Goal: Task Accomplishment & Management: Manage account settings

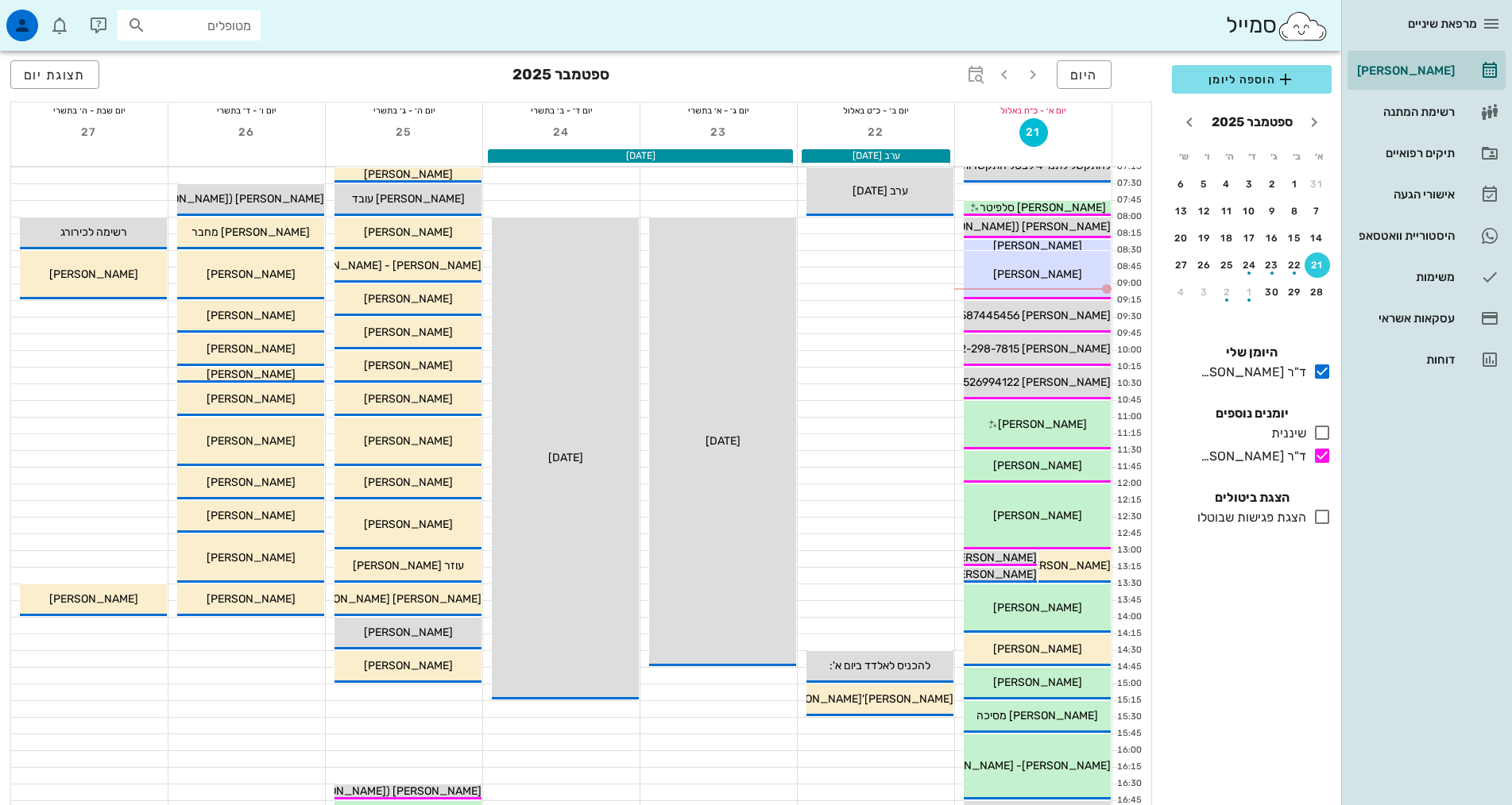
scroll to position [397, 0]
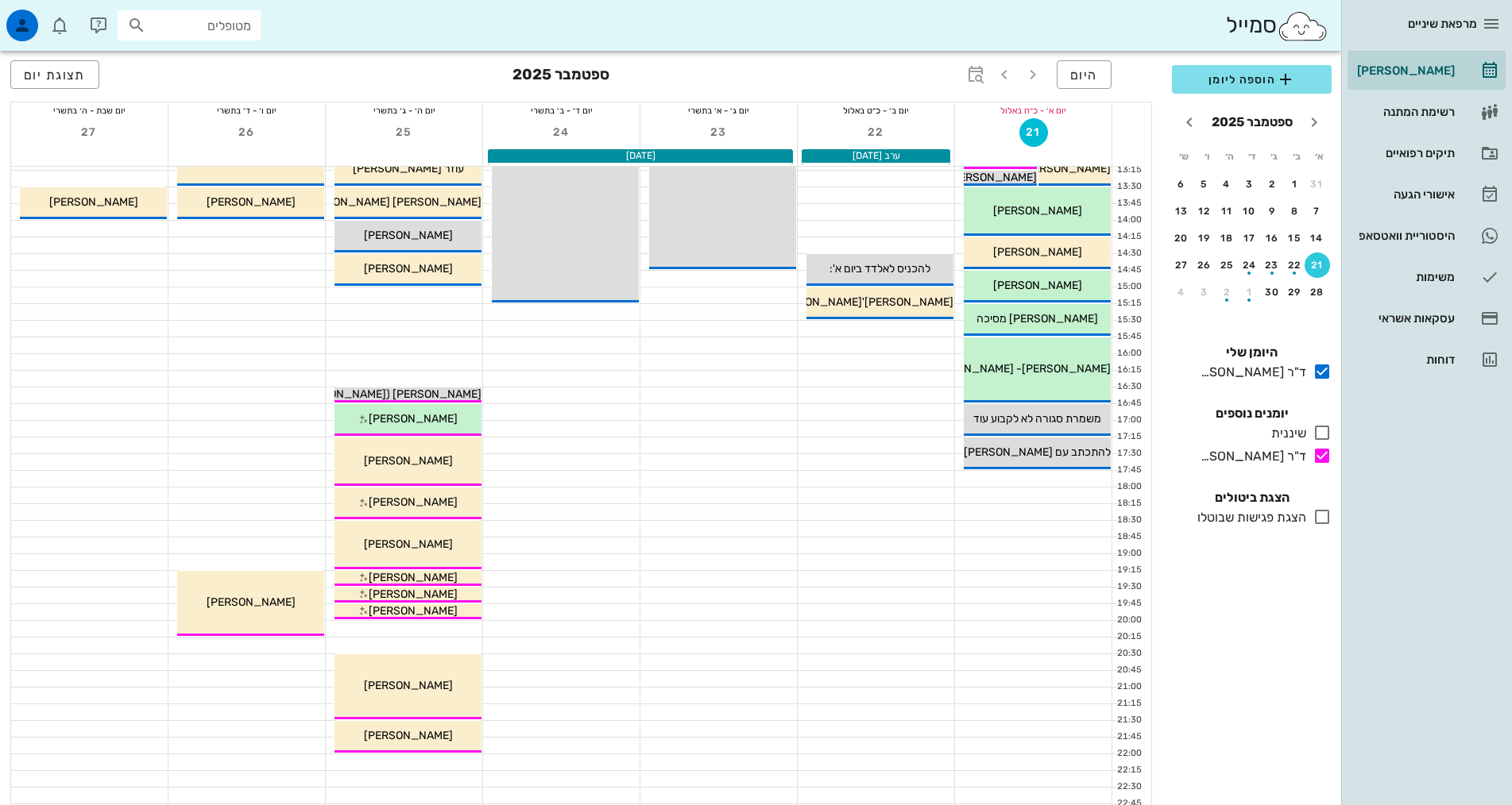
click at [990, 601] on div at bounding box center [1033, 595] width 156 height 16
click at [993, 602] on div at bounding box center [1033, 595] width 156 height 16
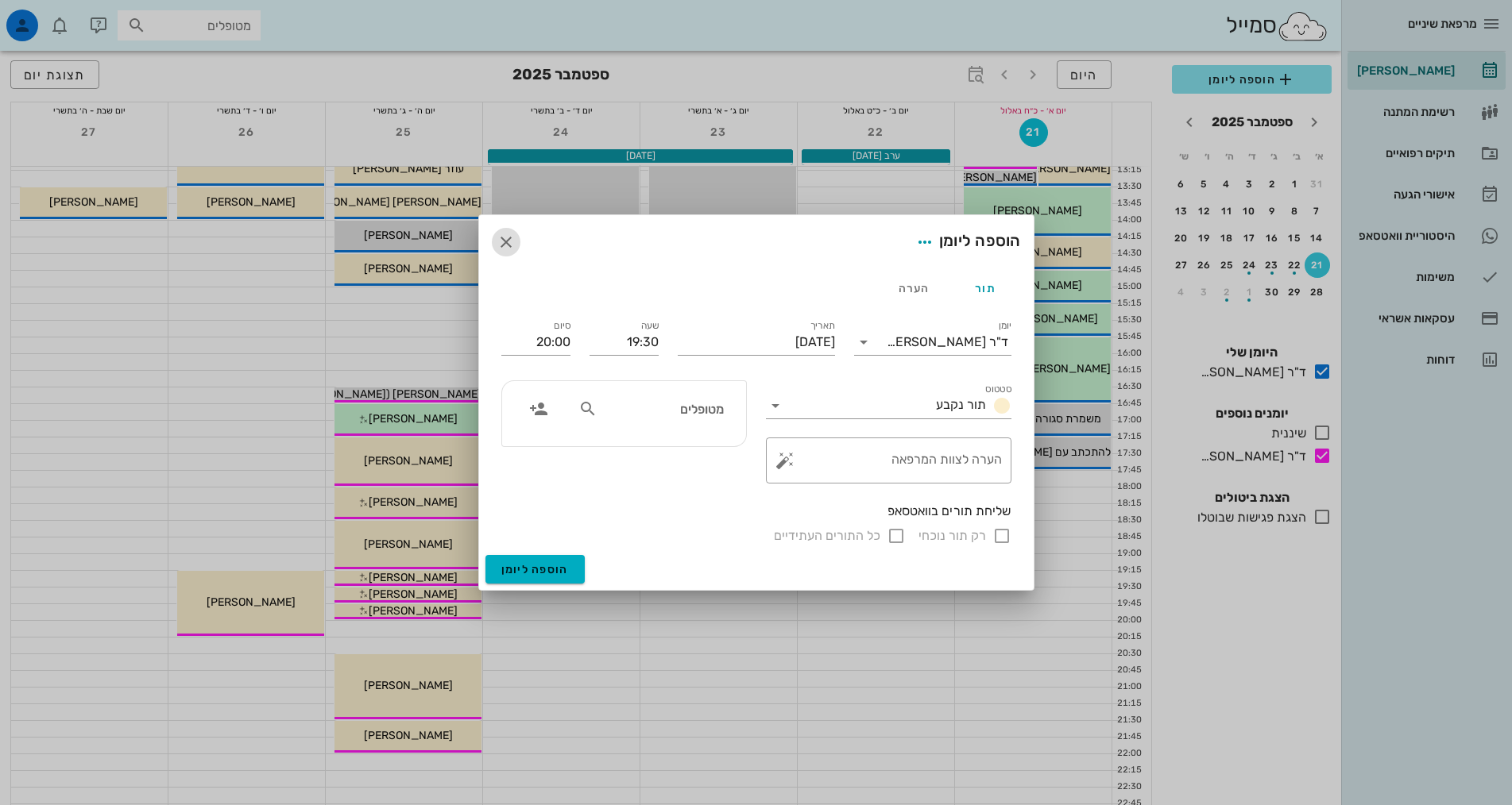
click at [506, 244] on icon "button" at bounding box center [506, 241] width 19 height 19
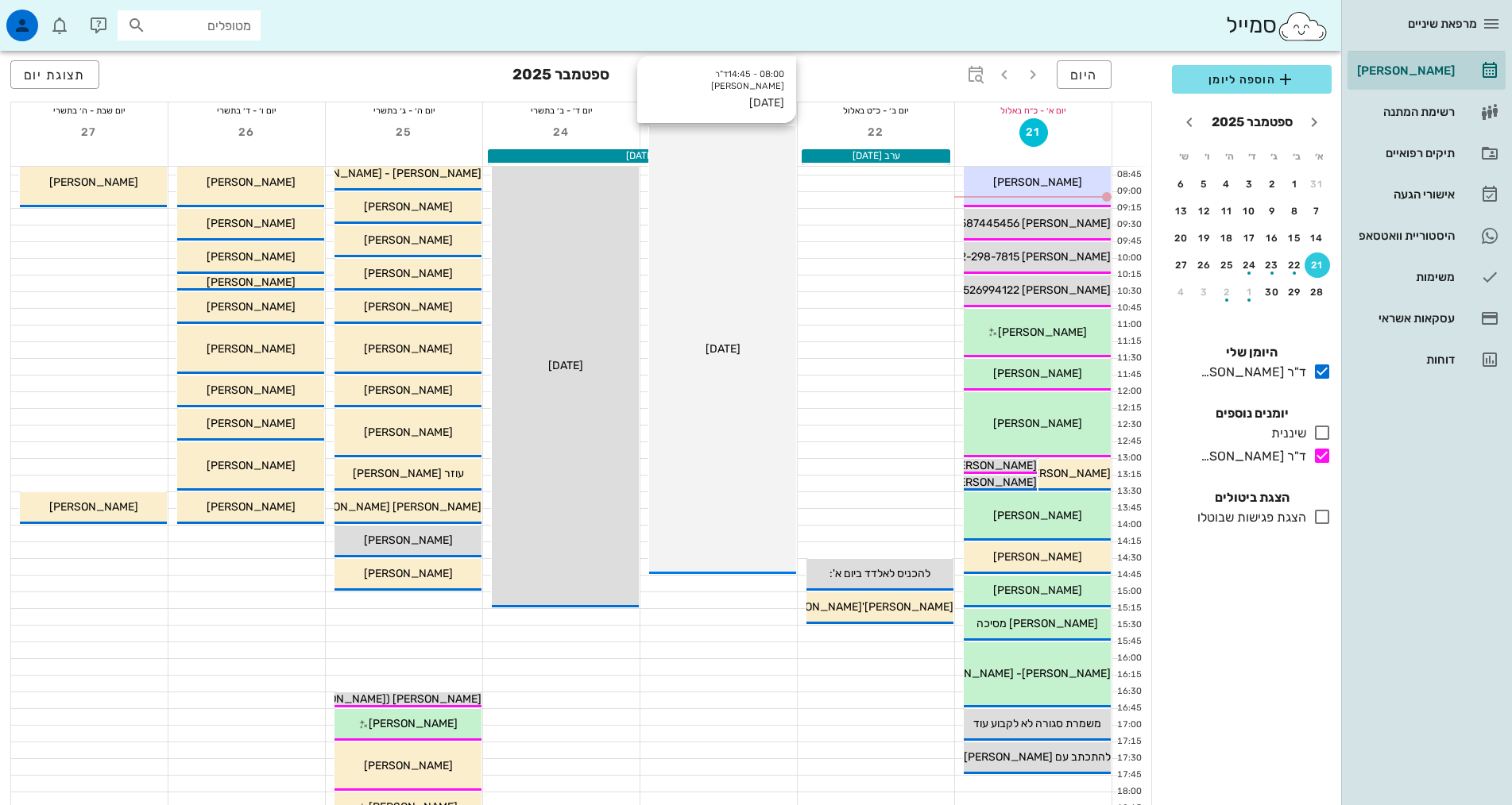
scroll to position [0, 0]
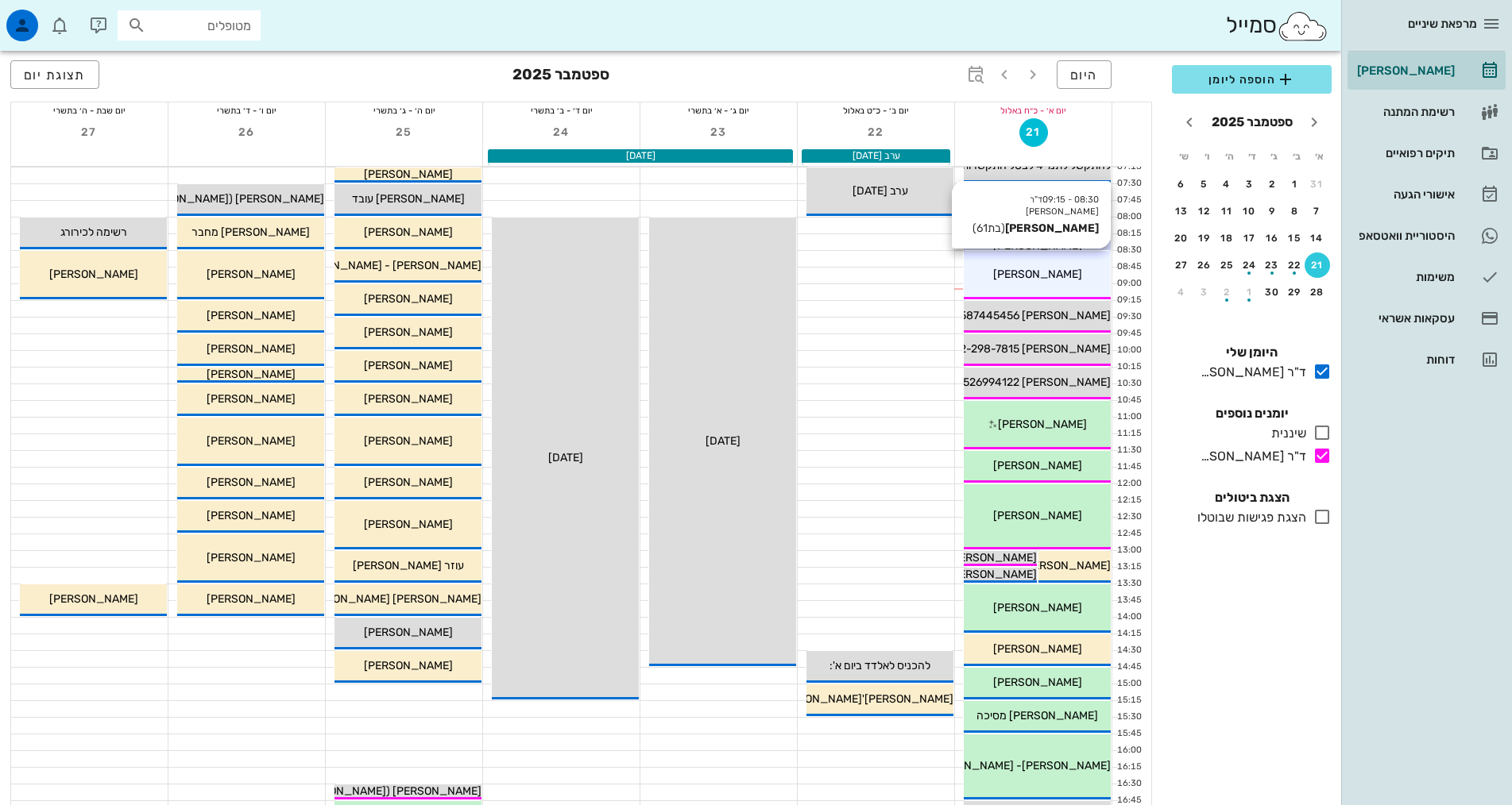
click at [1041, 286] on div "08:30 - 09:15 ד"ר [PERSON_NAME] [PERSON_NAME] (בת 61 ) [PERSON_NAME]" at bounding box center [1037, 275] width 147 height 48
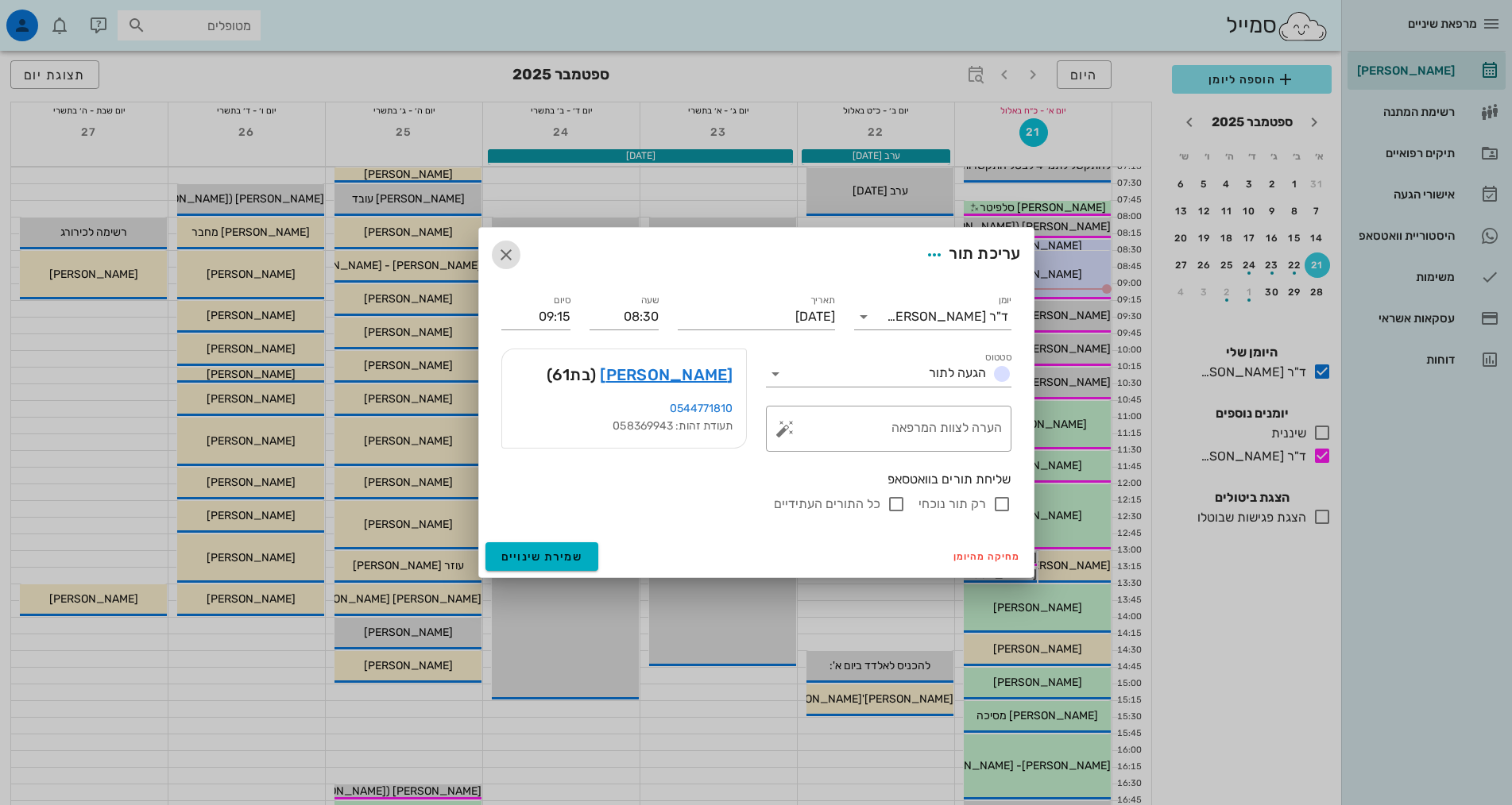
click at [506, 259] on icon "button" at bounding box center [506, 254] width 19 height 19
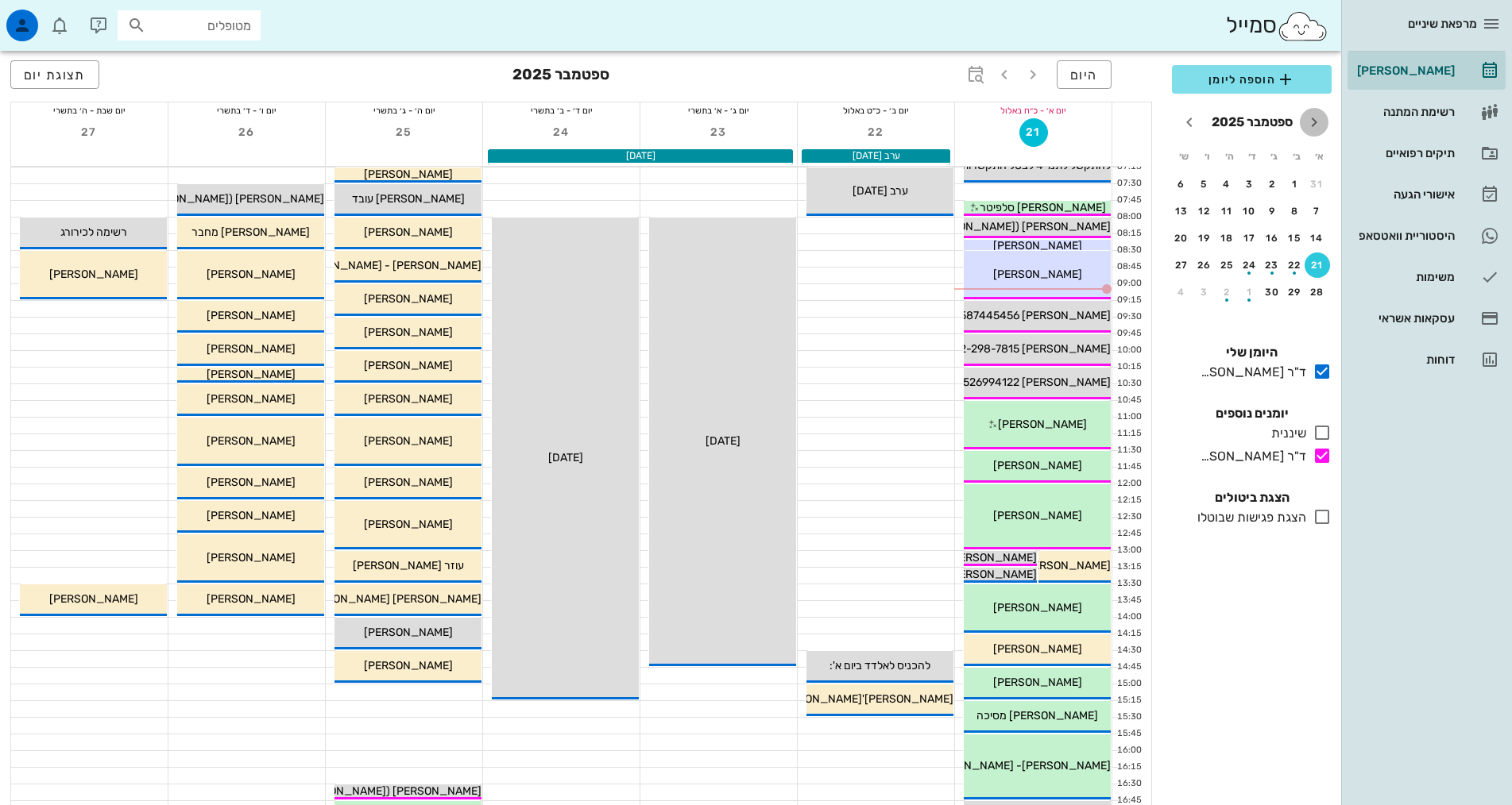
click at [1311, 117] on icon "חודש שעבר" at bounding box center [1313, 122] width 19 height 19
click at [1193, 115] on icon "חודש הבא" at bounding box center [1188, 122] width 19 height 19
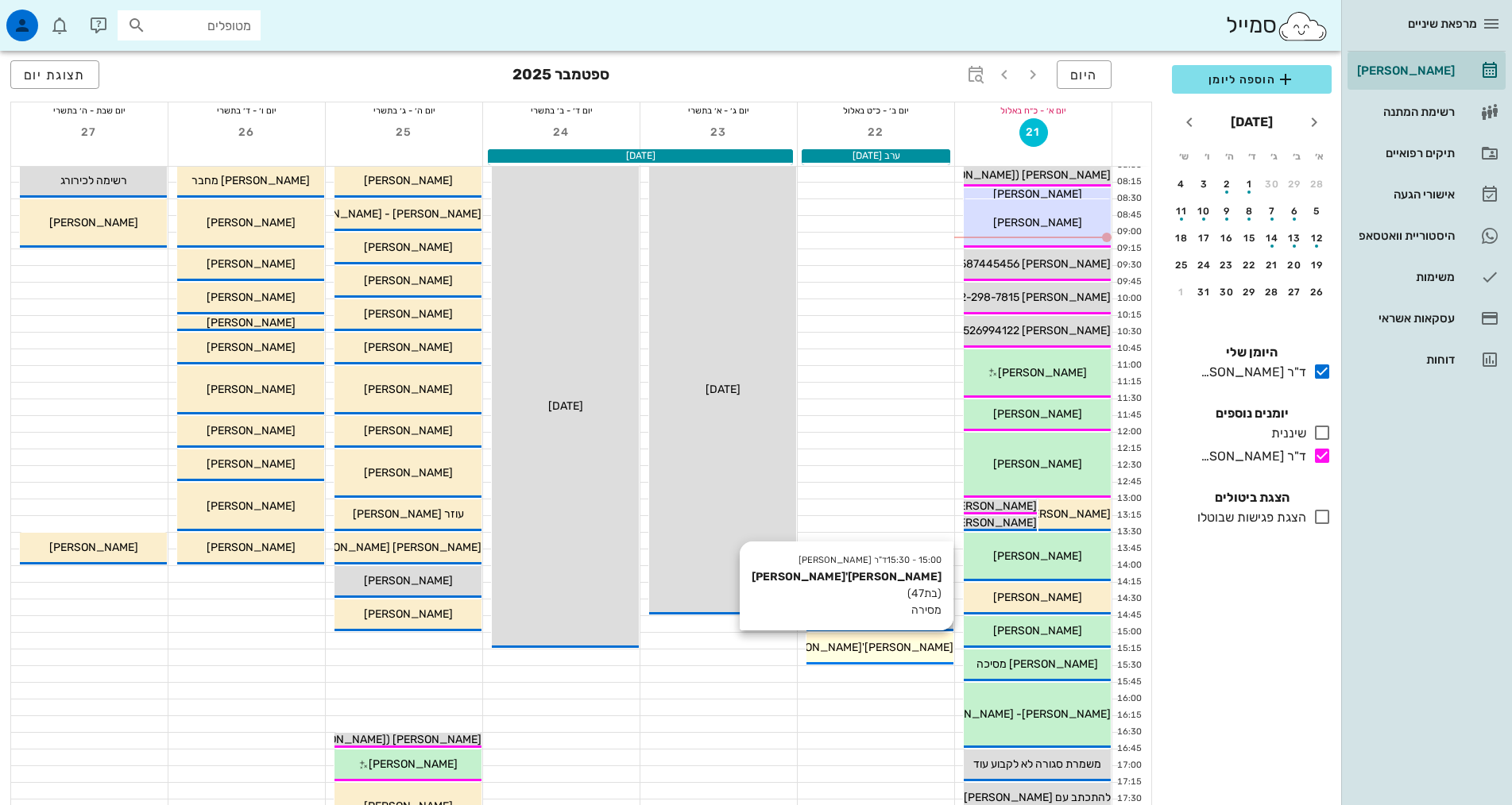
scroll to position [79, 0]
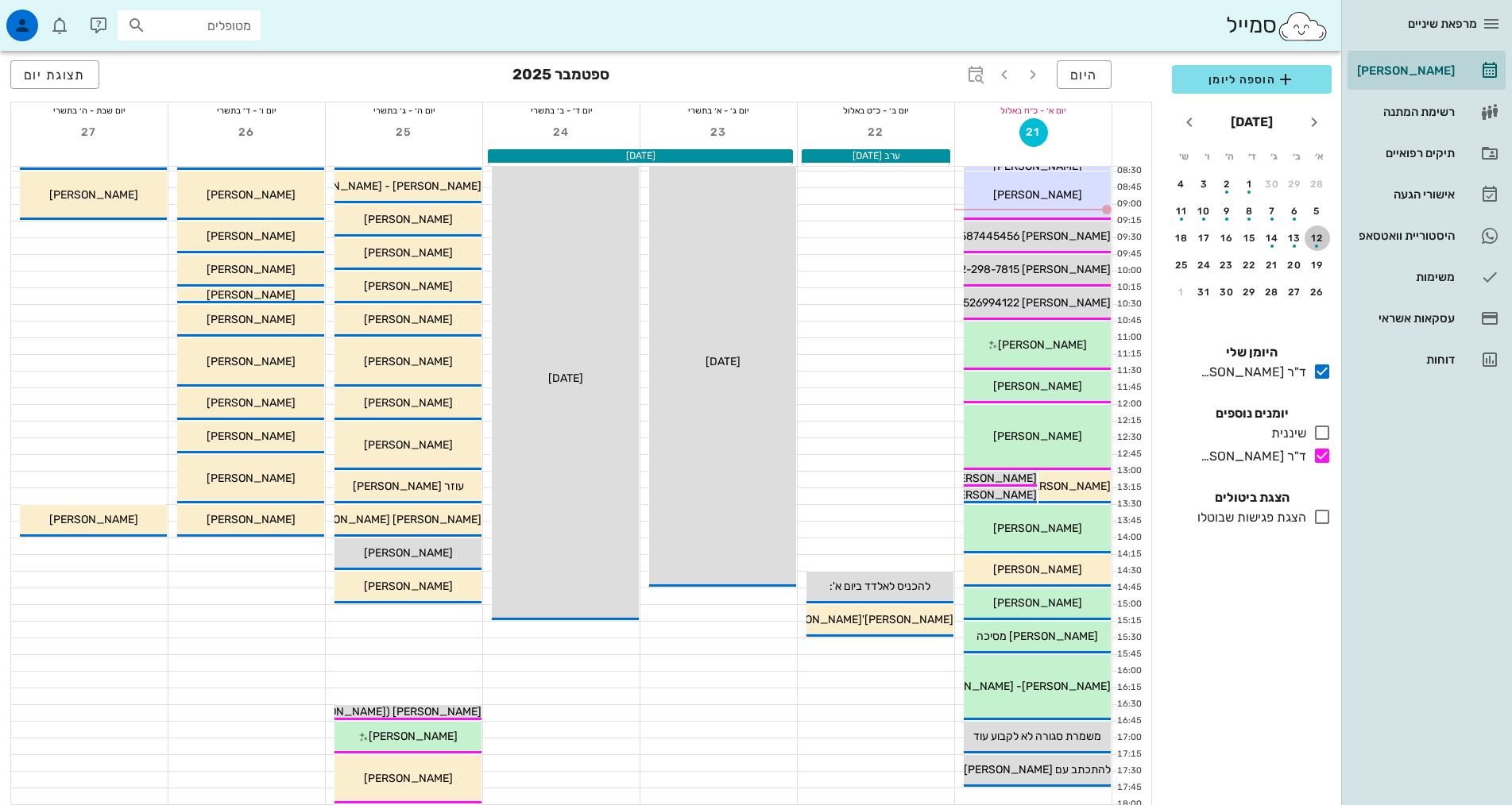
click at [1323, 243] on div "button" at bounding box center [1317, 241] width 26 height 9
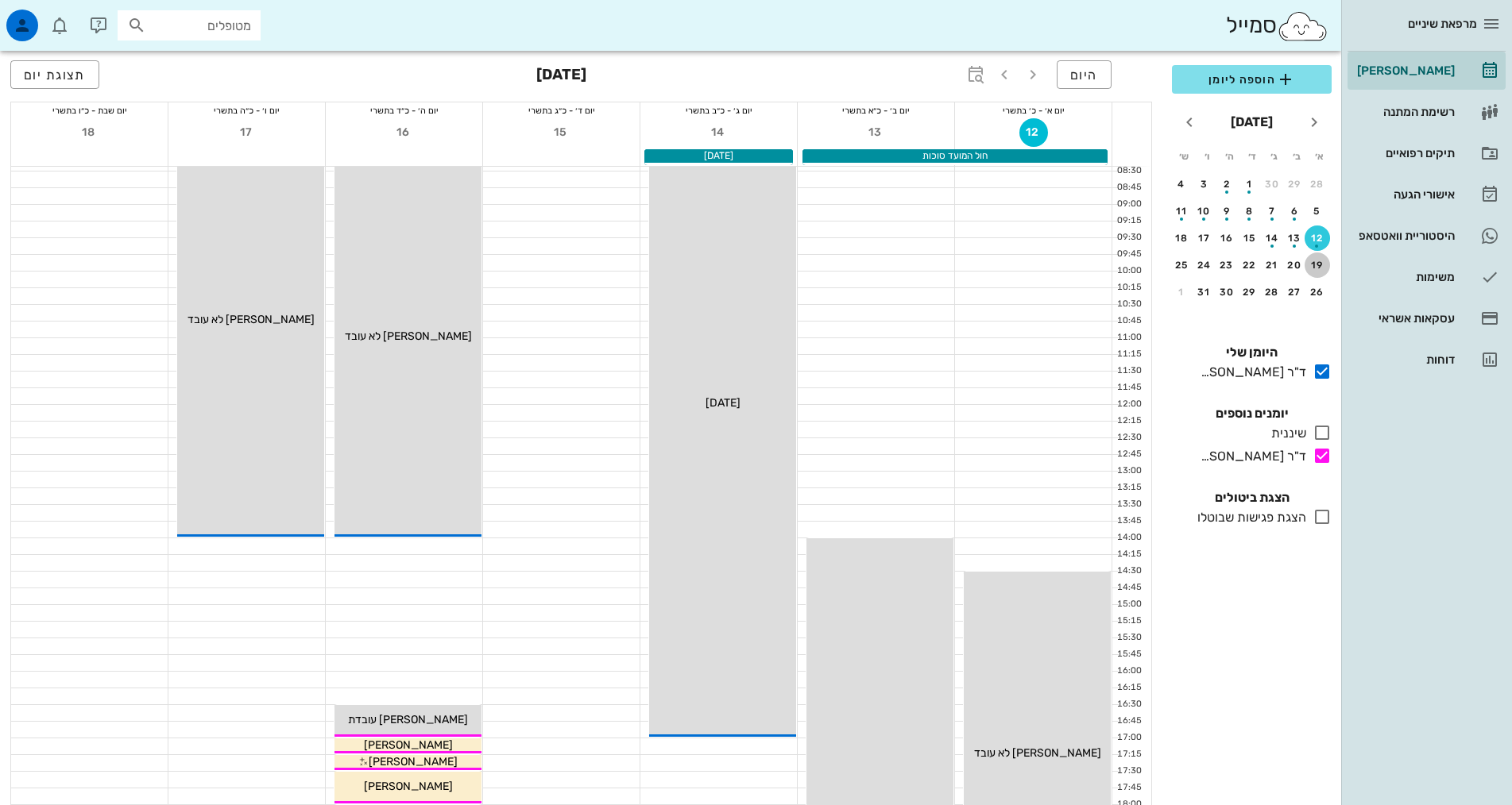
click at [1322, 262] on div "19" at bounding box center [1317, 264] width 26 height 11
drag, startPoint x: 1322, startPoint y: 262, endPoint x: 1317, endPoint y: 271, distance: 10.3
click at [1322, 262] on div "19" at bounding box center [1317, 264] width 26 height 11
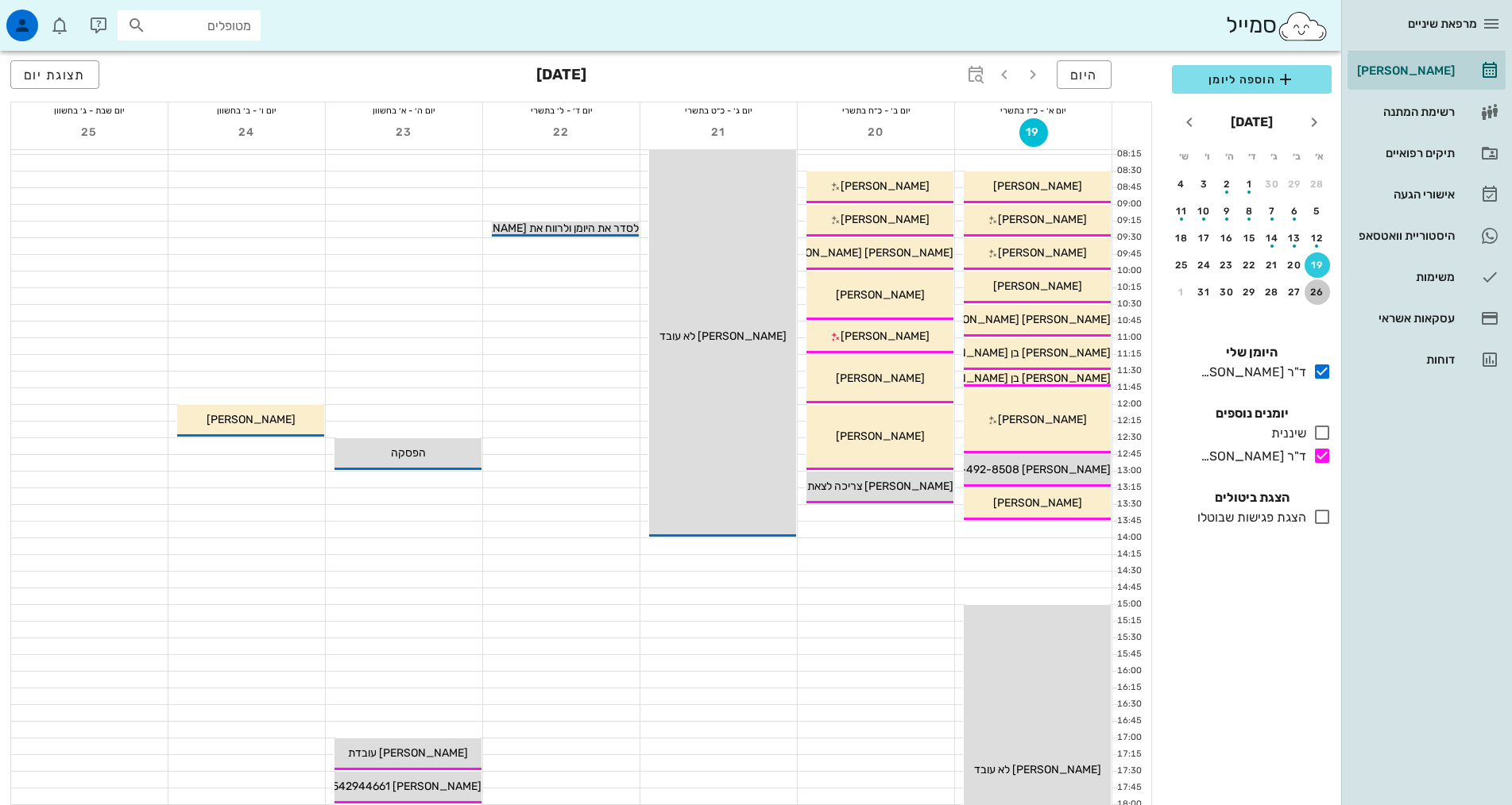
click at [1315, 284] on button "26" at bounding box center [1317, 293] width 26 height 26
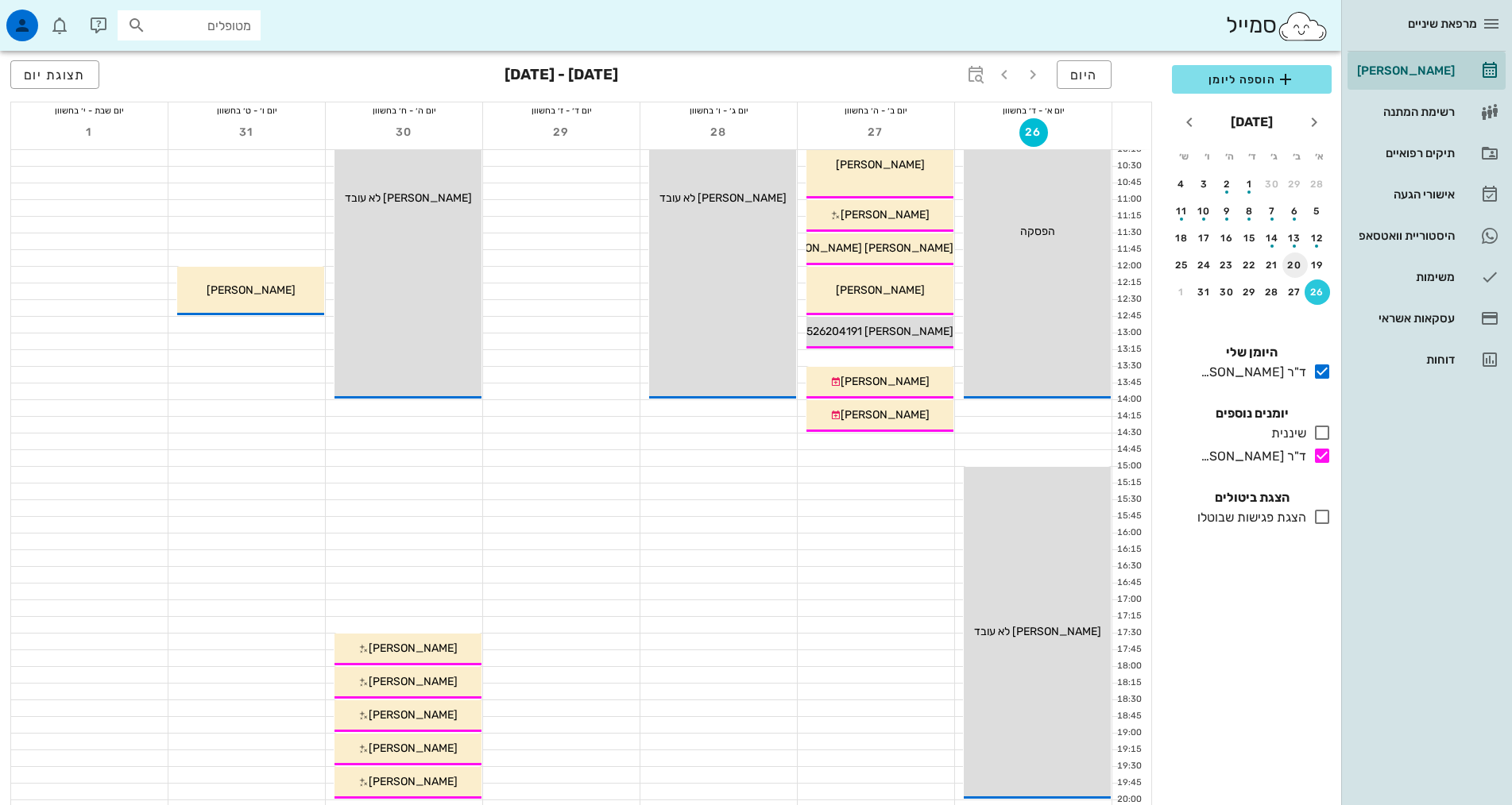
scroll to position [238, 0]
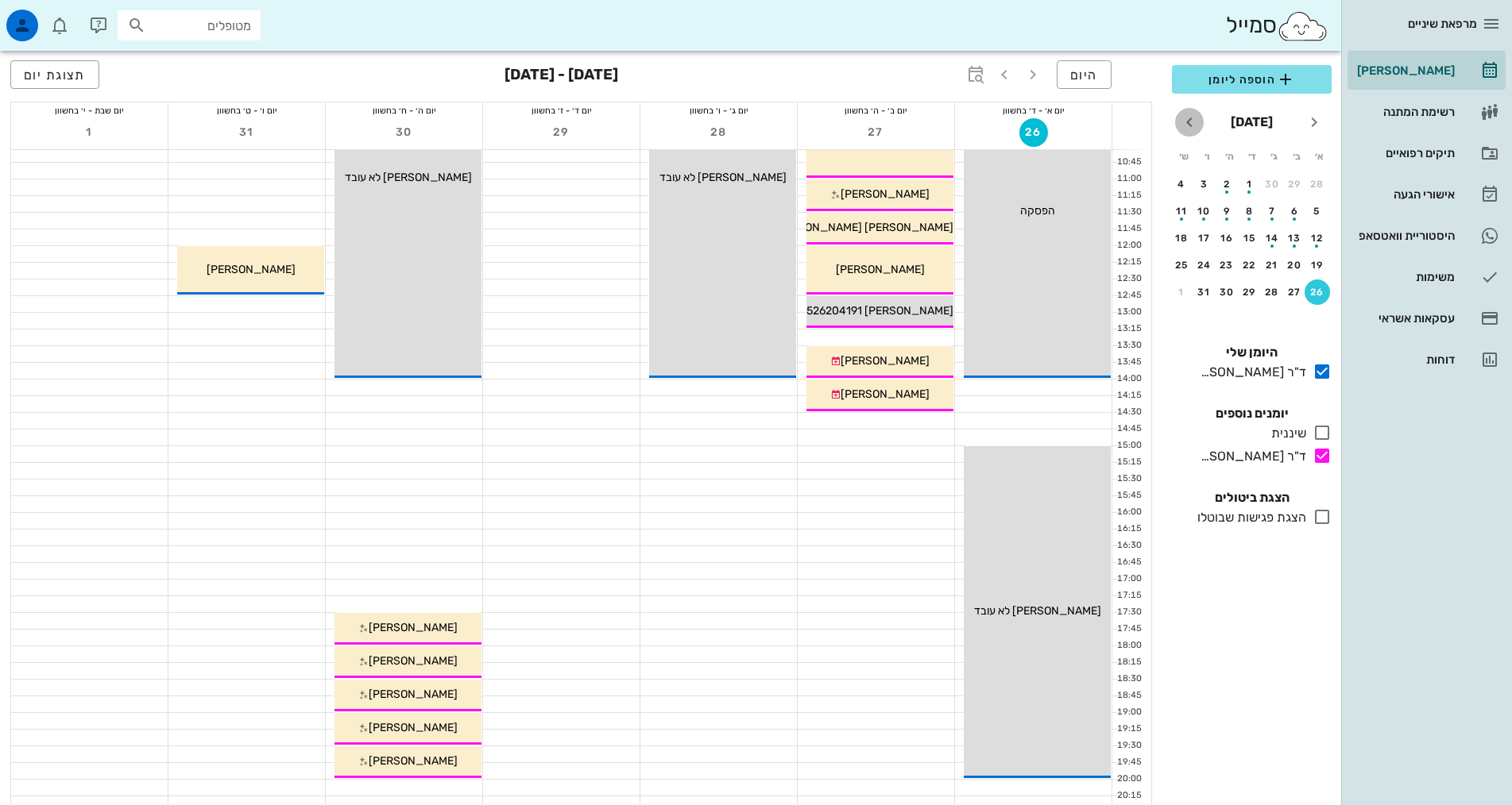
click at [1182, 126] on icon "חודש הבא" at bounding box center [1188, 122] width 19 height 19
click at [1315, 215] on div "2" at bounding box center [1317, 211] width 26 height 11
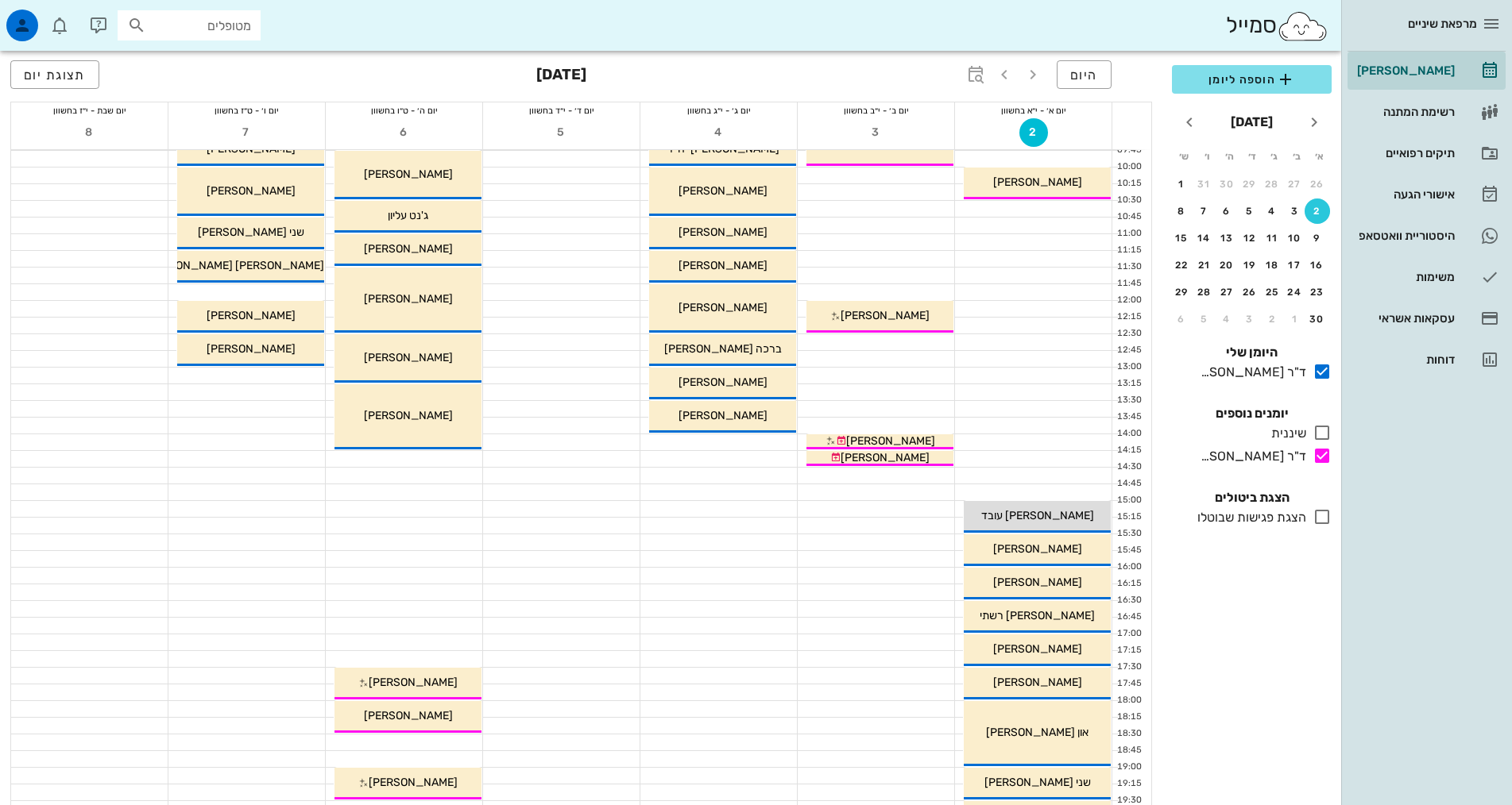
scroll to position [238, 0]
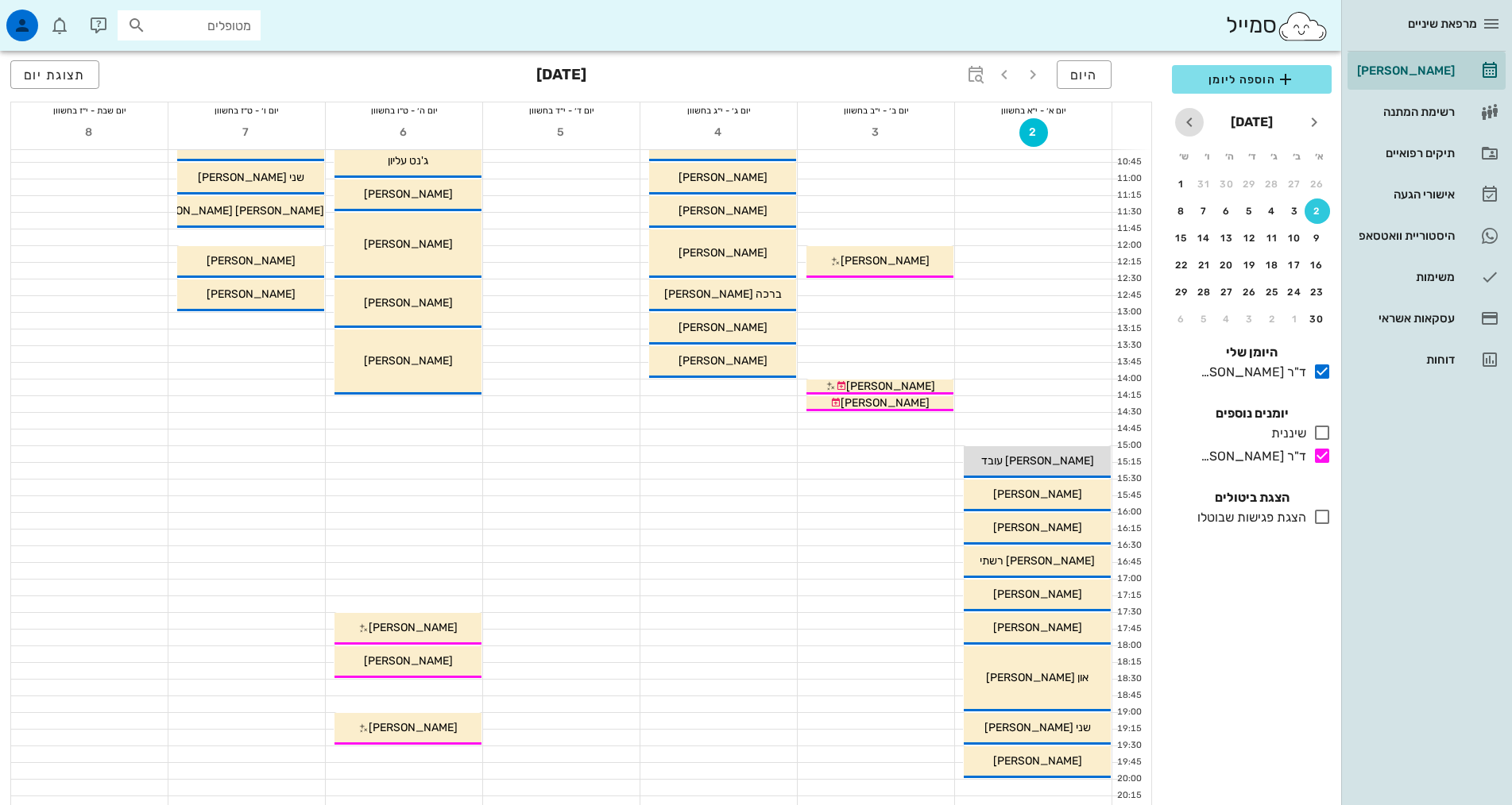
click at [1189, 119] on icon "חודש הבא" at bounding box center [1188, 122] width 19 height 19
click at [1315, 128] on icon "חודש שעבר" at bounding box center [1313, 122] width 19 height 19
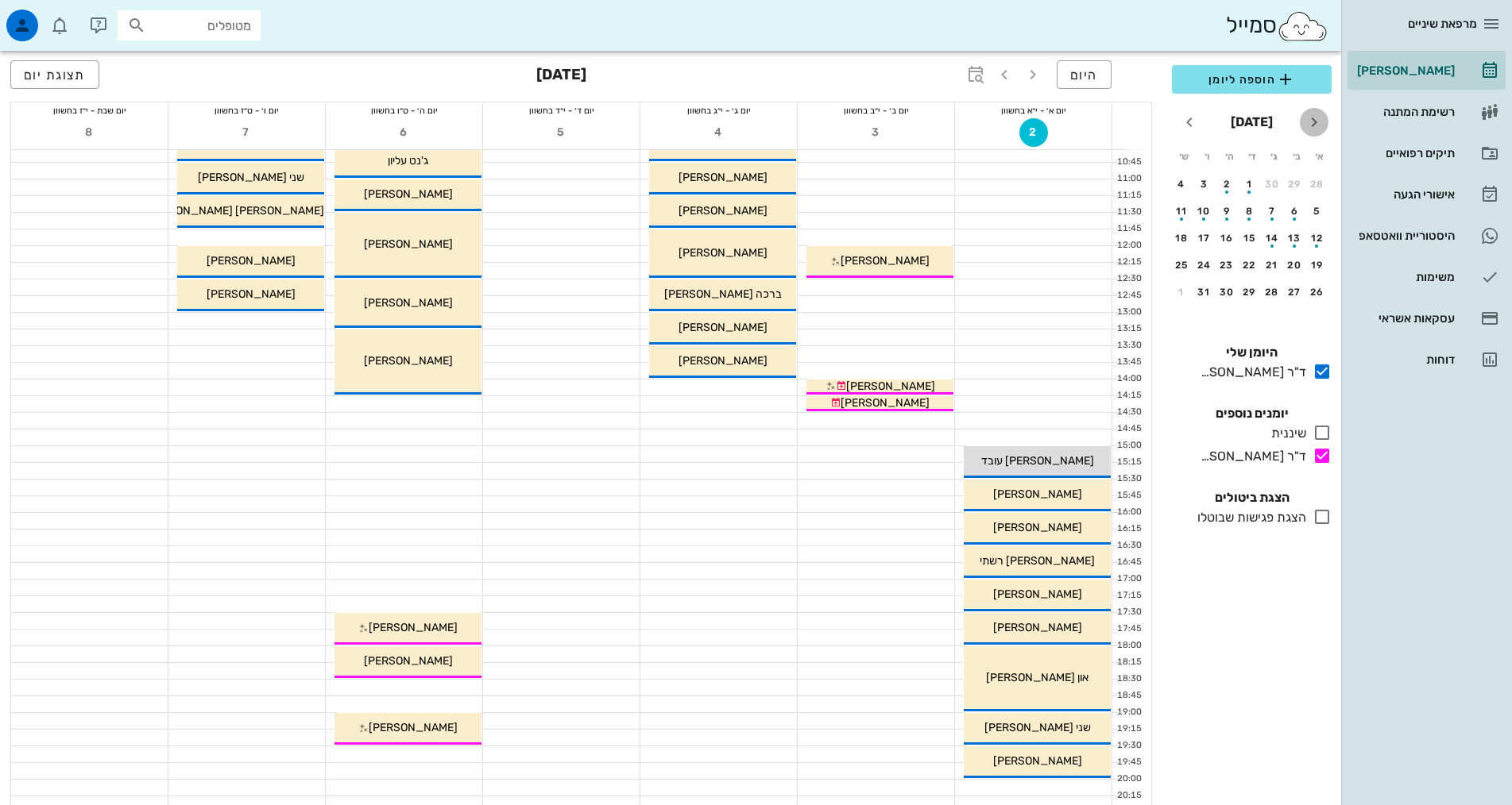
click at [1315, 128] on icon "חודש שעבר" at bounding box center [1313, 122] width 19 height 19
click at [1318, 290] on div "28" at bounding box center [1317, 292] width 26 height 11
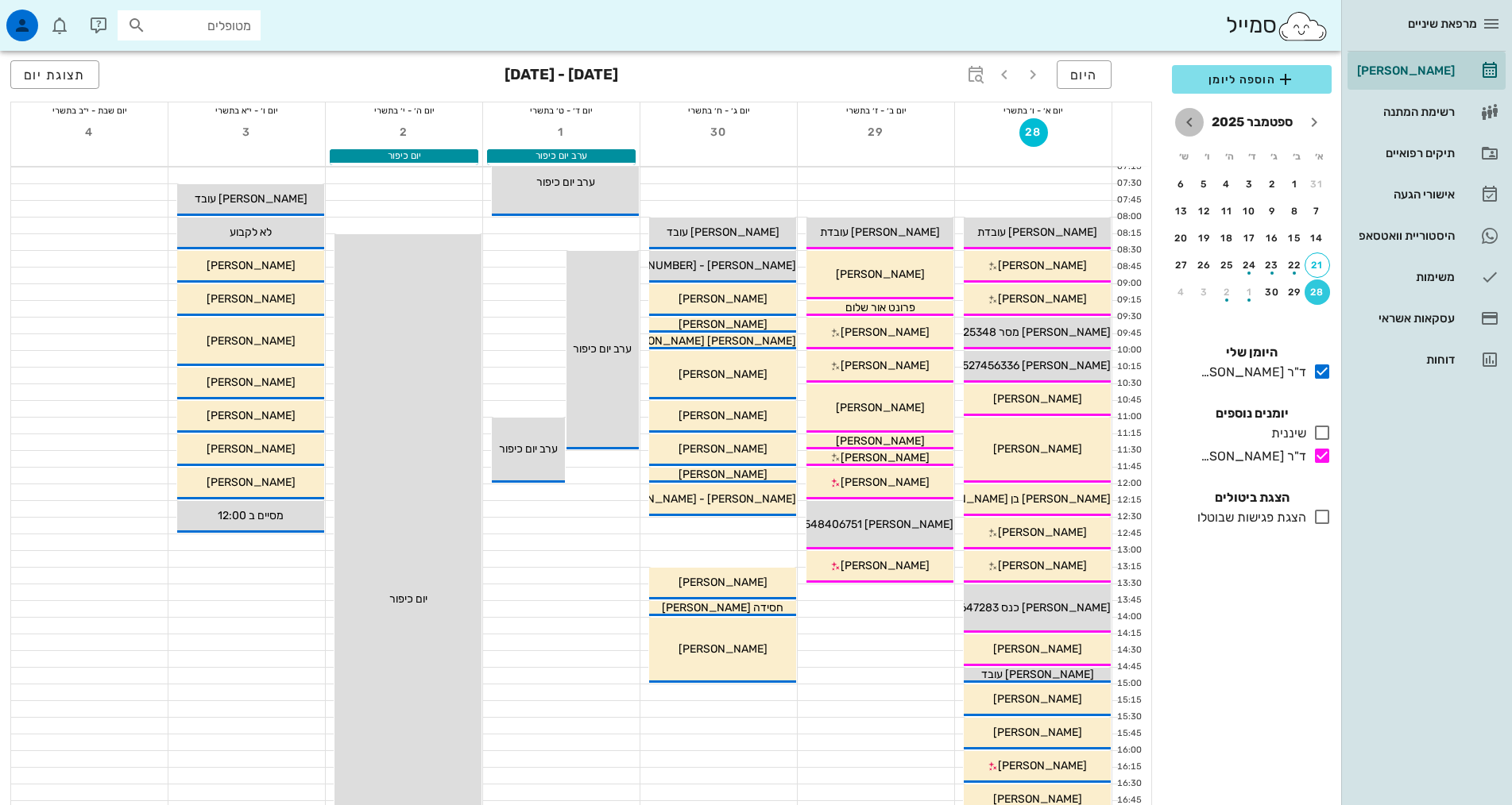
click at [1185, 111] on button "חודש הבא" at bounding box center [1188, 122] width 29 height 29
drag, startPoint x: 1327, startPoint y: 211, endPoint x: 1315, endPoint y: 208, distance: 12.4
click at [1319, 209] on div "5" at bounding box center [1317, 211] width 26 height 11
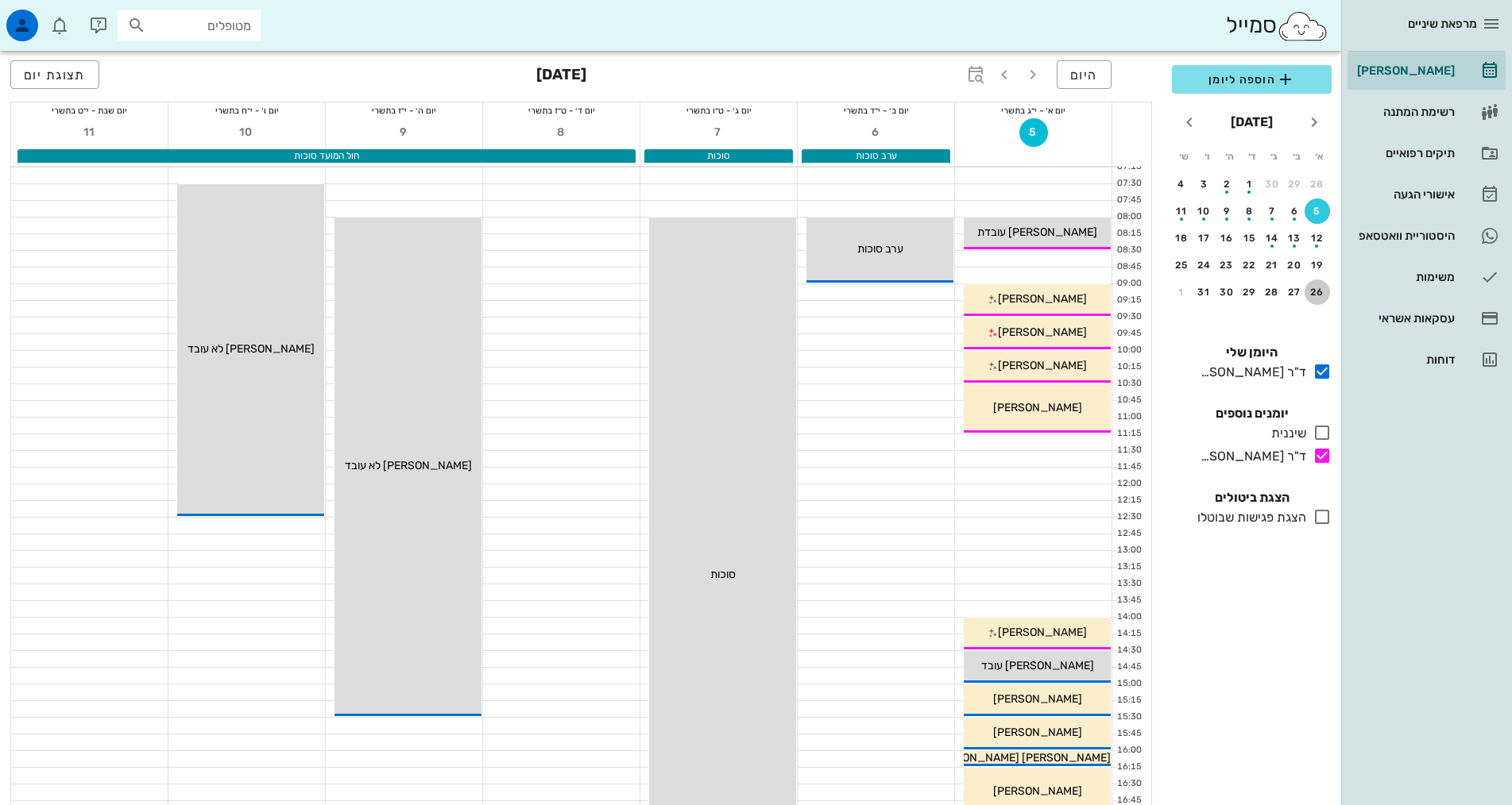
click at [1319, 289] on div "26" at bounding box center [1317, 292] width 26 height 11
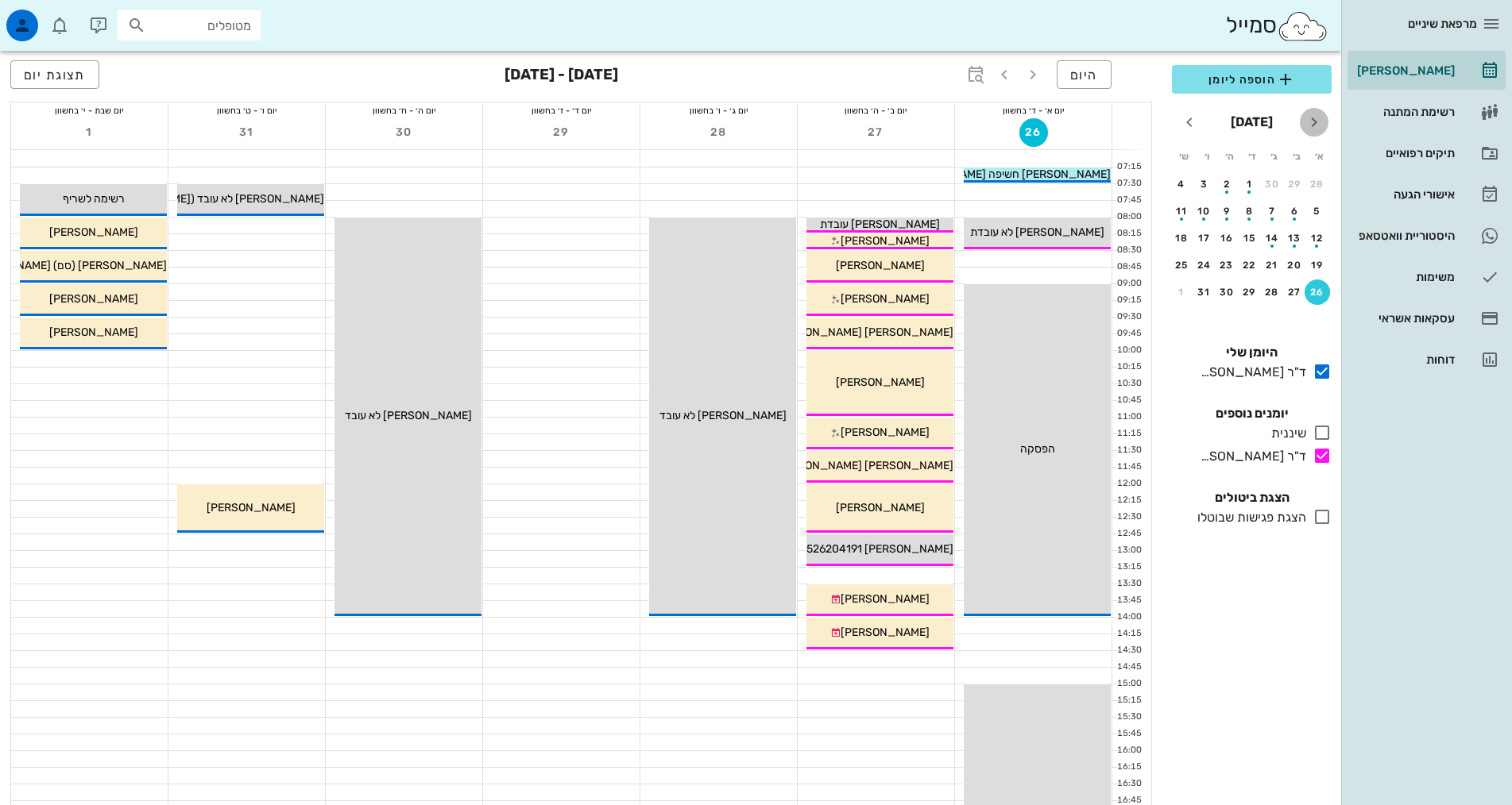
click at [1311, 116] on icon "חודש שעבר" at bounding box center [1313, 122] width 19 height 19
click at [1193, 121] on icon "חודש הבא" at bounding box center [1188, 122] width 19 height 19
click at [1306, 268] on div "20" at bounding box center [1295, 264] width 26 height 11
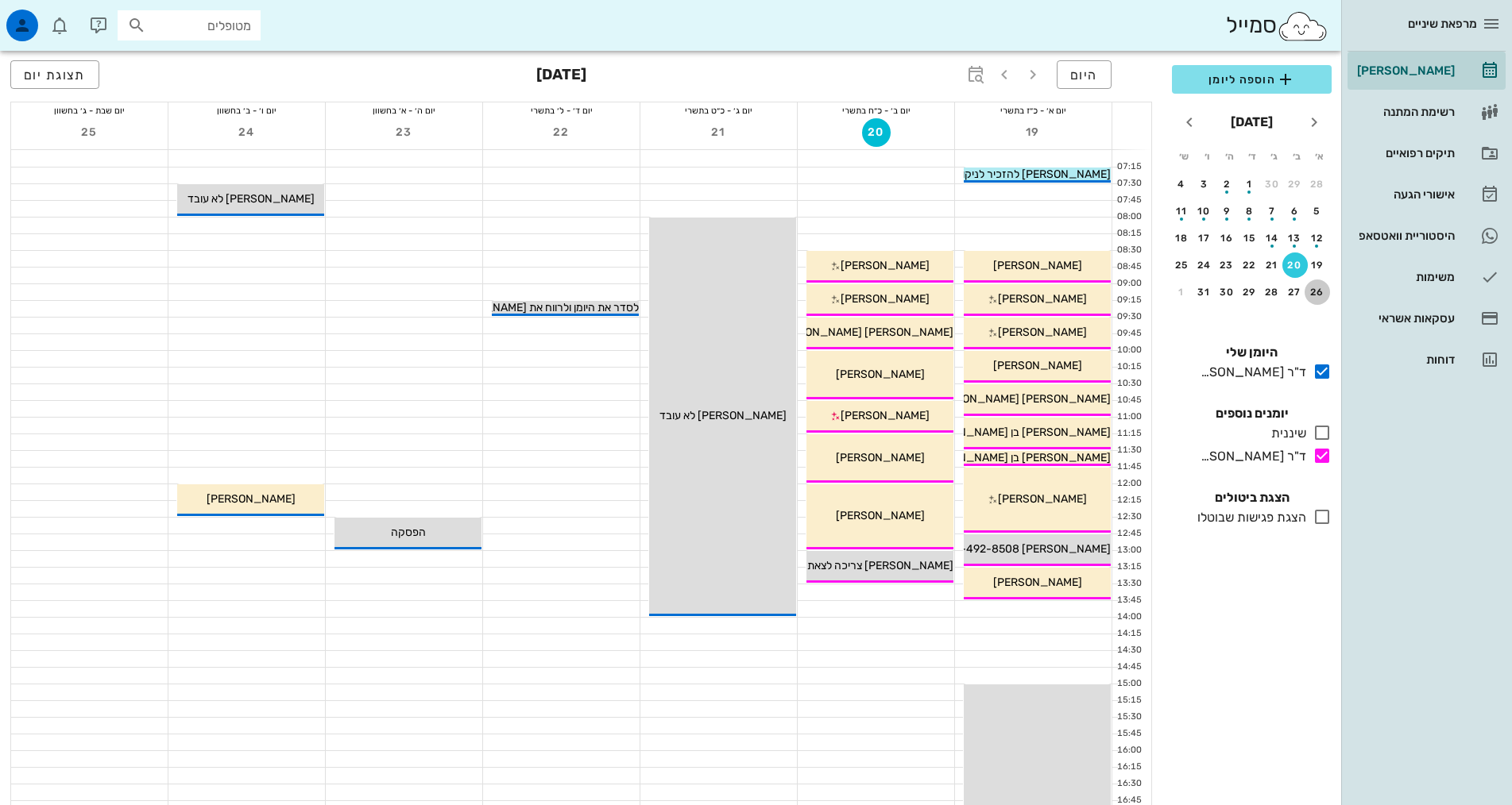
click at [1319, 298] on button "26" at bounding box center [1317, 293] width 26 height 26
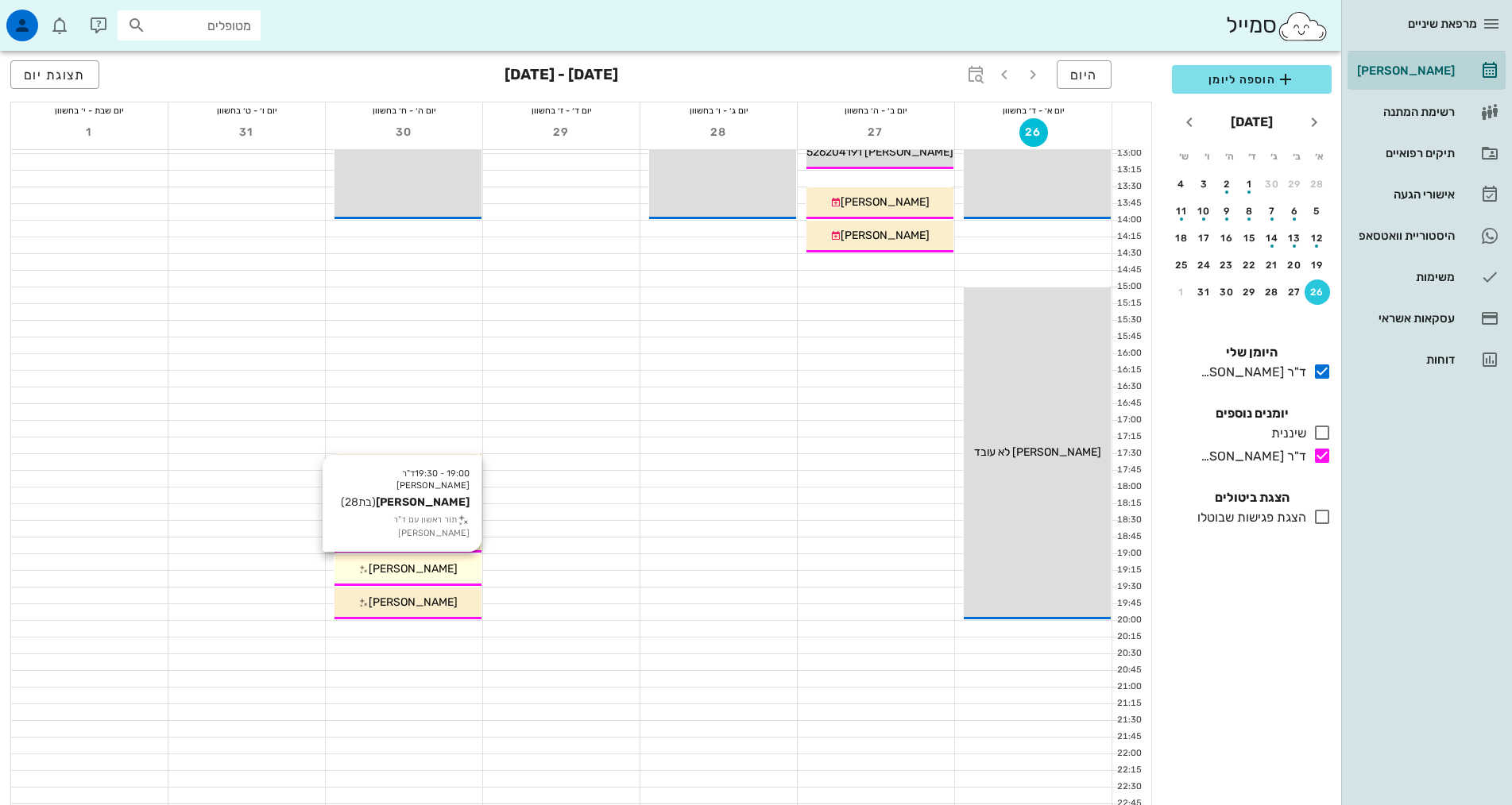
scroll to position [317, 0]
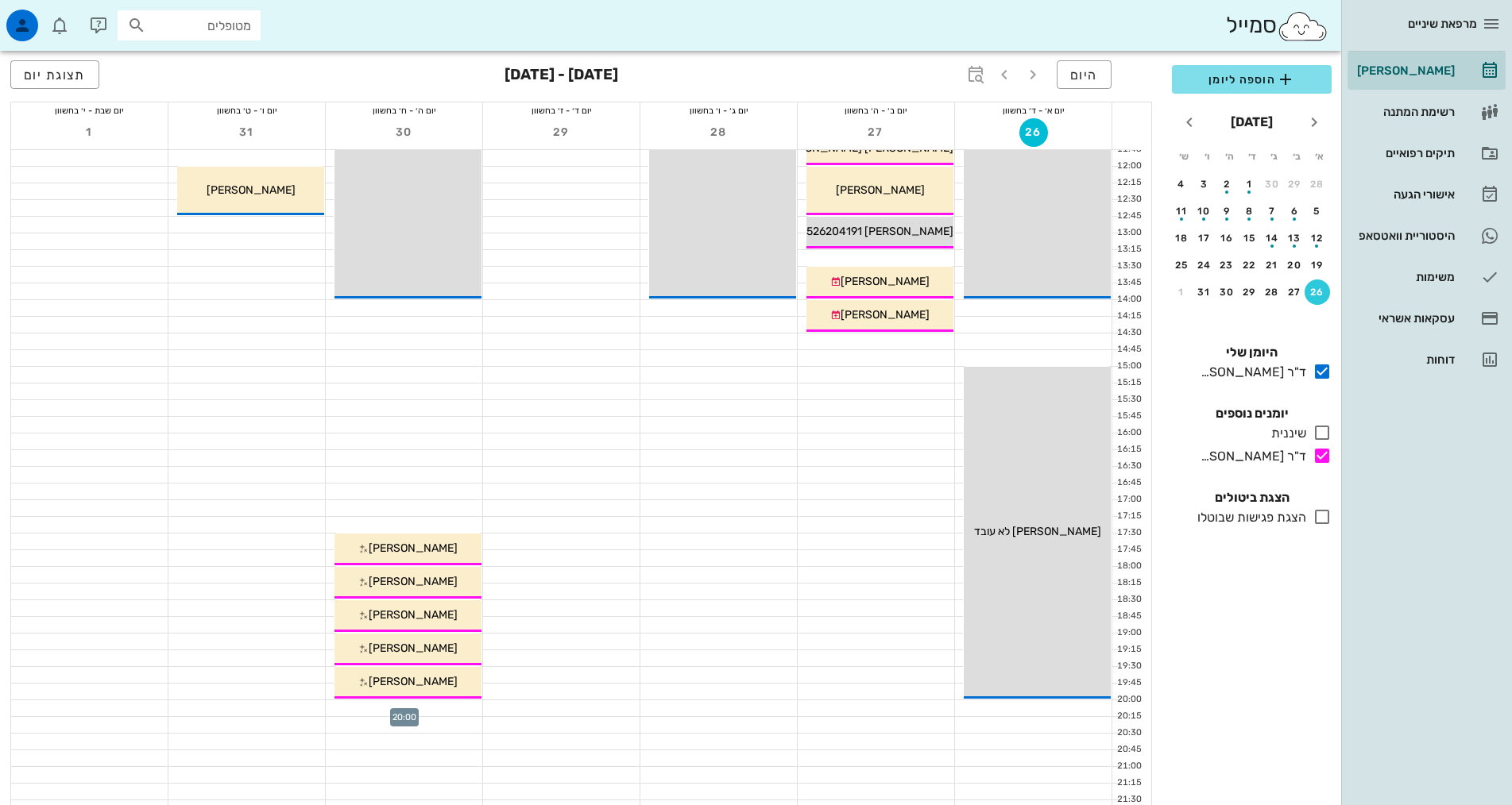
click at [425, 710] on div at bounding box center [404, 708] width 156 height 16
click at [425, 710] on div "מרפאת שיניים [PERSON_NAME] רשימת המתנה תיקים רפואיים אישורי הגעה 3 היסטוריית וו…" at bounding box center [756, 324] width 1512 height 1284
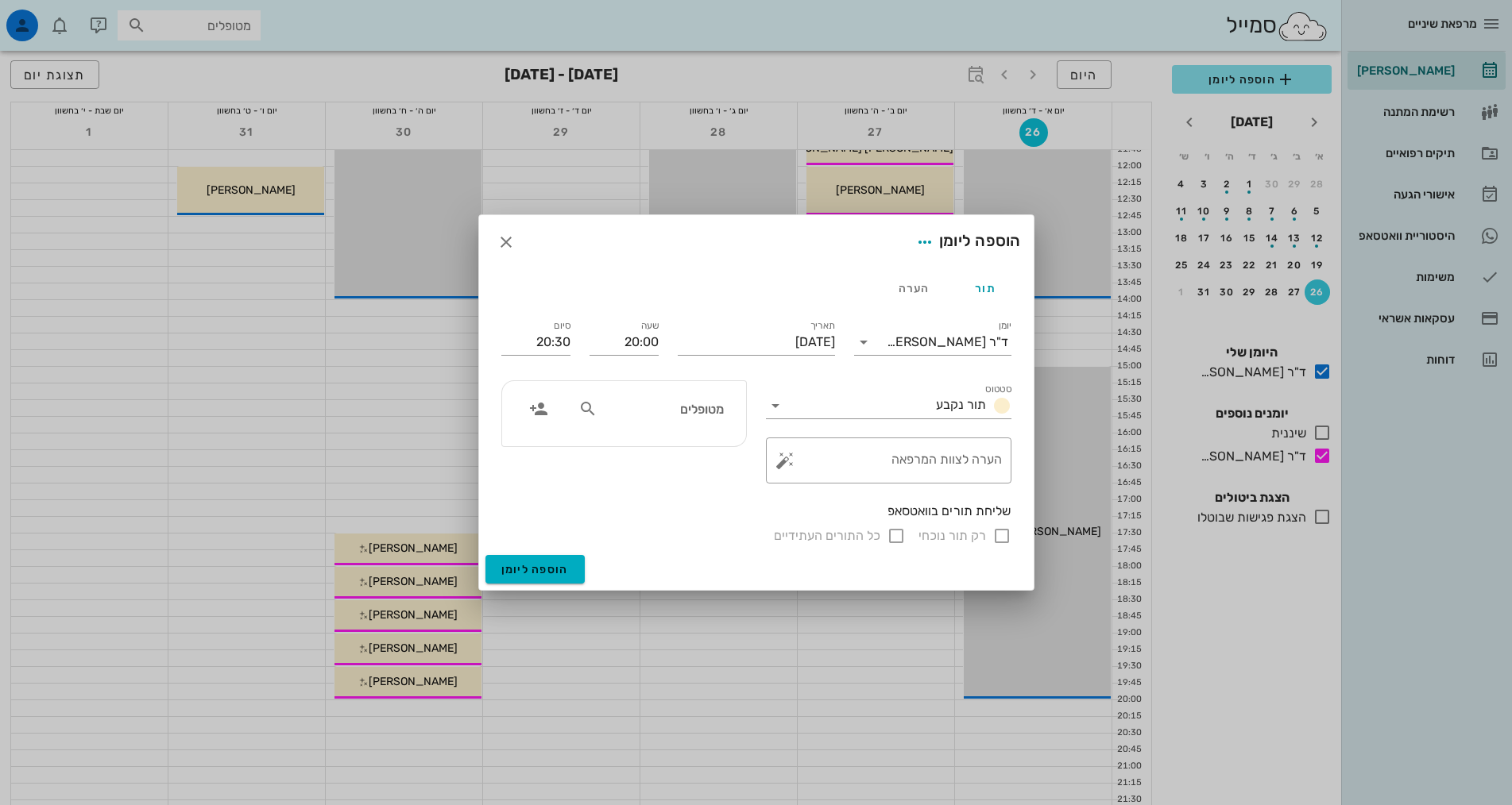
click at [670, 401] on input "מטופלים" at bounding box center [662, 408] width 123 height 21
click at [669, 417] on input "text" at bounding box center [662, 408] width 123 height 21
click at [996, 354] on div "ד"ר [PERSON_NAME]" at bounding box center [943, 342] width 135 height 26
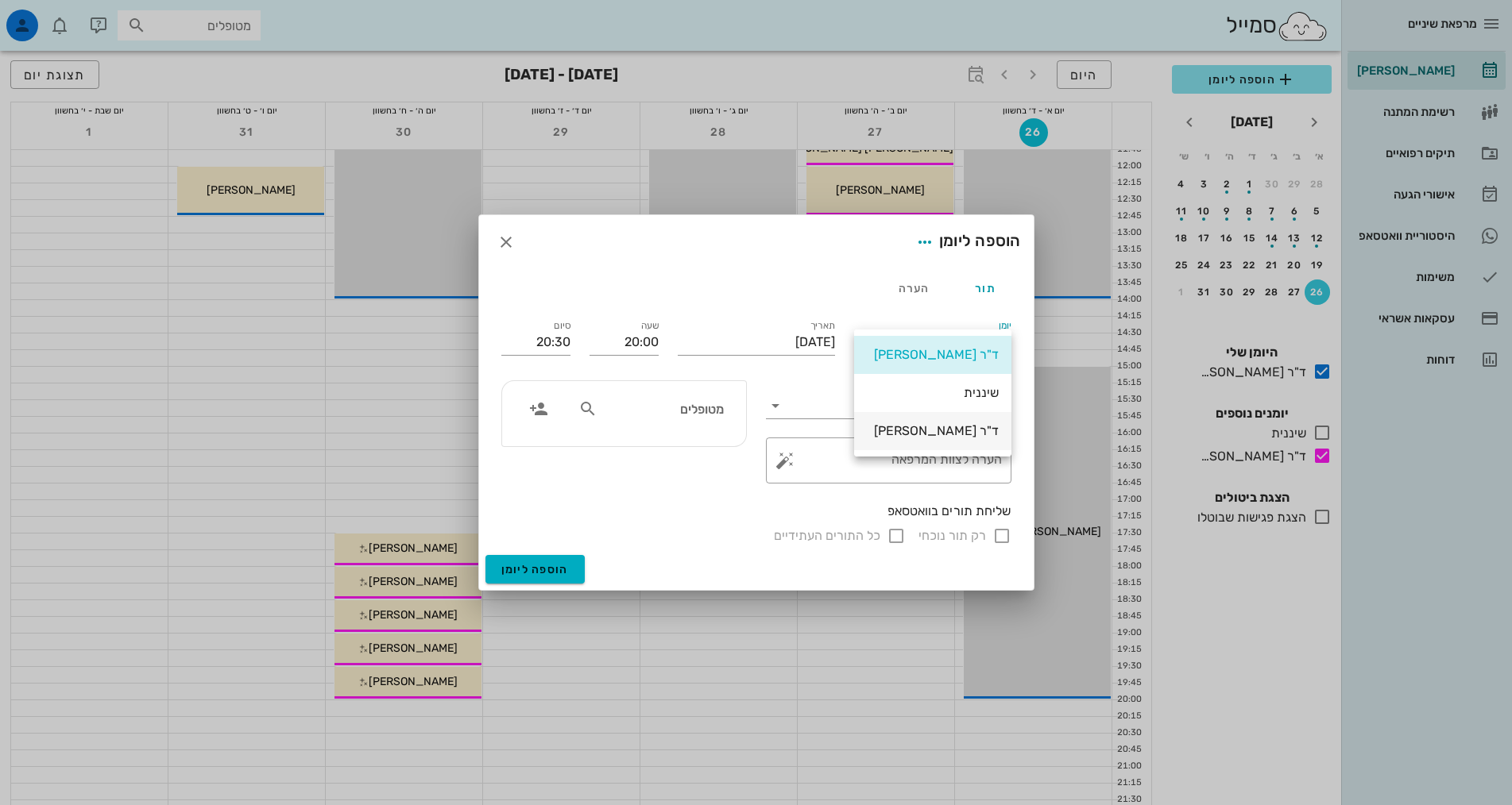
click at [981, 434] on div "ד"ר [PERSON_NAME]" at bounding box center [932, 430] width 132 height 15
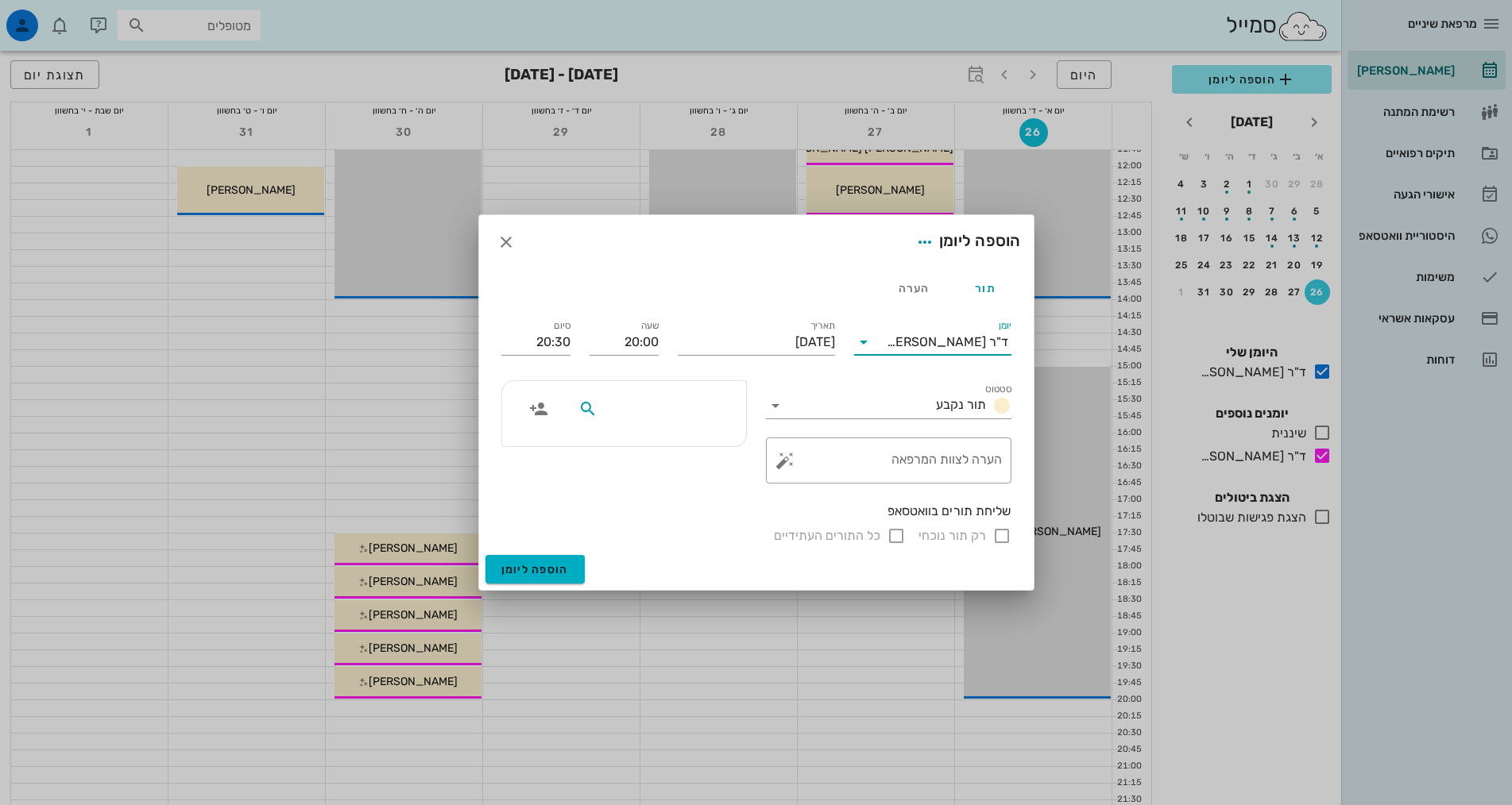
click at [671, 408] on input "text" at bounding box center [662, 408] width 123 height 21
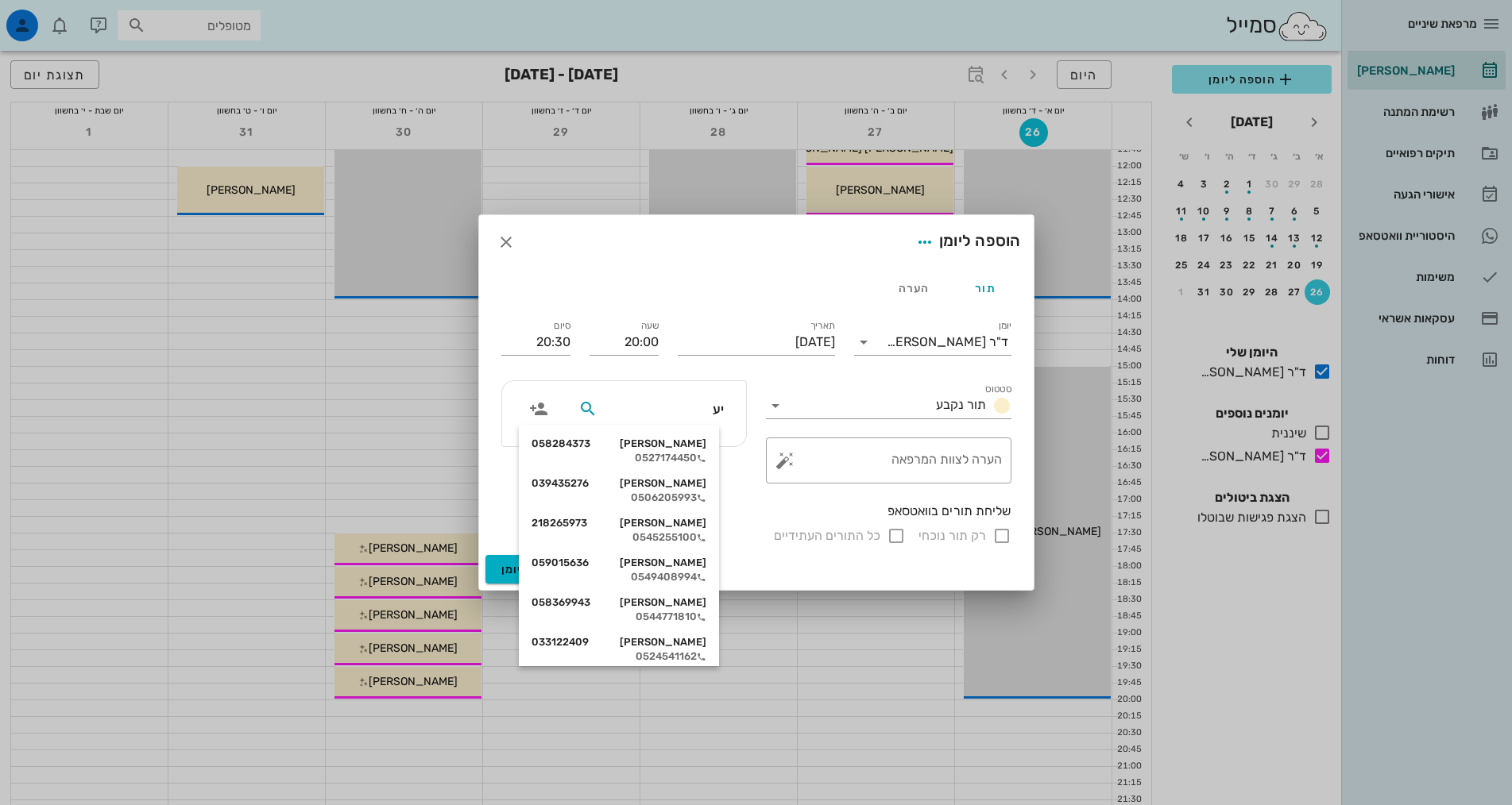
type input "י"
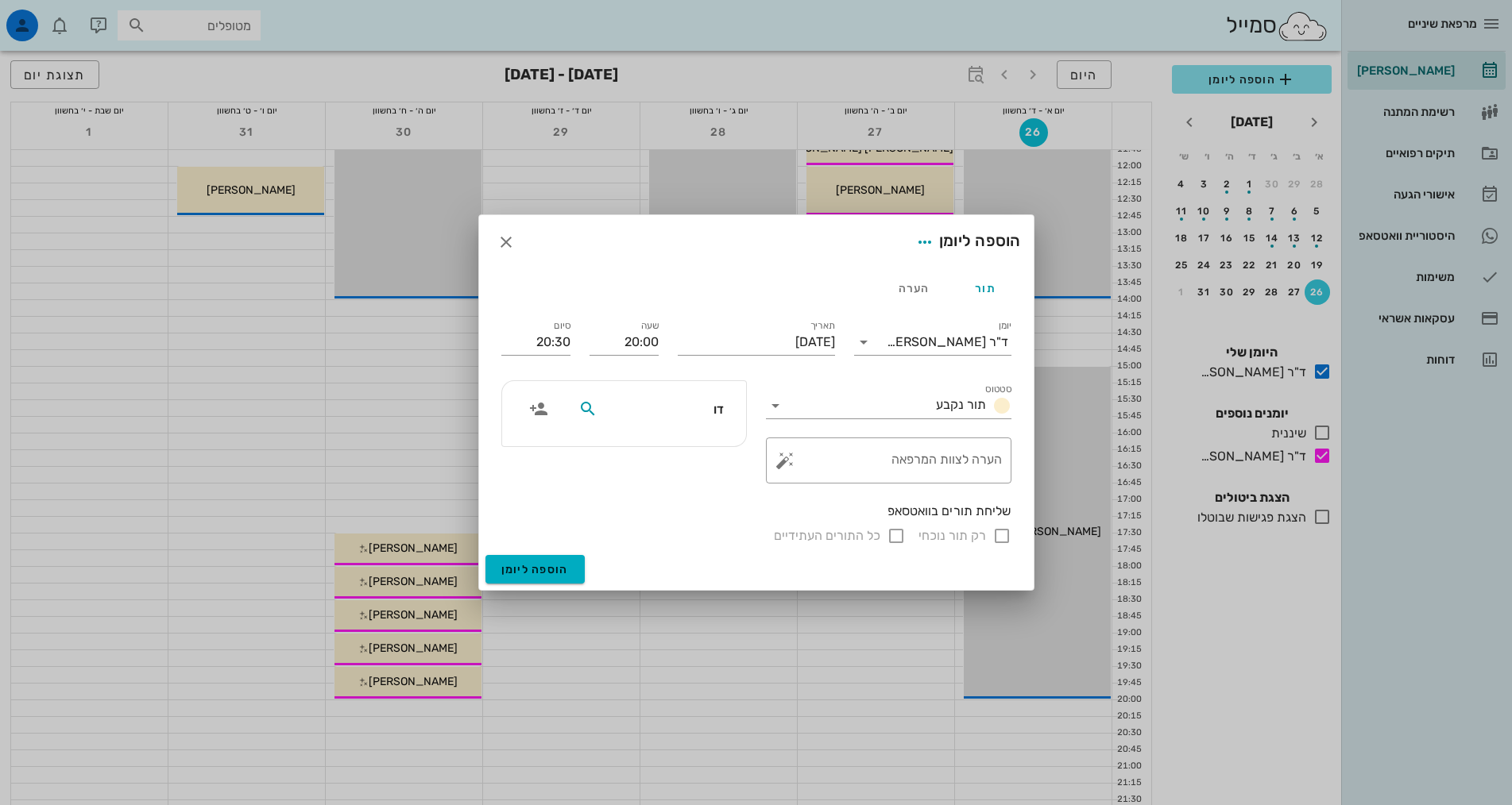
type input "דוי"
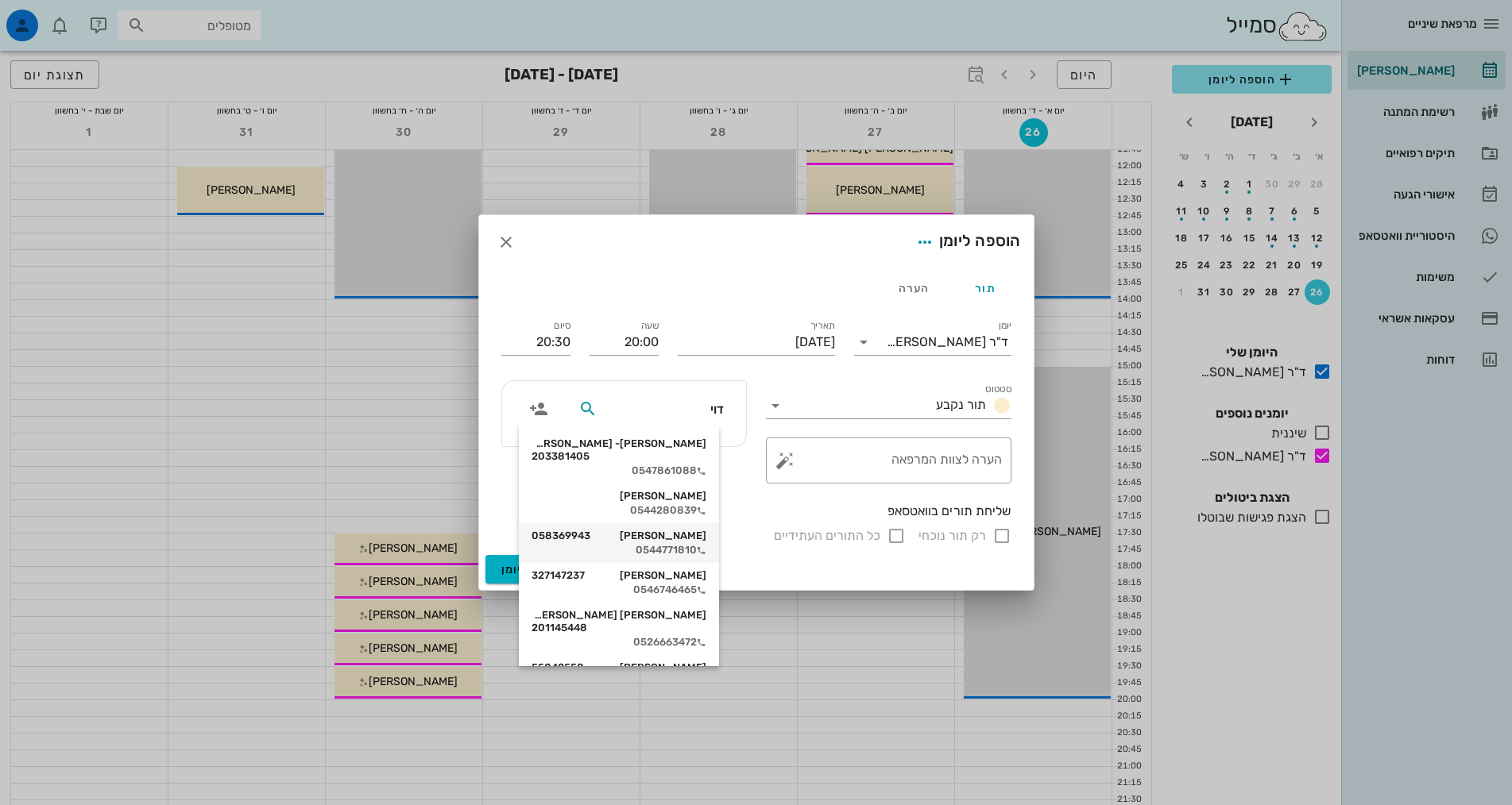
click at [703, 529] on div "[PERSON_NAME] 058369943" at bounding box center [618, 535] width 175 height 13
click at [703, 520] on div "שליחת תורים בוואטסאפ" at bounding box center [756, 511] width 510 height 18
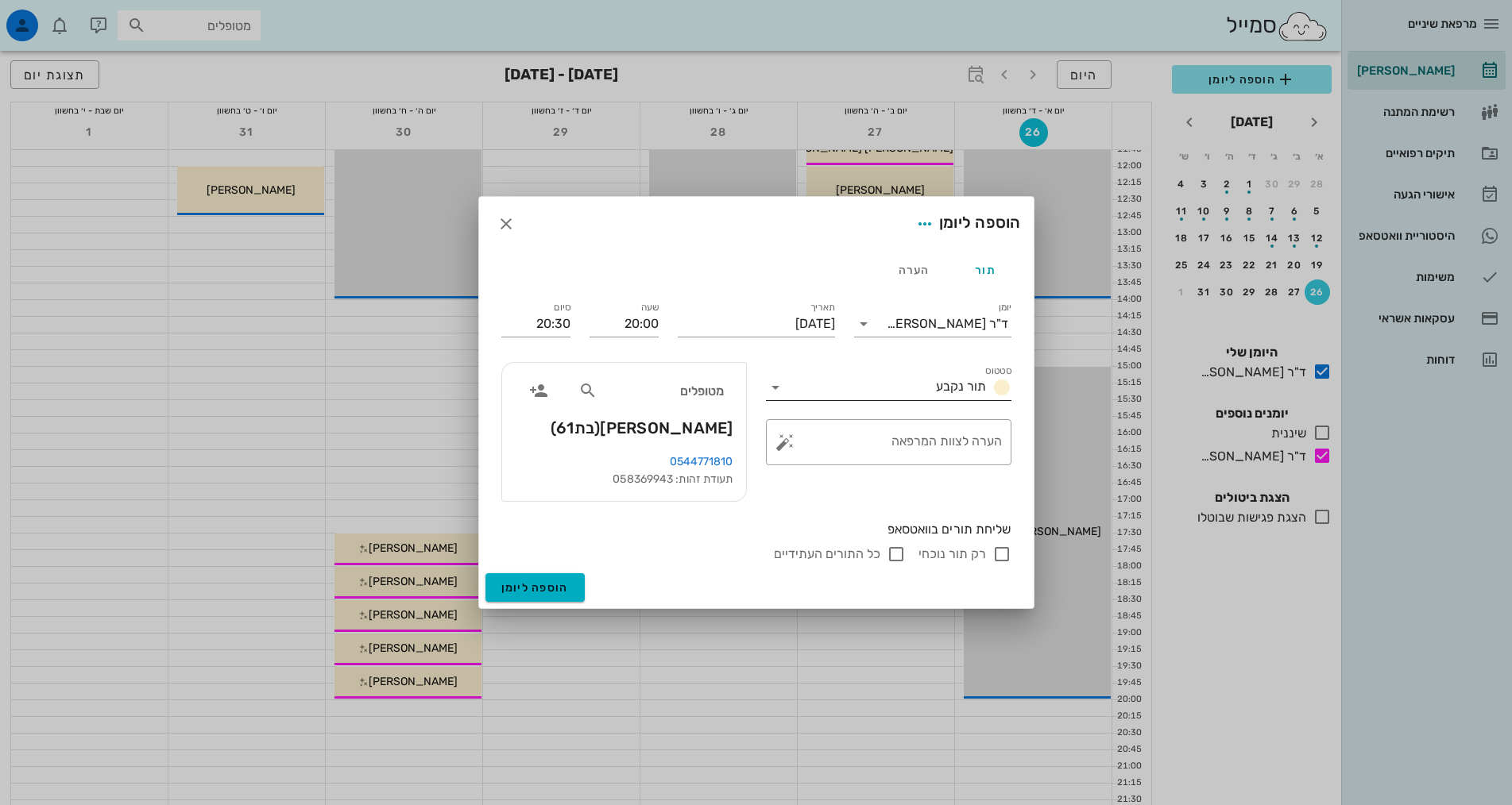
click at [920, 385] on input "סטטוס" at bounding box center [858, 388] width 142 height 26
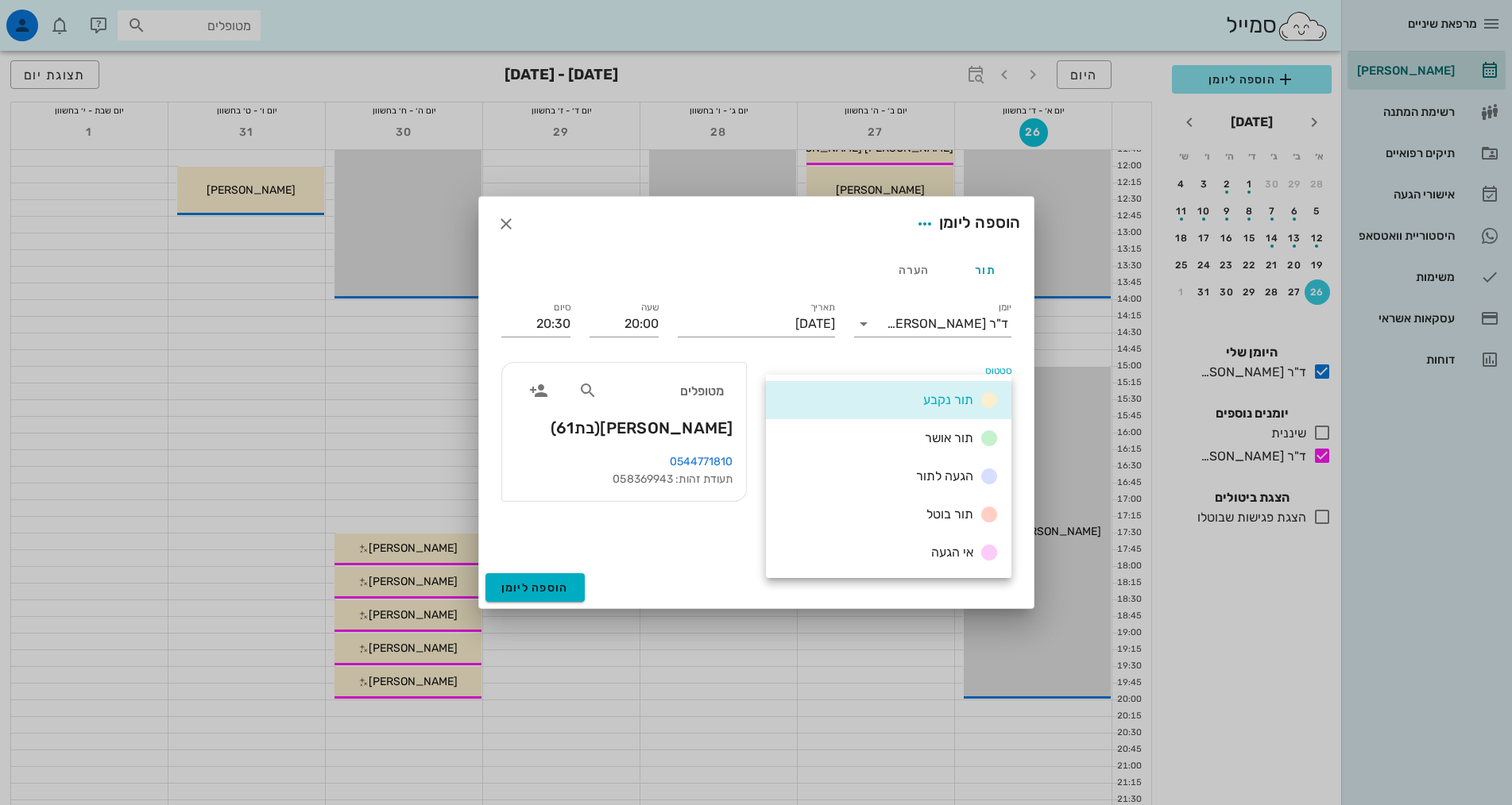
click at [920, 385] on div "תור נקבע" at bounding box center [889, 400] width 245 height 39
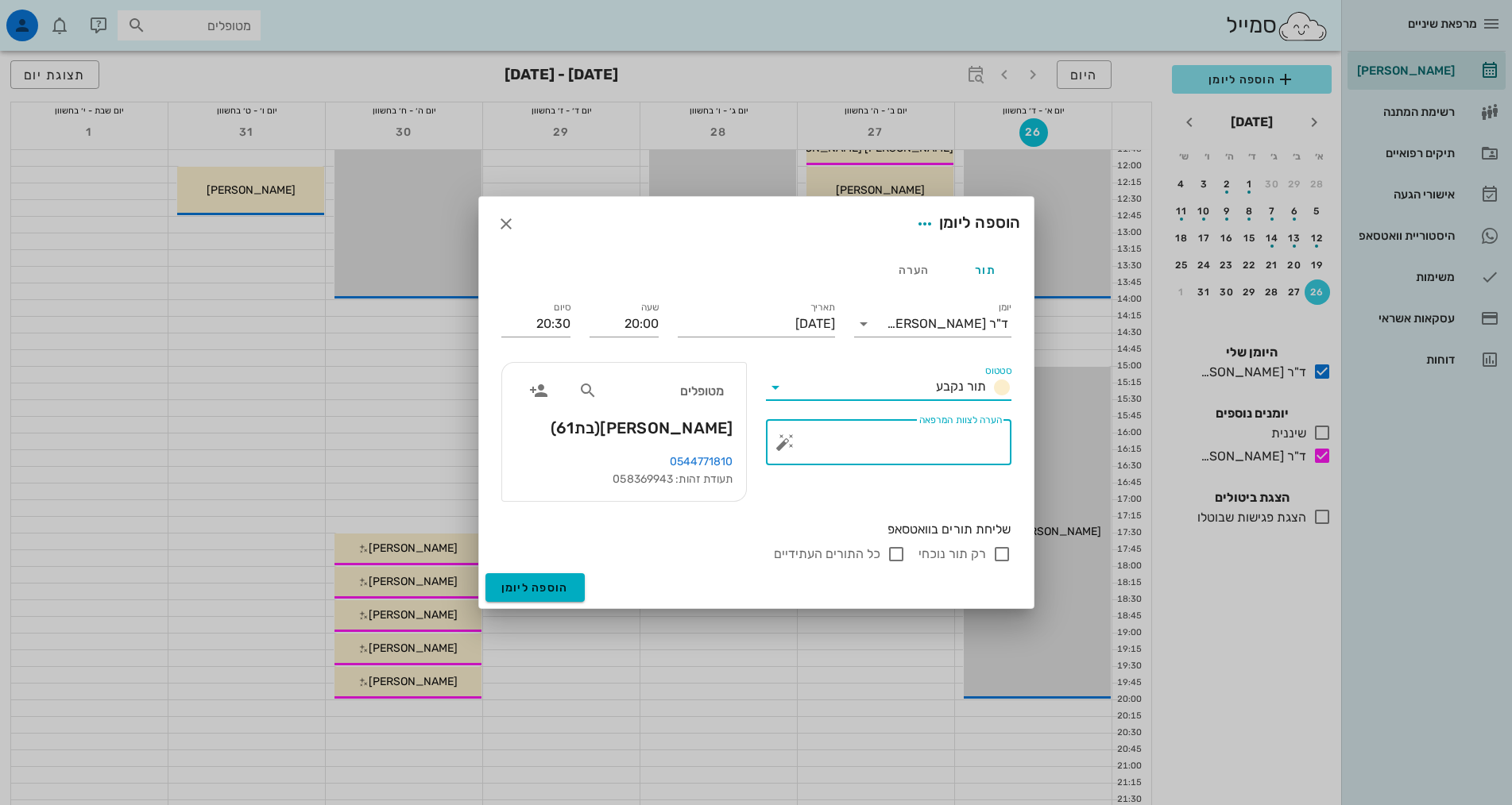
click at [928, 441] on textarea "הערה לצוות המרפאה" at bounding box center [895, 446] width 214 height 39
click at [541, 323] on input "20:30" at bounding box center [536, 324] width 69 height 26
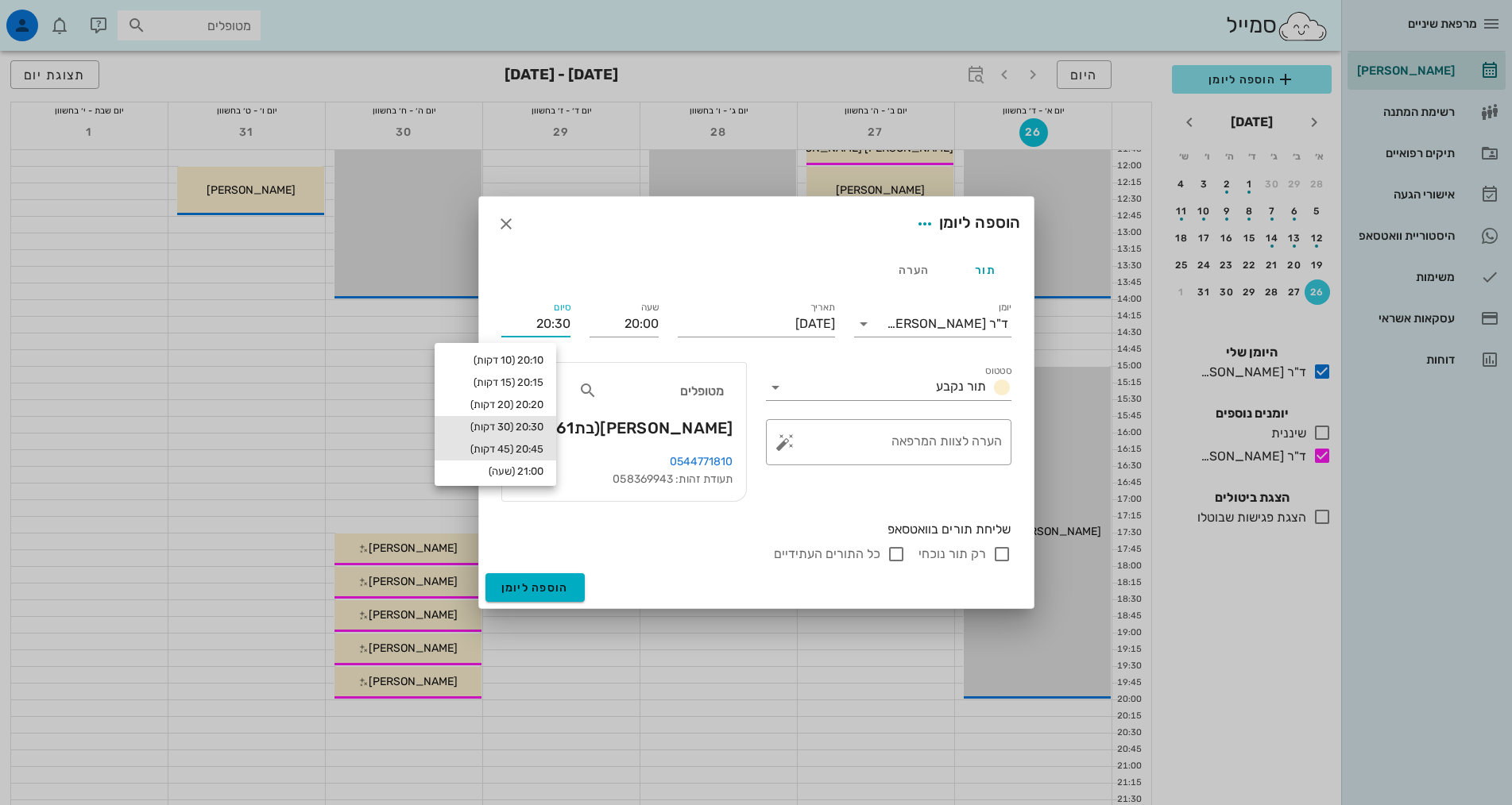
click at [545, 442] on div "20:45 (45 דקות)" at bounding box center [495, 449] width 122 height 22
type input "20:45"
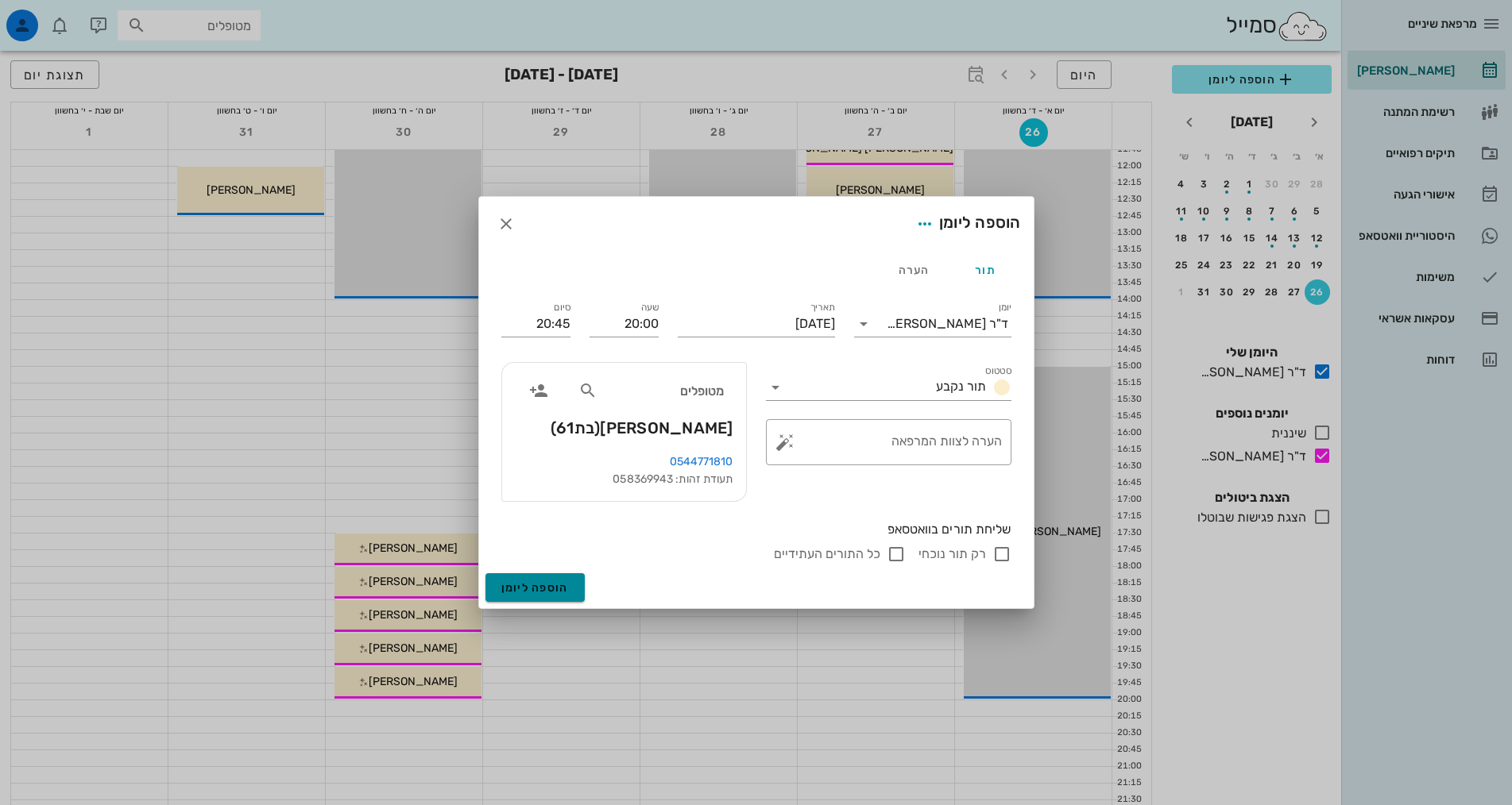
click at [538, 584] on span "הוספה ליומן" at bounding box center [535, 588] width 67 height 14
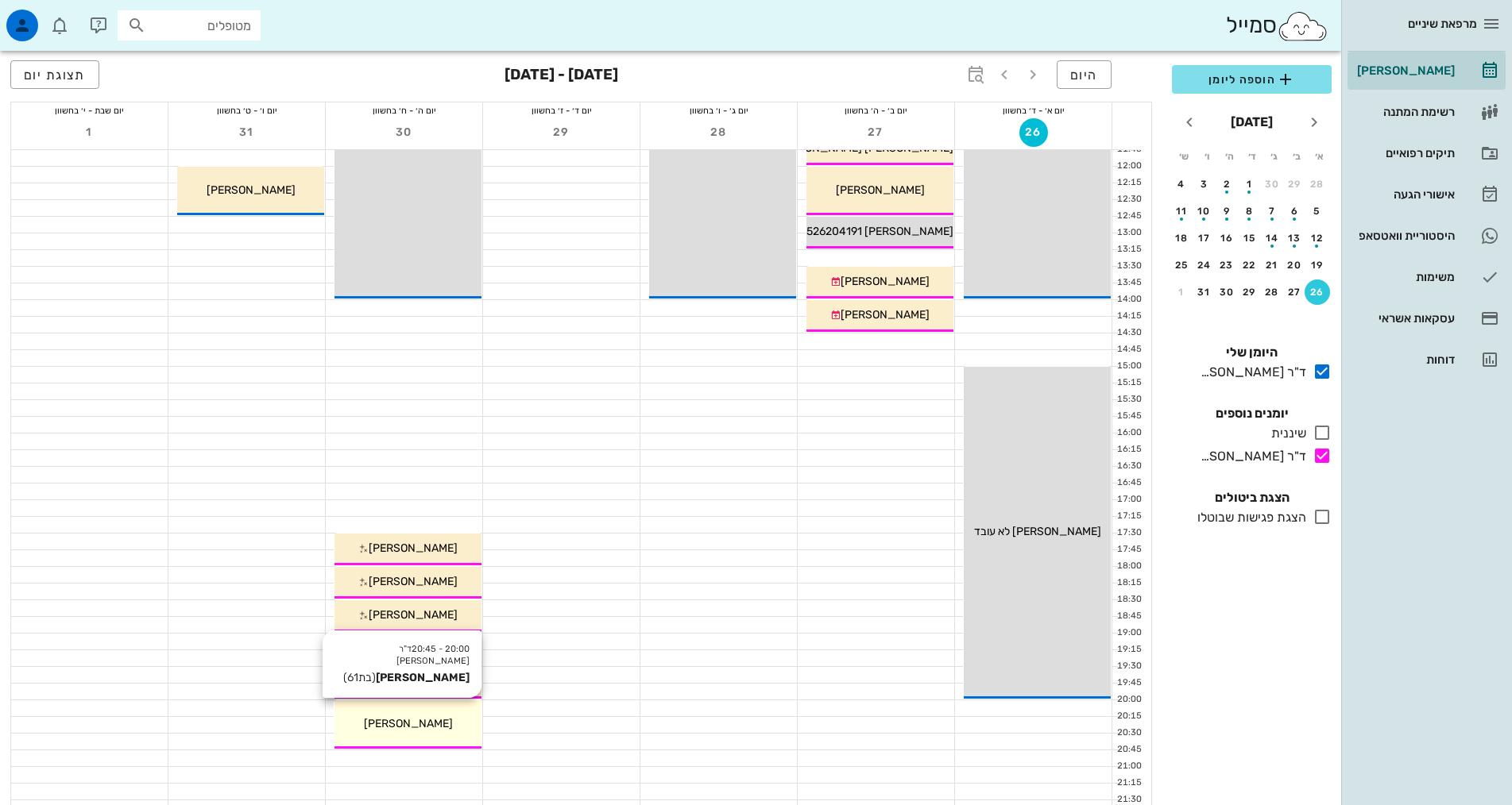
click at [428, 736] on div "20:00 - 20:45 ד"ר [PERSON_NAME] [PERSON_NAME] (בת 61 ) [PERSON_NAME]" at bounding box center [408, 724] width 147 height 48
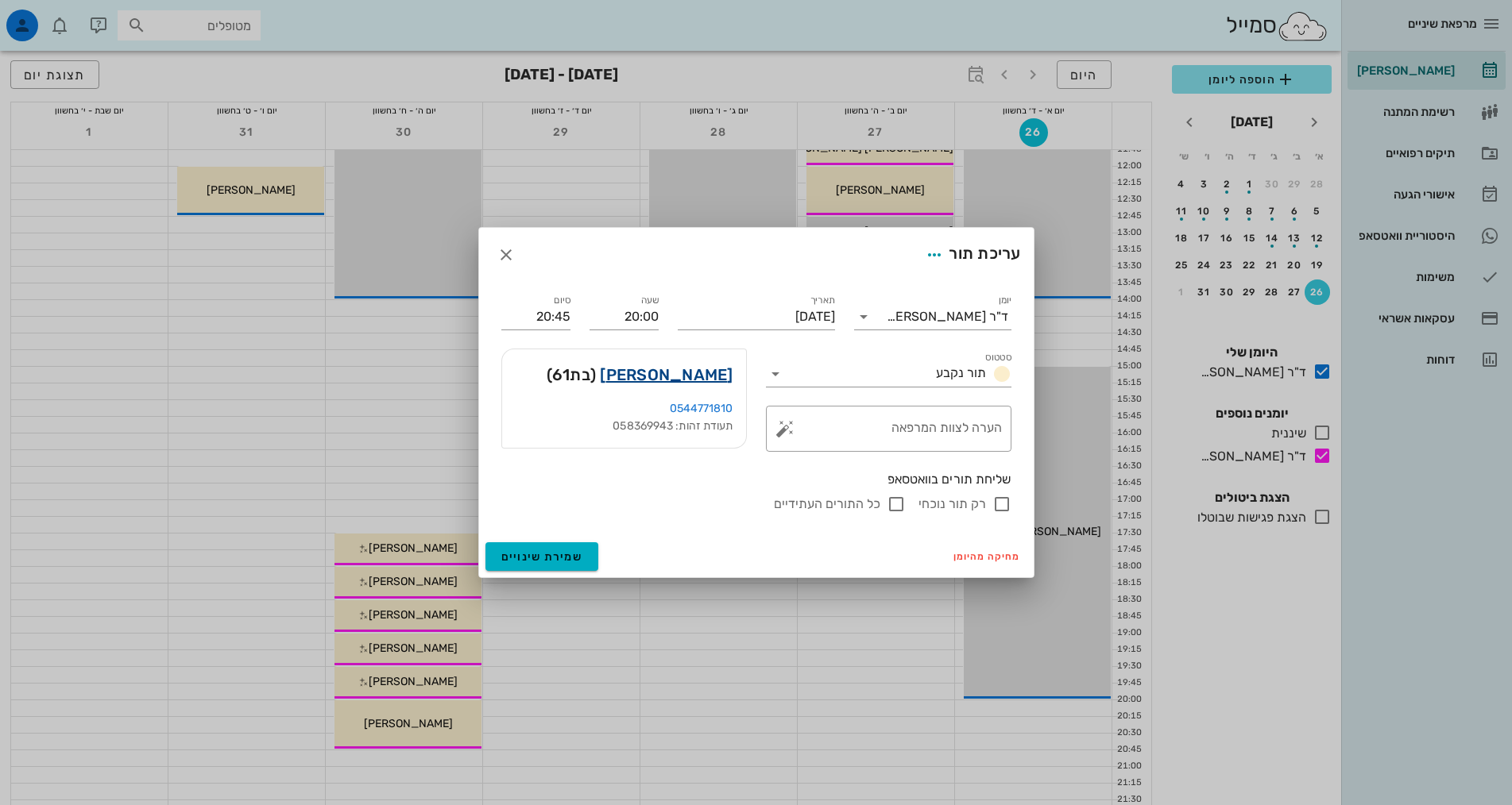
click at [704, 372] on link "[PERSON_NAME]" at bounding box center [666, 375] width 133 height 26
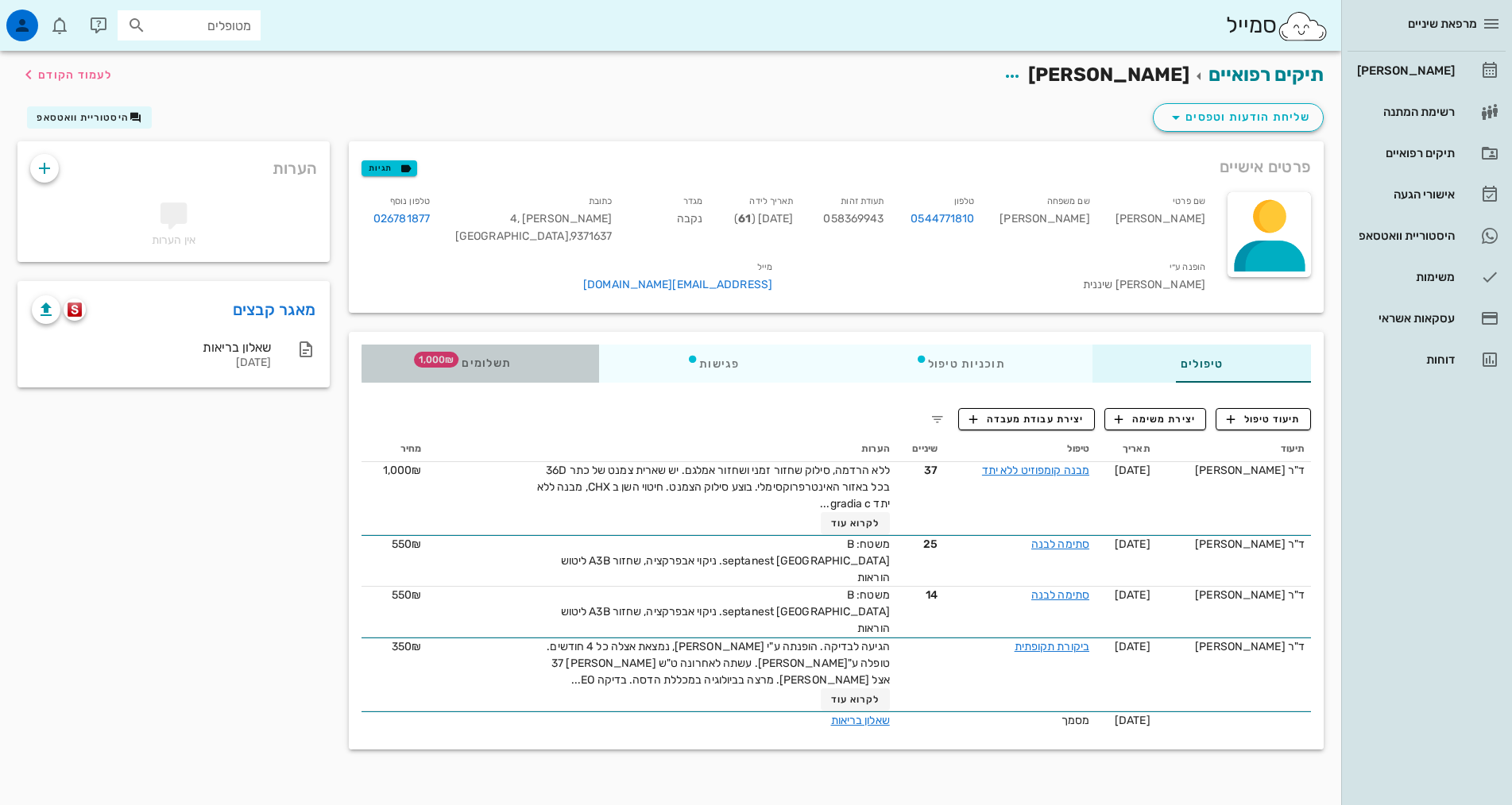
click at [414, 352] on span "1,000₪" at bounding box center [435, 360] width 45 height 16
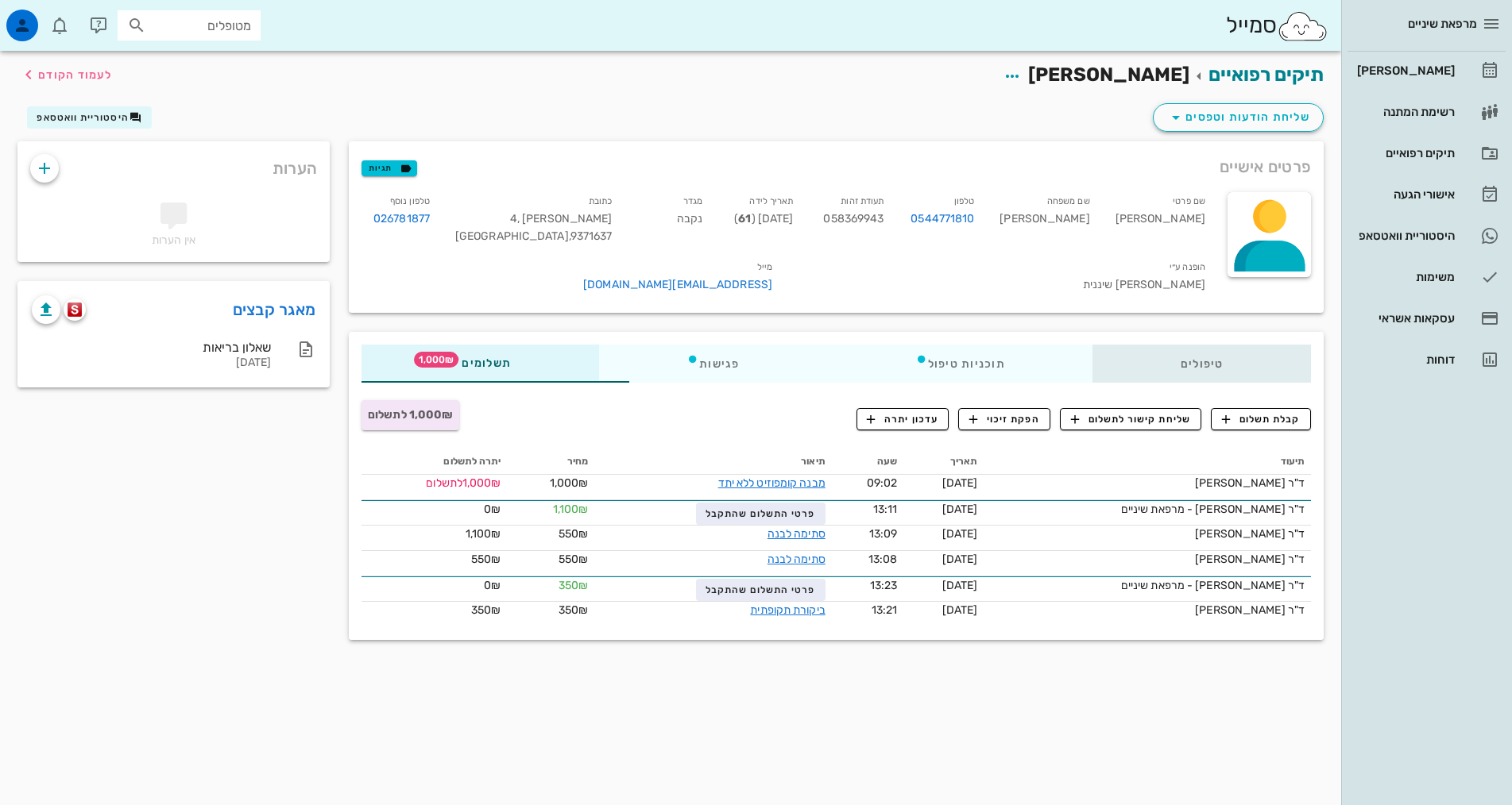
click at [1264, 344] on div "טיפולים" at bounding box center [1201, 363] width 219 height 39
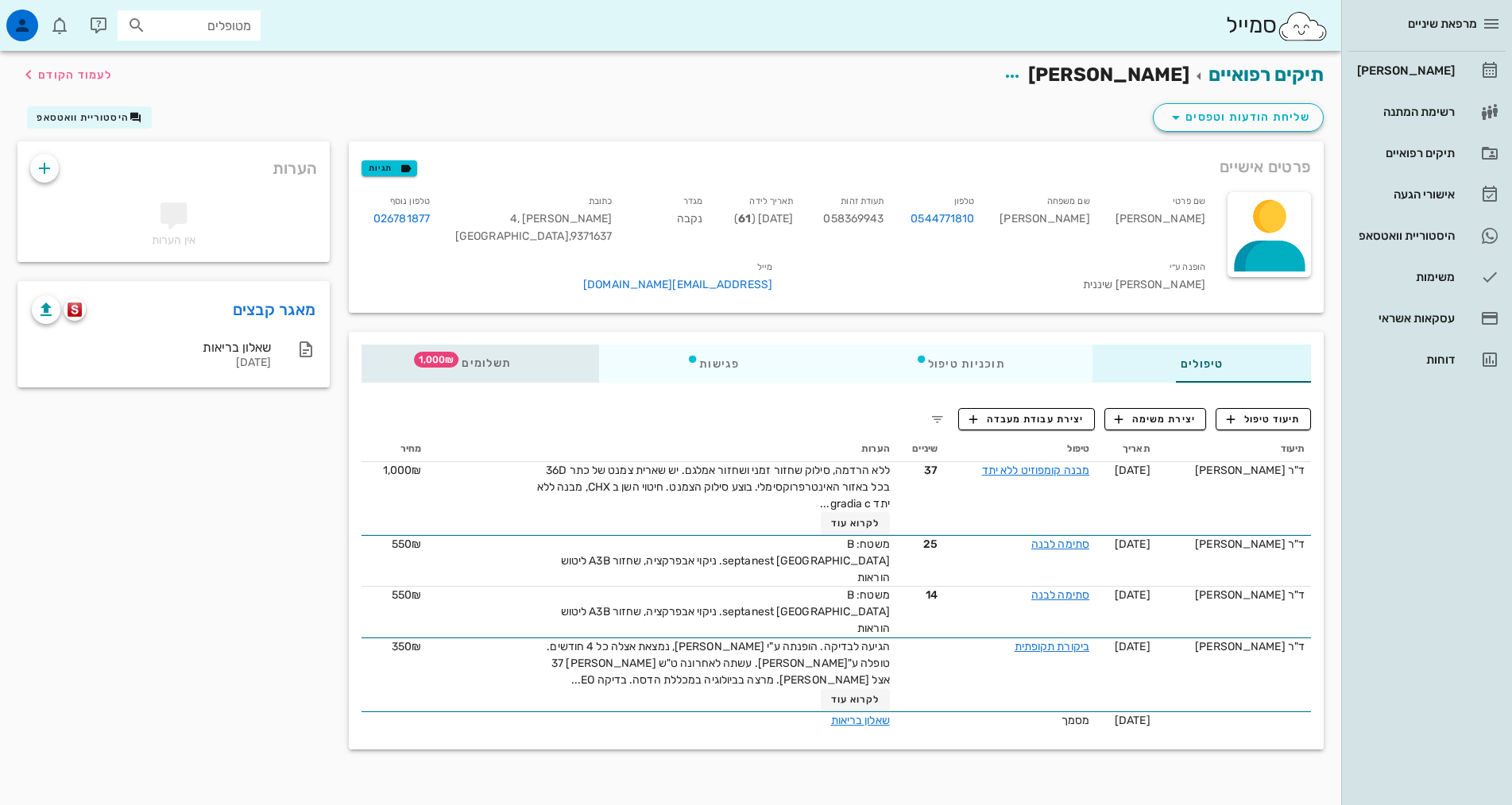
click at [362, 344] on div "תשלומים 1,000₪" at bounding box center [480, 363] width 237 height 39
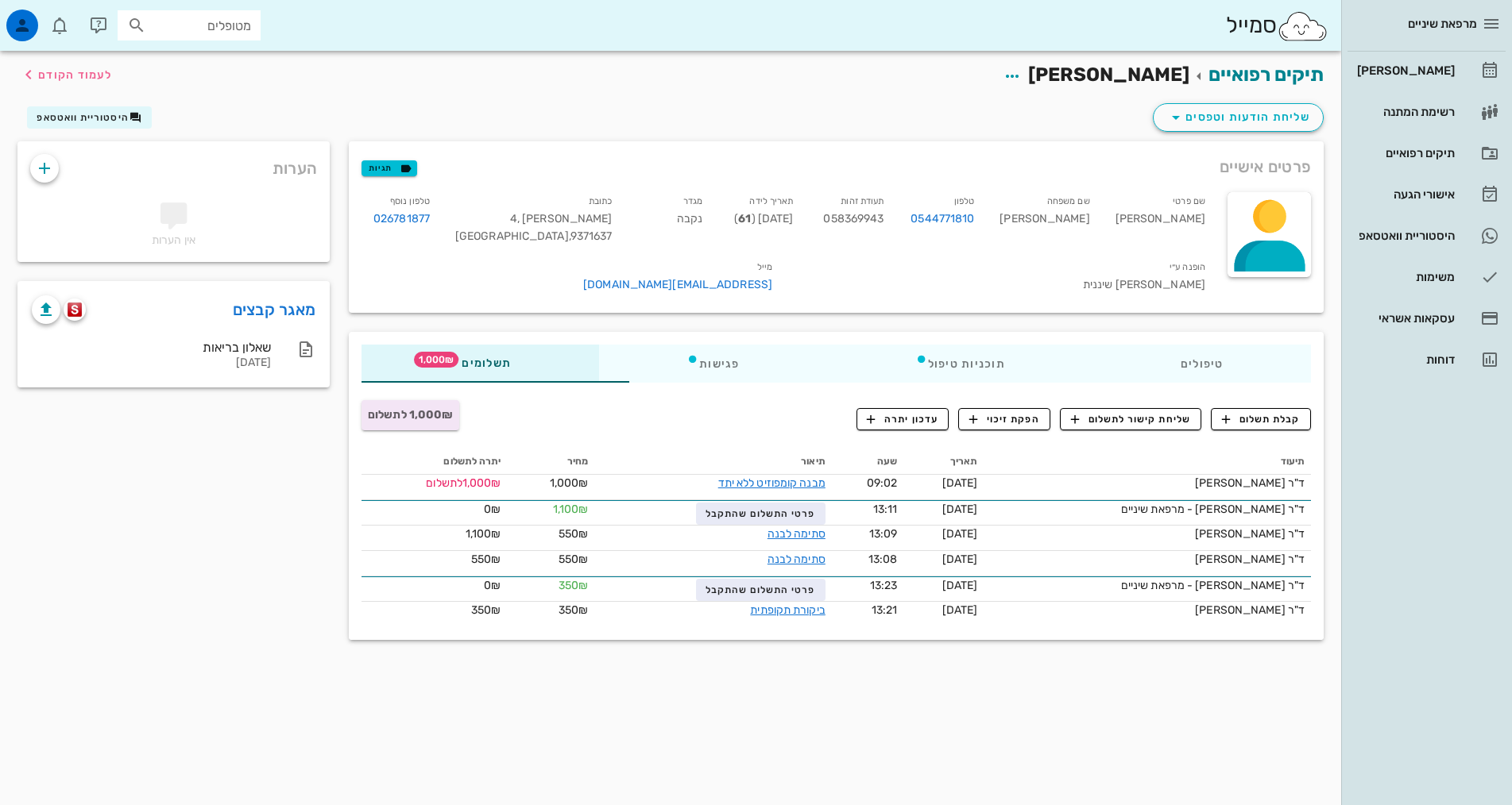
click at [868, 690] on div "תיקים רפואיים [PERSON_NAME] לעמוד הקודם שליחת הודעות וטפסים היסטוריית וואטסאפ פ…" at bounding box center [670, 427] width 1341 height 755
click at [1291, 412] on span "קבלת תשלום" at bounding box center [1261, 419] width 78 height 14
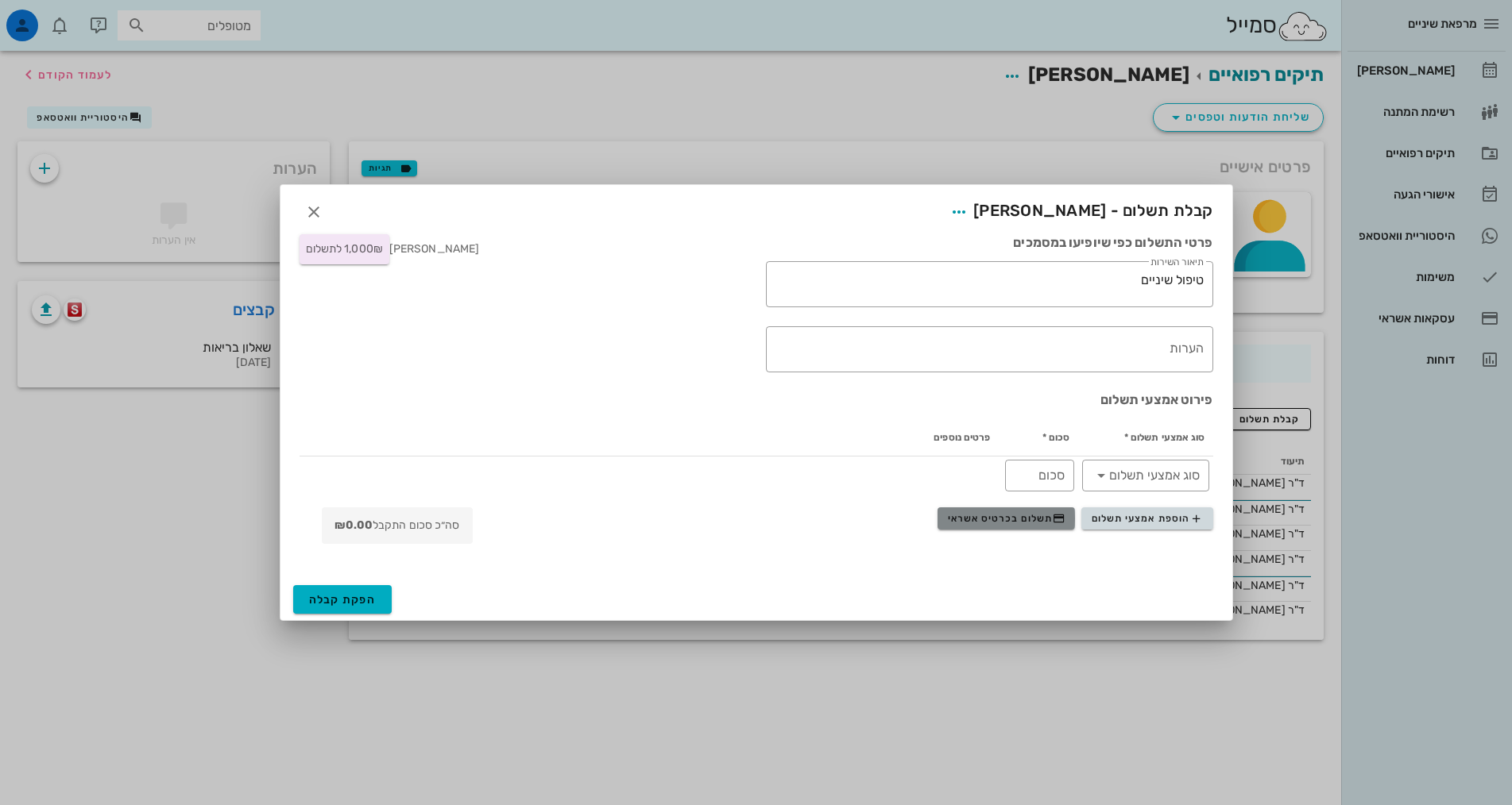
click at [1022, 529] on button "תשלום בכרטיס אשראי" at bounding box center [1005, 518] width 138 height 22
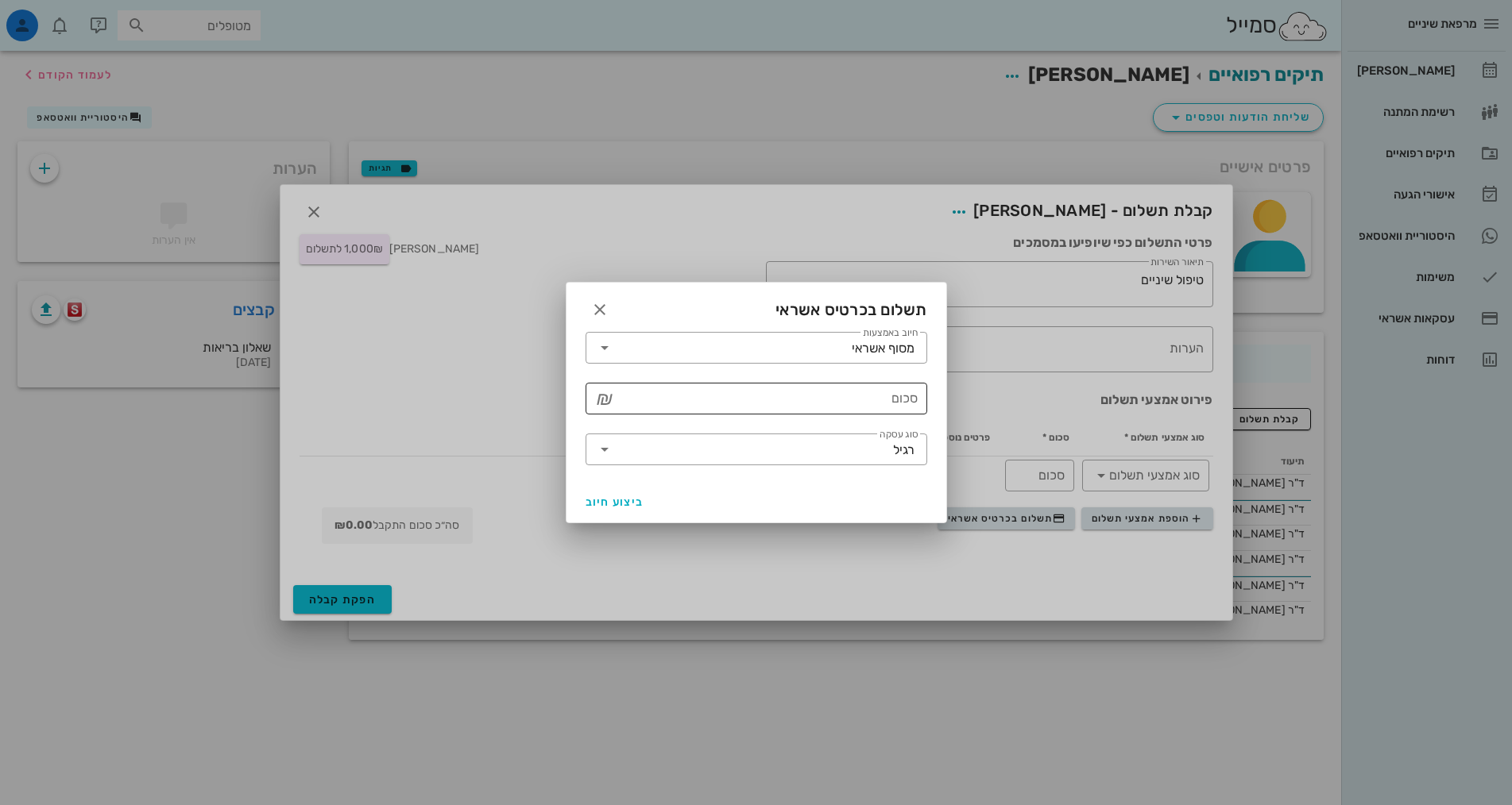
click at [864, 408] on input "סכום" at bounding box center [767, 399] width 300 height 26
type input "1000"
click at [628, 504] on span "ביצוע חיוב" at bounding box center [614, 502] width 58 height 14
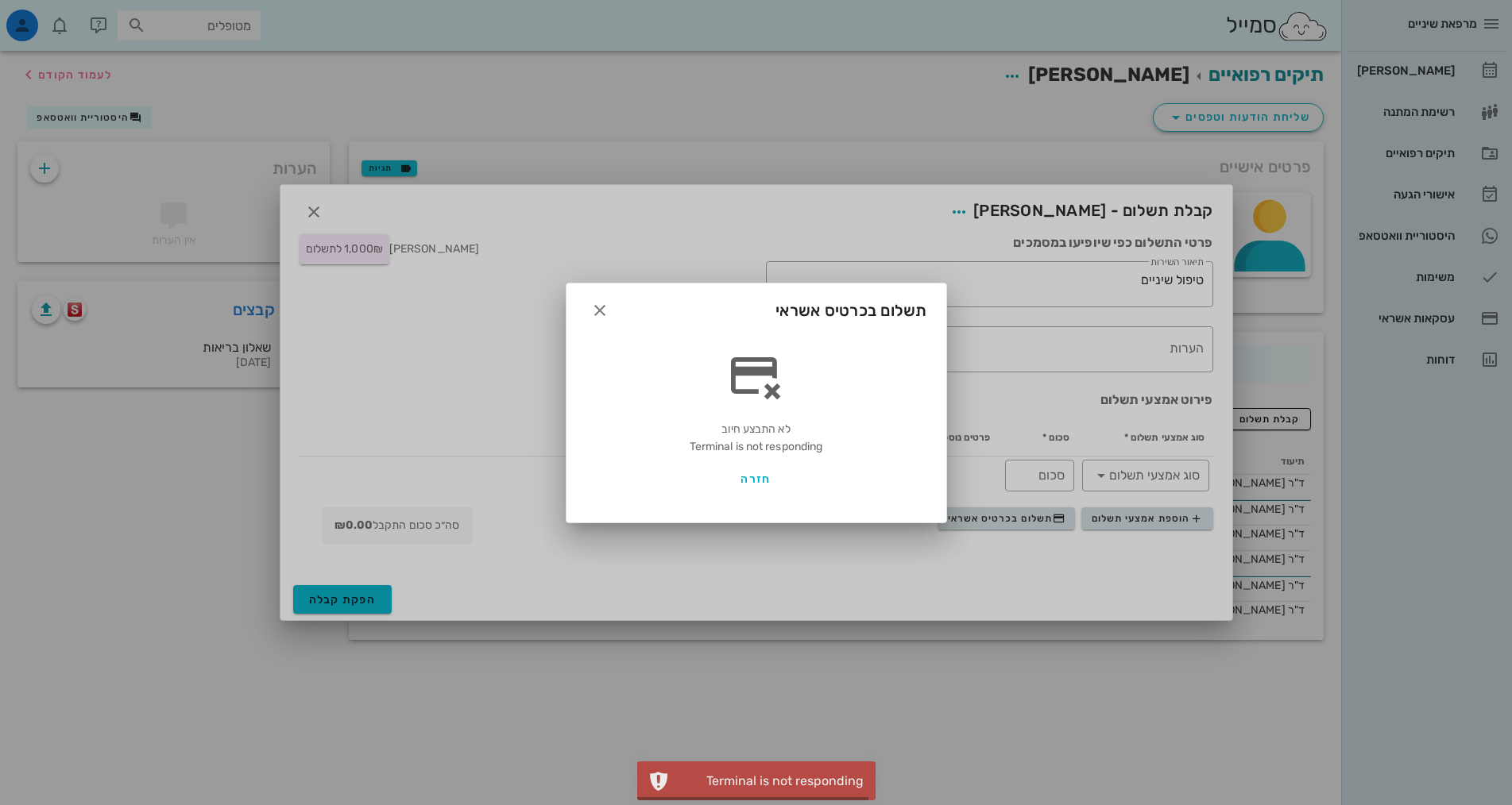
click at [593, 327] on div "לא התבצע חיוב Terminal is not responding חזרה" at bounding box center [756, 413] width 360 height 180
click at [605, 312] on icon "button" at bounding box center [599, 310] width 19 height 19
click at [605, 312] on div "[PERSON_NAME] 1,000₪ לתשלום" at bounding box center [522, 303] width 466 height 157
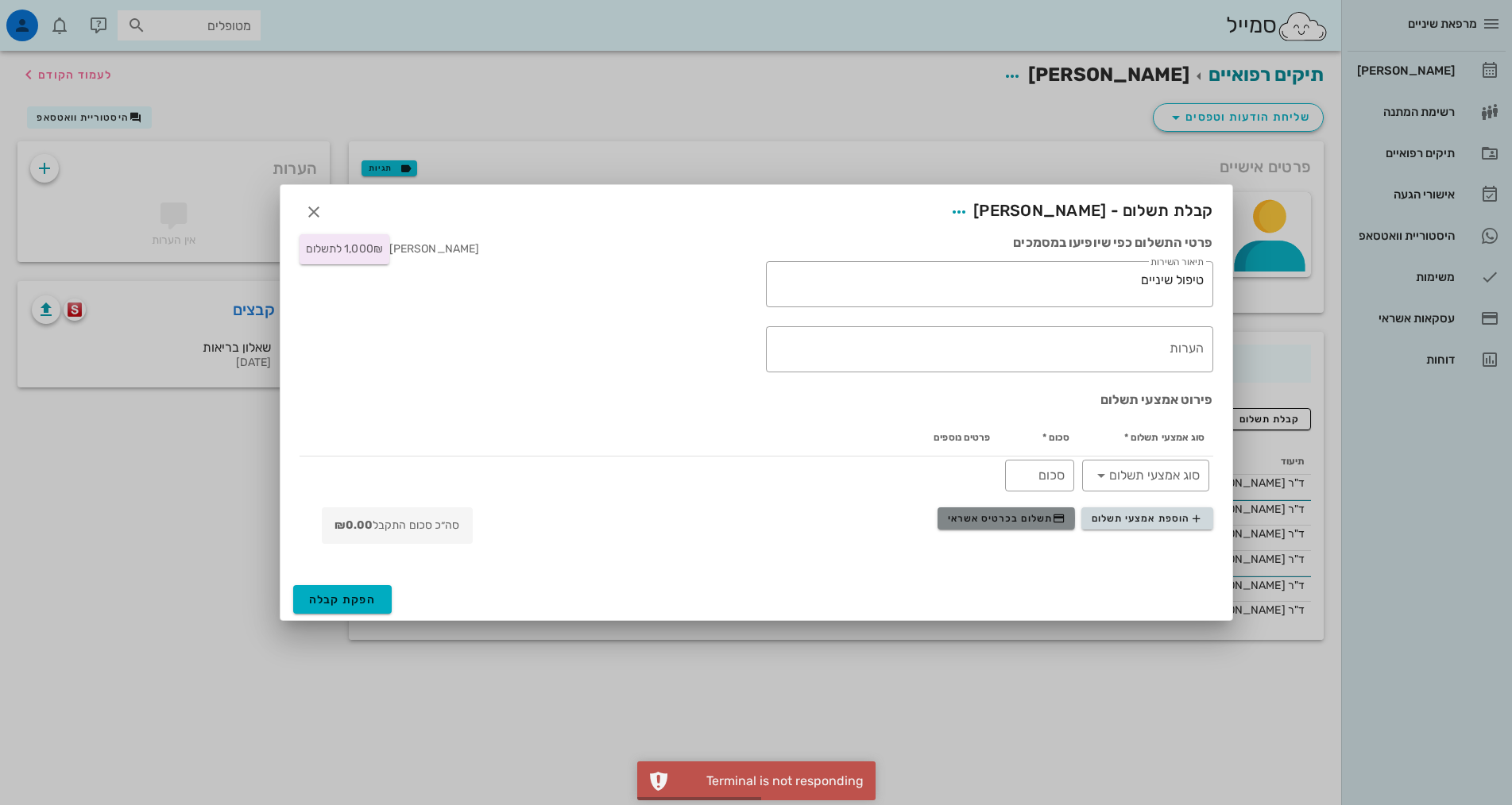
click at [1000, 521] on span "תשלום בכרטיס אשראי" at bounding box center [1006, 518] width 118 height 13
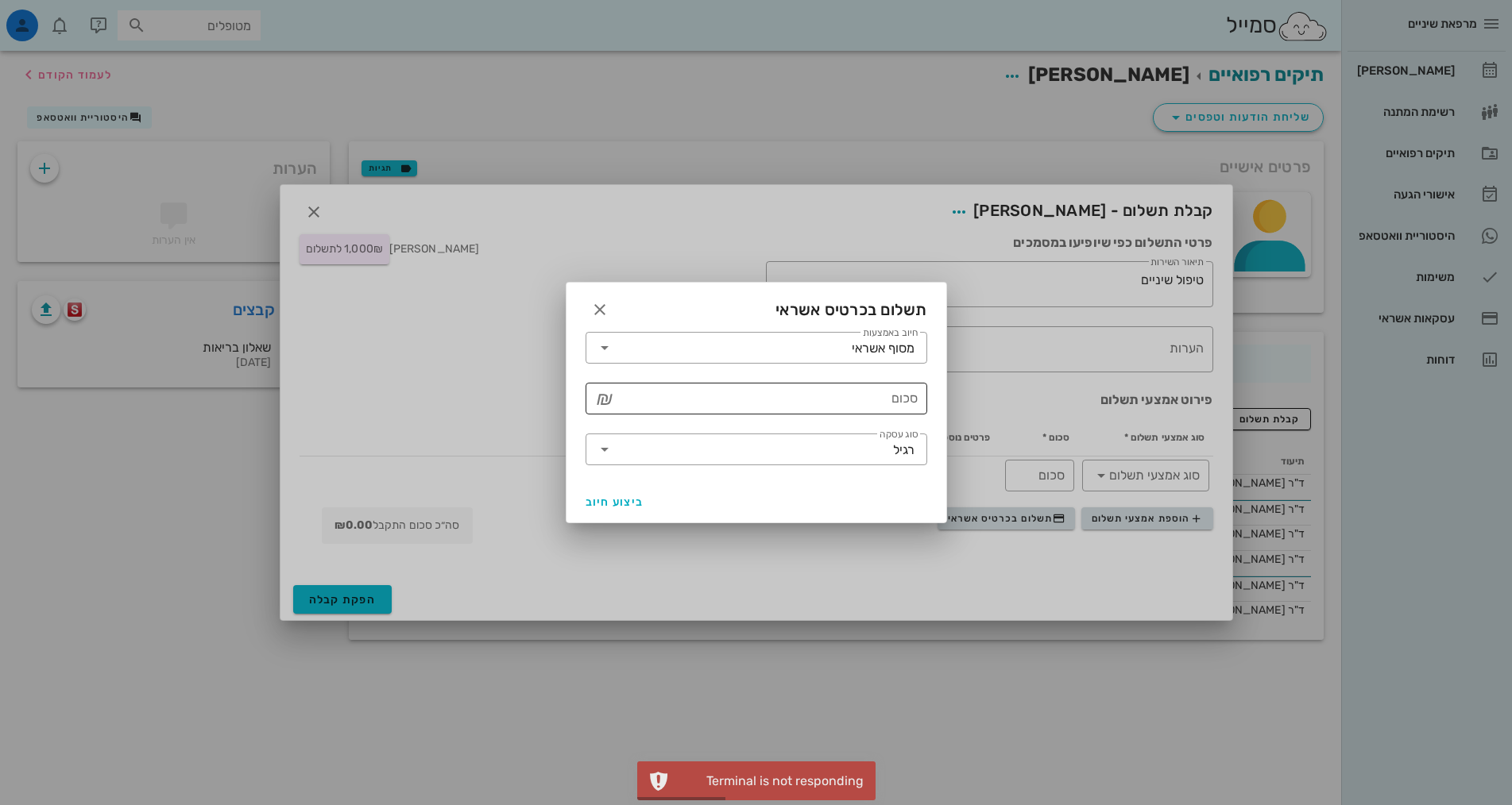
click at [854, 404] on input "סכום" at bounding box center [767, 399] width 300 height 26
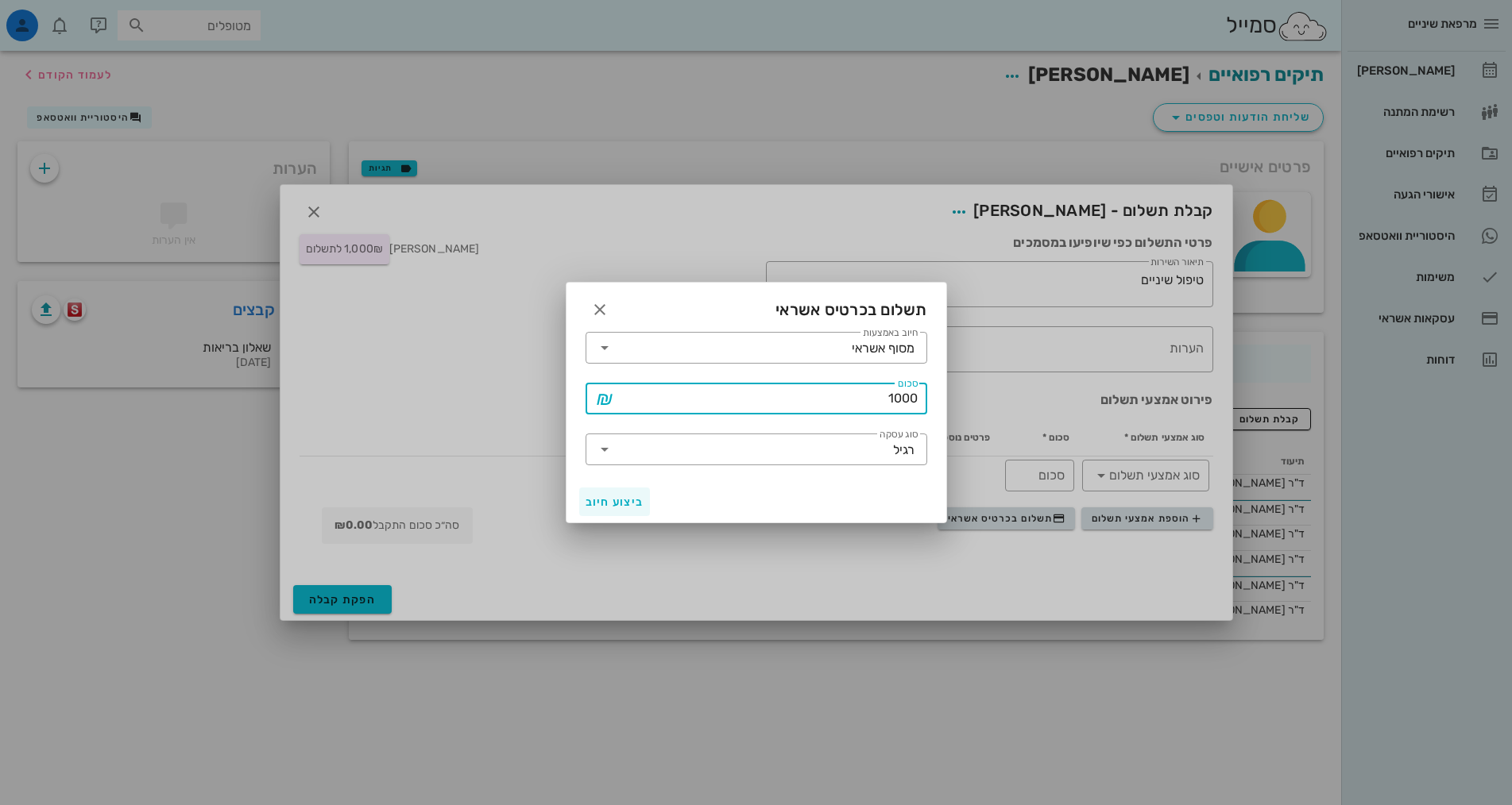
type input "1000"
click at [614, 493] on button "ביצוע חיוב" at bounding box center [614, 501] width 71 height 29
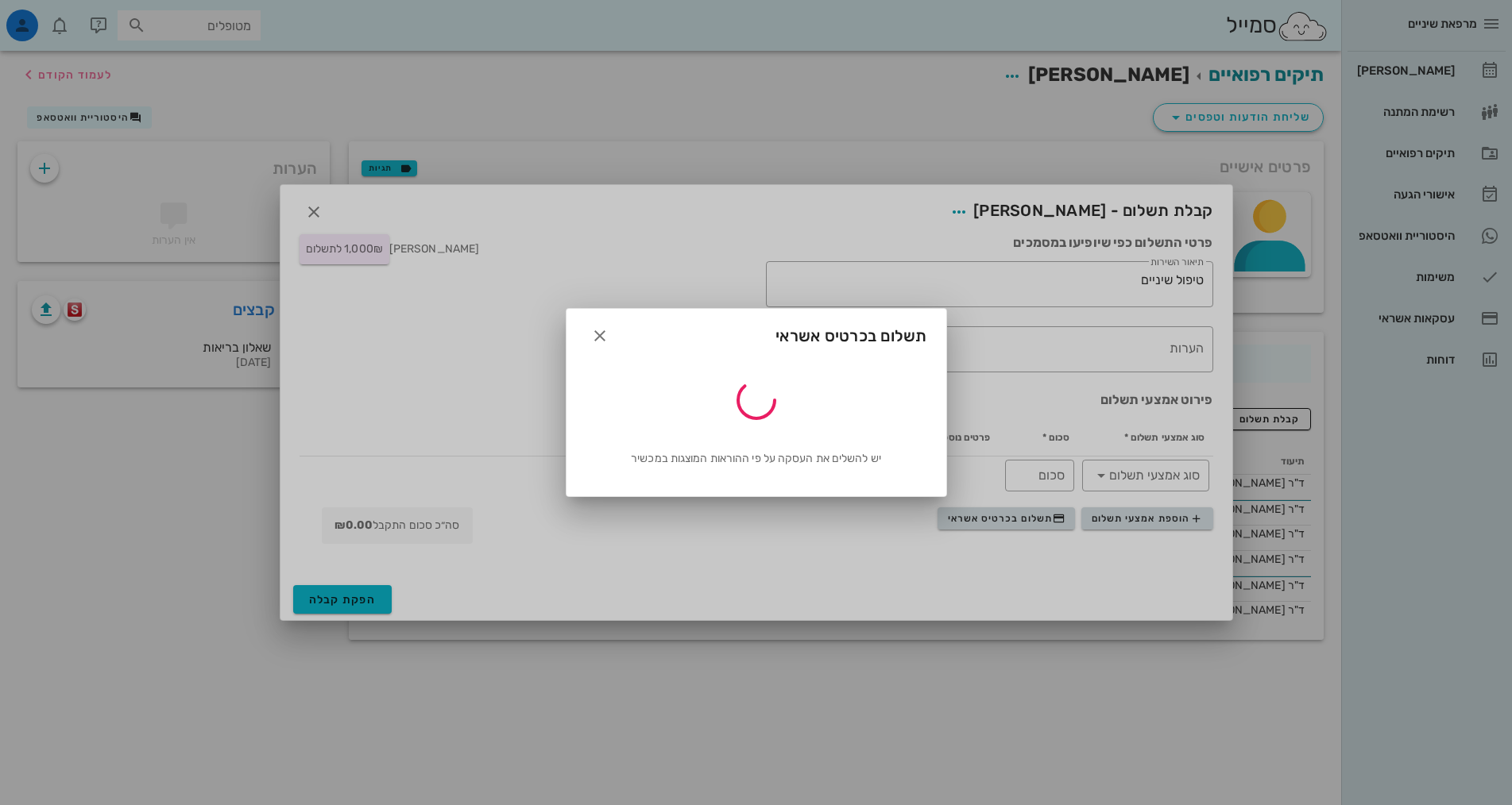
type input "1000"
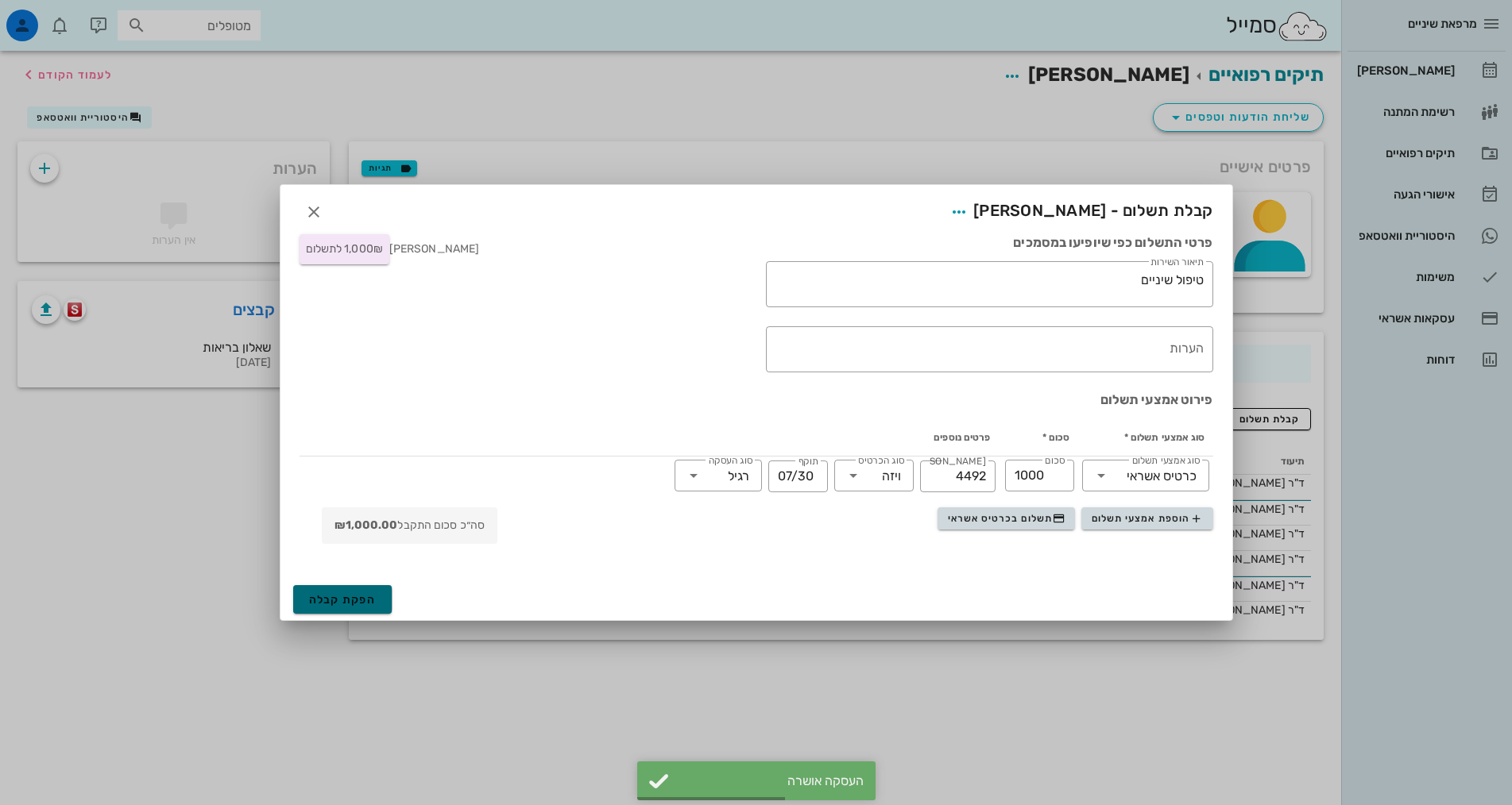
click at [360, 604] on span "הפקת קבלה" at bounding box center [342, 600] width 67 height 14
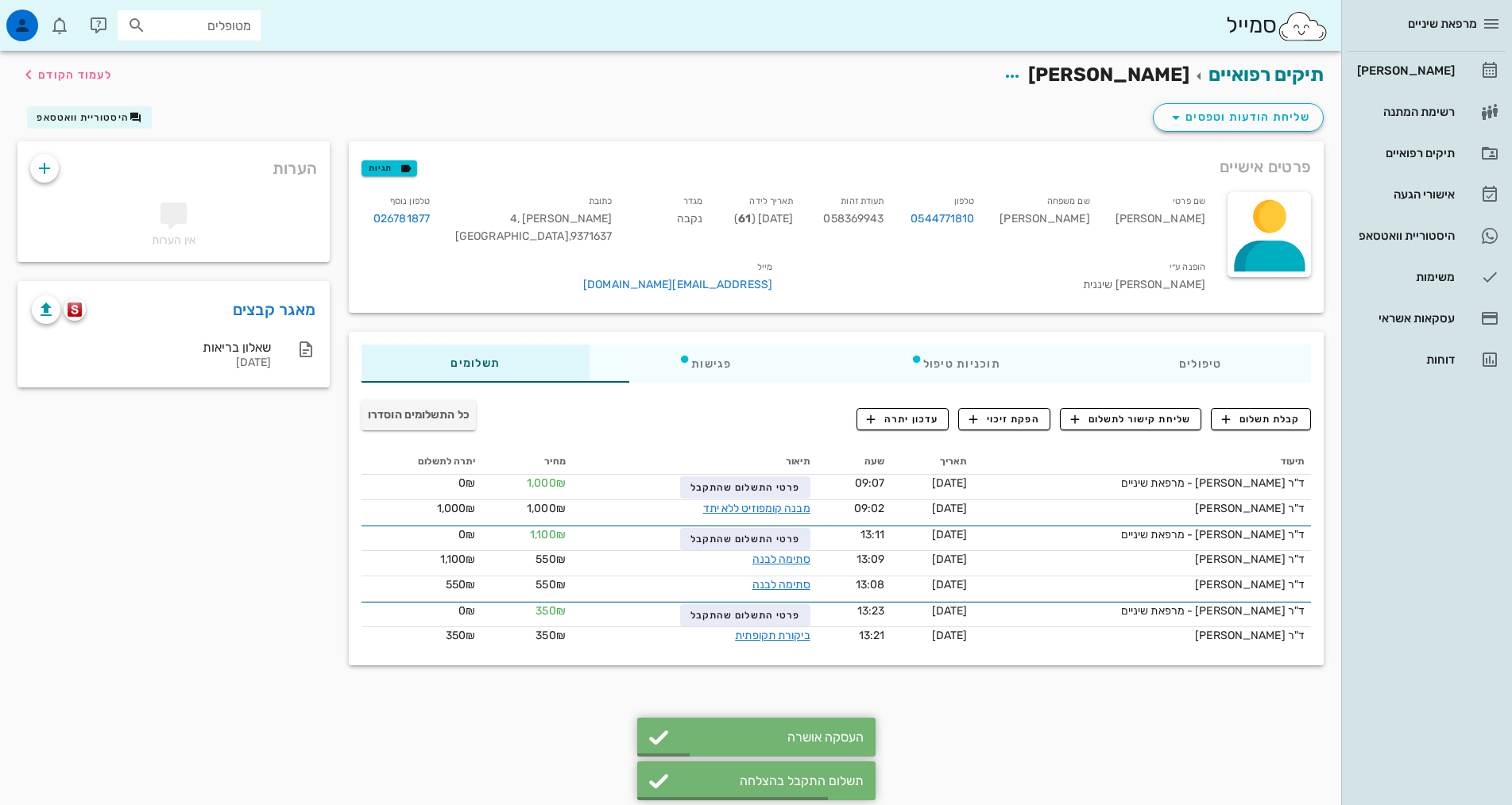
click at [1149, 683] on div "תיקים רפואיים [PERSON_NAME] לעמוד הקודם שליחת הודעות וטפסים היסטוריית וואטסאפ פ…" at bounding box center [670, 427] width 1341 height 755
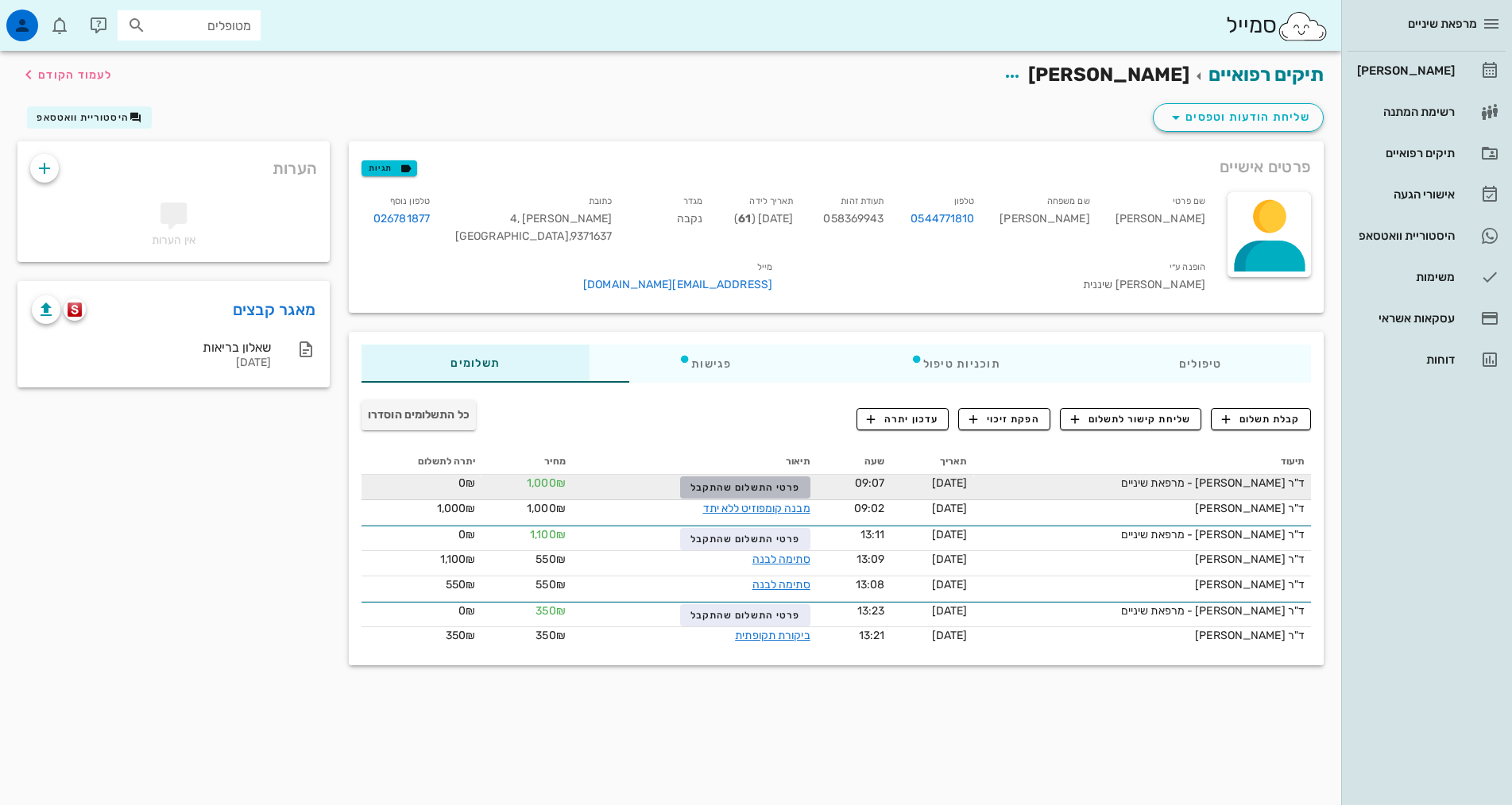
click at [710, 482] on span "פרטי התשלום שהתקבל" at bounding box center [745, 487] width 110 height 11
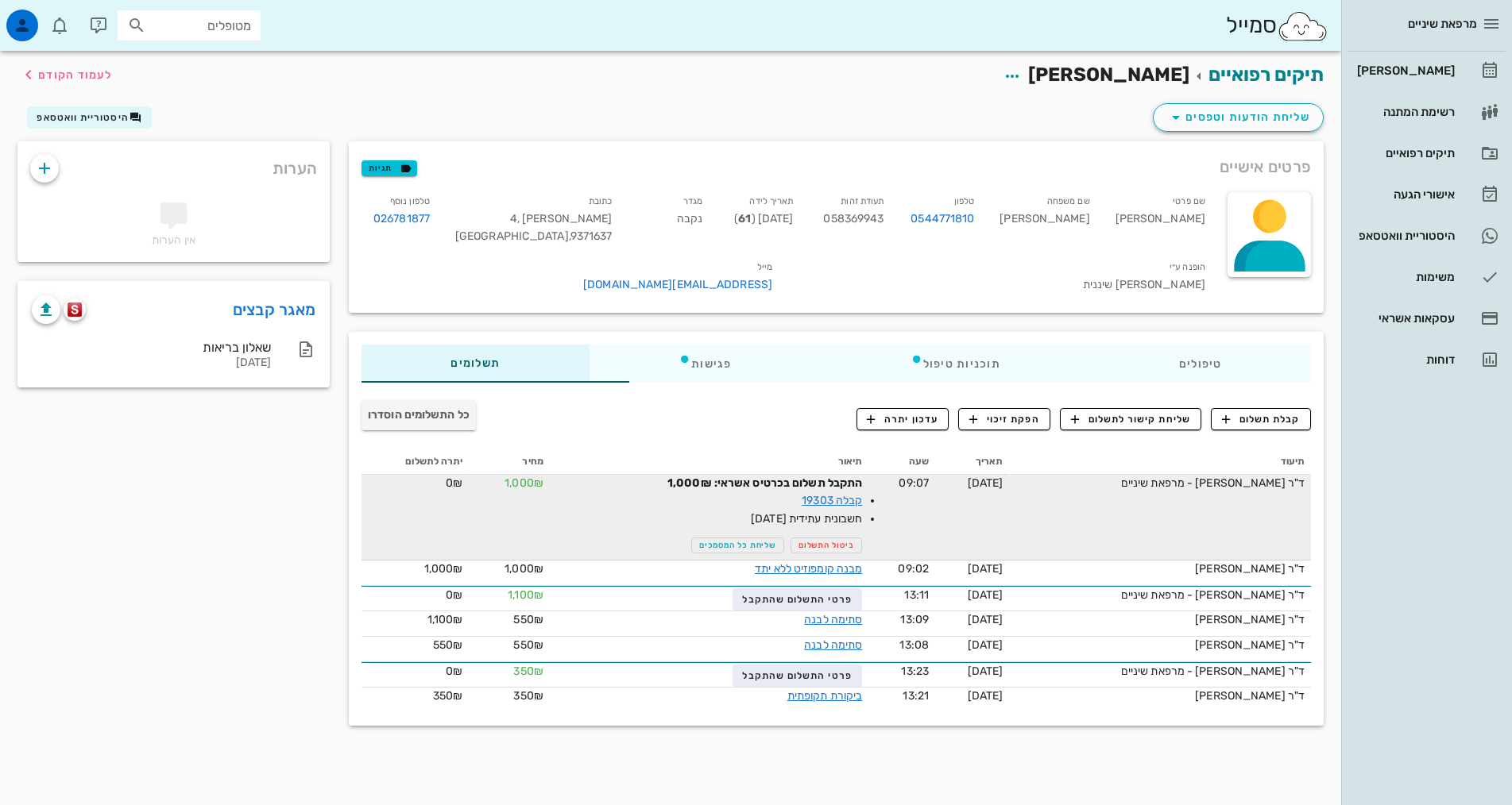
click at [808, 492] on li "קבלה 19303" at bounding box center [772, 500] width 179 height 18
click at [802, 493] on link "קבלה 19303" at bounding box center [831, 500] width 60 height 14
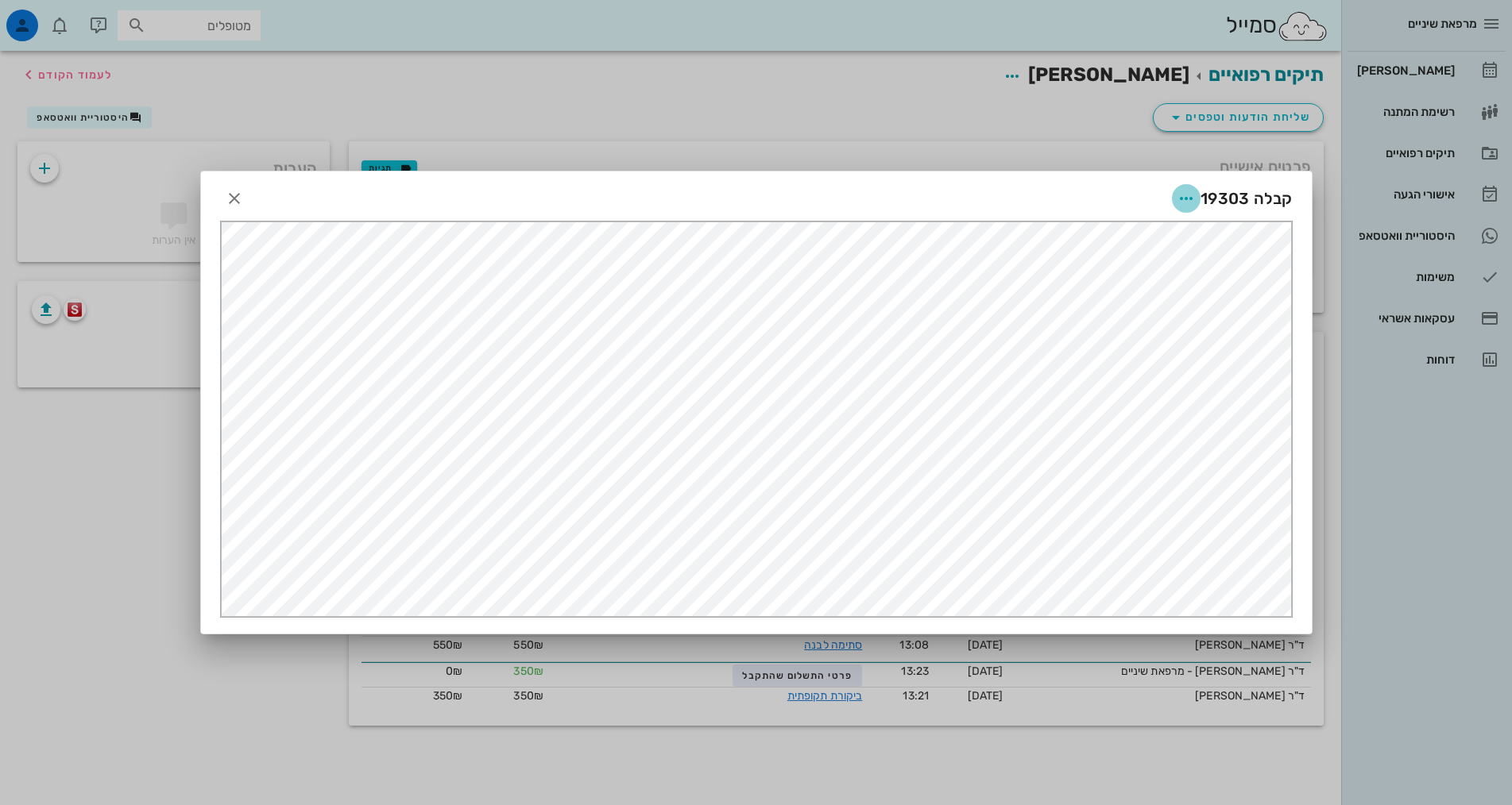
click at [1182, 199] on icon "button" at bounding box center [1185, 198] width 19 height 19
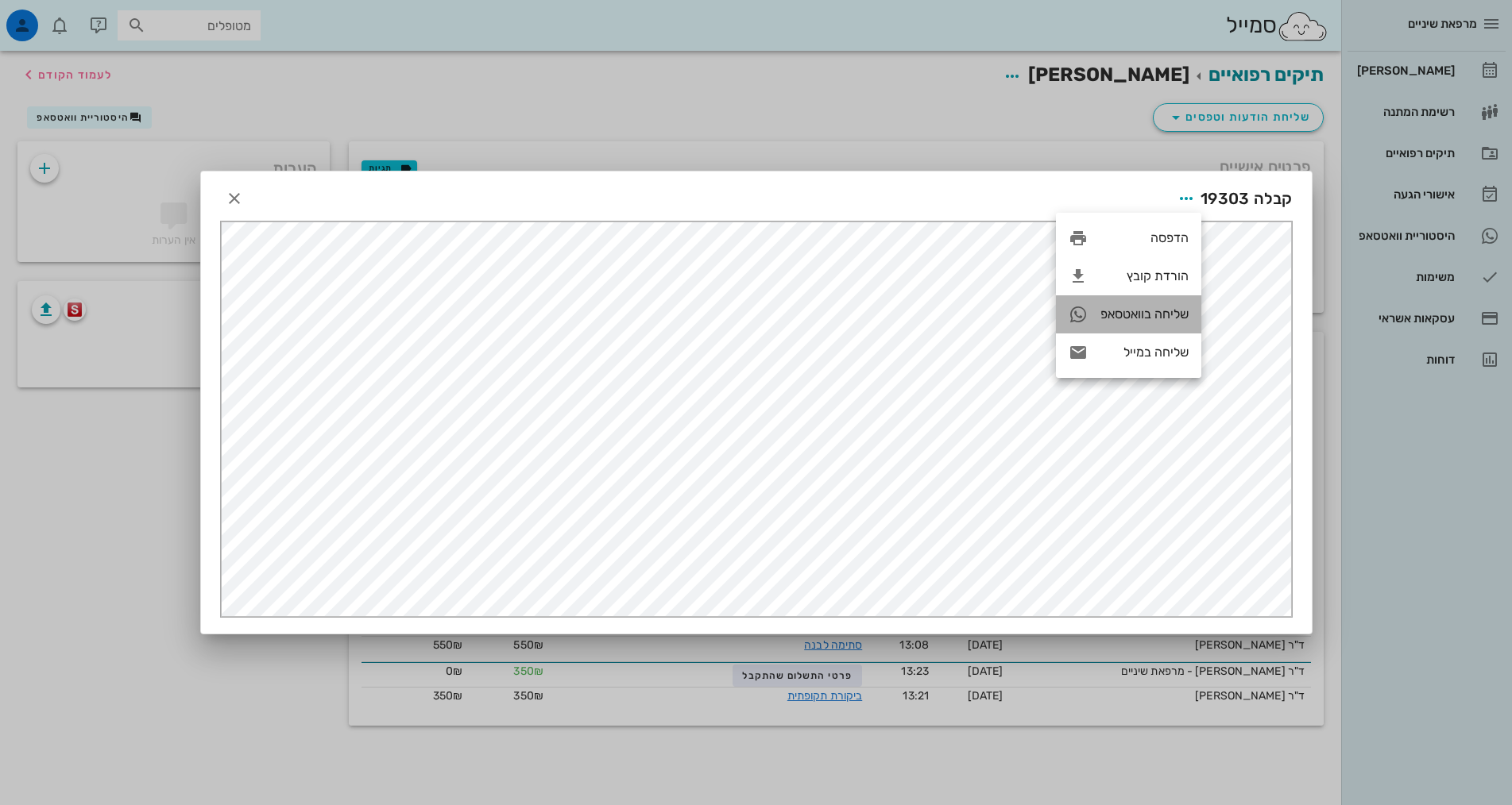
click at [1162, 309] on div "שליחה בוואטסאפ" at bounding box center [1144, 313] width 88 height 15
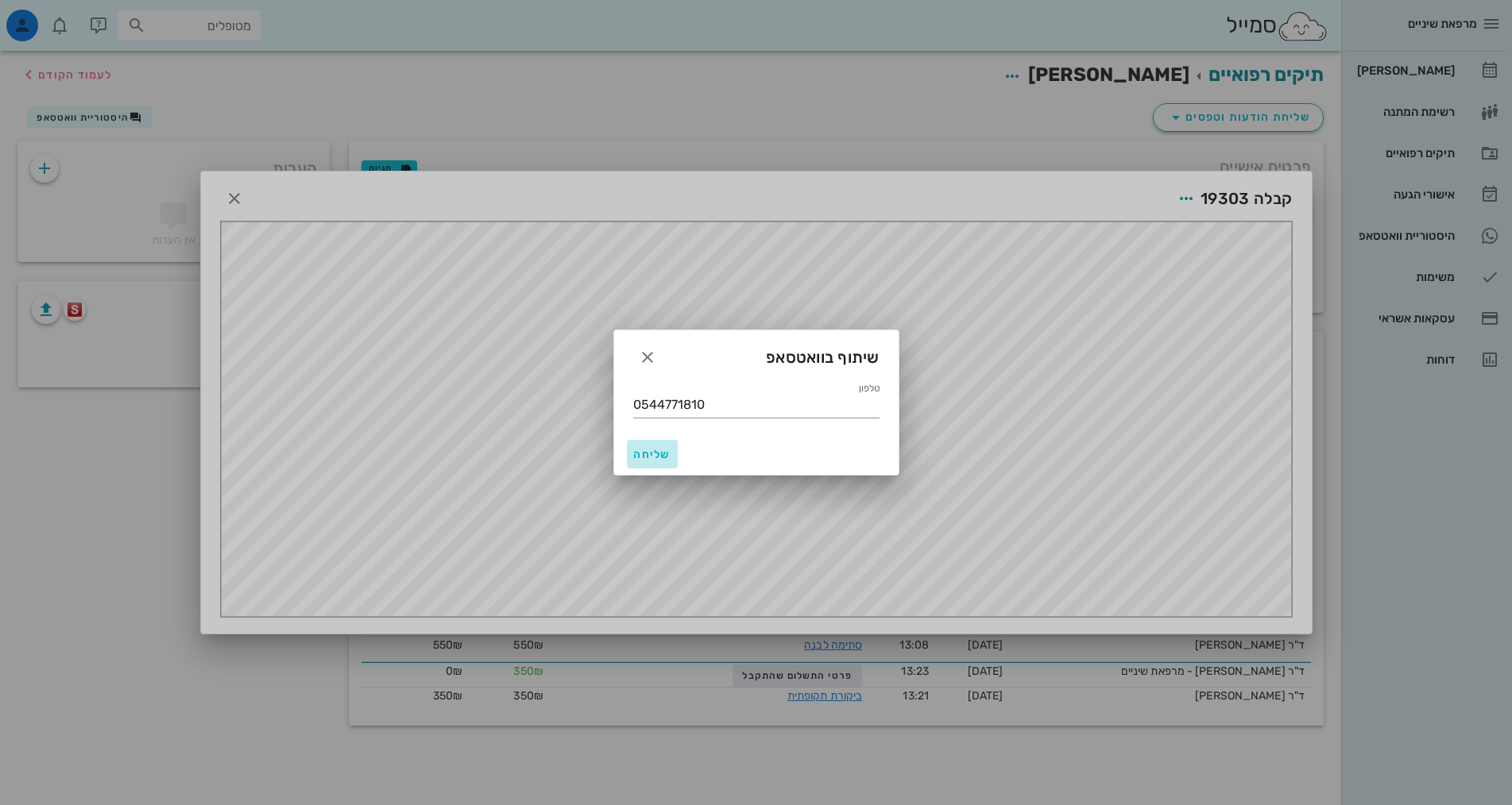
click at [650, 458] on span "שליחה" at bounding box center [652, 455] width 39 height 14
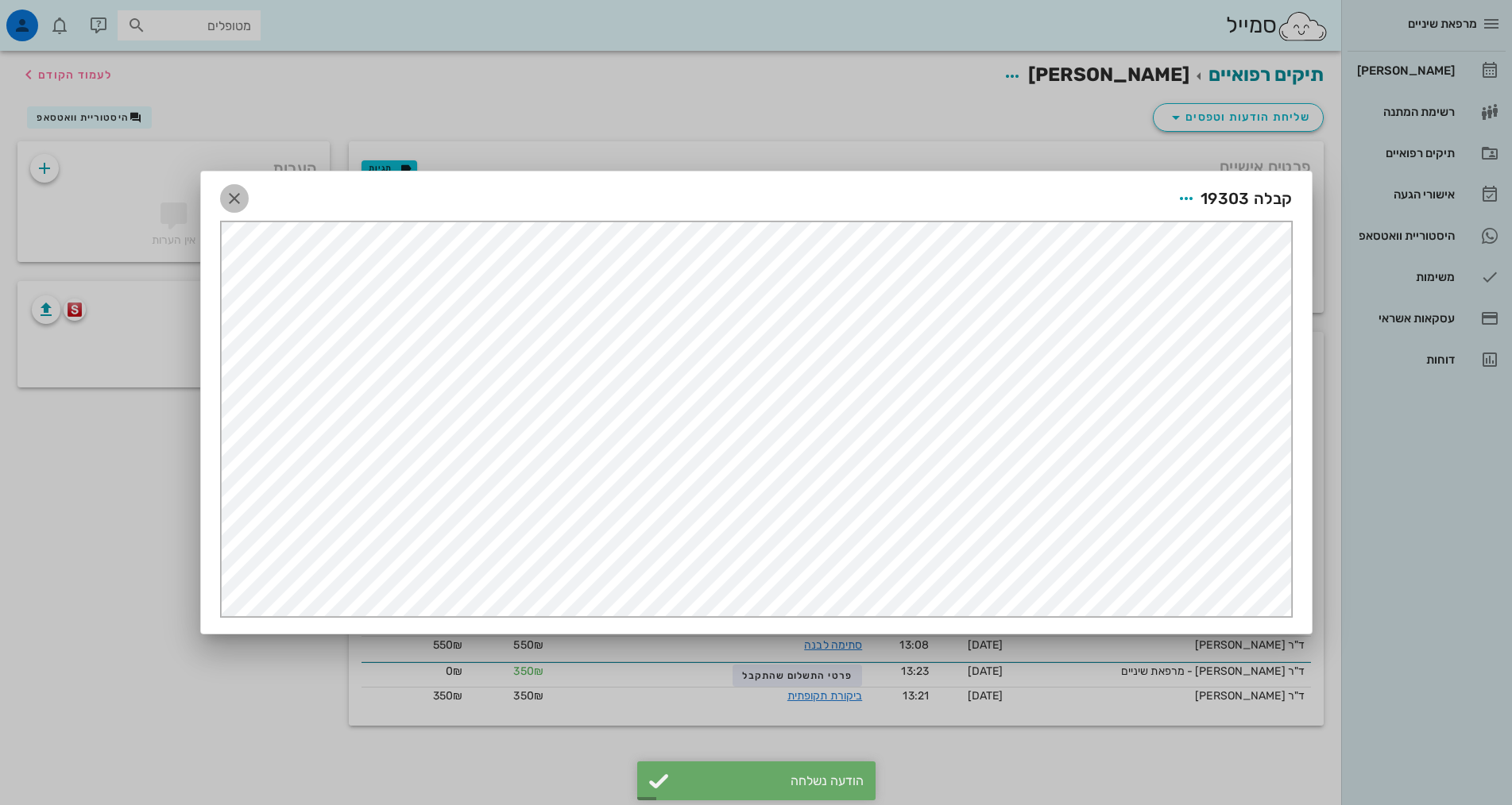
click at [233, 206] on icon "button" at bounding box center [234, 198] width 19 height 19
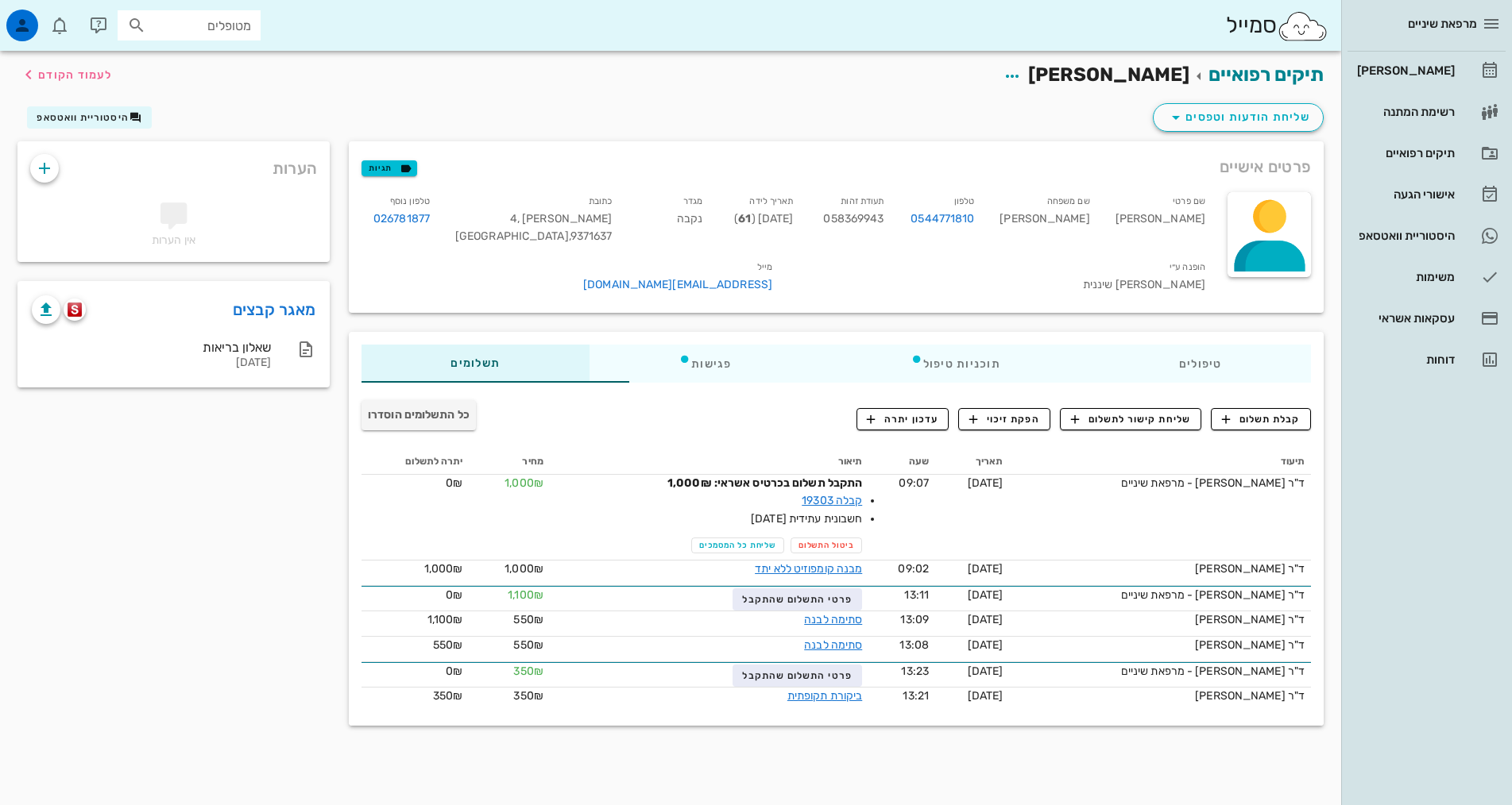
click at [573, 86] on div "תיקים רפואיים [PERSON_NAME] לעמוד הקודם" at bounding box center [670, 75] width 1325 height 49
click at [693, 348] on div "פגישות" at bounding box center [706, 363] width 232 height 39
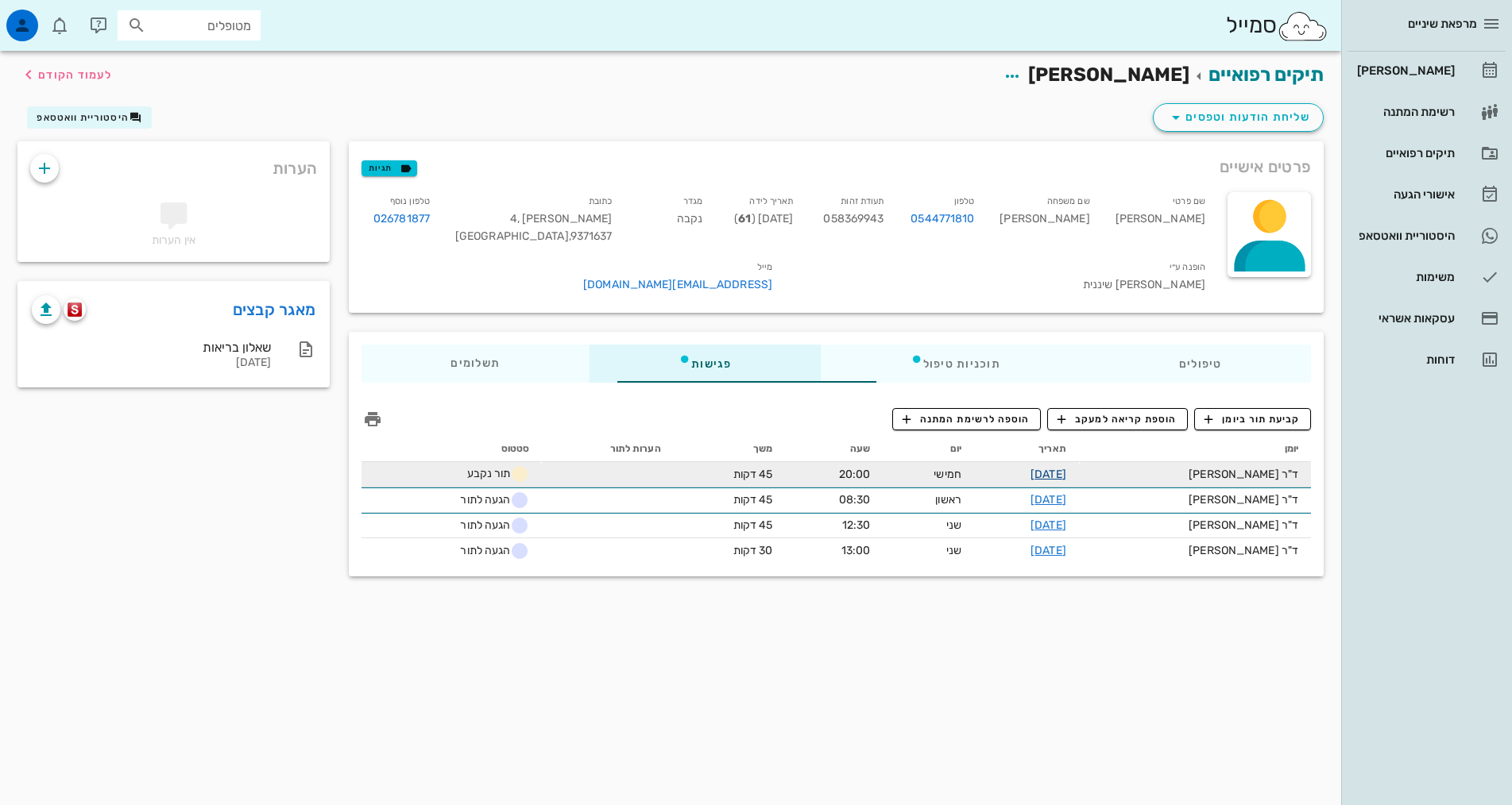
click at [1066, 468] on link "[DATE]" at bounding box center [1048, 475] width 36 height 14
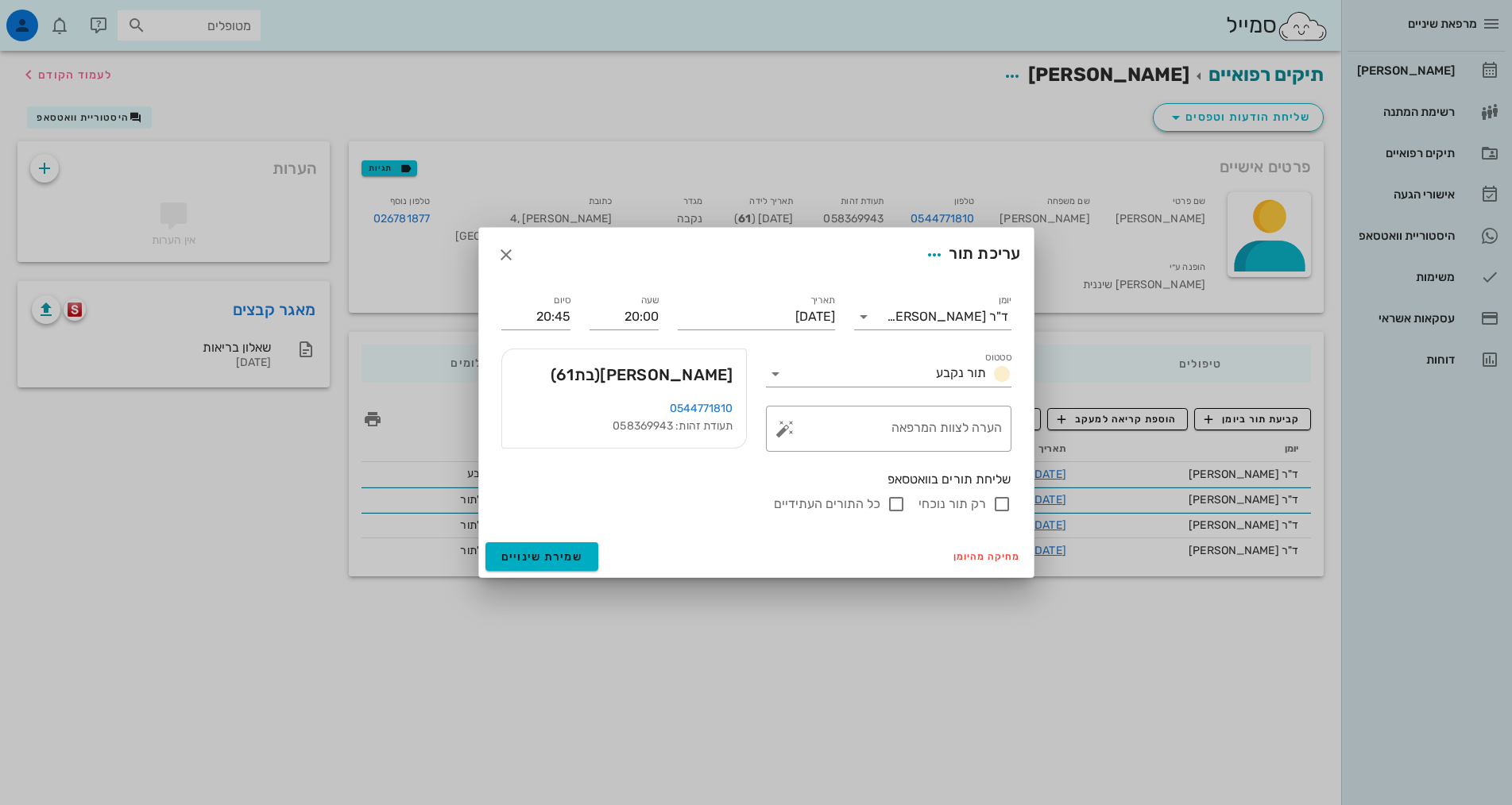
click at [983, 501] on label "רק תור נוכחי" at bounding box center [952, 504] width 67 height 16
checkbox input "true"
click at [561, 560] on span "שמירת שינויים" at bounding box center [542, 557] width 82 height 14
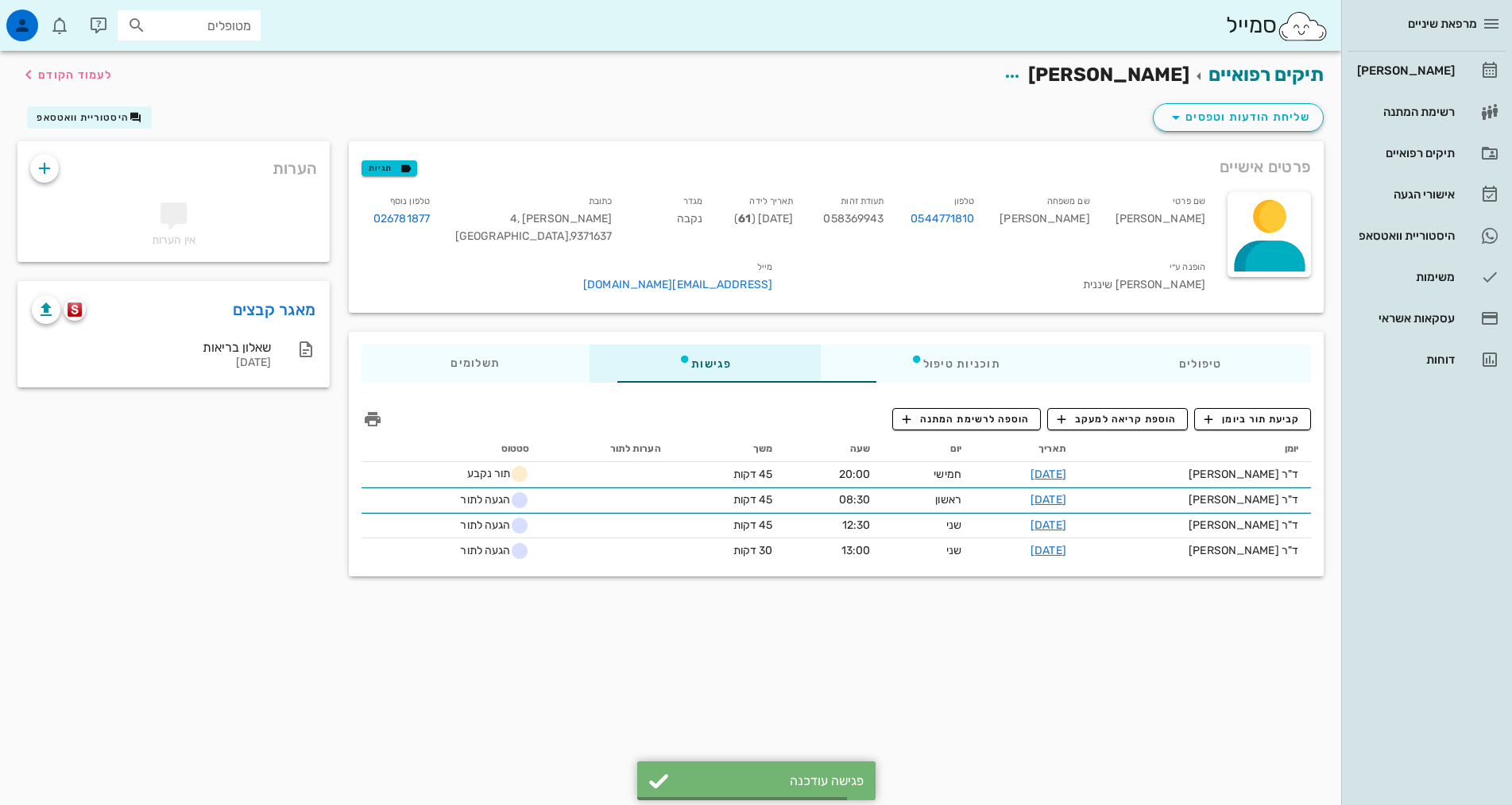
click at [875, 638] on div "תיקים רפואיים [PERSON_NAME] לעמוד הקודם שליחת הודעות וטפסים היסטוריית וואטסאפ פ…" at bounding box center [670, 427] width 1341 height 755
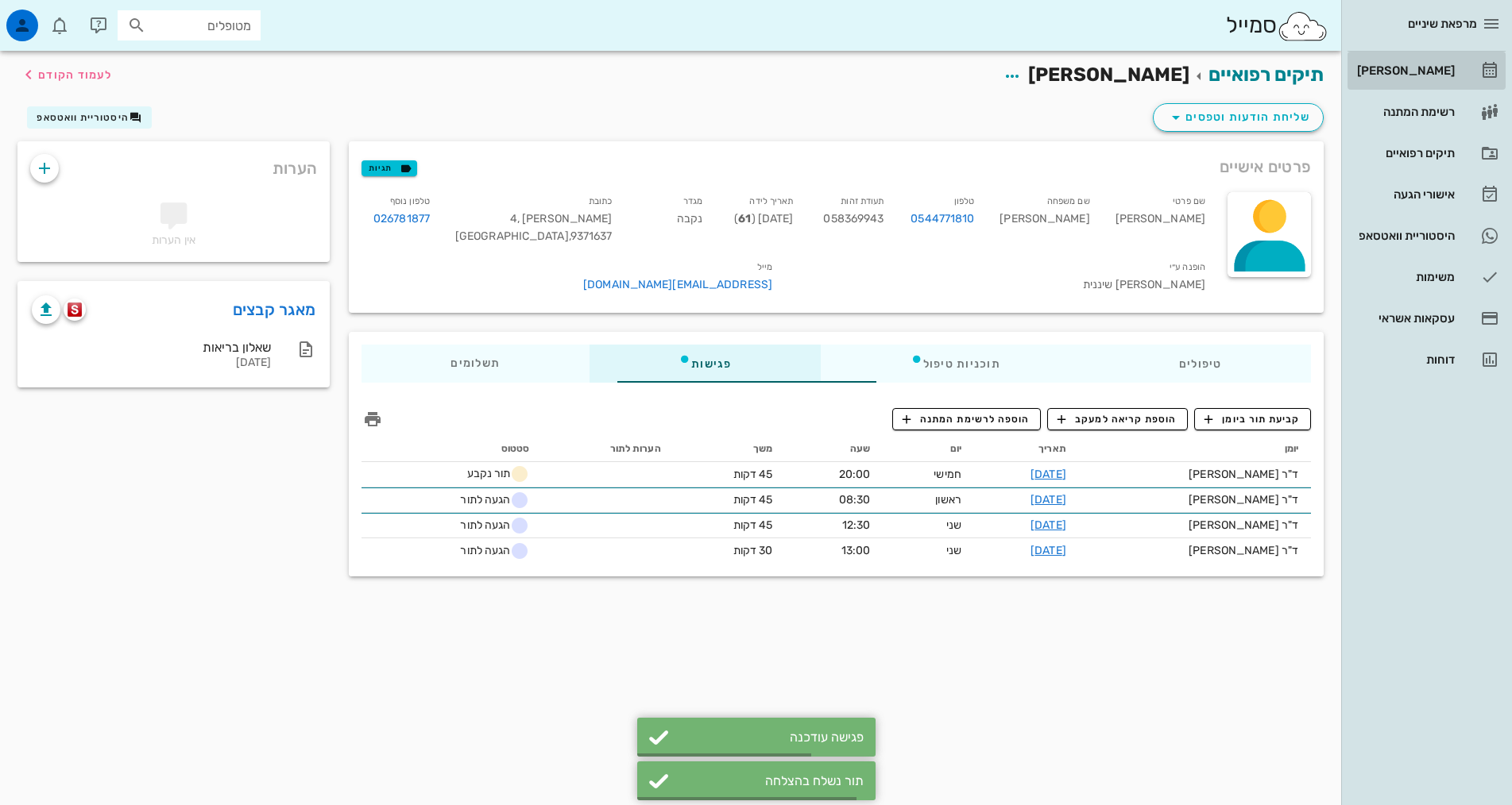
click at [1423, 75] on div "[PERSON_NAME]" at bounding box center [1404, 70] width 101 height 13
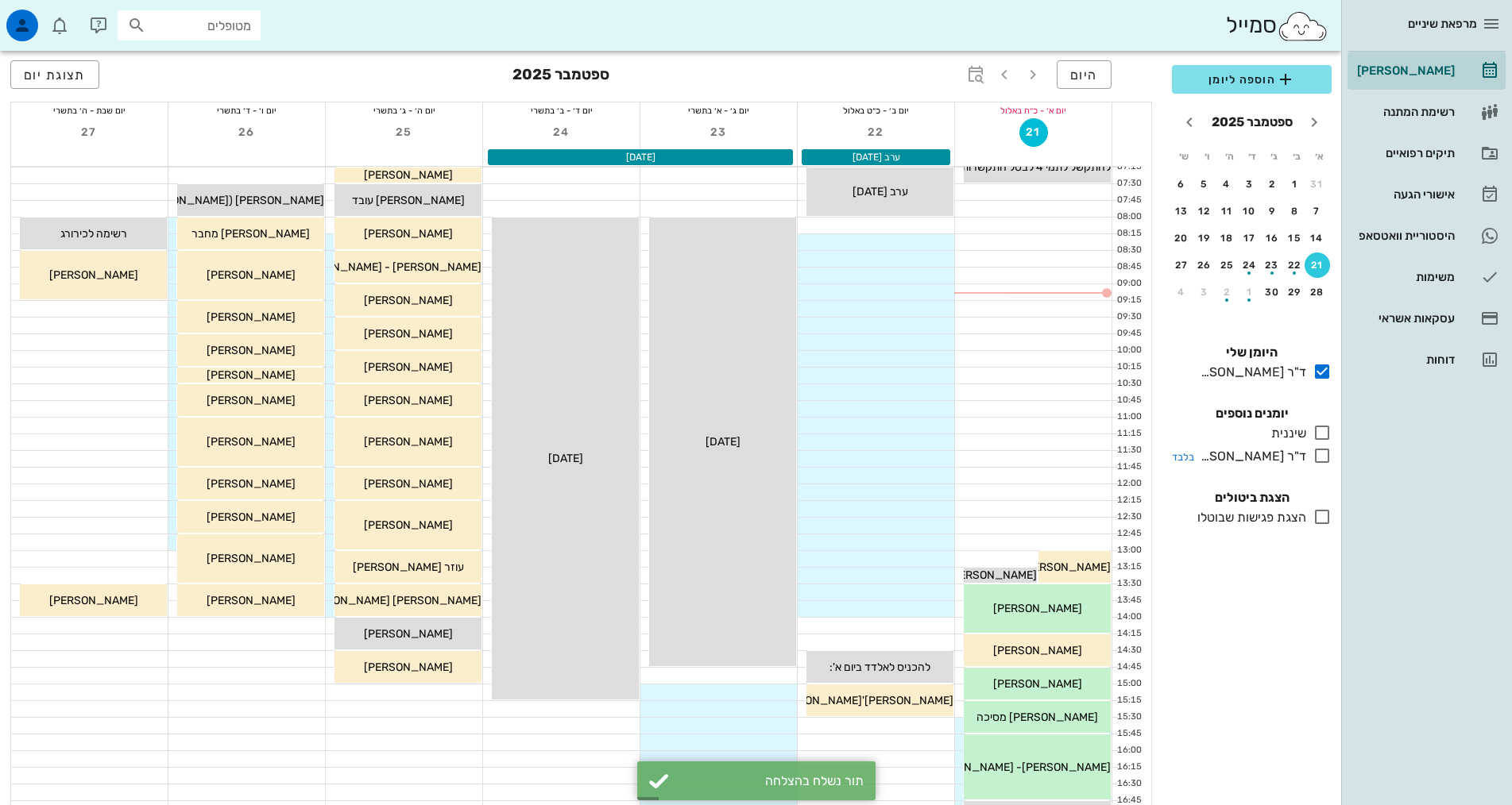
click at [1287, 447] on div "ד"ר [PERSON_NAME]" at bounding box center [1250, 456] width 112 height 19
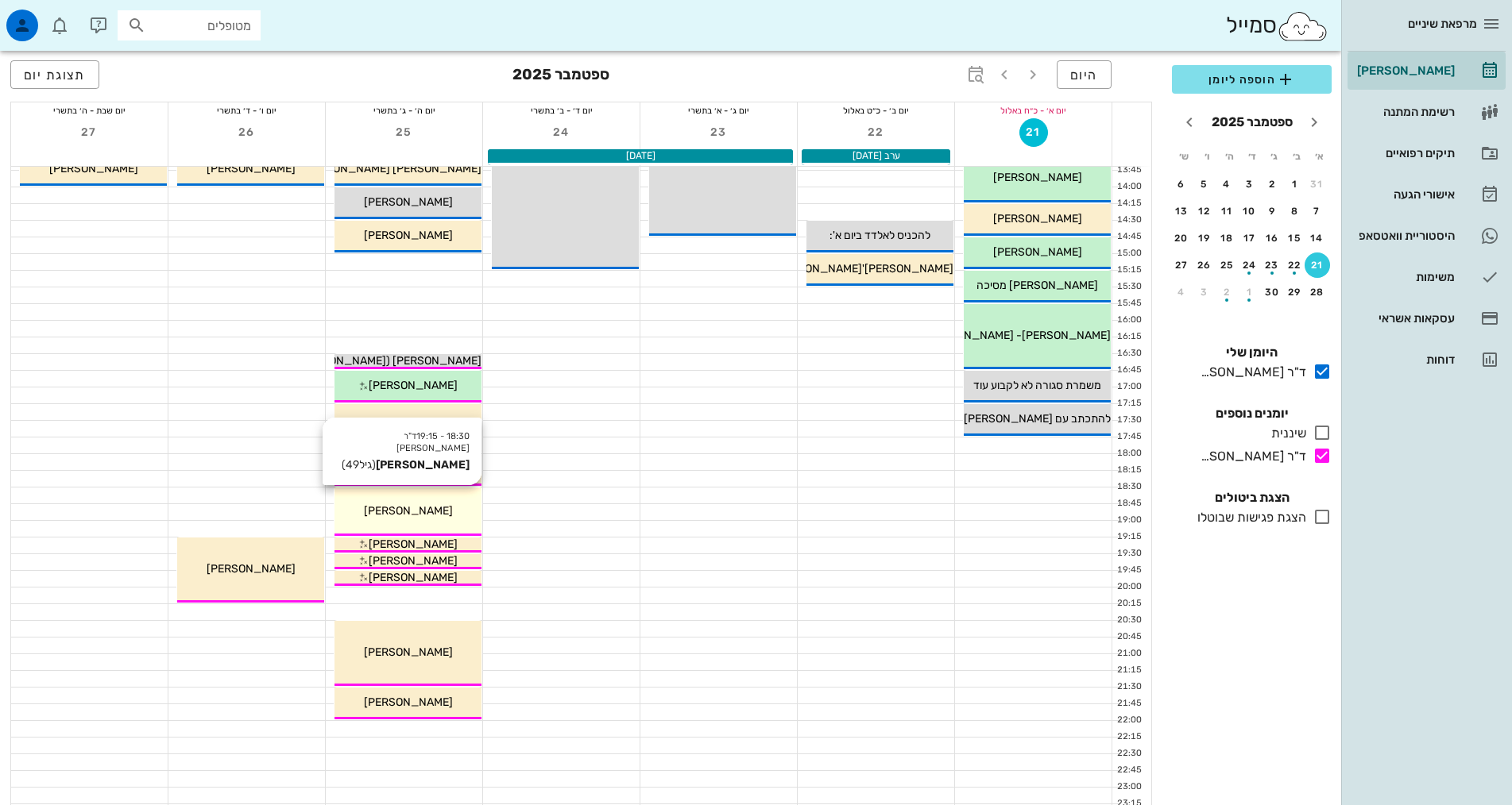
scroll to position [477, 0]
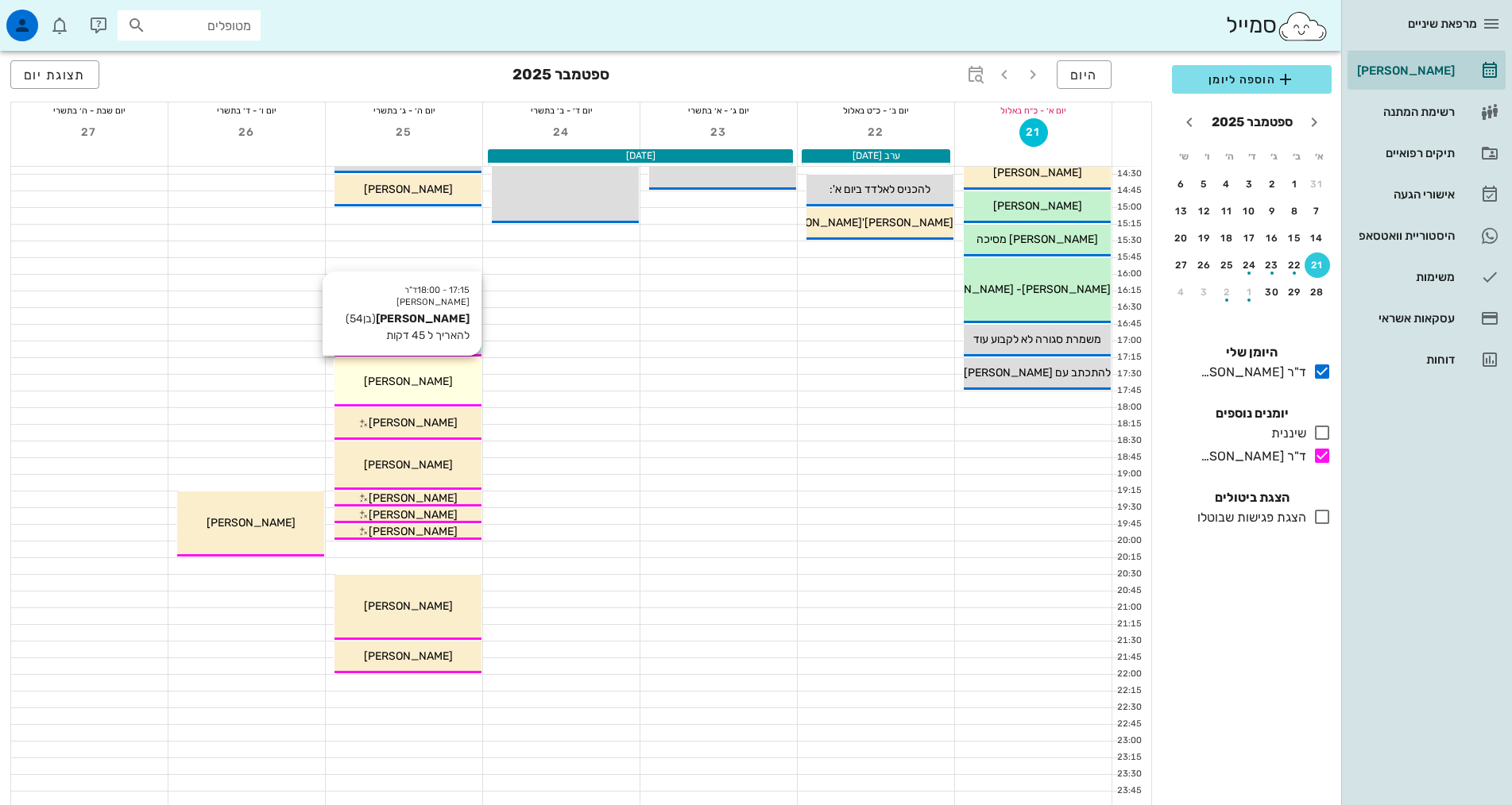
click at [449, 384] on div "[PERSON_NAME]" at bounding box center [408, 381] width 147 height 17
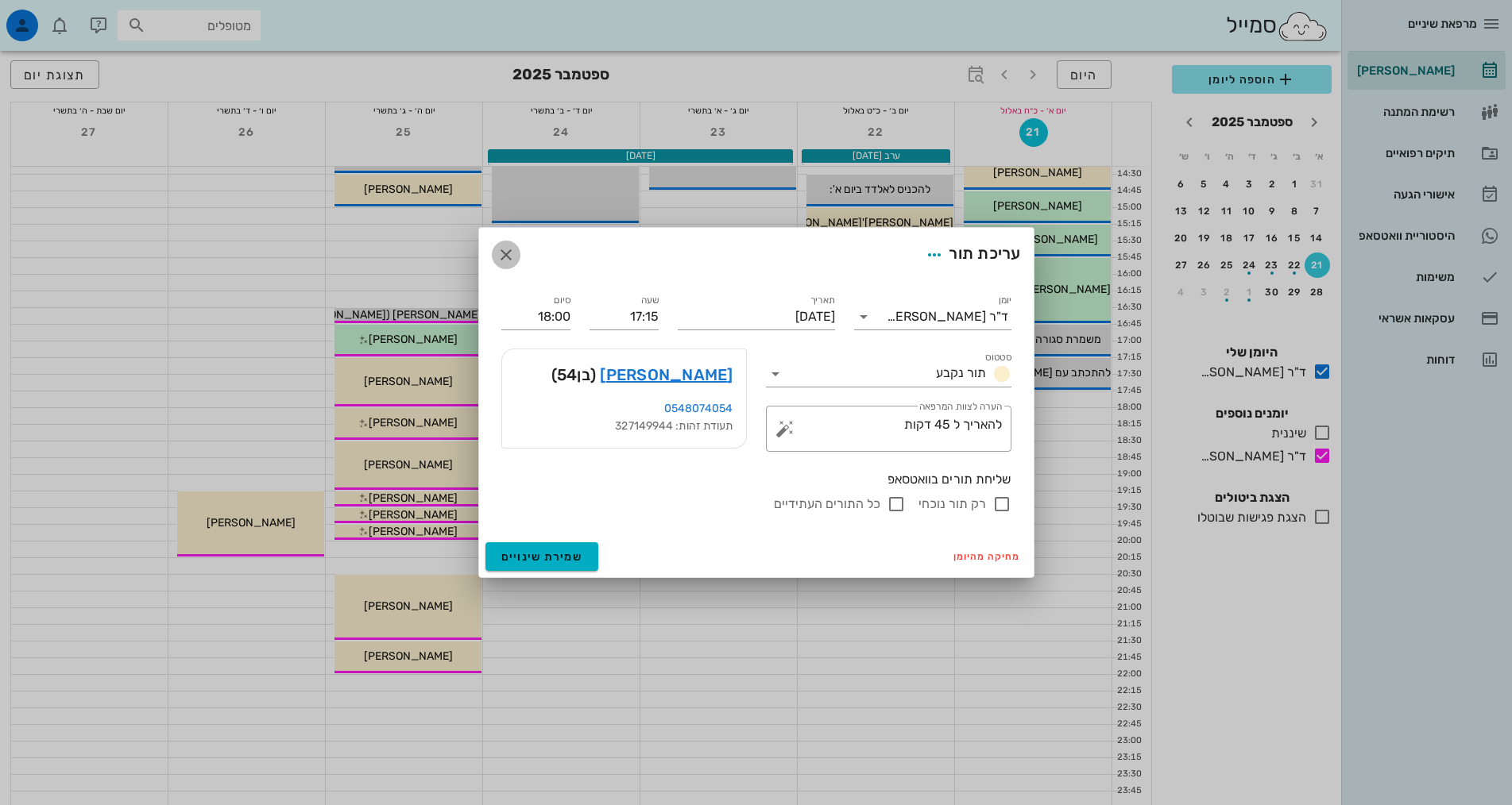
click at [510, 255] on icon "button" at bounding box center [506, 254] width 19 height 19
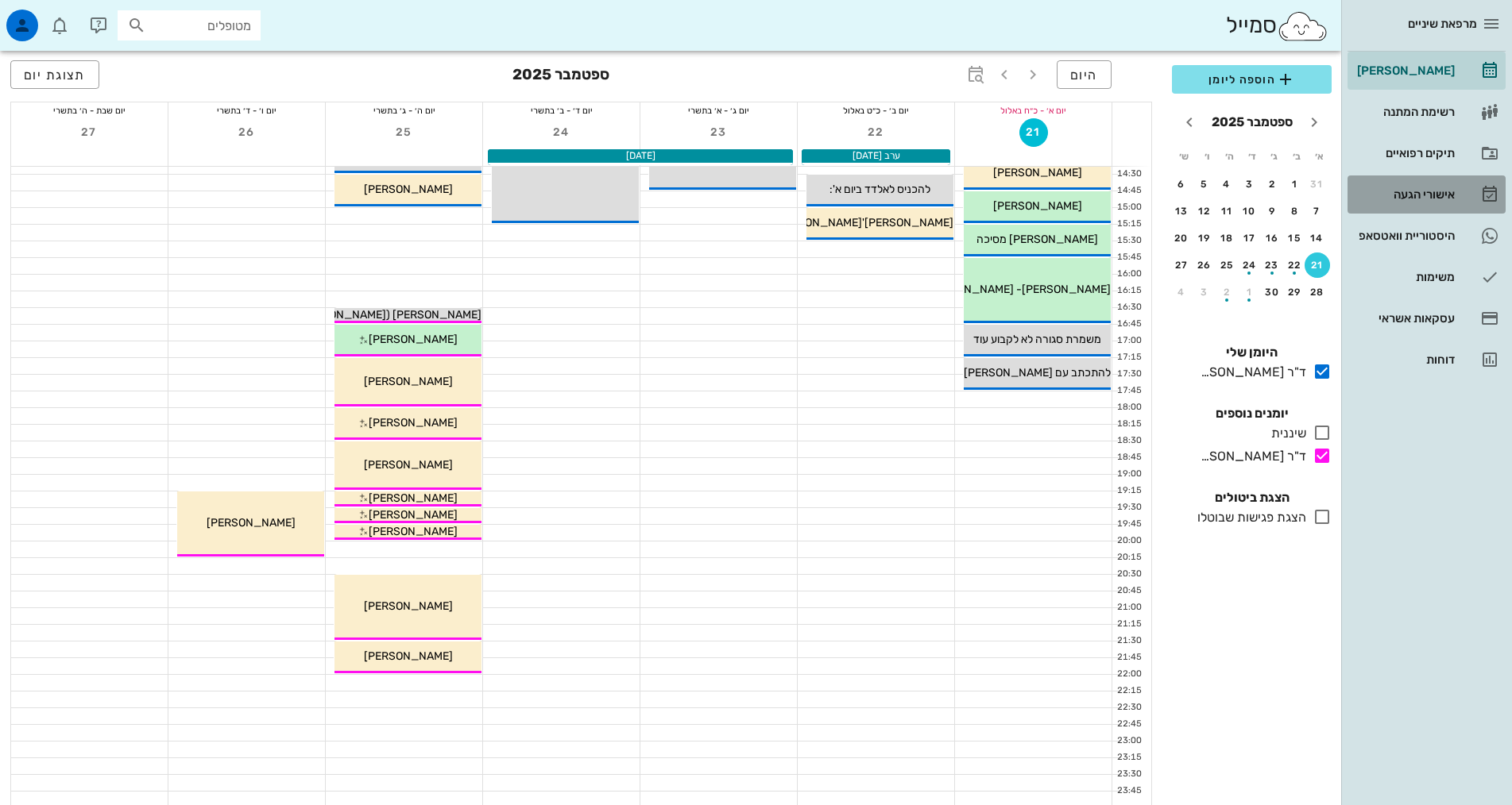
click at [1444, 180] on link "אישורי הגעה" at bounding box center [1426, 194] width 158 height 39
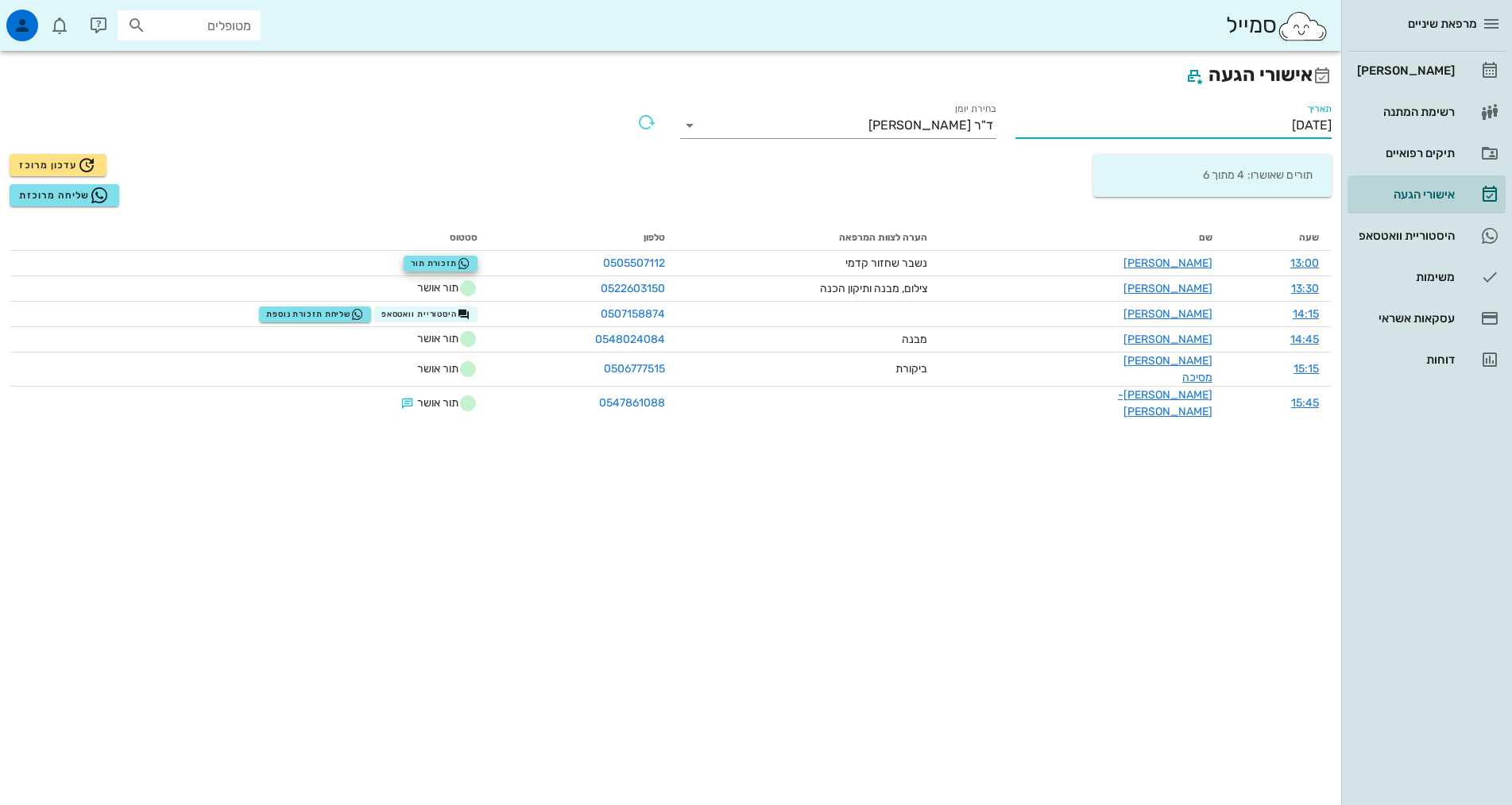
click at [1086, 134] on input "[DATE]" at bounding box center [1173, 126] width 316 height 26
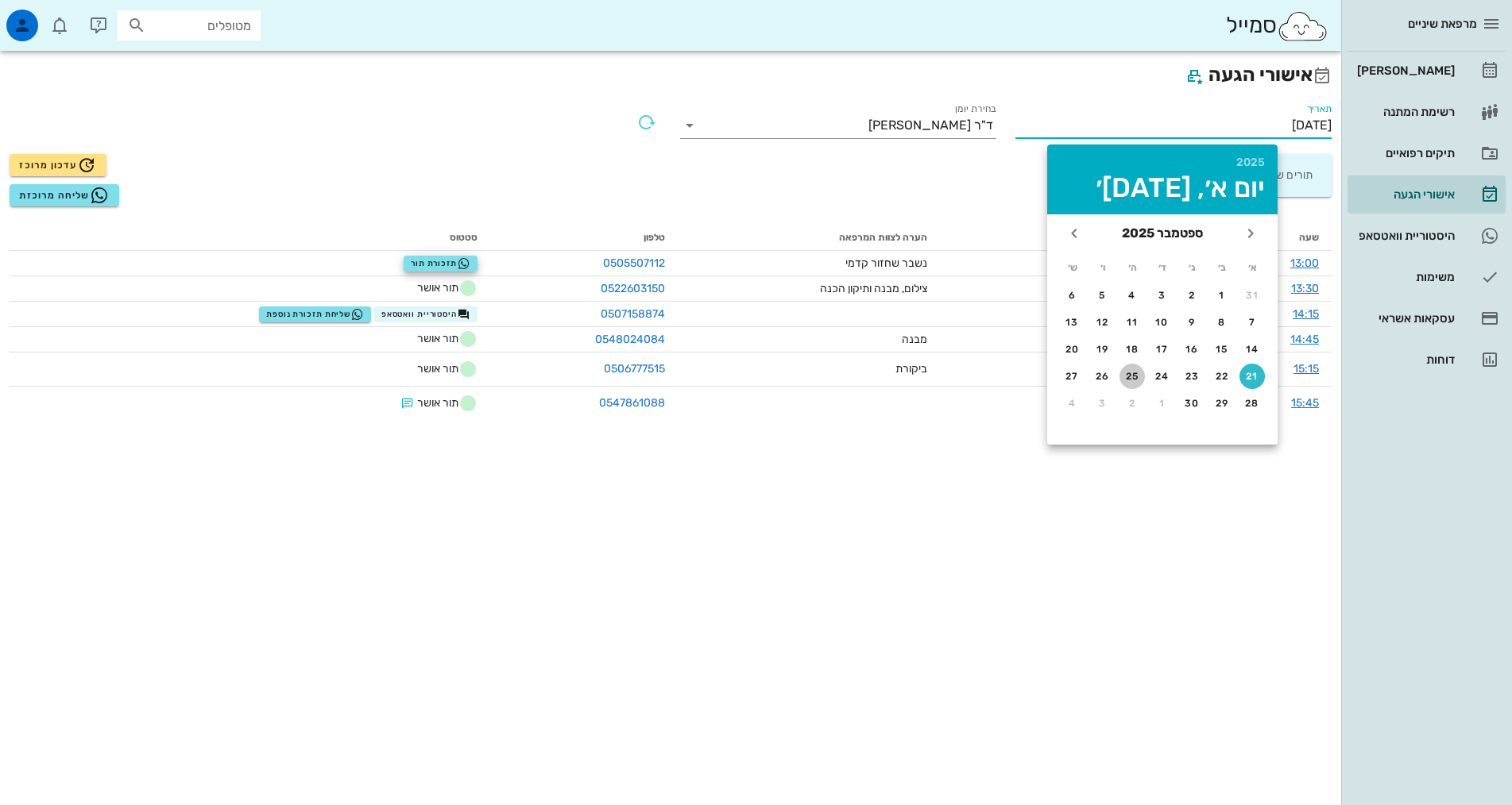
click at [1132, 374] on div "25" at bounding box center [1132, 376] width 26 height 11
type input "[DATE]"
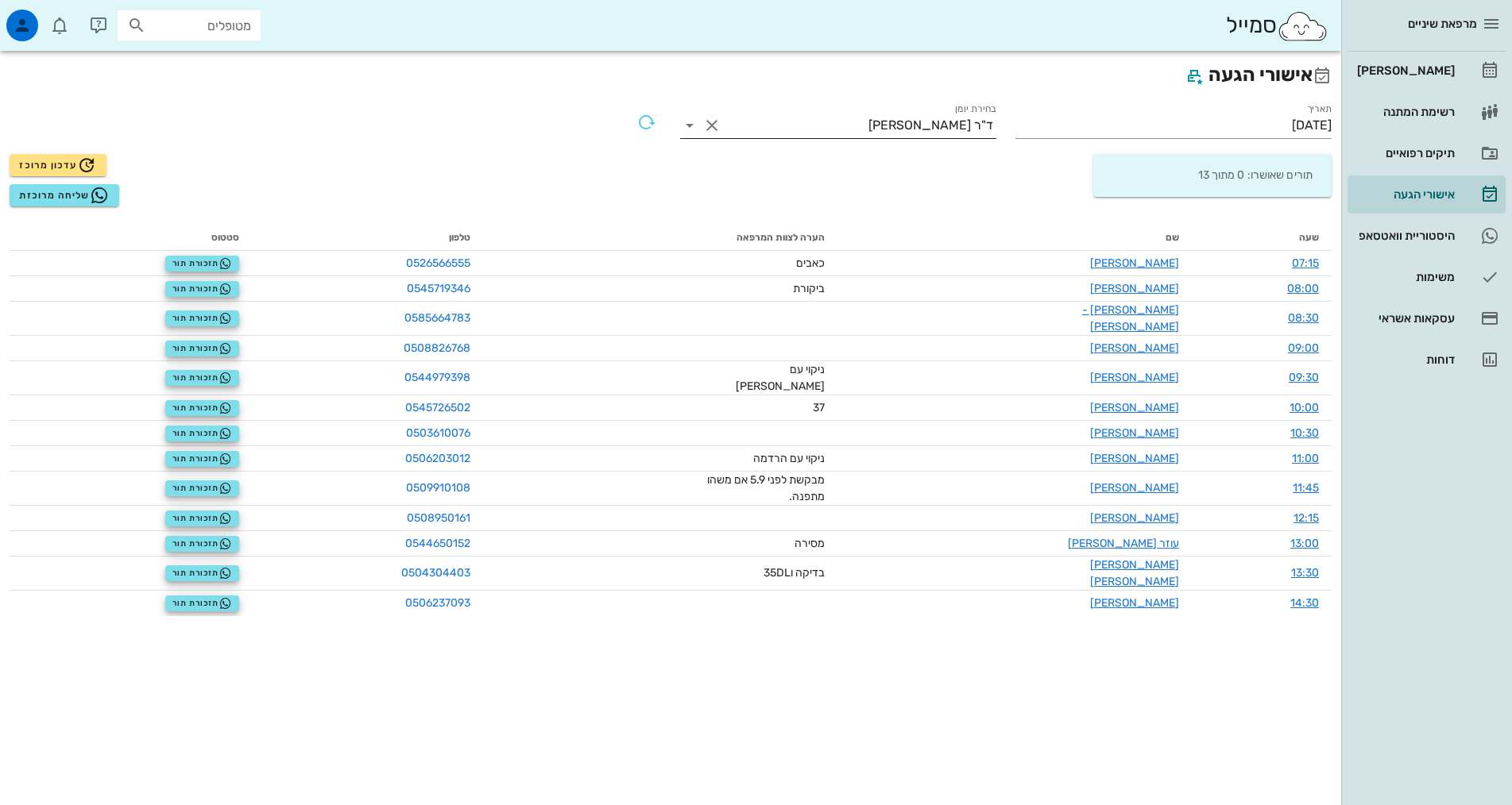
click at [955, 123] on div "ד"ר [PERSON_NAME]" at bounding box center [930, 126] width 125 height 14
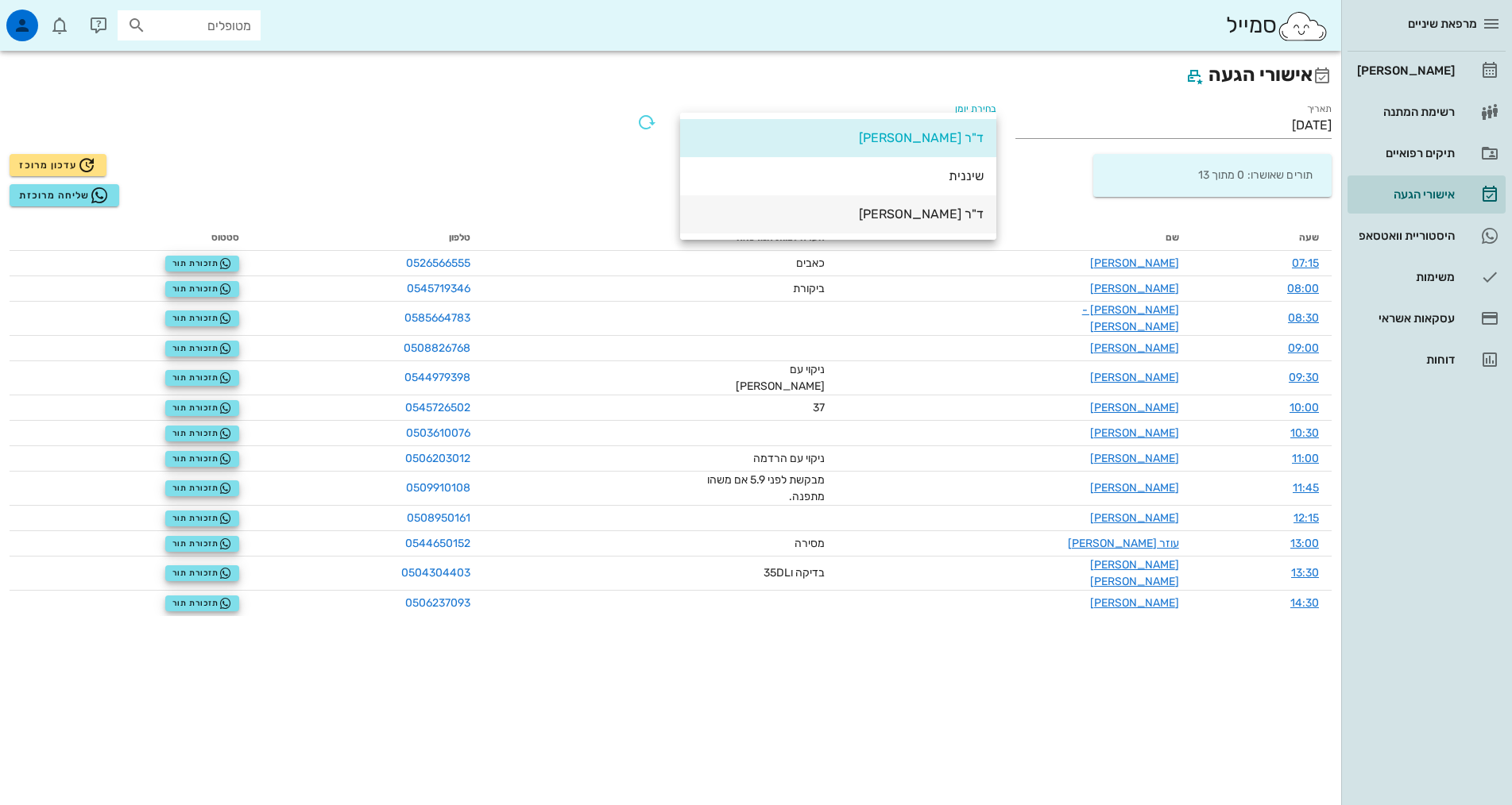
click at [954, 224] on div "ד"ר [PERSON_NAME]" at bounding box center [838, 214] width 291 height 35
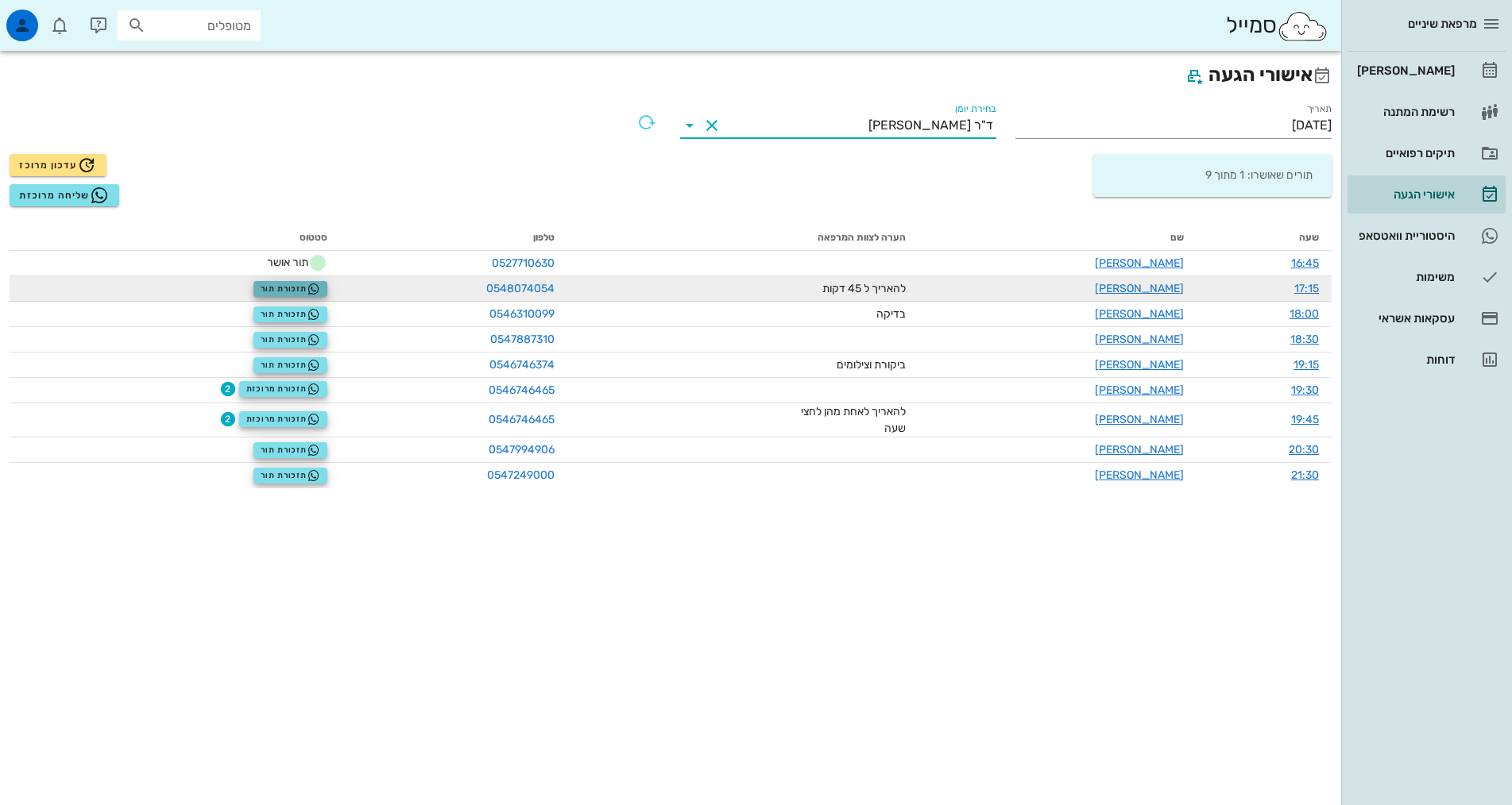
click at [293, 288] on span "תזכורת תור" at bounding box center [290, 289] width 59 height 13
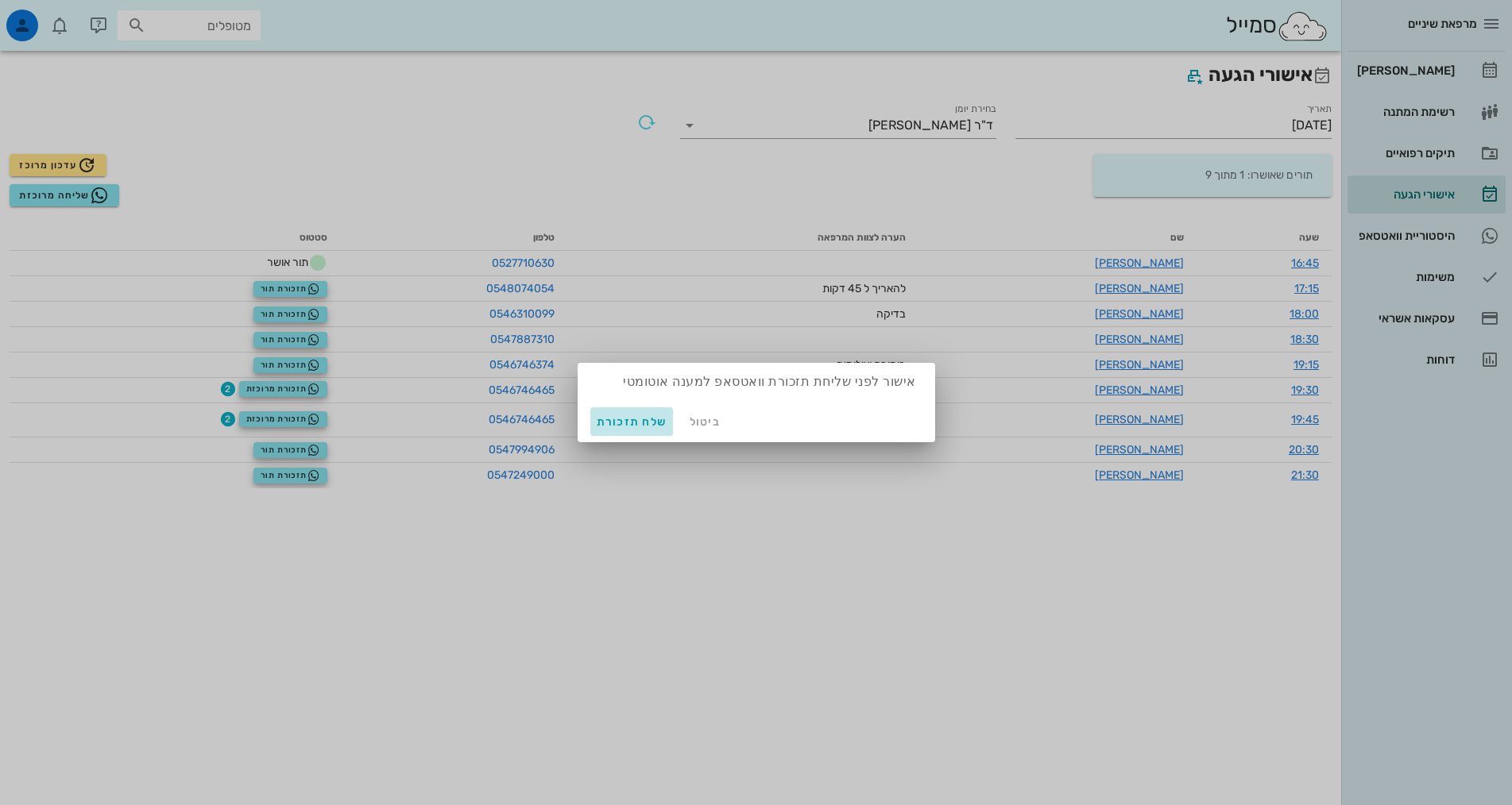
click at [627, 416] on span "שלח תזכורת" at bounding box center [631, 422] width 70 height 14
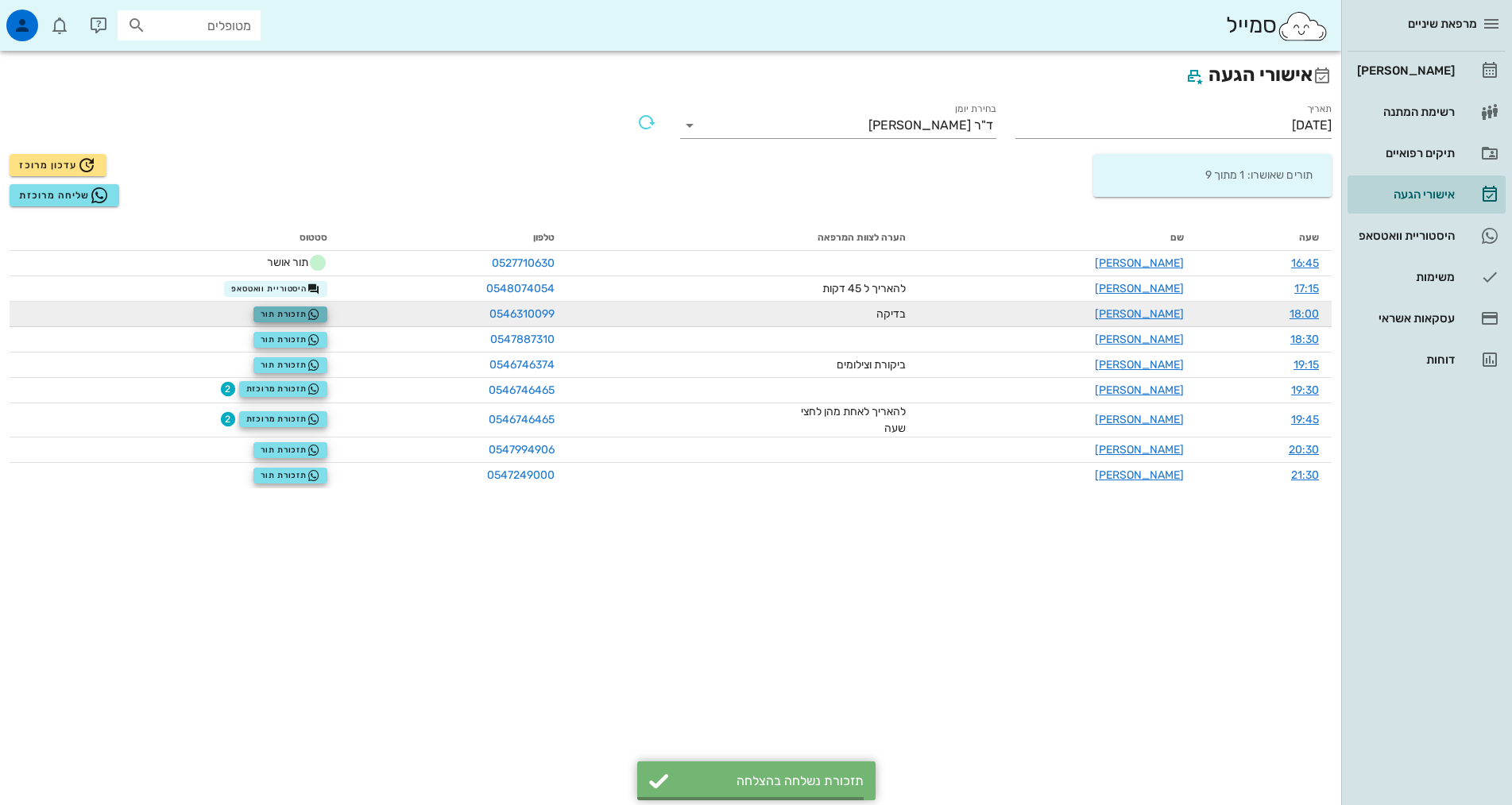
click at [292, 315] on span "תזכורת תור" at bounding box center [290, 313] width 59 height 13
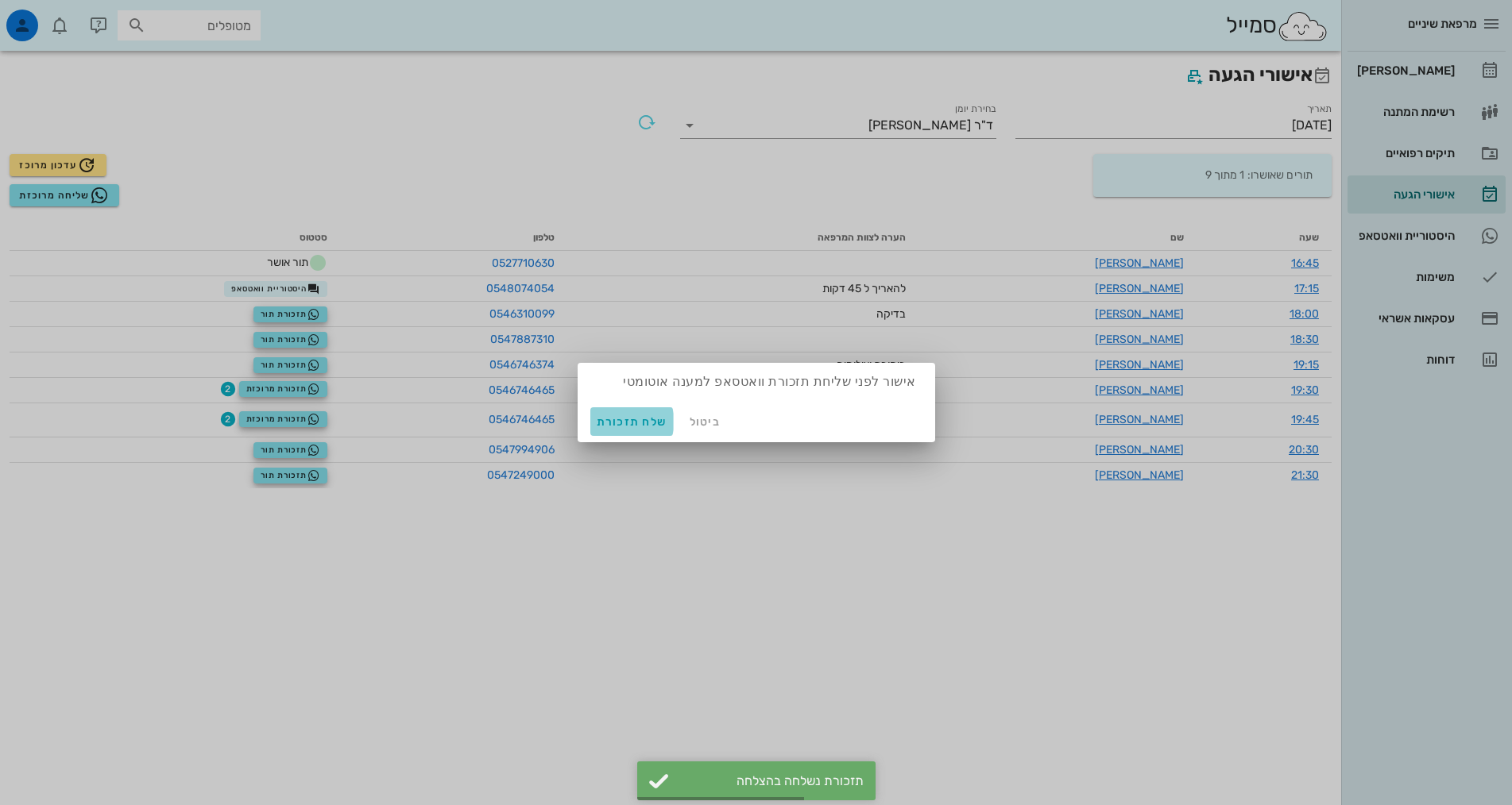
click at [601, 426] on span "שלח תזכורת" at bounding box center [631, 422] width 70 height 14
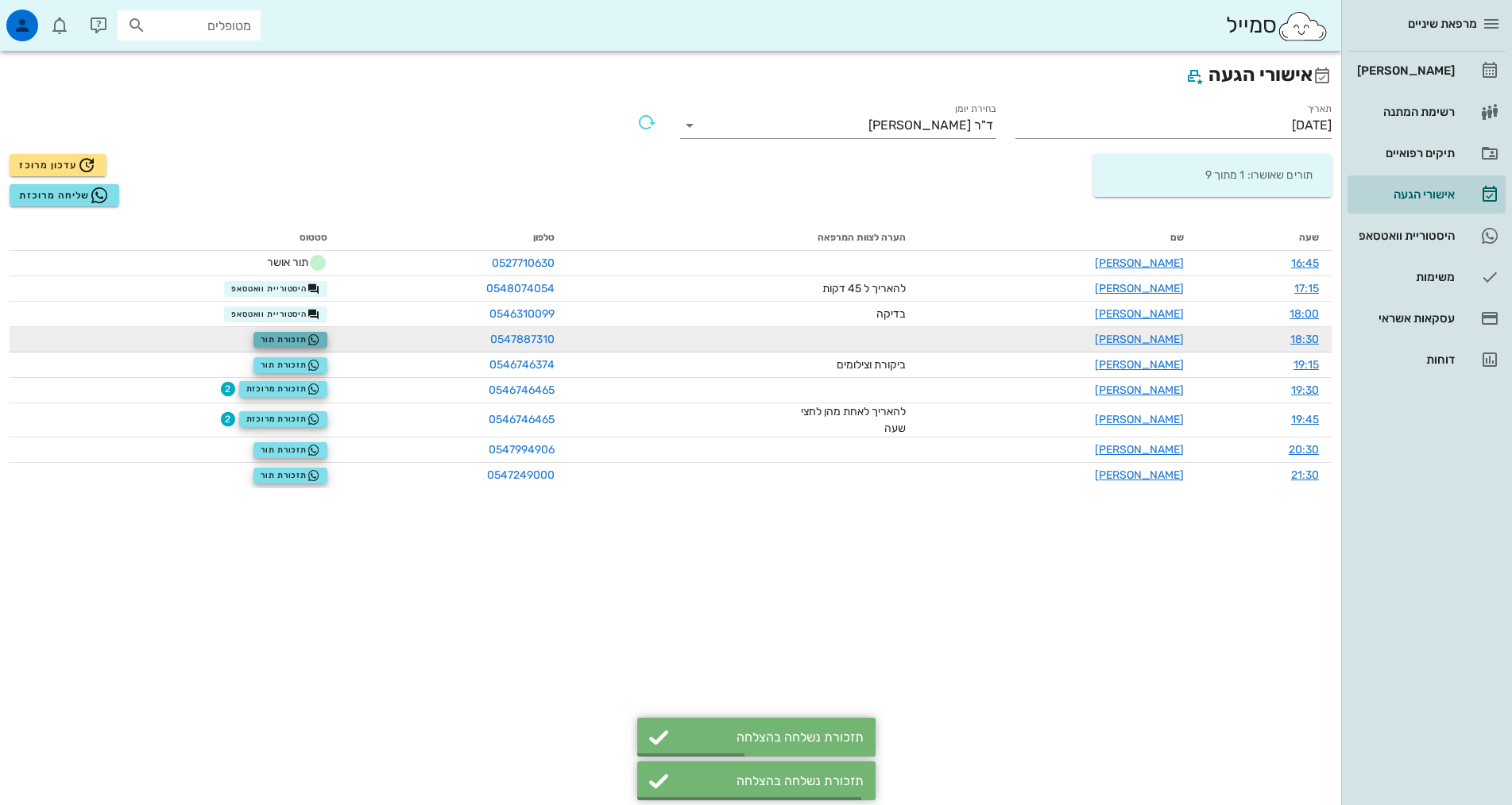
click at [284, 338] on span "תזכורת תור" at bounding box center [290, 339] width 59 height 13
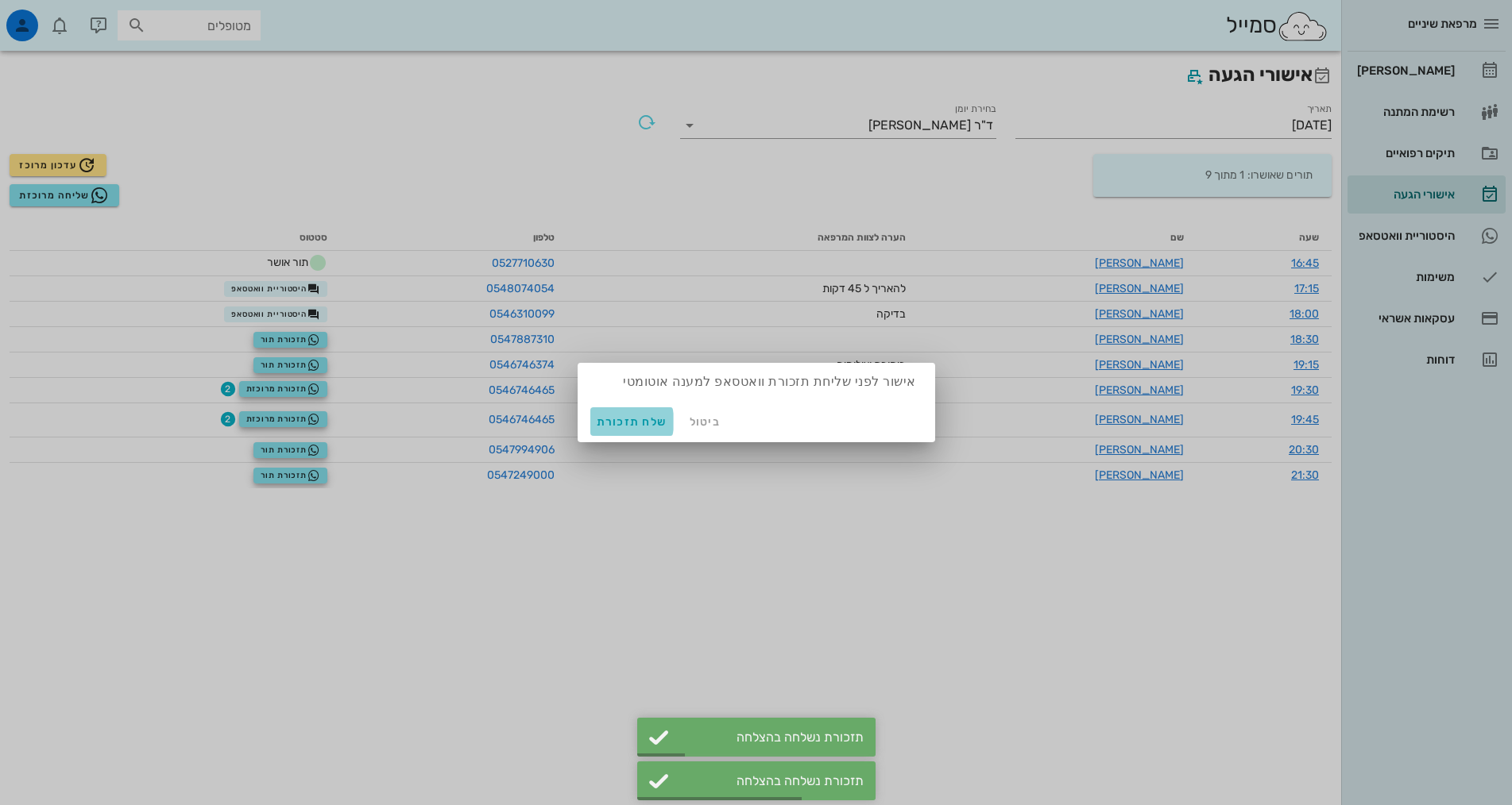
click at [643, 415] on span "שלח תזכורת" at bounding box center [631, 422] width 70 height 14
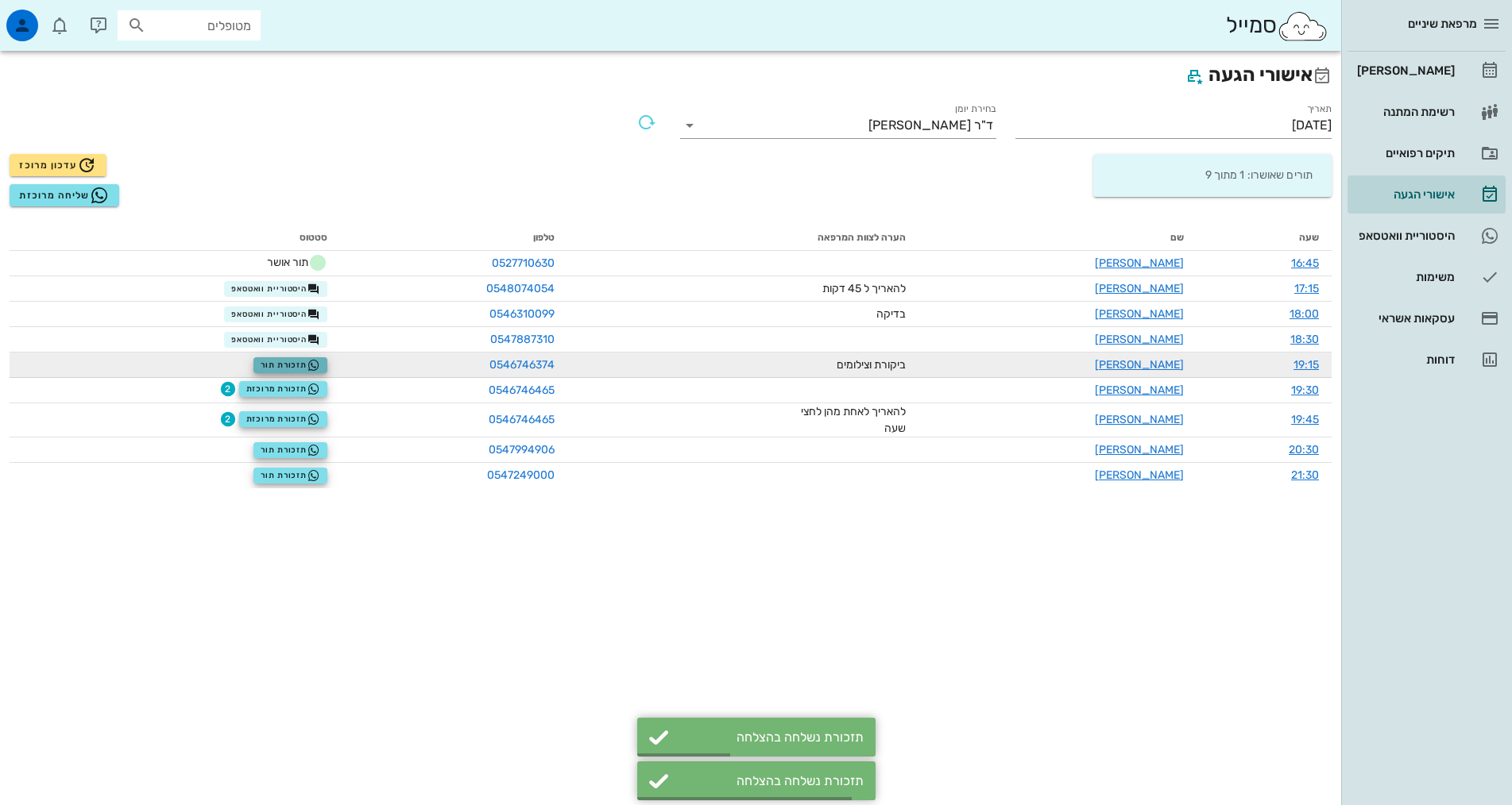
click at [308, 360] on icon "button" at bounding box center [314, 365] width 13 height 13
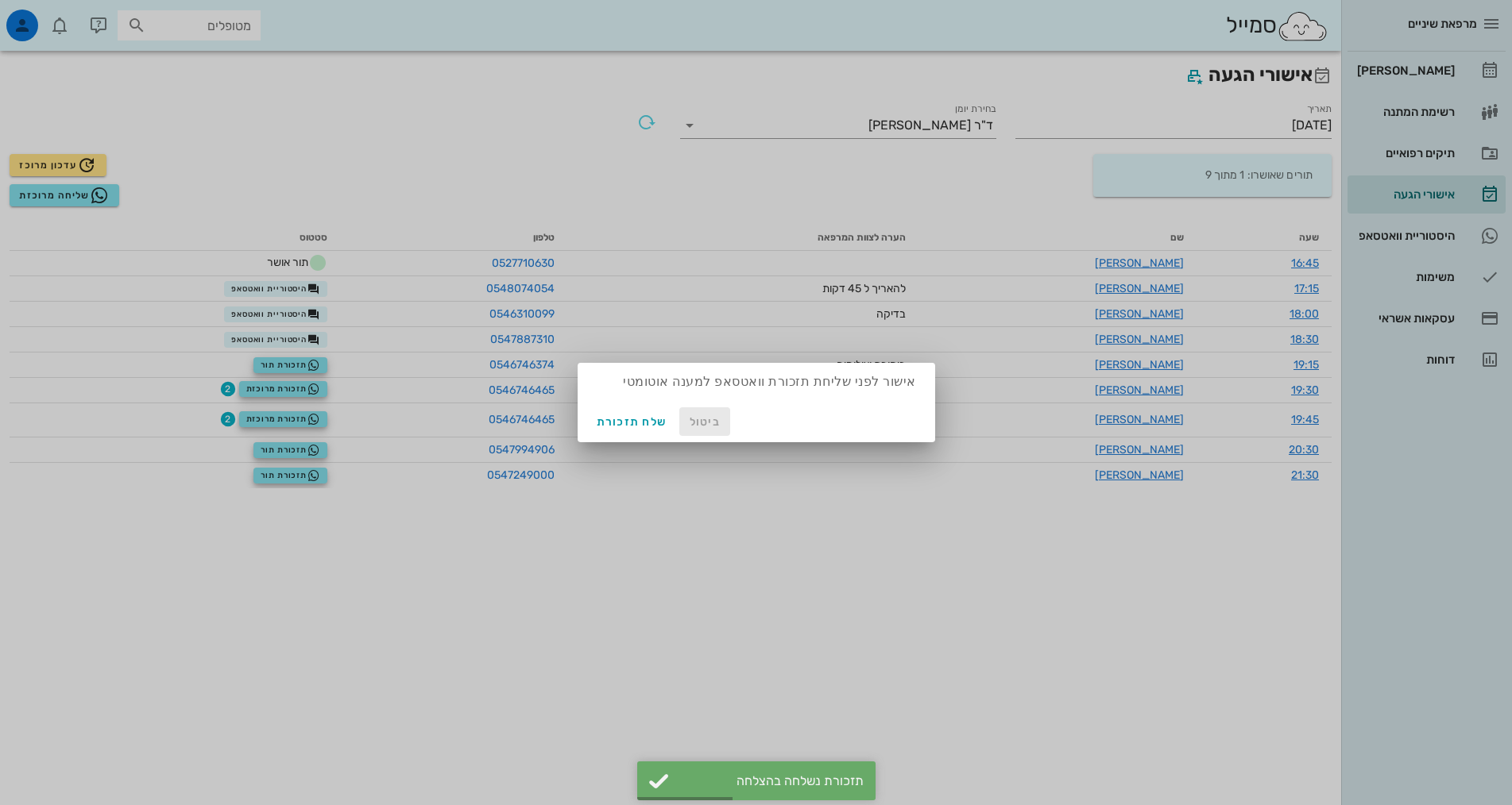
drag, startPoint x: 707, startPoint y: 435, endPoint x: 698, endPoint y: 419, distance: 18.4
click at [706, 435] on button "ביטול" at bounding box center [704, 421] width 50 height 29
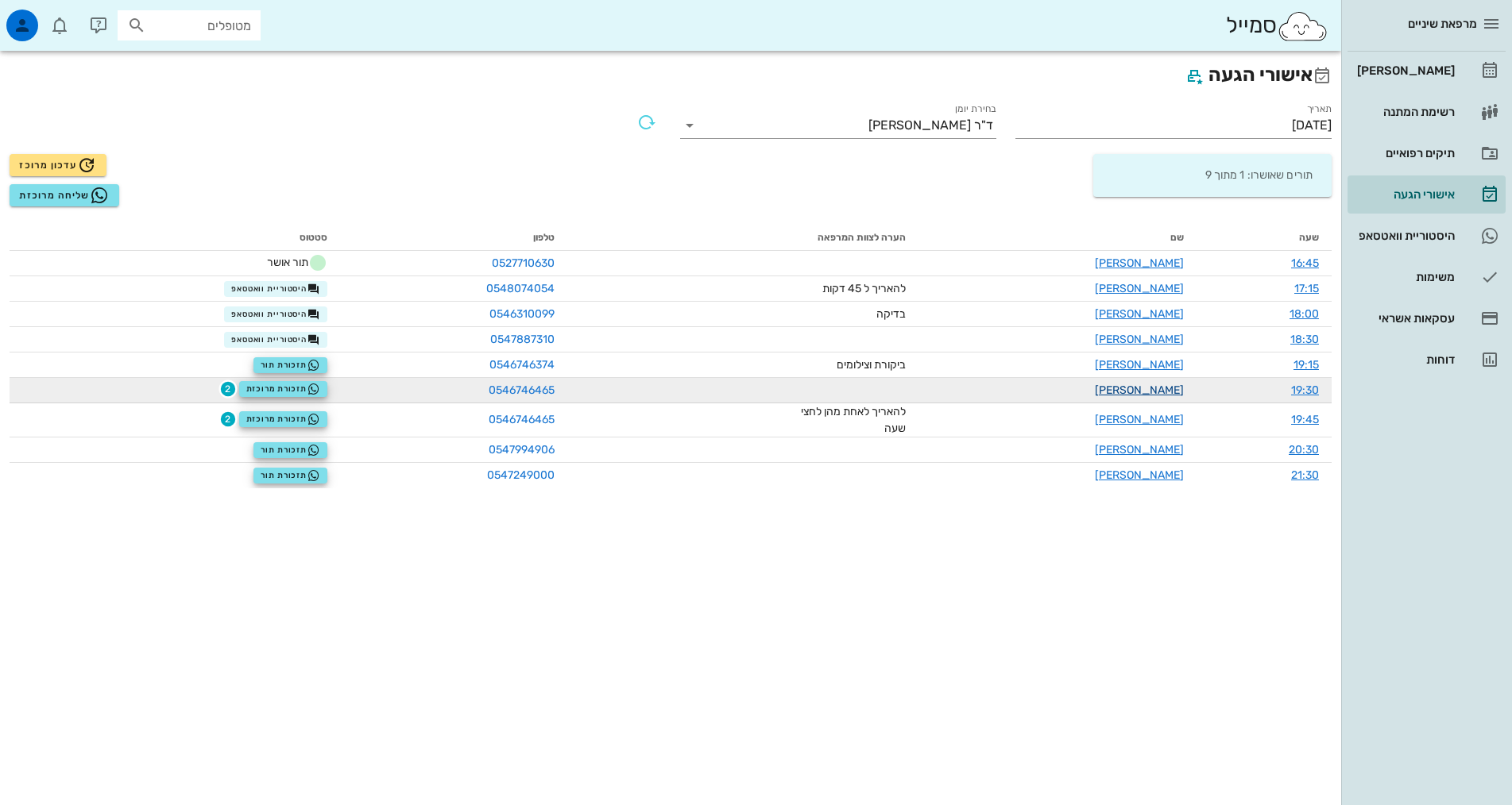
click at [1158, 390] on link "[PERSON_NAME]" at bounding box center [1139, 391] width 89 height 14
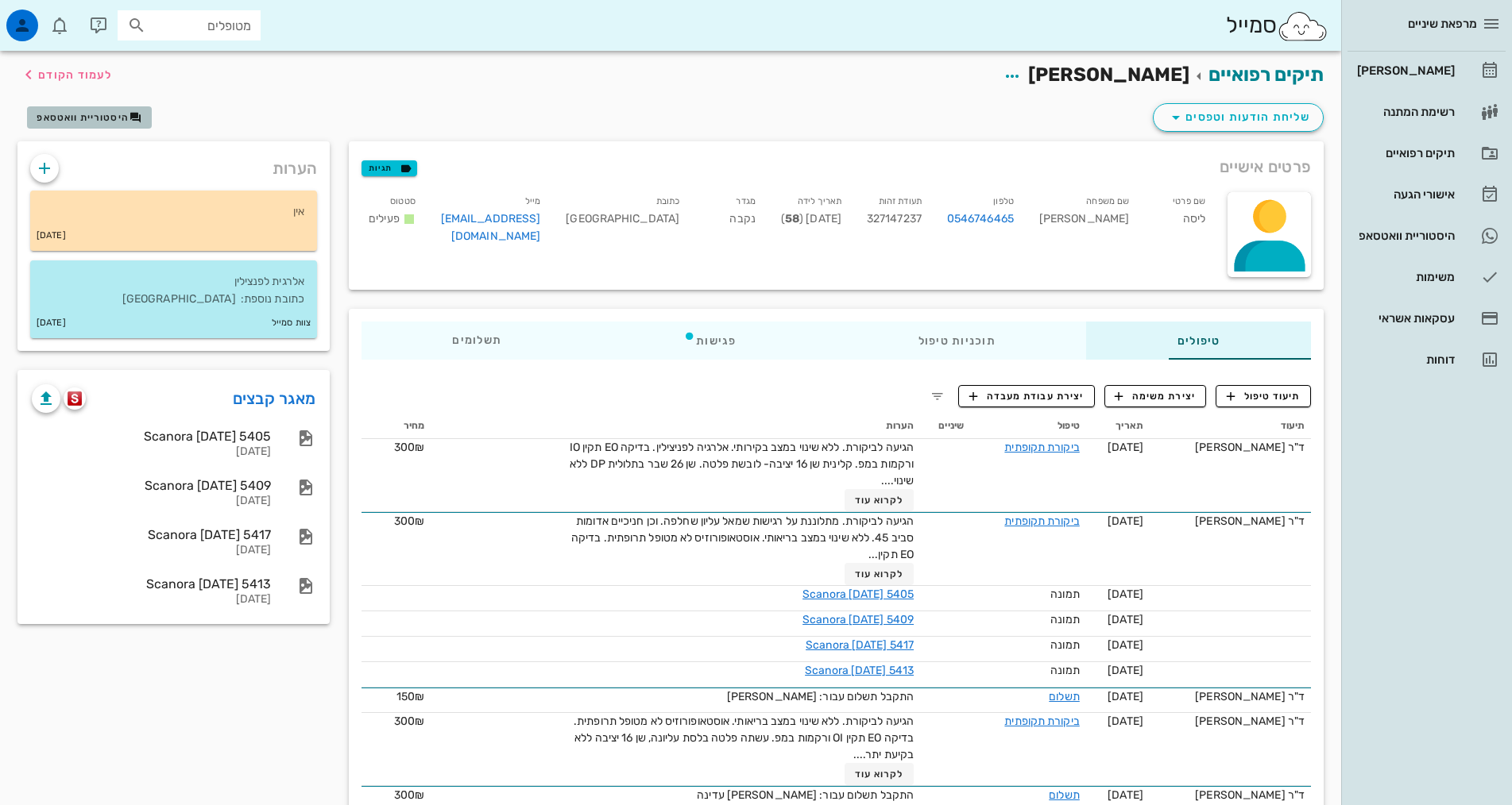
click at [122, 112] on span "היסטוריית וואטסאפ" at bounding box center [82, 117] width 92 height 11
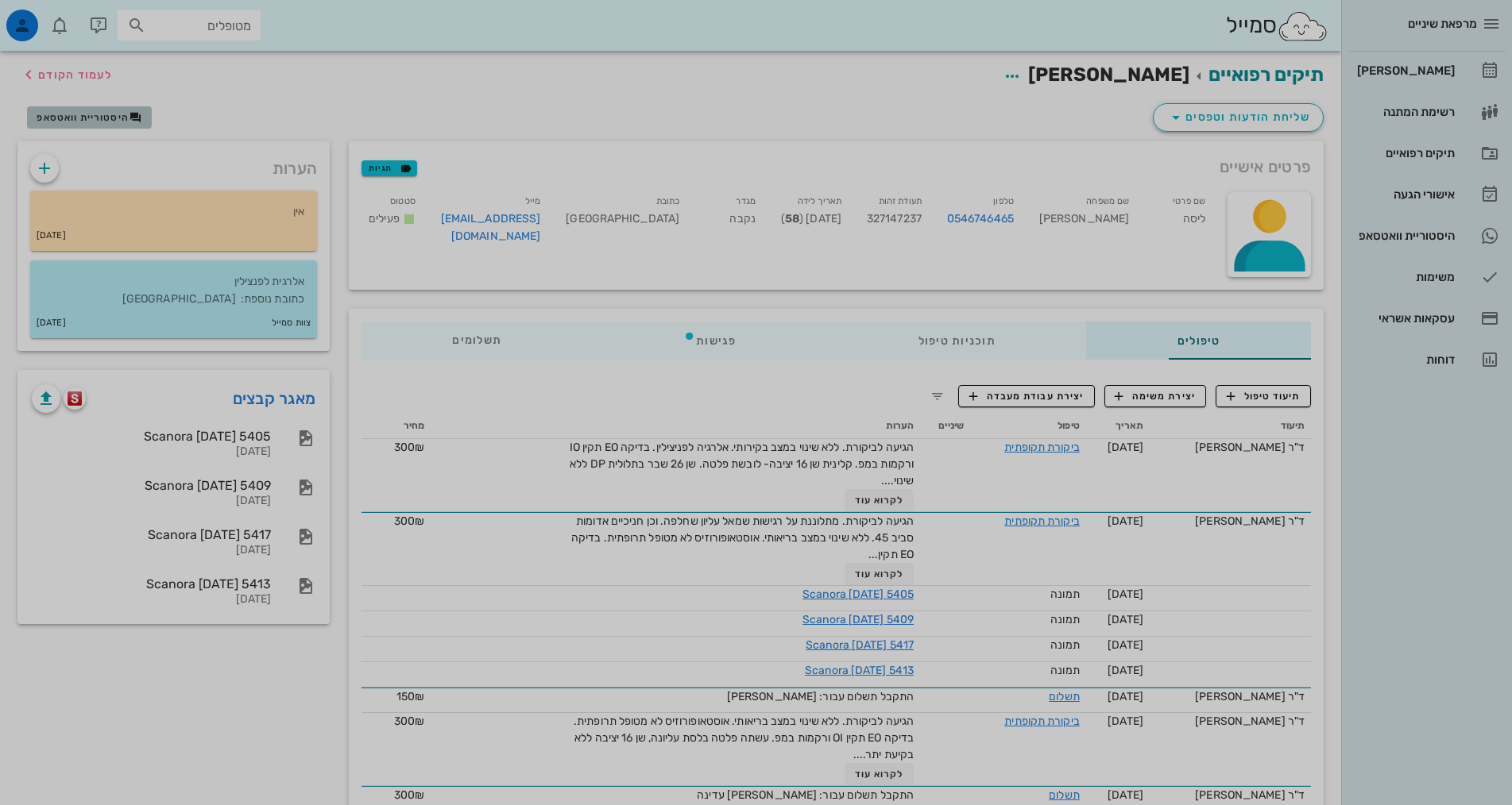
click at [122, 111] on div "מרפאת שיניים יומן מרפאה רשימת המתנה תיקים רפואיים אישורי הגעה 3 היסטוריית וואטס…" at bounding box center [756, 461] width 1512 height 922
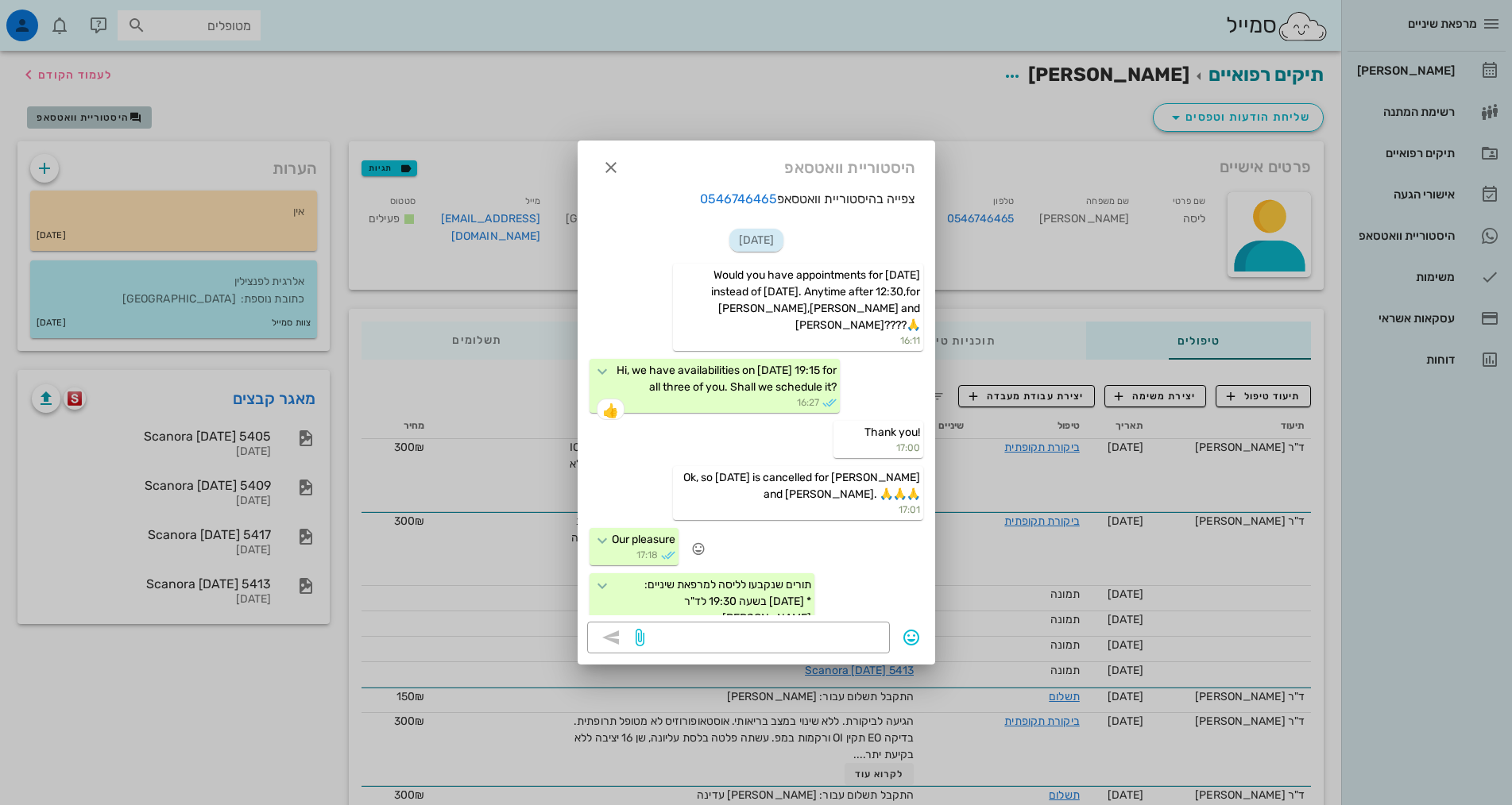
scroll to position [130, 0]
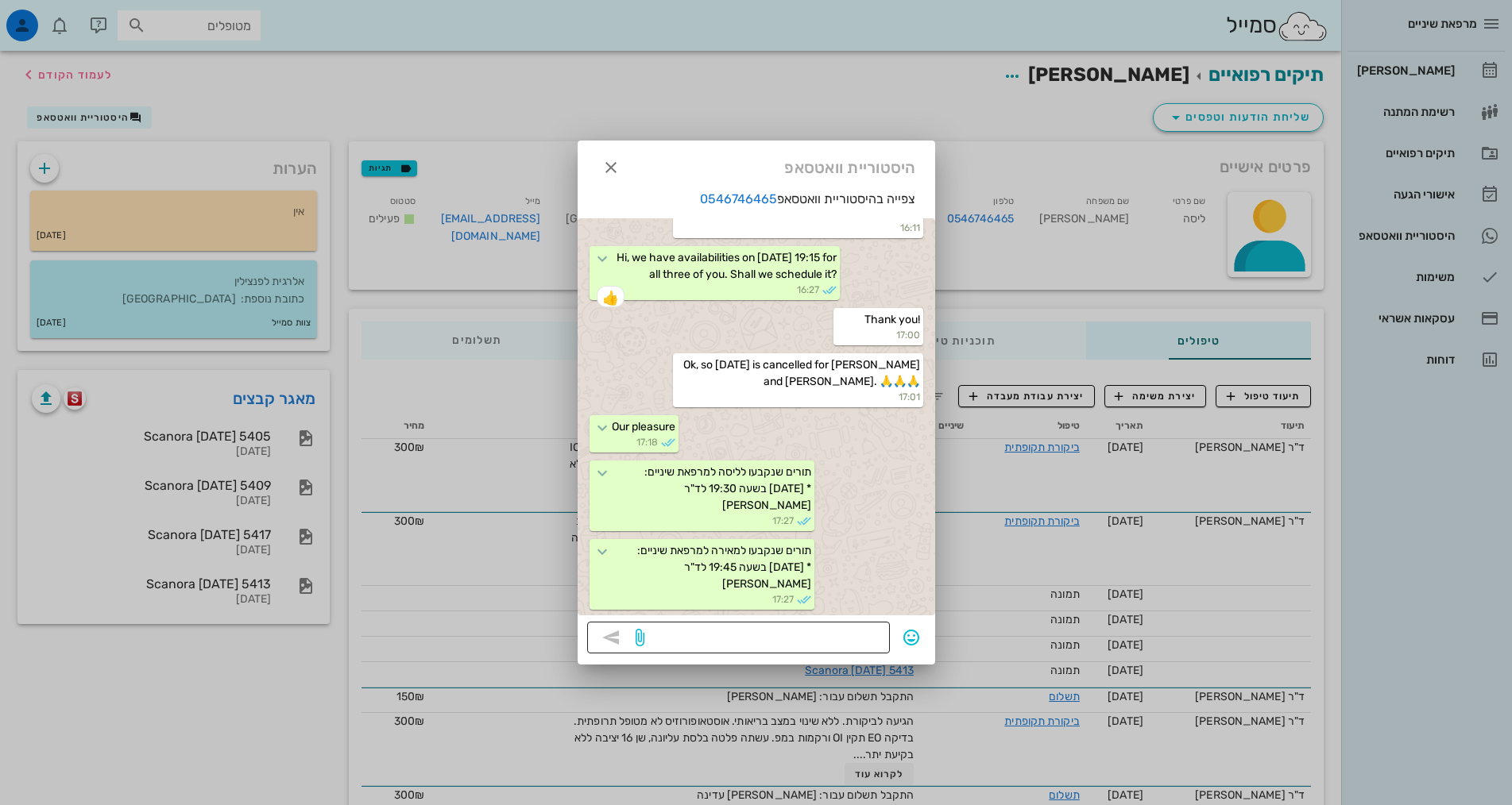
click at [767, 638] on textarea at bounding box center [763, 639] width 233 height 26
type textarea "י"
type textarea "h"
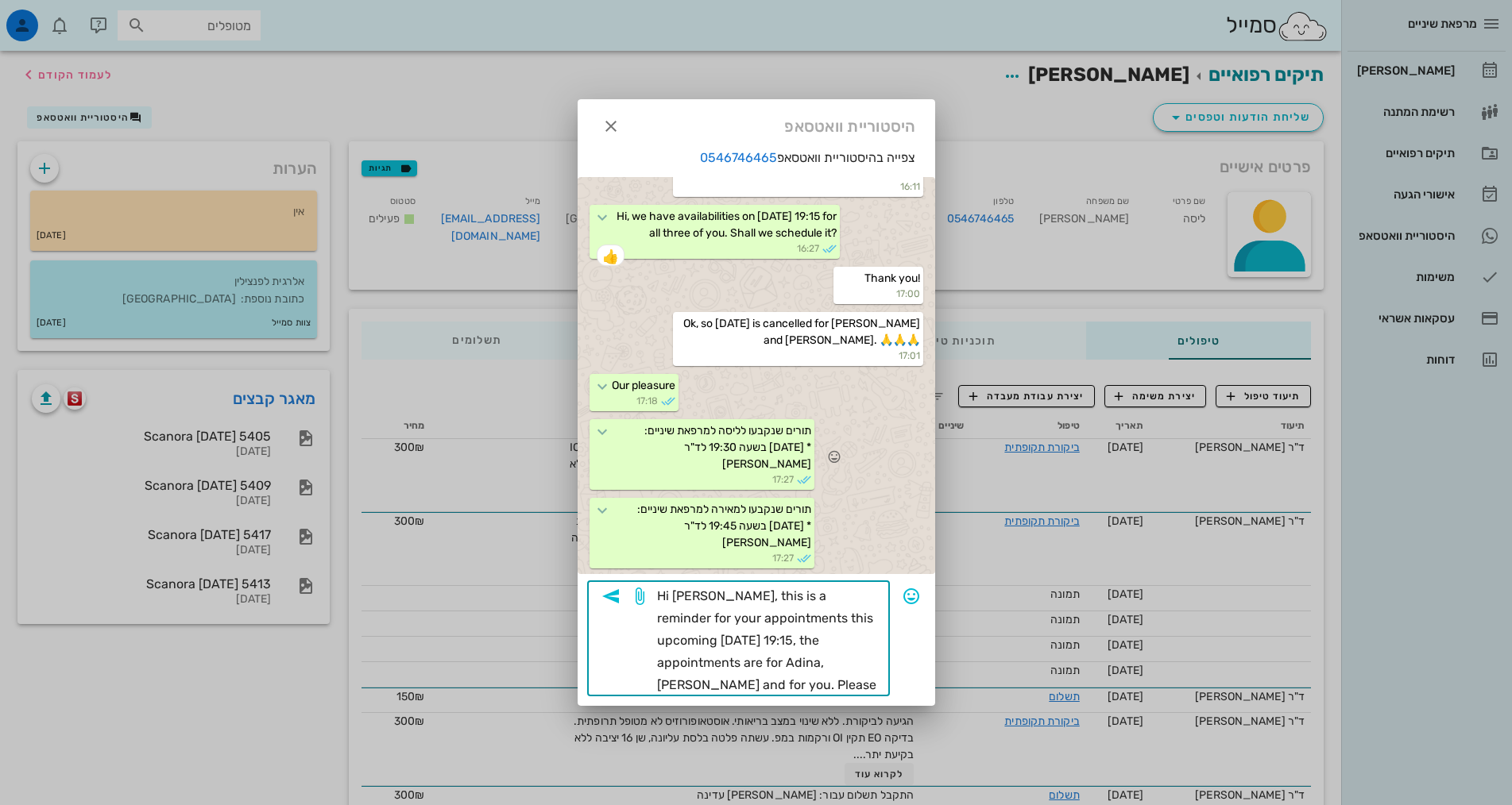
type textarea "Hi [PERSON_NAME], this is a reminder for your appointments this upcoming [DATE]…"
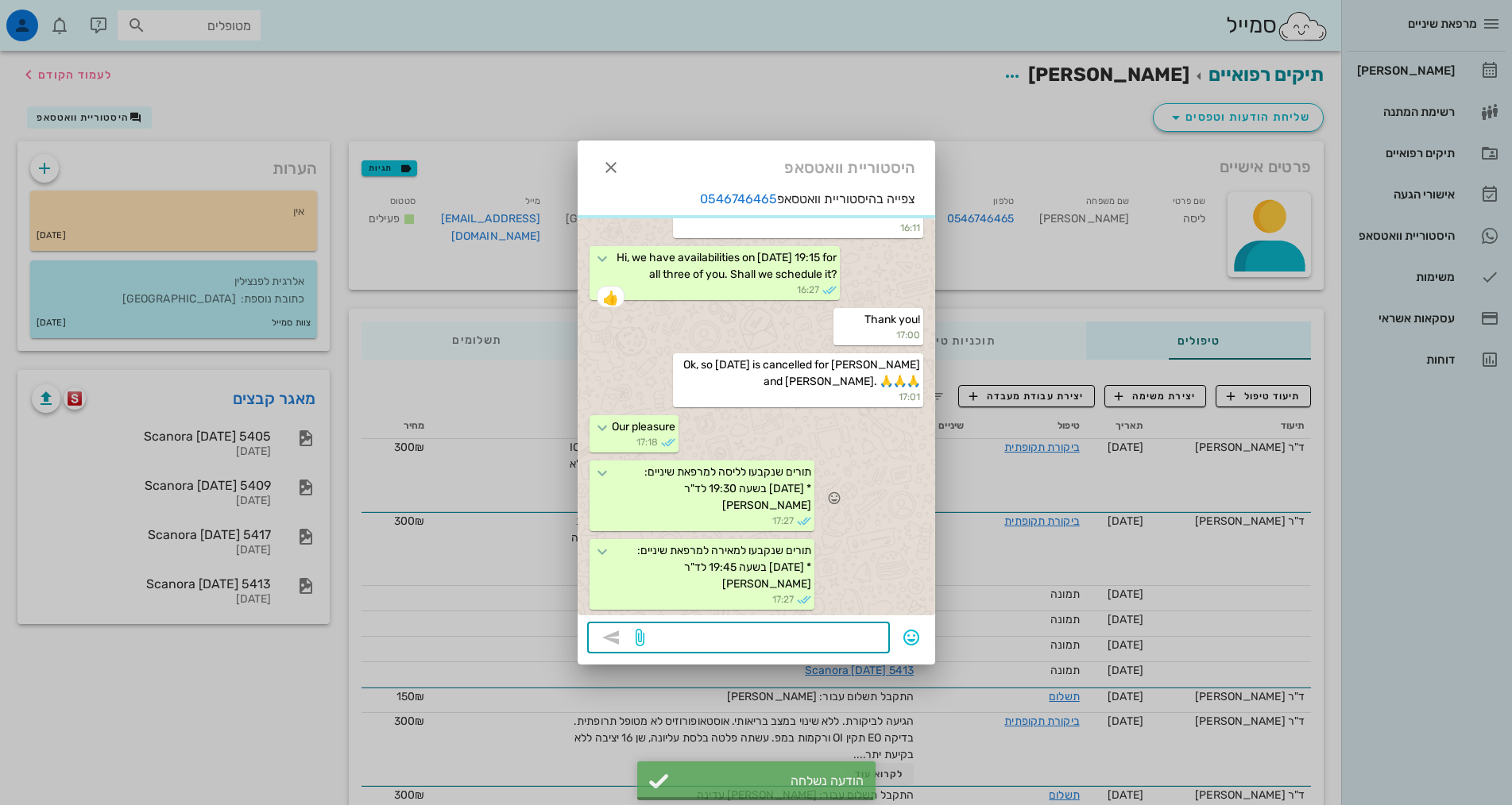
scroll to position [301, 0]
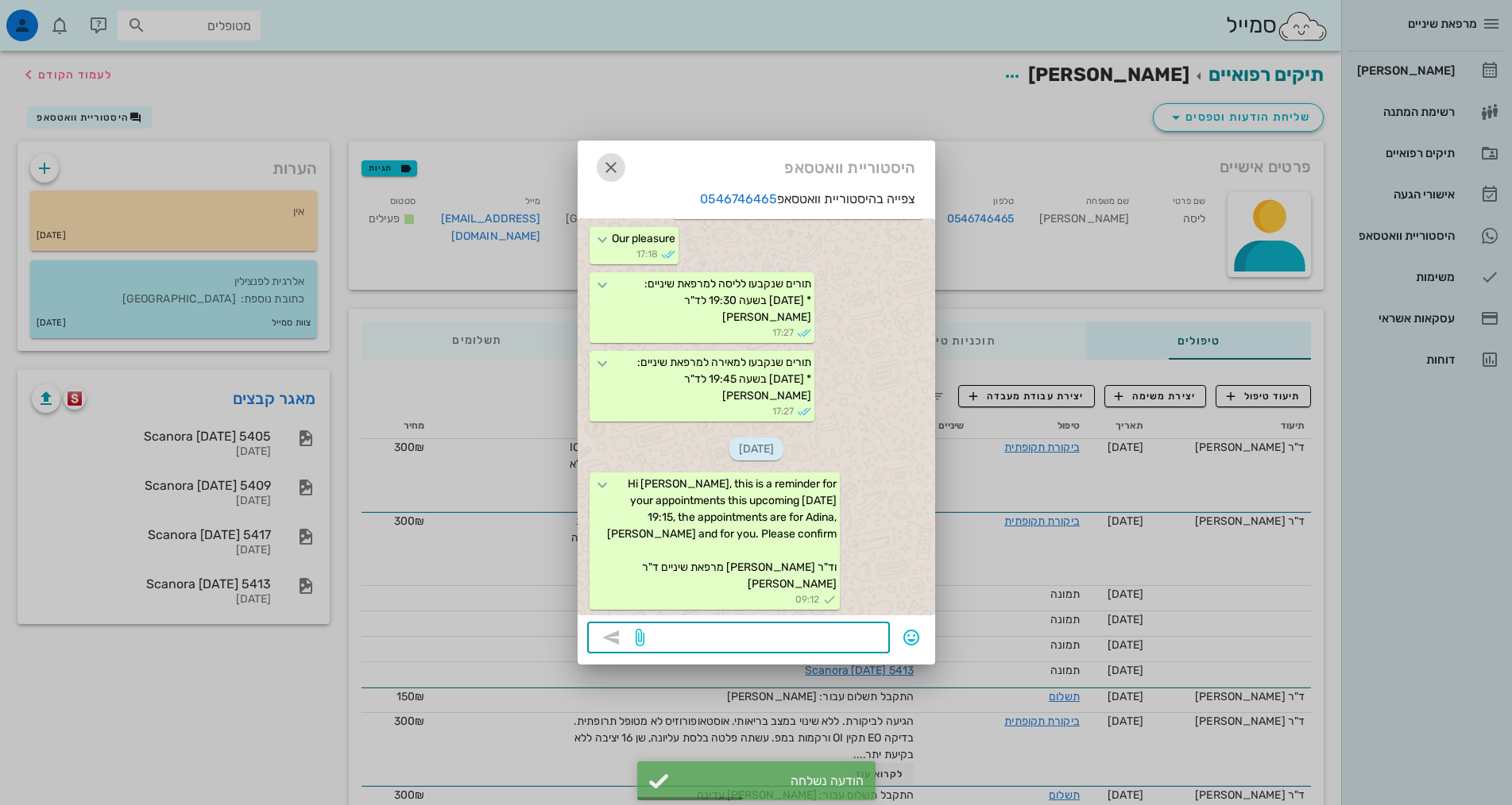
click at [610, 164] on icon "button" at bounding box center [611, 167] width 19 height 19
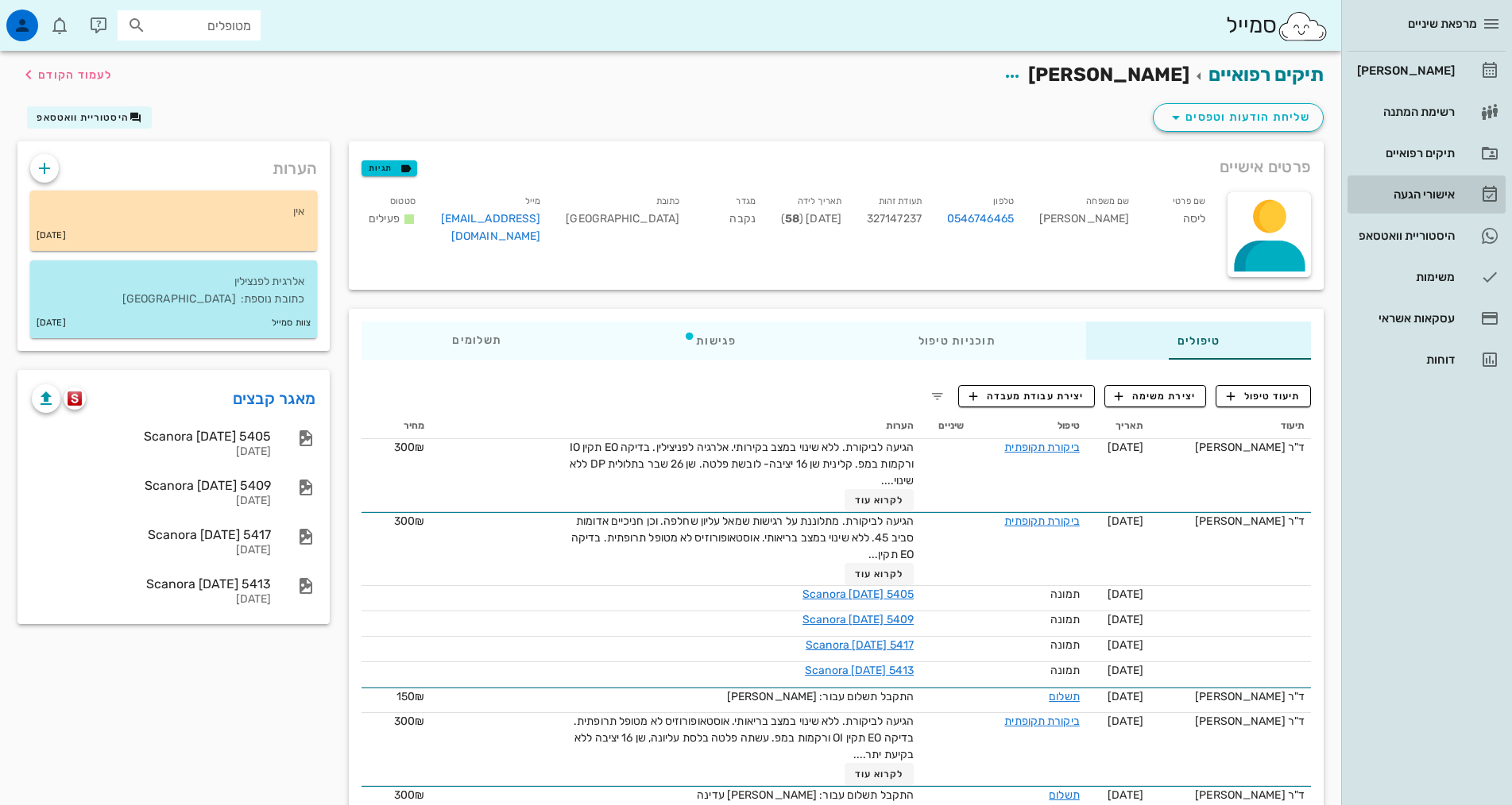
click at [1434, 203] on div "אישורי הגעה" at bounding box center [1404, 195] width 101 height 26
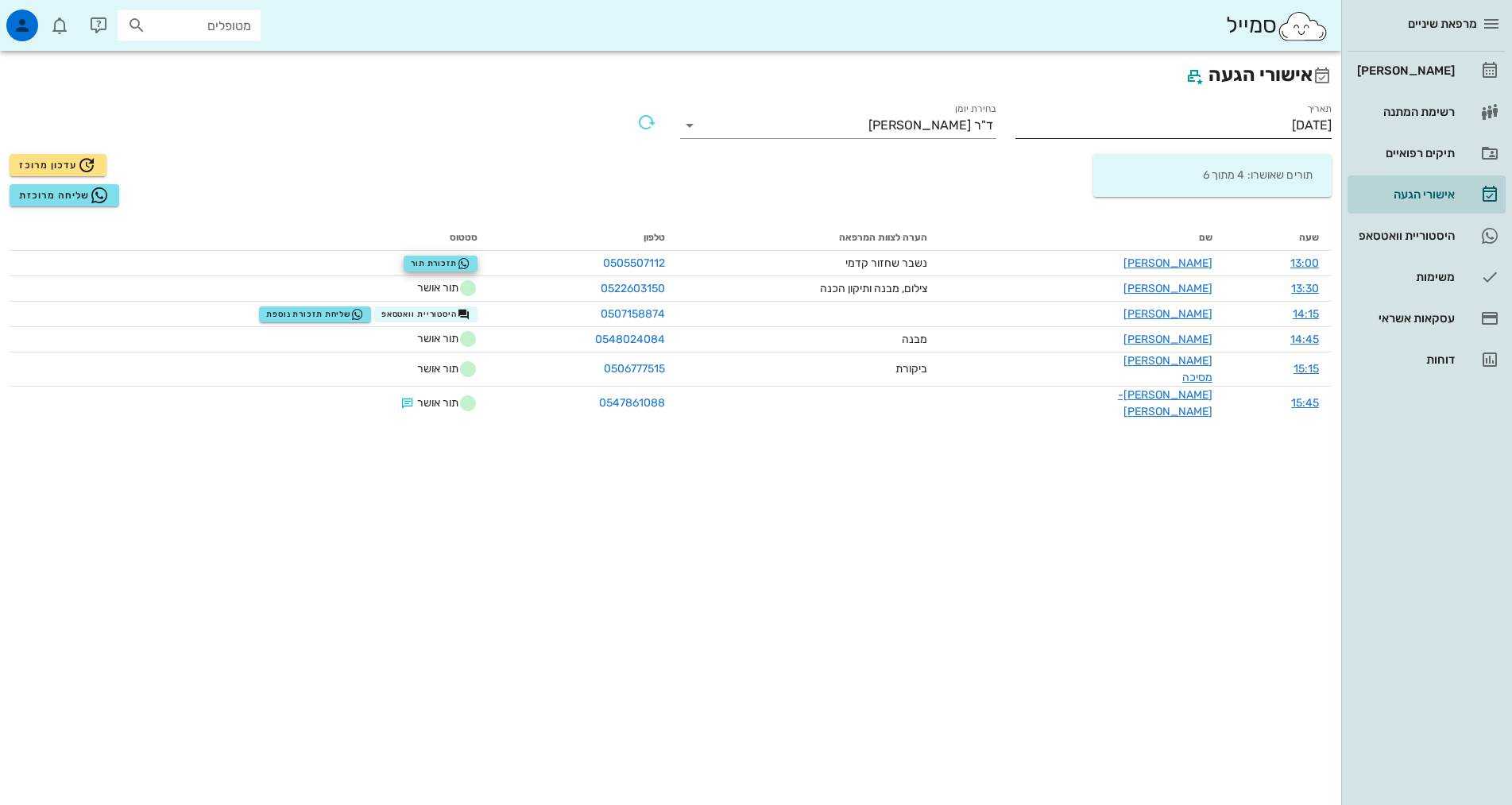
click at [1204, 128] on input "[DATE]" at bounding box center [1173, 126] width 316 height 26
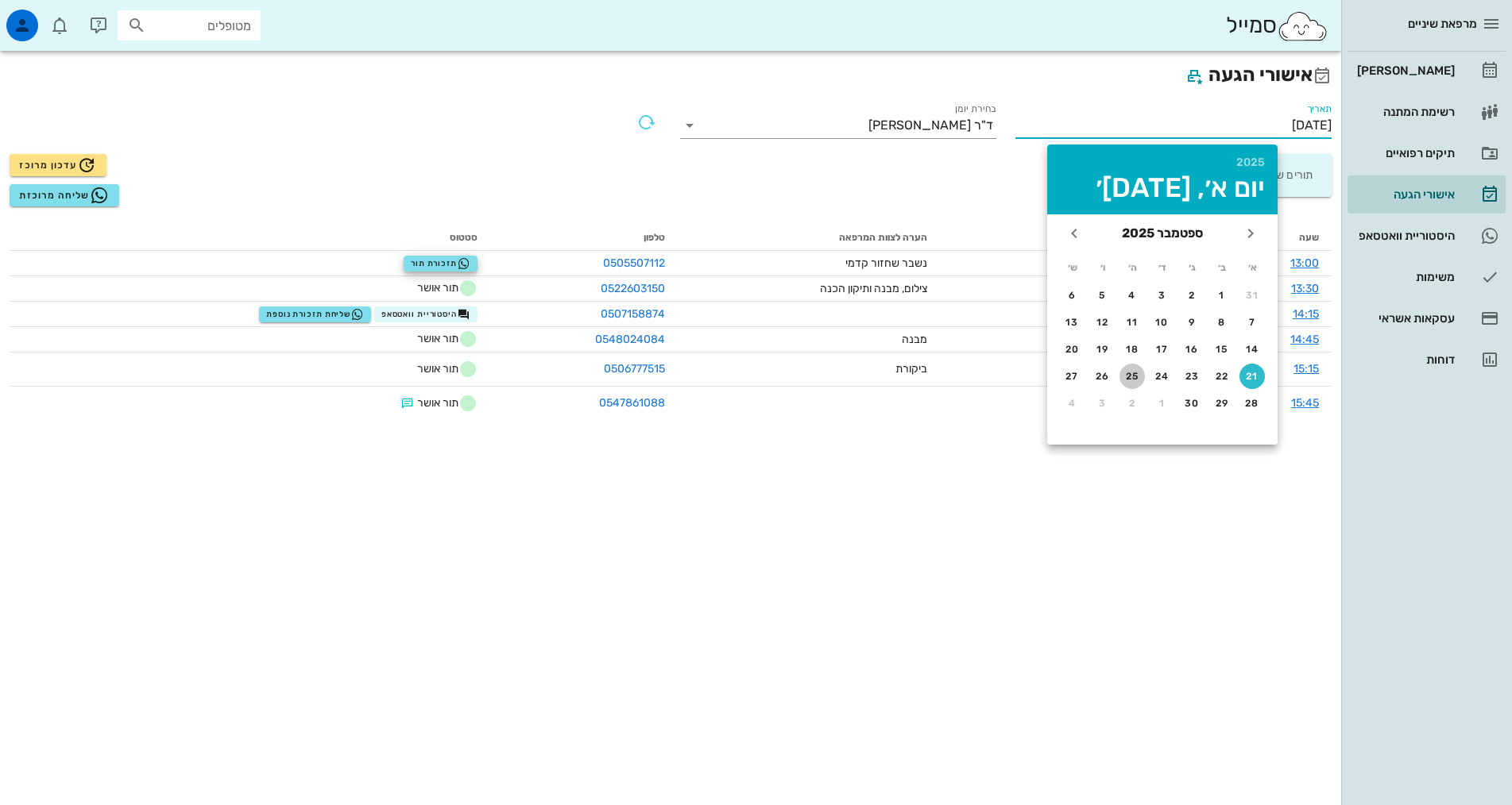
click at [1128, 372] on div "25" at bounding box center [1132, 376] width 26 height 11
type input "[DATE]"
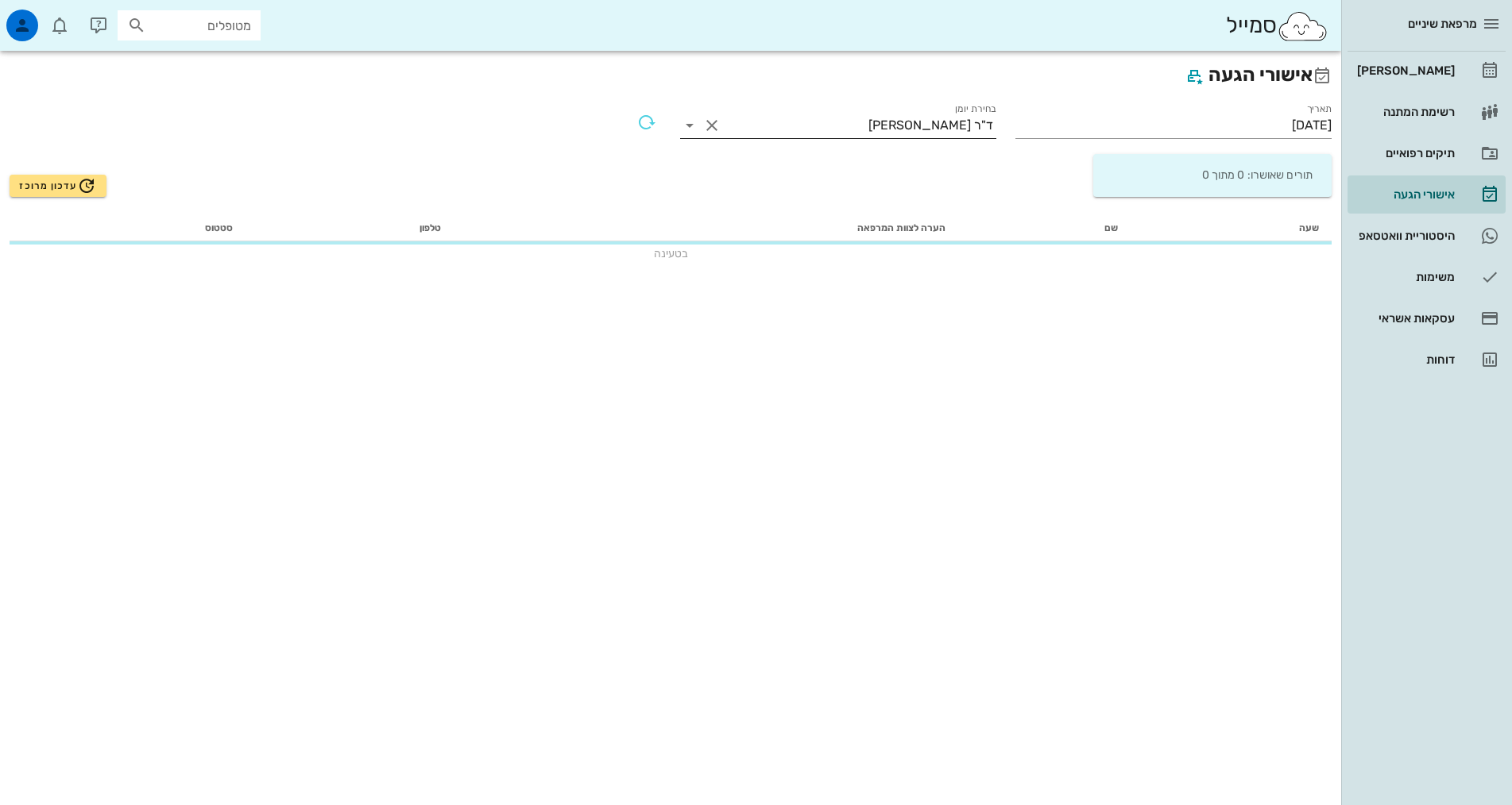
click at [931, 127] on div "ד"ר [PERSON_NAME]" at bounding box center [930, 126] width 125 height 14
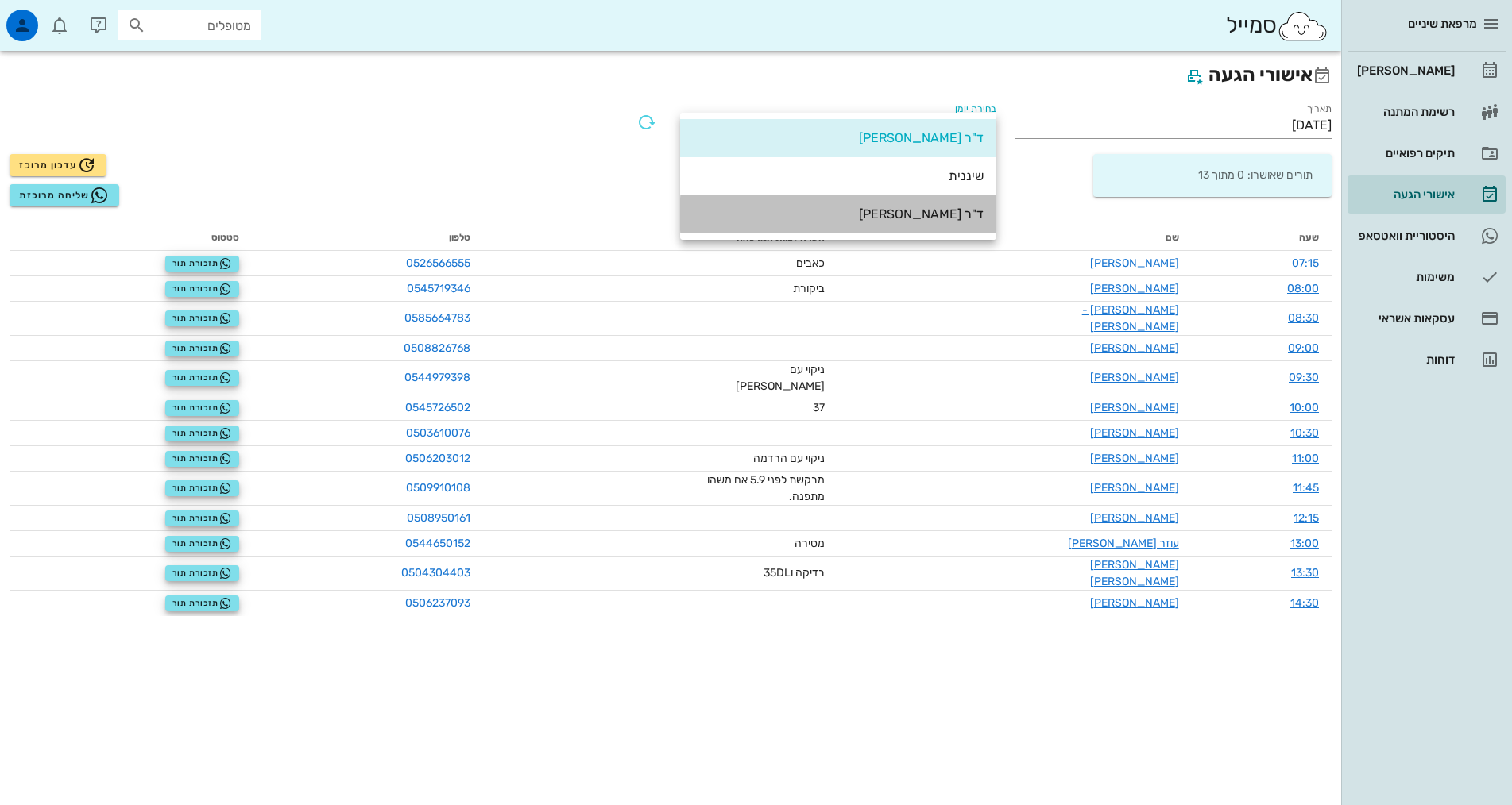
click at [952, 212] on div "ד"ר [PERSON_NAME]" at bounding box center [838, 214] width 291 height 15
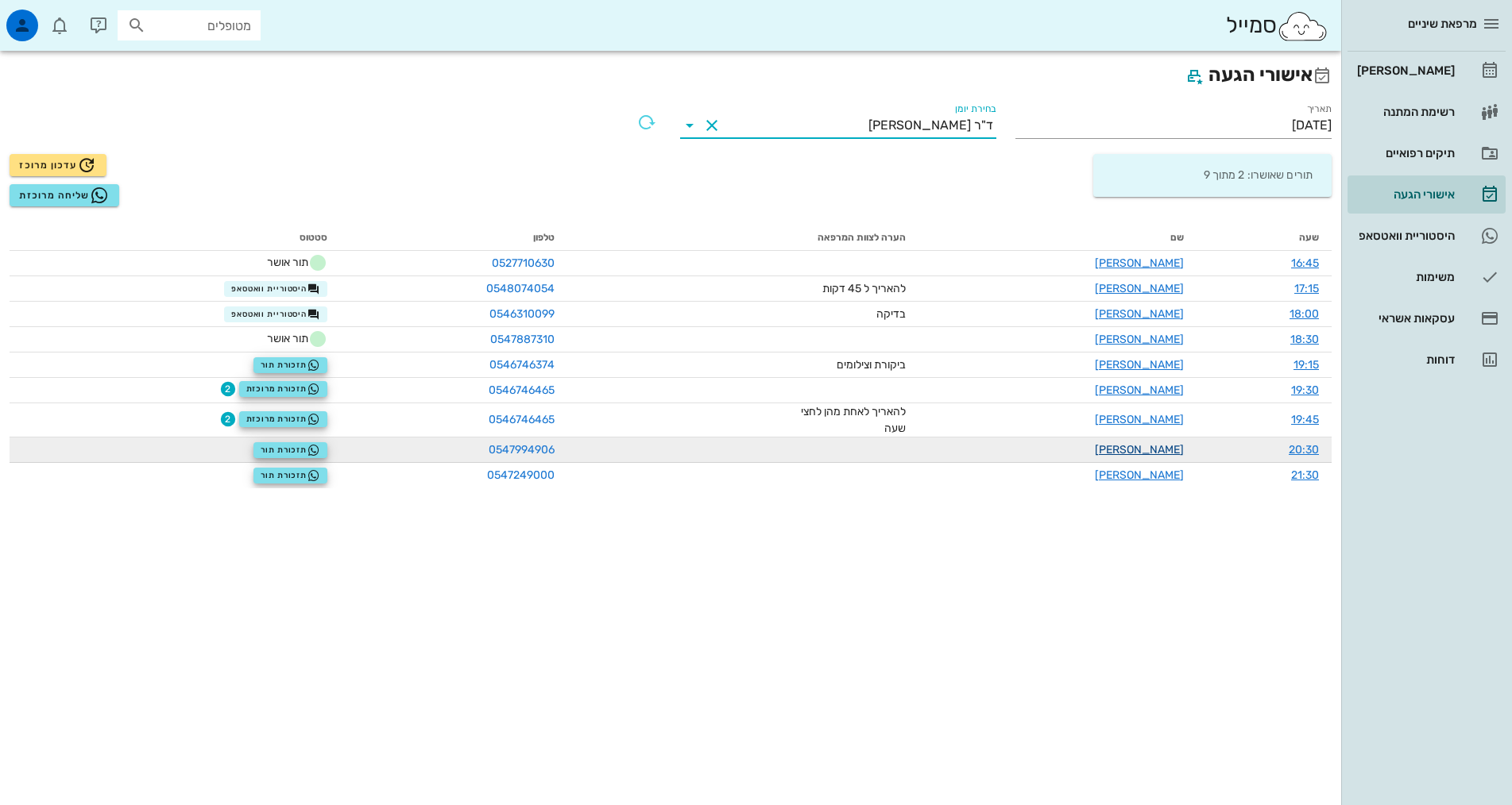
click at [1168, 453] on link "[PERSON_NAME]" at bounding box center [1139, 450] width 89 height 14
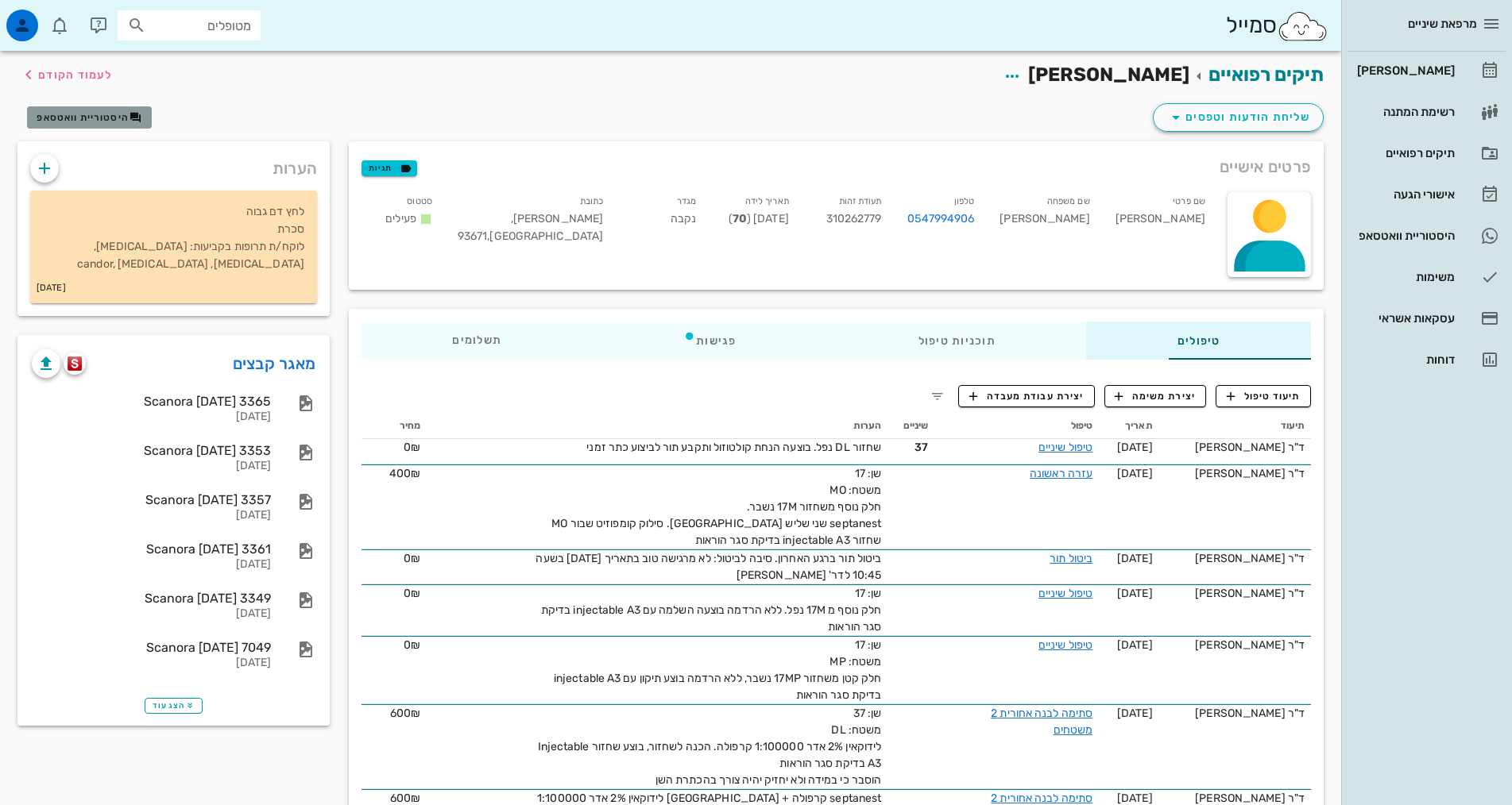
click at [89, 120] on span "היסטוריית וואטסאפ" at bounding box center [82, 117] width 92 height 11
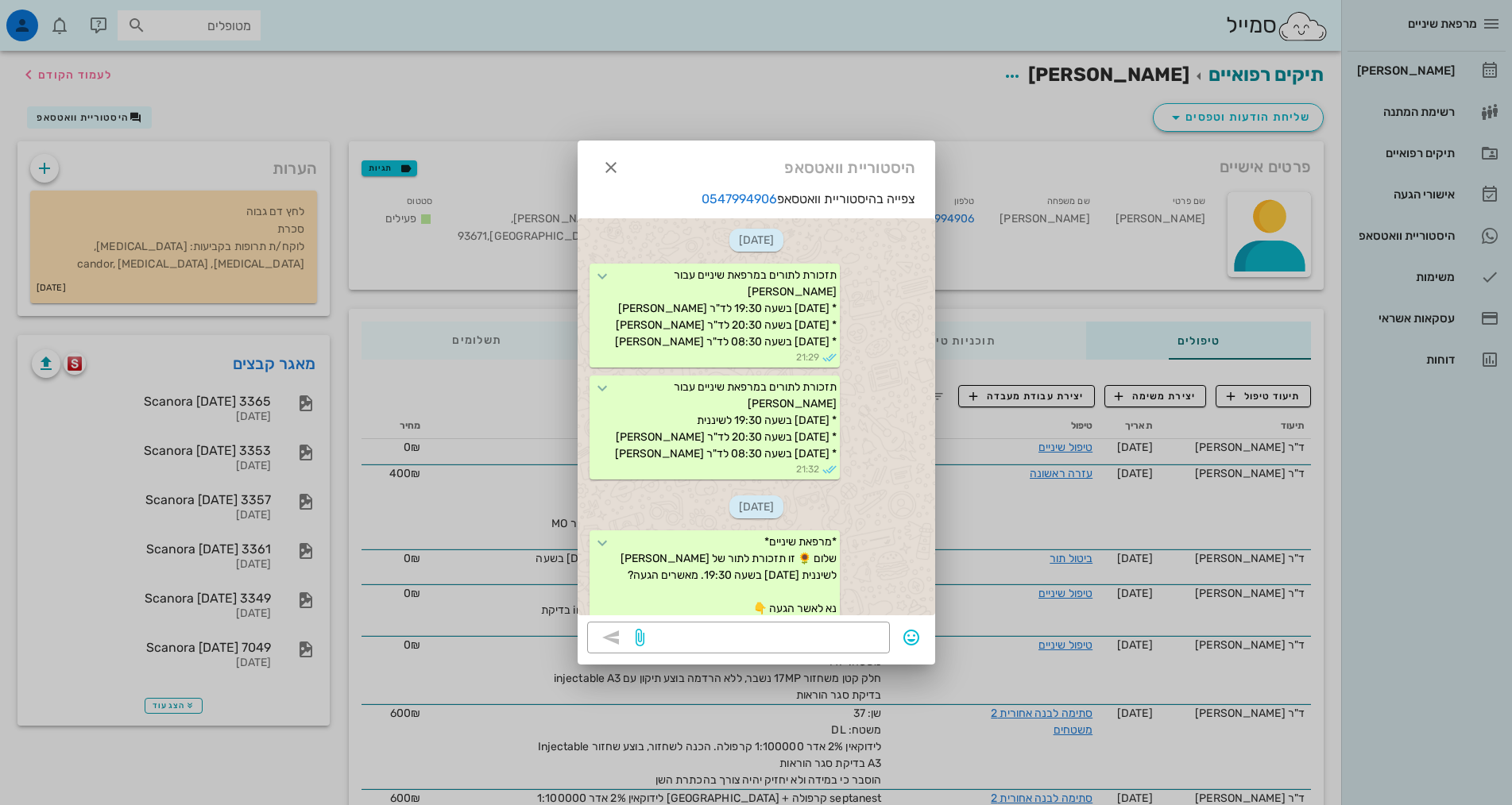
scroll to position [389, 0]
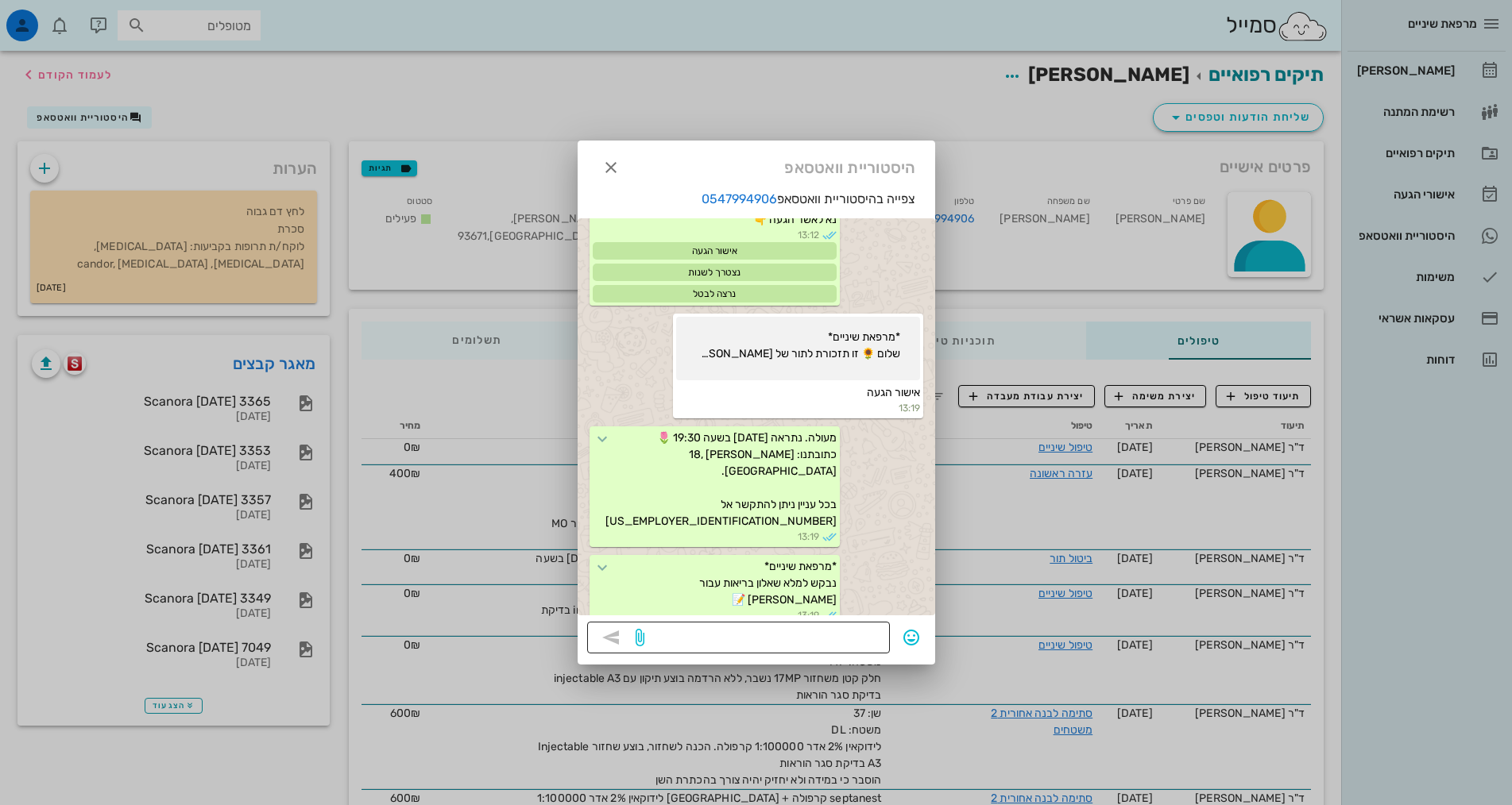
click at [835, 638] on textarea at bounding box center [763, 639] width 233 height 26
click at [797, 633] on textarea at bounding box center [763, 639] width 233 height 26
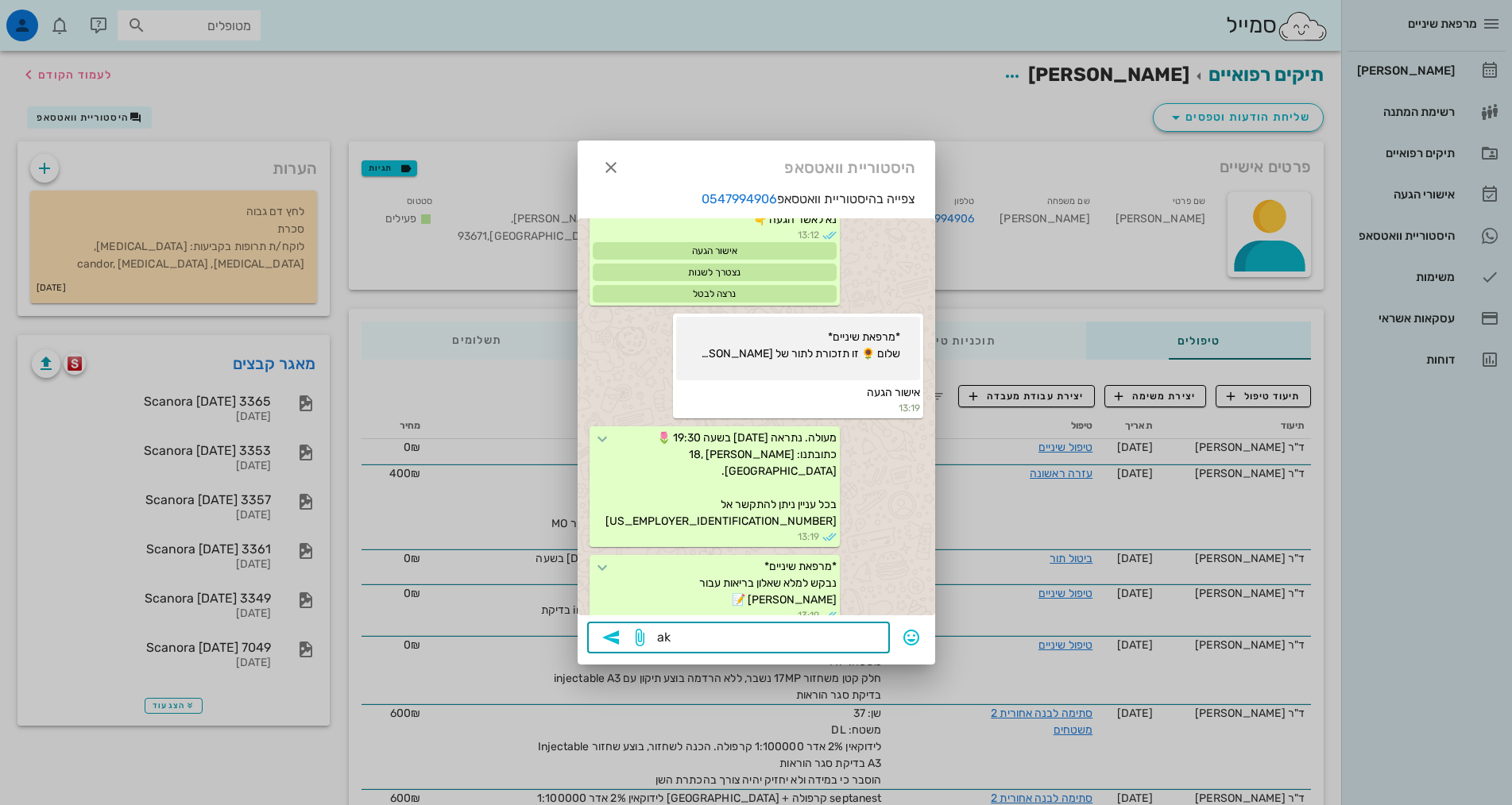
type textarea "a"
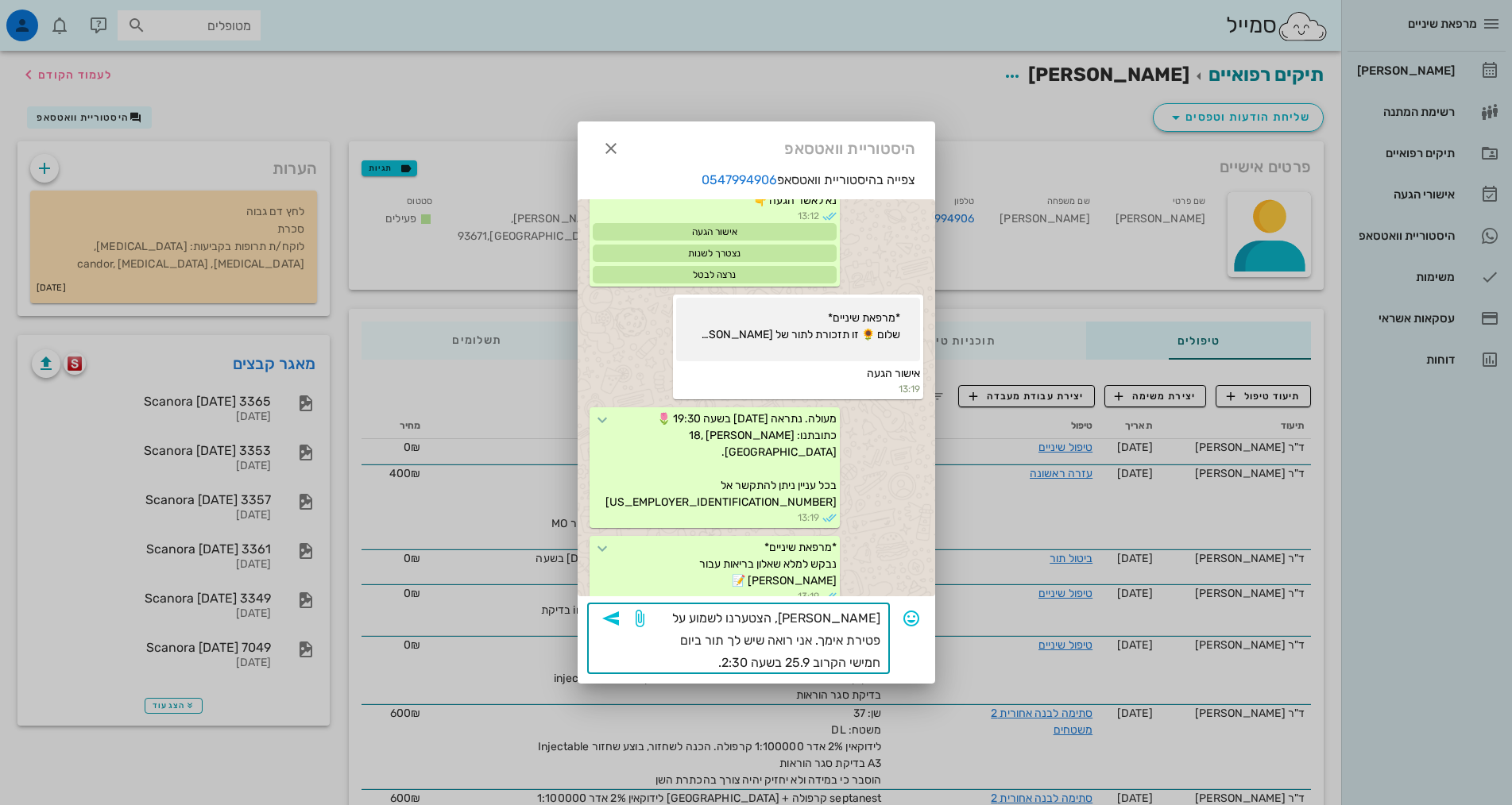
click at [763, 659] on textarea "[PERSON_NAME], הצטערנו לשמוע על פטירת אימך. אני רואה שיש לך תור ביום חמישי הקרו…" at bounding box center [763, 640] width 233 height 66
click at [727, 669] on textarea "[PERSON_NAME], הצטערנו לשמוע על פטירת אימך. אני רואה שיש לך תור ביום חמישי הקרו…" at bounding box center [763, 640] width 233 height 66
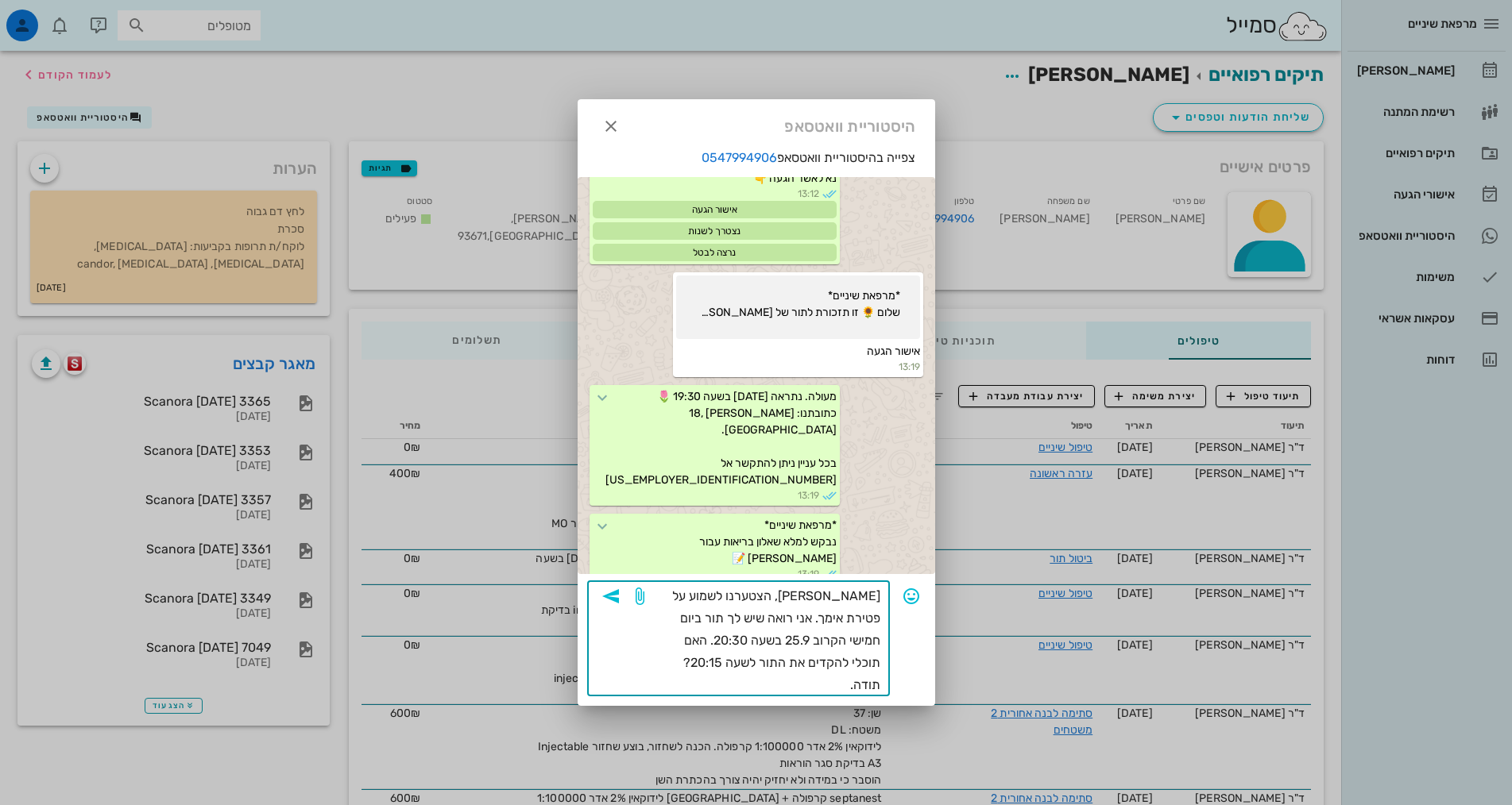
click at [846, 619] on textarea "[PERSON_NAME], הצטערנו לשמוע על פטירת אימך. אני רואה שיש לך תור ביום חמישי הקרו…" at bounding box center [763, 641] width 233 height 111
type textarea "[PERSON_NAME], הצטערנו לשמוע על פטירת אימך. אני רואה שיש לך תור ביום חמישי הקרו…"
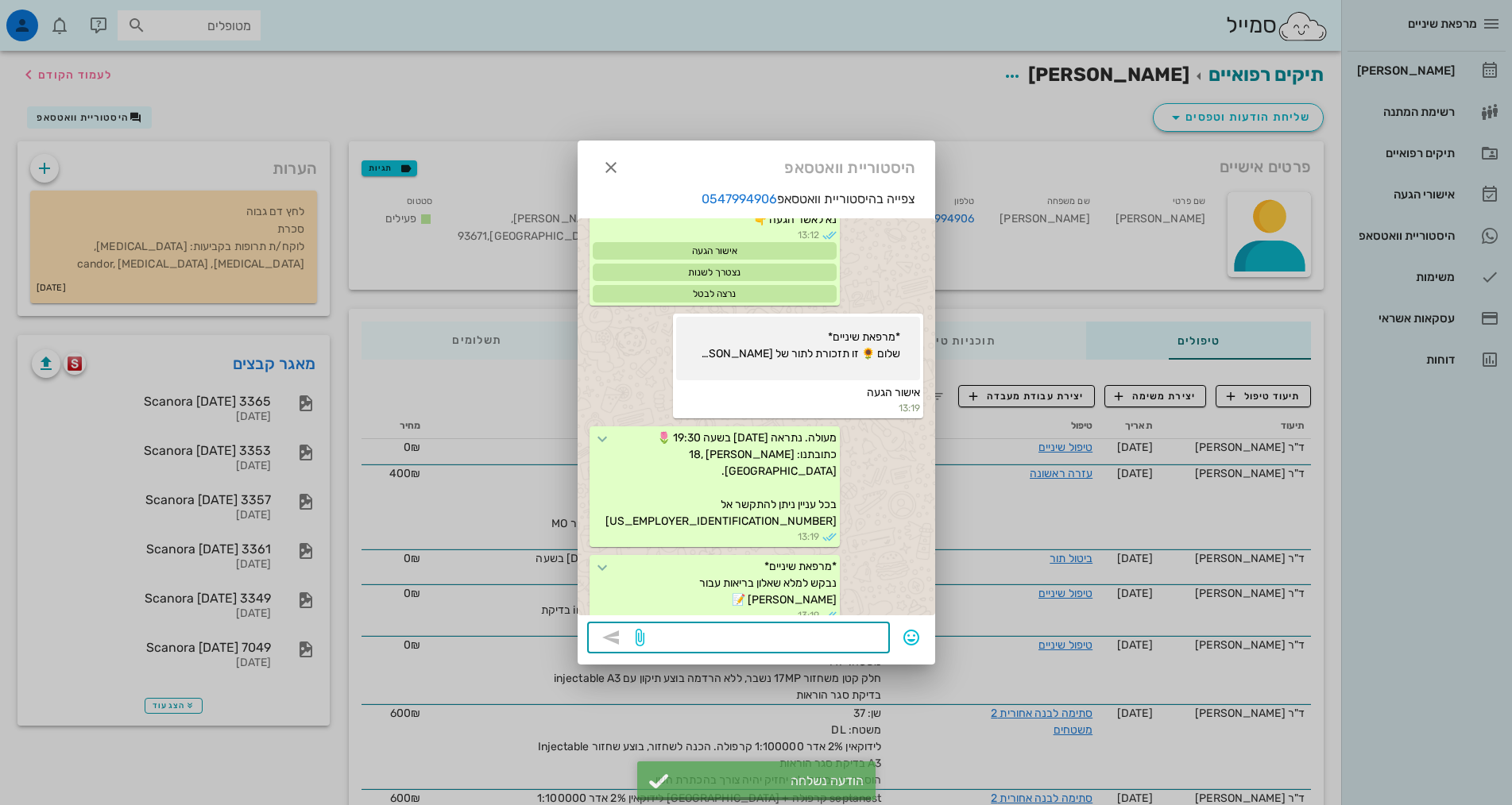
scroll to position [561, 0]
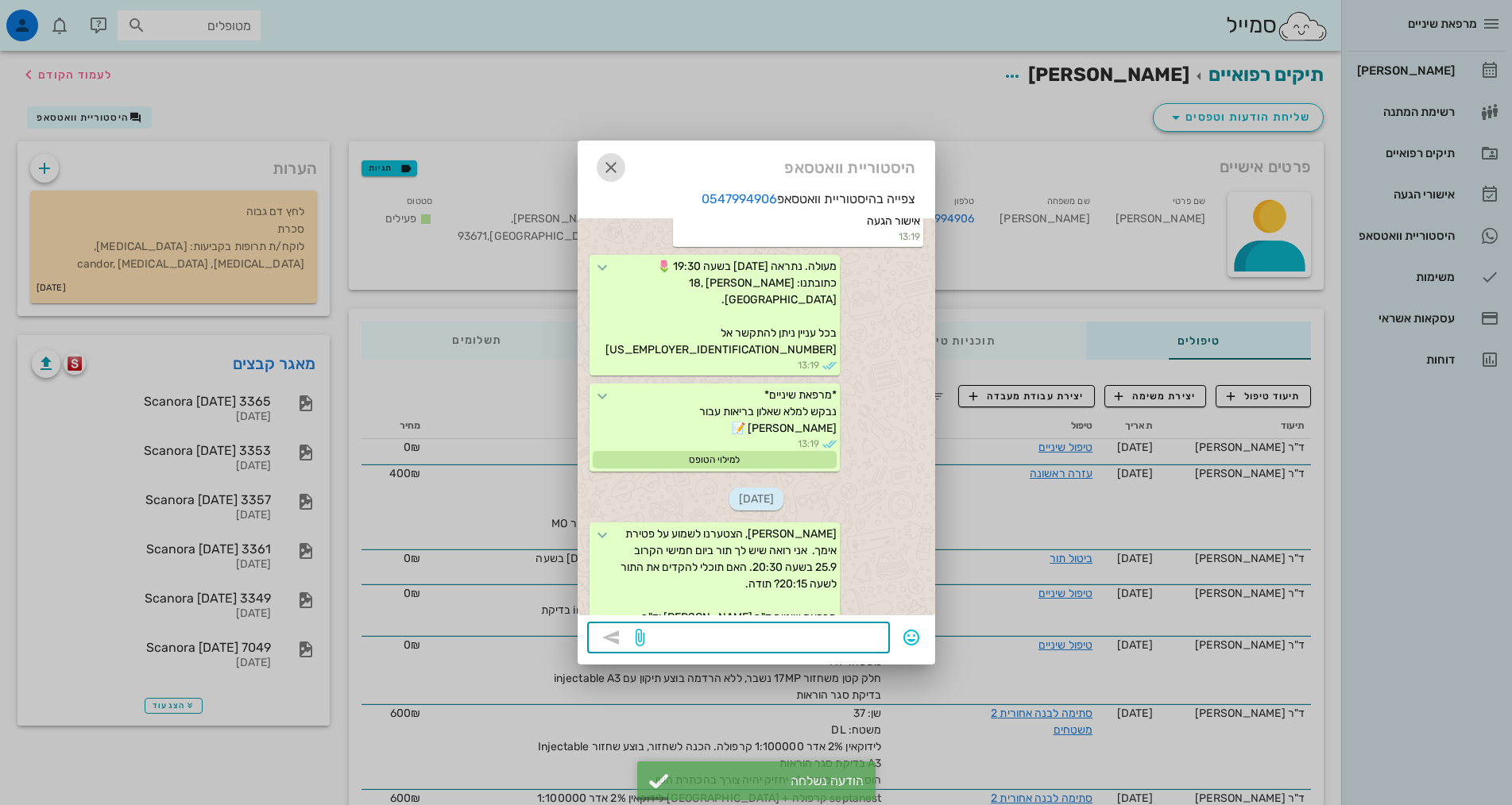
click at [614, 171] on icon "button" at bounding box center [611, 167] width 19 height 19
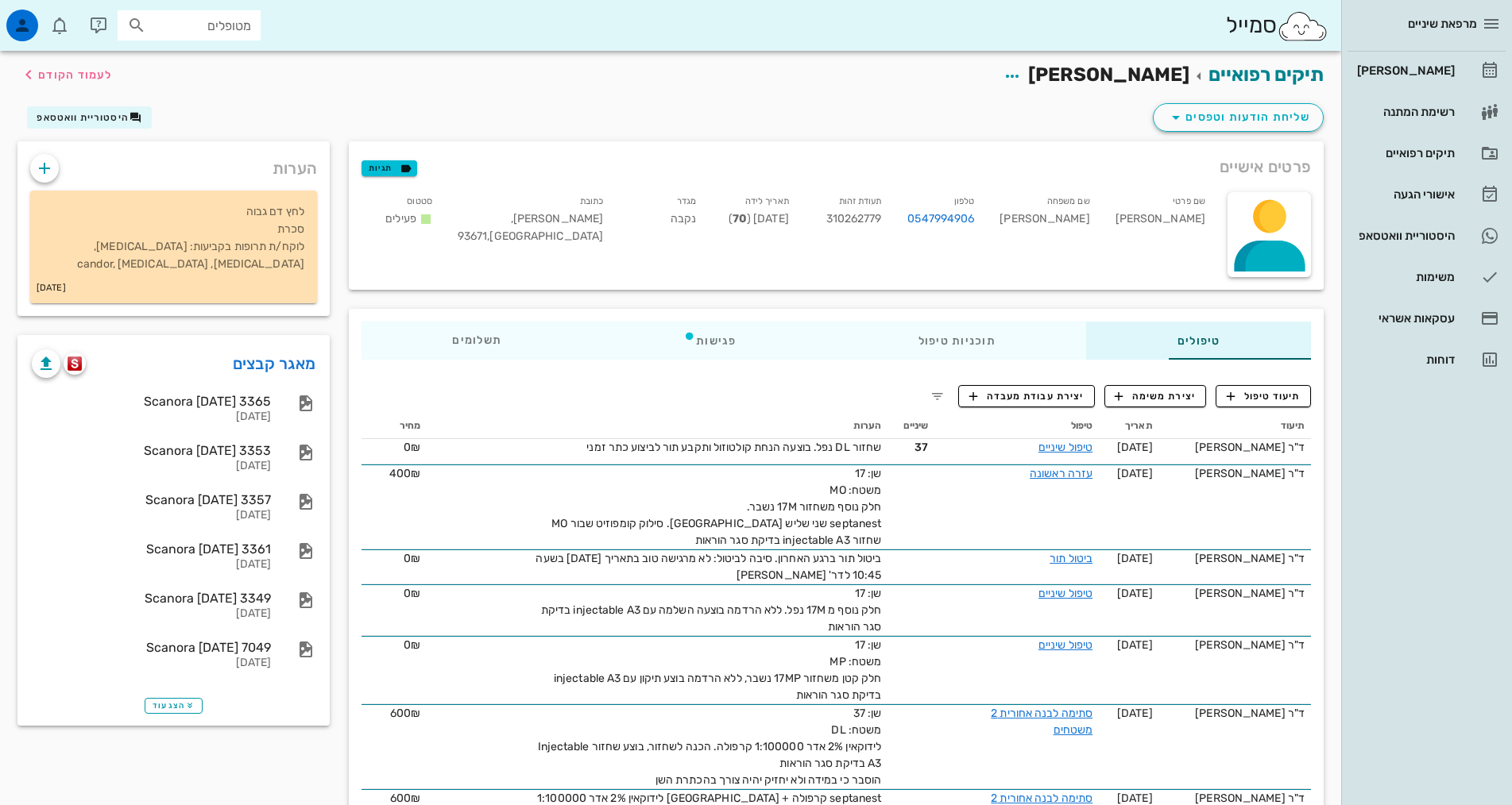
click at [1452, 591] on div "מרפאת שיניים [PERSON_NAME] רשימת המתנה תיקים רפואיים אישורי הגעה 3 היסטוריית וו…" at bounding box center [1426, 402] width 171 height 805
click at [1422, 77] on div "[PERSON_NAME]" at bounding box center [1404, 71] width 101 height 26
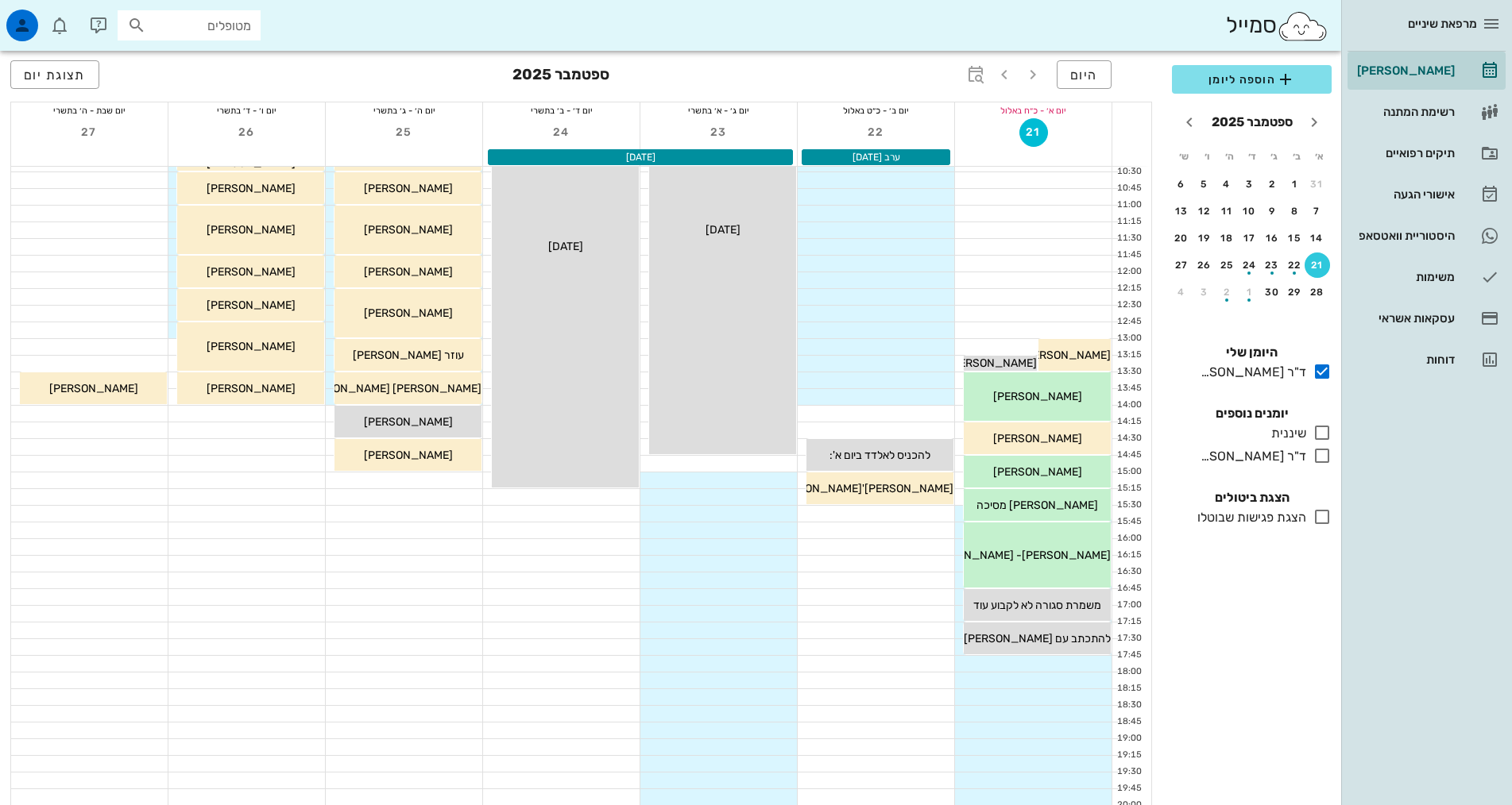
scroll to position [479, 0]
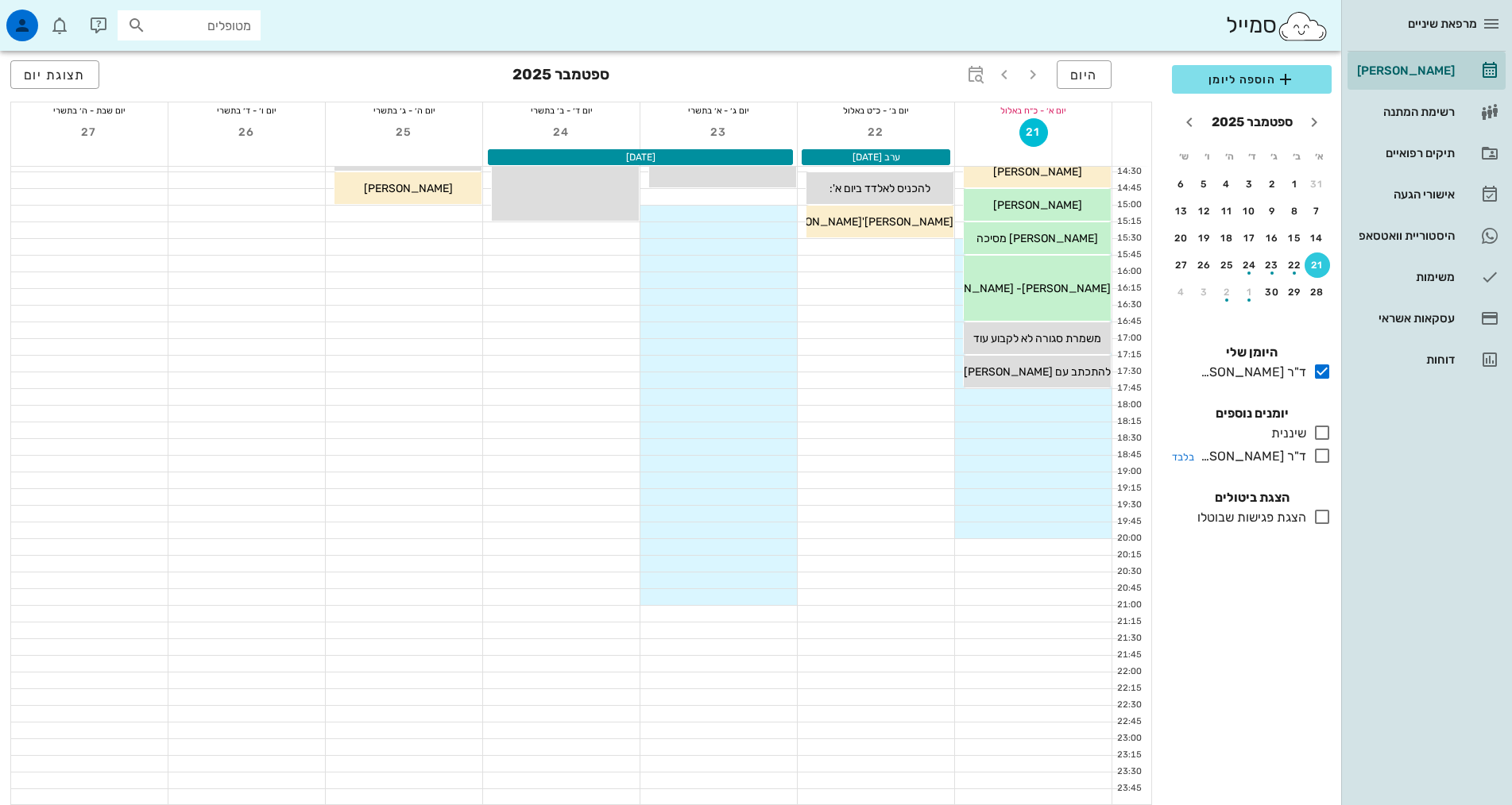
click at [1282, 457] on div "ד"ר [PERSON_NAME]" at bounding box center [1250, 456] width 112 height 19
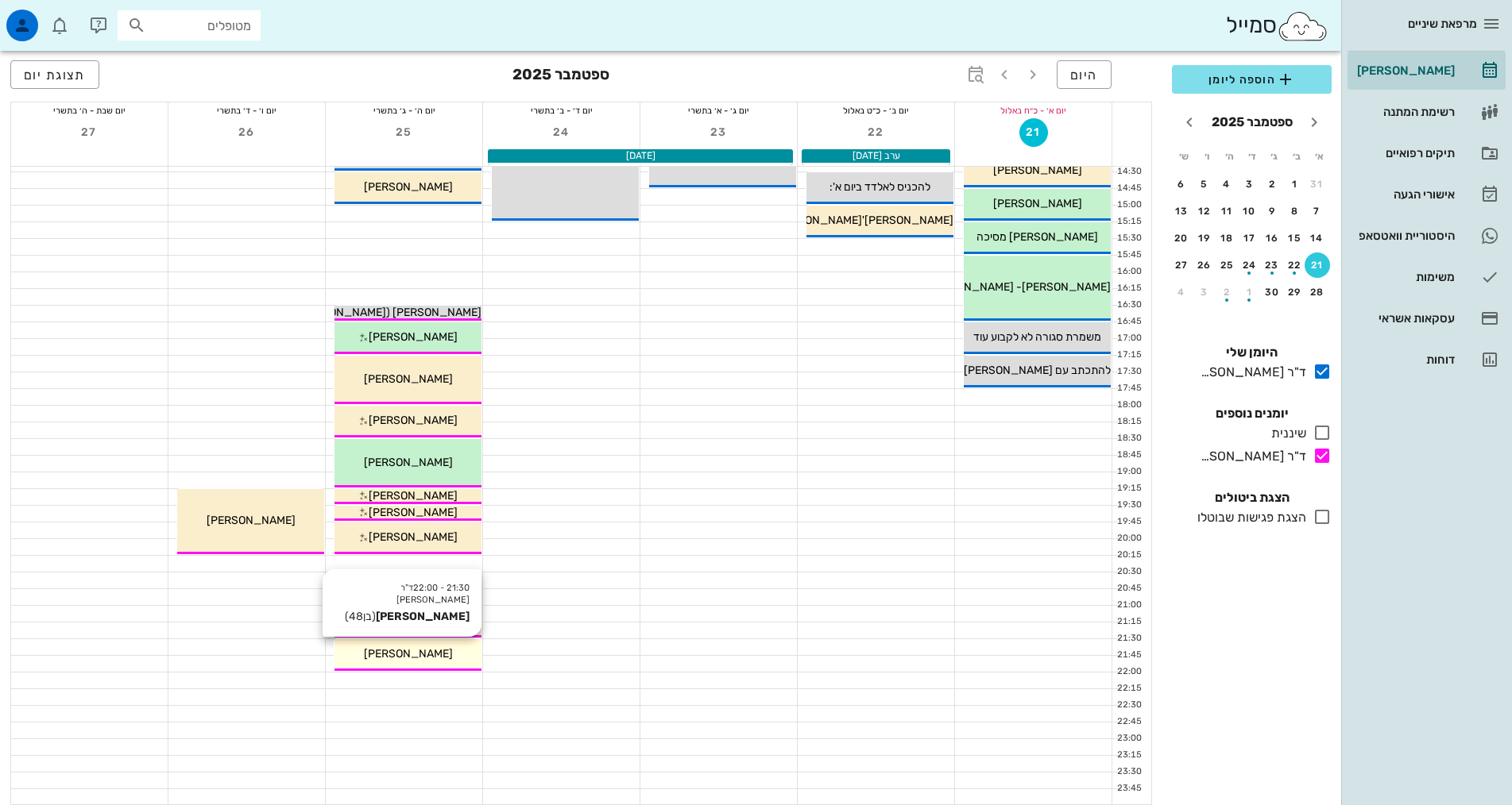
click at [406, 658] on span "[PERSON_NAME]" at bounding box center [409, 654] width 89 height 14
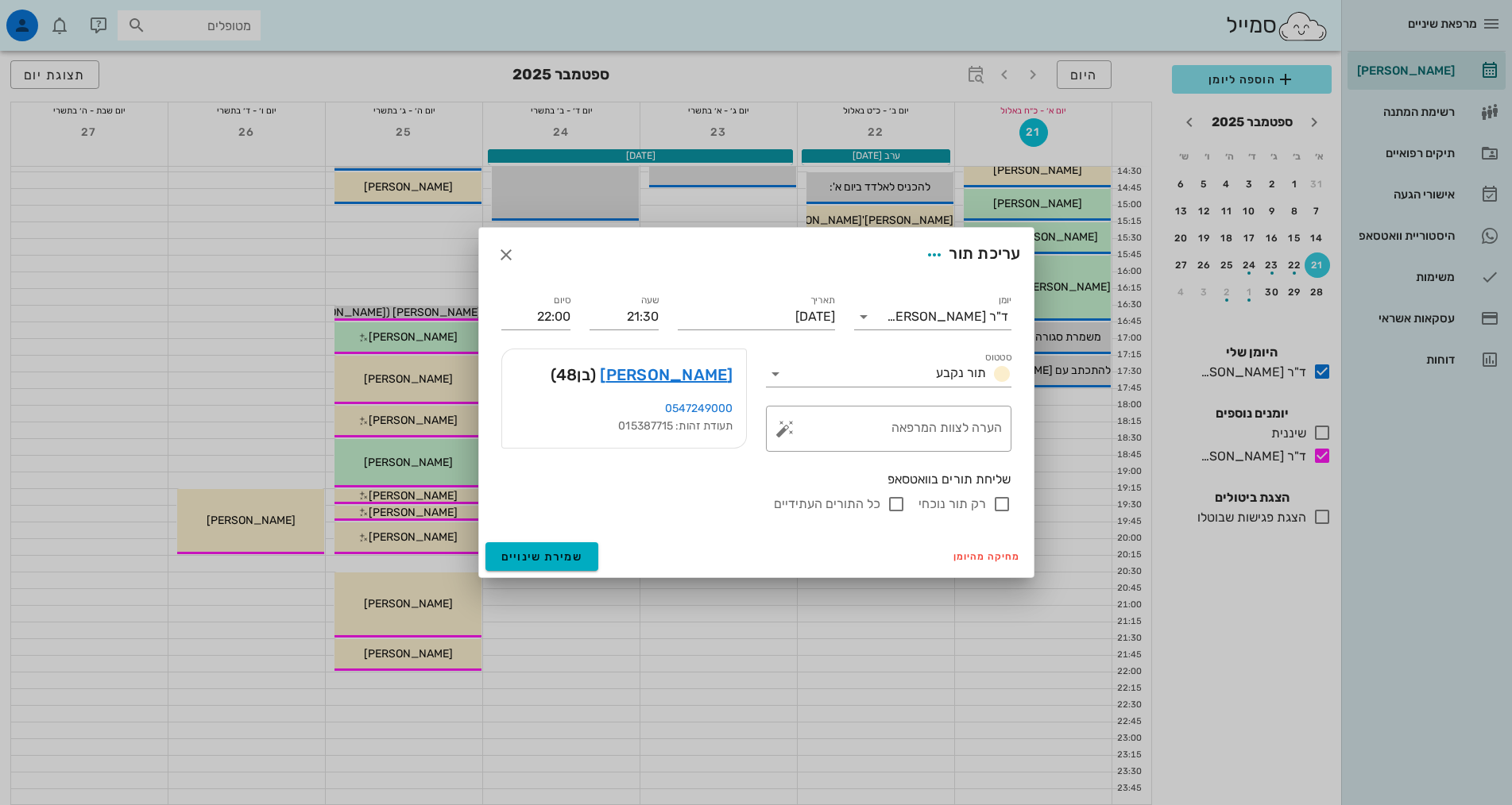
click at [686, 505] on div "רק תור נוכחי כל התורים העתידיים" at bounding box center [756, 503] width 510 height 19
click at [704, 473] on div "שליחת תורים בוואטסאפ" at bounding box center [756, 480] width 510 height 18
click at [984, 505] on label "רק תור נוכחי" at bounding box center [952, 504] width 67 height 16
checkbox input "false"
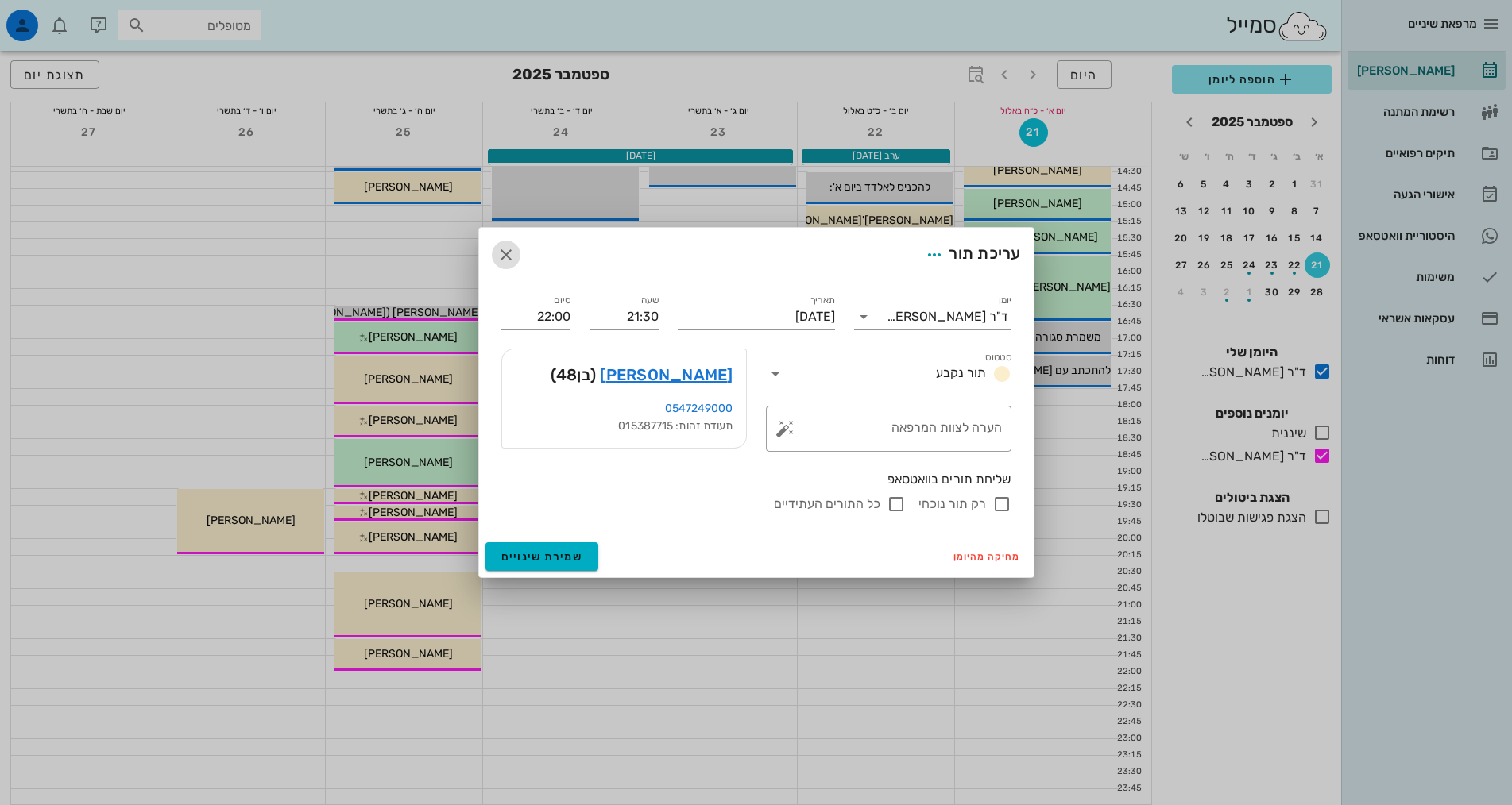
click at [503, 254] on icon "button" at bounding box center [506, 254] width 19 height 19
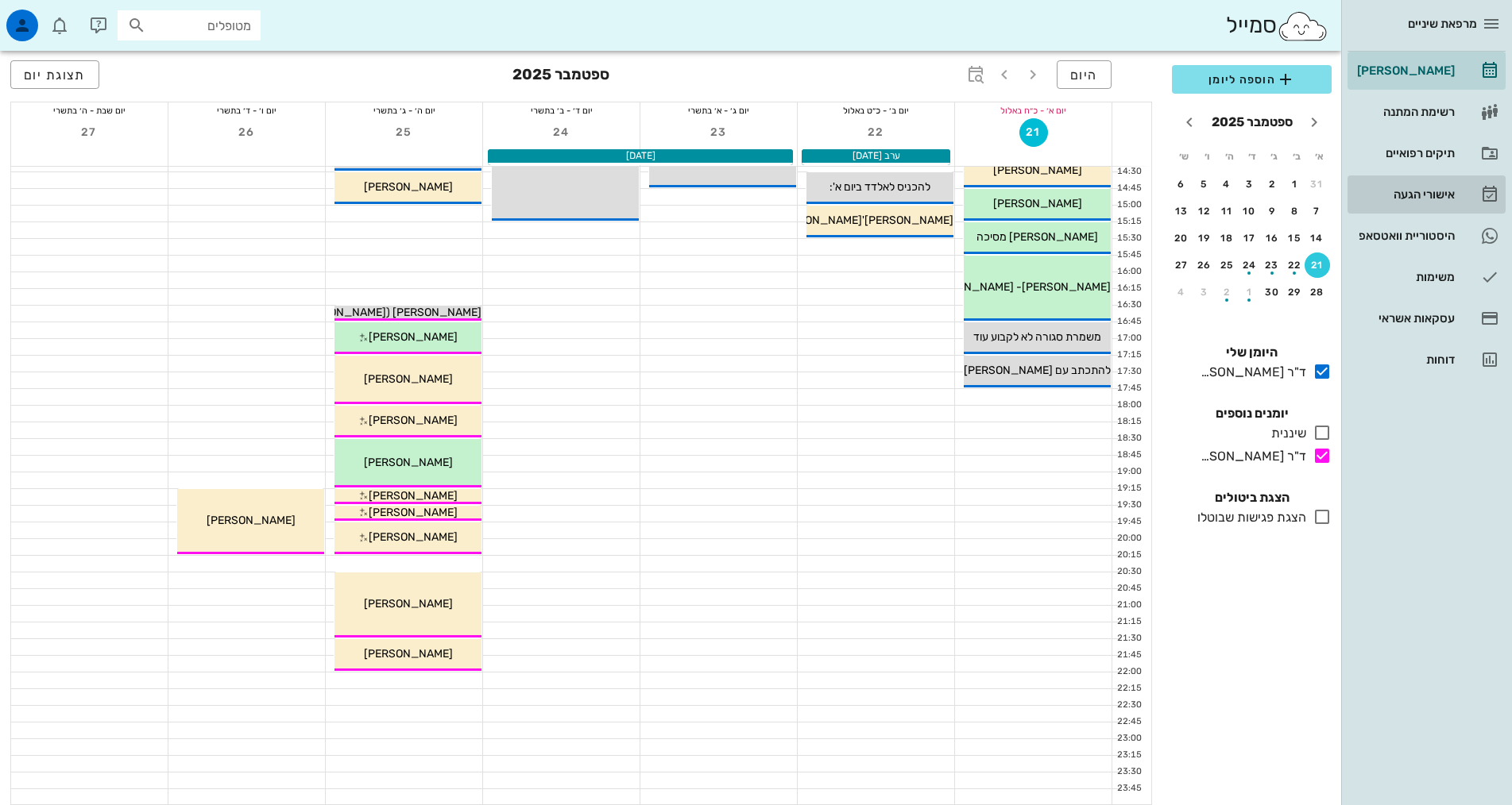
click at [1468, 195] on link "אישורי הגעה" at bounding box center [1426, 194] width 158 height 39
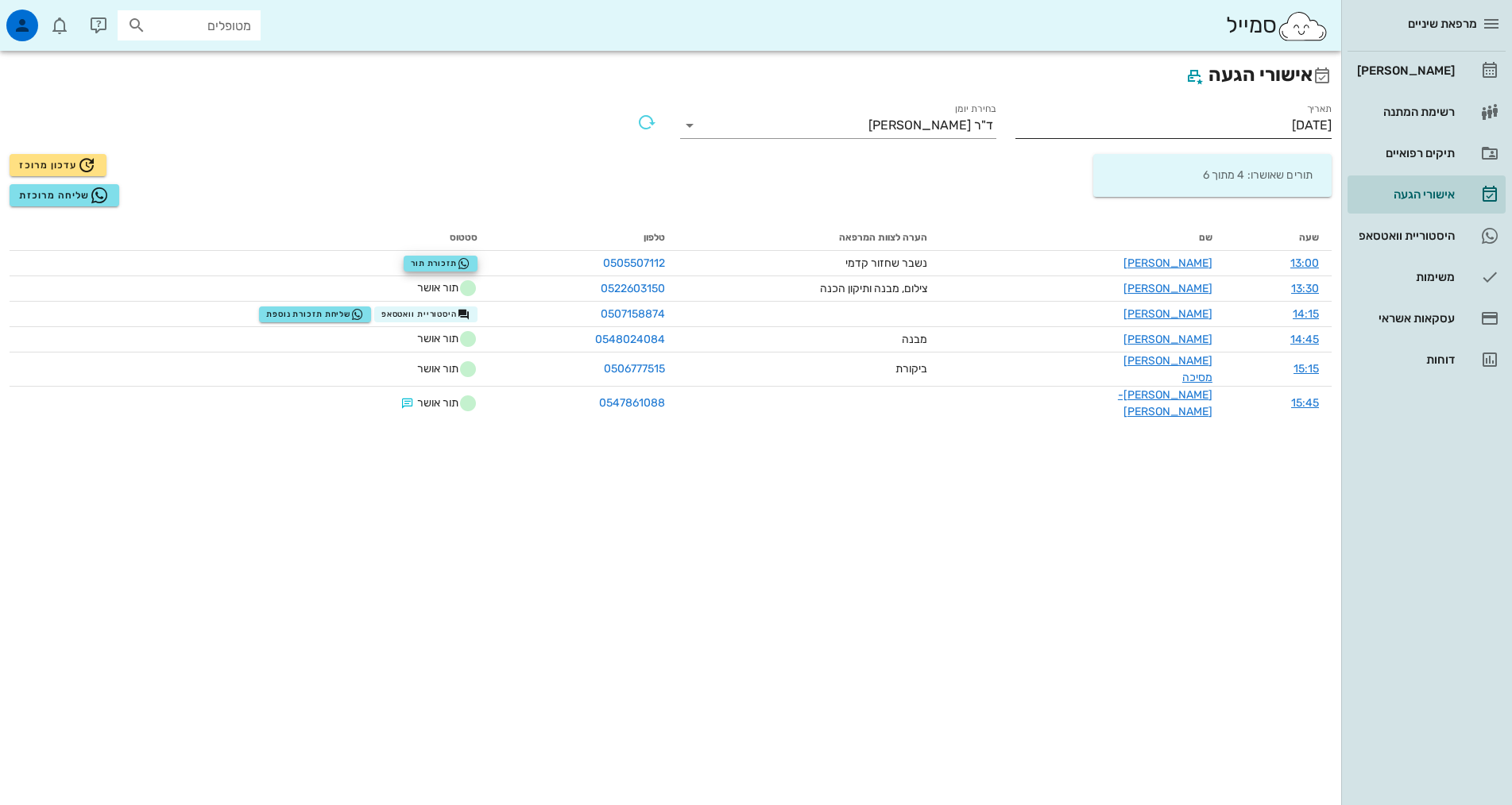
click at [1033, 124] on input "[DATE]" at bounding box center [1173, 126] width 316 height 26
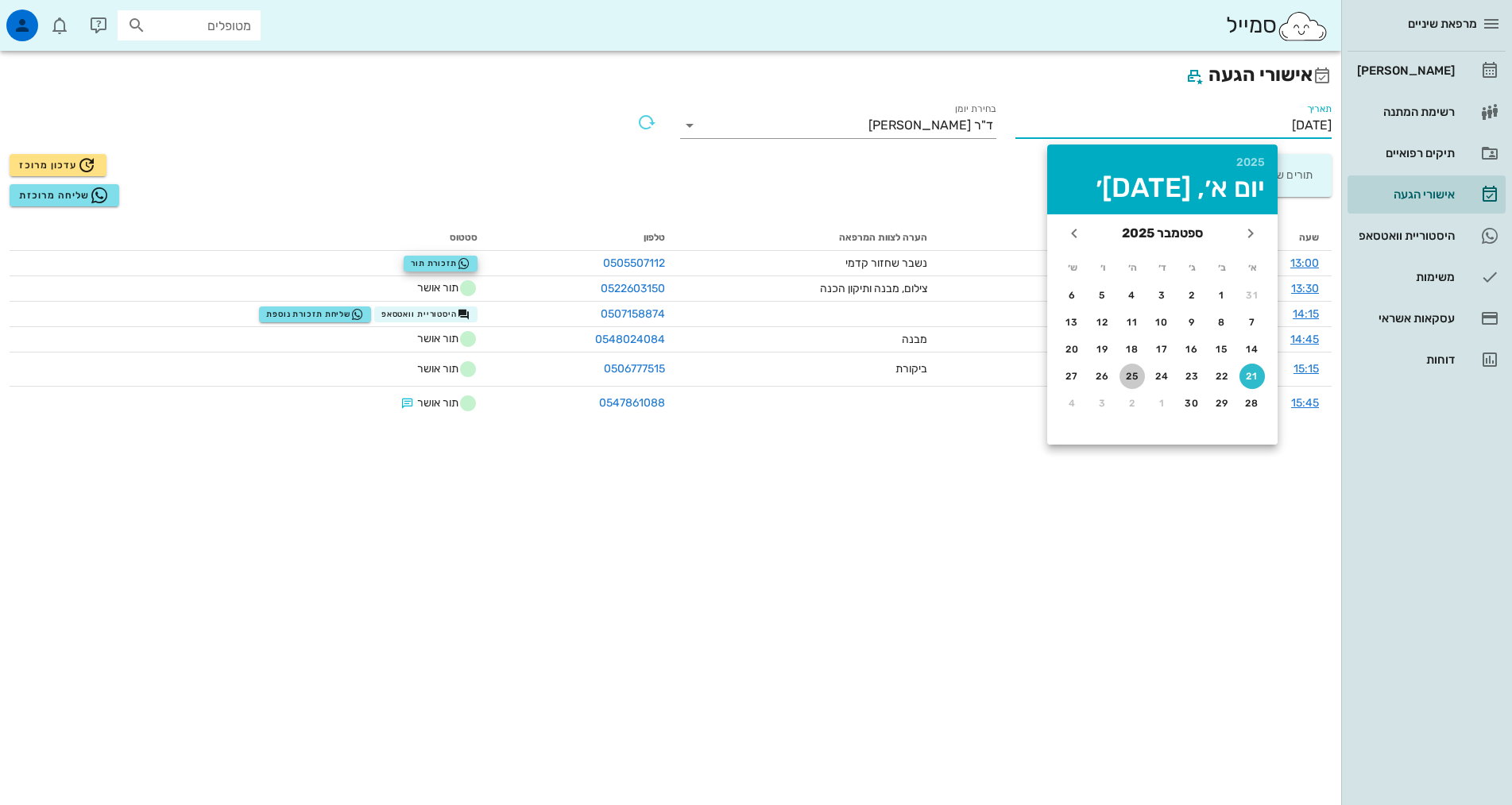
click at [1142, 372] on div "25" at bounding box center [1132, 376] width 26 height 11
type input "[DATE]"
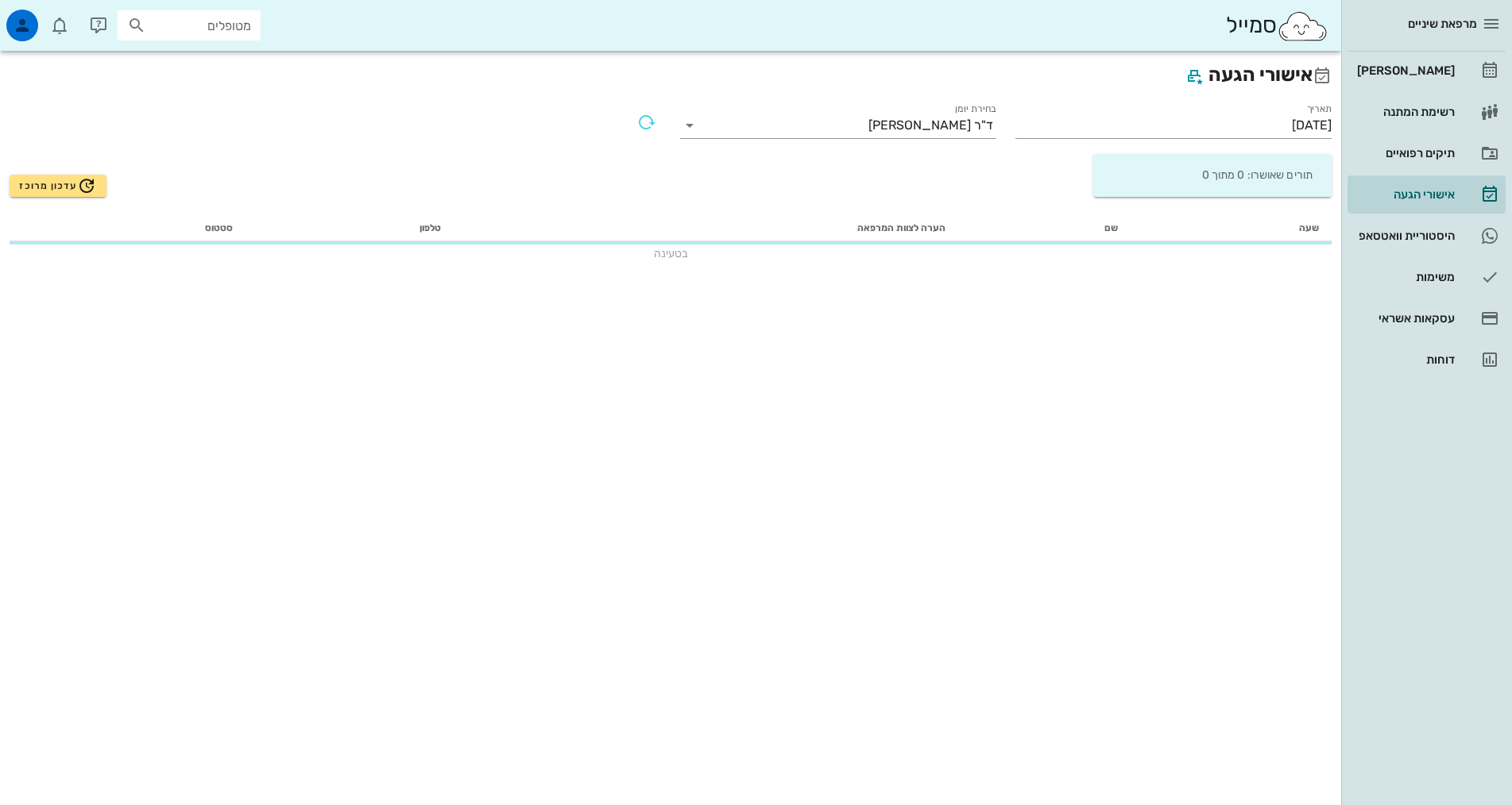
click at [1142, 372] on div "אישורי הגעה תאריך [DATE] בחירת יומן ד"ר [PERSON_NAME] תורים שאושרו: 0 מתוך 0 עד…" at bounding box center [670, 427] width 1341 height 755
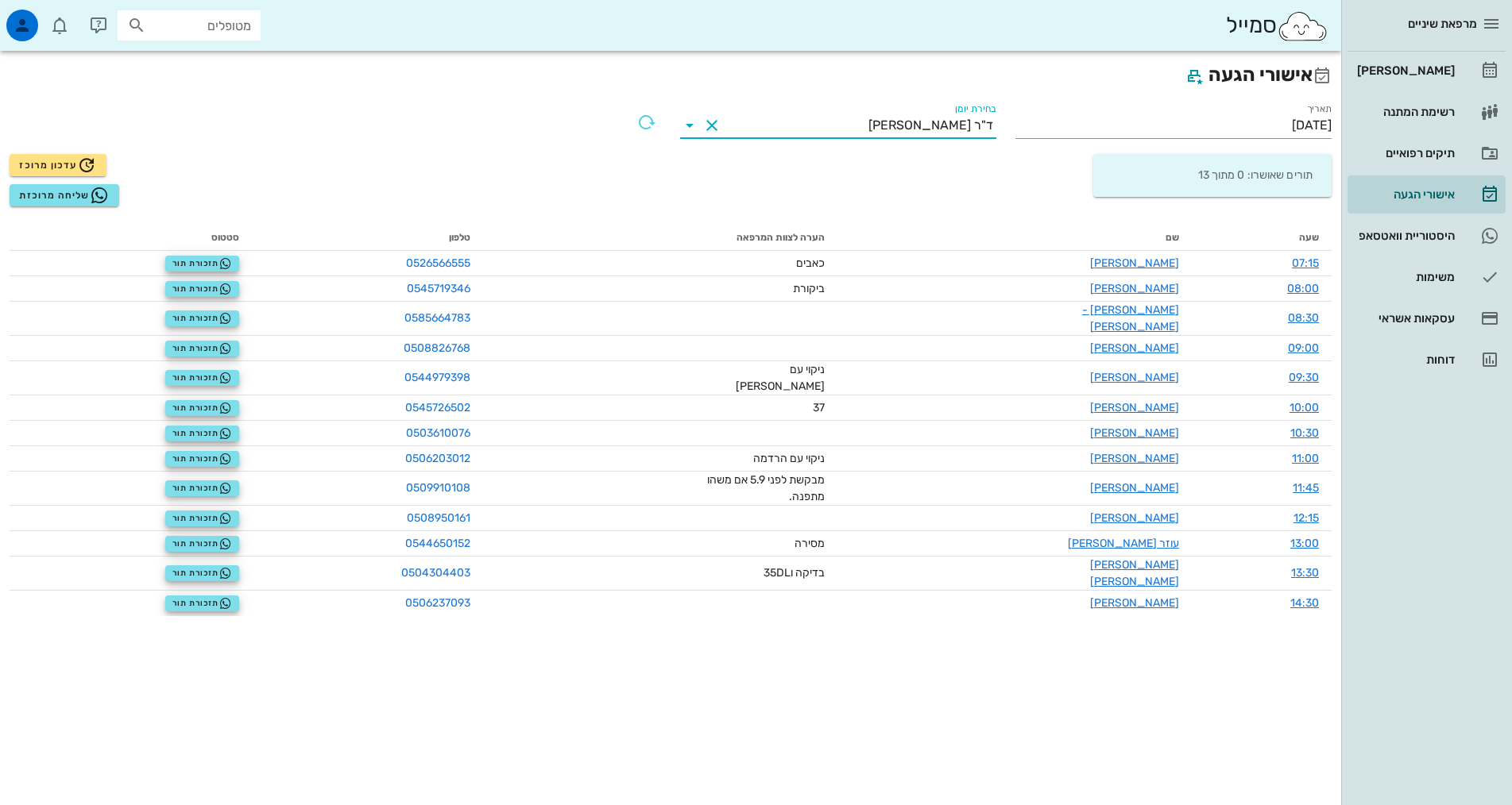
click at [831, 128] on input "בחירת יומן" at bounding box center [796, 126] width 143 height 26
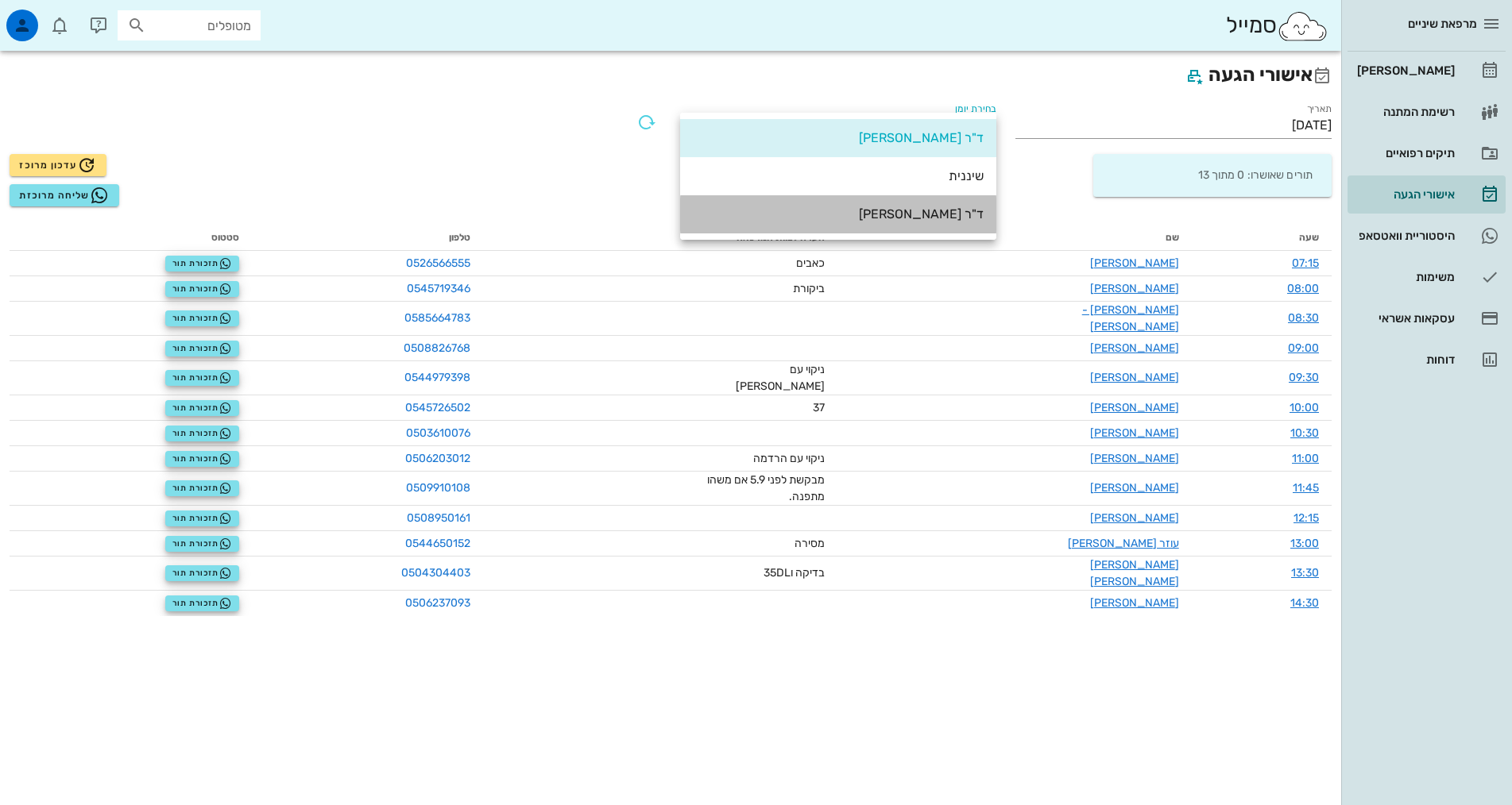
click at [888, 200] on div "ד"ר [PERSON_NAME]" at bounding box center [838, 214] width 291 height 35
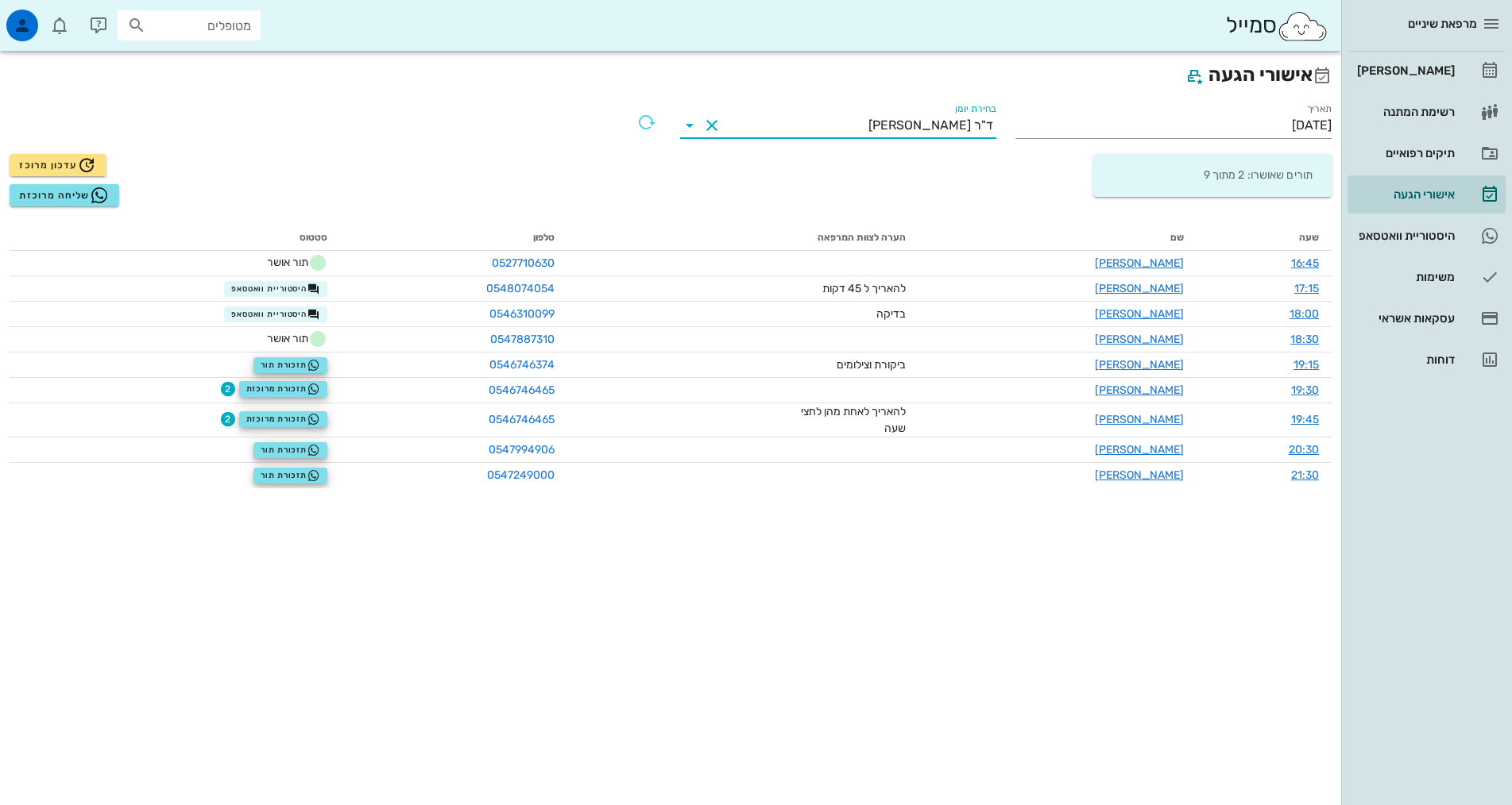
click at [878, 592] on div "אישורי הגעה תאריך [DATE] בחירת יומן ד"ר [PERSON_NAME] תורים שאושרו: 2 מתוך 9 עד…" at bounding box center [670, 427] width 1341 height 755
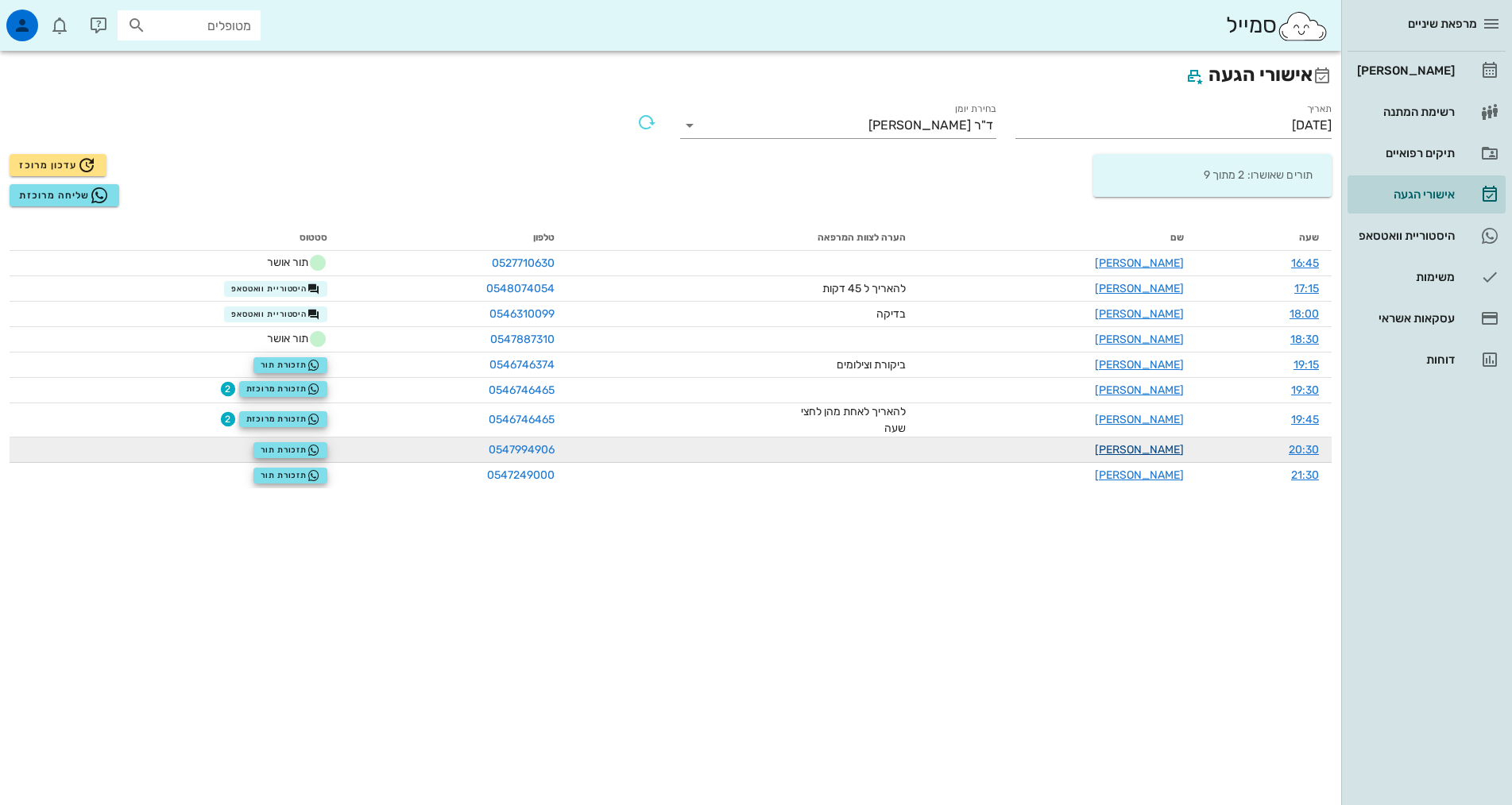
click at [1148, 451] on link "[PERSON_NAME]" at bounding box center [1139, 450] width 89 height 14
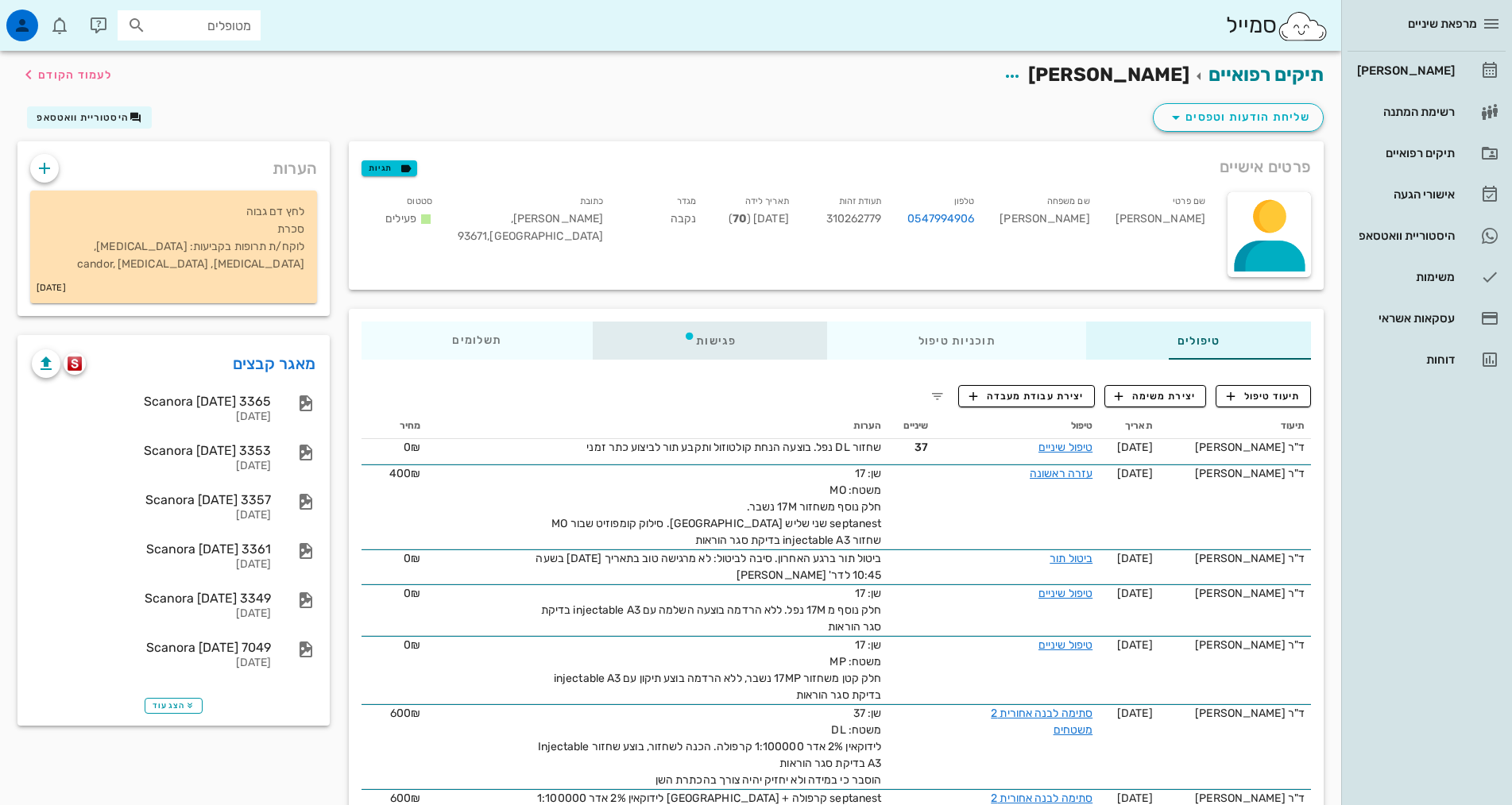
click at [679, 336] on div "פגישות" at bounding box center [709, 340] width 235 height 39
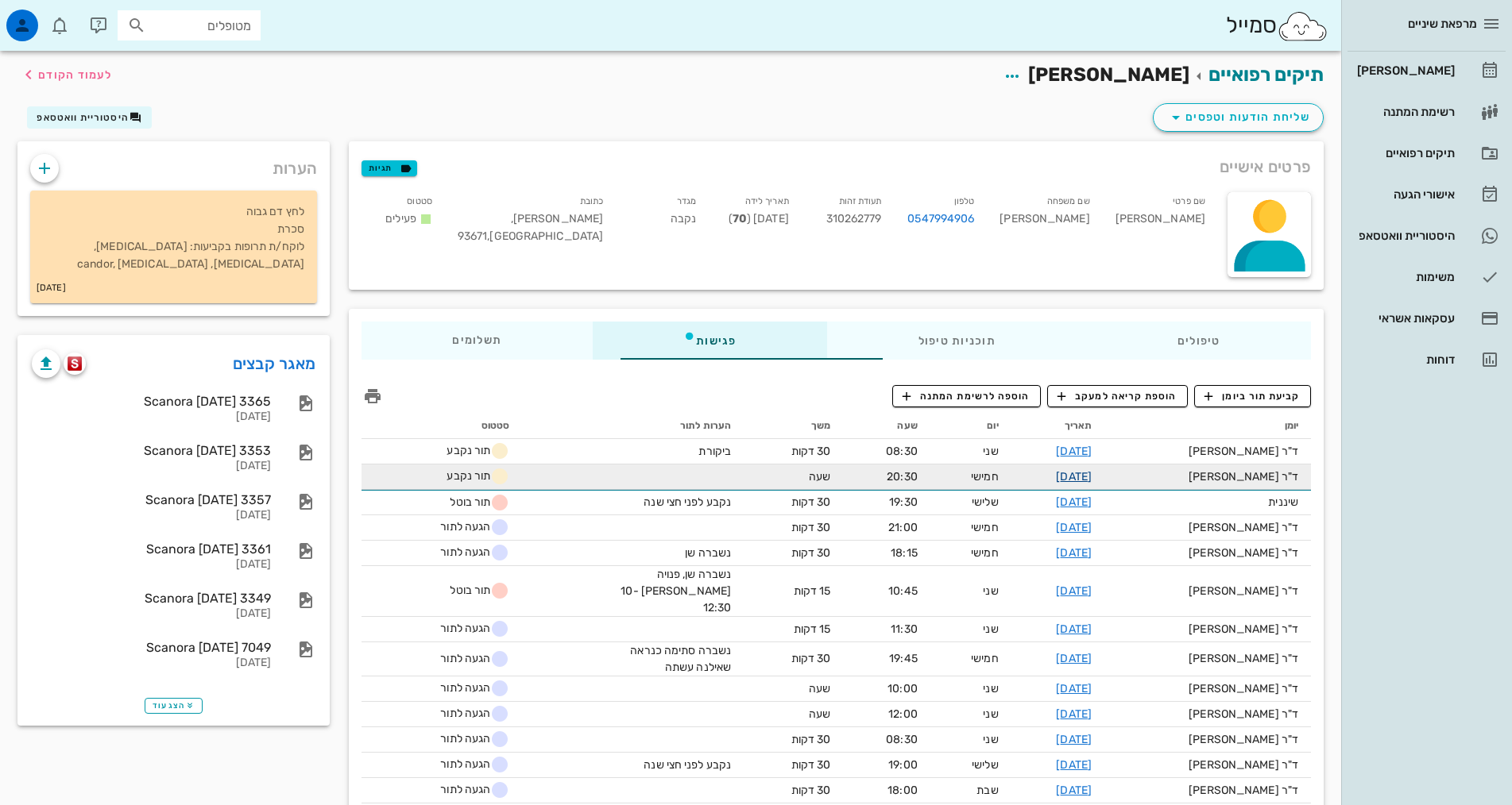
click at [1091, 475] on link "[DATE]" at bounding box center [1074, 477] width 36 height 14
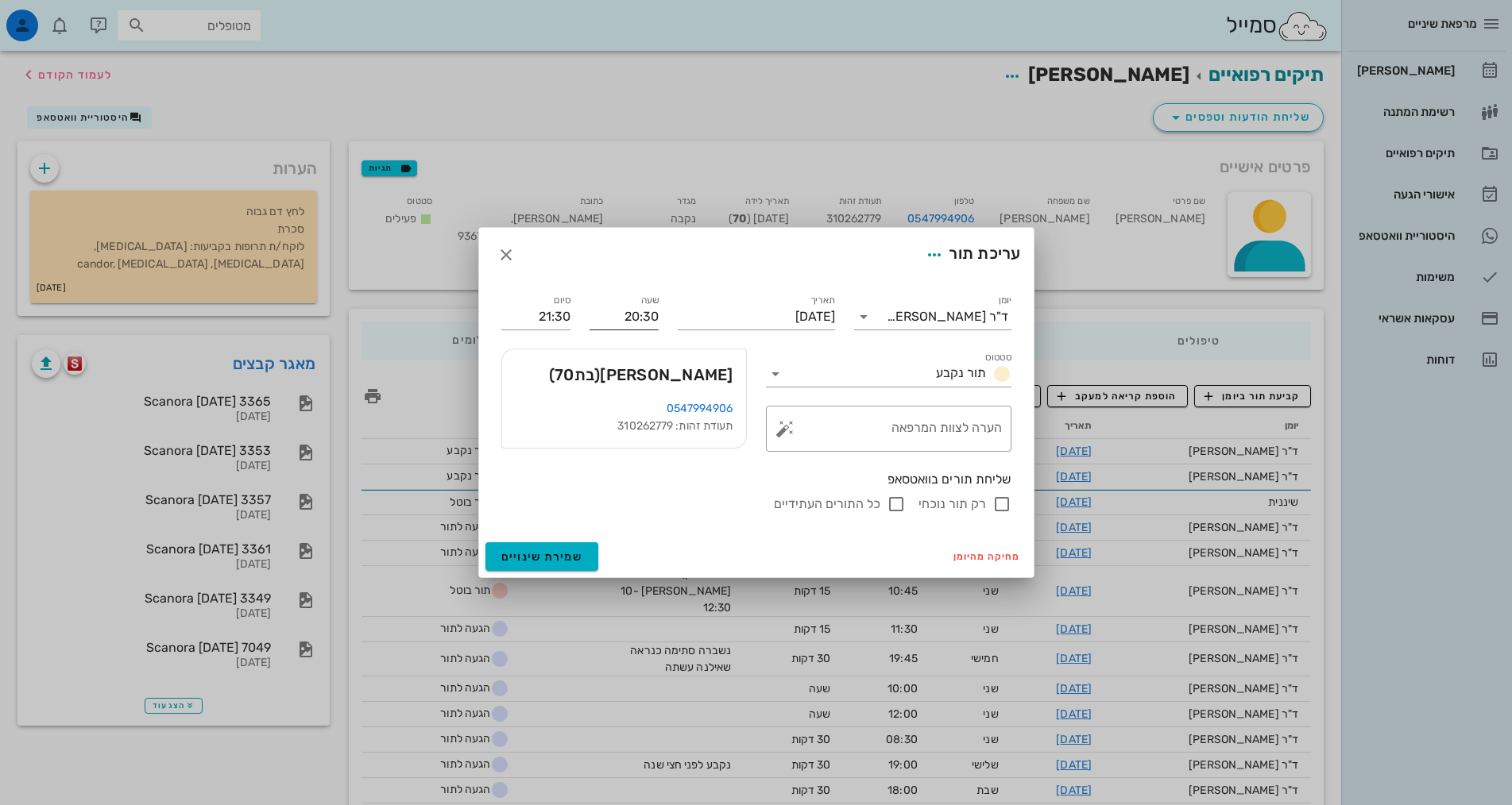
click at [627, 312] on input "20:30" at bounding box center [624, 316] width 69 height 26
click at [644, 312] on input "20:30" at bounding box center [624, 316] width 69 height 26
click at [626, 307] on input "20:30" at bounding box center [624, 316] width 69 height 26
click at [643, 390] on div "20:15" at bounding box center [623, 391] width 44 height 13
type input "20:15"
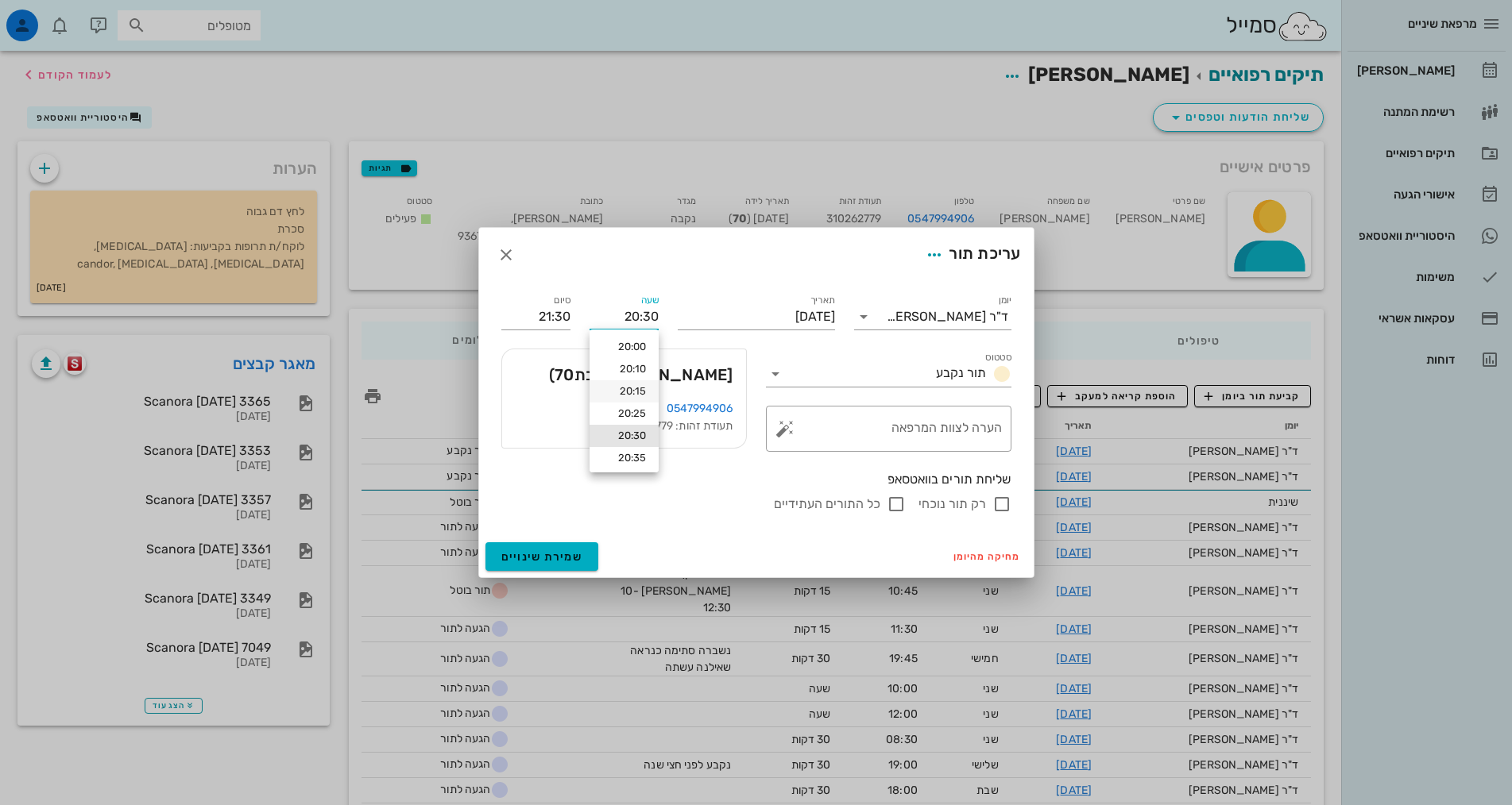
type input "21:15"
click at [563, 554] on span "שמירת שינויים" at bounding box center [542, 557] width 82 height 14
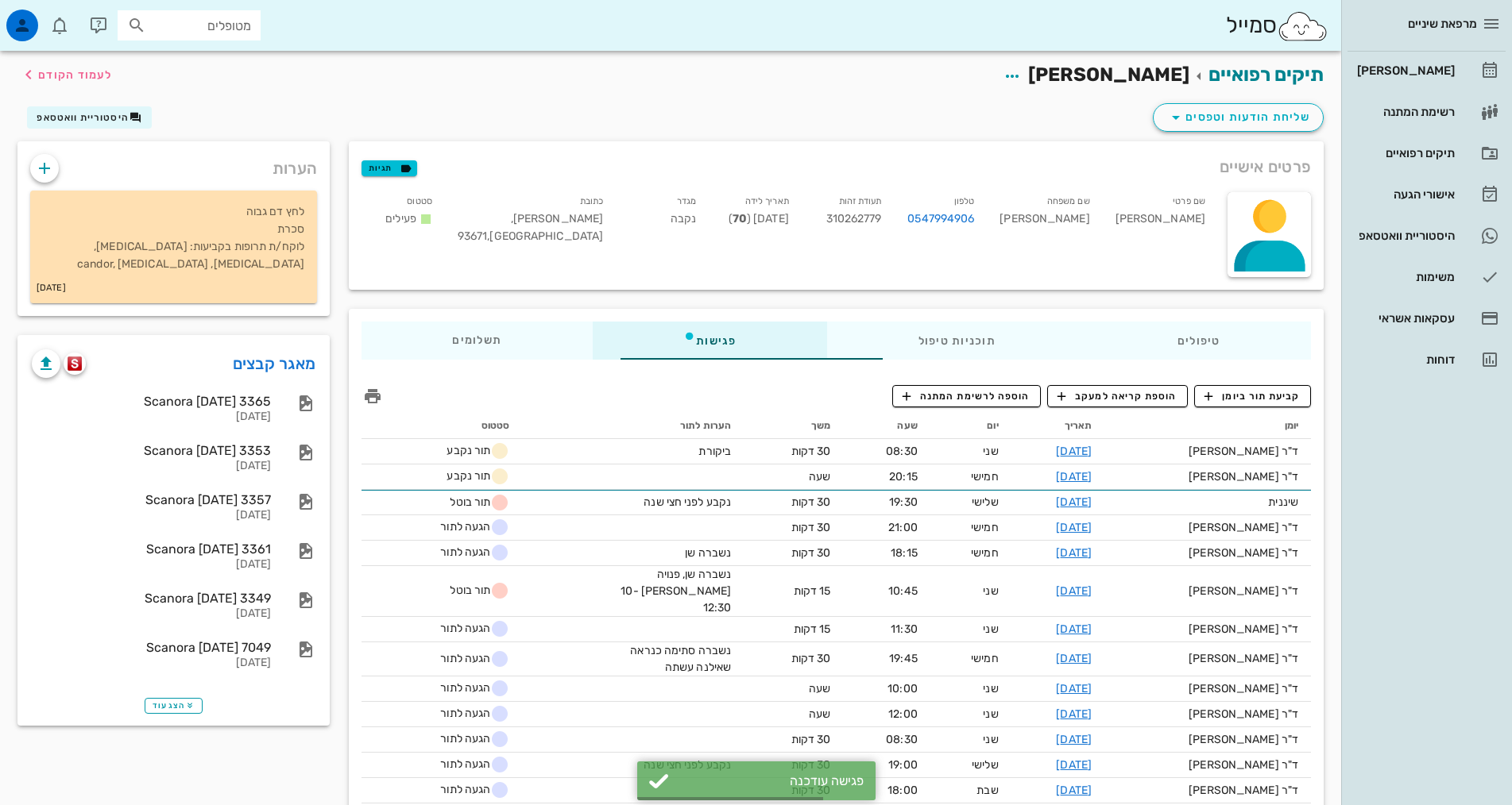
click at [1438, 598] on div "מרפאת שיניים [PERSON_NAME] רשימת המתנה תיקים רפואיים אישורי הגעה 3 היסטוריית וו…" at bounding box center [1426, 402] width 171 height 805
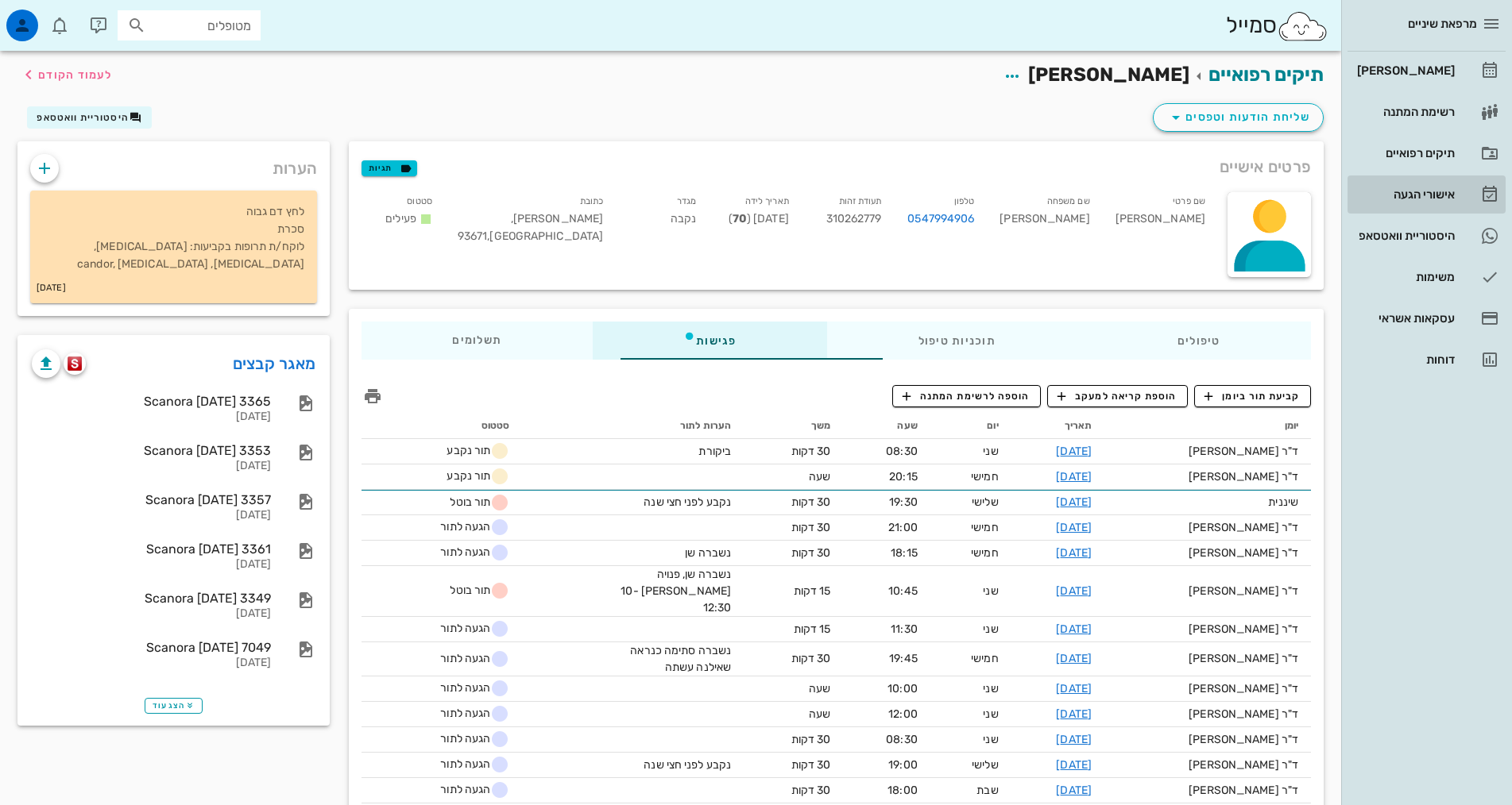
click at [1438, 198] on div "אישורי הגעה" at bounding box center [1404, 194] width 101 height 13
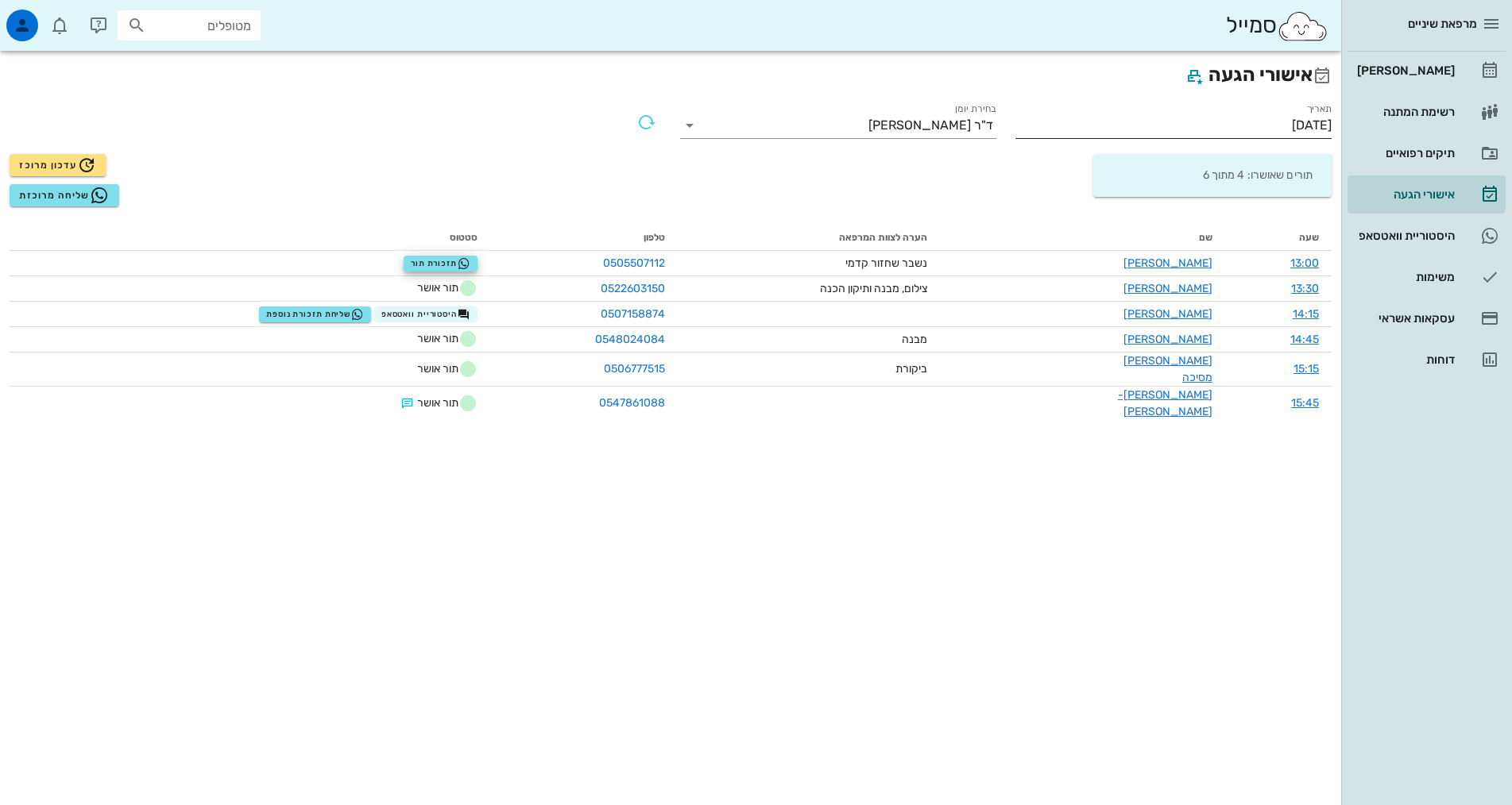
click at [1137, 128] on input "[DATE]" at bounding box center [1173, 126] width 316 height 26
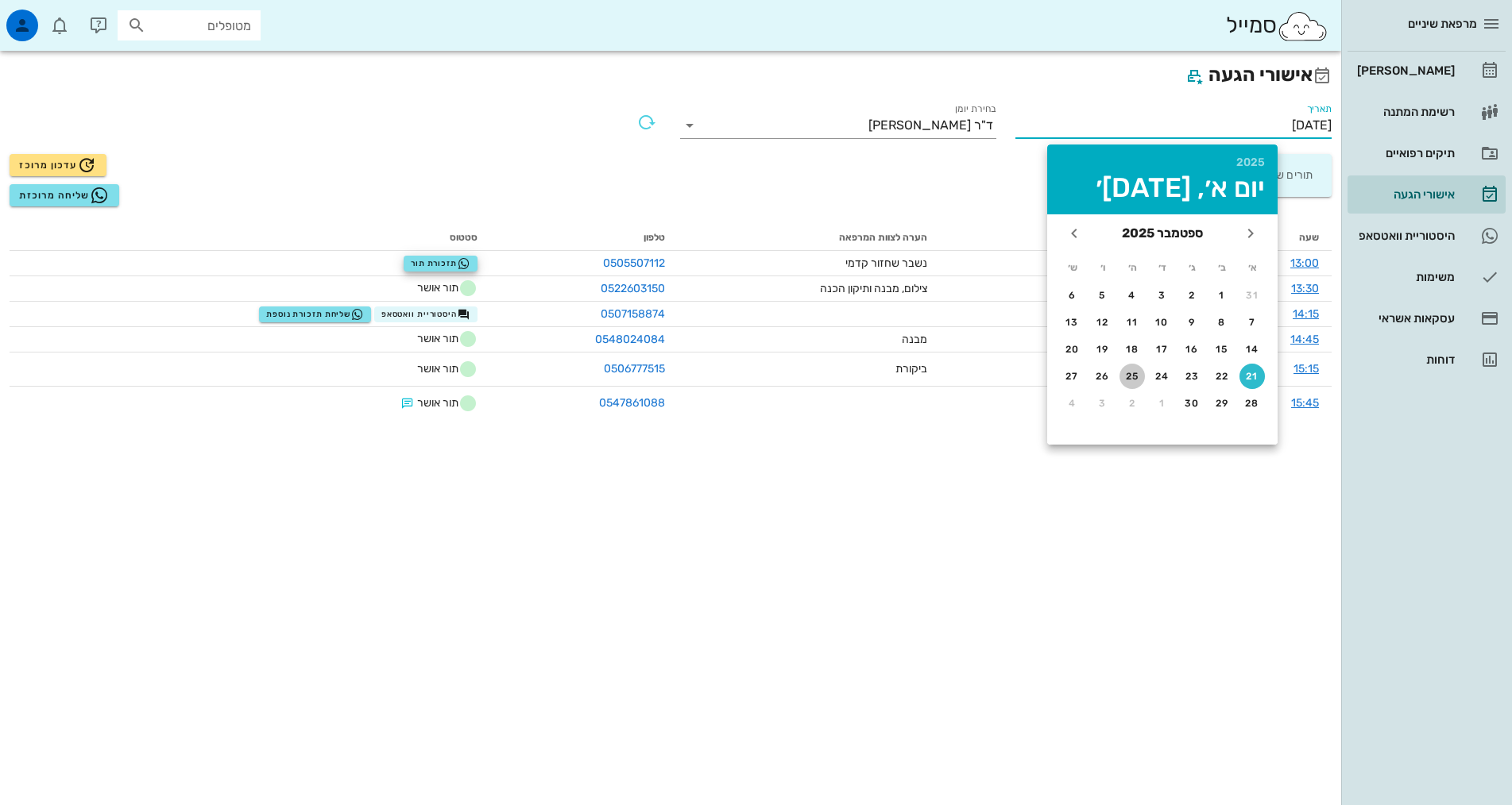
click at [1138, 376] on div "25" at bounding box center [1132, 376] width 26 height 11
type input "[DATE]"
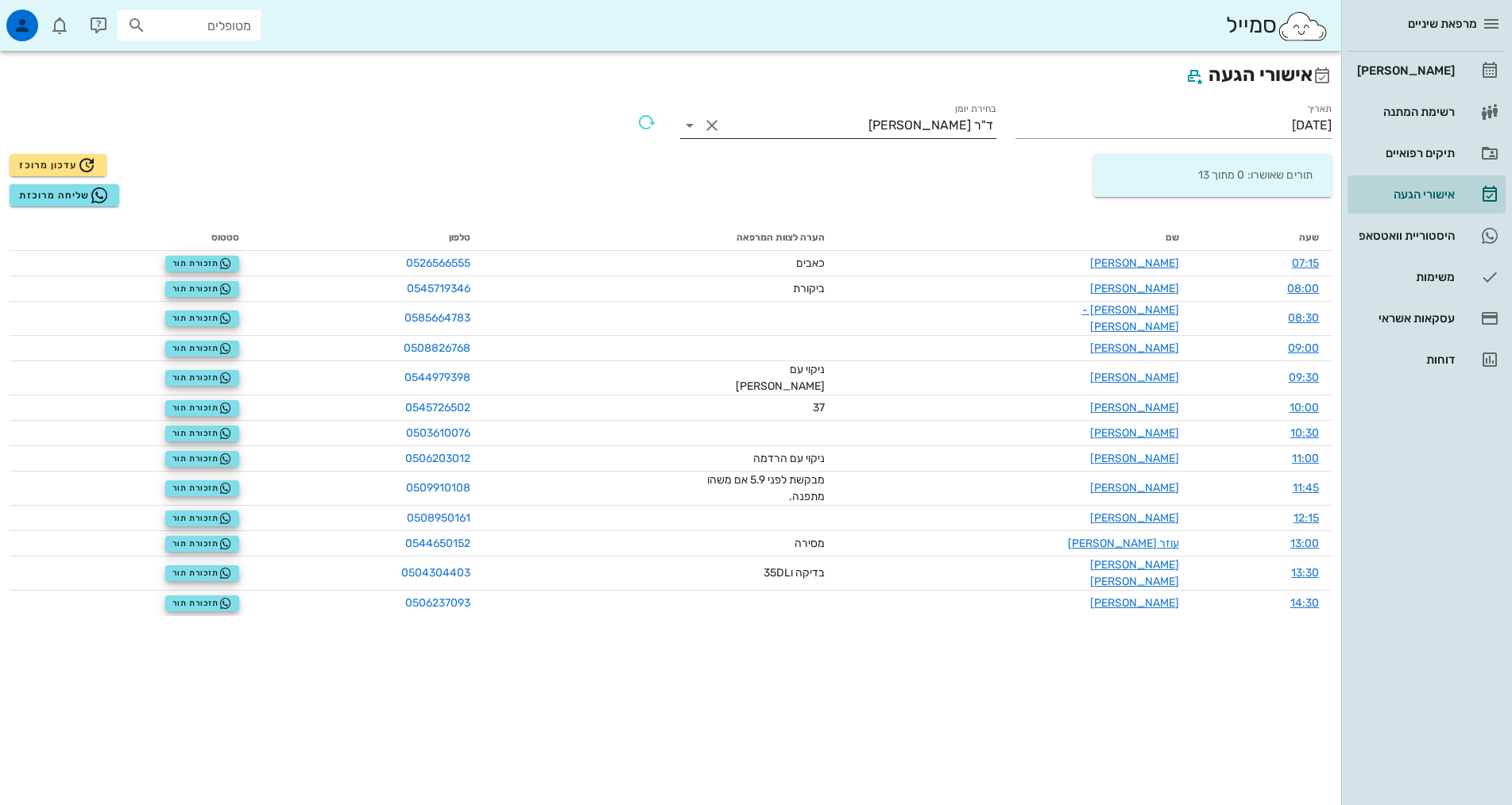
click at [868, 131] on input "בחירת יומן" at bounding box center [796, 126] width 143 height 26
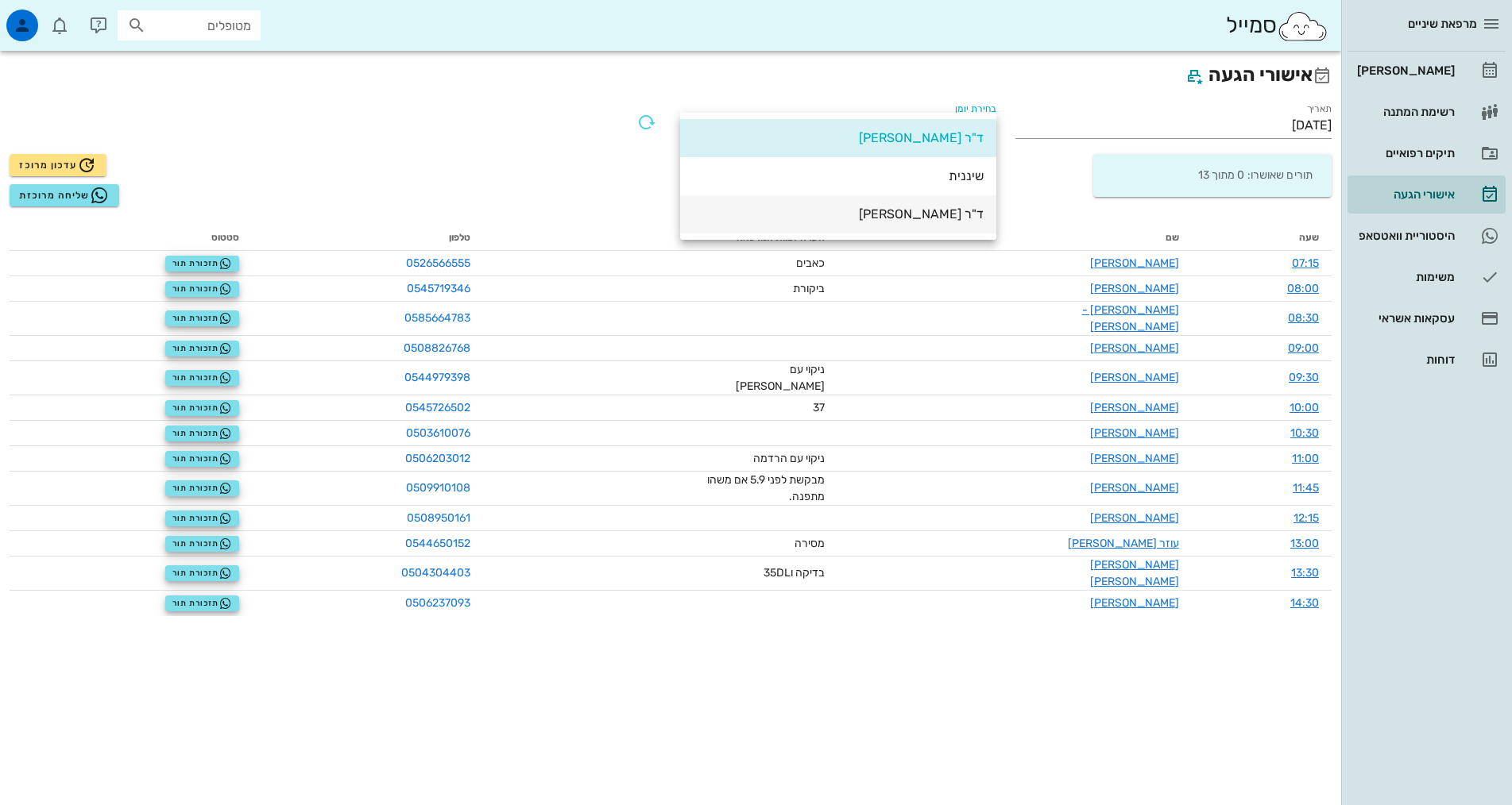
click at [896, 221] on div "ד"ר [PERSON_NAME]" at bounding box center [838, 214] width 291 height 15
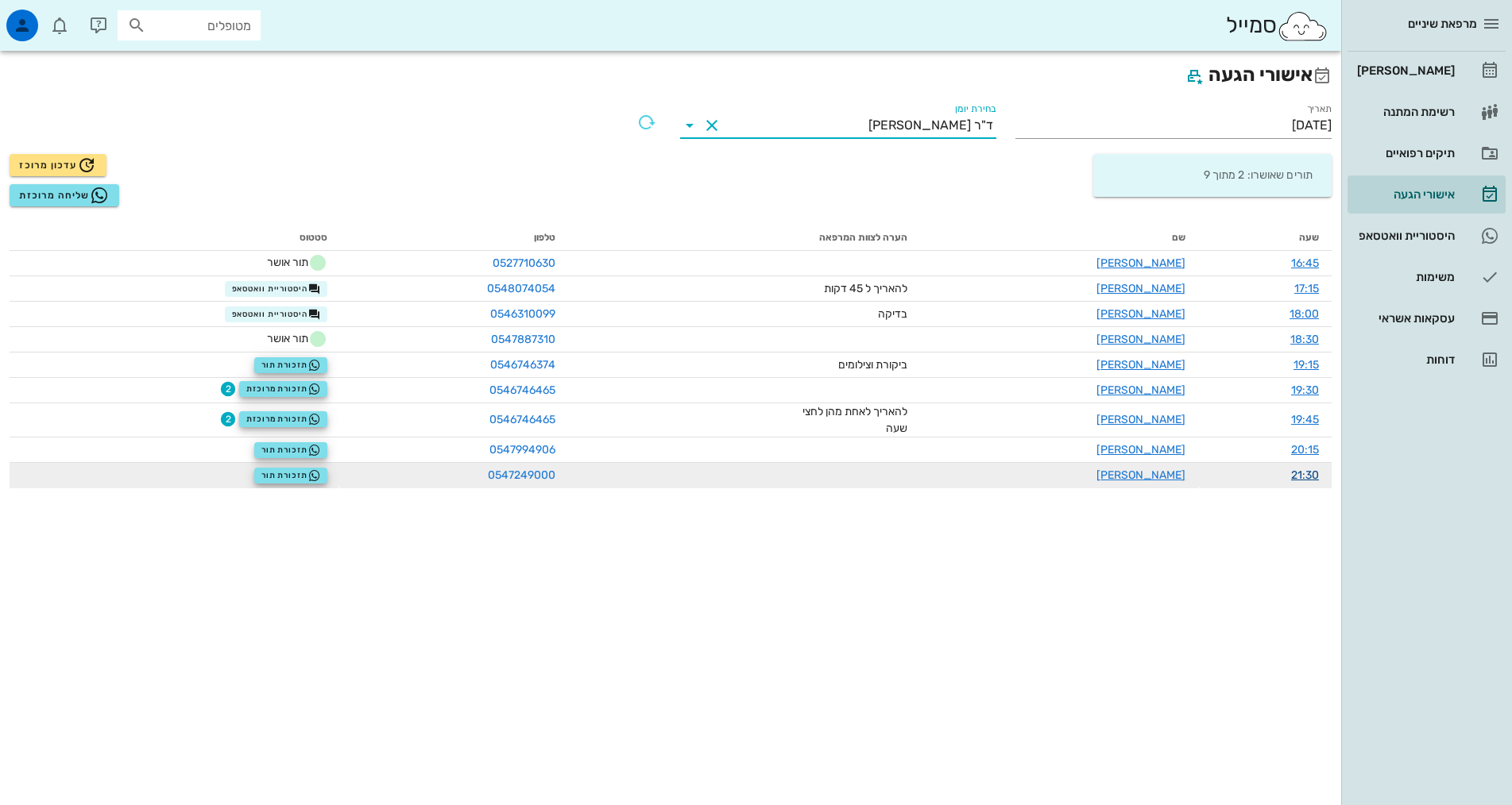
click at [1311, 473] on link "21:30" at bounding box center [1304, 476] width 28 height 14
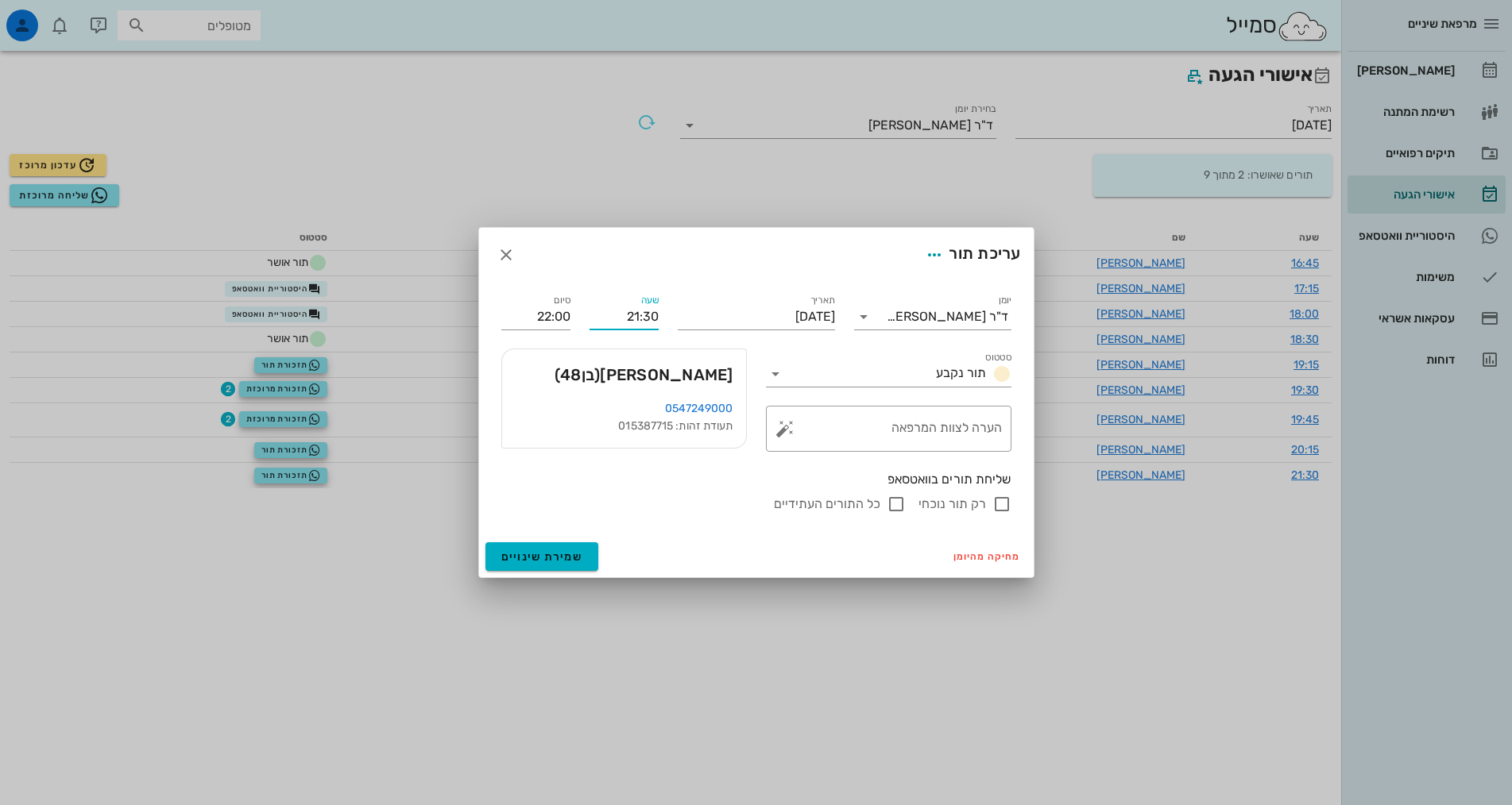
click at [618, 313] on input "21:30" at bounding box center [624, 316] width 69 height 26
click at [643, 384] on div "21:15" at bounding box center [624, 392] width 69 height 22
type input "21:15"
type input "21:45"
click at [559, 556] on span "שמירת שינויים" at bounding box center [542, 557] width 82 height 14
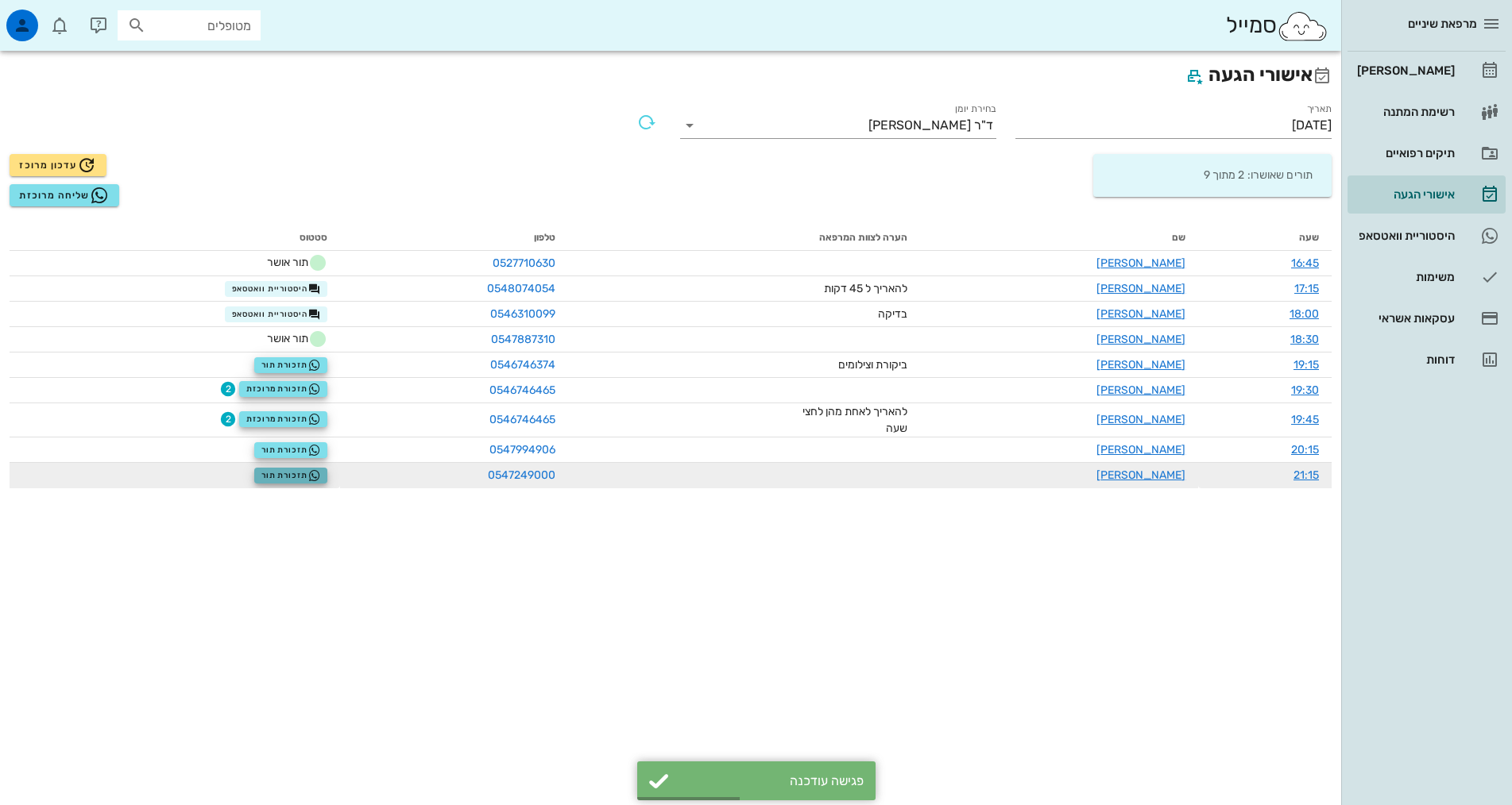
click at [300, 479] on span "תזכורת תור" at bounding box center [291, 475] width 59 height 13
click at [300, 479] on div "מרפאת שיניים יומן מרפאה רשימת המתנה תיקים רפואיים אישורי הגעה 3 היסטוריית וואטס…" at bounding box center [756, 402] width 1512 height 805
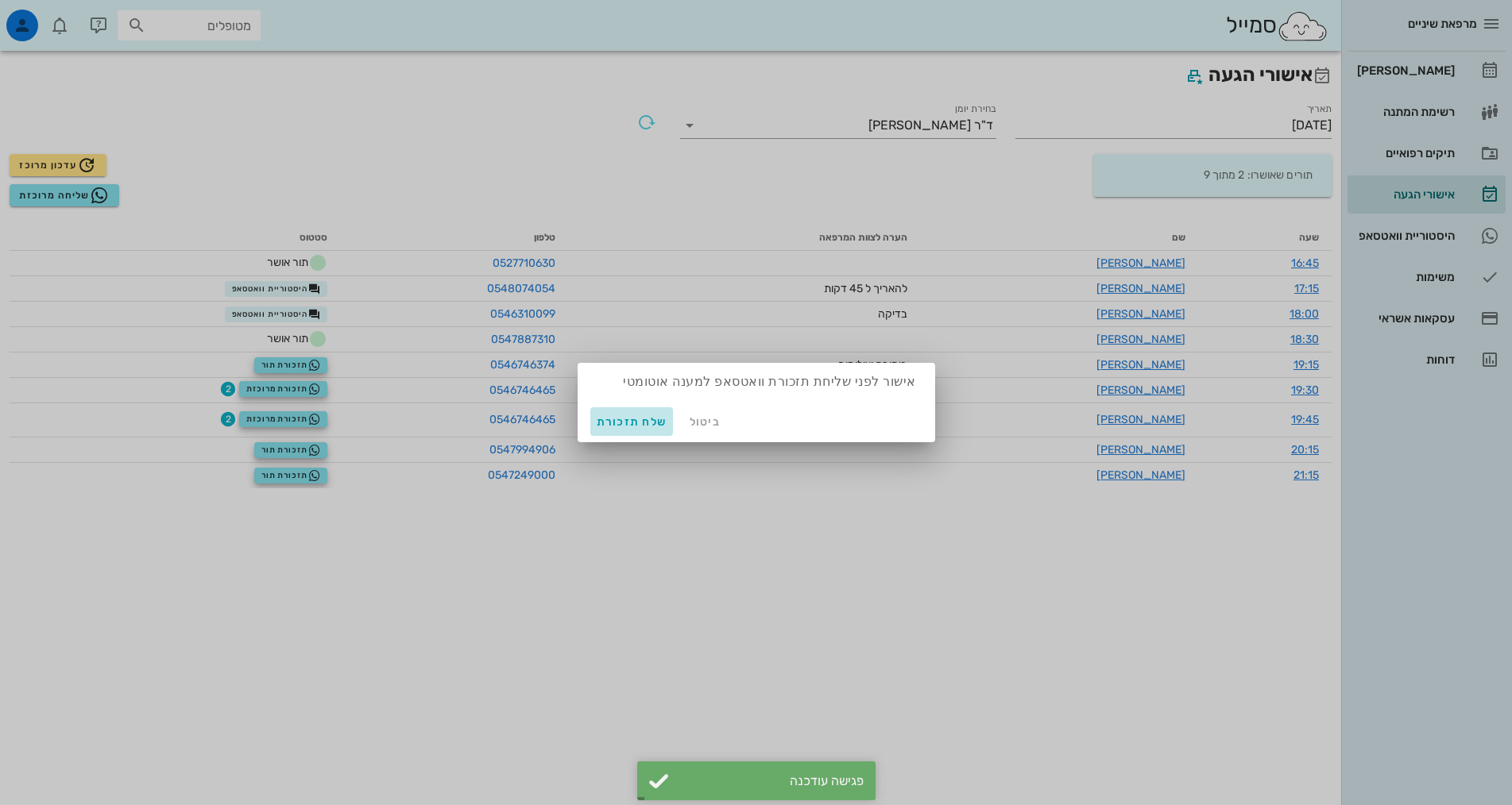
click at [609, 412] on button "שלח תזכורת" at bounding box center [631, 421] width 83 height 29
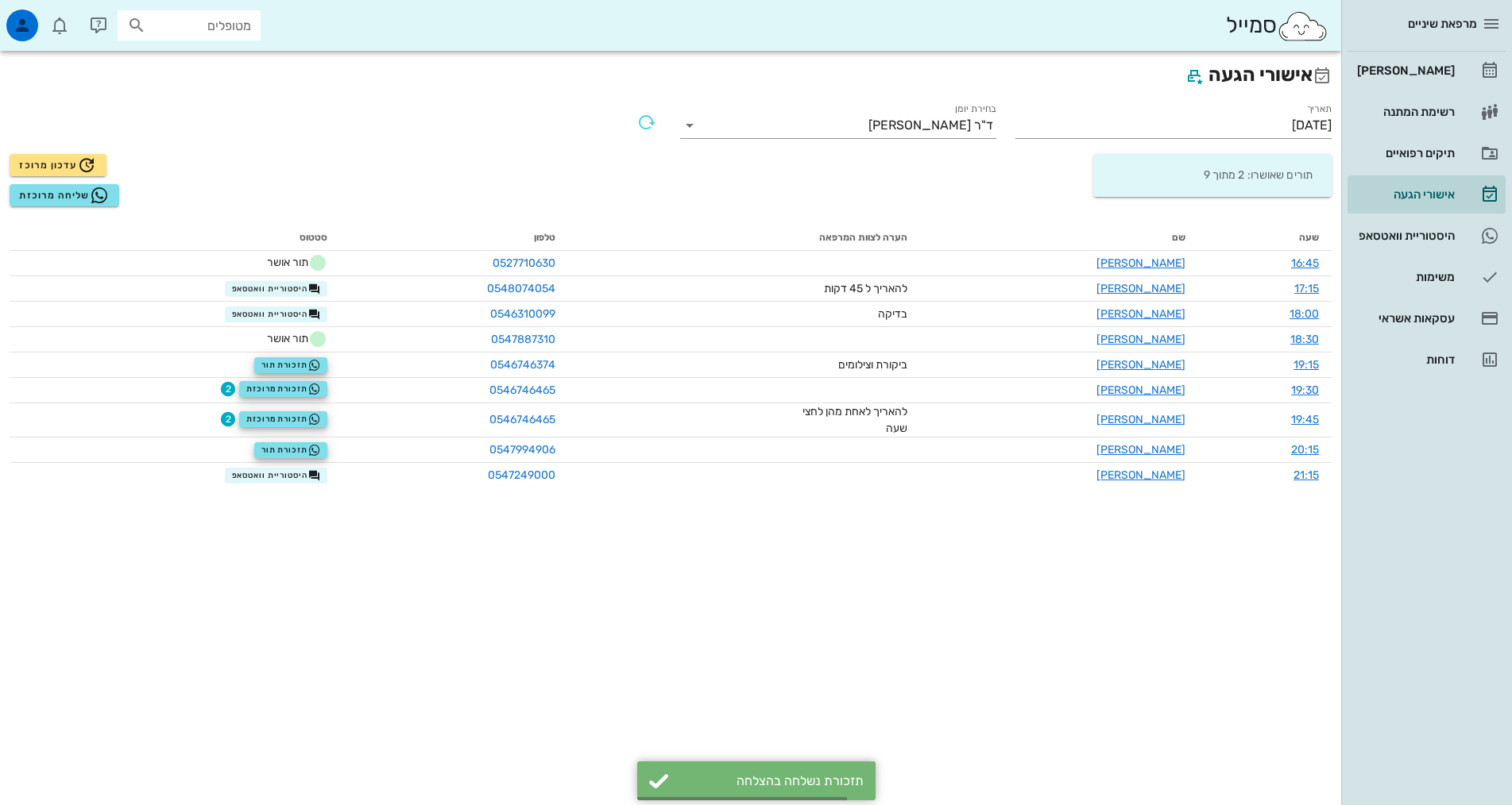
click at [576, 569] on div "אישורי הגעה תאריך [DATE] בחירת יומן ד"ר [PERSON_NAME] תורים שאושרו: 2 מתוך 9 עד…" at bounding box center [670, 427] width 1341 height 755
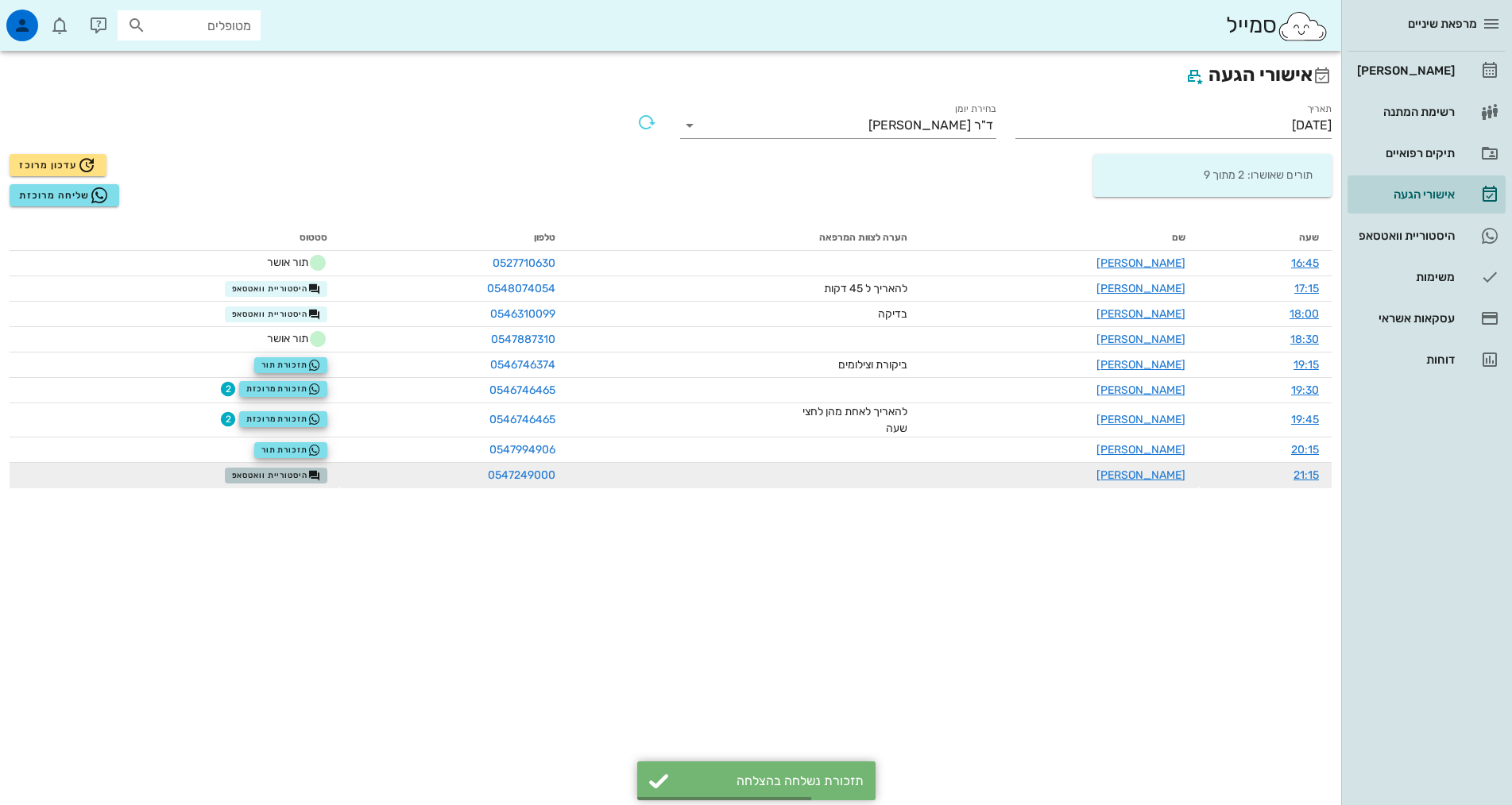
click at [294, 473] on span "היסטוריית וואטסאפ" at bounding box center [276, 475] width 89 height 13
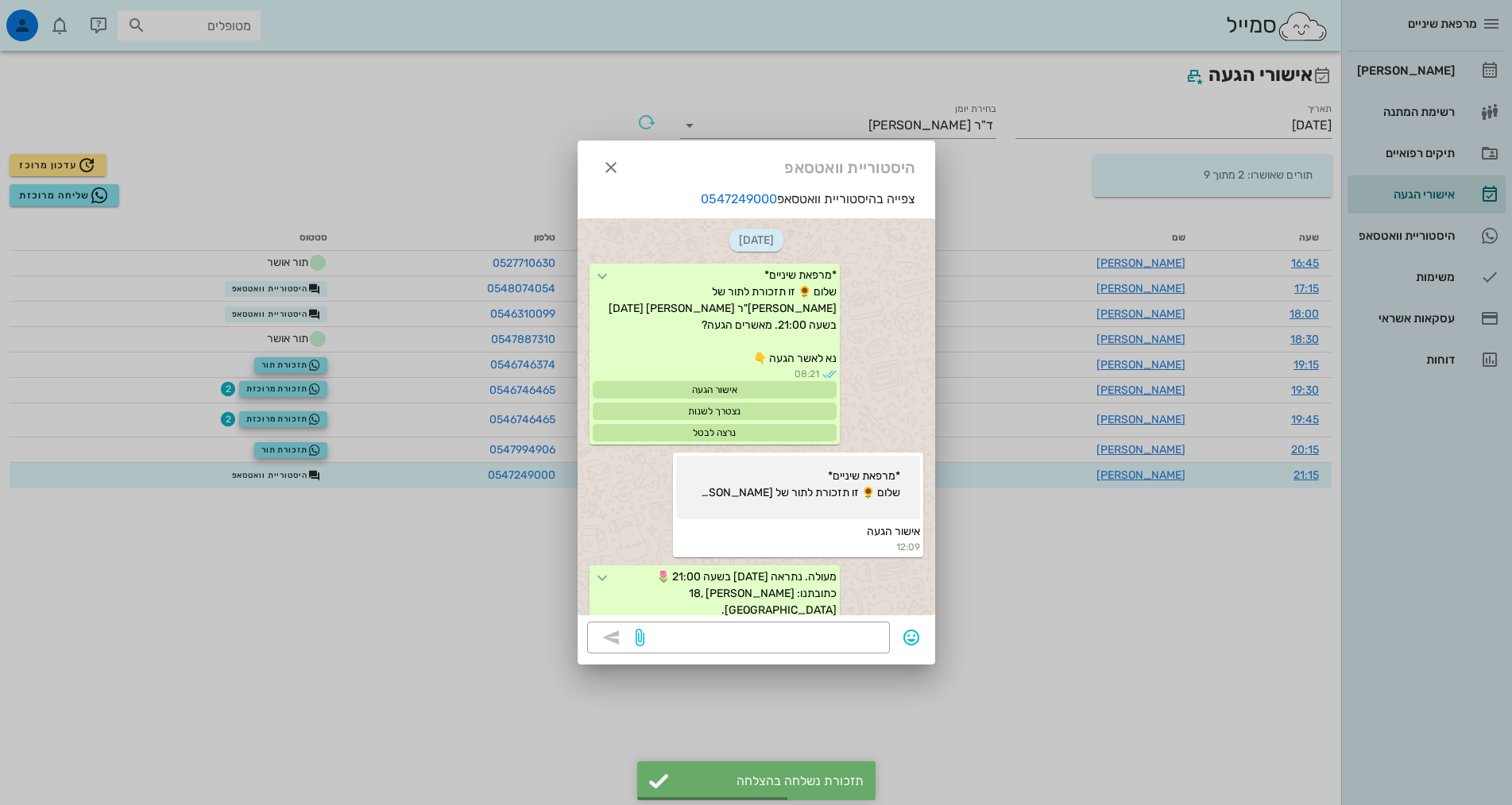
scroll to position [388, 0]
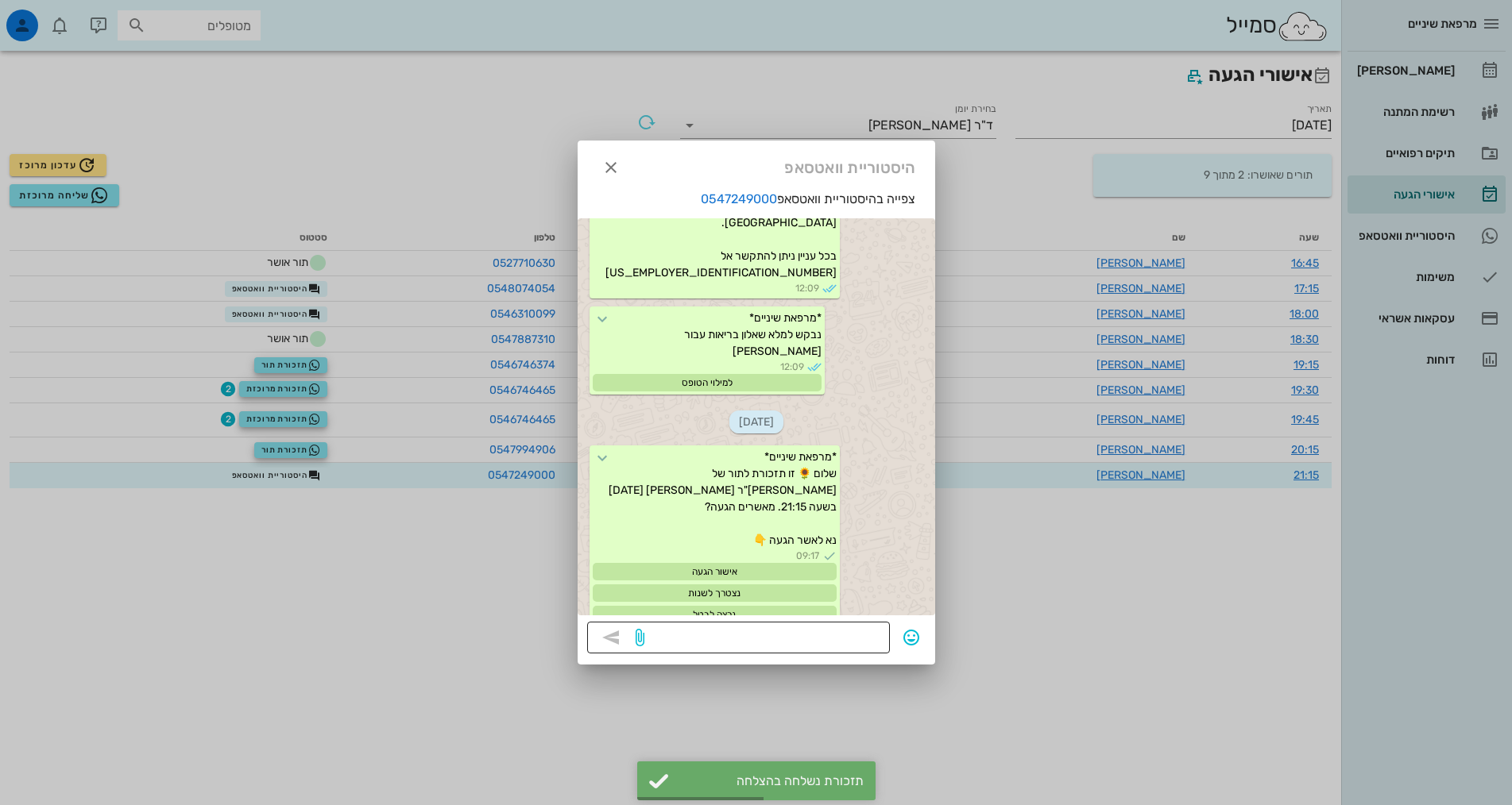
click at [810, 636] on textarea at bounding box center [763, 639] width 233 height 26
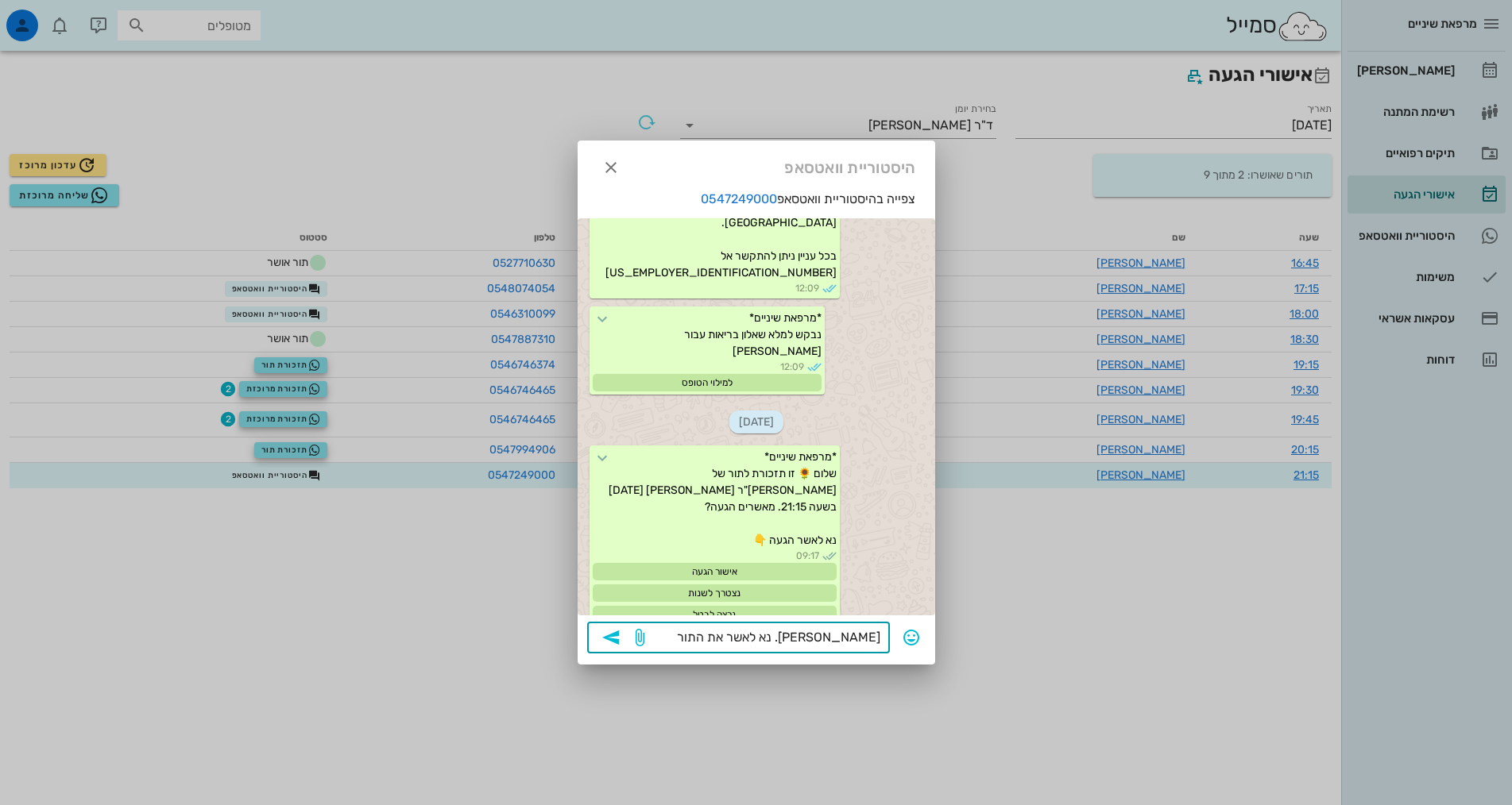
type textarea "[PERSON_NAME]. נא לאשר את התור בהקדם."
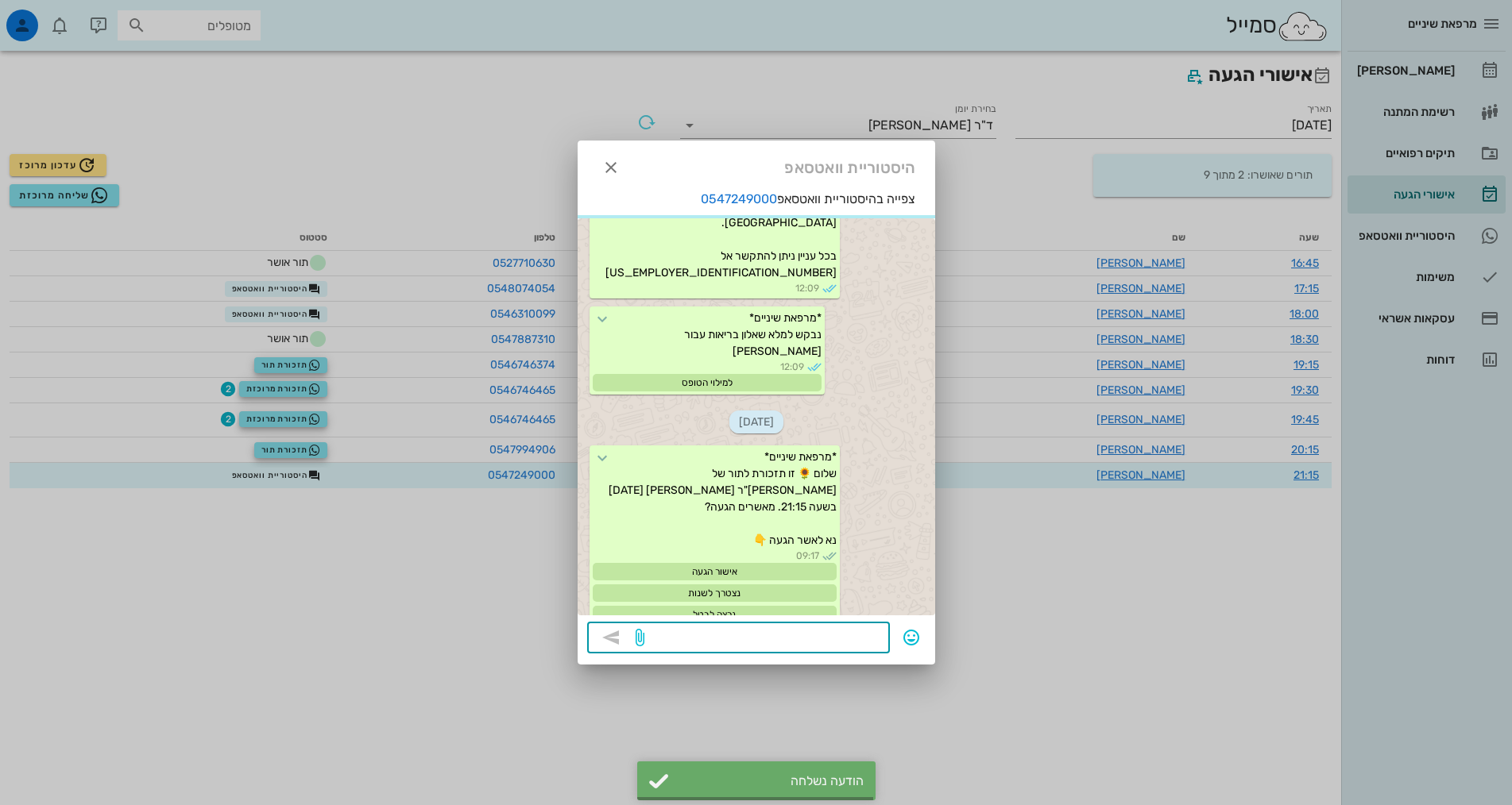
scroll to position [466, 0]
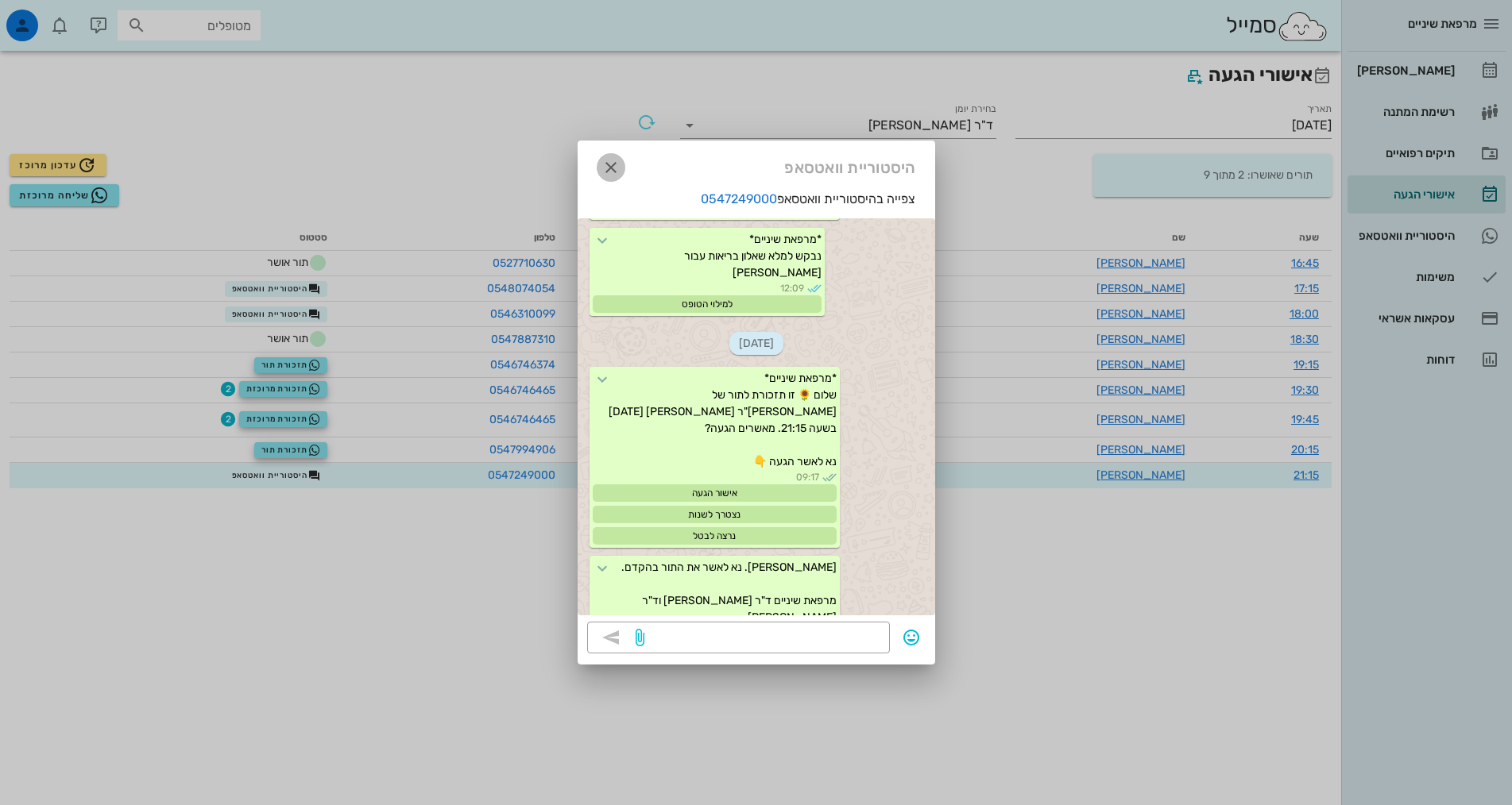
click at [610, 175] on icon "button" at bounding box center [611, 167] width 19 height 19
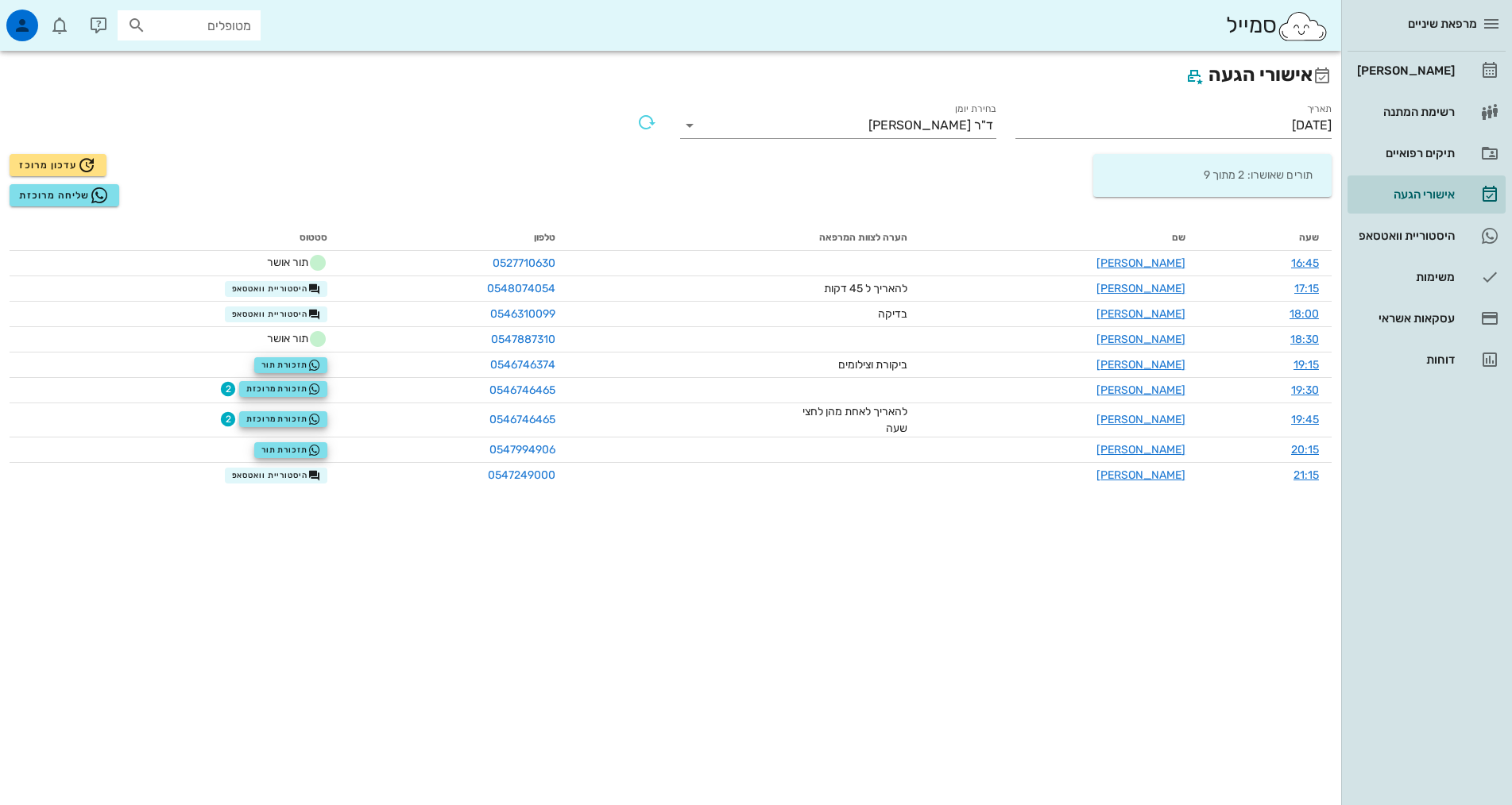
click at [873, 704] on div "אישורי הגעה תאריך [DATE] בחירת יומן ד"ר [PERSON_NAME] תורים שאושרו: 2 מתוך 9 עד…" at bounding box center [670, 427] width 1341 height 755
click at [444, 565] on div "אישורי הגעה תאריך [DATE] בחירת יומן ד"ר [PERSON_NAME] תורים שאושרו: 2 מתוך 9 עד…" at bounding box center [670, 427] width 1341 height 755
click at [1432, 60] on div "[PERSON_NAME]" at bounding box center [1404, 71] width 101 height 26
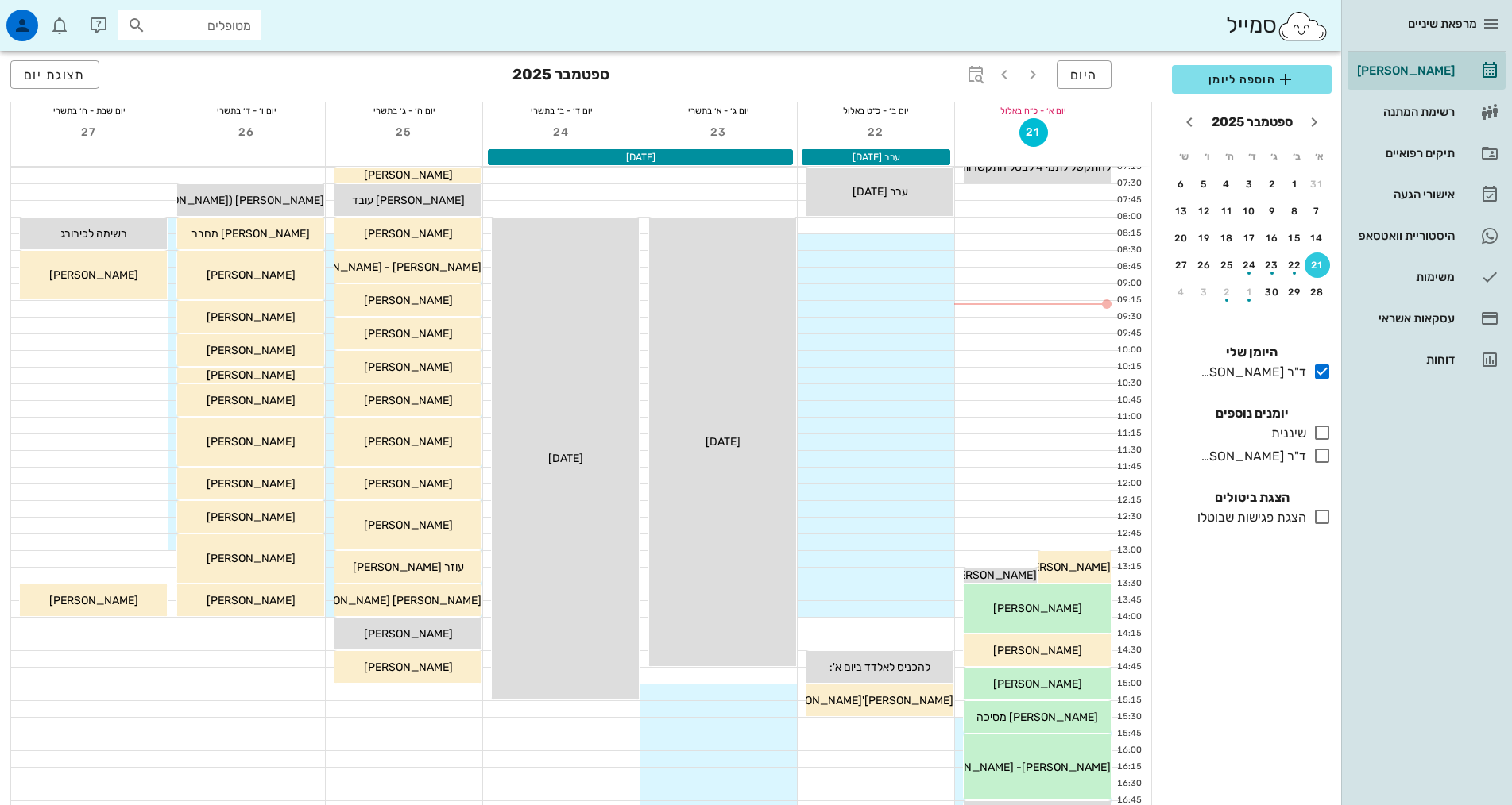
click at [1282, 445] on div "כולם יומנים נוספים שיננית בלבד ד"ר [PERSON_NAME] בלבד" at bounding box center [1251, 436] width 179 height 84
click at [1282, 453] on div "ד"ר [PERSON_NAME]" at bounding box center [1250, 456] width 112 height 19
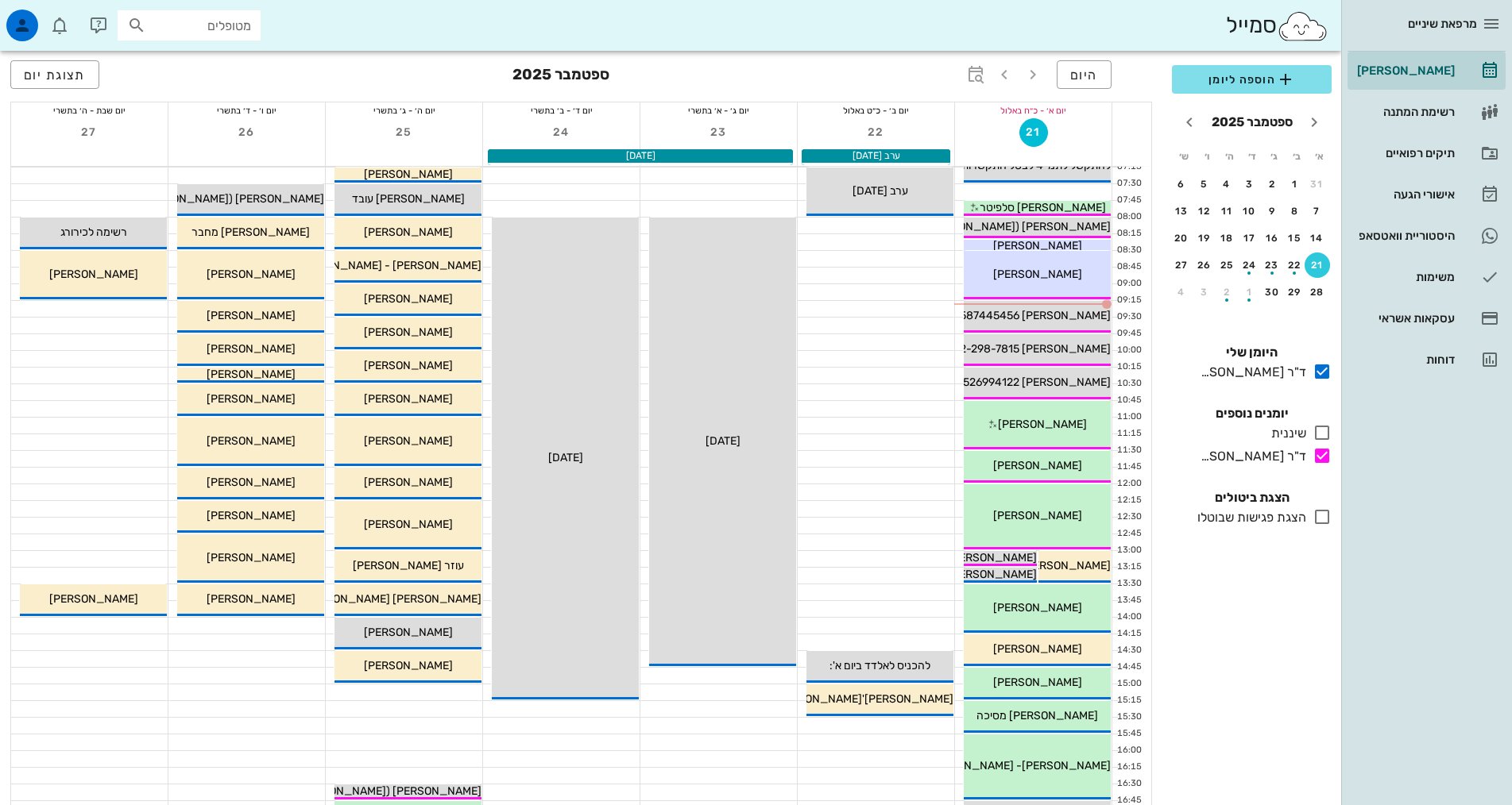
click at [1206, 614] on div "הוספה ליומן [DATE] א׳ ב׳ ג׳ ד׳ ה׳ ו׳ ש׳ 31 1 2 3 4 5 6 7 8 9 10 11 12 13 14 15 …" at bounding box center [1251, 430] width 179 height 750
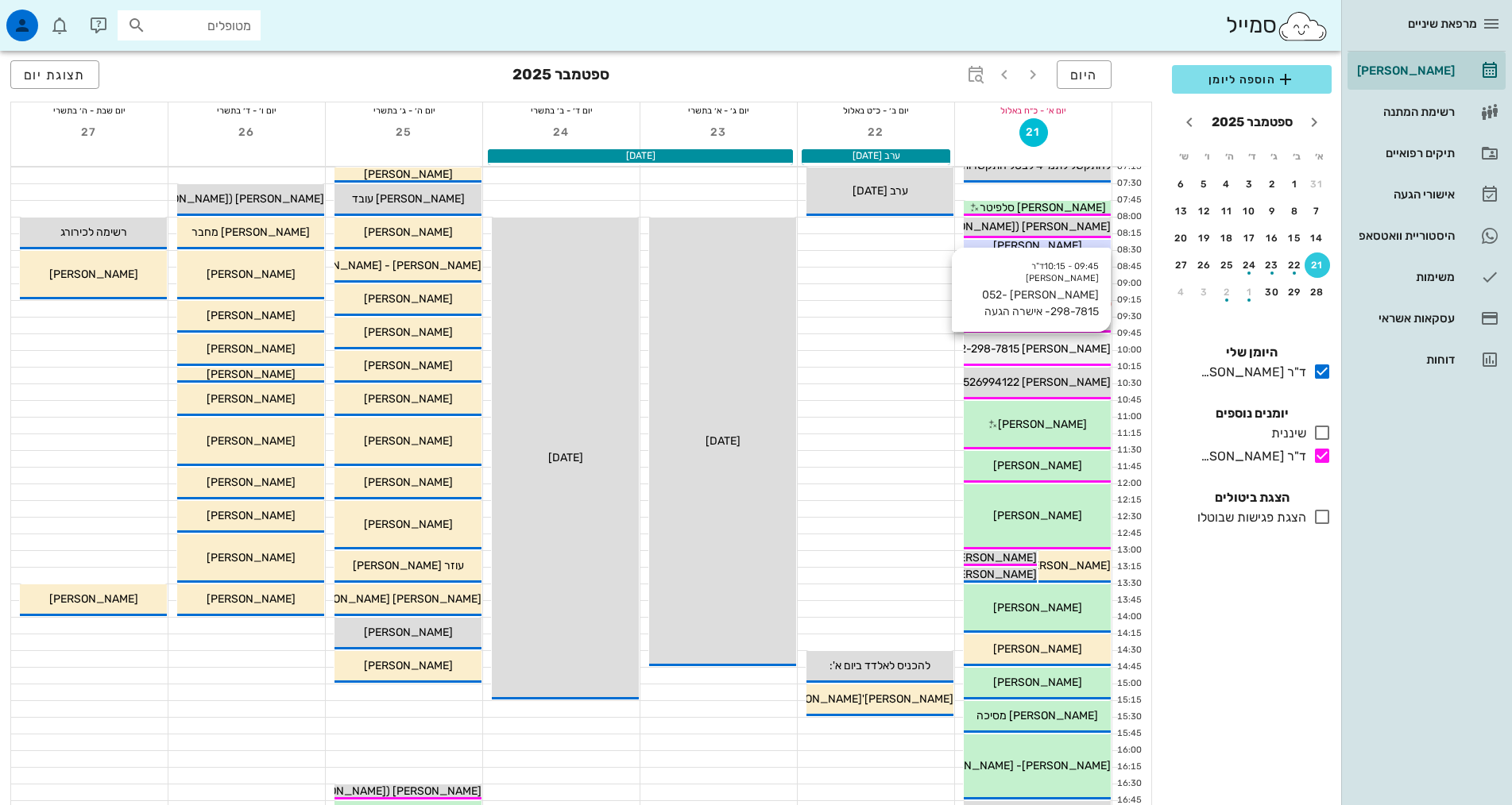
click at [1039, 343] on span "[PERSON_NAME] 052-298-7815- אישרה הגעה" at bounding box center [994, 349] width 231 height 14
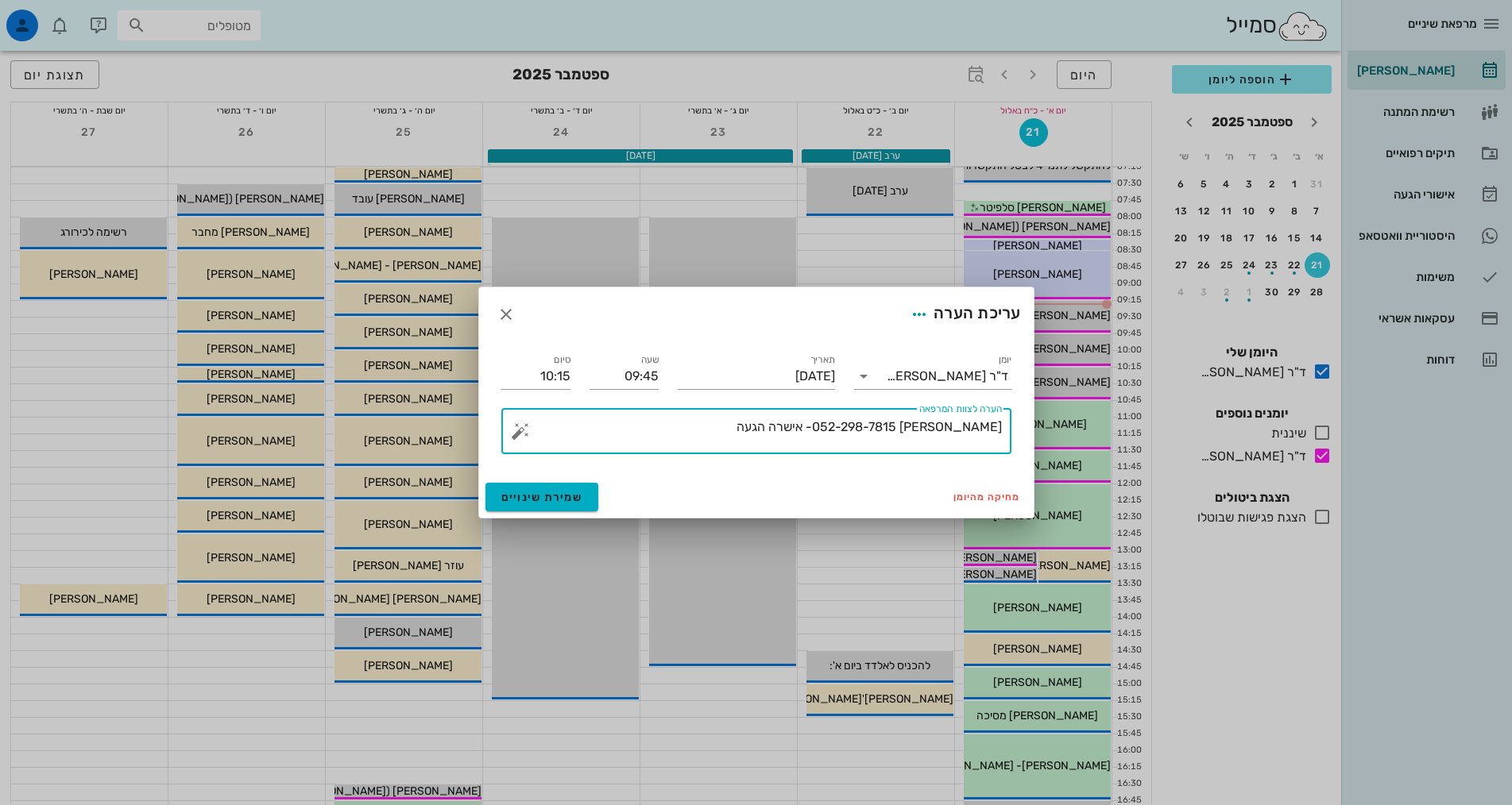
drag, startPoint x: 855, startPoint y: 428, endPoint x: 1011, endPoint y: 420, distance: 156.2
click at [1011, 420] on div "​ הערה לצוות המרפאה [PERSON_NAME] 052-298-7815- אישרה הגעה" at bounding box center [756, 431] width 529 height 65
click at [1004, 496] on span "מחיקה מהיומן" at bounding box center [987, 496] width 67 height 11
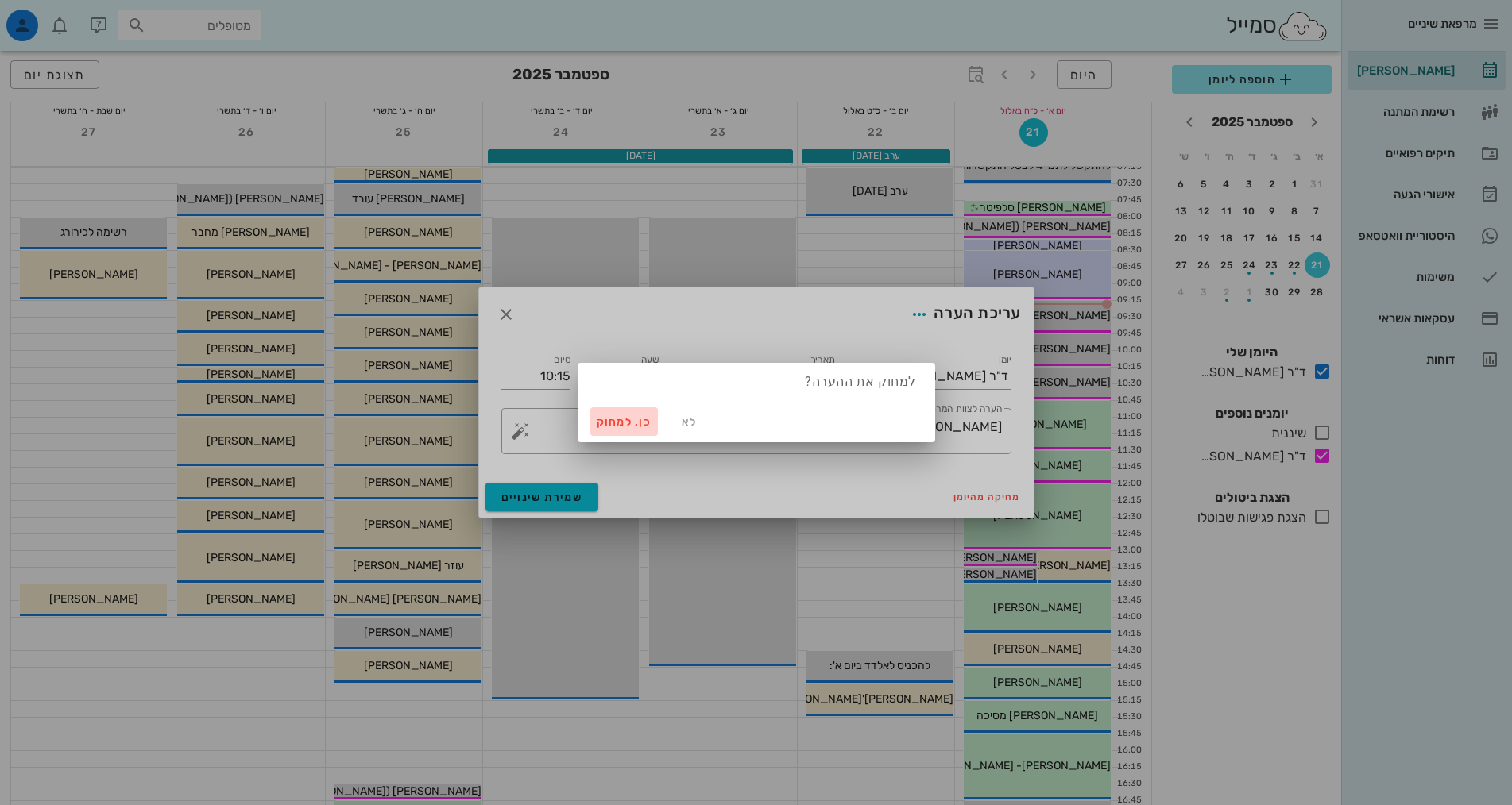
click at [633, 419] on span "כן. למחוק" at bounding box center [624, 422] width 55 height 14
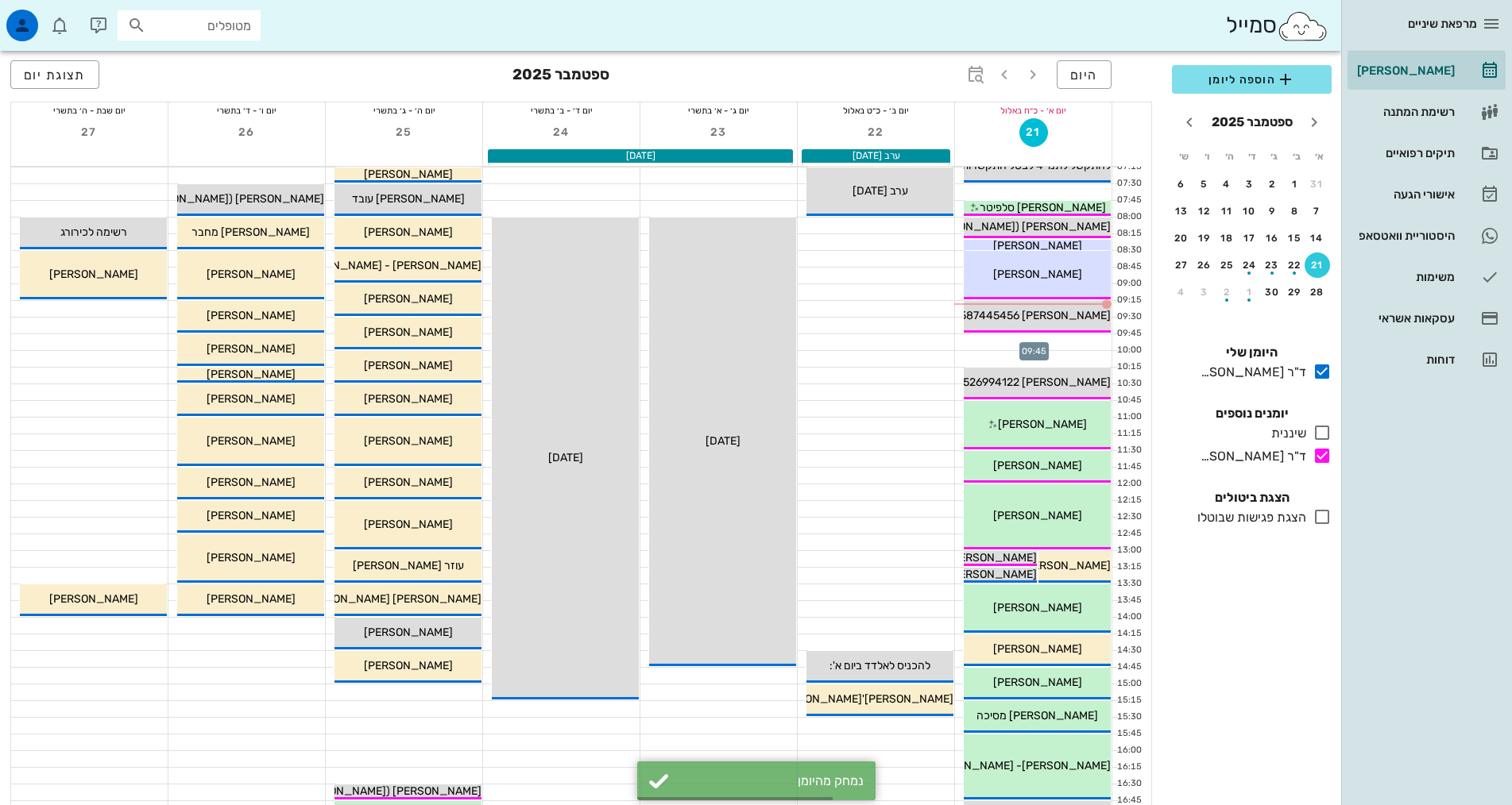
click at [1101, 342] on div at bounding box center [1033, 342] width 156 height 16
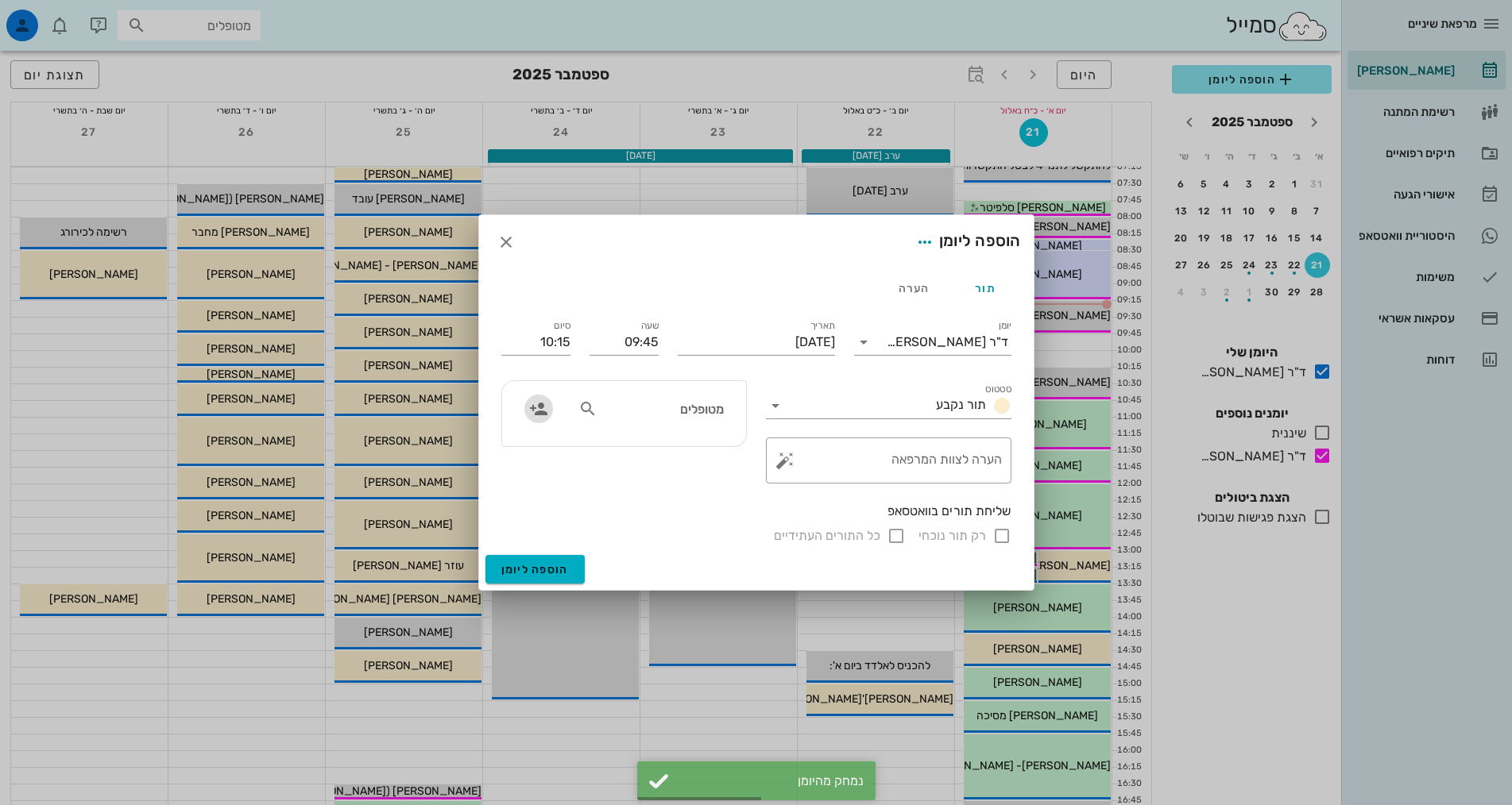
click at [545, 408] on icon "button" at bounding box center [538, 408] width 19 height 19
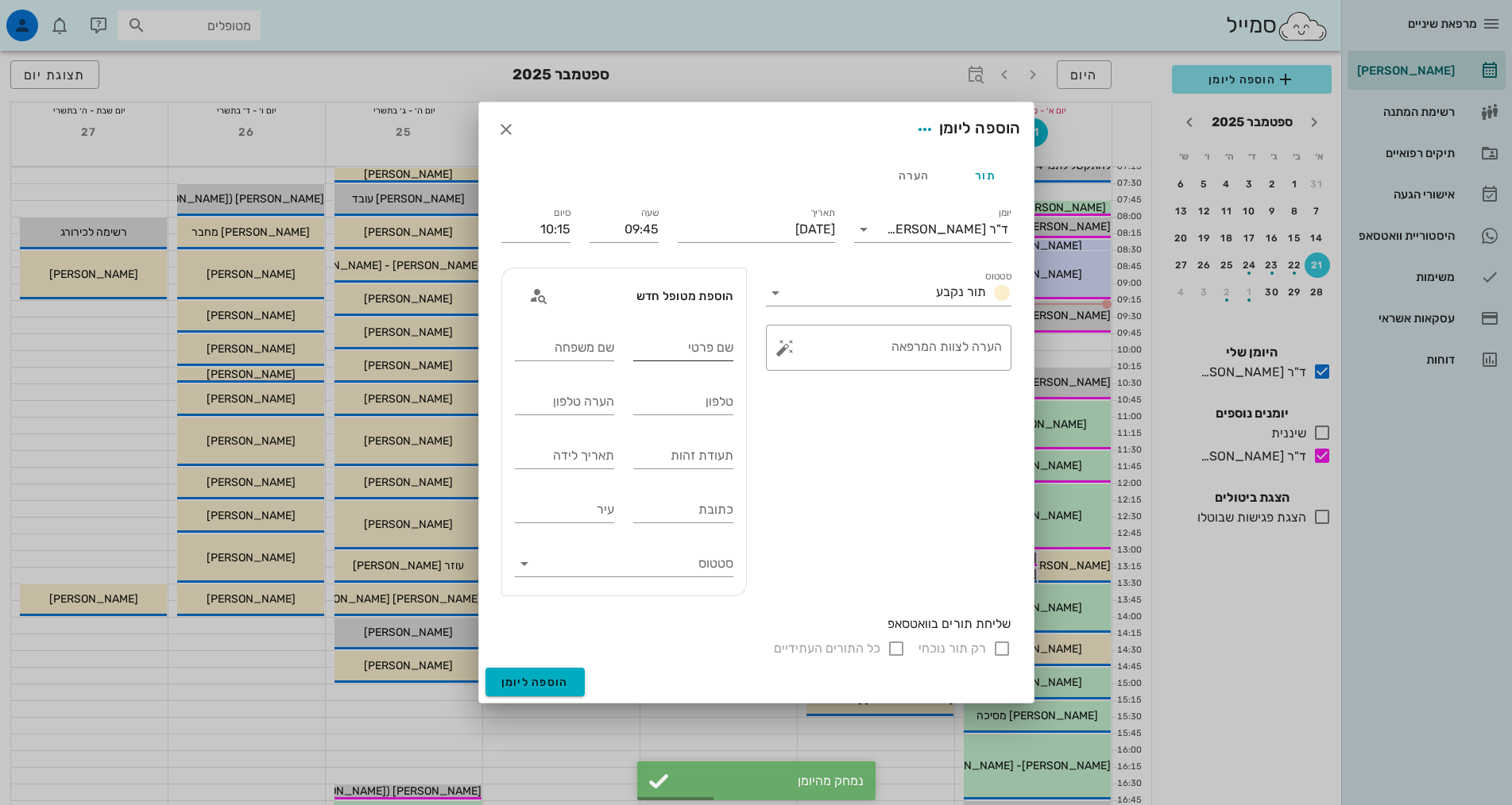
click at [722, 348] on input "שם פרטי" at bounding box center [683, 348] width 100 height 26
type input "[PERSON_NAME]"
click at [541, 349] on input "שם משפחה" at bounding box center [564, 348] width 100 height 26
type input "יוטר"
click at [714, 406] on input "טלפון" at bounding box center [683, 402] width 100 height 26
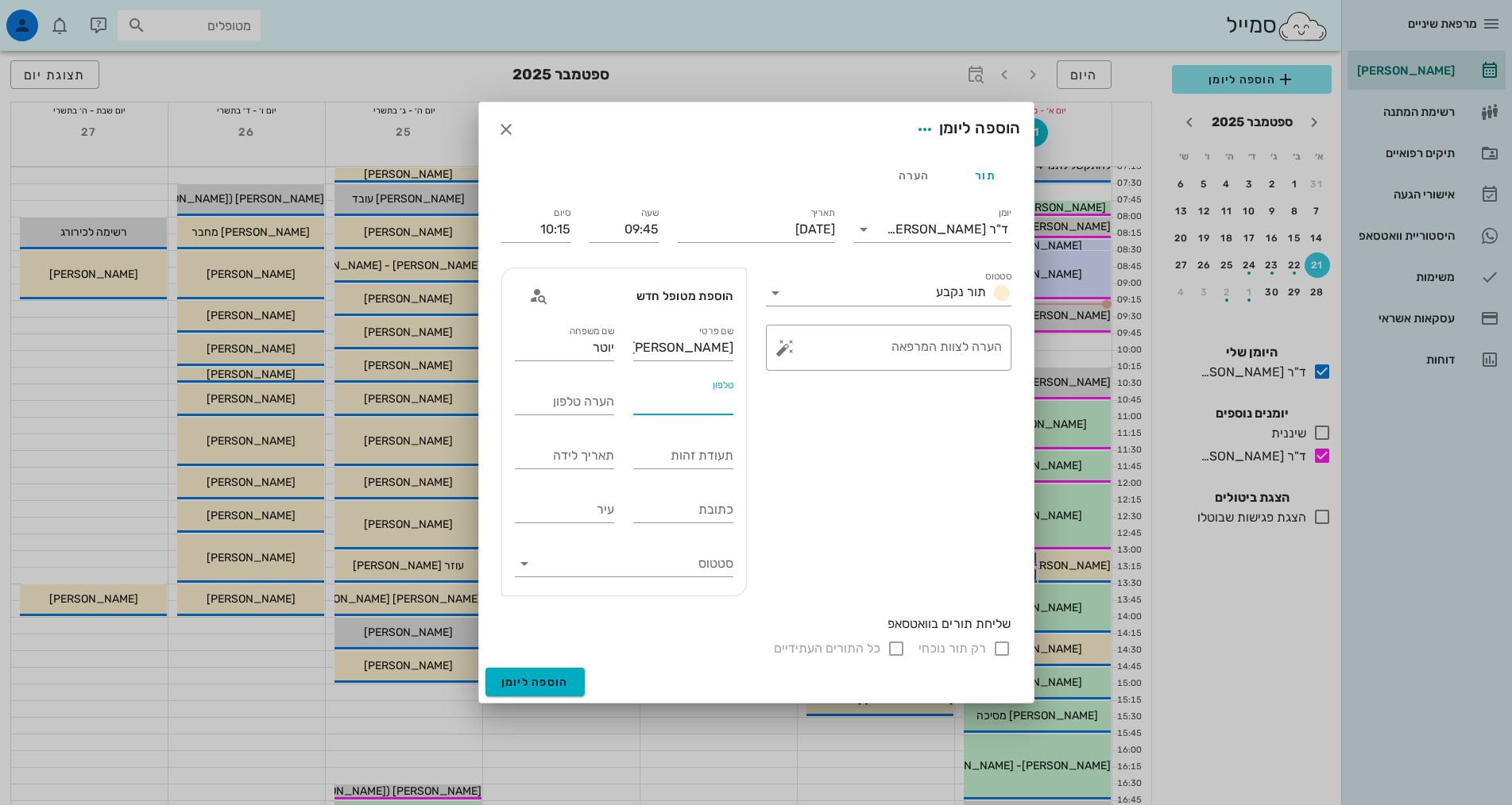
paste input "[PERSON_NAME] 052-298-7815-"
click at [638, 401] on div "טלפון [PERSON_NAME] 052-298-7815-" at bounding box center [683, 402] width 119 height 54
drag, startPoint x: 675, startPoint y: 401, endPoint x: 797, endPoint y: 413, distance: 122.6
click at [797, 413] on div "יומן ד"ר [PERSON_NAME] סטטוס תור נקבע תאריך [DATE] שעה 09:45 סיום 10:15 סטטוס ת…" at bounding box center [756, 431] width 529 height 473
click at [708, 399] on input "052-298-7815-" at bounding box center [683, 402] width 100 height 26
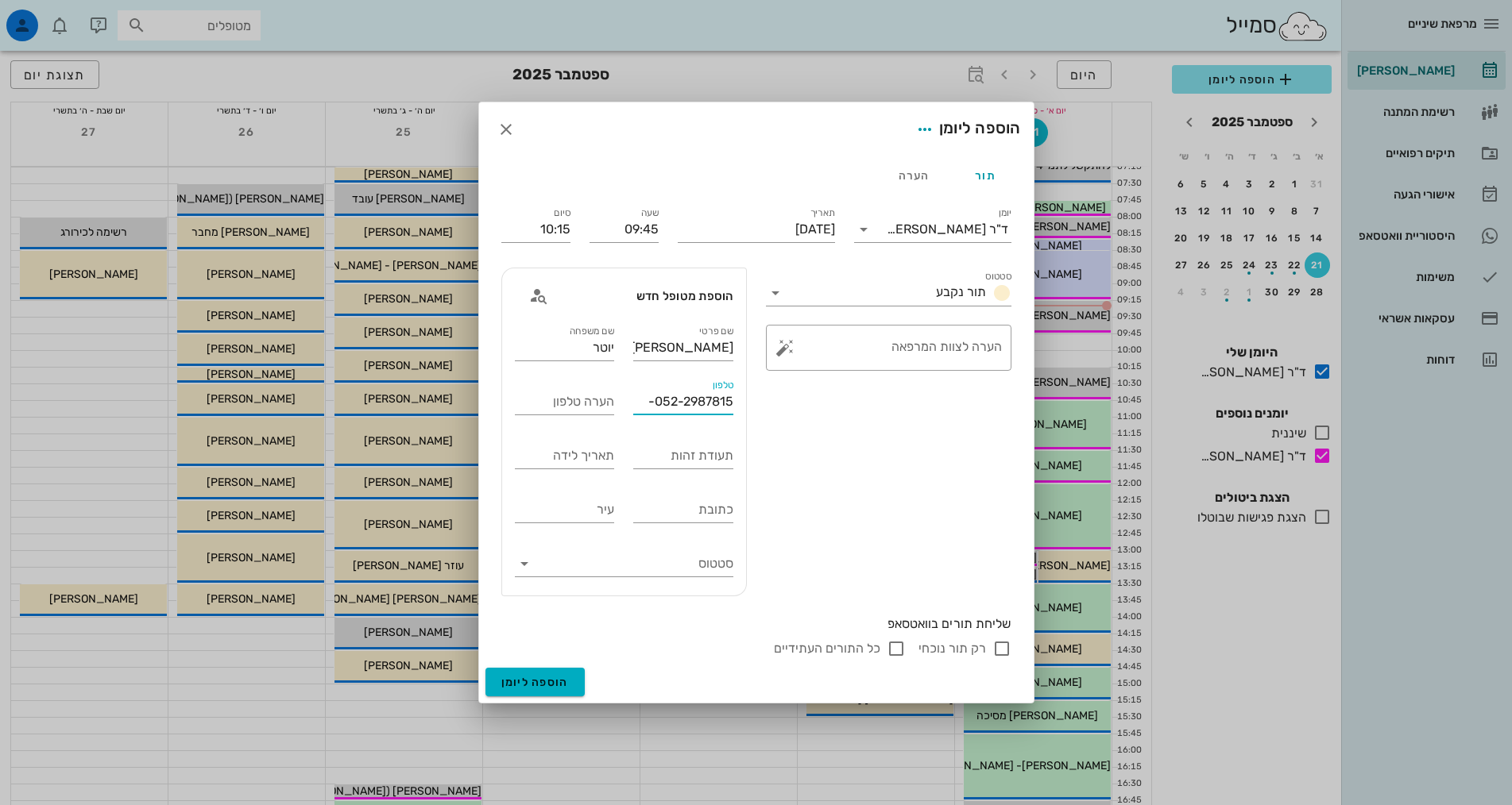
click at [683, 400] on input "052-2987815-" at bounding box center [683, 402] width 100 height 26
click at [662, 402] on input "0522987815-" at bounding box center [683, 402] width 100 height 26
type input "0522987815"
click at [707, 470] on div "תעודת זהות" at bounding box center [683, 459] width 100 height 32
click at [703, 457] on input "תעודת זהות" at bounding box center [683, 456] width 100 height 26
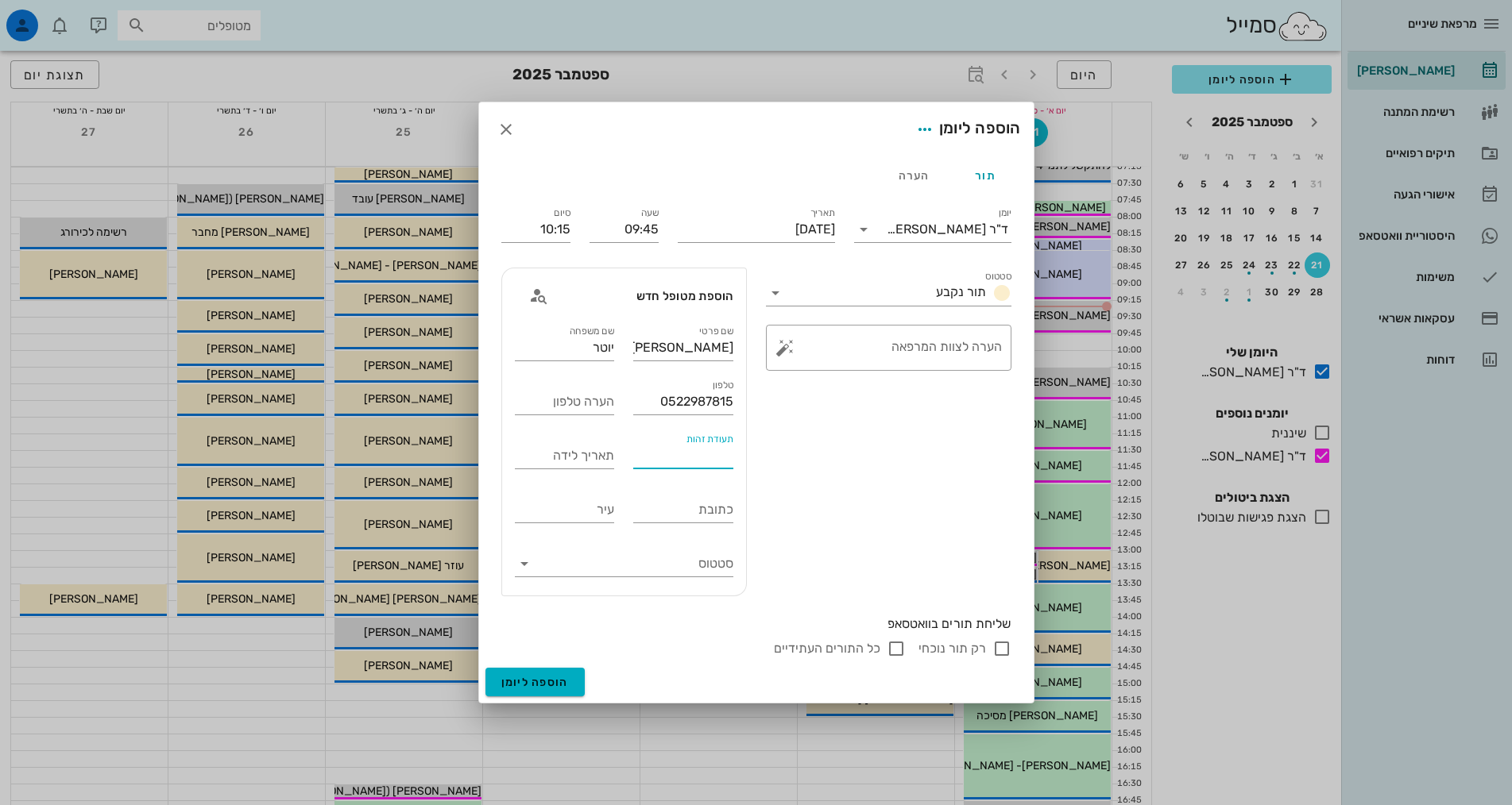
click at [648, 469] on div "תעודת זהות" at bounding box center [683, 459] width 100 height 32
click at [650, 464] on input "תעודת זהות" at bounding box center [683, 456] width 100 height 26
type input "337618433"
click at [583, 461] on input "תאריך לידה" at bounding box center [564, 456] width 100 height 26
type input "[DATE]"
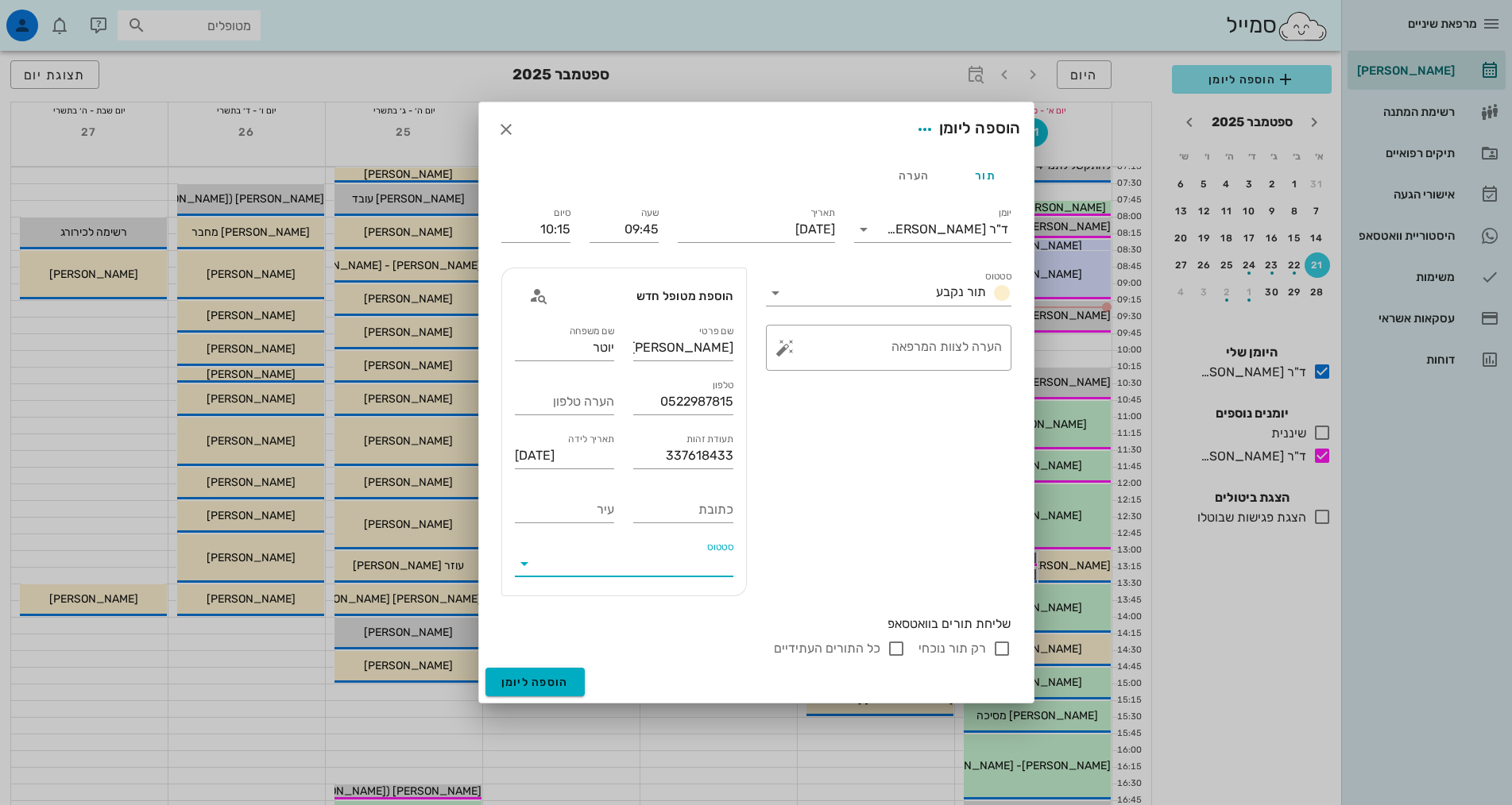
click at [673, 564] on input "סטטוס" at bounding box center [636, 564] width 193 height 26
click at [682, 577] on span "פעילים" at bounding box center [690, 576] width 35 height 19
click at [959, 225] on div "ד"ר [PERSON_NAME]" at bounding box center [947, 229] width 122 height 14
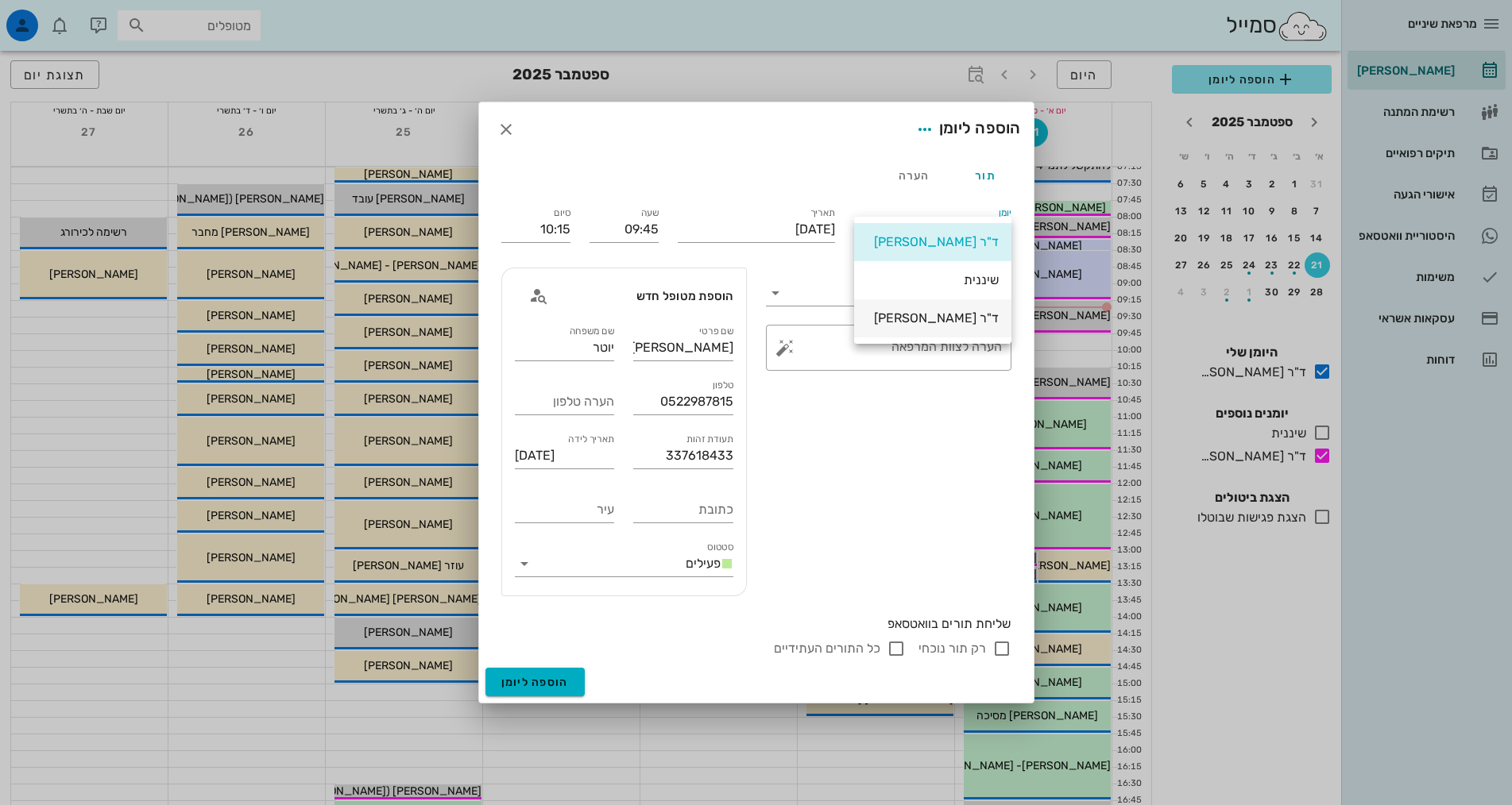
click at [955, 315] on div "ד"ר [PERSON_NAME]" at bounding box center [932, 317] width 132 height 15
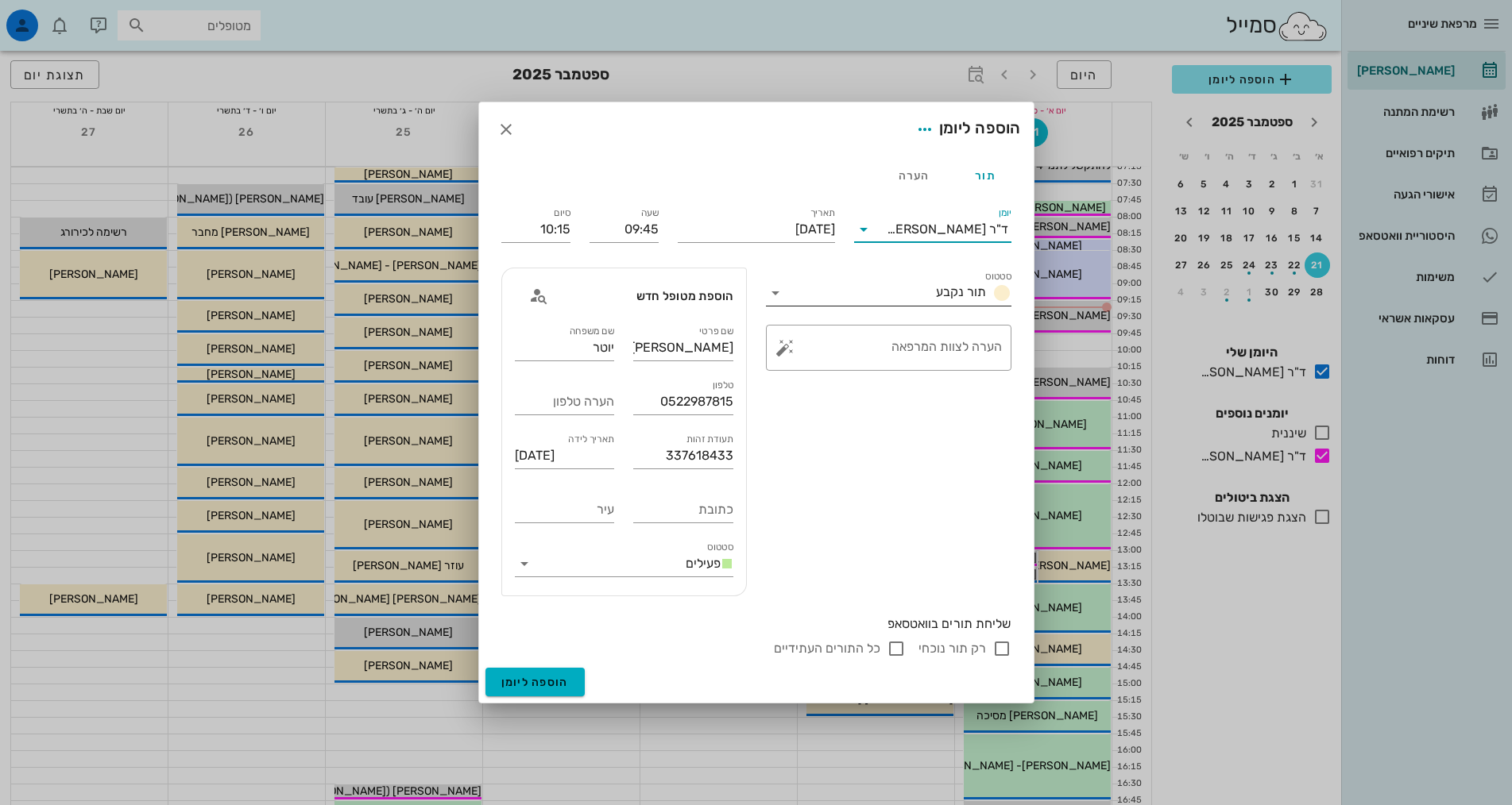
click at [898, 281] on input "סטטוס" at bounding box center [858, 293] width 142 height 26
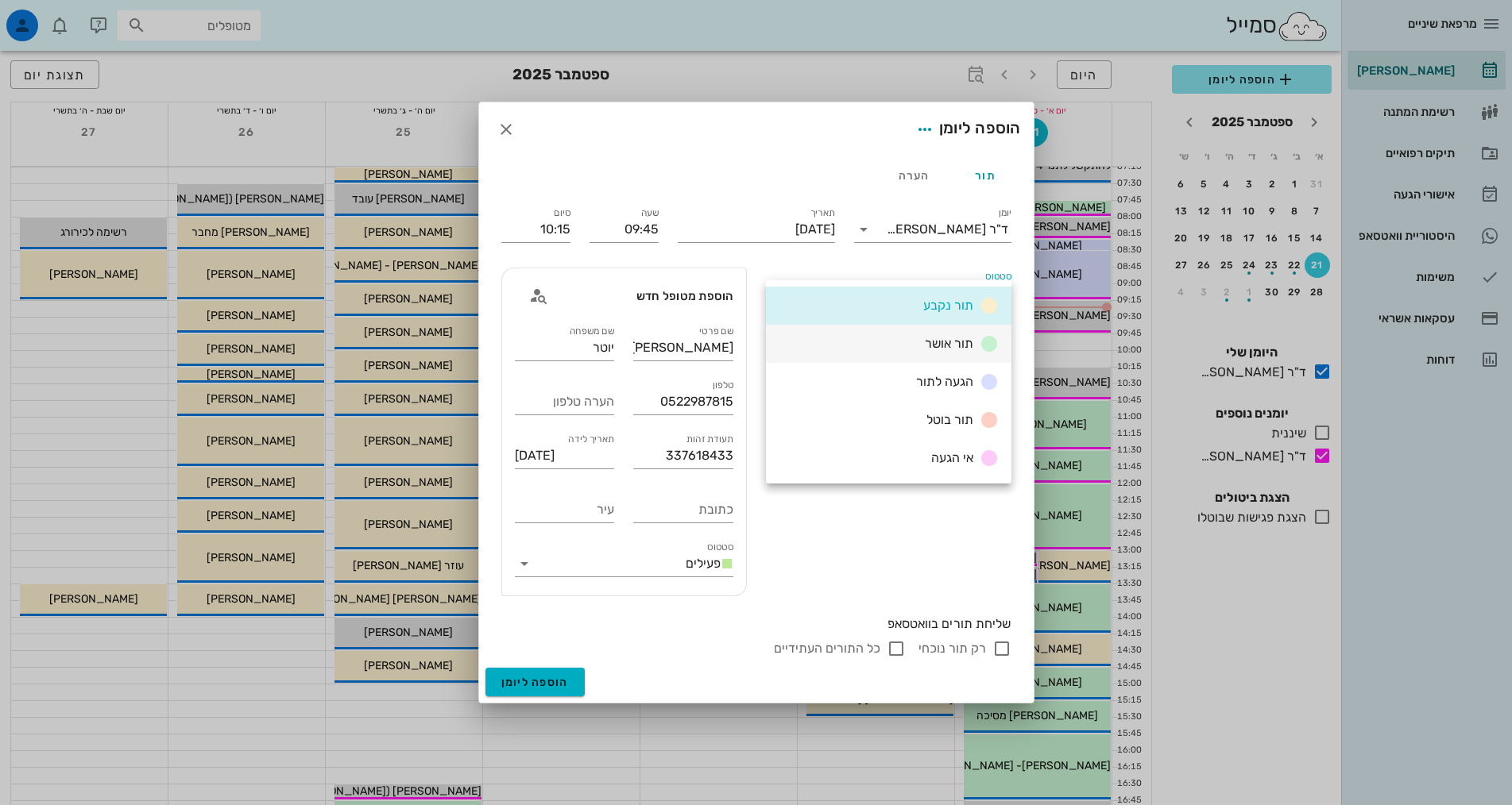
click at [910, 343] on div "תור אושר" at bounding box center [889, 343] width 245 height 39
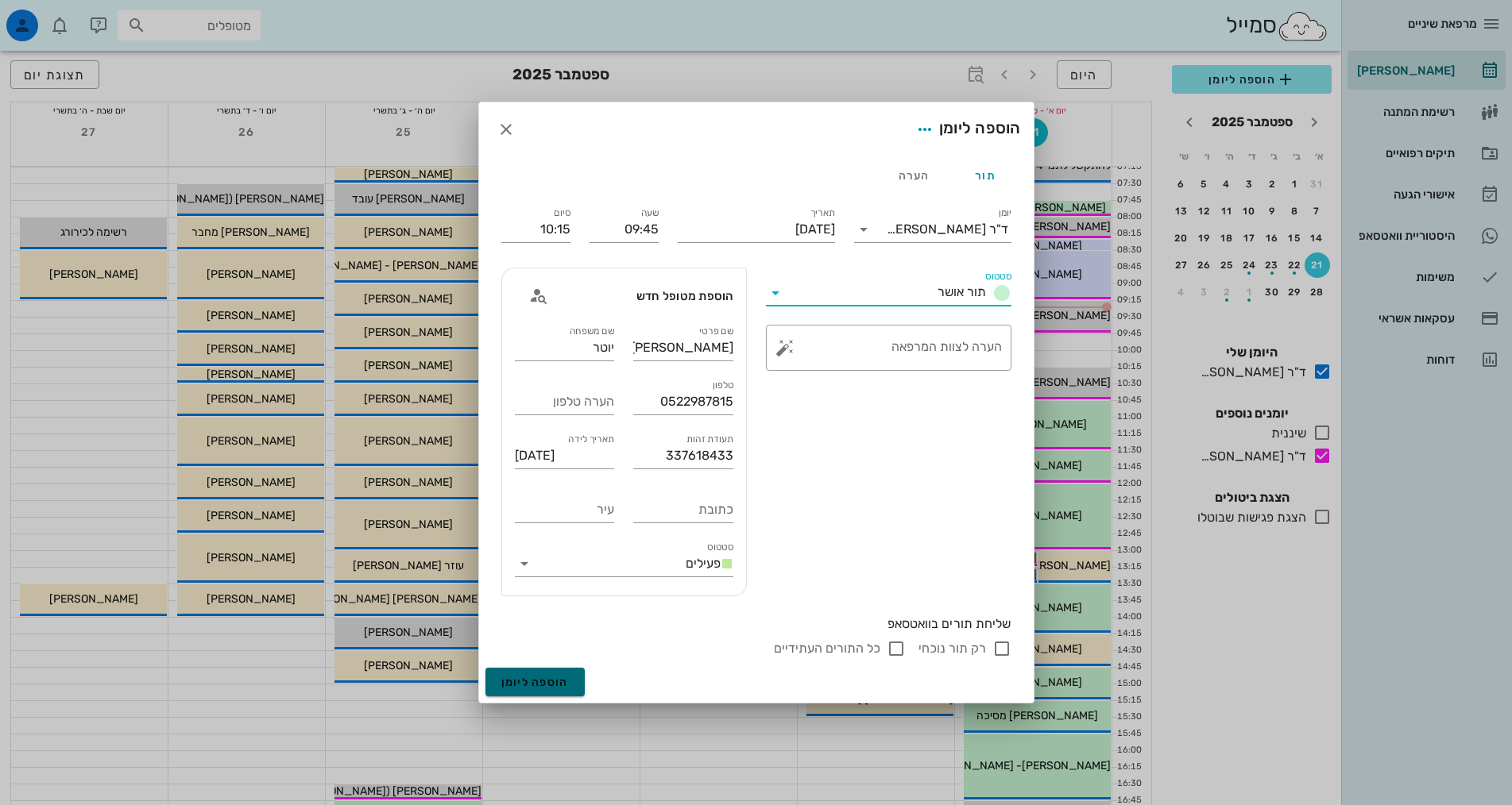
click at [547, 684] on span "הוספה ליומן" at bounding box center [535, 682] width 67 height 14
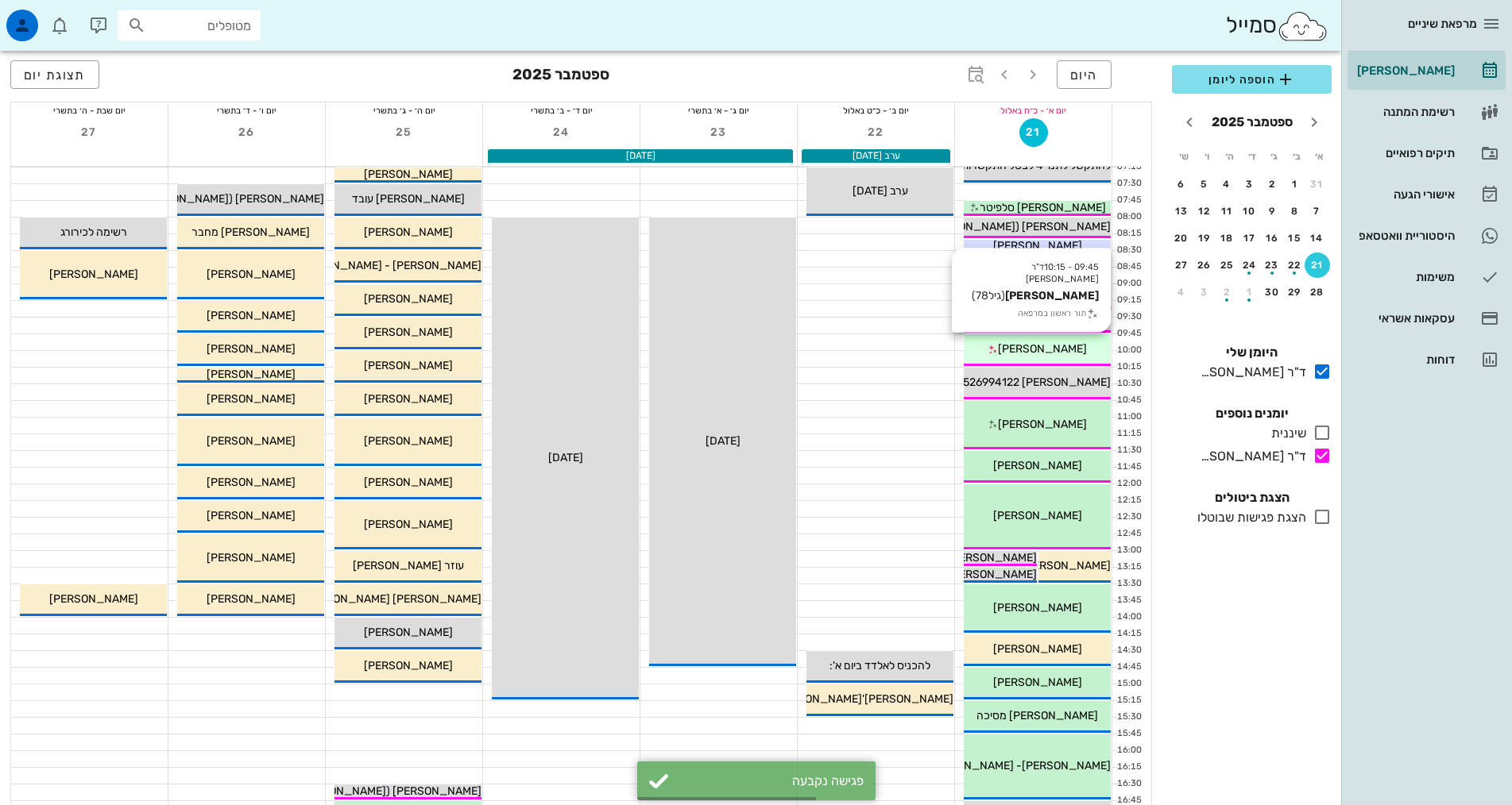
click at [1029, 352] on span "[PERSON_NAME]" at bounding box center [1042, 349] width 89 height 14
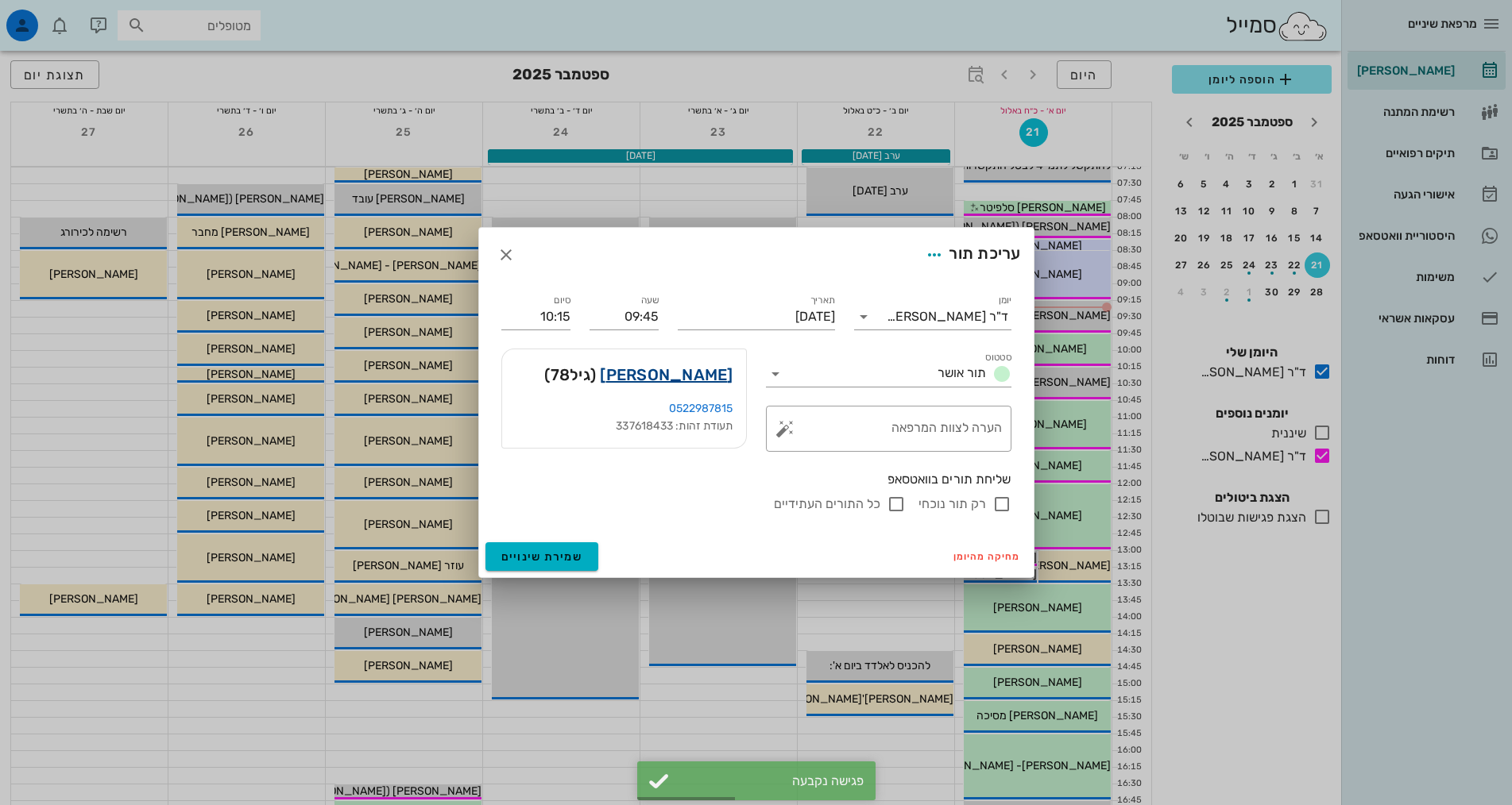
click at [709, 369] on link "[PERSON_NAME]" at bounding box center [666, 375] width 133 height 26
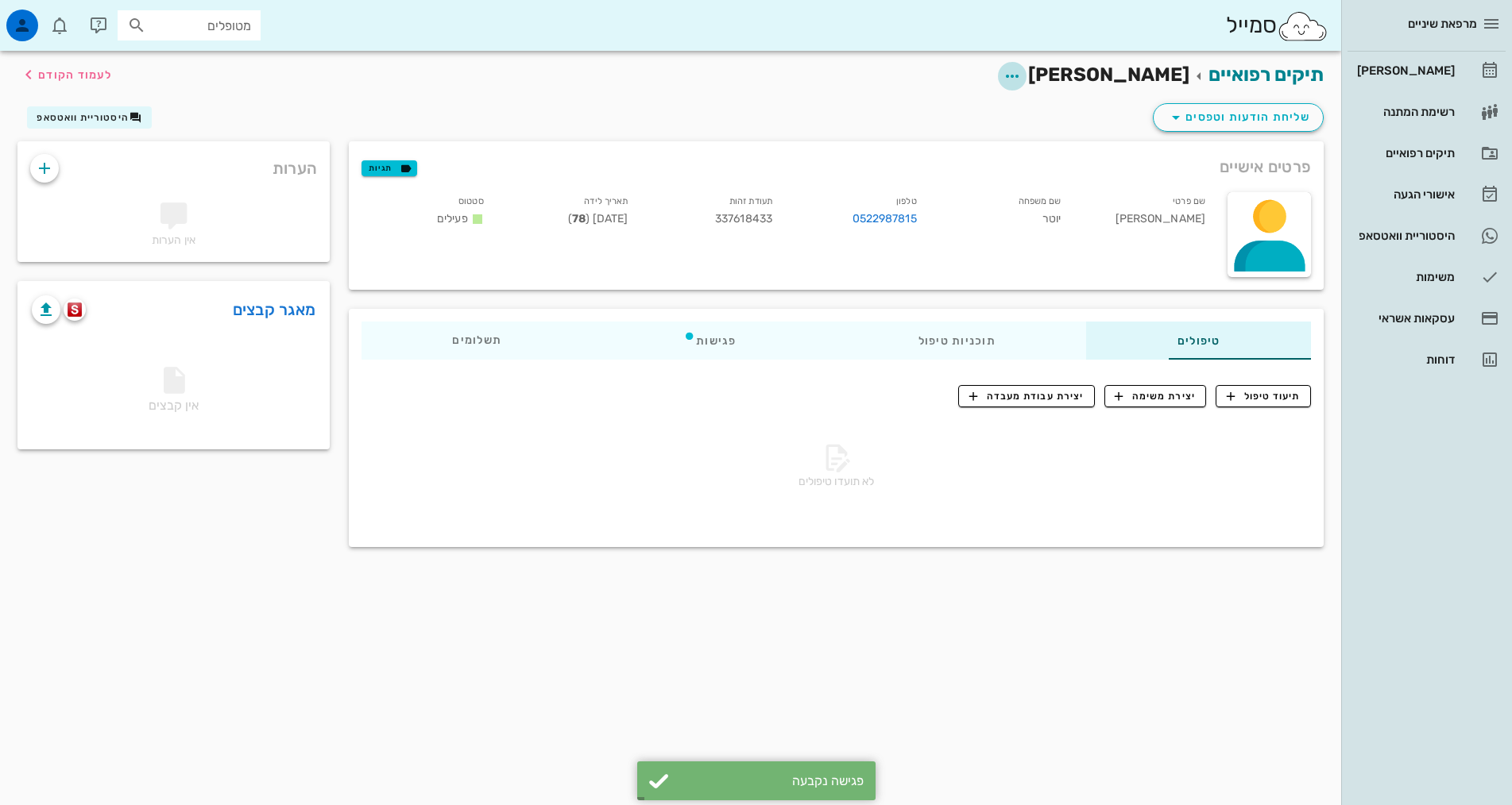
click at [1021, 68] on icon "button" at bounding box center [1011, 75] width 19 height 19
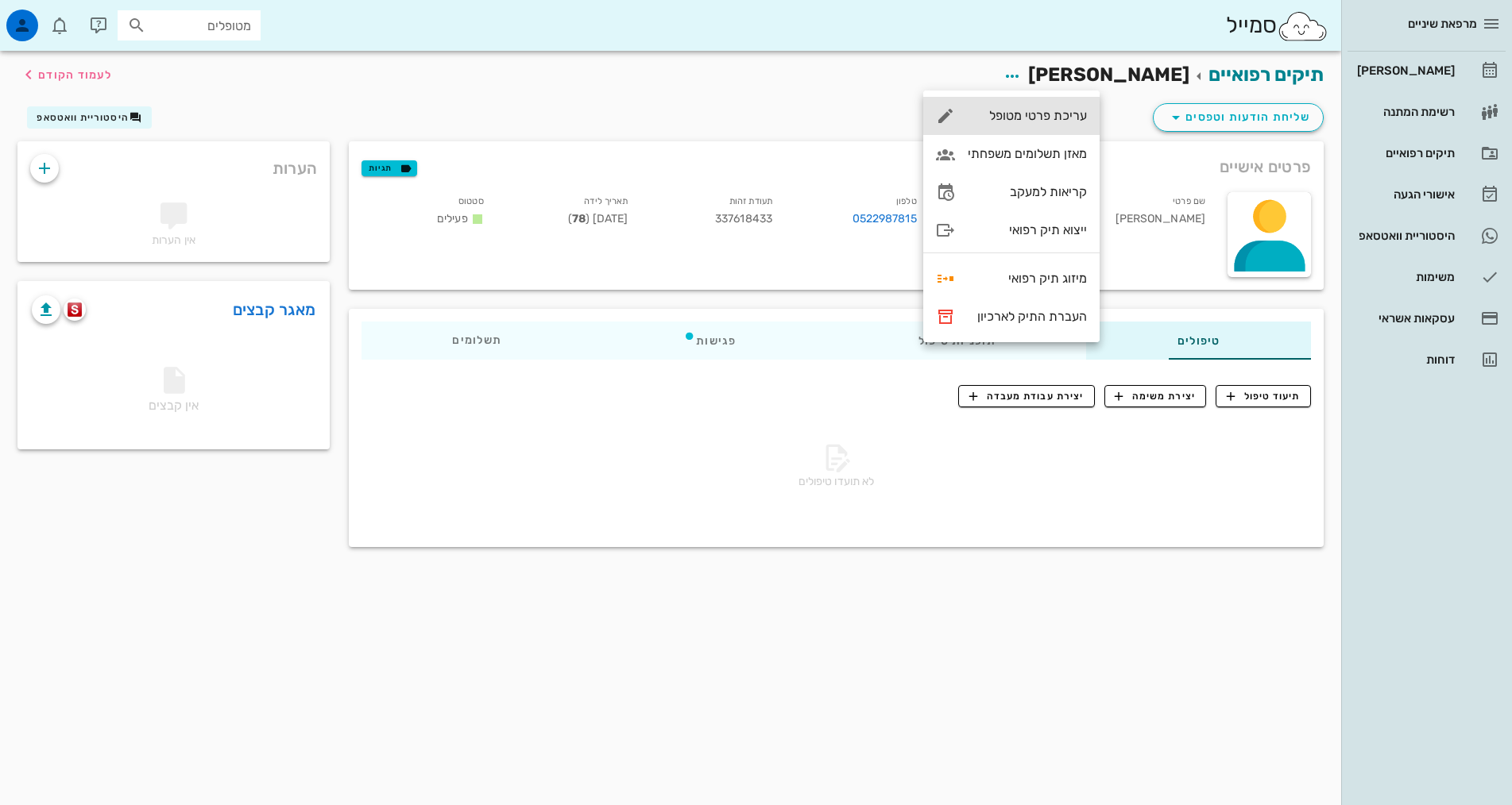
click at [1052, 116] on div "עריכת פרטי מטופל" at bounding box center [1027, 115] width 119 height 15
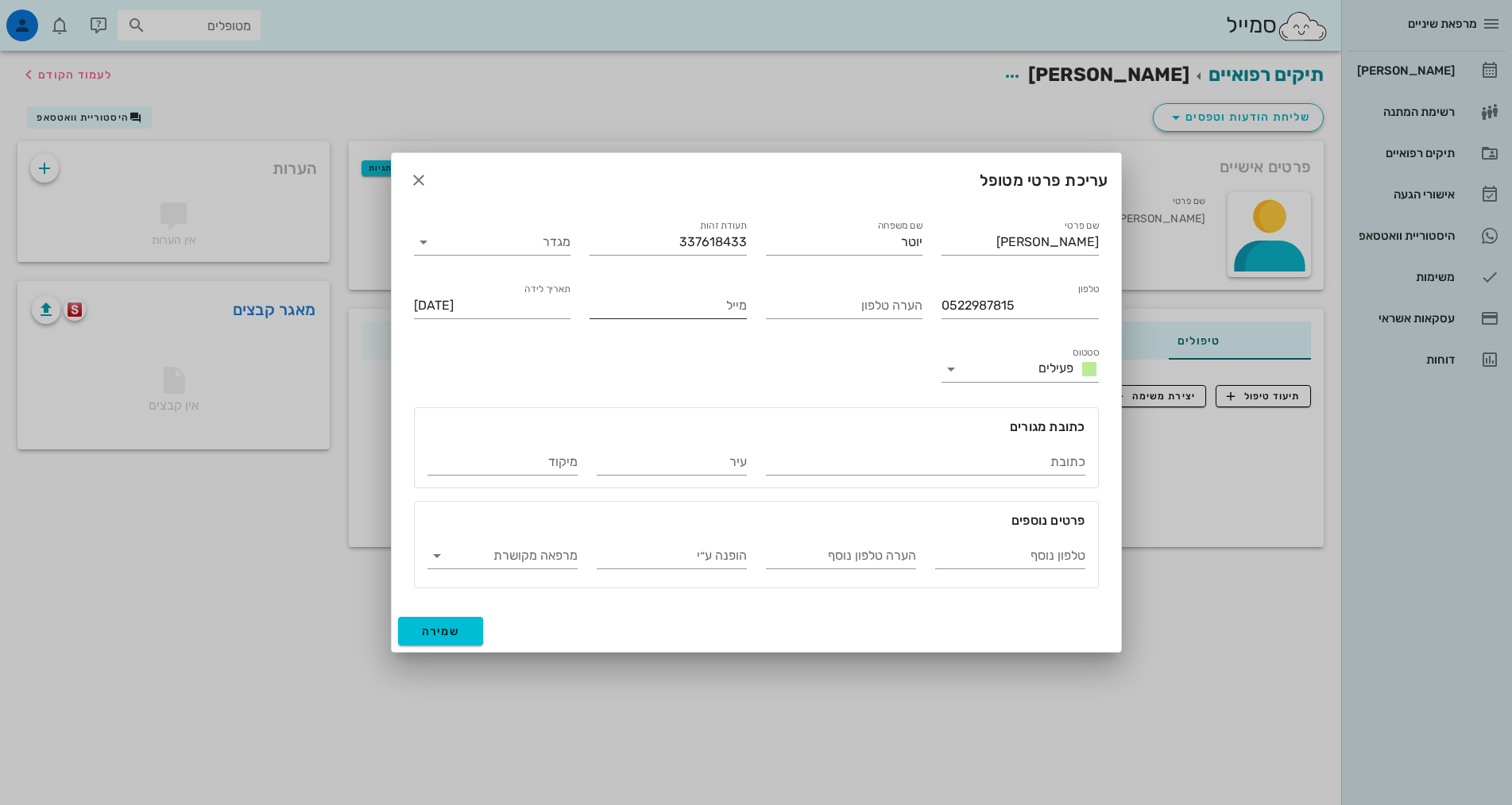
click at [617, 310] on input "מייל" at bounding box center [668, 306] width 157 height 26
type input "[EMAIL_ADDRESS][DOMAIN_NAME]"
click at [621, 354] on div "שם פרטי [PERSON_NAME] שם משפחה יוטר תעודת זהות 337618433 מגדר טלפון 0522987815 …" at bounding box center [756, 402] width 704 height 391
click at [433, 627] on span "שמירה" at bounding box center [440, 632] width 39 height 14
type input "[DATE]"
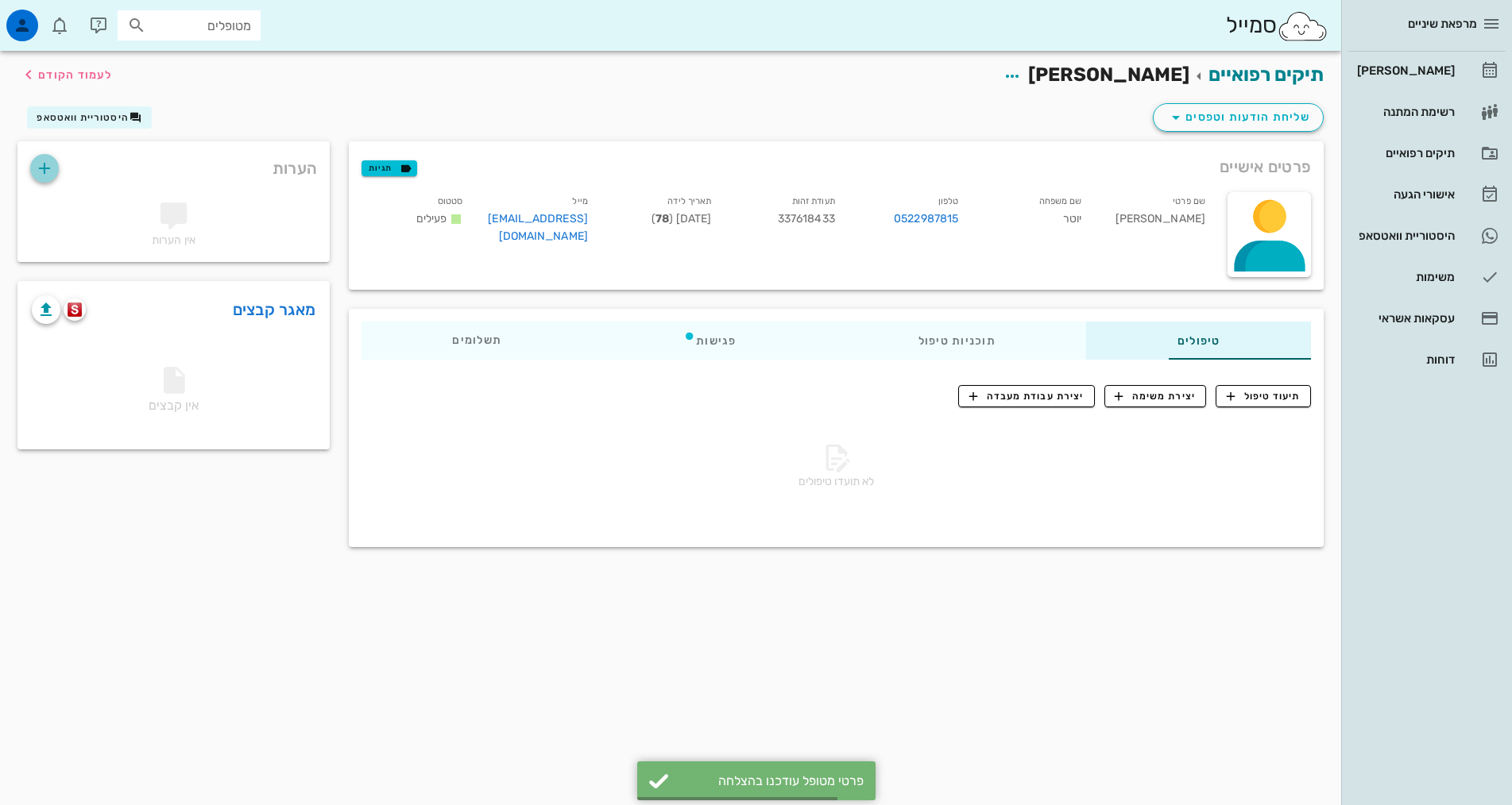
click at [48, 171] on icon "button" at bounding box center [44, 168] width 19 height 19
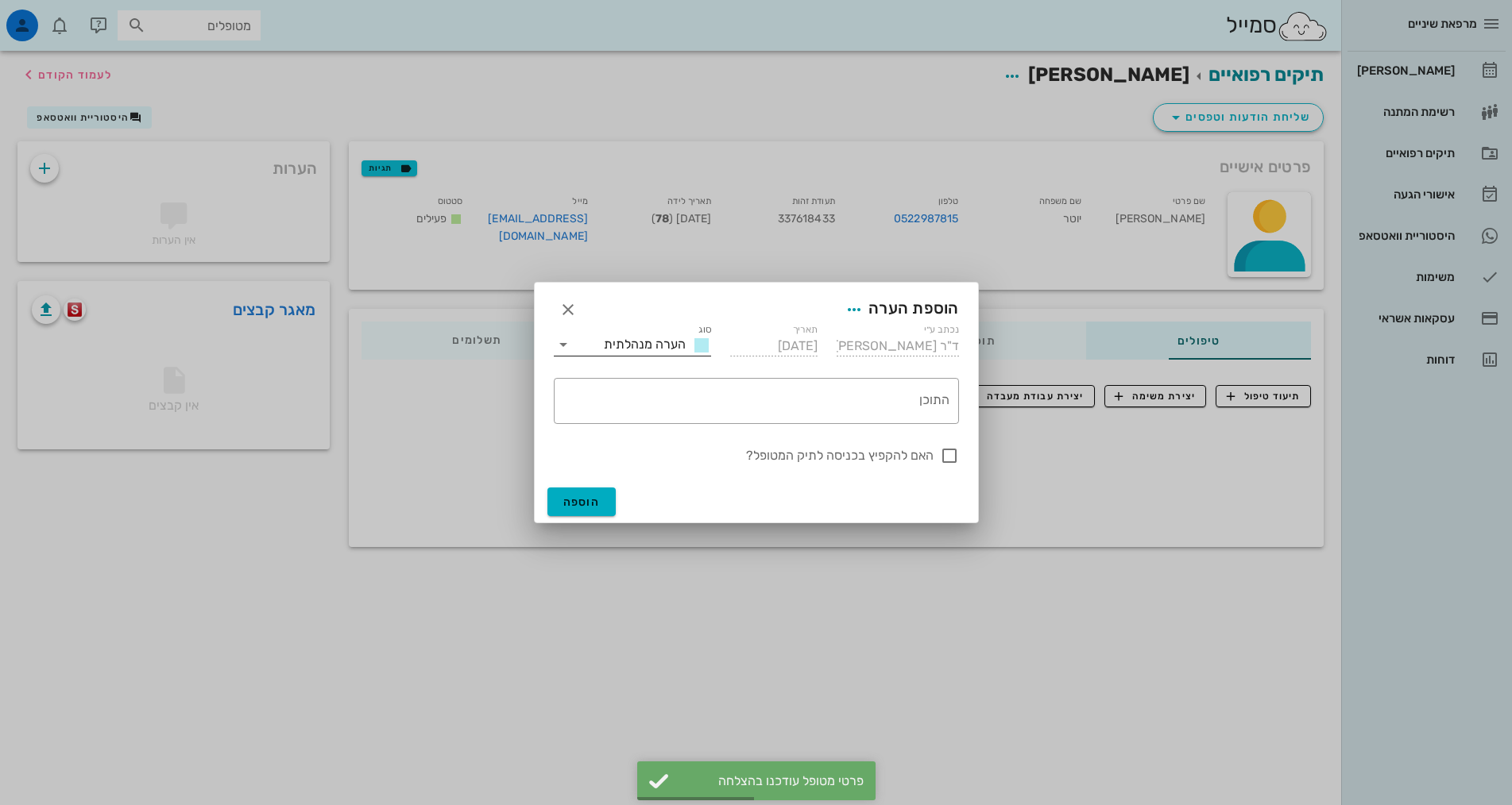
click at [623, 338] on span "הערה מנהלתית" at bounding box center [644, 343] width 82 height 15
click at [642, 380] on div "הערה רפואית" at bounding box center [648, 390] width 102 height 20
click at [762, 398] on textarea "התוכן" at bounding box center [753, 404] width 393 height 39
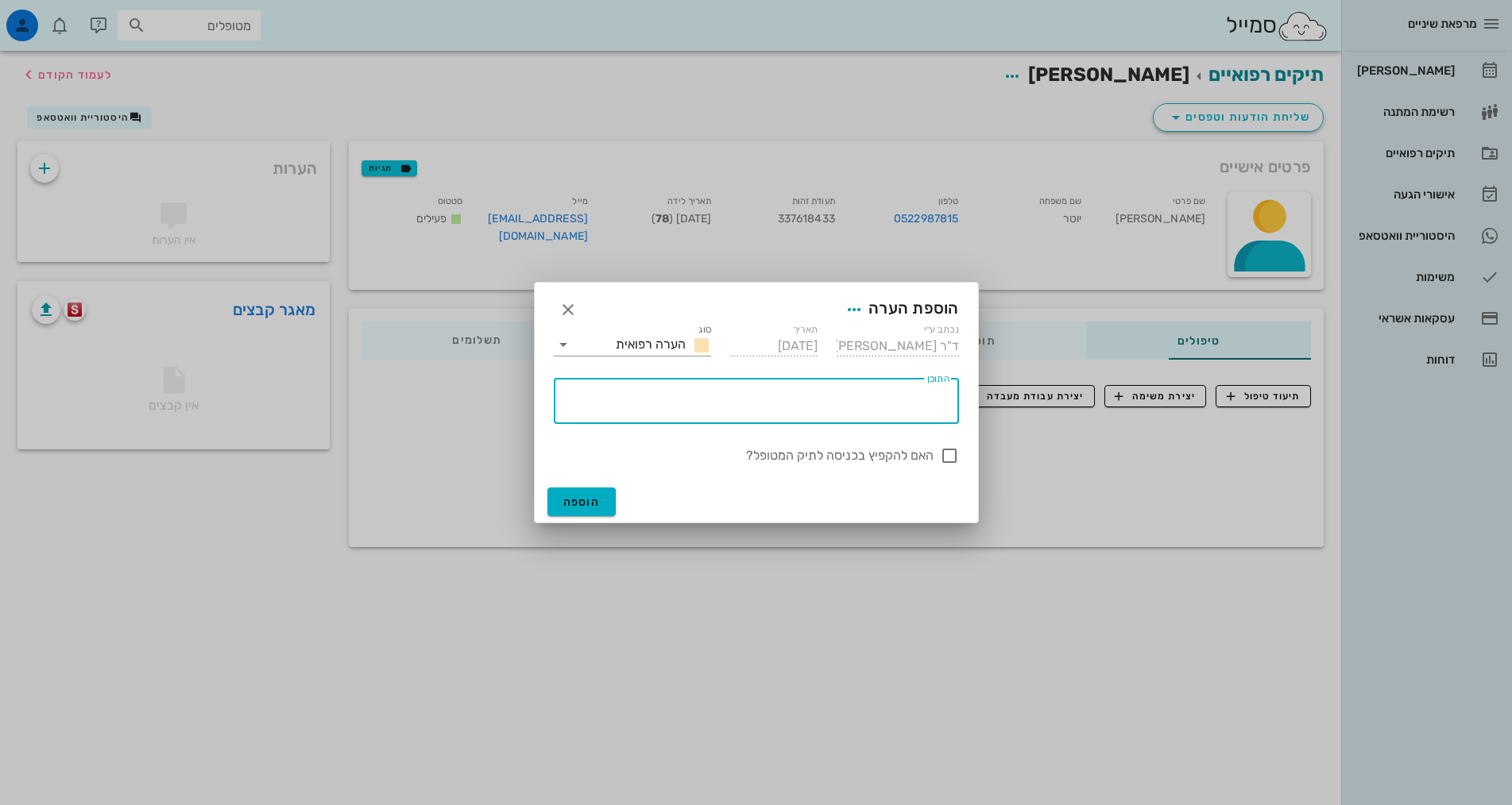
click at [919, 455] on label "האם להקפיץ בכניסה לתיק המטופל?" at bounding box center [744, 456] width 380 height 16
checkbox input "true"
click at [909, 399] on textarea "התוכן" at bounding box center [753, 404] width 393 height 39
type textarea "b"
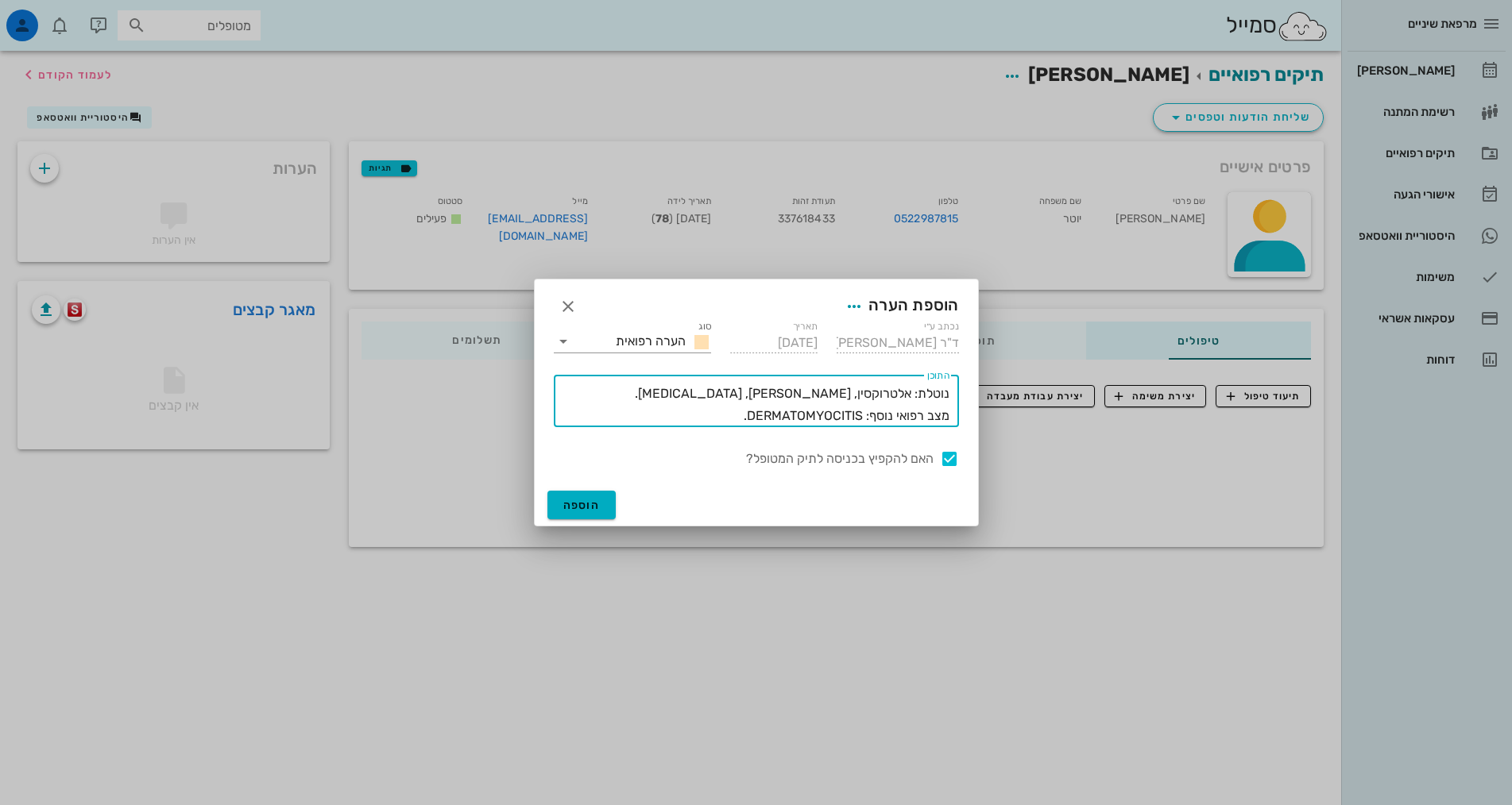
click at [726, 402] on textarea "נוטלת: אלטרוקסין, [PERSON_NAME], [MEDICAL_DATA]. מצב רפואי נוסף: DERMATOMYOCITI…" at bounding box center [753, 404] width 393 height 45
click at [716, 417] on textarea "נוטלת: אלטרוקסין, [PERSON_NAME], [MEDICAL_DATA]. מצב רפואי נוסף: DERMATOMYOCITI…" at bounding box center [753, 404] width 393 height 45
click at [735, 392] on textarea "נוטלת: אלטרוקסין, [PERSON_NAME], [MEDICAL_DATA]. מצב רפואי נוסף: DERMATOMYOCITI…" at bounding box center [753, 404] width 393 height 45
drag, startPoint x: 675, startPoint y: 412, endPoint x: 698, endPoint y: 418, distance: 23.8
click at [698, 418] on textarea "נוטלת: אלטרוקסין, [PERSON_NAME], [MEDICAL_DATA]. מצב רפואי נוסף: DERMATOMYOCITI…" at bounding box center [753, 404] width 393 height 45
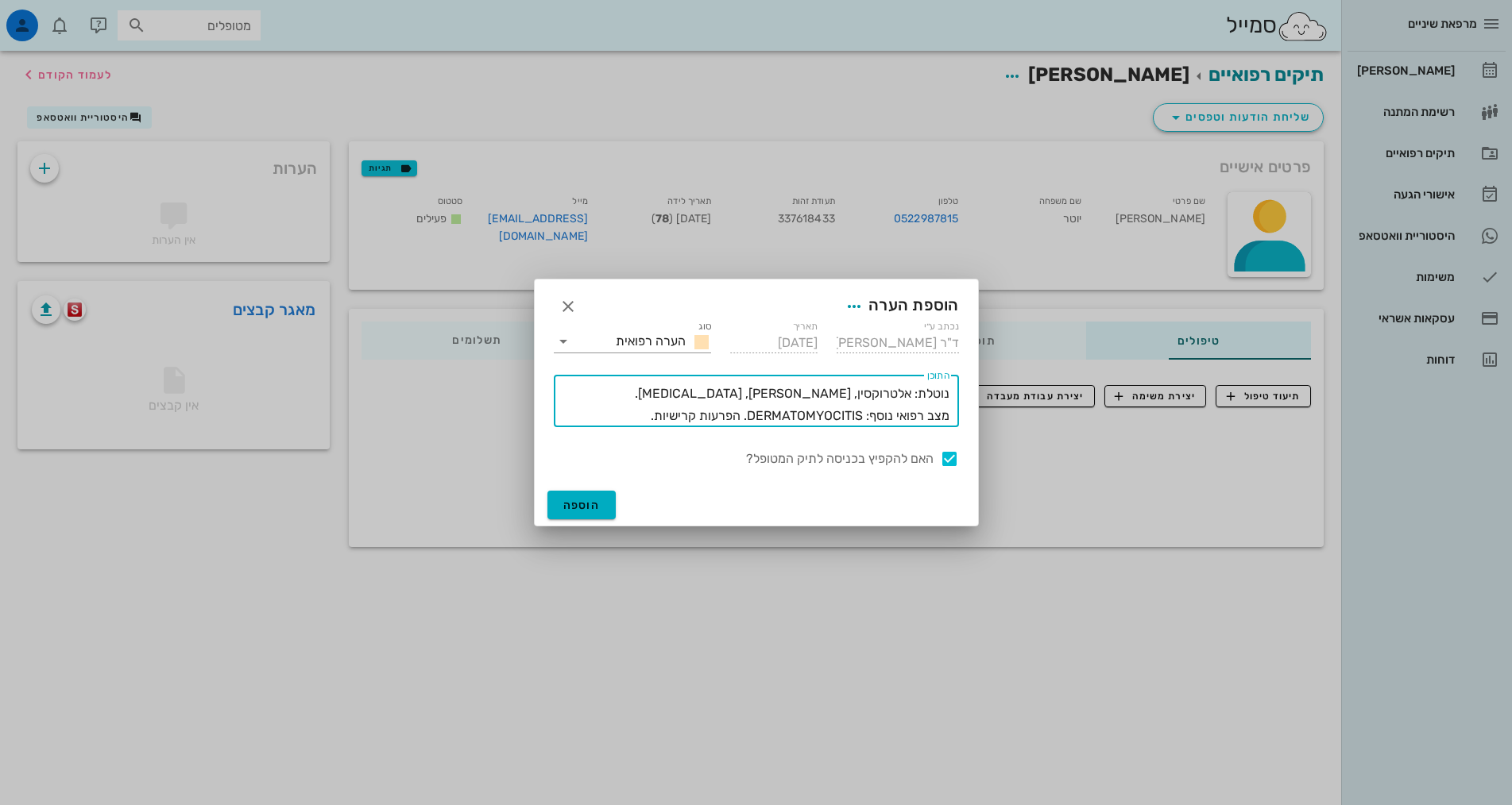
click at [698, 396] on textarea "נוטלת: אלטרוקסין, [PERSON_NAME], [MEDICAL_DATA]. מצב רפואי נוסף: DERMATOMYOCITI…" at bounding box center [753, 404] width 393 height 45
click at [621, 412] on textarea "נוטלת: אלטרוקסין, [PERSON_NAME], [MEDICAL_DATA]. מצב רפואי נוסף: DERMATOMYOCITI…" at bounding box center [753, 404] width 393 height 45
type textarea "נוטלת: אלטרוקסין, [PERSON_NAME], [MEDICAL_DATA]. מצב רפואי נוסף: DERMATOMYOCITI…"
click at [601, 498] on button "הוספה" at bounding box center [582, 504] width 69 height 29
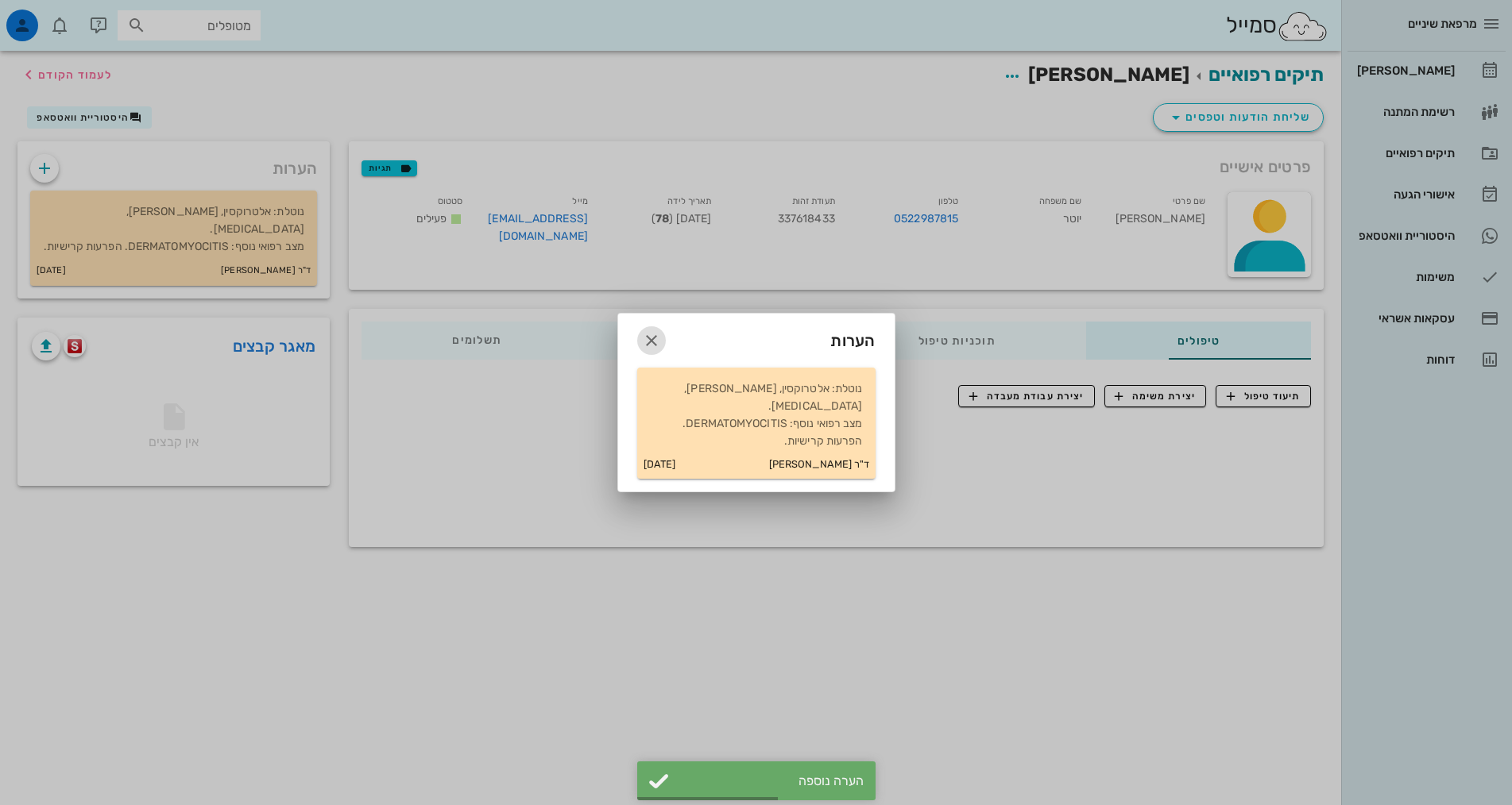
click at [654, 349] on icon "button" at bounding box center [651, 340] width 19 height 19
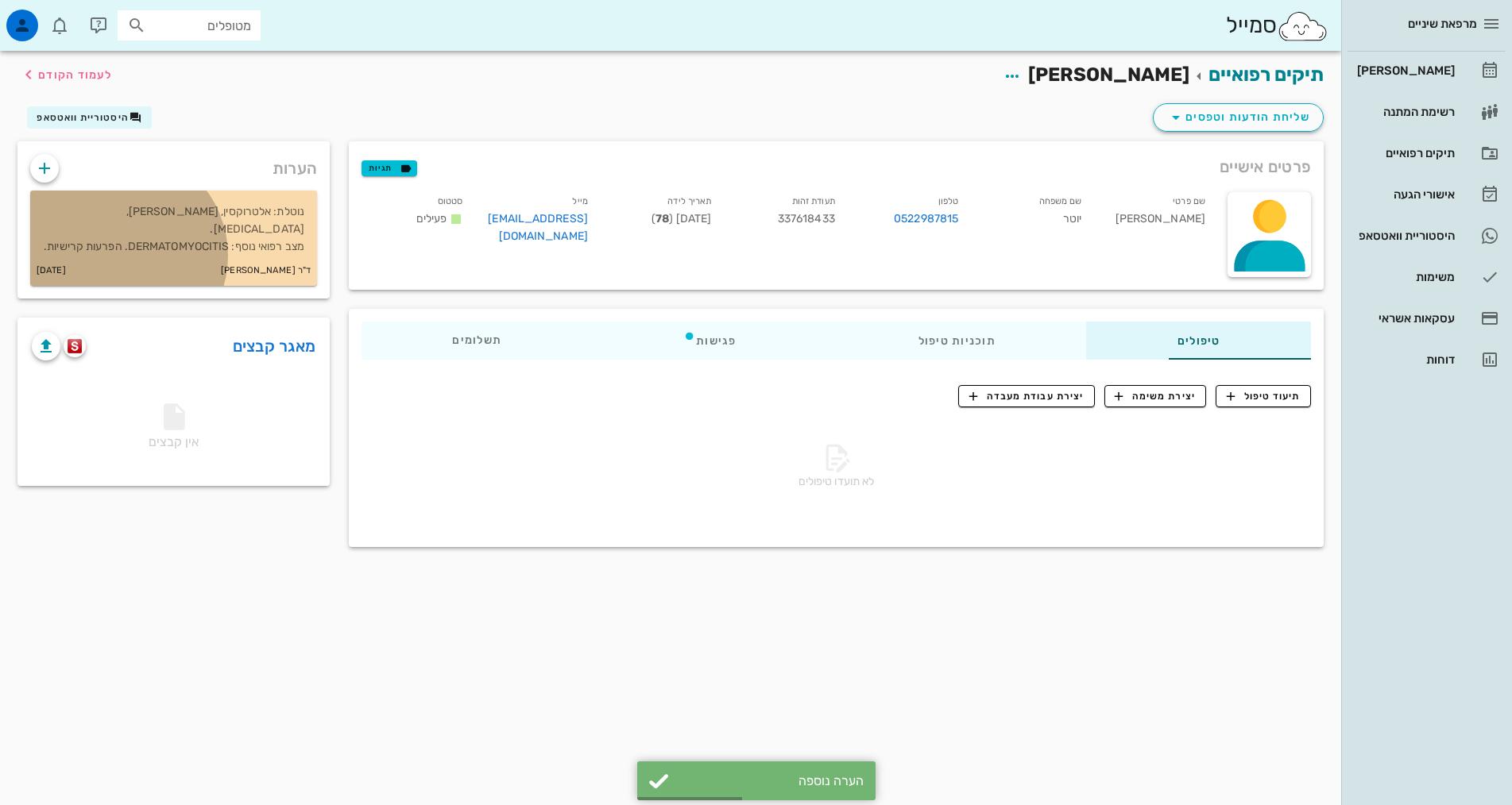
click at [111, 220] on p "נוטלת: אלטרוקסין, [PERSON_NAME], [MEDICAL_DATA]. מצב רפואי נוסף: DERMATOMYOCITI…" at bounding box center [173, 228] width 261 height 52
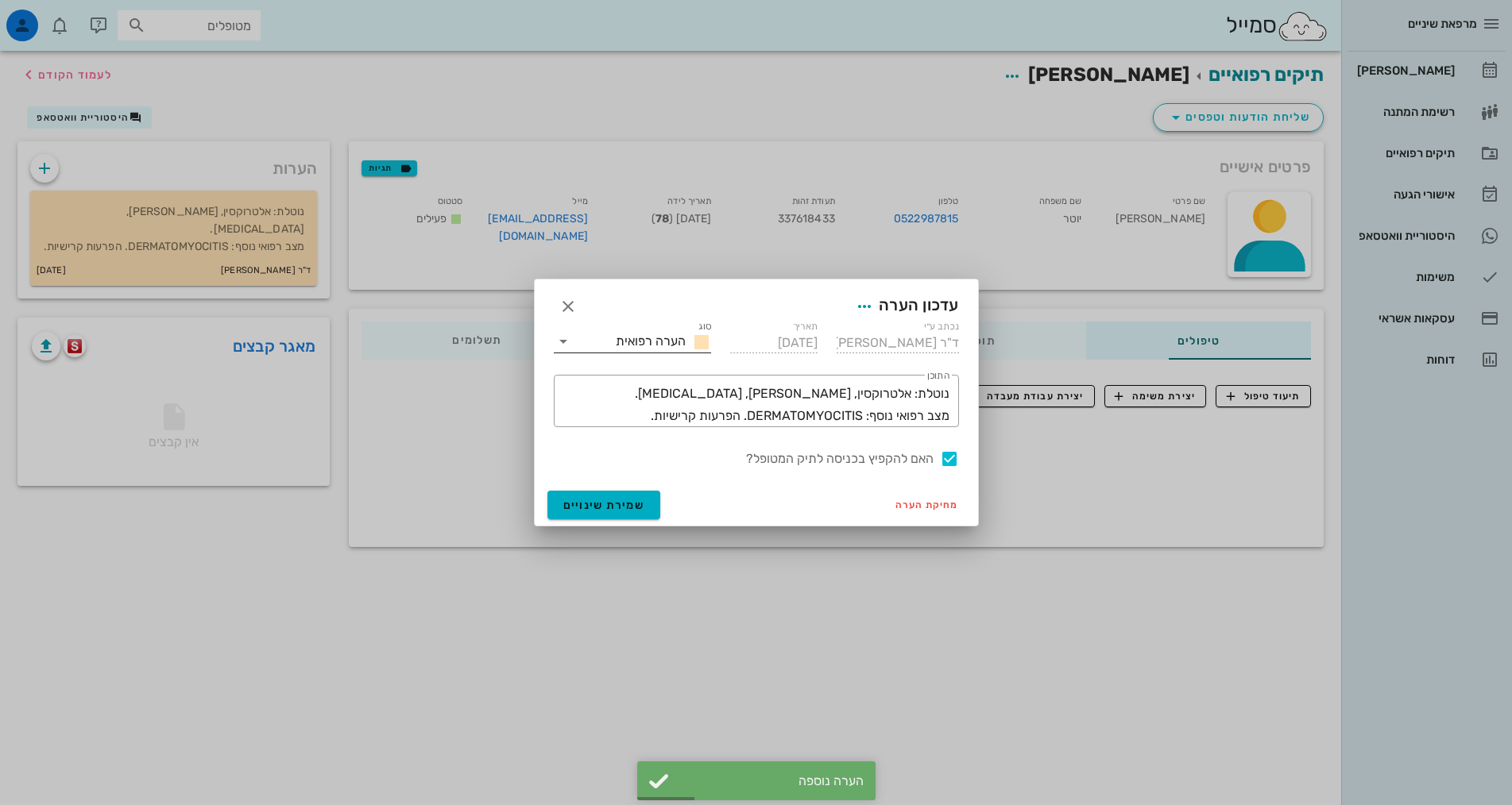
click at [670, 340] on span "הערה רפואית" at bounding box center [650, 340] width 70 height 15
click at [670, 340] on div "הערה מנהלתית" at bounding box center [633, 354] width 158 height 32
click at [860, 308] on icon "button" at bounding box center [864, 306] width 19 height 19
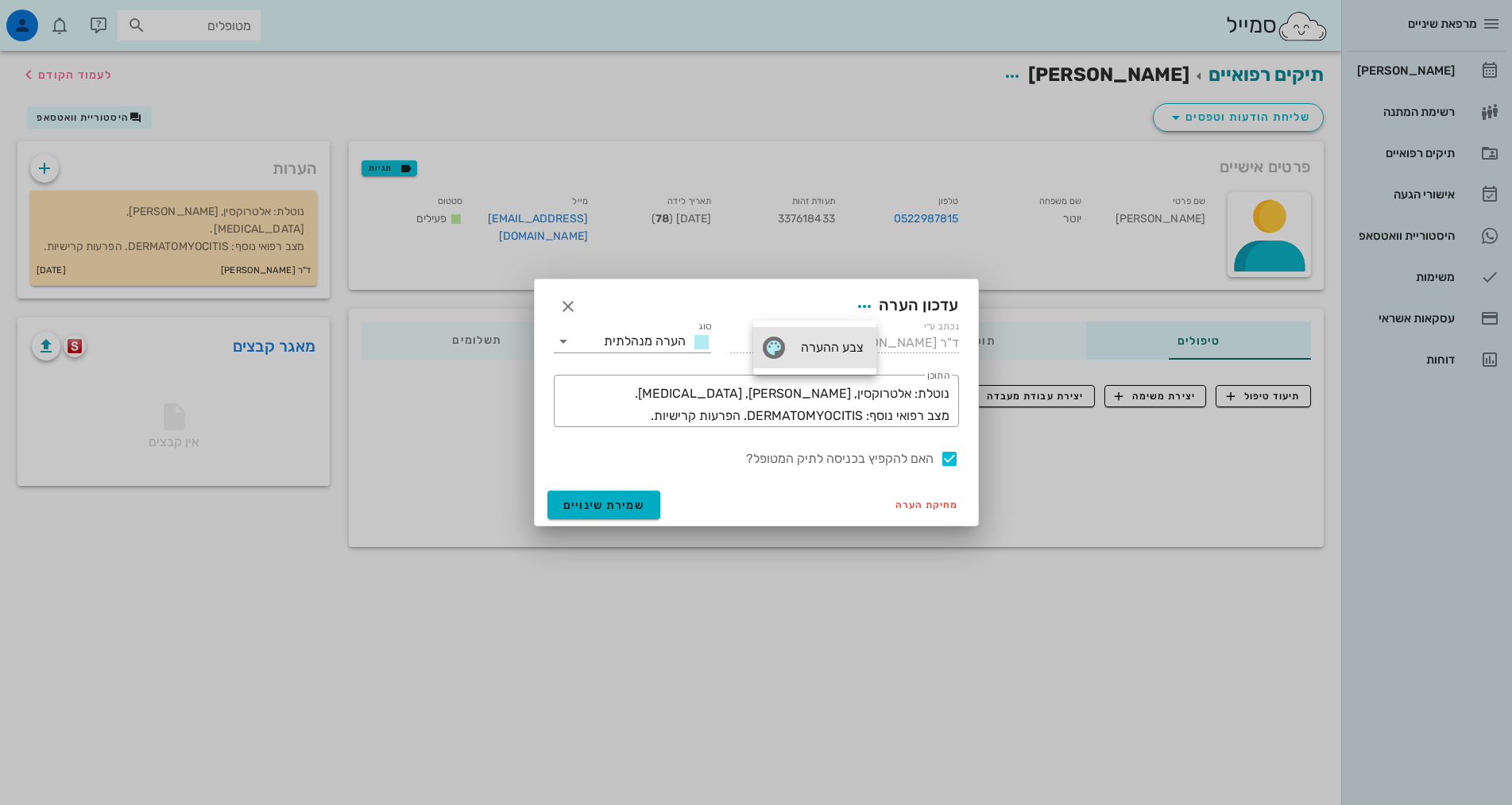
click at [860, 344] on div "צבע ההערה" at bounding box center [830, 347] width 66 height 15
click at [693, 364] on div at bounding box center [684, 359] width 36 height 14
click at [611, 498] on span "שמירת שינויים" at bounding box center [604, 505] width 82 height 14
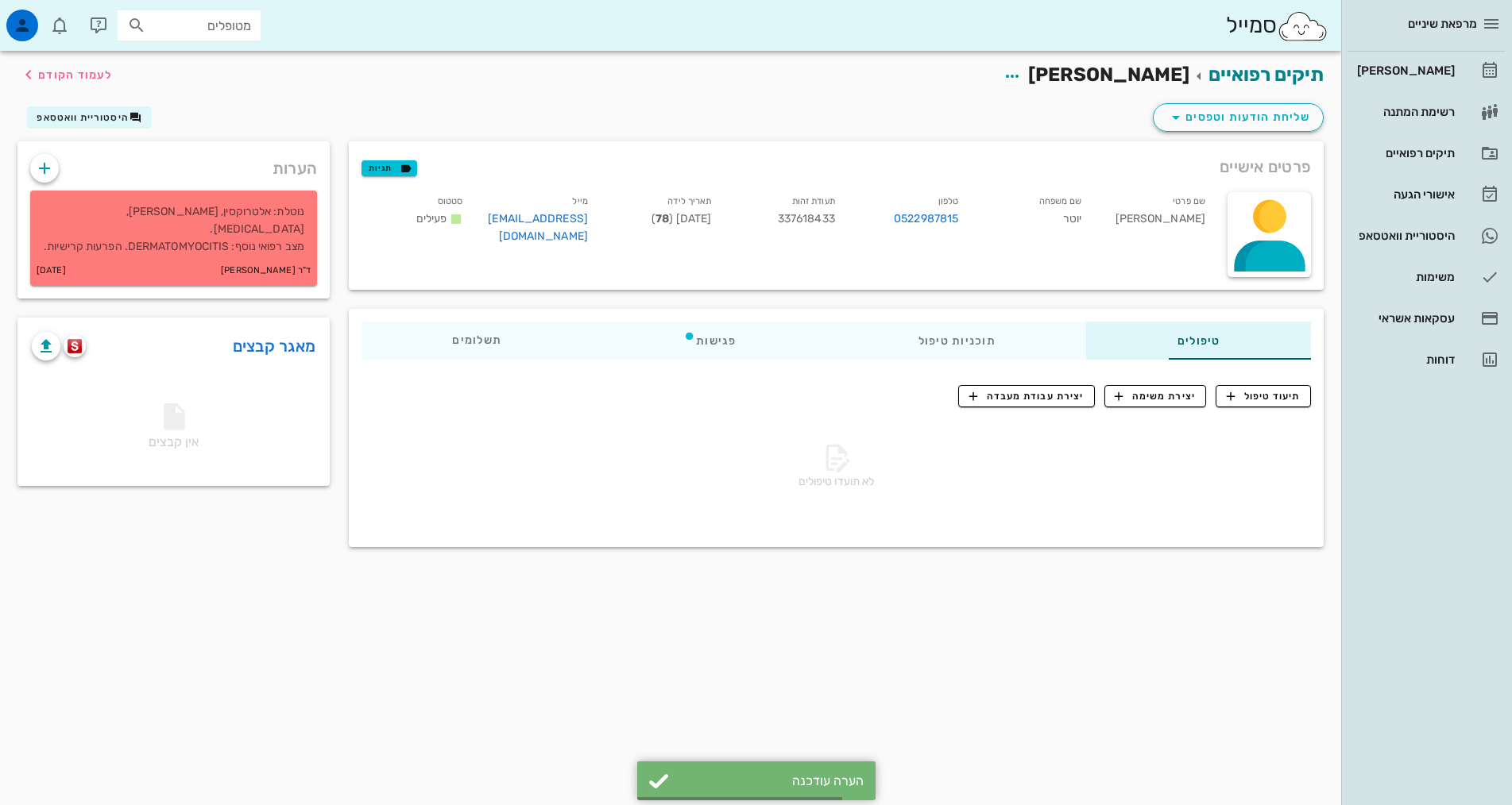
click at [869, 616] on div "תיקים רפואיים [PERSON_NAME] לעמוד הקודם שליחת הודעות וטפסים היסטוריית וואטסאפ פ…" at bounding box center [670, 427] width 1341 height 755
click at [992, 565] on div "תיקים רפואיים [PERSON_NAME] לעמוד הקודם שליחת הודעות וטפסים היסטוריית וואטסאפ פ…" at bounding box center [670, 311] width 1341 height 521
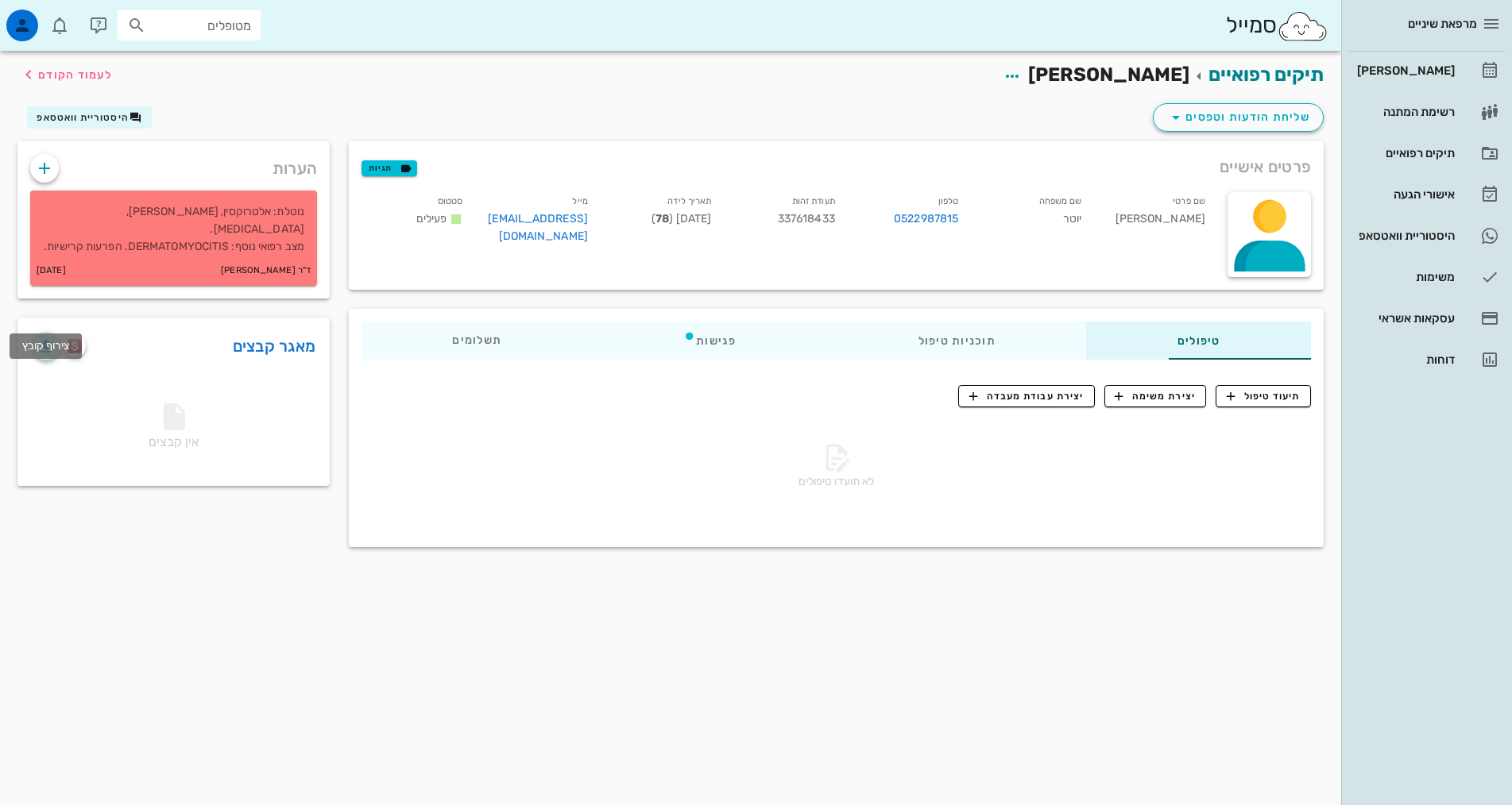
click at [42, 356] on icon "button" at bounding box center [46, 345] width 19 height 19
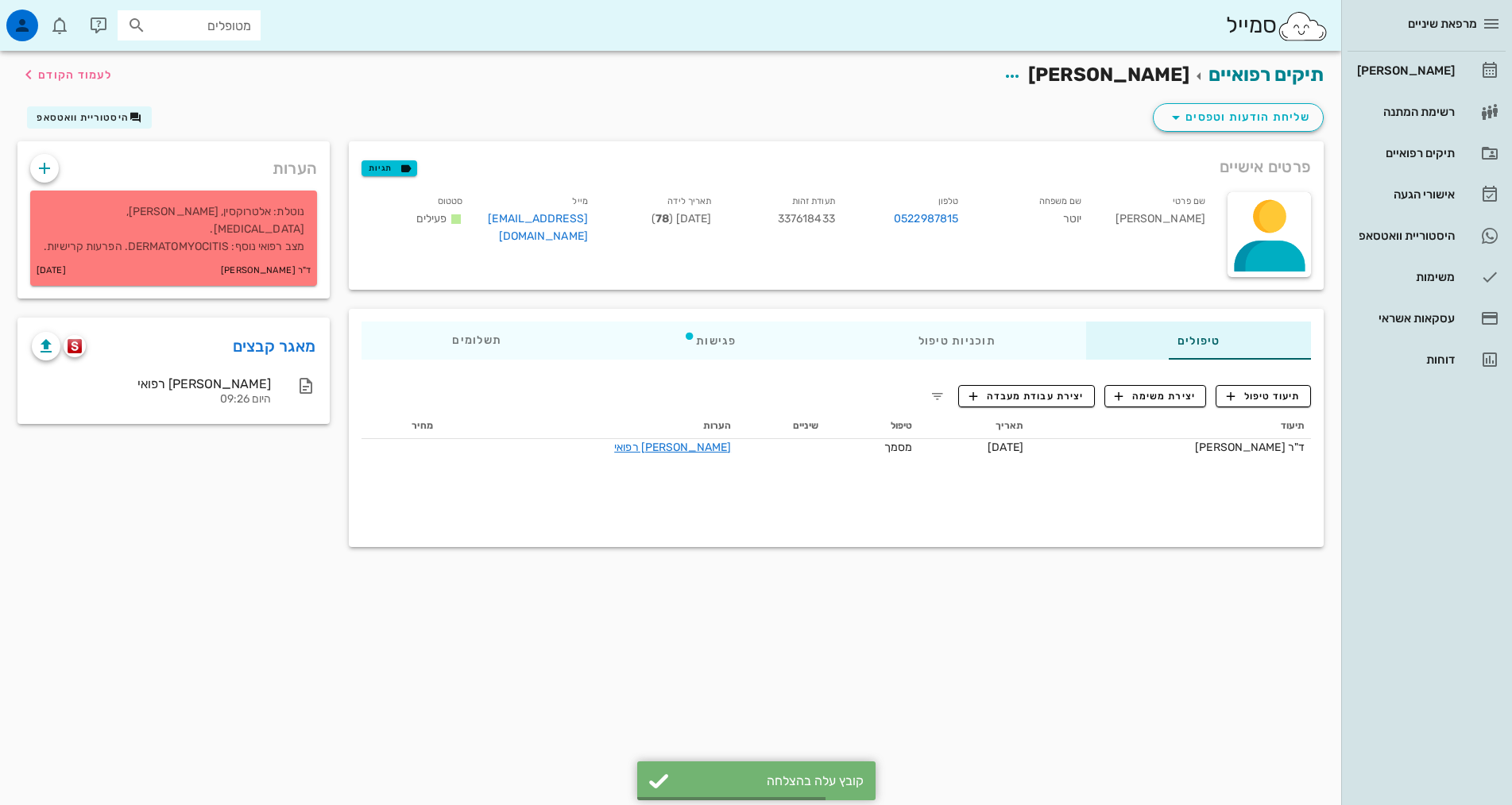
click at [263, 587] on div "תיקים רפואיים [PERSON_NAME] לעמוד הקודם שליחת הודעות וטפסים היסטוריית וואטסאפ פ…" at bounding box center [670, 427] width 1341 height 755
click at [364, 614] on div "תיקים רפואיים [PERSON_NAME] לעמוד הקודם שליחת הודעות וטפסים היסטוריית וואטסאפ פ…" at bounding box center [670, 427] width 1341 height 755
click at [1258, 626] on div "תיקים רפואיים [PERSON_NAME] לעמוד הקודם שליחת הודעות וטפסים היסטוריית וואטסאפ פ…" at bounding box center [670, 427] width 1341 height 755
click at [1029, 662] on div "תיקים רפואיים [PERSON_NAME] לעמוד הקודם שליחת הודעות וטפסים היסטוריית וואטסאפ פ…" at bounding box center [670, 427] width 1341 height 755
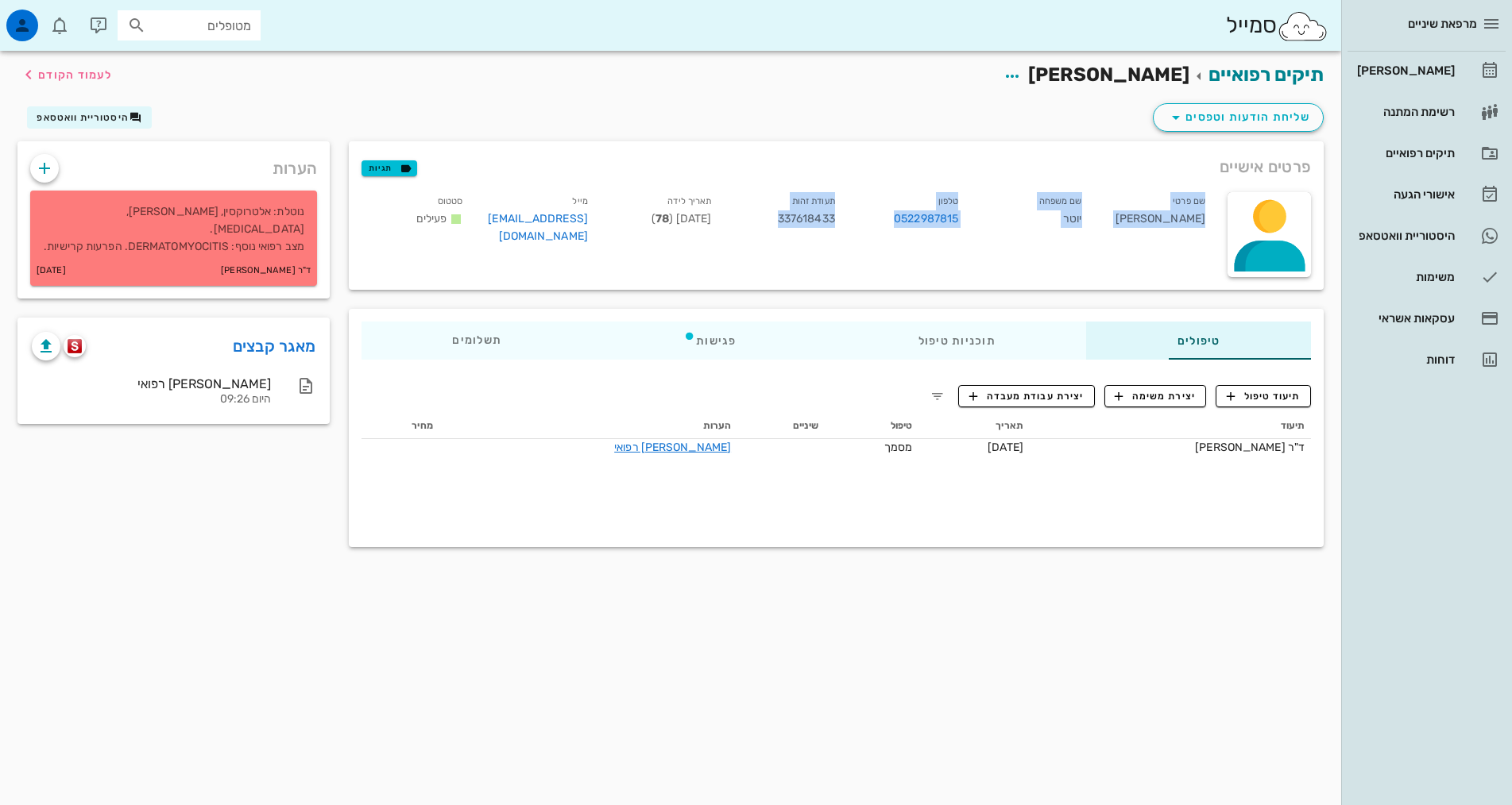
drag, startPoint x: 680, startPoint y: 217, endPoint x: 1222, endPoint y: 216, distance: 542.0
click at [1222, 216] on div "שם פרטי [PERSON_NAME] שם משפחה [PERSON_NAME] 0522987815 תעודת זהות 337618433 תא…" at bounding box center [836, 234] width 969 height 104
copy div "שם פרטי [PERSON_NAME] שם משפחה [PERSON_NAME] 0522987815 תעודת זהות 337618433"
click at [1444, 242] on div "היסטוריית וואטסאפ" at bounding box center [1404, 236] width 101 height 26
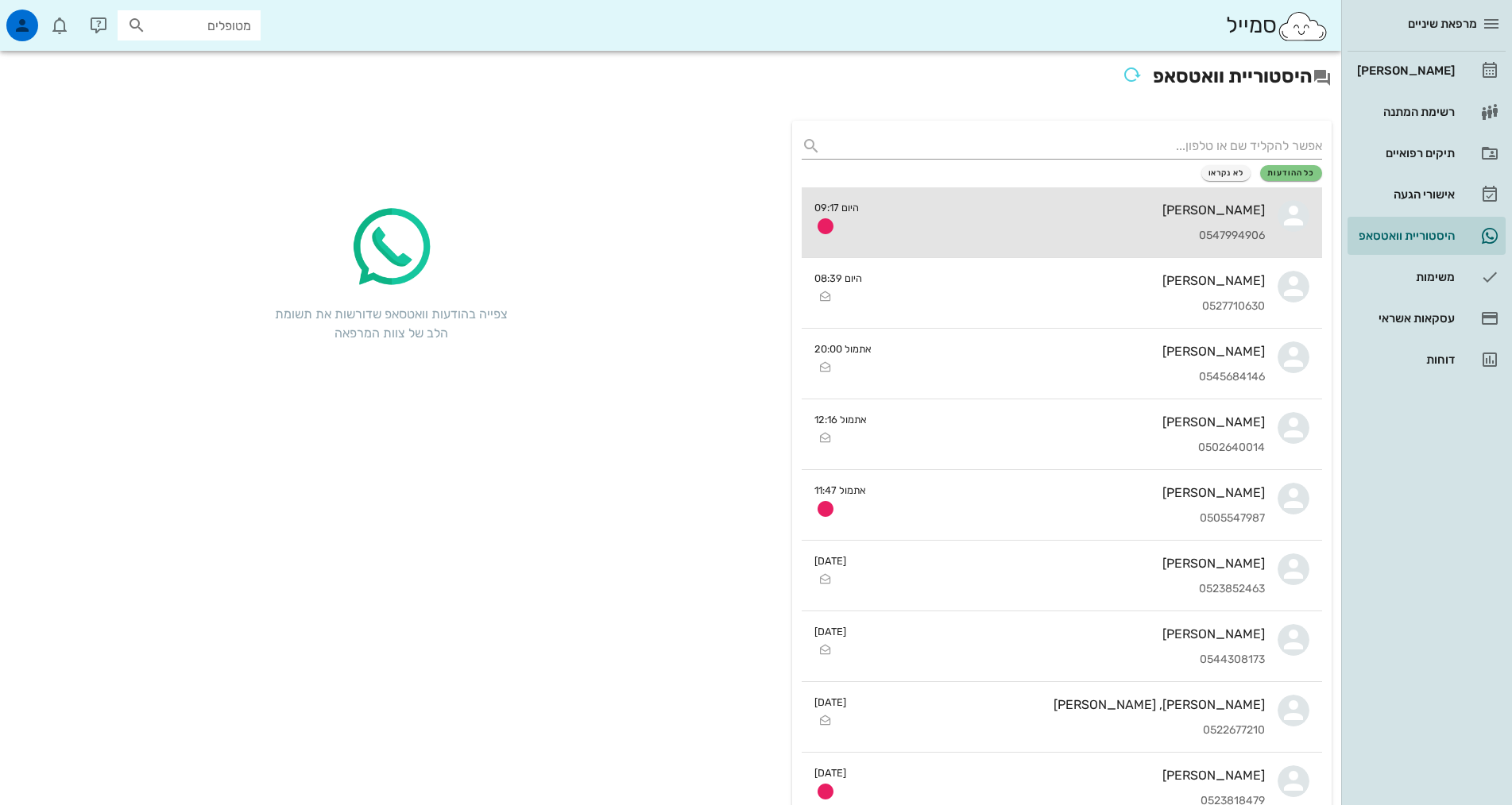
click at [1154, 237] on div "0547994906" at bounding box center [1068, 236] width 393 height 14
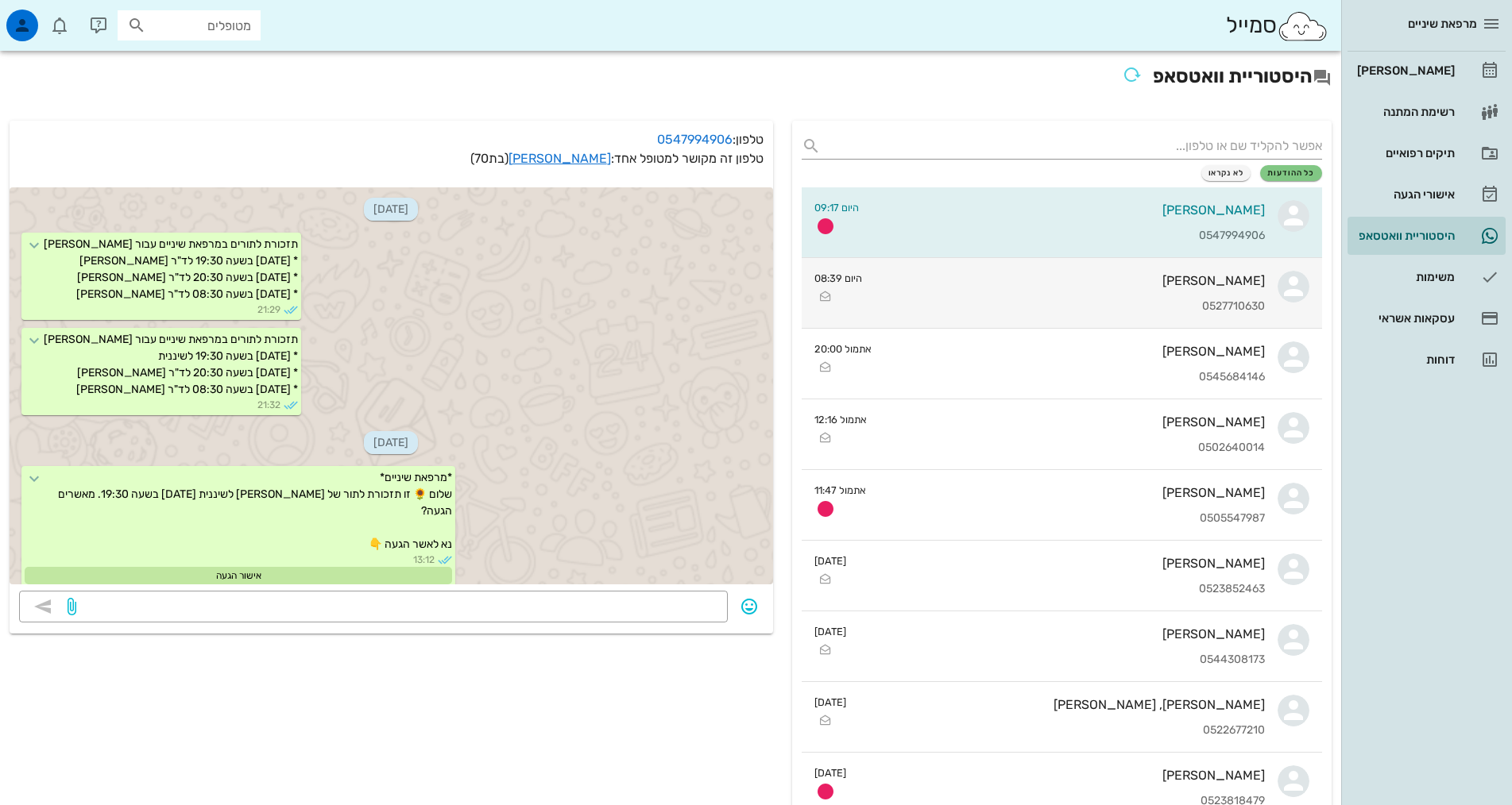
scroll to position [556, 0]
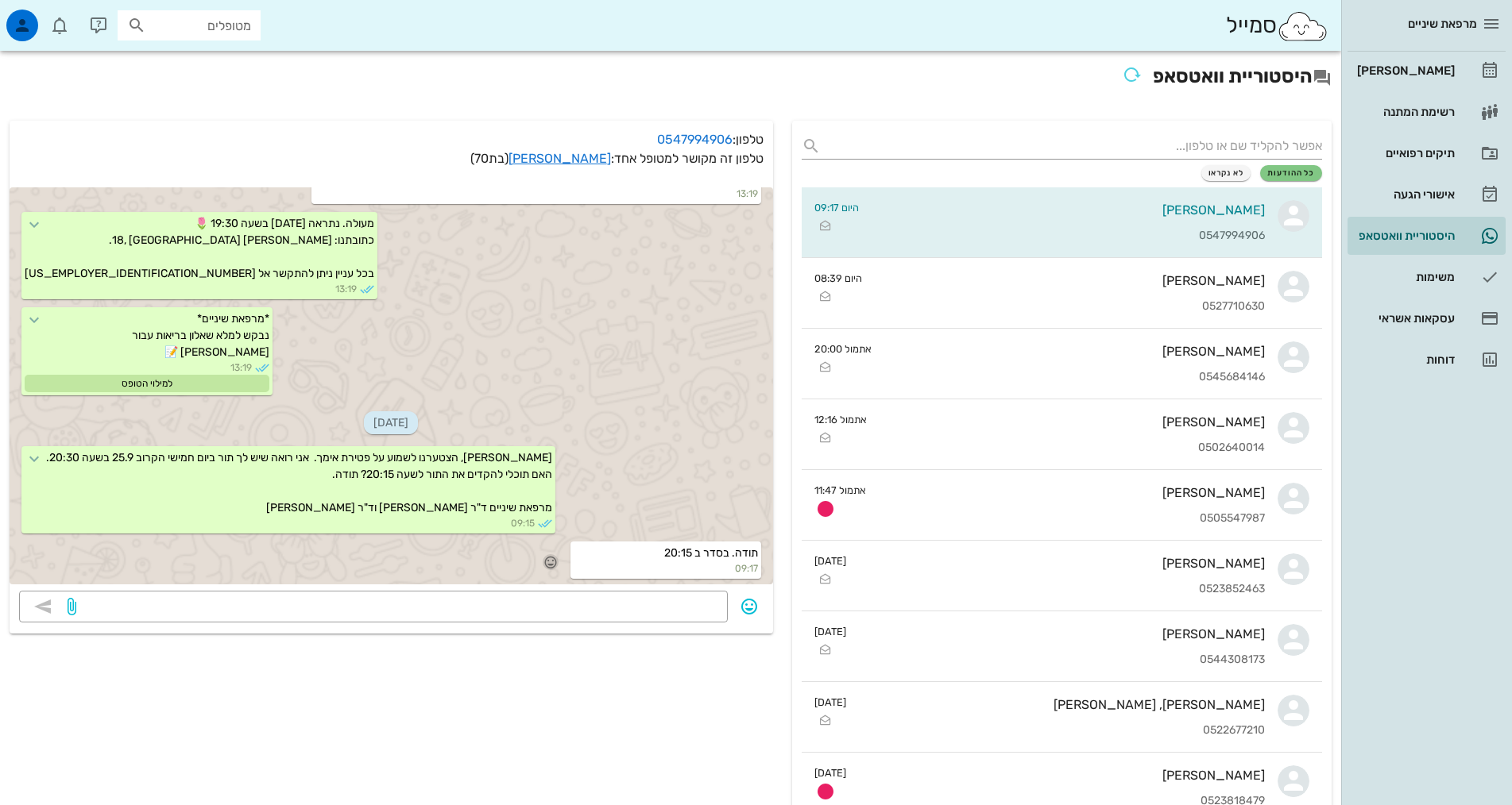
click at [553, 565] on icon "button" at bounding box center [550, 562] width 14 height 14
click at [540, 540] on div "👍" at bounding box center [539, 539] width 29 height 31
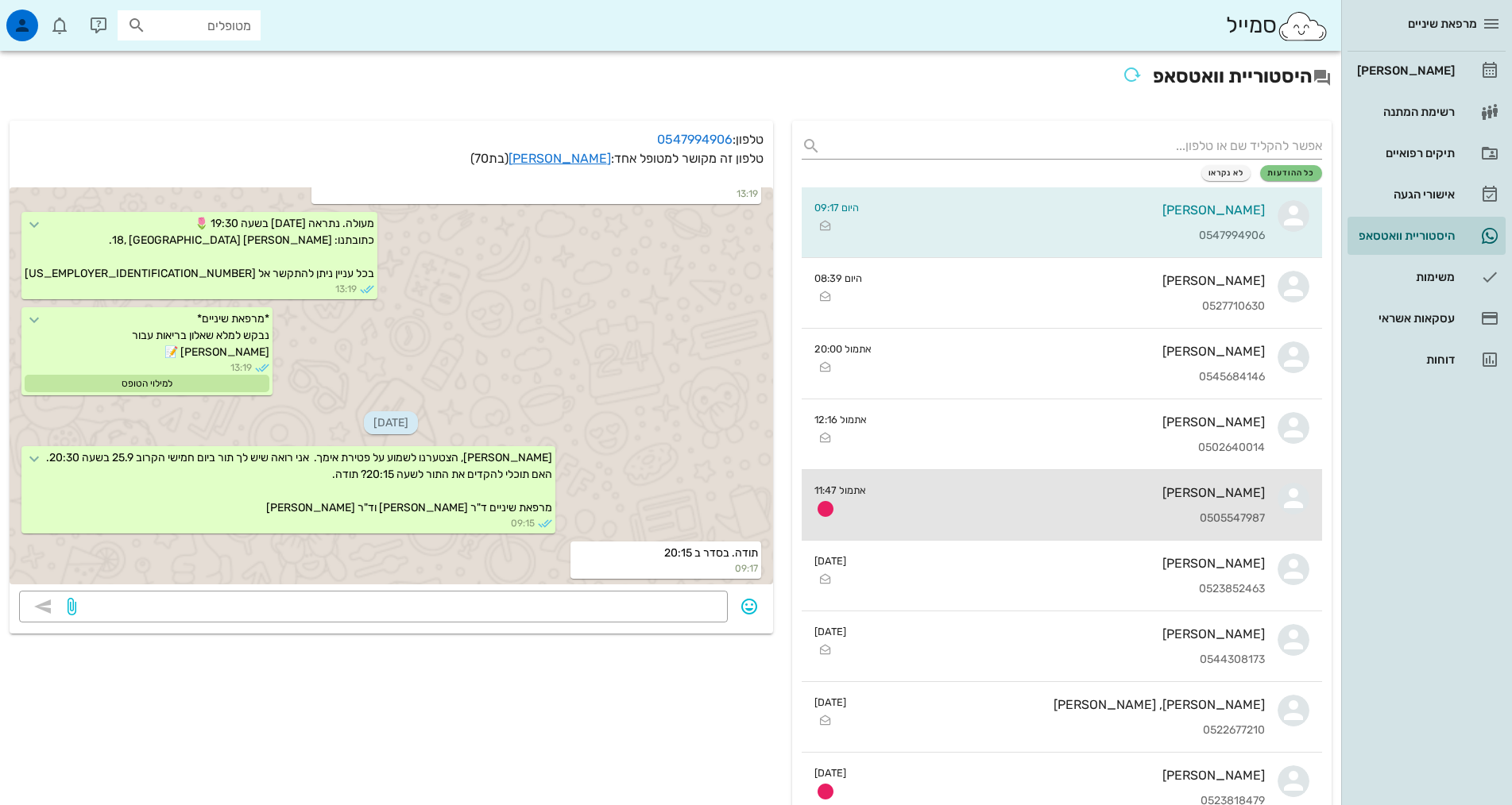
click at [1017, 518] on div "0505547987" at bounding box center [1072, 519] width 386 height 14
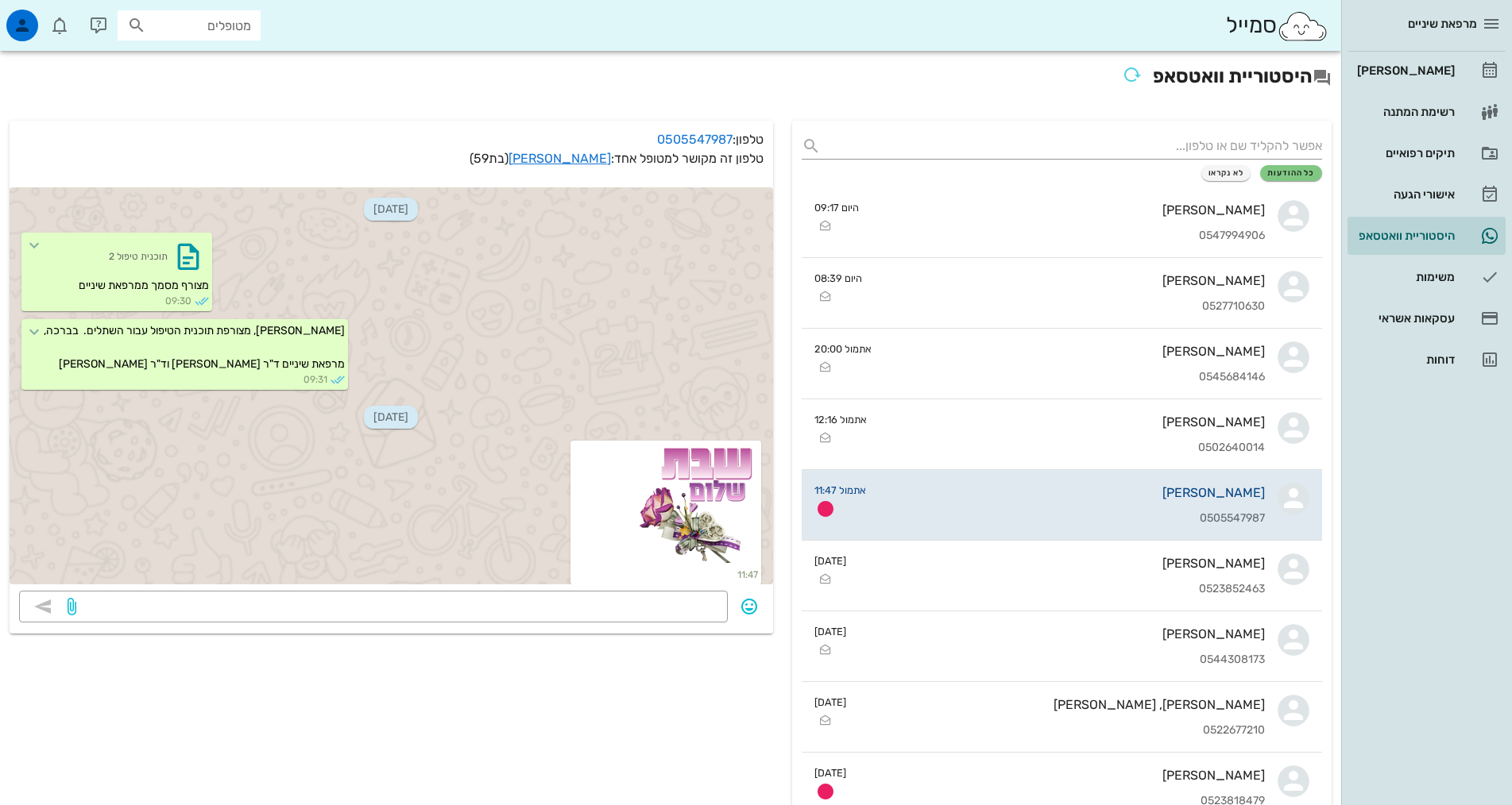
scroll to position [159, 0]
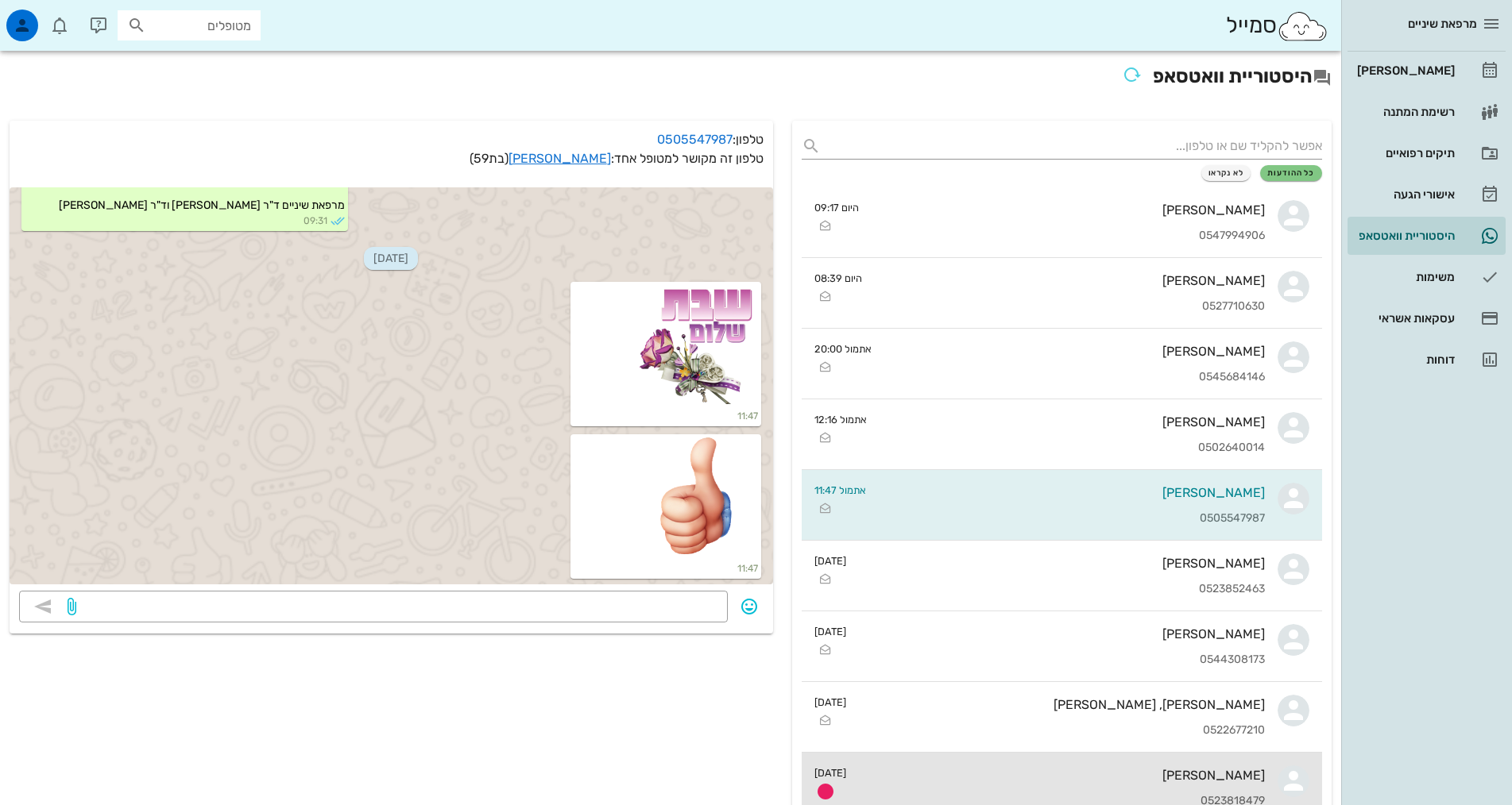
click at [1038, 754] on div "[PERSON_NAME] 0523818479" at bounding box center [1062, 787] width 406 height 70
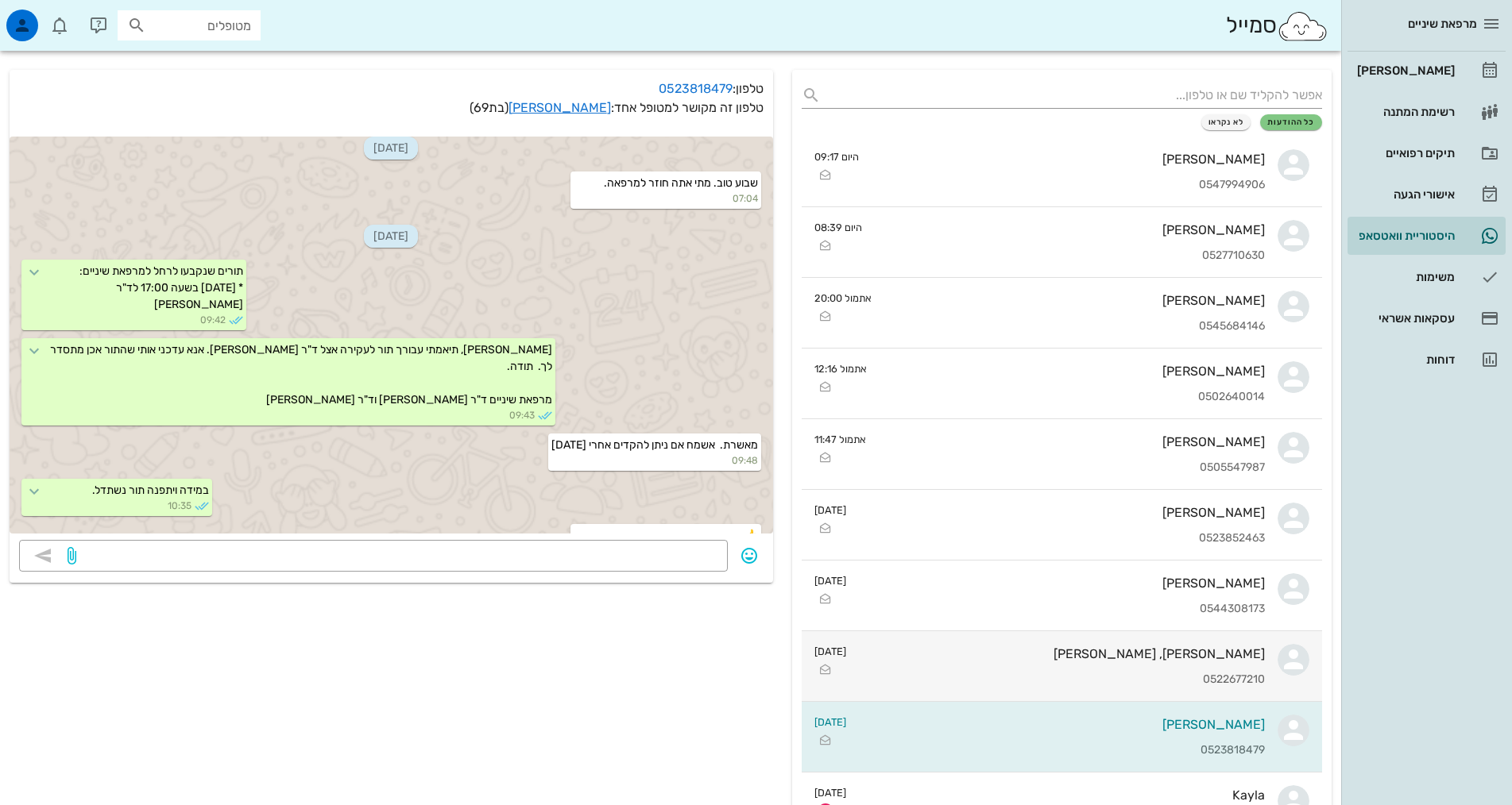
scroll to position [159, 0]
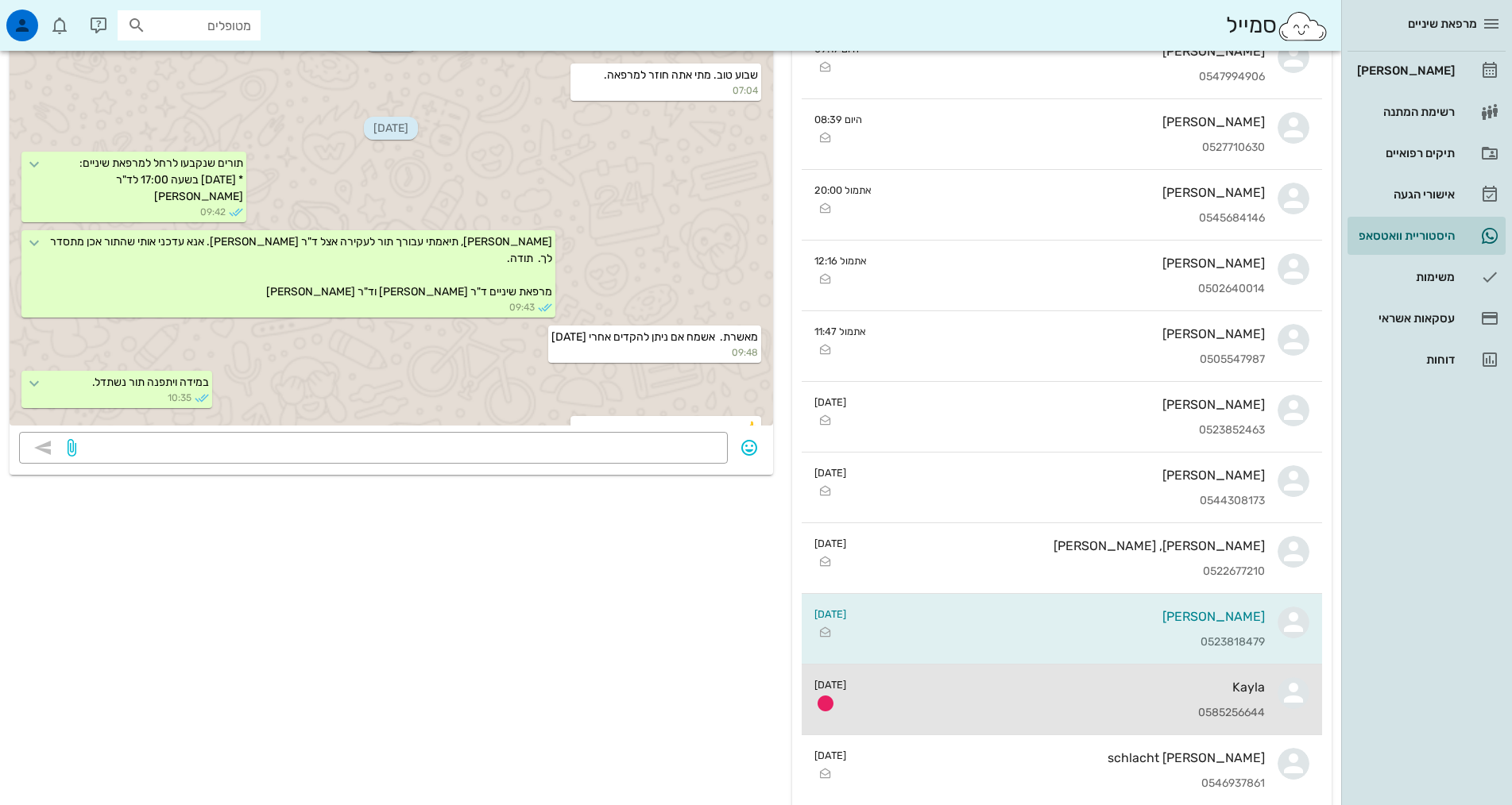
click at [901, 701] on div "Kayla 0585256644" at bounding box center [1062, 699] width 406 height 70
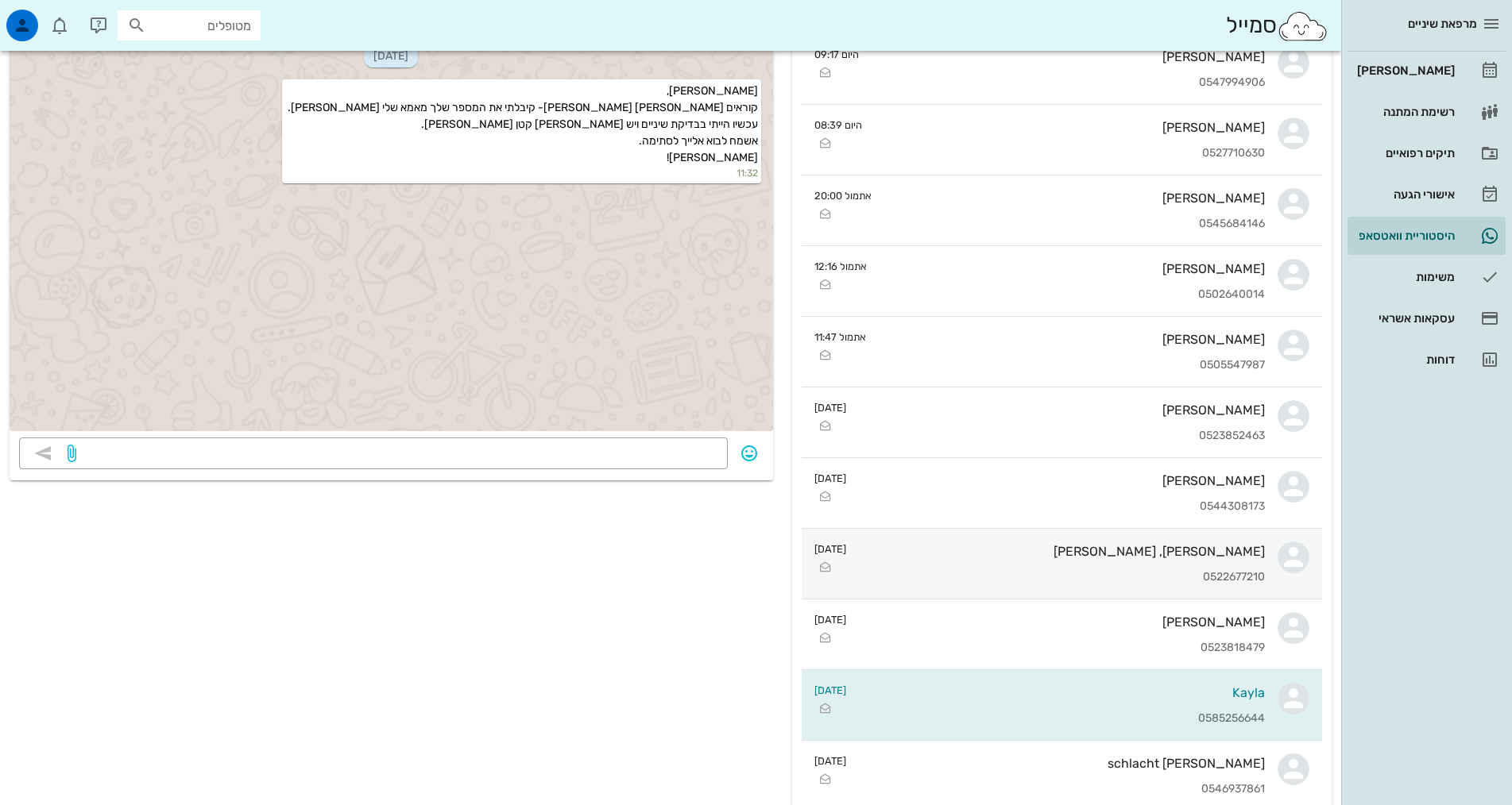
scroll to position [159, 0]
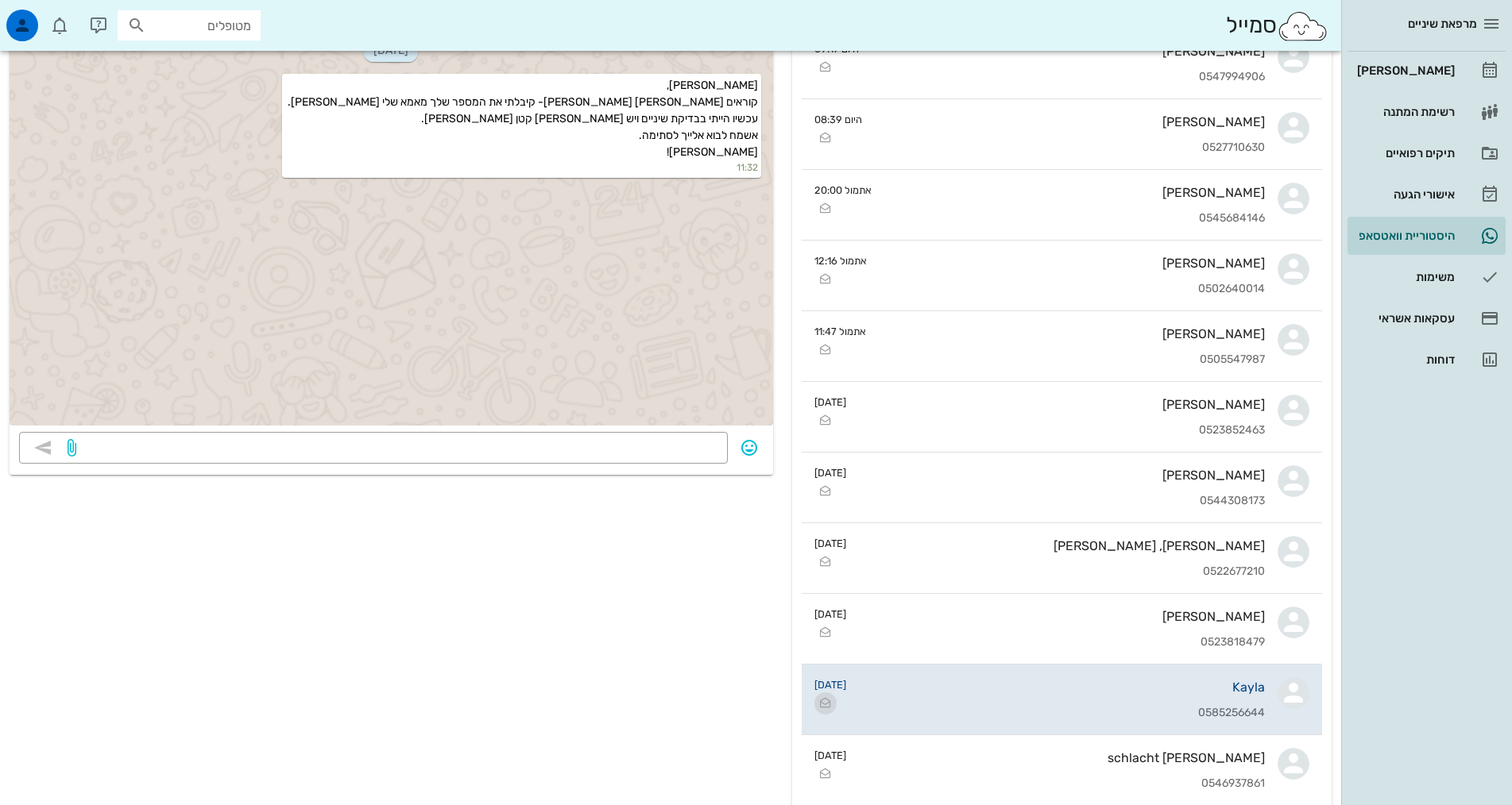
click at [825, 701] on icon "button" at bounding box center [824, 703] width 19 height 19
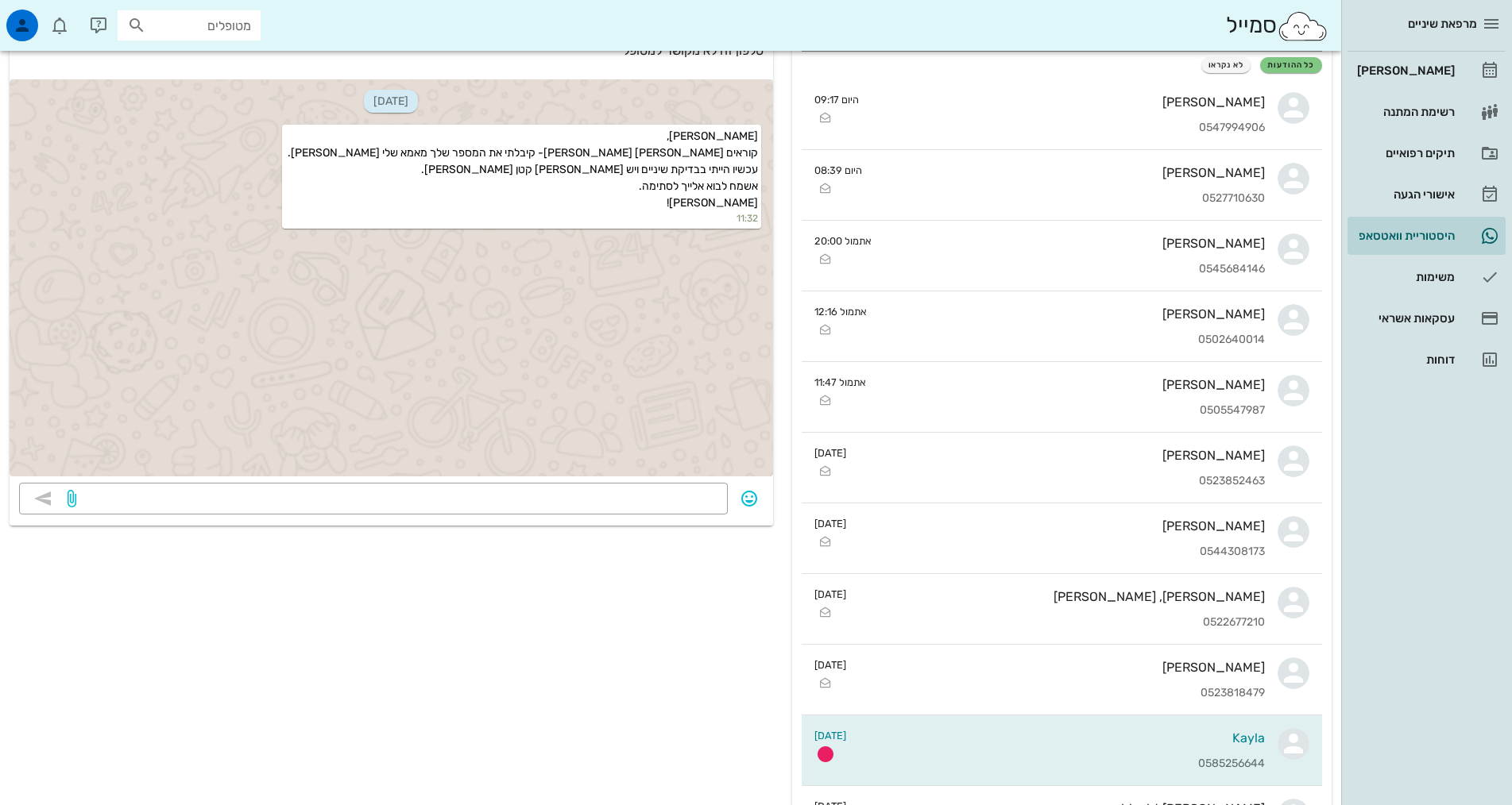
scroll to position [79, 0]
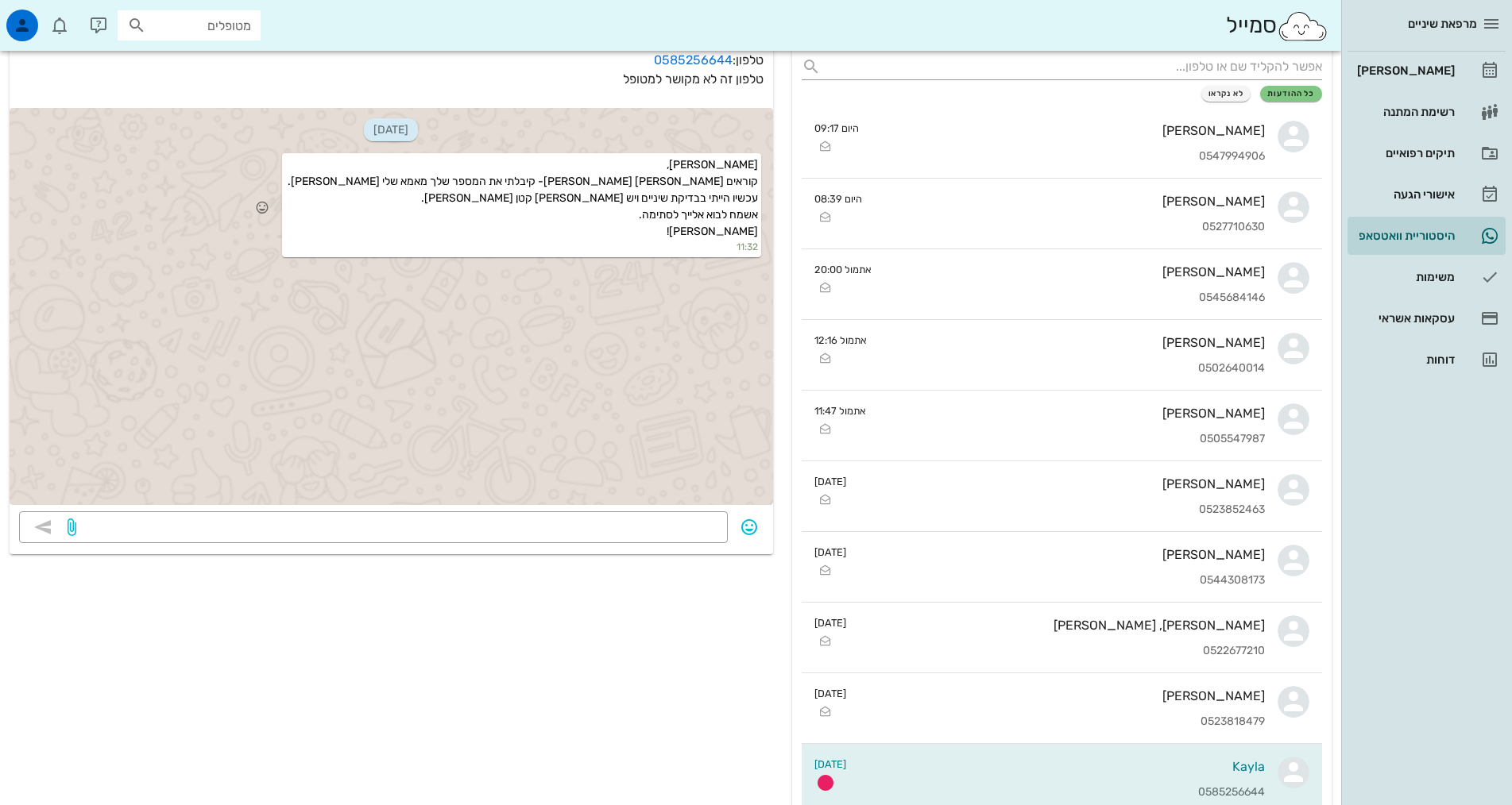
click at [680, 182] on span "[PERSON_NAME], קוראים [PERSON_NAME] [PERSON_NAME]- קיבלתי את המספר שלך מאמא שלי…" at bounding box center [521, 198] width 473 height 80
drag, startPoint x: 656, startPoint y: 181, endPoint x: 713, endPoint y: 179, distance: 57.0
click at [713, 179] on span "[PERSON_NAME], קוראים [PERSON_NAME] [PERSON_NAME]- קיבלתי את המספר שלך מאמא שלי…" at bounding box center [521, 198] width 473 height 80
drag, startPoint x: 699, startPoint y: 184, endPoint x: 750, endPoint y: 372, distance: 194.8
click at [750, 372] on div "[DATE] [PERSON_NAME], קוראים [PERSON_NAME] [PERSON_NAME]- קיבלתי את המספר שלך מ…" at bounding box center [391, 306] width 763 height 397
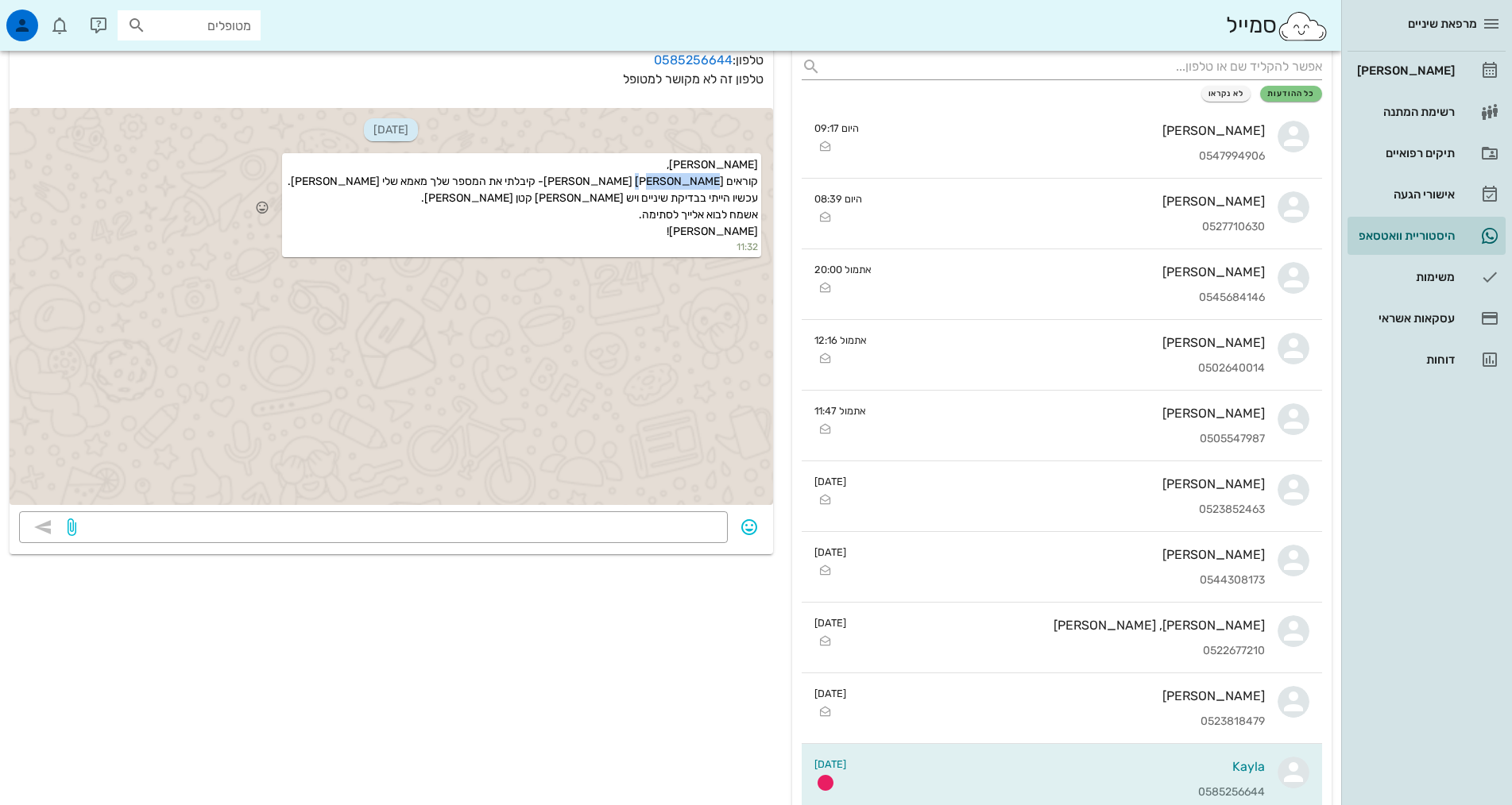
drag, startPoint x: 659, startPoint y: 181, endPoint x: 709, endPoint y: 182, distance: 50.0
click at [709, 182] on span "[PERSON_NAME], קוראים [PERSON_NAME] [PERSON_NAME]- קיבלתי את המספר שלך מאמא שלי…" at bounding box center [521, 198] width 473 height 80
copy span "[PERSON_NAME]"
click at [677, 522] on textarea at bounding box center [398, 529] width 638 height 26
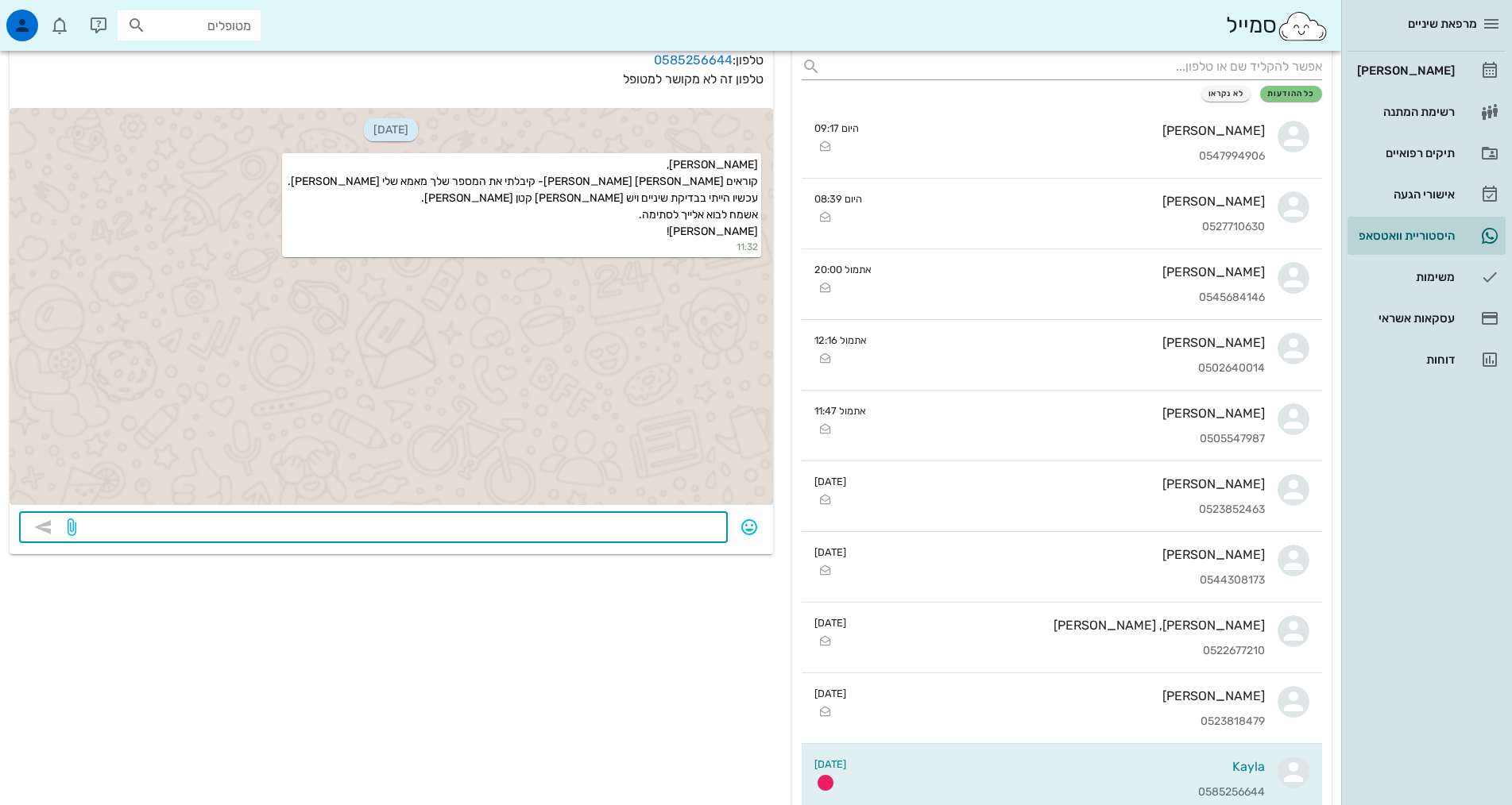
paste textarea "[PERSON_NAME]"
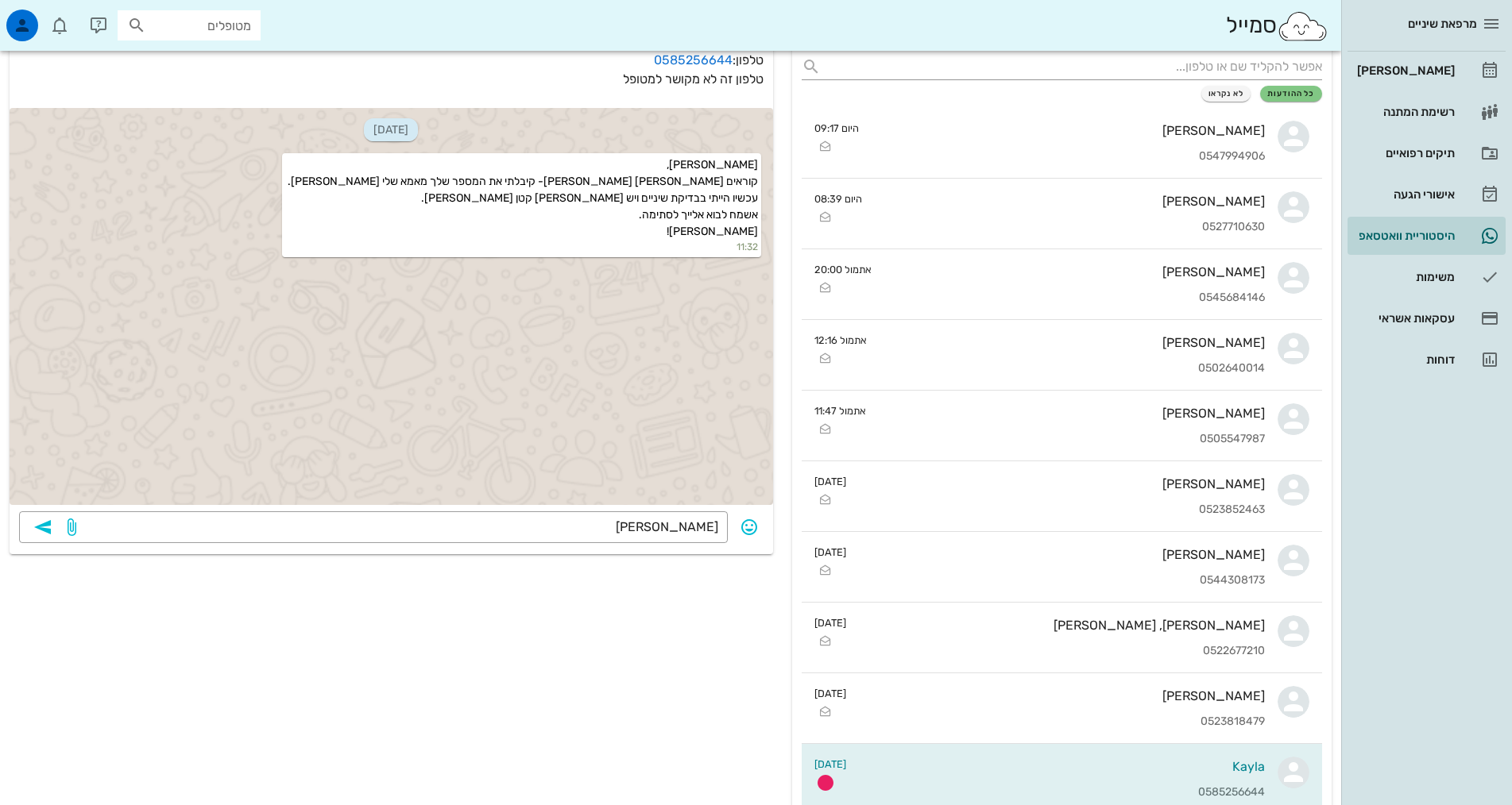
drag, startPoint x: 623, startPoint y: 64, endPoint x: 728, endPoint y: 57, distance: 105.2
click at [728, 57] on p "טלפון: 0585256644" at bounding box center [391, 59] width 744 height 19
copy link "0585256644"
click at [611, 520] on textarea "[PERSON_NAME]" at bounding box center [398, 529] width 638 height 26
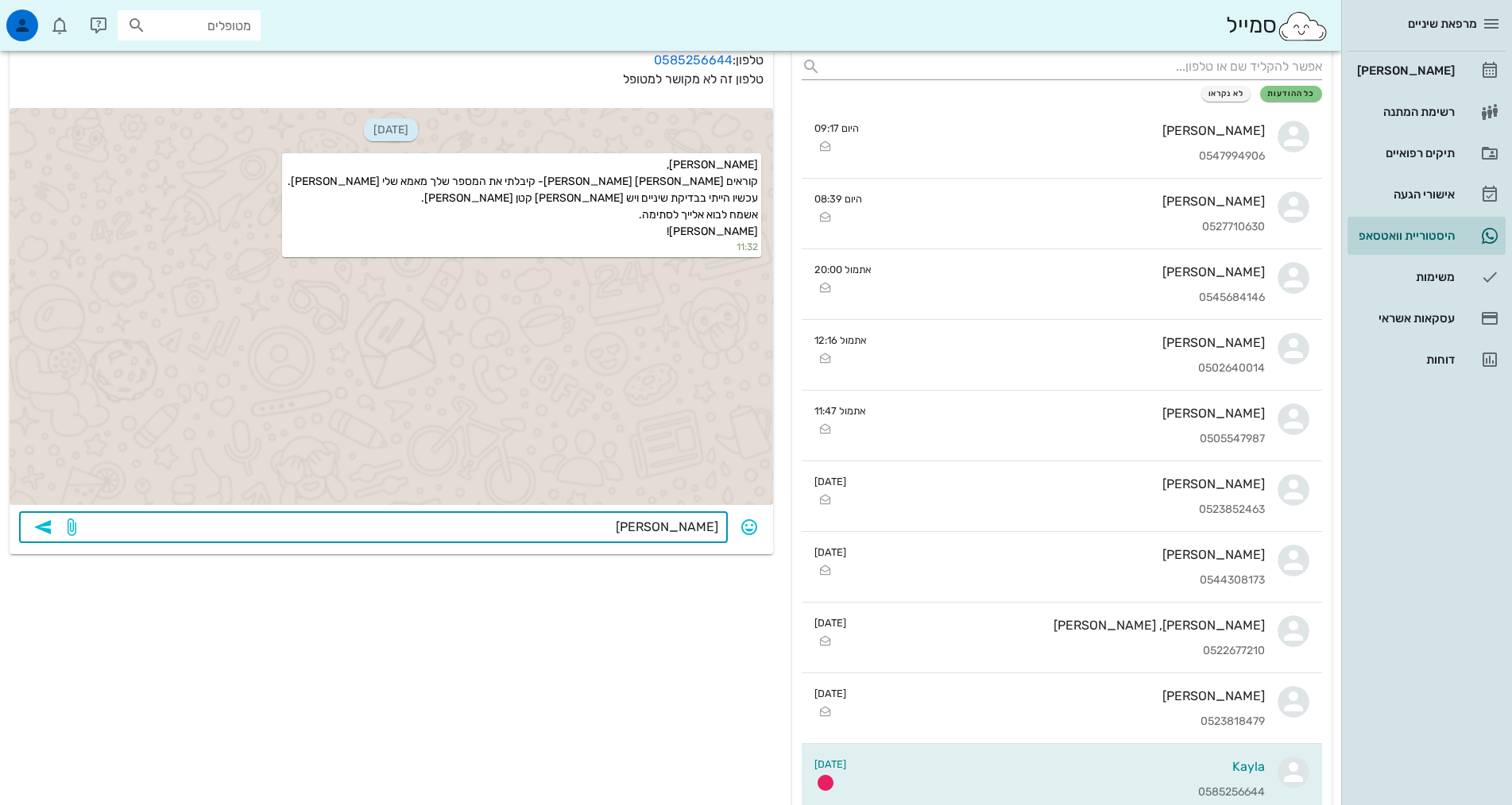
paste textarea "0585256644"
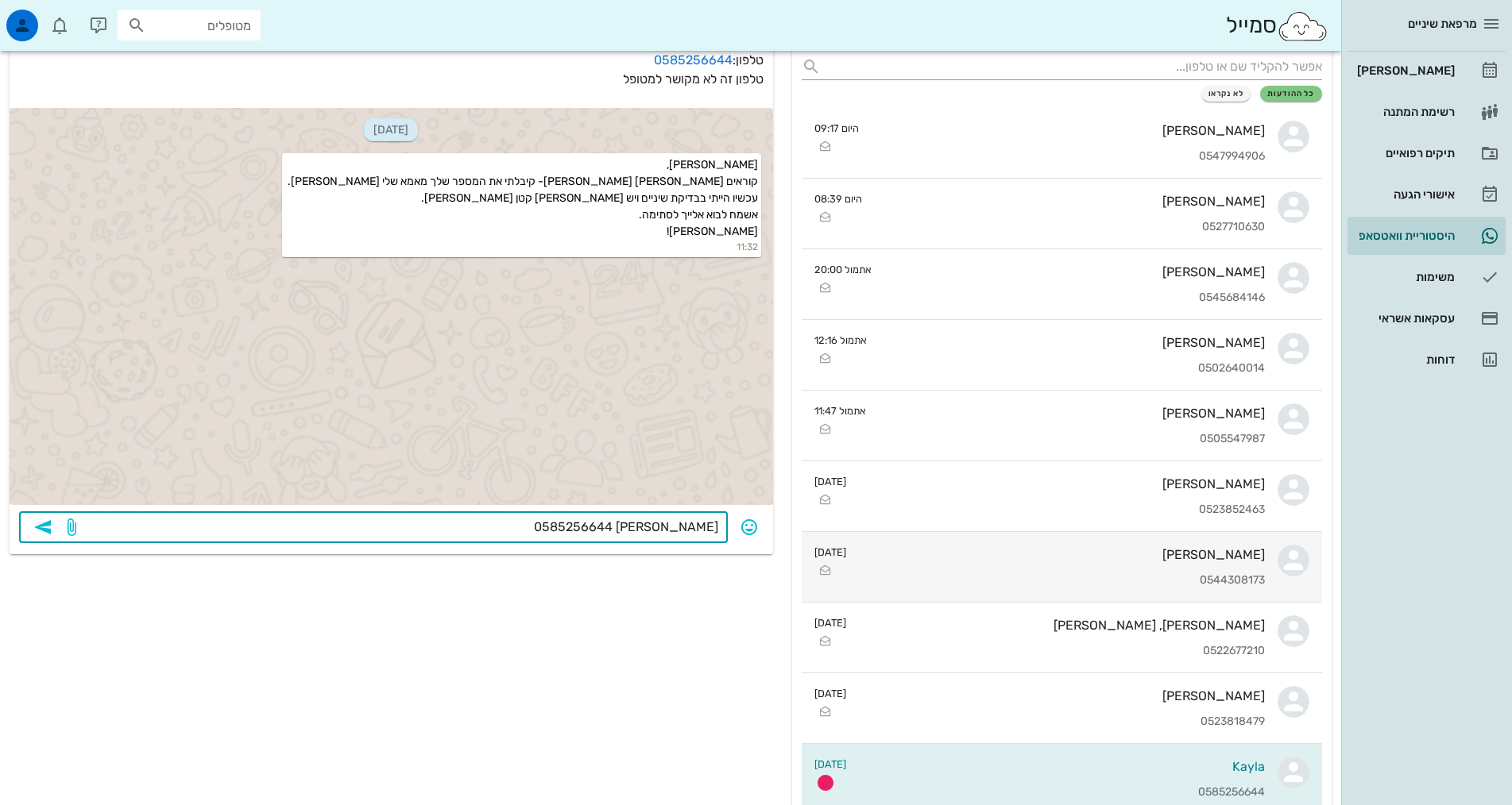
scroll to position [0, 0]
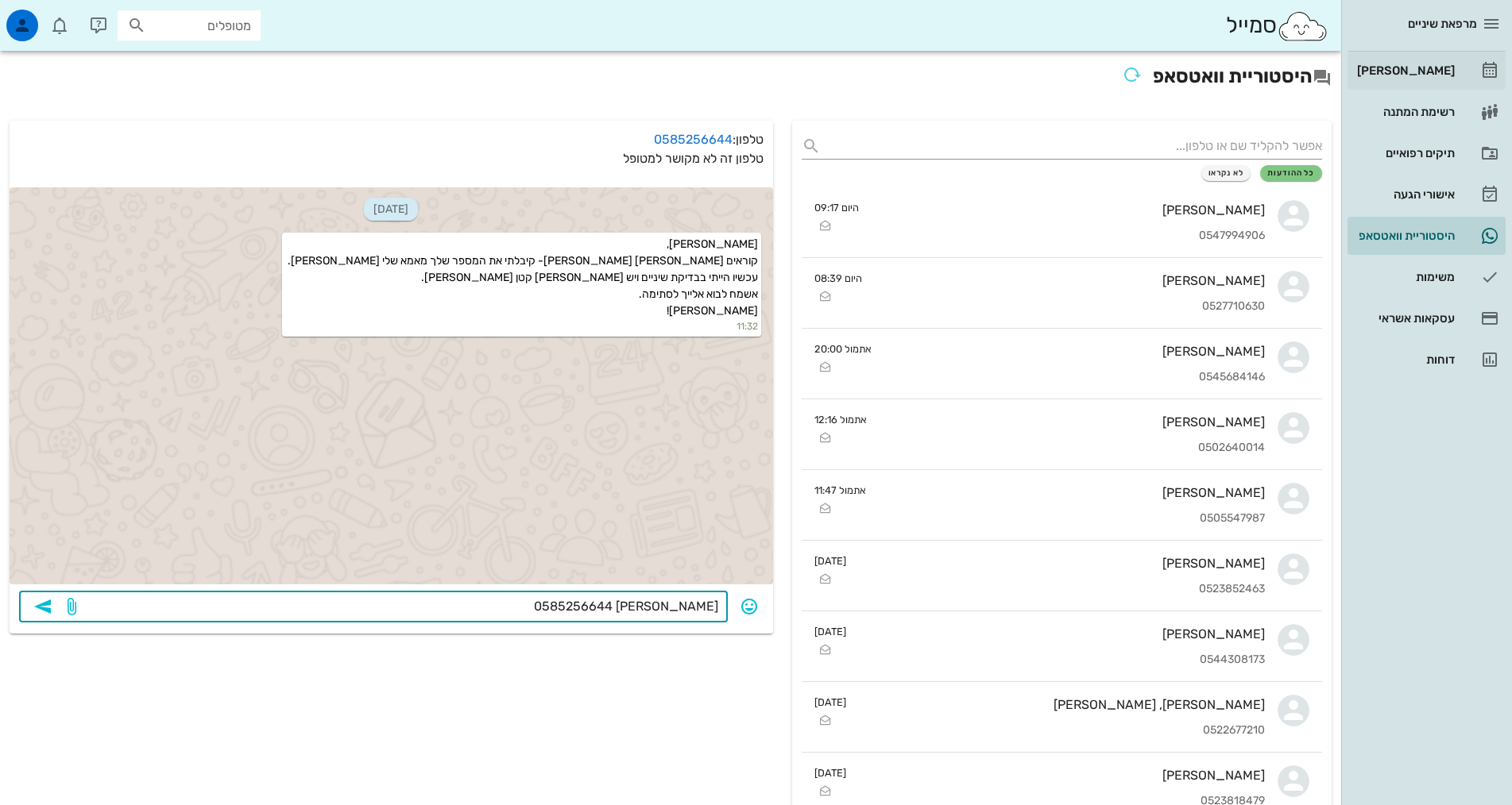
type textarea "[PERSON_NAME] 0585256644"
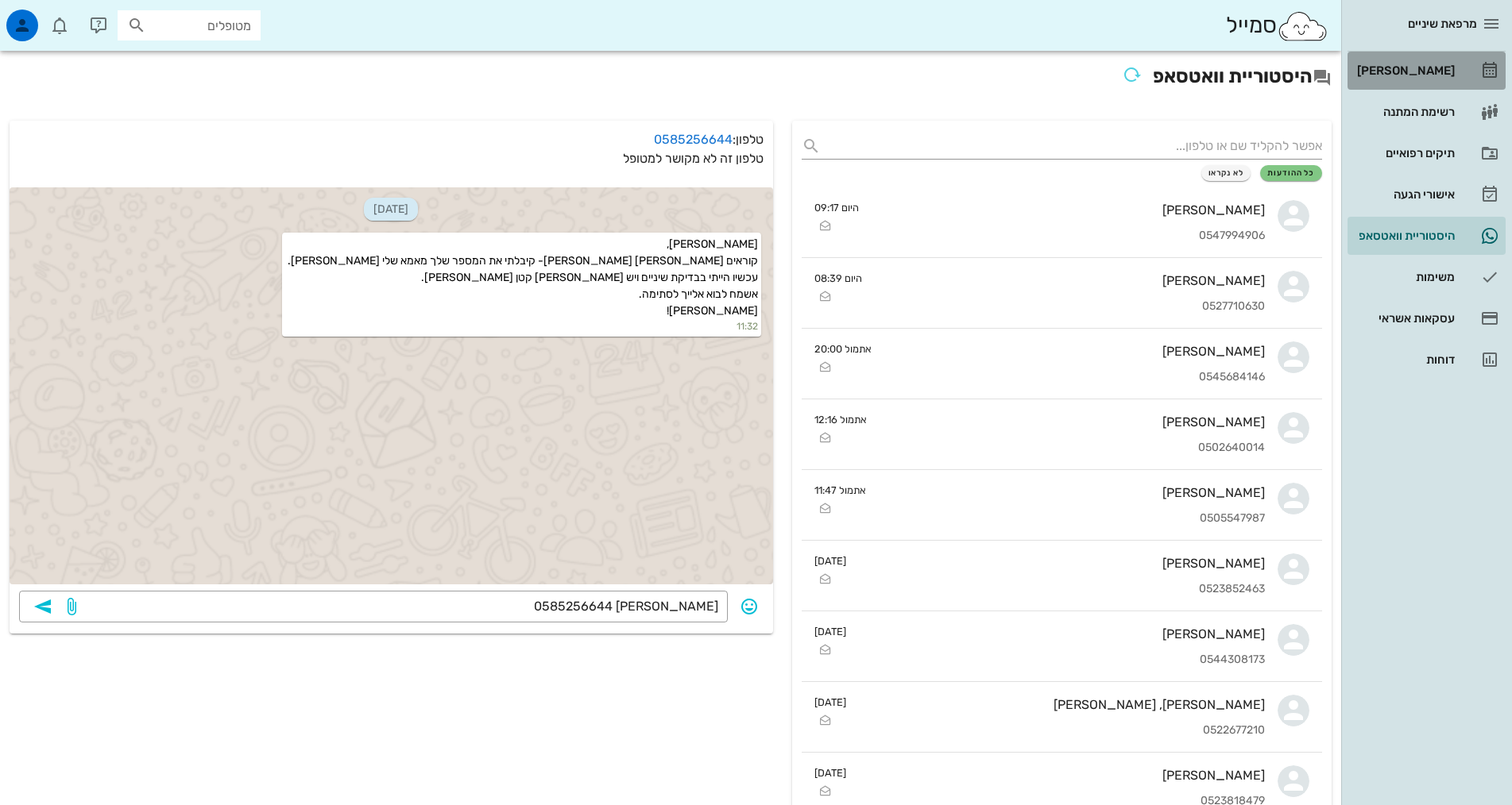
click at [1465, 66] on link "[PERSON_NAME]" at bounding box center [1426, 70] width 158 height 39
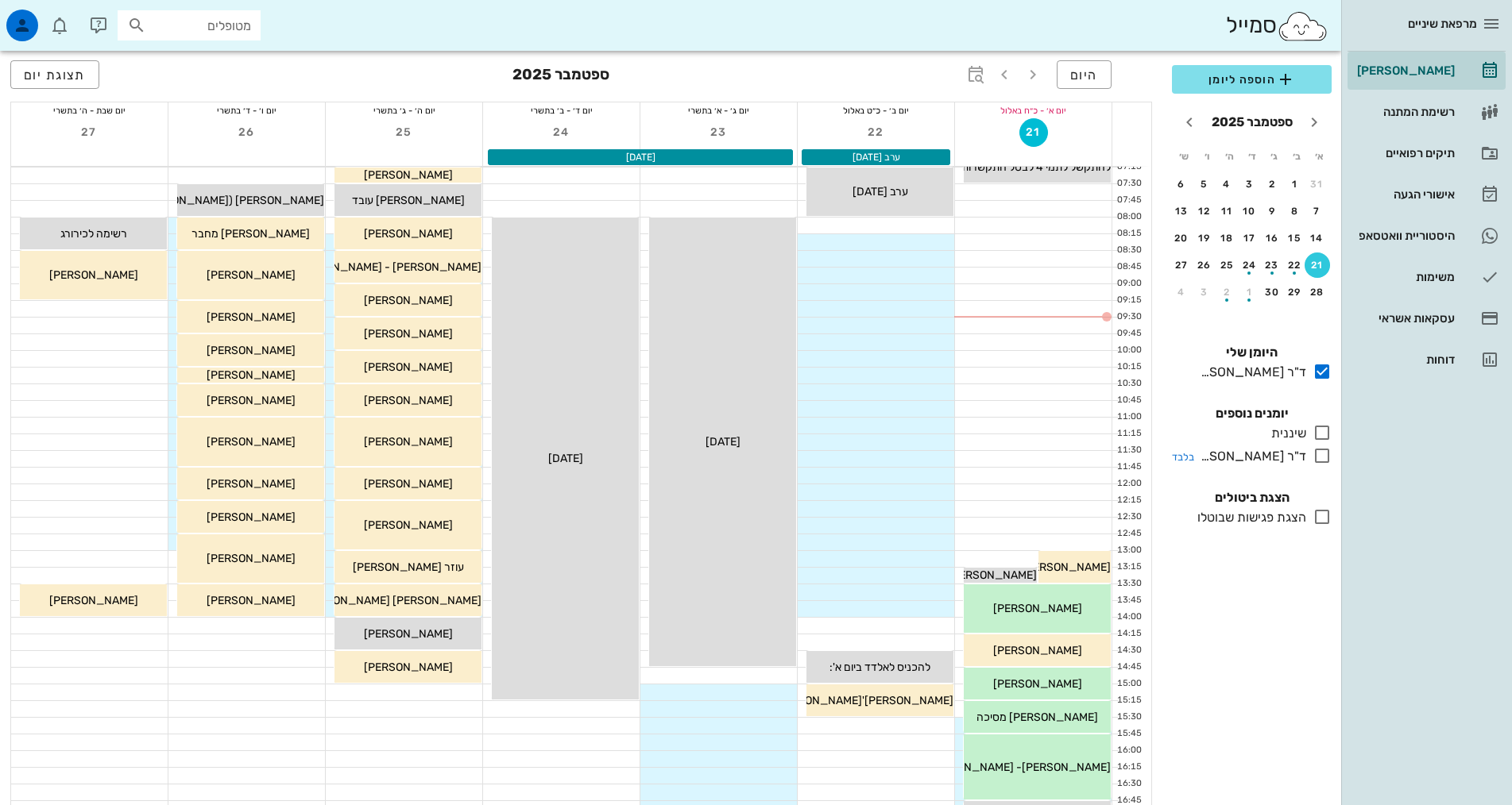
click at [1282, 458] on div "ד"ר [PERSON_NAME]" at bounding box center [1250, 456] width 112 height 19
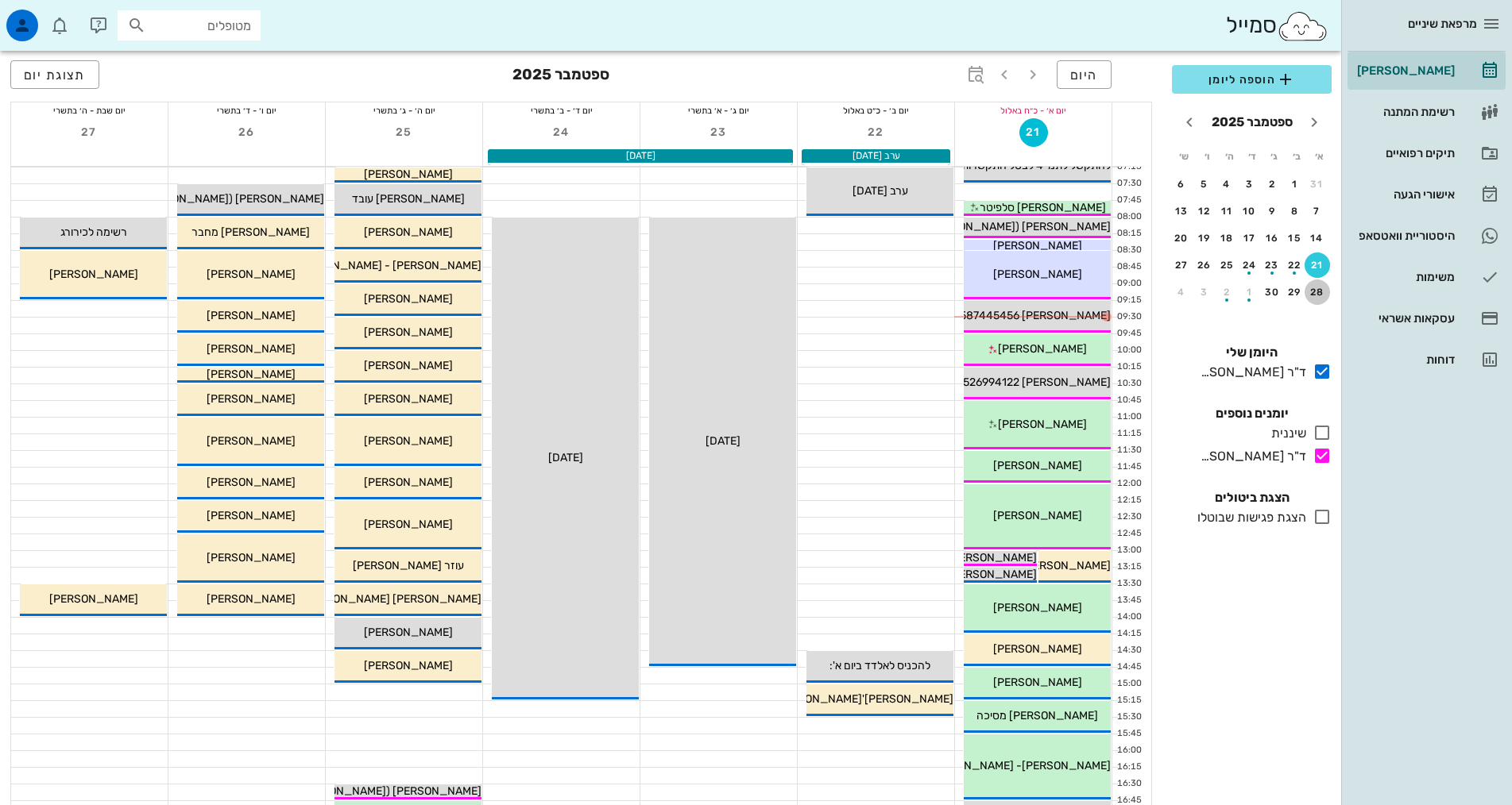
click at [1315, 287] on div "28" at bounding box center [1317, 292] width 26 height 11
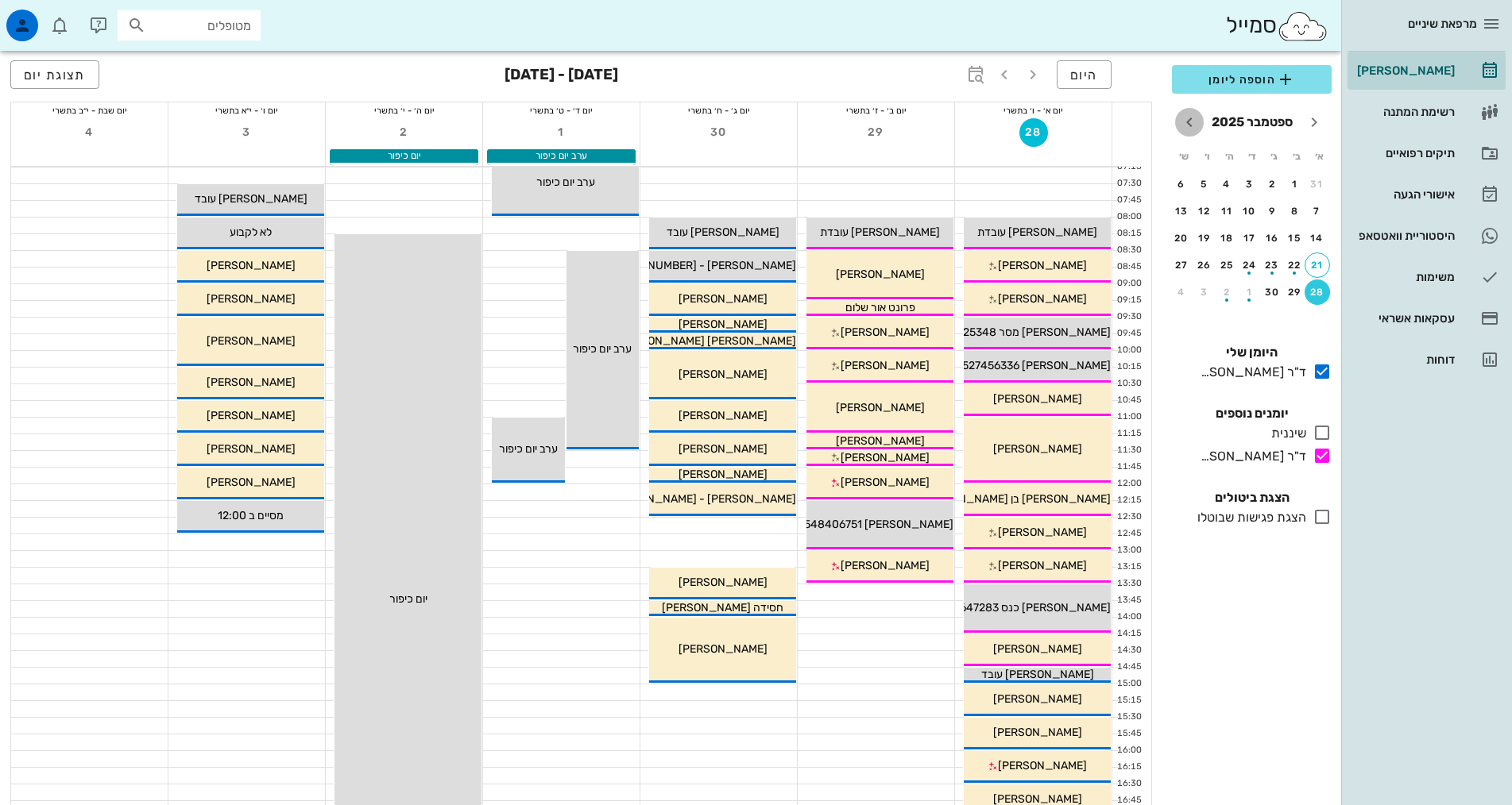
click at [1191, 121] on icon "חודש הבא" at bounding box center [1188, 122] width 19 height 19
click at [1316, 219] on button "5" at bounding box center [1317, 212] width 26 height 26
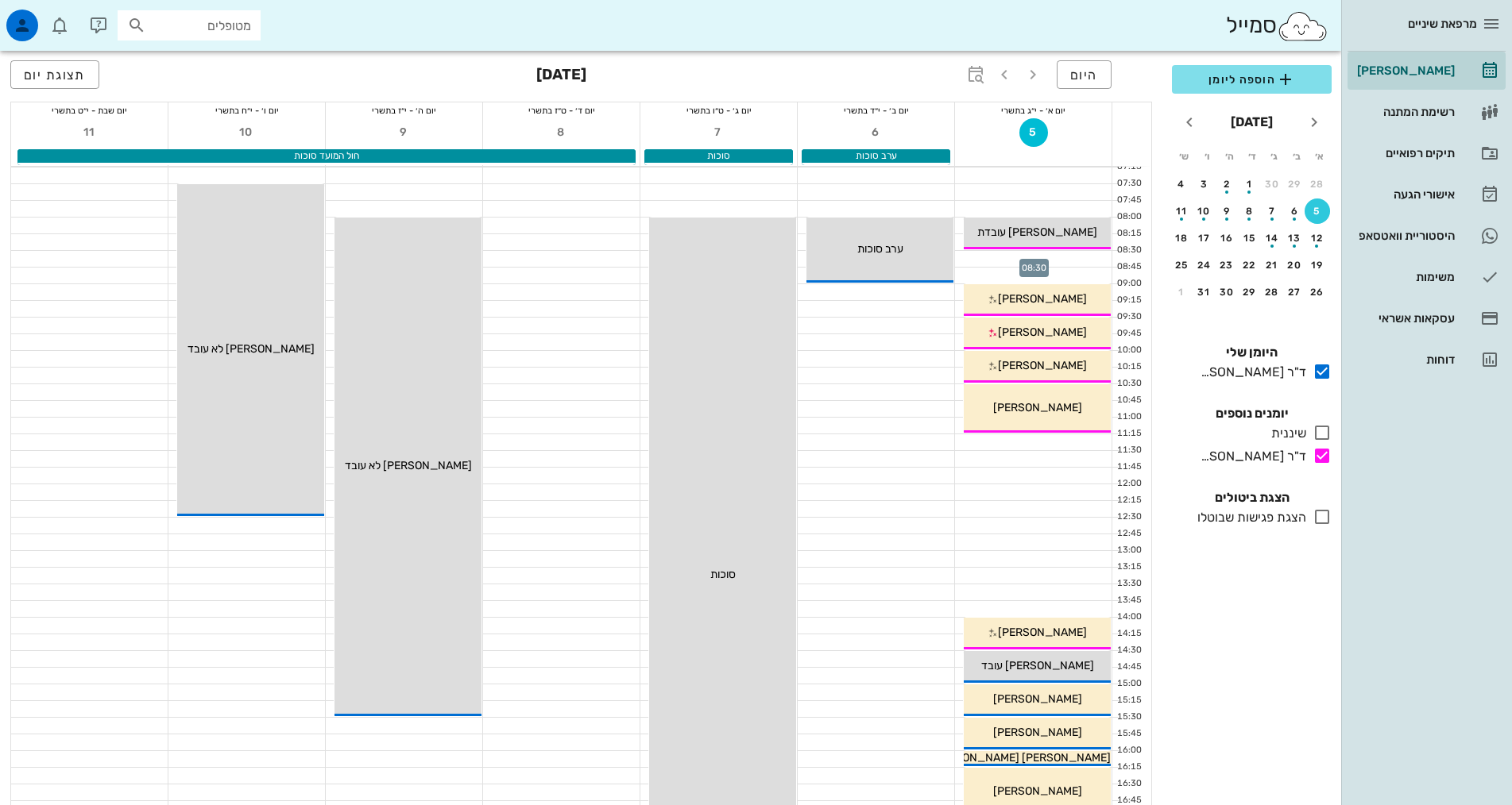
click at [1071, 257] on div at bounding box center [1033, 259] width 156 height 16
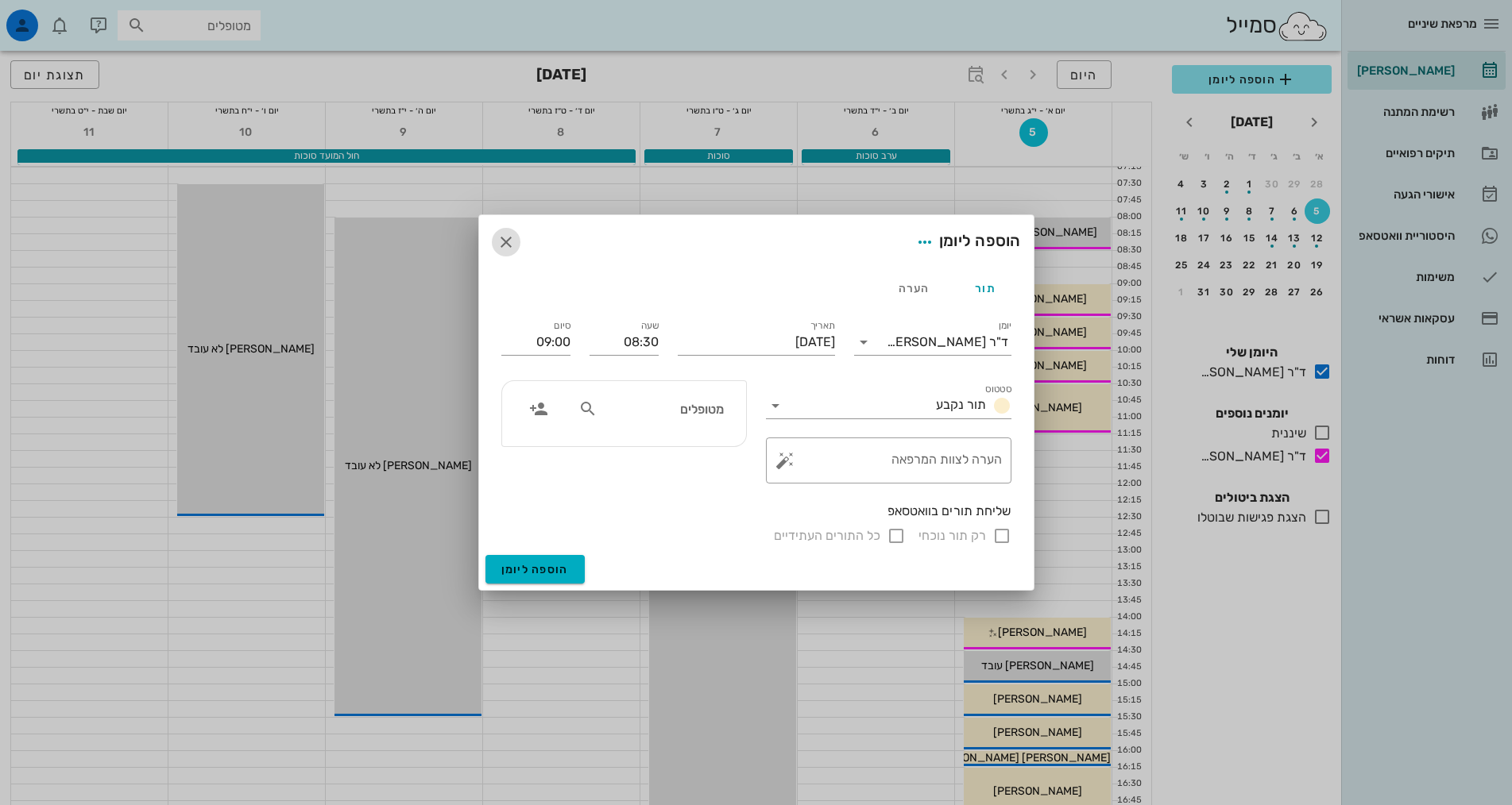
click at [504, 238] on icon "button" at bounding box center [506, 241] width 19 height 19
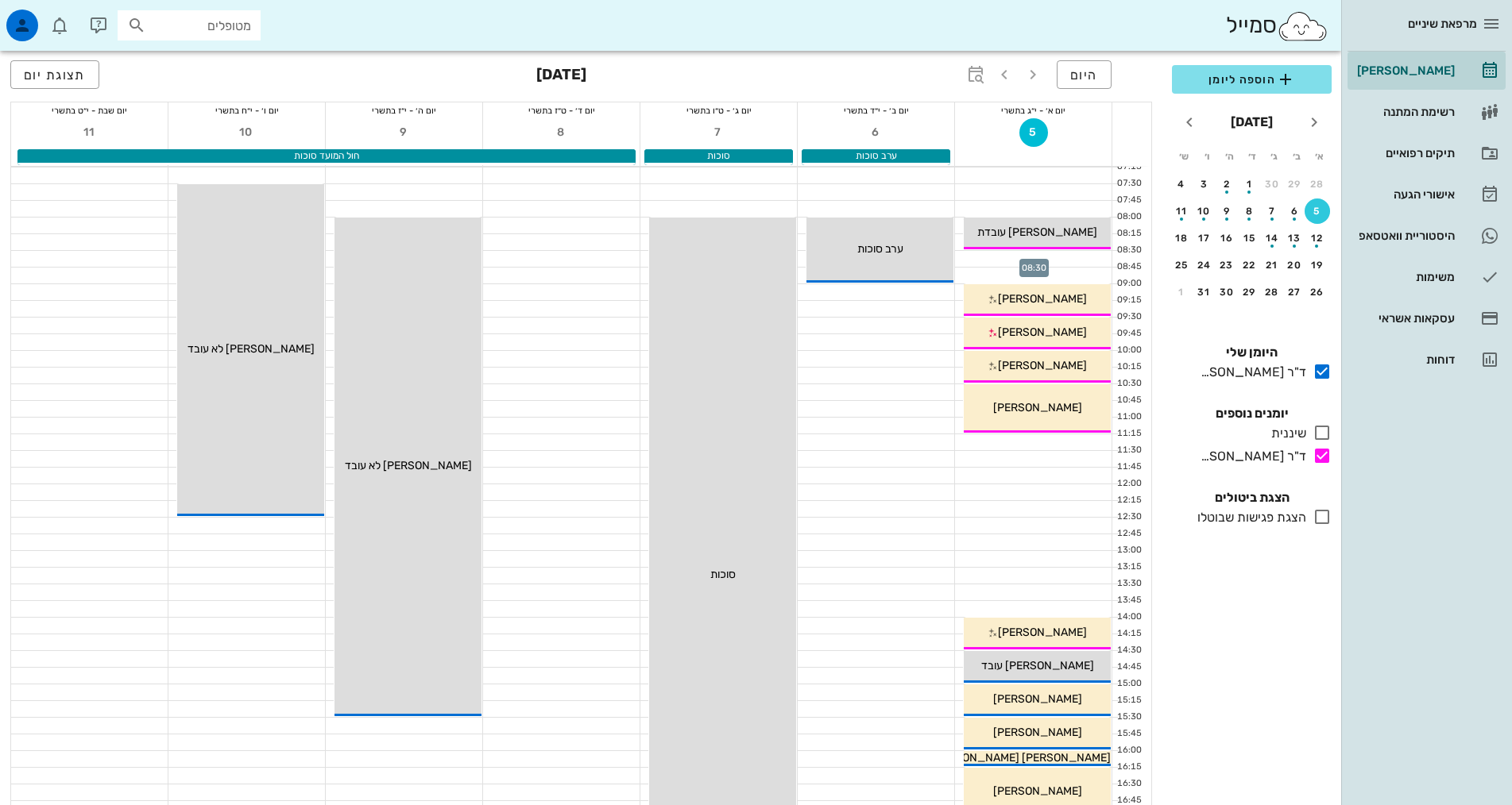
click at [1051, 255] on div at bounding box center [1033, 259] width 156 height 16
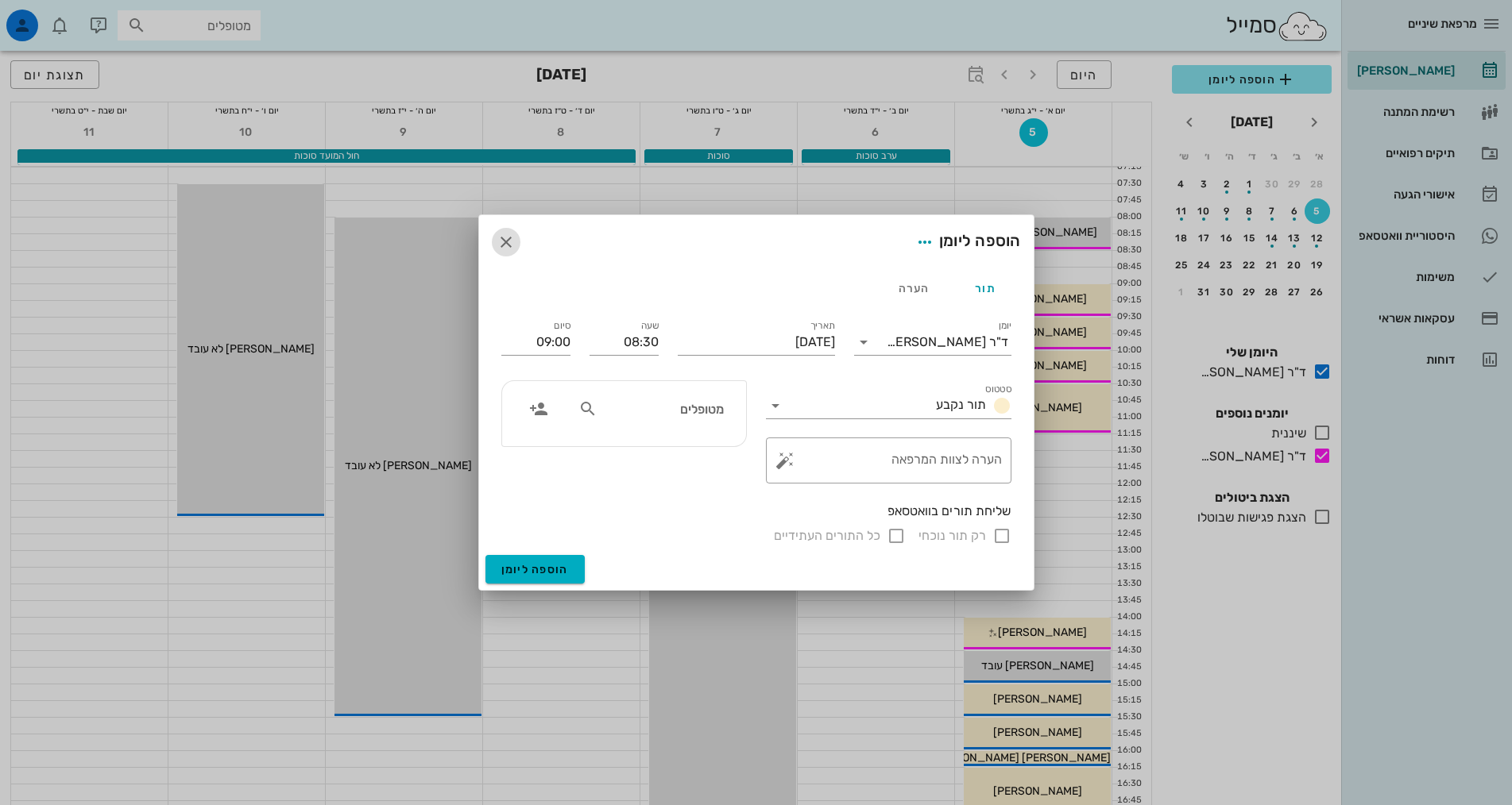
click at [505, 239] on icon "button" at bounding box center [506, 241] width 19 height 19
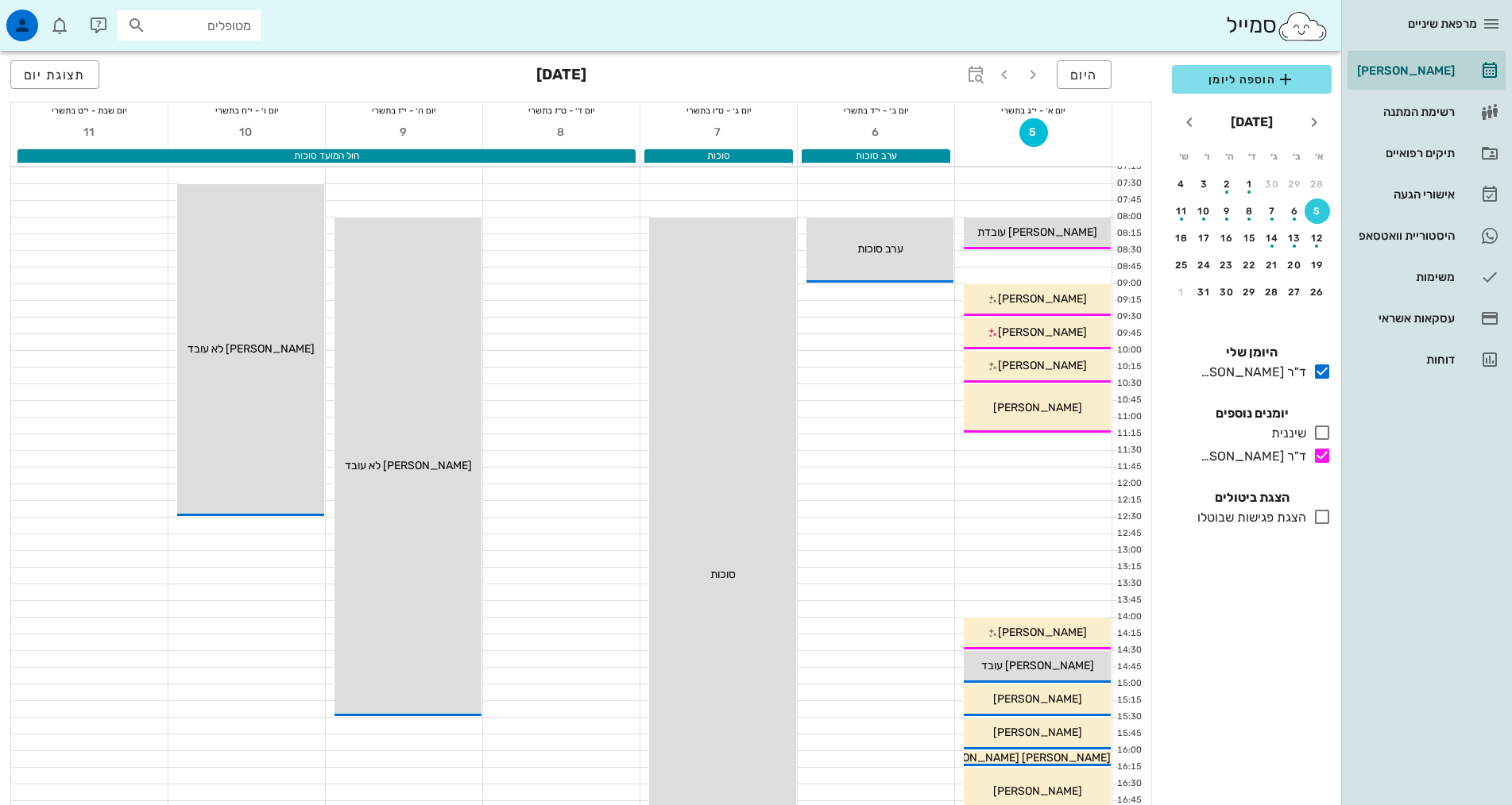
click at [1105, 439] on div at bounding box center [1033, 442] width 156 height 16
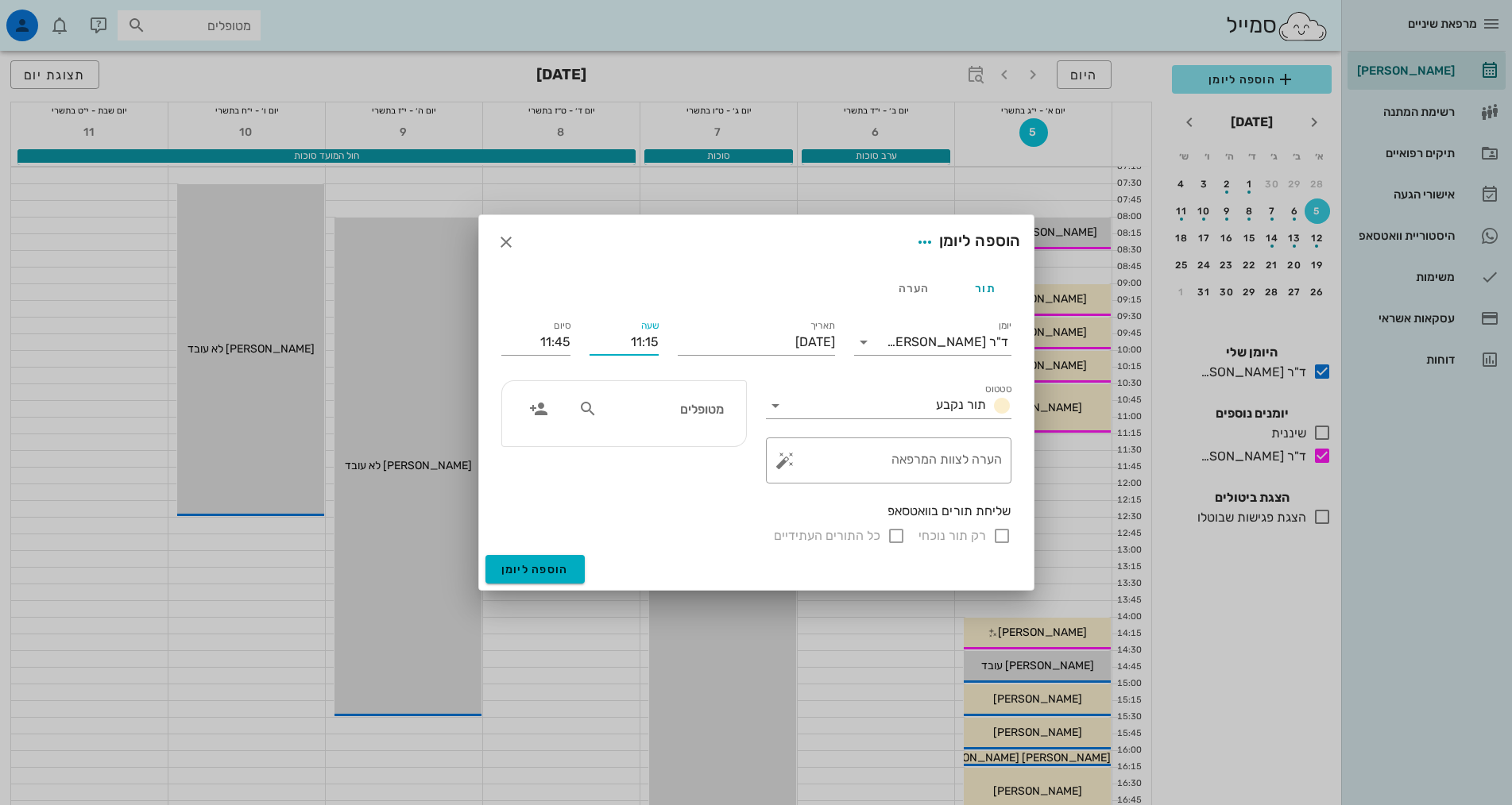
click at [594, 345] on input "11:15" at bounding box center [624, 342] width 69 height 26
click at [554, 346] on input "11:45" at bounding box center [536, 342] width 69 height 26
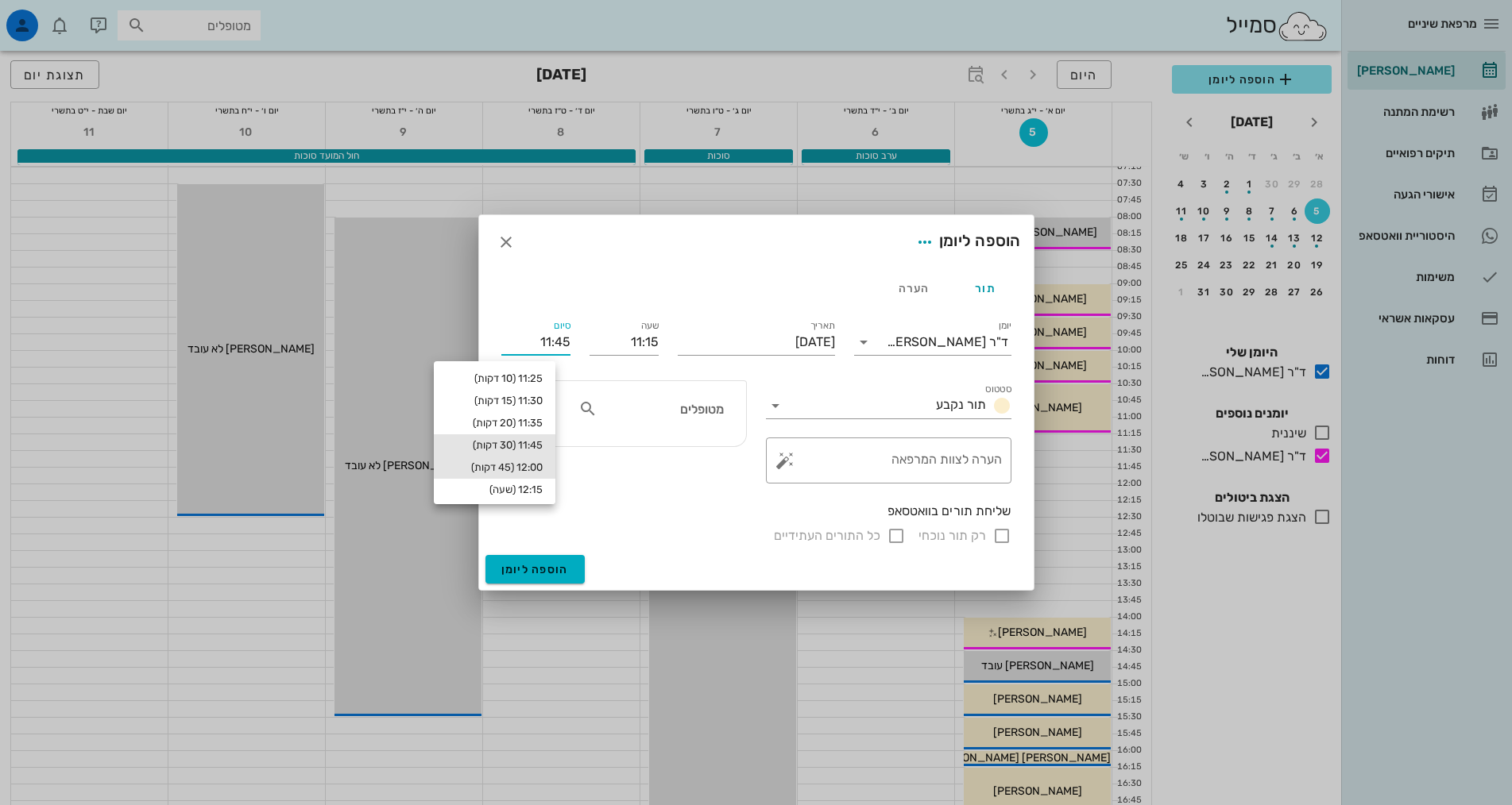
click at [537, 469] on div "12:00 (45 דקות)" at bounding box center [494, 467] width 96 height 13
type input "12:00"
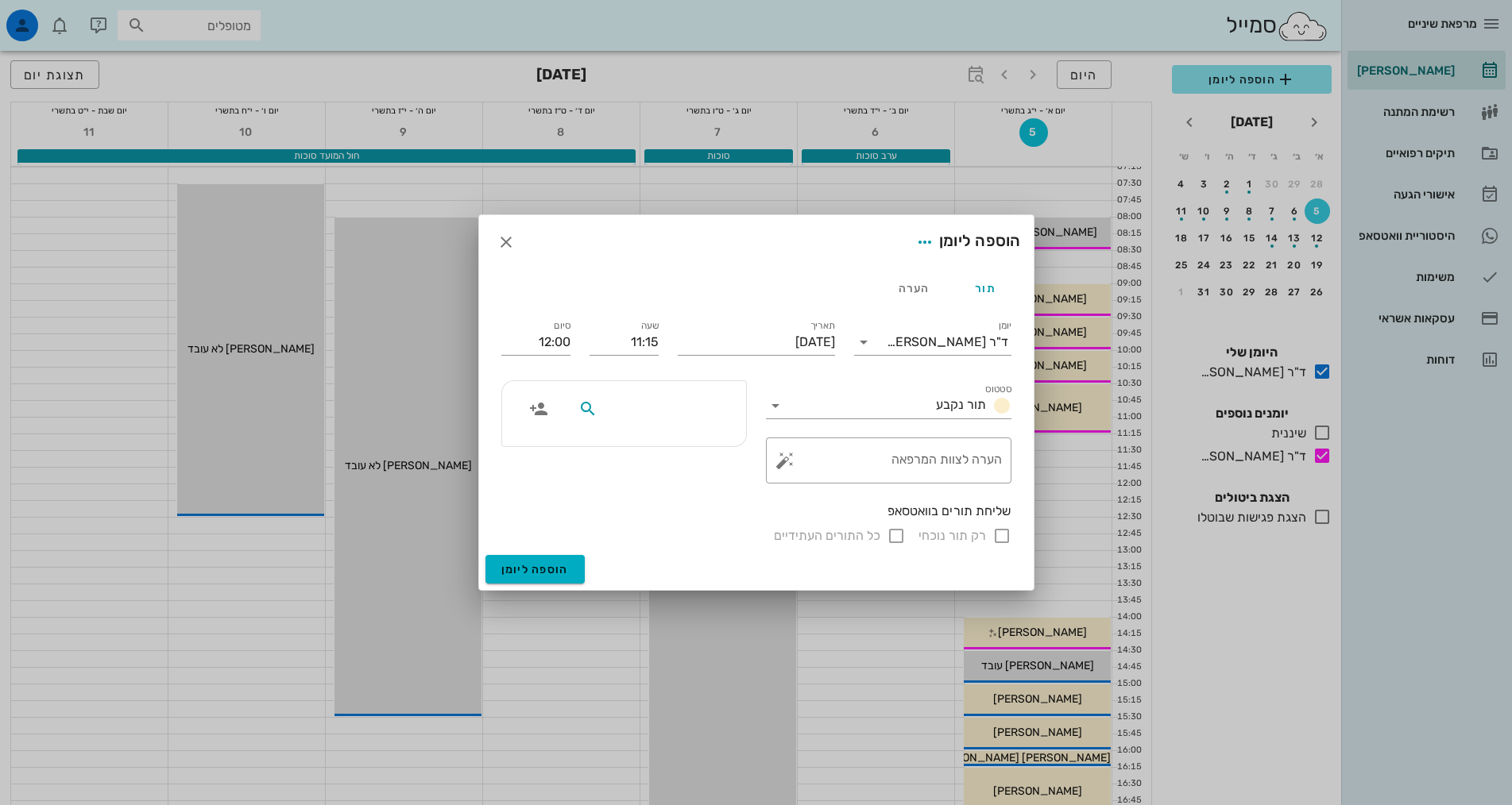
click at [673, 417] on input "text" at bounding box center [662, 408] width 123 height 21
click at [908, 433] on div "​ הערה לצוות המרפאה" at bounding box center [888, 461] width 264 height 65
click at [907, 444] on div "הערה לצוות המרפאה" at bounding box center [895, 460] width 214 height 46
type textarea "בדיקה ונאמר שיש לה [PERSON_NAME]"
click at [627, 414] on input "מטופלים" at bounding box center [662, 408] width 123 height 21
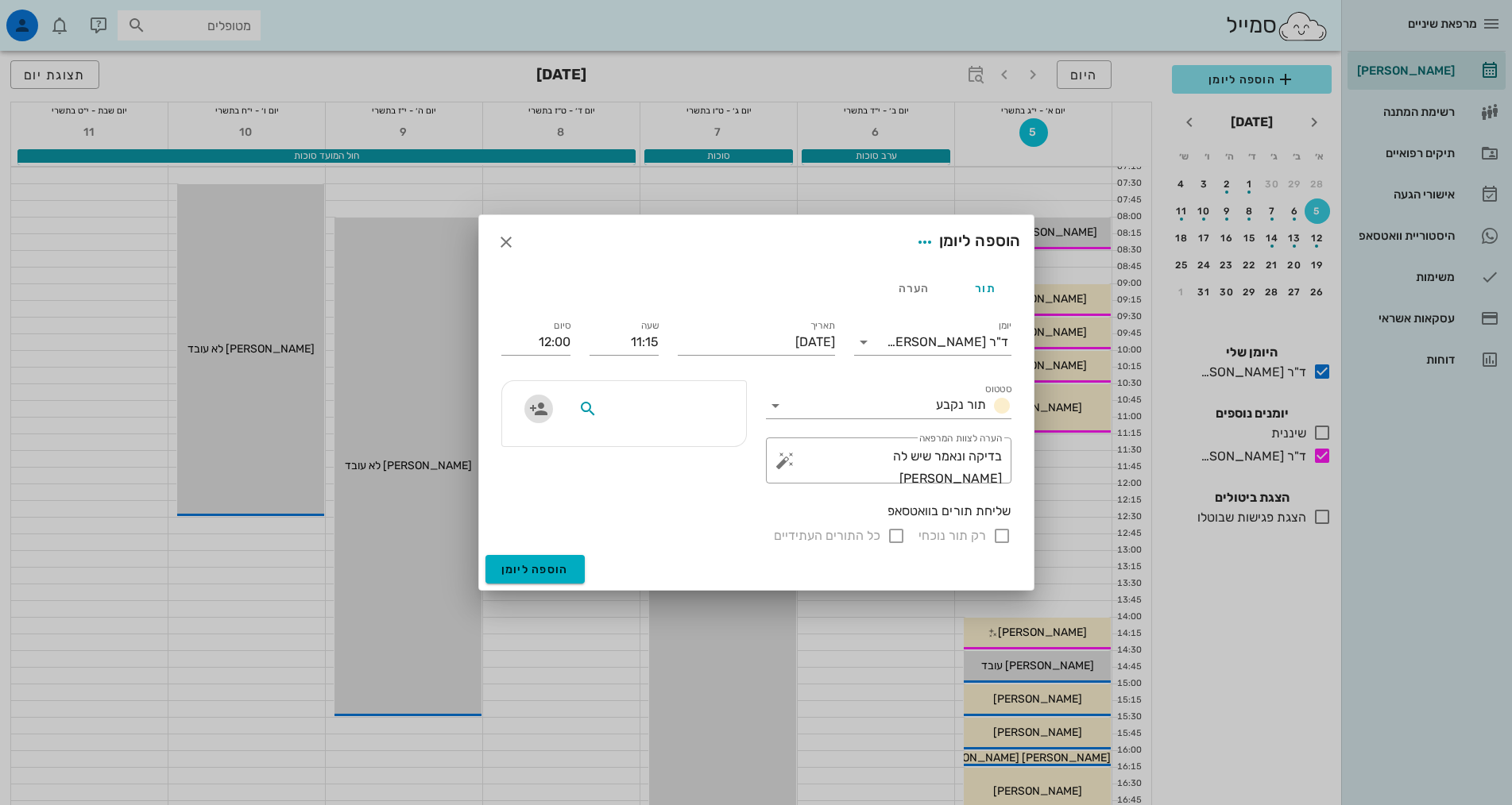
click at [543, 410] on icon "button" at bounding box center [538, 408] width 19 height 19
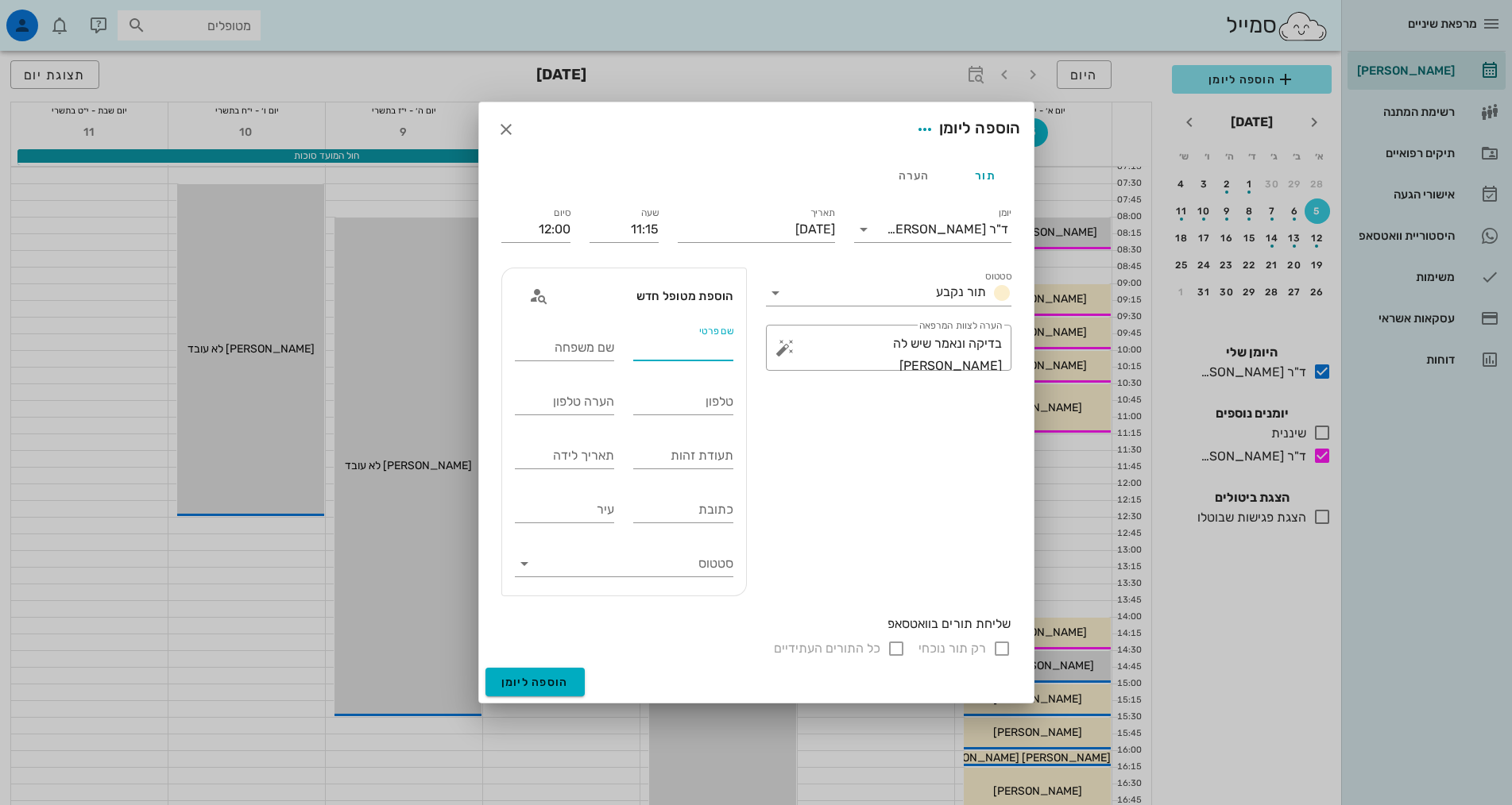
click at [714, 351] on input "שם פרטי" at bounding box center [683, 348] width 100 height 26
paste input "0585256644"
type input "0585256644"
click at [667, 348] on input "0585256644" at bounding box center [683, 348] width 100 height 26
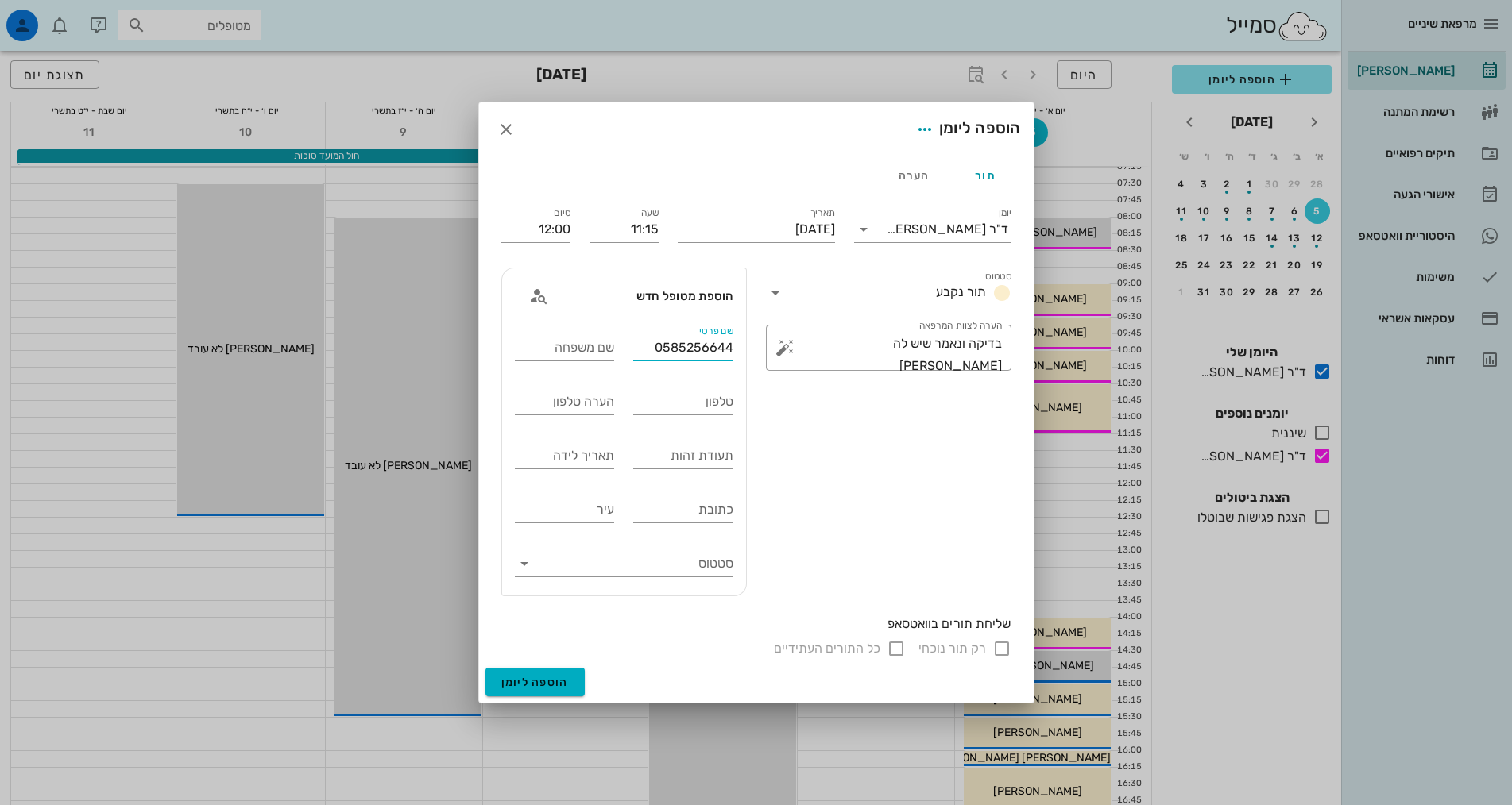
click at [667, 348] on input "0585256644" at bounding box center [683, 348] width 100 height 26
click at [583, 357] on input "שם משפחה" at bounding box center [564, 348] width 100 height 26
click at [584, 398] on div "הערה טלפון" at bounding box center [564, 402] width 100 height 26
click at [707, 412] on input "טלפון" at bounding box center [683, 402] width 100 height 26
paste input "0585256644"
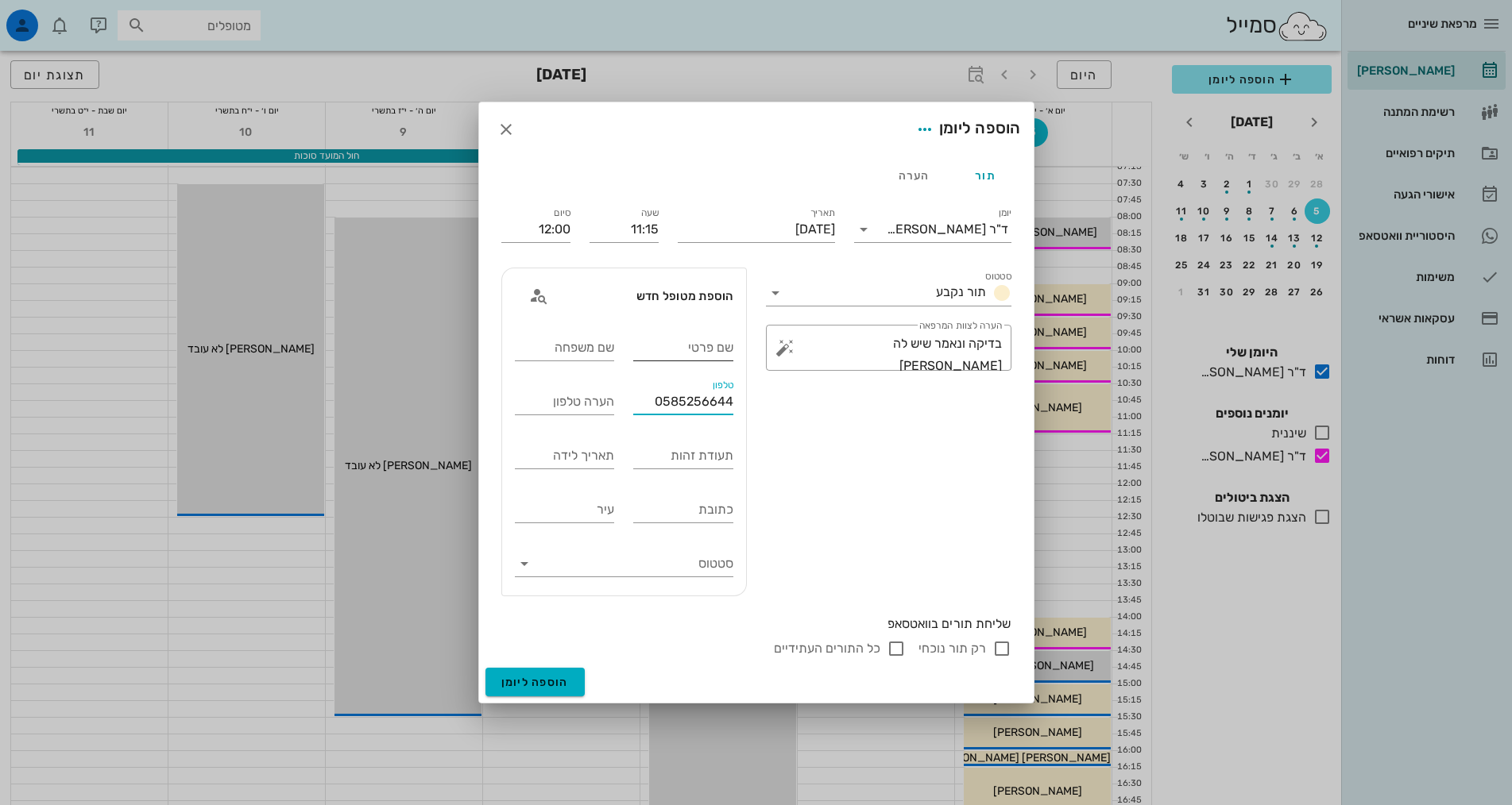
type input "0585256644"
click at [689, 353] on input "שם פרטי" at bounding box center [683, 348] width 100 height 26
click at [709, 355] on input "שם פרטי" at bounding box center [683, 348] width 100 height 26
click at [595, 352] on input "שם משפחה" at bounding box center [564, 348] width 100 height 26
type input "[PERSON_NAME]"
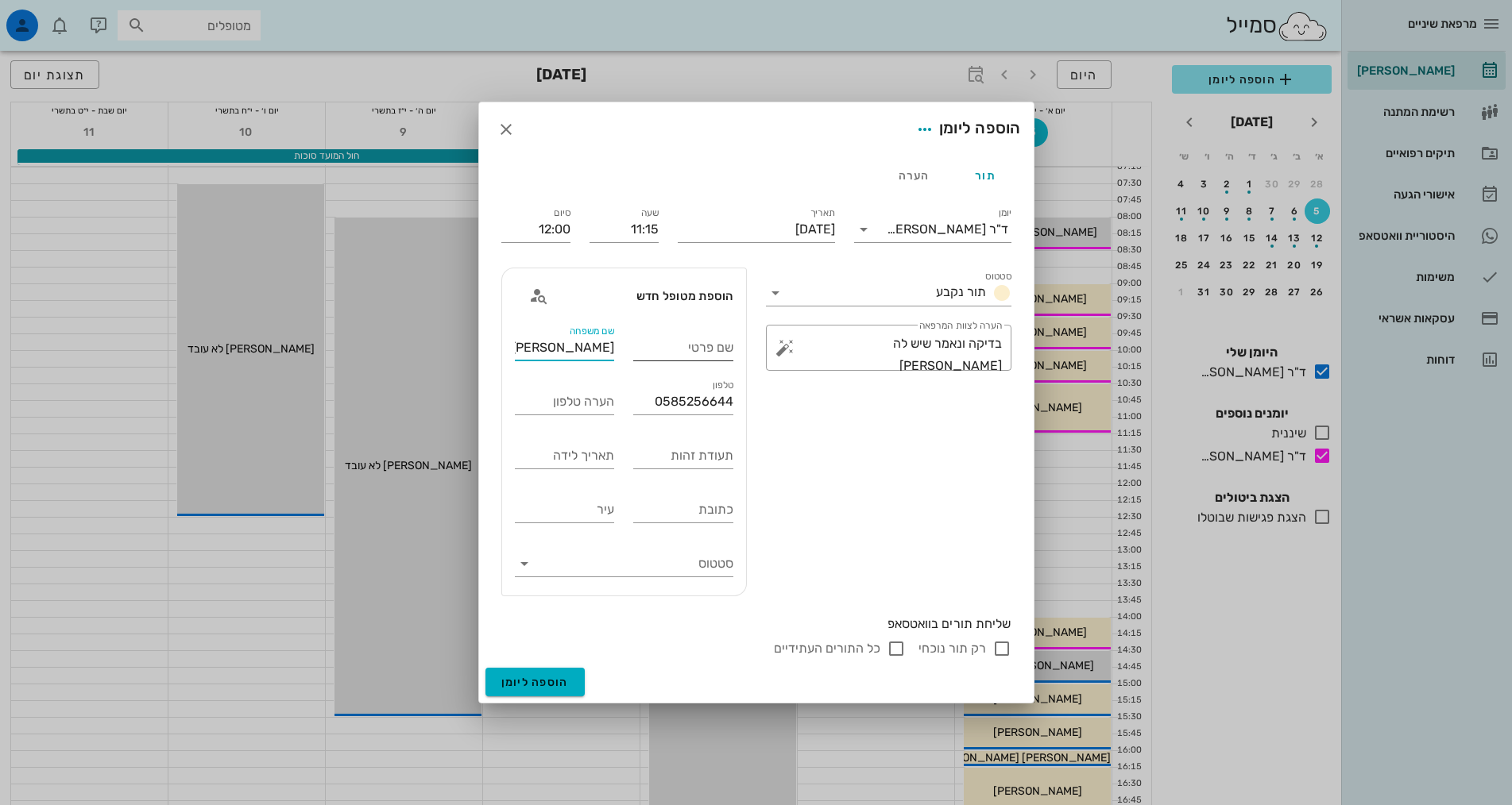
click at [709, 344] on input "שם פרטי" at bounding box center [683, 348] width 100 height 26
type input "ר"
type input "[PERSON_NAME]"
click at [988, 655] on div "רק תור נוכחי" at bounding box center [965, 648] width 93 height 19
checkbox input "true"
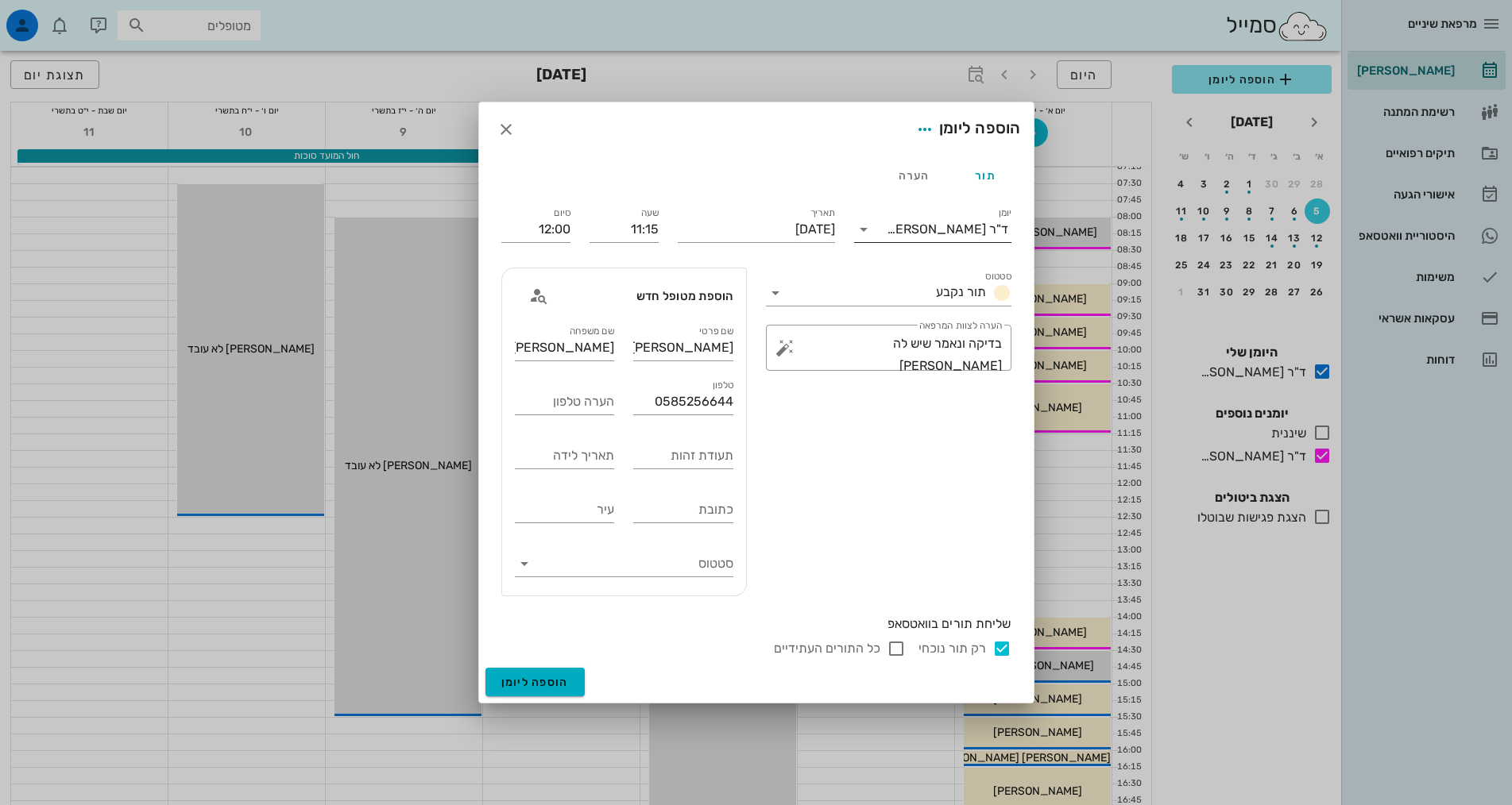
click at [952, 231] on div "ד"ר [PERSON_NAME]" at bounding box center [947, 229] width 122 height 14
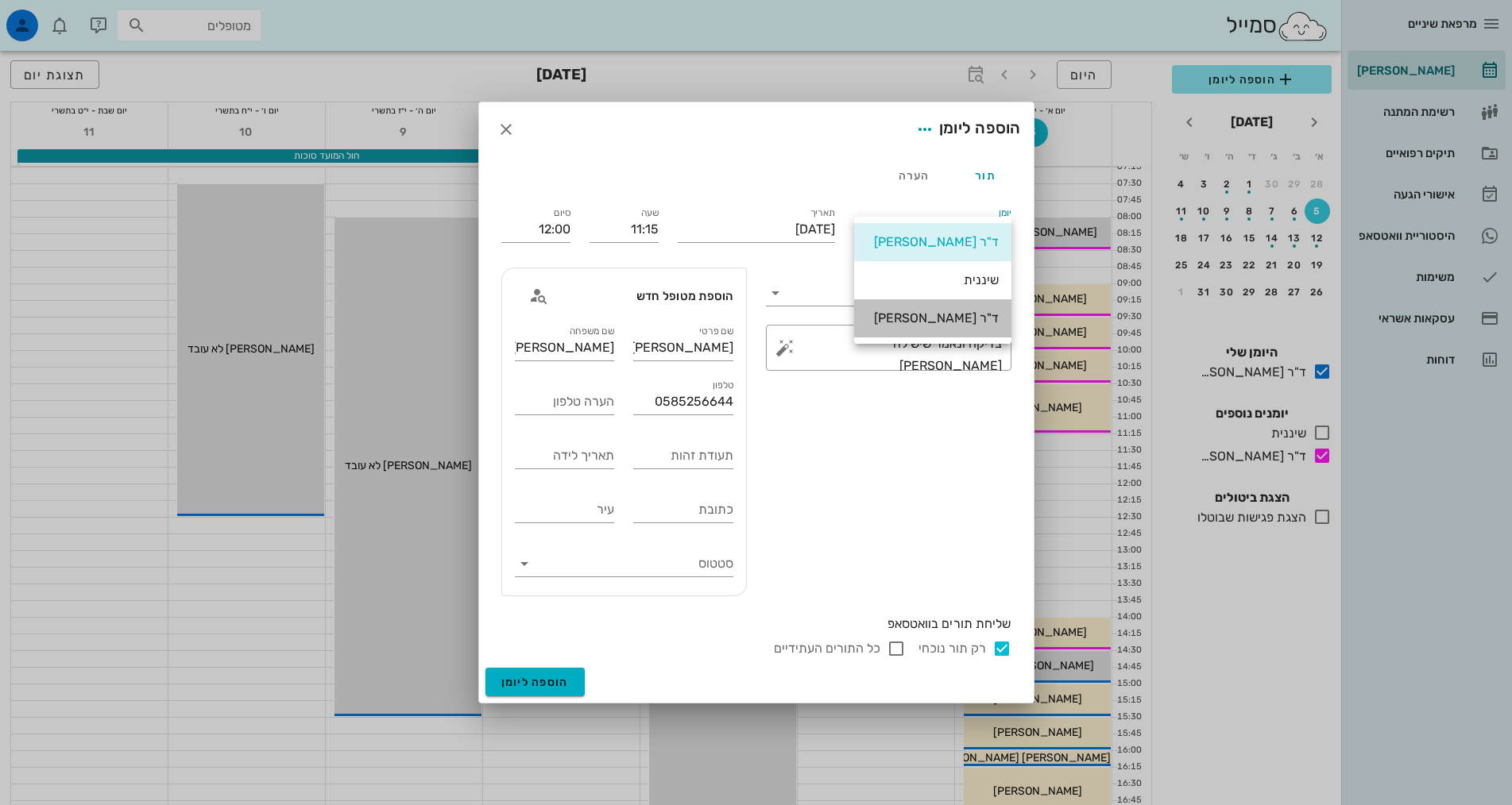
click at [974, 333] on div "ד"ר [PERSON_NAME]" at bounding box center [932, 317] width 132 height 35
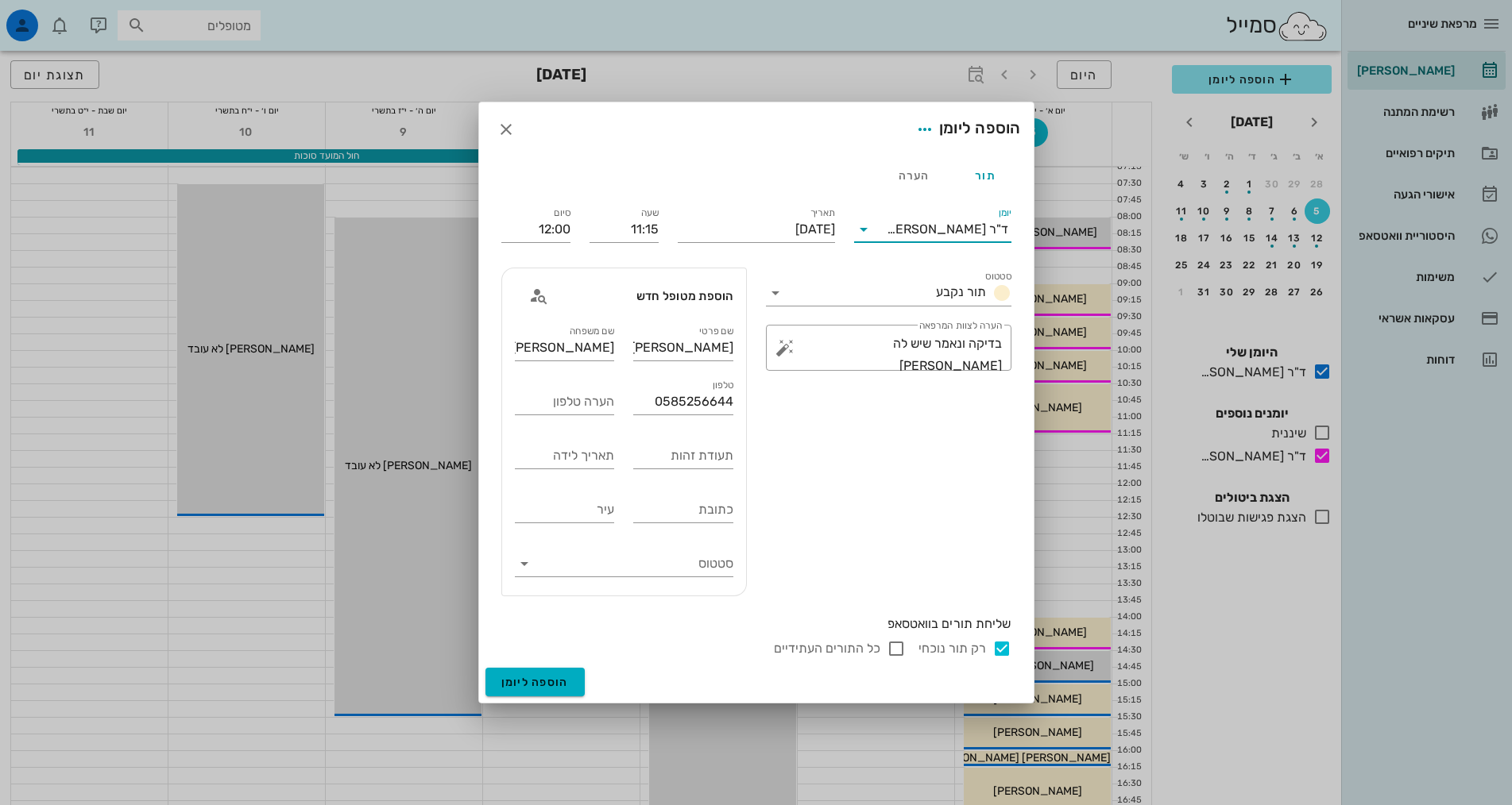
click at [956, 427] on div "סטטוס תור נקבע ​ הערה לצוות המרפאה בדיקה ונאמר שיש לה [PERSON_NAME]" at bounding box center [888, 432] width 264 height 348
click at [969, 347] on textarea "בדיקה ונאמר שיש לה [PERSON_NAME]" at bounding box center [895, 351] width 214 height 39
click at [809, 341] on textarea "בדיקה ראשונה ונאמר שיש לה [PERSON_NAME]" at bounding box center [895, 351] width 214 height 39
click at [802, 339] on textarea "בדיקה ראשונה ונאמר שיש לה [PERSON_NAME]" at bounding box center [895, 351] width 214 height 39
type textarea "בדיקה ראשונה ונאמר שיש לה [PERSON_NAME] לטיפול"
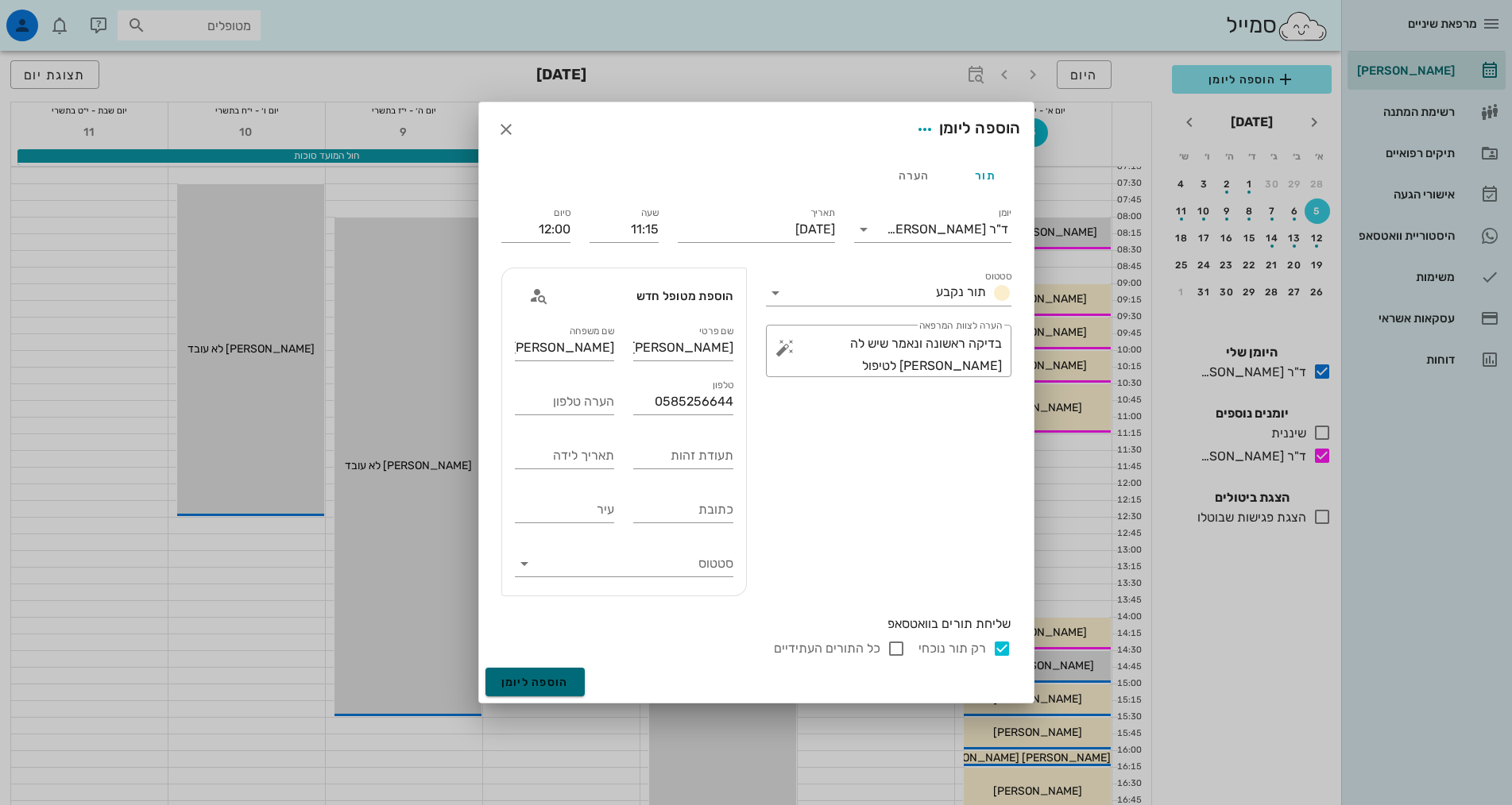
click at [571, 683] on button "הוספה ליומן" at bounding box center [534, 681] width 99 height 29
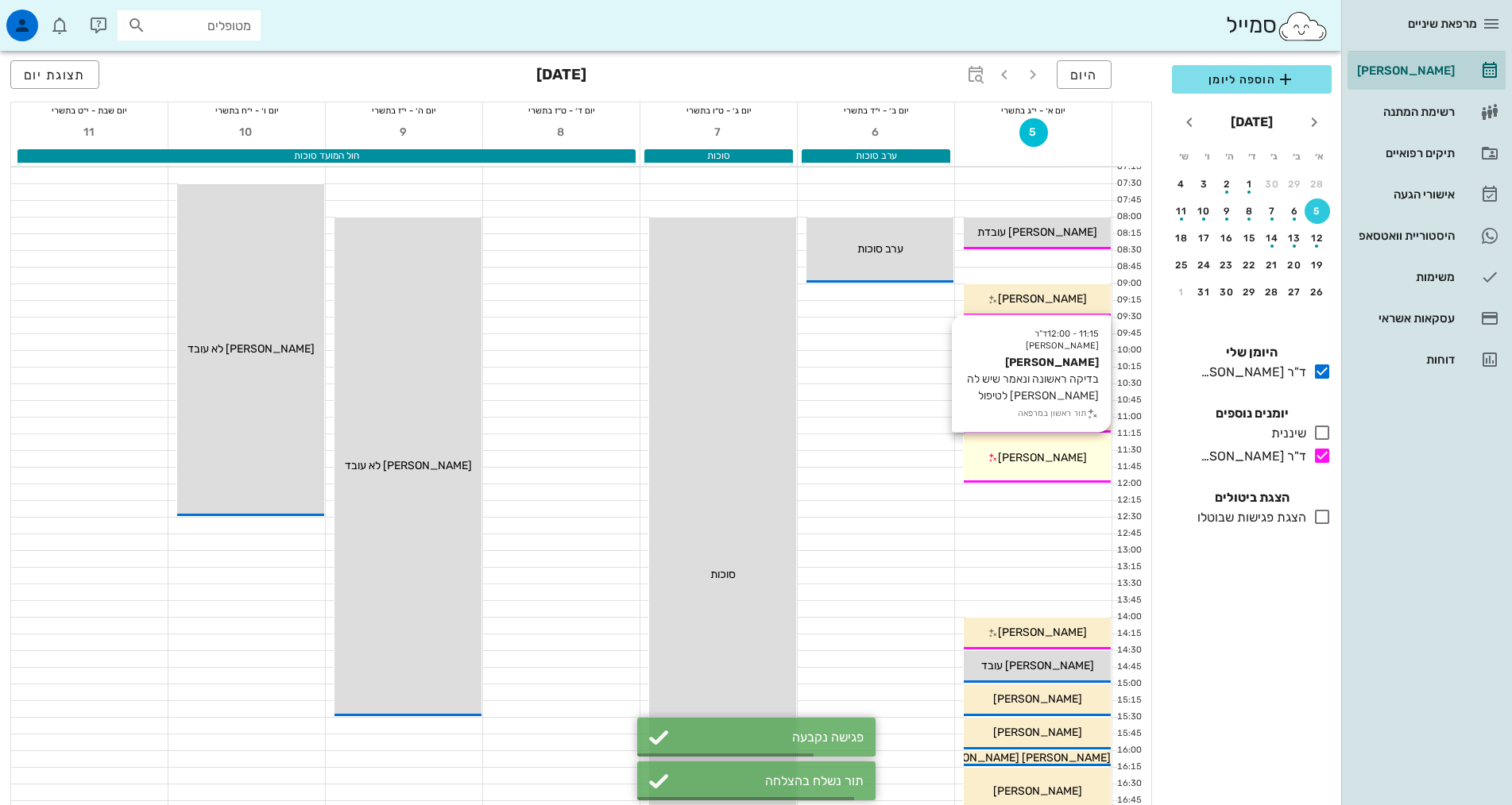
click at [1057, 457] on span "[PERSON_NAME]" at bounding box center [1042, 458] width 89 height 14
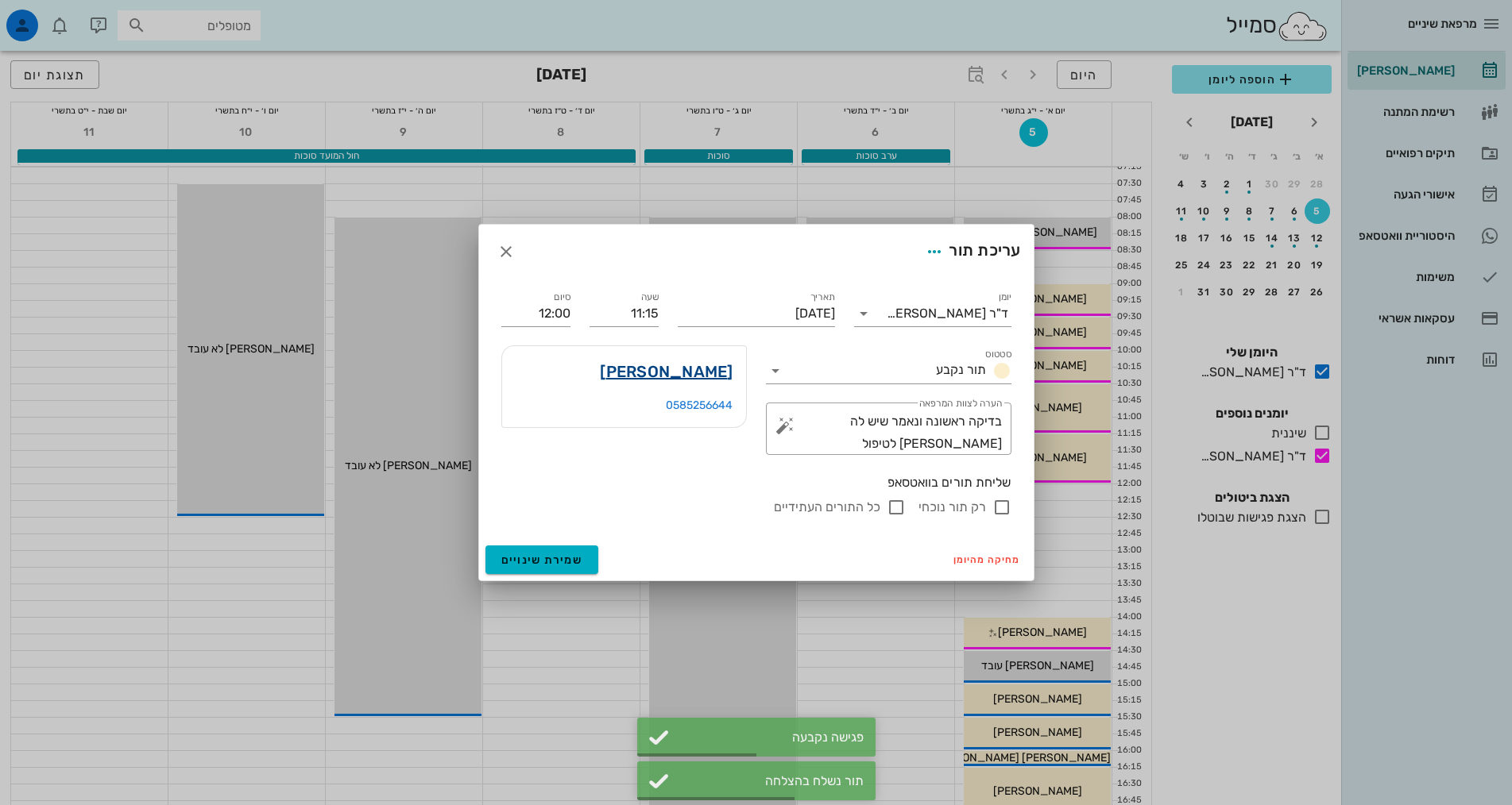
click at [671, 376] on link "[PERSON_NAME]" at bounding box center [666, 372] width 133 height 26
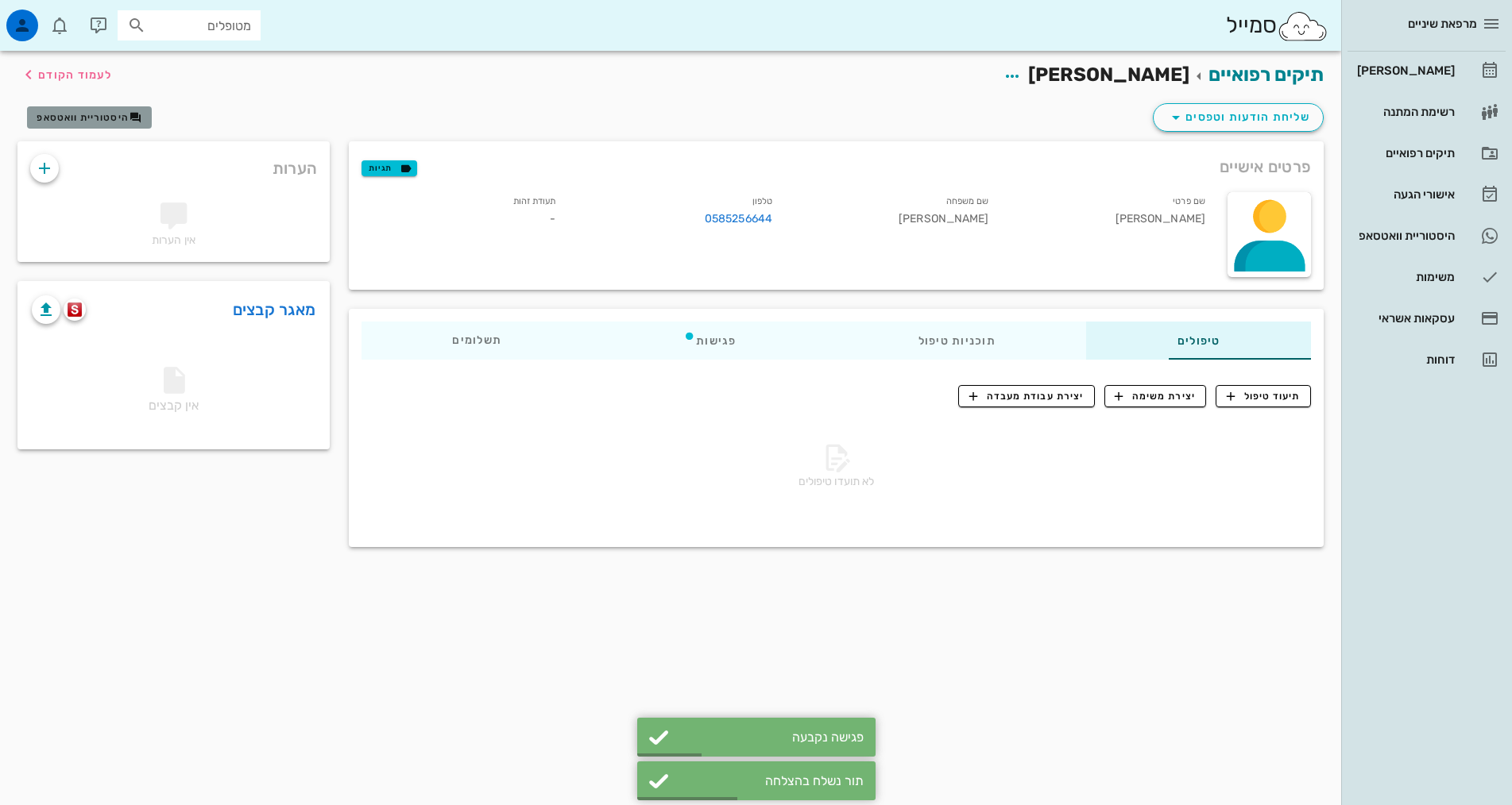
click at [112, 119] on span "היסטוריית וואטסאפ" at bounding box center [82, 117] width 92 height 11
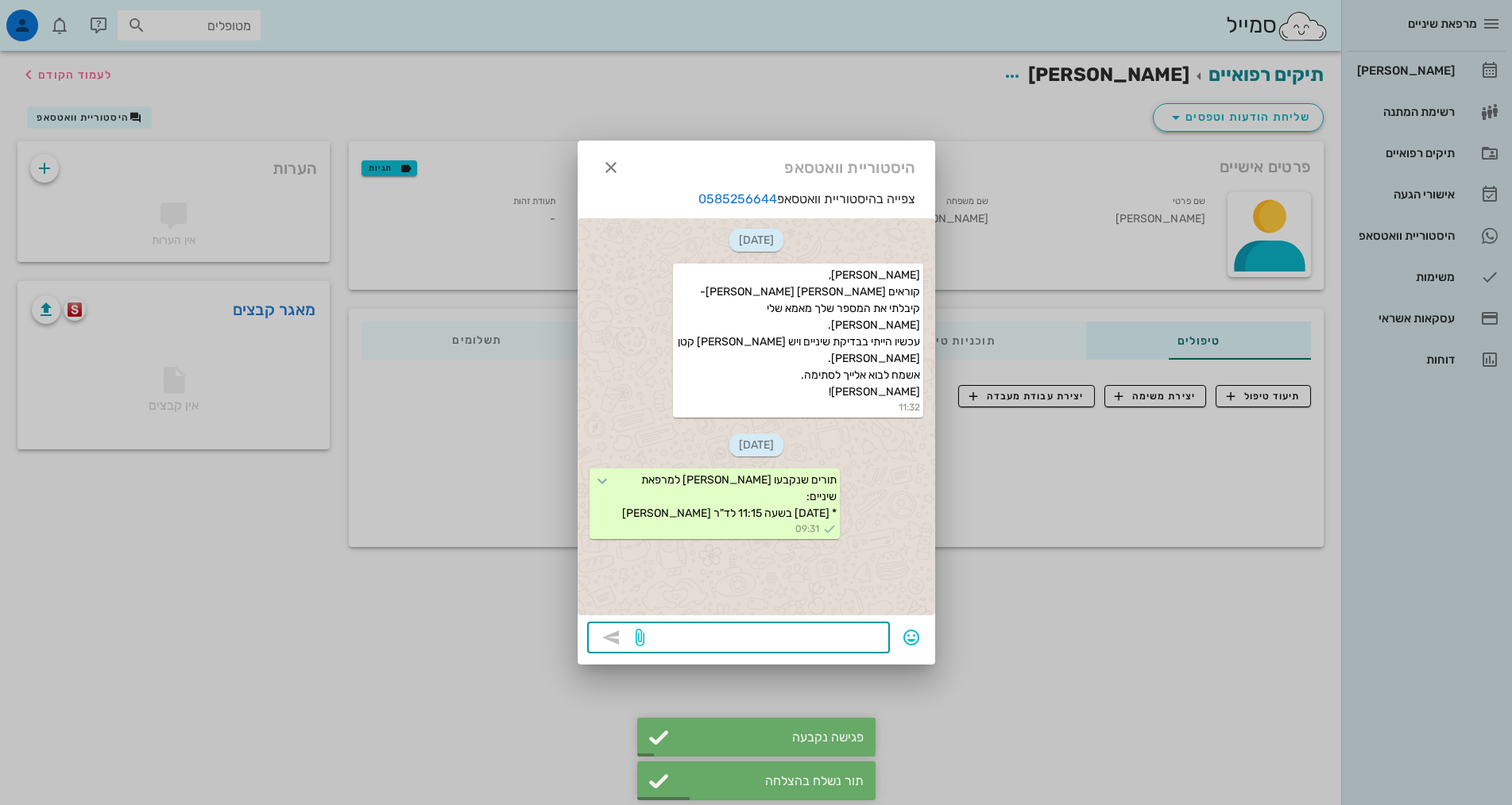
click at [816, 629] on textarea at bounding box center [763, 639] width 233 height 26
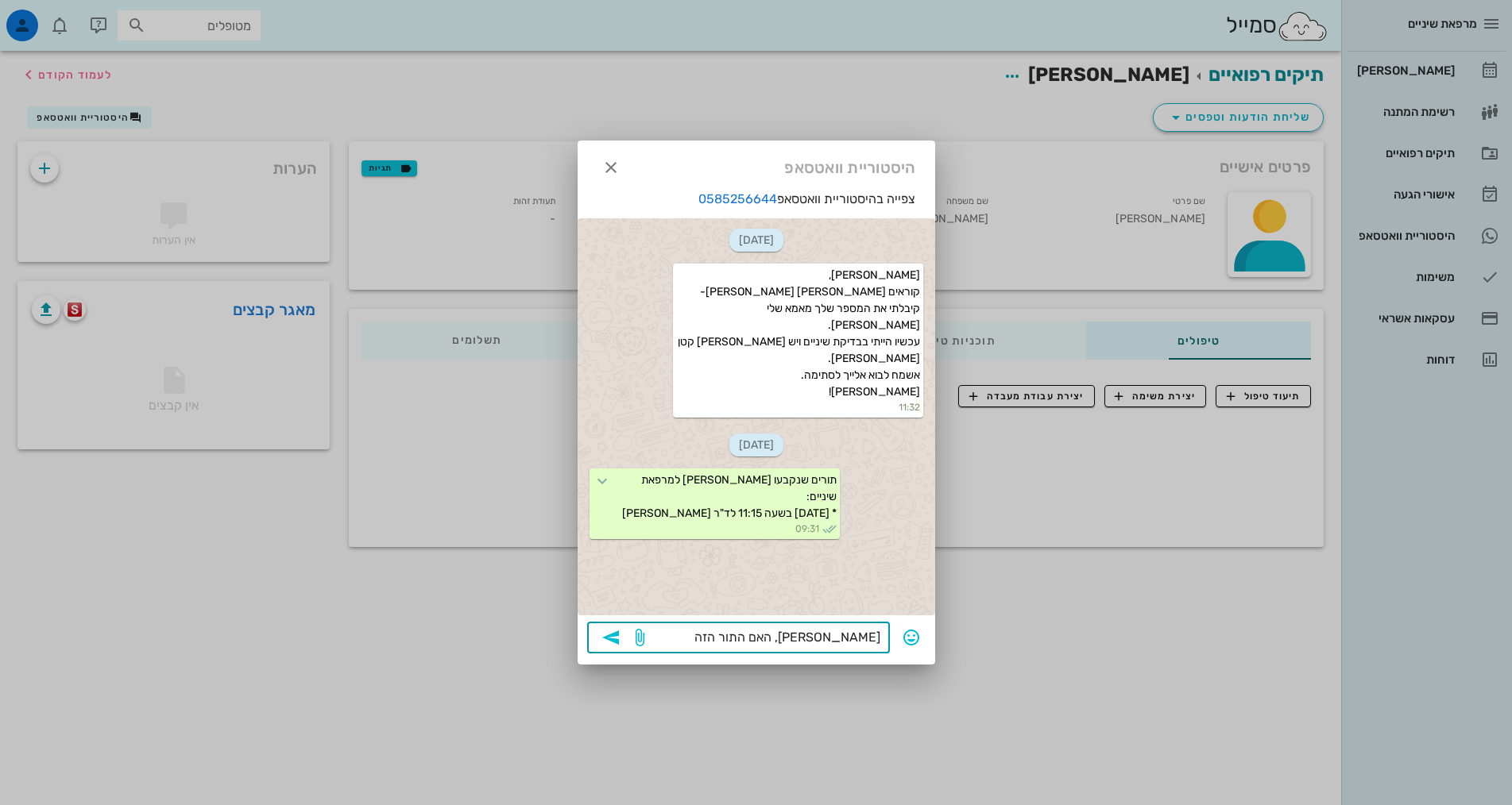
type textarea "[PERSON_NAME], האם התור הזה מתאים לך?"
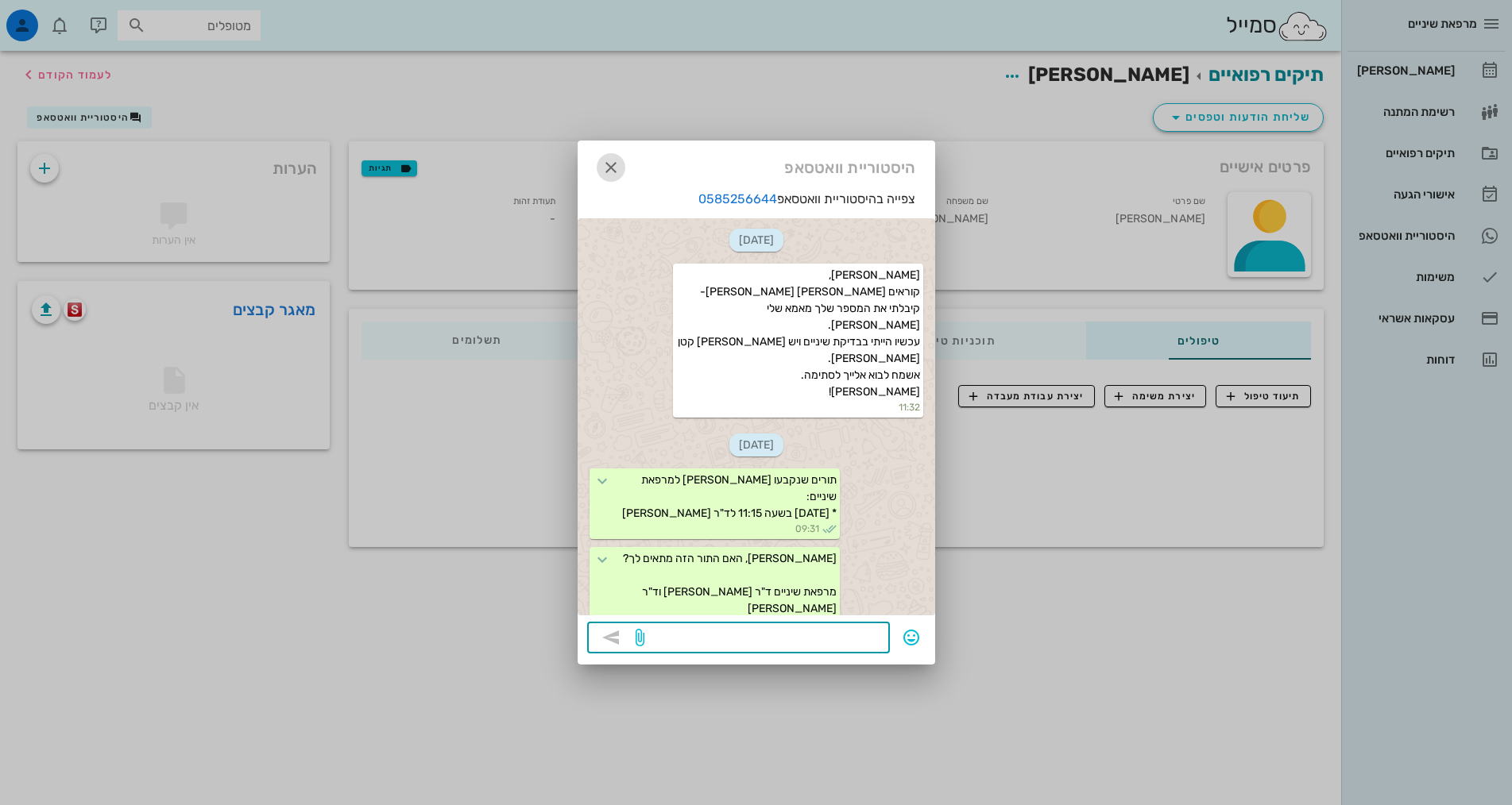
click at [610, 159] on icon "button" at bounding box center [611, 167] width 19 height 19
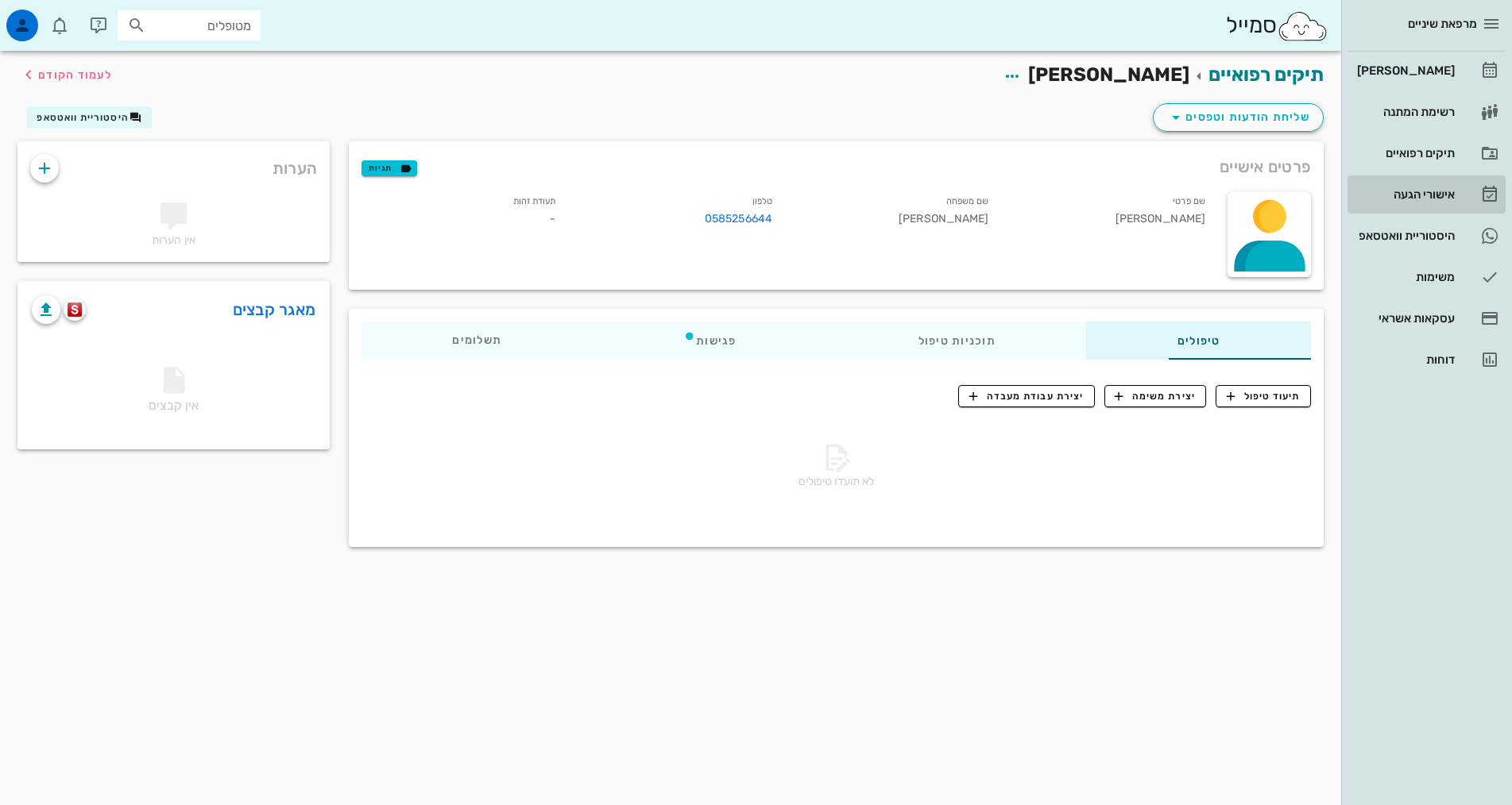
click at [1409, 205] on div "אישורי הגעה" at bounding box center [1404, 195] width 101 height 26
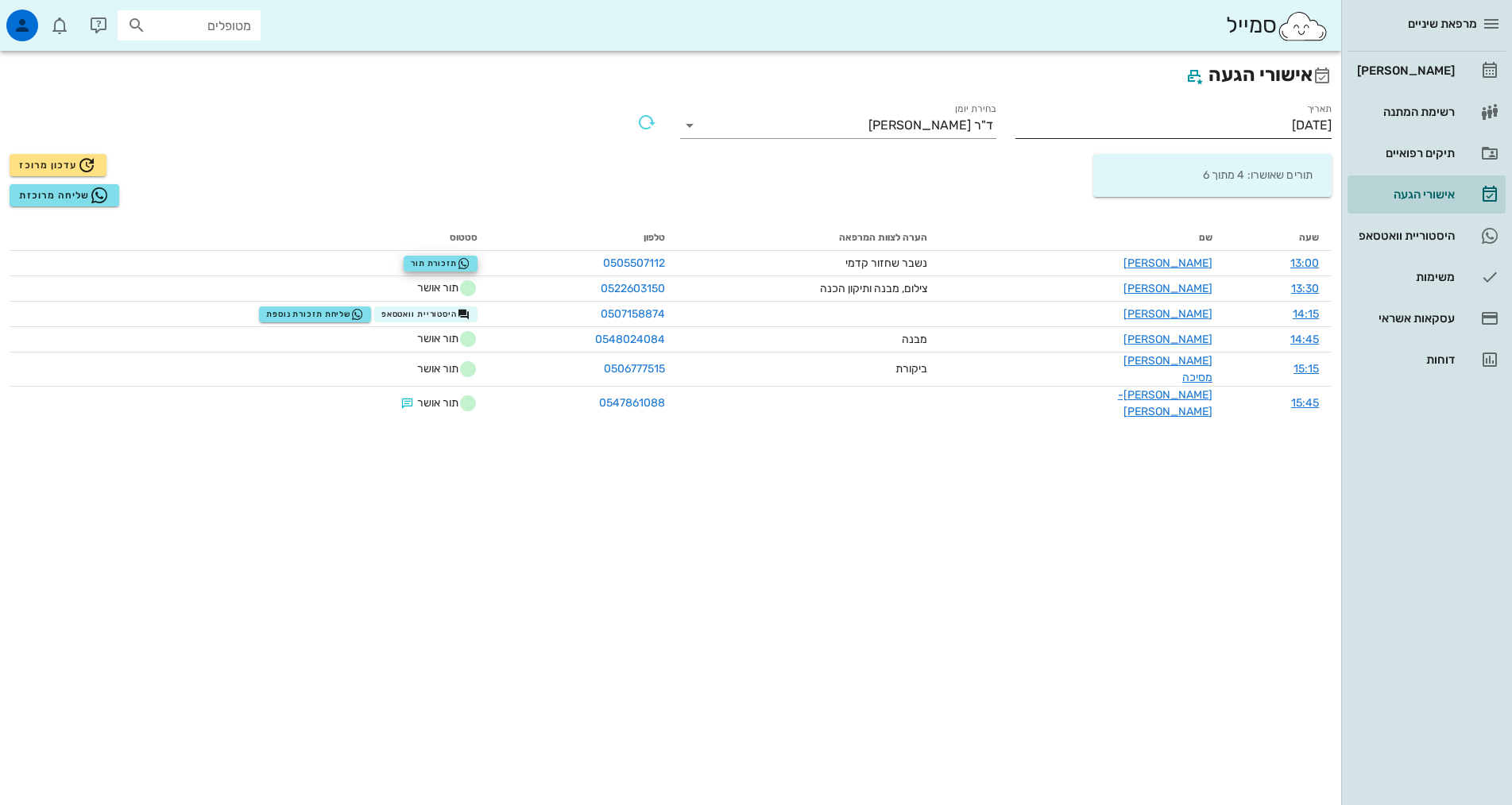
click at [1121, 123] on input "[DATE]" at bounding box center [1173, 126] width 316 height 26
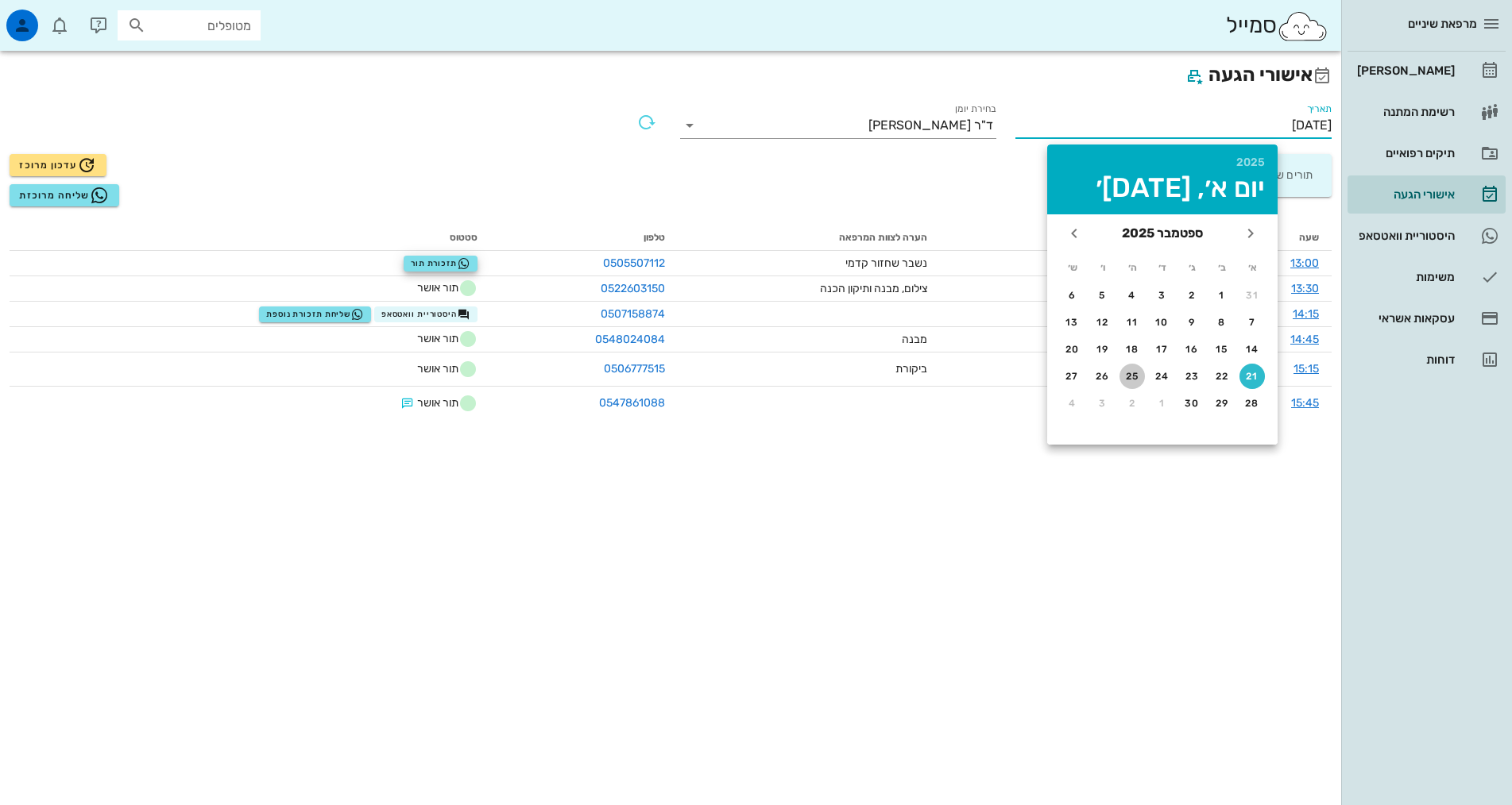
click at [1134, 382] on button "25" at bounding box center [1132, 377] width 26 height 26
type input "[DATE]"
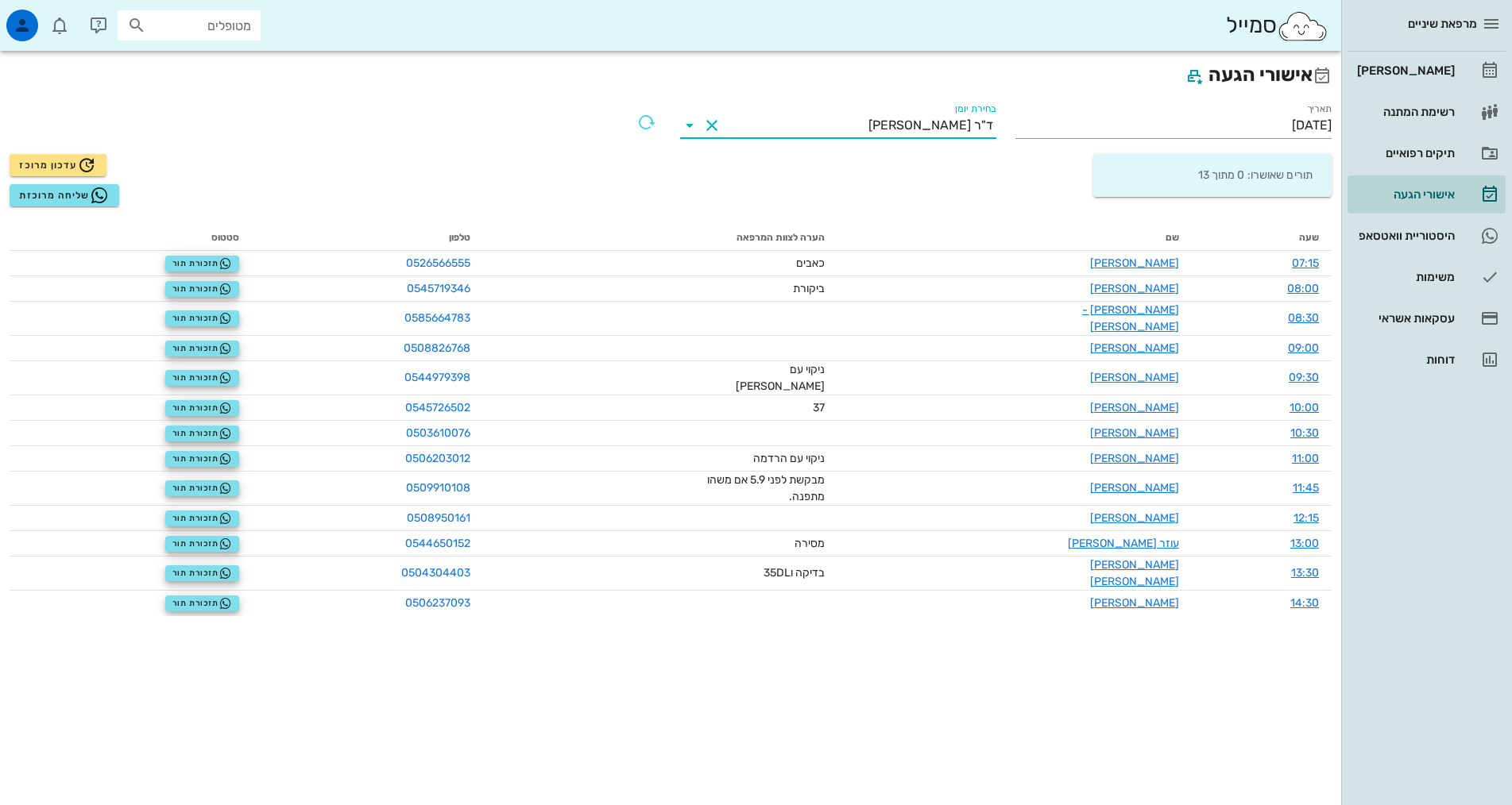
click at [790, 123] on input "בחירת יומן" at bounding box center [796, 126] width 143 height 26
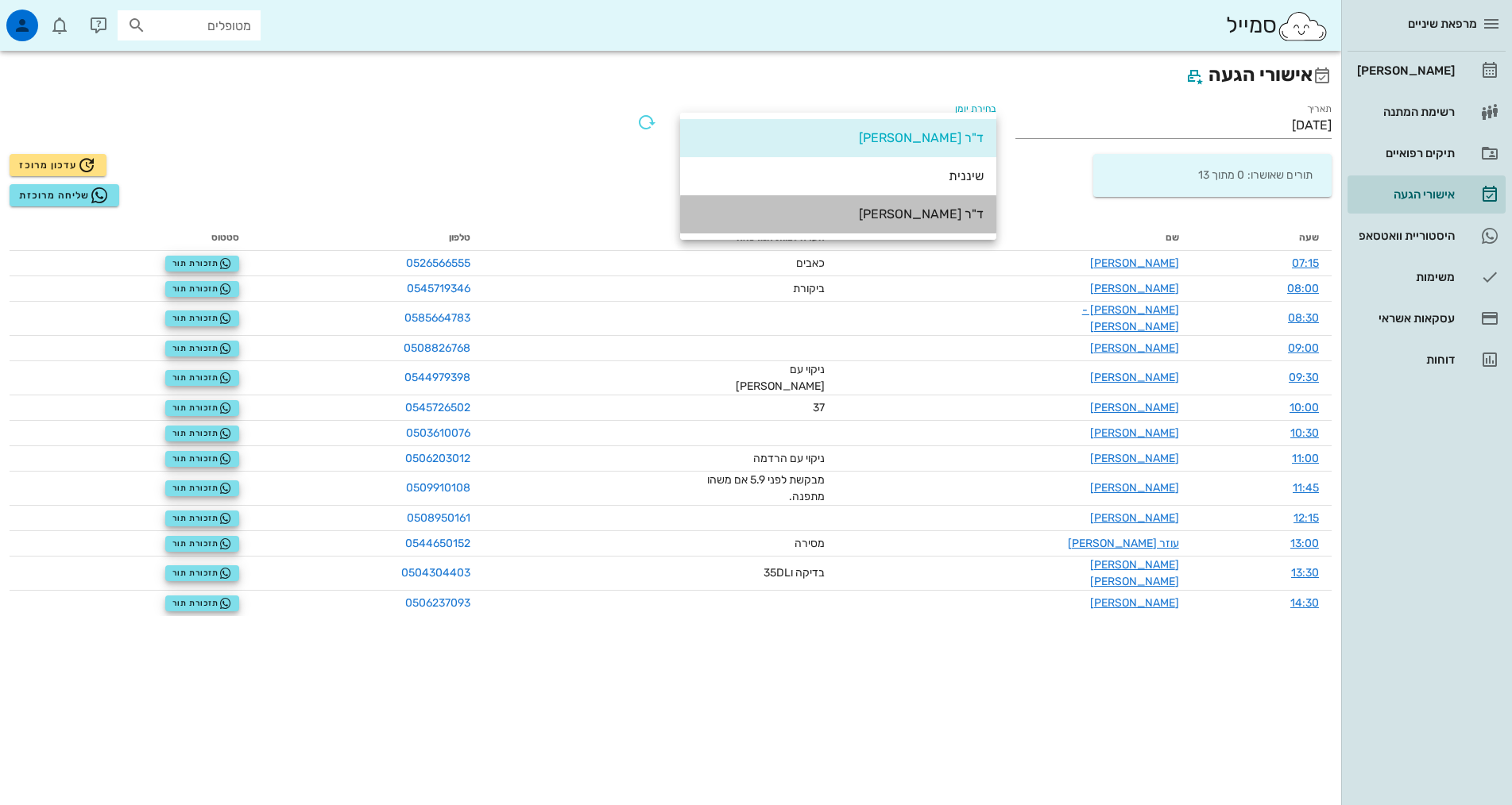
click at [838, 212] on div "ד"ר [PERSON_NAME]" at bounding box center [838, 214] width 291 height 15
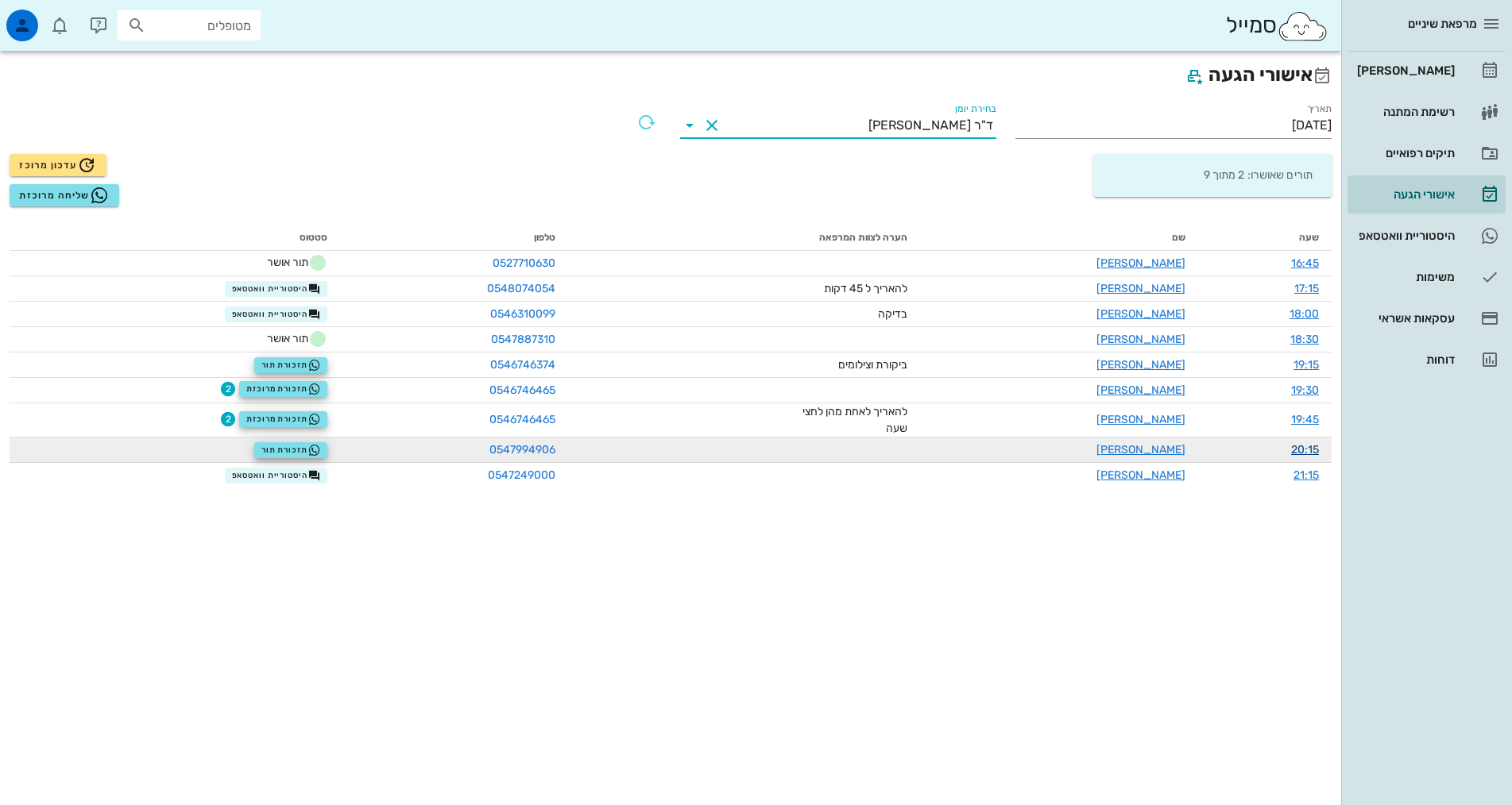
click at [1311, 449] on link "20:15" at bounding box center [1304, 450] width 28 height 14
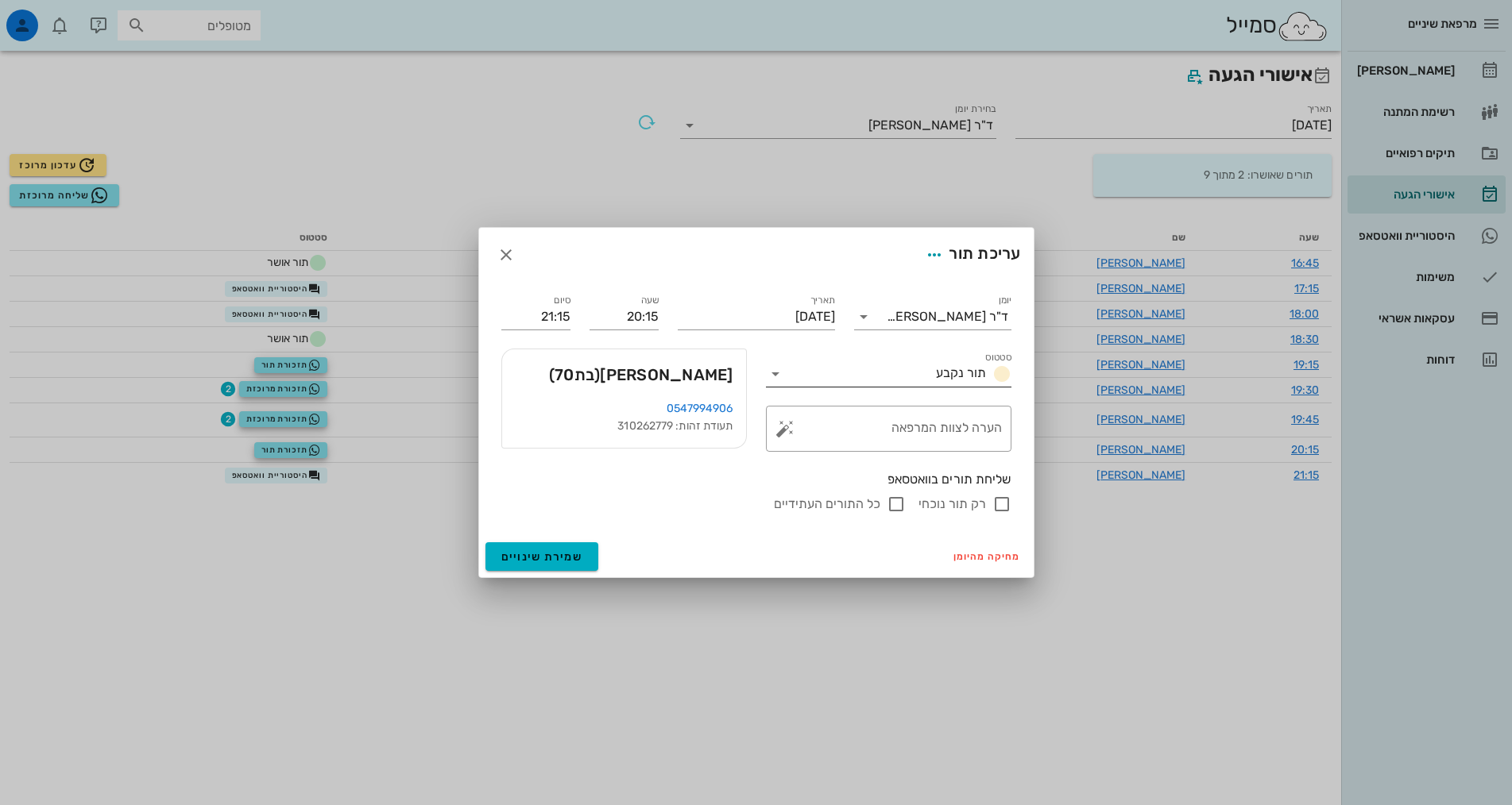
click at [936, 372] on span "תור נקבע" at bounding box center [961, 372] width 50 height 15
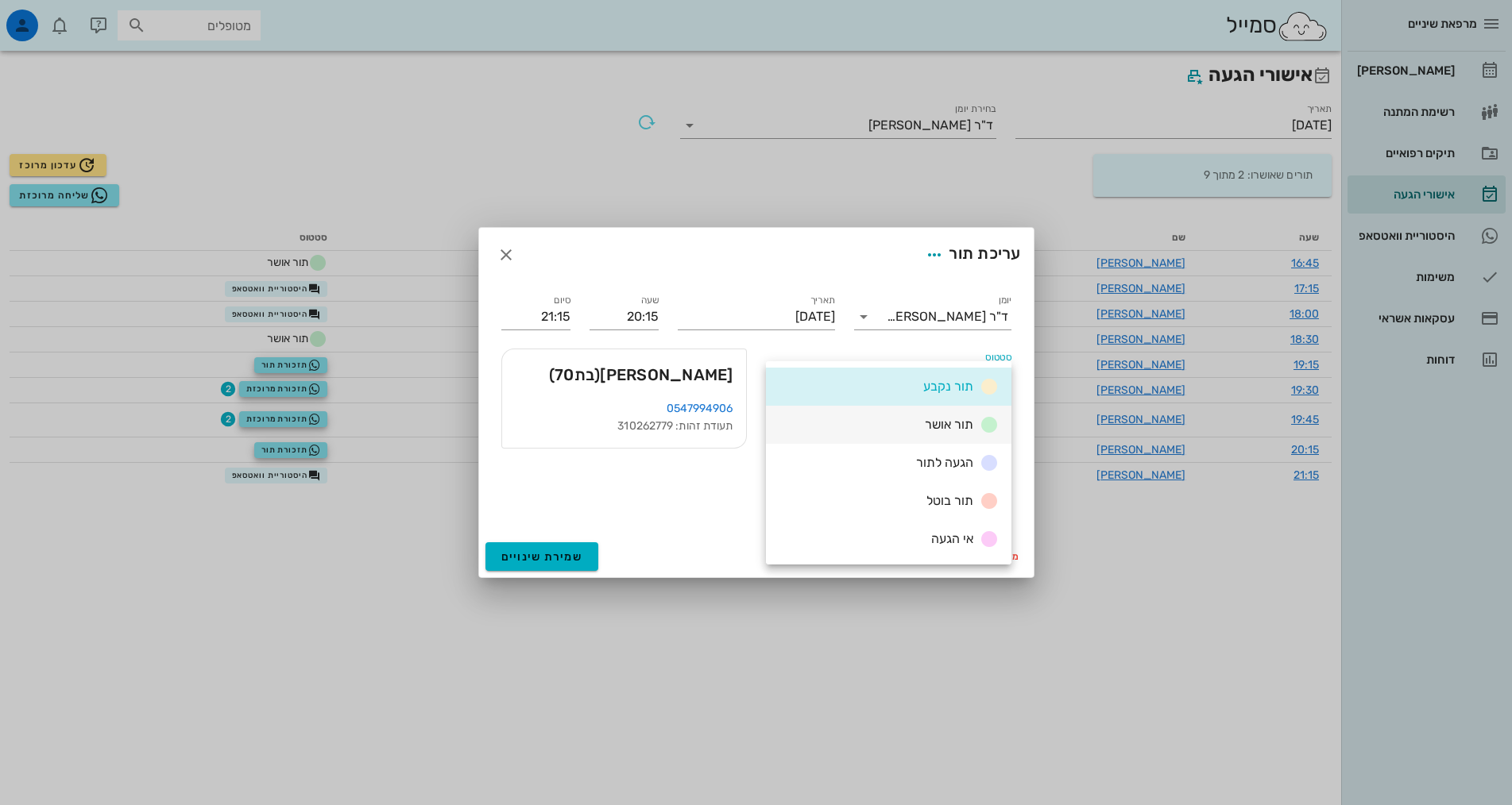
click at [939, 431] on span "תור אושר" at bounding box center [948, 423] width 48 height 15
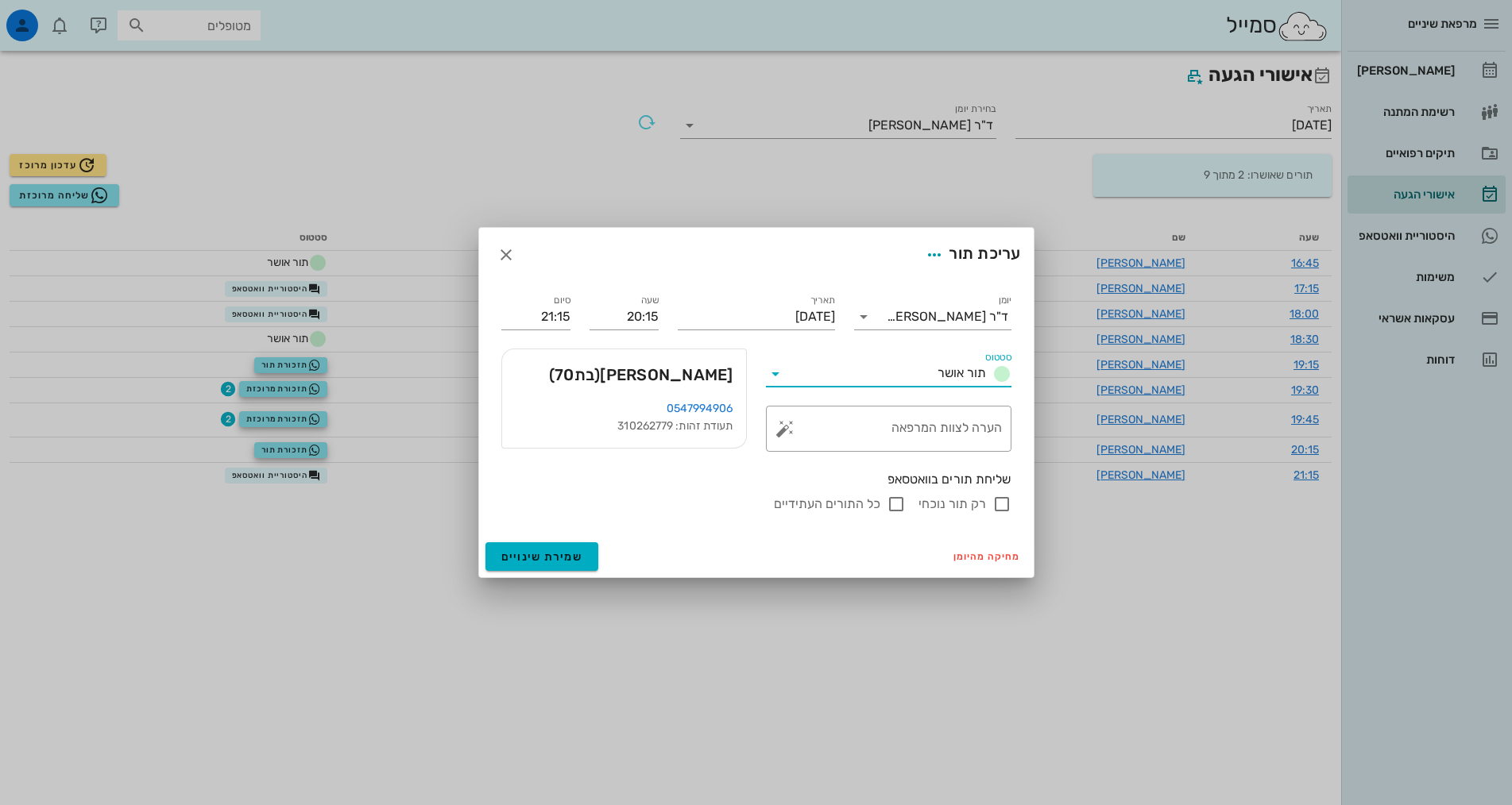
click at [934, 500] on label "רק תור נוכחי" at bounding box center [952, 504] width 67 height 16
click at [955, 504] on label "רק תור נוכחי" at bounding box center [952, 504] width 67 height 16
checkbox input "false"
click at [521, 565] on button "שמירת שינויים" at bounding box center [541, 556] width 114 height 29
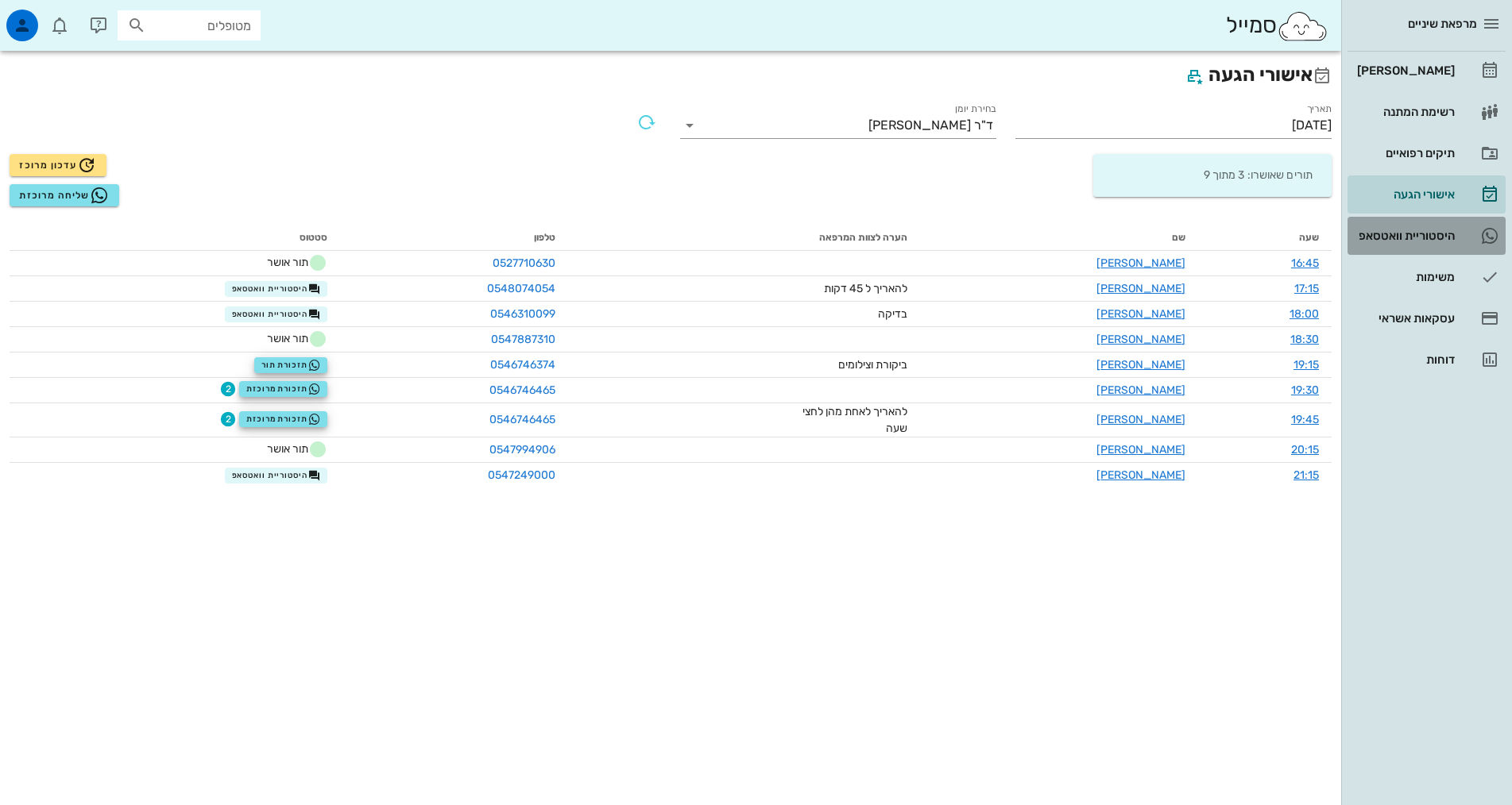
click at [1447, 227] on div "היסטוריית וואטסאפ" at bounding box center [1404, 236] width 101 height 26
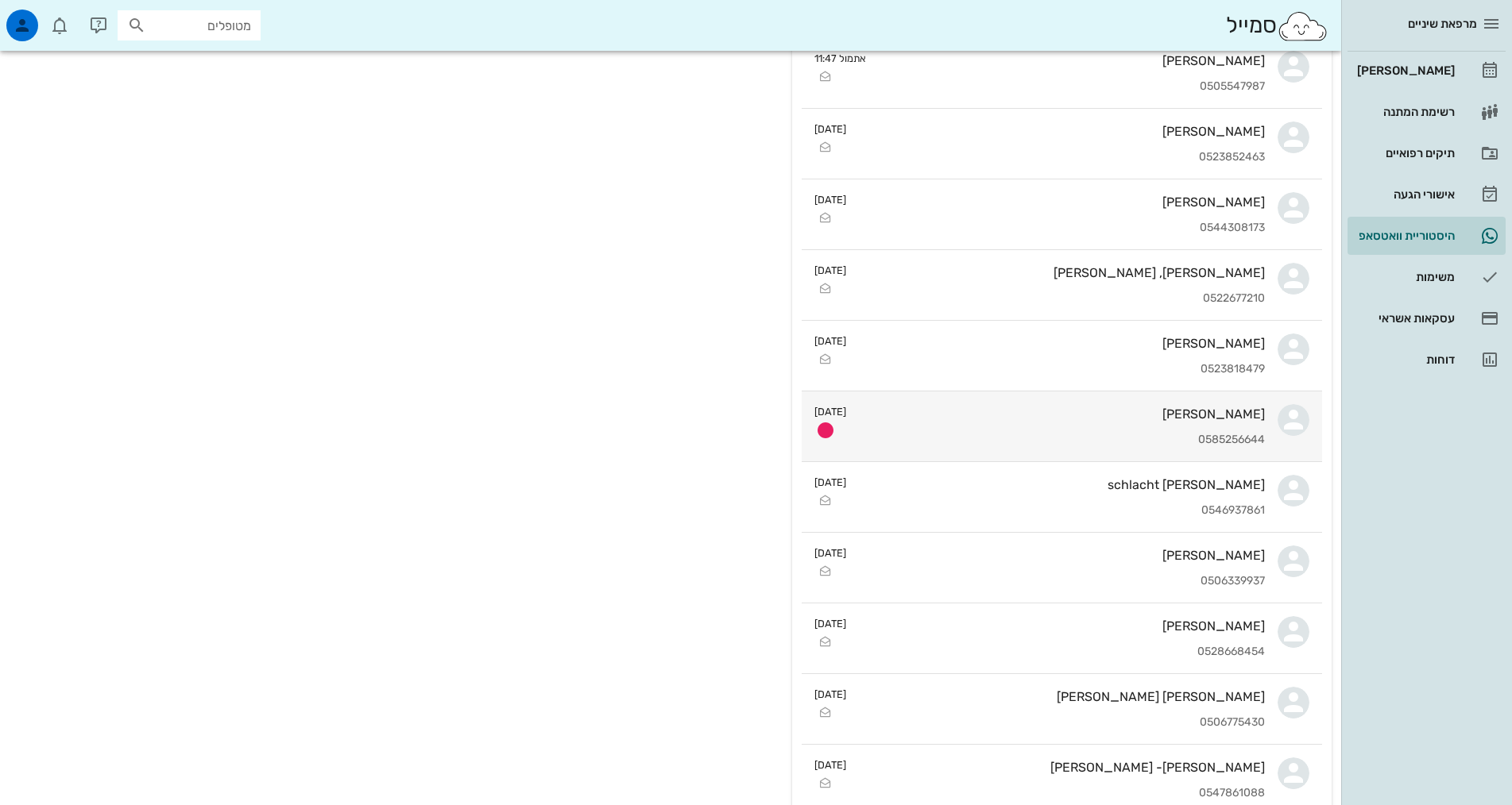
scroll to position [477, 0]
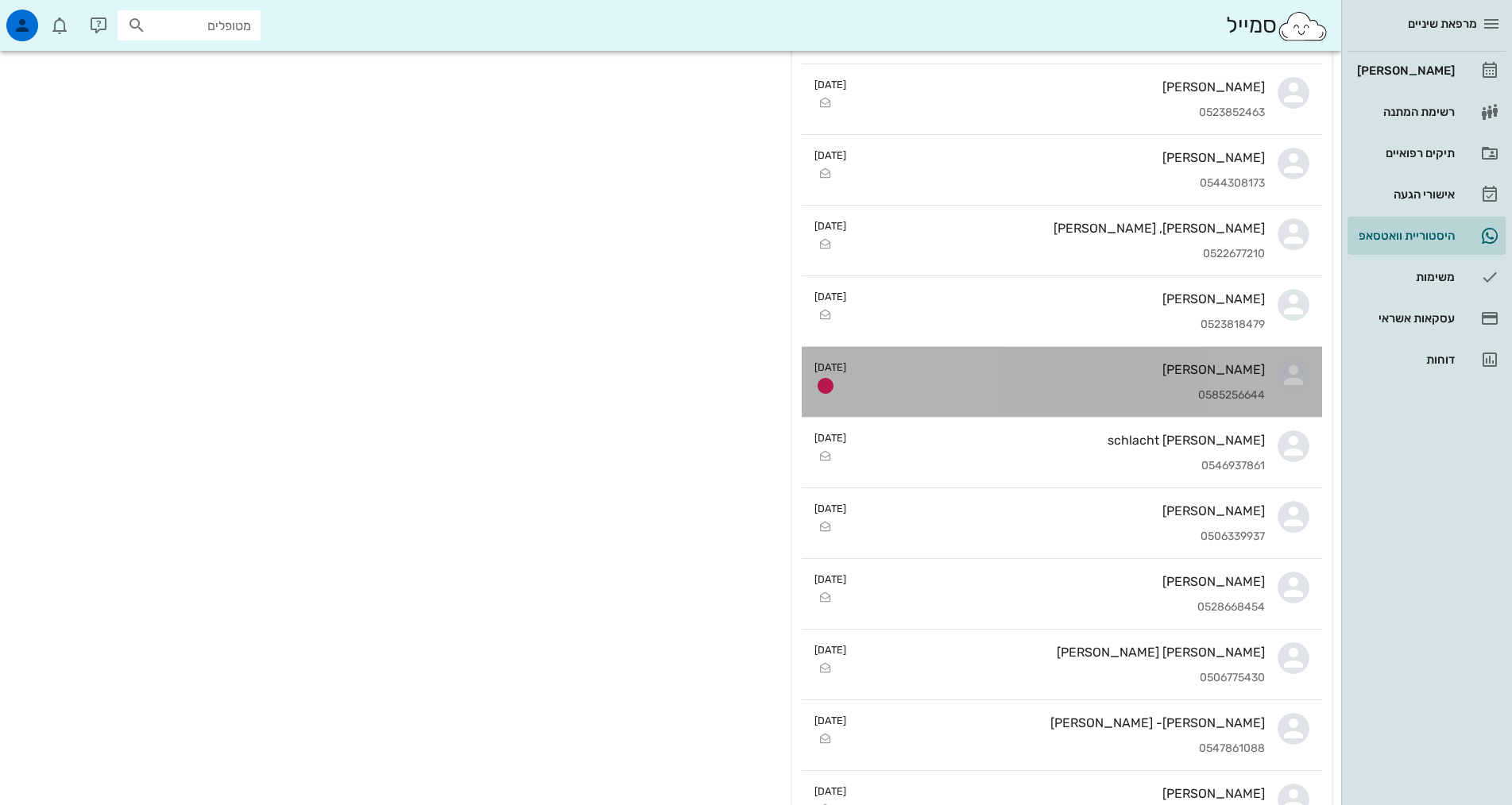
click at [1070, 398] on div "0585256644" at bounding box center [1062, 396] width 406 height 14
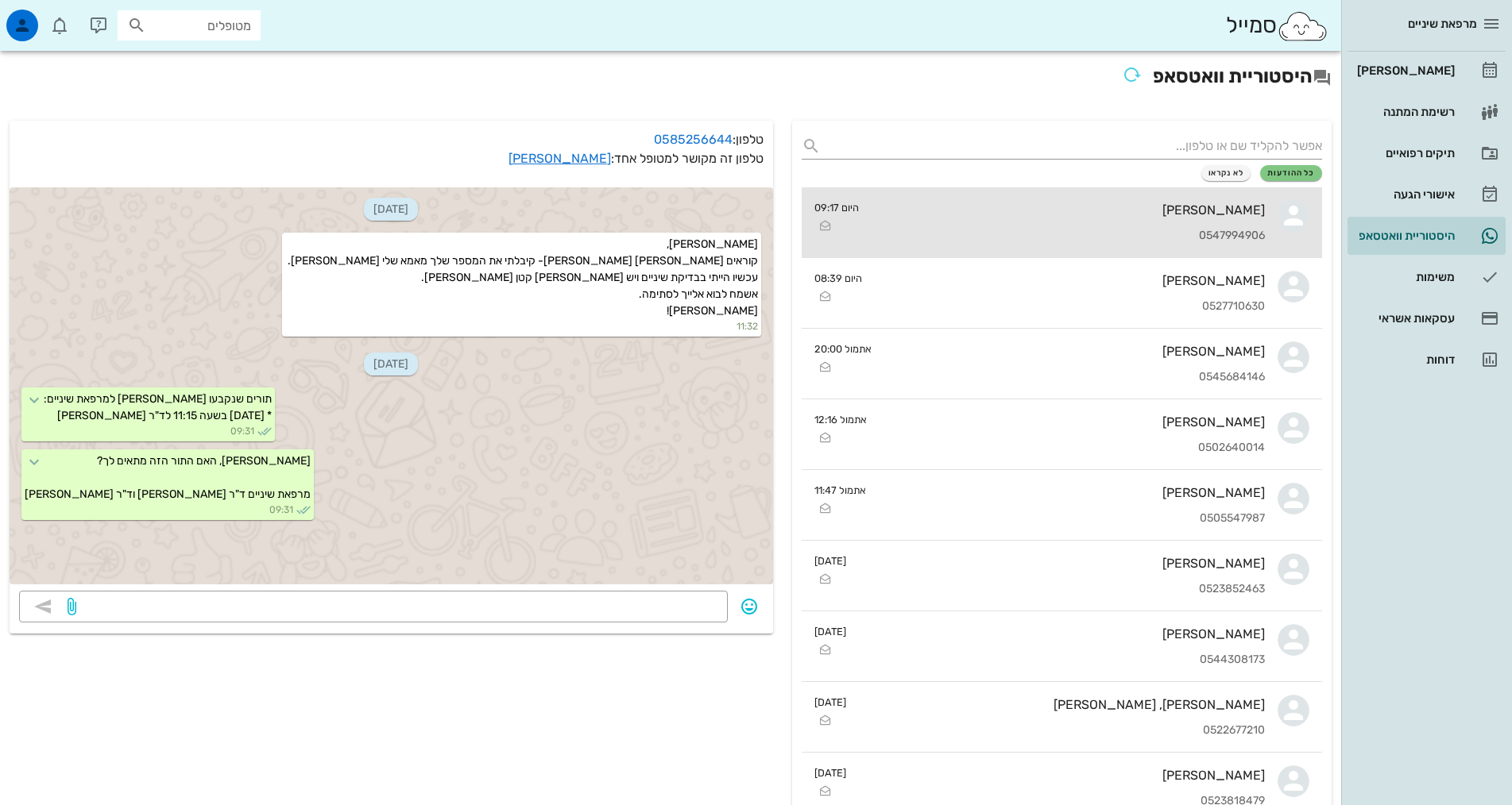
click at [1181, 252] on div "[PERSON_NAME] 0547994906" at bounding box center [1068, 222] width 393 height 70
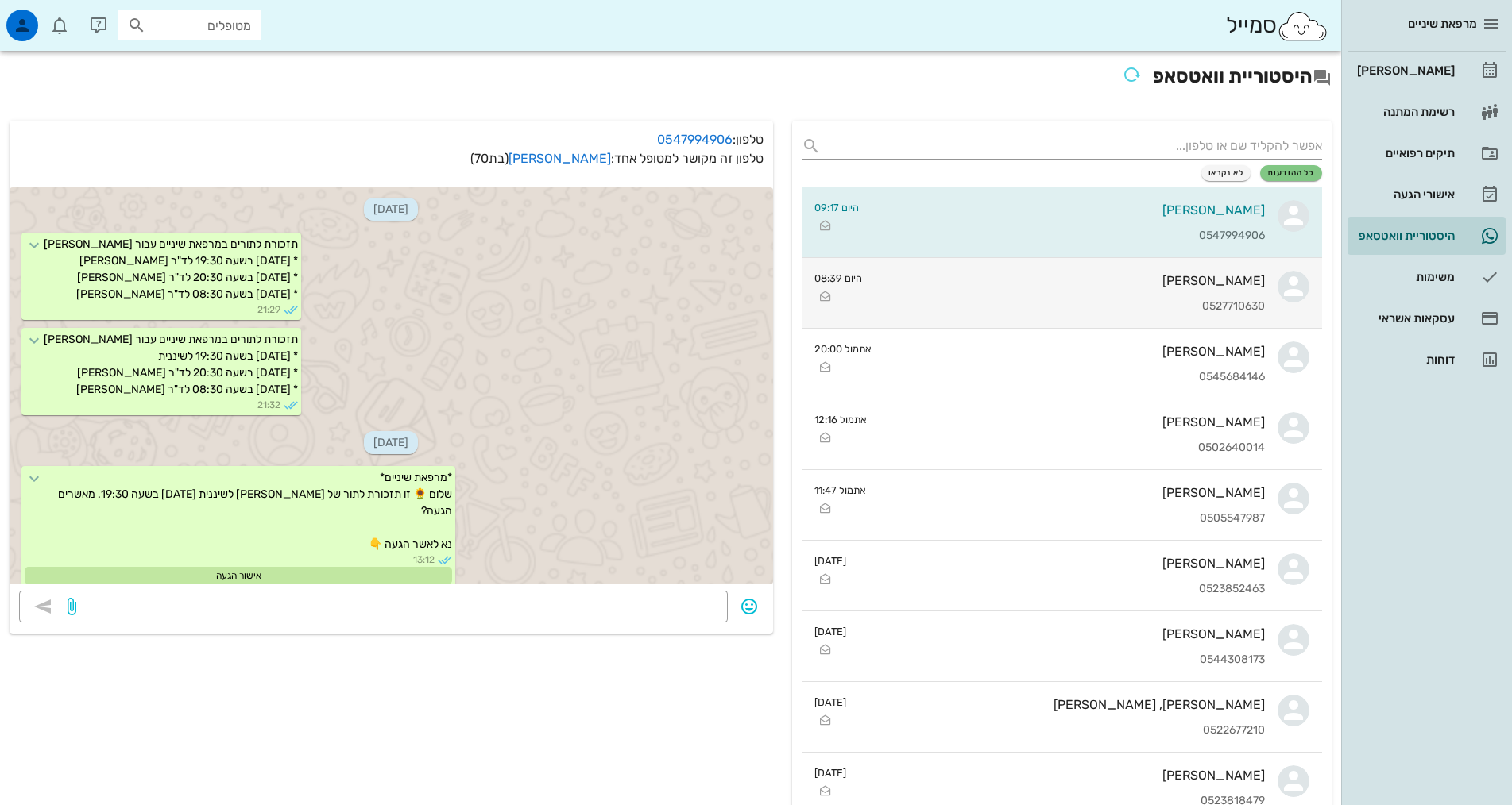
scroll to position [558, 0]
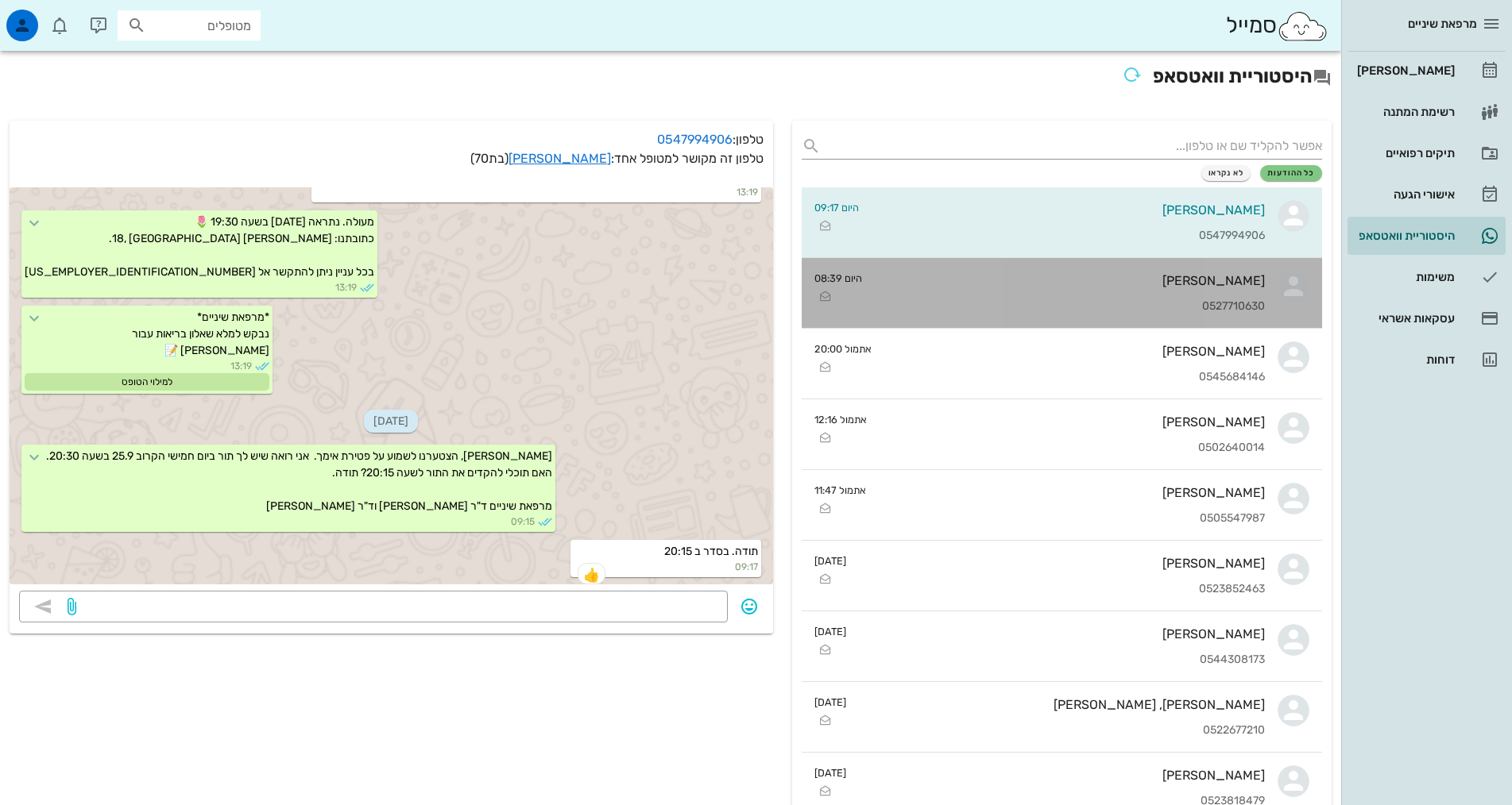
click at [1181, 304] on div "0527710630" at bounding box center [1070, 307] width 390 height 14
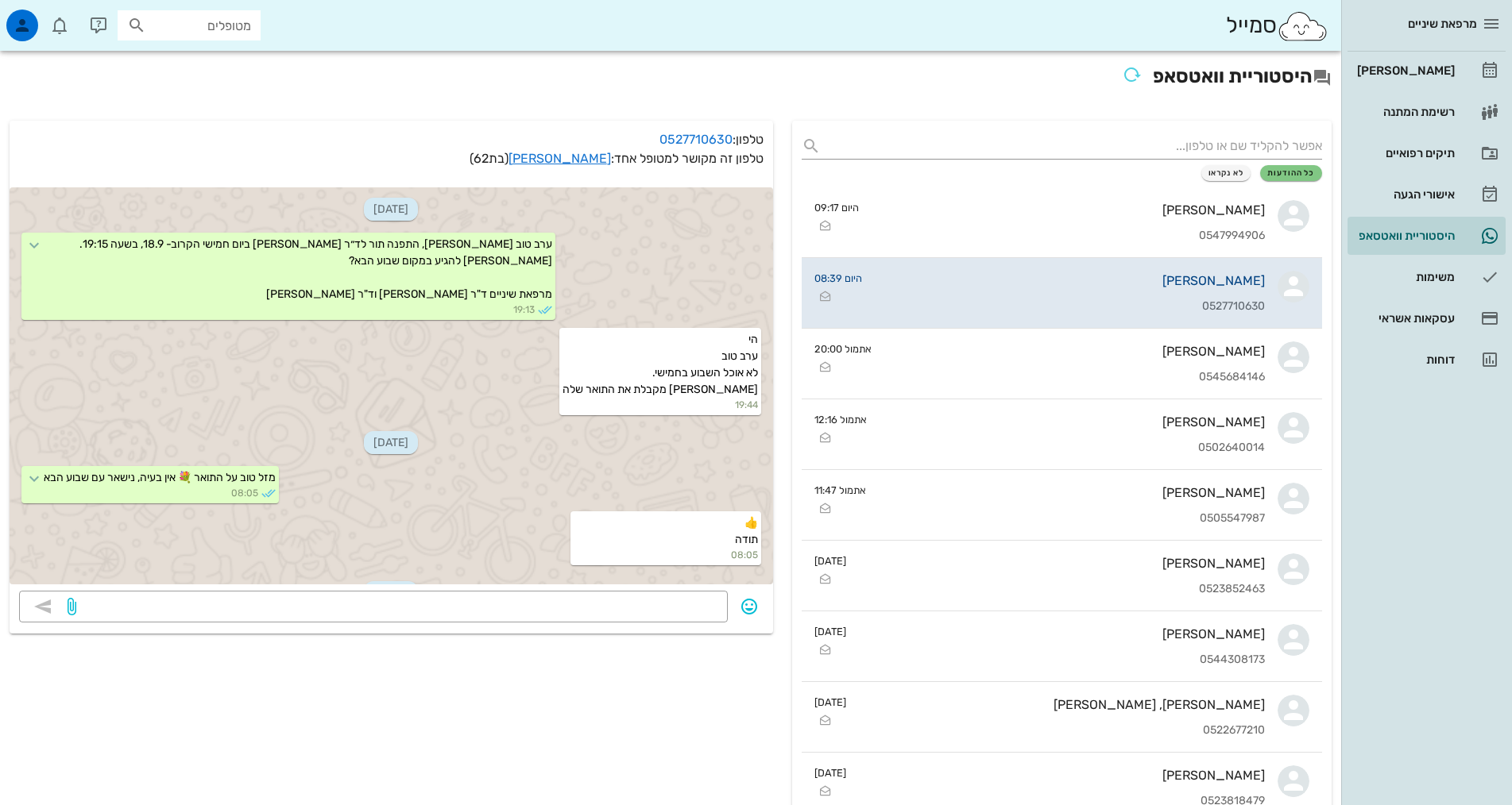
scroll to position [260, 0]
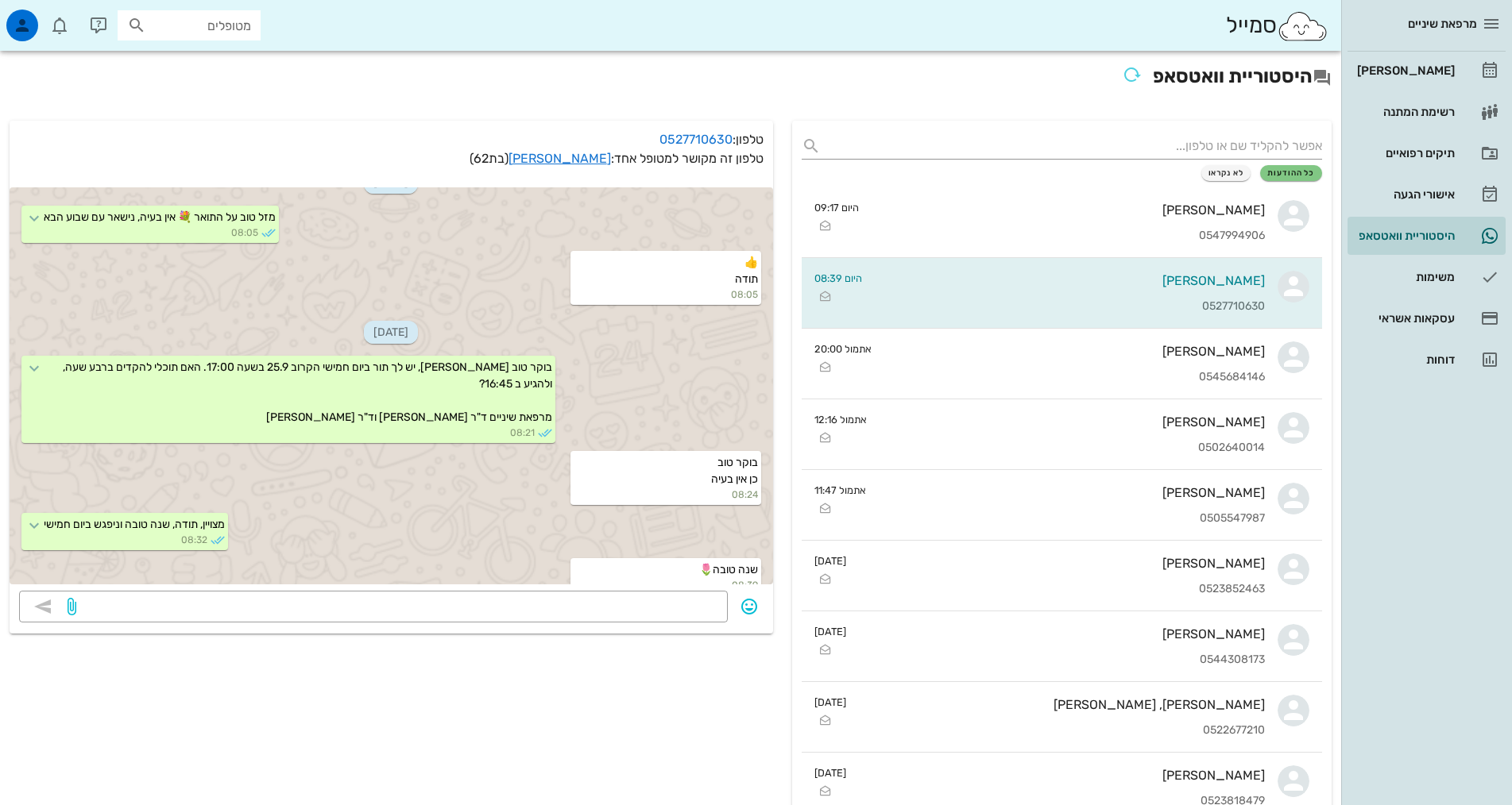
click at [1461, 84] on link "[PERSON_NAME]" at bounding box center [1426, 70] width 158 height 39
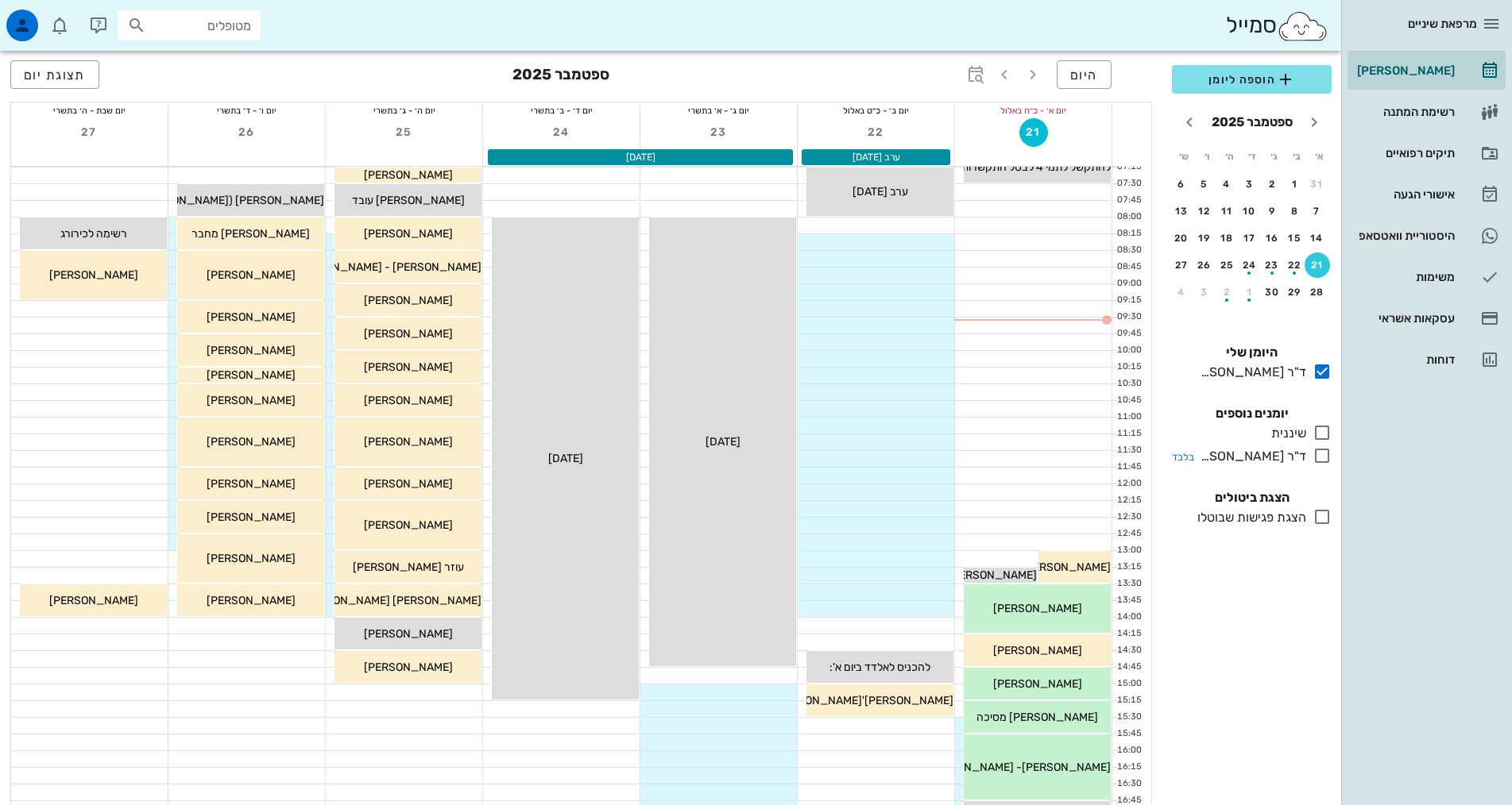
click at [1283, 458] on div "ד"ר [PERSON_NAME]" at bounding box center [1250, 456] width 112 height 19
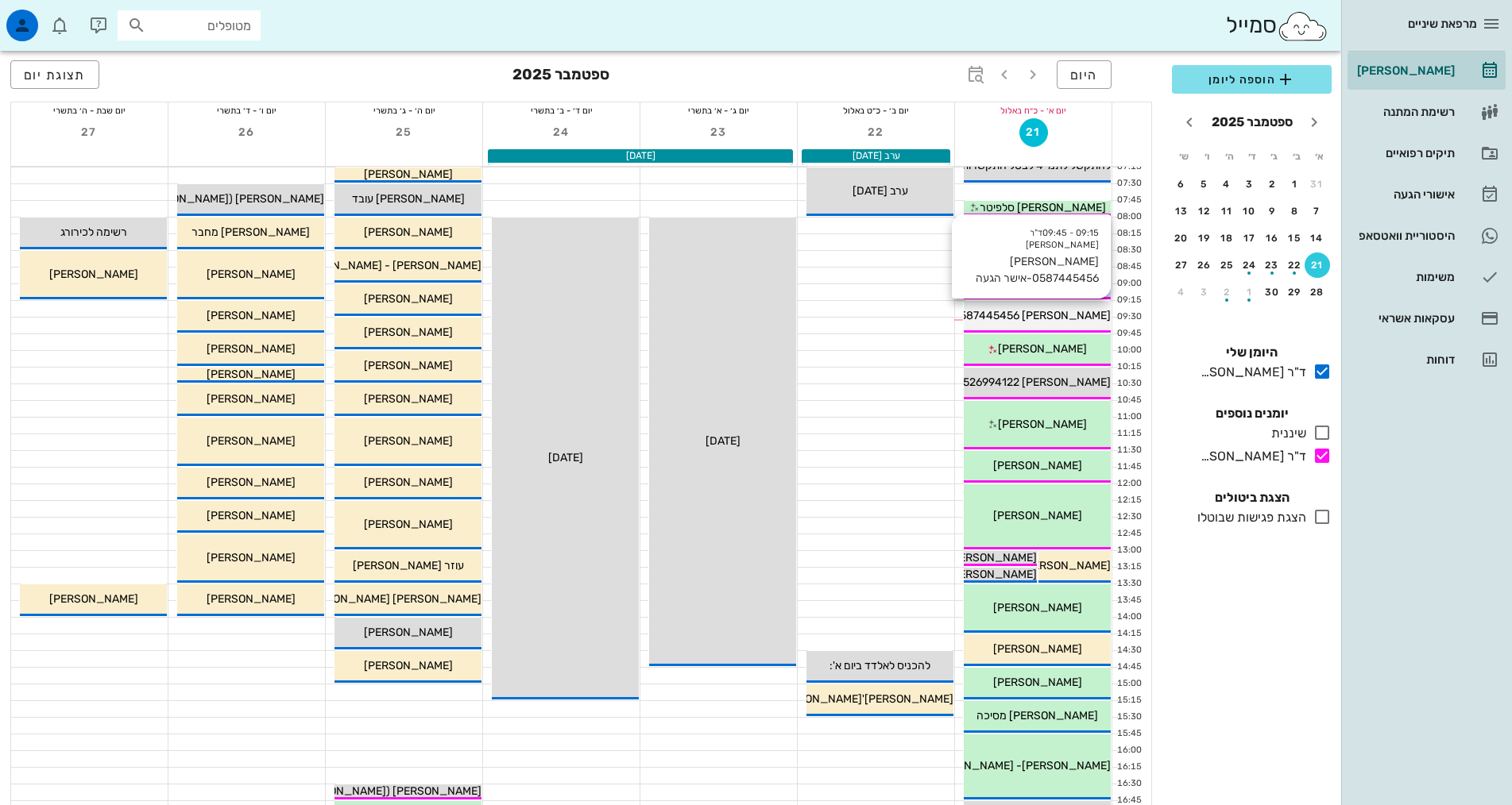
click at [1019, 313] on span "[PERSON_NAME] 0587445456-אישר הגעה" at bounding box center [1002, 315] width 215 height 14
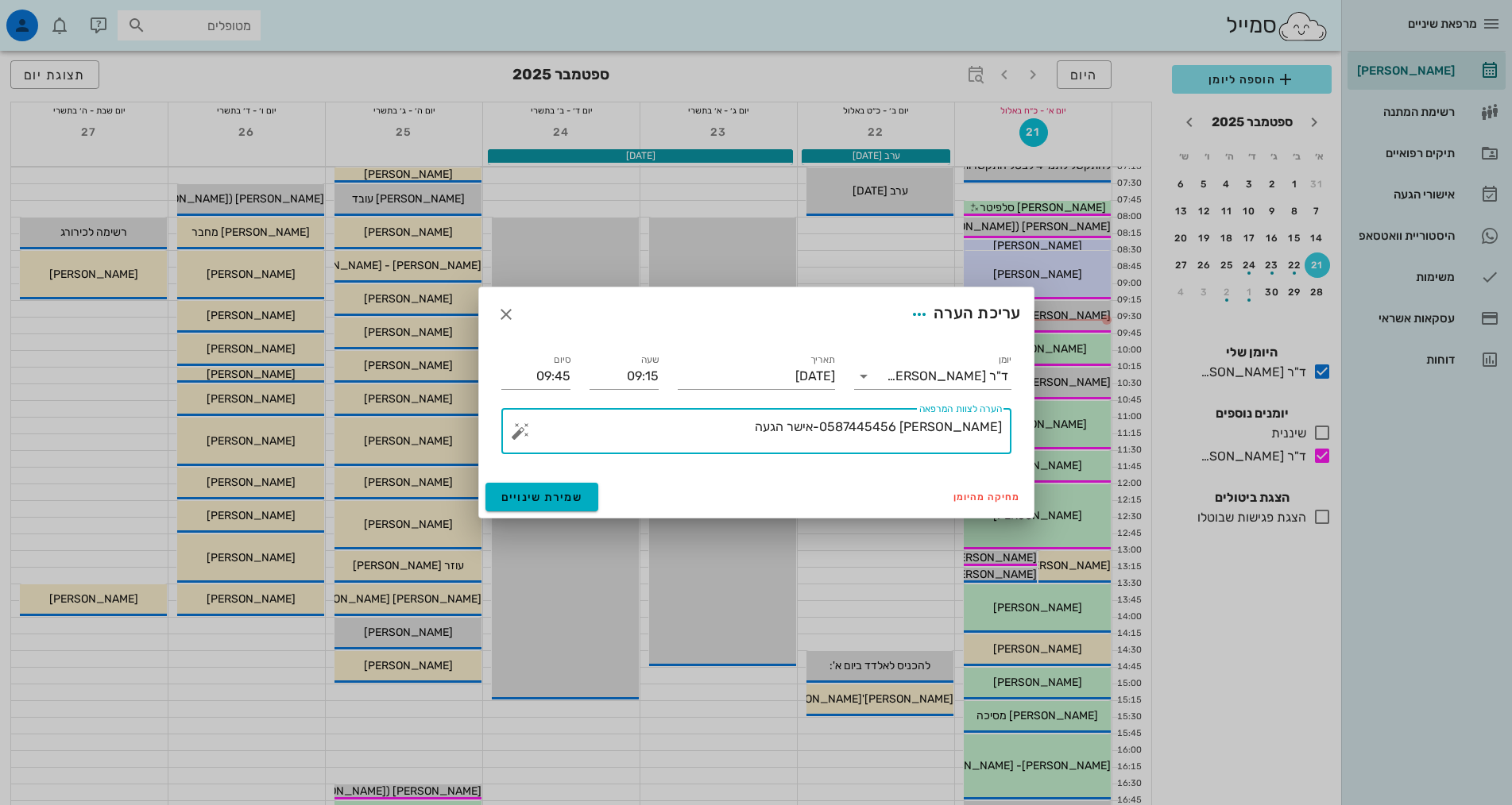
drag, startPoint x: 872, startPoint y: 424, endPoint x: 944, endPoint y: 427, distance: 72.1
click at [944, 427] on textarea "[PERSON_NAME] 0587445456-אישר הגעה" at bounding box center [762, 435] width 478 height 39
click at [506, 300] on div "עריכת הערה" at bounding box center [756, 314] width 554 height 54
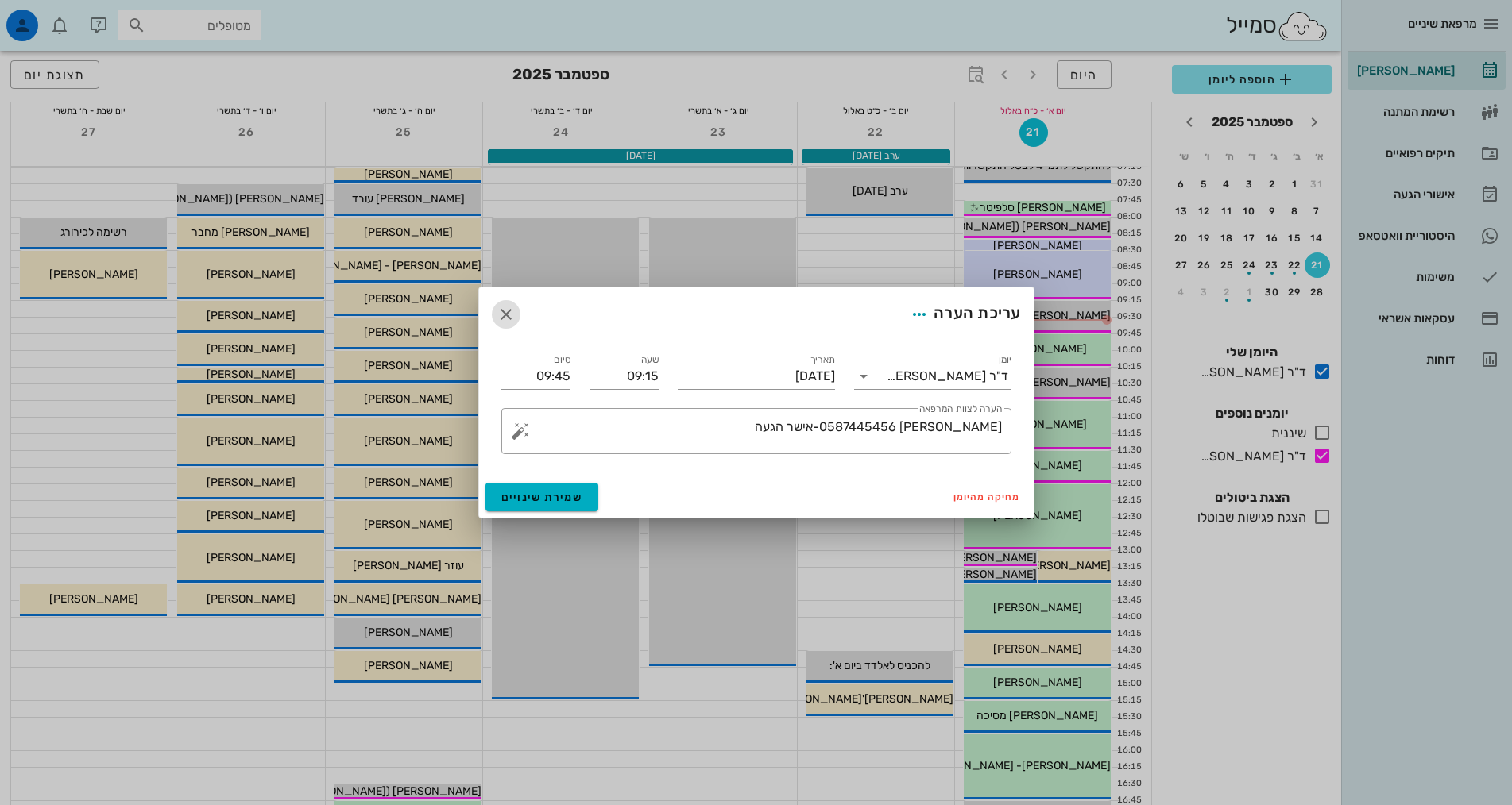
click at [505, 315] on icon "button" at bounding box center [506, 313] width 19 height 19
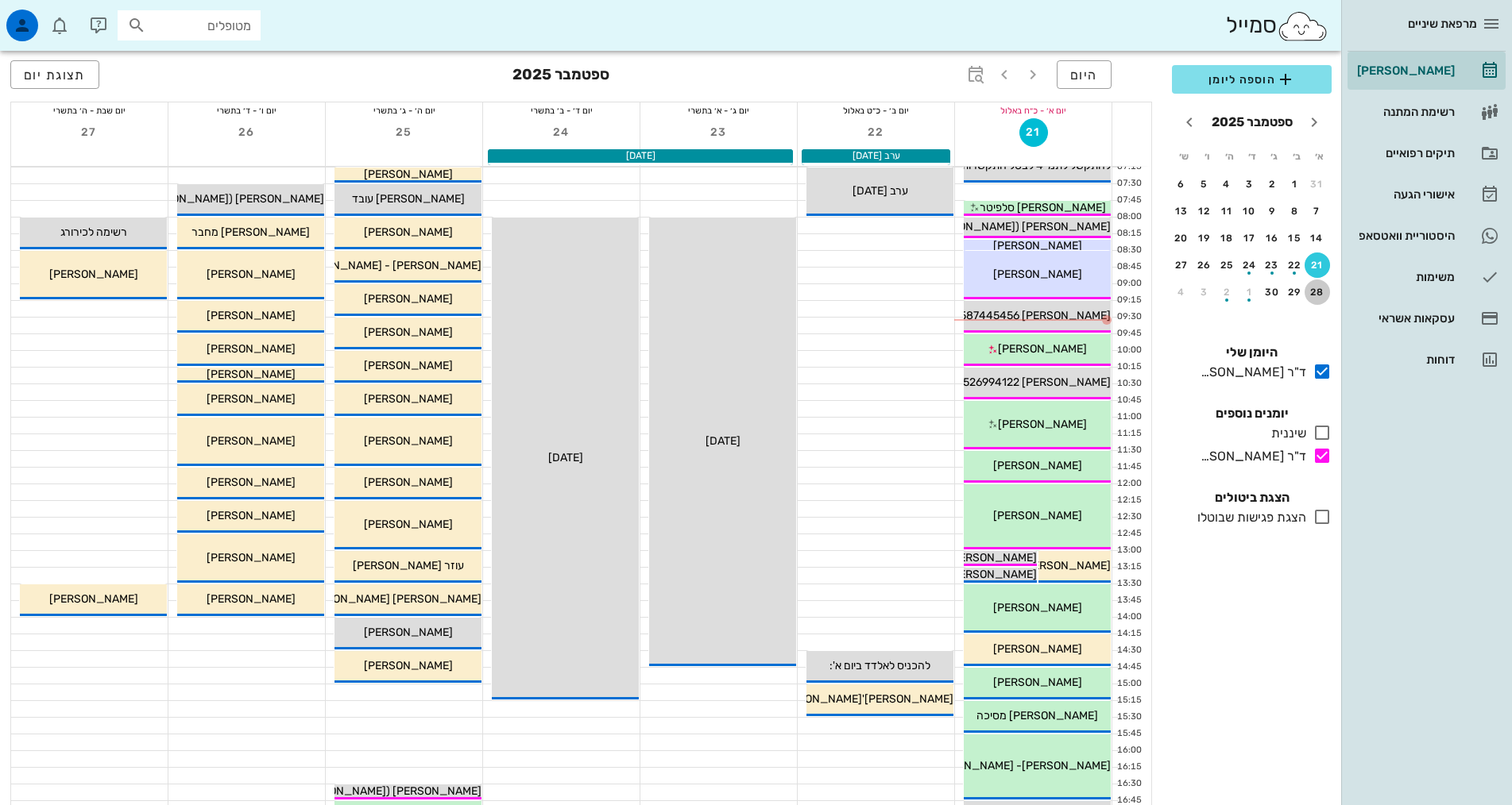
click at [1309, 291] on div "28" at bounding box center [1317, 292] width 26 height 11
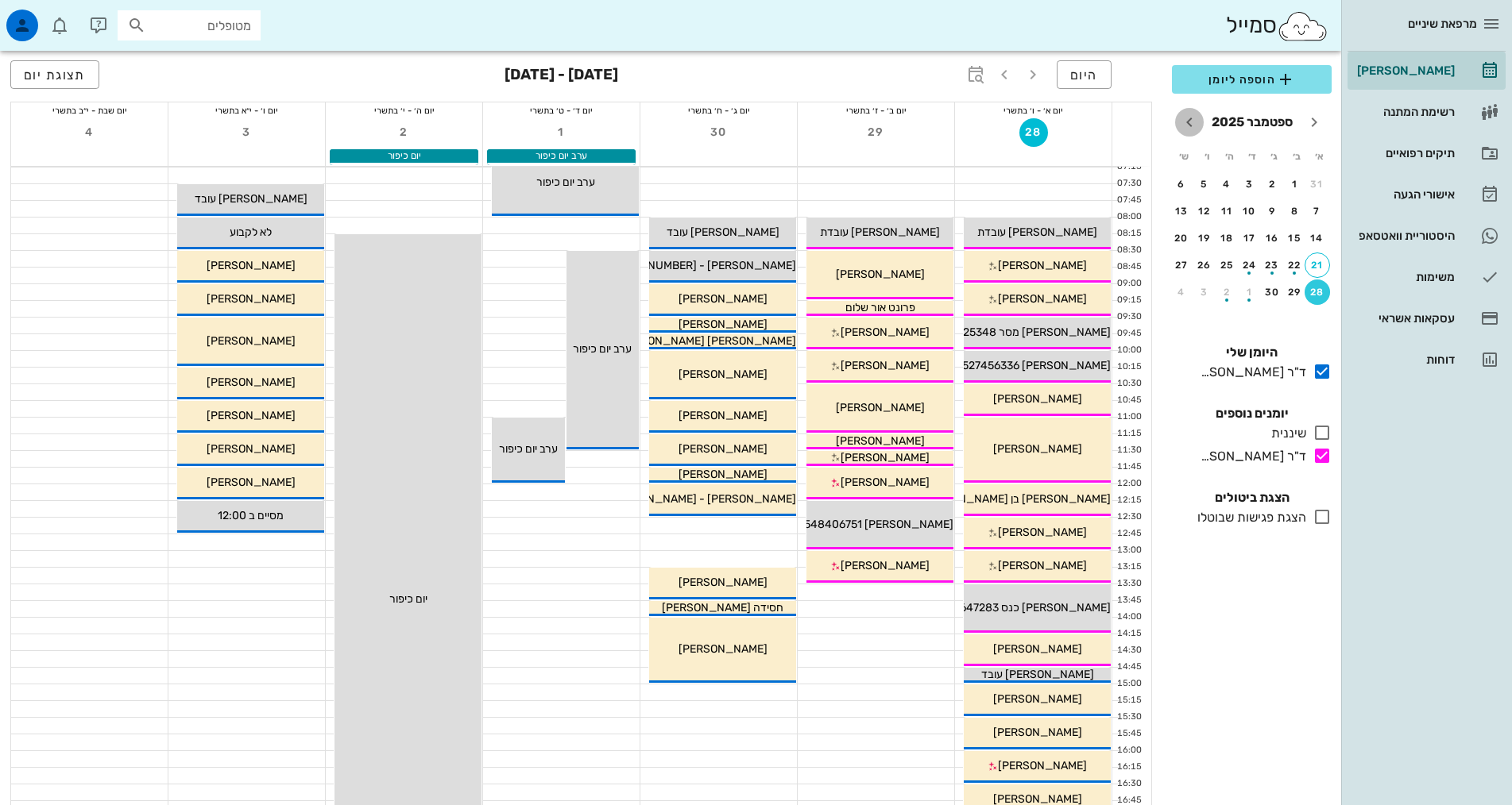
click at [1183, 122] on icon "חודש הבא" at bounding box center [1188, 122] width 19 height 19
click at [1315, 210] on div "5" at bounding box center [1317, 211] width 26 height 11
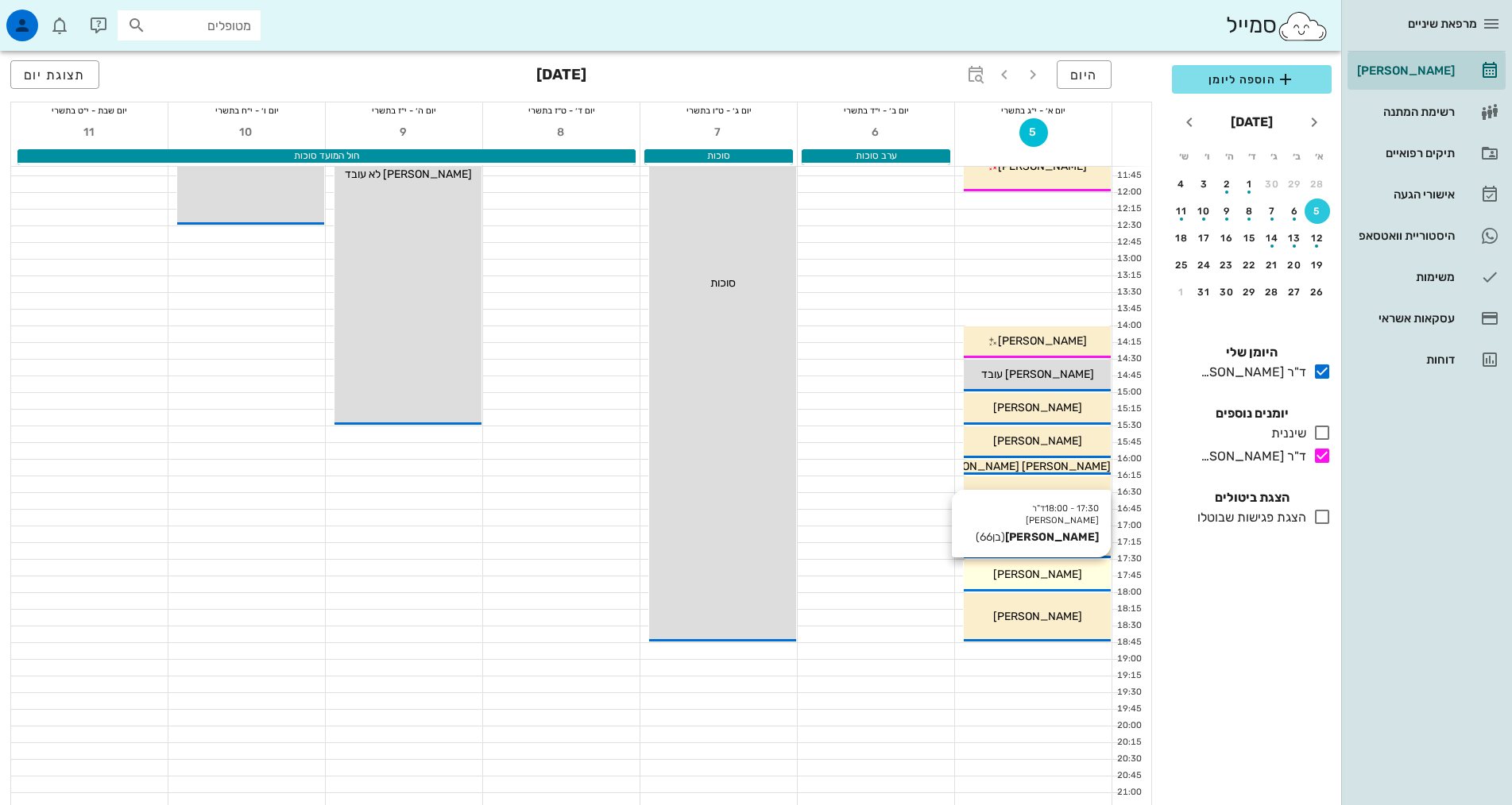
scroll to position [317, 0]
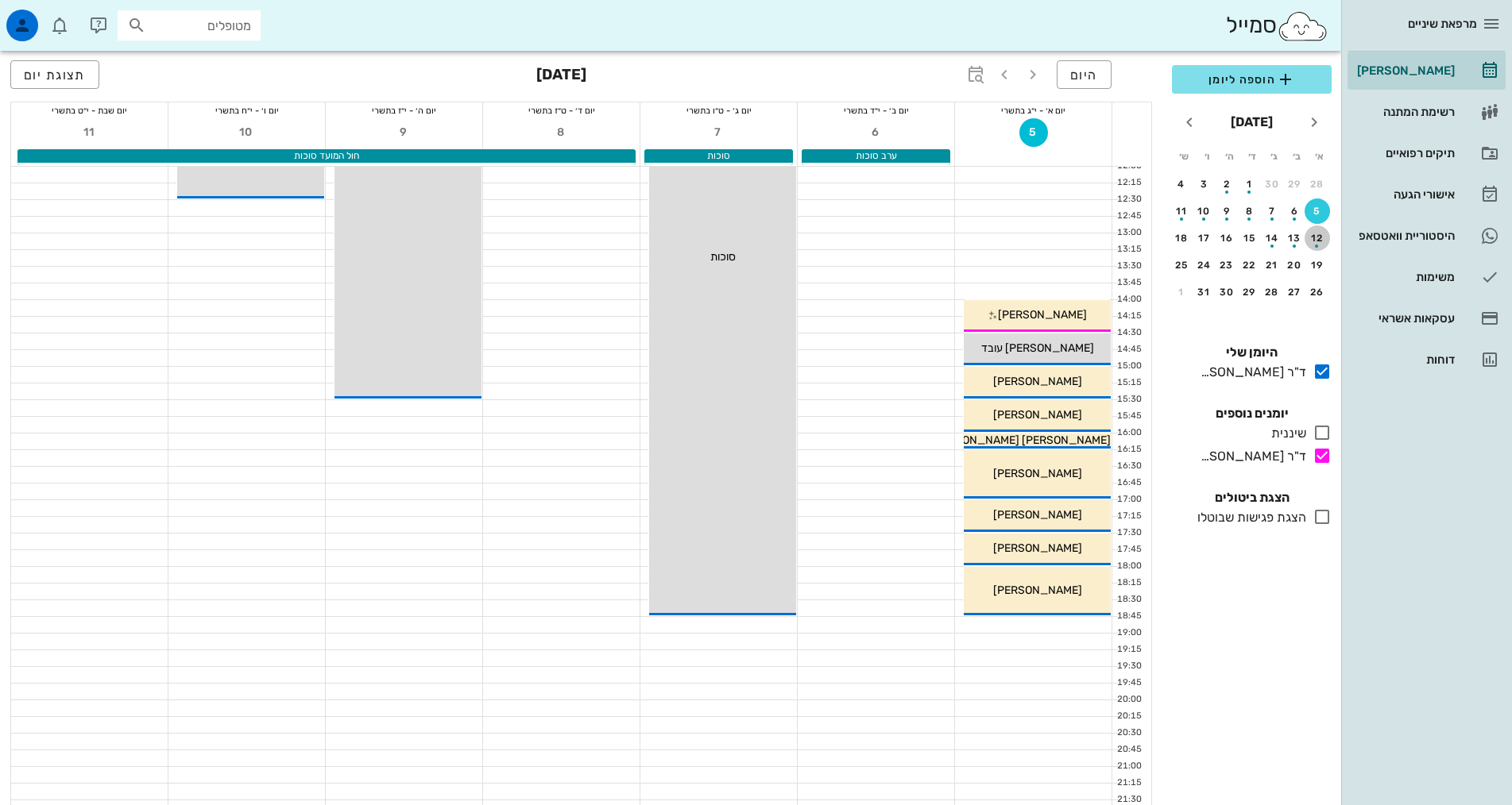
click at [1311, 230] on button "12" at bounding box center [1317, 238] width 26 height 26
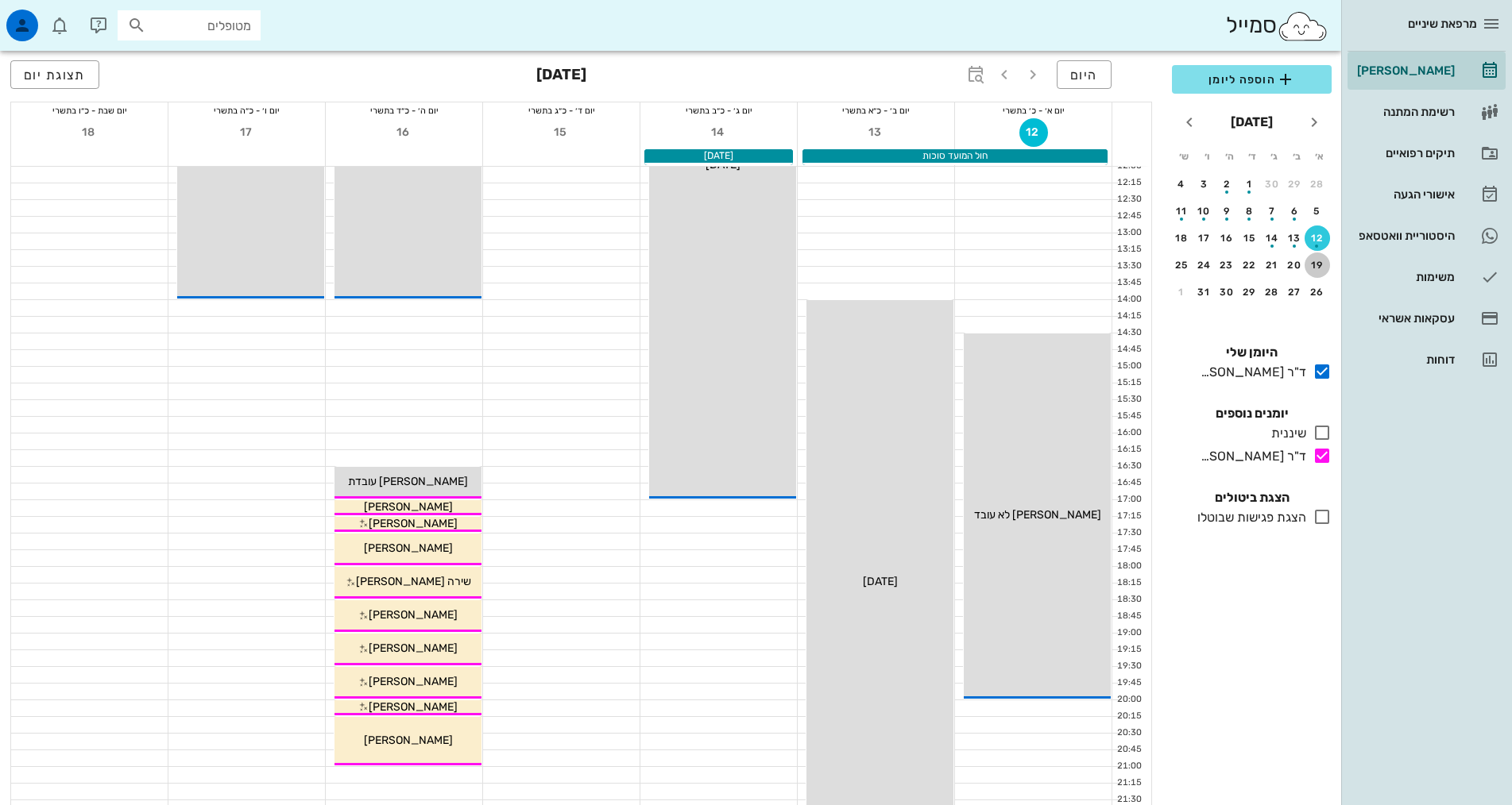
click at [1315, 265] on div "19" at bounding box center [1317, 264] width 26 height 11
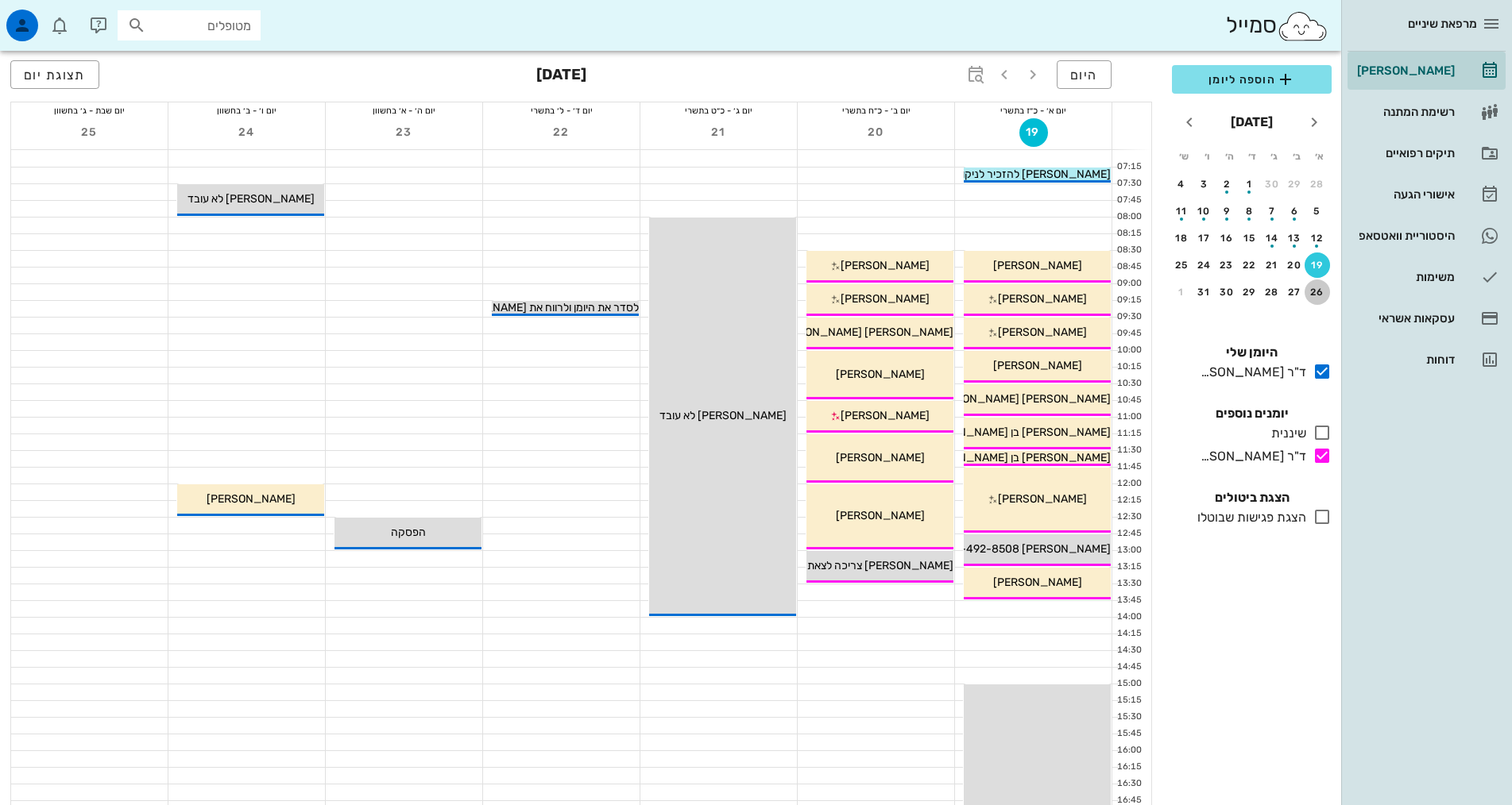
click at [1315, 286] on button "26" at bounding box center [1317, 293] width 26 height 26
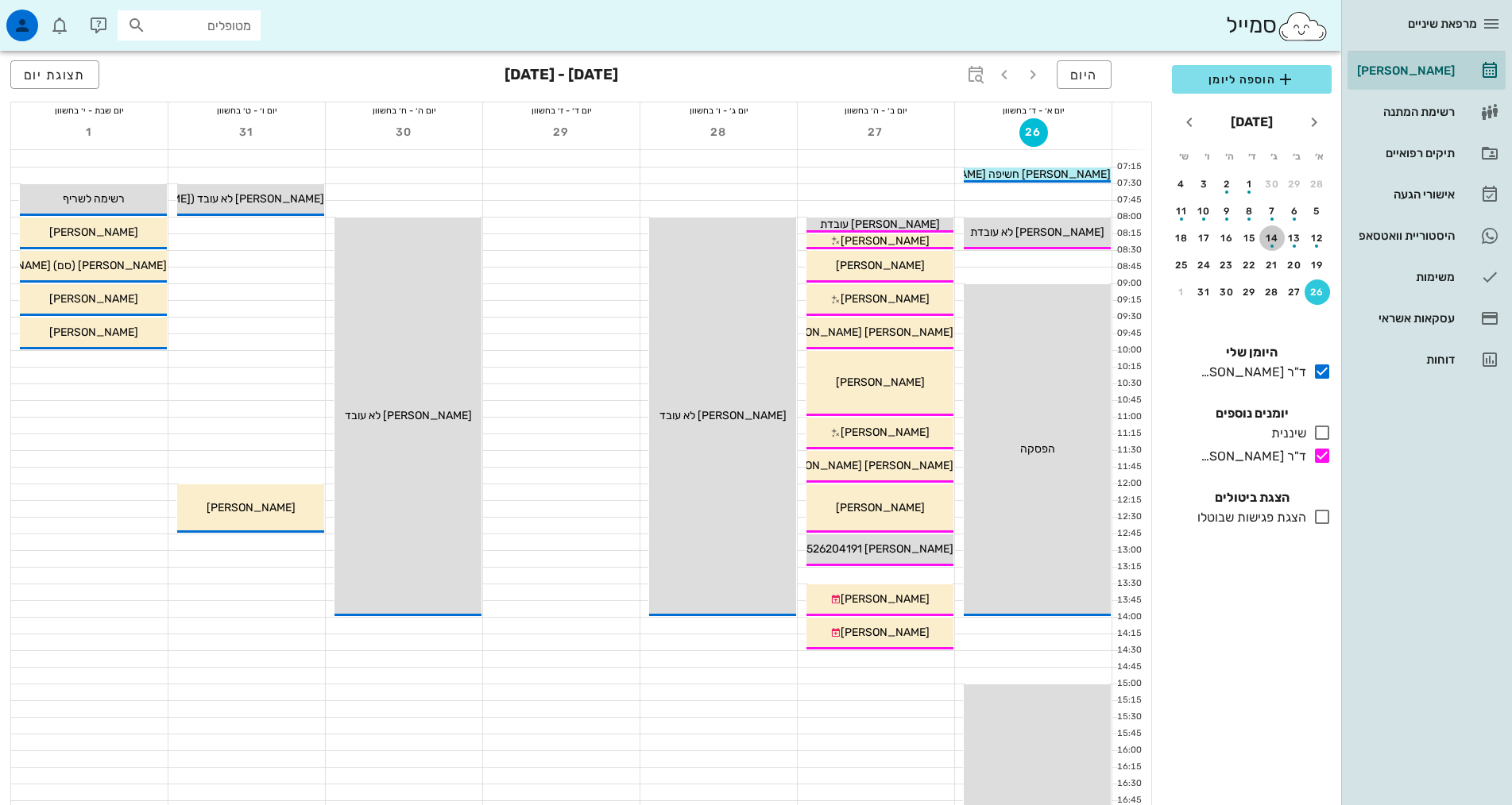
click at [1275, 236] on div "14" at bounding box center [1272, 237] width 26 height 11
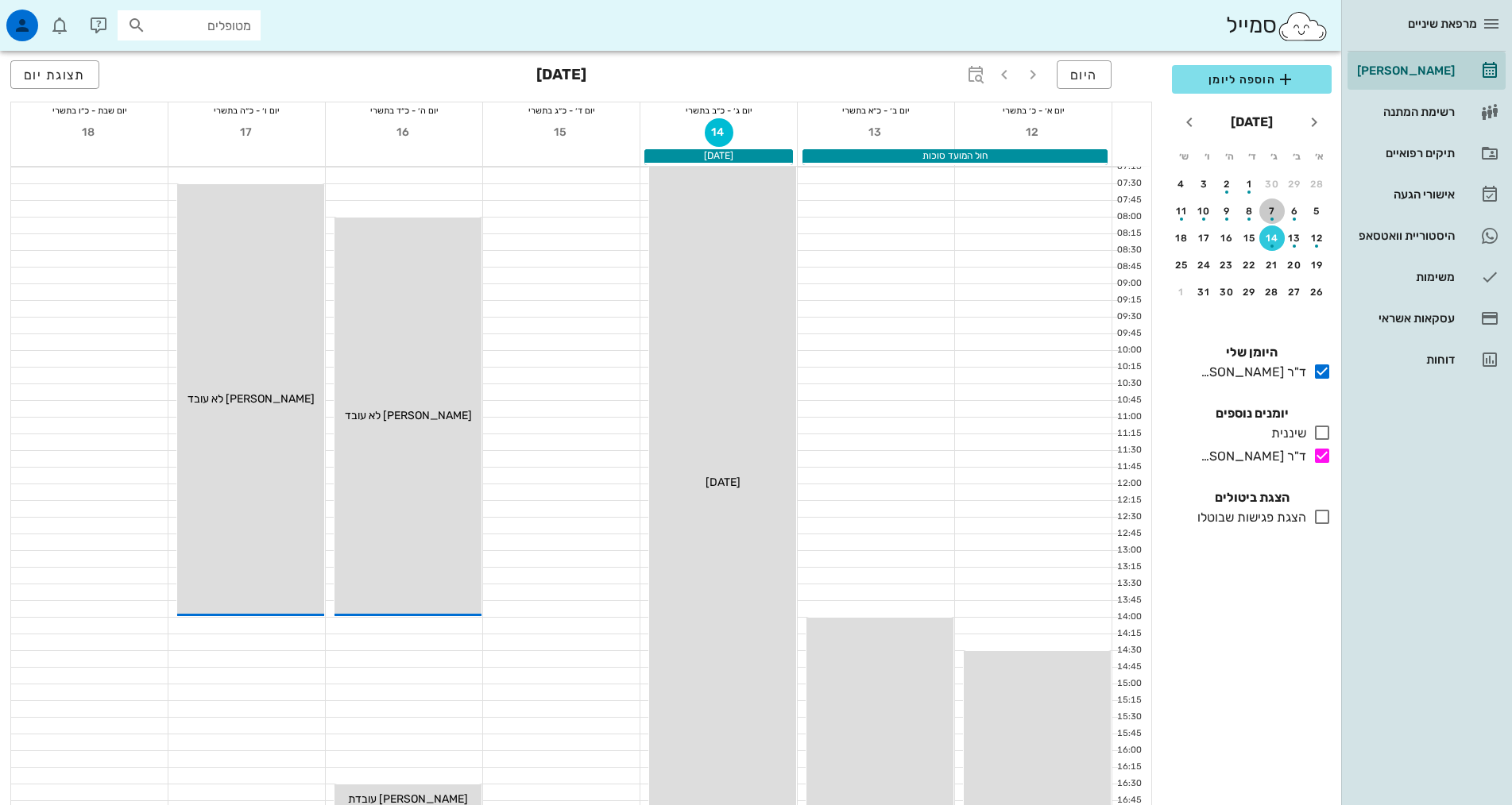
click at [1273, 214] on div "button" at bounding box center [1272, 215] width 26 height 9
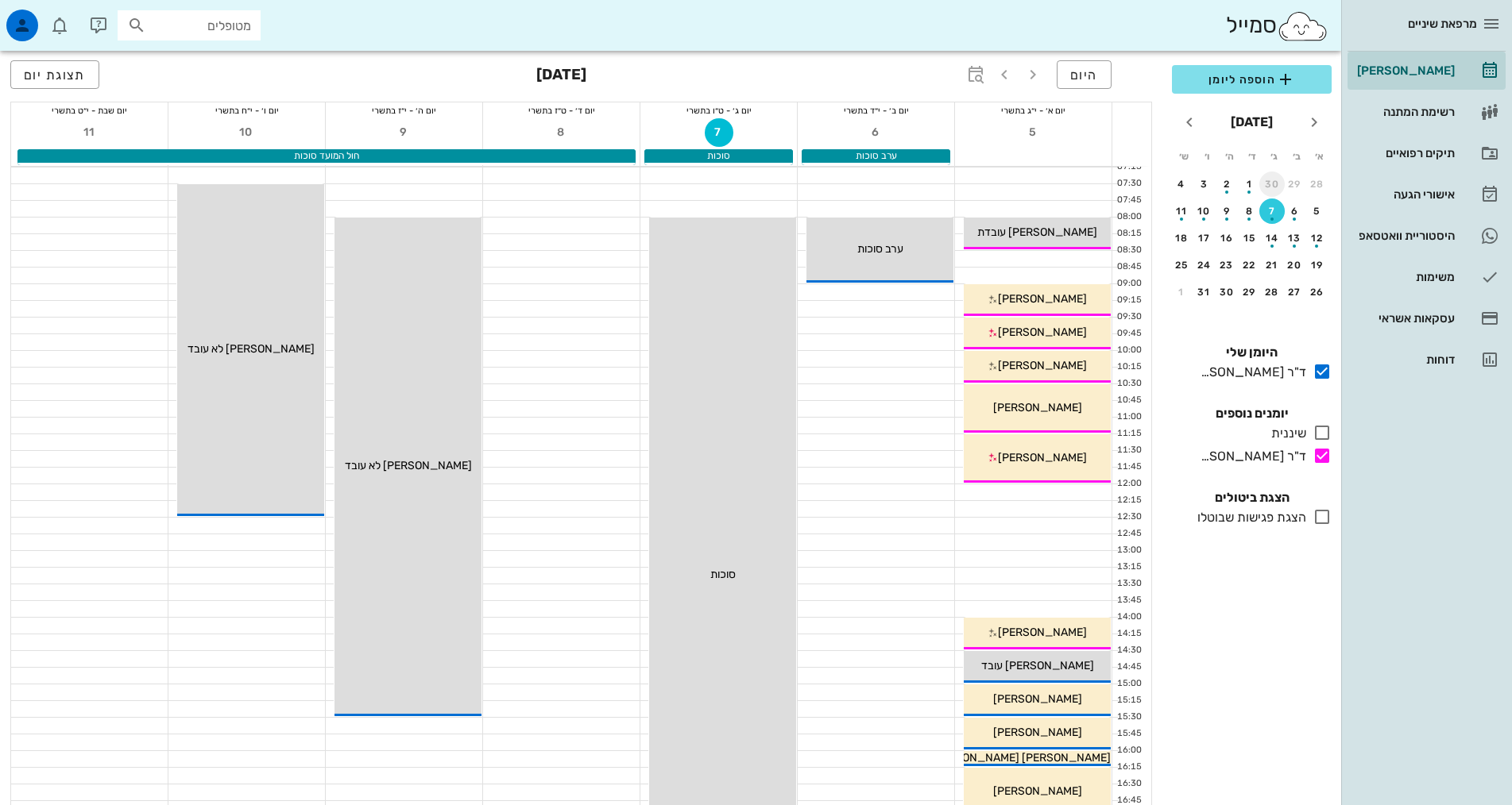
click at [1263, 181] on div "30" at bounding box center [1272, 184] width 26 height 11
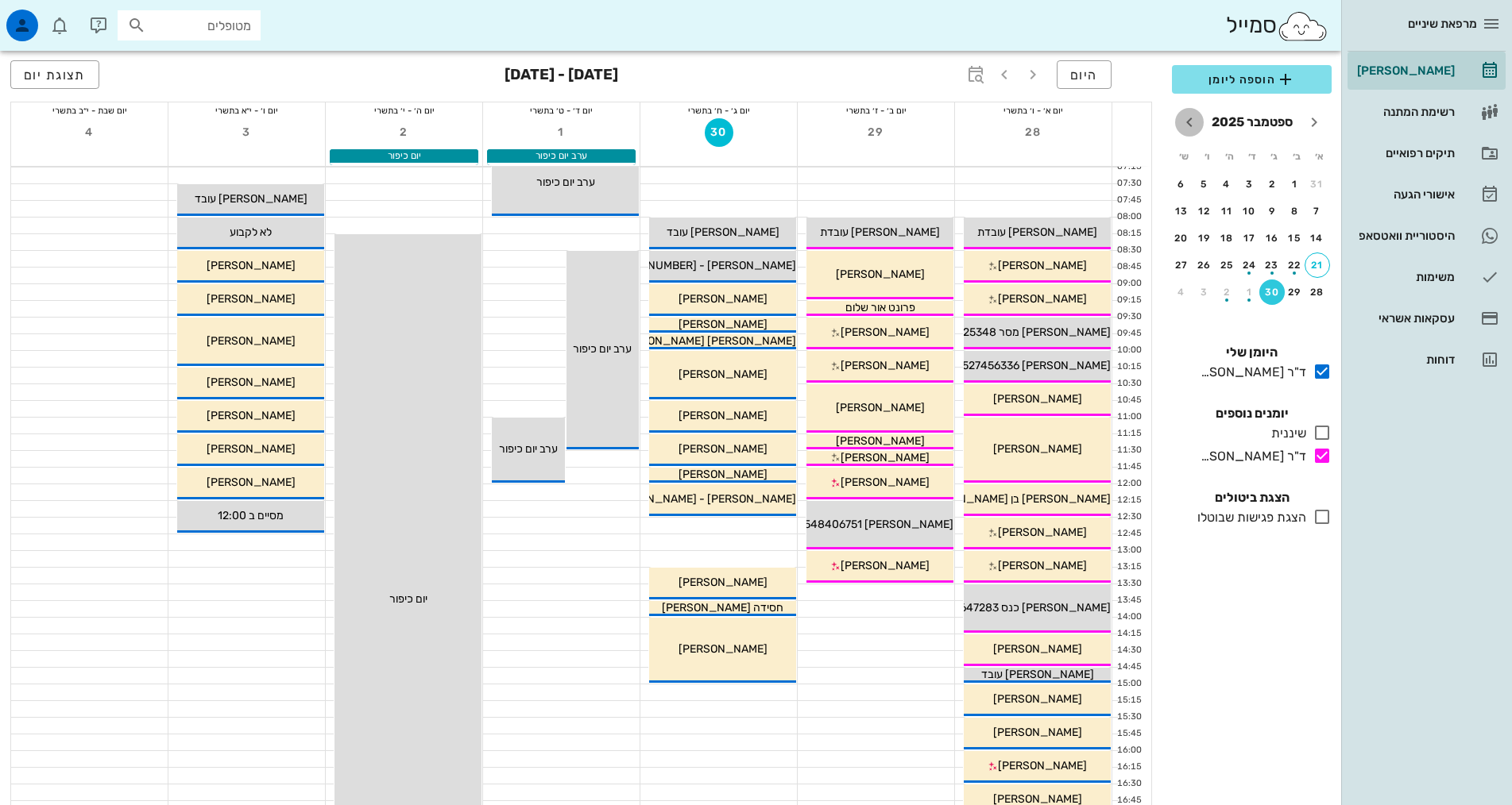
click at [1194, 127] on icon "חודש הבא" at bounding box center [1188, 122] width 19 height 19
click at [1314, 207] on div "5" at bounding box center [1317, 211] width 26 height 11
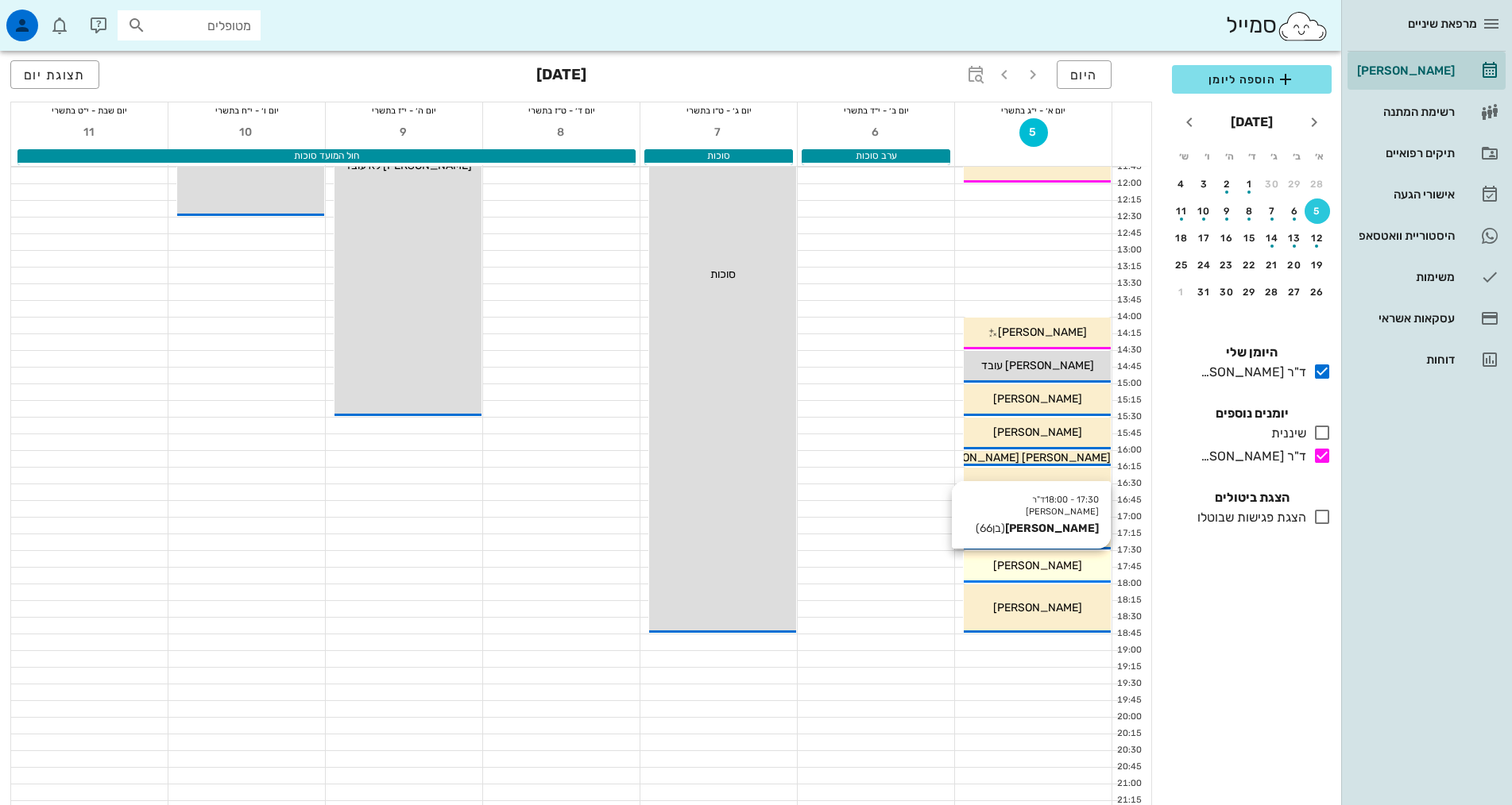
scroll to position [317, 0]
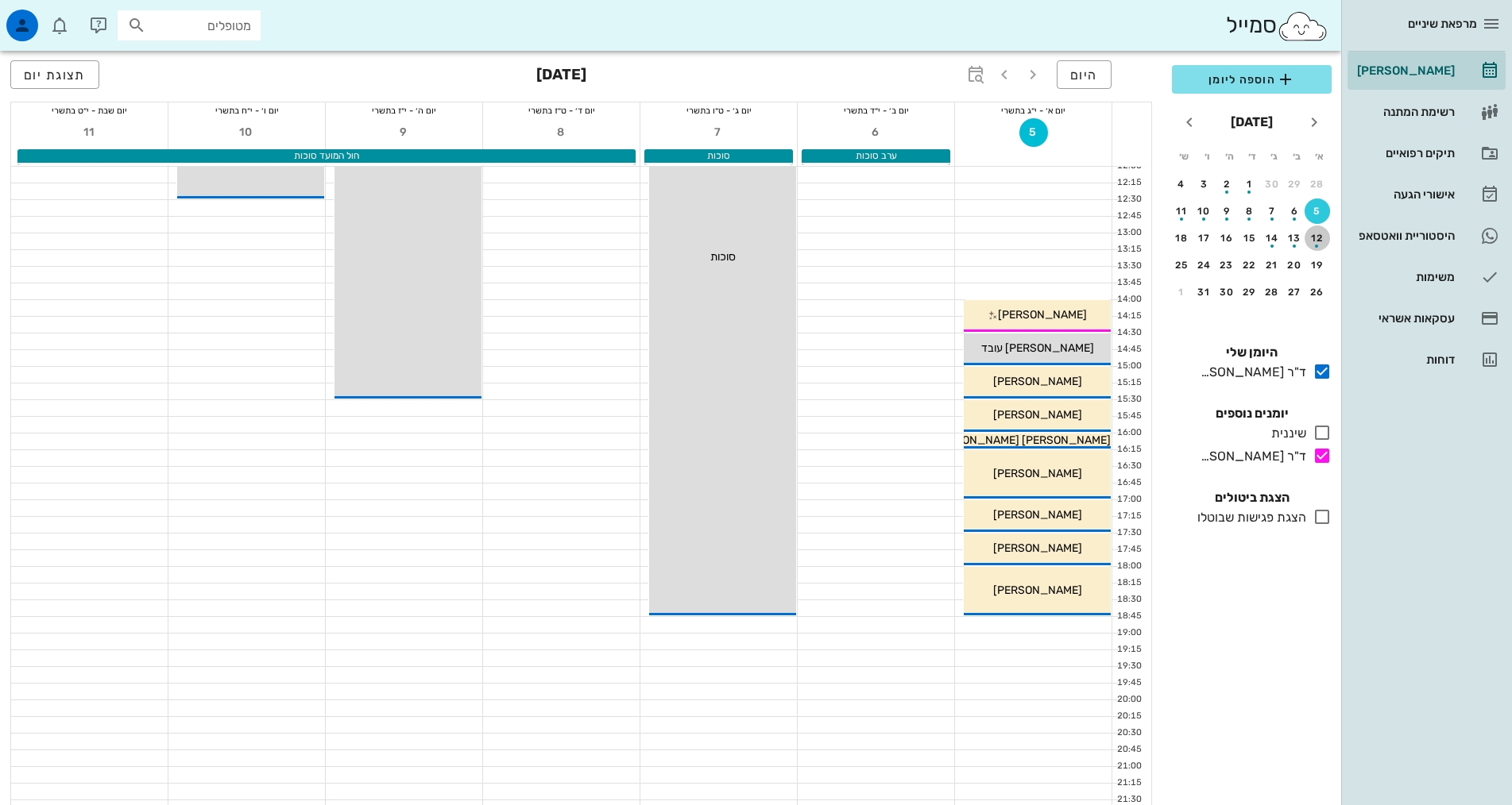
click at [1308, 242] on div "button" at bounding box center [1317, 241] width 26 height 9
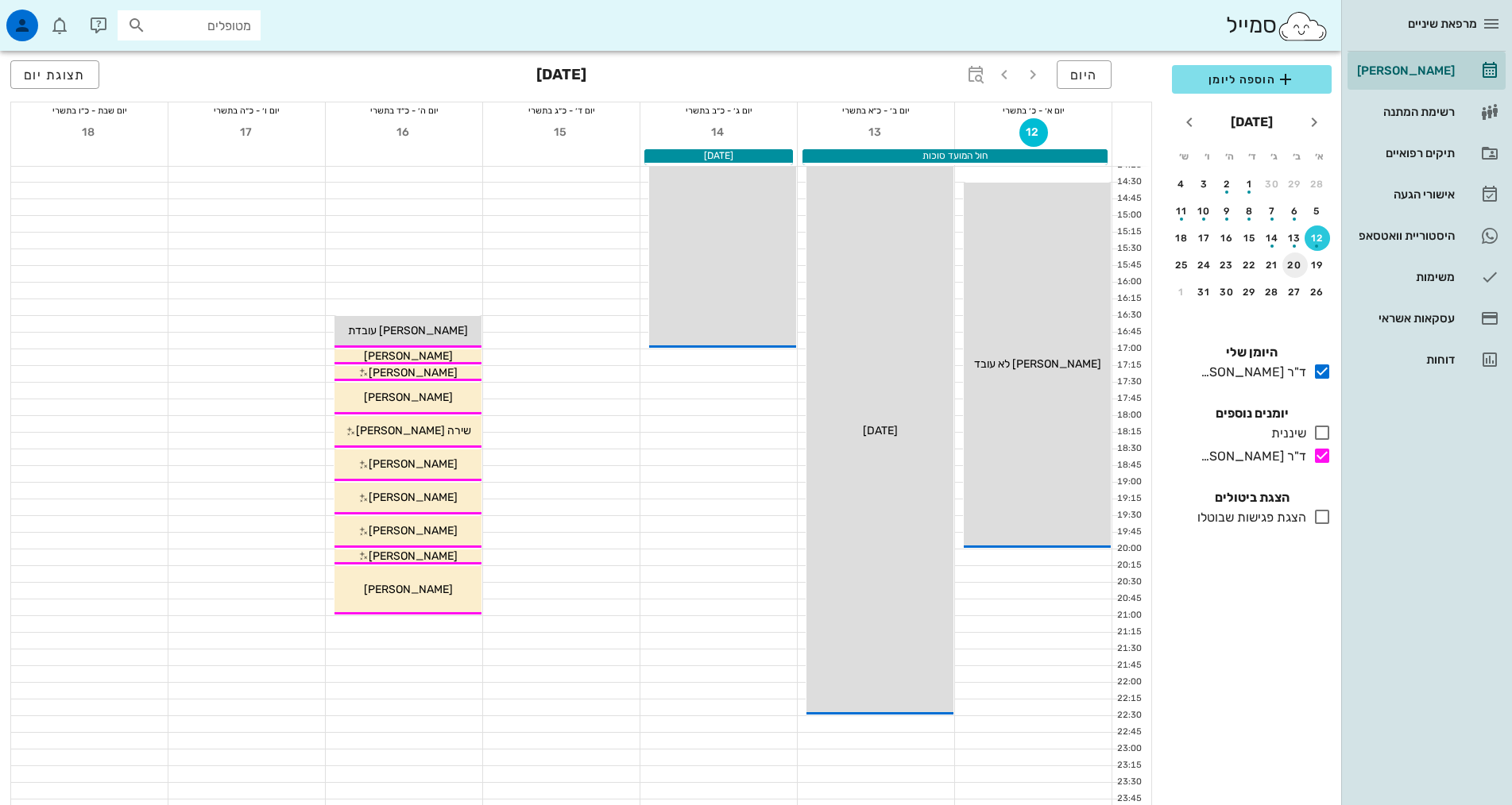
scroll to position [477, 0]
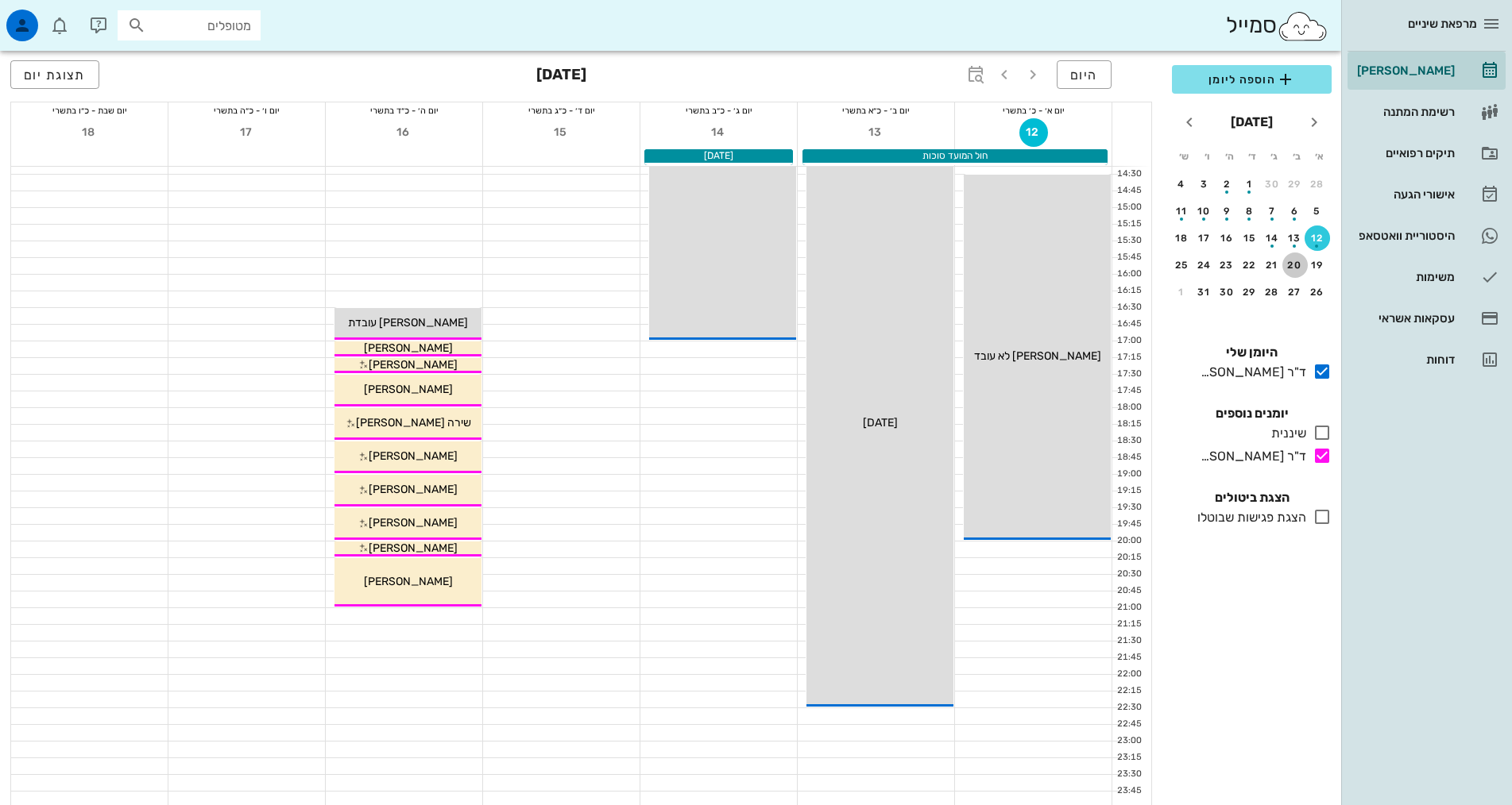
click at [1299, 263] on div "20" at bounding box center [1295, 264] width 26 height 11
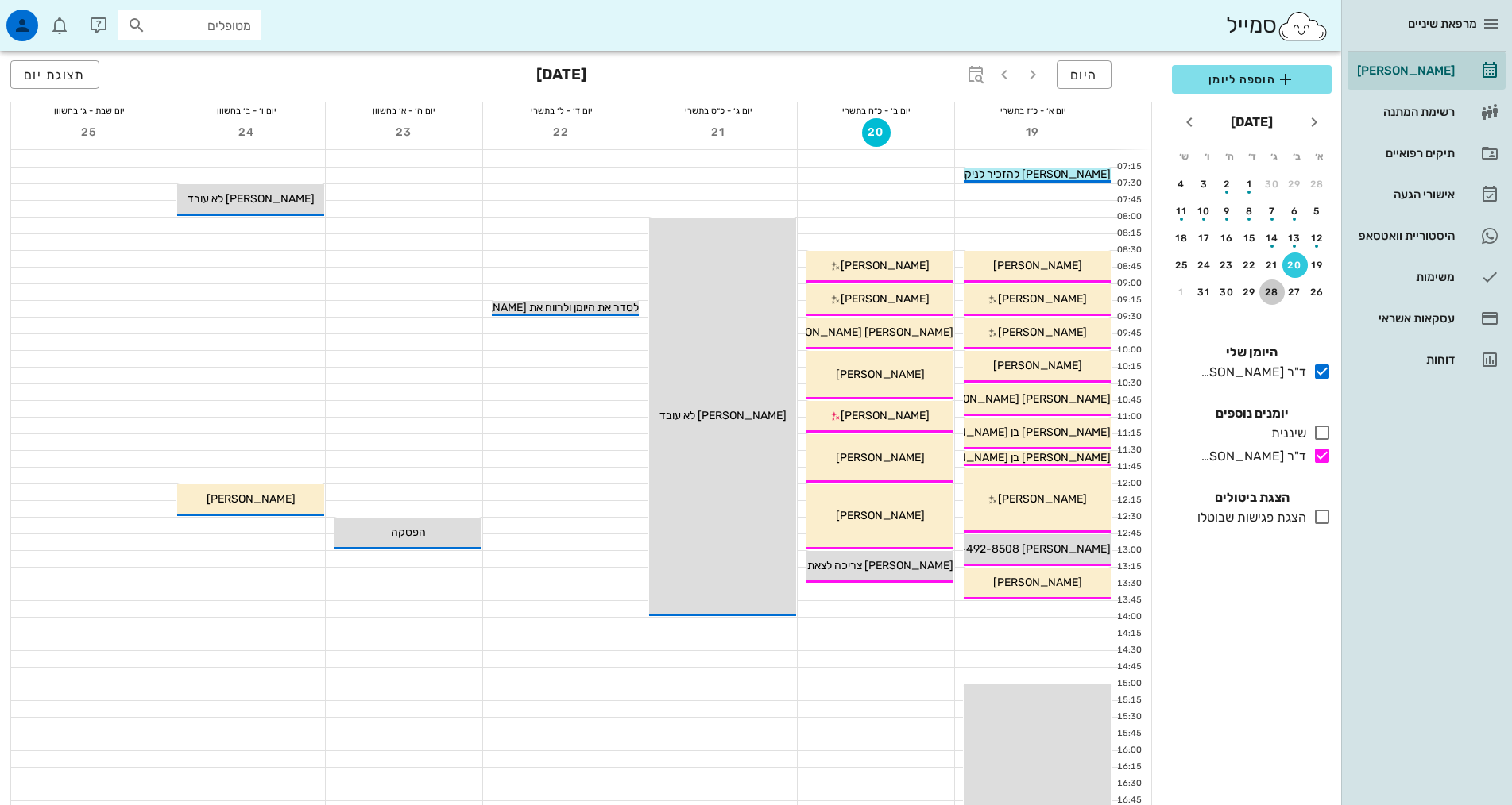
click at [1276, 295] on div "28" at bounding box center [1272, 292] width 26 height 11
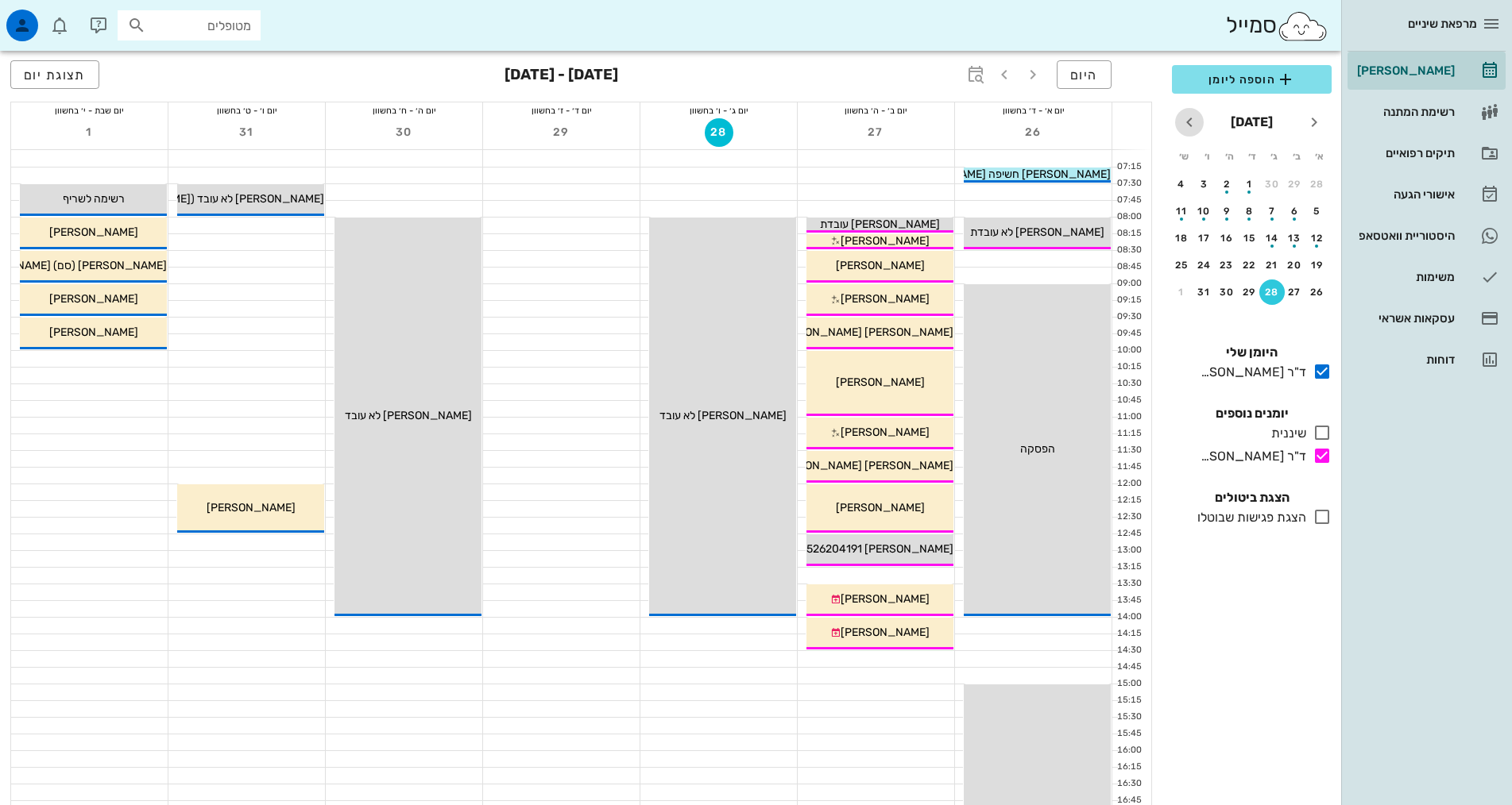
click at [1187, 116] on icon "חודש הבא" at bounding box center [1188, 122] width 19 height 19
click at [1264, 208] on div "4" at bounding box center [1272, 211] width 26 height 11
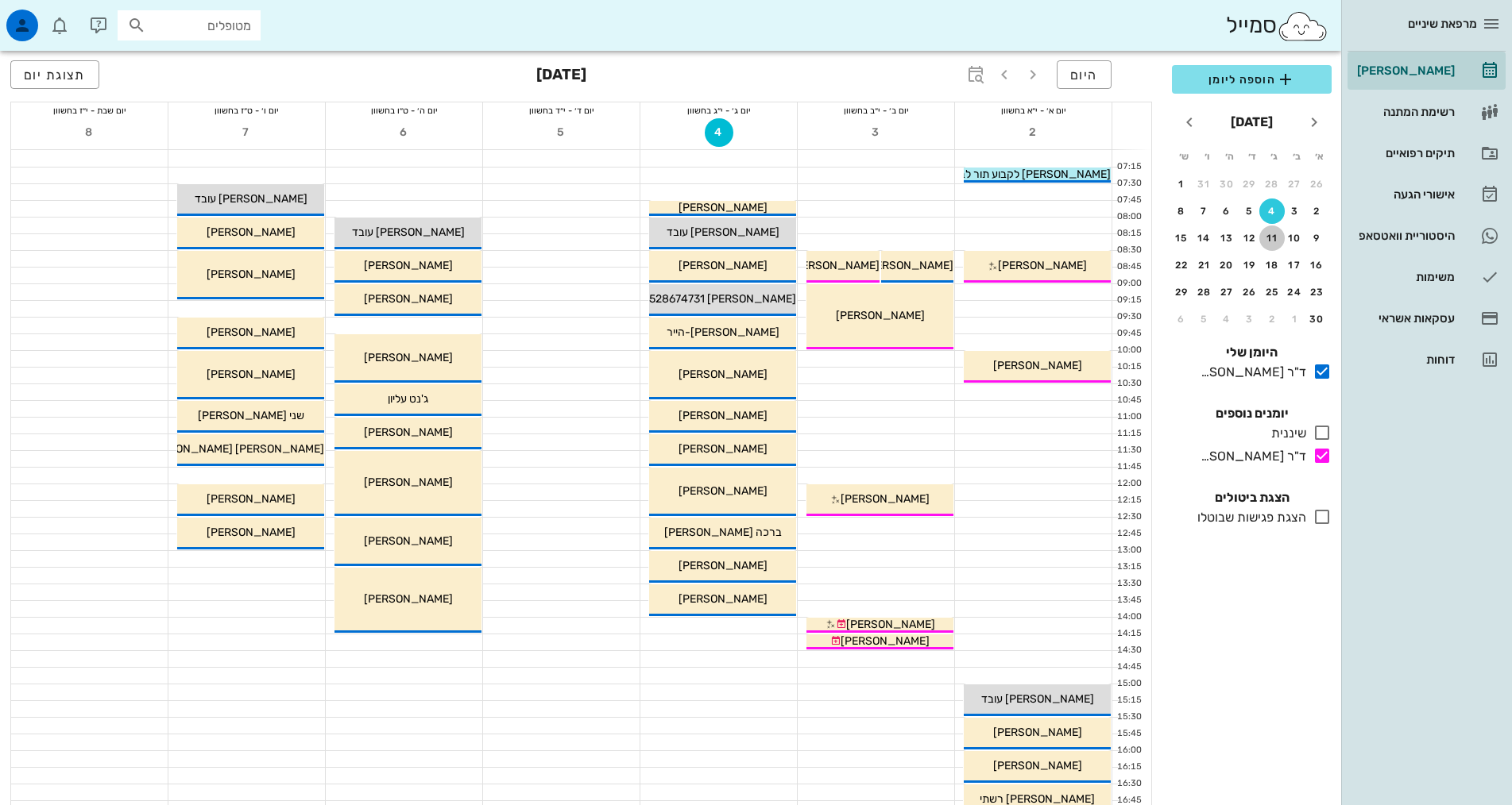
click at [1268, 240] on div "11" at bounding box center [1272, 237] width 26 height 11
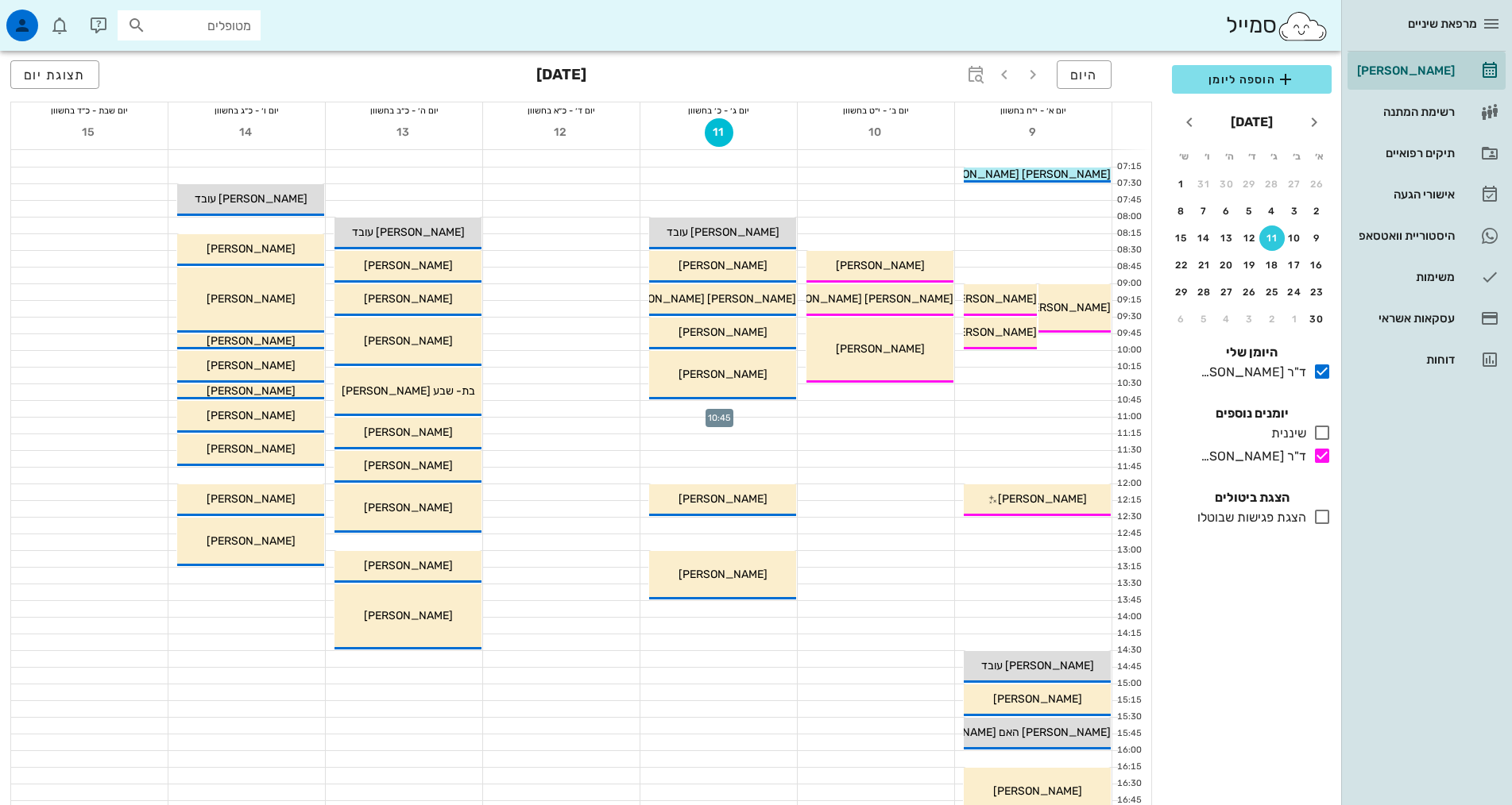
click at [744, 403] on div at bounding box center [718, 408] width 156 height 16
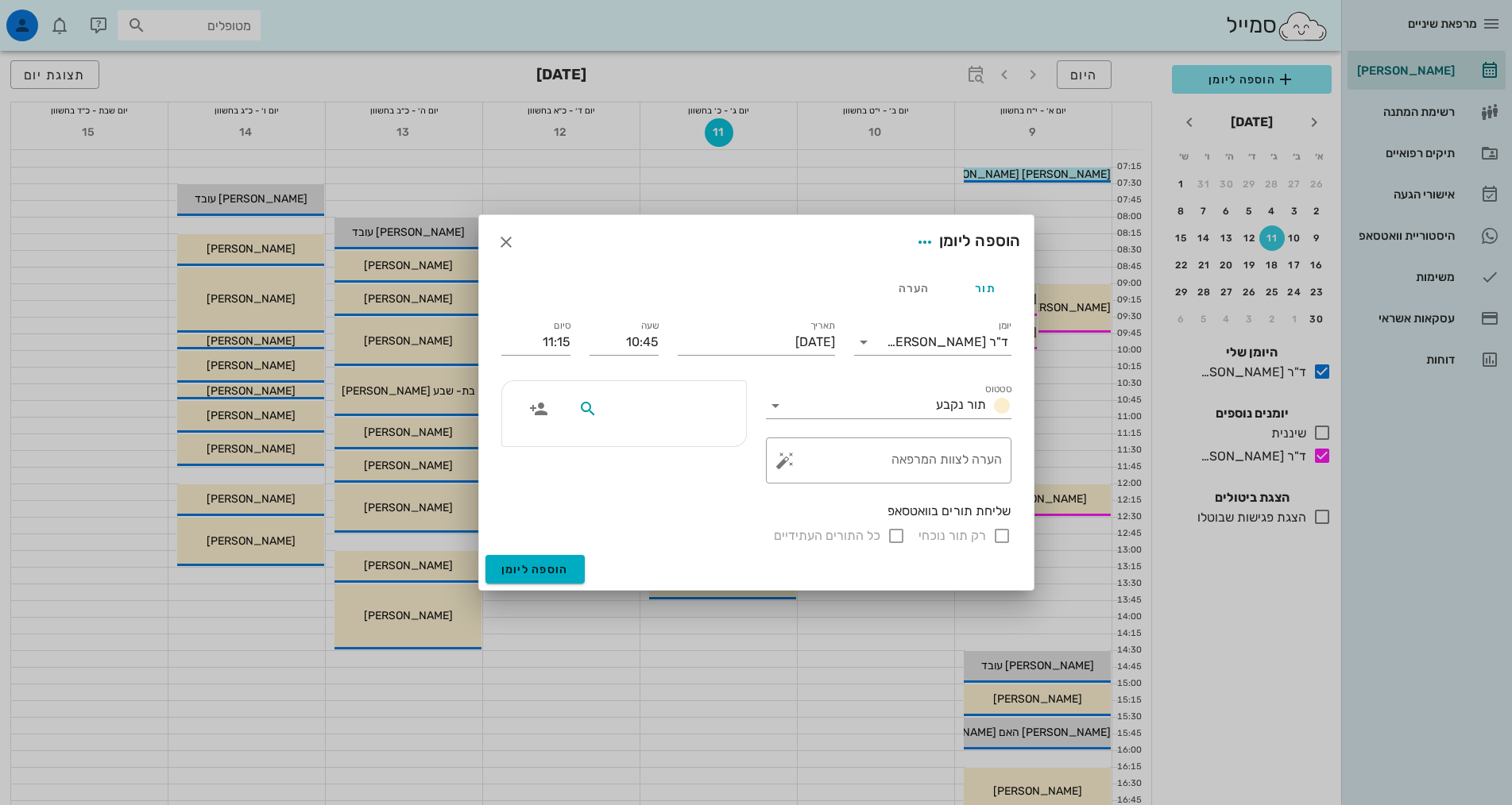
click at [686, 407] on input "text" at bounding box center [662, 408] width 123 height 21
type input "[PERSON_NAME]"
click at [628, 448] on div "[PERSON_NAME] 068665611" at bounding box center [632, 443] width 175 height 13
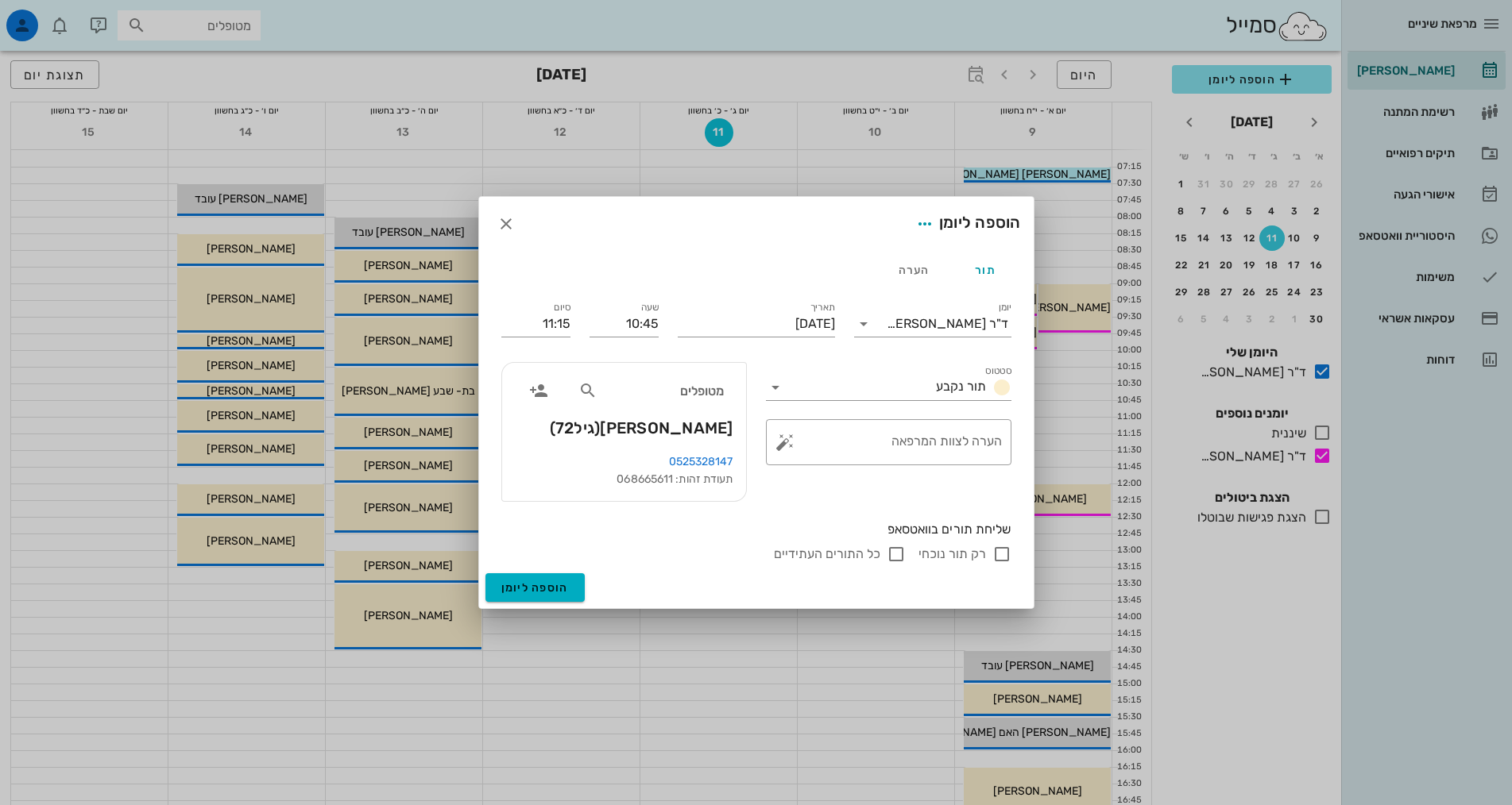
click at [796, 469] on div "​ הערה לצוות המרפאה" at bounding box center [888, 442] width 264 height 65
click at [507, 226] on icon "button" at bounding box center [506, 224] width 19 height 19
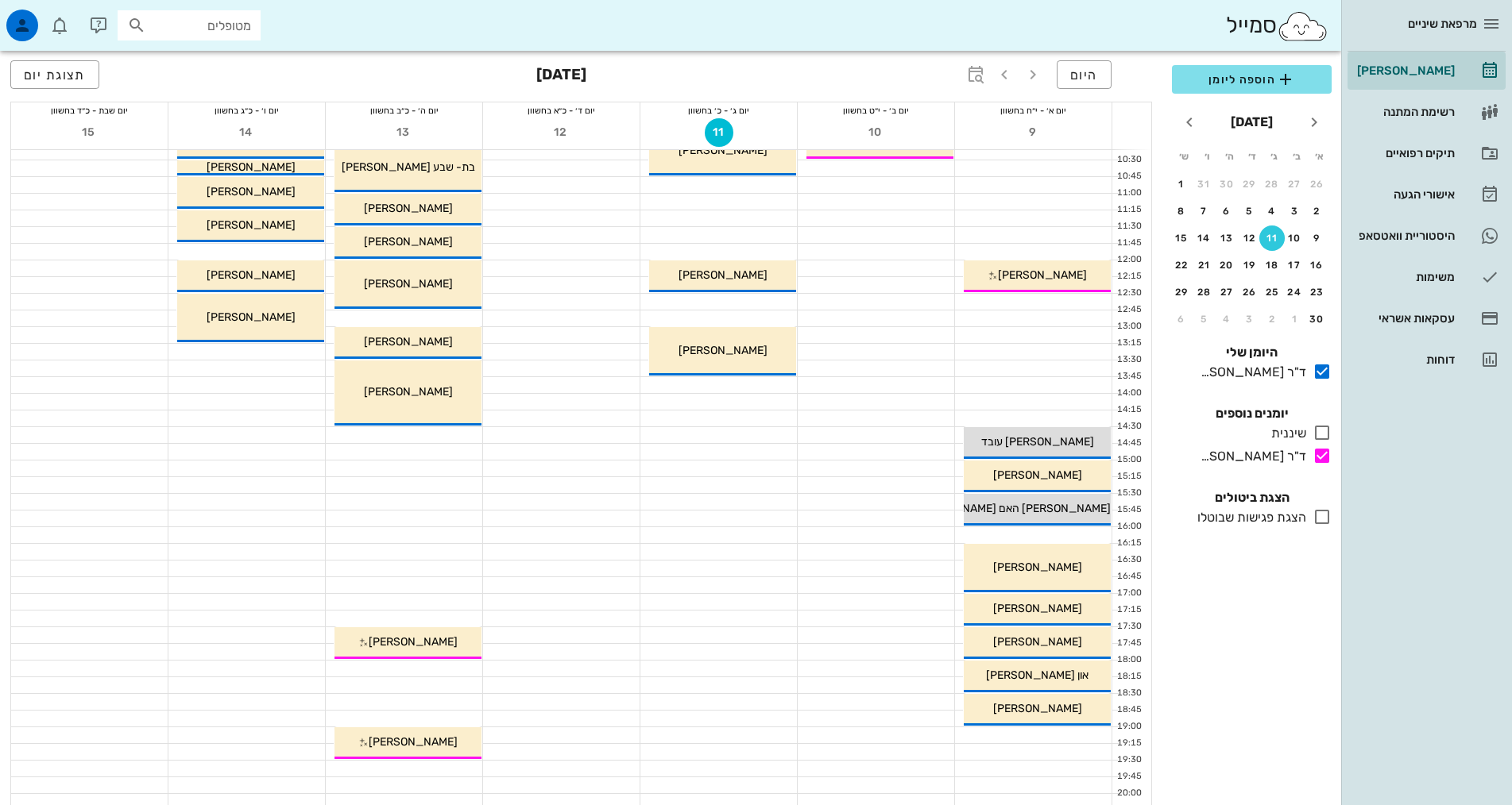
scroll to position [238, 0]
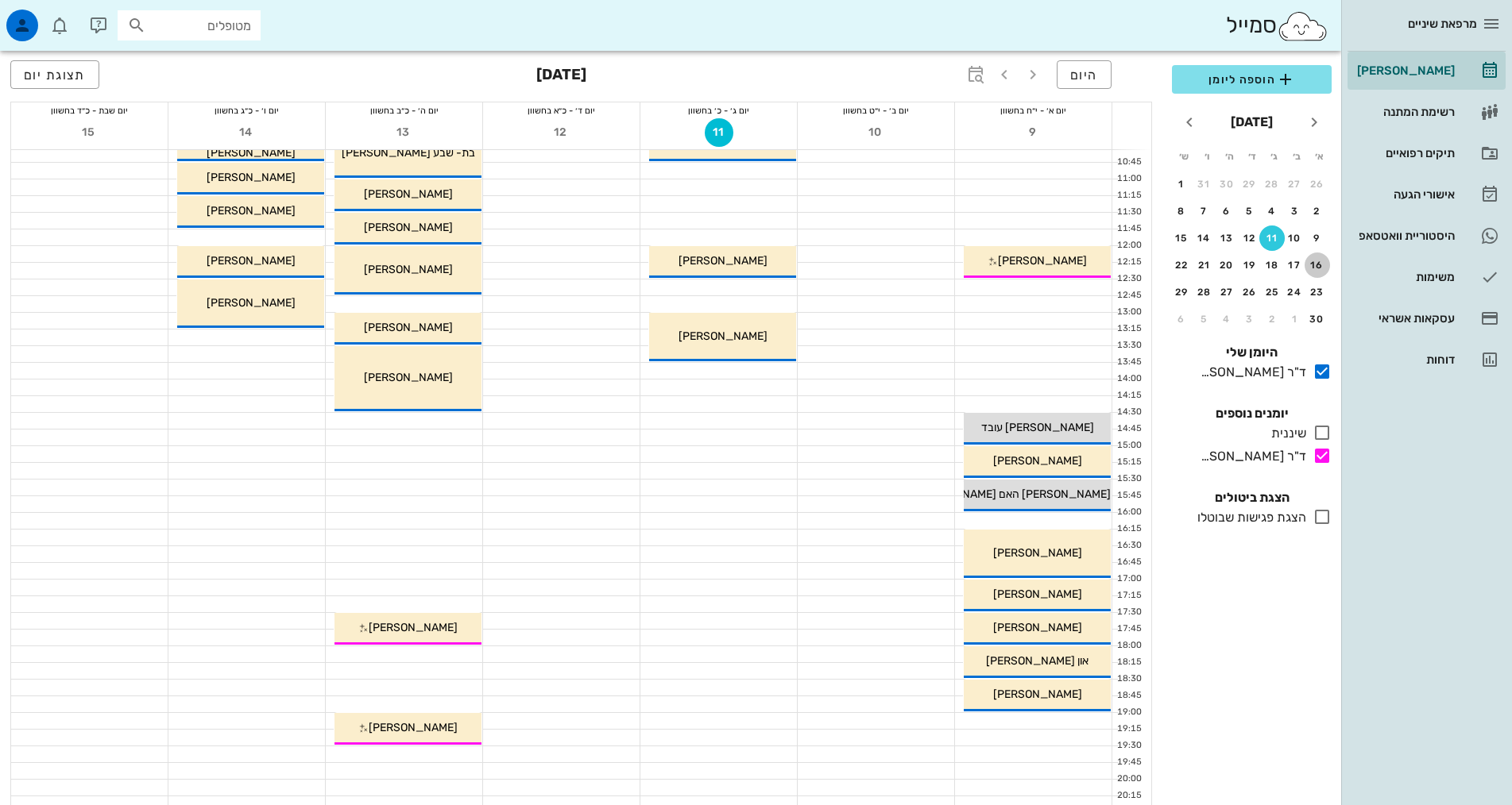
click at [1315, 272] on button "16" at bounding box center [1317, 265] width 26 height 26
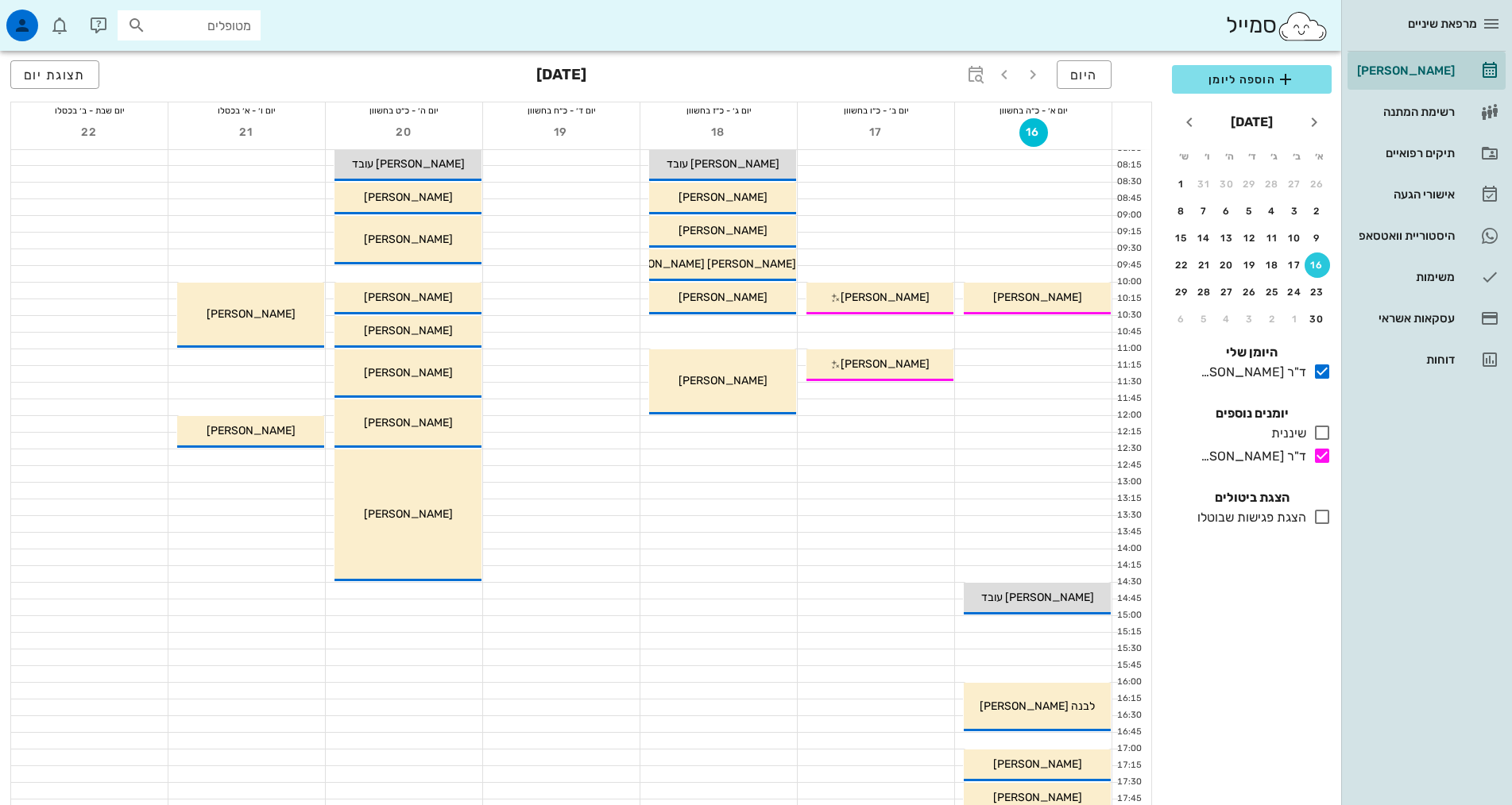
scroll to position [159, 0]
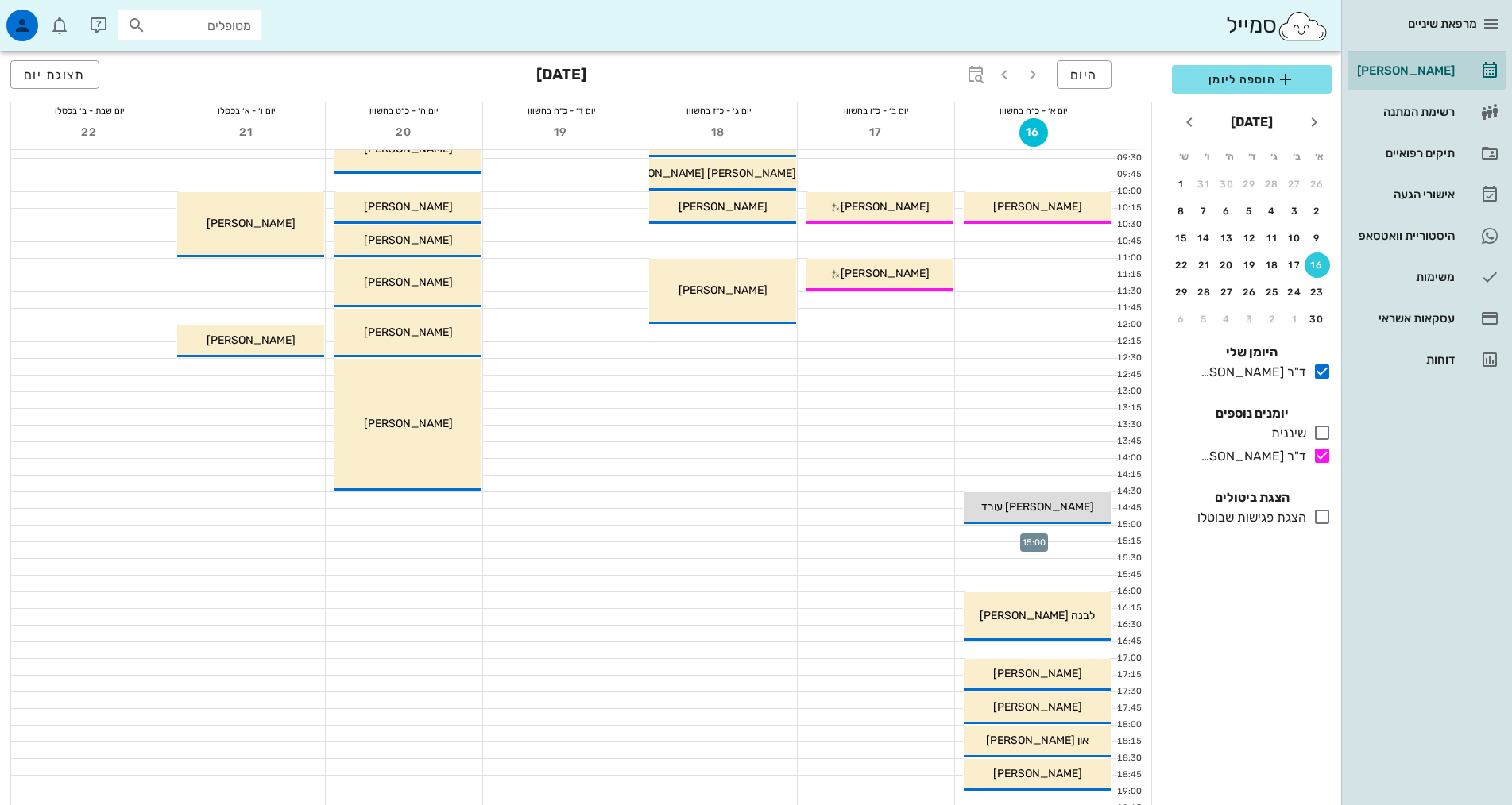
click at [1085, 536] on div at bounding box center [1033, 533] width 156 height 16
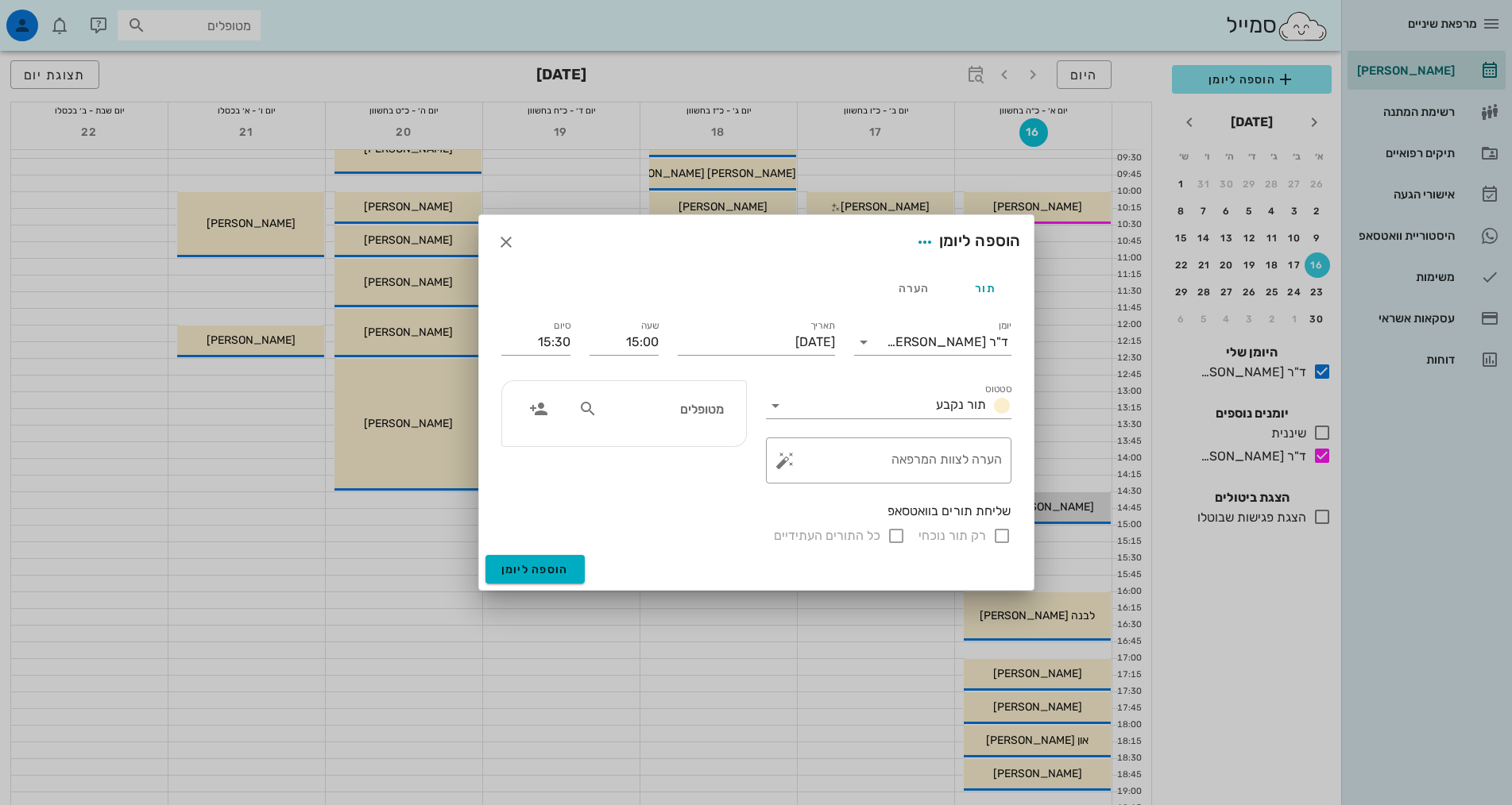
click at [672, 418] on input "מטופלים" at bounding box center [662, 408] width 123 height 21
type input "[PERSON_NAME]"
click at [672, 454] on div "0525328147" at bounding box center [632, 458] width 175 height 13
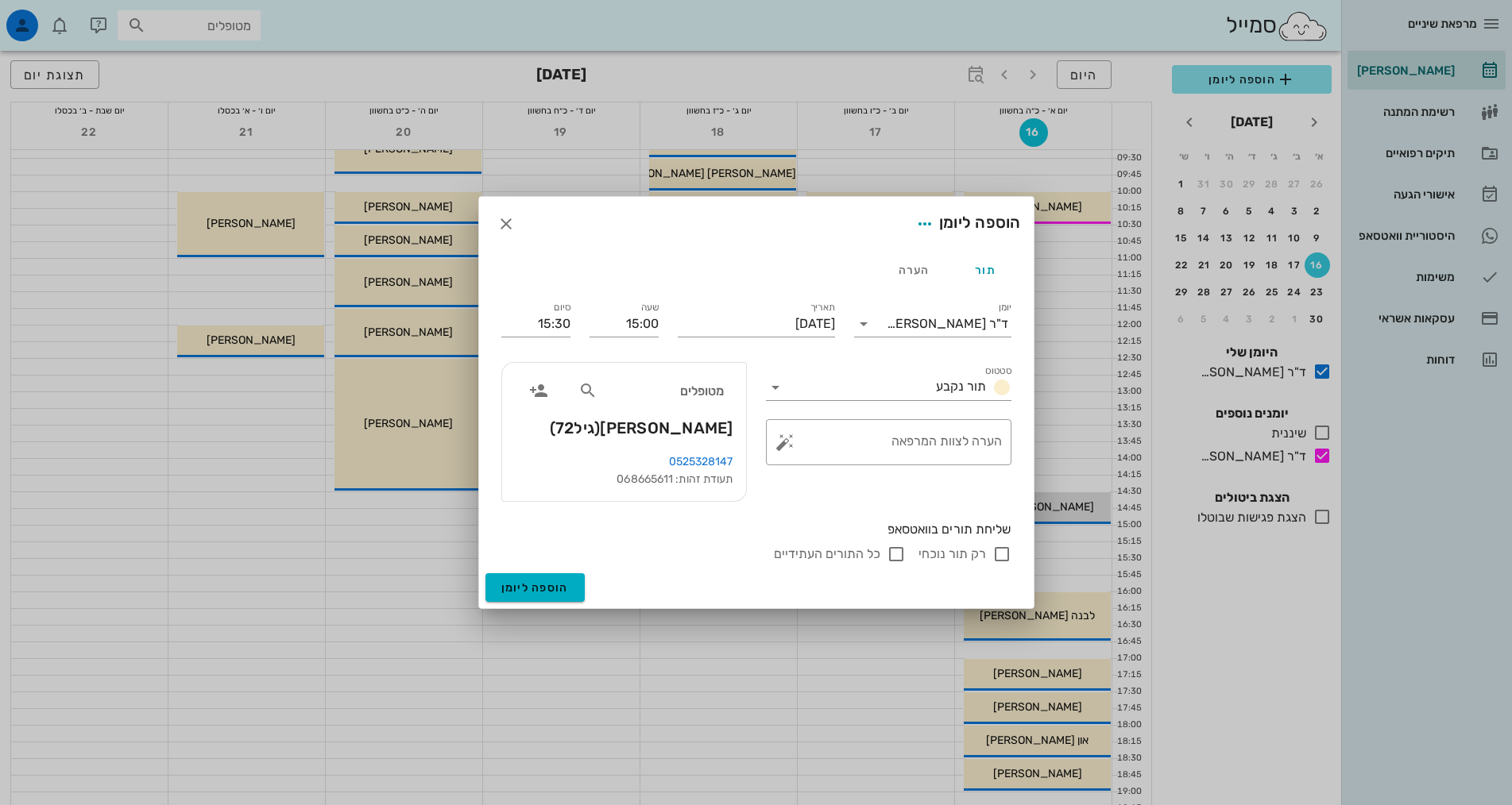
click at [987, 557] on div "רק תור נוכחי" at bounding box center [965, 554] width 93 height 19
checkbox input "true"
click at [561, 589] on span "הוספה ליומן" at bounding box center [535, 588] width 67 height 14
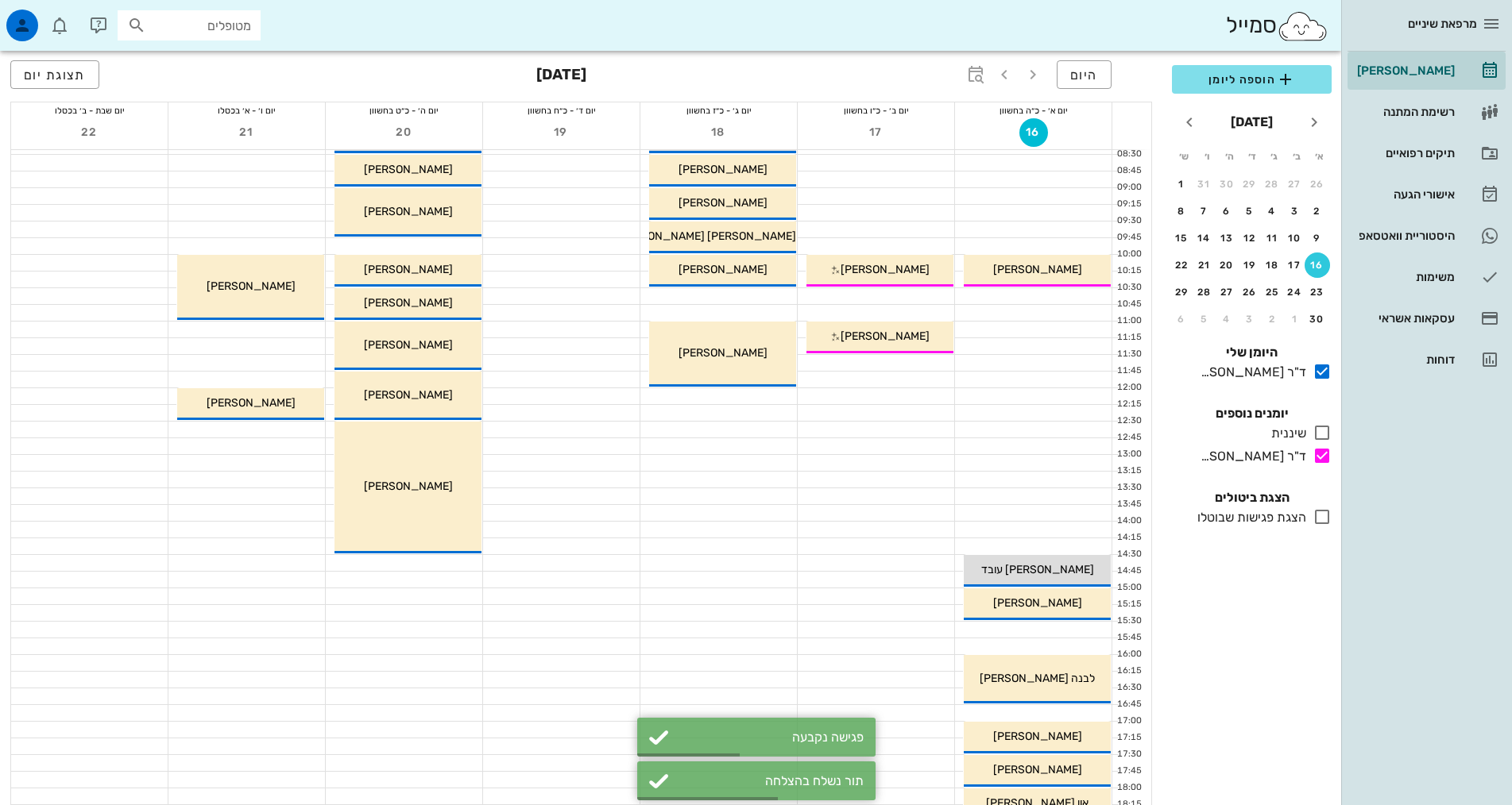
scroll to position [0, 0]
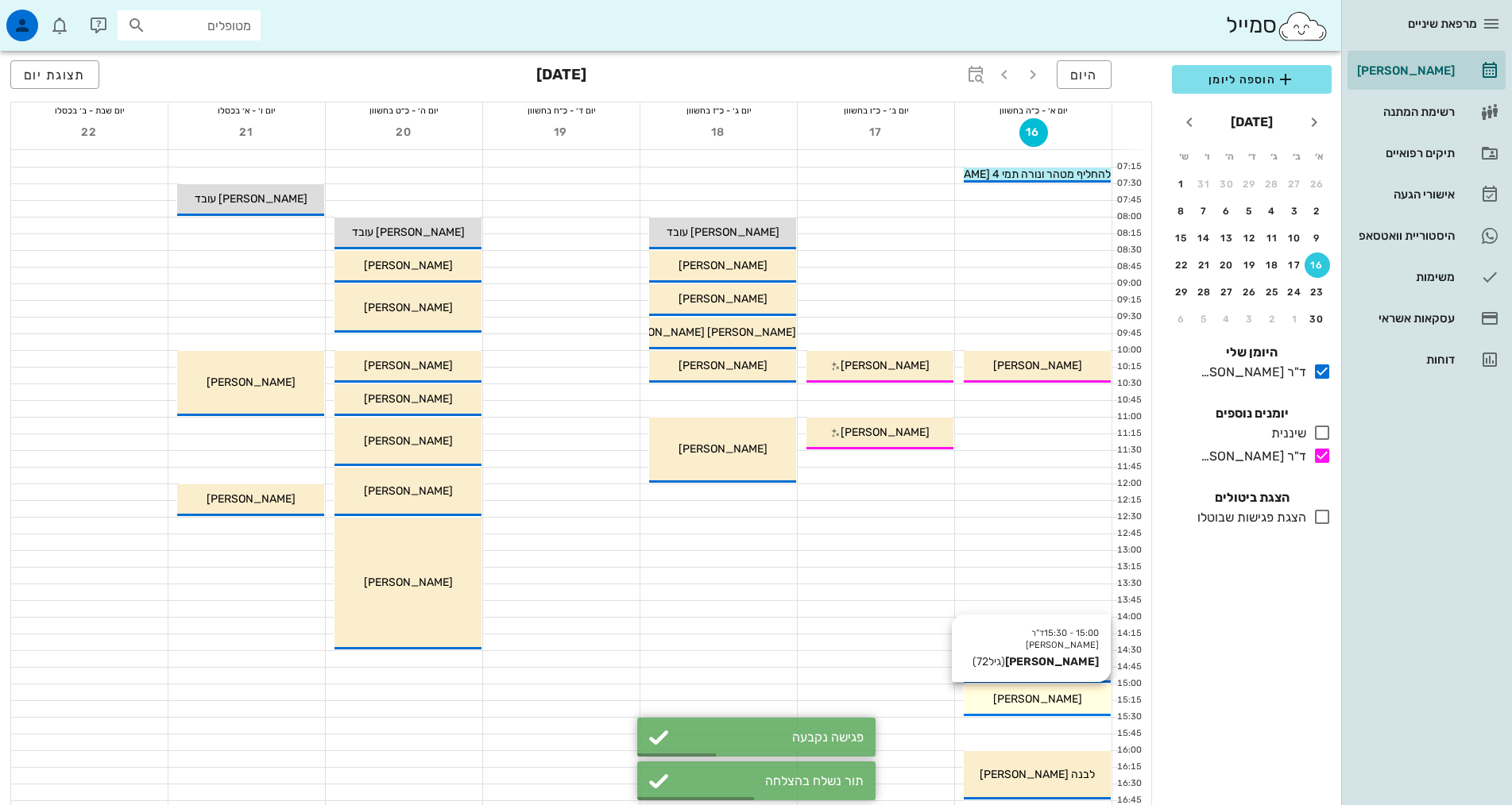
click at [1089, 688] on div "15:00 - 15:30 ד"ר [PERSON_NAME] [PERSON_NAME] (גיל 72 ) [PERSON_NAME]" at bounding box center [1037, 700] width 147 height 32
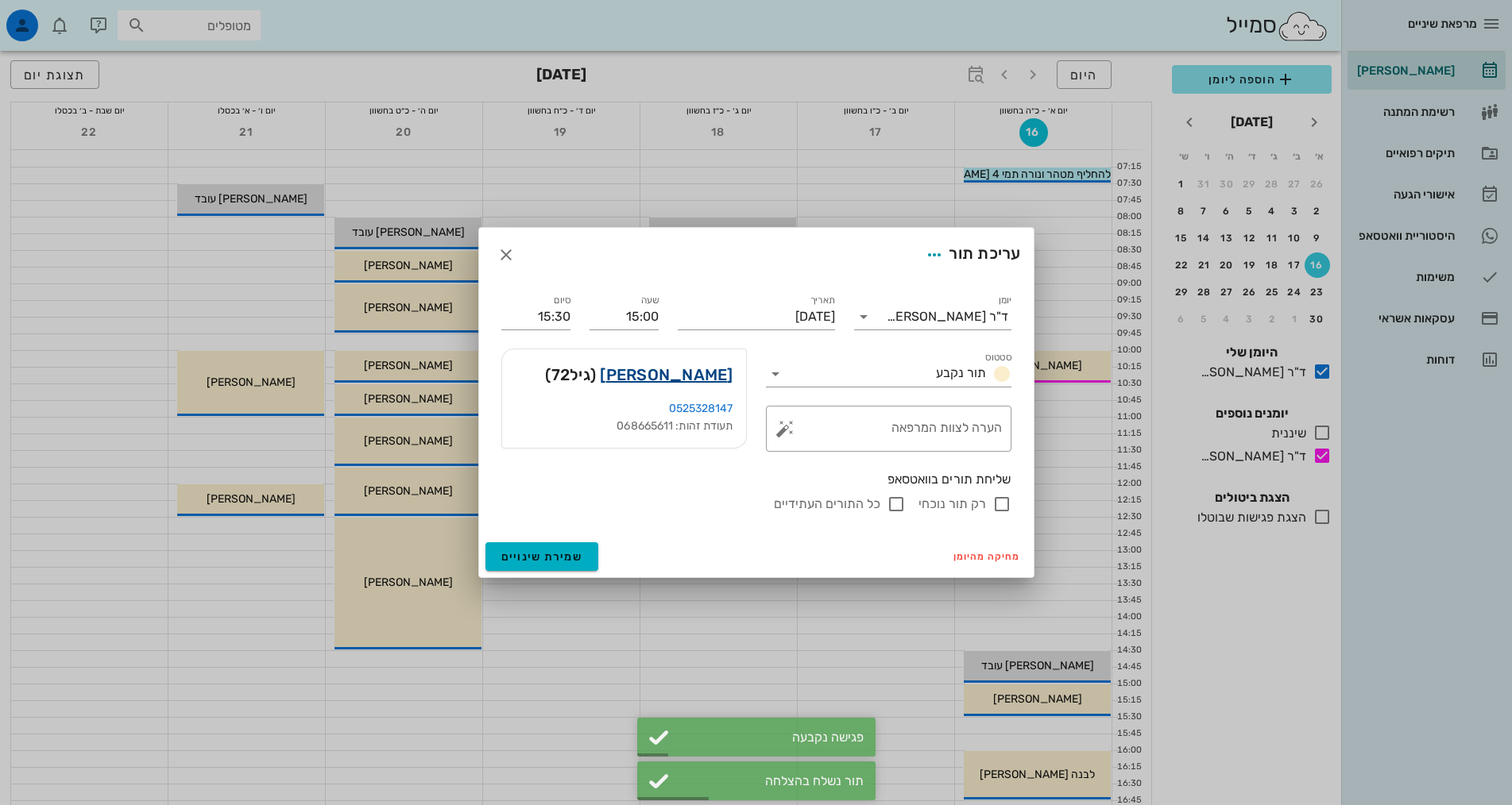
click at [708, 370] on link "[PERSON_NAME]" at bounding box center [666, 375] width 133 height 26
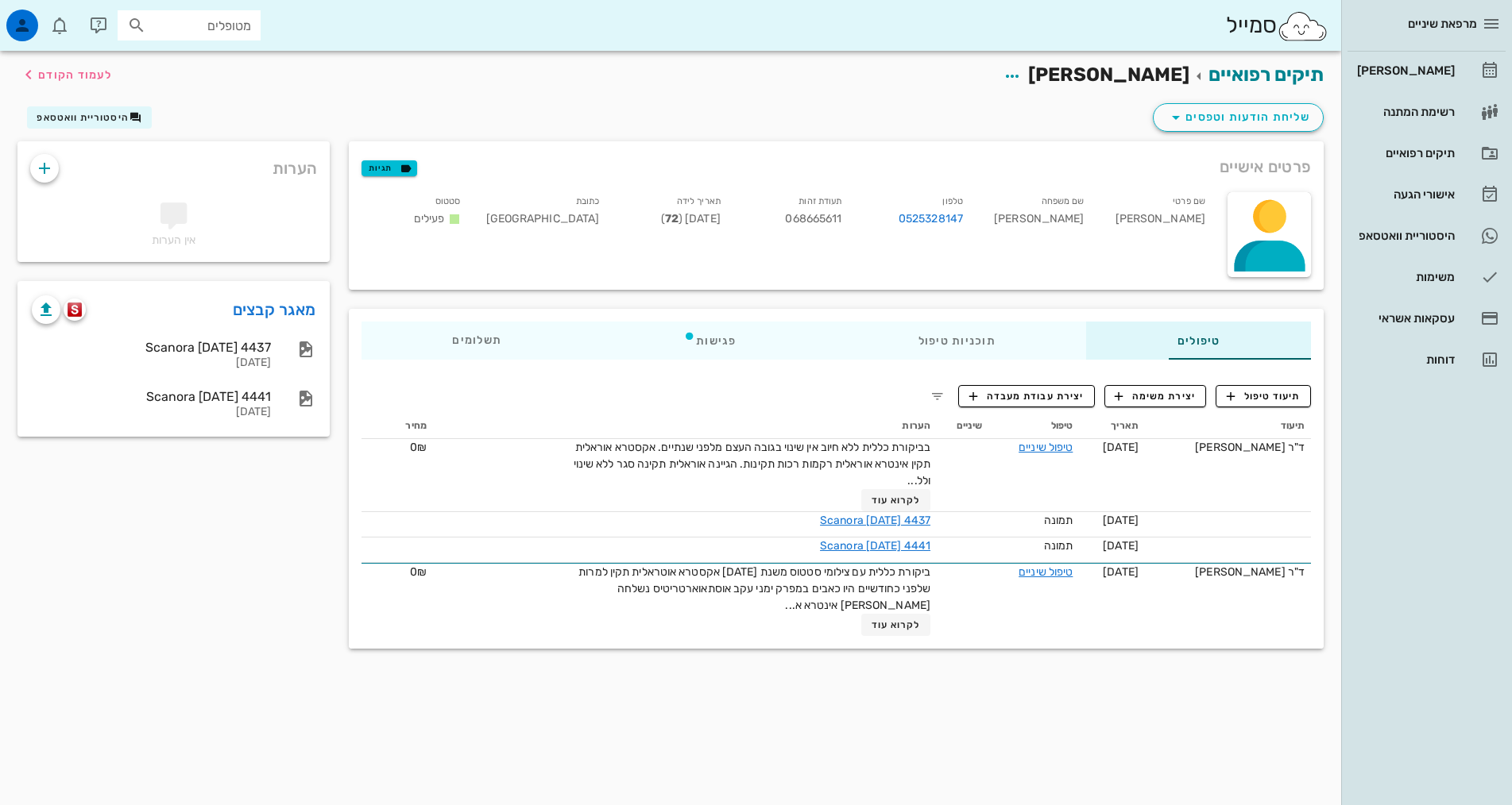
click at [972, 672] on div "תיקים רפואיים [PERSON_NAME] לעמוד הקודם שליחת הודעות וטפסים היסטוריית וואטסאפ פ…" at bounding box center [670, 362] width 1341 height 623
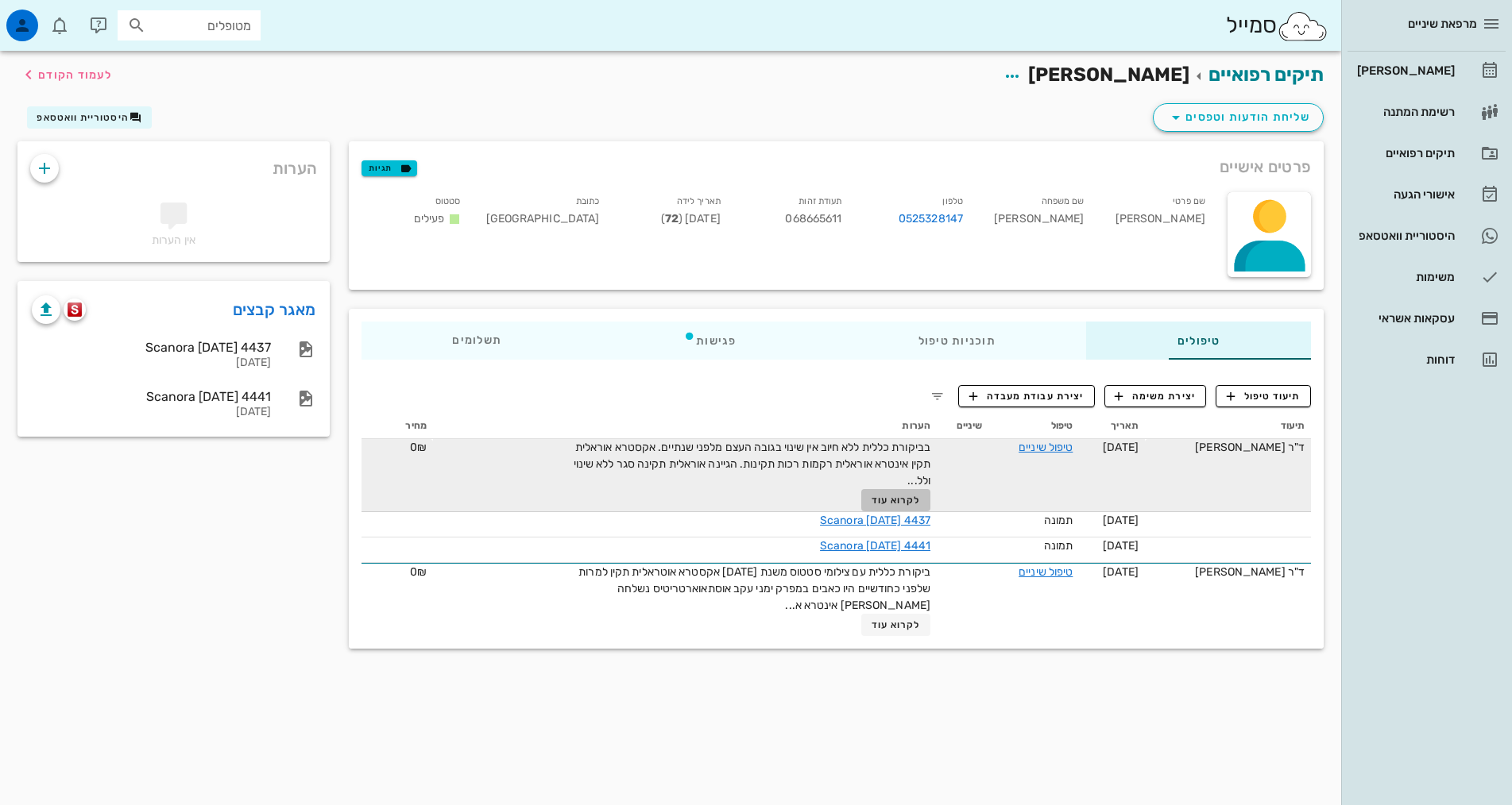
click at [874, 499] on span "לקרוא עוד" at bounding box center [897, 499] width 49 height 11
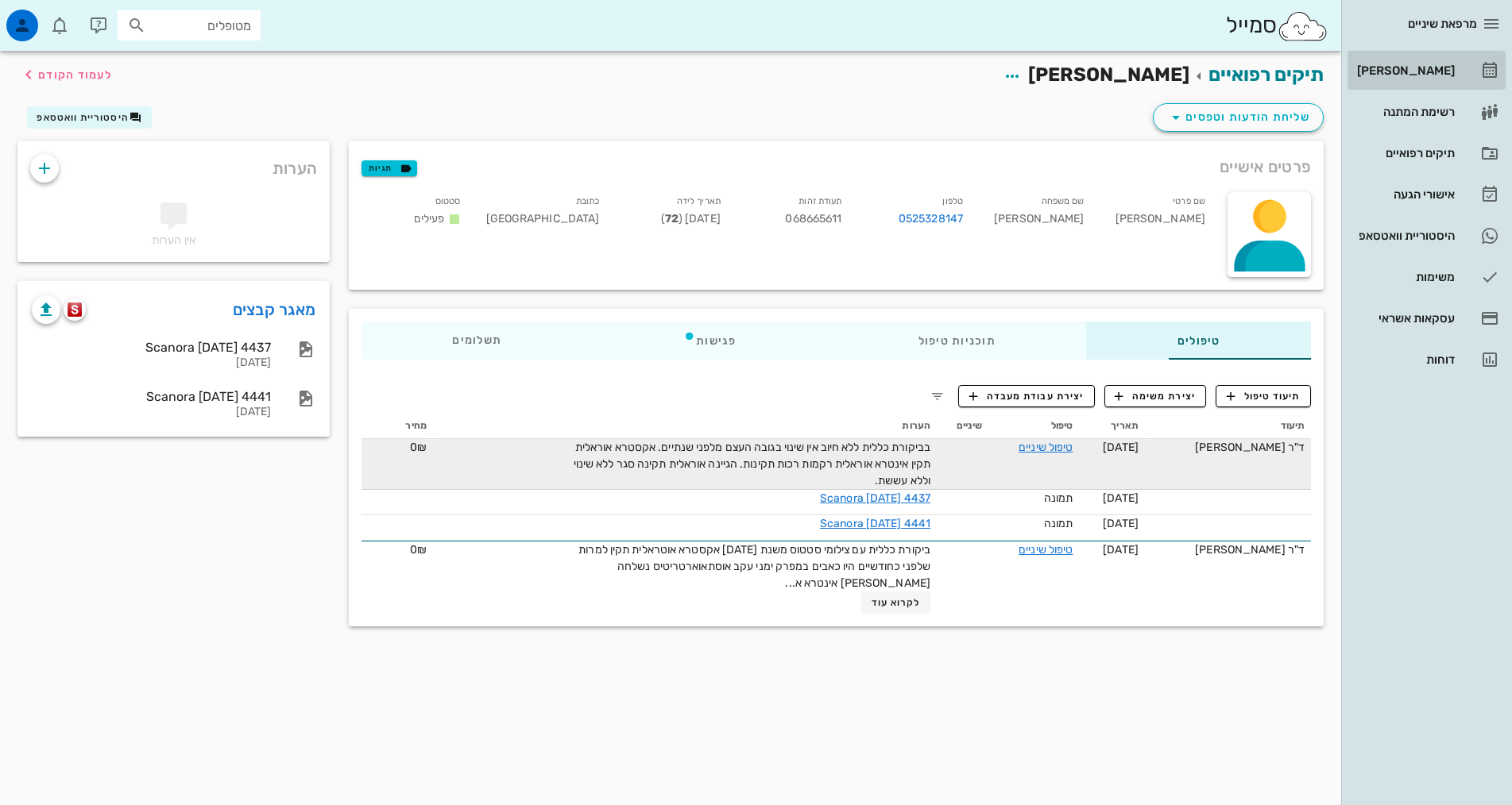
click at [1460, 68] on link "[PERSON_NAME]" at bounding box center [1426, 70] width 158 height 39
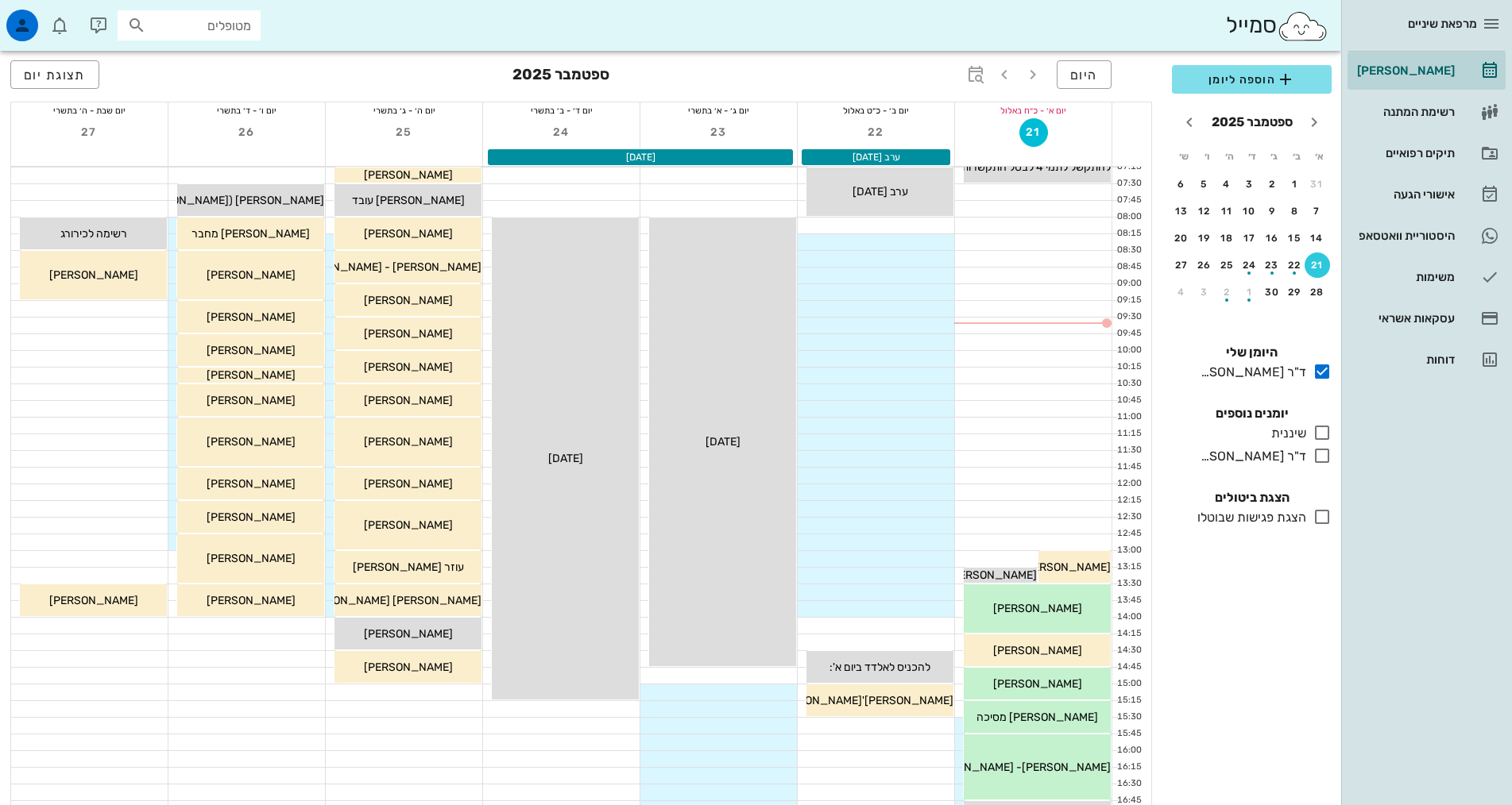
click at [1222, 670] on div "הוספה ליומן [DATE] א׳ ב׳ ג׳ ד׳ ה׳ ו׳ ש׳ 31 1 2 3 4 5 6 7 8 9 10 11 12 13 14 15 …" at bounding box center [1251, 430] width 179 height 750
click at [1301, 463] on div "ד"ר [PERSON_NAME]" at bounding box center [1250, 456] width 112 height 19
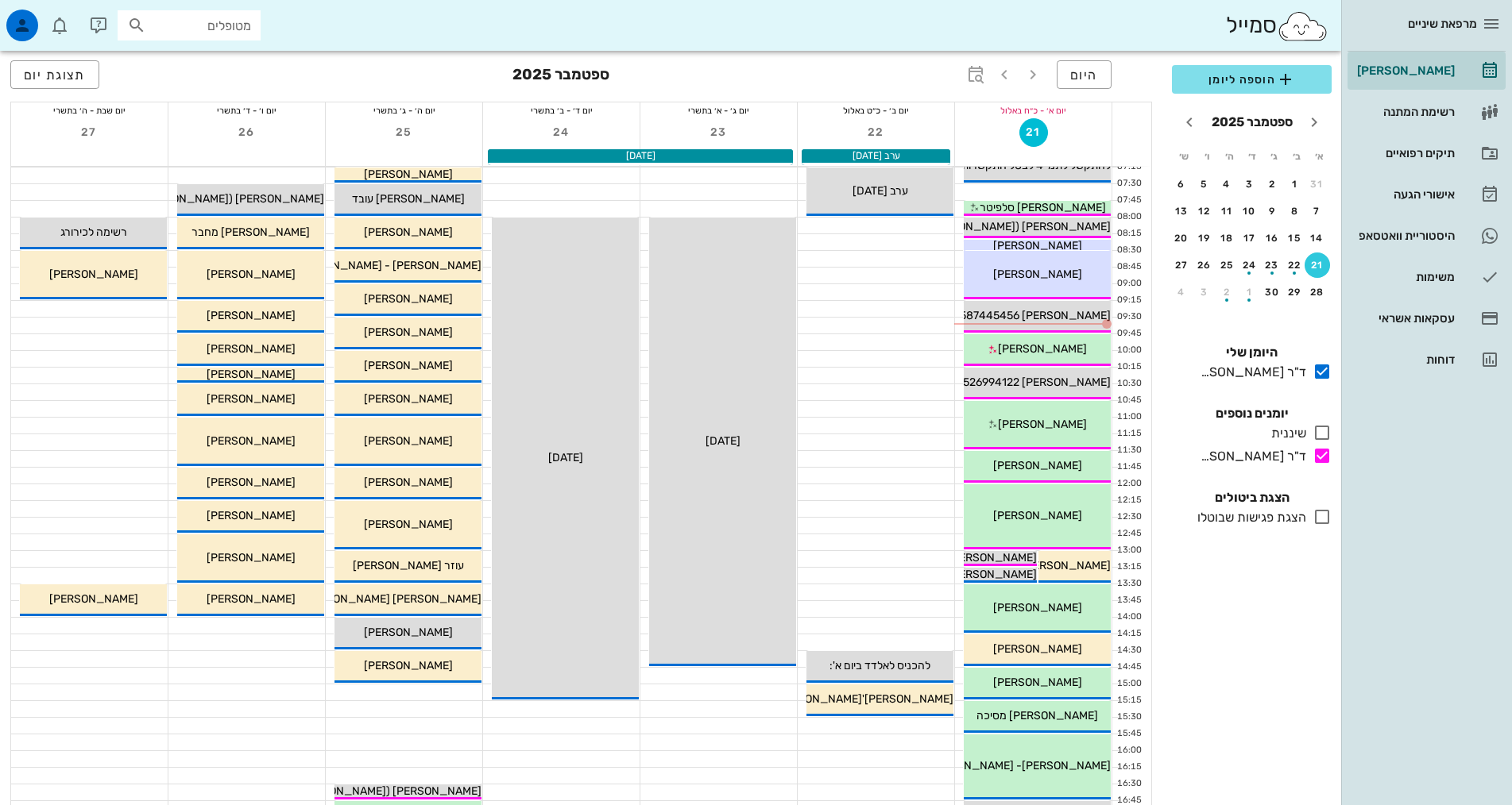
click at [1266, 764] on div "הוספה ליומן [DATE] א׳ ב׳ ג׳ ד׳ ה׳ ו׳ ש׳ 31 1 2 3 4 5 6 7 8 9 10 11 12 13 14 15 …" at bounding box center [1251, 430] width 179 height 750
click at [1315, 281] on button "28" at bounding box center [1317, 293] width 26 height 26
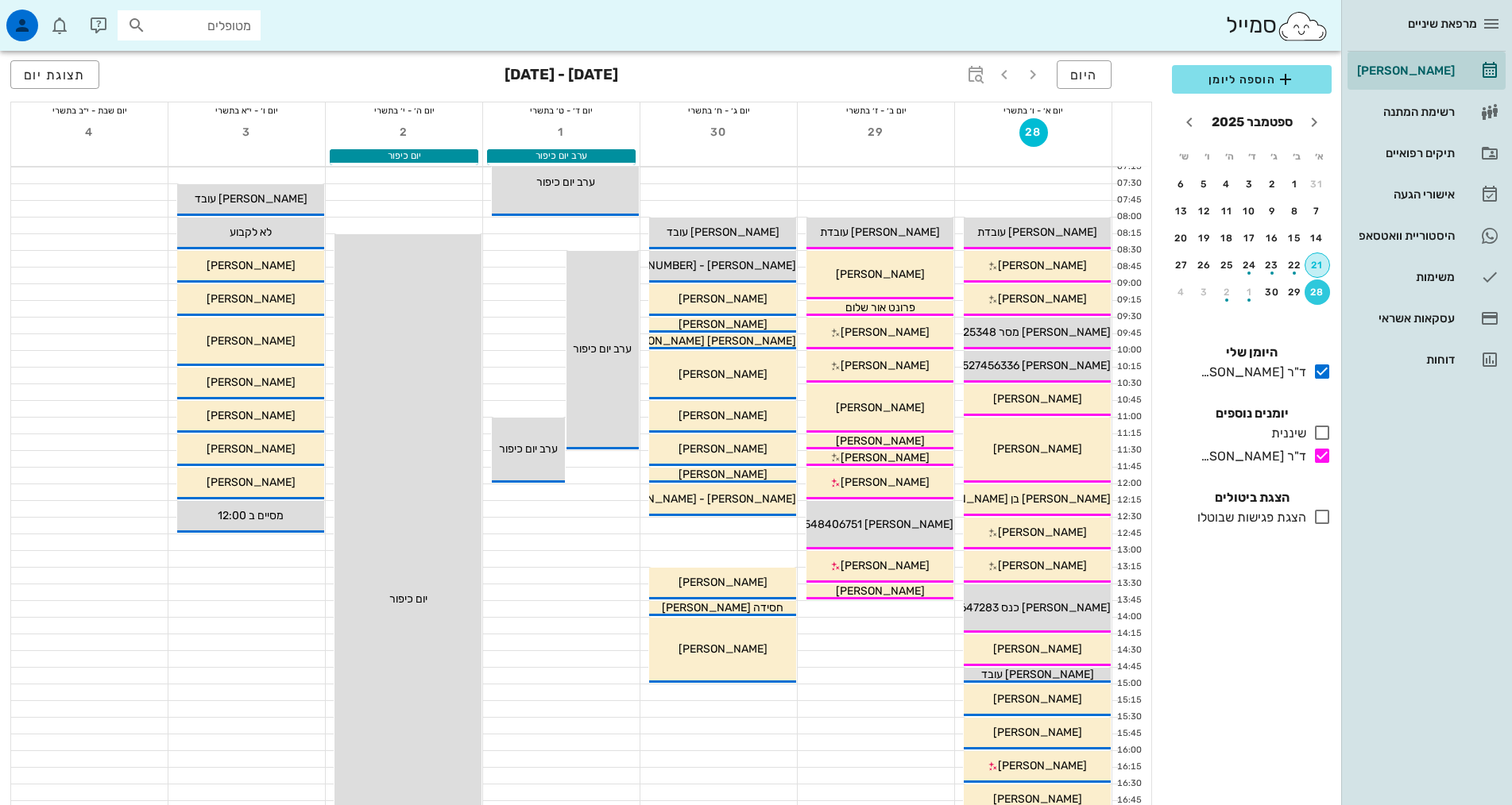
click at [1325, 266] on div "21" at bounding box center [1317, 264] width 24 height 11
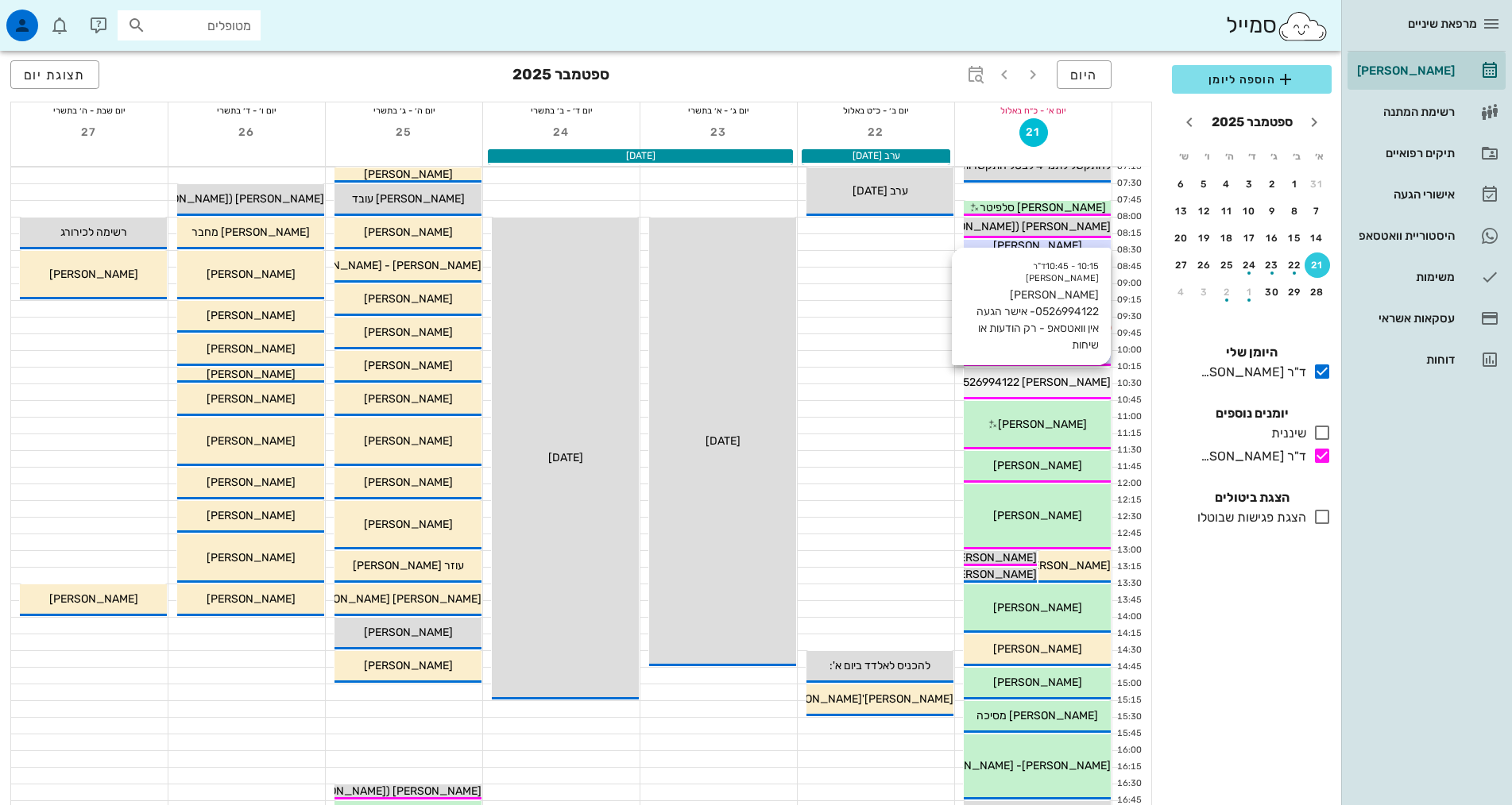
click at [1036, 399] on div "10:15 - 10:45 ד"ר [PERSON_NAME] 0526994122- אישר הגעה אין וואטסאפ - רק הודעות א…" at bounding box center [1037, 384] width 147 height 32
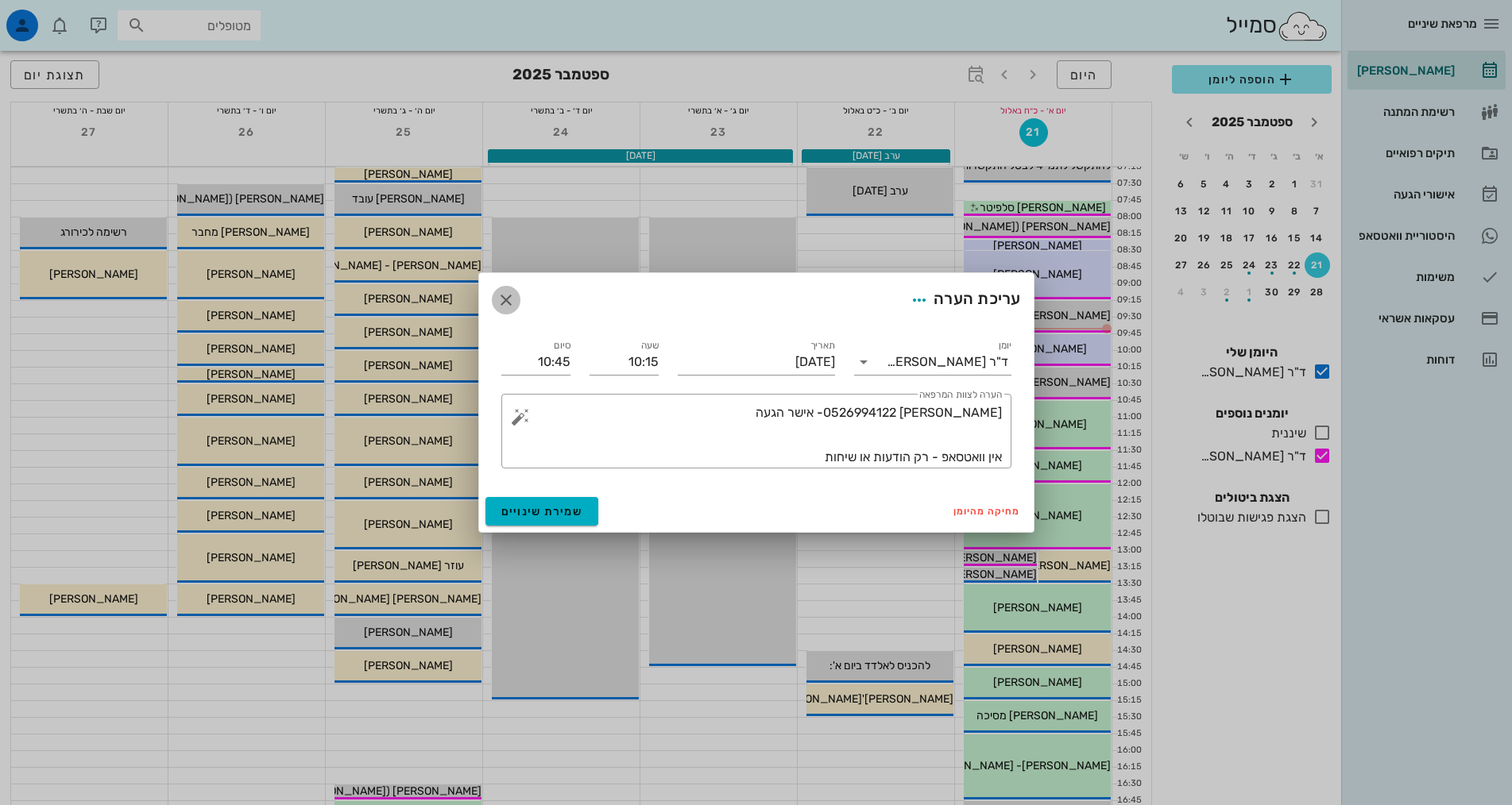
click at [518, 302] on span "button" at bounding box center [506, 300] width 29 height 19
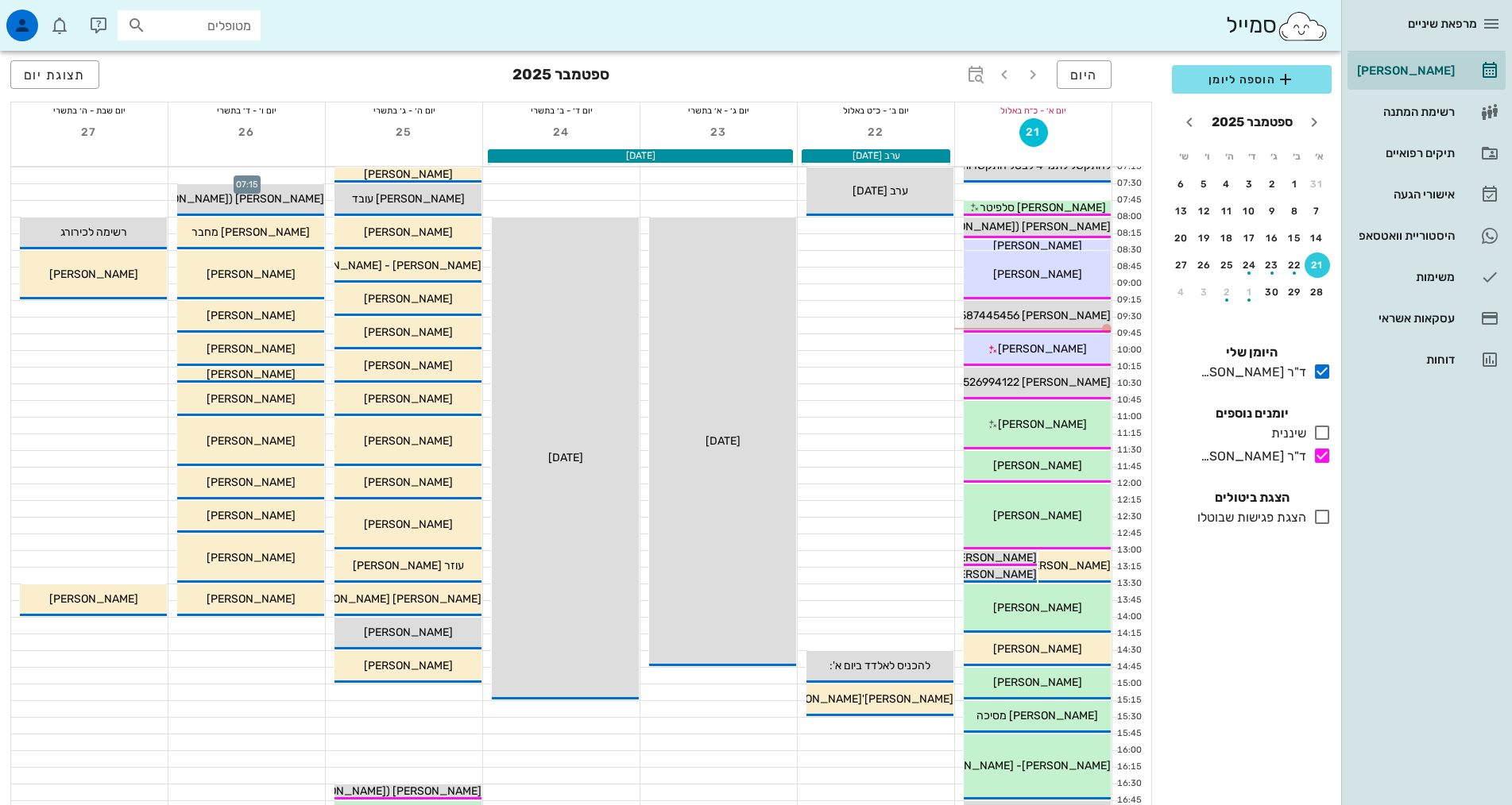
click at [273, 171] on div at bounding box center [246, 175] width 156 height 16
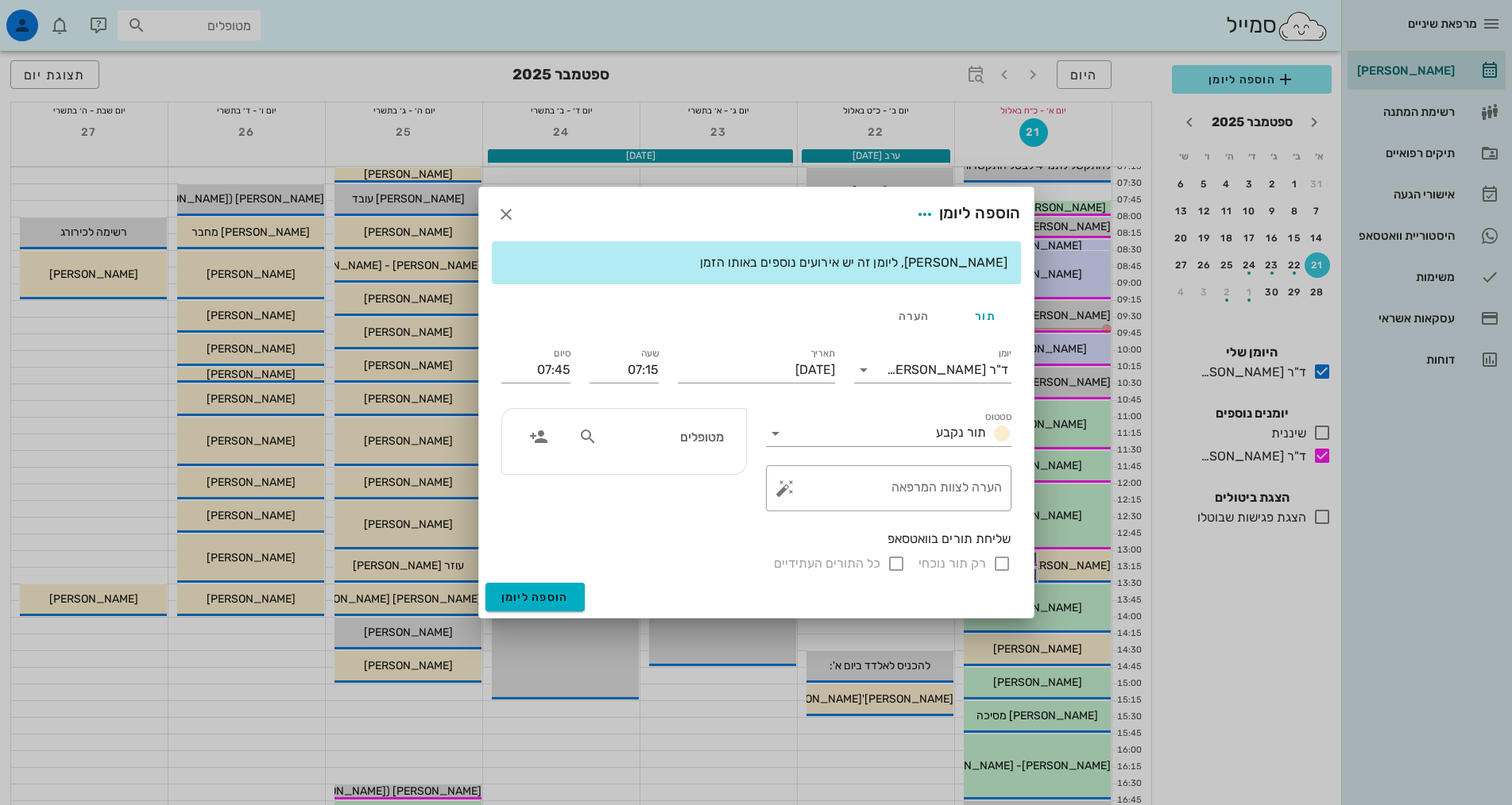
click at [671, 447] on div "מטופלים" at bounding box center [650, 436] width 163 height 31
click at [674, 441] on input "text" at bounding box center [662, 436] width 123 height 21
click at [509, 212] on icon "button" at bounding box center [506, 214] width 19 height 19
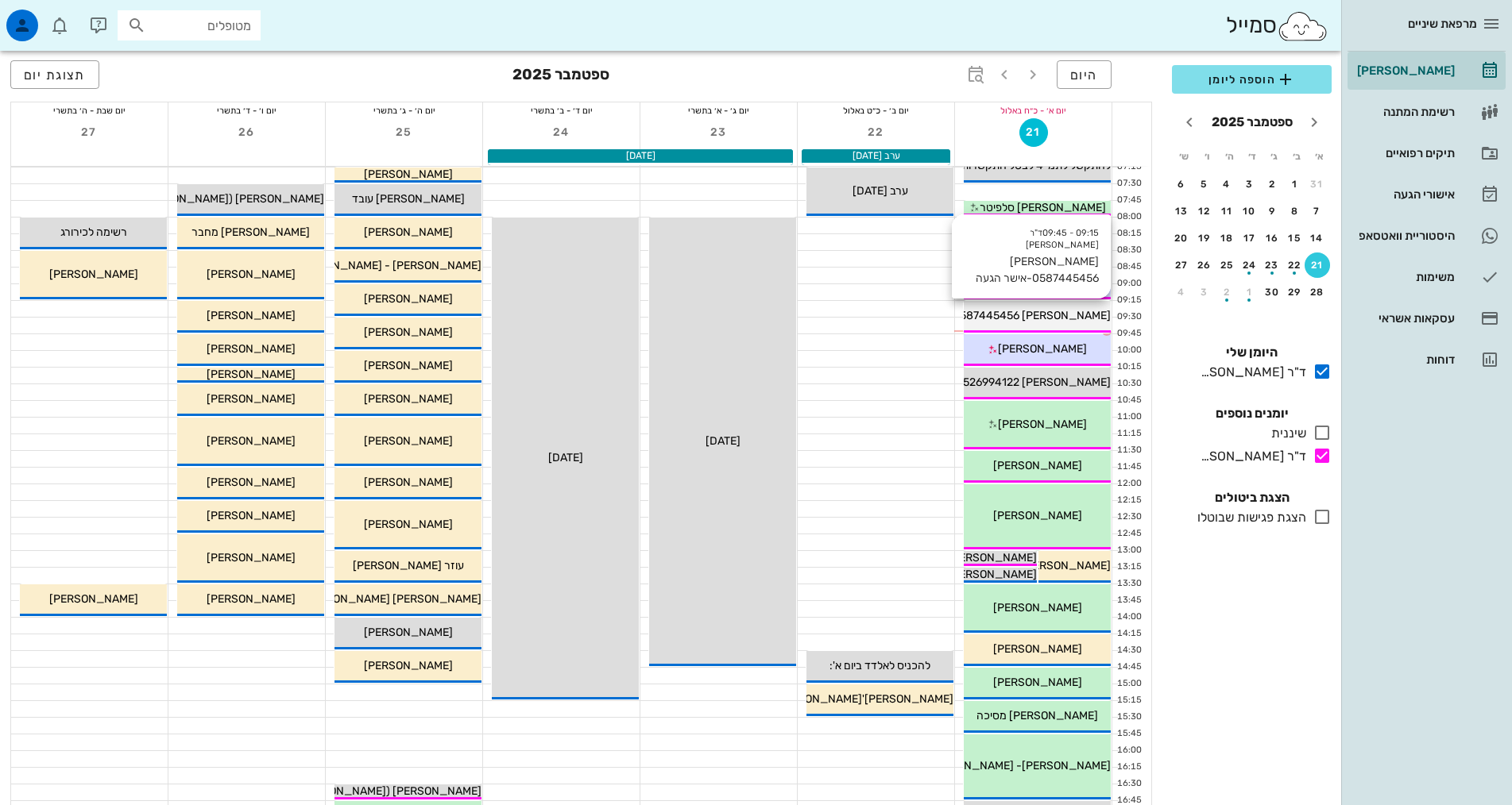
click at [1041, 321] on span "[PERSON_NAME] 0587445456-אישר הגעה" at bounding box center [1002, 315] width 215 height 14
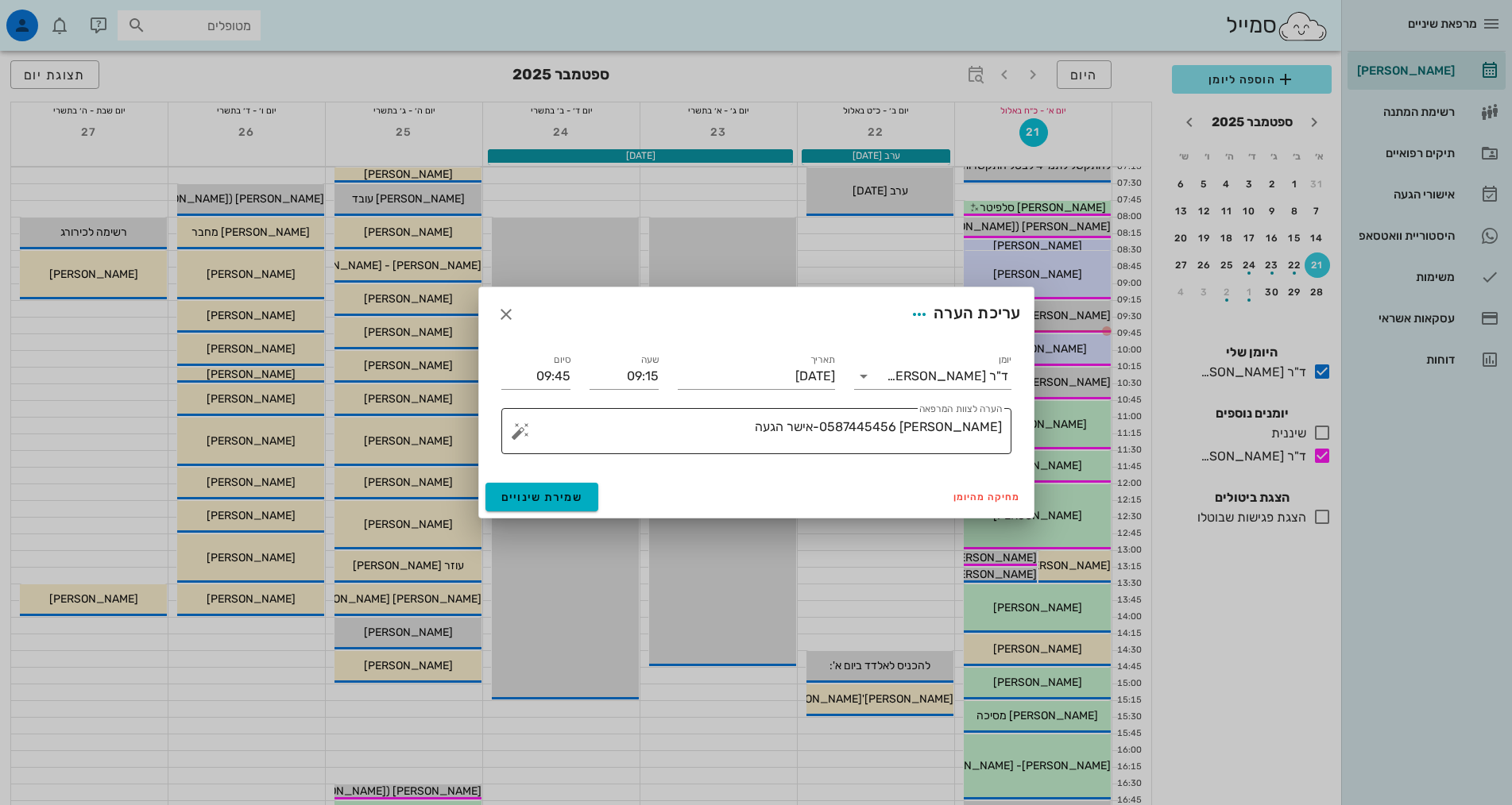
click at [716, 424] on textarea "[PERSON_NAME] 0587445456-אישר הגעה" at bounding box center [762, 435] width 478 height 39
click at [918, 312] on icon "button" at bounding box center [918, 313] width 19 height 19
click at [895, 428] on div "צבע ההערה" at bounding box center [876, 431] width 87 height 15
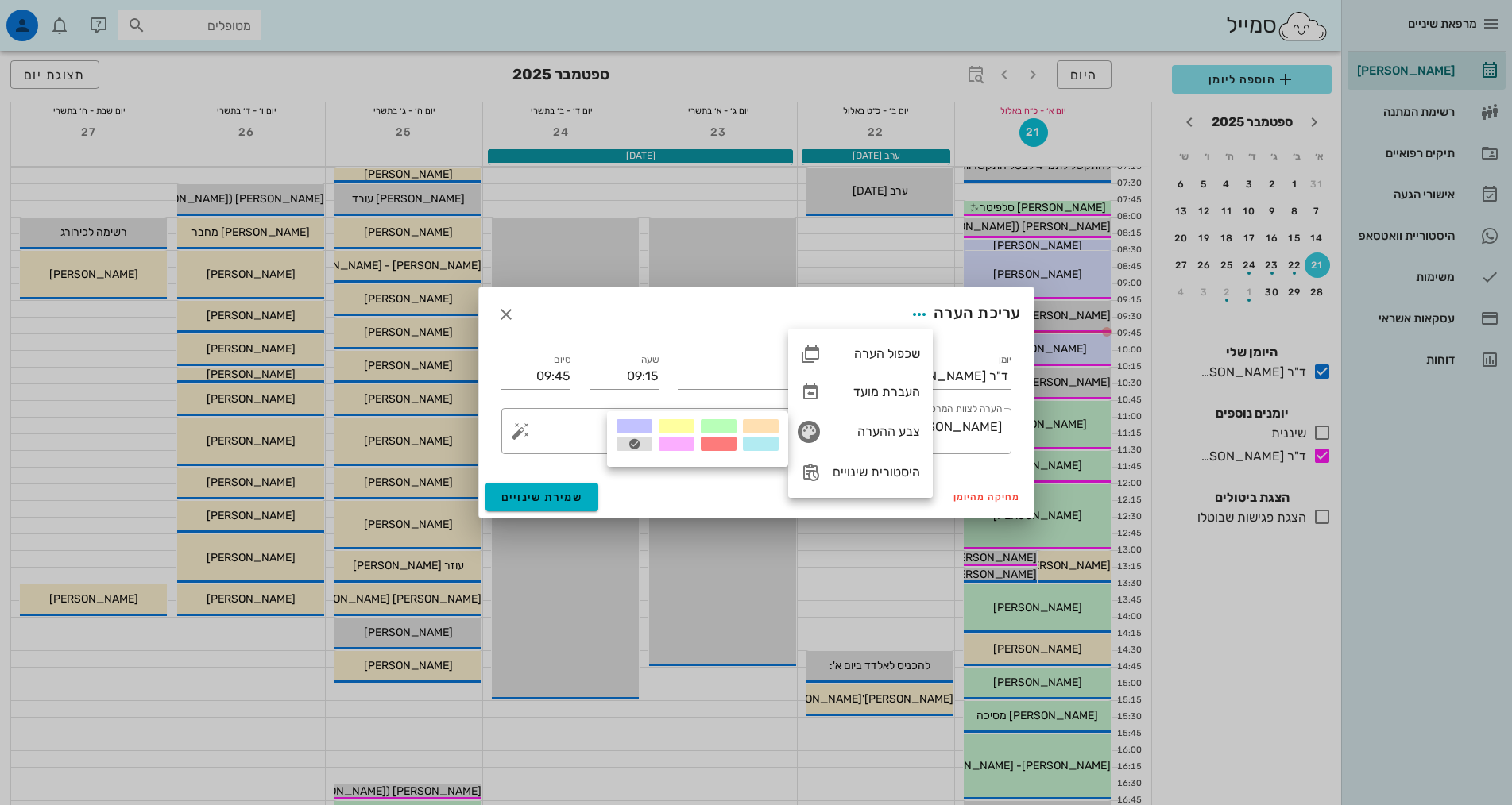
click at [723, 442] on div at bounding box center [718, 444] width 36 height 14
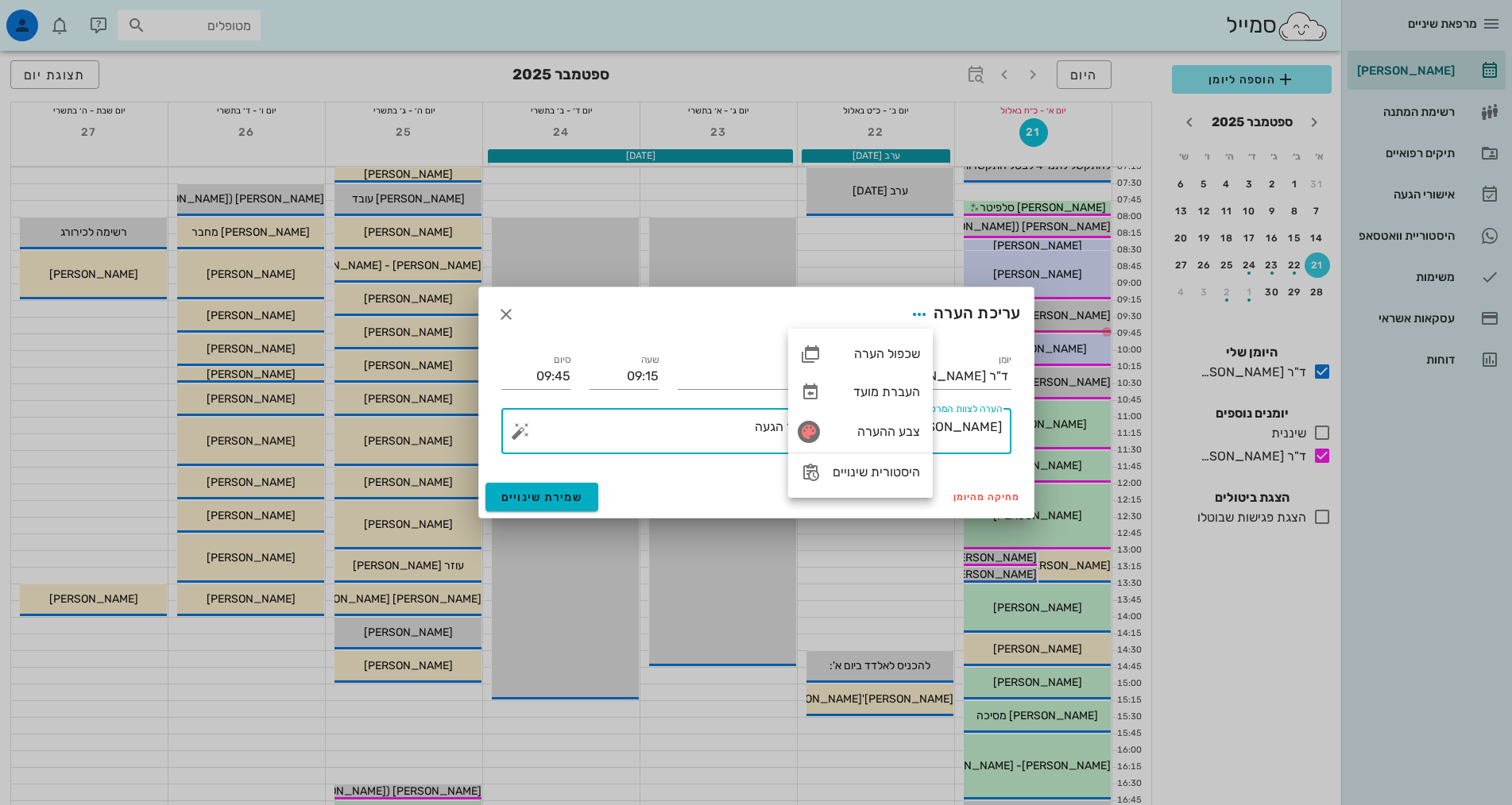
click at [723, 442] on textarea "[PERSON_NAME] 0587445456-אישר הגעה" at bounding box center [762, 435] width 478 height 39
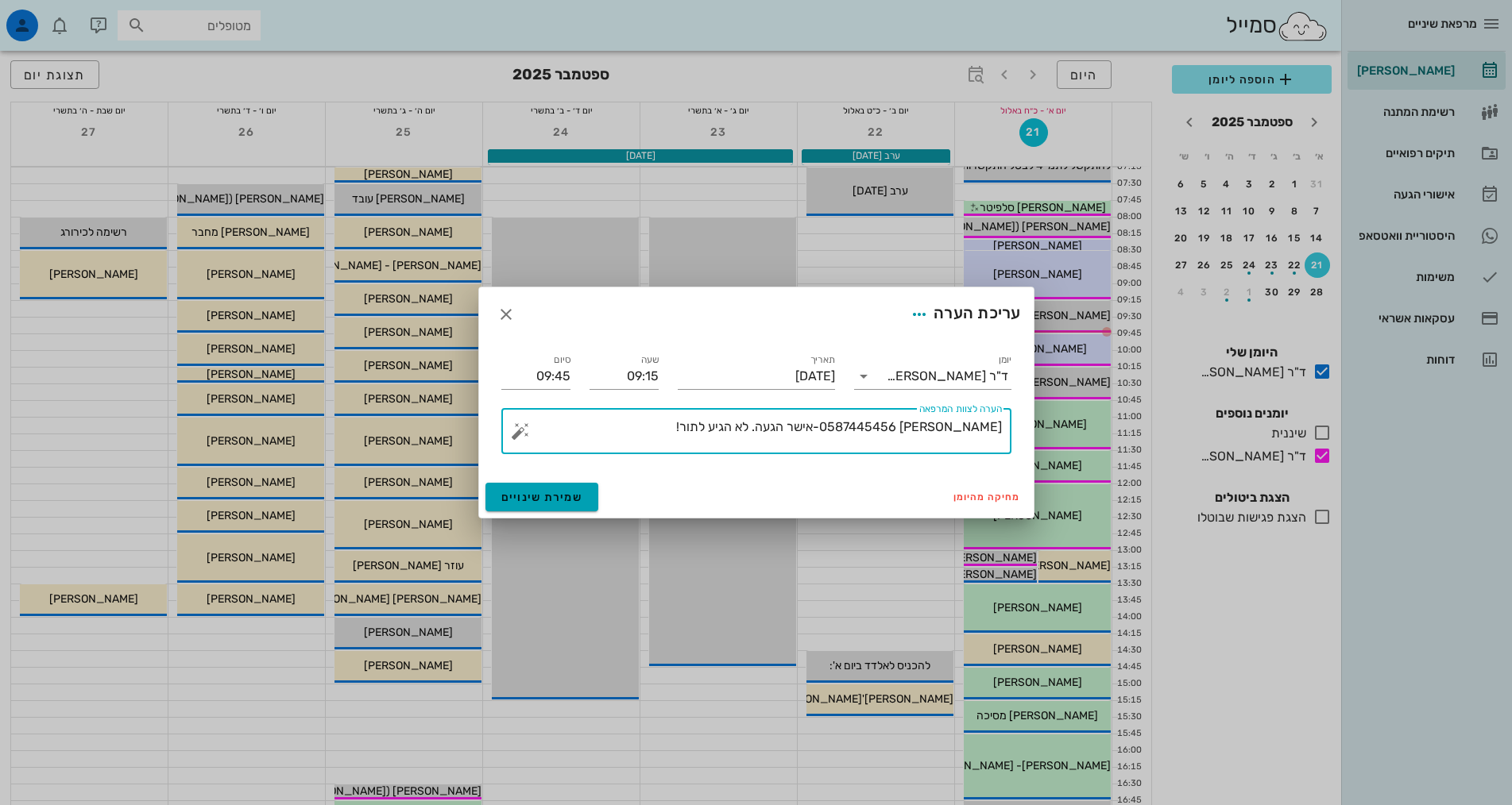
type textarea "[PERSON_NAME] 0587445456-אישר הגעה. לא הגיע לתור!"
click at [567, 499] on span "שמירת שינויים" at bounding box center [542, 497] width 82 height 14
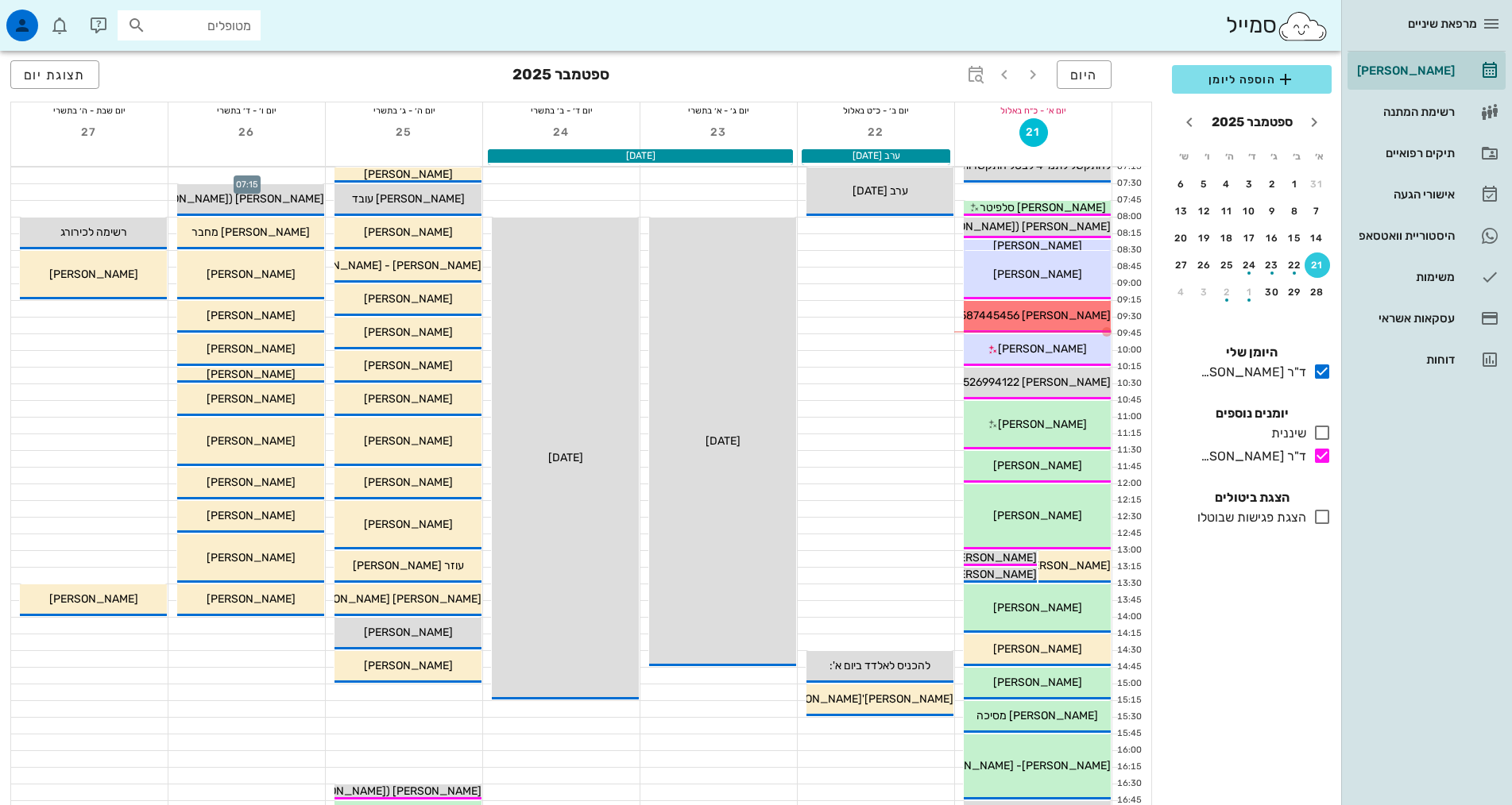
click at [270, 177] on div at bounding box center [246, 175] width 156 height 16
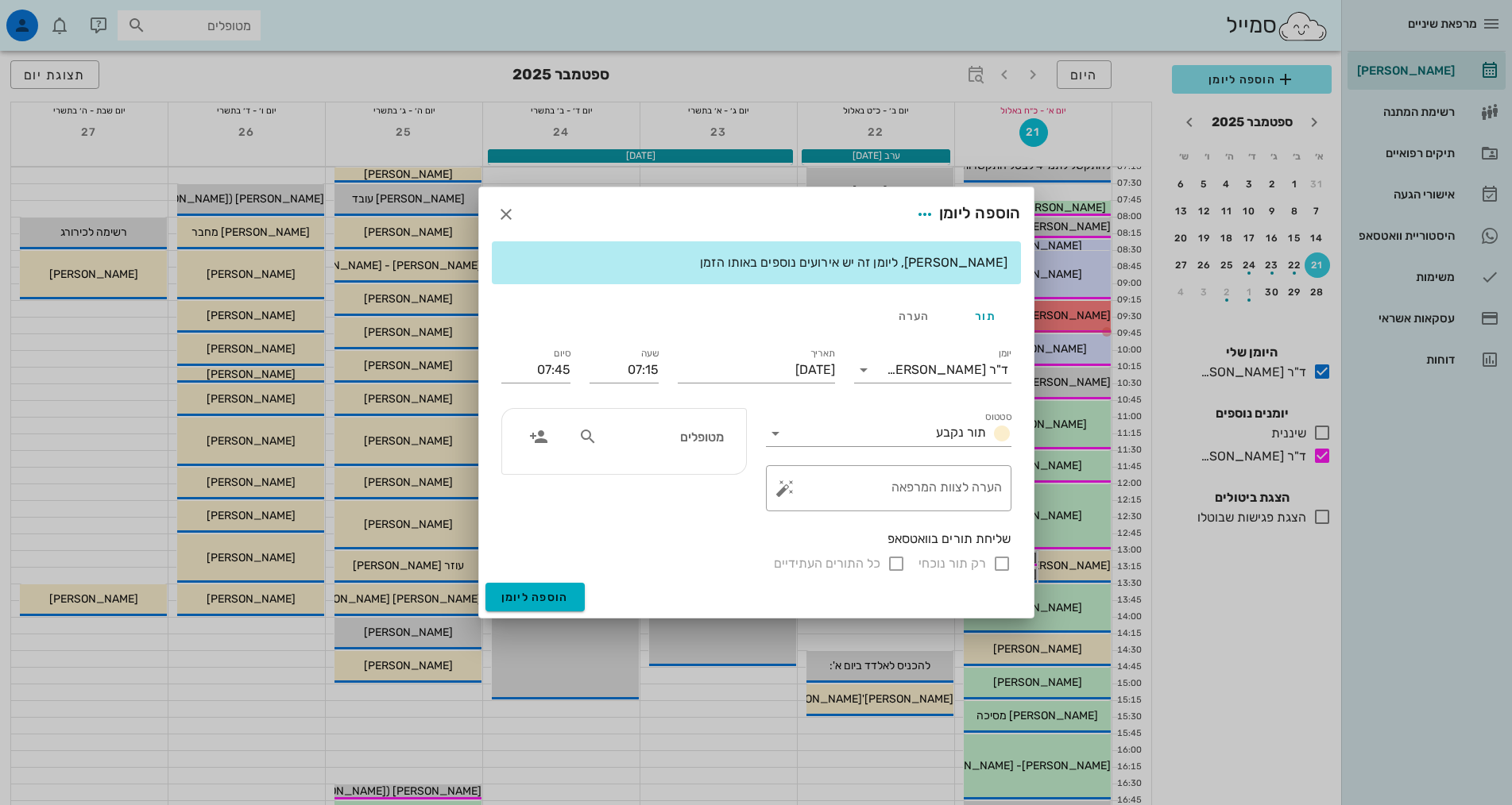
click at [658, 434] on input "מטופלים" at bounding box center [662, 436] width 123 height 21
type input "[PERSON_NAME]"
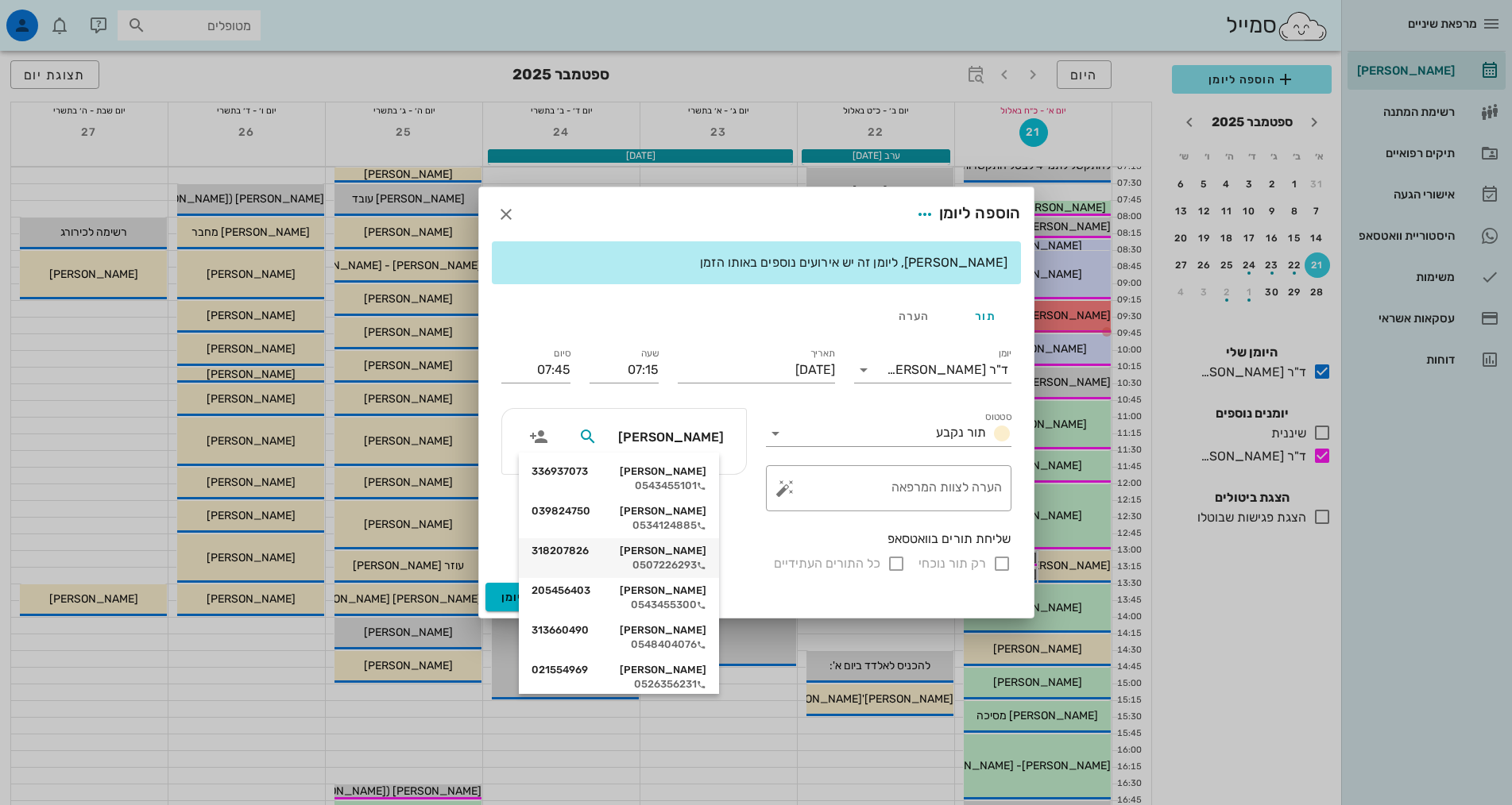
click at [656, 562] on div "0507226293" at bounding box center [618, 565] width 175 height 13
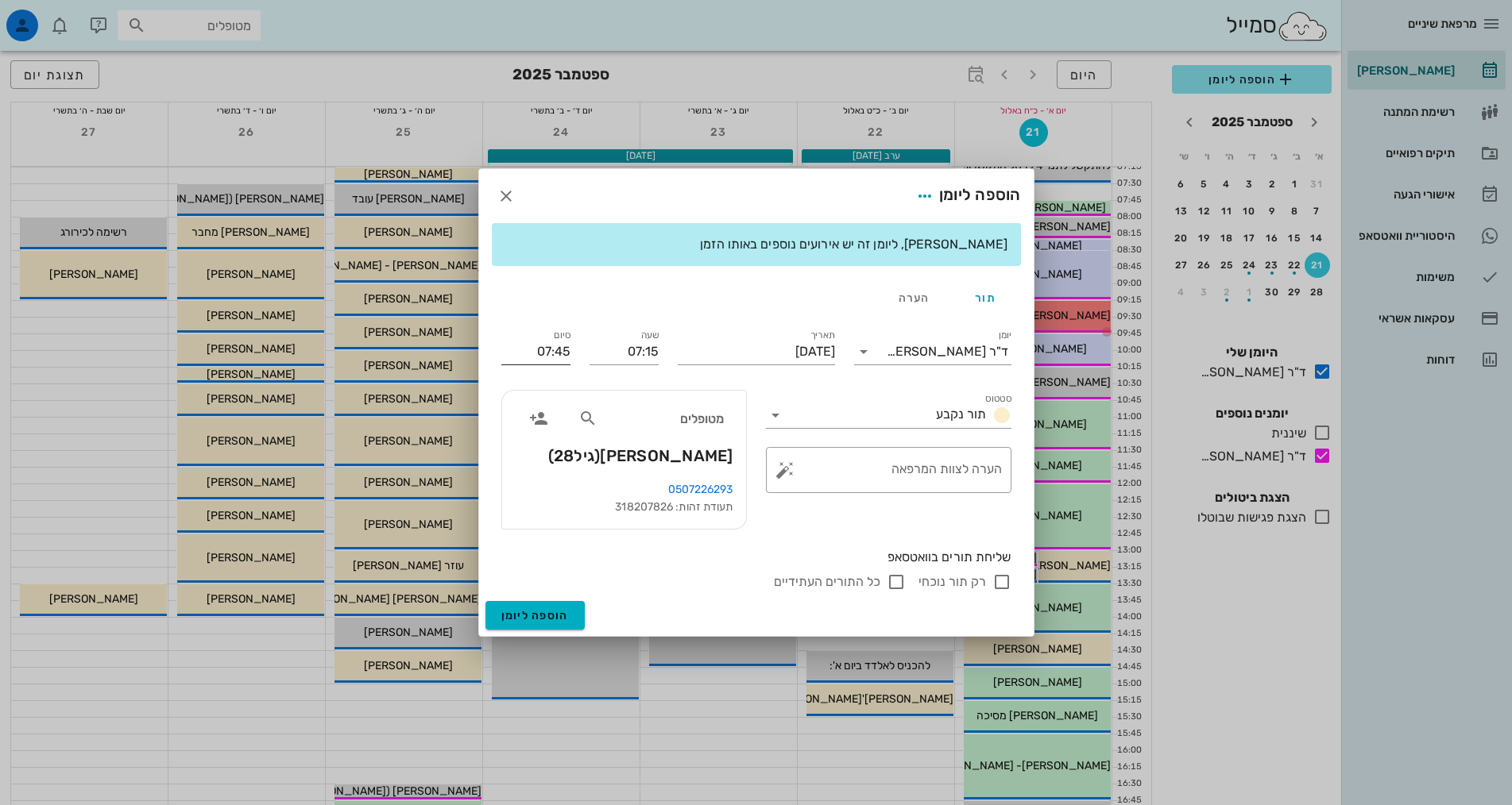
click at [561, 357] on input "07:45" at bounding box center [536, 352] width 69 height 26
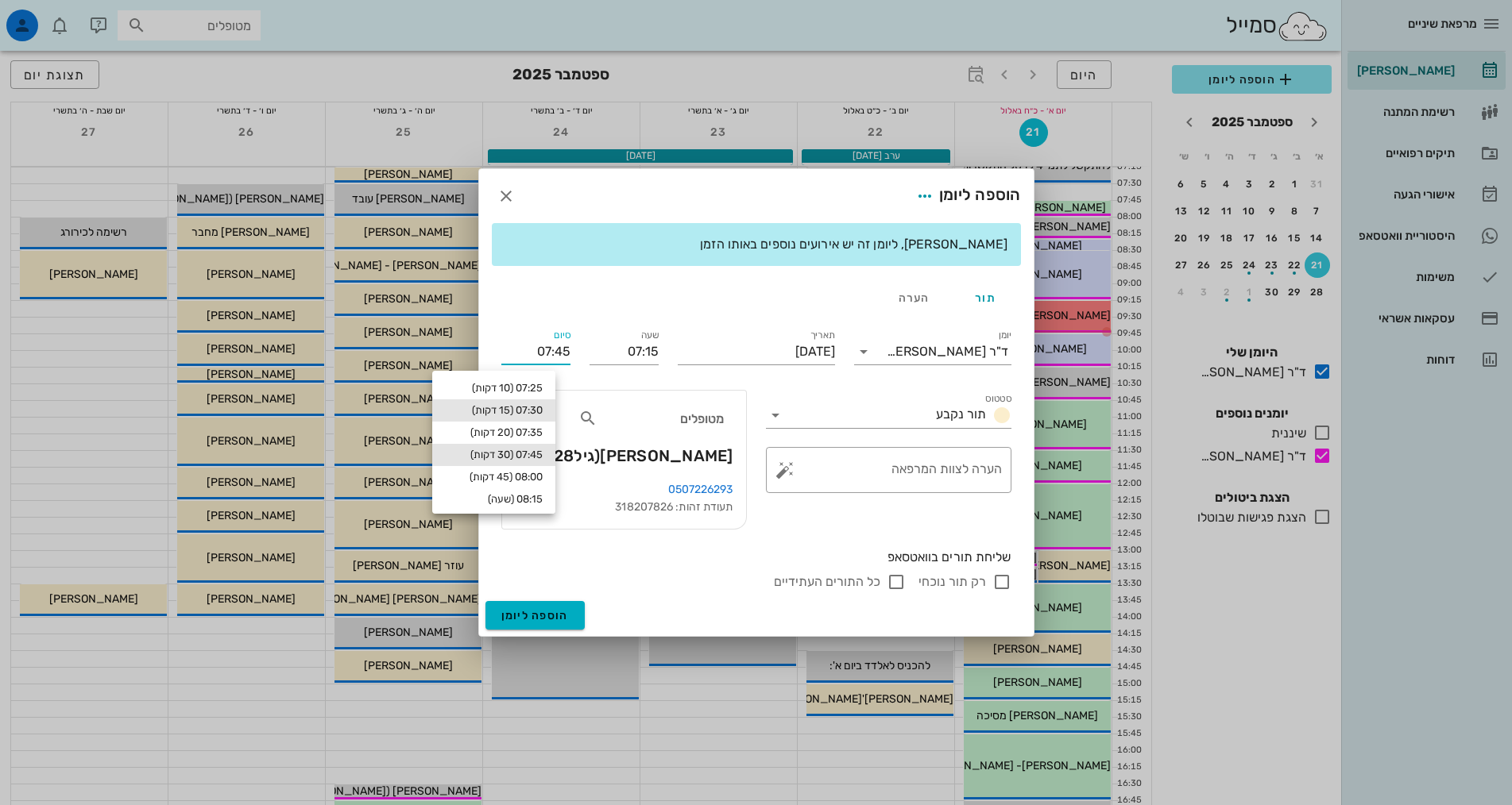
click at [542, 412] on div "07:30 (15 דקות)" at bounding box center [494, 410] width 98 height 13
type input "07:30"
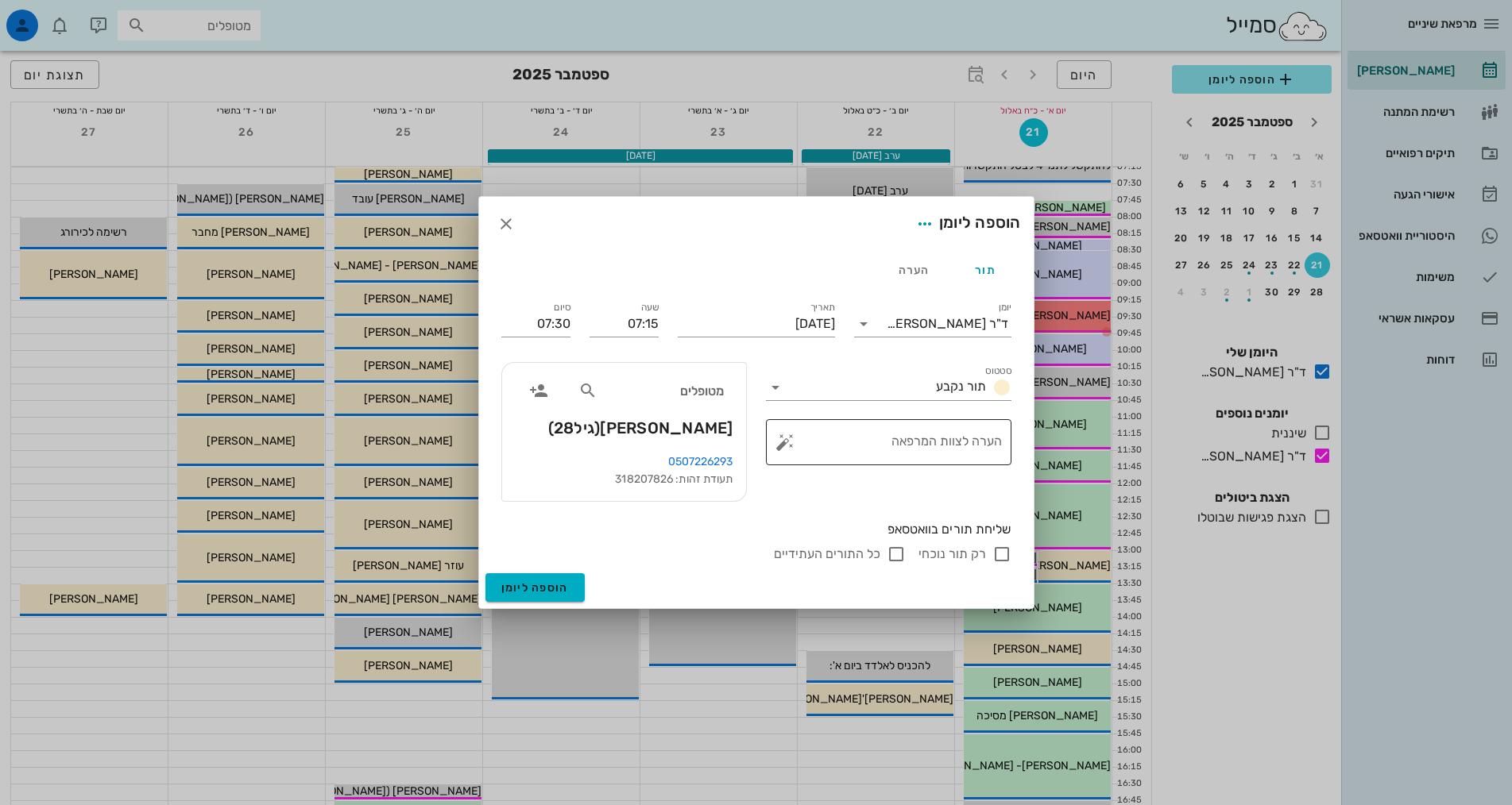
click at [872, 450] on textarea "הערה לצוות המרפאה" at bounding box center [895, 446] width 214 height 39
type textarea "ער כאבים"
click at [555, 580] on button "הוספה ליומן" at bounding box center [534, 587] width 99 height 29
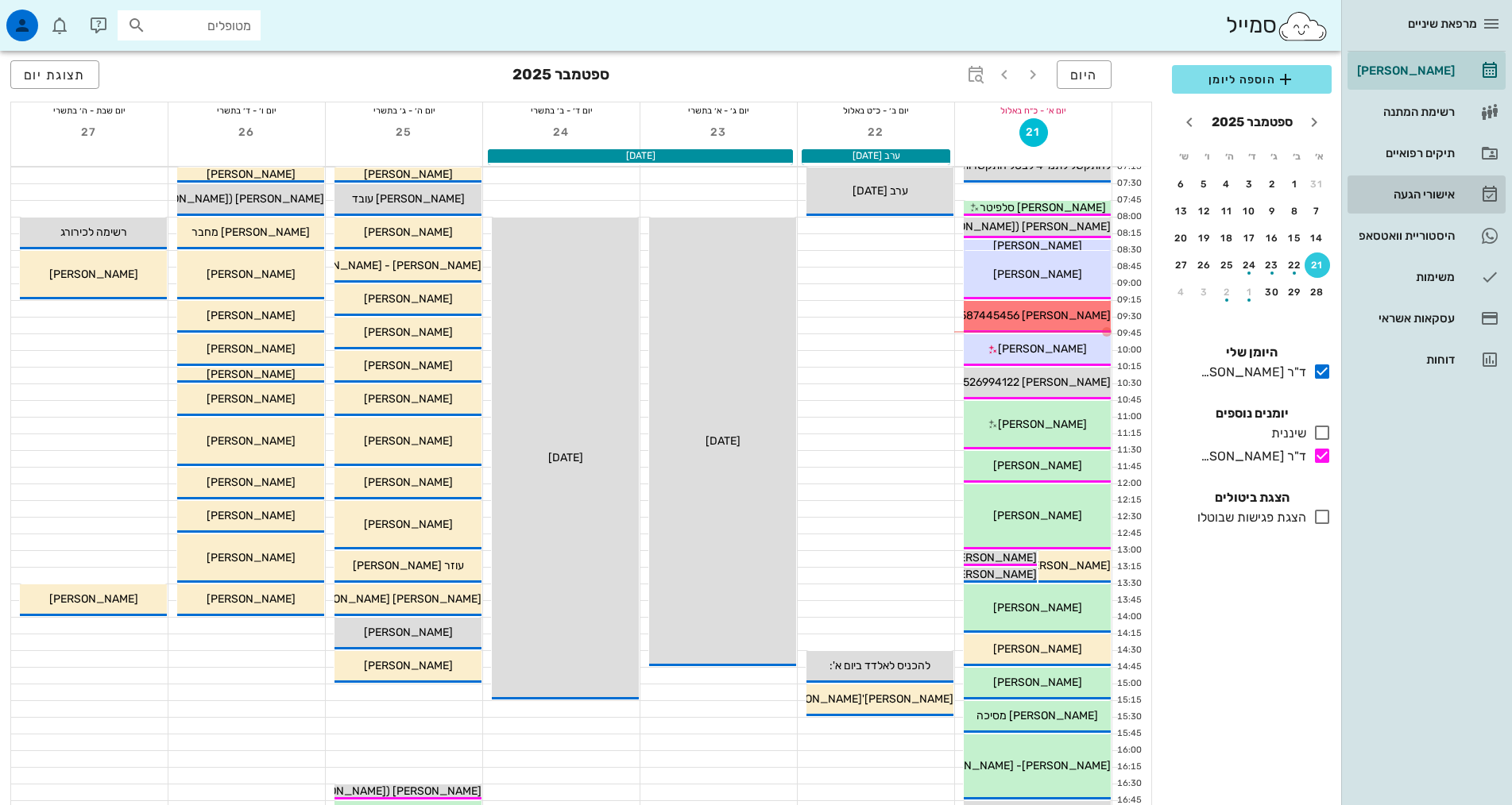
click at [1423, 183] on div "אישורי הגעה" at bounding box center [1404, 195] width 101 height 26
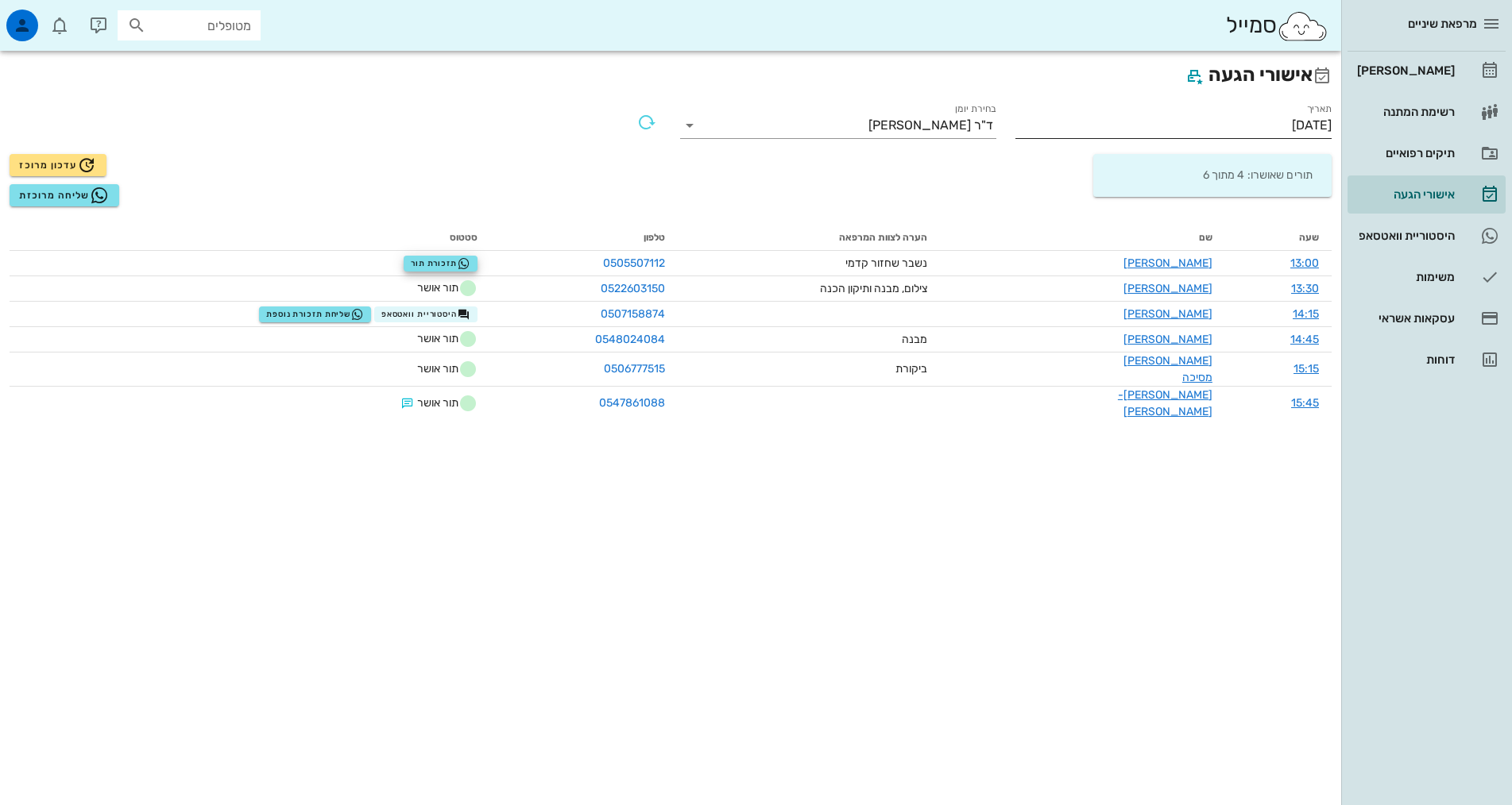
click at [1146, 126] on input "[DATE]" at bounding box center [1173, 126] width 316 height 26
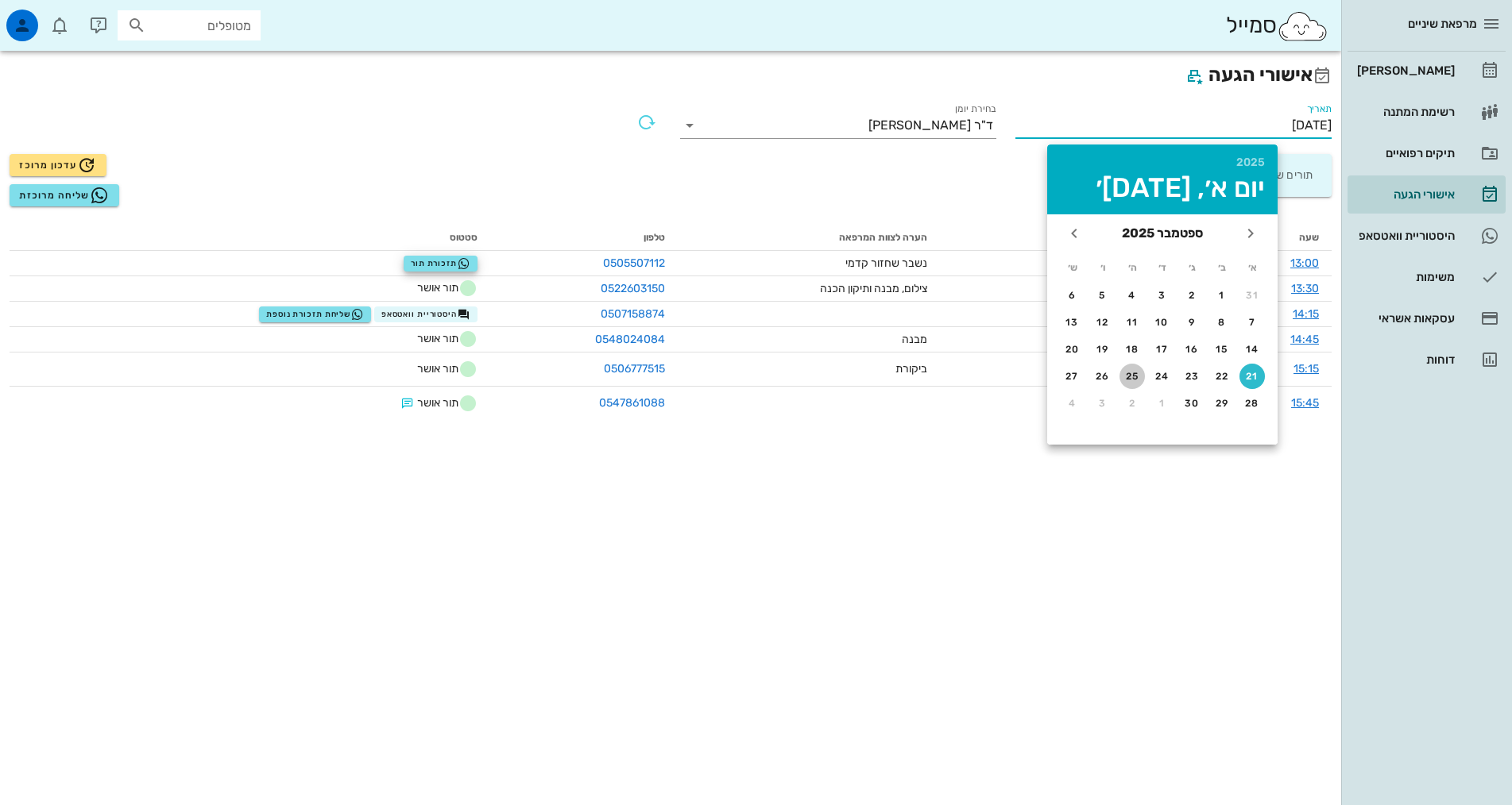
click at [1135, 376] on div "25" at bounding box center [1132, 376] width 26 height 11
type input "[DATE]"
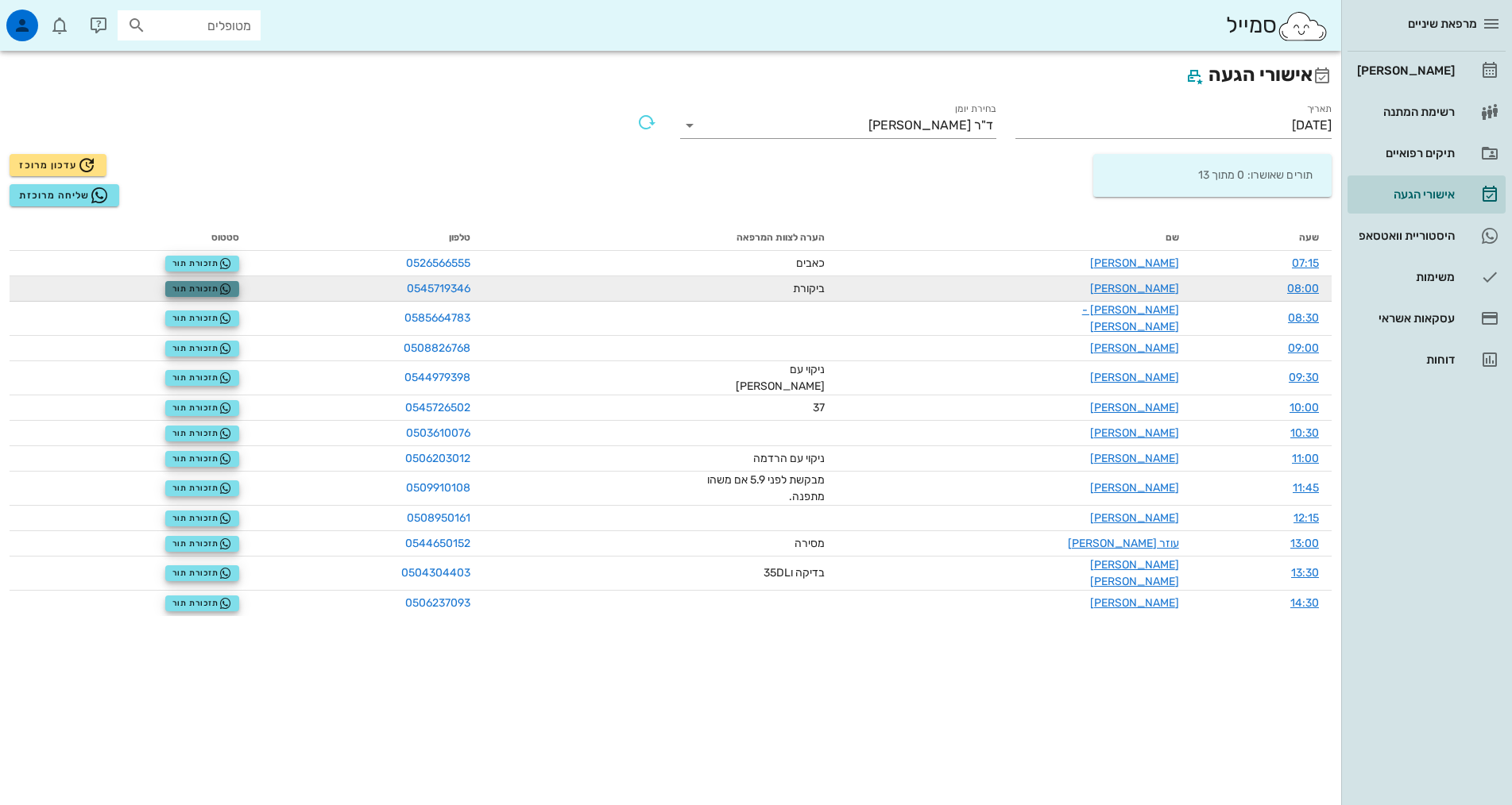
click at [205, 290] on span "תזכורת תור" at bounding box center [202, 289] width 59 height 13
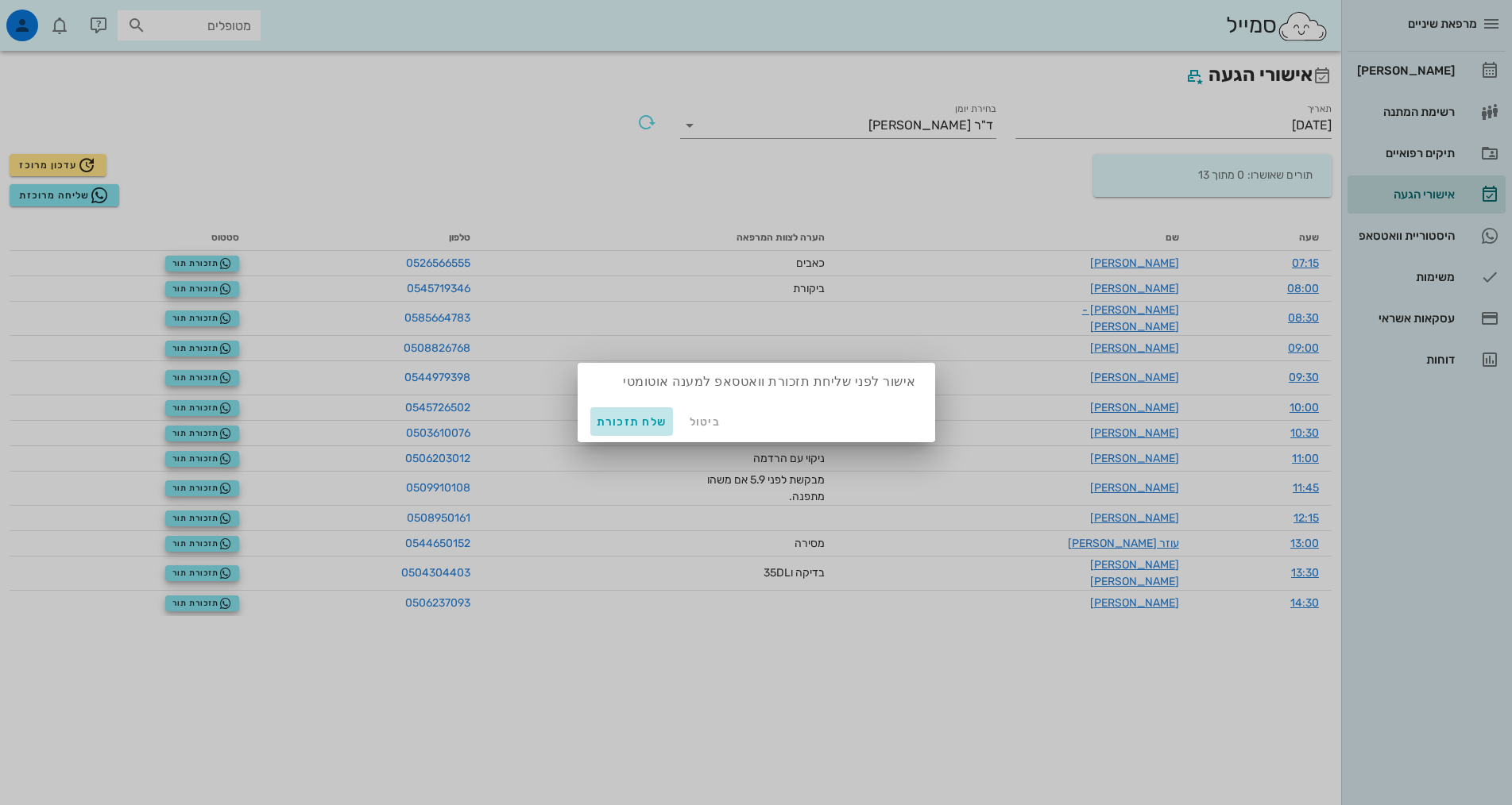
click at [614, 428] on button "שלח תזכורת" at bounding box center [631, 421] width 83 height 29
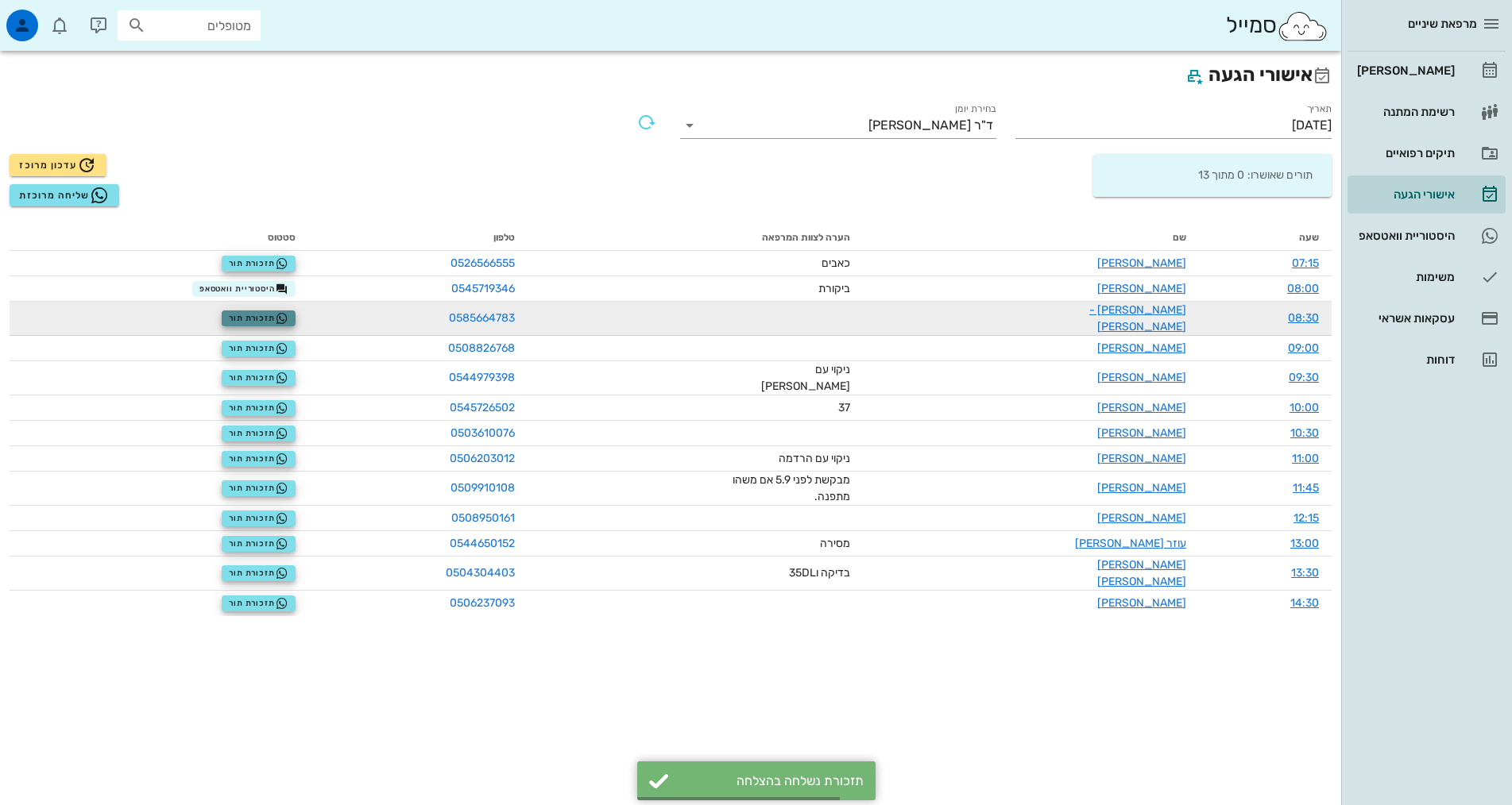
click at [272, 312] on span "תזכורת תור" at bounding box center [258, 317] width 59 height 13
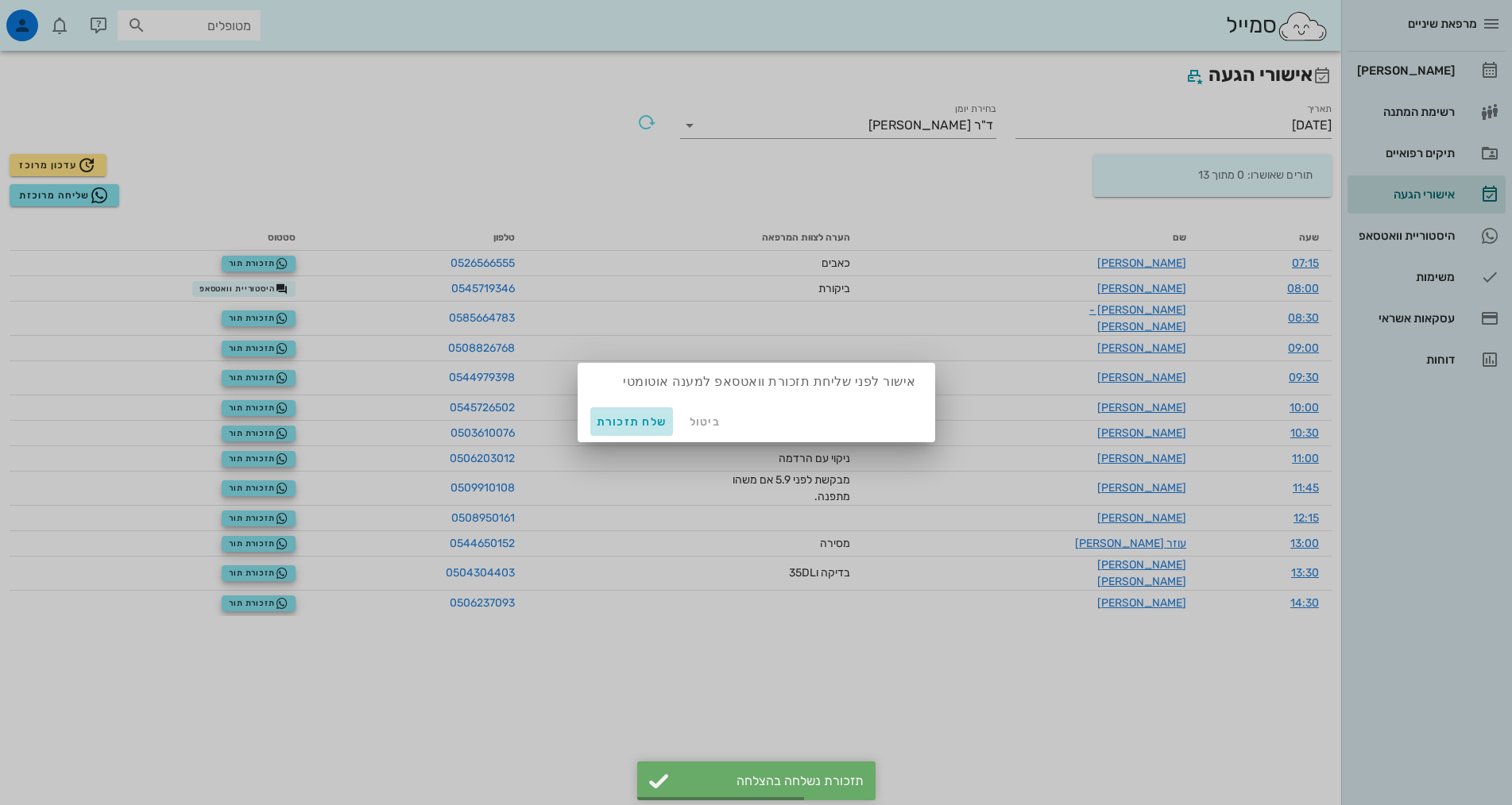
click at [642, 424] on span "שלח תזכורת" at bounding box center [631, 422] width 70 height 14
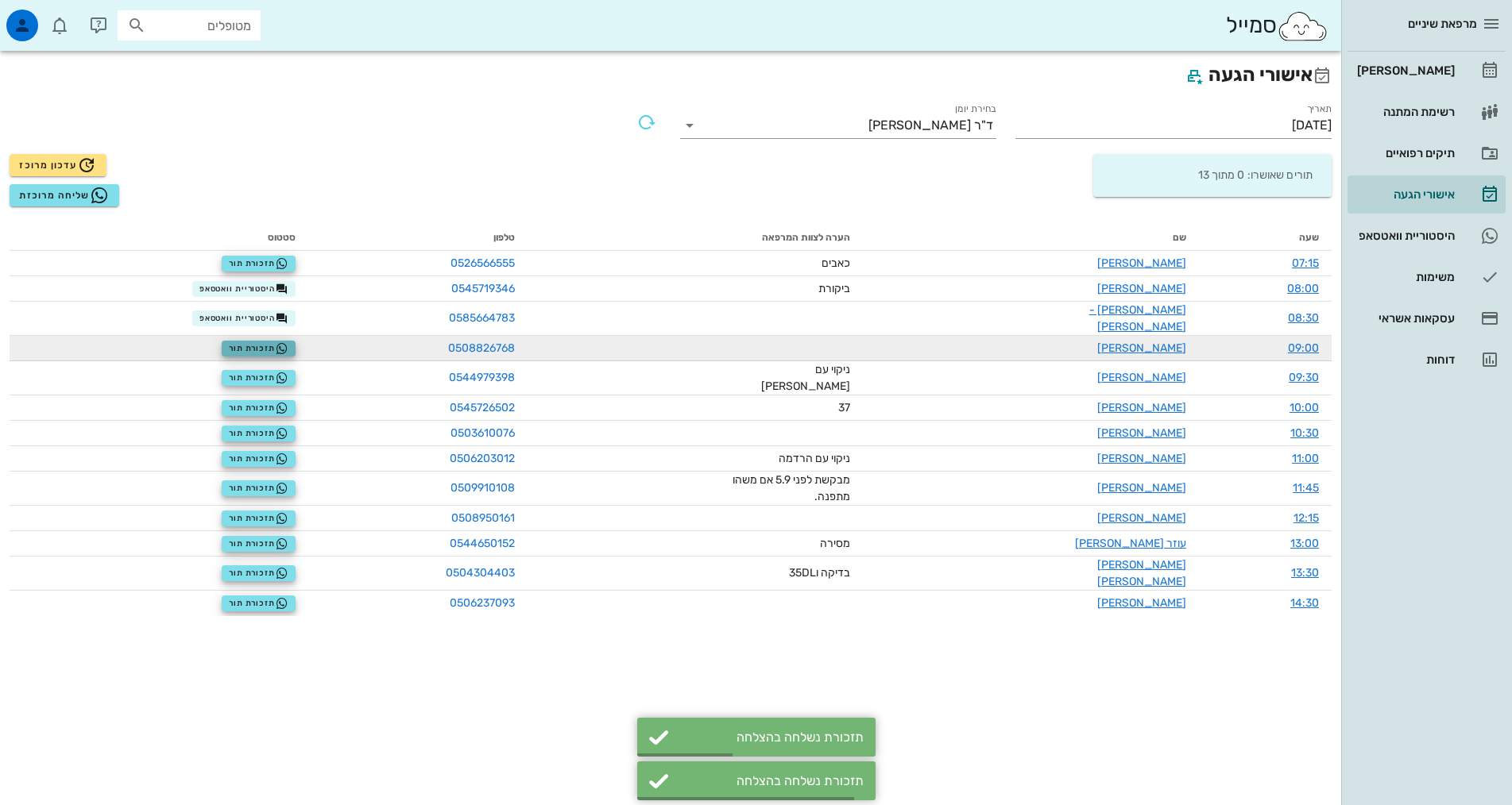
click at [284, 342] on span "תזכורת תור" at bounding box center [258, 348] width 59 height 13
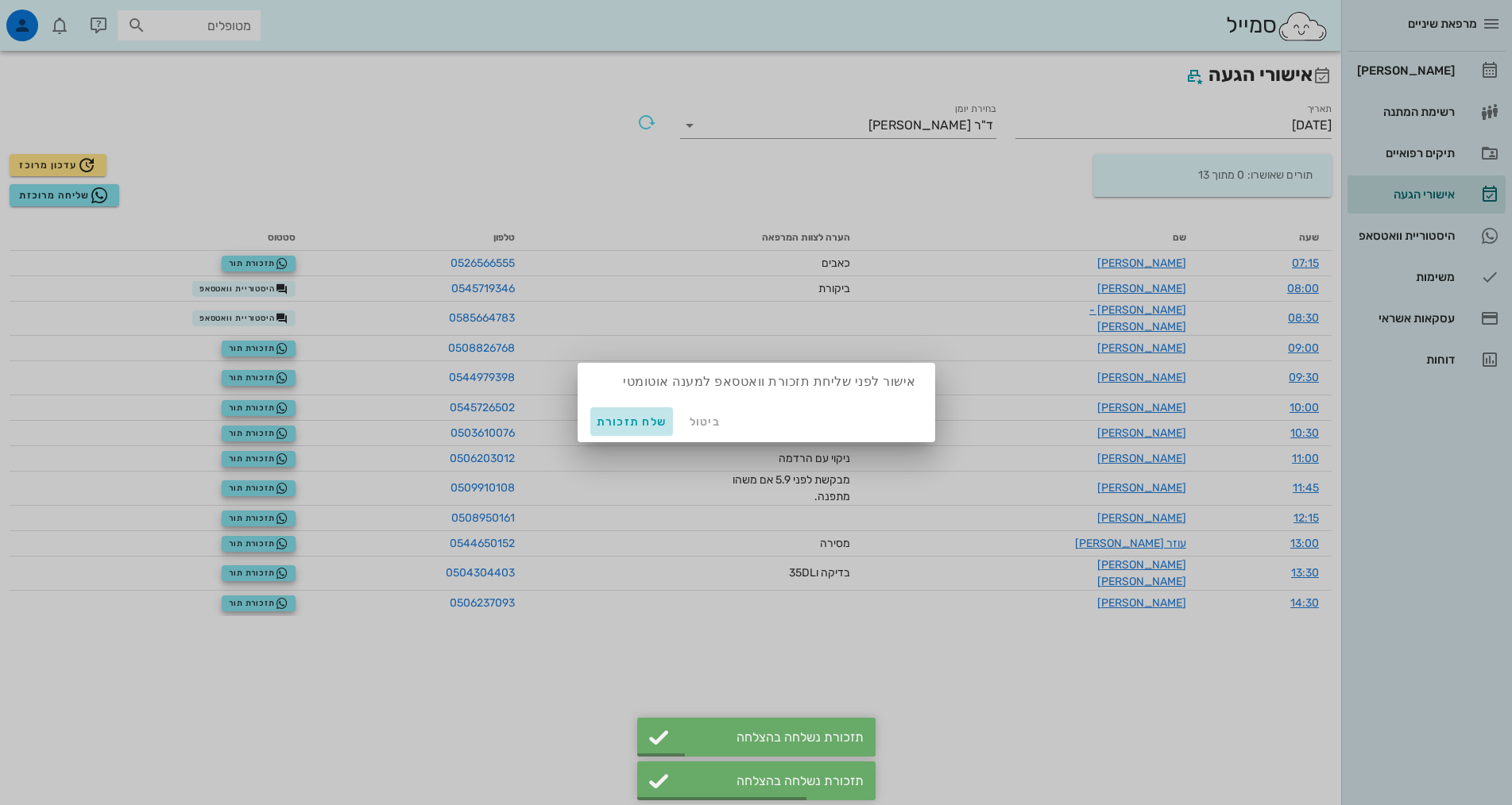
click at [656, 420] on span "שלח תזכורת" at bounding box center [631, 422] width 70 height 14
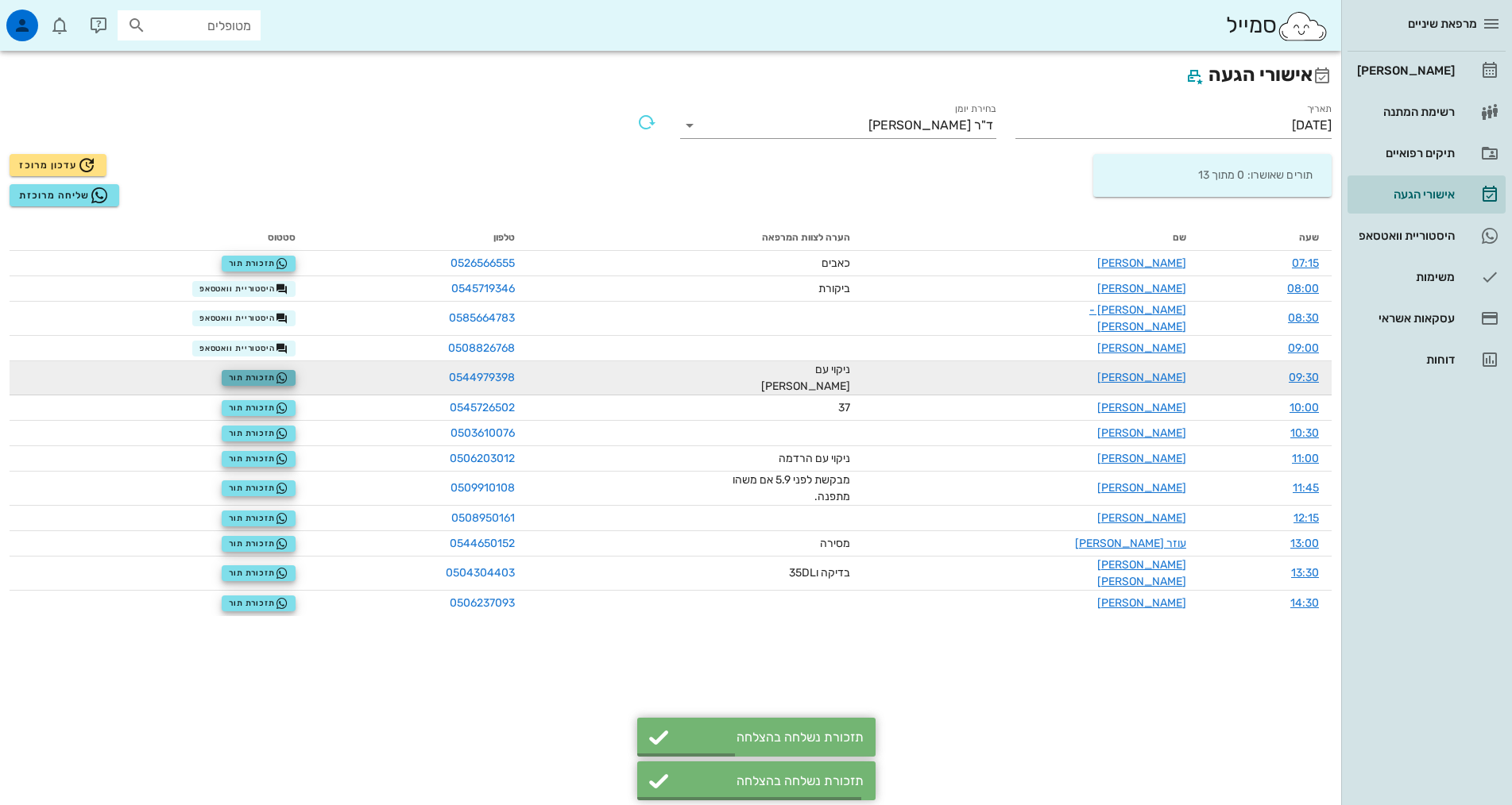
click at [288, 372] on span "תזכורת תור" at bounding box center [258, 378] width 59 height 13
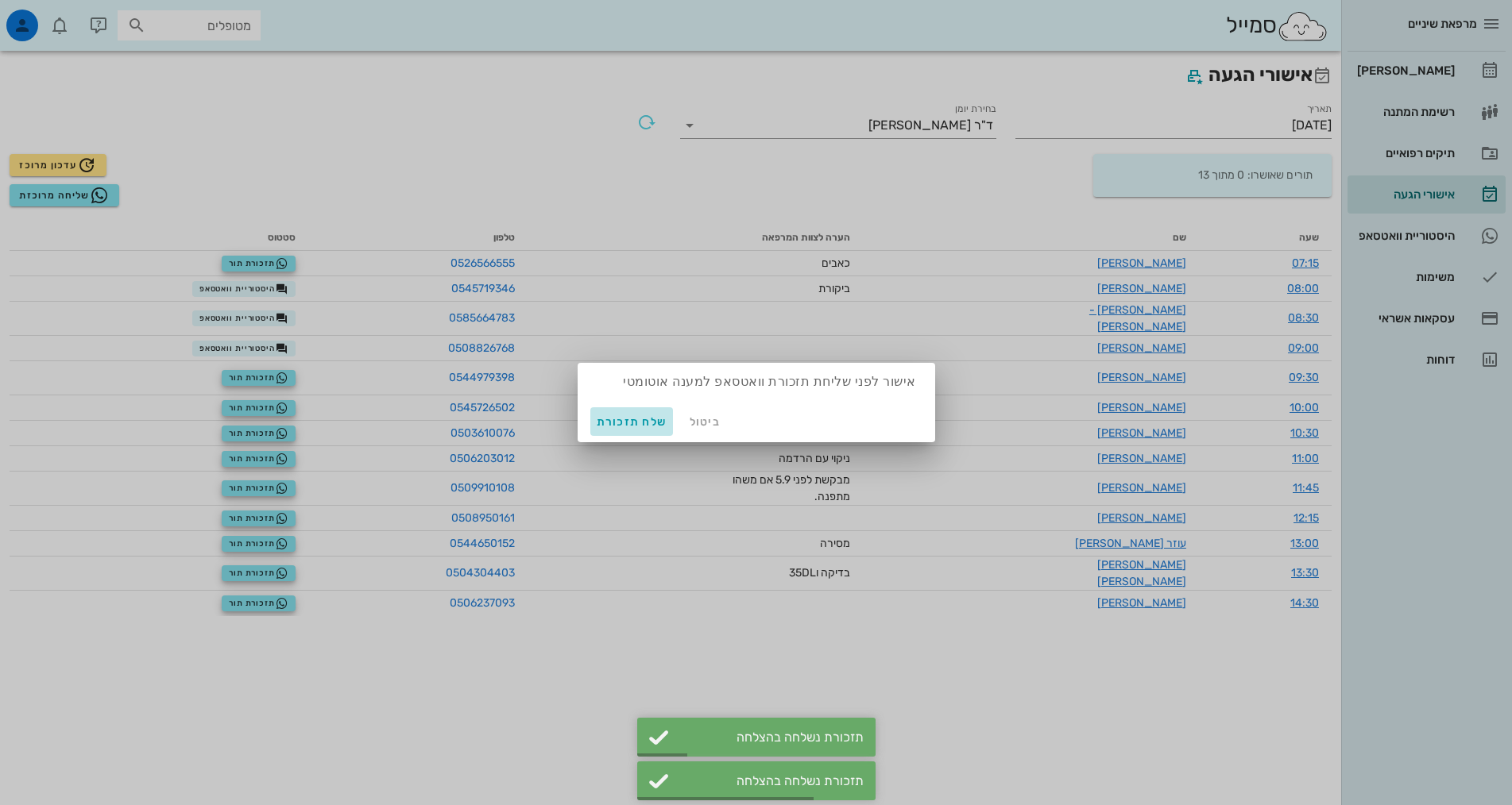
click at [614, 422] on span "שלח תזכורת" at bounding box center [631, 422] width 70 height 14
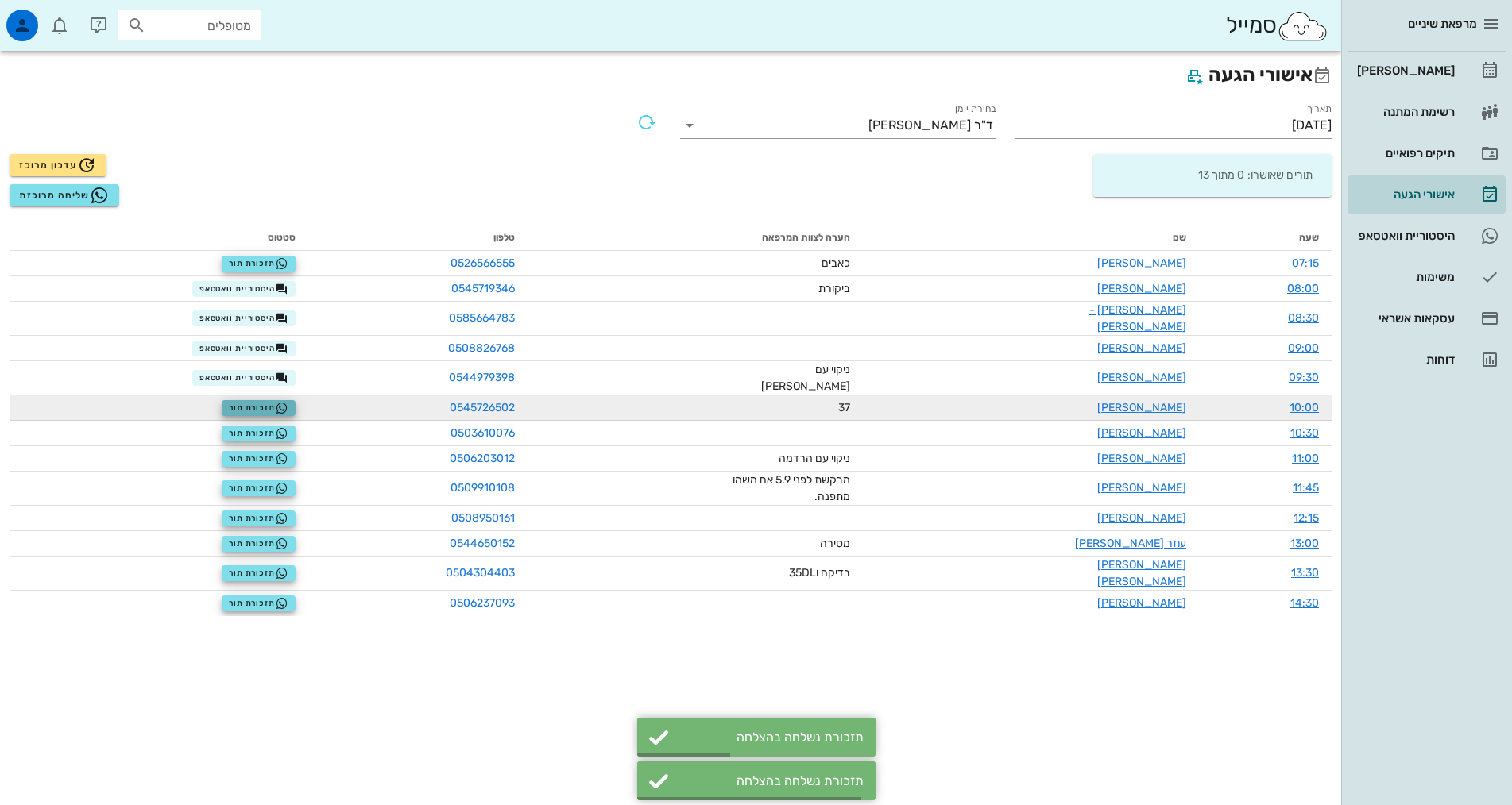
click at [276, 402] on span "תזכורת תור" at bounding box center [258, 407] width 59 height 13
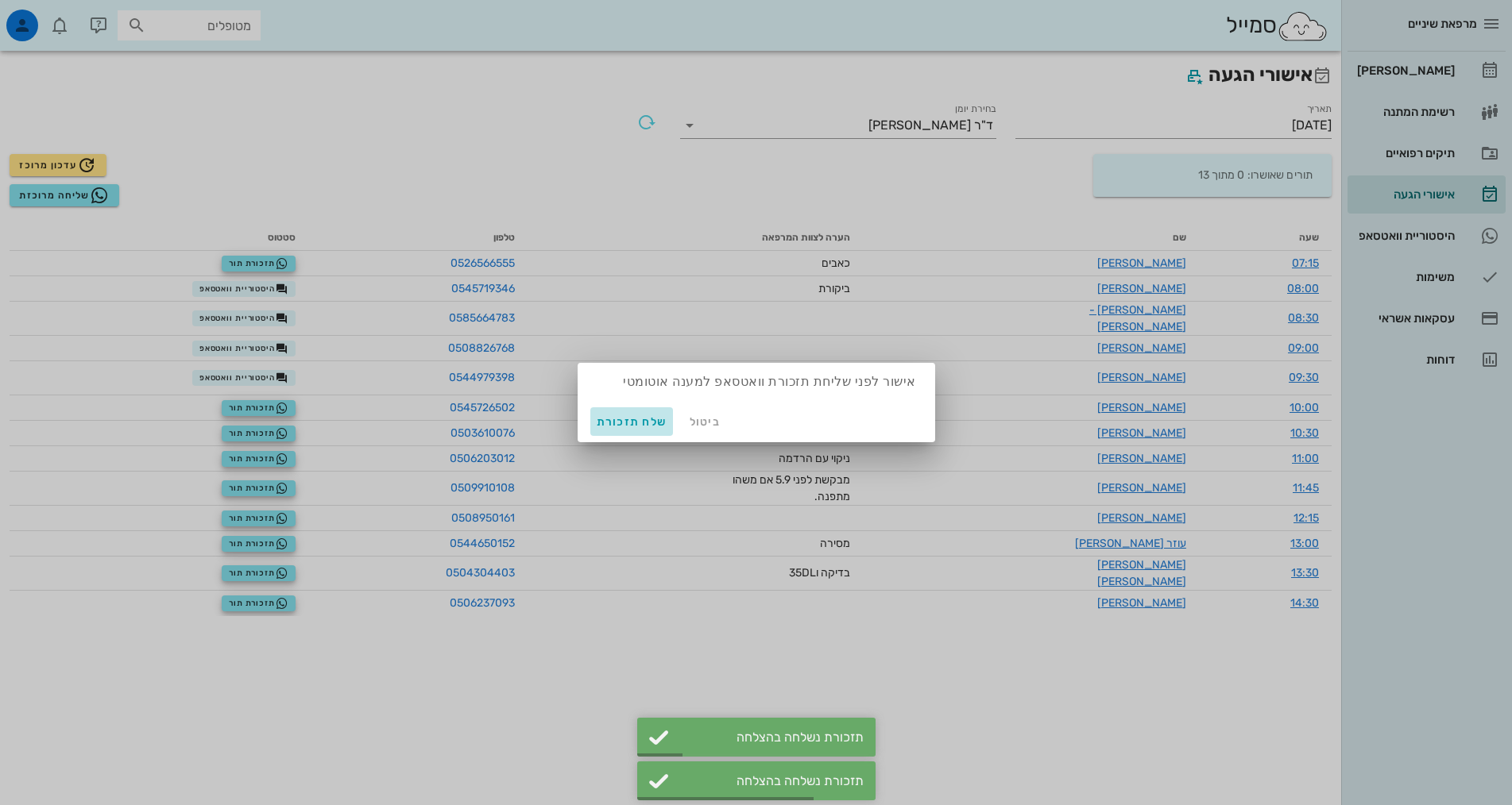
click at [618, 424] on span "שלח תזכורת" at bounding box center [631, 422] width 70 height 14
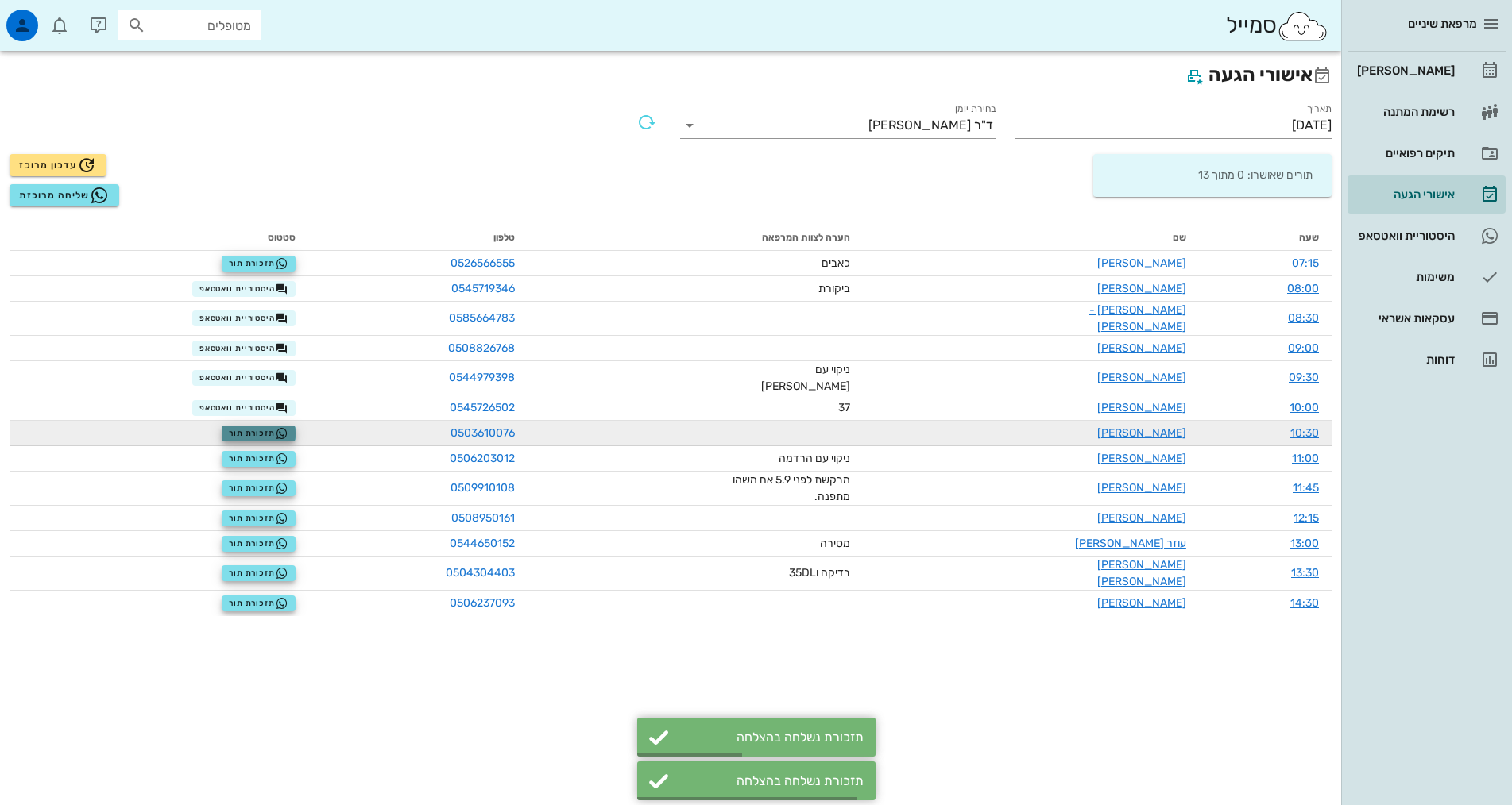
click at [285, 427] on span "תזכורת תור" at bounding box center [258, 433] width 59 height 13
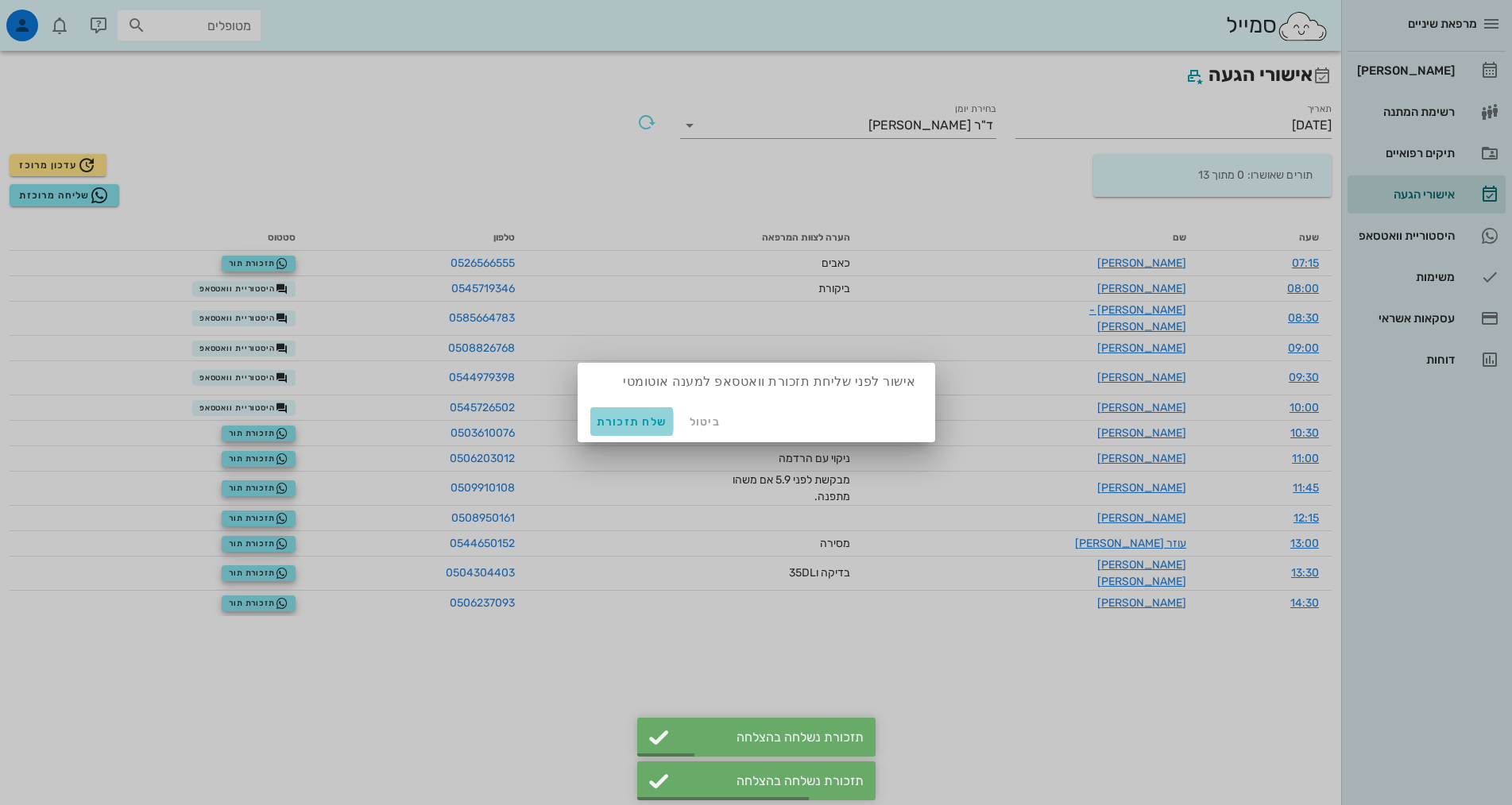
click at [626, 417] on span "שלח תזכורת" at bounding box center [631, 422] width 70 height 14
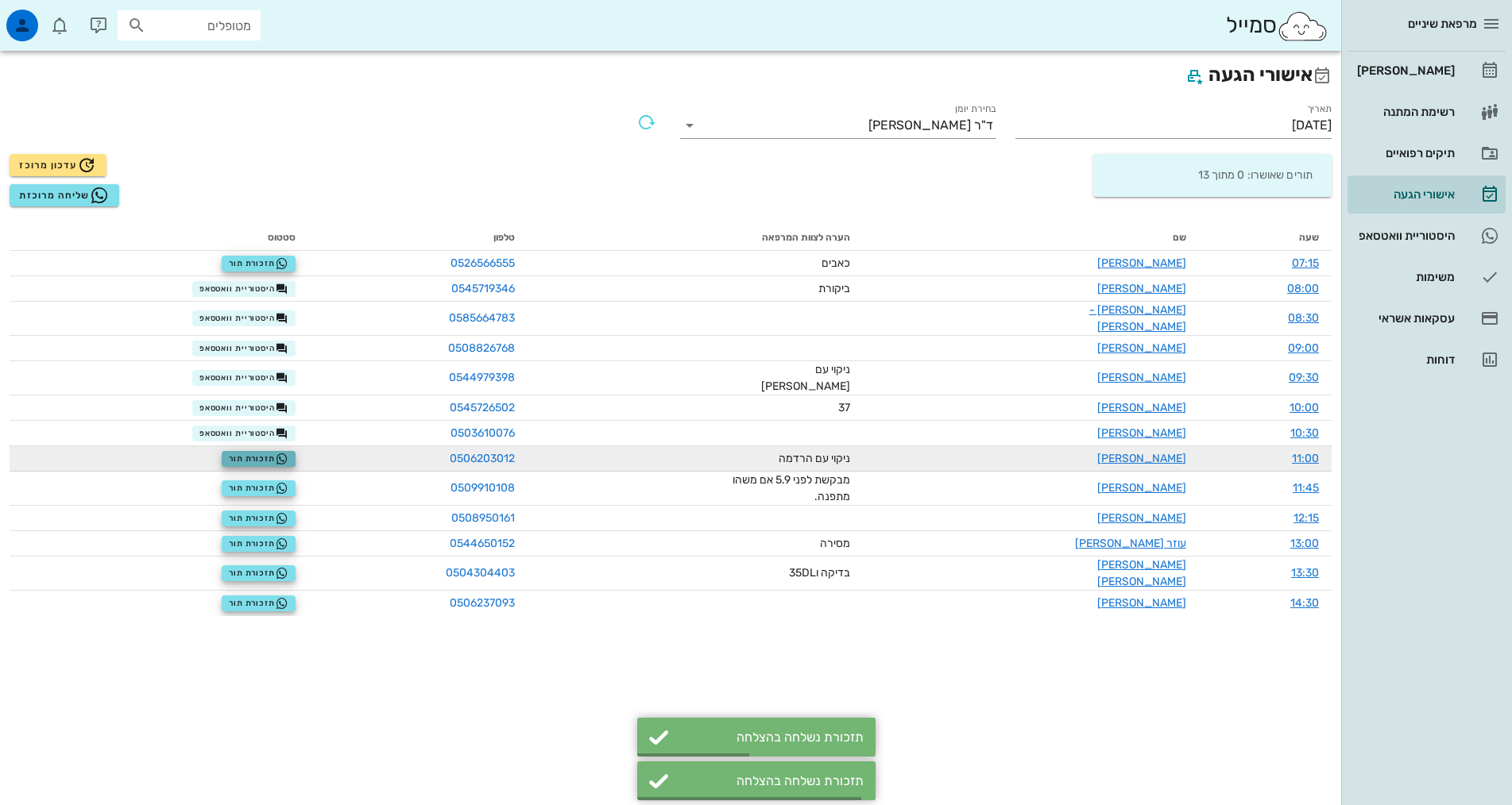
click at [281, 453] on span "תזכורת תור" at bounding box center [258, 459] width 59 height 13
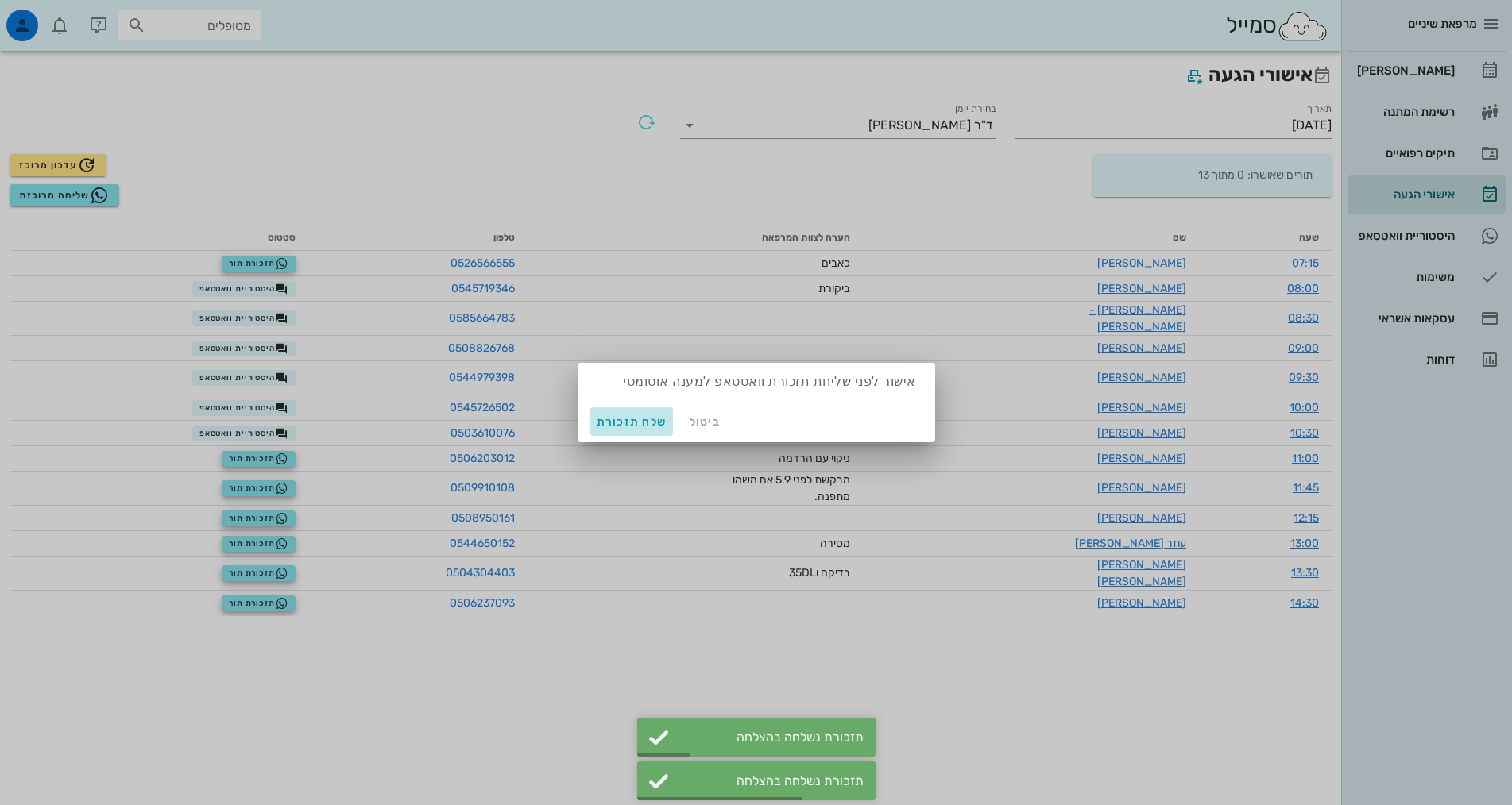
click at [604, 430] on button "שלח תזכורת" at bounding box center [631, 421] width 83 height 29
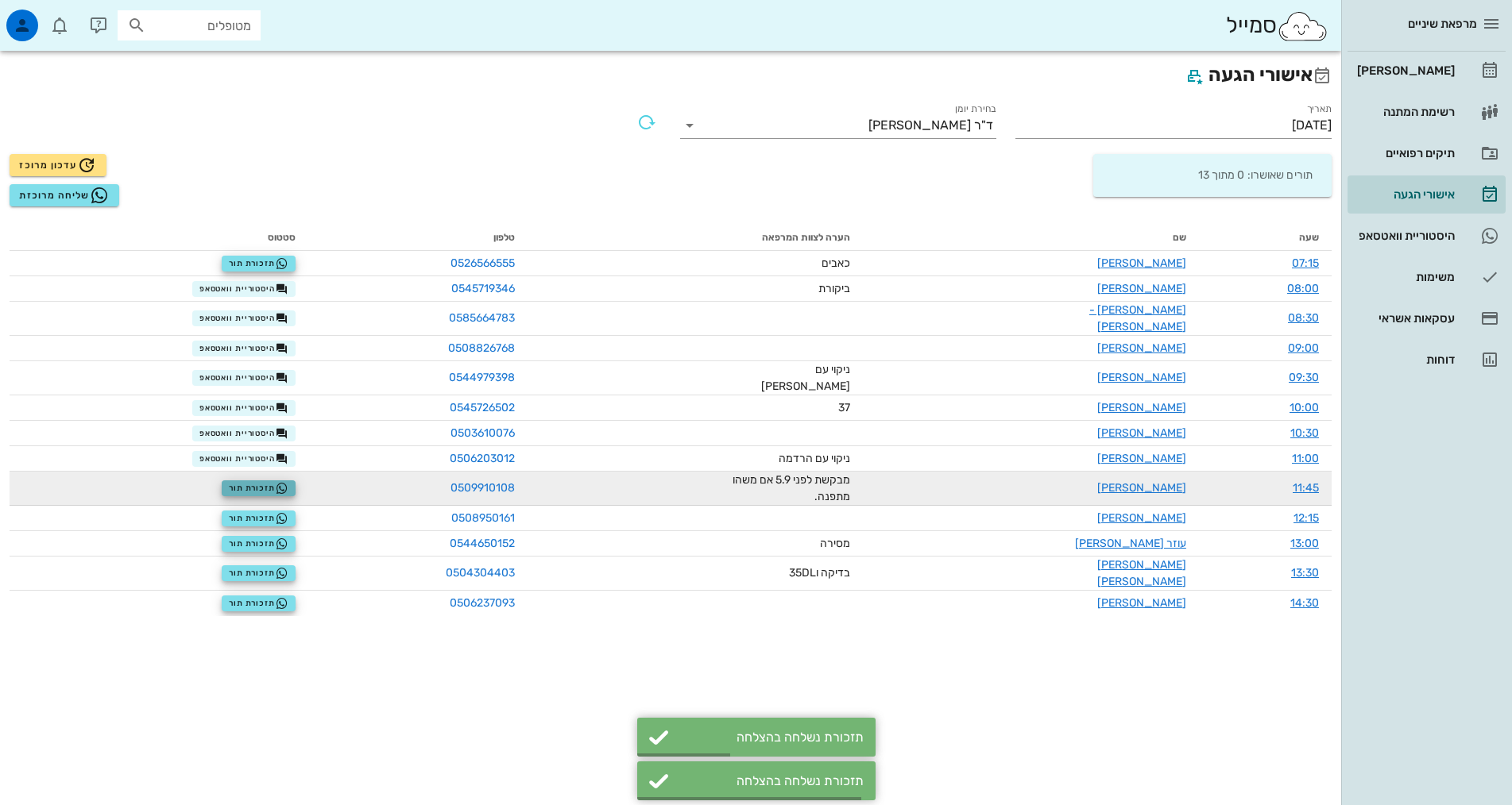
click at [288, 482] on span "תזכורת תור" at bounding box center [258, 488] width 59 height 13
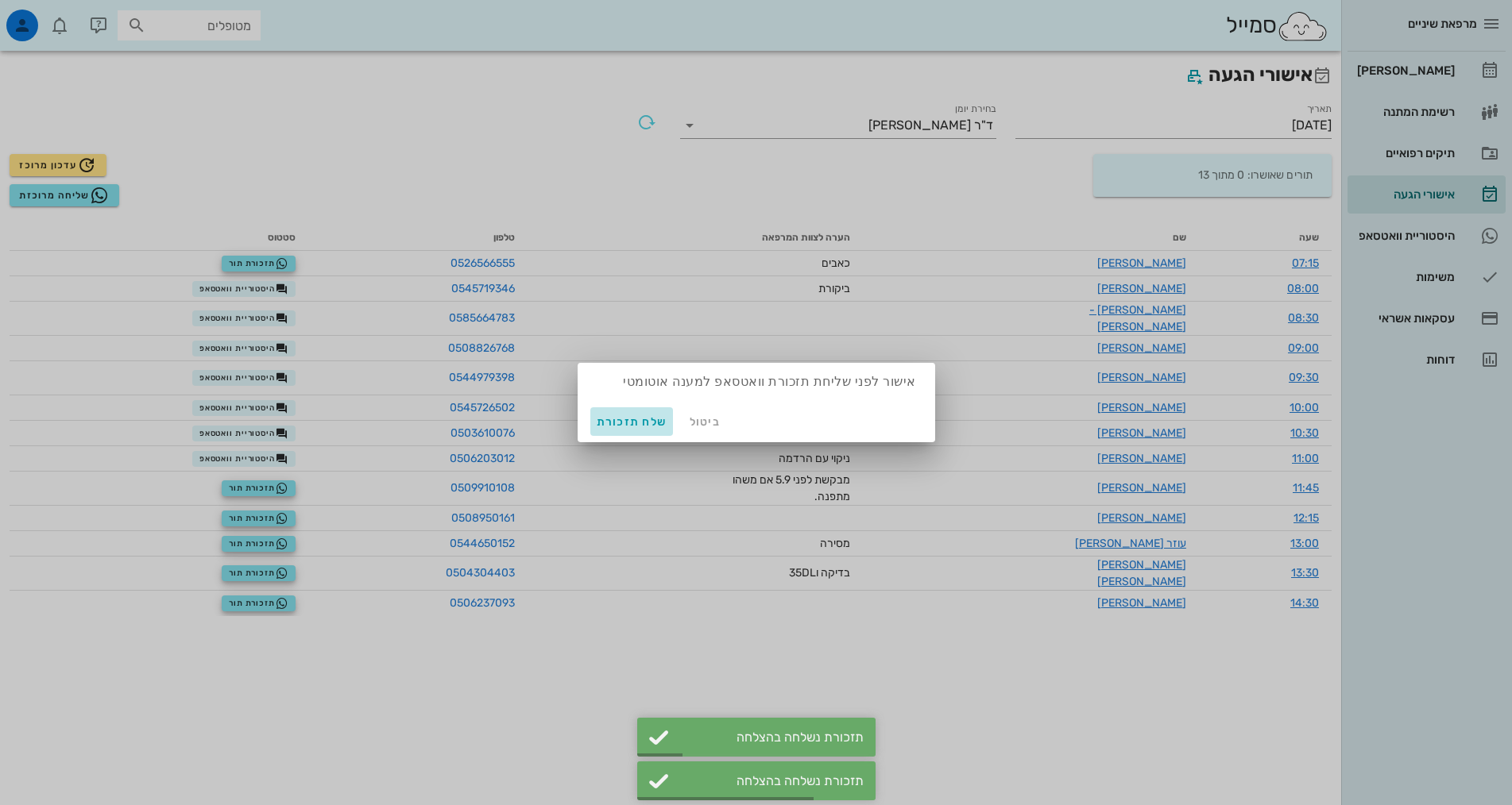
click at [600, 424] on span "שלח תזכורת" at bounding box center [631, 422] width 70 height 14
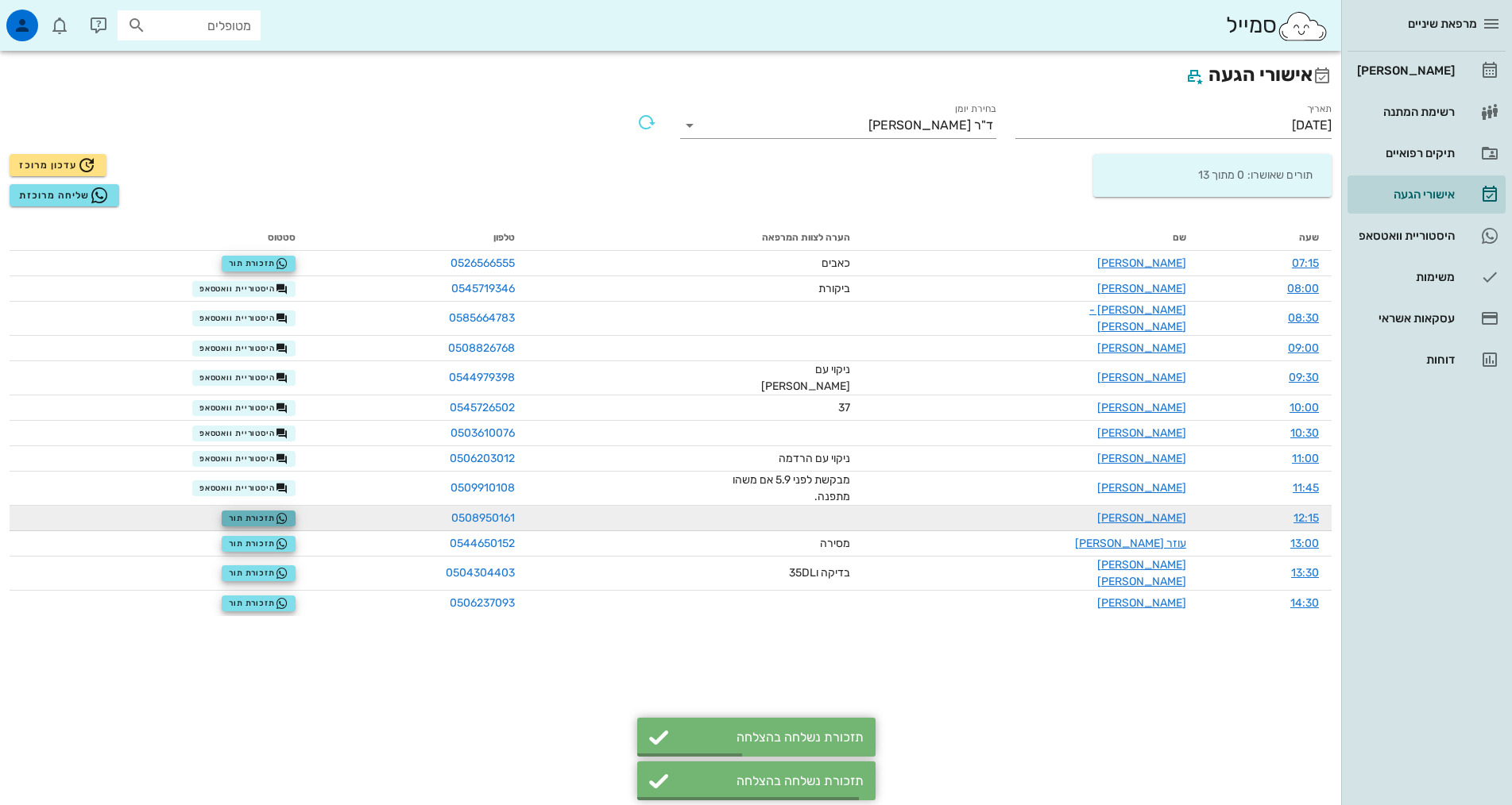
click at [280, 512] on span "תזכורת תור" at bounding box center [258, 518] width 59 height 13
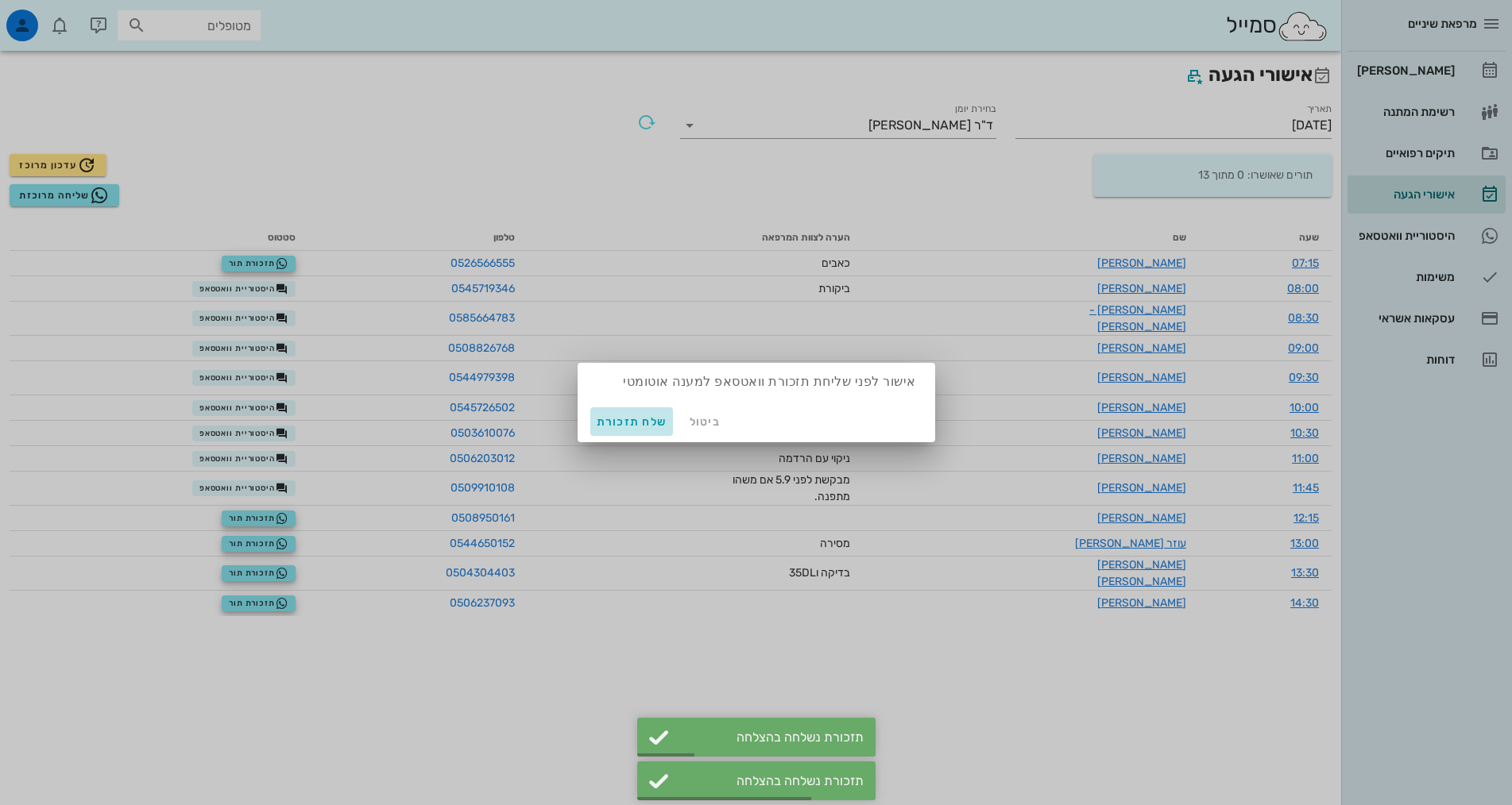
click at [627, 429] on button "שלח תזכורת" at bounding box center [631, 421] width 83 height 29
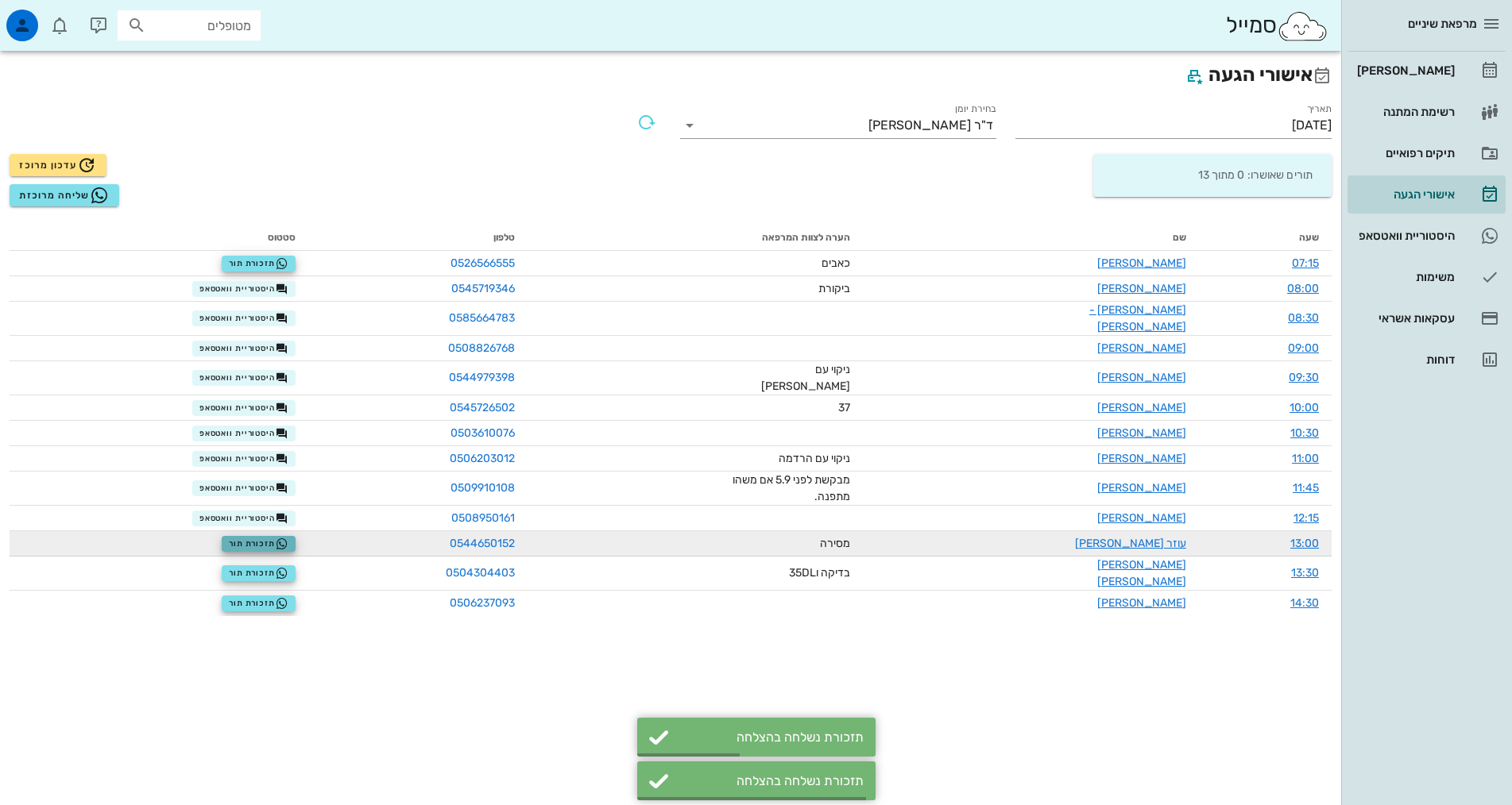
click at [288, 537] on span "תזכורת תור" at bounding box center [258, 543] width 59 height 13
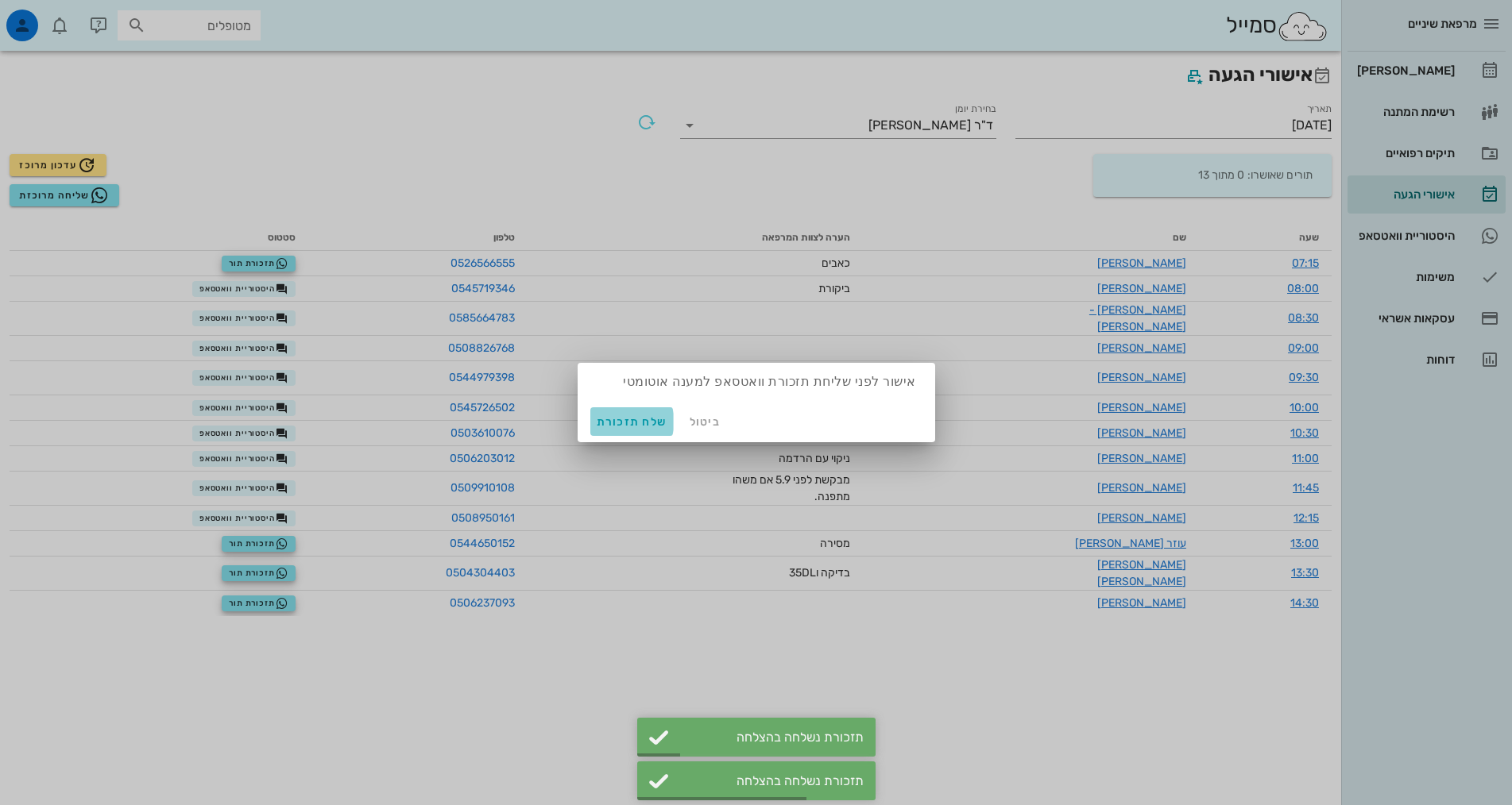
click at [637, 419] on span "שלח תזכורת" at bounding box center [631, 422] width 70 height 14
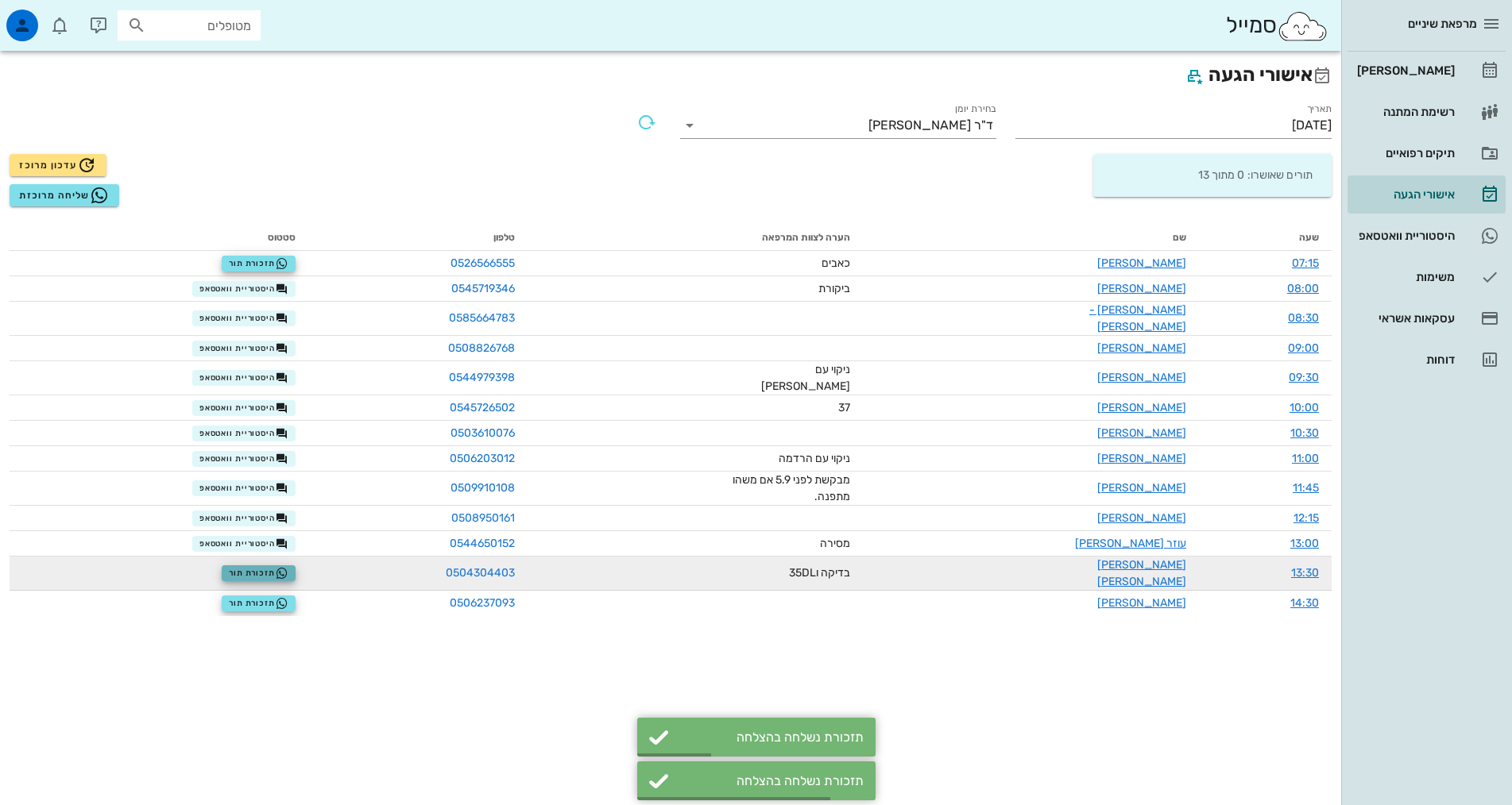
click at [287, 567] on span "תזכורת תור" at bounding box center [258, 573] width 59 height 13
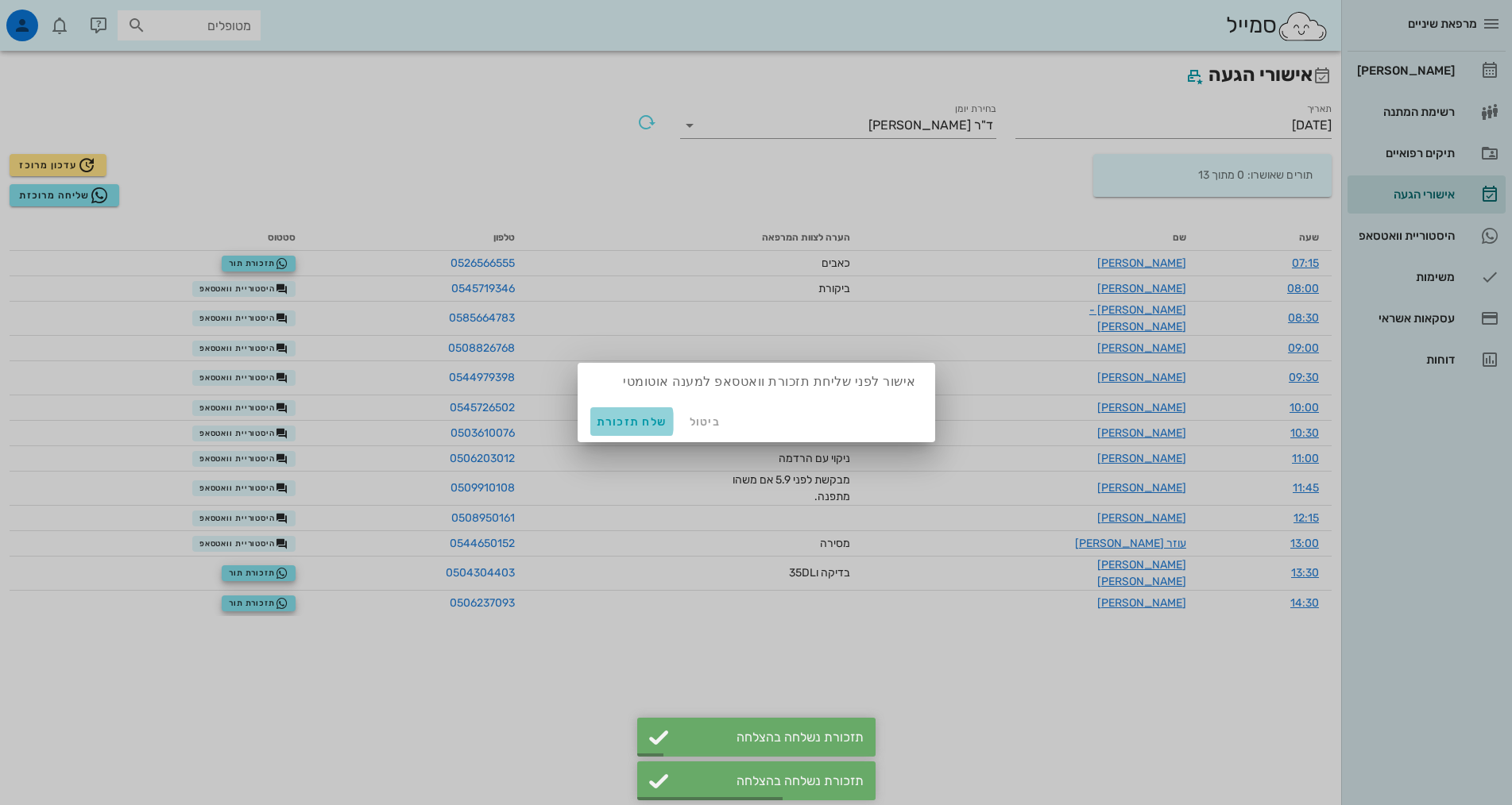
click at [636, 415] on span "שלח תזכורת" at bounding box center [631, 422] width 70 height 14
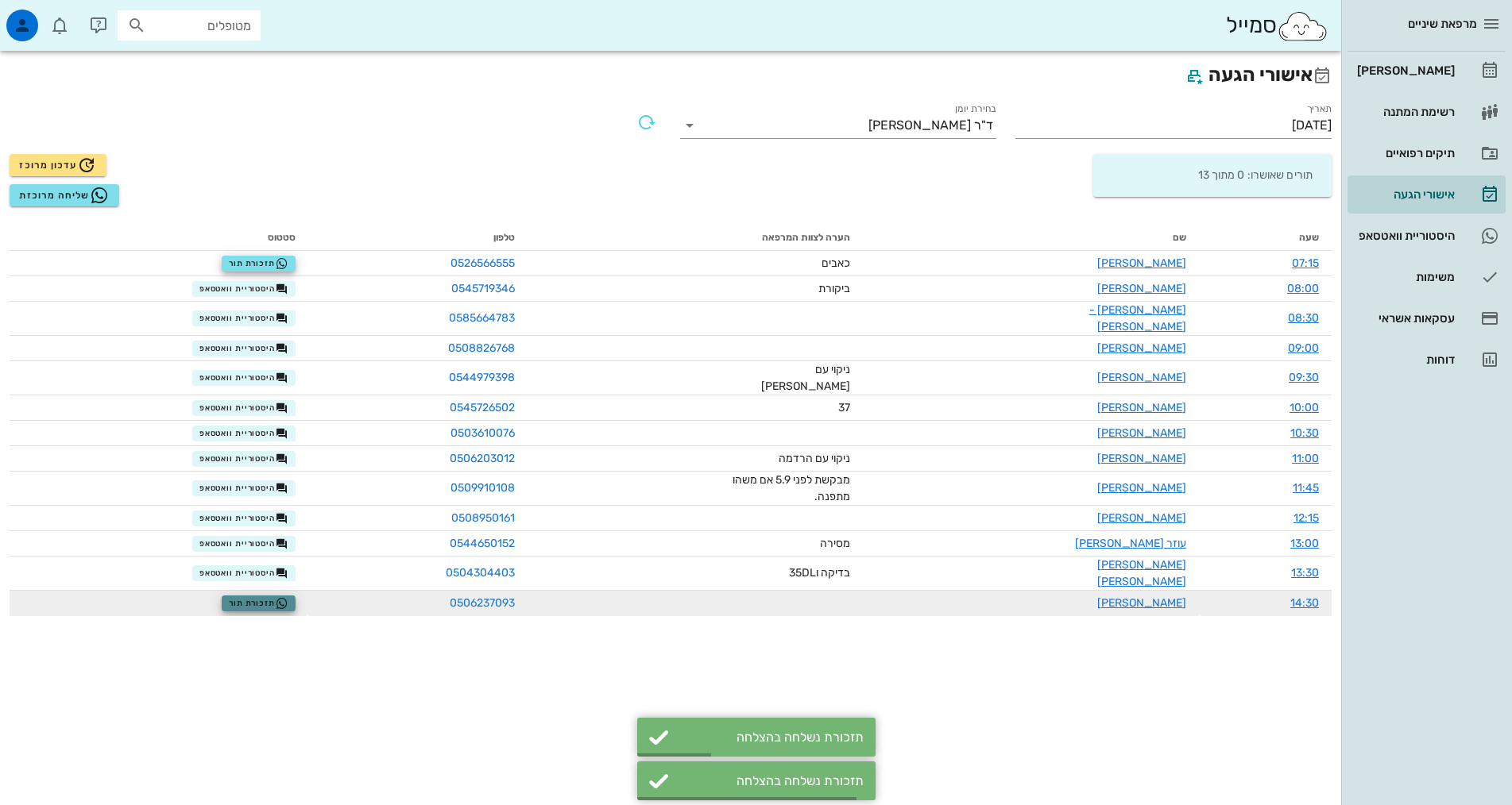
click at [271, 597] on span "תזכורת תור" at bounding box center [258, 603] width 59 height 13
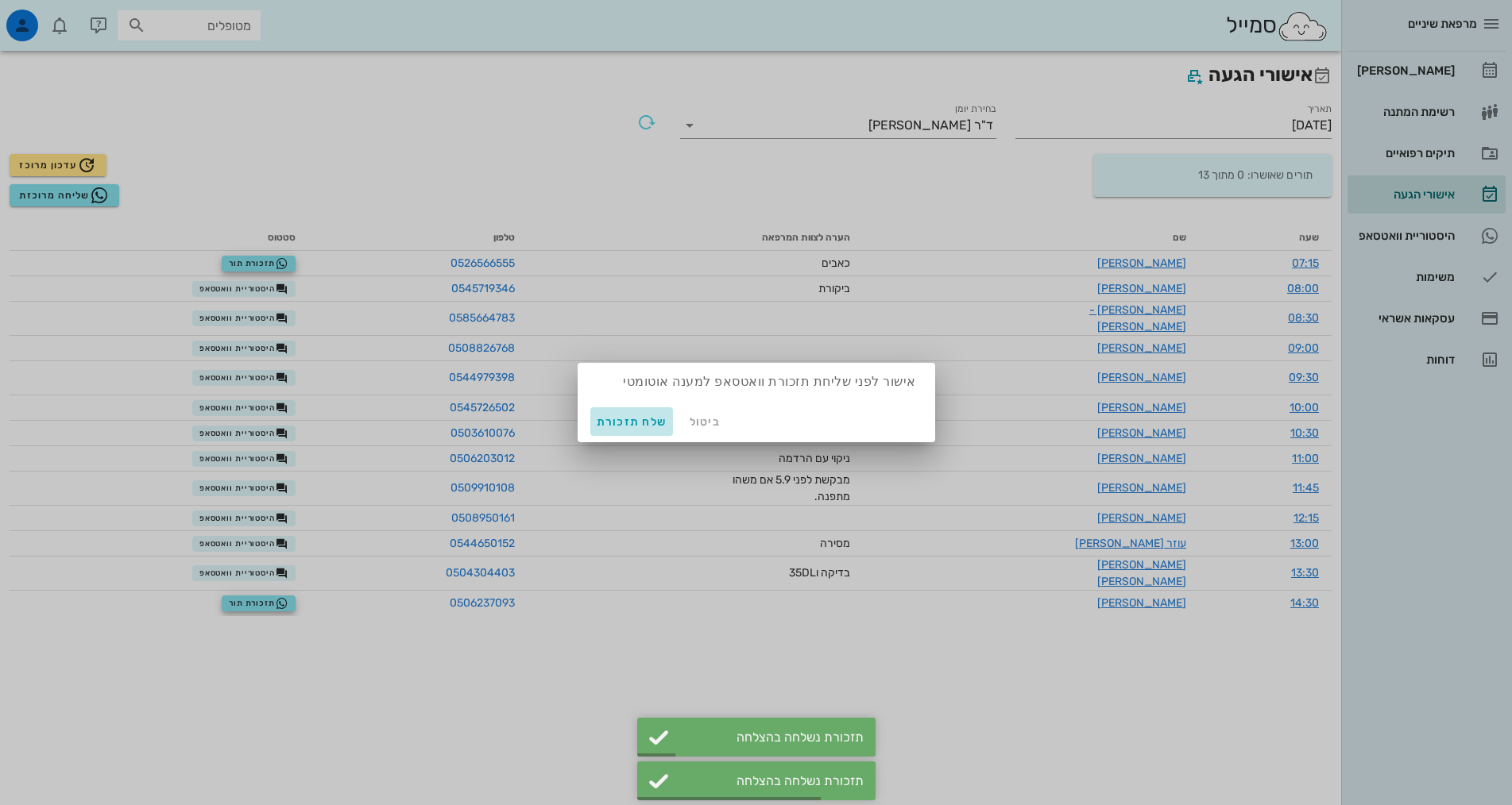
click at [648, 423] on span "שלח תזכורת" at bounding box center [631, 422] width 70 height 14
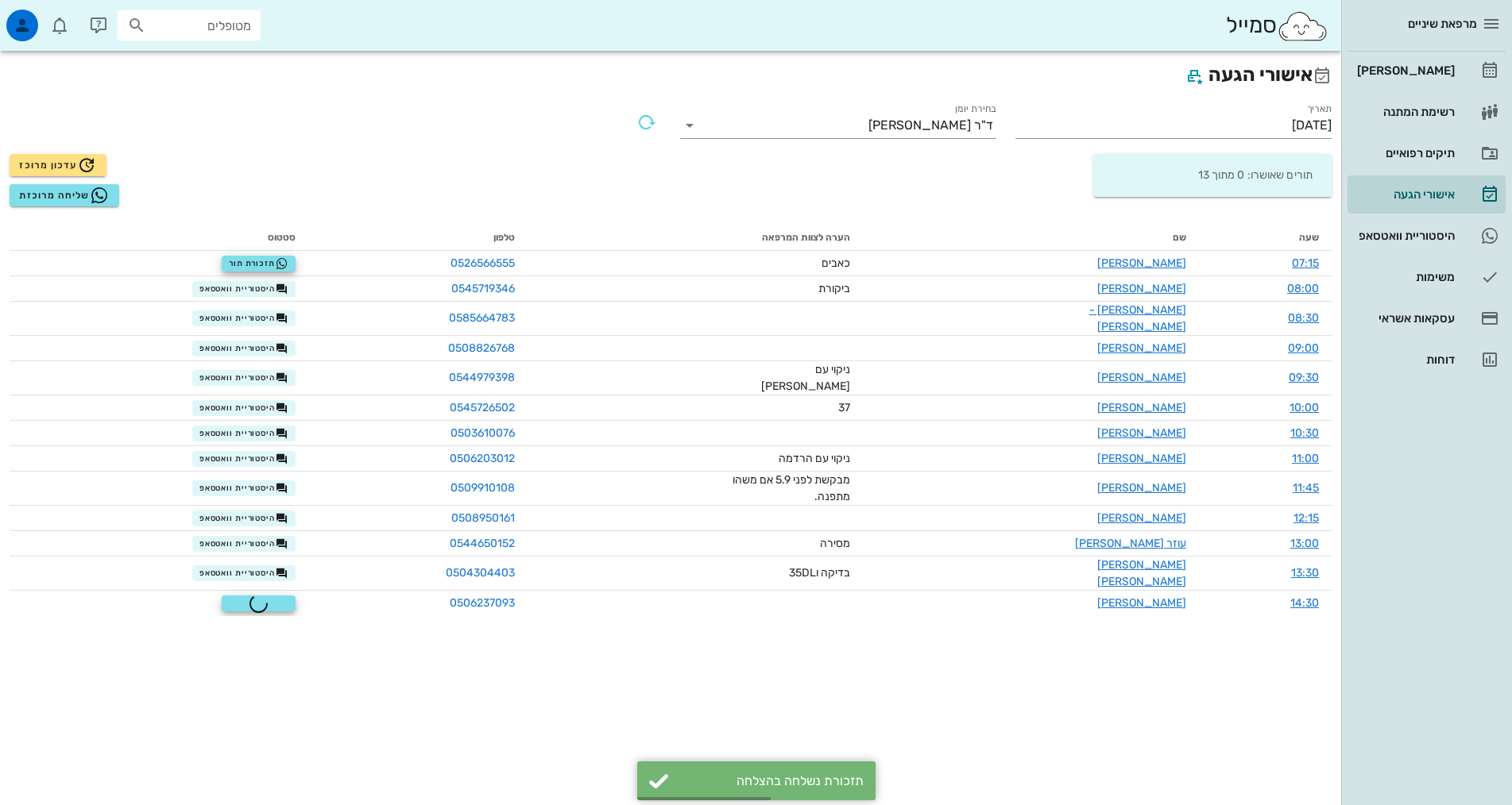
click at [1221, 651] on div "אישורי הגעה תאריך [DATE] בחירת יומן ד"ר [PERSON_NAME] תורים שאושרו: 0 מתוך 13 ע…" at bounding box center [670, 427] width 1341 height 755
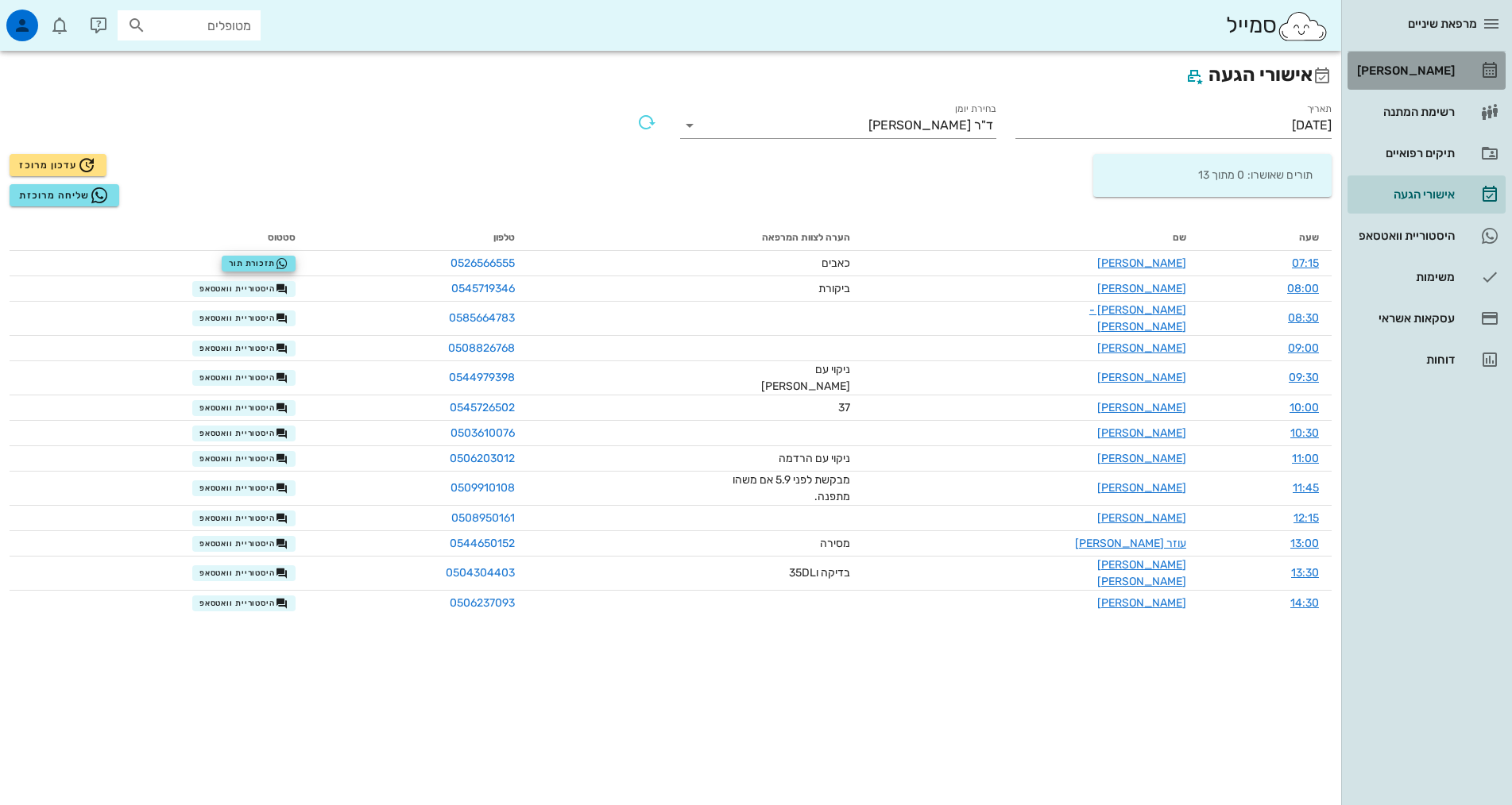
click at [1441, 76] on div "[PERSON_NAME]" at bounding box center [1404, 70] width 101 height 13
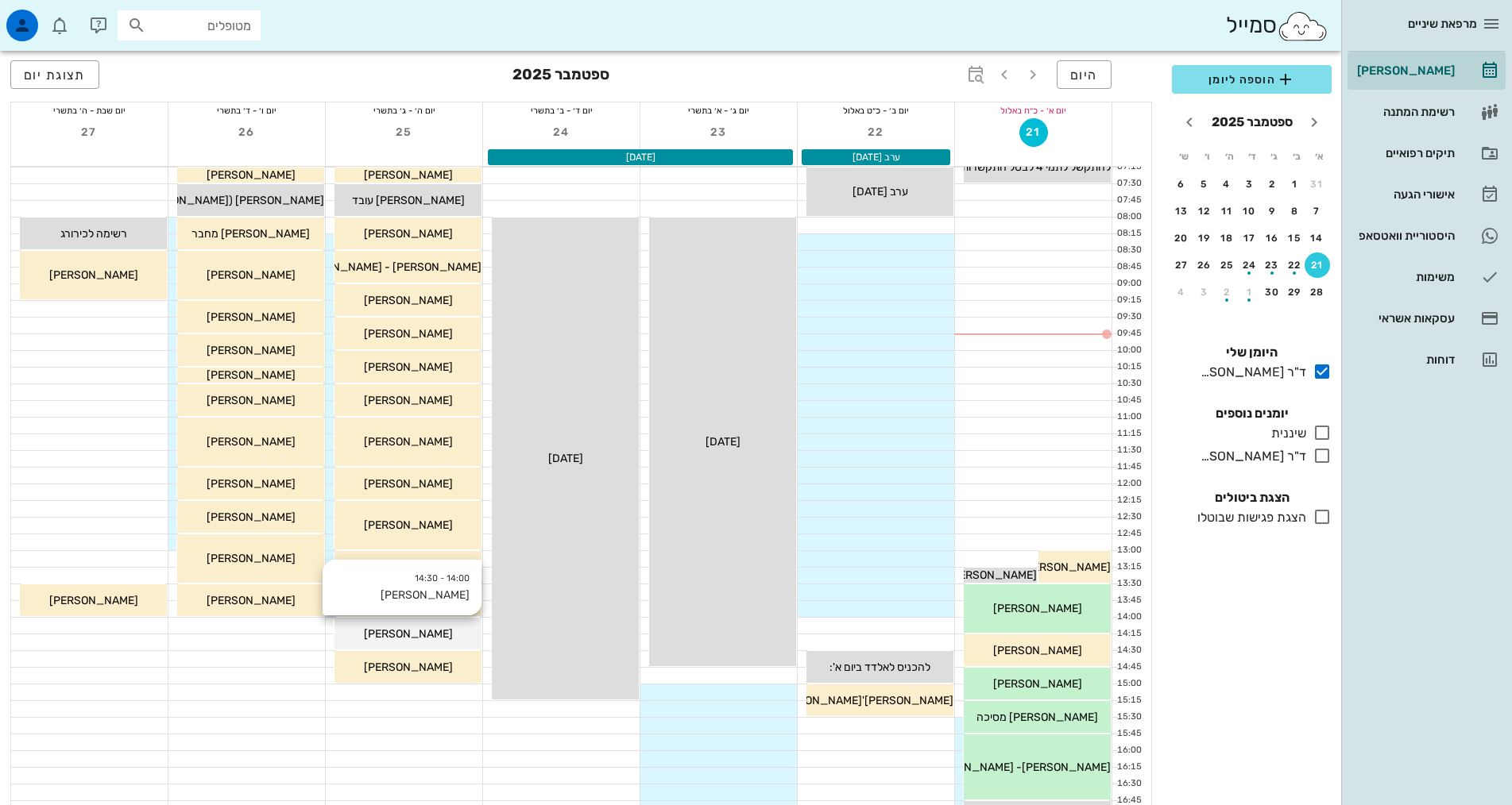
click at [410, 630] on span "[PERSON_NAME]" at bounding box center [409, 634] width 89 height 14
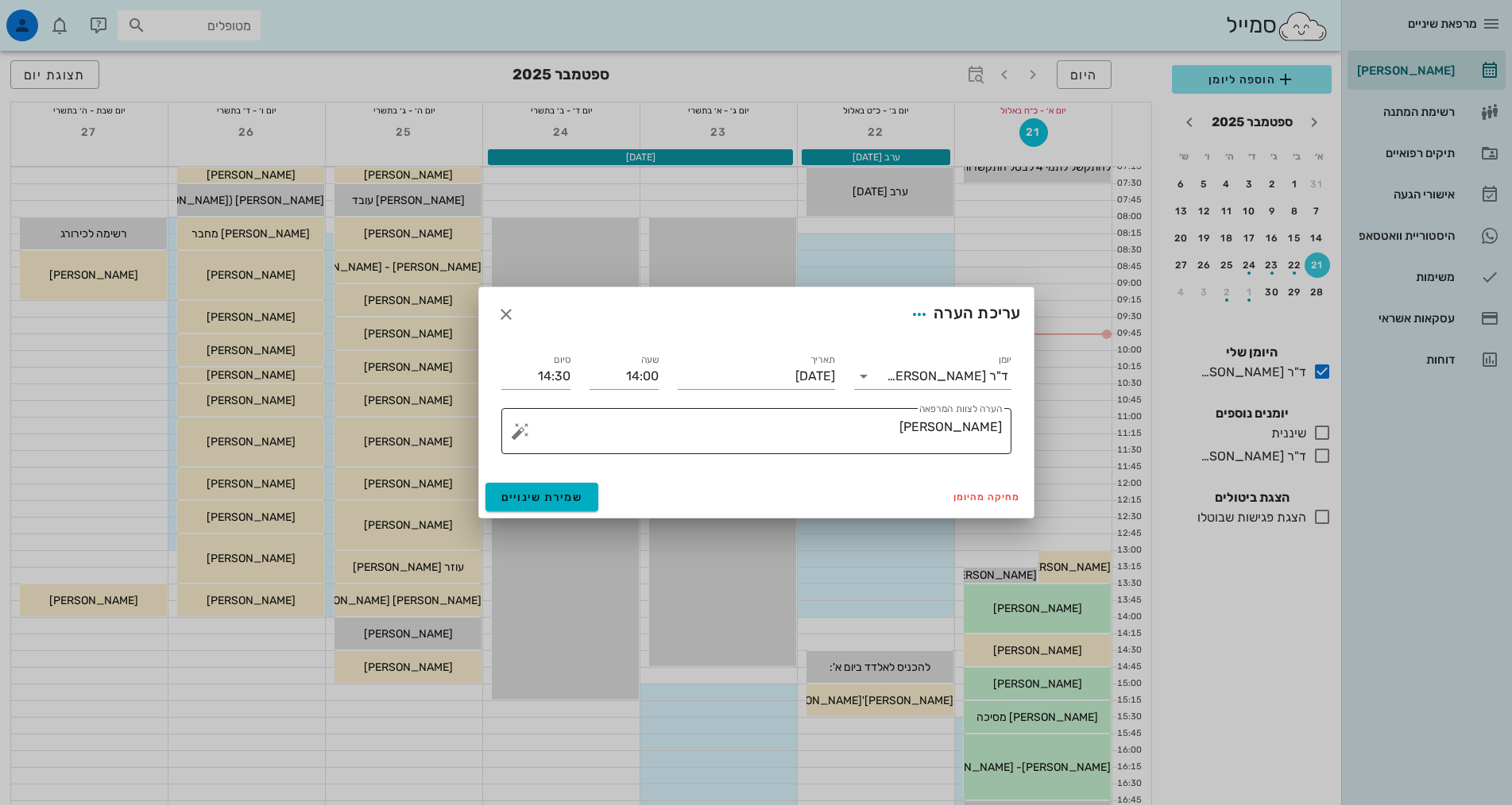
click at [839, 430] on textarea "[PERSON_NAME]" at bounding box center [762, 435] width 478 height 39
click at [502, 307] on icon "button" at bounding box center [506, 313] width 19 height 19
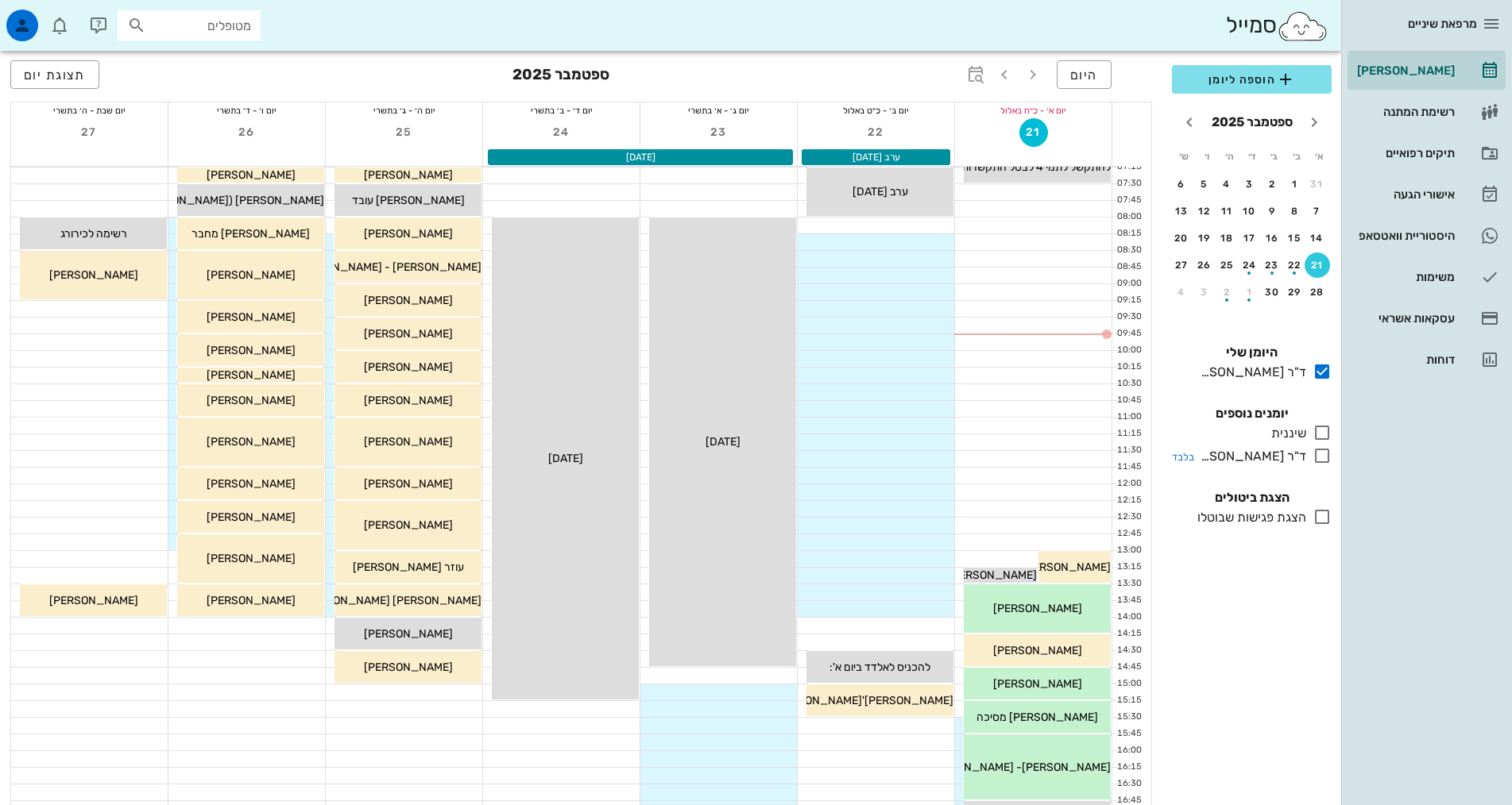
click at [1276, 457] on div "ד"ר [PERSON_NAME]" at bounding box center [1250, 456] width 112 height 19
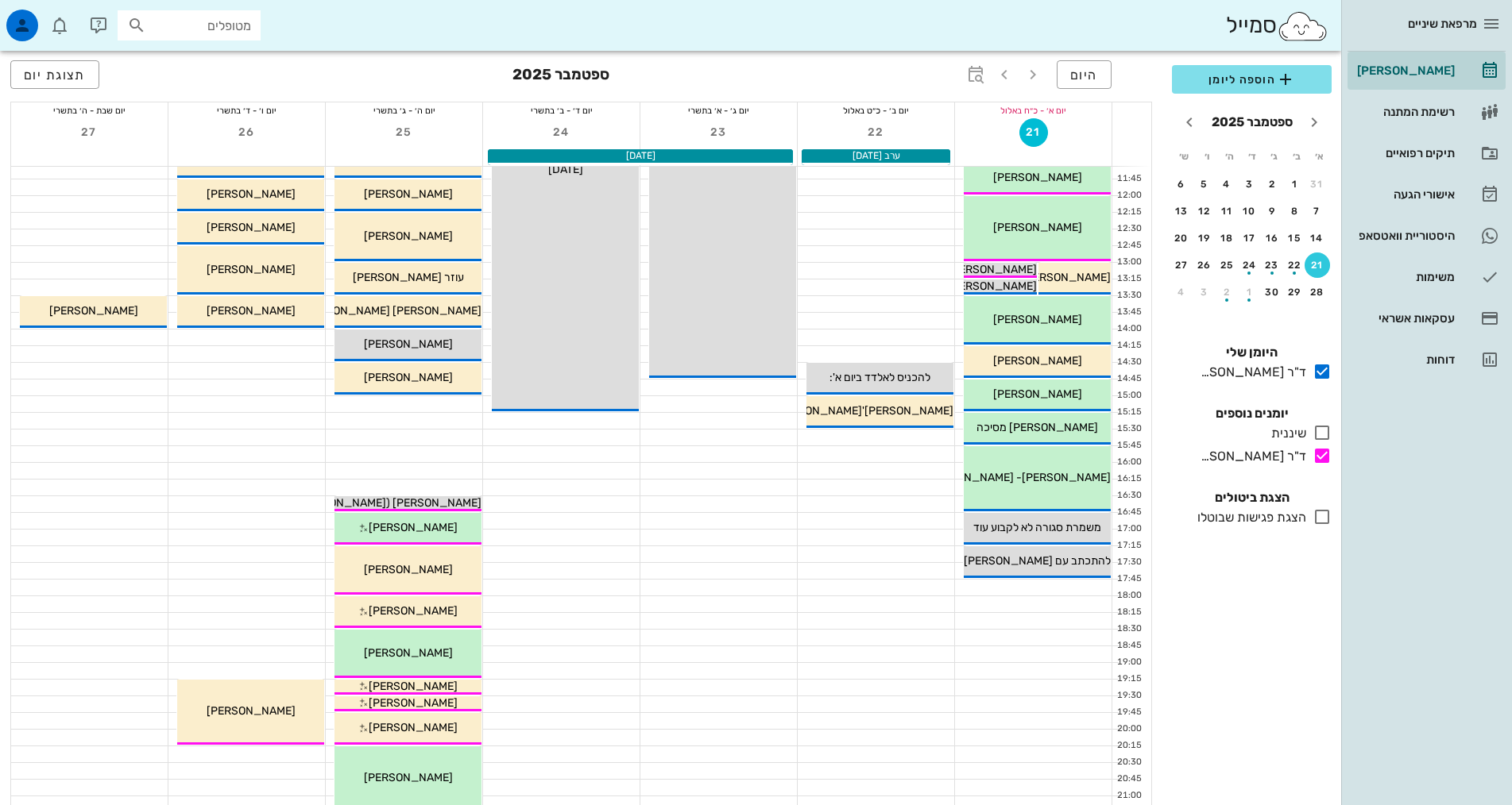
scroll to position [238, 0]
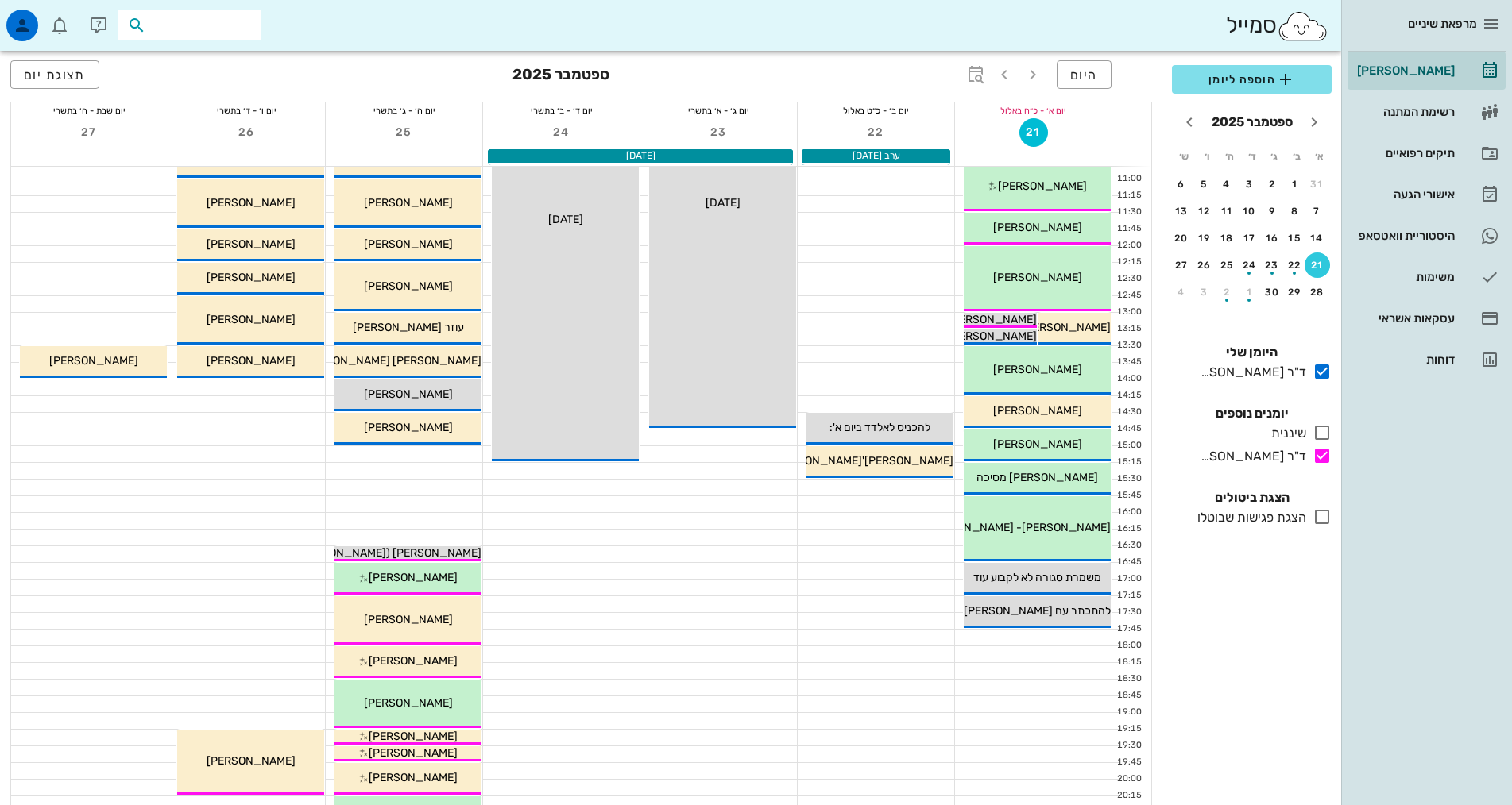
click at [212, 22] on input "text" at bounding box center [200, 25] width 102 height 21
type input "אמיתי"
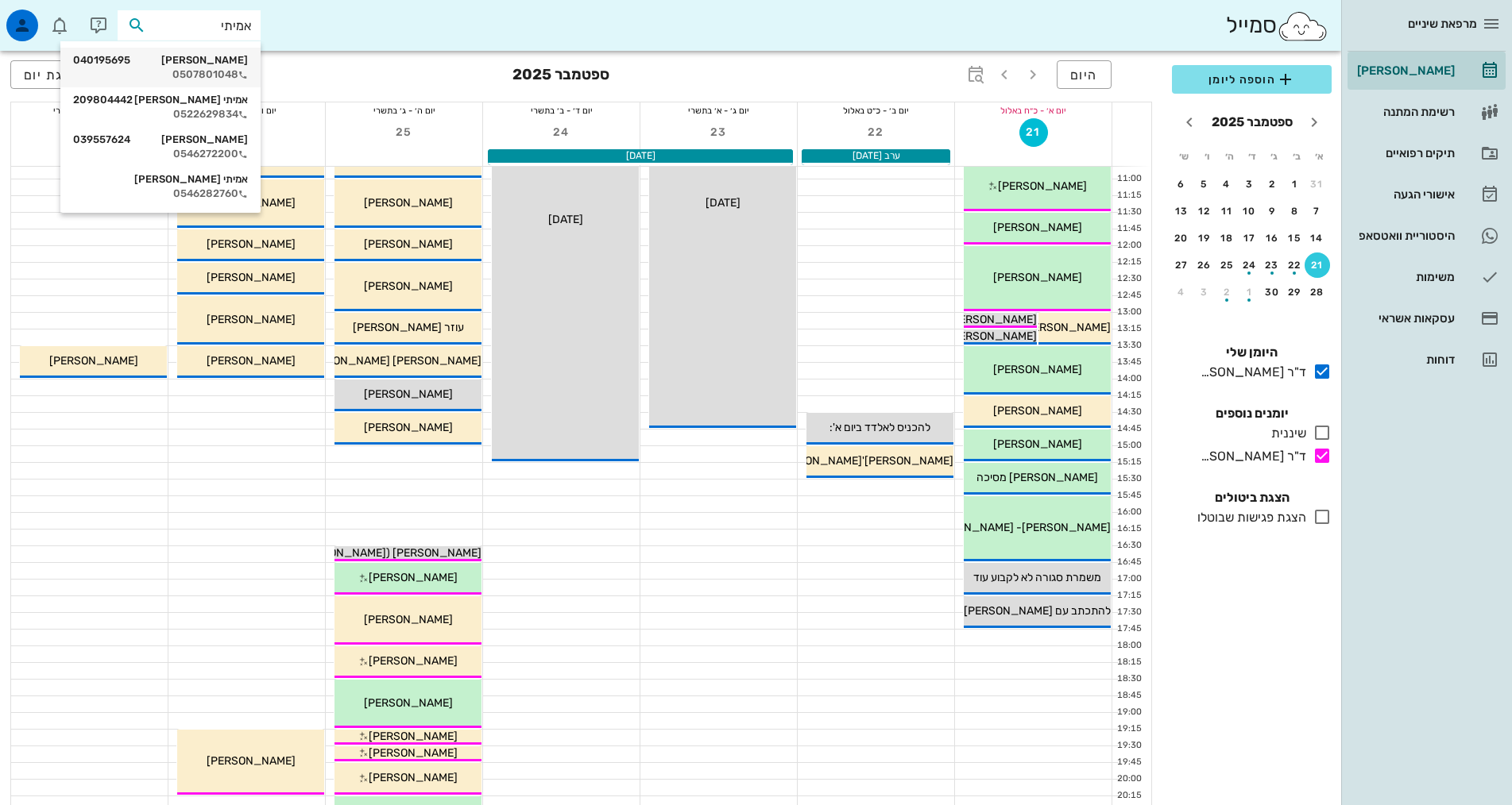
click at [224, 78] on div "0507801048" at bounding box center [160, 74] width 175 height 13
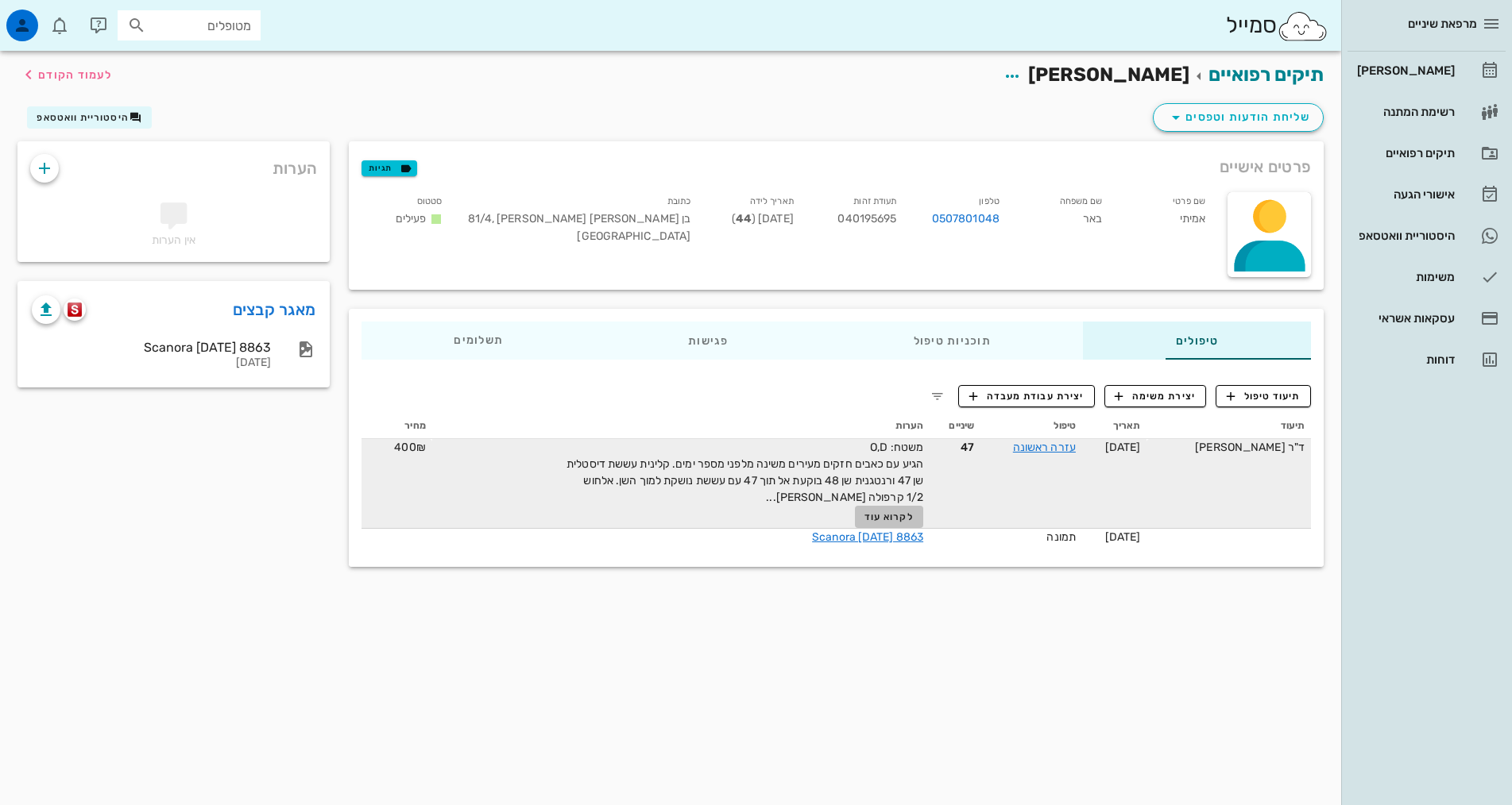
click at [872, 508] on button "לקרוא עוד" at bounding box center [890, 516] width 69 height 22
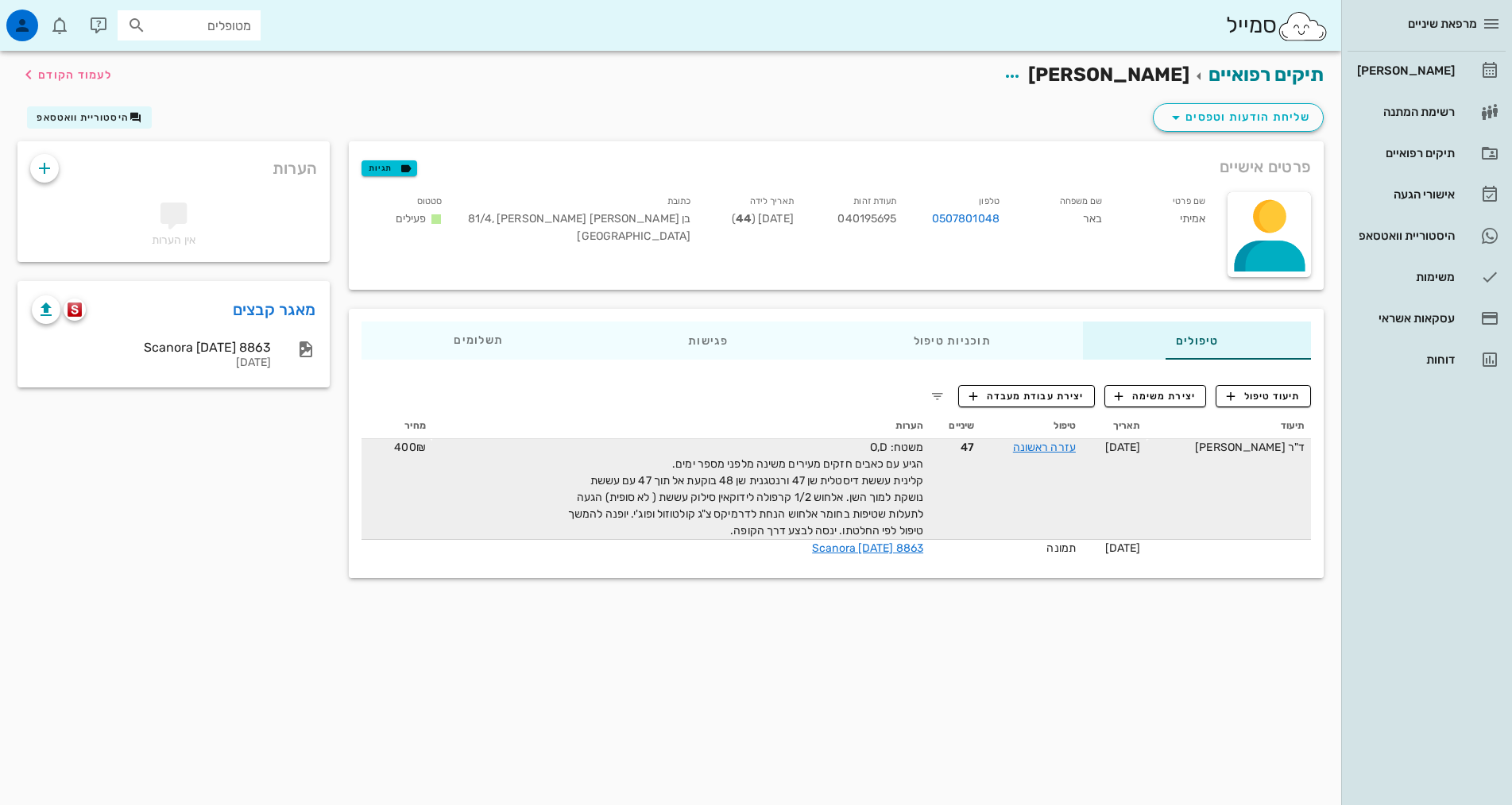
drag, startPoint x: 647, startPoint y: 524, endPoint x: 927, endPoint y: 511, distance: 280.3
click at [927, 511] on tr "ד"ר [PERSON_NAME] [DATE] עזרה ראשונה 47 משטח: O,D הגיע עם כאבים חזקים מעירים מש…" at bounding box center [835, 490] width 949 height 101
click at [759, 506] on span "הגיע עם כאבים חזקים מעירים משינה מלפני מספר ימים. קלינית עששת דיסטלית שן 47 ורנ…" at bounding box center [745, 496] width 355 height 80
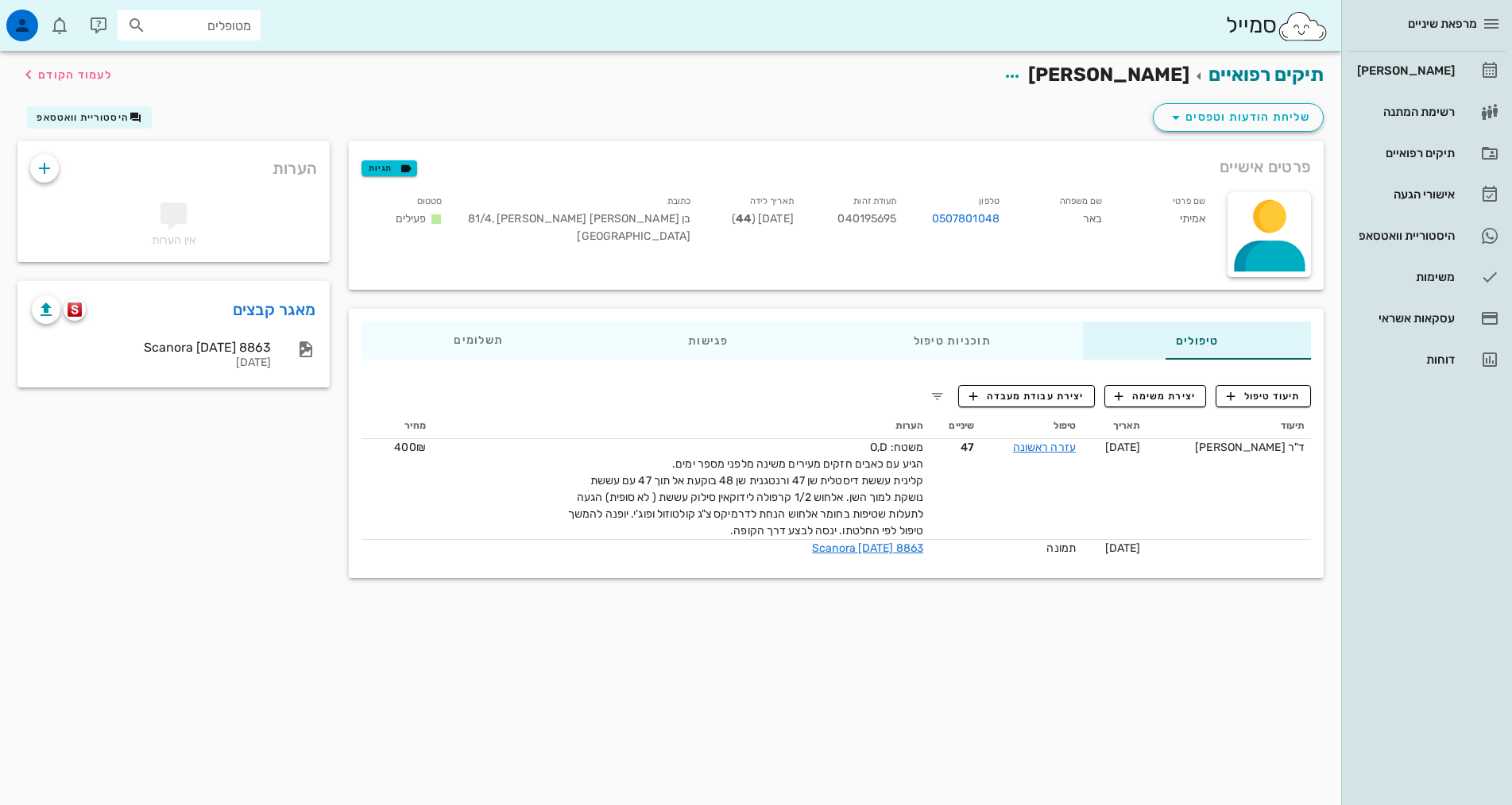
click at [1434, 525] on div "מרפאת שיניים [PERSON_NAME] רשימת המתנה תיקים רפואיים אישורי הגעה היסטוריית וואט…" at bounding box center [1426, 402] width 171 height 805
click at [1375, 56] on link "[PERSON_NAME]" at bounding box center [1426, 70] width 158 height 39
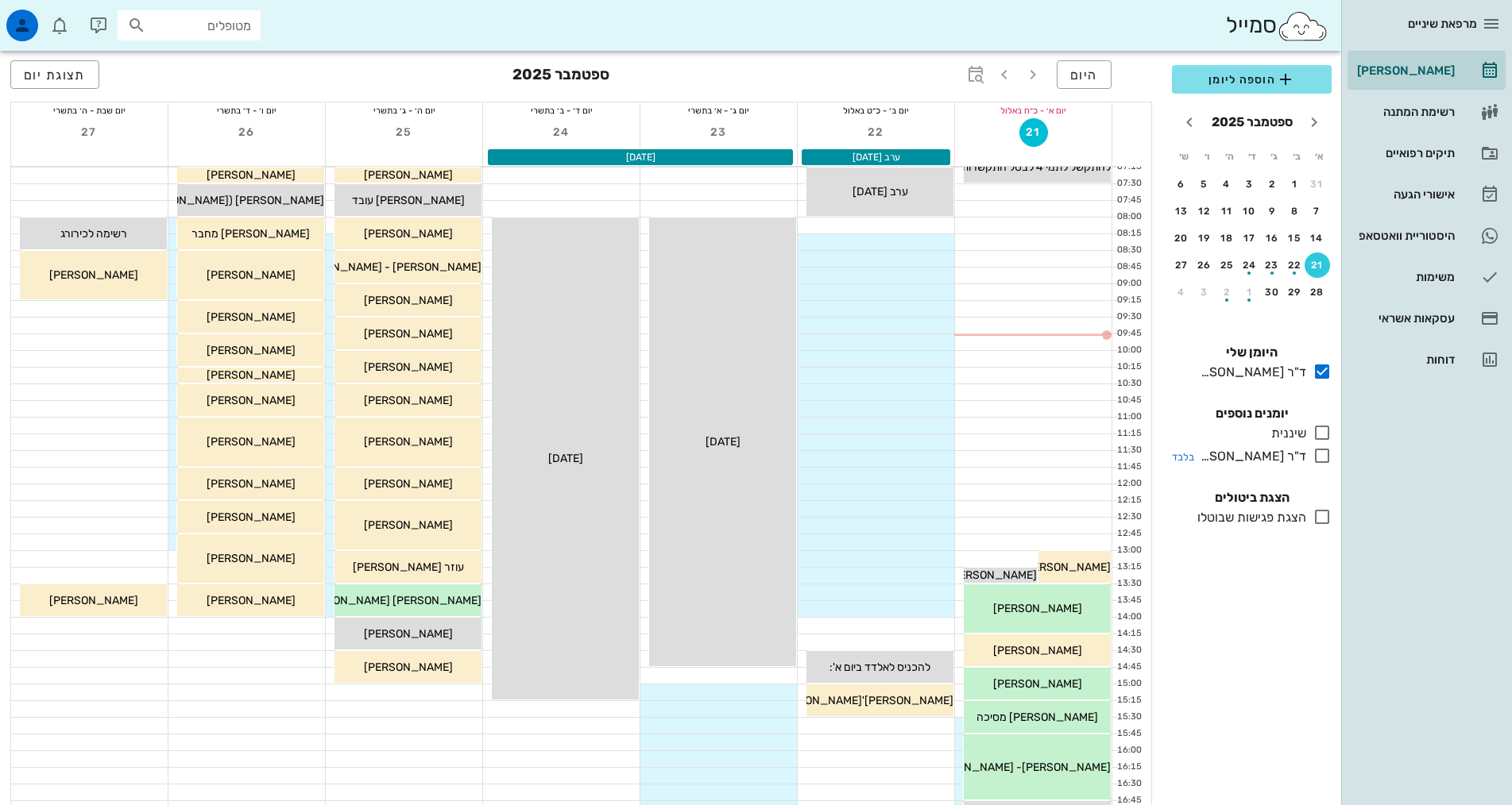
click at [1289, 457] on div "ד"ר [PERSON_NAME]" at bounding box center [1250, 456] width 112 height 19
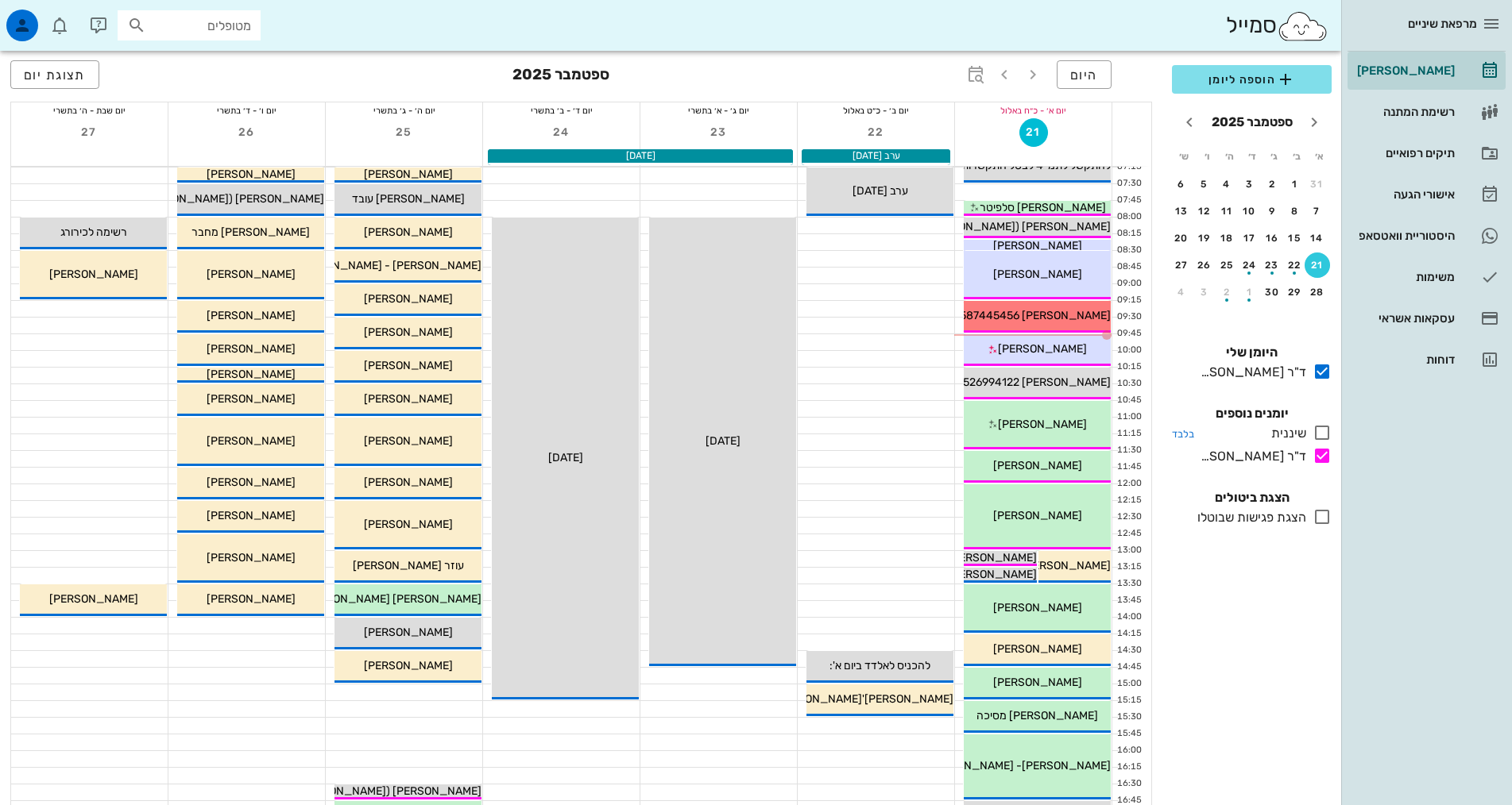
click at [1300, 433] on div "שיננית" at bounding box center [1285, 433] width 42 height 19
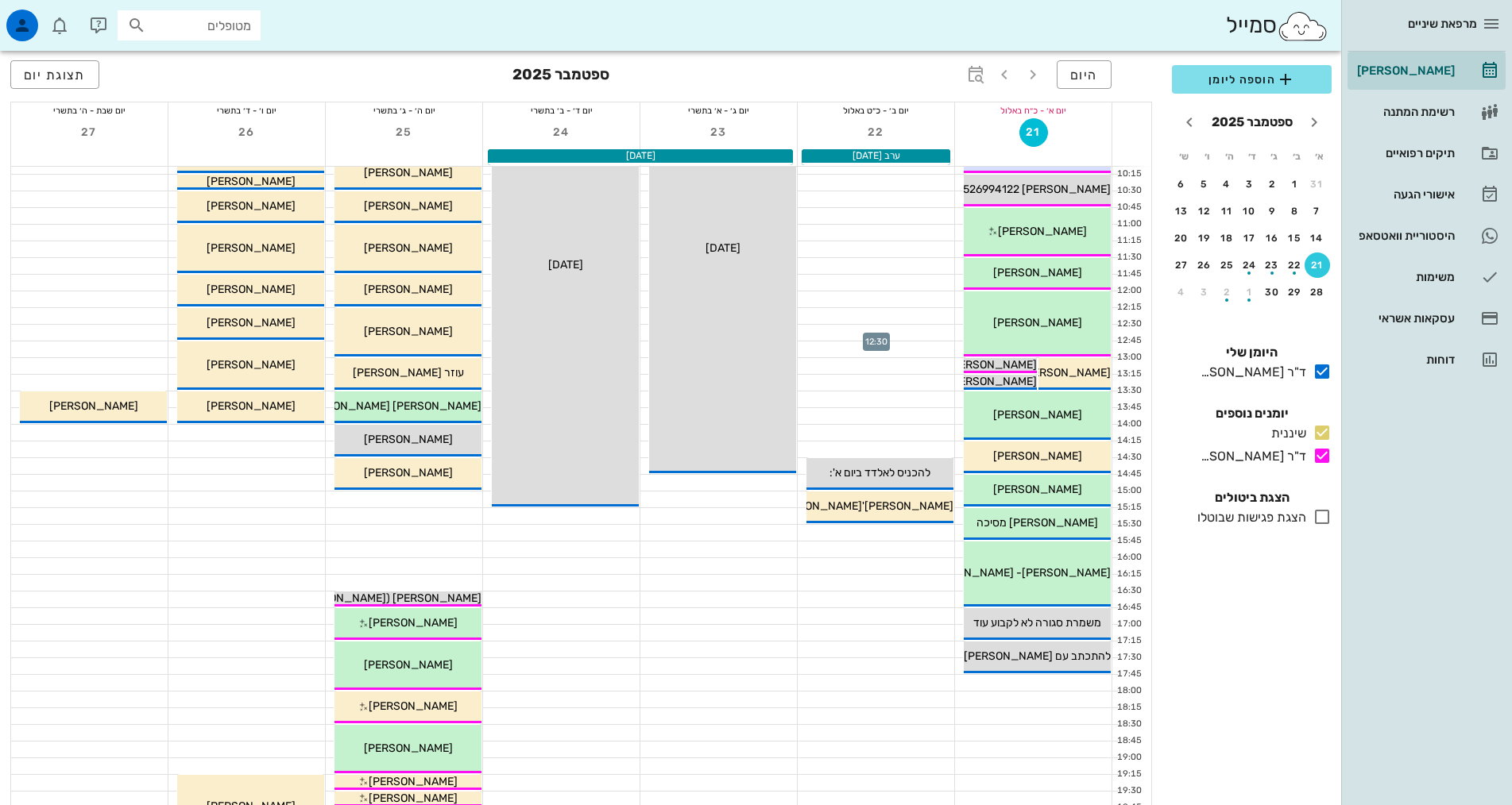
scroll to position [238, 0]
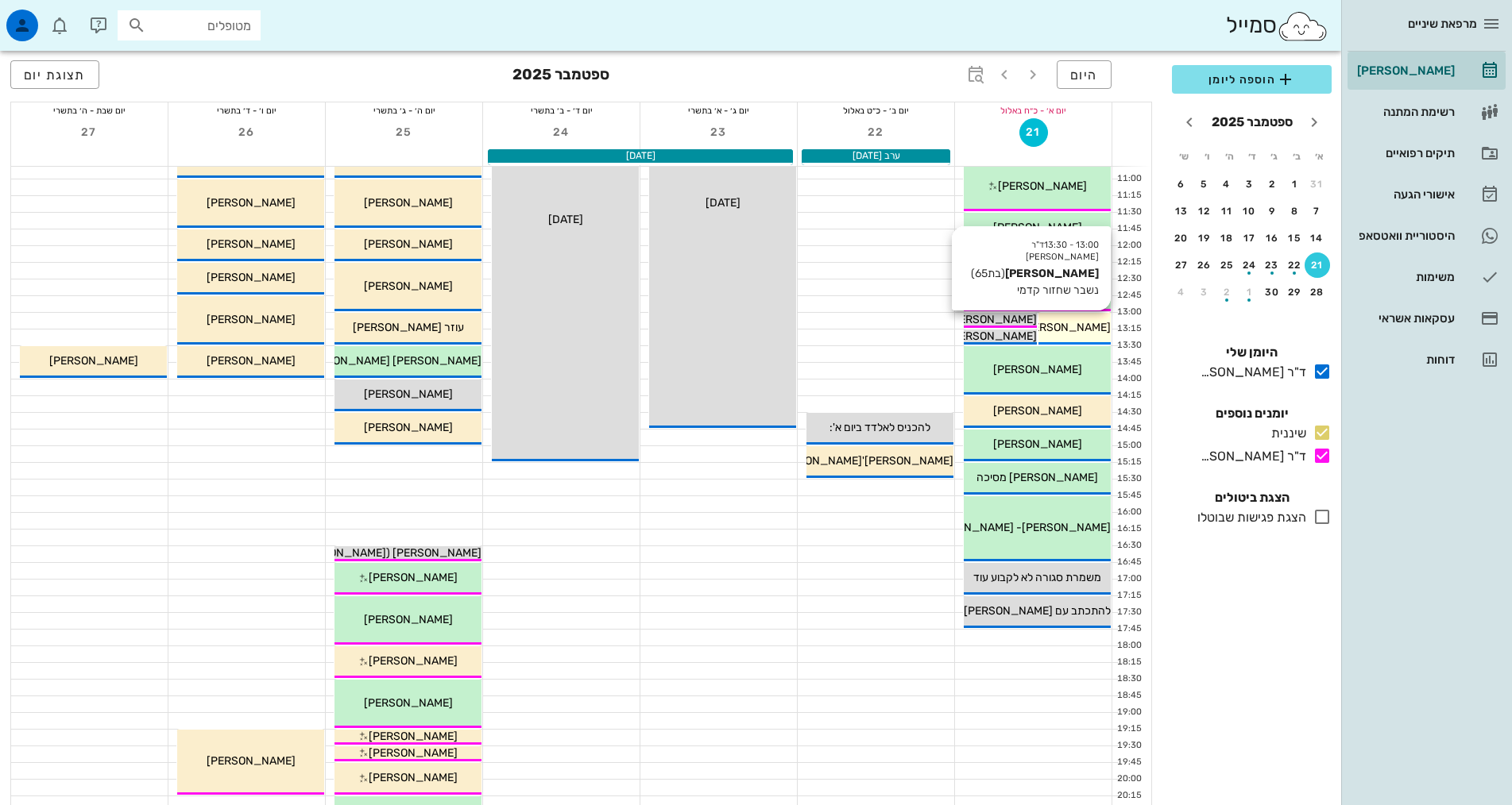
click at [1088, 332] on span "[PERSON_NAME]" at bounding box center [1066, 327] width 89 height 14
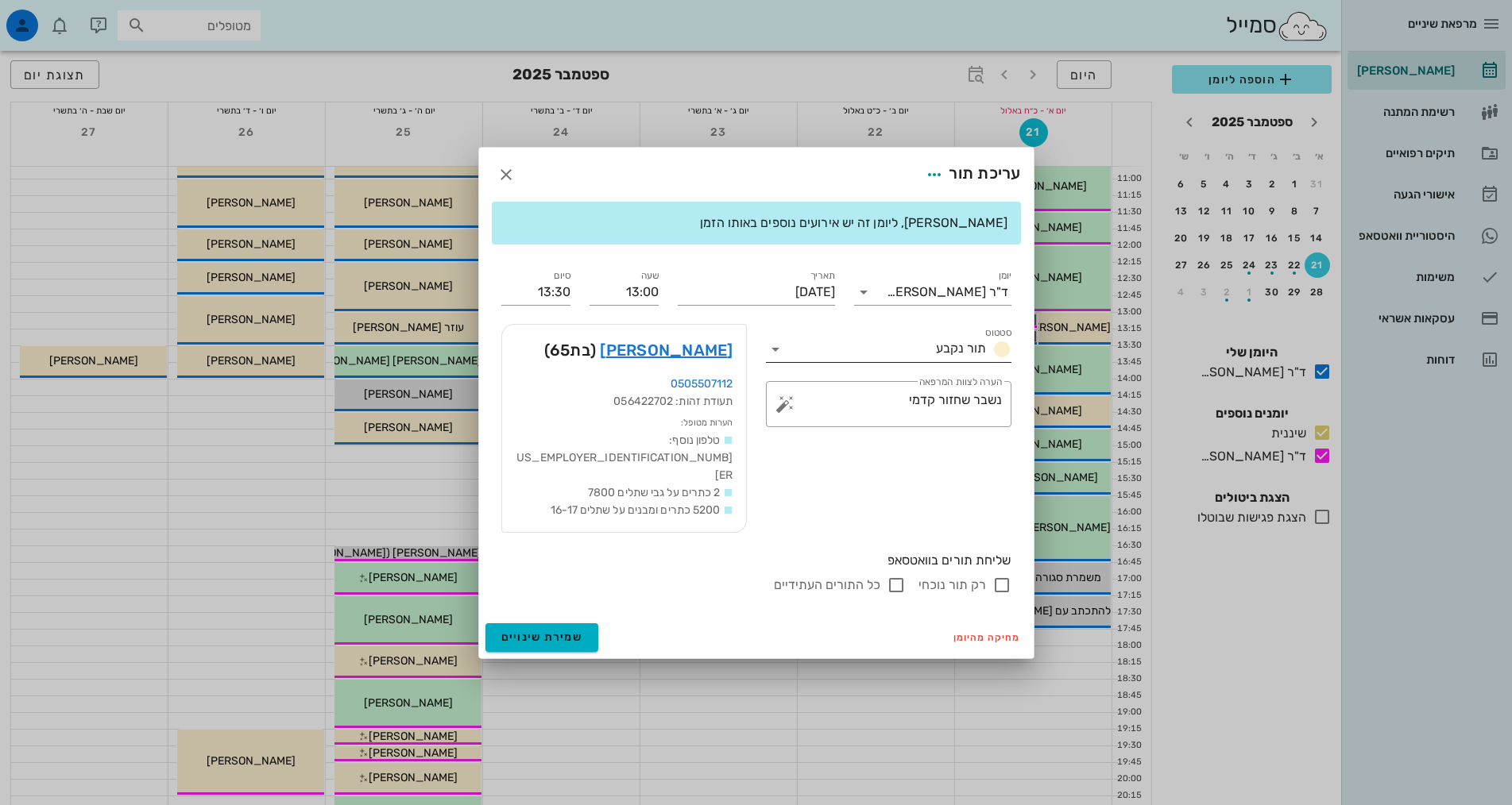
click at [973, 356] on span "תור נקבע" at bounding box center [961, 347] width 50 height 15
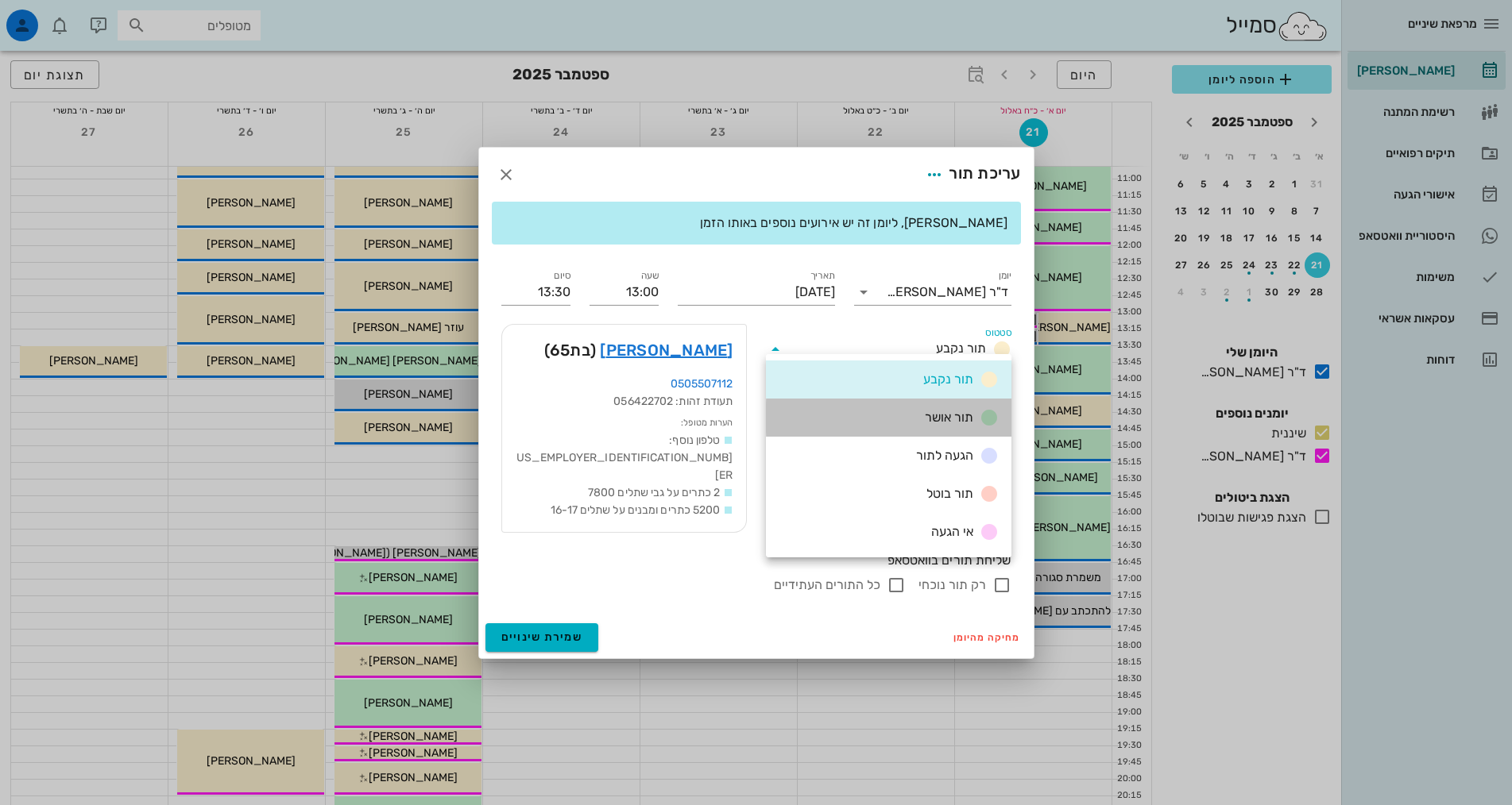
click at [970, 412] on span "תור אושר" at bounding box center [948, 416] width 48 height 15
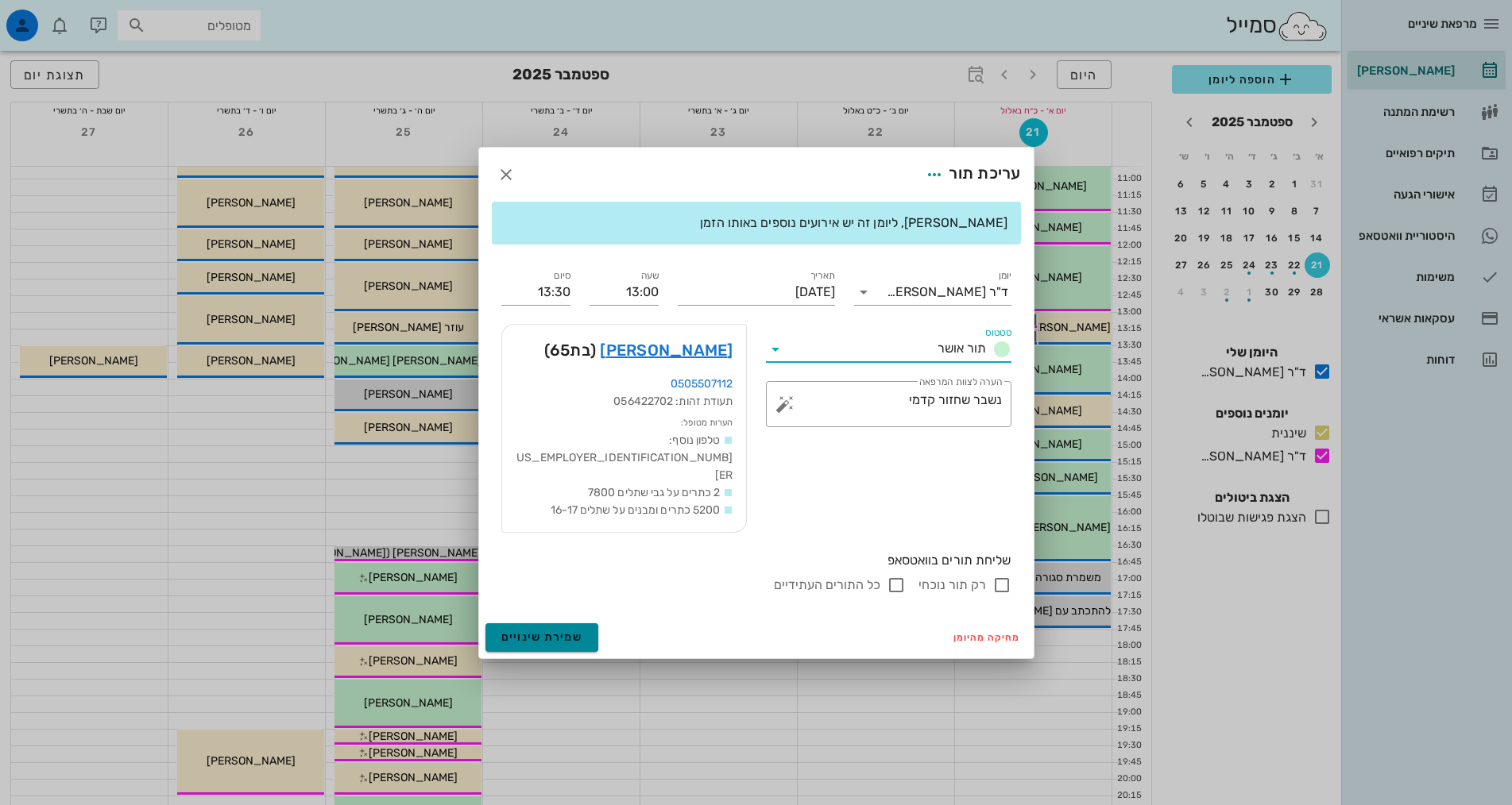
click at [548, 630] on span "שמירת שינויים" at bounding box center [542, 637] width 82 height 14
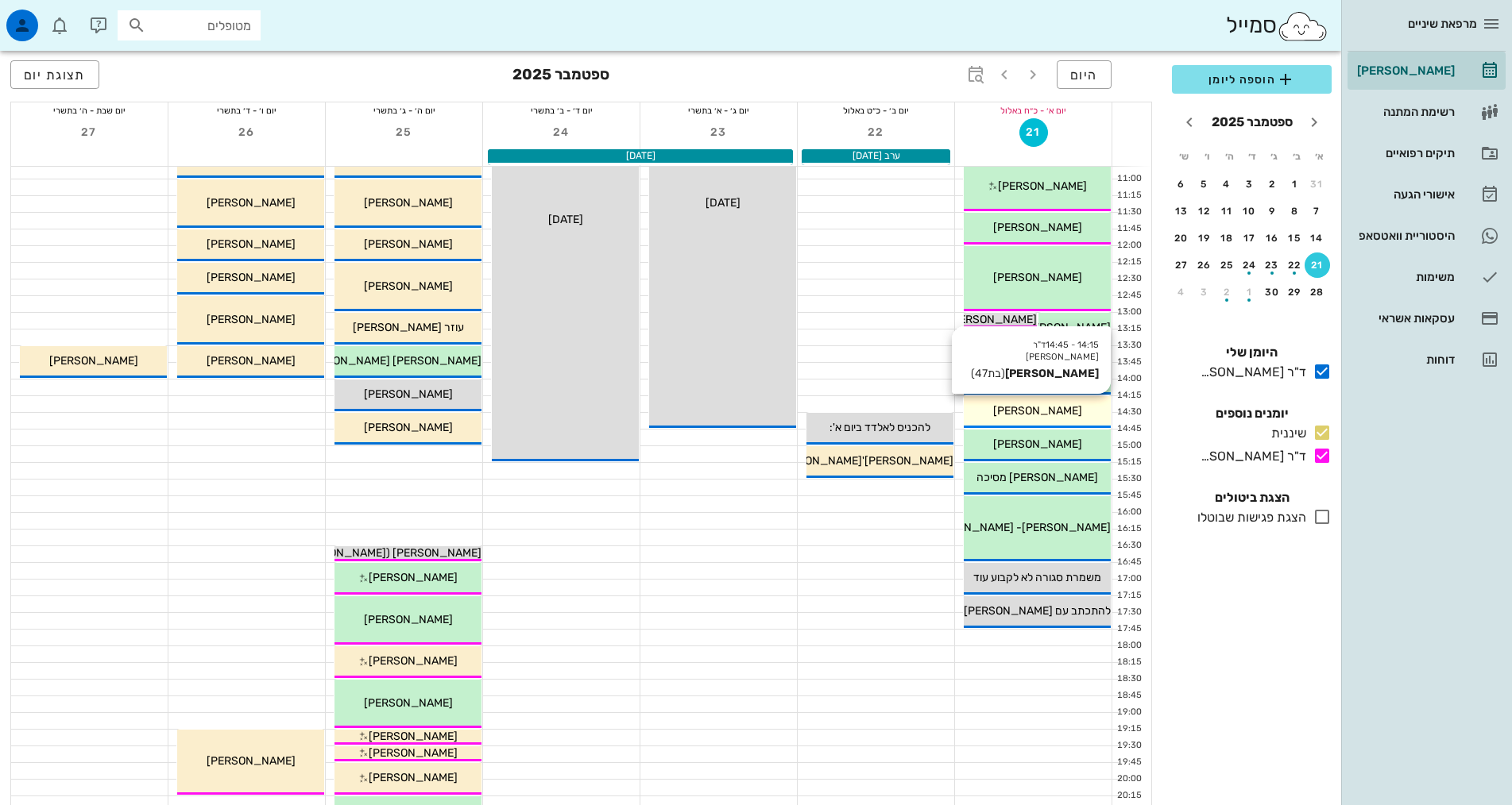
click at [1073, 406] on div "[PERSON_NAME]" at bounding box center [1037, 410] width 147 height 17
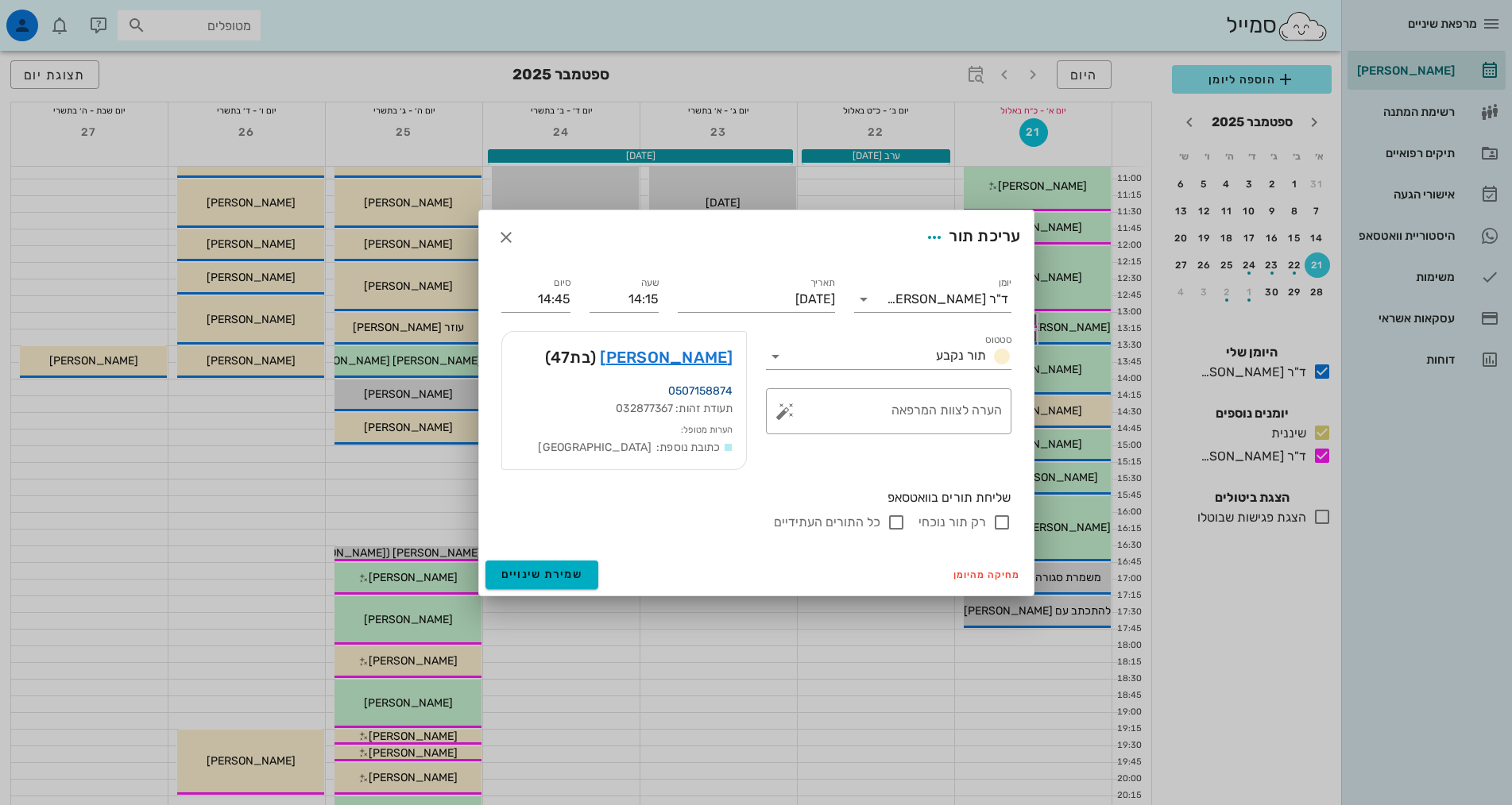
click at [731, 393] on link "0507158874" at bounding box center [701, 392] width 65 height 14
click at [684, 360] on link "[PERSON_NAME]" at bounding box center [666, 357] width 133 height 26
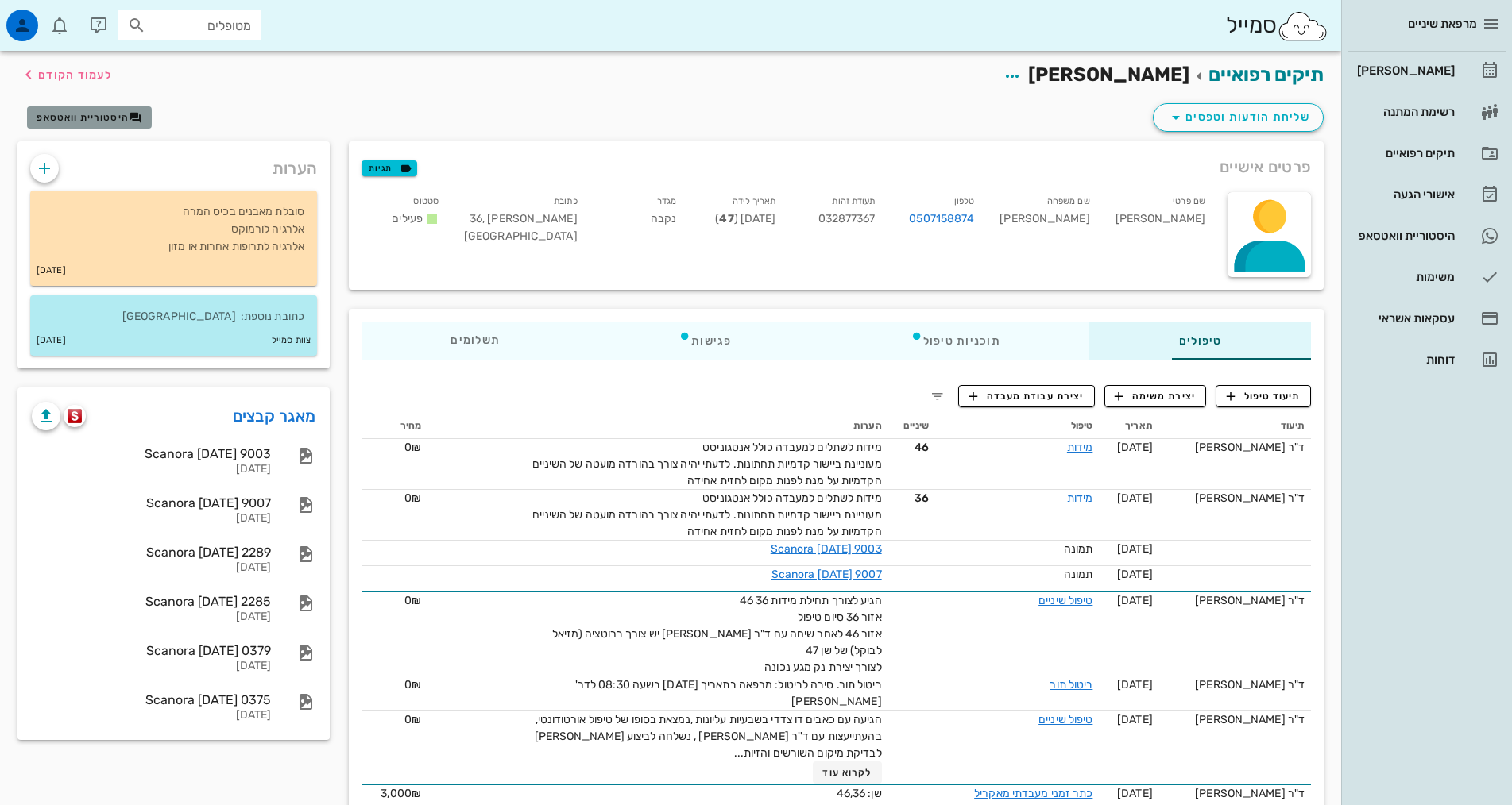
click at [130, 121] on icon "button" at bounding box center [136, 117] width 13 height 13
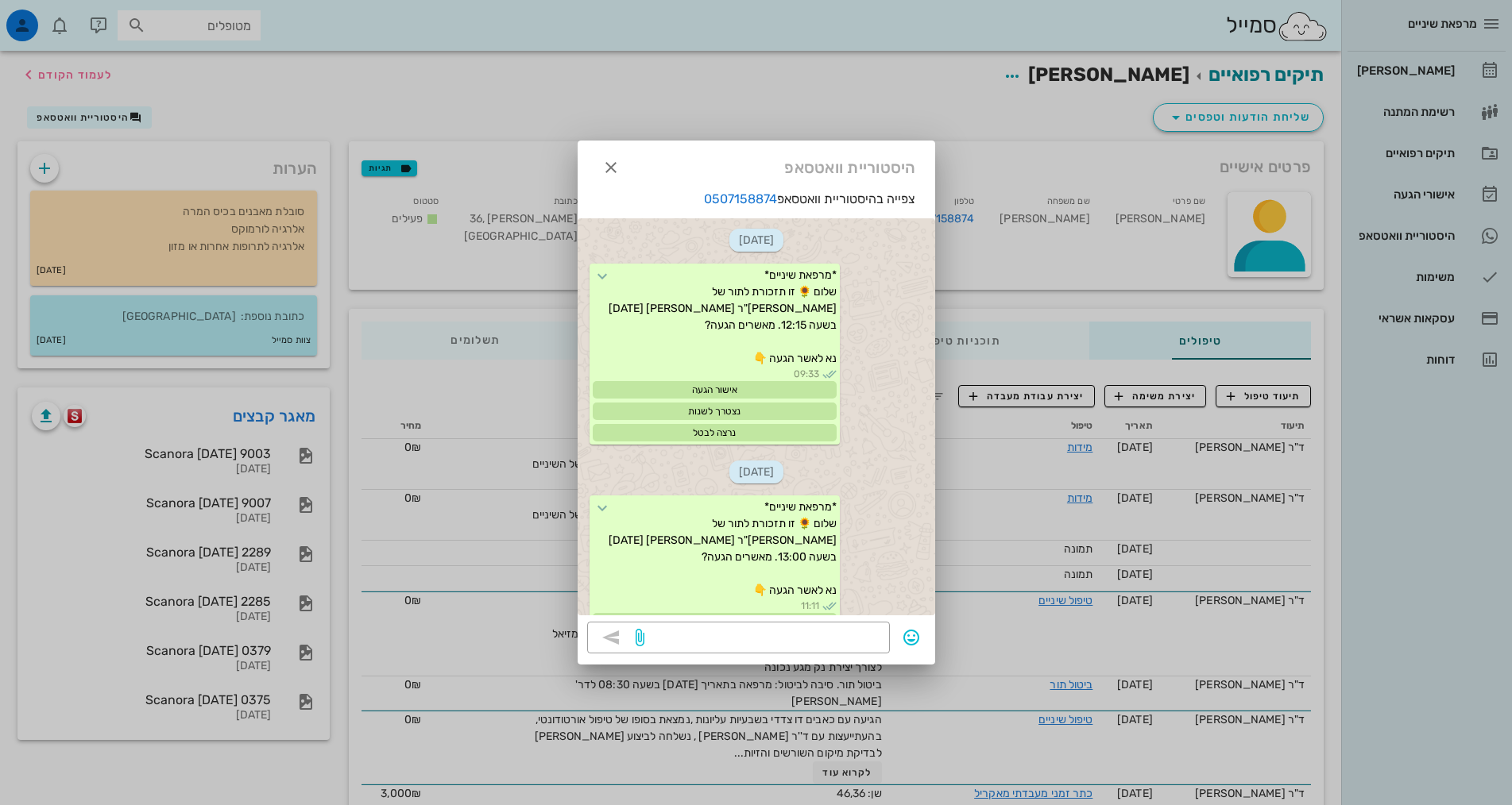
scroll to position [553, 0]
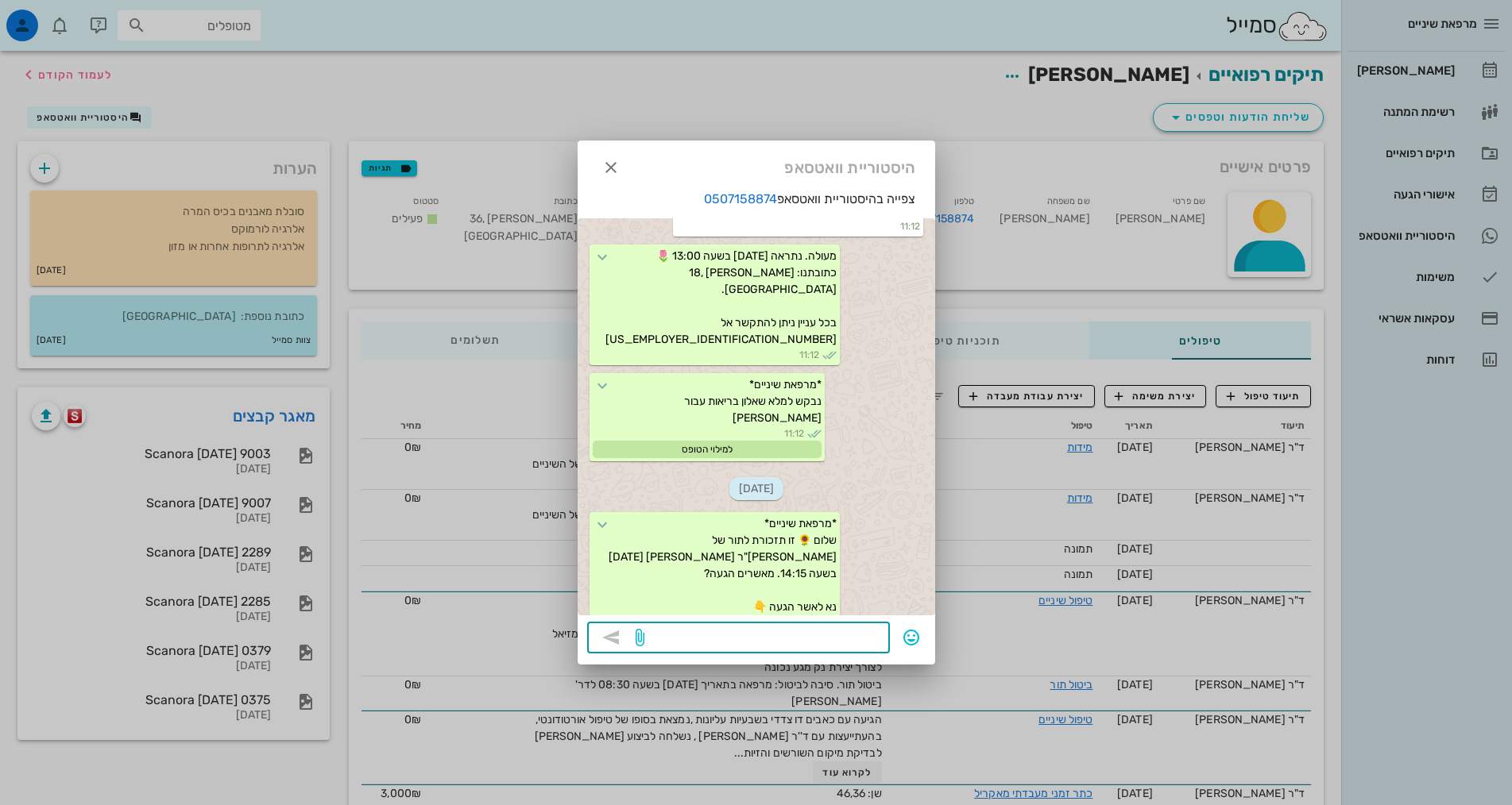
click at [812, 636] on textarea at bounding box center [763, 639] width 233 height 26
type textarea "[PERSON_NAME]. נא לאשר הגעה לתור היום!"
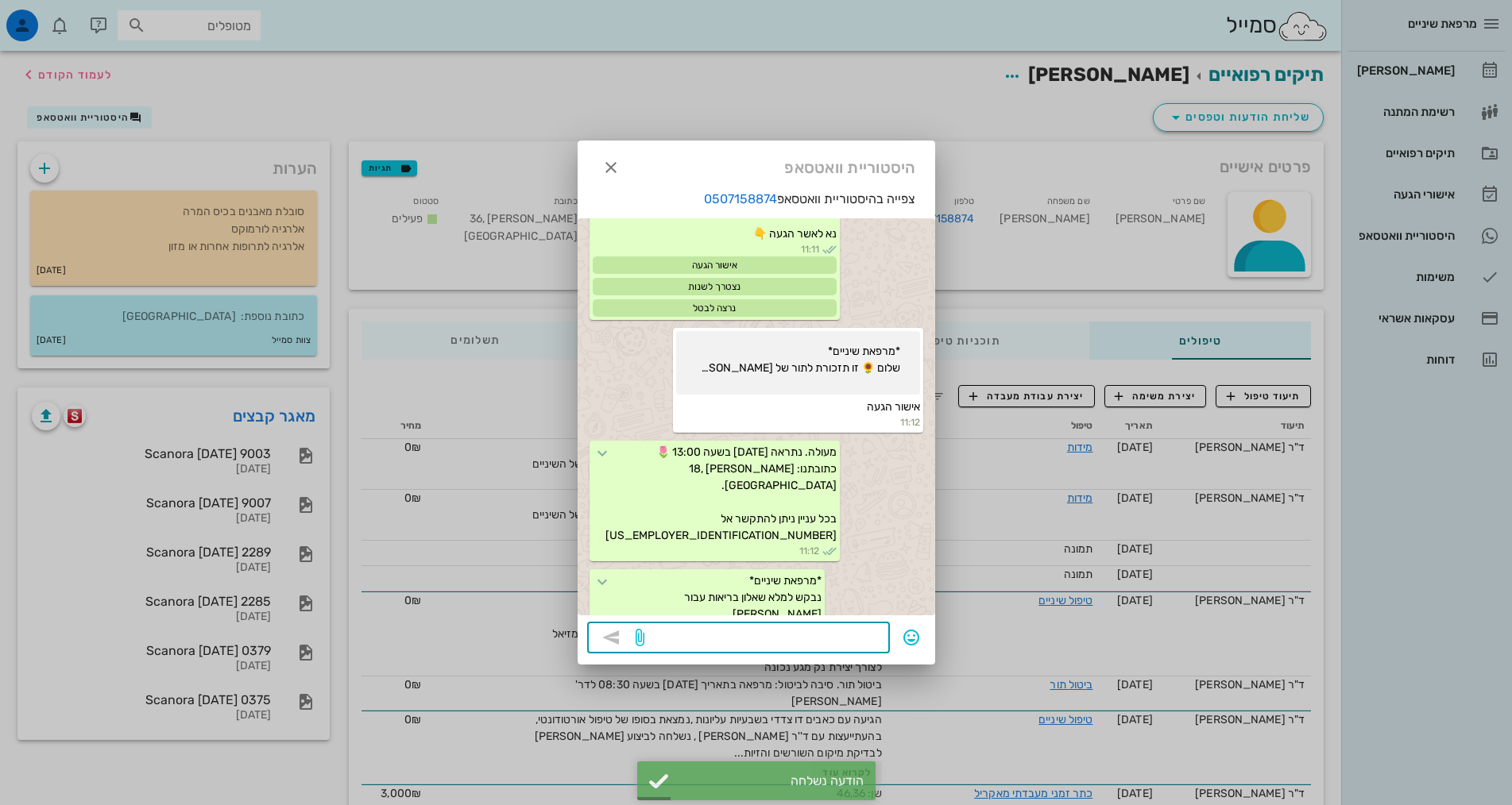
scroll to position [674, 0]
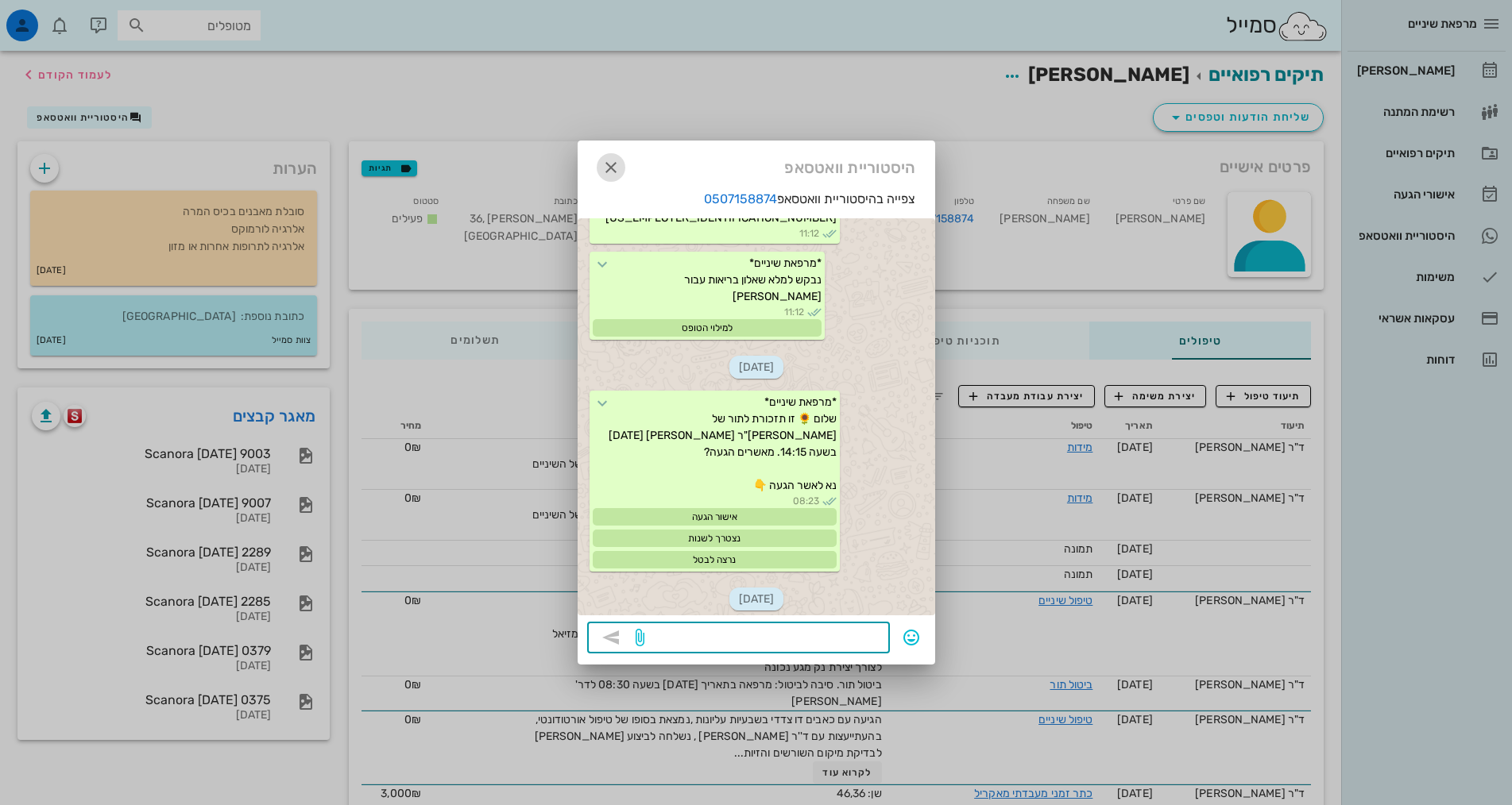
click at [614, 171] on icon "button" at bounding box center [611, 167] width 19 height 19
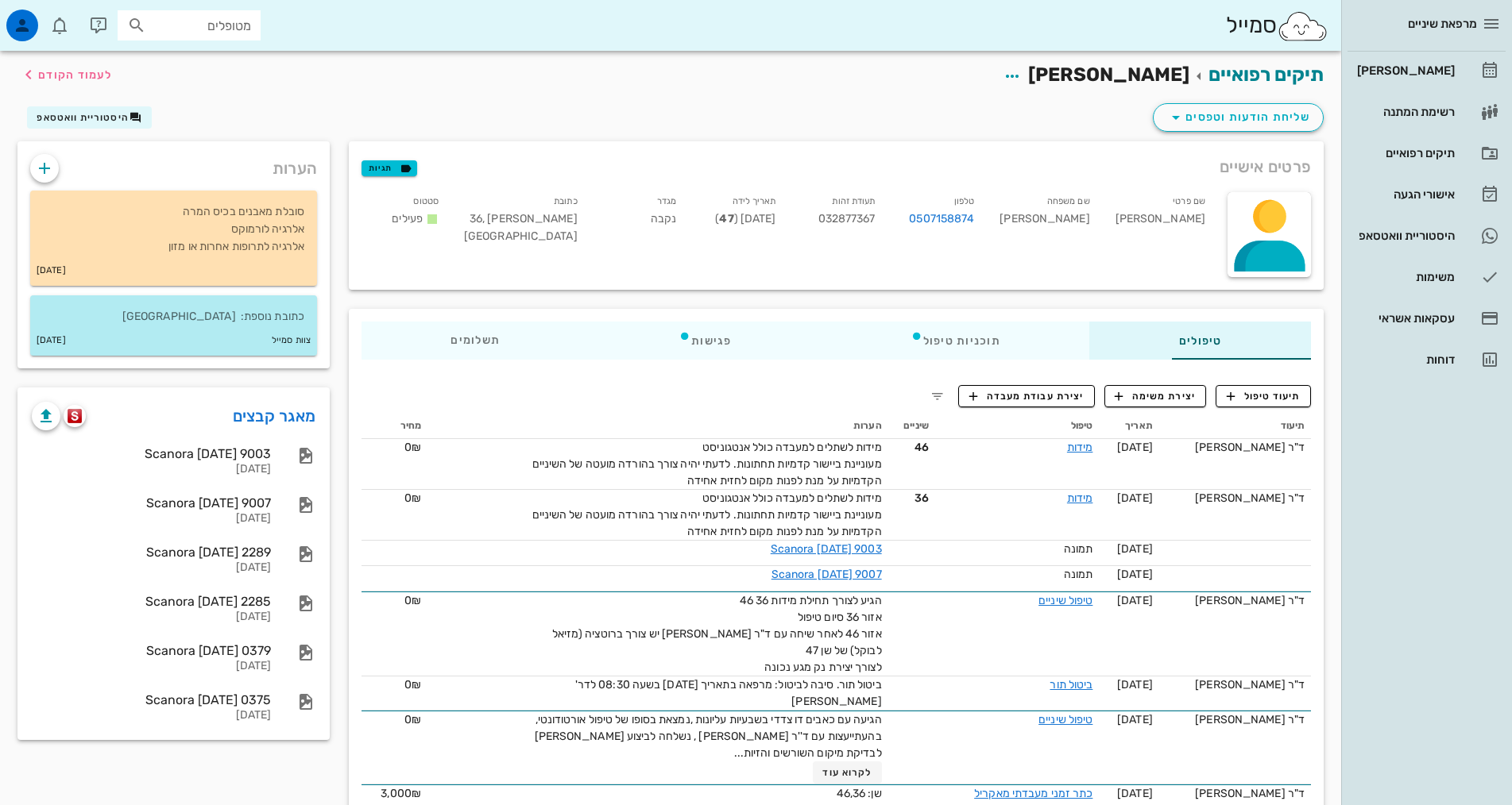
click at [1447, 514] on div "מרפאת שיניים [PERSON_NAME] רשימת המתנה תיקים רפואיים אישורי הגעה היסטוריית וואט…" at bounding box center [1426, 402] width 171 height 805
click at [1422, 72] on div "[PERSON_NAME]" at bounding box center [1404, 70] width 101 height 13
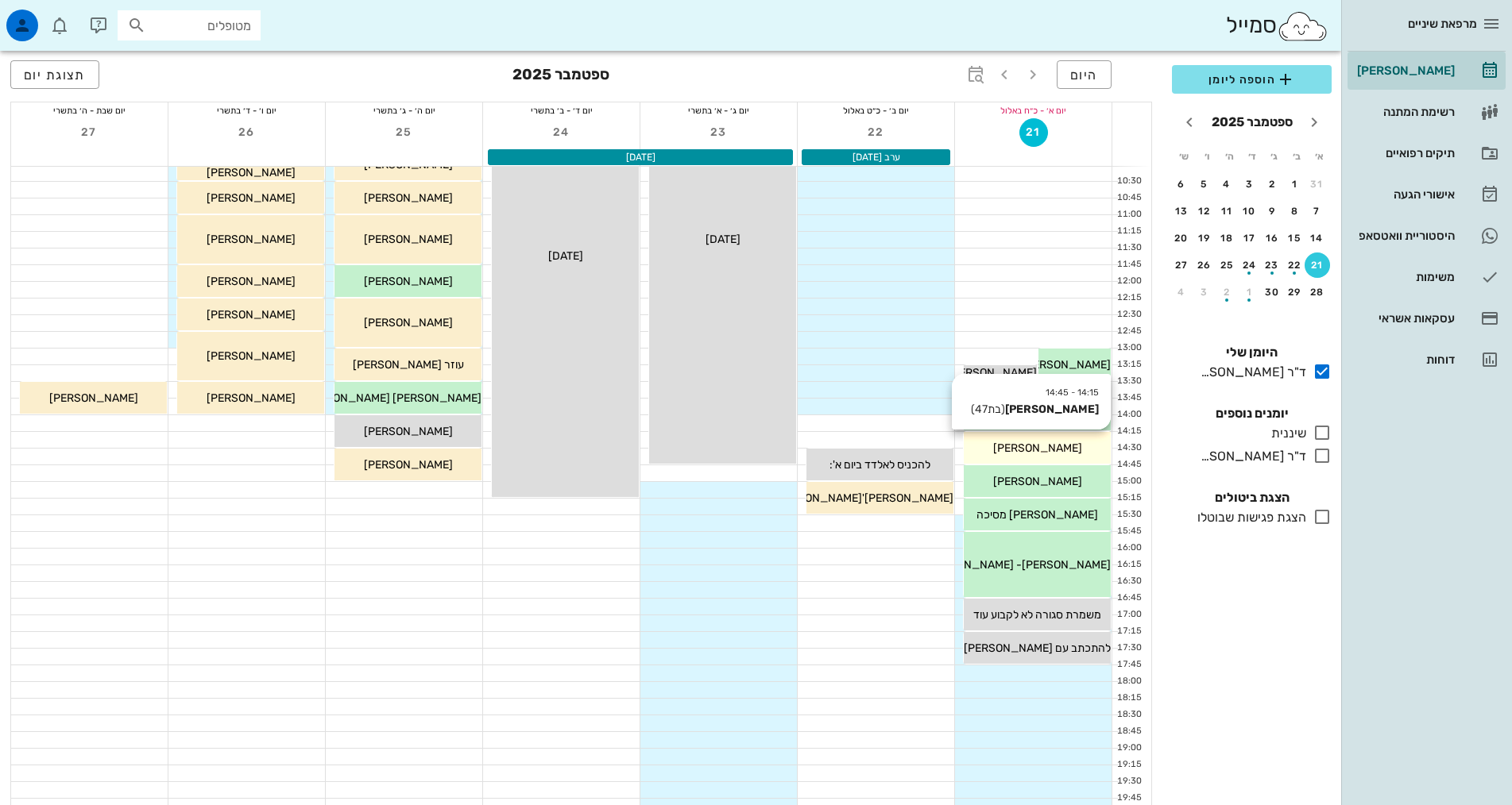
scroll to position [238, 0]
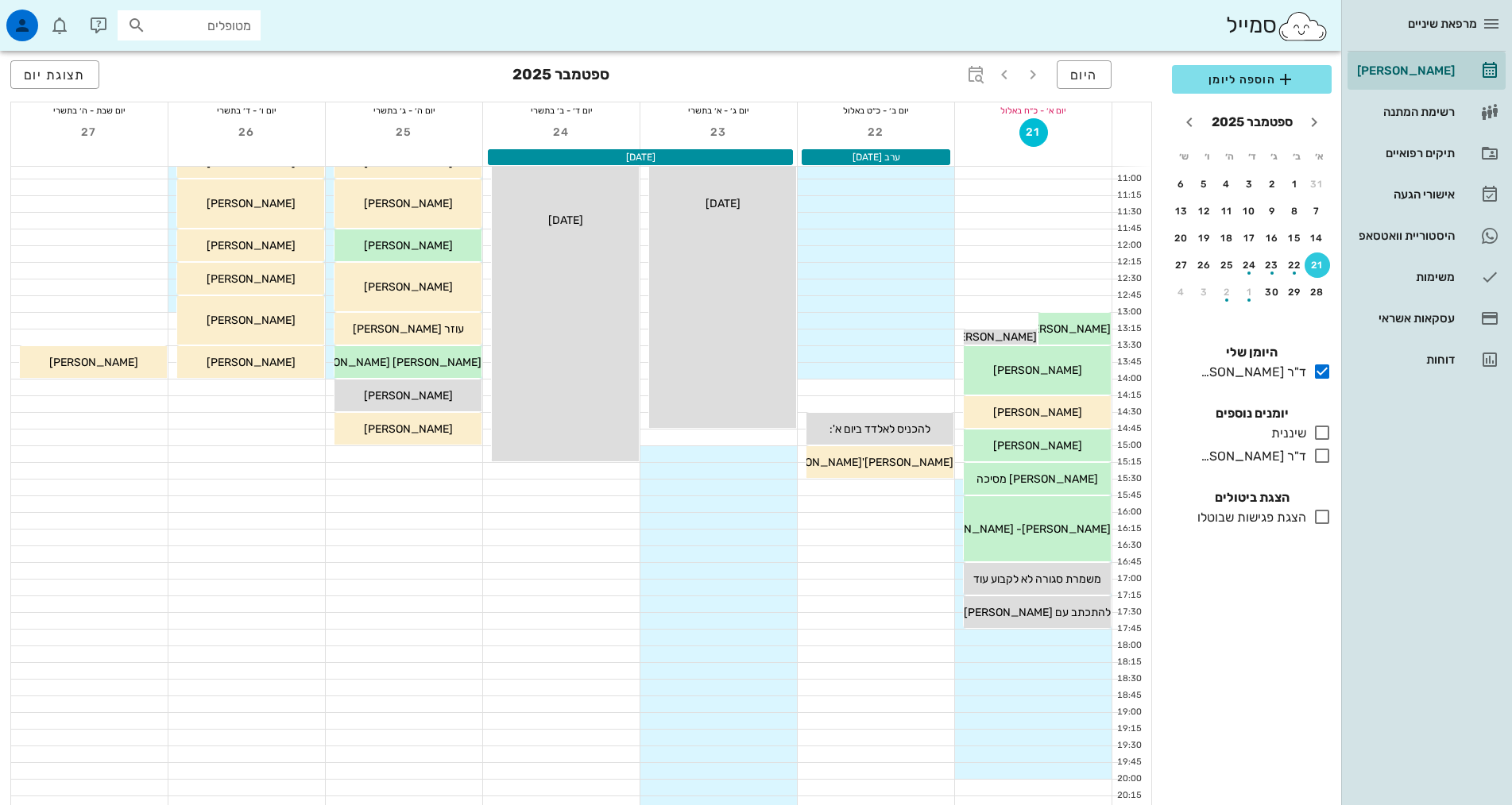
click at [1264, 691] on div "הוספה ליומן [DATE] א׳ ב׳ ג׳ ד׳ ה׳ ו׳ ש׳ 31 1 2 3 4 5 6 7 8 9 10 11 12 13 14 15 …" at bounding box center [1251, 430] width 179 height 750
click at [1263, 460] on div "ד"ר [PERSON_NAME]" at bounding box center [1250, 456] width 112 height 19
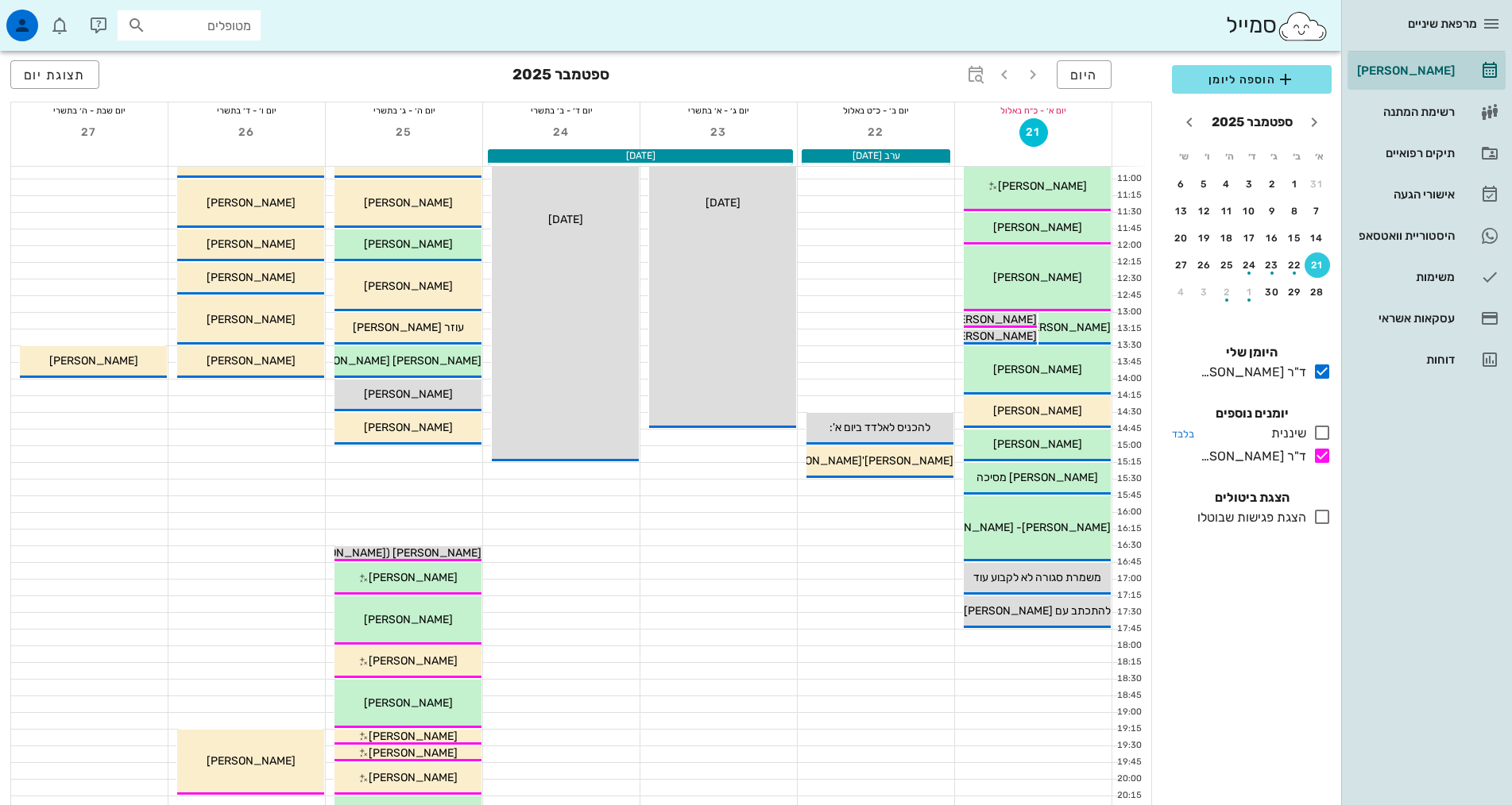
click at [1285, 434] on div "שיננית" at bounding box center [1285, 433] width 42 height 19
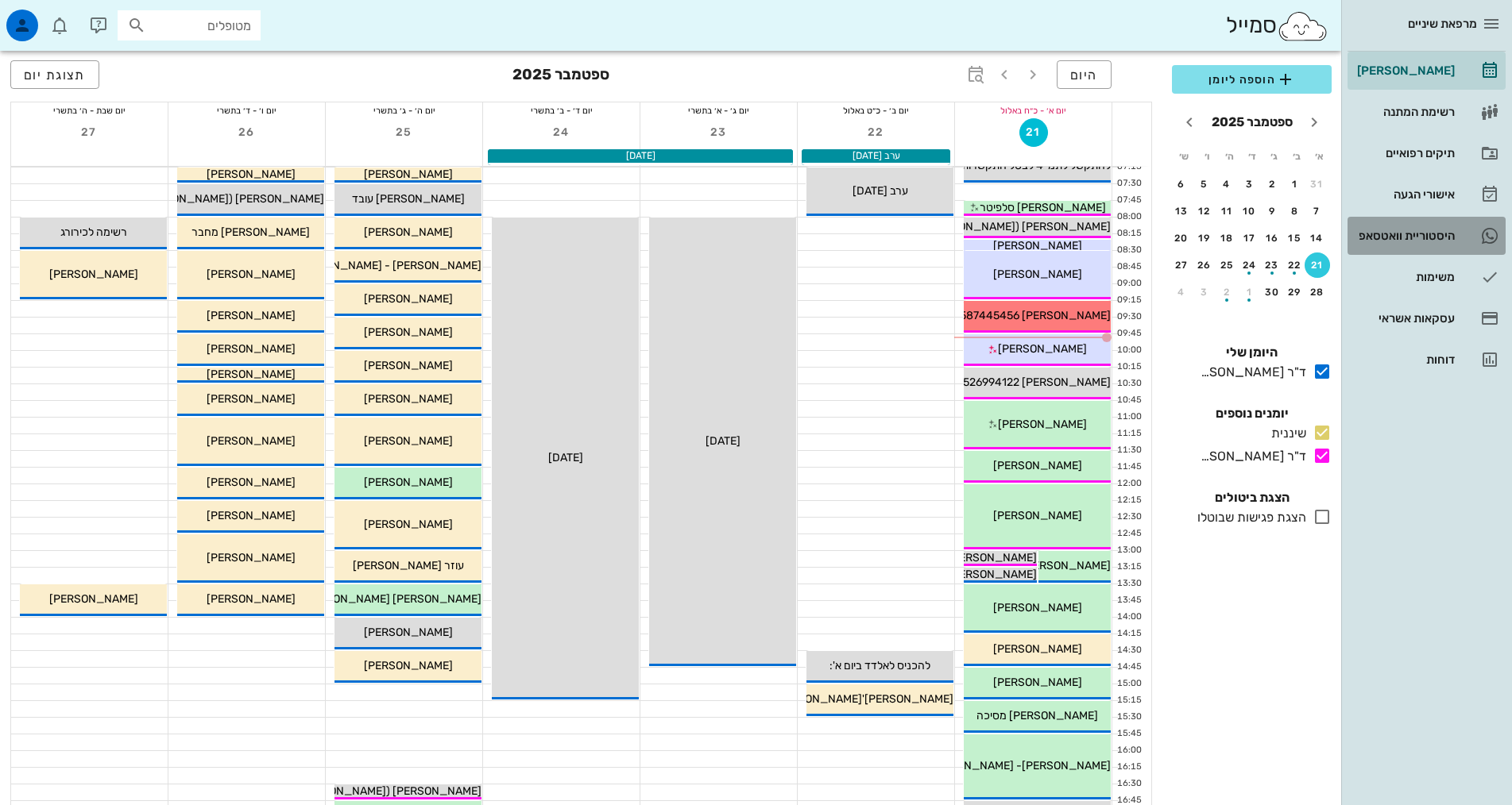
click at [1464, 231] on link "היסטוריית וואטסאפ" at bounding box center [1426, 235] width 158 height 39
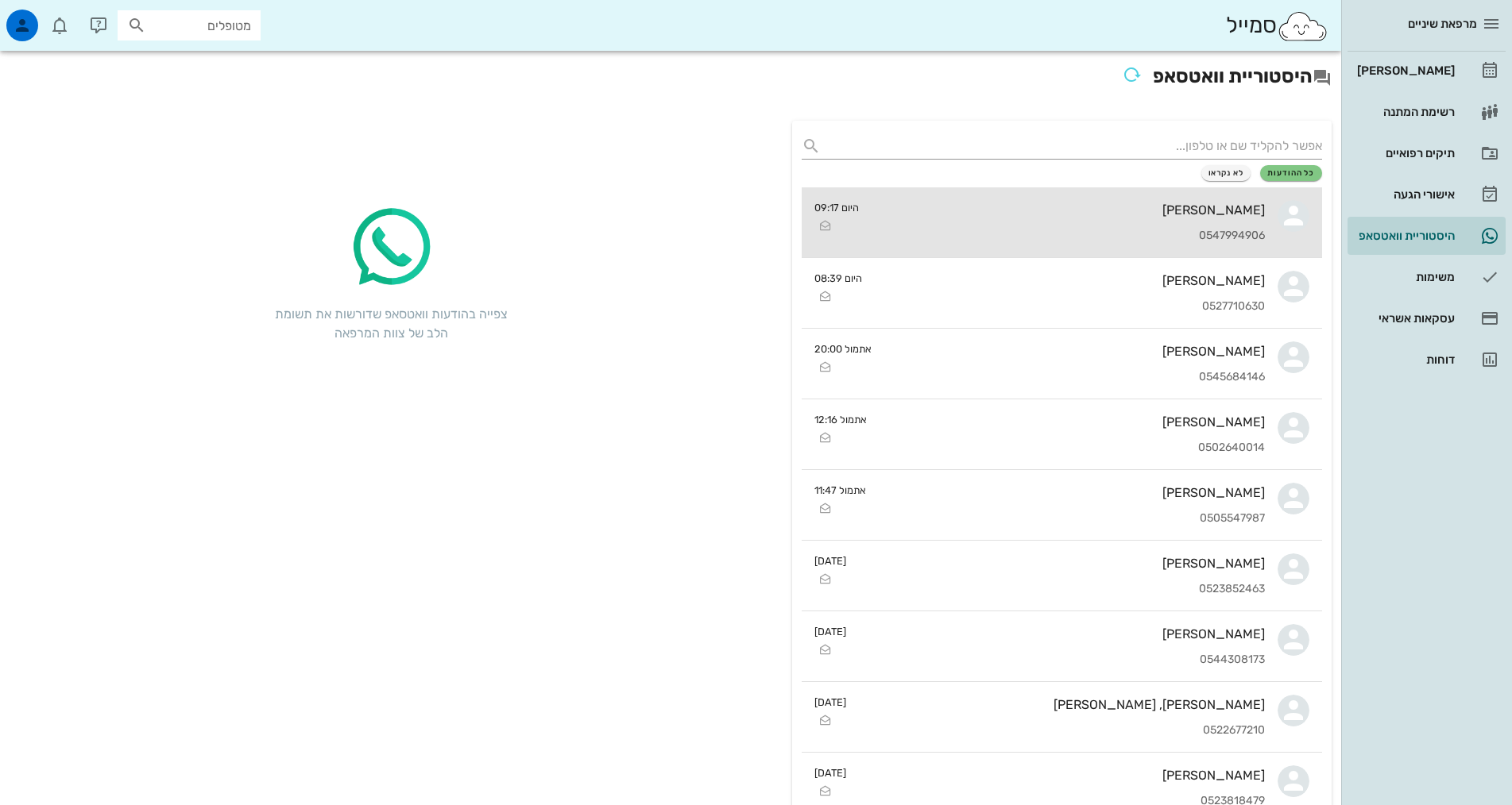
click at [1048, 251] on div "[PERSON_NAME] 0547994906" at bounding box center [1068, 222] width 393 height 70
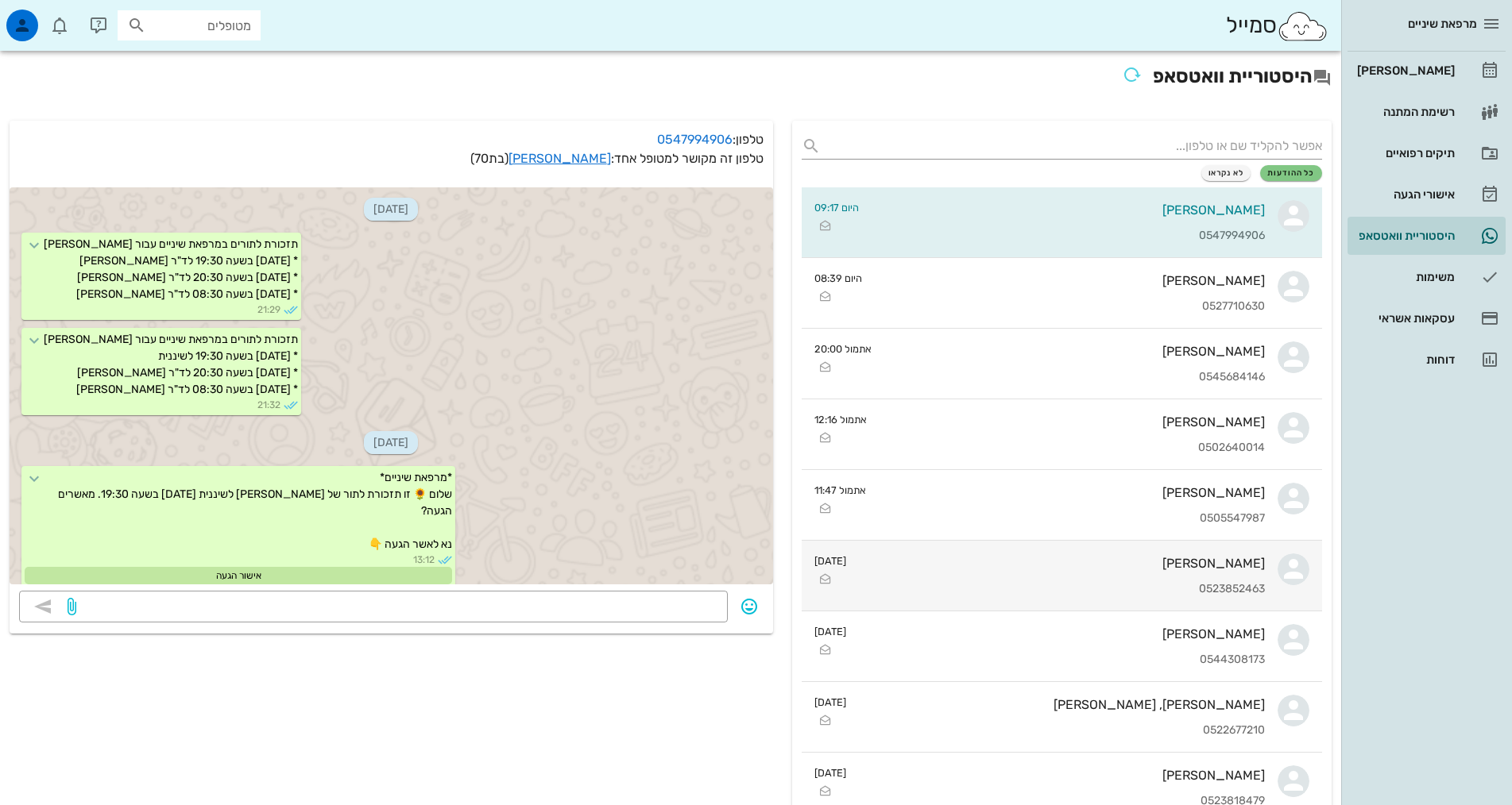
scroll to position [558, 0]
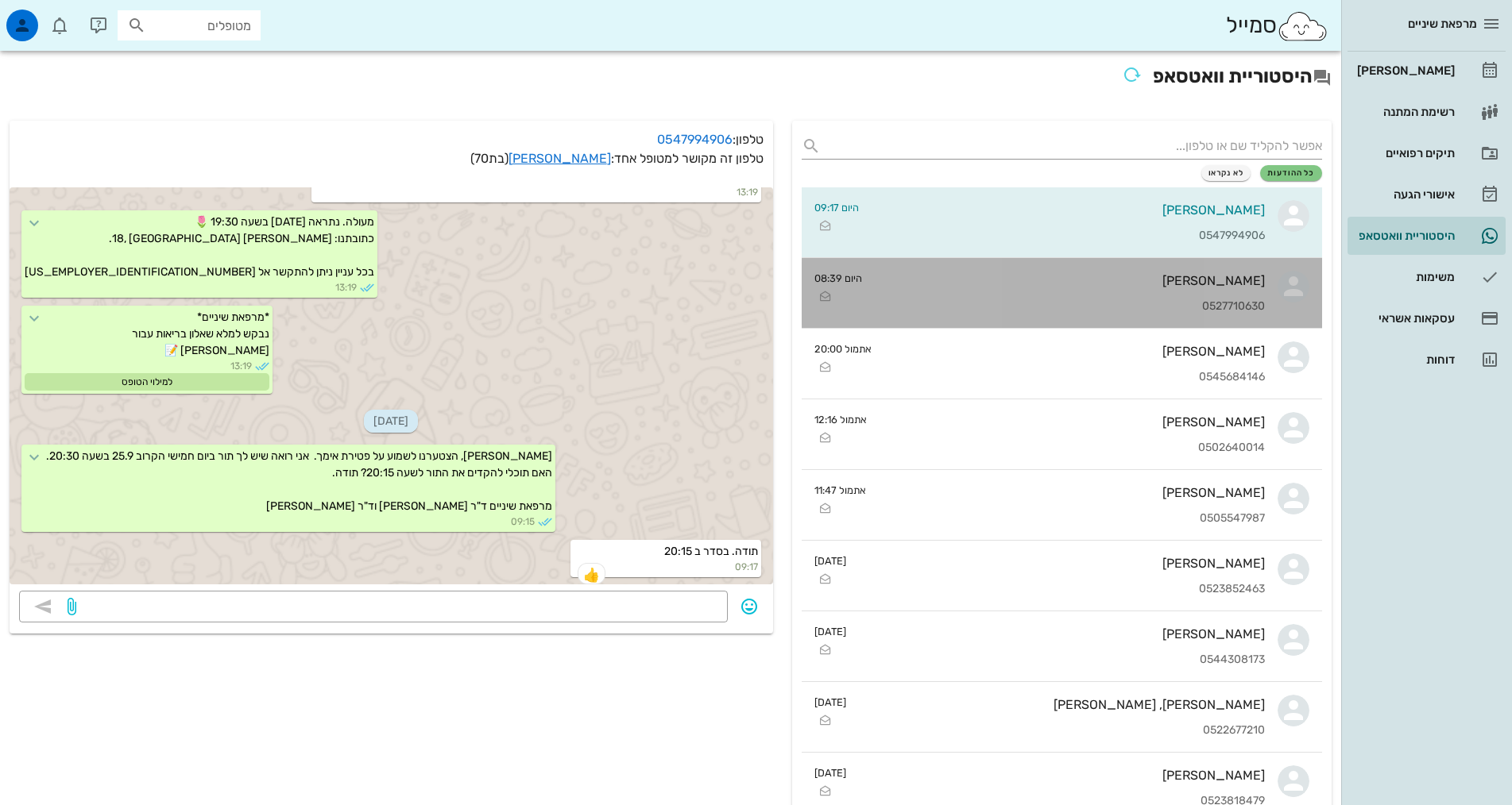
click at [1092, 261] on div "[PERSON_NAME] 0527710630" at bounding box center [1070, 293] width 390 height 70
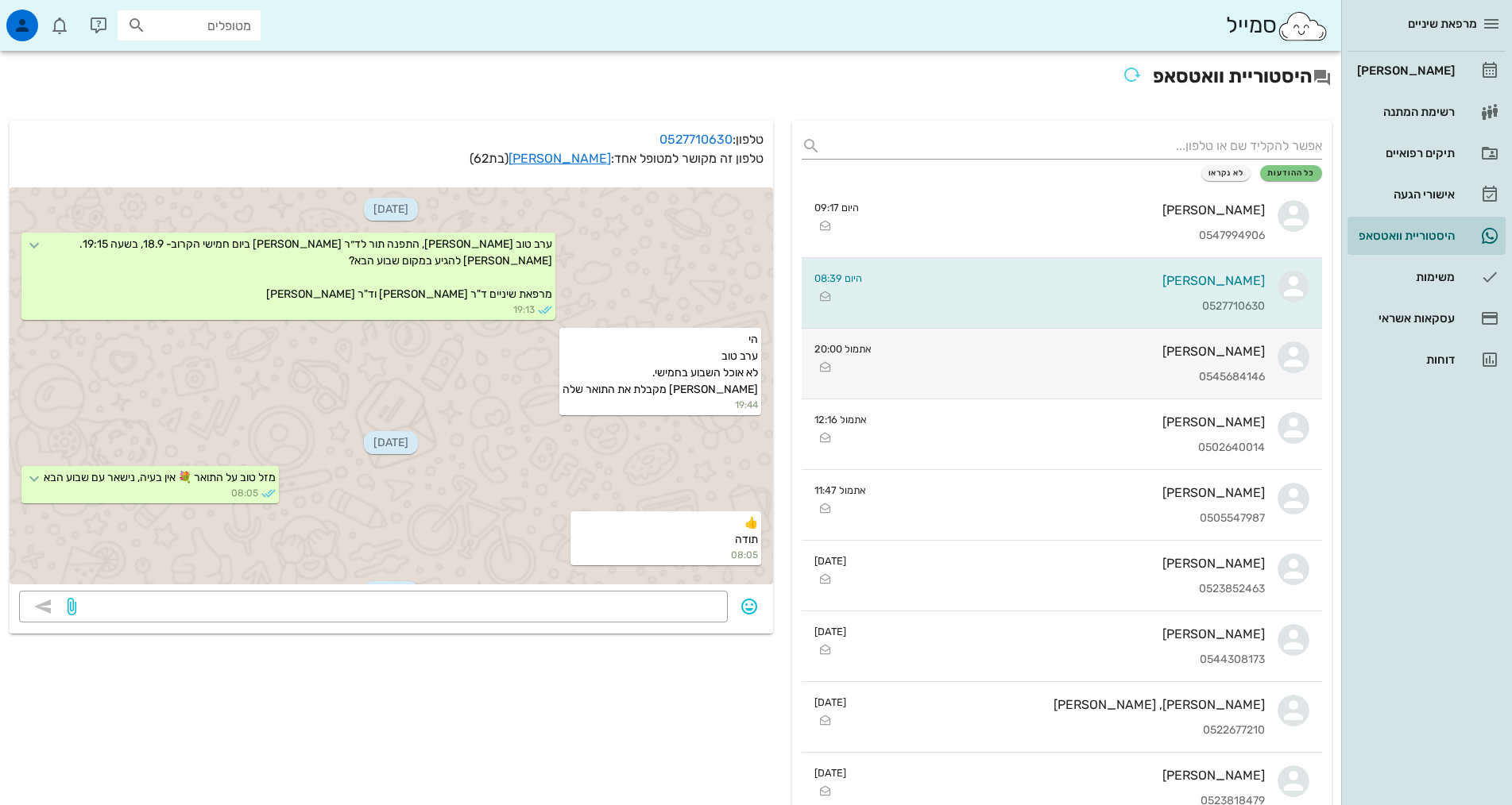
scroll to position [260, 0]
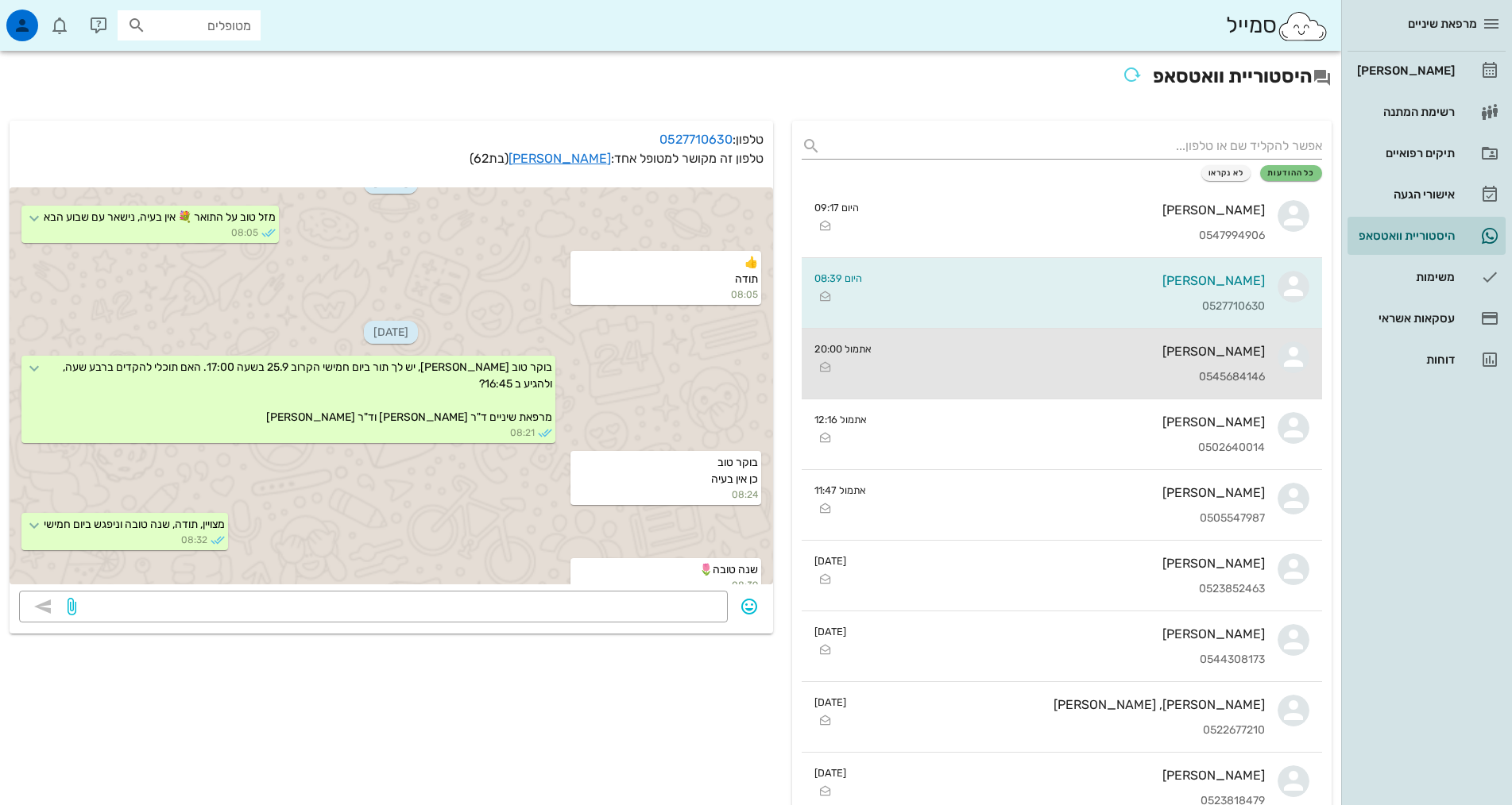
click at [1075, 381] on div "0545684146" at bounding box center [1074, 378] width 381 height 14
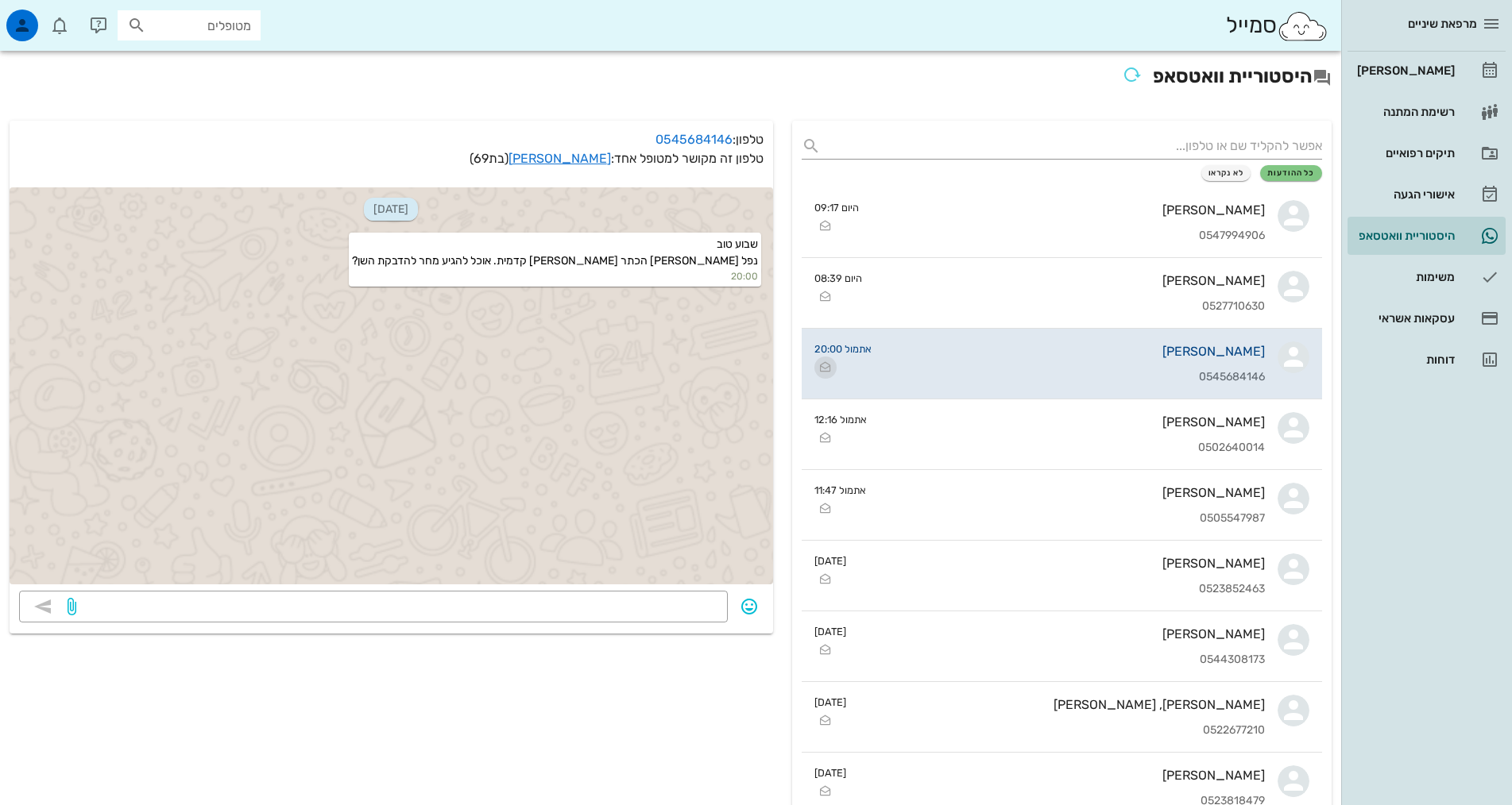
click at [829, 367] on icon "button" at bounding box center [824, 367] width 19 height 19
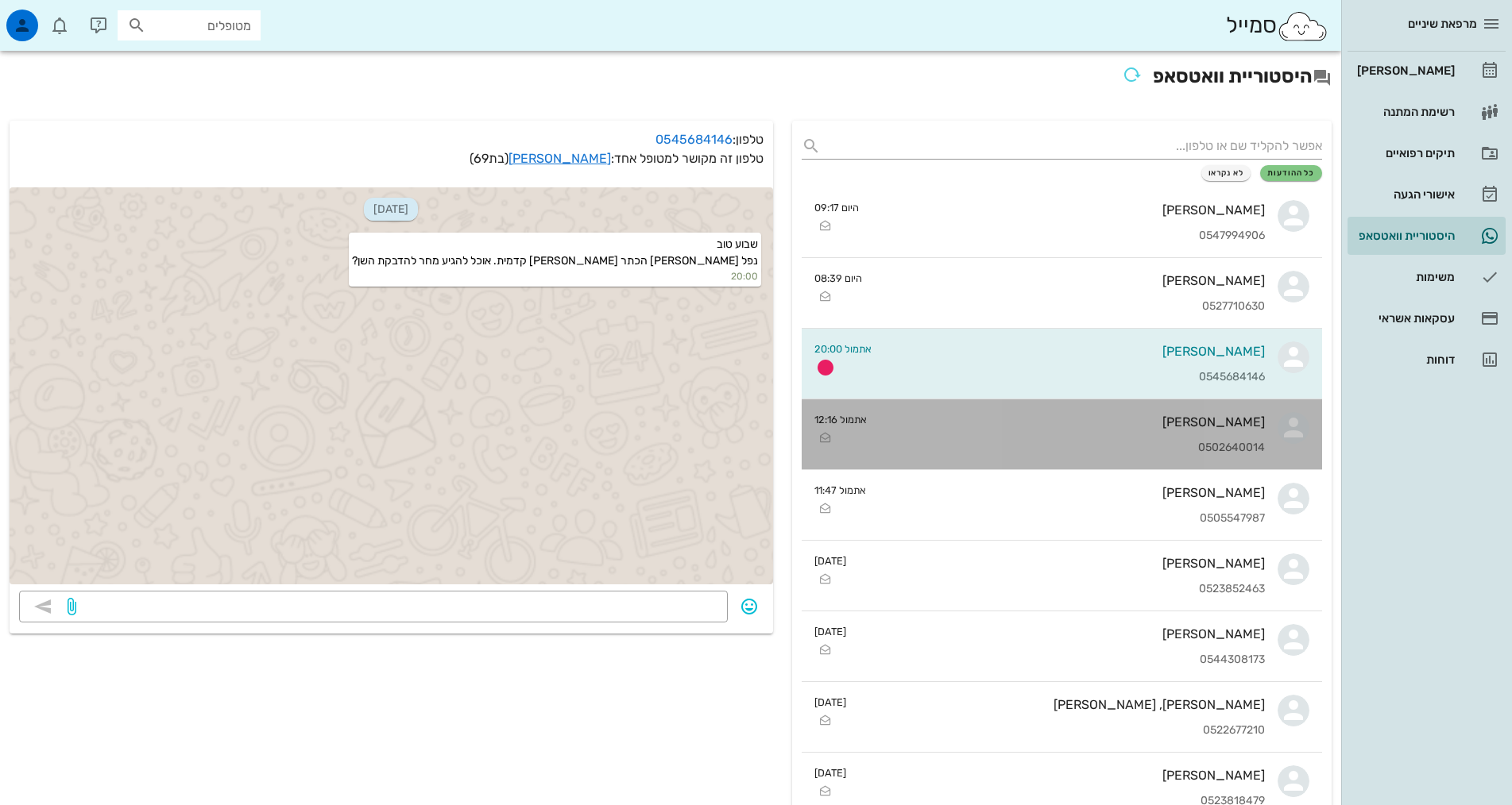
click at [1025, 440] on div "[PERSON_NAME] 0502640014" at bounding box center [1072, 434] width 385 height 70
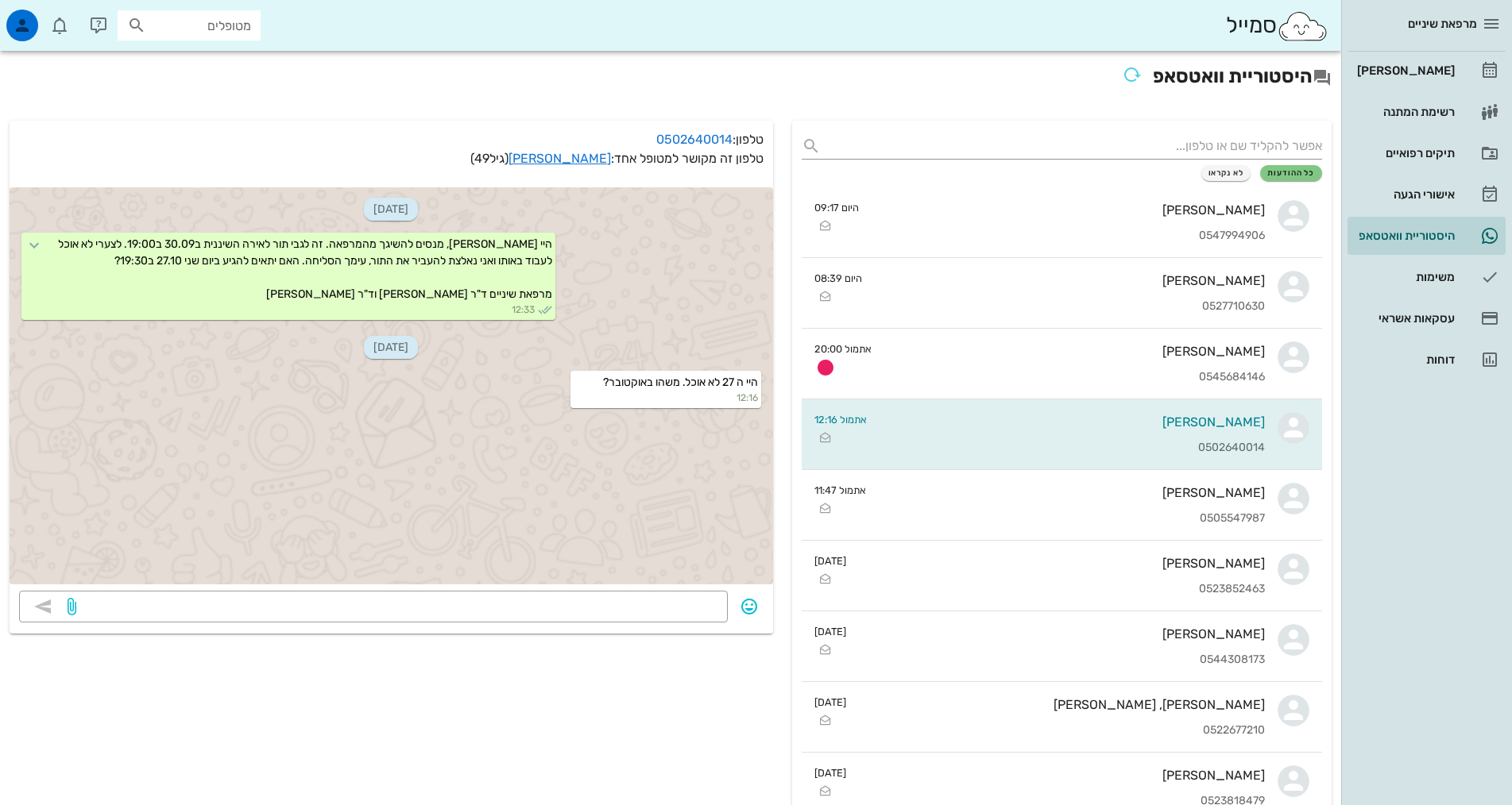
click at [631, 477] on div "[DATE] היי [PERSON_NAME], מנסים להשיגך מהמרפאה. זה לגבי תור לאירה השיננית ב30.0…" at bounding box center [391, 385] width 763 height 397
click at [824, 445] on icon "button" at bounding box center [824, 437] width 19 height 19
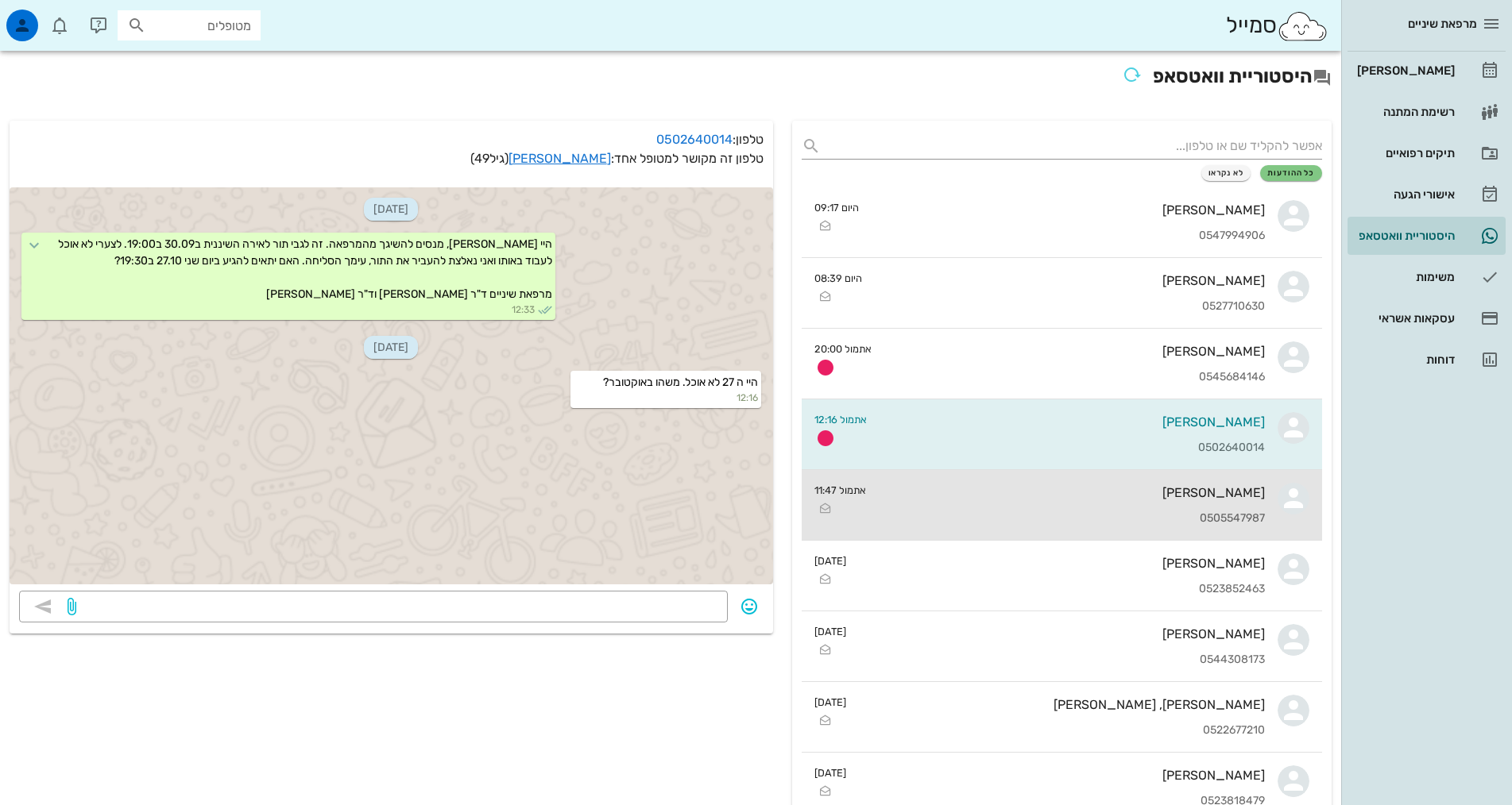
click at [969, 521] on div "0505547987" at bounding box center [1072, 519] width 386 height 14
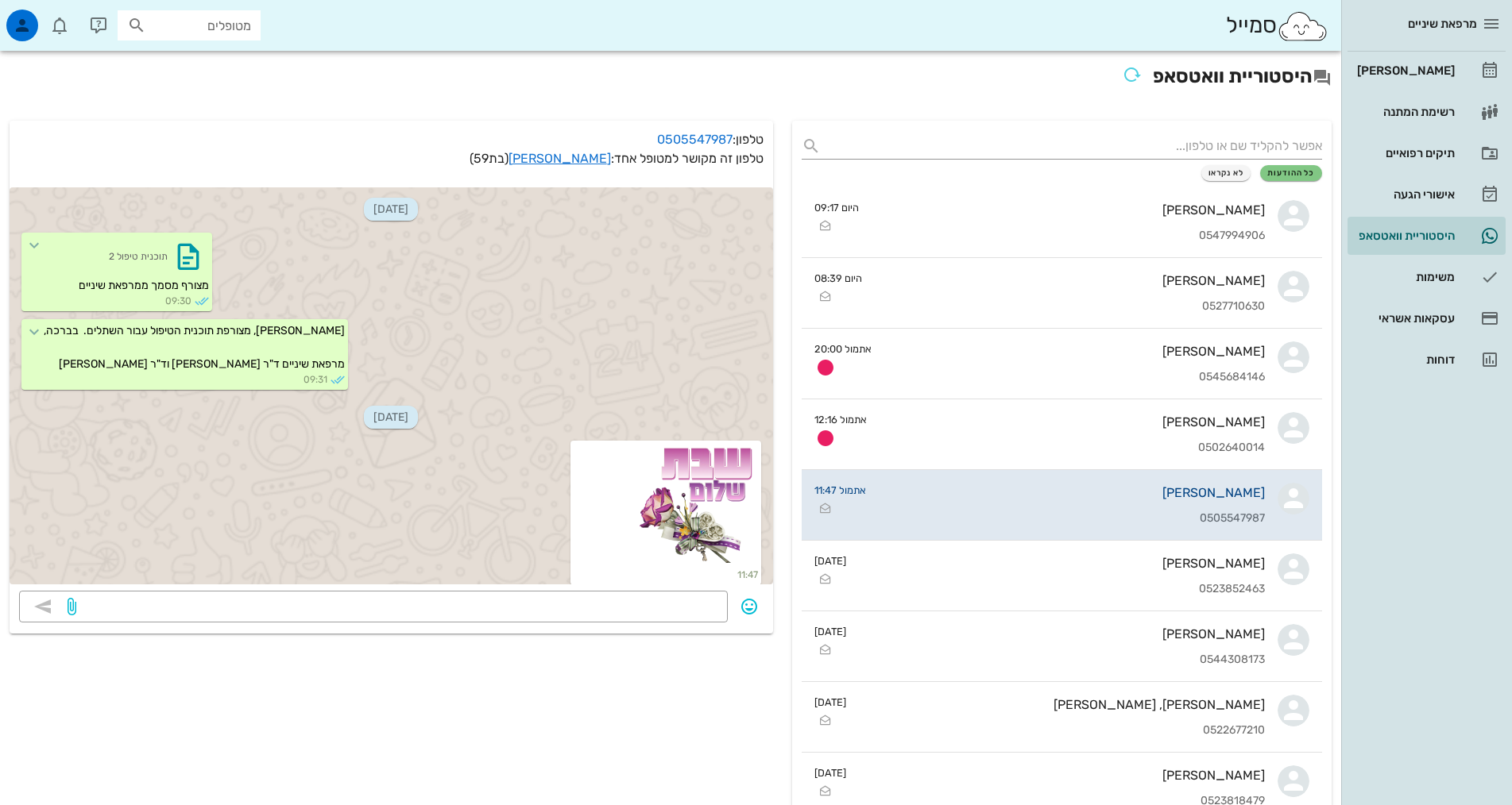
scroll to position [159, 0]
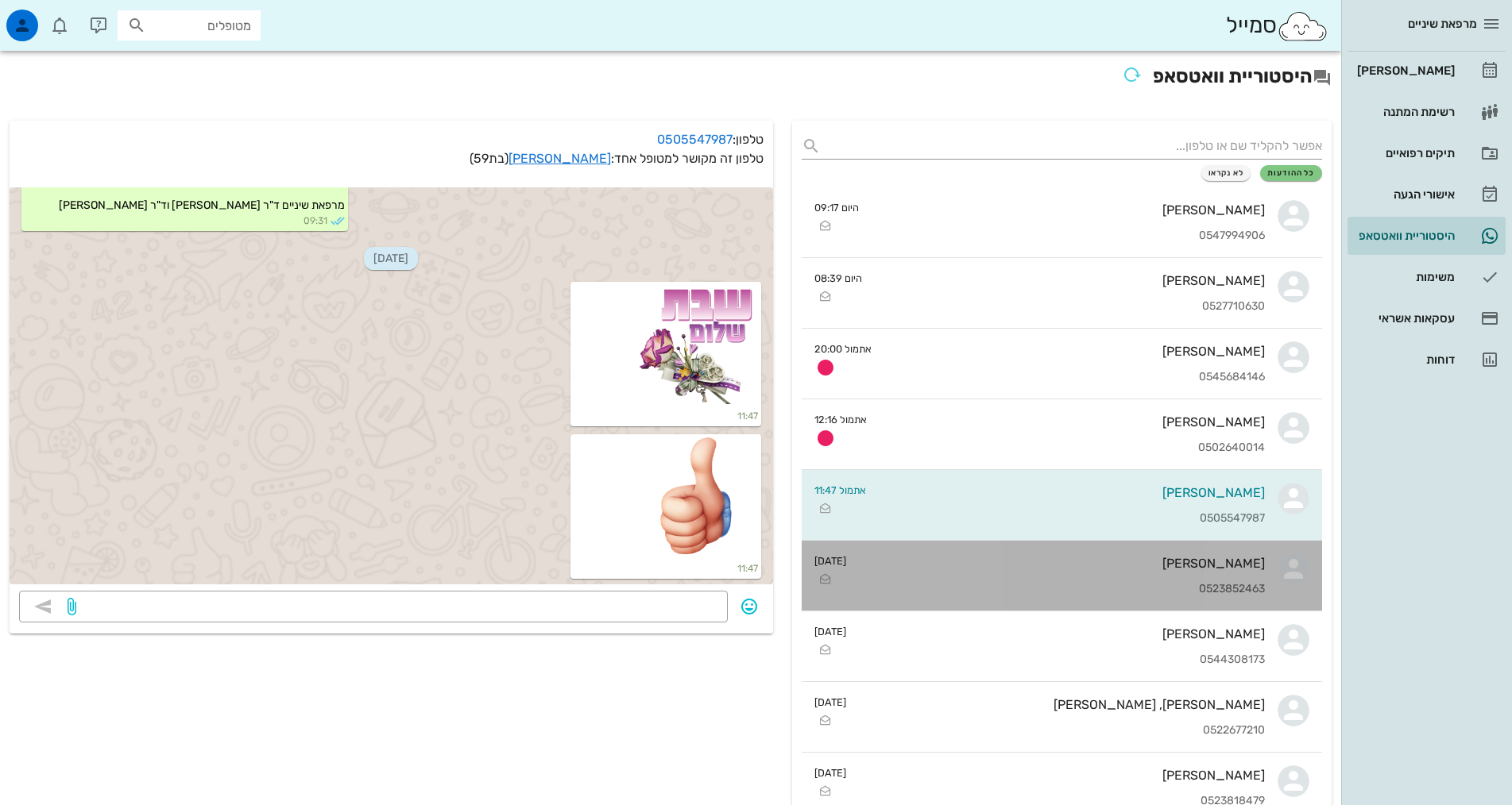
click at [1256, 585] on div "0523852463" at bounding box center [1062, 589] width 406 height 14
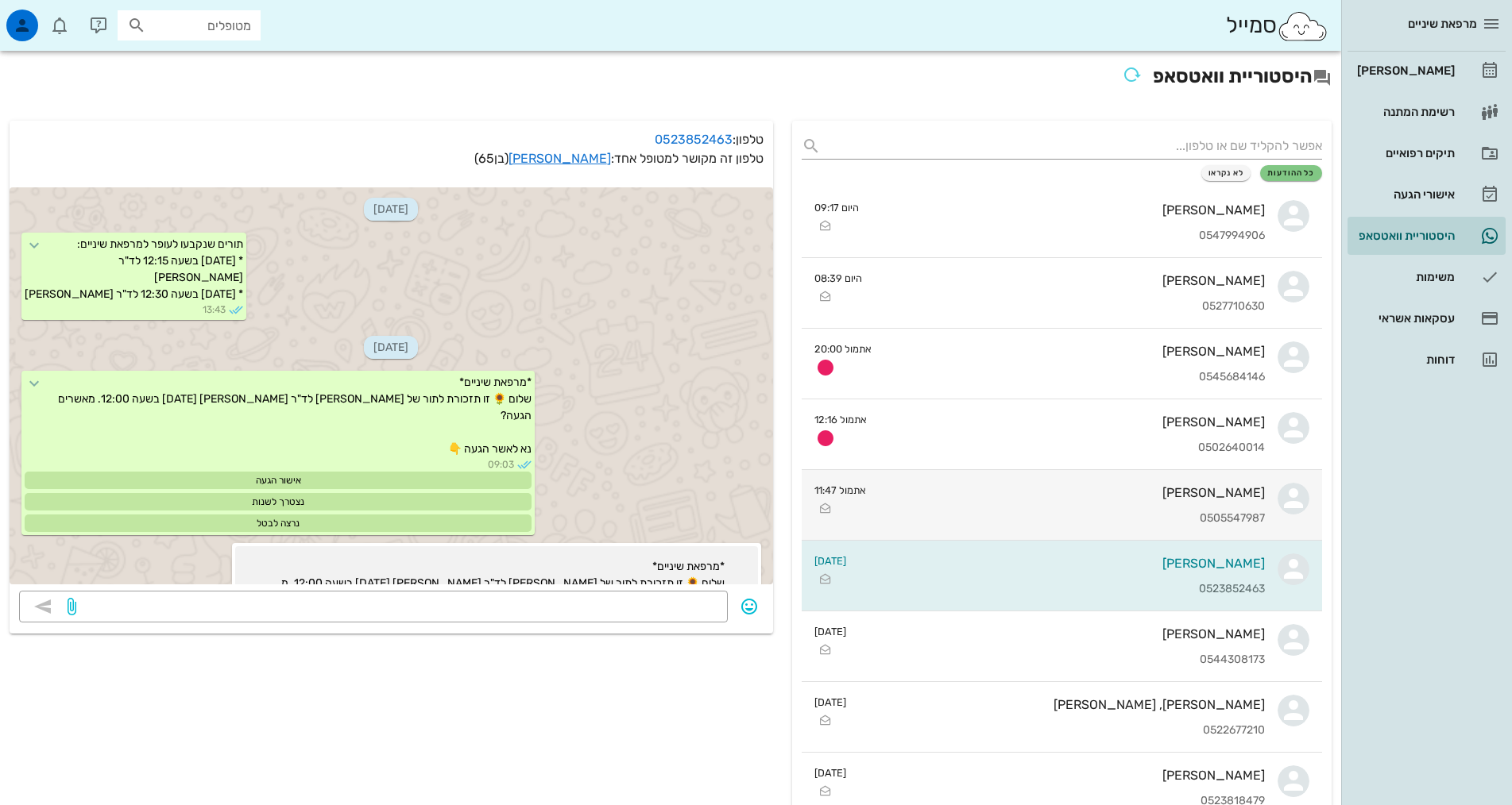
scroll to position [678, 0]
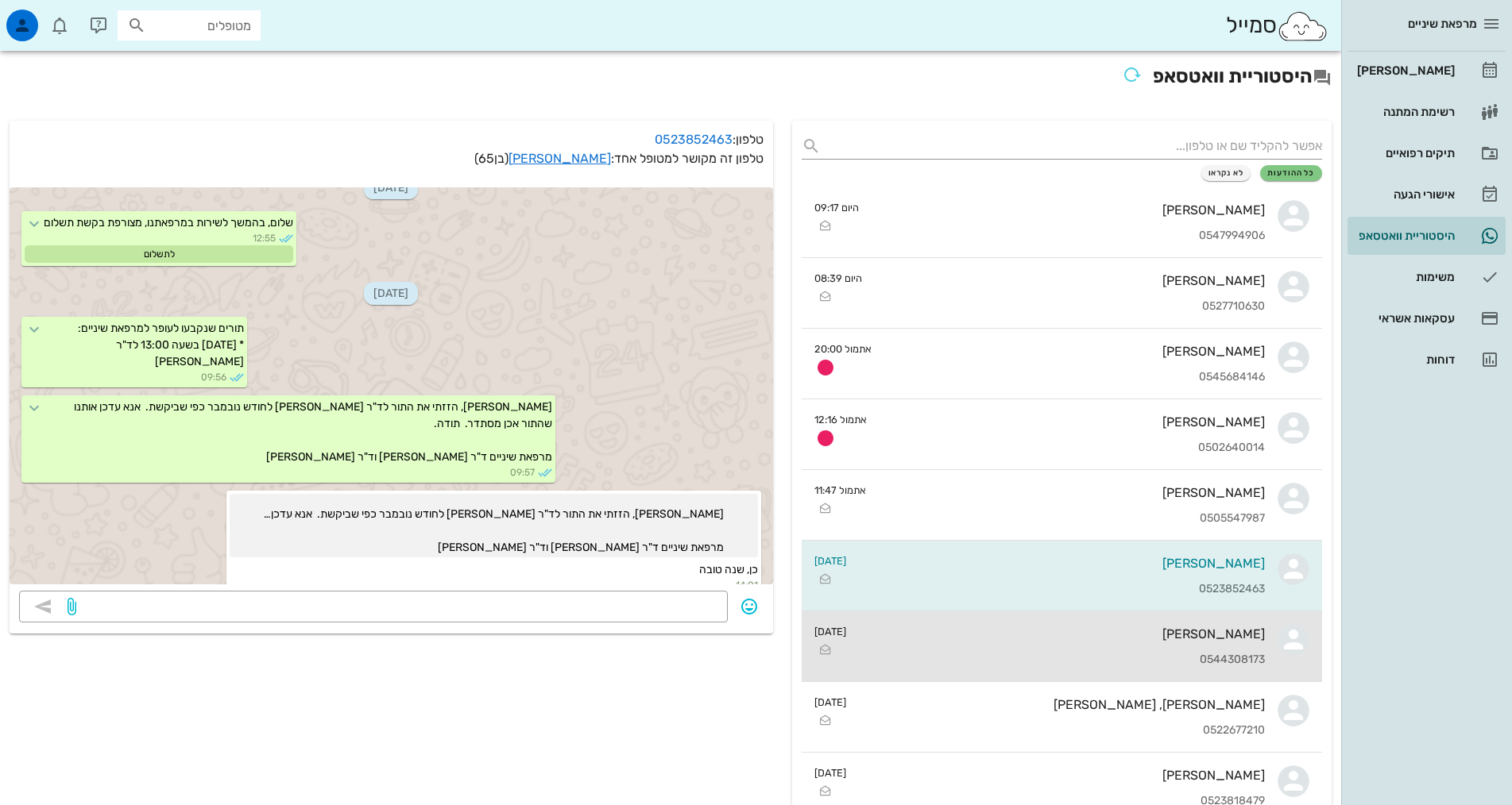
click at [1132, 638] on div "[PERSON_NAME]" at bounding box center [1062, 633] width 406 height 15
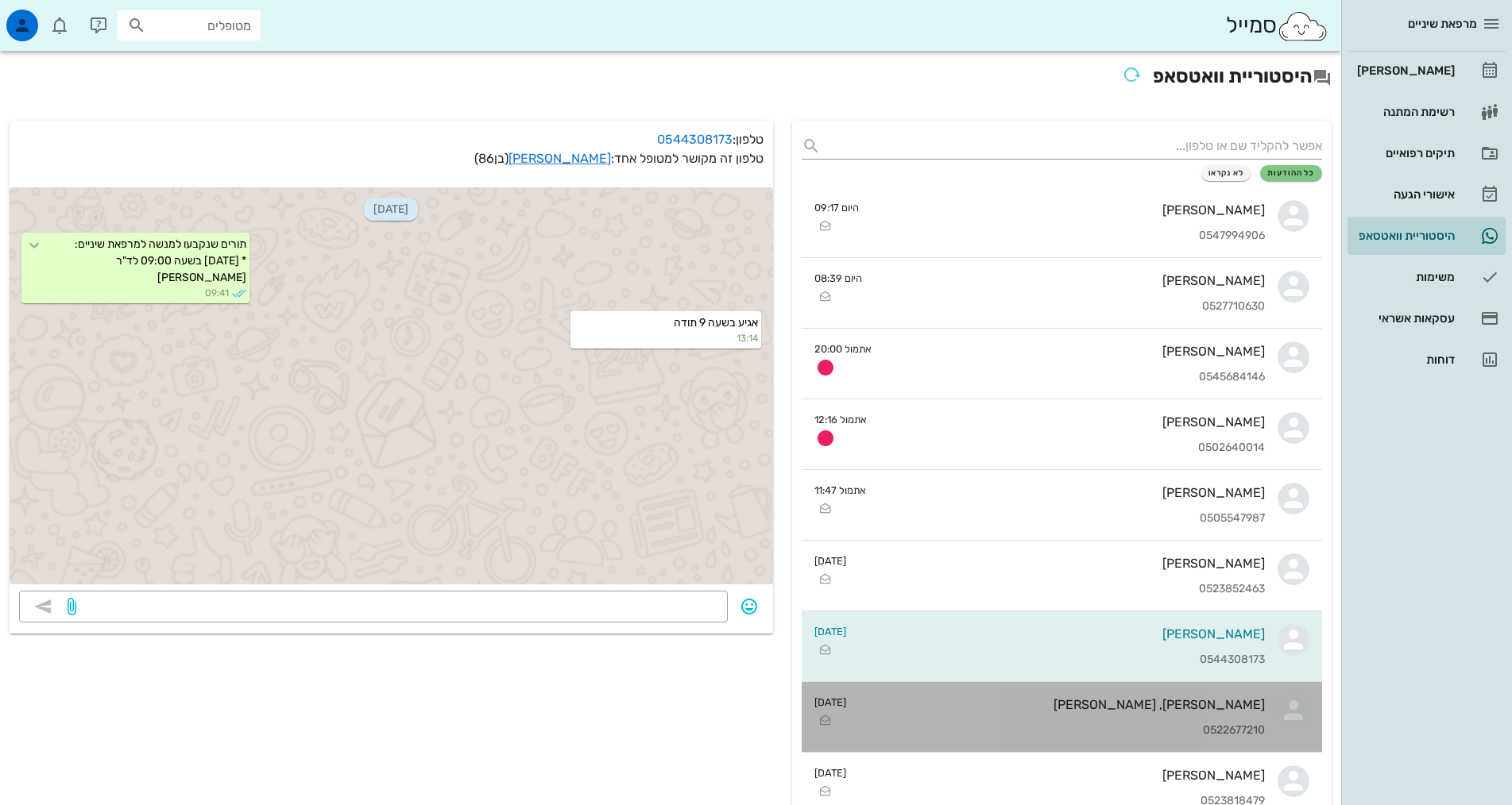
click at [1164, 716] on div "[PERSON_NAME], [PERSON_NAME] 0522677210" at bounding box center [1062, 717] width 406 height 70
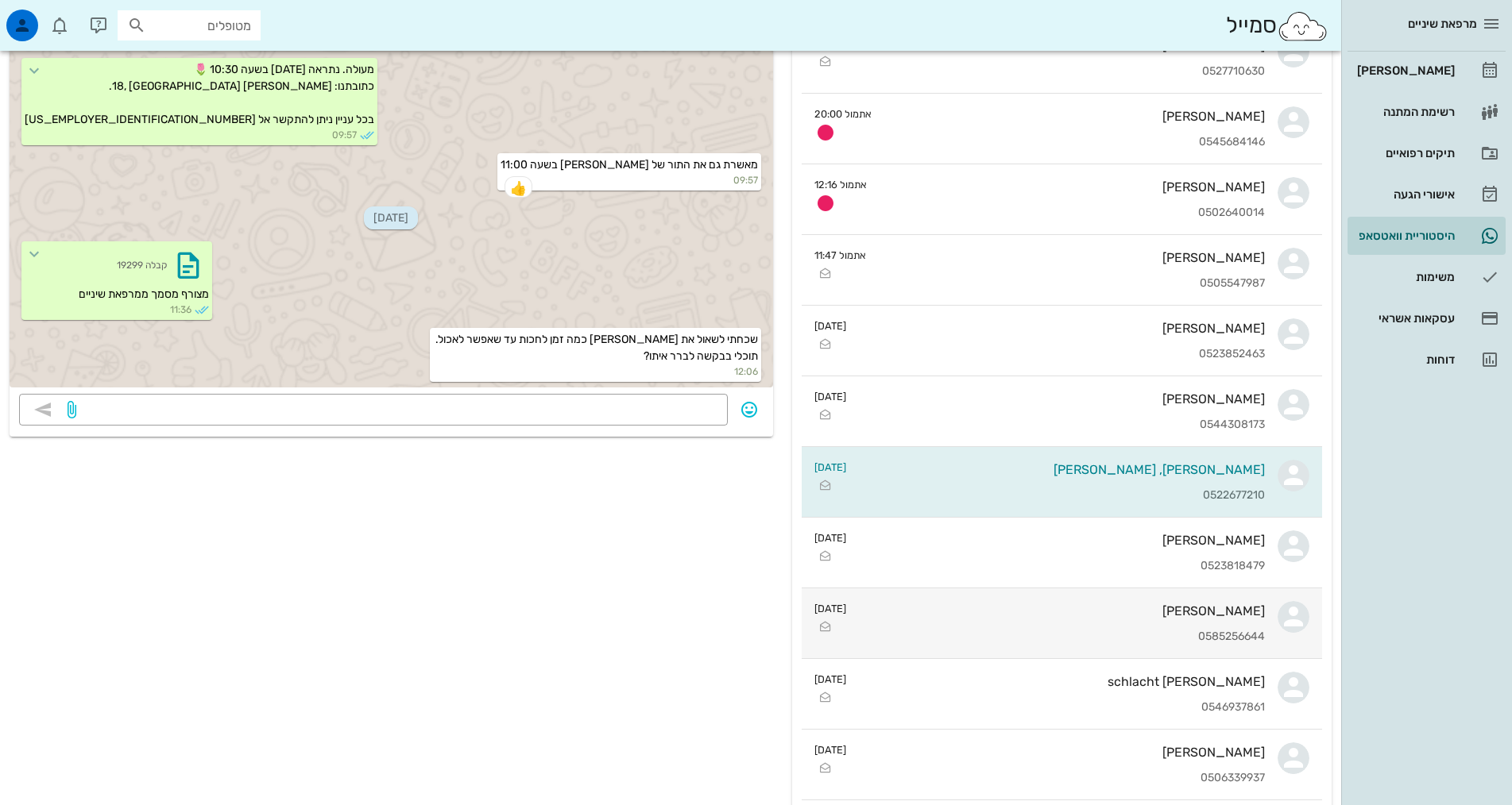
scroll to position [238, 0]
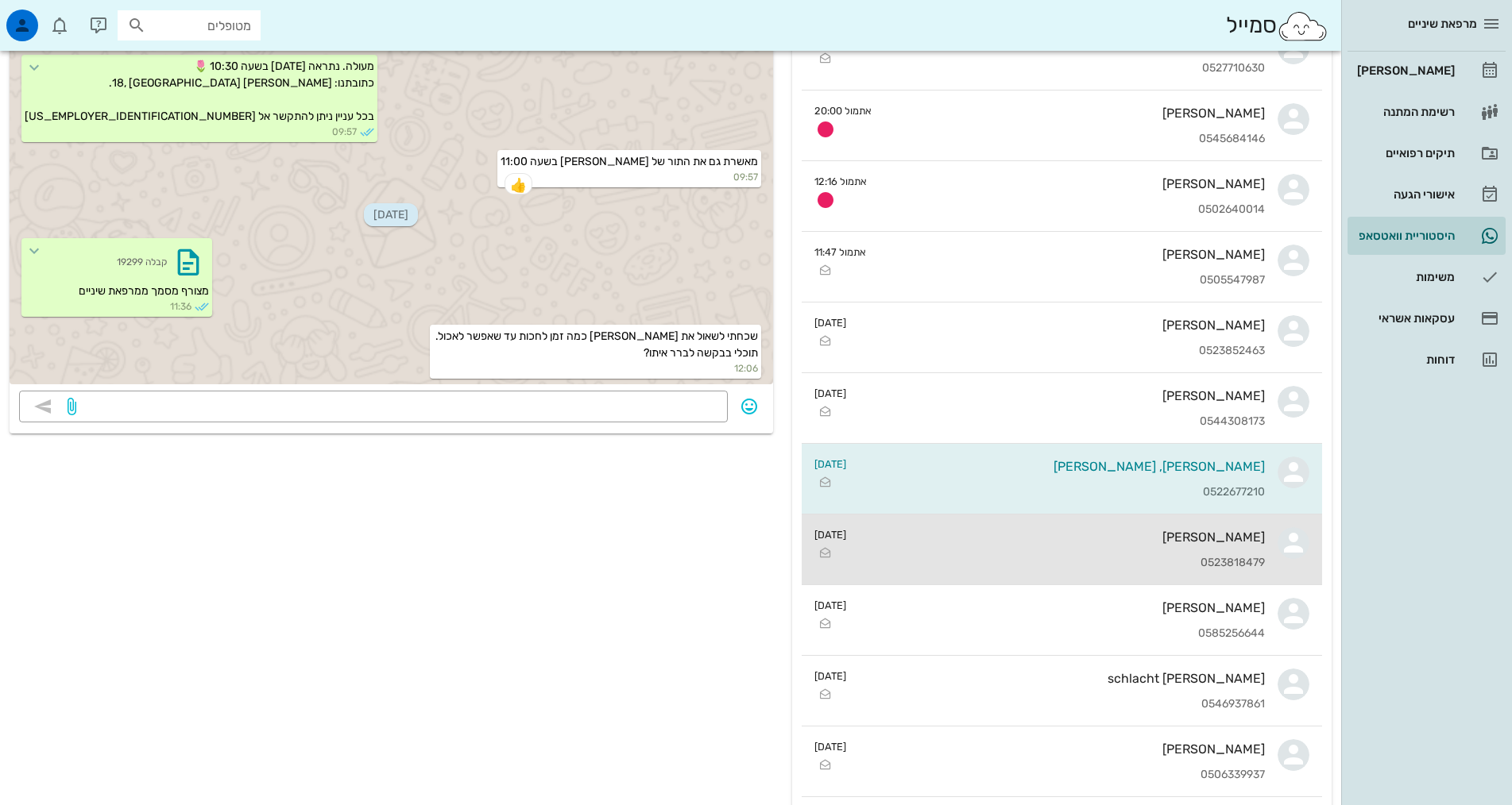
click at [1021, 564] on div "0523818479" at bounding box center [1062, 564] width 406 height 14
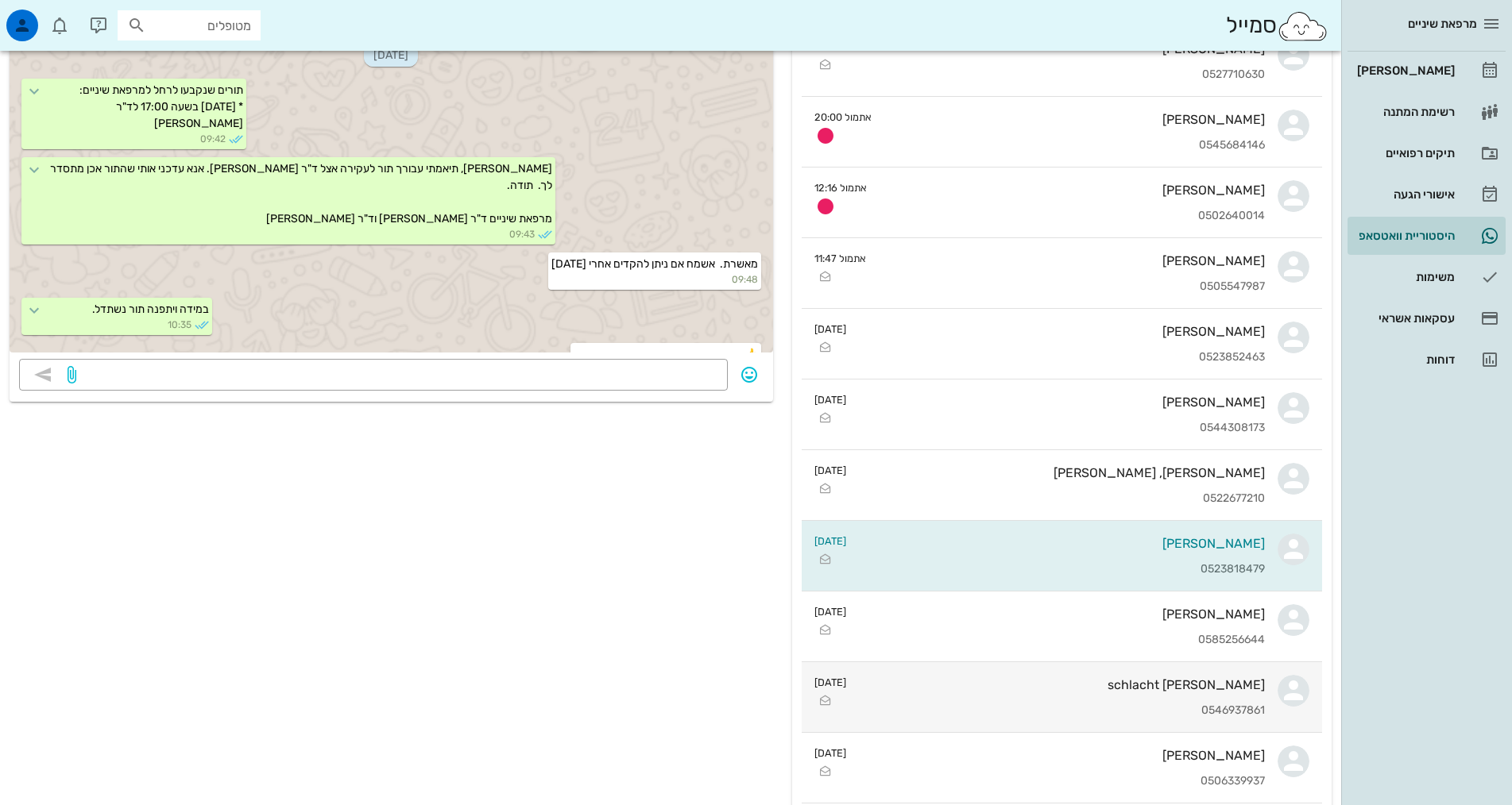
scroll to position [238, 0]
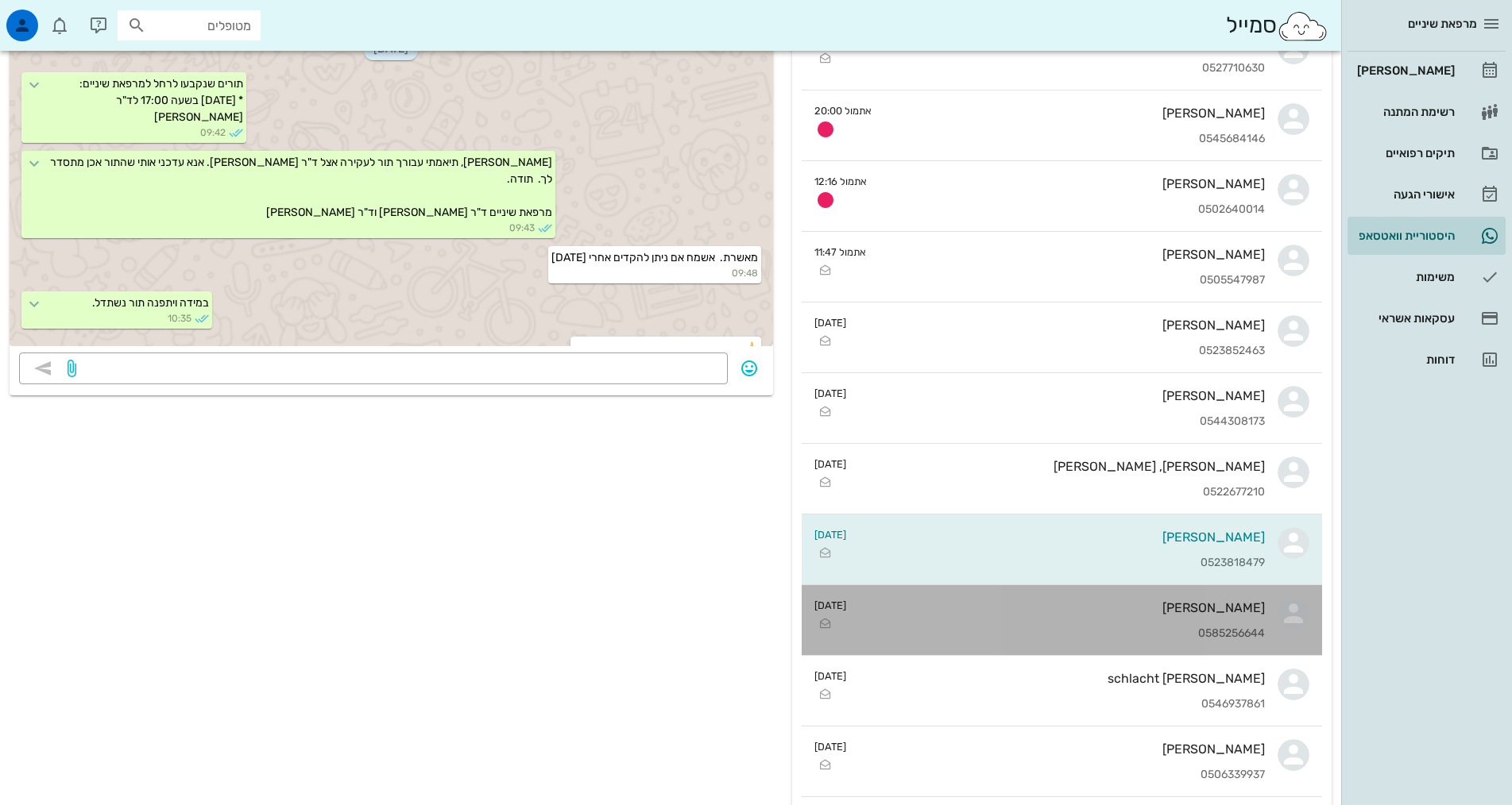
click at [1064, 635] on div "0585256644" at bounding box center [1062, 634] width 406 height 14
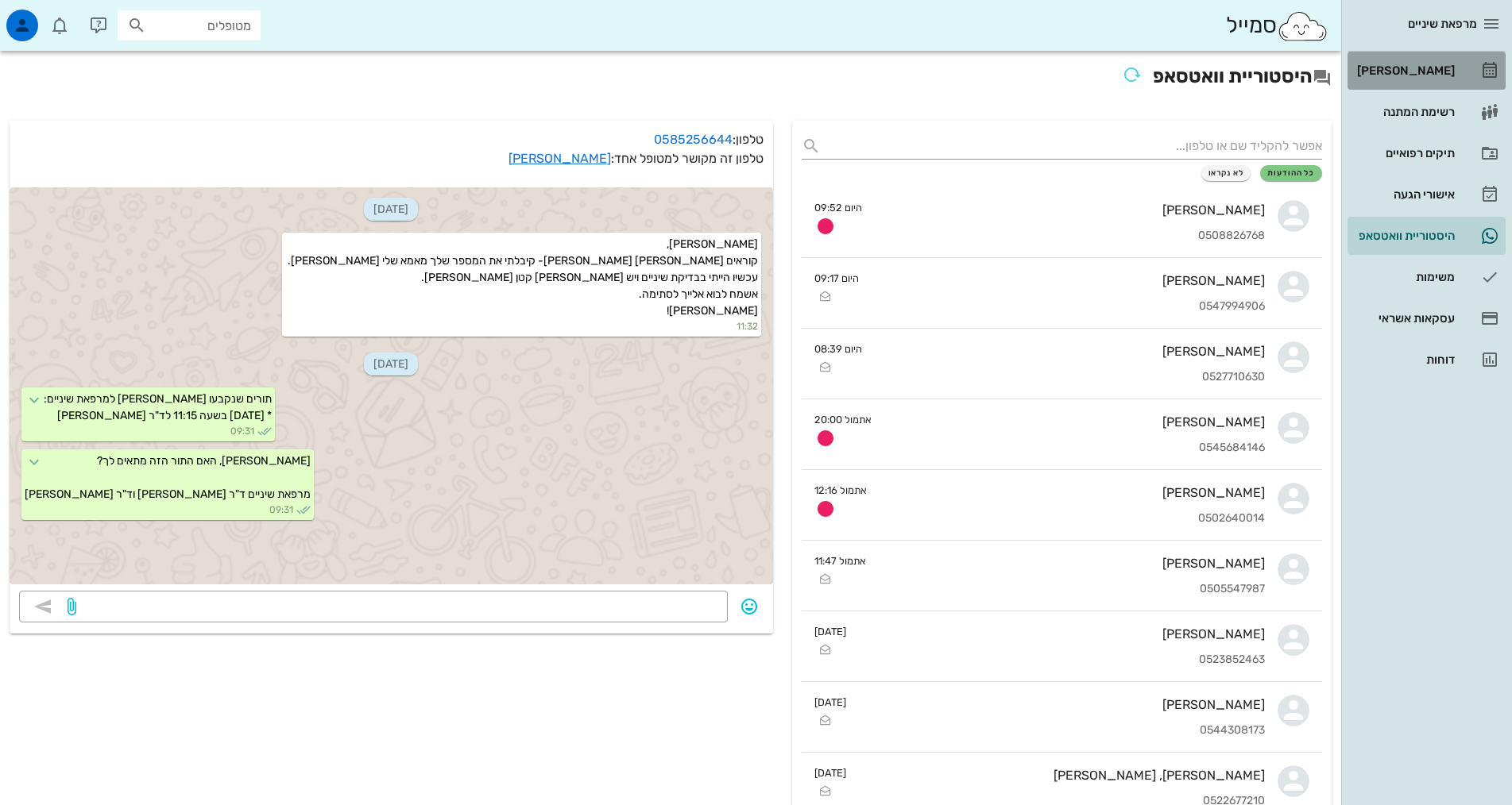
click at [1438, 64] on div "[PERSON_NAME]" at bounding box center [1404, 70] width 101 height 13
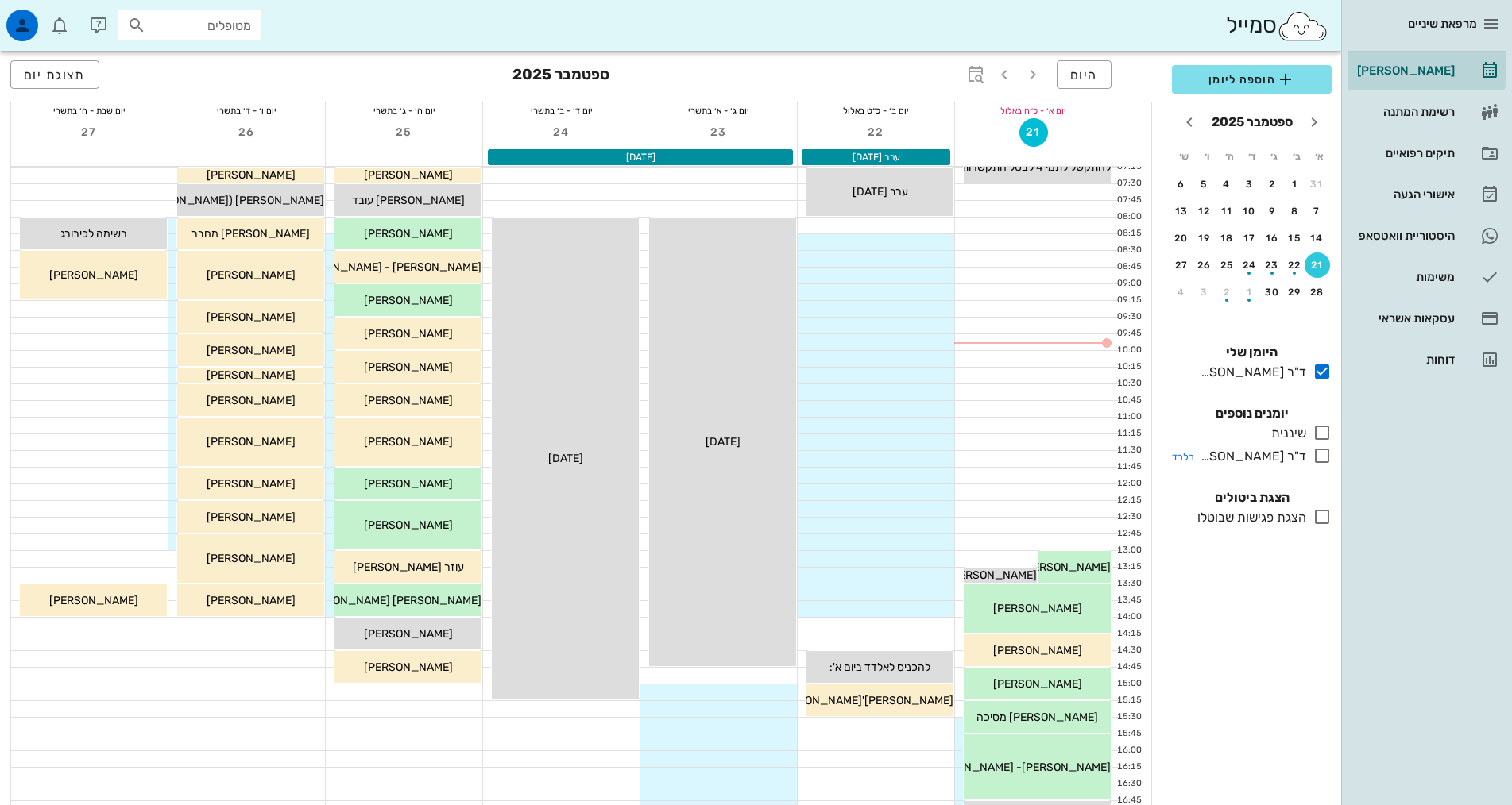
click at [1289, 456] on div "ד"ר [PERSON_NAME]" at bounding box center [1250, 456] width 112 height 19
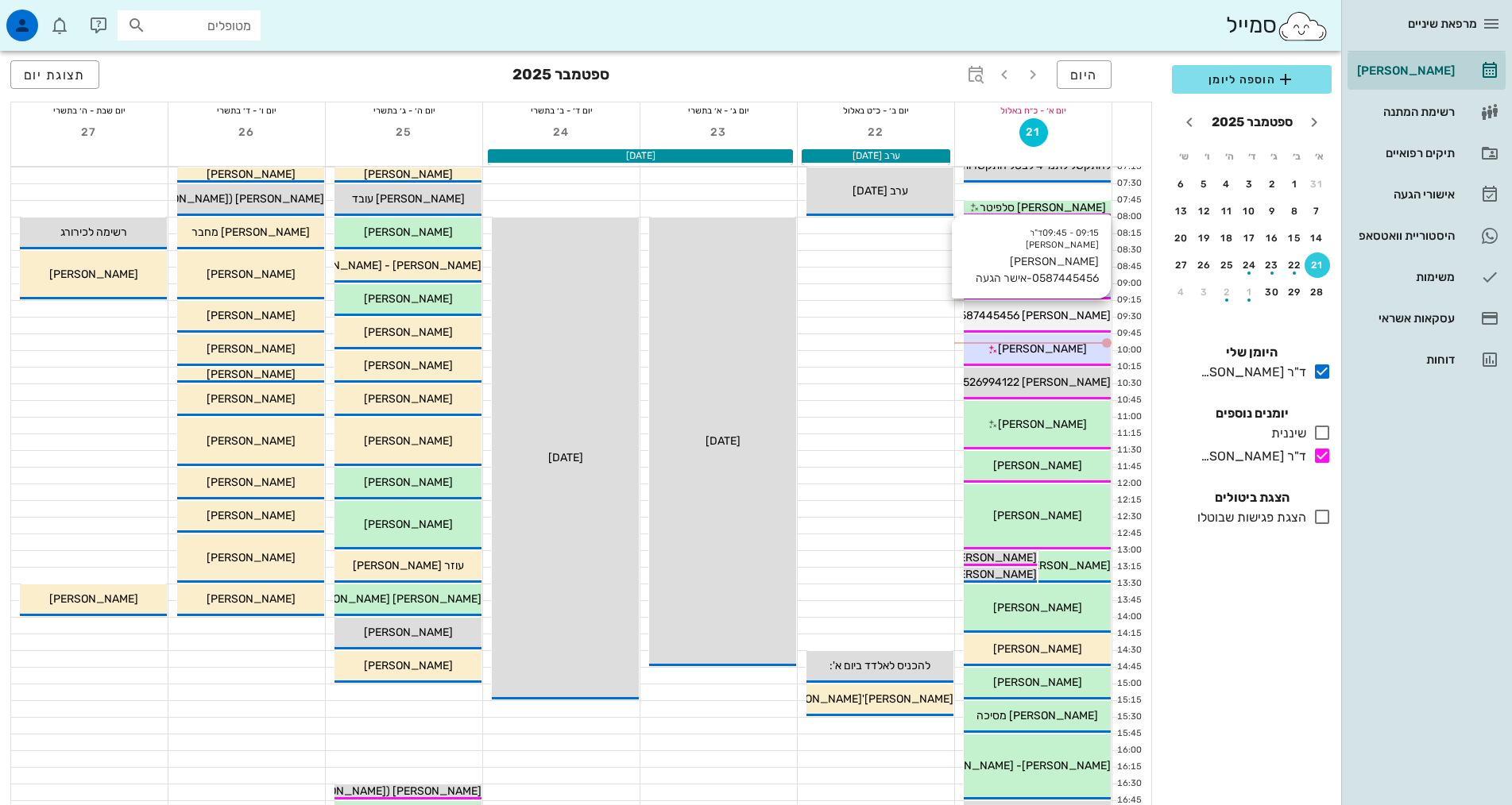
click at [1029, 311] on span "[PERSON_NAME] 0587445456-אישר הגעה" at bounding box center [1002, 315] width 215 height 14
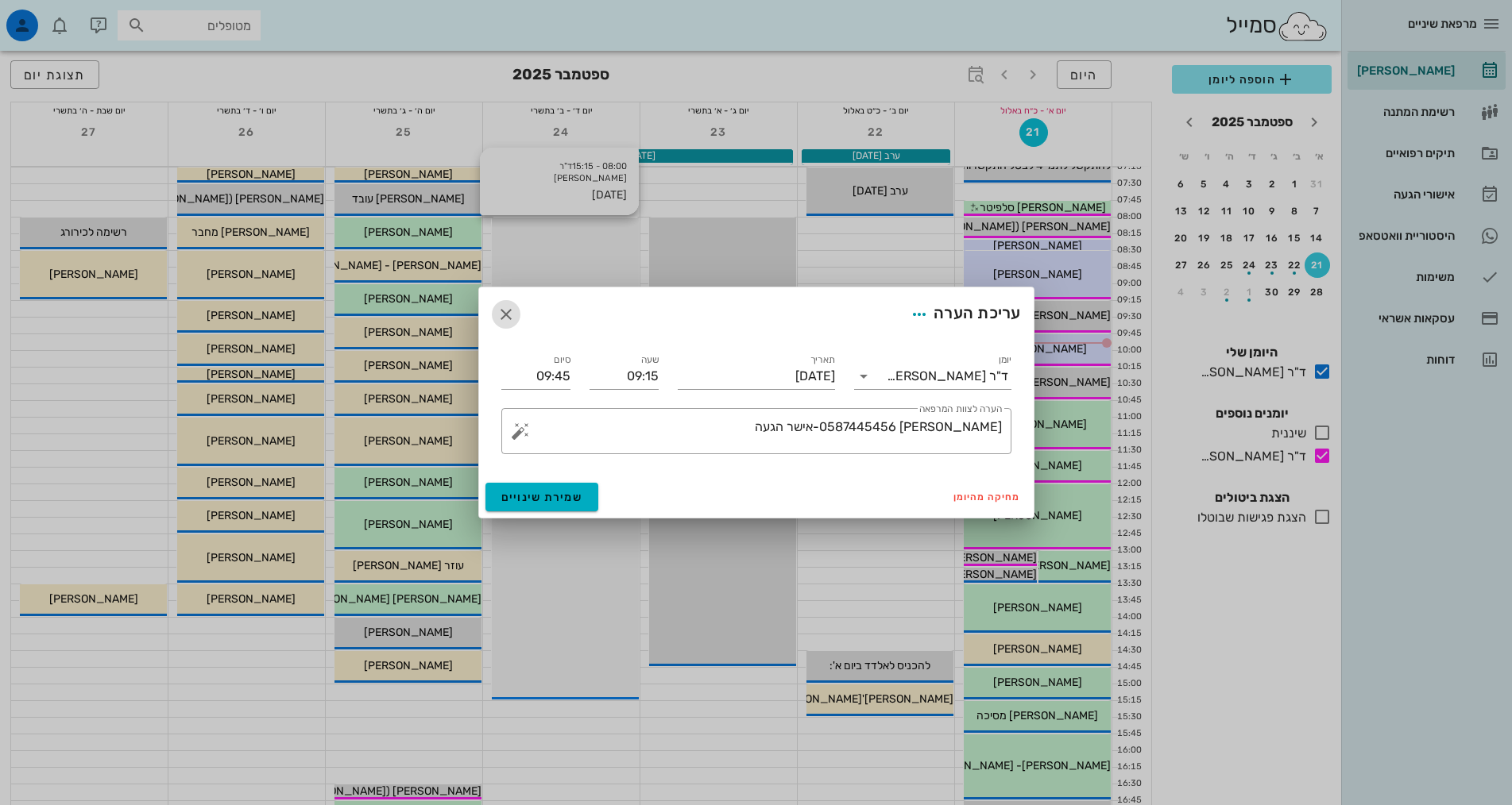
click at [503, 315] on icon "button" at bounding box center [506, 313] width 19 height 19
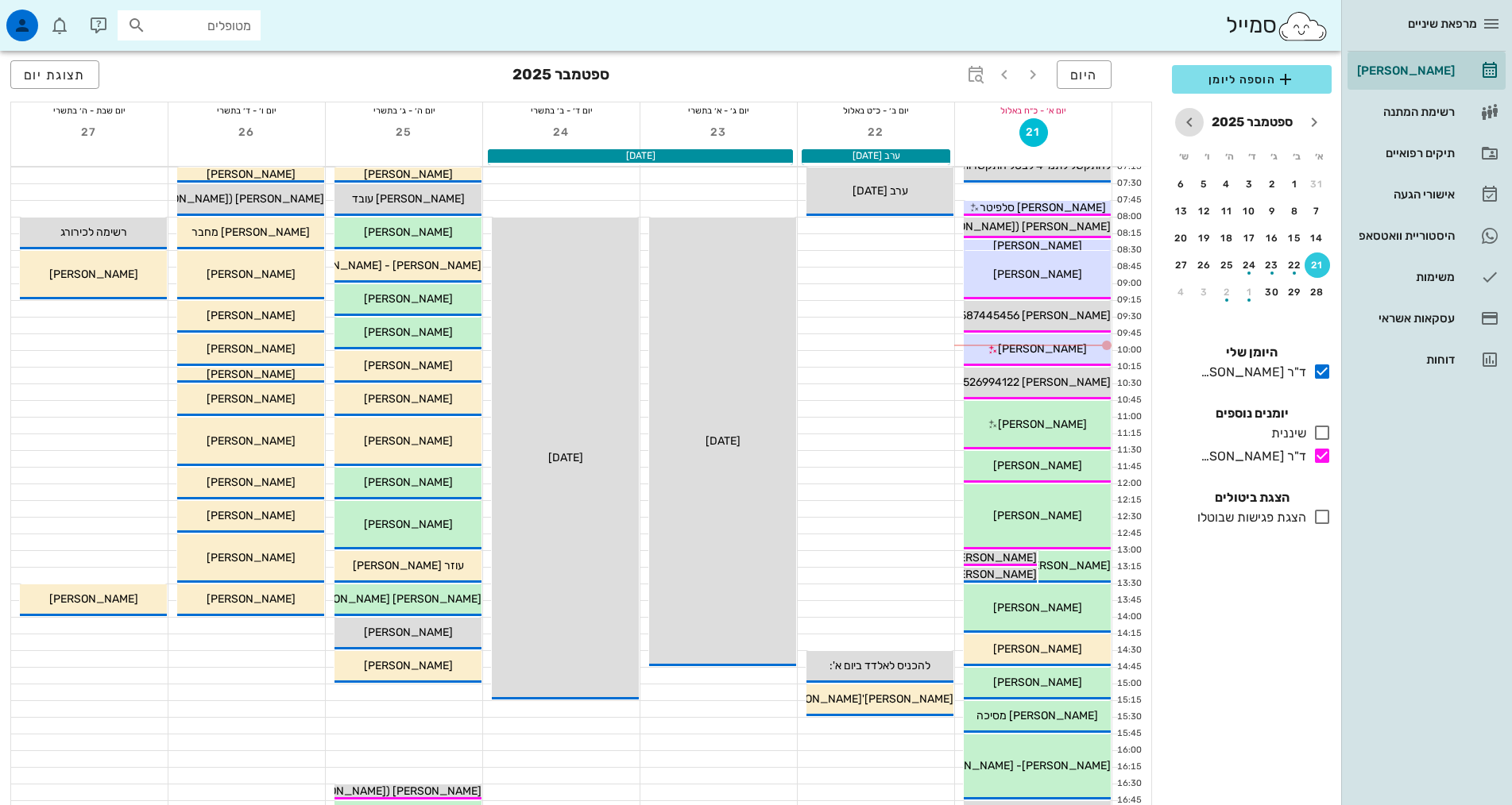
click at [1184, 120] on icon "חודש הבא" at bounding box center [1188, 122] width 19 height 19
click at [1181, 235] on div "18" at bounding box center [1181, 237] width 26 height 11
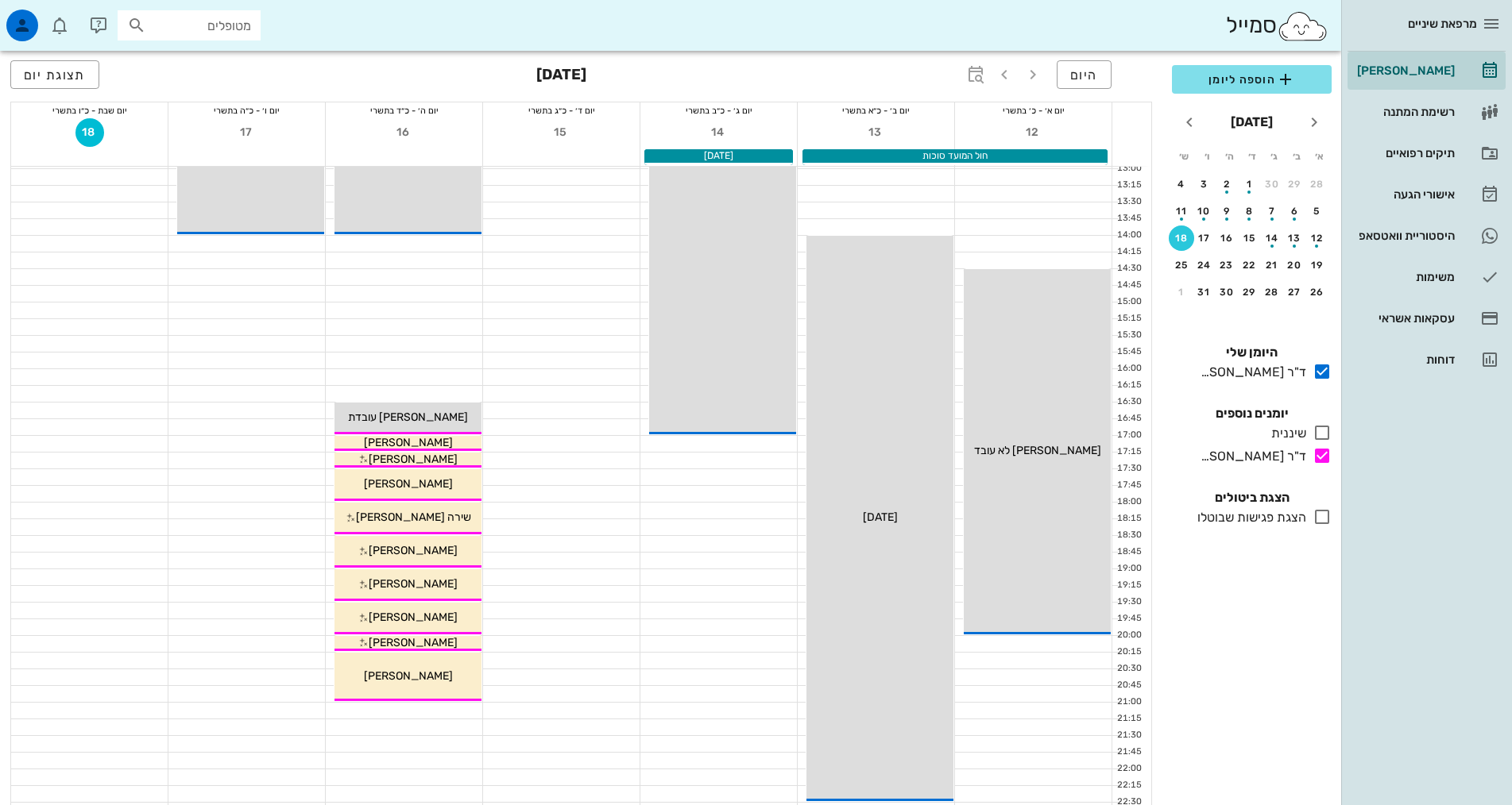
scroll to position [397, 0]
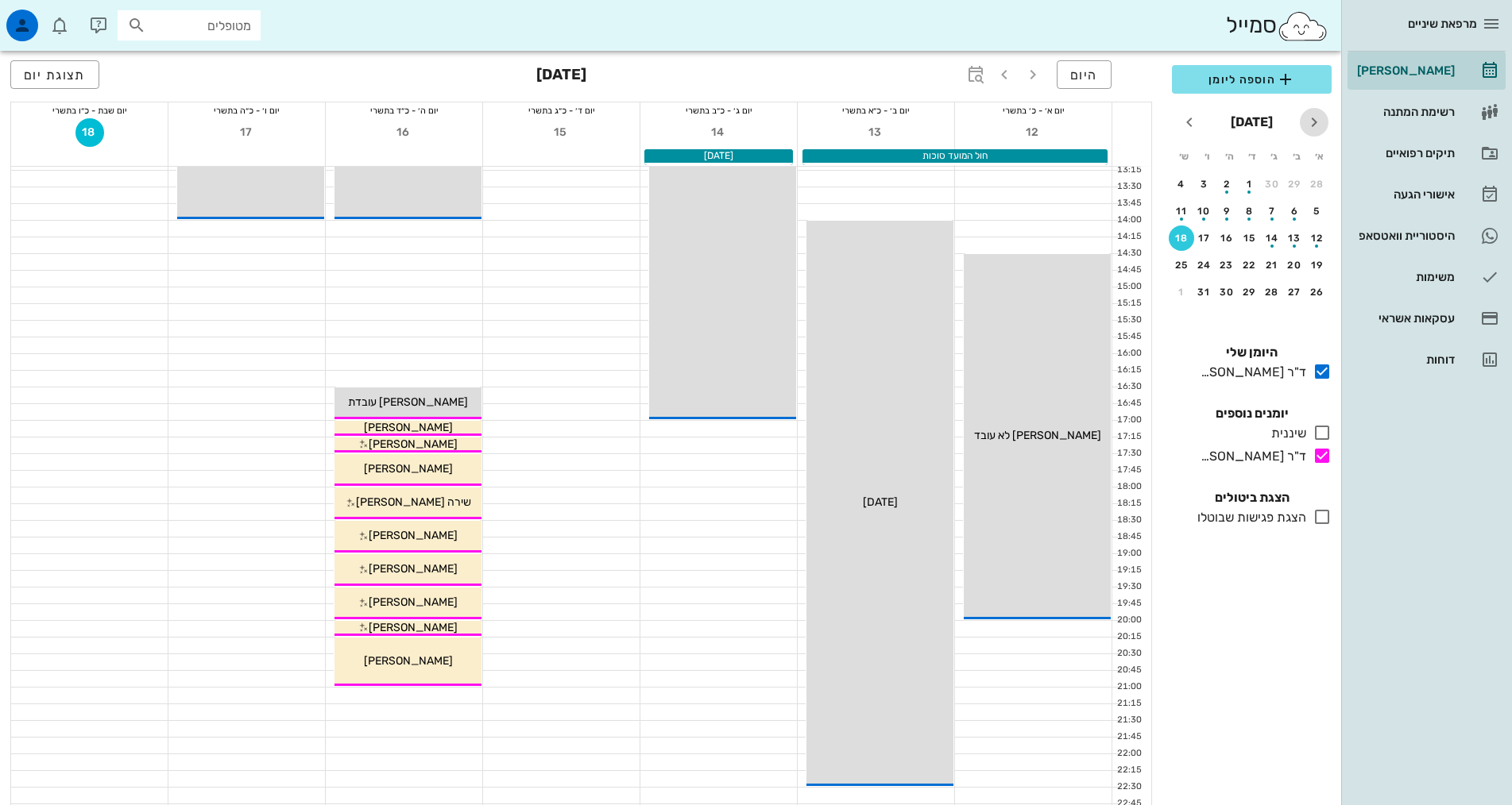
click at [1308, 127] on icon "חודש שעבר" at bounding box center [1313, 122] width 19 height 19
click at [1230, 296] on div "28" at bounding box center [1227, 292] width 26 height 11
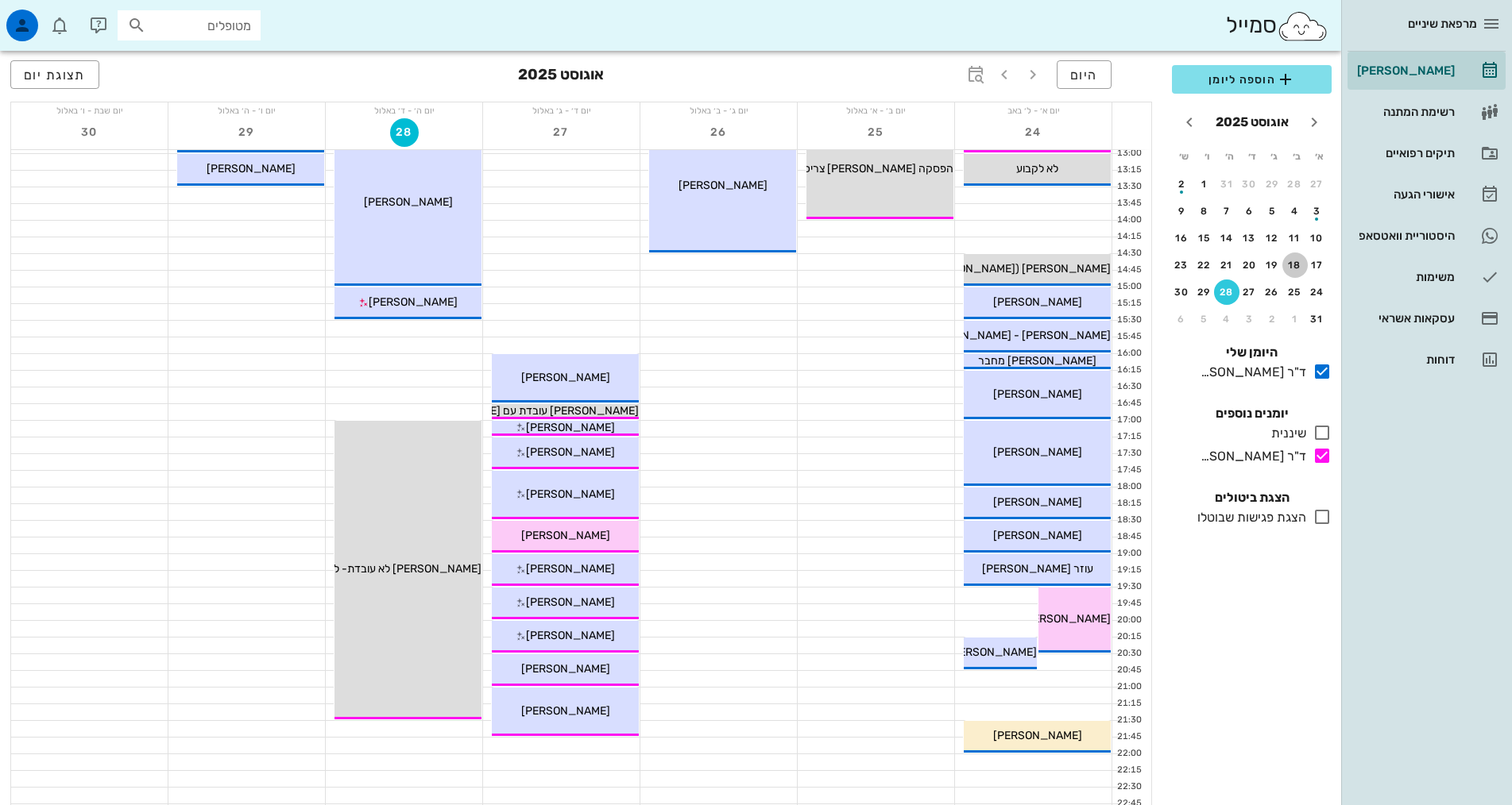
click at [1294, 264] on div "18" at bounding box center [1295, 264] width 26 height 11
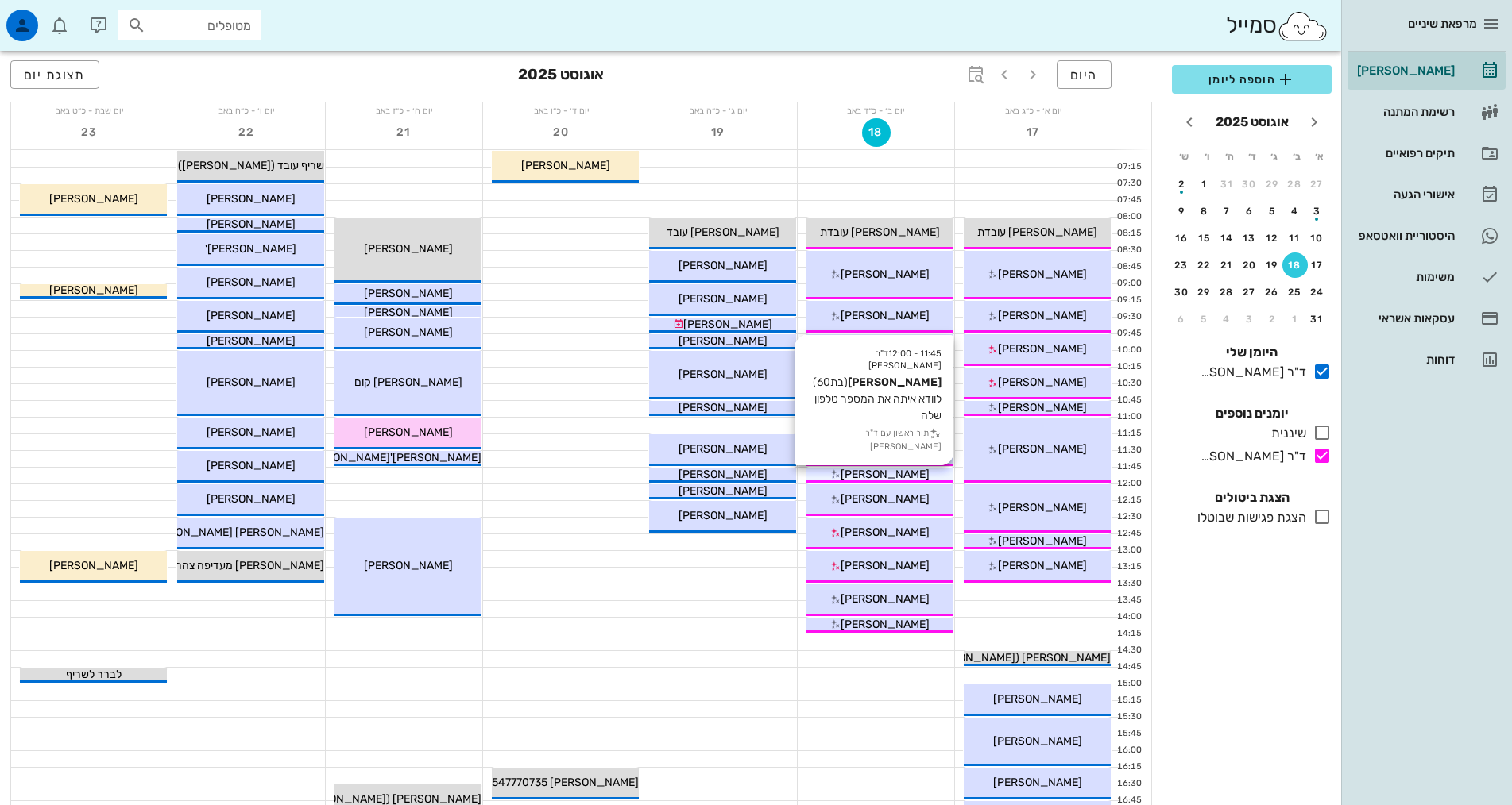
click at [876, 470] on span "[PERSON_NAME]" at bounding box center [885, 475] width 89 height 14
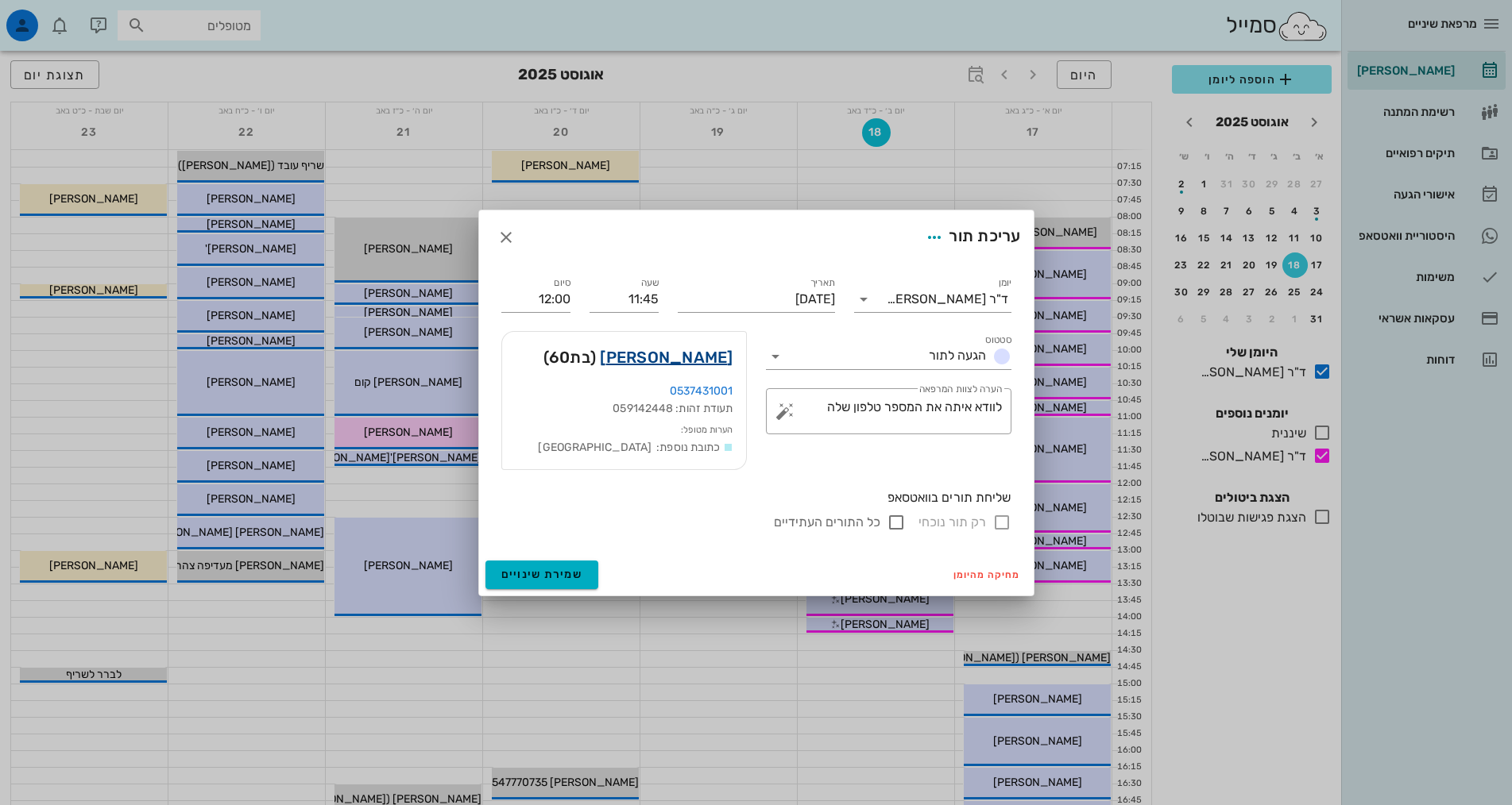
click at [683, 353] on link "[PERSON_NAME]" at bounding box center [666, 357] width 133 height 26
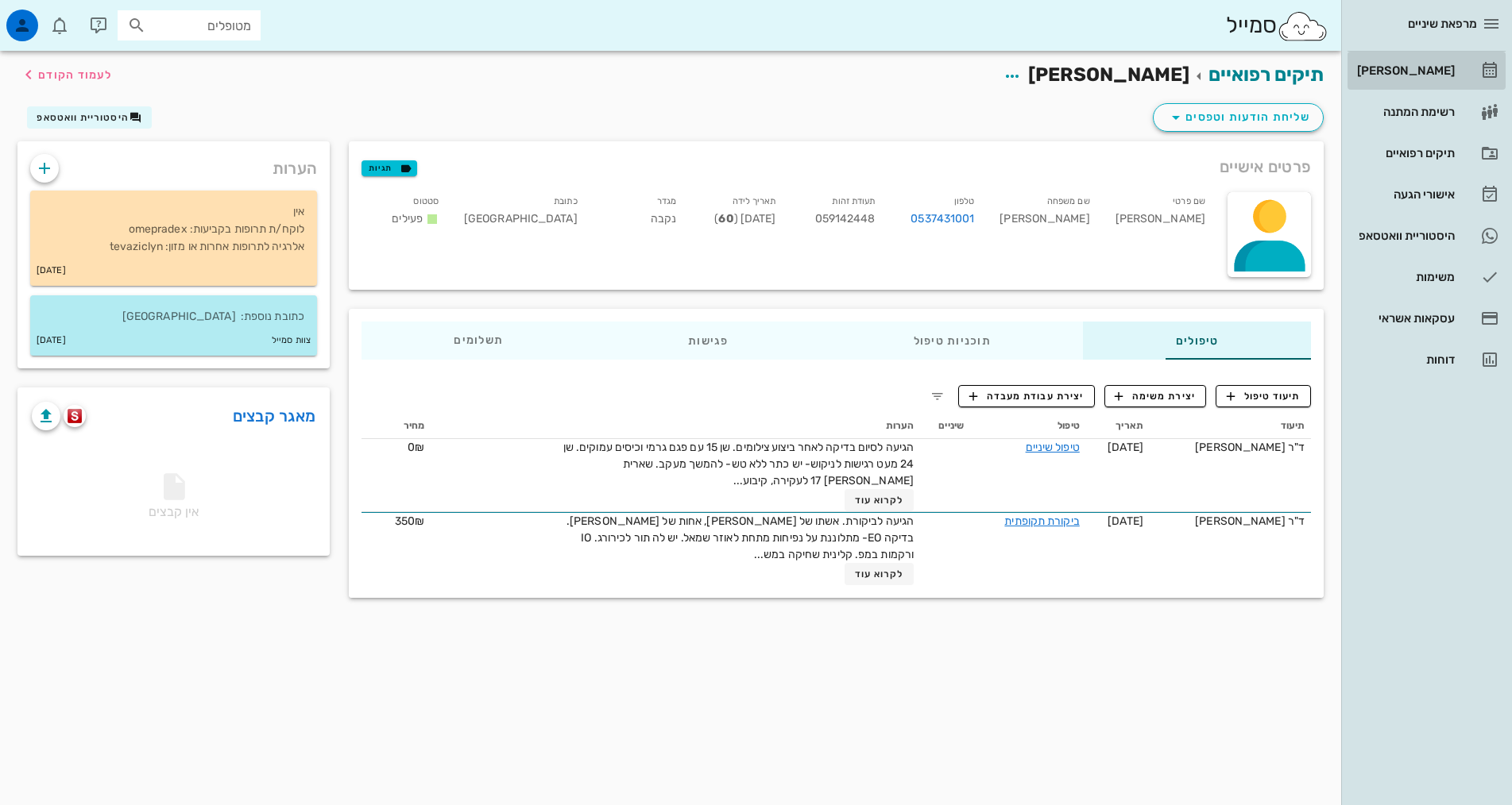
click at [1448, 75] on div "[PERSON_NAME]" at bounding box center [1404, 70] width 101 height 13
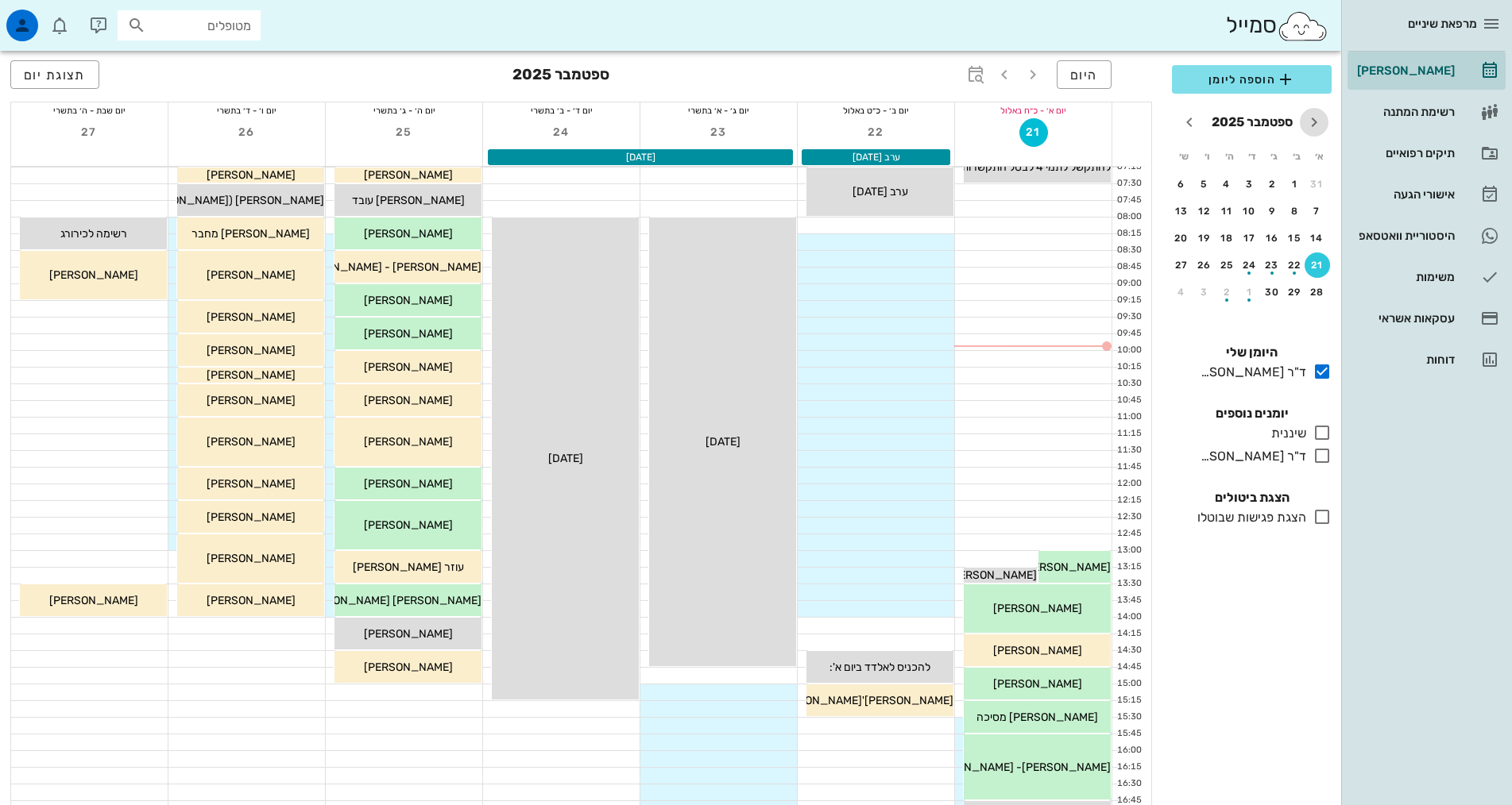
click at [1313, 123] on icon "חודש שעבר" at bounding box center [1313, 122] width 19 height 19
click at [1295, 260] on div "18" at bounding box center [1295, 264] width 26 height 11
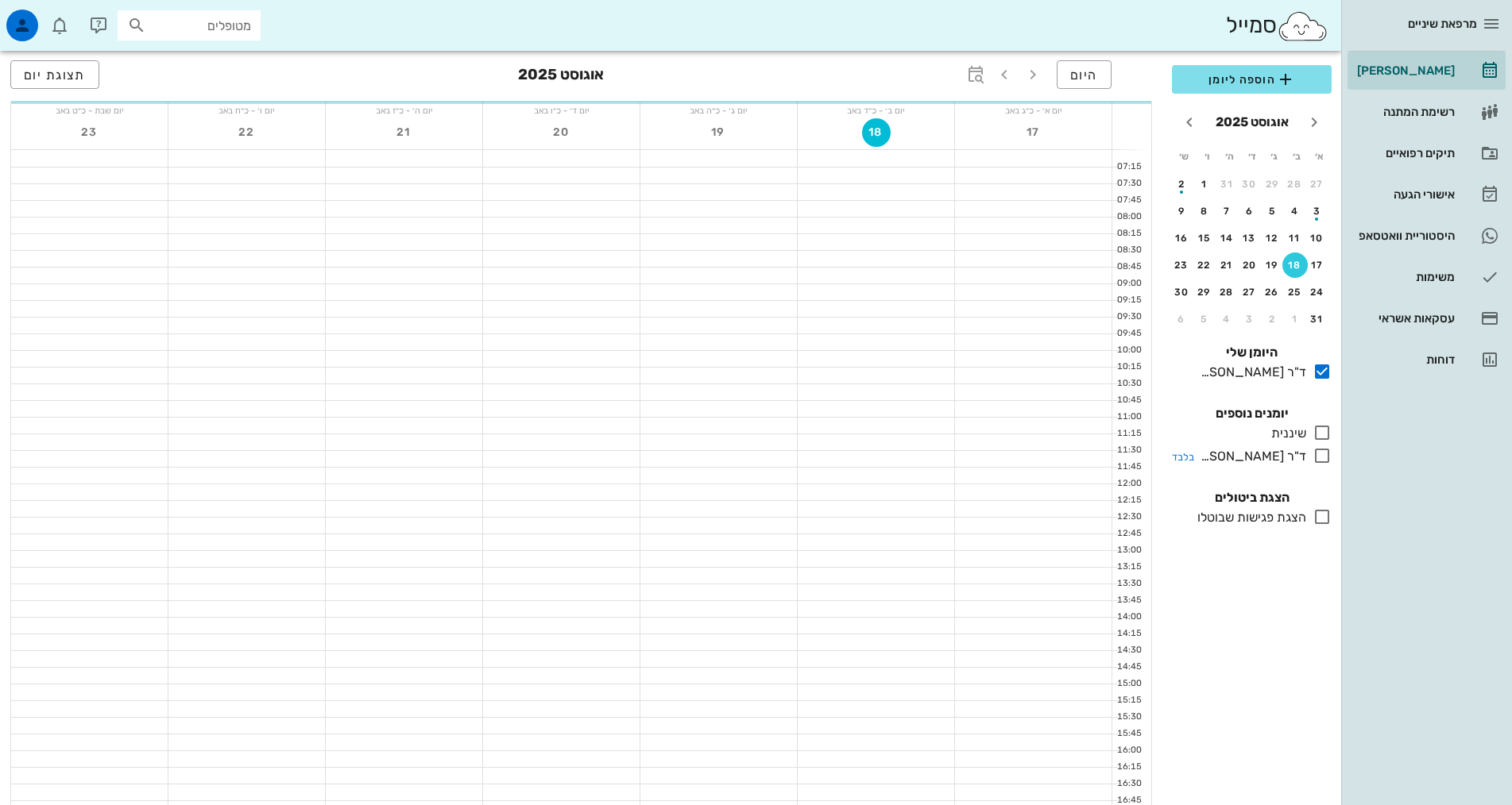
click at [1315, 456] on icon at bounding box center [1321, 455] width 19 height 19
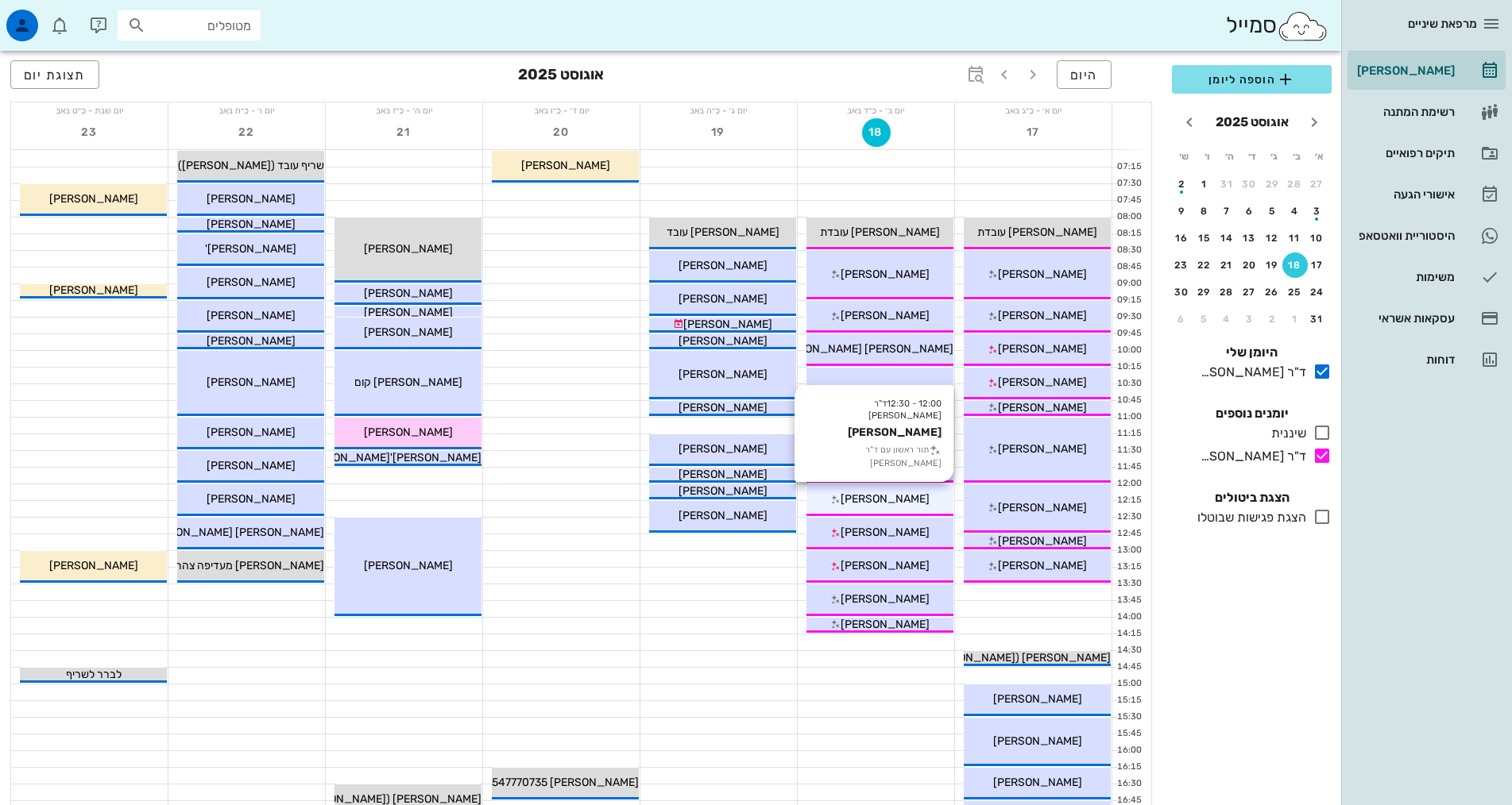
click at [894, 497] on span "[PERSON_NAME]" at bounding box center [885, 499] width 89 height 14
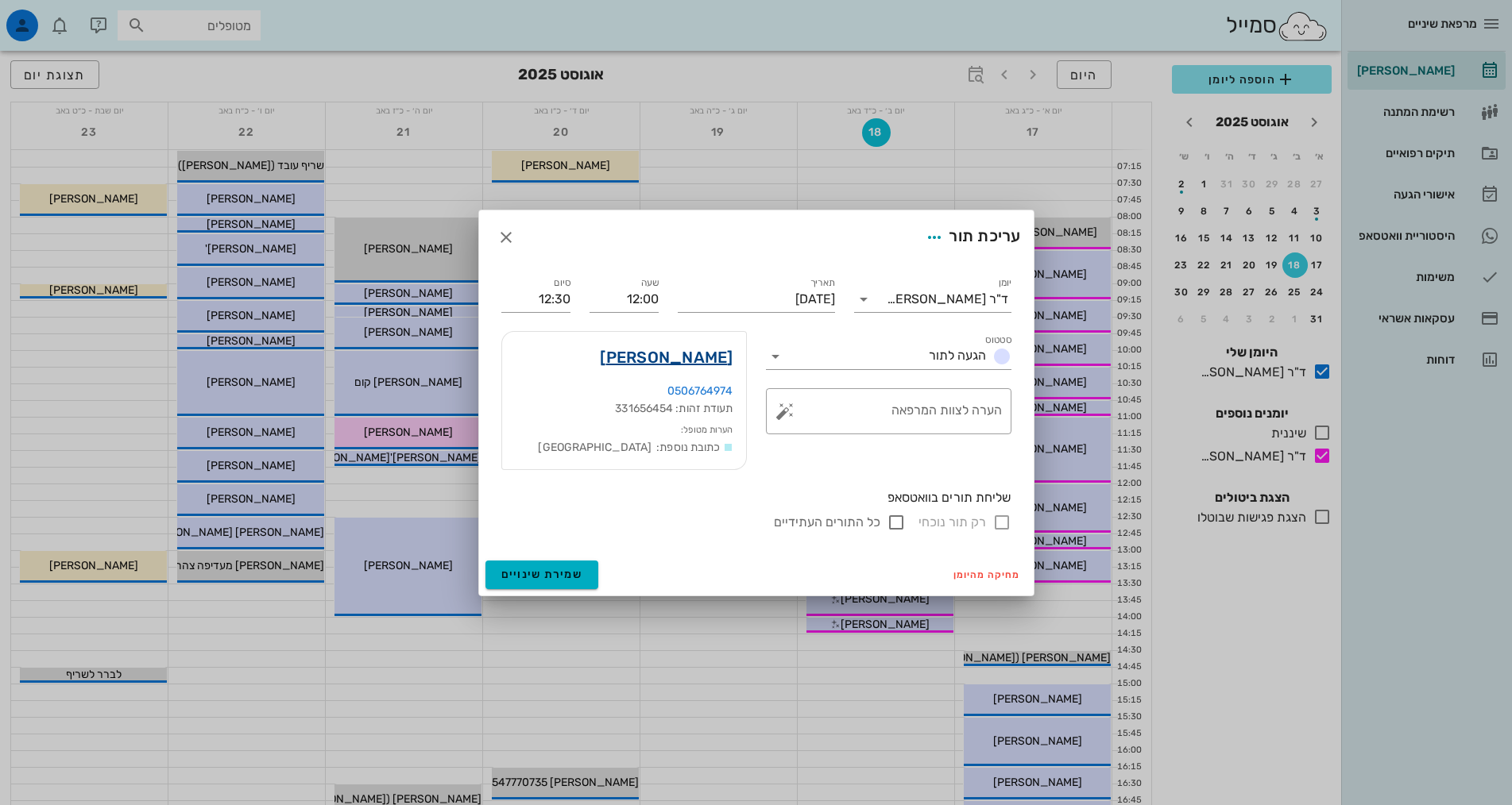
click at [703, 359] on link "[PERSON_NAME]" at bounding box center [666, 357] width 133 height 26
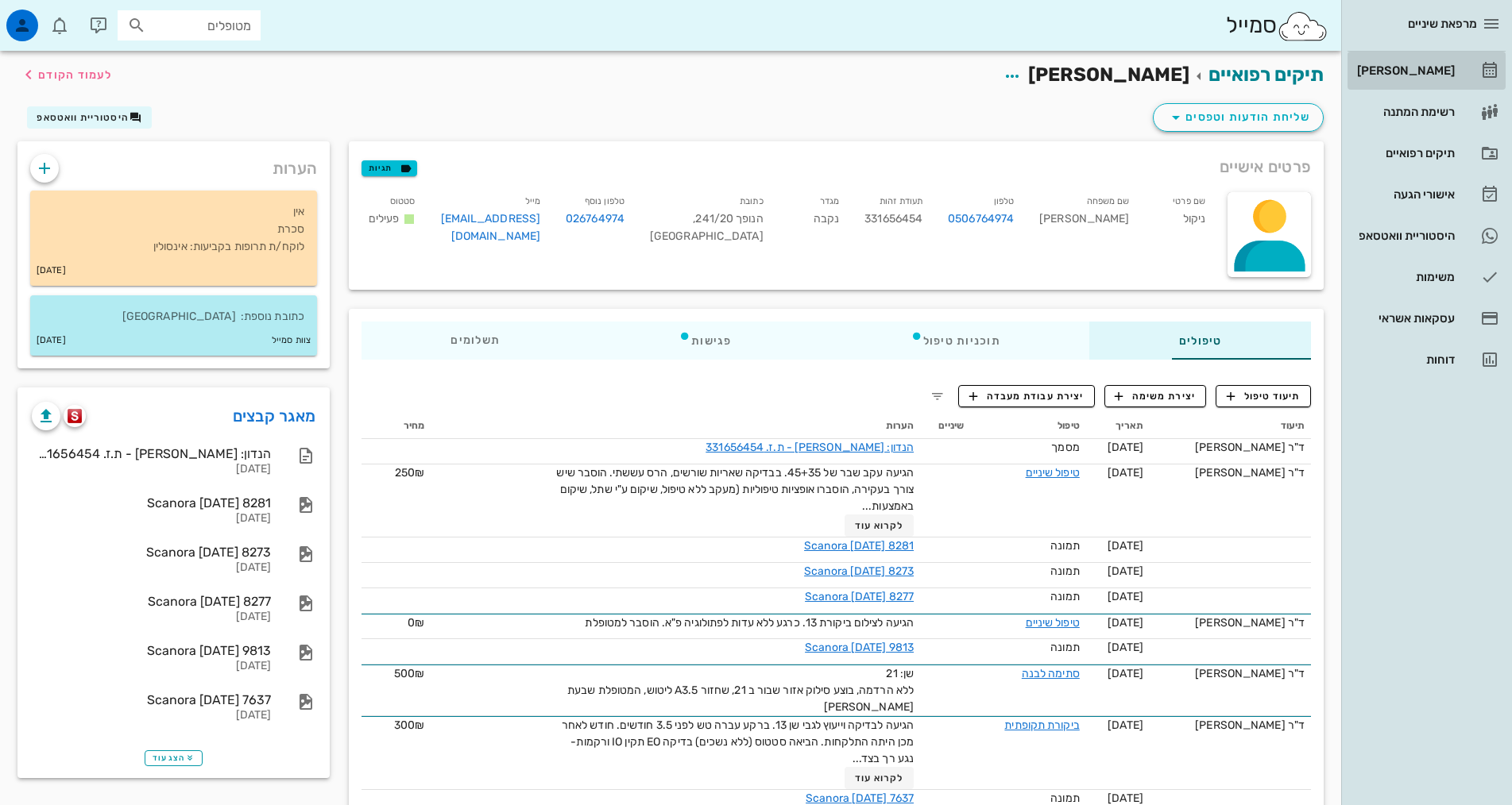
click at [1436, 58] on div "[PERSON_NAME]" at bounding box center [1404, 71] width 101 height 26
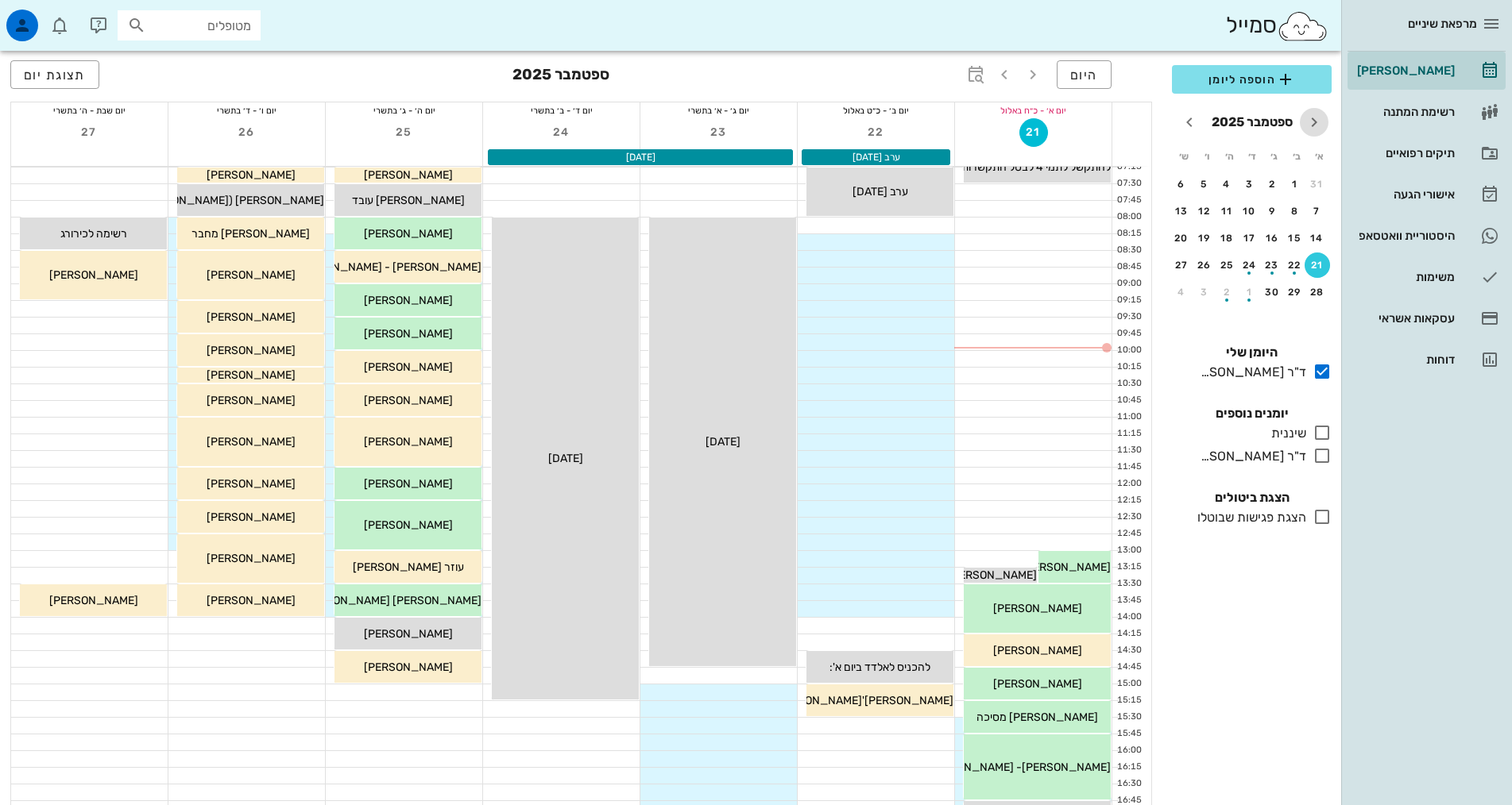
click at [1321, 116] on span "חודש שעבר" at bounding box center [1313, 122] width 29 height 19
click at [1284, 266] on div "19" at bounding box center [1272, 264] width 26 height 11
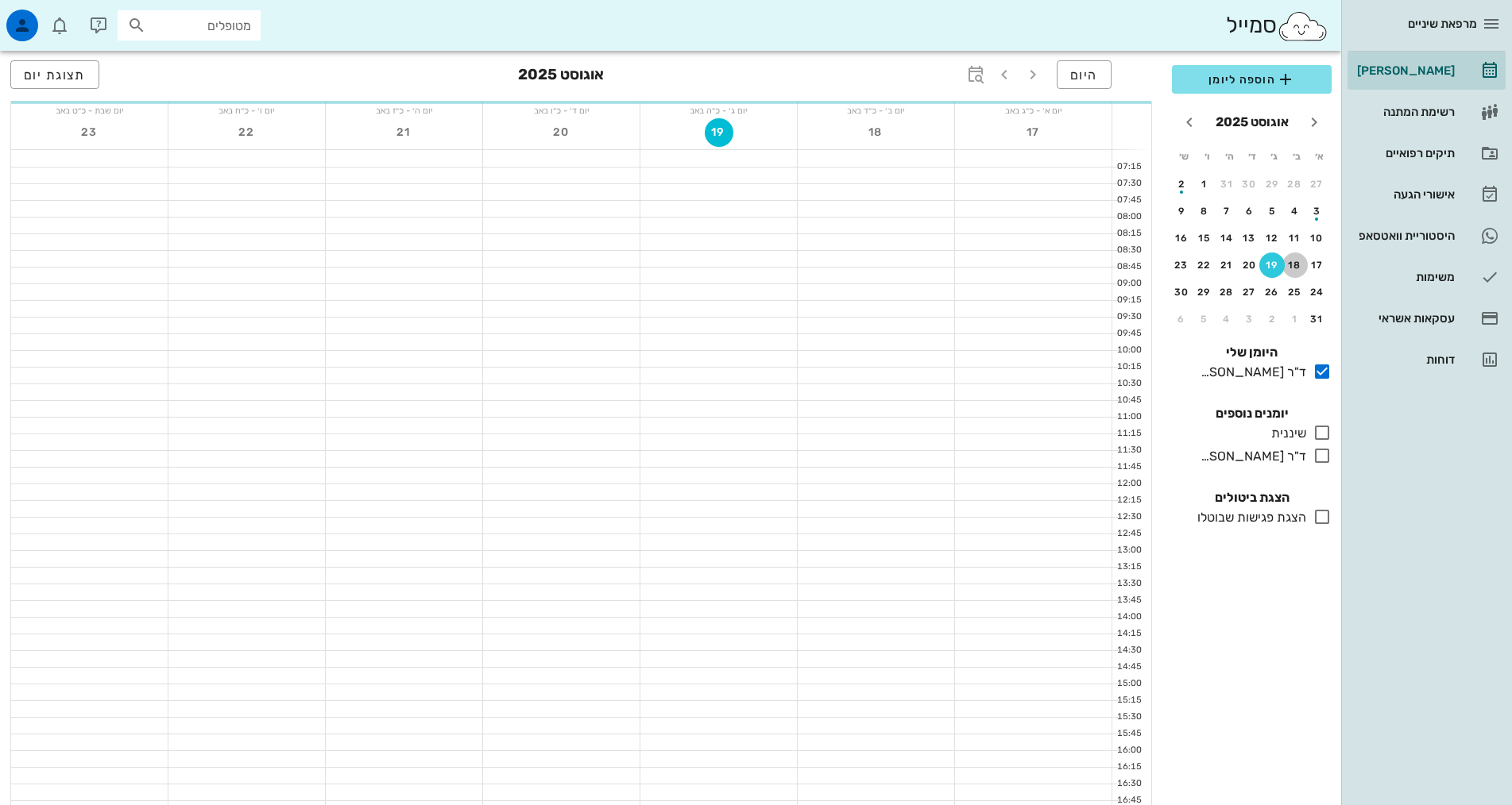
click at [1291, 267] on div "18" at bounding box center [1295, 264] width 26 height 11
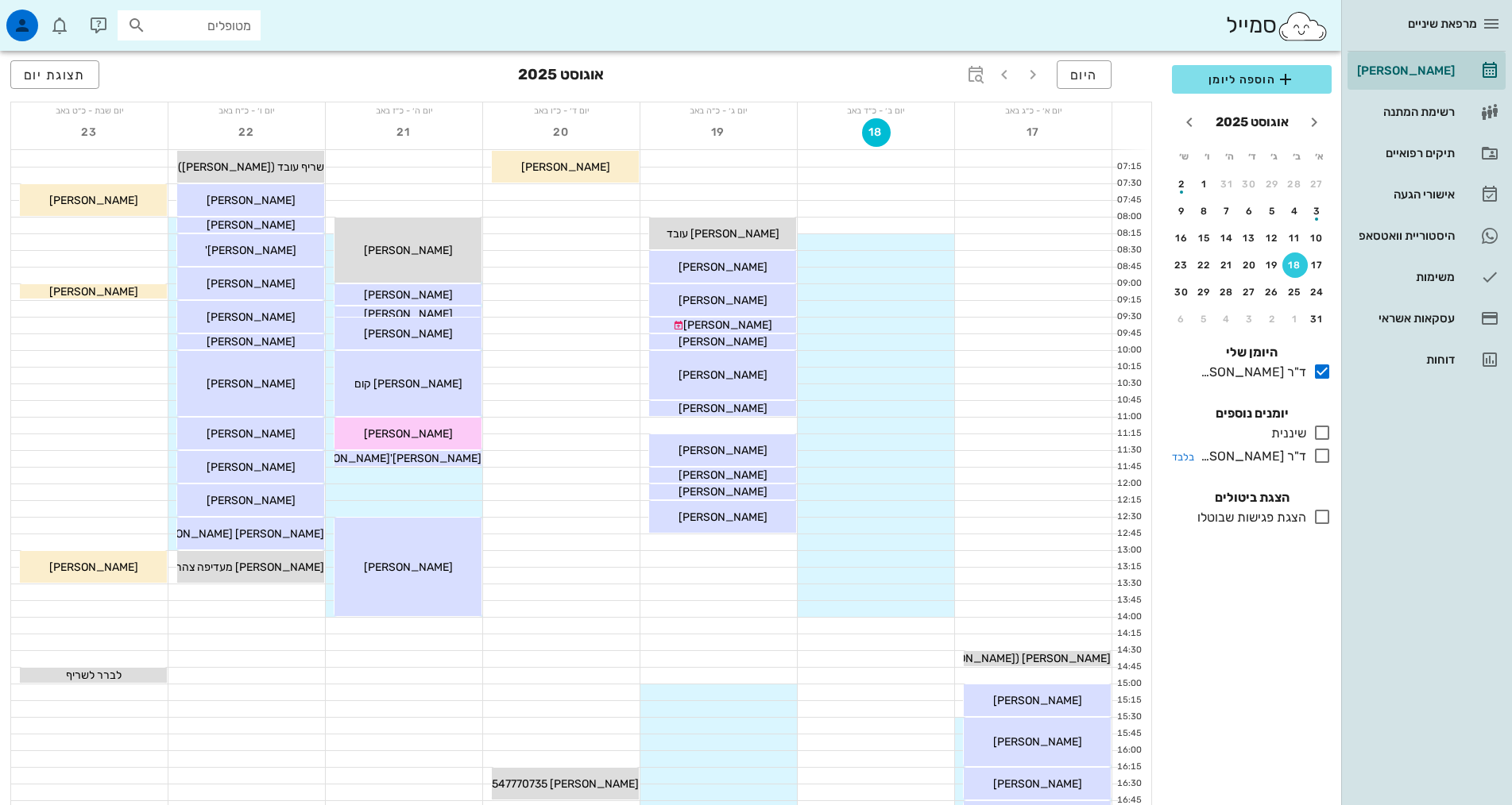
click at [1322, 453] on icon at bounding box center [1321, 455] width 19 height 19
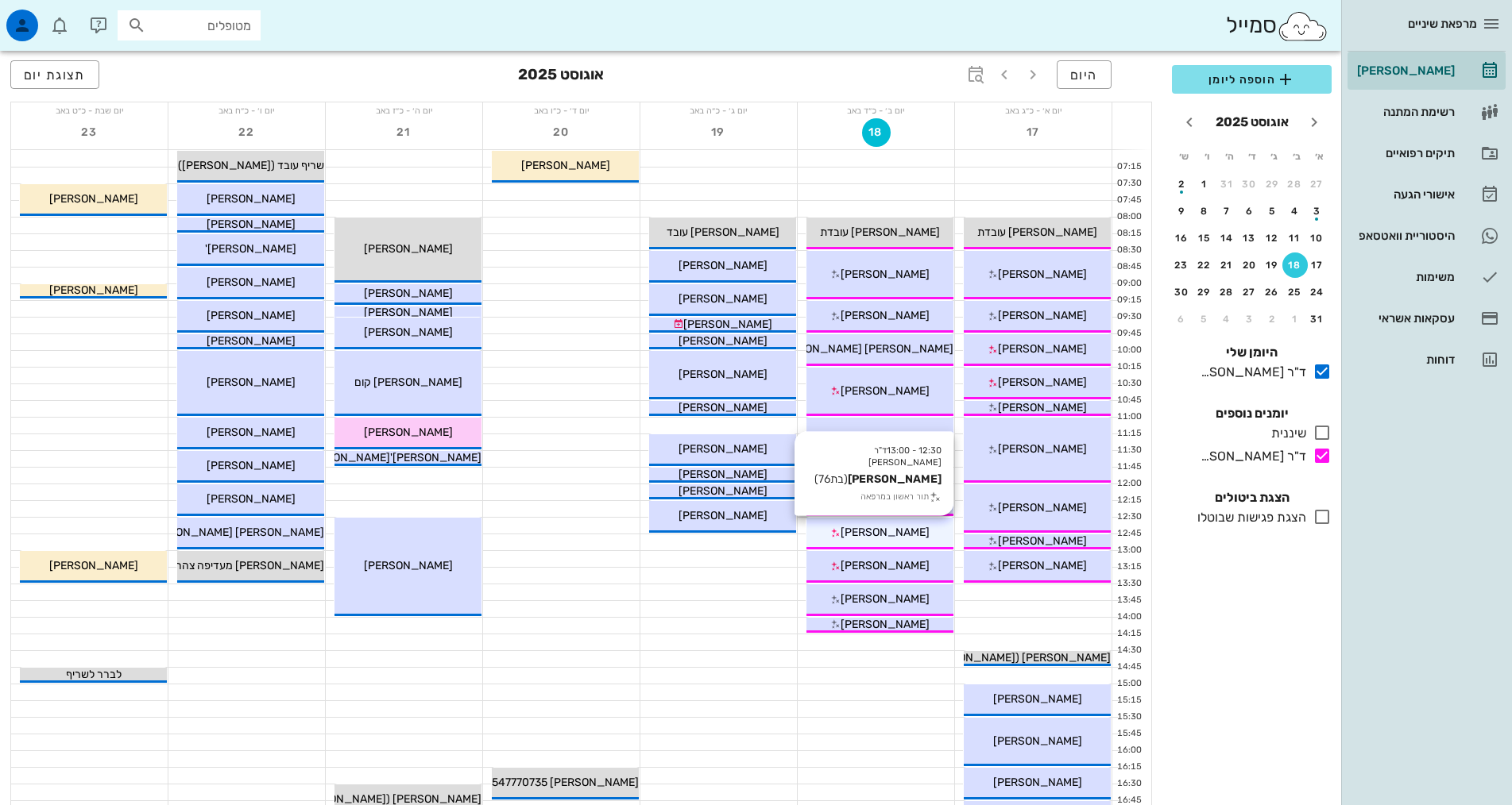
click at [903, 533] on span "[PERSON_NAME]" at bounding box center [885, 532] width 89 height 14
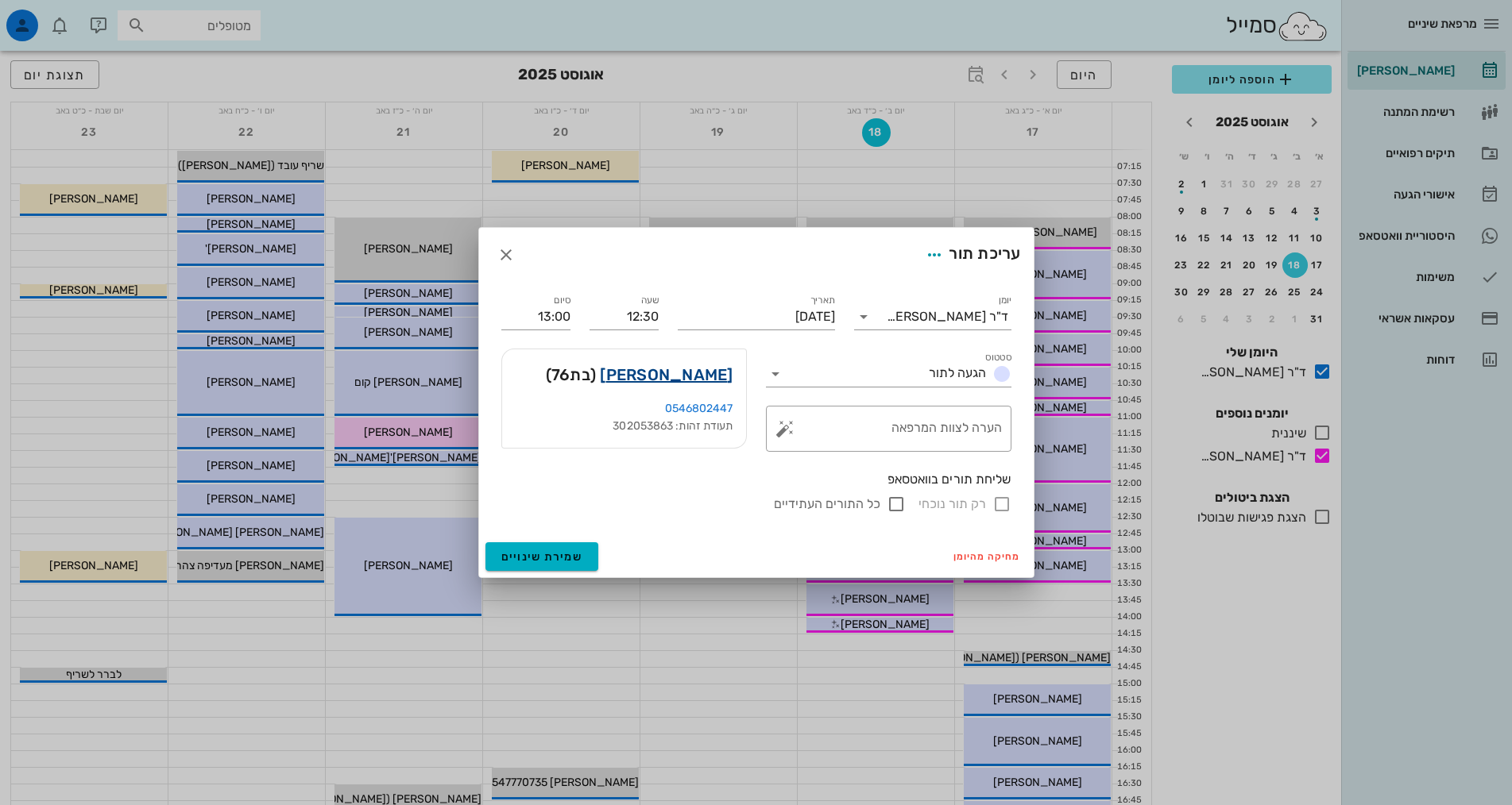
click at [697, 375] on link "[PERSON_NAME]" at bounding box center [666, 375] width 133 height 26
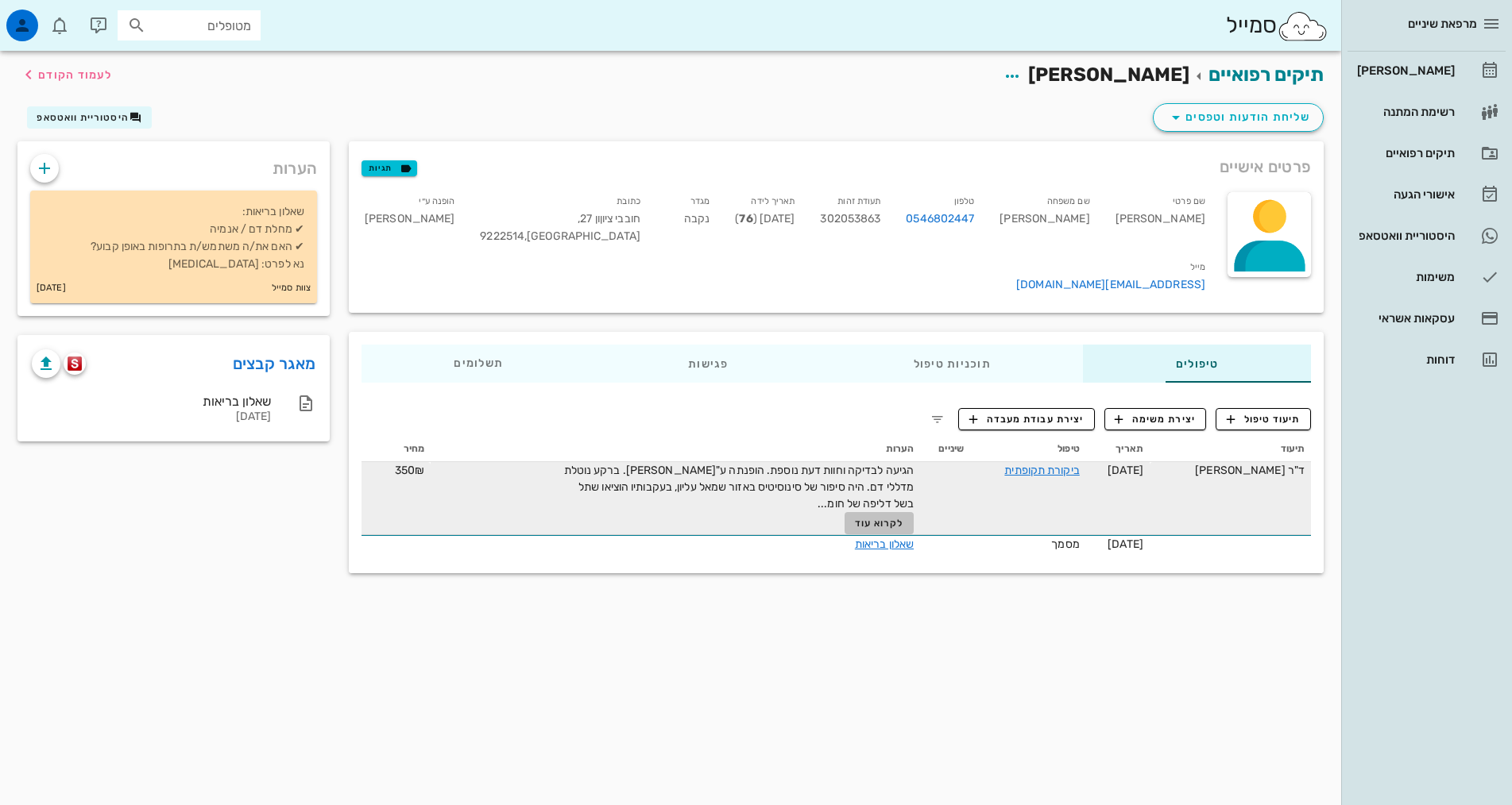
click at [855, 517] on span "לקרוא עוד" at bounding box center [880, 522] width 49 height 11
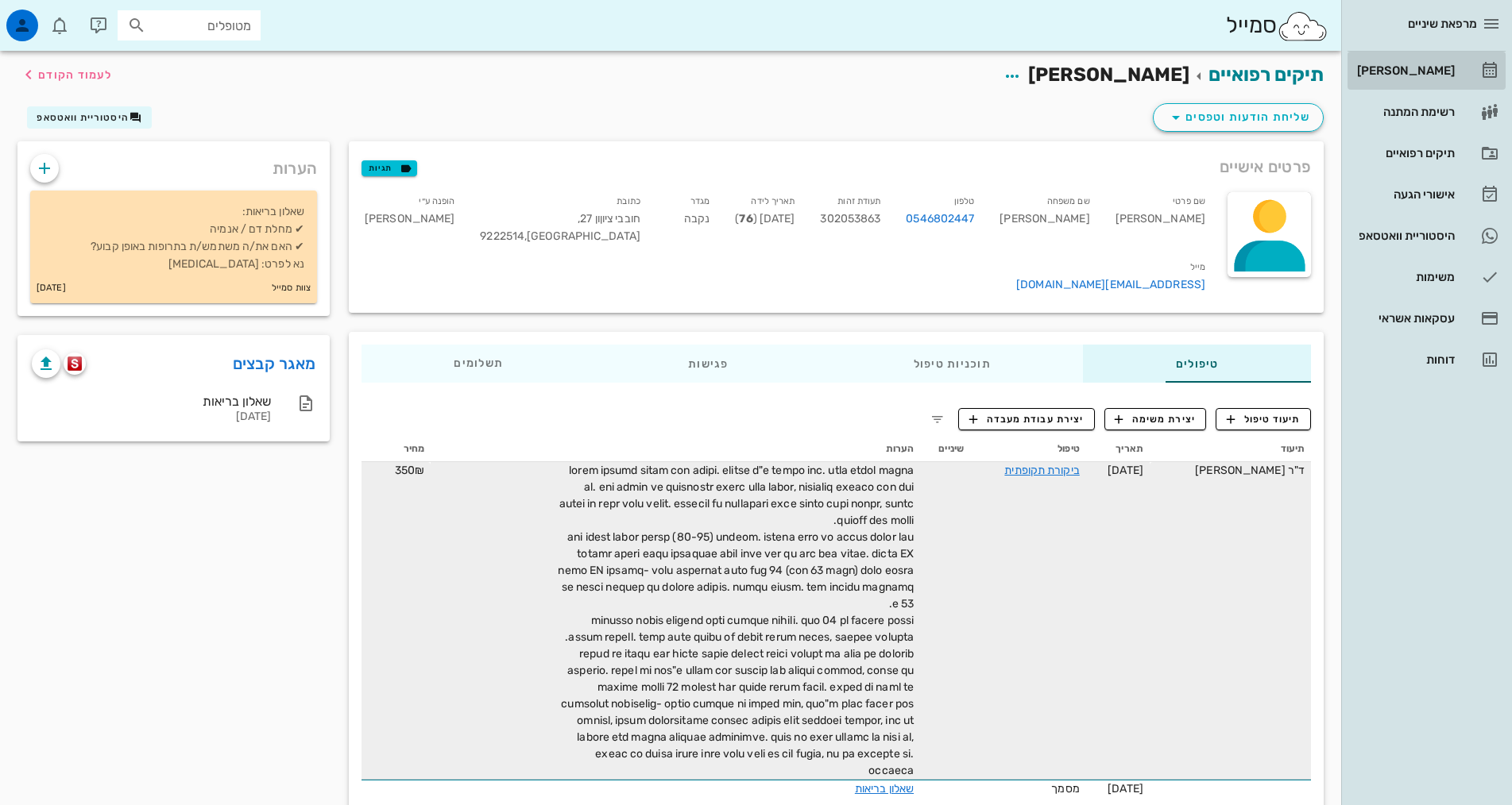
click at [1423, 66] on div "[PERSON_NAME]" at bounding box center [1404, 70] width 101 height 13
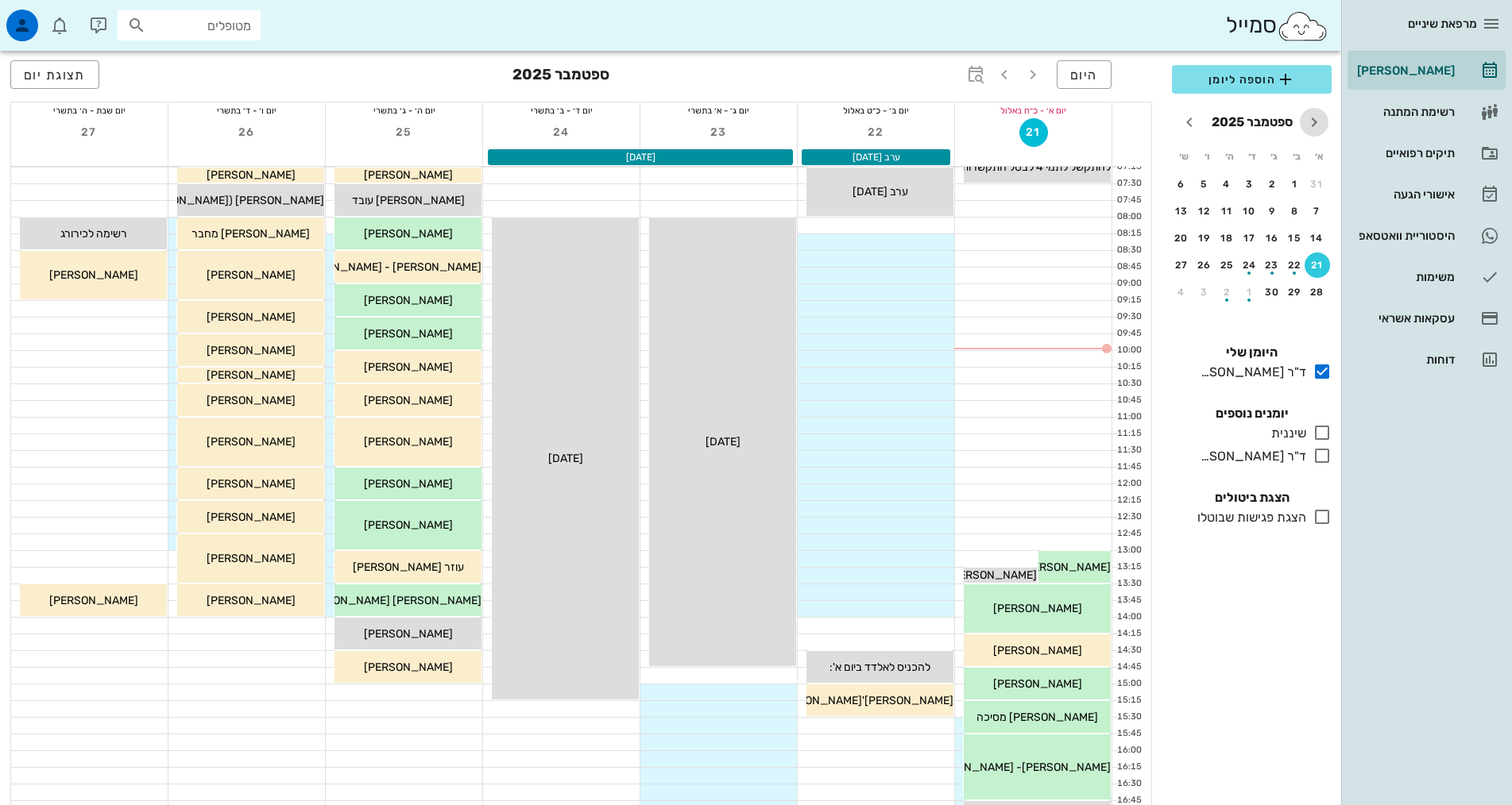
click at [1318, 119] on icon "חודש שעבר" at bounding box center [1313, 122] width 19 height 19
click at [1290, 264] on div "18" at bounding box center [1295, 264] width 26 height 11
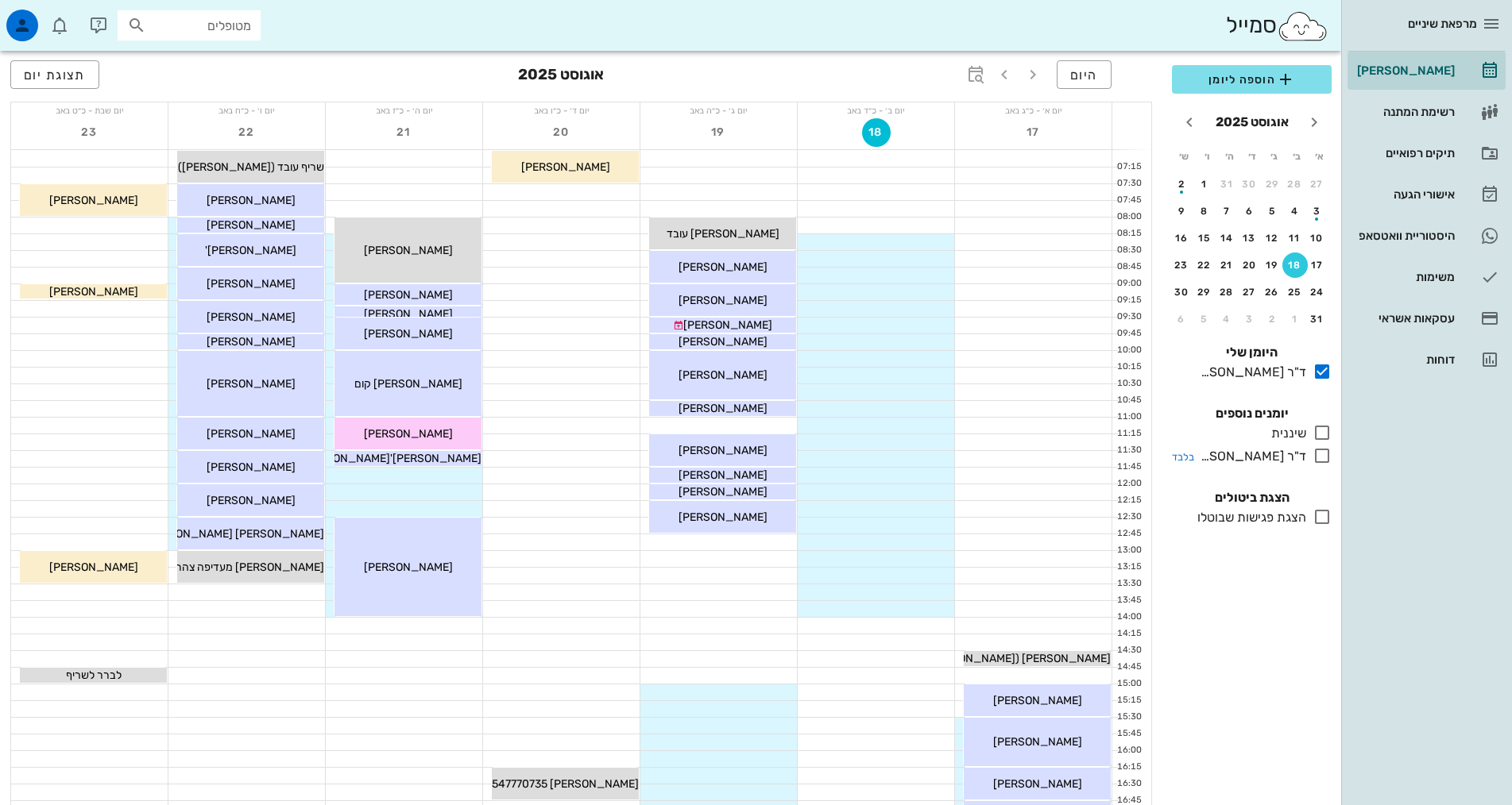
click at [1318, 453] on icon at bounding box center [1321, 455] width 19 height 19
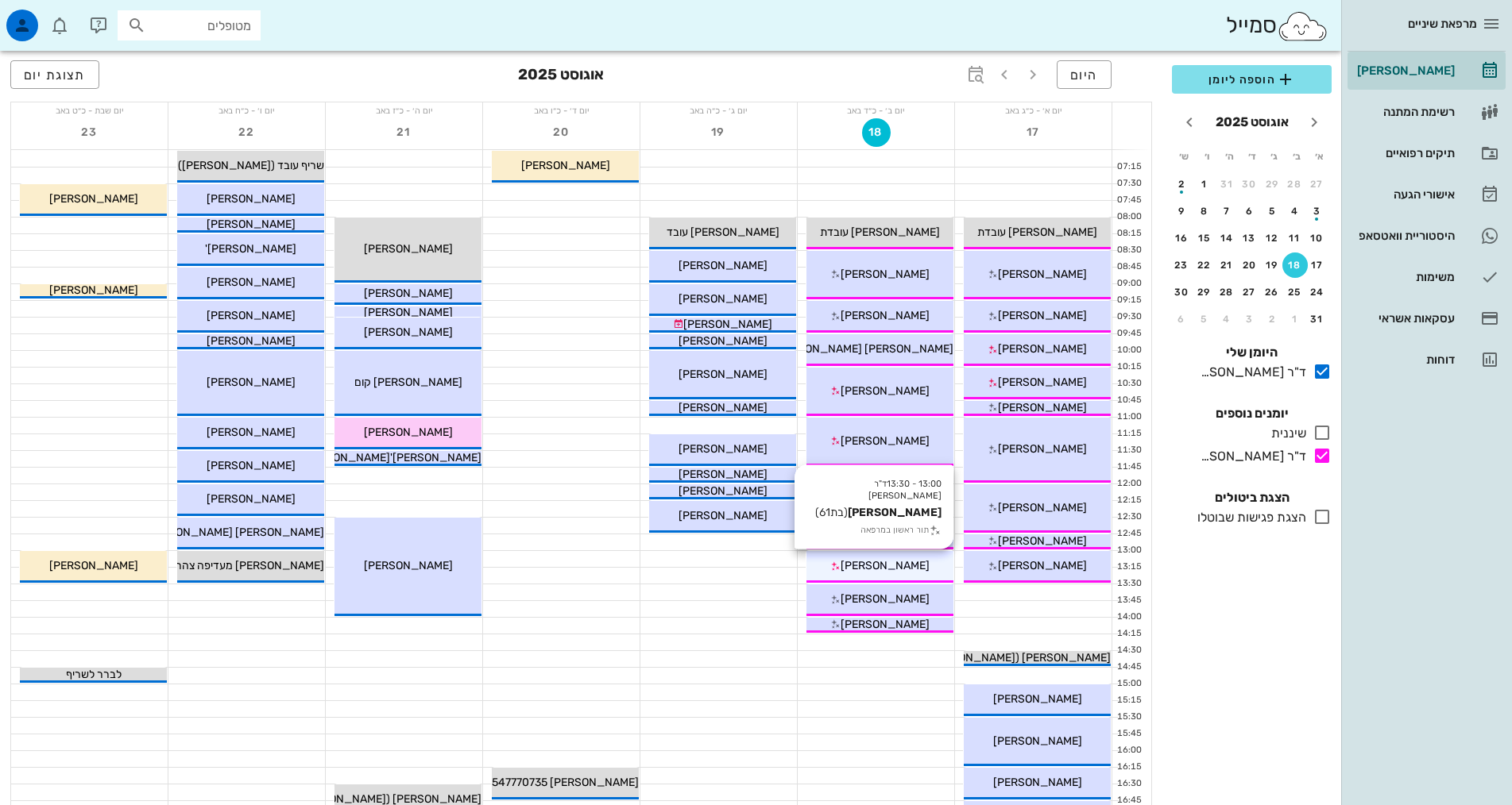
click at [884, 565] on span "[PERSON_NAME]" at bounding box center [885, 566] width 89 height 14
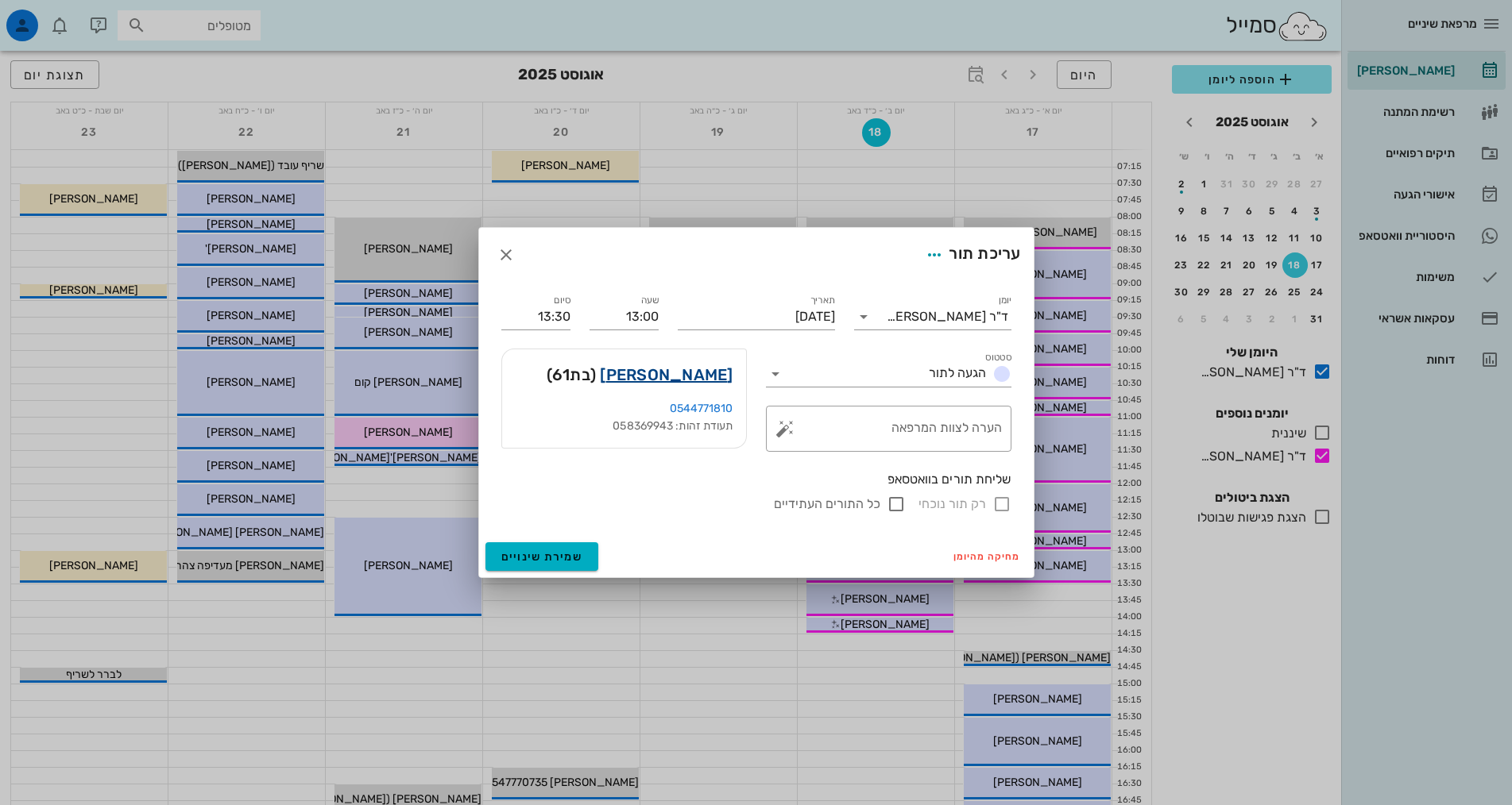
click at [709, 377] on link "[PERSON_NAME]" at bounding box center [666, 375] width 133 height 26
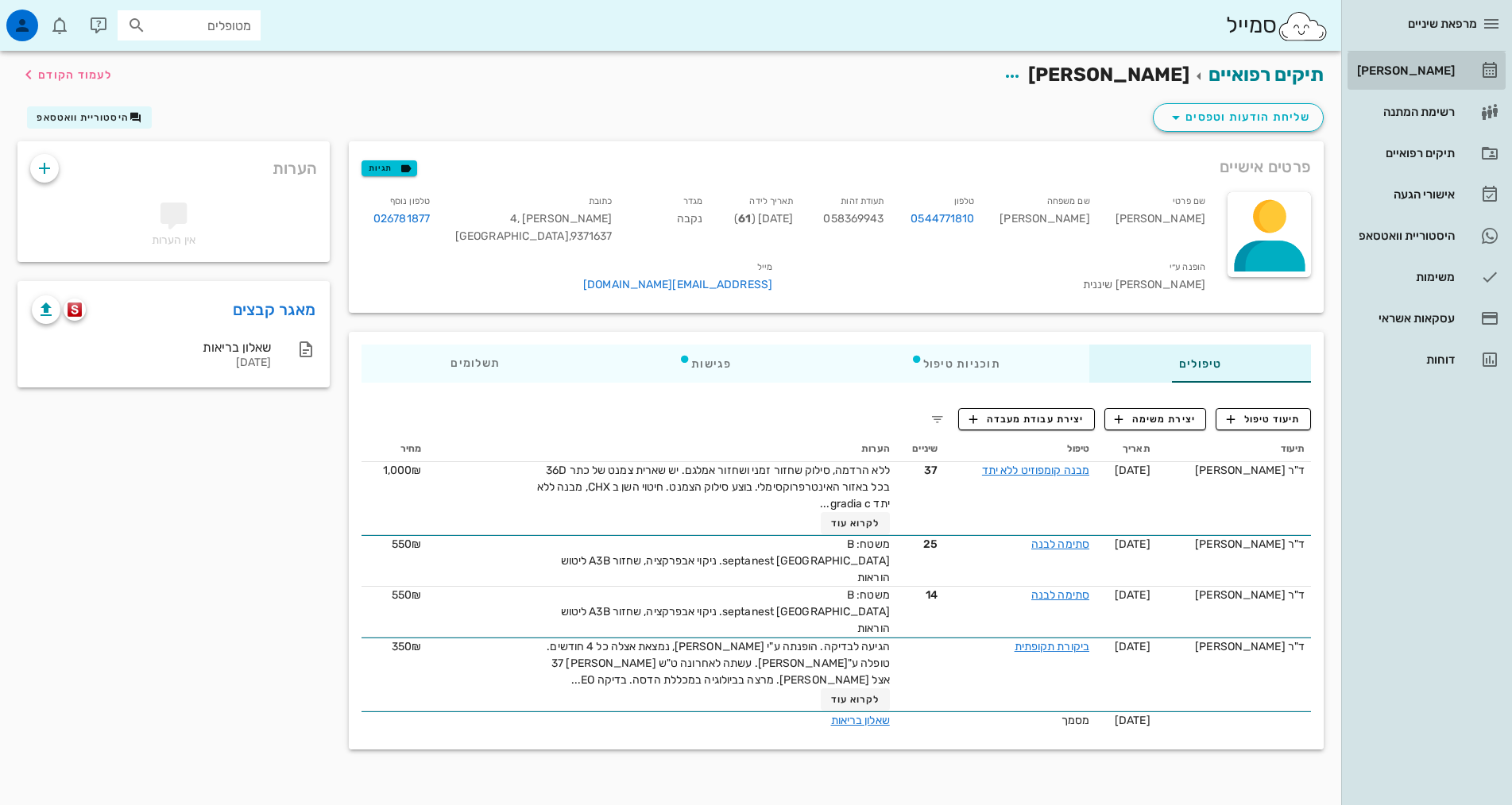
click at [1392, 67] on div "[PERSON_NAME]" at bounding box center [1404, 70] width 101 height 13
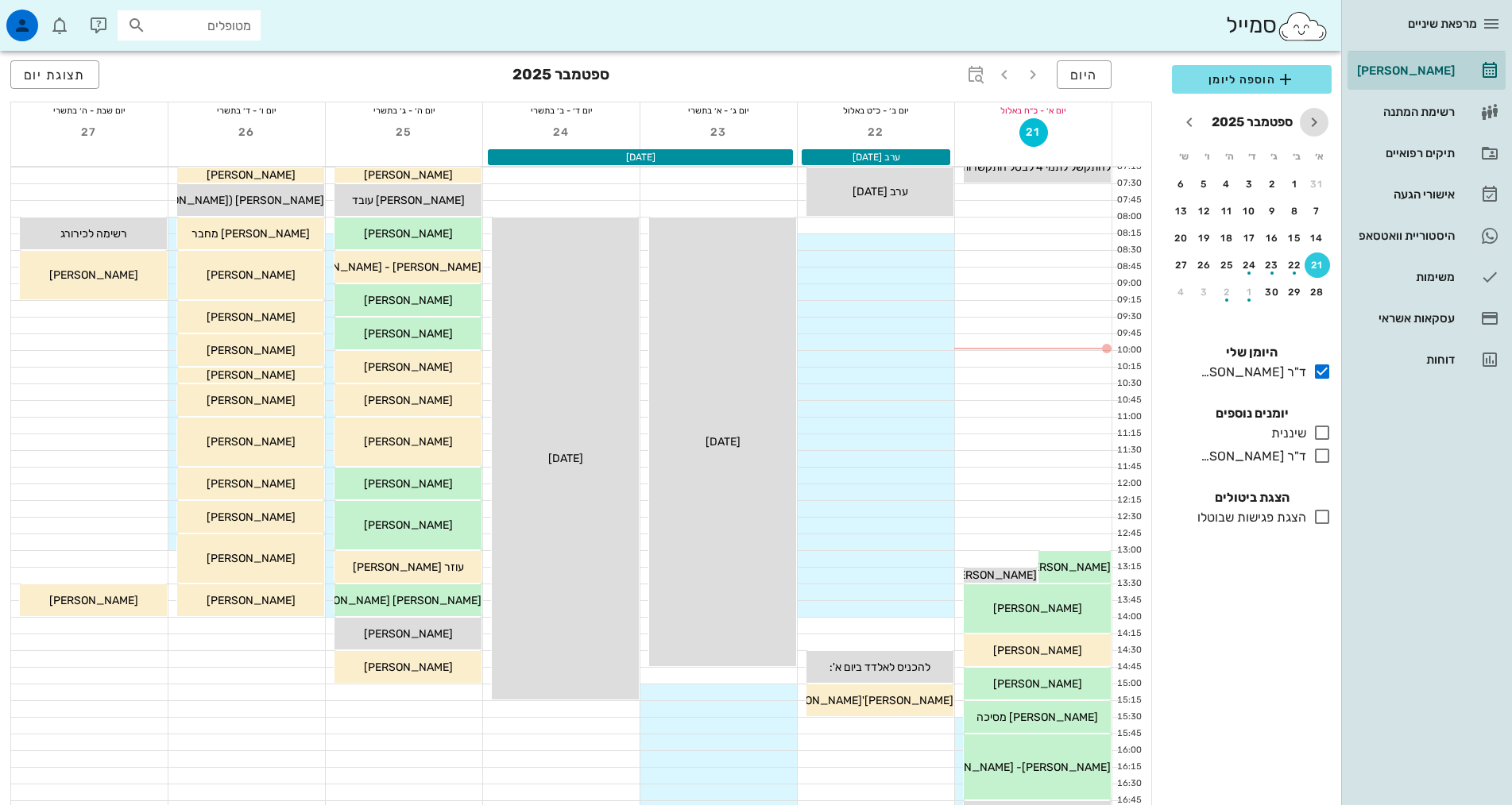
click at [1315, 123] on icon "חודש שעבר" at bounding box center [1313, 122] width 19 height 19
click at [1286, 265] on div "18" at bounding box center [1295, 264] width 26 height 11
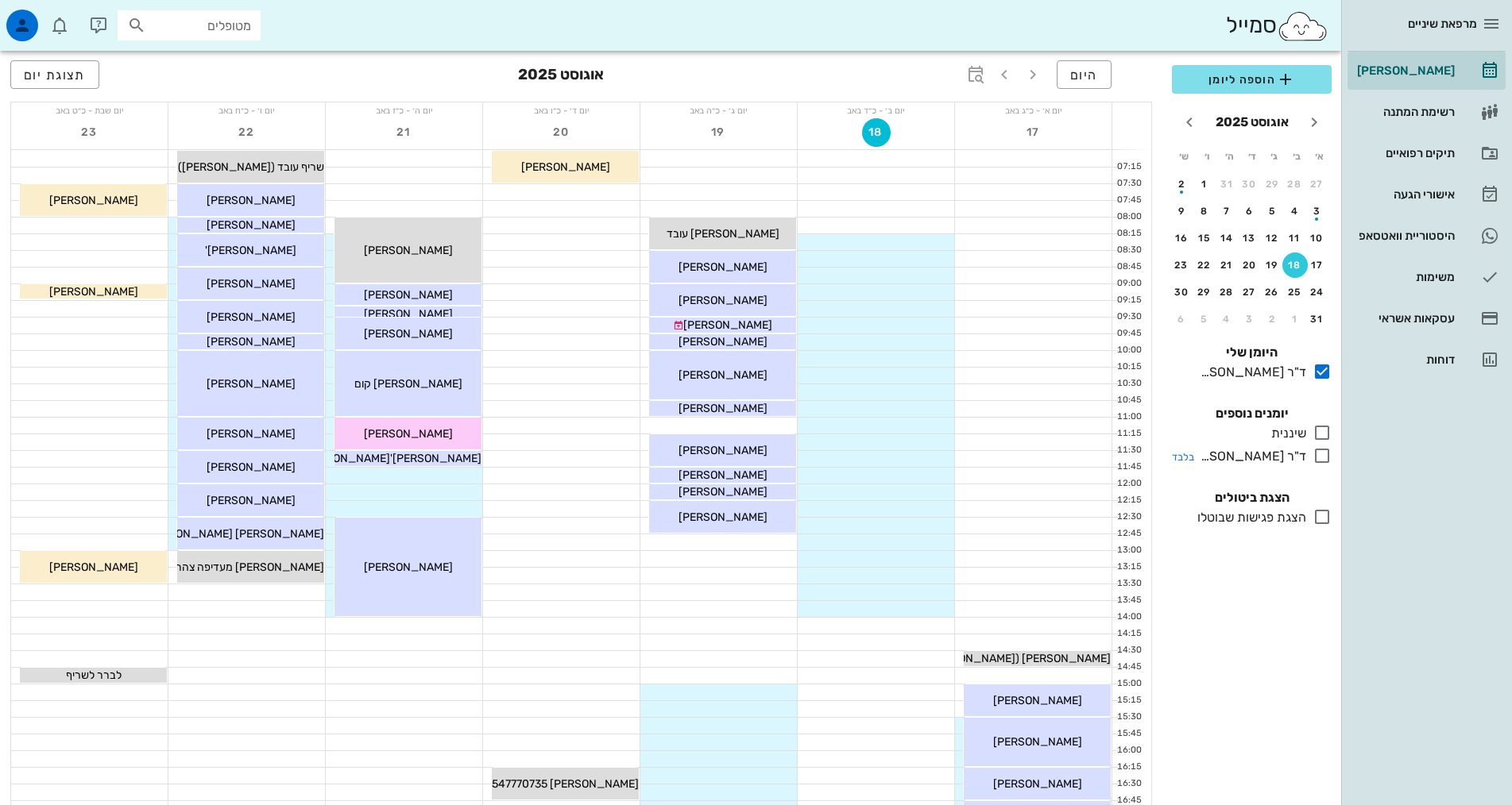
click at [1317, 454] on icon at bounding box center [1321, 455] width 19 height 19
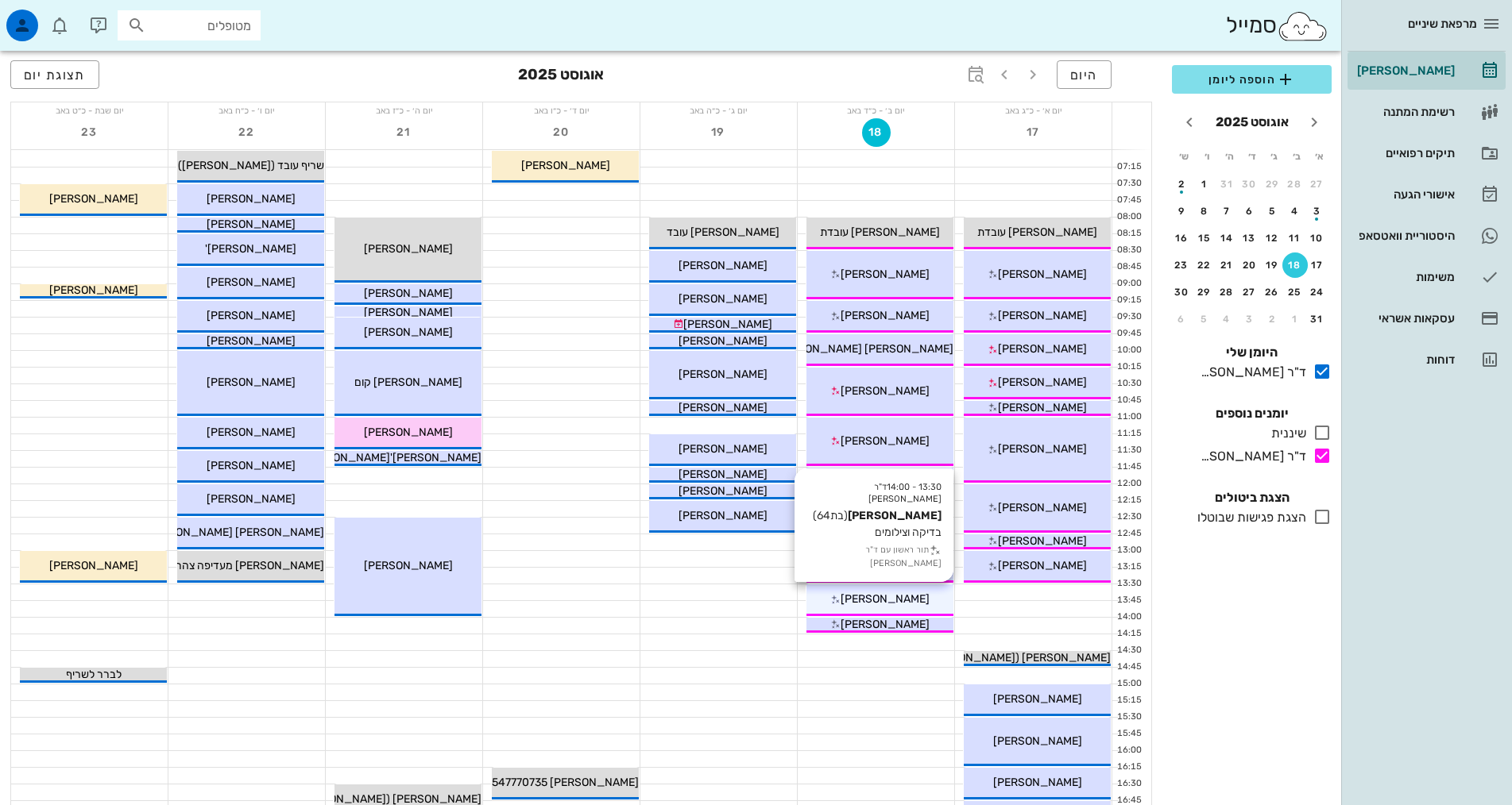
click at [840, 595] on icon at bounding box center [835, 599] width 10 height 10
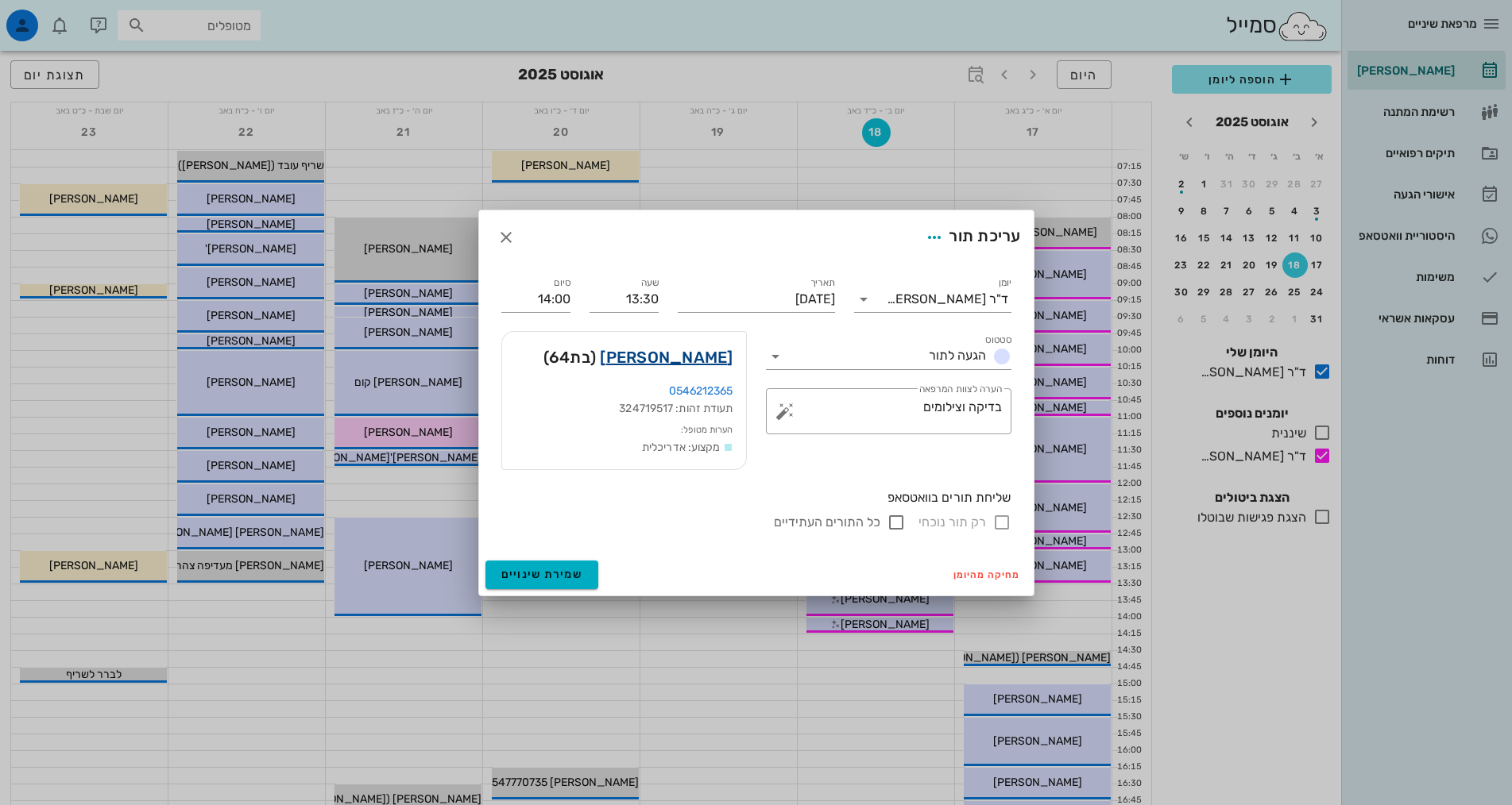
click at [688, 357] on link "[PERSON_NAME]" at bounding box center [666, 357] width 133 height 26
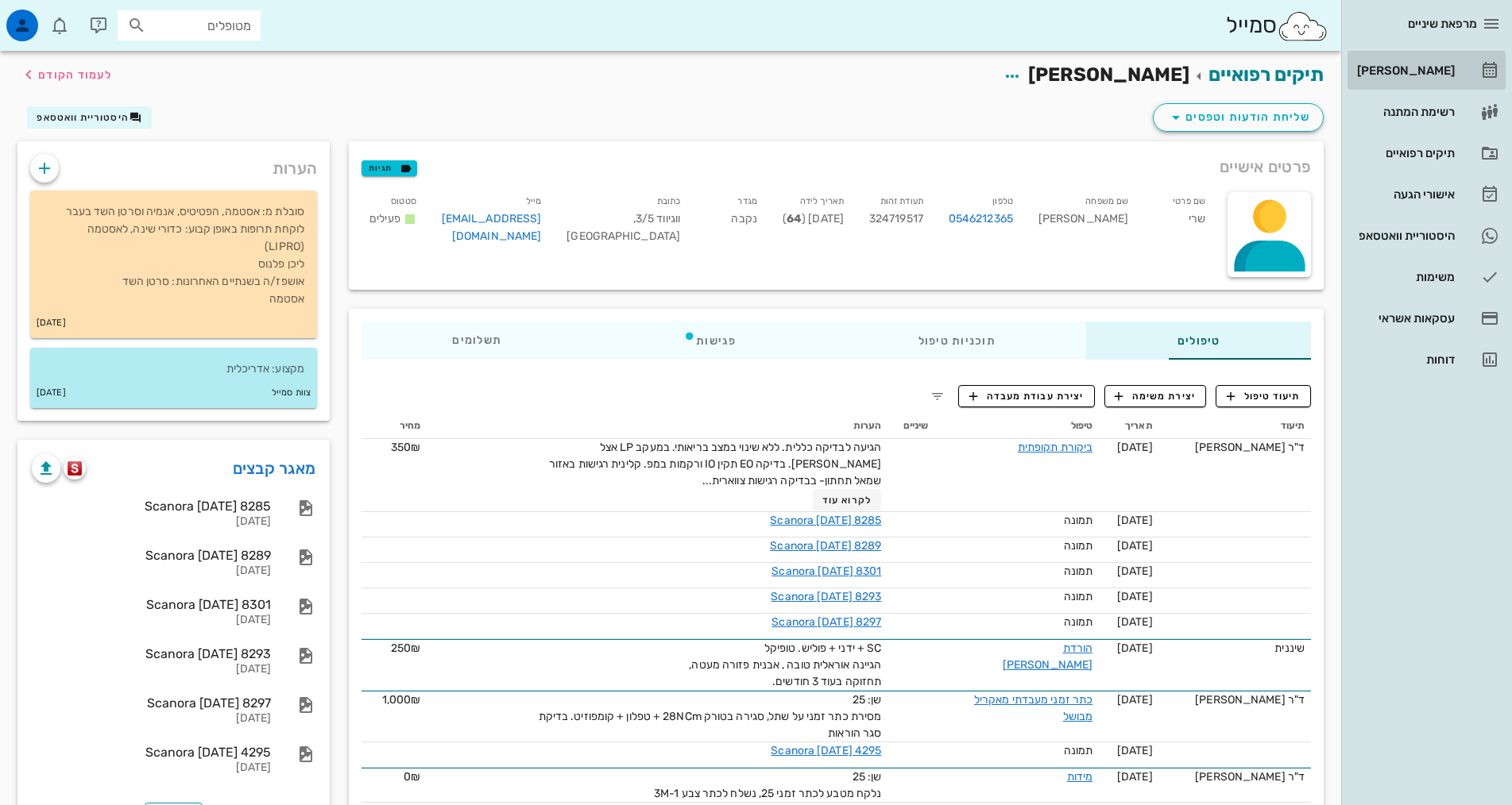
click at [1452, 71] on div "[PERSON_NAME]" at bounding box center [1404, 70] width 101 height 13
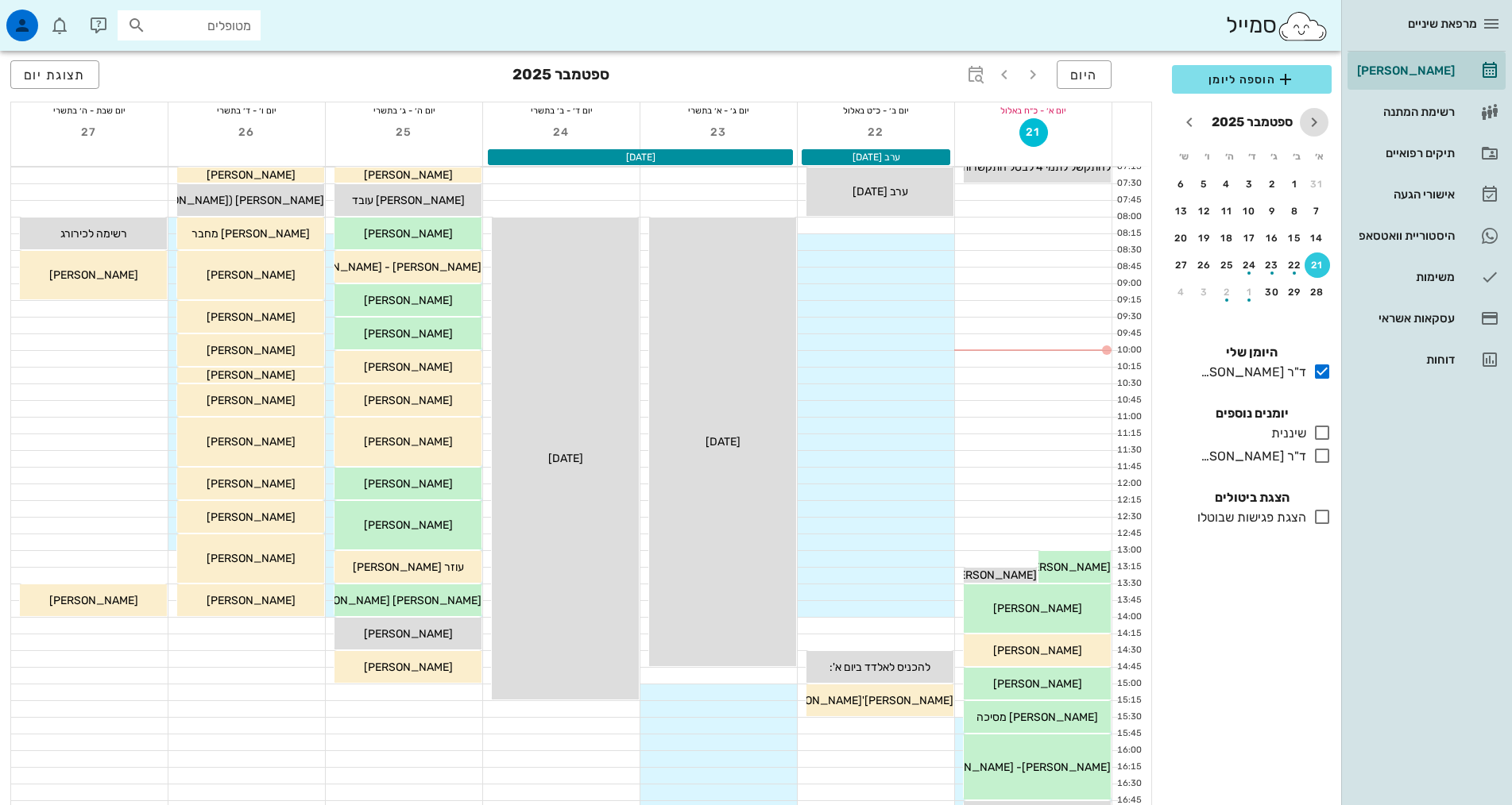
click at [1319, 123] on icon "חודש שעבר" at bounding box center [1313, 122] width 19 height 19
click at [1298, 264] on div "18" at bounding box center [1295, 264] width 26 height 11
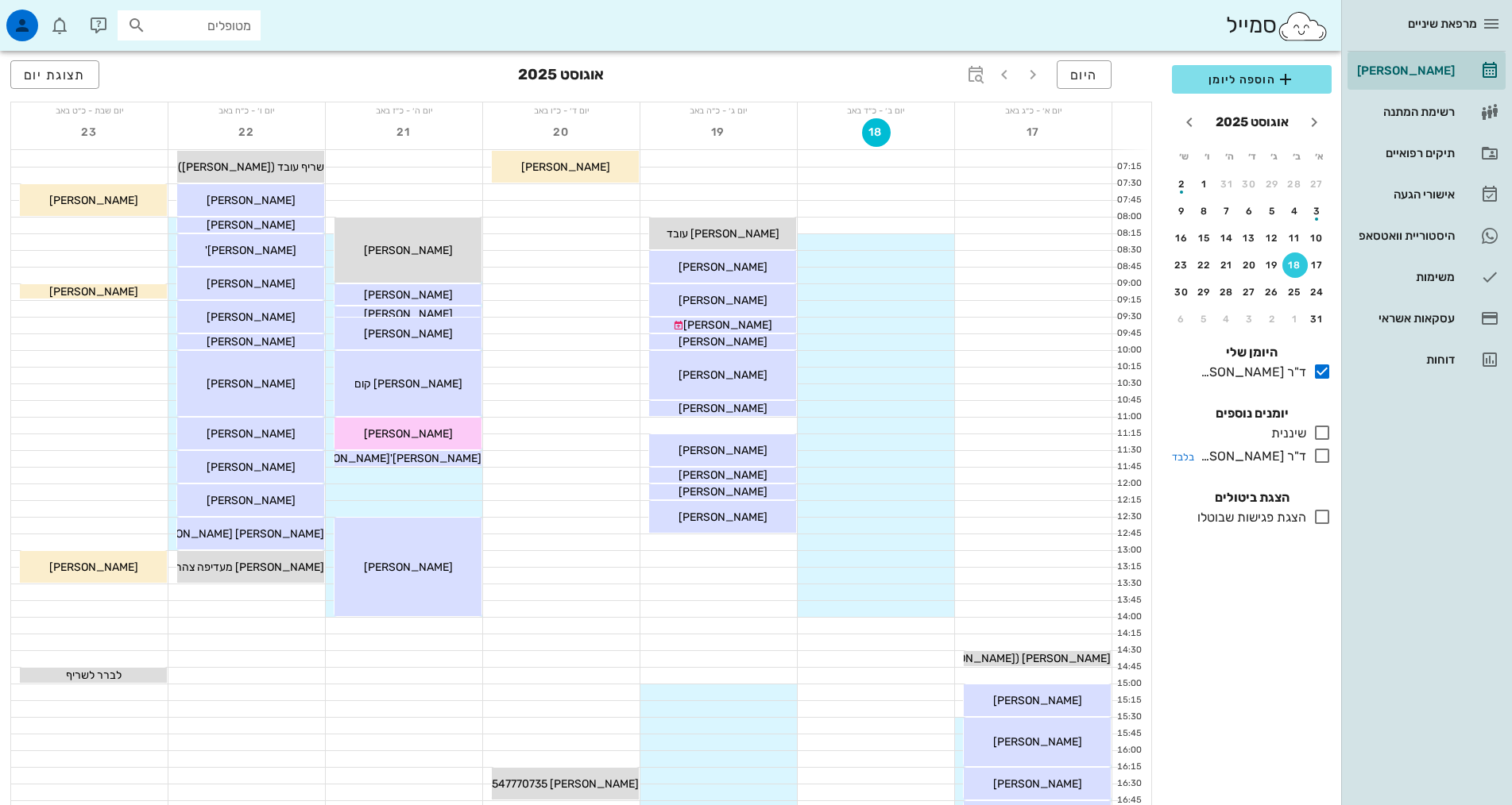
click at [1317, 455] on icon at bounding box center [1321, 455] width 19 height 19
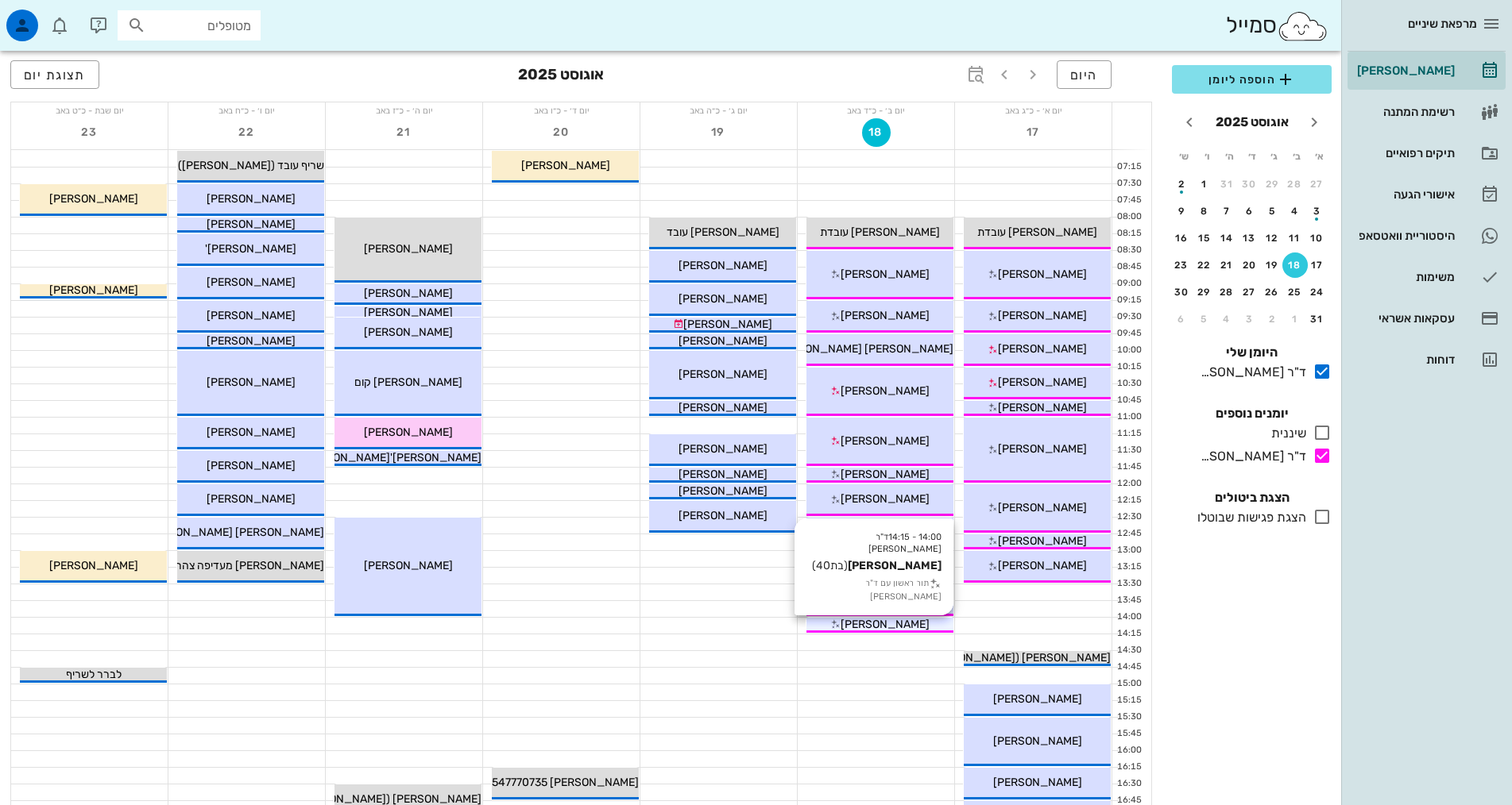
click at [888, 623] on span "[PERSON_NAME]" at bounding box center [885, 625] width 89 height 14
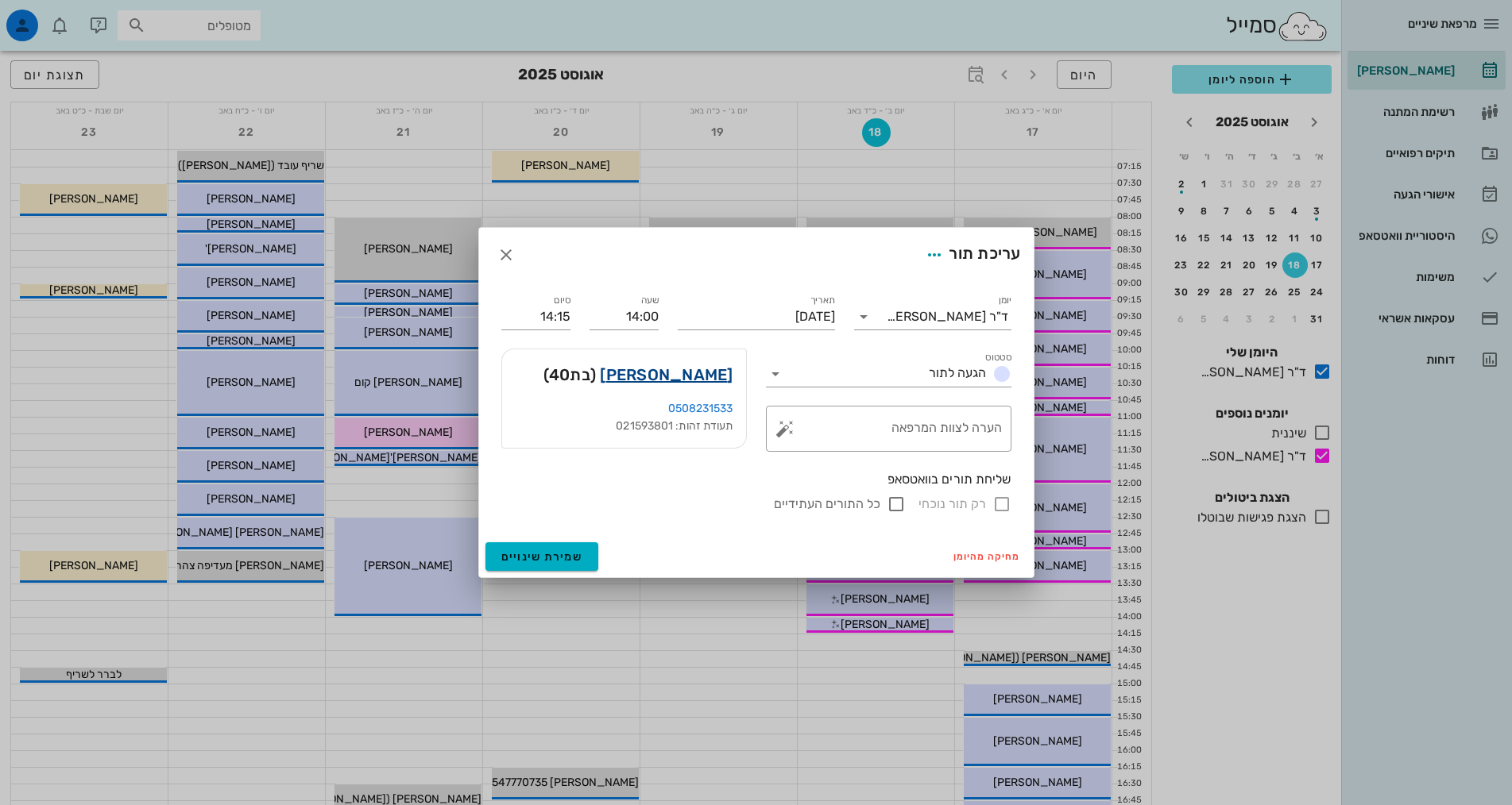
click at [699, 371] on link "[PERSON_NAME]" at bounding box center [666, 375] width 133 height 26
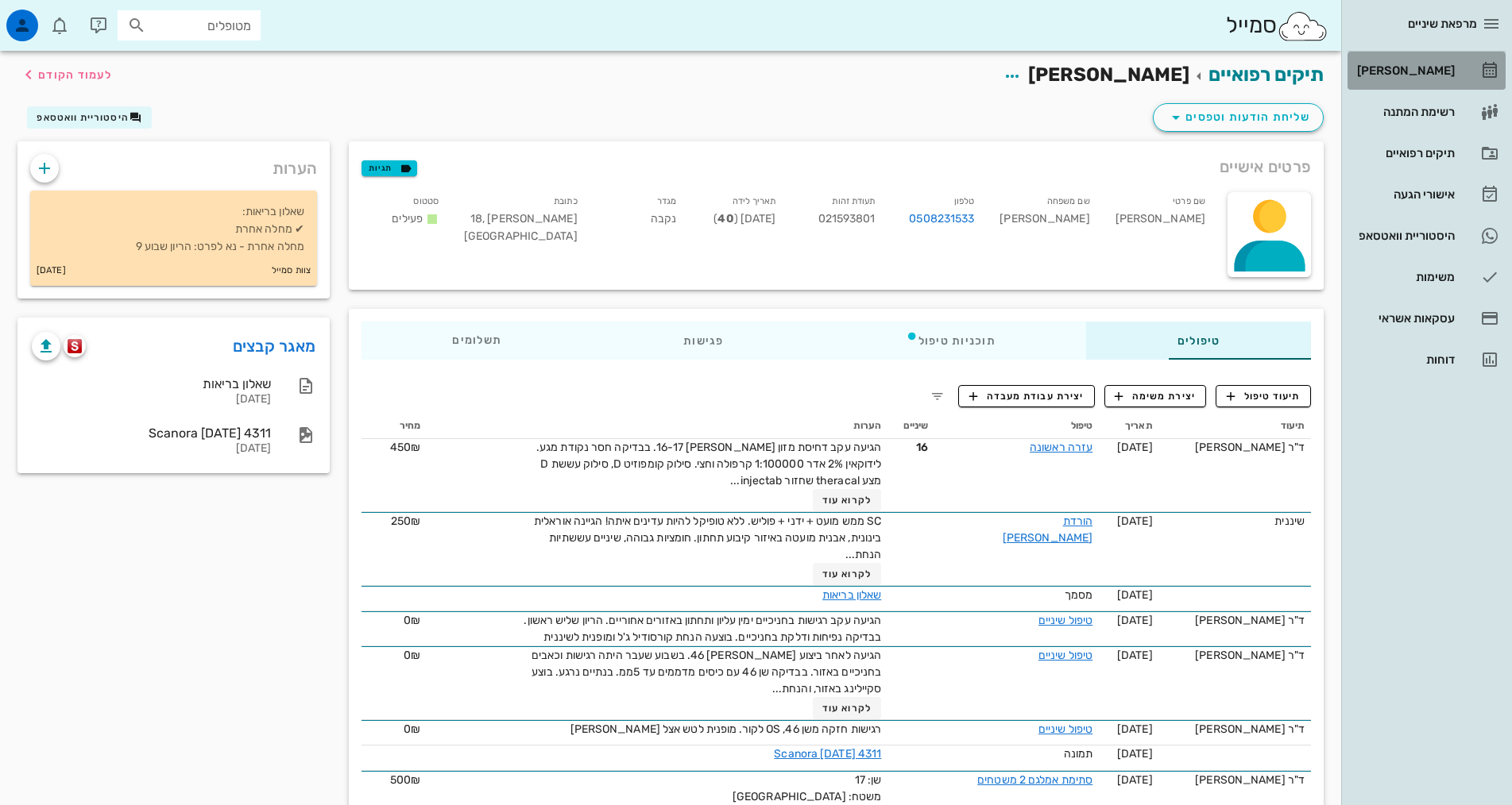
click at [1392, 80] on div "[PERSON_NAME]" at bounding box center [1404, 71] width 101 height 26
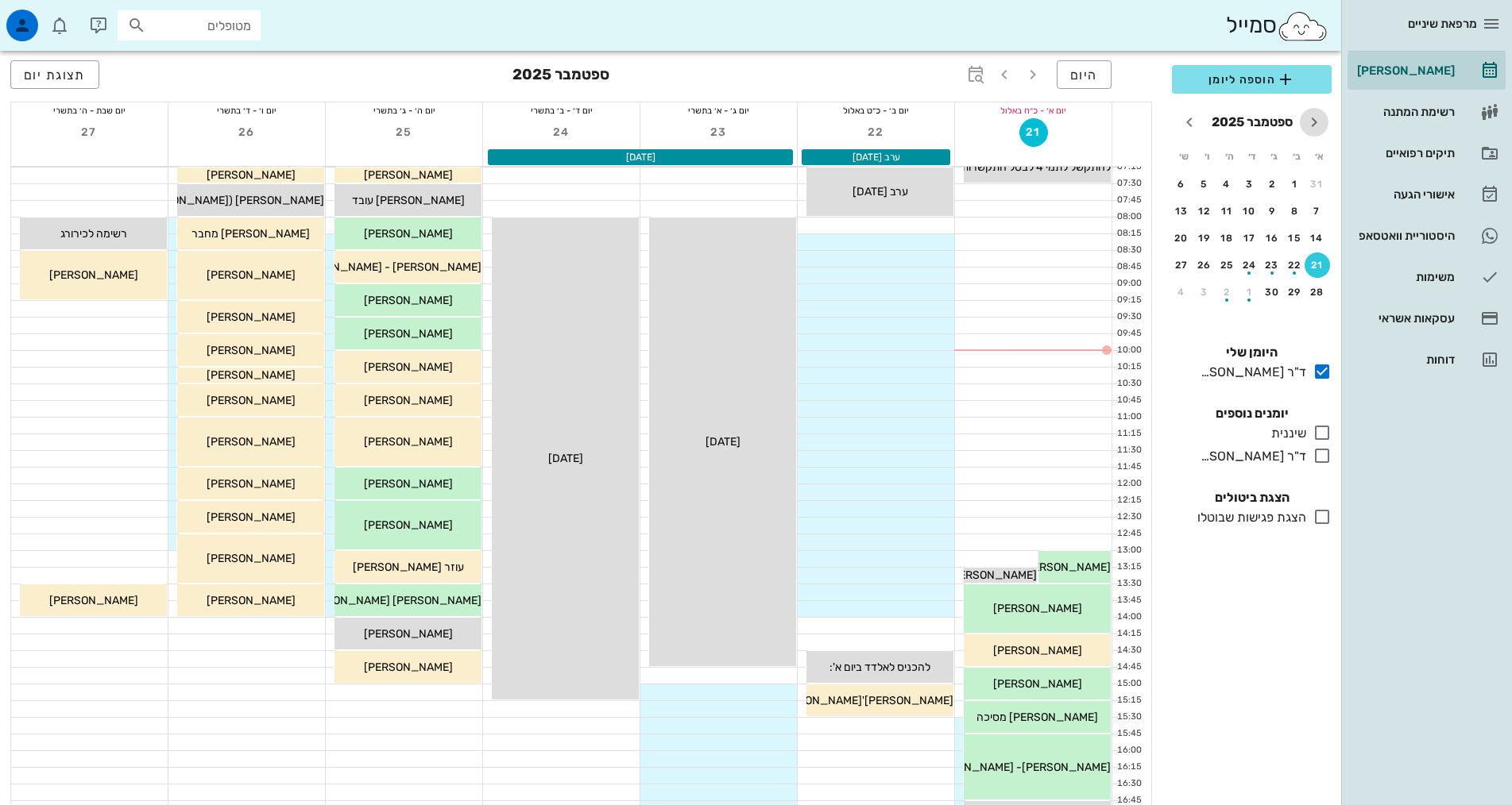
click at [1309, 127] on icon "חודש שעבר" at bounding box center [1313, 122] width 19 height 19
click at [1295, 259] on div "18" at bounding box center [1295, 264] width 26 height 11
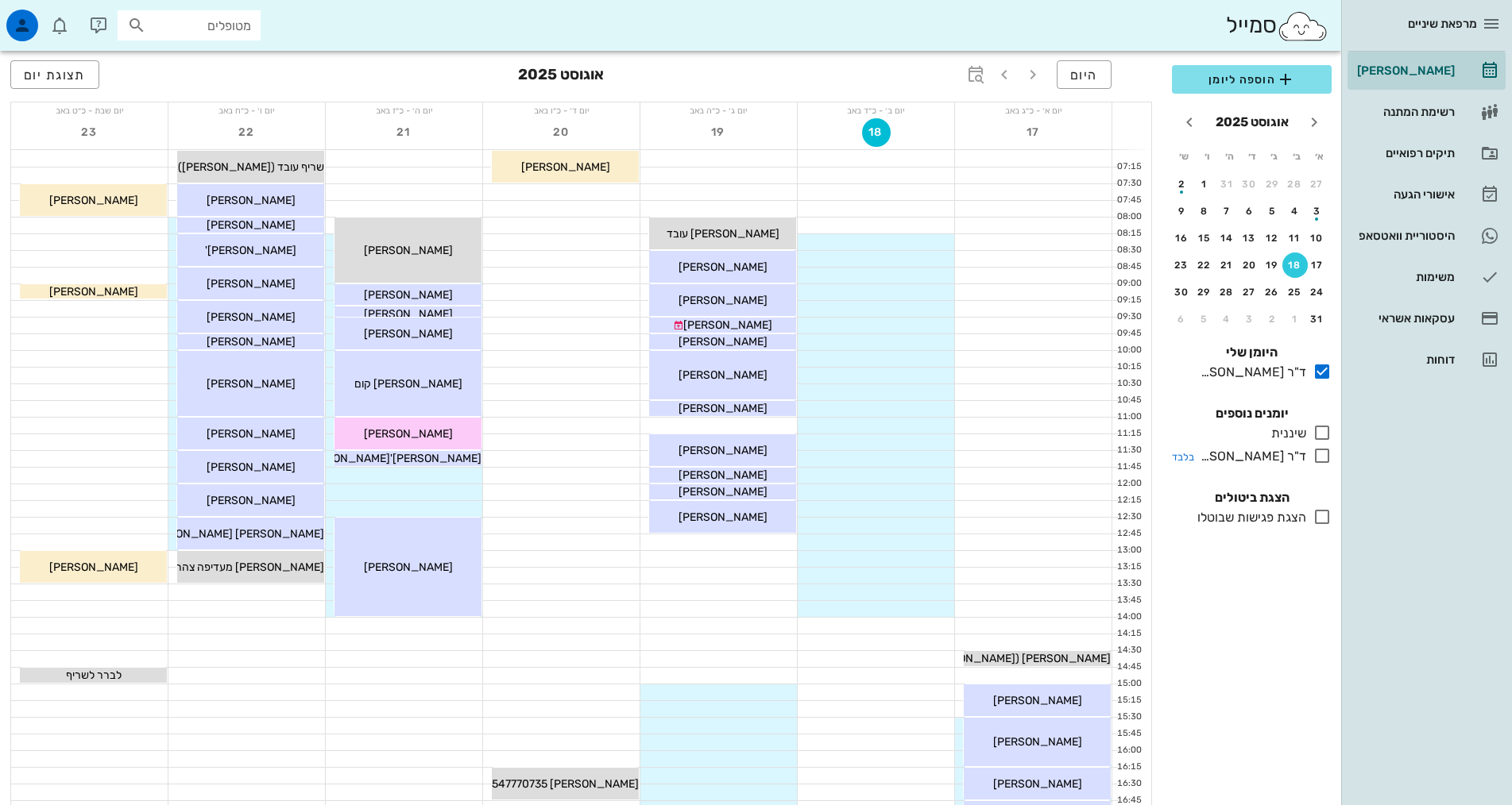
click at [1323, 458] on icon at bounding box center [1321, 455] width 19 height 19
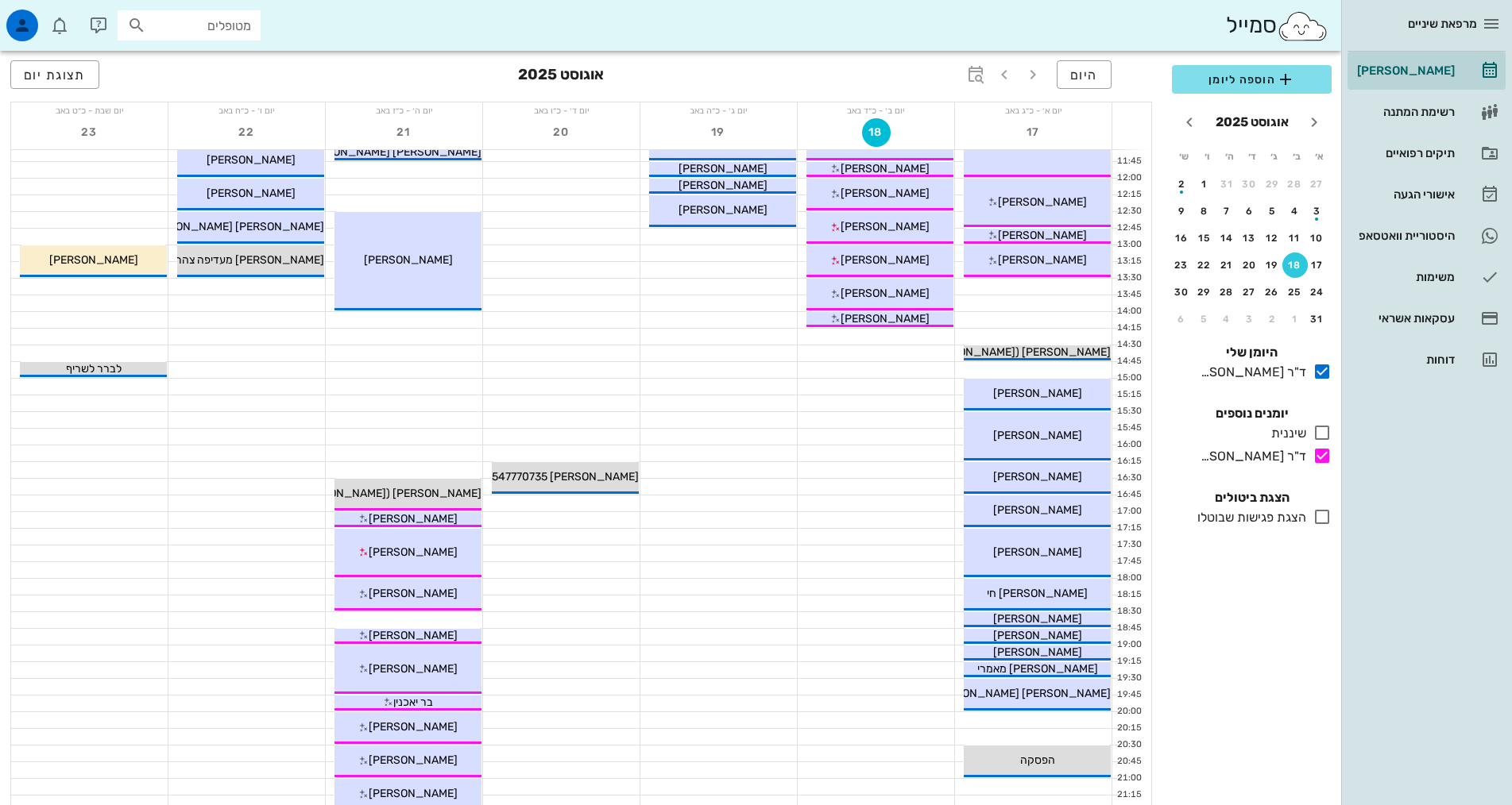
scroll to position [317, 0]
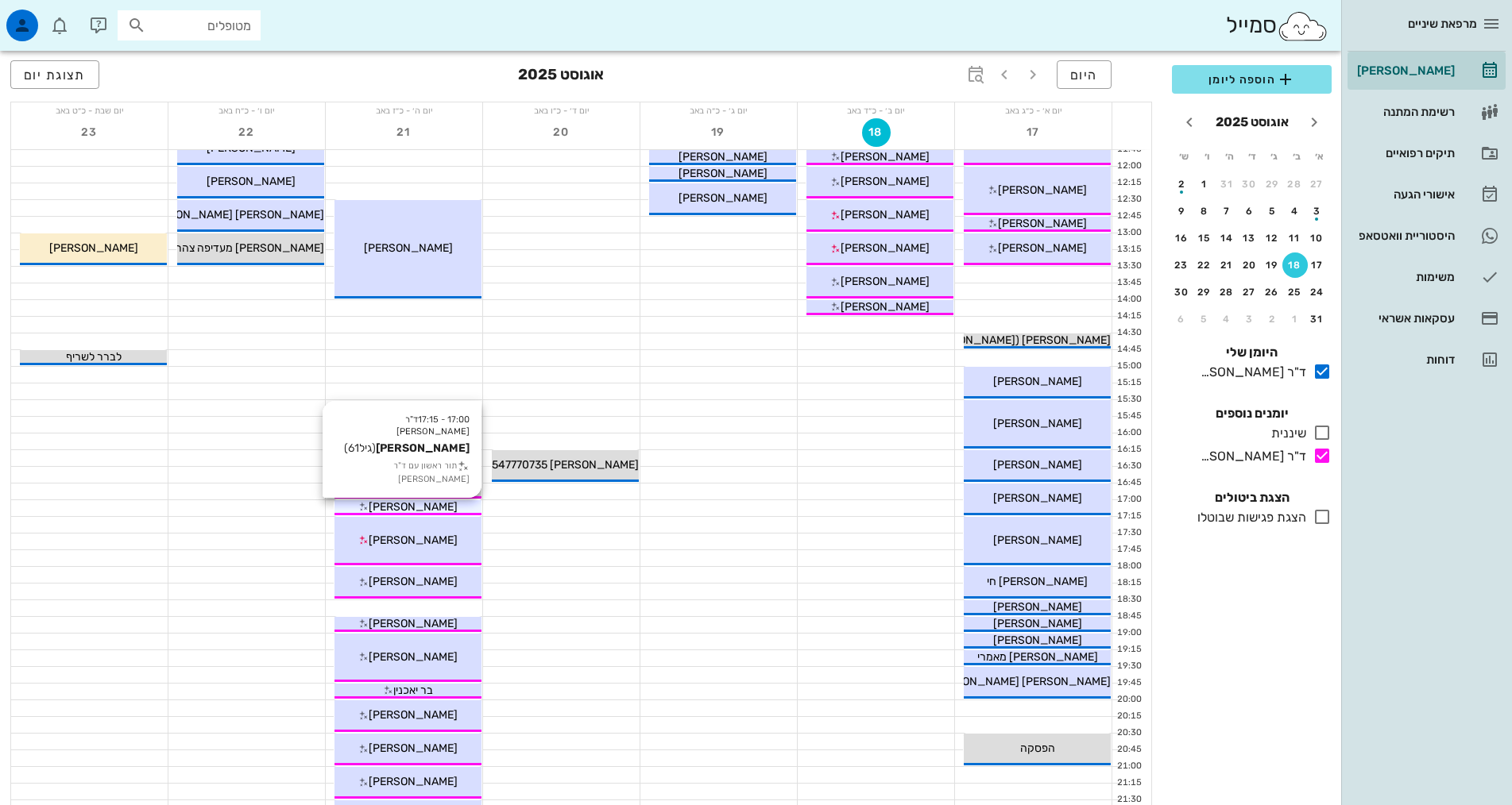
click at [405, 508] on span "[PERSON_NAME]" at bounding box center [413, 507] width 89 height 14
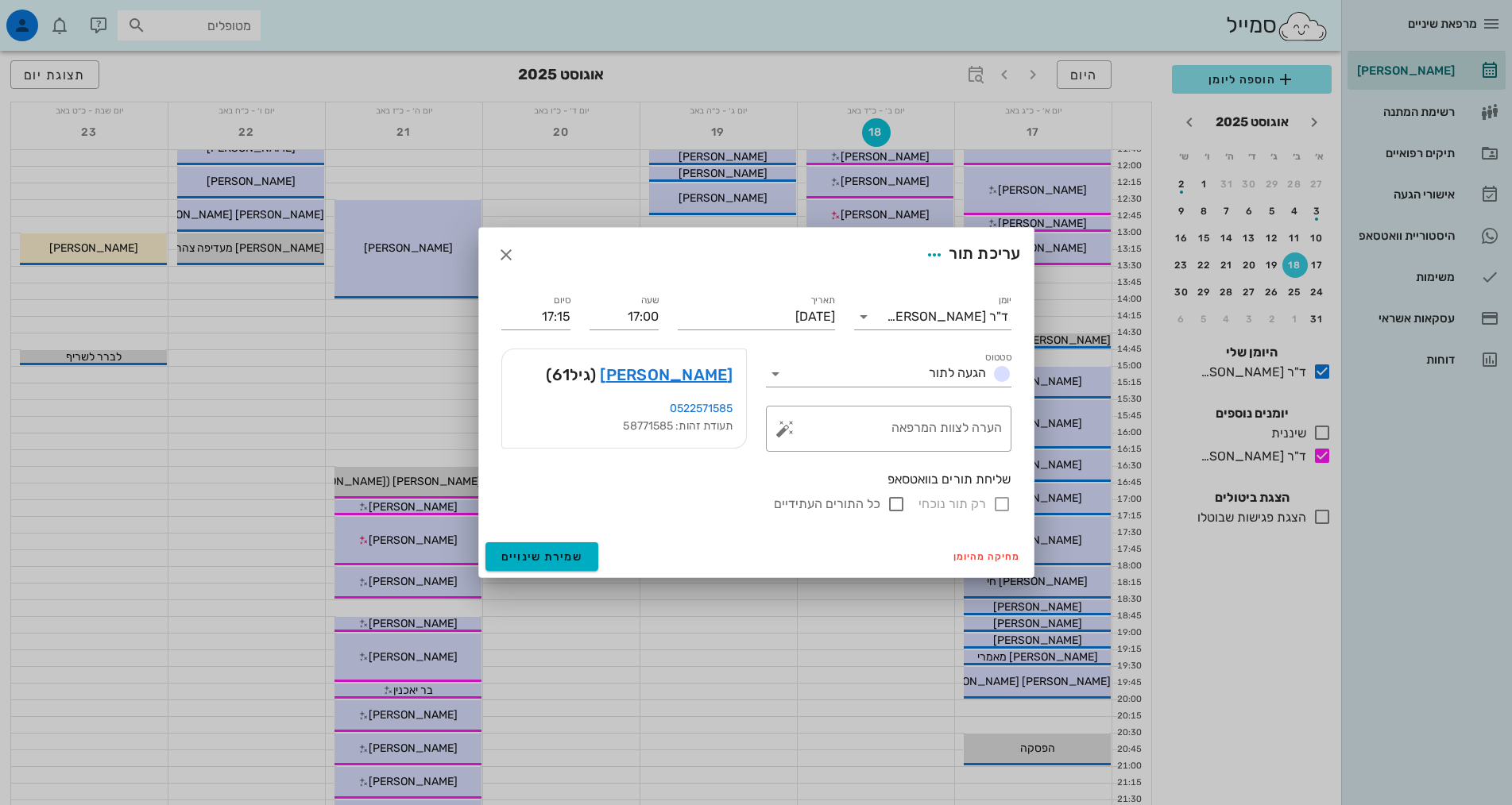
click at [712, 362] on div "[PERSON_NAME] (גיל 61 )" at bounding box center [623, 374] width 243 height 50
click at [714, 372] on link "[PERSON_NAME]" at bounding box center [666, 375] width 133 height 26
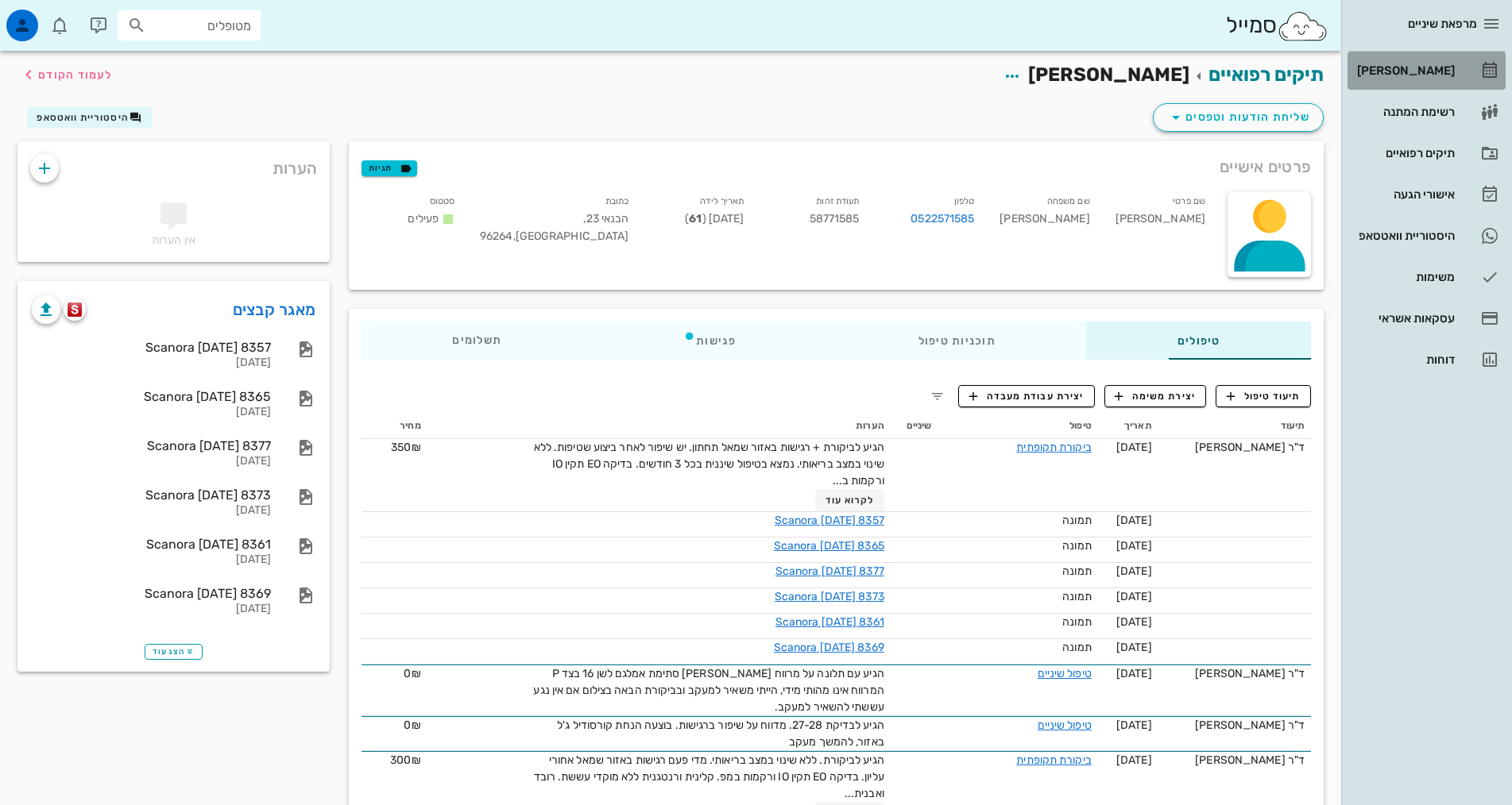
click at [1448, 74] on div "[PERSON_NAME]" at bounding box center [1404, 70] width 101 height 13
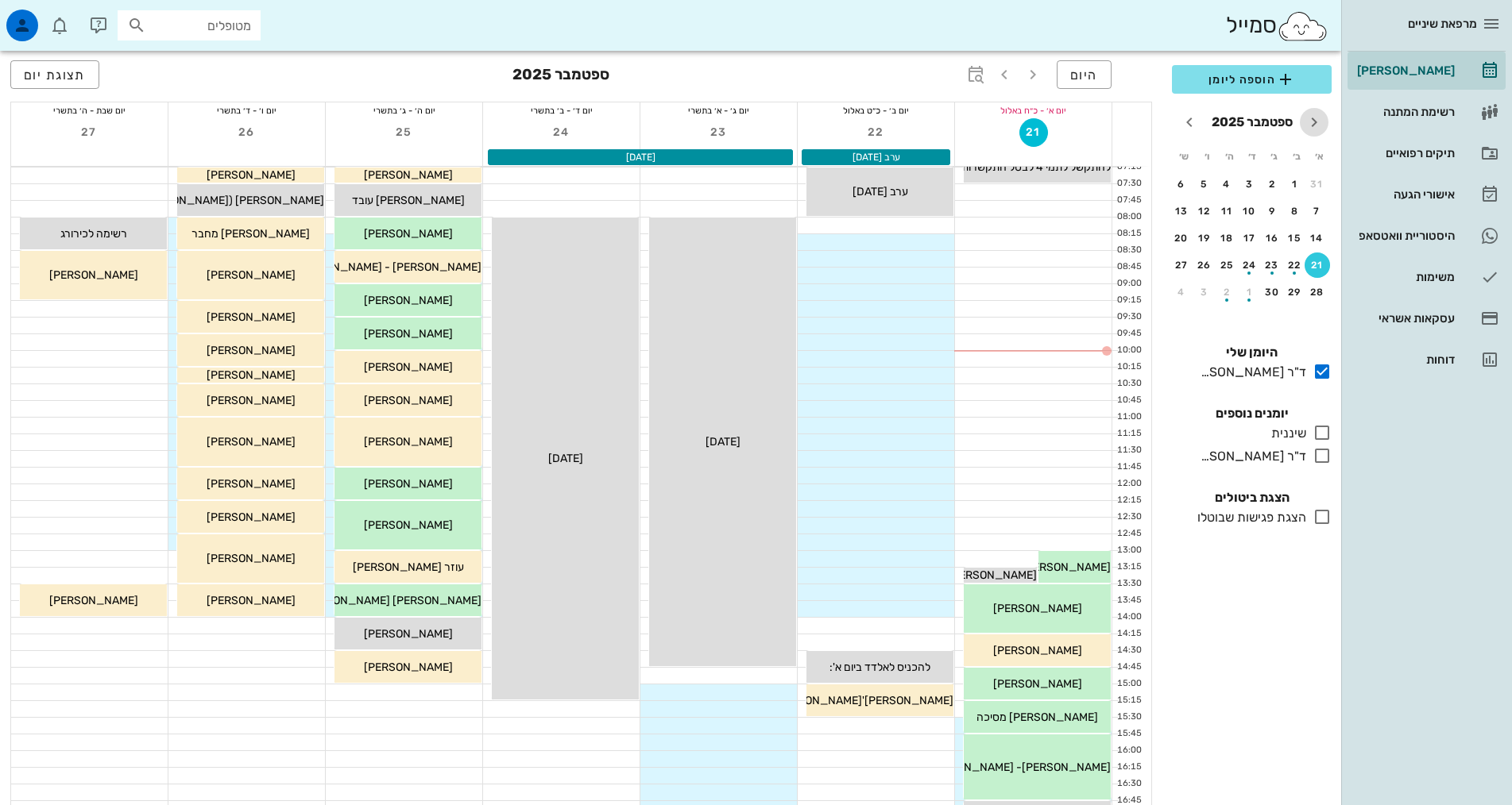
click at [1305, 125] on icon "חודש שעבר" at bounding box center [1313, 122] width 19 height 19
click at [1294, 262] on div "18" at bounding box center [1295, 264] width 26 height 11
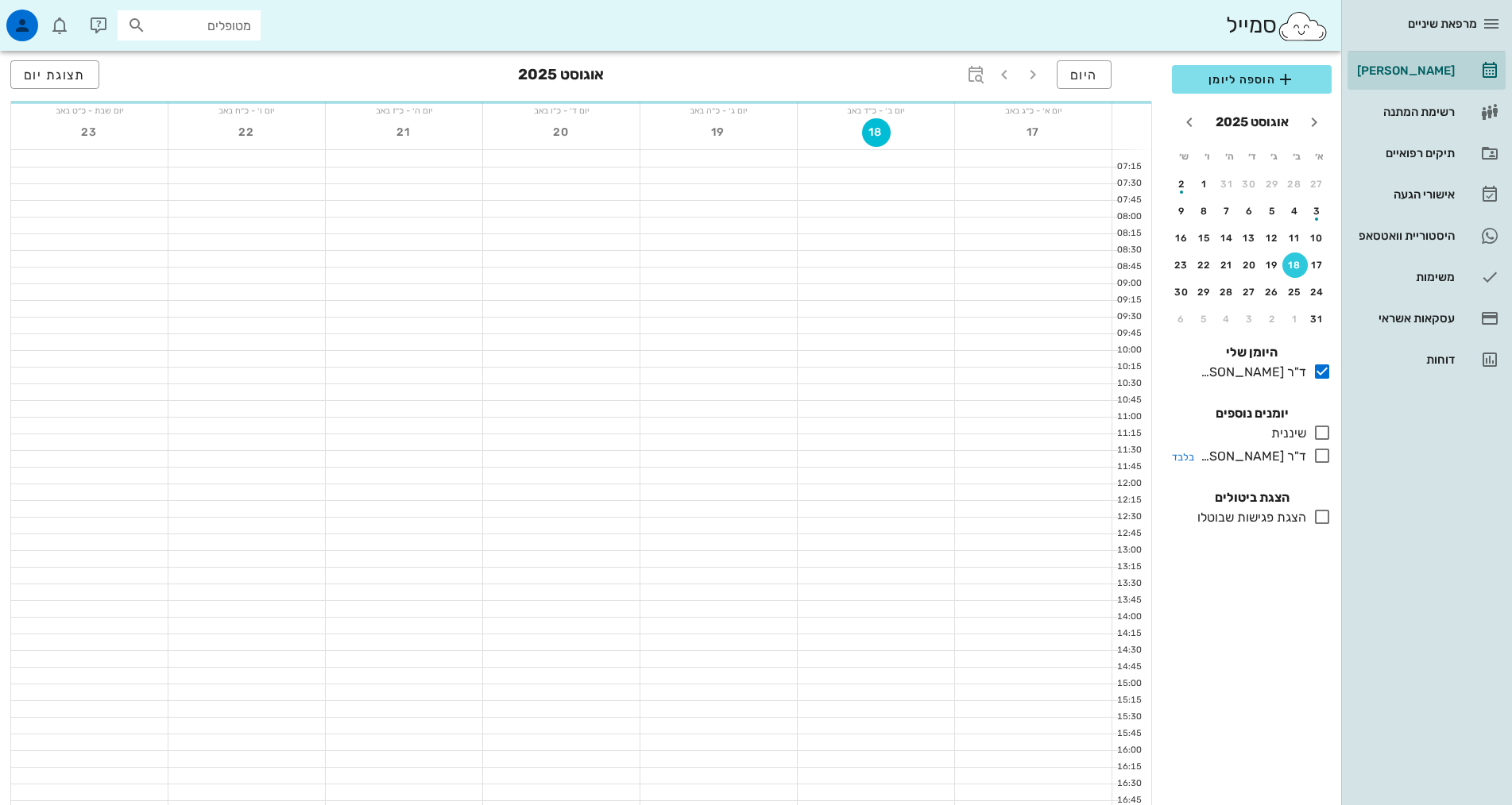
click at [1324, 449] on icon at bounding box center [1321, 455] width 19 height 19
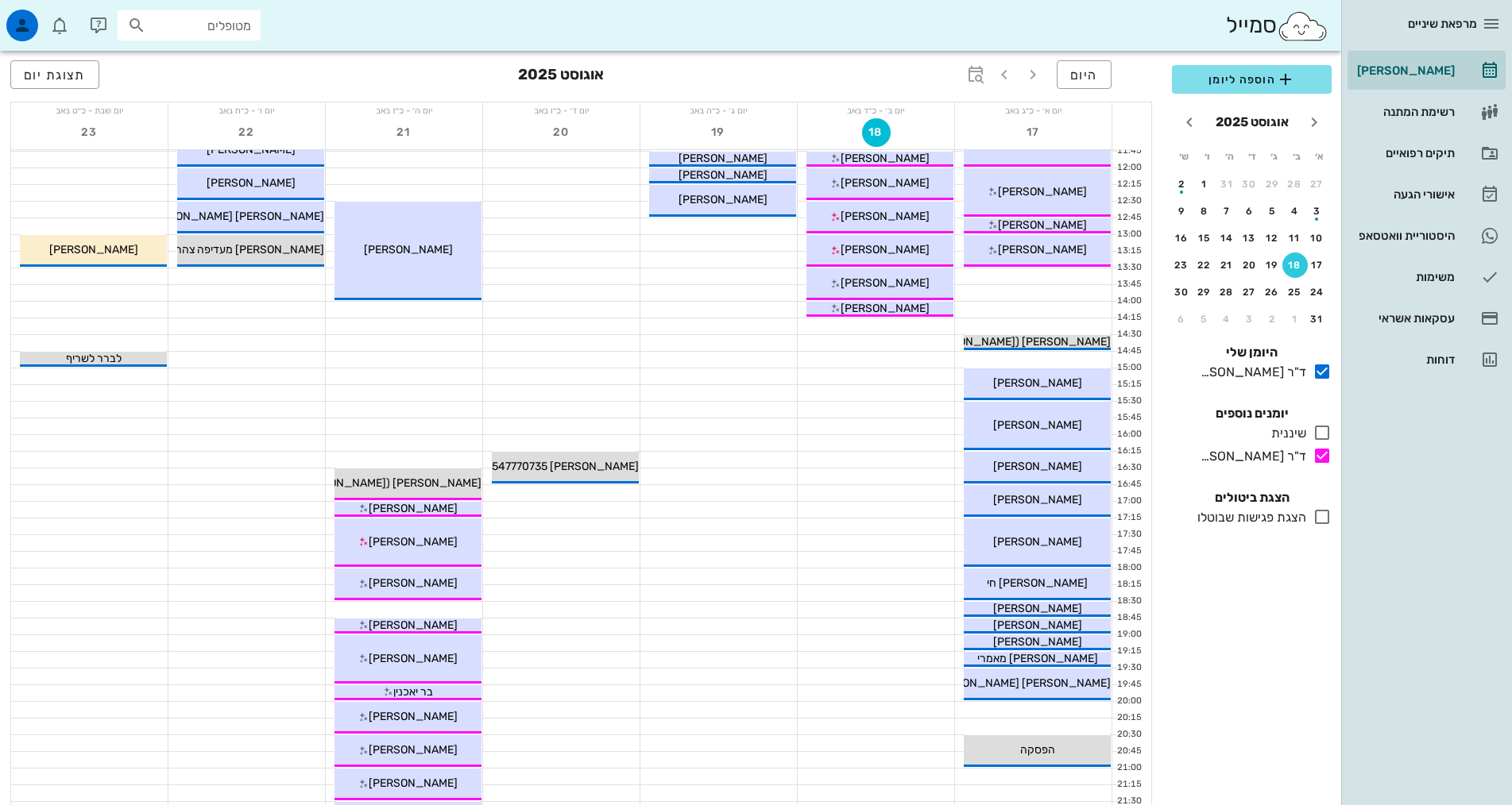
scroll to position [317, 0]
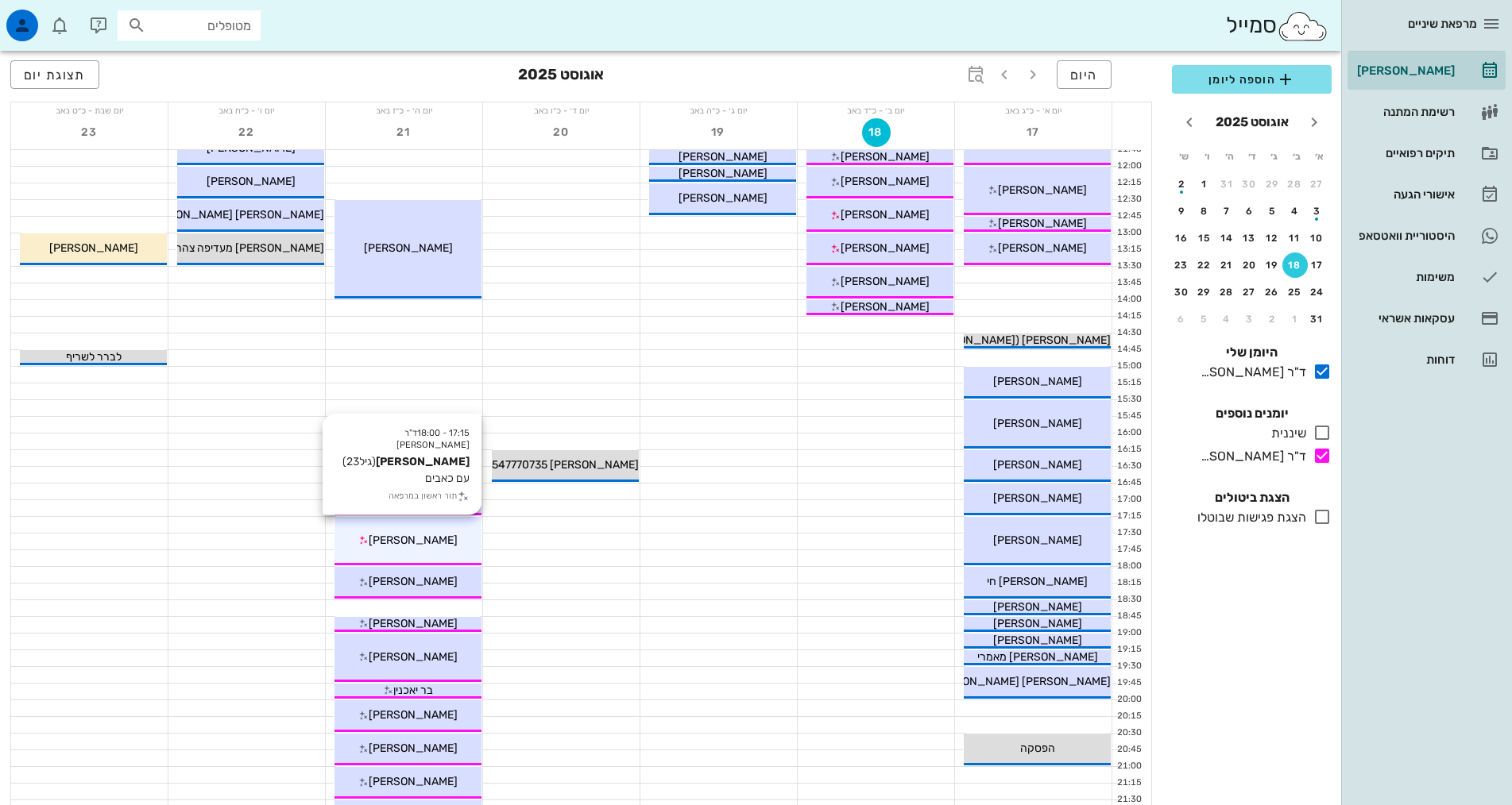
click at [436, 548] on div "[PERSON_NAME]" at bounding box center [408, 540] width 147 height 17
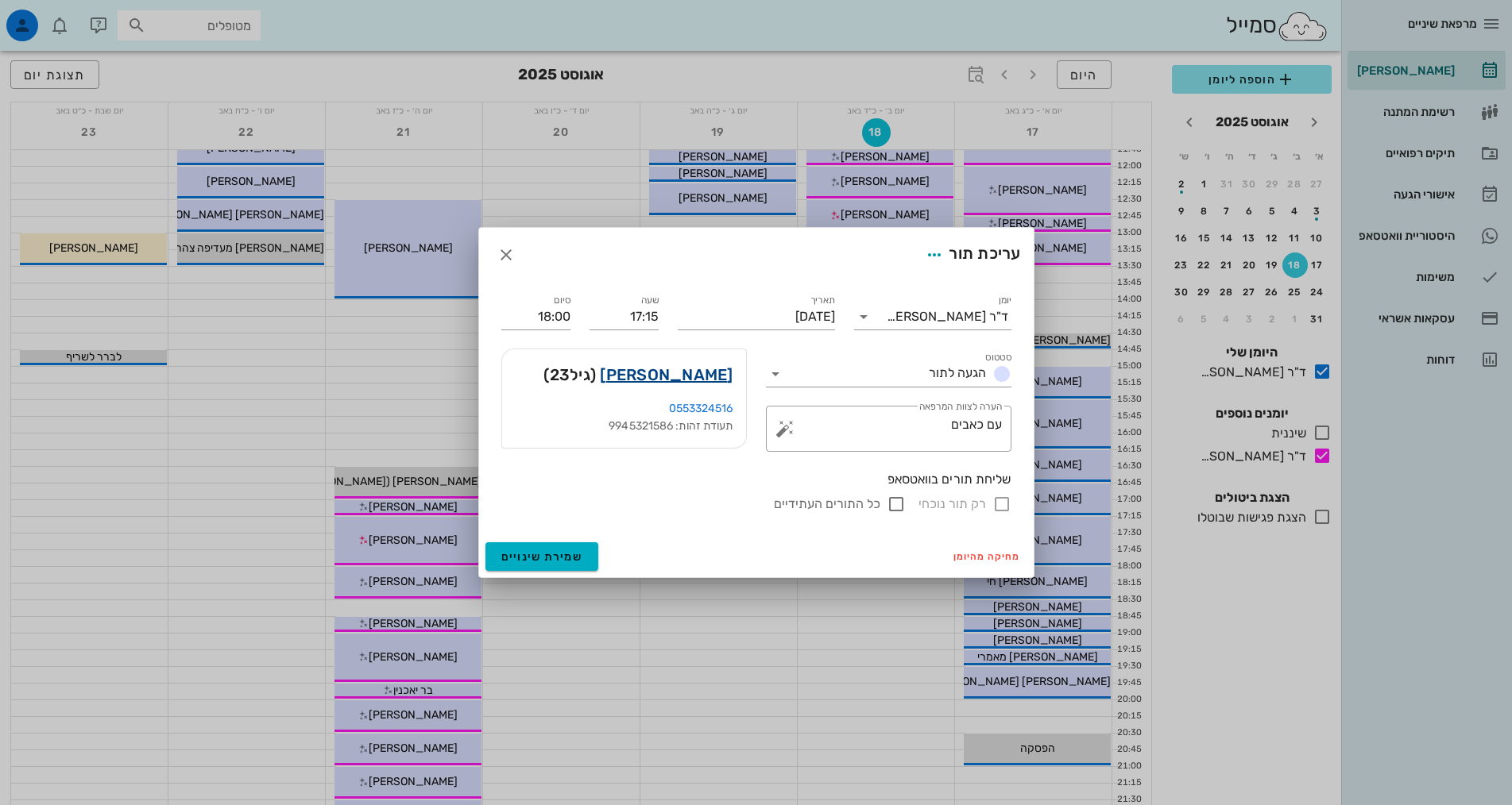
click at [699, 380] on link "[PERSON_NAME]" at bounding box center [666, 375] width 133 height 26
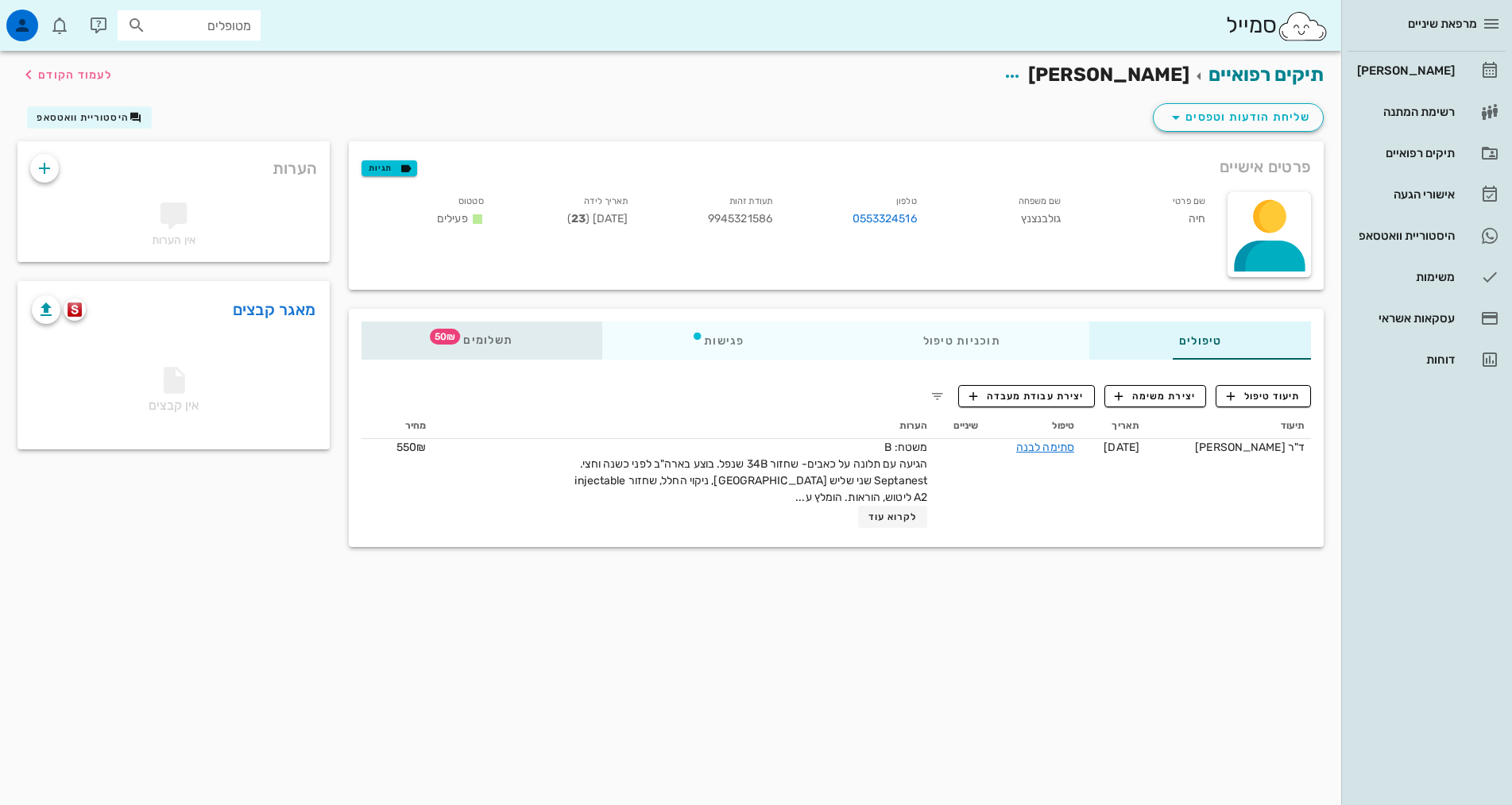
click at [429, 341] on div "תשלומים 50₪" at bounding box center [481, 340] width 240 height 39
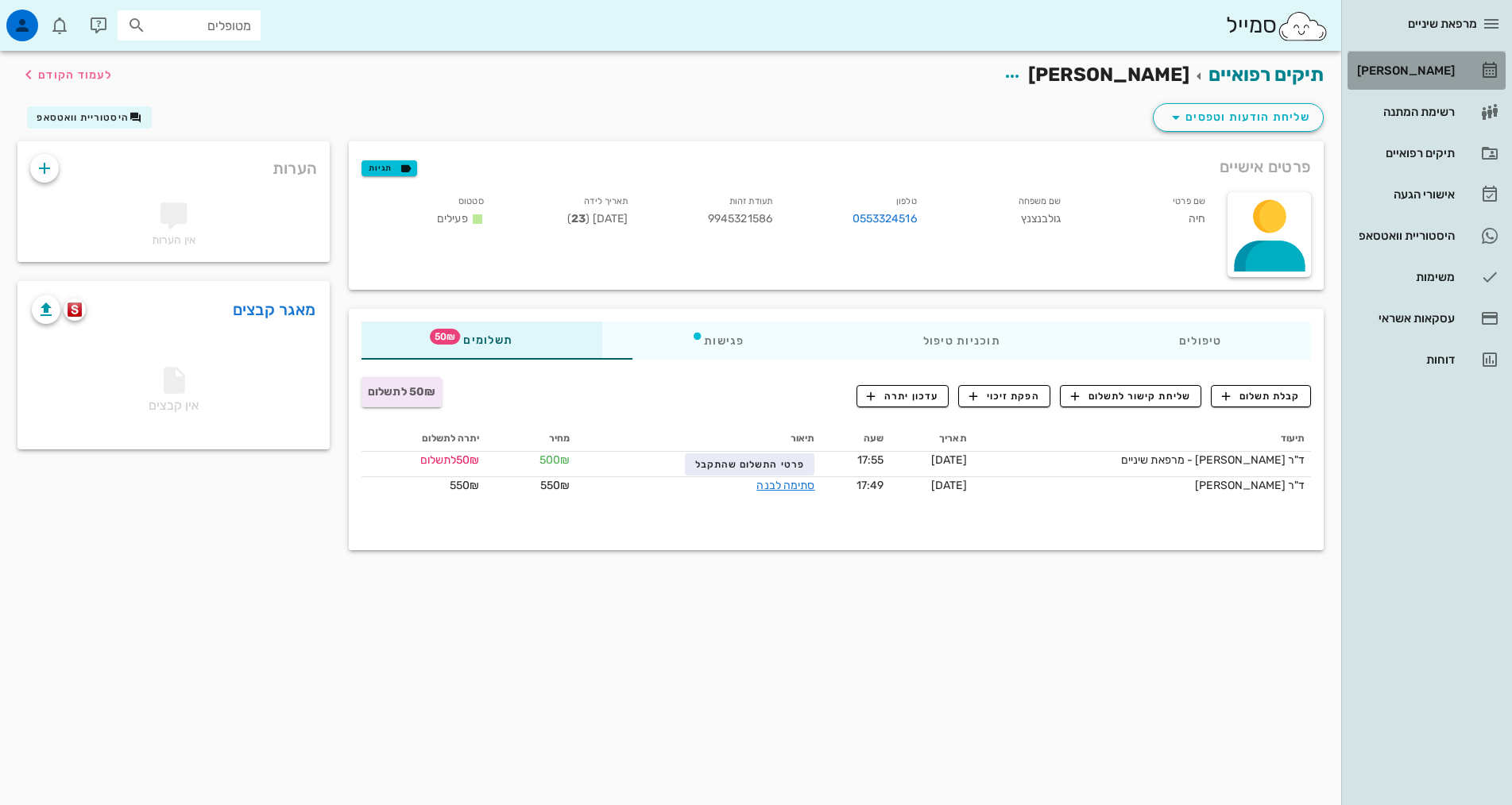
click at [1432, 65] on div "[PERSON_NAME]" at bounding box center [1404, 70] width 101 height 13
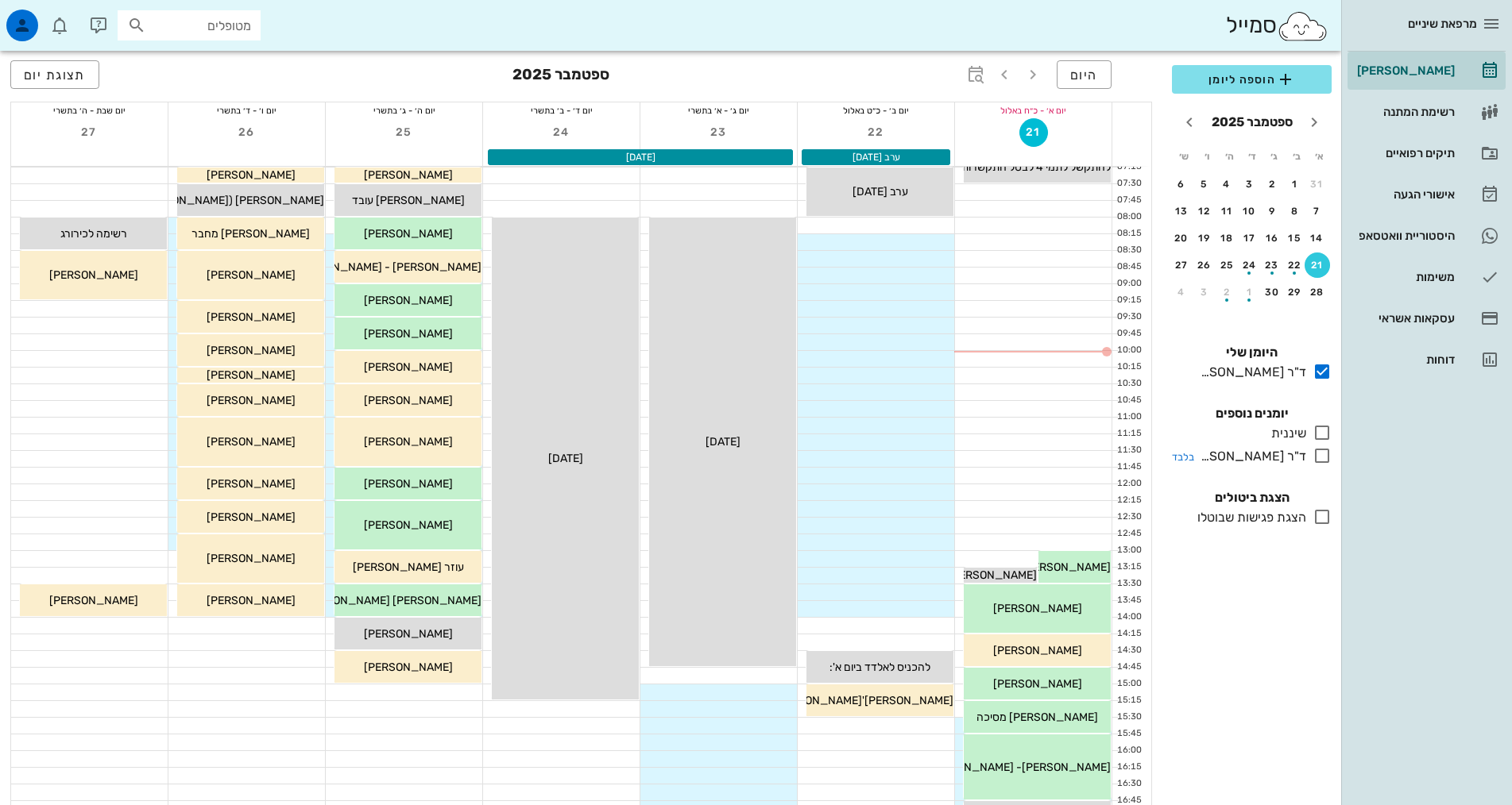
click at [1319, 461] on icon at bounding box center [1321, 455] width 19 height 19
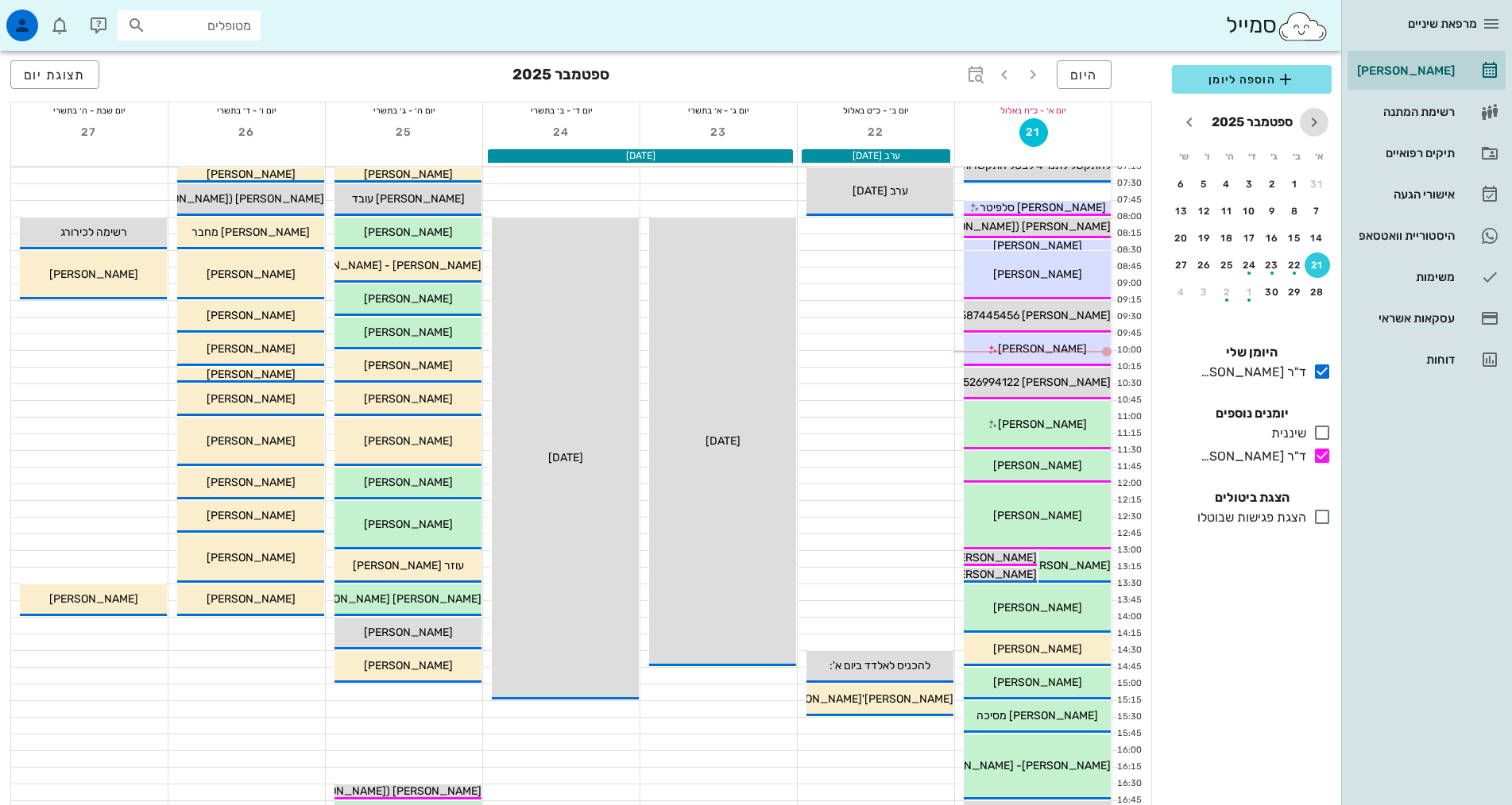
click at [1311, 120] on icon "חודש שעבר" at bounding box center [1313, 122] width 19 height 19
click at [1285, 265] on div "18" at bounding box center [1295, 264] width 26 height 11
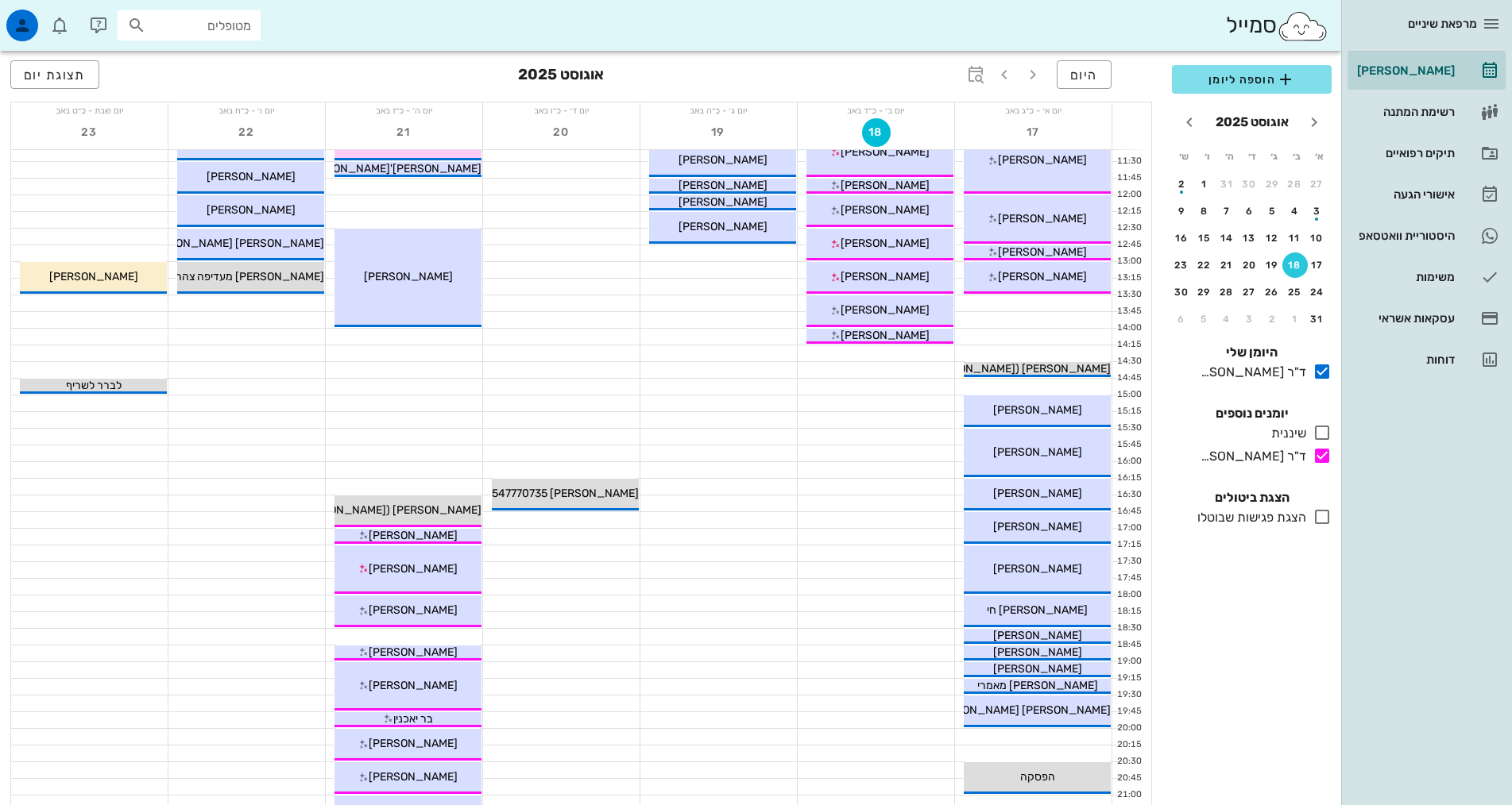
scroll to position [317, 0]
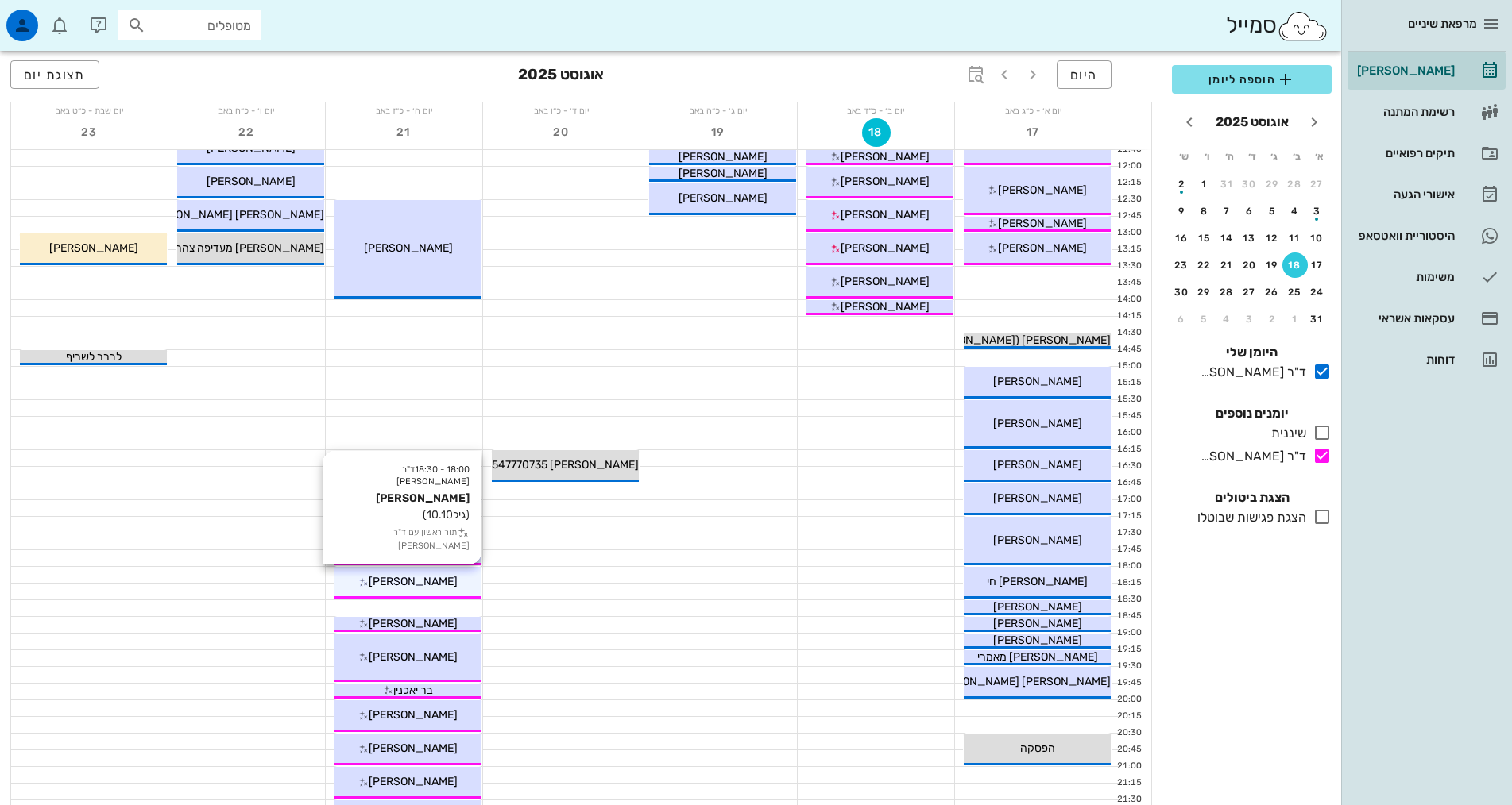
click at [426, 570] on div "18:00 - 18:30 ד"ר [PERSON_NAME] [PERSON_NAME] (גיל 10.10 ) תור ראשון עם ד"ר [PE…" at bounding box center [408, 582] width 147 height 32
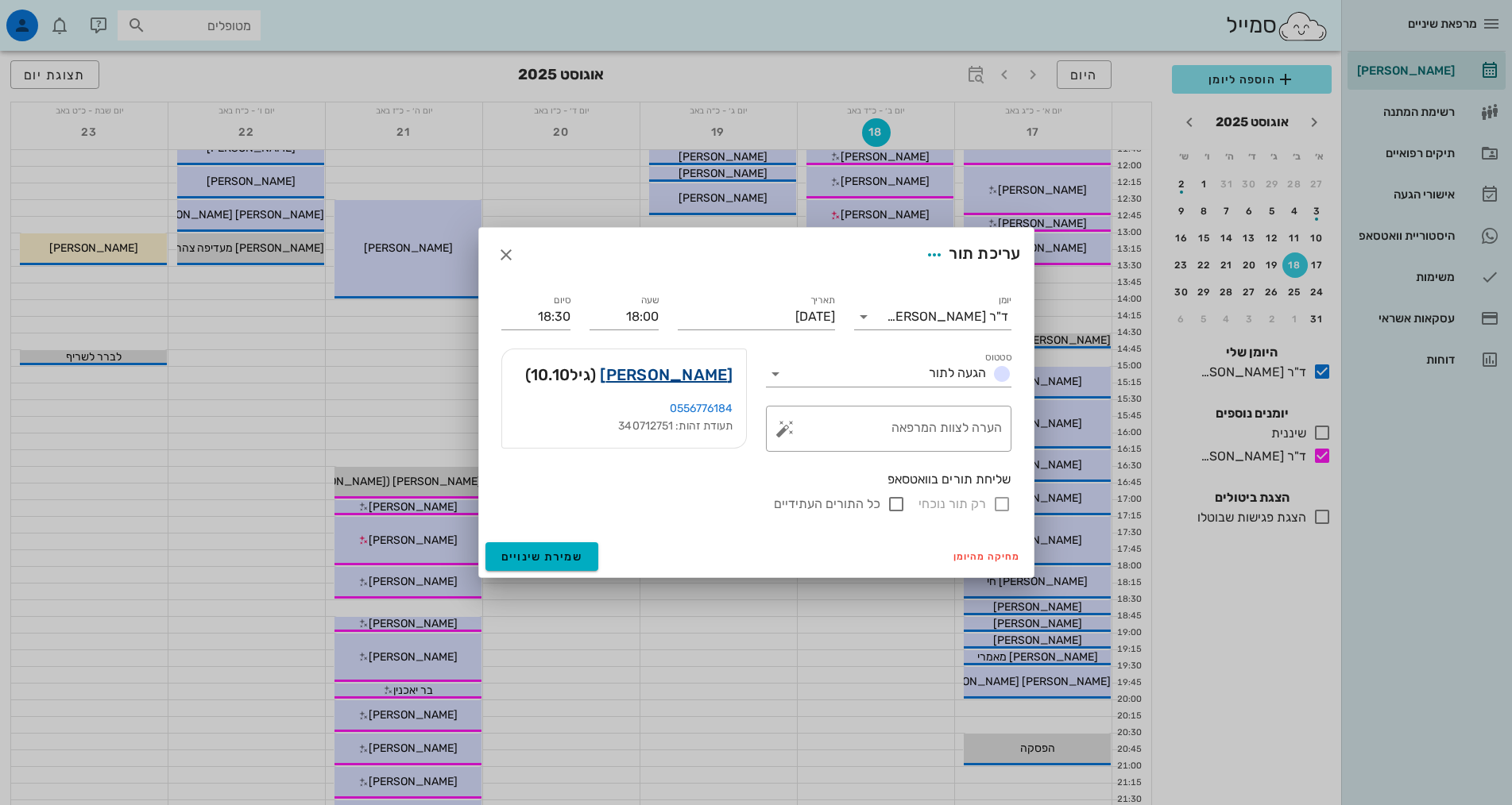
click at [679, 381] on link "[PERSON_NAME]" at bounding box center [666, 375] width 133 height 26
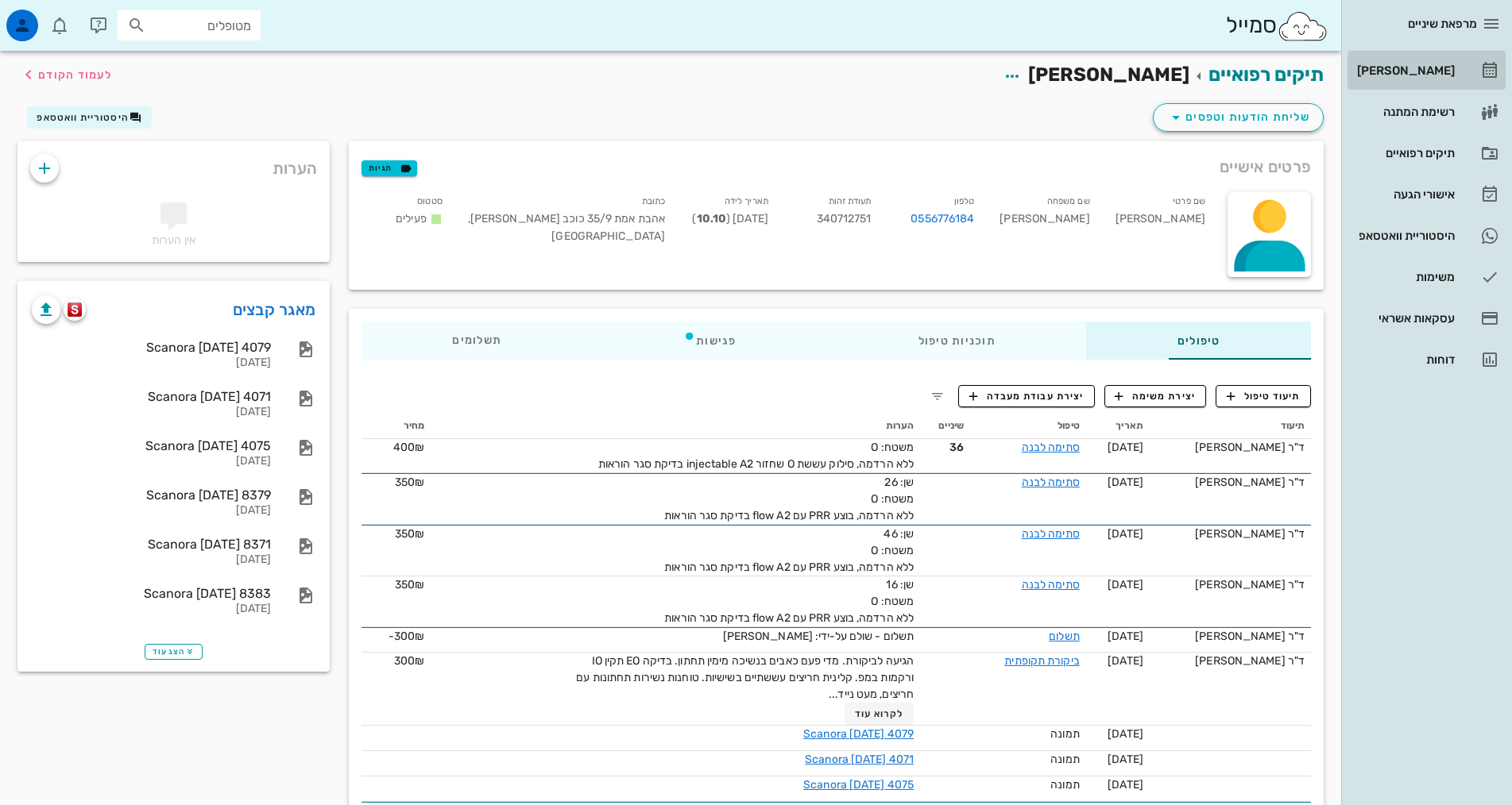
click at [1445, 74] on div "[PERSON_NAME]" at bounding box center [1404, 70] width 101 height 13
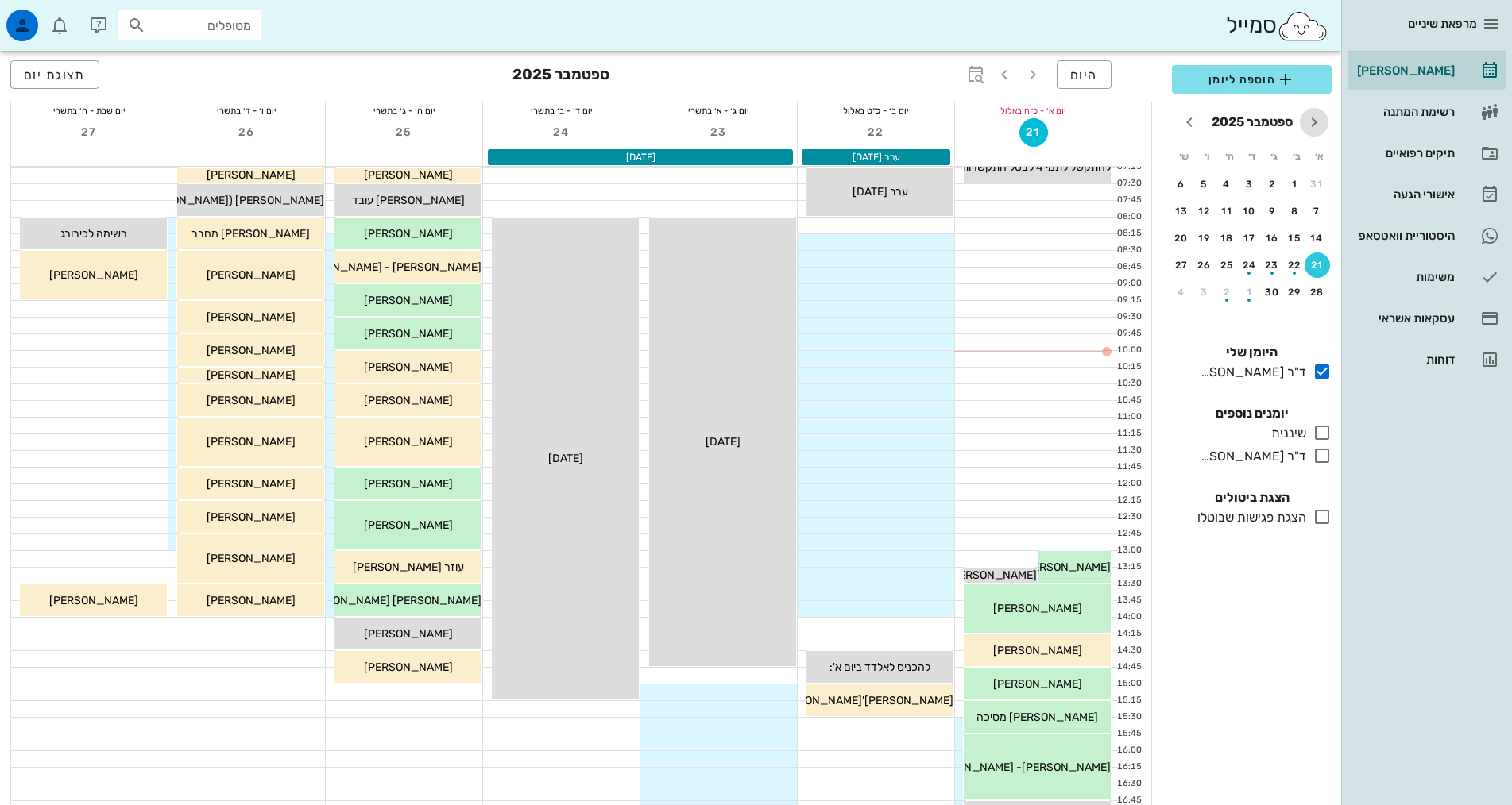
click at [1310, 119] on icon "חודש שעבר" at bounding box center [1313, 122] width 19 height 19
click at [1226, 269] on div "21" at bounding box center [1227, 264] width 26 height 11
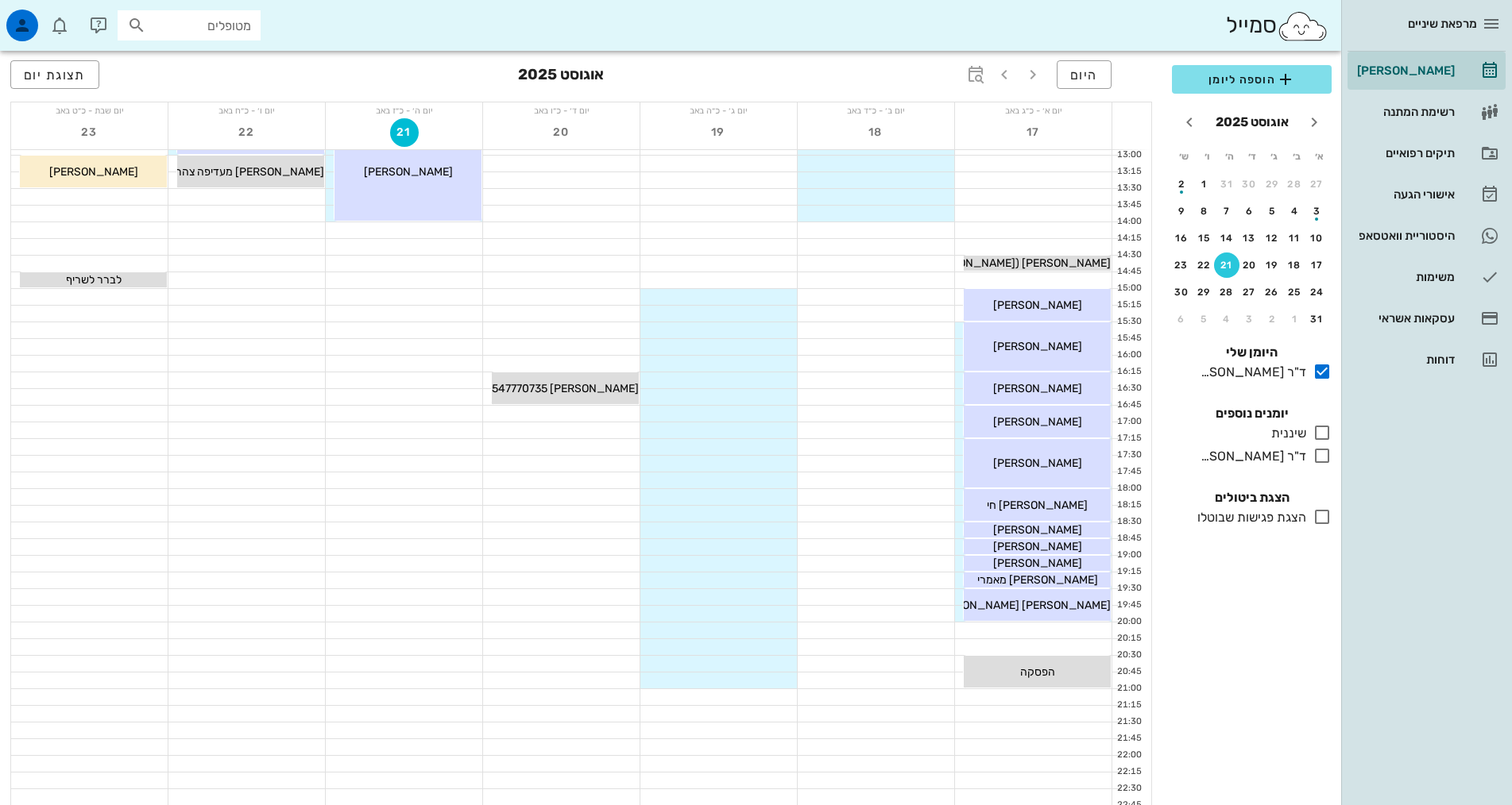
scroll to position [397, 0]
click at [1318, 447] on icon at bounding box center [1321, 455] width 19 height 19
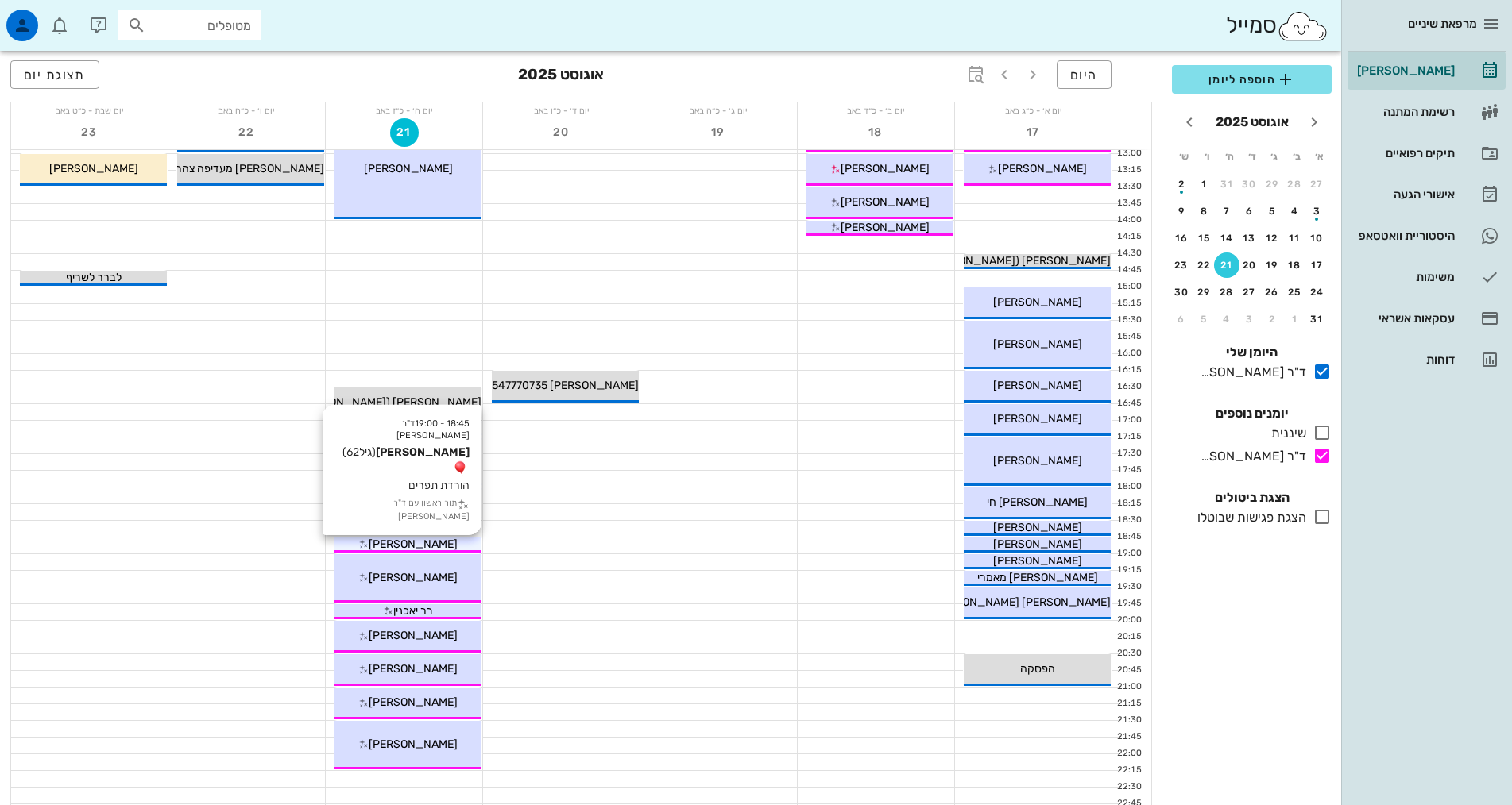
click at [425, 547] on span "[PERSON_NAME]" at bounding box center [413, 544] width 89 height 14
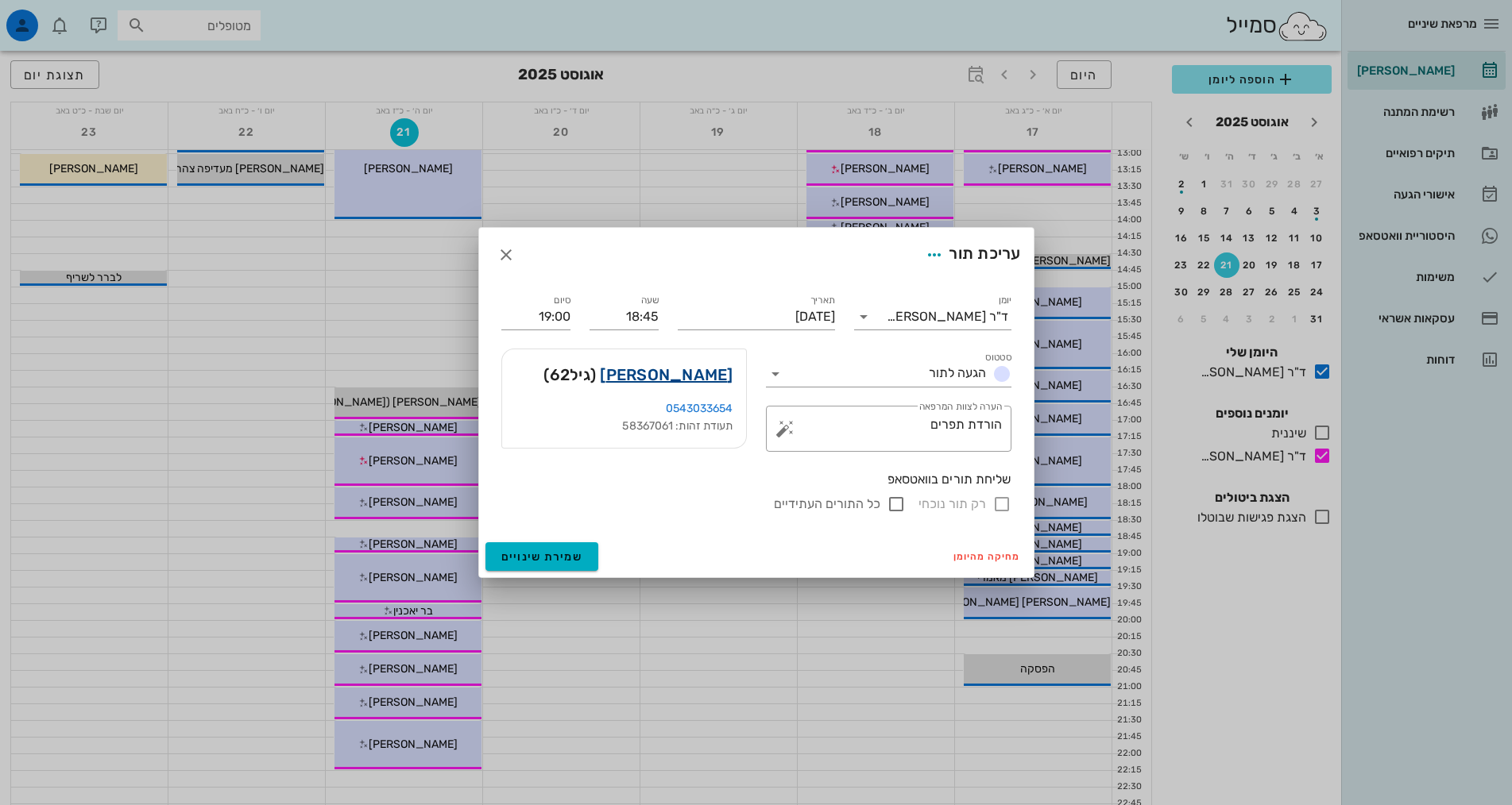
click at [689, 381] on link "[PERSON_NAME]" at bounding box center [666, 375] width 133 height 26
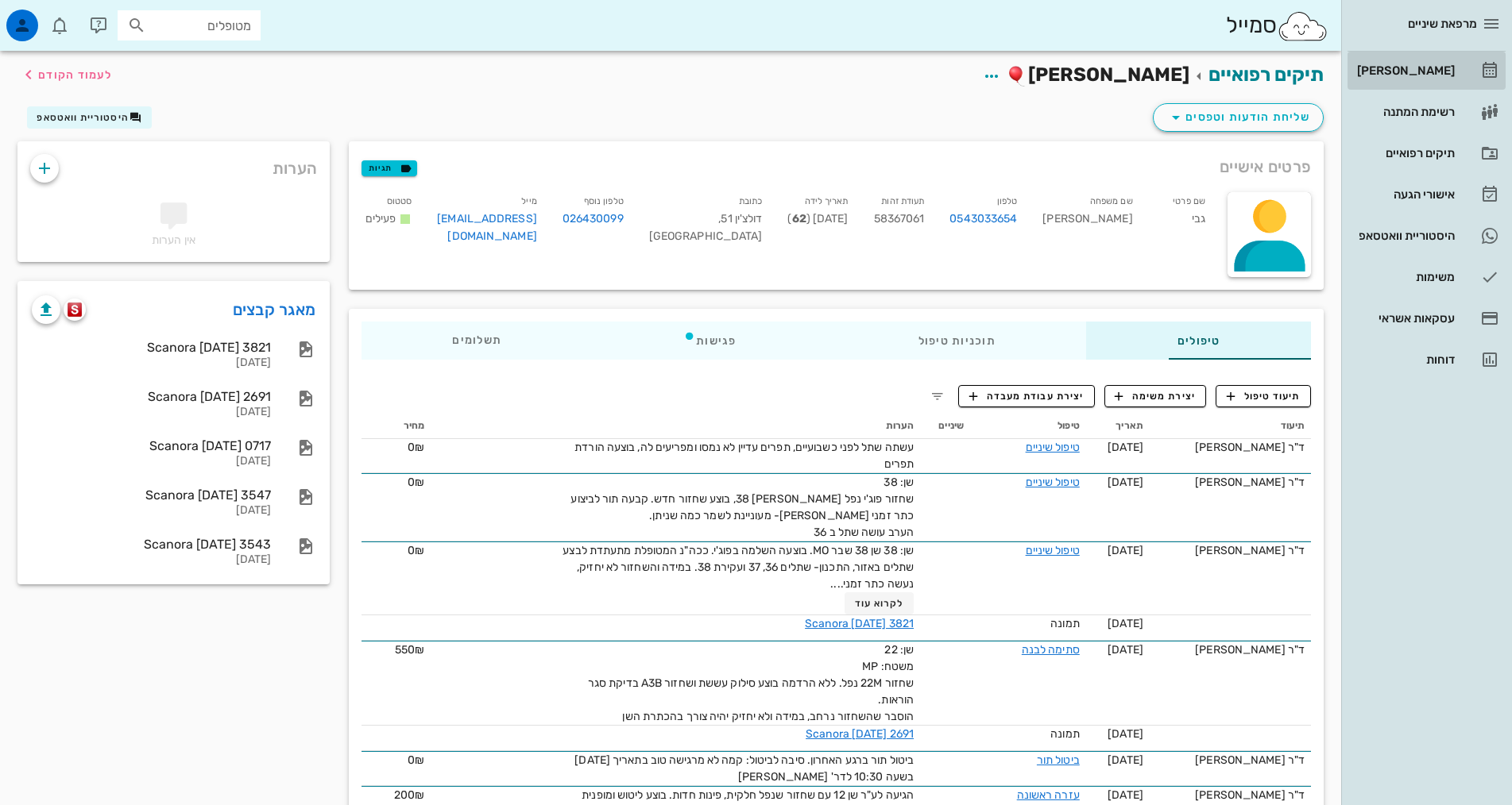
drag, startPoint x: 1453, startPoint y: 73, endPoint x: 1444, endPoint y: 91, distance: 20.1
click at [1452, 73] on div "[PERSON_NAME]" at bounding box center [1404, 70] width 101 height 13
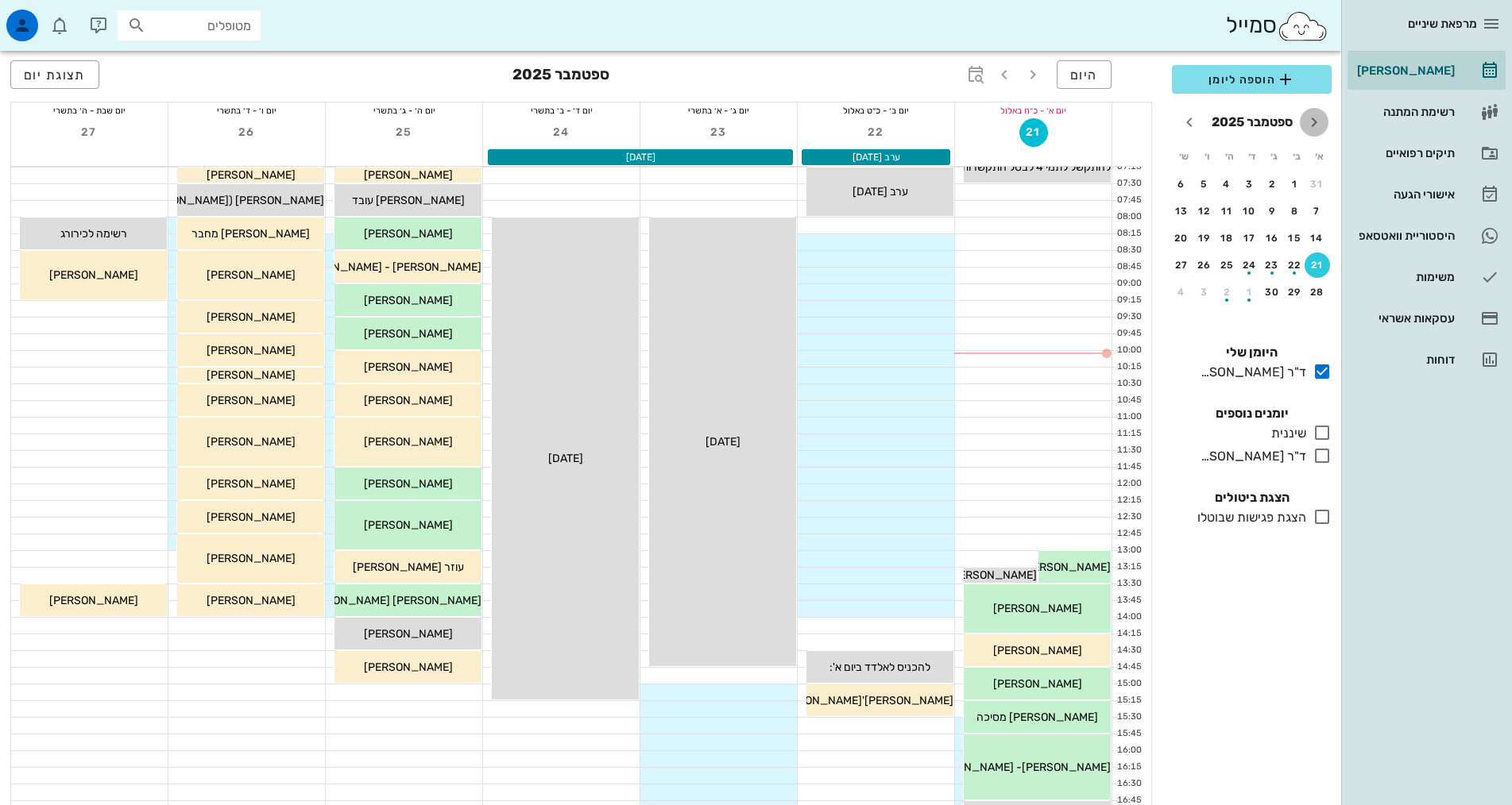
click at [1317, 111] on button "חודש שעבר" at bounding box center [1313, 122] width 29 height 29
click at [1223, 271] on button "21" at bounding box center [1227, 265] width 26 height 26
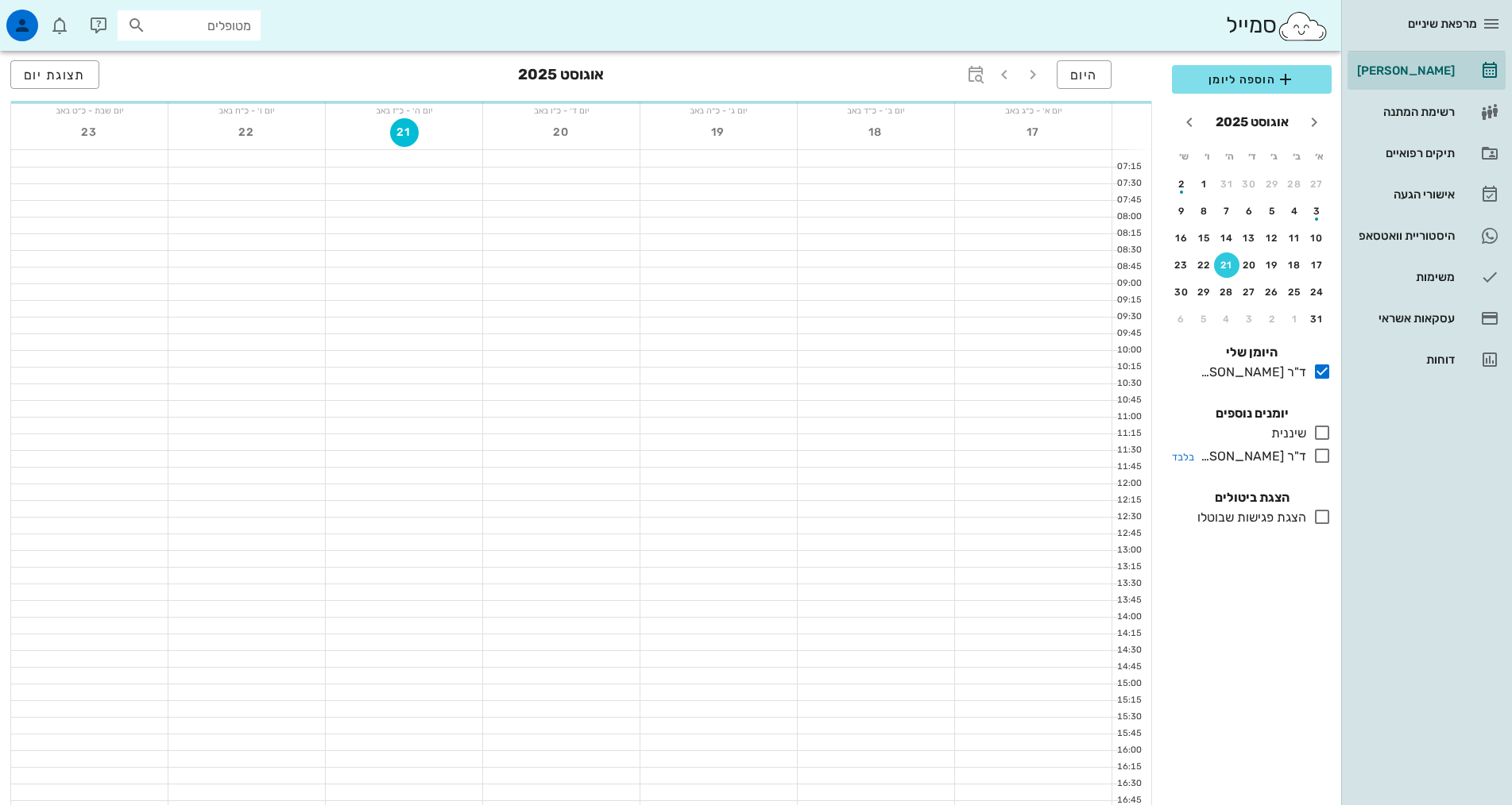
click at [1319, 459] on icon at bounding box center [1321, 455] width 19 height 19
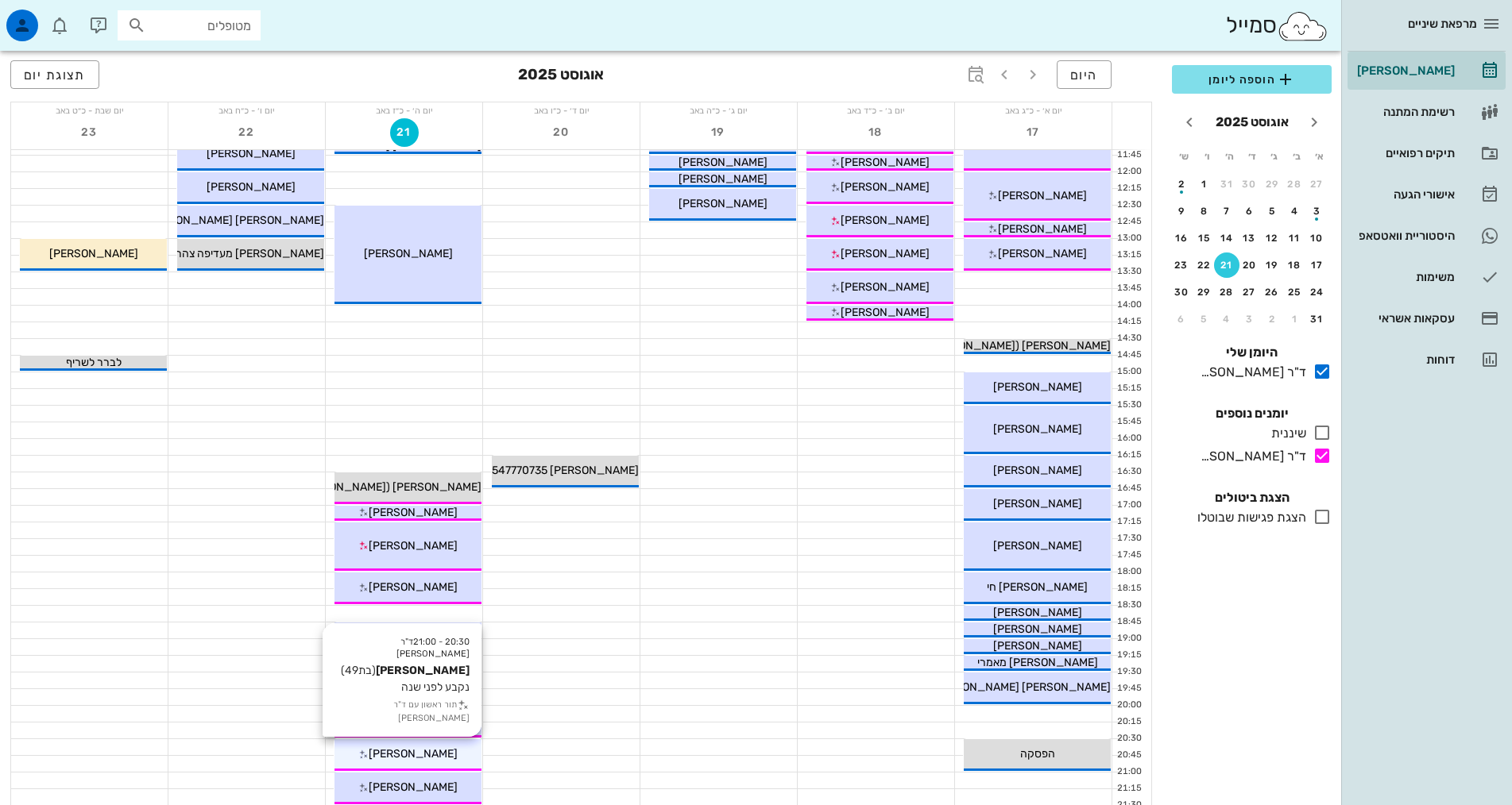
scroll to position [317, 0]
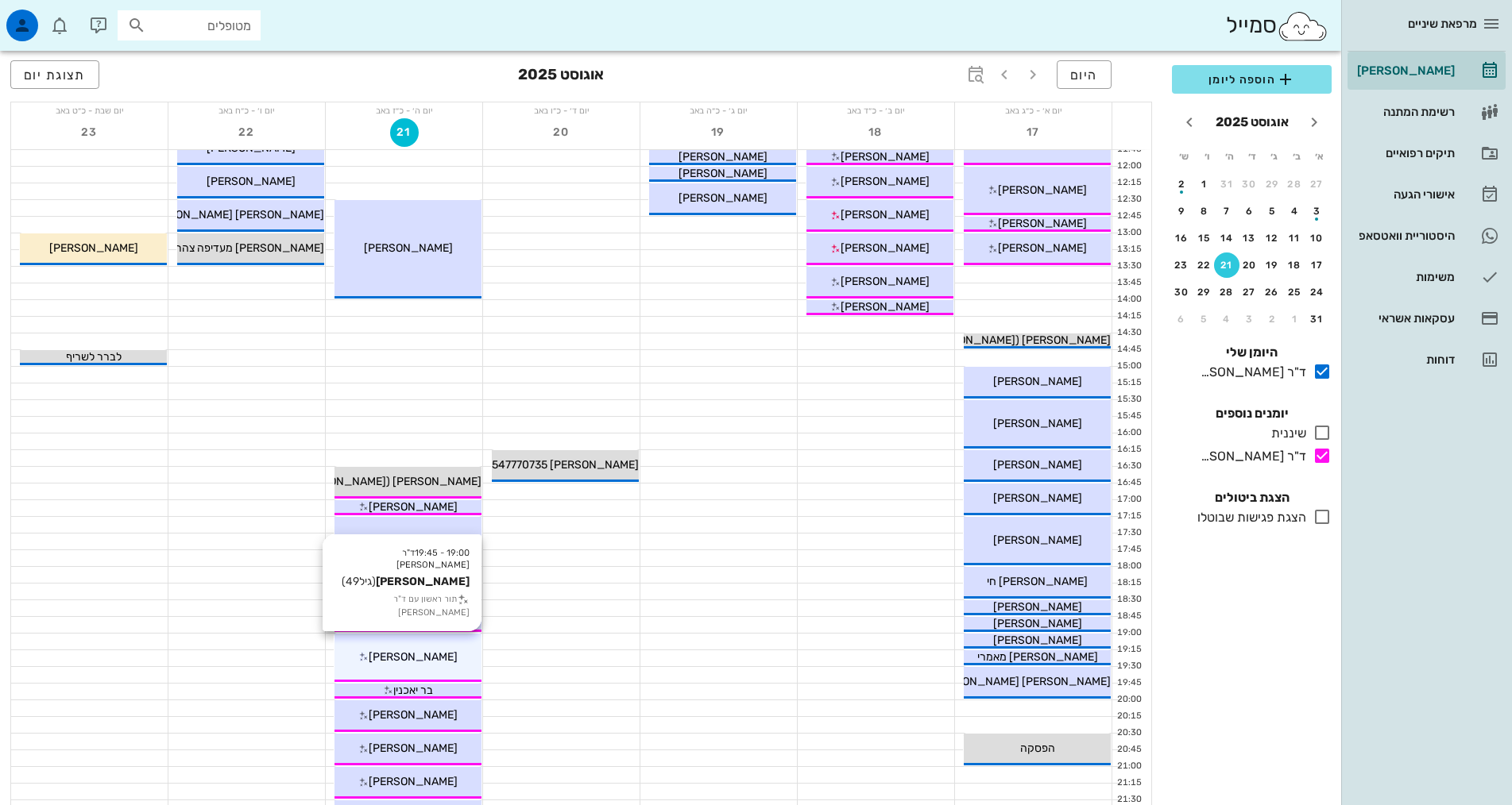
click at [432, 661] on span "[PERSON_NAME]" at bounding box center [413, 657] width 89 height 14
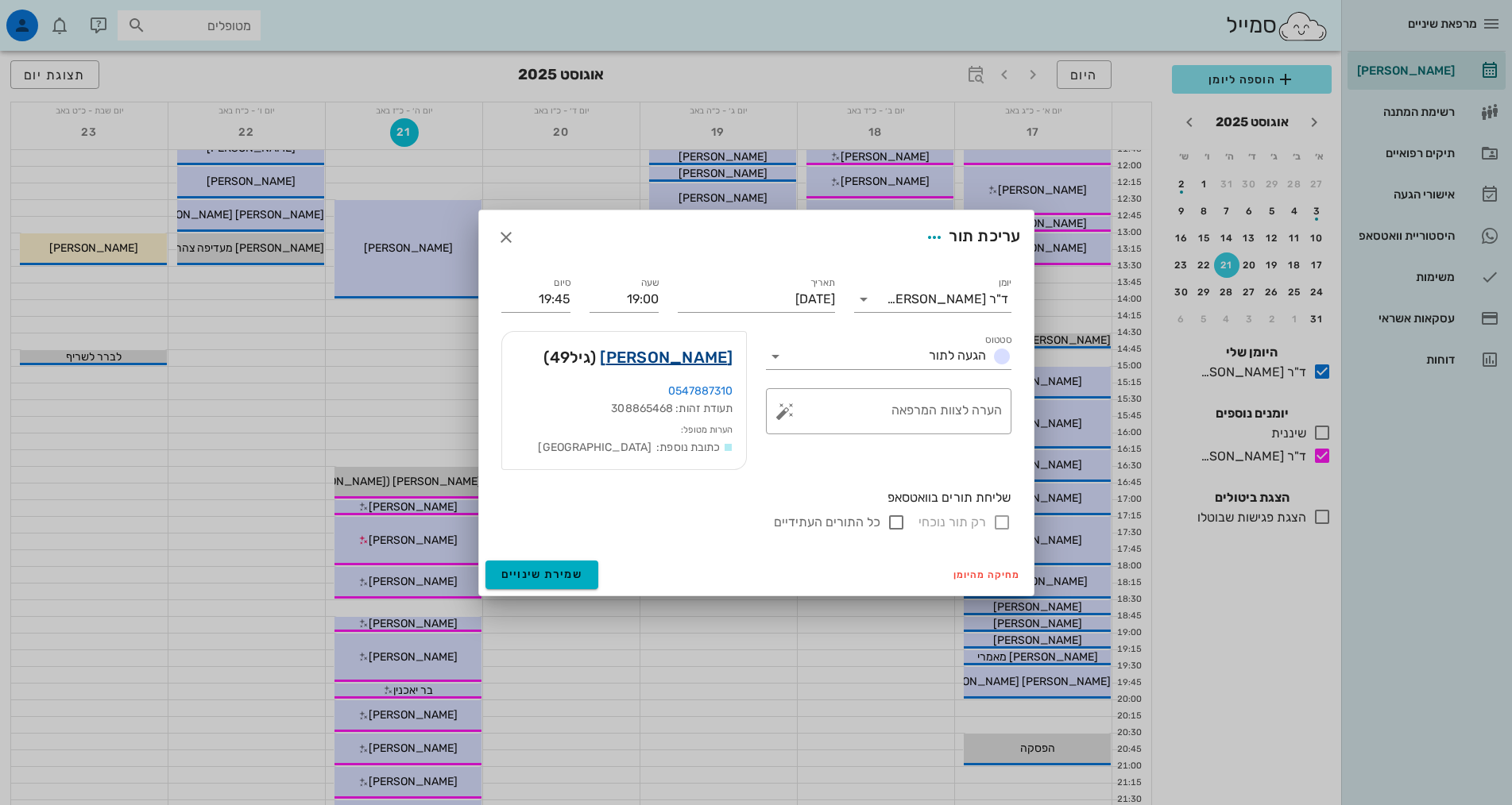
click at [704, 358] on link "[PERSON_NAME]" at bounding box center [666, 357] width 133 height 26
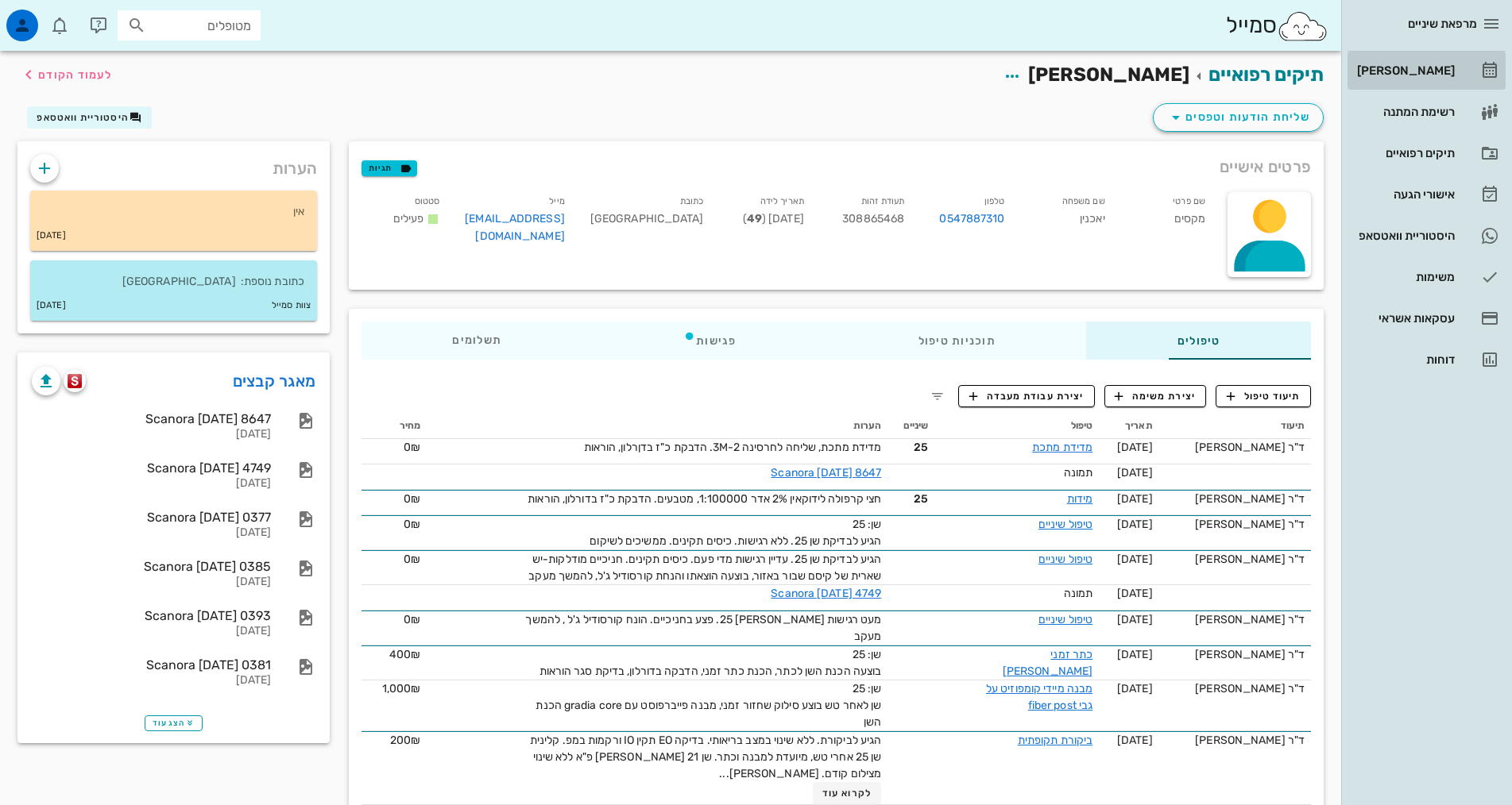
click at [1384, 74] on div "[PERSON_NAME]" at bounding box center [1404, 70] width 101 height 13
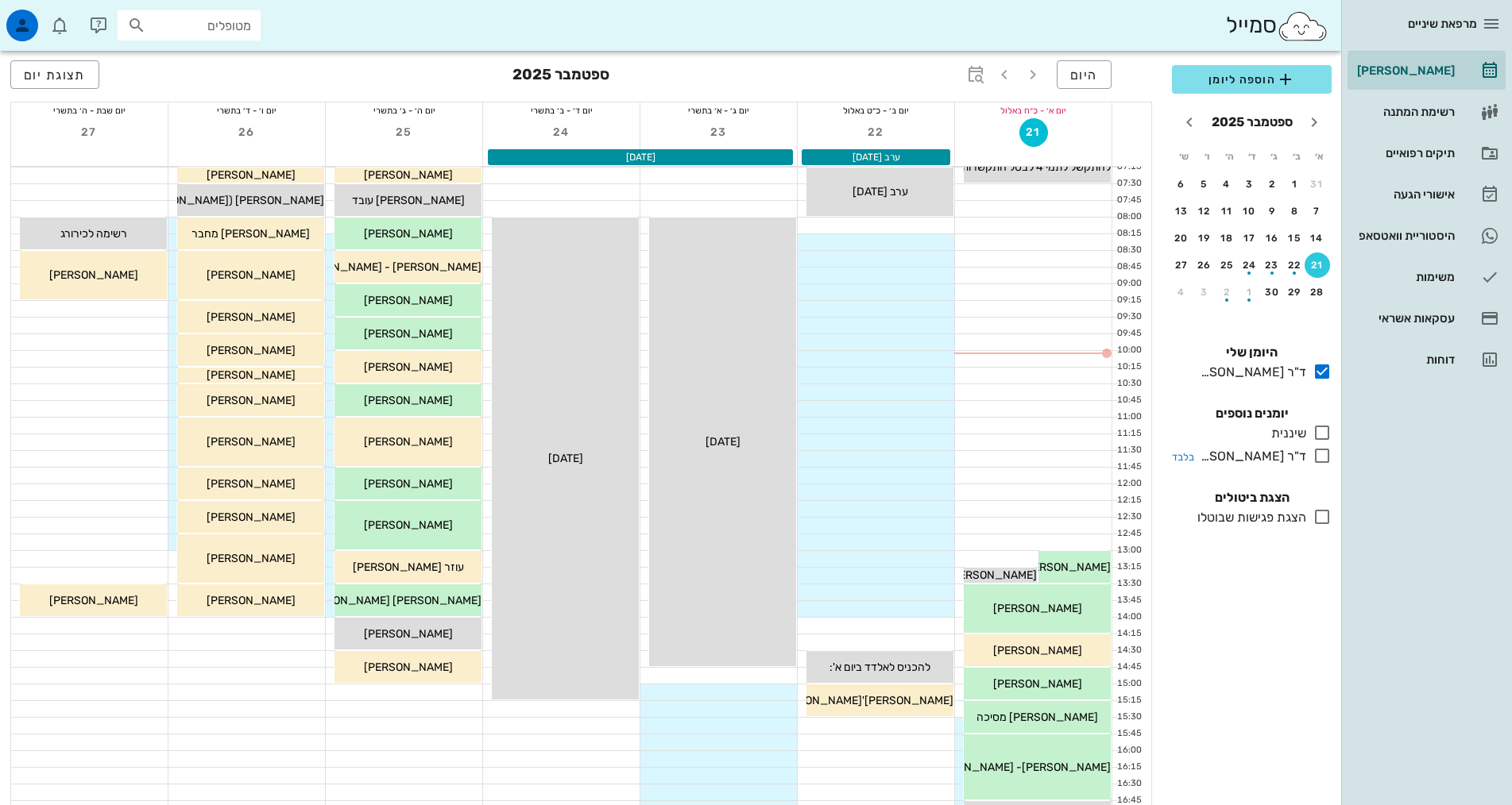
click at [1327, 455] on icon at bounding box center [1321, 455] width 19 height 19
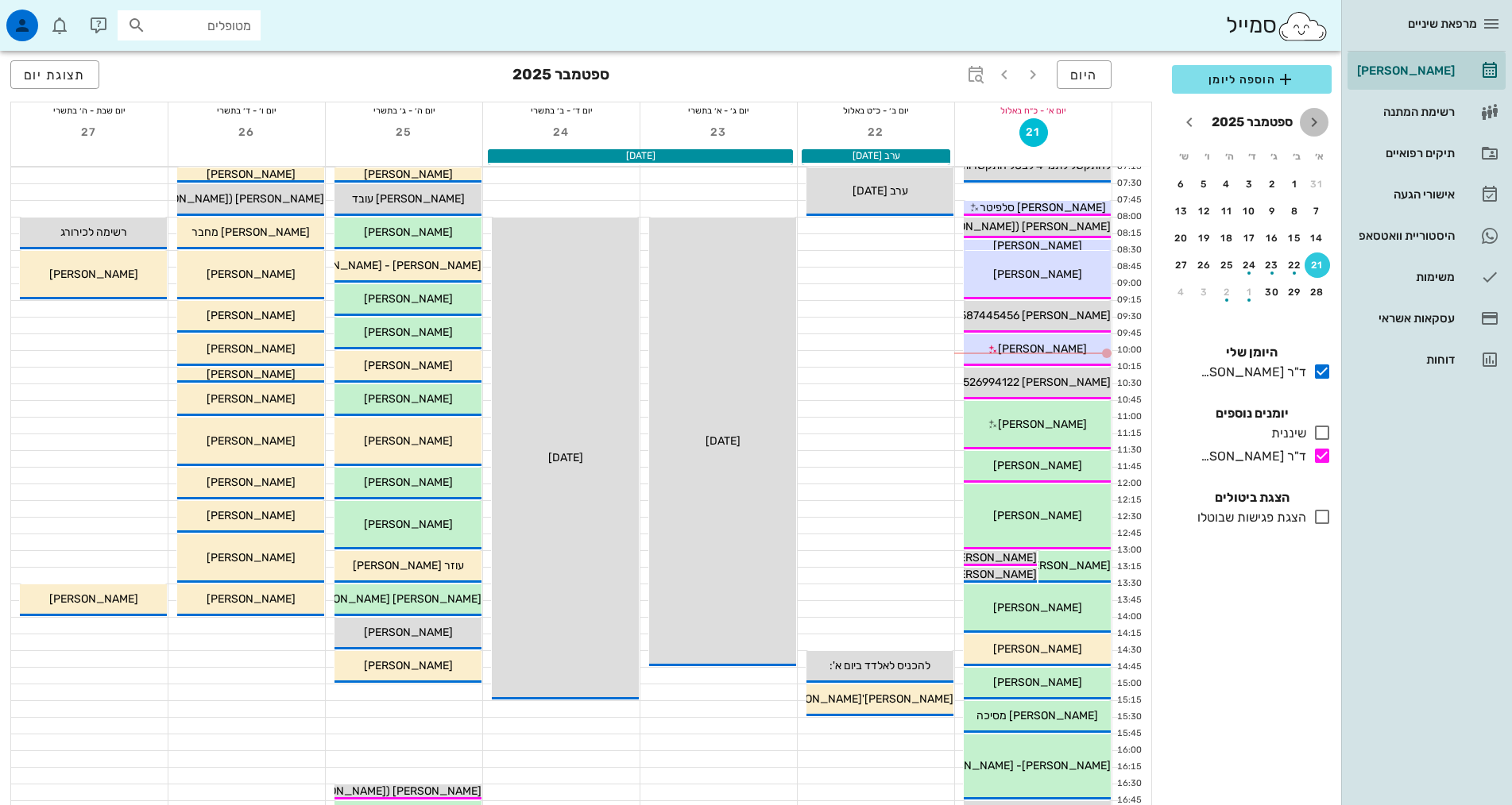
drag, startPoint x: 1323, startPoint y: 126, endPoint x: 1314, endPoint y: 123, distance: 9.5
click at [1322, 126] on icon "חודש שעבר" at bounding box center [1313, 122] width 19 height 19
click at [1219, 264] on div "21" at bounding box center [1227, 264] width 26 height 11
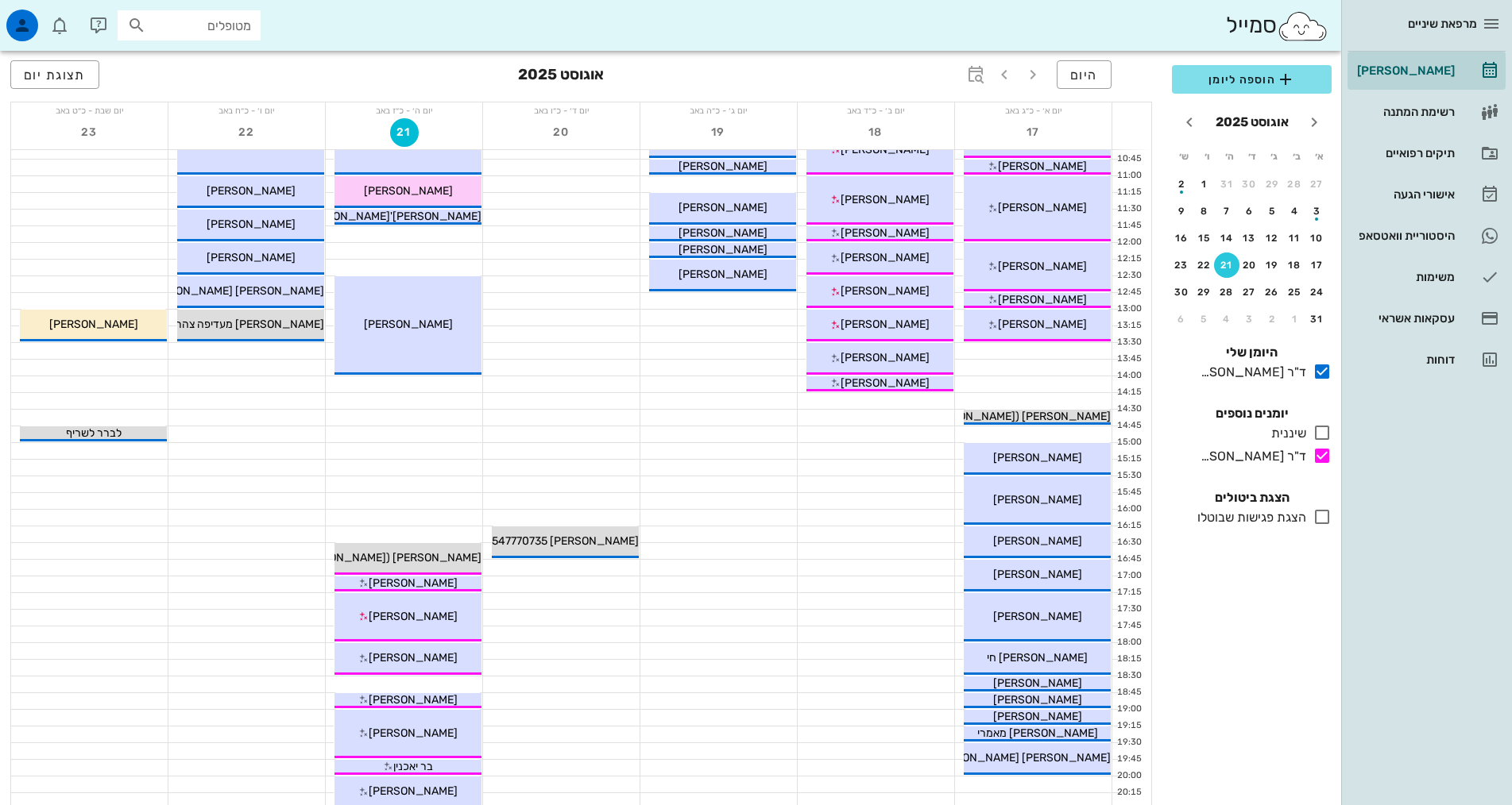
scroll to position [317, 0]
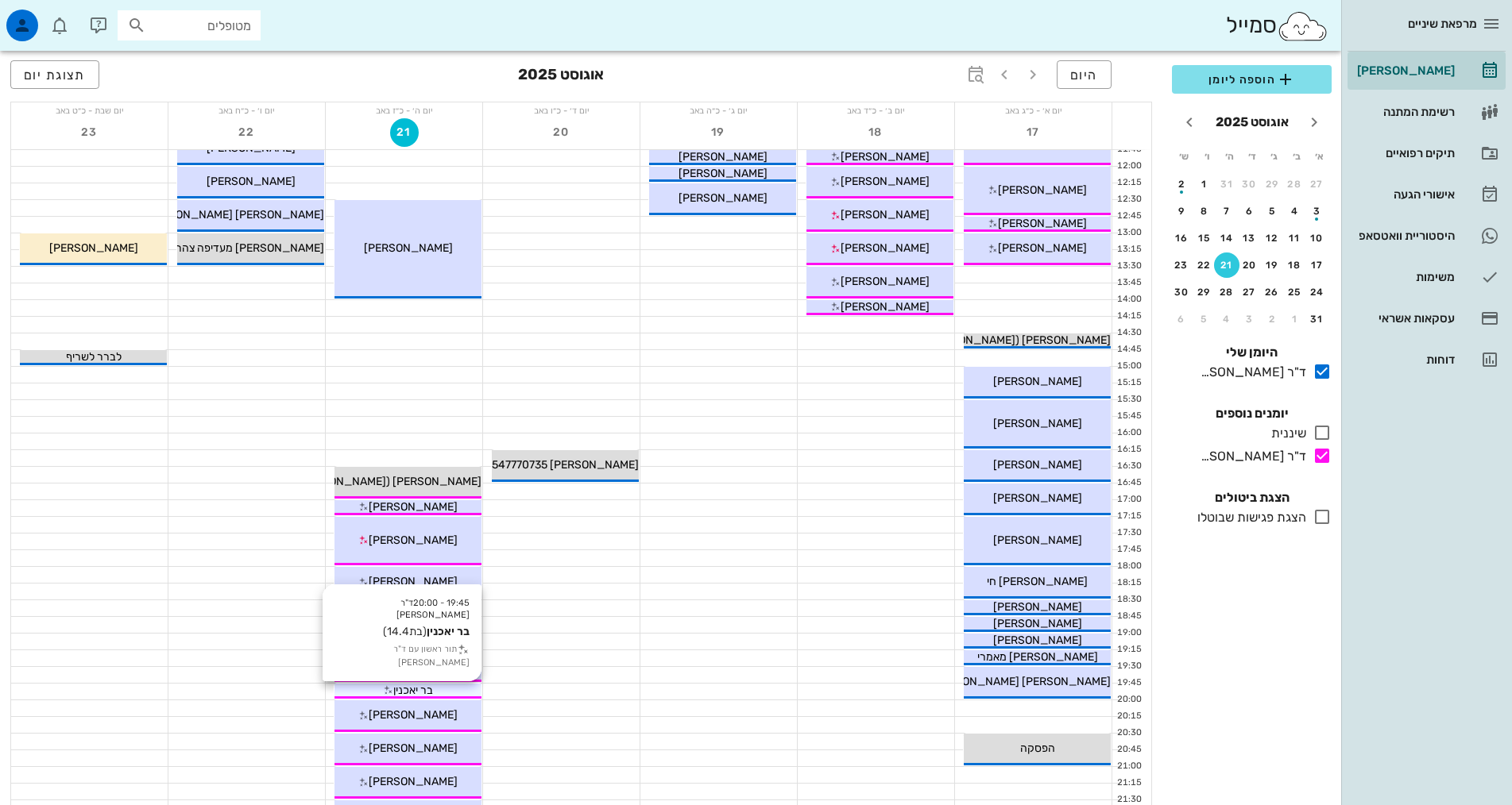
click at [413, 693] on span "בר יאכנין" at bounding box center [413, 690] width 40 height 14
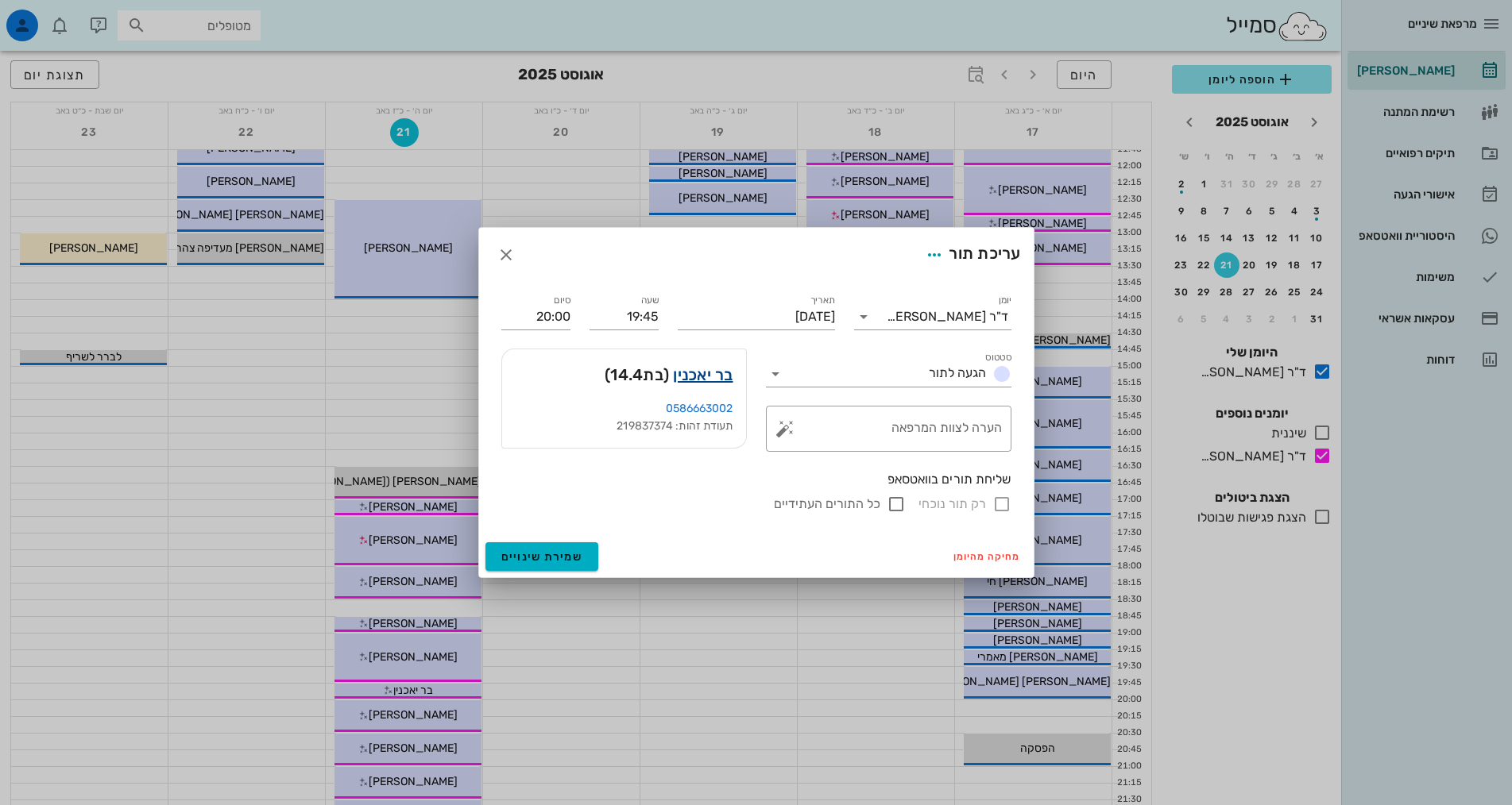
click at [702, 375] on link "בר יאכנין" at bounding box center [703, 375] width 59 height 26
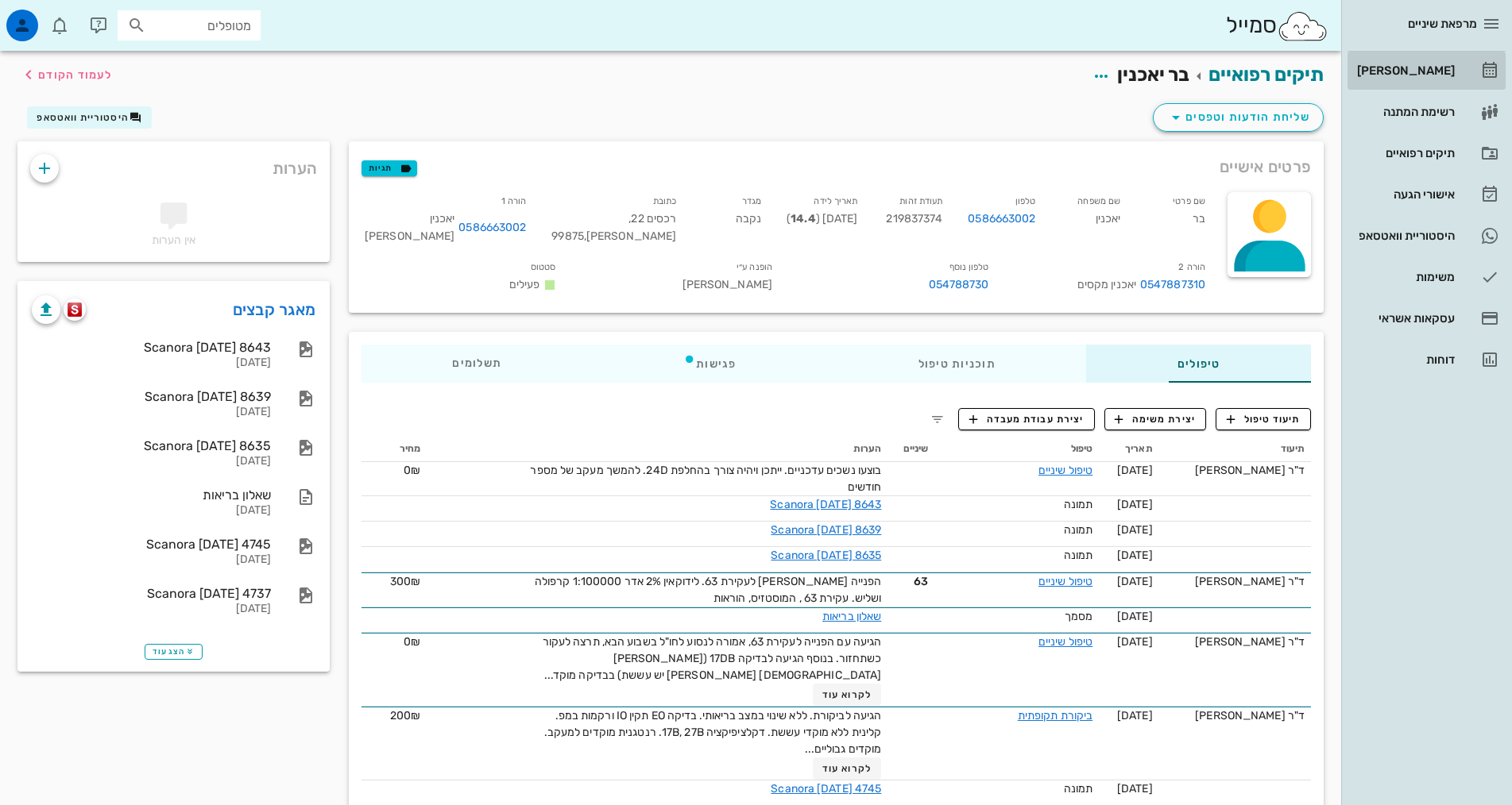
click at [1440, 69] on div "[PERSON_NAME]" at bounding box center [1404, 70] width 101 height 13
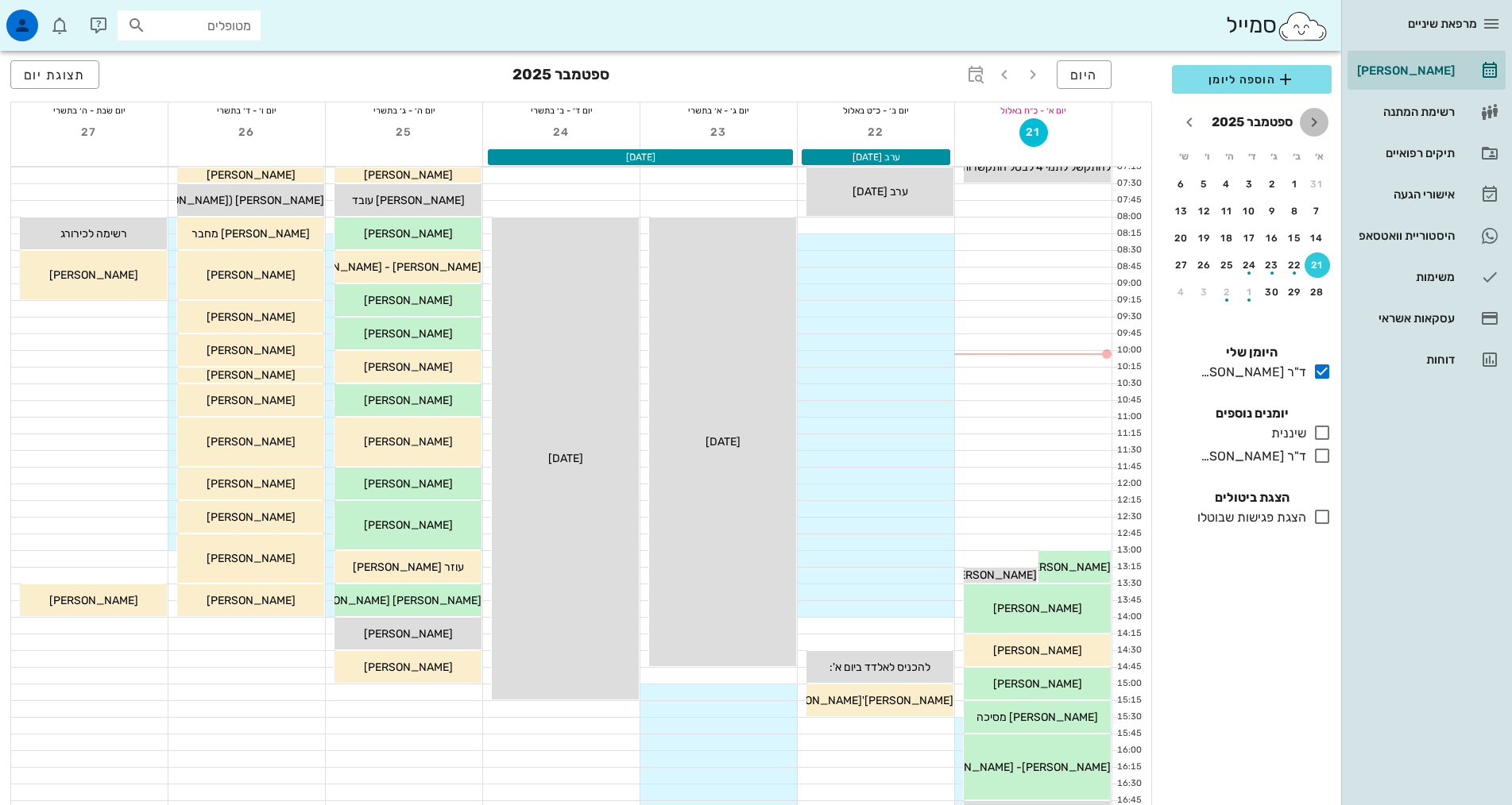
click at [1321, 125] on icon "חודש שעבר" at bounding box center [1313, 122] width 19 height 19
click at [1228, 255] on button "21" at bounding box center [1227, 265] width 26 height 26
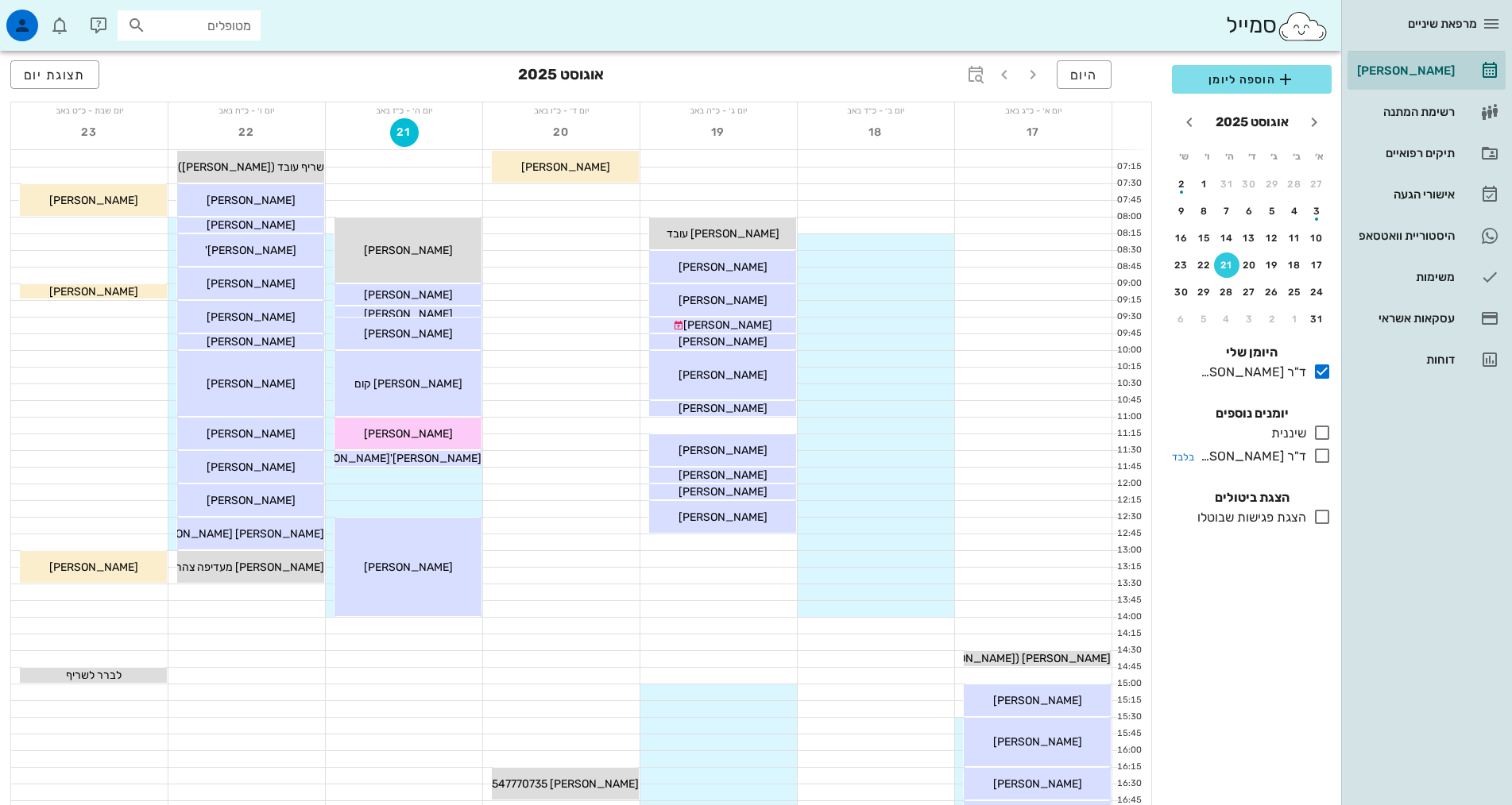
click at [1323, 465] on div at bounding box center [1319, 456] width 26 height 20
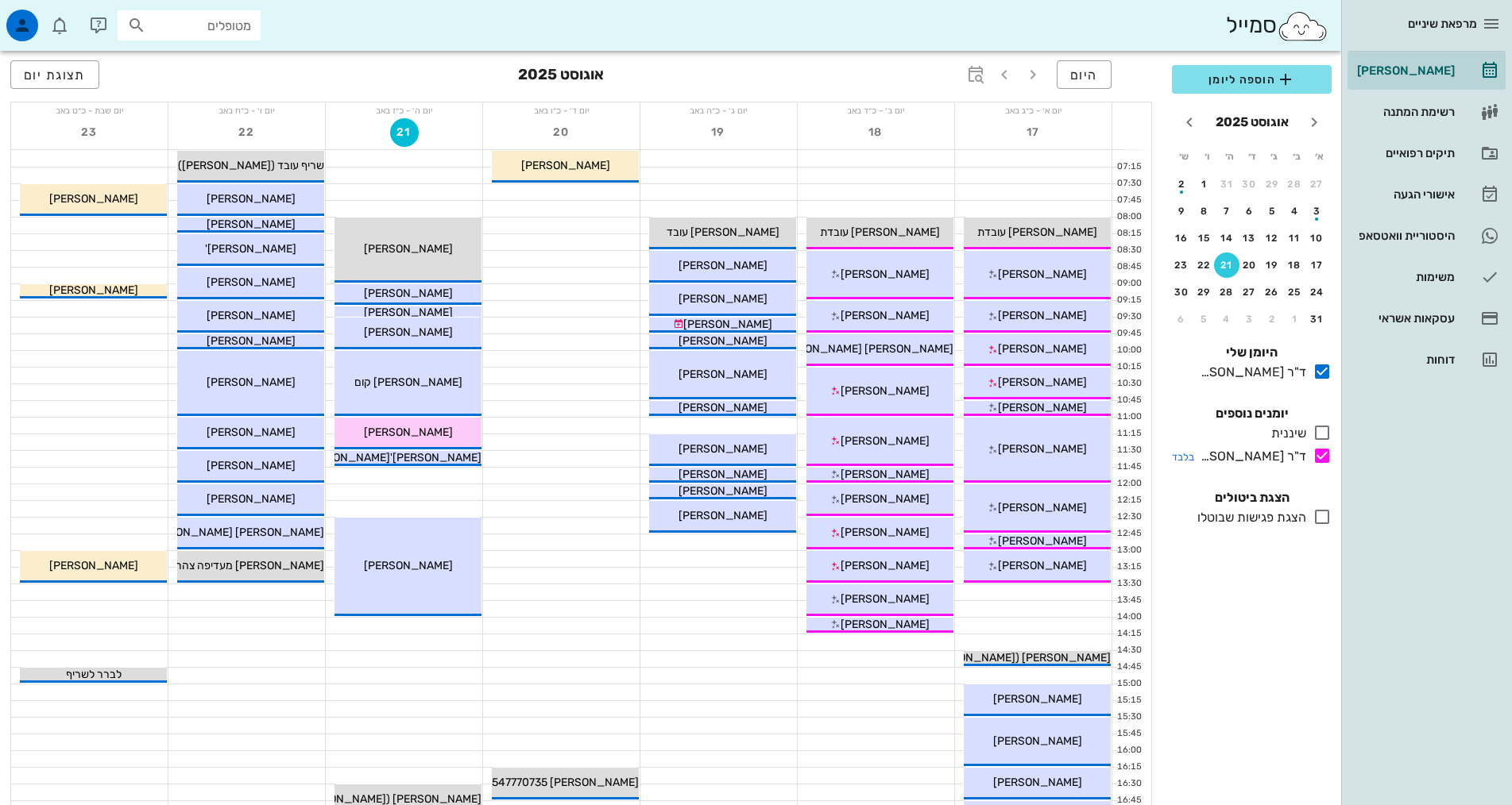
click at [1322, 458] on icon at bounding box center [1321, 455] width 19 height 19
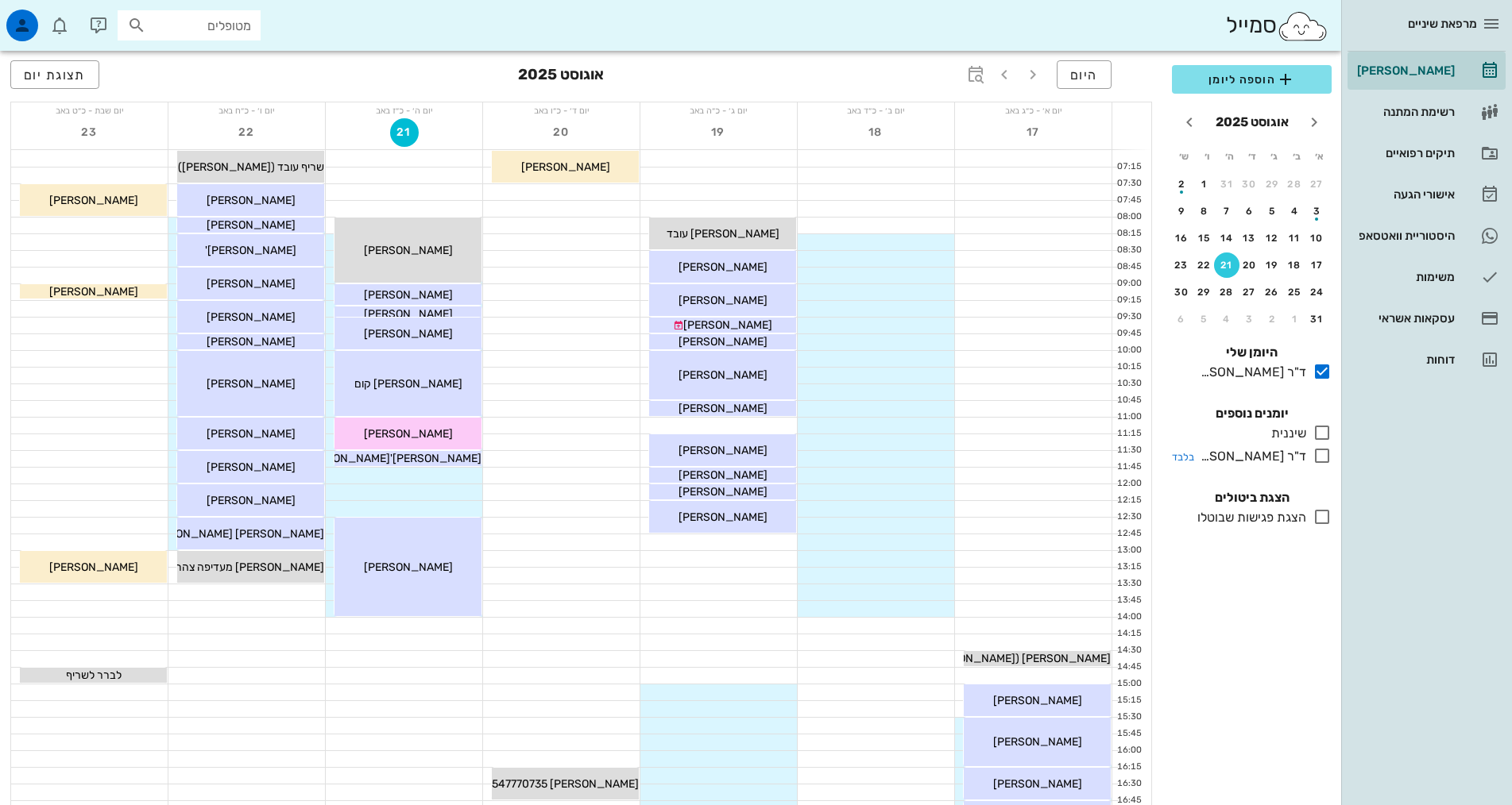
click at [1320, 457] on icon at bounding box center [1321, 455] width 19 height 19
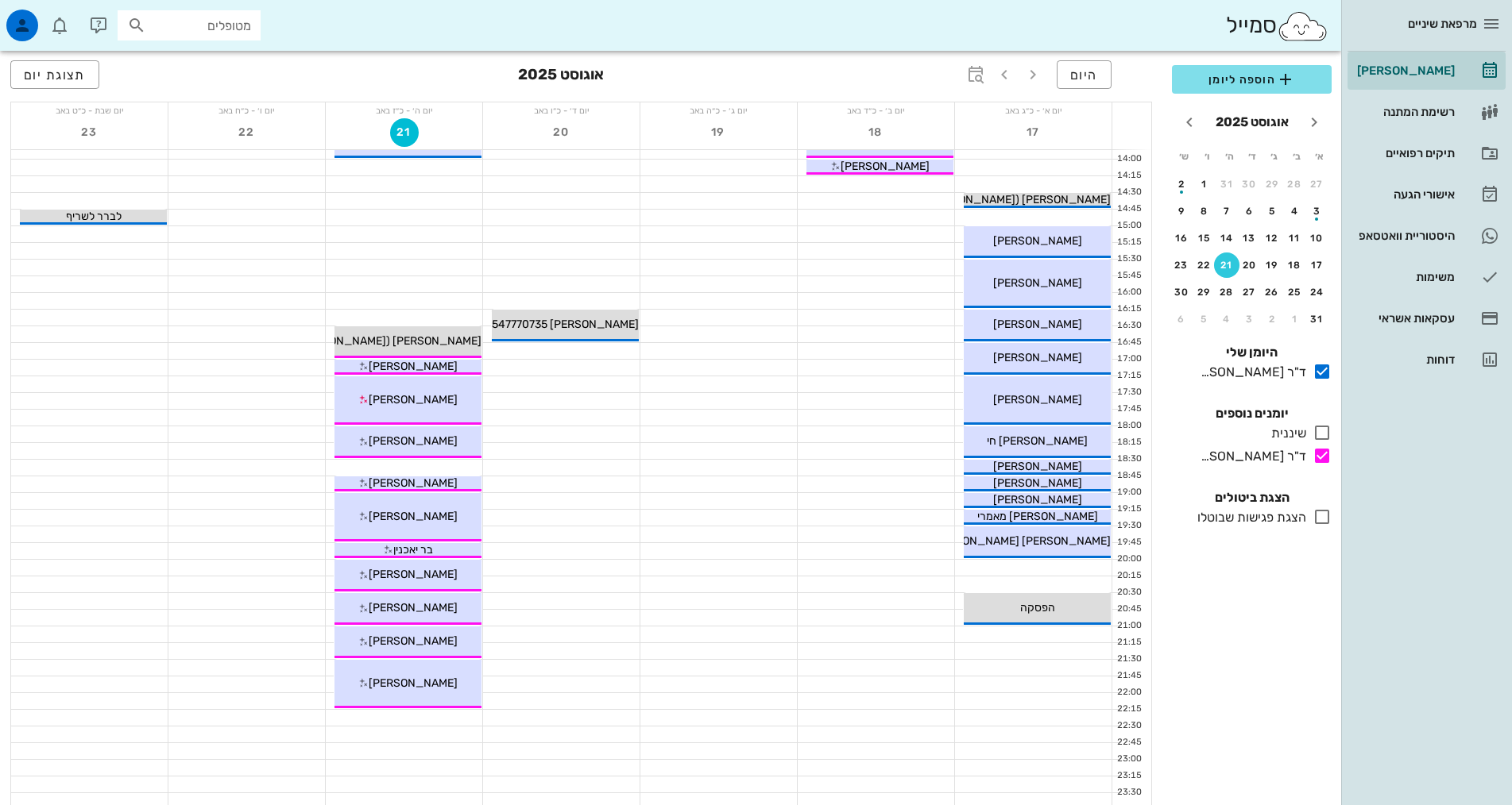
scroll to position [477, 0]
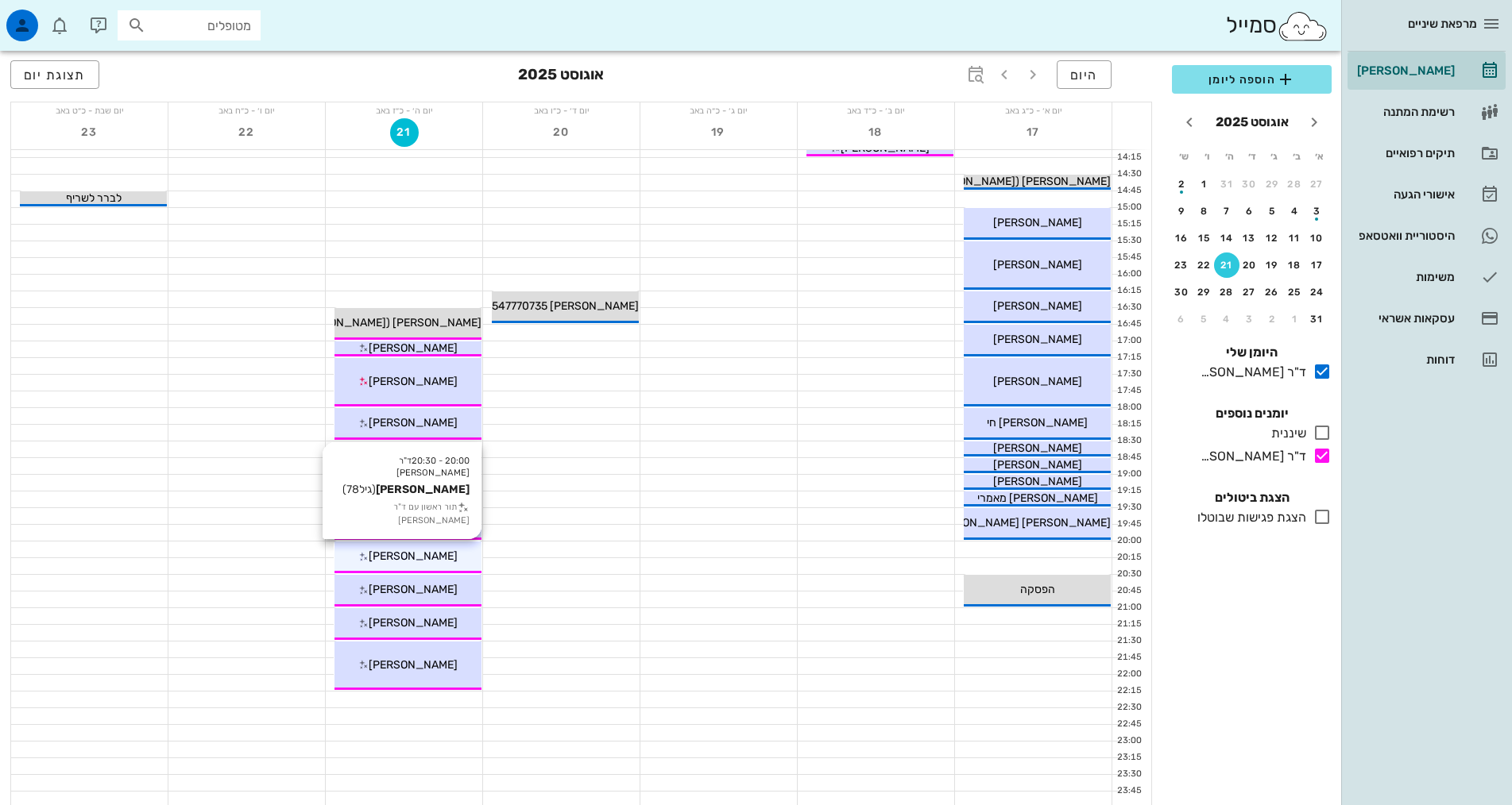
click at [441, 560] on div "[PERSON_NAME]" at bounding box center [408, 556] width 147 height 17
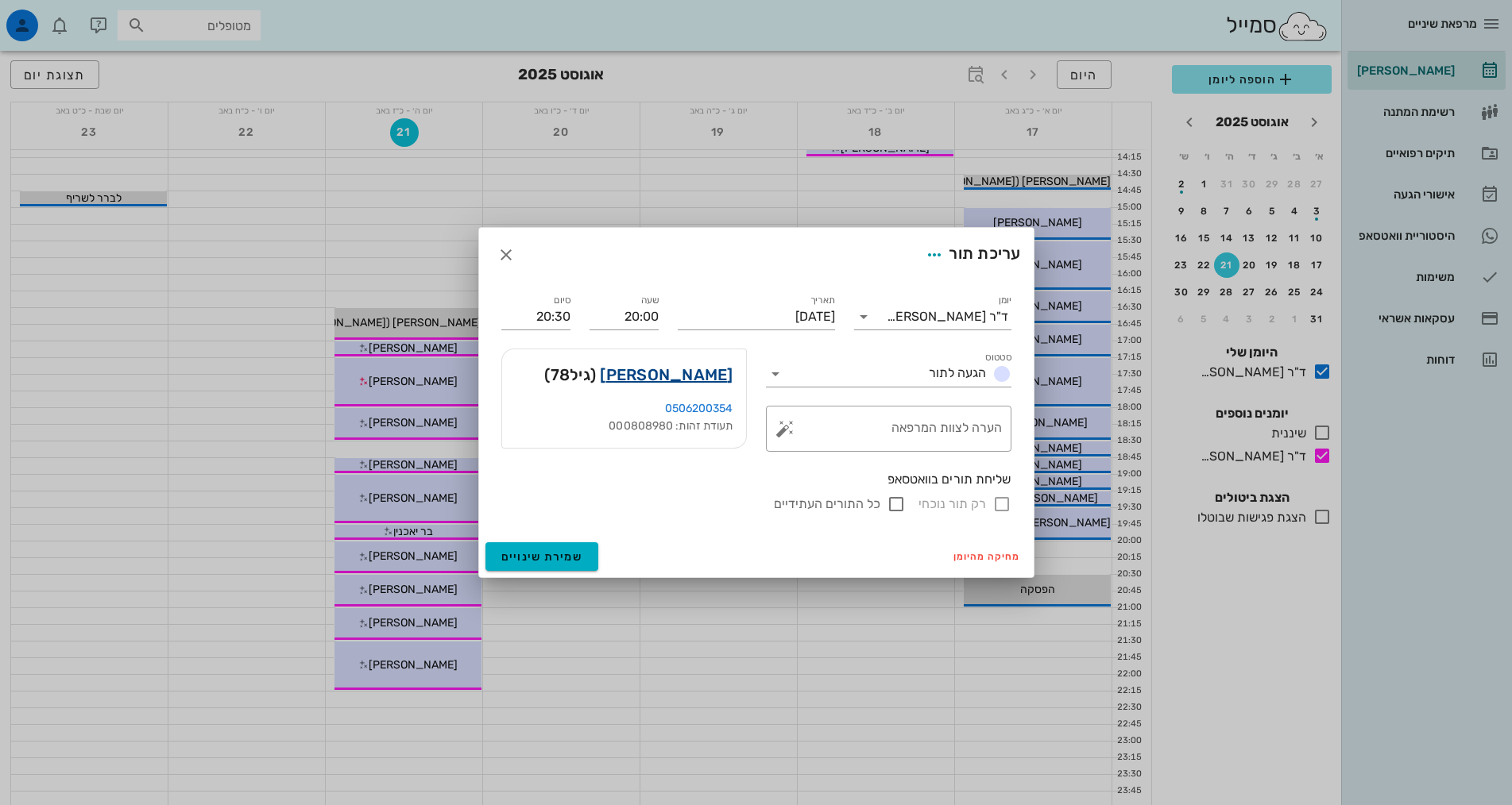
click at [677, 385] on link "[PERSON_NAME]" at bounding box center [666, 375] width 133 height 26
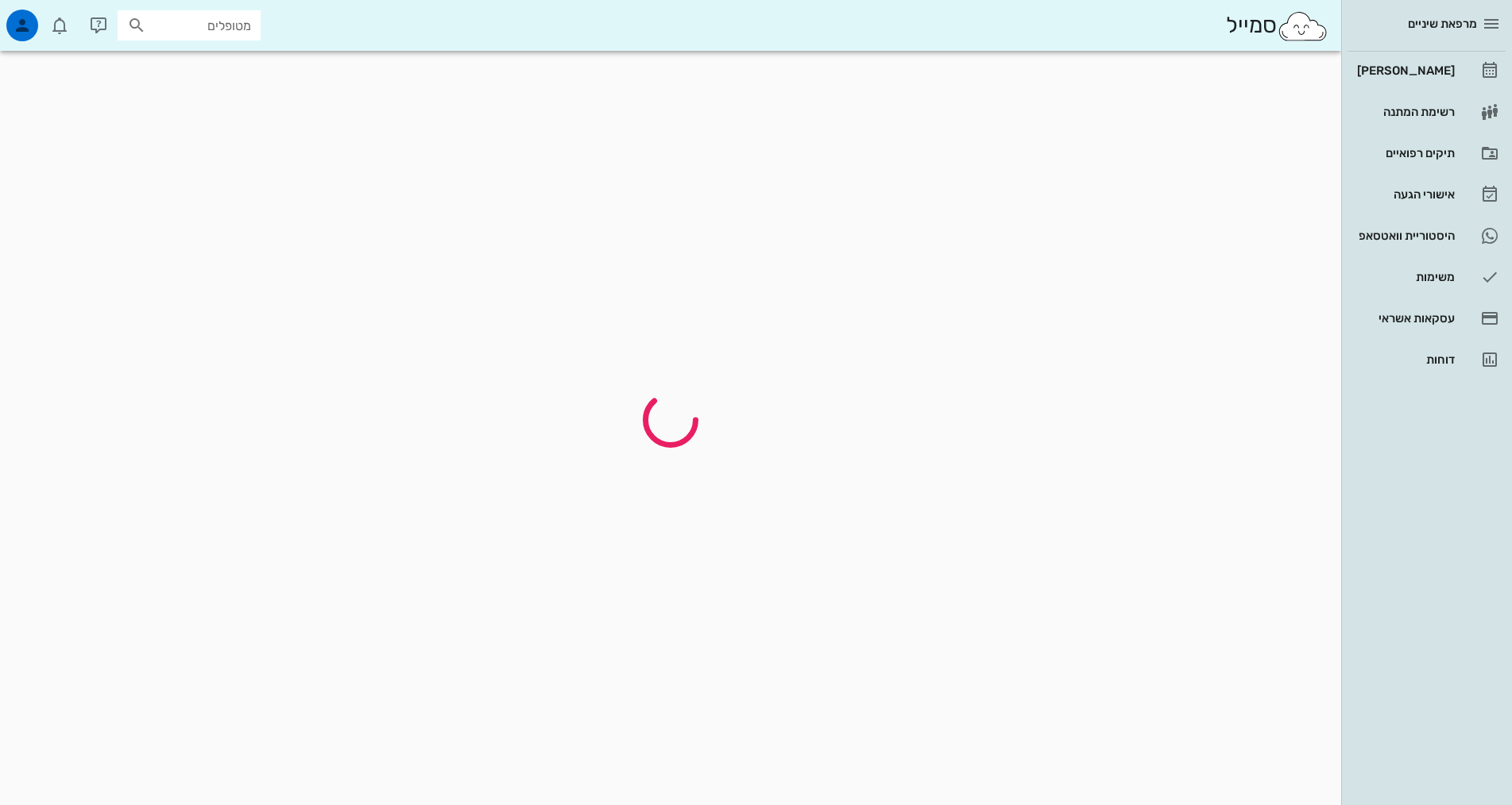
click at [676, 383] on div at bounding box center [670, 419] width 1325 height 74
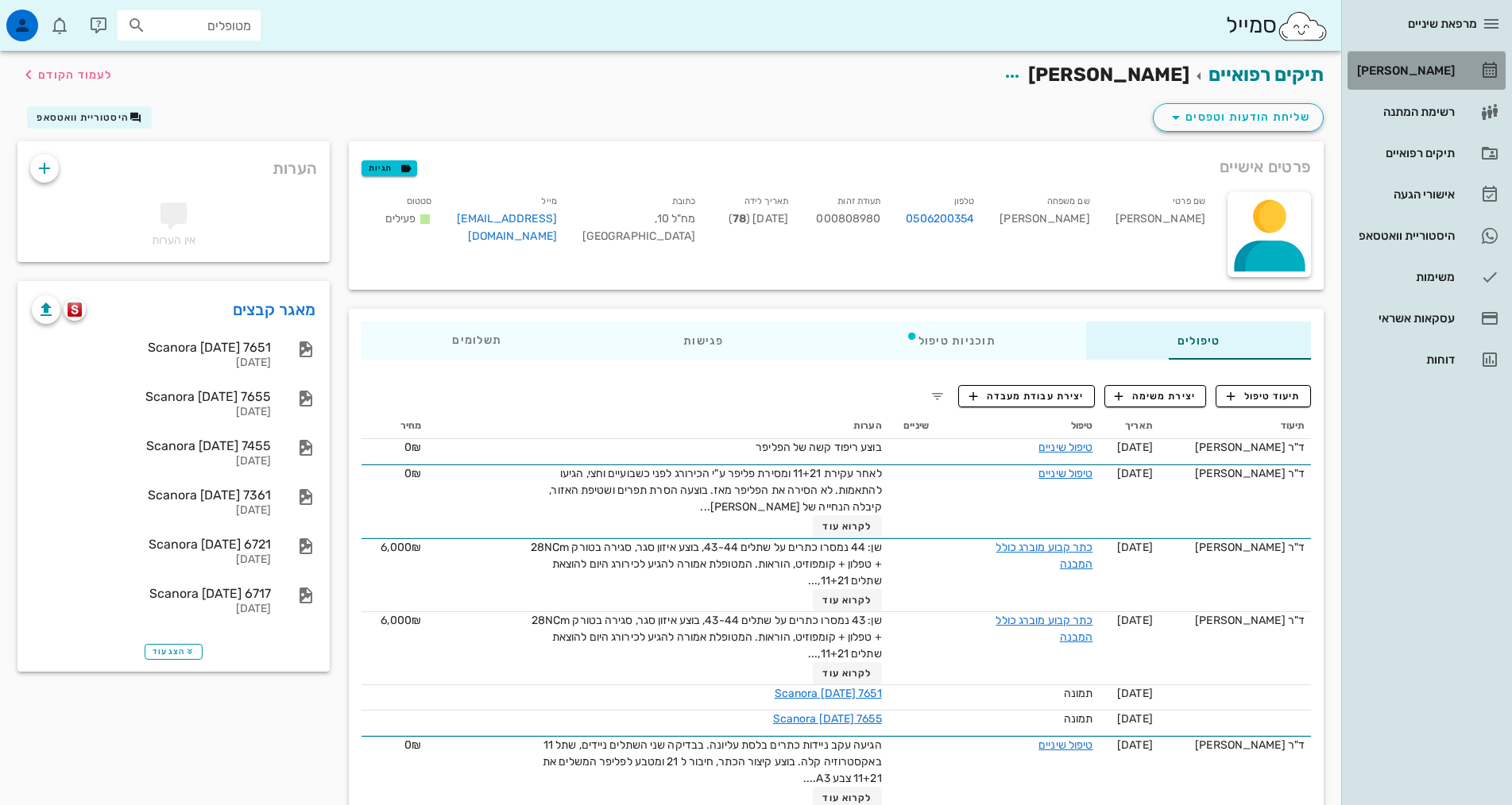
click at [1411, 68] on div "[PERSON_NAME]" at bounding box center [1404, 70] width 101 height 13
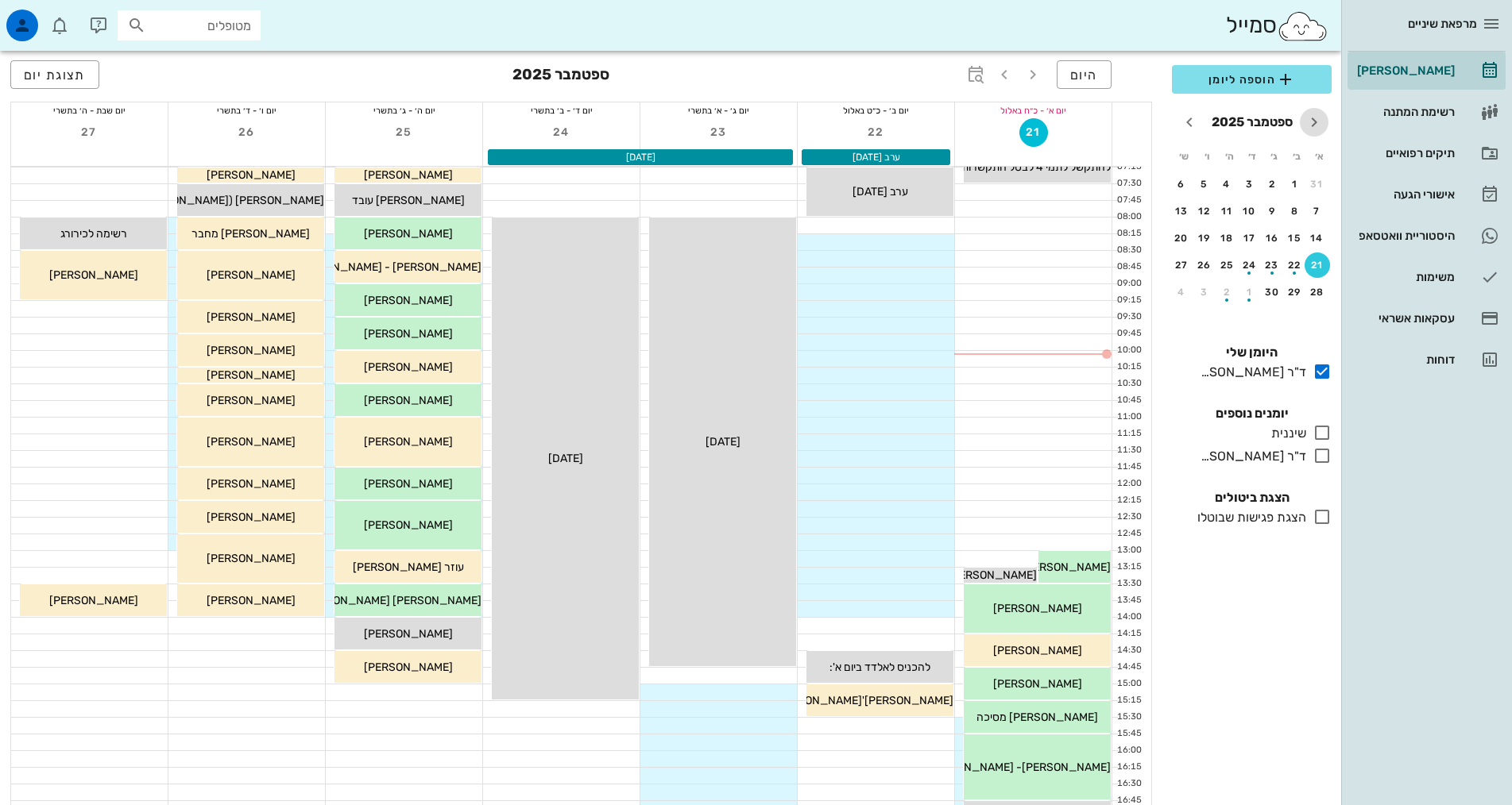
click at [1309, 131] on icon "חודש שעבר" at bounding box center [1313, 122] width 19 height 19
click at [1221, 264] on div "21" at bounding box center [1227, 264] width 26 height 11
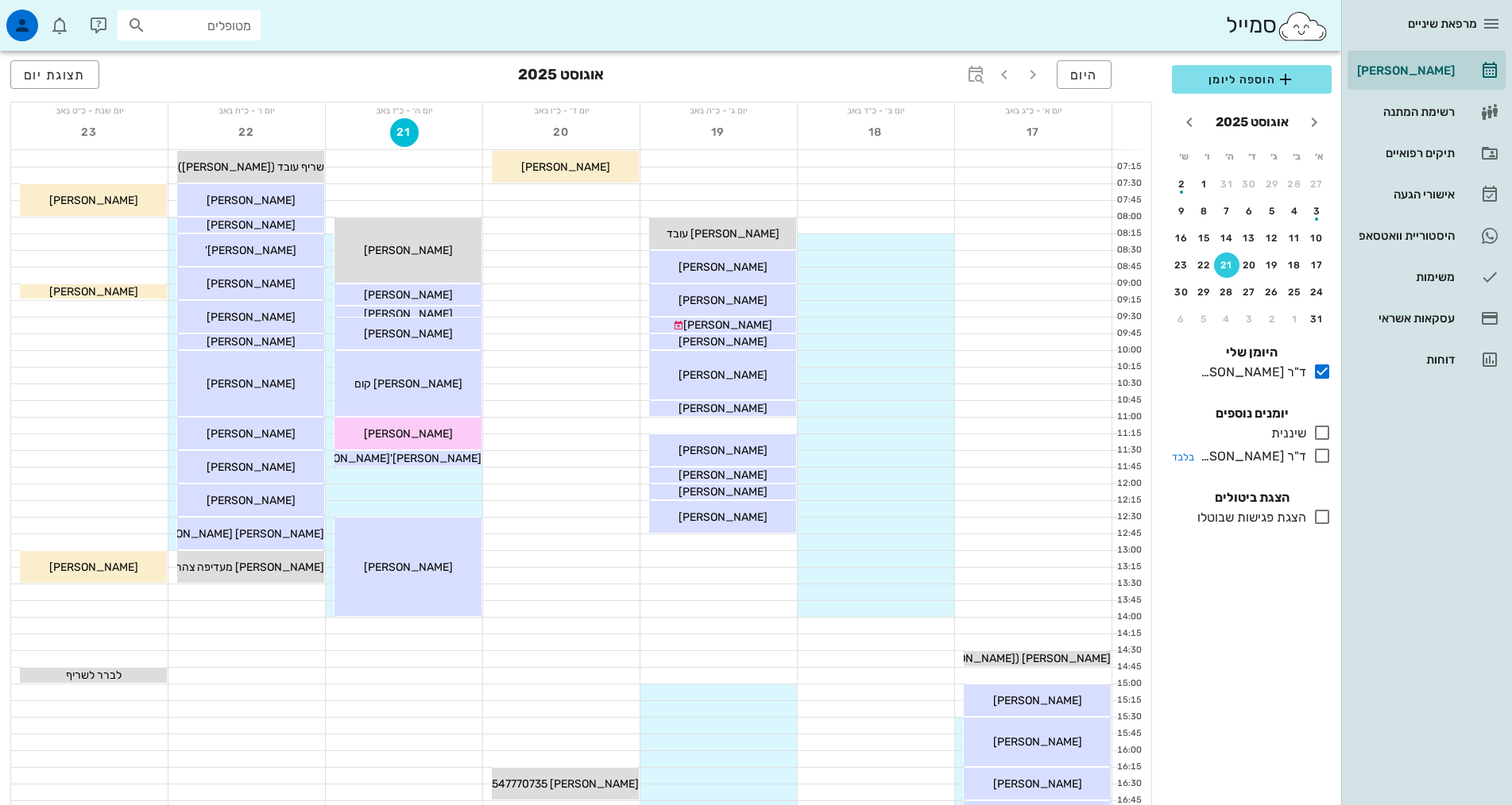
click at [1320, 455] on icon at bounding box center [1321, 455] width 19 height 19
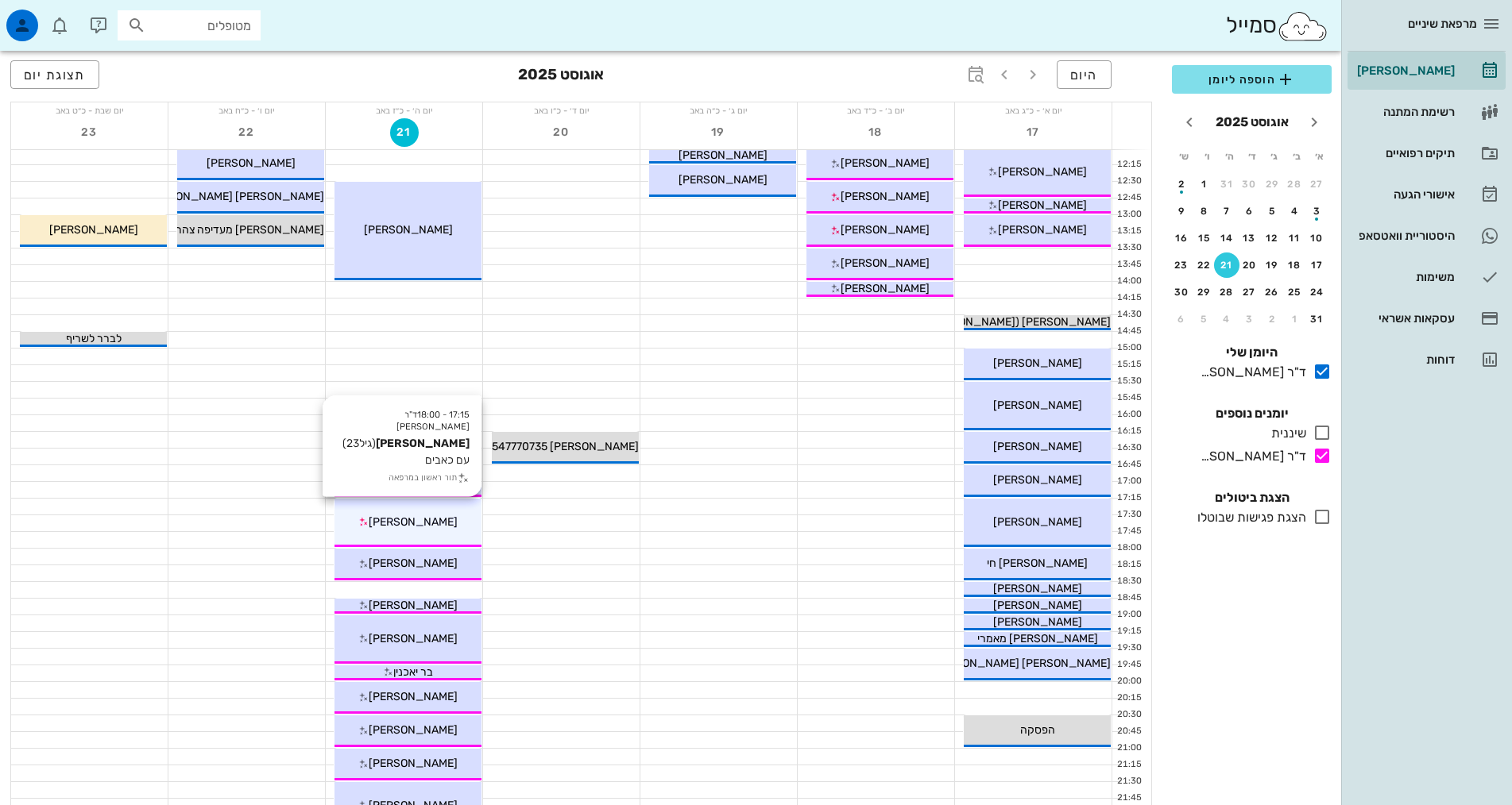
scroll to position [397, 0]
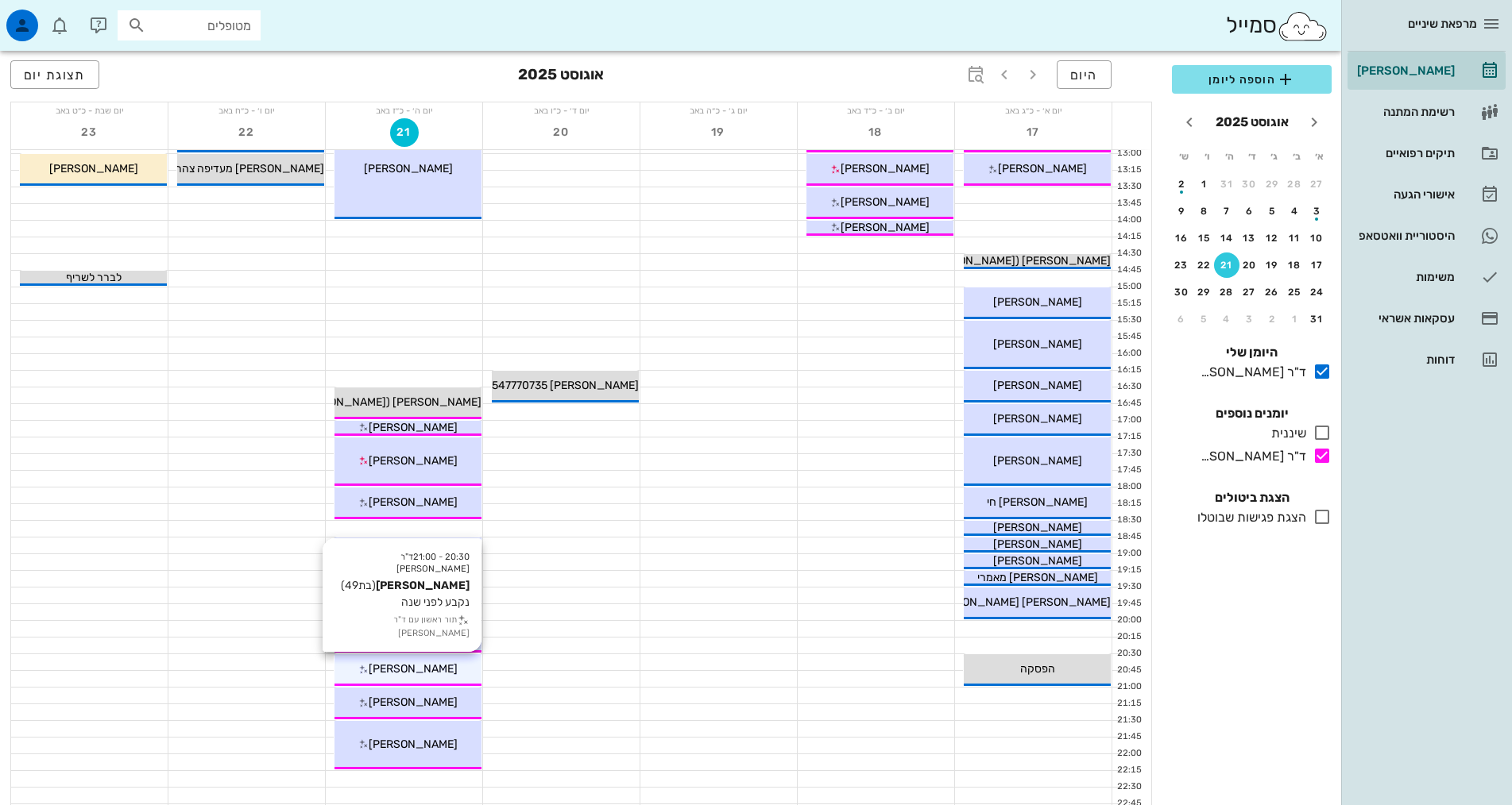
click at [431, 665] on span "[PERSON_NAME]" at bounding box center [413, 669] width 89 height 14
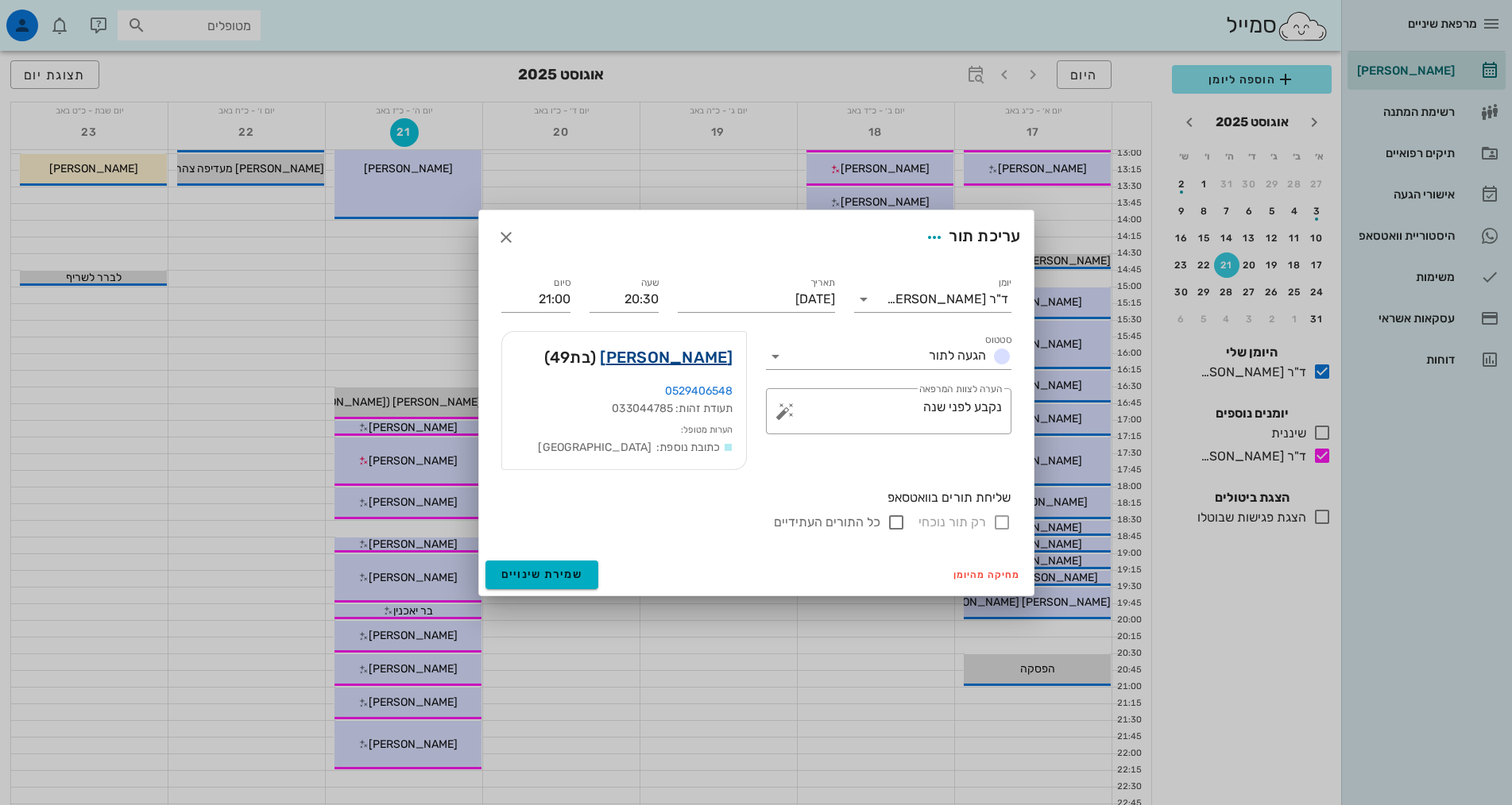
click at [707, 359] on link "[PERSON_NAME]" at bounding box center [666, 357] width 133 height 26
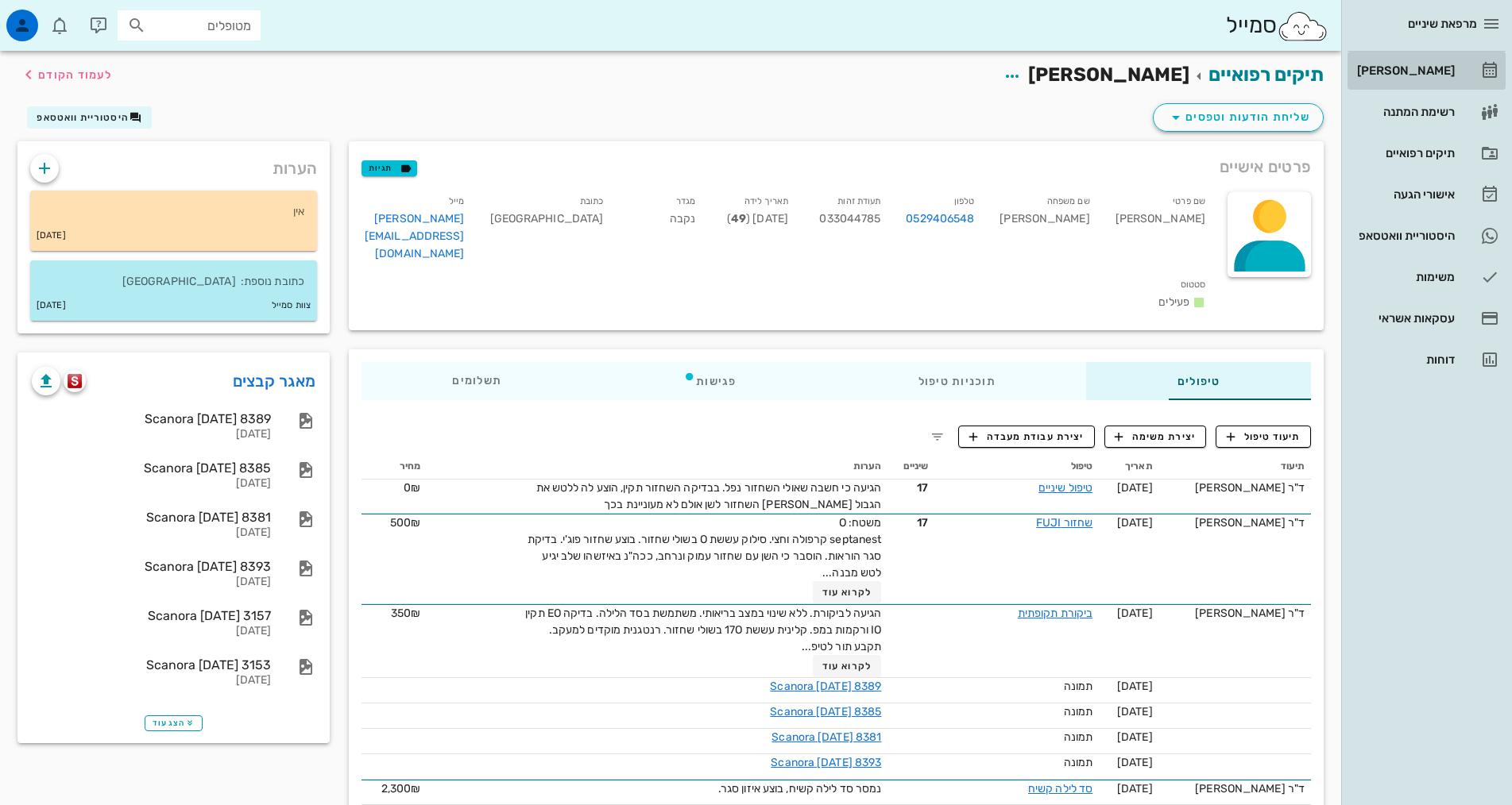
click at [1456, 63] on link "[PERSON_NAME]" at bounding box center [1426, 70] width 158 height 39
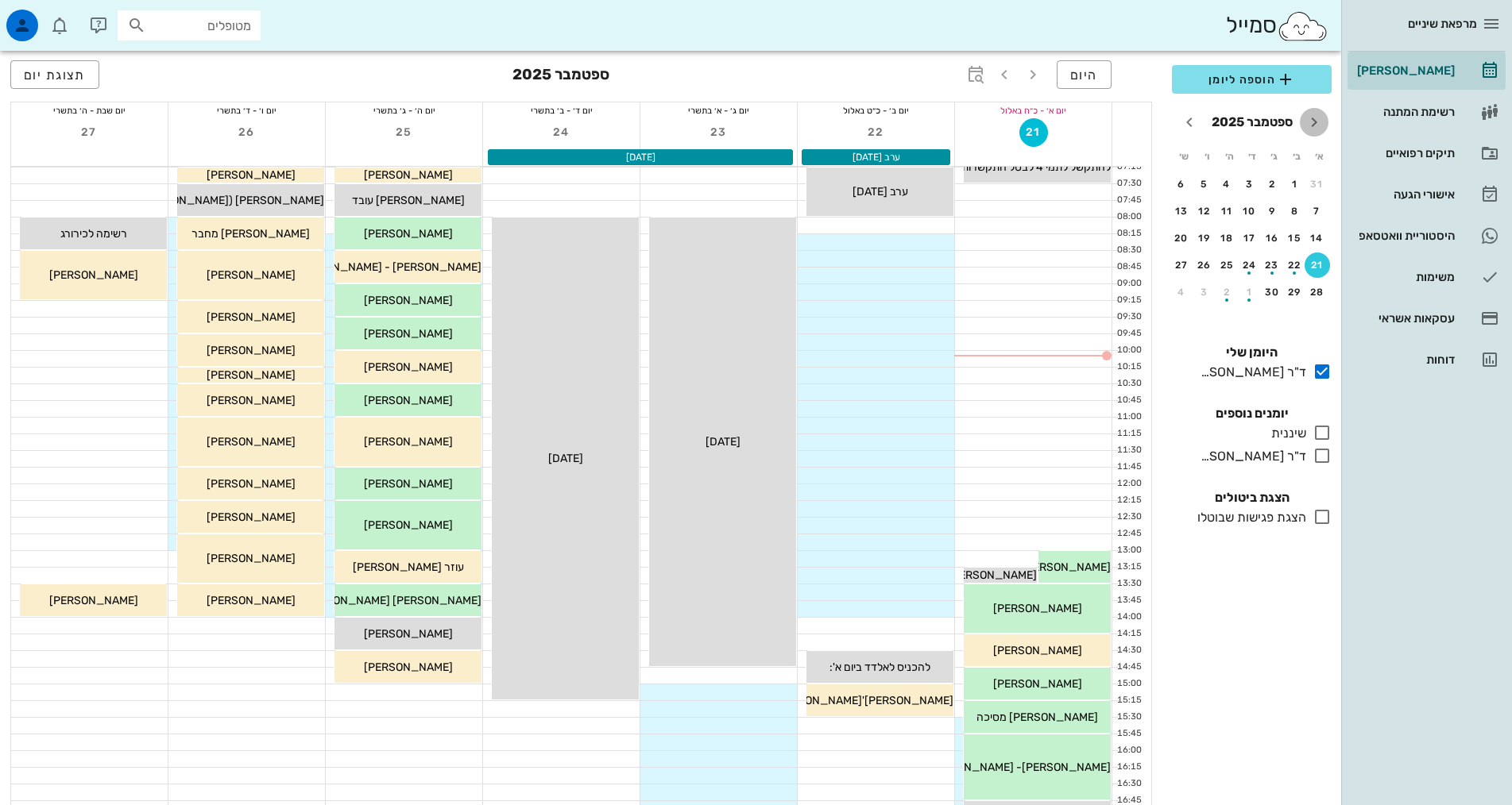
drag, startPoint x: 1319, startPoint y: 131, endPoint x: 1311, endPoint y: 134, distance: 8.5
click at [1318, 131] on icon "חודש שעבר" at bounding box center [1313, 122] width 19 height 19
click at [1291, 267] on div "18" at bounding box center [1295, 264] width 26 height 11
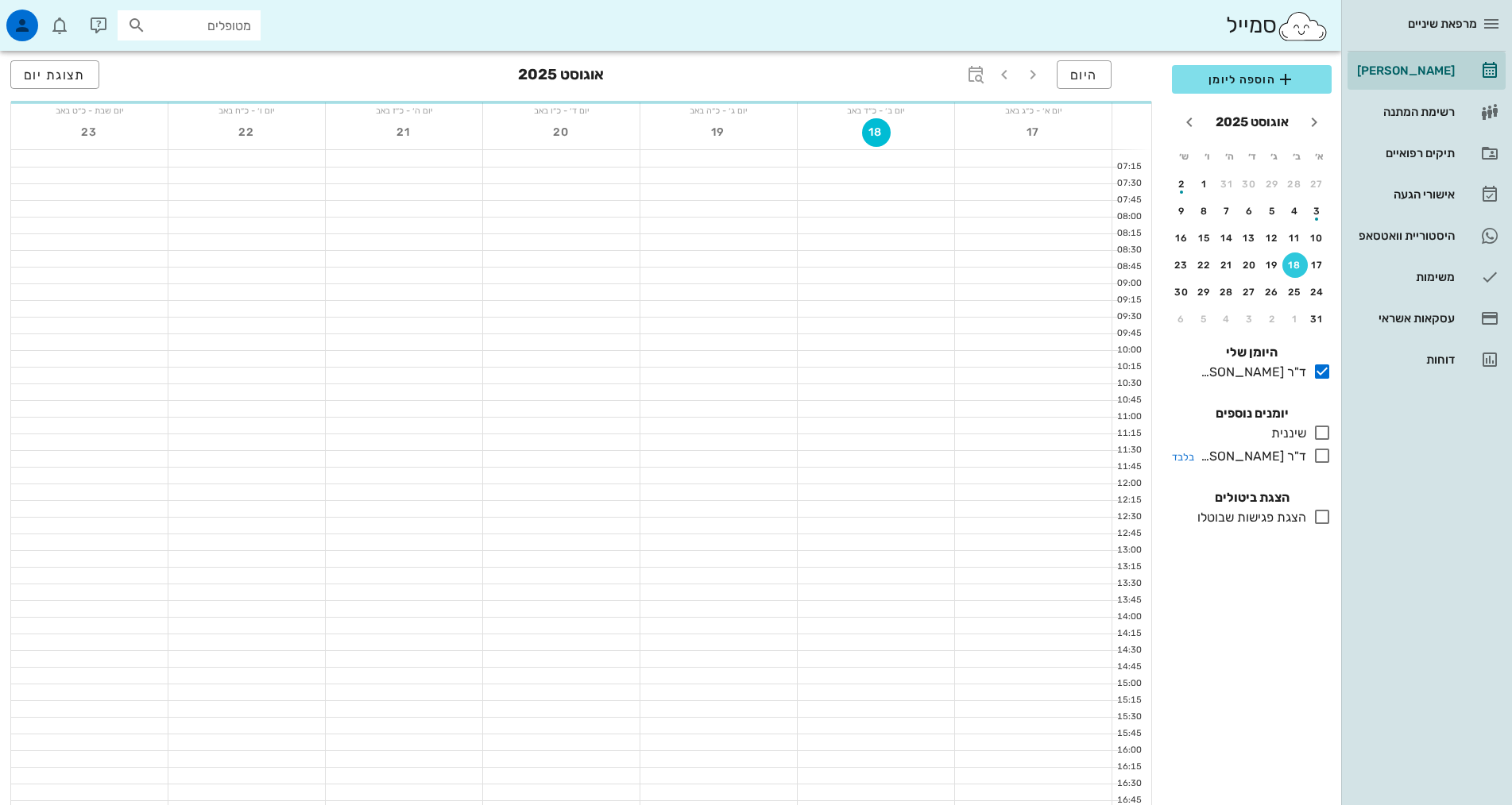
click at [1324, 456] on icon at bounding box center [1321, 455] width 19 height 19
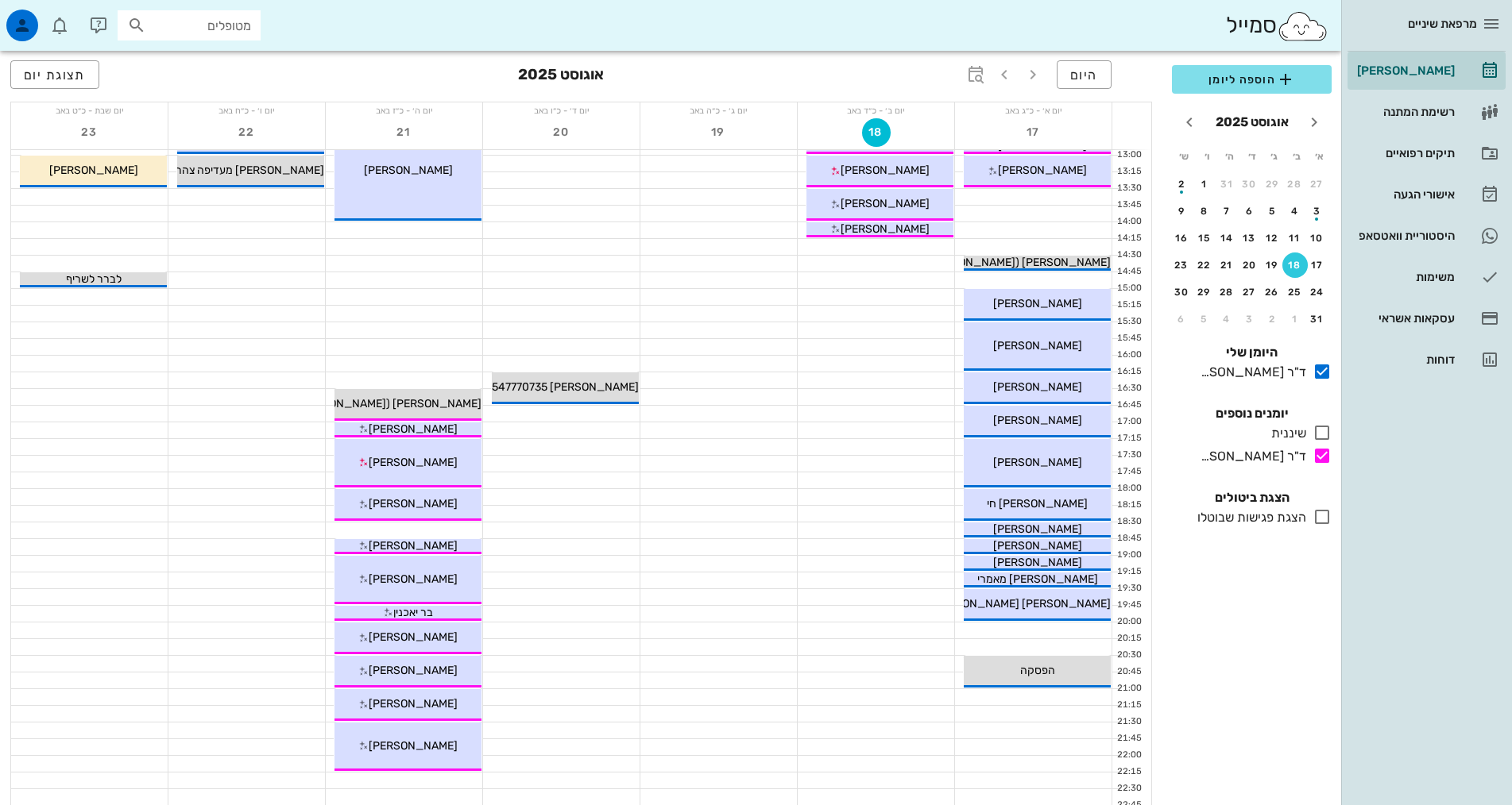
scroll to position [397, 0]
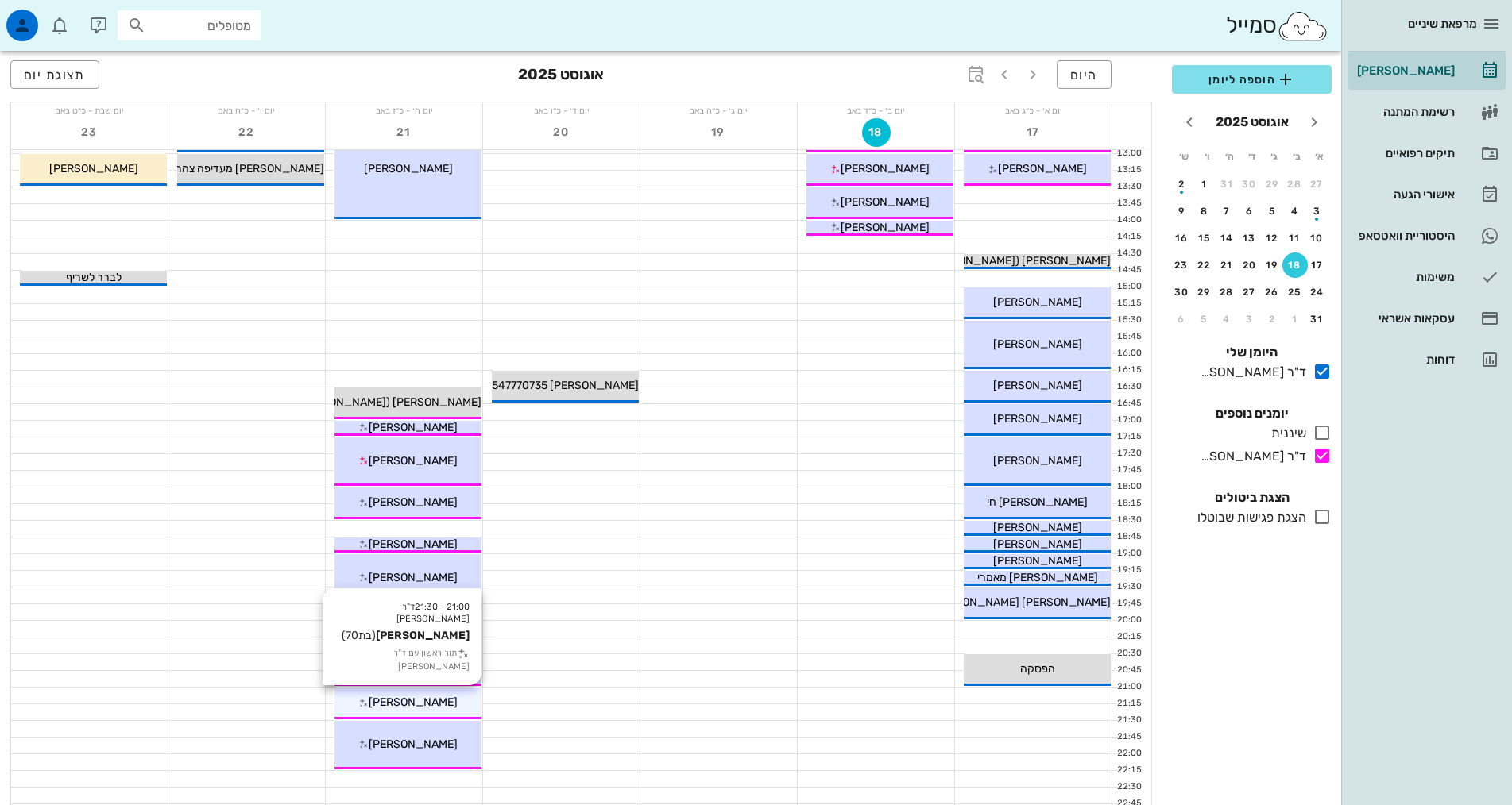
click at [441, 704] on div "[PERSON_NAME]" at bounding box center [408, 702] width 147 height 17
click at [441, 704] on div "מרפאת שיניים [PERSON_NAME] רשימת המתנה תיקים רפואיים אישורי הגעה 3 היסטוריית וו…" at bounding box center [756, 245] width 1512 height 1284
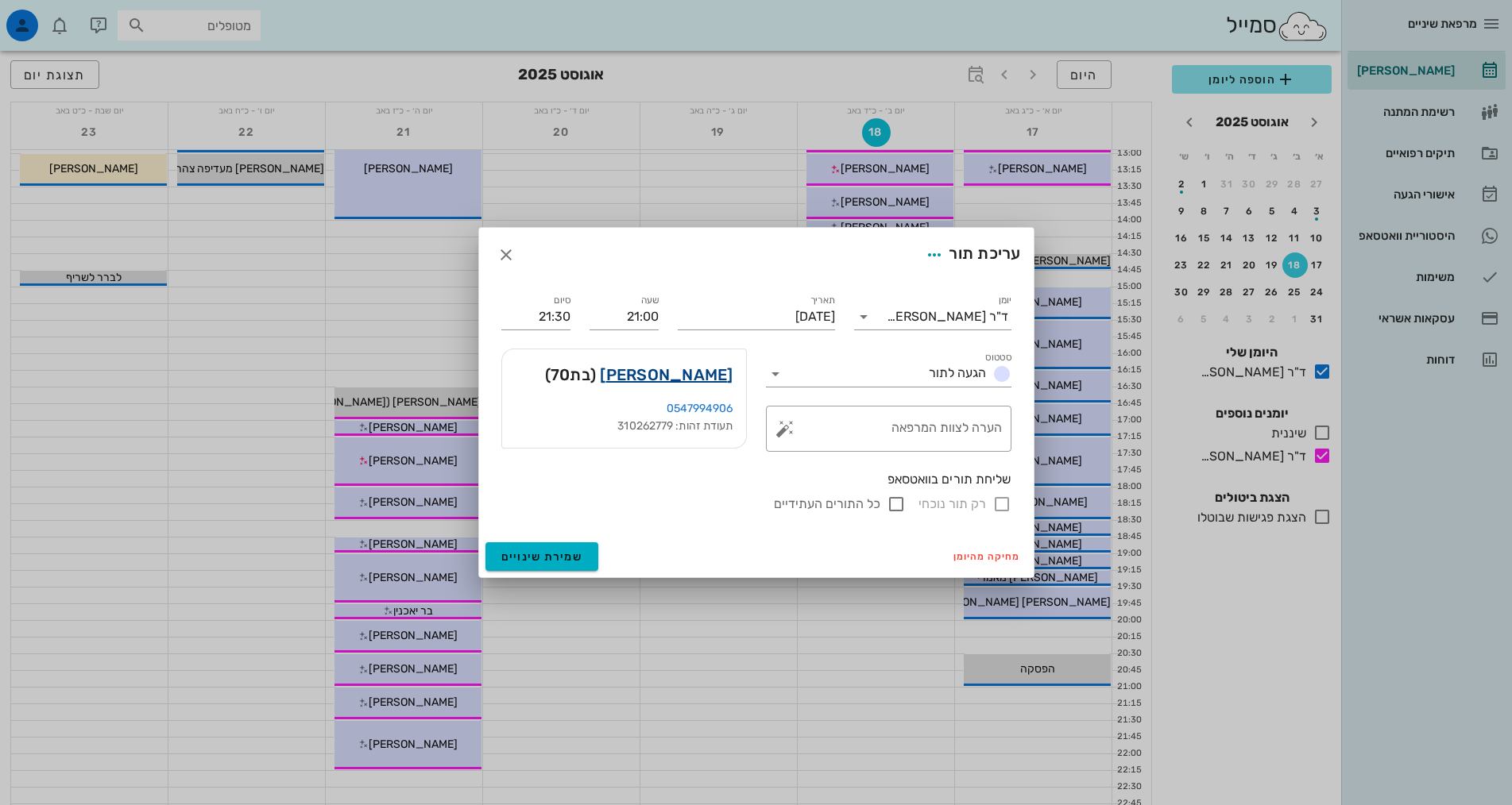
click at [707, 373] on link "[PERSON_NAME]" at bounding box center [666, 375] width 133 height 26
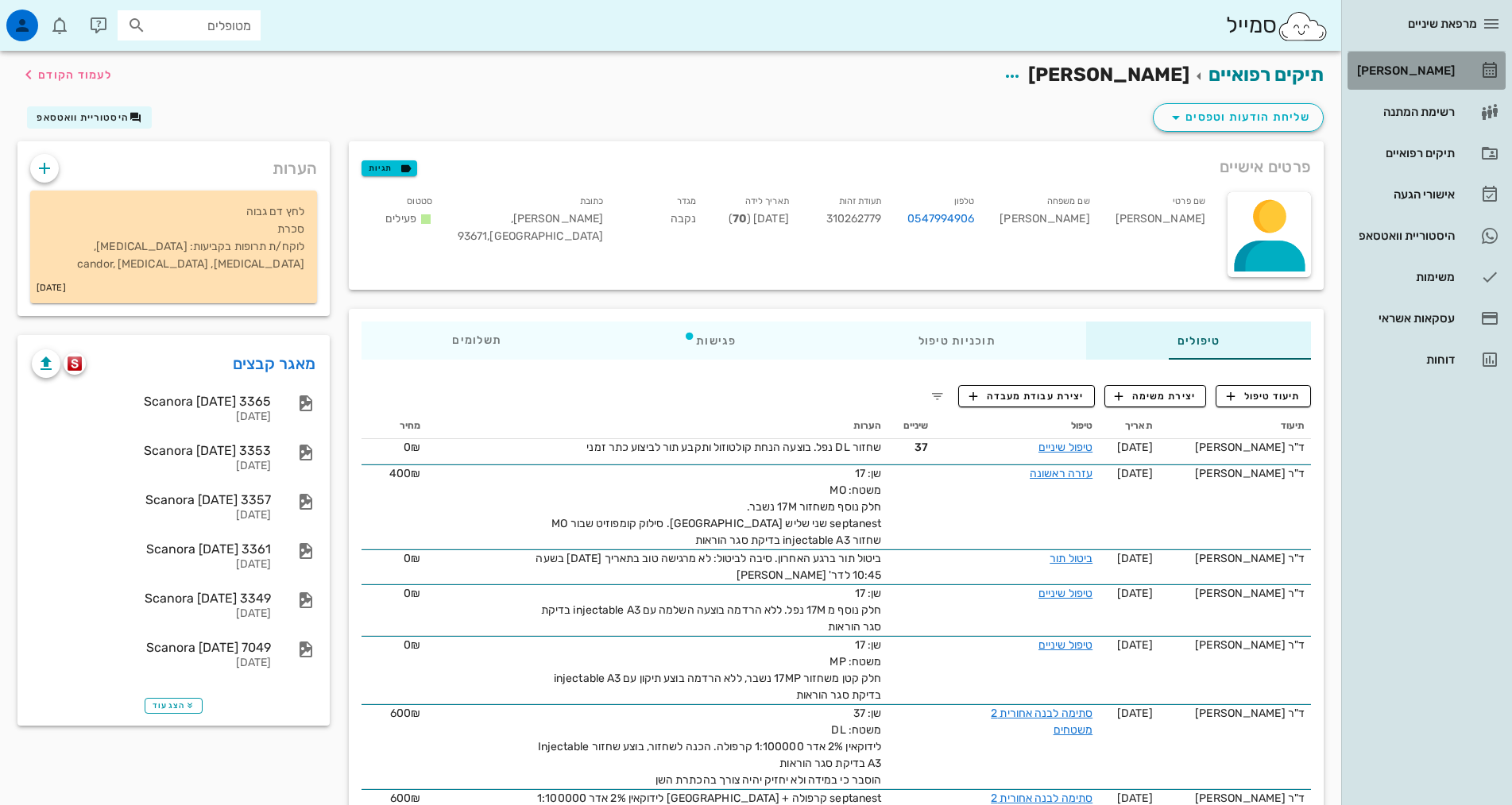
click at [1435, 64] on div "[PERSON_NAME]" at bounding box center [1404, 70] width 101 height 13
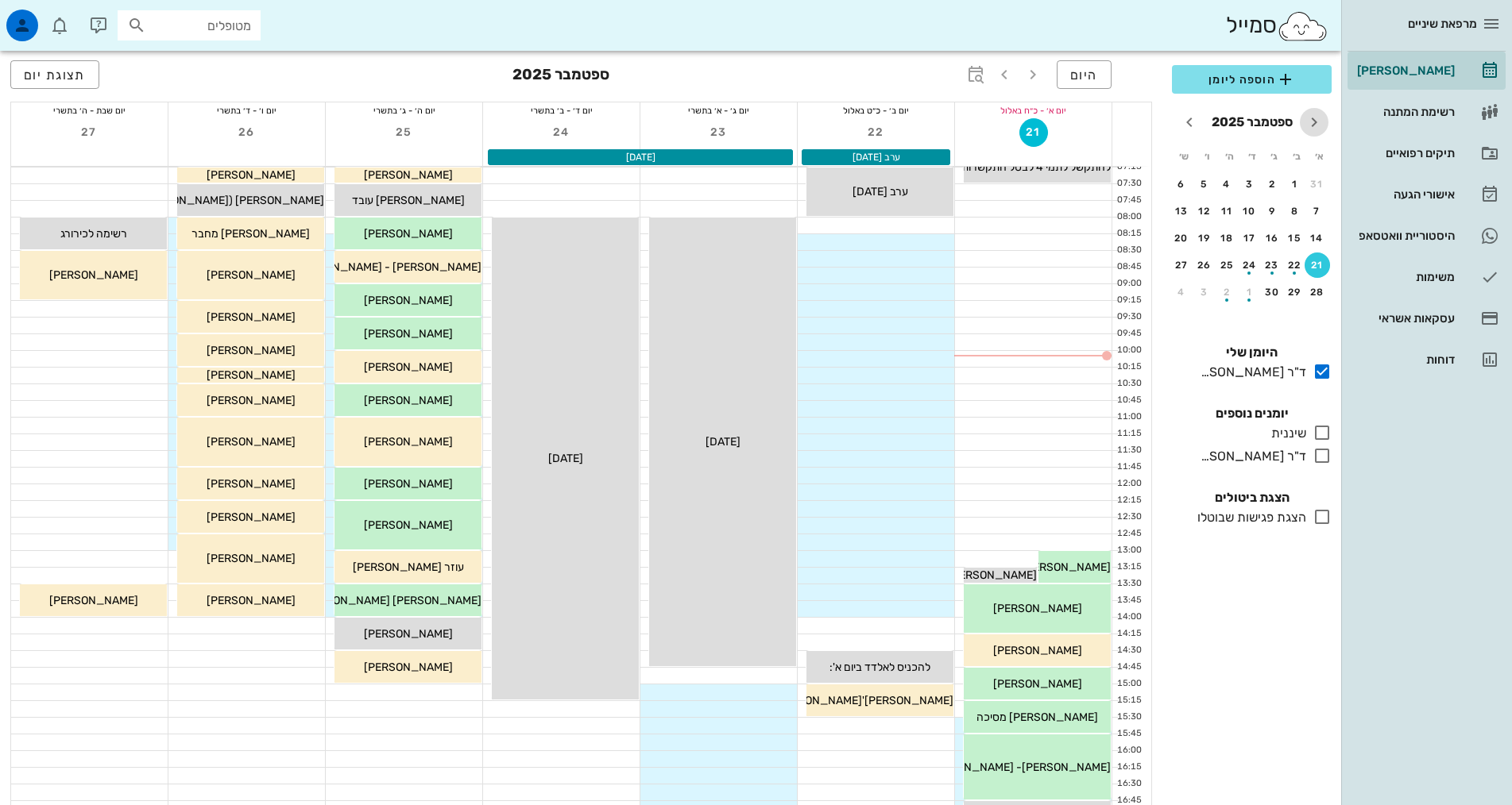
click at [1310, 126] on icon "חודש שעבר" at bounding box center [1313, 122] width 19 height 19
click at [1221, 270] on div "21" at bounding box center [1227, 264] width 26 height 11
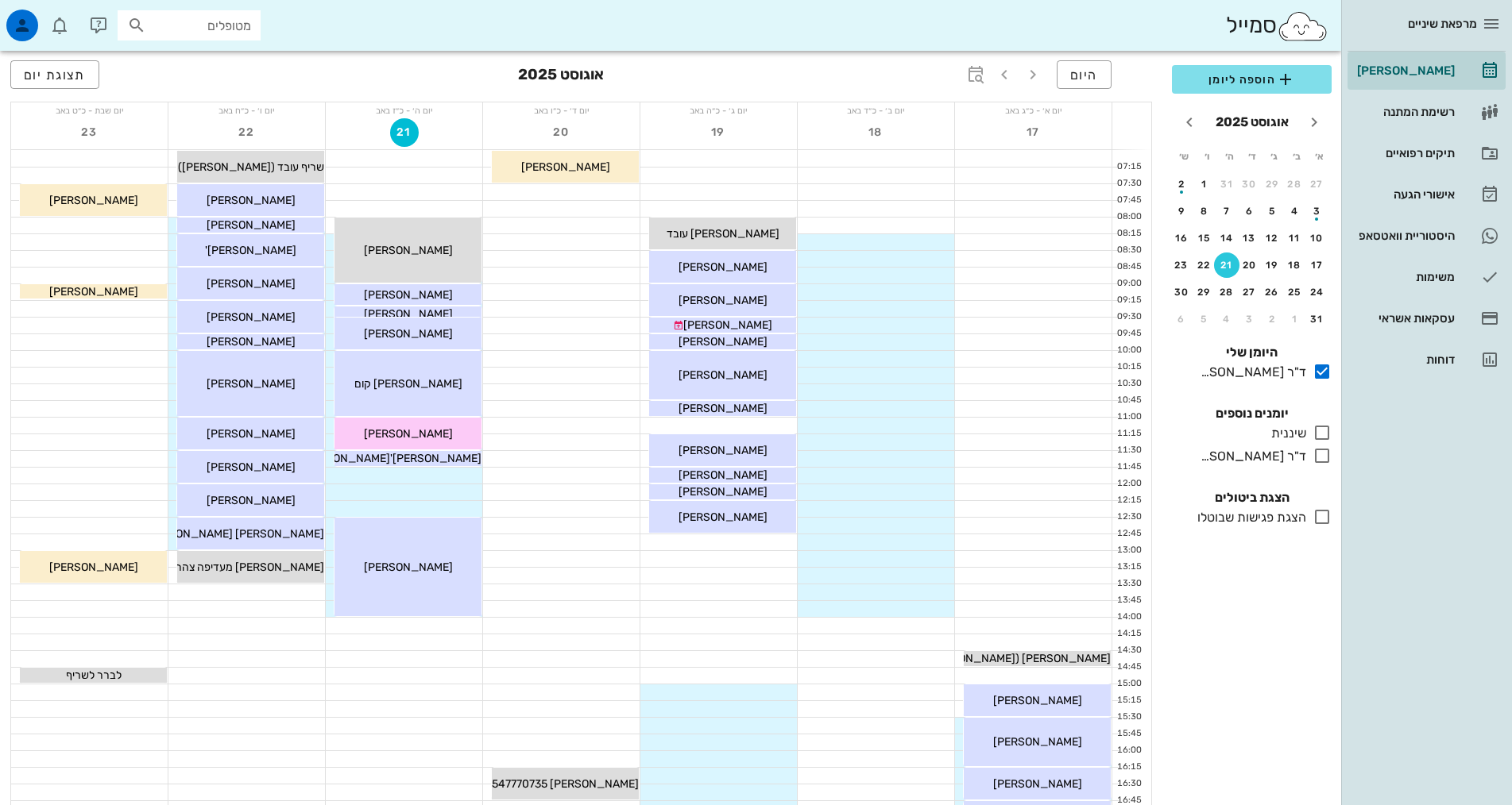
scroll to position [159, 0]
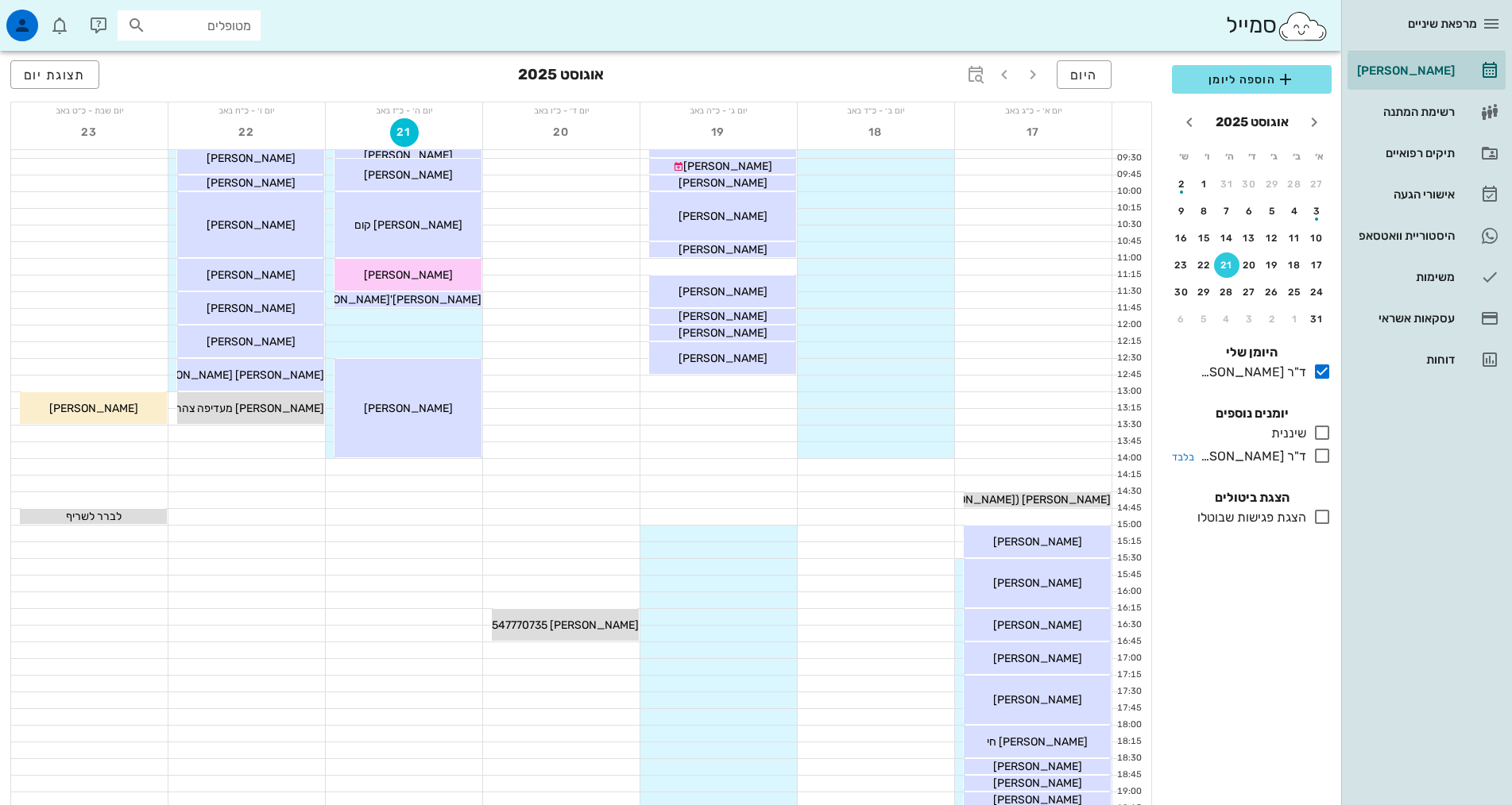
click at [1319, 461] on icon at bounding box center [1321, 455] width 19 height 19
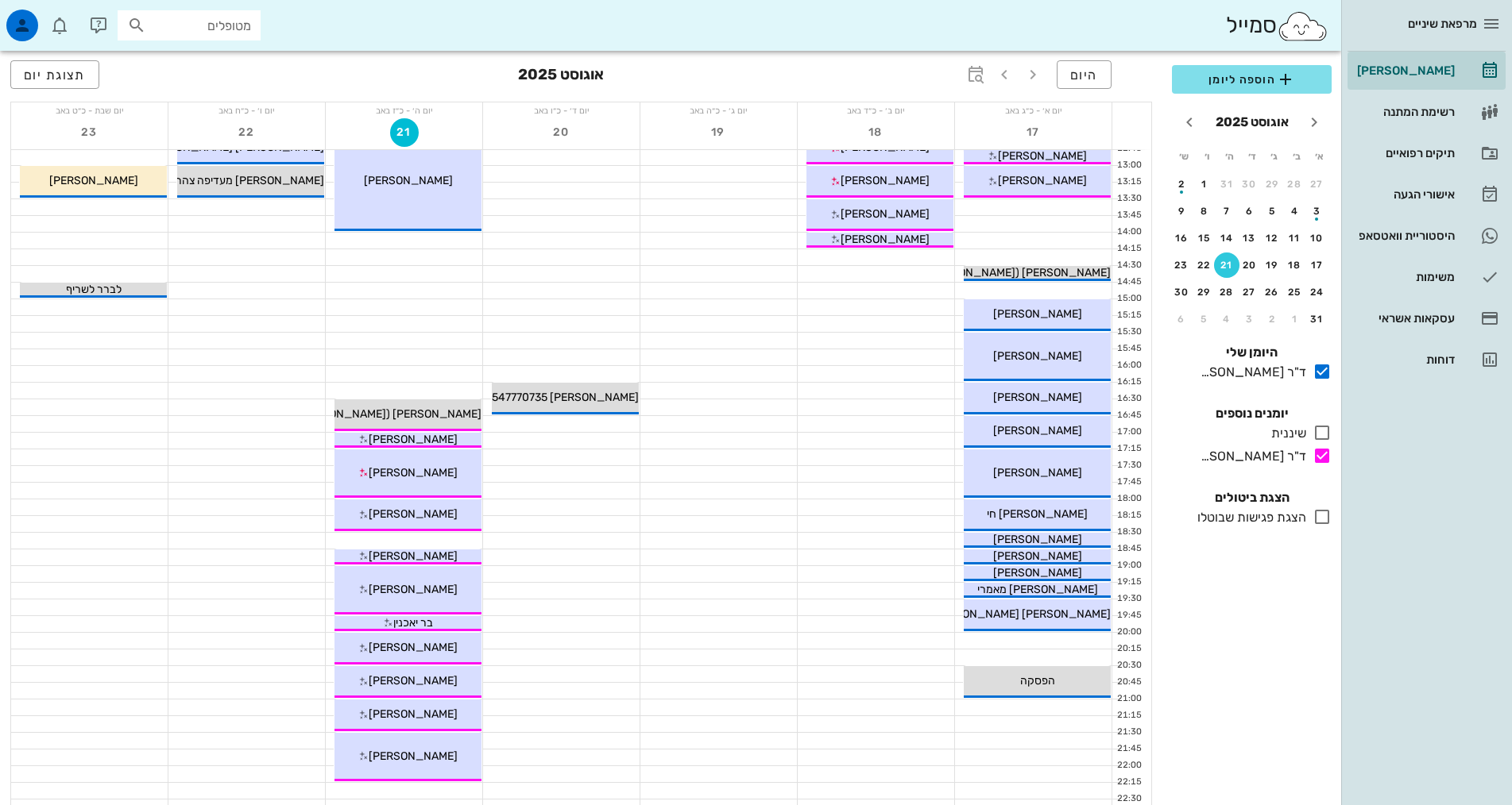
scroll to position [397, 0]
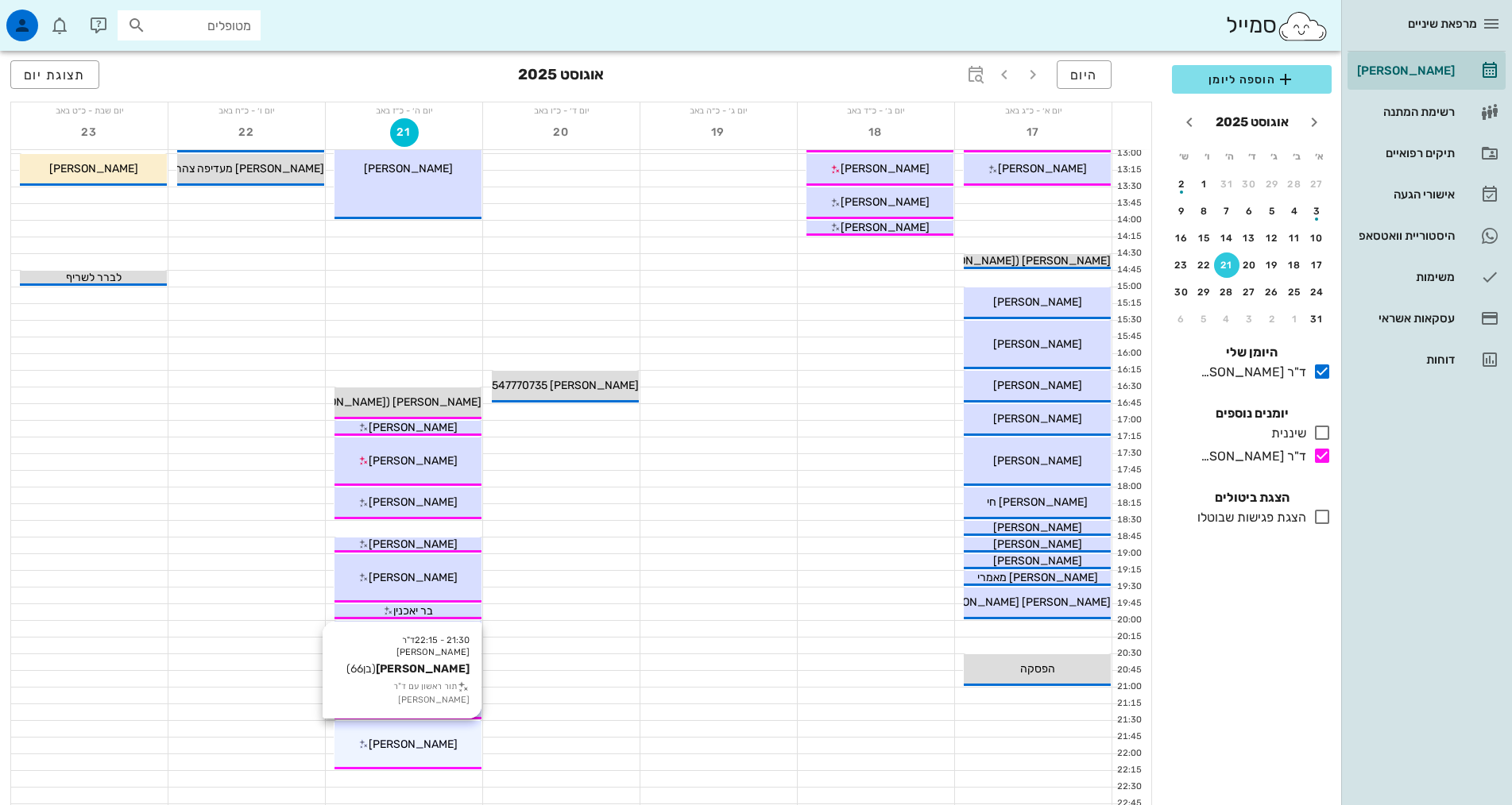
click at [409, 755] on div "21:30 - 22:15 ד"ר [PERSON_NAME] [PERSON_NAME] (בן 66 ) תור ראשון עם ד"ר [PERSON…" at bounding box center [408, 745] width 147 height 48
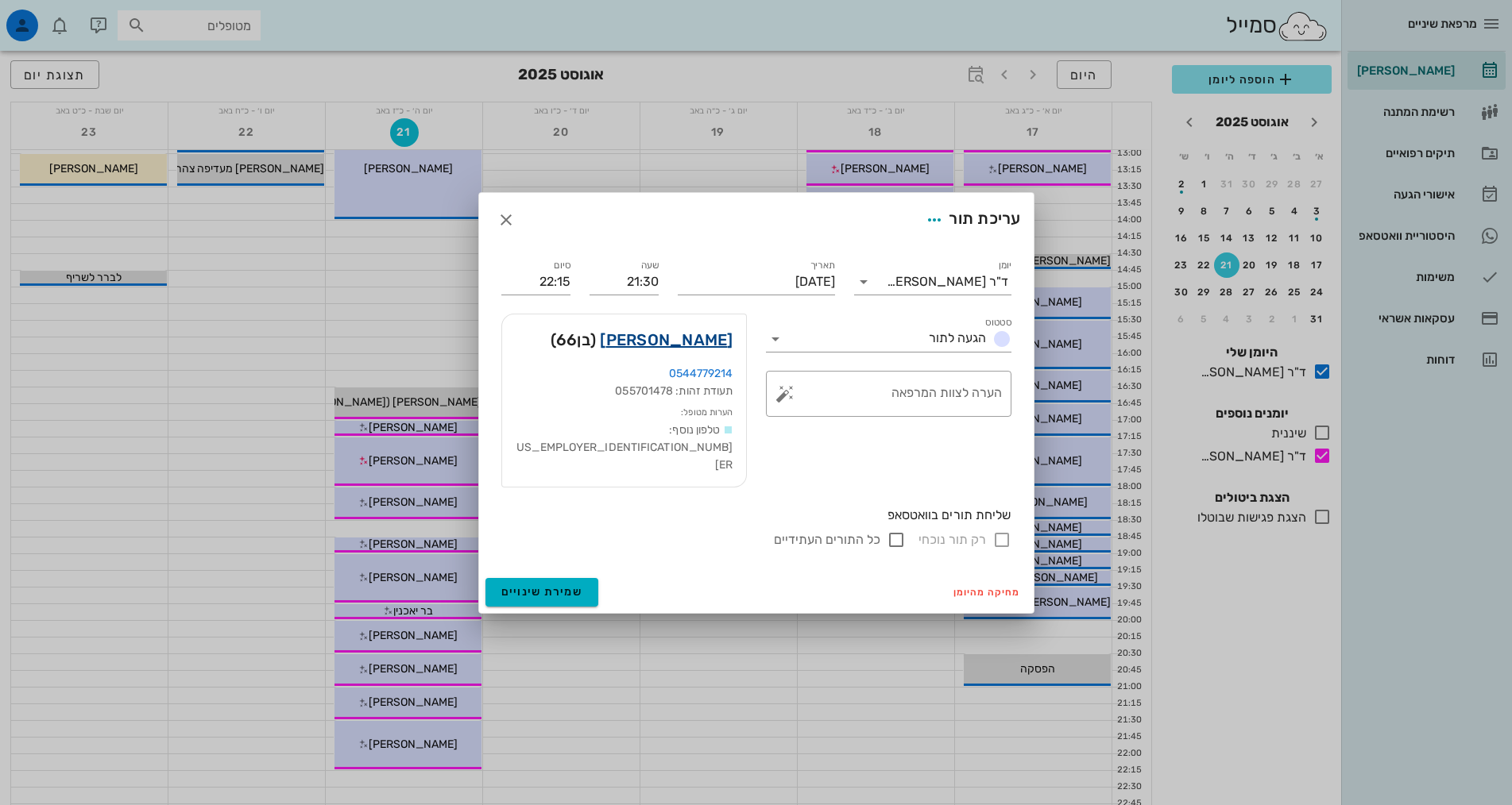
click at [709, 352] on link "[PERSON_NAME]" at bounding box center [666, 340] width 133 height 26
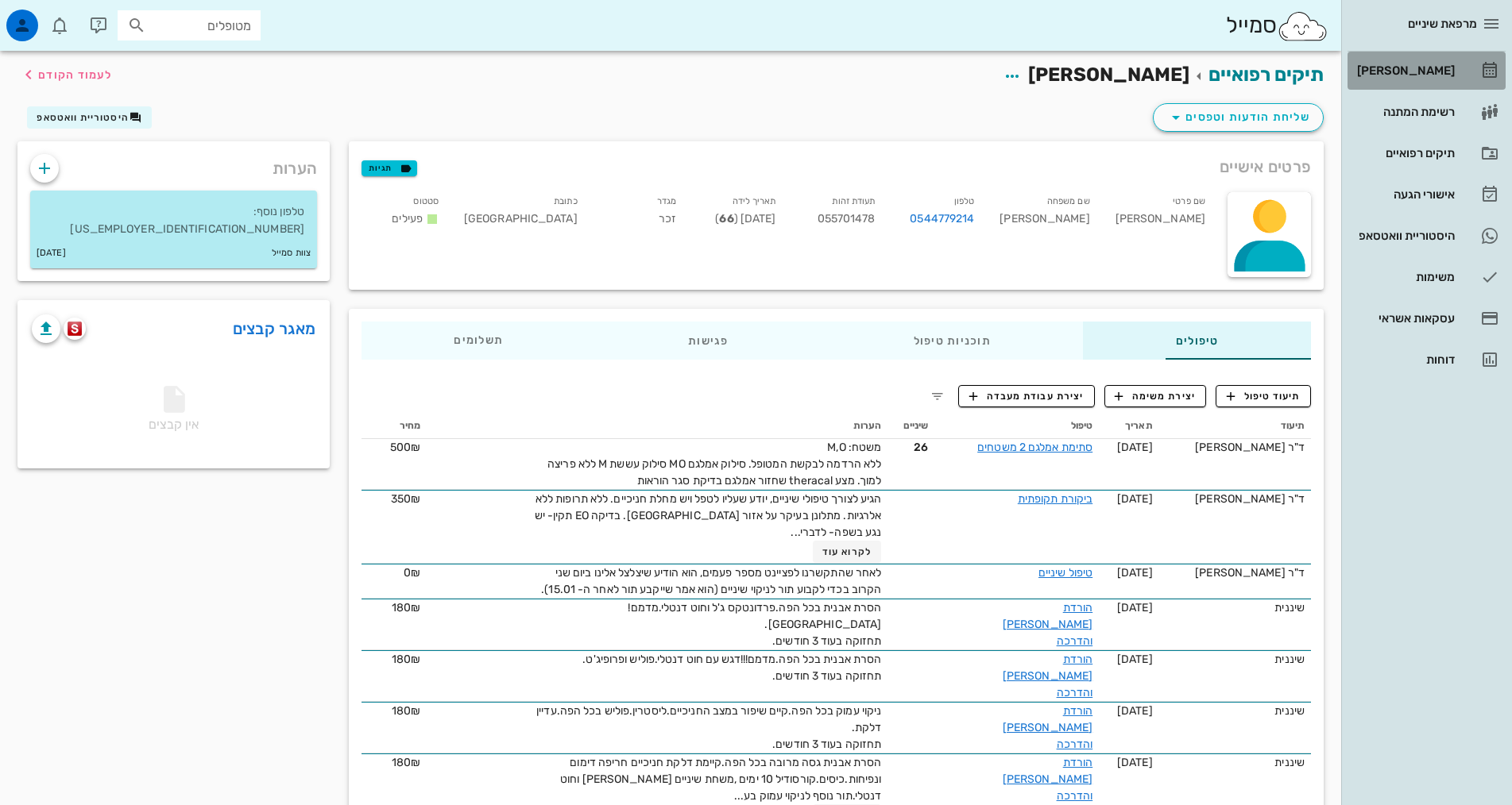
click at [1419, 73] on div "[PERSON_NAME]" at bounding box center [1404, 70] width 101 height 13
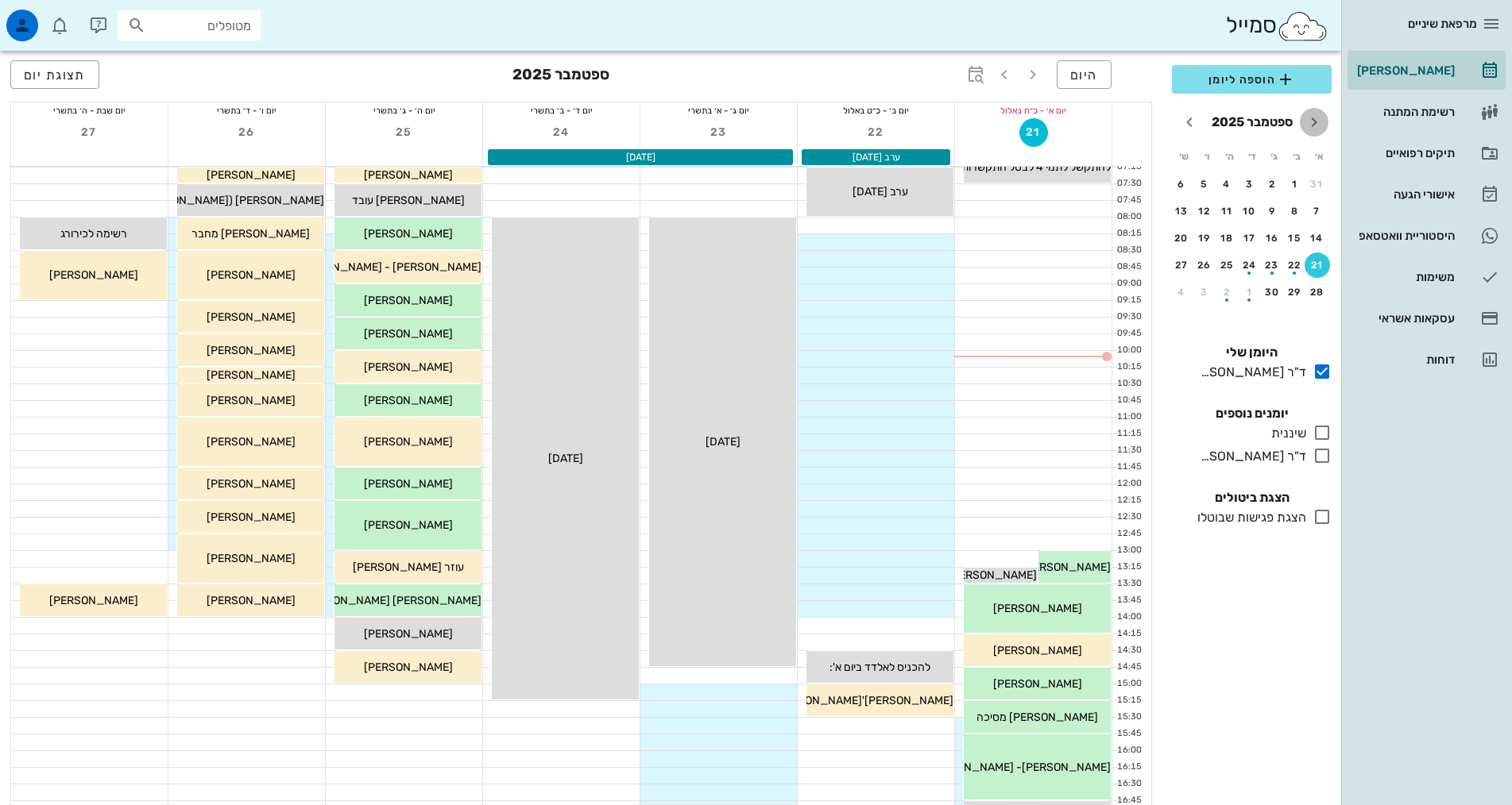
click at [1311, 128] on icon "חודש שעבר" at bounding box center [1313, 122] width 19 height 19
click at [1229, 272] on button "21" at bounding box center [1227, 265] width 26 height 26
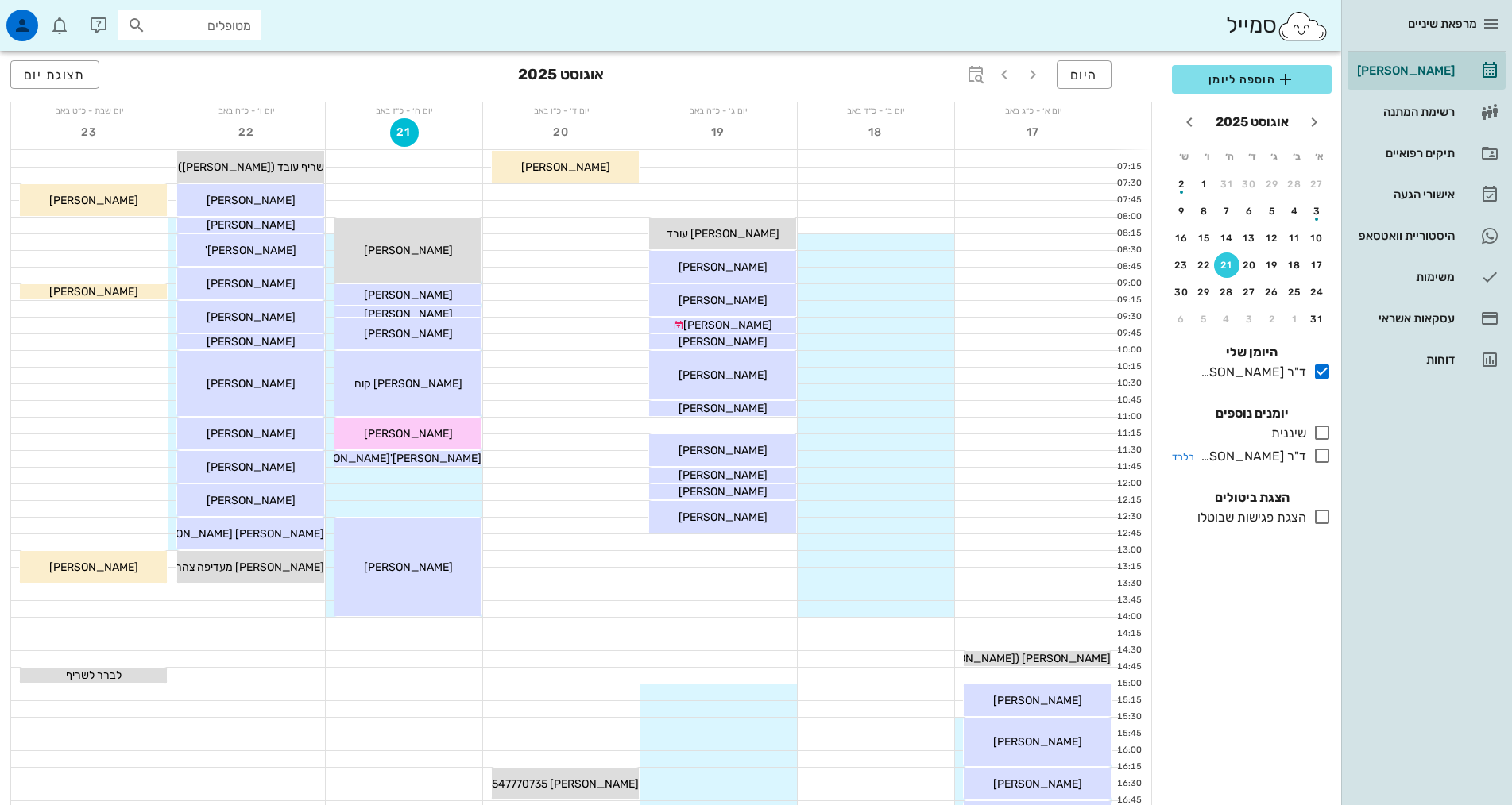
click at [1320, 456] on icon at bounding box center [1321, 455] width 19 height 19
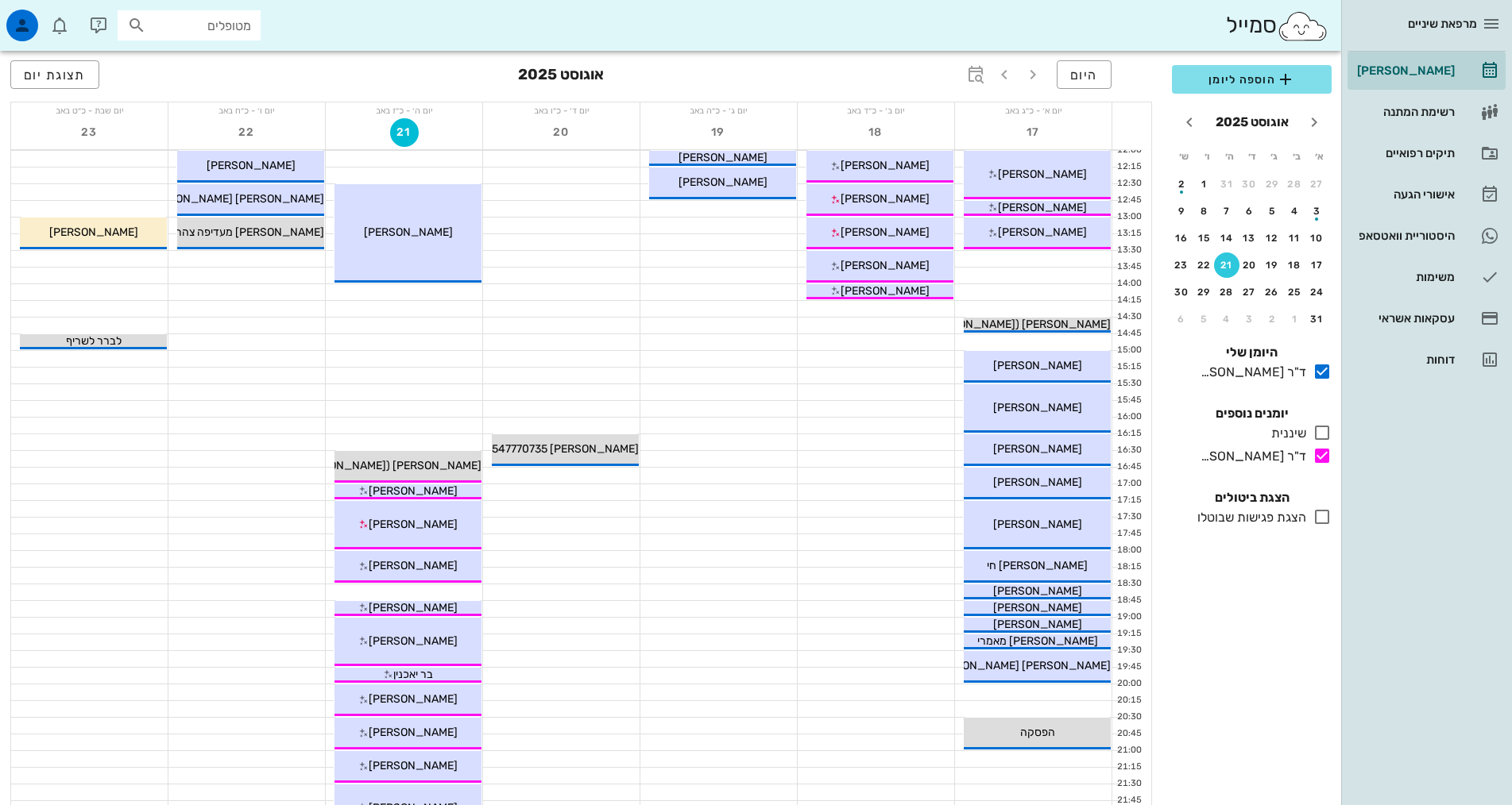
scroll to position [159, 0]
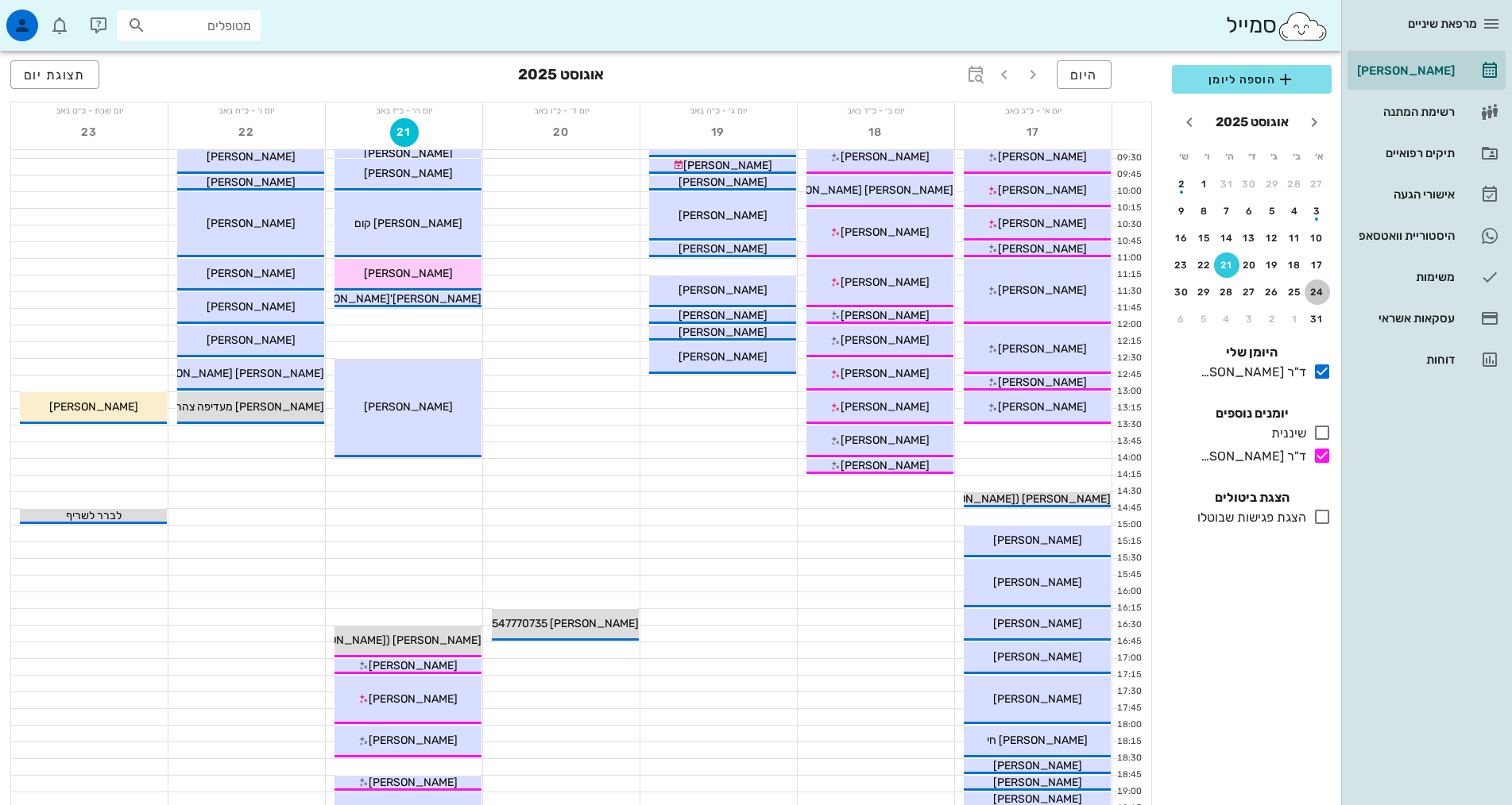
click at [1322, 292] on div "24" at bounding box center [1317, 292] width 26 height 11
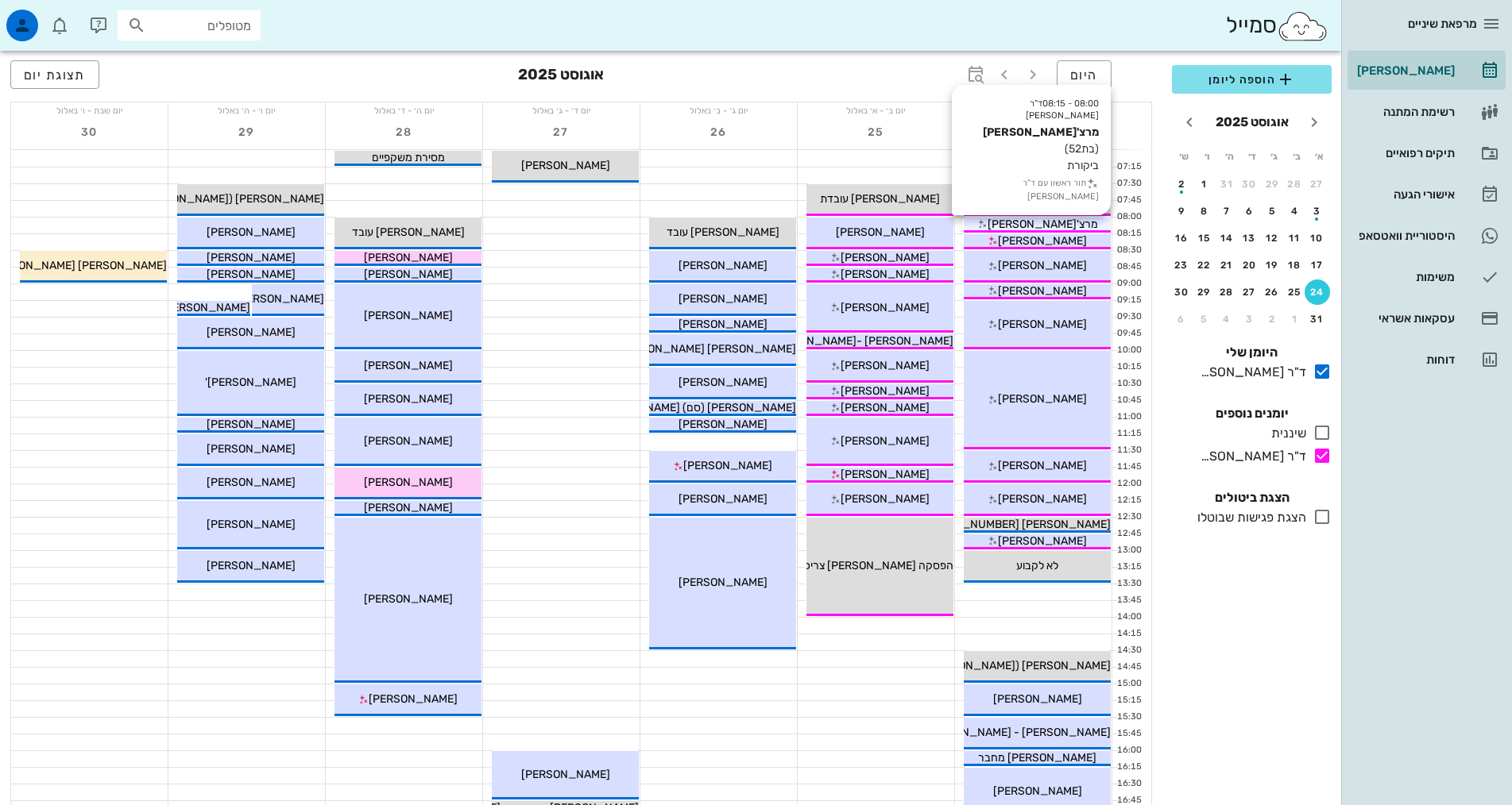
click at [1054, 224] on span "מרצ'[PERSON_NAME]" at bounding box center [1043, 224] width 111 height 14
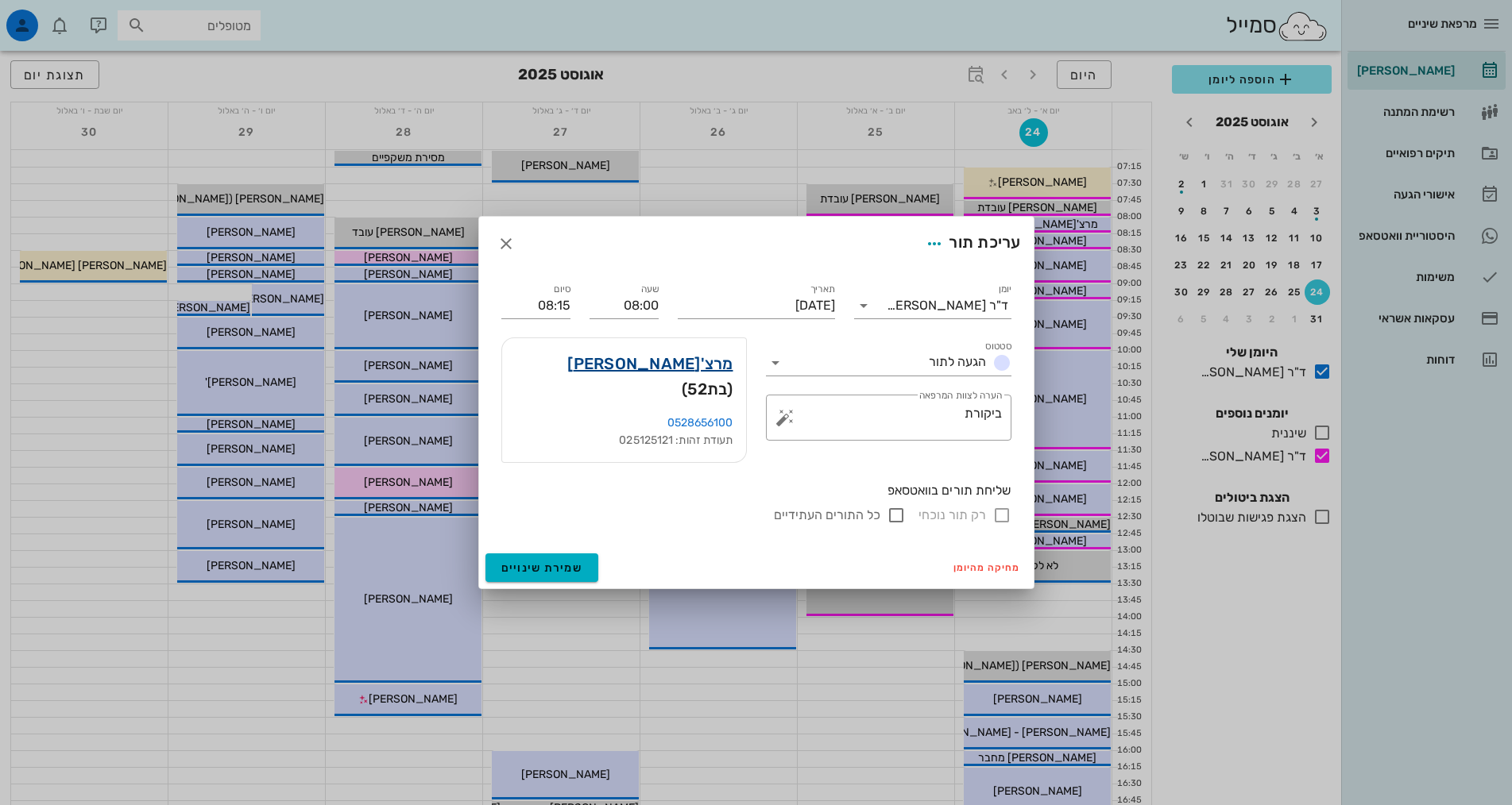
click at [704, 368] on link "מרצ'[PERSON_NAME]" at bounding box center [649, 364] width 165 height 26
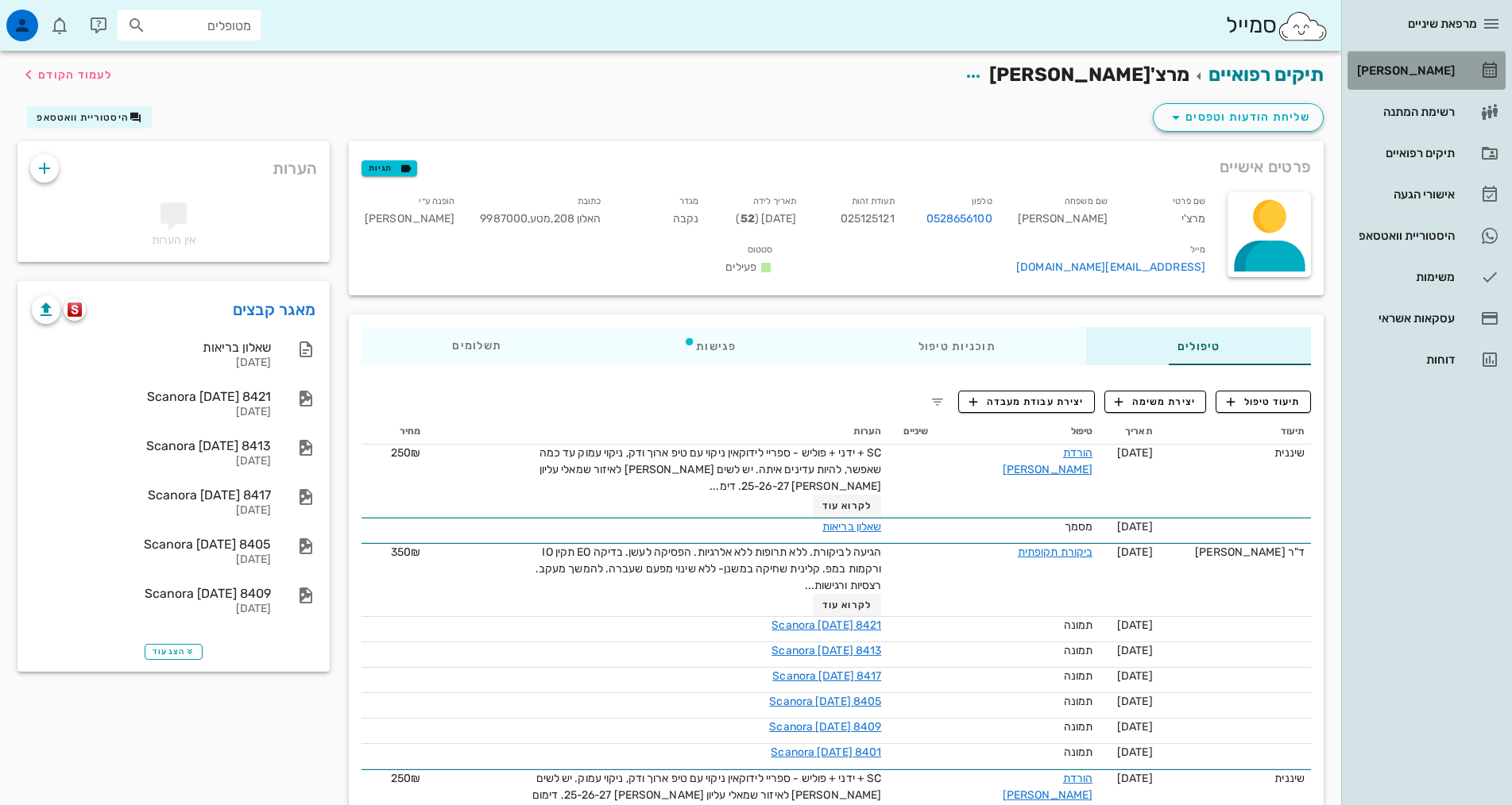
click at [1426, 66] on div "[PERSON_NAME]" at bounding box center [1404, 70] width 101 height 13
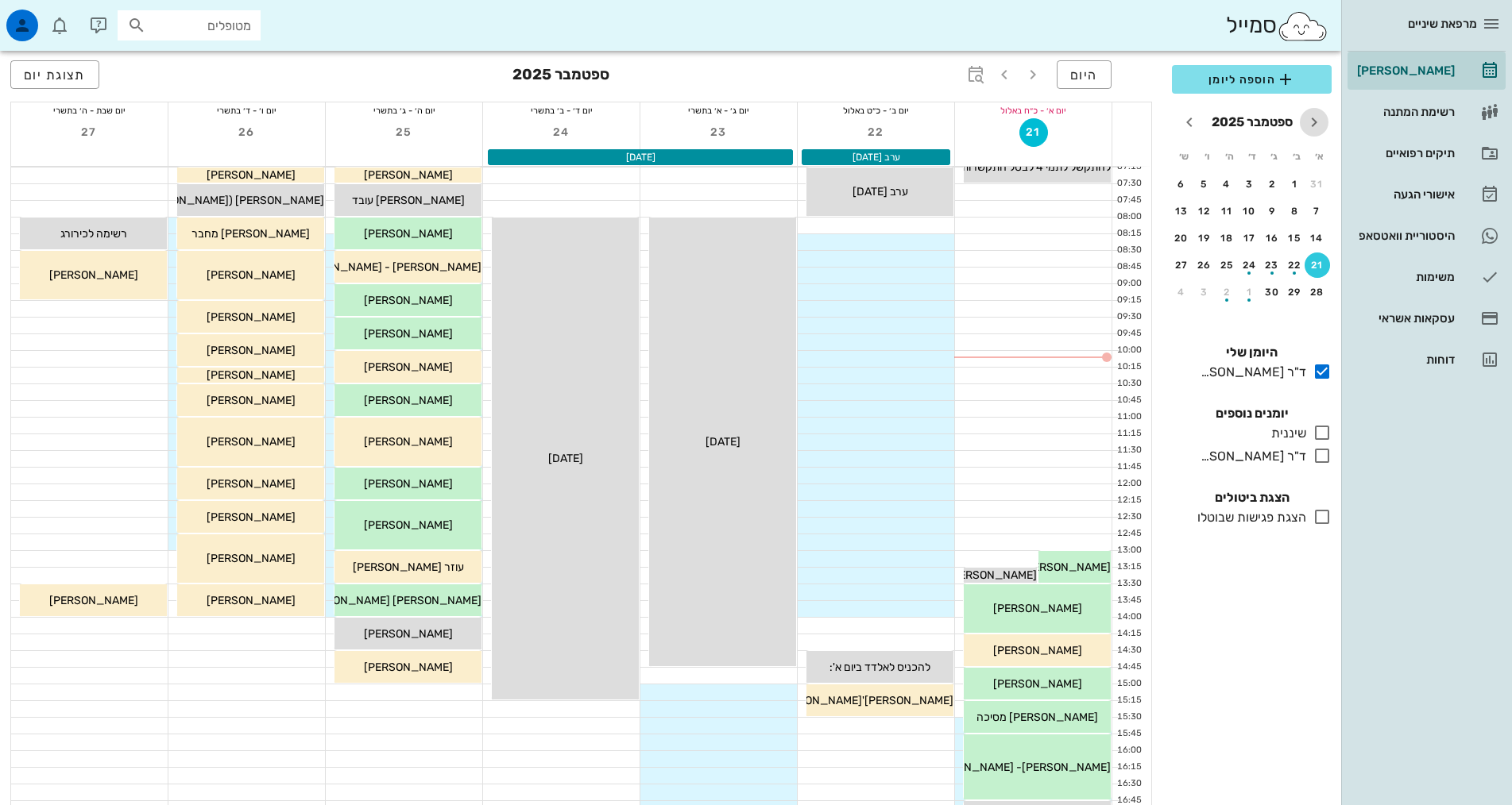
click at [1319, 118] on icon "חודש שעבר" at bounding box center [1313, 122] width 19 height 19
click at [1319, 295] on div "24" at bounding box center [1317, 292] width 26 height 11
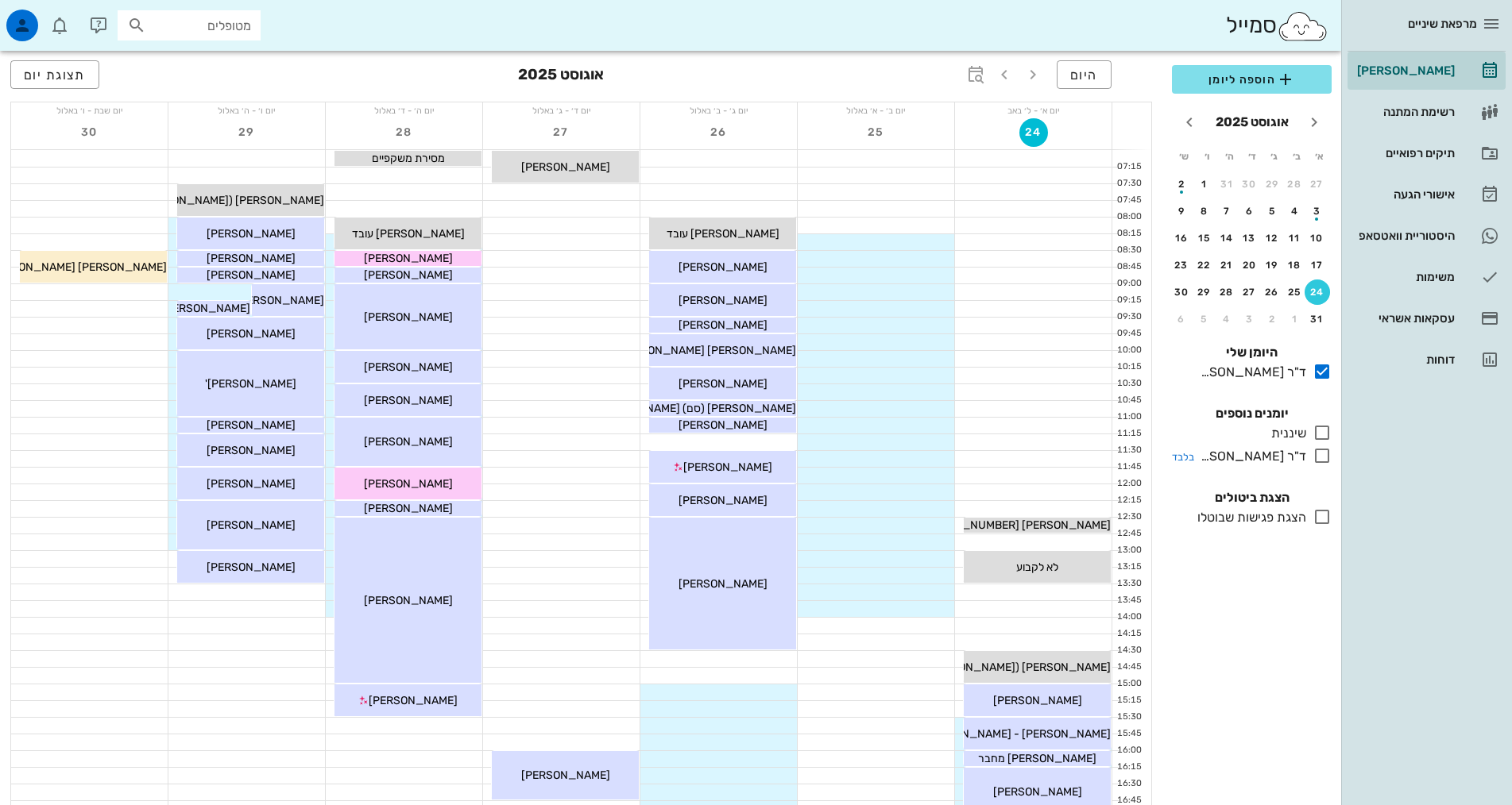
click at [1324, 458] on icon at bounding box center [1321, 455] width 19 height 19
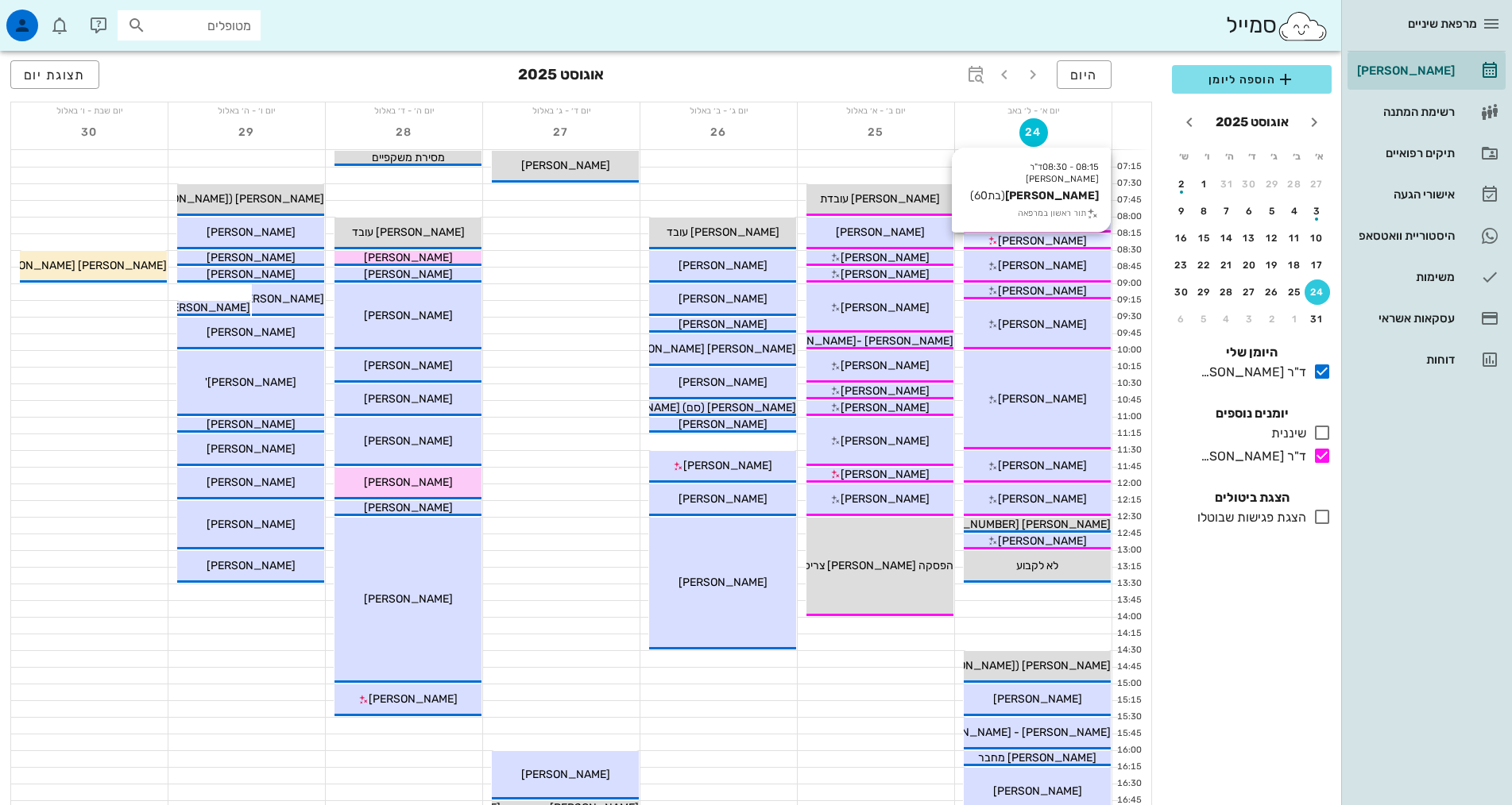
click at [1058, 239] on span "[PERSON_NAME]" at bounding box center [1042, 241] width 89 height 14
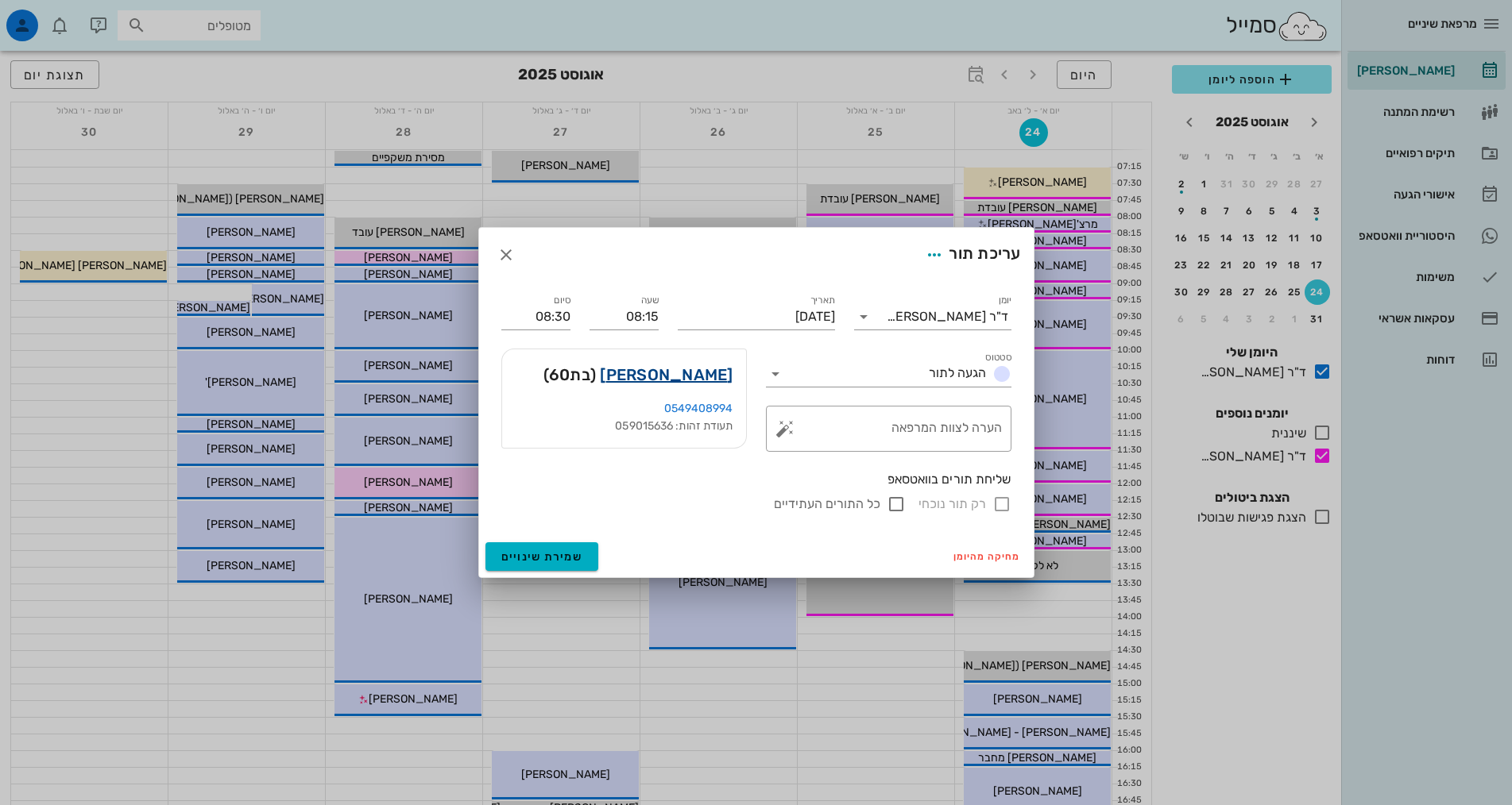
click at [702, 371] on link "[PERSON_NAME]" at bounding box center [666, 375] width 133 height 26
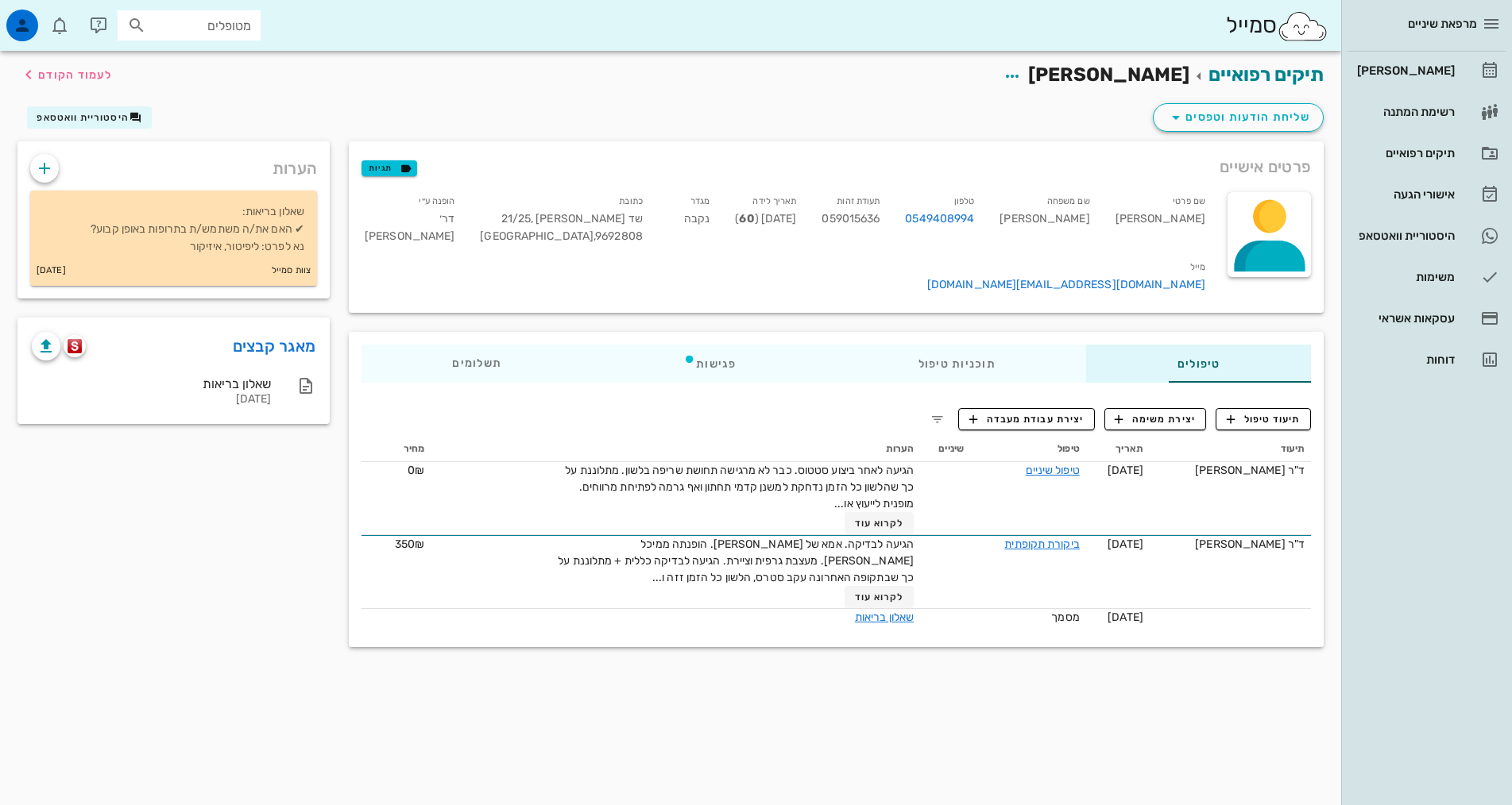
click at [223, 31] on input "מטופלים" at bounding box center [200, 25] width 102 height 21
type input "[PERSON_NAME]"
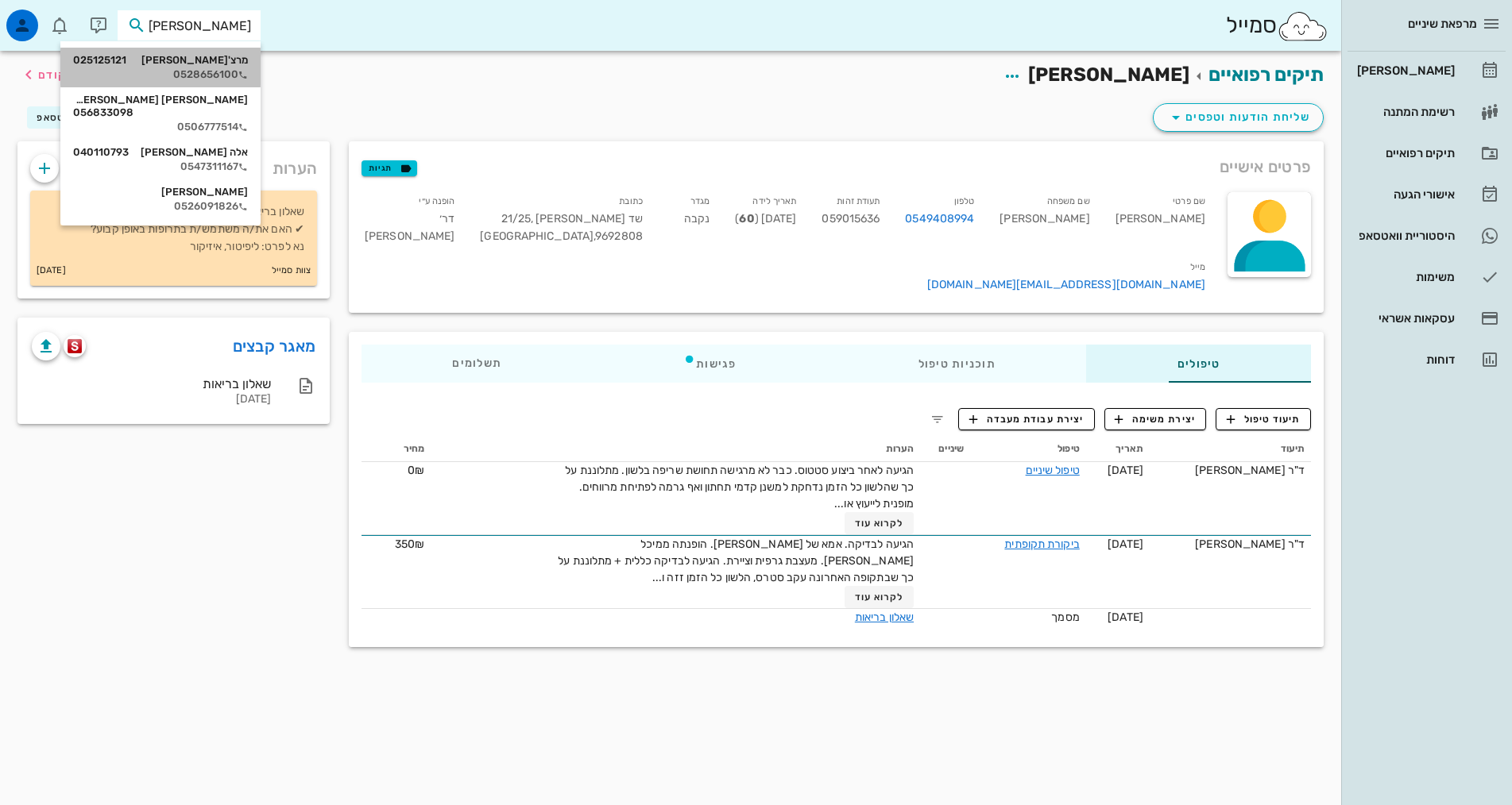
click at [246, 52] on div "מרצ'י [PERSON_NAME] 025125121 0528656100" at bounding box center [160, 67] width 175 height 40
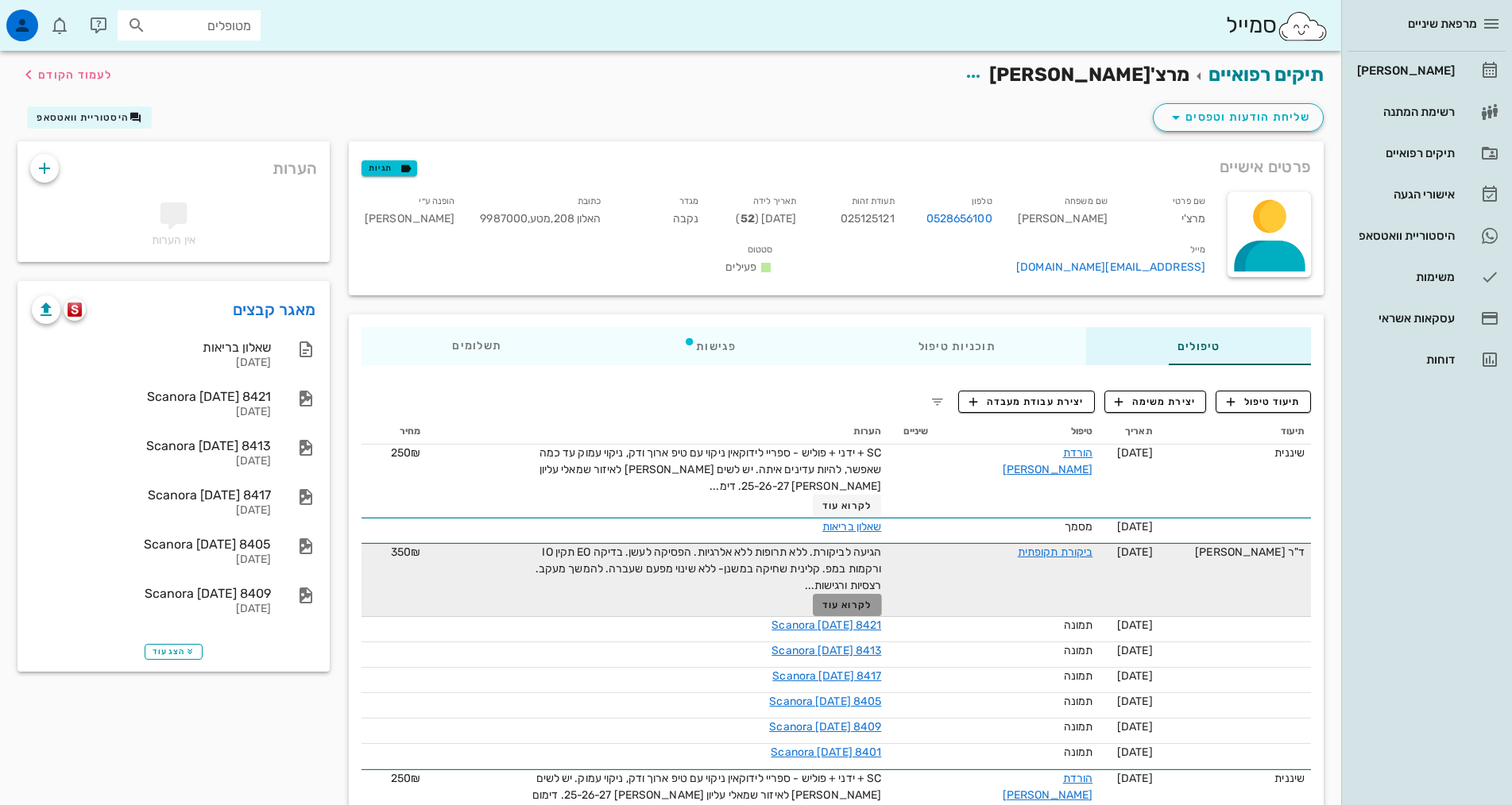
click at [852, 593] on button "לקרוא עוד" at bounding box center [847, 604] width 69 height 22
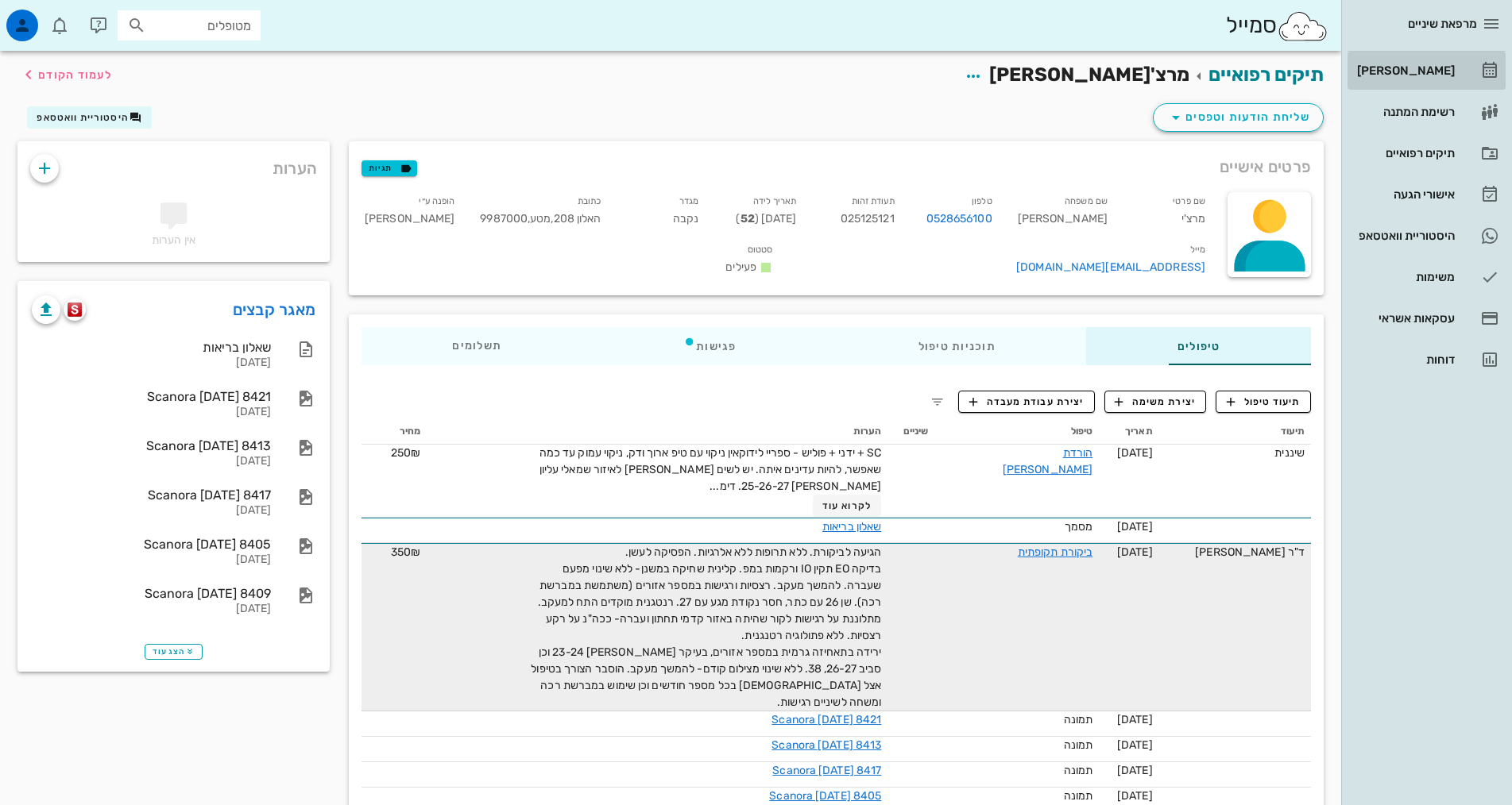
click at [1407, 61] on div "[PERSON_NAME]" at bounding box center [1404, 71] width 101 height 26
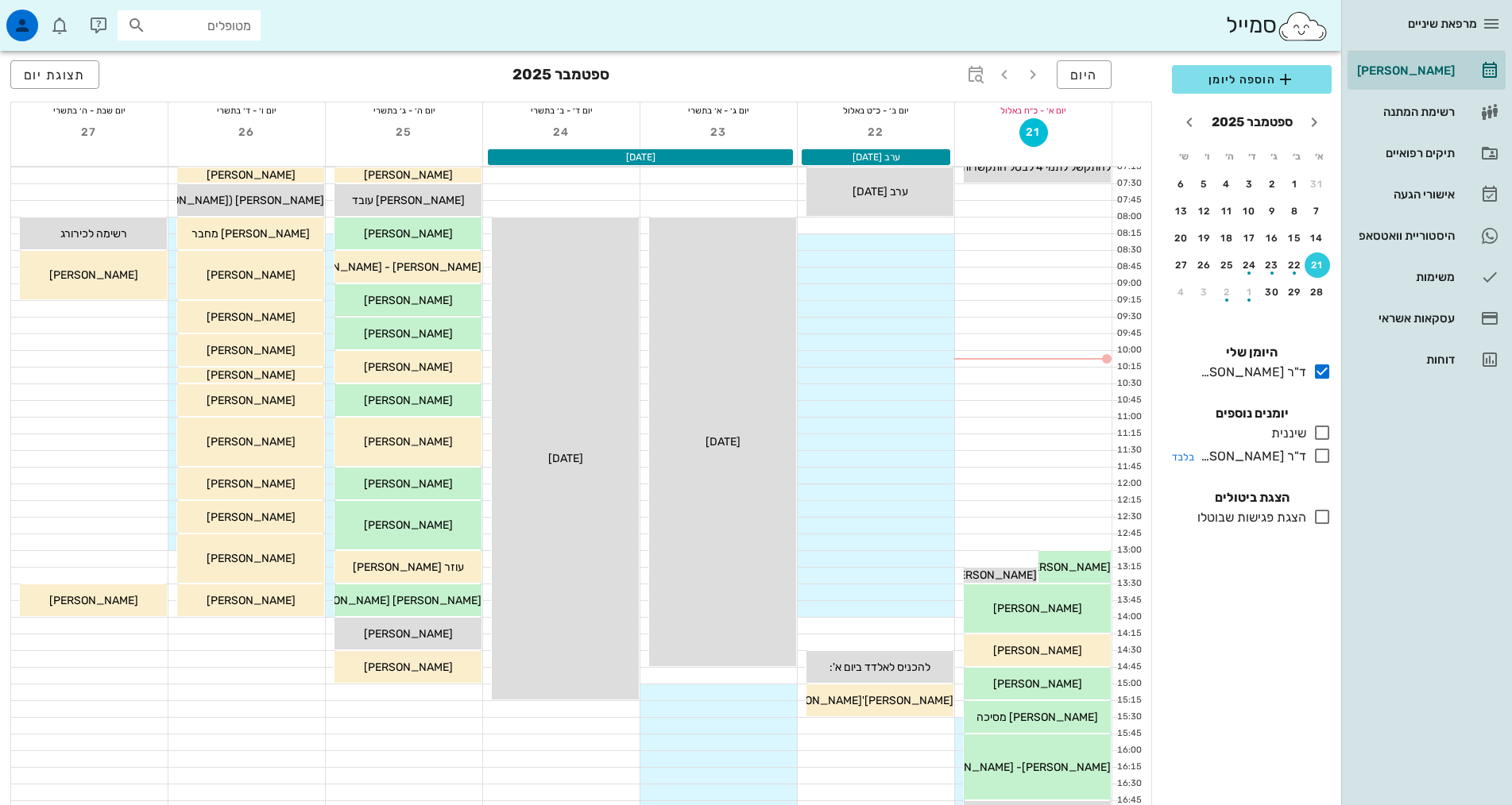
click at [1318, 457] on icon at bounding box center [1321, 455] width 19 height 19
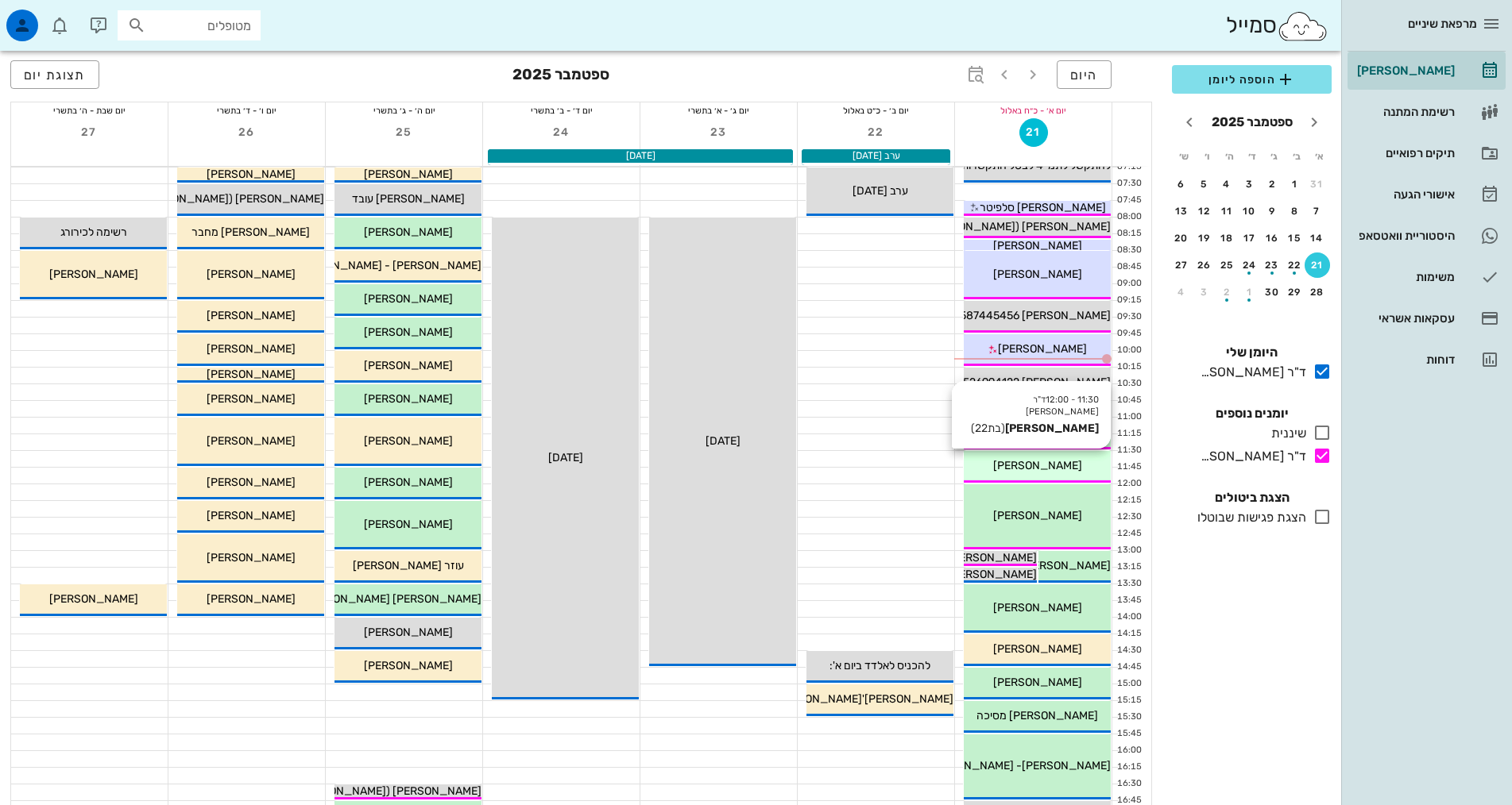
click at [1054, 453] on div "11:30 - 12:00 ד"ר [PERSON_NAME] [PERSON_NAME] (בת 22 ) [PERSON_NAME]" at bounding box center [1037, 467] width 147 height 32
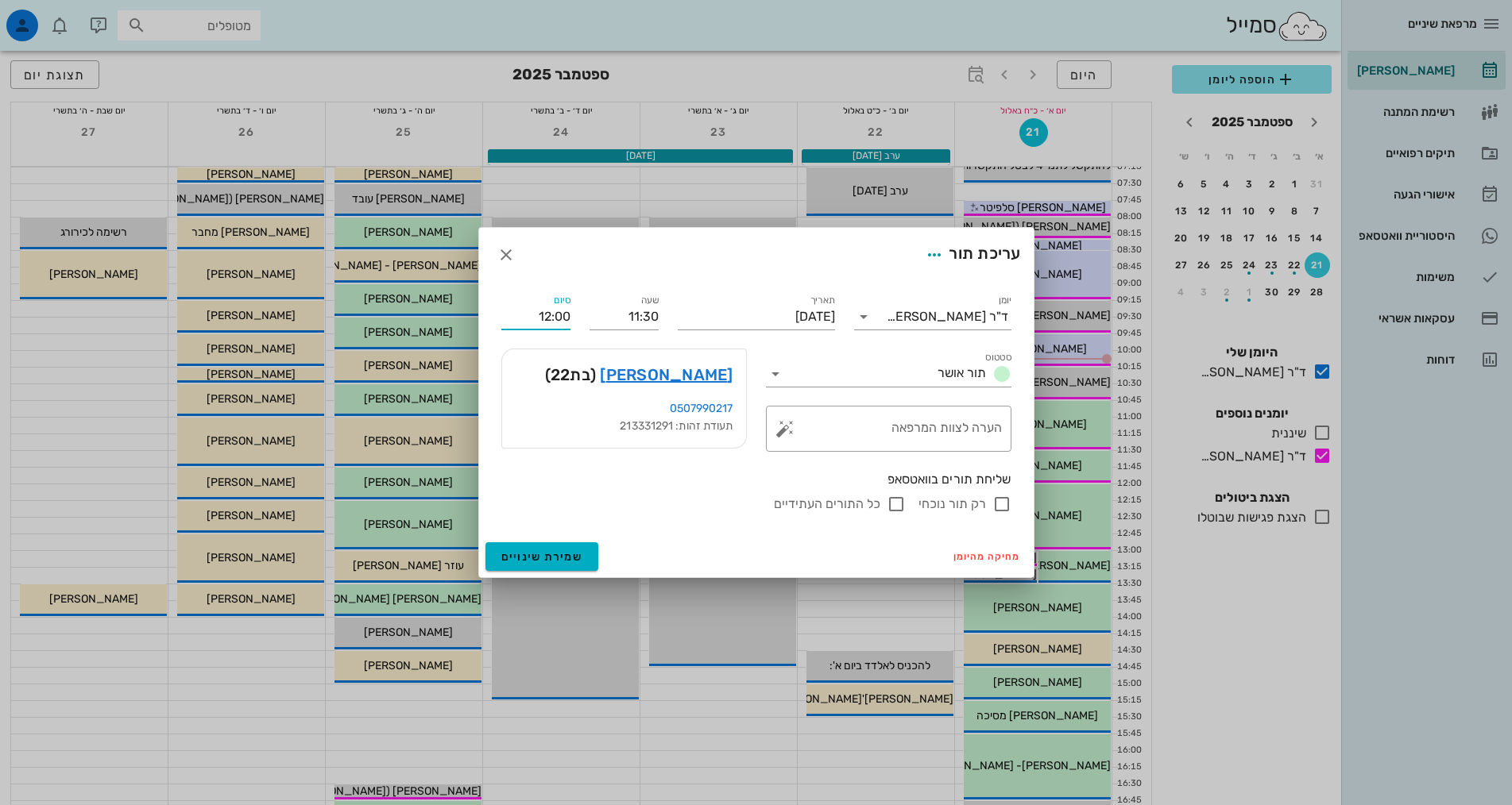
click at [557, 317] on input "12:00" at bounding box center [536, 316] width 69 height 26
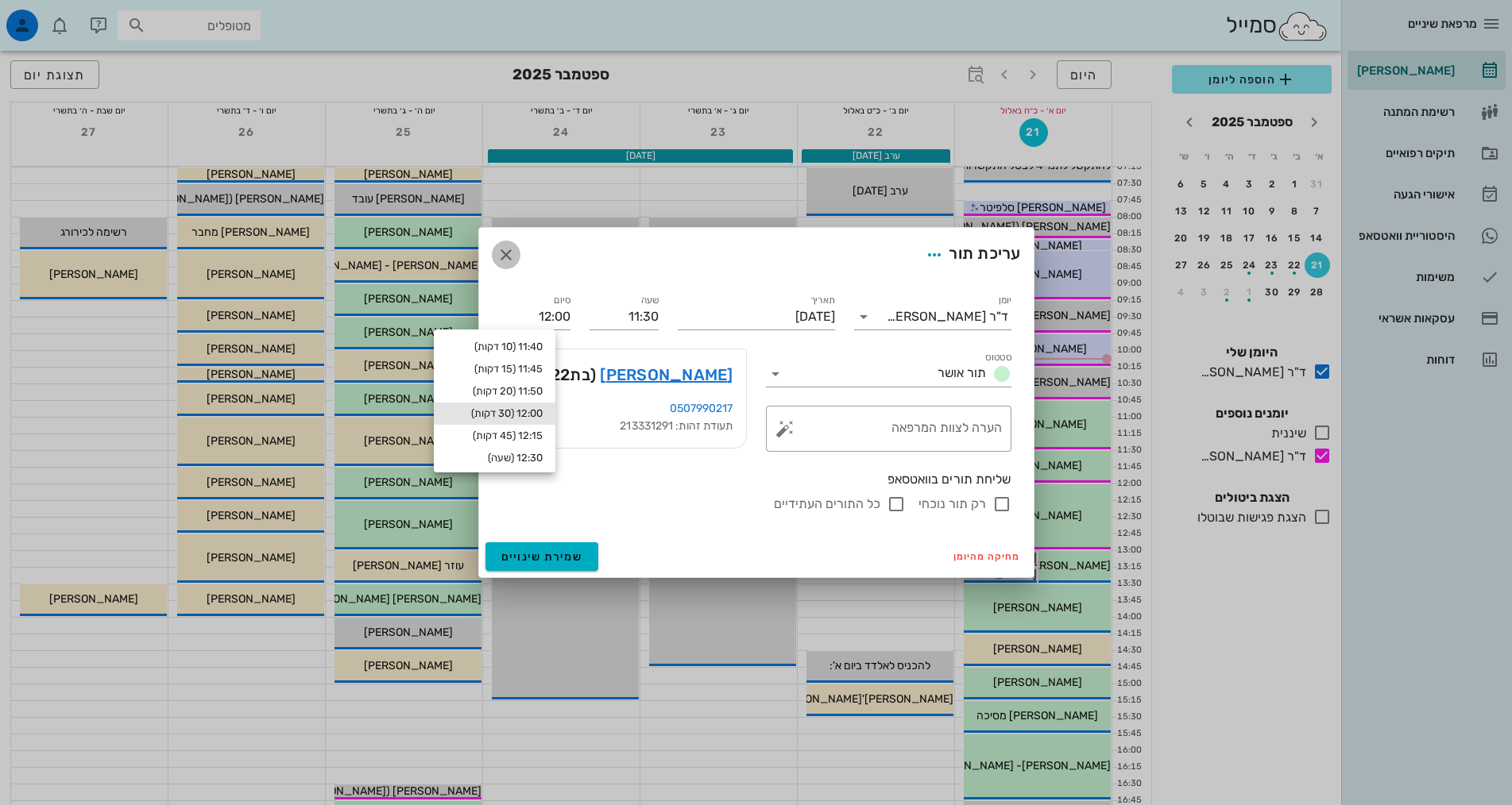
click at [505, 256] on icon "button" at bounding box center [506, 254] width 19 height 19
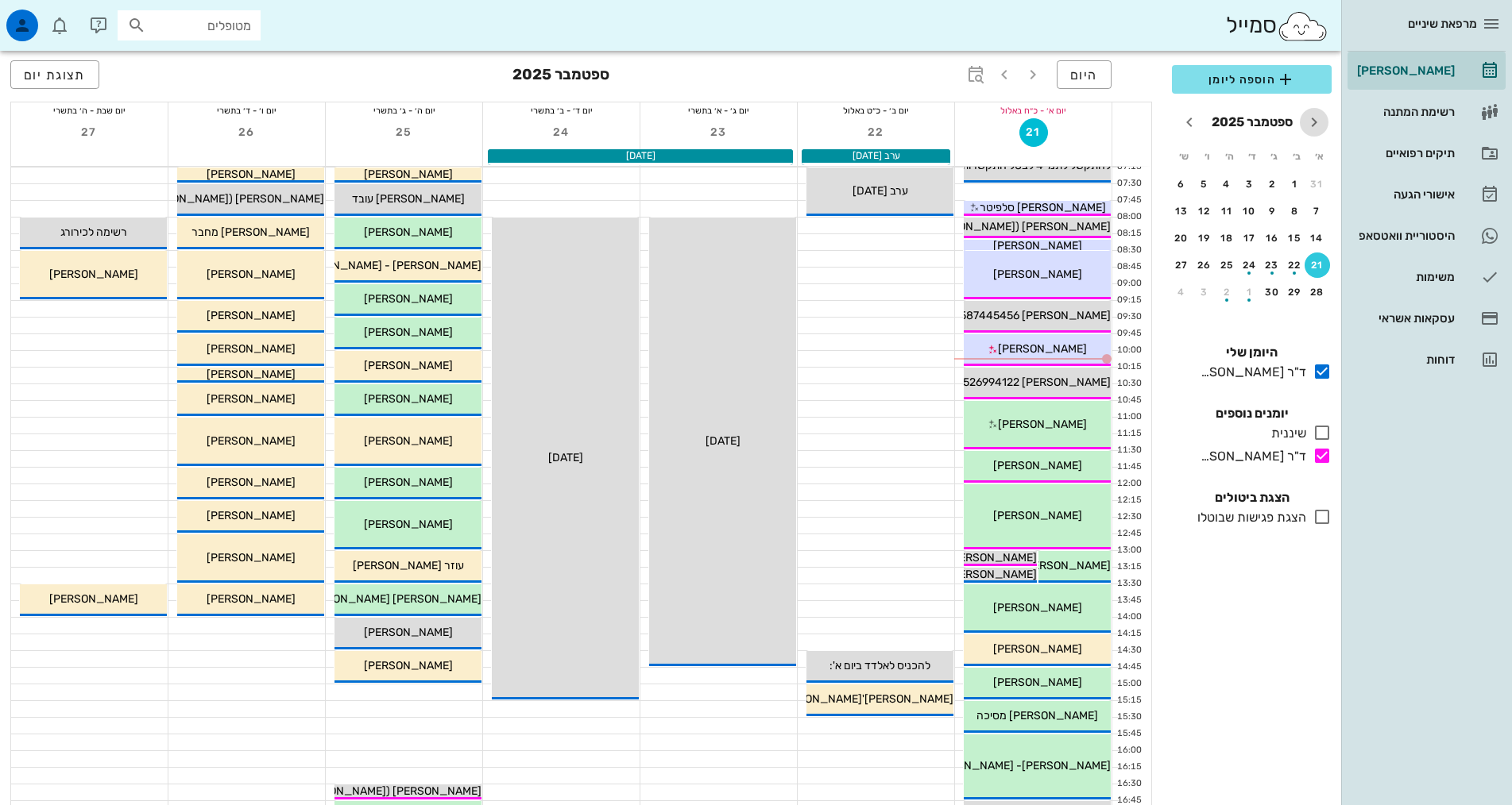
click at [1311, 125] on icon "חודש שעבר" at bounding box center [1313, 122] width 19 height 19
click at [1314, 286] on button "24" at bounding box center [1317, 293] width 26 height 26
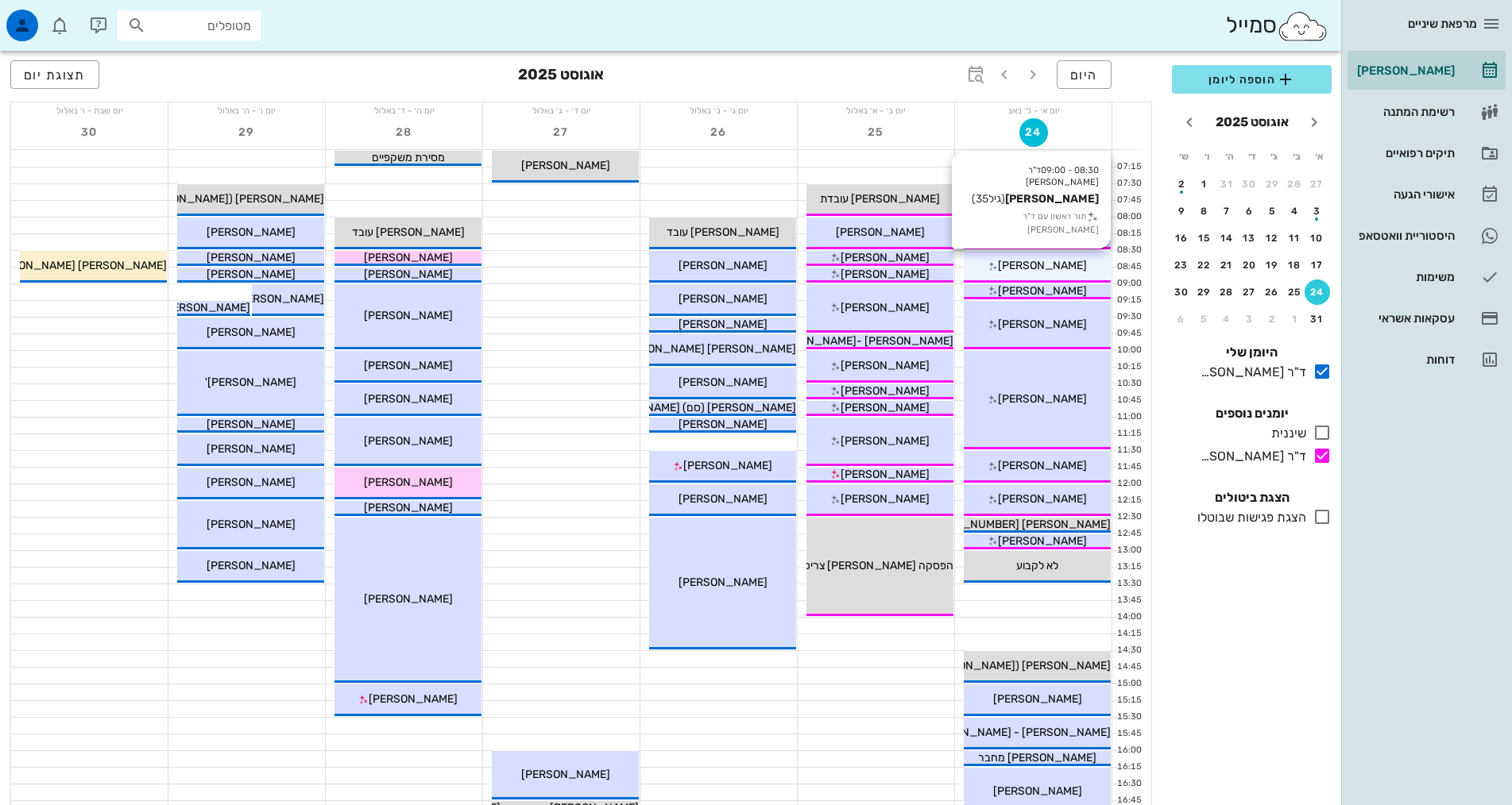
click at [1033, 263] on span "[PERSON_NAME]" at bounding box center [1042, 266] width 89 height 14
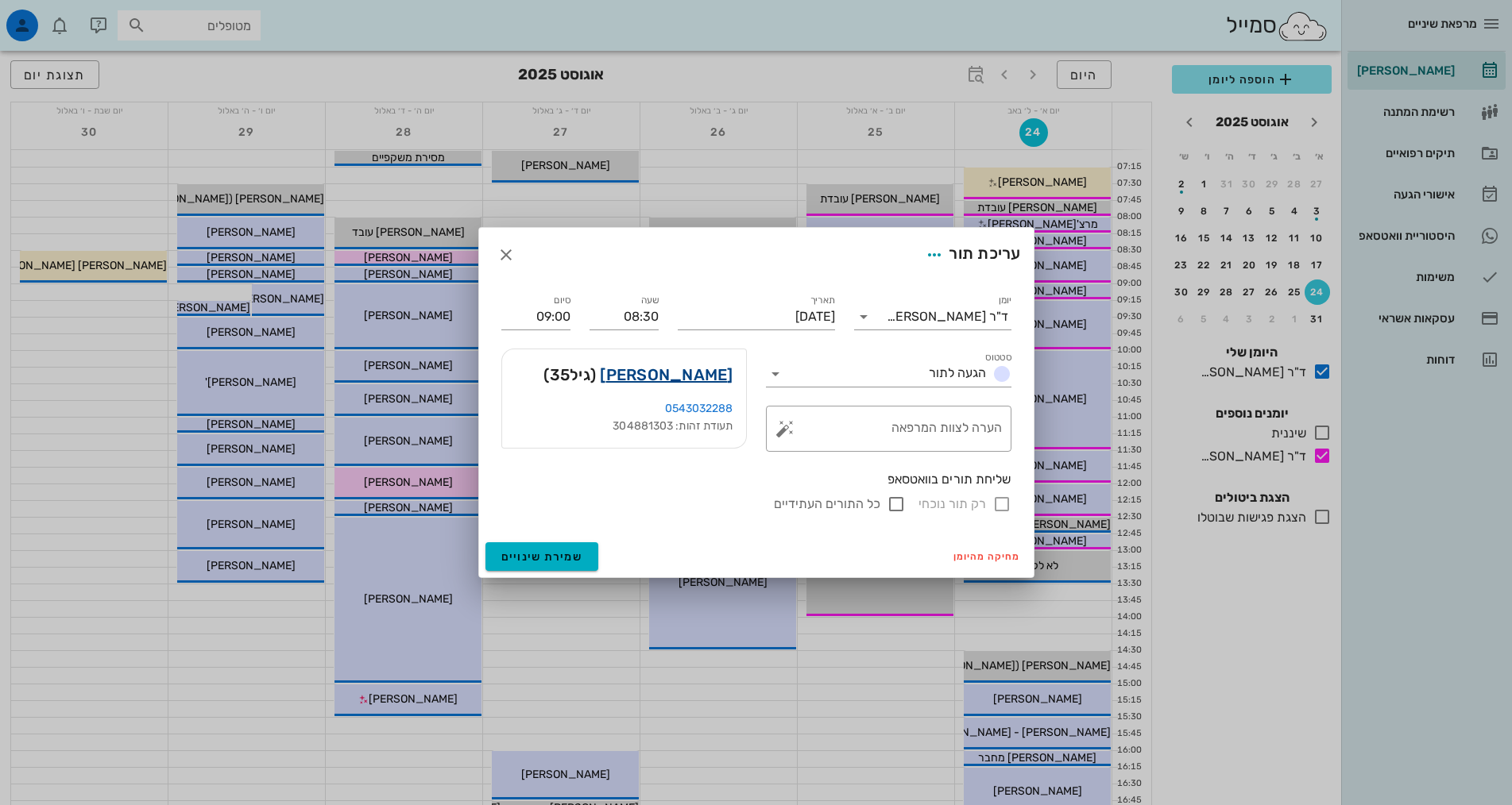
click at [692, 368] on link "[PERSON_NAME]" at bounding box center [666, 375] width 133 height 26
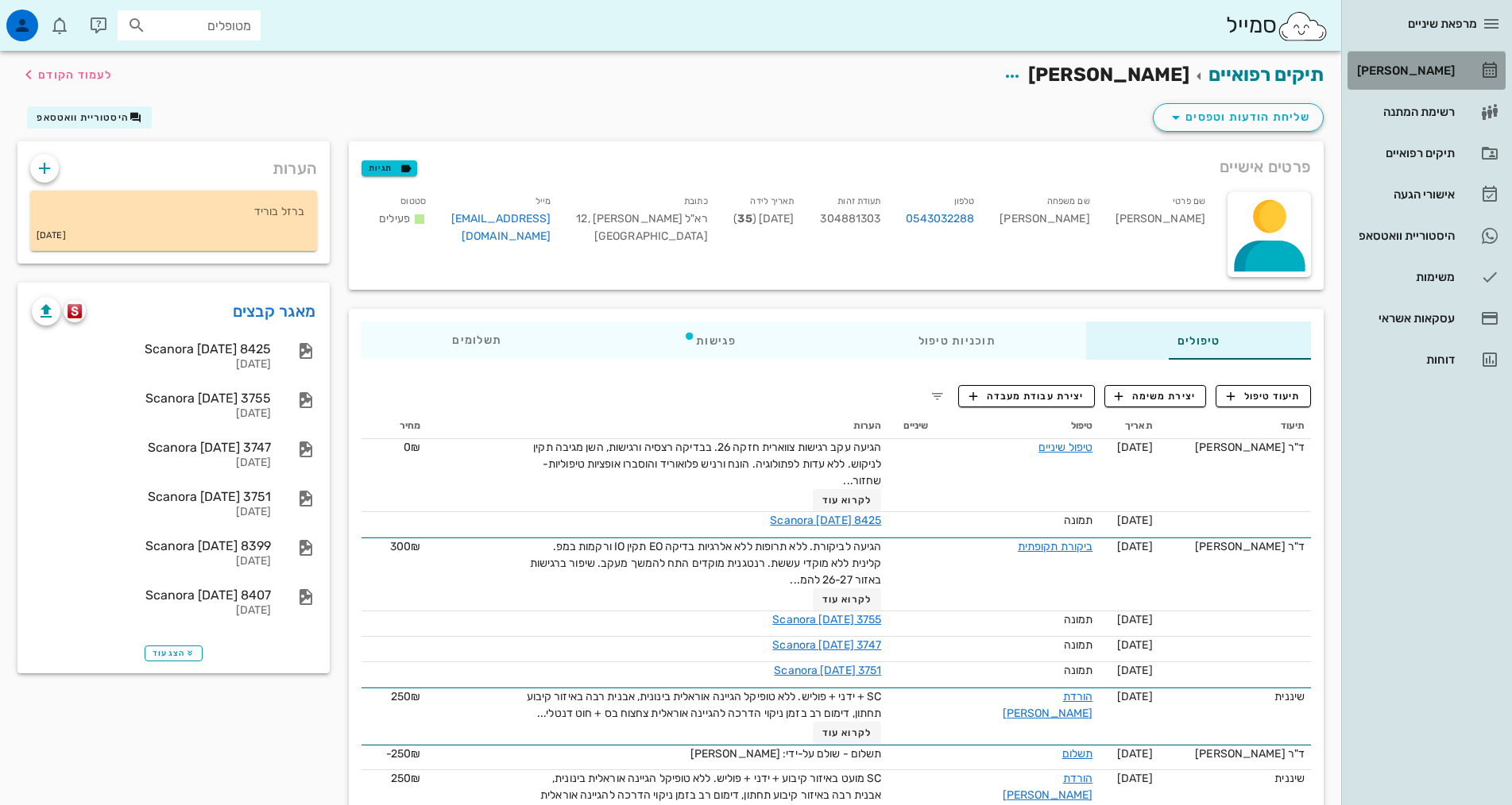
click at [1407, 73] on div "[PERSON_NAME]" at bounding box center [1404, 70] width 101 height 13
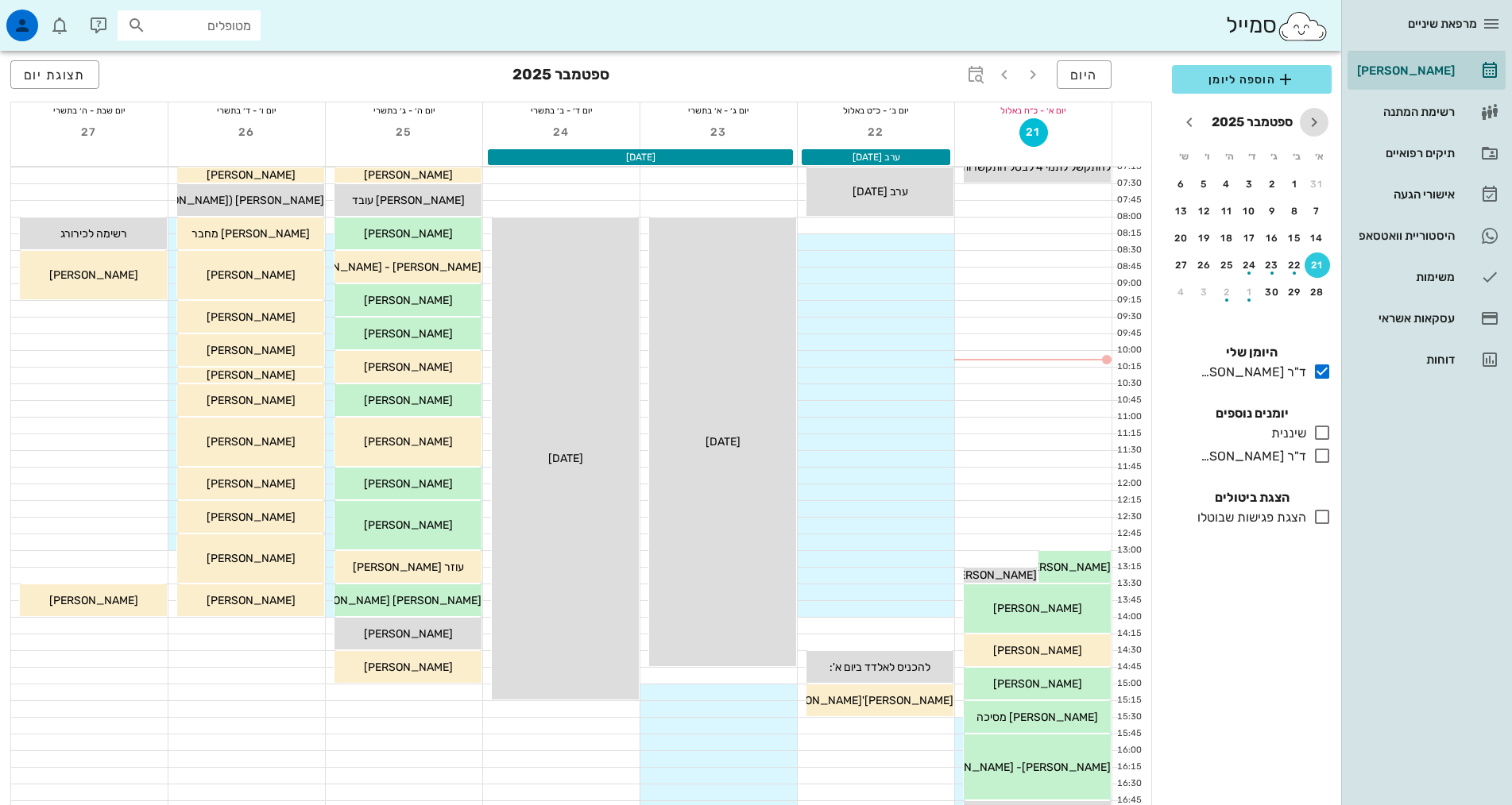
click at [1315, 120] on icon "חודש שעבר" at bounding box center [1313, 122] width 19 height 19
click at [1315, 295] on div "24" at bounding box center [1317, 292] width 26 height 11
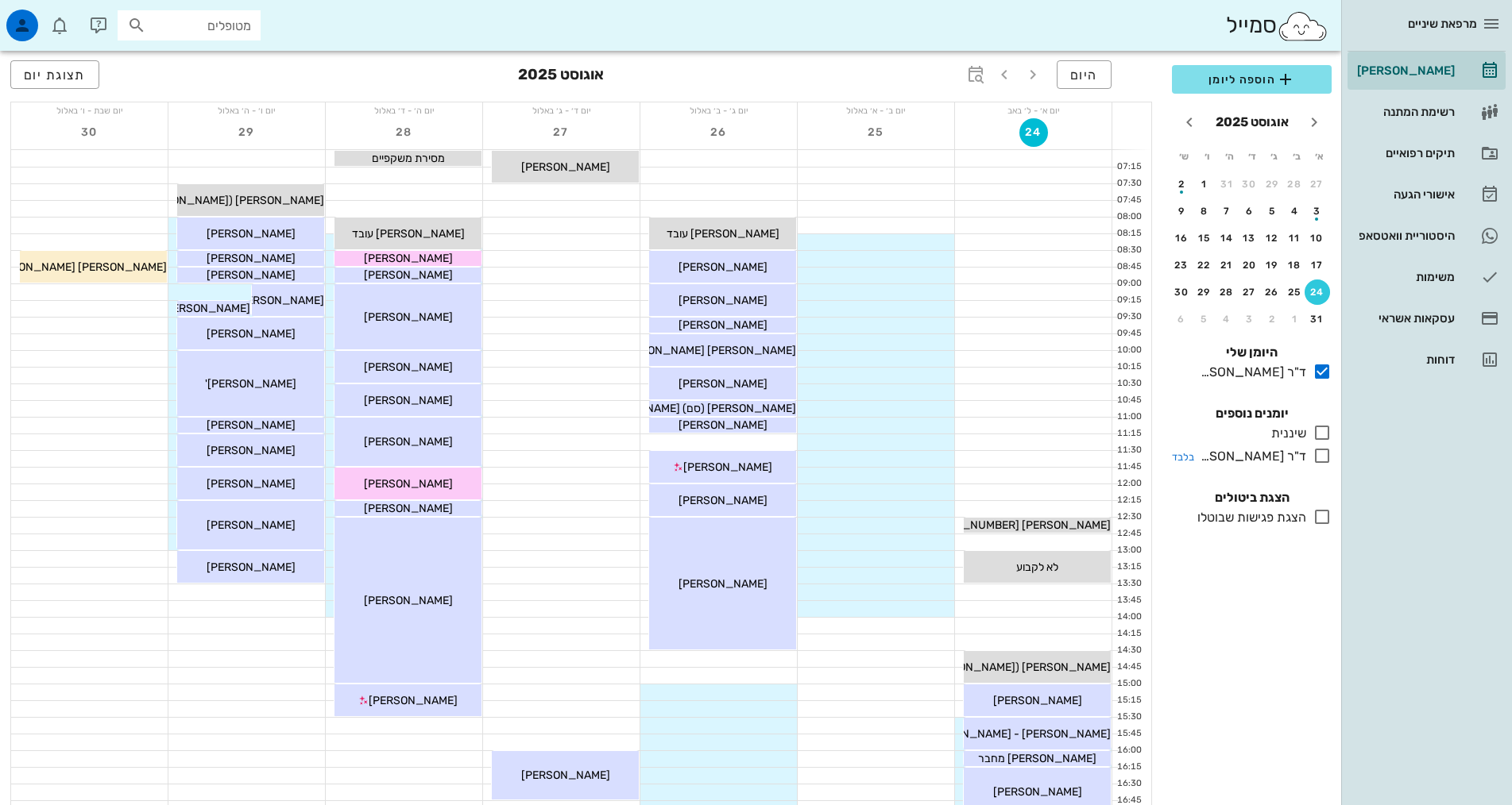
click at [1319, 459] on icon at bounding box center [1321, 455] width 19 height 19
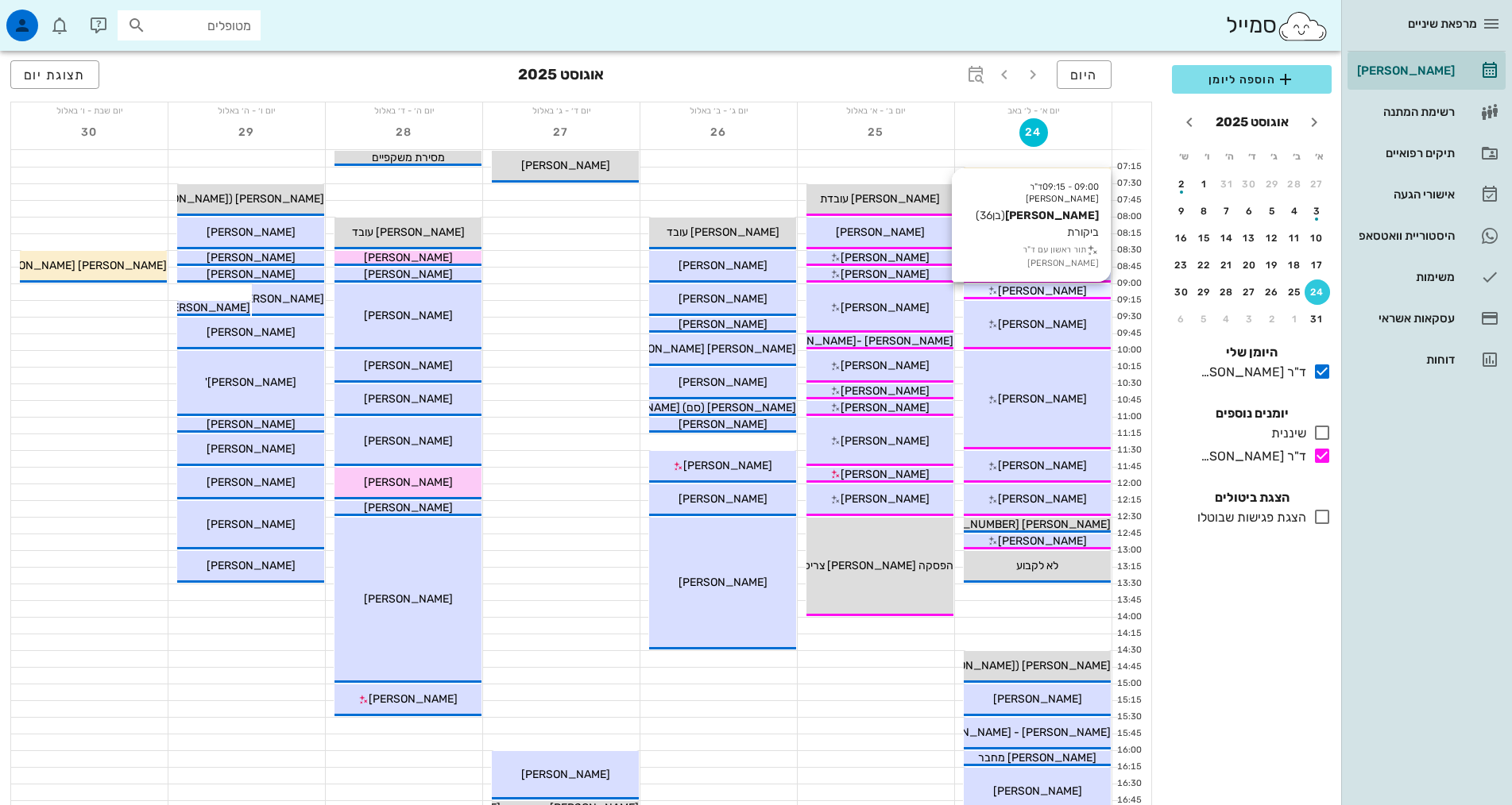
click at [1053, 285] on span "[PERSON_NAME]" at bounding box center [1042, 291] width 89 height 14
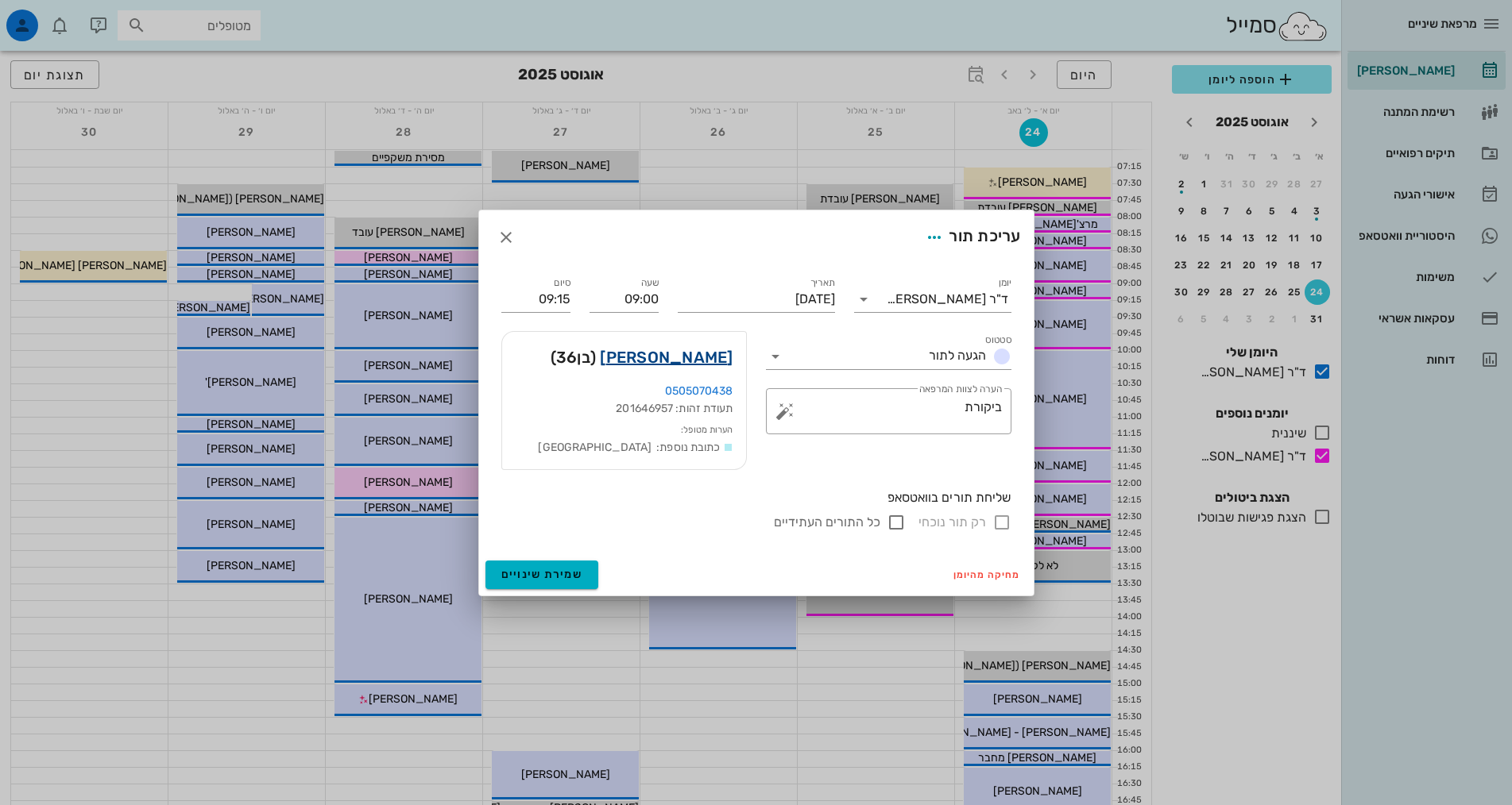
click at [706, 348] on link "[PERSON_NAME]" at bounding box center [666, 357] width 133 height 26
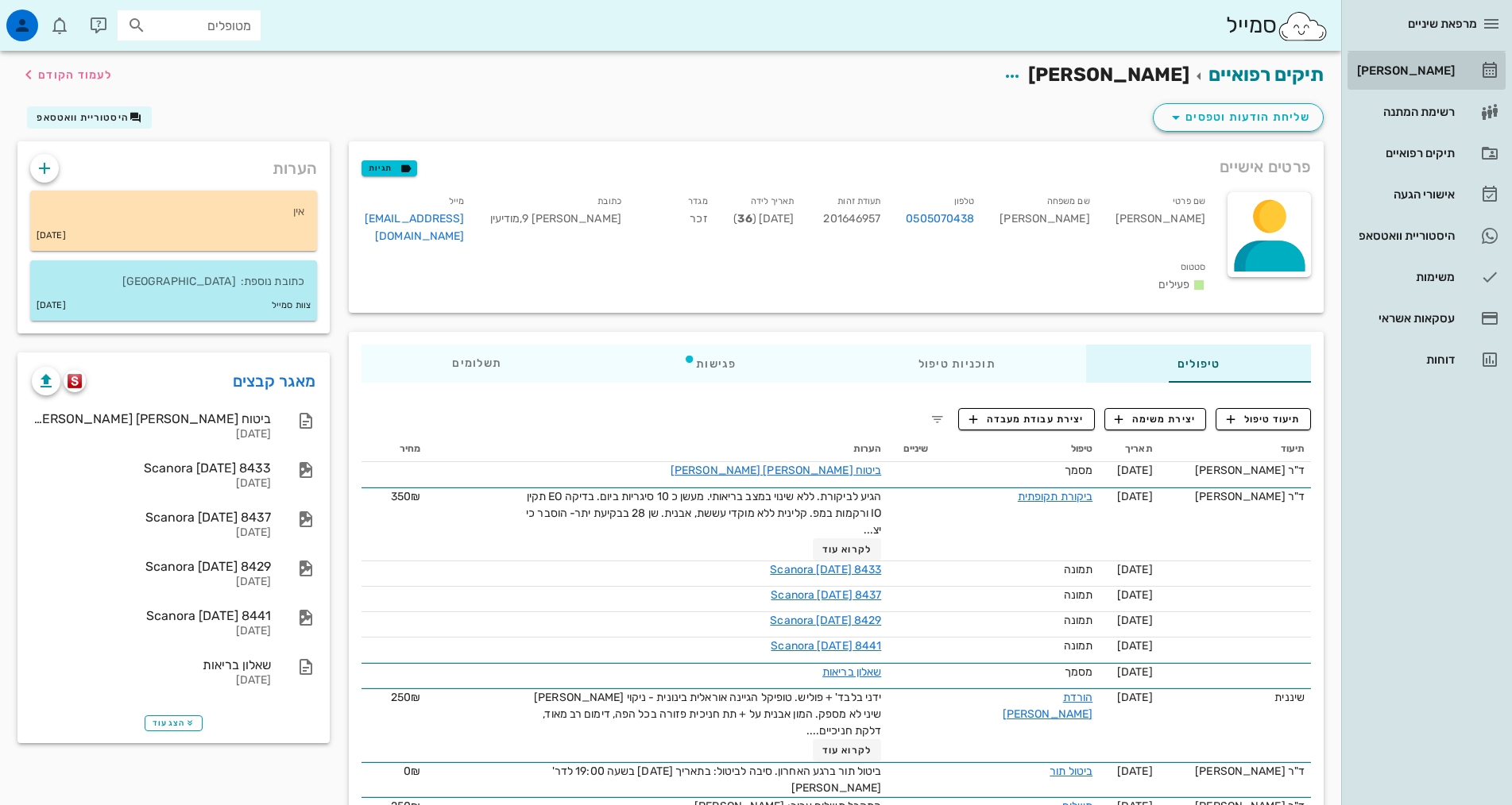
click at [1404, 59] on div "[PERSON_NAME]" at bounding box center [1404, 71] width 101 height 26
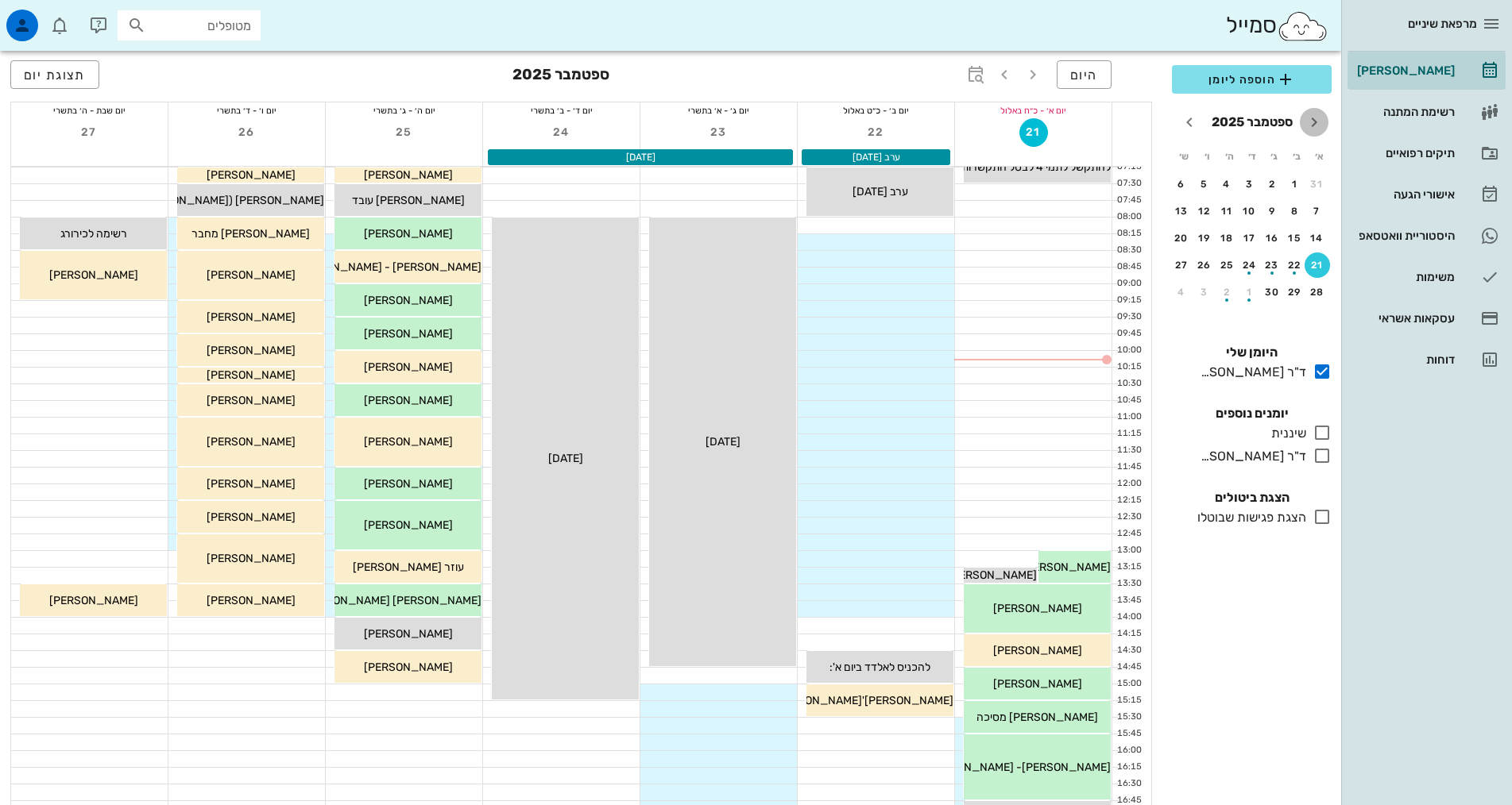
click at [1314, 116] on icon "חודש שעבר" at bounding box center [1313, 122] width 19 height 19
click at [1311, 287] on div "24" at bounding box center [1317, 292] width 26 height 11
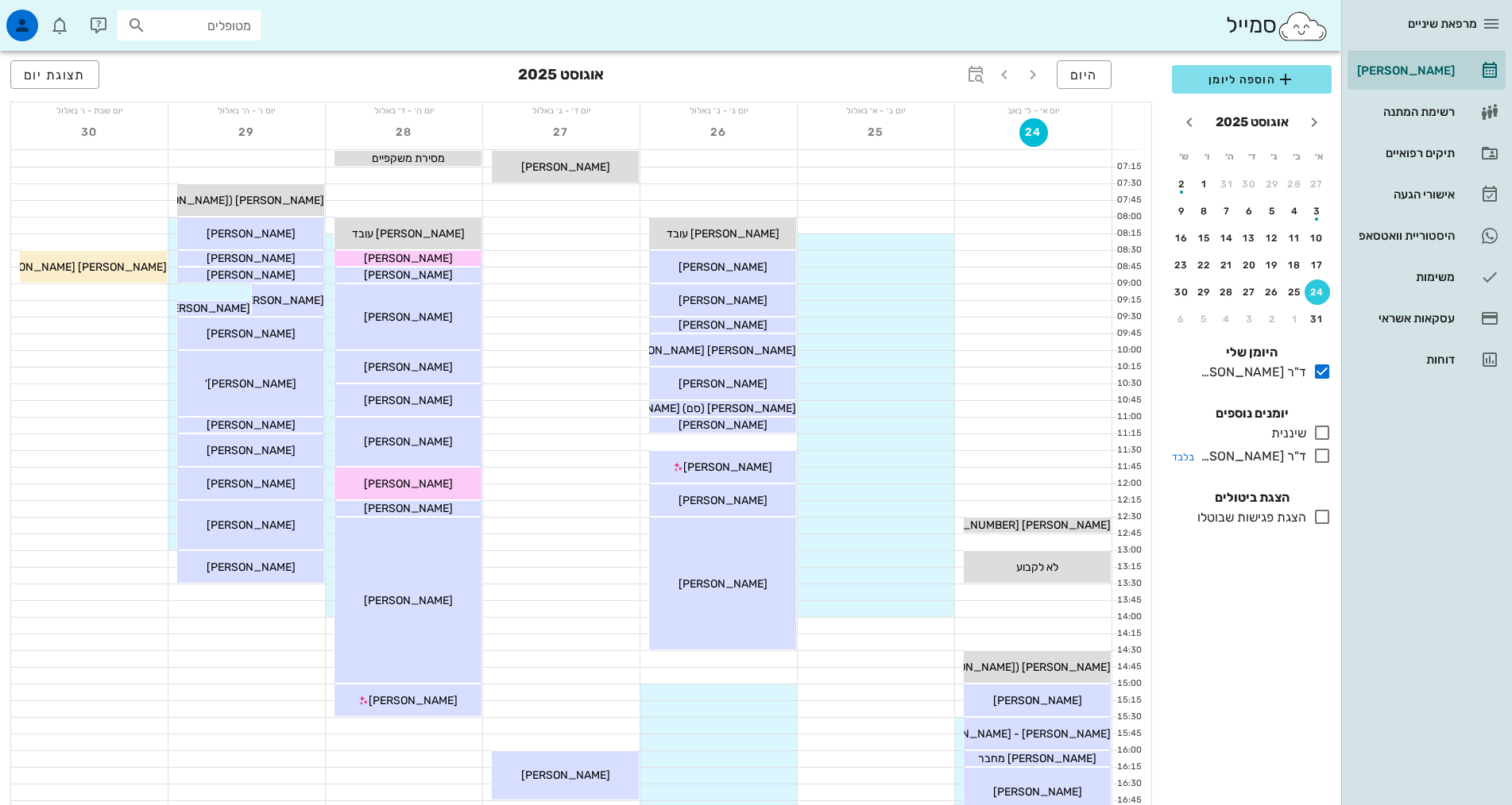
click at [1327, 459] on icon at bounding box center [1321, 455] width 19 height 19
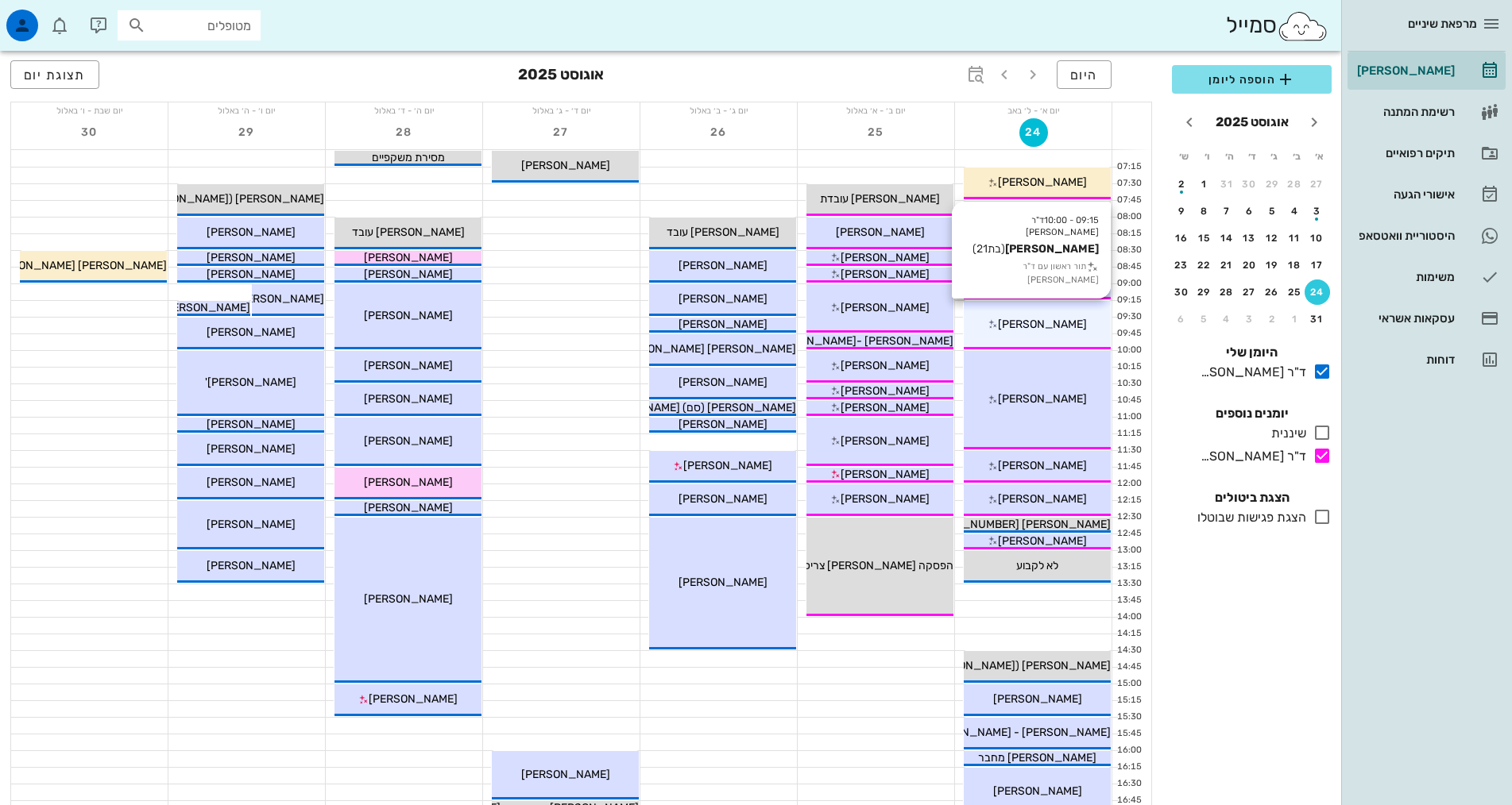
click at [1040, 322] on span "[PERSON_NAME]" at bounding box center [1042, 324] width 89 height 14
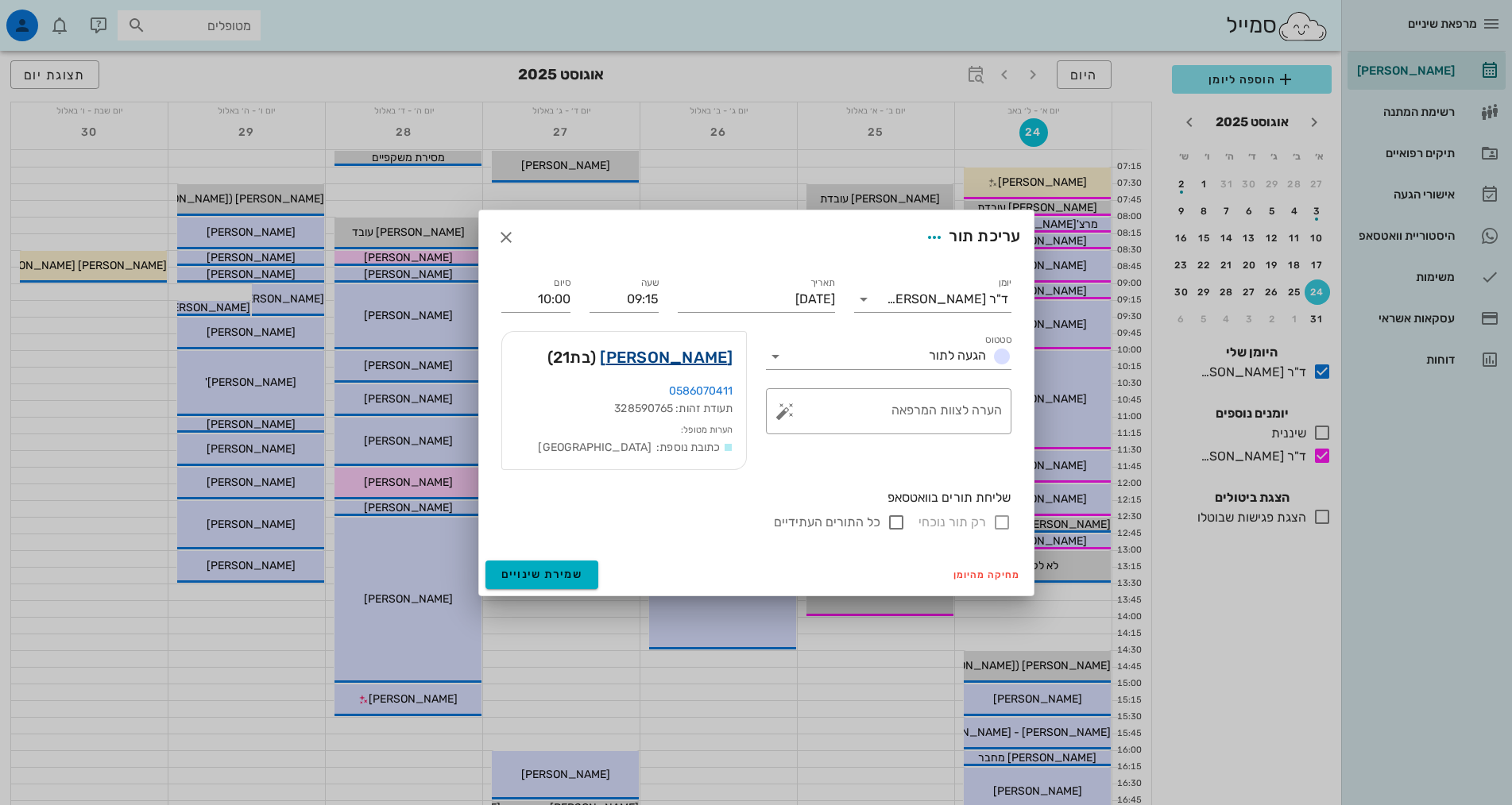
click at [693, 350] on link "[PERSON_NAME]" at bounding box center [666, 357] width 133 height 26
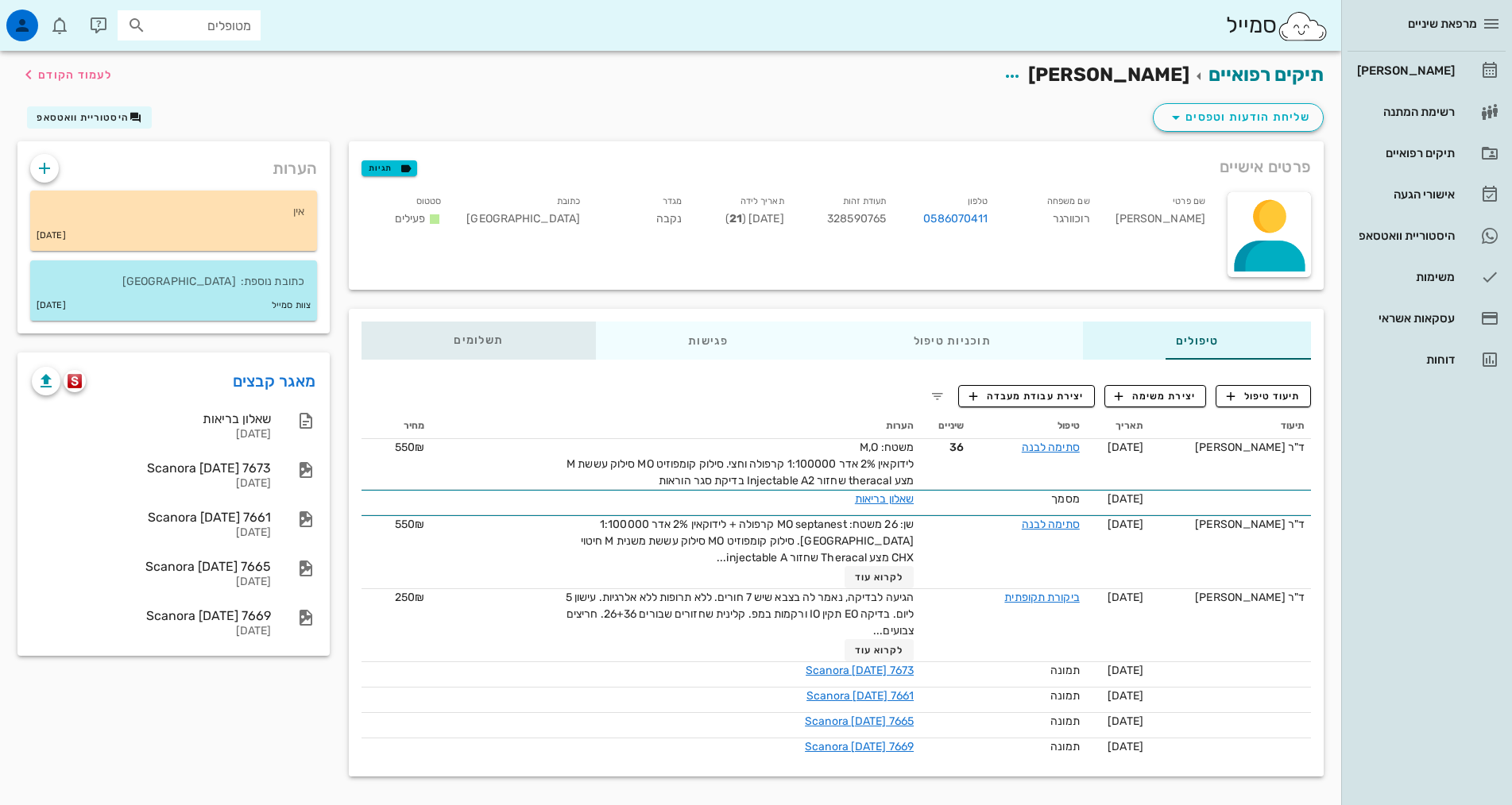
click at [433, 348] on div "תשלומים 0₪" at bounding box center [478, 340] width 235 height 39
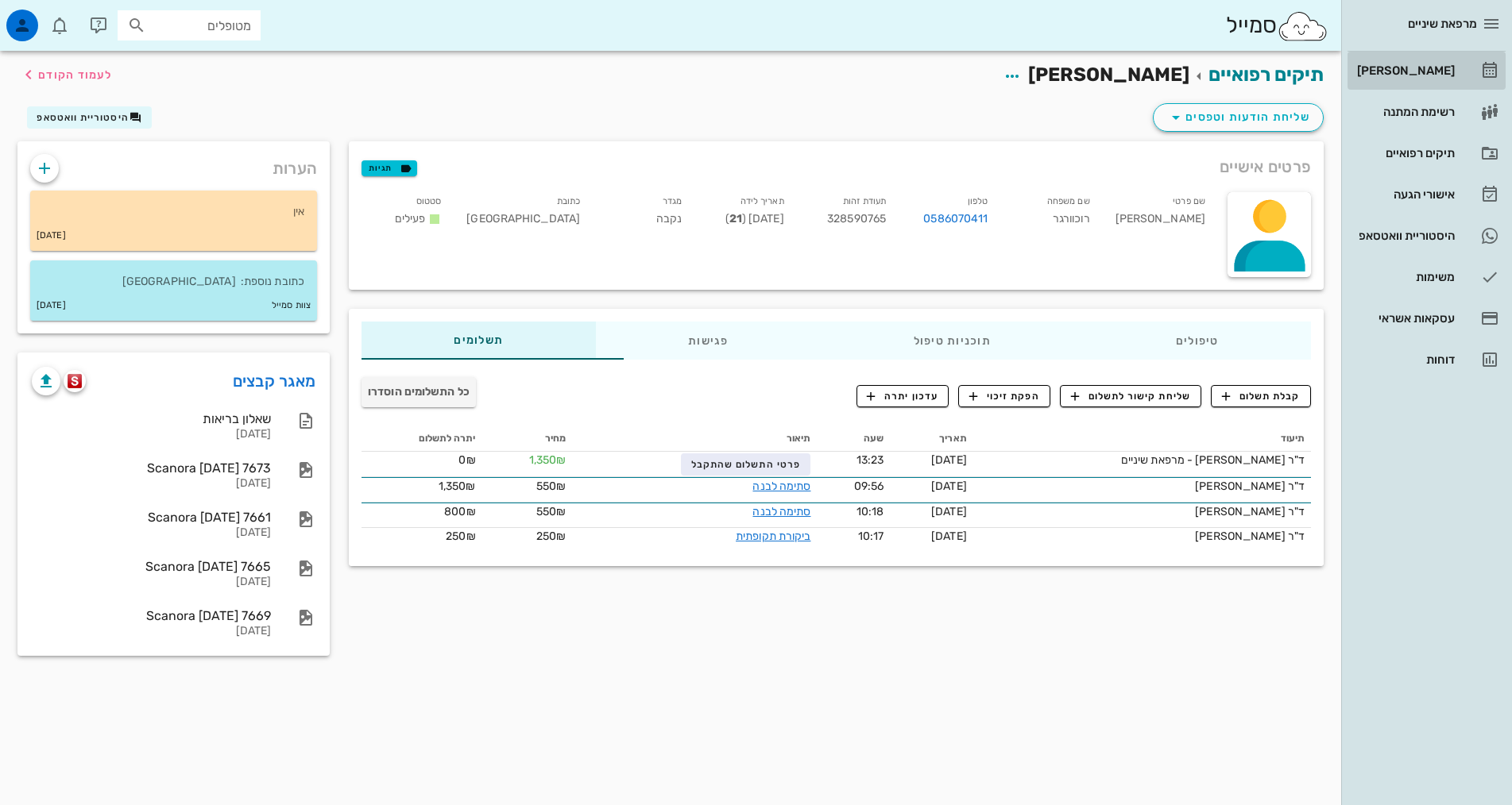
click at [1411, 70] on div "[PERSON_NAME]" at bounding box center [1404, 70] width 101 height 13
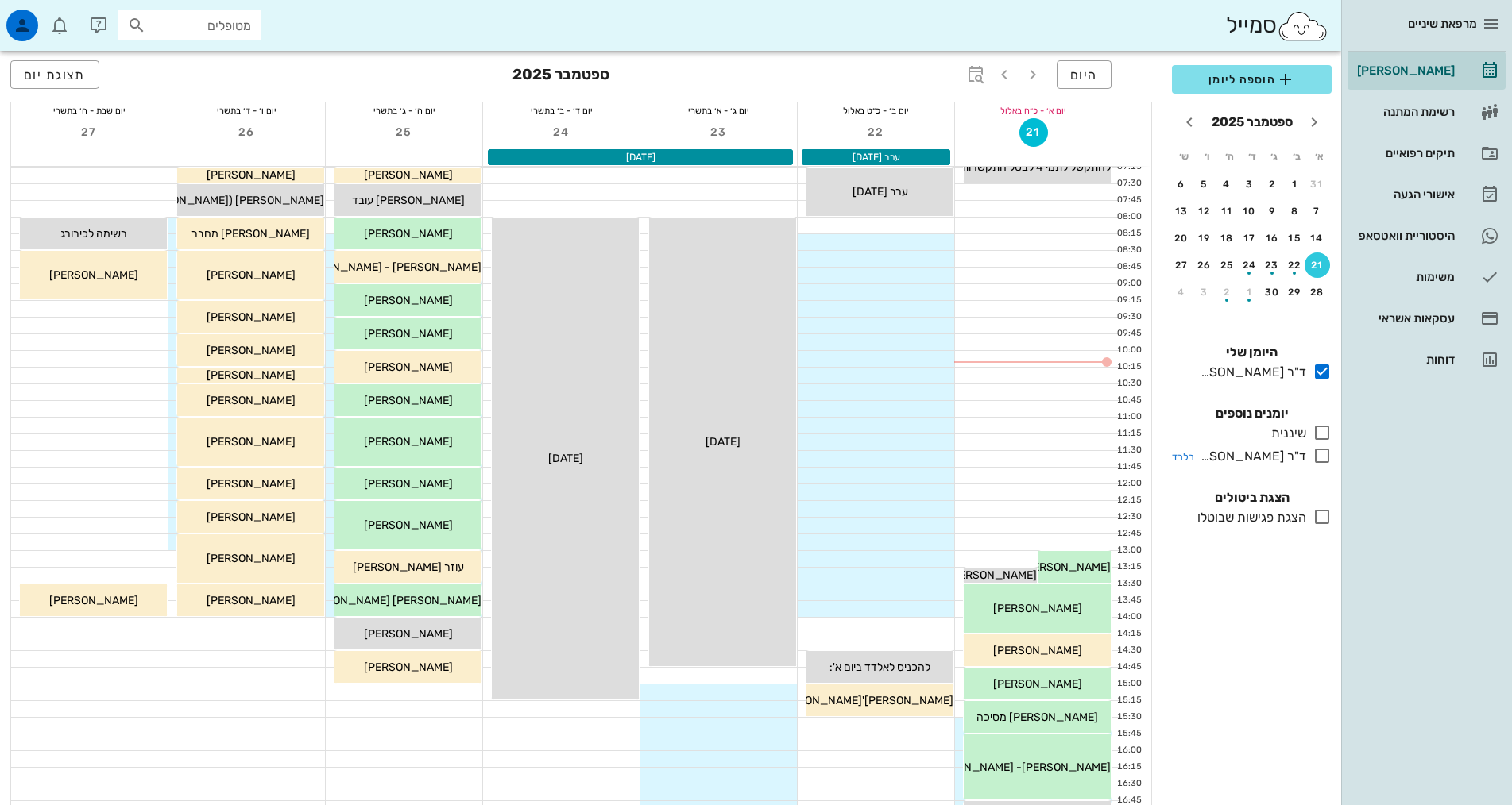
click at [1328, 449] on icon at bounding box center [1321, 455] width 19 height 19
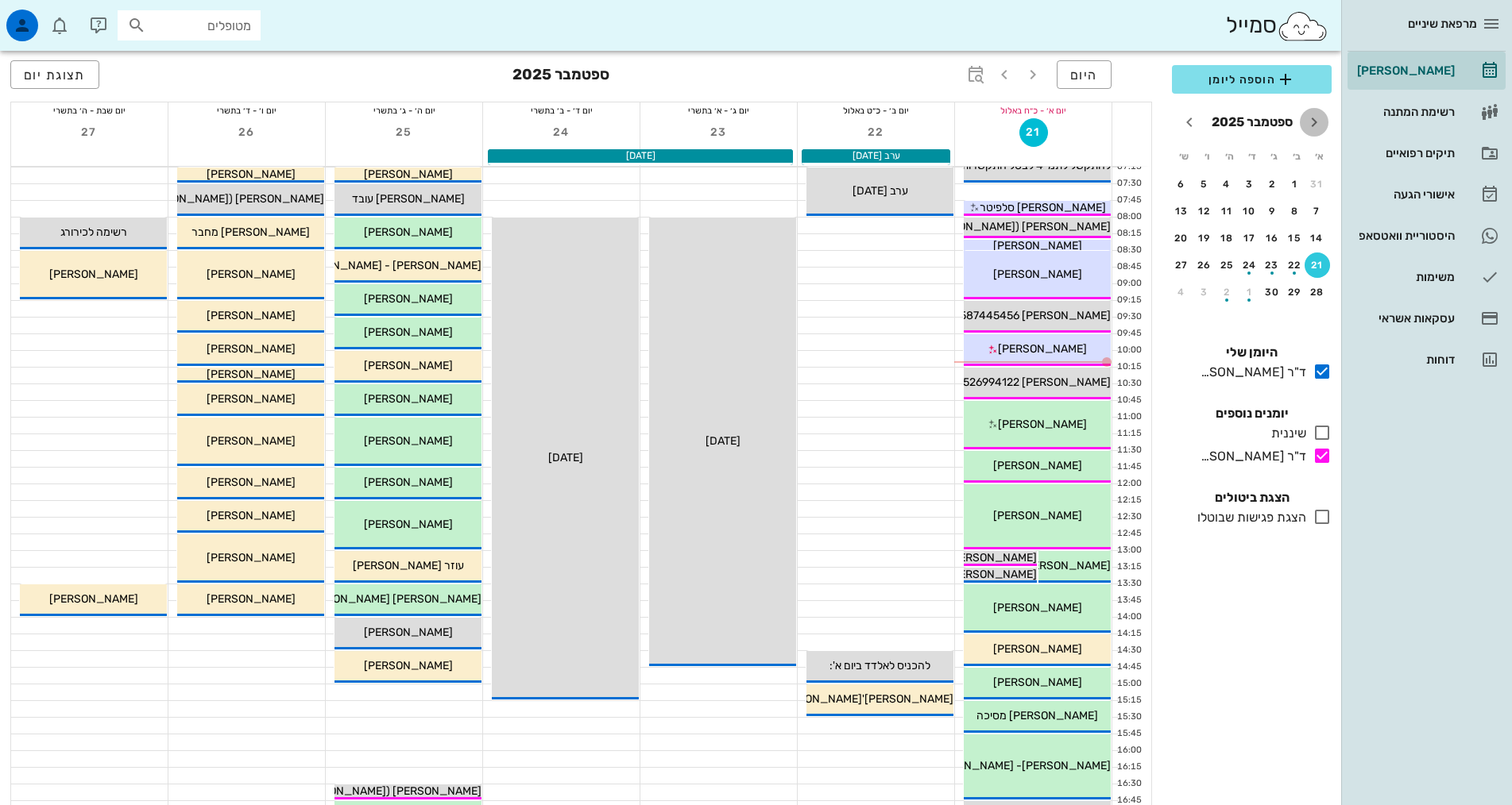
click at [1306, 124] on icon "חודש שעבר" at bounding box center [1313, 122] width 19 height 19
click at [1319, 296] on div "24" at bounding box center [1317, 292] width 26 height 11
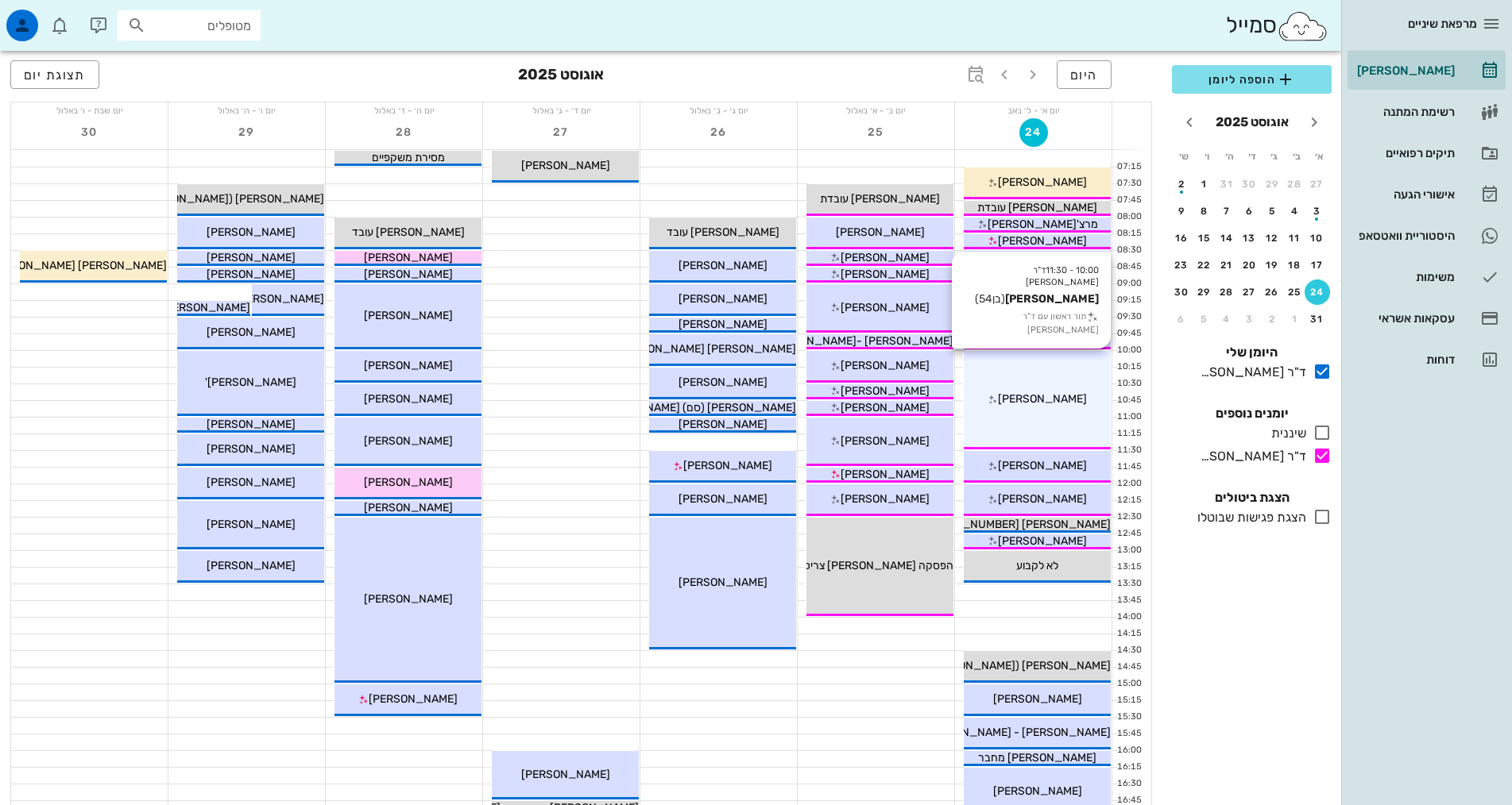
click at [1021, 389] on div "10:00 - 11:30 ד"ר [PERSON_NAME] ג'[PERSON_NAME] רוכוורגר (בן 54 ) תור ראשון עם …" at bounding box center [1037, 401] width 147 height 99
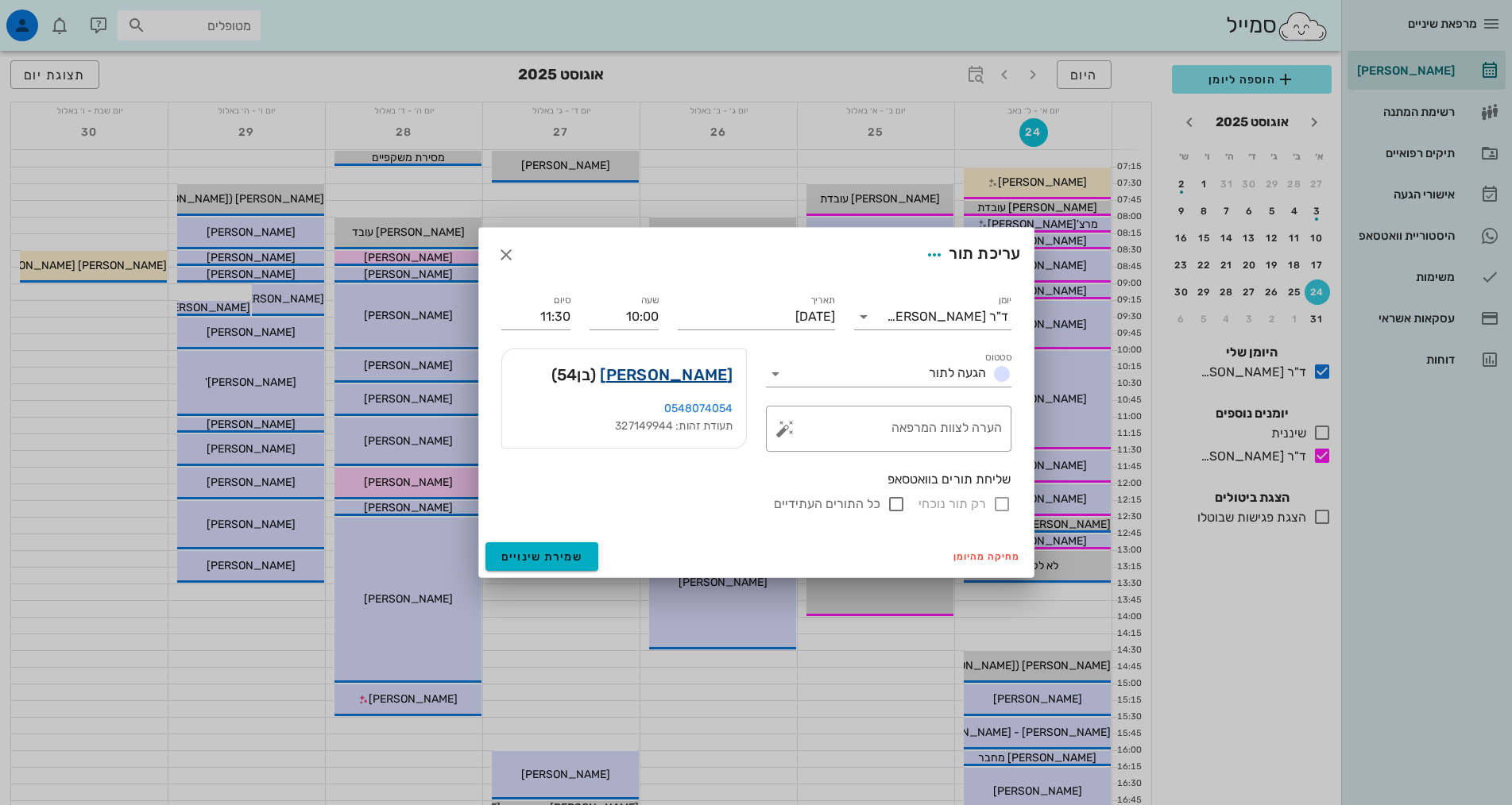
click at [697, 377] on link "[PERSON_NAME]" at bounding box center [666, 375] width 133 height 26
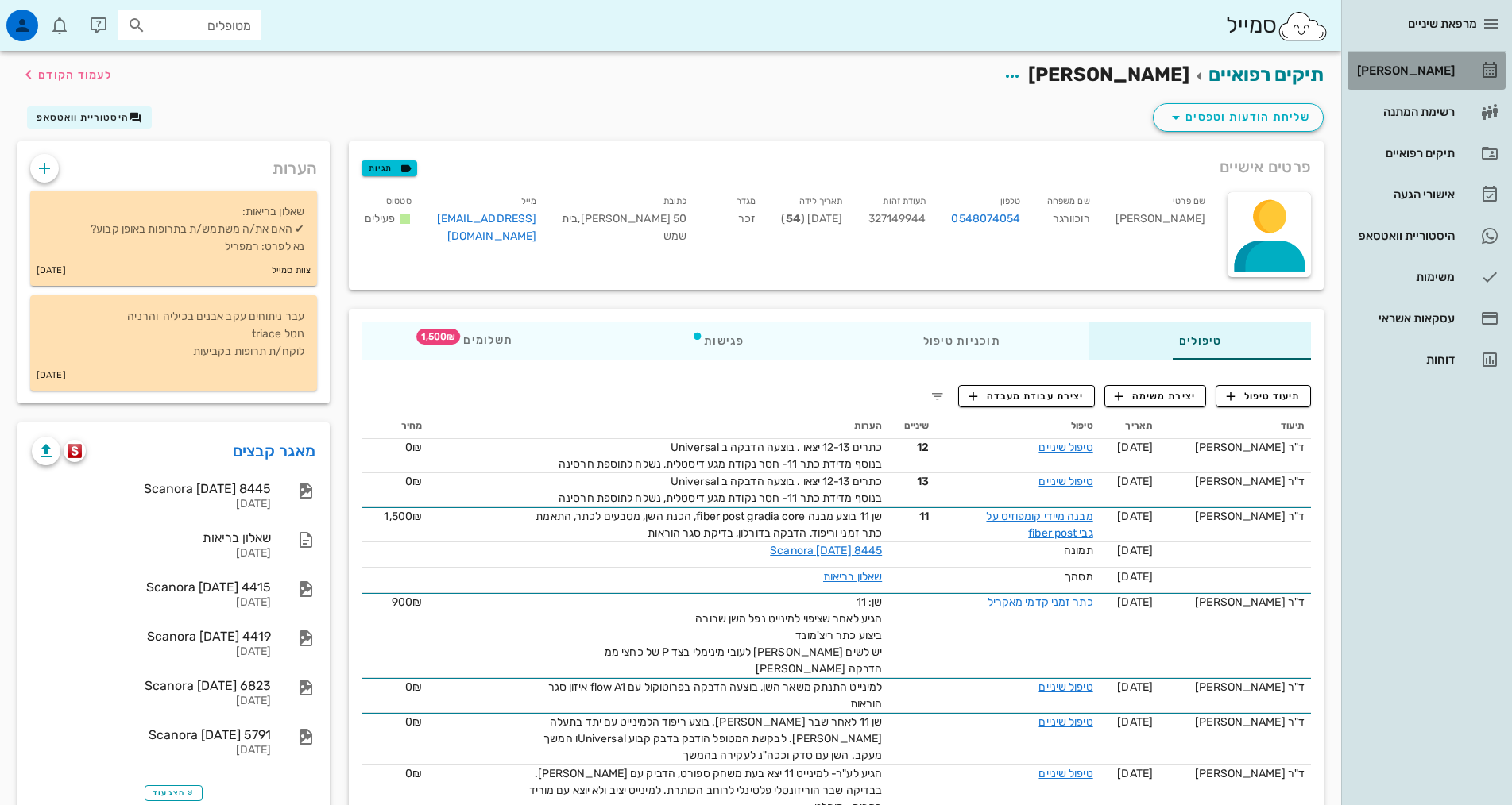
click at [1452, 67] on div "[PERSON_NAME]" at bounding box center [1404, 70] width 101 height 13
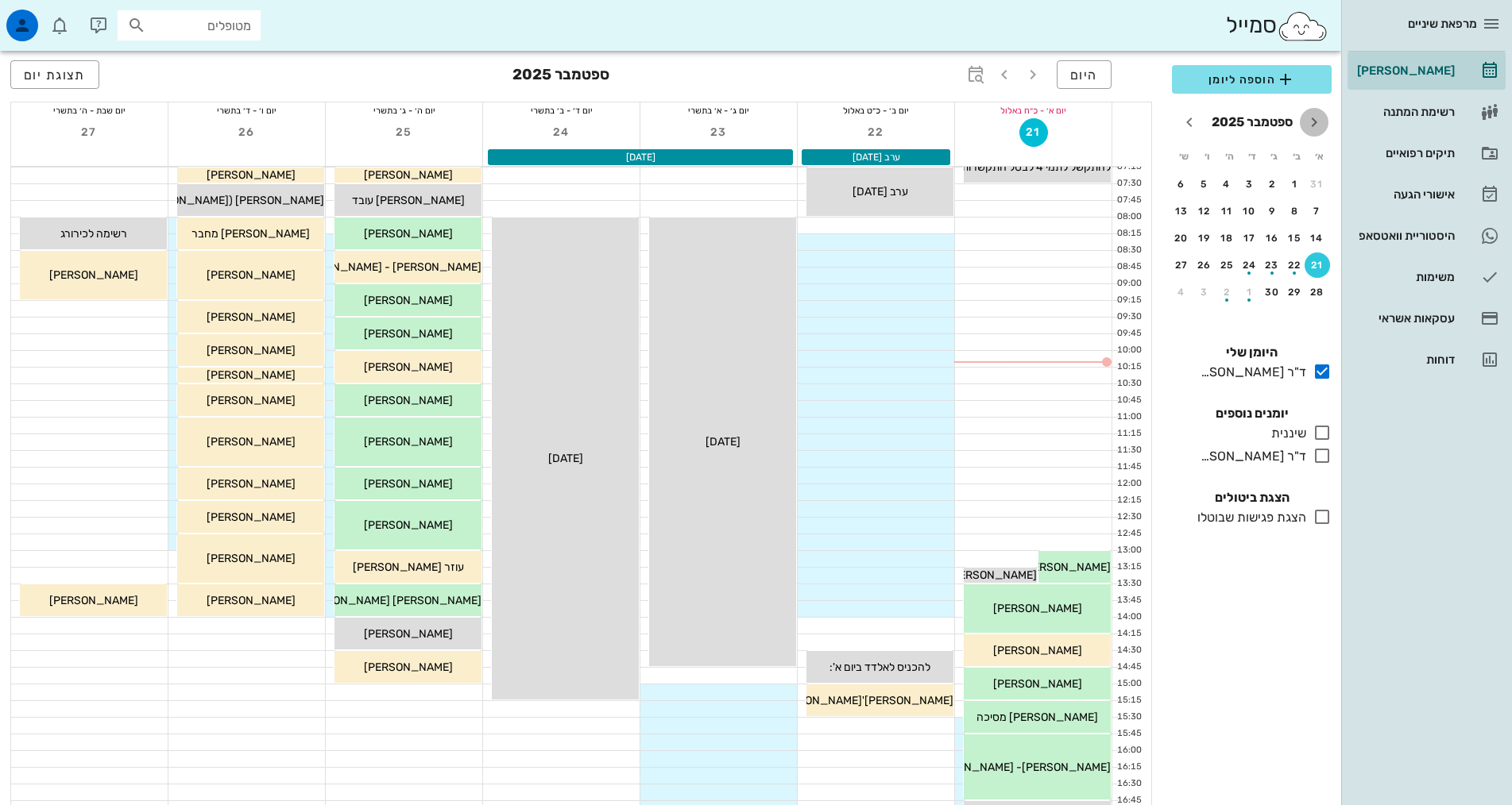
click at [1311, 126] on icon "חודש שעבר" at bounding box center [1313, 122] width 19 height 19
click at [1322, 287] on div "24" at bounding box center [1317, 292] width 26 height 11
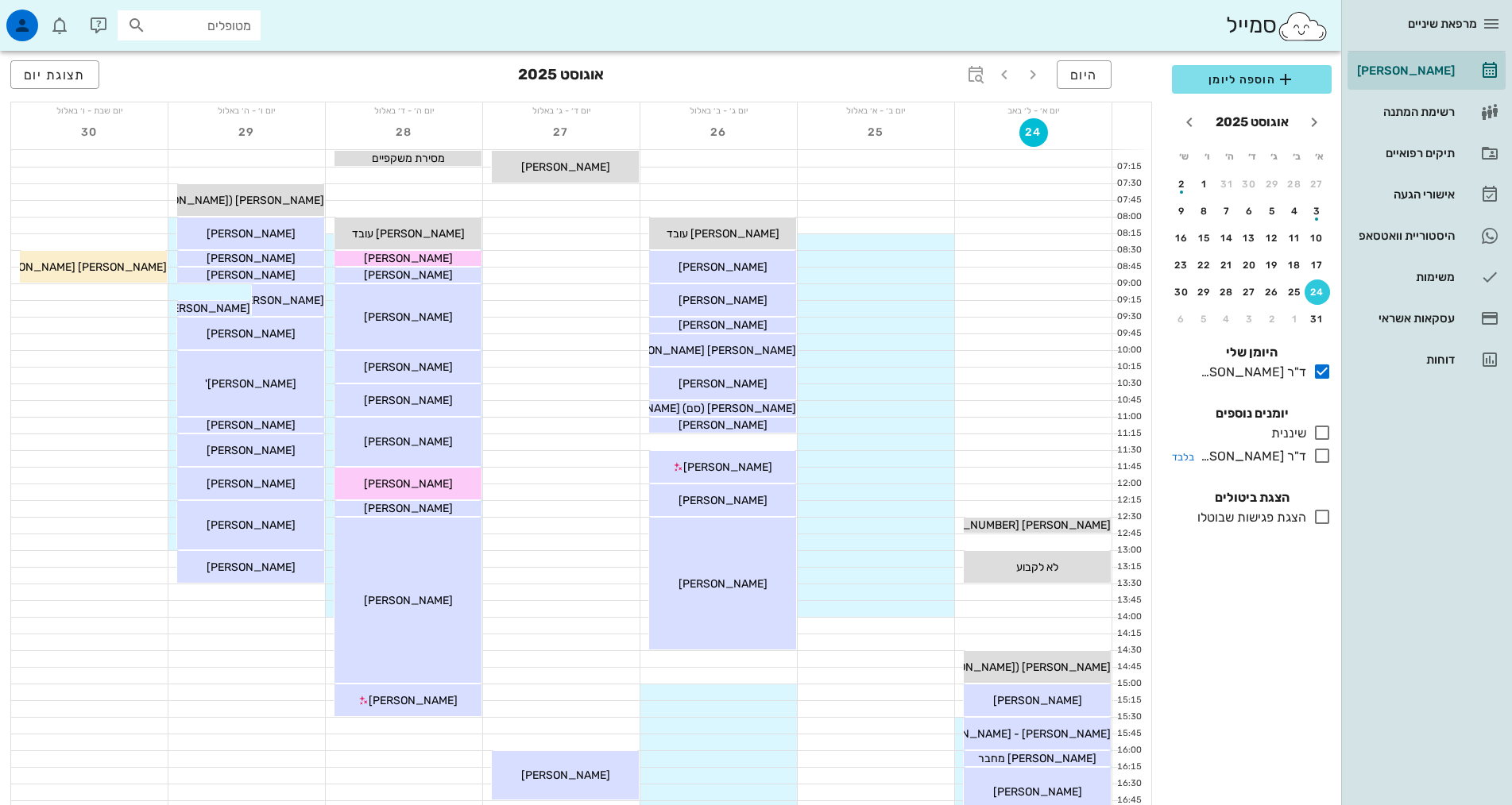
click at [1329, 456] on icon at bounding box center [1321, 455] width 19 height 19
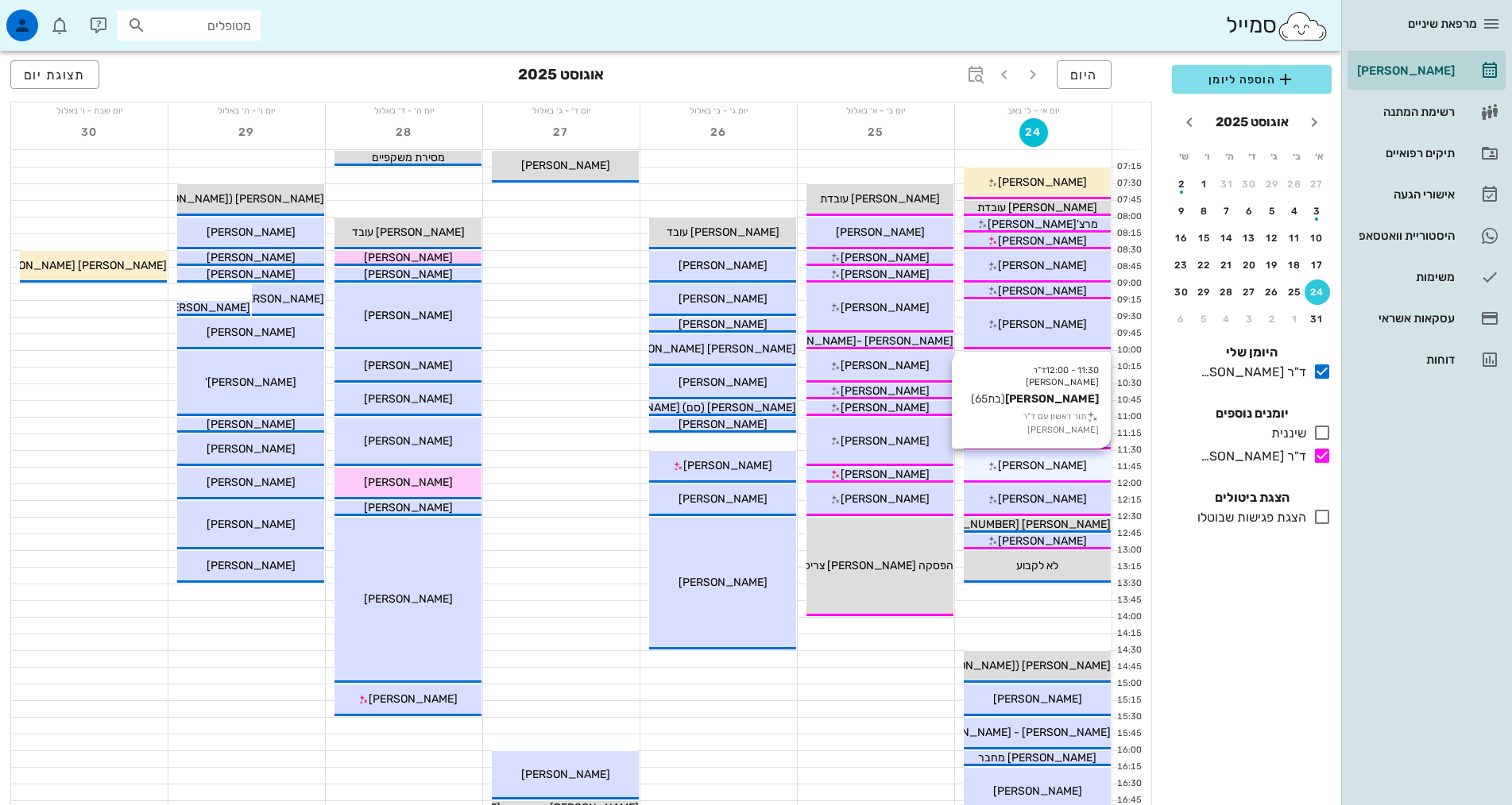
click at [1078, 466] on div "[PERSON_NAME]" at bounding box center [1037, 465] width 147 height 17
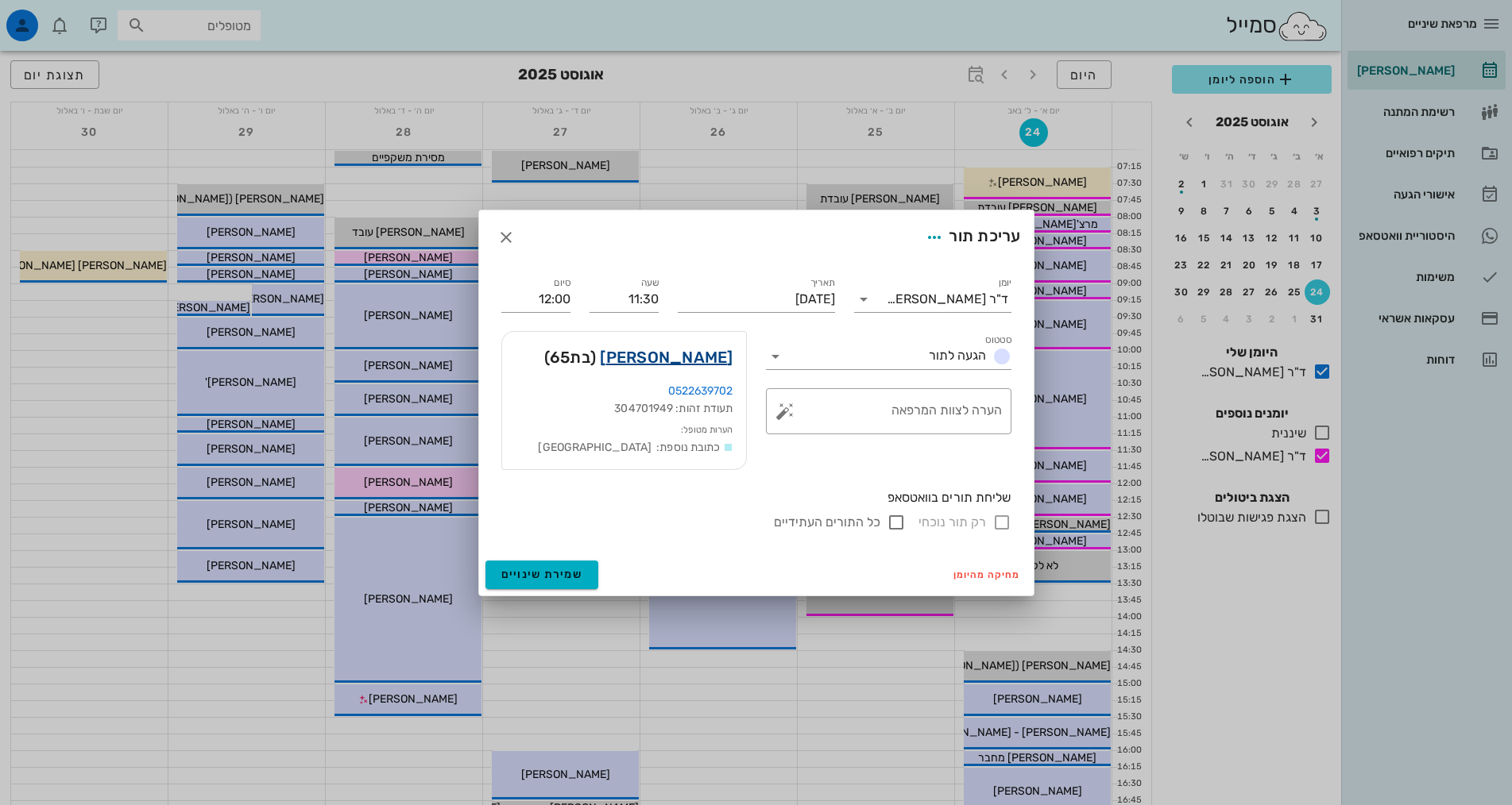
click at [675, 367] on link "[PERSON_NAME]" at bounding box center [666, 357] width 133 height 26
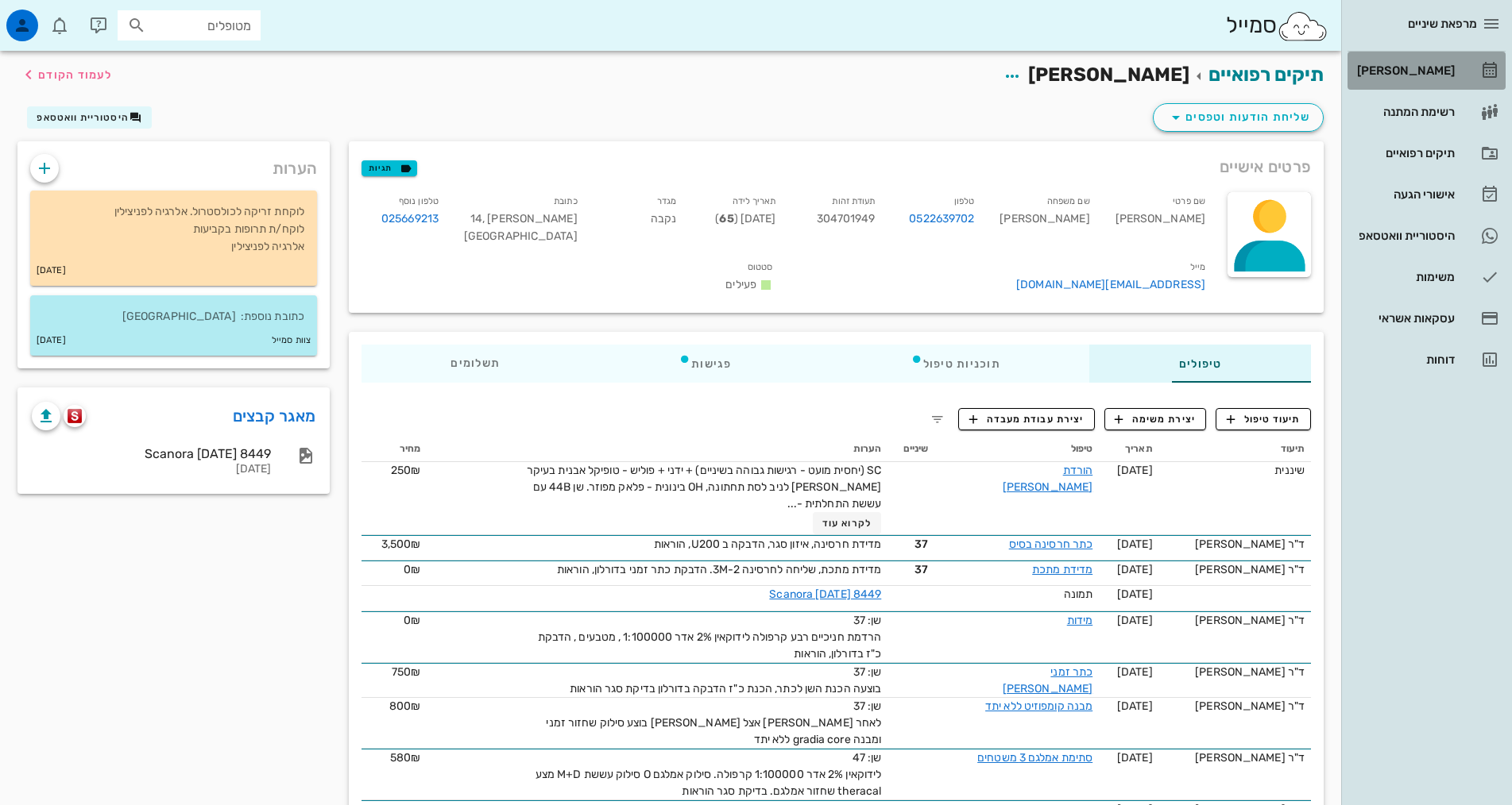
click at [1456, 52] on link "[PERSON_NAME]" at bounding box center [1426, 70] width 158 height 39
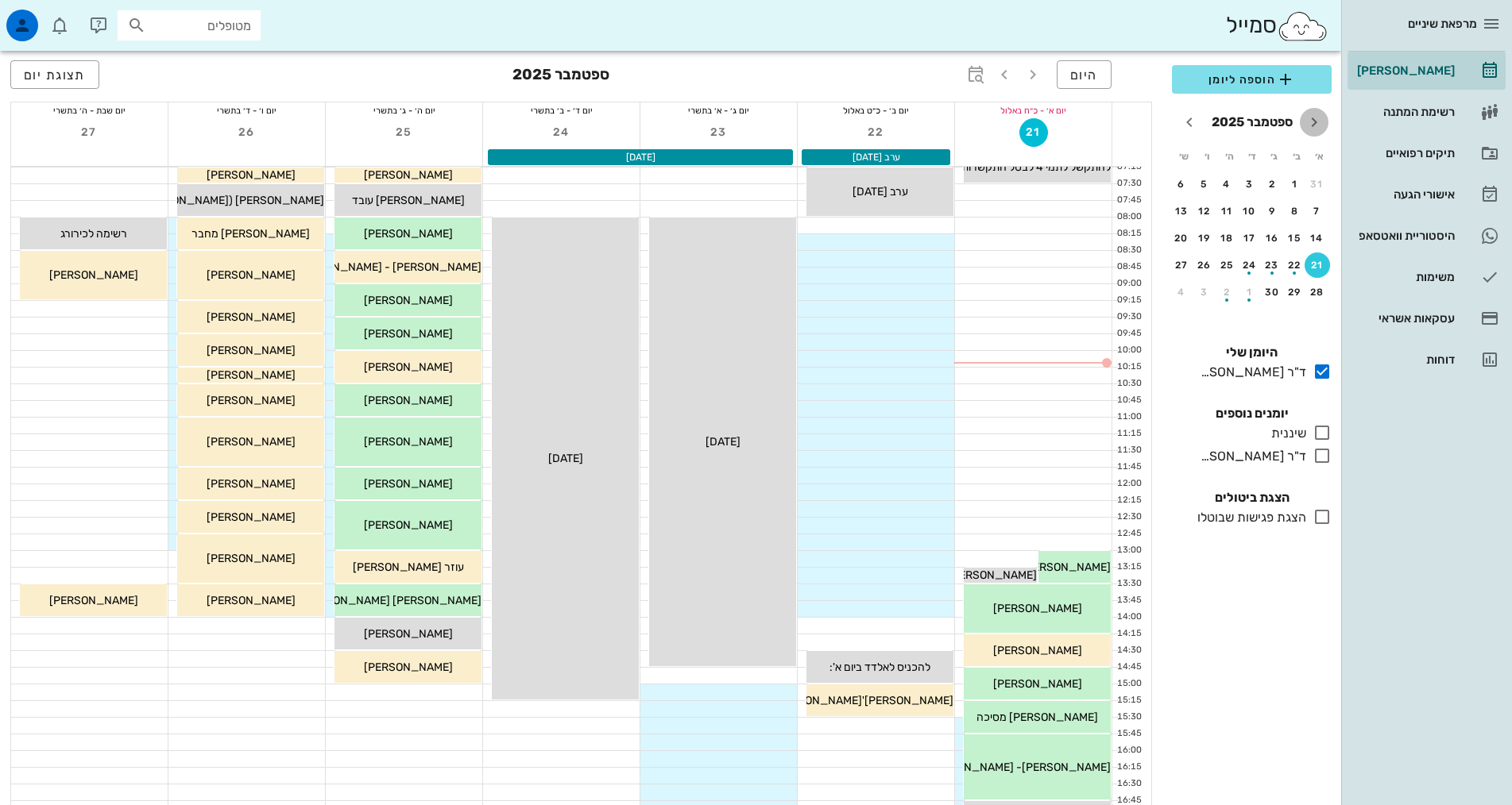
click at [1319, 126] on icon "חודש שעבר" at bounding box center [1313, 122] width 19 height 19
click at [1316, 286] on button "24" at bounding box center [1317, 293] width 26 height 26
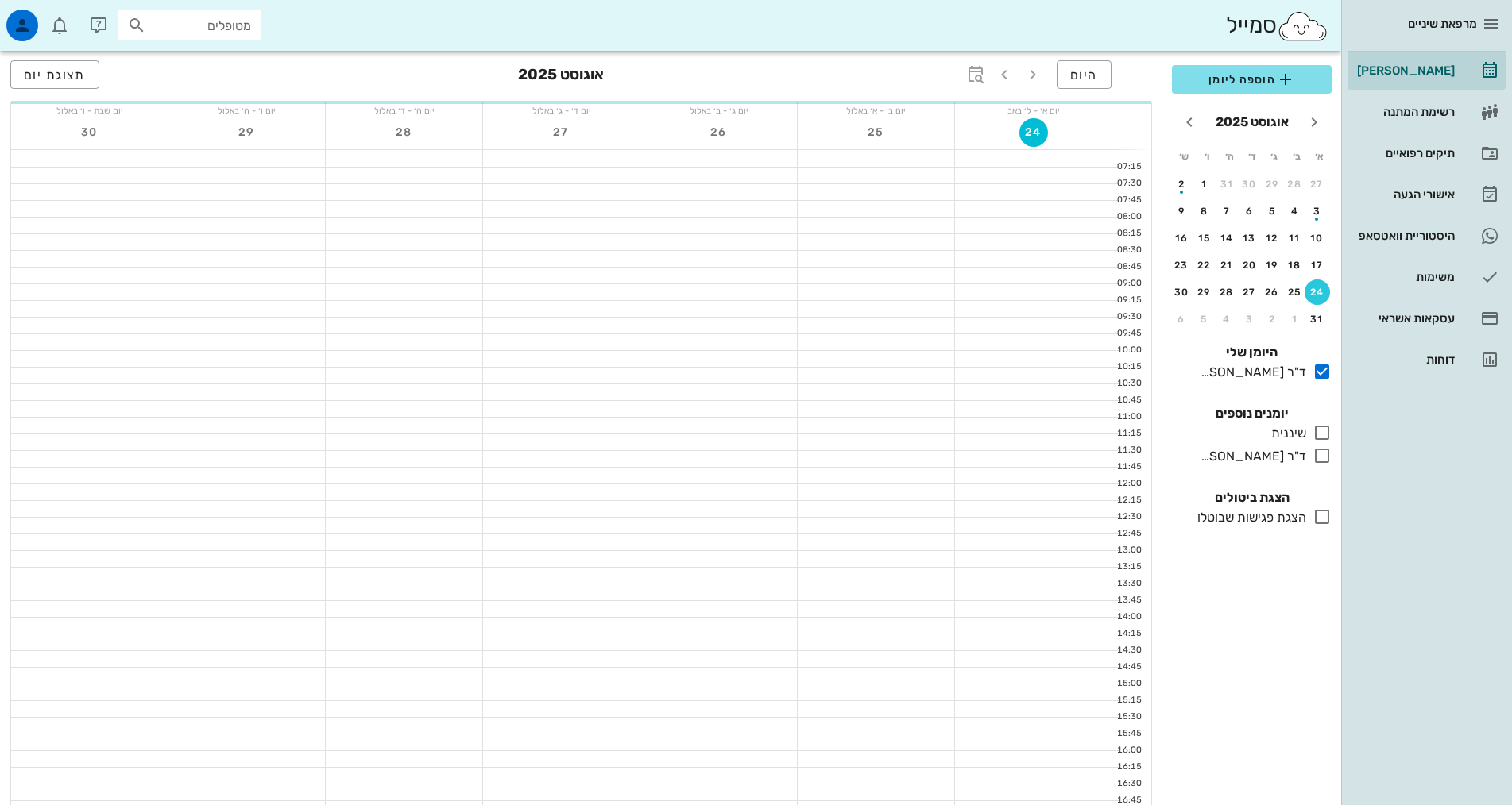
click at [1320, 455] on icon at bounding box center [1321, 455] width 19 height 19
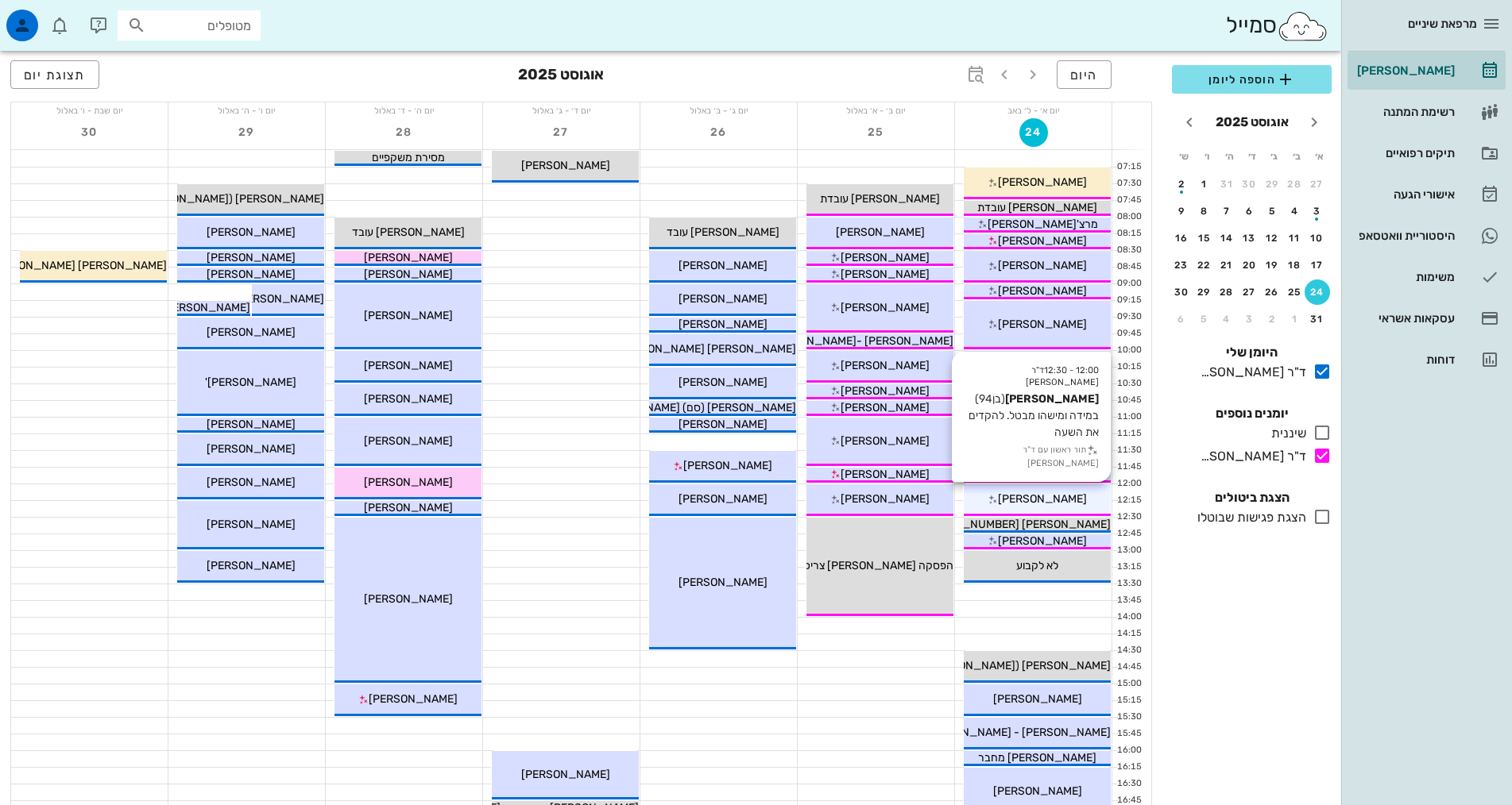
click at [997, 500] on icon at bounding box center [992, 499] width 10 height 10
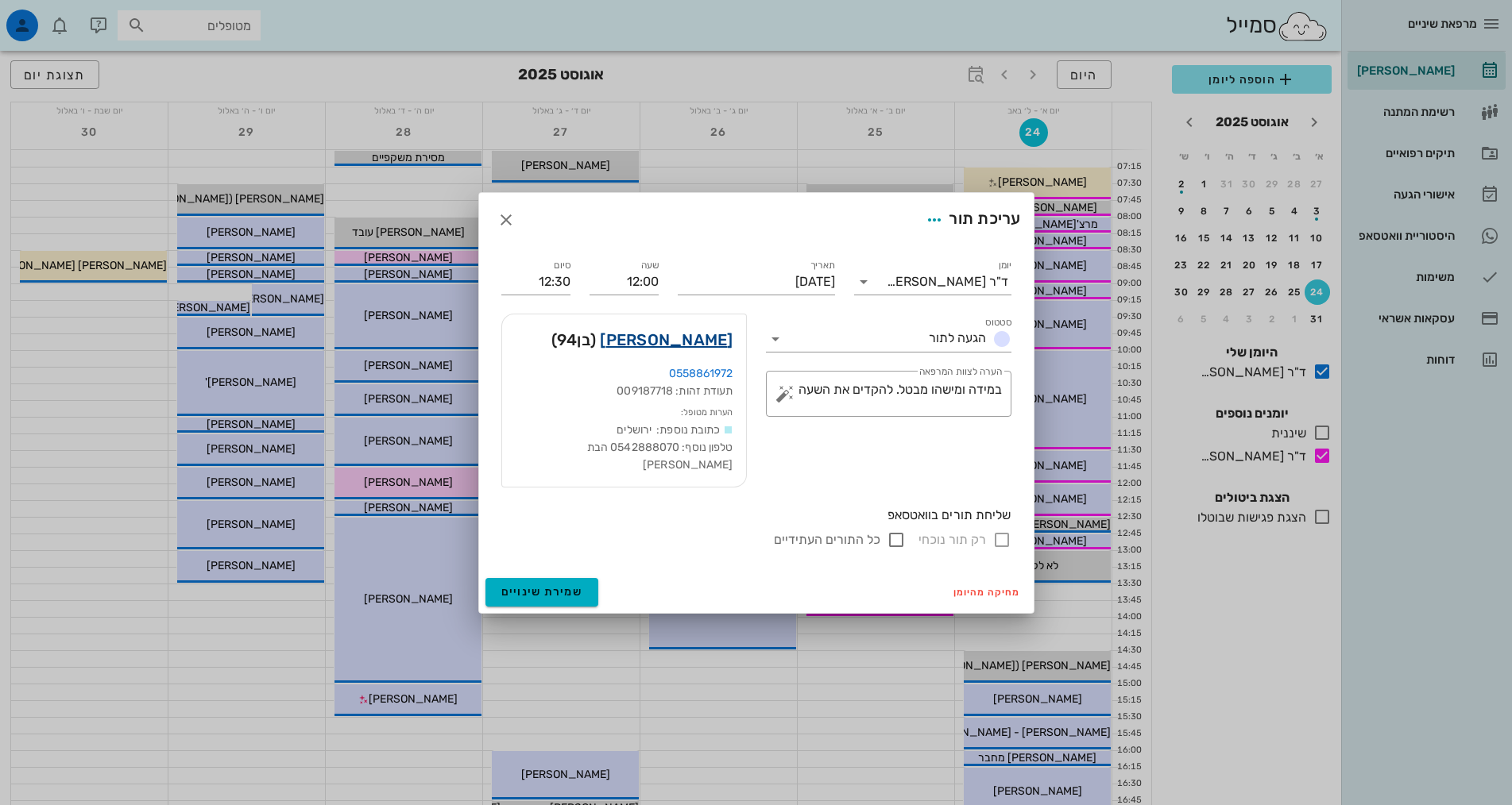
click at [724, 352] on link "[PERSON_NAME]" at bounding box center [666, 340] width 133 height 26
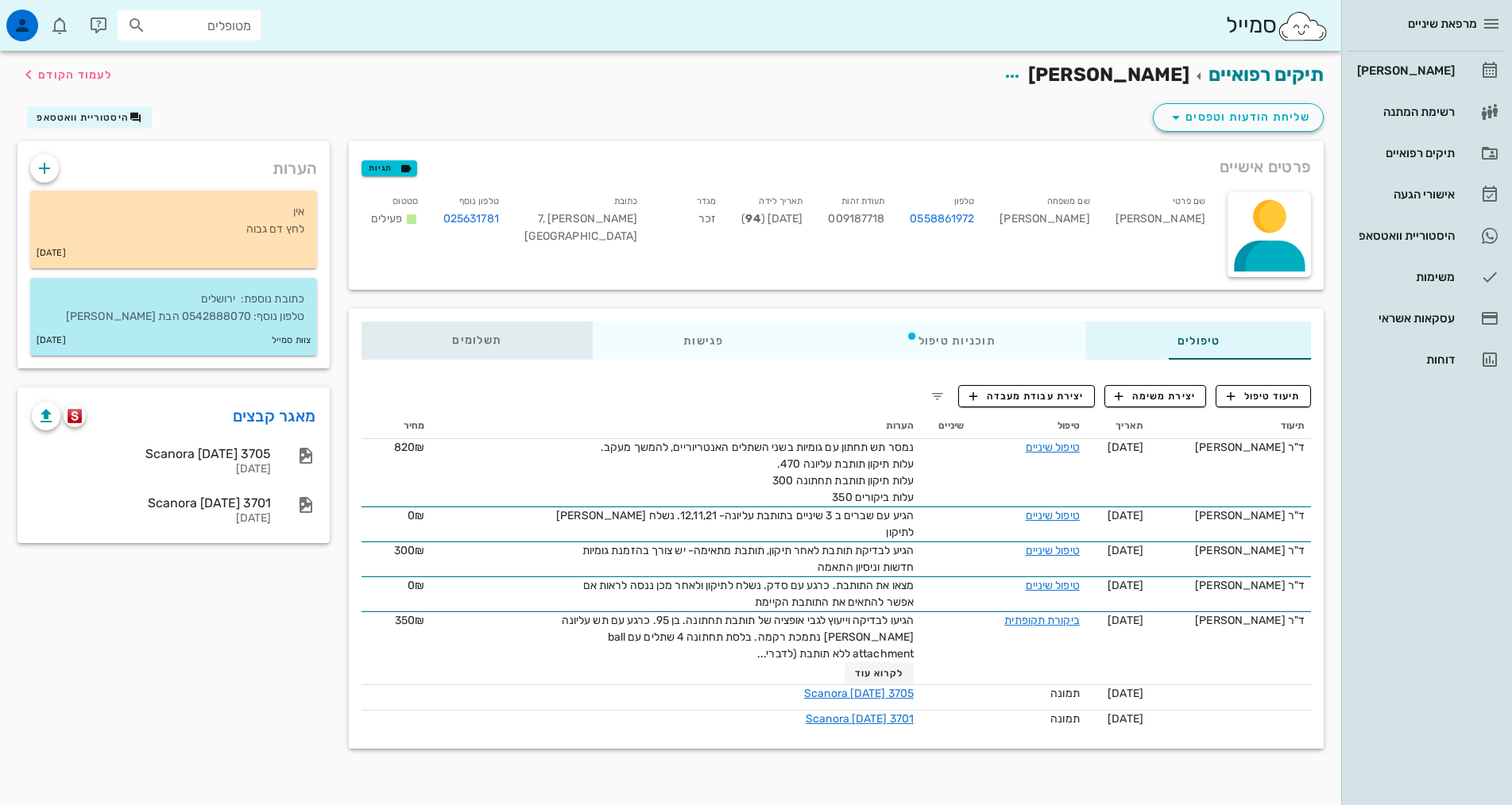
click at [452, 342] on span "תשלומים 0₪" at bounding box center [477, 340] width 49 height 11
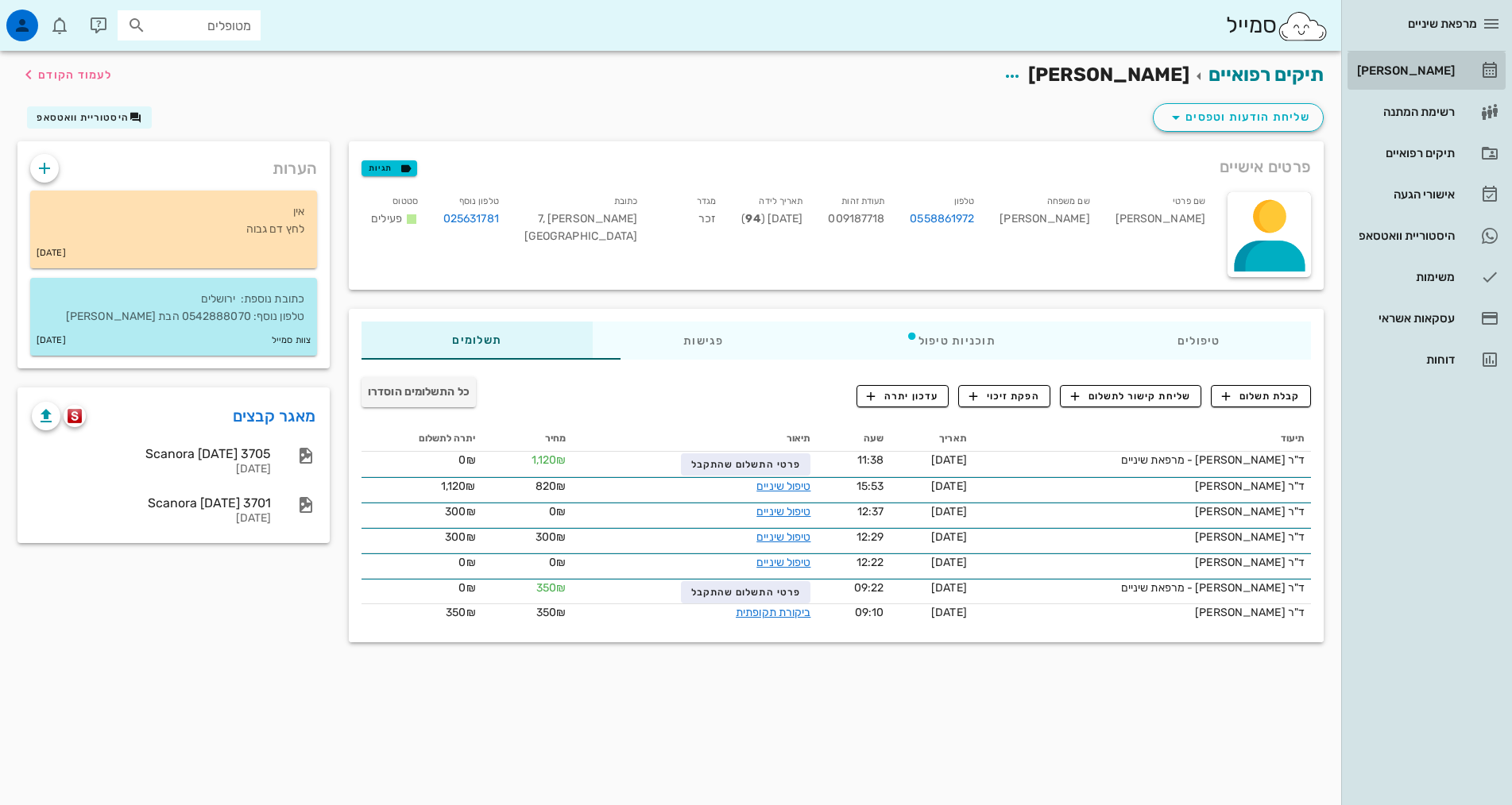
click at [1421, 68] on div "[PERSON_NAME]" at bounding box center [1404, 70] width 101 height 13
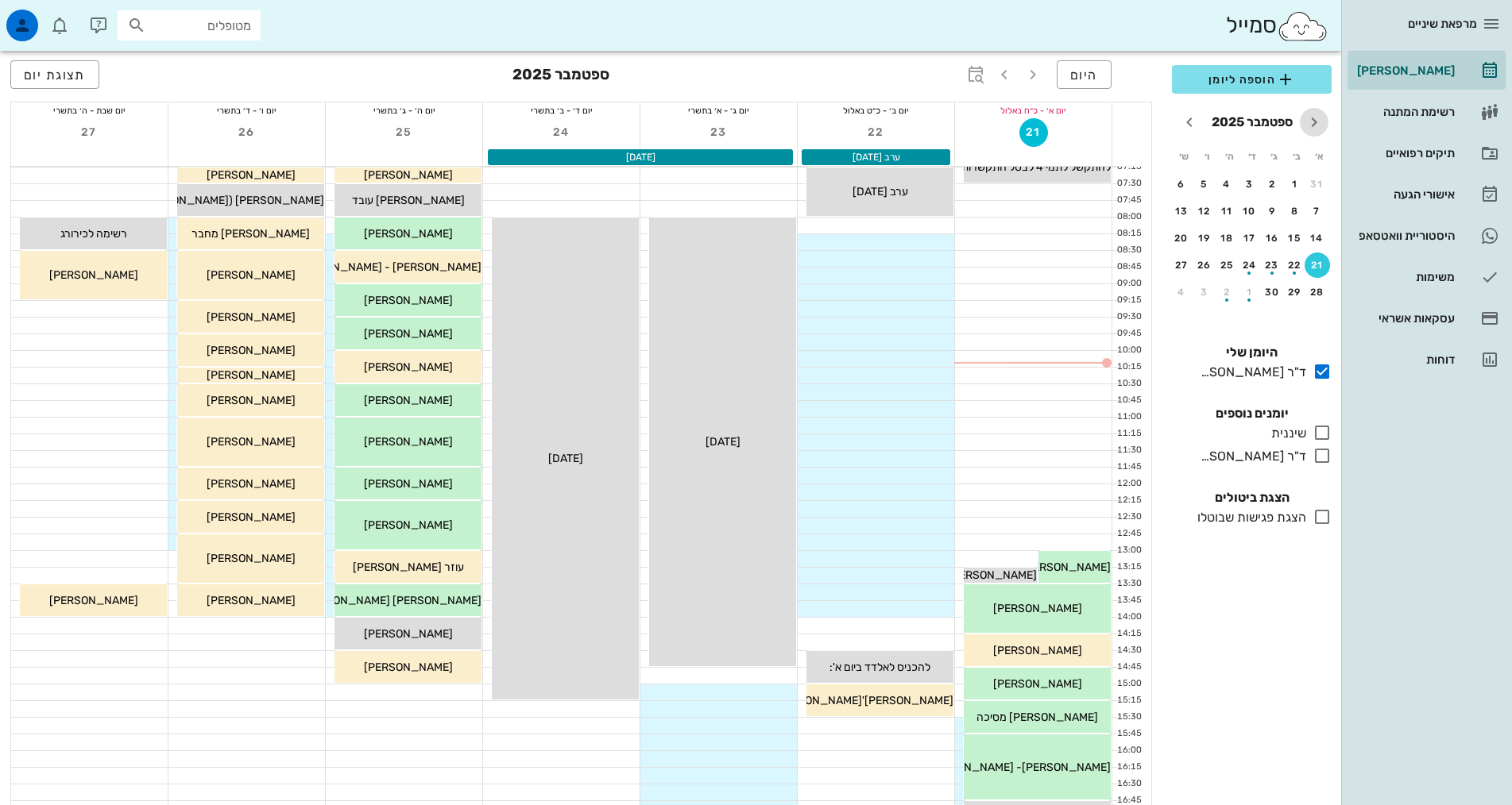
click at [1311, 123] on icon "חודש שעבר" at bounding box center [1313, 122] width 19 height 19
drag, startPoint x: 1321, startPoint y: 290, endPoint x: 1303, endPoint y: 424, distance: 135.2
click at [1321, 291] on div "24" at bounding box center [1317, 292] width 26 height 11
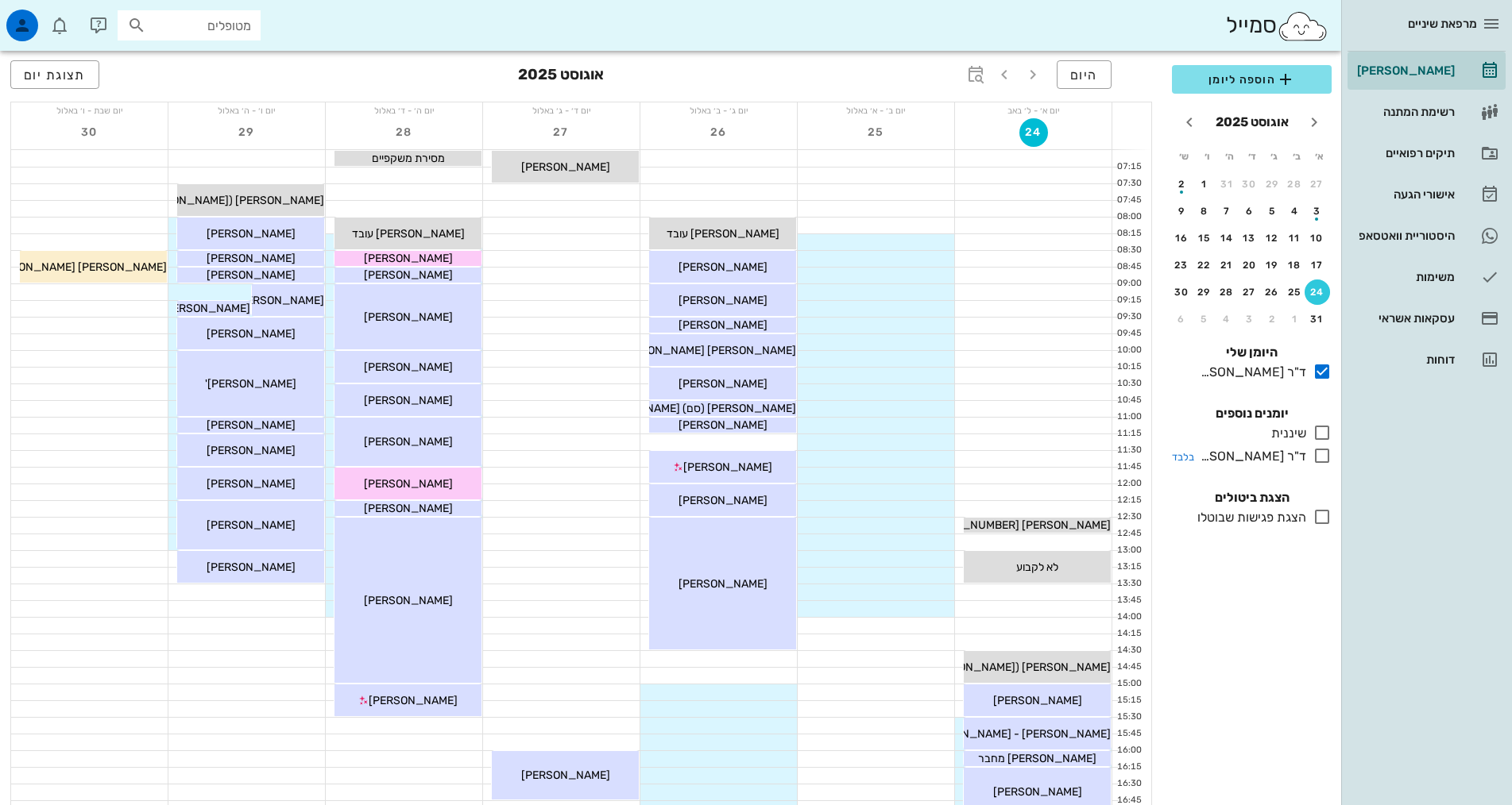
click at [1323, 457] on icon at bounding box center [1321, 455] width 19 height 19
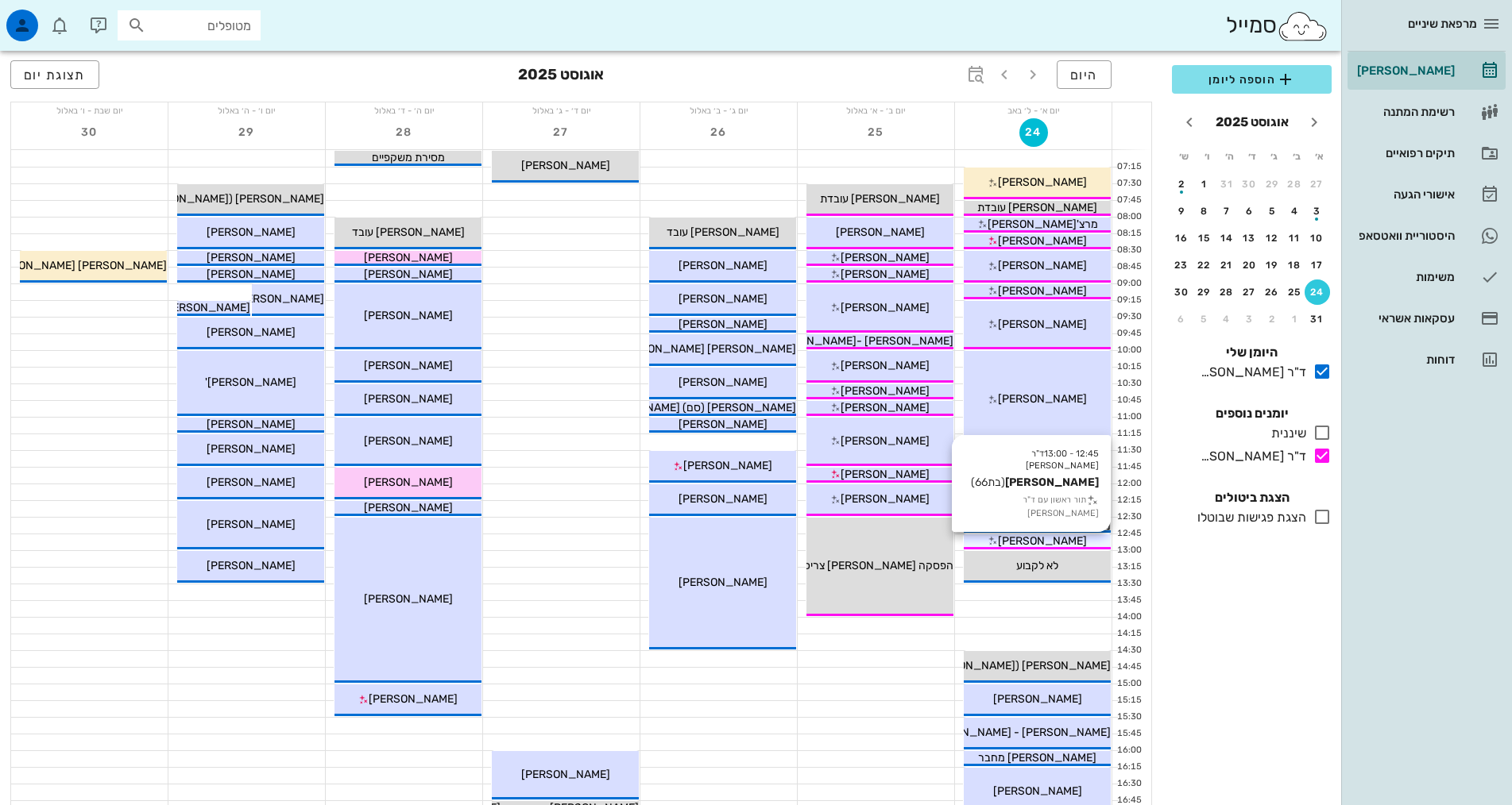
click at [1070, 543] on div "[PERSON_NAME]" at bounding box center [1037, 541] width 147 height 17
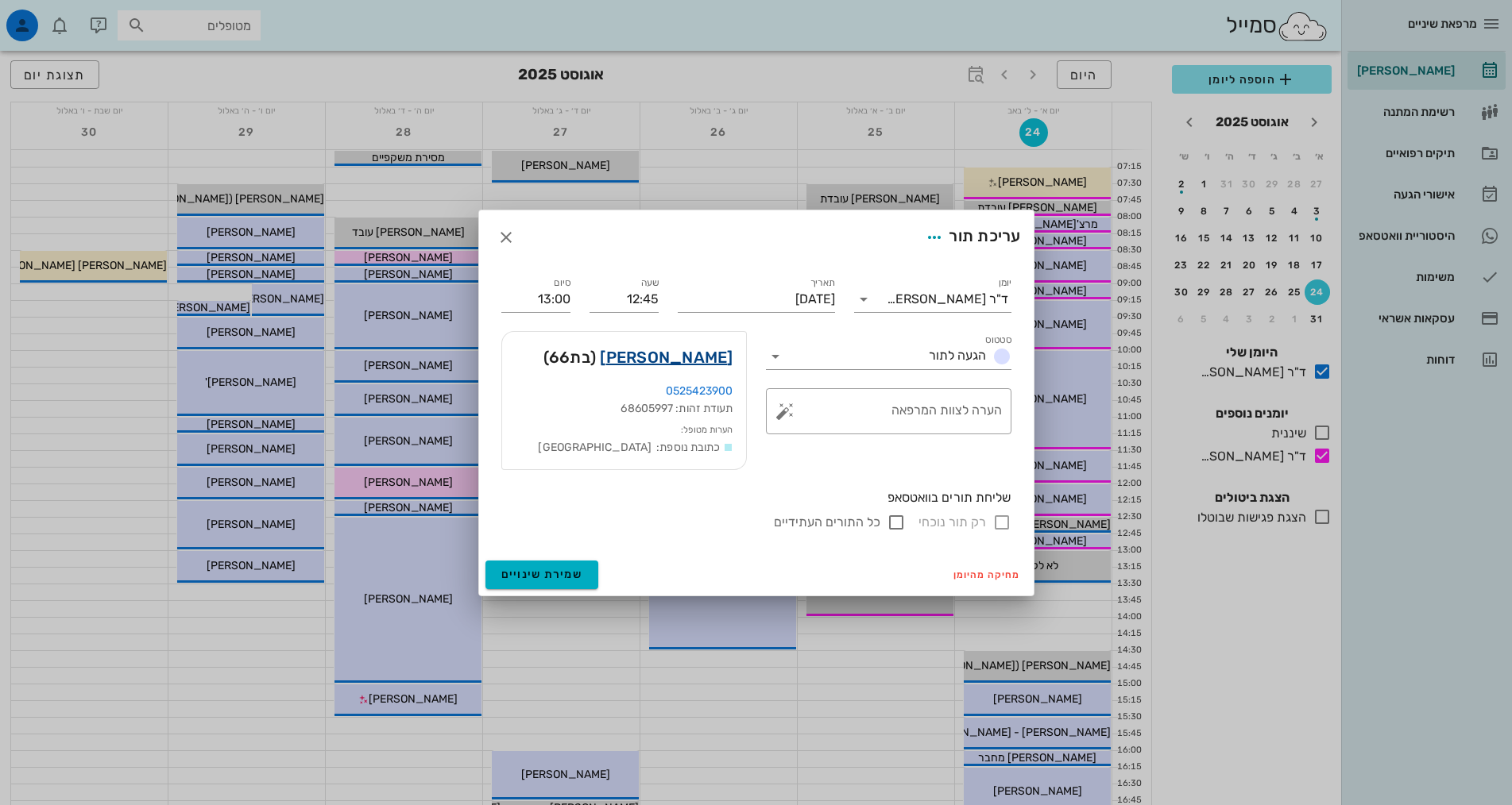
click at [713, 356] on link "[PERSON_NAME]" at bounding box center [666, 357] width 133 height 26
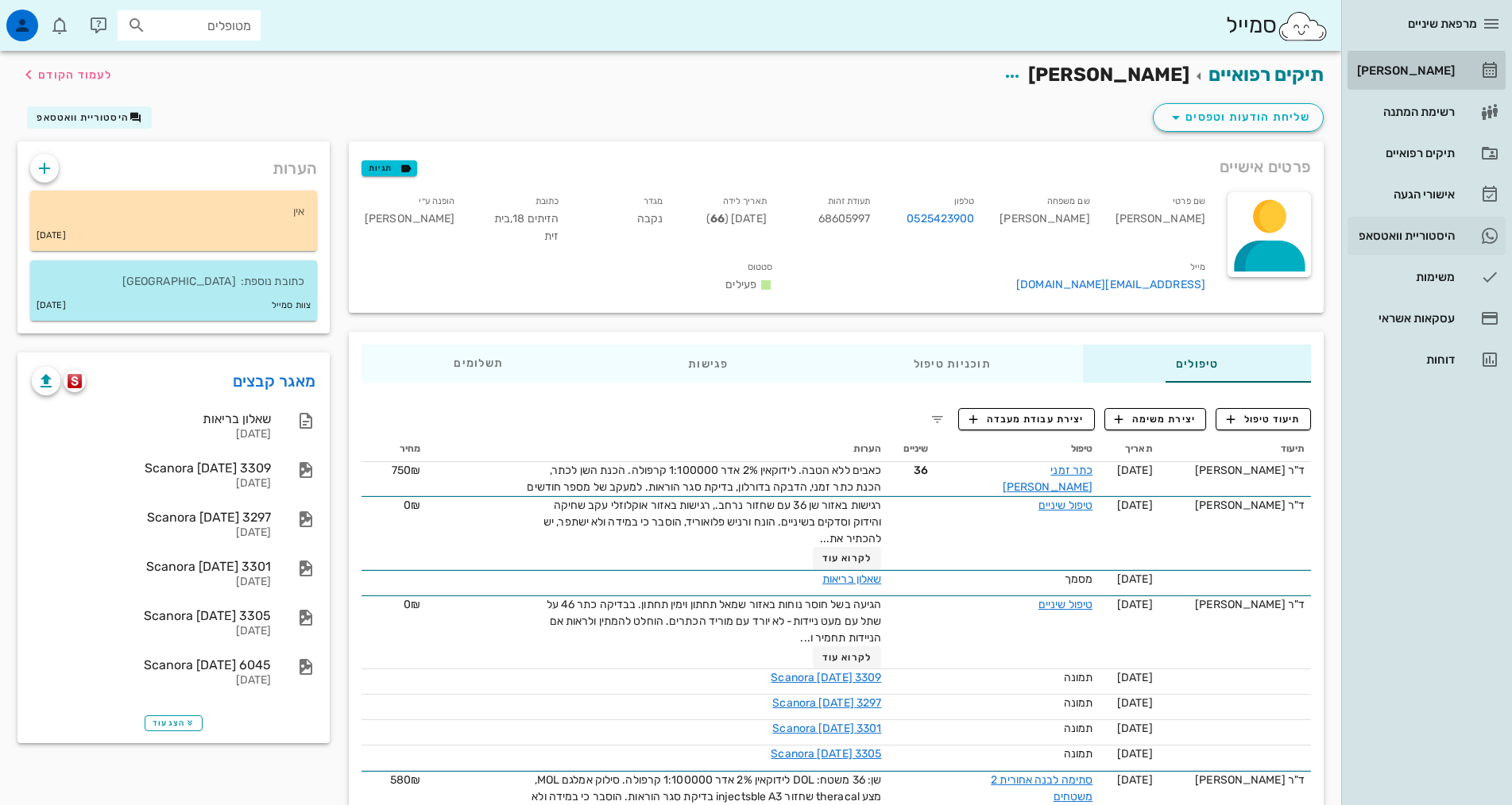
click at [1371, 74] on div "[PERSON_NAME]" at bounding box center [1404, 70] width 101 height 13
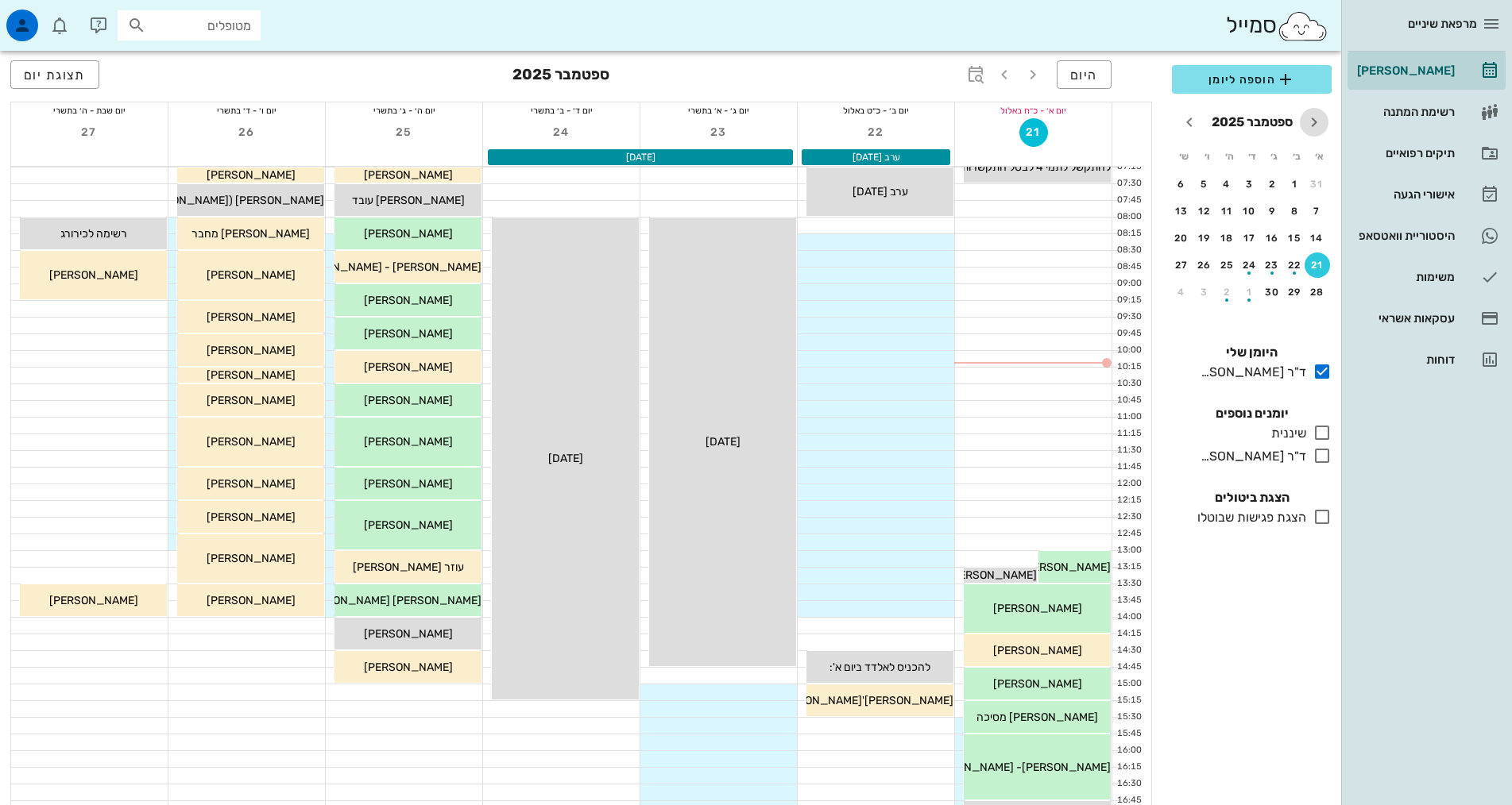
click at [1316, 123] on icon "חודש שעבר" at bounding box center [1313, 122] width 19 height 19
drag, startPoint x: 1319, startPoint y: 283, endPoint x: 1323, endPoint y: 449, distance: 166.0
click at [1318, 284] on button "24" at bounding box center [1317, 293] width 26 height 26
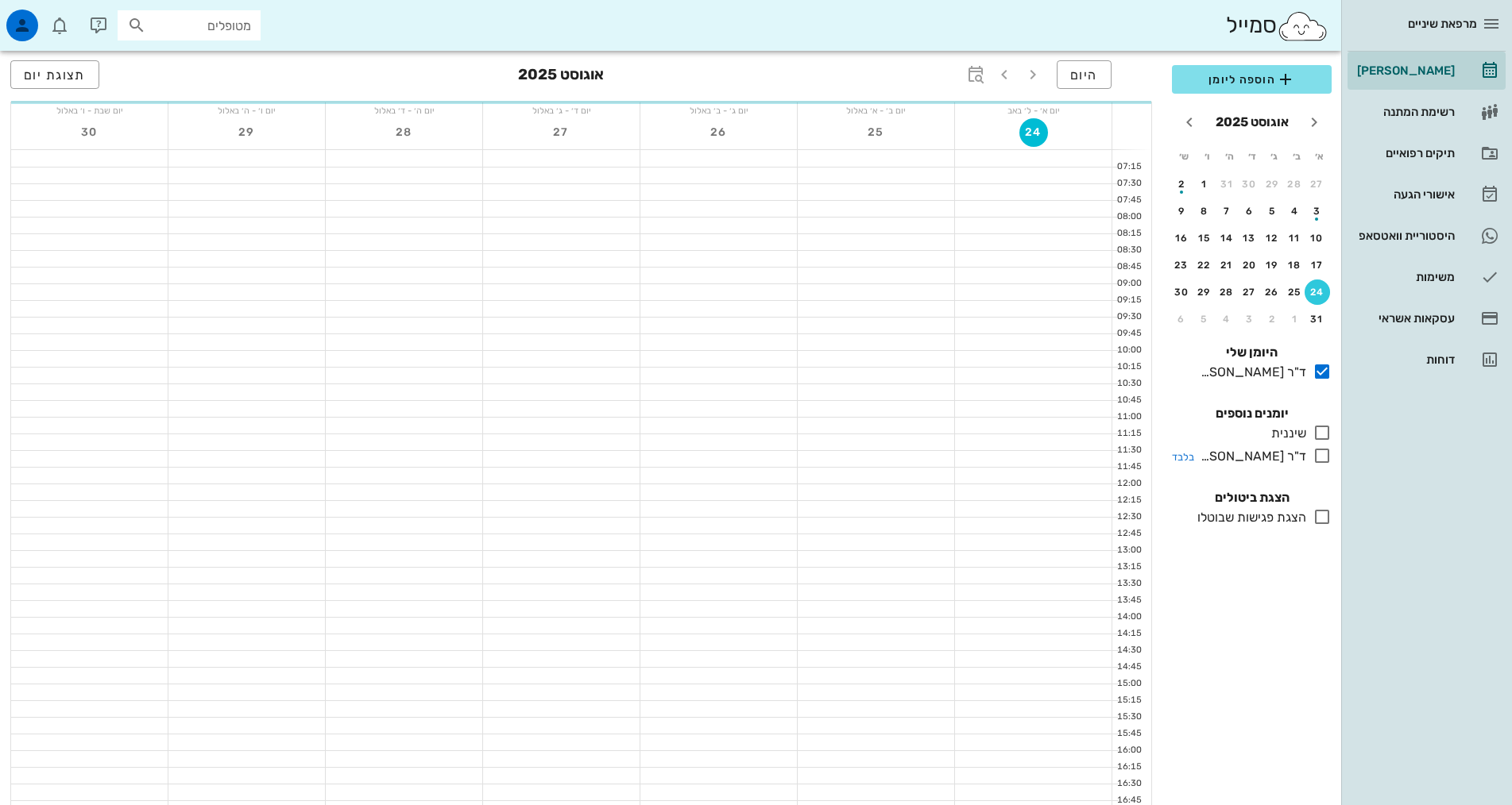
click at [1327, 453] on icon at bounding box center [1321, 455] width 19 height 19
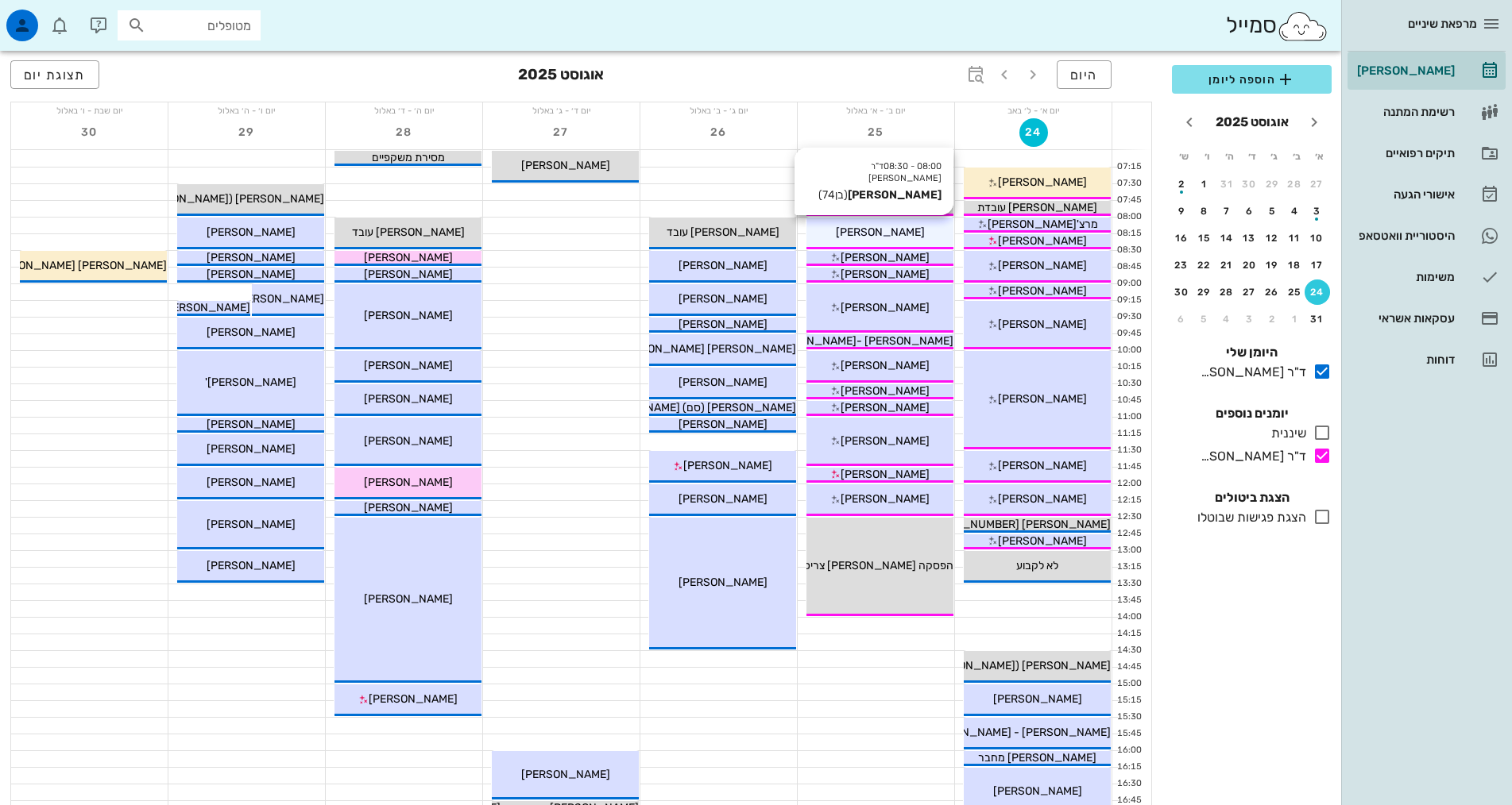
click at [892, 242] on div "08:00 - 08:30 ד"ר [PERSON_NAME] [PERSON_NAME] (בן 74 ) [PERSON_NAME]" at bounding box center [880, 233] width 147 height 32
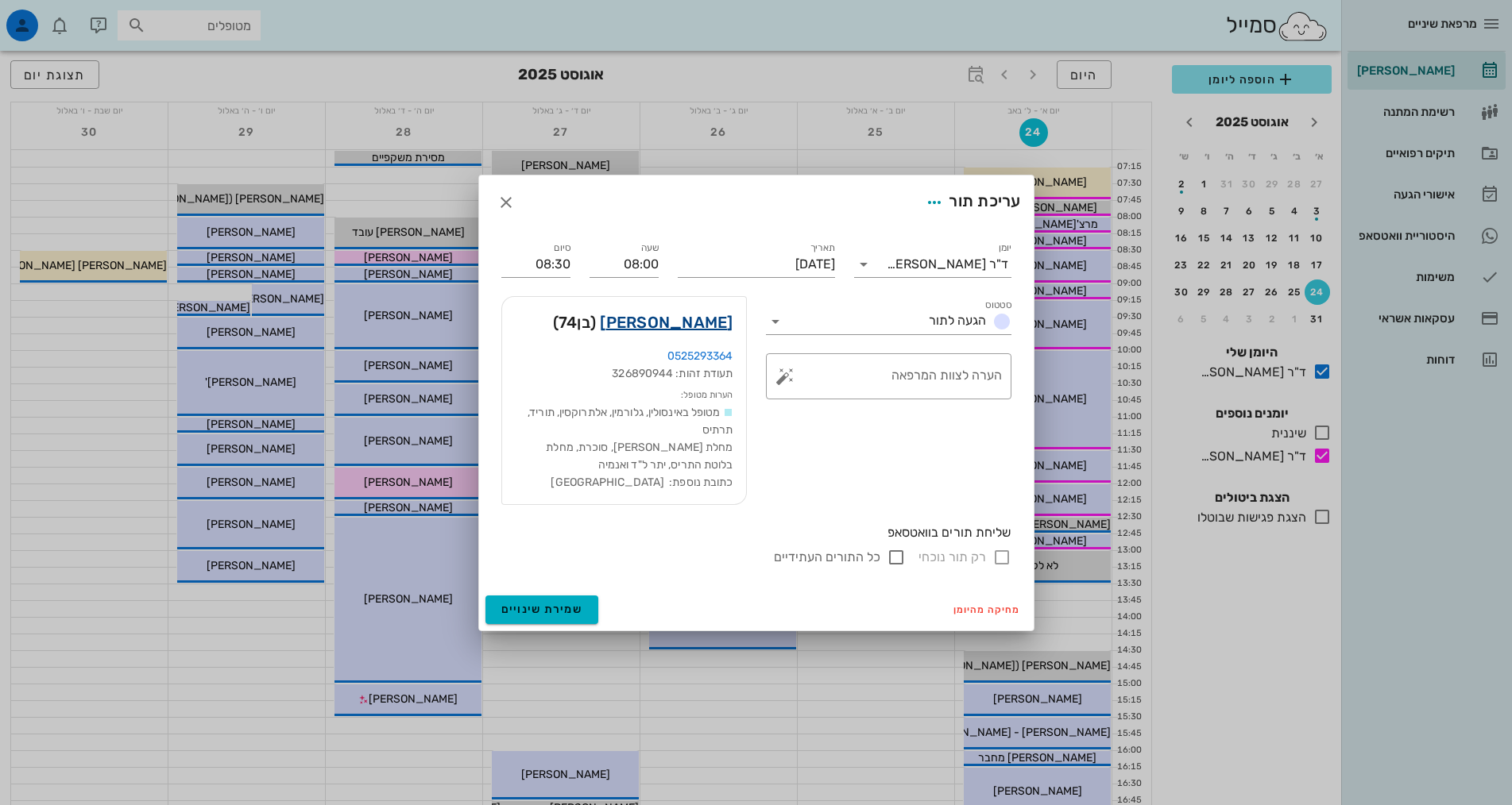
click at [670, 322] on link "[PERSON_NAME]" at bounding box center [666, 322] width 133 height 26
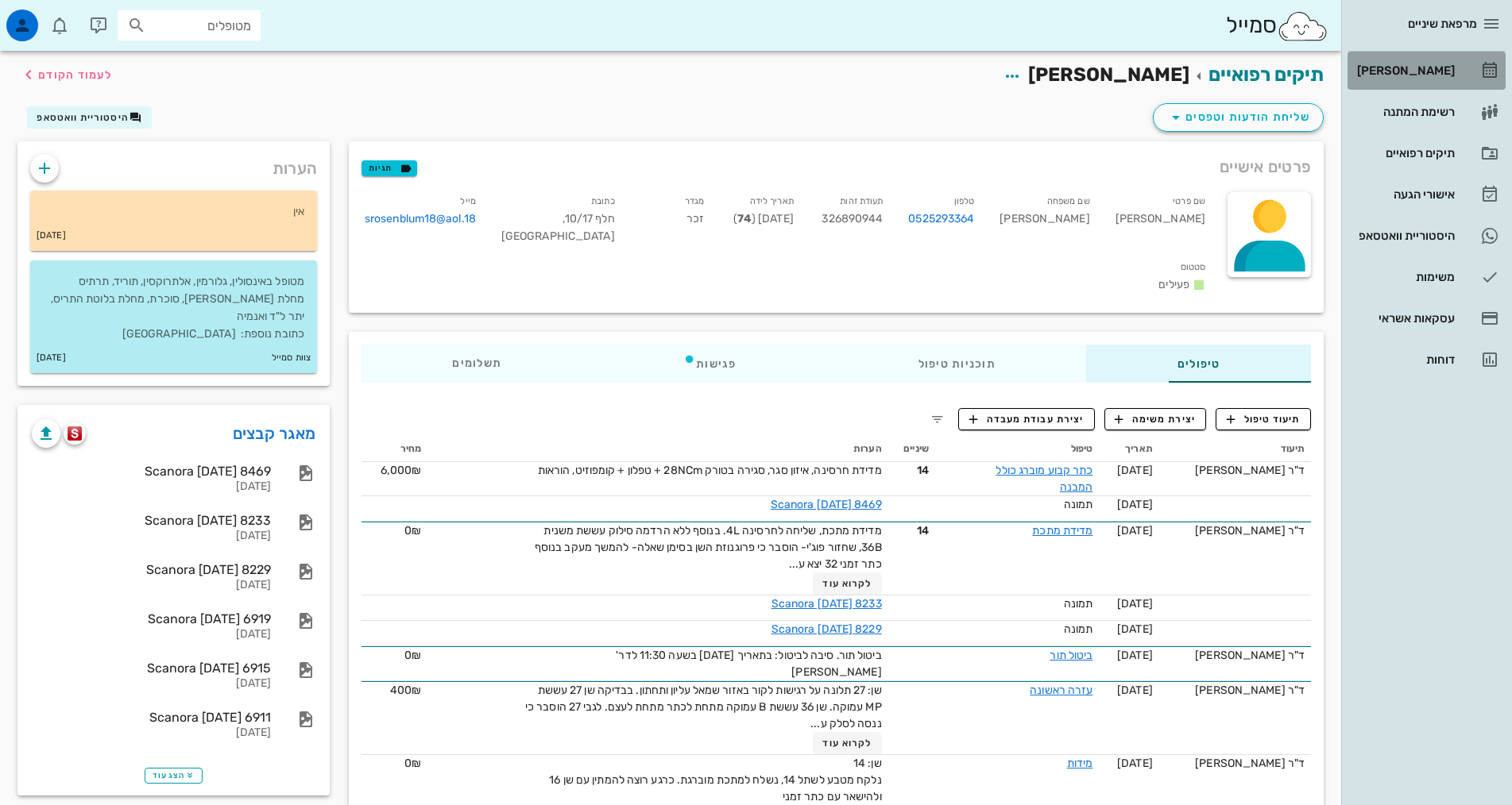
click at [1456, 76] on link "[PERSON_NAME]" at bounding box center [1426, 70] width 158 height 39
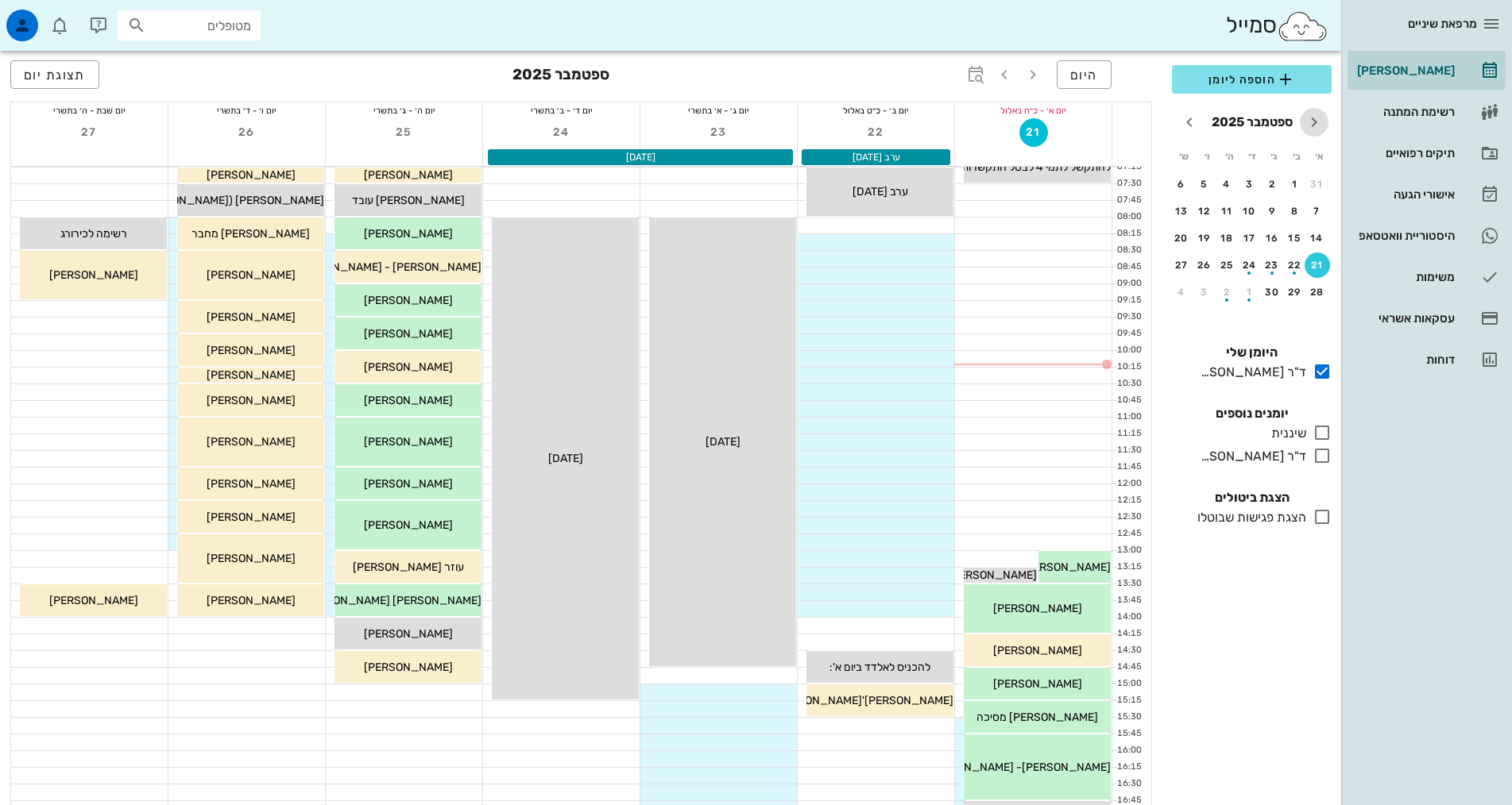
click at [1320, 113] on icon "חודש שעבר" at bounding box center [1313, 122] width 19 height 19
click at [1302, 292] on div "25" at bounding box center [1295, 292] width 26 height 11
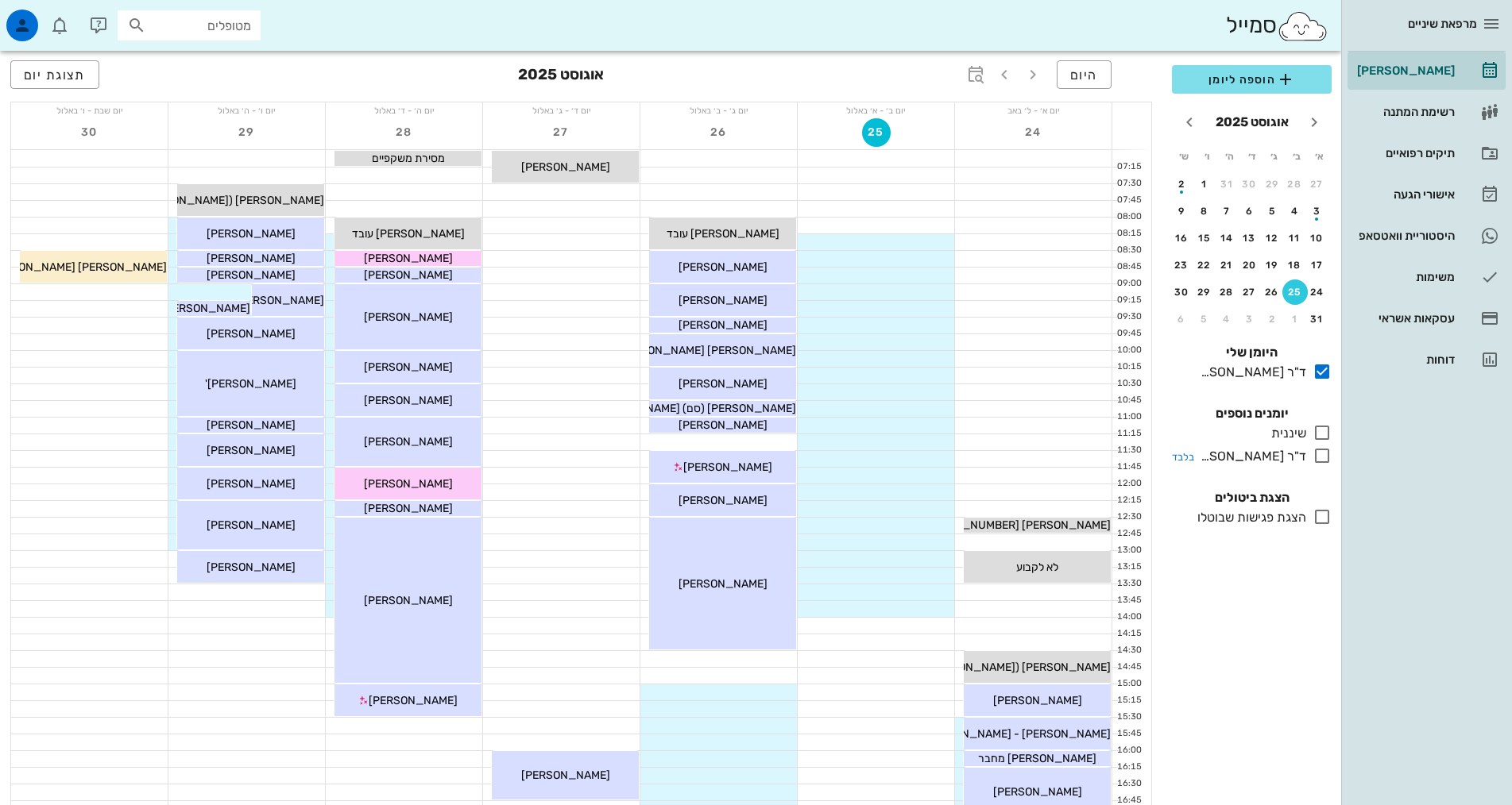
click at [1320, 452] on icon at bounding box center [1321, 455] width 19 height 19
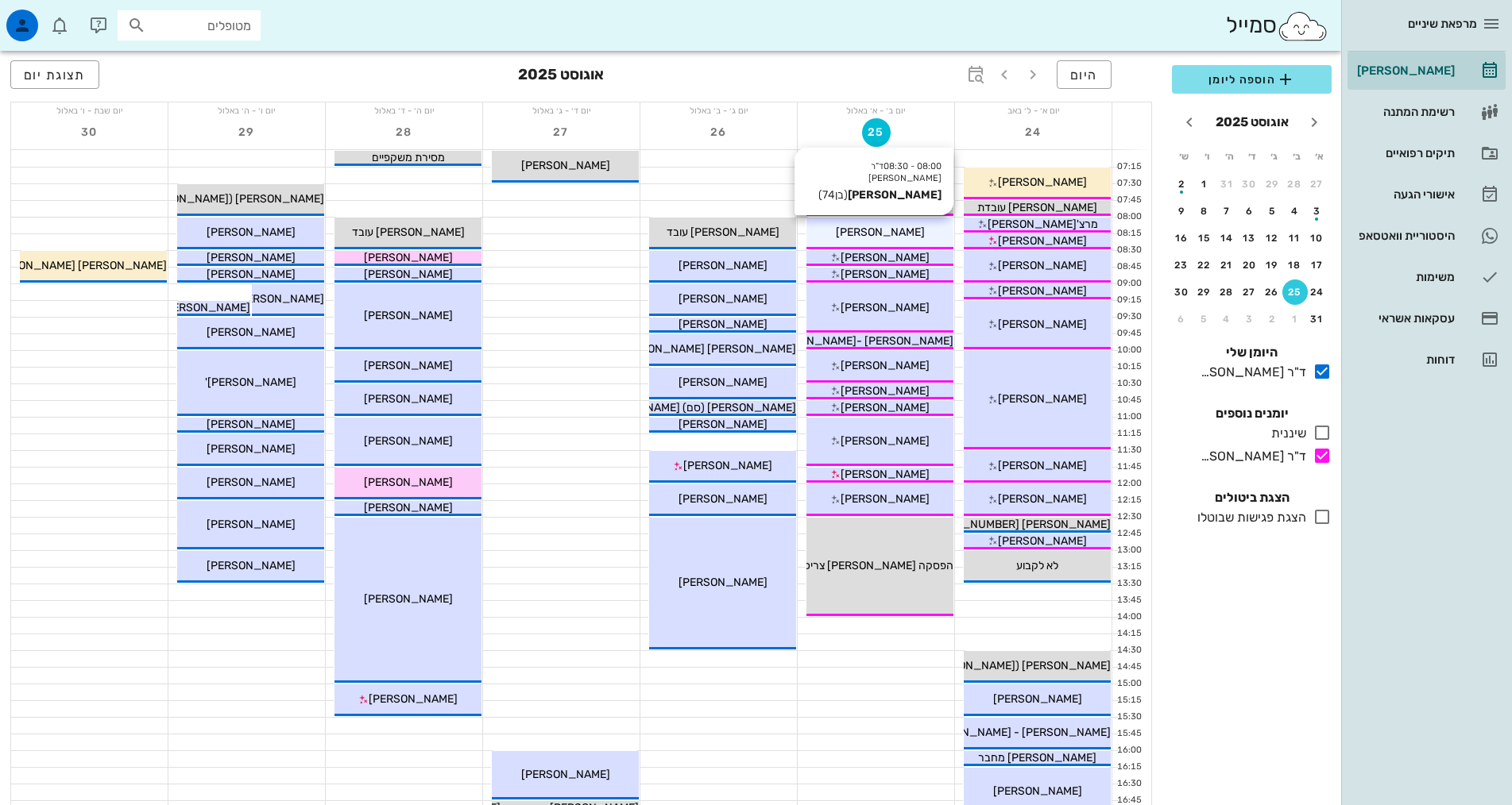
click at [911, 239] on div "[PERSON_NAME]" at bounding box center [880, 231] width 147 height 17
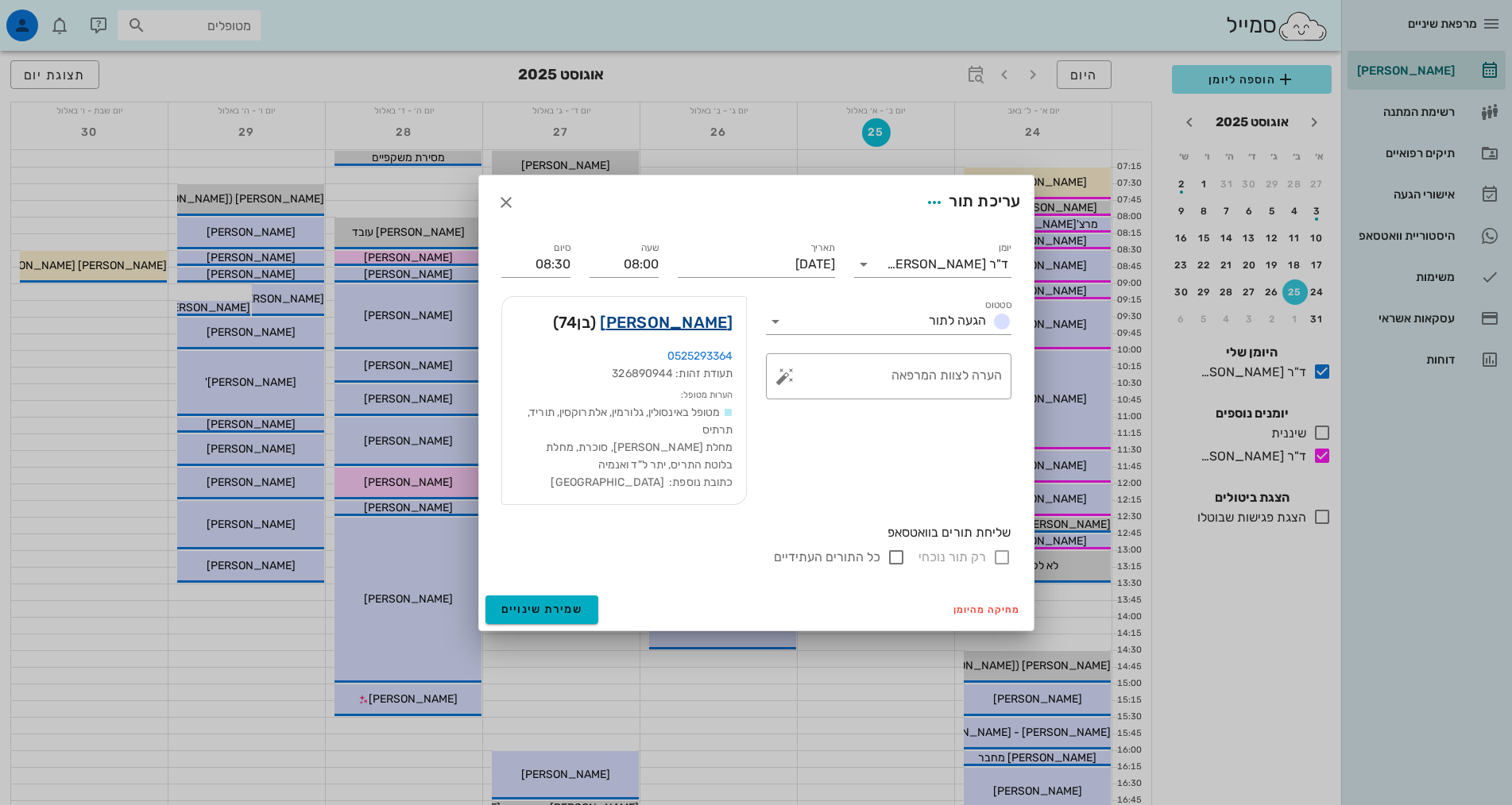
click at [687, 323] on link "[PERSON_NAME]" at bounding box center [666, 322] width 133 height 26
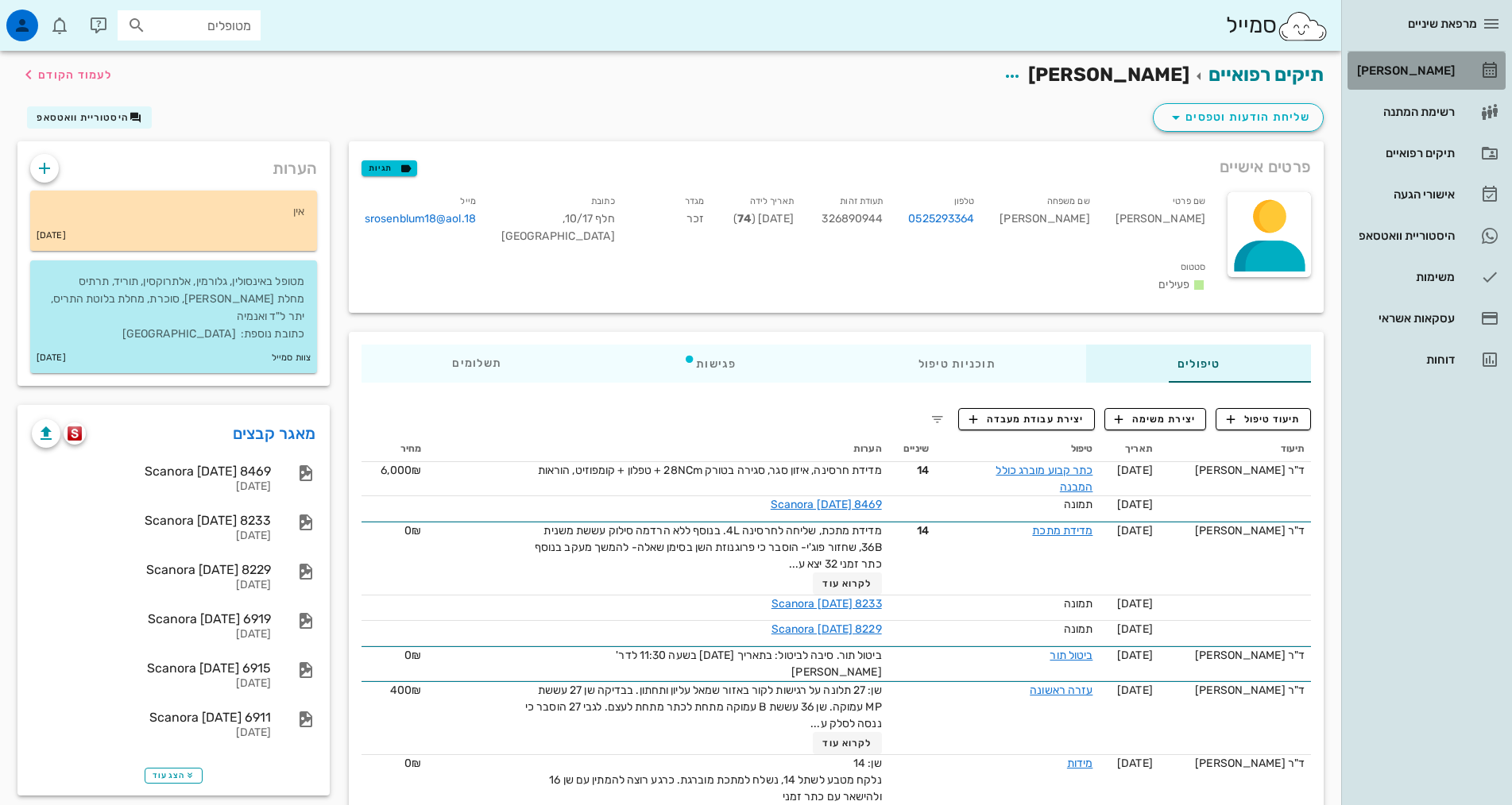
click at [1425, 63] on div "[PERSON_NAME]" at bounding box center [1404, 71] width 101 height 26
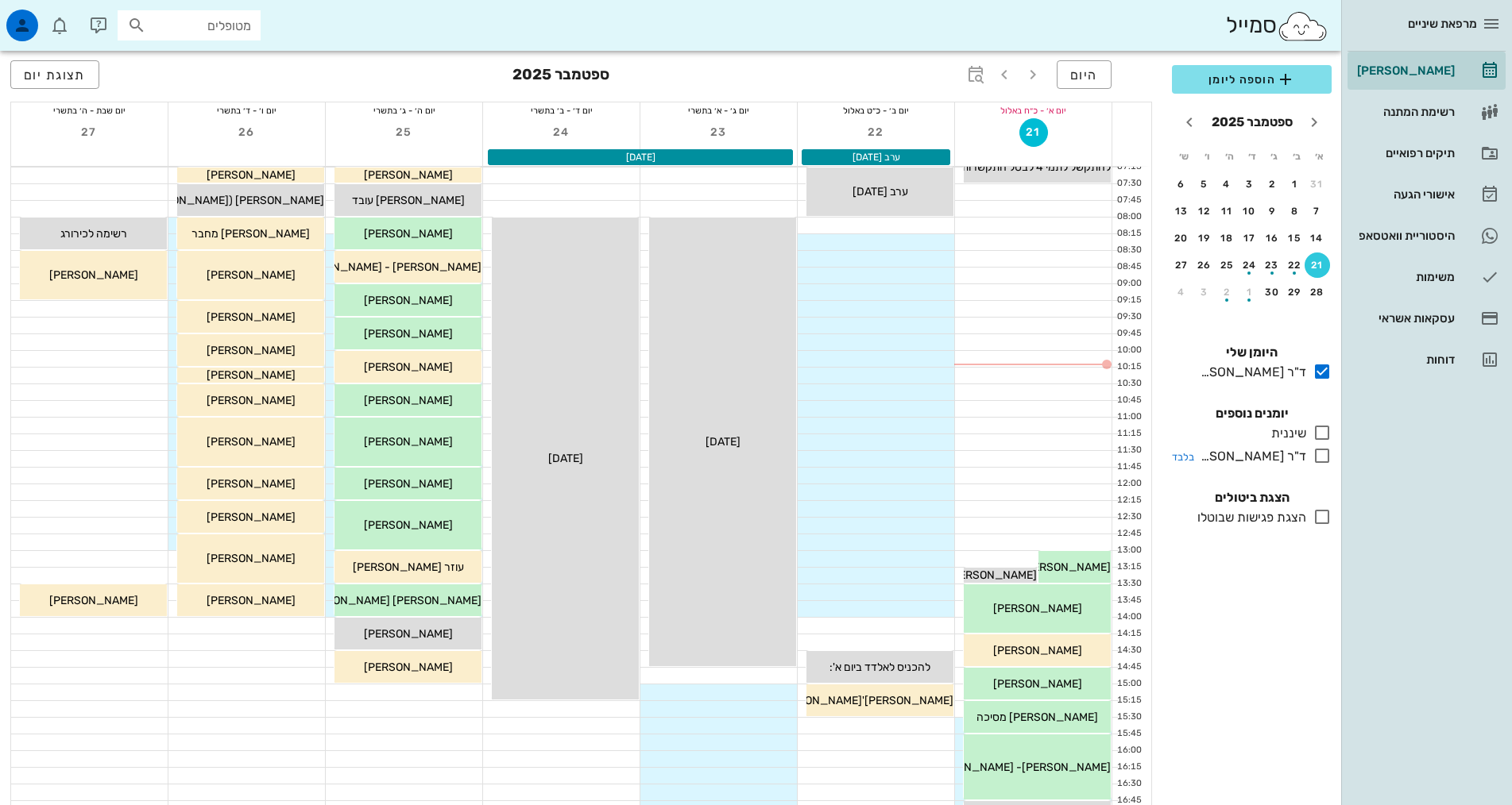
click at [1319, 462] on icon at bounding box center [1321, 455] width 19 height 19
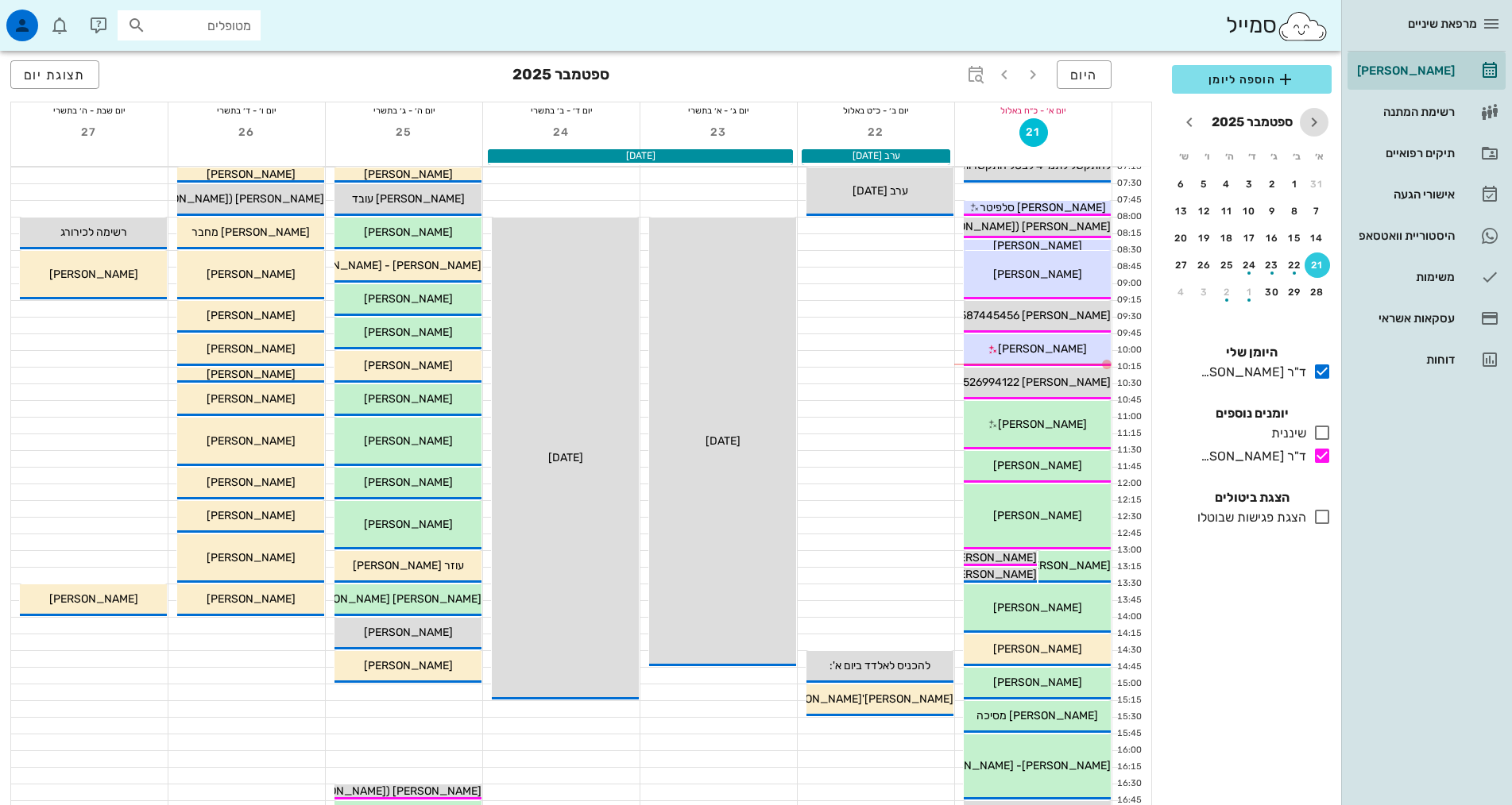
click at [1320, 115] on icon "חודש שעבר" at bounding box center [1313, 122] width 19 height 19
click at [1319, 296] on div "24" at bounding box center [1317, 292] width 26 height 11
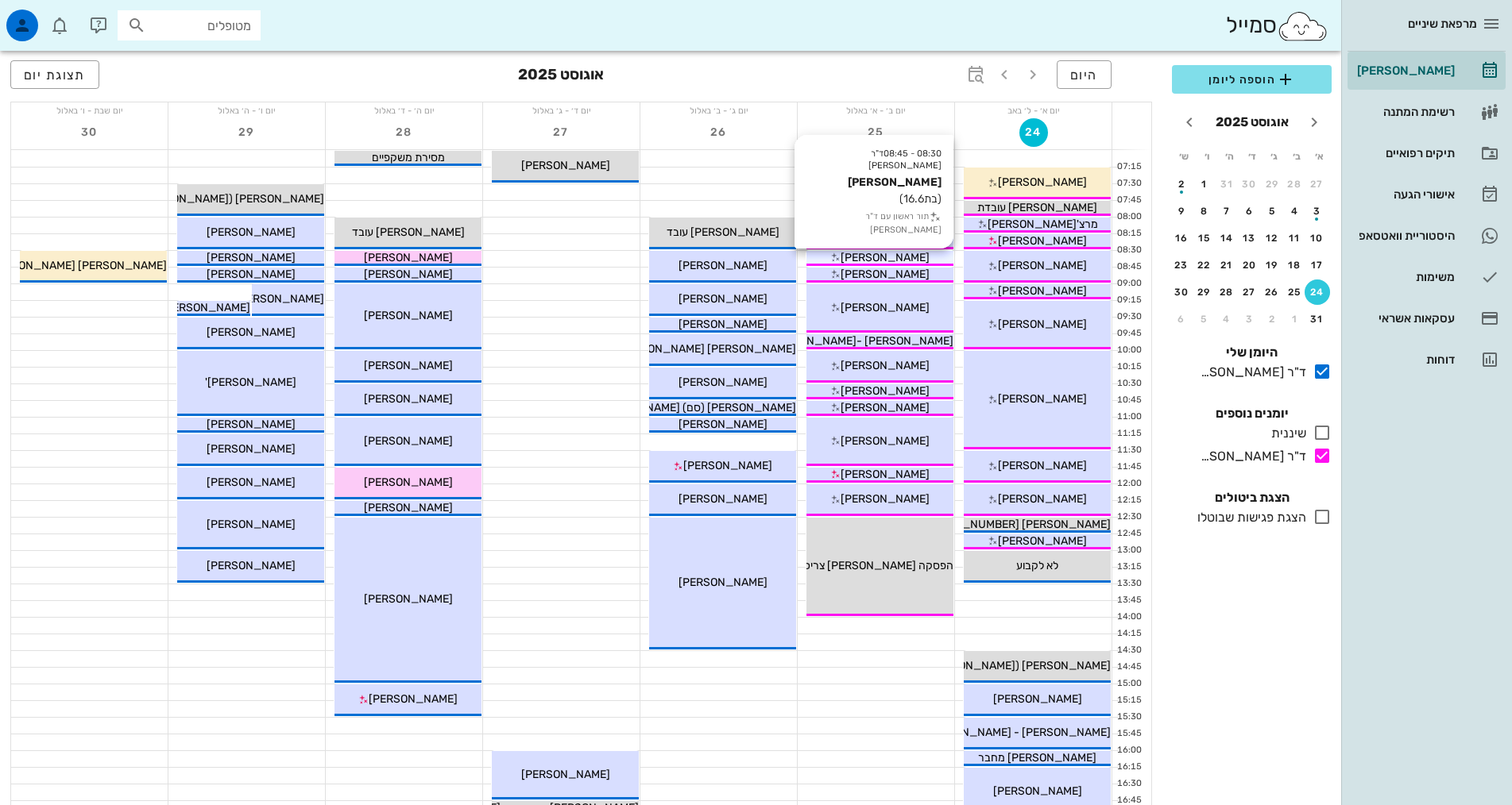
click at [927, 255] on div "[PERSON_NAME]" at bounding box center [880, 257] width 147 height 17
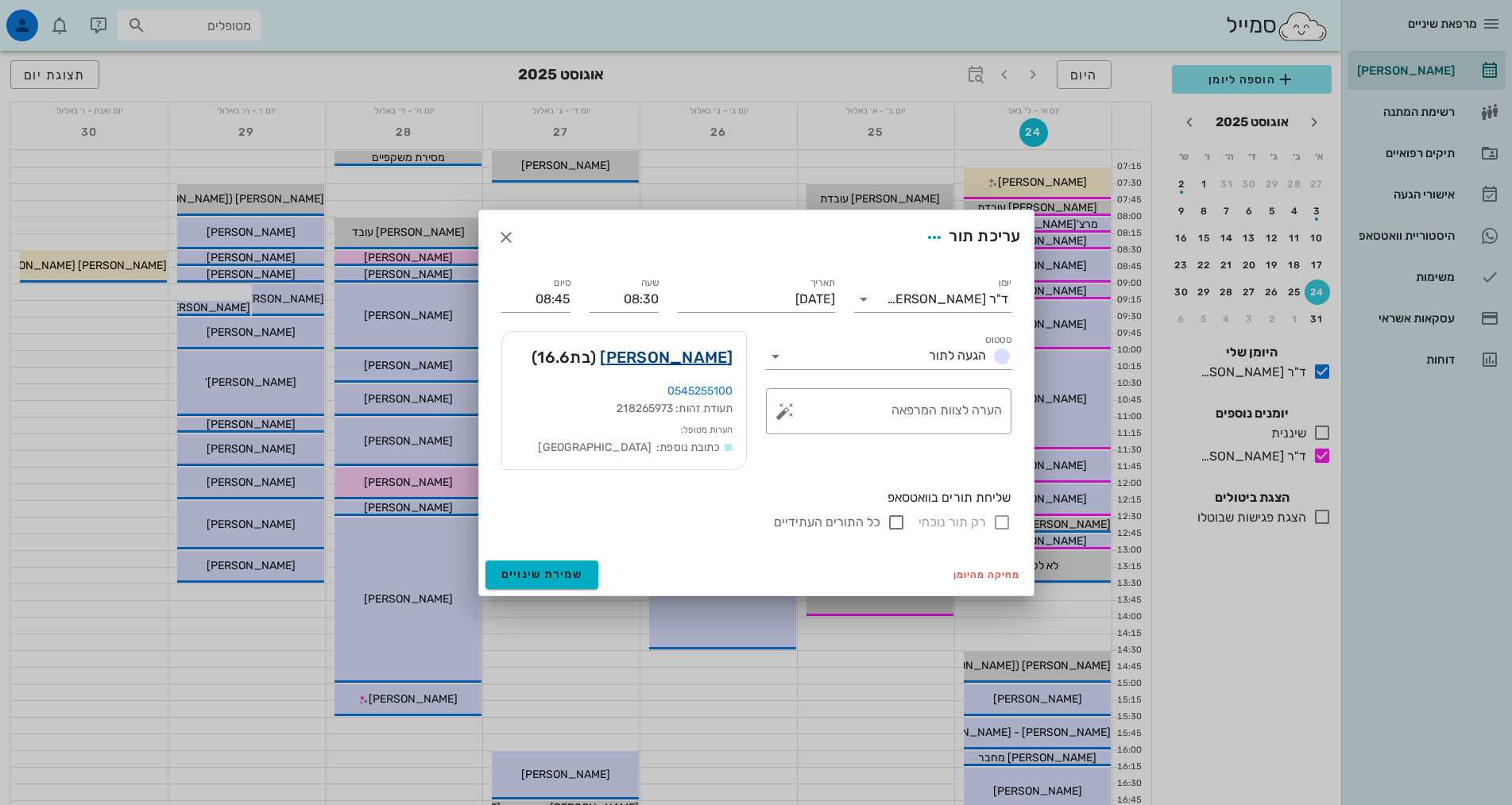
click at [691, 359] on link "[PERSON_NAME]" at bounding box center [666, 357] width 133 height 26
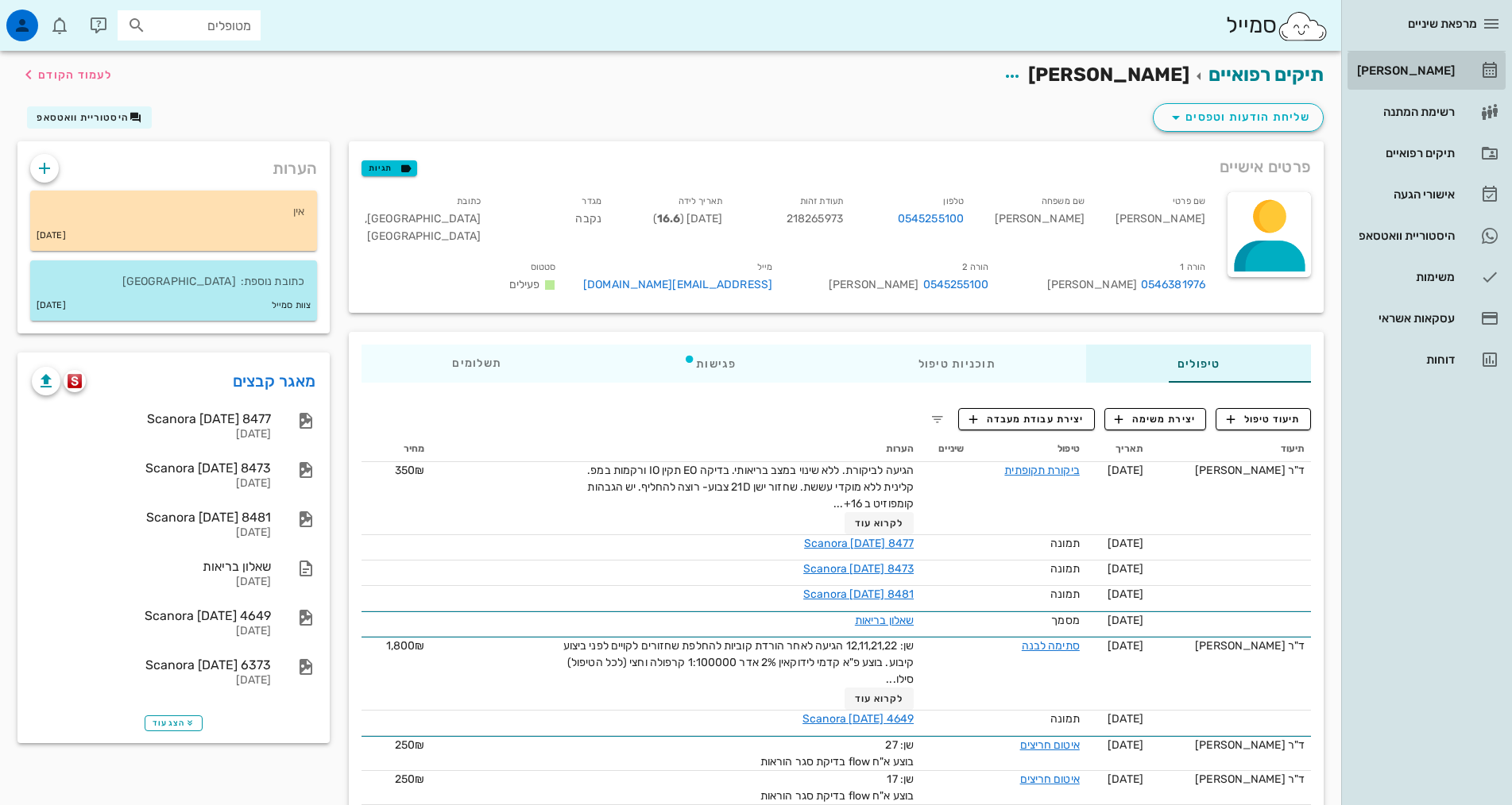
click at [1418, 78] on div "[PERSON_NAME]" at bounding box center [1404, 71] width 101 height 26
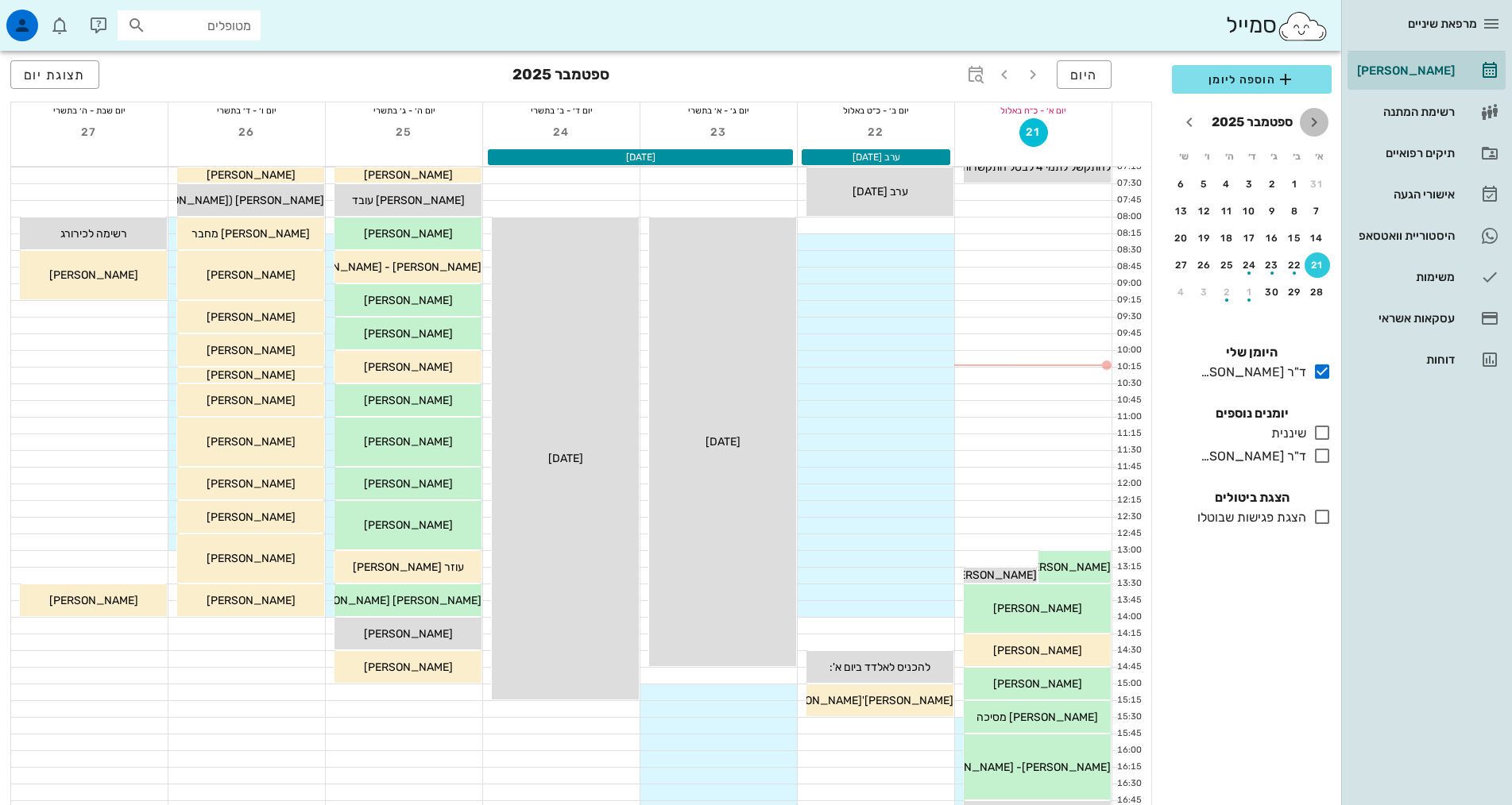
click at [1308, 116] on icon "חודש שעבר" at bounding box center [1313, 122] width 19 height 19
click at [1321, 452] on icon at bounding box center [1321, 455] width 19 height 19
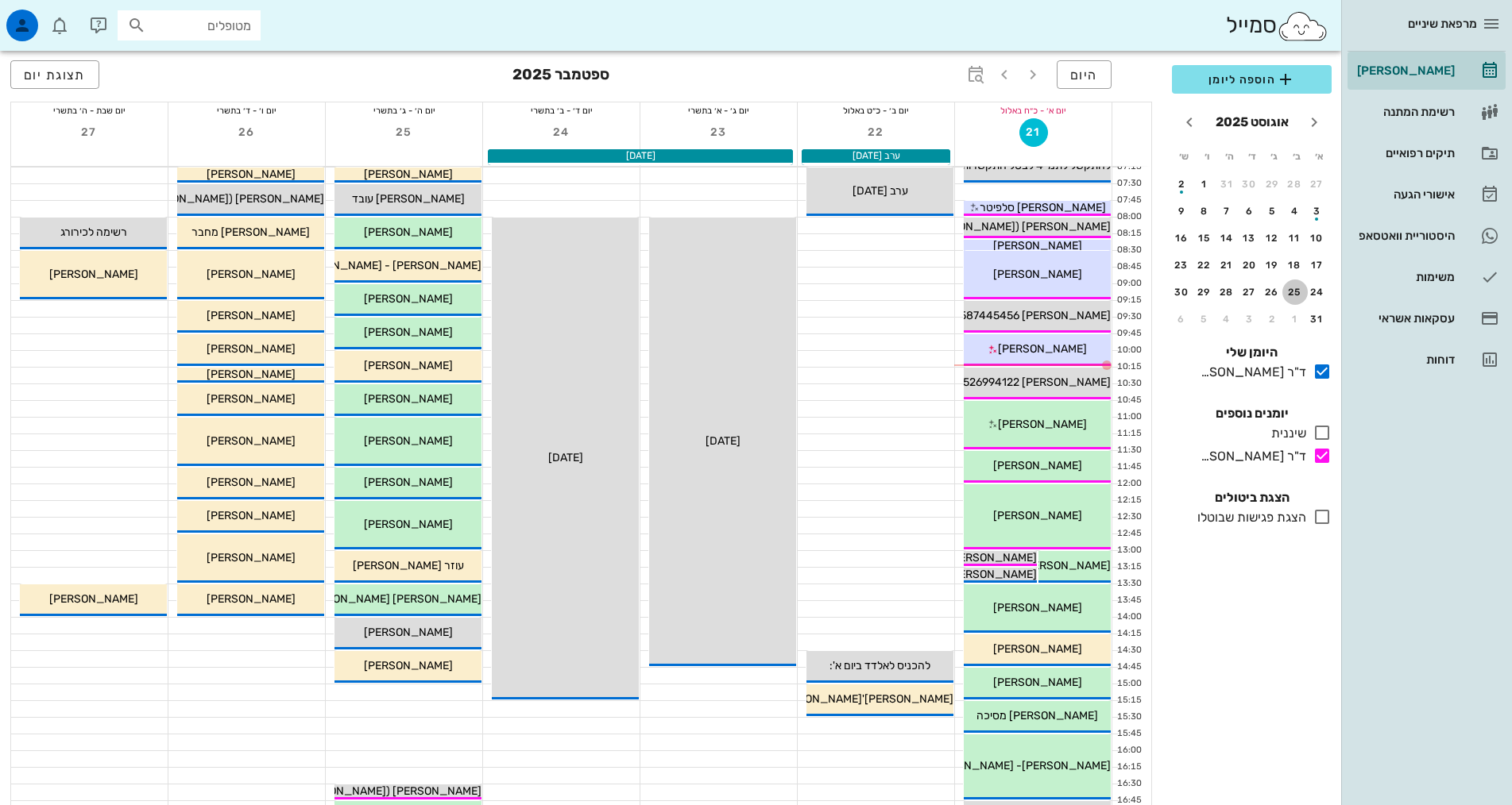
click at [1299, 292] on div "25" at bounding box center [1295, 292] width 26 height 11
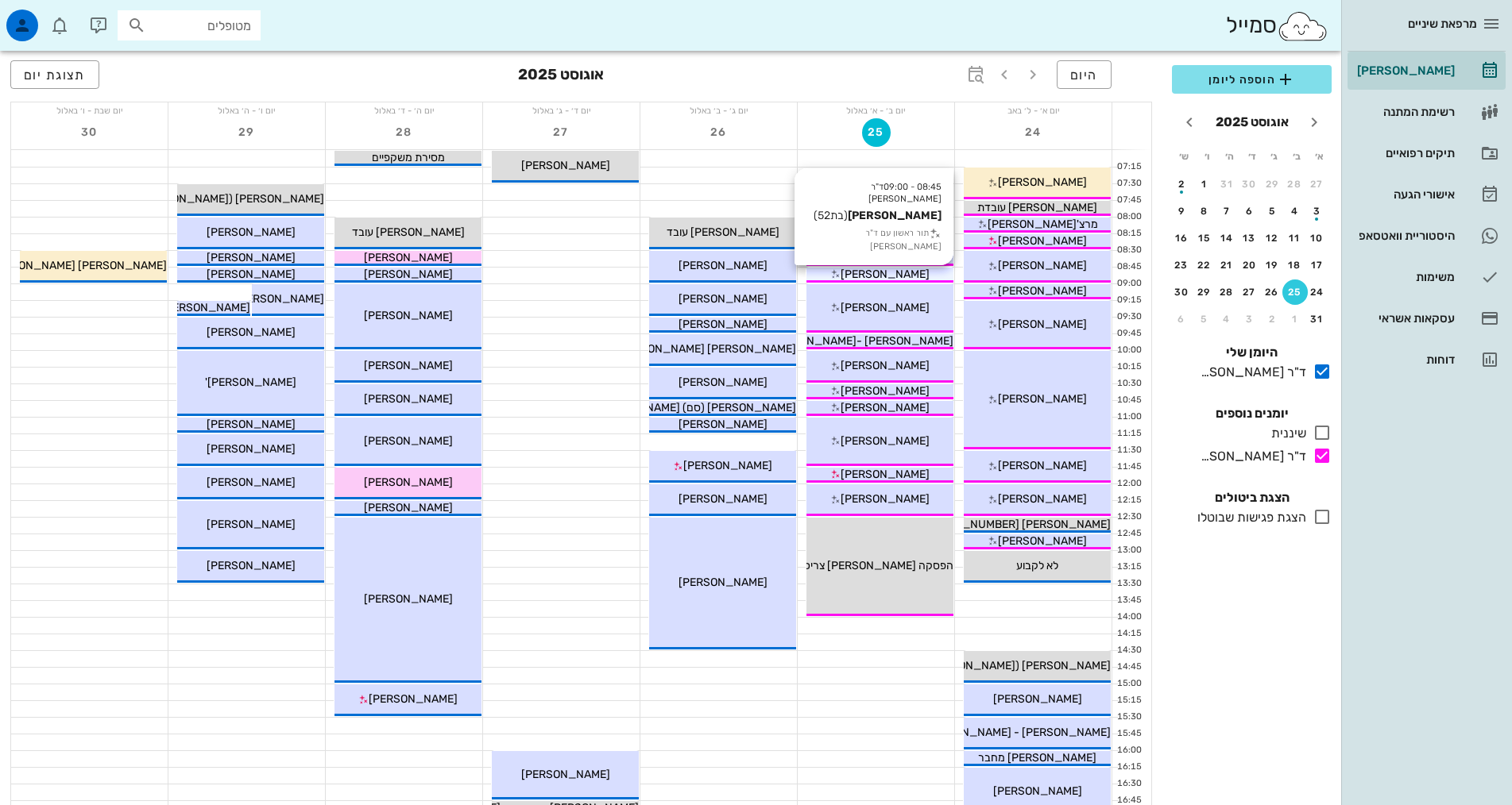
click at [900, 275] on span "[PERSON_NAME]" at bounding box center [885, 275] width 89 height 14
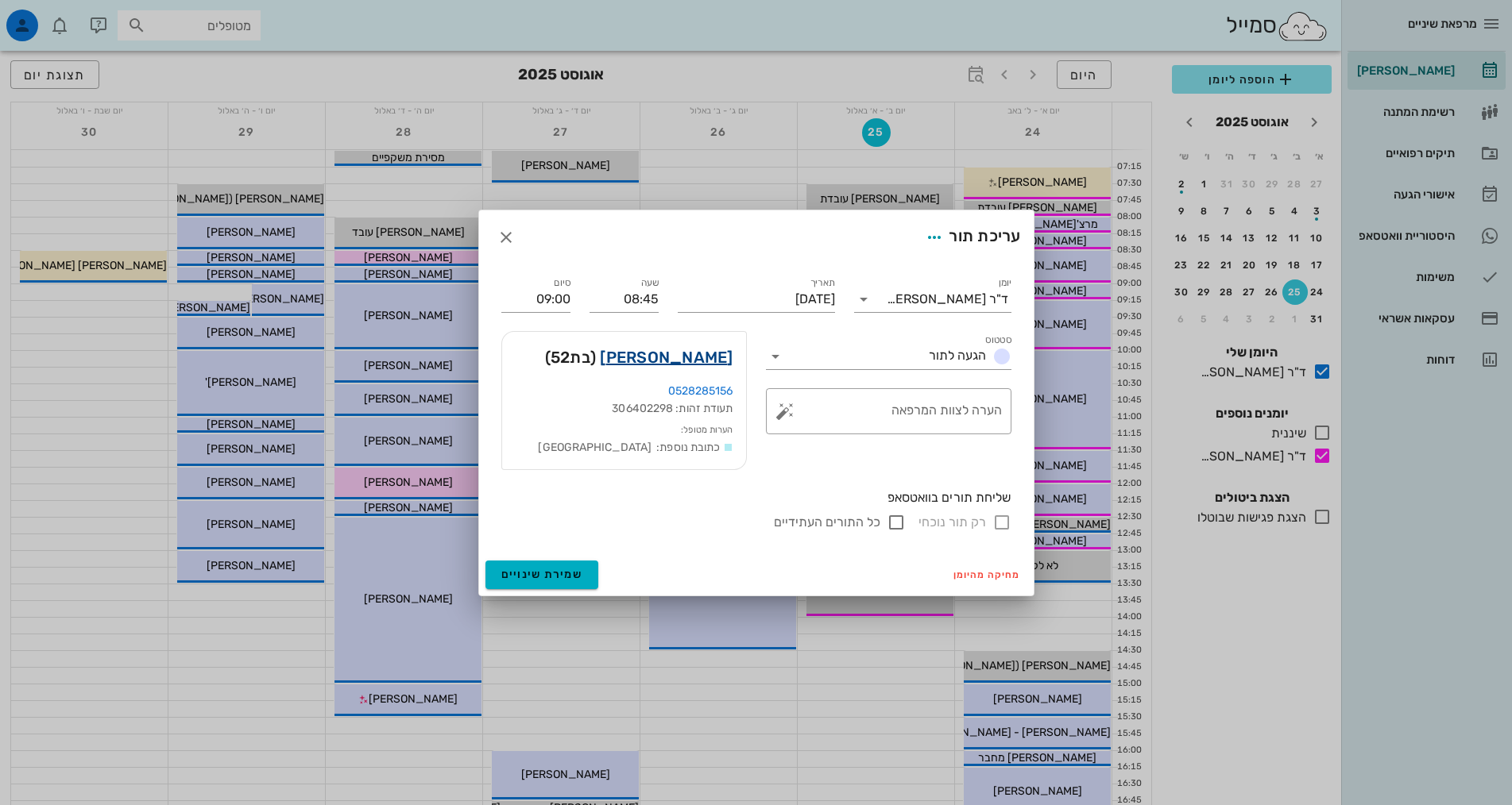
click at [699, 359] on link "[PERSON_NAME]" at bounding box center [666, 357] width 133 height 26
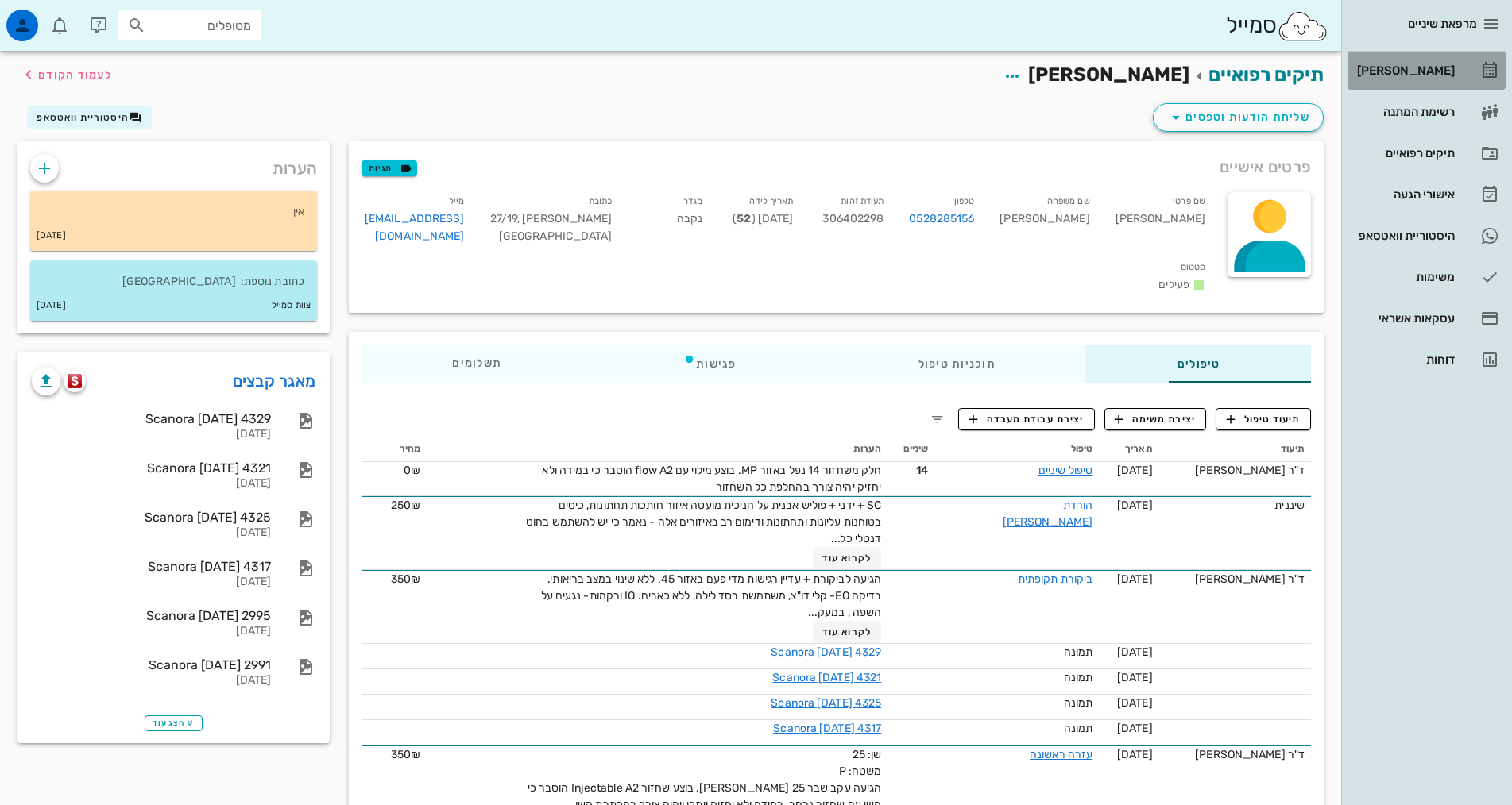
click at [1410, 58] on div "[PERSON_NAME]" at bounding box center [1404, 71] width 101 height 26
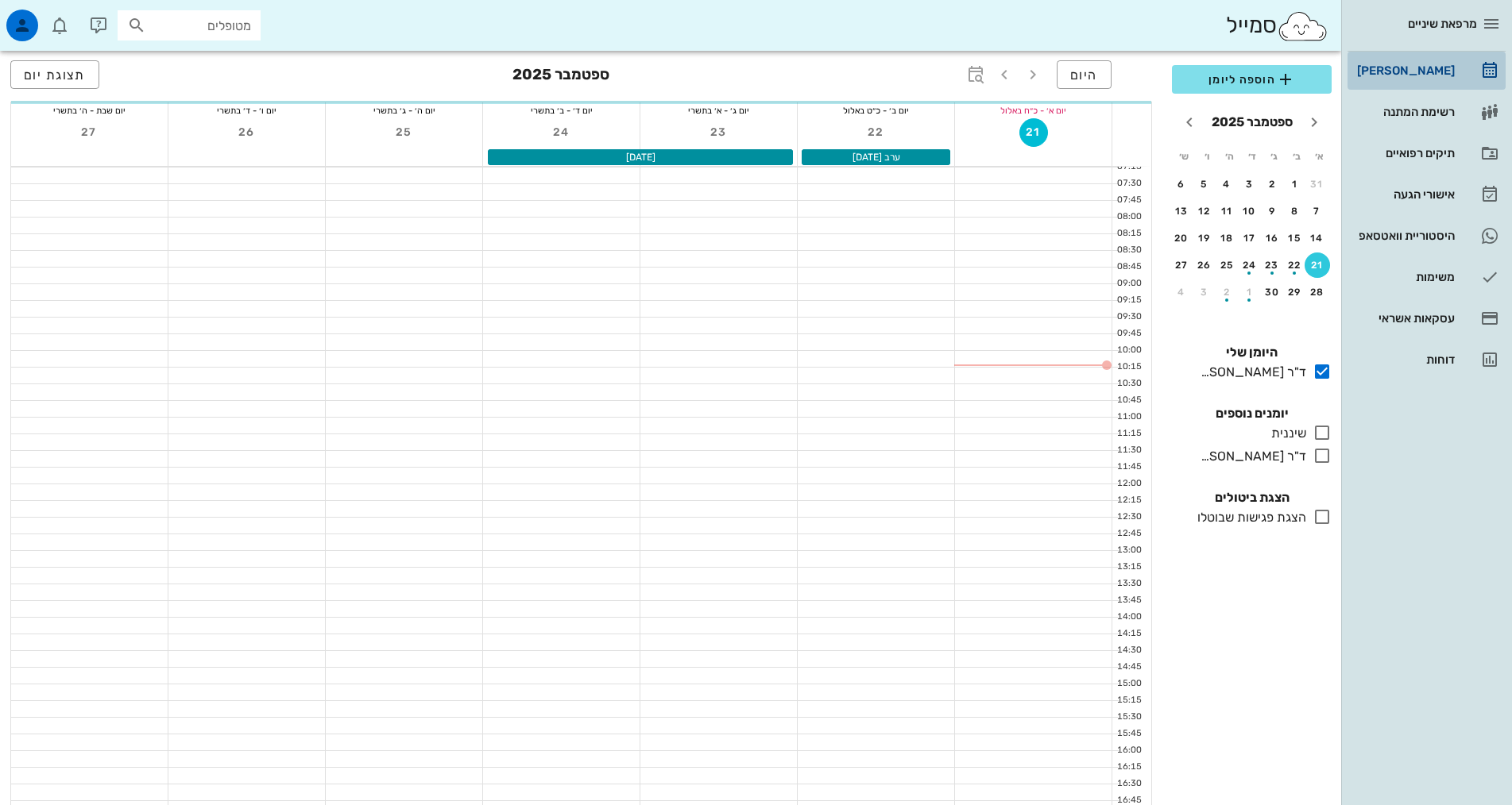
click at [1410, 70] on div "[PERSON_NAME]" at bounding box center [1404, 70] width 101 height 13
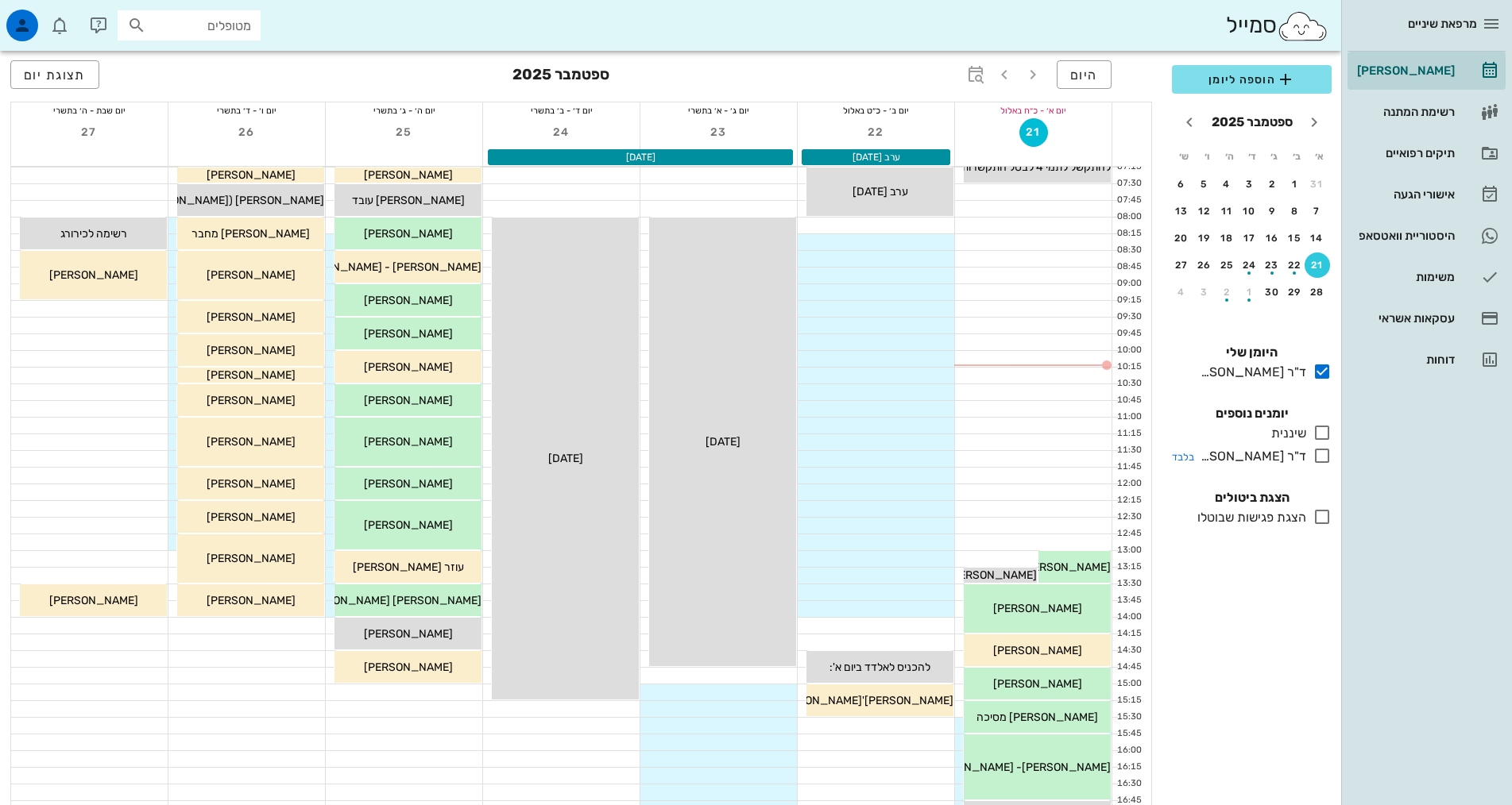
click at [1319, 458] on icon at bounding box center [1321, 455] width 19 height 19
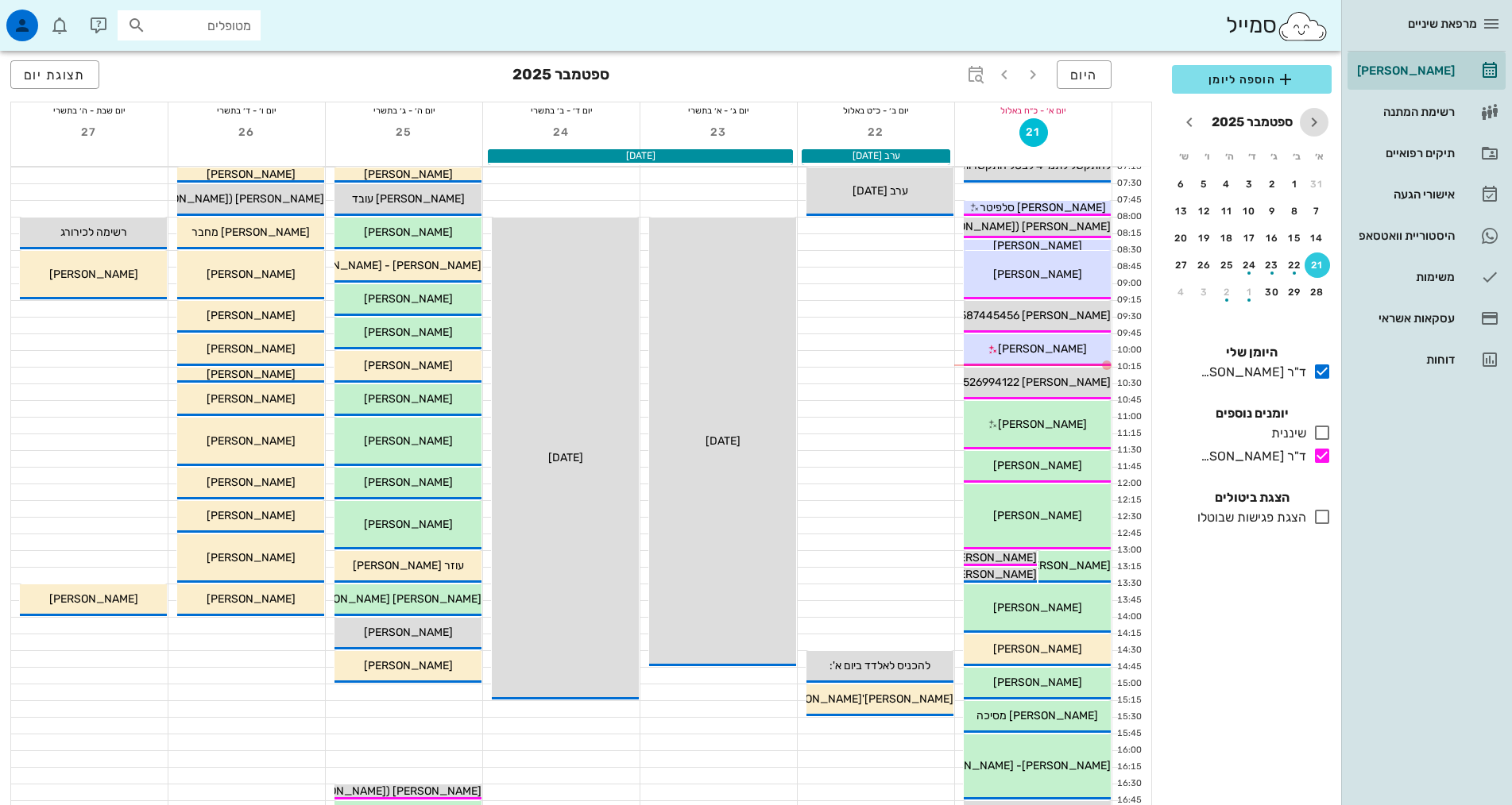
drag, startPoint x: 1317, startPoint y: 124, endPoint x: 1309, endPoint y: 138, distance: 16.1
click at [1316, 127] on icon "חודש שעבר" at bounding box center [1313, 122] width 19 height 19
click at [1286, 289] on div "25" at bounding box center [1295, 292] width 26 height 11
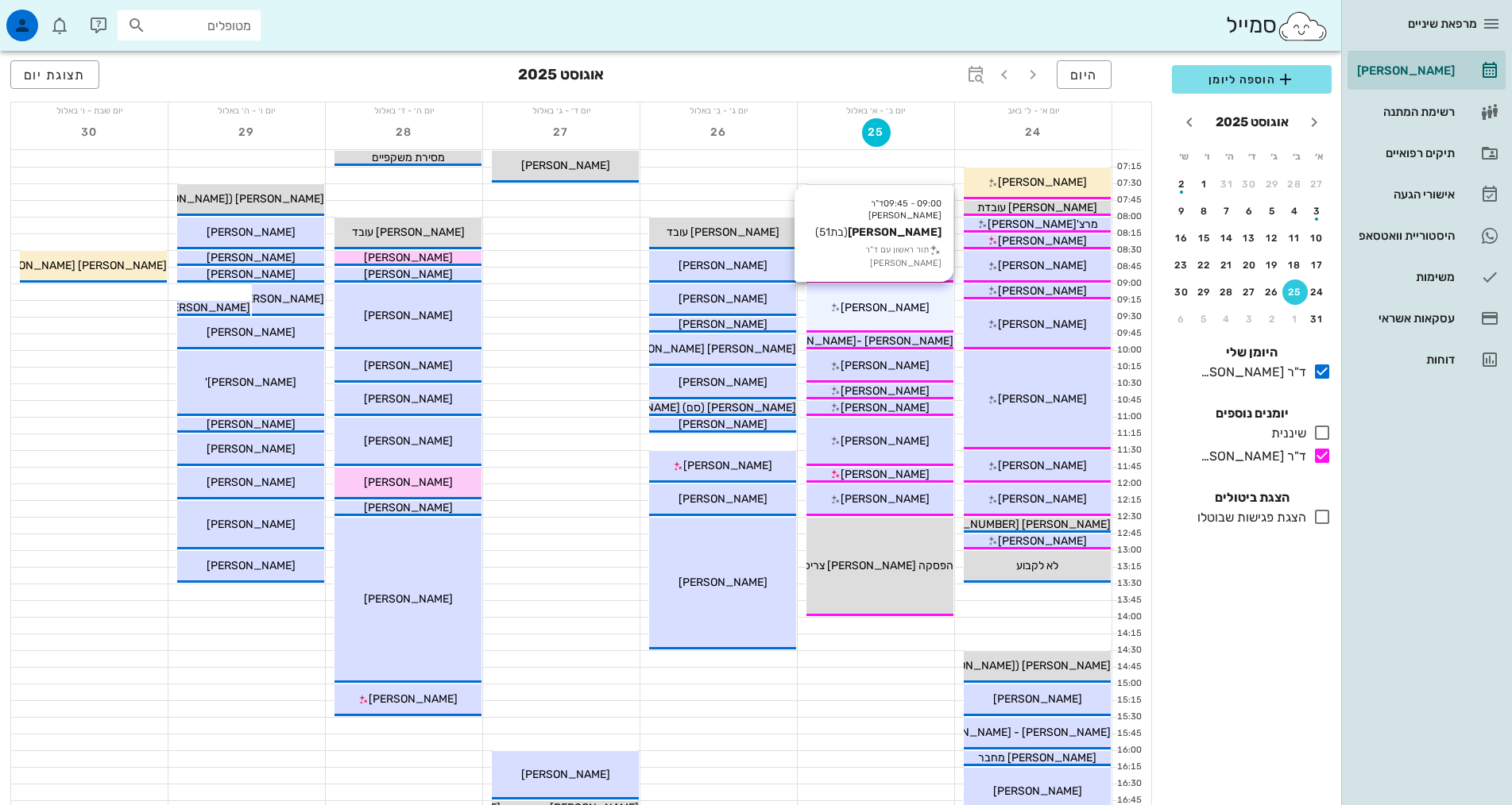
click at [898, 310] on span "[PERSON_NAME]" at bounding box center [885, 308] width 89 height 14
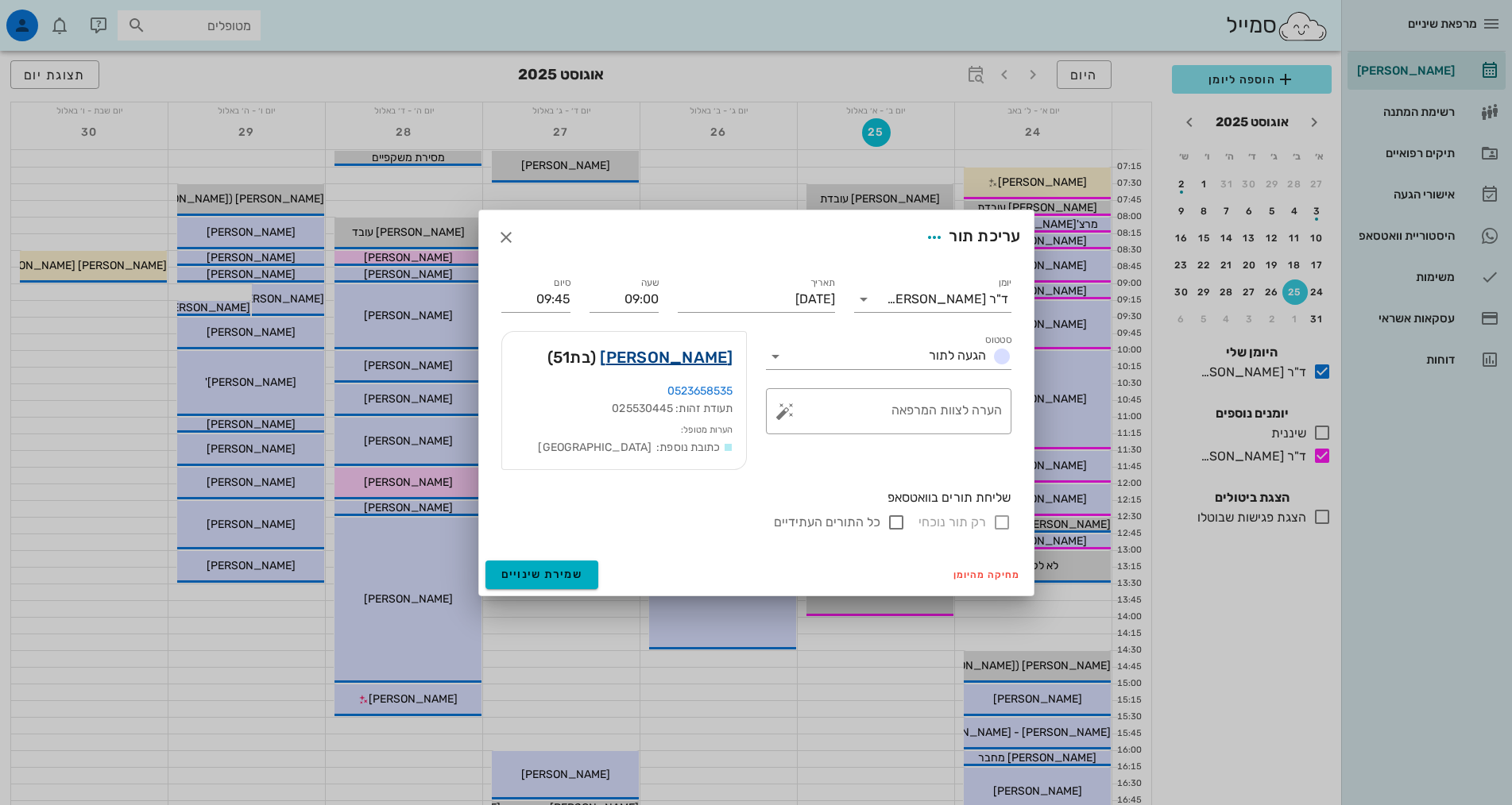
click at [671, 363] on link "[PERSON_NAME]" at bounding box center [666, 357] width 133 height 26
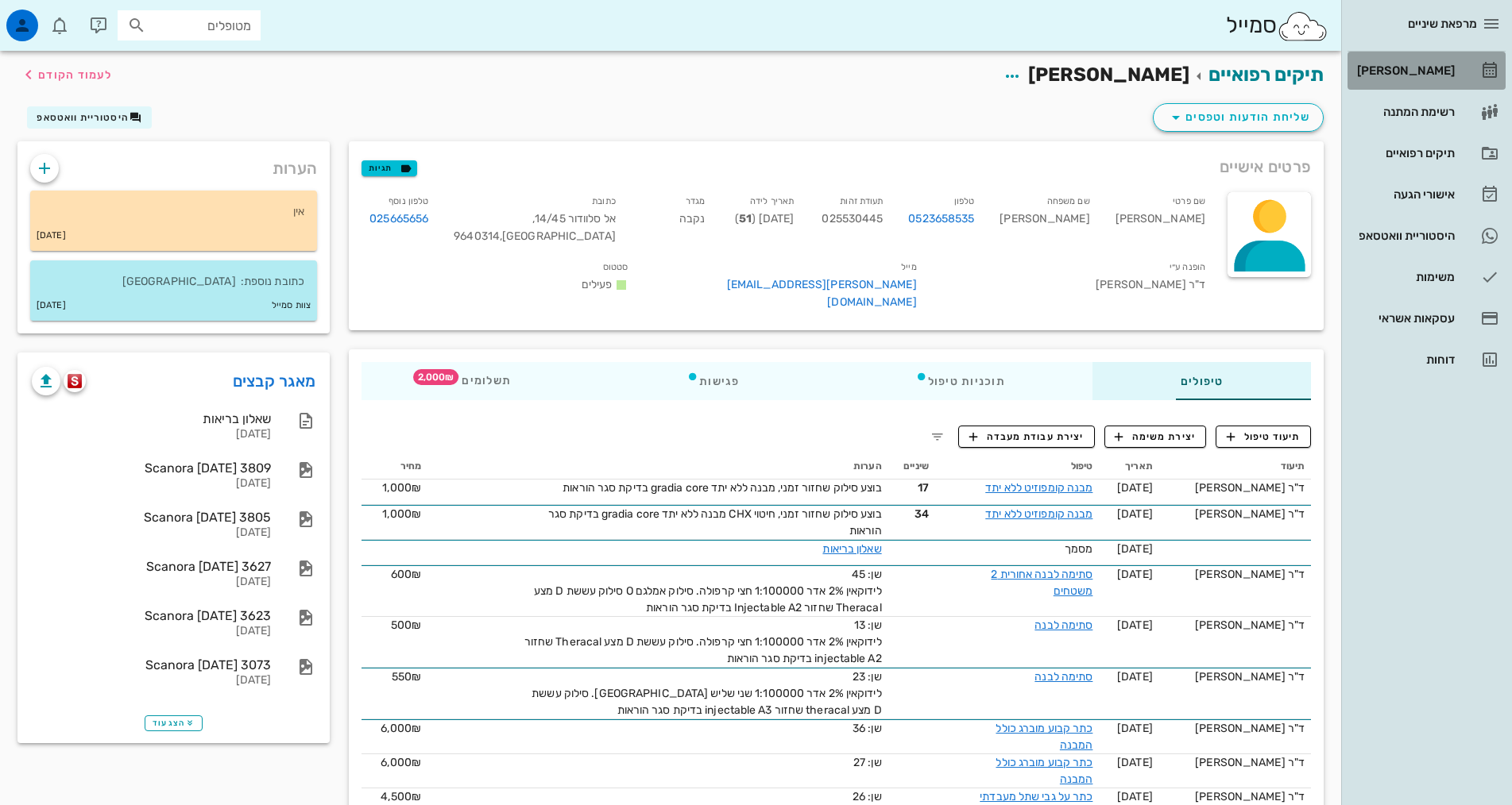
drag, startPoint x: 1431, startPoint y: 63, endPoint x: 1412, endPoint y: 55, distance: 20.6
click at [1432, 63] on div "[PERSON_NAME]" at bounding box center [1404, 71] width 101 height 26
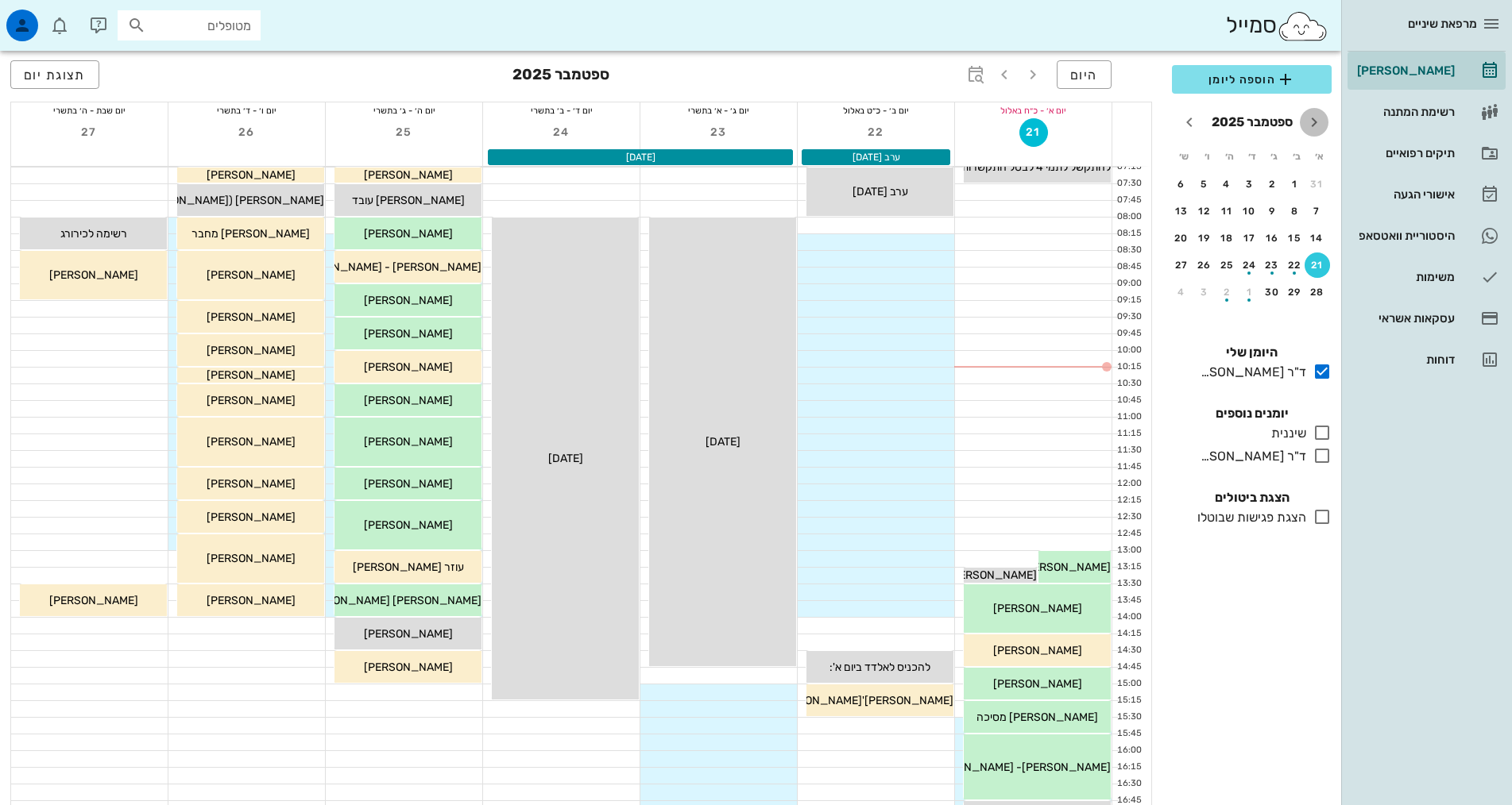
click at [1313, 123] on icon "חודש שעבר" at bounding box center [1313, 122] width 19 height 19
drag, startPoint x: 1210, startPoint y: 285, endPoint x: 1299, endPoint y: 292, distance: 89.3
click at [1210, 286] on button "29" at bounding box center [1204, 293] width 26 height 26
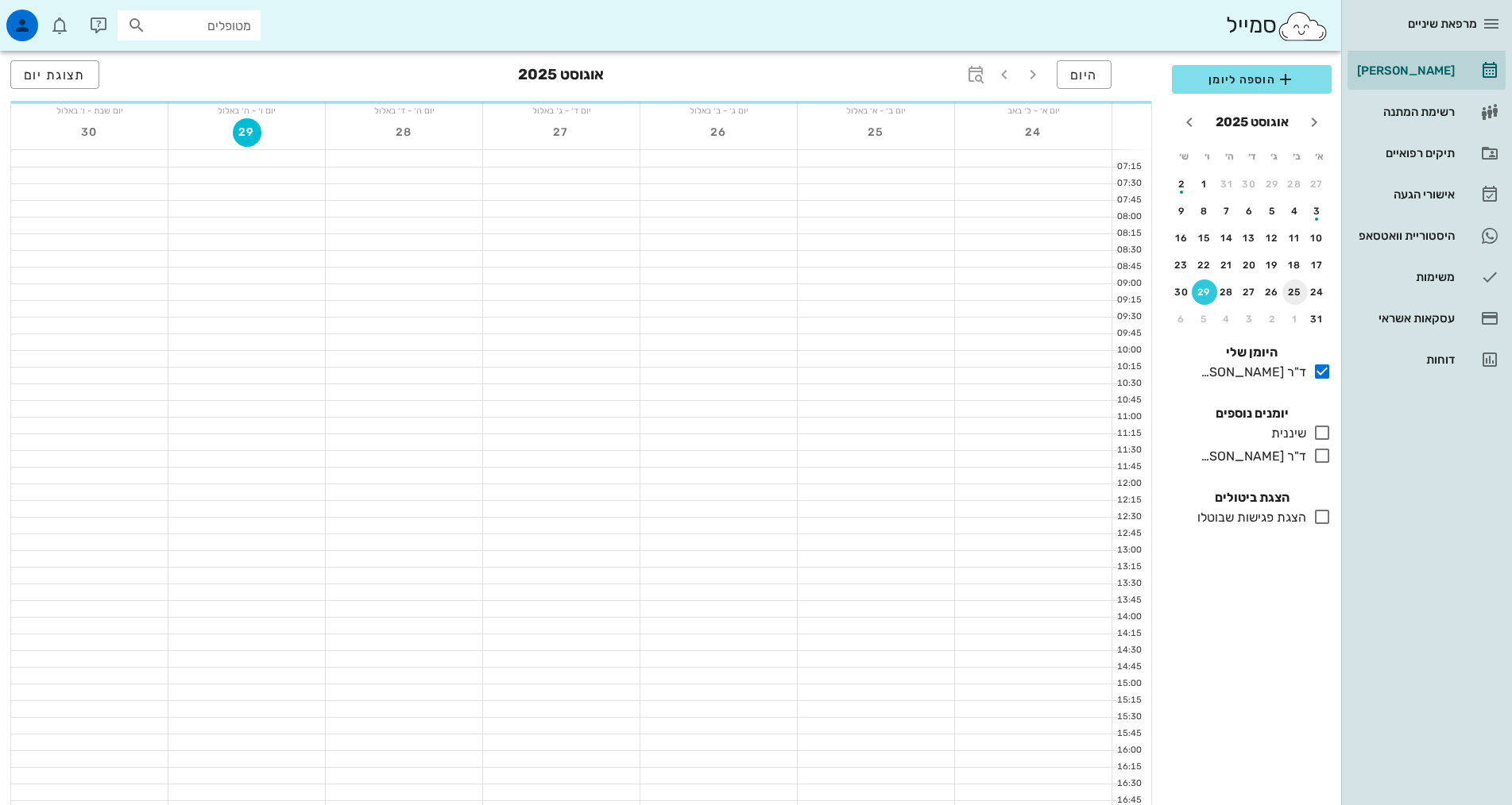
click at [1299, 290] on div "25" at bounding box center [1295, 292] width 26 height 11
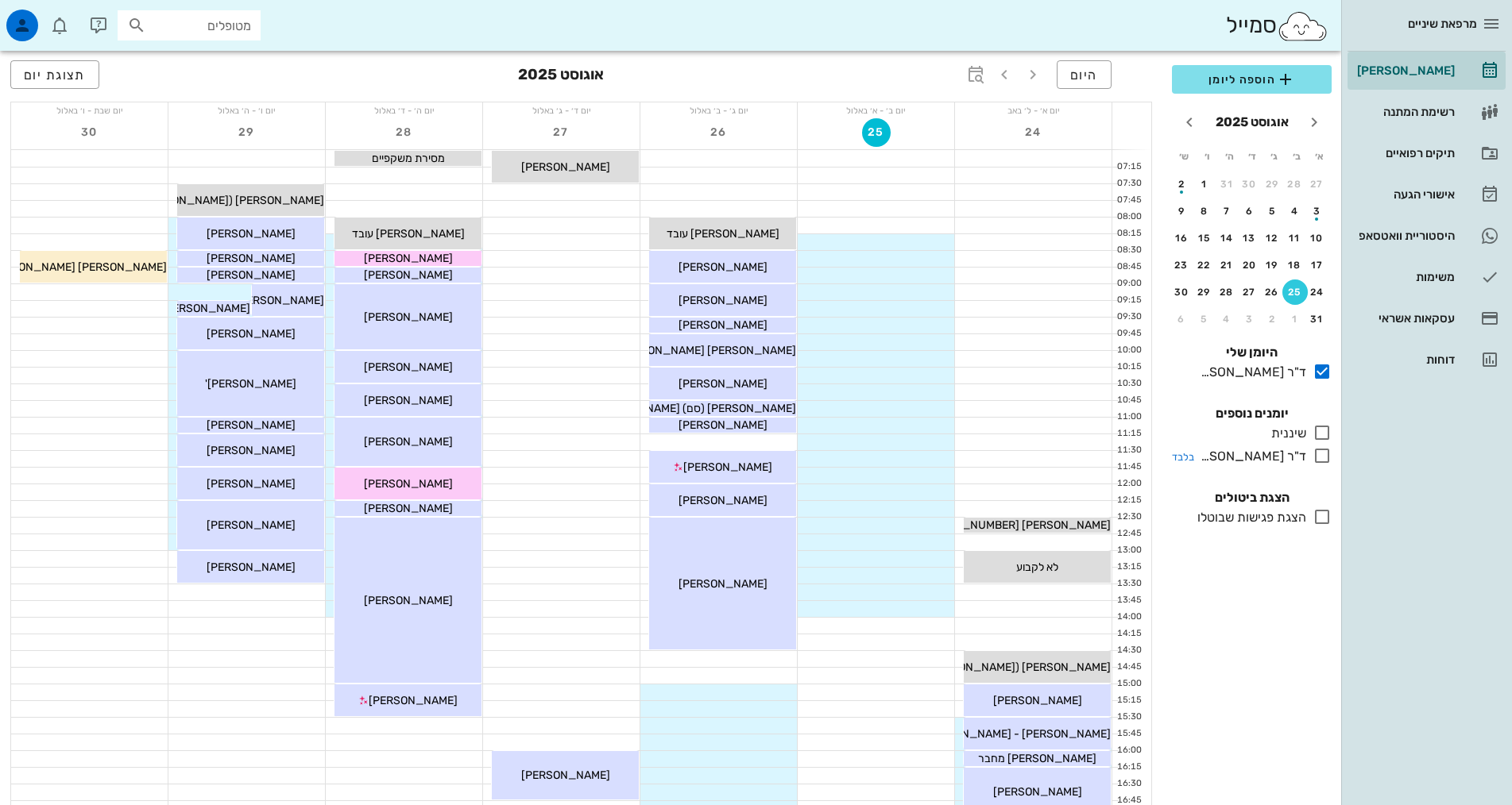
click at [1322, 453] on icon at bounding box center [1321, 455] width 19 height 19
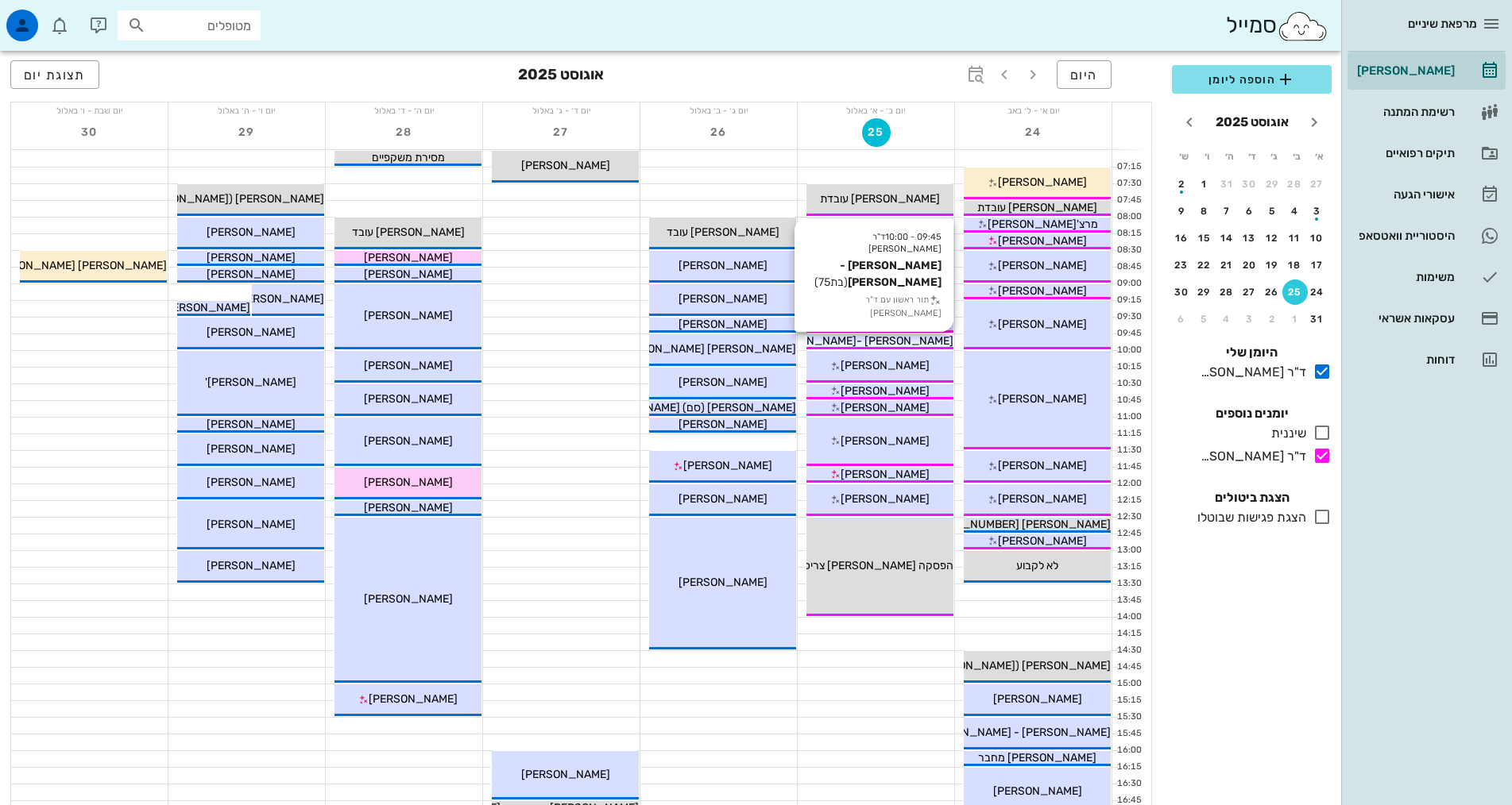
click at [896, 343] on span "[PERSON_NAME] -[PERSON_NAME]" at bounding box center [860, 341] width 186 height 14
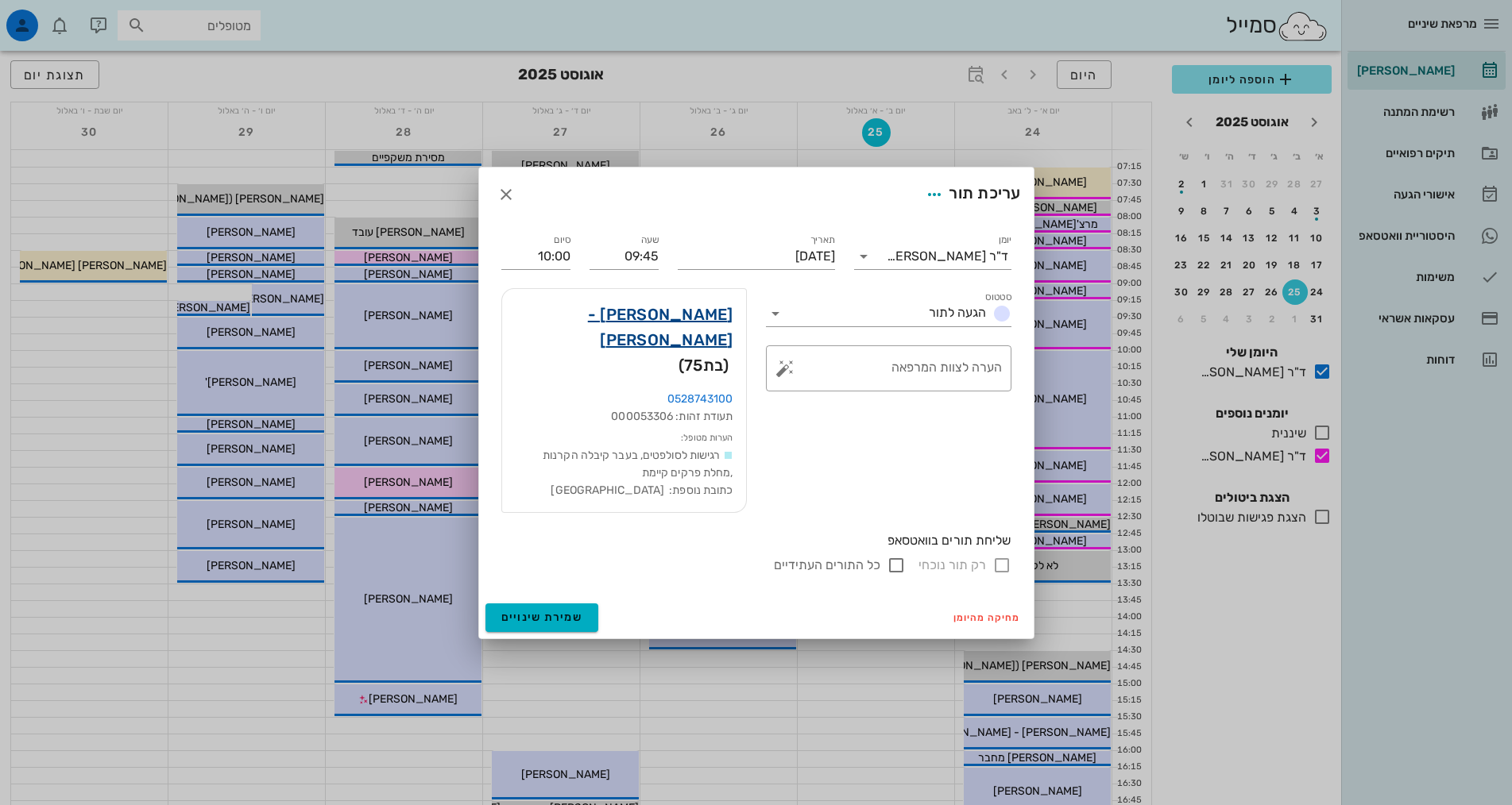
click at [673, 342] on link "[PERSON_NAME] -[PERSON_NAME]" at bounding box center [623, 326] width 219 height 50
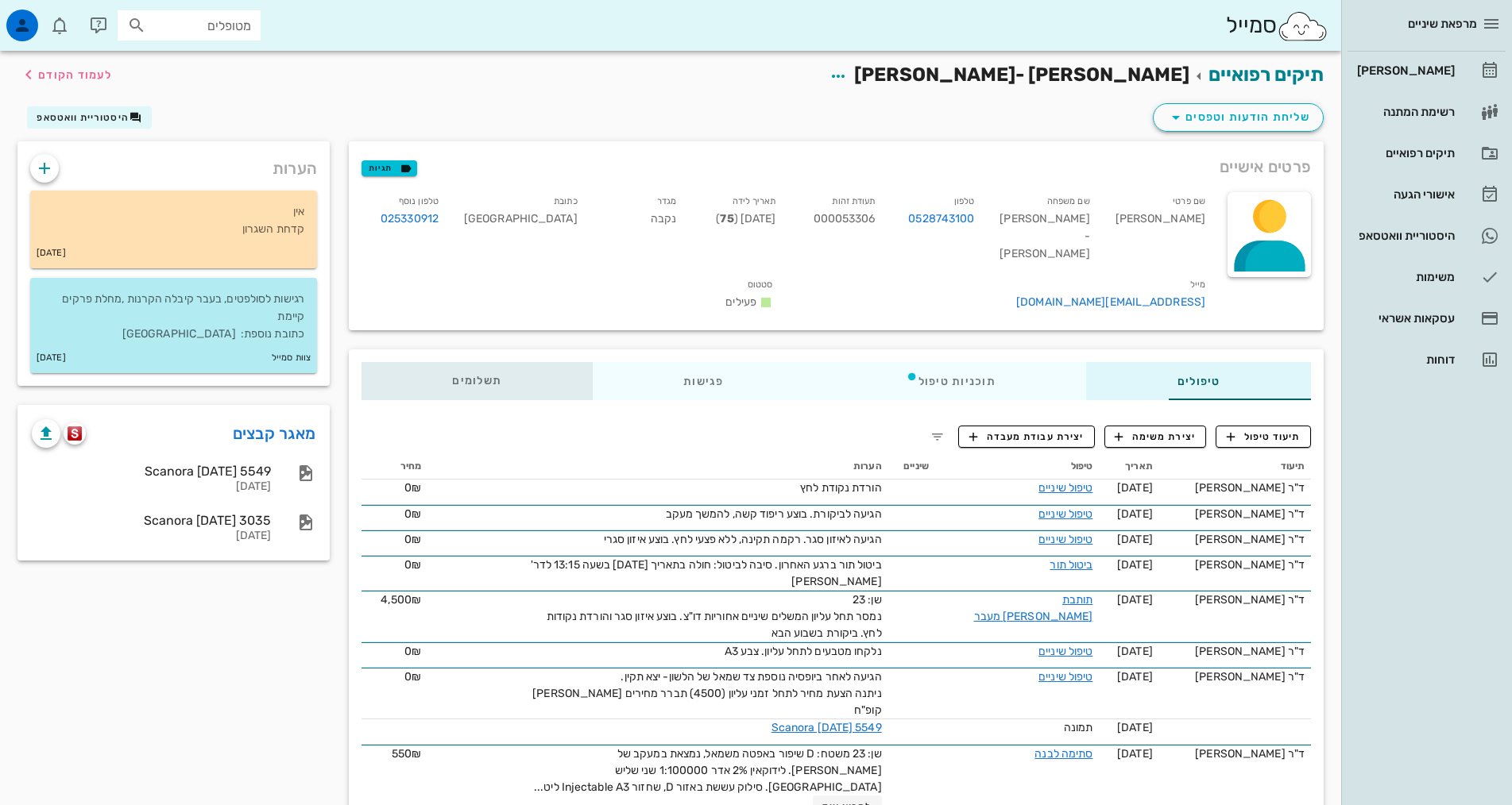
click at [416, 362] on div "תשלומים 0₪" at bounding box center [477, 381] width 232 height 39
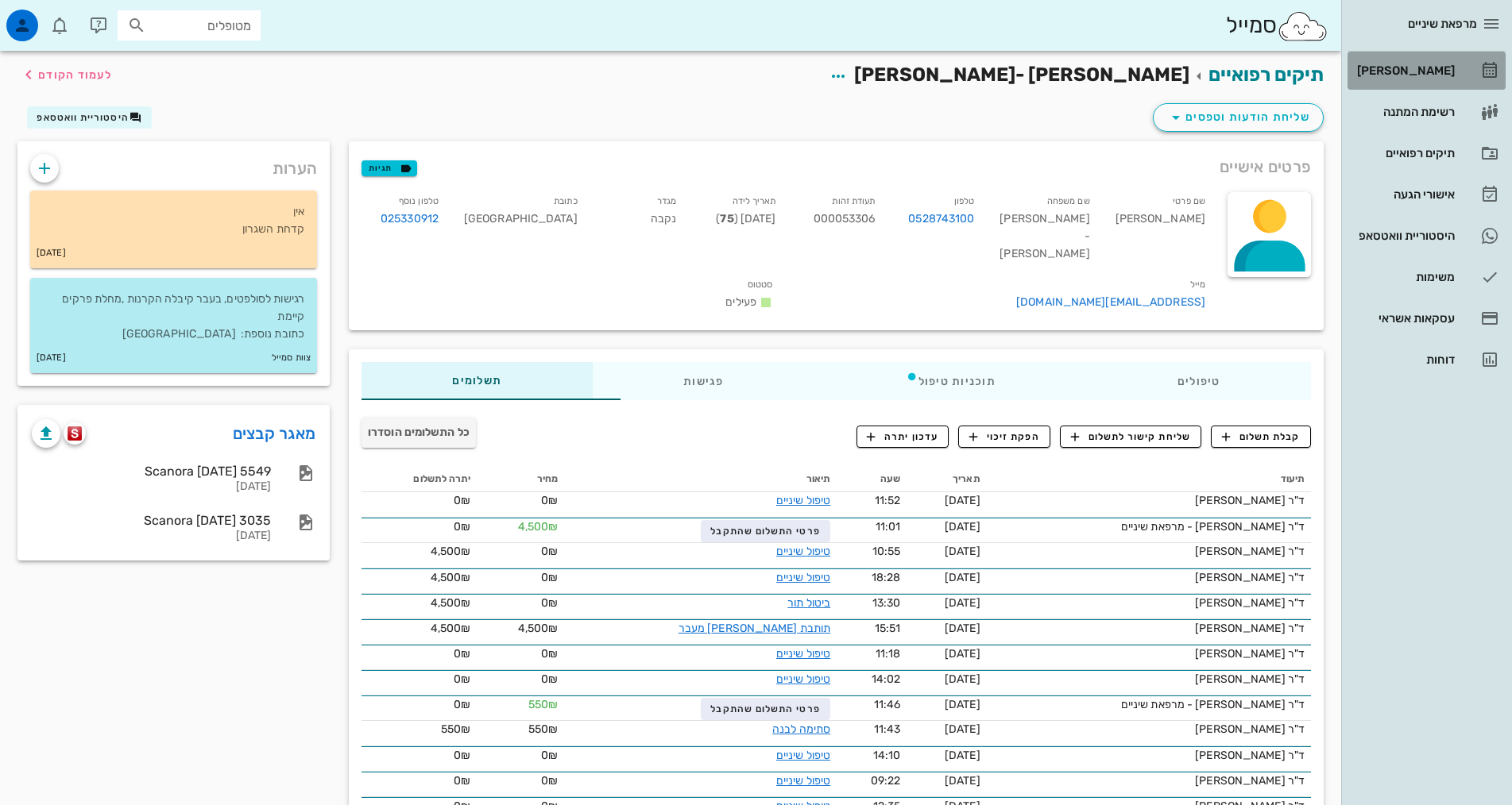
click at [1454, 67] on div "[PERSON_NAME]" at bounding box center [1404, 70] width 101 height 13
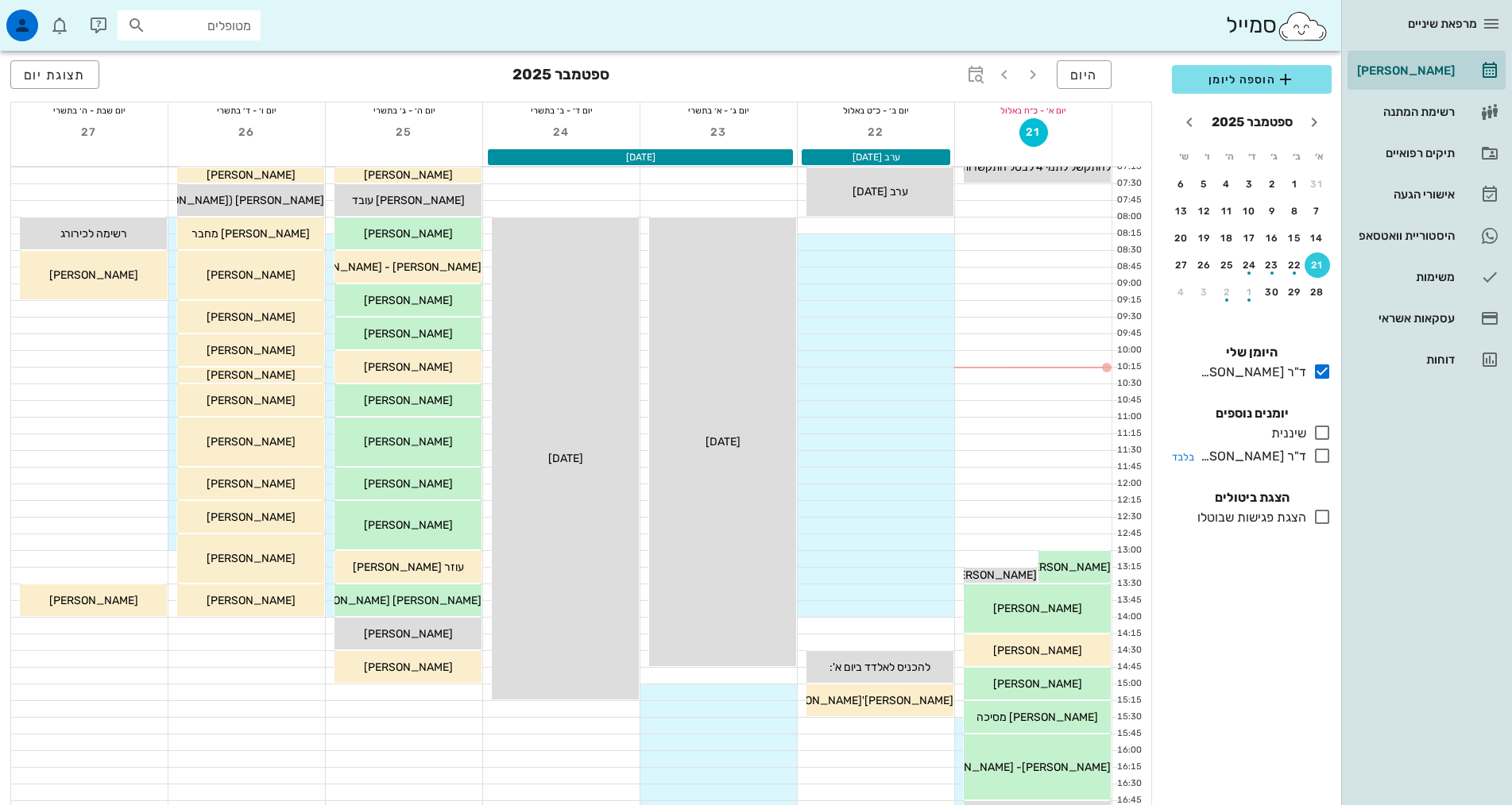
drag, startPoint x: 1319, startPoint y: 457, endPoint x: 1296, endPoint y: 328, distance: 131.0
click at [1319, 457] on icon at bounding box center [1321, 455] width 19 height 19
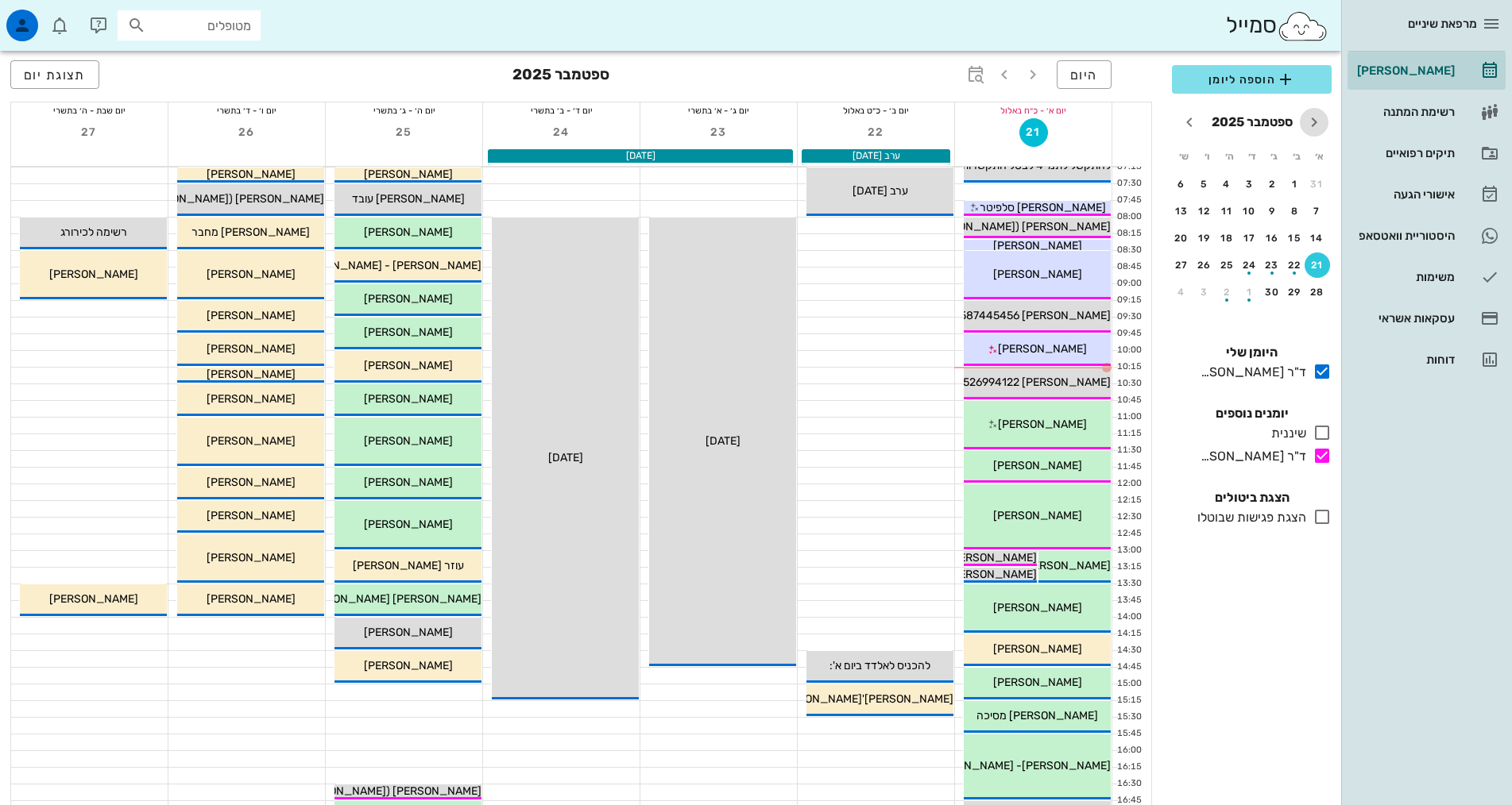
click at [1321, 123] on icon "חודש שעבר" at bounding box center [1313, 122] width 19 height 19
click at [1298, 284] on button "25" at bounding box center [1295, 293] width 26 height 26
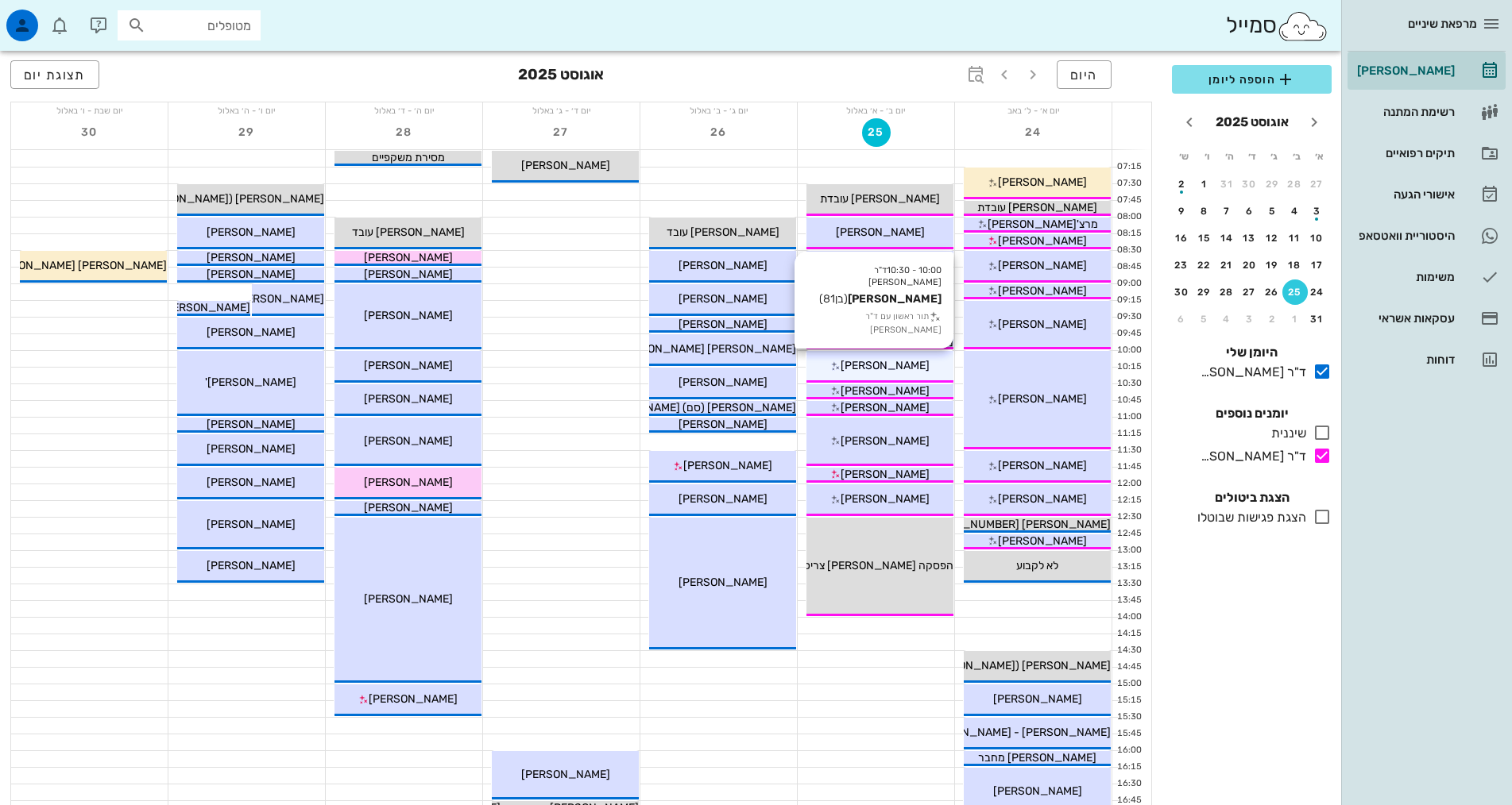
click at [894, 369] on span "[PERSON_NAME]" at bounding box center [885, 366] width 89 height 14
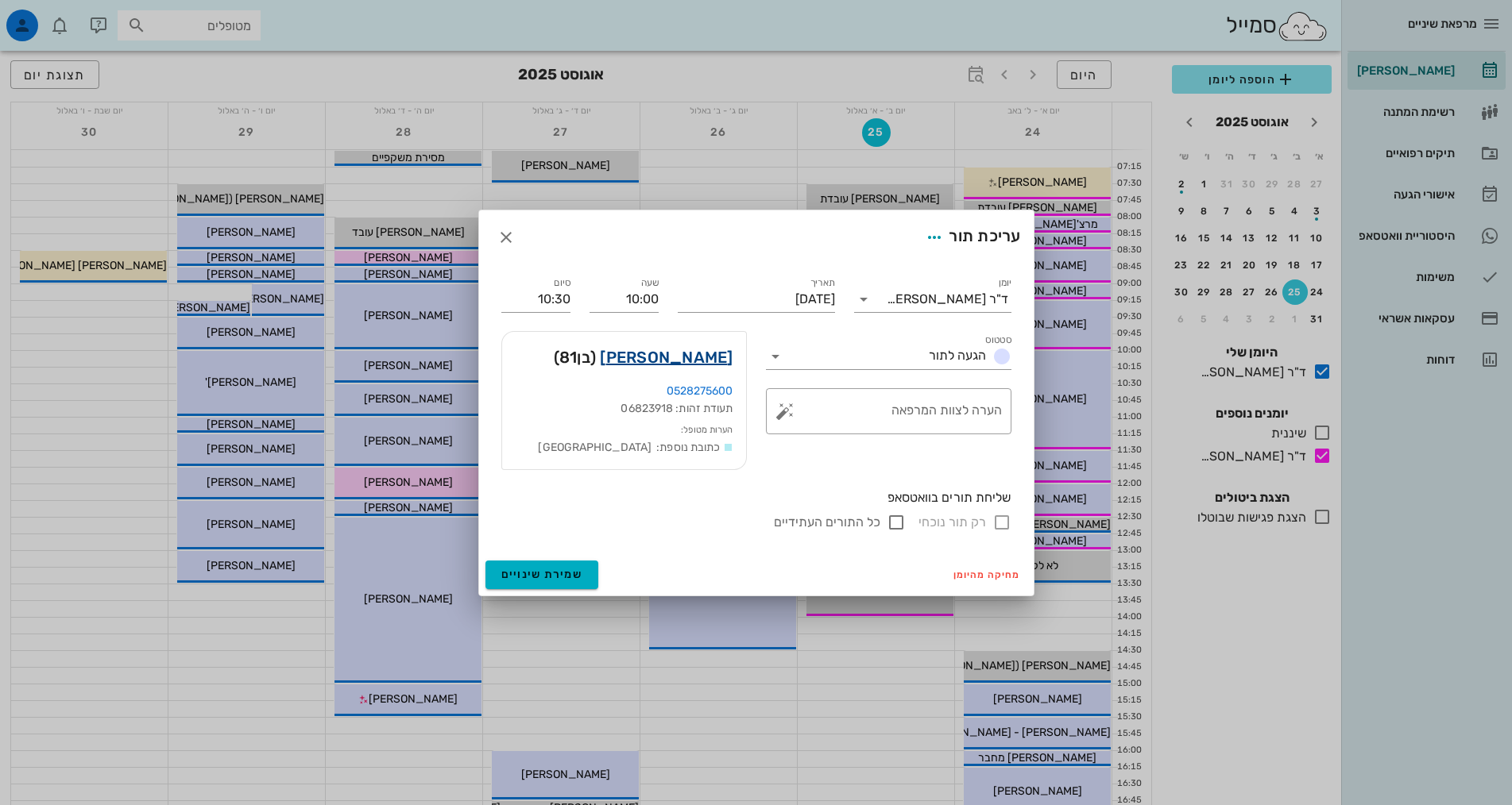
click at [682, 356] on link "[PERSON_NAME]" at bounding box center [666, 357] width 133 height 26
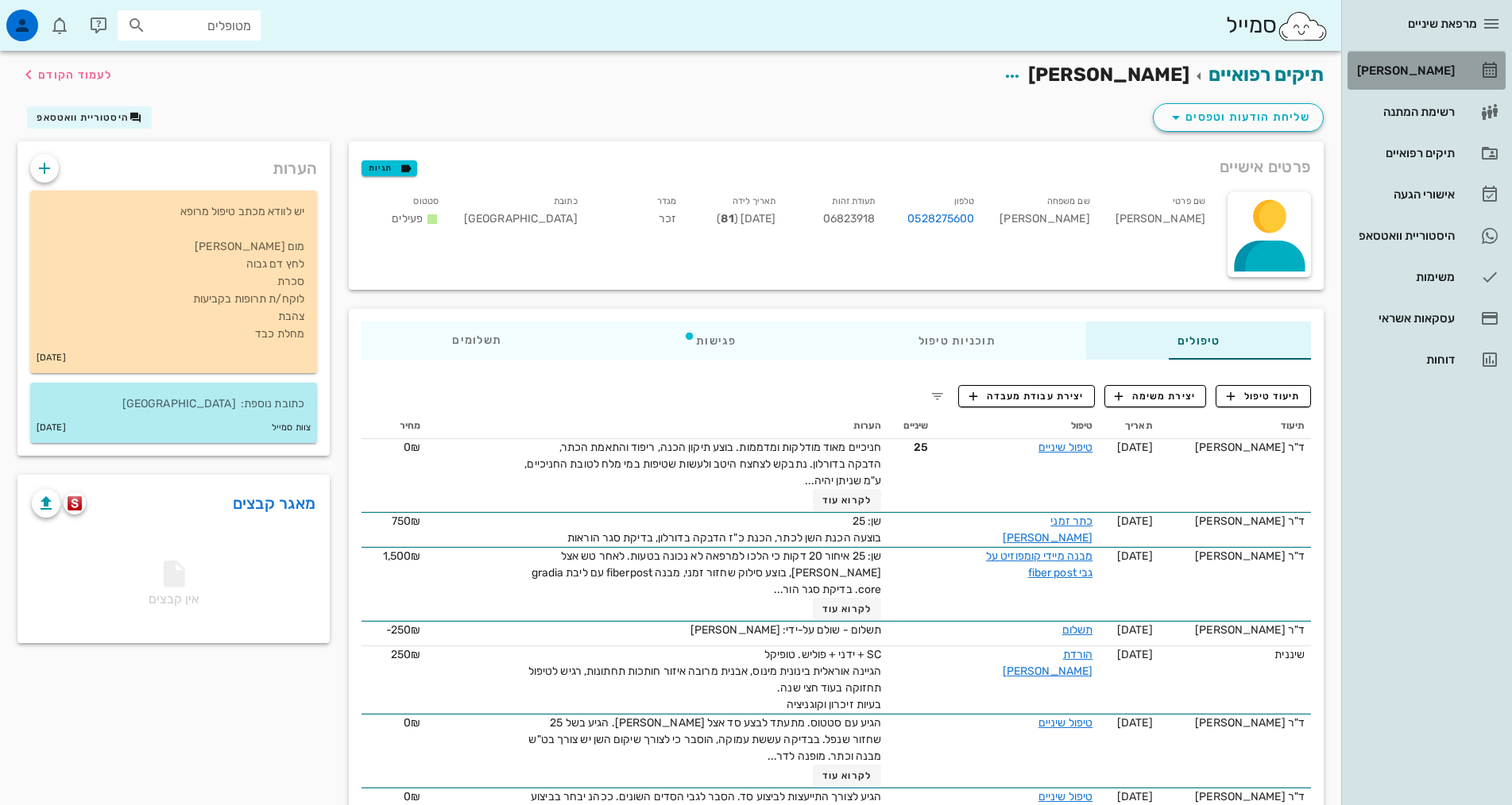
click at [1399, 61] on div "[PERSON_NAME]" at bounding box center [1404, 71] width 101 height 26
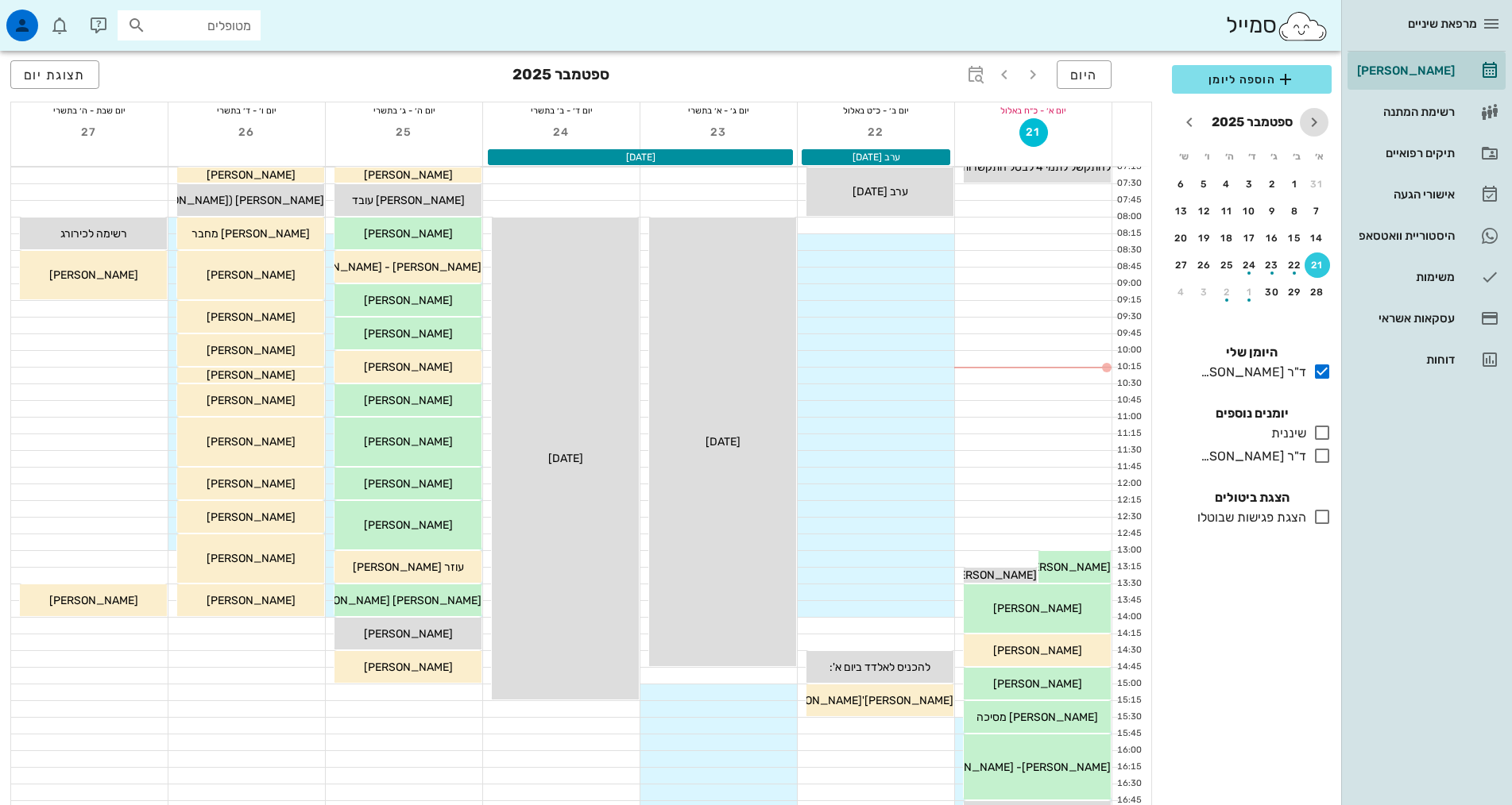
click at [1320, 127] on icon "חודש שעבר" at bounding box center [1313, 122] width 19 height 19
click at [1270, 288] on div "26" at bounding box center [1272, 292] width 26 height 11
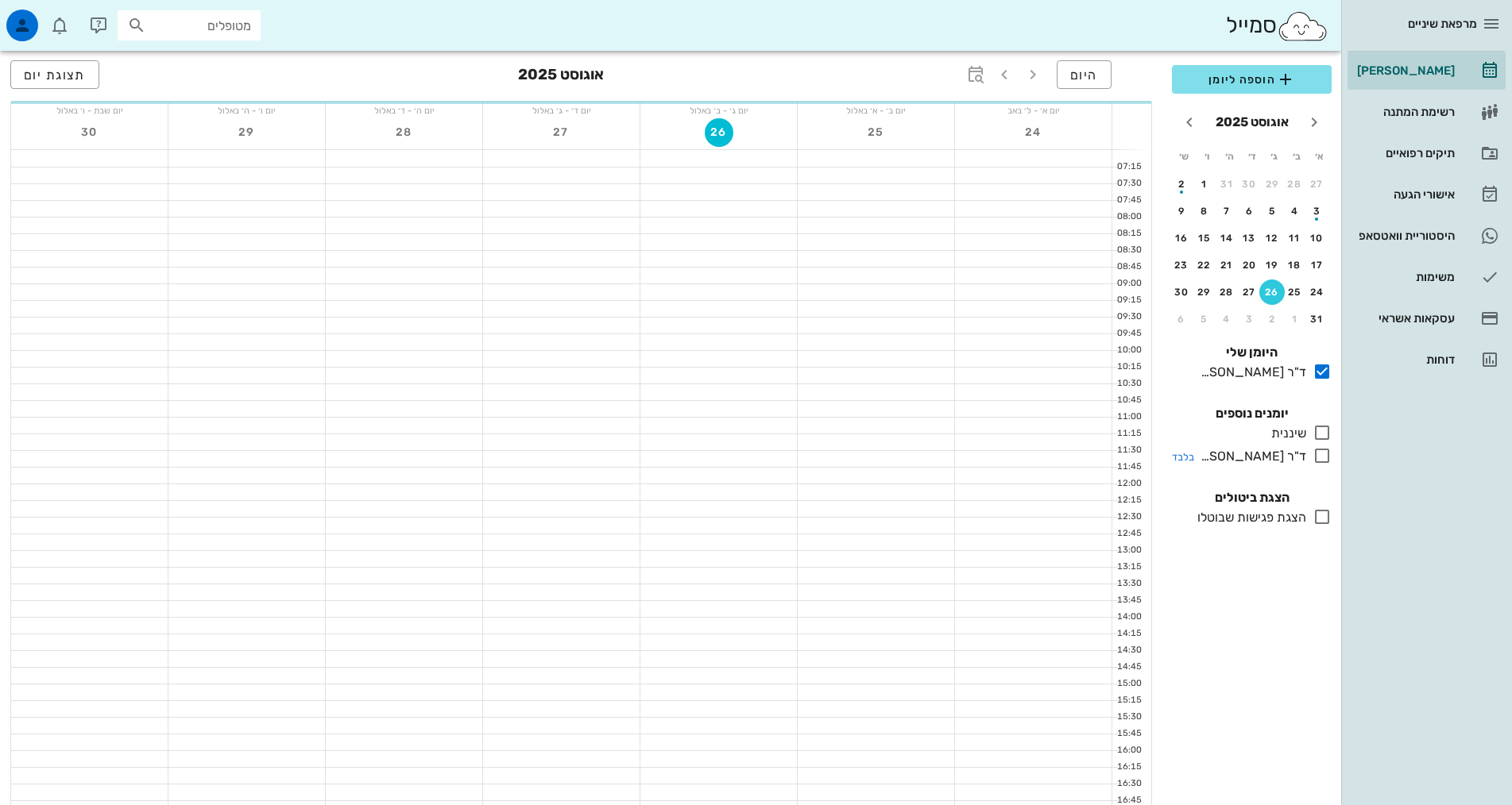
click at [1323, 461] on icon at bounding box center [1321, 455] width 19 height 19
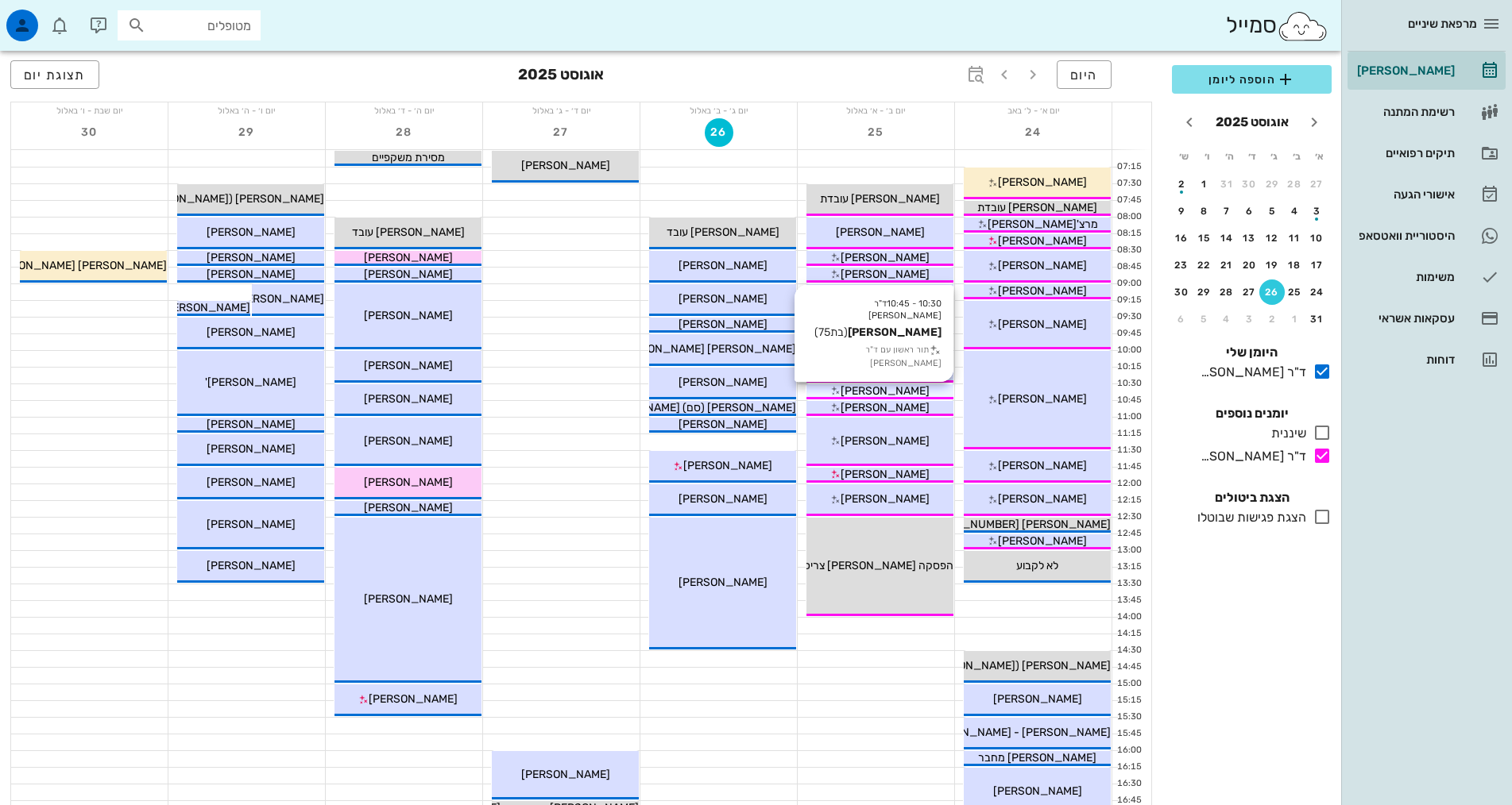
click at [920, 391] on div "[PERSON_NAME]" at bounding box center [880, 391] width 147 height 17
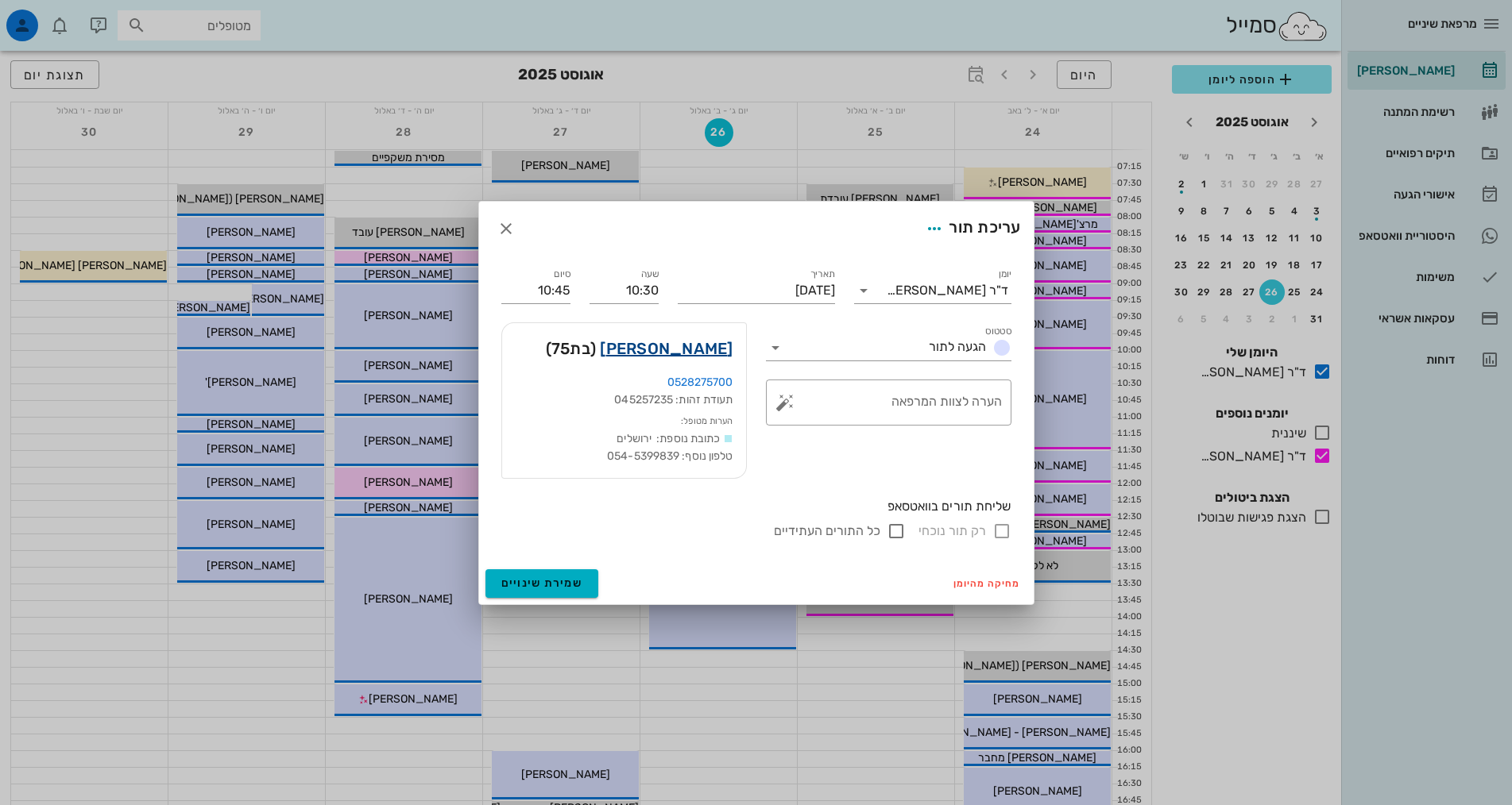
click at [716, 340] on link "[PERSON_NAME]" at bounding box center [666, 349] width 133 height 26
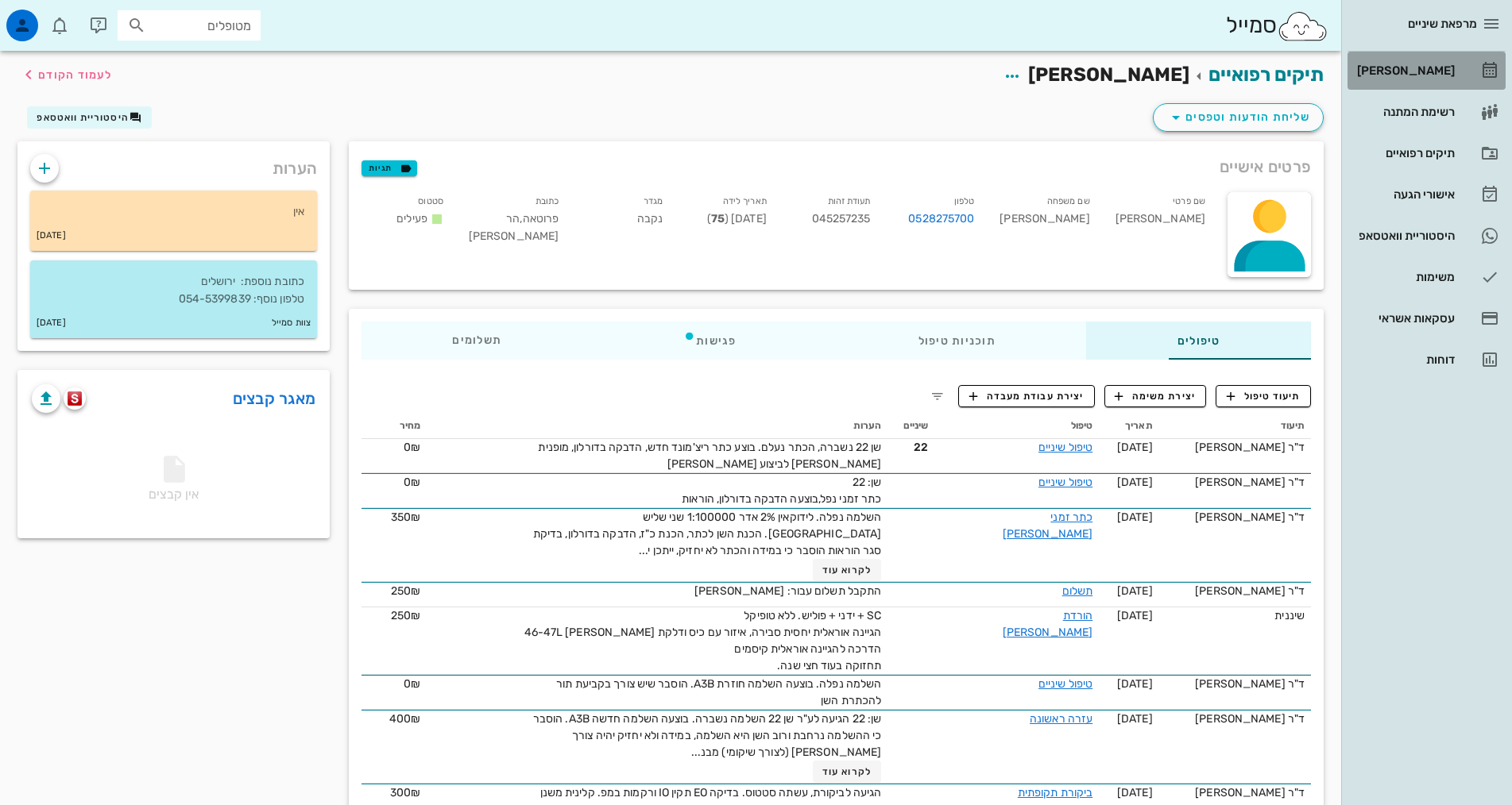
click at [1417, 64] on div "[PERSON_NAME]" at bounding box center [1404, 70] width 101 height 13
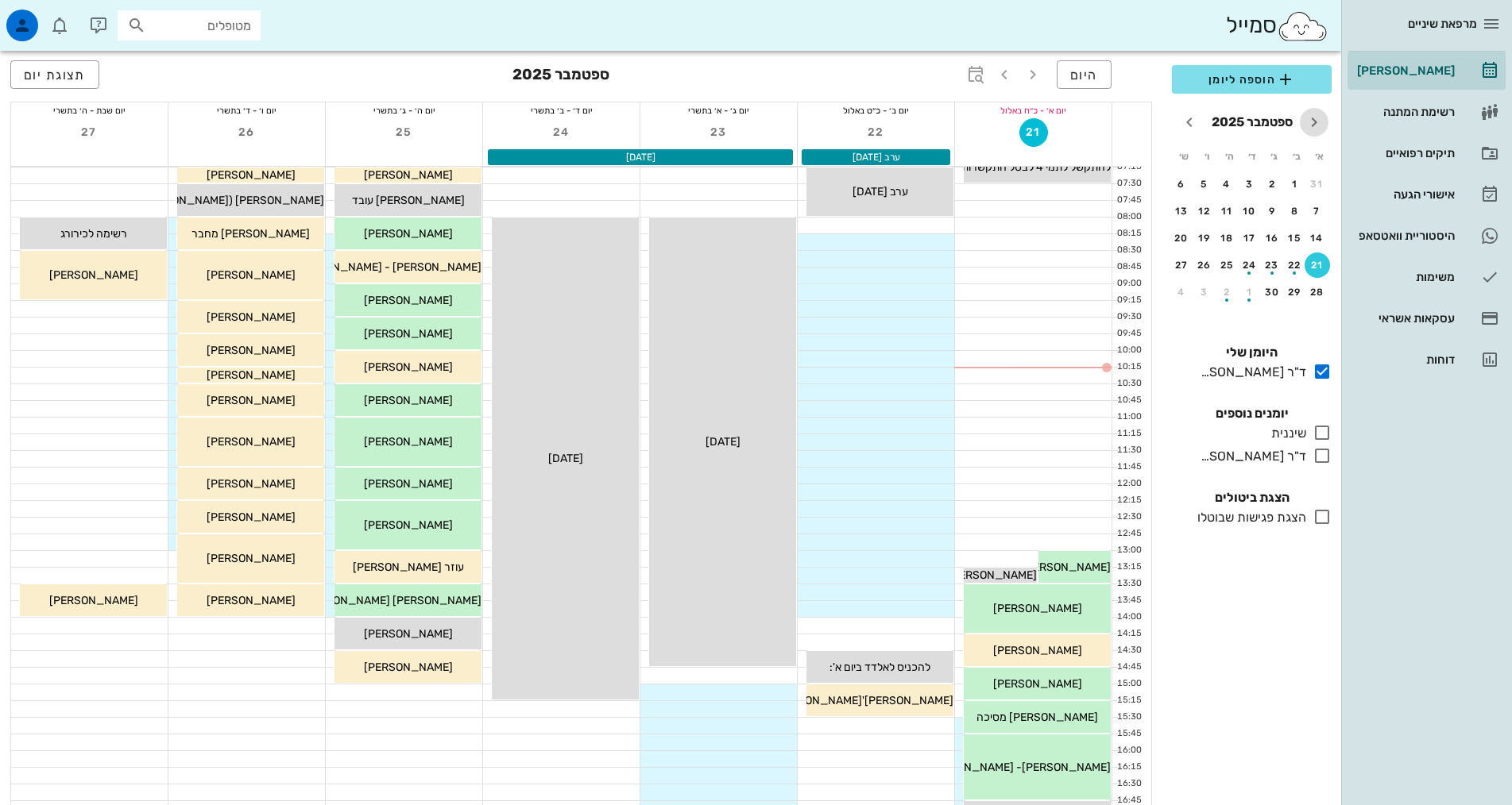
click at [1306, 125] on icon "חודש שעבר" at bounding box center [1313, 122] width 19 height 19
click at [1298, 285] on button "25" at bounding box center [1295, 293] width 26 height 26
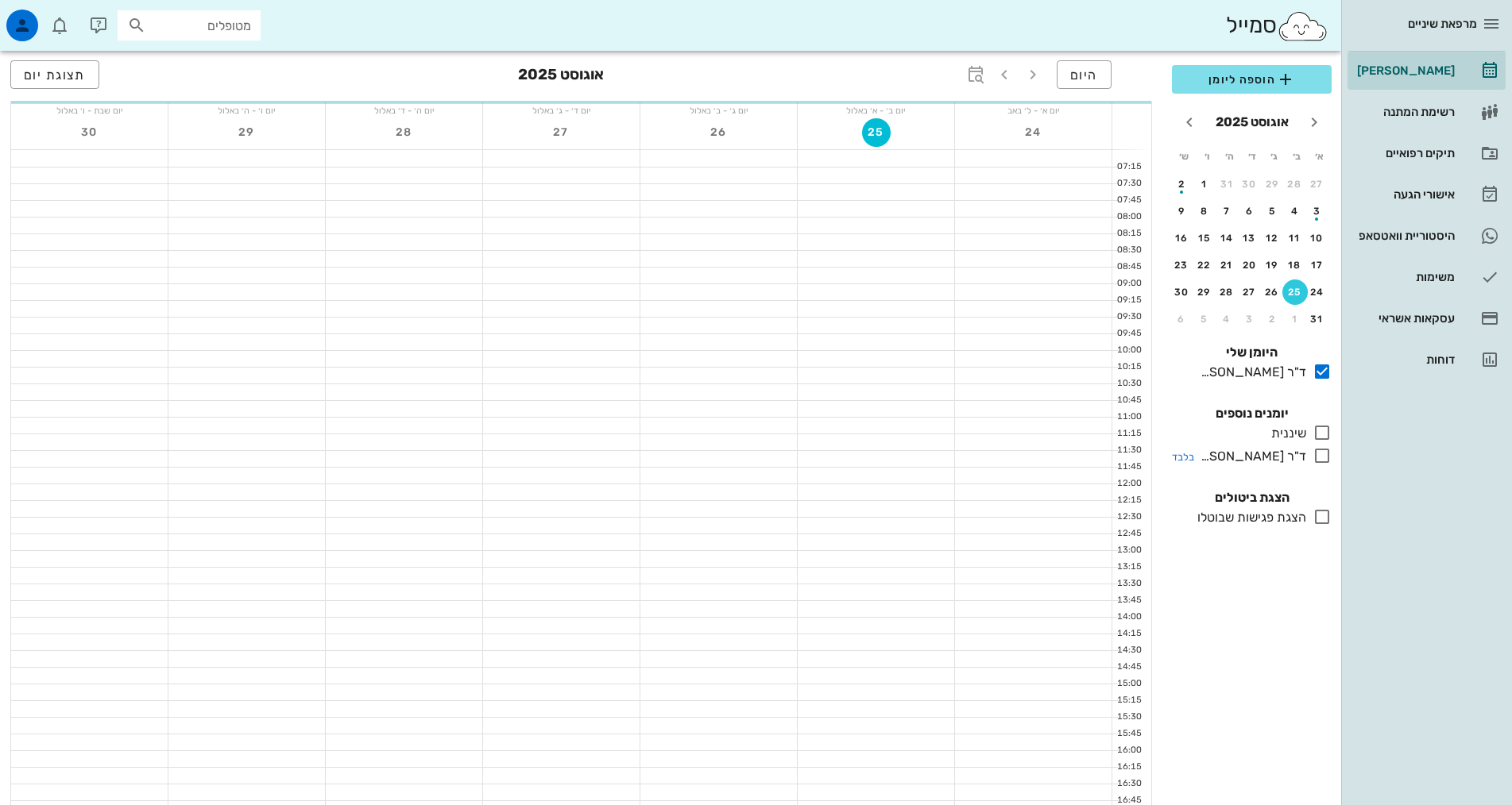
click at [1315, 464] on icon at bounding box center [1321, 455] width 19 height 19
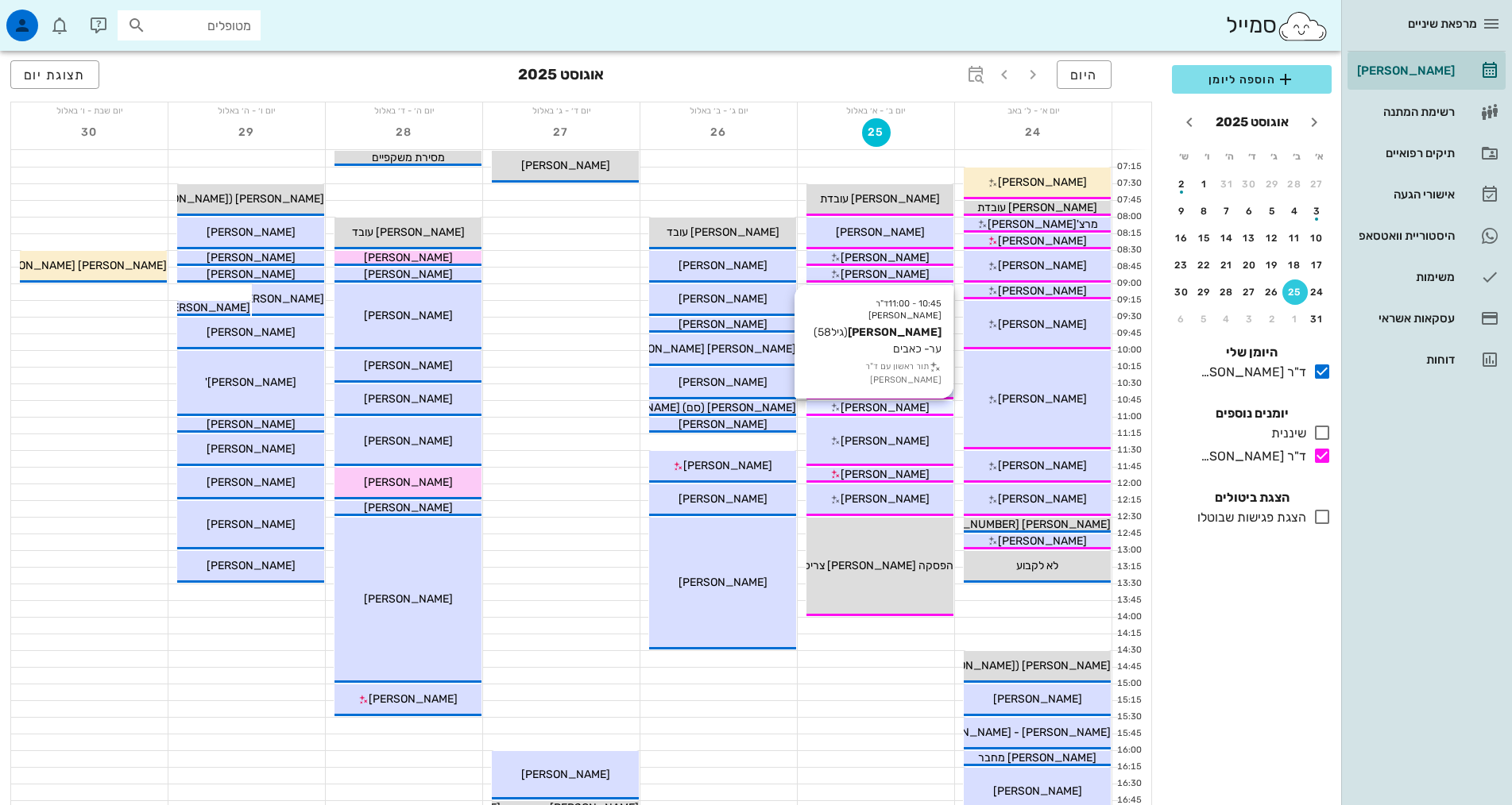
click at [899, 408] on span "[PERSON_NAME]" at bounding box center [885, 407] width 89 height 14
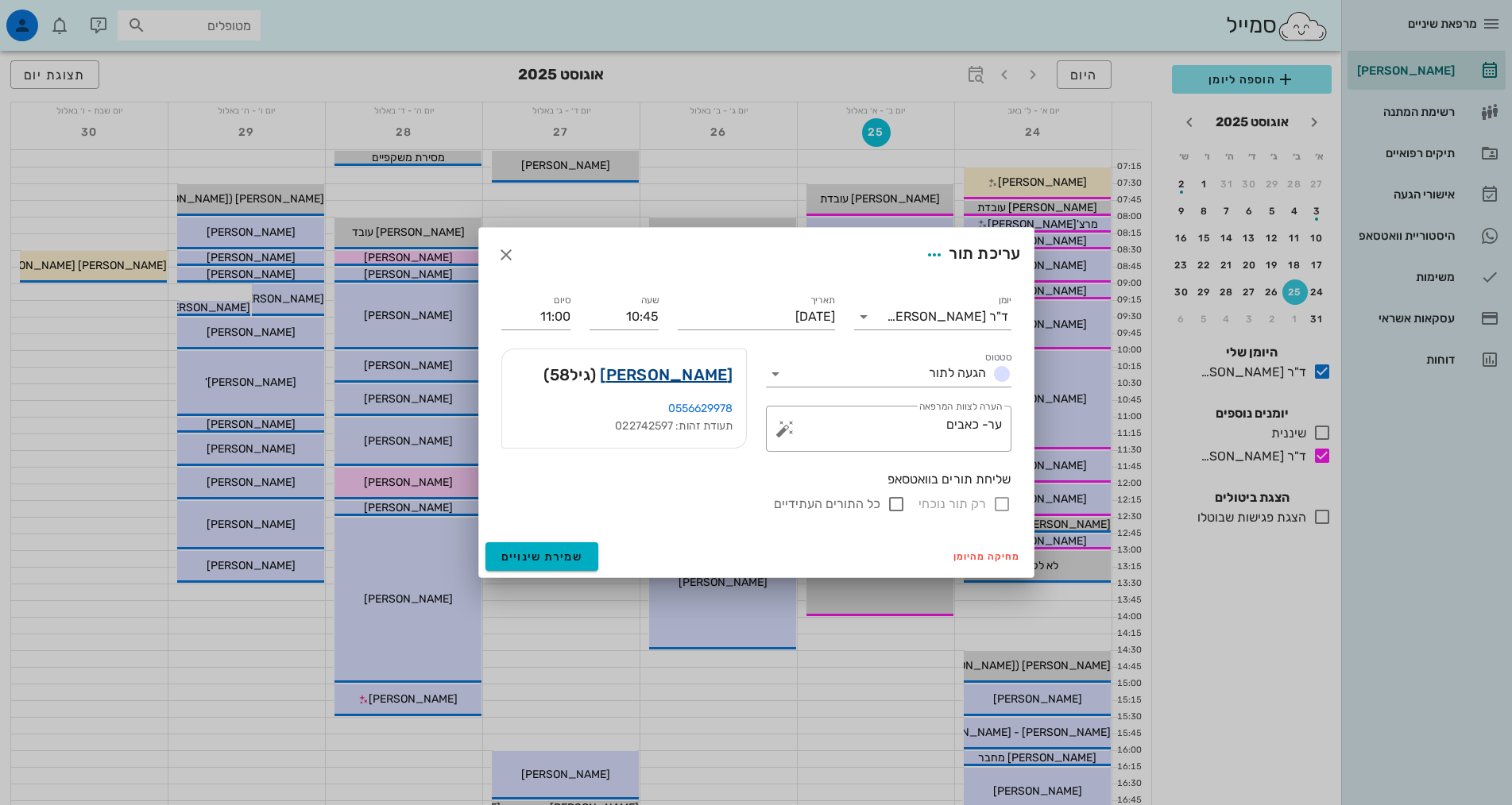
click at [708, 372] on link "[PERSON_NAME]" at bounding box center [666, 375] width 133 height 26
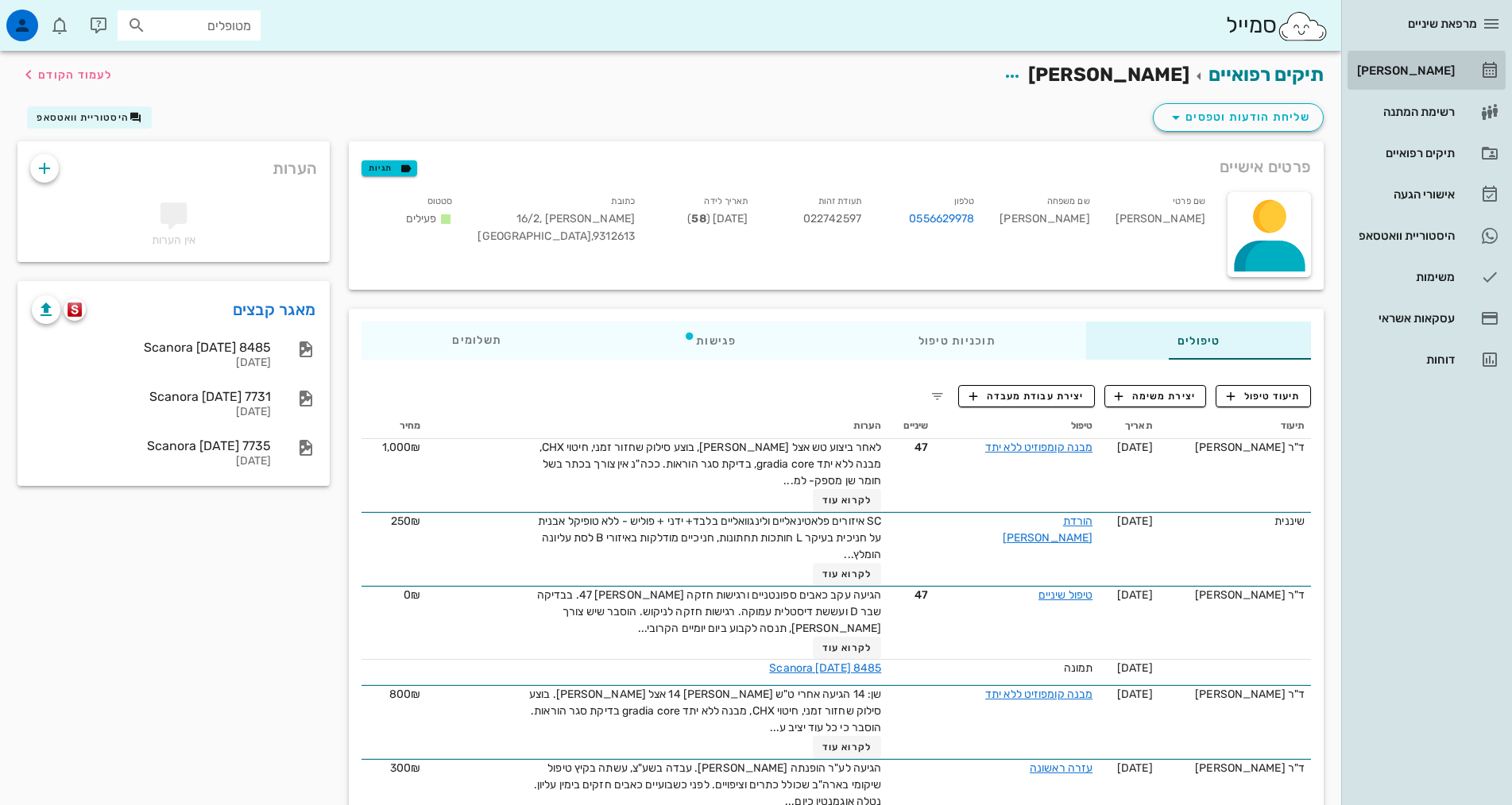
click at [1399, 68] on div "[PERSON_NAME]" at bounding box center [1404, 70] width 101 height 13
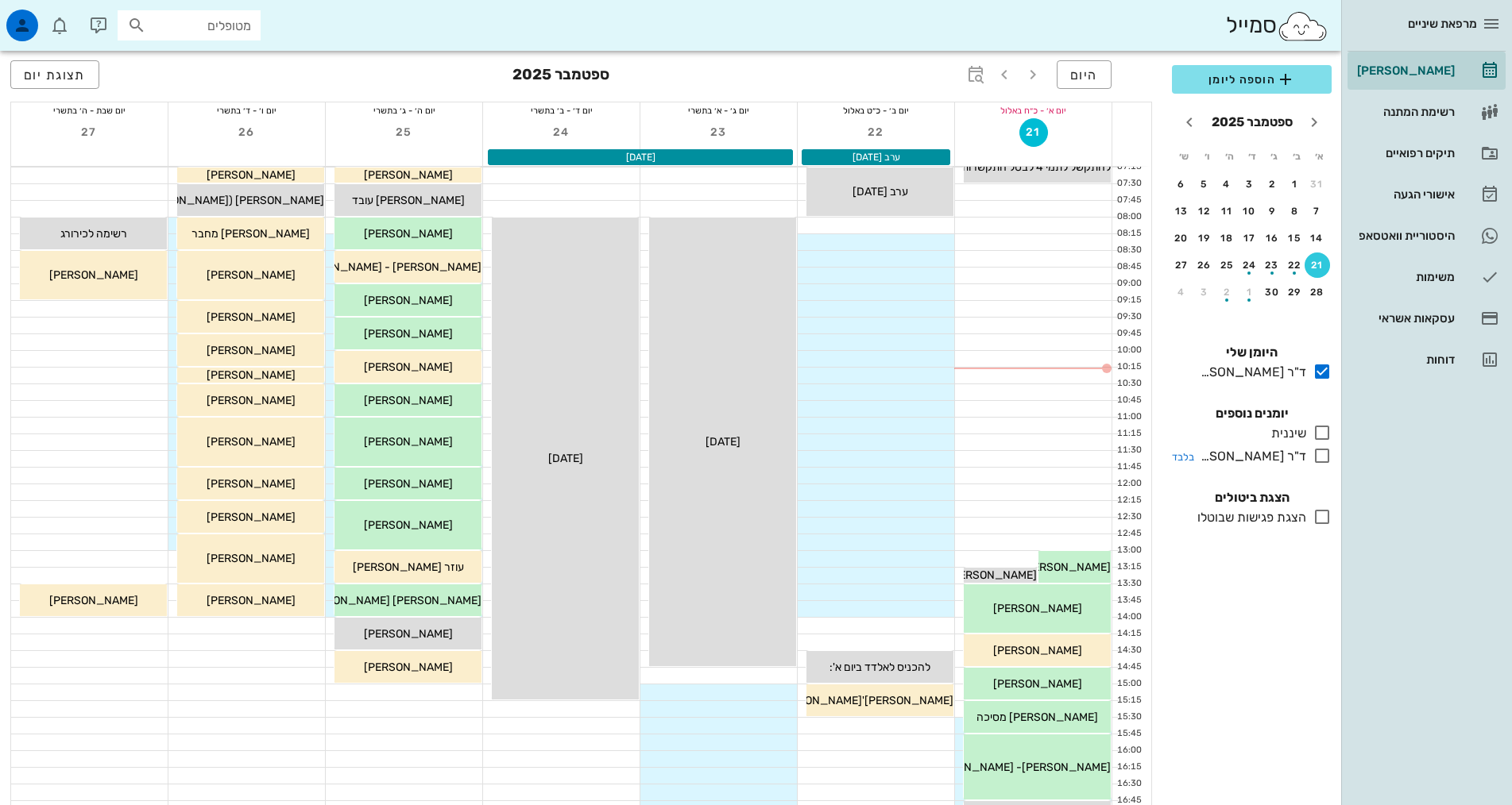
click at [1325, 461] on icon at bounding box center [1321, 455] width 19 height 19
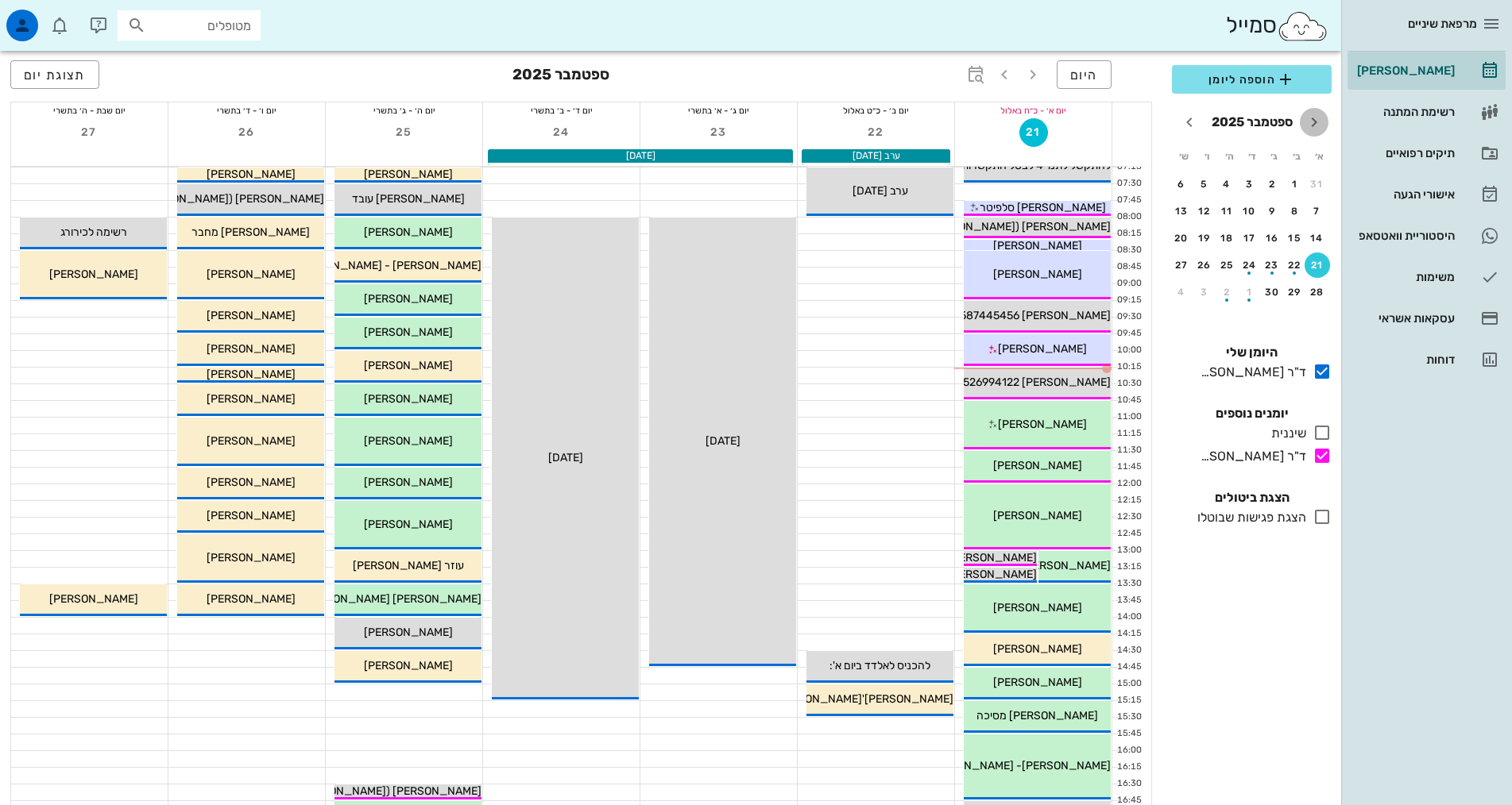
click at [1320, 120] on icon "חודש שעבר" at bounding box center [1313, 122] width 19 height 19
click at [1301, 285] on button "25" at bounding box center [1295, 293] width 26 height 26
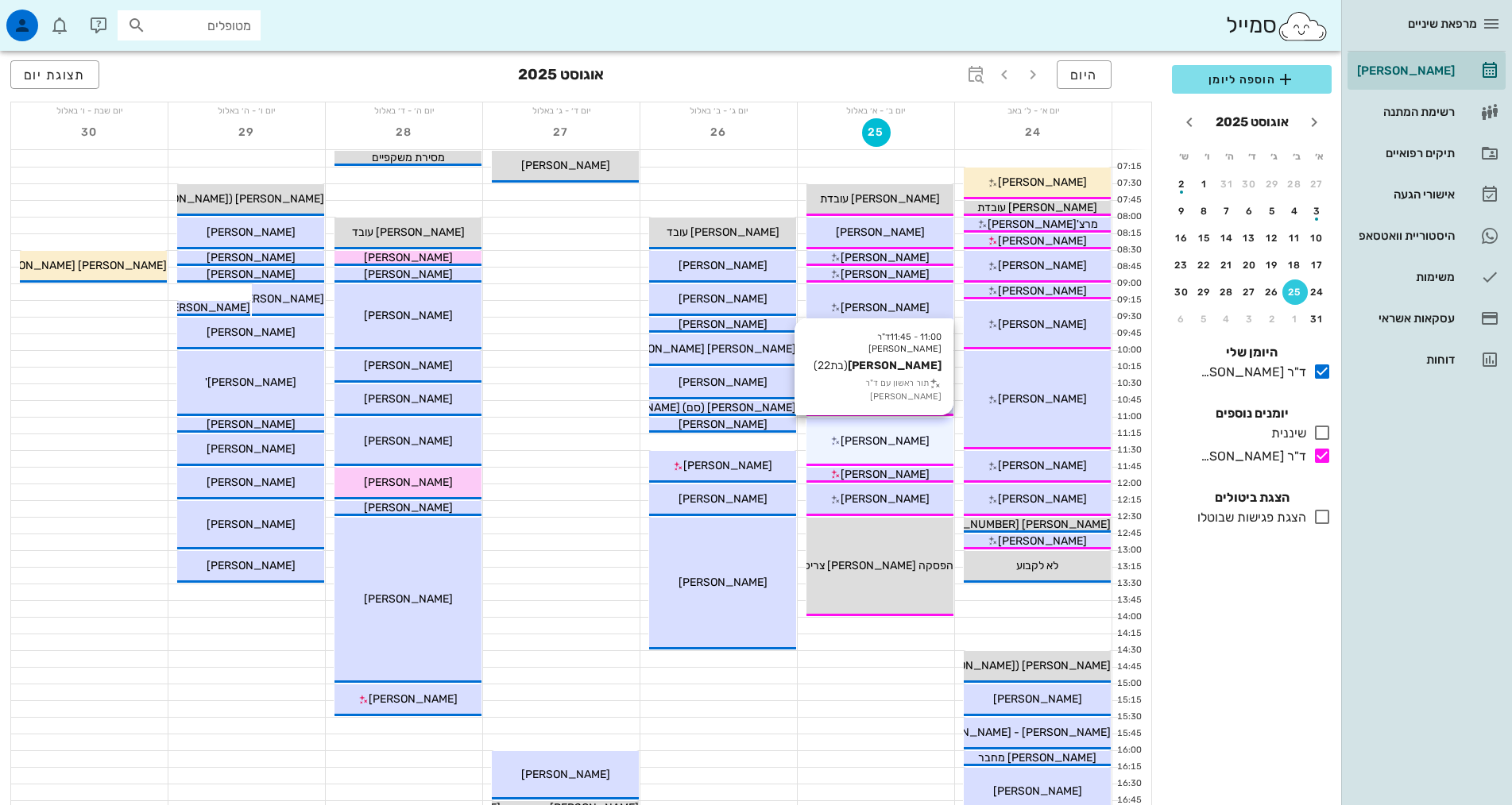
click at [872, 441] on span "[PERSON_NAME]" at bounding box center [885, 441] width 89 height 14
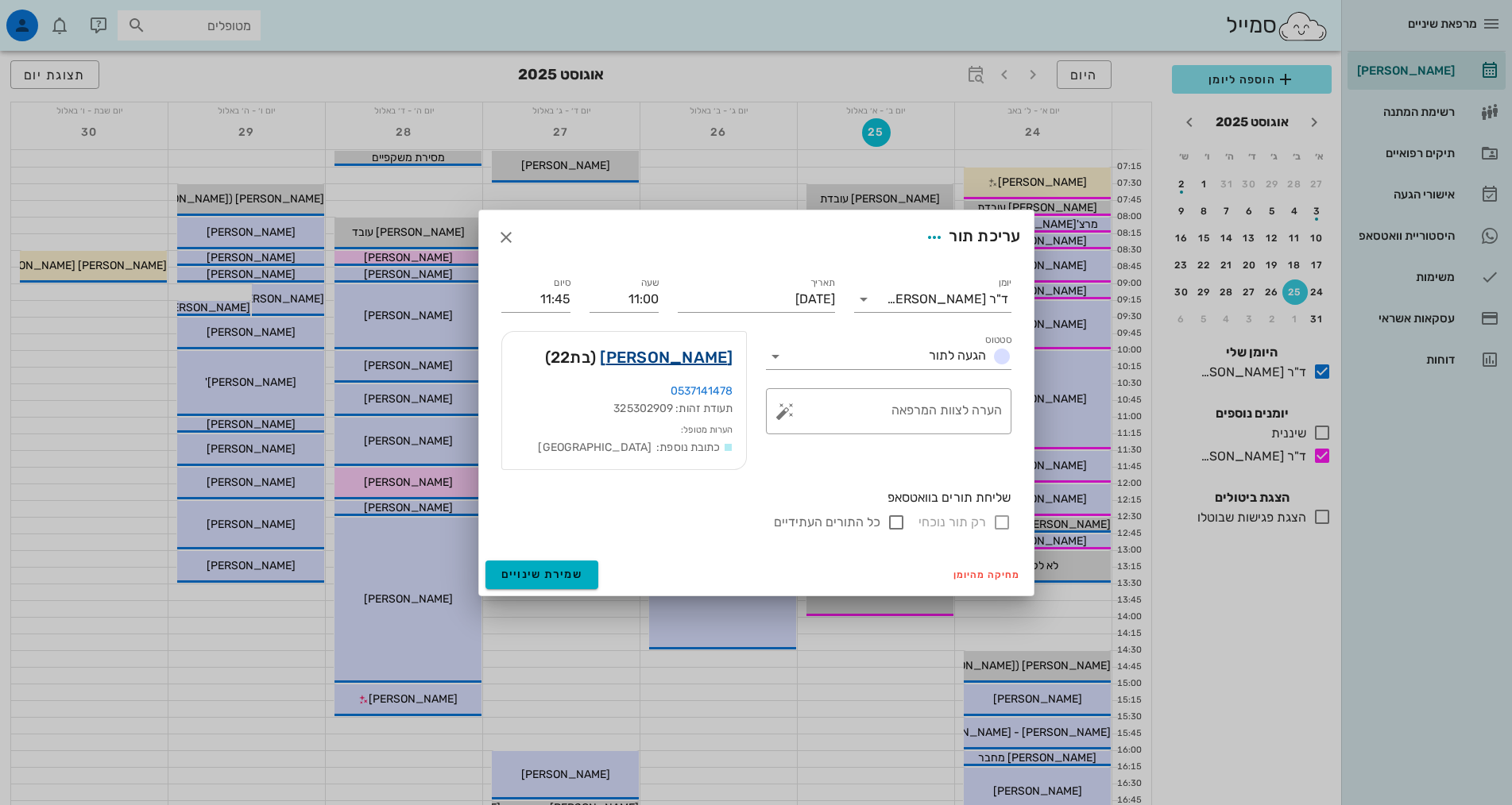
click at [683, 364] on link "[PERSON_NAME]" at bounding box center [666, 357] width 133 height 26
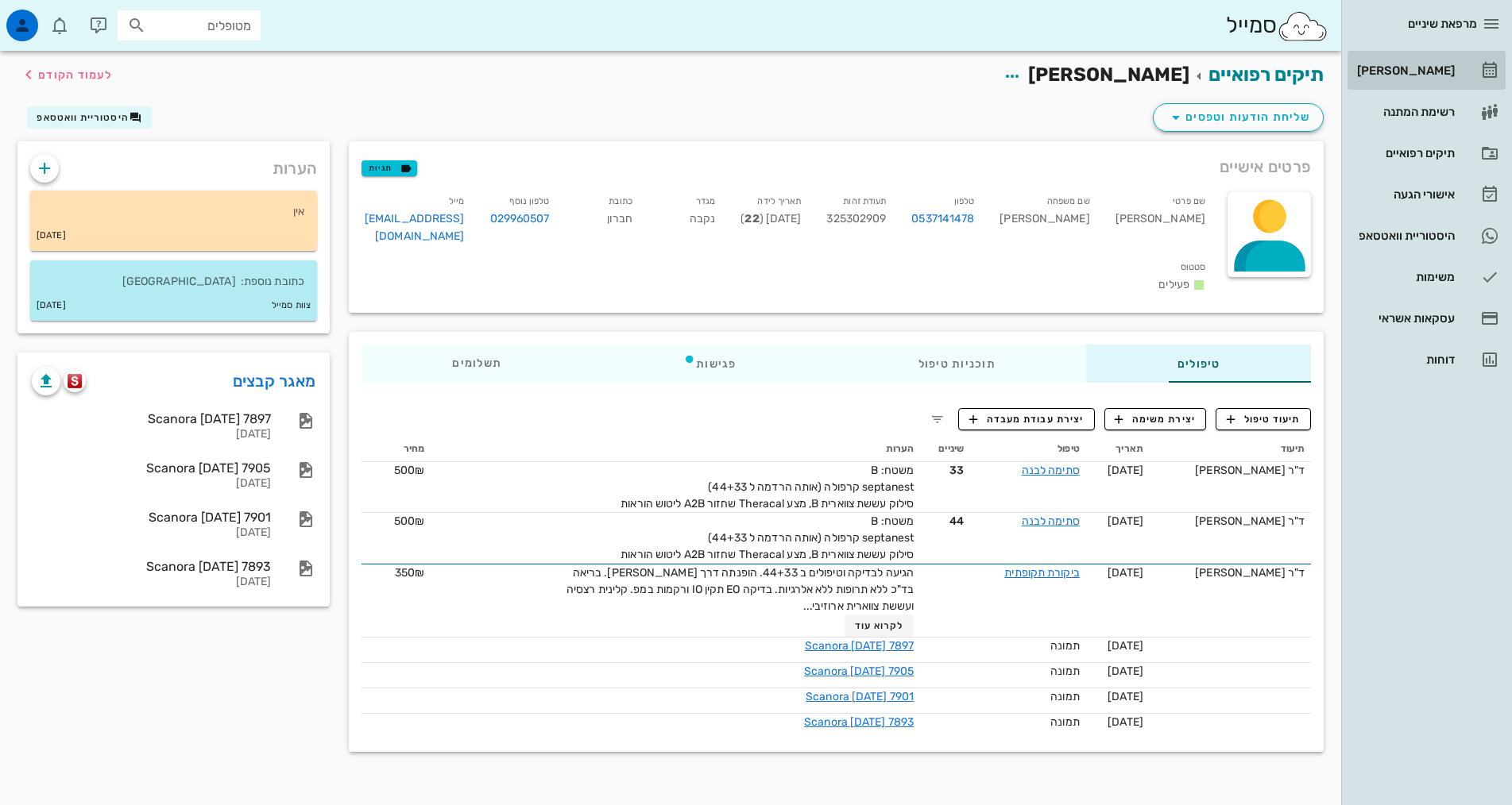
click at [1423, 82] on div "[PERSON_NAME]" at bounding box center [1404, 71] width 101 height 26
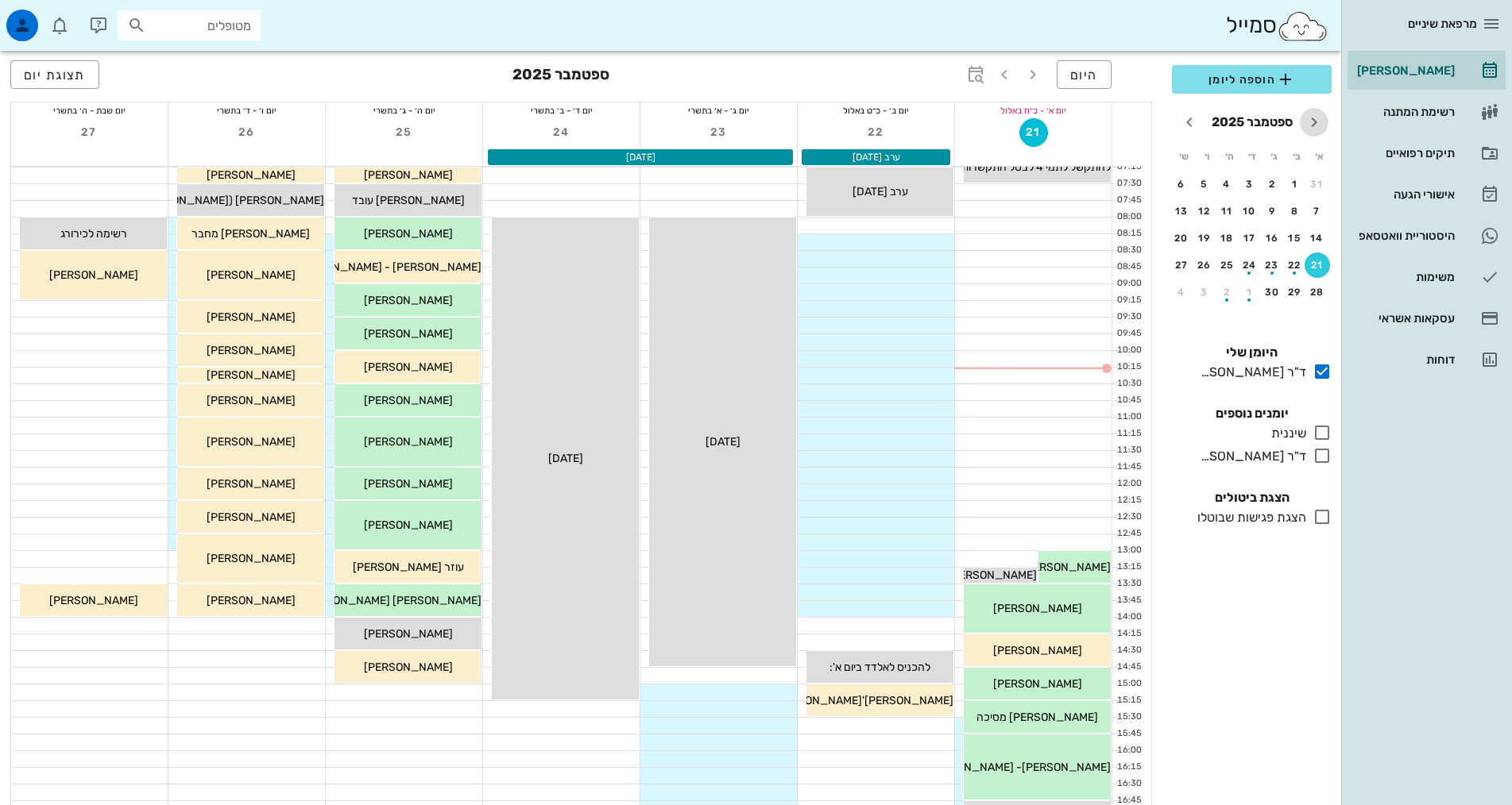
click at [1306, 115] on icon "חודש שעבר" at bounding box center [1313, 122] width 19 height 19
drag, startPoint x: 1291, startPoint y: 284, endPoint x: 1325, endPoint y: 449, distance: 168.5
click at [1290, 285] on button "25" at bounding box center [1295, 293] width 26 height 26
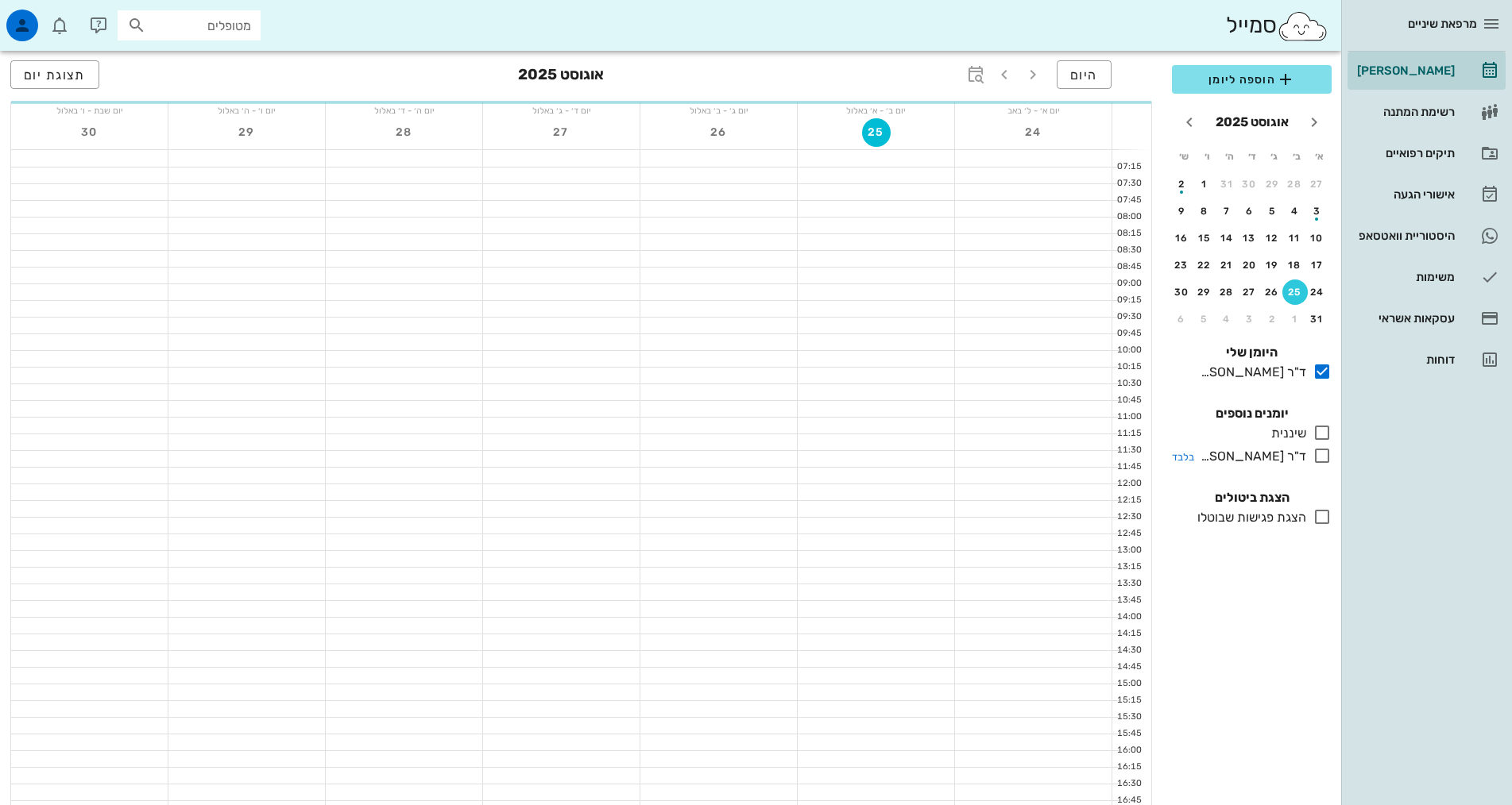
click at [1325, 457] on icon at bounding box center [1321, 455] width 19 height 19
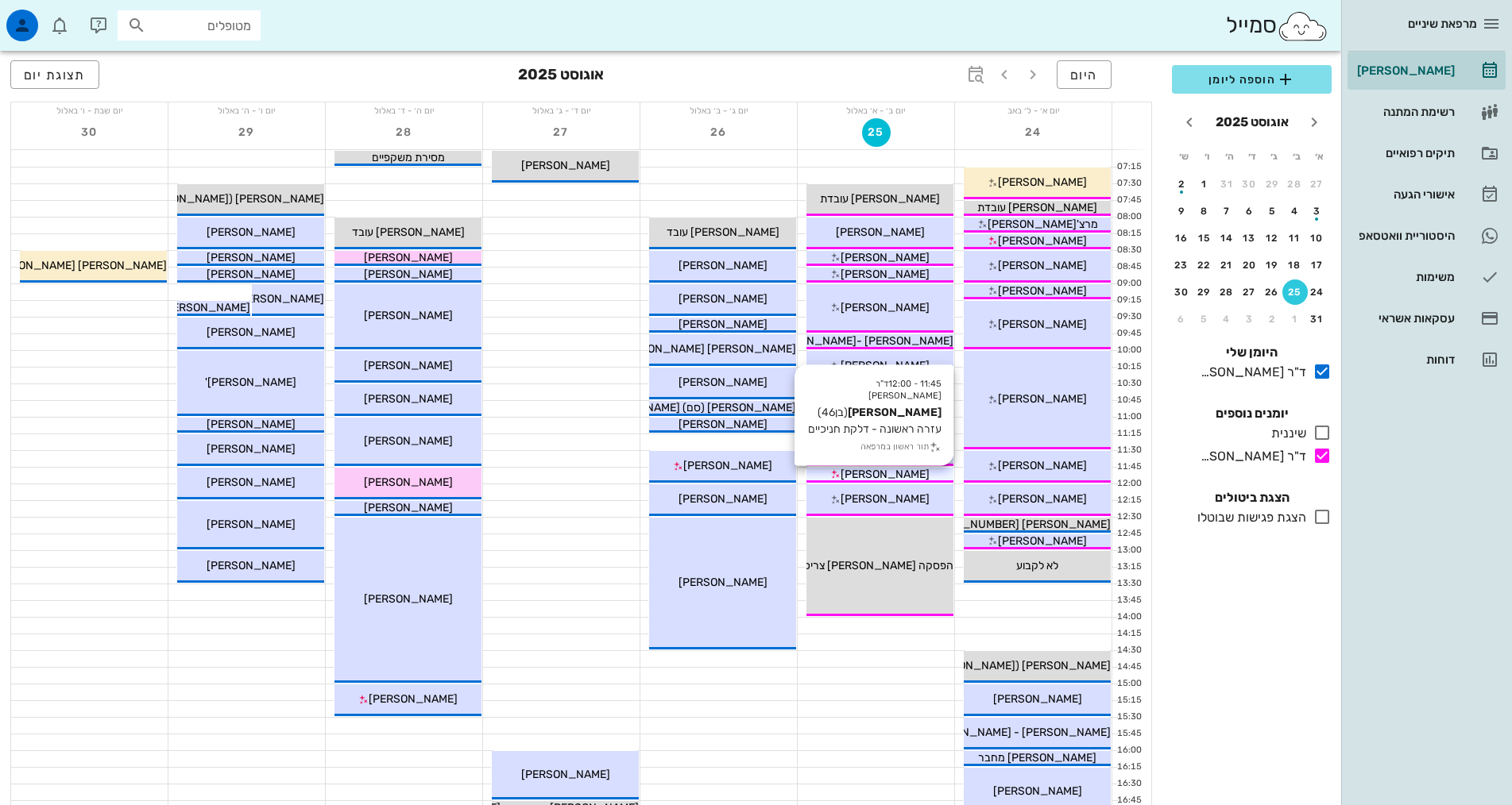
click at [906, 474] on span "[PERSON_NAME]" at bounding box center [885, 475] width 89 height 14
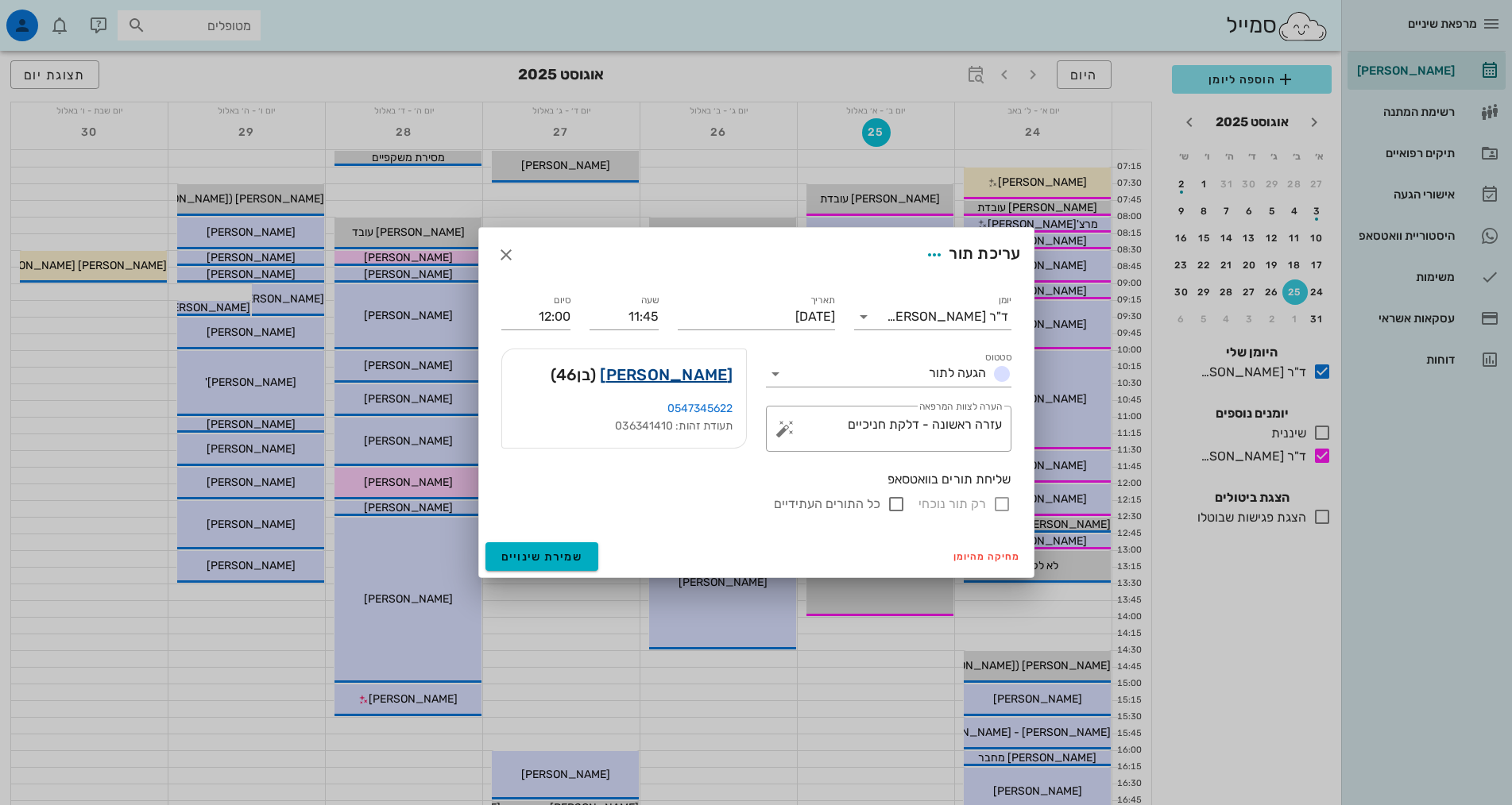
click at [701, 375] on link "[PERSON_NAME]" at bounding box center [666, 375] width 133 height 26
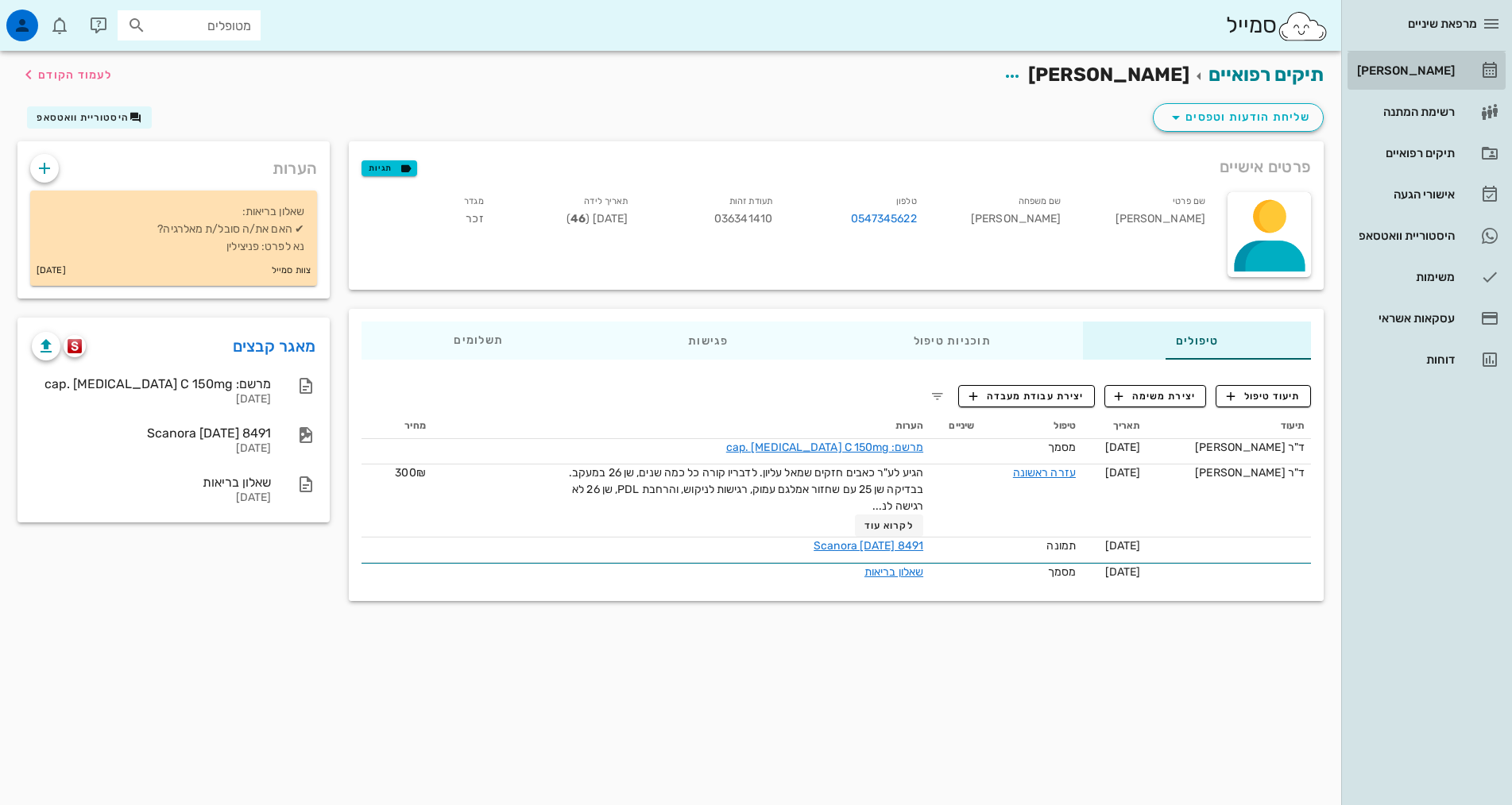
click at [1422, 69] on div "[PERSON_NAME]" at bounding box center [1404, 70] width 101 height 13
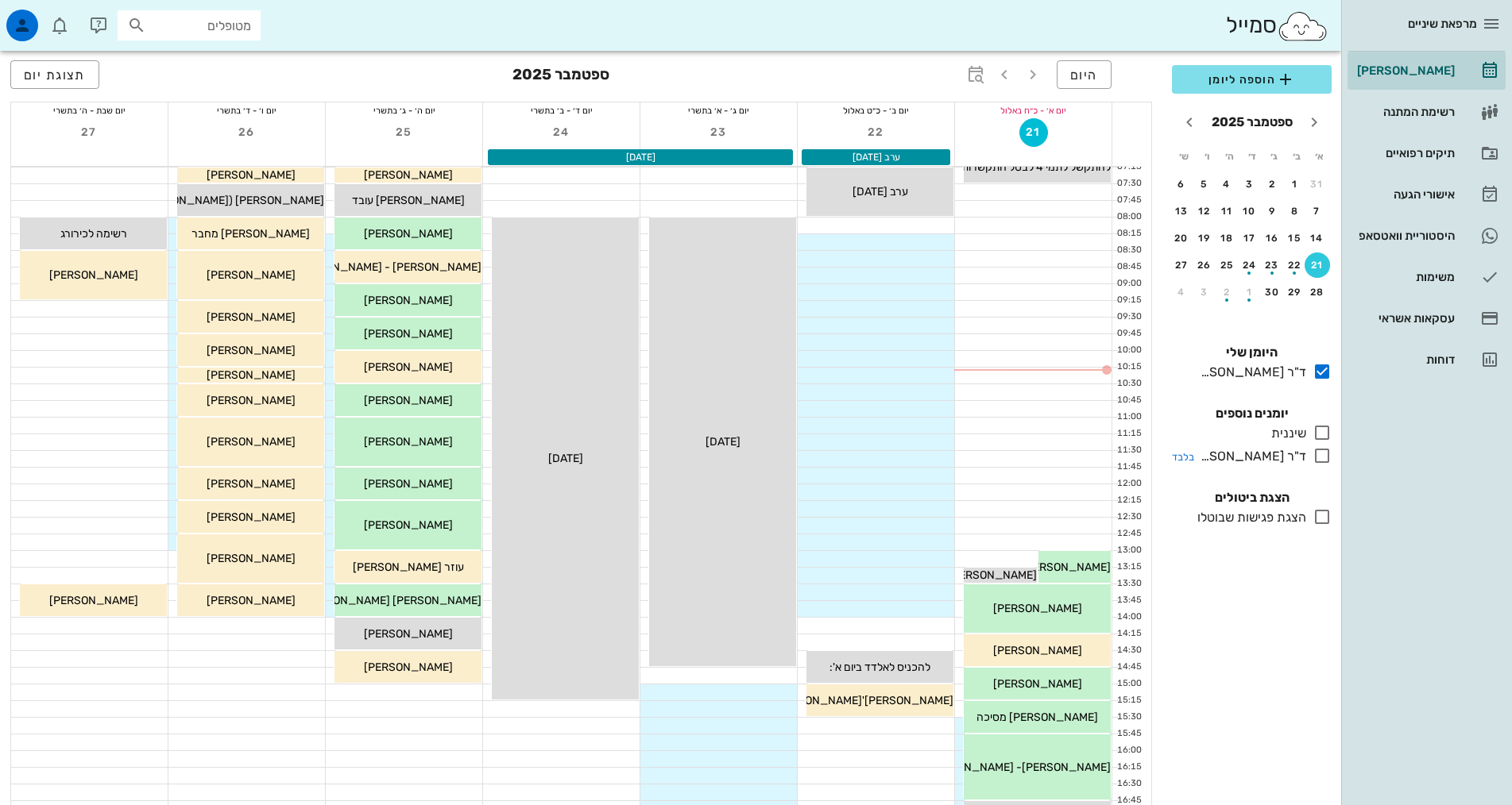
click at [1323, 461] on icon at bounding box center [1321, 455] width 19 height 19
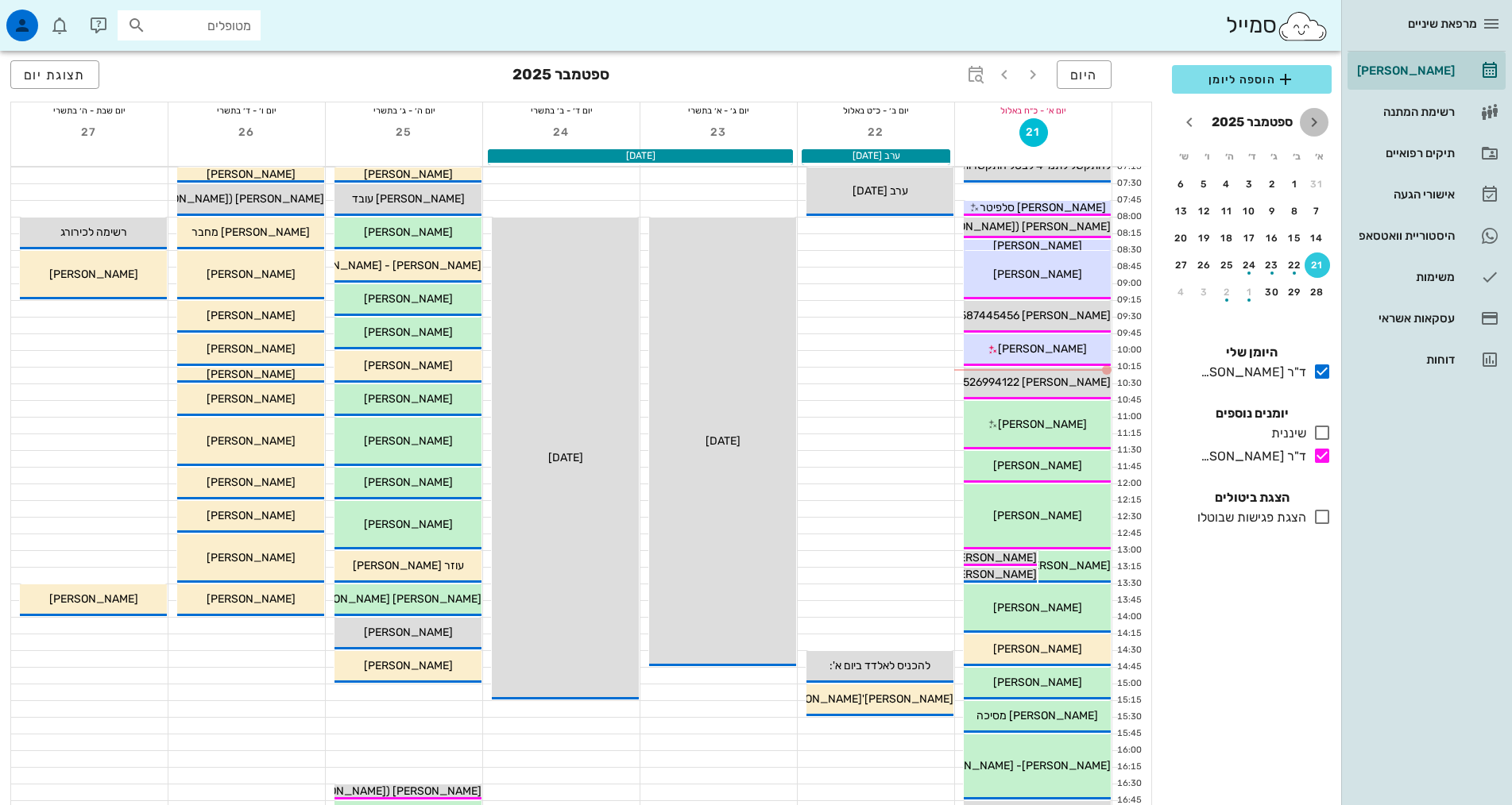
click at [1311, 127] on icon "חודש שעבר" at bounding box center [1313, 122] width 19 height 19
click at [1296, 296] on div "25" at bounding box center [1295, 292] width 26 height 11
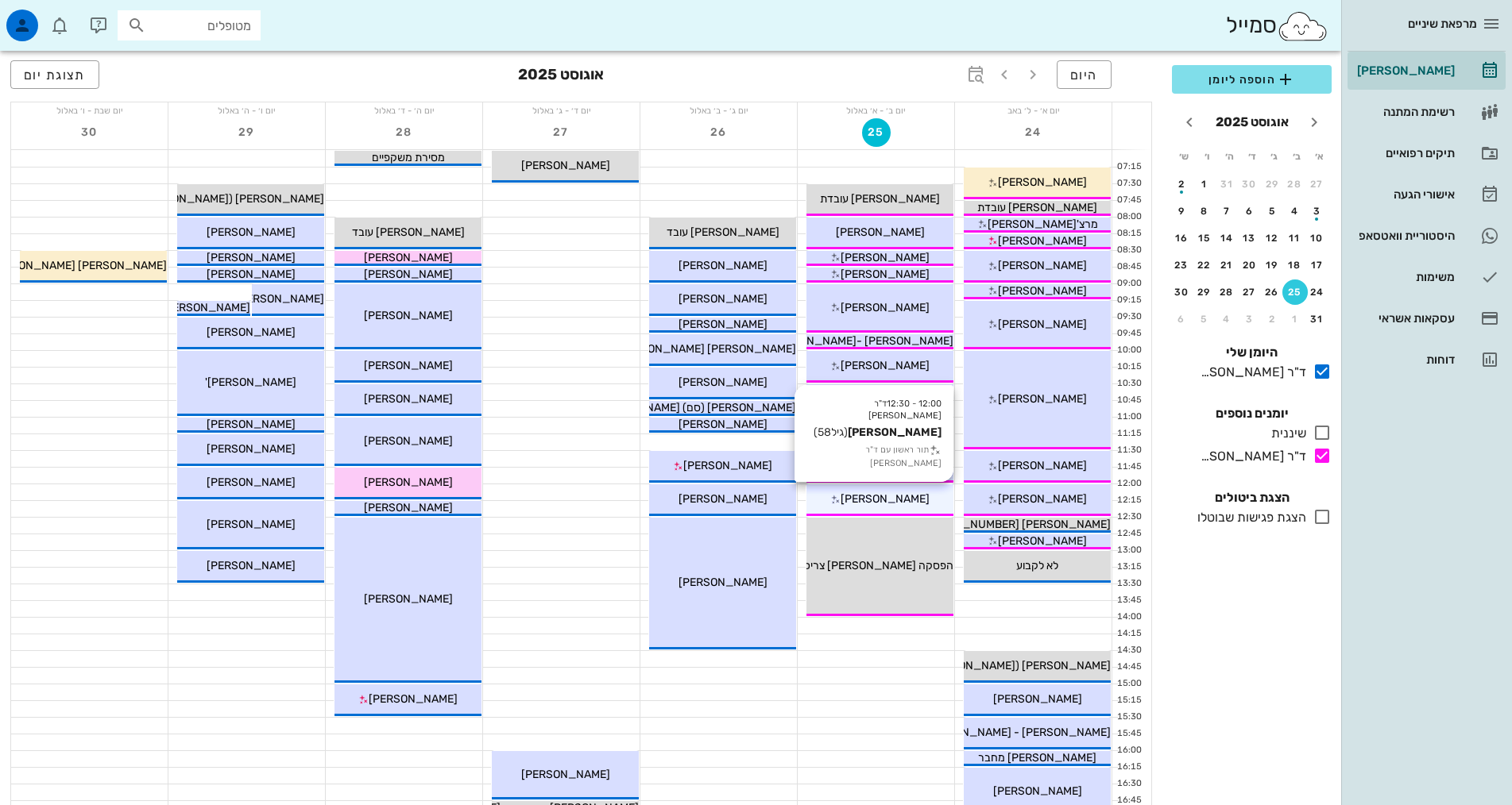
drag, startPoint x: 925, startPoint y: 506, endPoint x: 915, endPoint y: 501, distance: 11.2
click at [924, 506] on div "[PERSON_NAME]" at bounding box center [880, 498] width 147 height 17
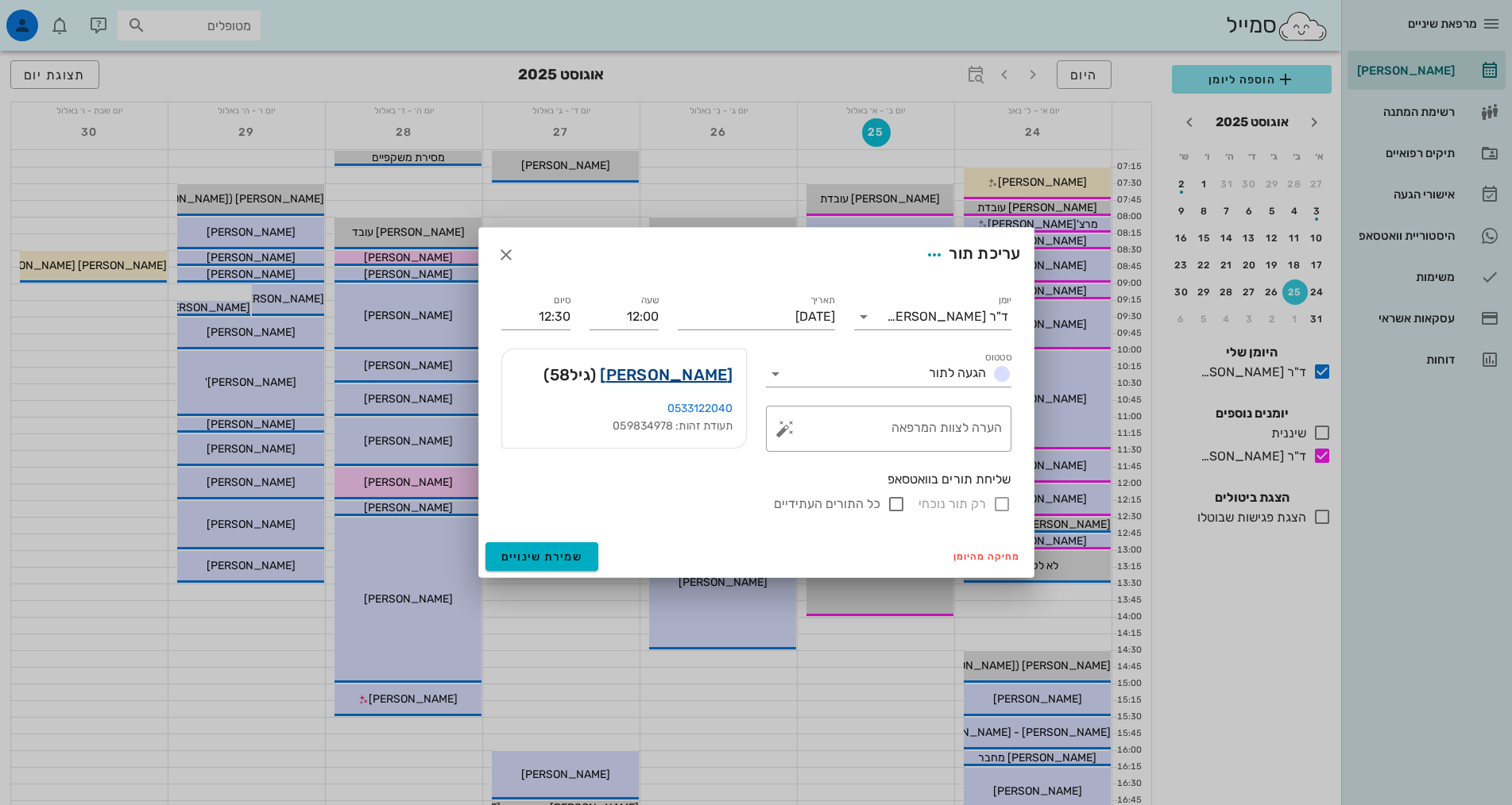
click at [687, 364] on link "[PERSON_NAME]" at bounding box center [666, 375] width 133 height 26
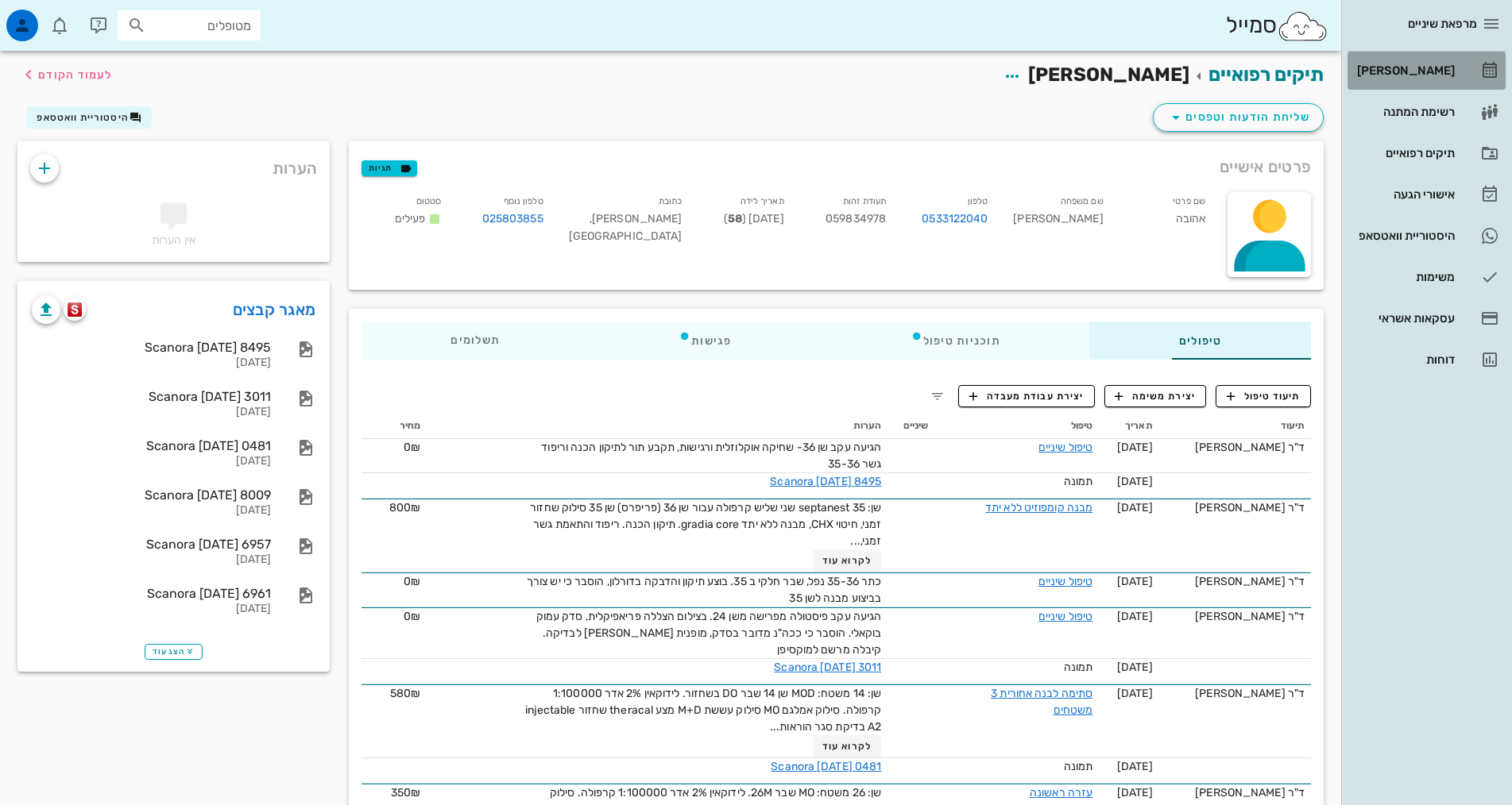
click at [1446, 68] on div "[PERSON_NAME]" at bounding box center [1404, 70] width 101 height 13
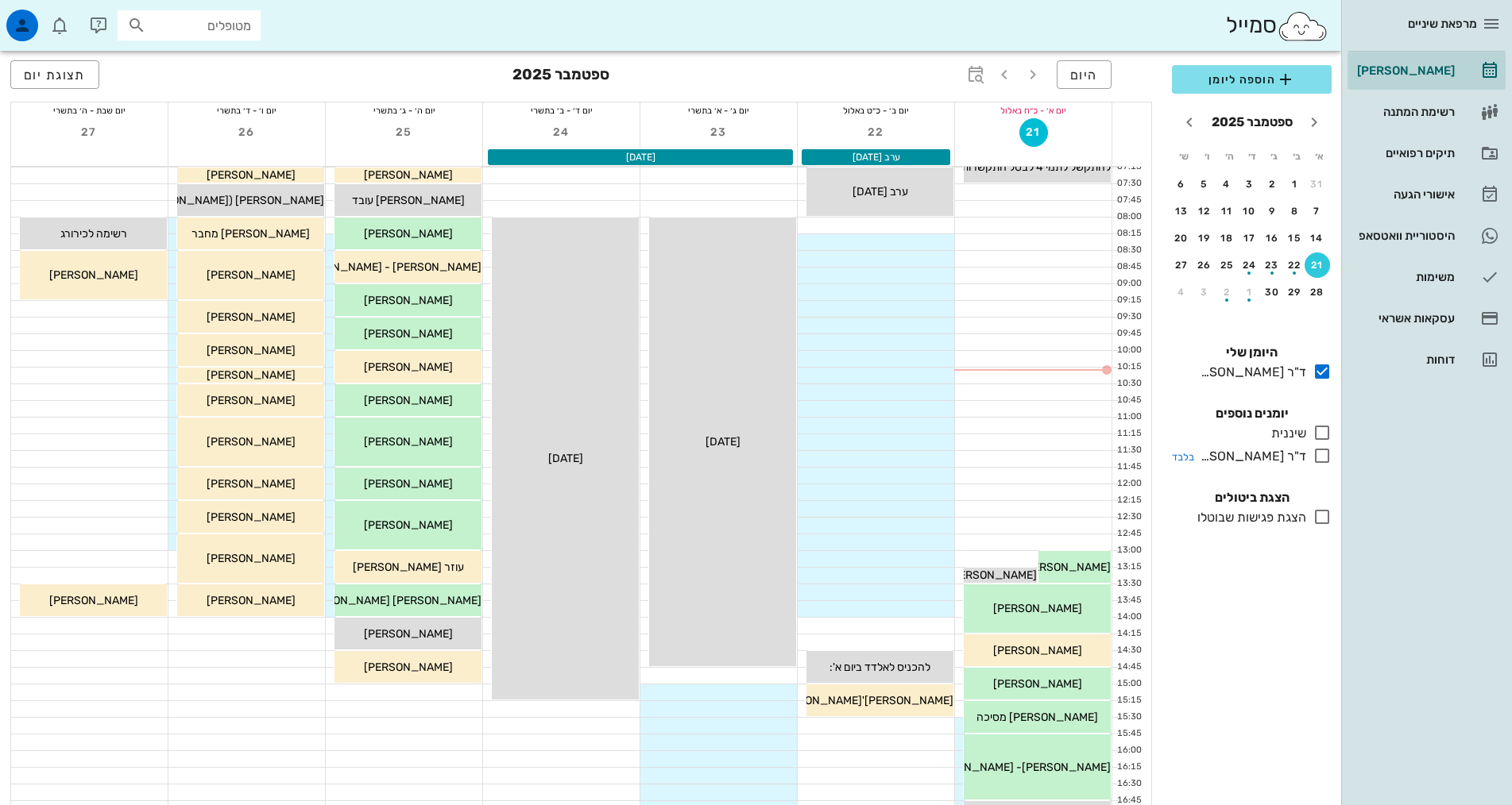
click at [1322, 453] on icon at bounding box center [1321, 455] width 19 height 19
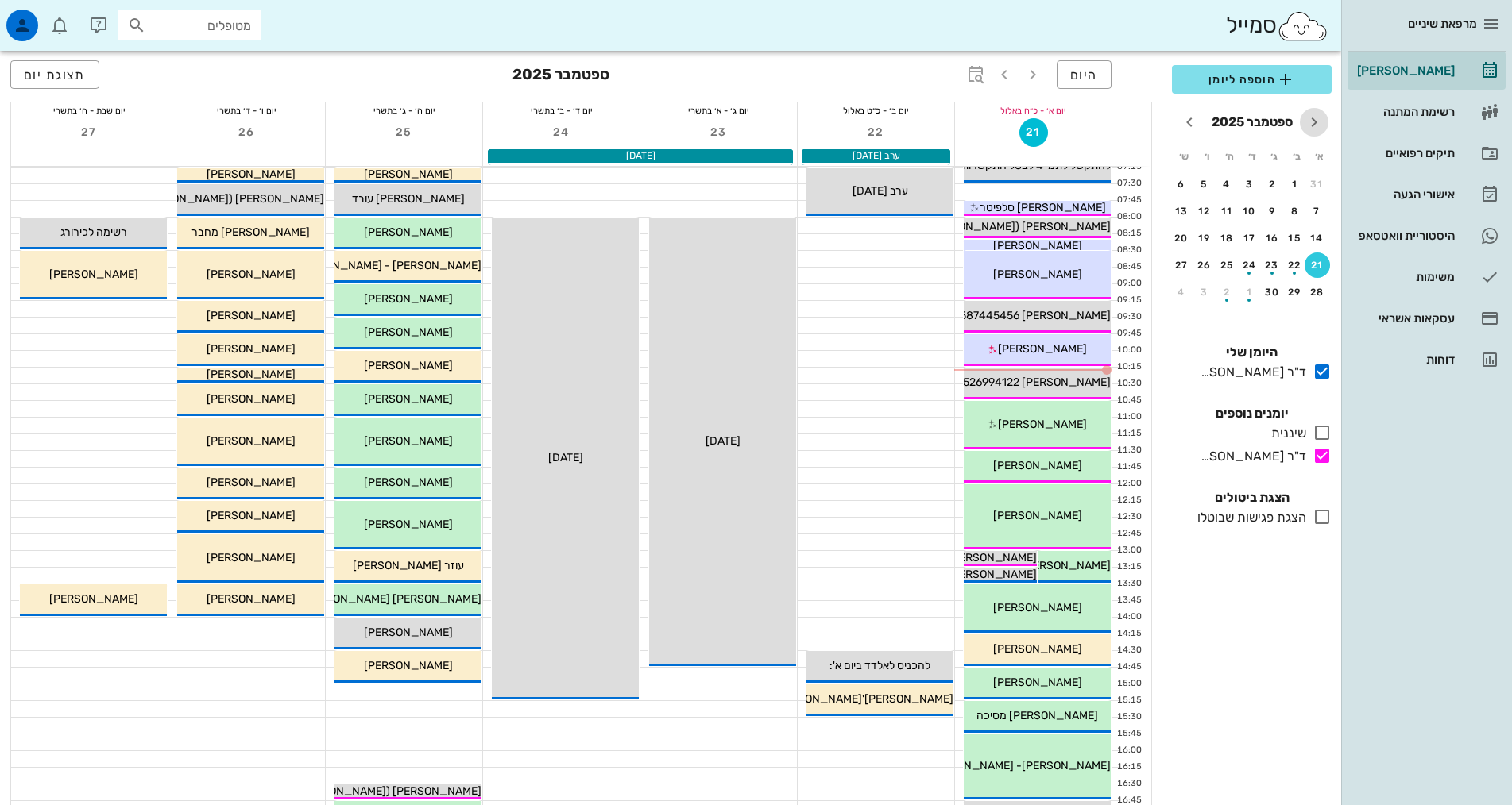
click at [1312, 126] on icon "חודש שעבר" at bounding box center [1313, 122] width 19 height 19
click at [1296, 292] on div "25" at bounding box center [1295, 292] width 26 height 11
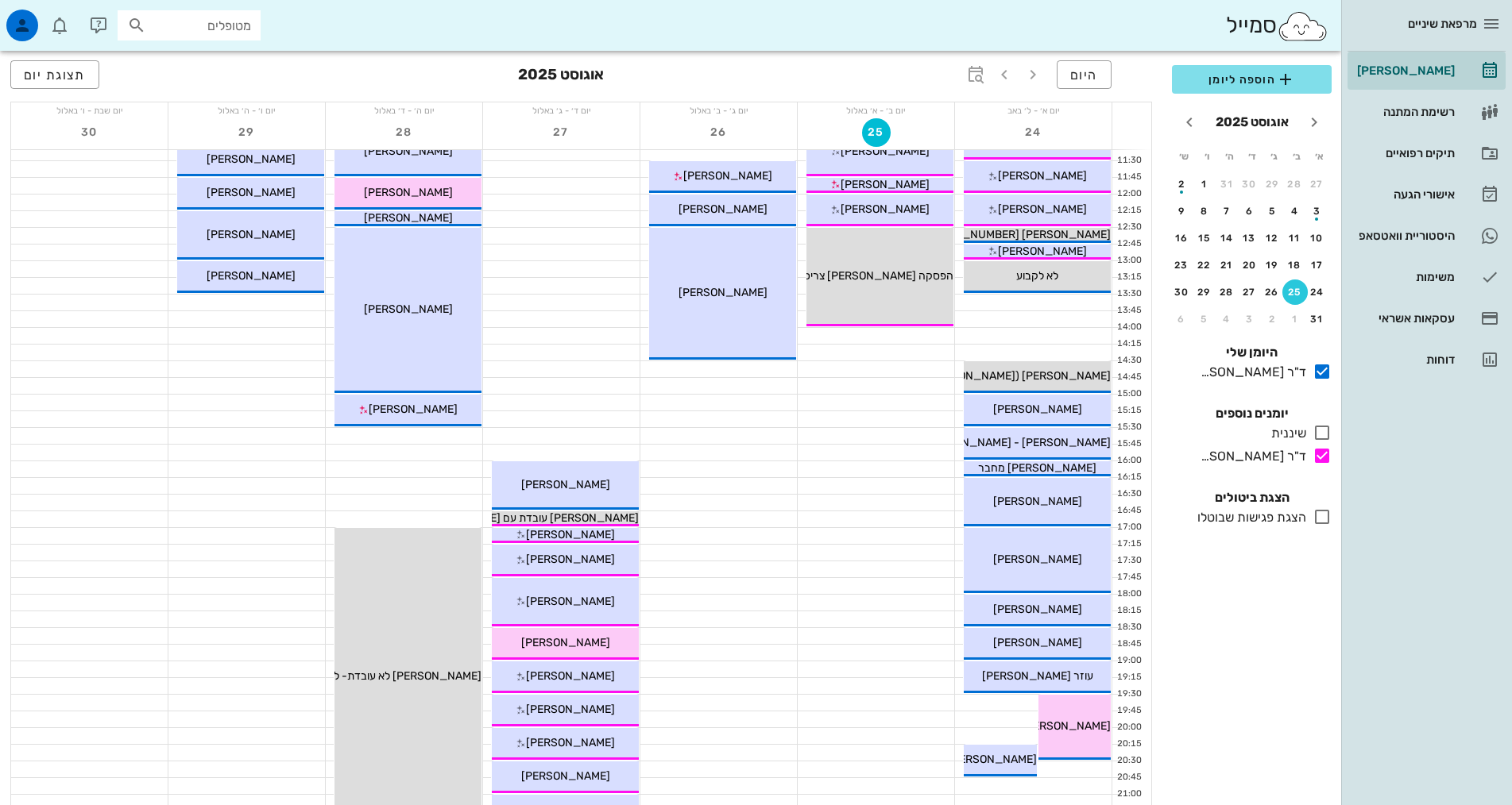
scroll to position [317, 0]
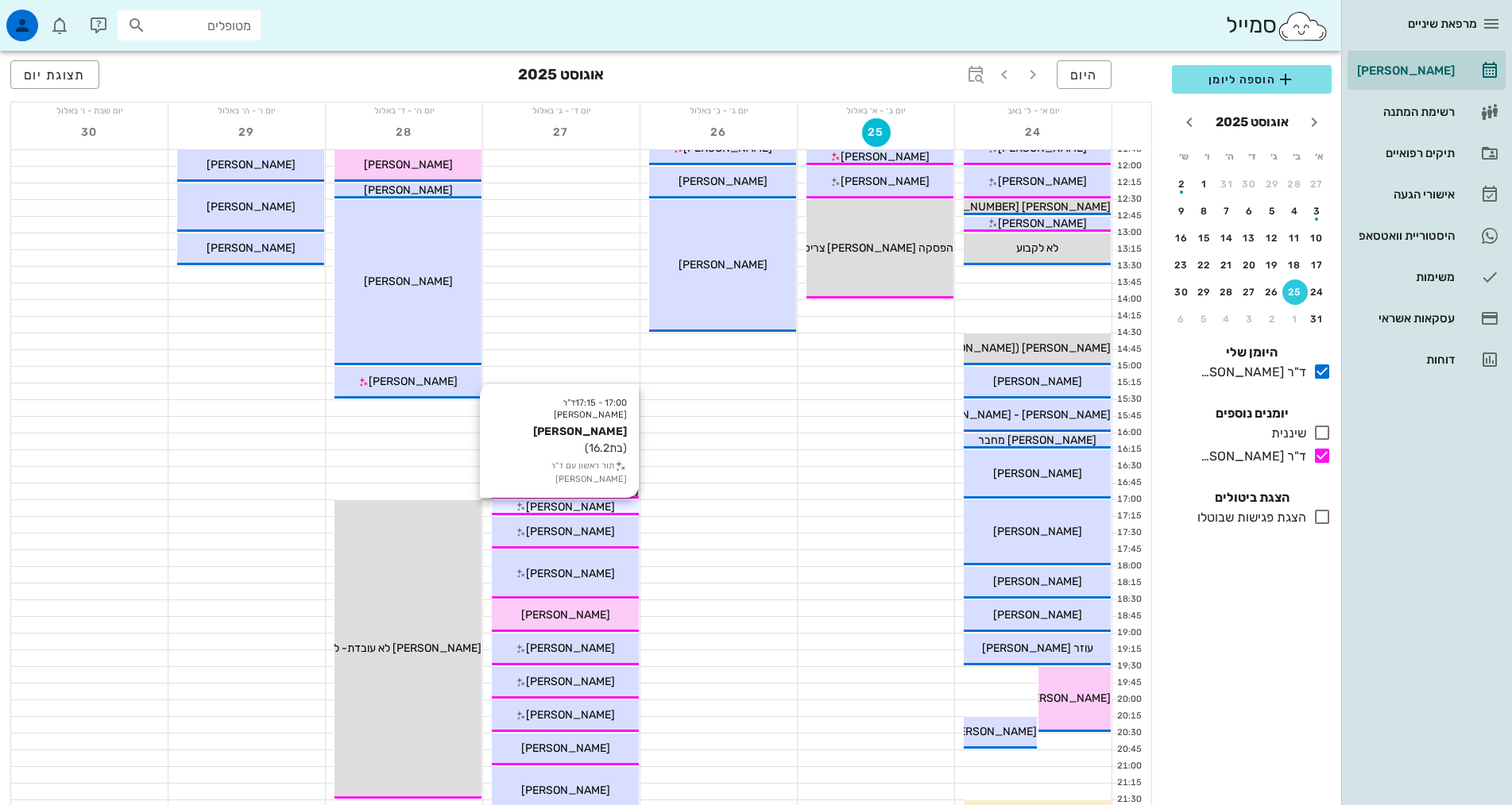
click at [574, 503] on span "[PERSON_NAME]" at bounding box center [570, 507] width 89 height 14
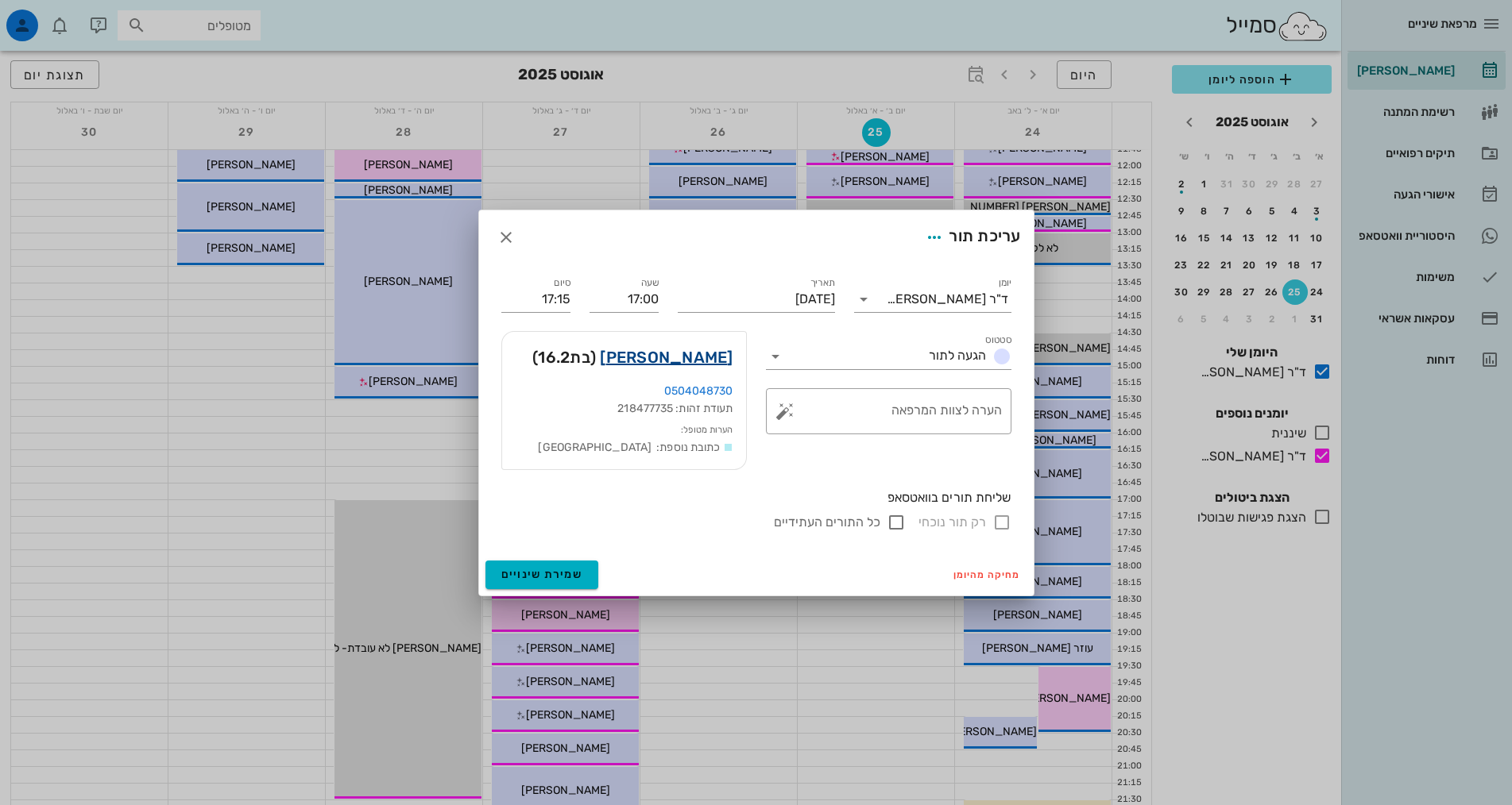
click at [699, 356] on link "[PERSON_NAME]" at bounding box center [666, 357] width 133 height 26
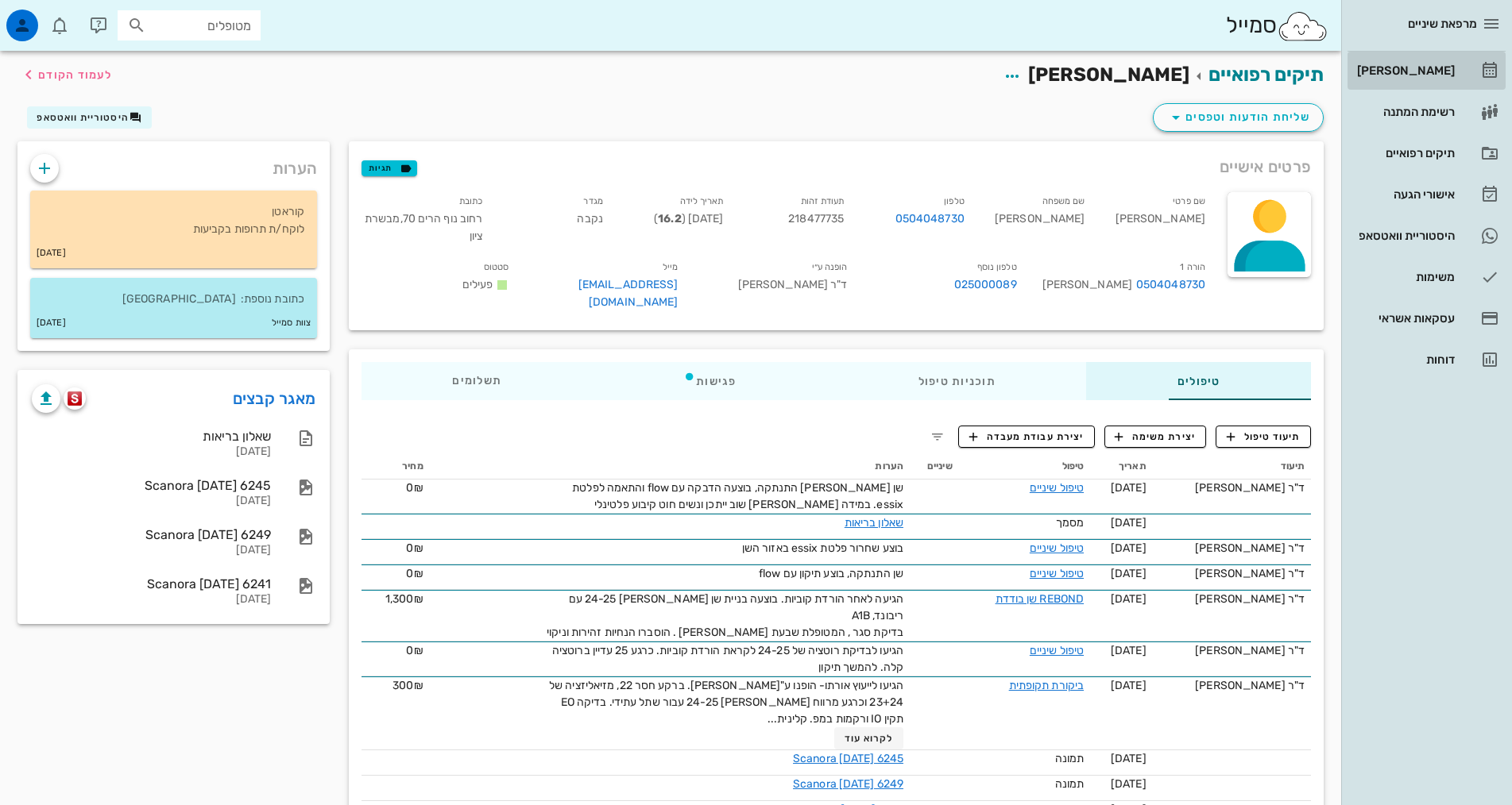
drag, startPoint x: 1429, startPoint y: 79, endPoint x: 1378, endPoint y: 71, distance: 51.6
click at [1430, 78] on div "[PERSON_NAME]" at bounding box center [1404, 71] width 101 height 26
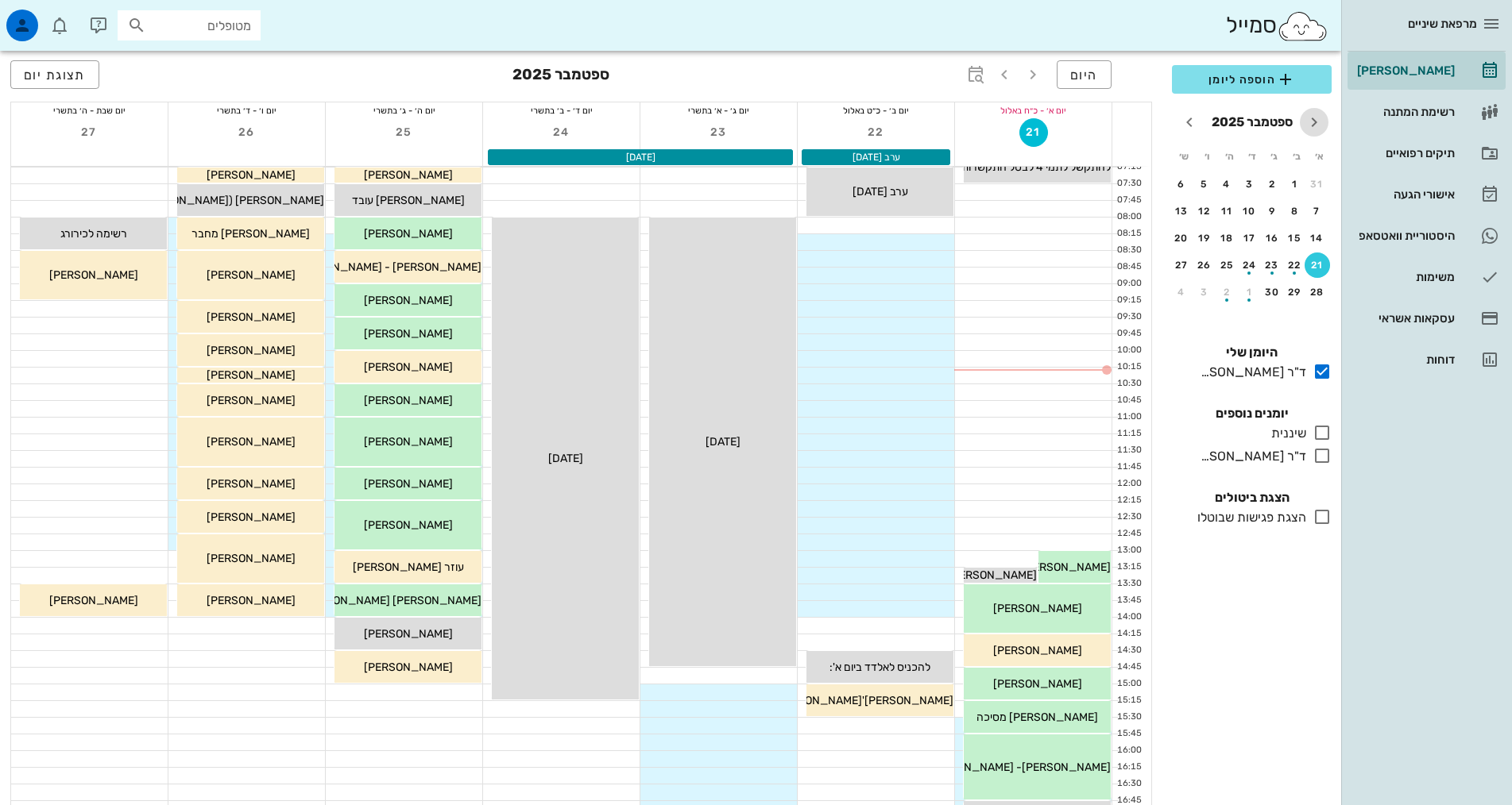
click at [1303, 126] on span "חודש שעבר" at bounding box center [1313, 122] width 29 height 19
click at [1274, 292] on div "26" at bounding box center [1272, 292] width 26 height 11
click at [1322, 453] on icon at bounding box center [1321, 455] width 19 height 19
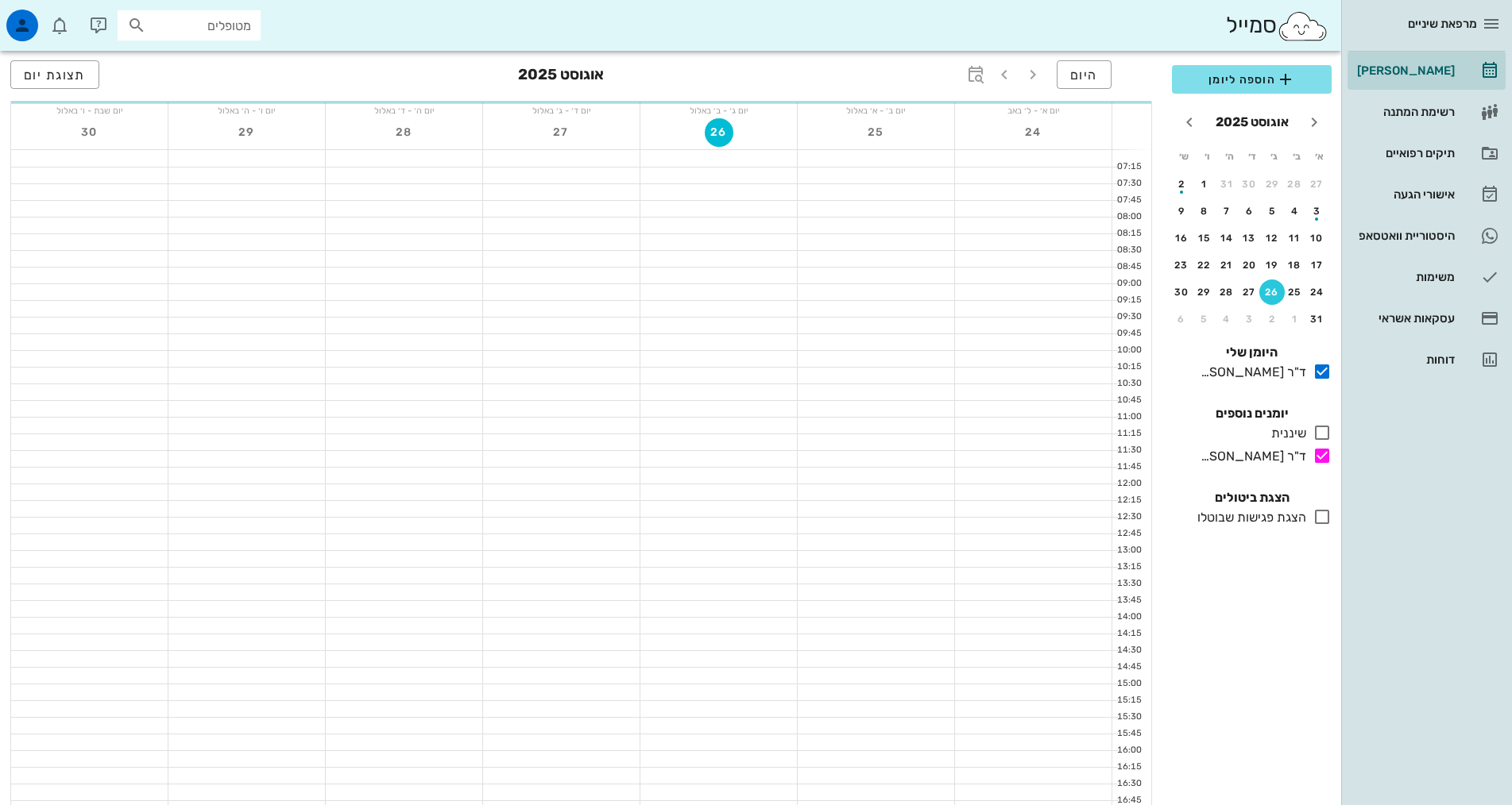
click at [1271, 295] on div "26" at bounding box center [1272, 292] width 26 height 11
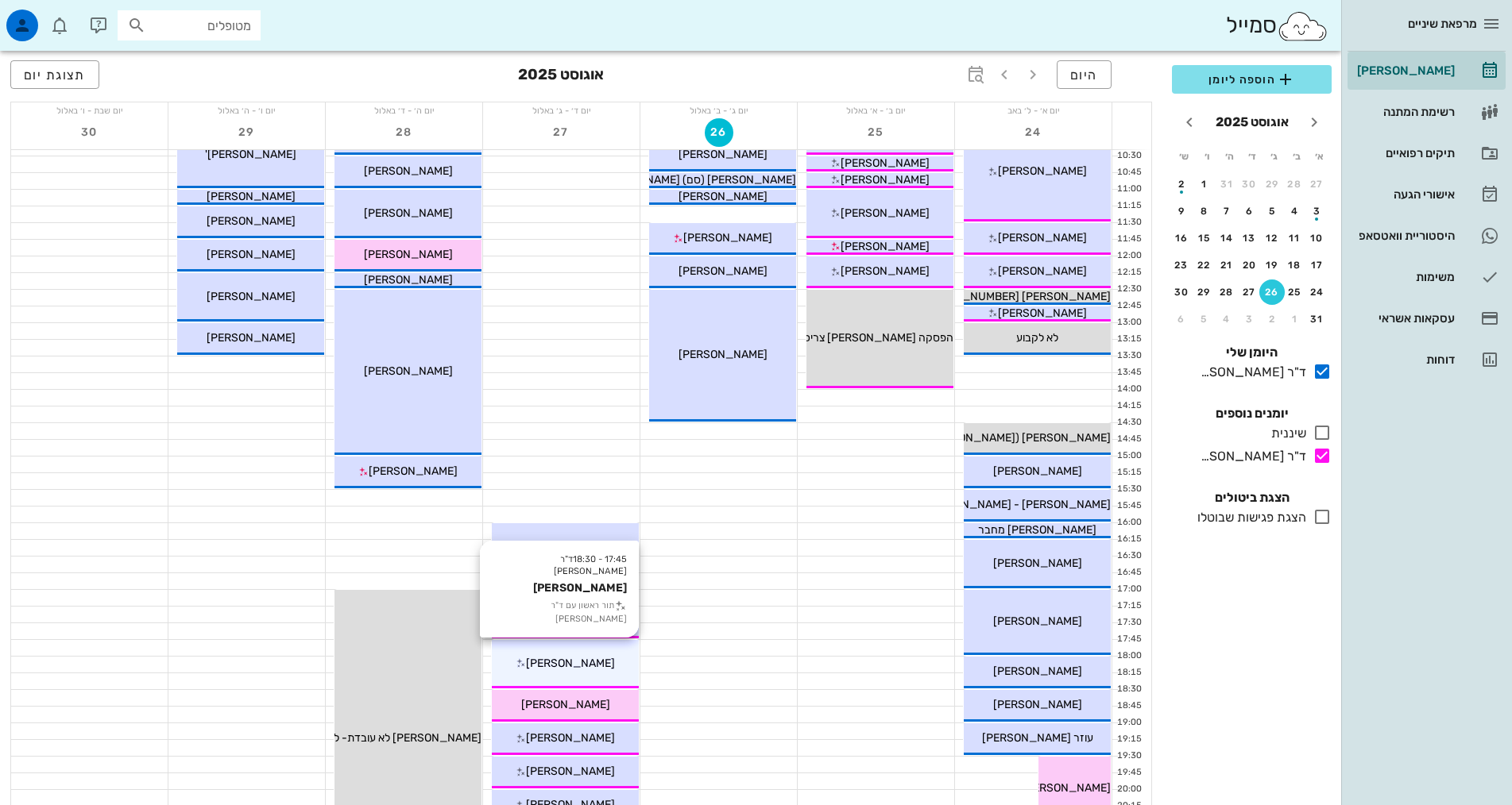
scroll to position [238, 0]
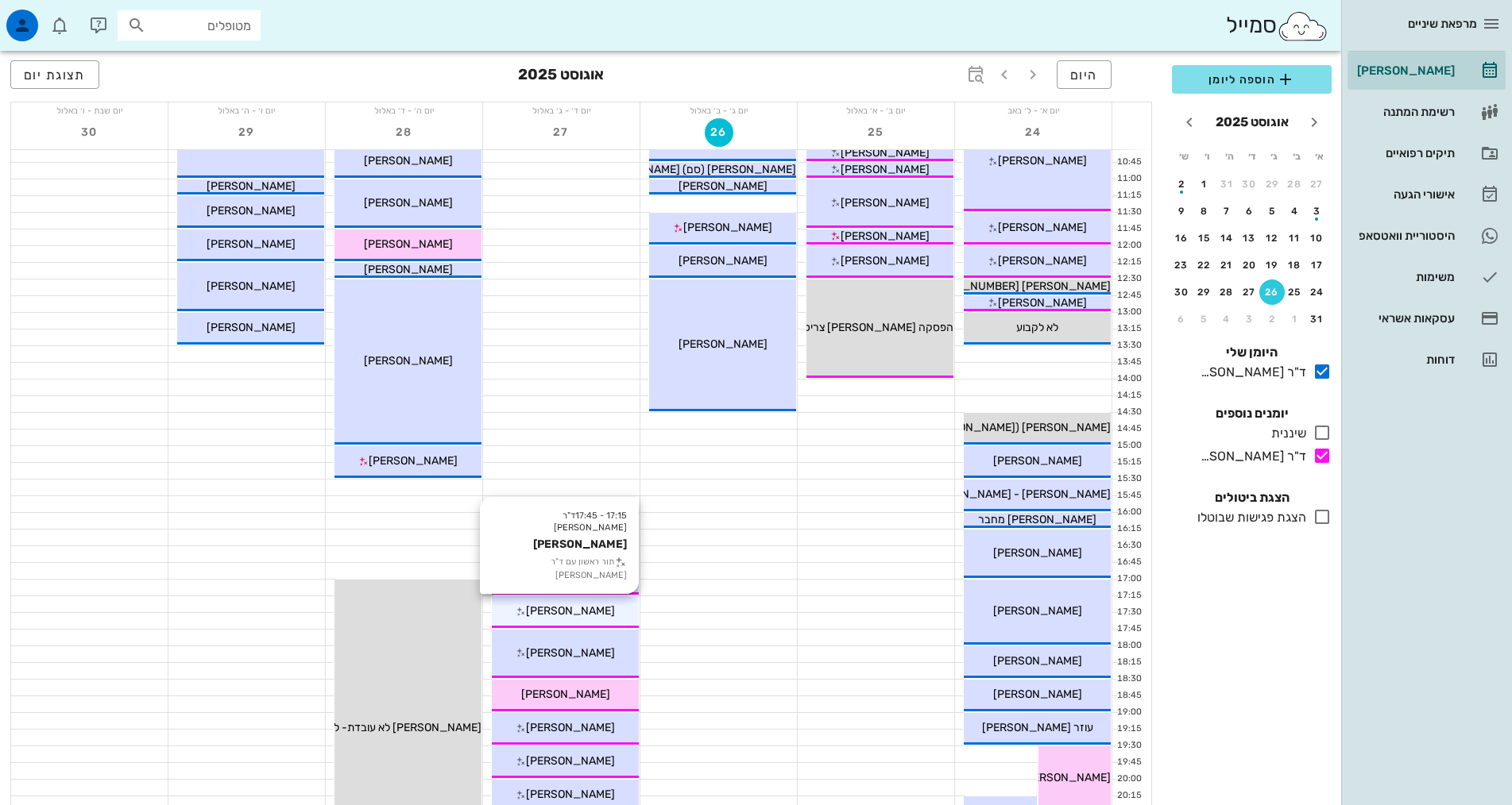
click at [584, 603] on div "[PERSON_NAME]" at bounding box center [565, 610] width 147 height 17
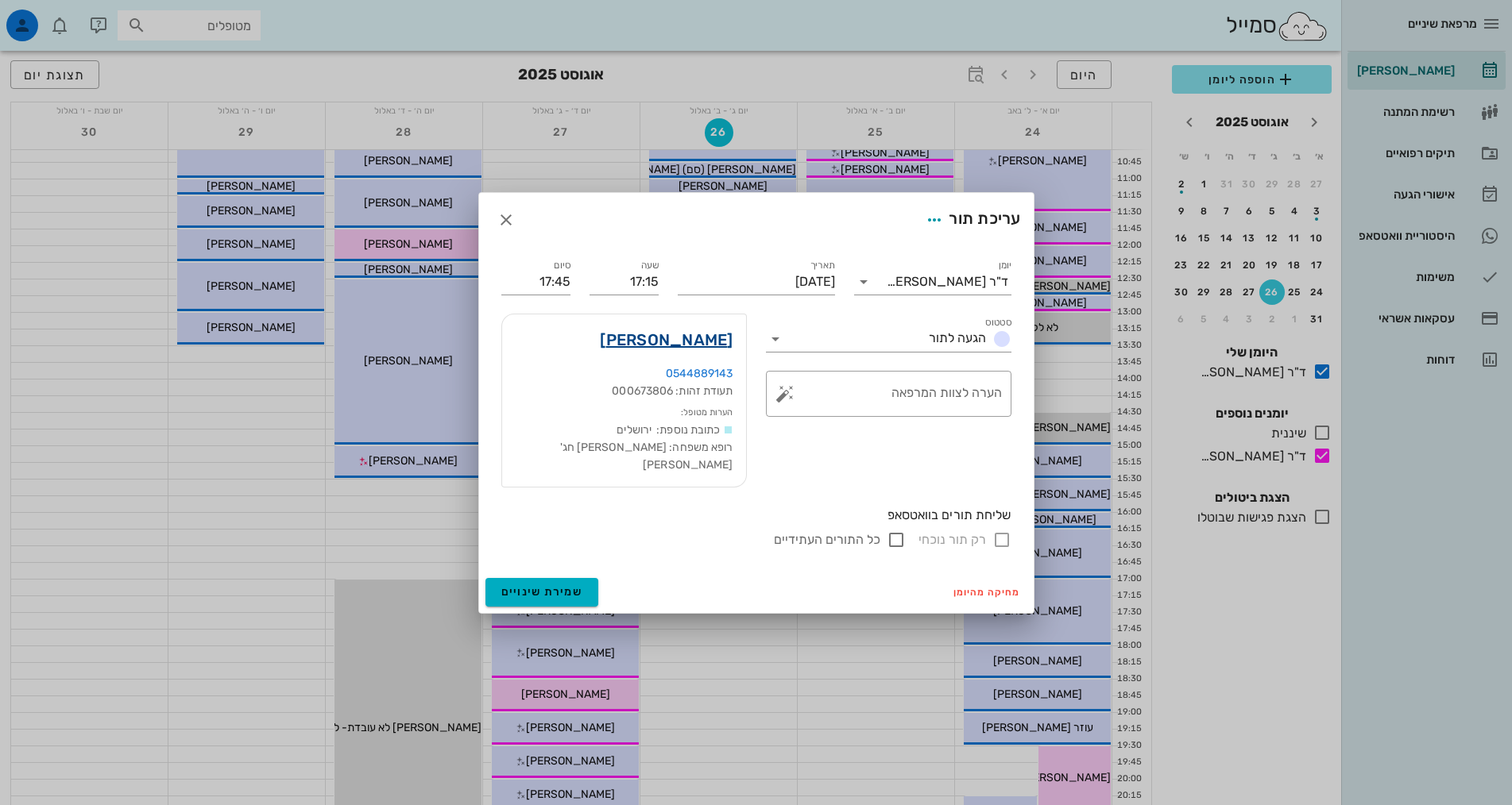
click at [701, 340] on link "[PERSON_NAME]" at bounding box center [666, 340] width 133 height 26
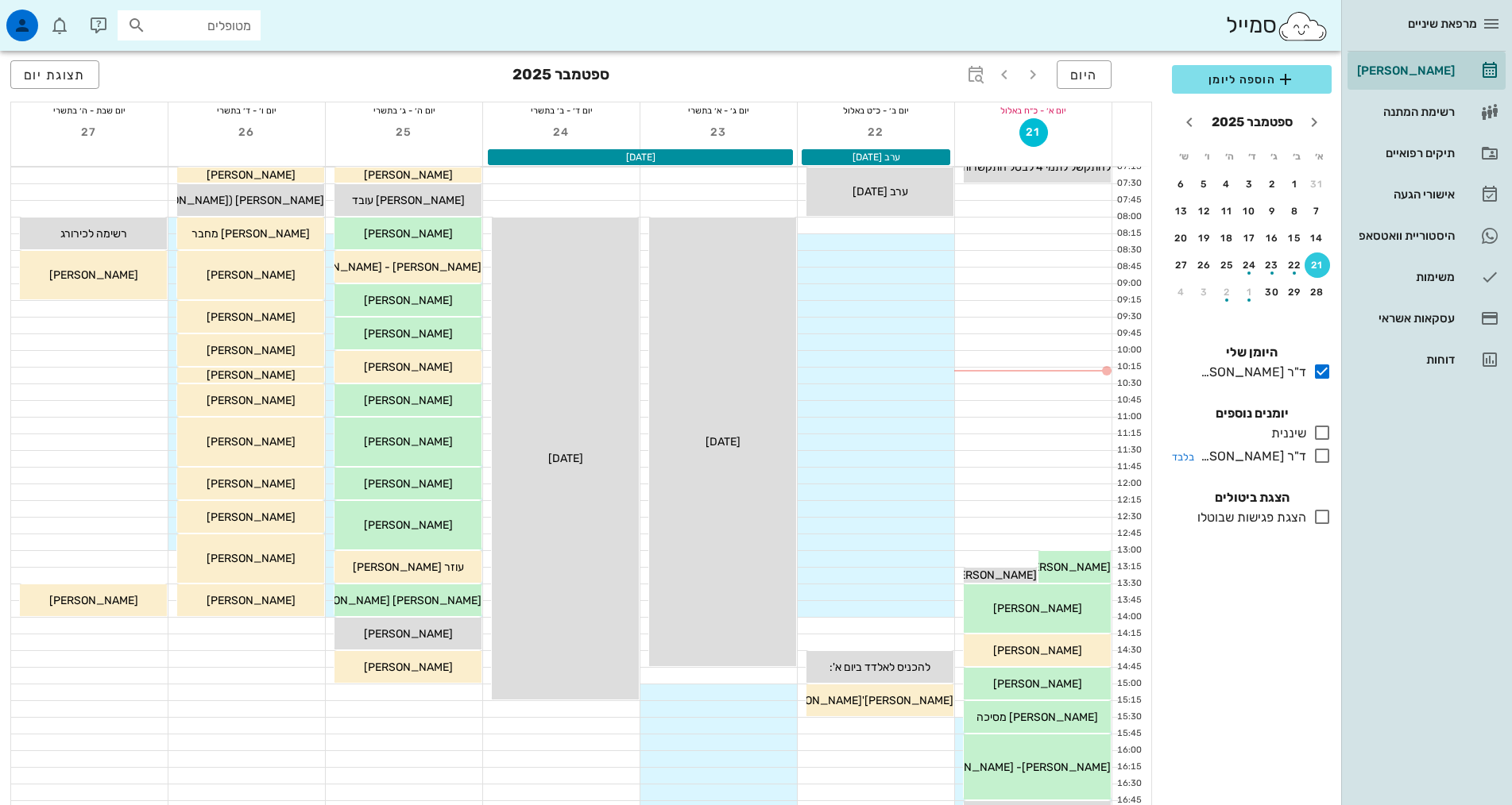
click at [1315, 460] on icon at bounding box center [1321, 455] width 19 height 19
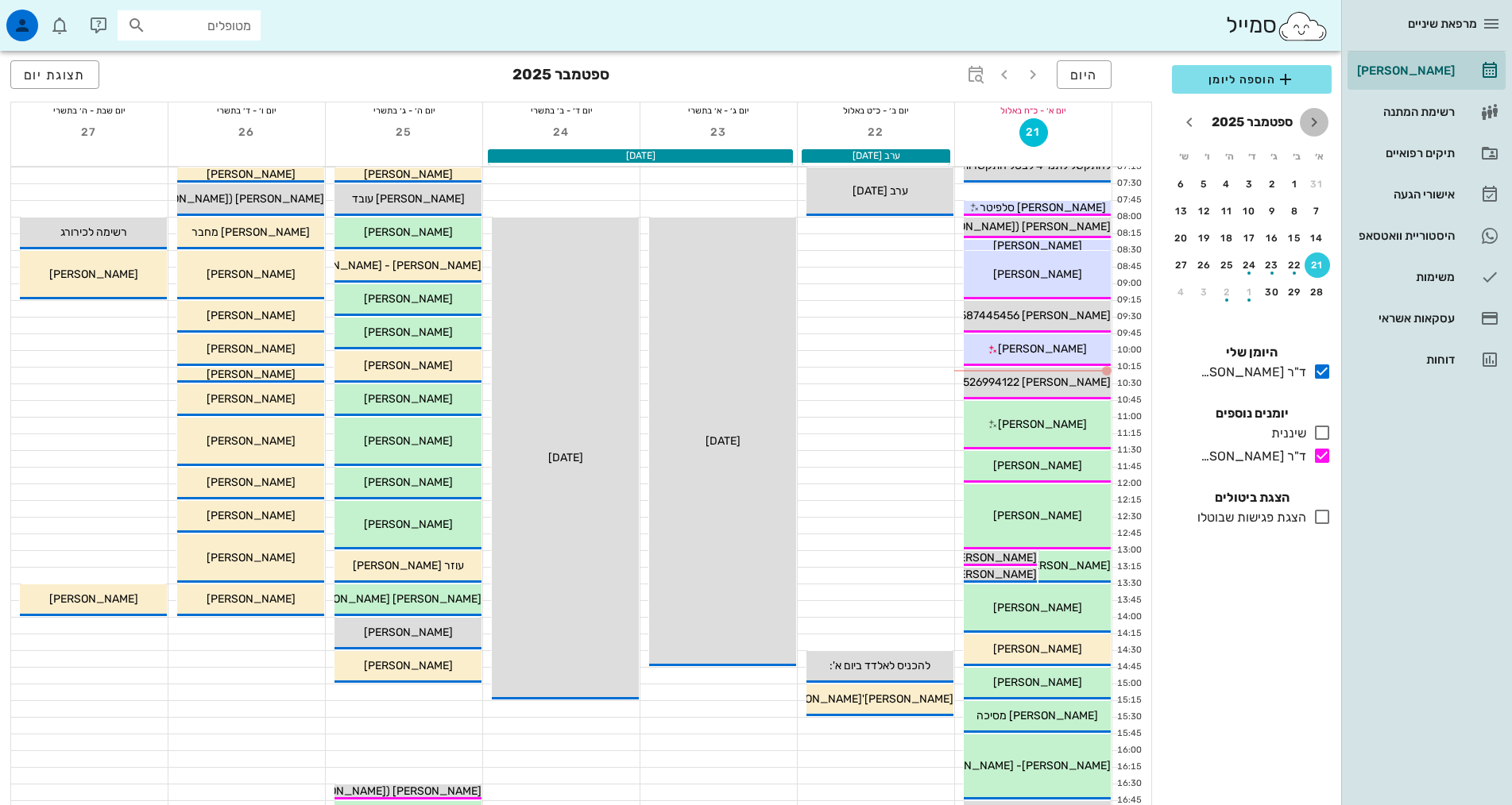
click at [1315, 124] on icon "חודש שעבר" at bounding box center [1313, 122] width 19 height 19
click at [1222, 294] on div "28" at bounding box center [1227, 292] width 26 height 11
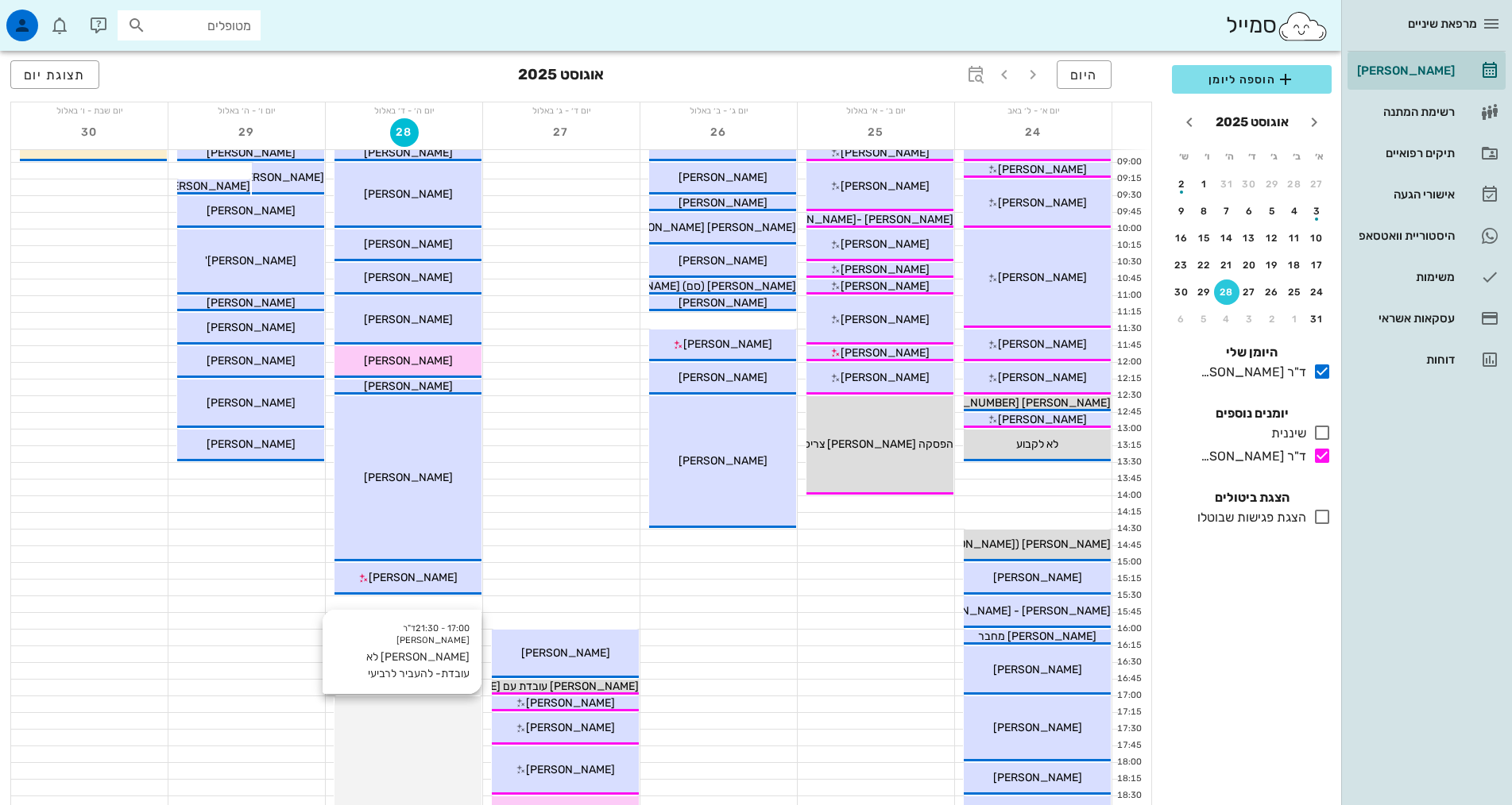
scroll to position [317, 0]
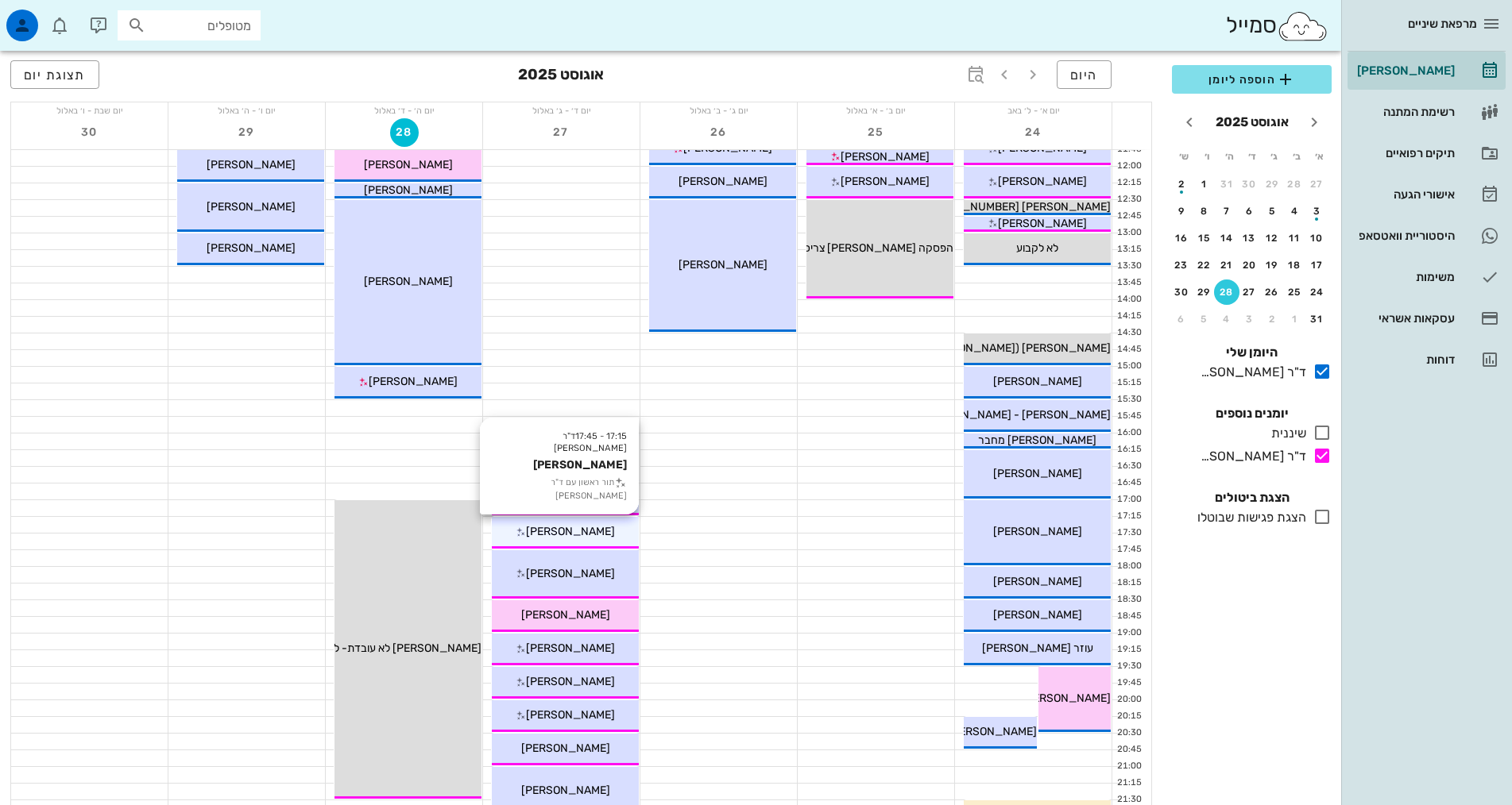
click at [592, 533] on span "[PERSON_NAME]" at bounding box center [570, 532] width 89 height 14
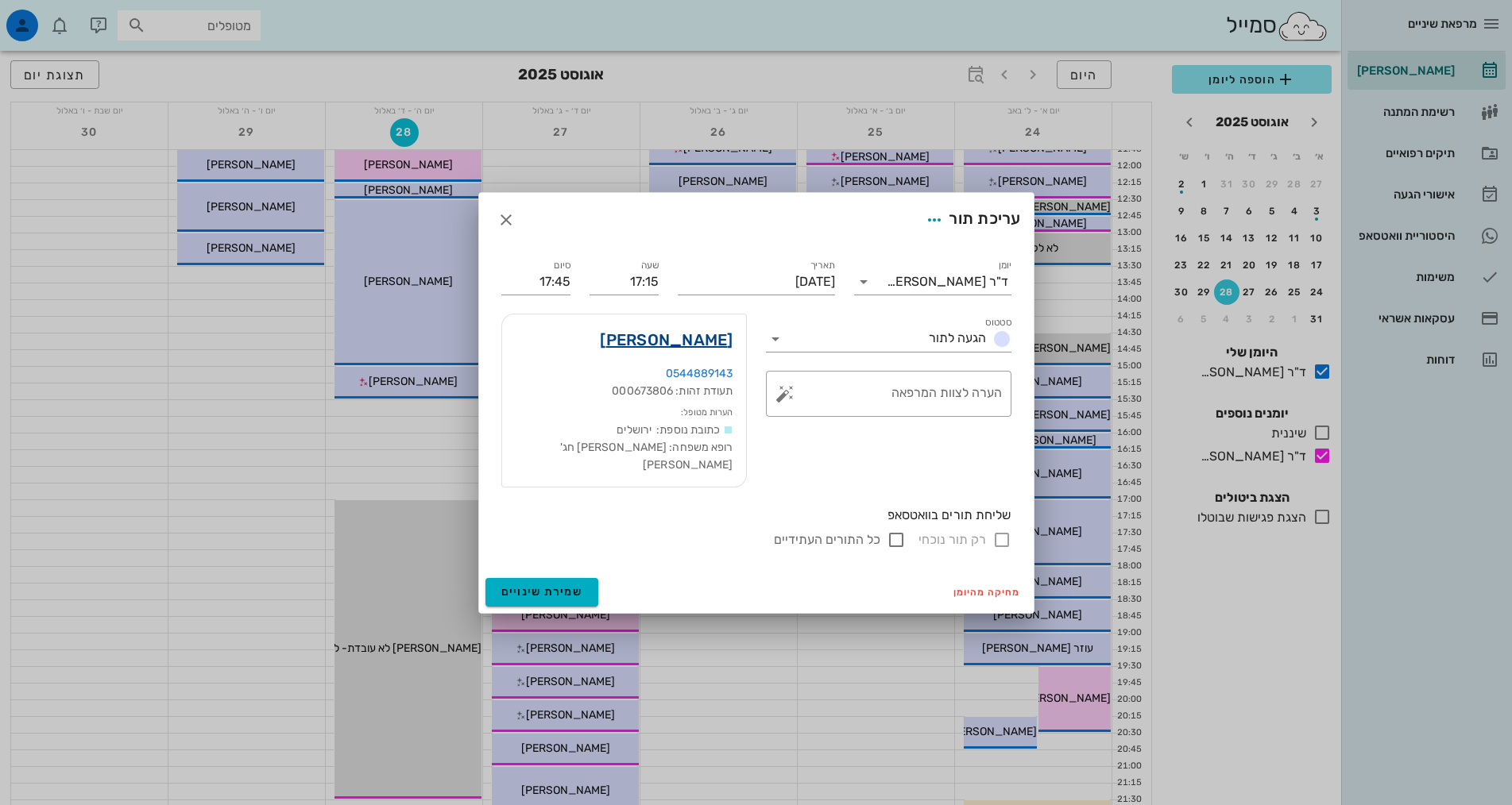
click at [729, 349] on link "[PERSON_NAME]" at bounding box center [666, 340] width 133 height 26
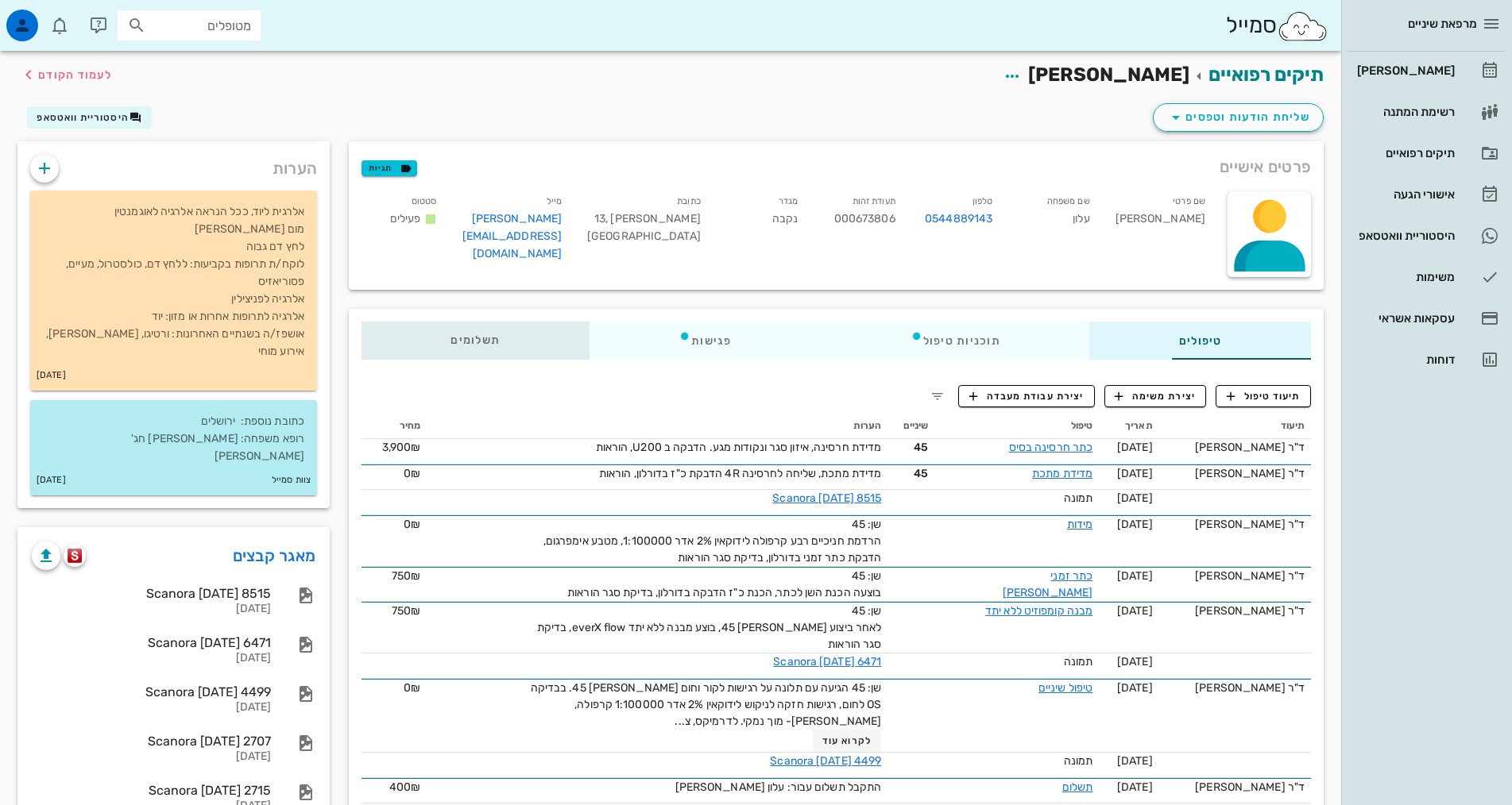
click at [453, 339] on div "תשלומים 0₪" at bounding box center [475, 340] width 228 height 39
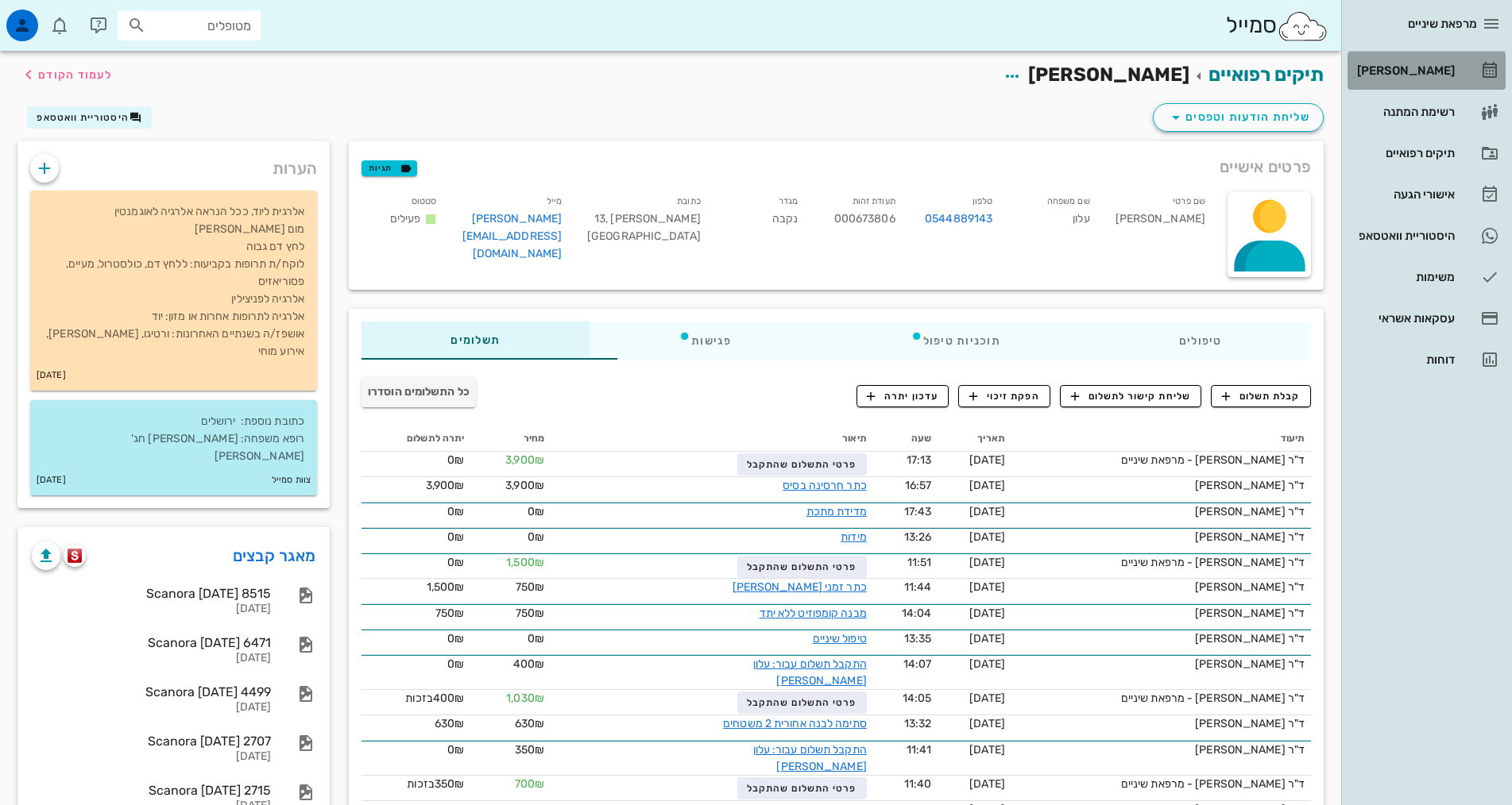
click at [1419, 58] on div "[PERSON_NAME]" at bounding box center [1404, 71] width 101 height 26
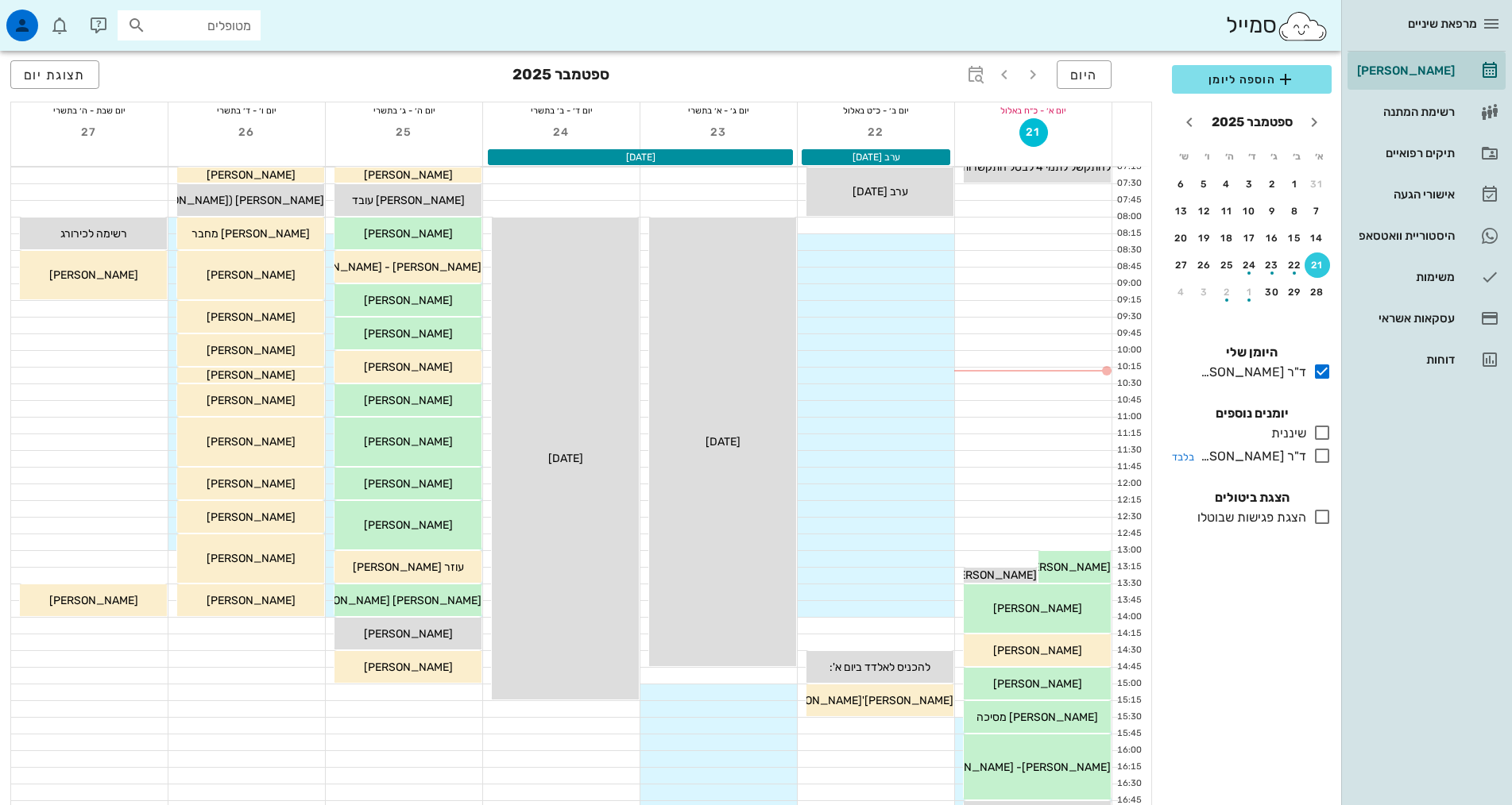
click at [1319, 455] on icon at bounding box center [1321, 455] width 19 height 19
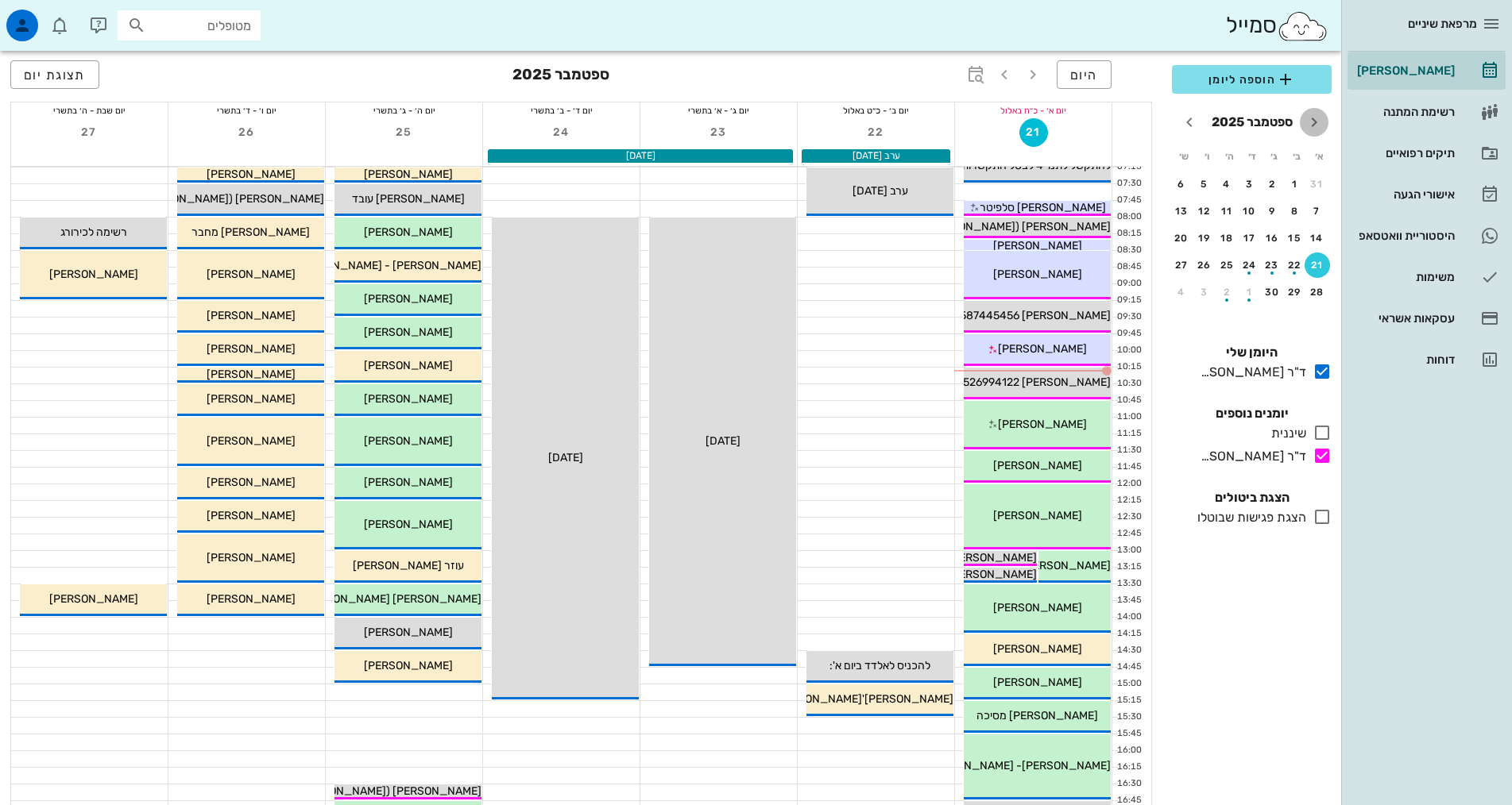
click at [1316, 131] on icon "חודש שעבר" at bounding box center [1313, 122] width 19 height 19
click at [1230, 291] on div "28" at bounding box center [1227, 292] width 26 height 11
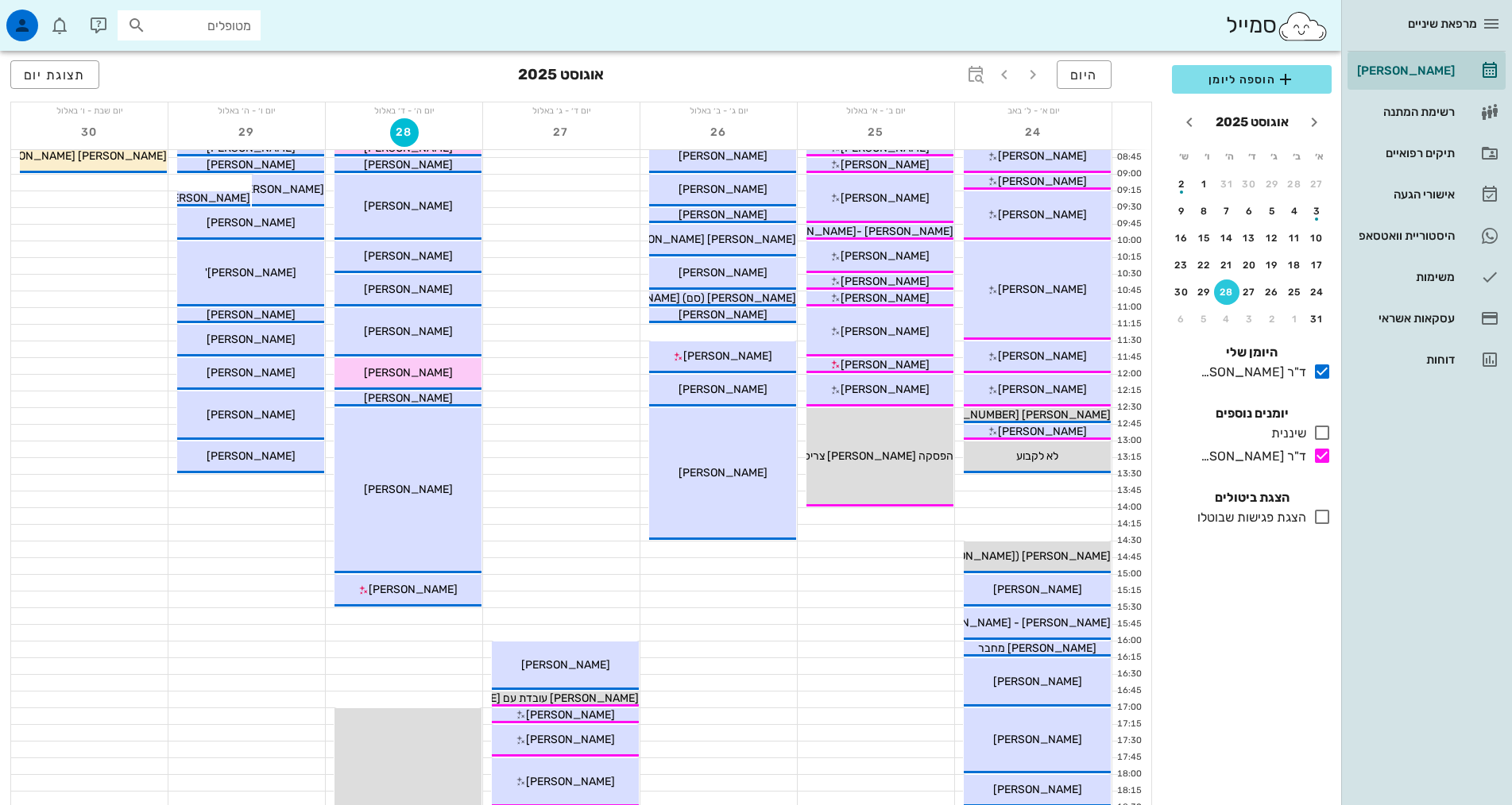
scroll to position [317, 0]
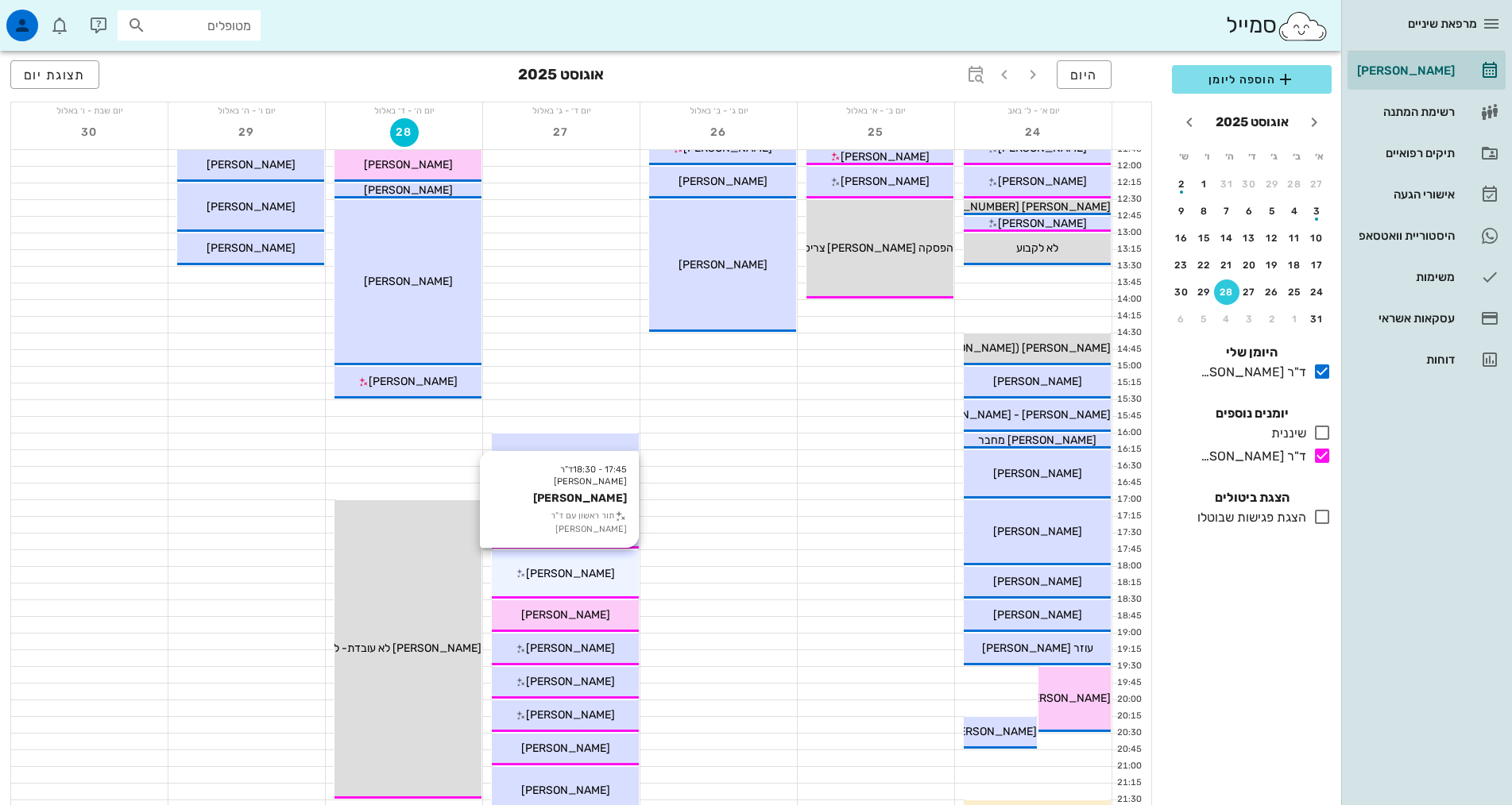
click at [550, 571] on span "[PERSON_NAME]" at bounding box center [570, 574] width 89 height 14
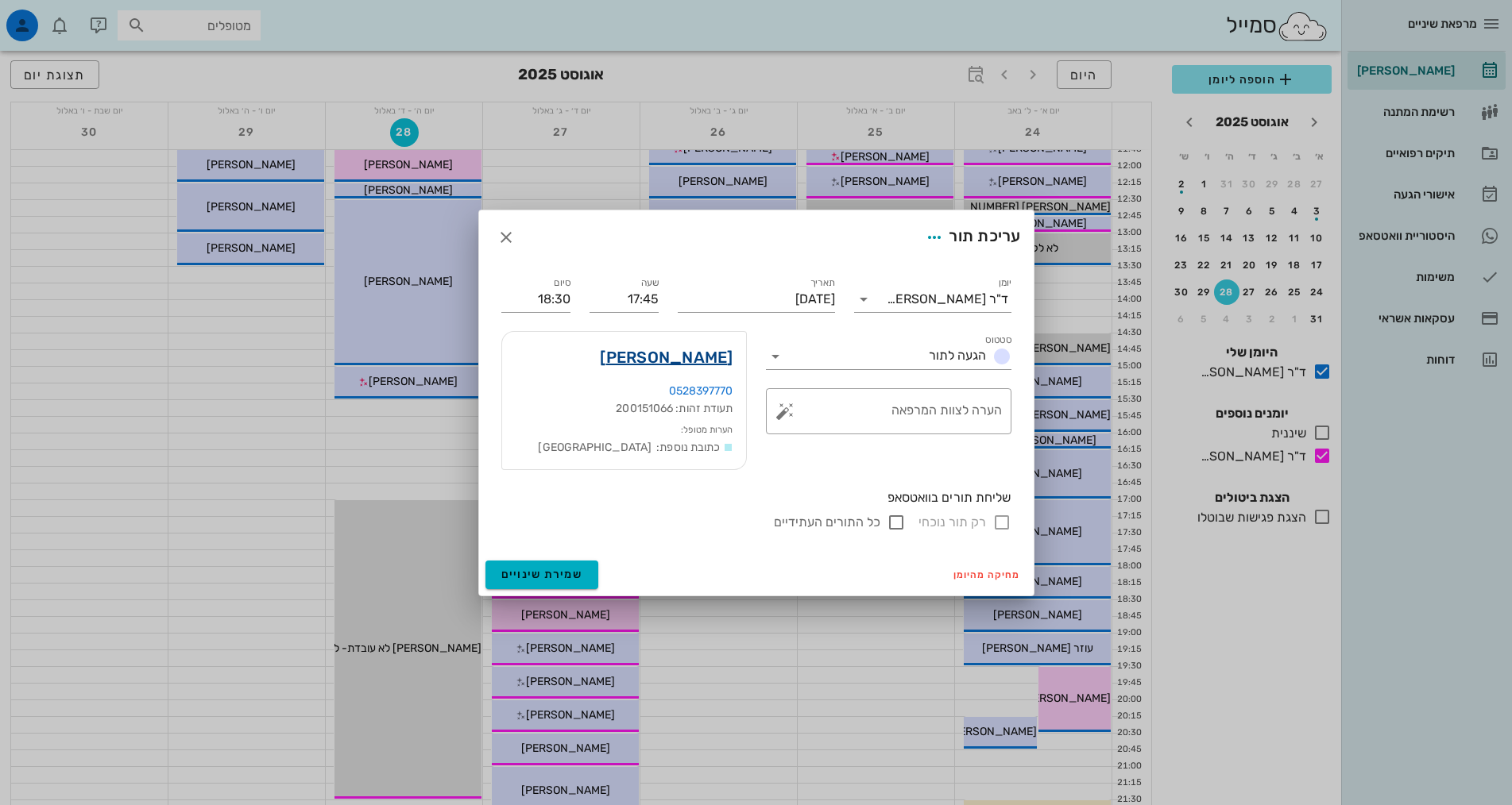
click at [683, 363] on link "אביטל שנלר" at bounding box center [666, 357] width 133 height 26
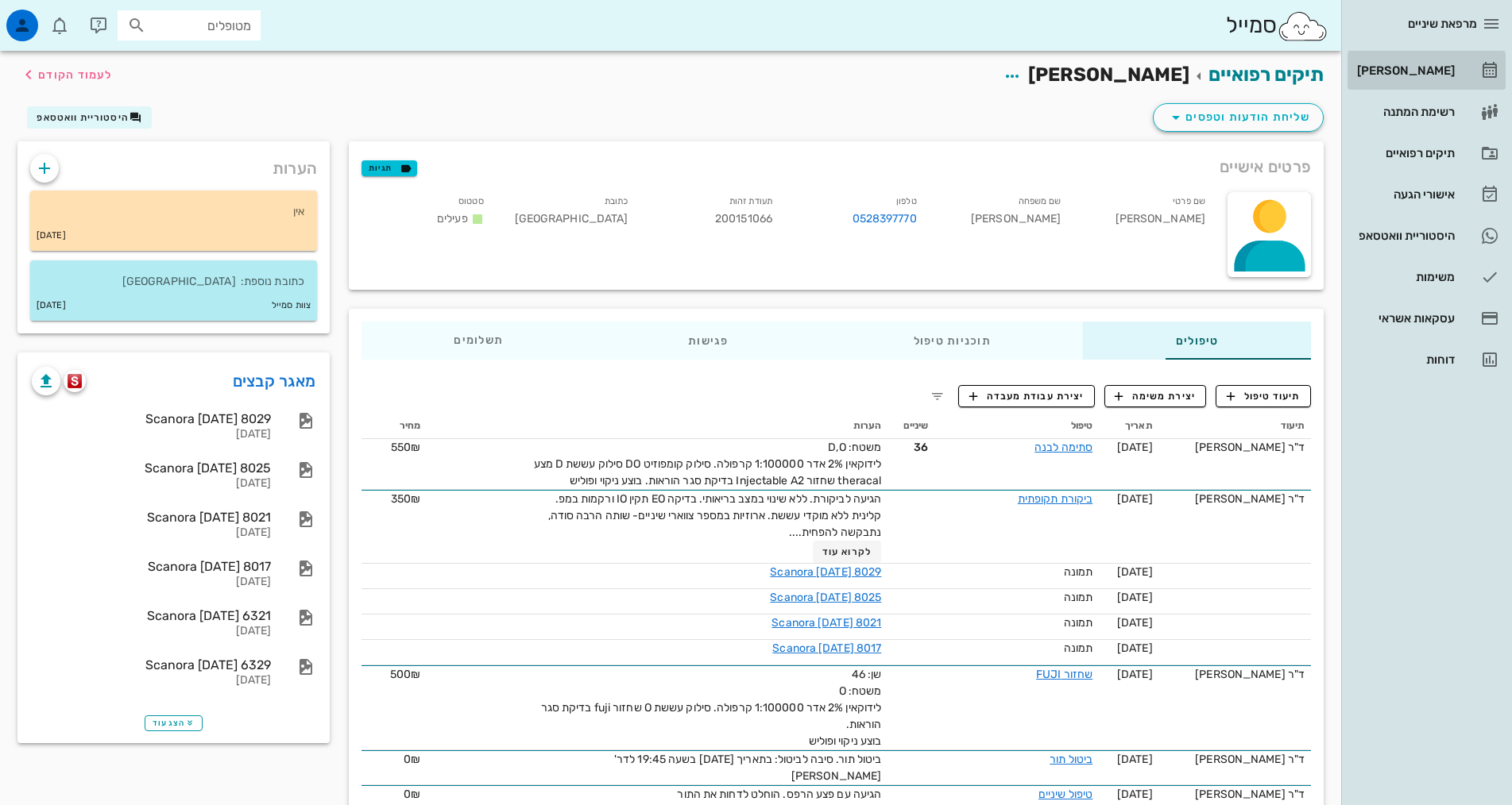
click at [1419, 68] on div "[PERSON_NAME]" at bounding box center [1404, 70] width 101 height 13
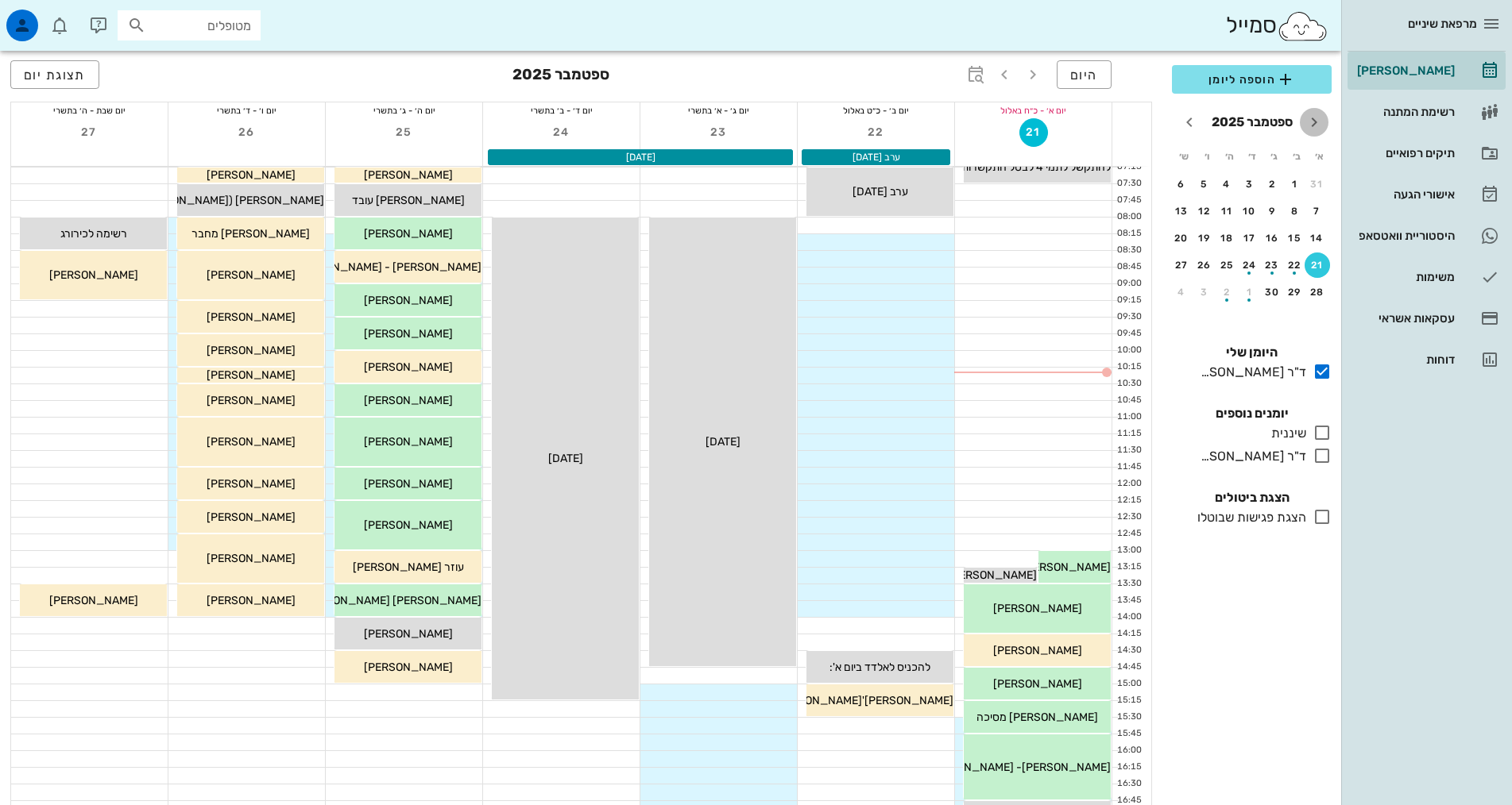
click at [1315, 125] on icon "חודש שעבר" at bounding box center [1313, 122] width 19 height 19
click at [1246, 295] on div "27" at bounding box center [1250, 292] width 26 height 11
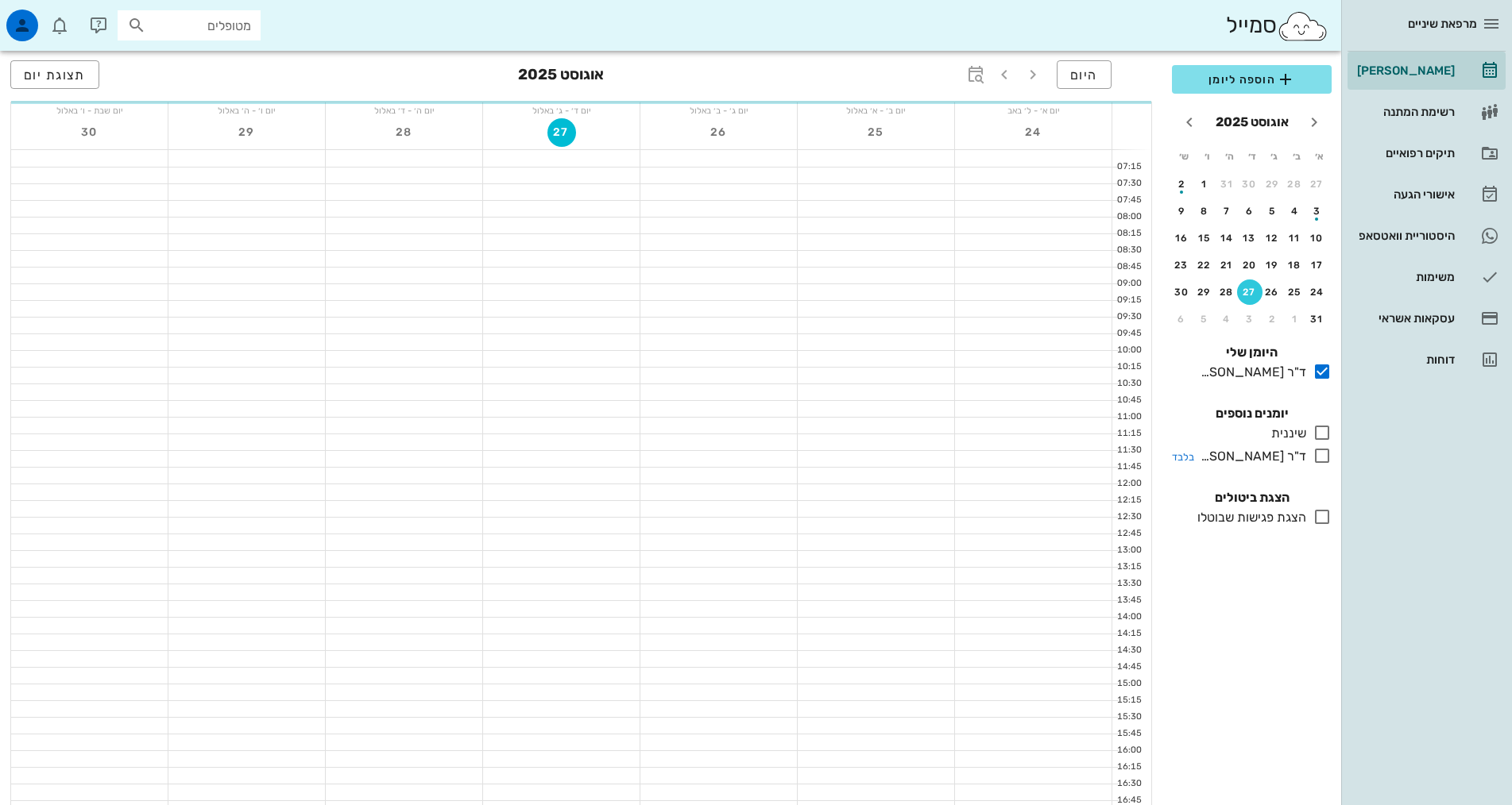
click at [1315, 465] on icon at bounding box center [1321, 455] width 19 height 19
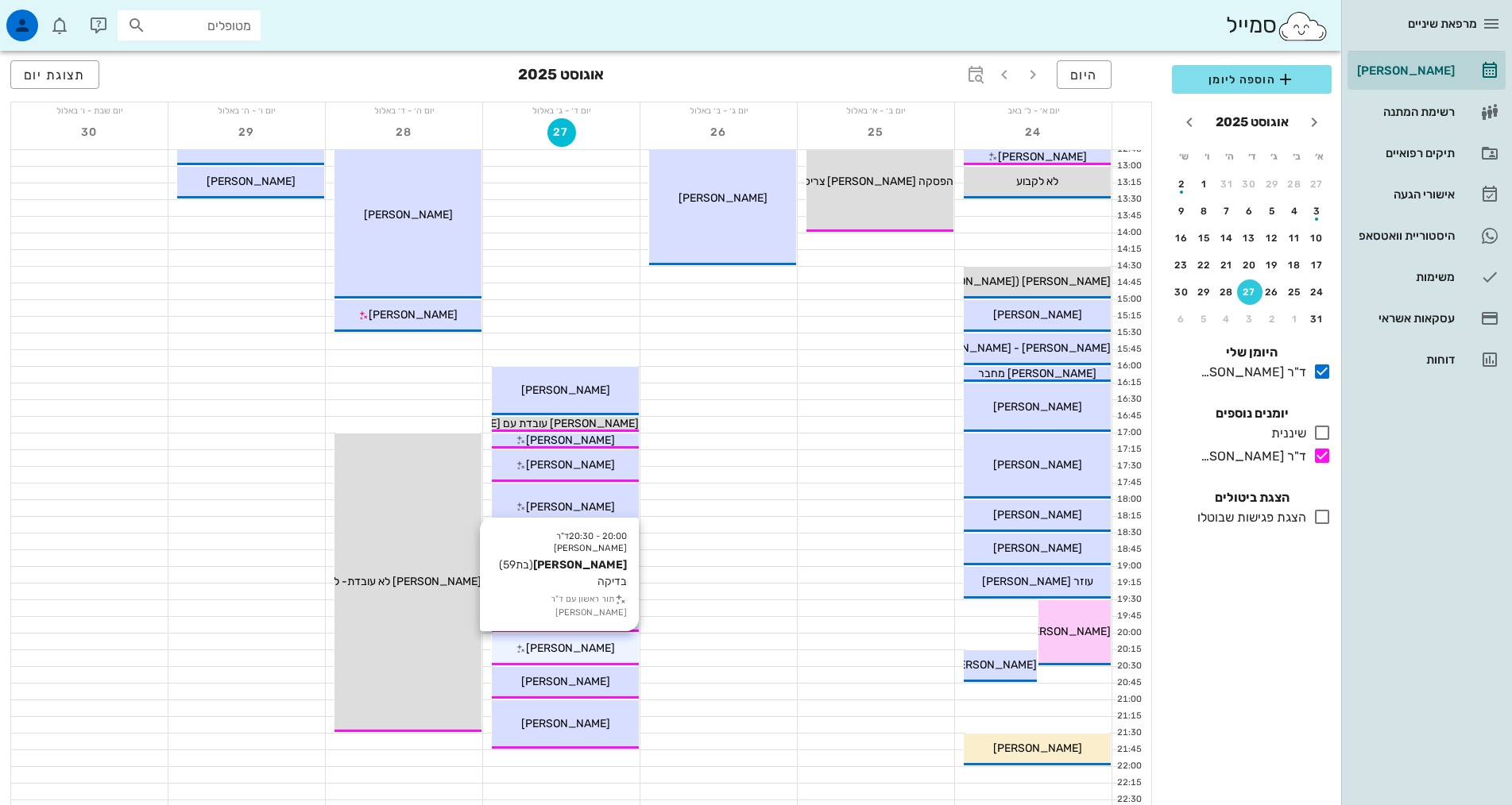
scroll to position [397, 0]
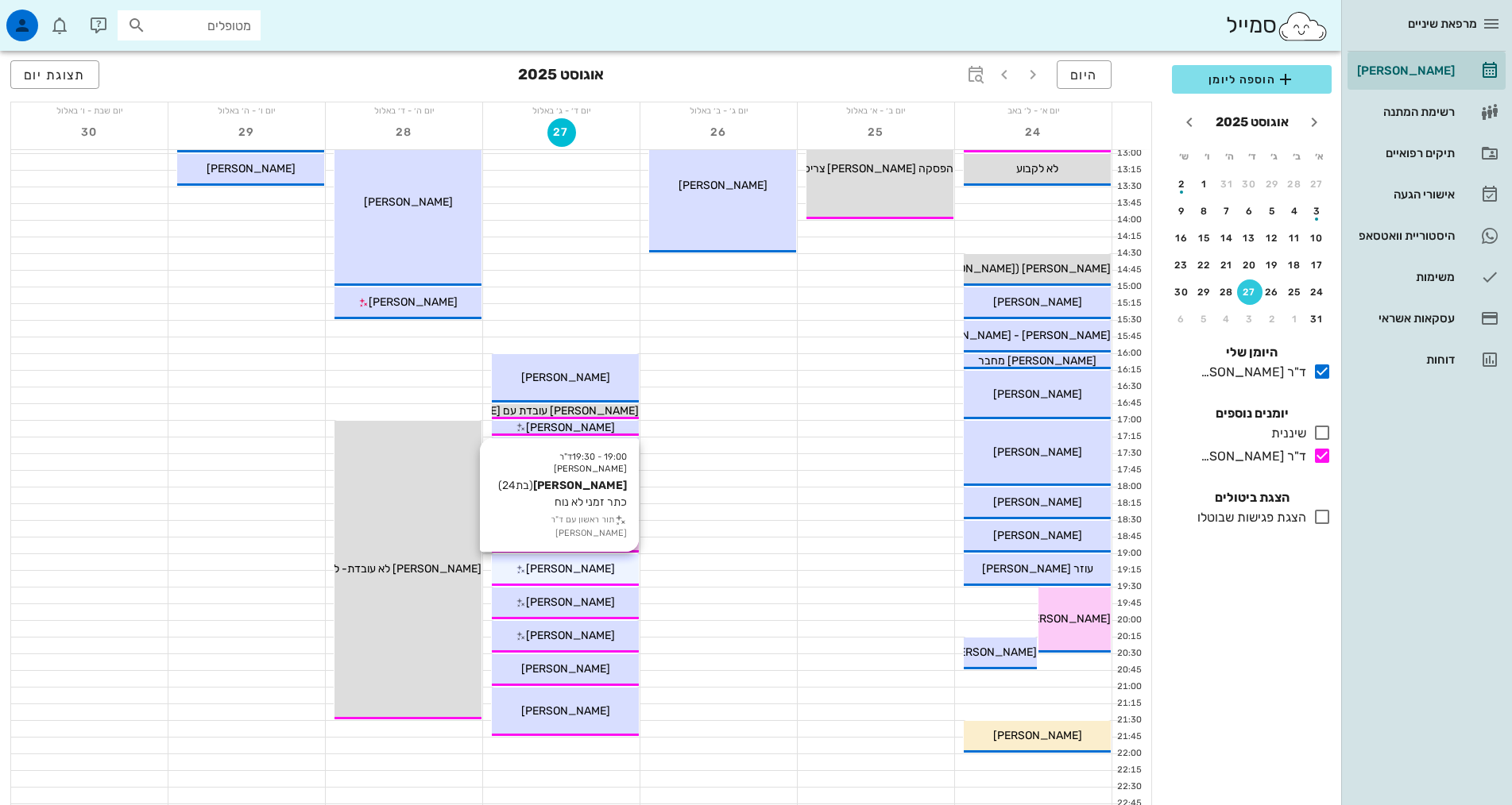
click at [562, 574] on span "[PERSON_NAME]" at bounding box center [570, 569] width 89 height 14
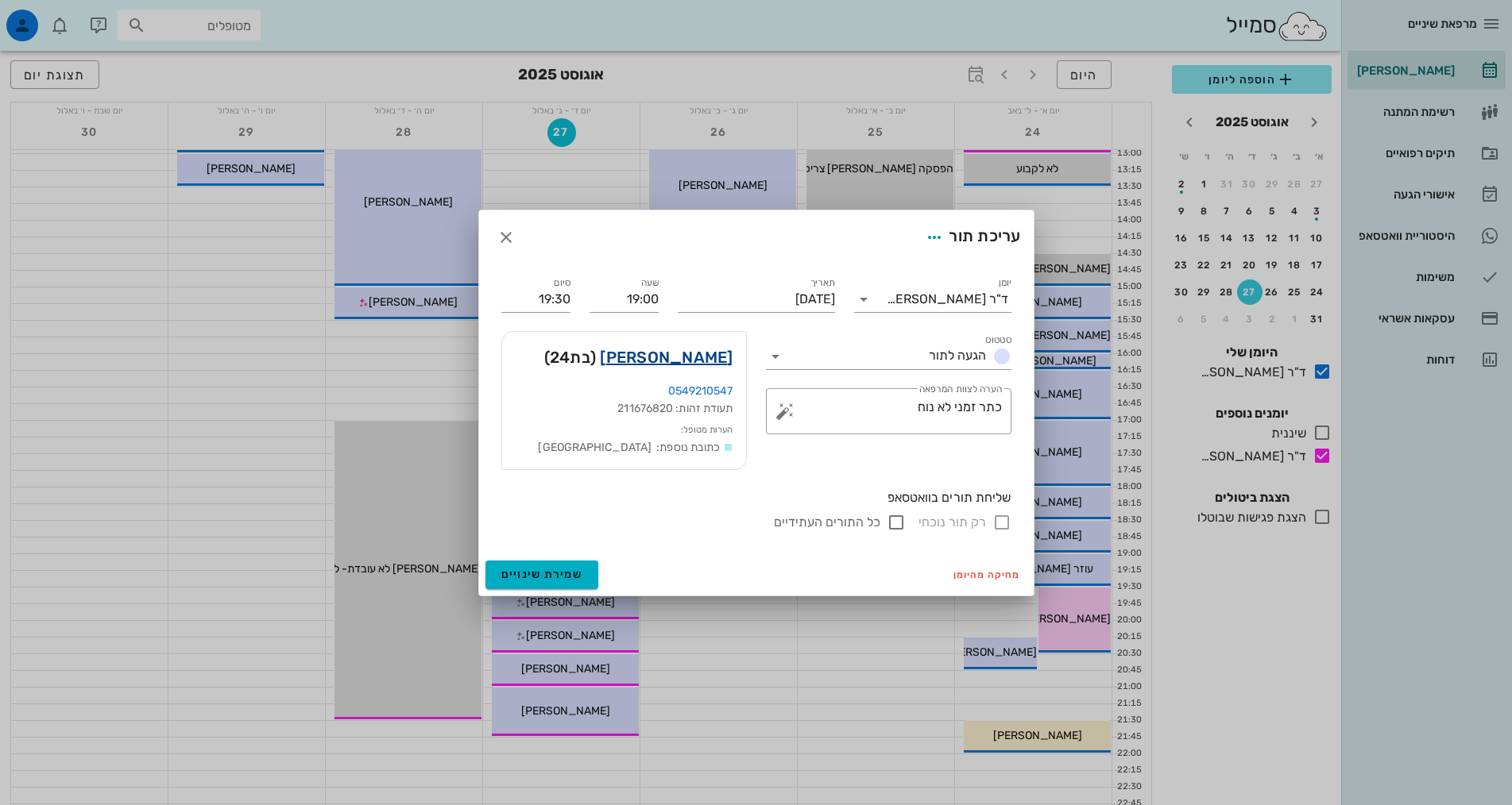
click at [710, 356] on link "נועה לצר" at bounding box center [666, 357] width 133 height 26
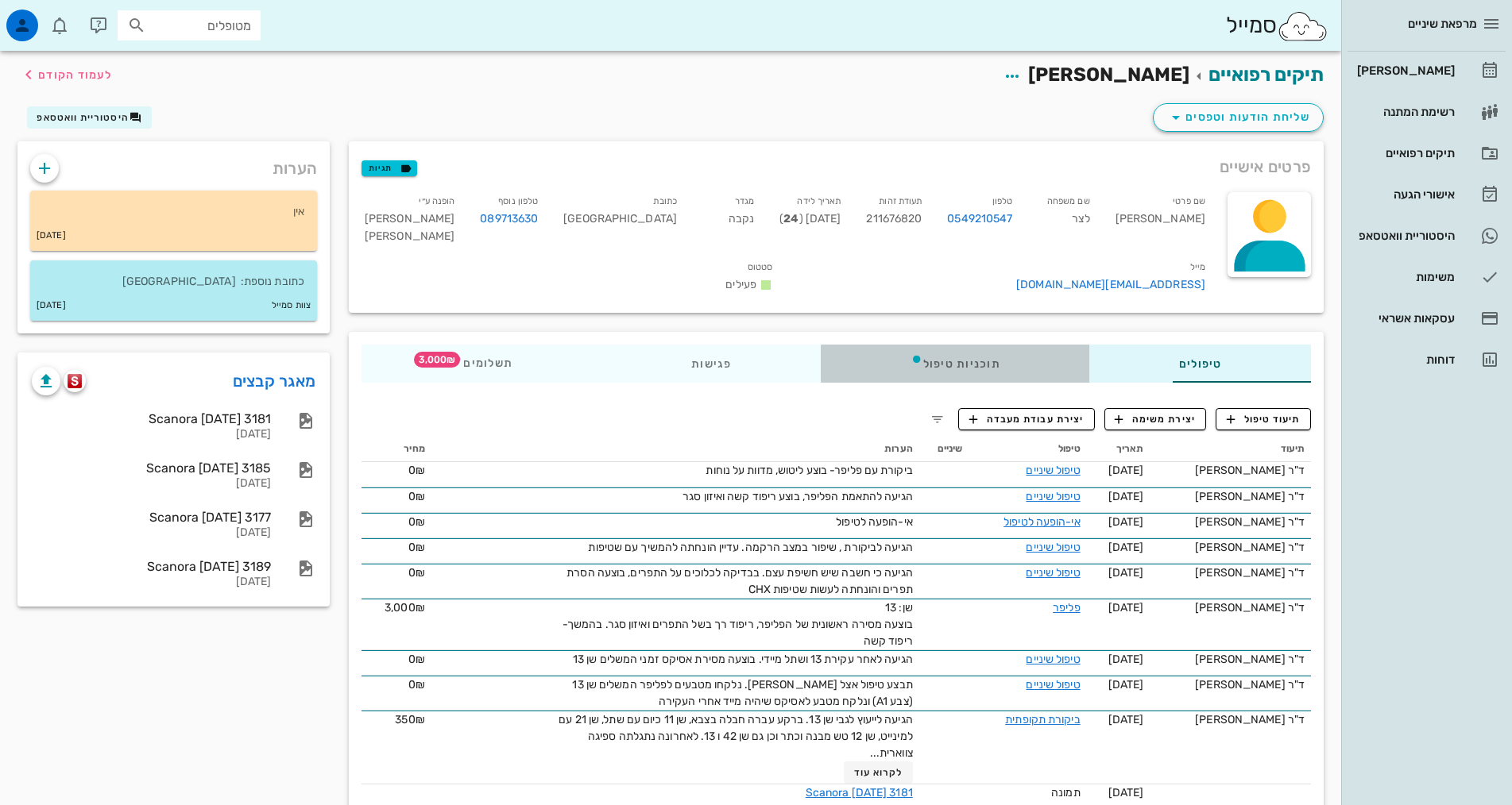
click at [948, 344] on div "תוכניות טיפול" at bounding box center [954, 363] width 268 height 39
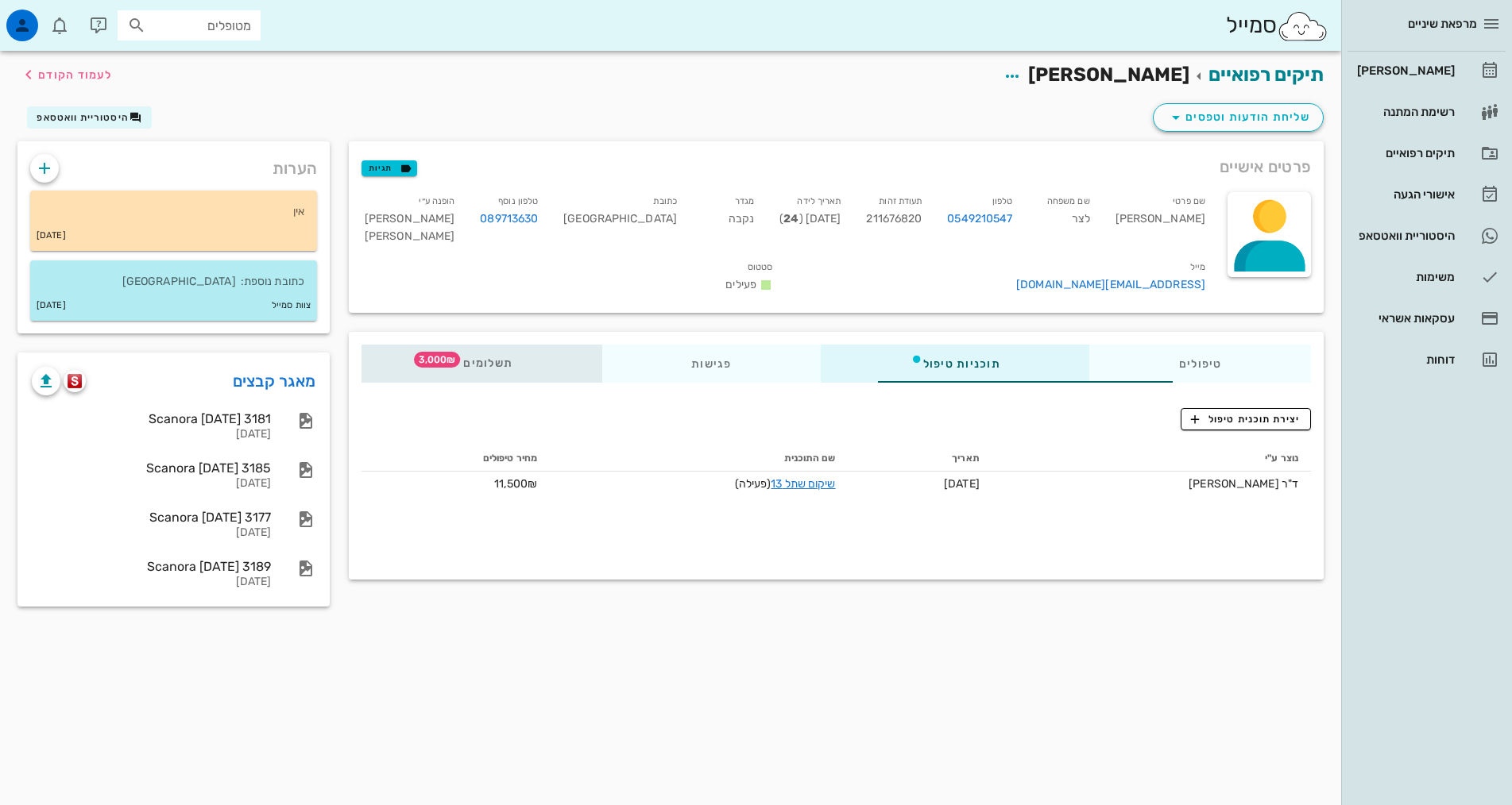
click at [421, 344] on div "תשלומים 3,000₪" at bounding box center [481, 363] width 240 height 39
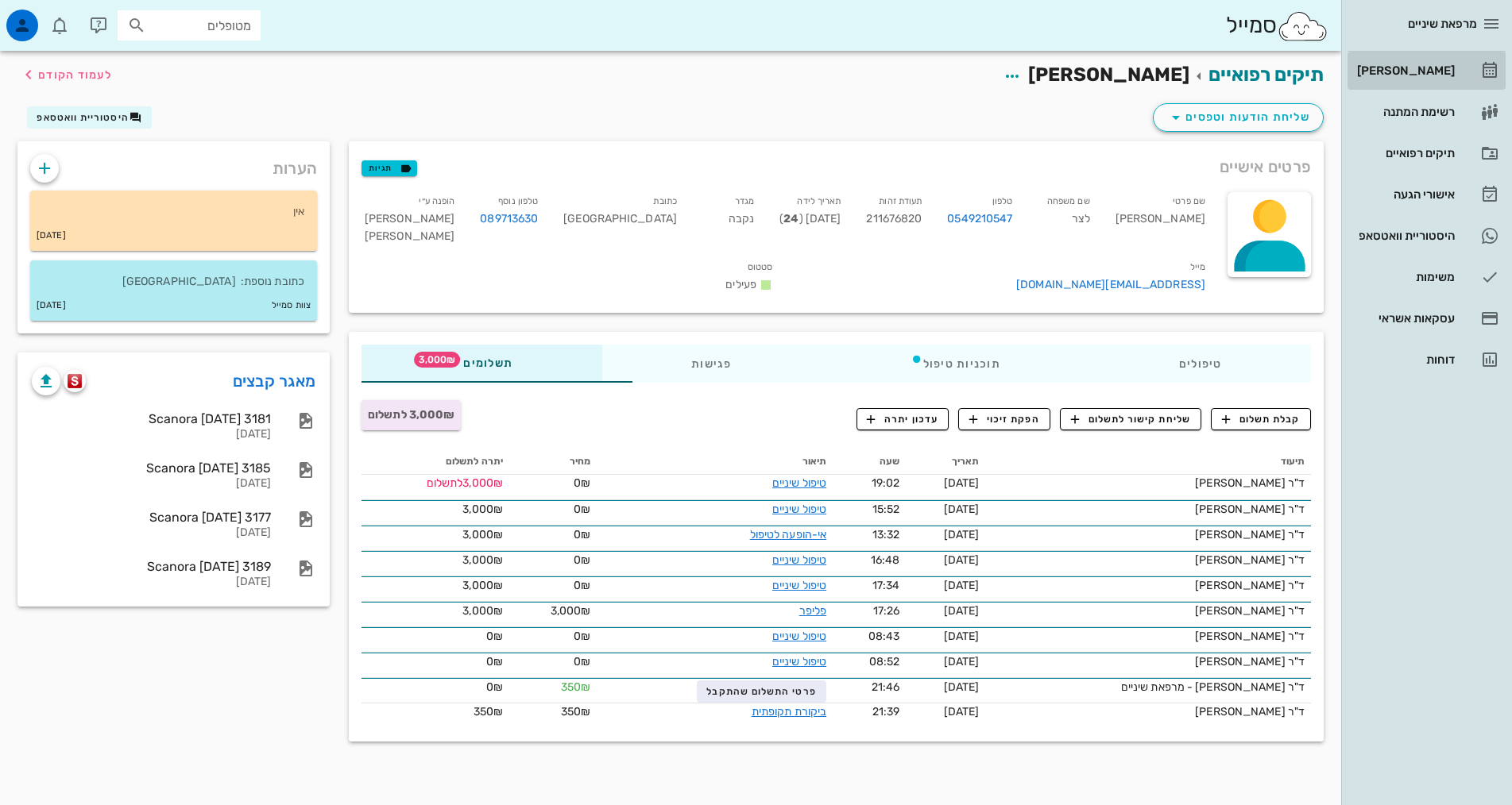
click at [1431, 79] on div "[PERSON_NAME]" at bounding box center [1404, 71] width 101 height 26
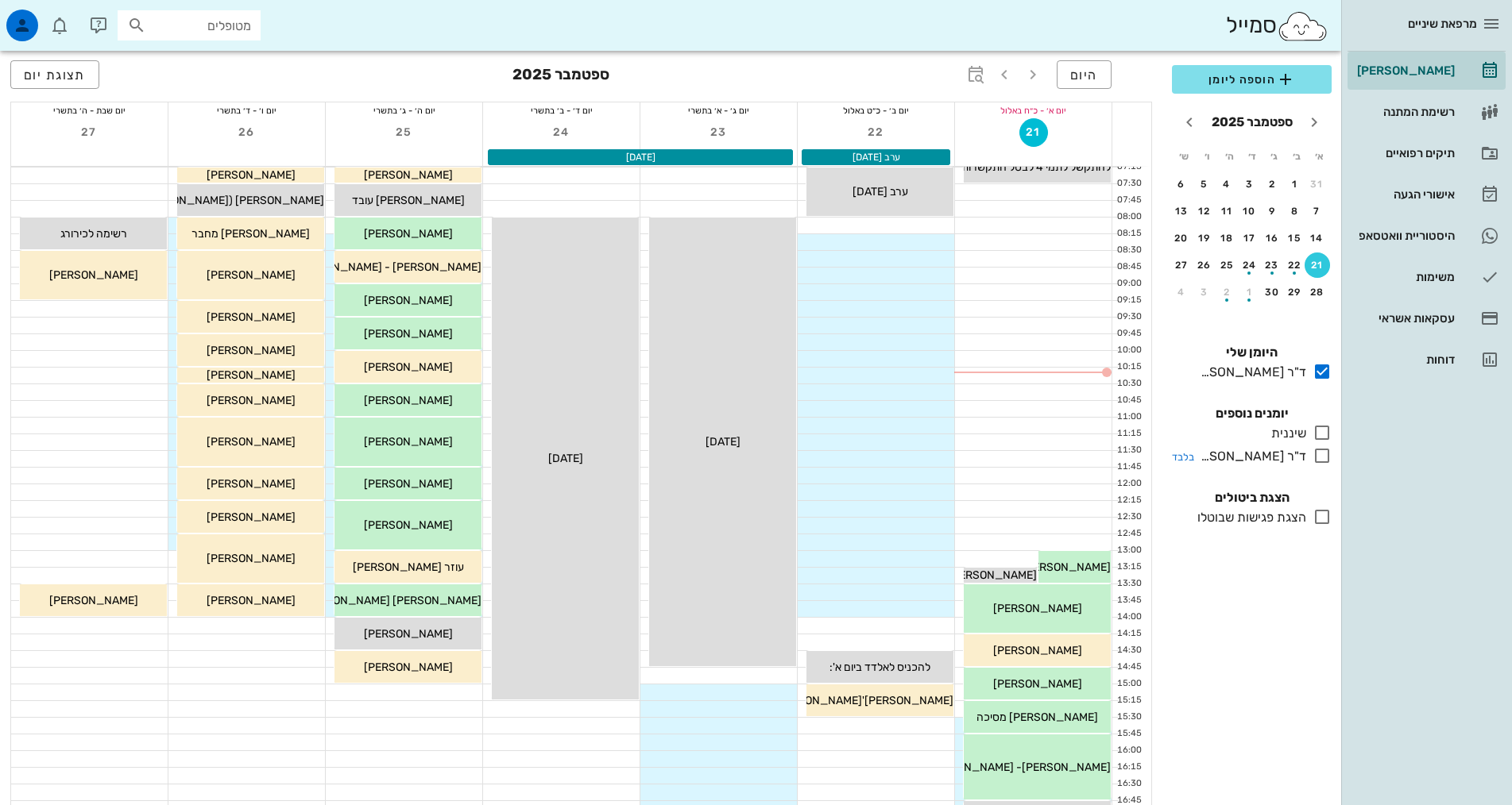
click at [1322, 459] on icon at bounding box center [1321, 455] width 19 height 19
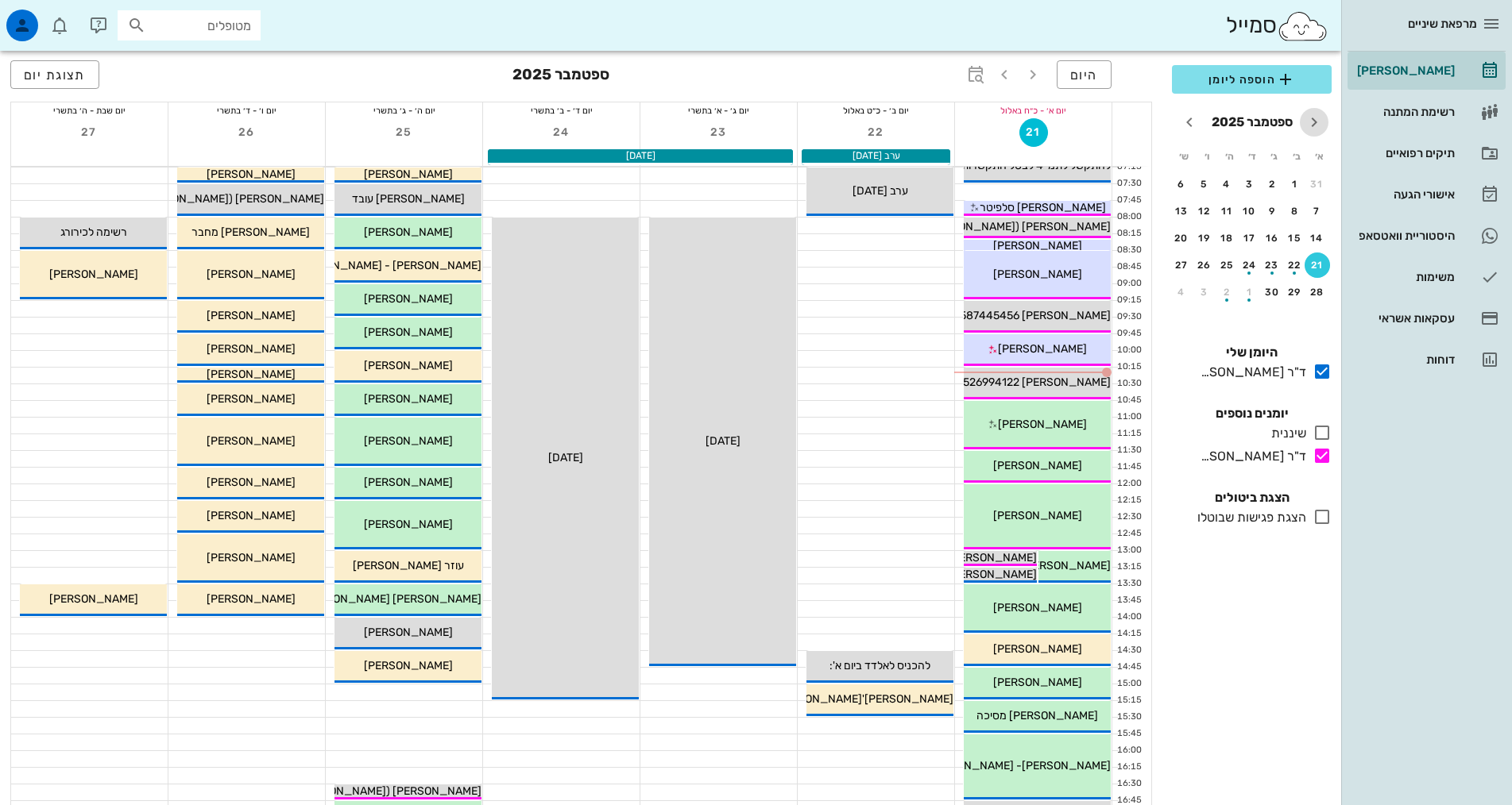
click at [1315, 130] on icon "חודש שעבר" at bounding box center [1313, 122] width 19 height 19
click at [1246, 290] on div "27" at bounding box center [1250, 292] width 26 height 11
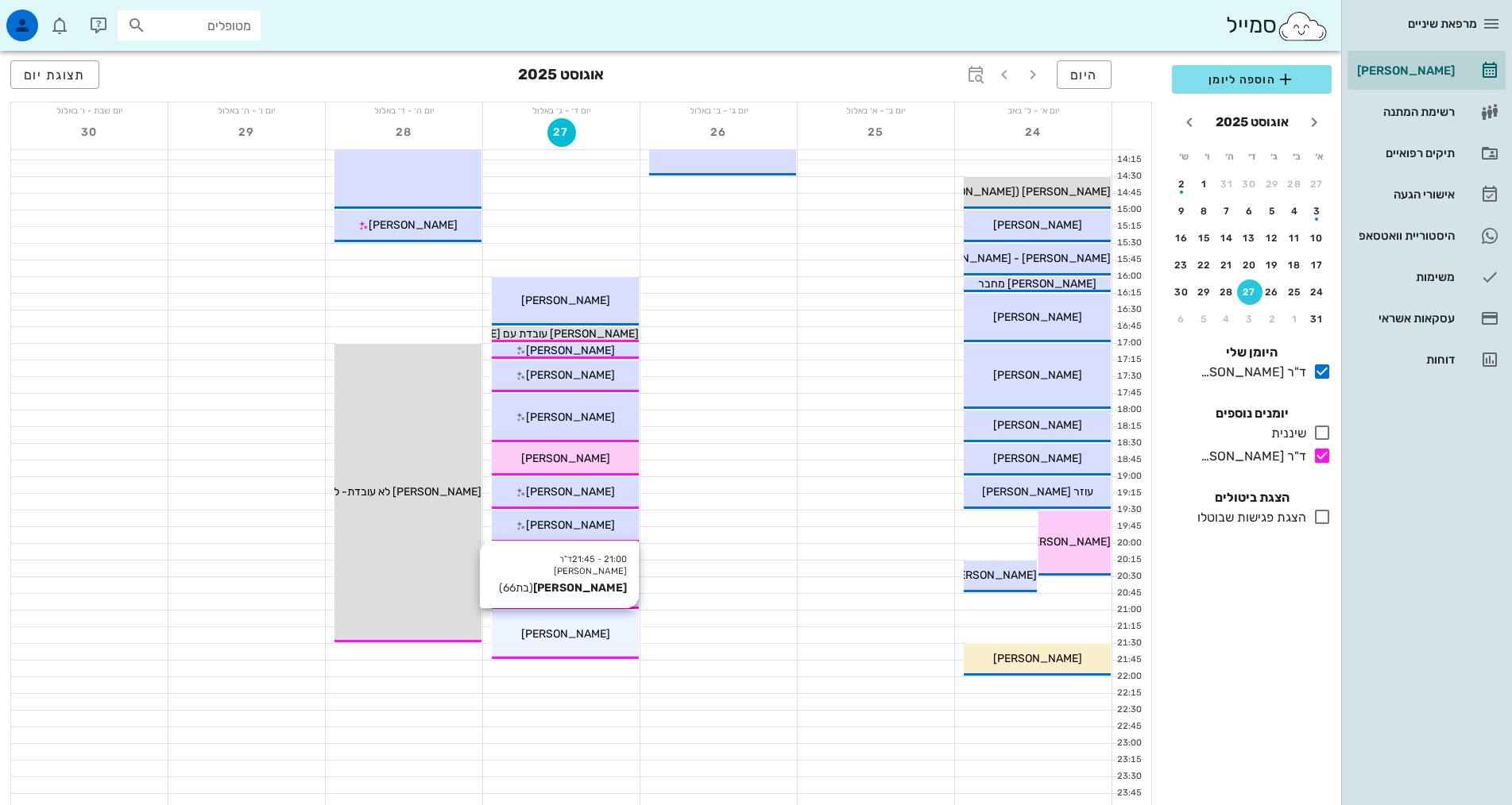
scroll to position [477, 0]
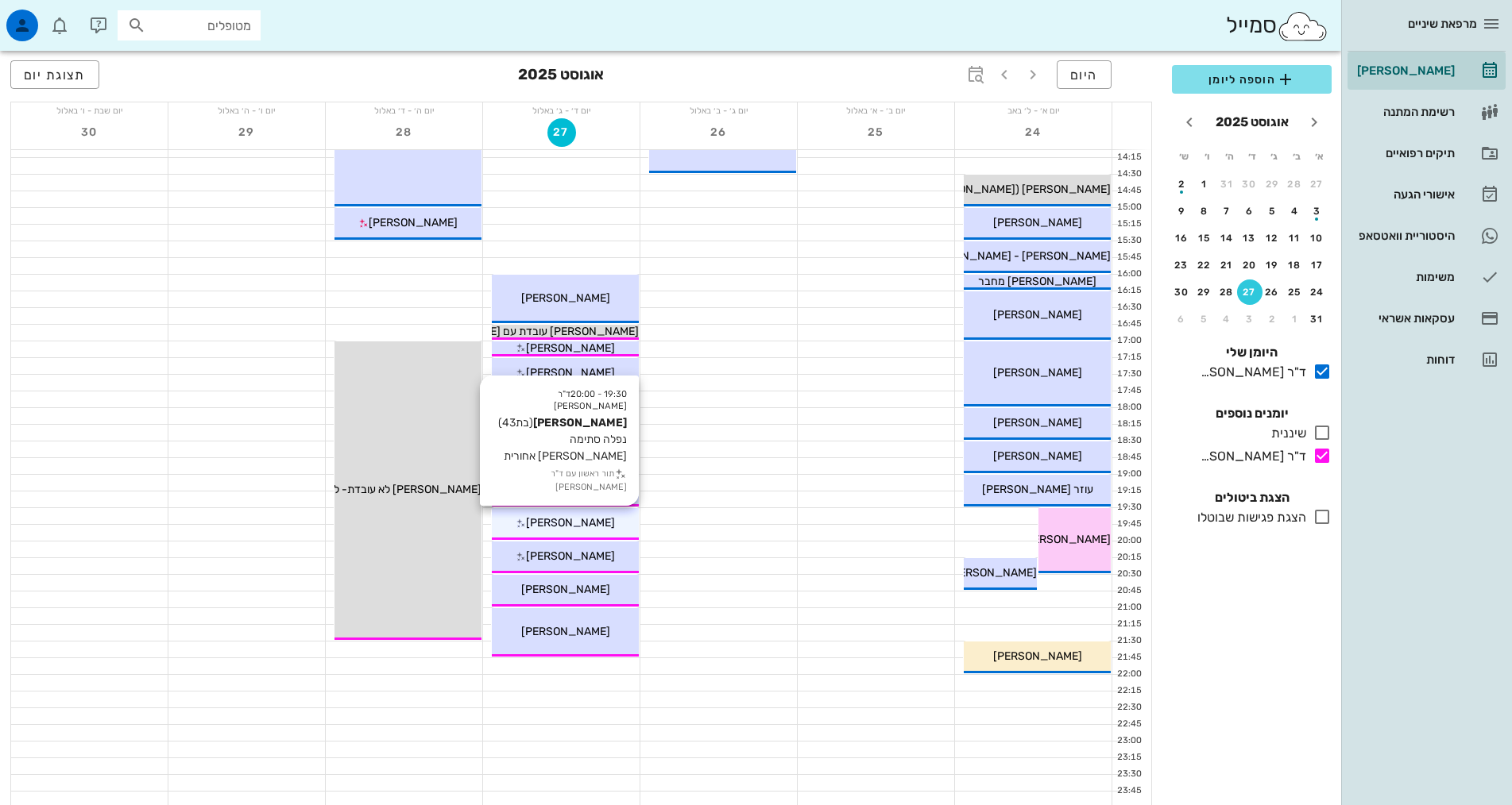
click at [579, 521] on span "[PERSON_NAME]" at bounding box center [570, 523] width 89 height 14
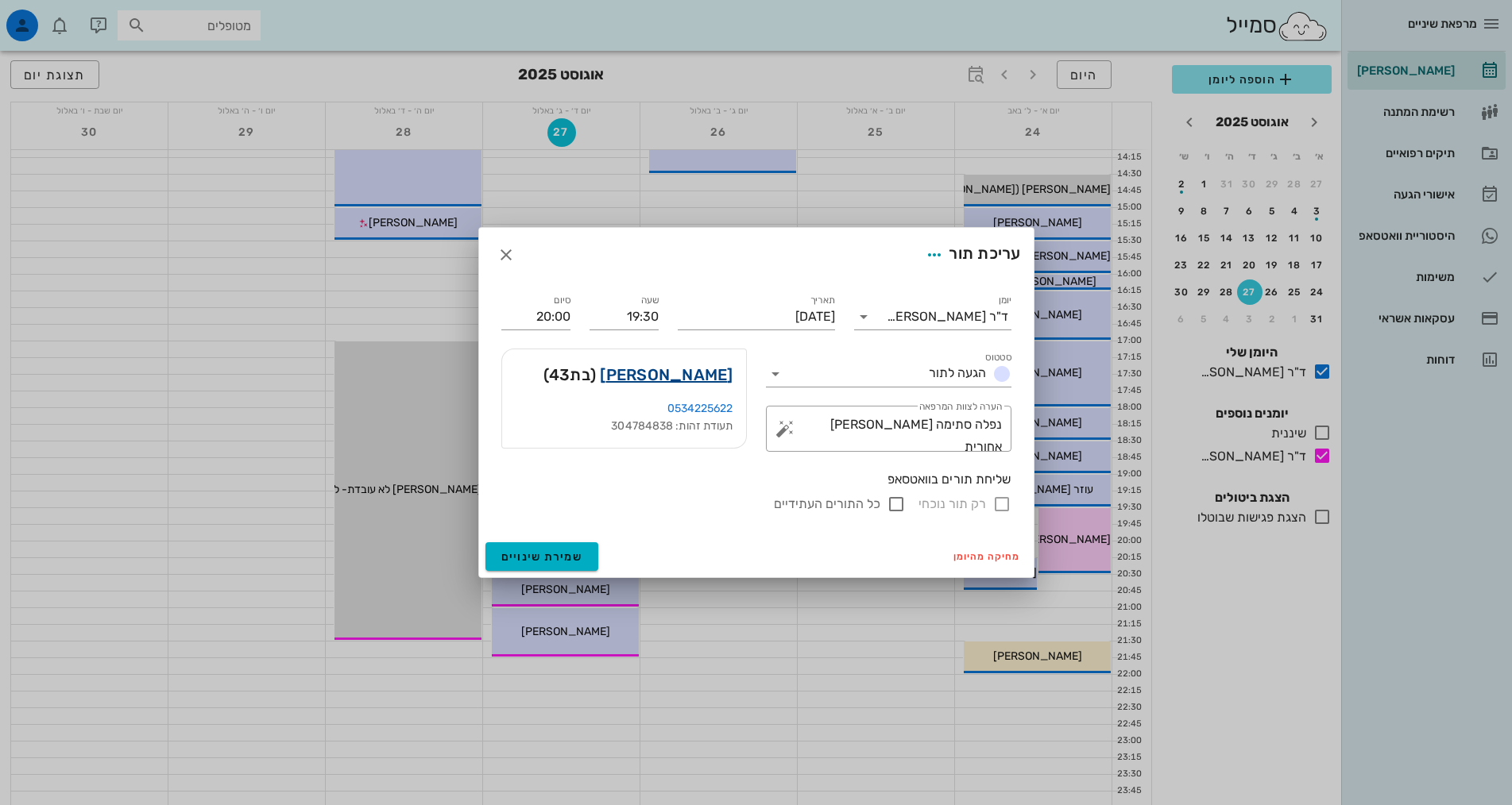
click at [685, 383] on link "לאה גלבנד" at bounding box center [666, 375] width 133 height 26
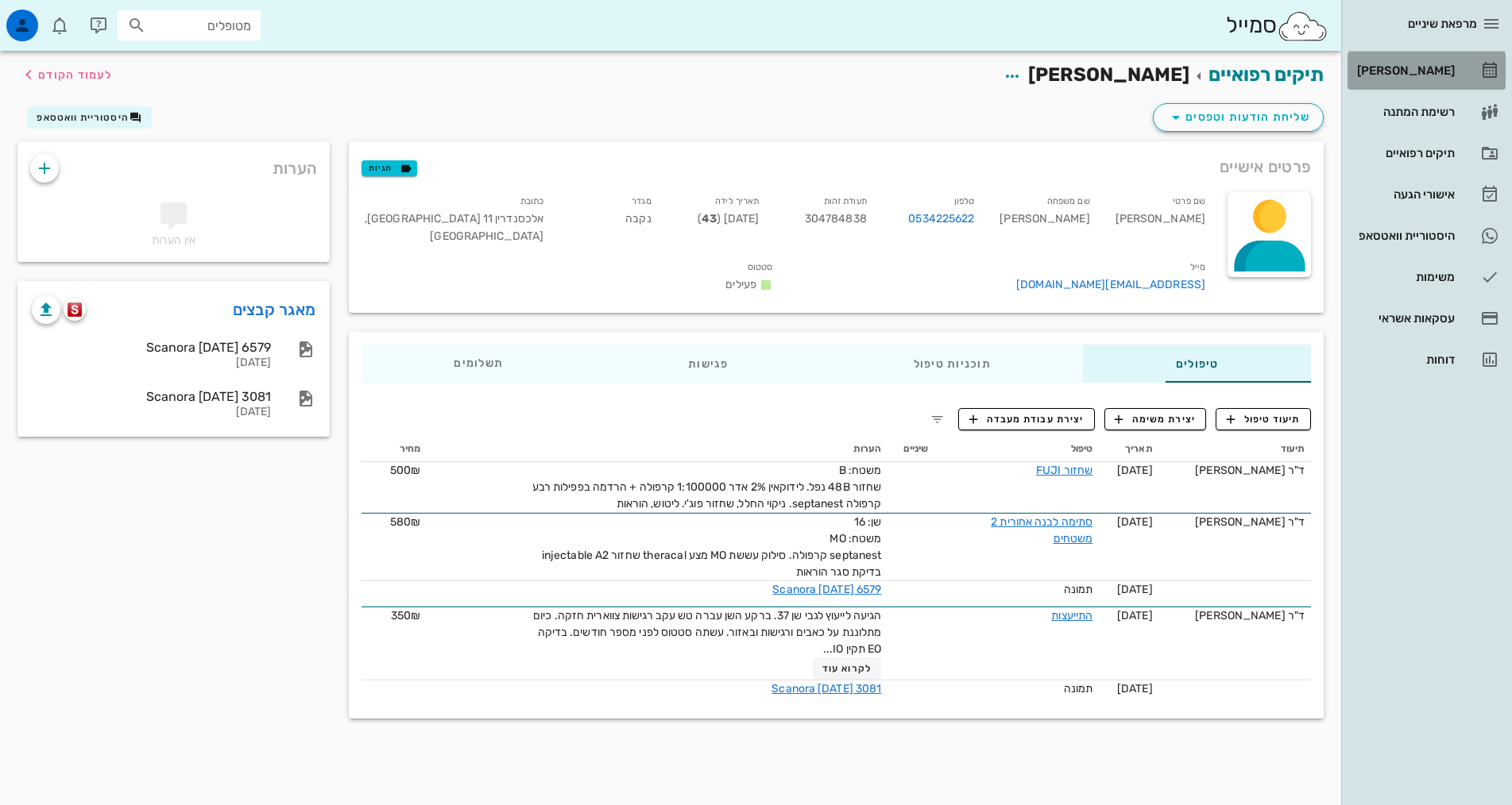
click at [1415, 77] on div "[PERSON_NAME]" at bounding box center [1404, 71] width 101 height 26
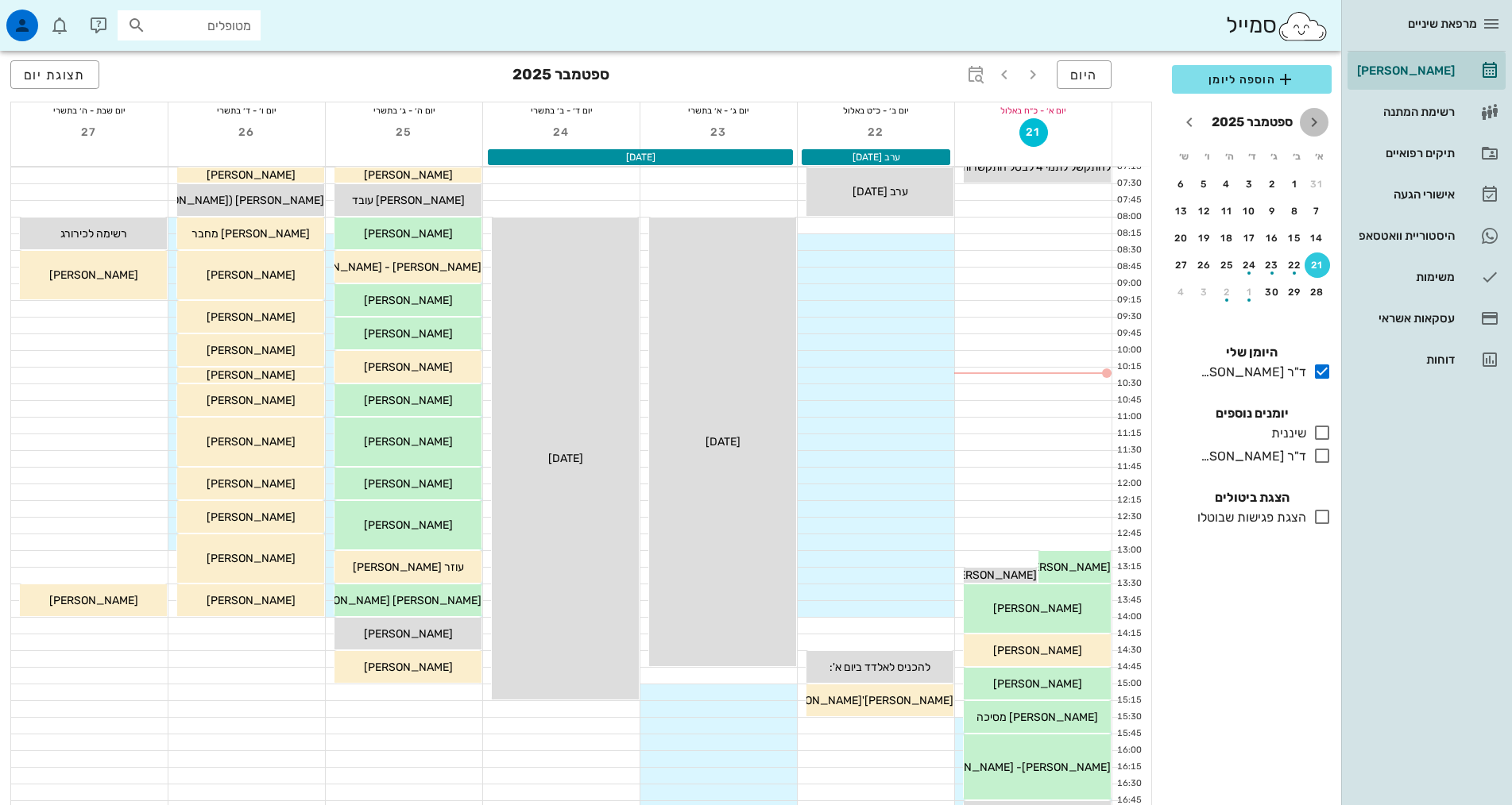
click at [1308, 121] on icon "חודש שעבר" at bounding box center [1313, 122] width 19 height 19
click at [1319, 453] on icon at bounding box center [1321, 455] width 19 height 19
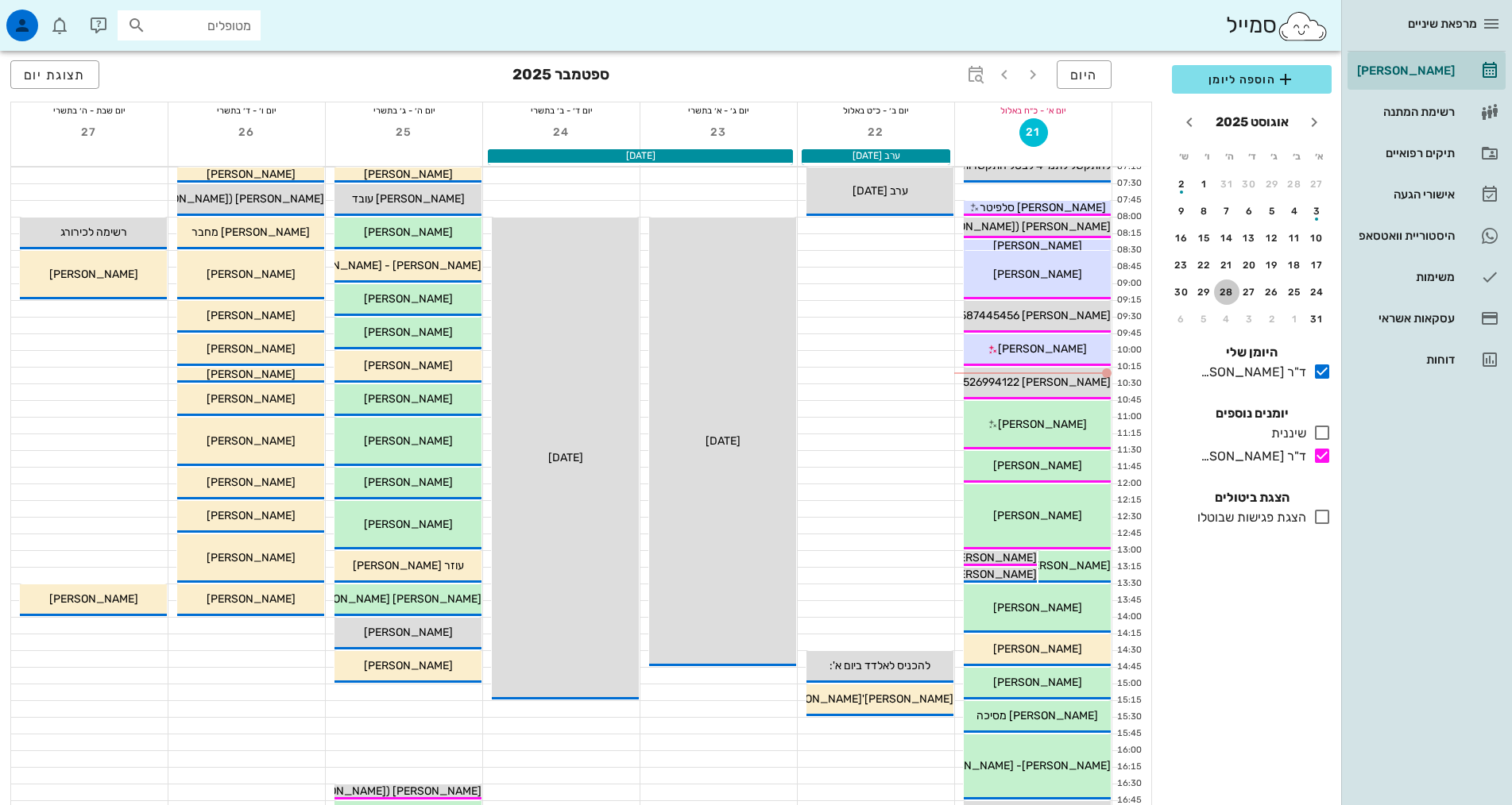
click at [1222, 291] on div "28" at bounding box center [1227, 292] width 26 height 11
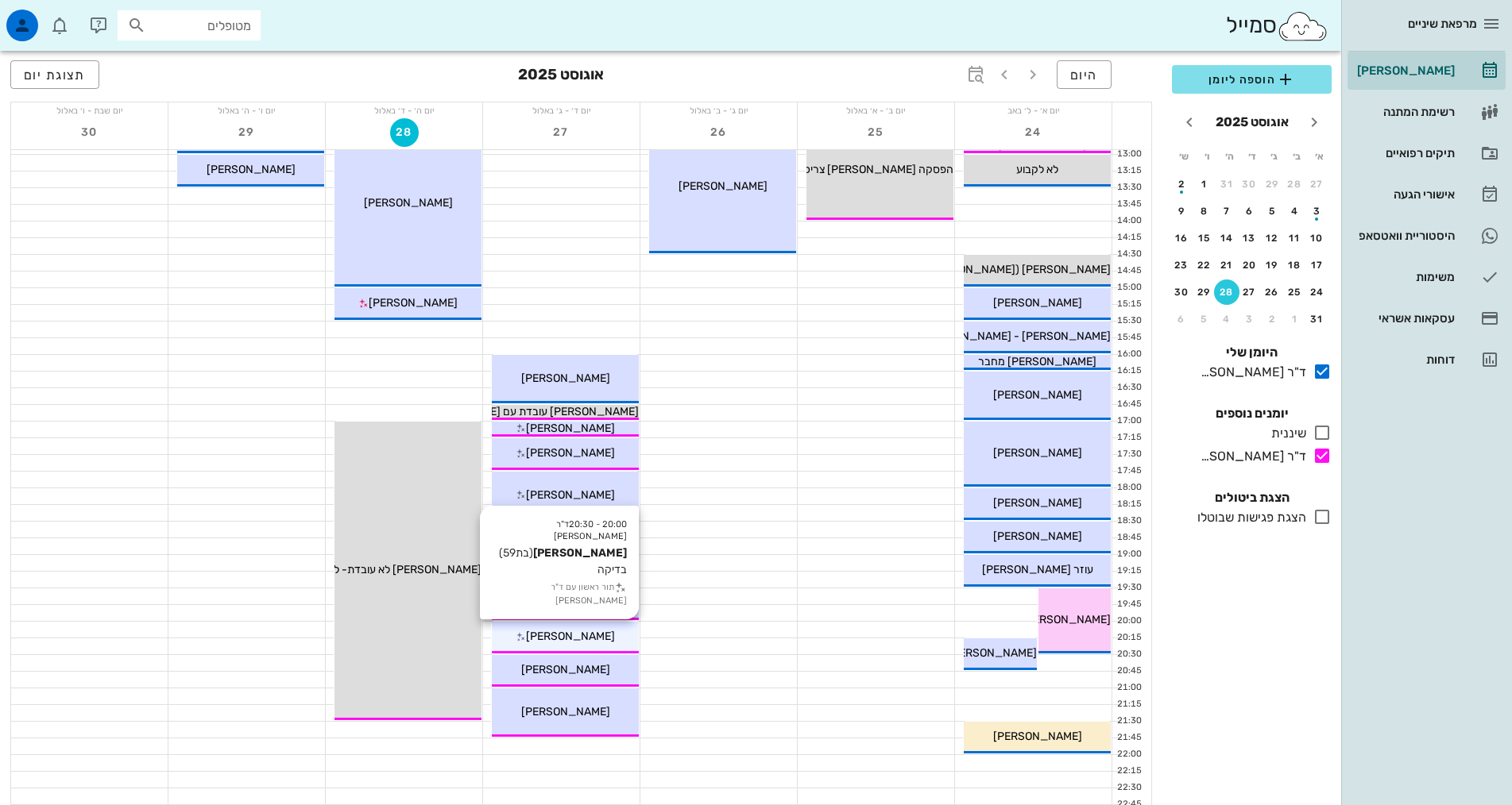
scroll to position [397, 0]
click at [610, 644] on div "20:00 - 20:30 ד"ר אילנה אנגל אנה בוגומולובה (בת 59 ) בדיקה תור ראשון עם ד"ר איל…" at bounding box center [565, 637] width 147 height 32
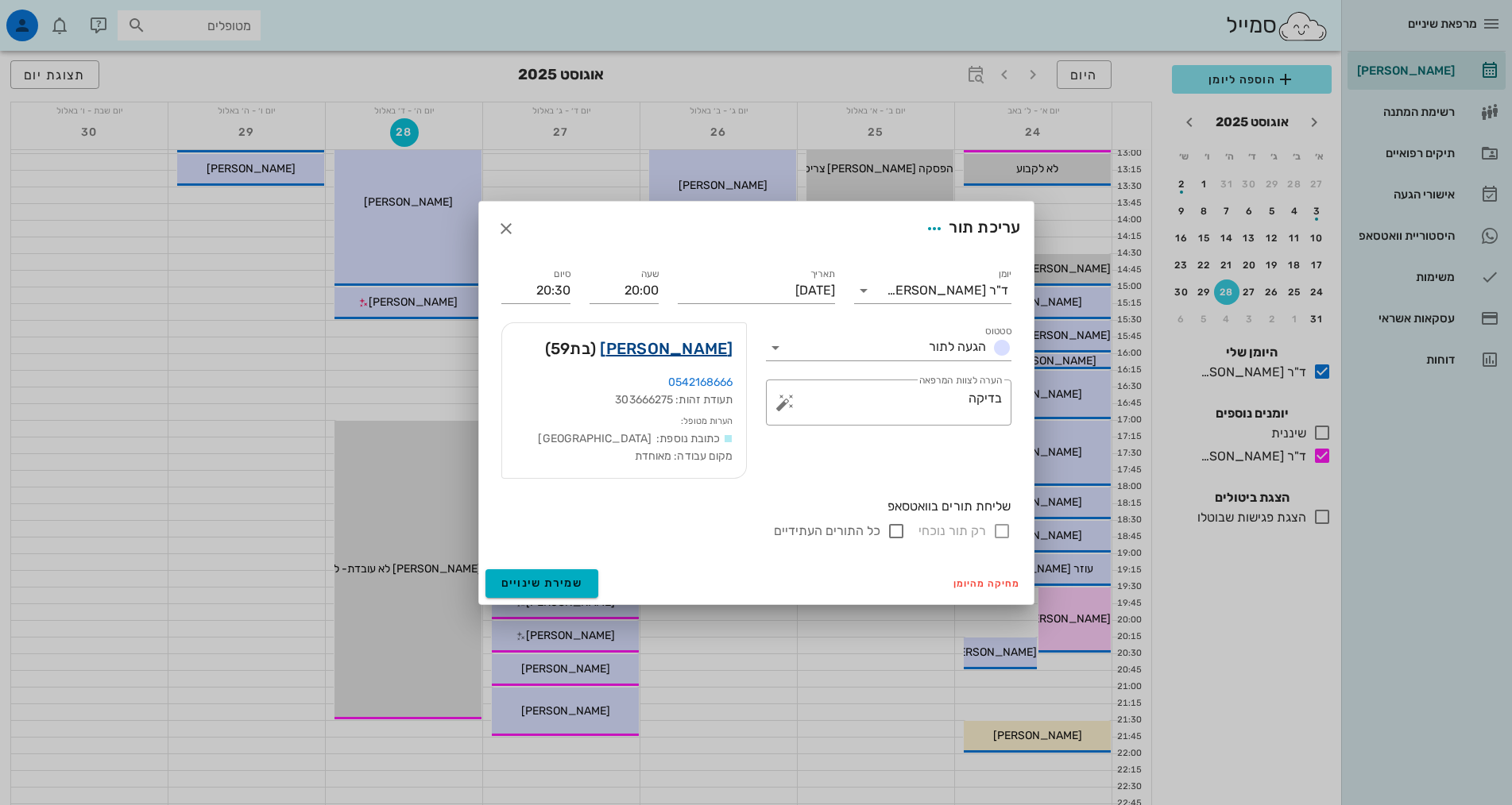
click at [681, 348] on link "אנה בוגומולובה" at bounding box center [666, 349] width 133 height 26
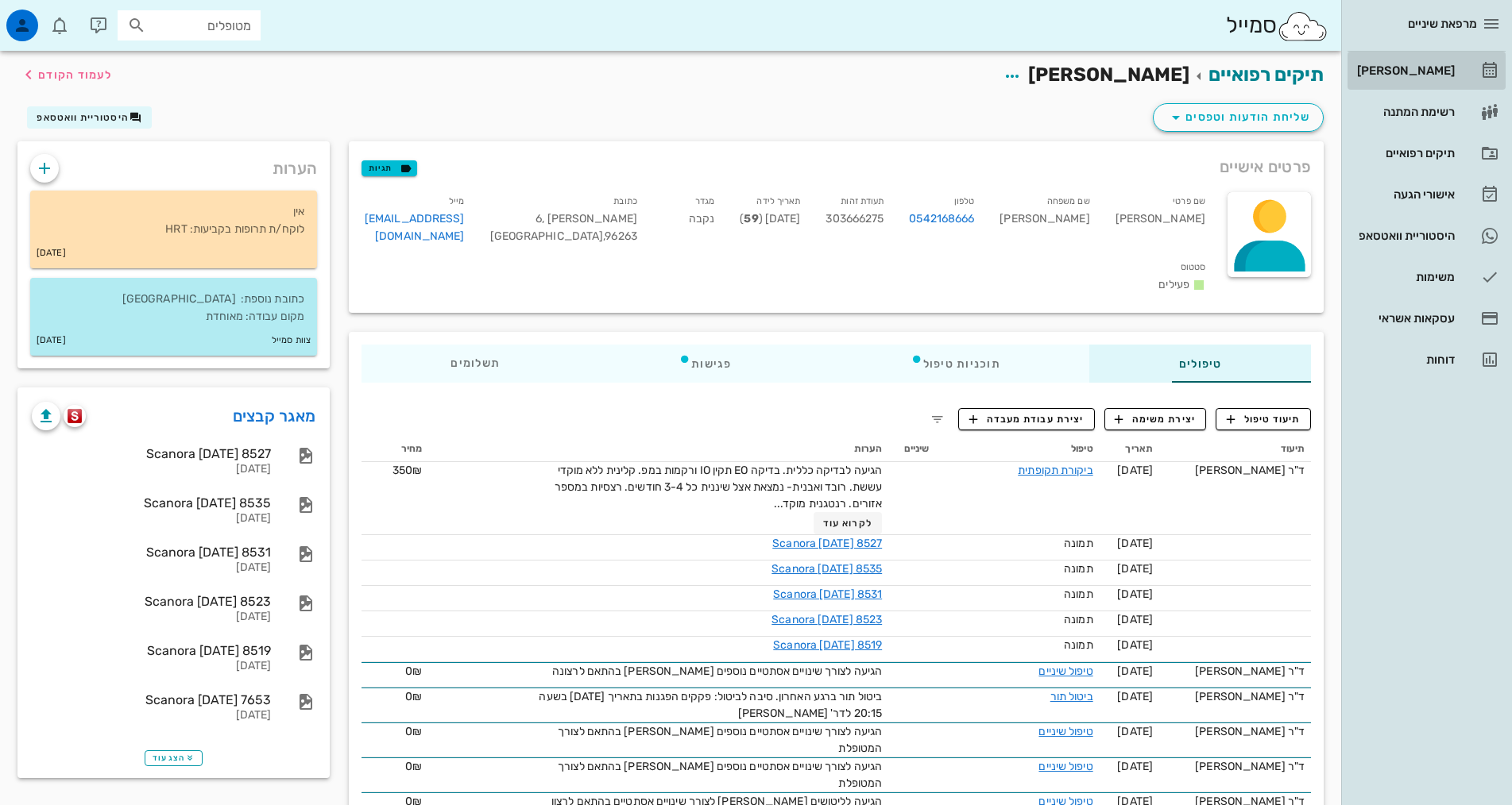
click at [1407, 60] on div "[PERSON_NAME]" at bounding box center [1404, 71] width 101 height 26
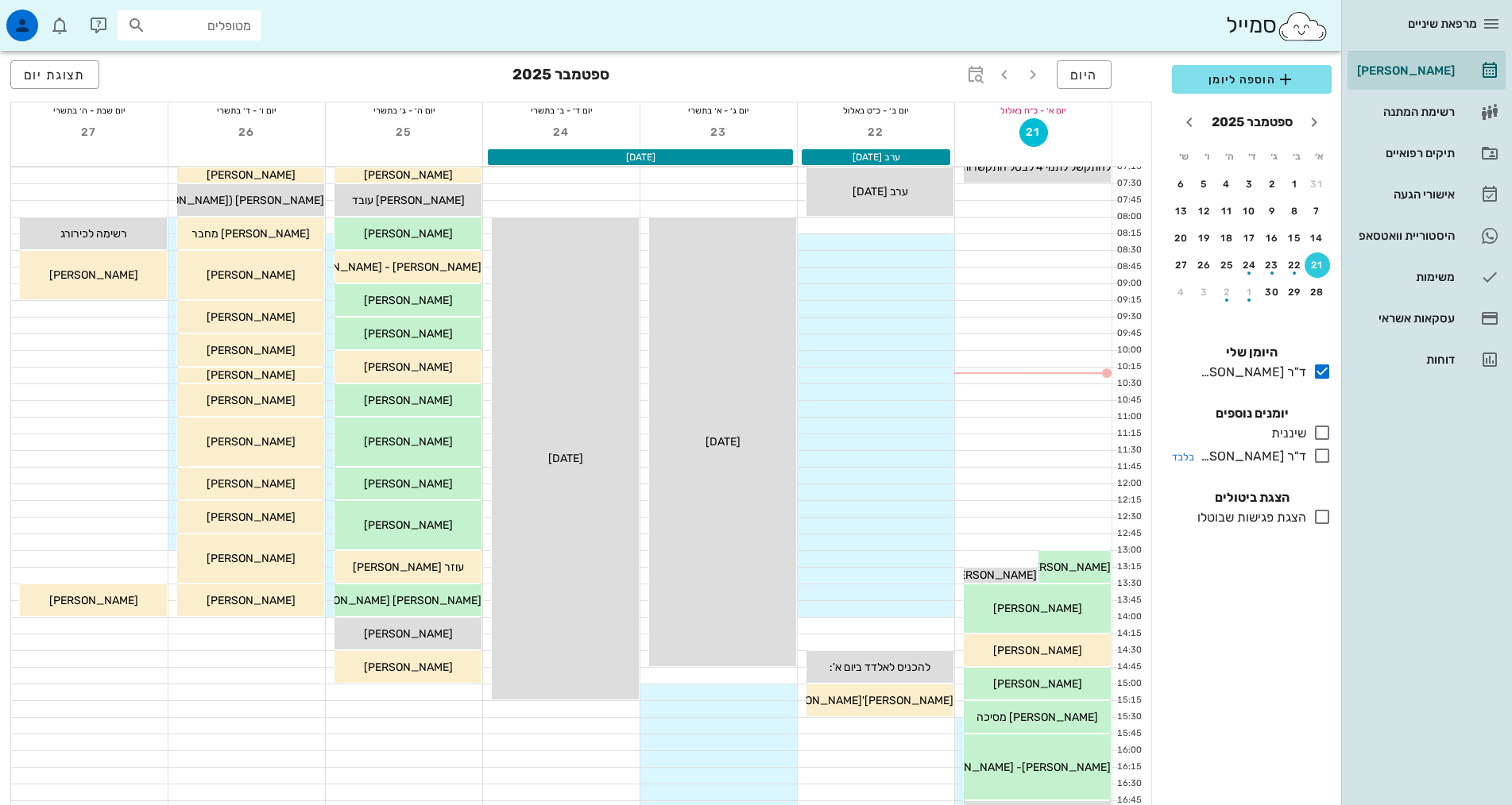
click at [1319, 455] on icon at bounding box center [1321, 455] width 19 height 19
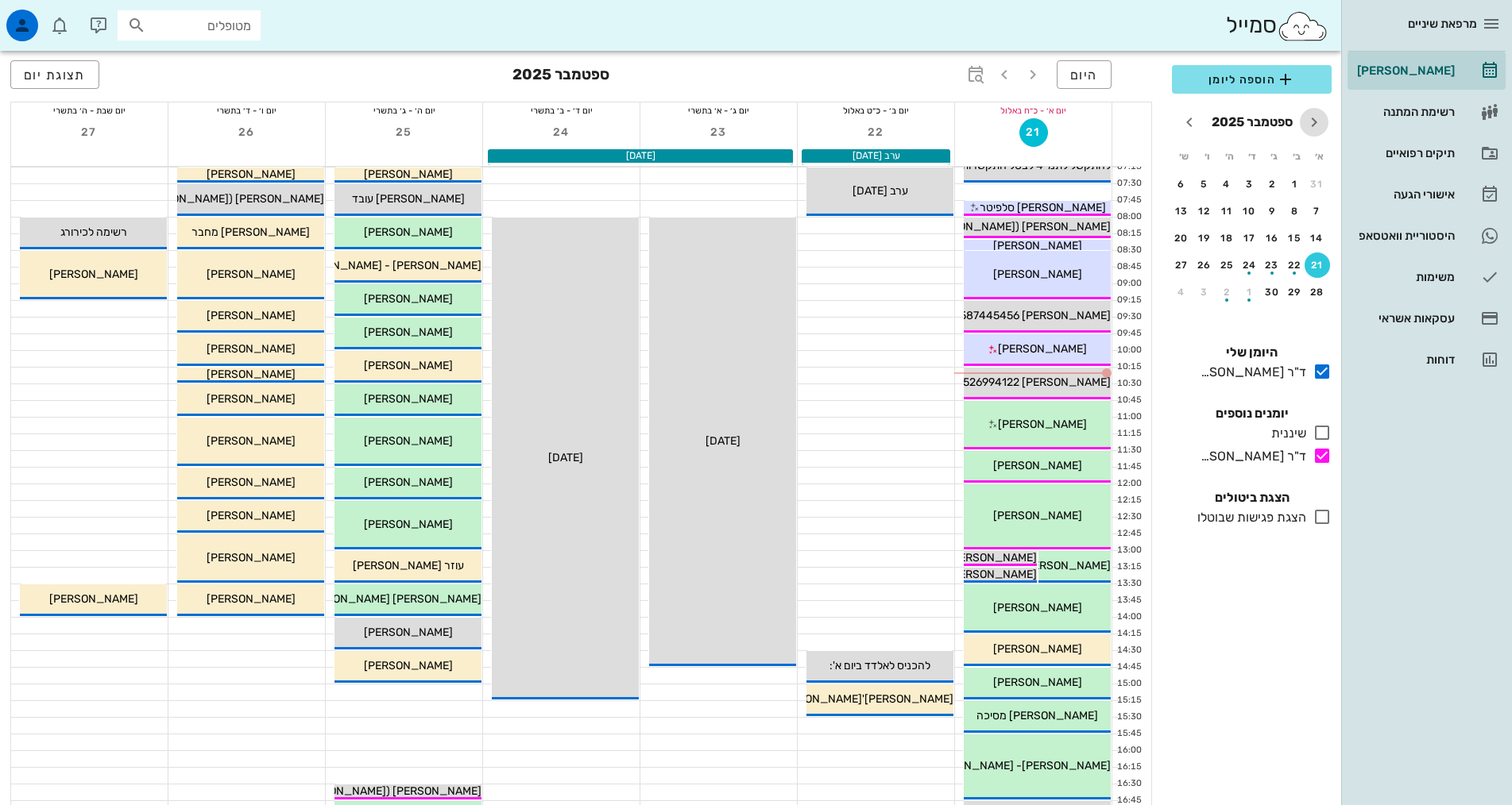
click at [1316, 122] on icon "חודש שעבר" at bounding box center [1313, 122] width 19 height 19
click at [1232, 290] on div "28" at bounding box center [1227, 292] width 26 height 11
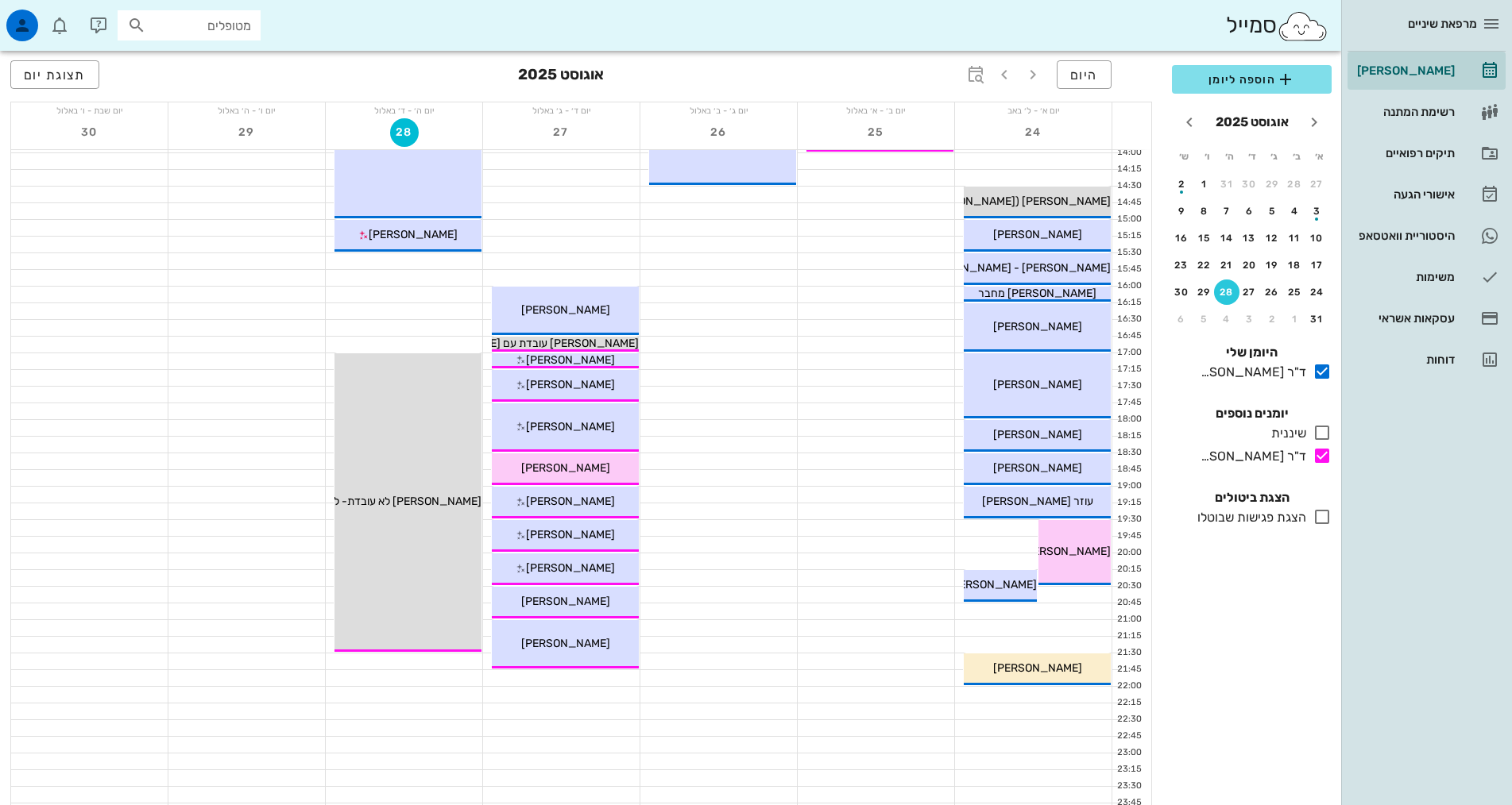
scroll to position [477, 0]
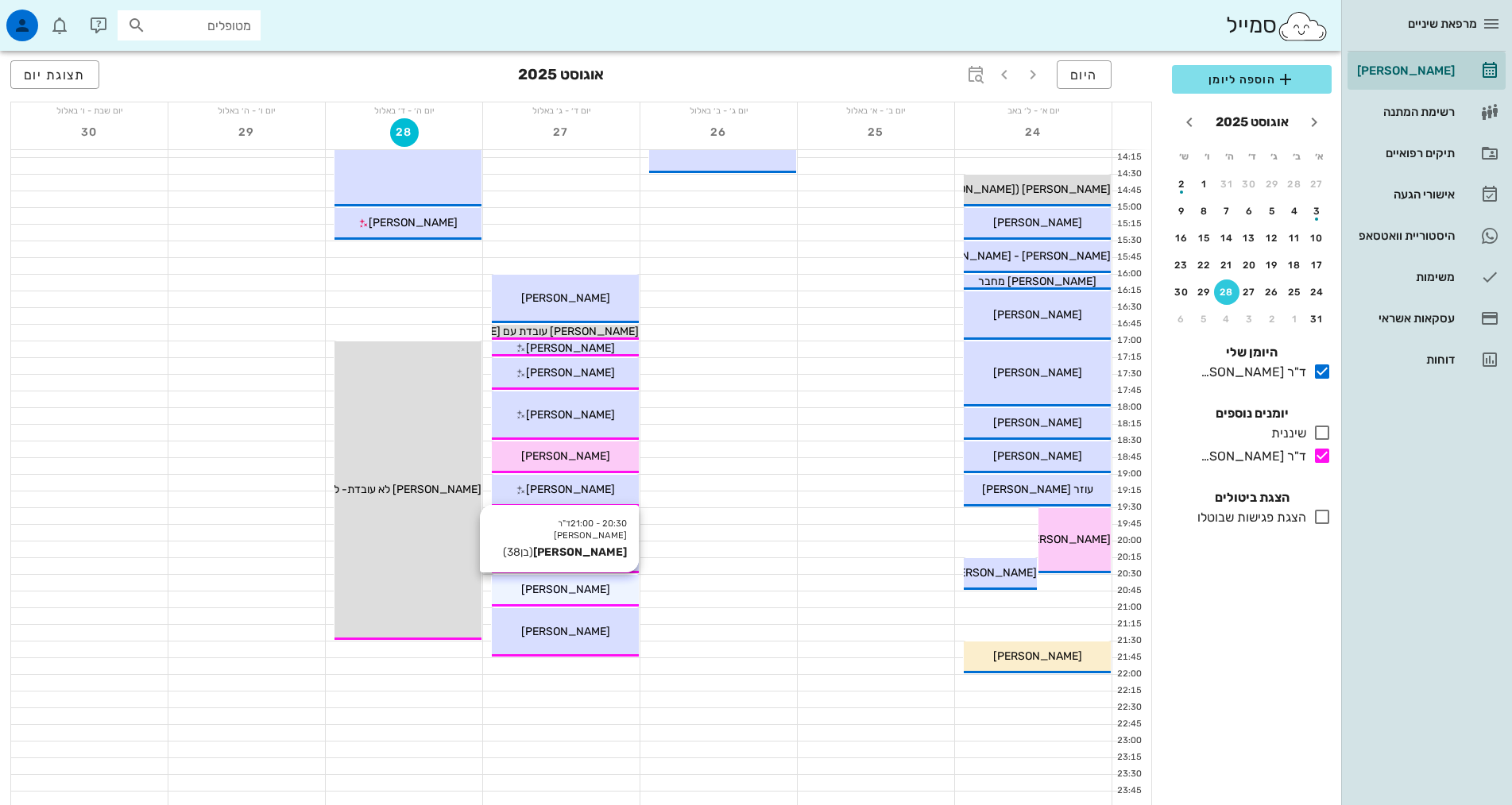
click at [588, 595] on span "[PERSON_NAME]" at bounding box center [566, 589] width 89 height 14
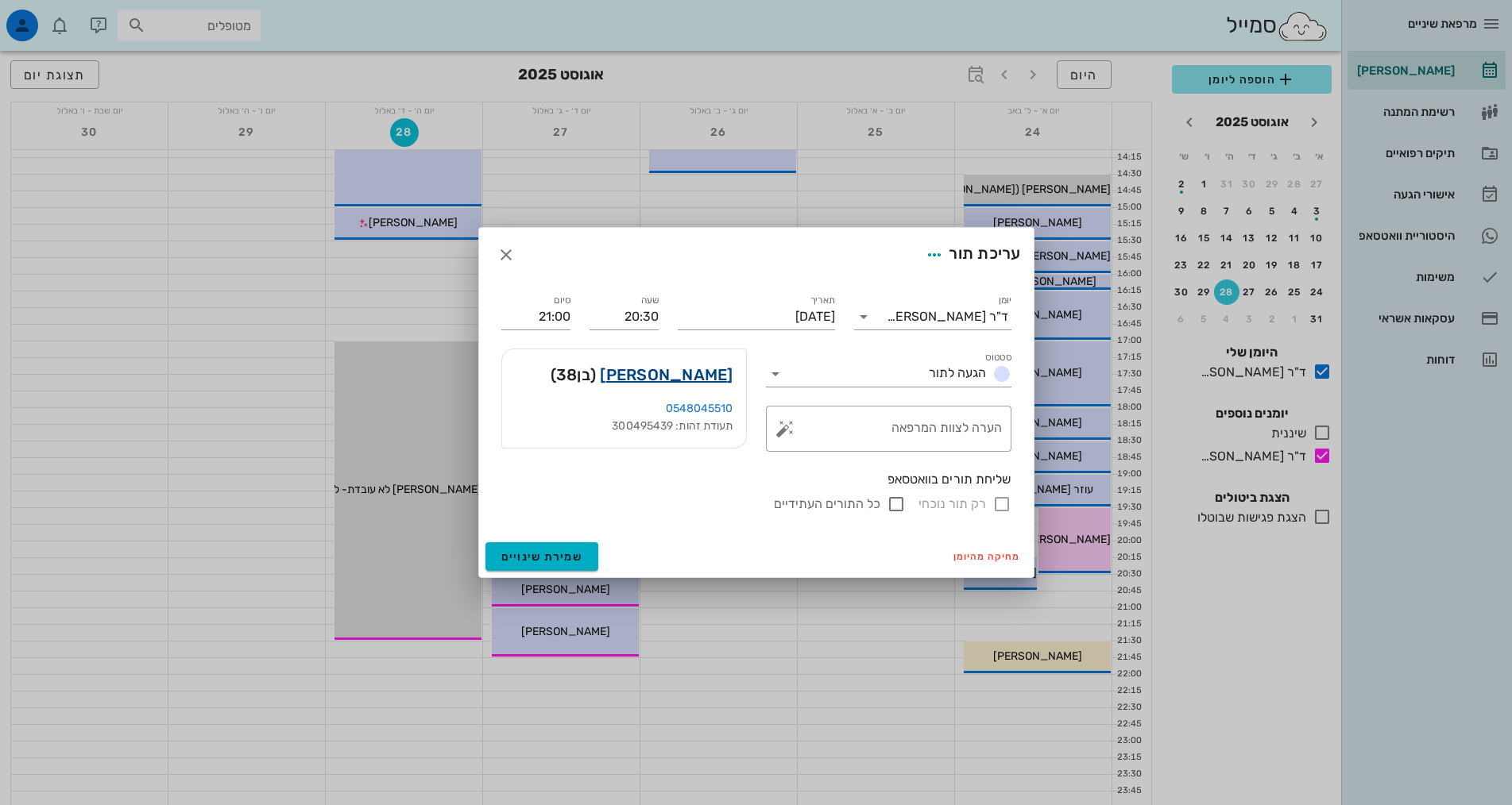
click at [708, 381] on link "ארז לב ישי" at bounding box center [666, 375] width 133 height 26
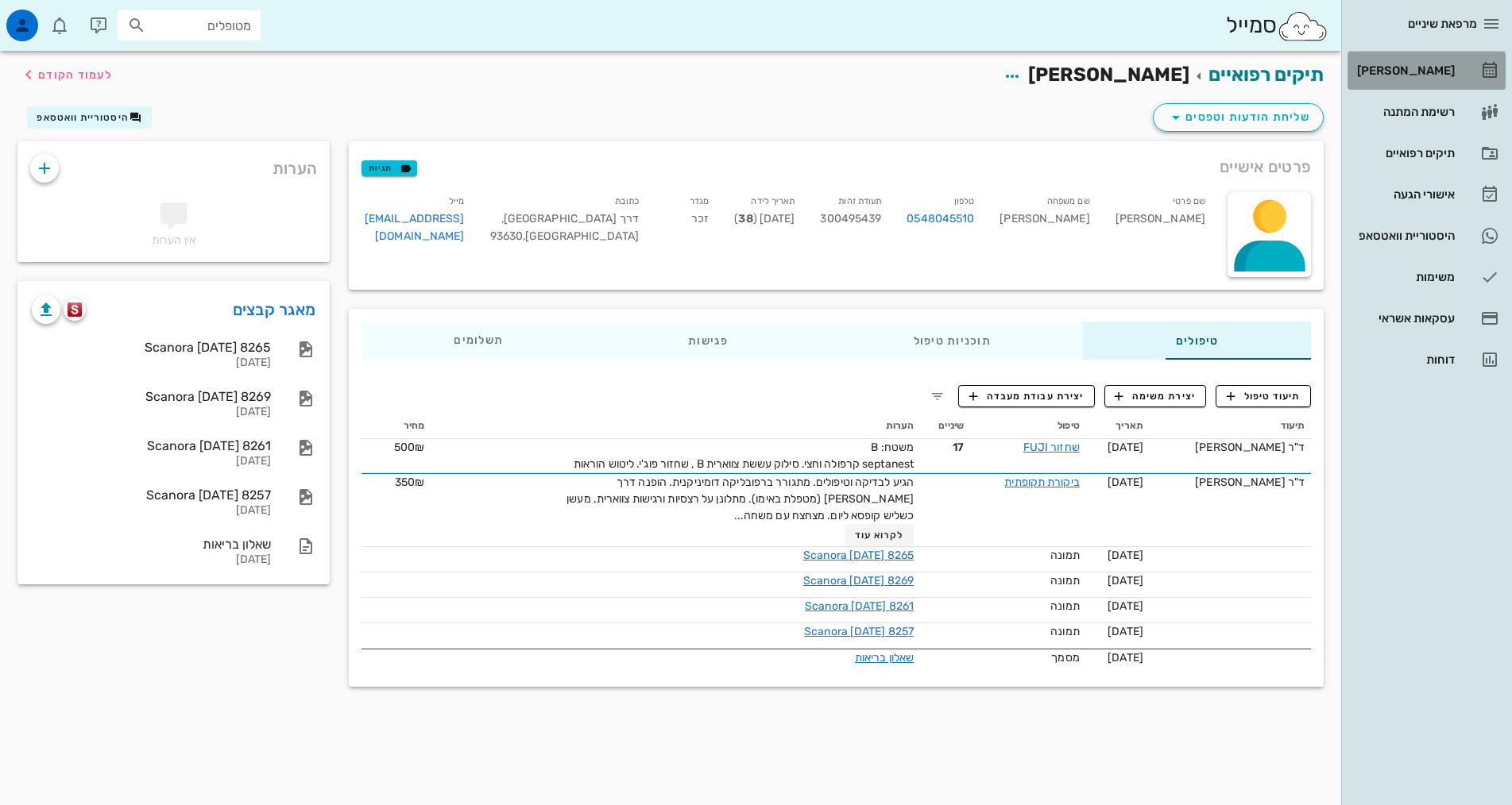
click at [1436, 77] on div "[PERSON_NAME]" at bounding box center [1404, 71] width 101 height 26
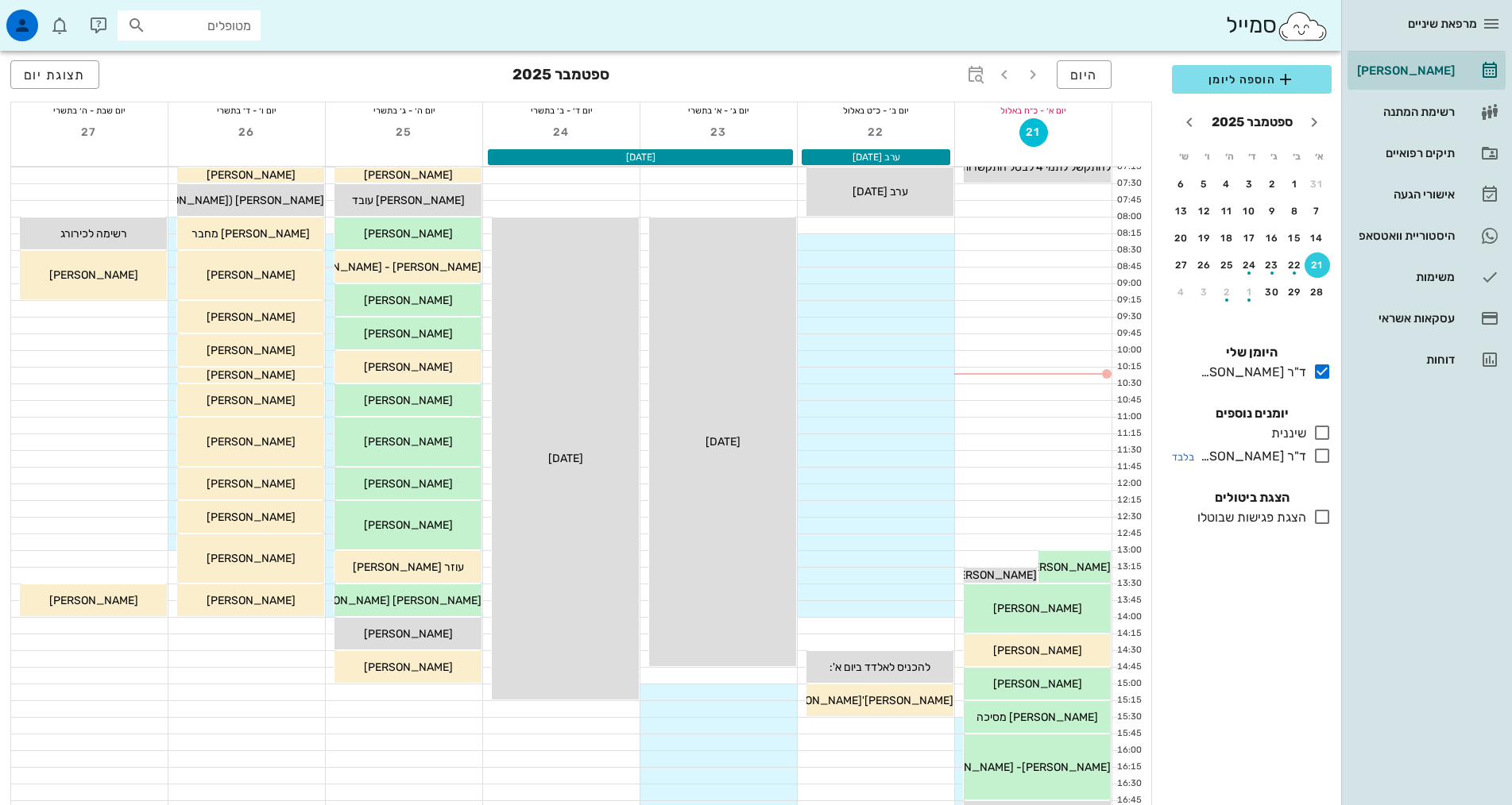
click at [1328, 452] on icon at bounding box center [1321, 455] width 19 height 19
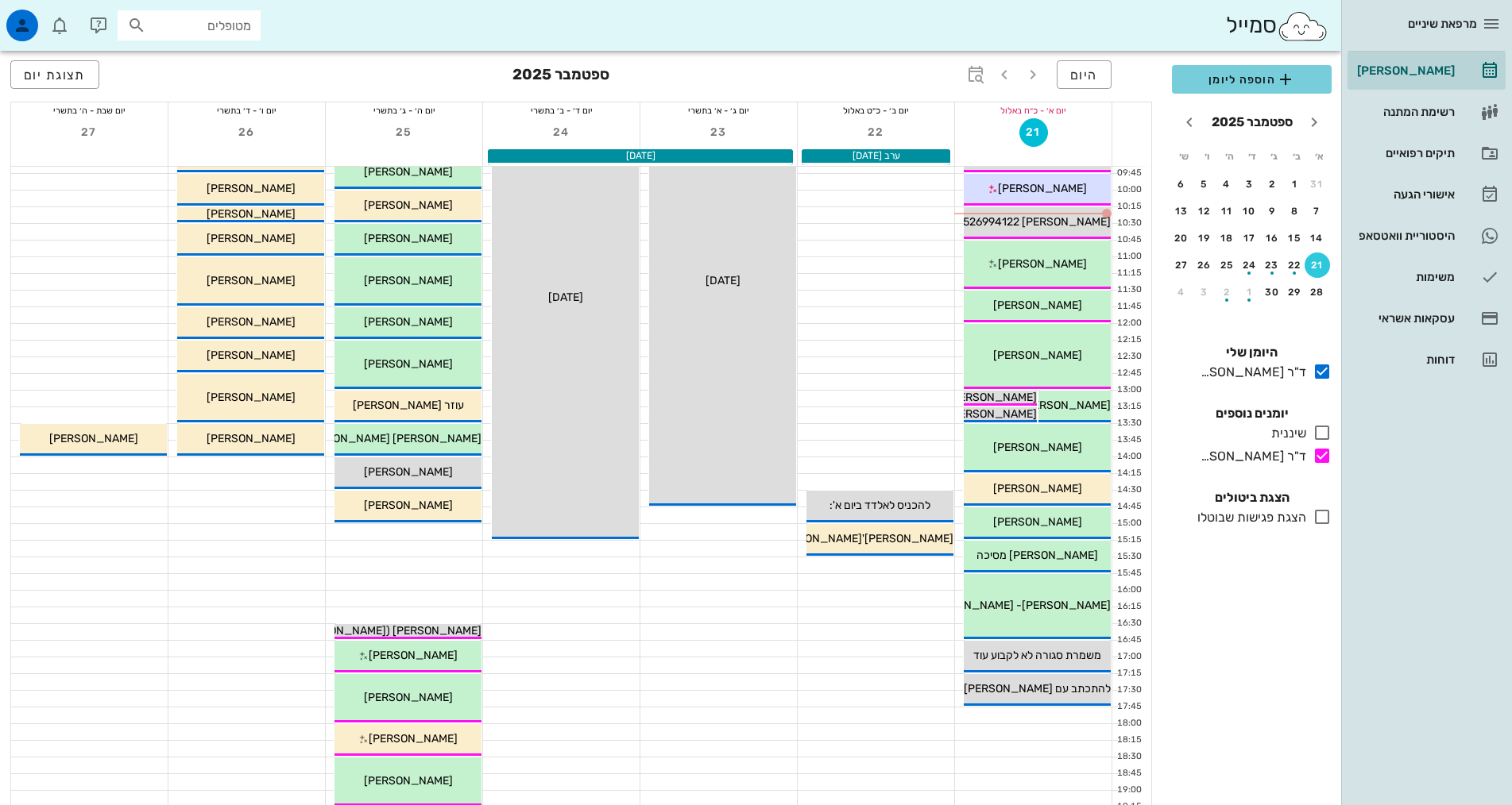
scroll to position [159, 0]
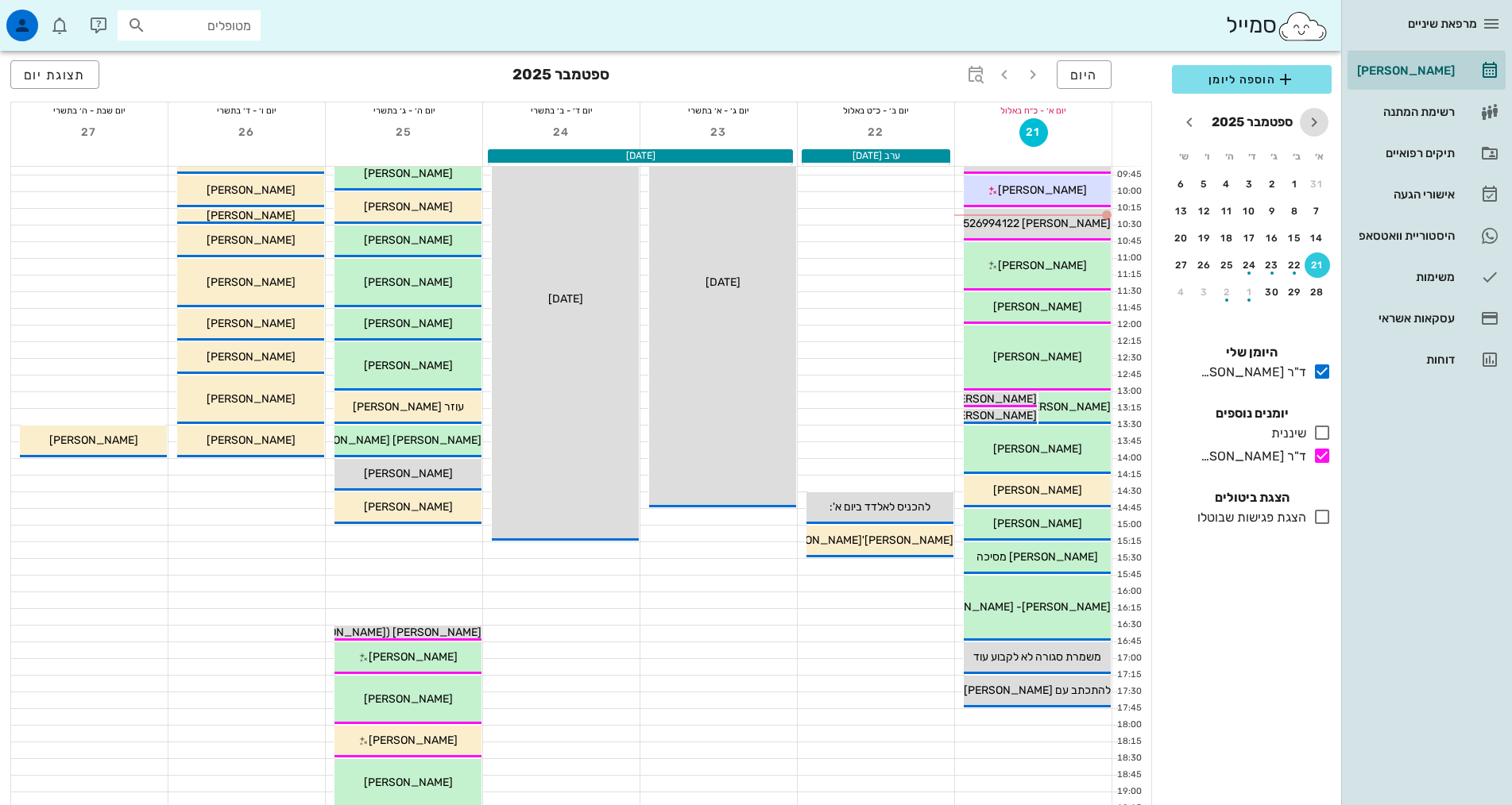
click at [1306, 133] on button "חודש שעבר" at bounding box center [1313, 122] width 29 height 29
click at [1244, 295] on div "27" at bounding box center [1250, 292] width 26 height 11
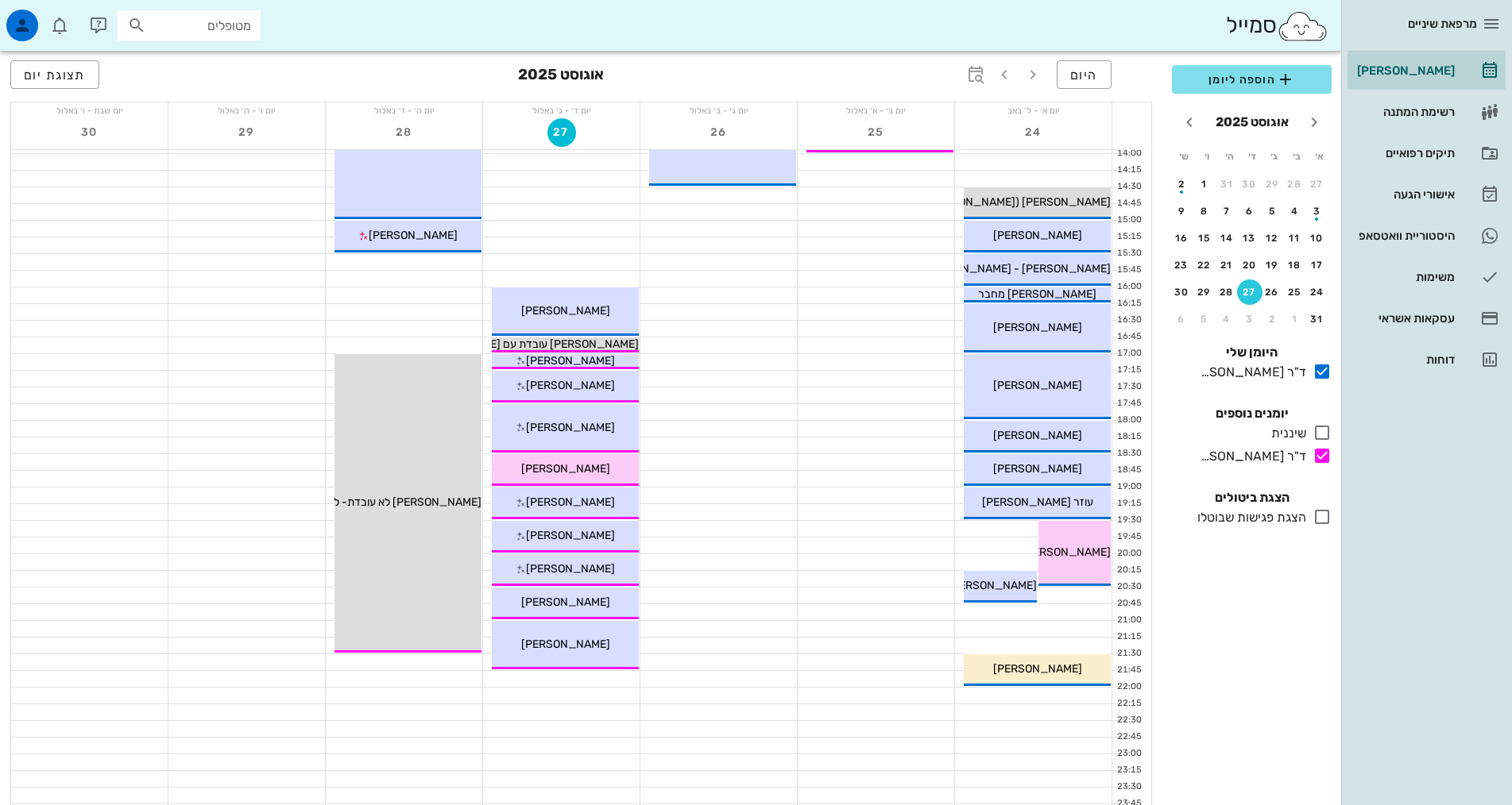
scroll to position [477, 0]
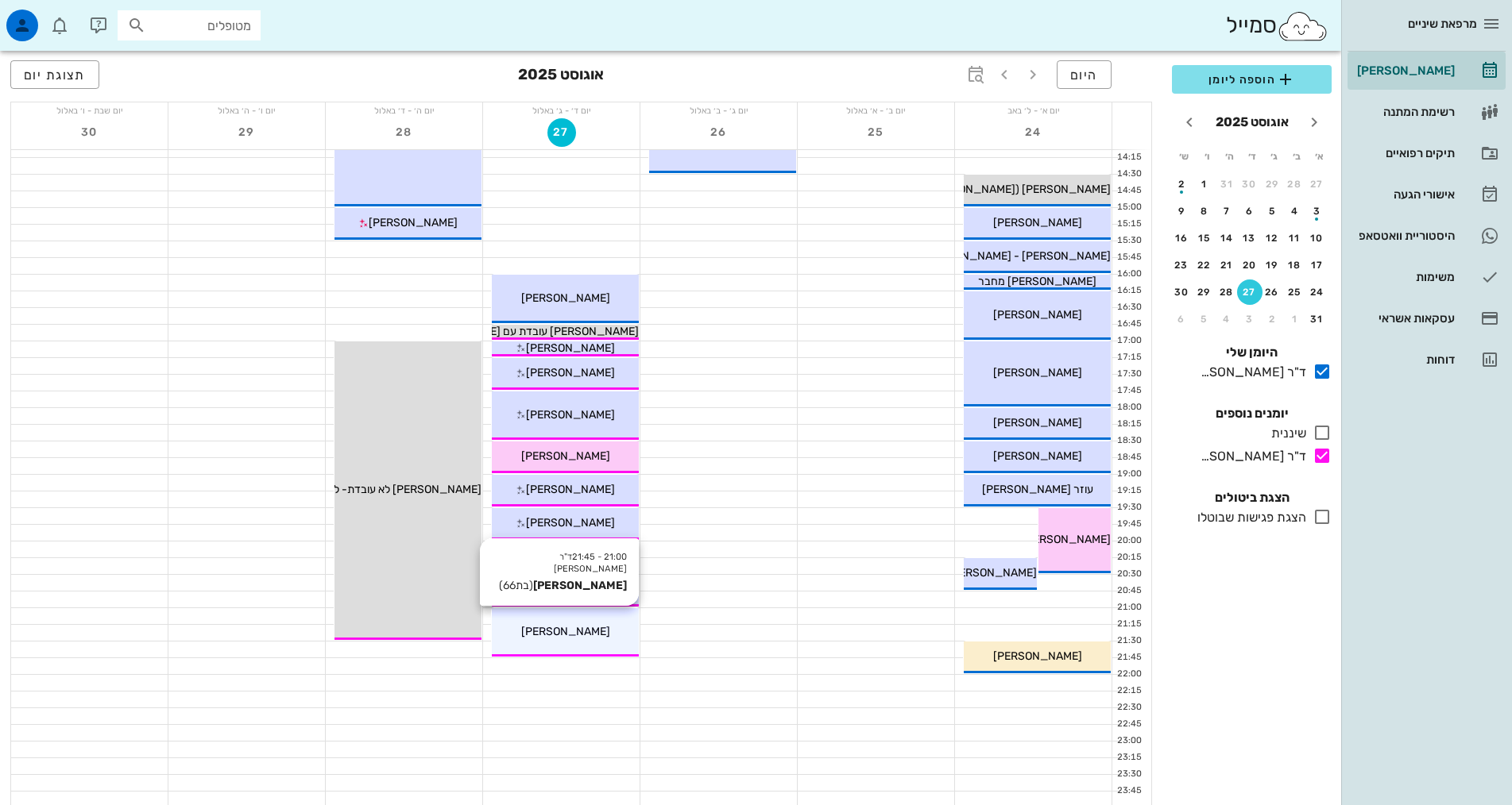
click at [552, 646] on div "21:00 - 21:45 ד"ר אילנה אנגל תמרה סנד (בת 66 ) תמרה סנד" at bounding box center [565, 632] width 147 height 48
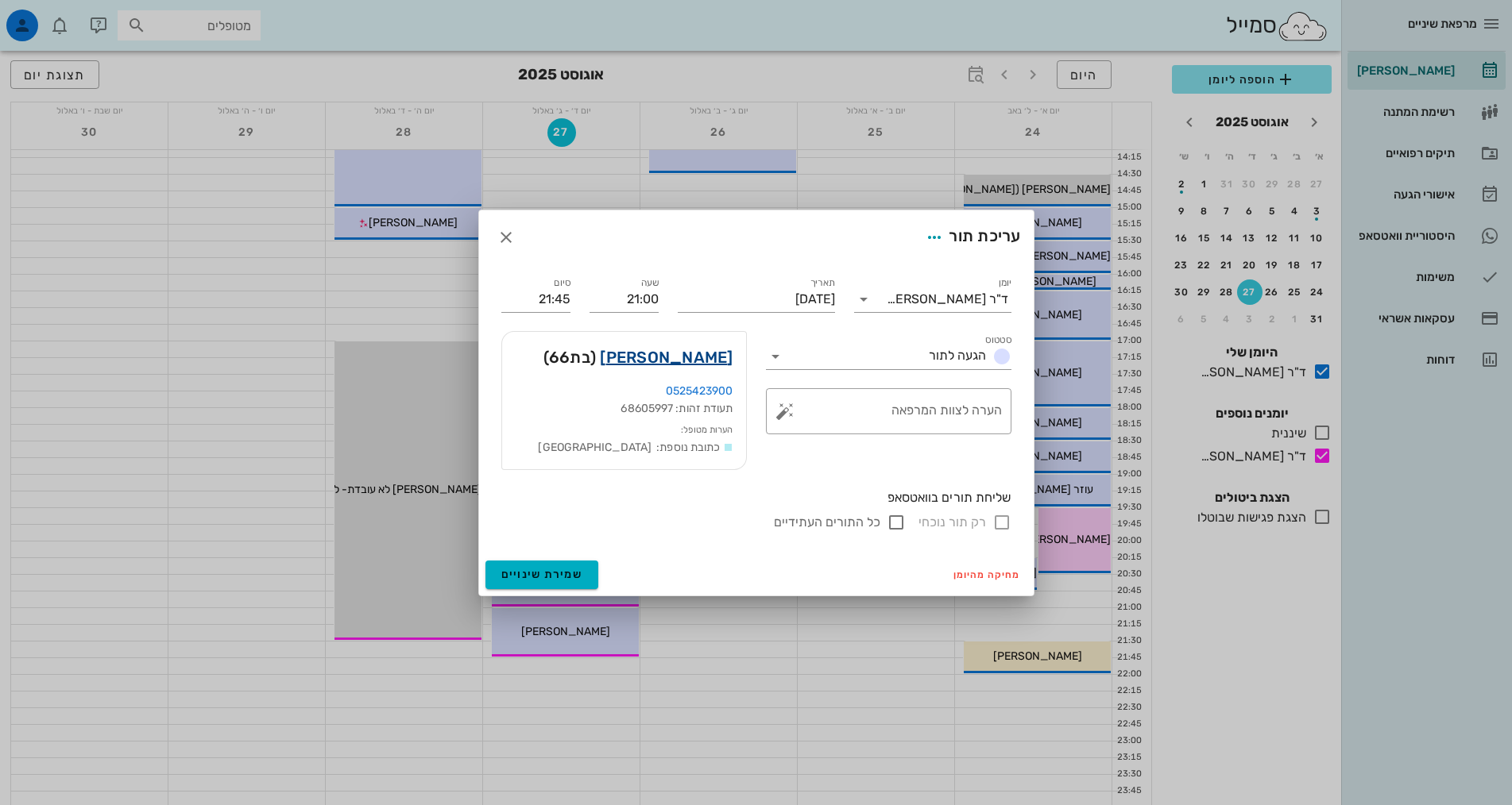
click at [695, 356] on link "[PERSON_NAME]" at bounding box center [666, 357] width 133 height 26
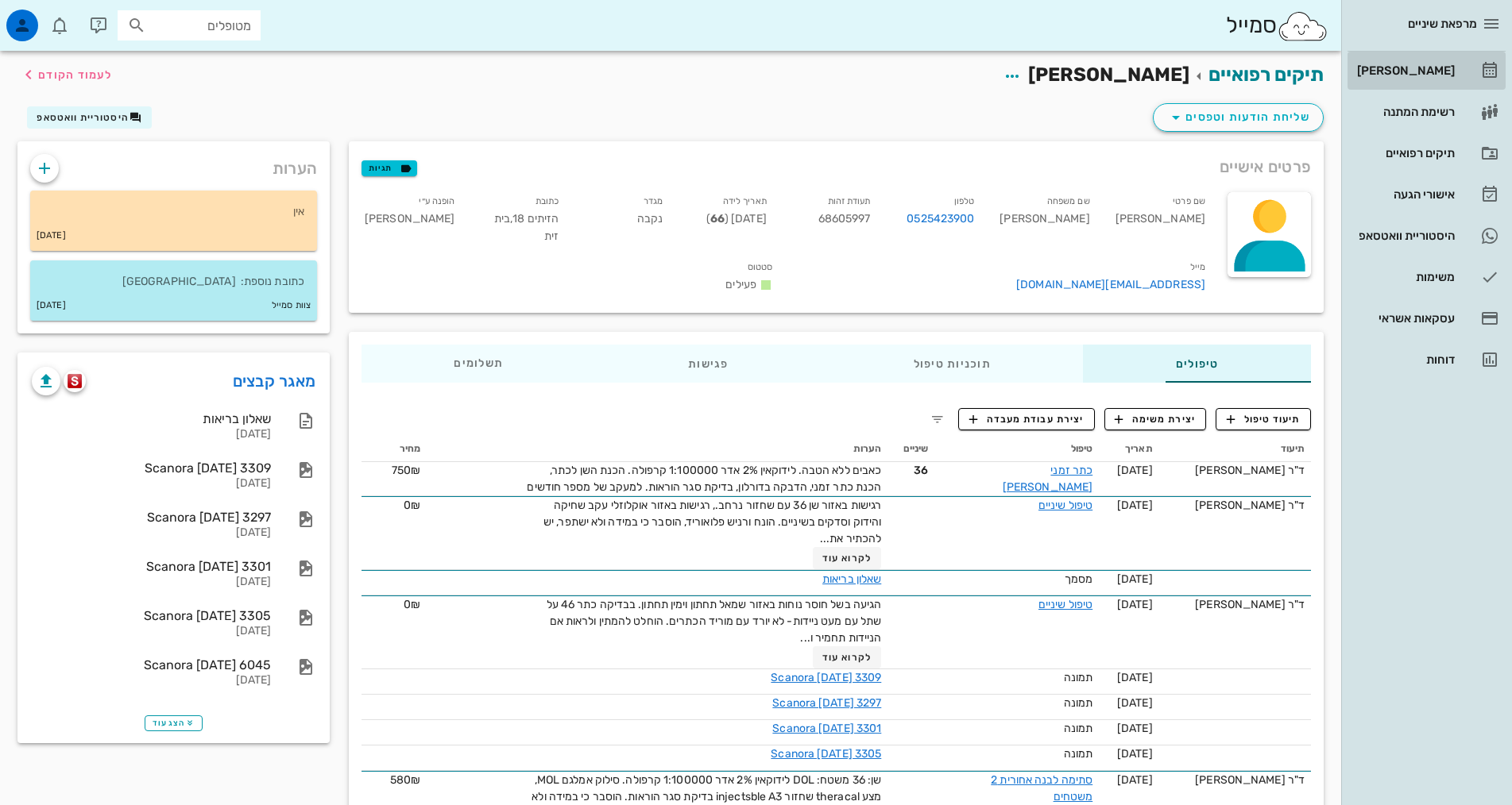
click at [1379, 75] on div "[PERSON_NAME]" at bounding box center [1404, 70] width 101 height 13
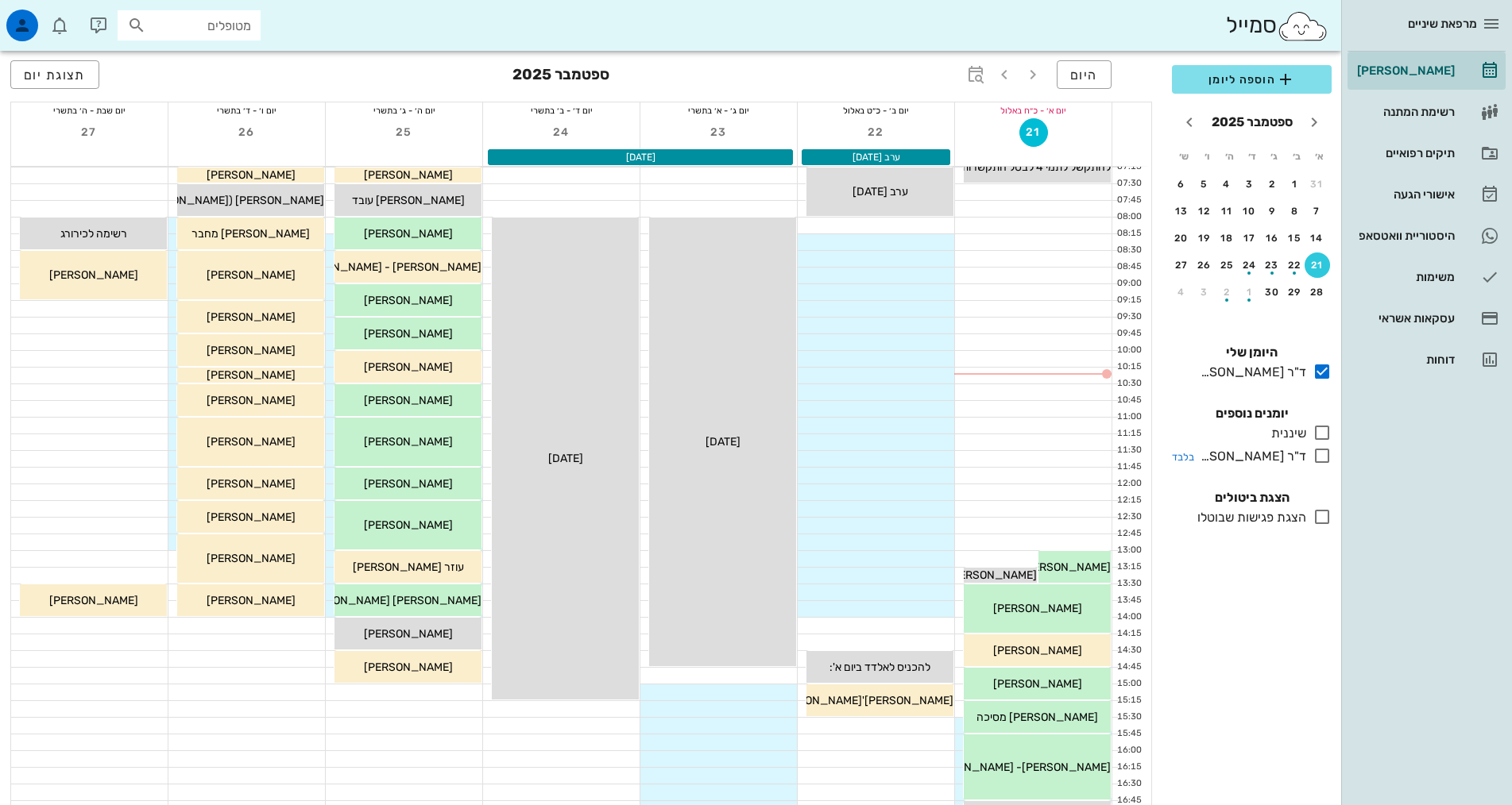
click at [1323, 449] on icon at bounding box center [1321, 455] width 19 height 19
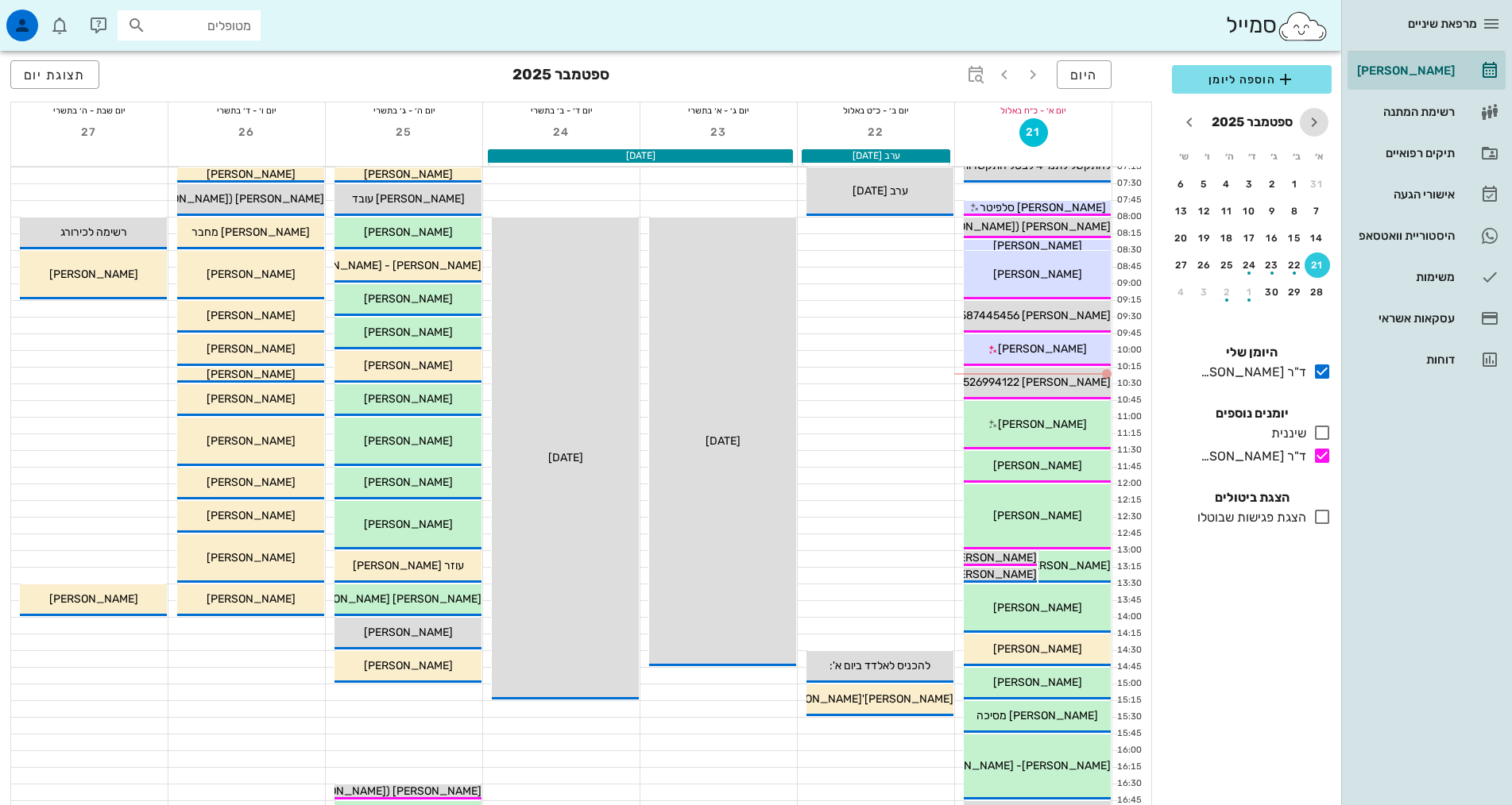
click at [1309, 119] on icon "חודש שעבר" at bounding box center [1313, 122] width 19 height 19
click at [1252, 288] on div "27" at bounding box center [1250, 292] width 26 height 11
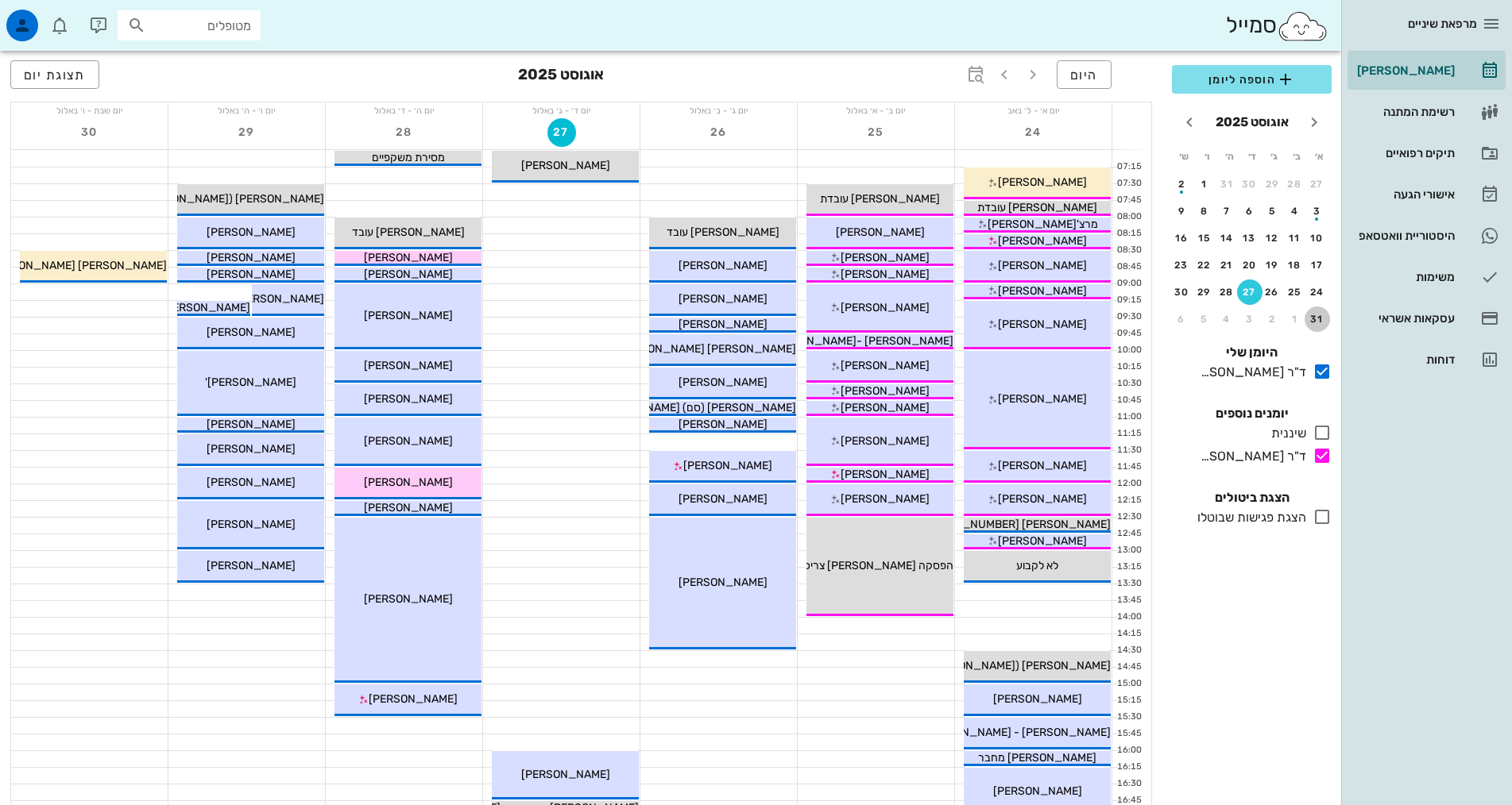
click at [1315, 323] on div "31" at bounding box center [1317, 318] width 26 height 11
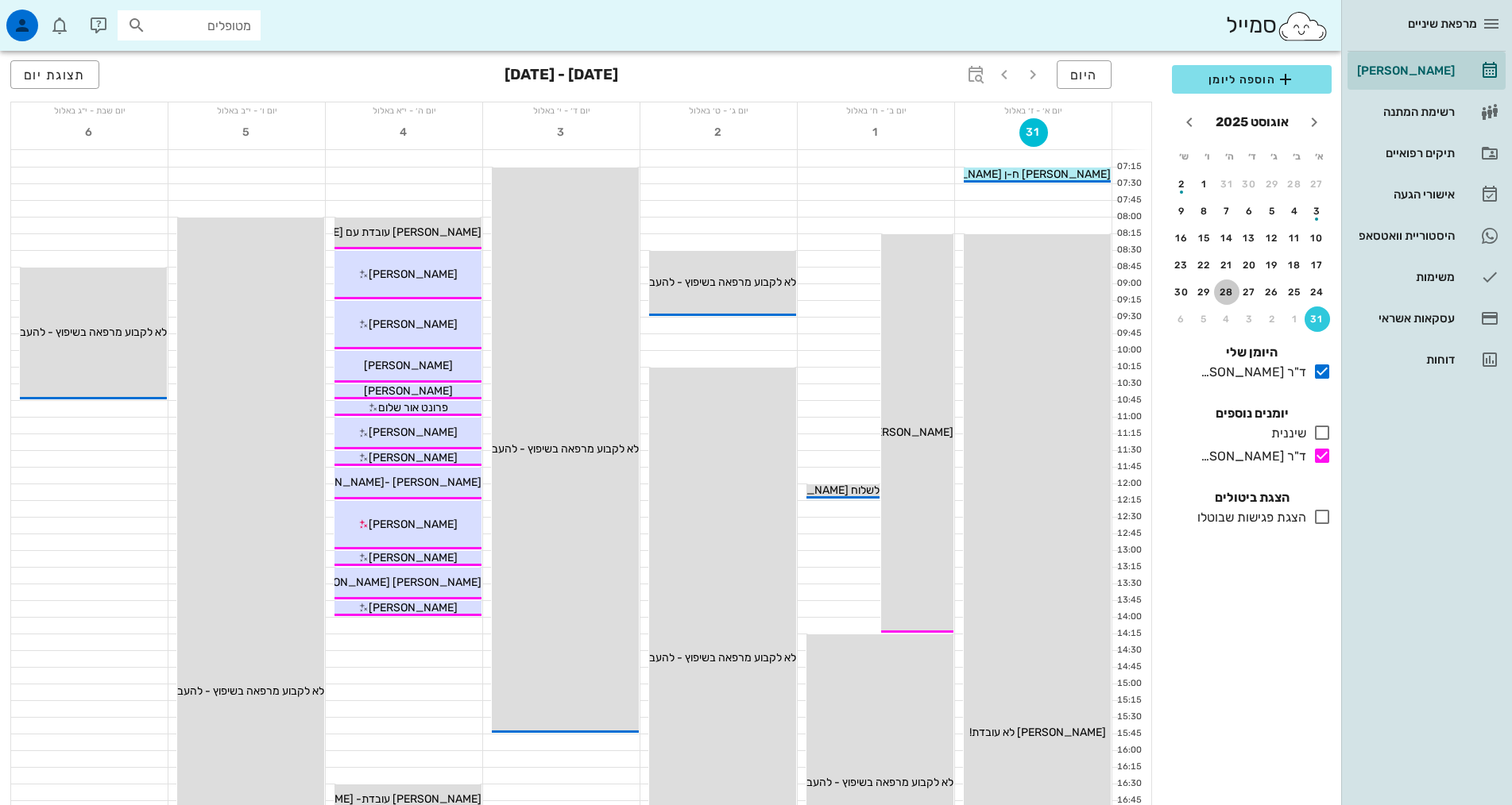
click at [1230, 285] on button "28" at bounding box center [1227, 293] width 26 height 26
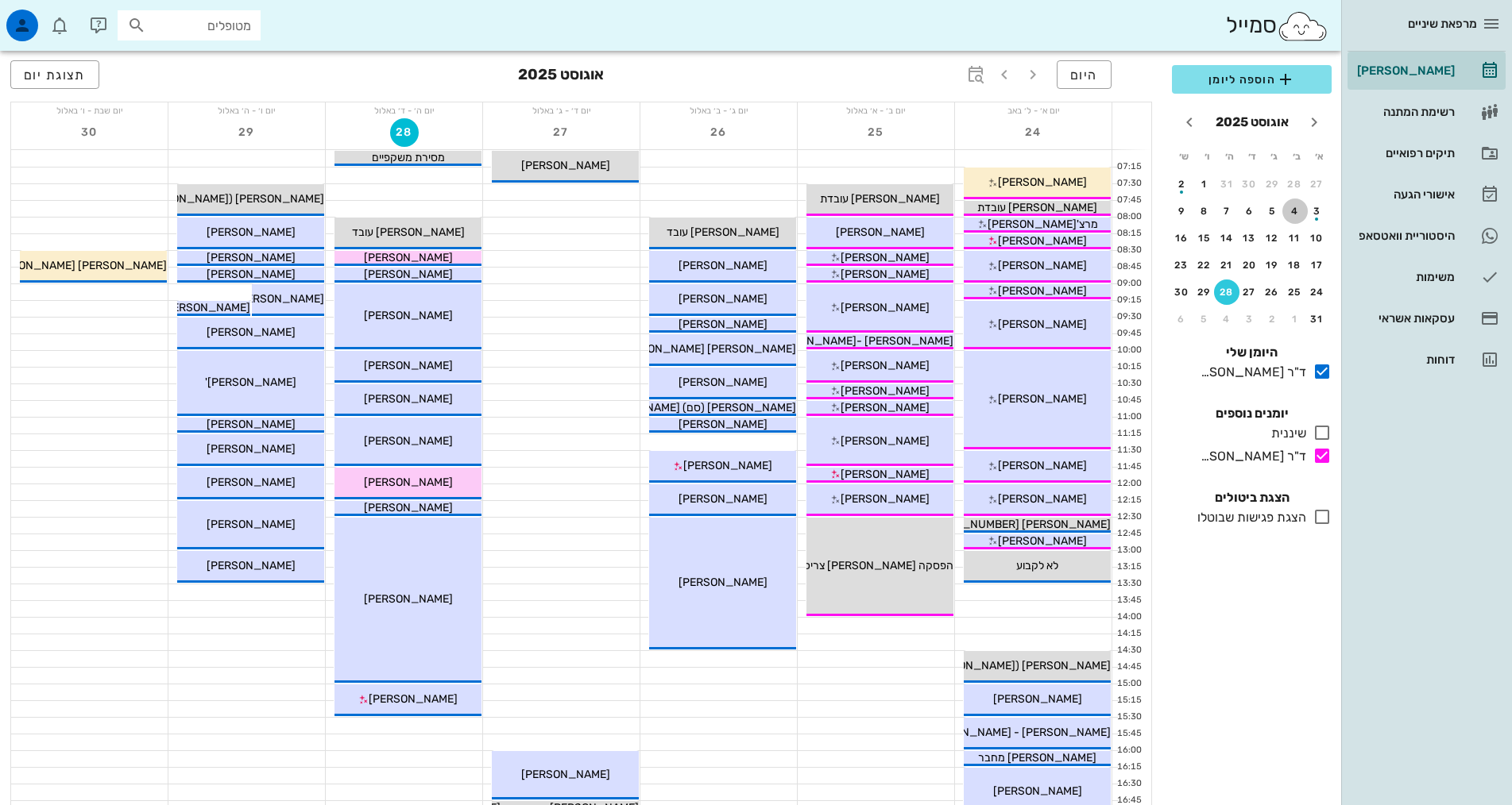
click at [1297, 212] on div "4" at bounding box center [1295, 211] width 26 height 11
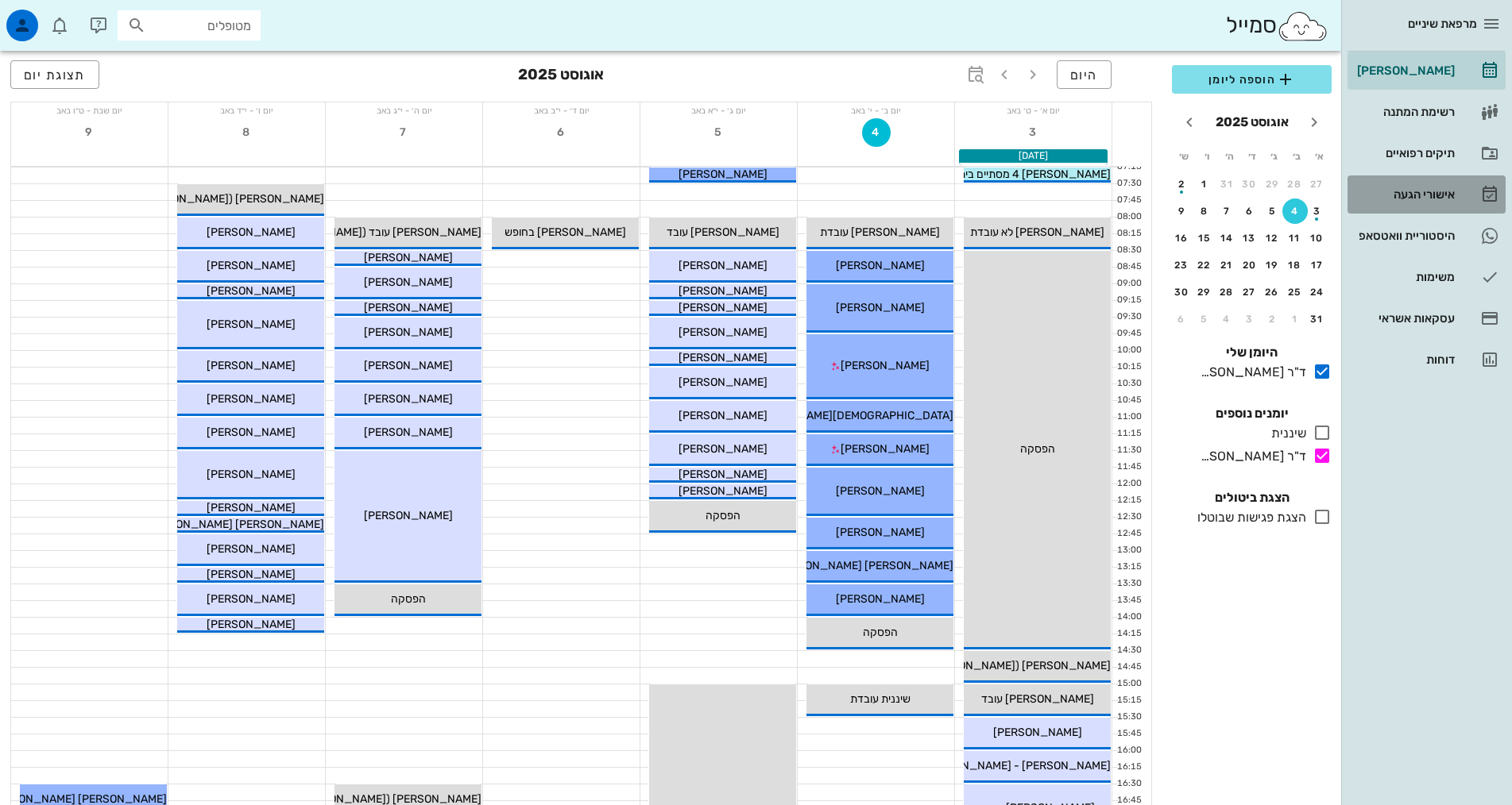
click at [1443, 187] on div "אישורי הגעה" at bounding box center [1404, 195] width 101 height 26
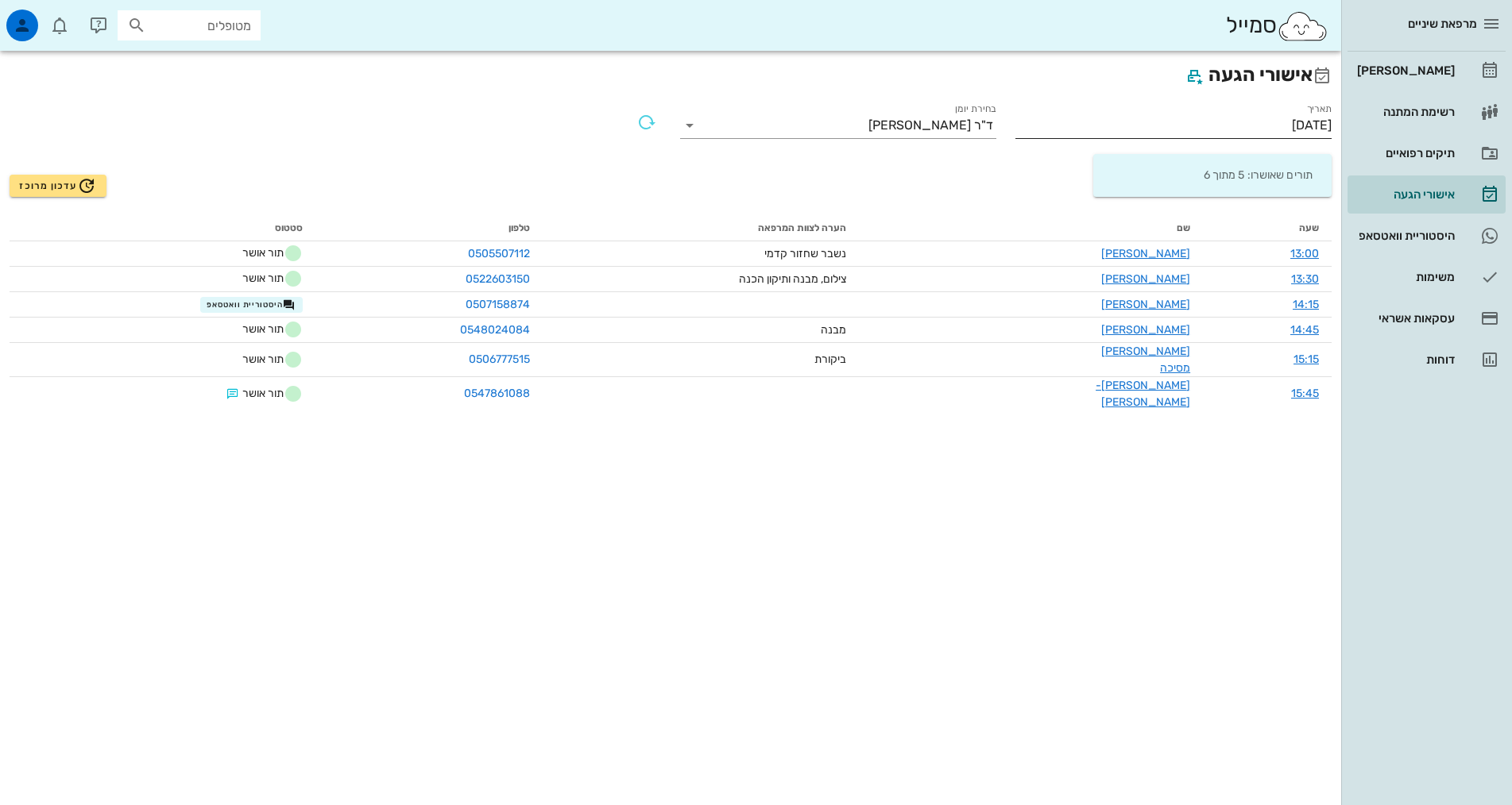
click at [1256, 121] on input "[DATE]" at bounding box center [1173, 126] width 316 height 26
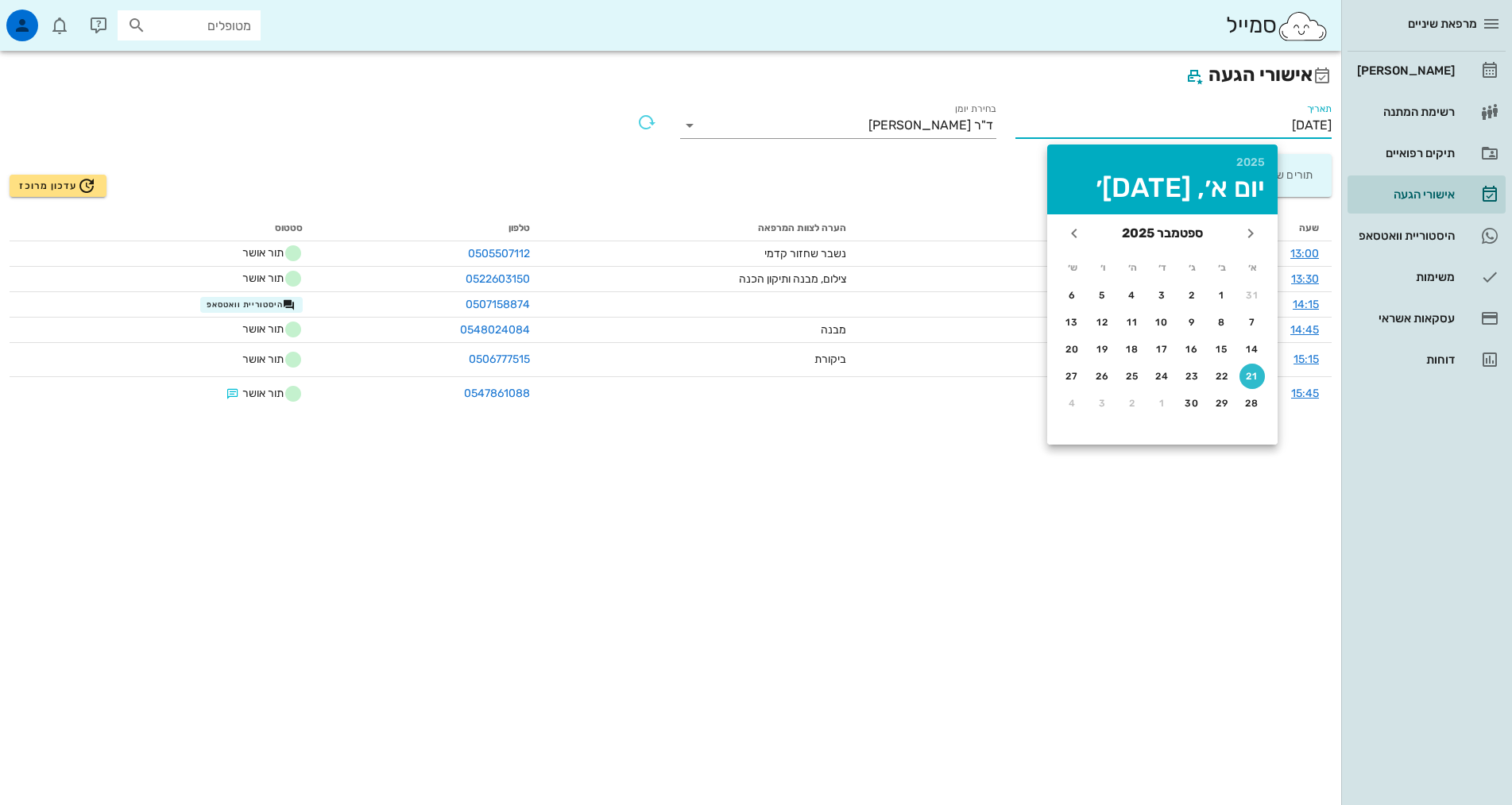
click at [1256, 121] on input "[DATE]" at bounding box center [1173, 126] width 316 height 26
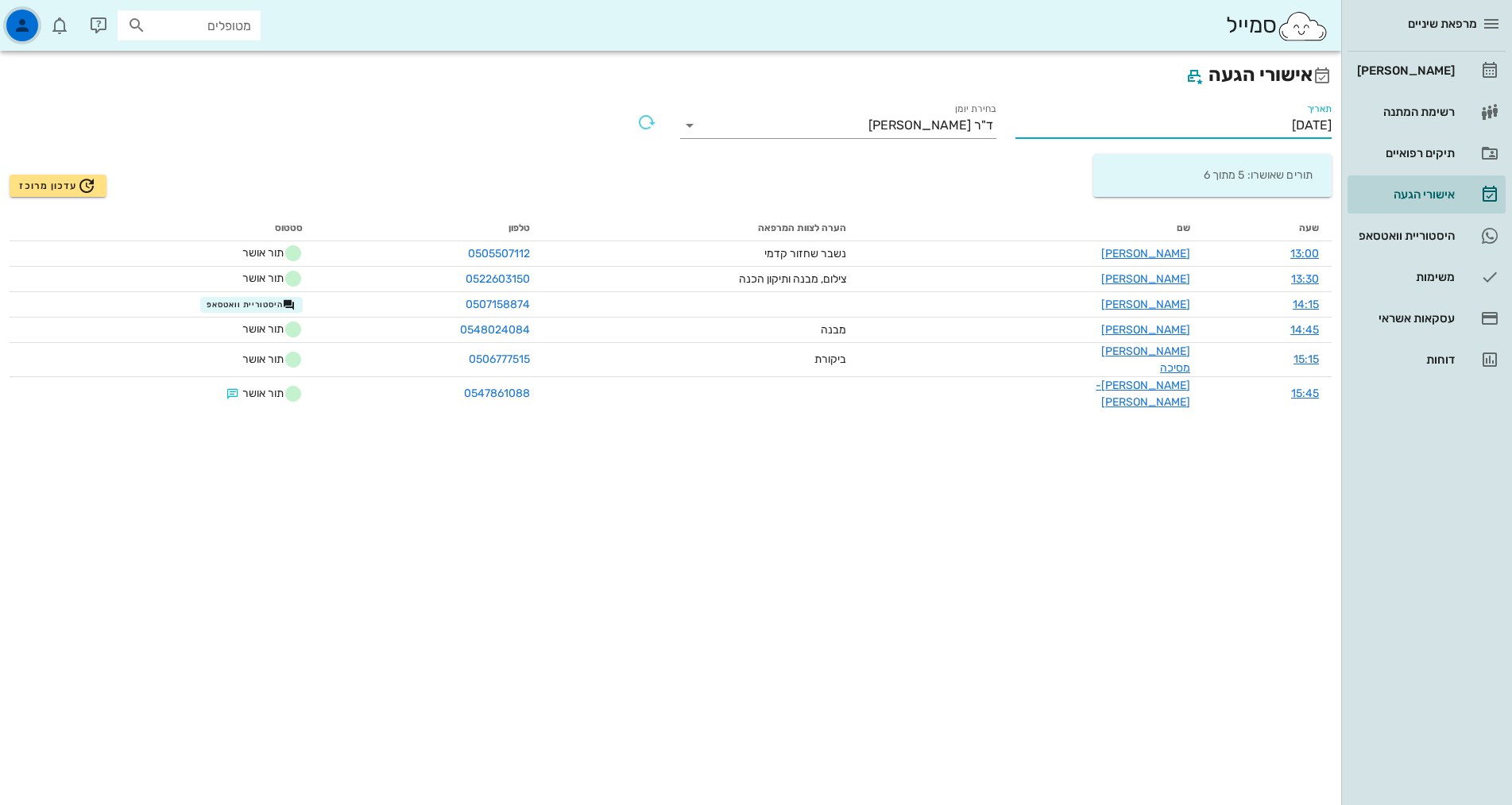
click at [18, 35] on icon "button" at bounding box center [22, 25] width 19 height 19
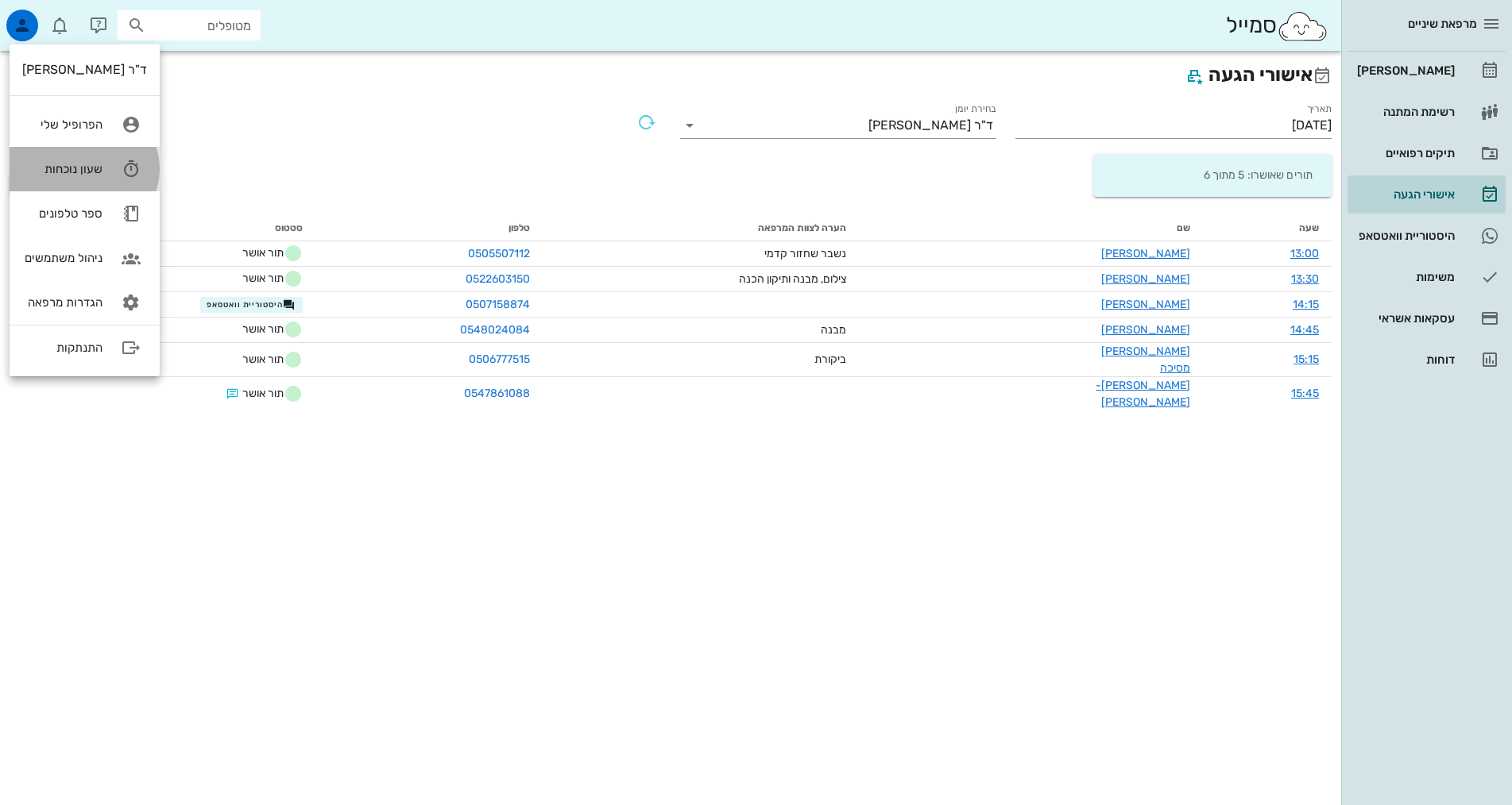
click at [71, 163] on div "שעון נוכחות" at bounding box center [61, 169] width 80 height 14
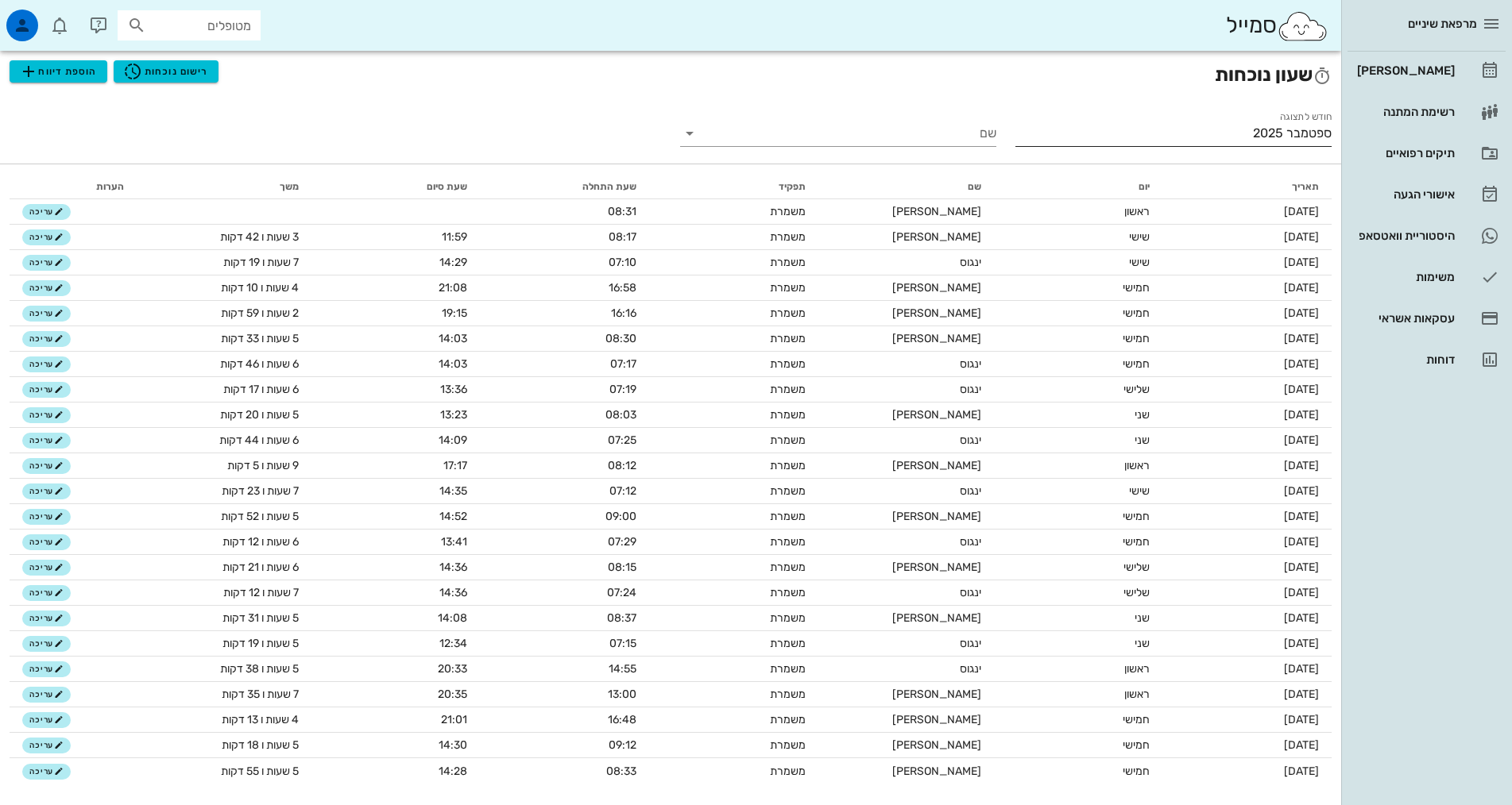
click at [1244, 127] on input "ספטמבר 2025" at bounding box center [1173, 134] width 316 height 26
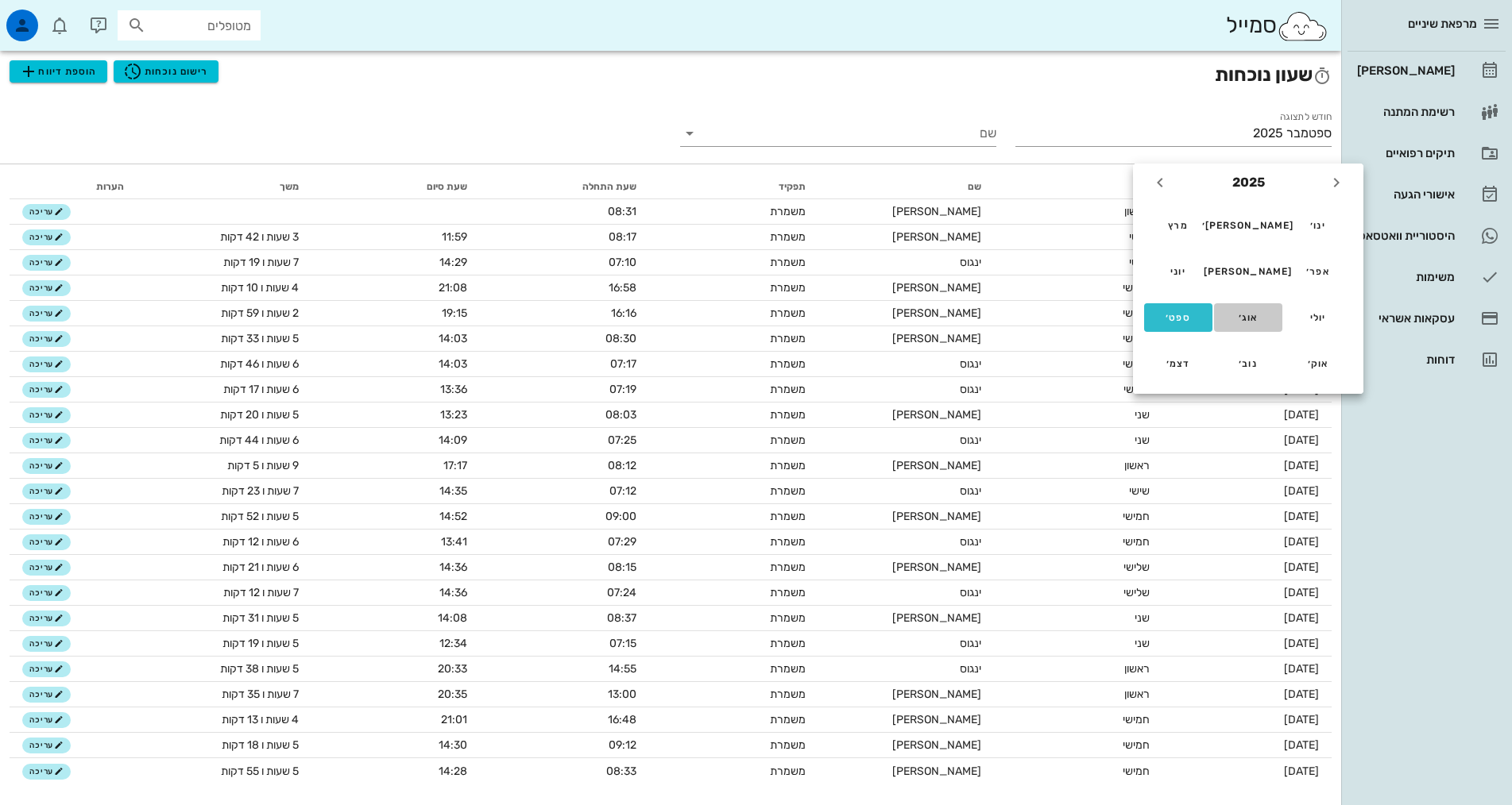
click at [1243, 314] on div "אוג׳" at bounding box center [1247, 316] width 43 height 11
type input "אוגוסט 2025"
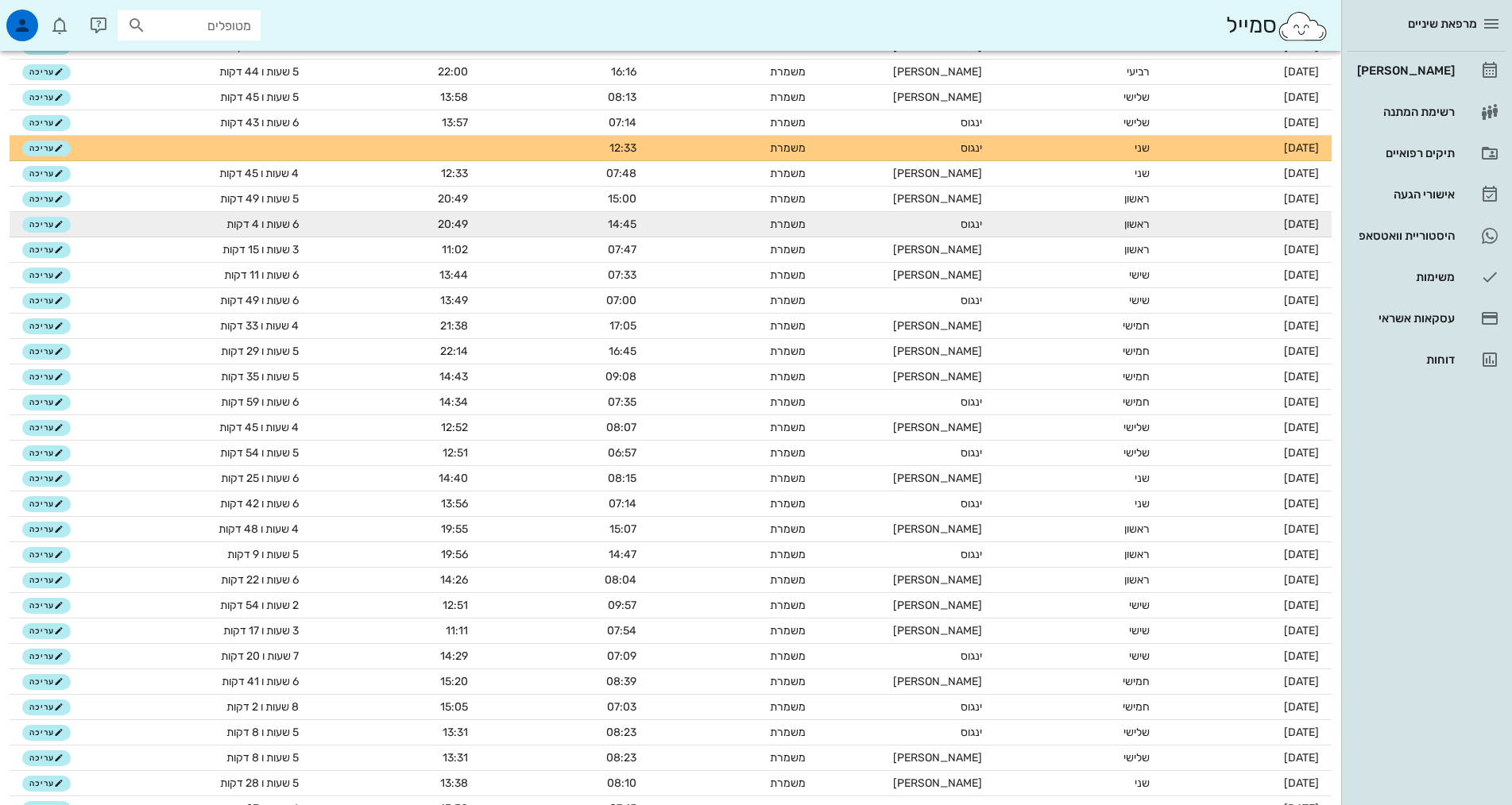
scroll to position [238, 0]
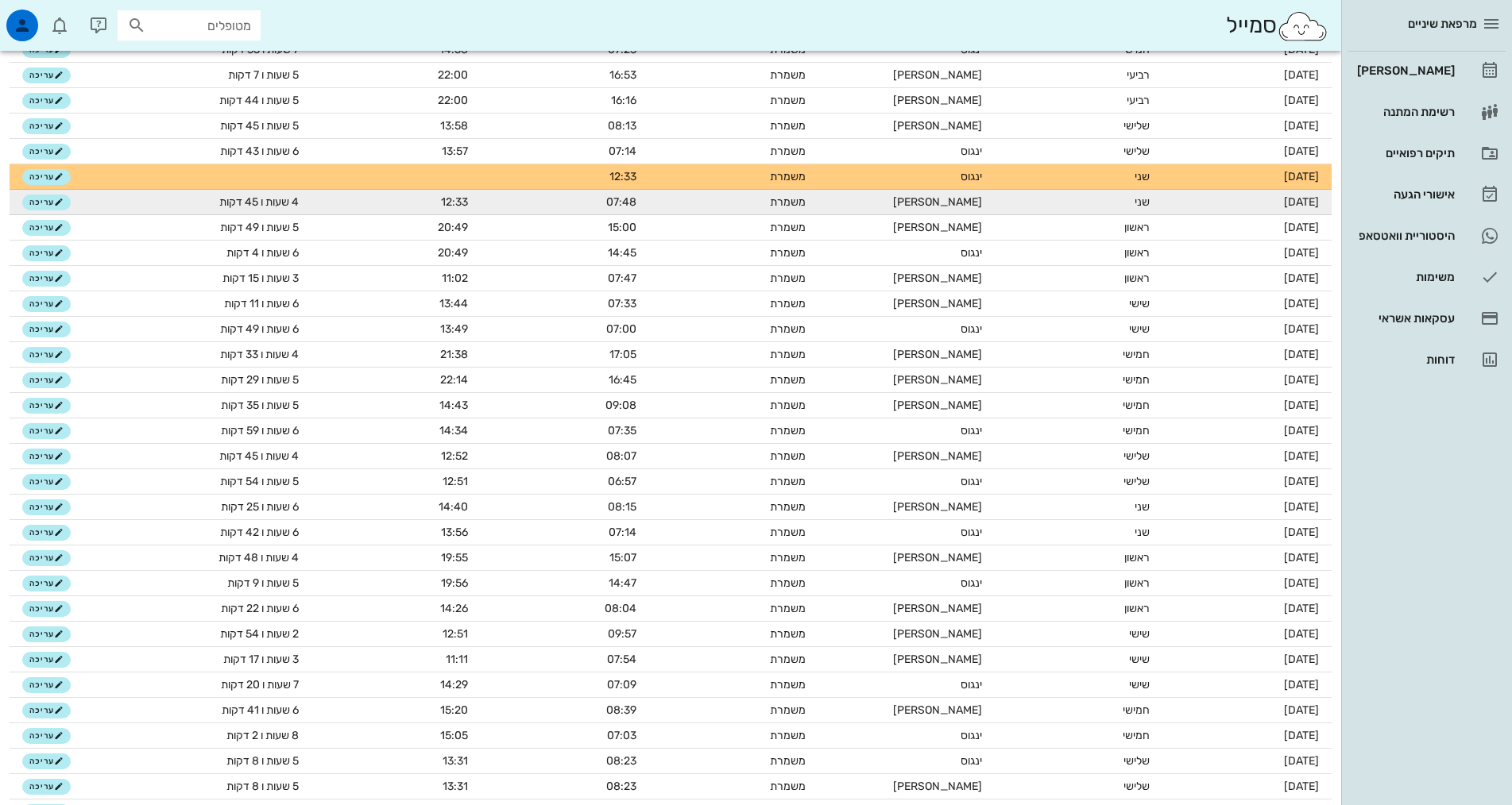
click at [938, 200] on td "תהל" at bounding box center [906, 203] width 176 height 26
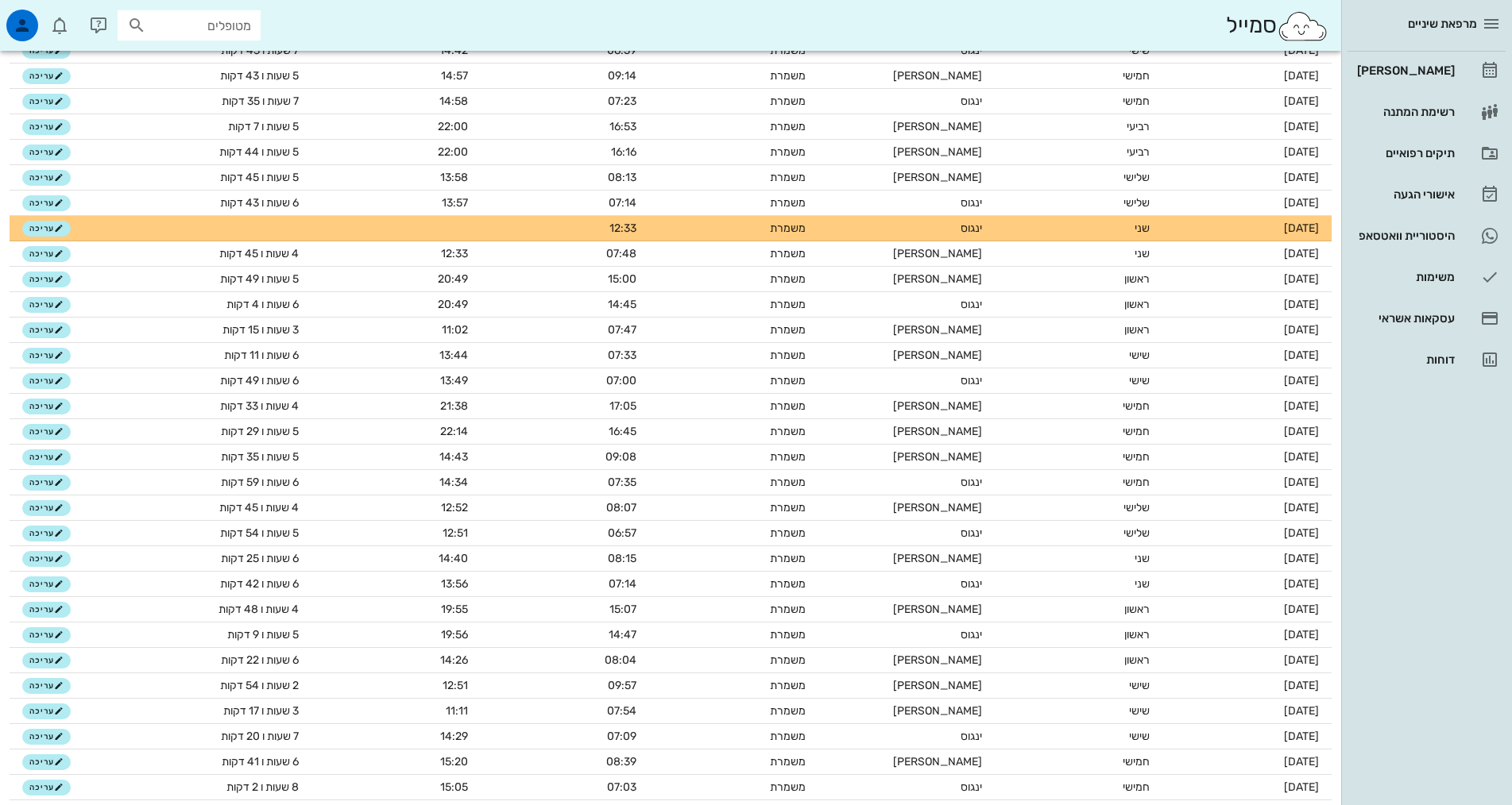
scroll to position [159, 0]
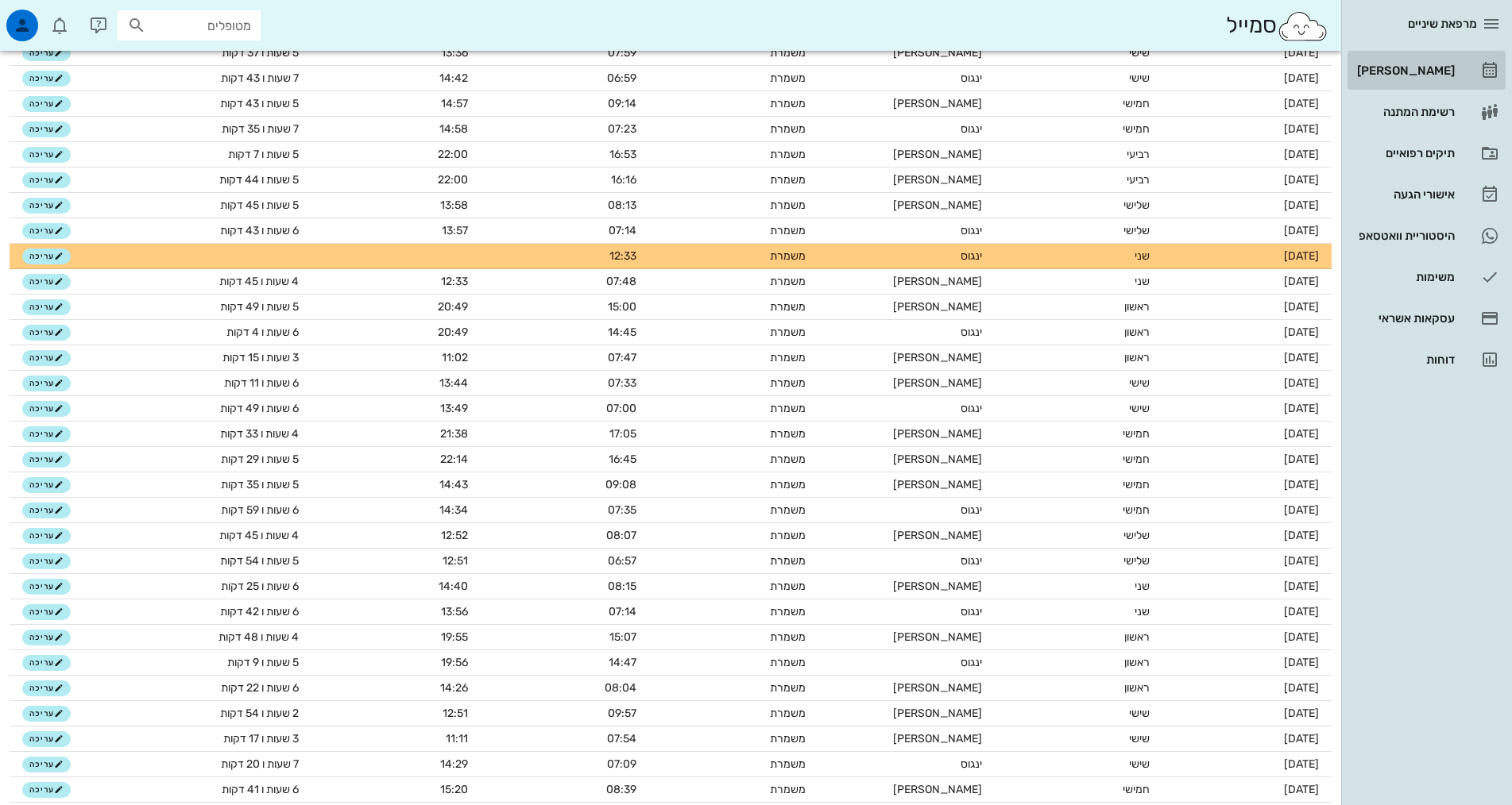
click at [1444, 70] on div "[PERSON_NAME]" at bounding box center [1404, 70] width 101 height 13
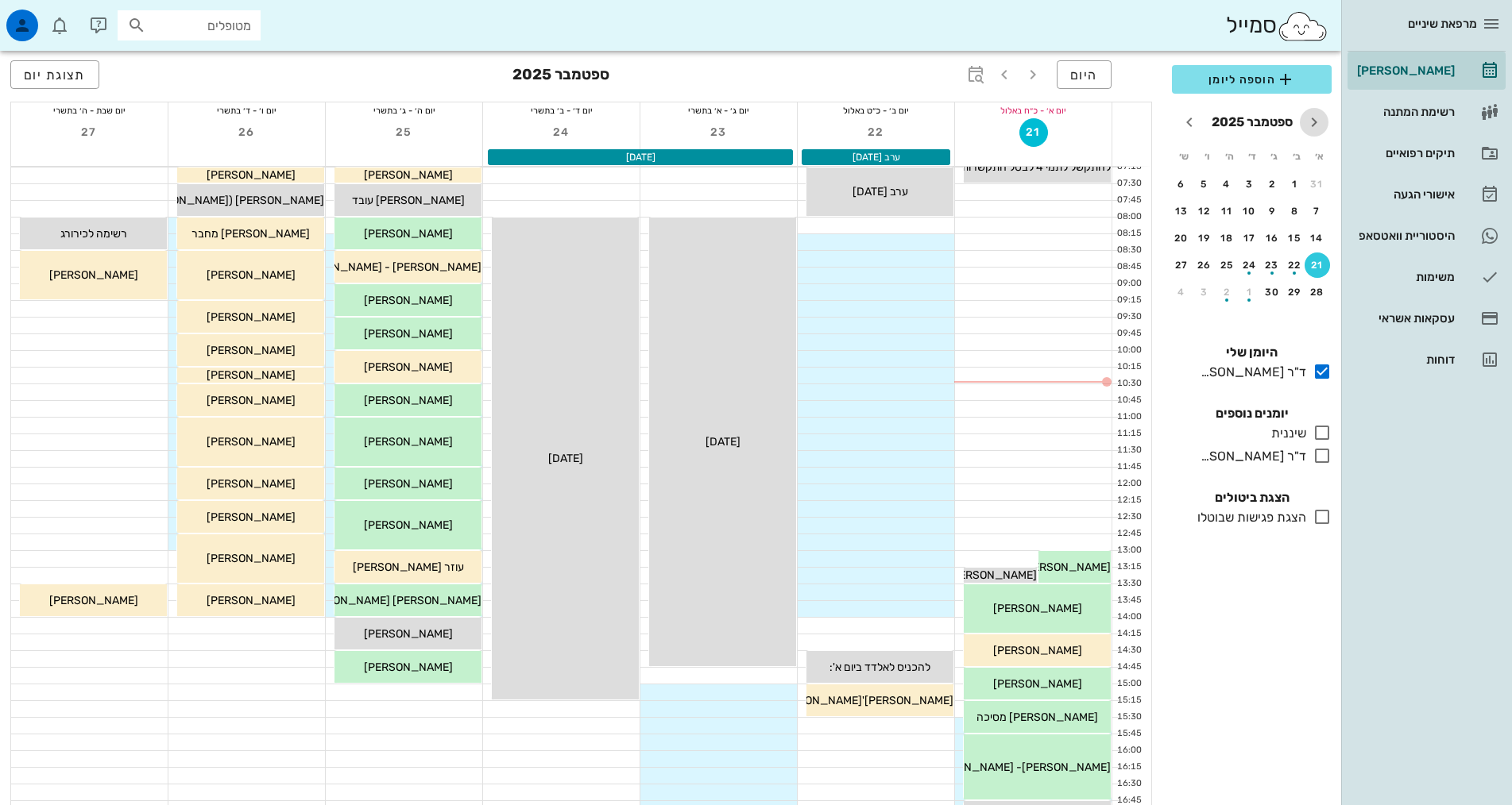
click at [1303, 115] on span "חודש שעבר" at bounding box center [1313, 122] width 29 height 19
click at [1314, 287] on div "24" at bounding box center [1317, 292] width 26 height 11
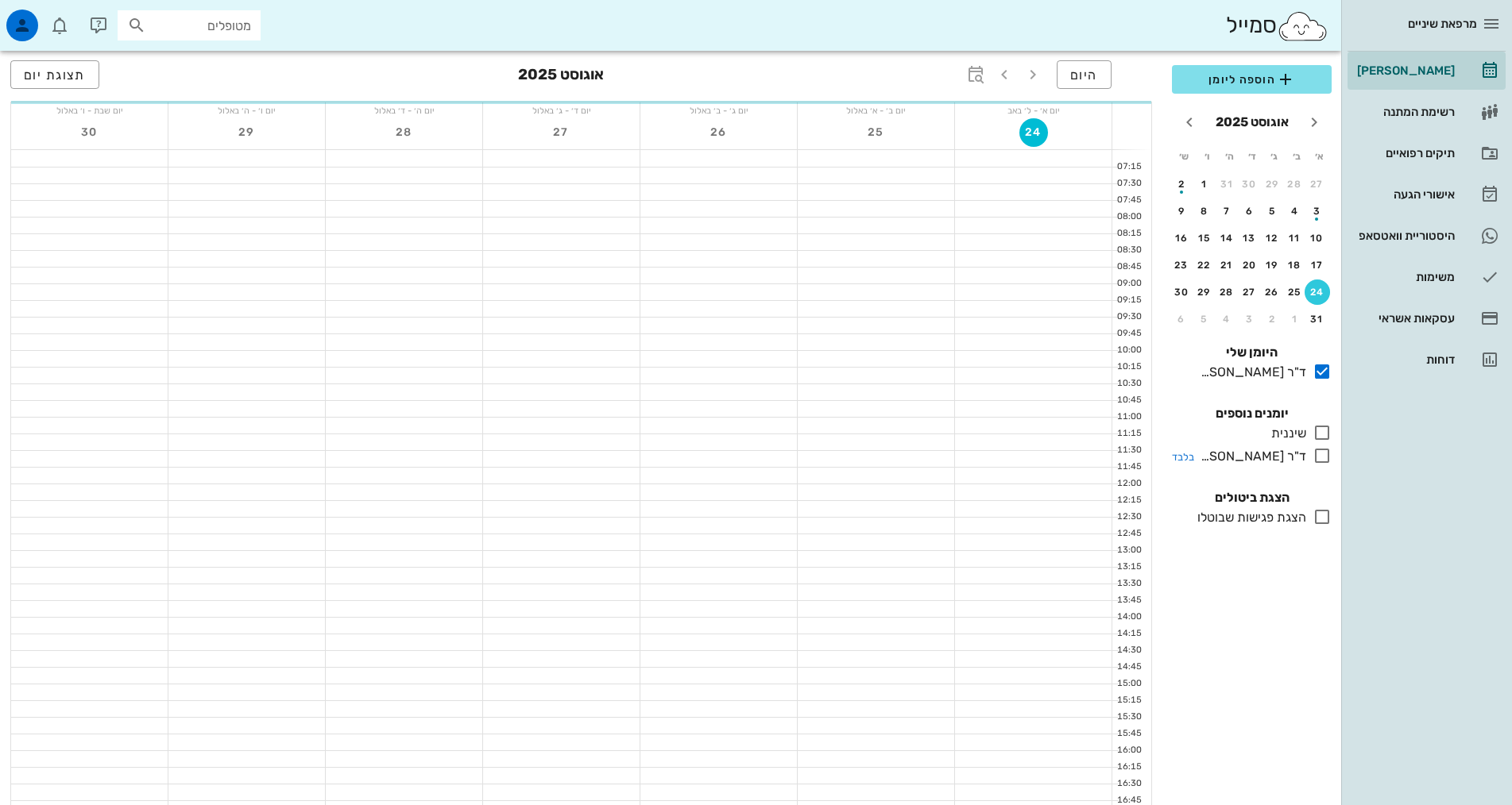
click at [1323, 454] on icon at bounding box center [1321, 455] width 19 height 19
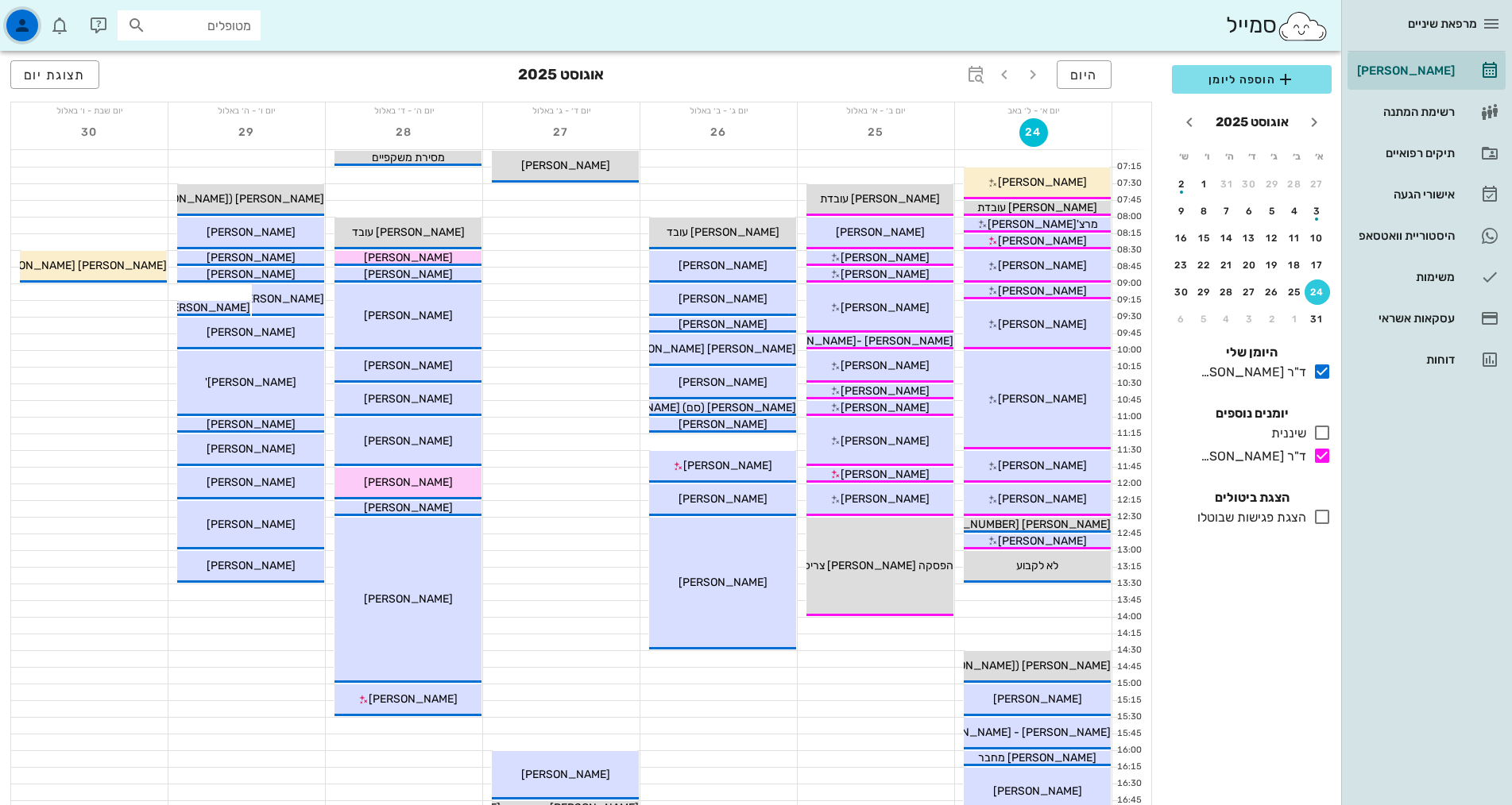
click at [26, 26] on icon "button" at bounding box center [22, 25] width 19 height 19
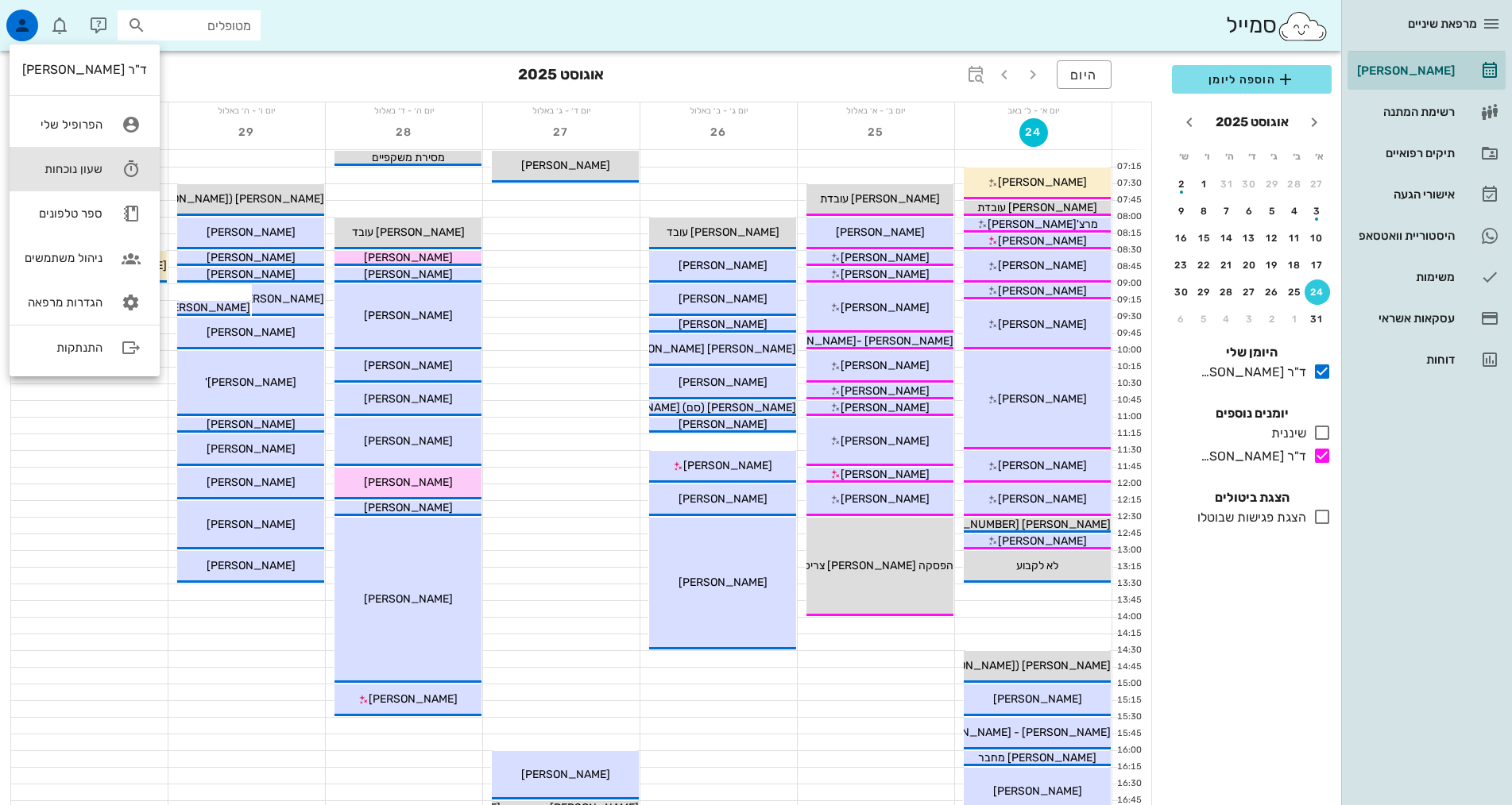
click at [61, 182] on link "שעון נוכחות" at bounding box center [85, 169] width 150 height 45
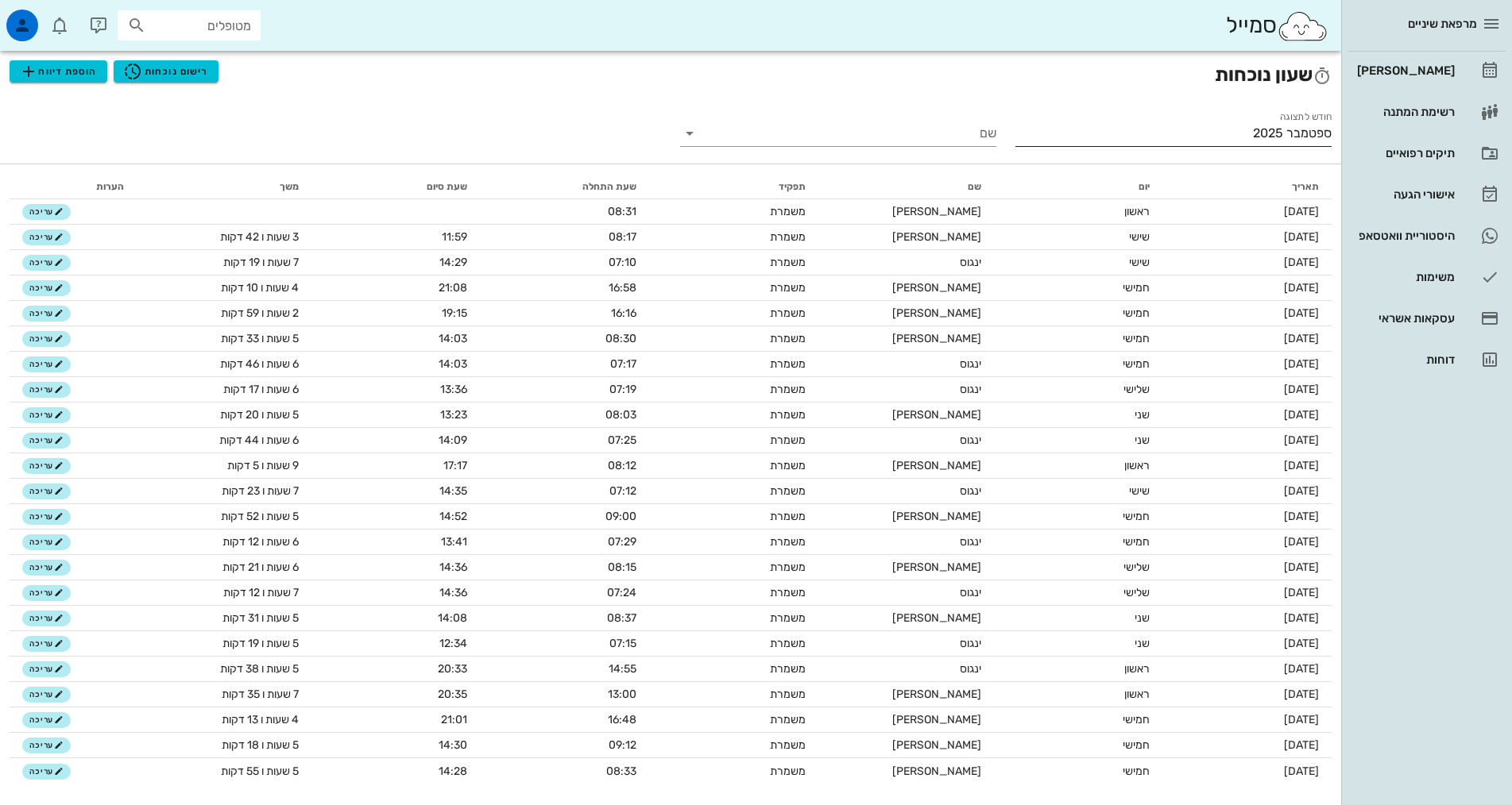
click at [1248, 121] on input "ספטמבר 2025" at bounding box center [1173, 134] width 316 height 26
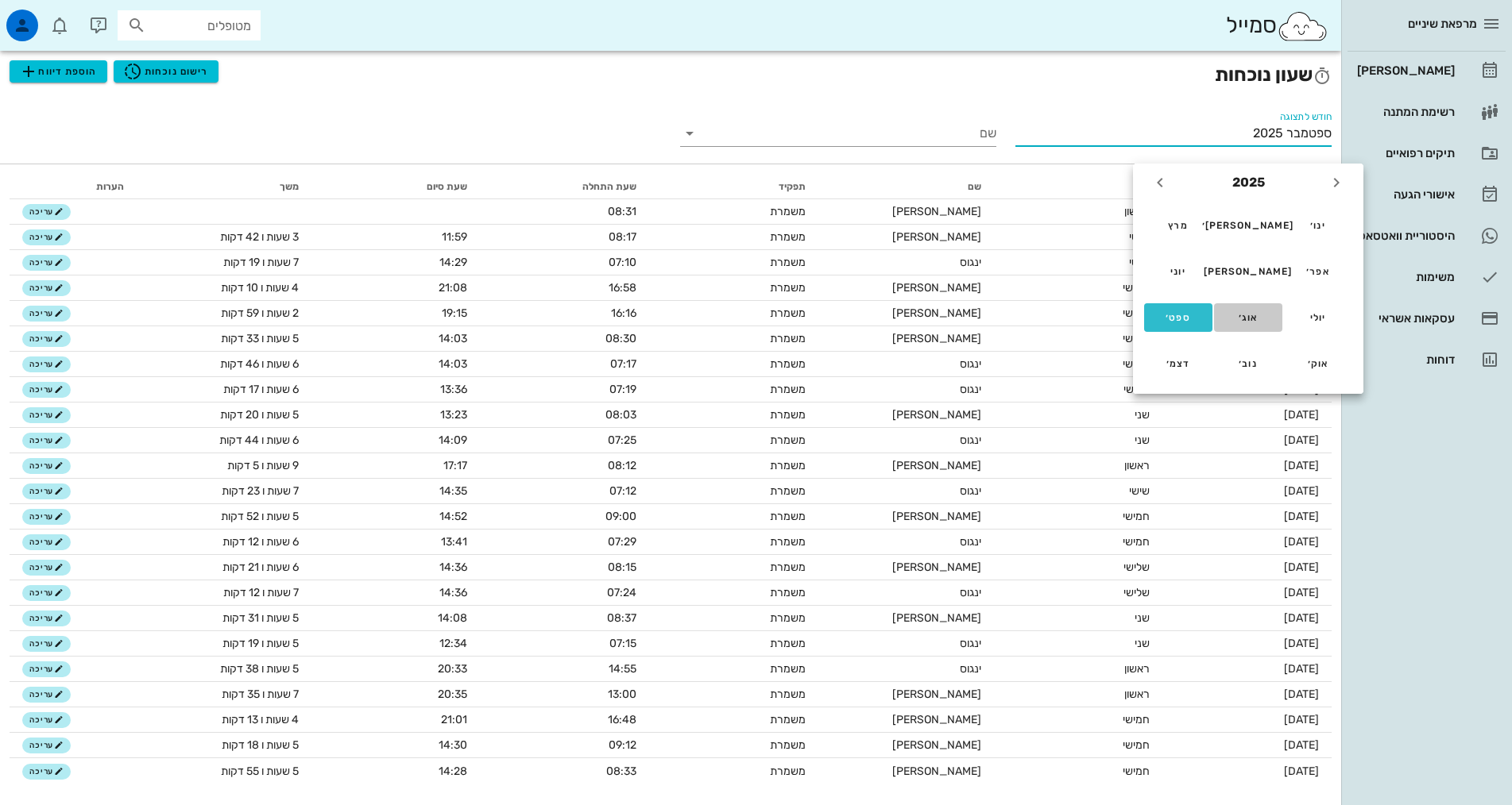
click at [1238, 316] on div "אוג׳" at bounding box center [1247, 316] width 43 height 11
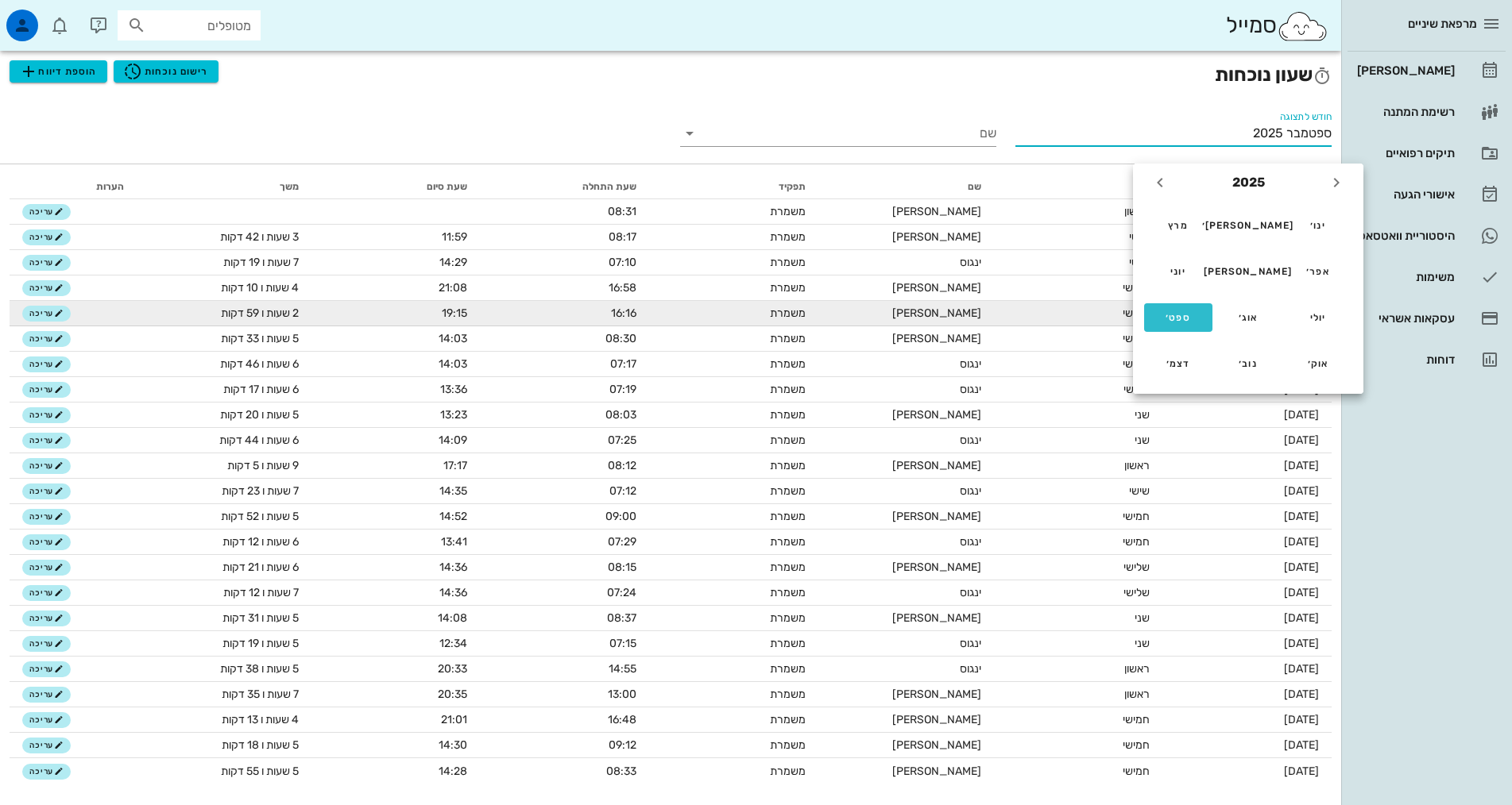
type input "אוגוסט 2025"
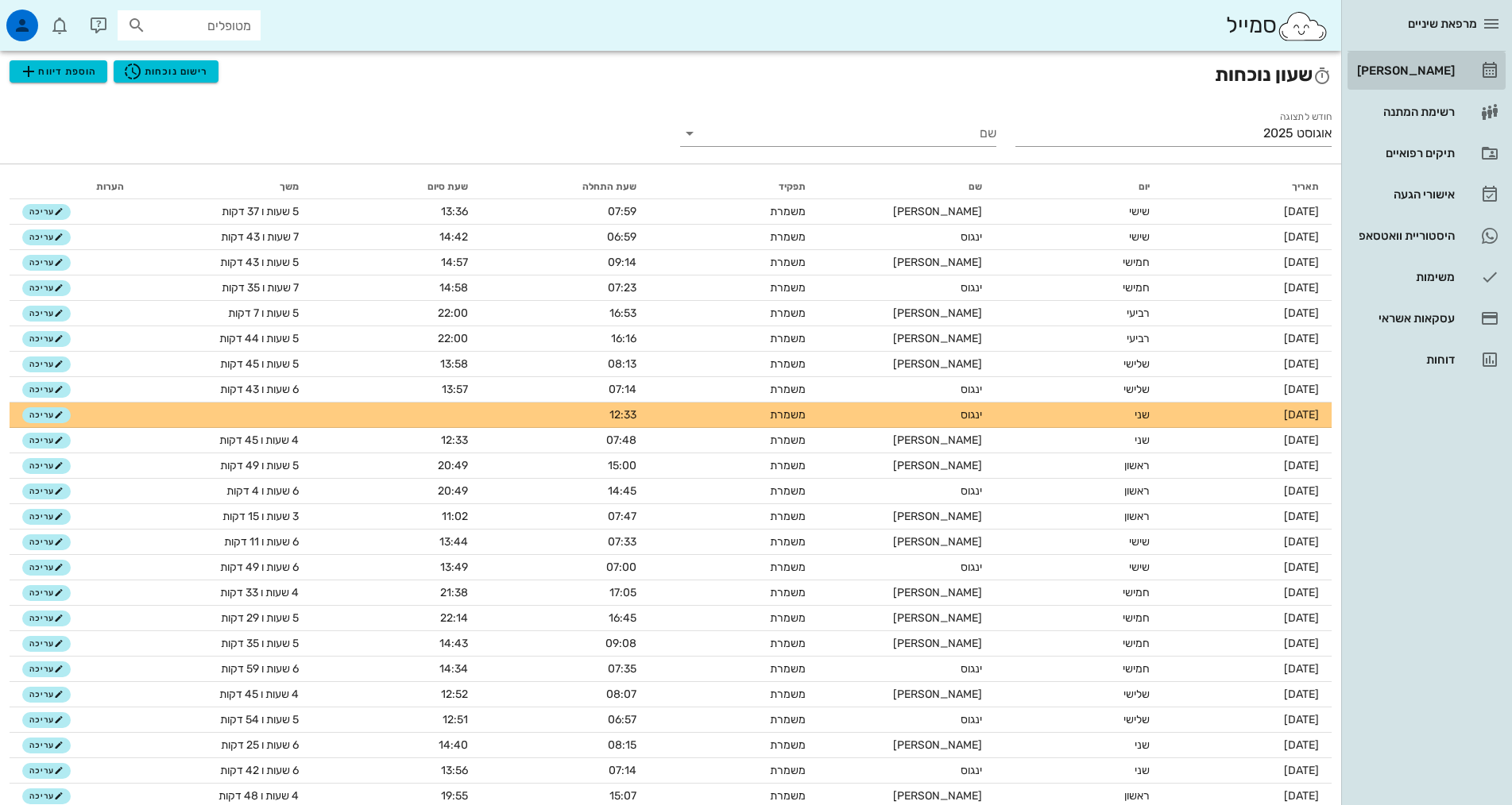
click at [1464, 69] on link "[PERSON_NAME]" at bounding box center [1426, 70] width 158 height 39
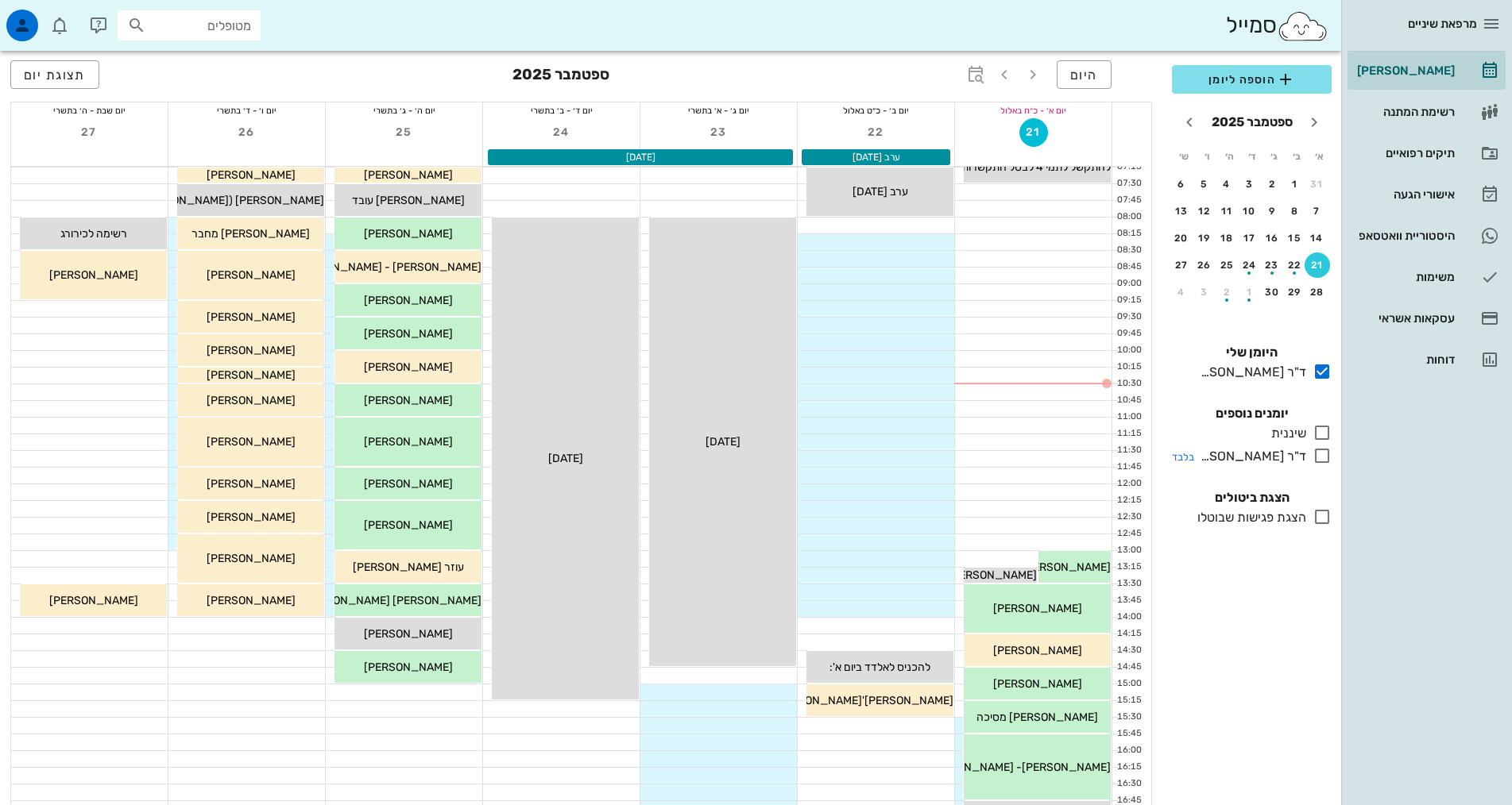
click at [1323, 459] on icon at bounding box center [1321, 455] width 19 height 19
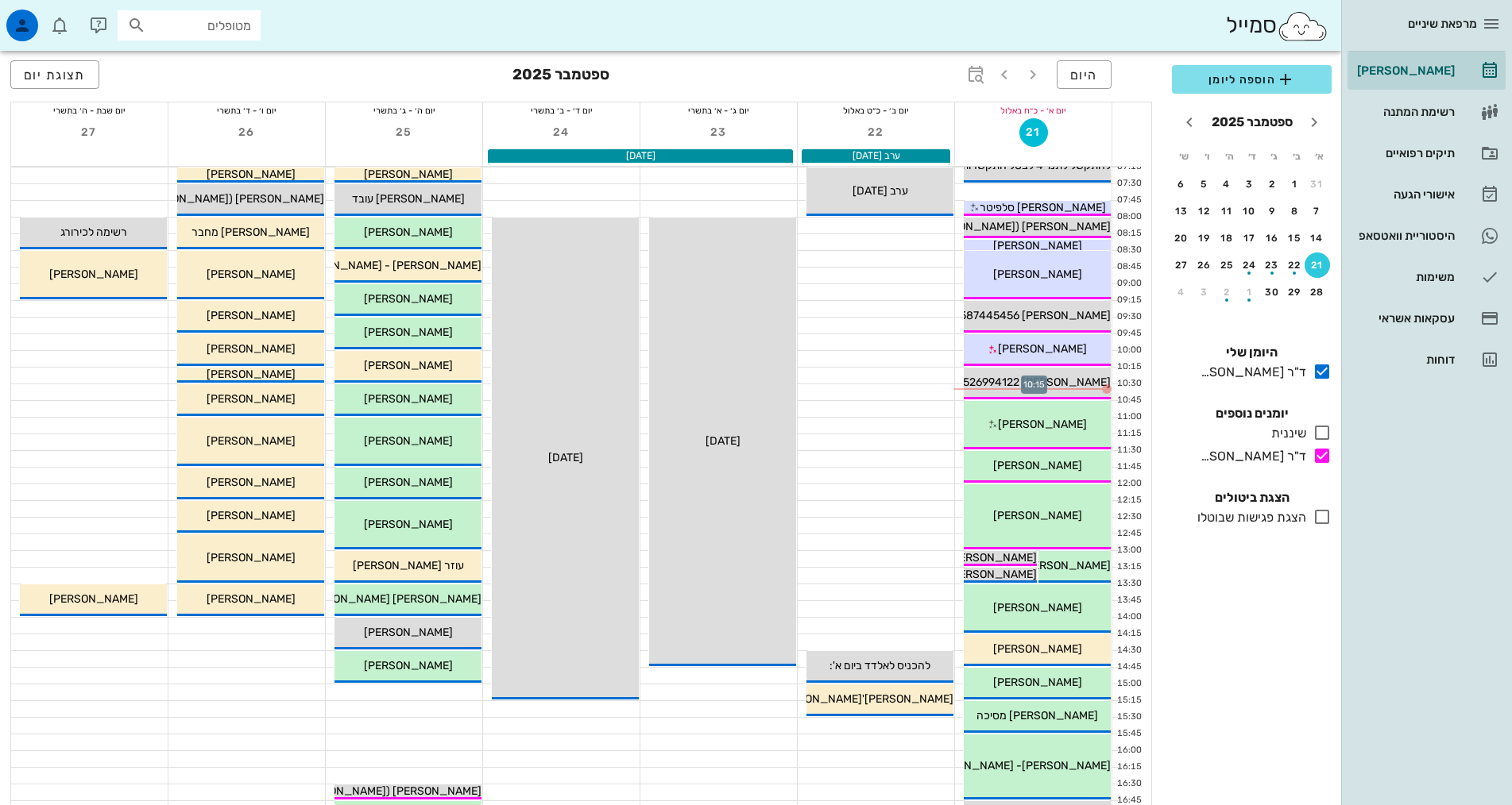
click at [956, 374] on div at bounding box center [1033, 376] width 156 height 16
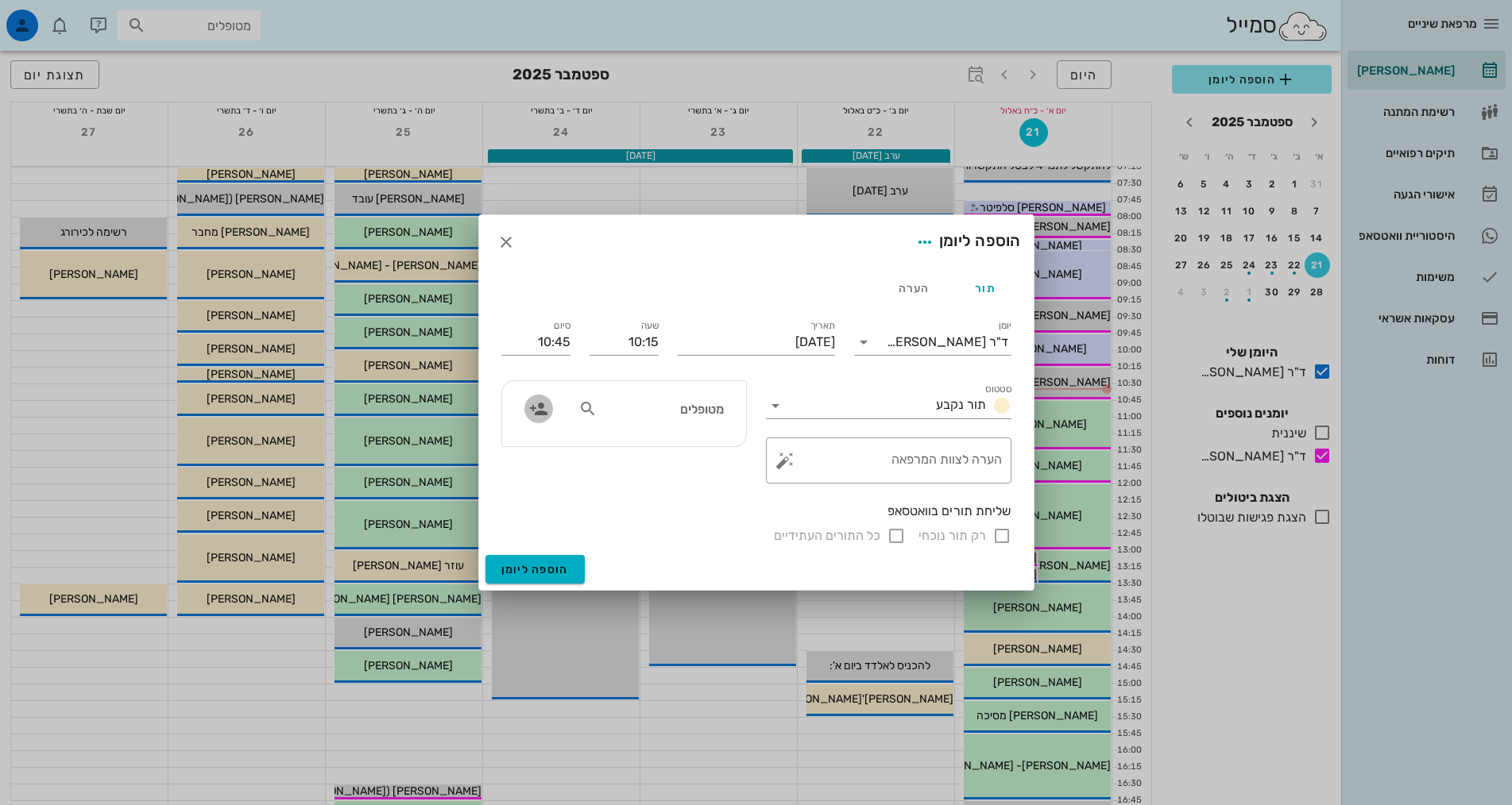
click at [540, 409] on icon "button" at bounding box center [538, 408] width 19 height 19
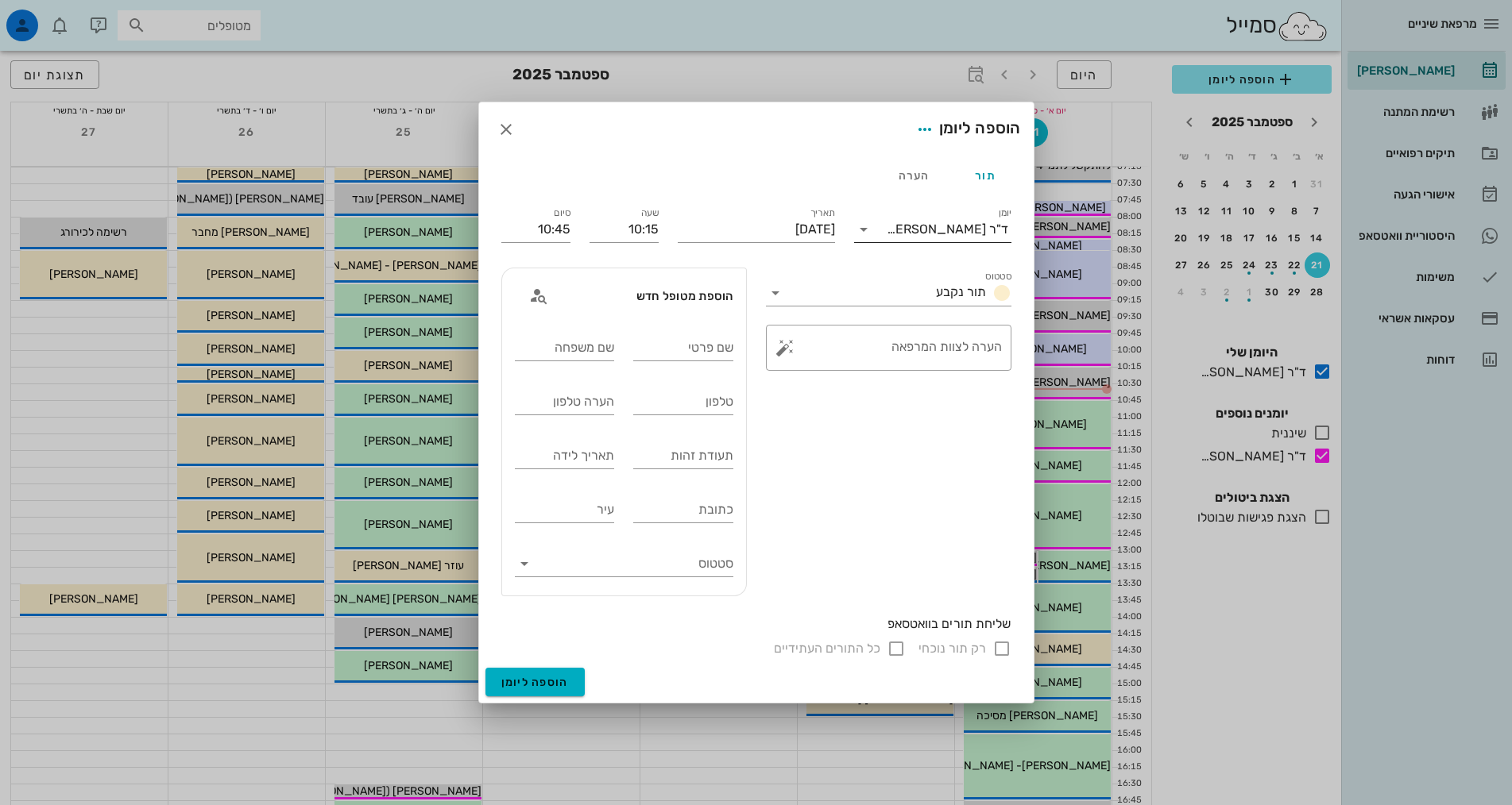
click at [940, 224] on div "ד"ר [PERSON_NAME]" at bounding box center [947, 229] width 122 height 14
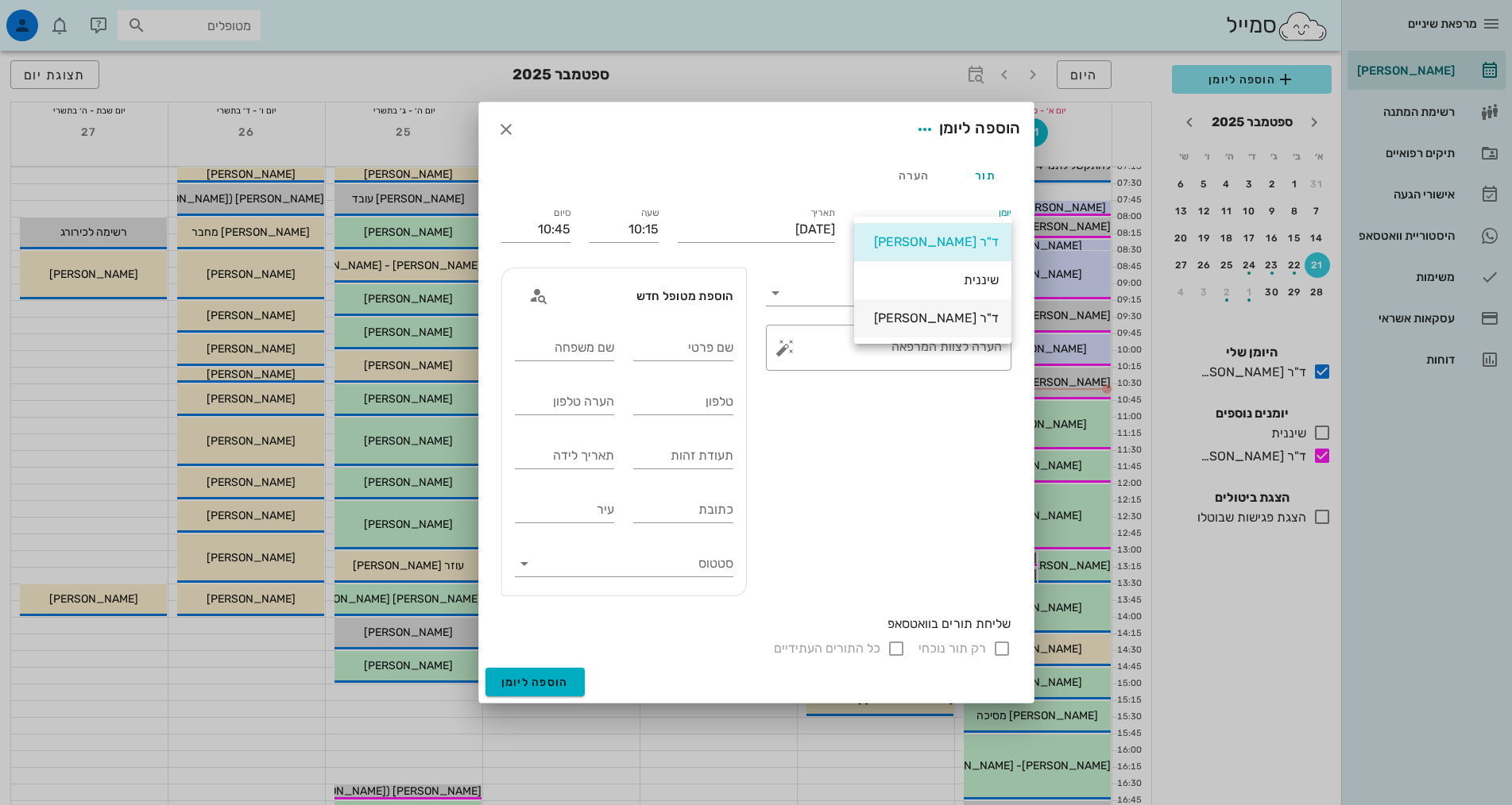
click at [961, 317] on div "ד"ר [PERSON_NAME]" at bounding box center [932, 317] width 132 height 15
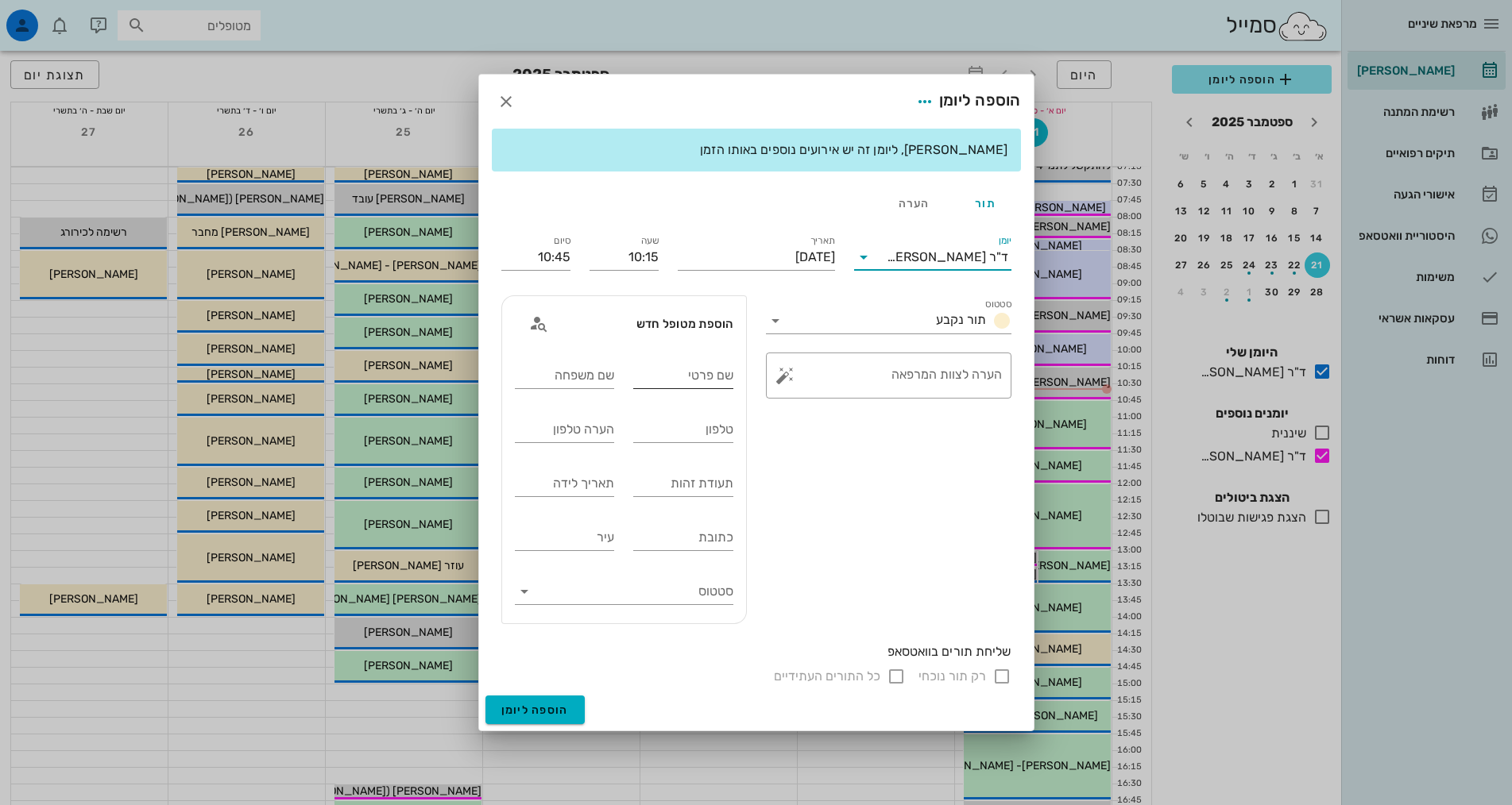
click at [707, 364] on div "שם פרטי" at bounding box center [683, 376] width 100 height 26
click at [485, 695] on button "הוספה ליומן" at bounding box center [534, 709] width 99 height 29
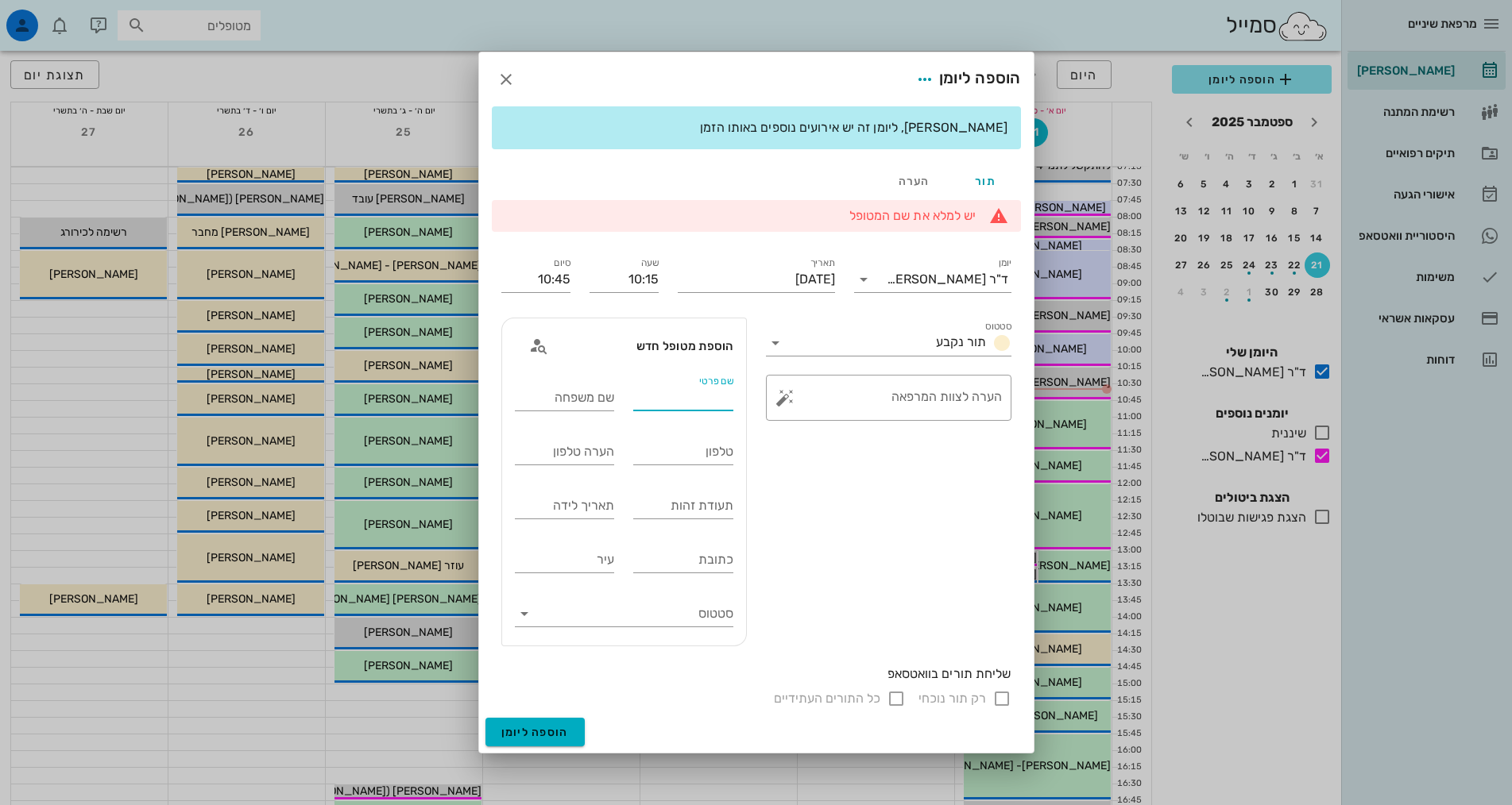
click at [706, 401] on input "שם פרטי" at bounding box center [683, 398] width 100 height 26
type input "cbhnhi"
click at [675, 384] on div "שם פרטי cbhnhi" at bounding box center [683, 397] width 100 height 42
click at [692, 393] on input "cbhnhi" at bounding box center [683, 398] width 100 height 26
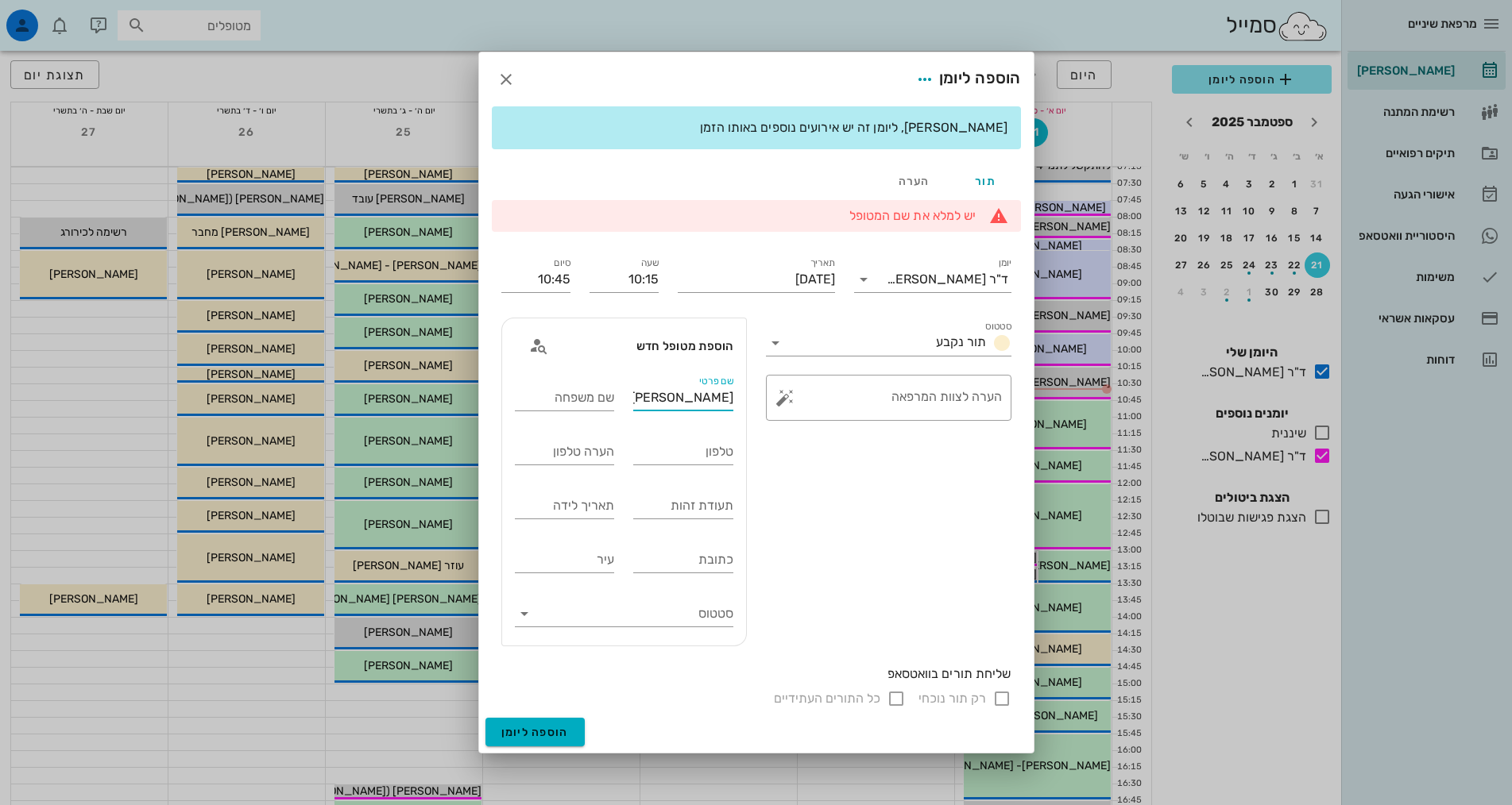
click at [692, 393] on input "cbhnhi" at bounding box center [683, 398] width 100 height 26
type input "בנימין"
click at [593, 394] on div "שם משפחה" at bounding box center [564, 398] width 100 height 26
type input "נסייר"
drag, startPoint x: 846, startPoint y: 64, endPoint x: 606, endPoint y: 85, distance: 240.9
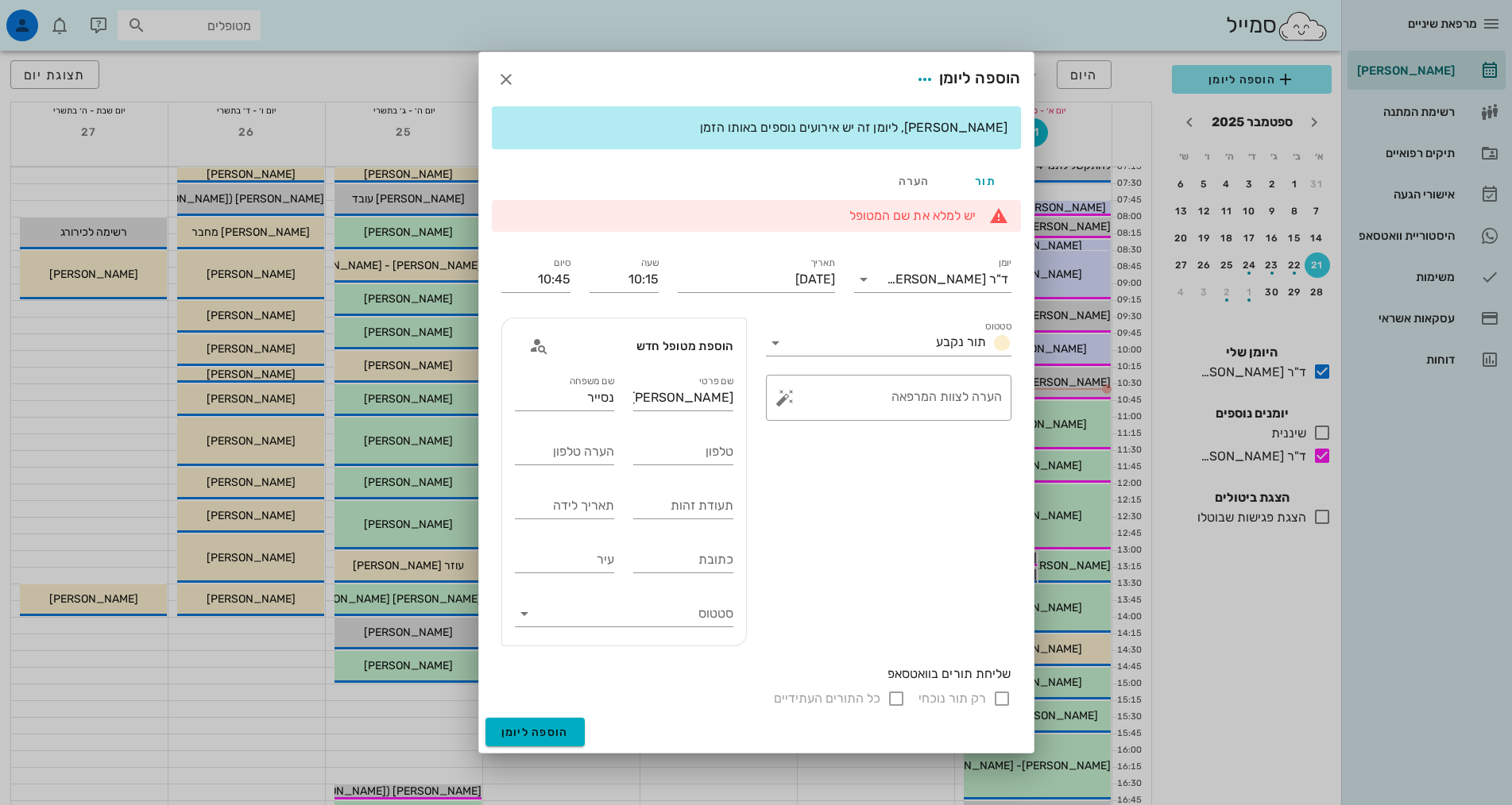
click at [606, 85] on div "הוספה ליומן" at bounding box center [756, 79] width 554 height 54
drag, startPoint x: 981, startPoint y: 64, endPoint x: 928, endPoint y: 78, distance: 54.8
click at [928, 78] on div "הוספה ליומן" at bounding box center [756, 79] width 554 height 54
click at [602, 457] on input "הערה טלפון" at bounding box center [564, 452] width 100 height 26
click at [675, 460] on input "טלפון" at bounding box center [683, 452] width 100 height 26
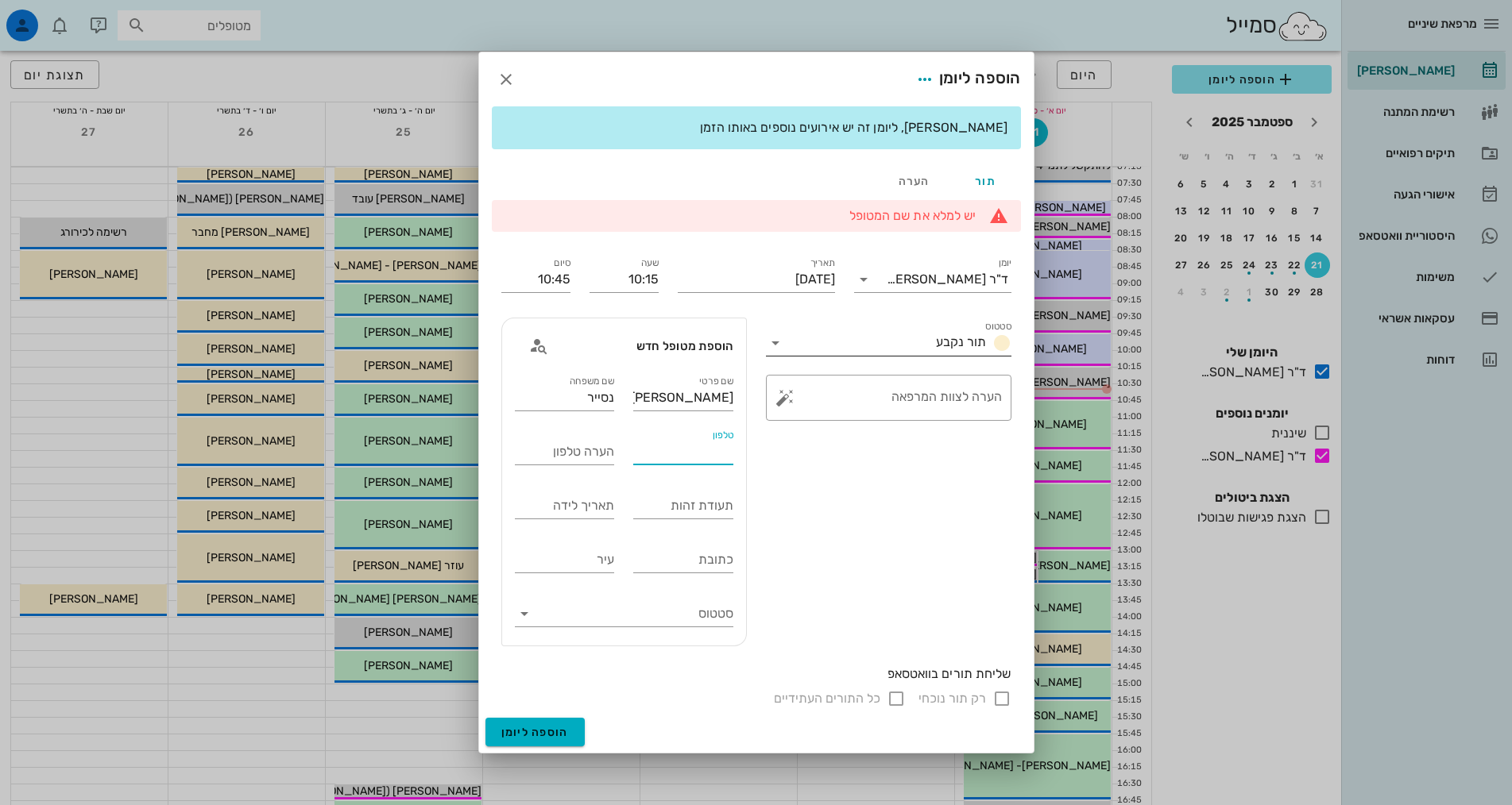
click at [943, 347] on span "תור נקבע" at bounding box center [961, 341] width 50 height 15
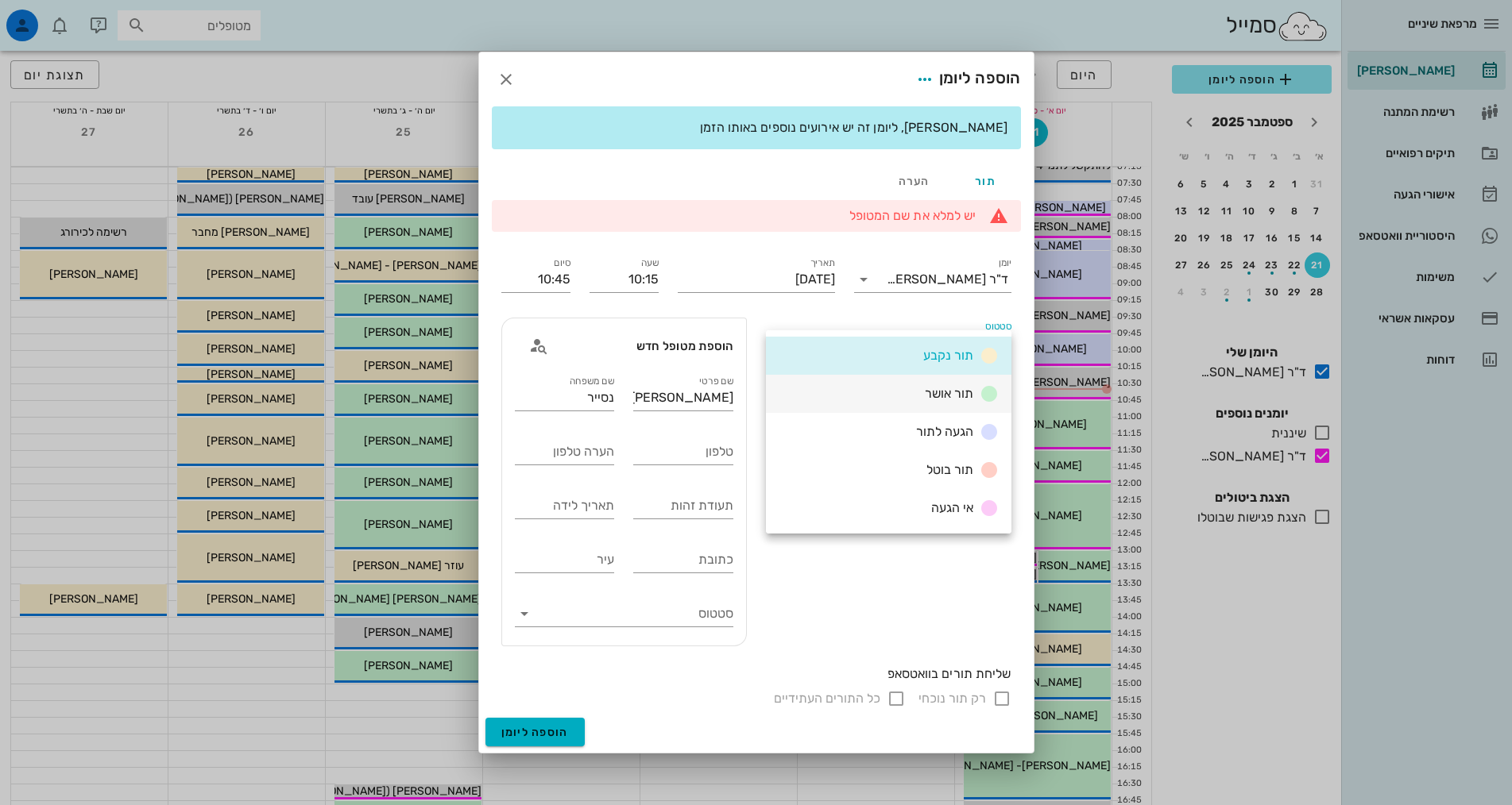
click at [956, 391] on span "תור אושר" at bounding box center [948, 393] width 48 height 15
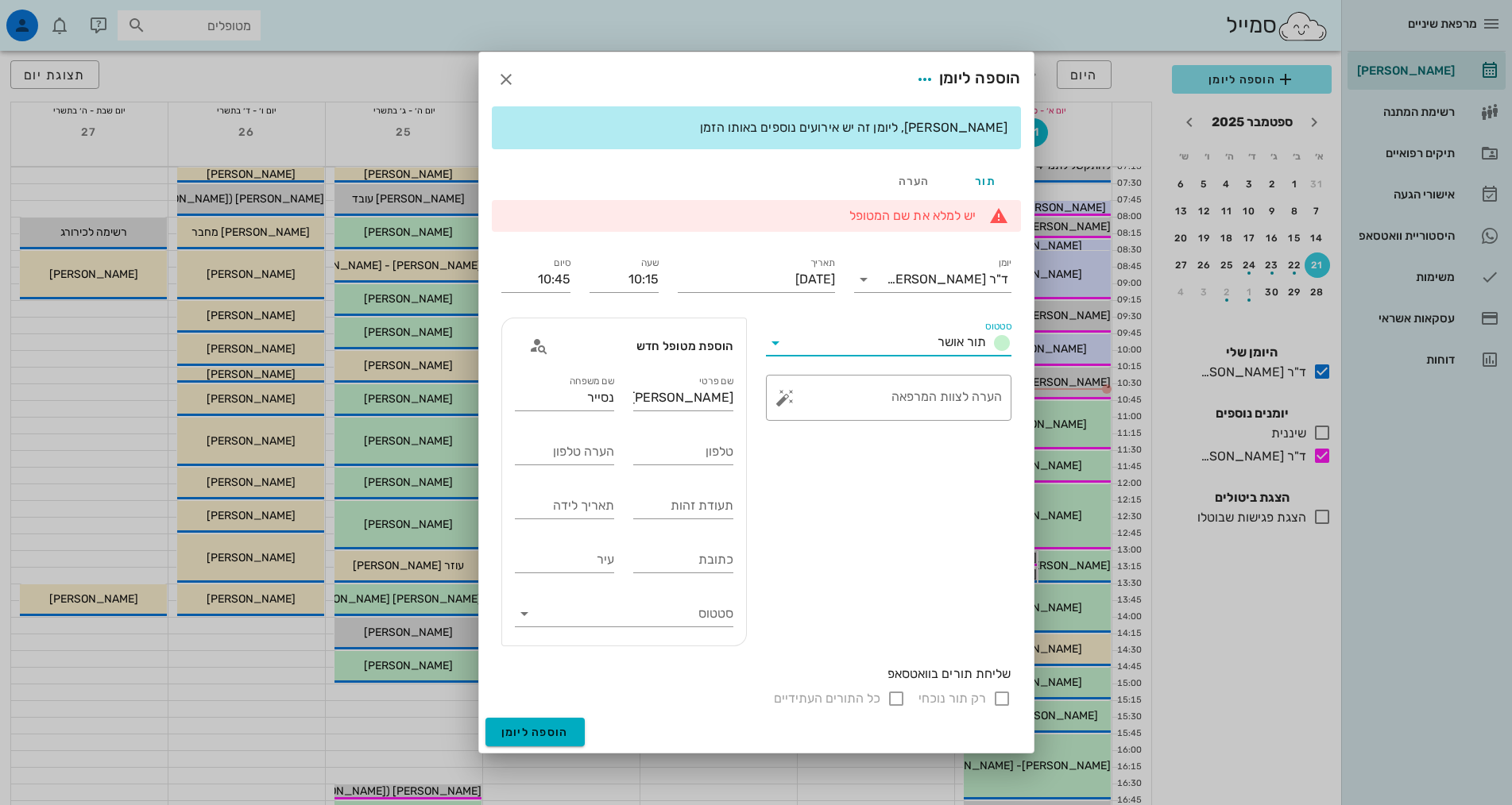
click at [938, 542] on div "סטטוס תור אושר ​ הערה לצוות המרפאה" at bounding box center [888, 482] width 264 height 348
click at [545, 739] on button "הוספה ליומן" at bounding box center [534, 732] width 99 height 29
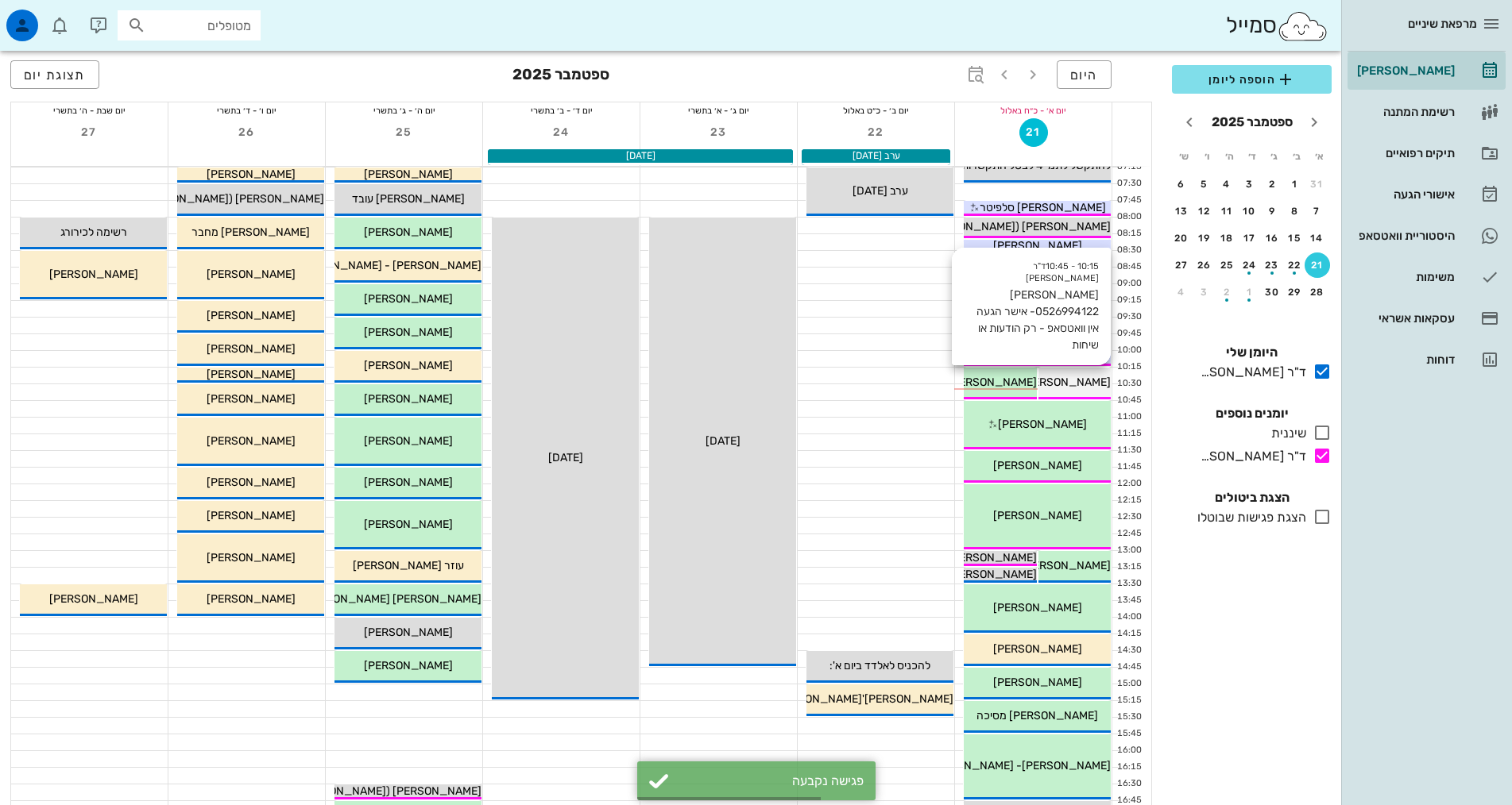
click at [1063, 381] on span "[PERSON_NAME] 0526994122- אישר הגעה אין וואטסאפ - רק הודעות או שיחות" at bounding box center [927, 383] width 366 height 14
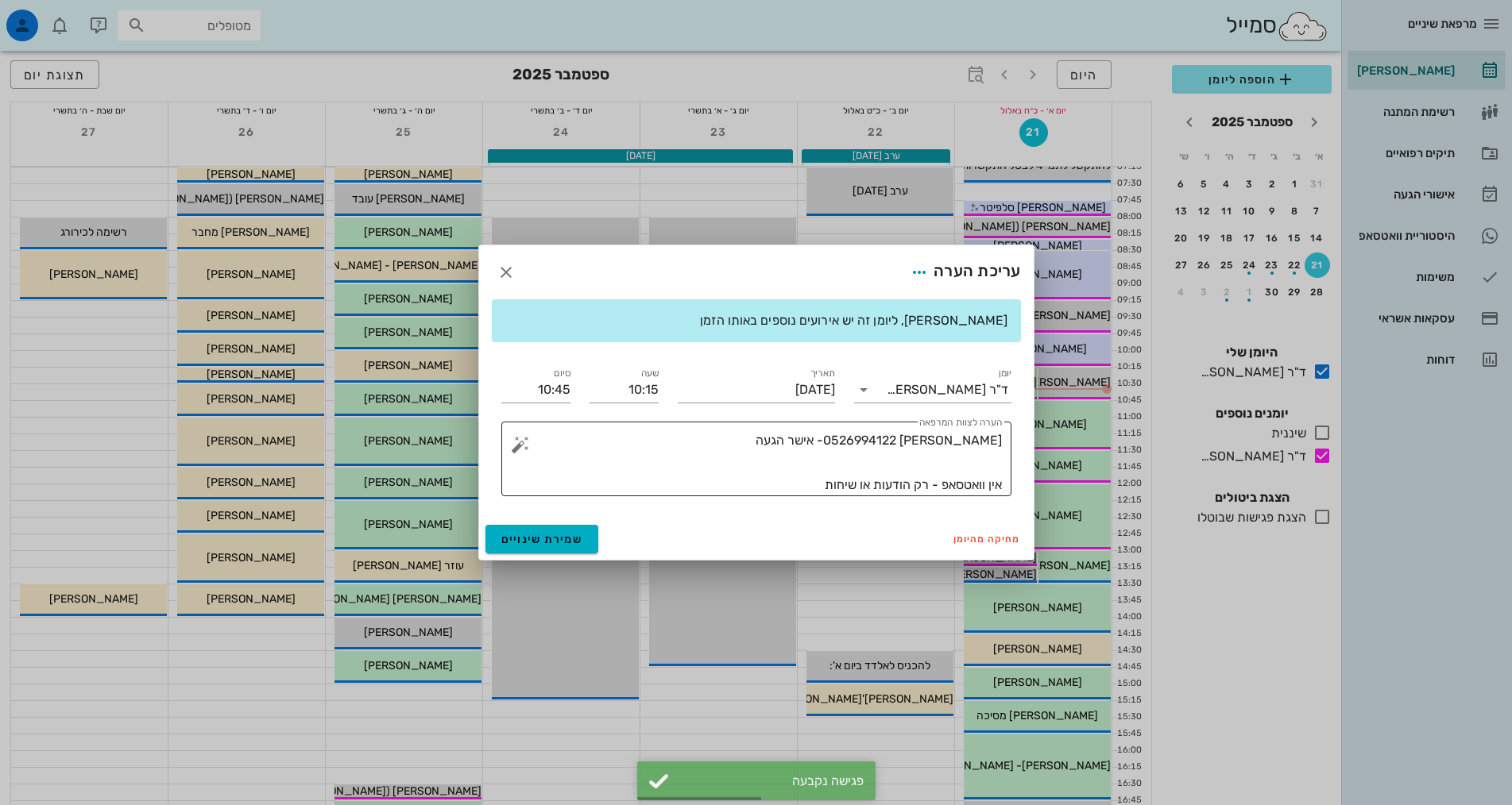
click at [896, 438] on textarea "[PERSON_NAME] 0526994122- אישר הגעה אין וואטסאפ - רק הודעות או שיחות" at bounding box center [762, 462] width 478 height 66
click at [767, 603] on div at bounding box center [756, 402] width 1512 height 805
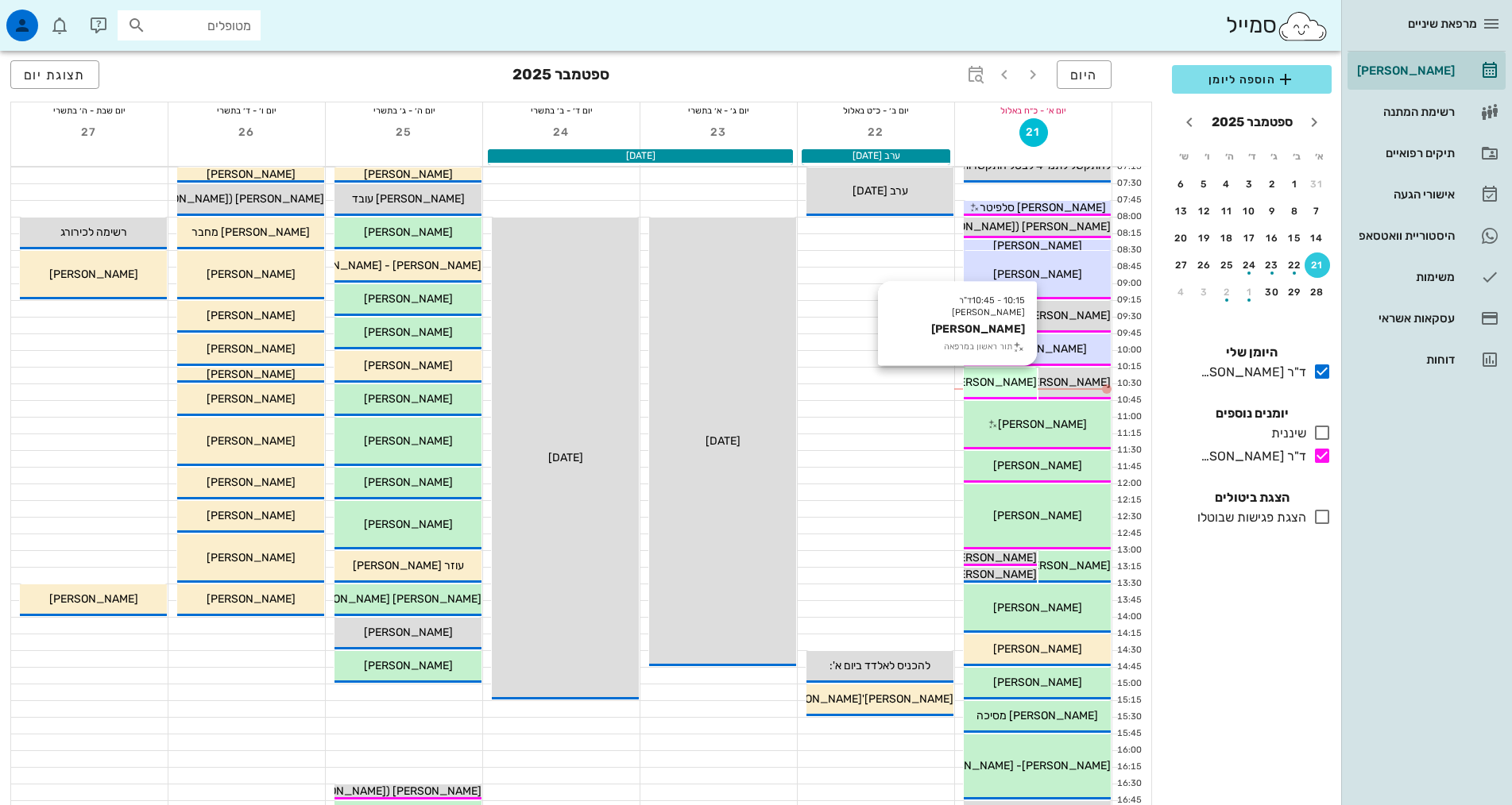
click at [1019, 392] on div "10:15 - 10:45 ד"ר אילנה אנגל בנימין נסייר תור ראשון במרפאה בנימין נסייר" at bounding box center [1000, 384] width 73 height 32
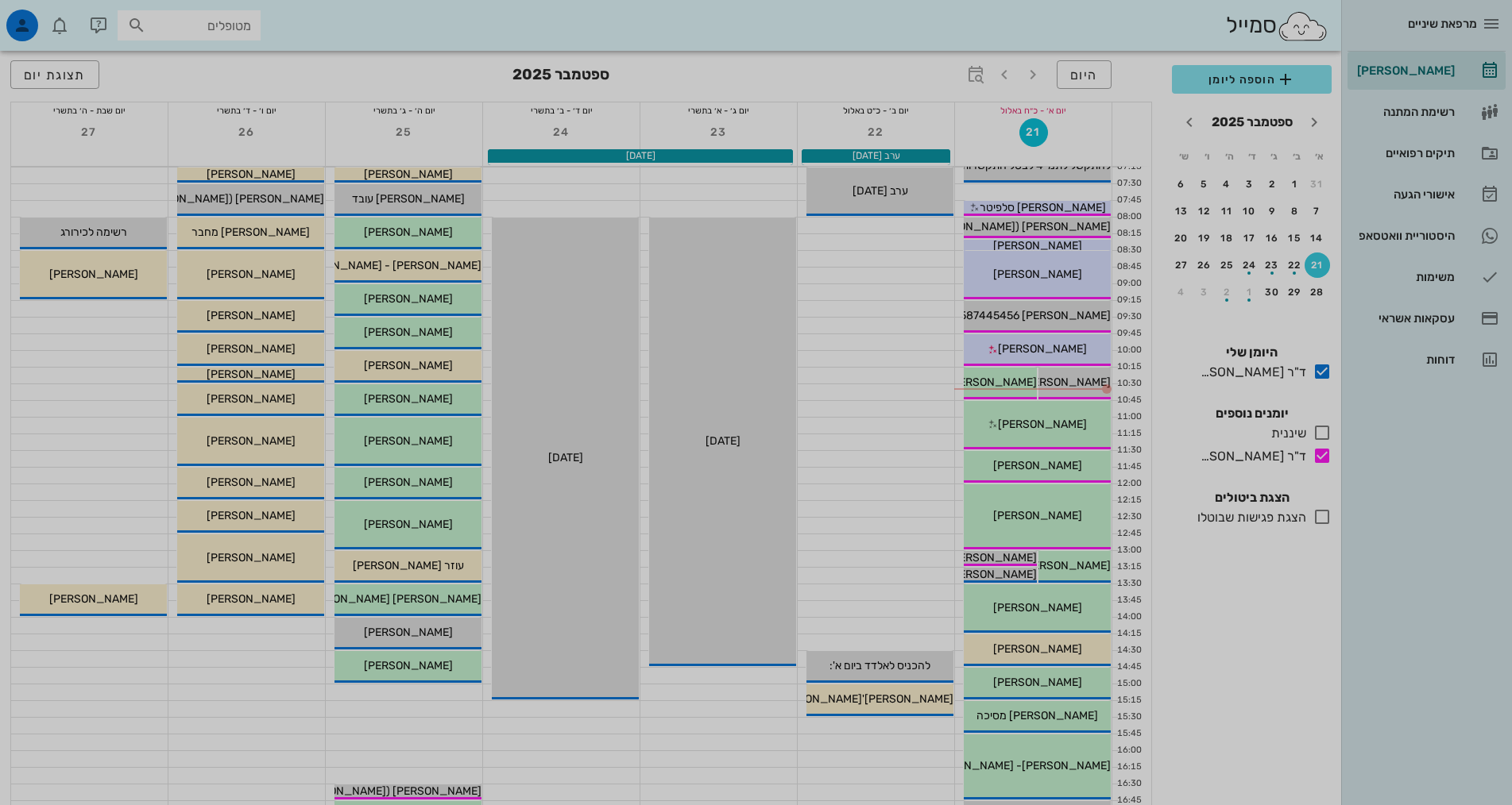
click at [1018, 392] on div at bounding box center [756, 402] width 1512 height 805
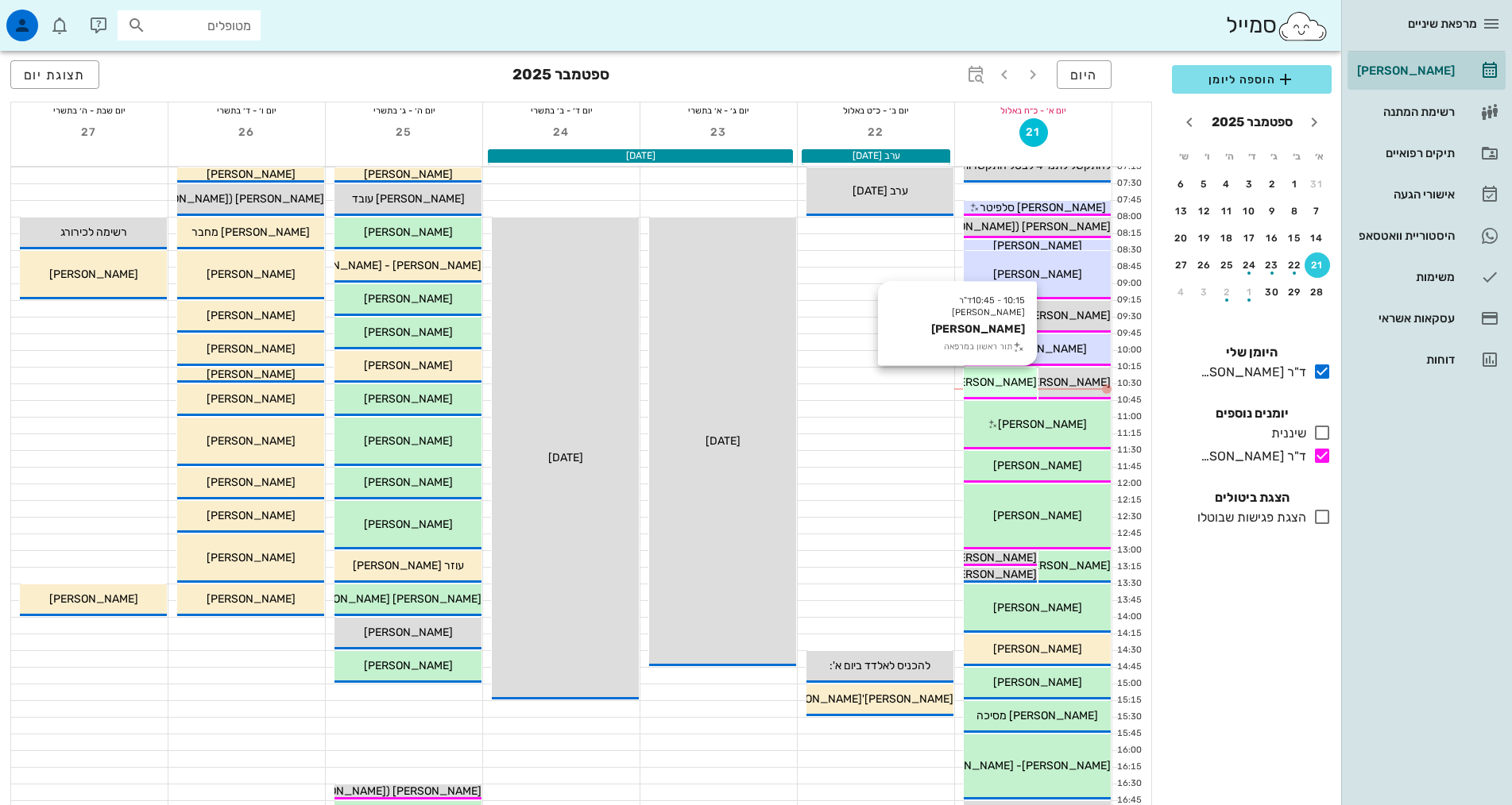
click at [985, 386] on span "בנימין נסייר" at bounding box center [992, 383] width 89 height 14
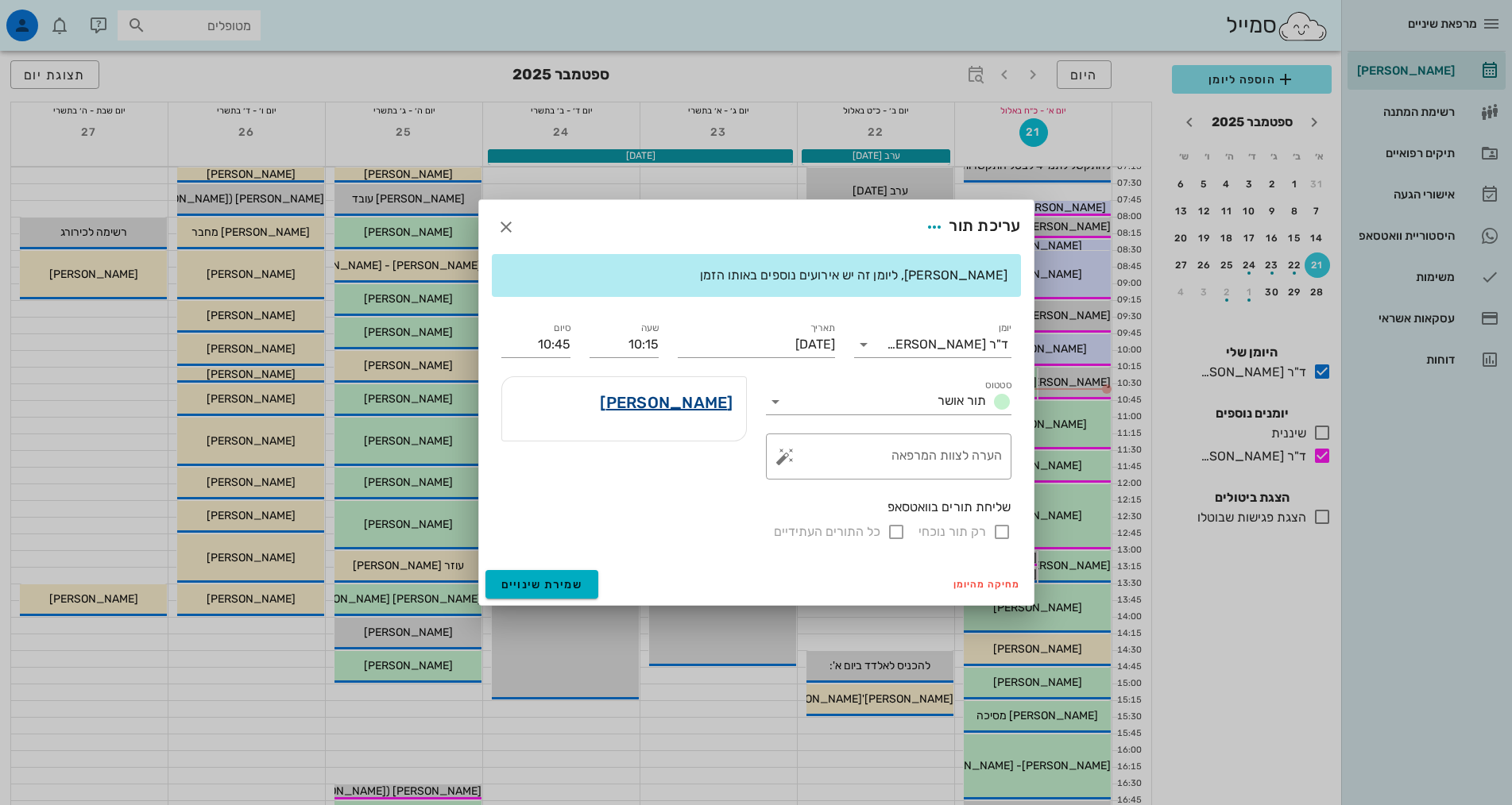
click at [685, 397] on link "בנימין נסייר" at bounding box center [666, 402] width 133 height 26
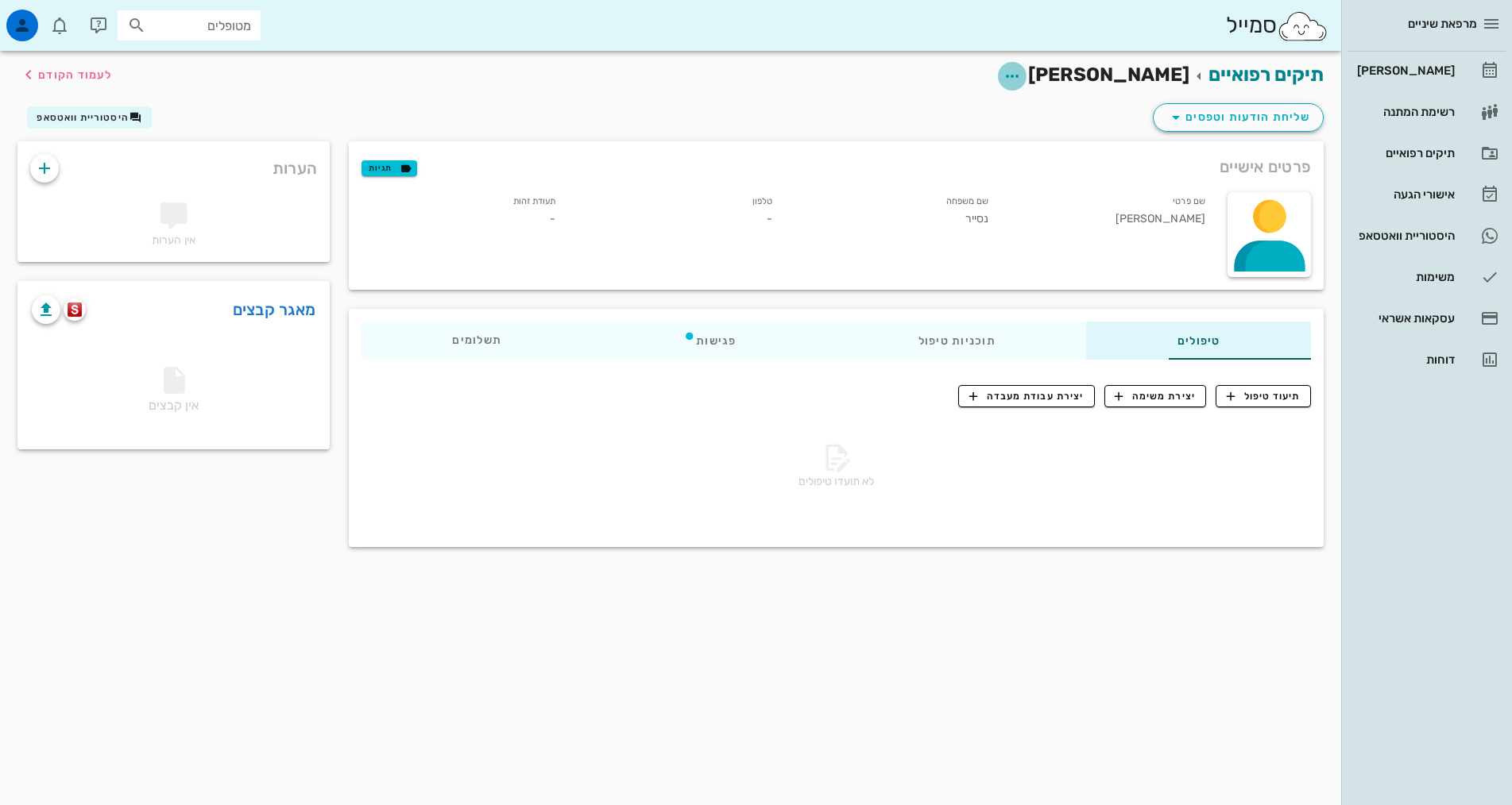
click at [1021, 84] on icon "button" at bounding box center [1011, 75] width 19 height 19
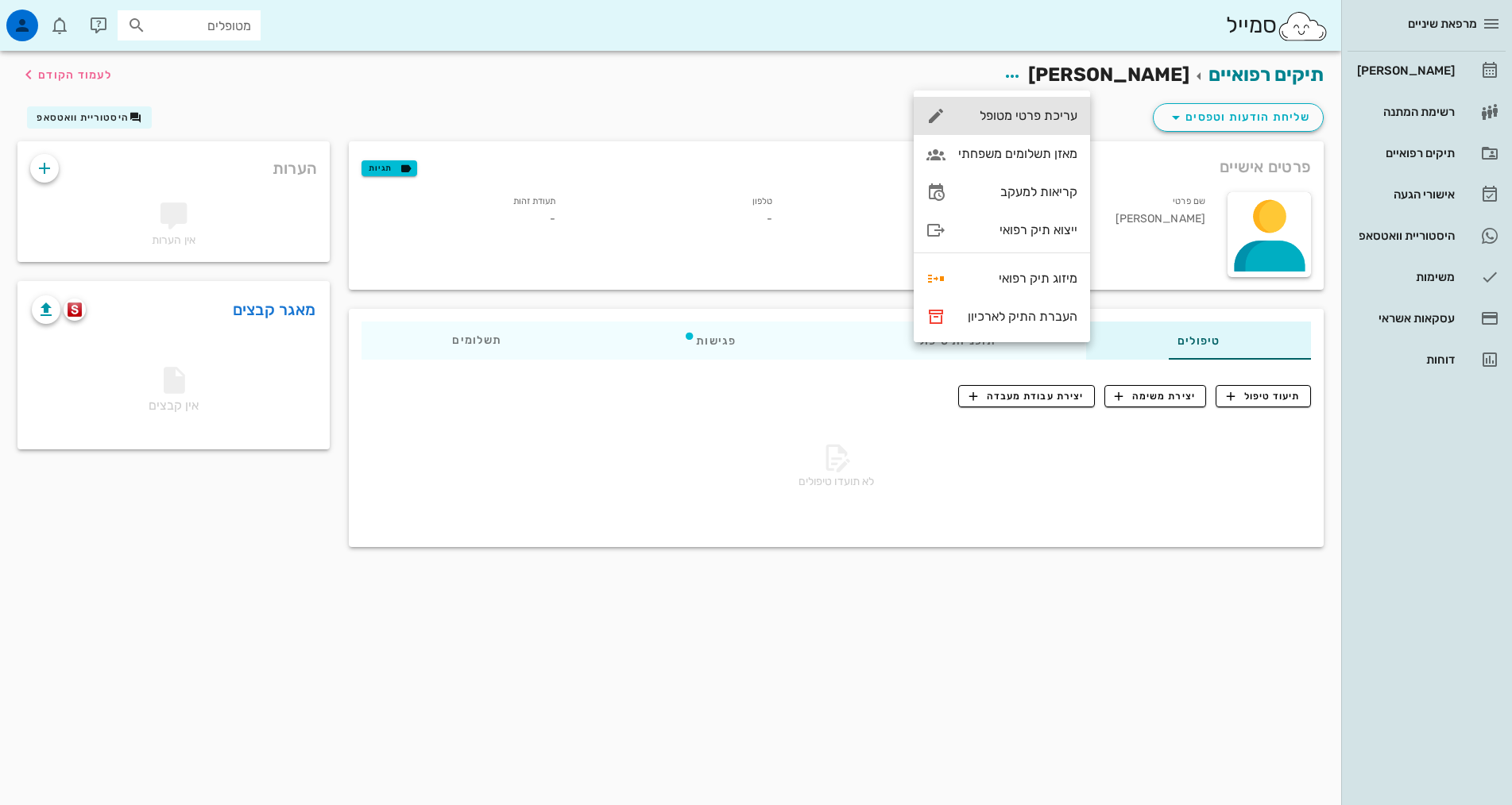
click at [1064, 123] on div "עריכת פרטי מטופל" at bounding box center [1017, 115] width 119 height 15
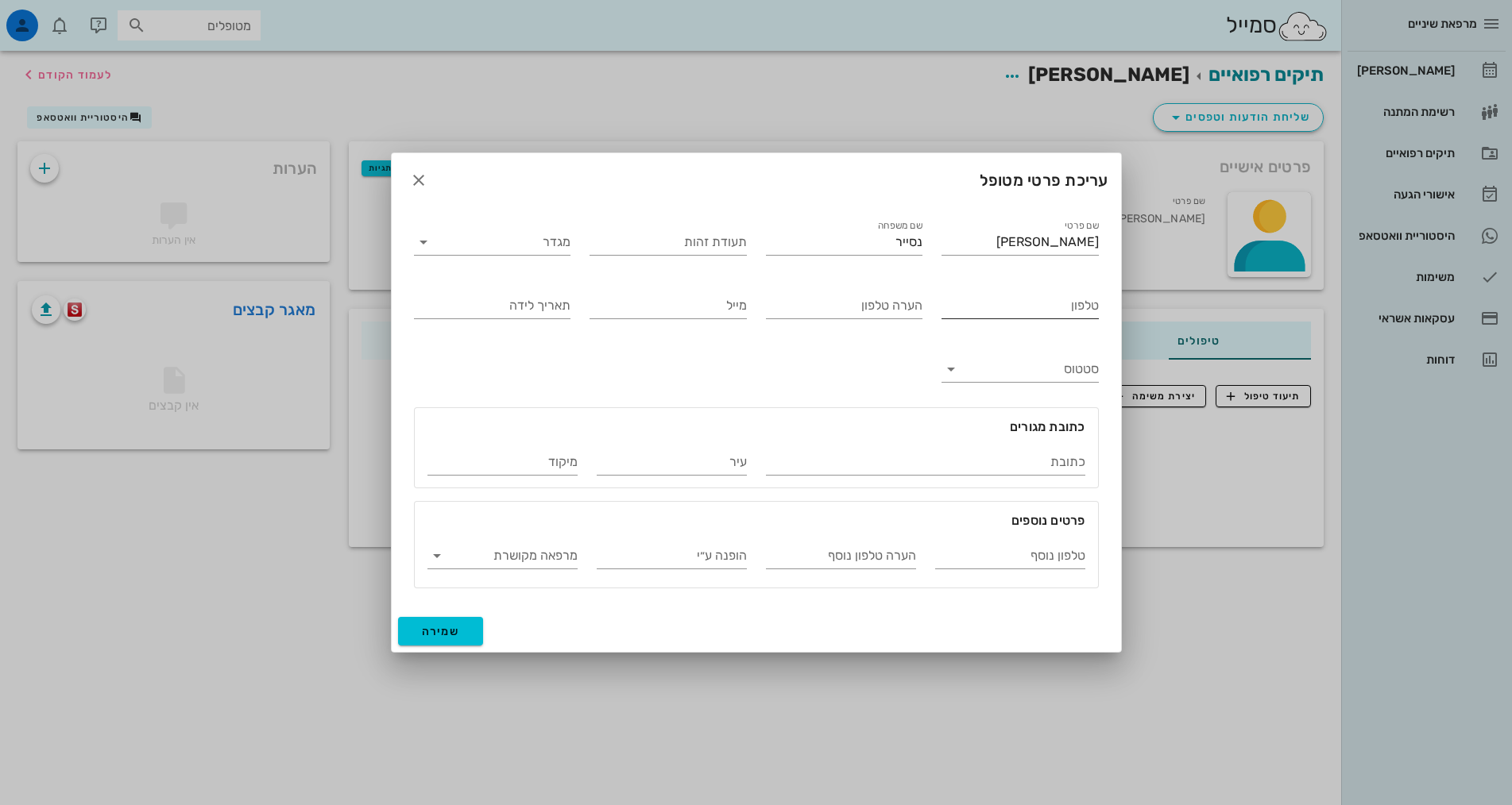
click at [1007, 301] on input "טלפון" at bounding box center [1019, 306] width 157 height 26
paste input "0526994122"
type input "0526994122"
click at [729, 227] on div "תעודת זהות" at bounding box center [668, 240] width 157 height 42
click at [726, 239] on input "תעודת זהות" at bounding box center [668, 242] width 157 height 26
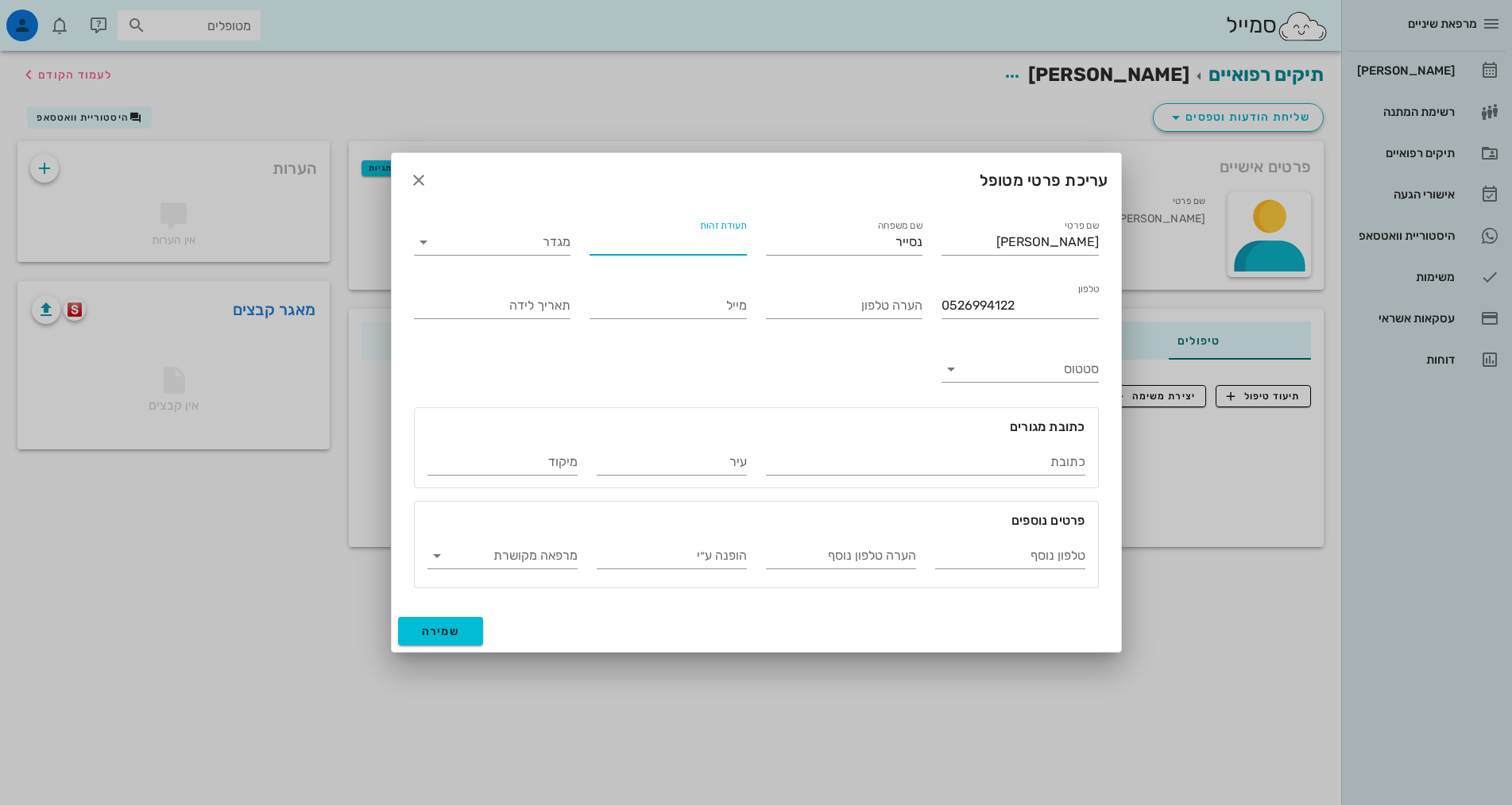
click at [704, 249] on input "תעודת זהות" at bounding box center [668, 242] width 157 height 26
type input "203239355"
click at [564, 249] on input "מגדר" at bounding box center [505, 242] width 132 height 26
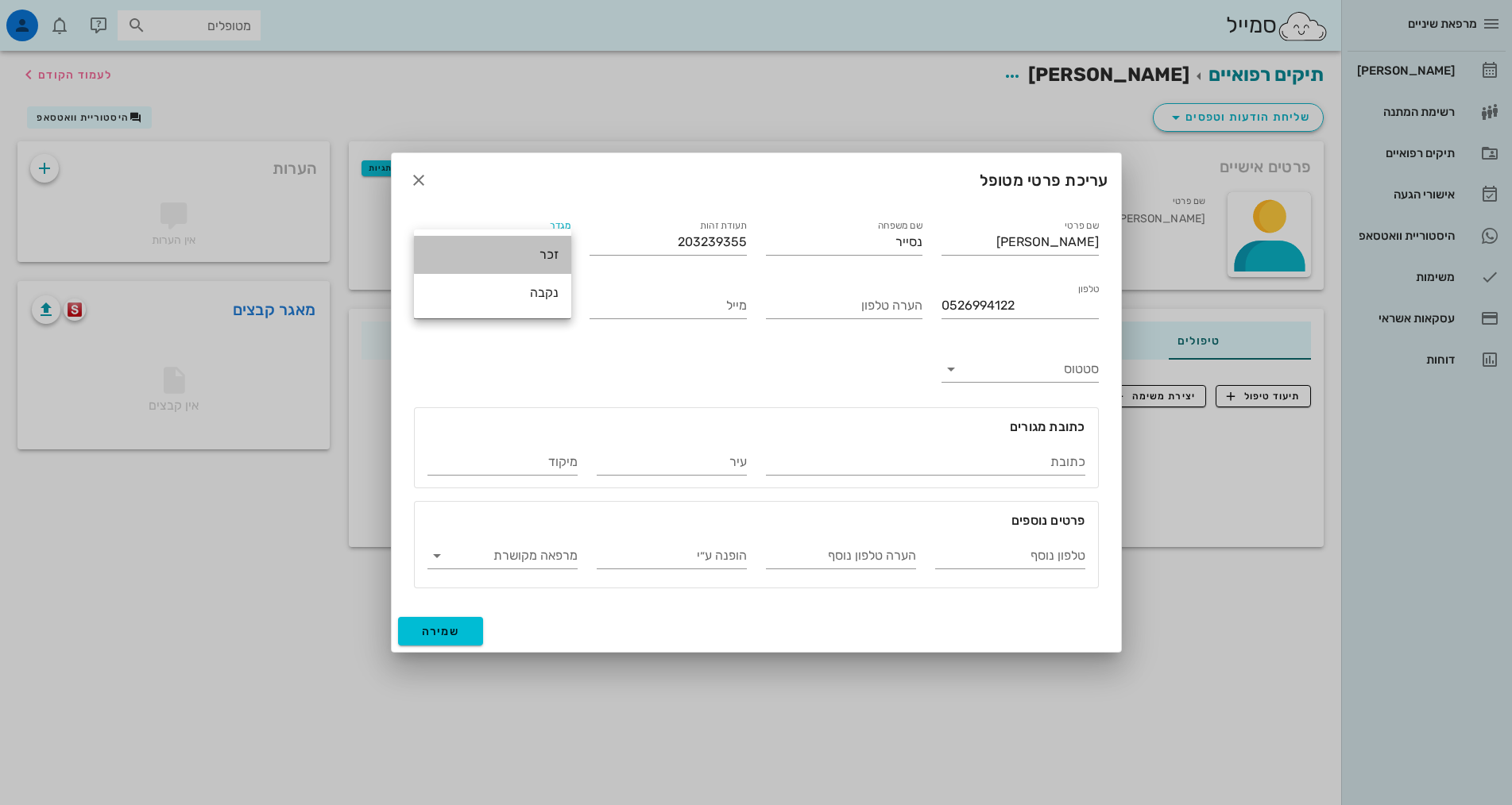
click at [560, 253] on div "זכר" at bounding box center [492, 254] width 157 height 39
click at [525, 311] on input "תאריך לידה" at bounding box center [492, 306] width 157 height 26
type input "19/11/1992"
click at [725, 306] on input "מייל" at bounding box center [668, 306] width 157 height 26
type input "נ"
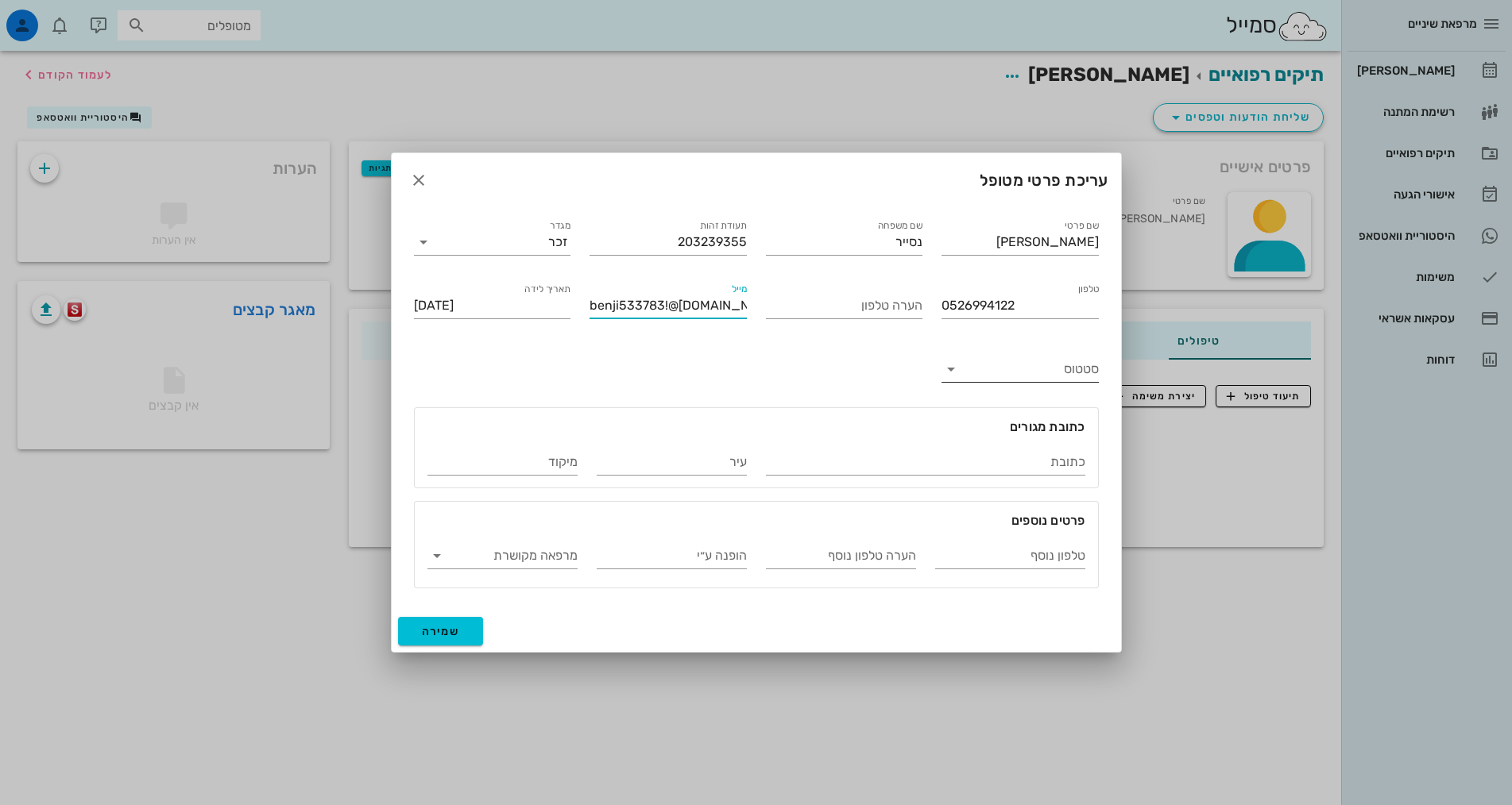
type input "benji533783!@gmail.com"
click at [969, 360] on input "סטטוס" at bounding box center [1032, 369] width 132 height 26
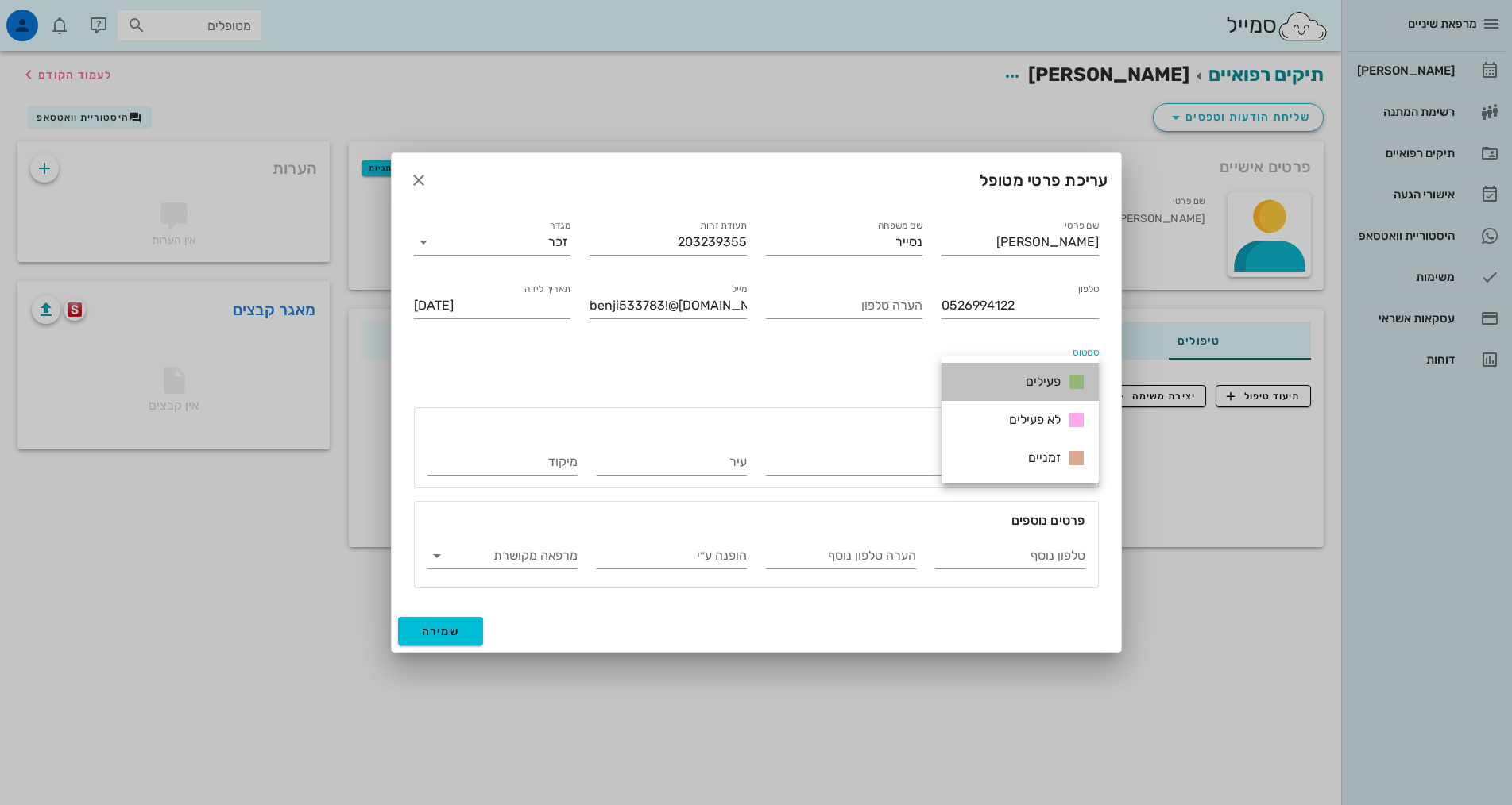
click at [1002, 379] on div "פעילים" at bounding box center [1019, 382] width 157 height 39
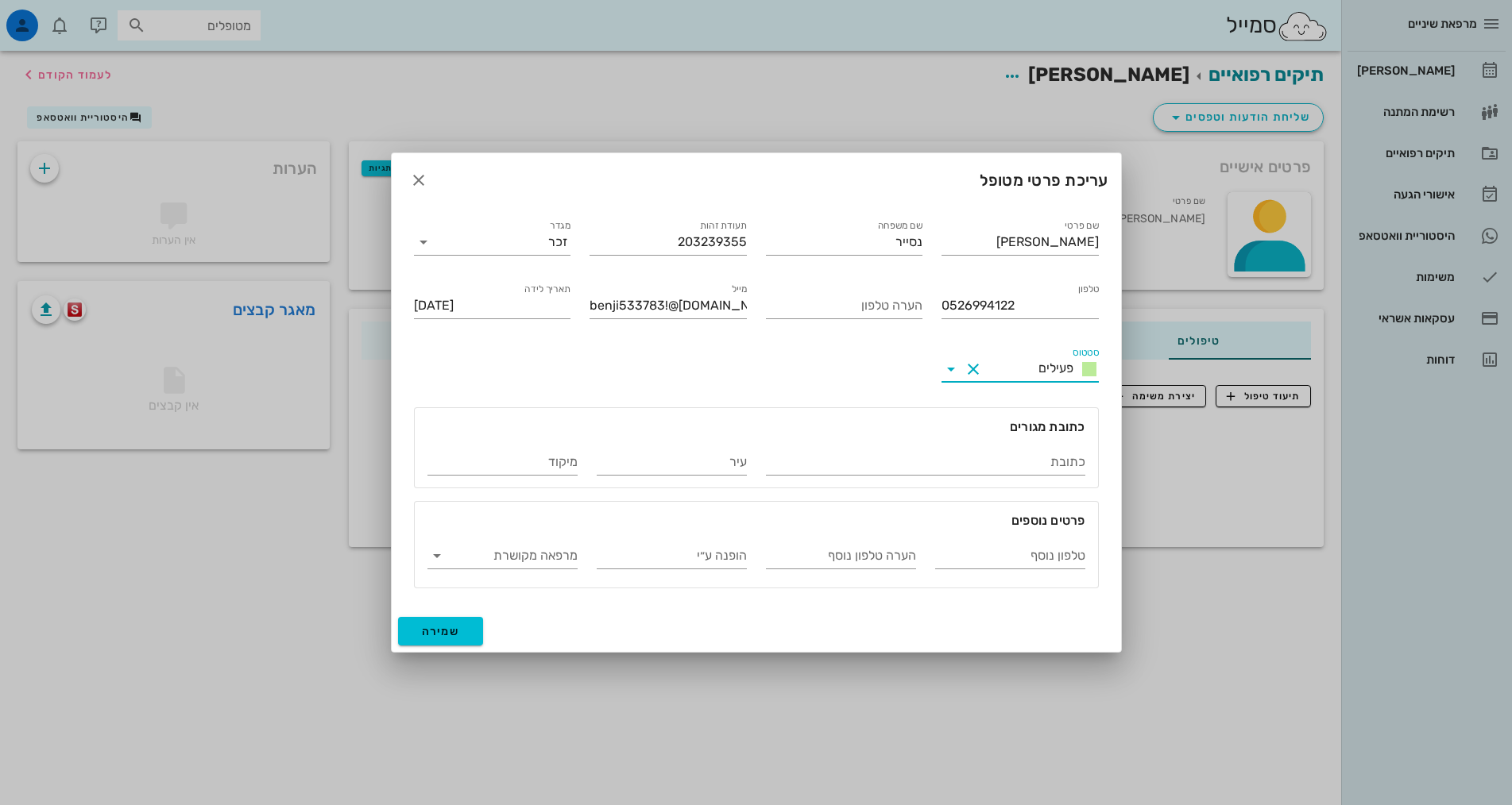
click at [849, 368] on div "שם פרטי בנימין שם משפחה נסייר תעודת זהות 203239355 מגדר זכר טלפון 0526994122 הע…" at bounding box center [756, 402] width 704 height 391
click at [885, 304] on input "הערה טלפון" at bounding box center [844, 306] width 157 height 26
type input "thi uutyxtp re ahju,"
click at [891, 304] on input "thi uutyxtp re ahju," at bounding box center [844, 306] width 157 height 26
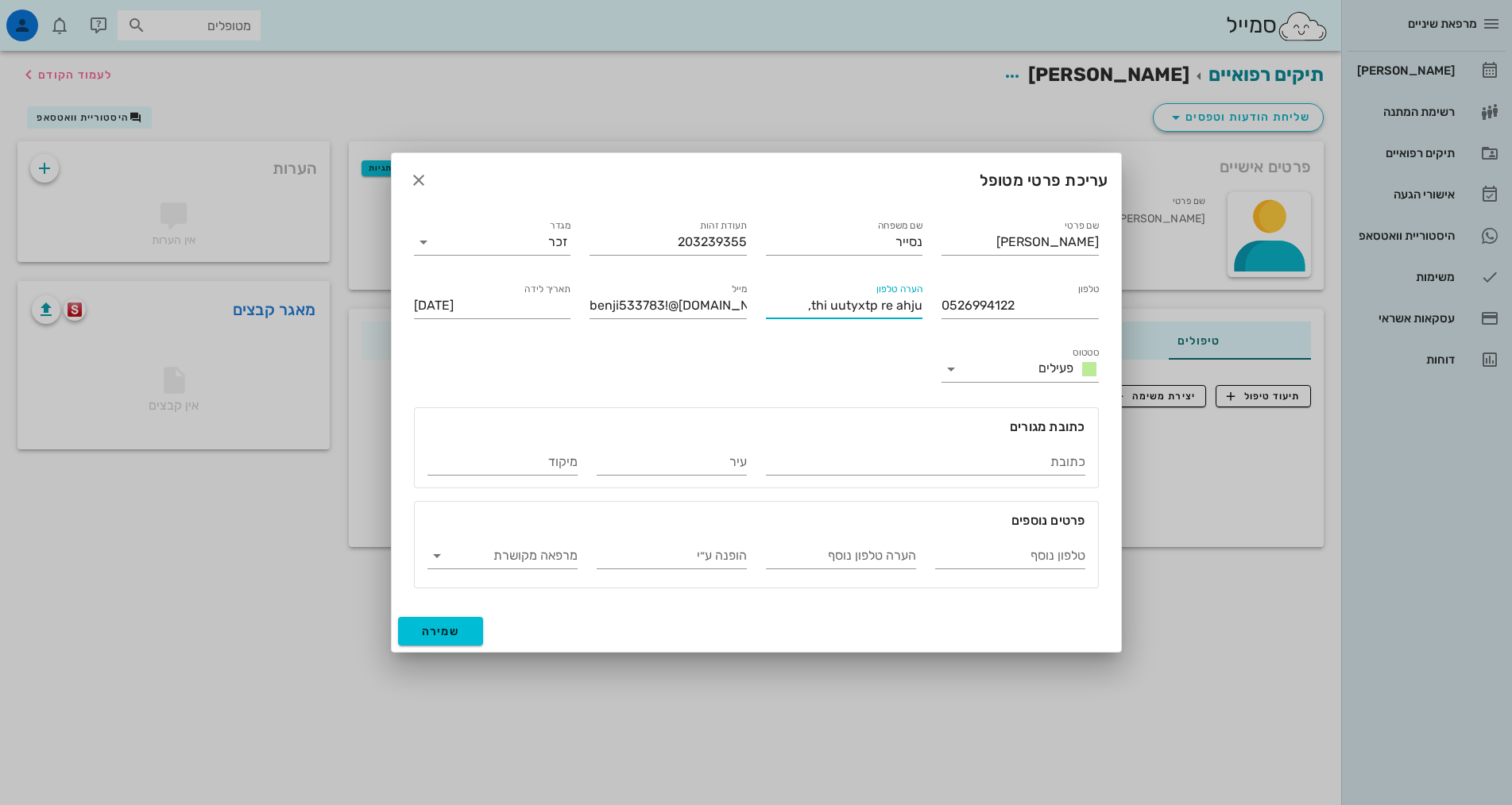
click at [891, 304] on input "thi uutyxtp re ahju," at bounding box center [844, 306] width 157 height 26
type input "אין וואטסאפ רק שיחות"
click at [453, 629] on span "שמירה" at bounding box center [440, 632] width 39 height 14
type input "1992-11-19"
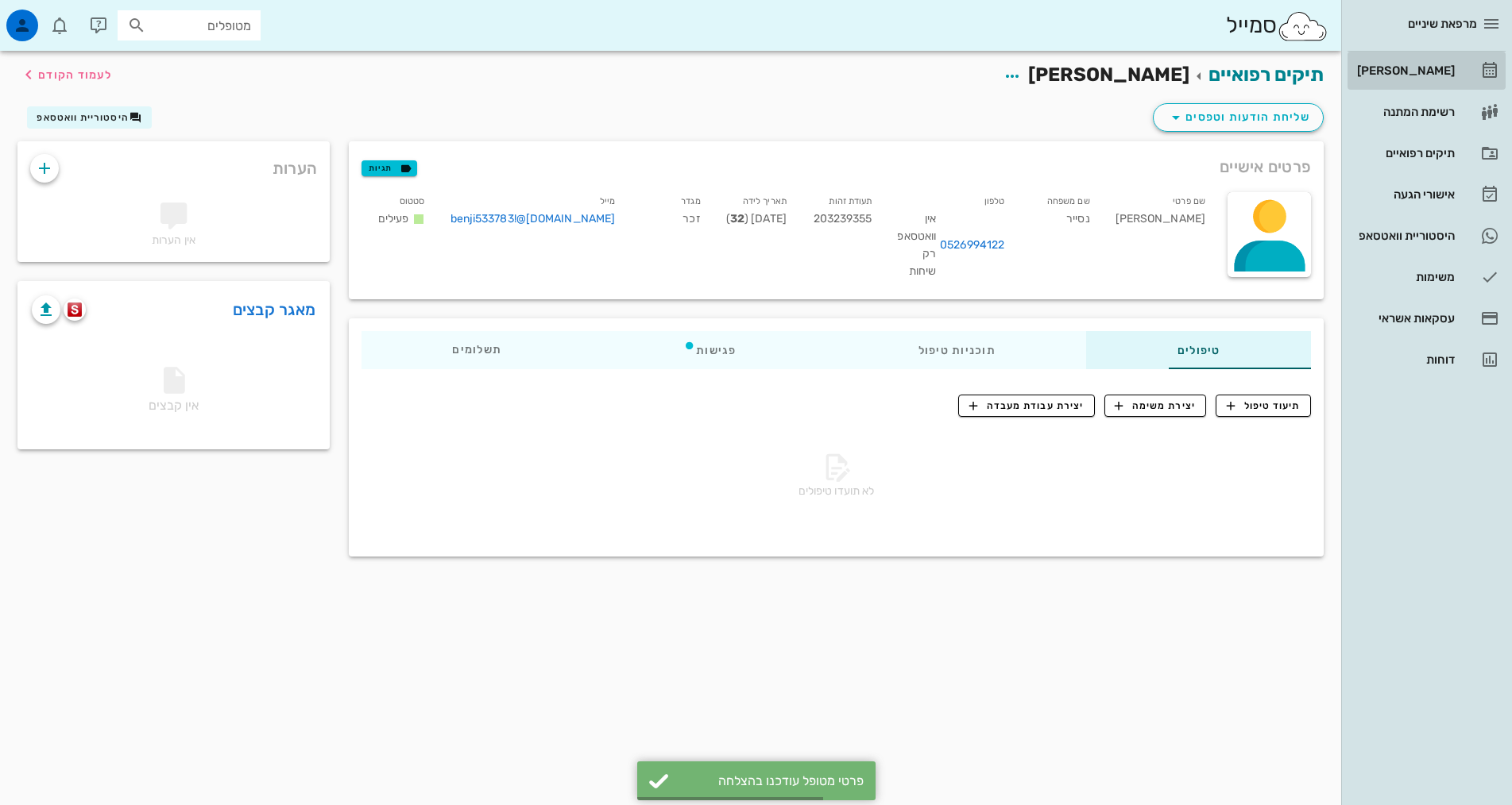
click at [1433, 66] on div "[PERSON_NAME]" at bounding box center [1404, 70] width 101 height 13
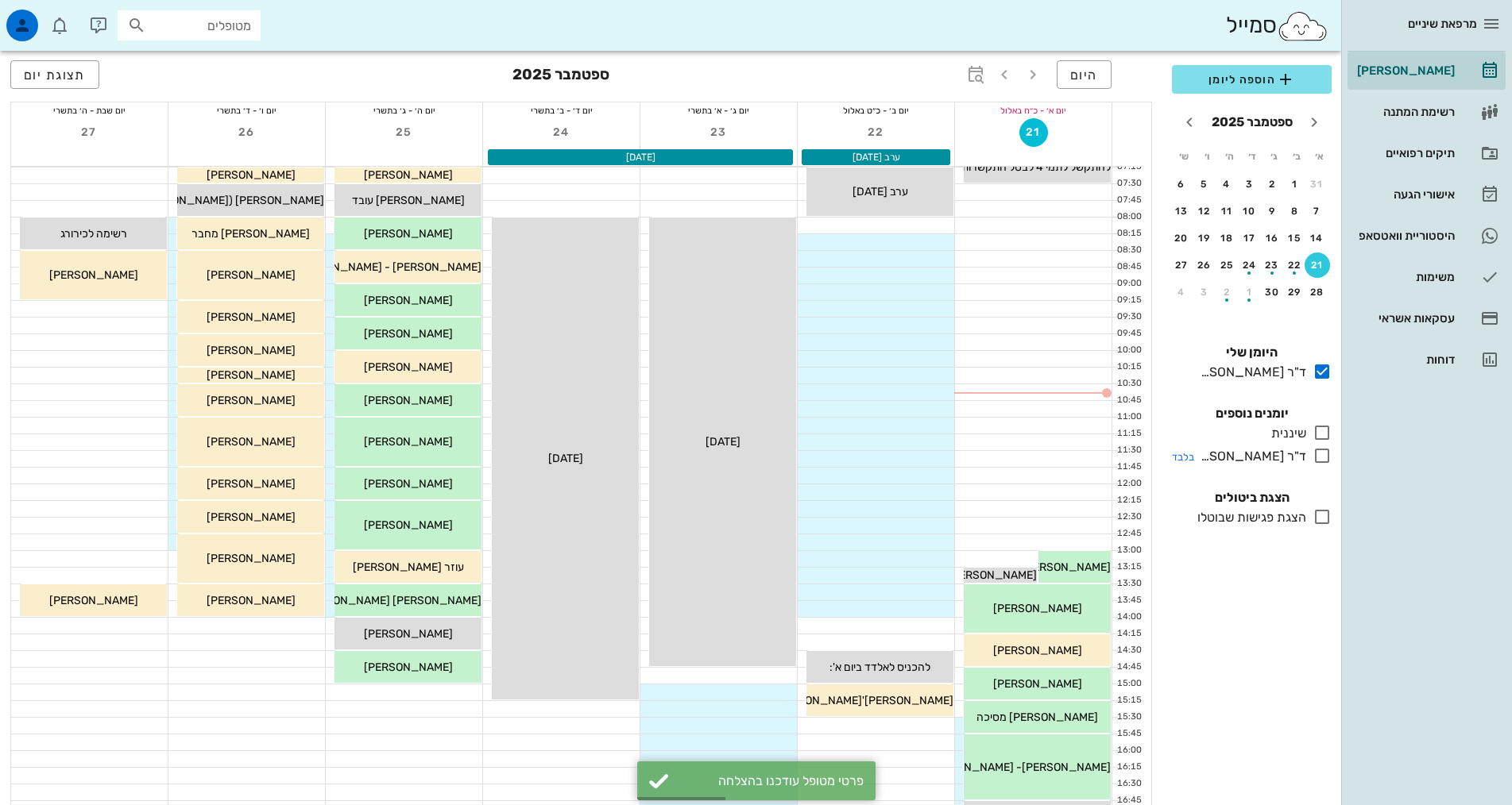
click at [1270, 453] on div "ד"ר [PERSON_NAME]" at bounding box center [1250, 456] width 112 height 19
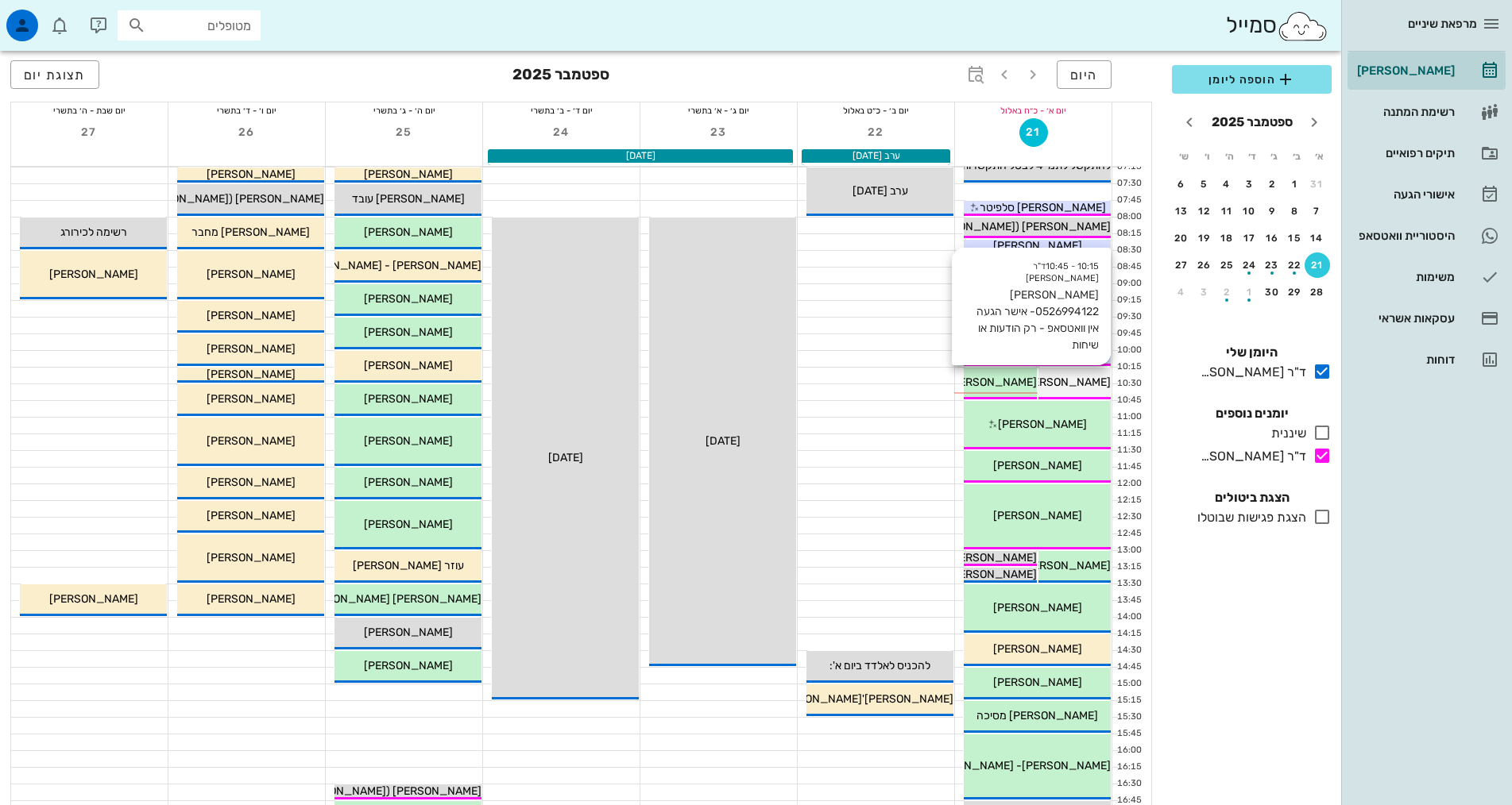
click at [1083, 383] on span "[PERSON_NAME] 0526994122- אישר הגעה אין וואטסאפ - רק הודעות או שיחות" at bounding box center [927, 383] width 366 height 14
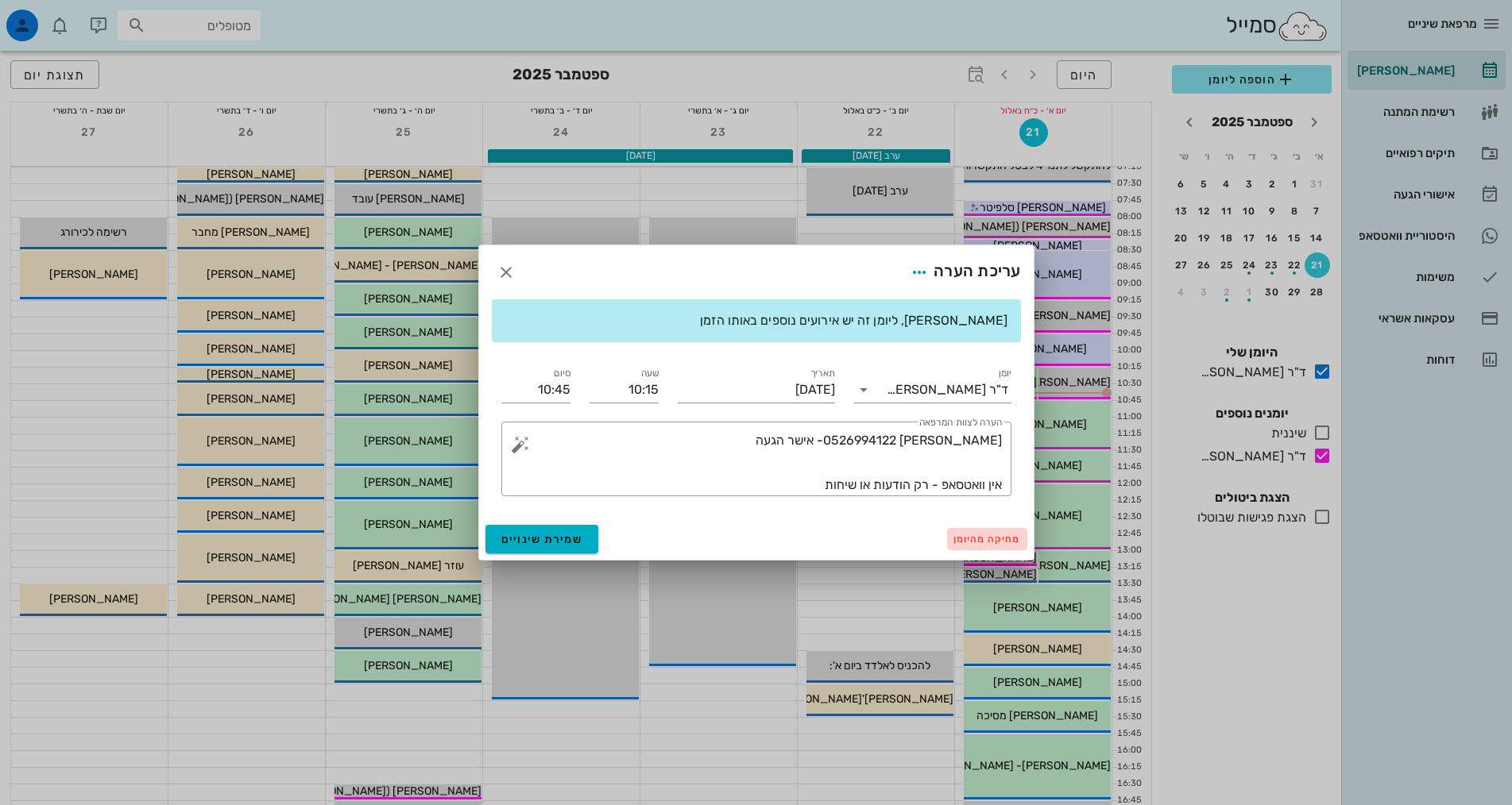
click at [973, 533] on span "מחיקה מהיומן" at bounding box center [987, 538] width 67 height 11
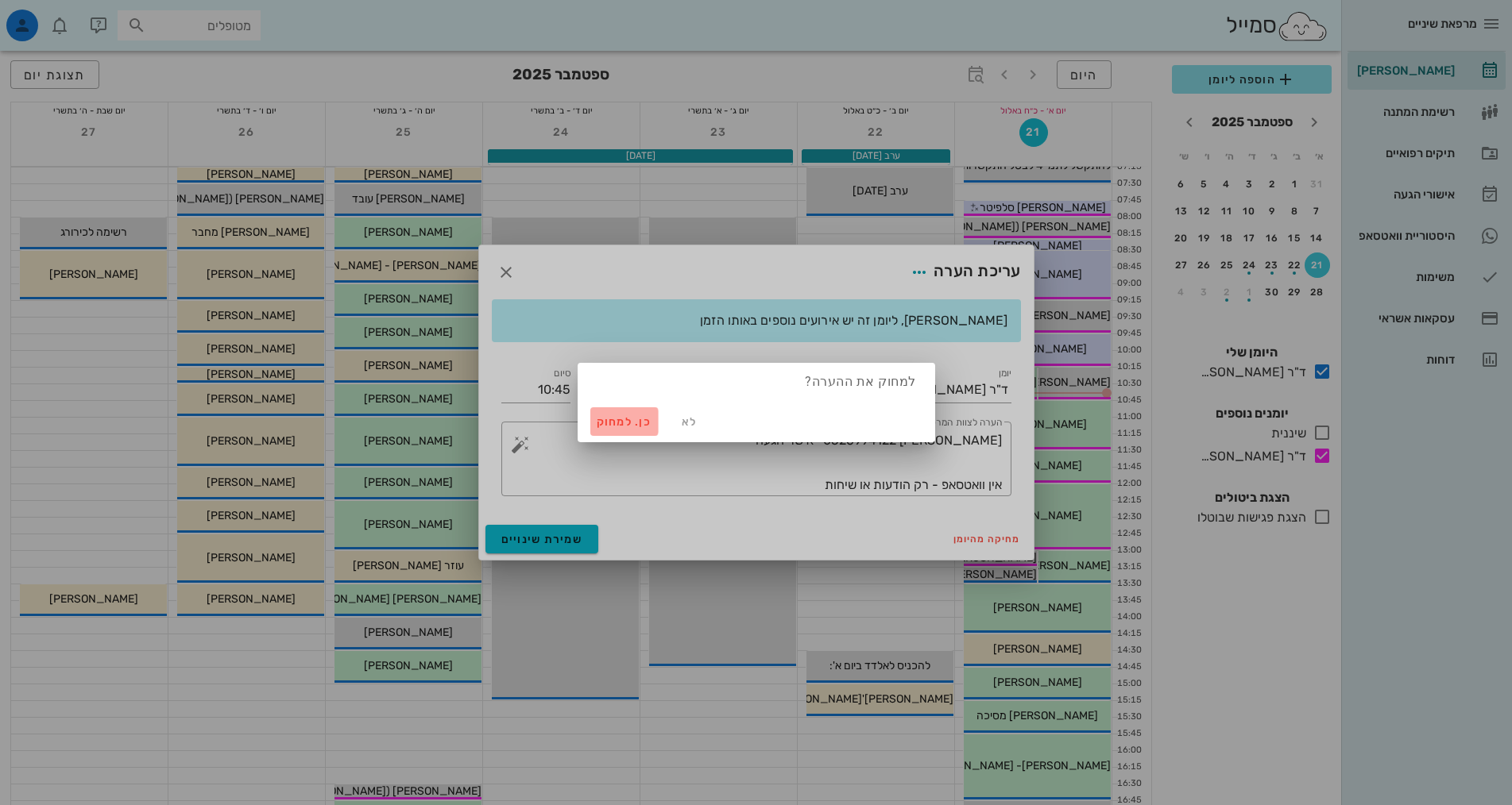
click at [610, 412] on button "כן. למחוק" at bounding box center [623, 421] width 68 height 29
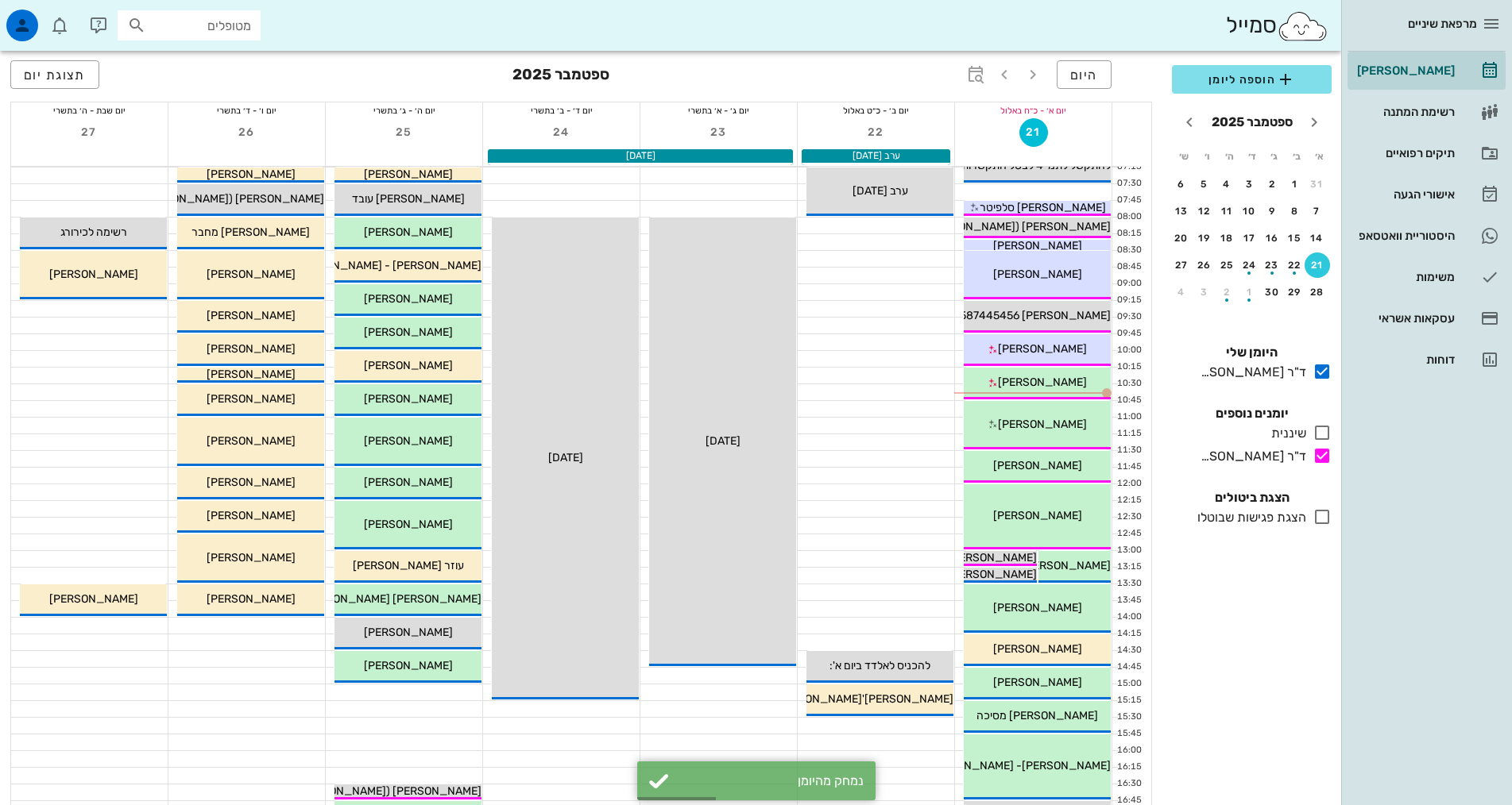
click at [1241, 655] on div "הוספה ליומן [DATE] א׳ ב׳ ג׳ ד׳ ה׳ ו׳ ש׳ 31 1 2 3 4 5 6 7 8 9 10 11 12 13 14 15 …" at bounding box center [1251, 430] width 179 height 750
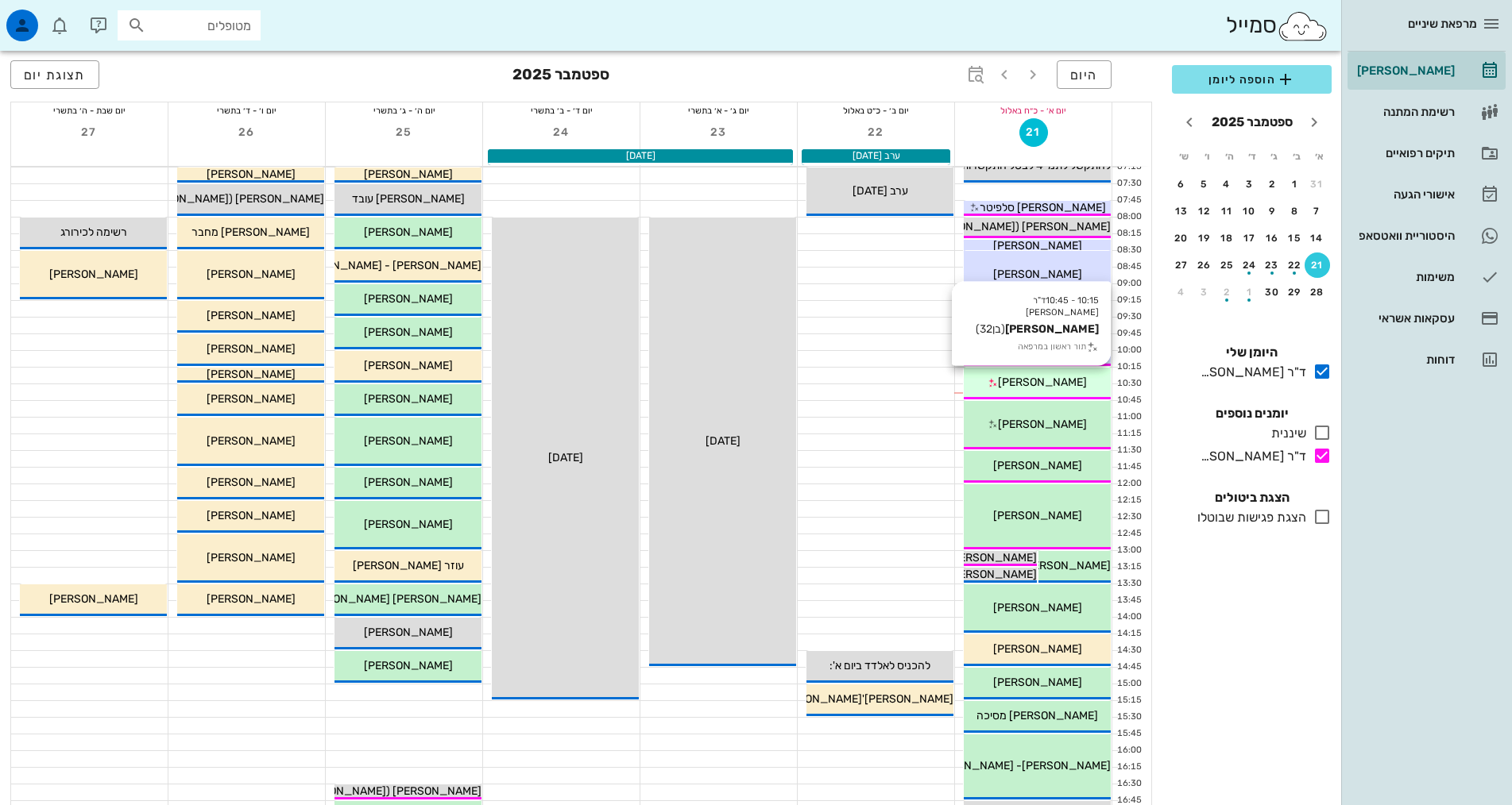
click at [1049, 386] on span "בנימין נסייר" at bounding box center [1042, 383] width 89 height 14
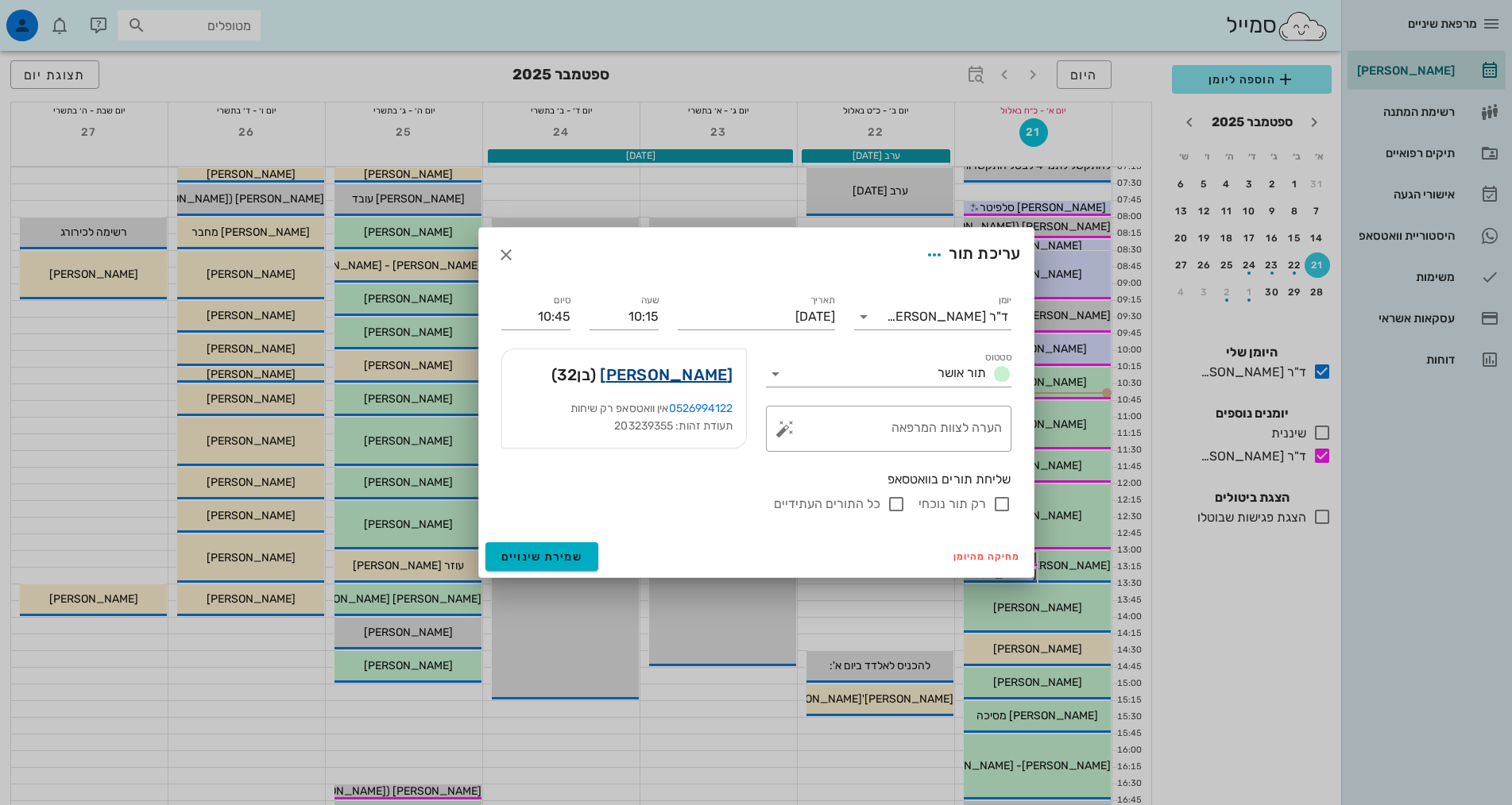
click at [695, 368] on link "בנימין נסייר" at bounding box center [666, 375] width 133 height 26
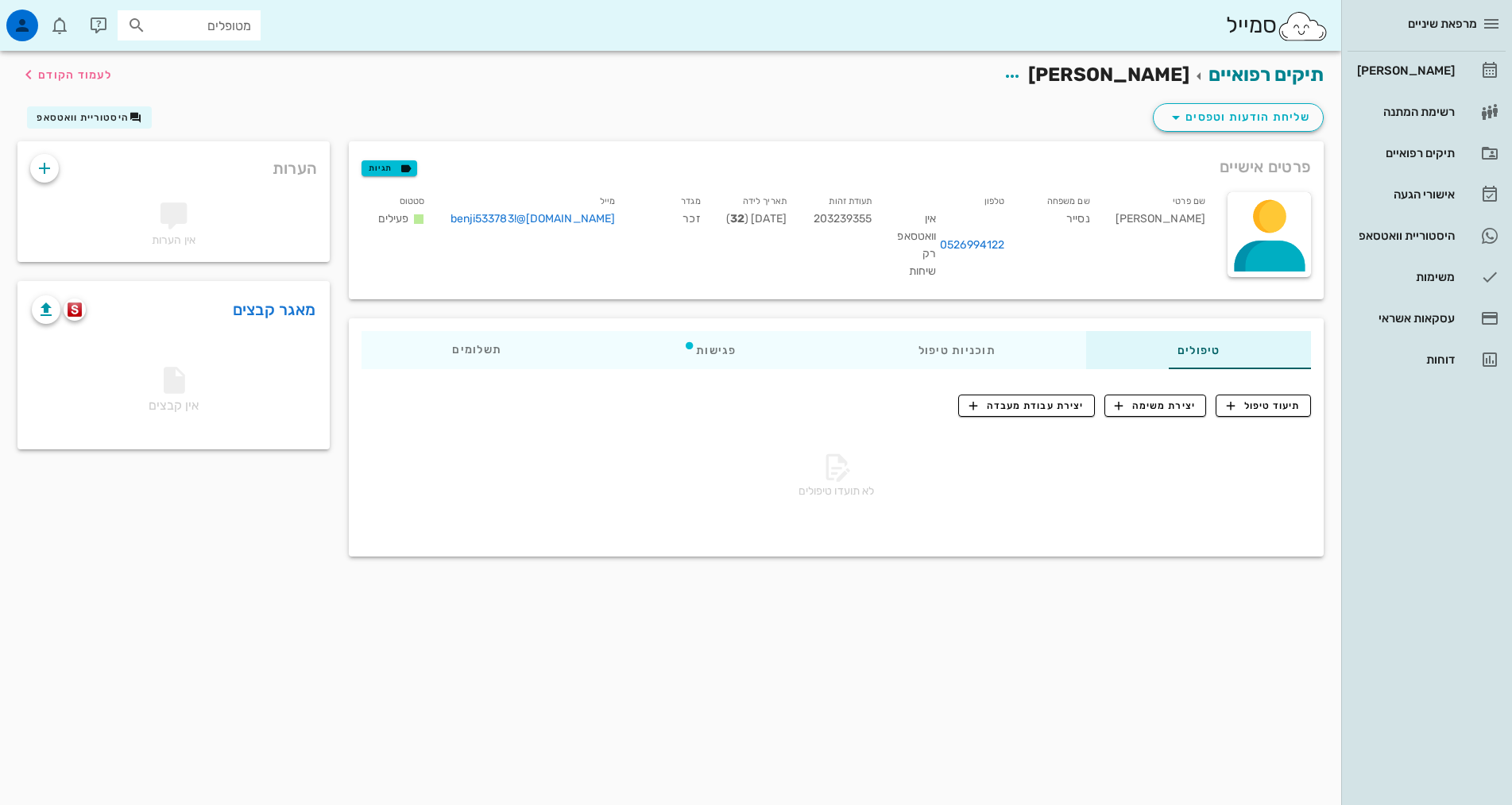
click at [929, 611] on div "תיקים רפואיים בנימין נסייר לעמוד הקודם שליחת הודעות וטפסים היסטוריית וואטסאפ פר…" at bounding box center [670, 427] width 1341 height 755
click at [58, 309] on span "button" at bounding box center [46, 309] width 29 height 19
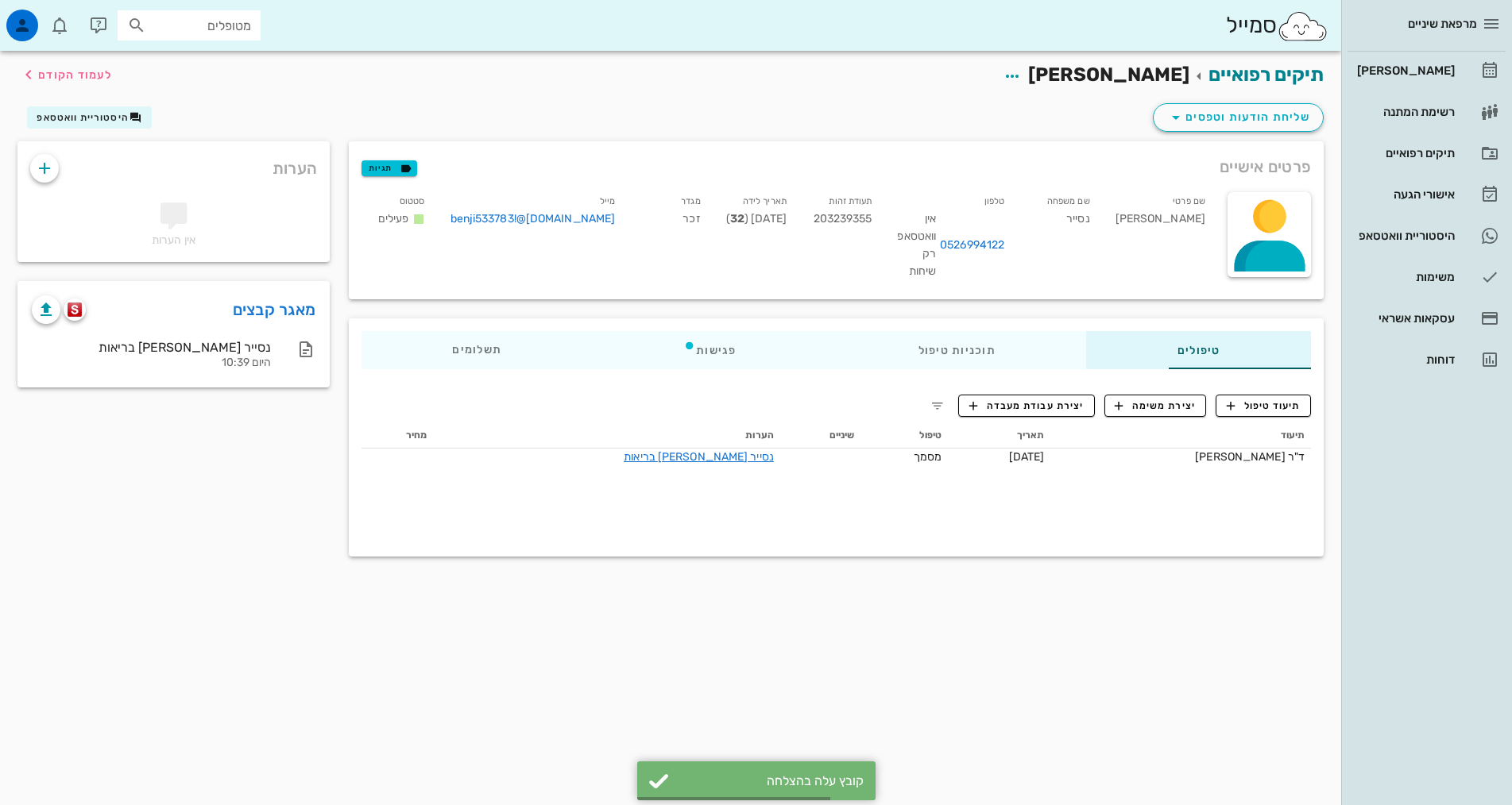
click at [613, 659] on div "תיקים רפואיים בנימין נסייר לעמוד הקודם שליחת הודעות וטפסים היסטוריית וואטסאפ פר…" at bounding box center [670, 427] width 1341 height 755
click at [1401, 688] on div "מרפאת שיניים [PERSON_NAME] רשימת המתנה תיקים רפואיים אישורי הגעה היסטוריית וואט…" at bounding box center [1426, 402] width 171 height 805
click at [997, 650] on div "תיקים רפואיים בנימין נסייר לעמוד הקודם שליחת הודעות וטפסים היסטוריית וואטסאפ פר…" at bounding box center [670, 427] width 1341 height 755
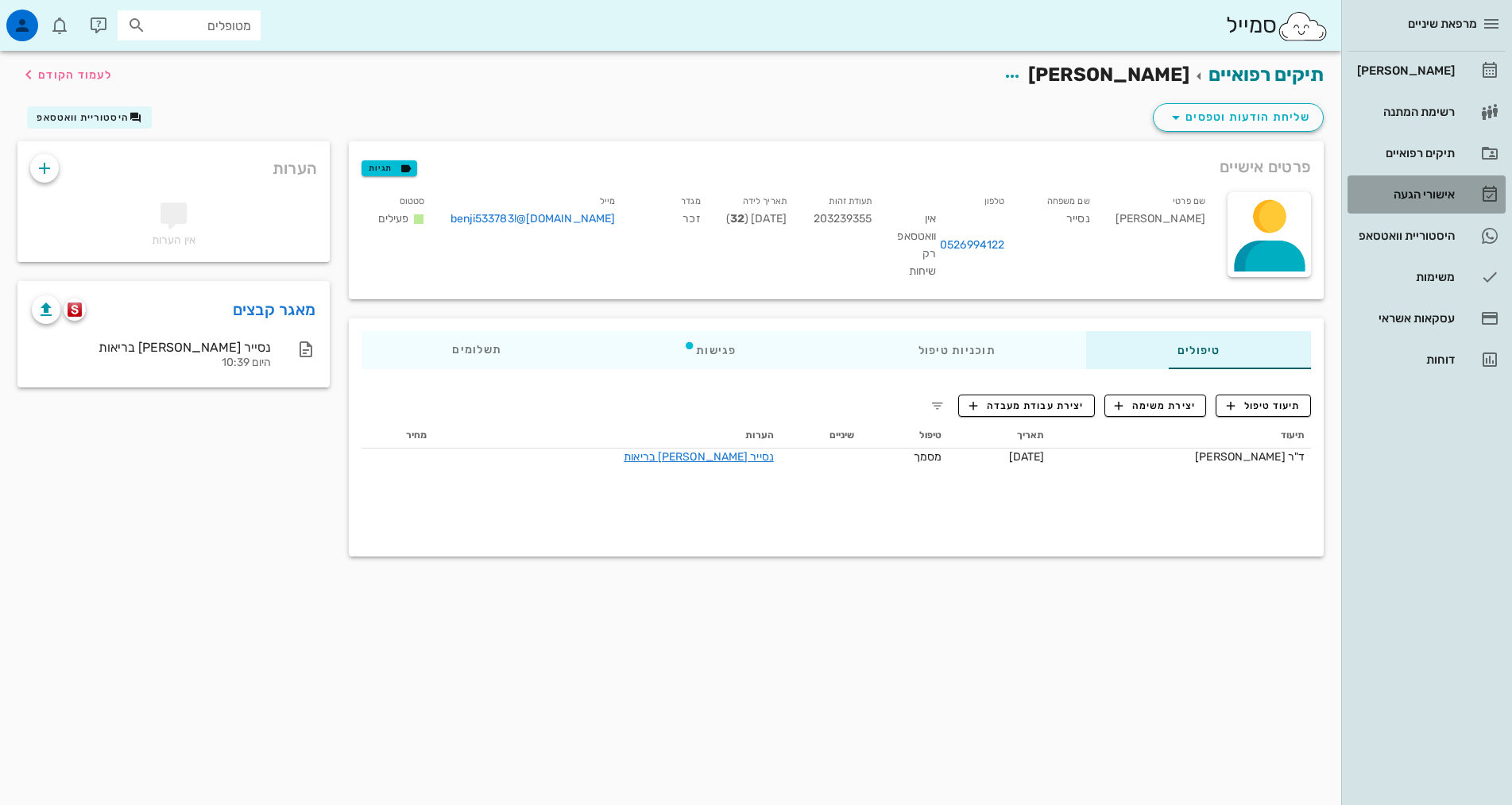
click at [1457, 207] on link "אישורי הגעה" at bounding box center [1426, 194] width 158 height 39
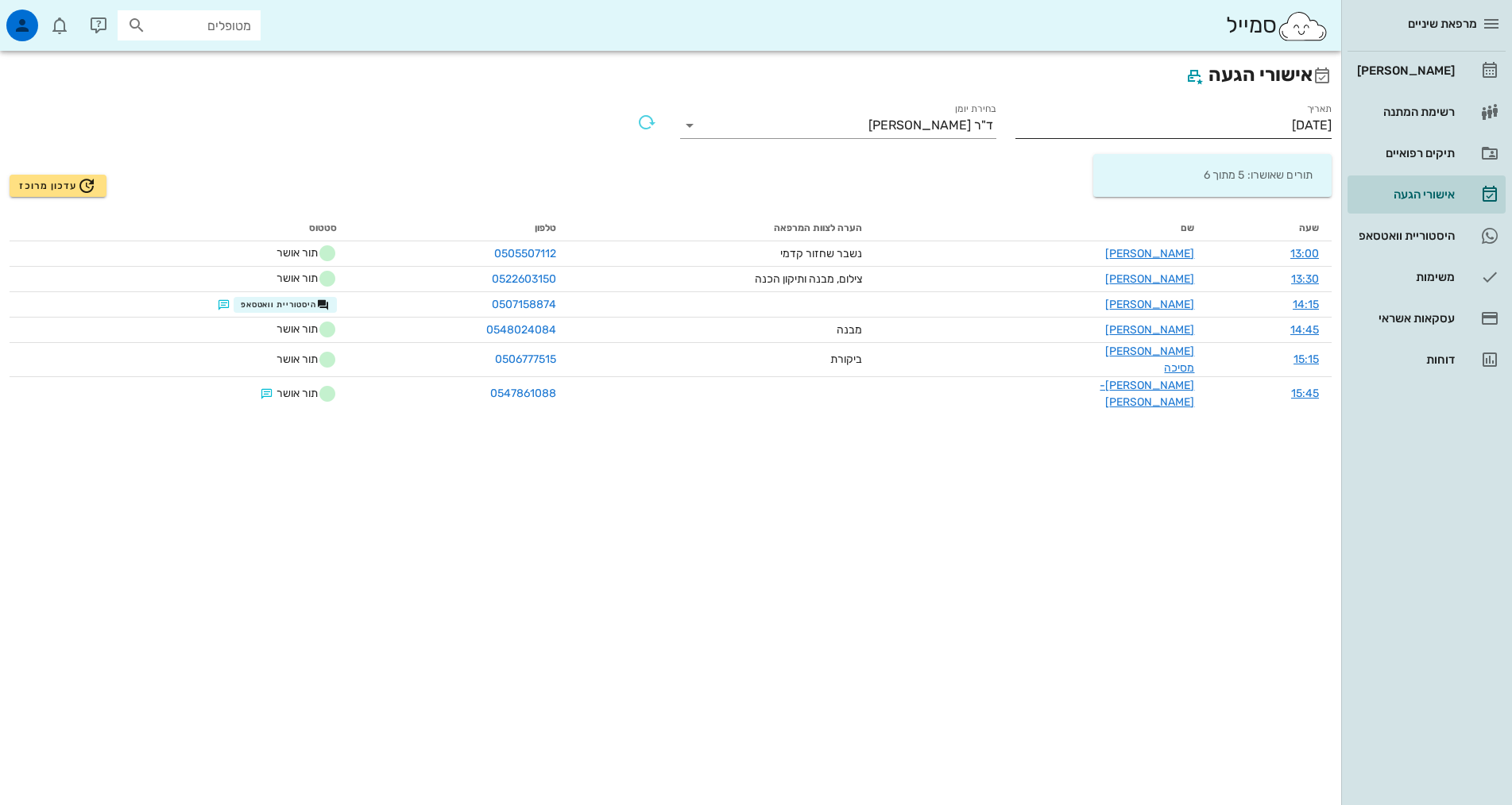
click at [1170, 119] on input "[DATE]" at bounding box center [1173, 126] width 316 height 26
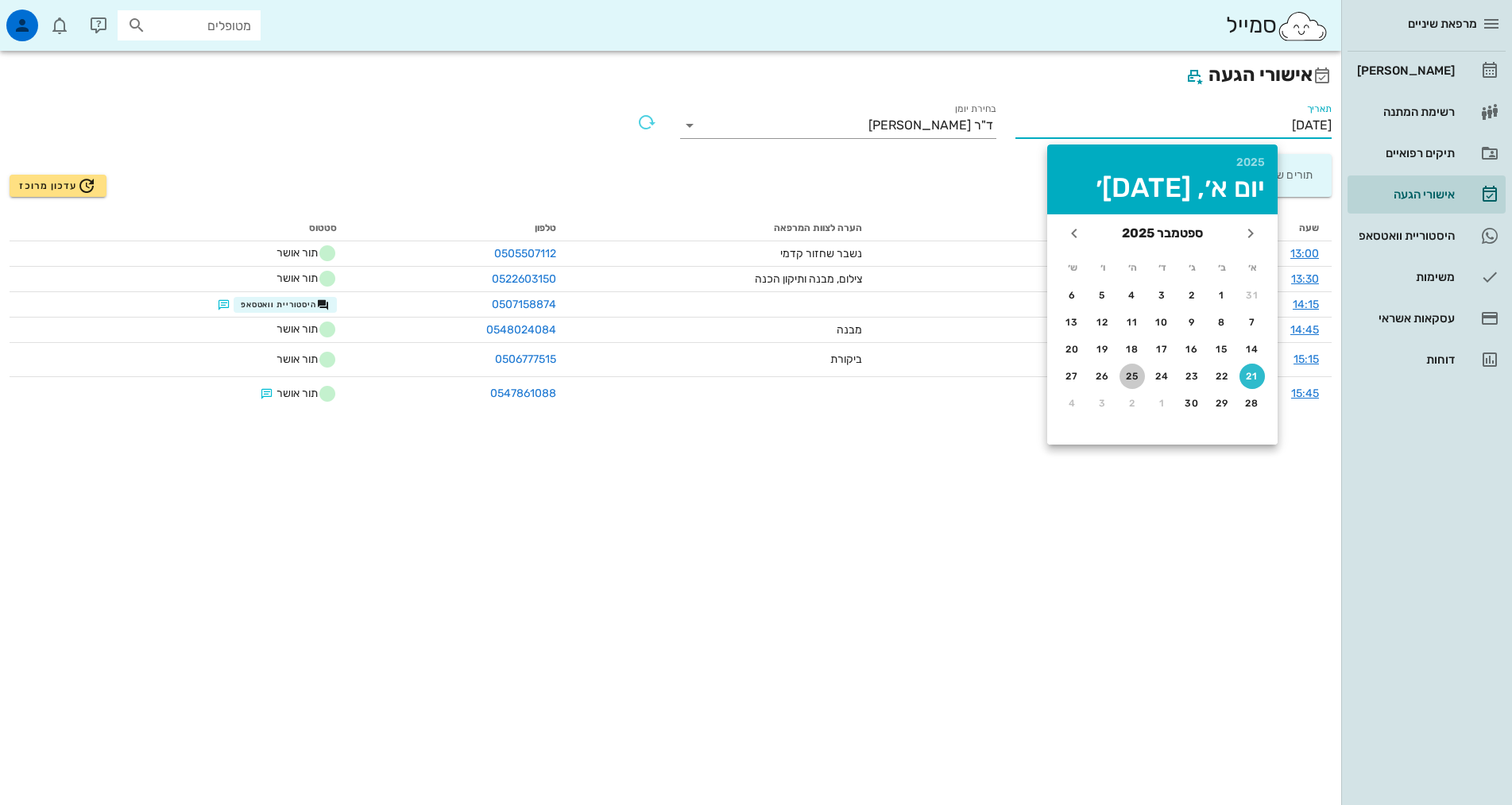
click at [1132, 372] on div "25" at bounding box center [1132, 376] width 26 height 11
type input "[DATE]"
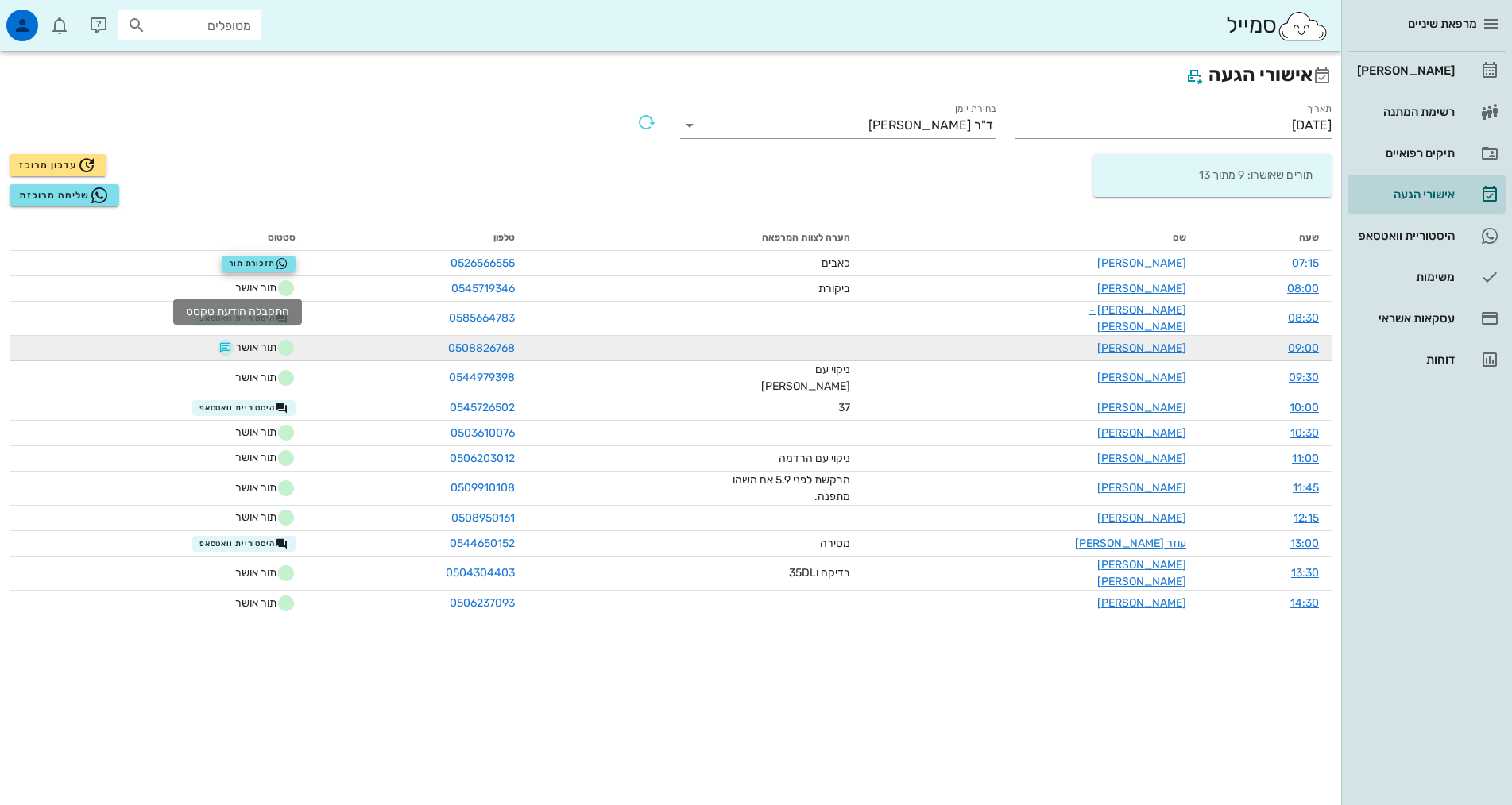
click at [232, 341] on button "button" at bounding box center [226, 347] width 13 height 13
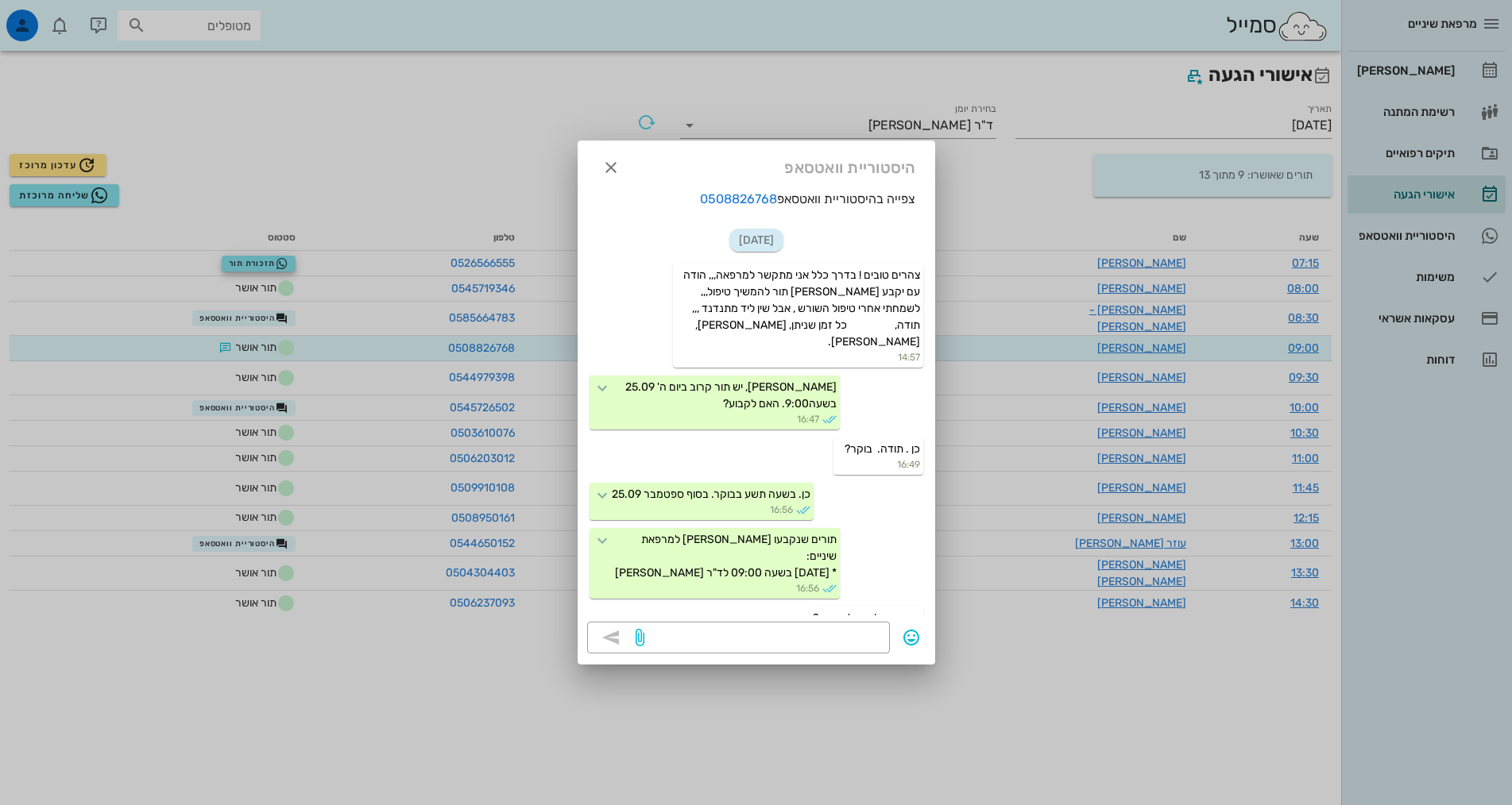
scroll to position [1110, 0]
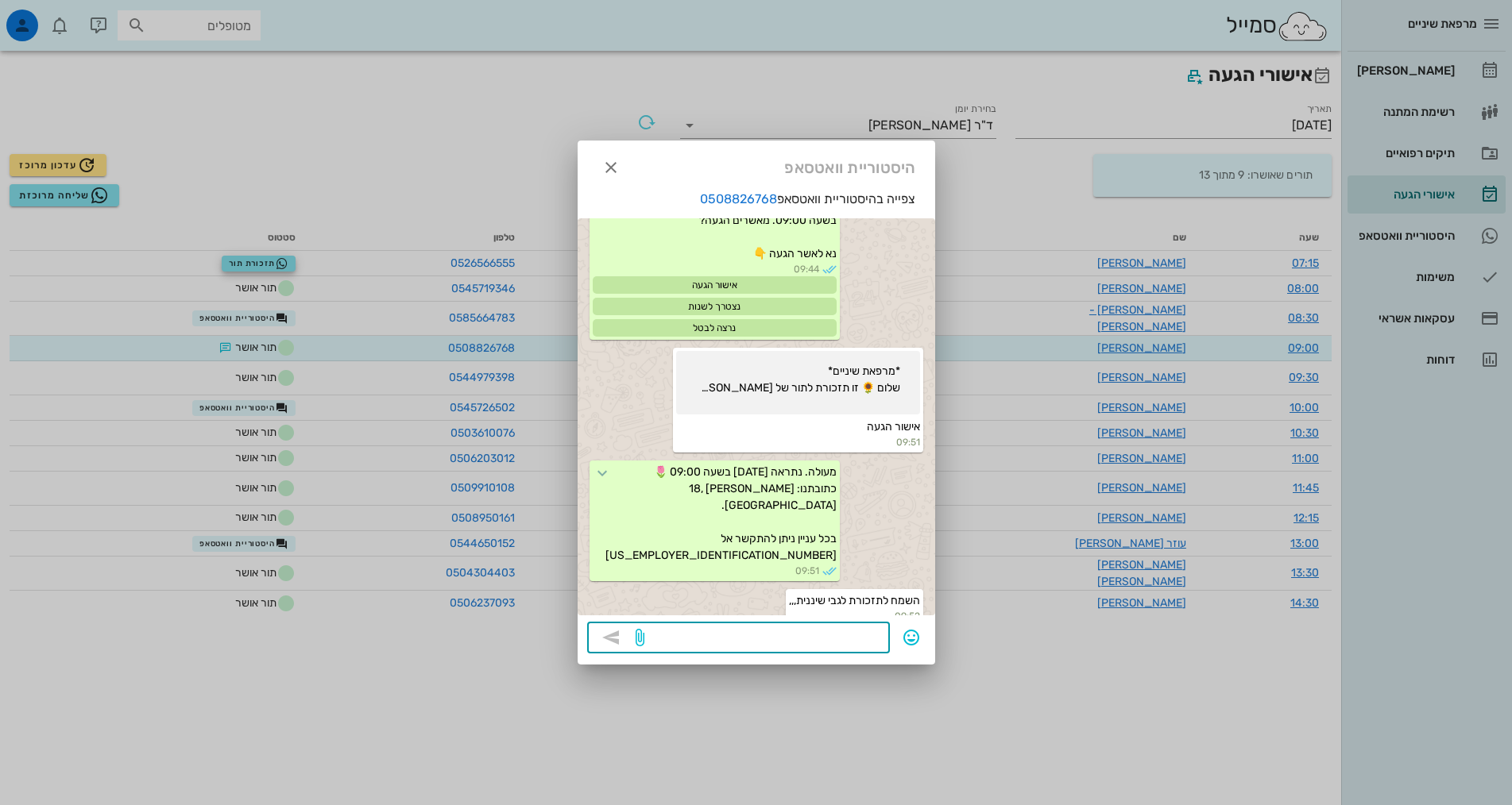
click at [839, 641] on textarea at bounding box center [763, 639] width 233 height 26
click at [605, 167] on icon "button" at bounding box center [611, 167] width 19 height 19
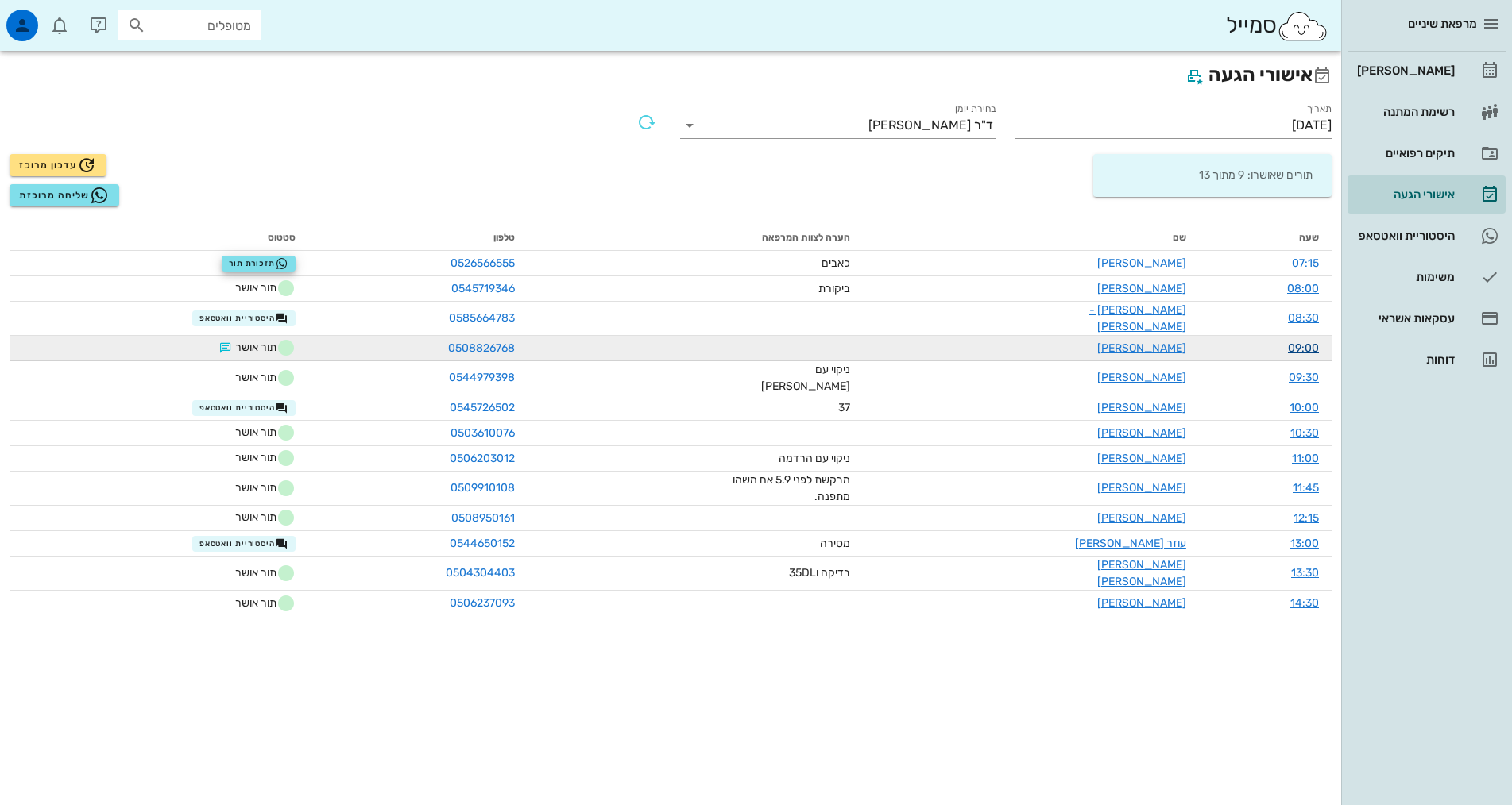
click at [1294, 341] on link "09:00" at bounding box center [1302, 348] width 31 height 14
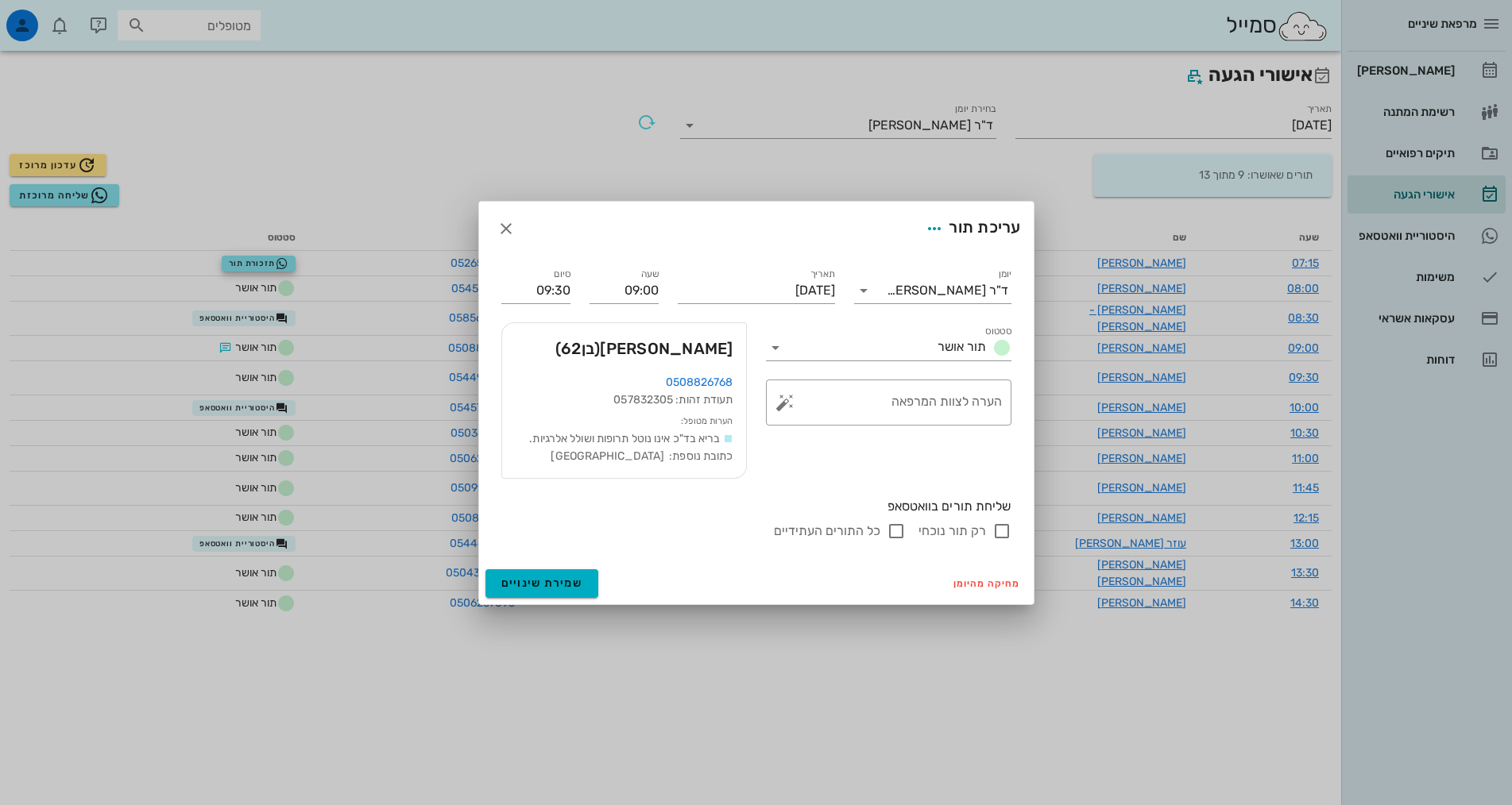
click at [873, 533] on label "כל התורים העתידיים" at bounding box center [827, 531] width 107 height 16
checkbox input "true"
click at [562, 593] on button "שמירת שינויים" at bounding box center [541, 583] width 114 height 29
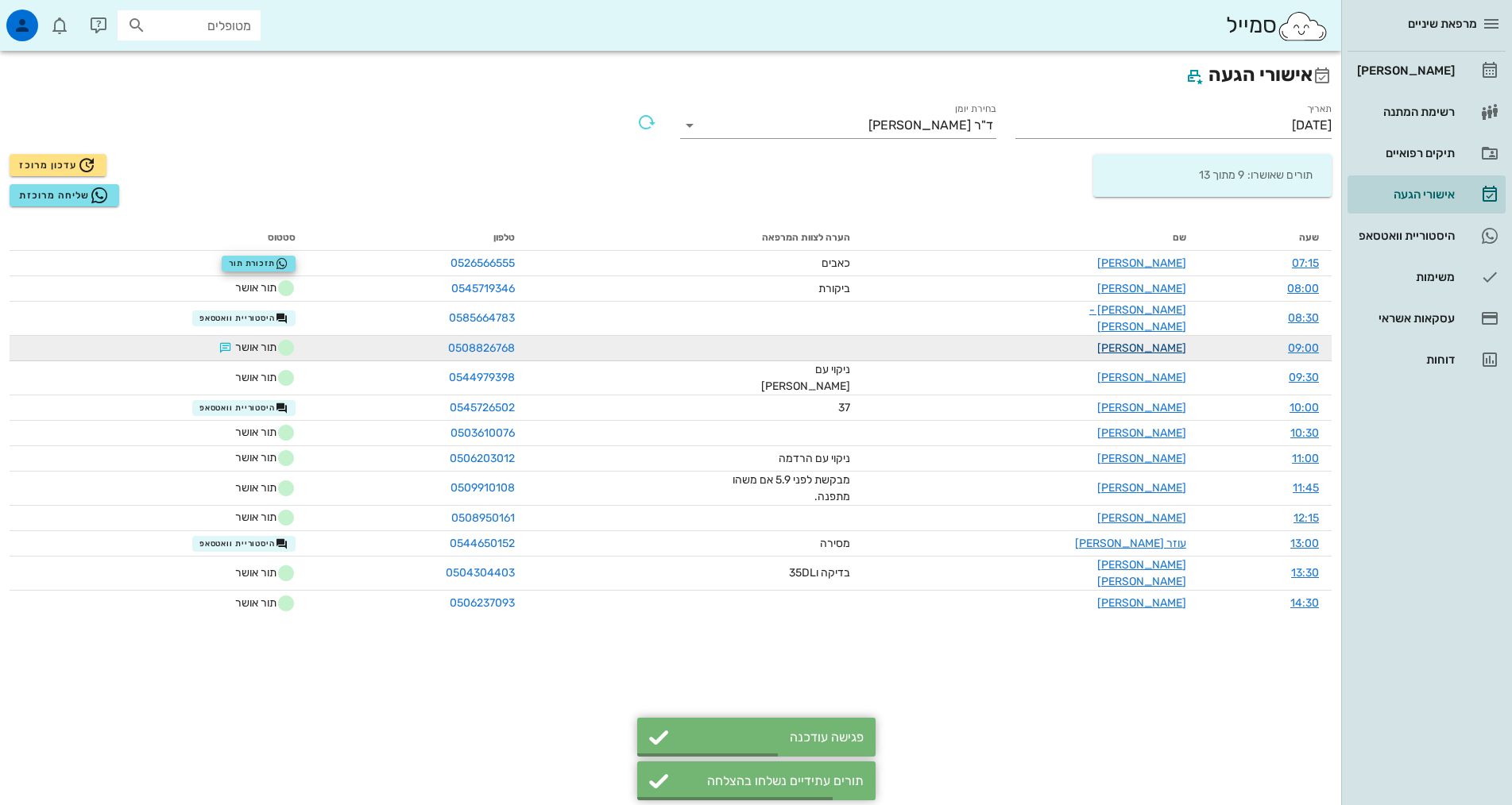
click at [1157, 341] on link "[PERSON_NAME]" at bounding box center [1142, 348] width 89 height 14
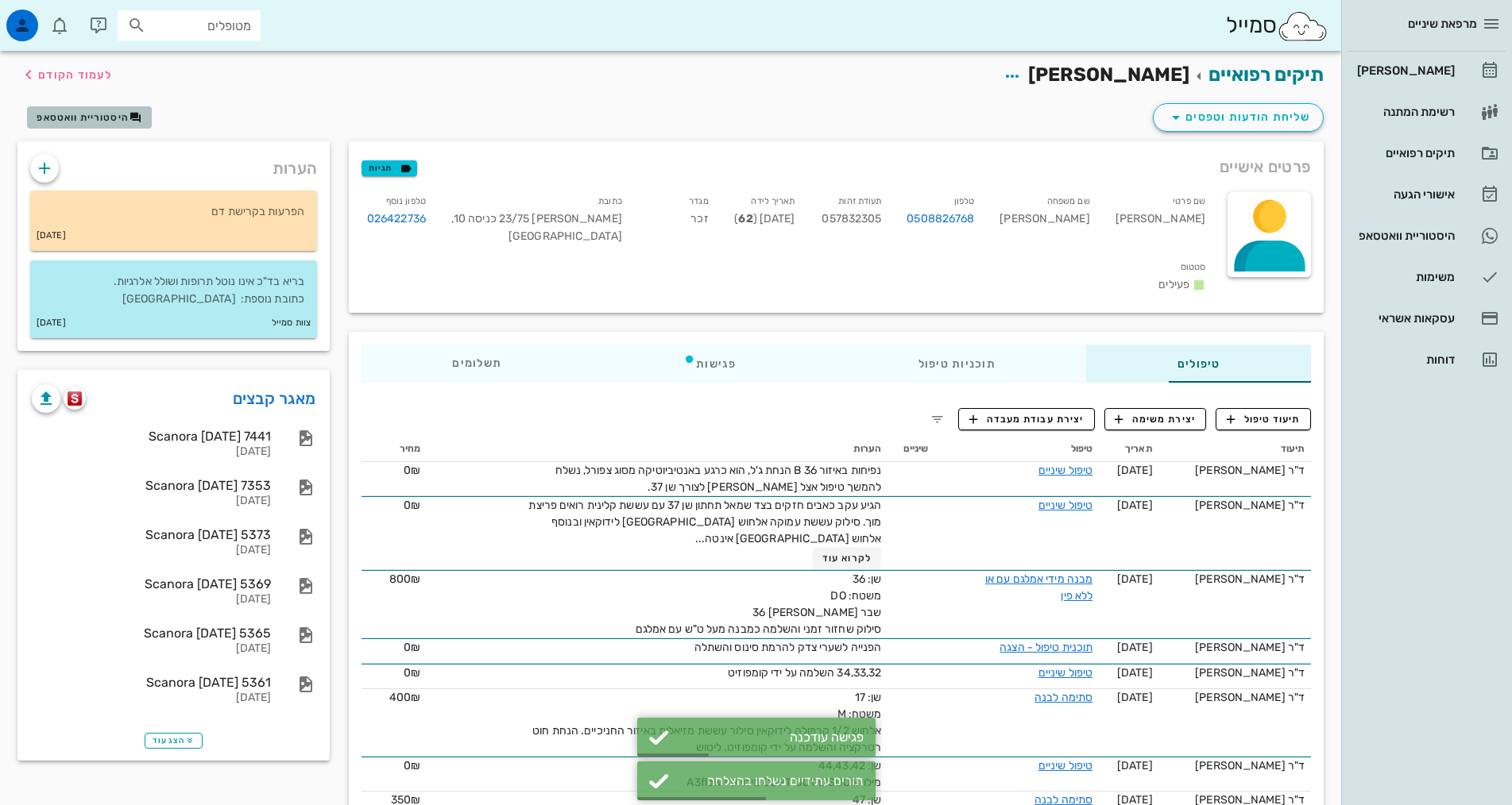
click at [99, 122] on span "היסטוריית וואטסאפ" at bounding box center [82, 117] width 92 height 11
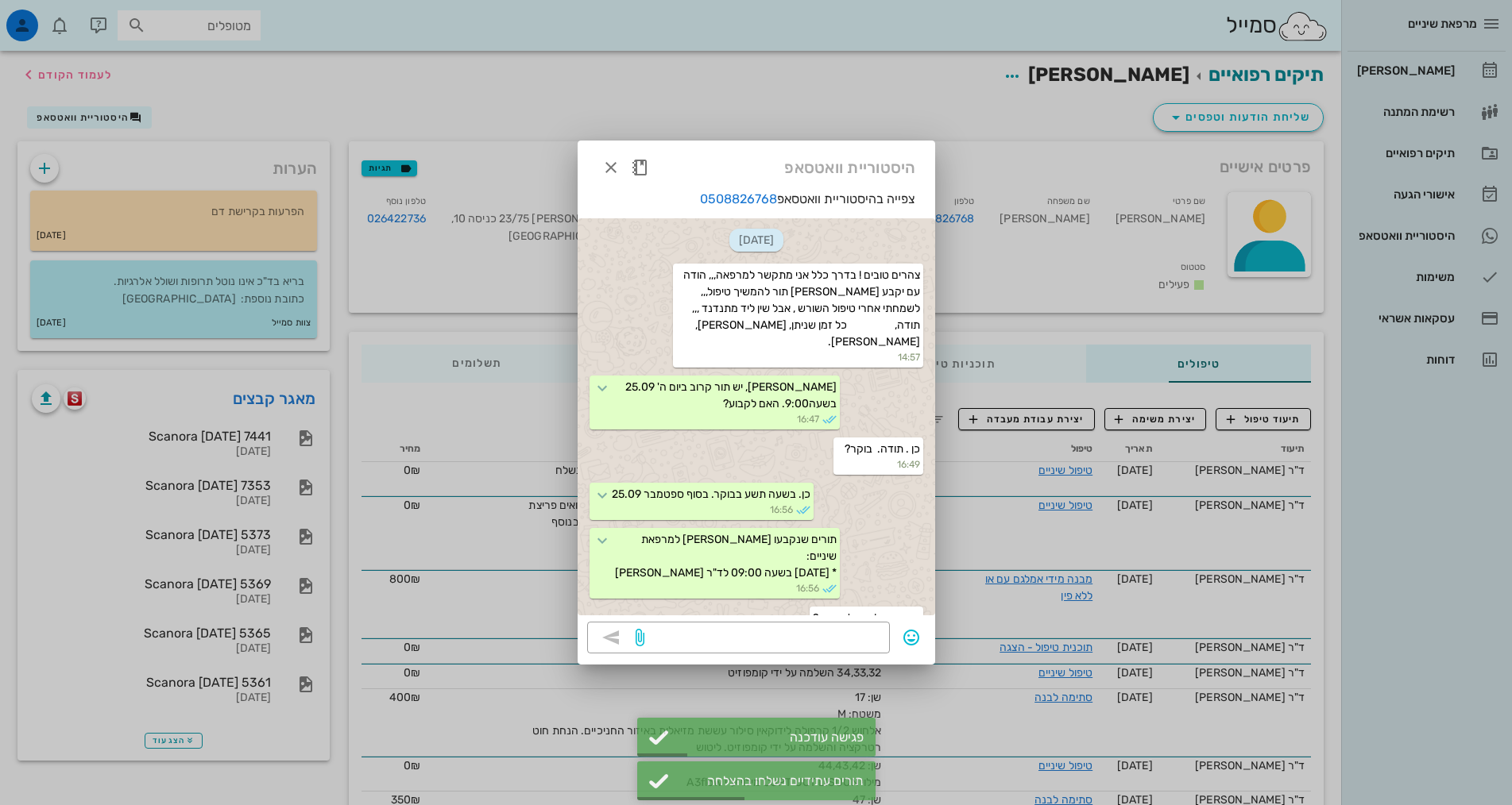
scroll to position [1206, 0]
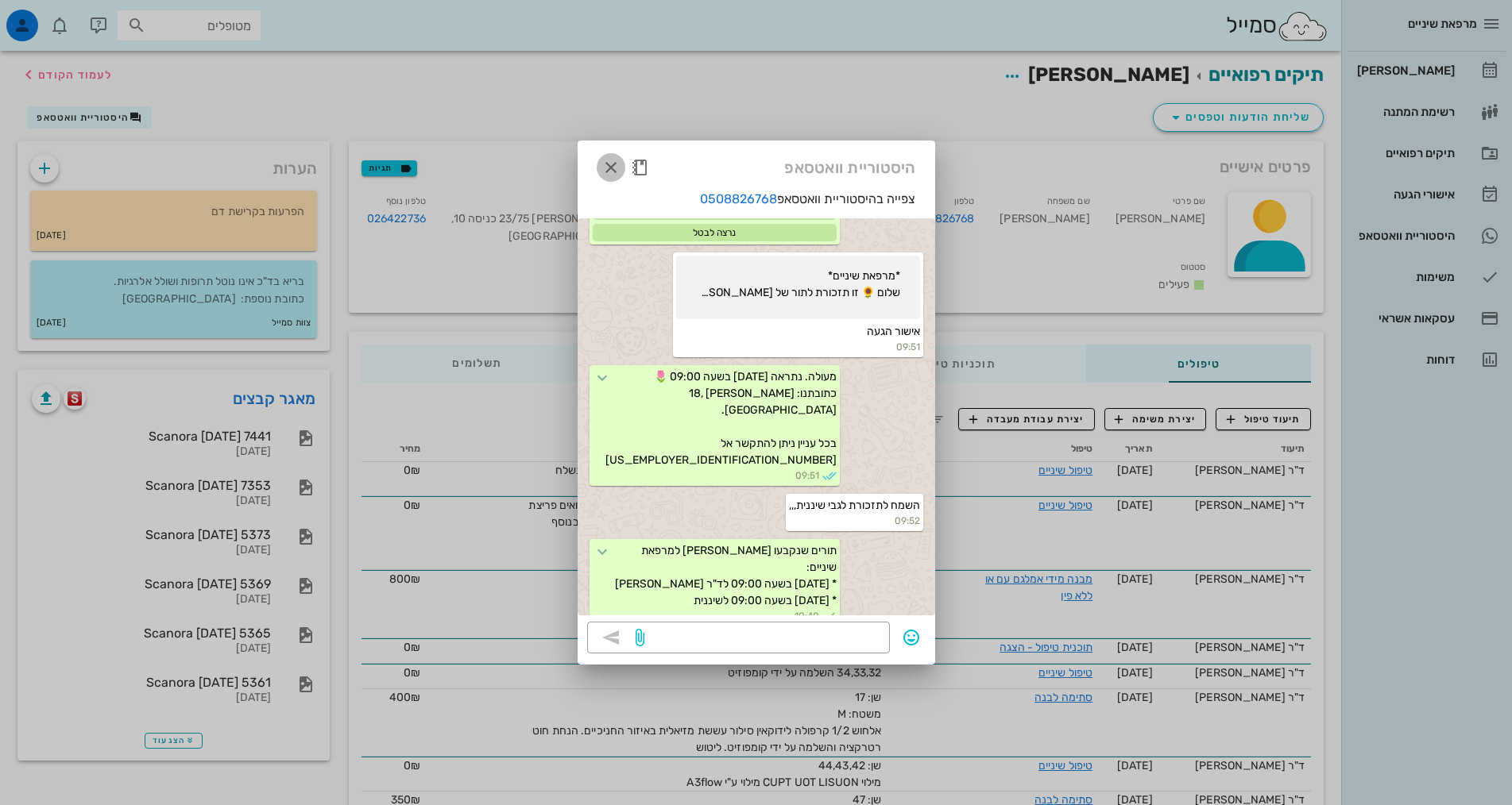
click at [609, 164] on icon "button" at bounding box center [611, 167] width 19 height 19
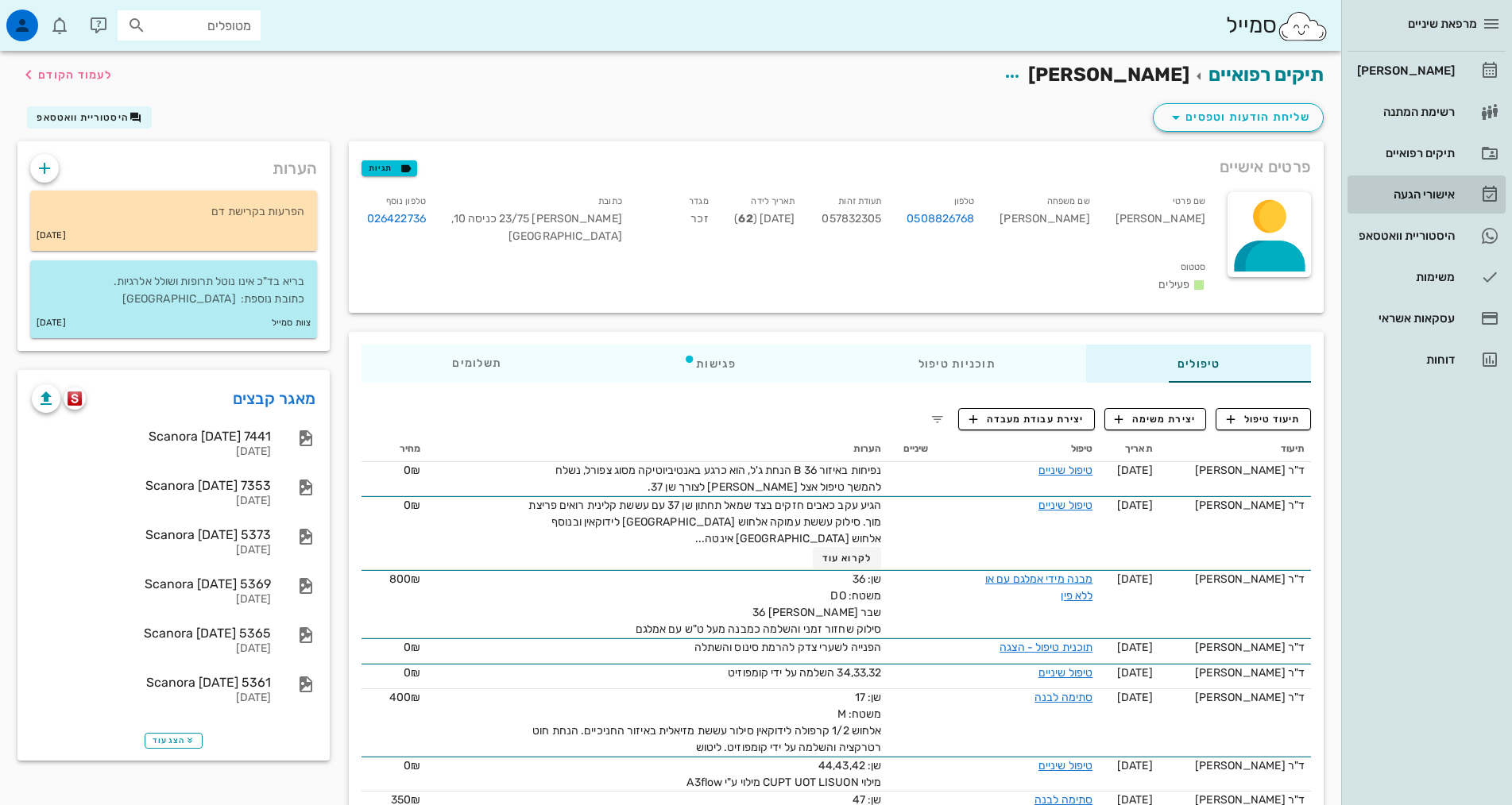
click at [1434, 205] on div "אישורי הגעה" at bounding box center [1404, 195] width 101 height 26
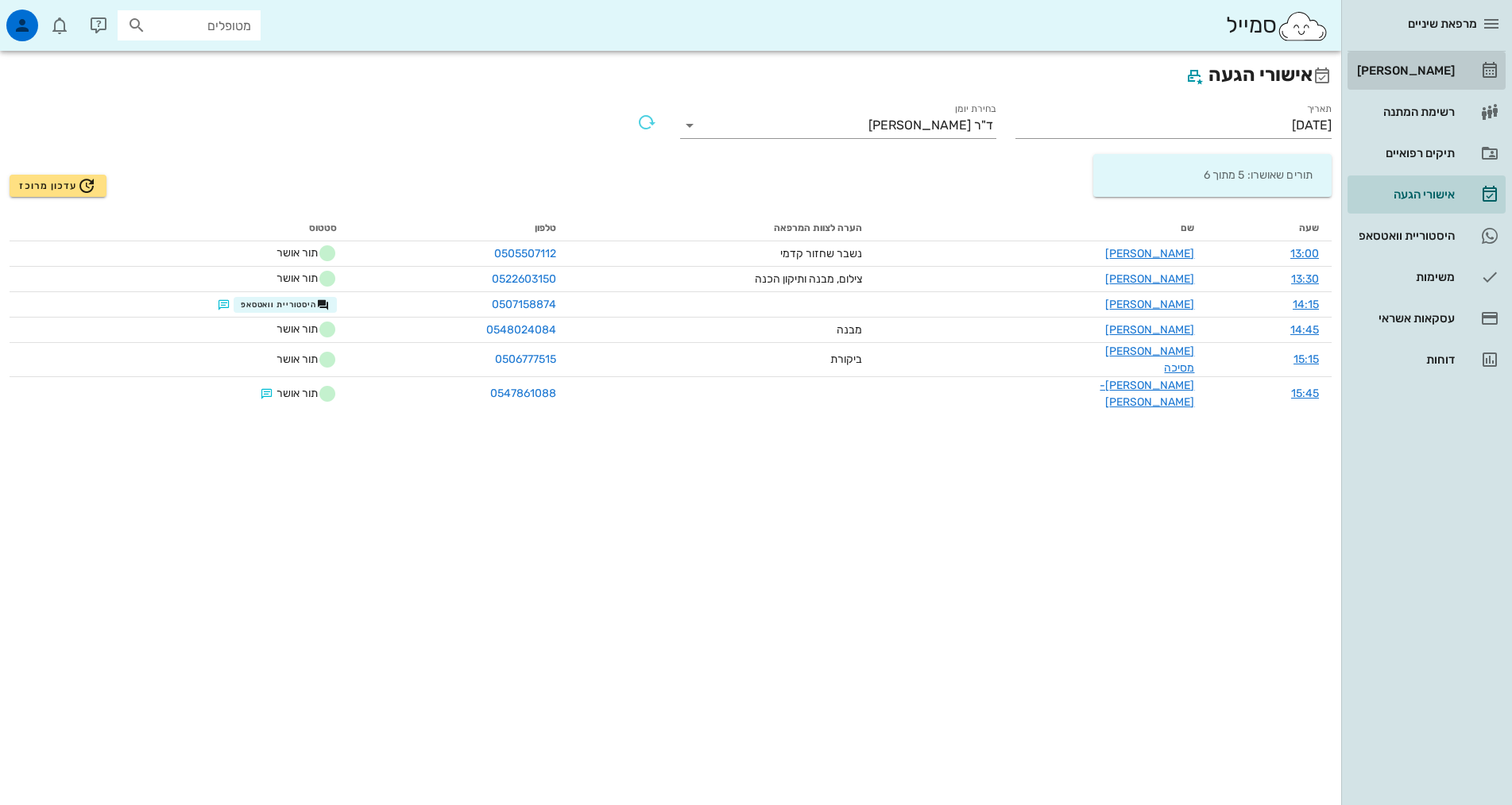
click at [1421, 68] on div "[PERSON_NAME]" at bounding box center [1404, 70] width 101 height 13
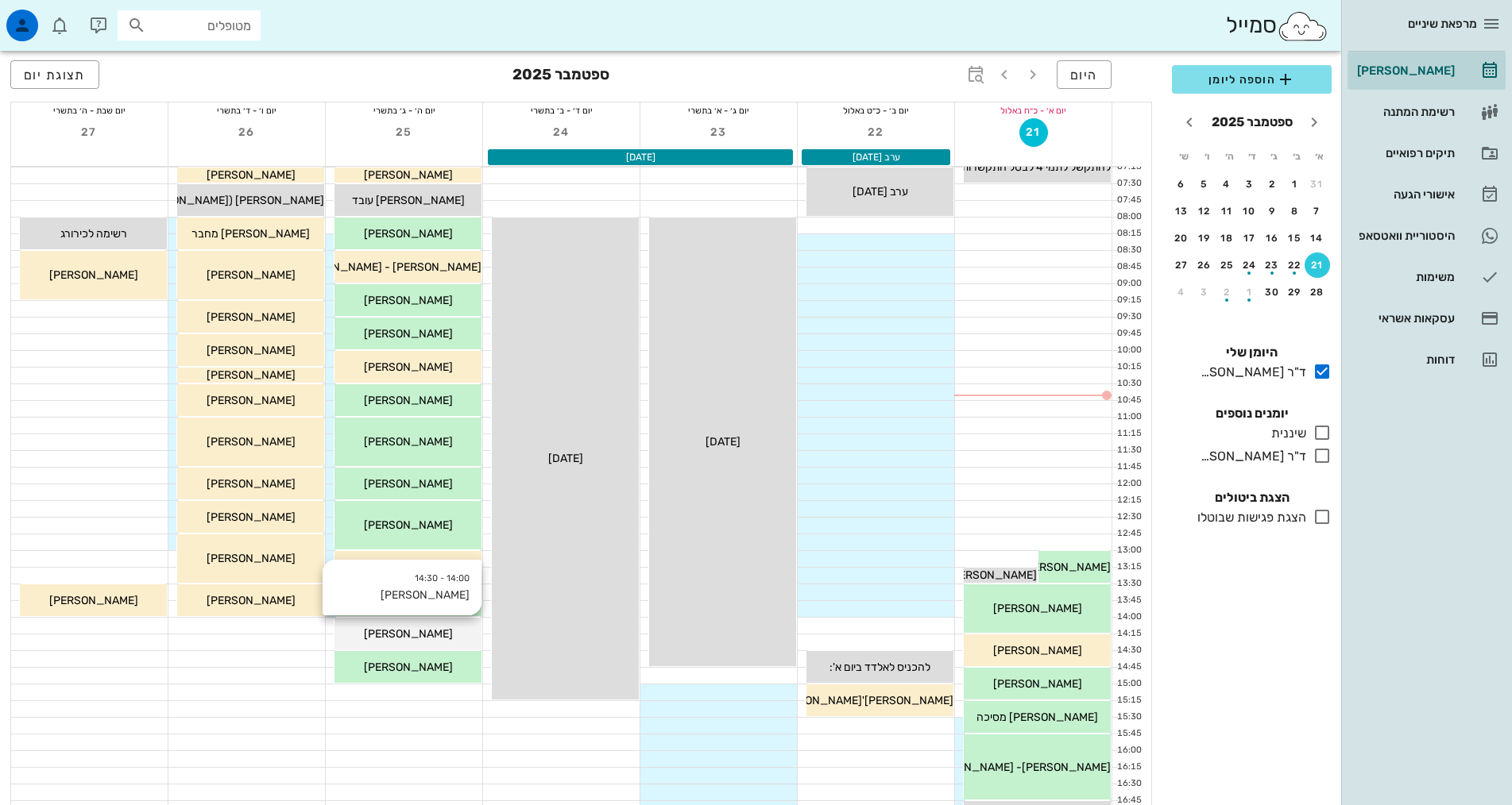
click at [463, 628] on div "[PERSON_NAME]" at bounding box center [408, 634] width 147 height 17
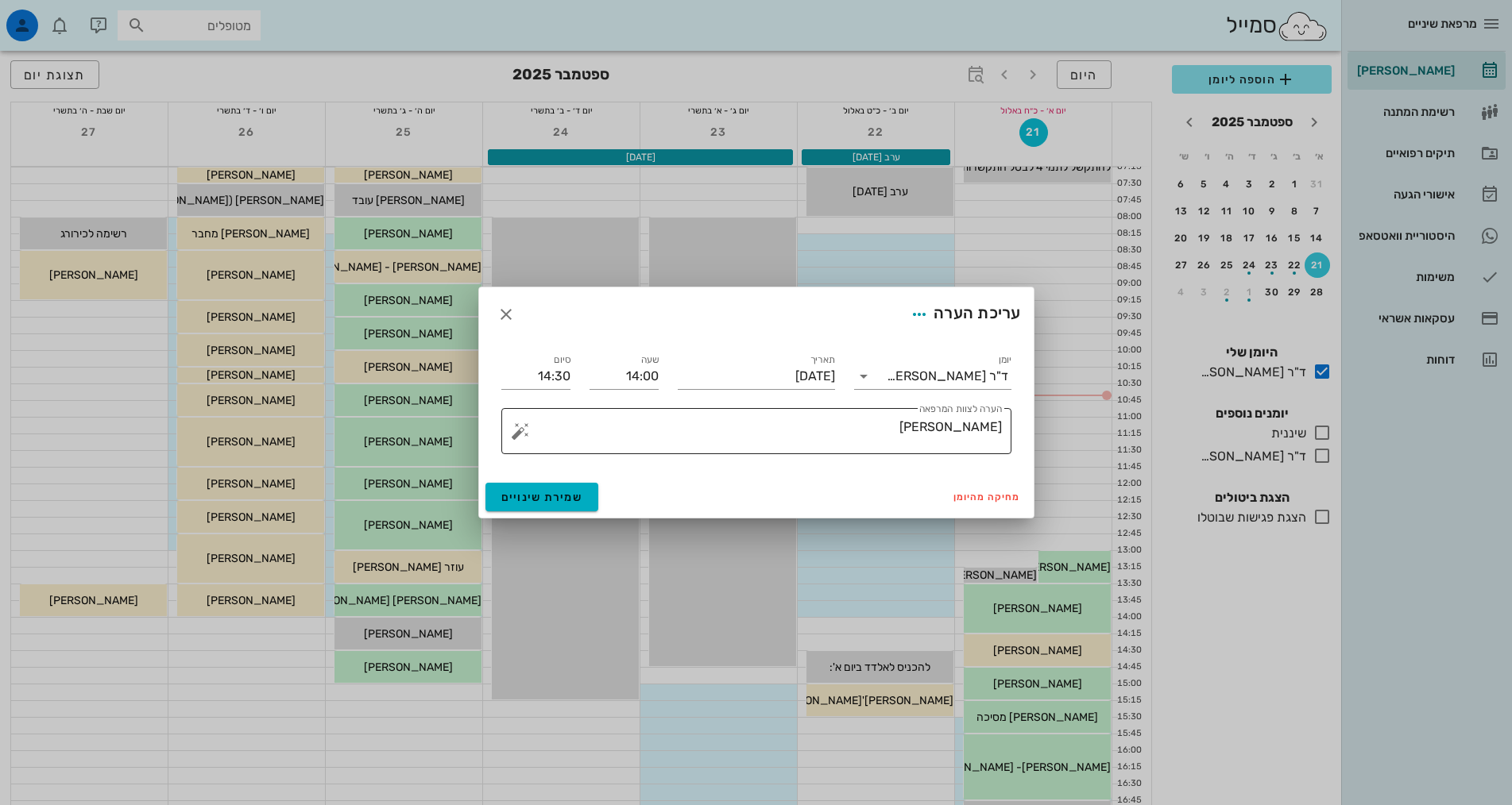
click at [718, 417] on textarea "[PERSON_NAME]" at bounding box center [762, 435] width 478 height 39
type textarea "קובי בר אור- אלדד מתזכר"
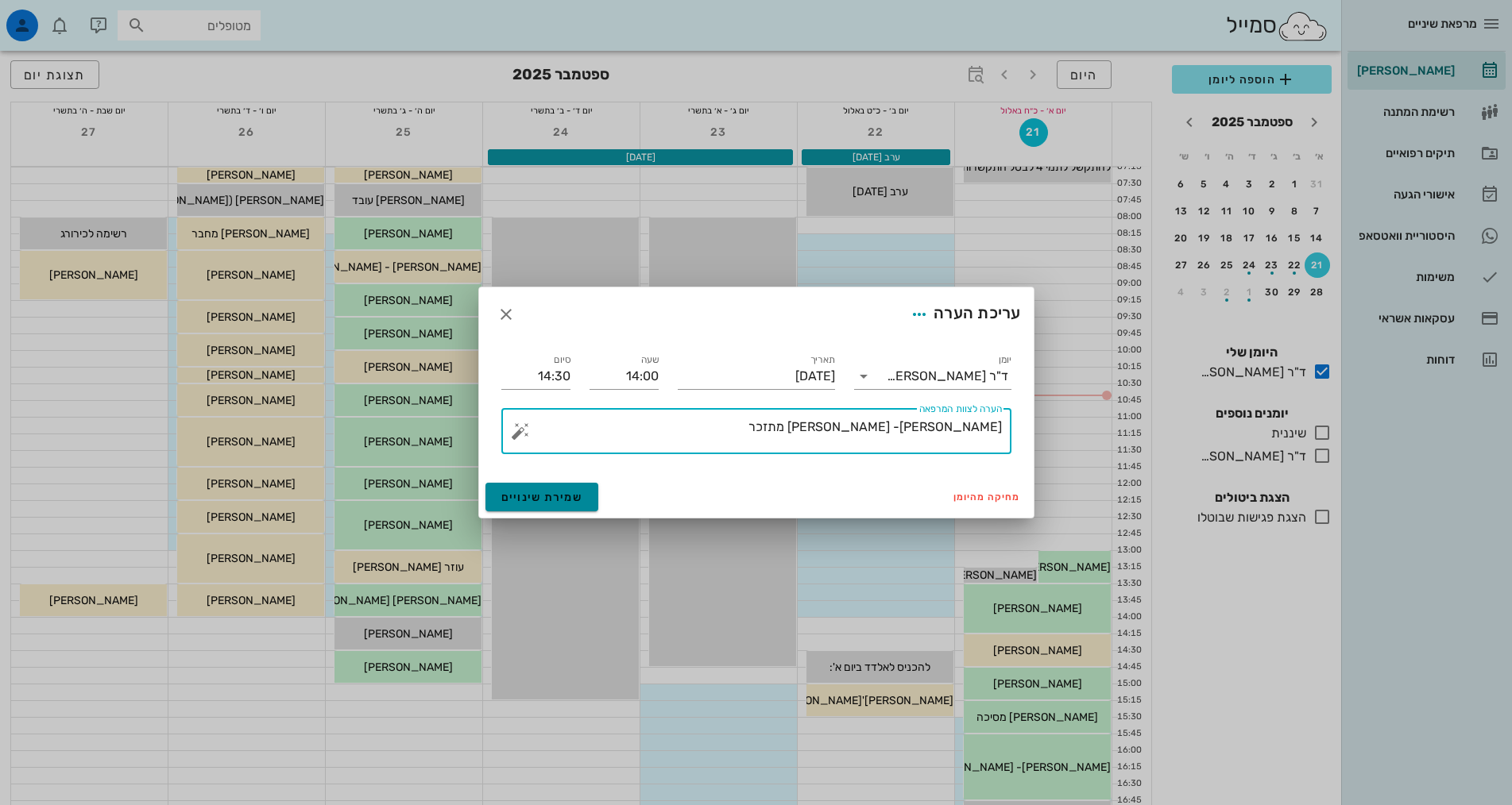
click at [561, 503] on span "שמירת שינויים" at bounding box center [542, 497] width 82 height 14
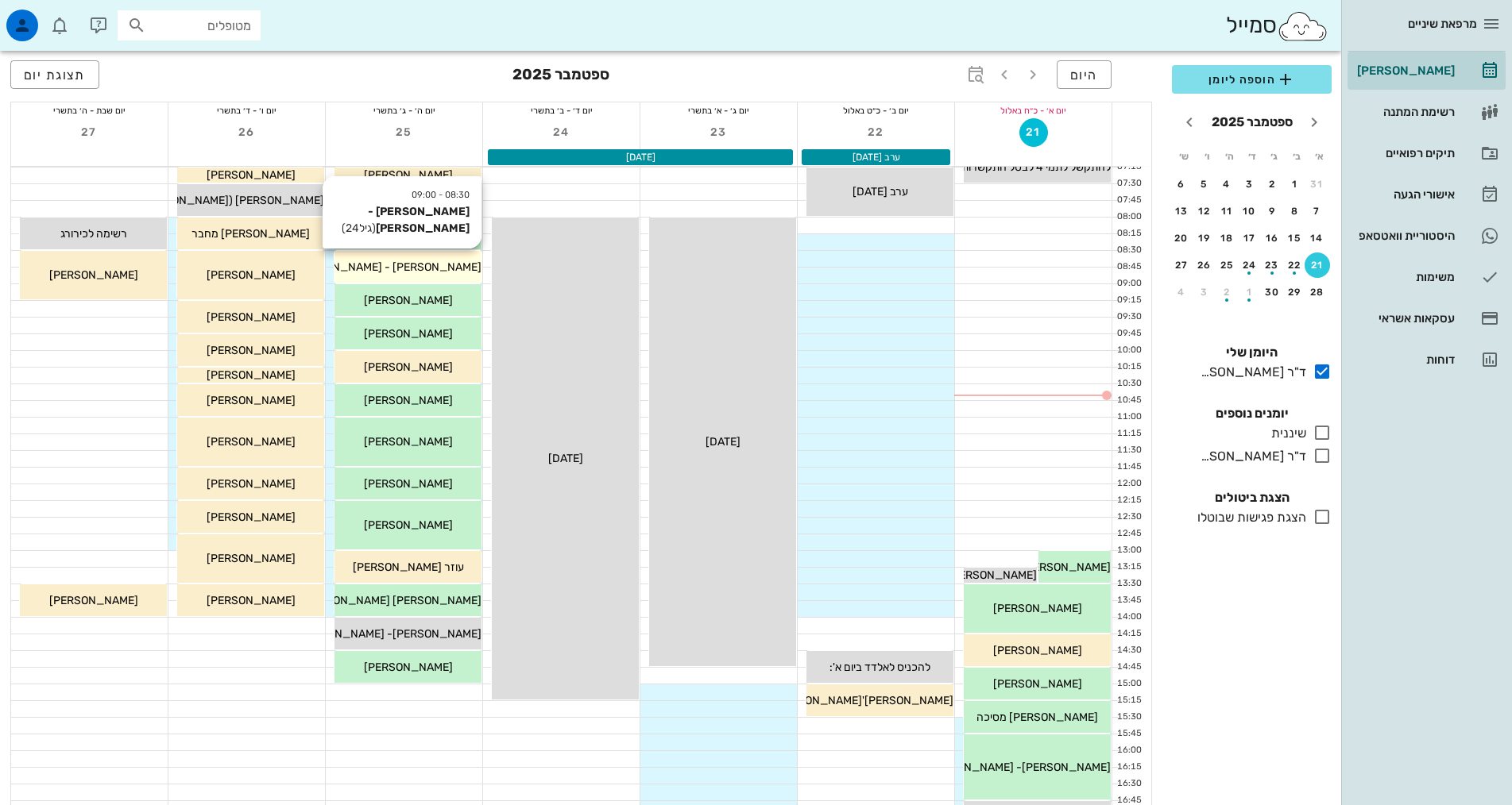
click at [456, 276] on div "08:30 - 09:00 מיה שימל - סגל (גיל 24 ) מיה שימל - סגל" at bounding box center [408, 267] width 147 height 32
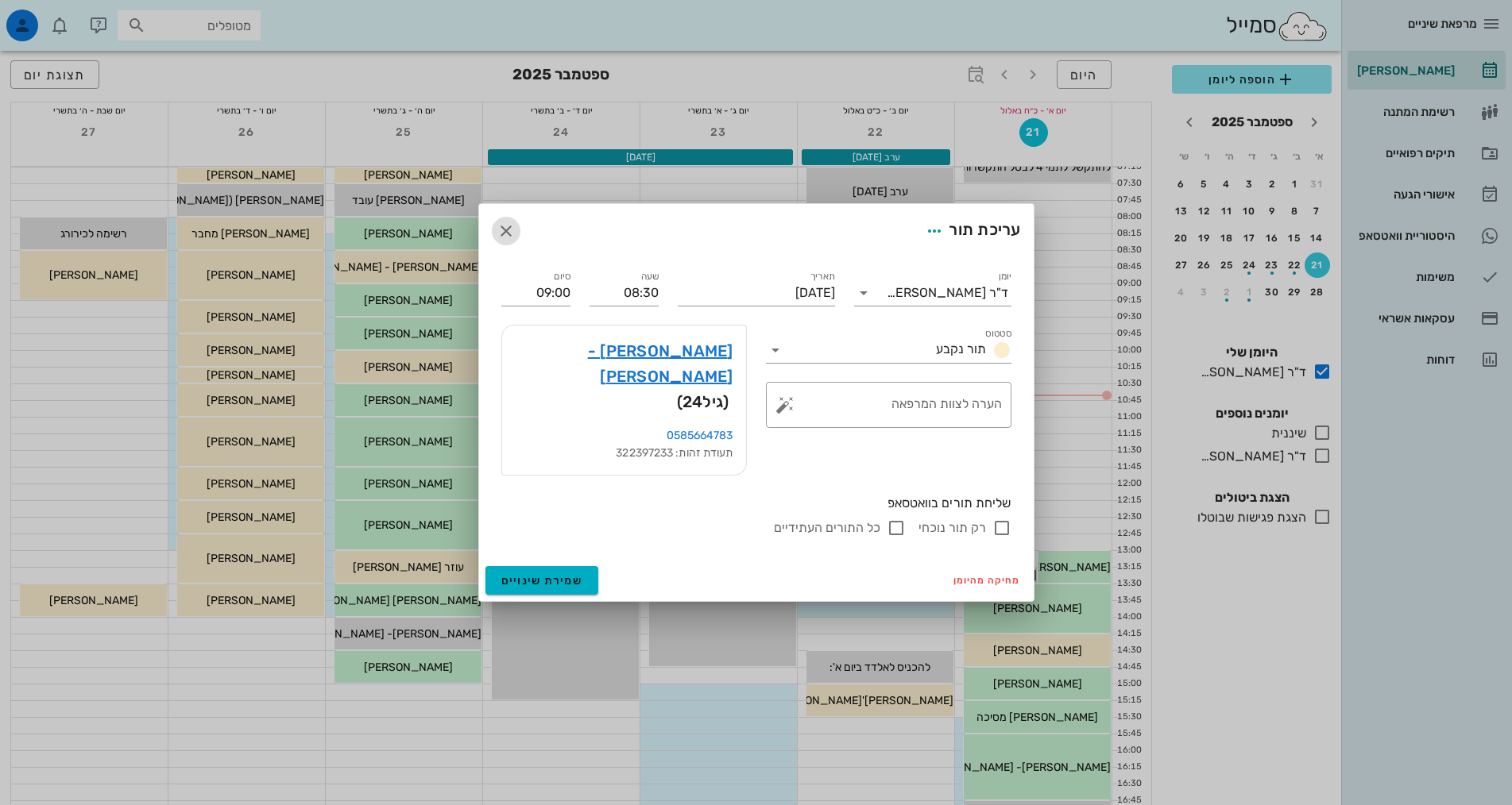
click at [506, 240] on icon "button" at bounding box center [506, 230] width 19 height 19
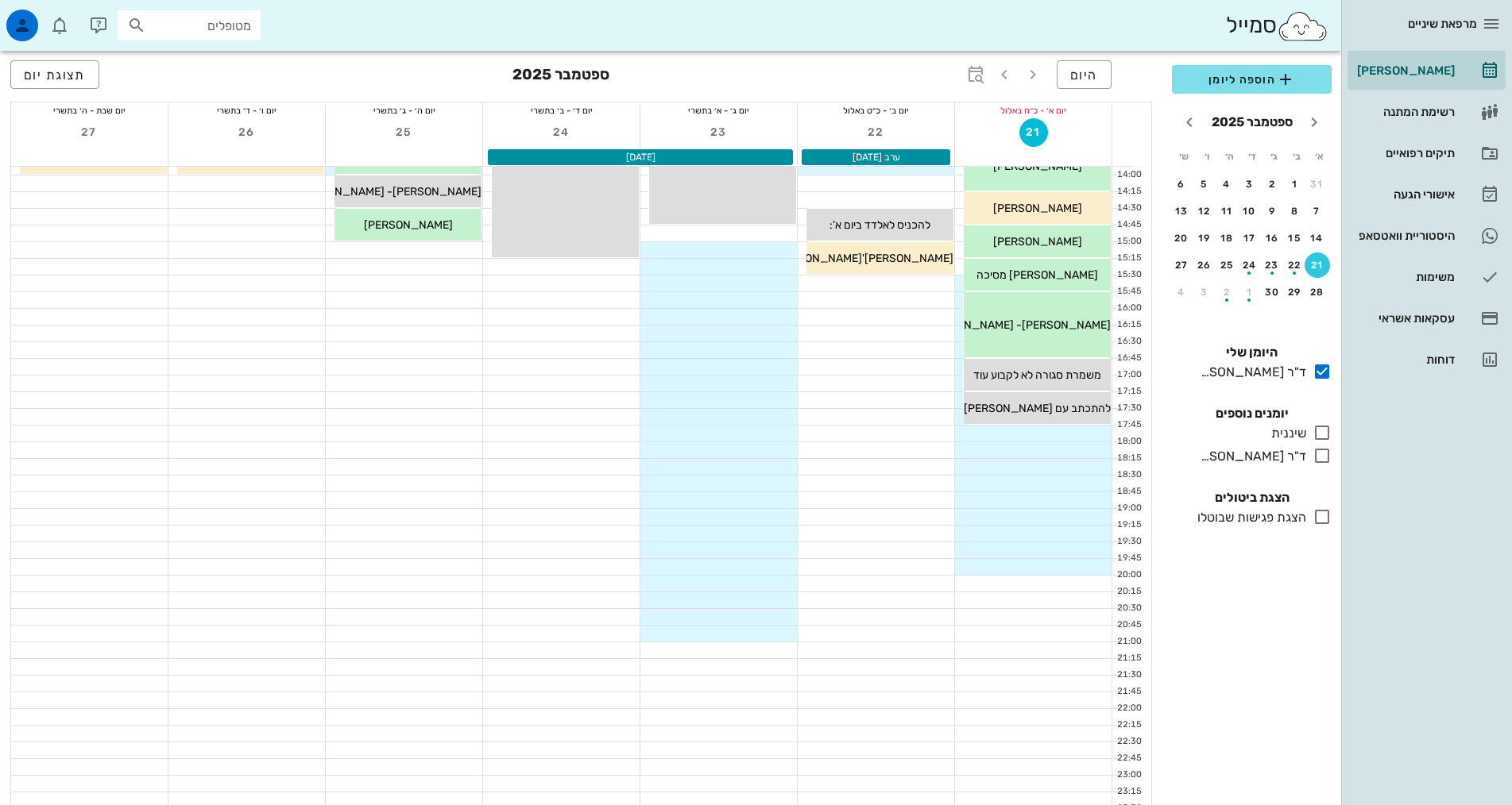
scroll to position [479, 0]
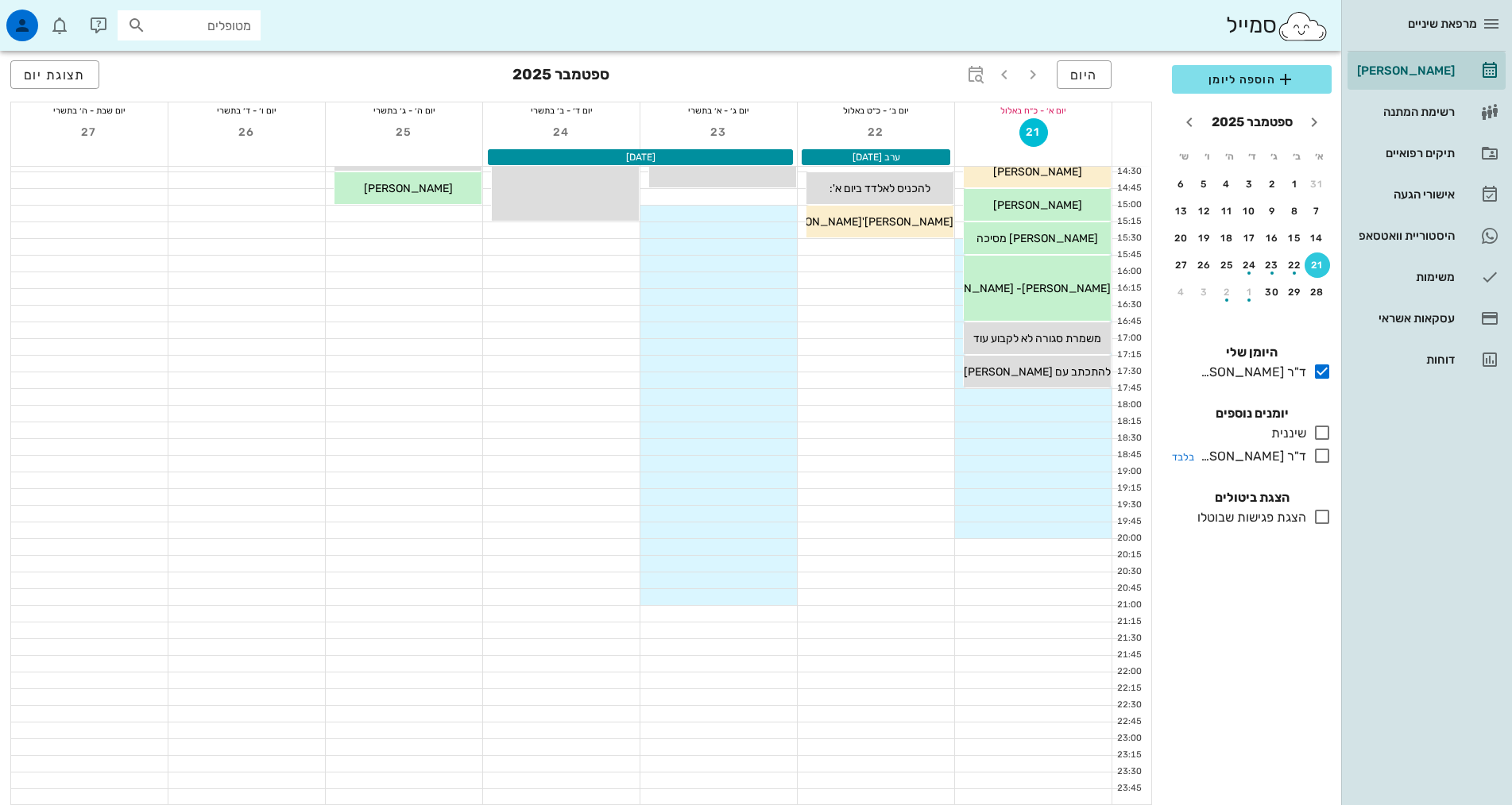
click at [1288, 453] on div "ד"ר [PERSON_NAME]" at bounding box center [1250, 456] width 112 height 19
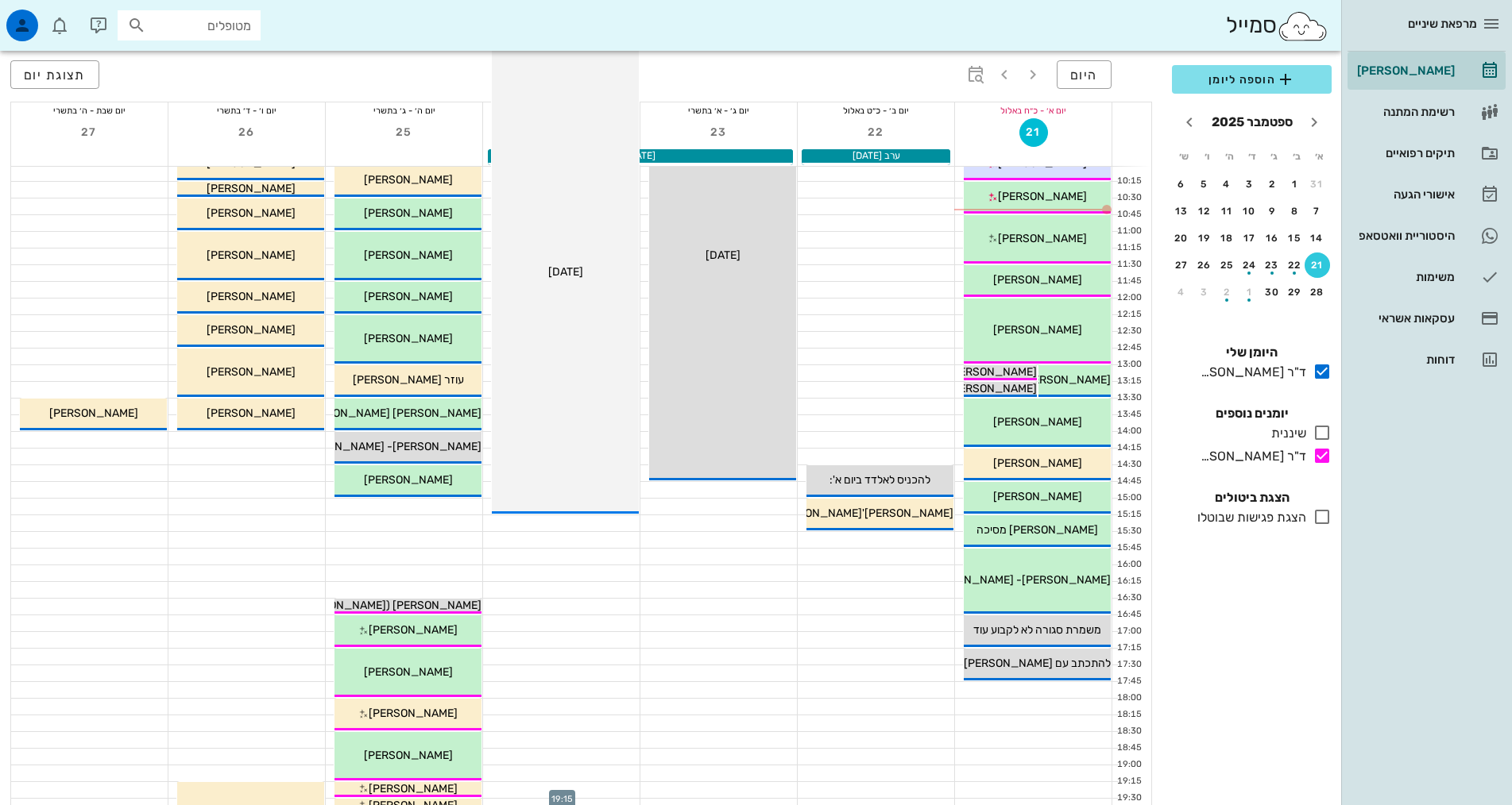
scroll to position [82, 0]
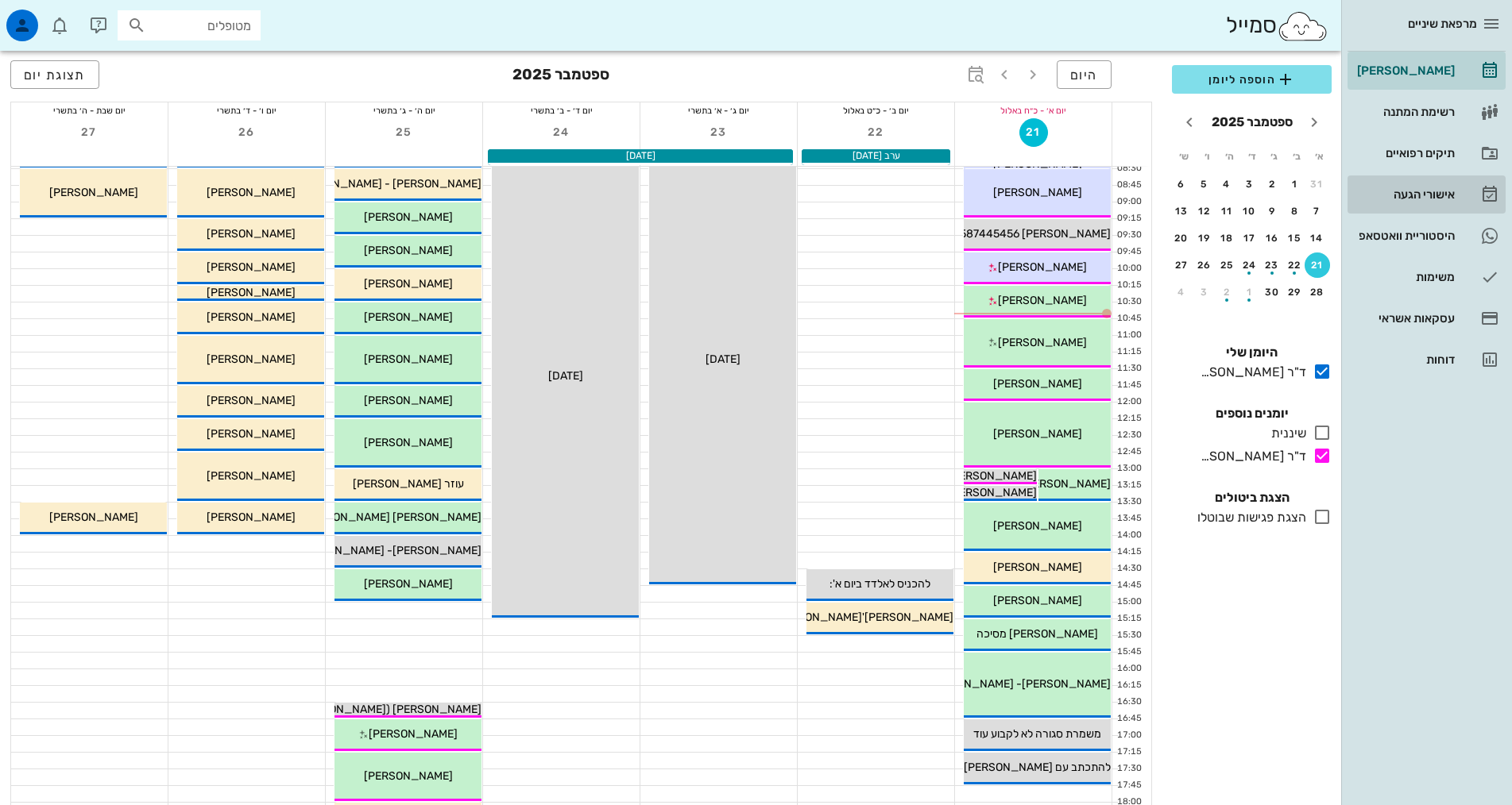
click at [1456, 212] on link "אישורי הגעה" at bounding box center [1426, 194] width 158 height 39
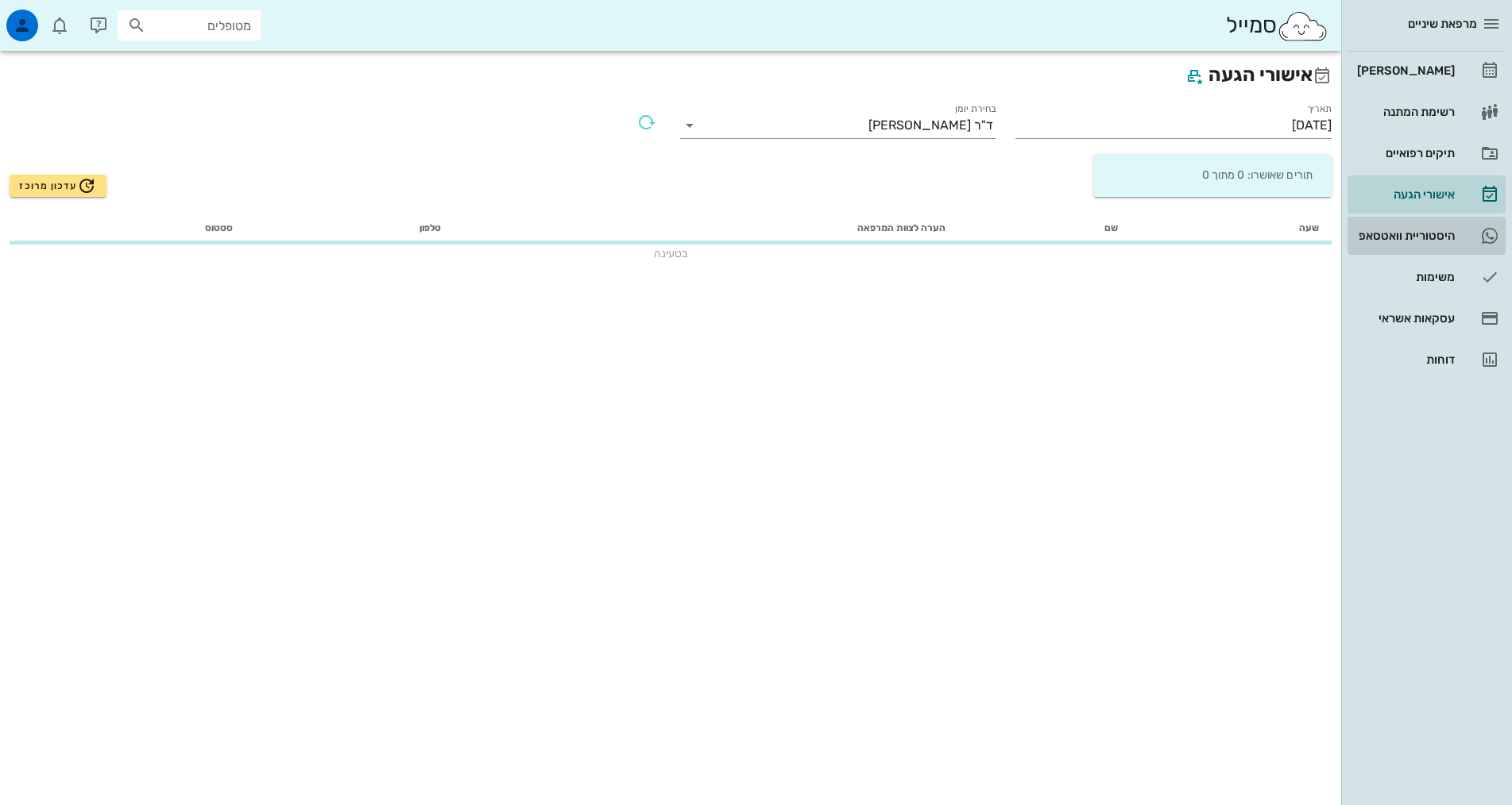
click at [1456, 245] on link "היסטוריית וואטסאפ" at bounding box center [1426, 235] width 158 height 39
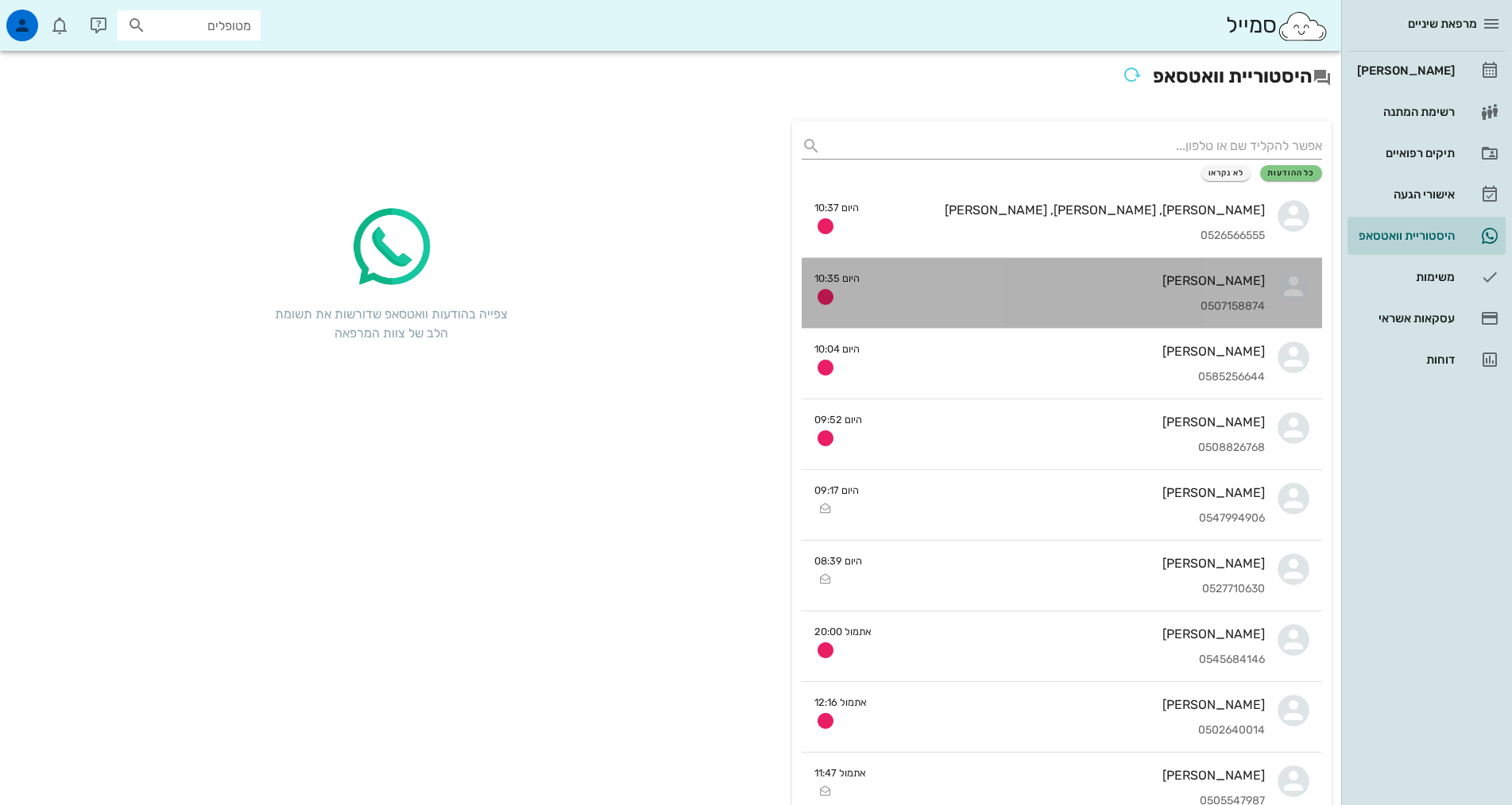
click at [1103, 264] on div "רות אברמזון 0507158874" at bounding box center [1068, 293] width 393 height 70
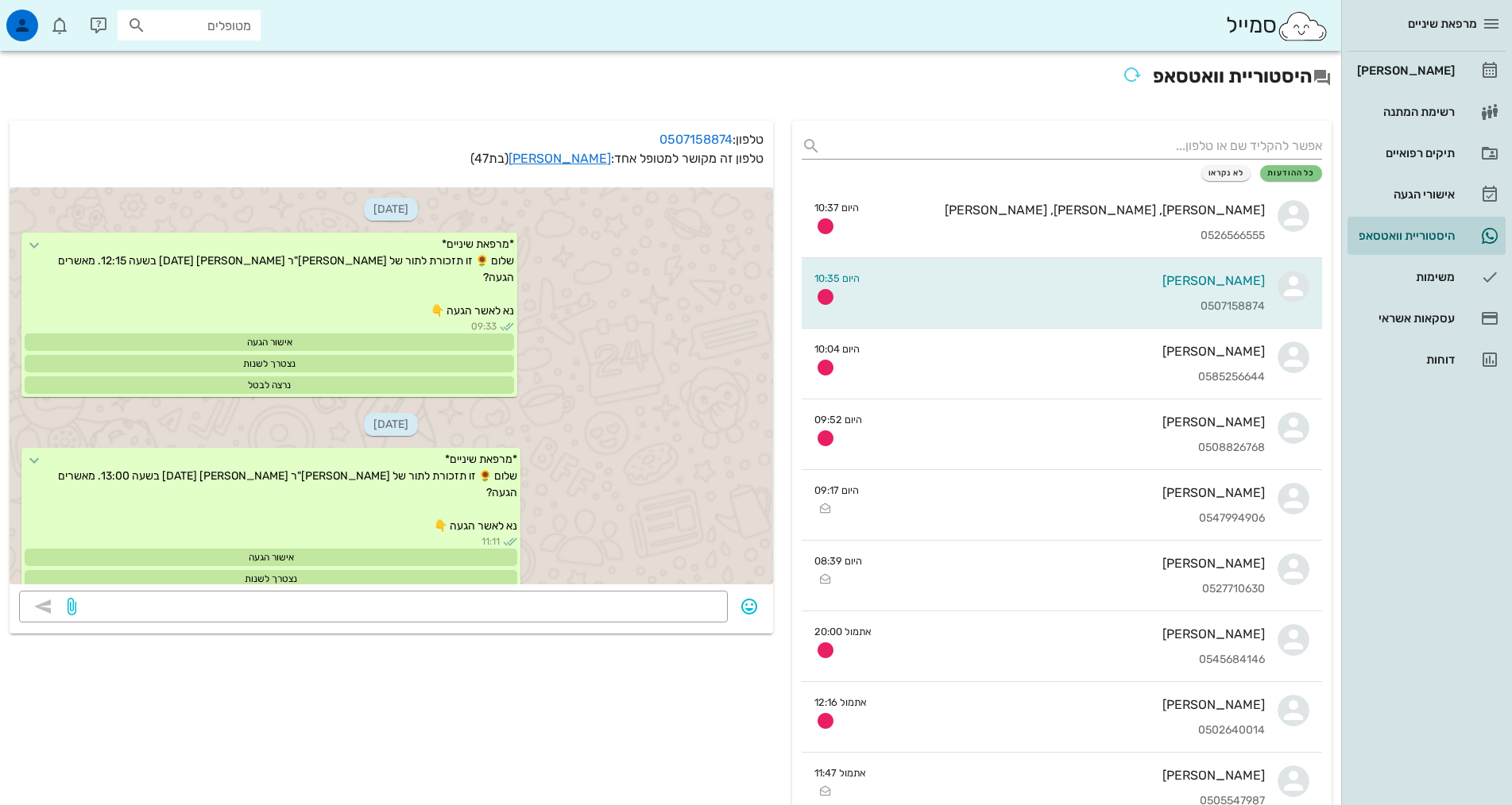
scroll to position [719, 0]
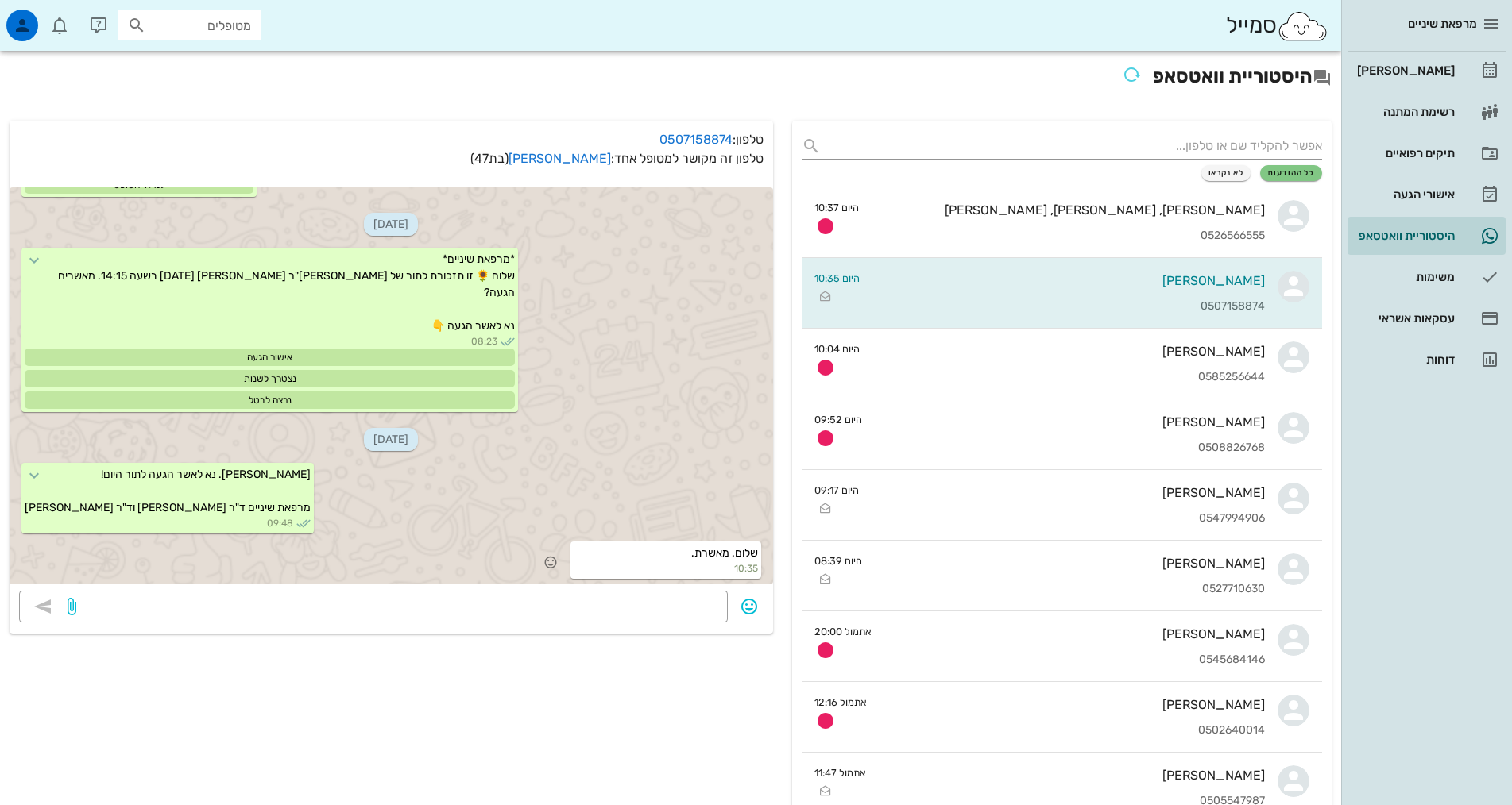
click at [558, 551] on div "שלום. מאשרת. 10:35" at bounding box center [391, 562] width 763 height 45
click at [554, 559] on icon "button" at bounding box center [550, 562] width 14 height 14
drag, startPoint x: 549, startPoint y: 537, endPoint x: 561, endPoint y: 536, distance: 12.0
click at [548, 537] on div "👍" at bounding box center [539, 539] width 29 height 31
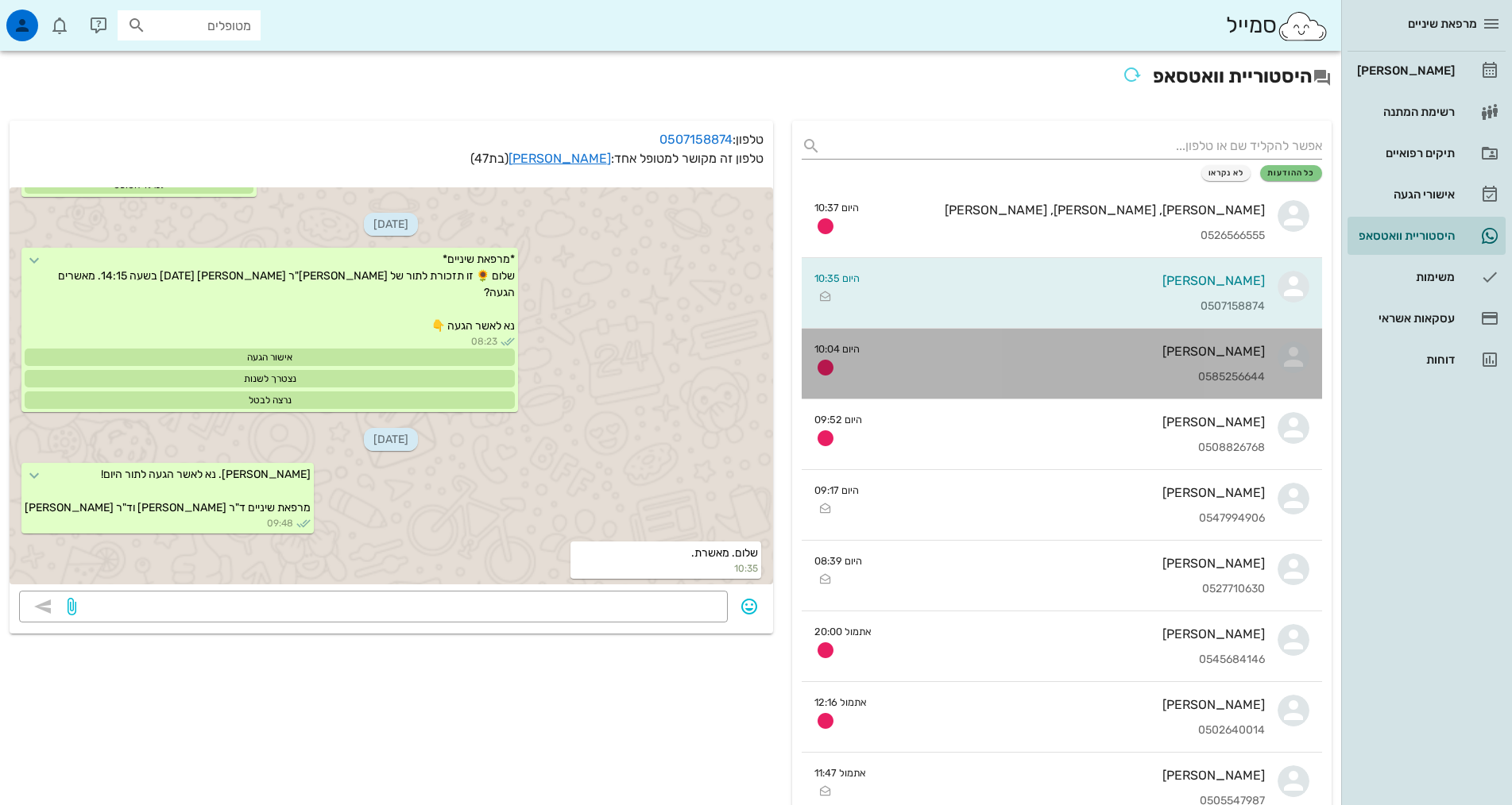
click at [1052, 373] on div "0585256644" at bounding box center [1068, 378] width 393 height 14
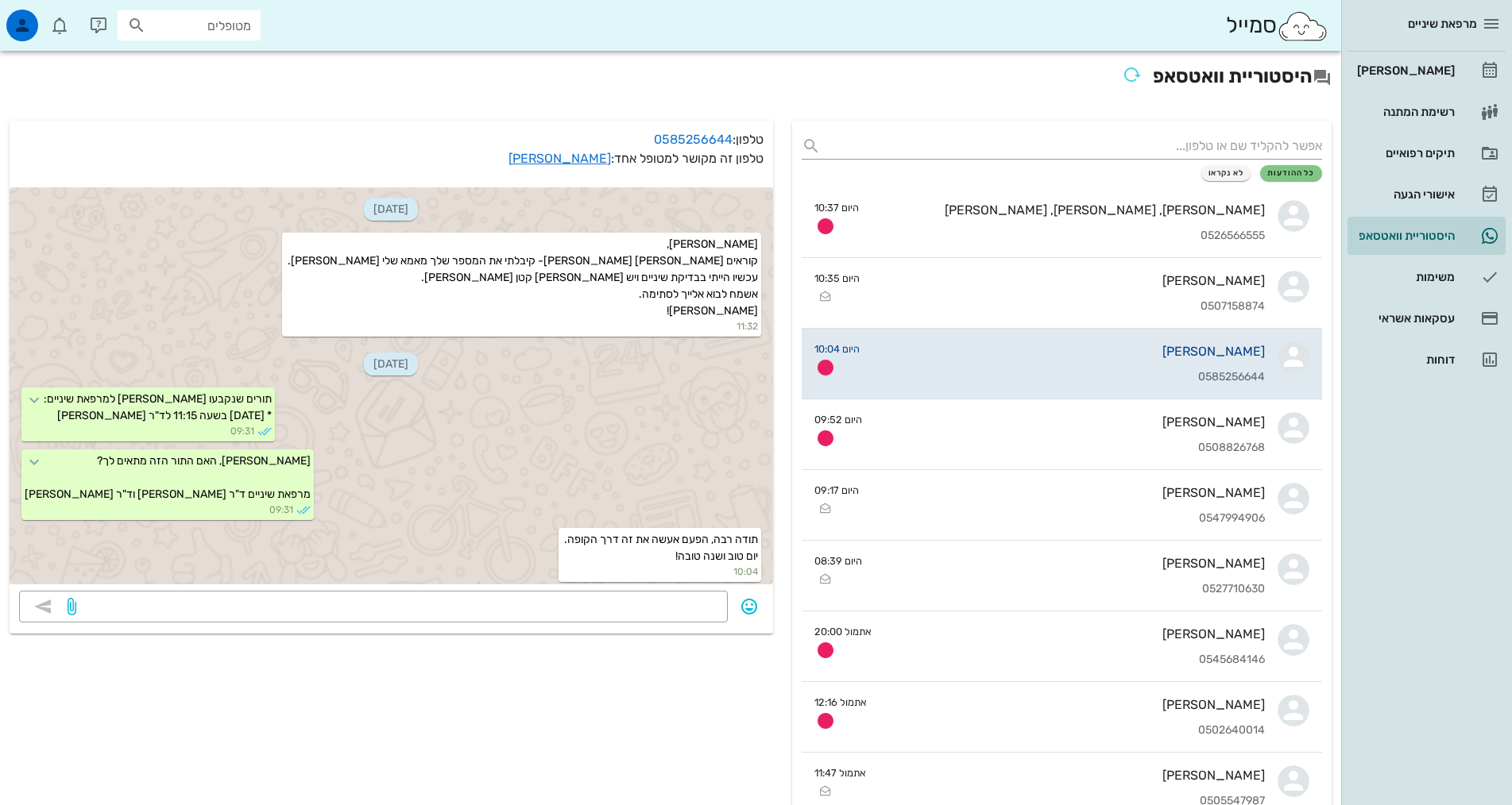
scroll to position [20, 0]
click at [536, 553] on icon "button" at bounding box center [538, 553] width 14 height 14
click at [534, 529] on div "👍" at bounding box center [523, 530] width 29 height 31
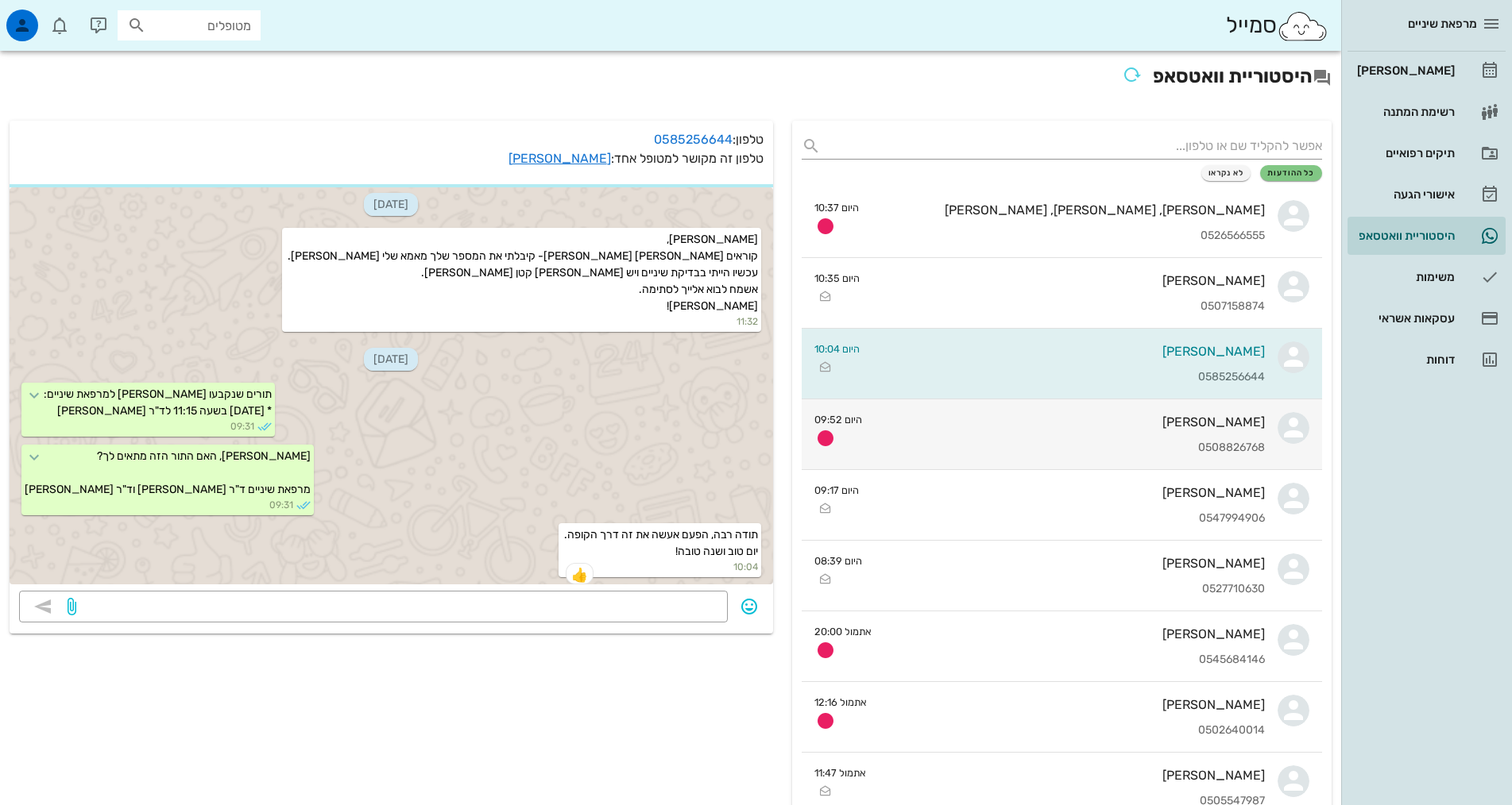
scroll to position [22, 0]
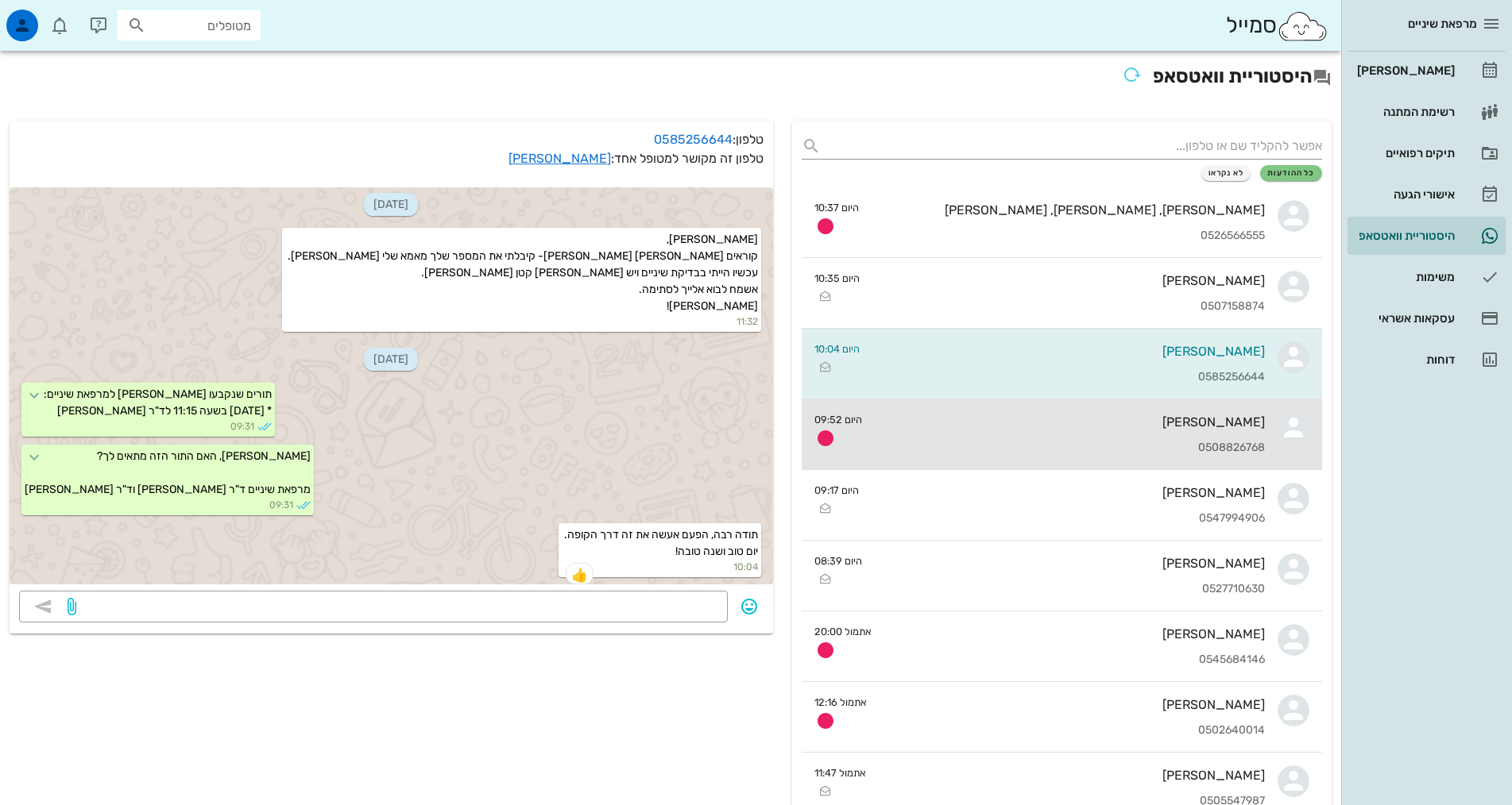
click at [1237, 432] on div "שמעון כהן 0508826768" at bounding box center [1070, 434] width 390 height 70
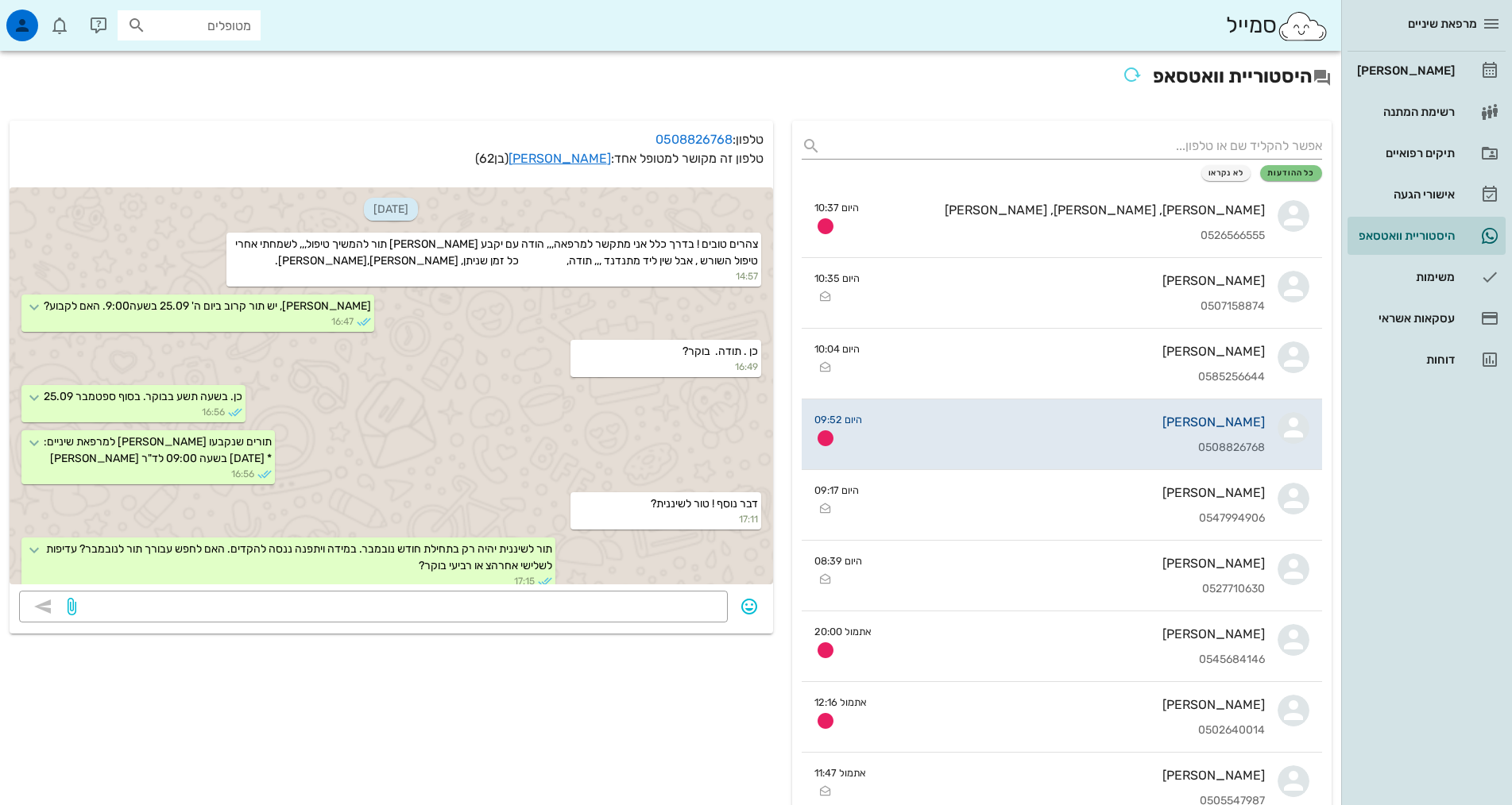
scroll to position [1022, 0]
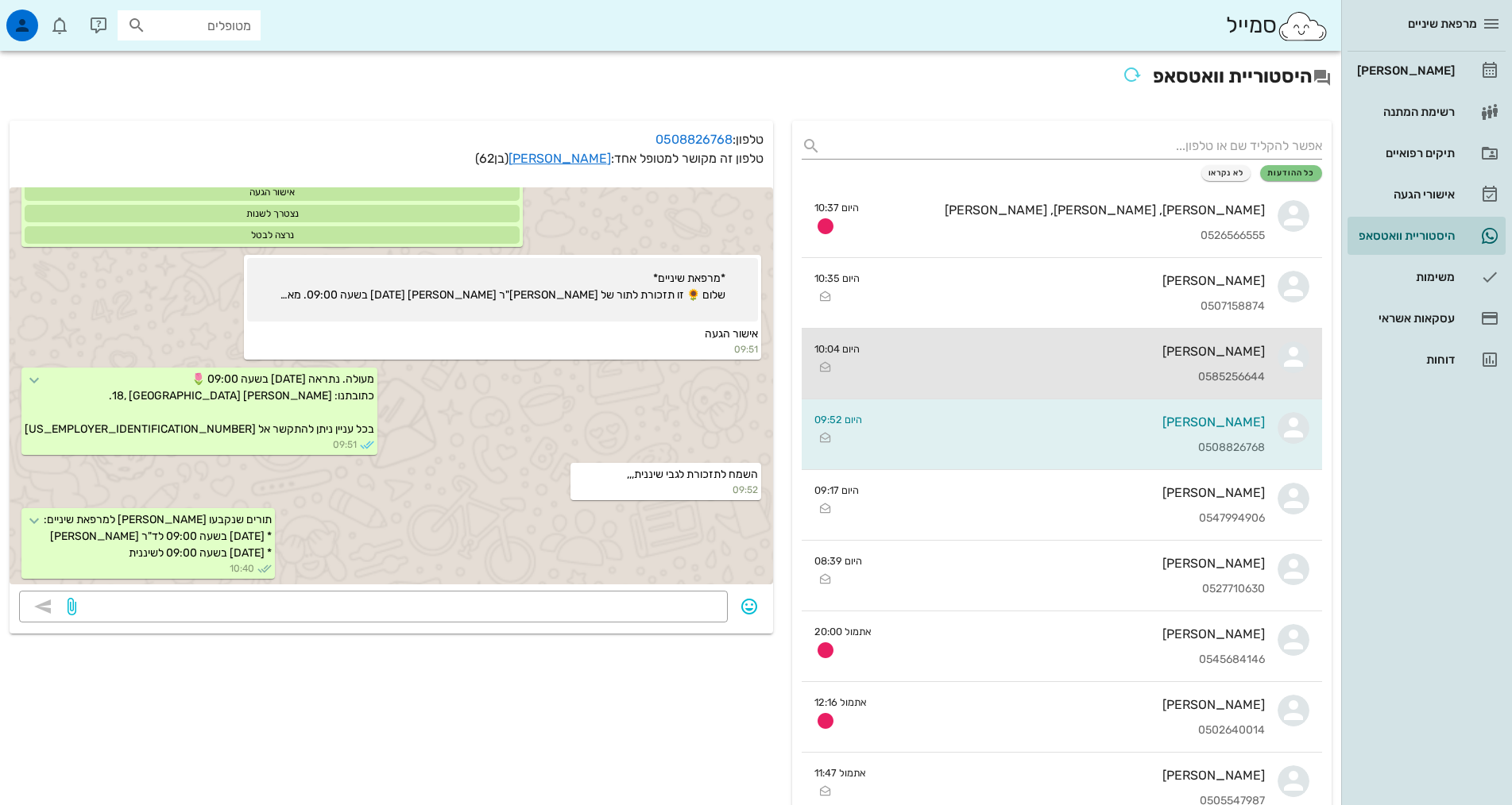
click at [1173, 344] on div "[PERSON_NAME]" at bounding box center [1068, 351] width 393 height 15
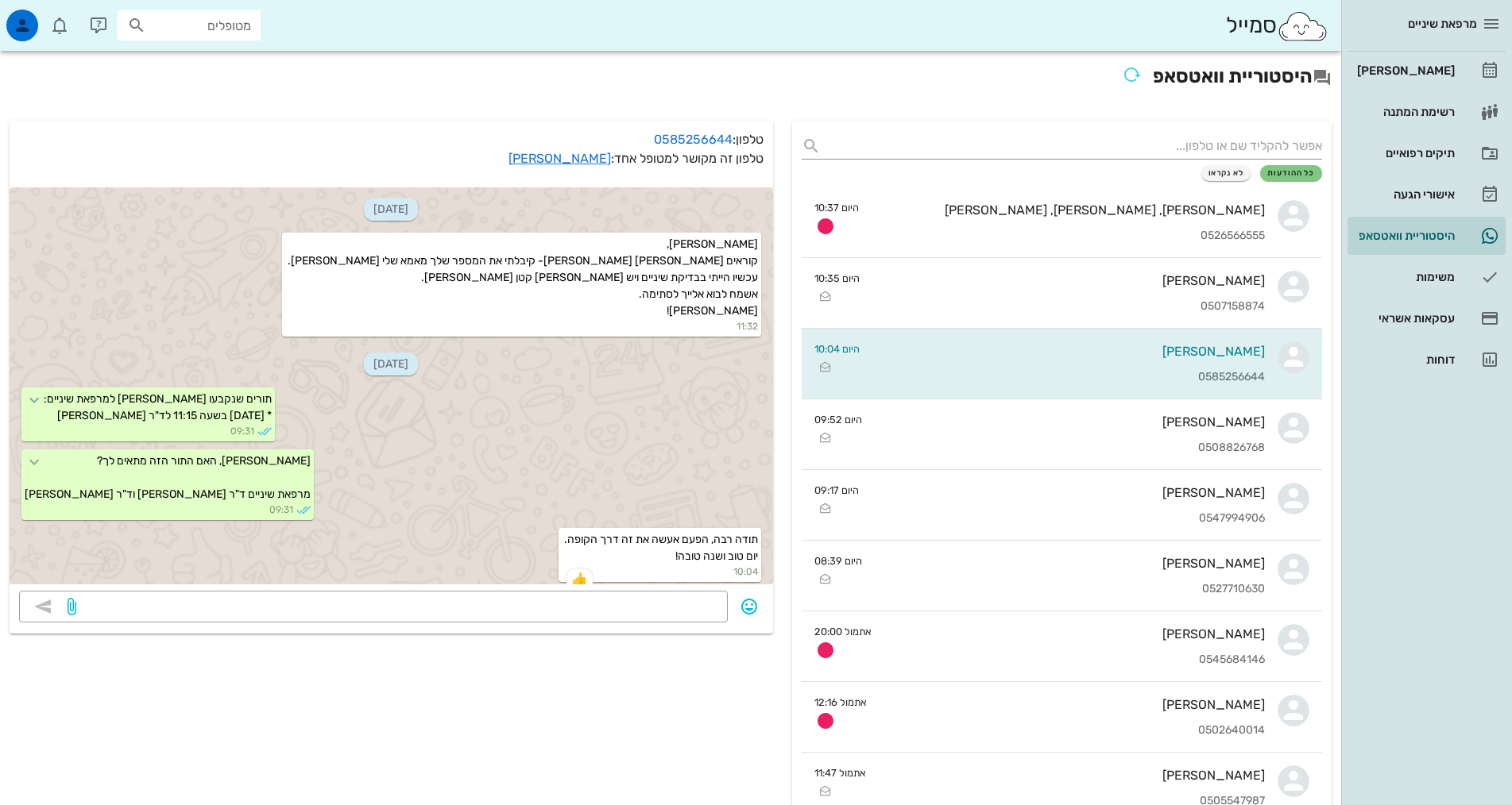
scroll to position [22, 0]
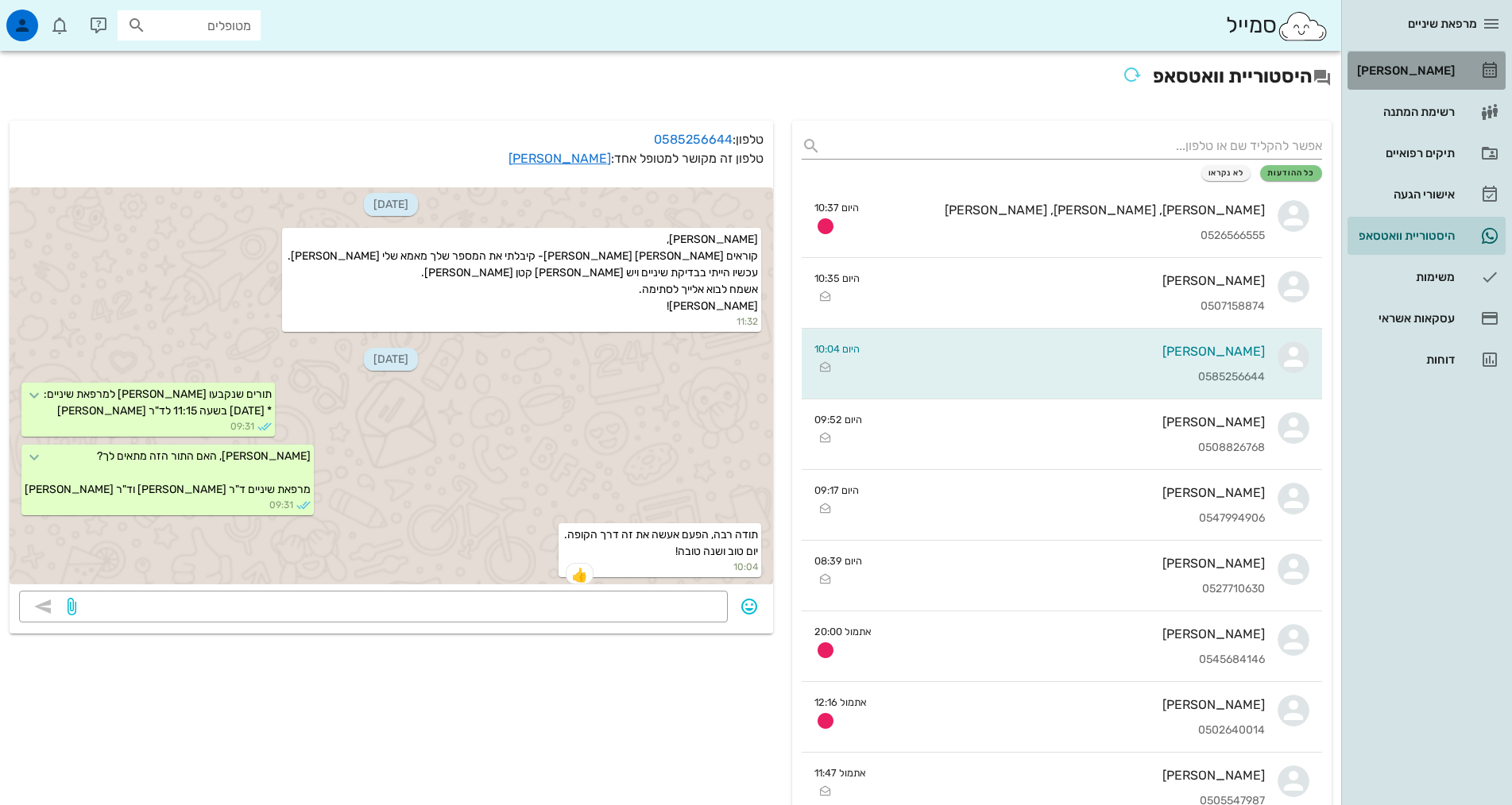
click at [1428, 62] on div "[PERSON_NAME]" at bounding box center [1404, 71] width 101 height 26
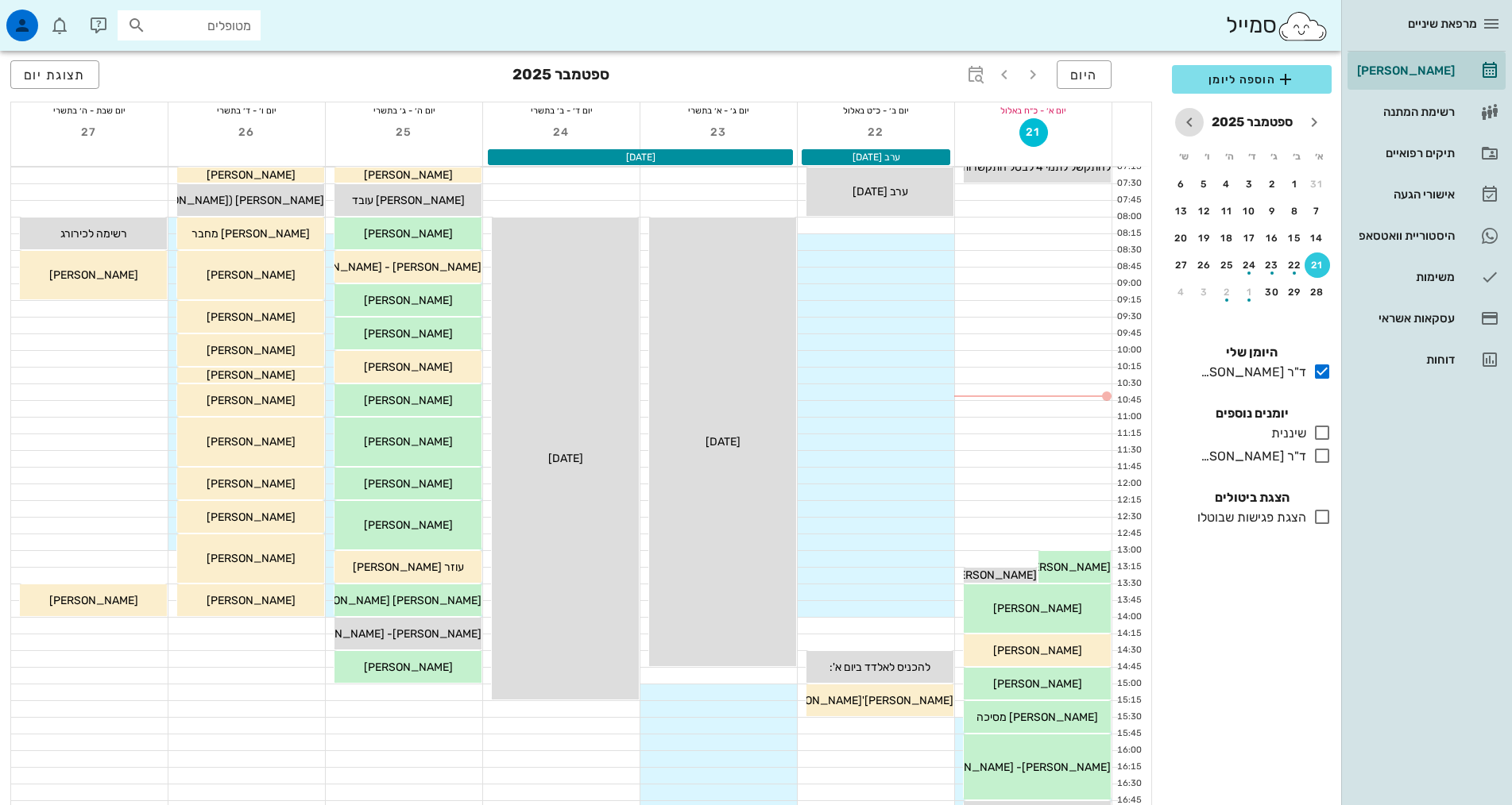
click at [1188, 121] on icon "חודש הבא" at bounding box center [1188, 122] width 19 height 19
click at [1312, 206] on div "5" at bounding box center [1317, 211] width 26 height 11
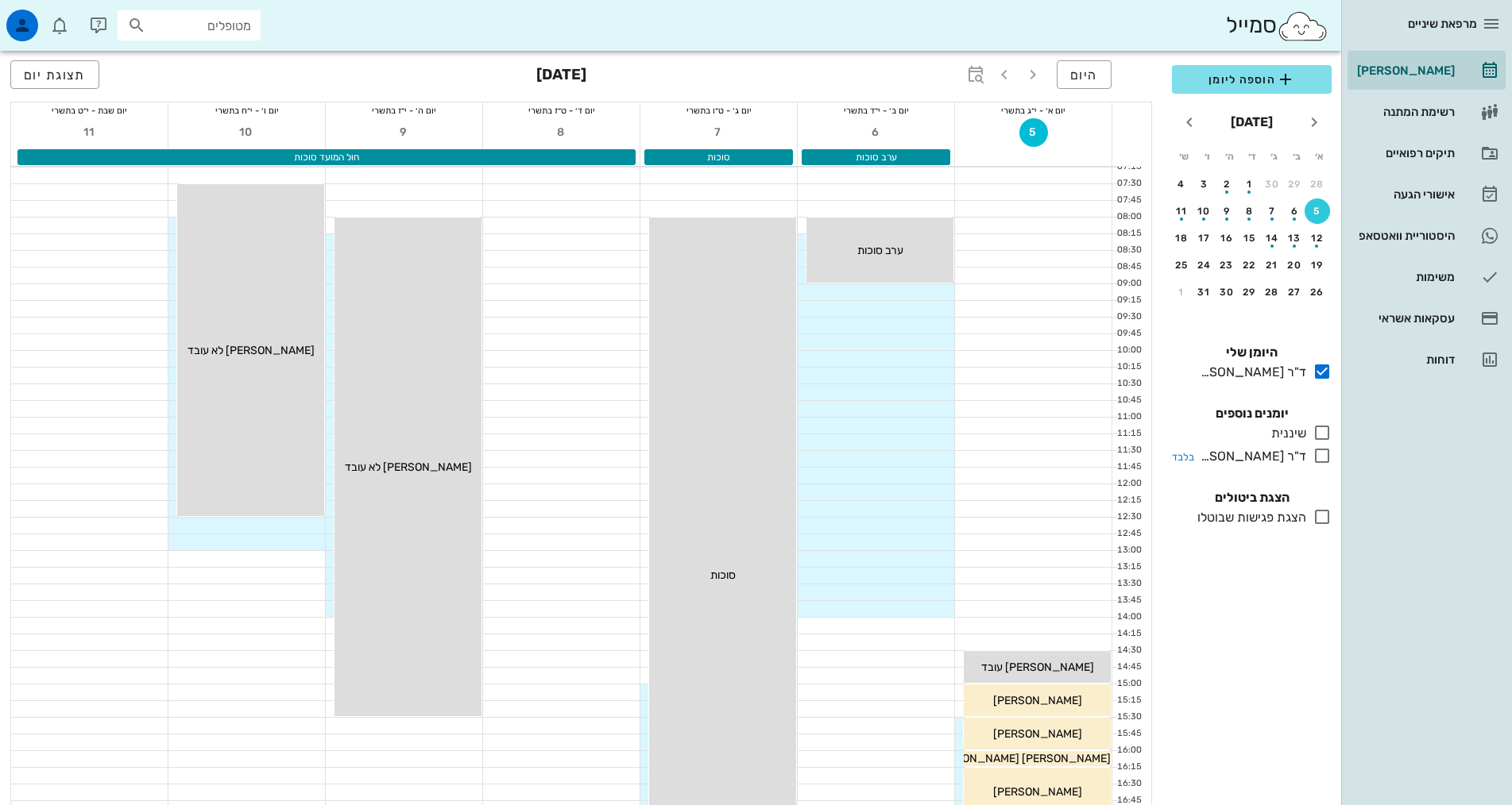
click at [1284, 459] on div "ד"ר [PERSON_NAME]" at bounding box center [1250, 456] width 112 height 19
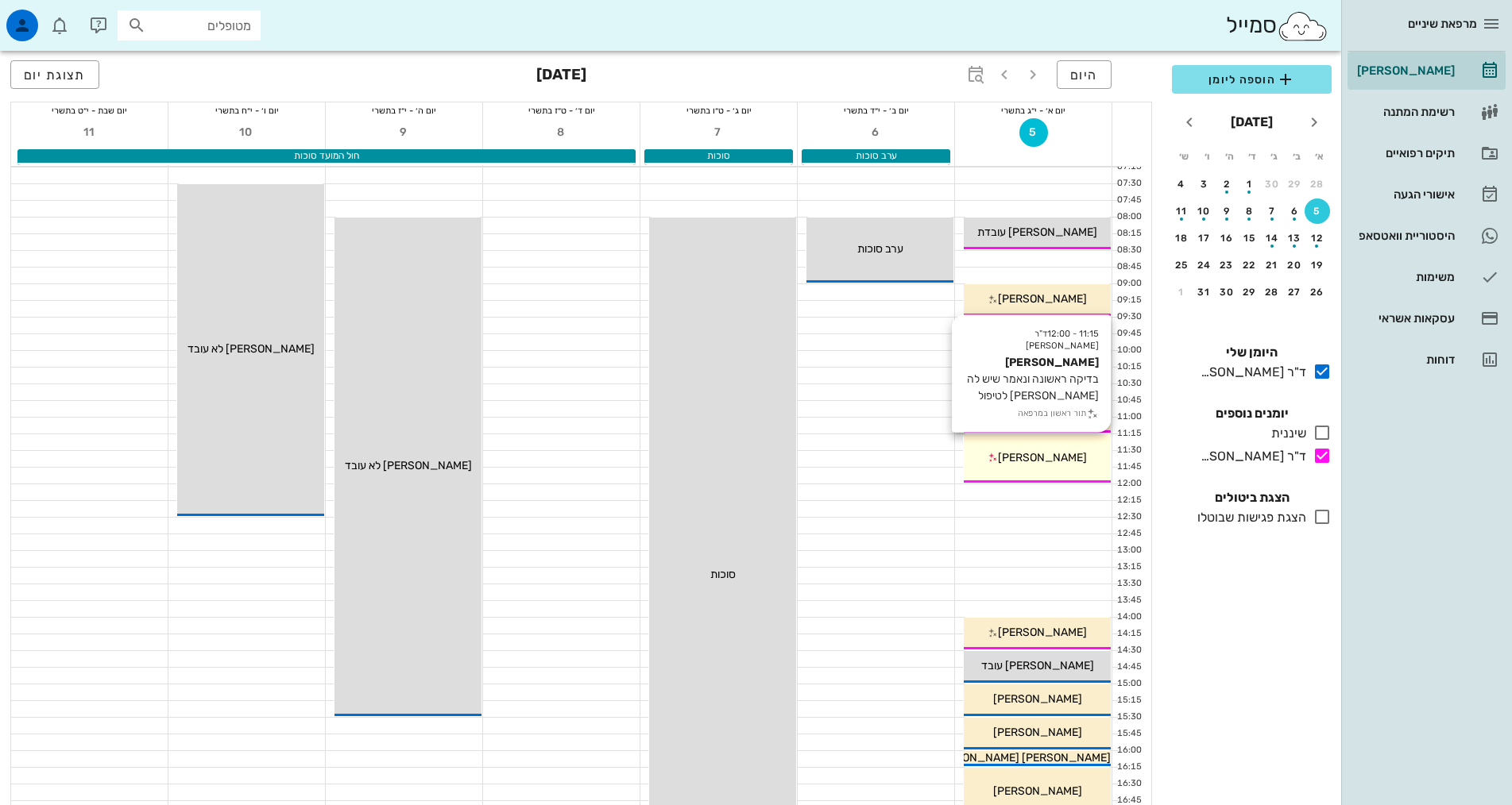
click at [1056, 466] on div "11:15 - 12:00 ד"ר אילנה אנגל קיילה גלבנד בדיקה ראשונה ונאמר שיש לה חור בשן לטיפ…" at bounding box center [1037, 458] width 147 height 48
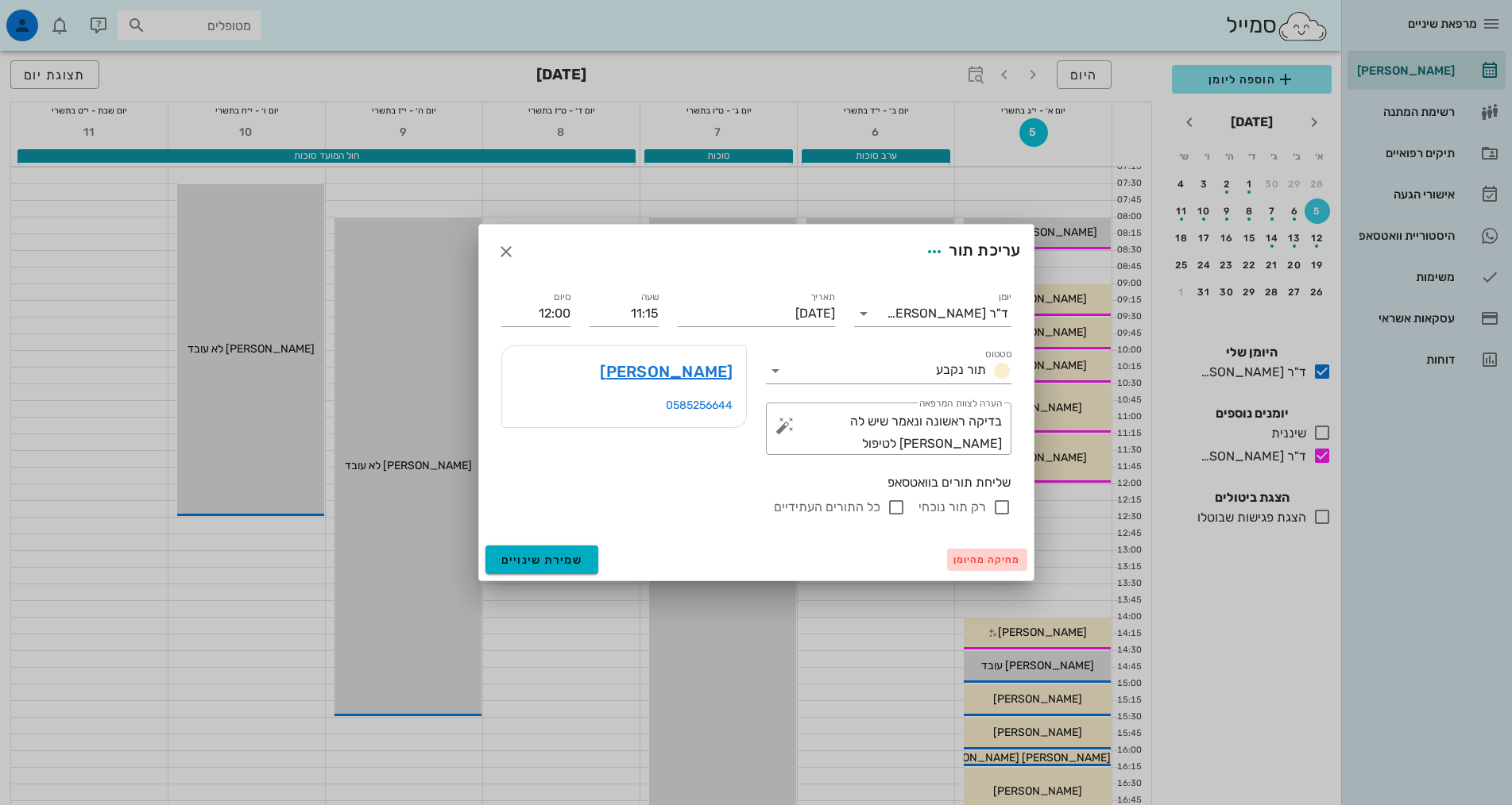
click at [1003, 558] on span "מחיקה מהיומן" at bounding box center [987, 559] width 67 height 11
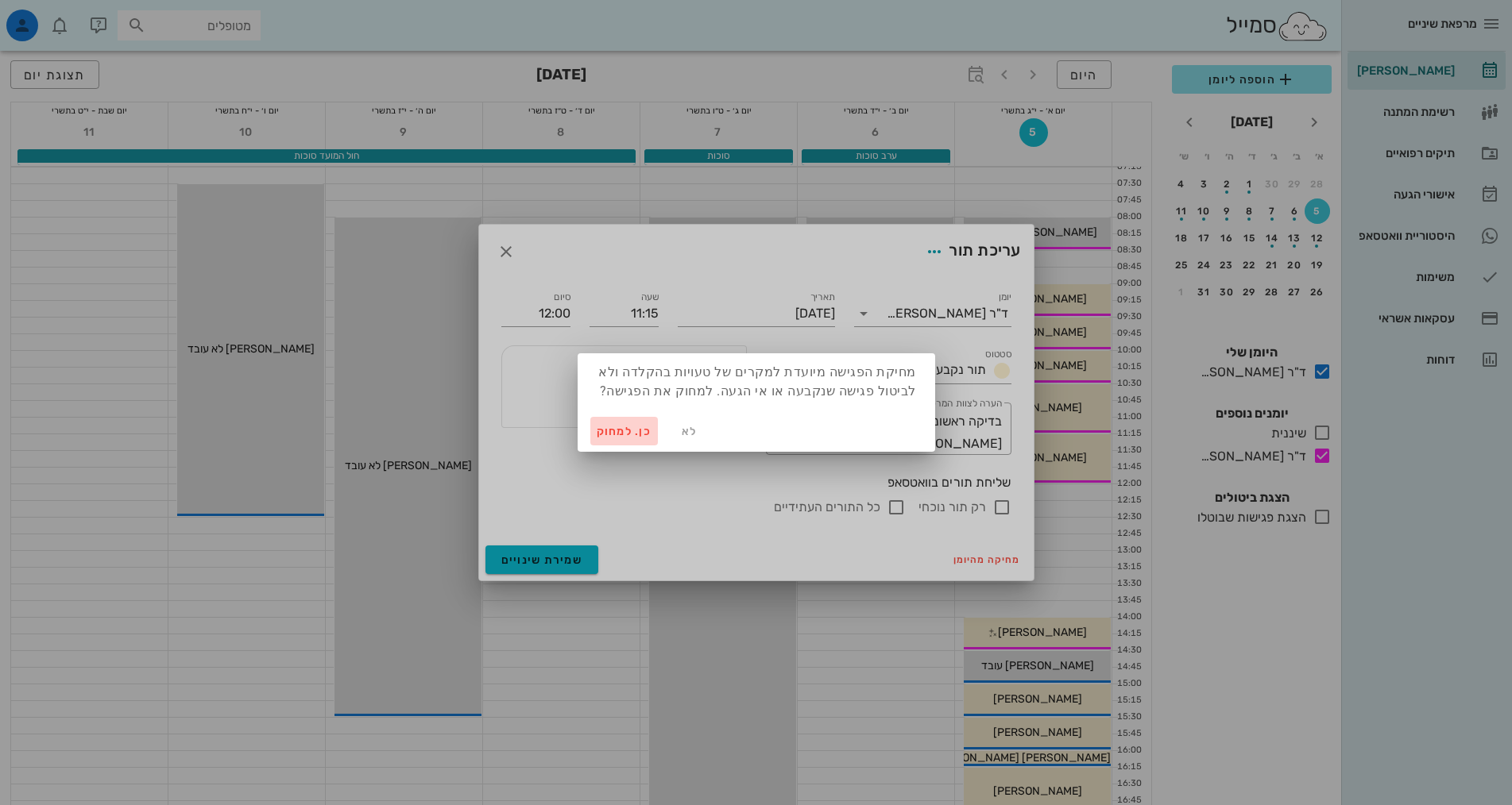
click at [618, 440] on button "כן. למחוק" at bounding box center [623, 430] width 68 height 29
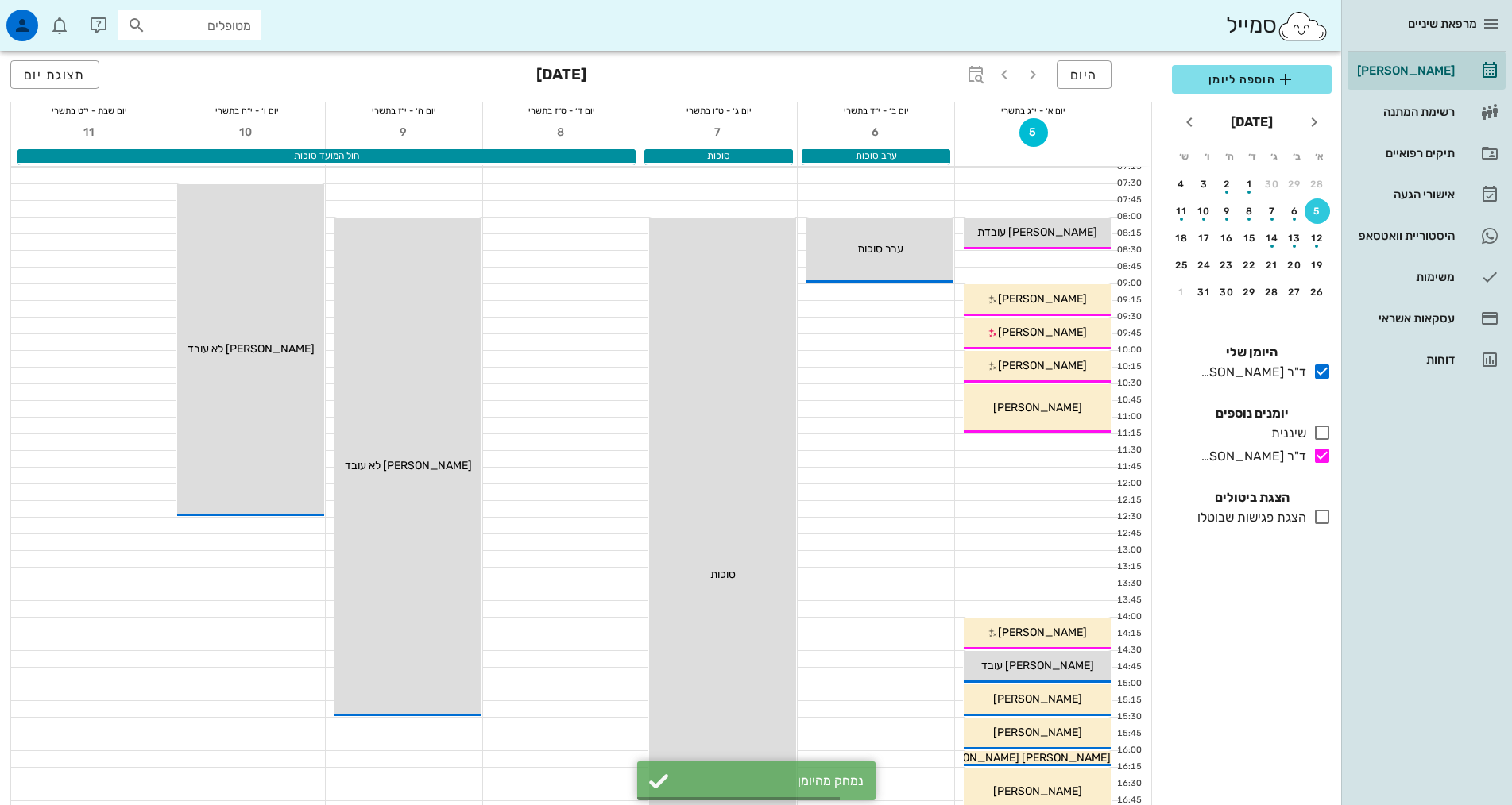
click at [1310, 653] on div "הוספה ליומן אוקטובר 2025 א׳ ב׳ ג׳ ד׳ ה׳ ו׳ ש׳ 28 29 30 1 2 3 4 5 6 7 8 9 10 11 …" at bounding box center [1251, 430] width 179 height 750
click at [1439, 67] on div "[PERSON_NAME]" at bounding box center [1404, 70] width 101 height 13
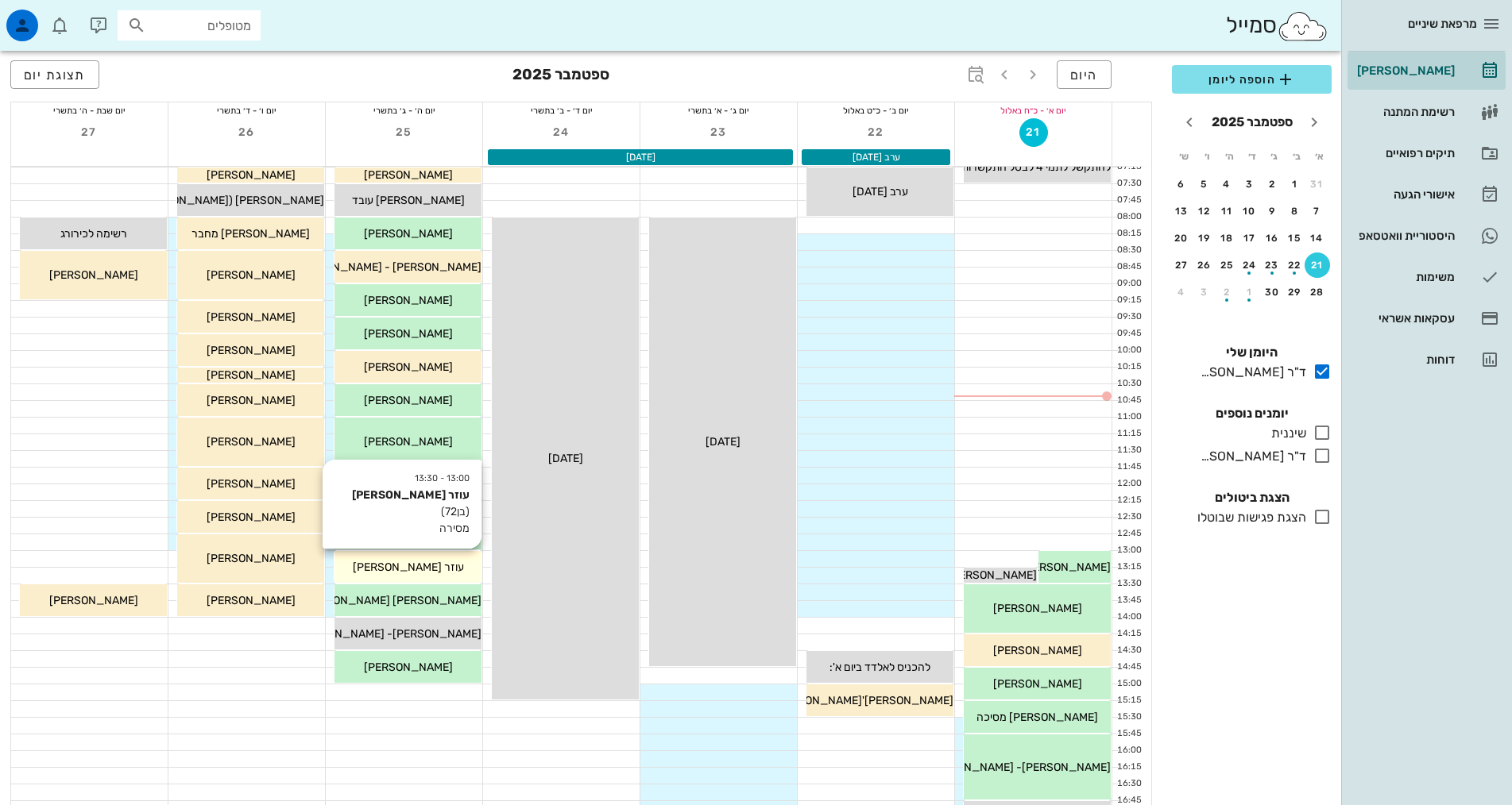
click at [453, 480] on div "[PERSON_NAME]" at bounding box center [408, 484] width 147 height 17
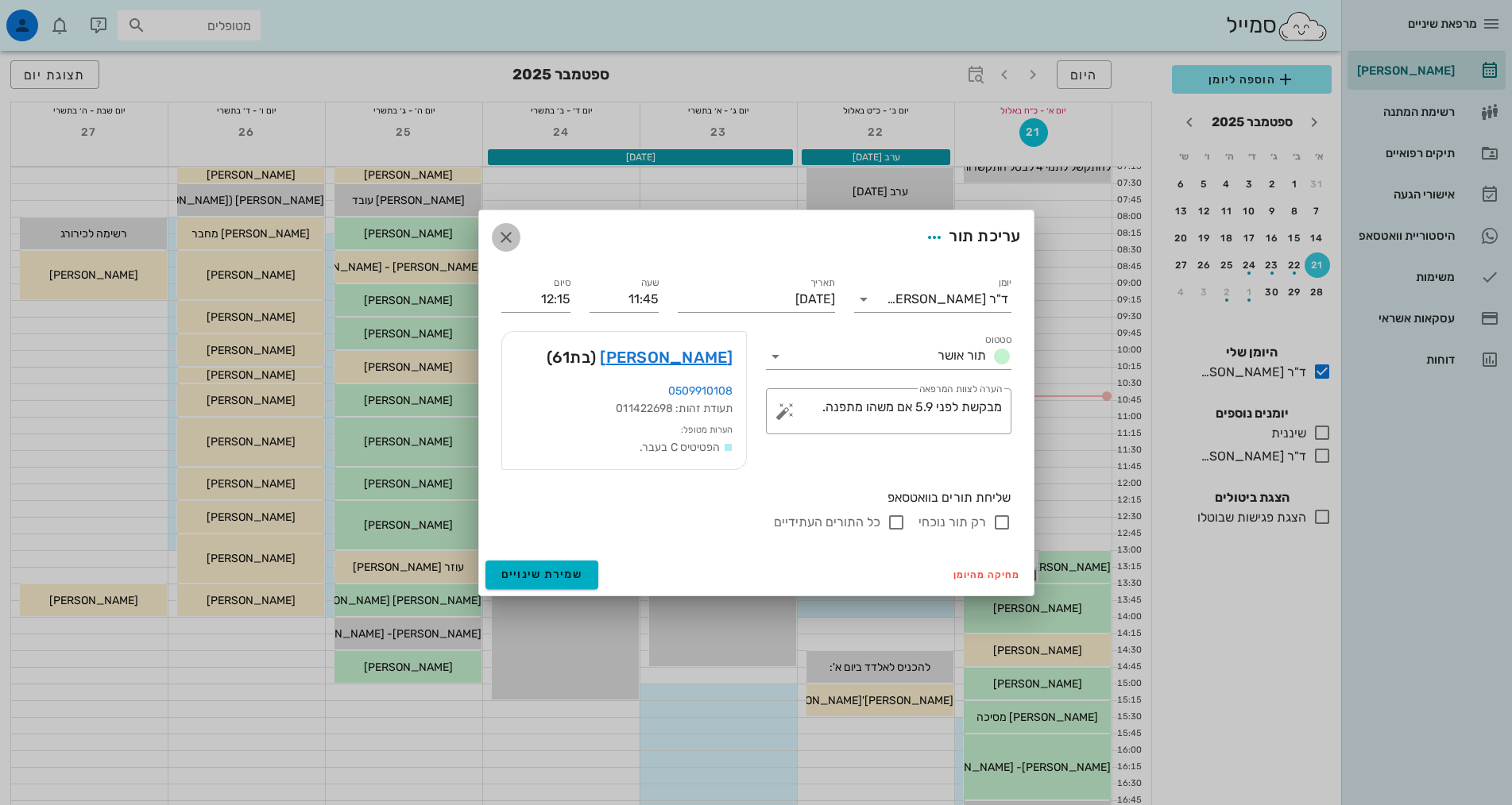
click at [505, 236] on icon "button" at bounding box center [506, 236] width 19 height 19
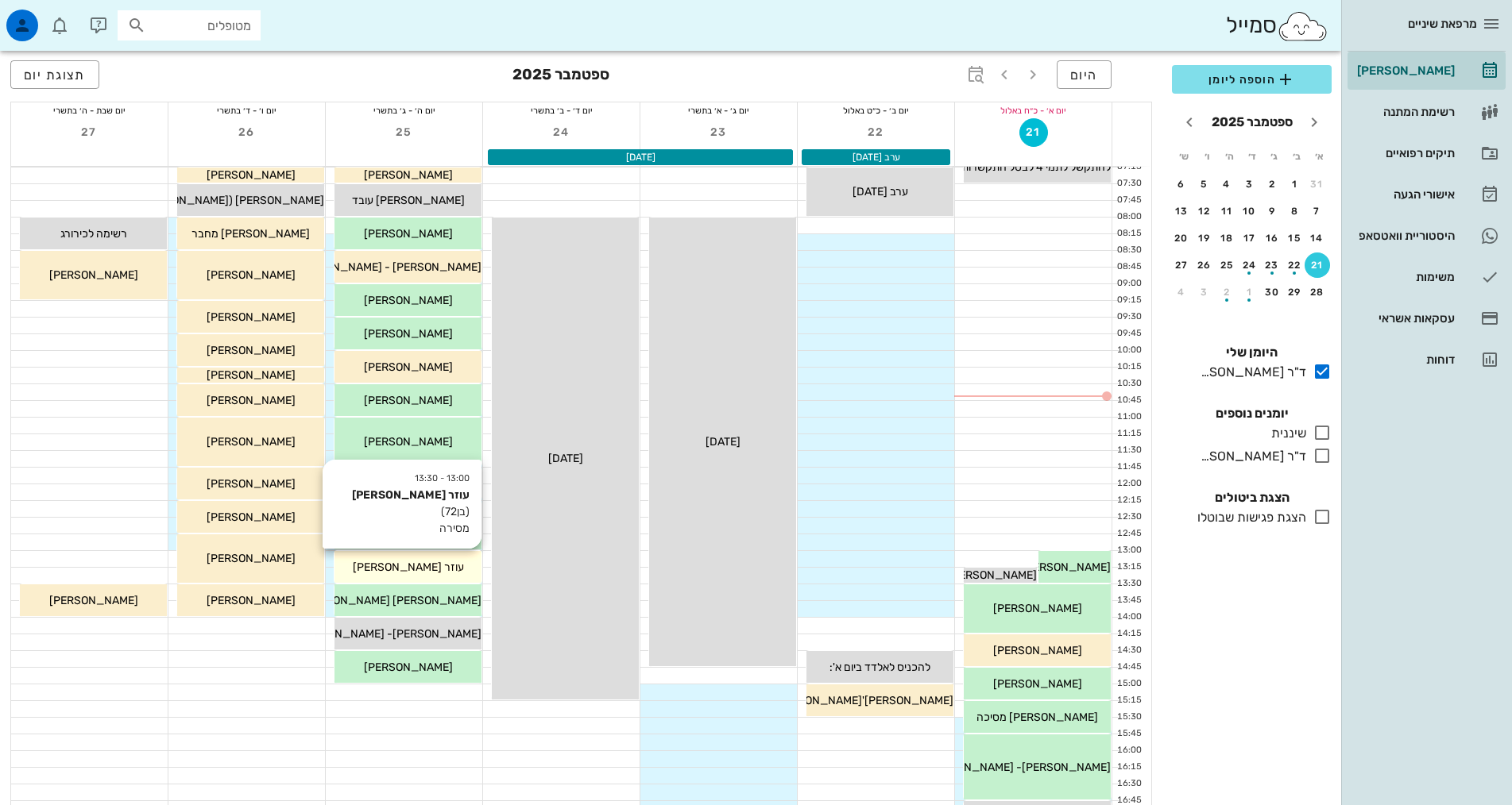
click at [418, 564] on span "עוזר [PERSON_NAME]" at bounding box center [408, 568] width 111 height 14
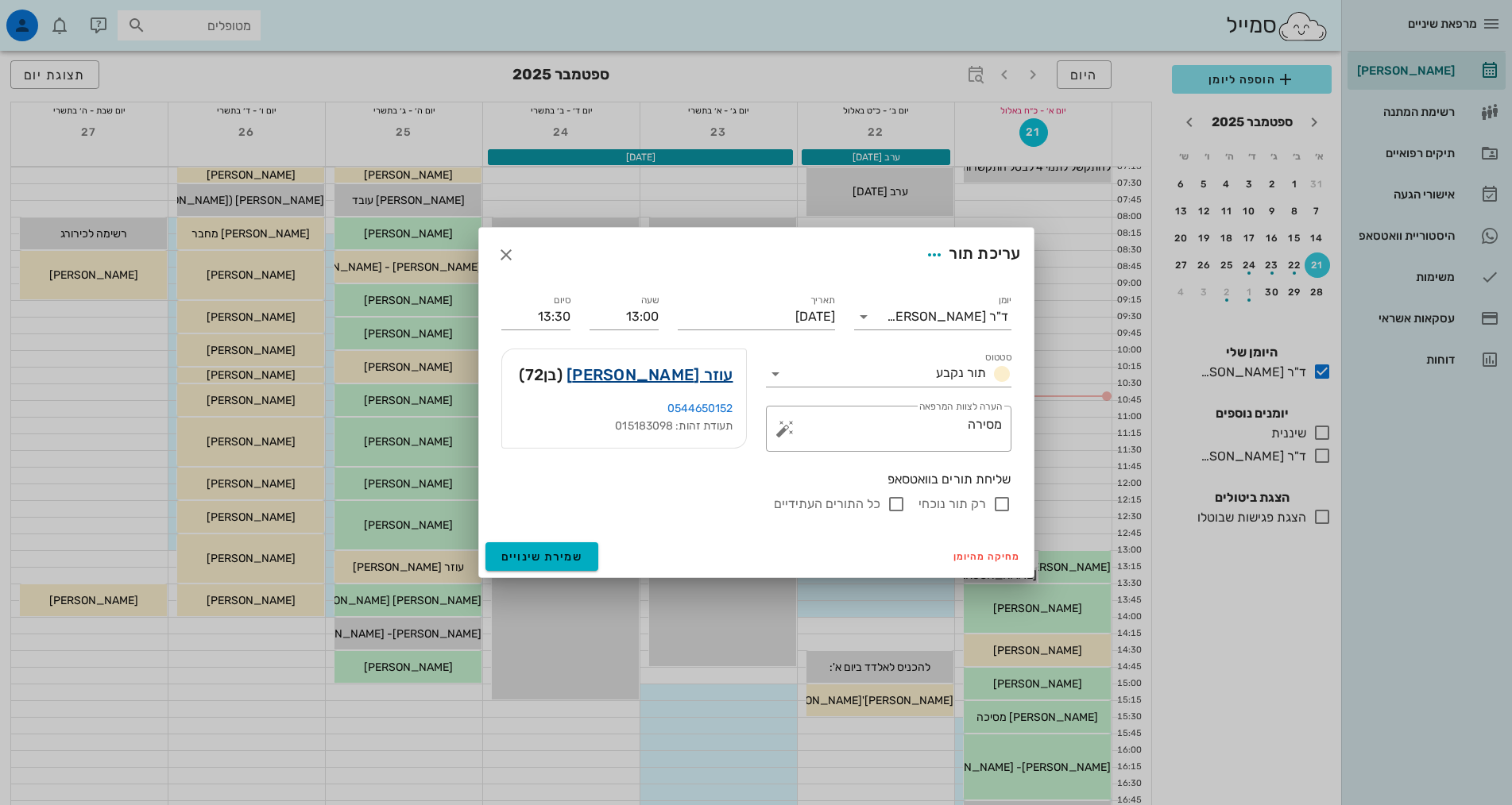
click at [709, 375] on link "עוזר זלוור" at bounding box center [649, 375] width 167 height 26
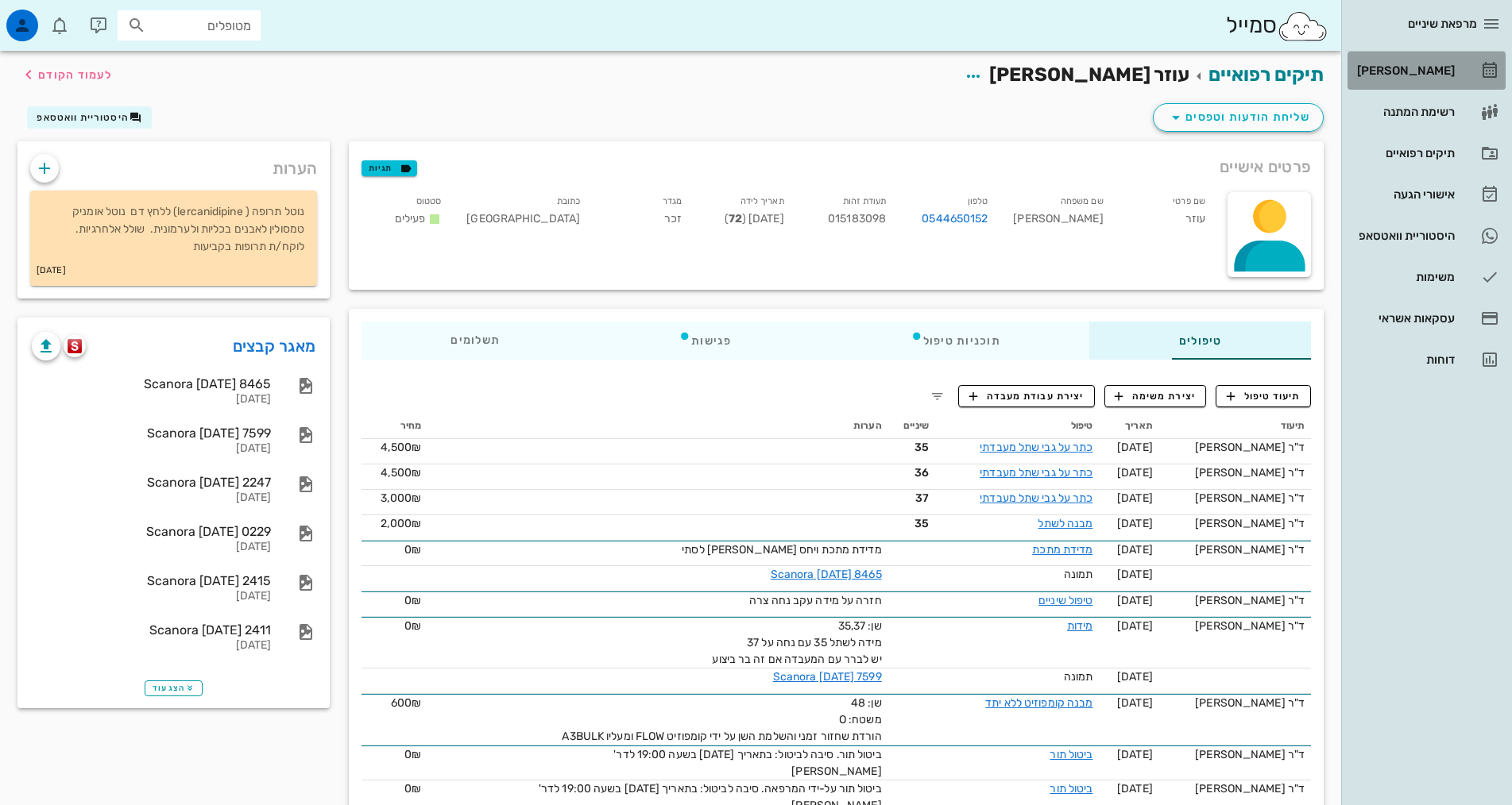
click at [1442, 74] on div "[PERSON_NAME]" at bounding box center [1404, 70] width 101 height 13
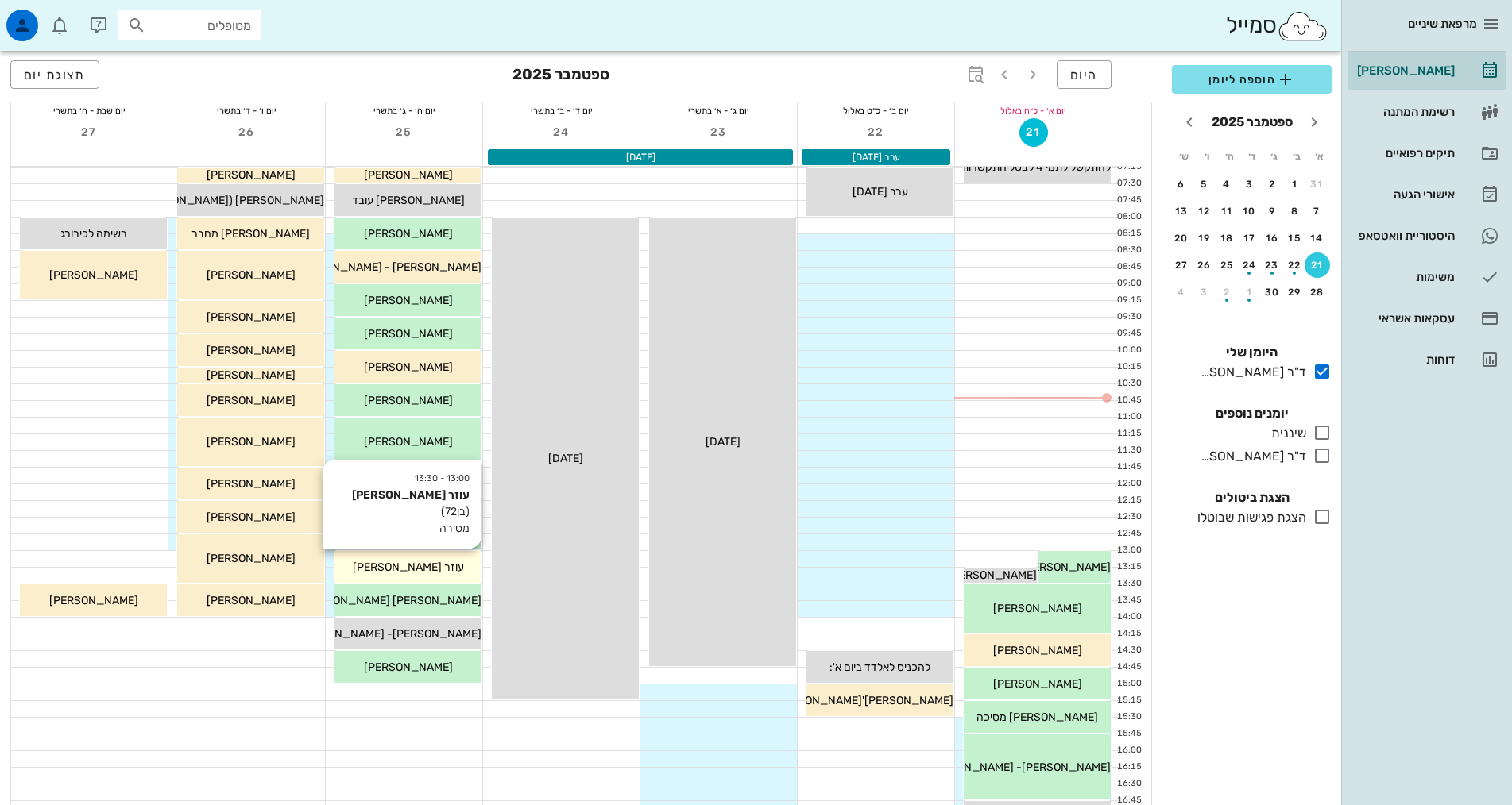
click at [433, 561] on div "עוזר [PERSON_NAME]" at bounding box center [408, 567] width 147 height 17
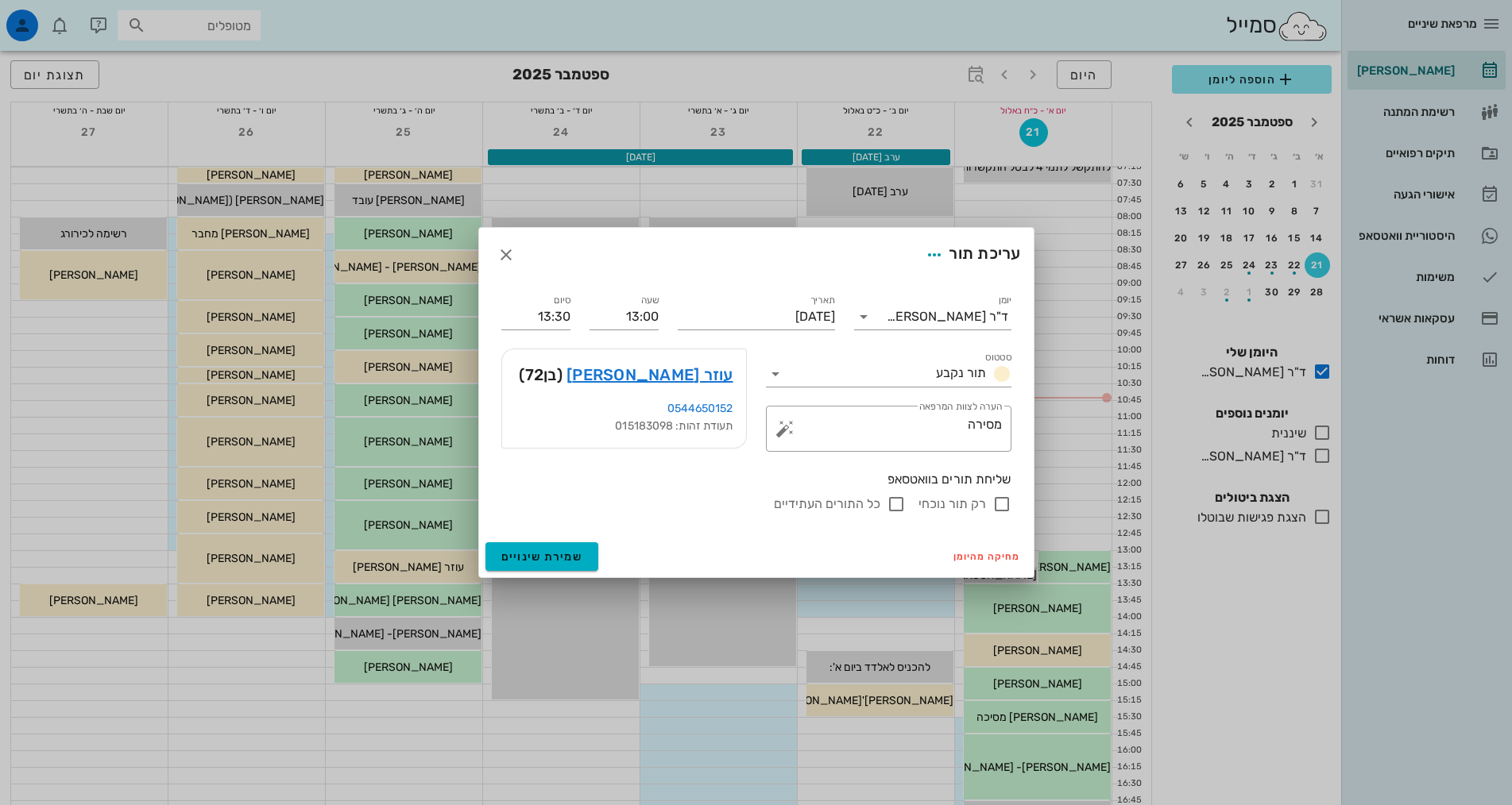
drag, startPoint x: 815, startPoint y: 643, endPoint x: 823, endPoint y: 639, distance: 8.9
click at [820, 641] on div at bounding box center [756, 402] width 1512 height 805
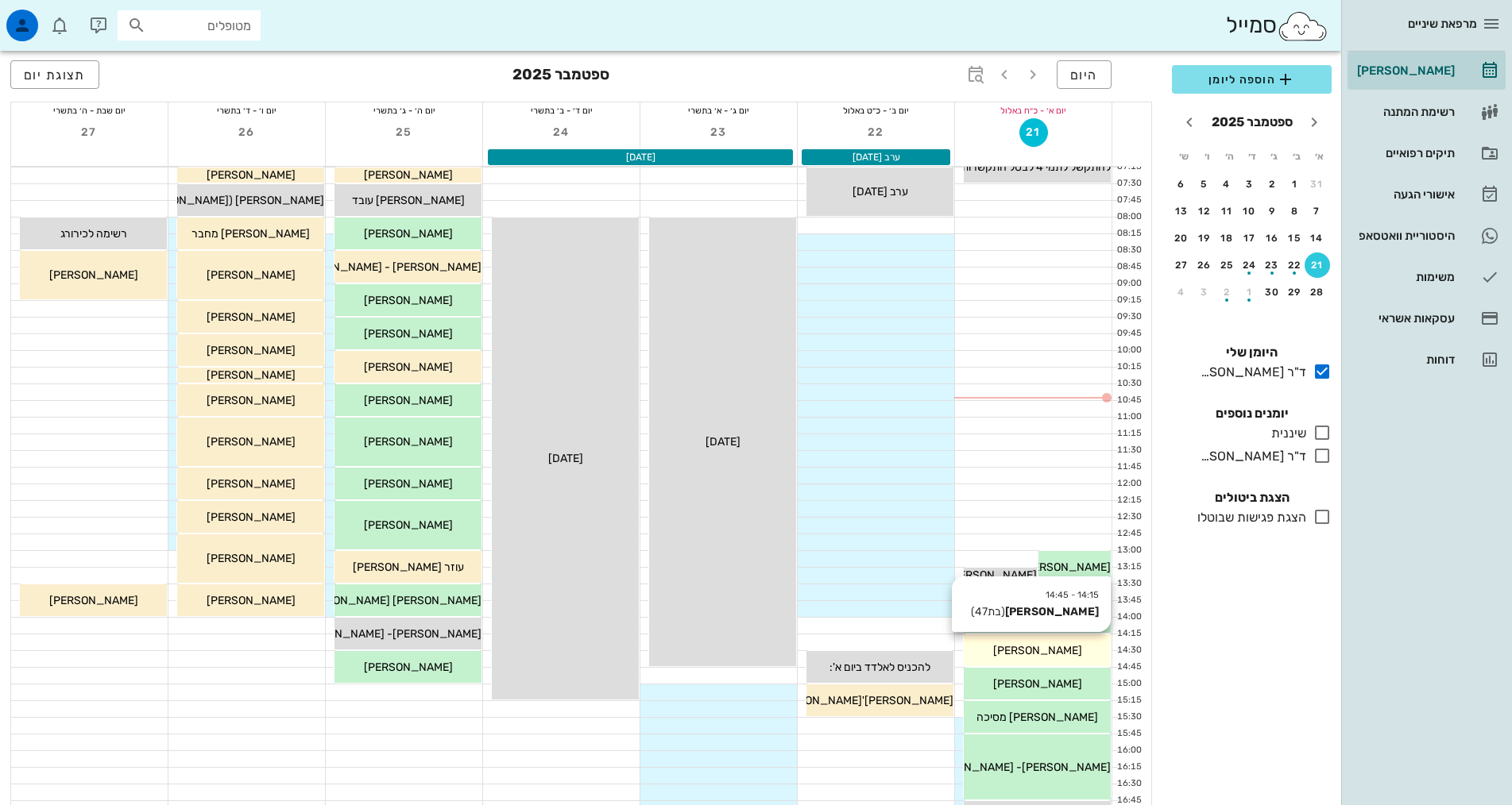
click at [1065, 651] on div "[PERSON_NAME]" at bounding box center [1037, 650] width 147 height 17
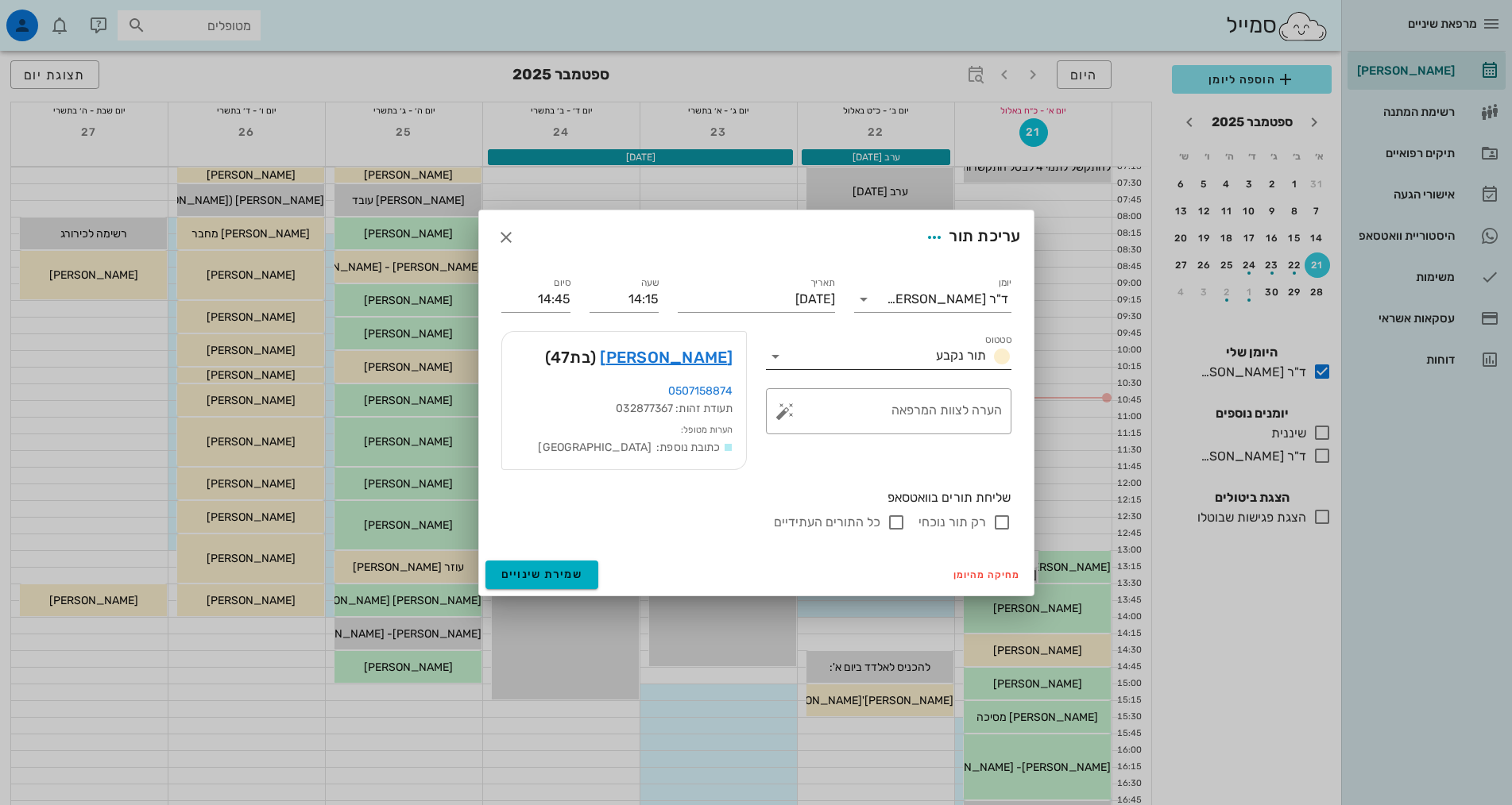
click at [984, 362] on span "תור נקבע" at bounding box center [961, 355] width 50 height 15
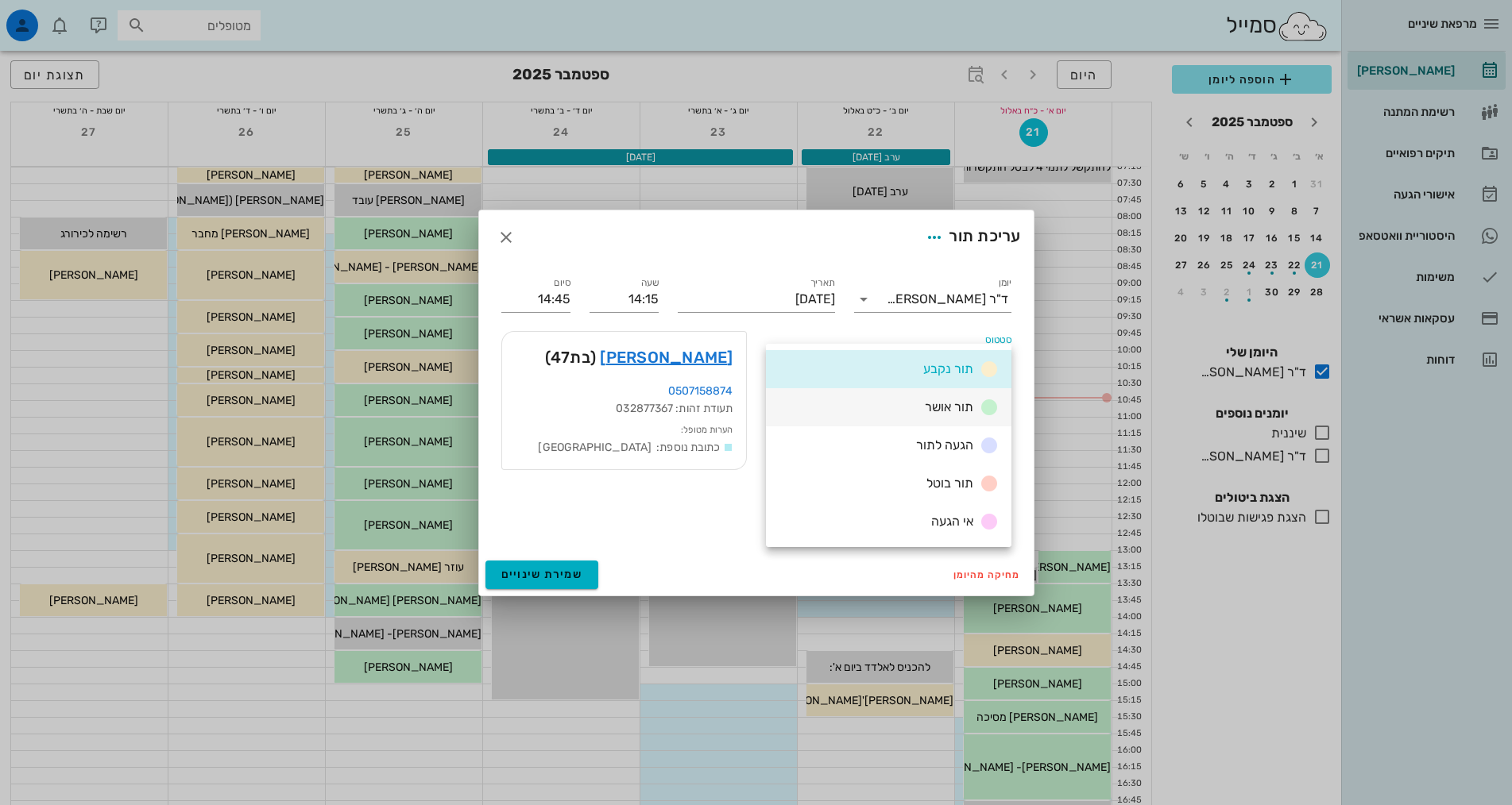
click at [969, 420] on div "תור אושר" at bounding box center [889, 407] width 245 height 39
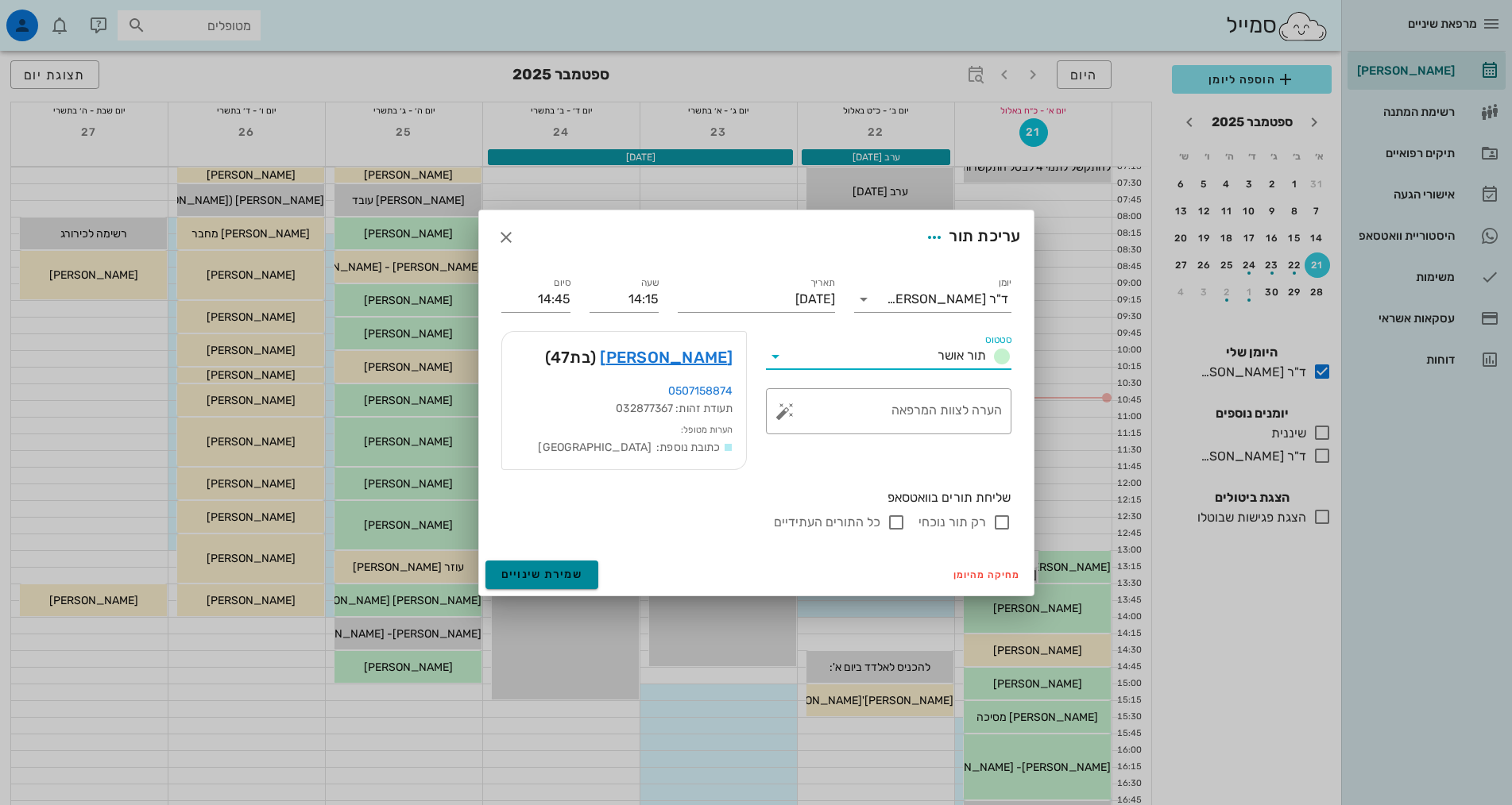
click at [555, 578] on span "שמירת שינויים" at bounding box center [542, 575] width 82 height 14
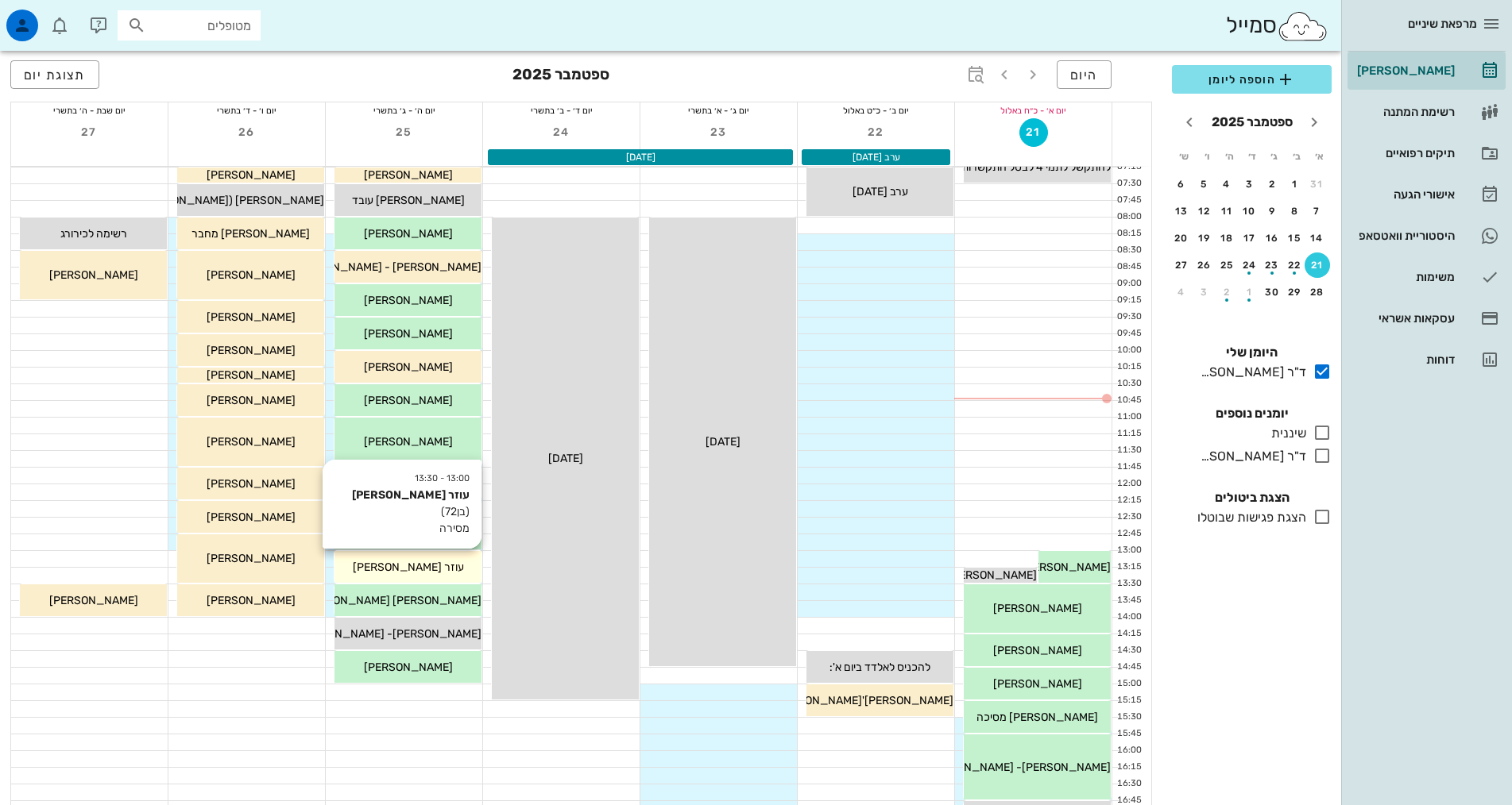
click at [457, 566] on div "עוזר [PERSON_NAME]" at bounding box center [408, 567] width 147 height 17
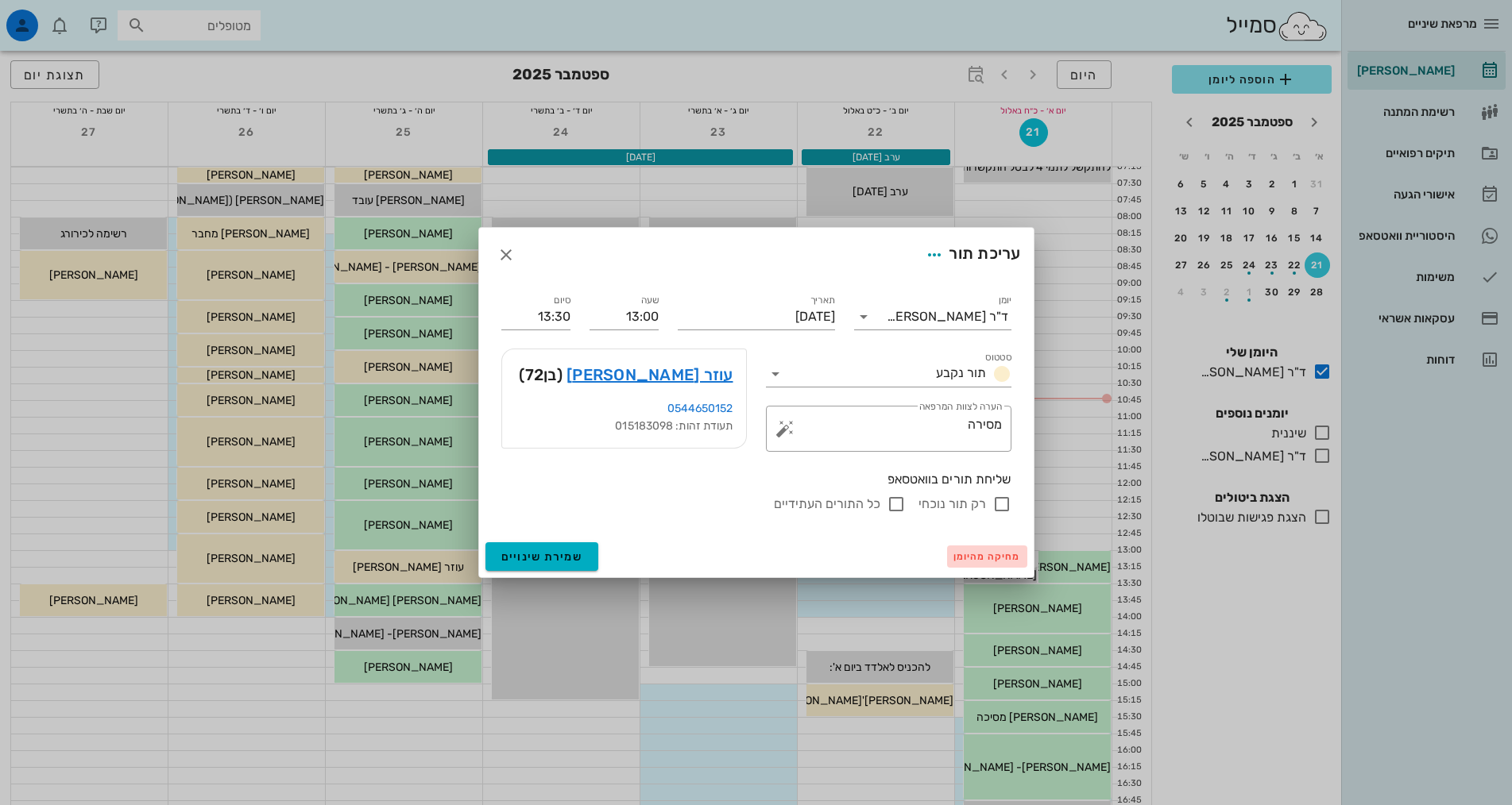
click at [965, 555] on span "מחיקה מהיומן" at bounding box center [987, 556] width 67 height 11
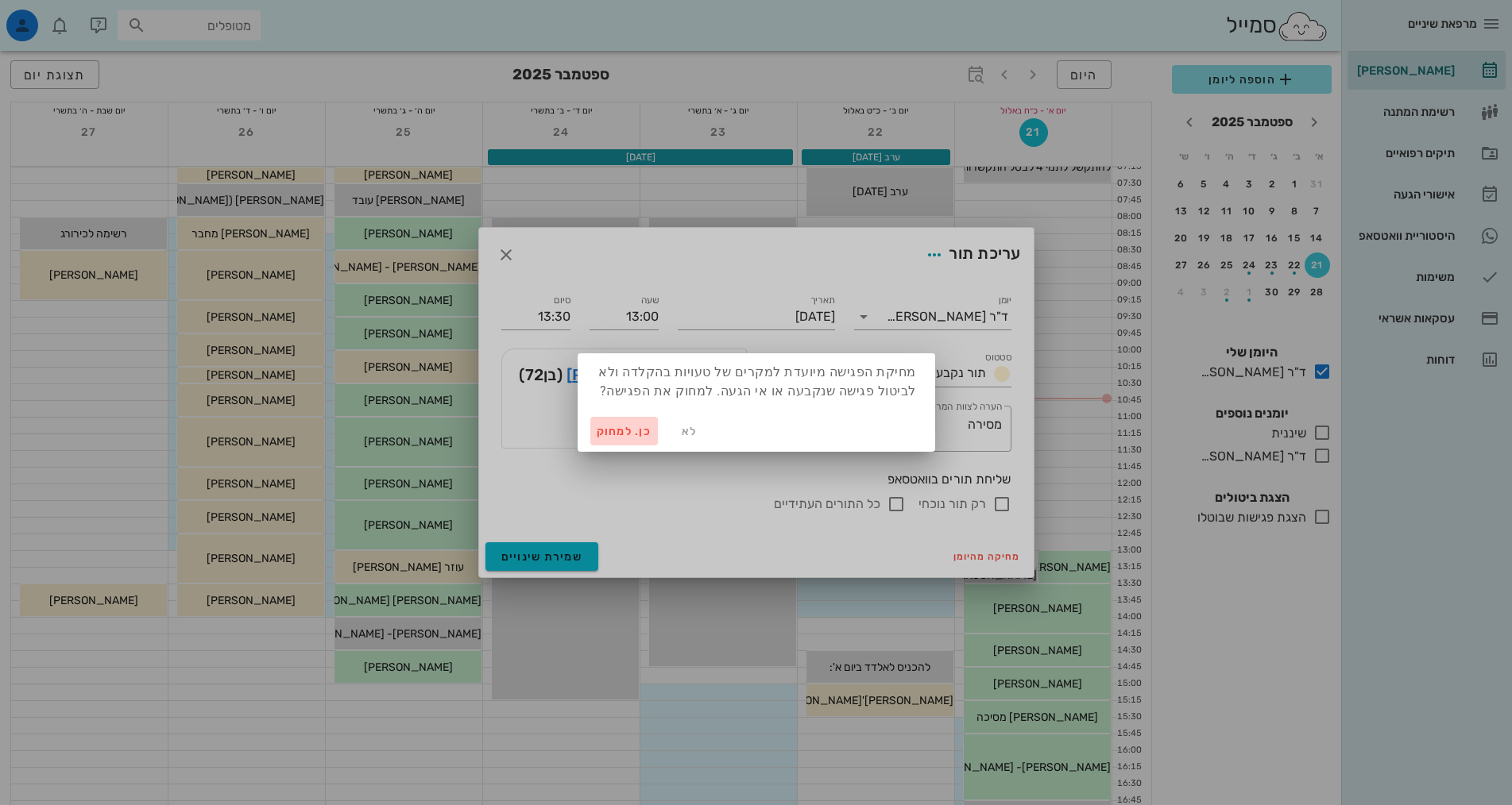
click at [640, 432] on span "כן. למחוק" at bounding box center [624, 431] width 55 height 14
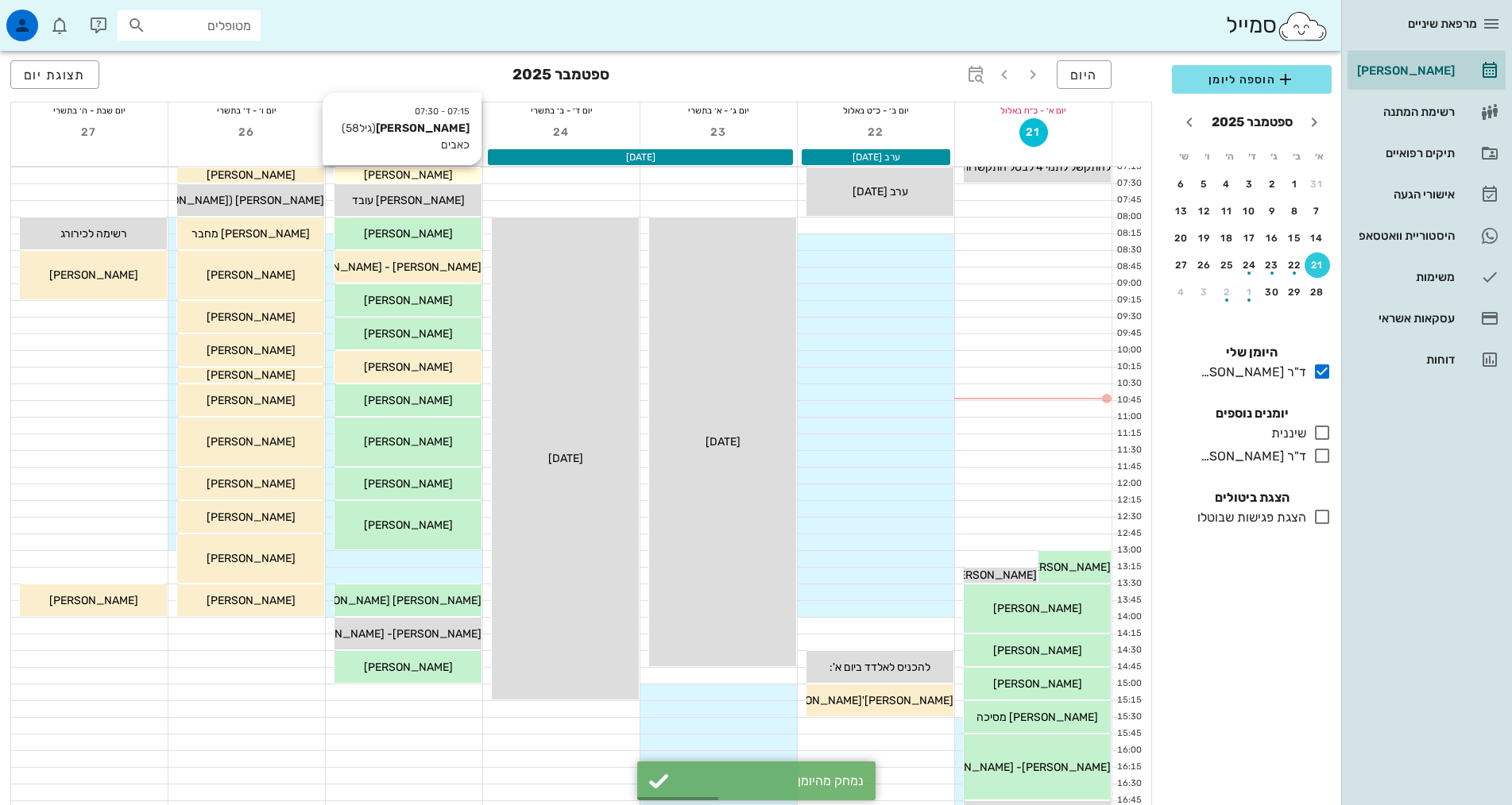
click at [381, 175] on div "[PERSON_NAME]" at bounding box center [408, 175] width 147 height 17
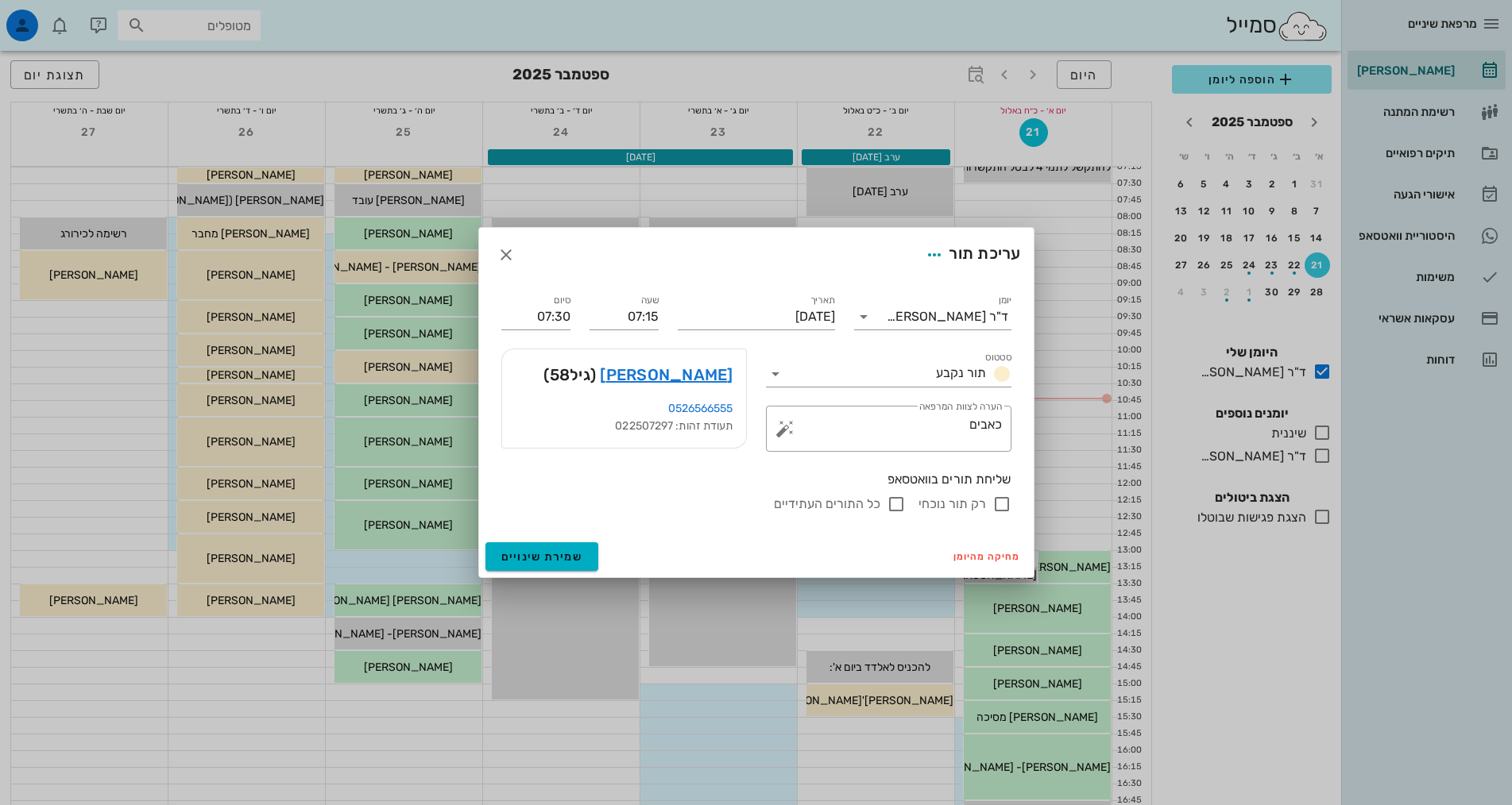
click at [437, 578] on div at bounding box center [756, 402] width 1512 height 805
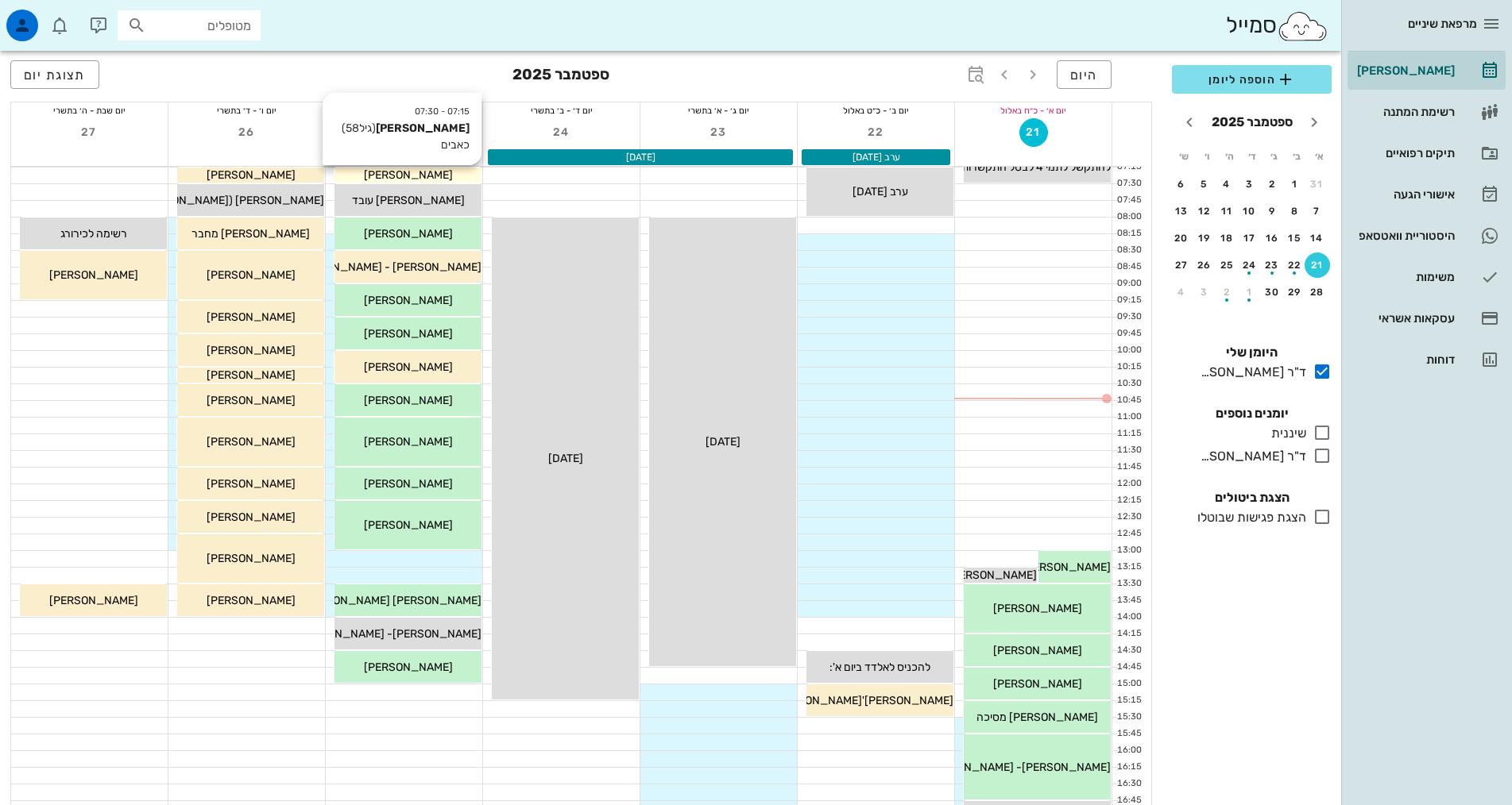
click at [425, 179] on span "[PERSON_NAME]" at bounding box center [409, 175] width 89 height 14
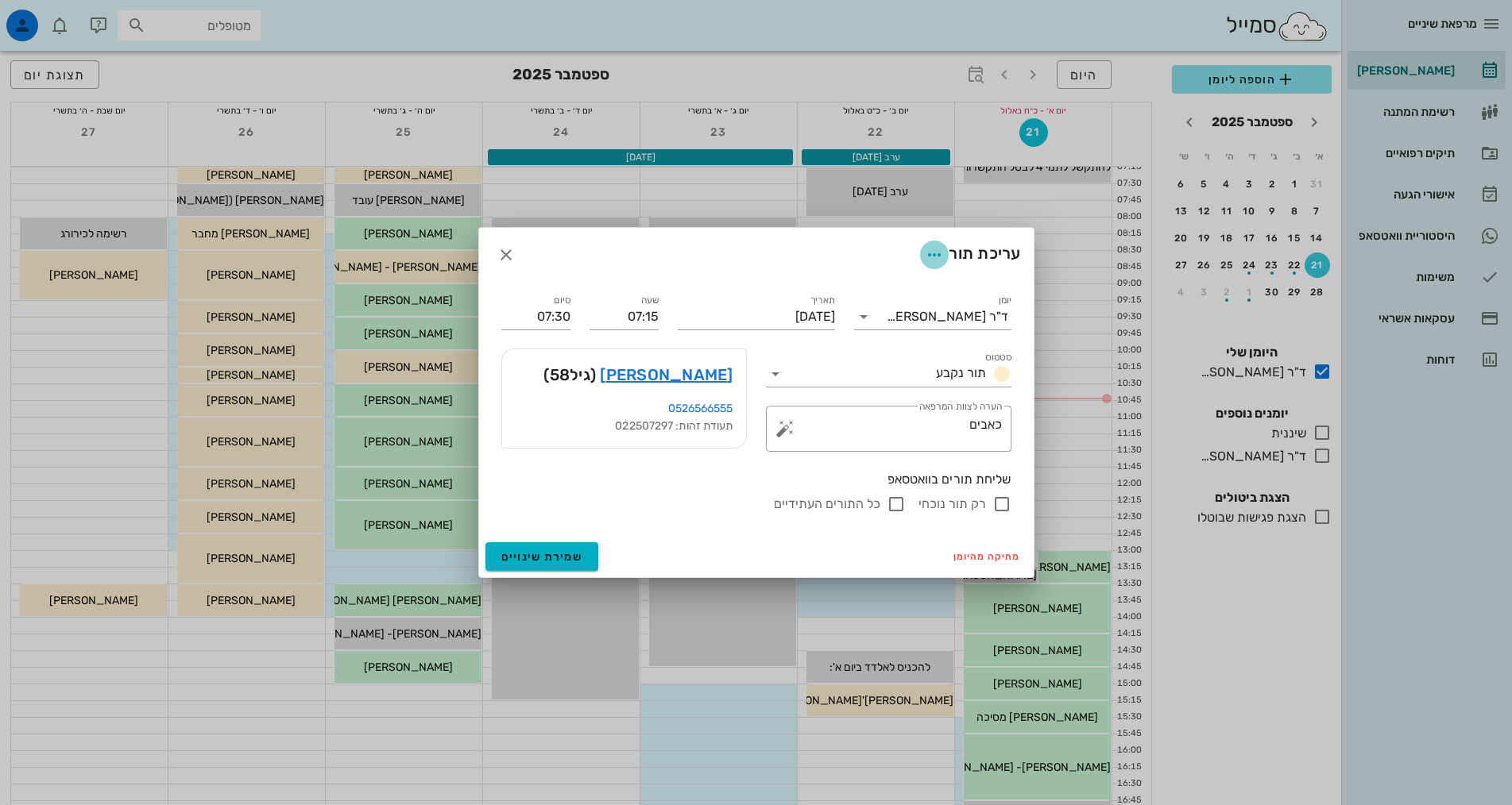
click at [924, 254] on icon "button" at bounding box center [933, 254] width 19 height 19
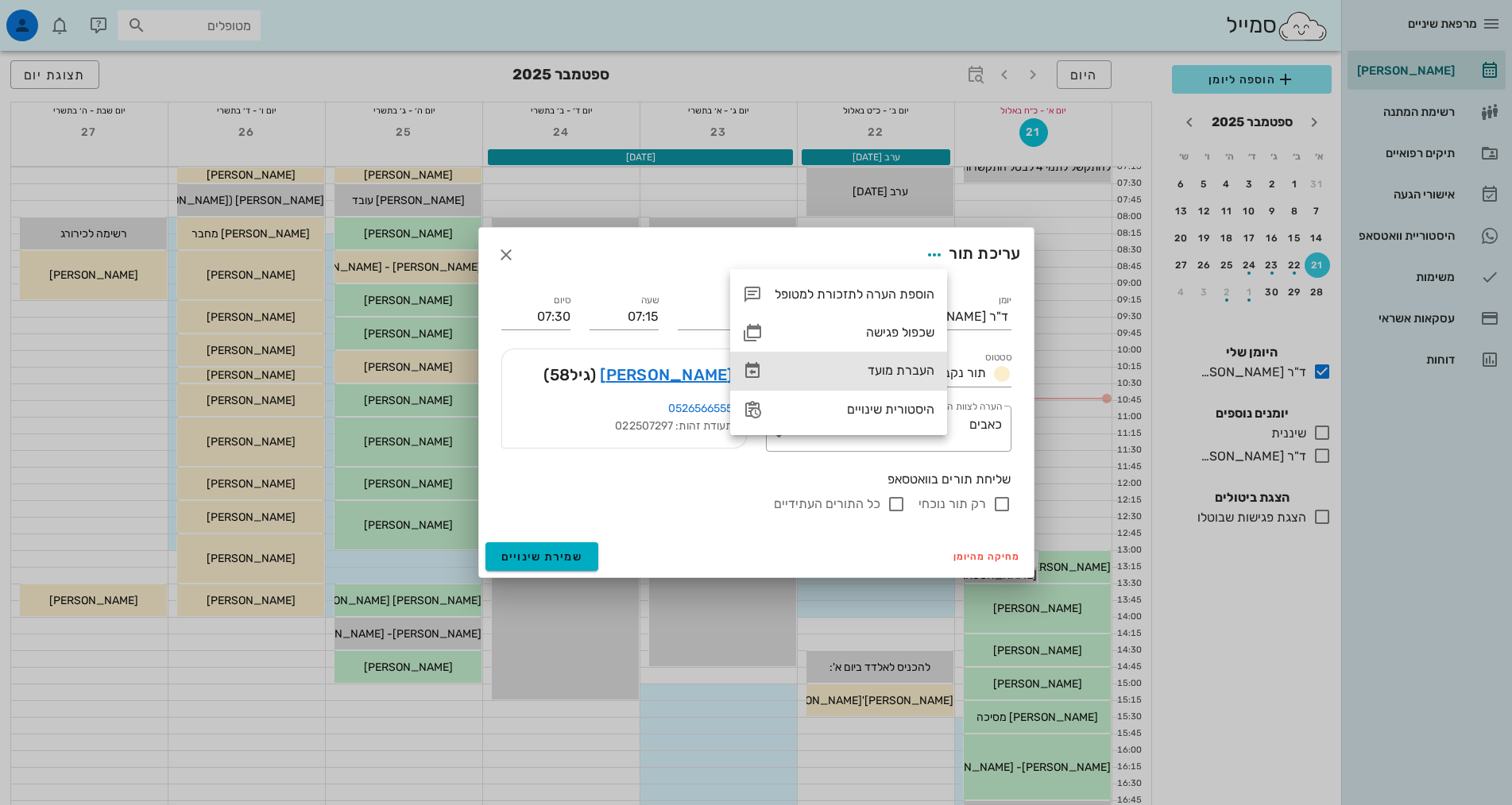
click at [907, 369] on div "העברת מועד" at bounding box center [854, 370] width 159 height 15
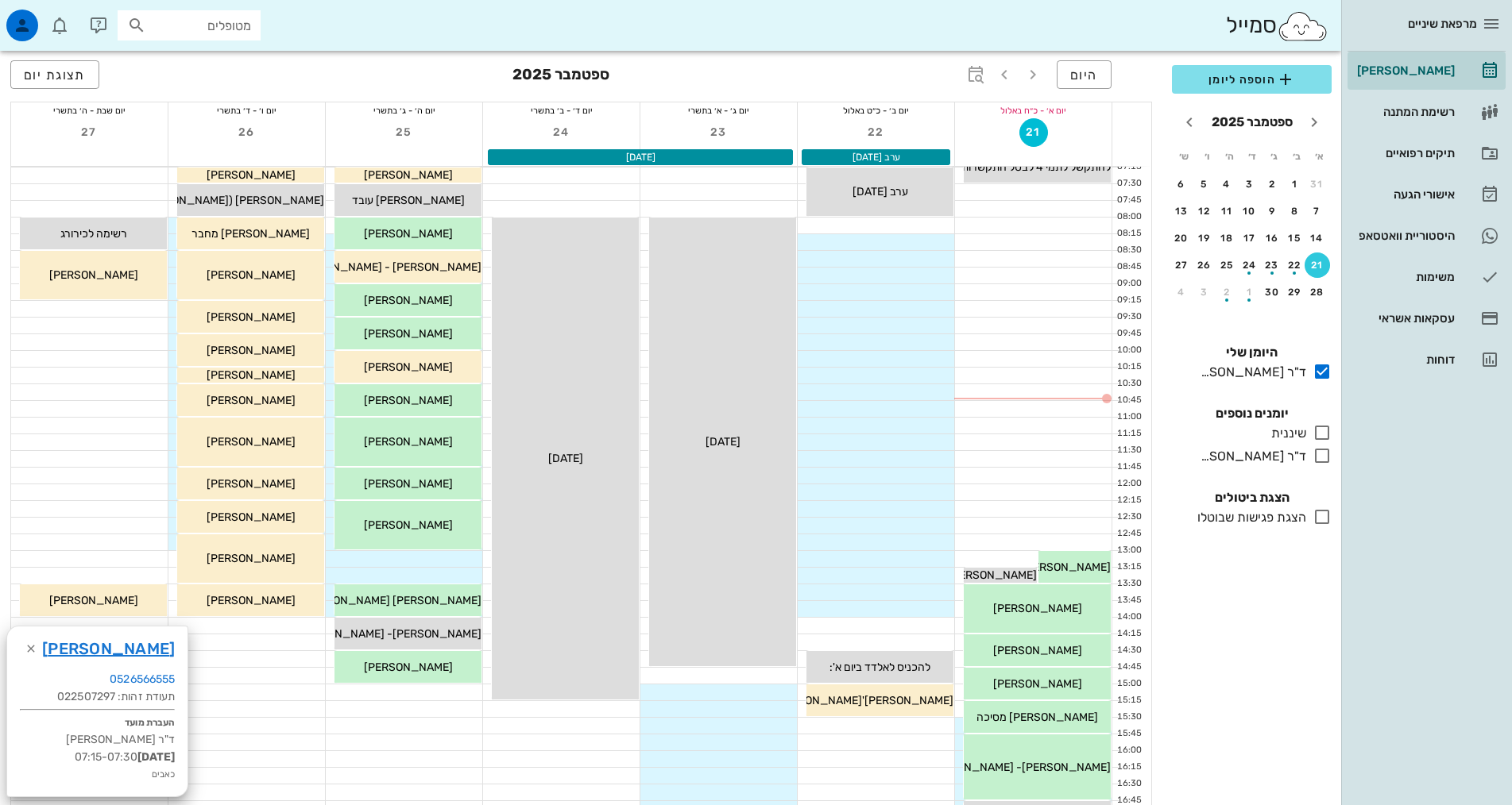
click at [450, 559] on div at bounding box center [404, 559] width 156 height 16
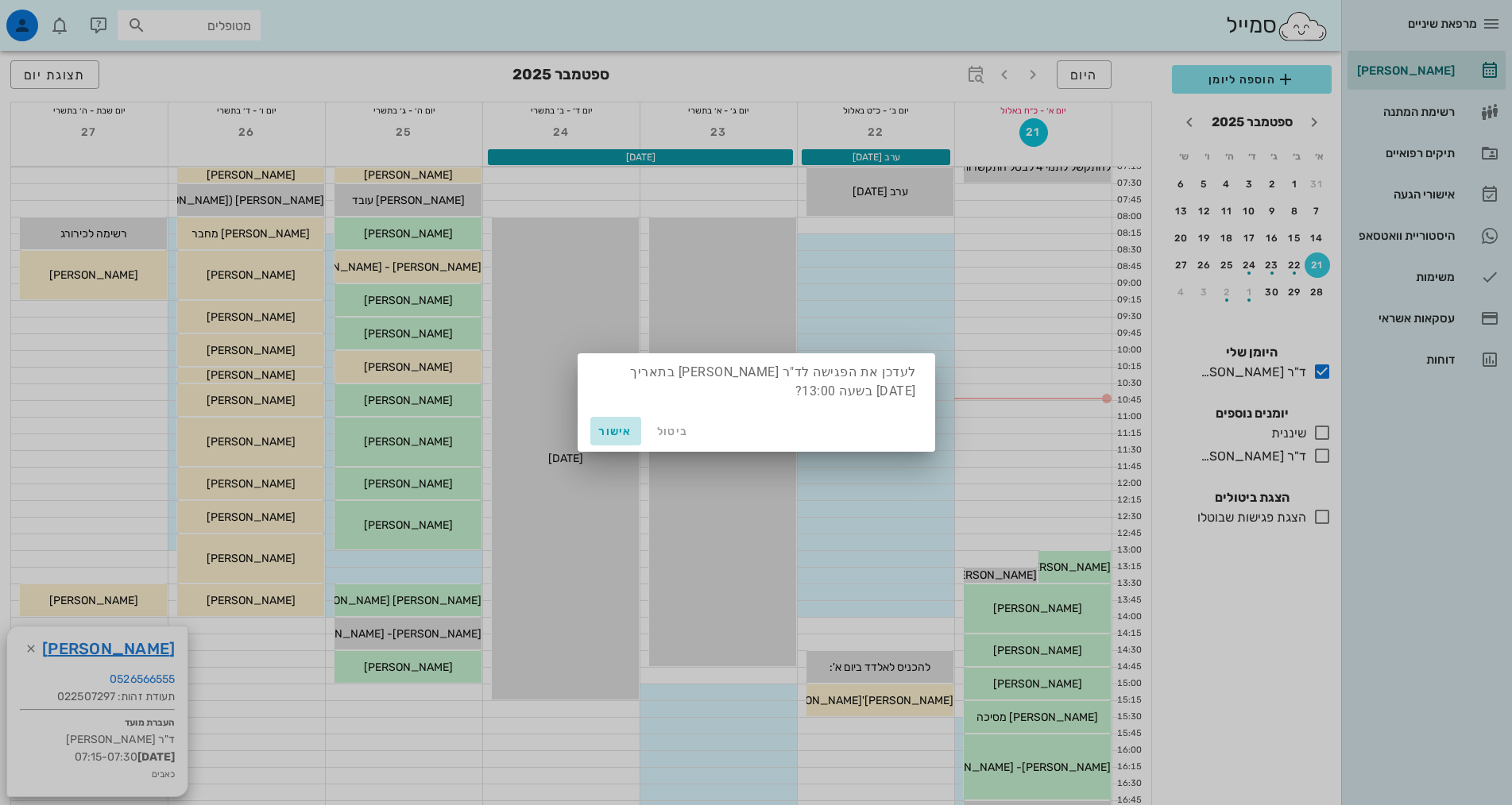
click at [625, 430] on span "אישור" at bounding box center [615, 431] width 39 height 14
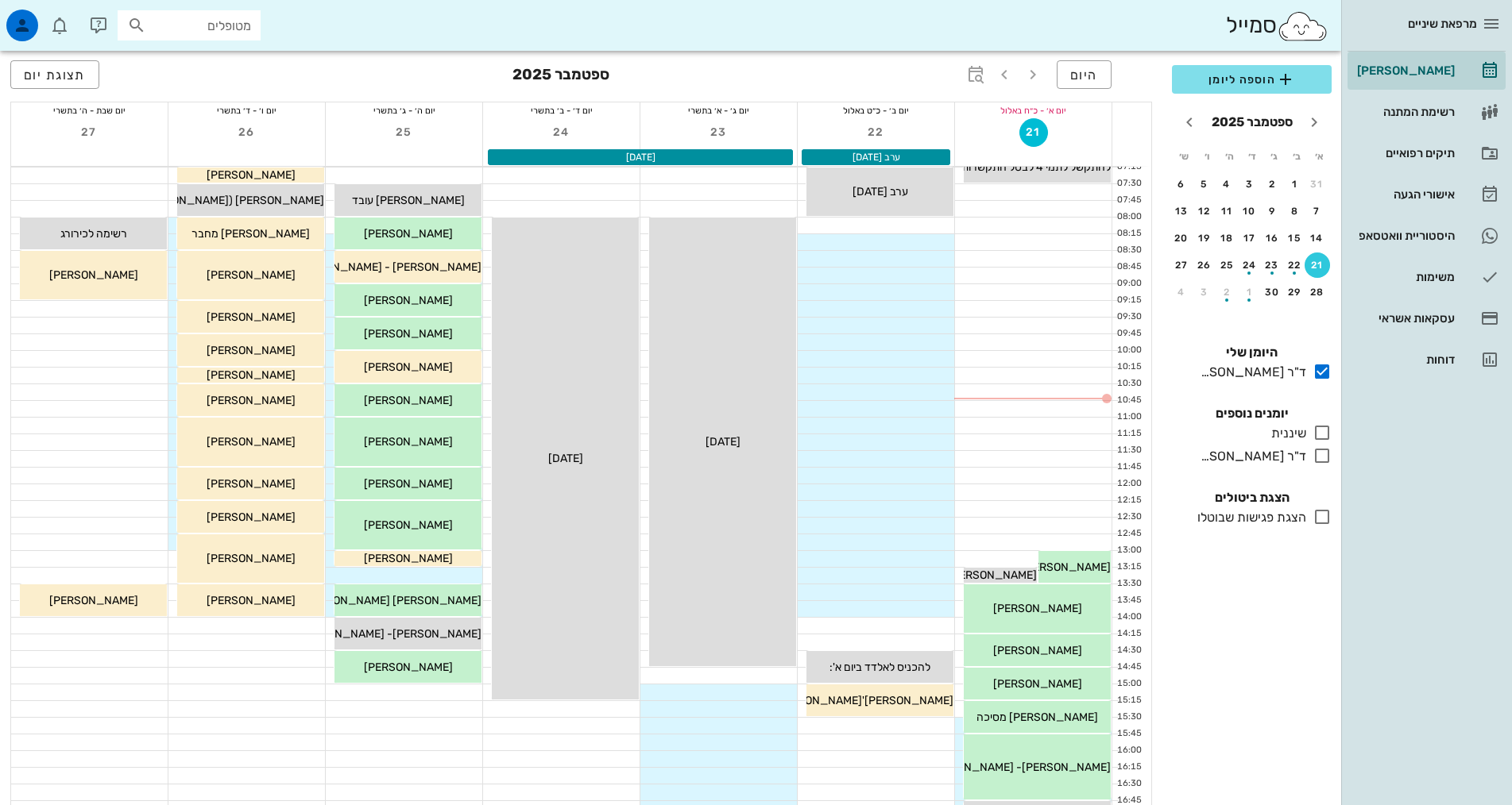
click at [278, 171] on div "[PERSON_NAME]" at bounding box center [250, 175] width 147 height 17
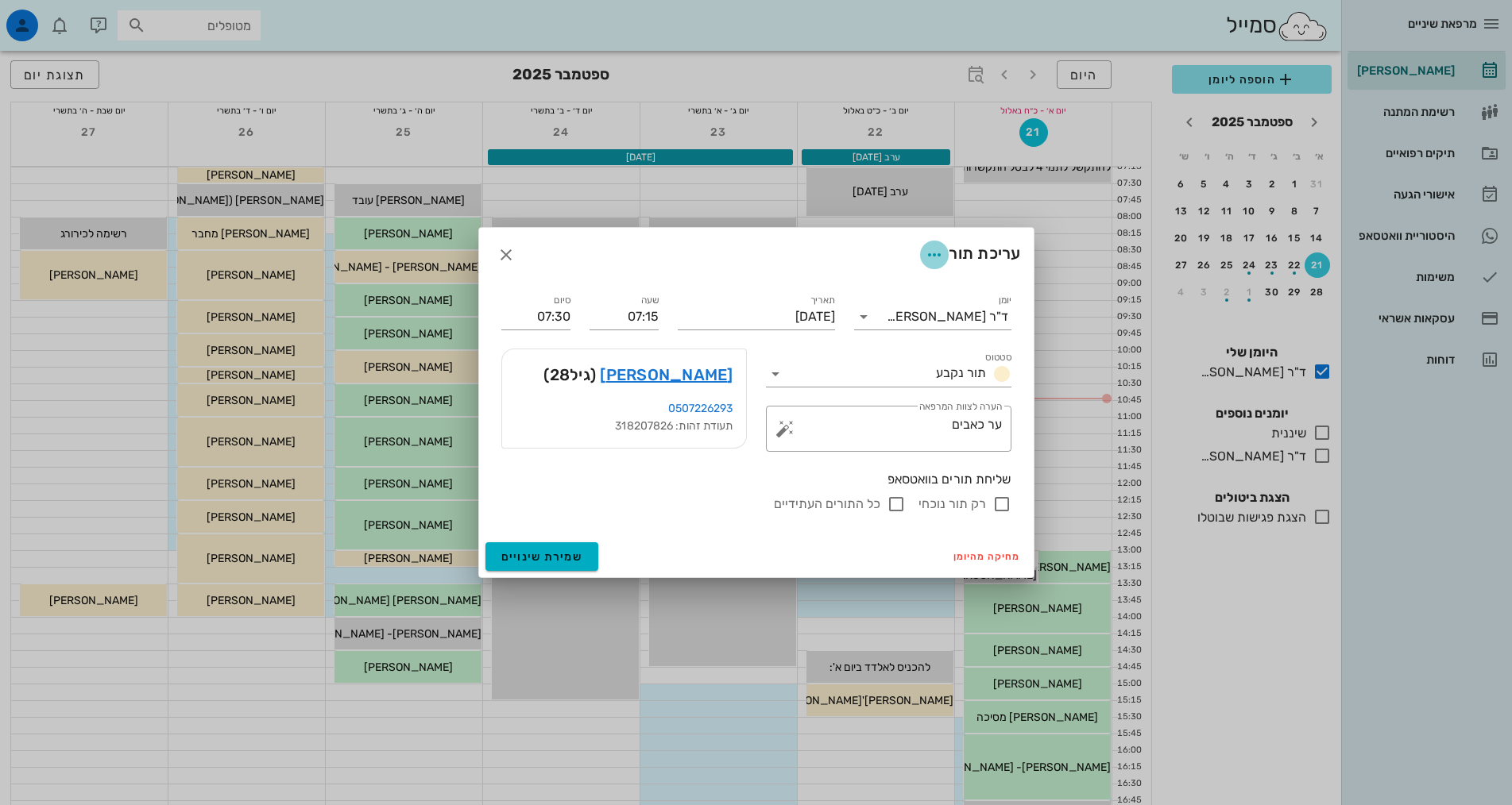
click at [928, 253] on icon "button" at bounding box center [933, 254] width 19 height 19
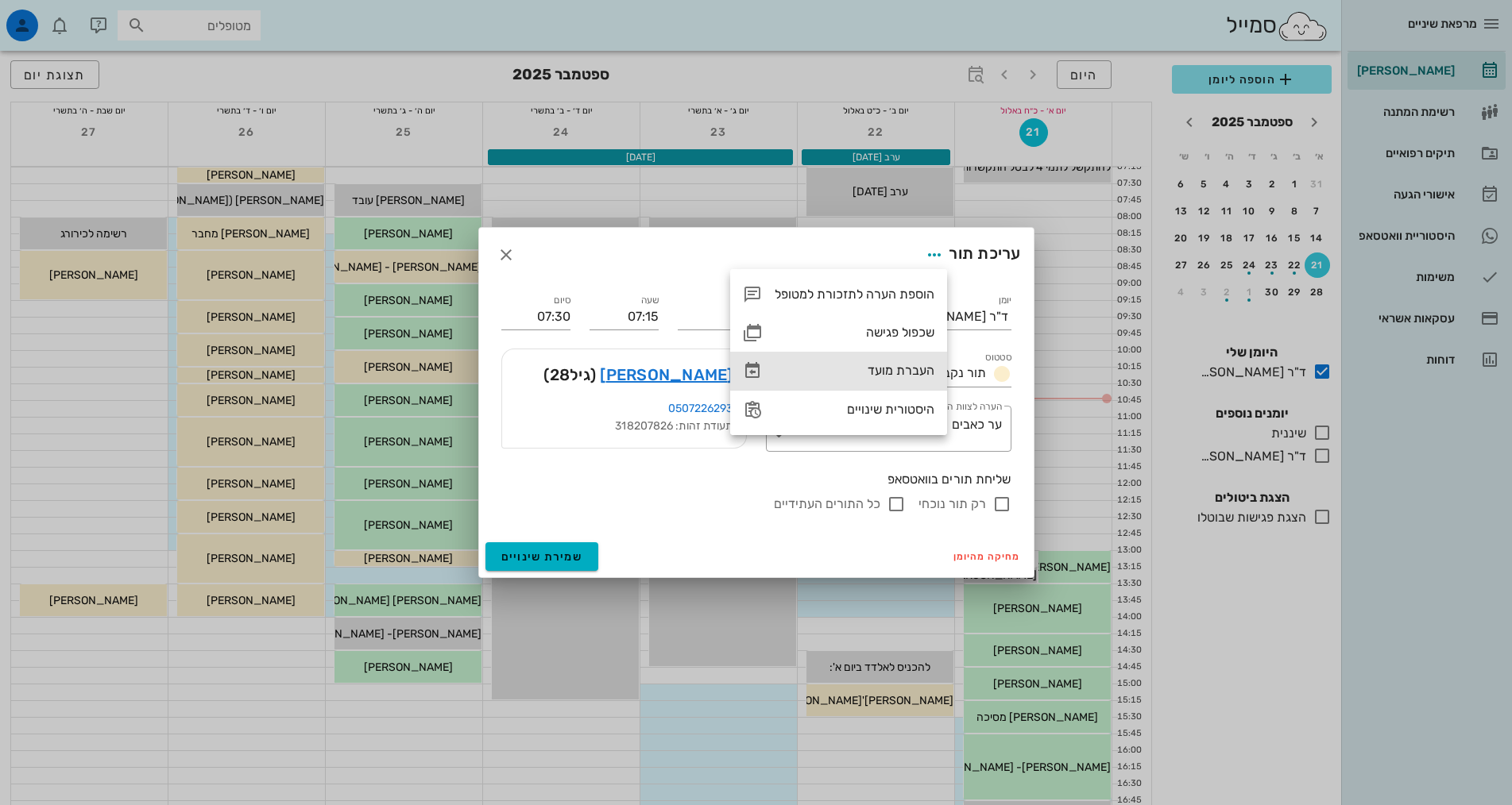
click at [869, 363] on div "העברת מועד" at bounding box center [854, 370] width 159 height 15
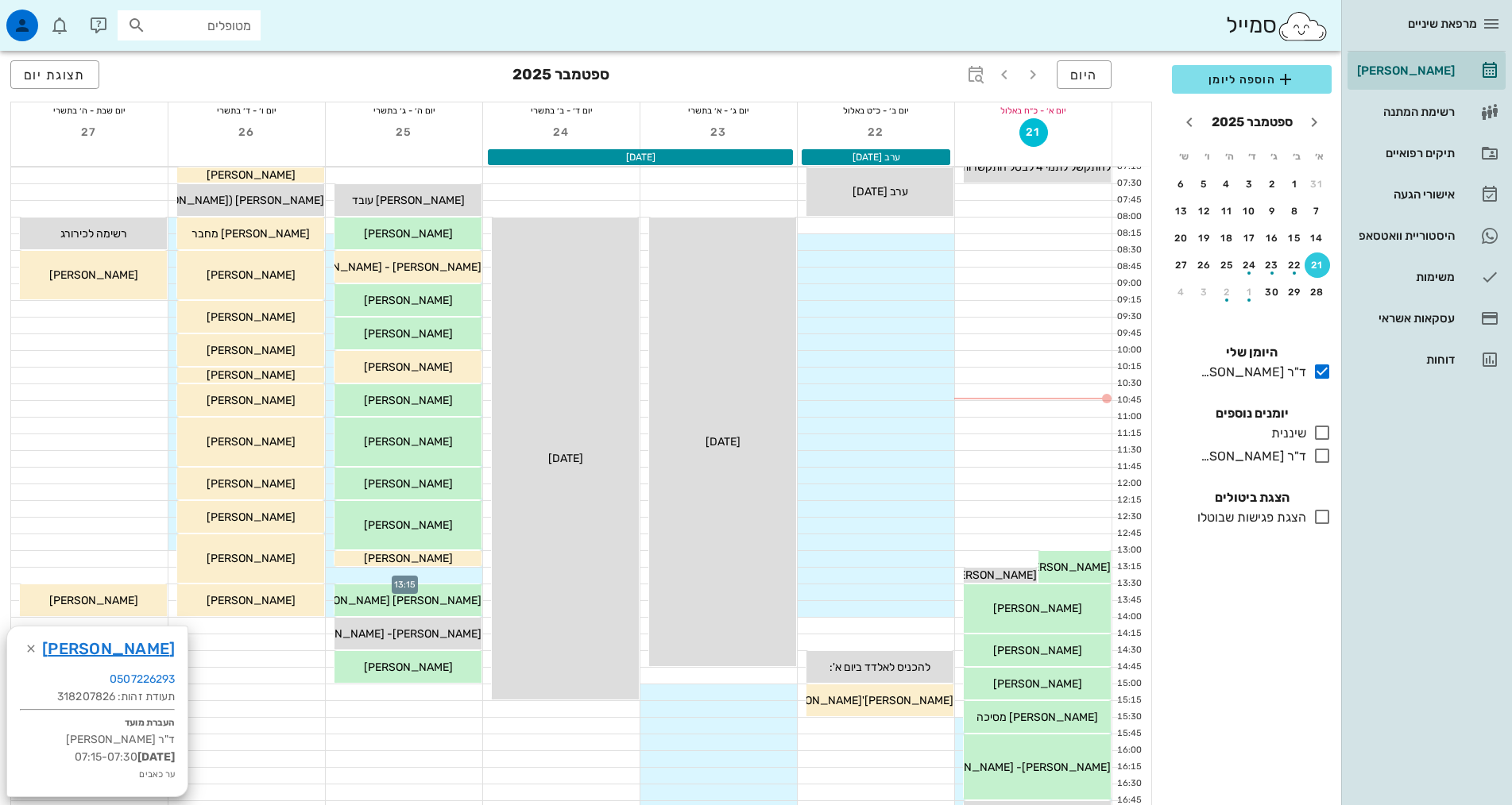
click at [441, 576] on div at bounding box center [404, 576] width 156 height 16
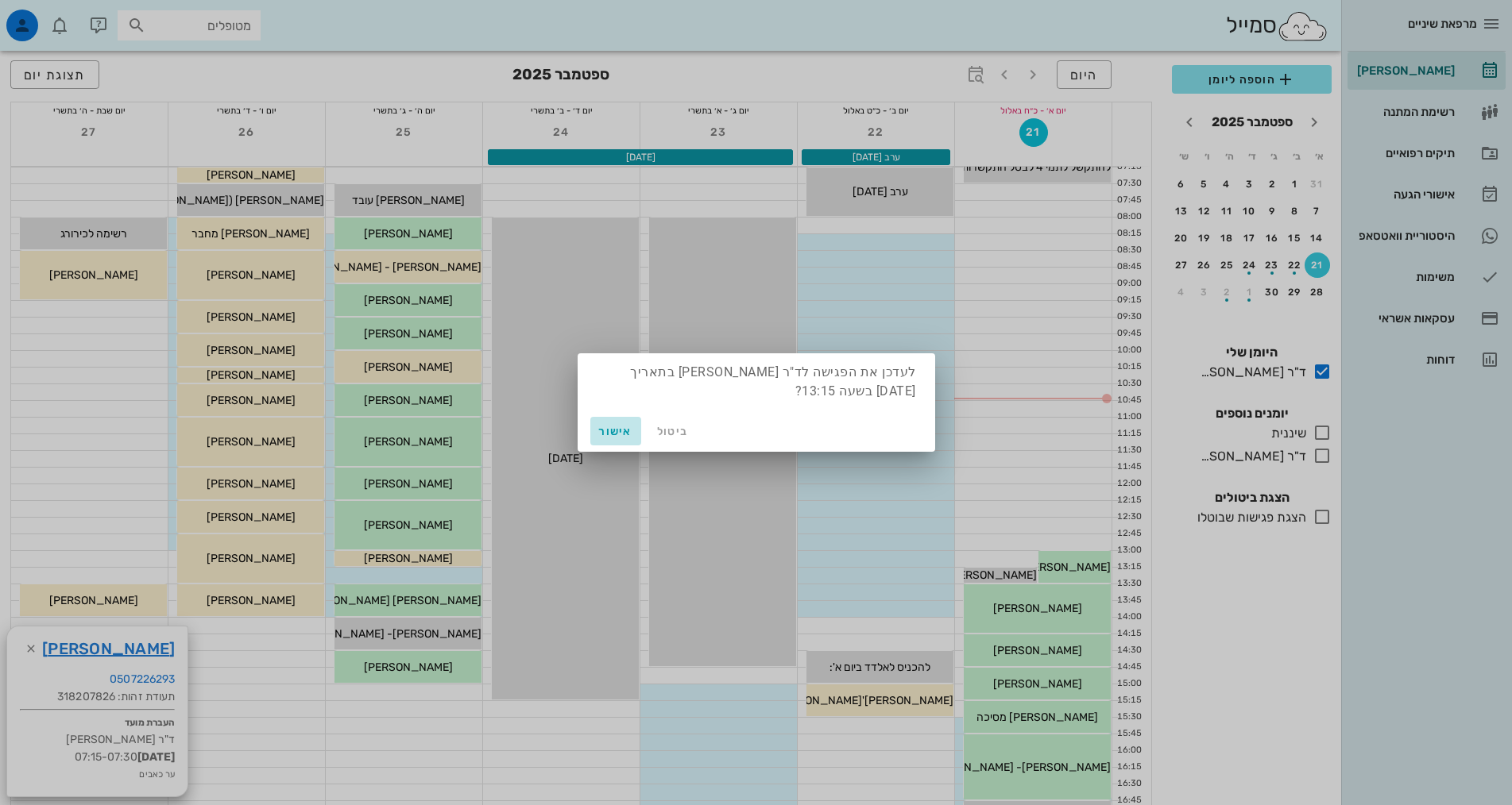
click at [609, 434] on span "אישור" at bounding box center [615, 431] width 39 height 14
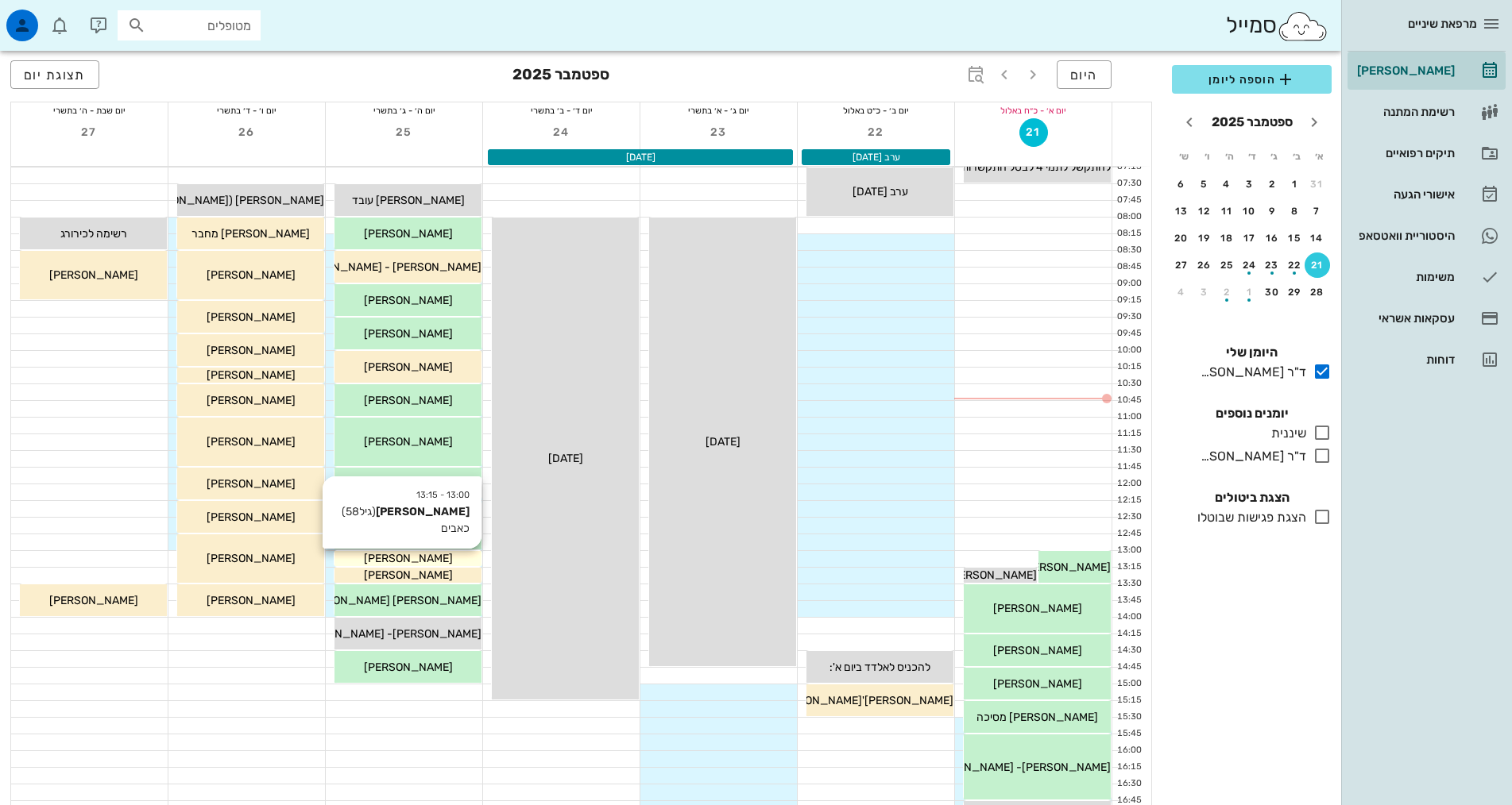
click at [414, 559] on span "[PERSON_NAME]" at bounding box center [409, 559] width 89 height 14
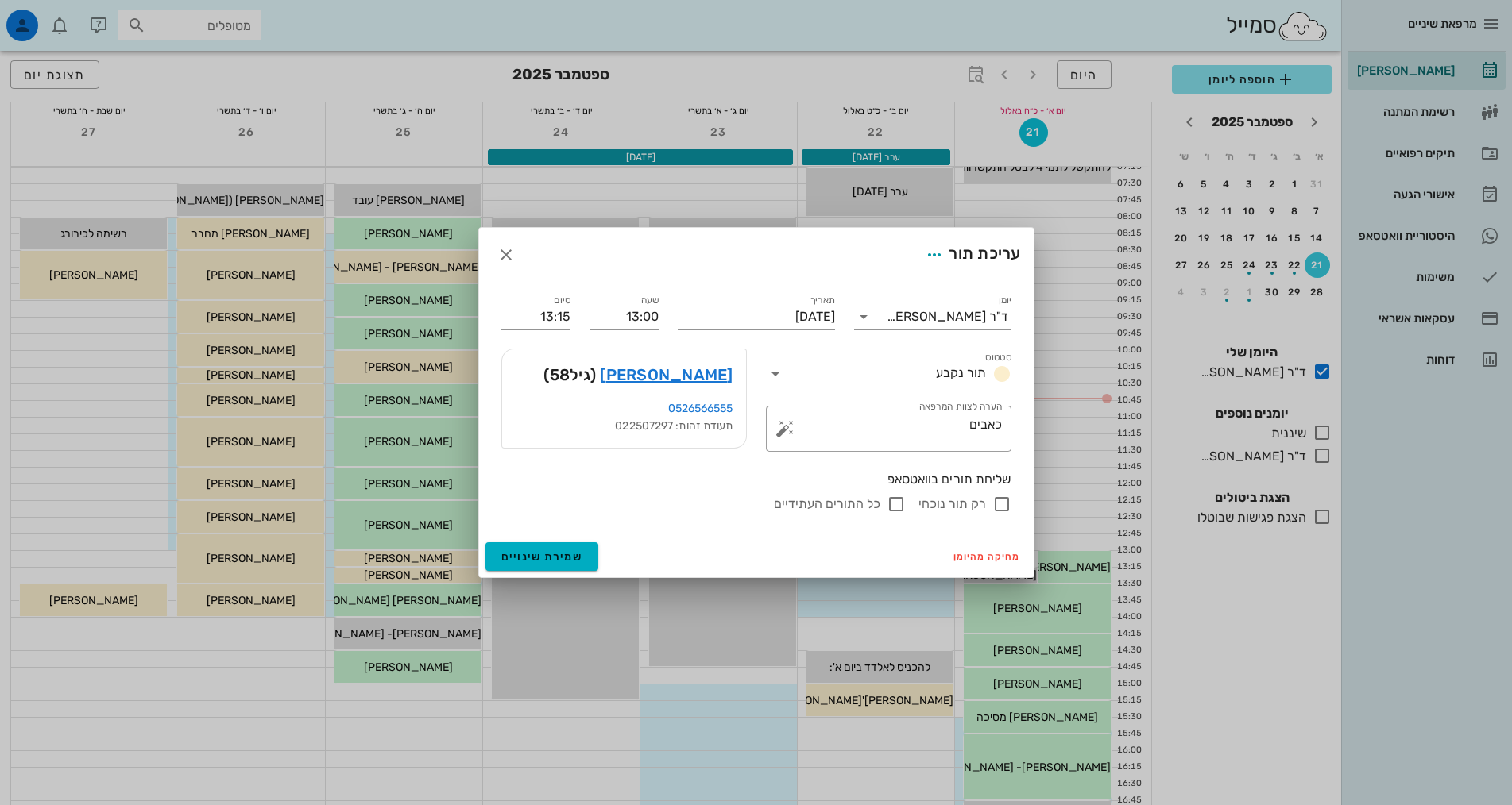
click at [978, 505] on label "רק תור נוכחי" at bounding box center [952, 504] width 67 height 16
checkbox input "true"
click at [560, 550] on span "שמירת שינויים" at bounding box center [542, 557] width 82 height 14
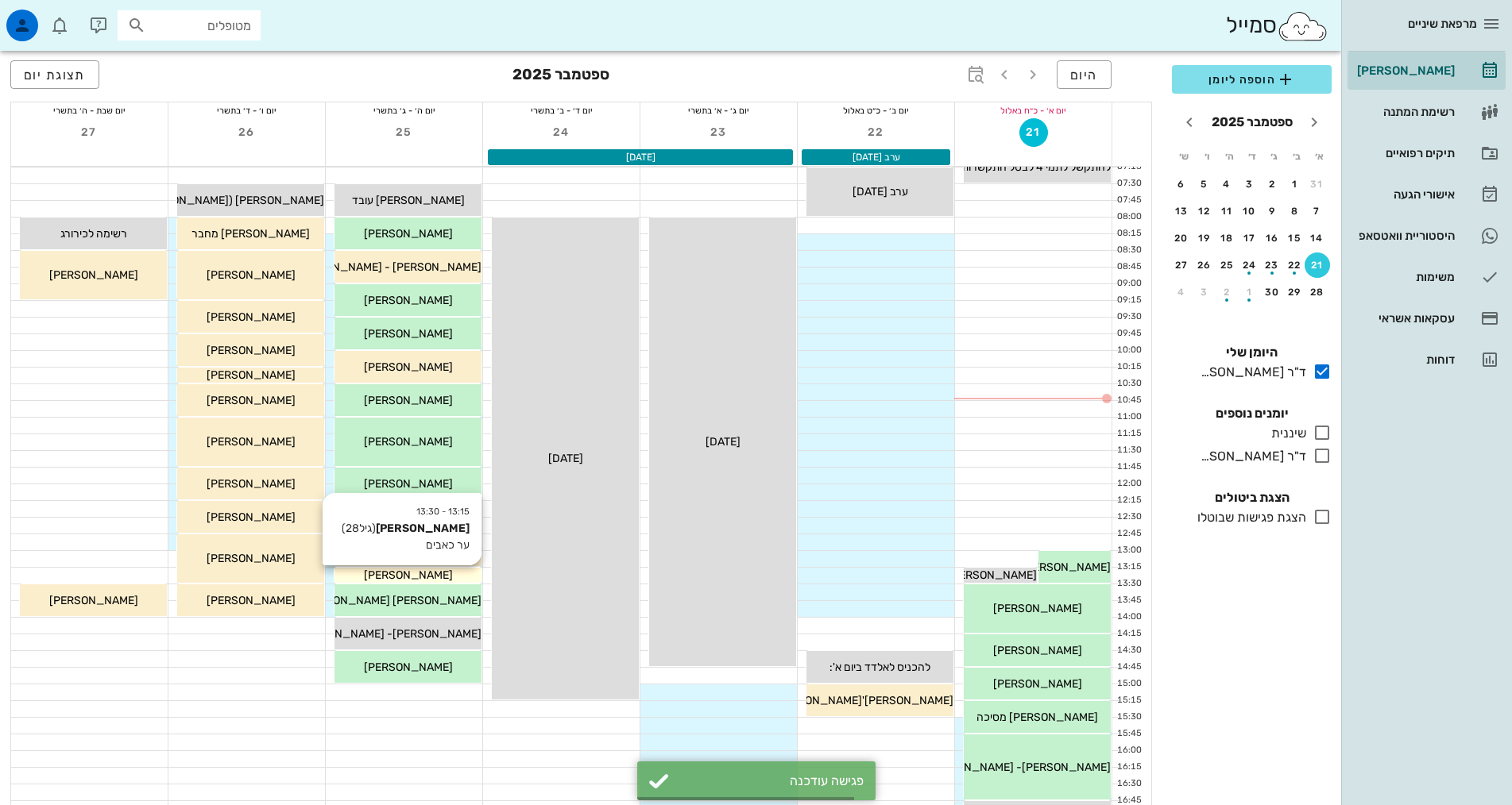
click at [457, 581] on div "[PERSON_NAME]" at bounding box center [408, 575] width 147 height 17
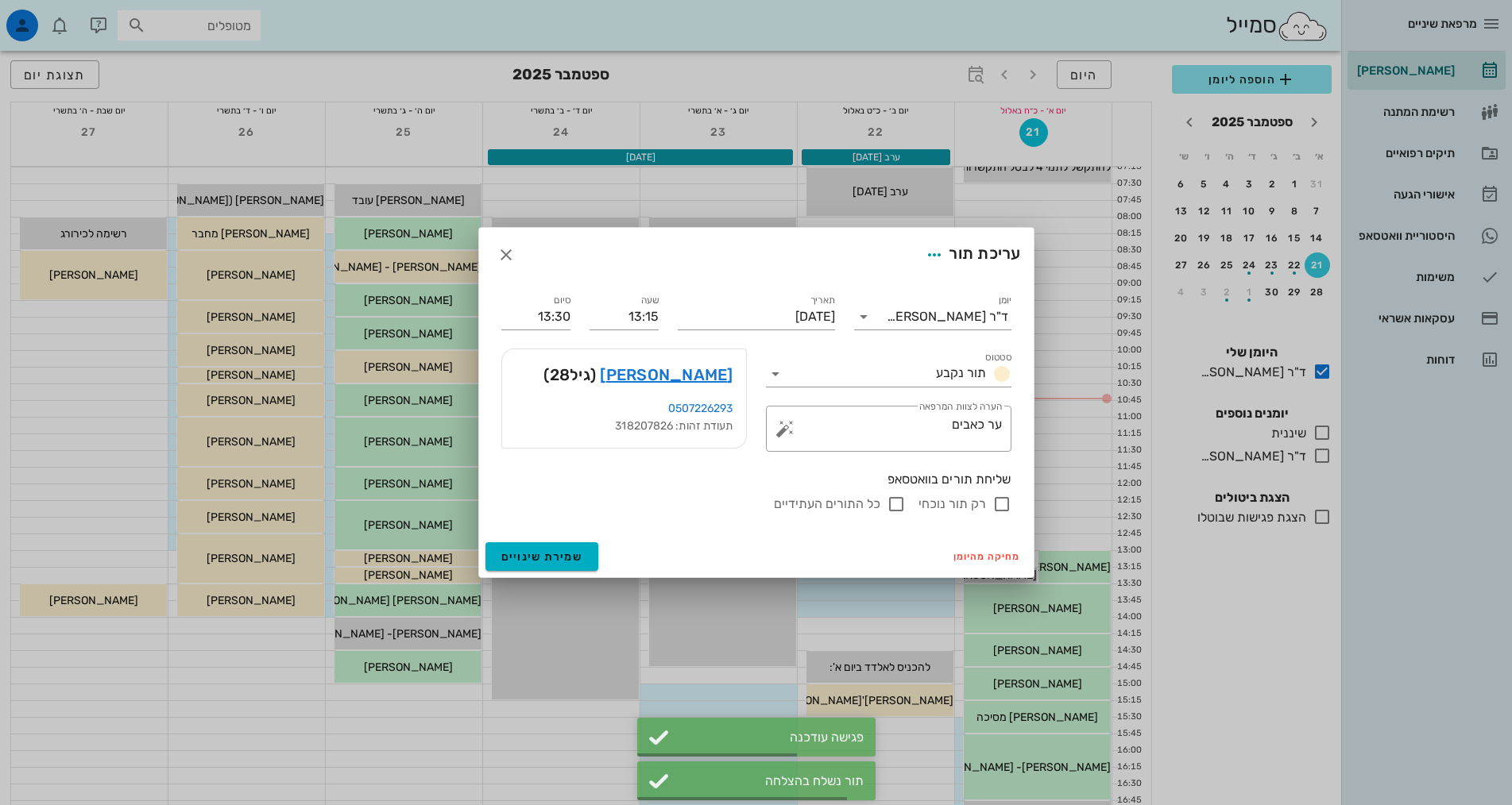
click at [982, 495] on div "רק תור נוכחי" at bounding box center [965, 503] width 93 height 19
checkbox input "true"
click at [534, 562] on span "שמירת שינויים" at bounding box center [542, 557] width 82 height 14
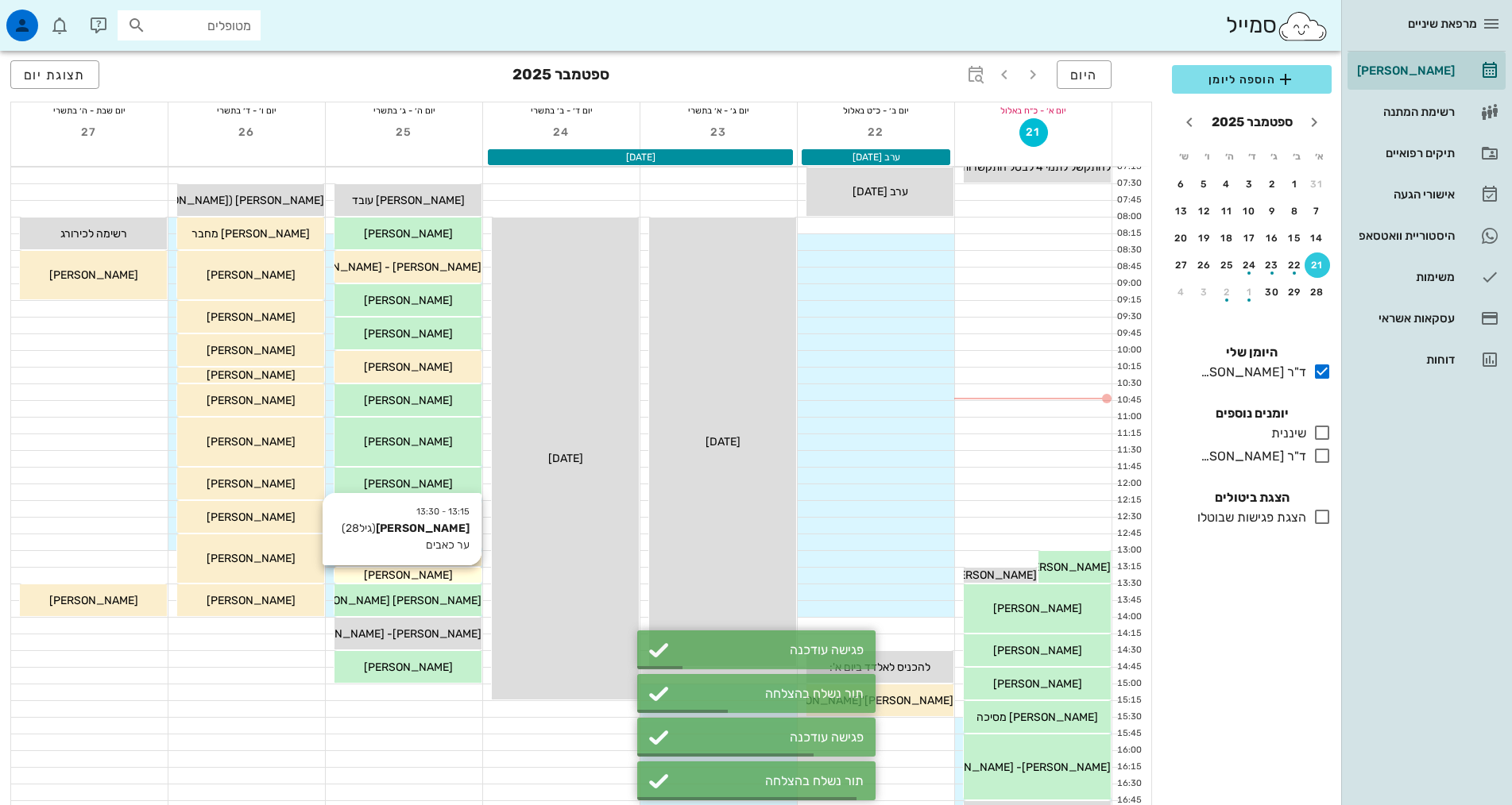
click at [411, 574] on span "[PERSON_NAME]" at bounding box center [409, 576] width 89 height 14
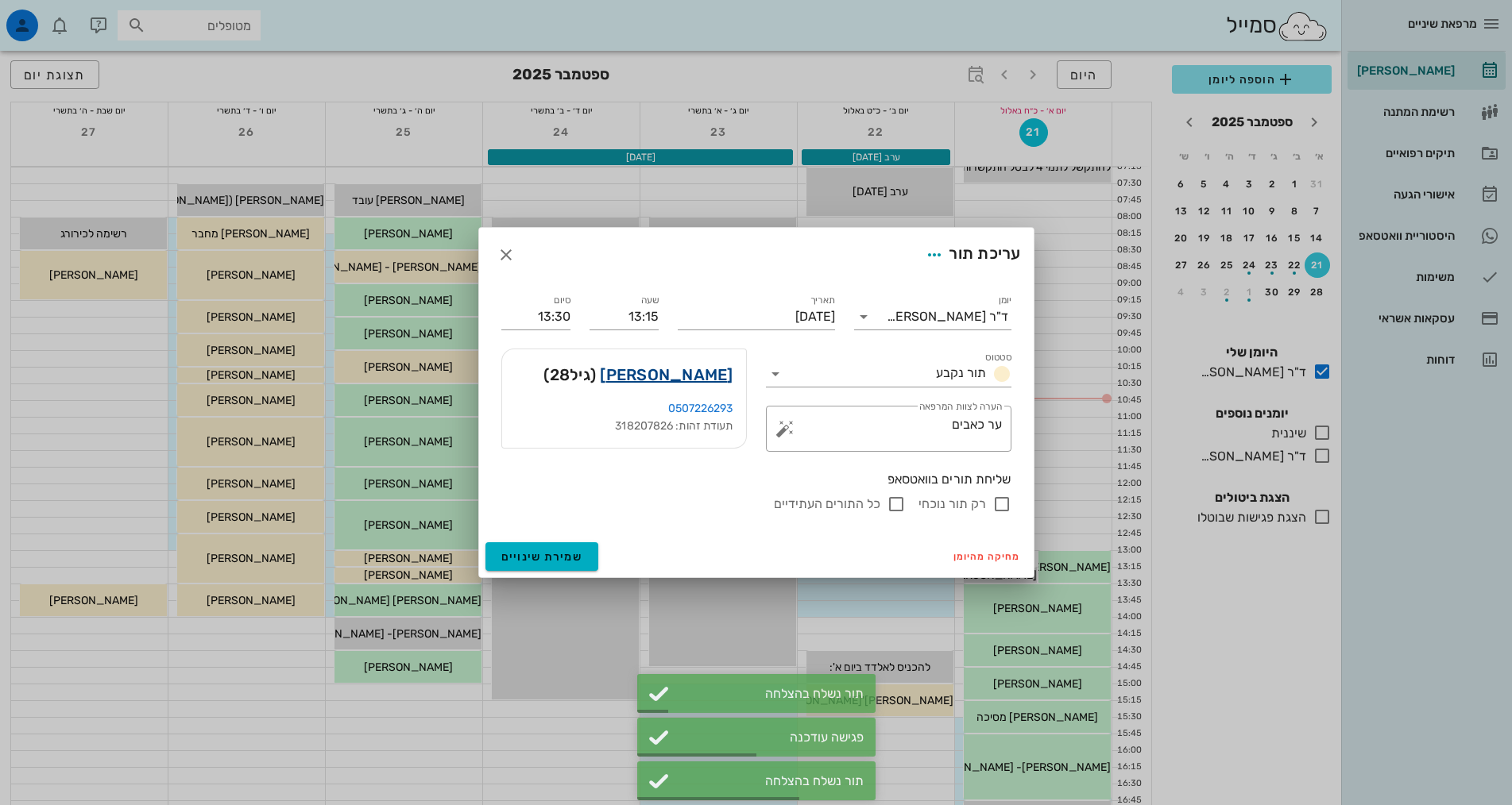
click at [671, 380] on link "[PERSON_NAME]" at bounding box center [666, 375] width 133 height 26
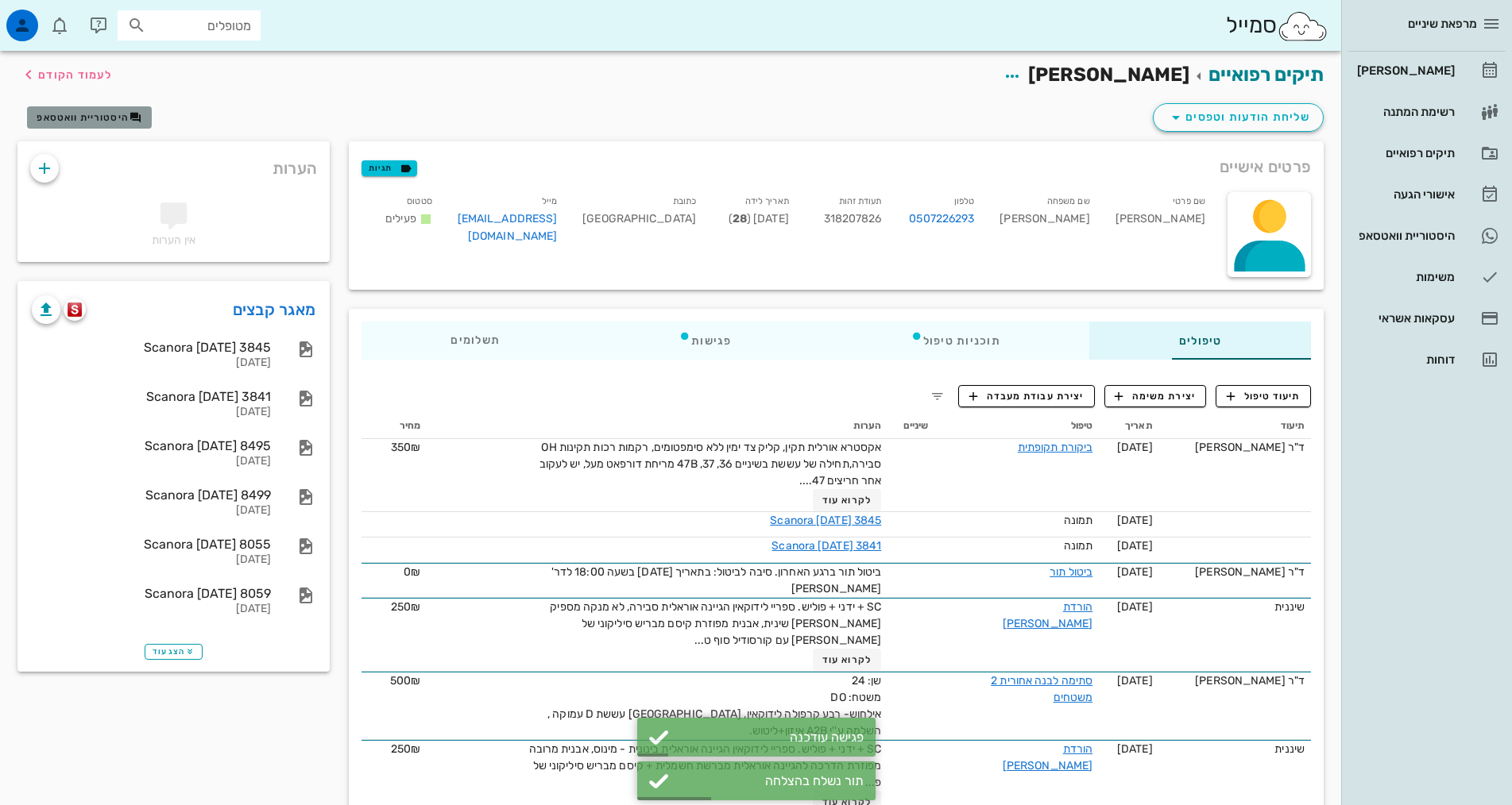
click at [140, 115] on icon "button" at bounding box center [136, 117] width 13 height 13
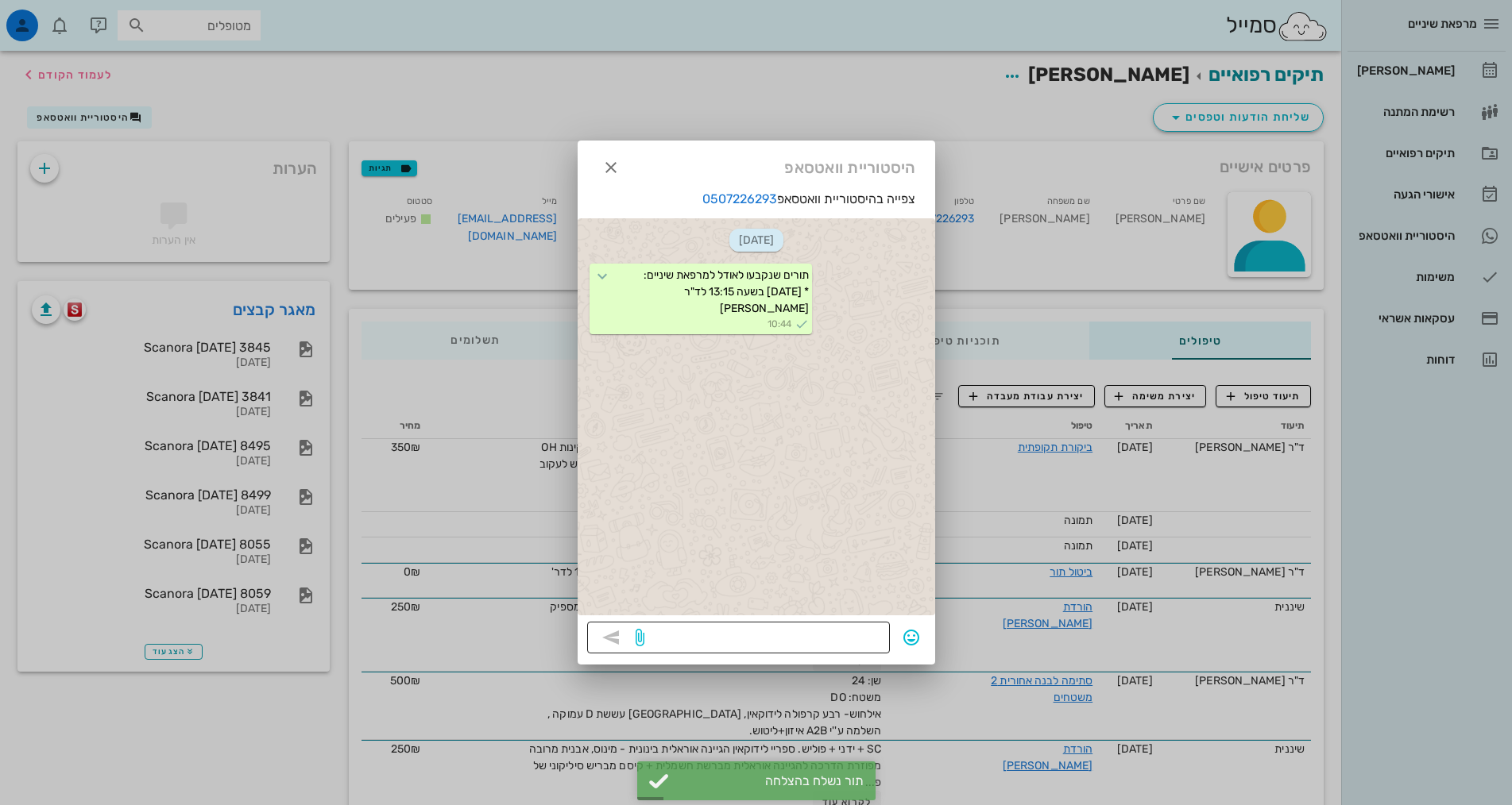
click at [822, 637] on textarea at bounding box center [763, 639] width 233 height 26
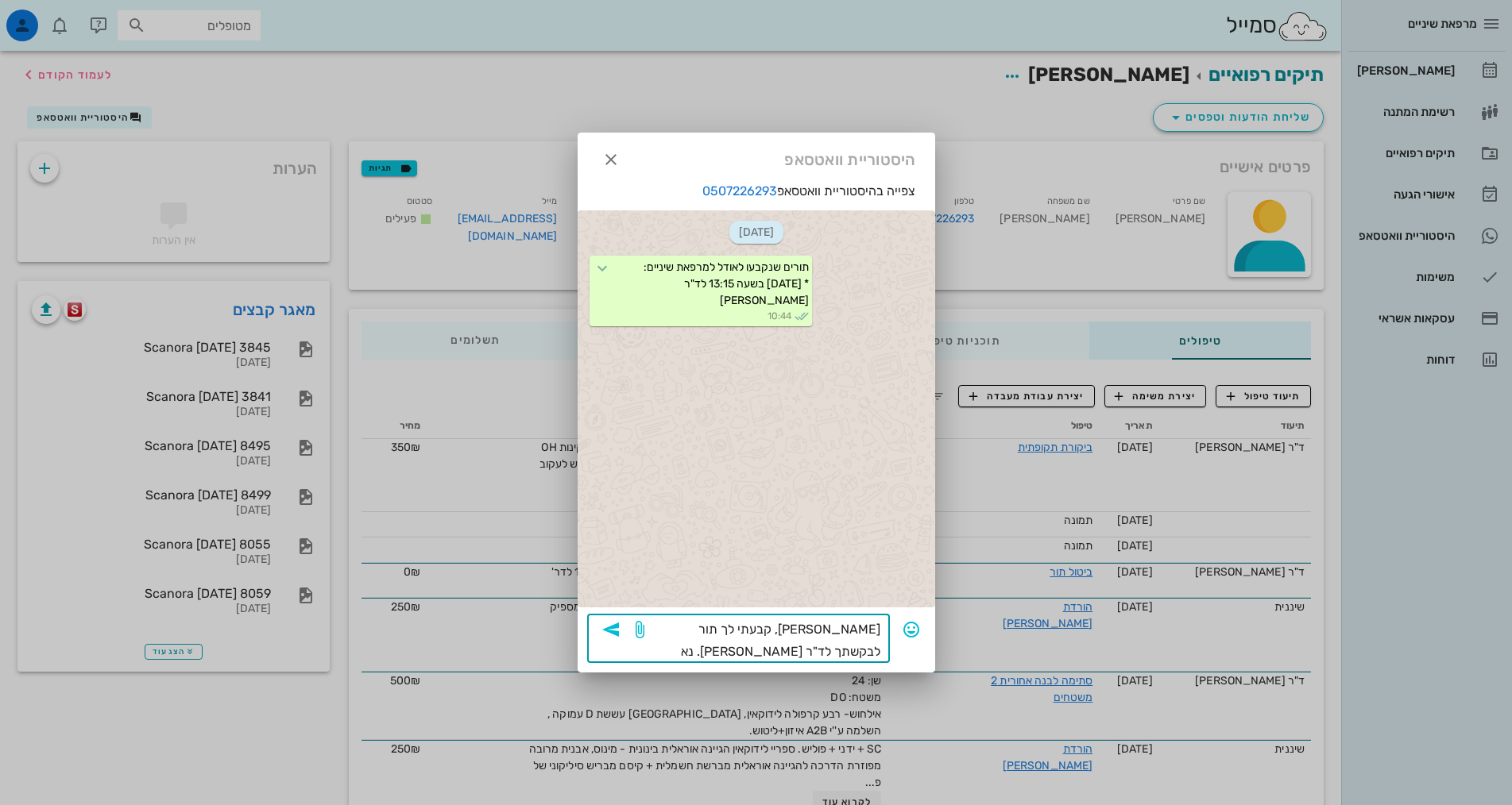
type textarea "שלום אודל, קבעתי לך תור לבקשתך לד"ר אריני. נא אשרי הגעתך לתור. תודה."
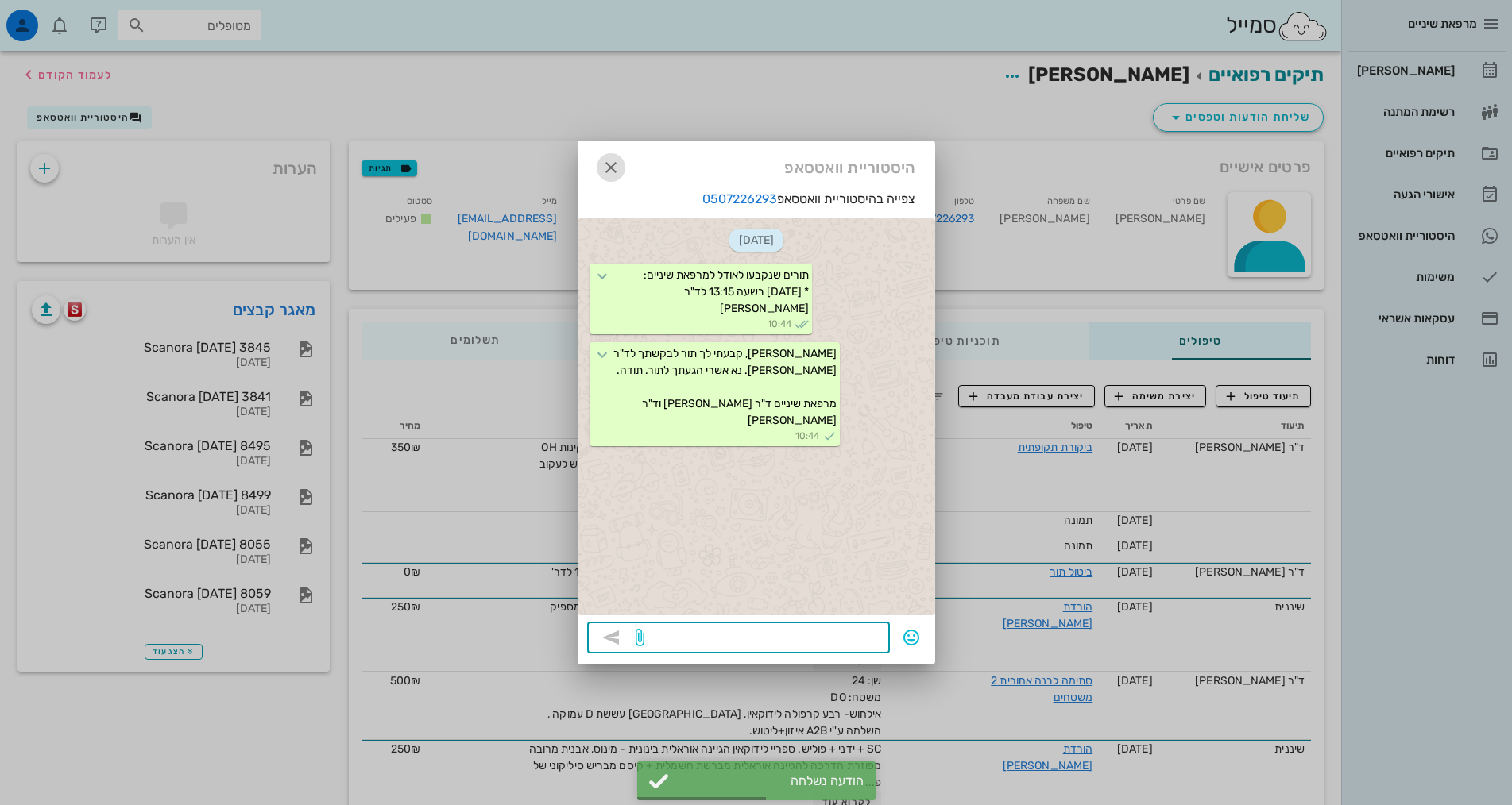
click at [618, 160] on icon "button" at bounding box center [611, 167] width 19 height 19
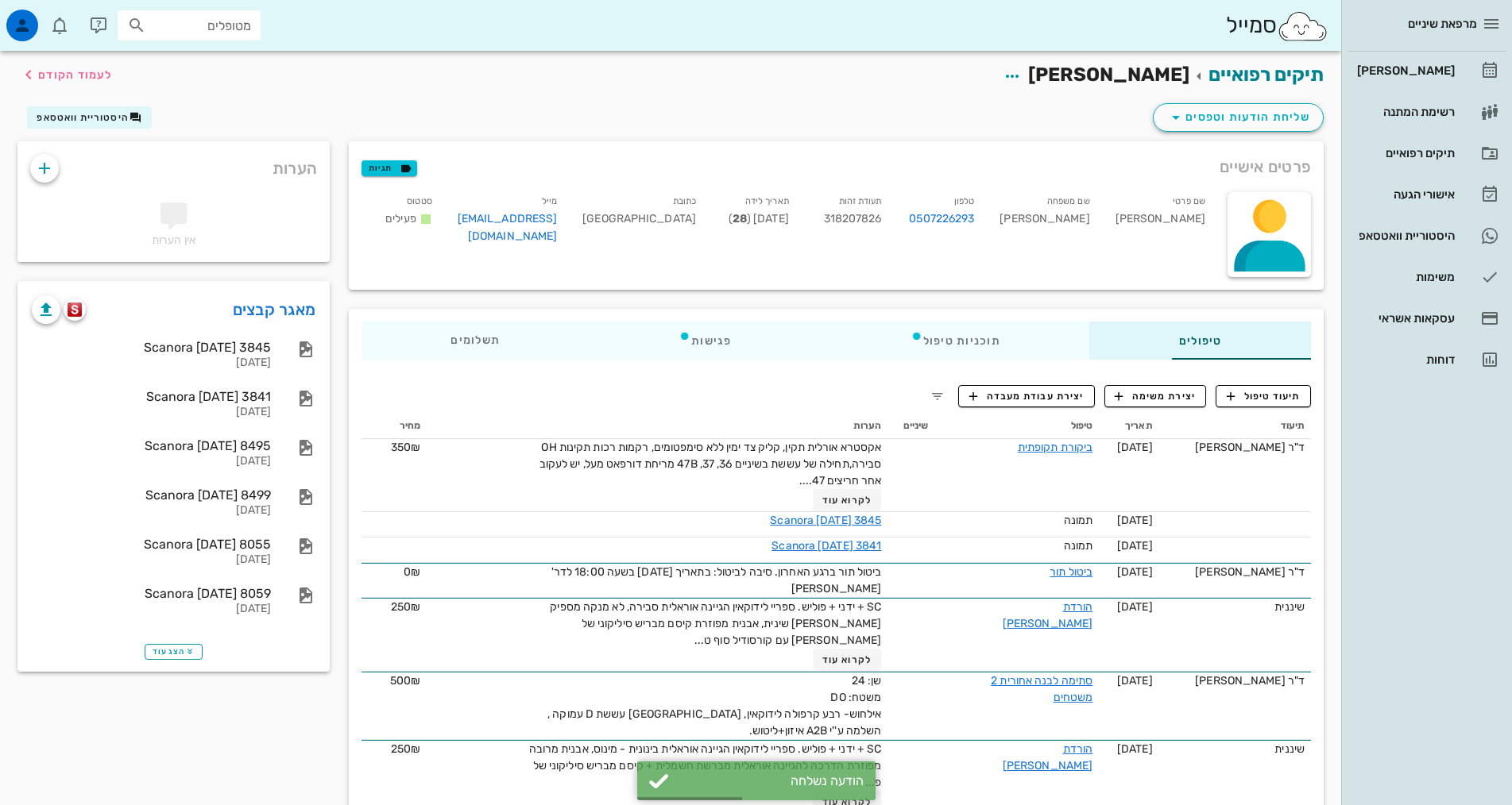
click at [860, 119] on div "שליחת הודעות וטפסים היסטוריית וואטסאפ" at bounding box center [670, 121] width 1325 height 42
click at [1432, 87] on link "[PERSON_NAME]" at bounding box center [1426, 70] width 158 height 39
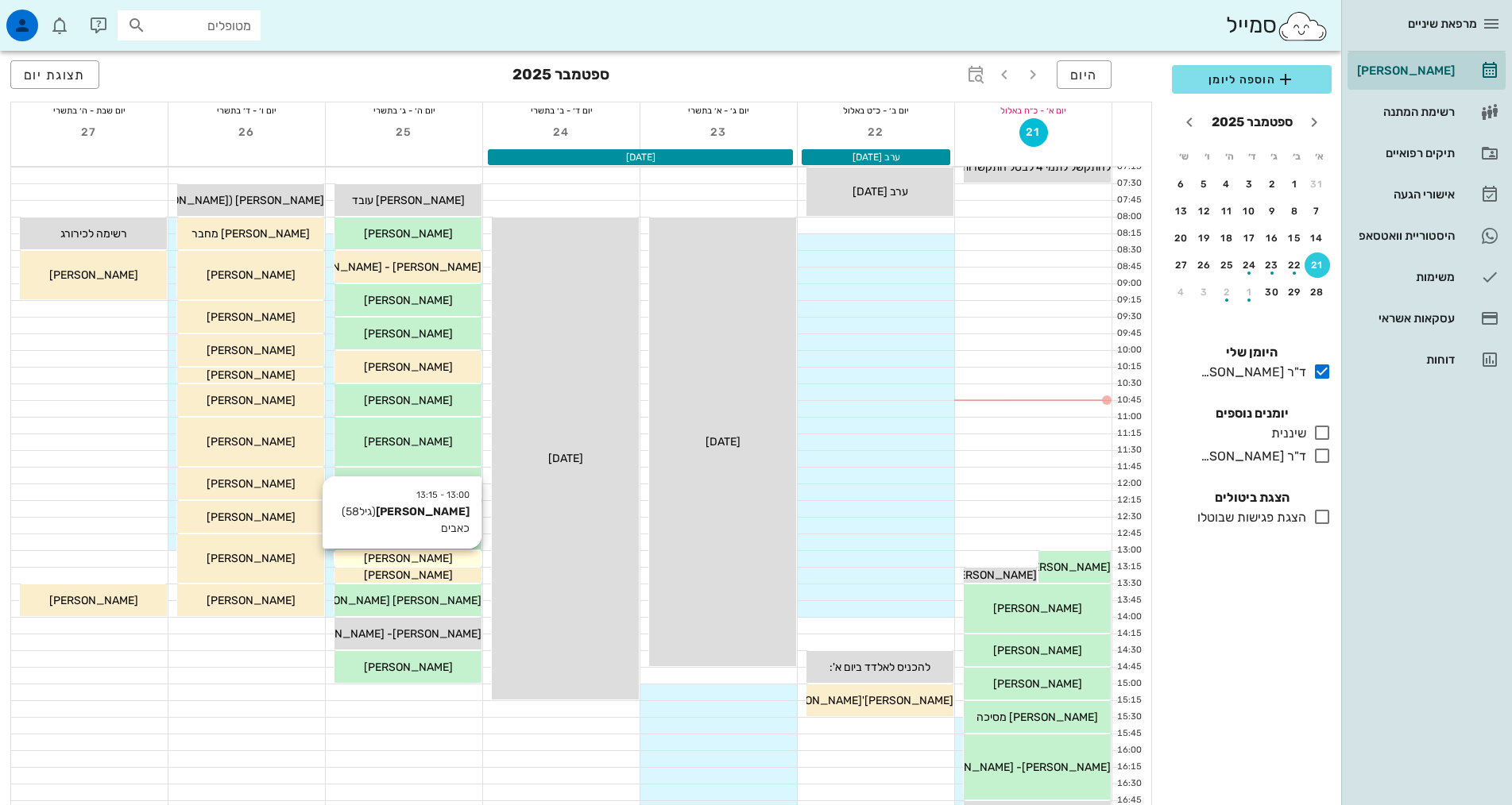
click at [445, 562] on div "[PERSON_NAME]" at bounding box center [408, 558] width 147 height 17
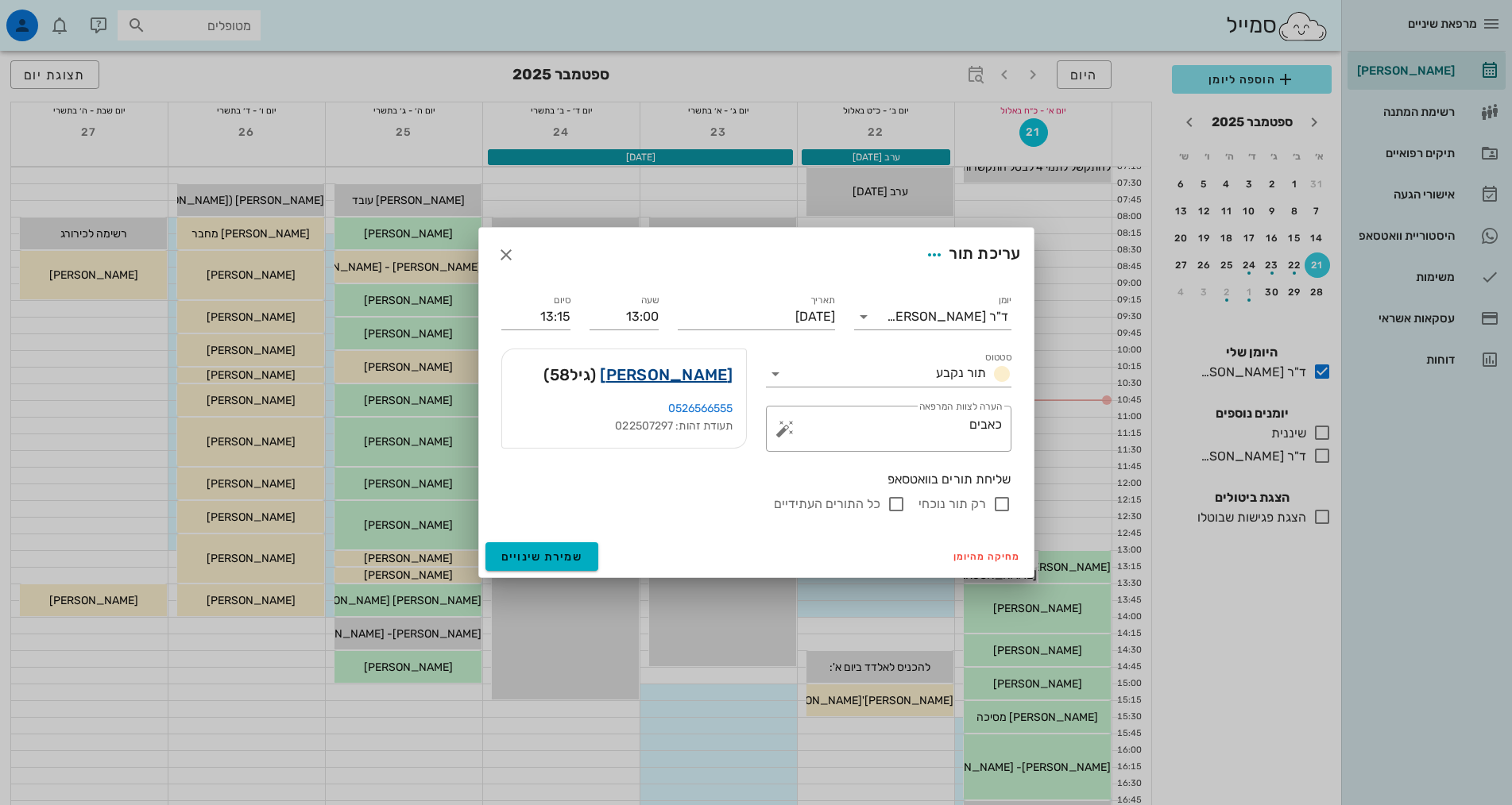
click at [707, 383] on link "איציק בקאל" at bounding box center [666, 375] width 133 height 26
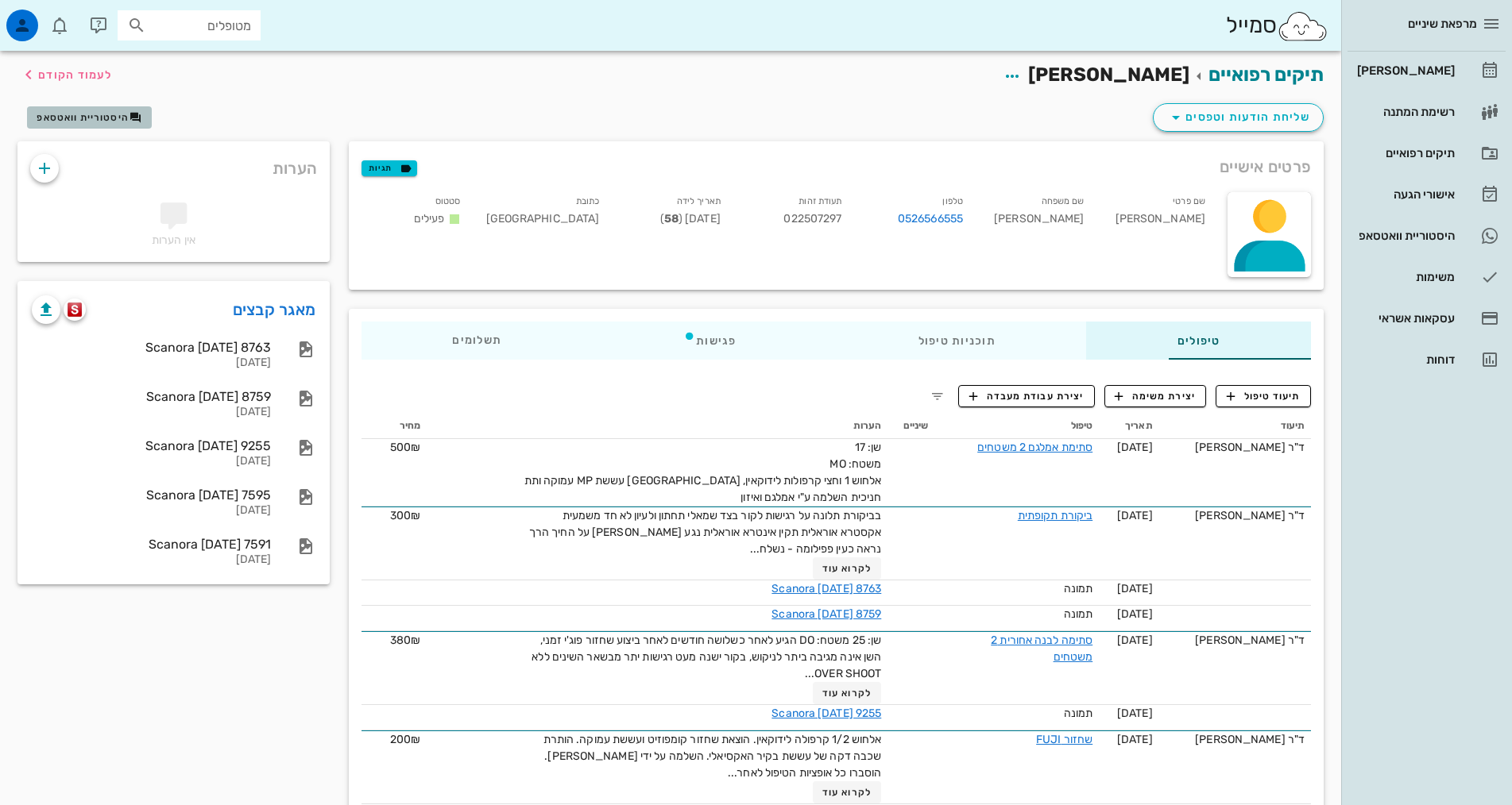
click at [105, 121] on span "היסטוריית וואטסאפ" at bounding box center [82, 117] width 92 height 11
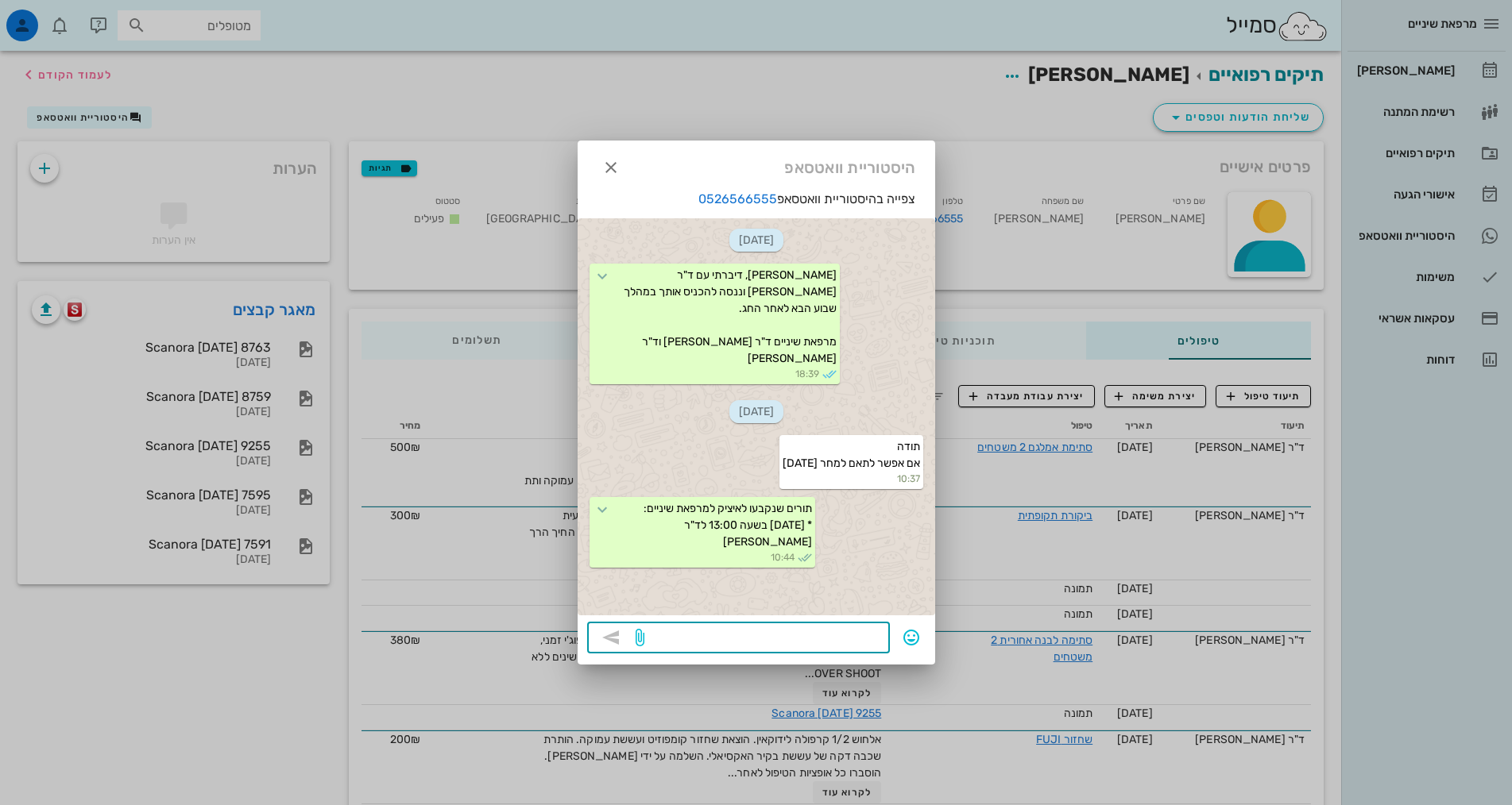
click at [844, 644] on textarea at bounding box center [763, 639] width 233 height 26
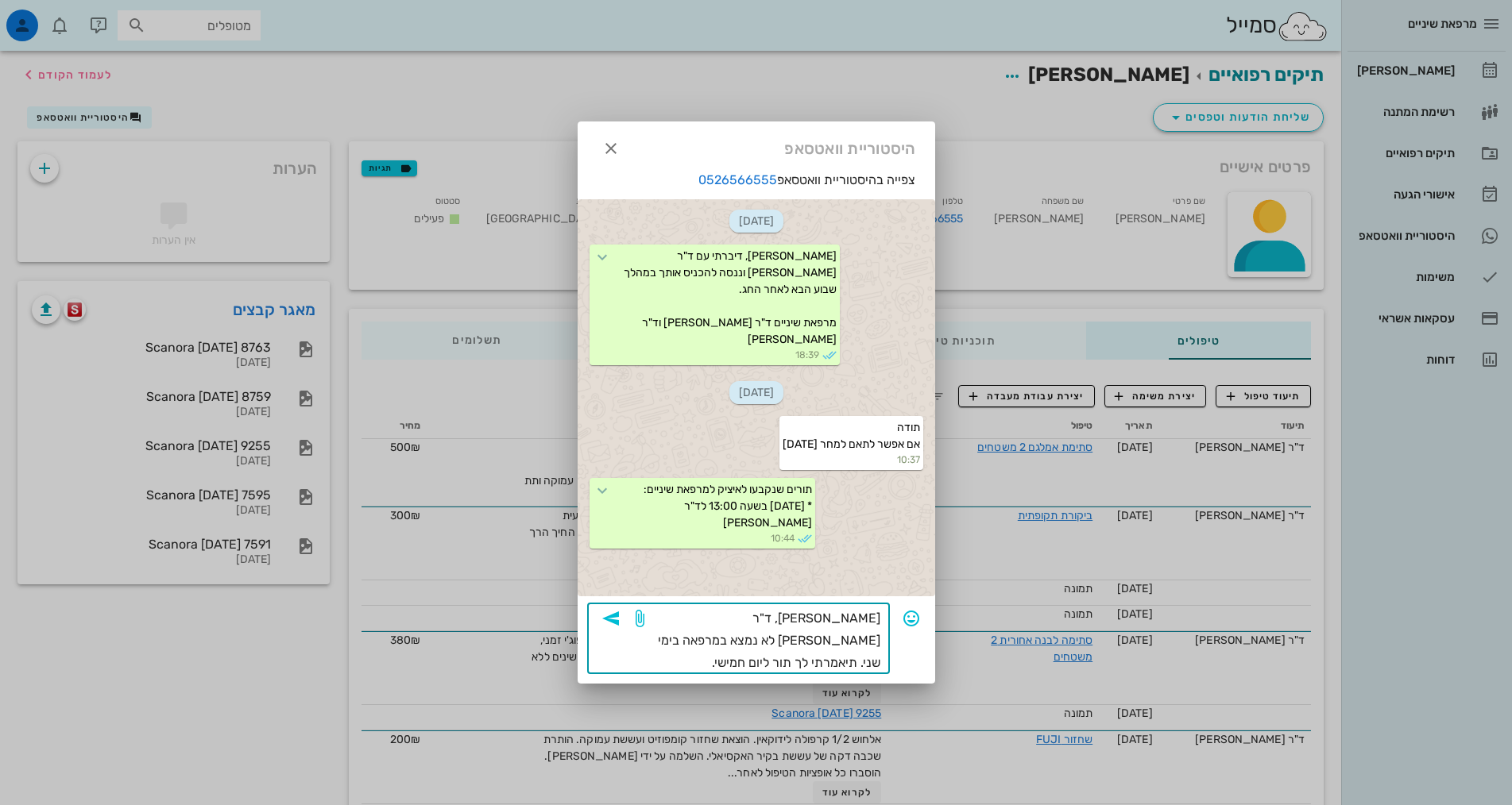
type textarea "שלום איציק, ד"ר אירני לא נמצא במרפאה בימי שני. תיאמרתי לך תור ליום חמישי. בבקשה…"
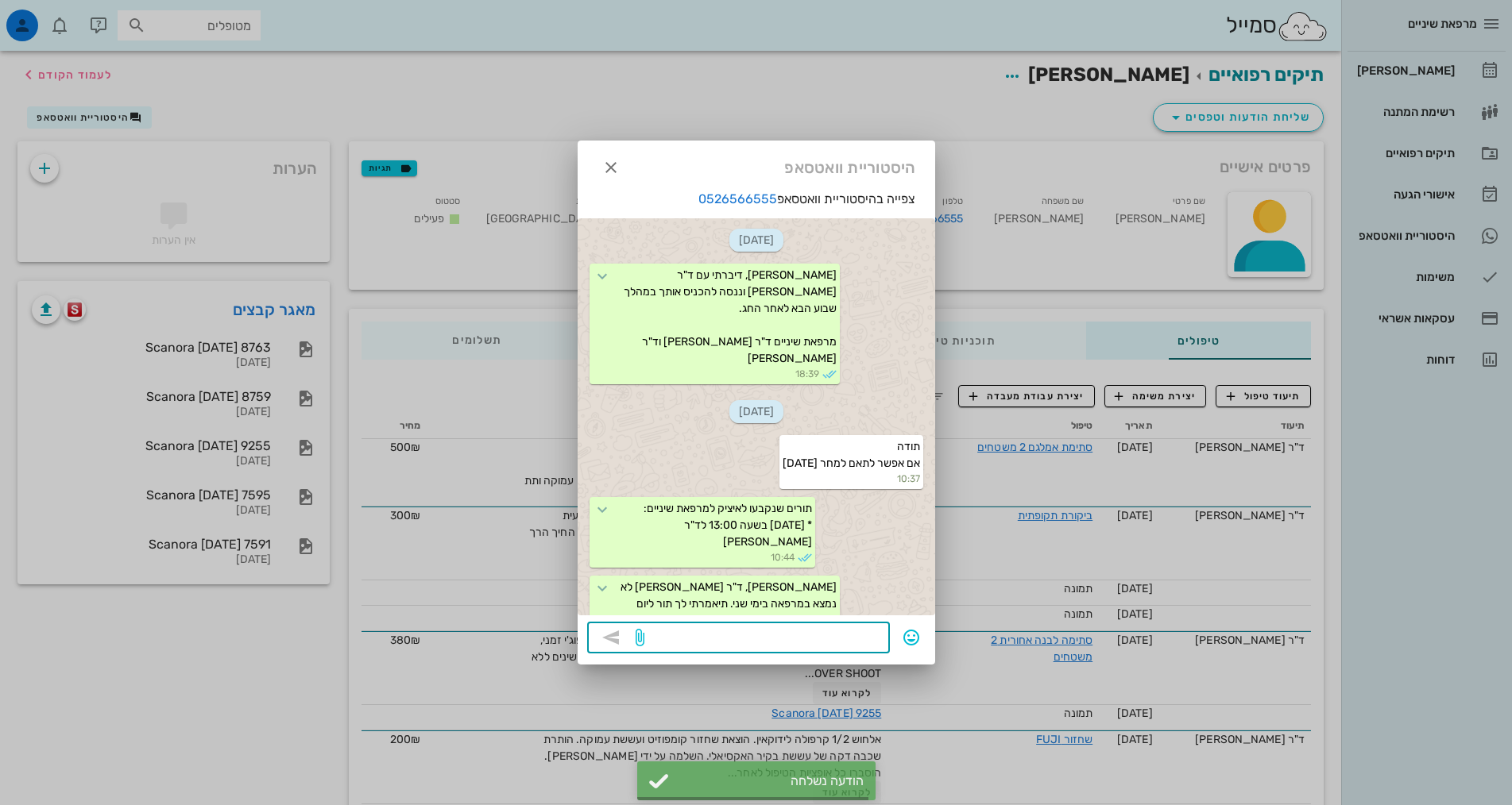
scroll to position [3, 0]
click at [606, 173] on icon "button" at bounding box center [611, 167] width 19 height 19
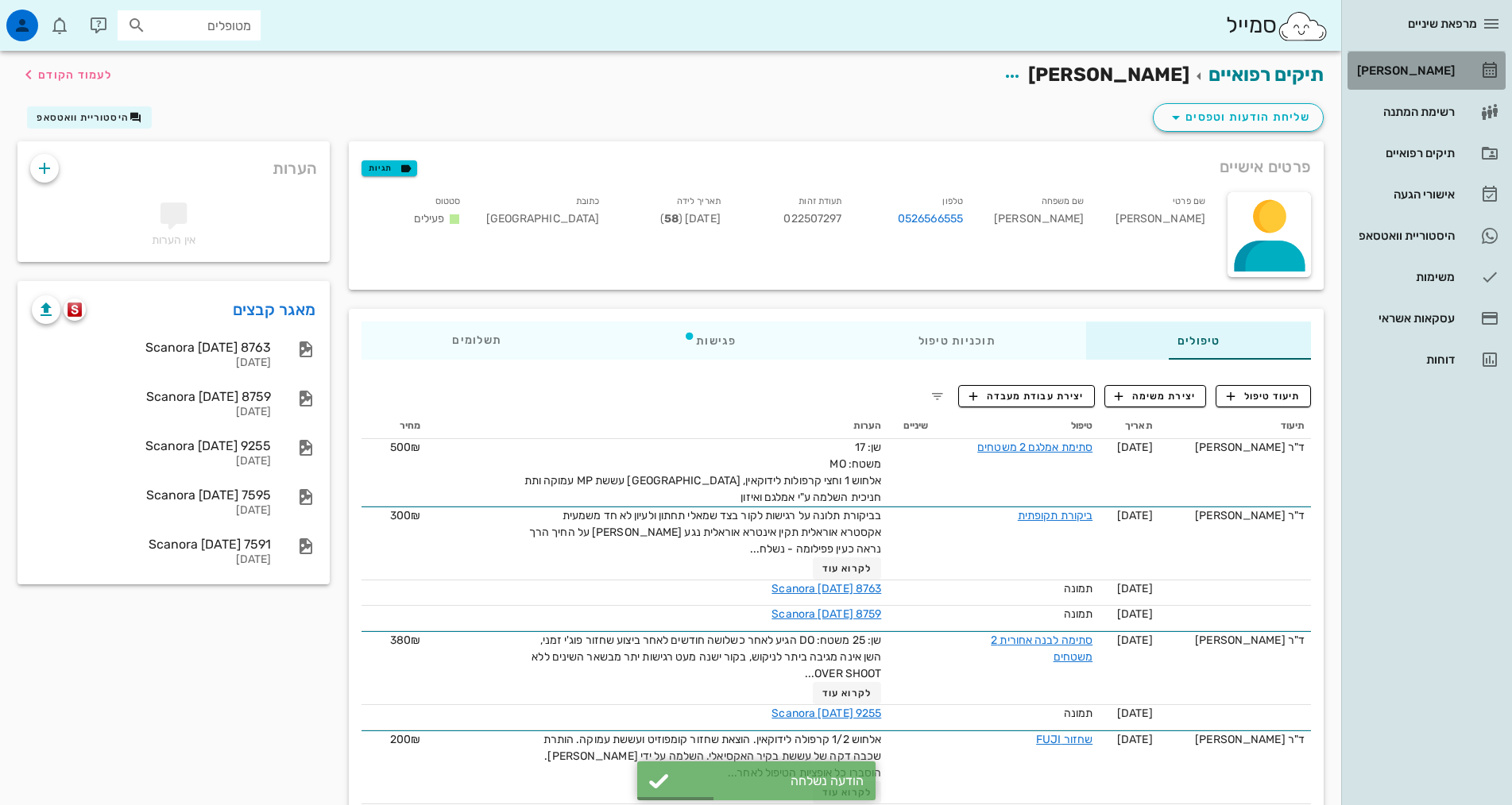
click at [1456, 75] on link "[PERSON_NAME]" at bounding box center [1426, 70] width 158 height 39
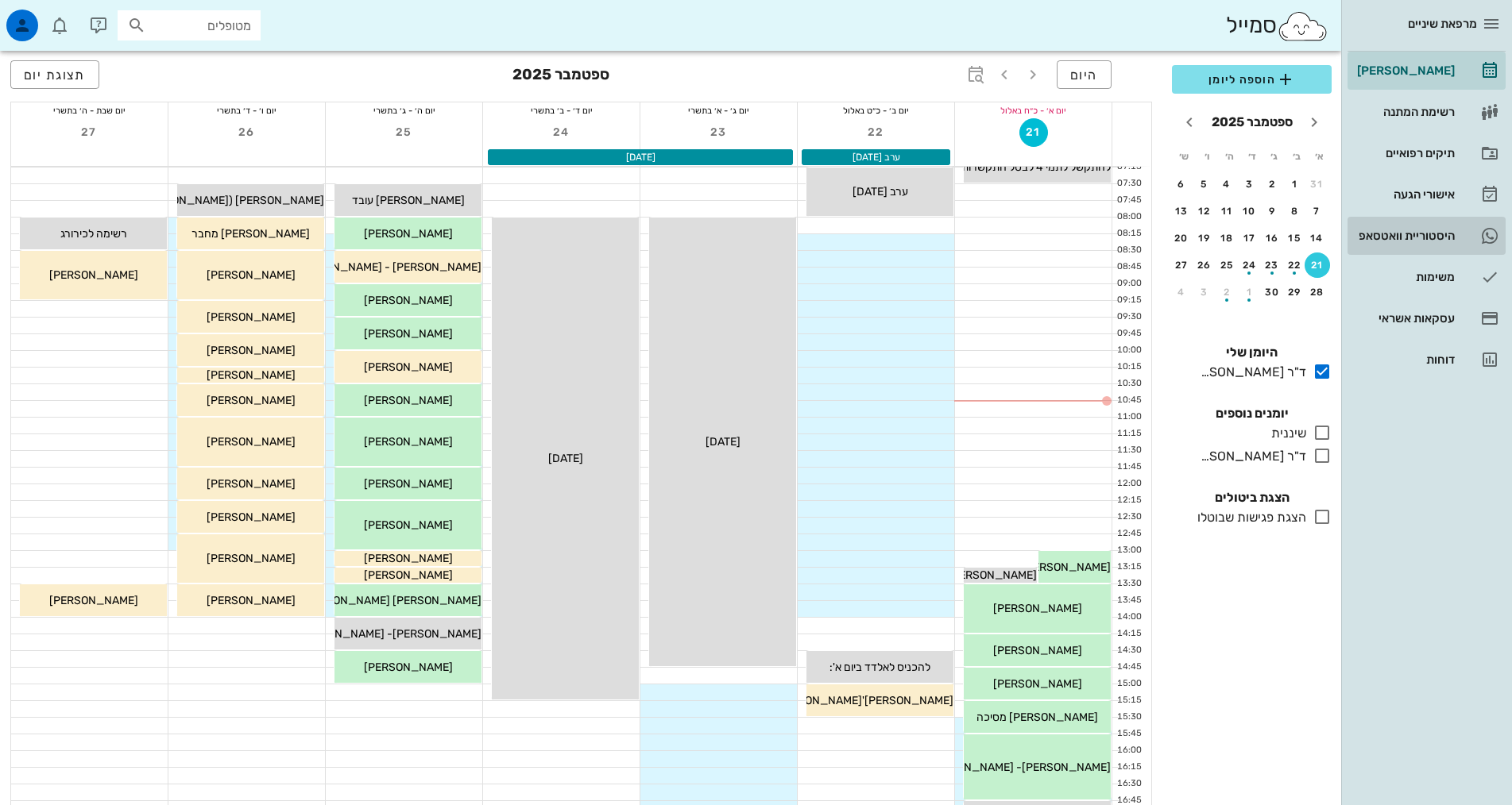
click at [1452, 243] on div "היסטוריית וואטסאפ" at bounding box center [1404, 236] width 101 height 26
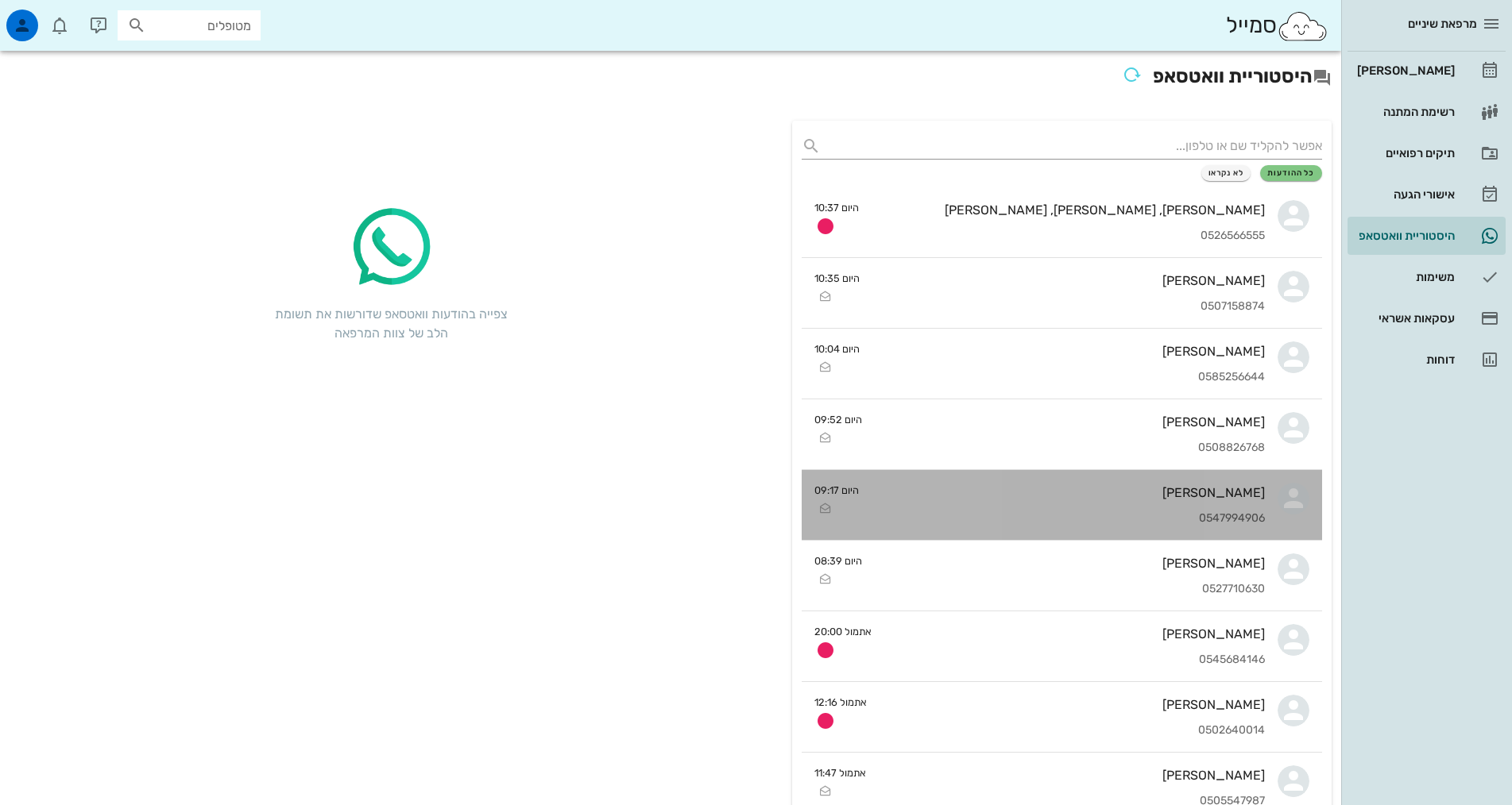
click at [1111, 492] on div "[PERSON_NAME]" at bounding box center [1068, 492] width 393 height 15
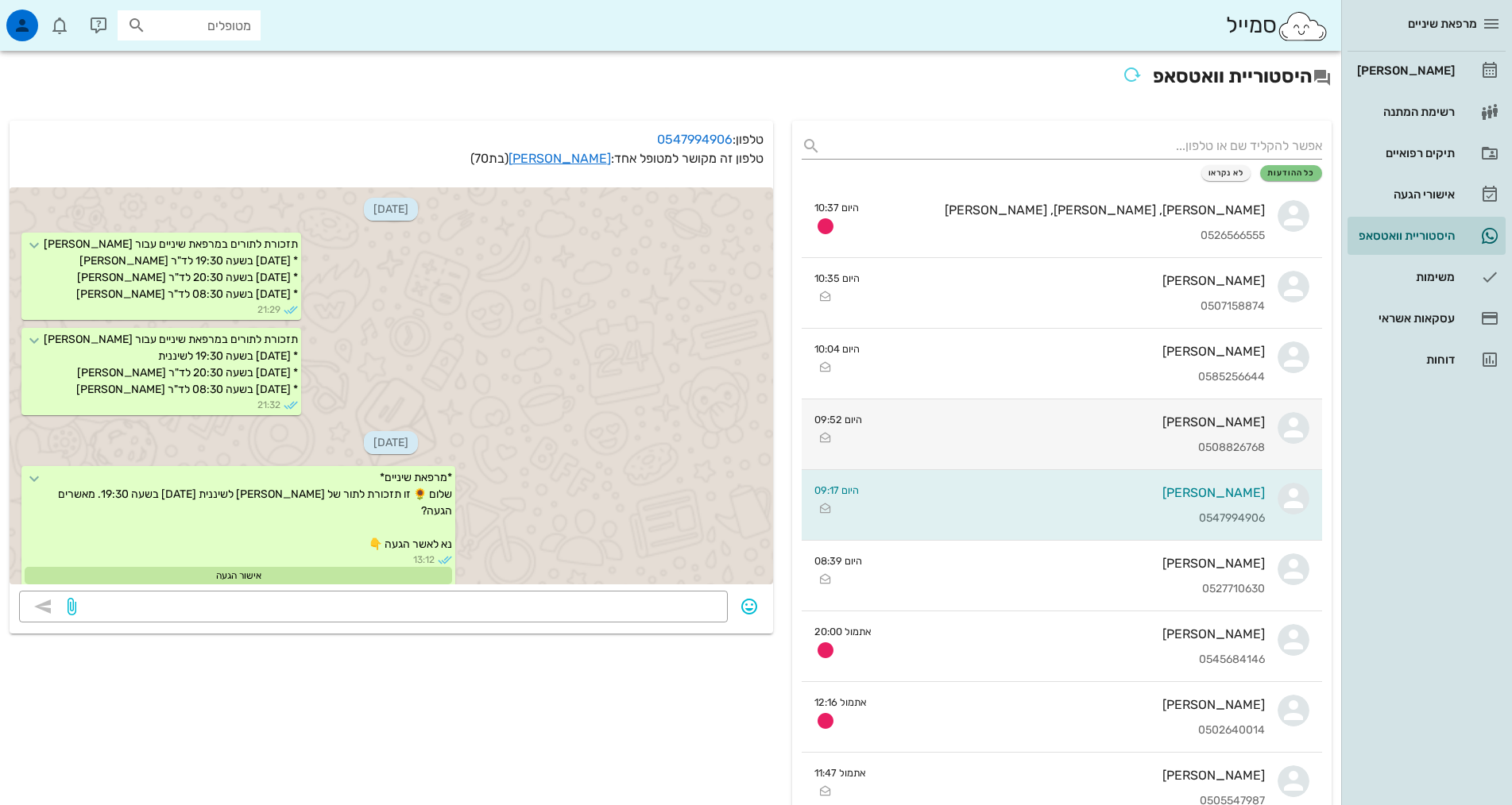
scroll to position [558, 0]
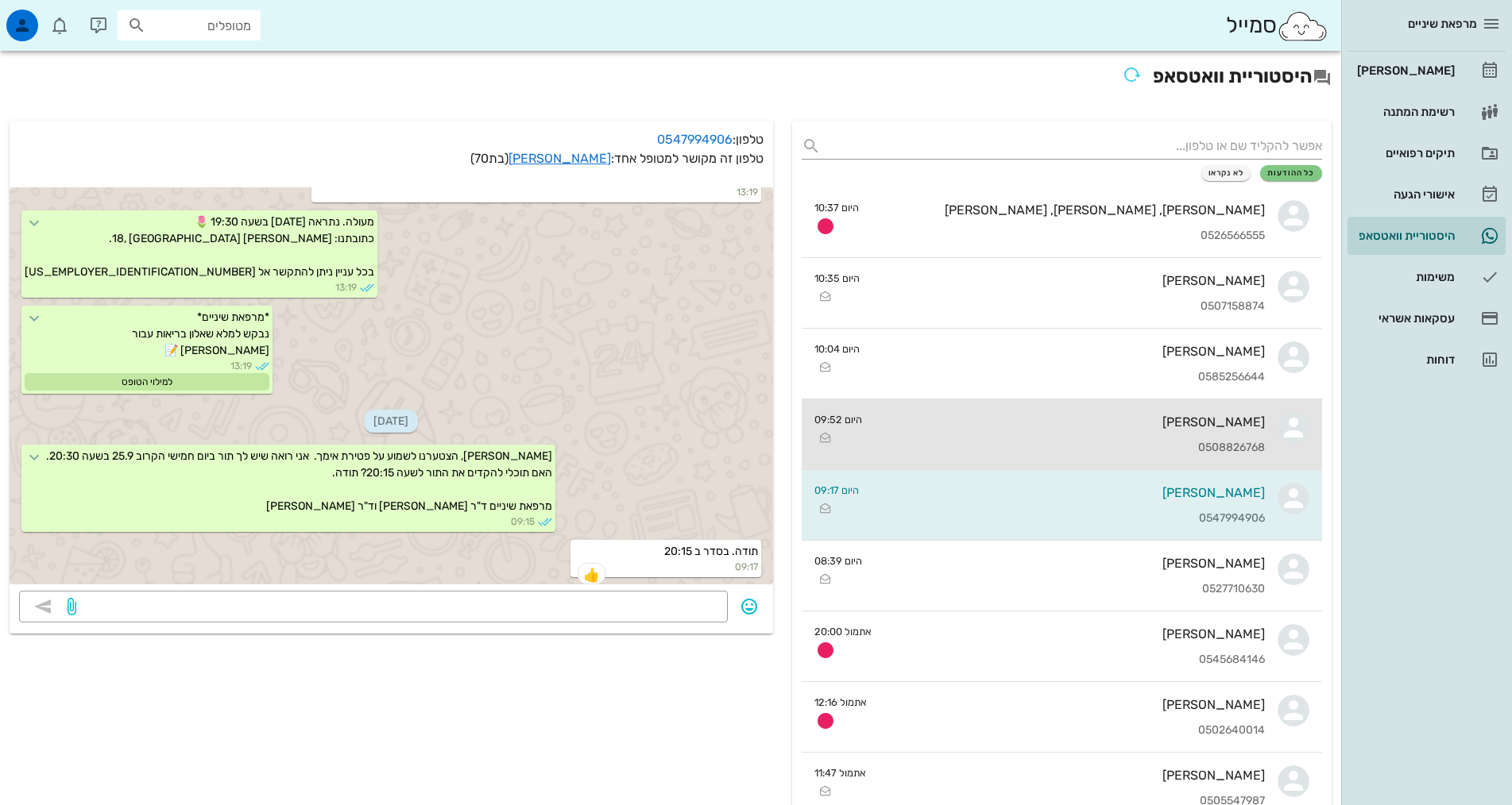
click at [1121, 435] on div "שמעון כהן 0508826768" at bounding box center [1070, 434] width 390 height 70
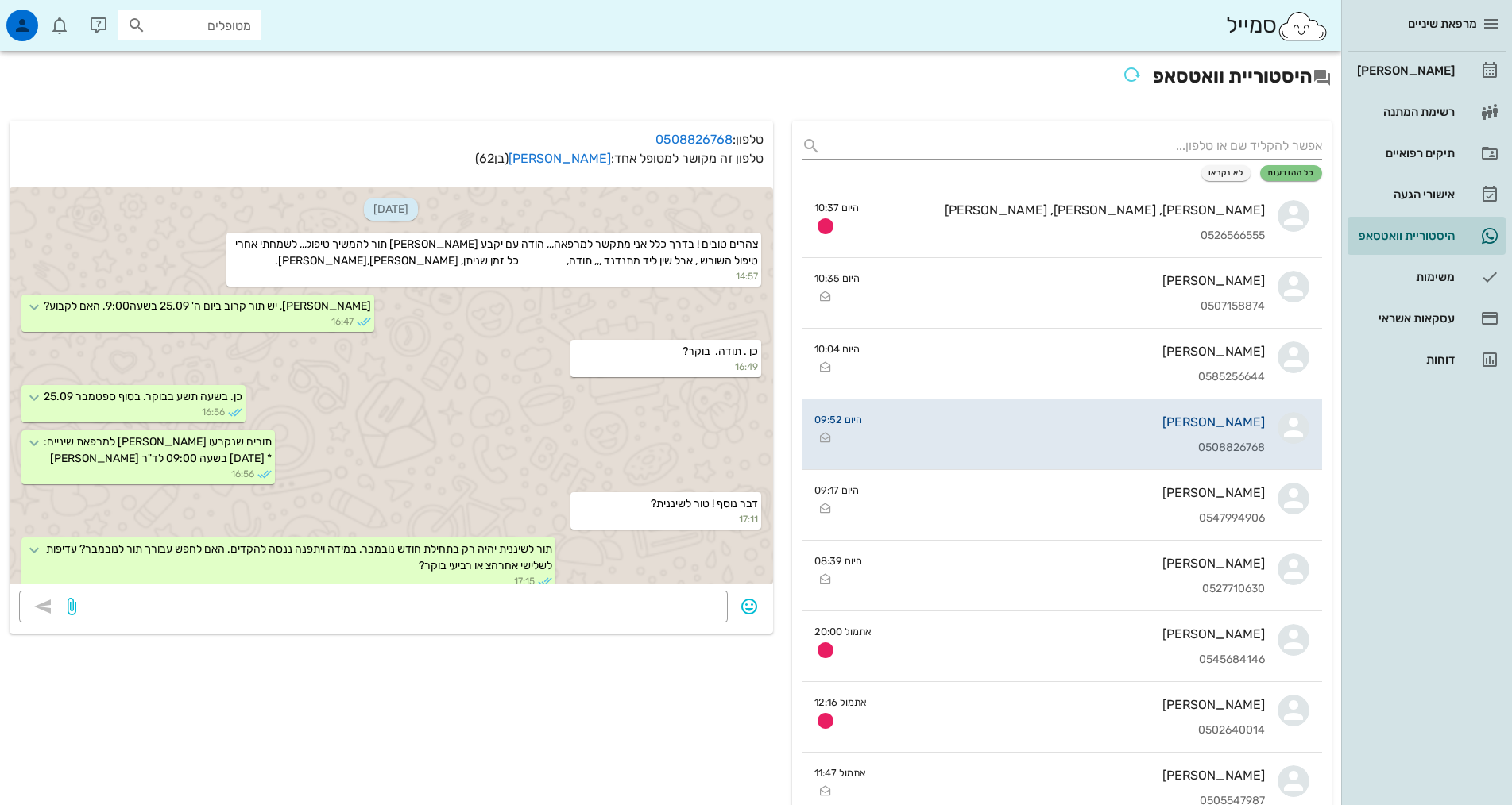
scroll to position [1022, 0]
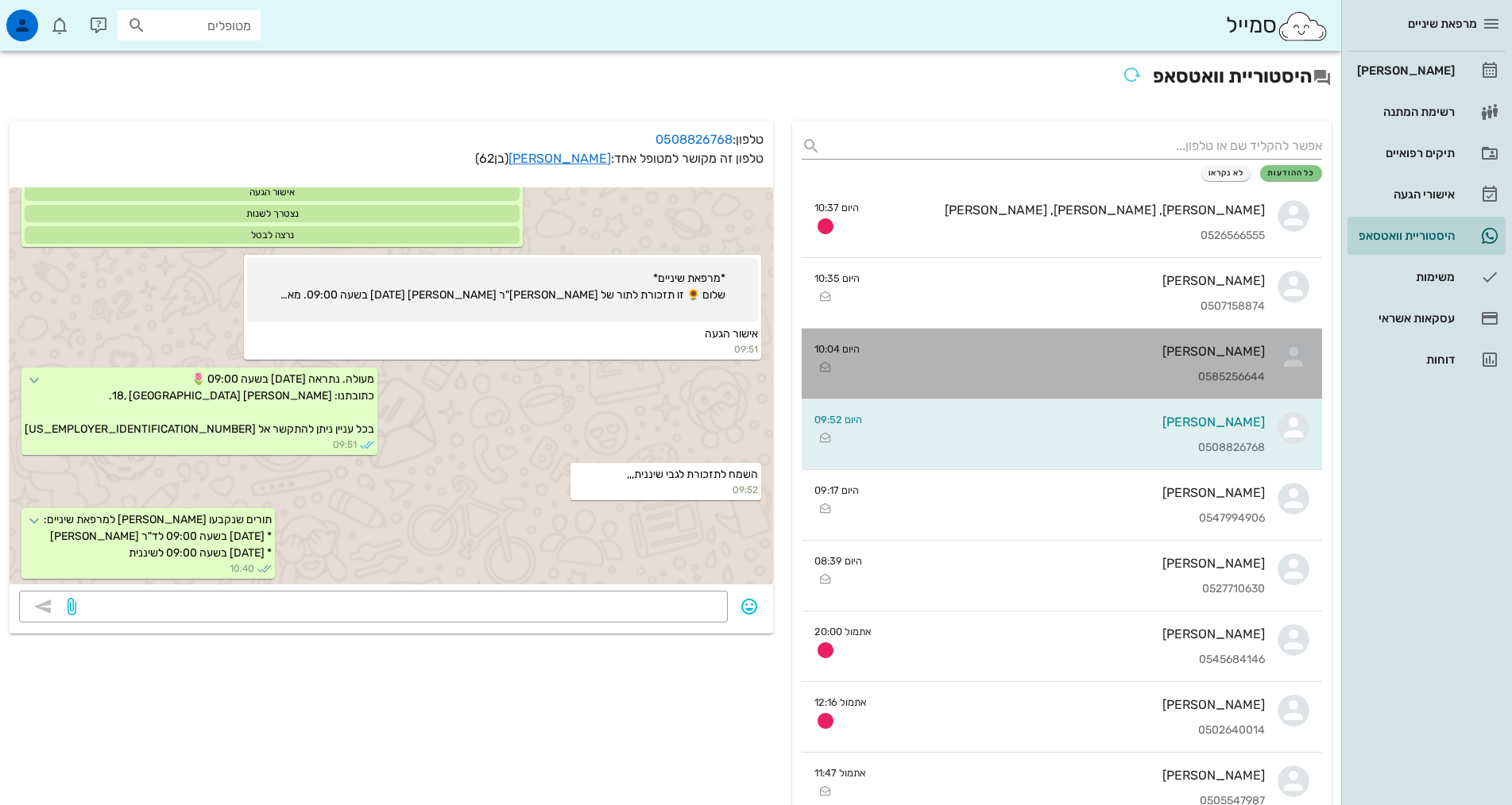
click at [1133, 381] on div "0585256644" at bounding box center [1068, 378] width 393 height 14
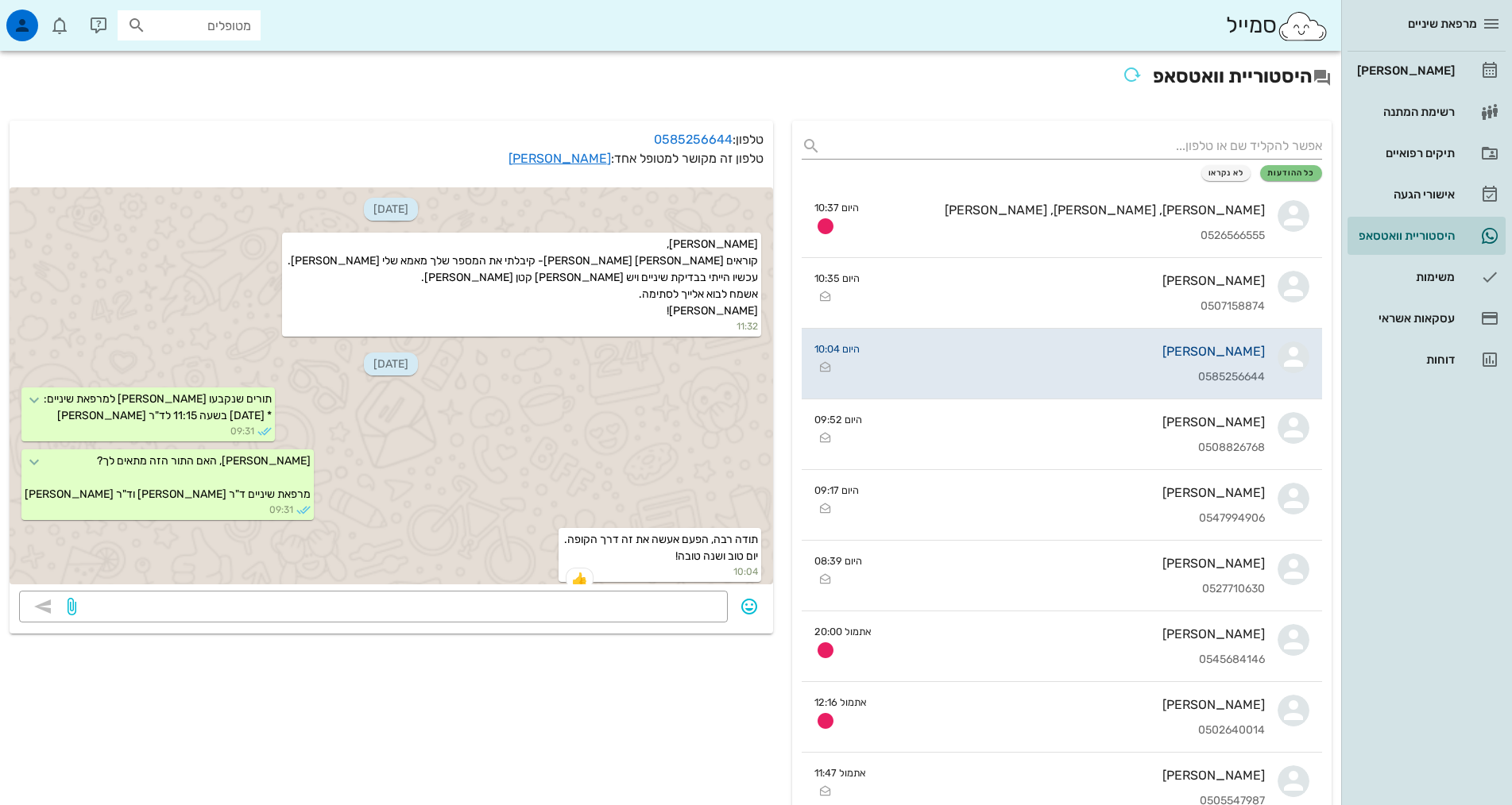
scroll to position [22, 0]
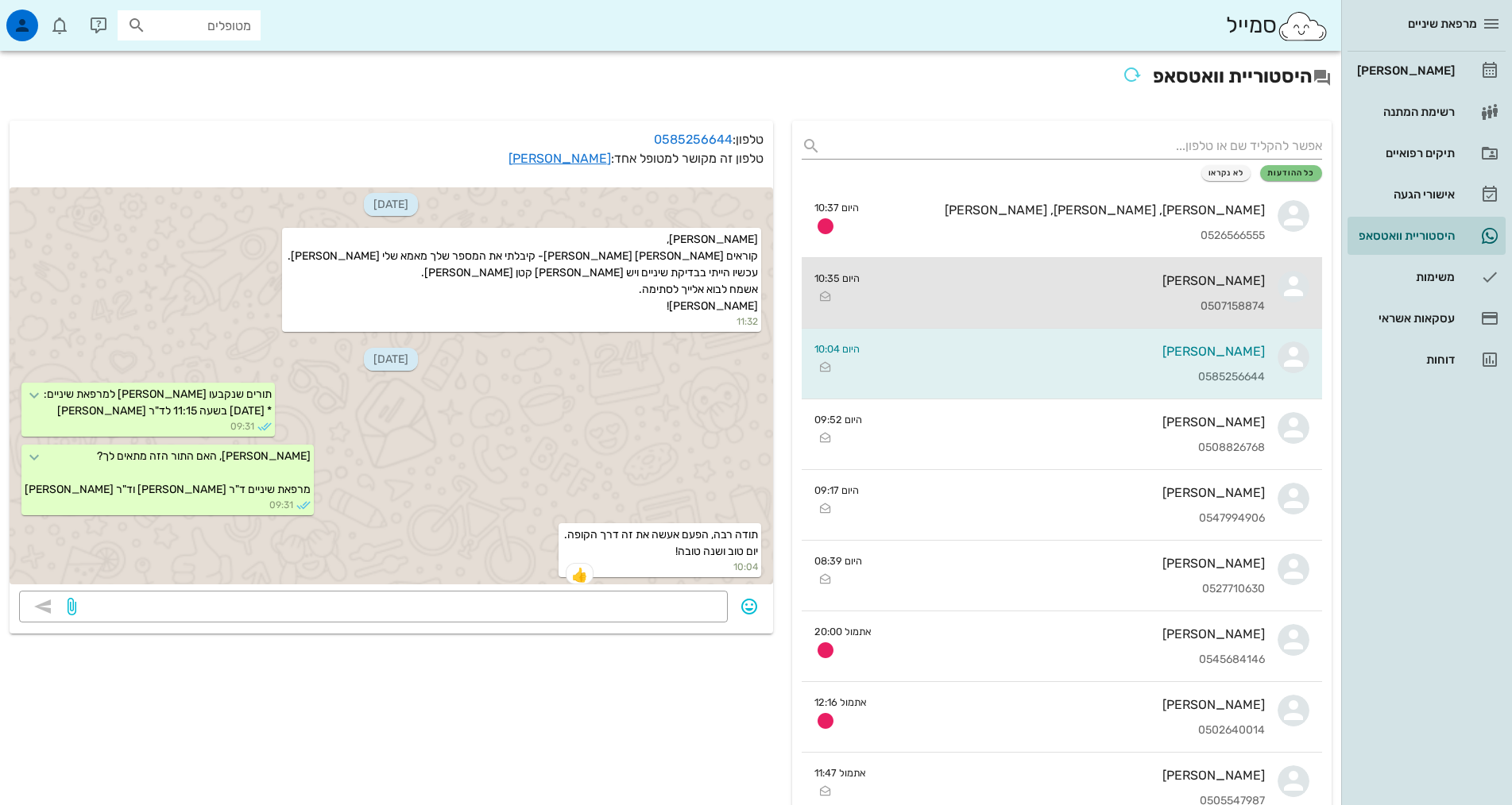
click at [1138, 316] on div "רות אברמזון 0507158874" at bounding box center [1068, 293] width 393 height 70
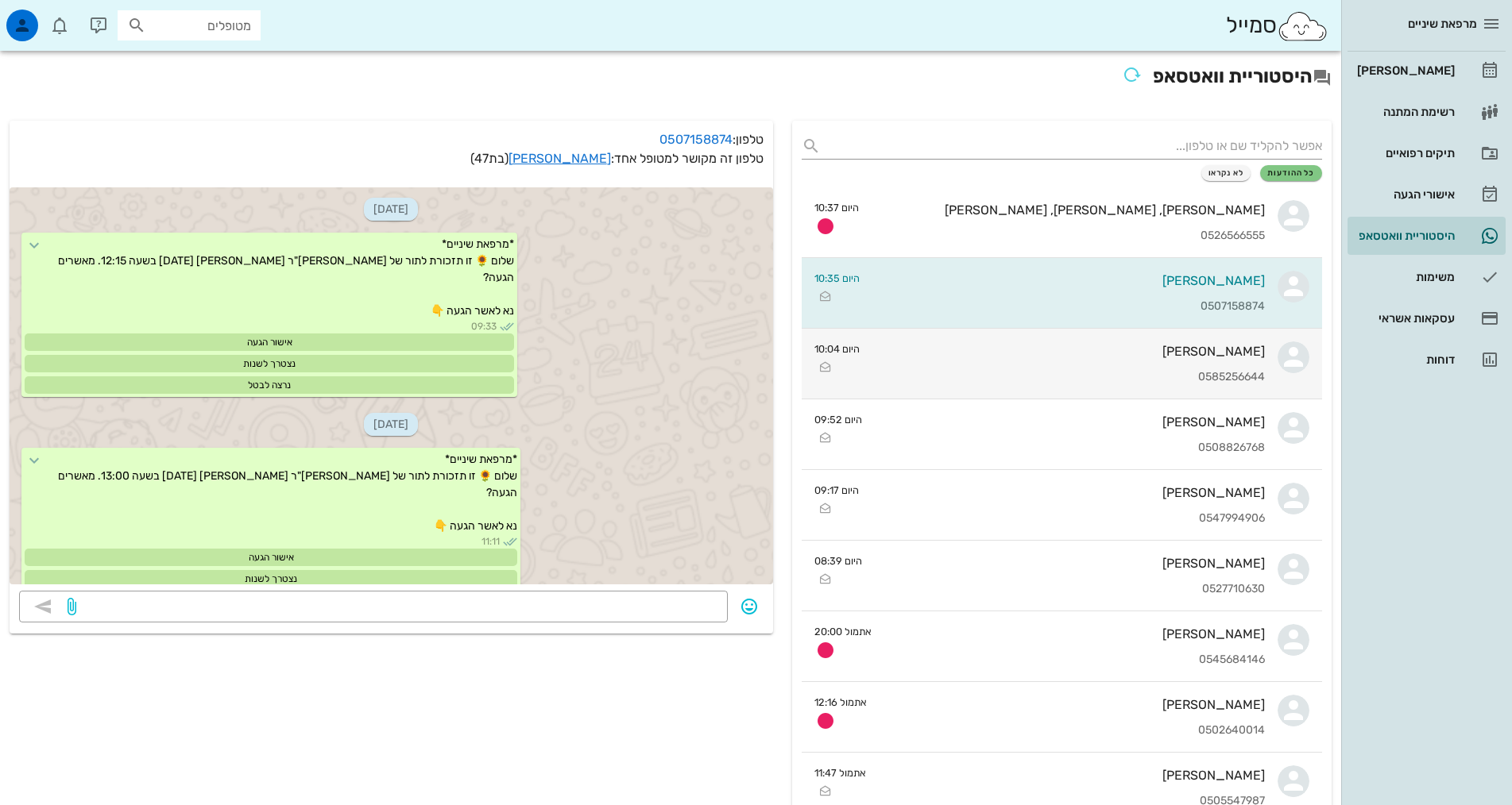
scroll to position [721, 0]
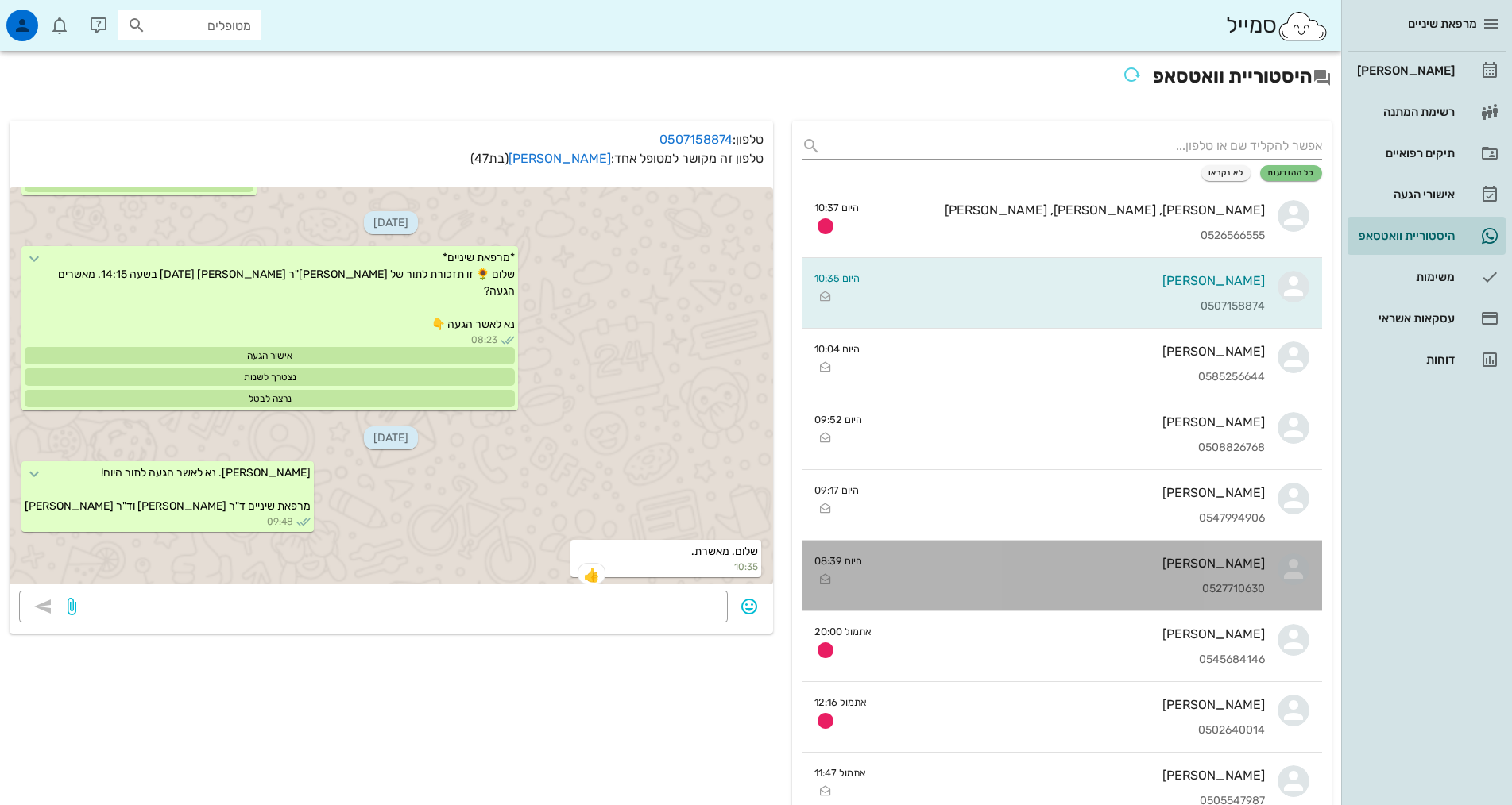
click at [1158, 554] on div "[PERSON_NAME] 0527710630" at bounding box center [1070, 576] width 390 height 70
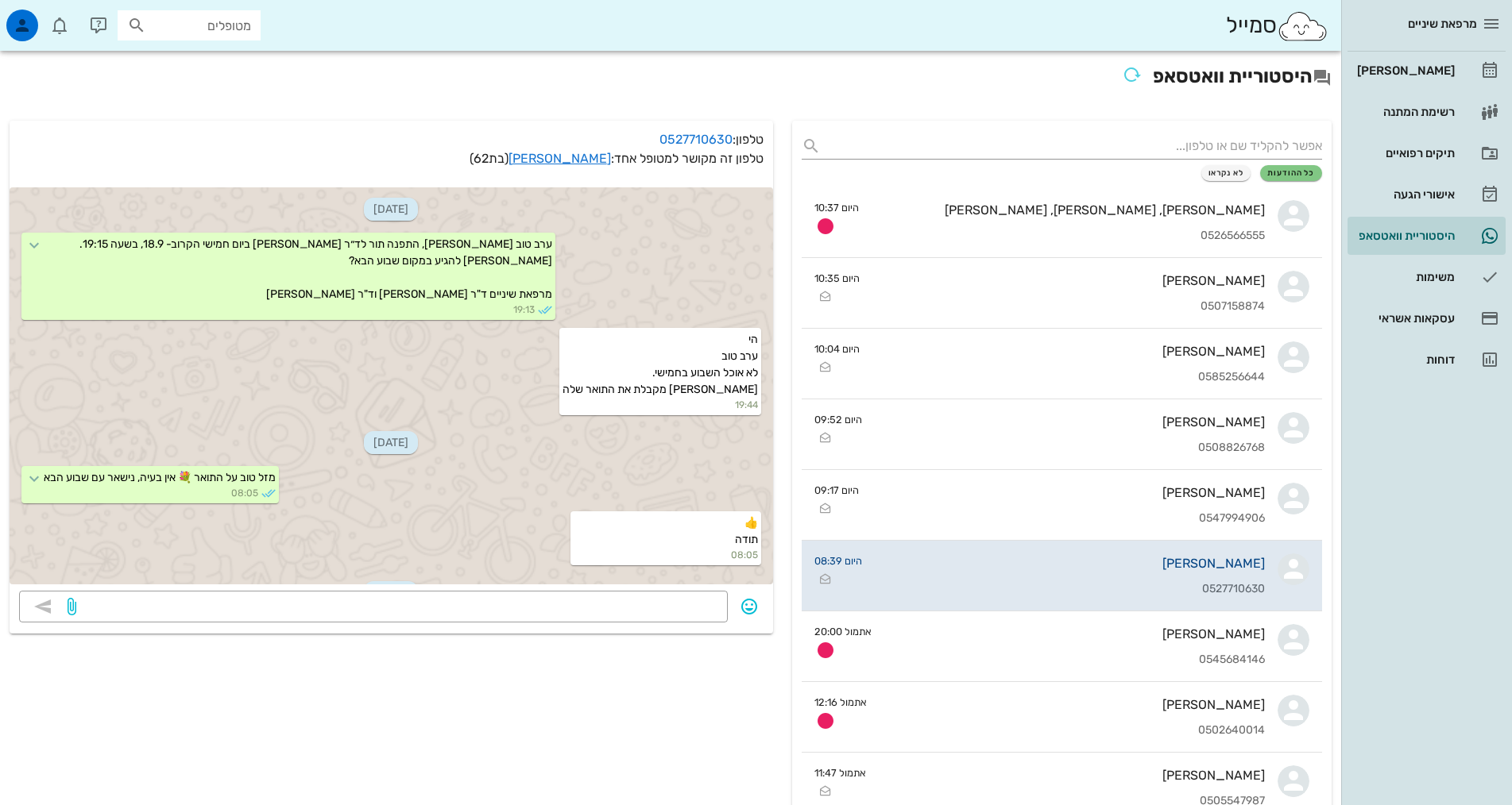
scroll to position [260, 0]
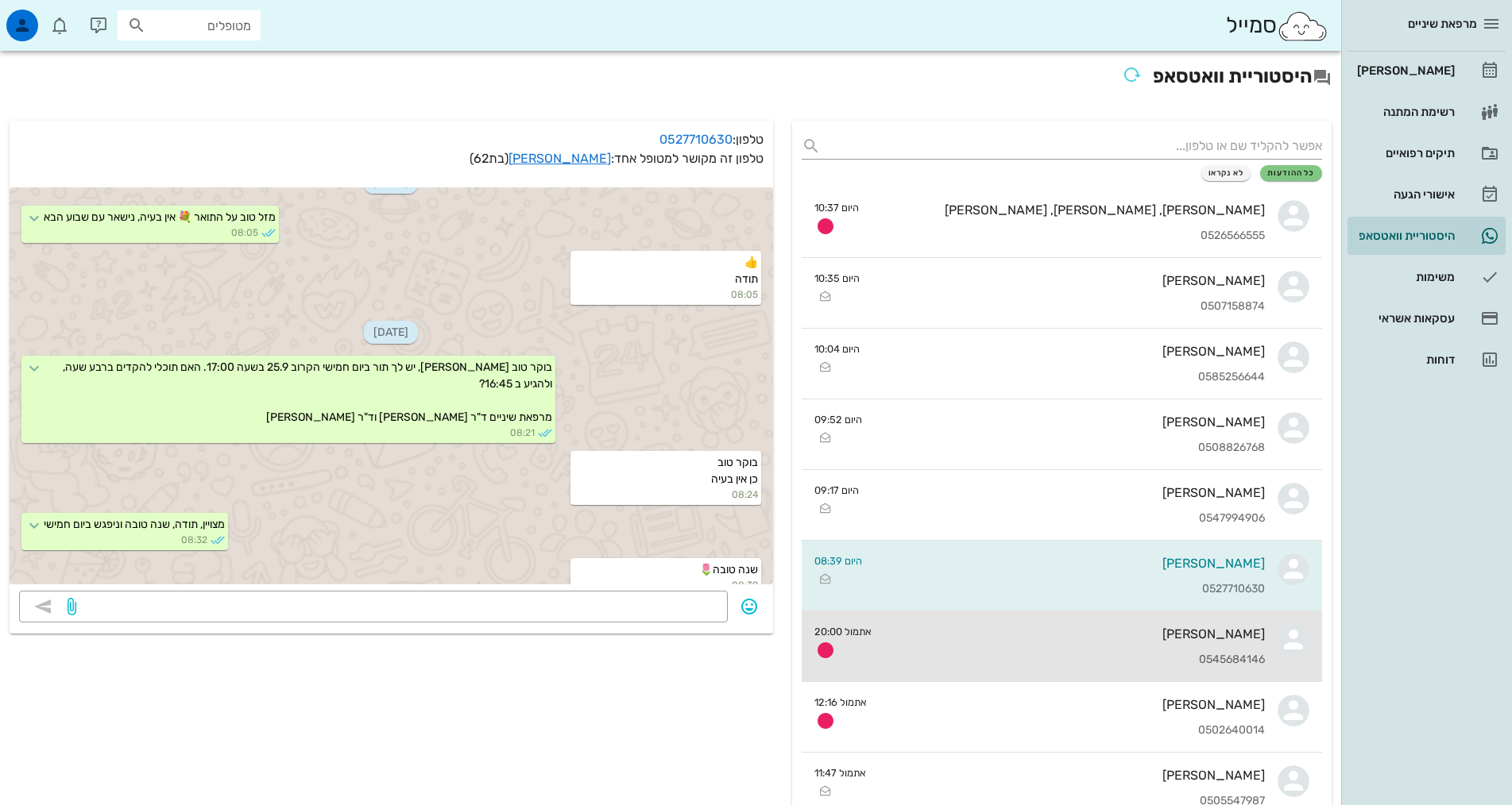
click at [1138, 656] on div "0545684146" at bounding box center [1074, 661] width 381 height 14
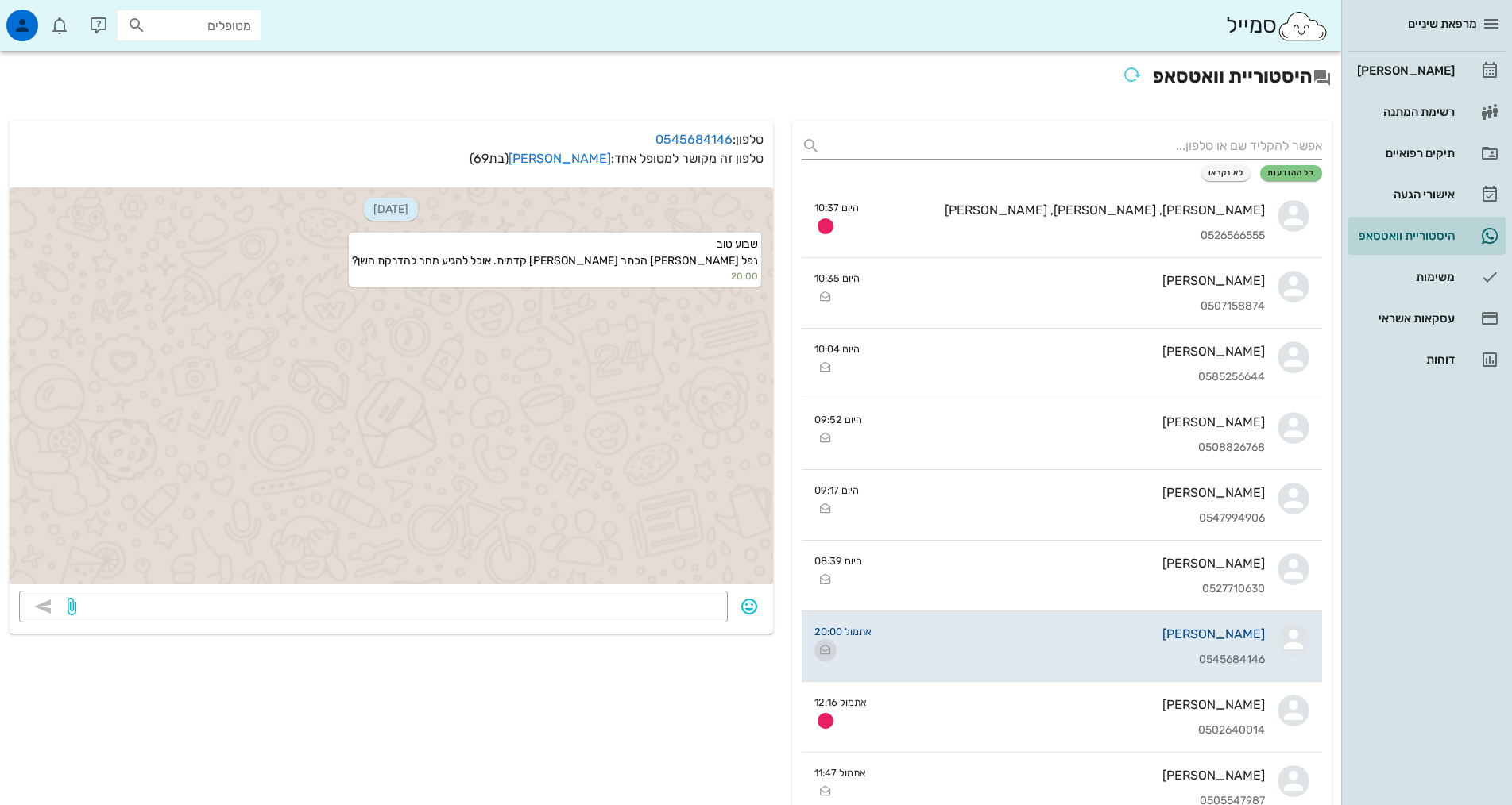
click at [827, 649] on icon "button" at bounding box center [824, 650] width 19 height 19
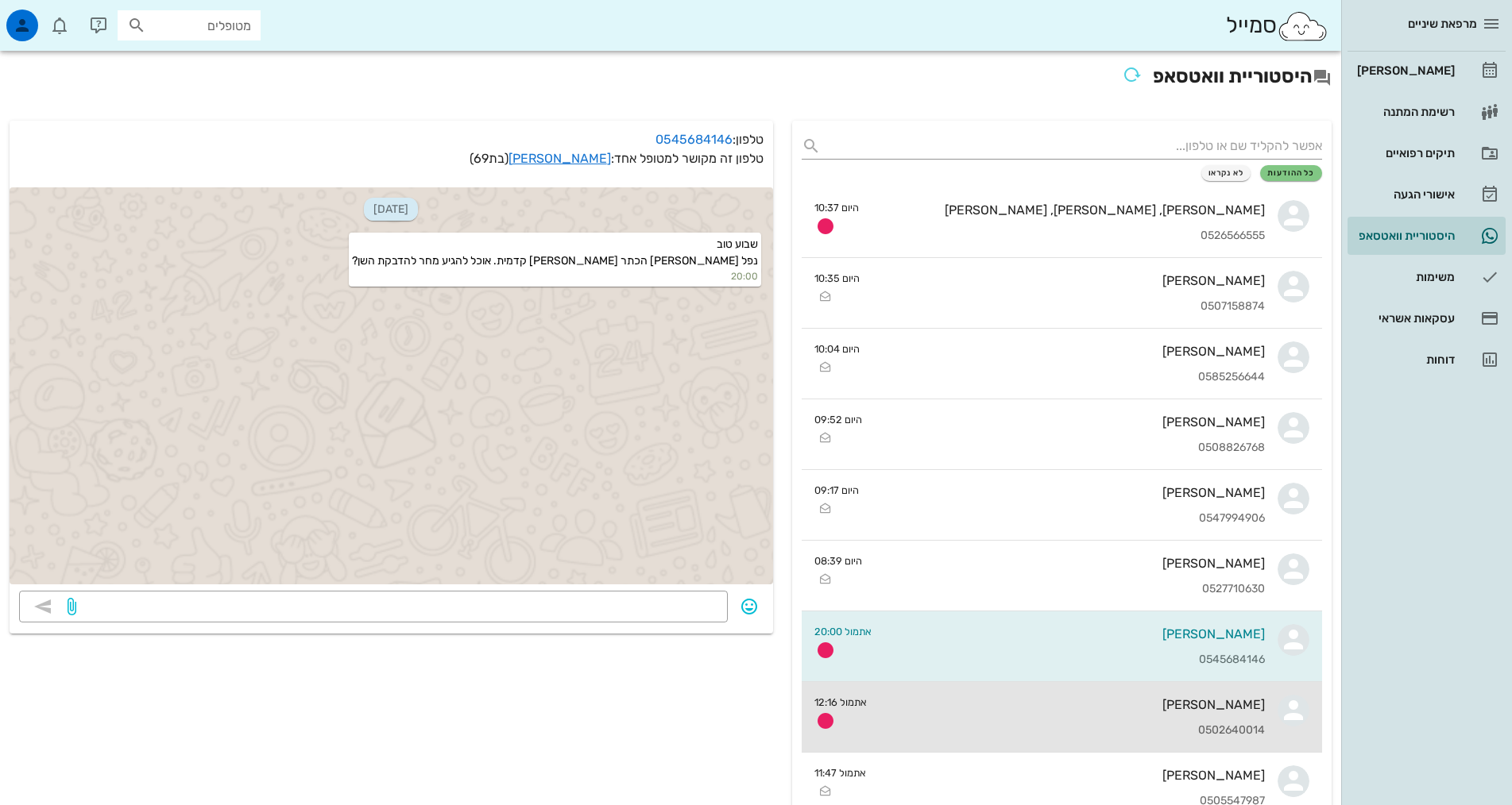
click at [978, 729] on div "0502640014" at bounding box center [1072, 731] width 385 height 14
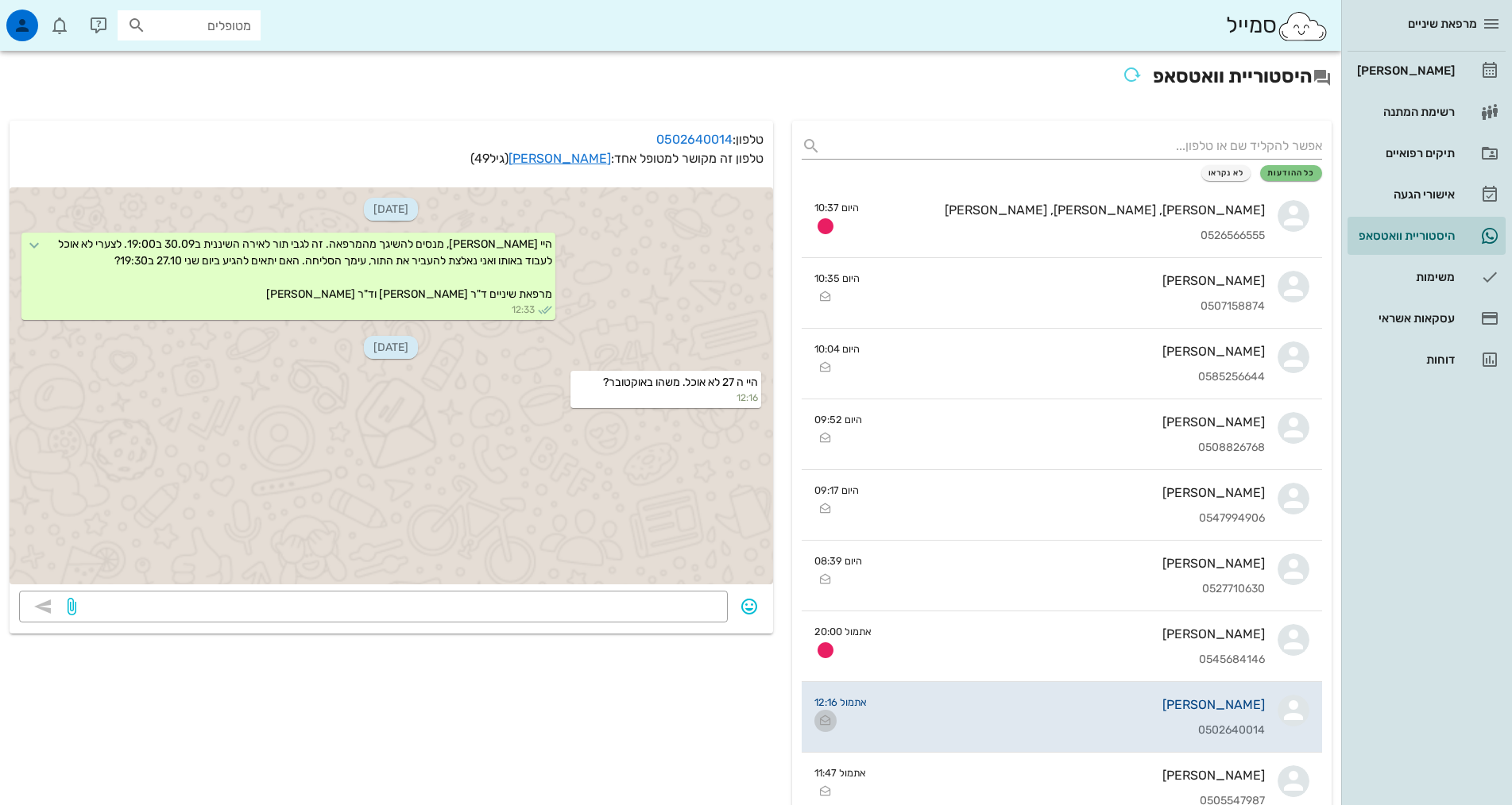
click at [823, 720] on icon "button" at bounding box center [824, 720] width 19 height 19
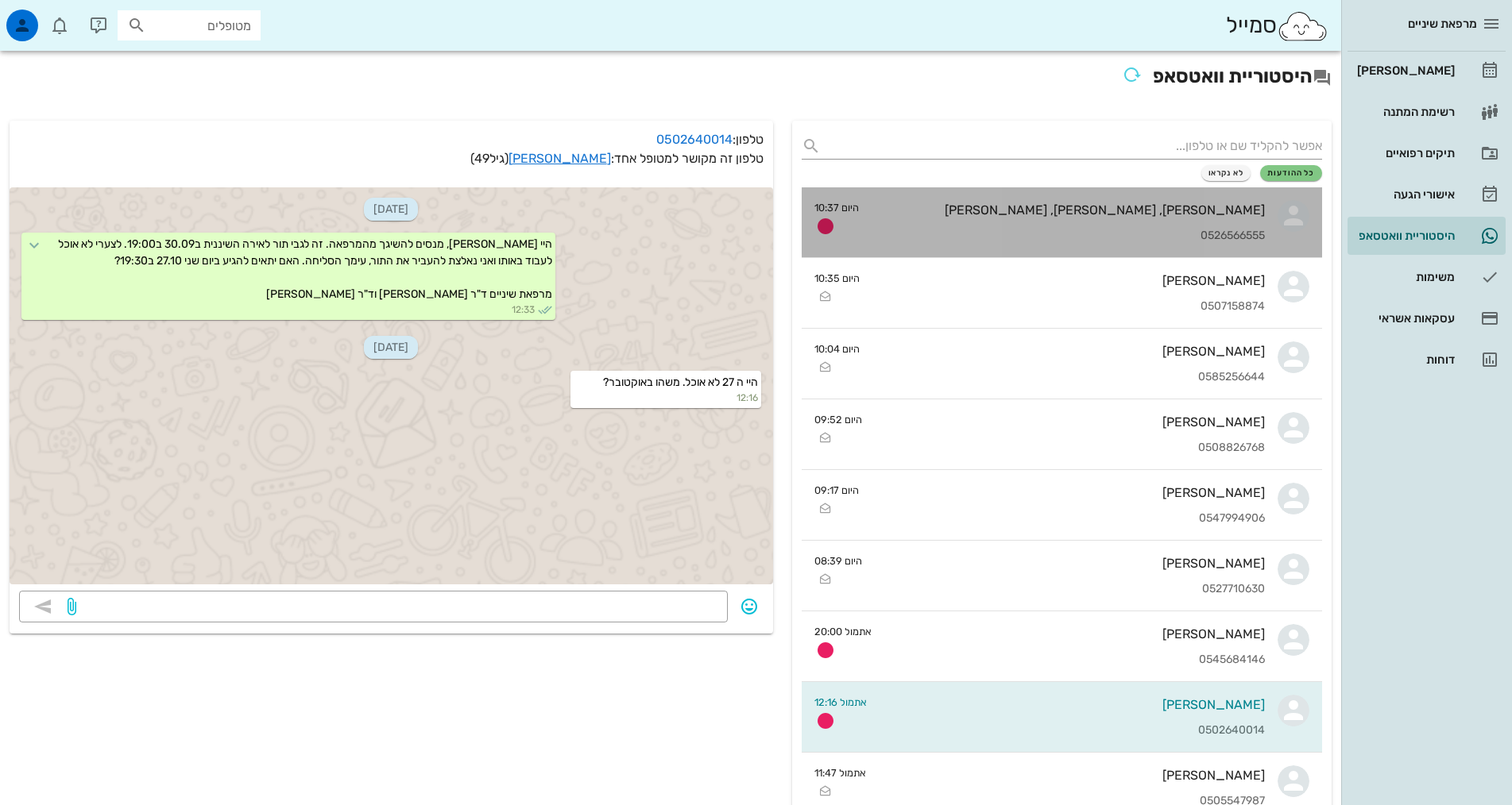
click at [1059, 227] on div "יהונתן, נועה, איציק בקאל 0526566555" at bounding box center [1068, 222] width 393 height 70
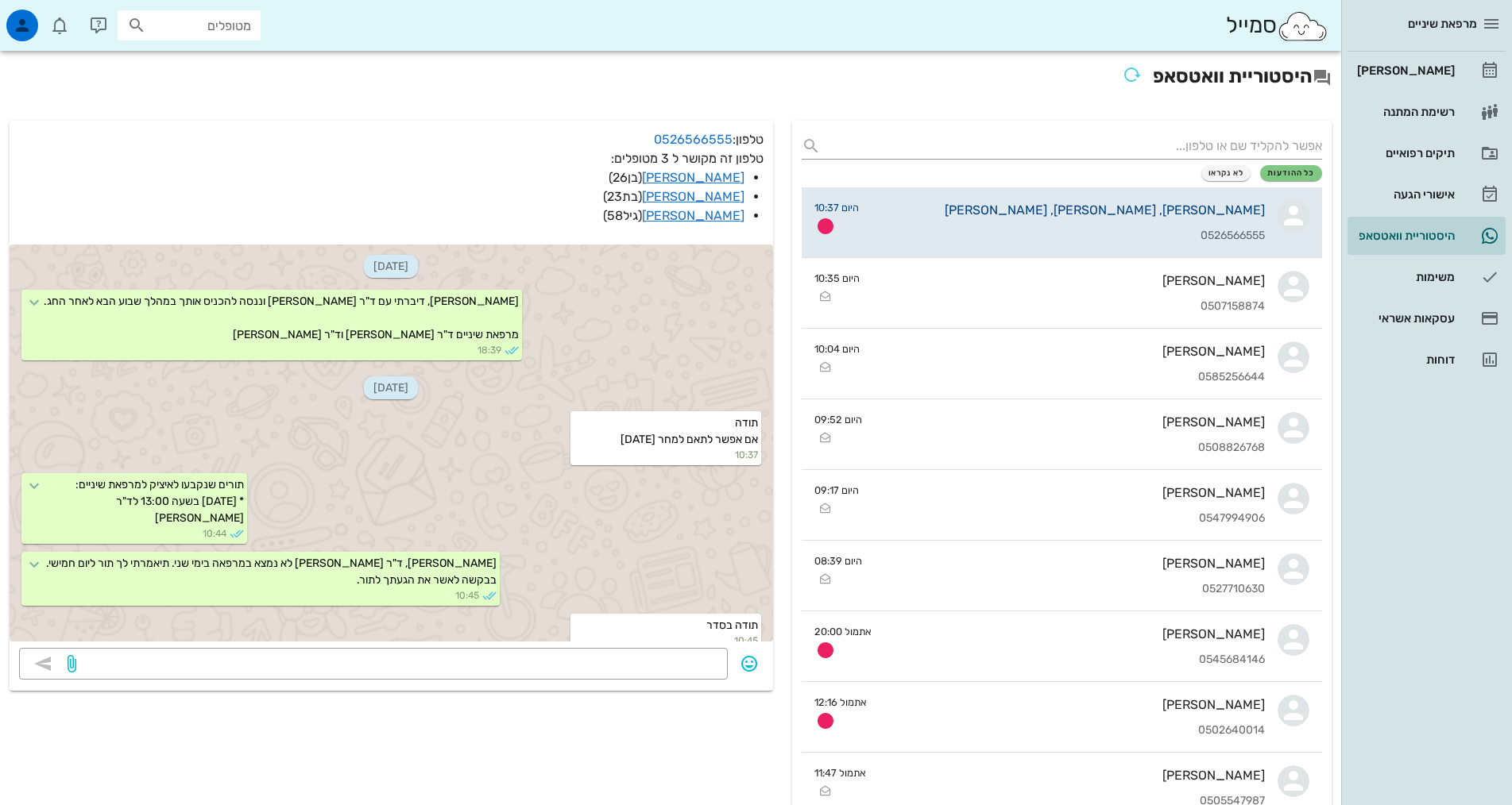
scroll to position [15, 0]
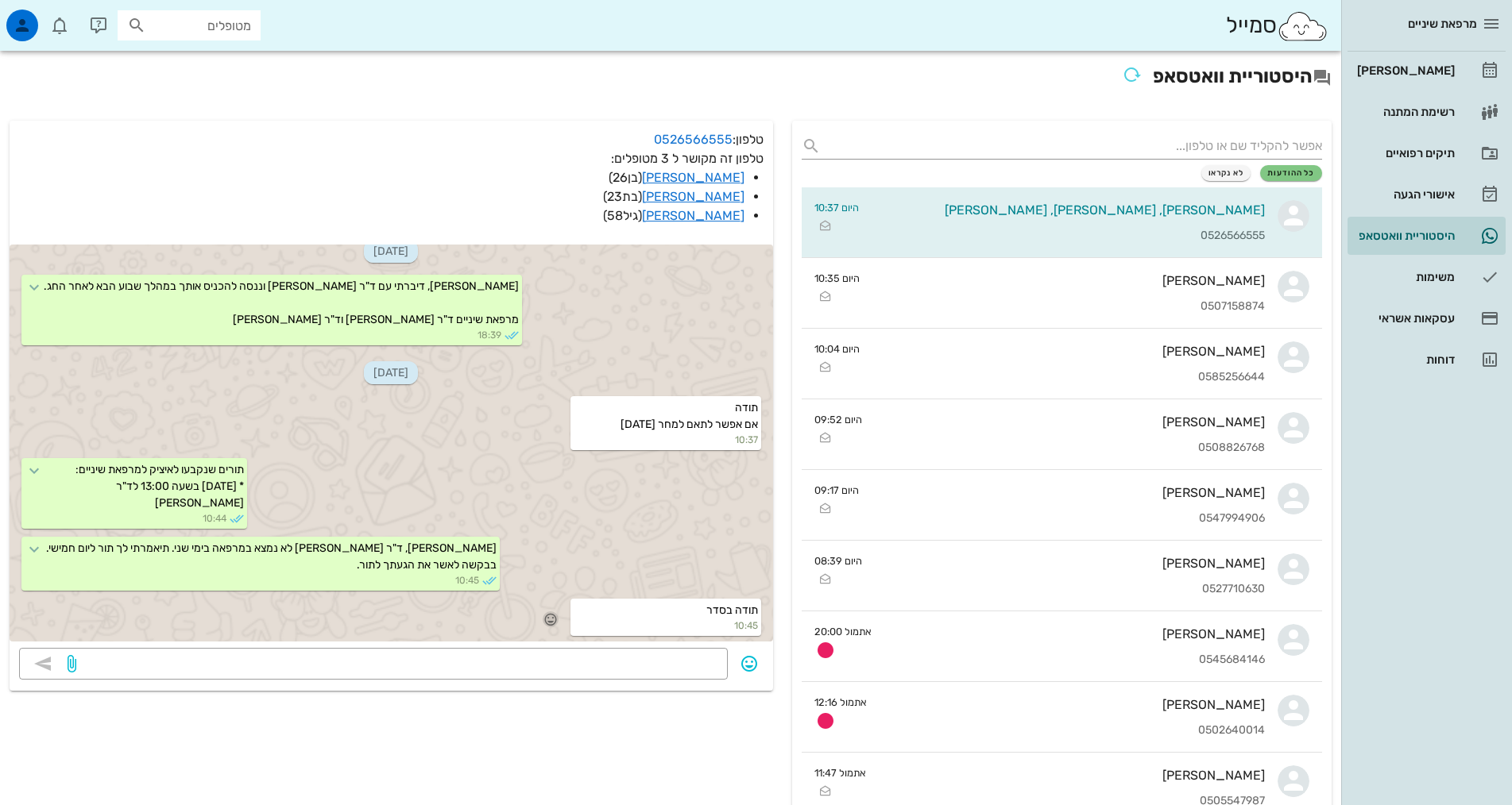
click at [554, 622] on icon "button" at bounding box center [550, 619] width 14 height 14
click at [550, 597] on div "👍" at bounding box center [539, 596] width 29 height 31
click at [1455, 70] on link "[PERSON_NAME]" at bounding box center [1426, 70] width 158 height 39
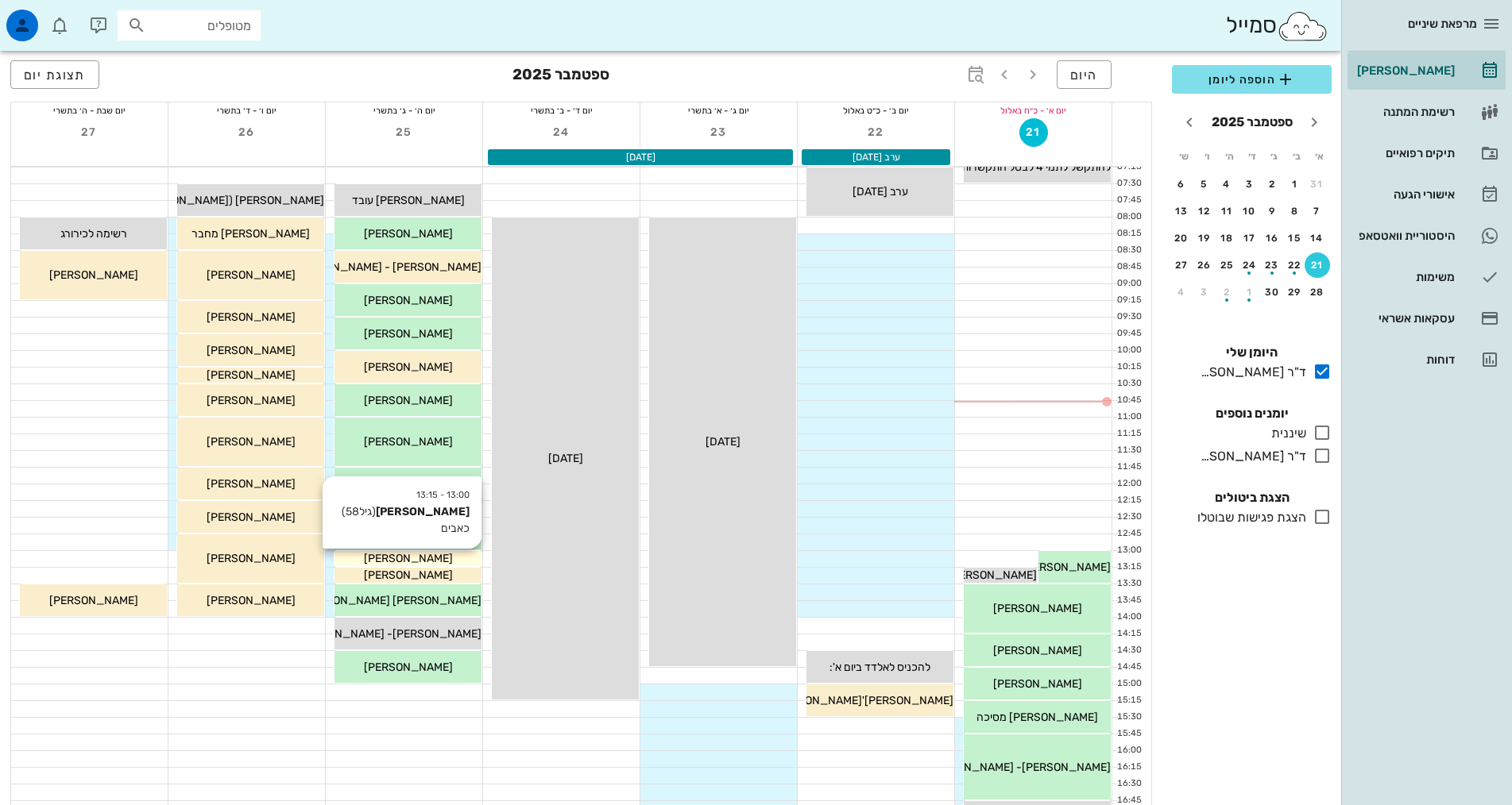
click at [413, 559] on span "[PERSON_NAME]" at bounding box center [409, 559] width 89 height 14
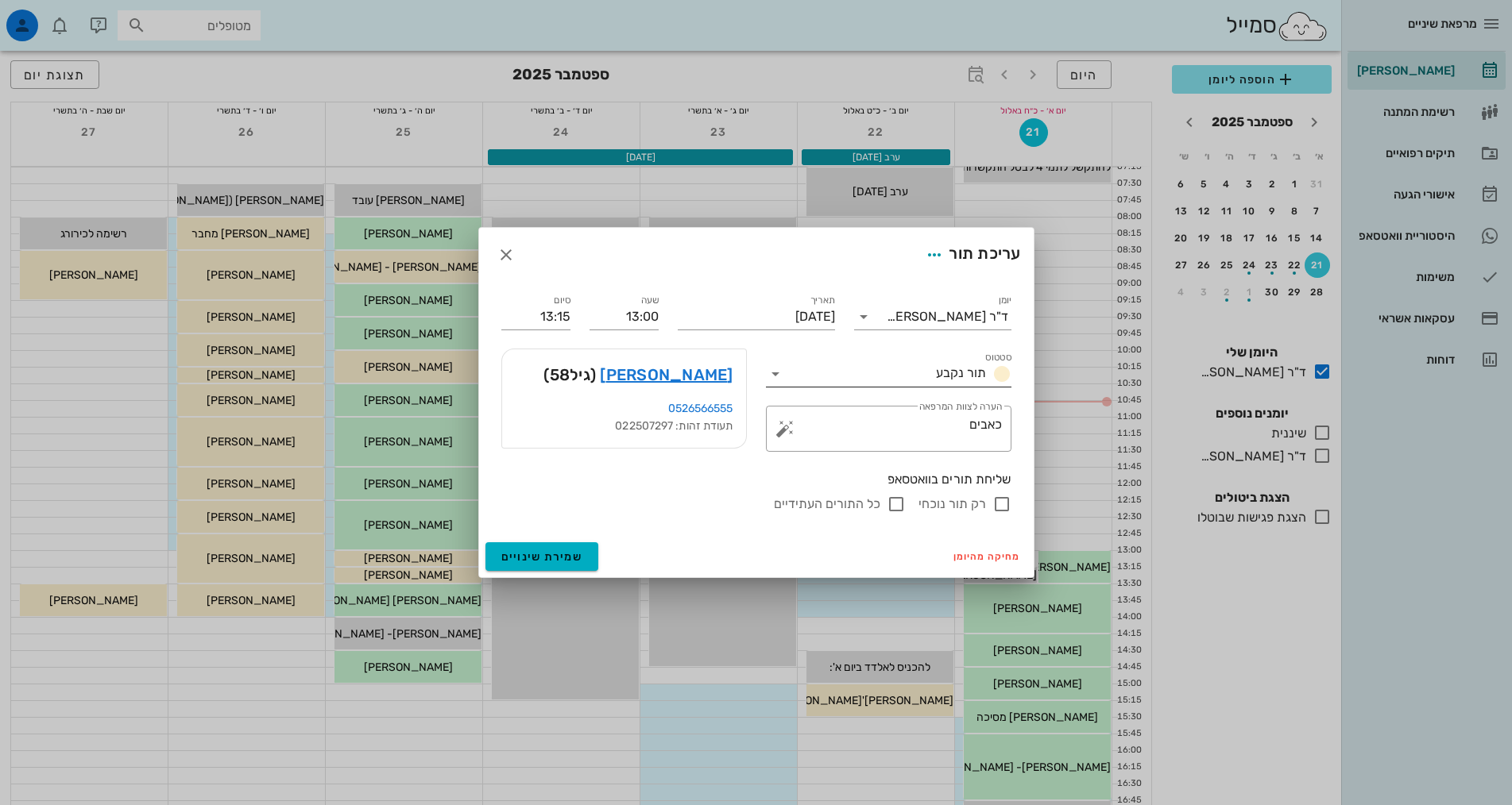
click at [958, 371] on span "תור נקבע" at bounding box center [961, 372] width 50 height 15
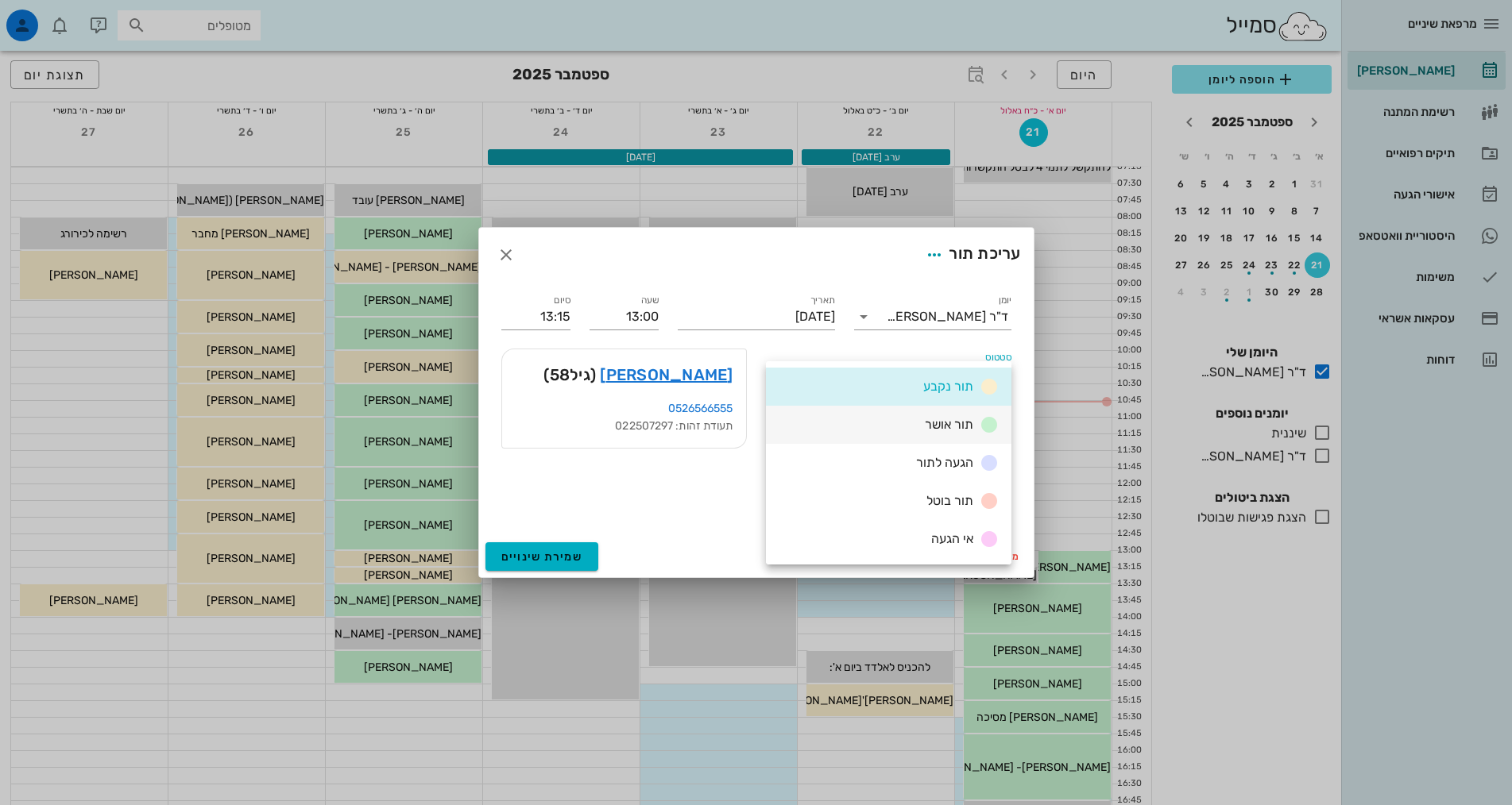
click at [962, 431] on span "תור אושר" at bounding box center [948, 423] width 48 height 15
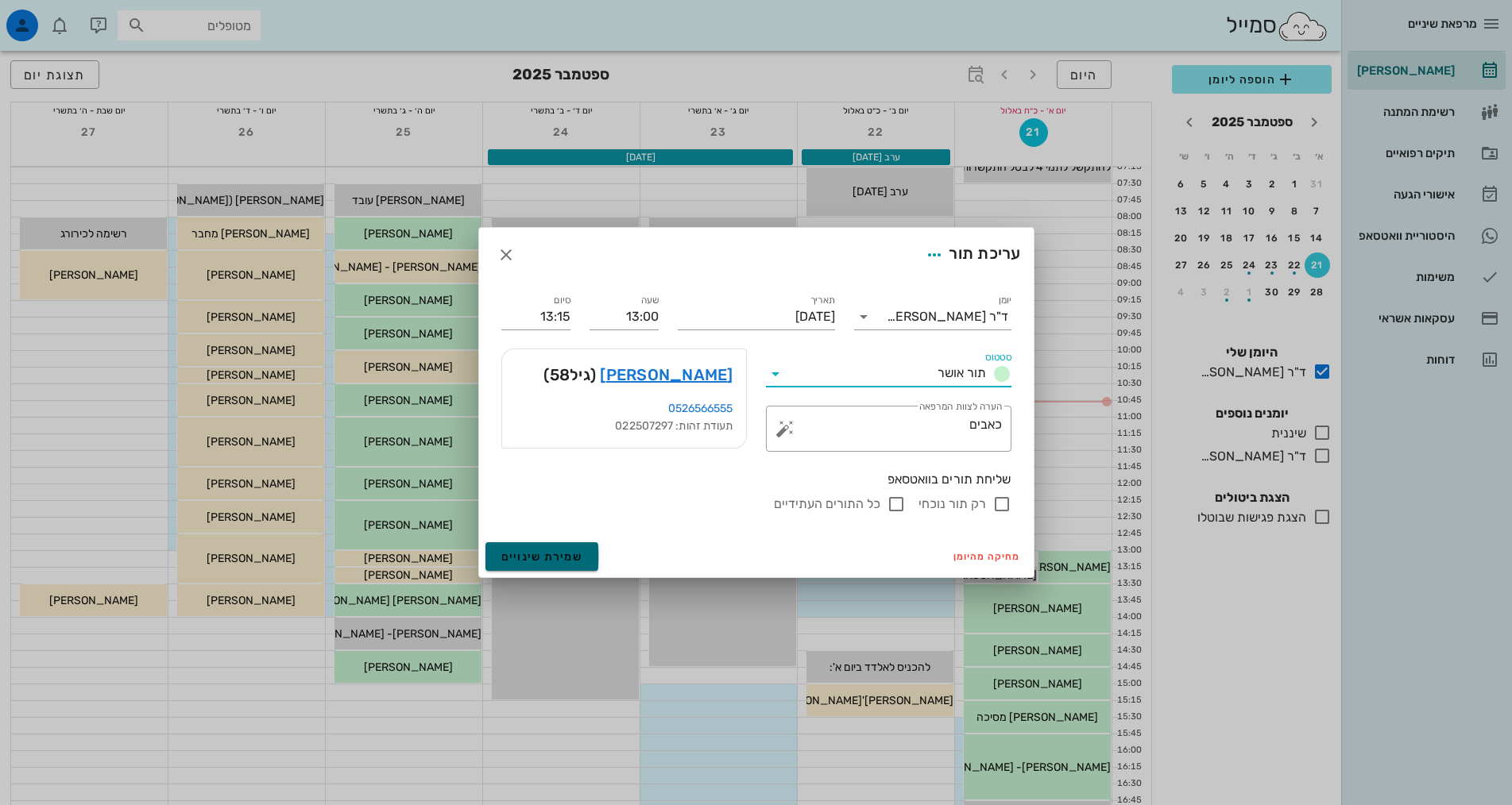
click at [521, 564] on button "שמירת שינויים" at bounding box center [541, 556] width 114 height 29
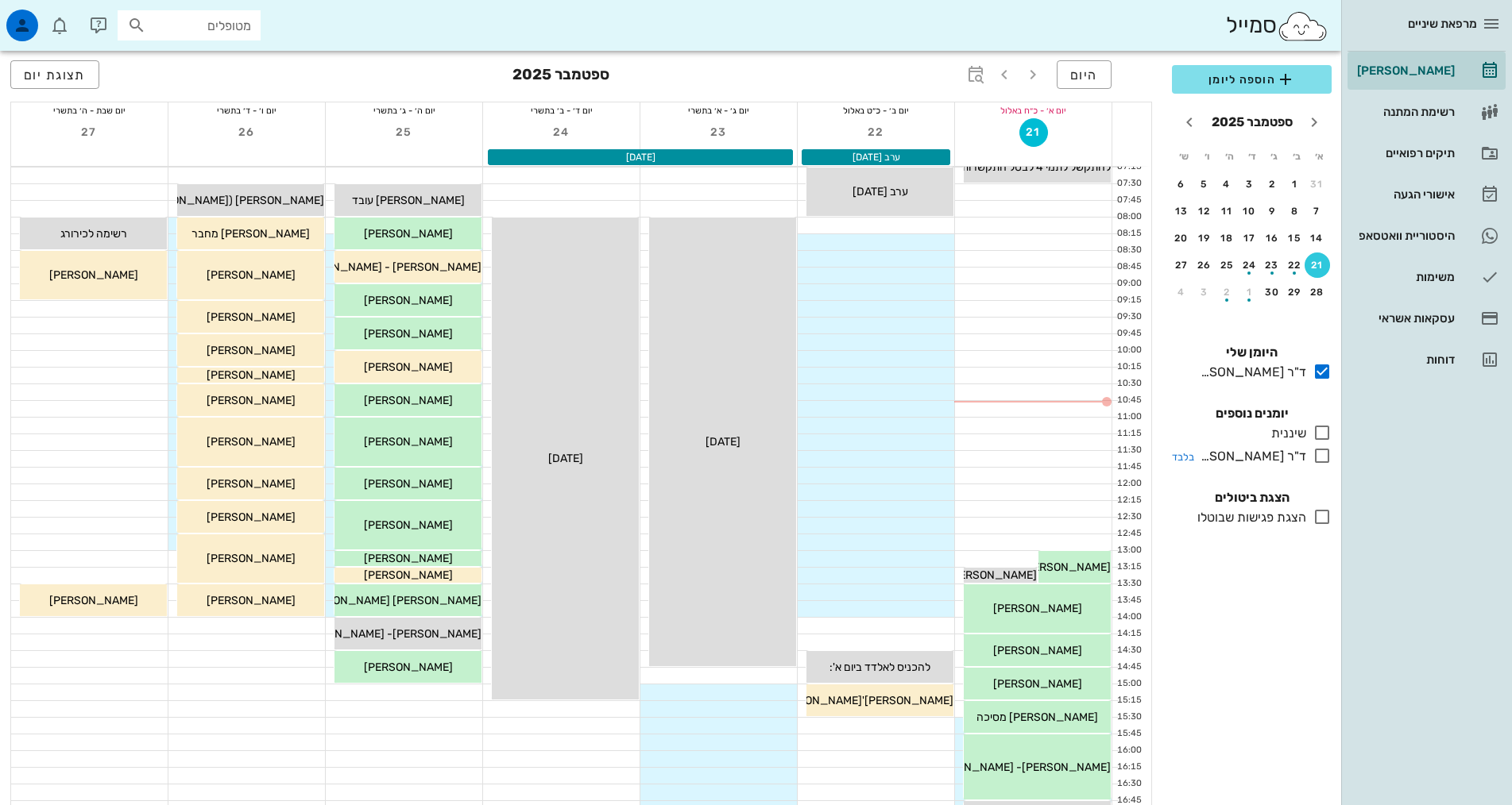
click at [1275, 460] on div "ד"ר [PERSON_NAME]" at bounding box center [1250, 456] width 112 height 19
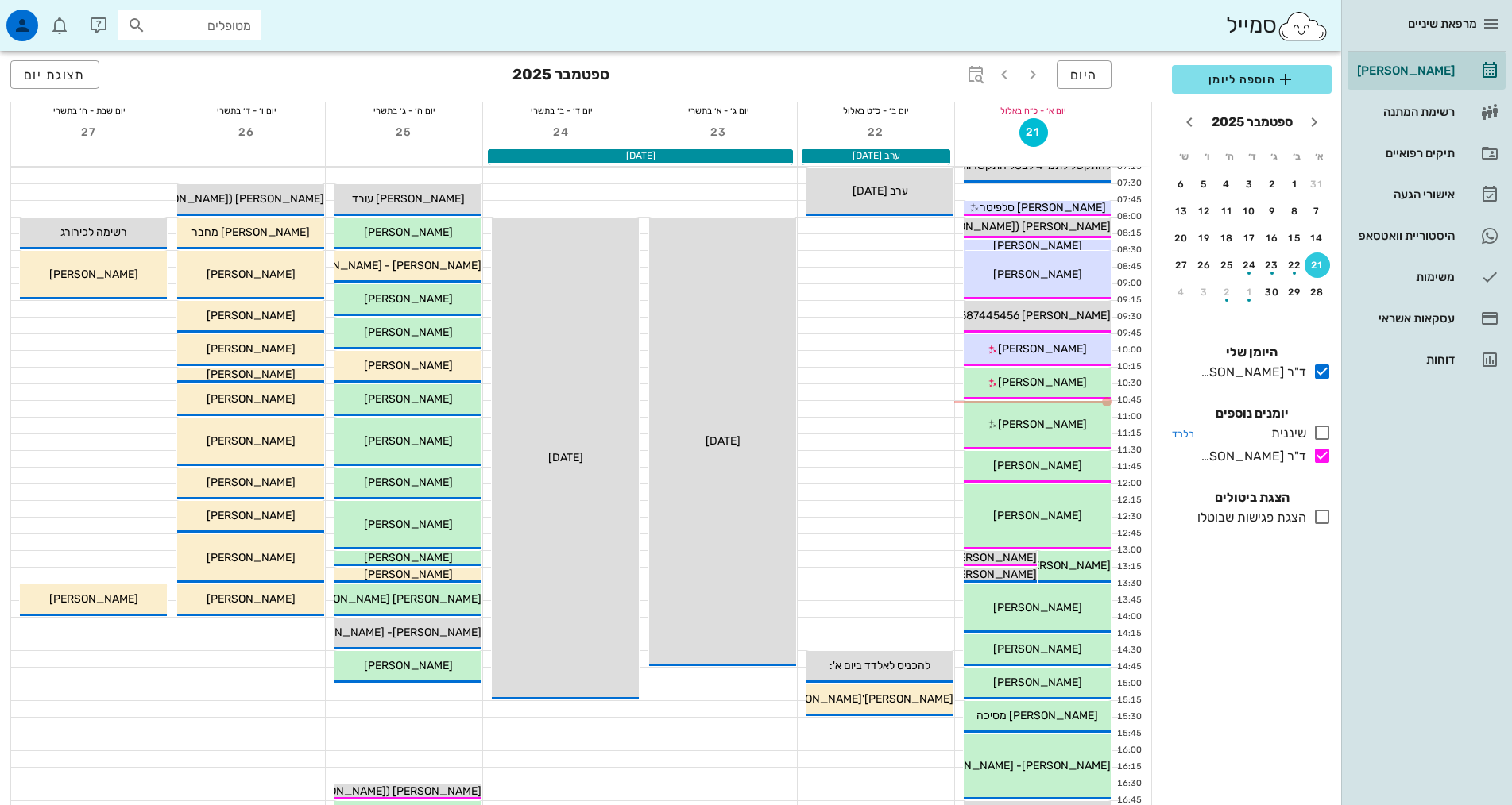
click at [1284, 436] on div "שיננית" at bounding box center [1285, 433] width 42 height 19
click at [1479, 235] on link "2 היסטוריית וואטסאפ" at bounding box center [1426, 235] width 158 height 39
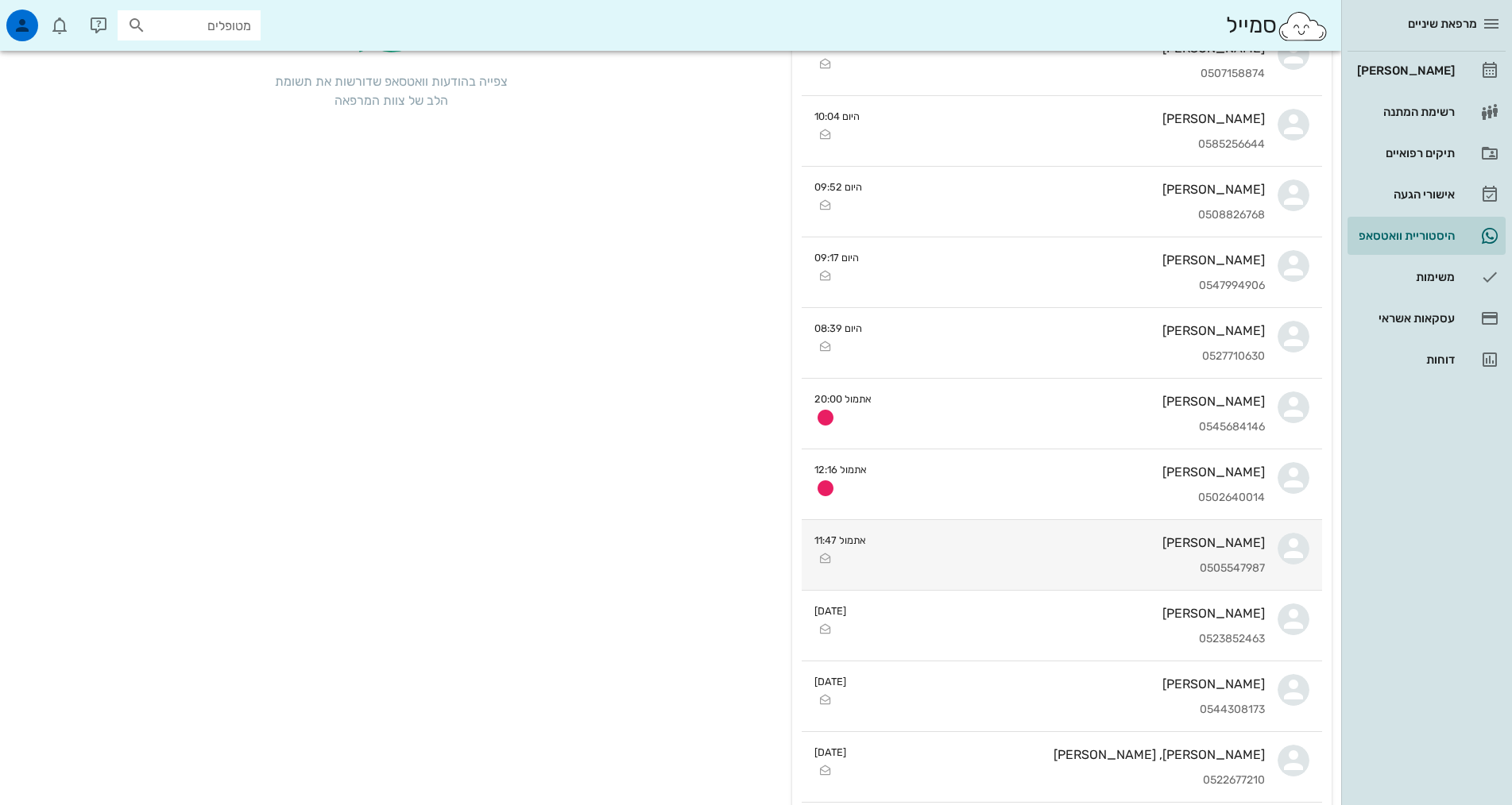
scroll to position [238, 0]
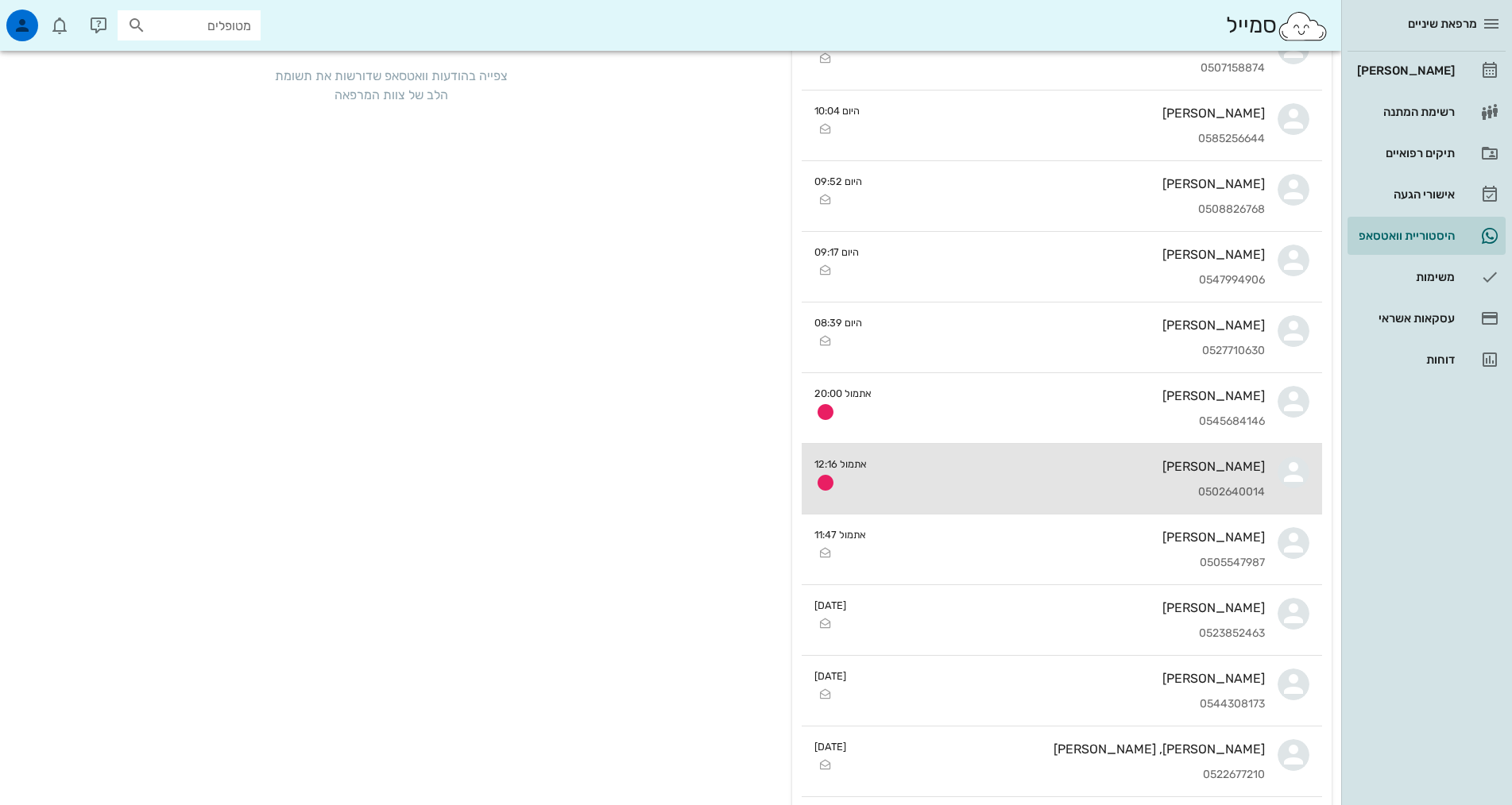
click at [1112, 462] on div "[PERSON_NAME]" at bounding box center [1072, 466] width 385 height 15
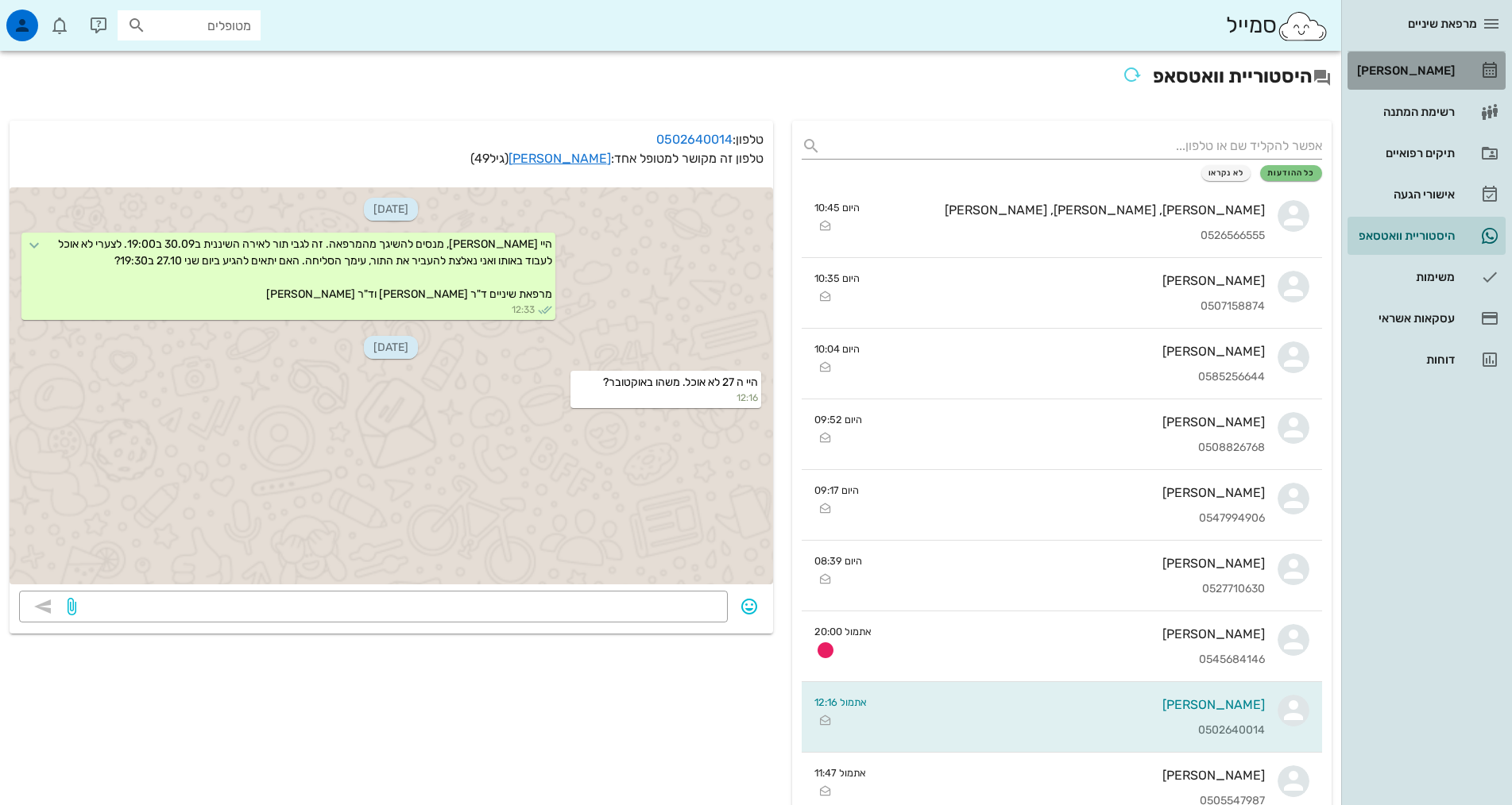
click at [1411, 76] on div "[PERSON_NAME]" at bounding box center [1404, 70] width 101 height 13
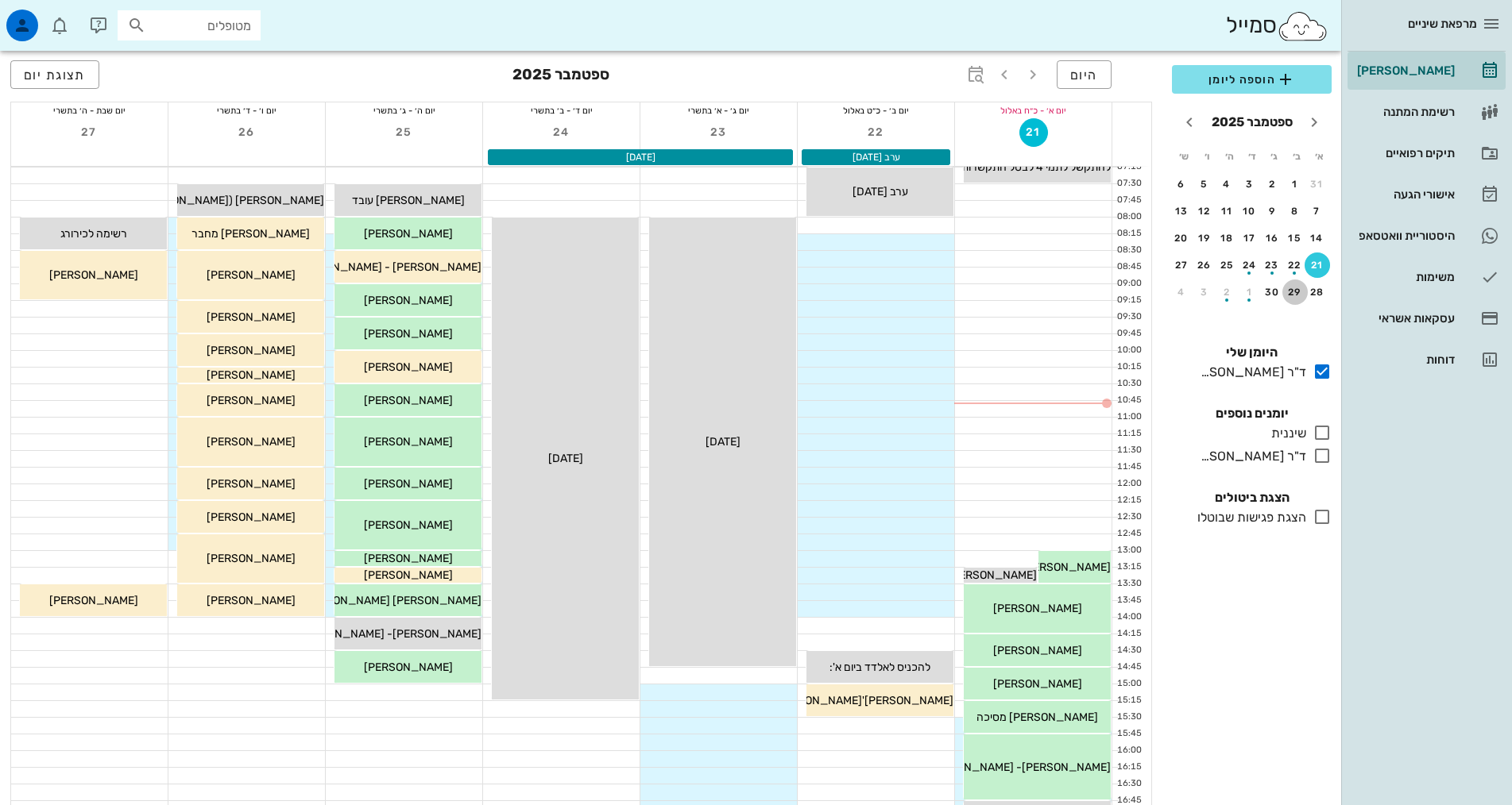
click at [1292, 291] on div "29" at bounding box center [1295, 292] width 26 height 11
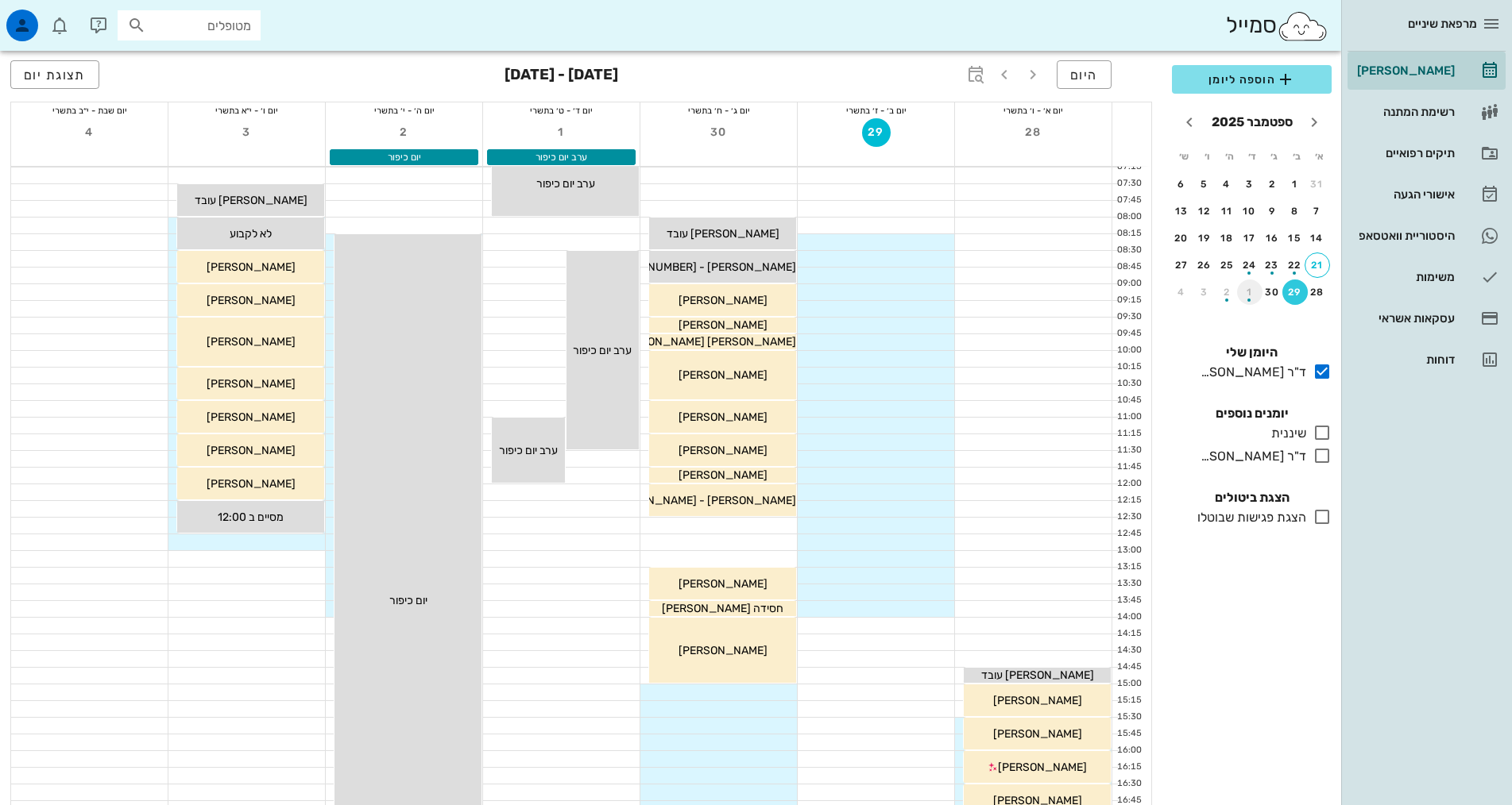
click at [1251, 294] on div "button" at bounding box center [1250, 296] width 26 height 9
click at [1298, 293] on div "27" at bounding box center [1295, 292] width 26 height 11
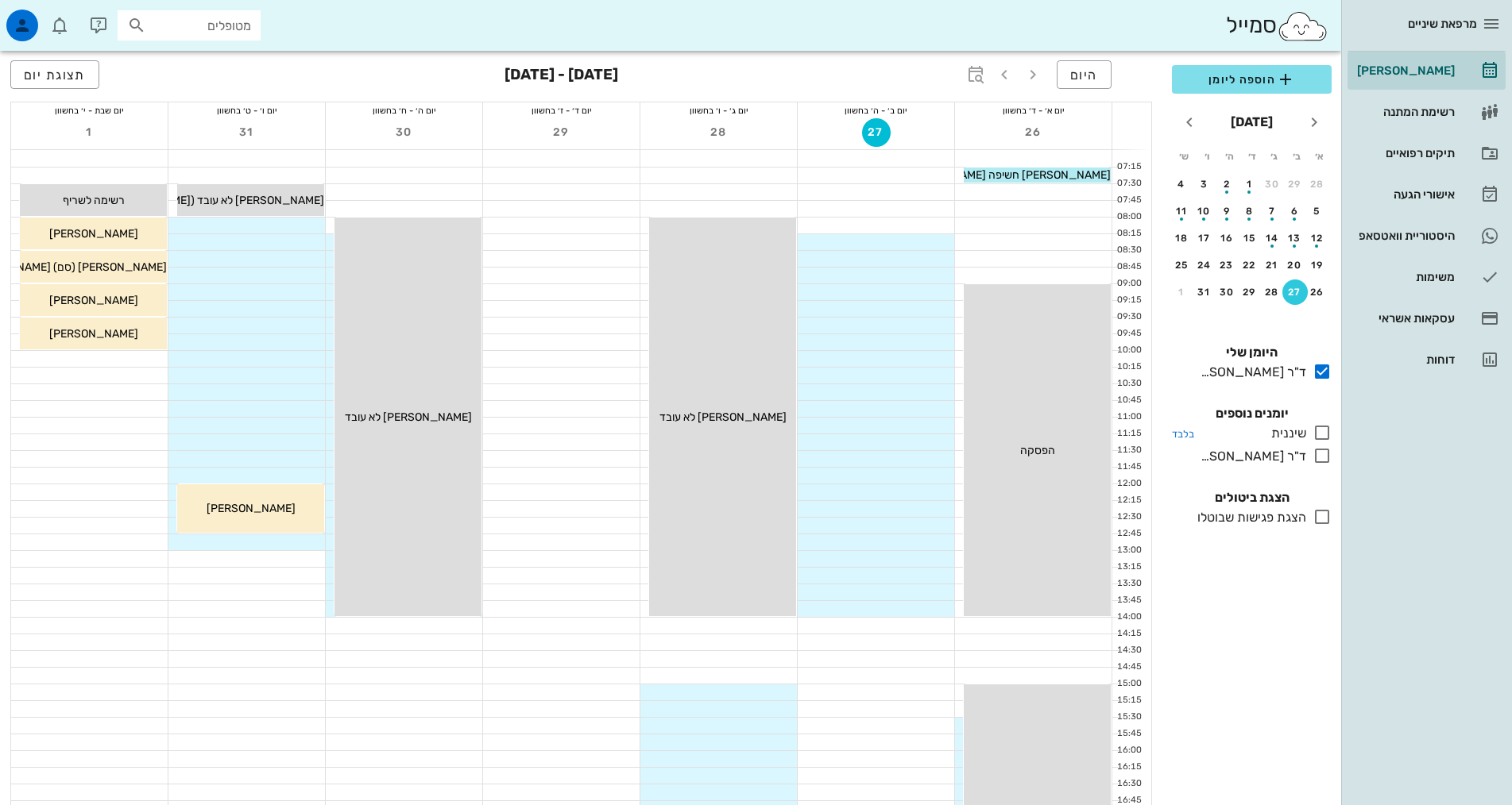
click at [1299, 428] on div "שיננית" at bounding box center [1285, 433] width 42 height 19
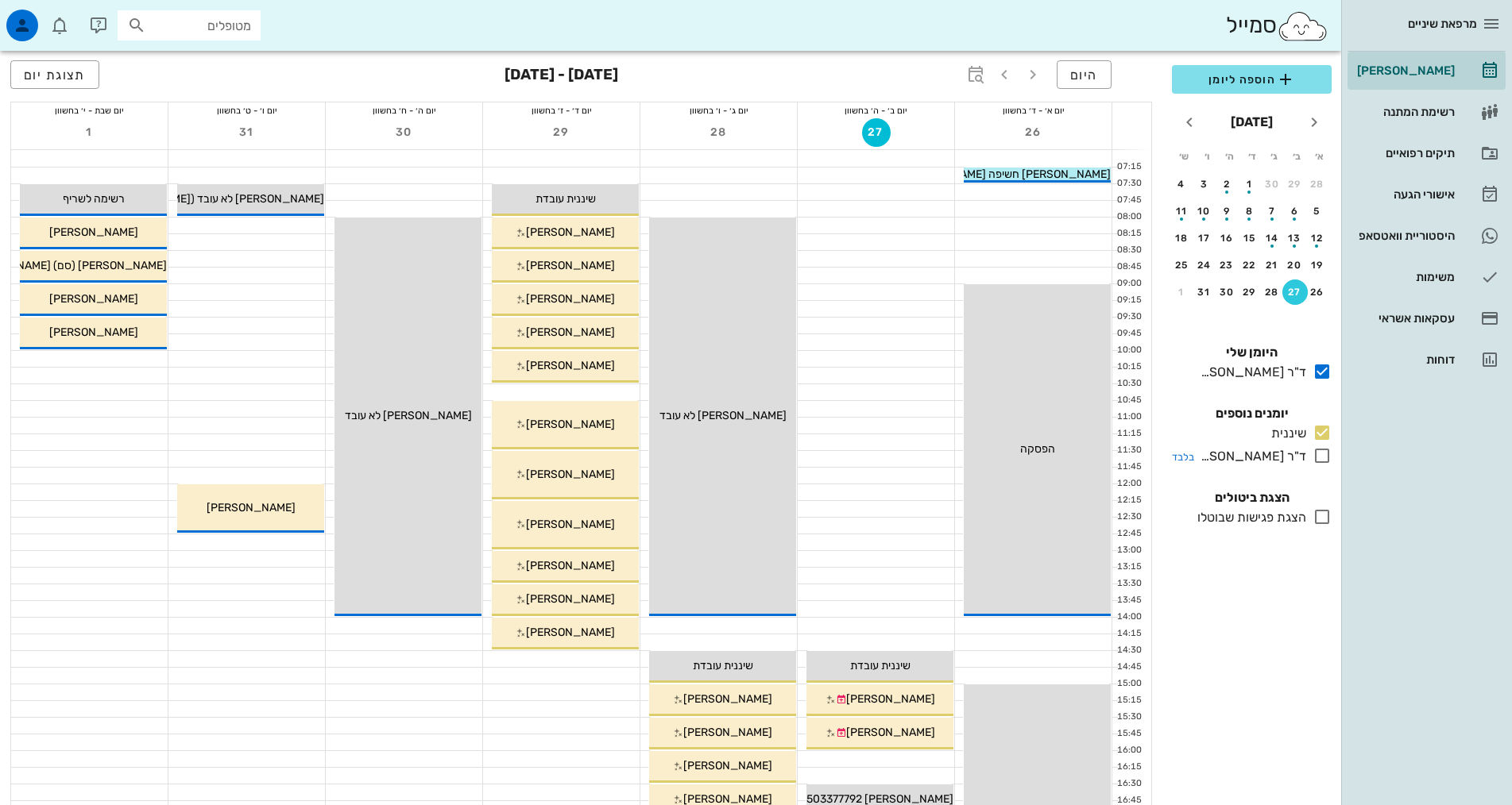
click at [1293, 457] on div "ד"ר [PERSON_NAME]" at bounding box center [1250, 456] width 112 height 19
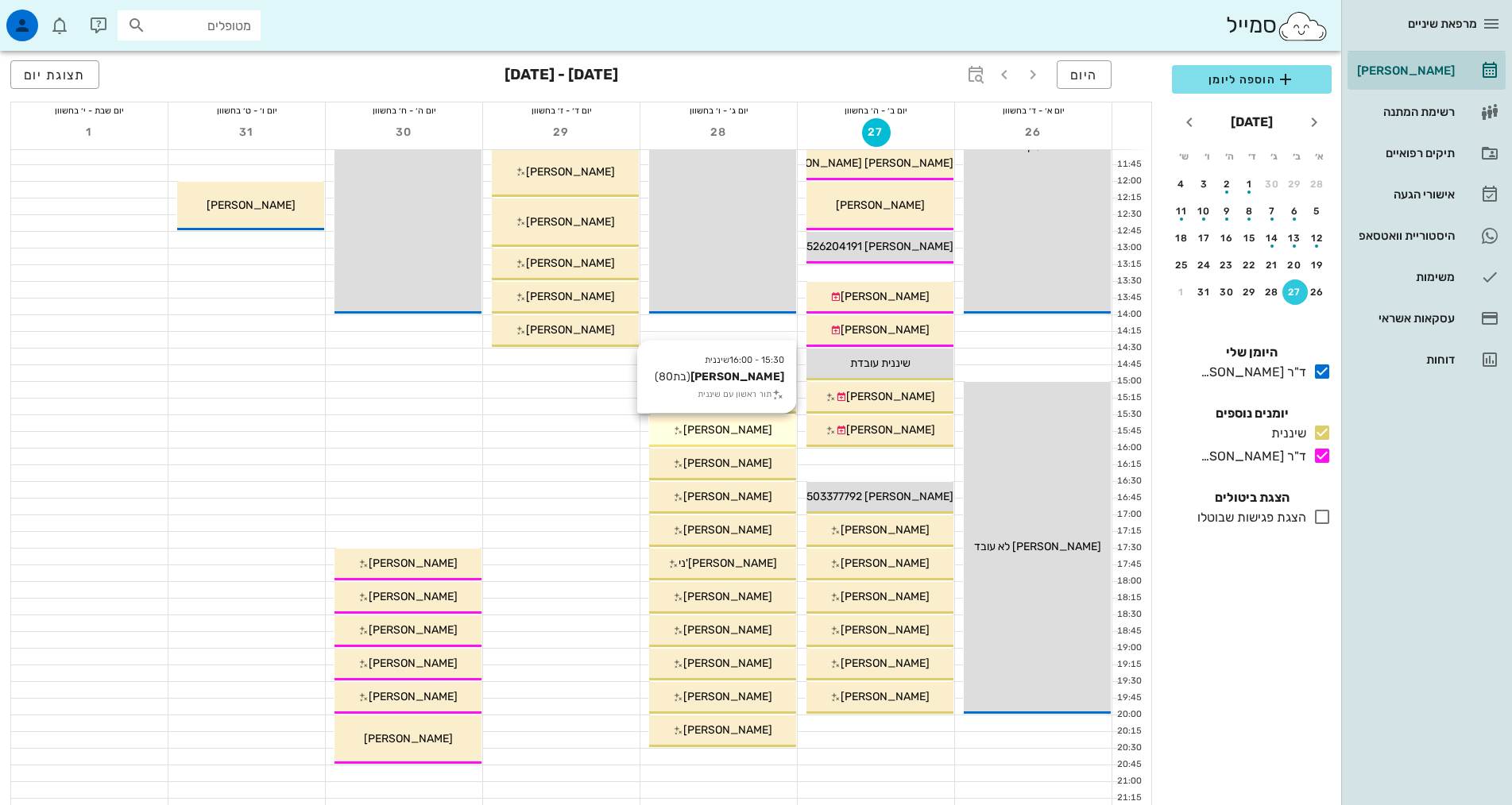
scroll to position [317, 0]
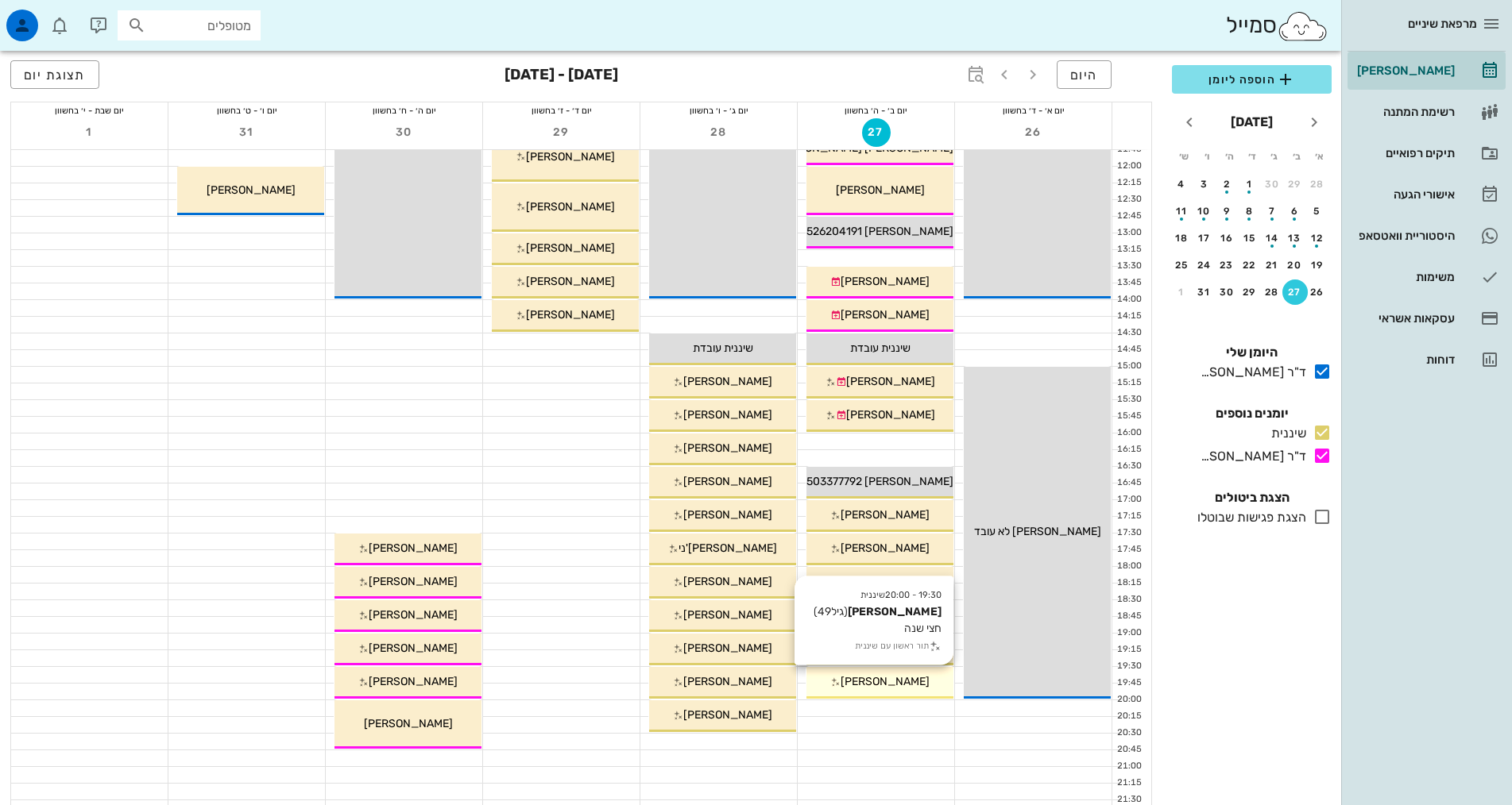
click at [898, 679] on span "[PERSON_NAME]" at bounding box center [885, 681] width 89 height 14
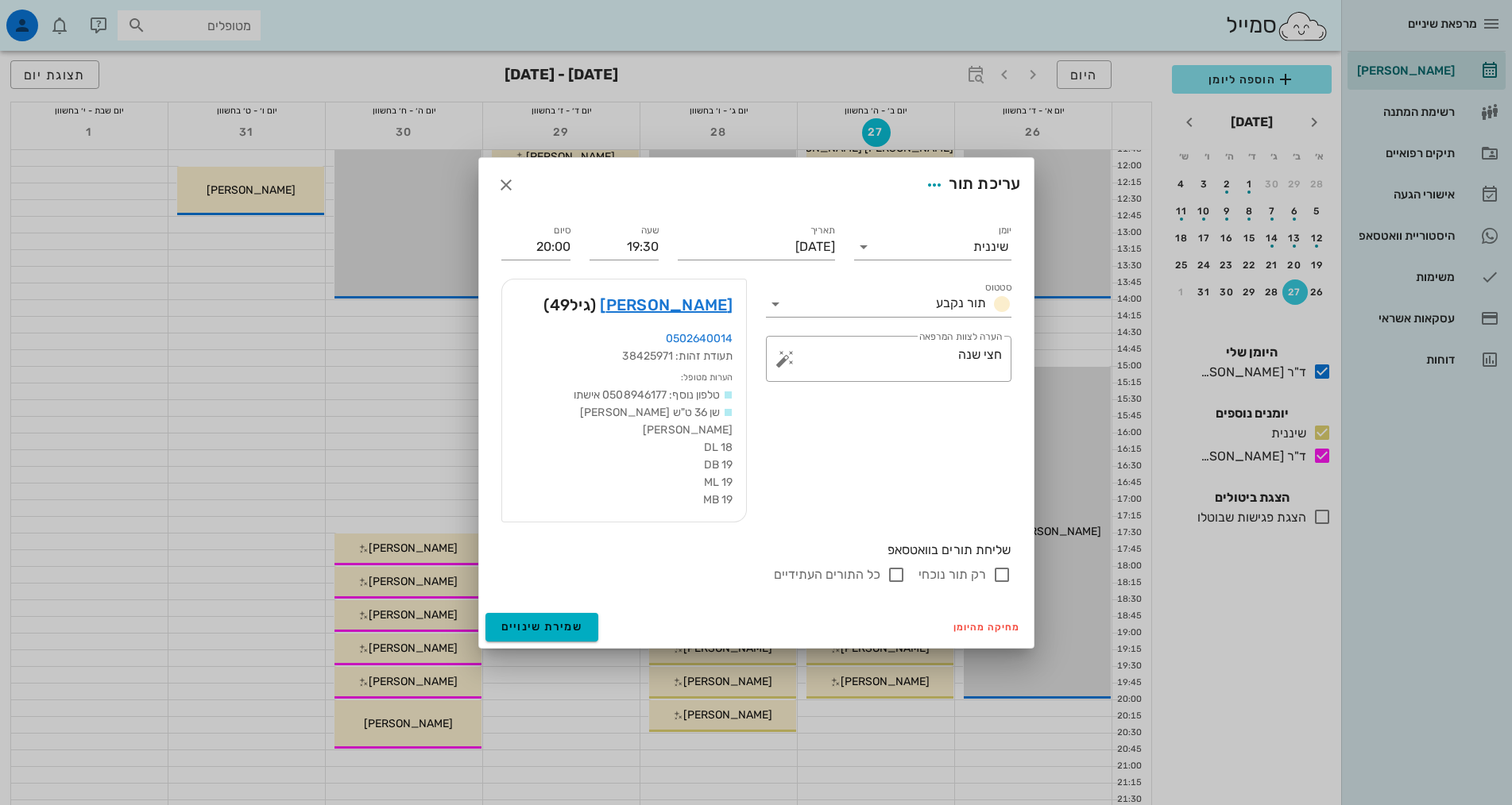
click at [911, 686] on div at bounding box center [756, 402] width 1512 height 805
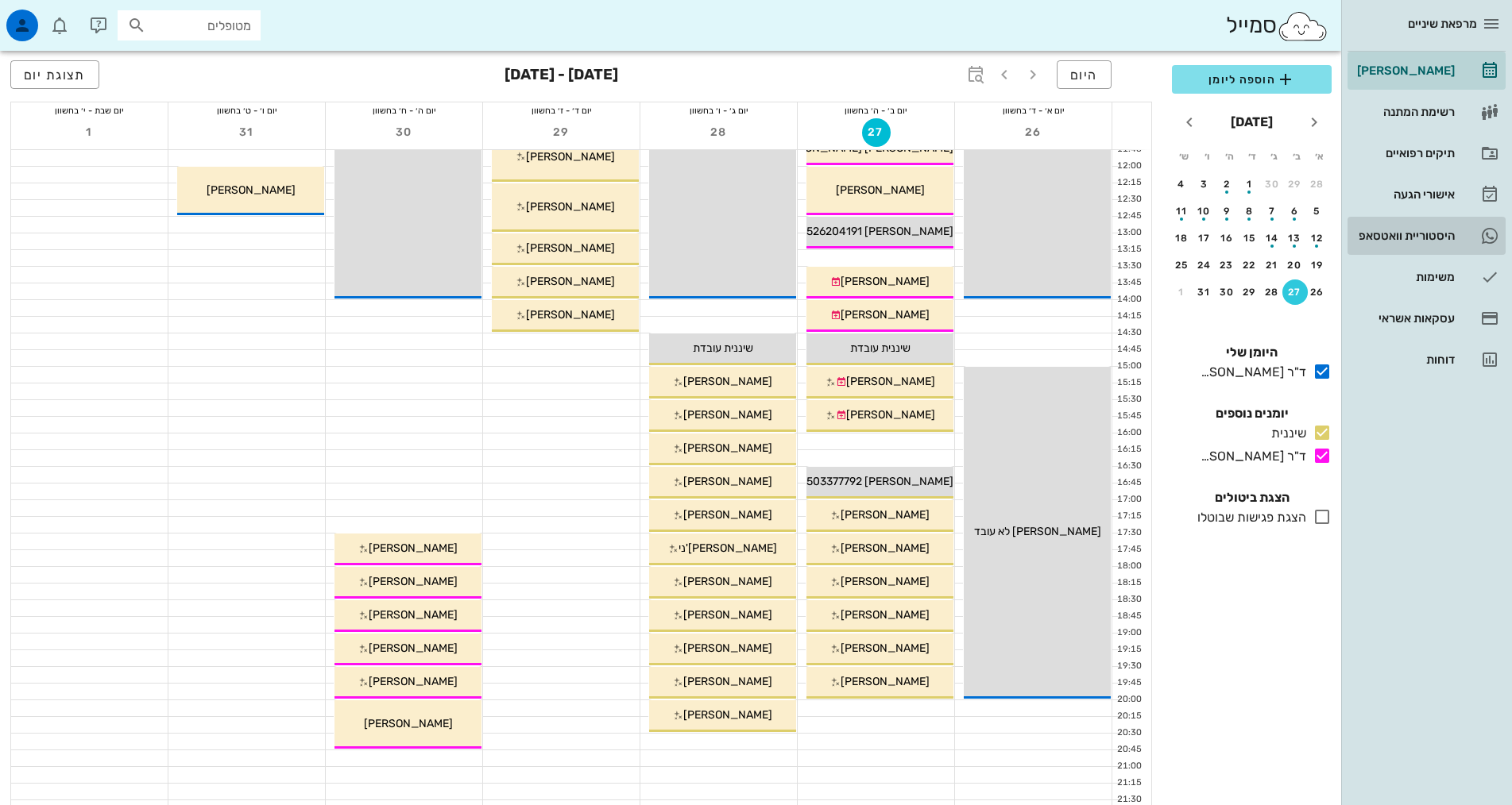
click at [1432, 234] on div "היסטוריית וואטסאפ" at bounding box center [1404, 235] width 101 height 13
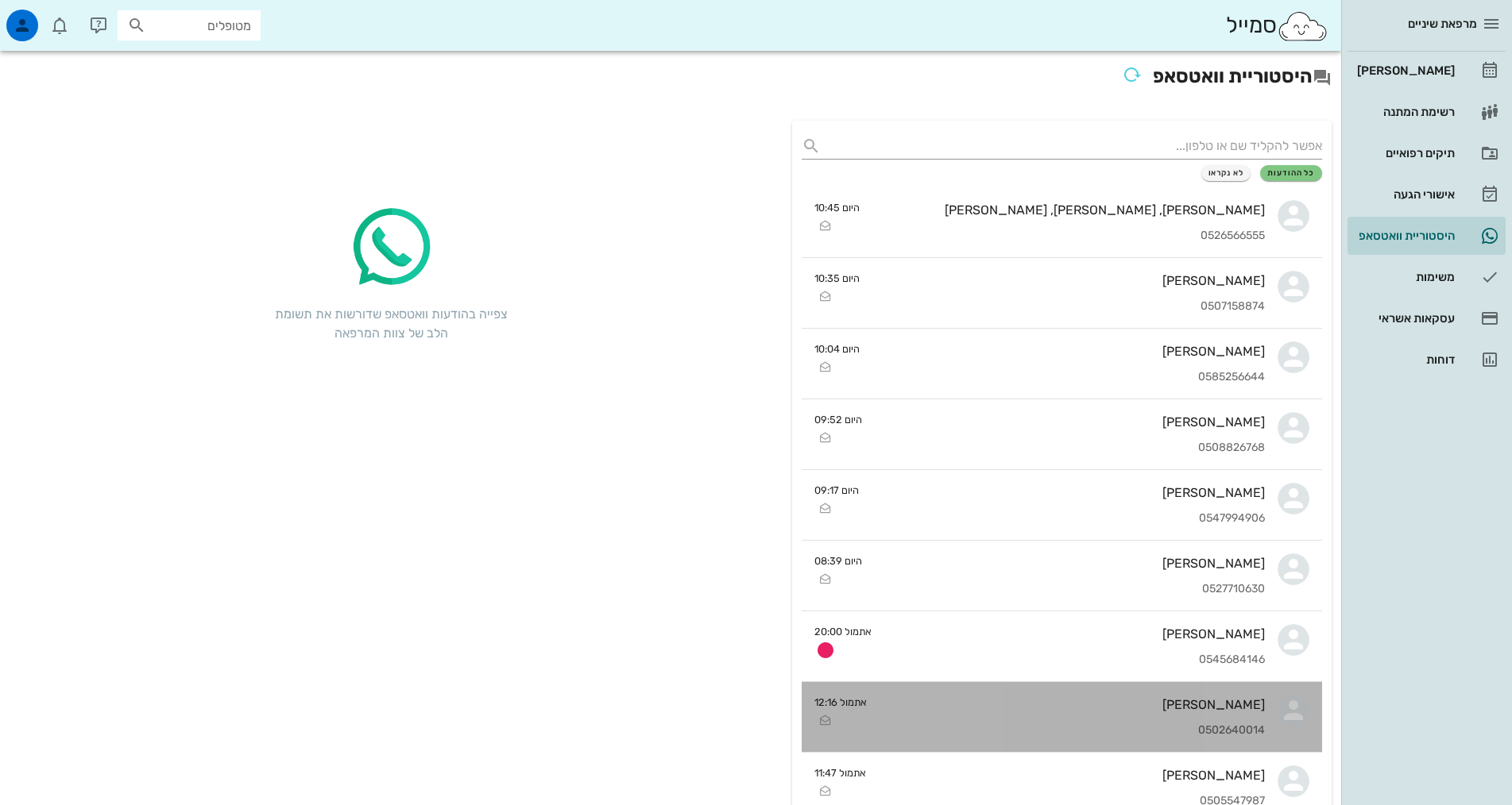
click at [1104, 710] on div "[PERSON_NAME]" at bounding box center [1072, 704] width 385 height 15
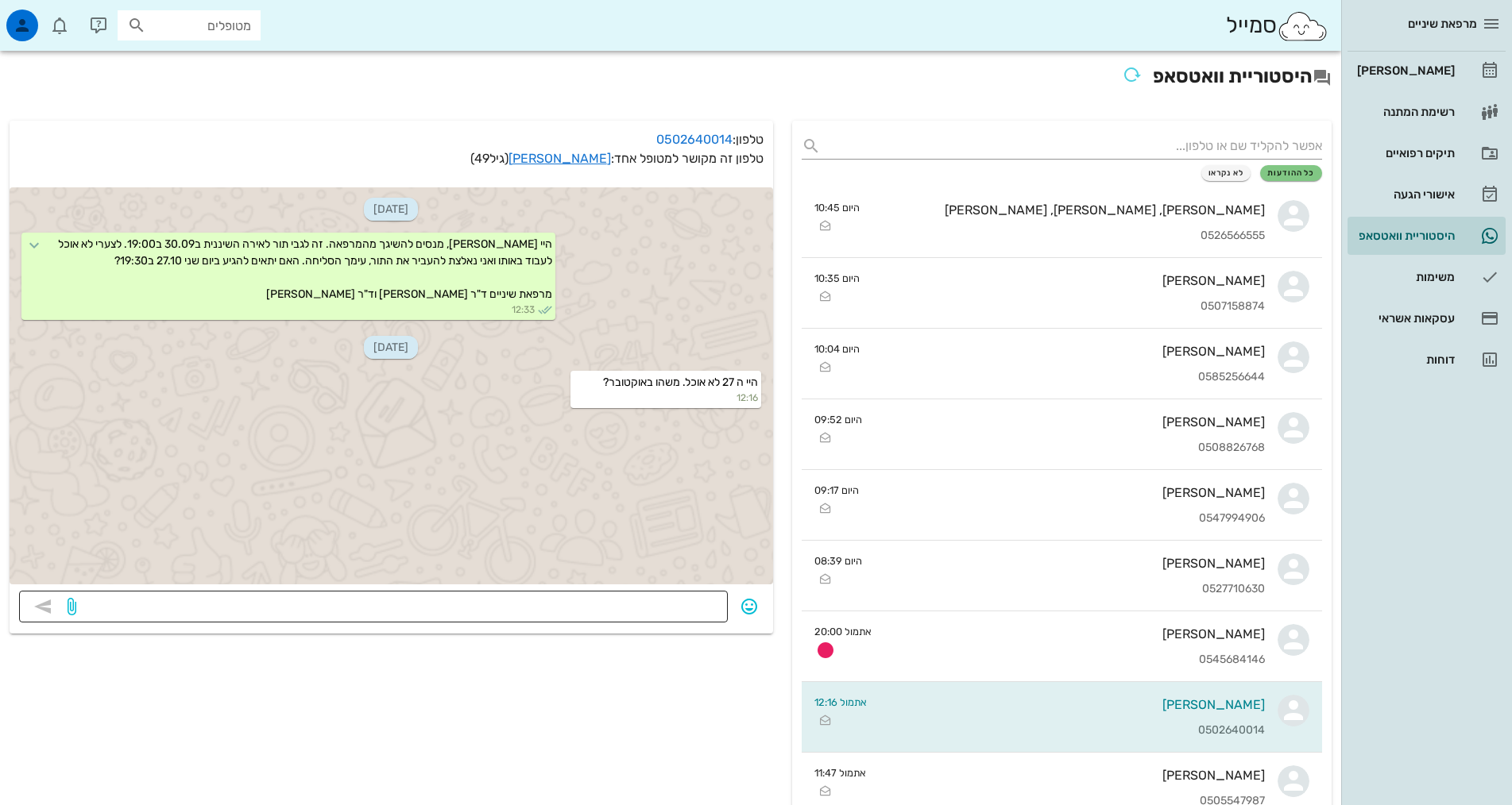
click at [408, 618] on textarea at bounding box center [398, 608] width 638 height 26
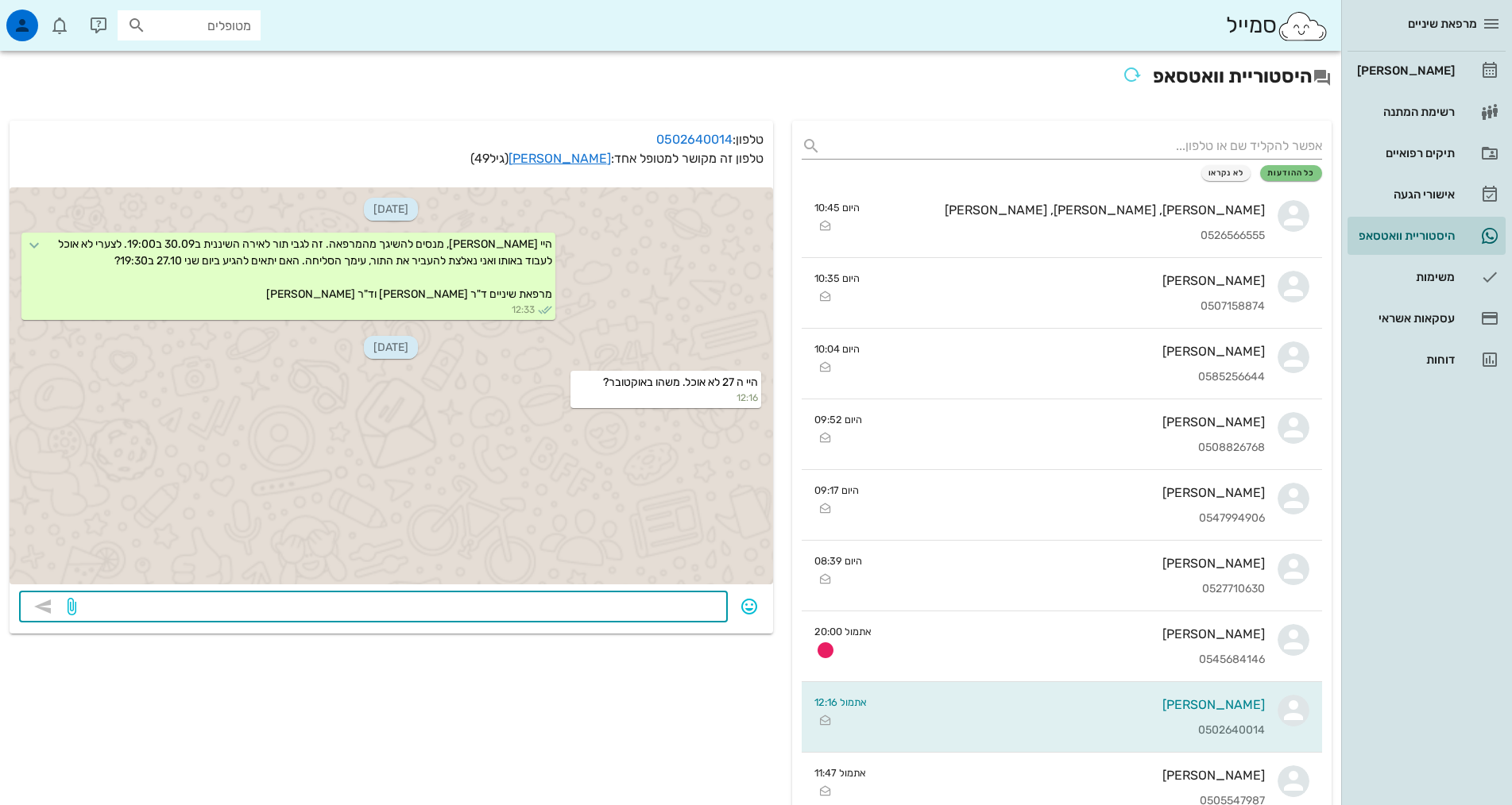
click at [407, 611] on textarea at bounding box center [398, 608] width 638 height 26
type textarea "2"
click at [1440, 74] on div "[PERSON_NAME]" at bounding box center [1404, 70] width 101 height 13
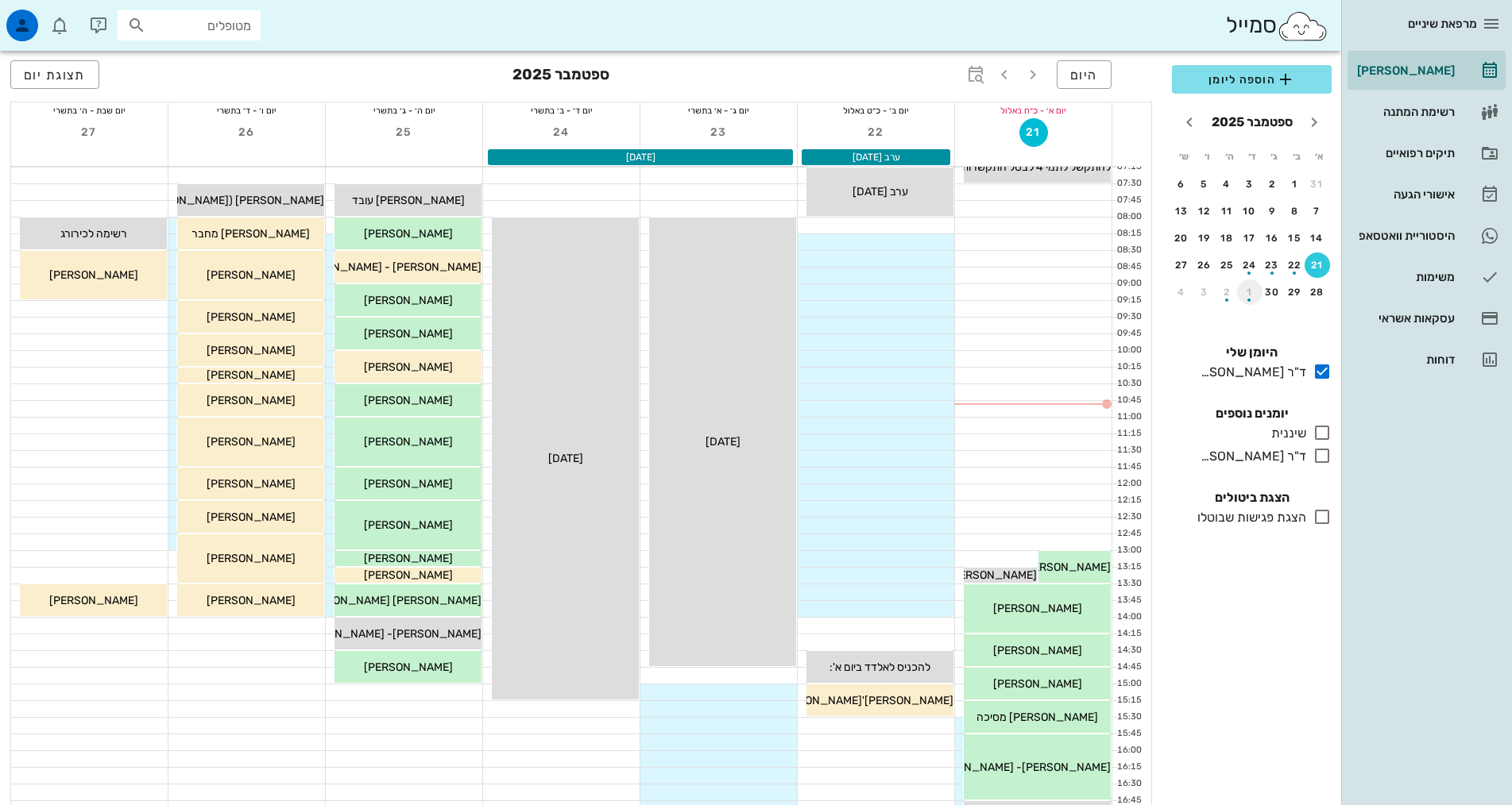
click at [1240, 291] on div "1" at bounding box center [1250, 292] width 26 height 11
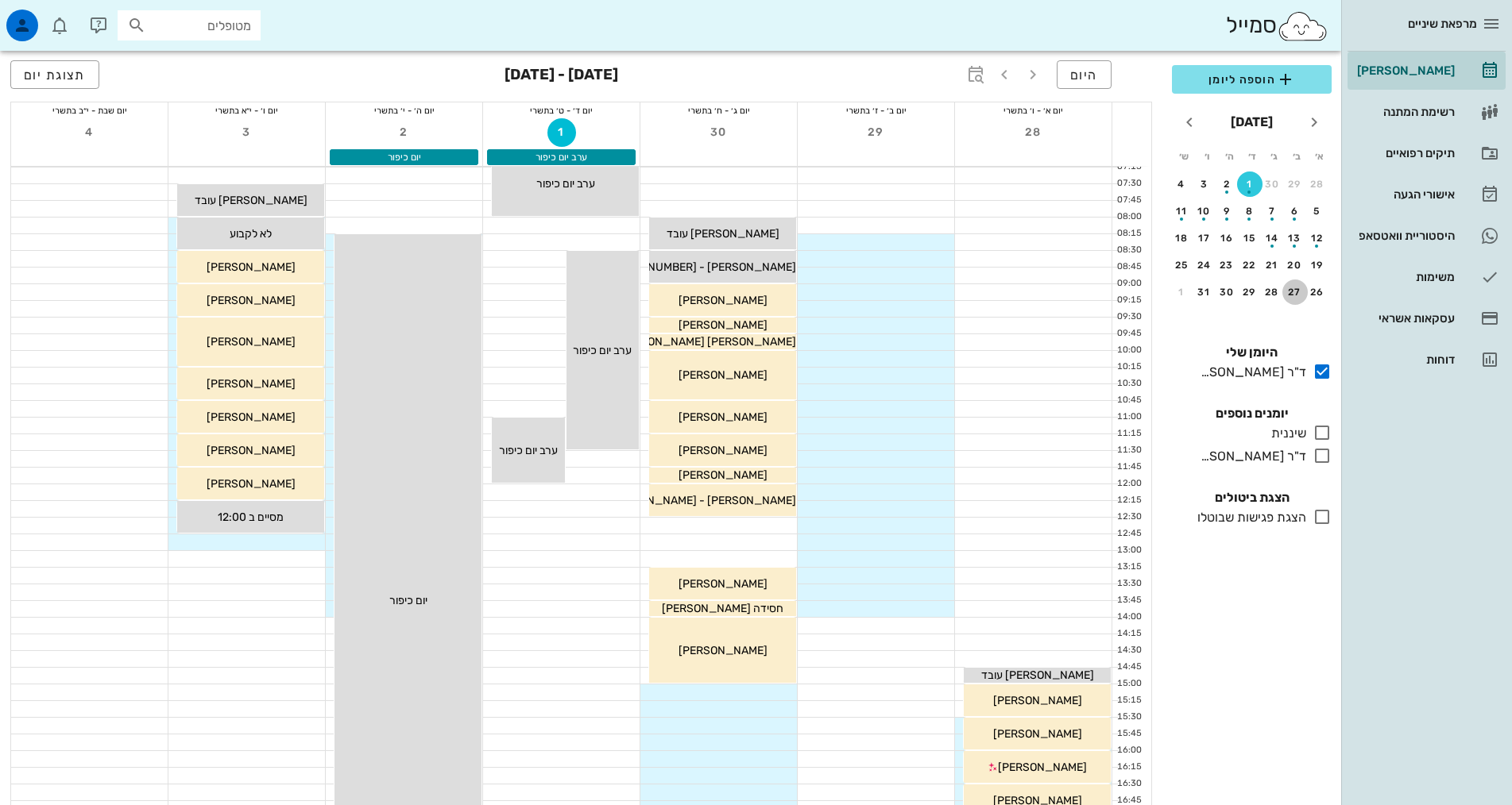
click at [1287, 286] on button "27" at bounding box center [1295, 293] width 26 height 26
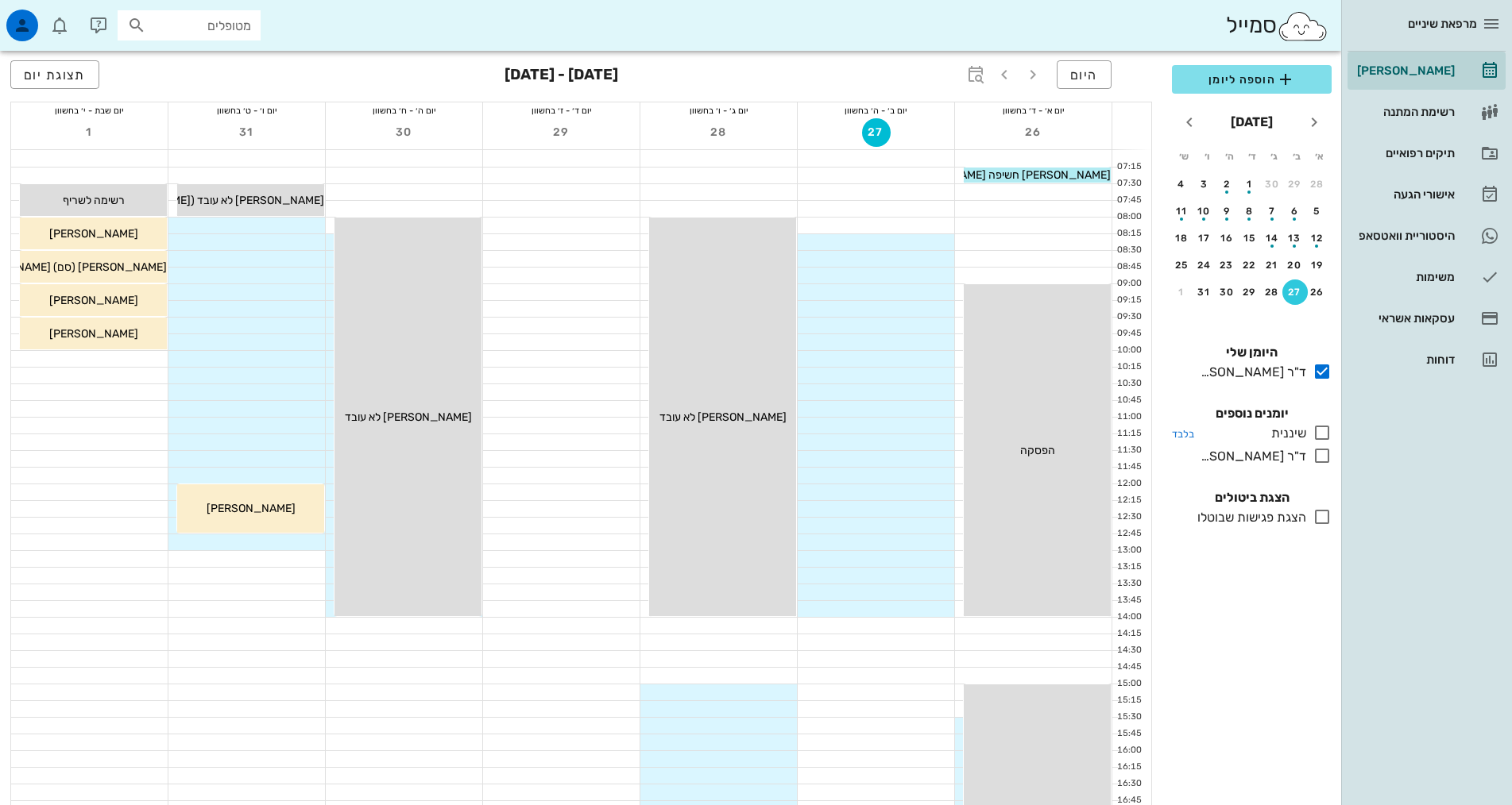
click at [1280, 440] on div "שיננית" at bounding box center [1285, 433] width 42 height 19
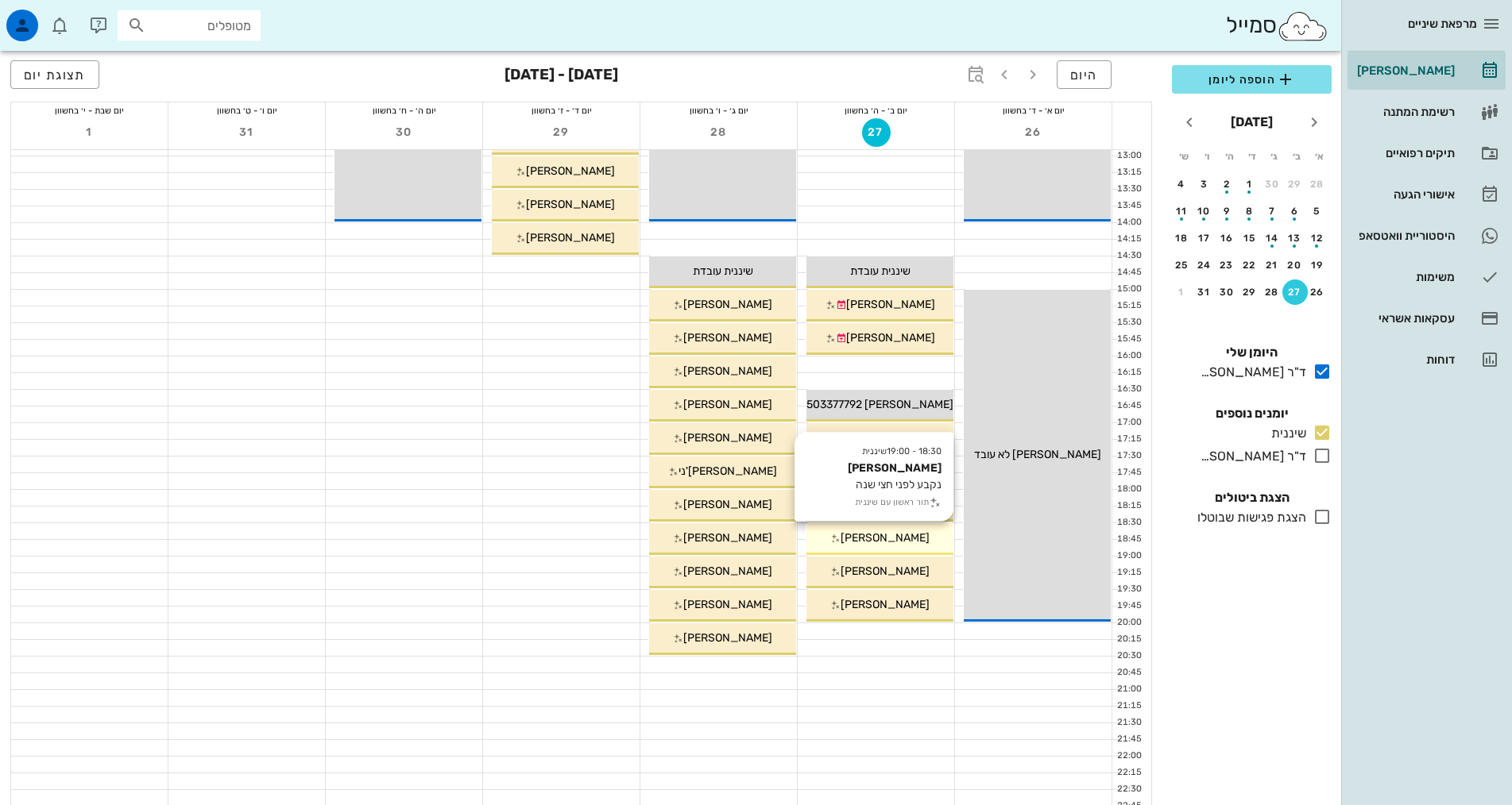
scroll to position [397, 0]
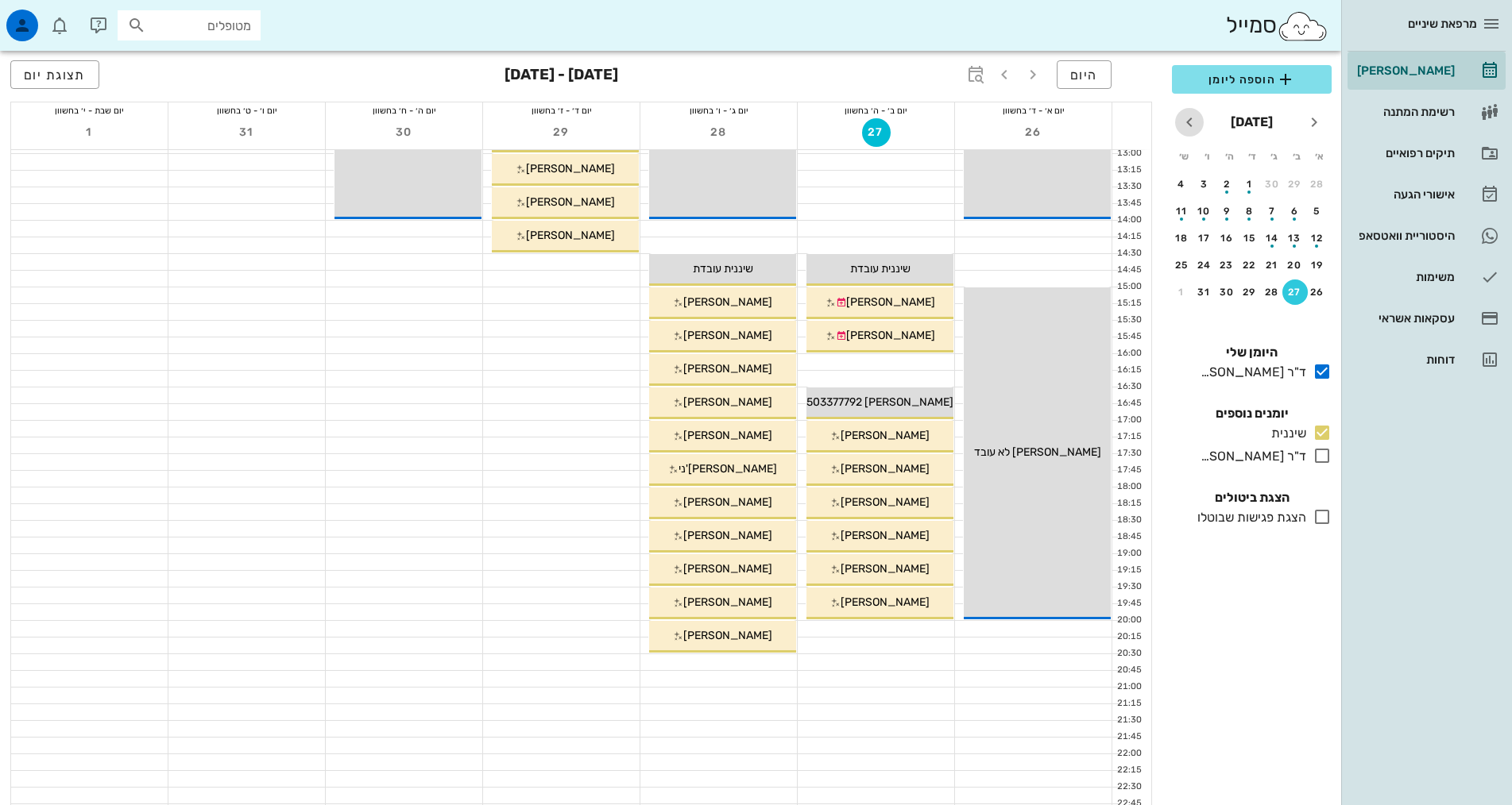
click at [1188, 123] on icon "חודש הבא" at bounding box center [1188, 122] width 19 height 19
click at [1293, 212] on div "3" at bounding box center [1295, 211] width 26 height 11
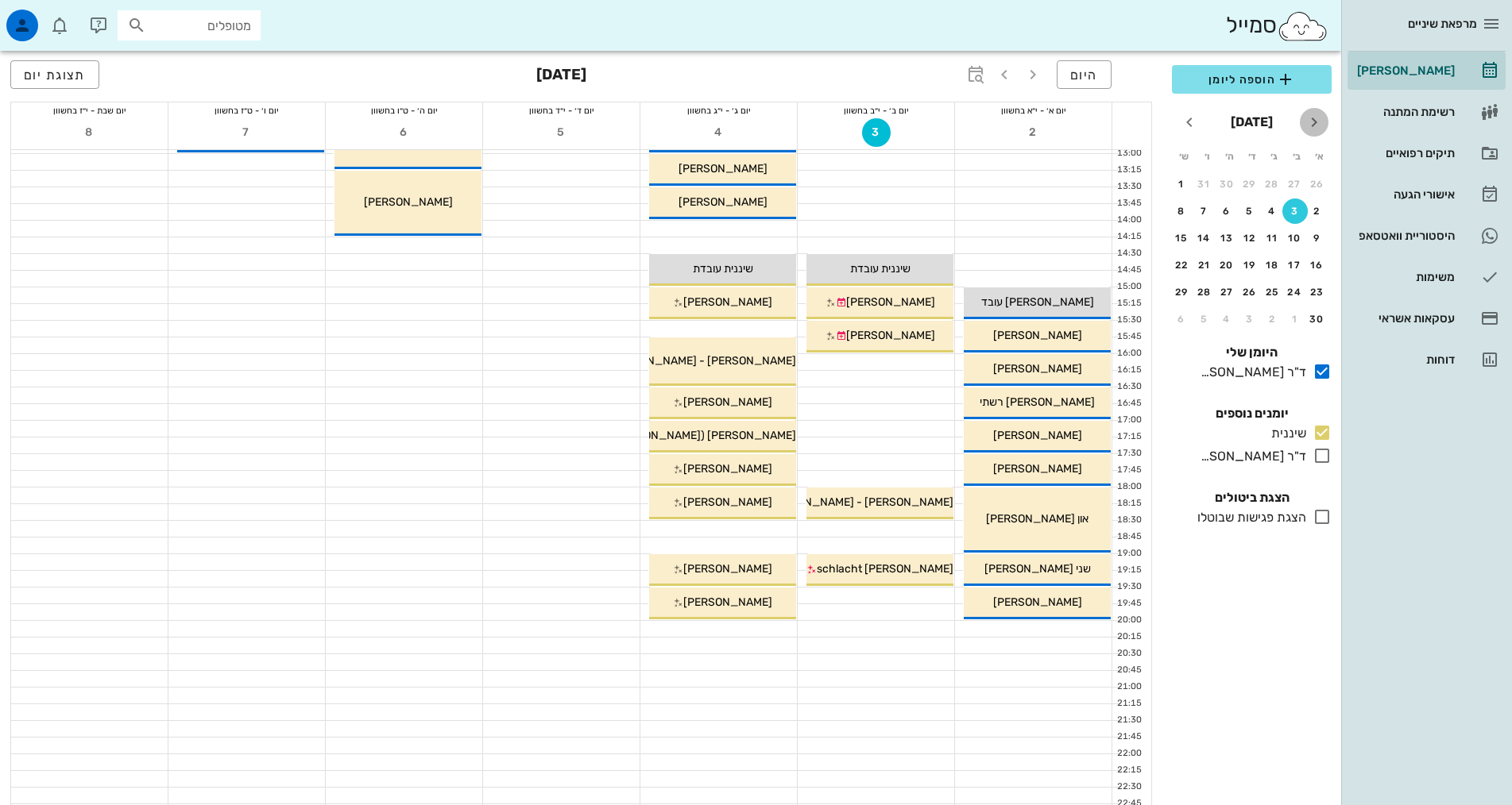
click at [1311, 131] on icon "חודש שעבר" at bounding box center [1313, 122] width 19 height 19
click at [1257, 255] on button "22" at bounding box center [1250, 265] width 26 height 26
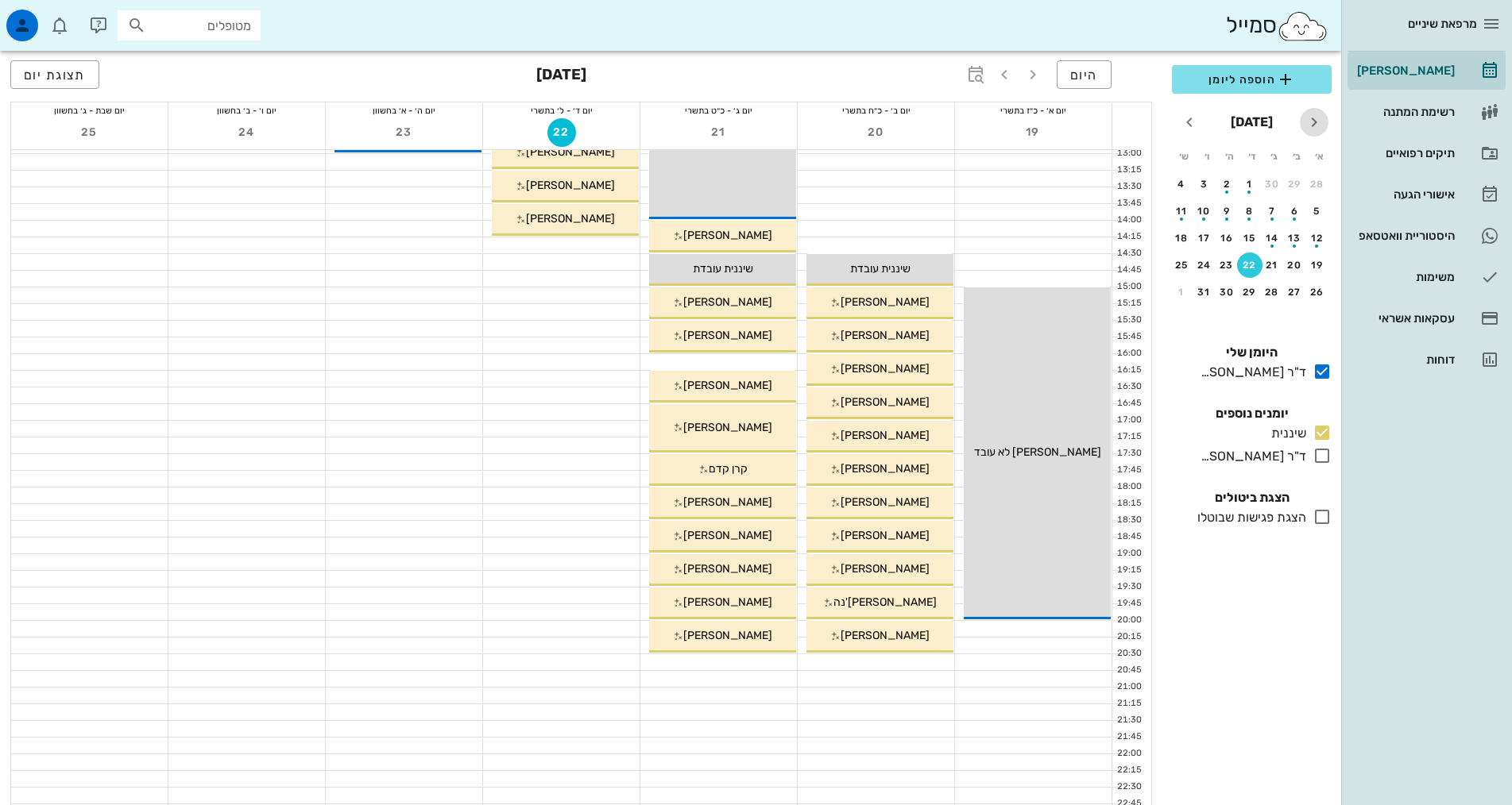
click at [1315, 125] on icon "חודש שעבר" at bounding box center [1313, 122] width 19 height 19
click at [1316, 267] on div "21" at bounding box center [1317, 264] width 24 height 11
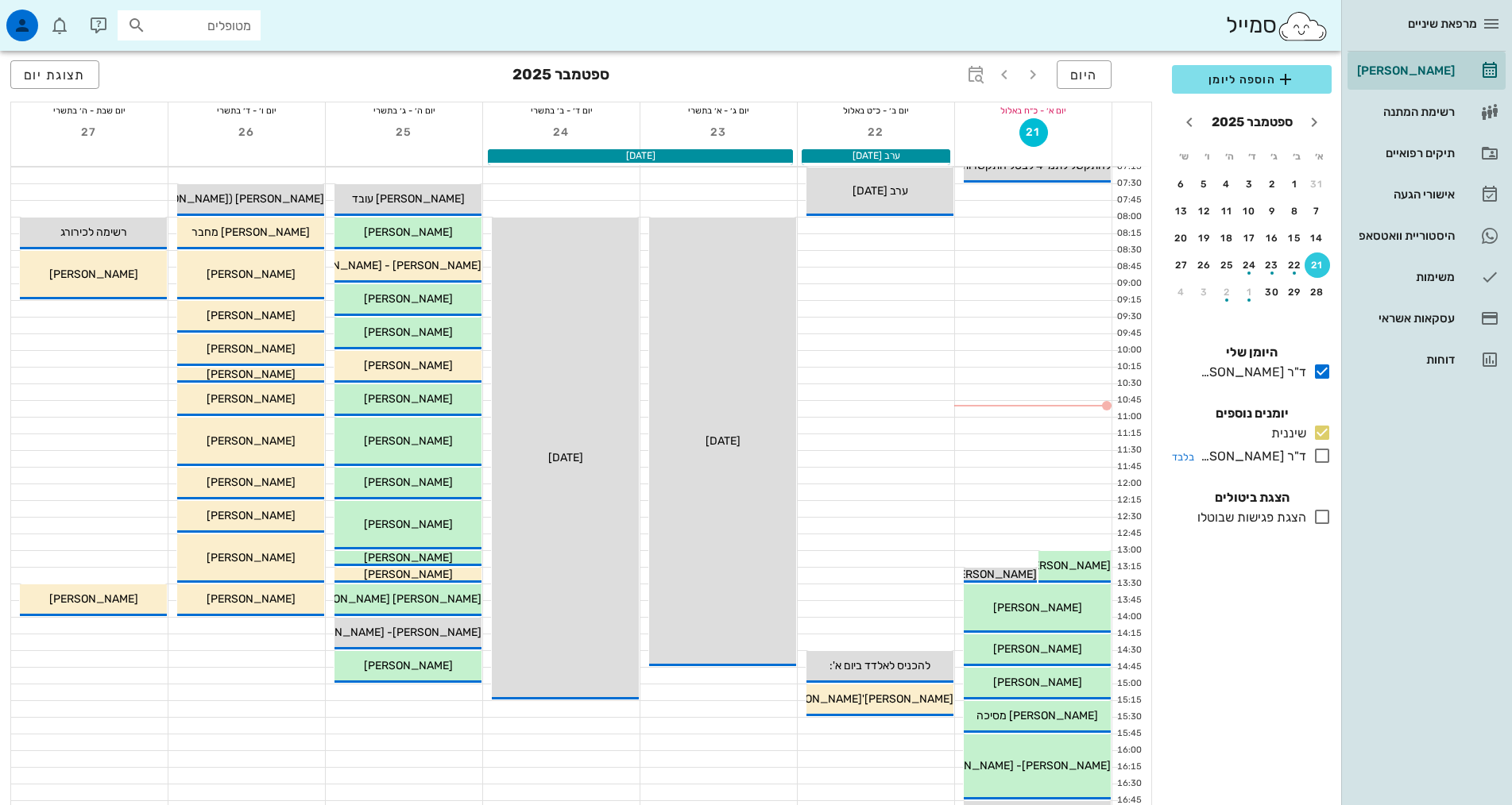
click at [1317, 455] on icon at bounding box center [1321, 455] width 19 height 19
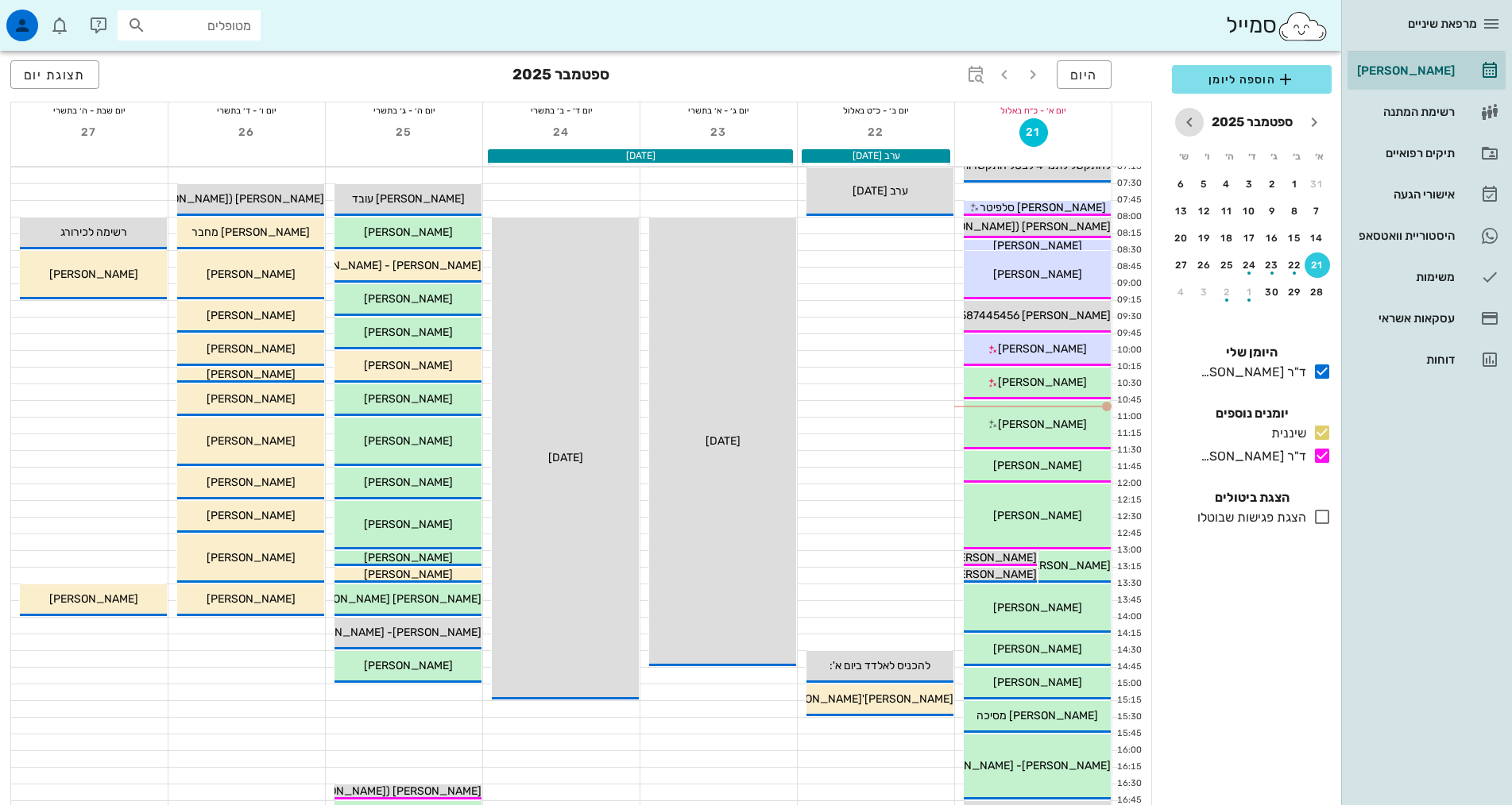
click at [1185, 123] on icon "חודש הבא" at bounding box center [1188, 122] width 19 height 19
click at [1294, 289] on div "27" at bounding box center [1295, 292] width 26 height 11
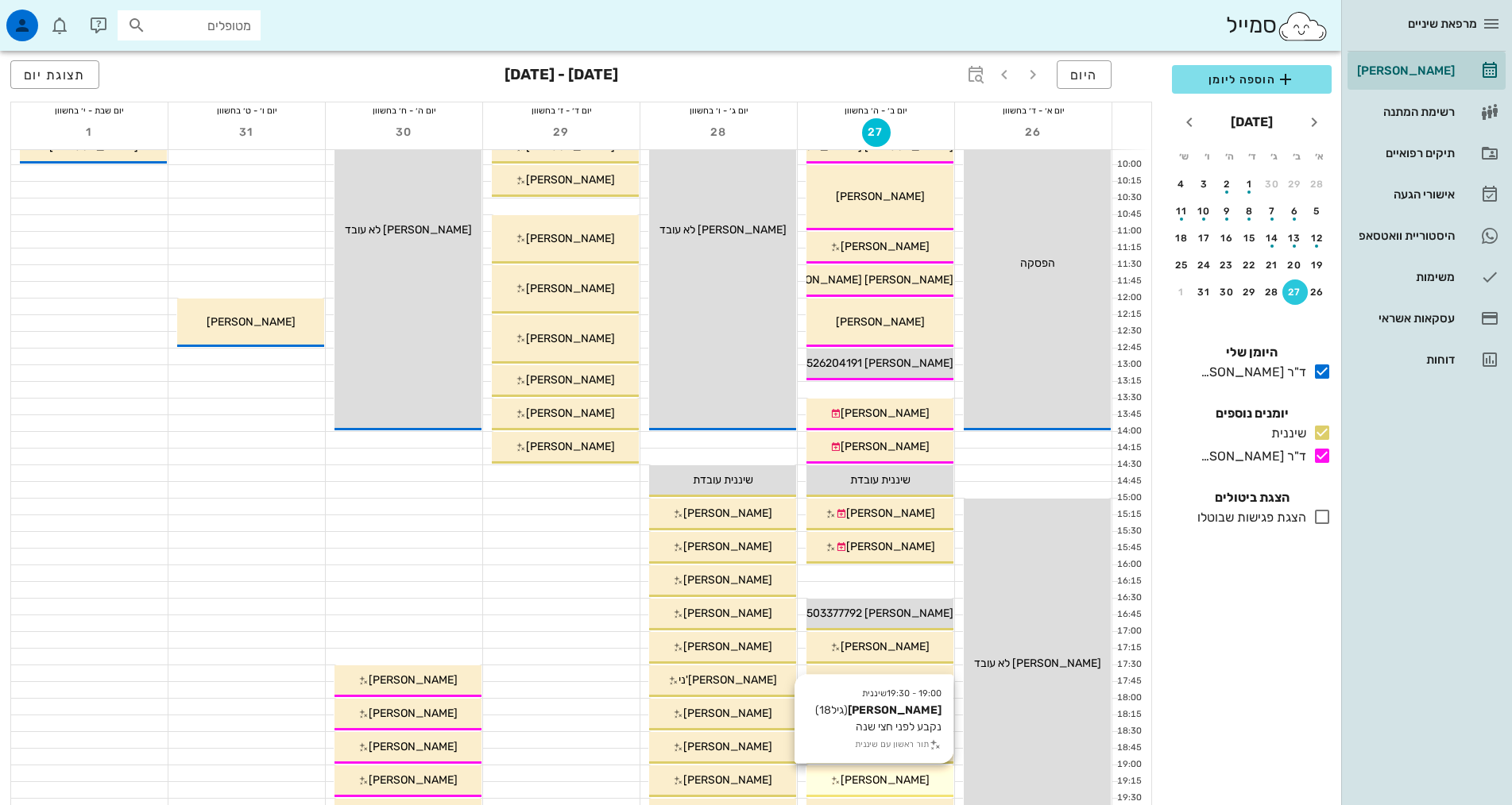
scroll to position [317, 0]
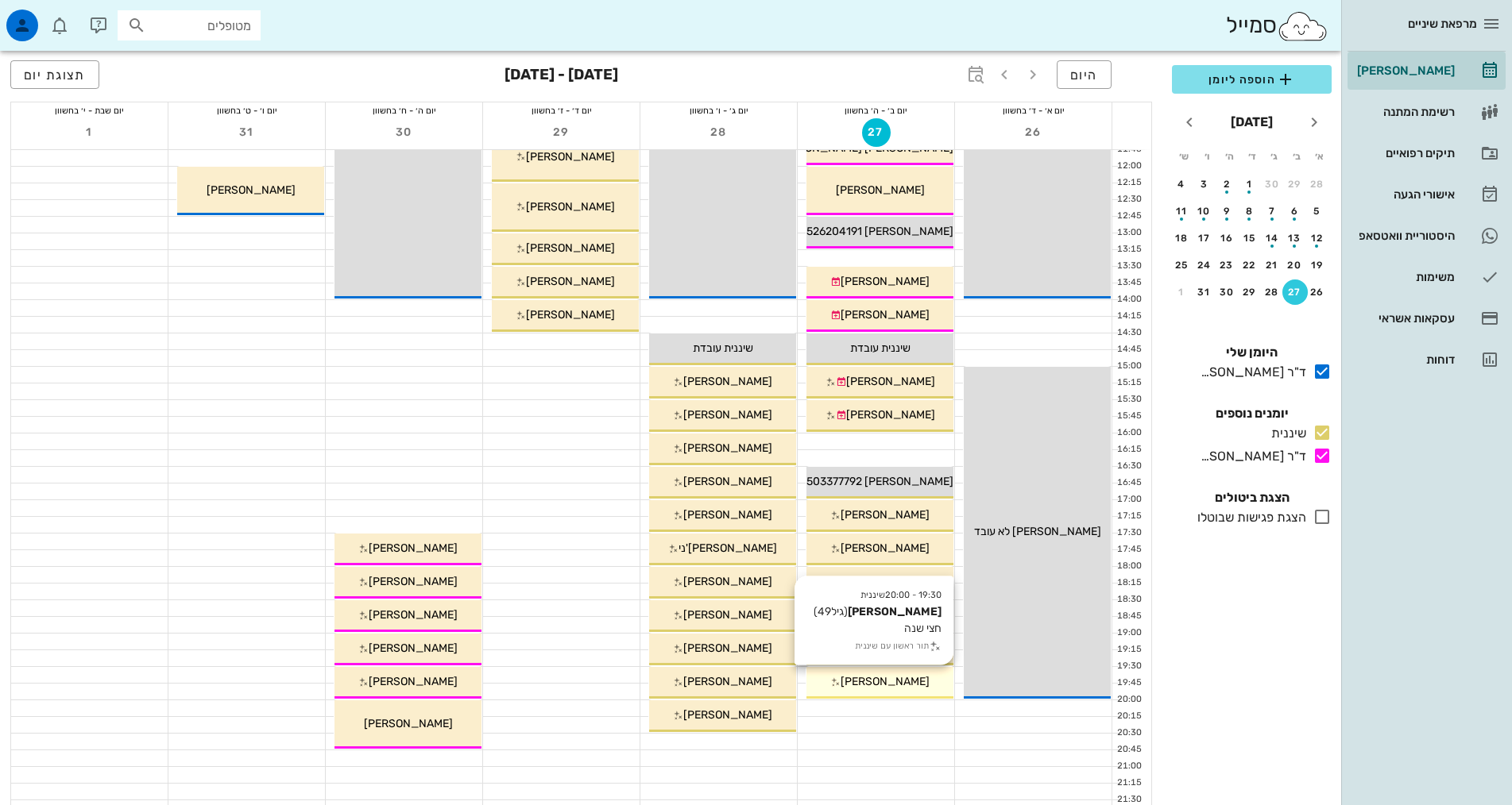
click at [914, 671] on div "19:30 - 20:00 שיננית יניב שושני (גיל 49 ) חצי שנה תור ראשון עם שיננית יניב שושני" at bounding box center [880, 682] width 147 height 32
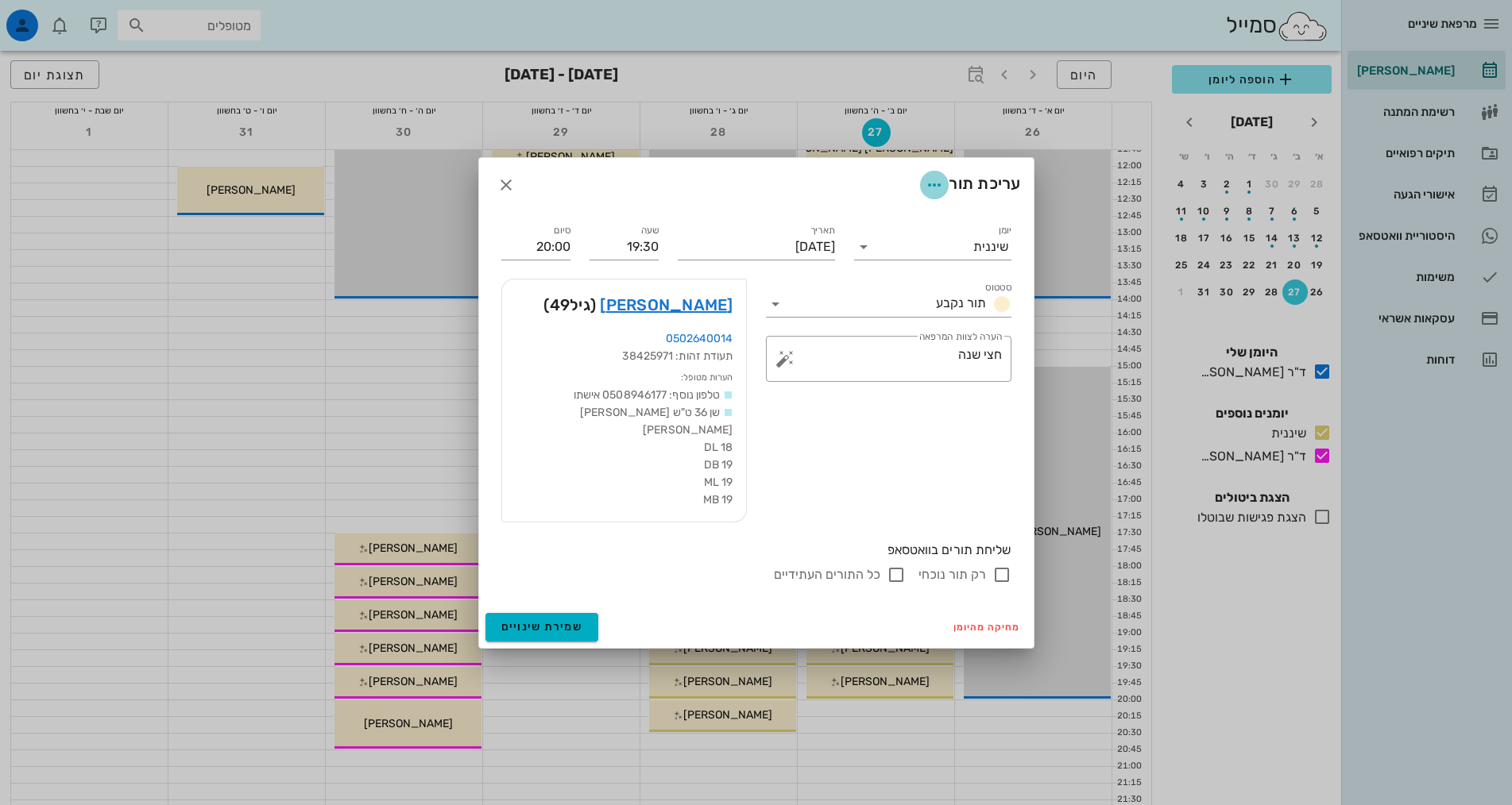
click at [931, 188] on icon "button" at bounding box center [933, 184] width 19 height 19
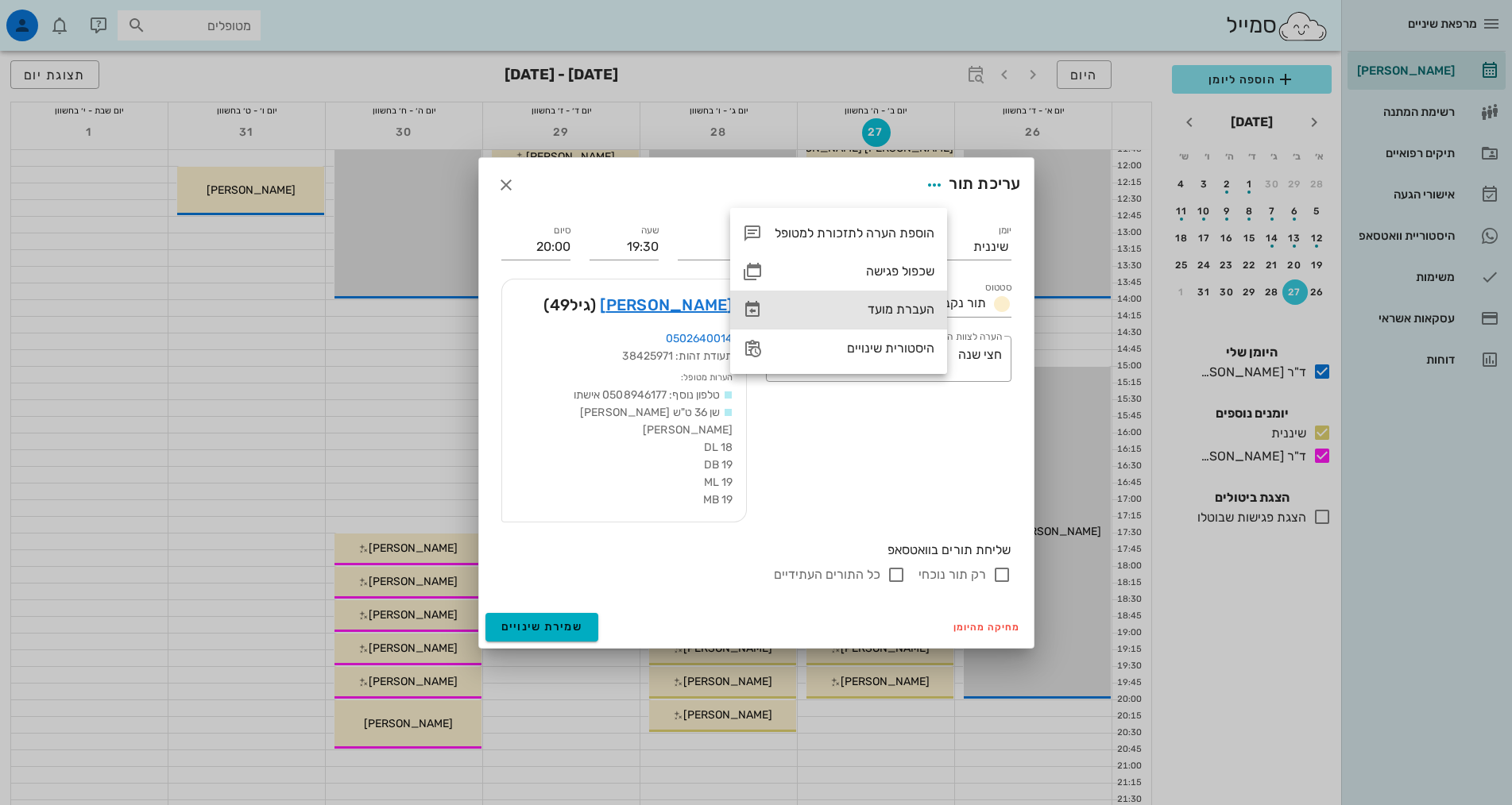
click at [911, 312] on div "העברת מועד" at bounding box center [854, 309] width 159 height 15
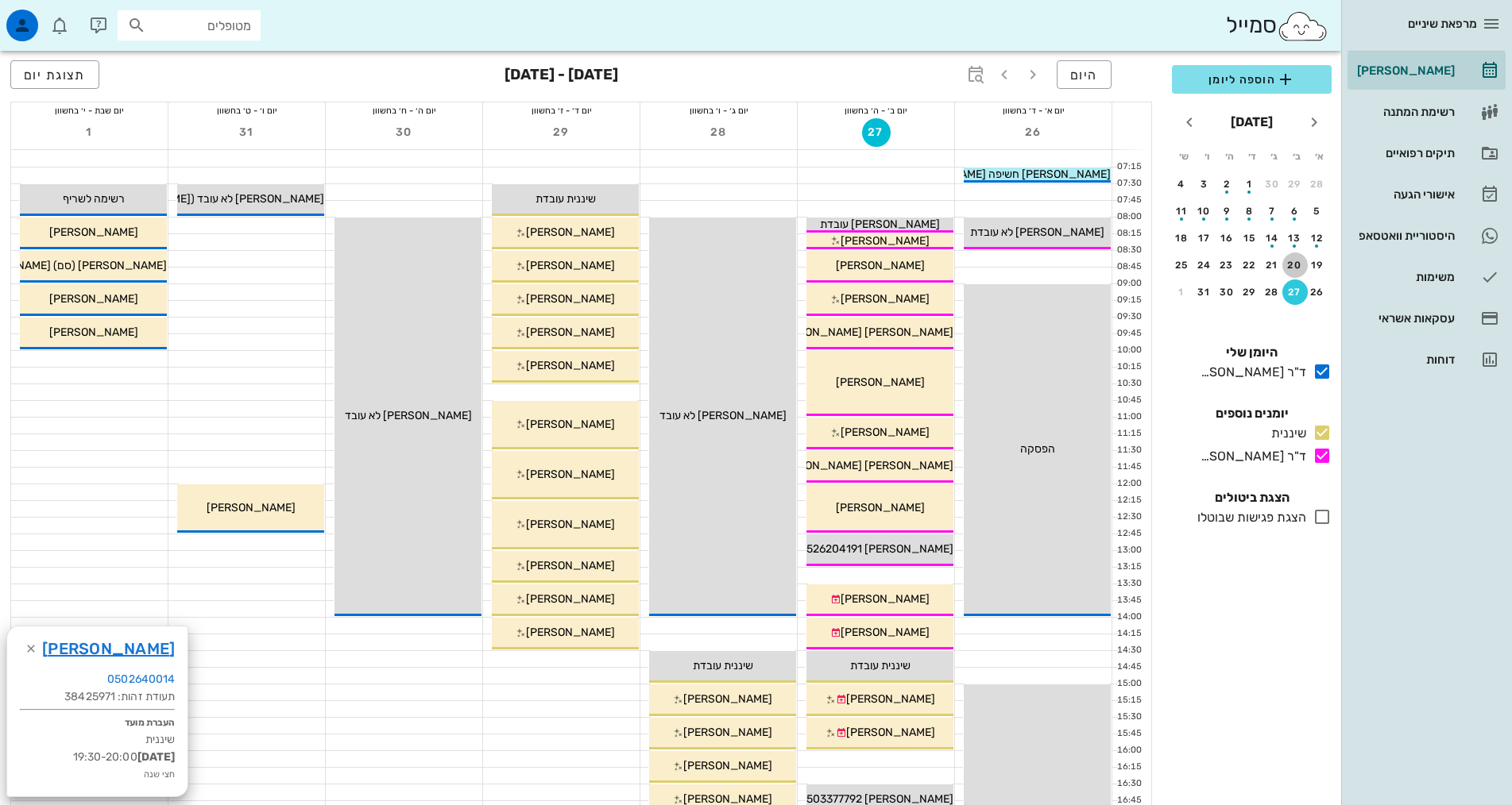
click at [1288, 265] on div "20" at bounding box center [1295, 264] width 26 height 11
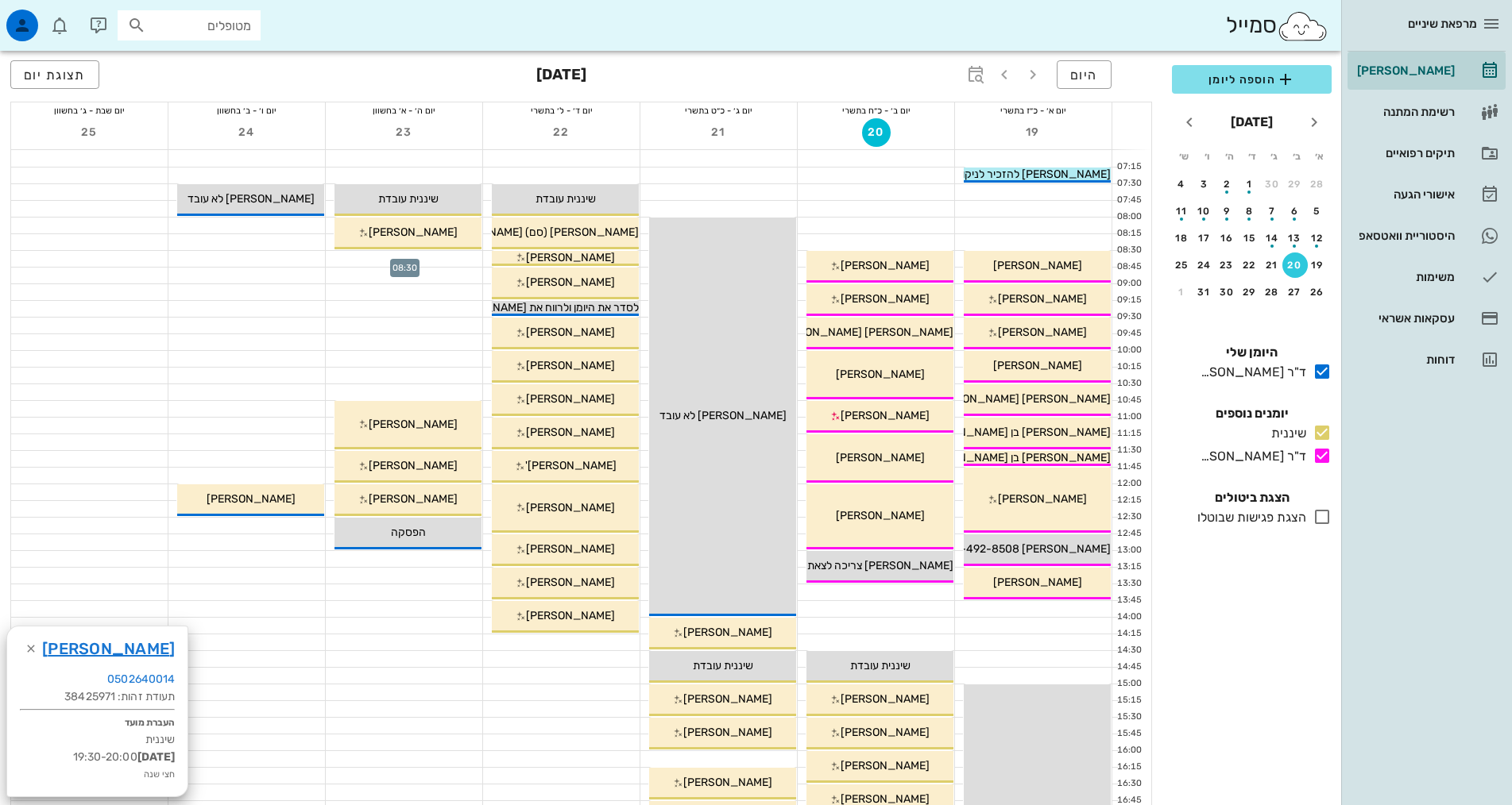
click at [440, 261] on div at bounding box center [404, 259] width 156 height 16
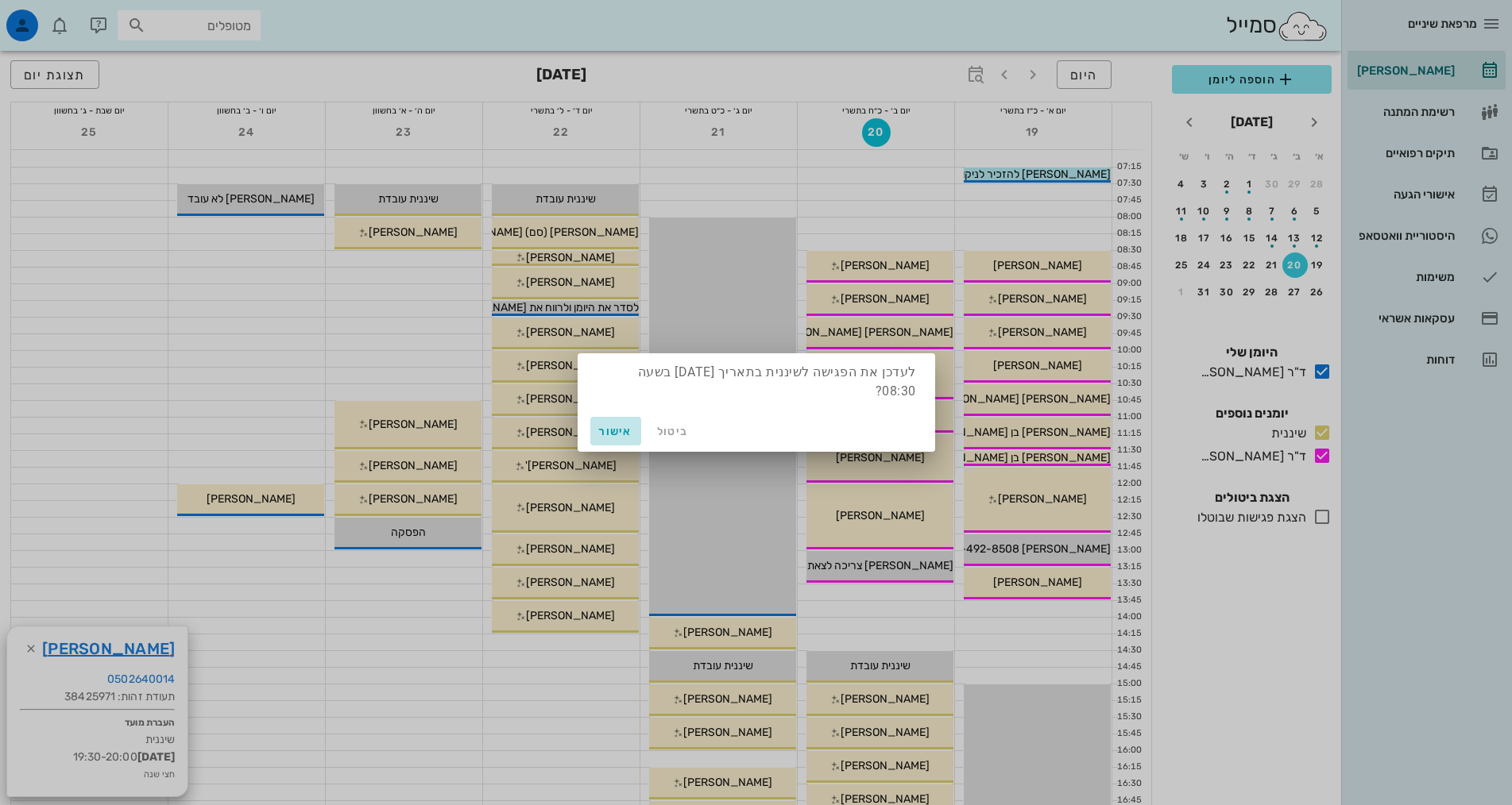
click at [618, 429] on span "אישור" at bounding box center [615, 431] width 39 height 14
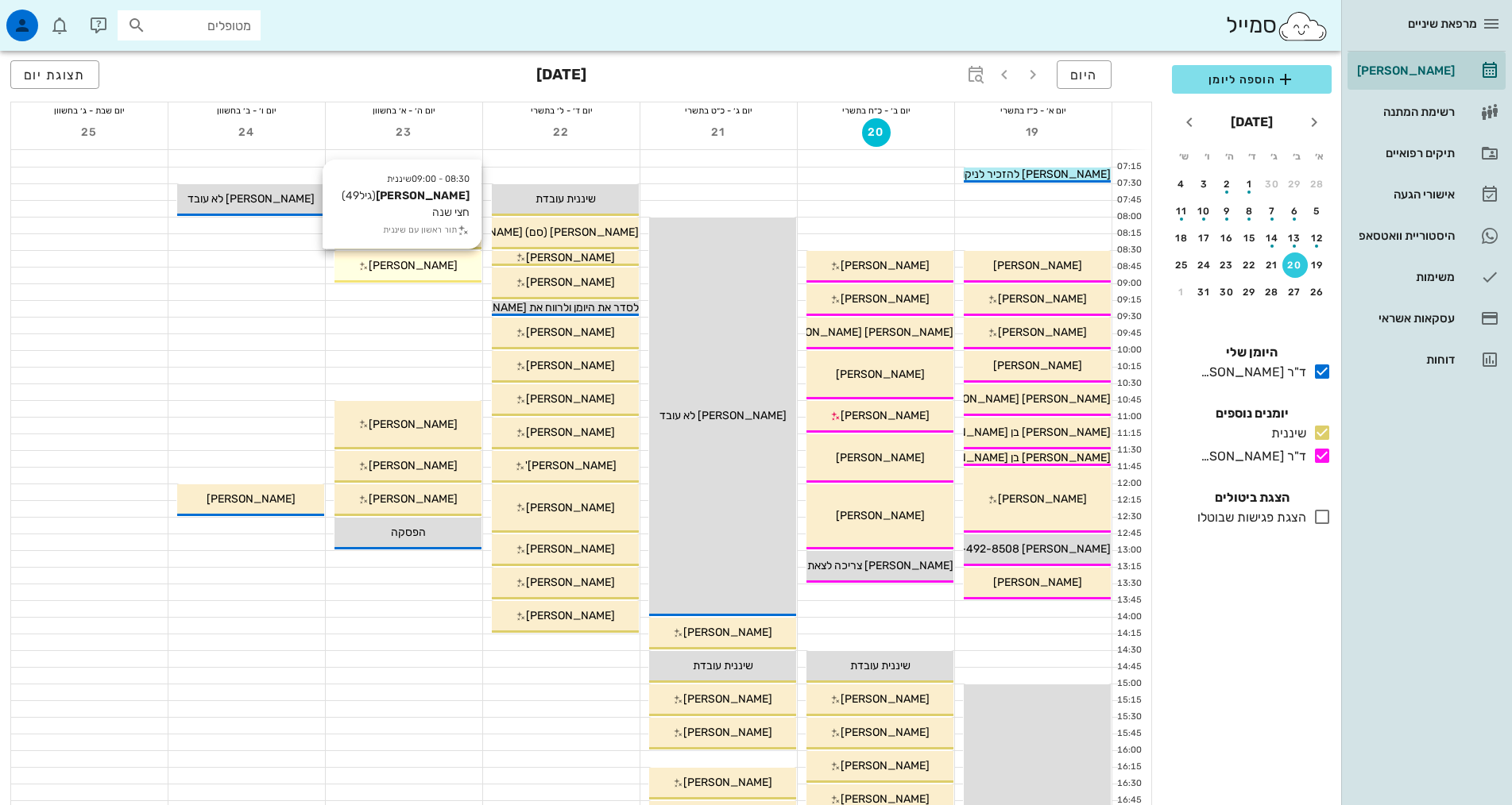
click at [451, 271] on div "[PERSON_NAME]" at bounding box center [408, 265] width 147 height 17
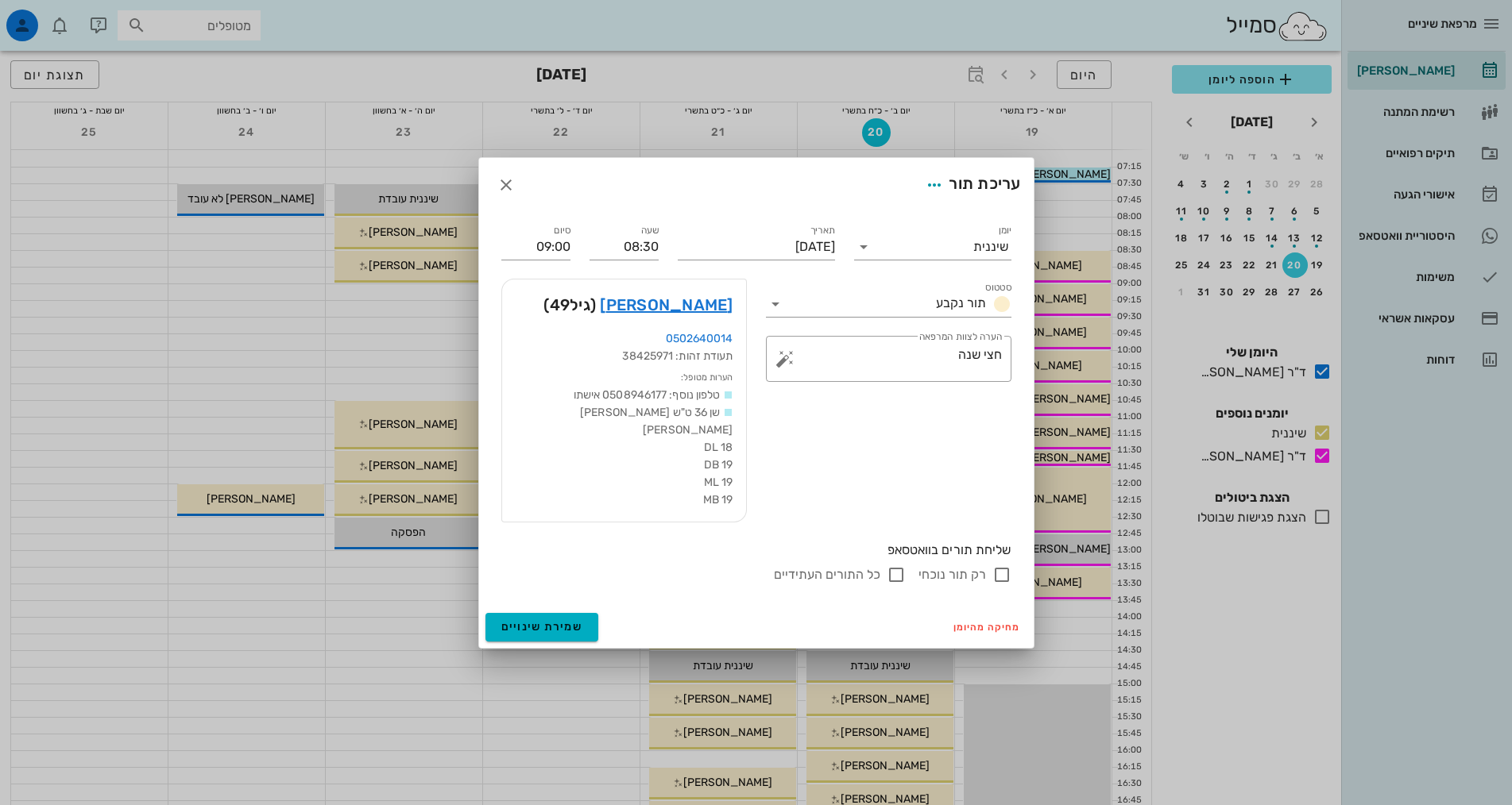
click at [952, 567] on label "רק תור נוכחי" at bounding box center [952, 575] width 67 height 16
checkbox input "true"
click at [572, 620] on span "שמירת שינויים" at bounding box center [542, 627] width 82 height 14
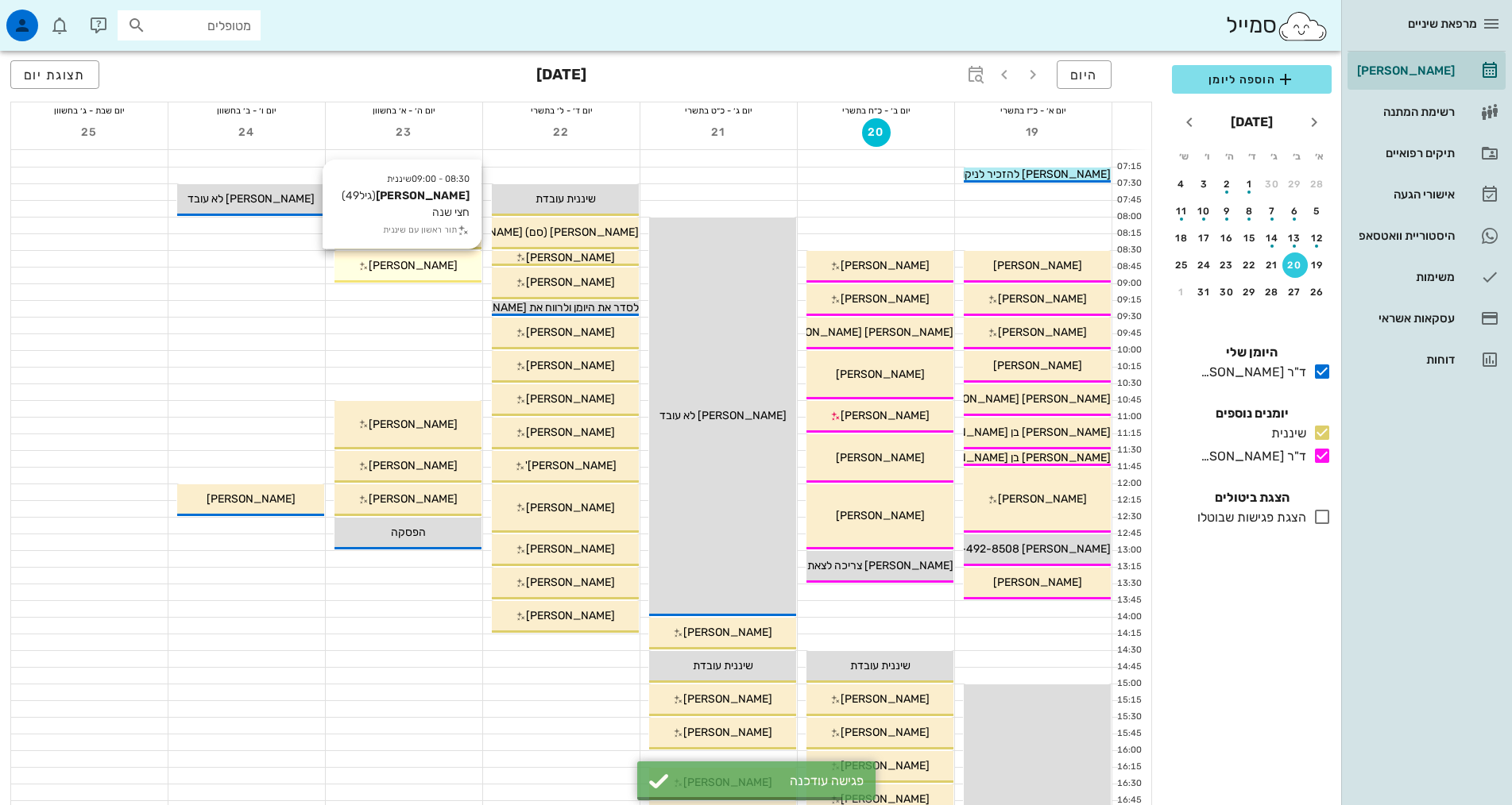
click at [421, 271] on span "[PERSON_NAME]" at bounding box center [413, 266] width 89 height 14
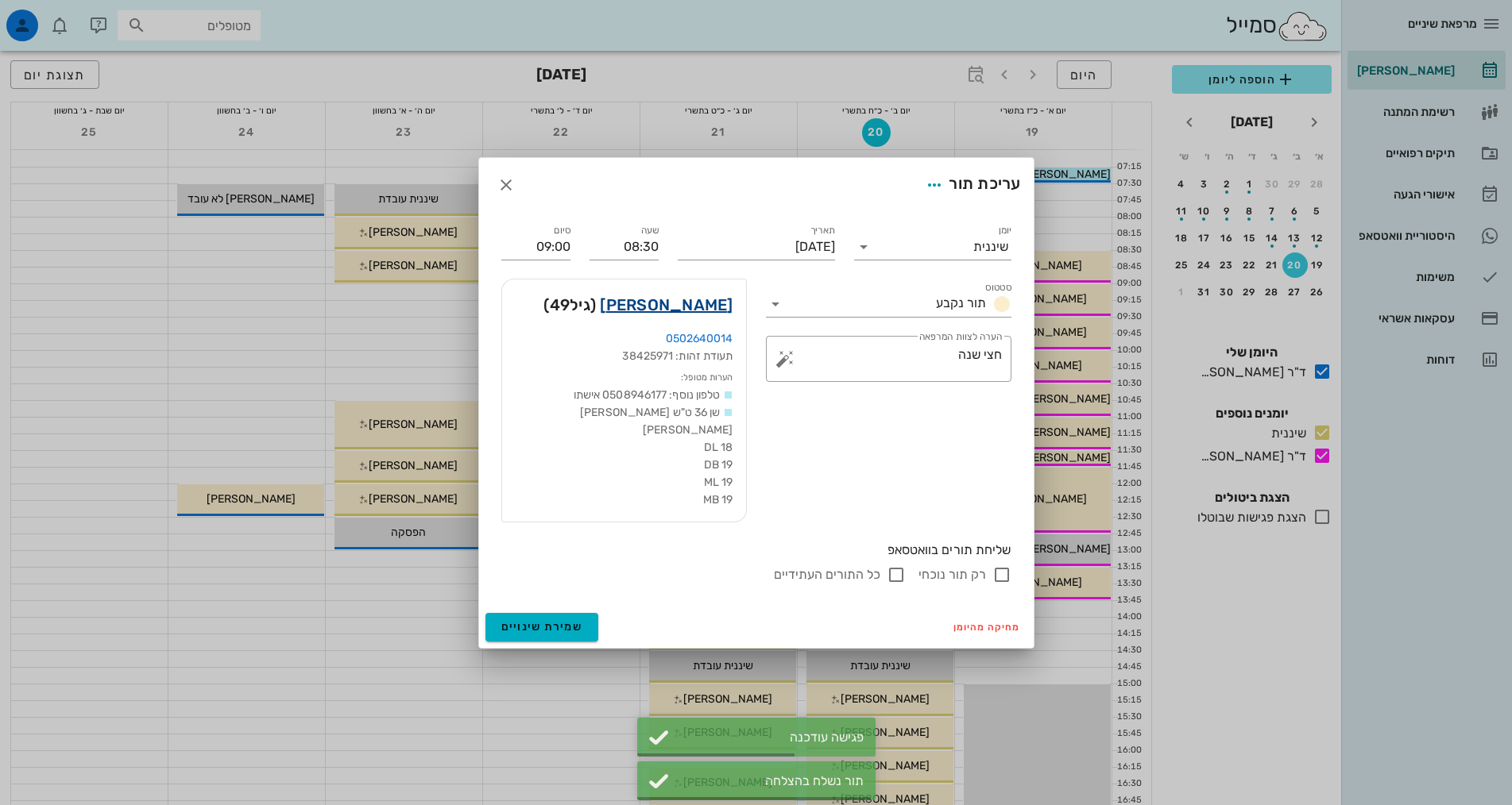
click at [687, 313] on link "יניב שושני" at bounding box center [666, 305] width 133 height 26
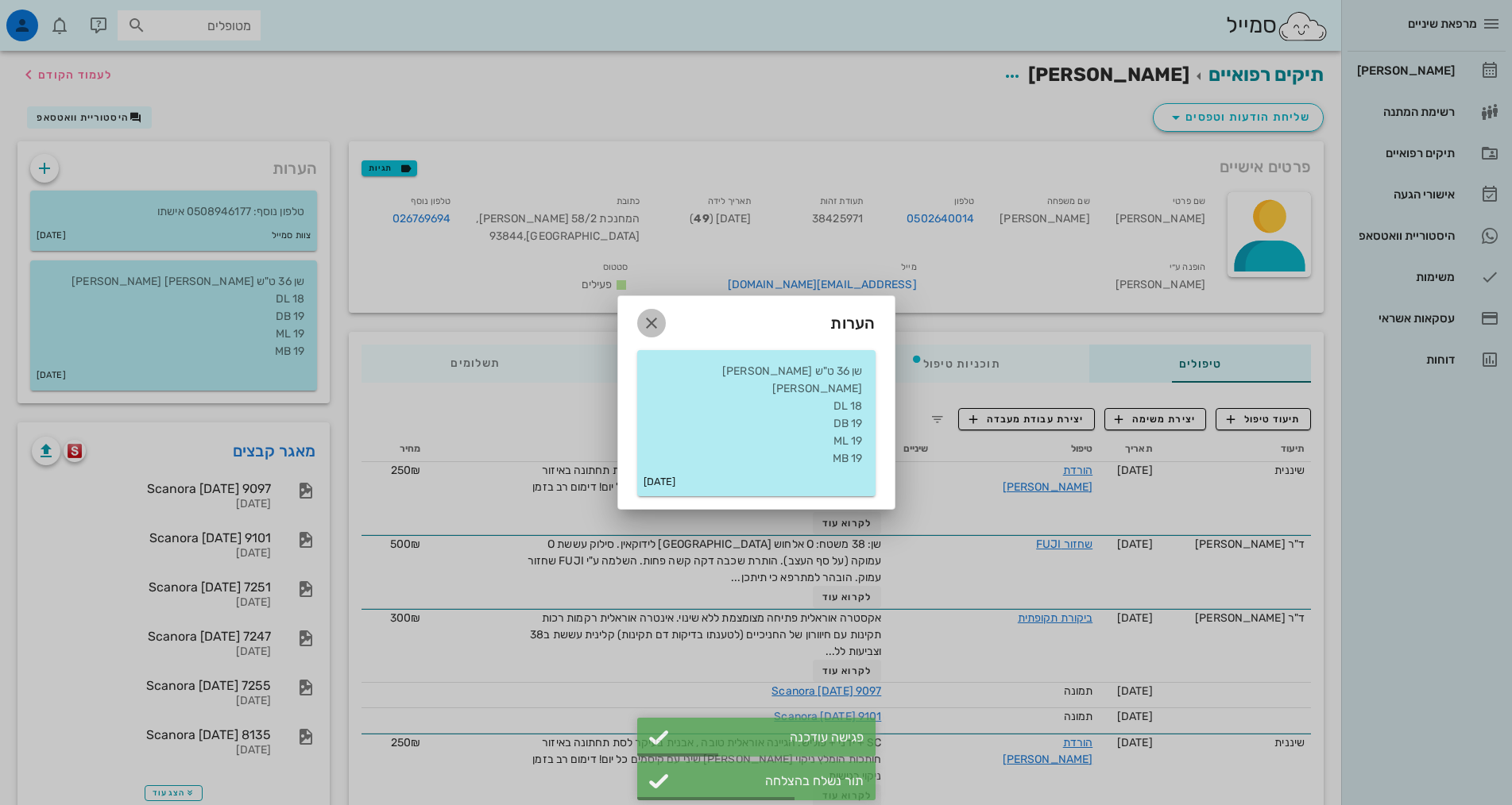
click at [658, 332] on icon "button" at bounding box center [651, 322] width 19 height 19
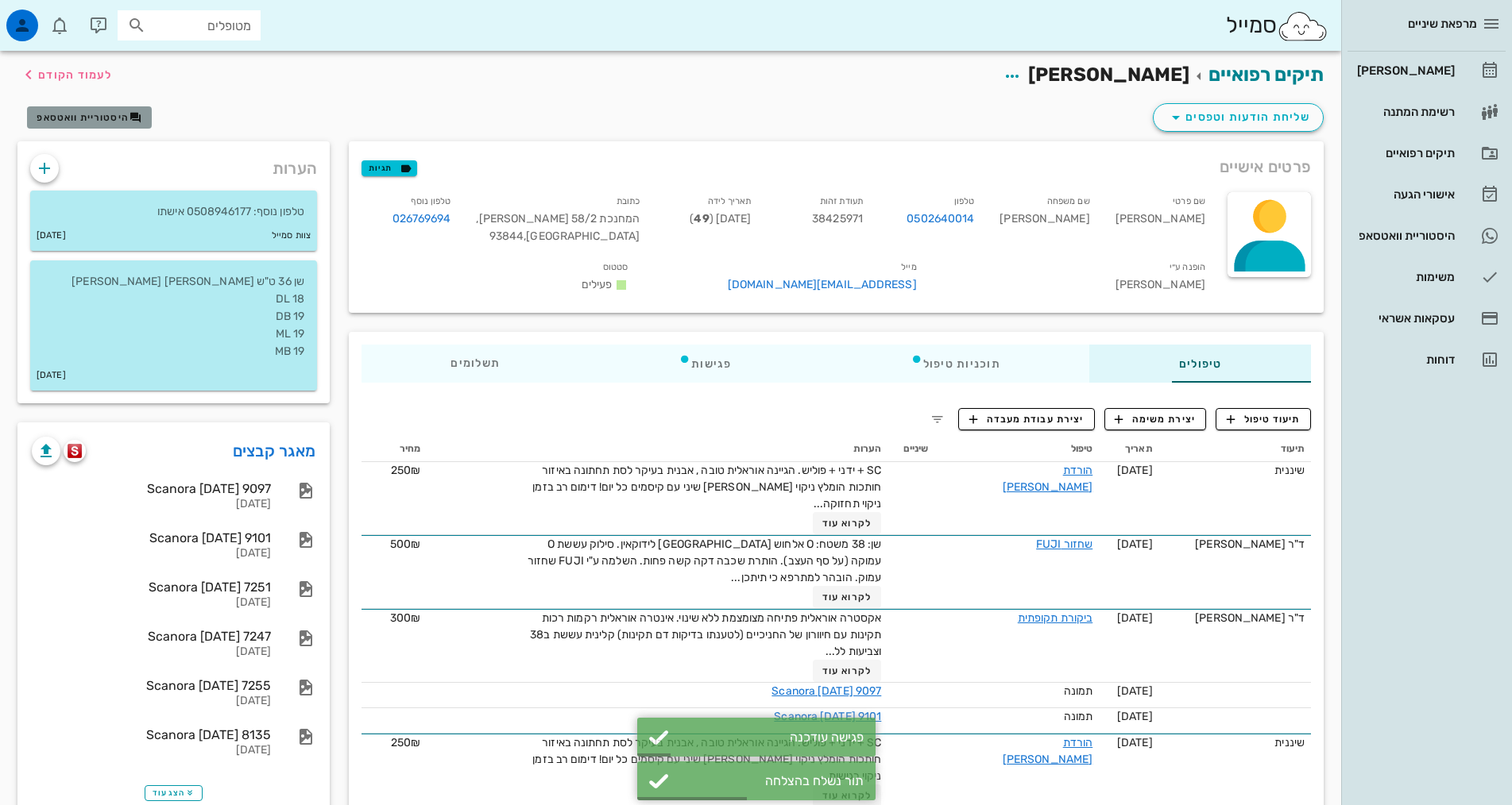
click at [120, 121] on span "היסטוריית וואטסאפ" at bounding box center [82, 117] width 92 height 11
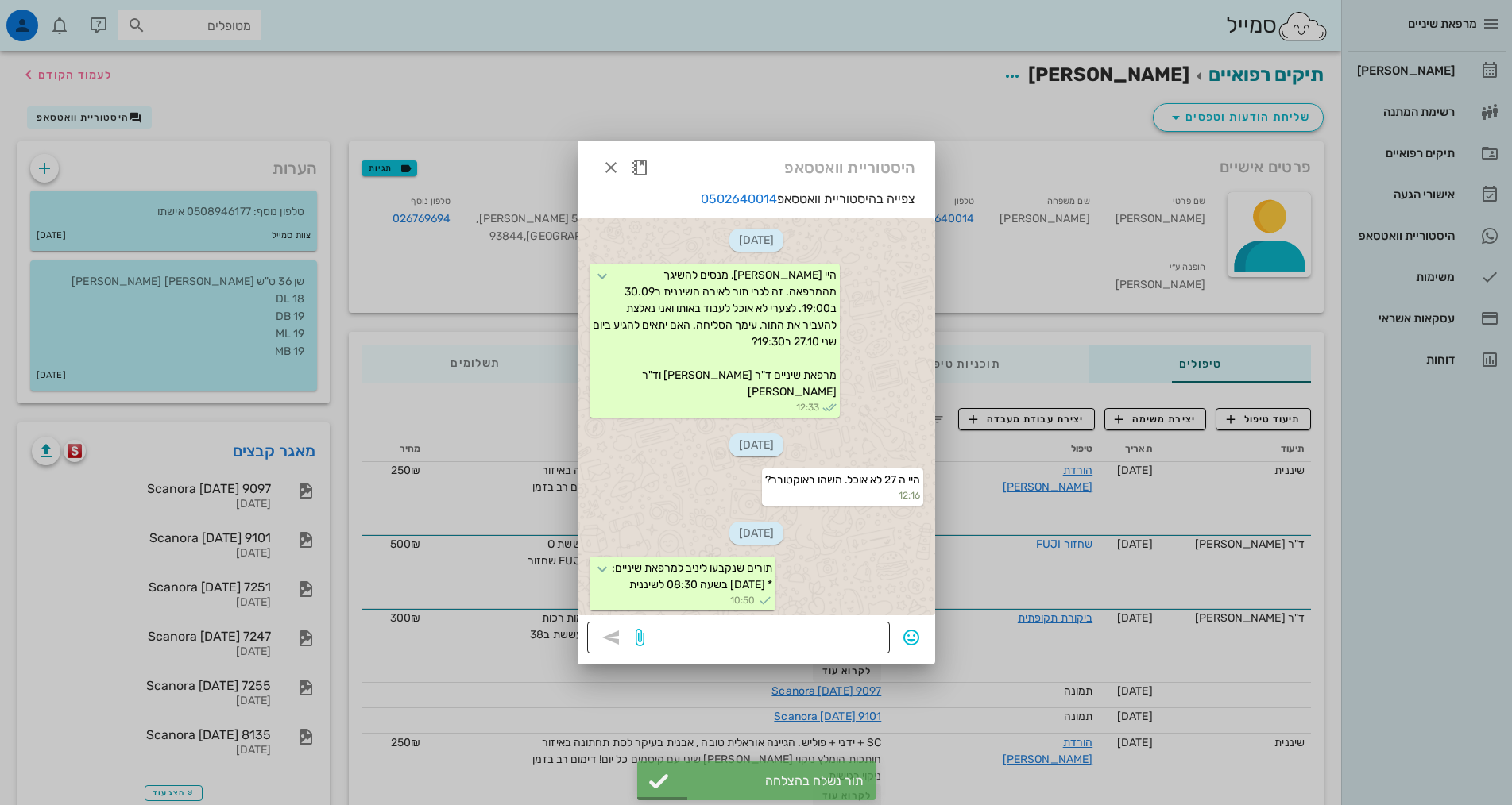
click at [771, 634] on textarea at bounding box center [763, 639] width 233 height 26
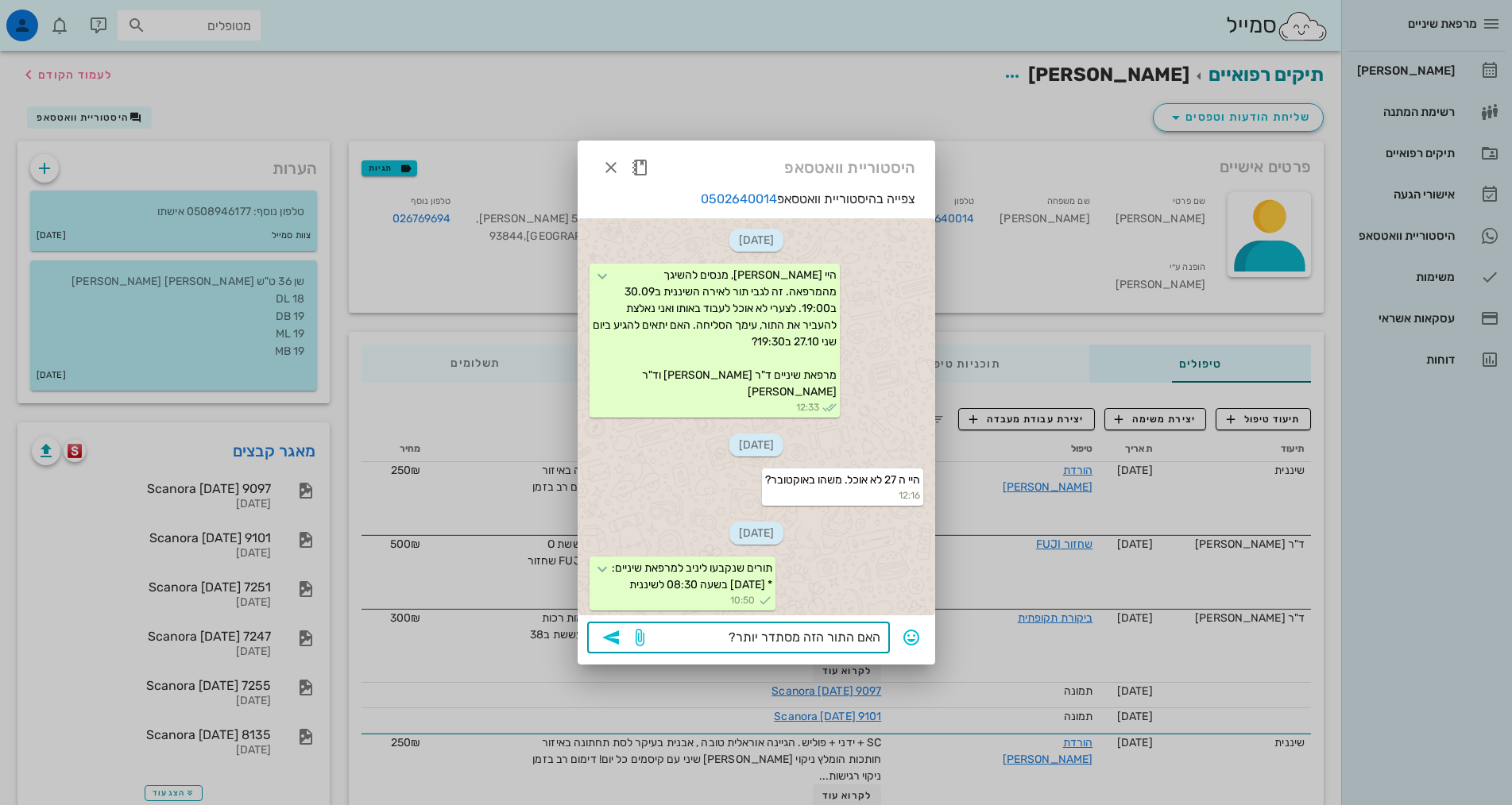
type textarea "האם התור הזה מסתדר יותר?"
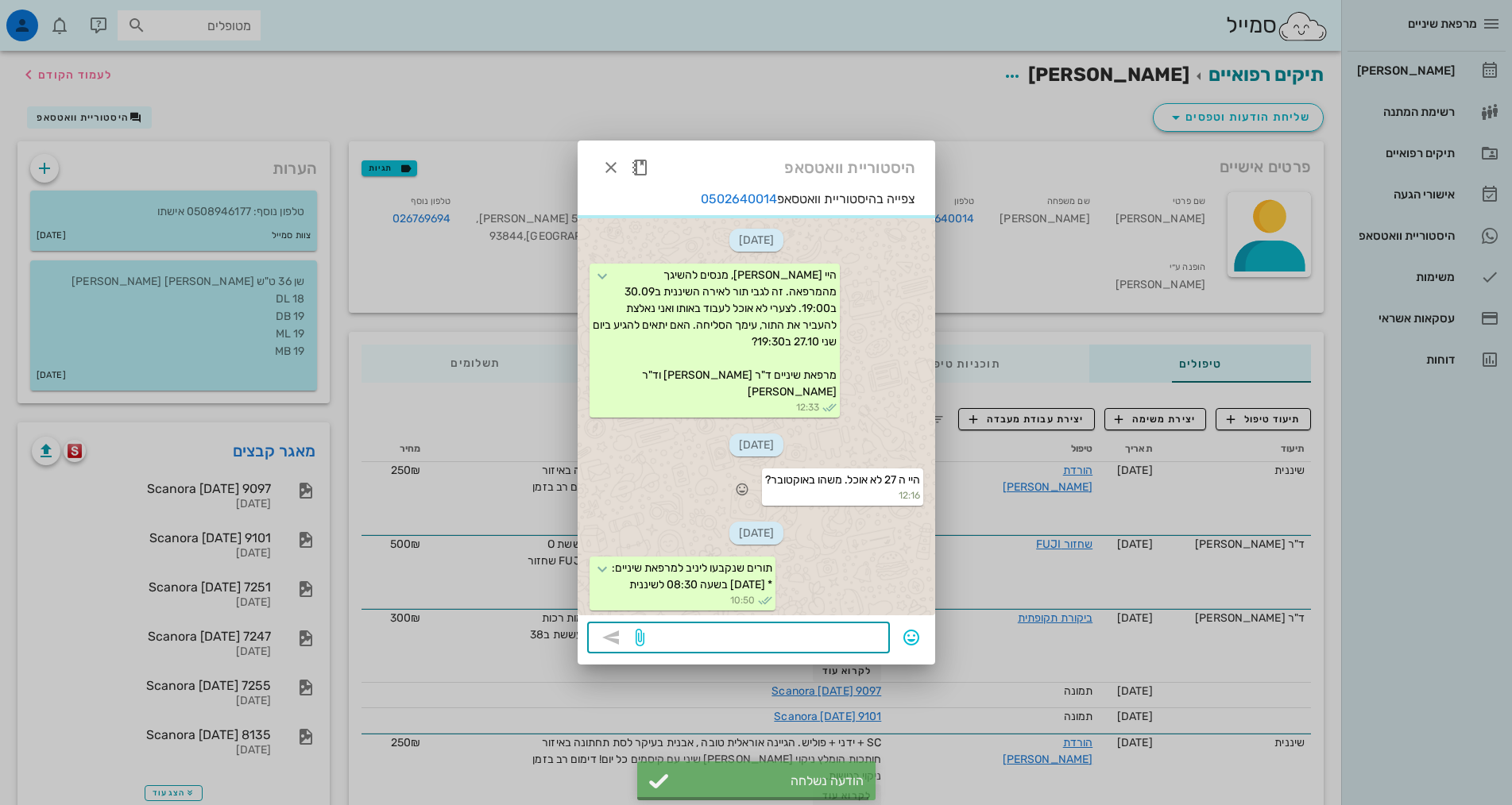
scroll to position [30, 0]
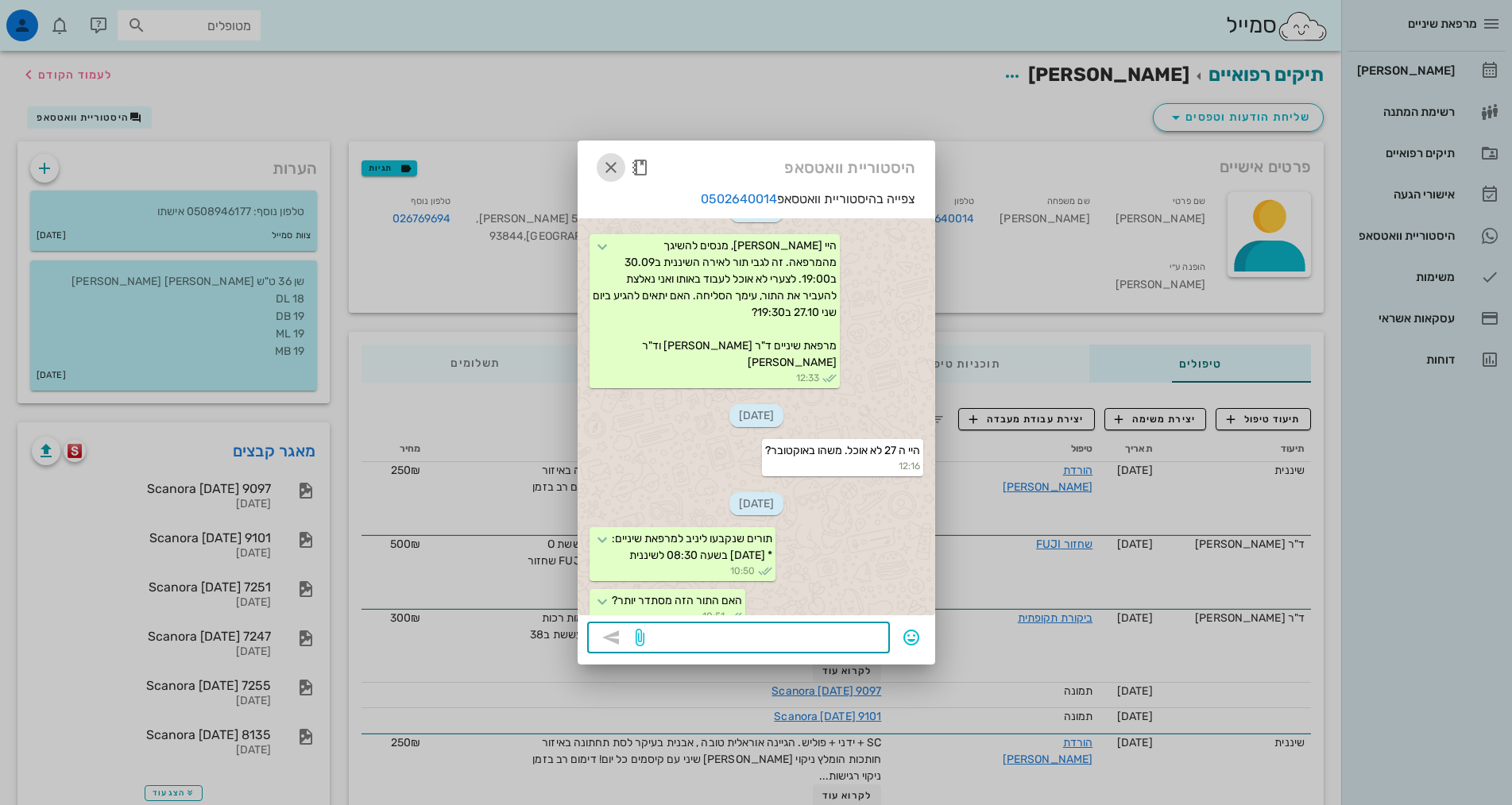
click at [617, 164] on icon "button" at bounding box center [611, 167] width 19 height 19
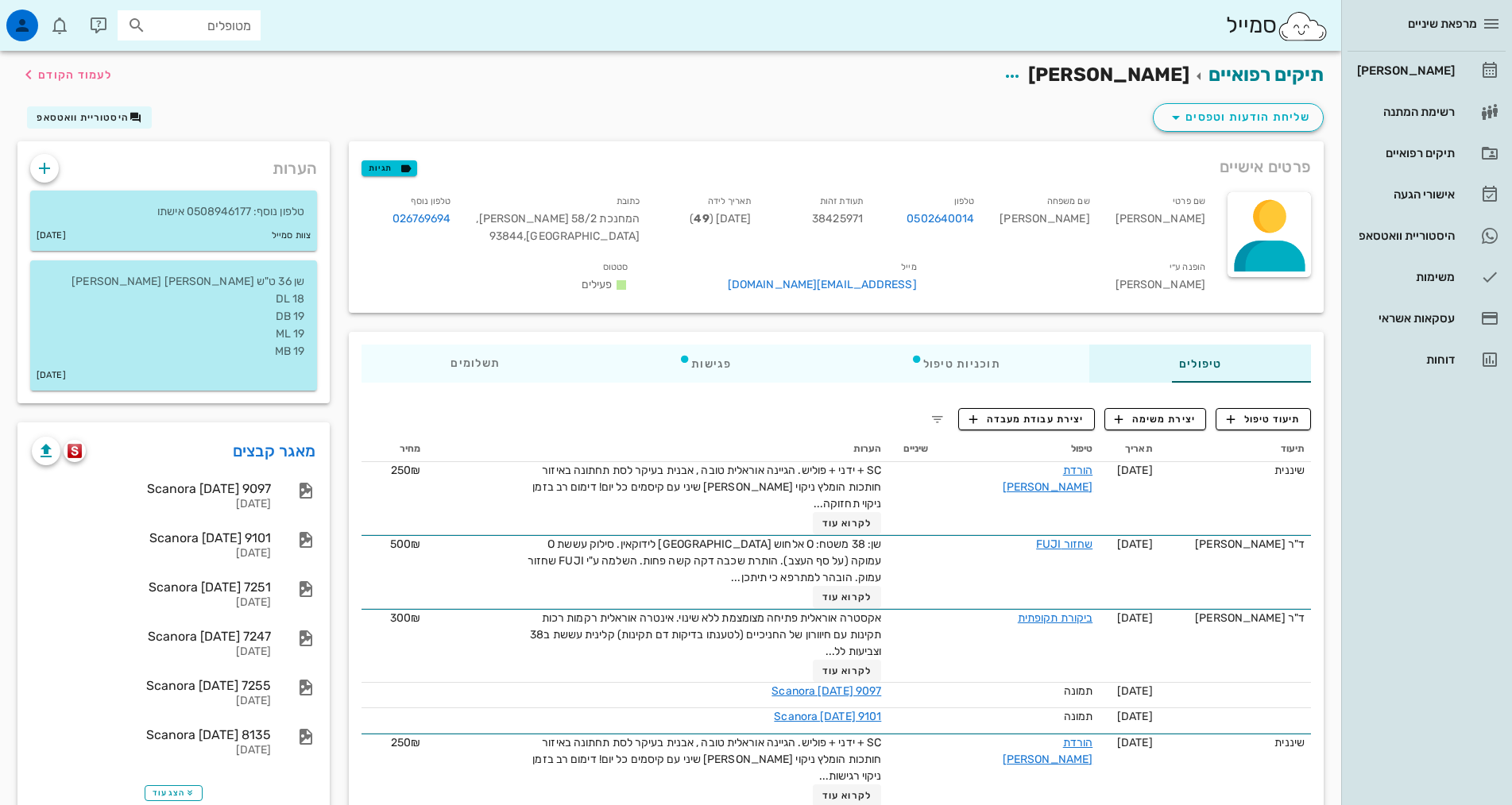
click at [942, 95] on div "תיקים רפואיים יניב שושני לעמוד הקודם" at bounding box center [670, 75] width 1325 height 49
click at [1414, 77] on div "[PERSON_NAME]" at bounding box center [1404, 71] width 101 height 26
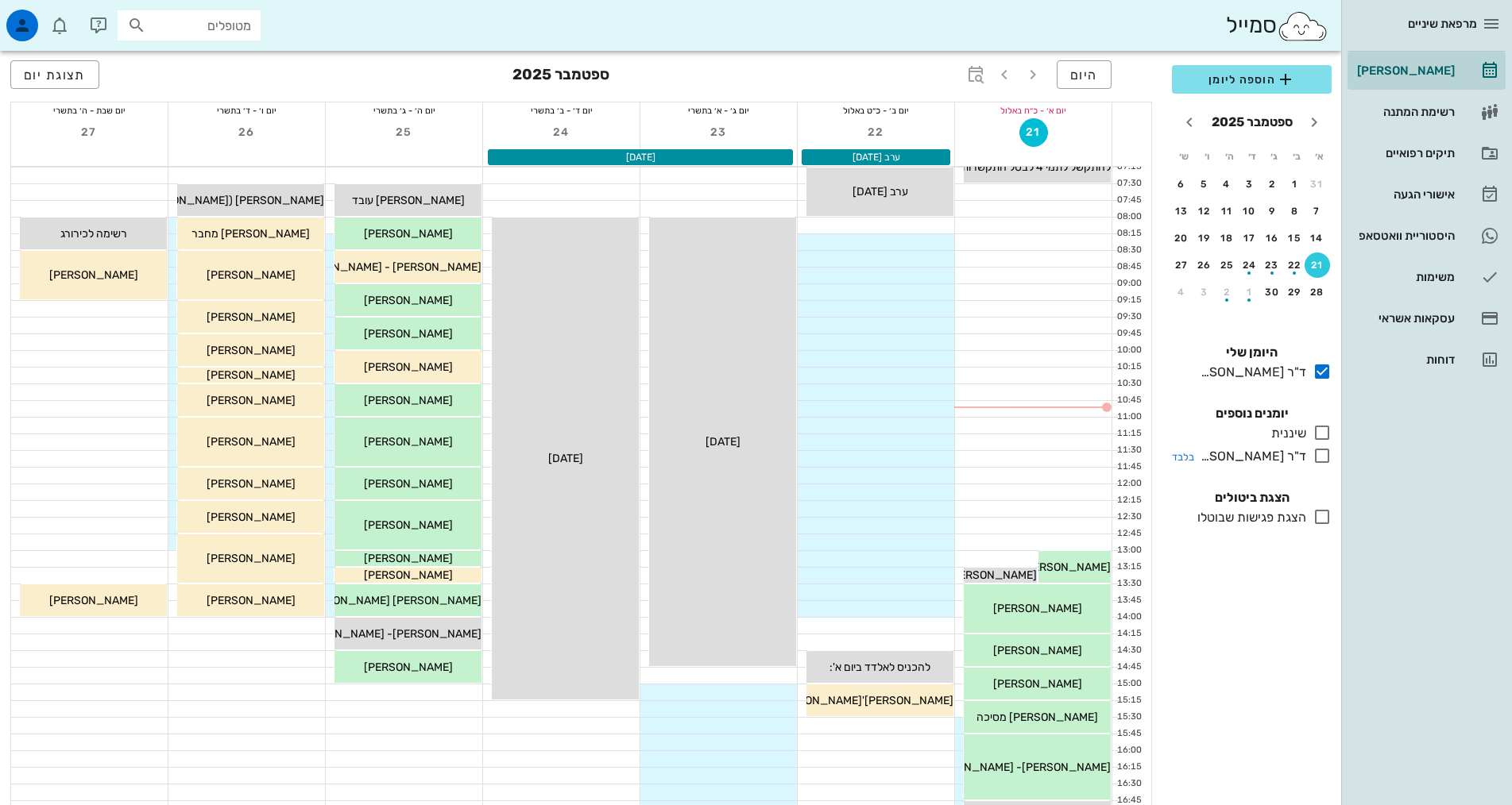
click at [1268, 459] on div "ד"ר [PERSON_NAME]" at bounding box center [1250, 456] width 112 height 19
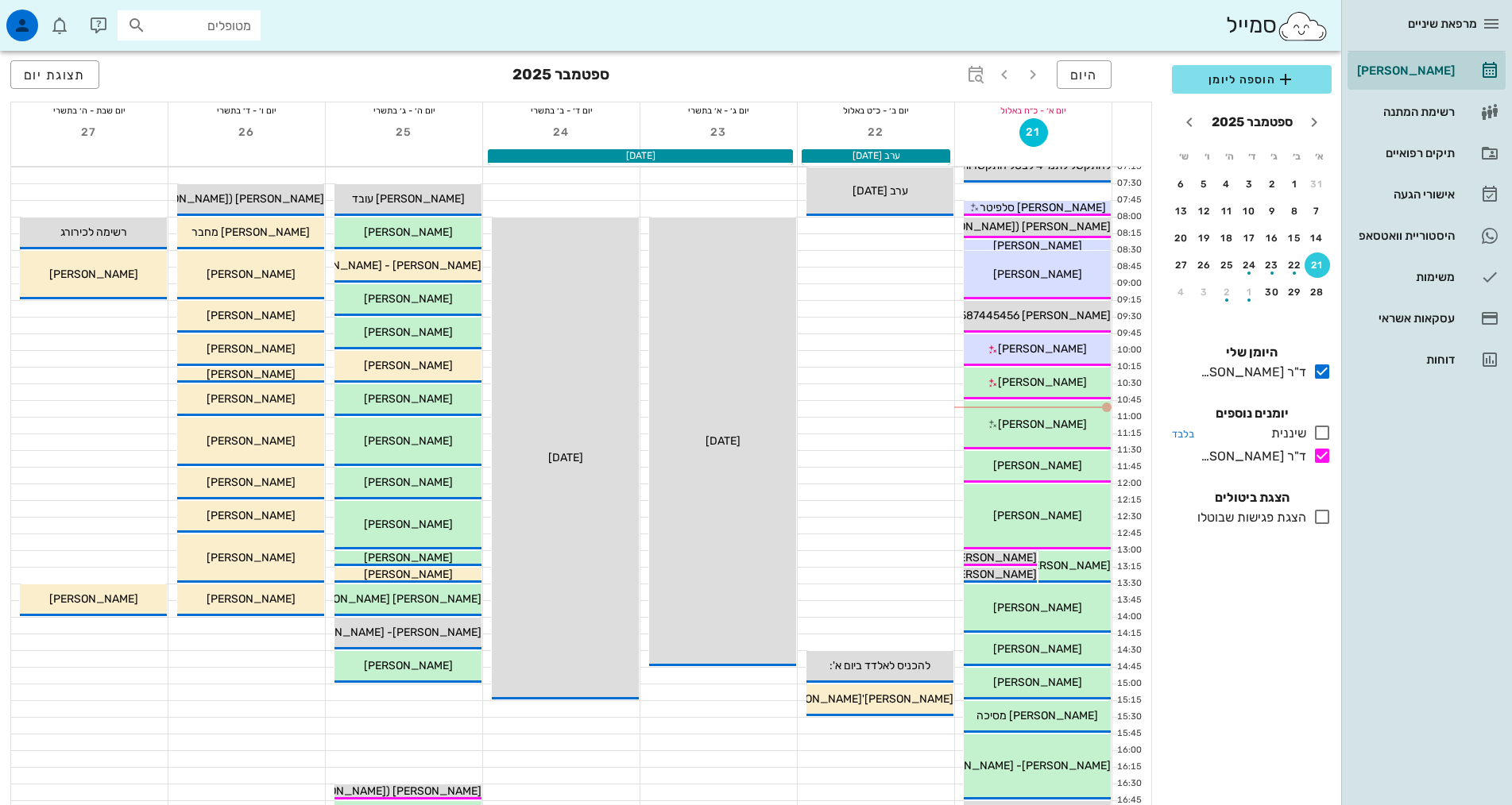
click at [1292, 441] on div "שיננית" at bounding box center [1285, 433] width 42 height 19
click at [412, 270] on span "[PERSON_NAME] - [PERSON_NAME]" at bounding box center [387, 266] width 188 height 14
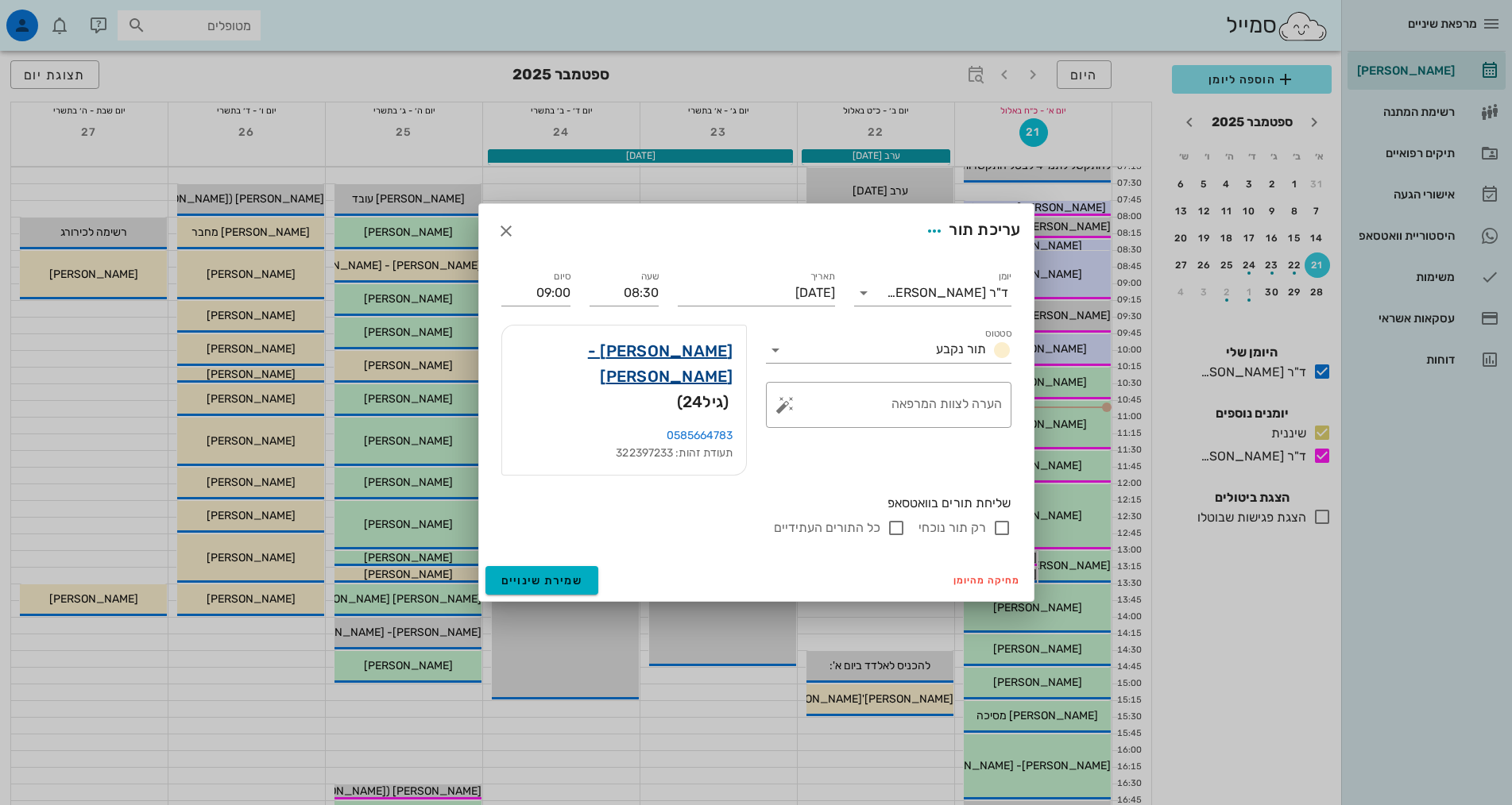
click at [711, 379] on link "מיה שימל - סגל" at bounding box center [623, 363] width 219 height 50
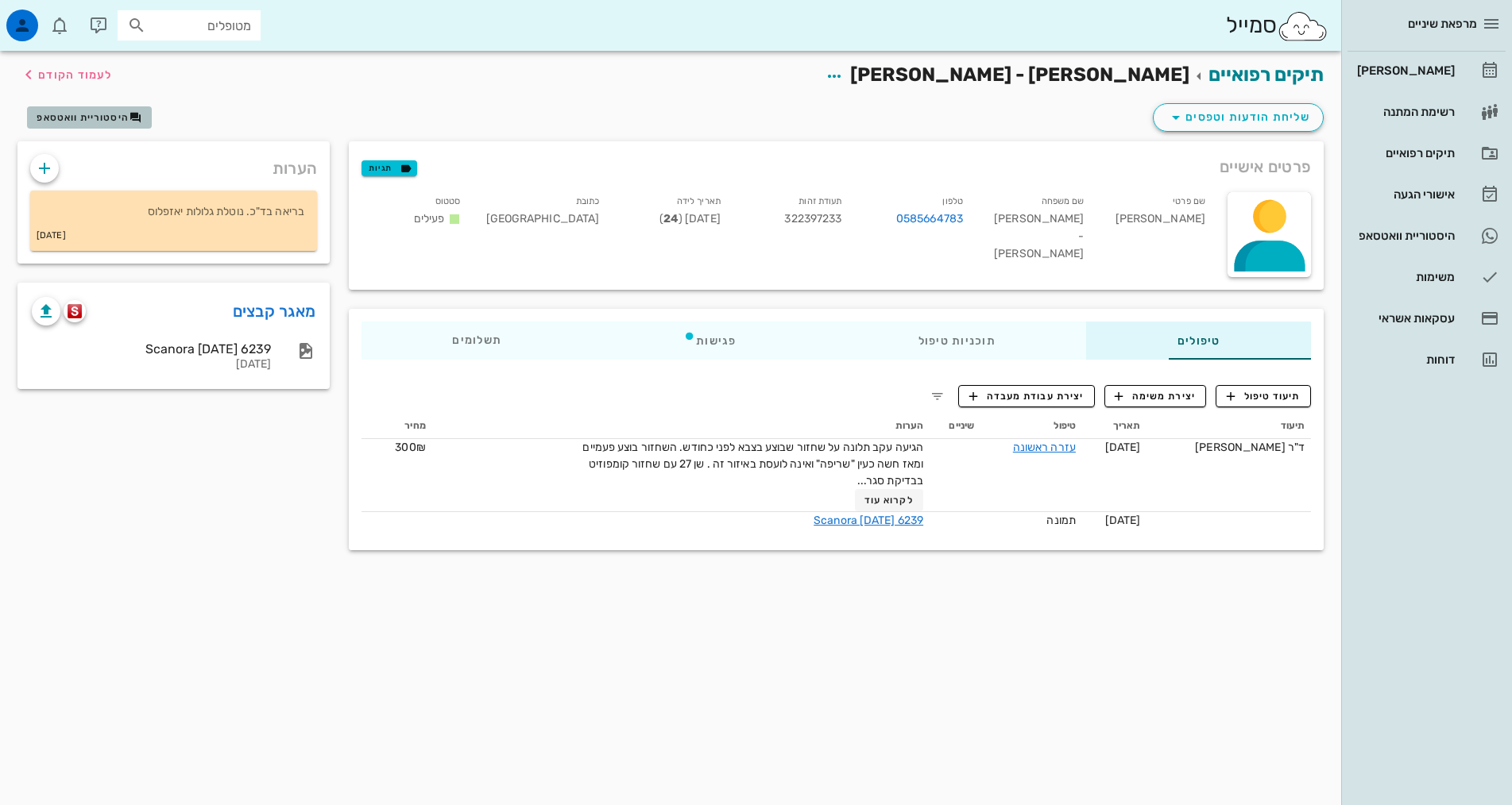
click at [129, 126] on button "היסטוריית וואטסאפ" at bounding box center [89, 118] width 125 height 22
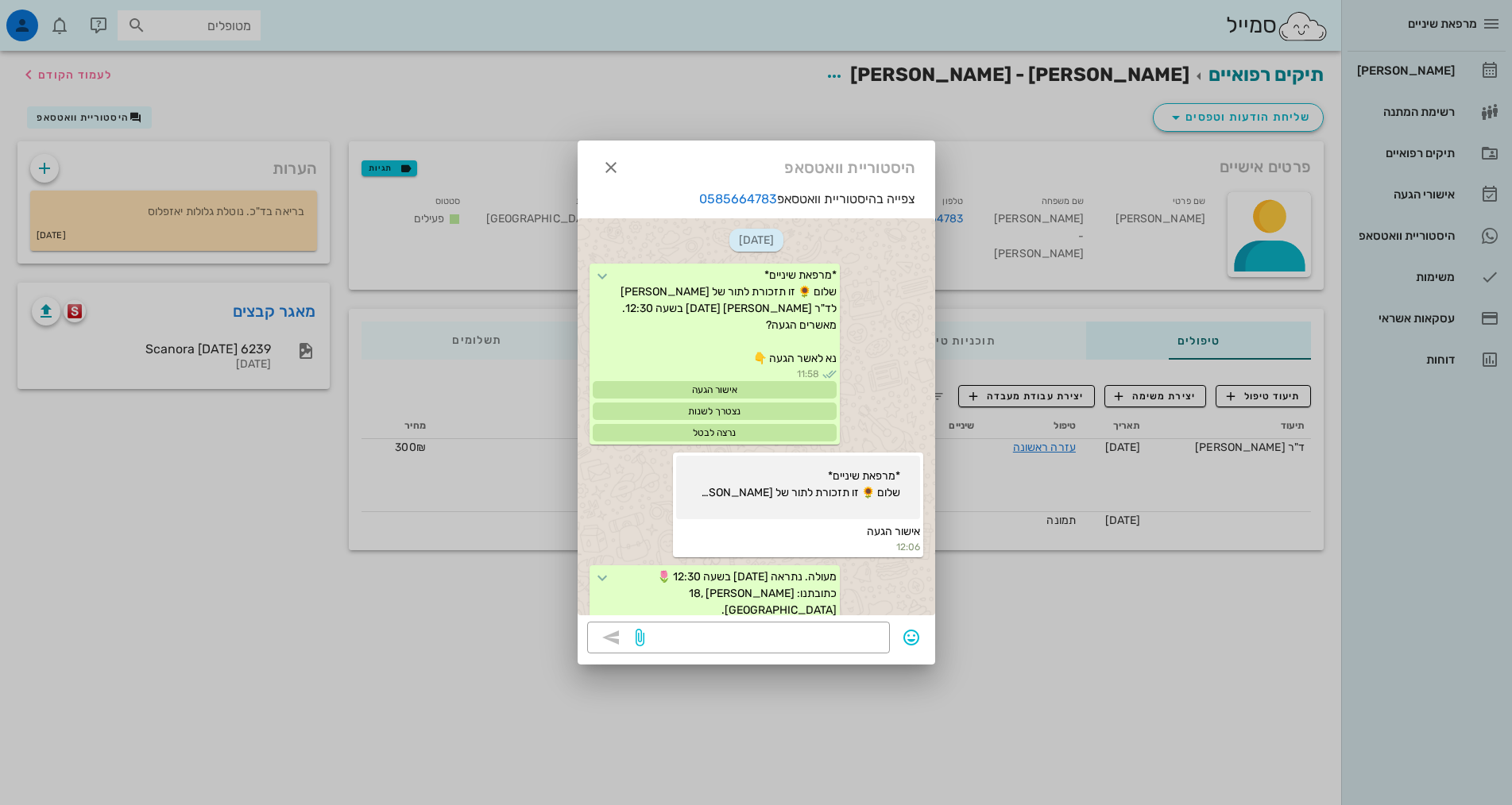
scroll to position [910, 0]
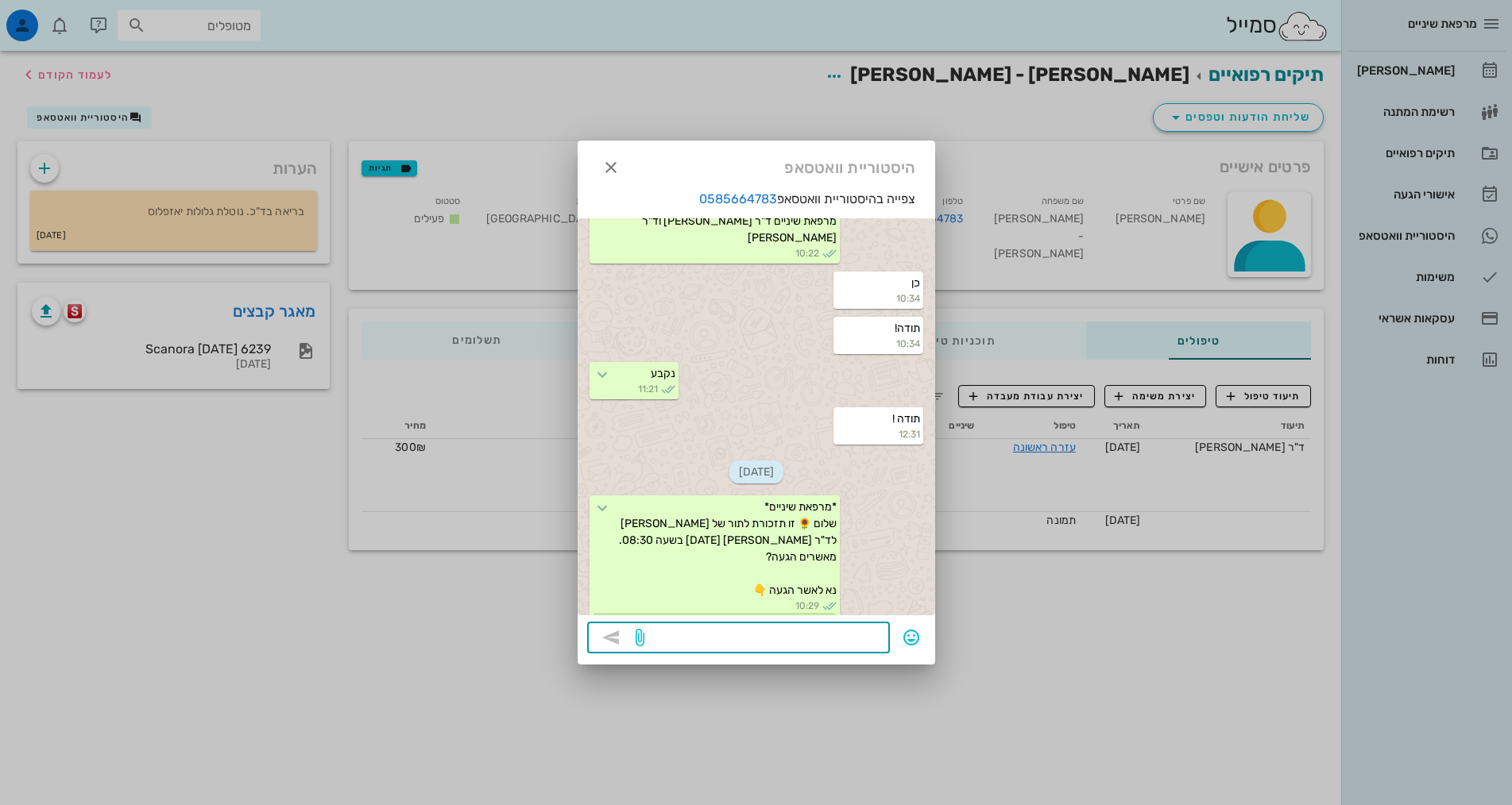
click at [839, 639] on textarea at bounding box center [763, 639] width 233 height 26
click at [615, 166] on icon "button" at bounding box center [611, 167] width 19 height 19
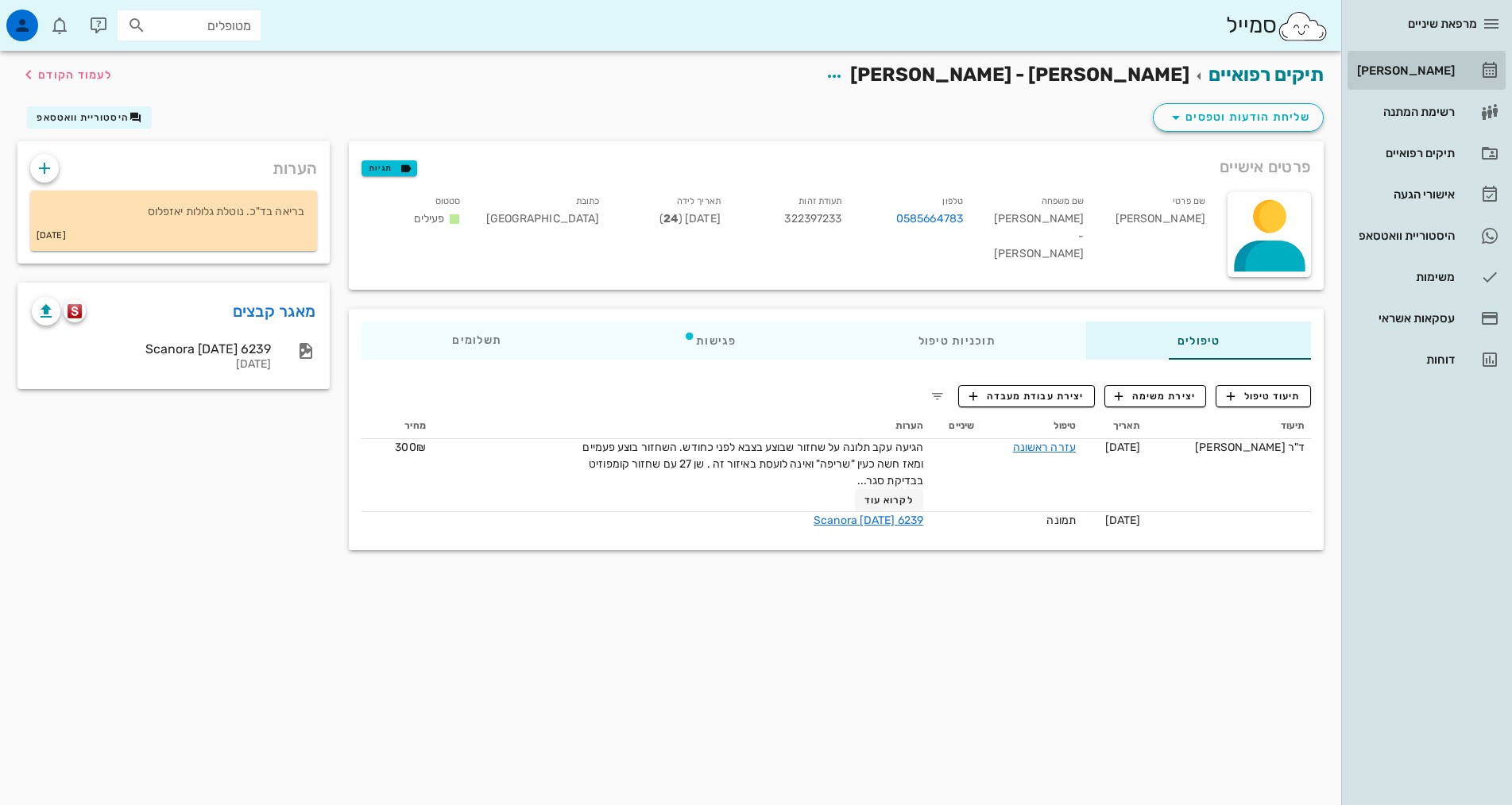
click at [1434, 74] on div "[PERSON_NAME]" at bounding box center [1404, 70] width 101 height 13
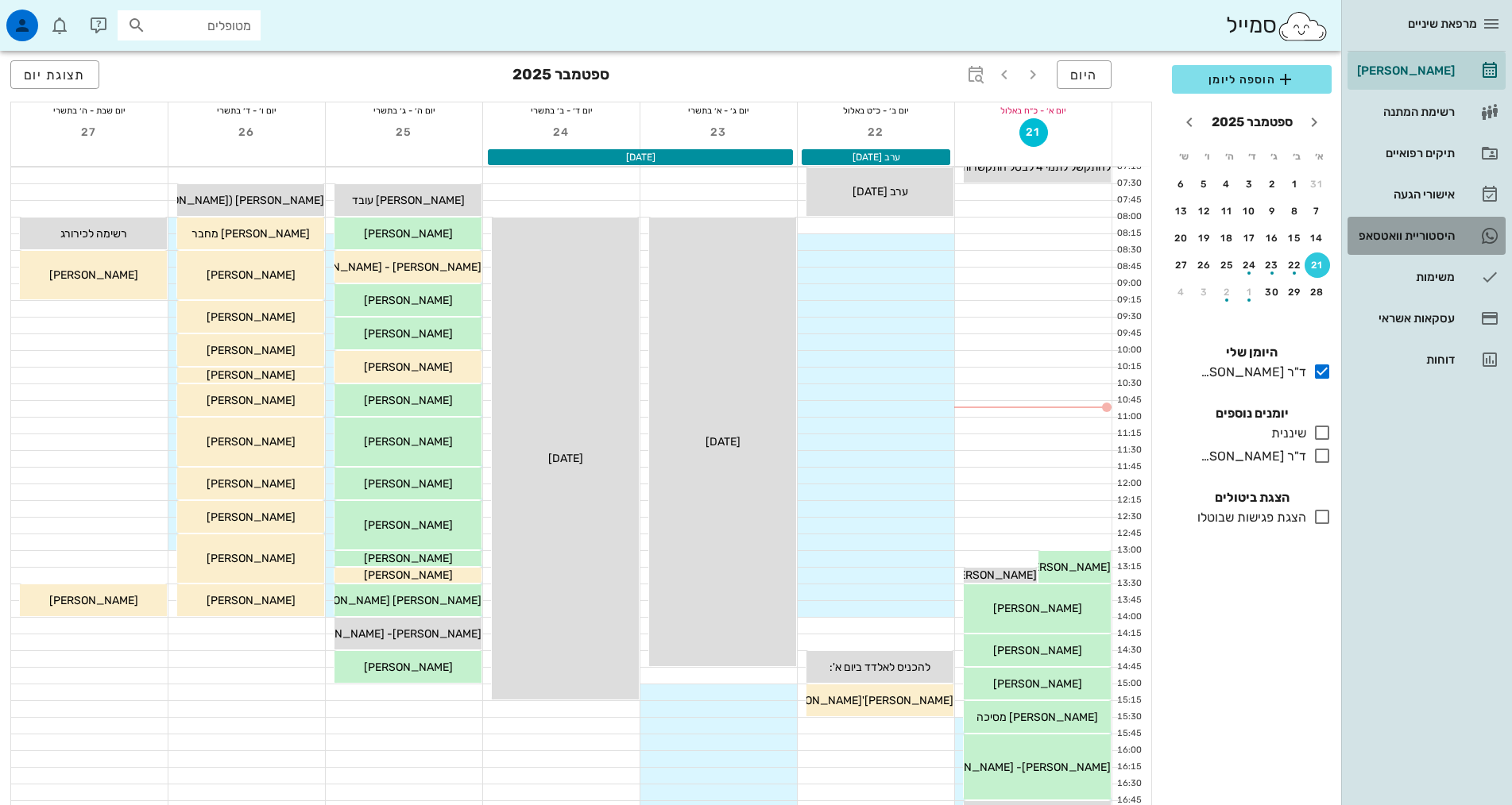
click at [1432, 243] on div "היסטוריית וואטסאפ" at bounding box center [1404, 236] width 101 height 26
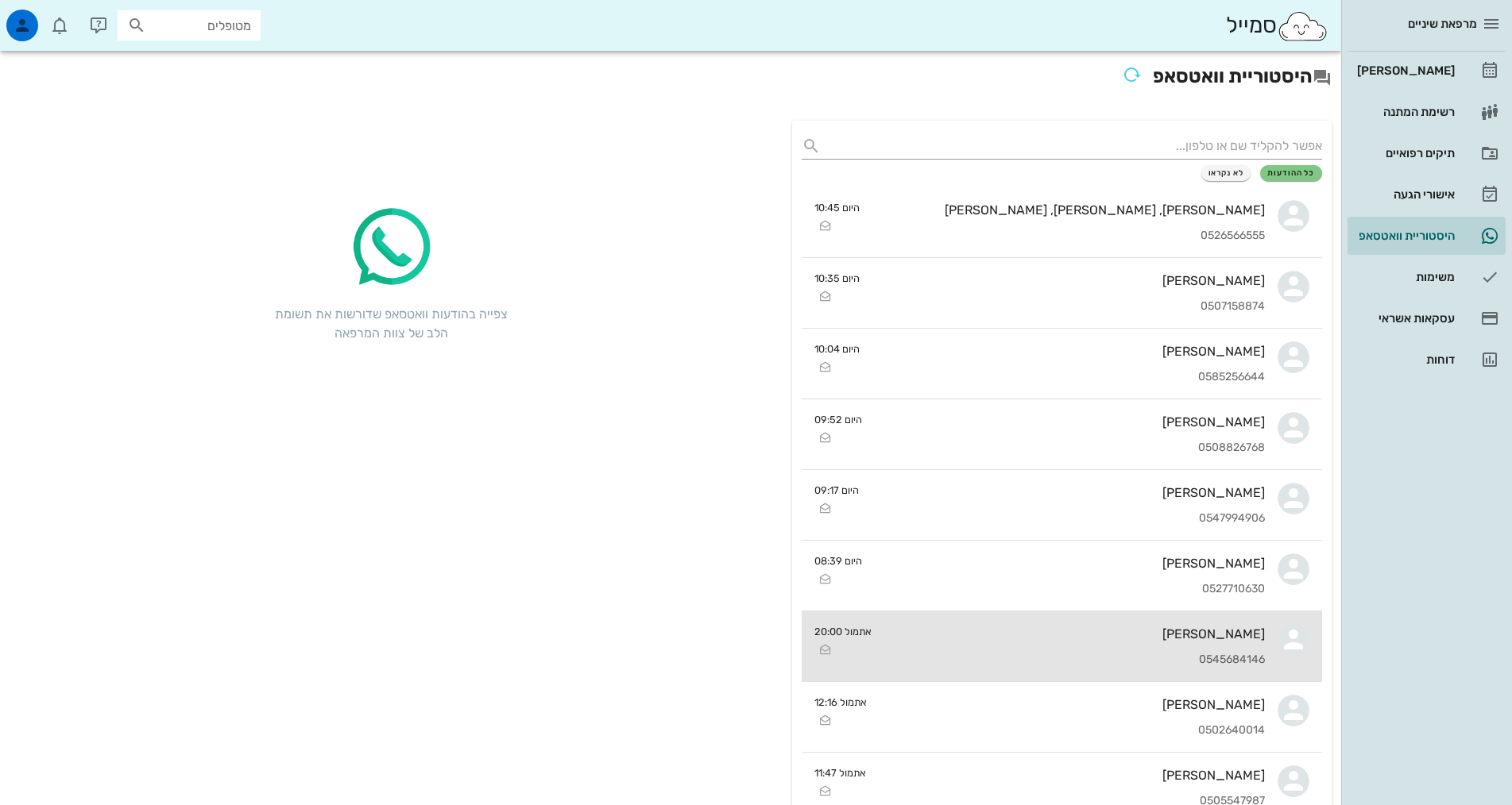
click at [1117, 646] on div "מיכל ישועה 0545684146" at bounding box center [1074, 646] width 381 height 70
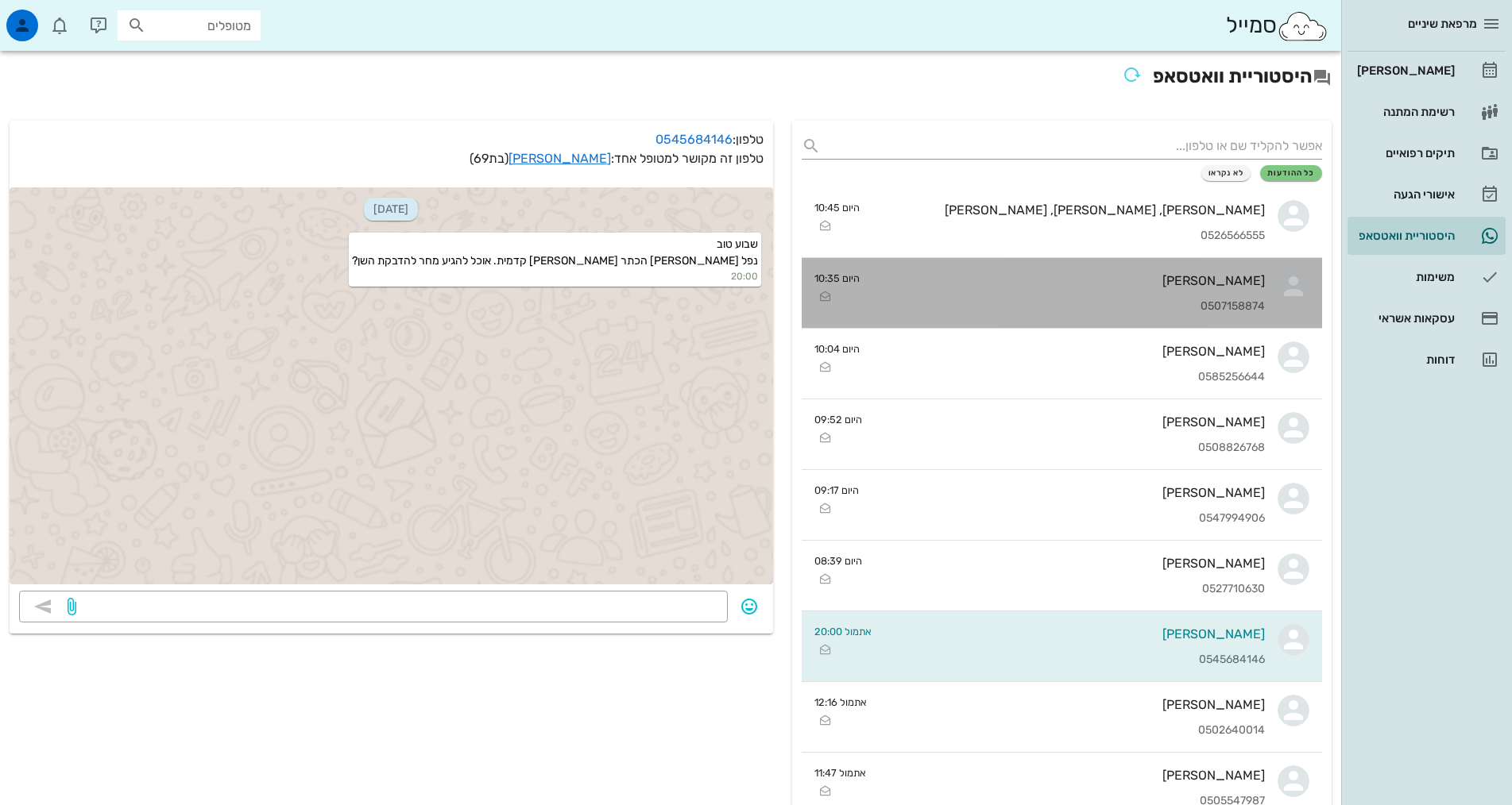
click at [1169, 272] on div "רות אברמזון 0507158874" at bounding box center [1068, 293] width 393 height 70
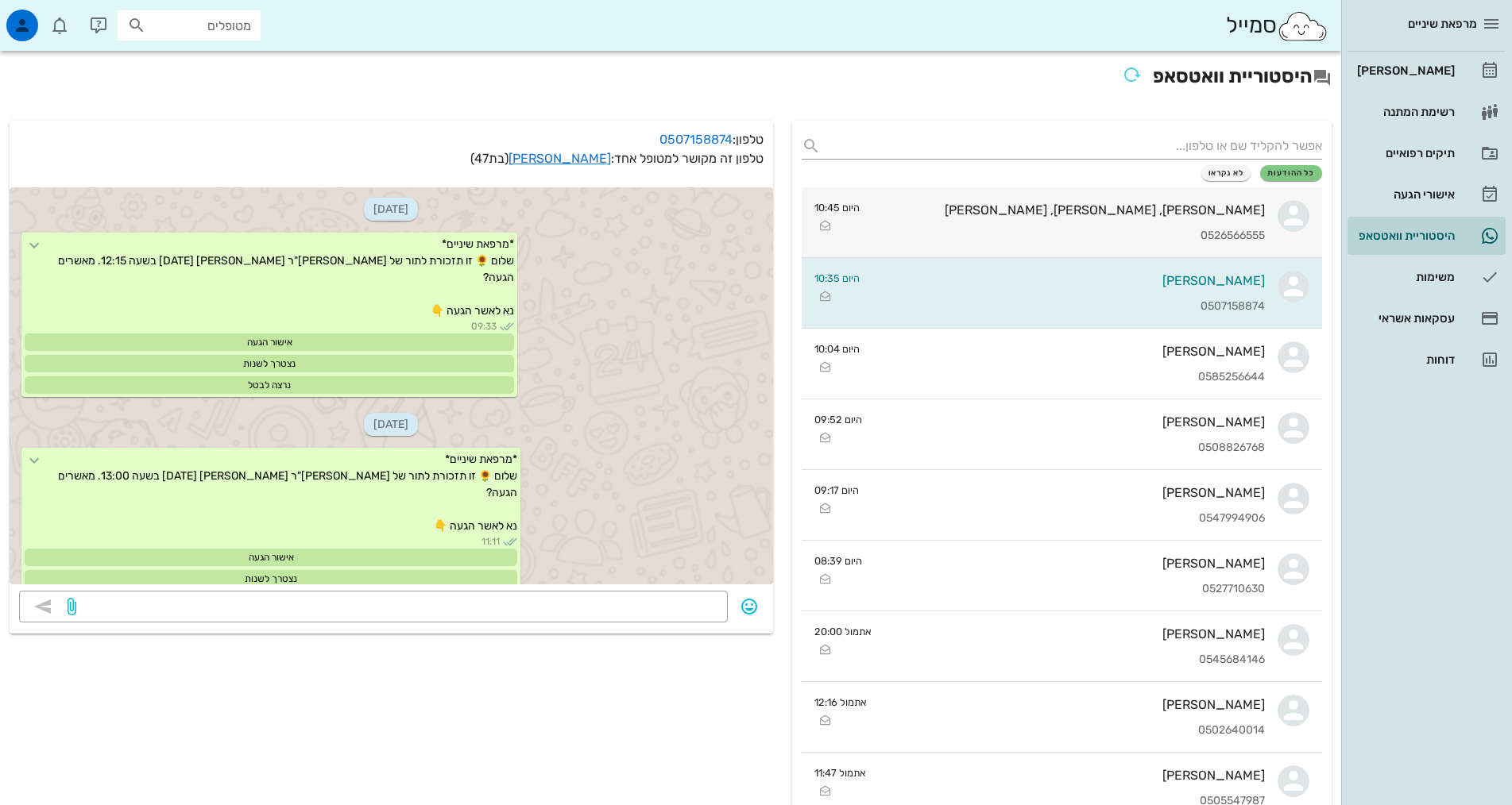
scroll to position [721, 0]
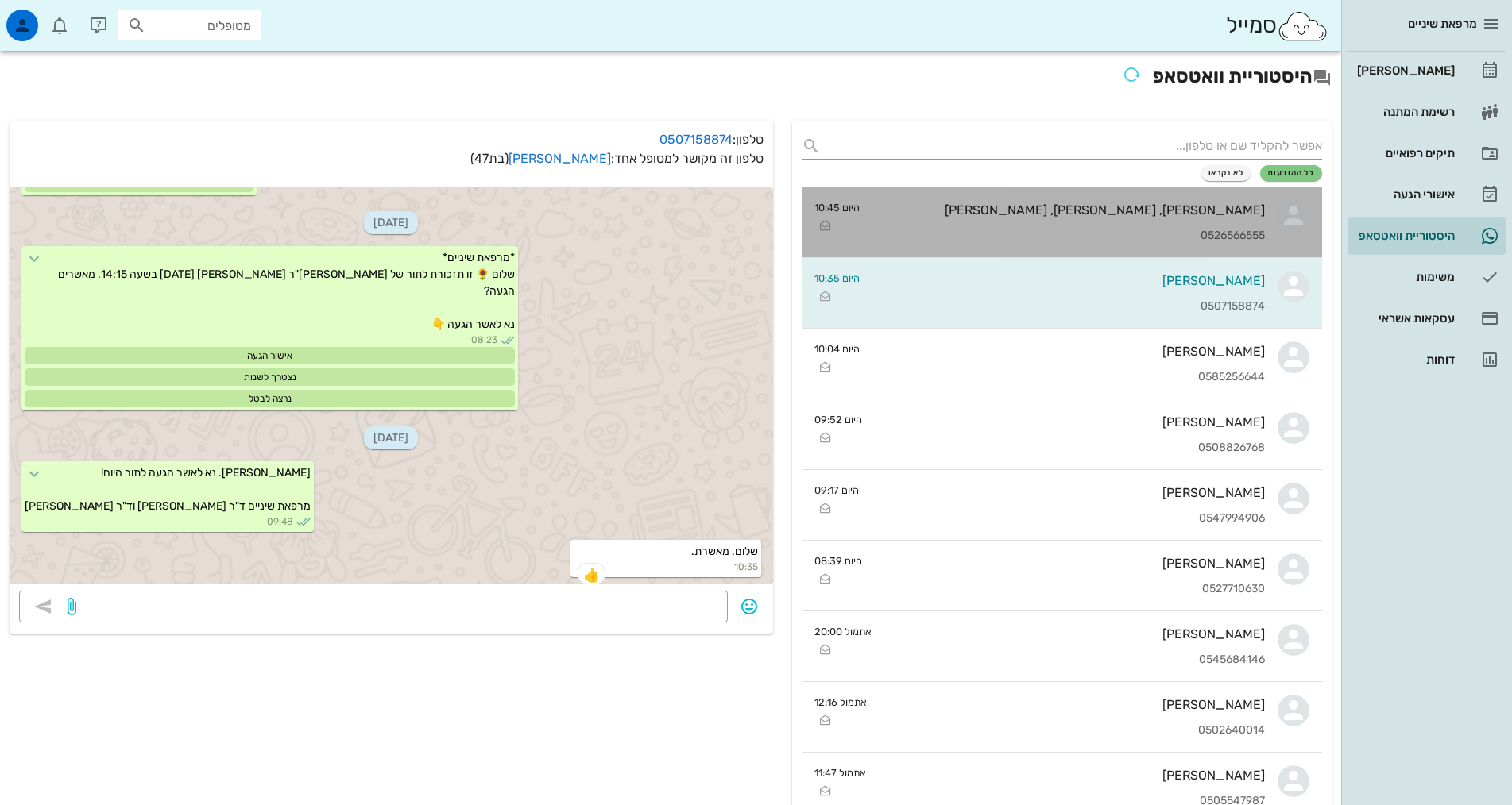
click at [1175, 235] on div "0526566555" at bounding box center [1068, 236] width 393 height 14
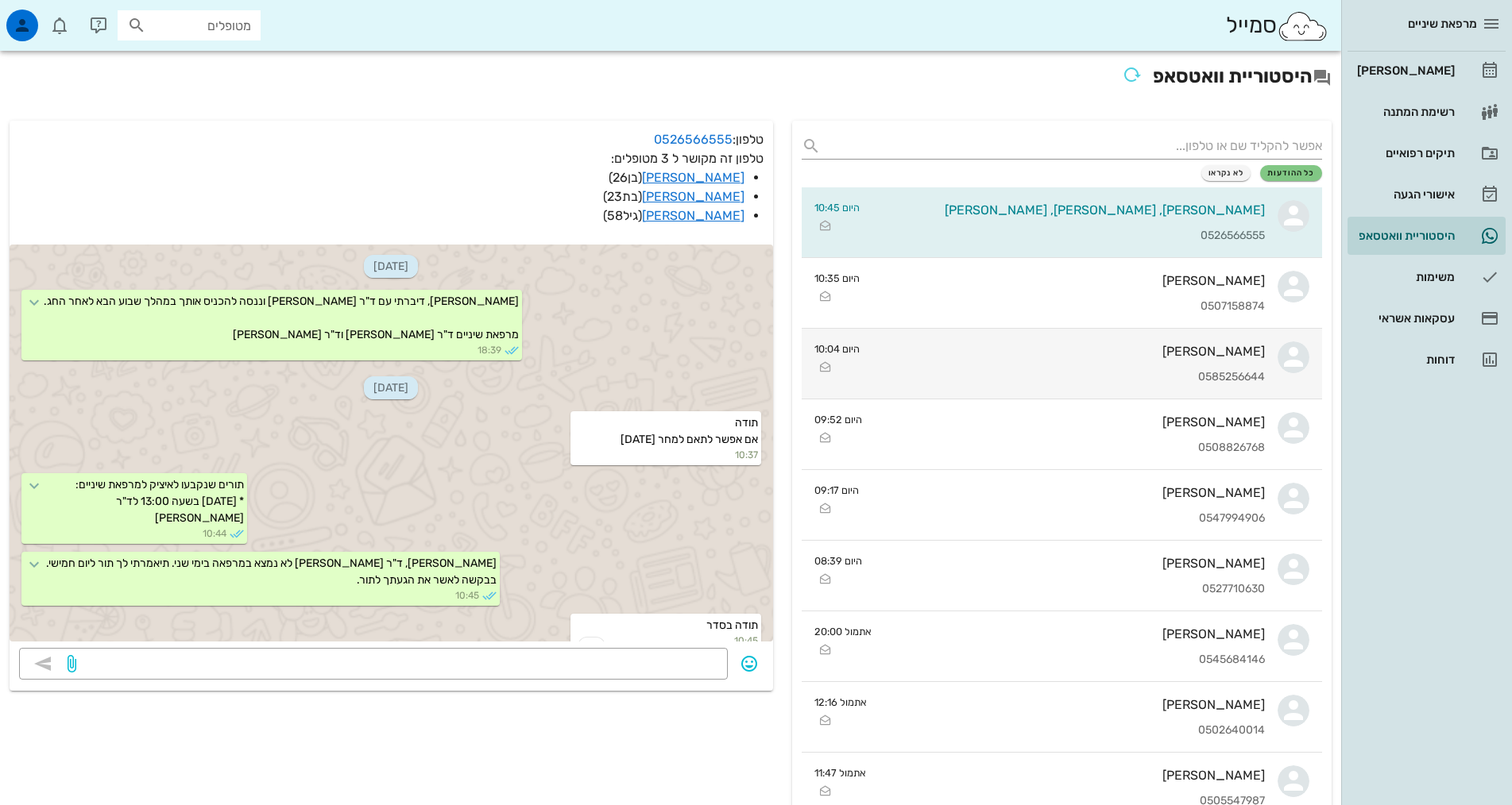
scroll to position [17, 0]
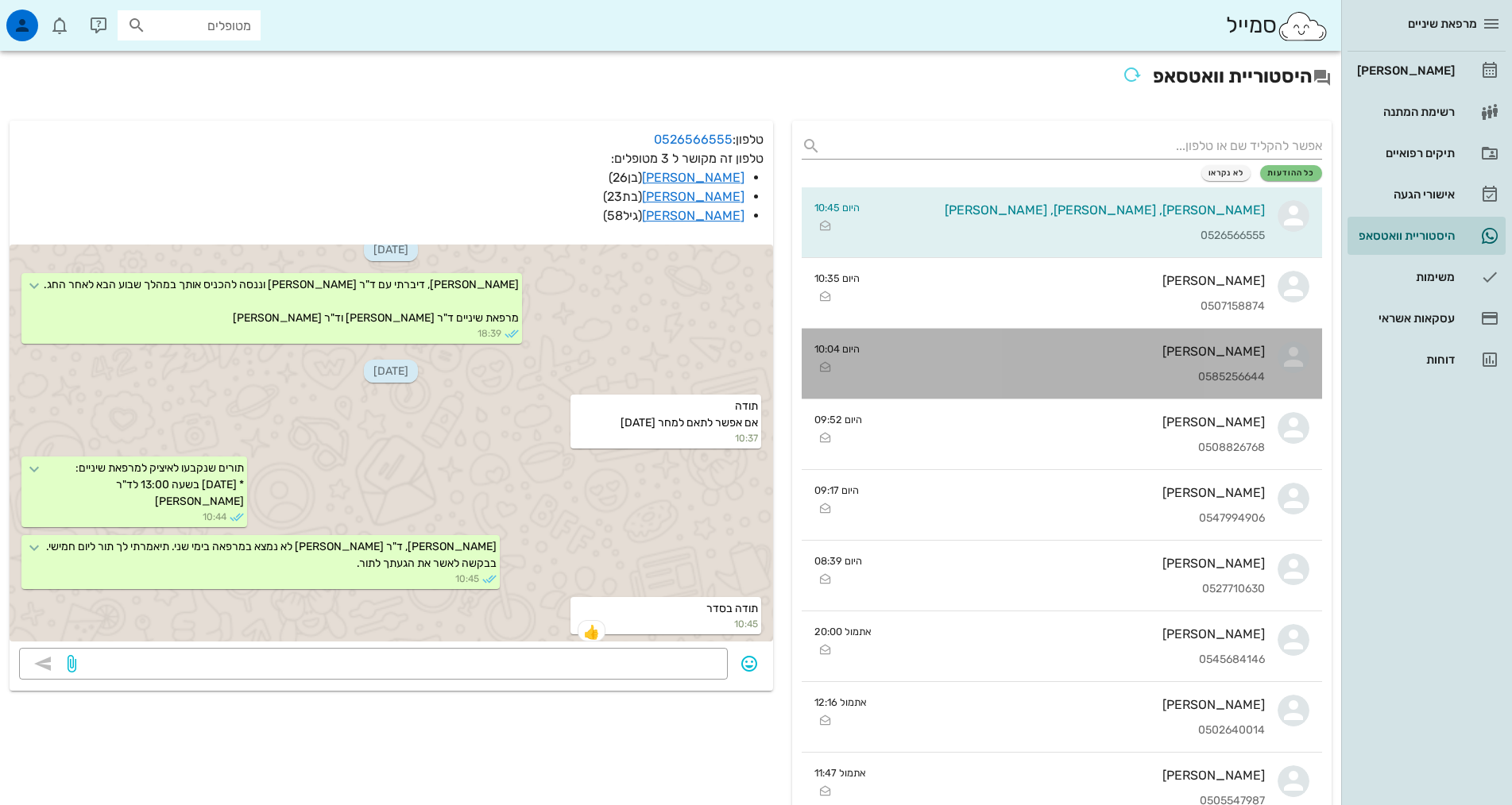
click at [1162, 365] on div "[PERSON_NAME] 0585256644" at bounding box center [1068, 363] width 393 height 70
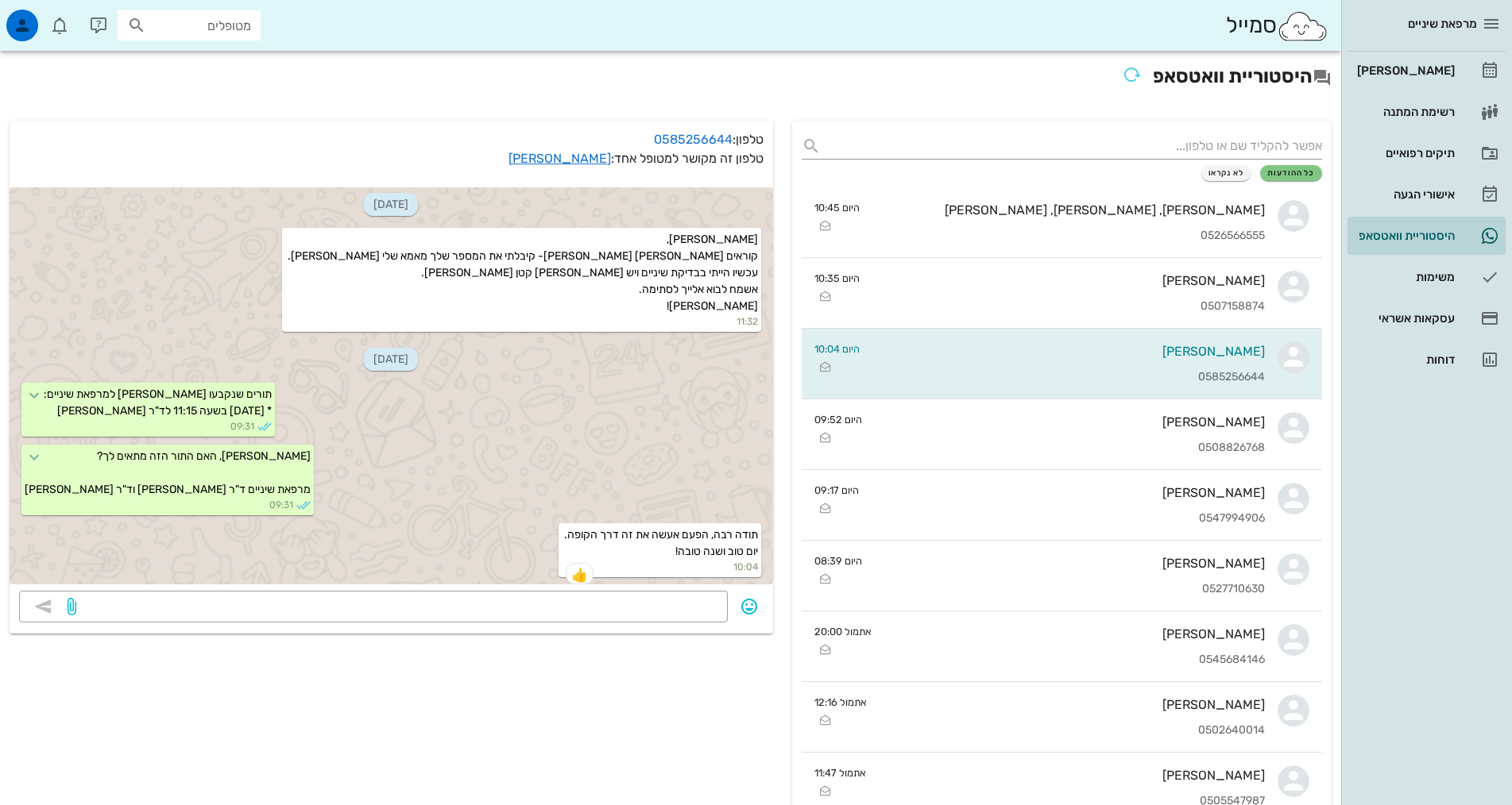
click at [1497, 630] on div "מרפאת שיניים [PERSON_NAME] רשימת המתנה תיקים רפואיים אישורי הגעה היסטוריית וואט…" at bounding box center [1426, 402] width 171 height 805
click at [1466, 70] on link "[PERSON_NAME]" at bounding box center [1426, 70] width 158 height 39
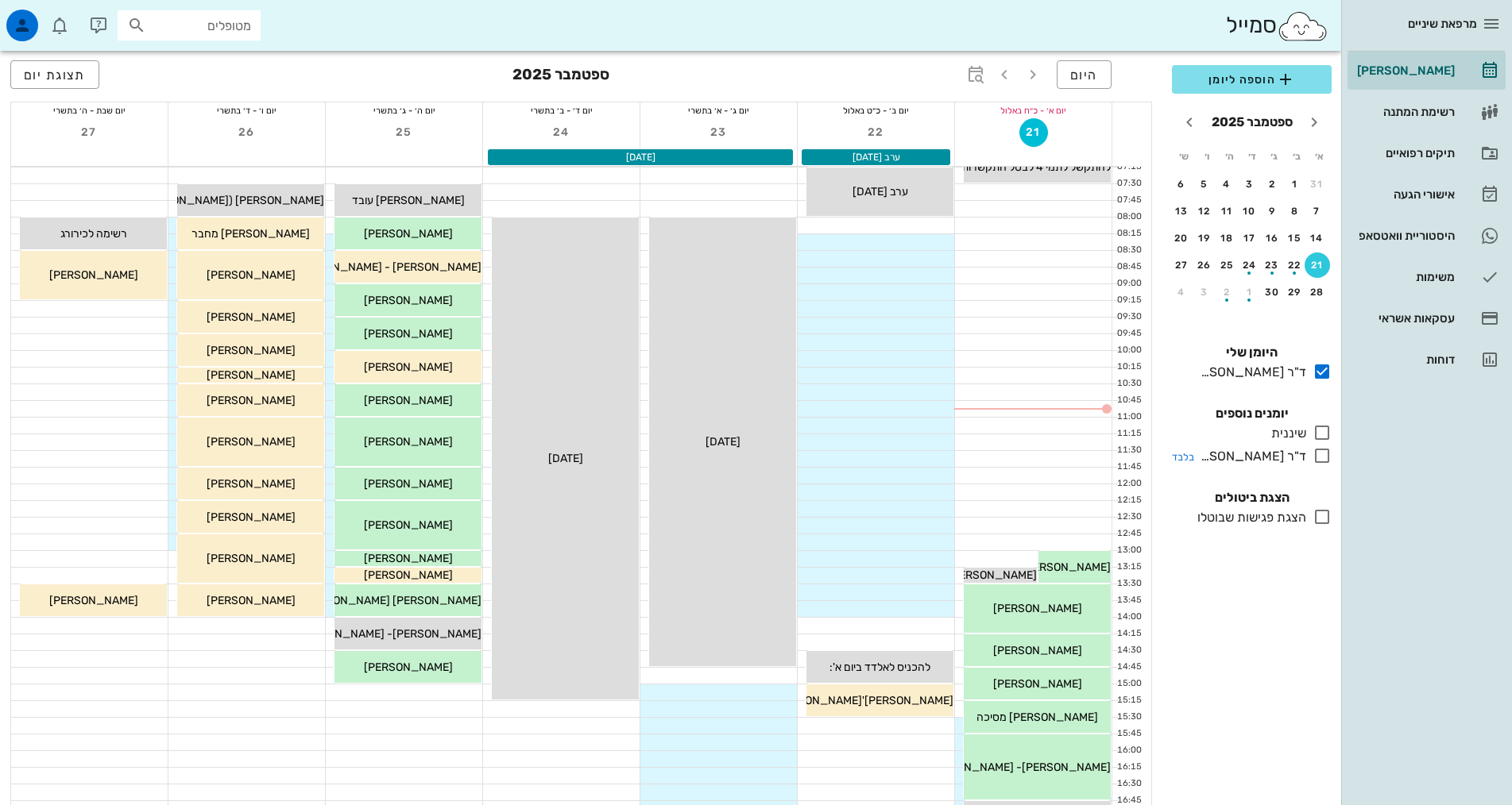
click at [1250, 450] on div "ד"ר [PERSON_NAME]" at bounding box center [1250, 456] width 112 height 19
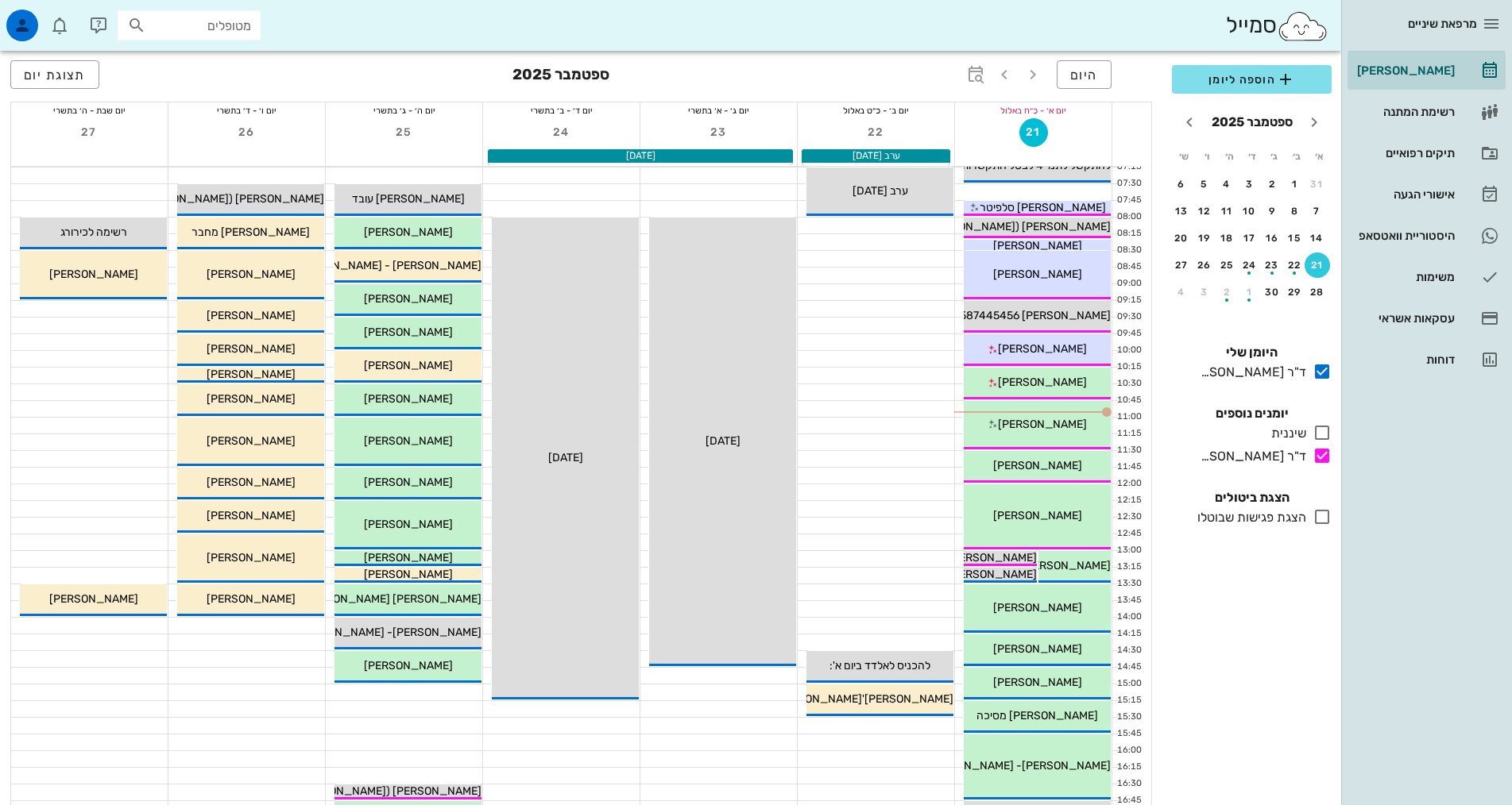
click at [1443, 446] on div "מרפאת שיניים [PERSON_NAME] רשימת המתנה תיקים רפואיים אישורי הגעה היסטוריית וואט…" at bounding box center [1426, 402] width 171 height 805
click at [1279, 433] on div "שיננית" at bounding box center [1285, 433] width 42 height 19
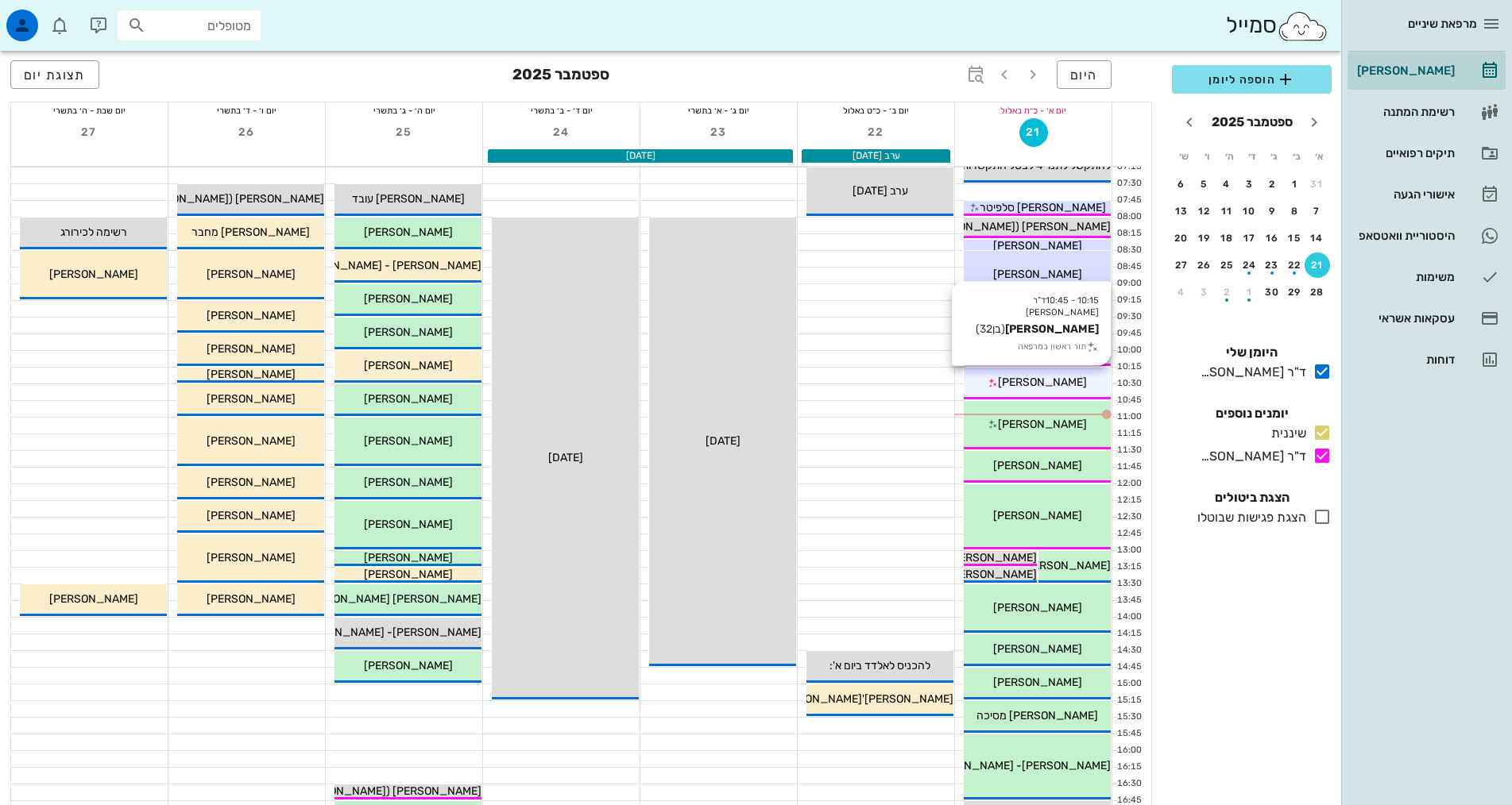
click at [1081, 385] on div "בנימין נסייר" at bounding box center [1037, 382] width 147 height 17
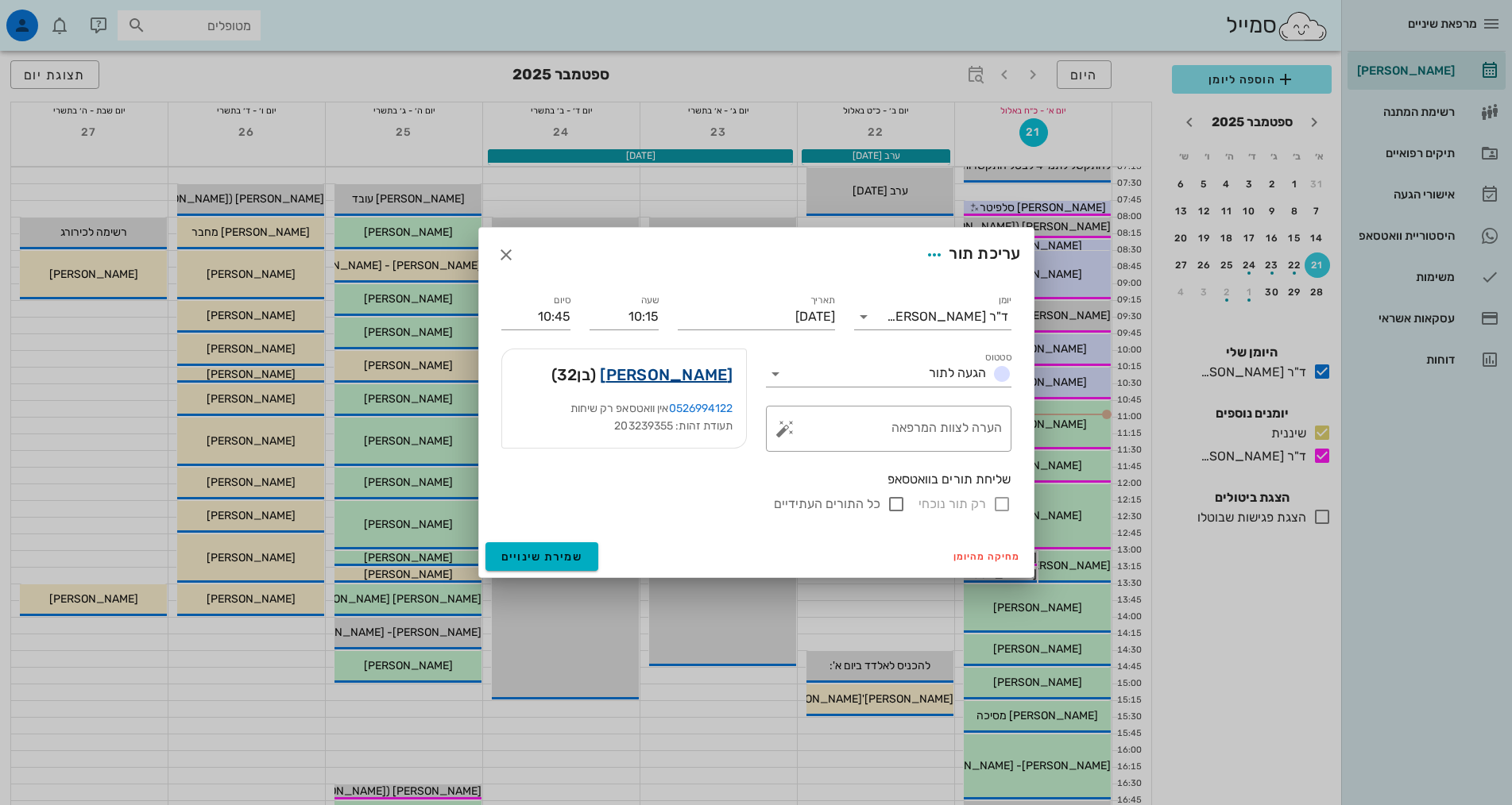
click at [674, 368] on link "בנימין נסייר" at bounding box center [666, 375] width 133 height 26
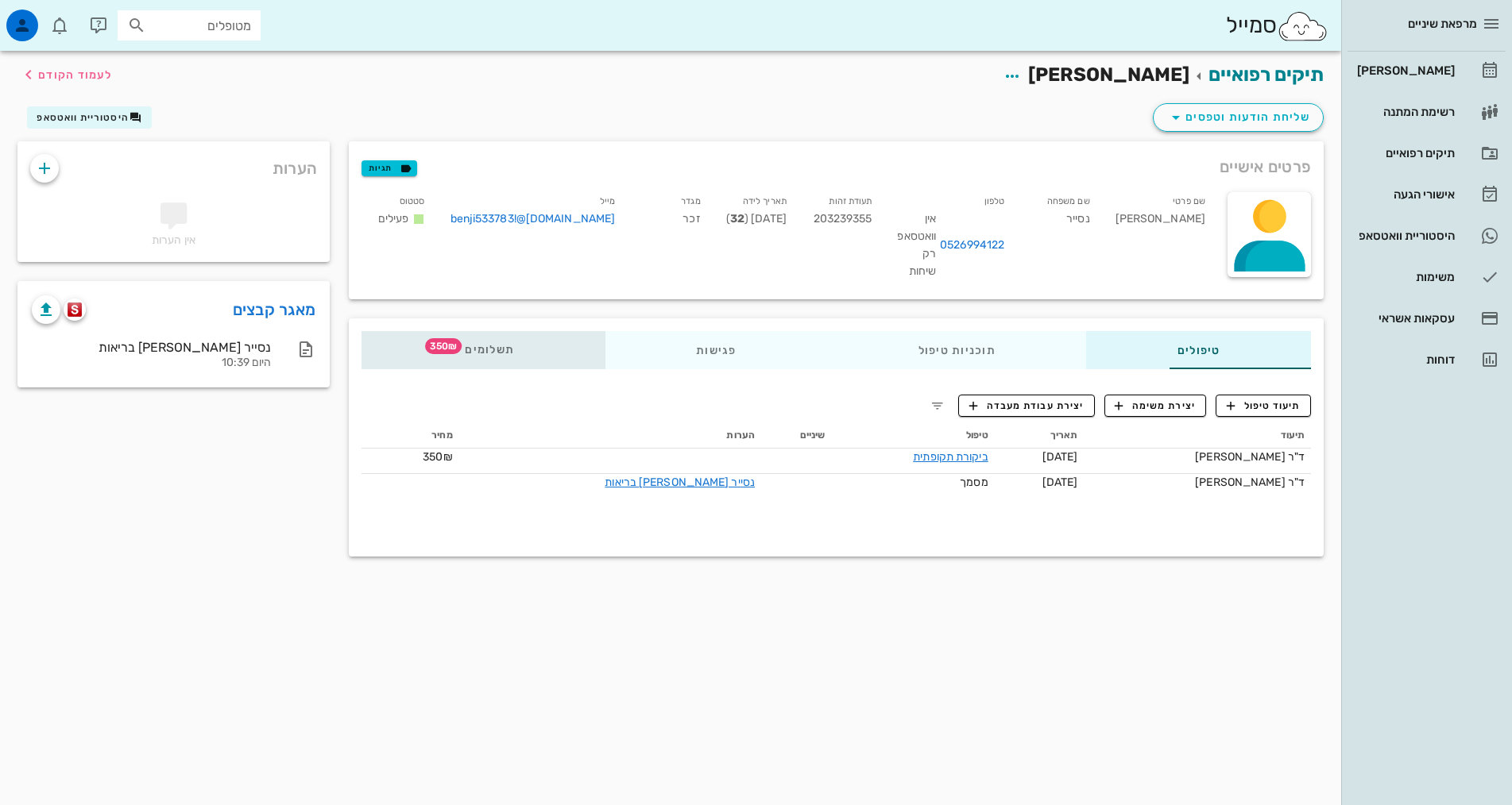
click at [421, 351] on div "תשלומים 350₪" at bounding box center [483, 350] width 243 height 39
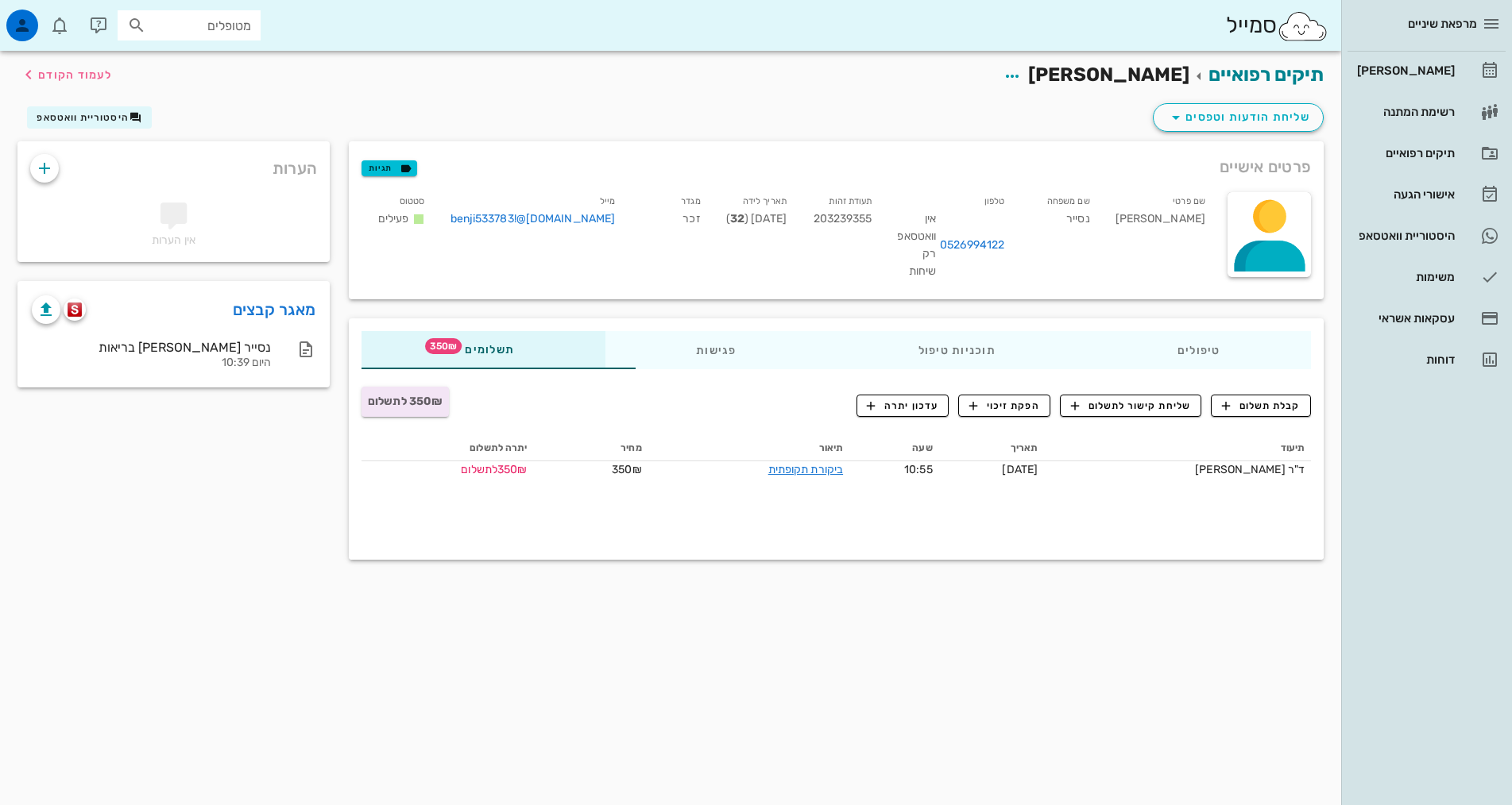
click at [547, 629] on div "תיקים רפואיים בנימין נסייר לעמוד הקודם שליחת הודעות וטפסים היסטוריית וואטסאפ פר…" at bounding box center [670, 427] width 1341 height 755
click at [1250, 408] on span "קבלת תשלום" at bounding box center [1261, 405] width 78 height 14
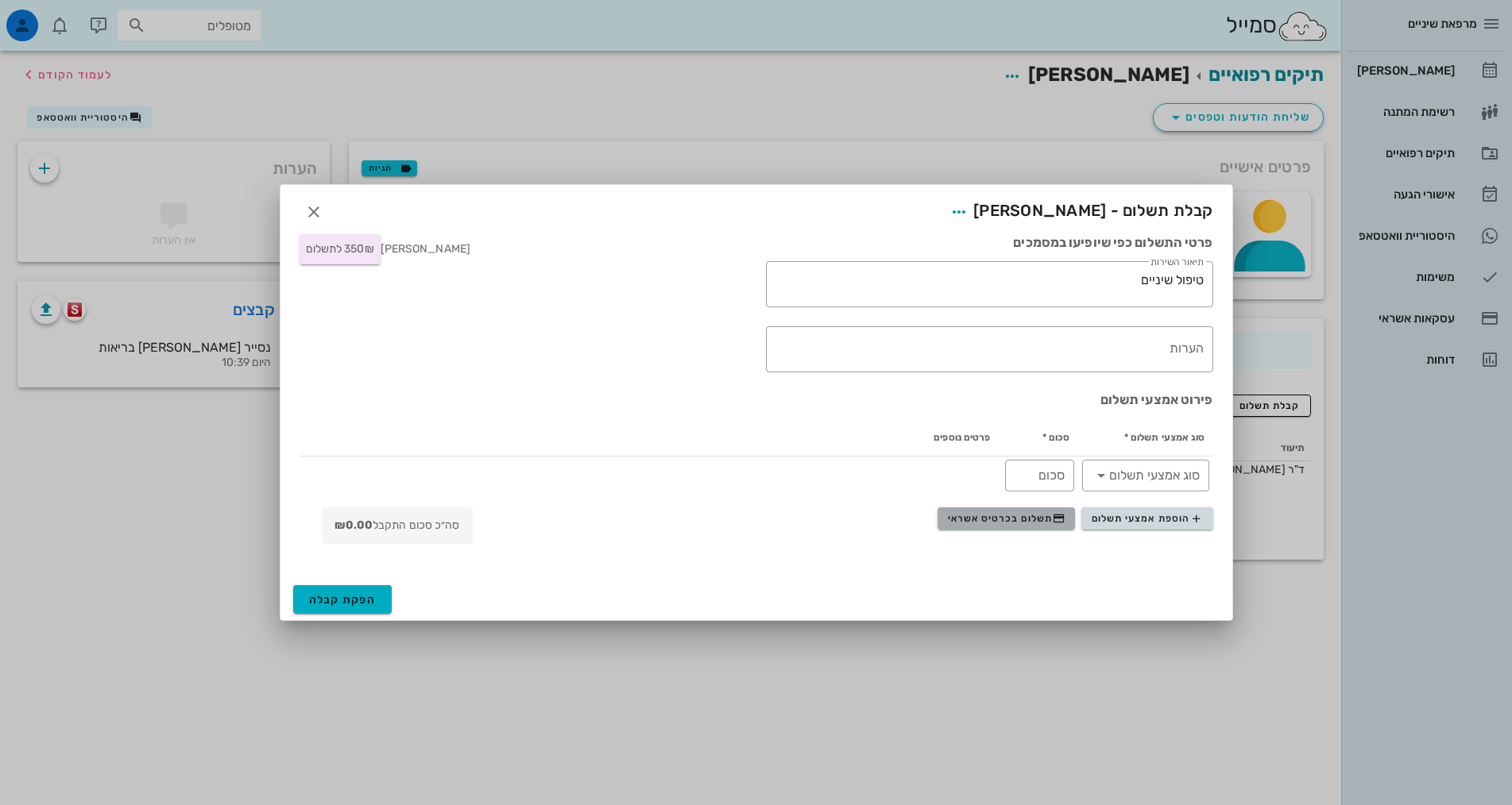
click at [981, 517] on span "תשלום בכרטיס אשראי" at bounding box center [1006, 518] width 118 height 13
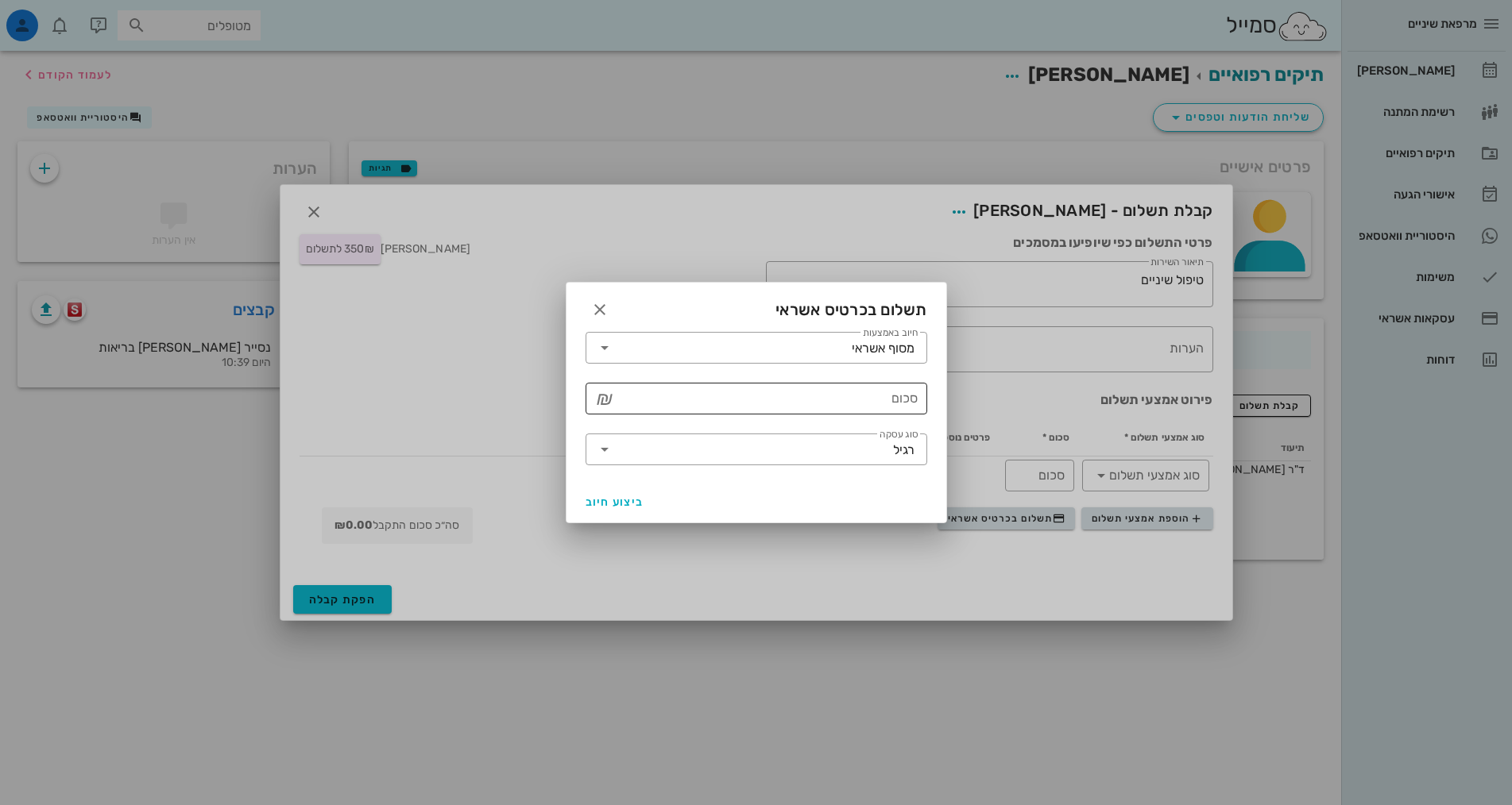
click at [874, 397] on input "סכום" at bounding box center [767, 399] width 300 height 26
type input "350"
click at [624, 500] on span "ביצוע חיוב" at bounding box center [614, 502] width 58 height 14
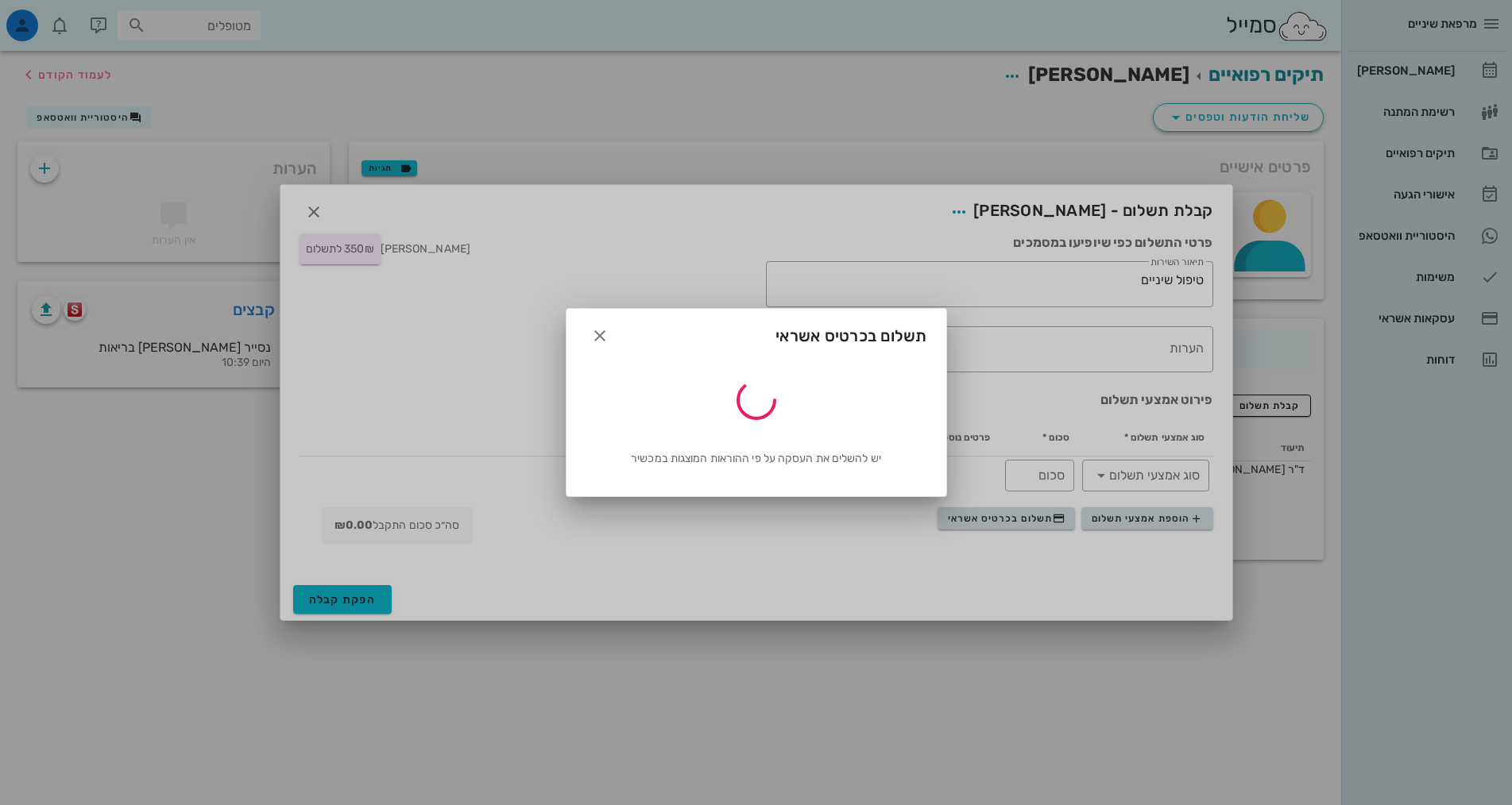
type input "350"
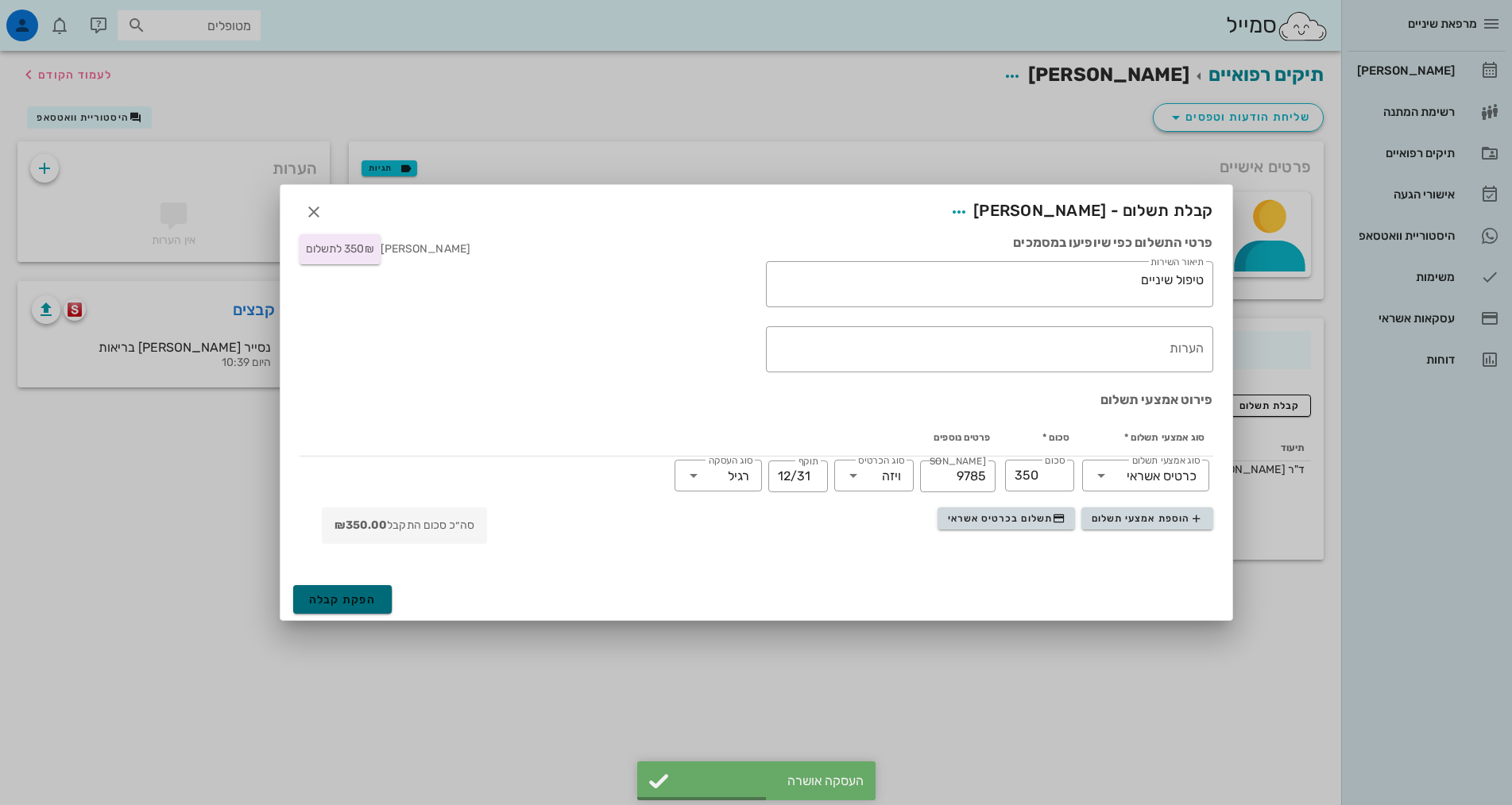
click at [330, 599] on span "הפקת קבלה" at bounding box center [342, 600] width 67 height 14
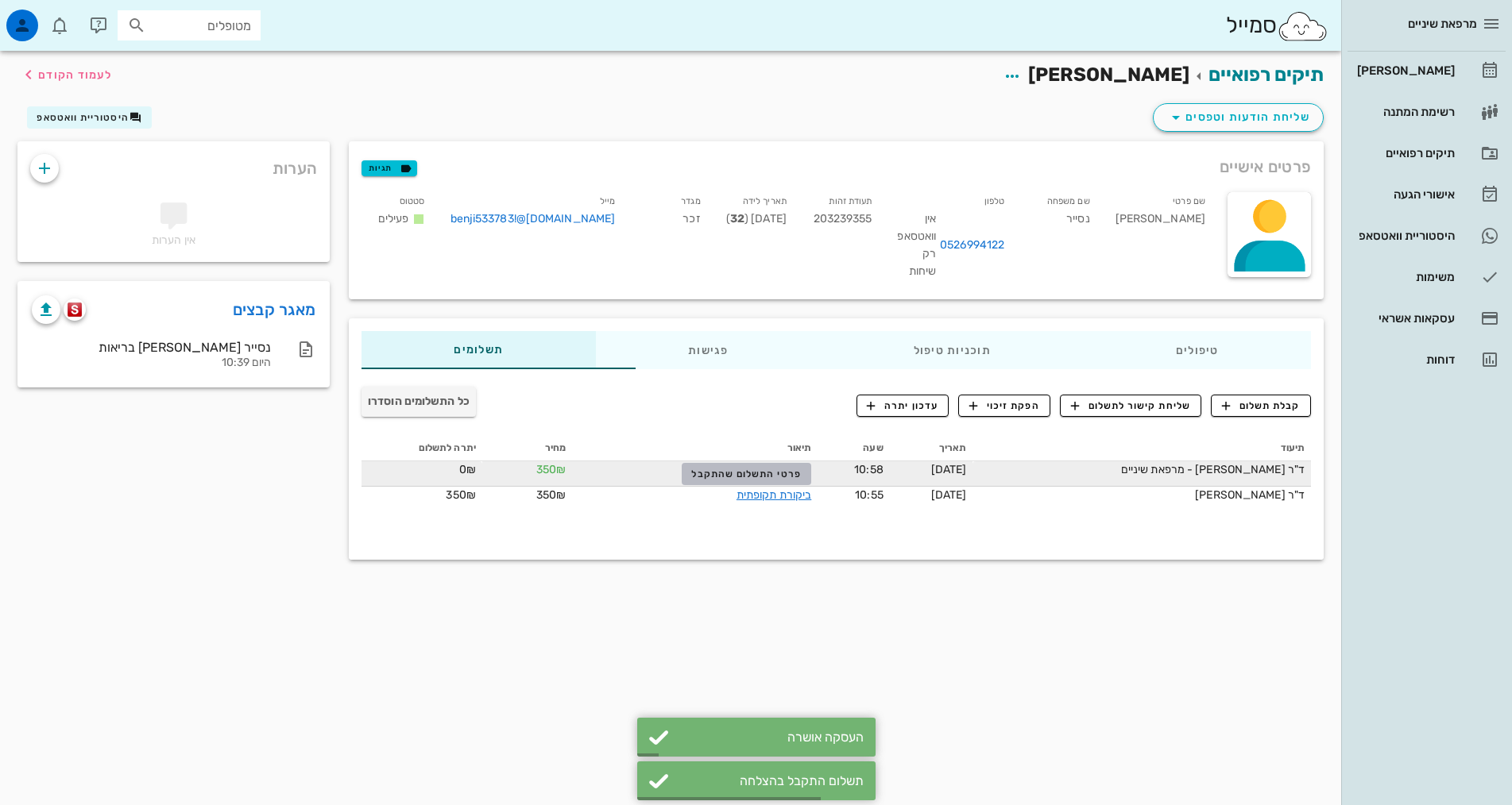
click at [693, 472] on span "פרטי התשלום שהתקבל" at bounding box center [745, 474] width 110 height 11
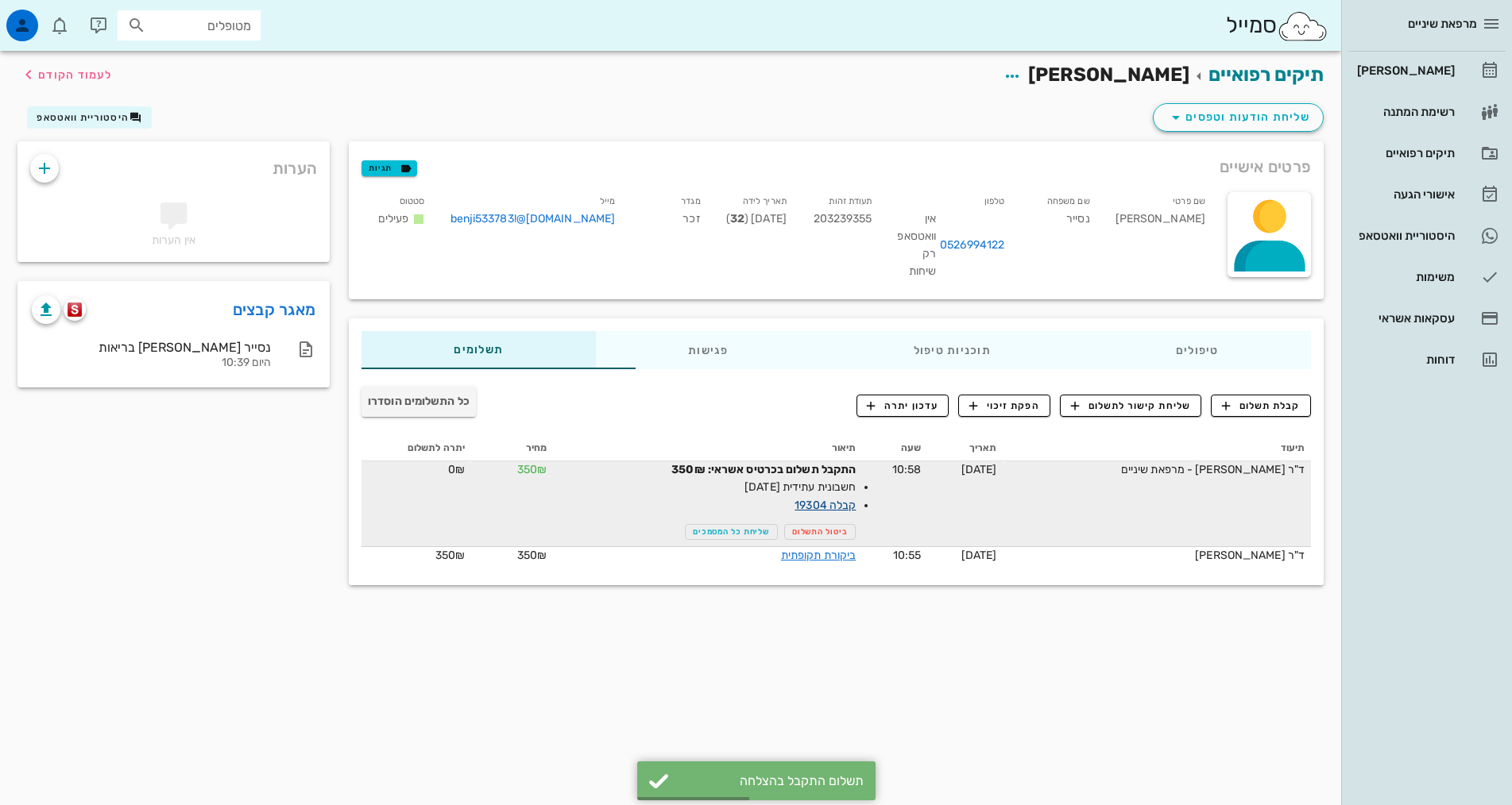
click at [795, 505] on link "קבלה 19304" at bounding box center [825, 505] width 61 height 14
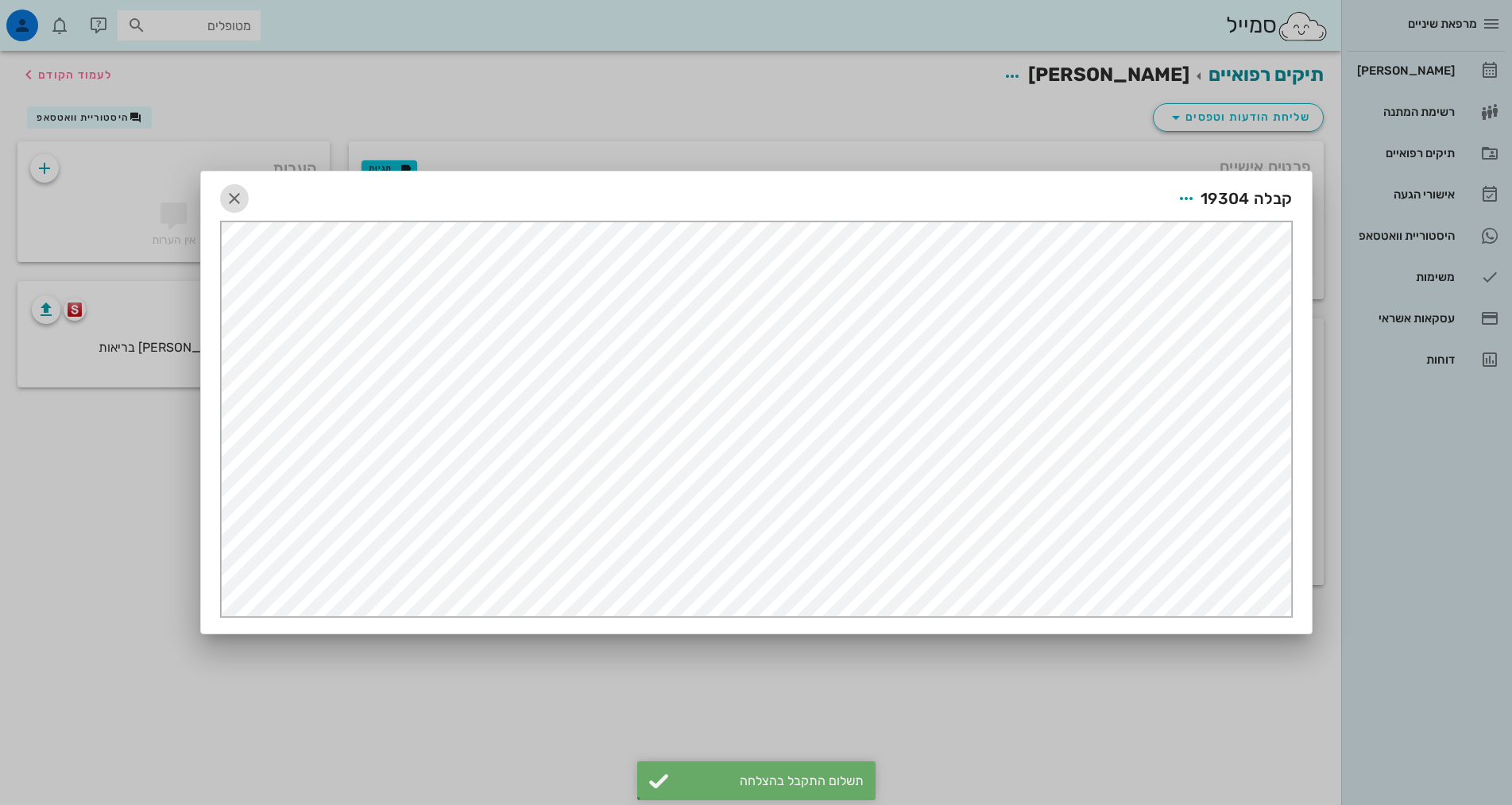
click at [228, 199] on icon "button" at bounding box center [234, 198] width 19 height 19
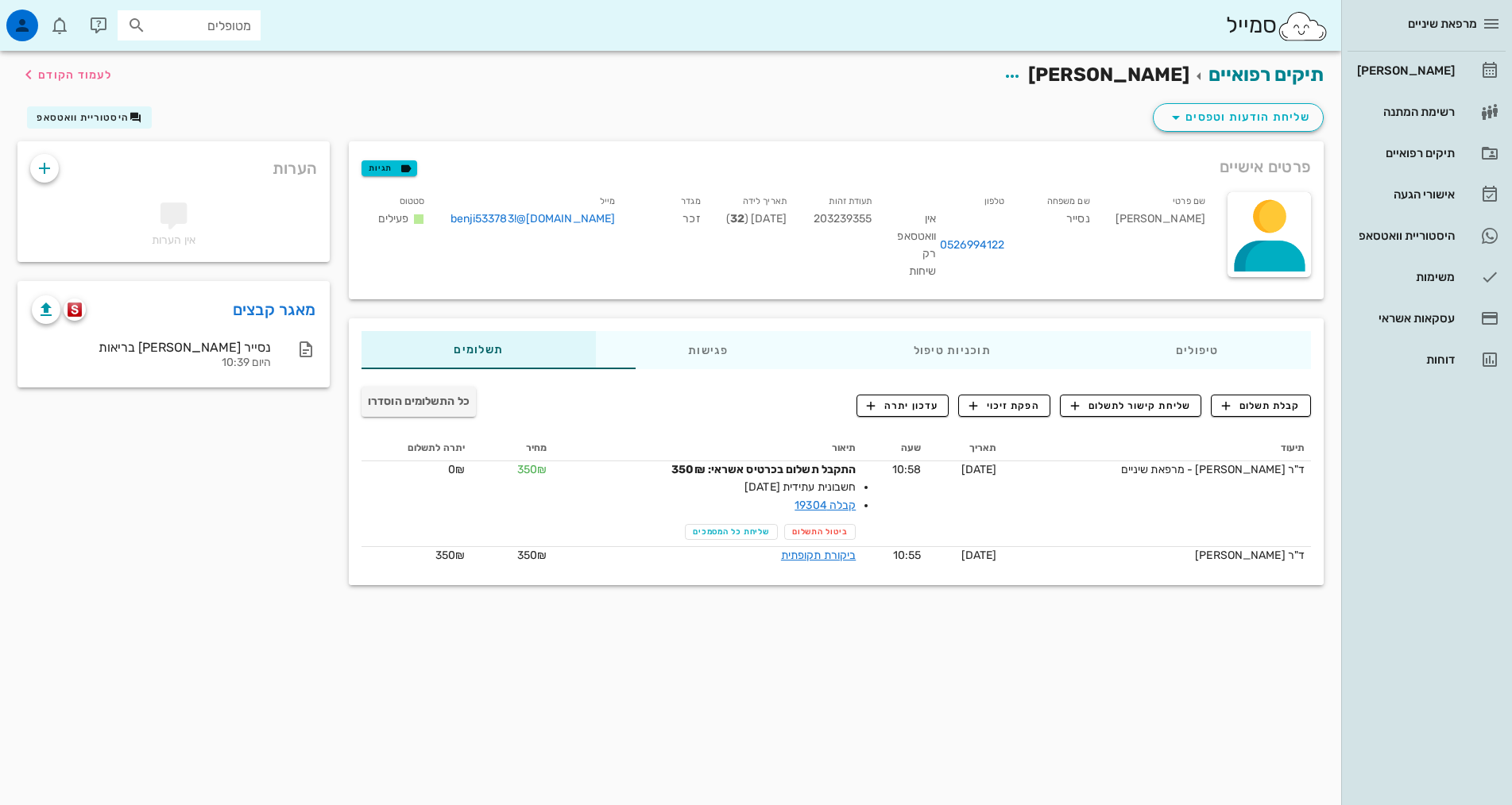
click at [224, 134] on div "הערות אין הערות" at bounding box center [173, 201] width 331 height 139
click at [1021, 81] on icon "button" at bounding box center [1011, 75] width 19 height 19
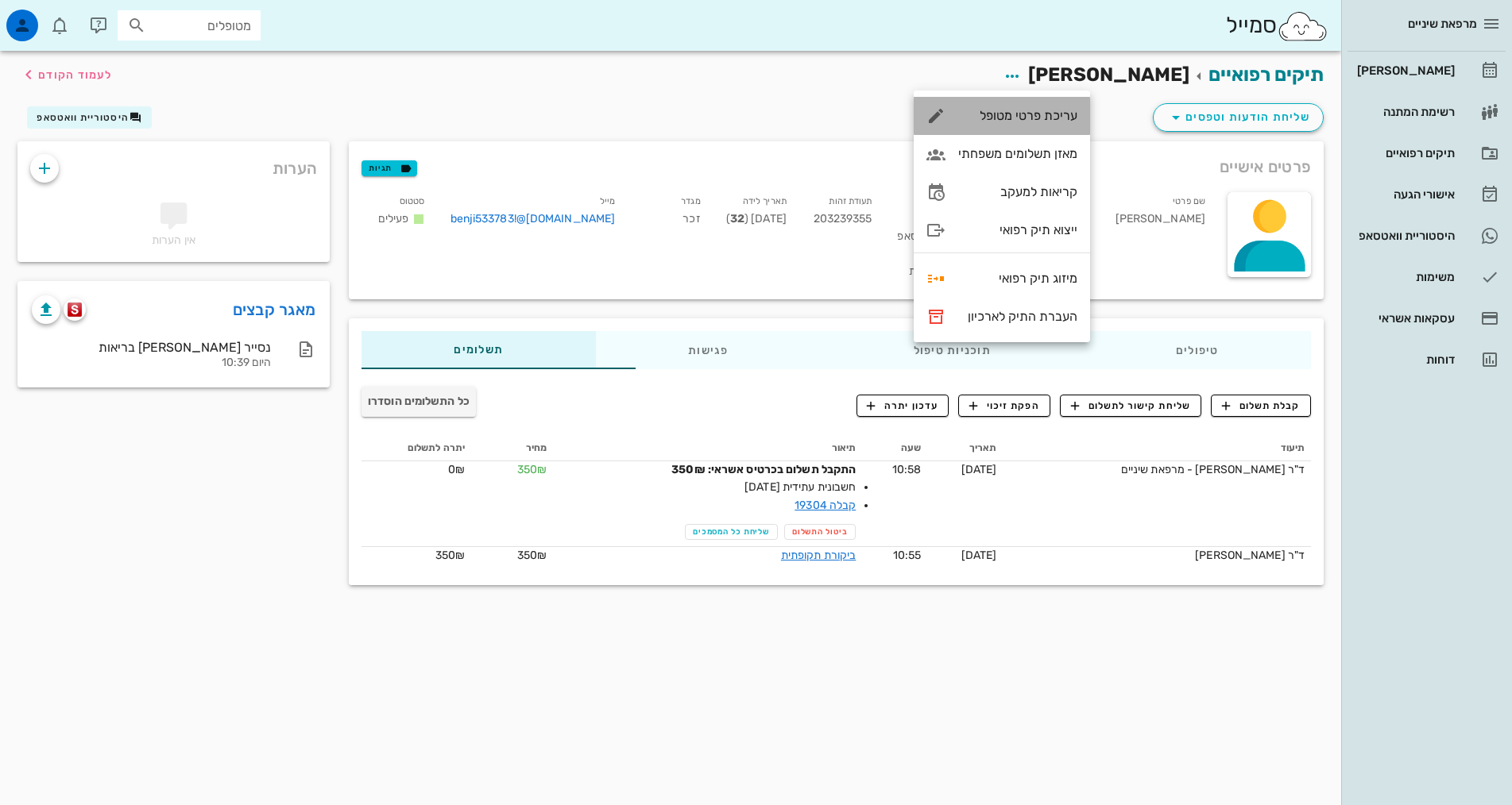
click at [1046, 105] on div "עריכת פרטי מטופל" at bounding box center [1001, 116] width 176 height 39
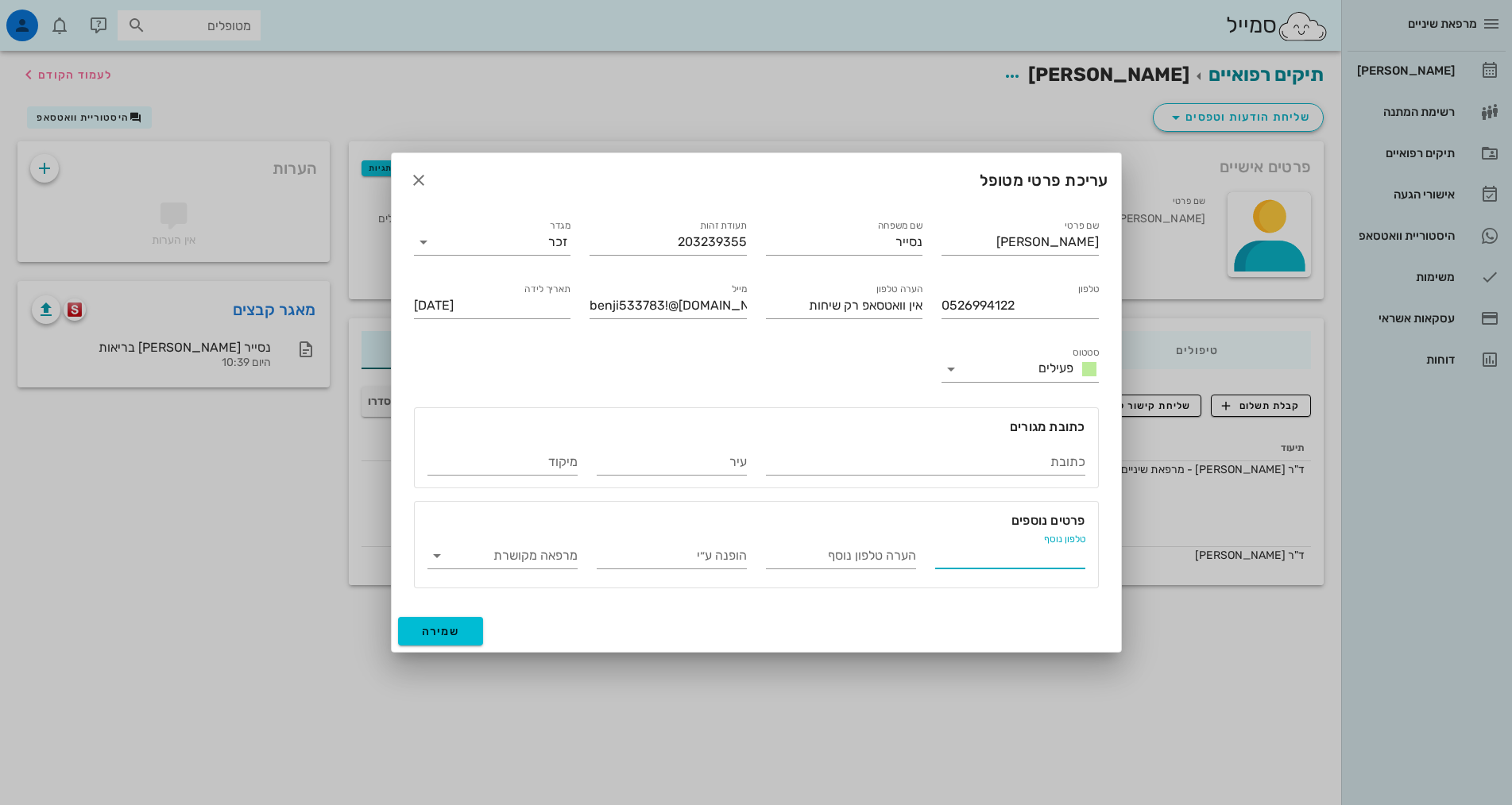
click at [1027, 553] on input "טלפון נוסף" at bounding box center [1010, 556] width 150 height 26
type input "+126763996344"
click at [892, 558] on input "הערה טלפון נוסף" at bounding box center [841, 556] width 150 height 26
type input "וואטסאפ"
click at [465, 624] on button "שמירה" at bounding box center [440, 631] width 86 height 29
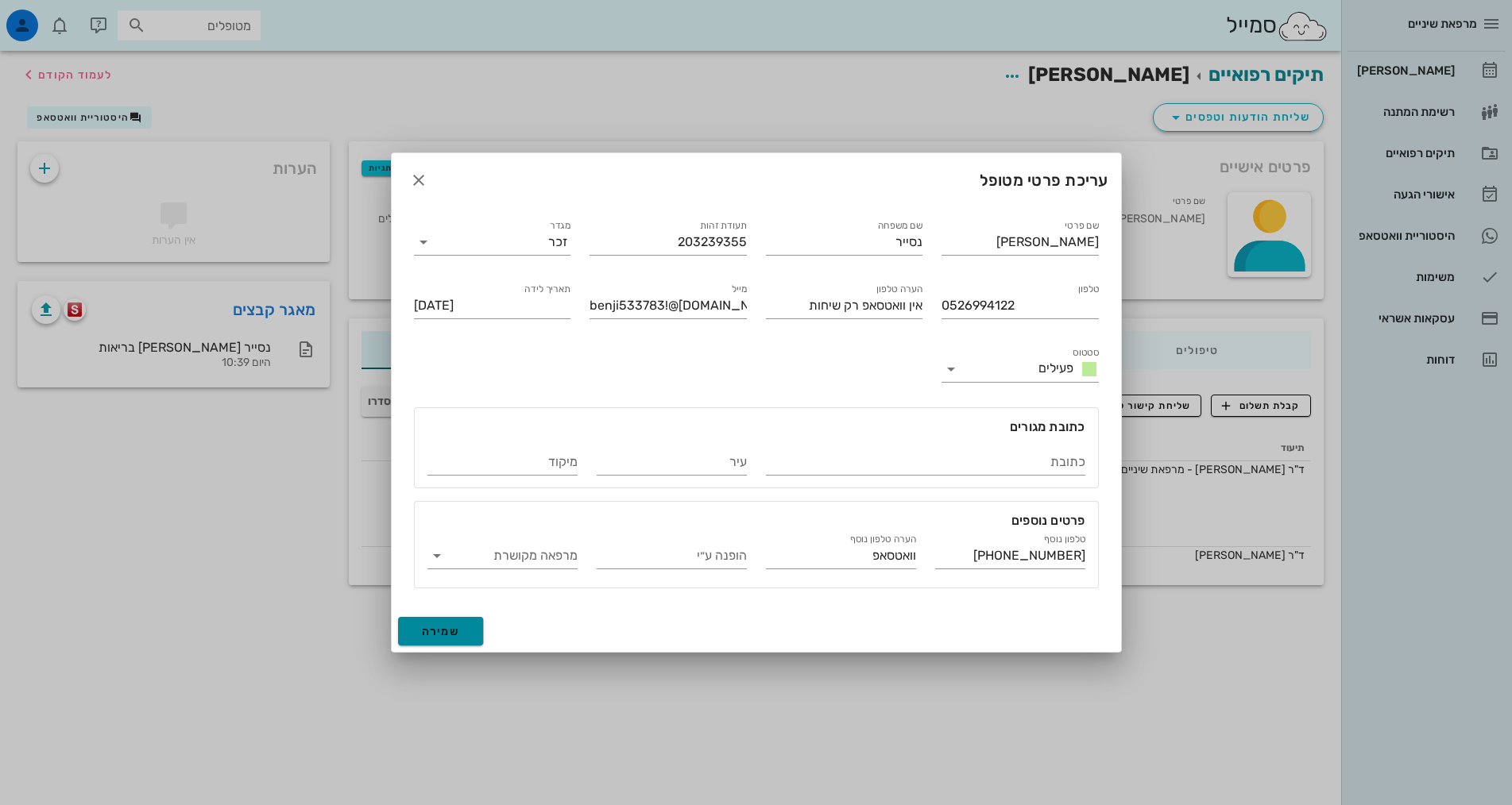
type input "1992-11-19"
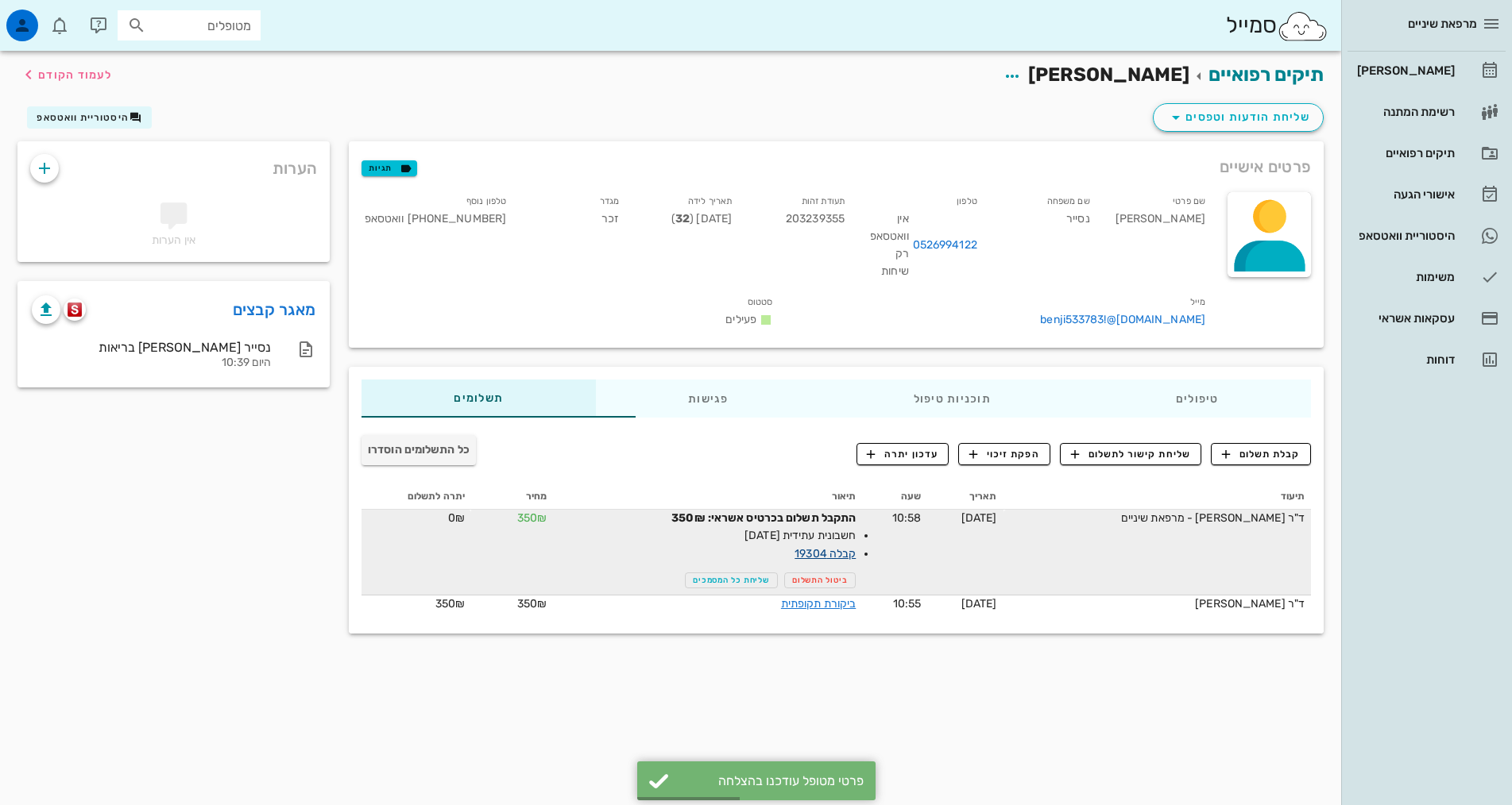
click at [795, 547] on link "קבלה 19304" at bounding box center [825, 554] width 61 height 14
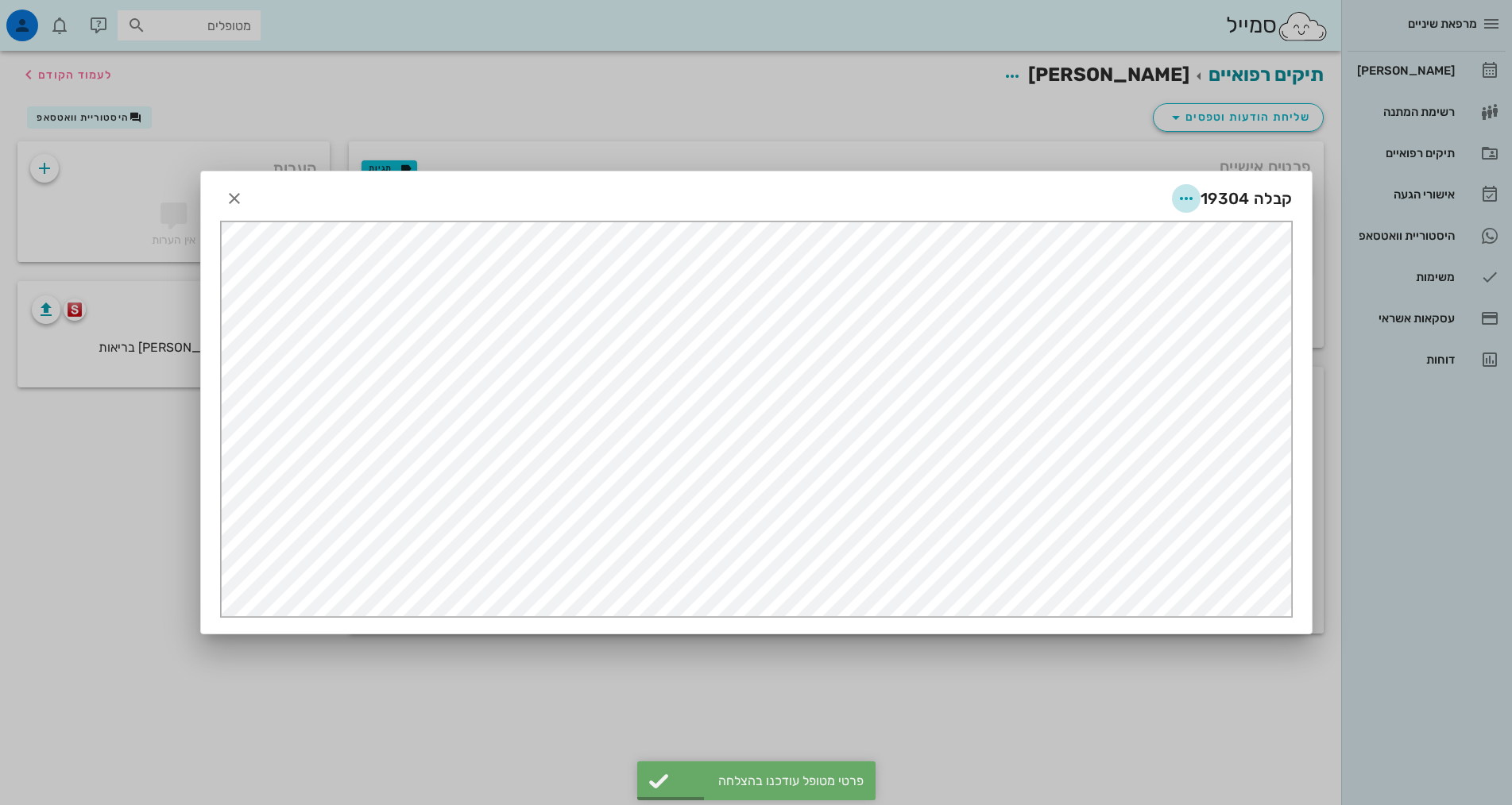
click at [1195, 192] on icon "button" at bounding box center [1185, 198] width 19 height 19
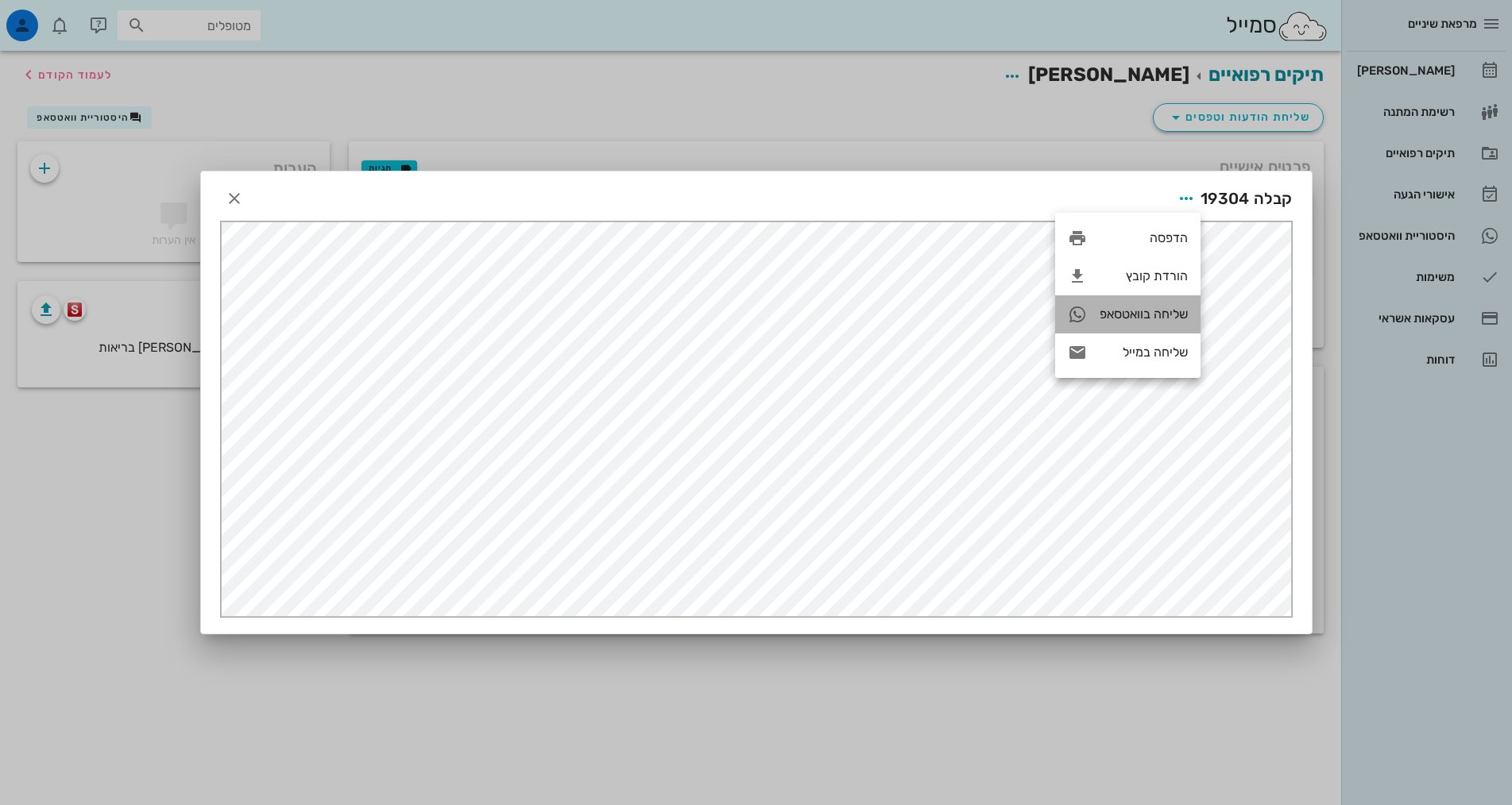
click at [1154, 313] on div "שליחה בוואטסאפ" at bounding box center [1143, 313] width 88 height 15
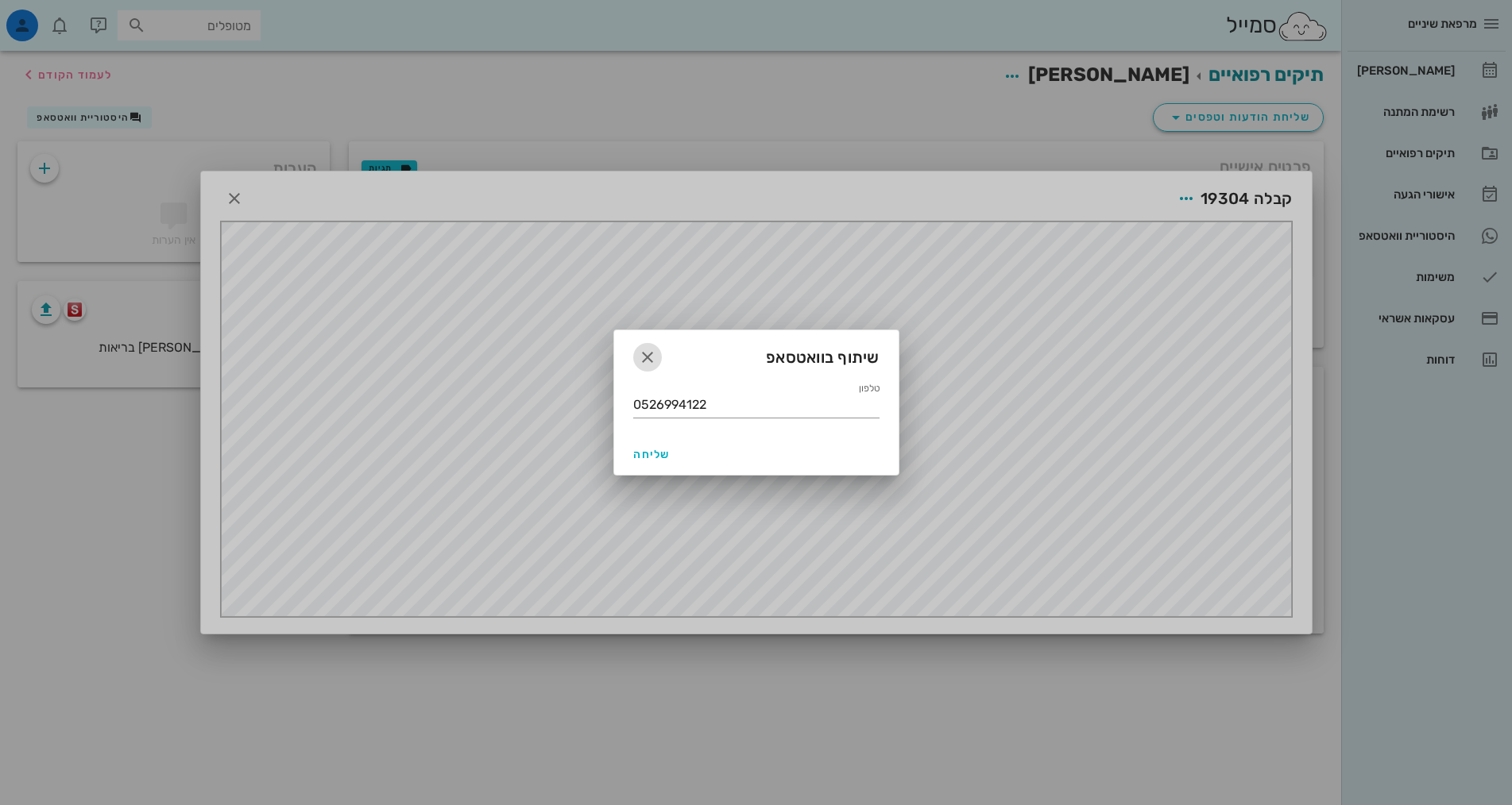
click at [642, 359] on icon "button" at bounding box center [647, 357] width 19 height 19
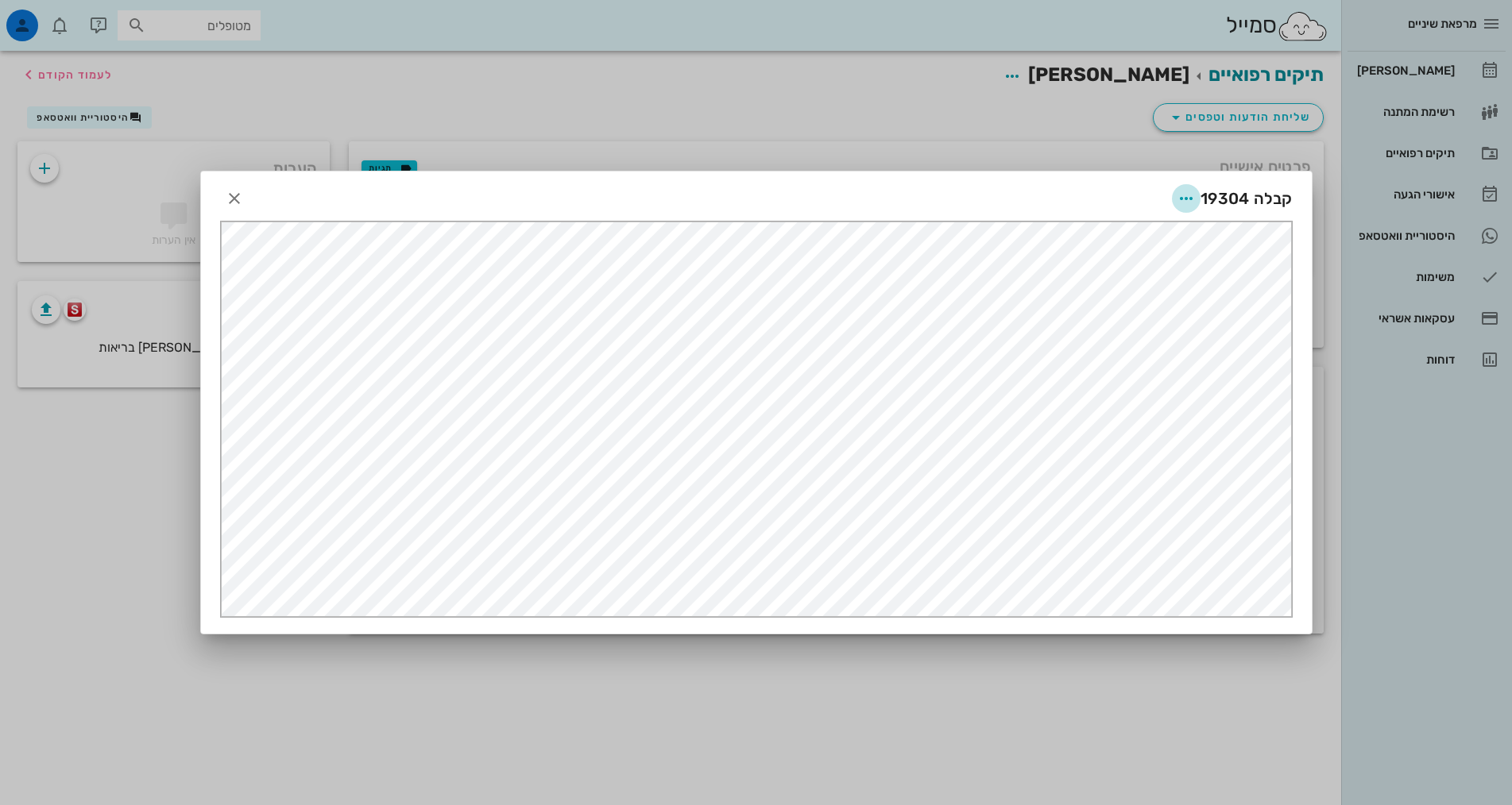
click at [1182, 198] on icon "button" at bounding box center [1185, 198] width 19 height 19
click at [1177, 354] on div "שליחה במייל" at bounding box center [1143, 351] width 88 height 15
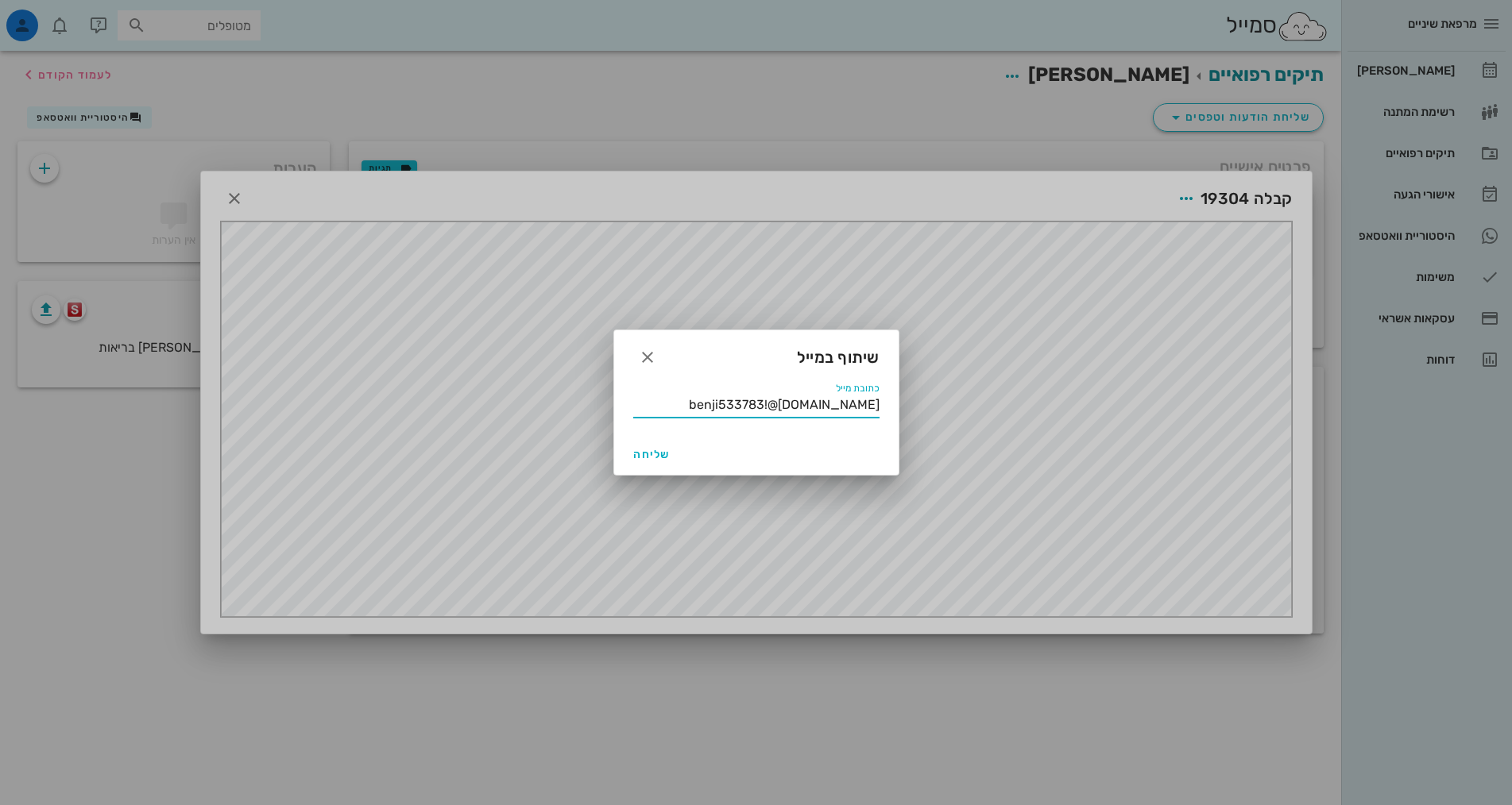
click at [803, 402] on input "benji533783!@gmail.com" at bounding box center [756, 405] width 246 height 26
type input "benji5337831@gmail.com"
click at [662, 457] on span "שליחה" at bounding box center [652, 455] width 39 height 14
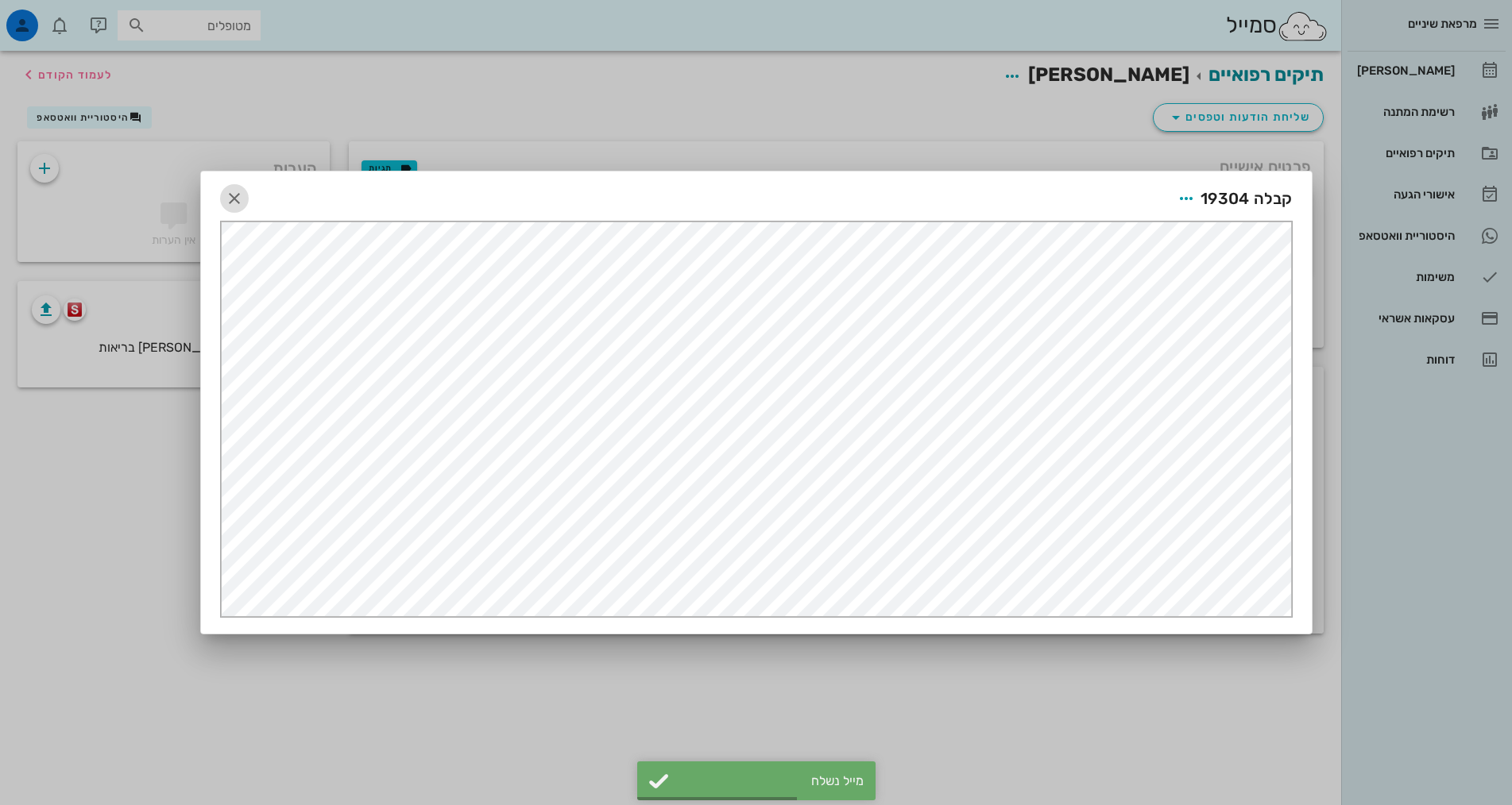
click at [228, 197] on icon "button" at bounding box center [234, 198] width 19 height 19
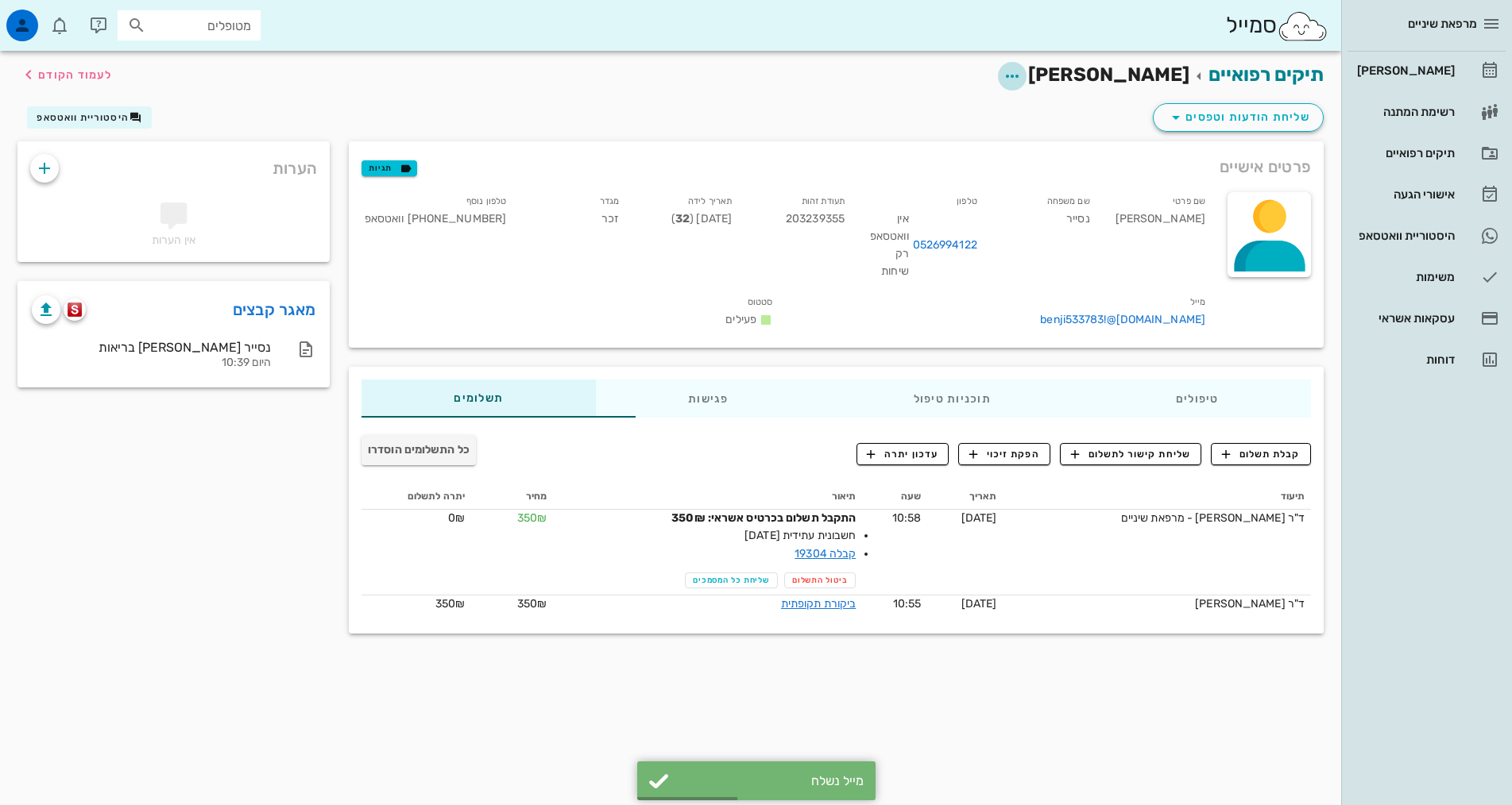
click at [1021, 77] on icon "button" at bounding box center [1011, 75] width 19 height 19
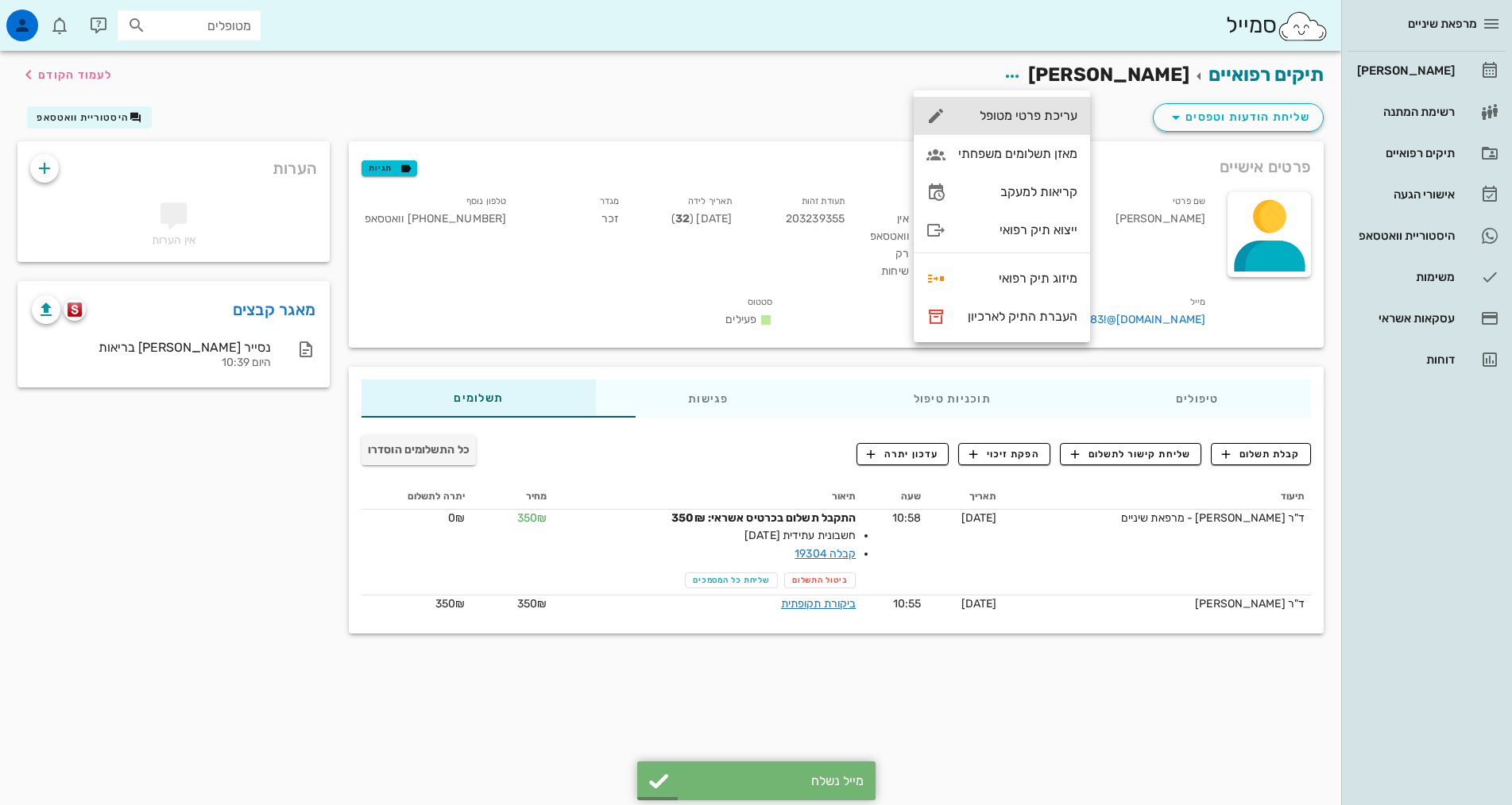
click at [1036, 108] on div "עריכת פרטי מטופל" at bounding box center [1017, 115] width 119 height 15
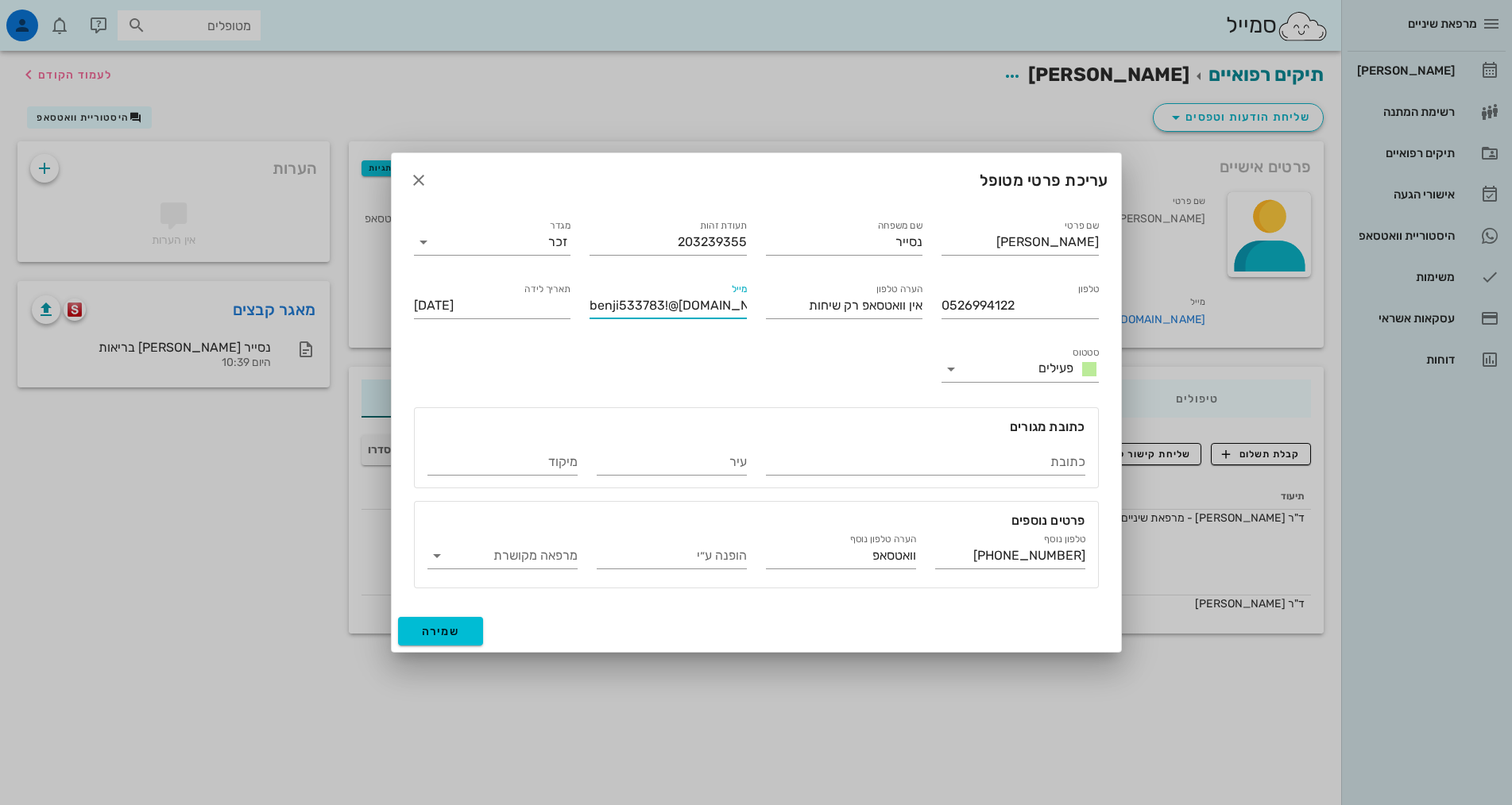
click at [665, 301] on input "benji533783!@gmail.com" at bounding box center [668, 306] width 157 height 26
type input "benji5337831@gmail.com"
click at [444, 626] on span "שמירה" at bounding box center [440, 632] width 39 height 14
type input "1992-11-19"
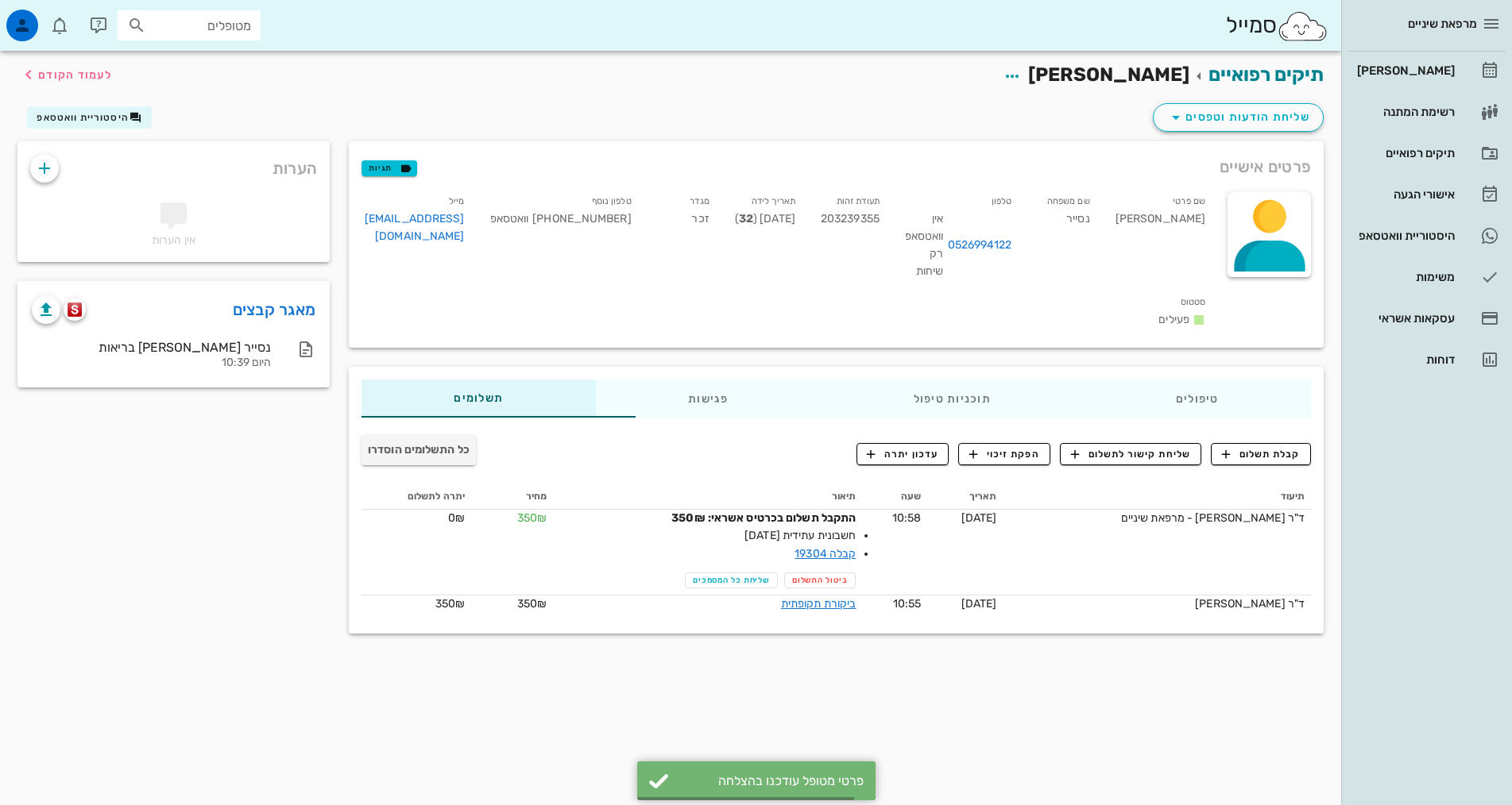
click at [963, 708] on div "תיקים רפואיים בנימין נסייר לעמוד הקודם שליחת הודעות וטפסים היסטוריית וואטסאפ פר…" at bounding box center [670, 427] width 1341 height 755
click at [1452, 84] on link "[PERSON_NAME]" at bounding box center [1426, 70] width 158 height 39
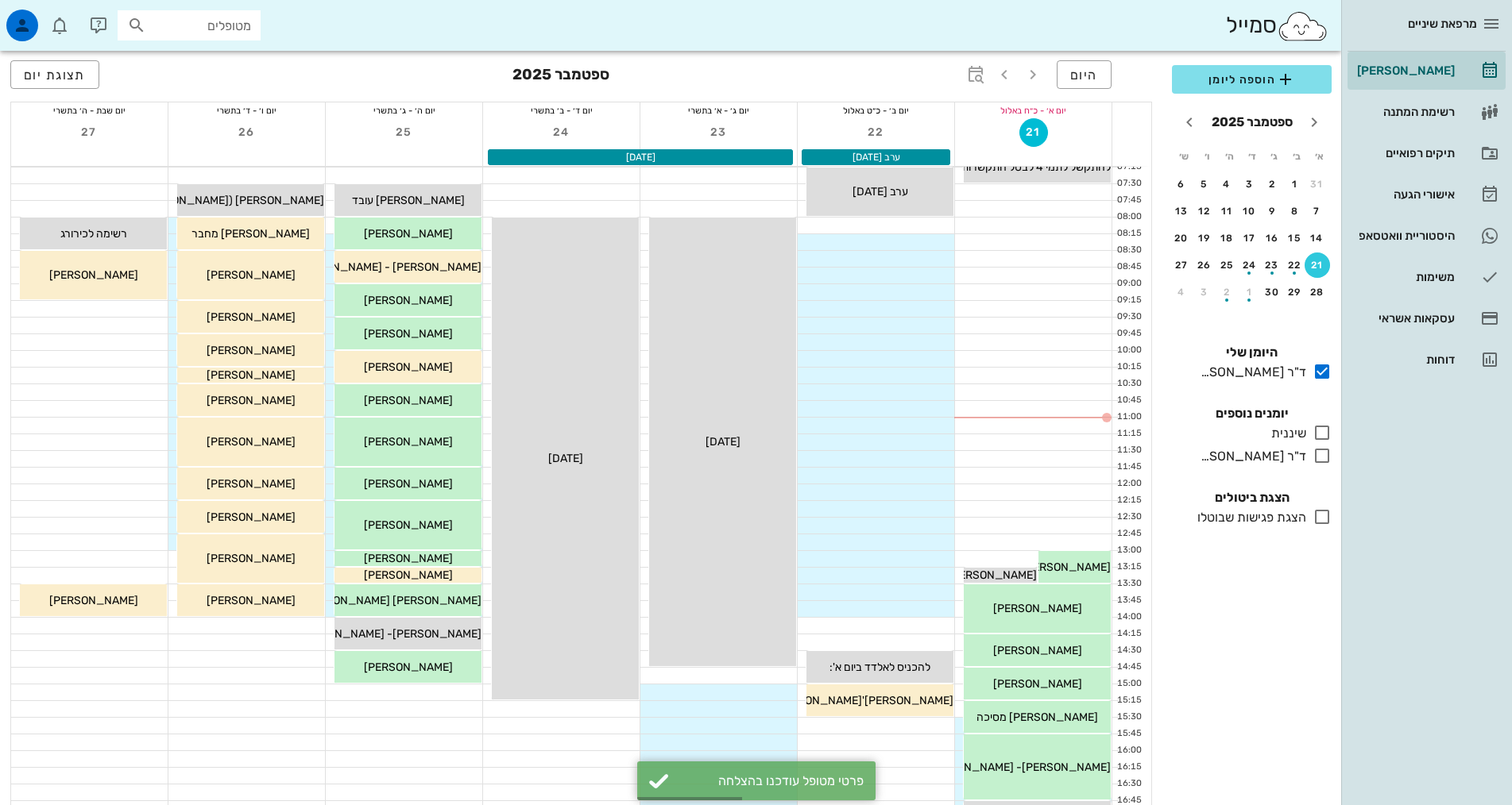
click at [1304, 445] on div "כולם יומנים נוספים שיננית בלבד ד"ר [PERSON_NAME] בלבד" at bounding box center [1251, 436] width 179 height 84
drag, startPoint x: 1303, startPoint y: 453, endPoint x: 1154, endPoint y: 422, distance: 152.2
click at [1303, 453] on div "ד"ר [PERSON_NAME]" at bounding box center [1250, 456] width 112 height 19
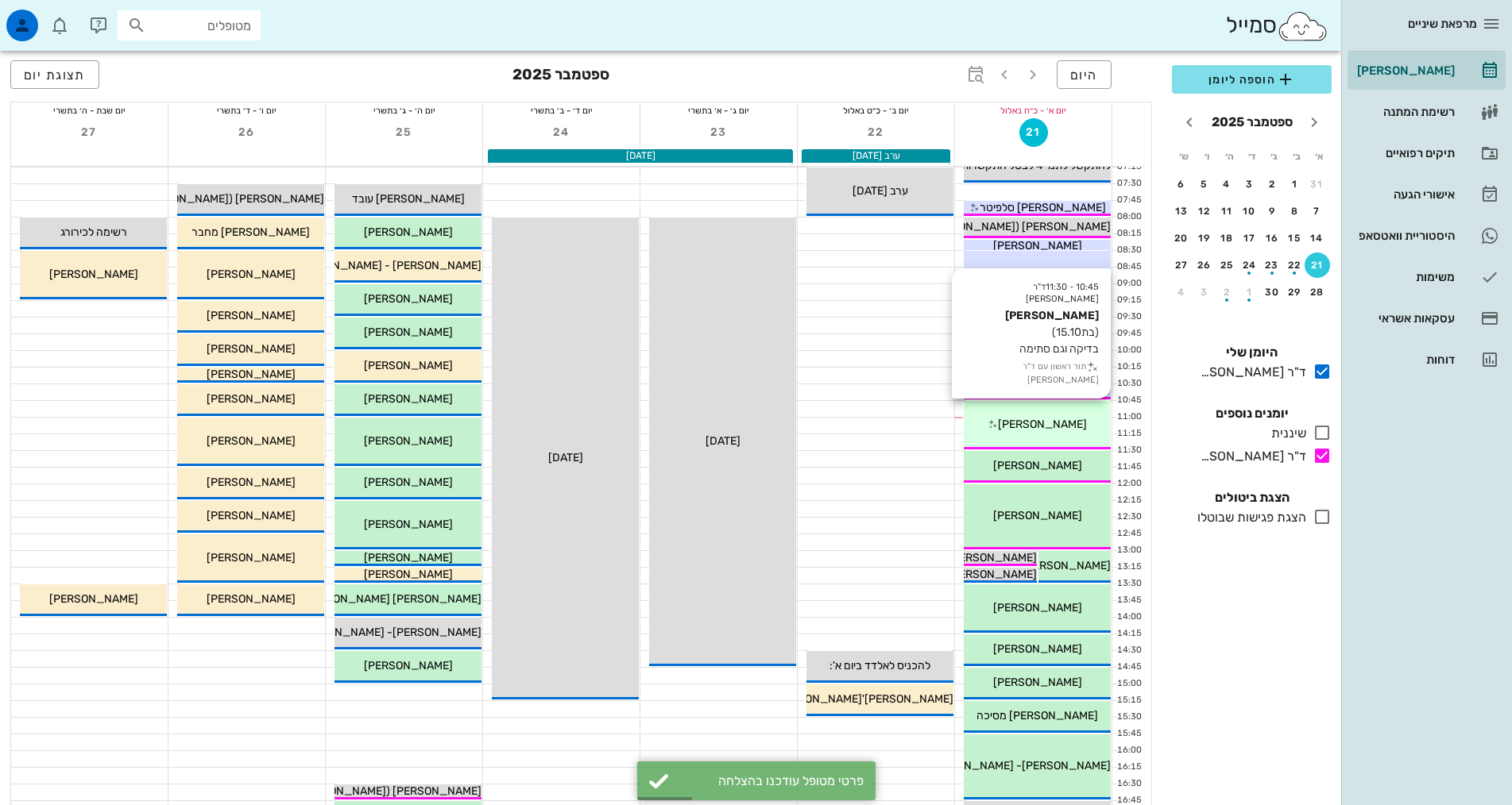
click at [1061, 424] on span "[PERSON_NAME]" at bounding box center [1042, 424] width 89 height 14
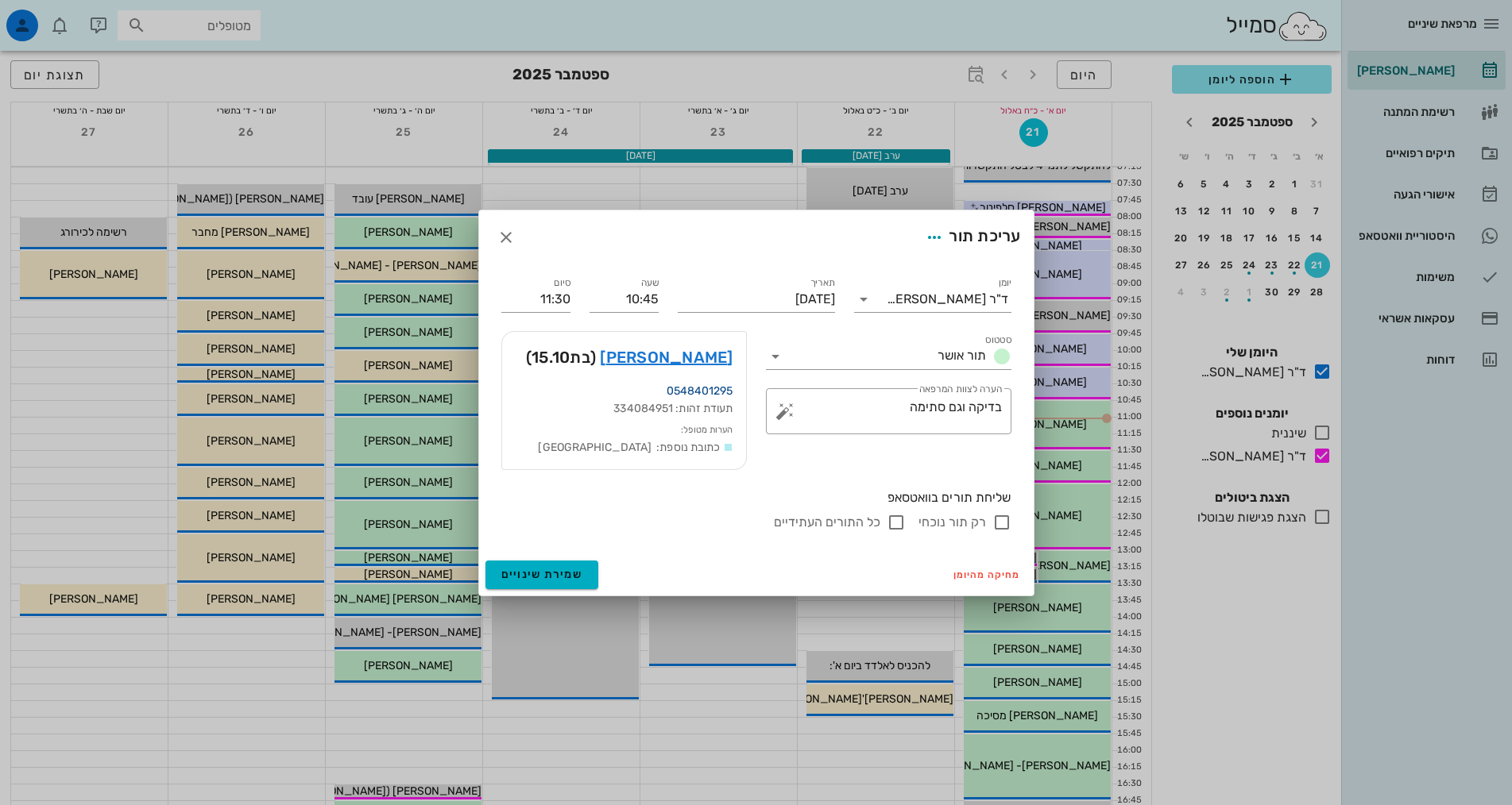
click at [708, 390] on link "0548401295" at bounding box center [699, 392] width 66 height 14
click at [687, 360] on link "שרה יוגב" at bounding box center [666, 357] width 133 height 26
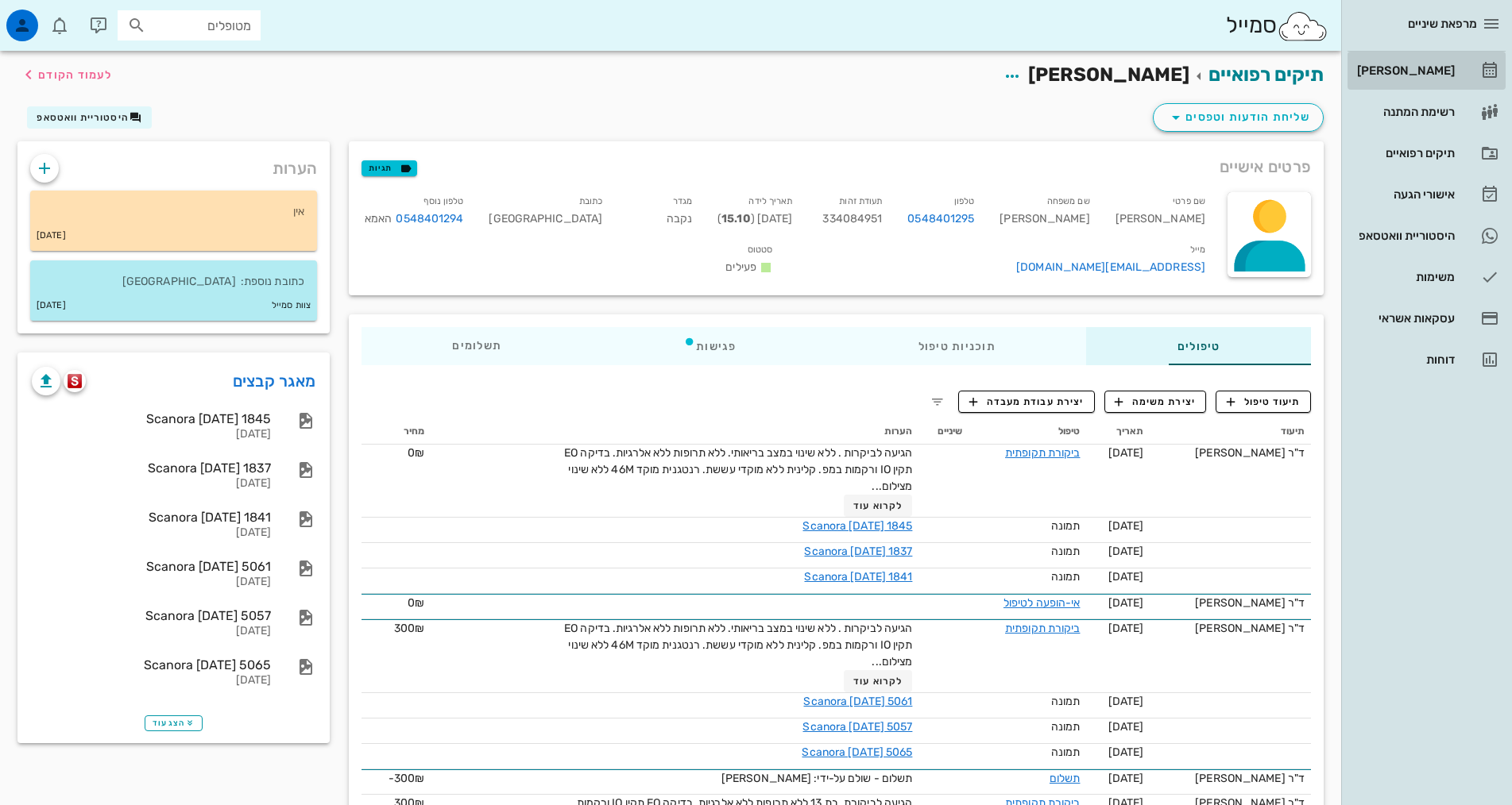
click at [1424, 80] on div "[PERSON_NAME]" at bounding box center [1404, 71] width 101 height 26
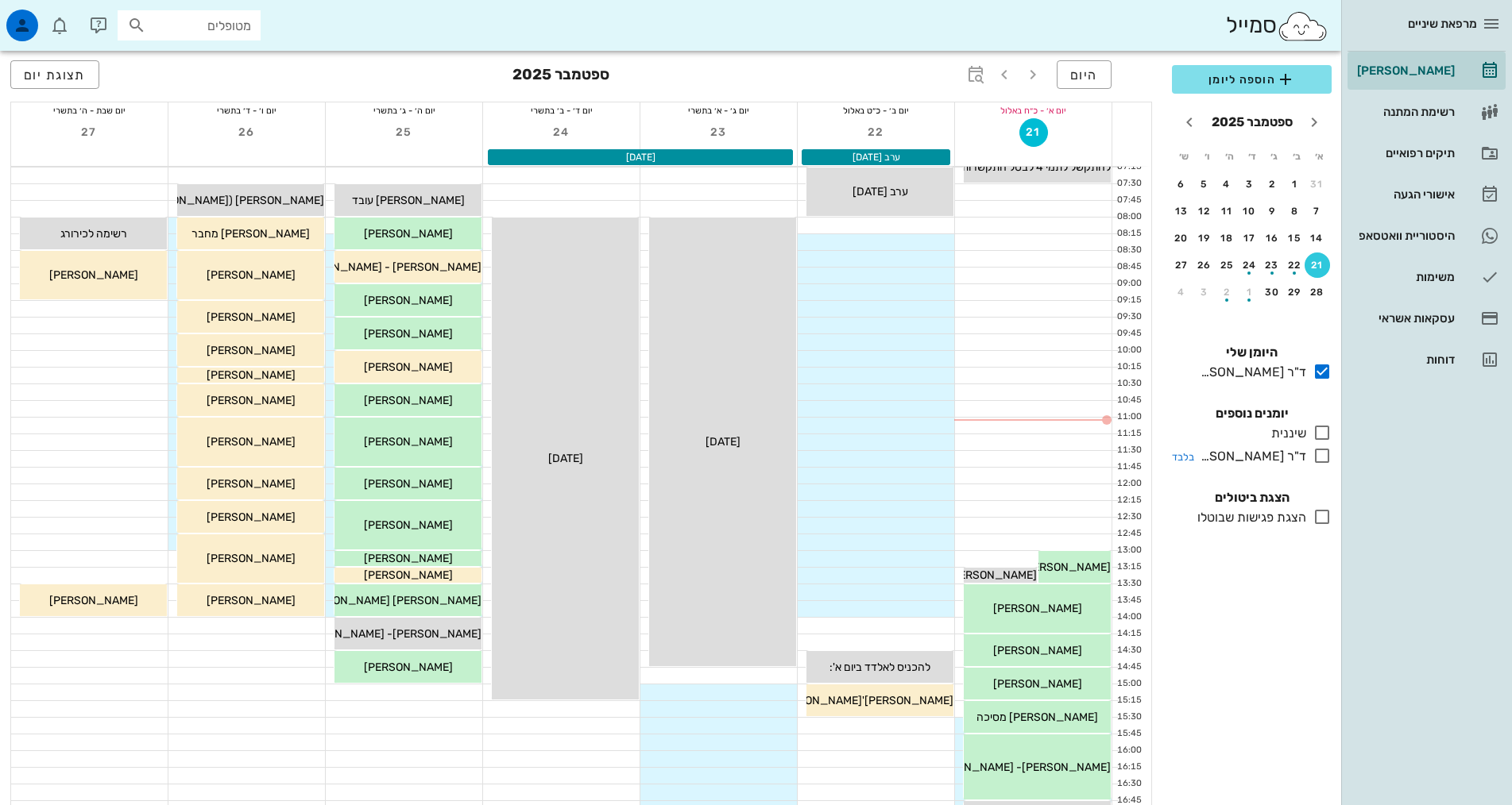
click at [1269, 461] on div "ד"ר [PERSON_NAME]" at bounding box center [1250, 456] width 112 height 19
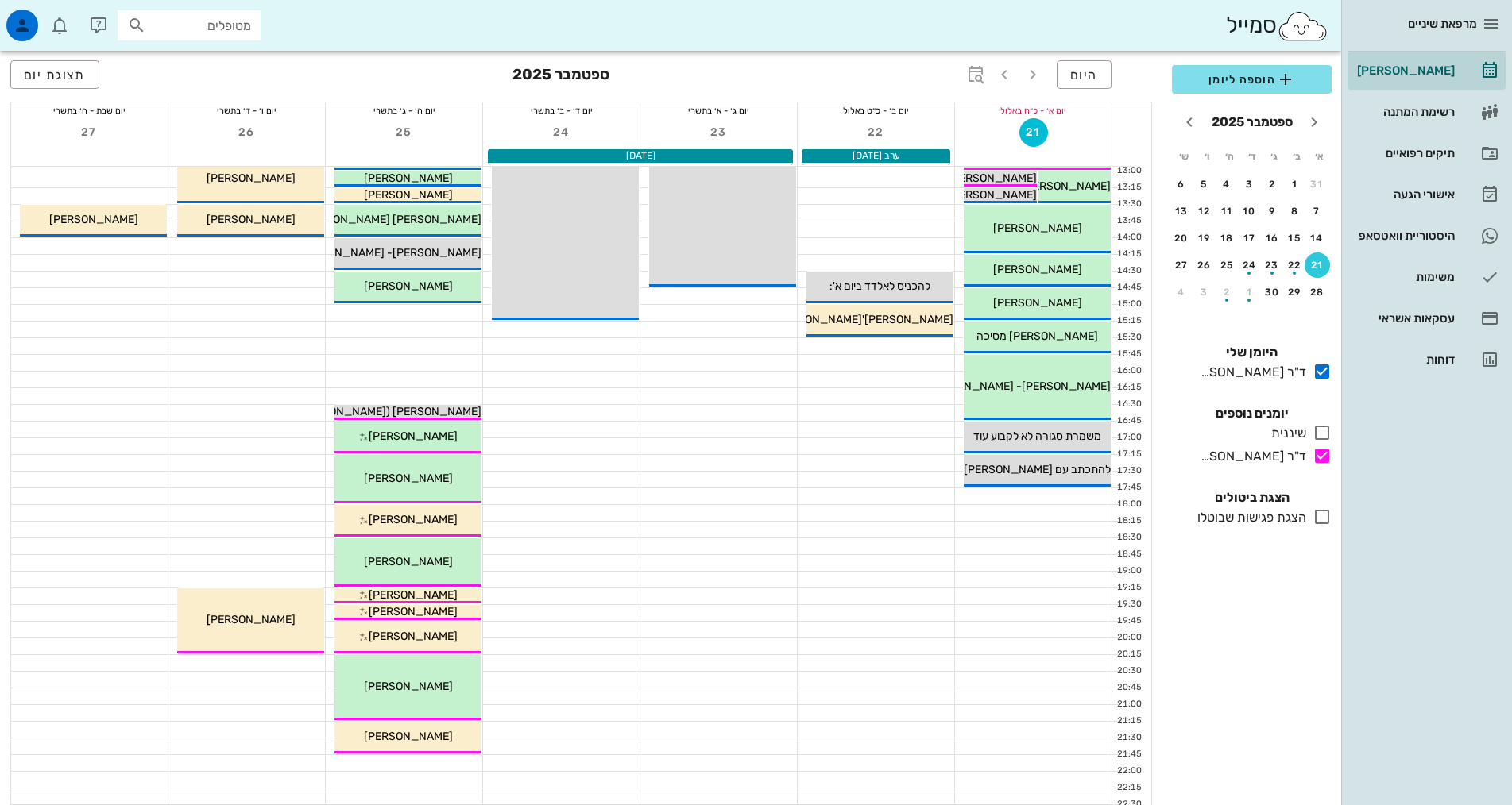
scroll to position [397, 0]
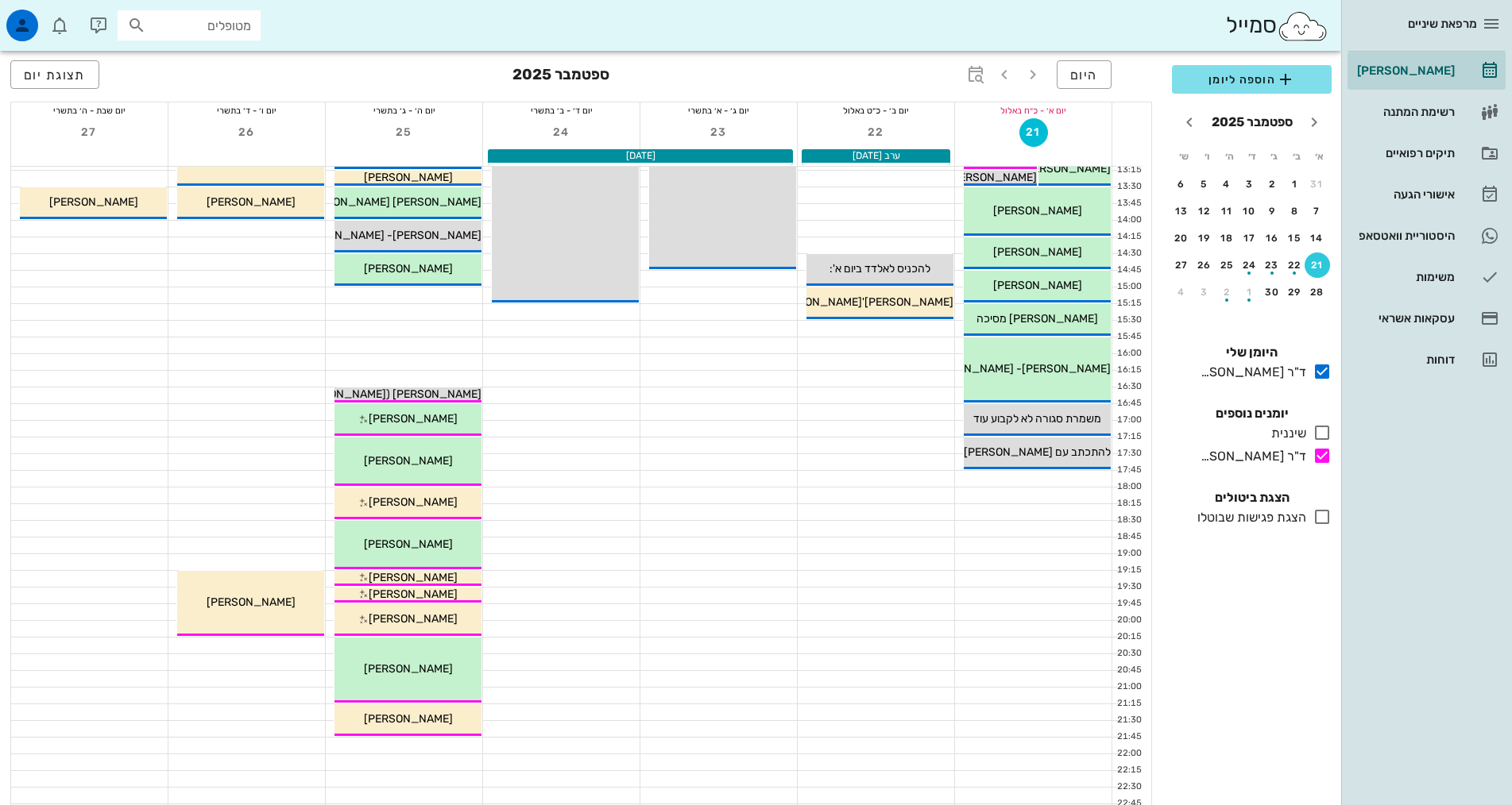
click at [181, 26] on input "מטופלים" at bounding box center [200, 25] width 102 height 21
type input "[PERSON_NAME]"
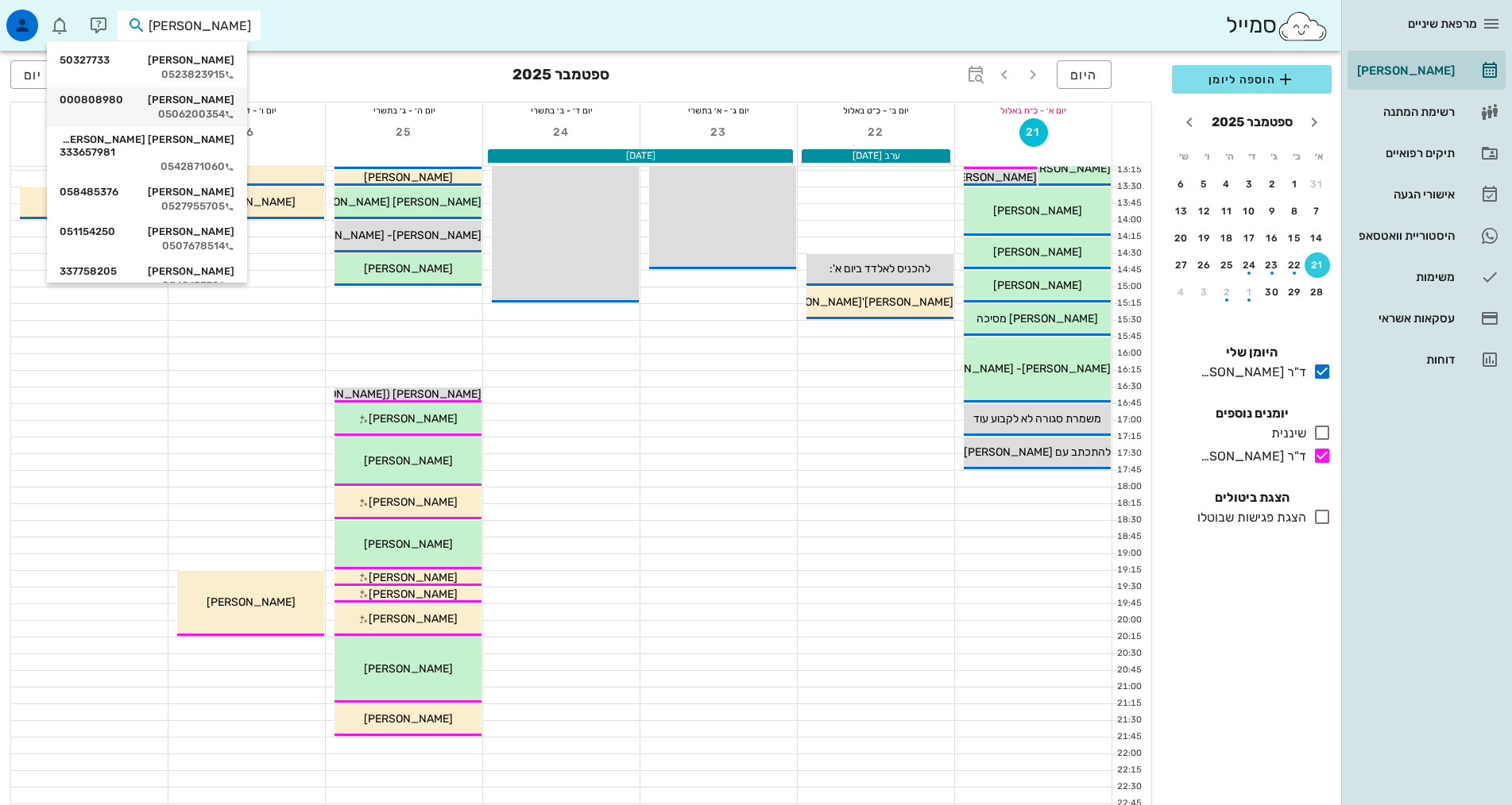
click at [229, 99] on div "זהבה האס 000808980" at bounding box center [146, 100] width 175 height 13
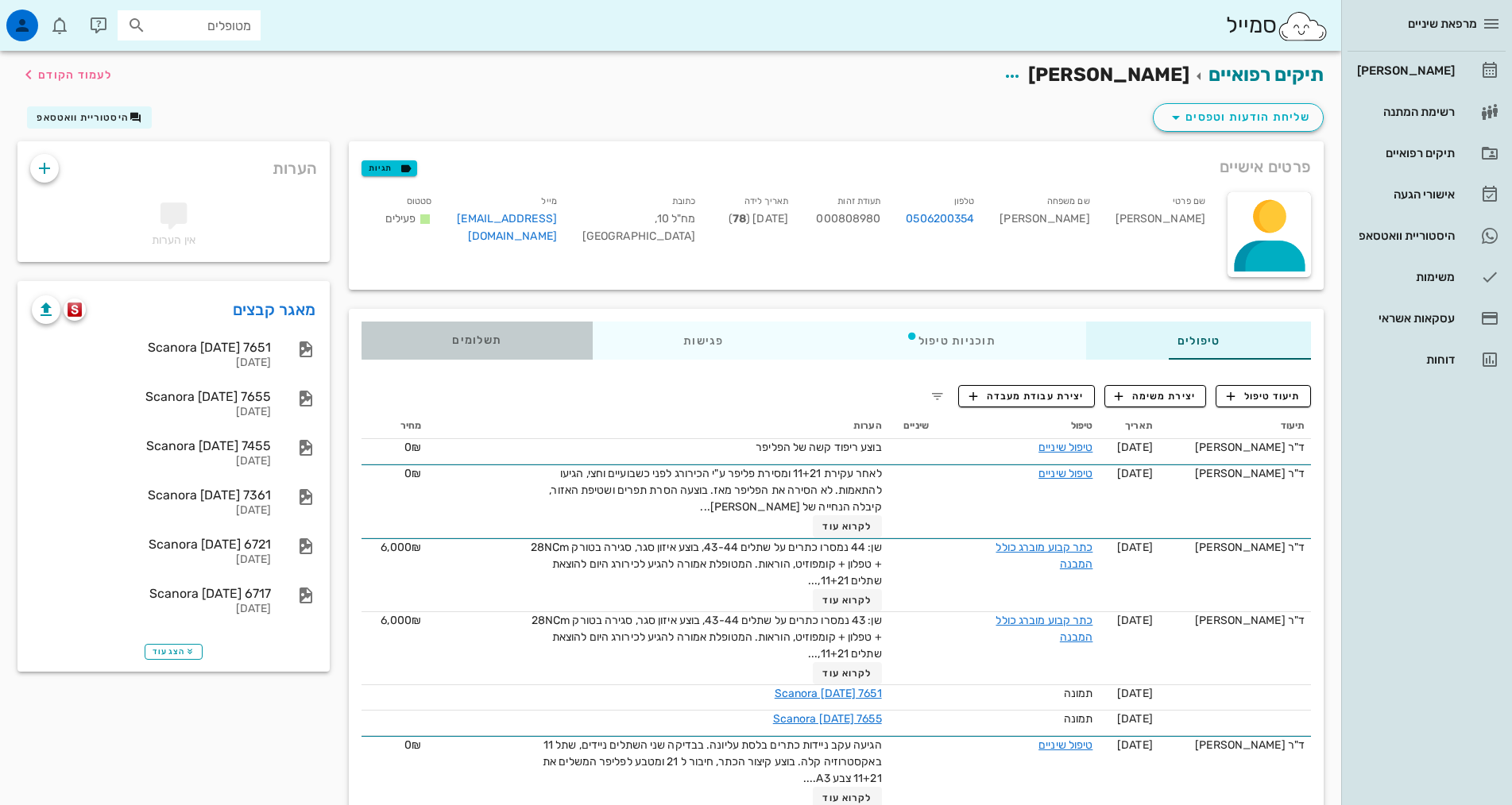
click at [396, 349] on div "תשלומים 0₪" at bounding box center [477, 340] width 232 height 39
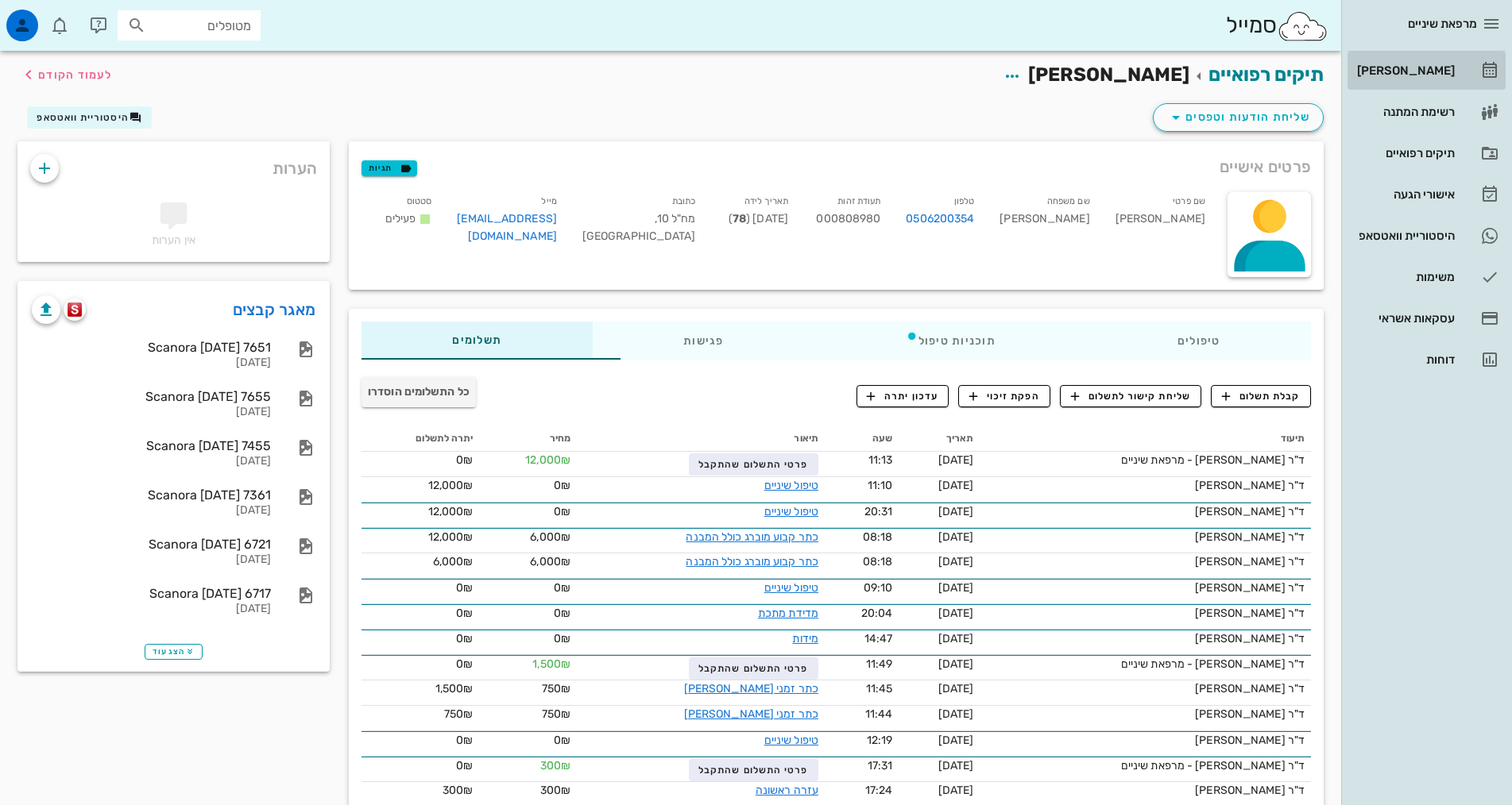
click at [1440, 68] on div "[PERSON_NAME]" at bounding box center [1404, 70] width 101 height 13
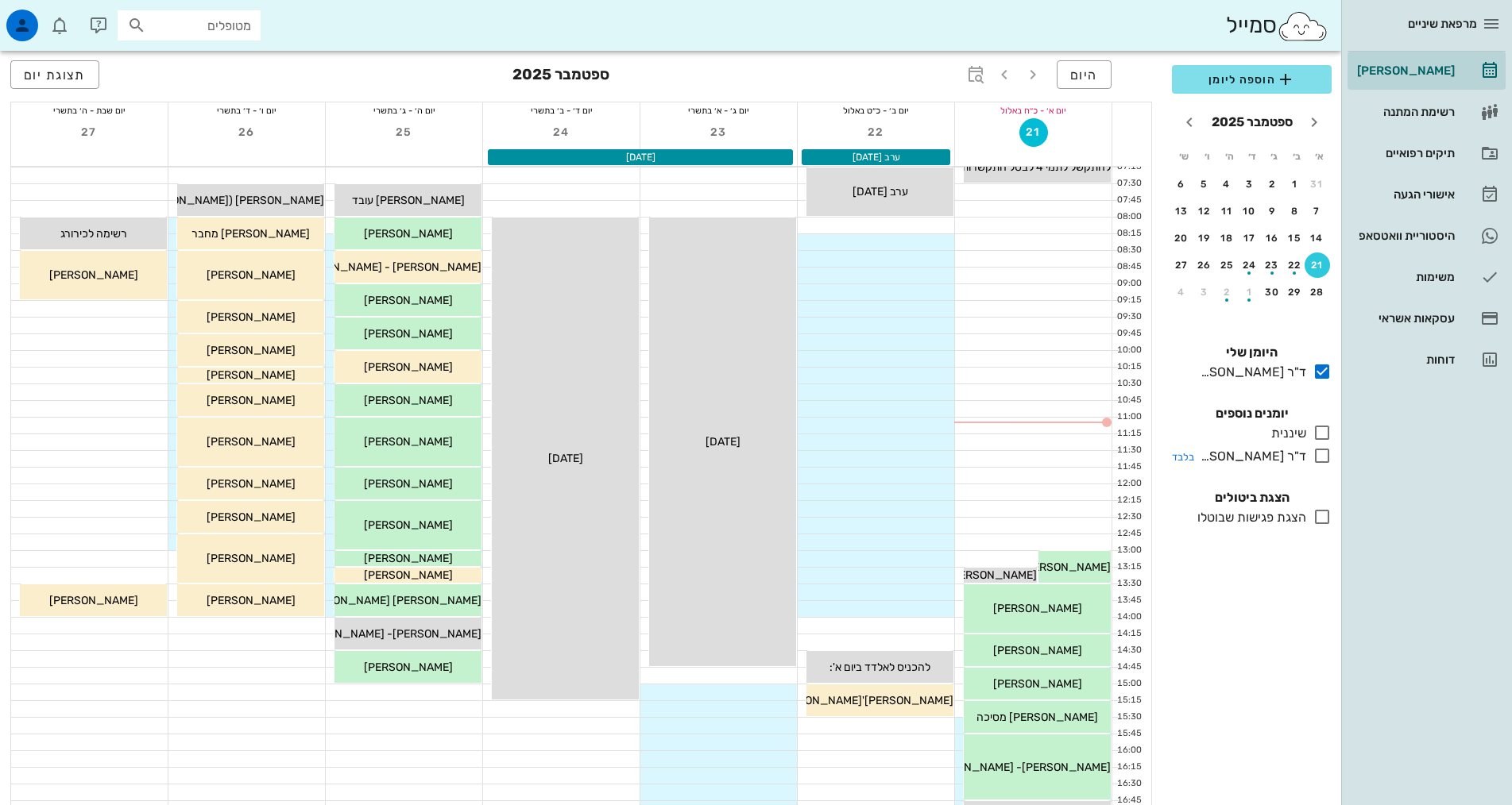
click at [1319, 457] on icon at bounding box center [1321, 455] width 19 height 19
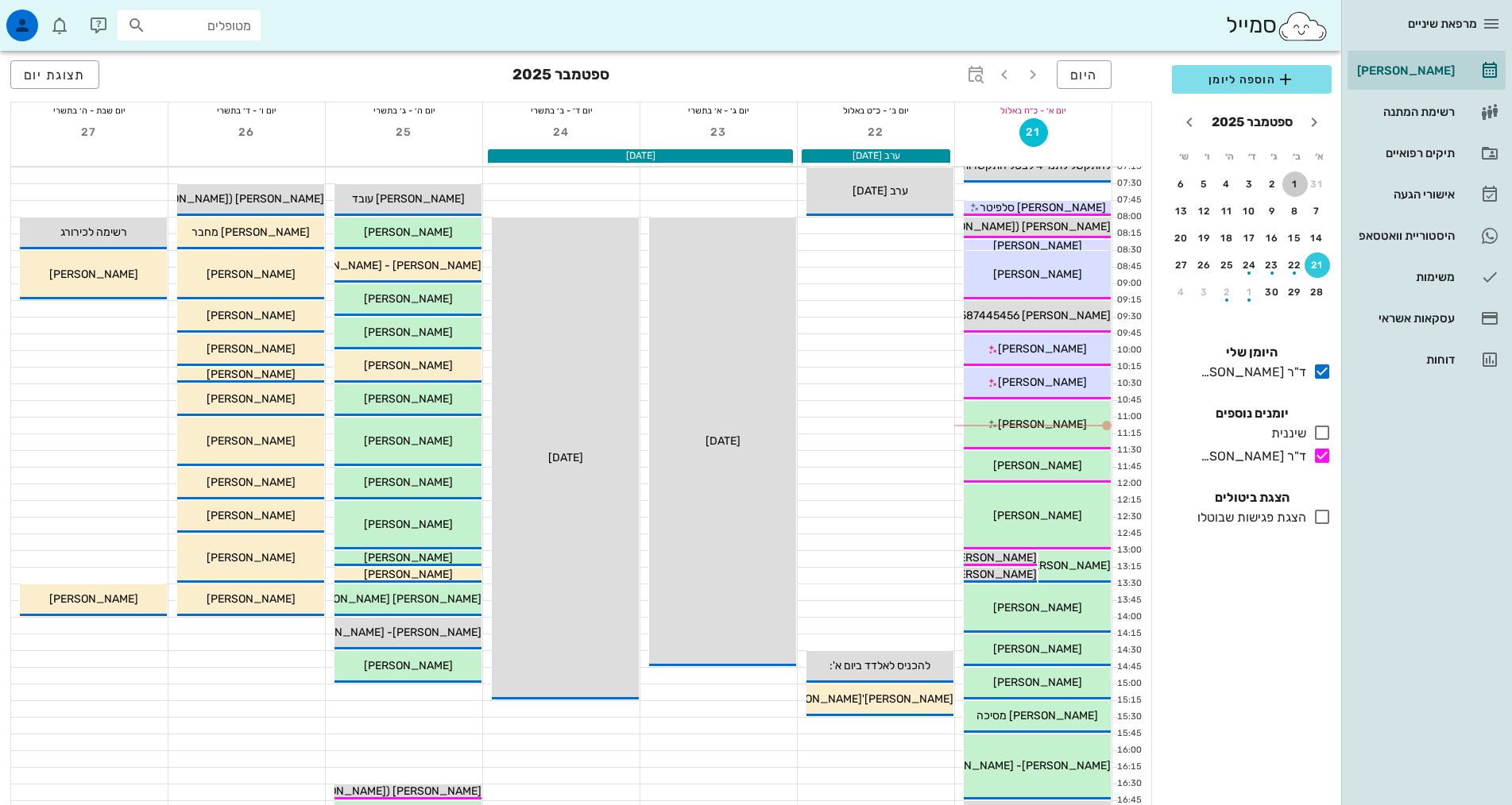
click at [1294, 191] on button "1" at bounding box center [1295, 184] width 26 height 26
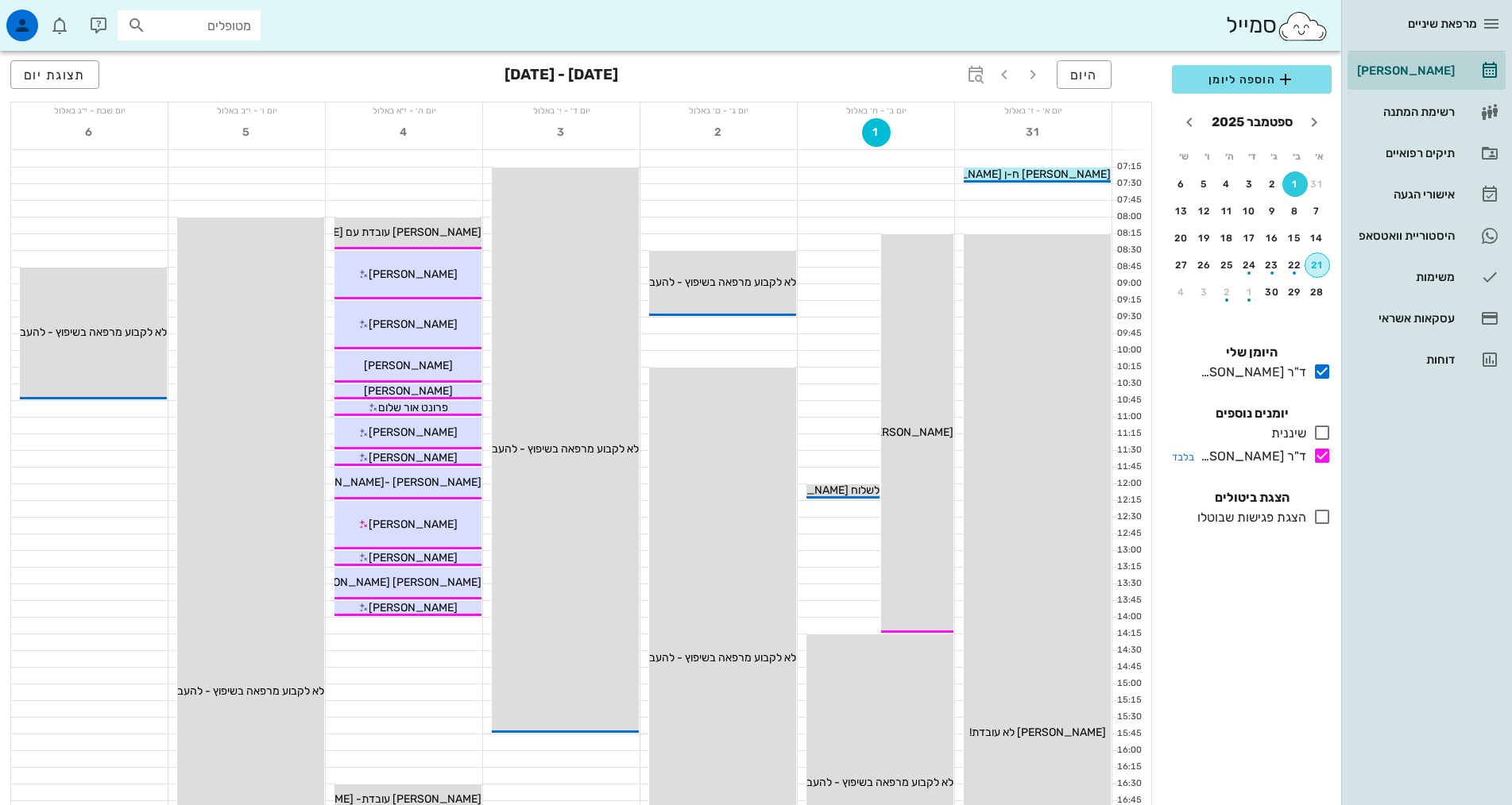
click at [1314, 262] on div "21" at bounding box center [1317, 264] width 24 height 11
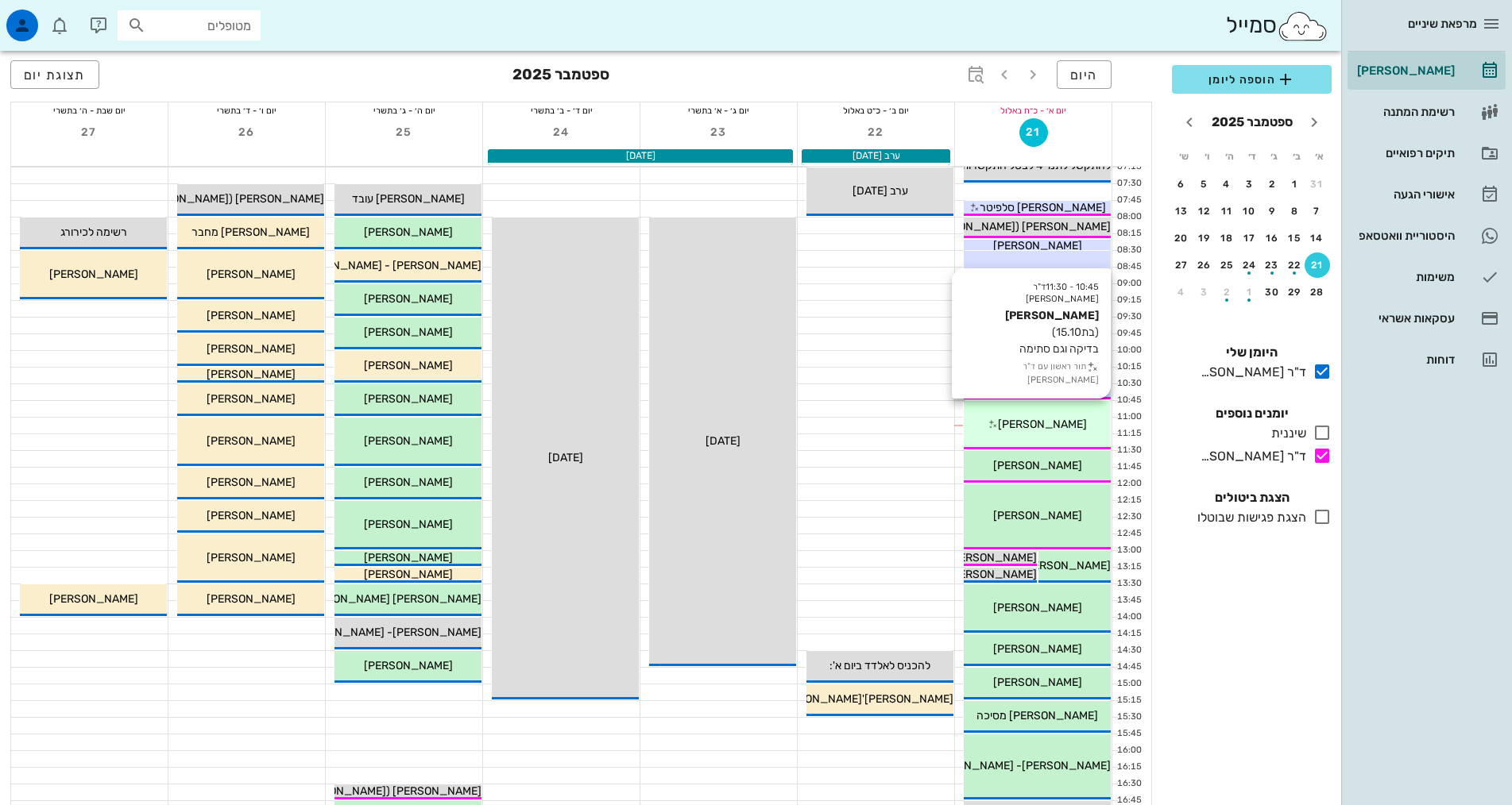
click at [1078, 429] on div "[PERSON_NAME]" at bounding box center [1037, 424] width 147 height 17
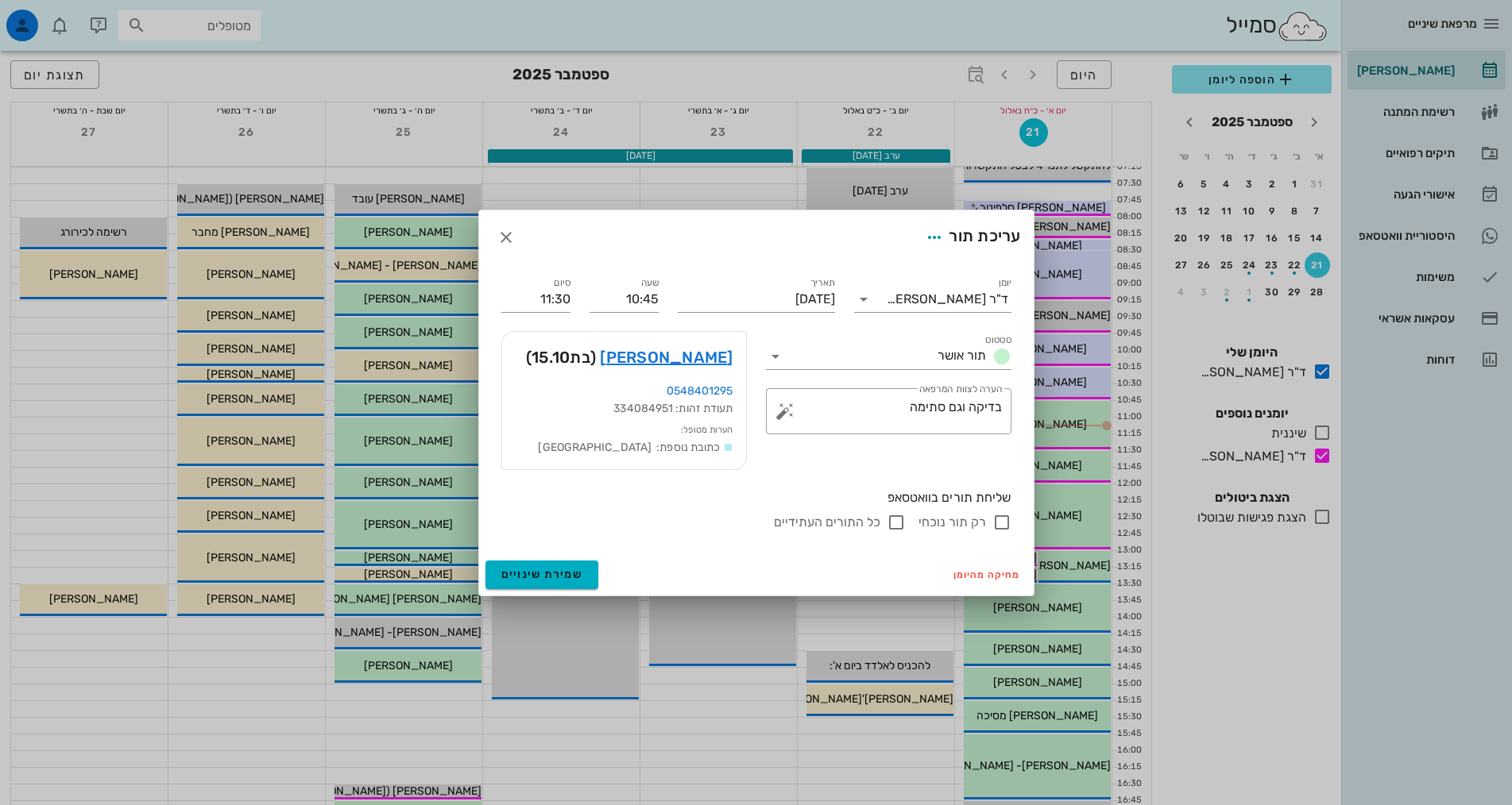
click at [701, 370] on div "שרה יוגב (בת 15.10 )" at bounding box center [623, 357] width 243 height 50
click at [697, 358] on link "שרה יוגב" at bounding box center [666, 357] width 133 height 26
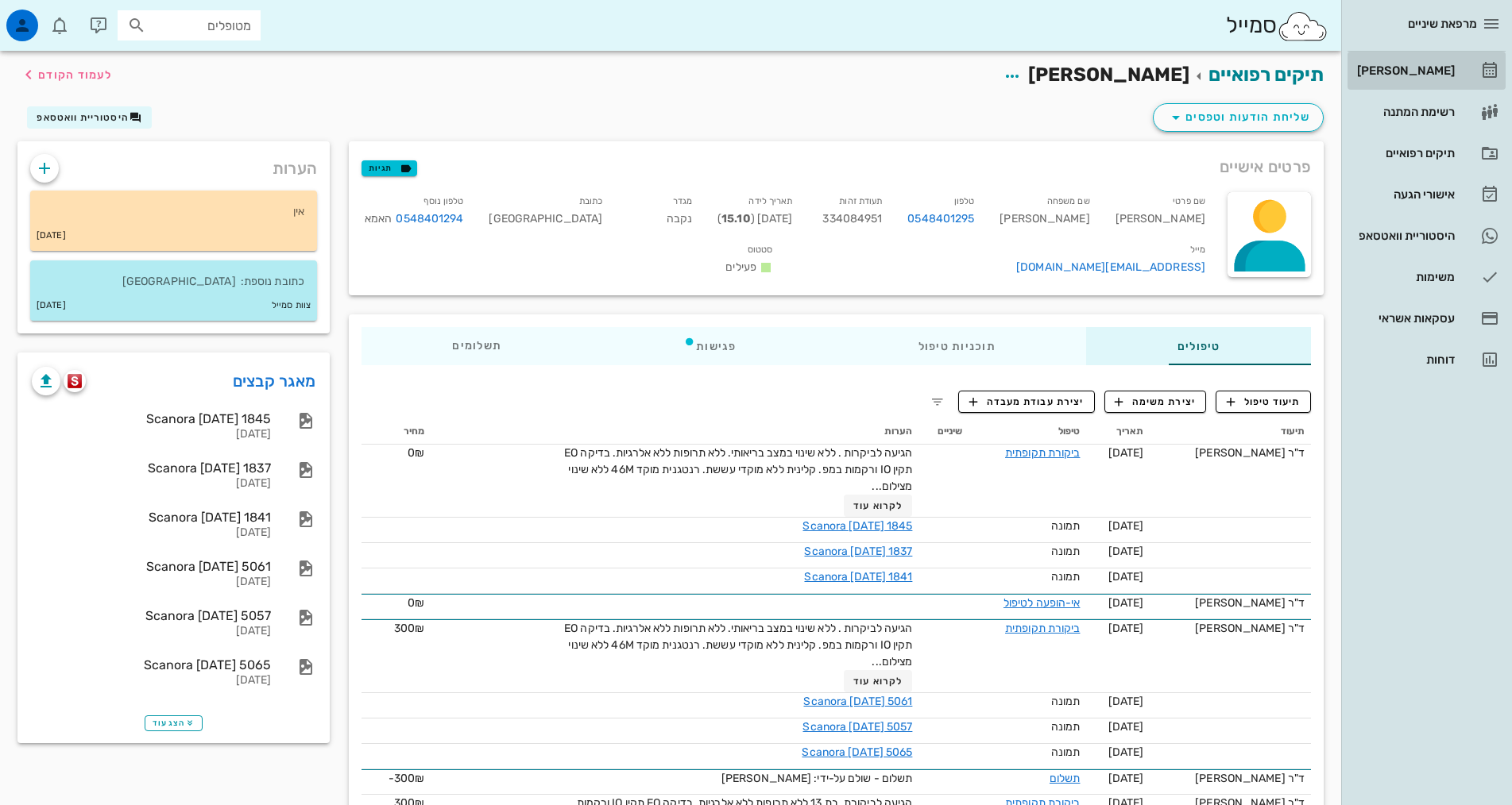
click at [1394, 67] on div "[PERSON_NAME]" at bounding box center [1404, 70] width 101 height 13
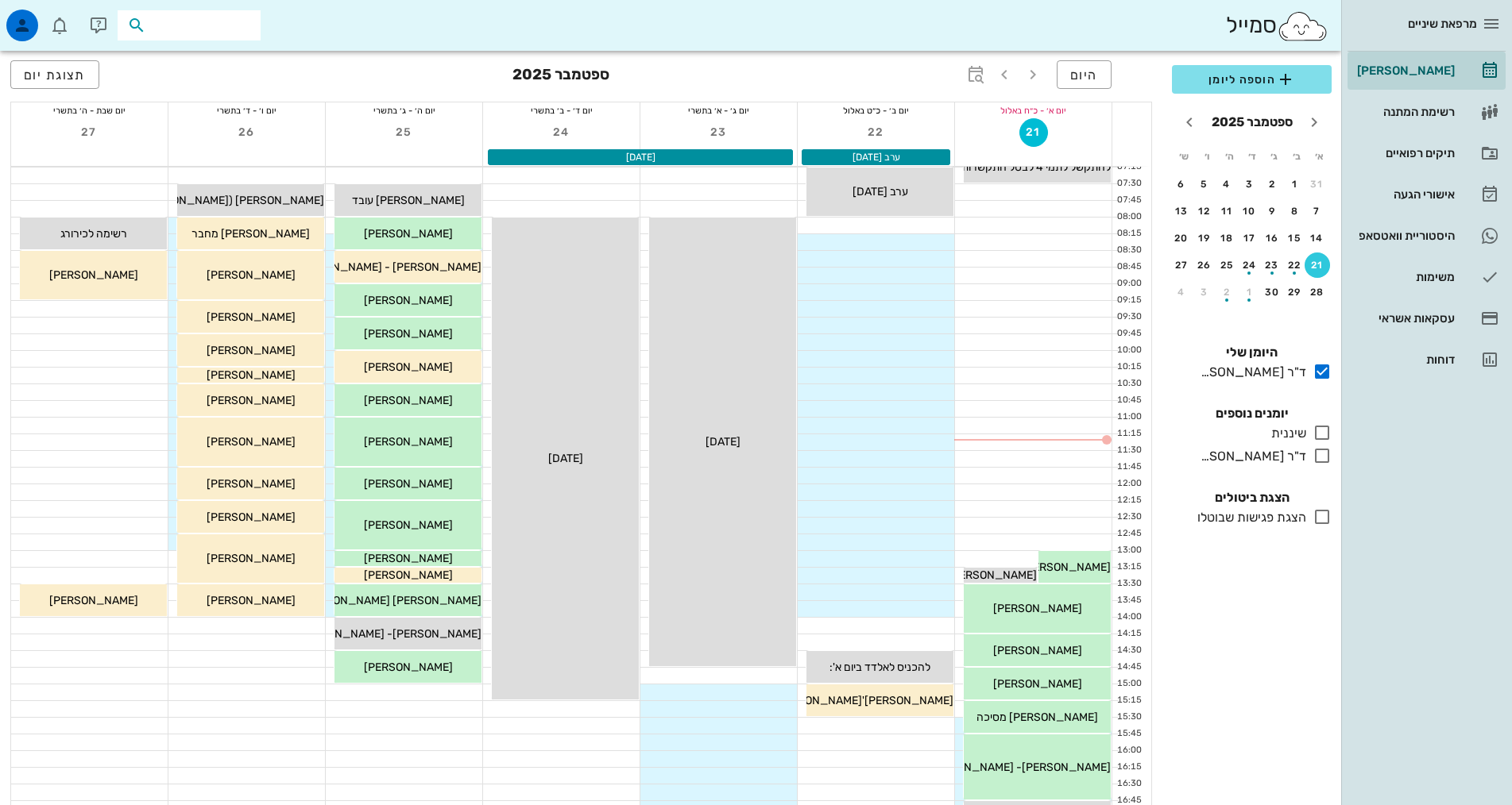
click at [202, 19] on input "text" at bounding box center [200, 25] width 102 height 21
type input "[PERSON_NAME]"
click at [219, 55] on div "יעל רפאל 335062055" at bounding box center [164, 60] width 175 height 13
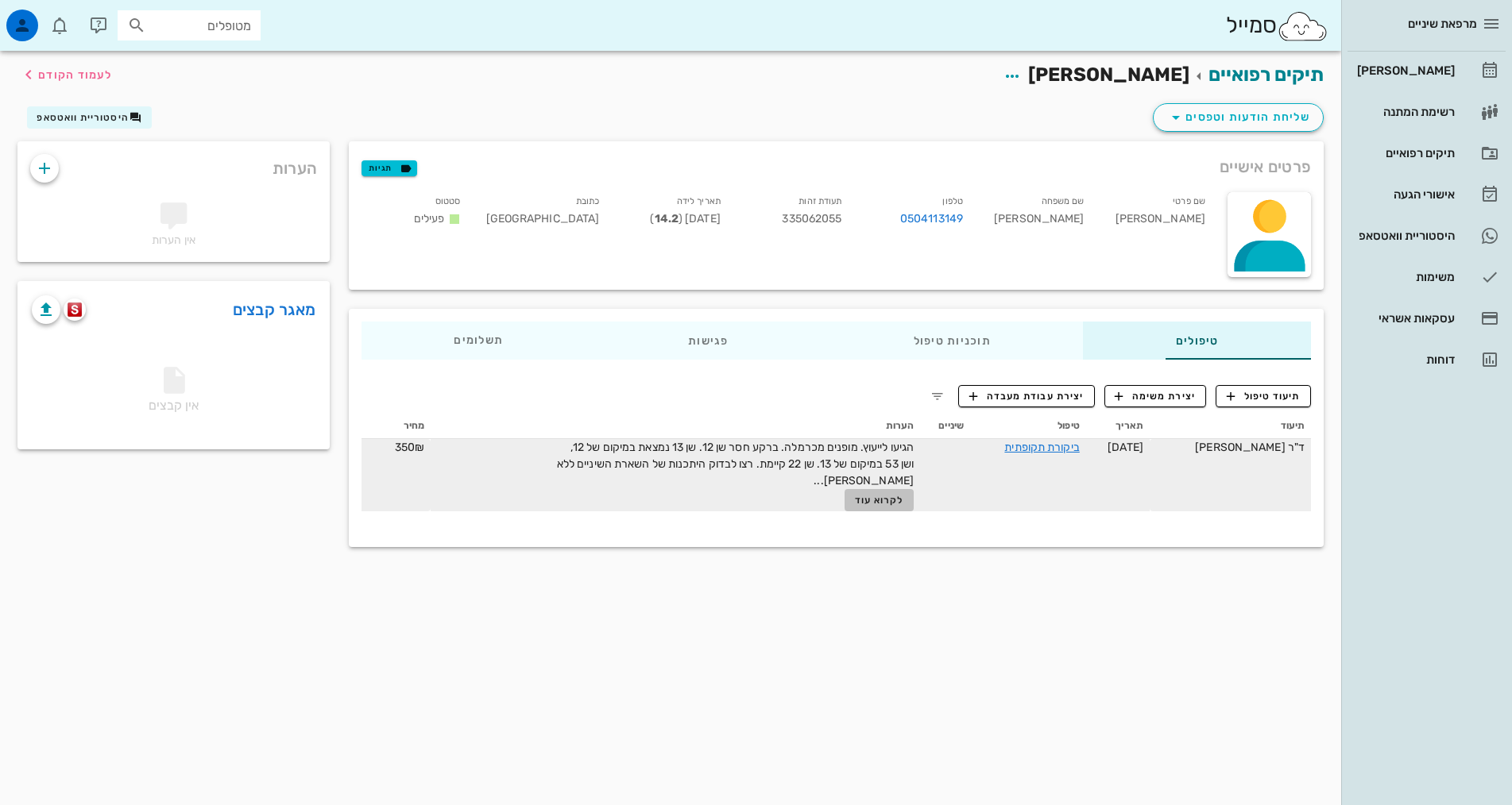
click at [855, 499] on span "לקרוא עוד" at bounding box center [880, 499] width 49 height 11
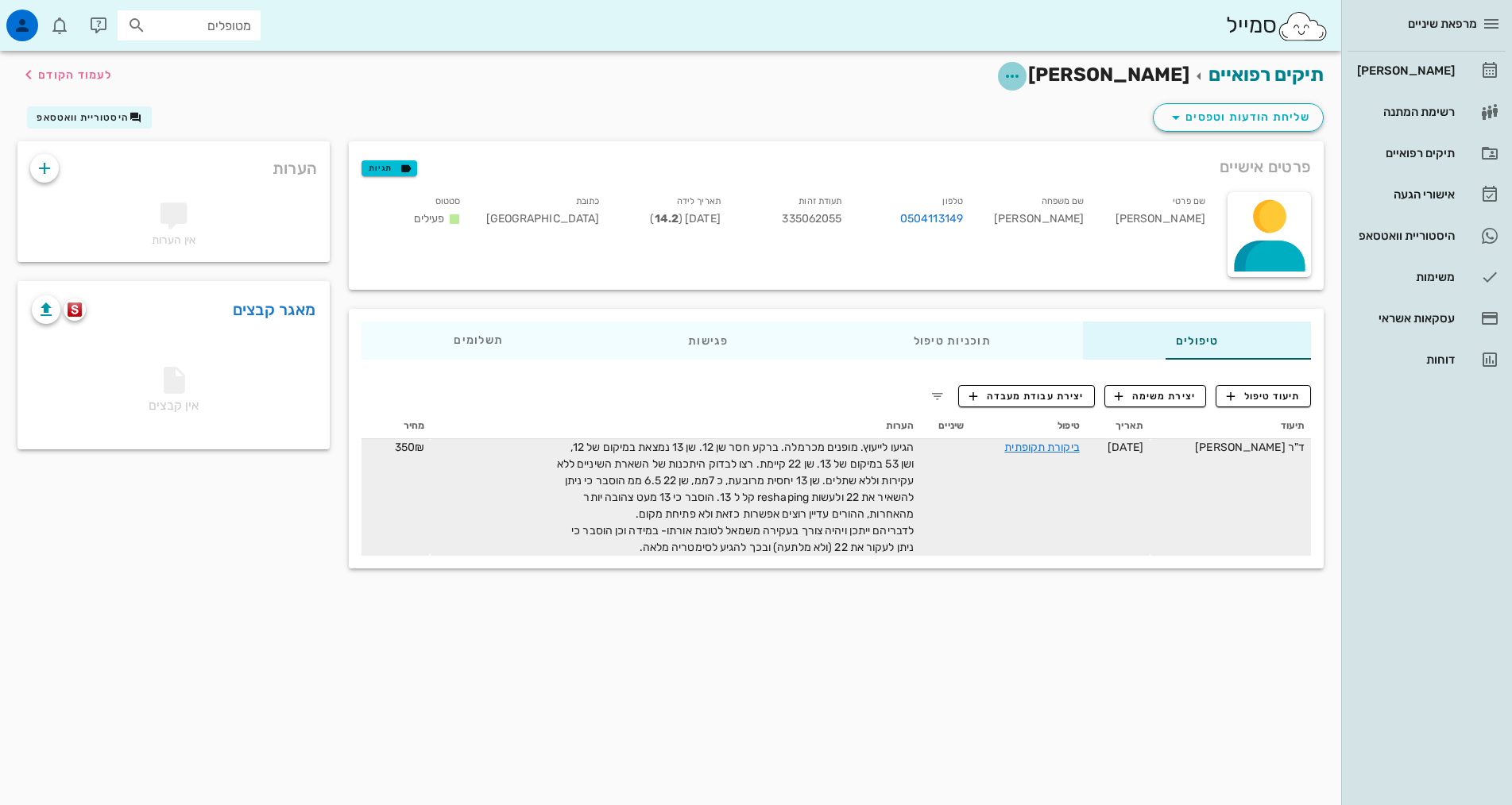
click at [1021, 84] on icon "button" at bounding box center [1011, 75] width 19 height 19
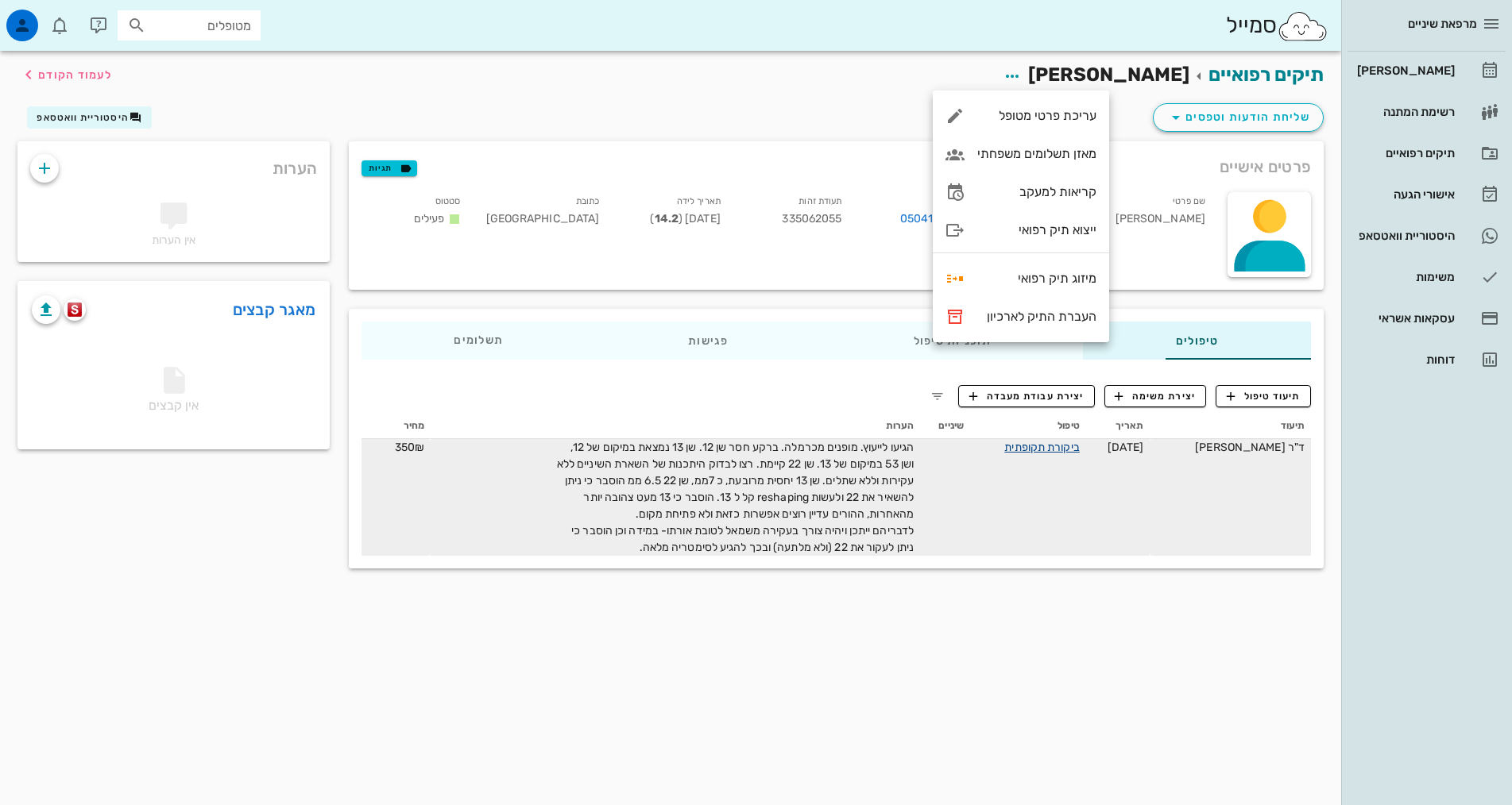
click at [1025, 449] on link "ביקורת תקופתית" at bounding box center [1041, 448] width 74 height 14
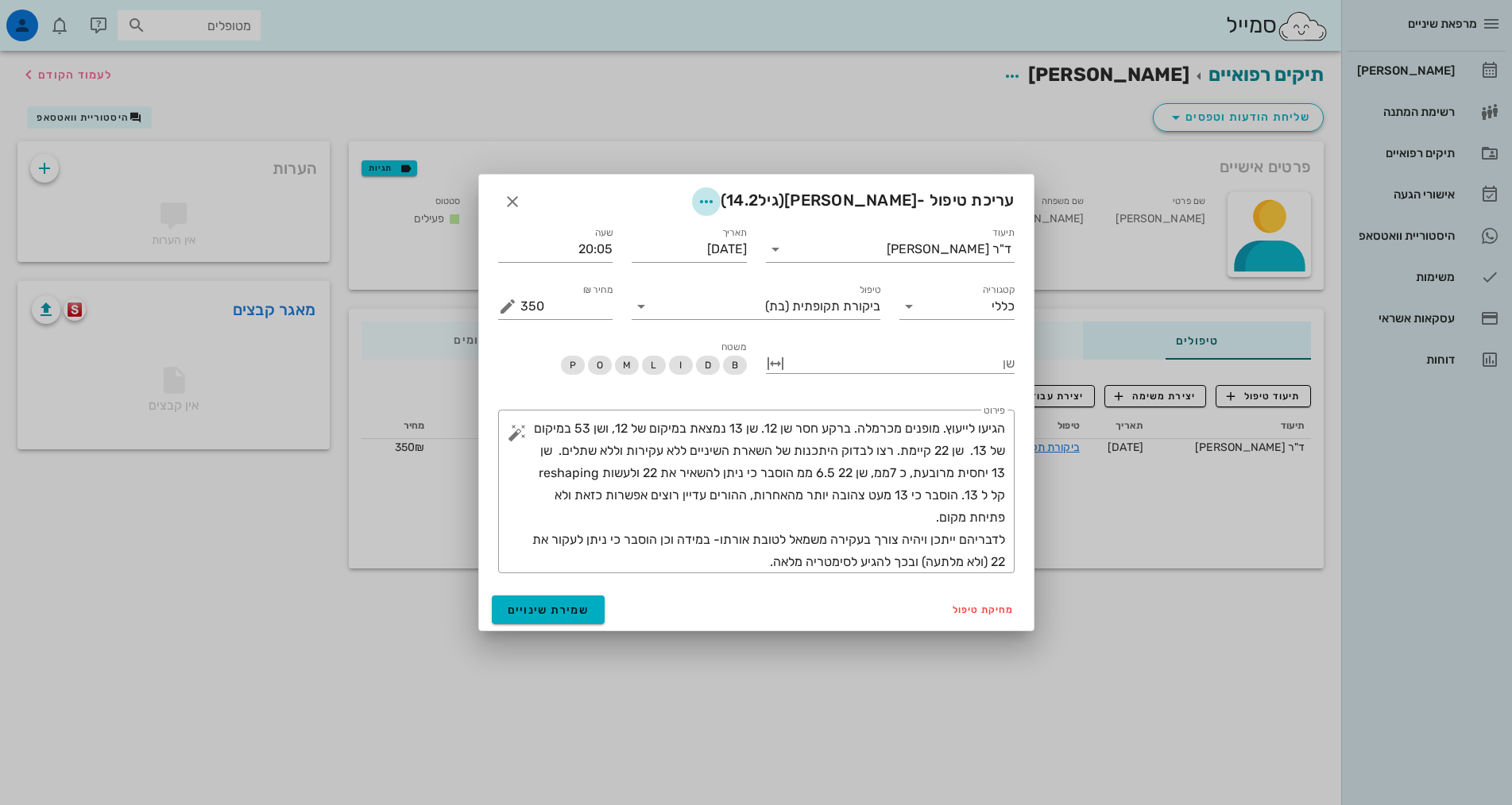
click at [715, 199] on icon "button" at bounding box center [706, 201] width 19 height 19
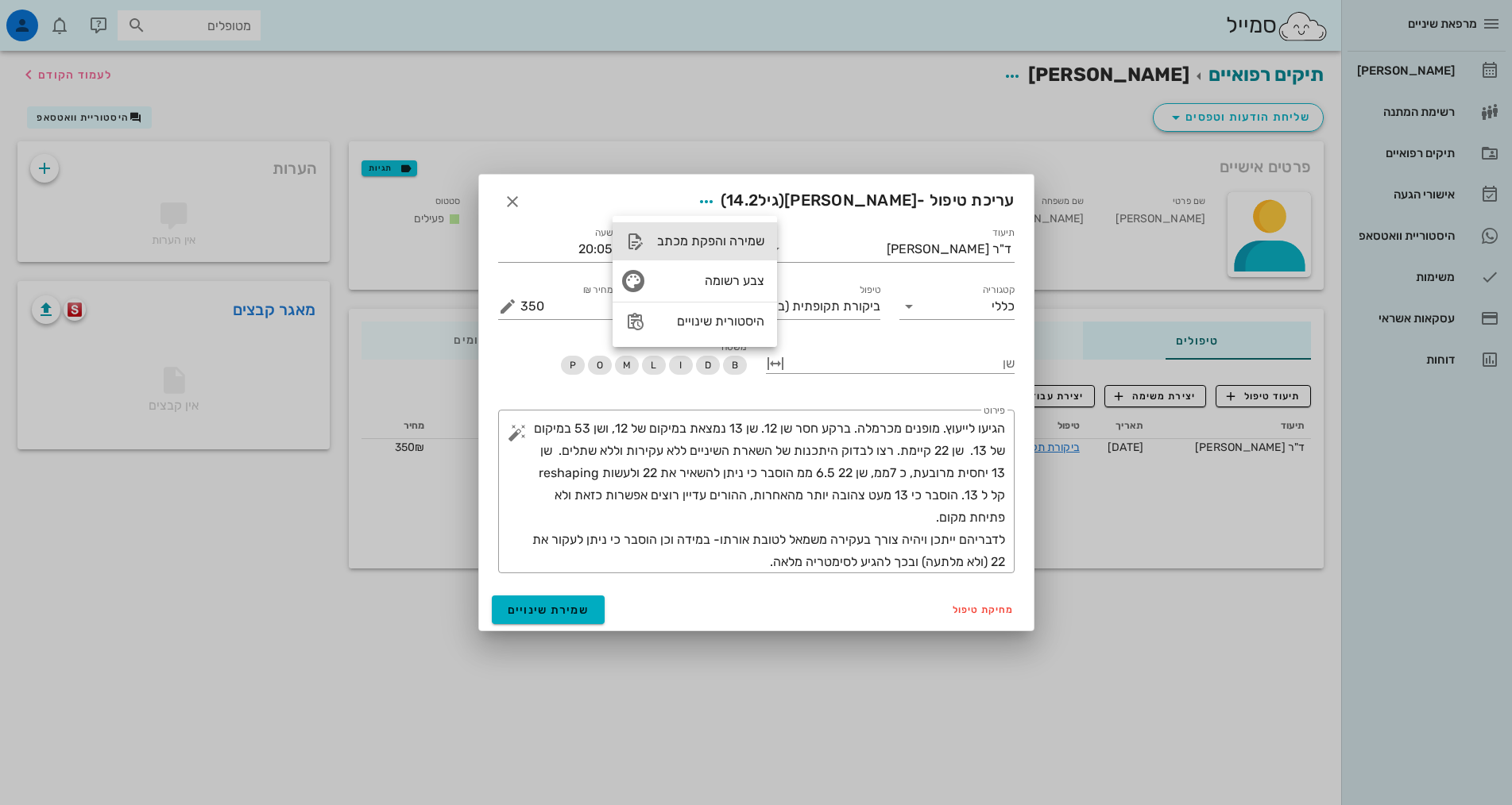
click at [730, 236] on div "שמירה והפקת מכתב" at bounding box center [710, 240] width 107 height 15
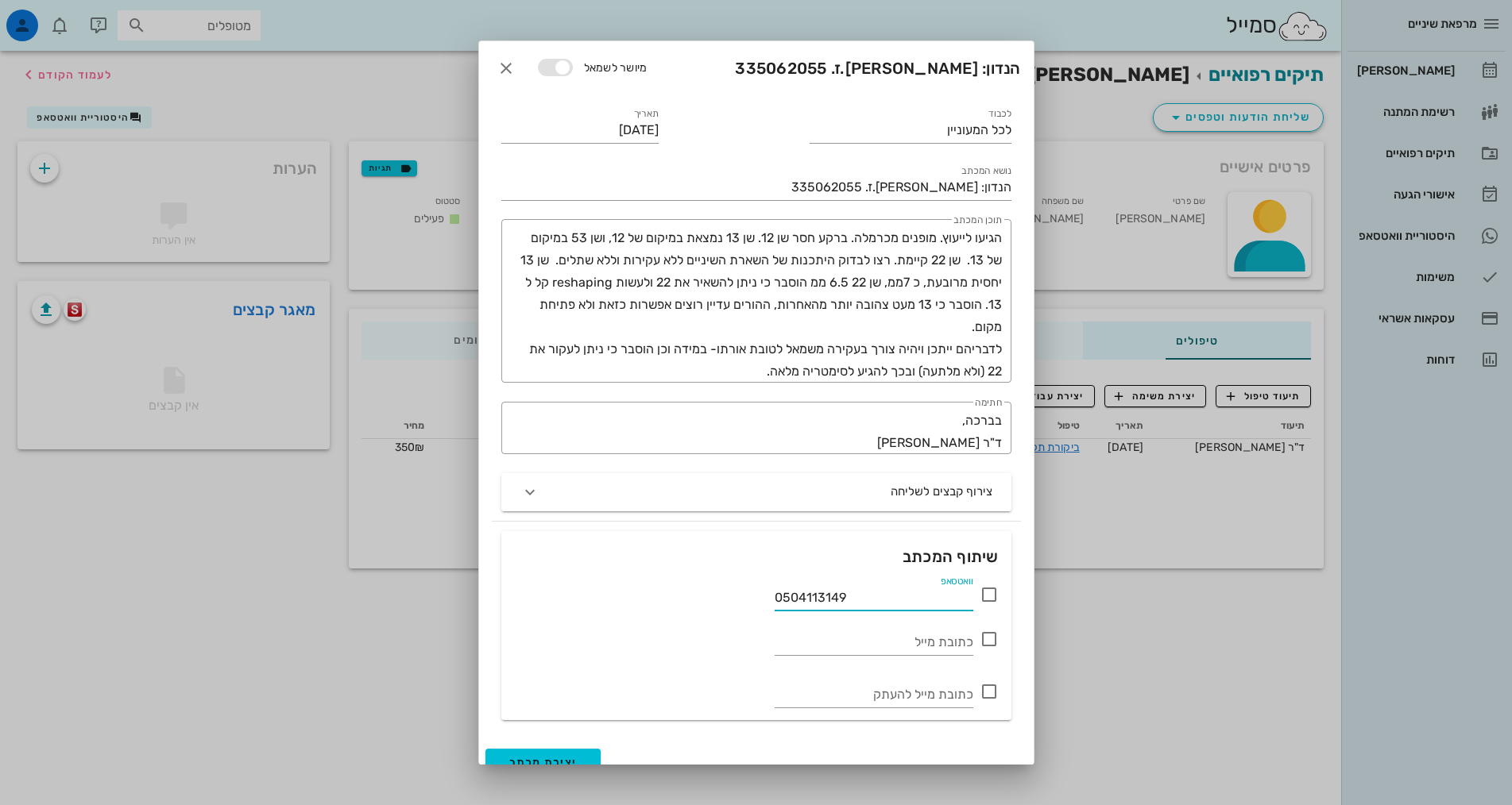
drag, startPoint x: 894, startPoint y: 596, endPoint x: 706, endPoint y: 606, distance: 188.3
click at [706, 606] on div "וואטסאפ 0504113149" at bounding box center [756, 591] width 485 height 39
type input "0507978488"
click at [590, 755] on button "יצירת מכתב" at bounding box center [542, 762] width 116 height 29
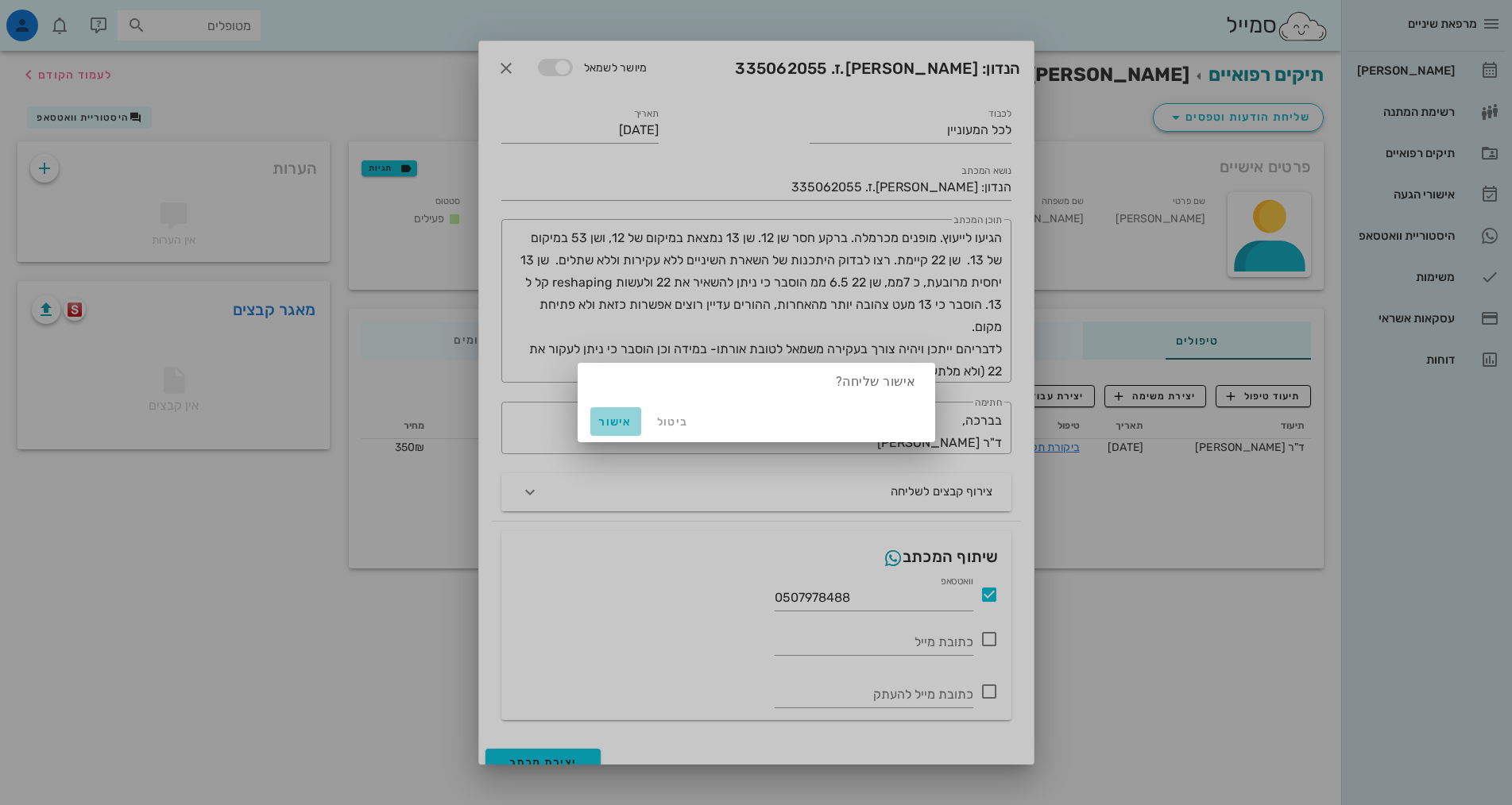
click at [614, 422] on span "אישור" at bounding box center [615, 422] width 39 height 14
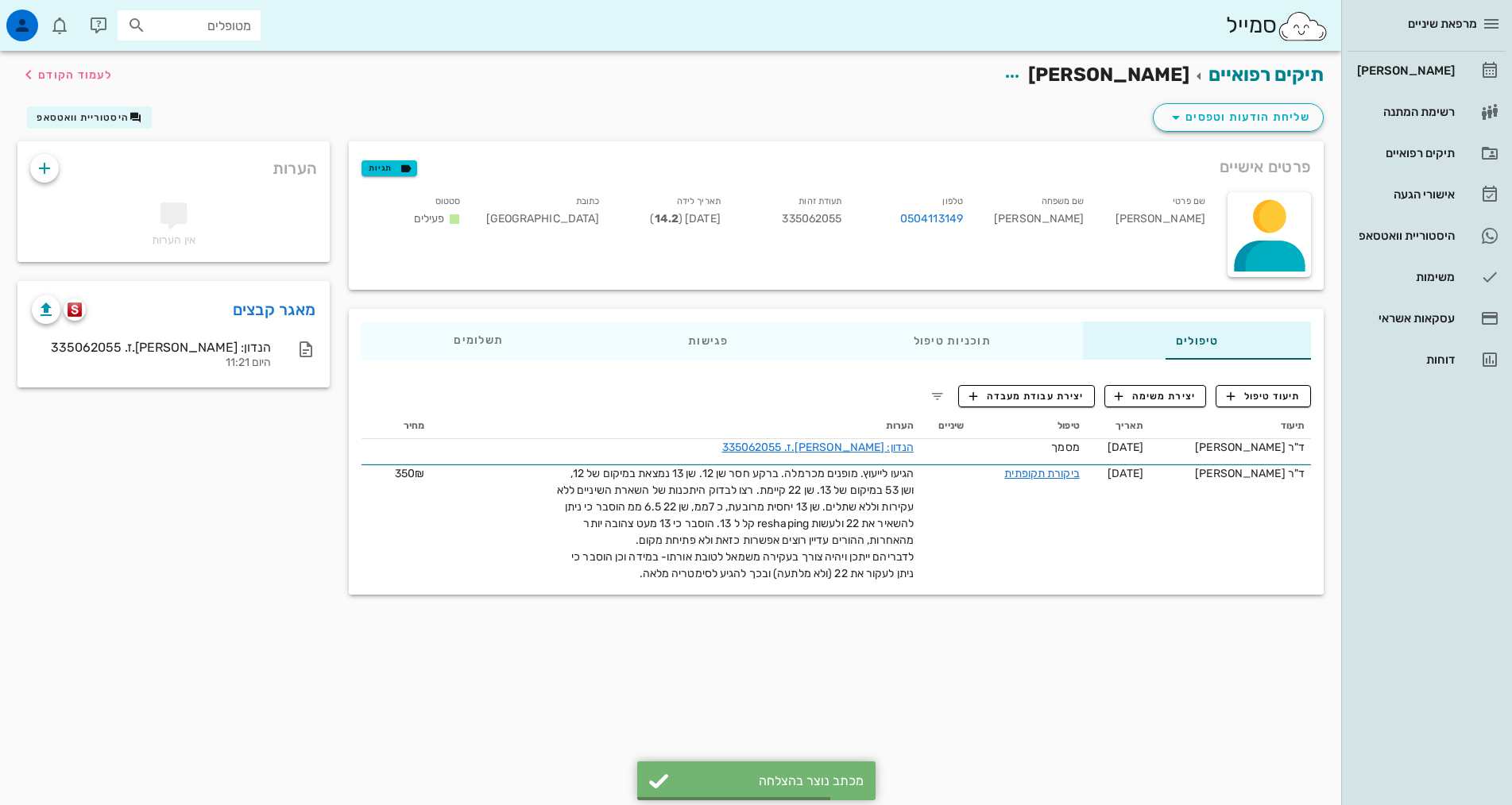
click at [1142, 630] on div "תיקים רפואיים יעל רפאל לעמוד הקודם שליחת הודעות וטפסים היסטוריית וואטסאפ פרטים …" at bounding box center [670, 427] width 1341 height 755
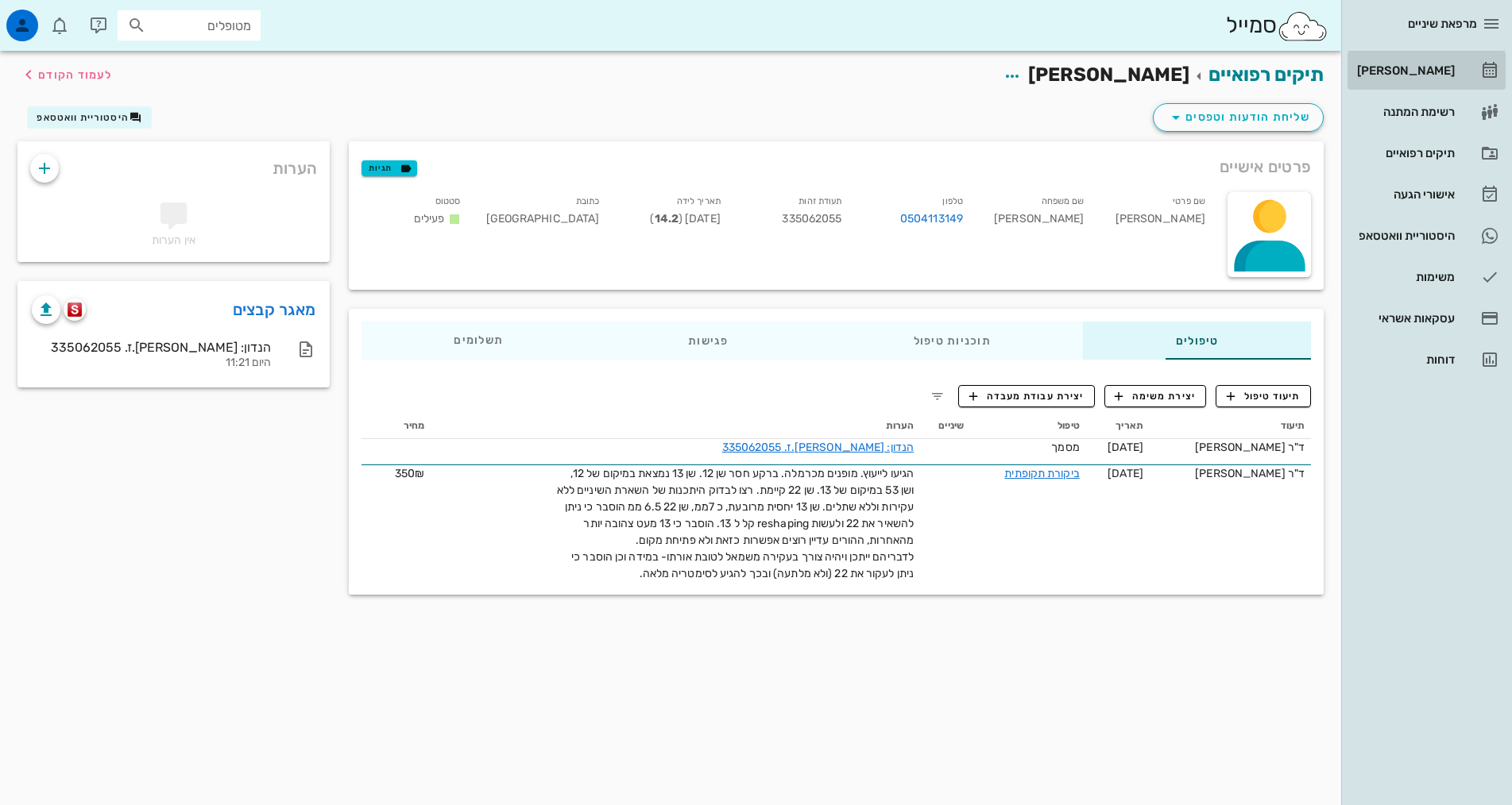
click at [1432, 64] on div "[PERSON_NAME]" at bounding box center [1404, 70] width 101 height 13
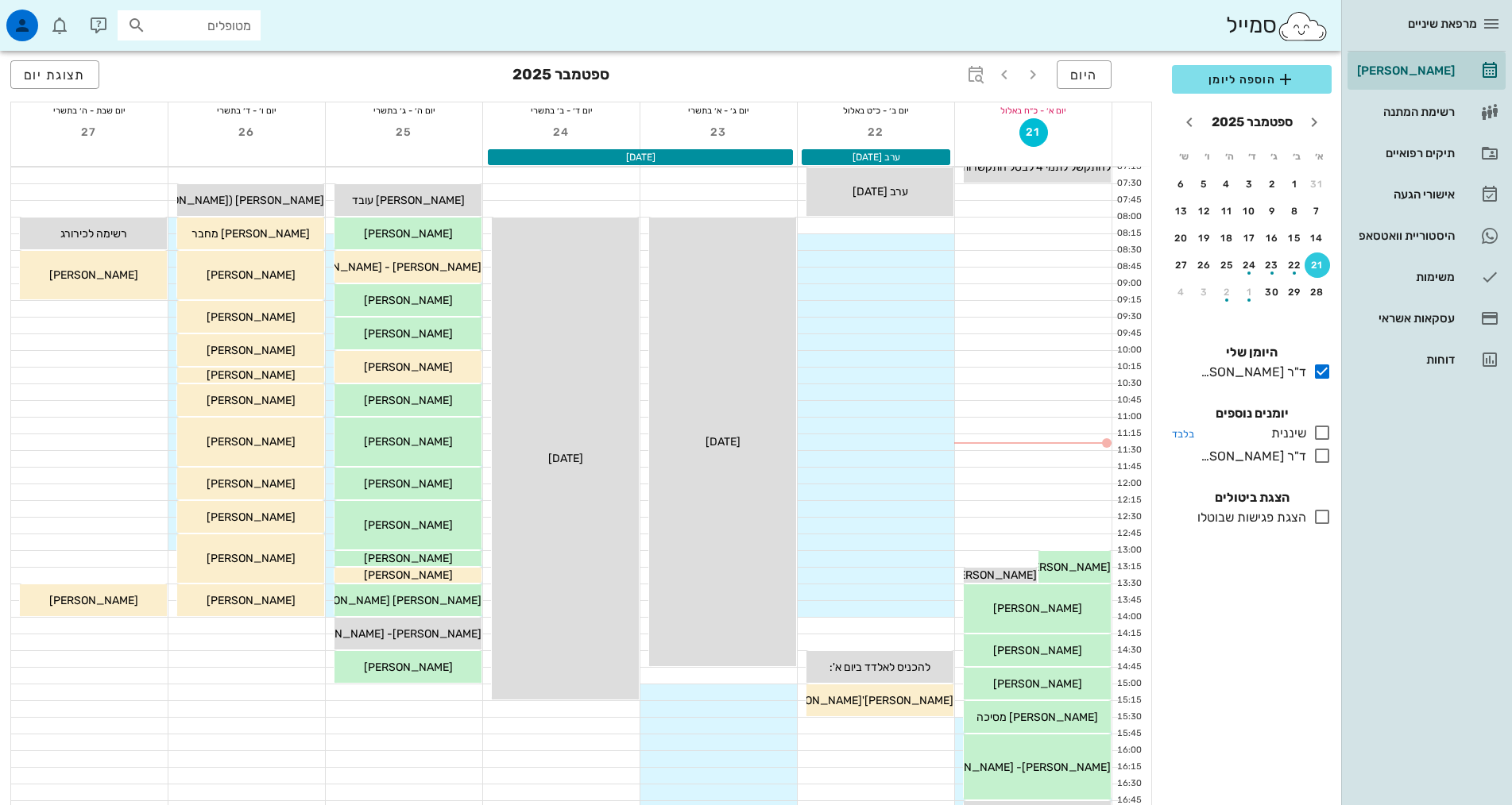
drag, startPoint x: 1289, startPoint y: 457, endPoint x: 1296, endPoint y: 433, distance: 25.0
click at [1289, 458] on div "ד"ר [PERSON_NAME]" at bounding box center [1250, 456] width 112 height 19
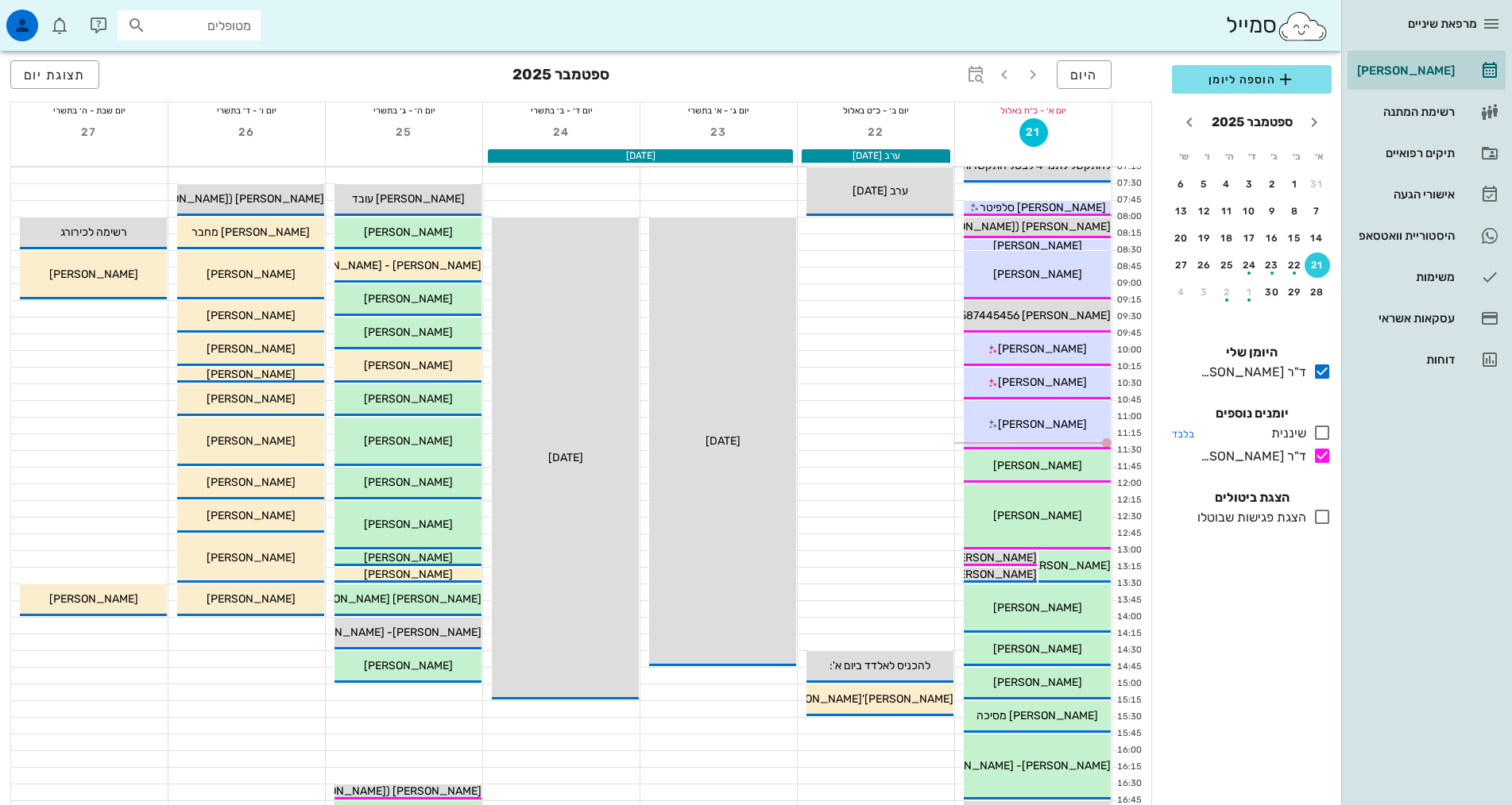
click at [1297, 433] on div "שיננית" at bounding box center [1285, 433] width 42 height 19
click at [1339, 634] on div "הוספה ליומן [DATE] א׳ ב׳ ג׳ ד׳ ה׳ ו׳ ש׳ 31 1 2 3 4 5 6 7 8 9 10 11 12 13 14 15 …" at bounding box center [1251, 430] width 179 height 750
click at [1189, 123] on icon "חודש הבא" at bounding box center [1188, 122] width 19 height 19
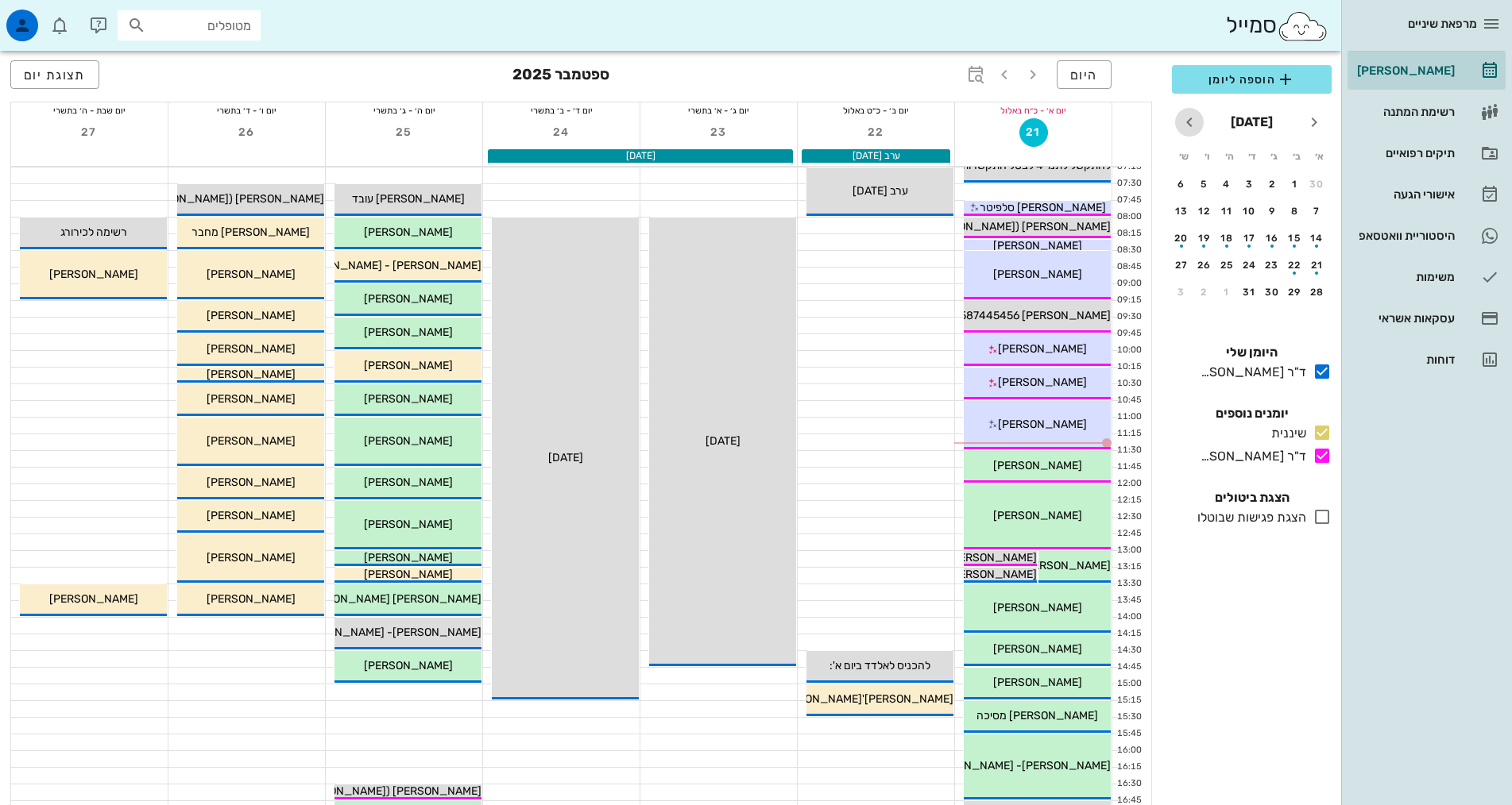
click at [1189, 123] on icon "חודש הבא" at bounding box center [1188, 122] width 19 height 19
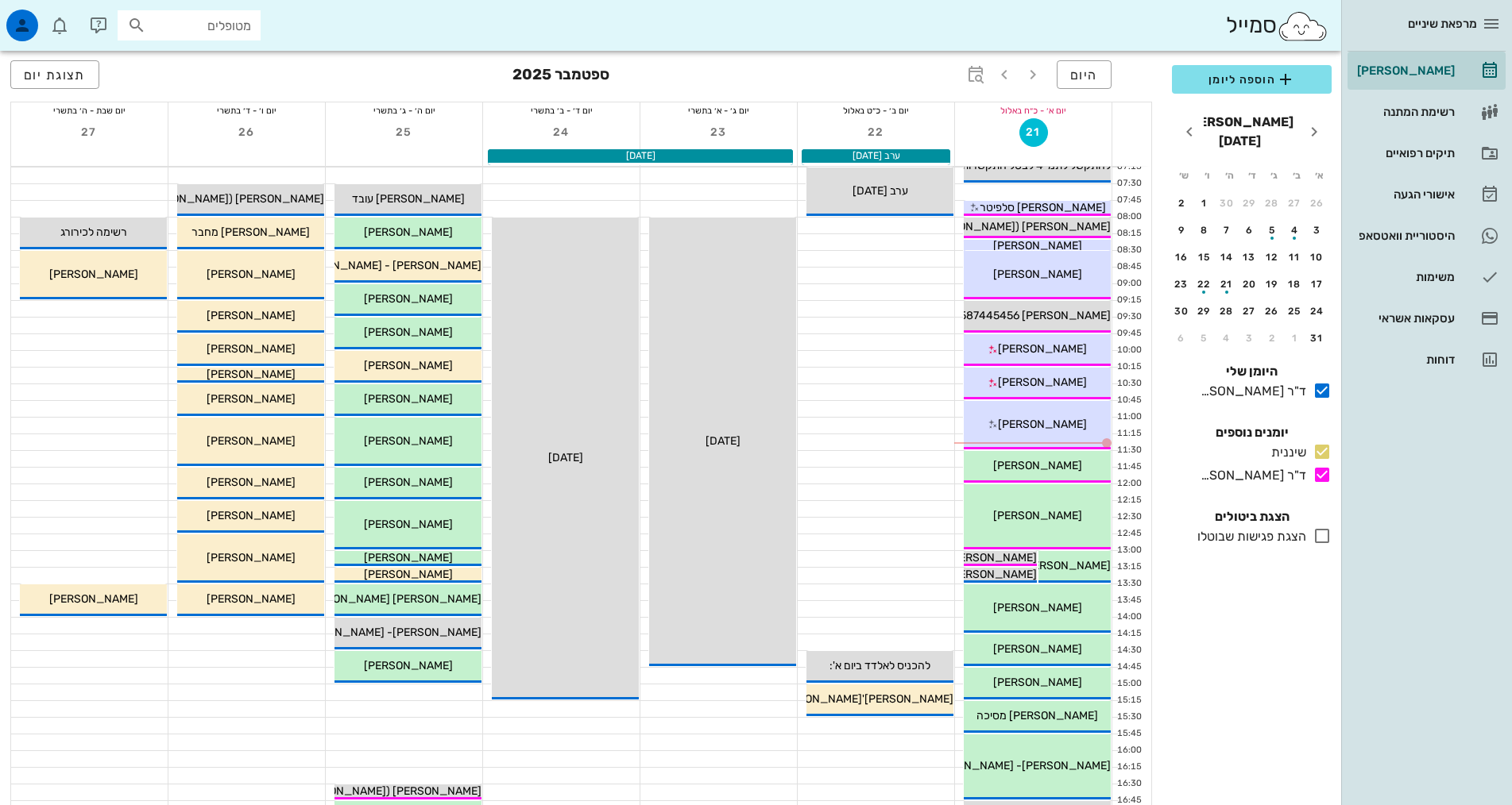
click at [1262, 244] on td "13" at bounding box center [1251, 257] width 21 height 26
click at [1272, 251] on div "12" at bounding box center [1272, 256] width 26 height 11
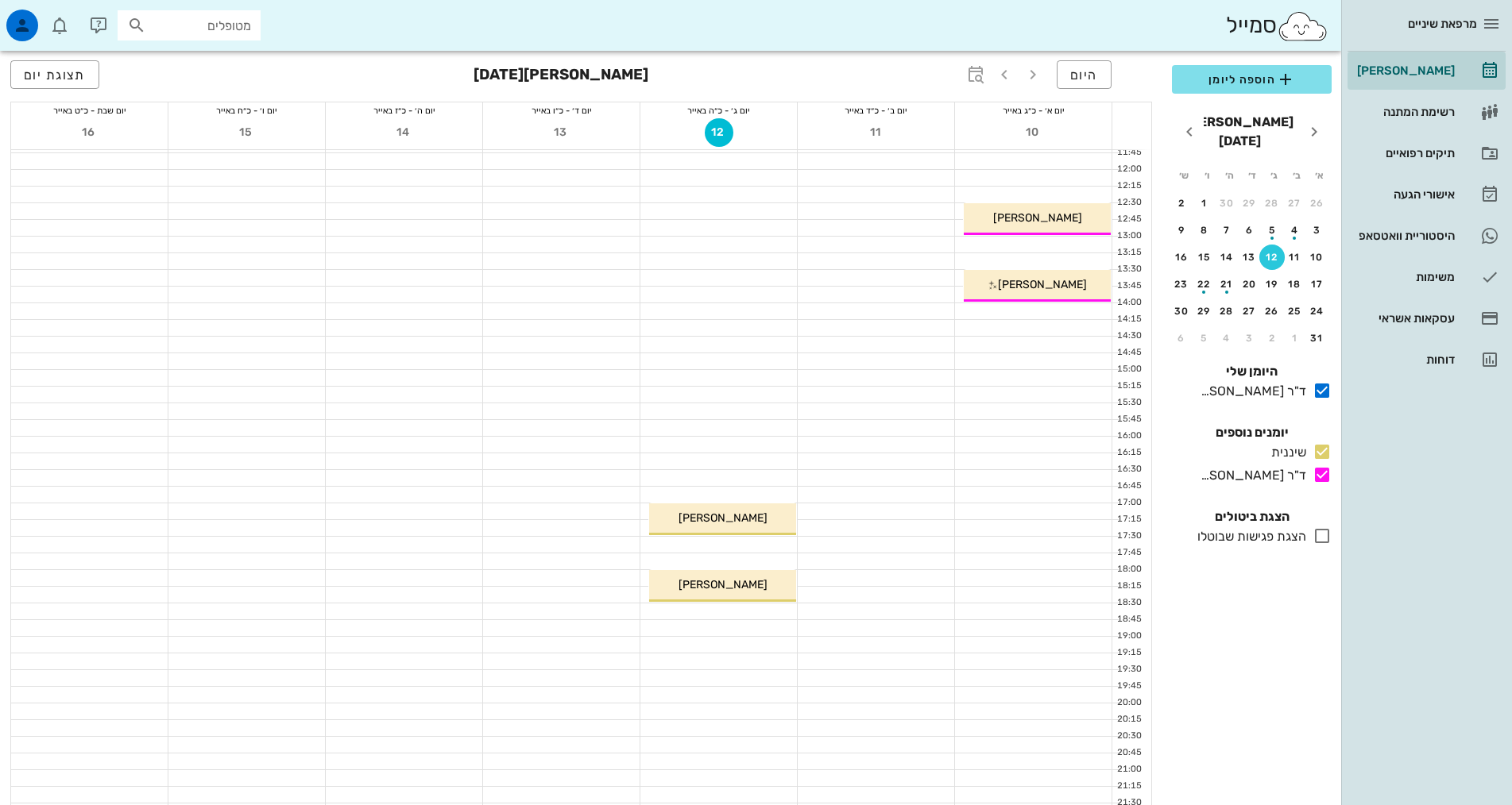
scroll to position [317, 0]
click at [438, 576] on div at bounding box center [404, 575] width 156 height 16
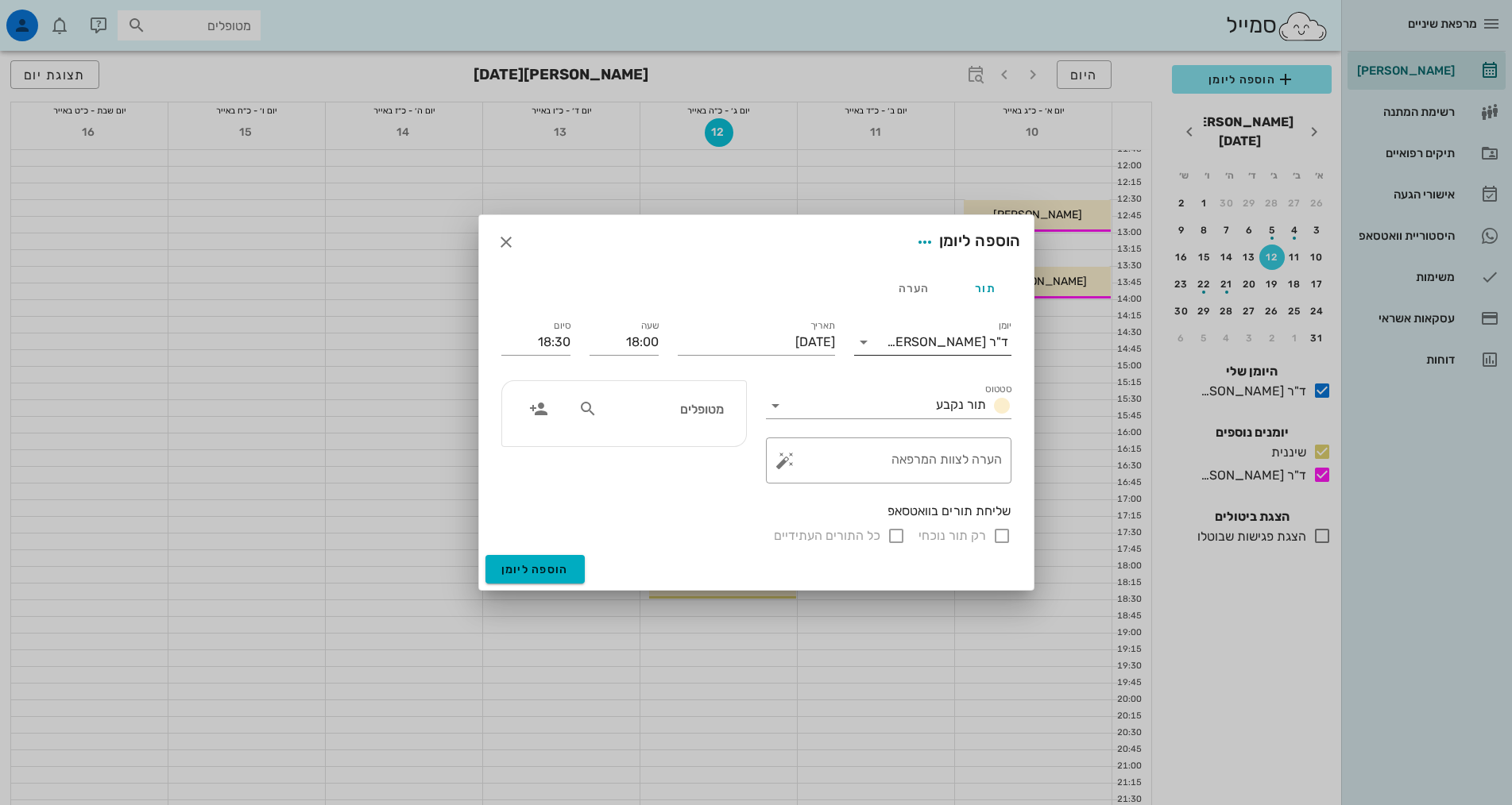
click at [962, 344] on div "ד"ר [PERSON_NAME]" at bounding box center [947, 342] width 122 height 14
click at [973, 435] on div "ד"ר [PERSON_NAME]" at bounding box center [932, 430] width 132 height 15
click at [692, 416] on input "מטופלים" at bounding box center [662, 408] width 123 height 21
type input "יוגב"
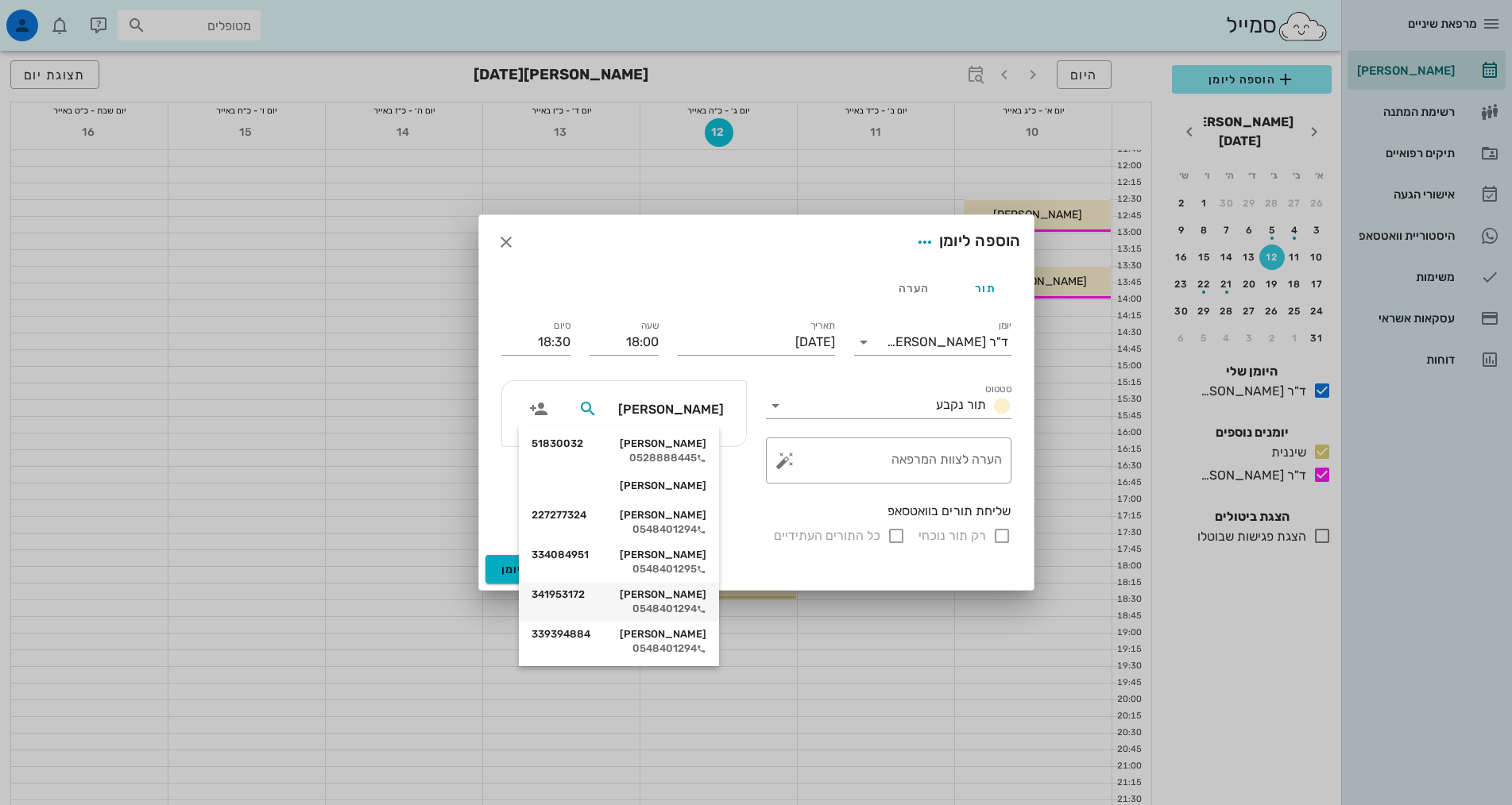
scroll to position [79, 0]
click at [681, 485] on div "0548401295" at bounding box center [618, 490] width 175 height 13
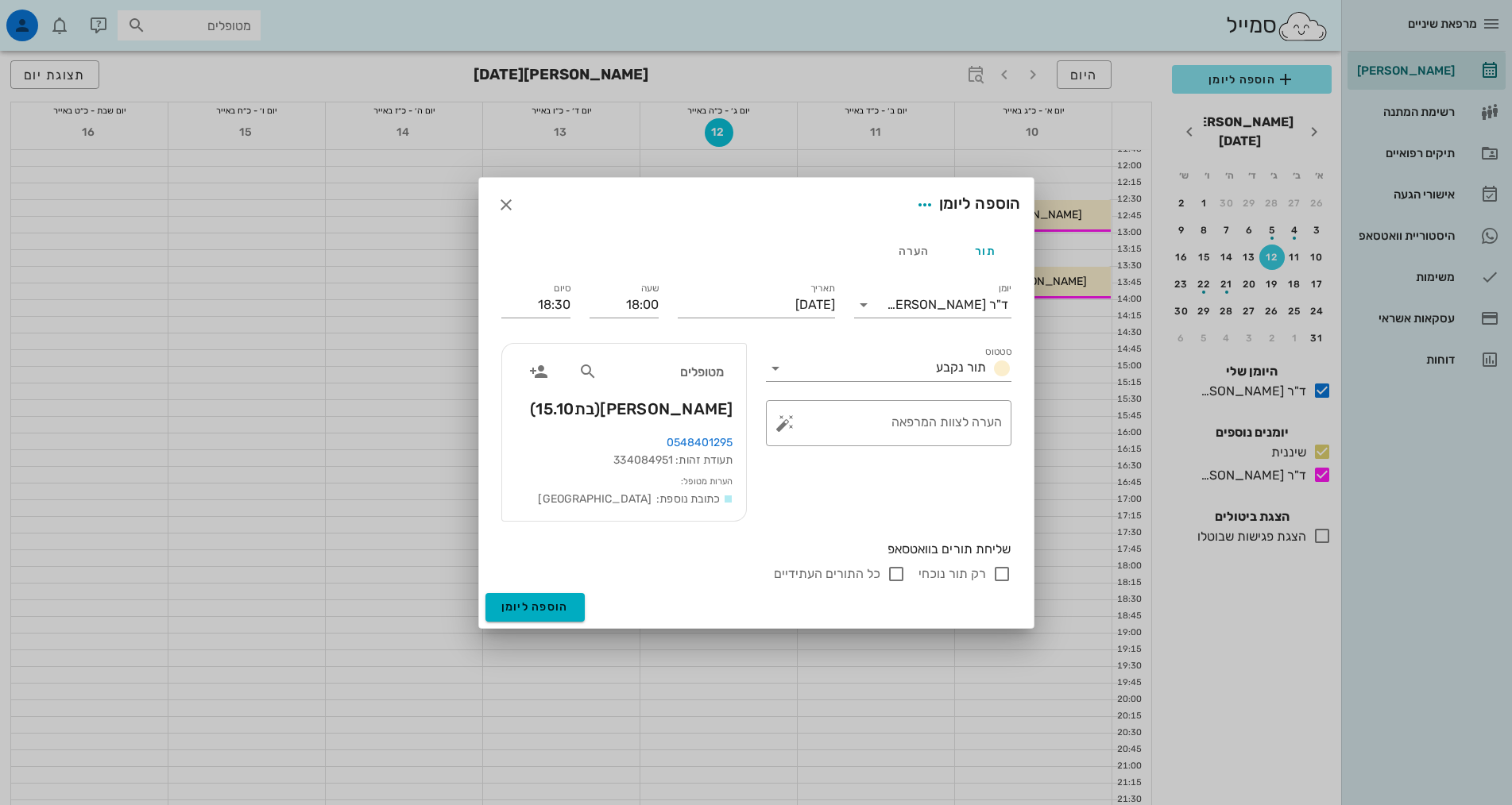
click at [998, 575] on input "רק תור נוכחי" at bounding box center [1001, 574] width 19 height 19
checkbox input "false"
click at [554, 598] on button "הוספה ליומן" at bounding box center [534, 607] width 99 height 29
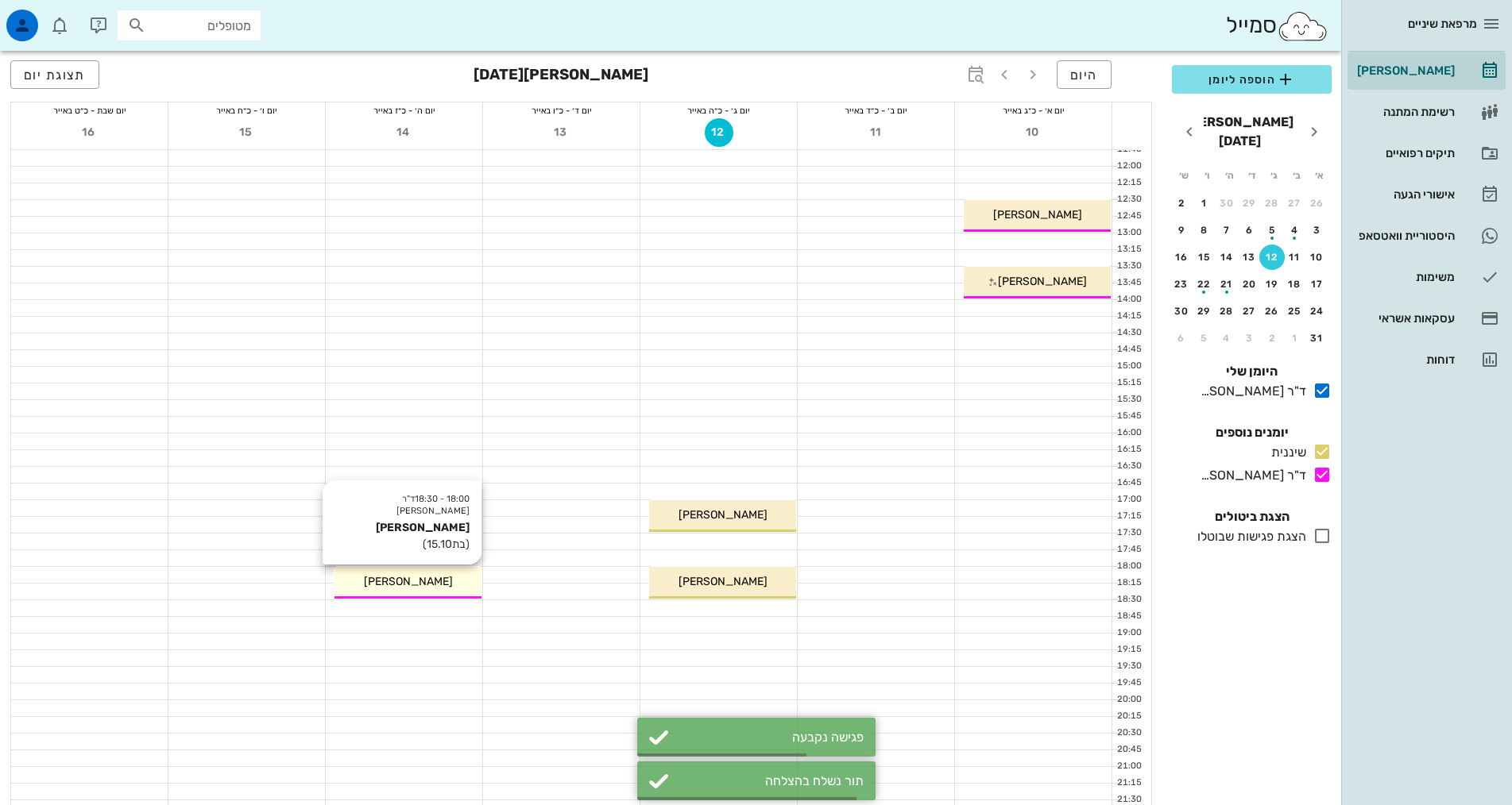
click at [452, 591] on div "18:00 - 18:30 ד"ר אילנה אנגל שרה יוגב (בת 15.10 ) שרה יוגב" at bounding box center [408, 582] width 147 height 32
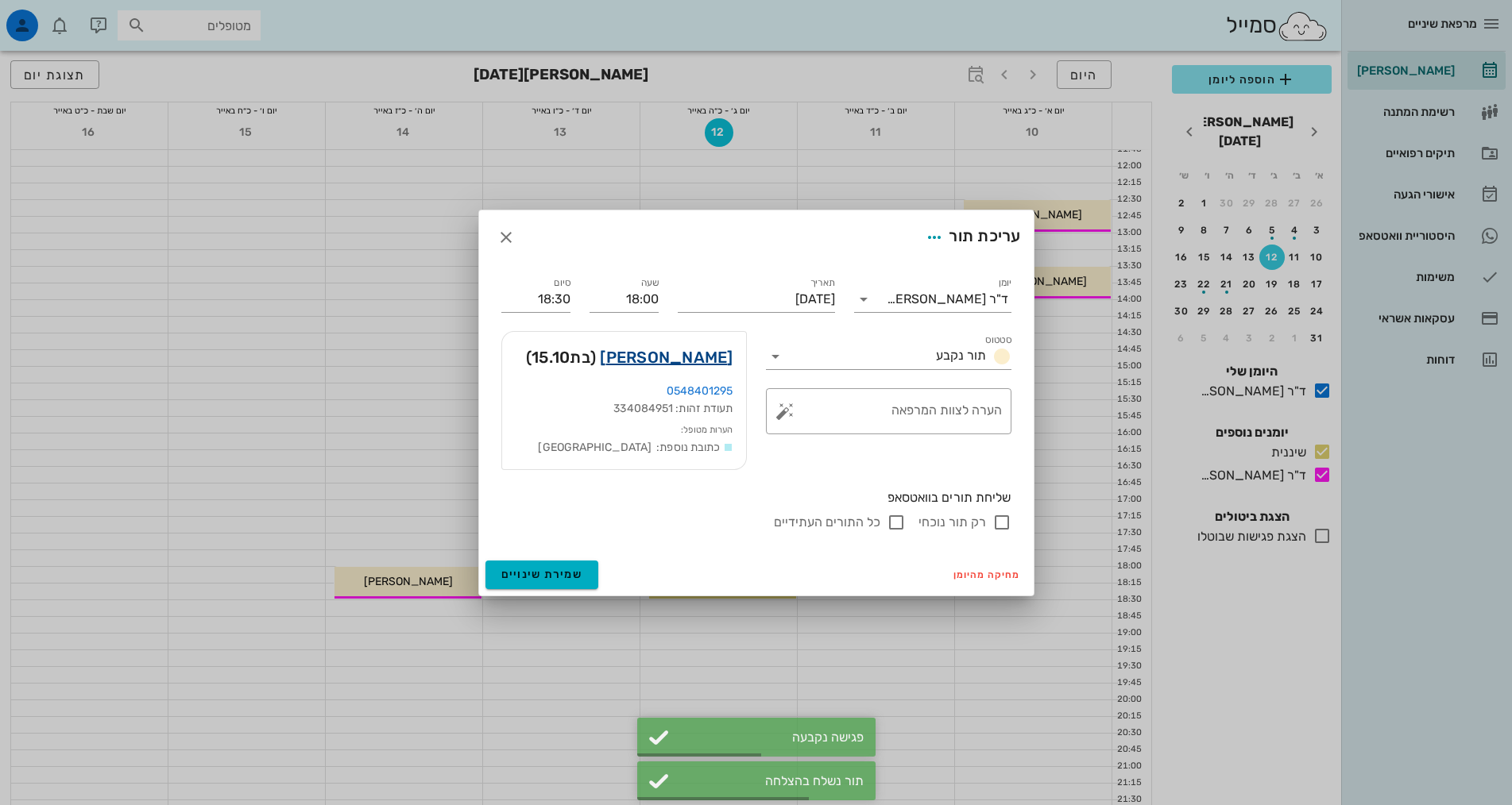
click at [715, 346] on link "שרה יוגב" at bounding box center [666, 357] width 133 height 26
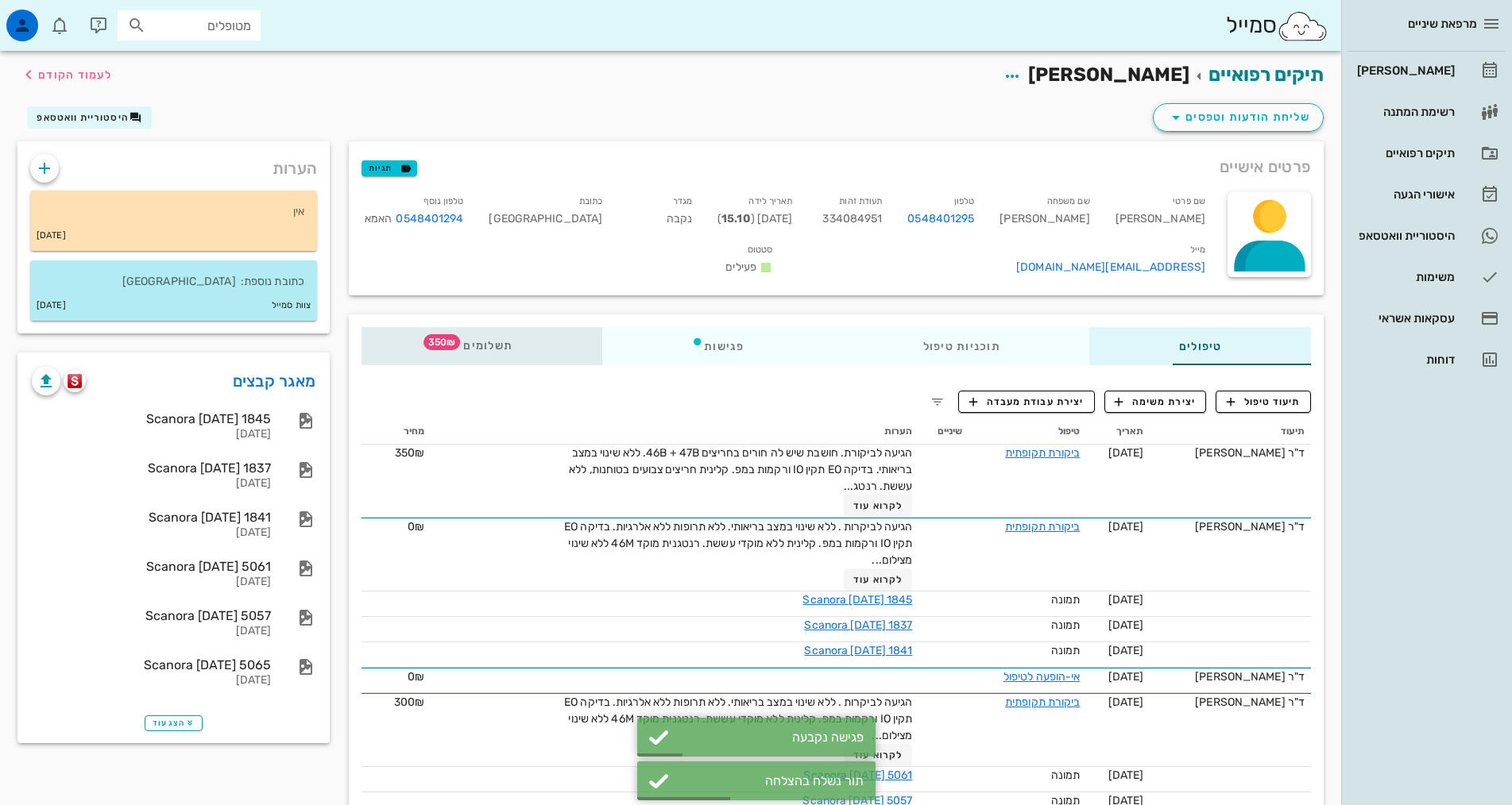
click at [381, 354] on div "תשלומים 350₪" at bounding box center [481, 346] width 240 height 39
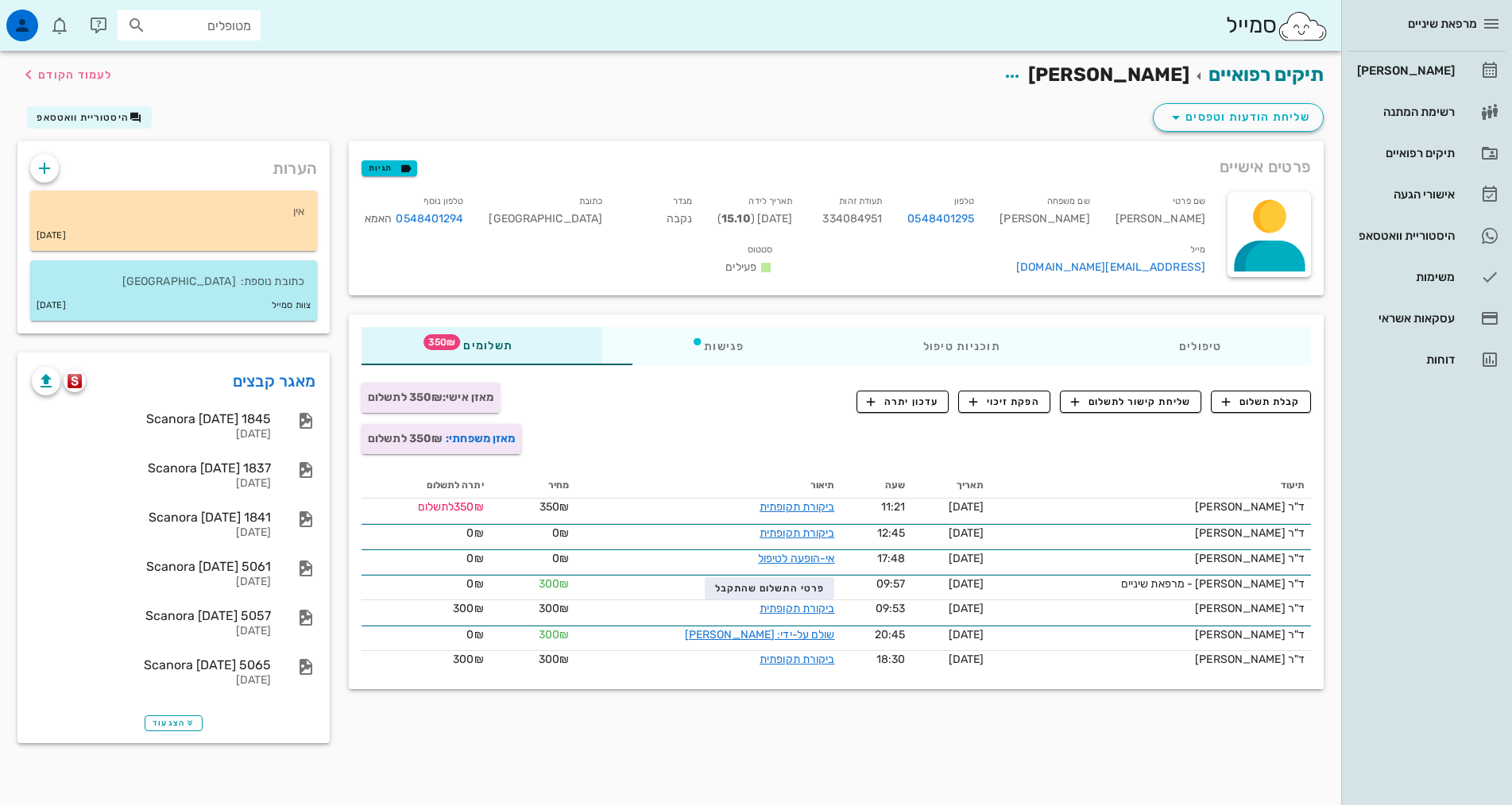
click at [545, 82] on div "תיקים רפואיים שרה יוגב לעמוד הקודם" at bounding box center [670, 75] width 1325 height 49
click at [545, 123] on div "שליחת הודעות וטפסים היסטוריית וואטסאפ" at bounding box center [670, 121] width 1325 height 42
click at [463, 223] on link "0548401294" at bounding box center [429, 220] width 67 height 18
click at [1033, 119] on div "שליחת הודעות וטפסים היסטוריית וואטסאפ" at bounding box center [670, 121] width 1325 height 42
click at [1036, 126] on div "שליחת הודעות וטפסים היסטוריית וואטסאפ" at bounding box center [670, 121] width 1325 height 42
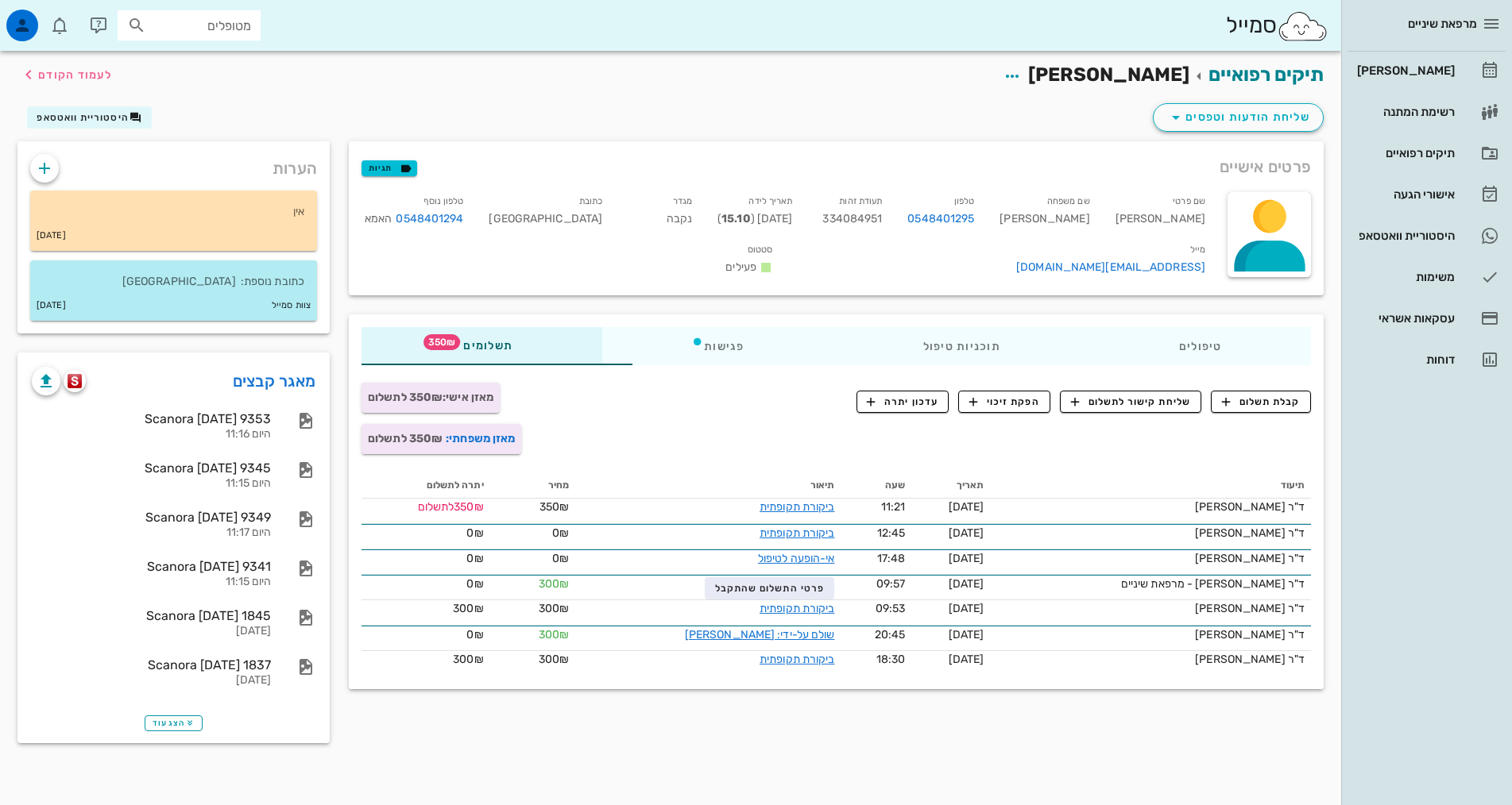
click at [1037, 126] on div "שליחת הודעות וטפסים היסטוריית וואטסאפ" at bounding box center [670, 121] width 1325 height 42
click at [854, 136] on div "פרטים אישיים תגיות שם פרטי שרה שם משפחה יוגב טלפון 0548401295 תעודת זהות 334084…" at bounding box center [836, 218] width 993 height 173
click at [691, 327] on div "פגישות" at bounding box center [717, 346] width 232 height 39
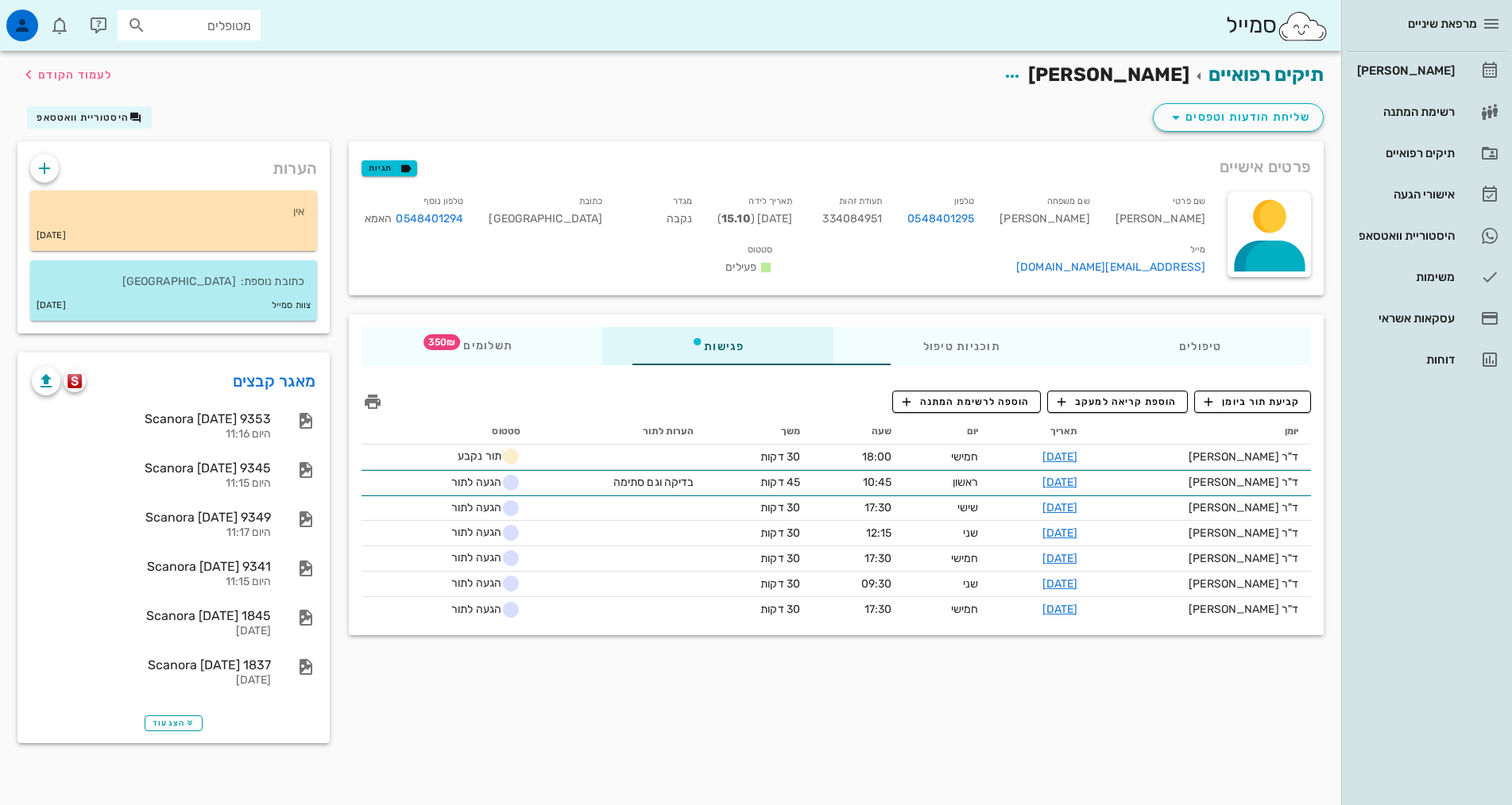
click at [818, 130] on div "שליחת הודעות וטפסים היסטוריית וואטסאפ" at bounding box center [670, 121] width 1325 height 42
click at [614, 135] on div "פרטים אישיים תגיות שם פרטי שרה שם משפחה יוגב טלפון 0548401295 תעודת זהות 334084…" at bounding box center [836, 218] width 993 height 173
click at [383, 353] on div "תשלומים 350₪" at bounding box center [481, 346] width 240 height 39
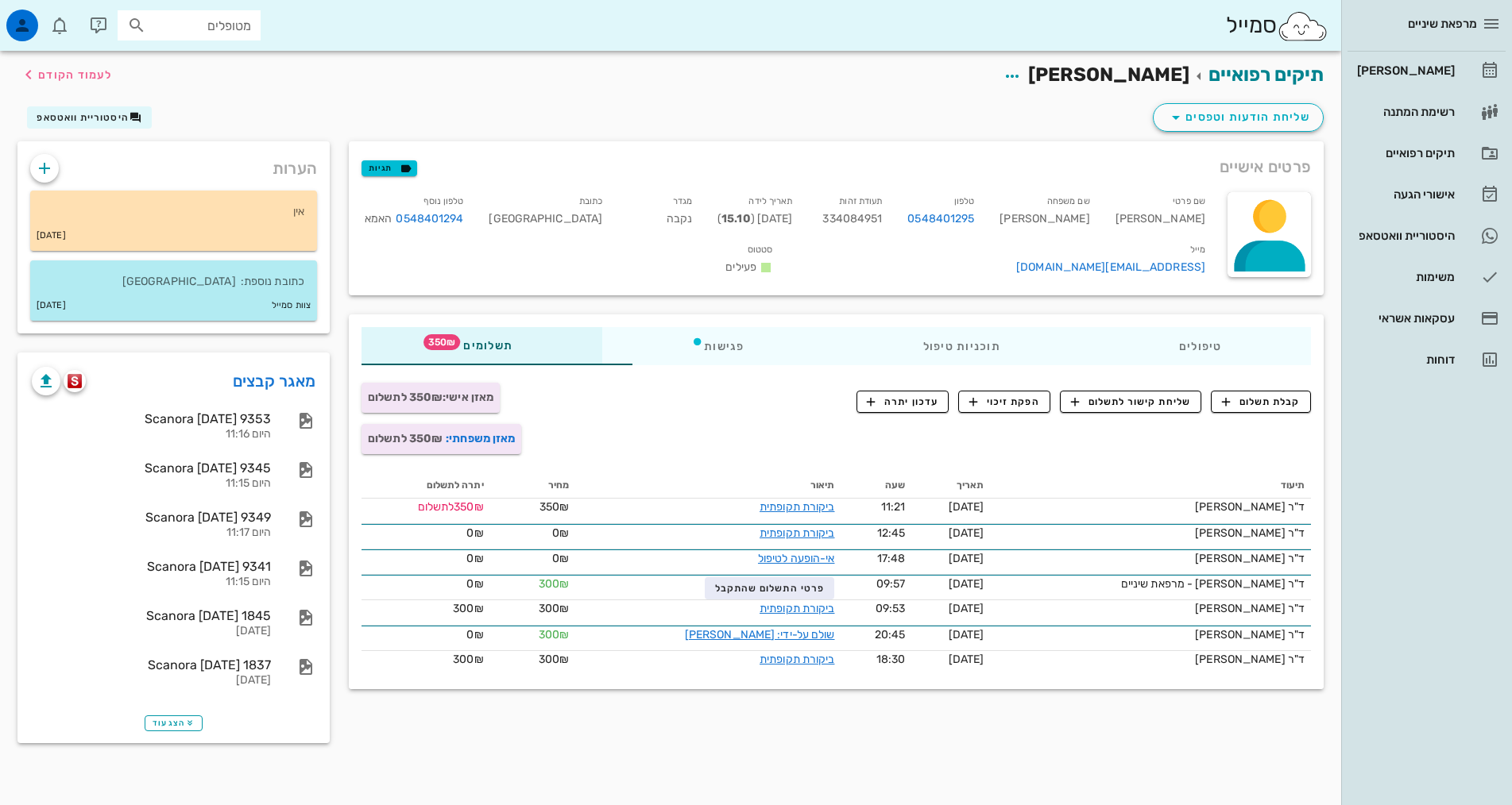
click at [472, 147] on div "פרטים אישיים תגיות" at bounding box center [835, 166] width 975 height 50
click at [1275, 395] on span "קבלת תשלום" at bounding box center [1261, 402] width 78 height 14
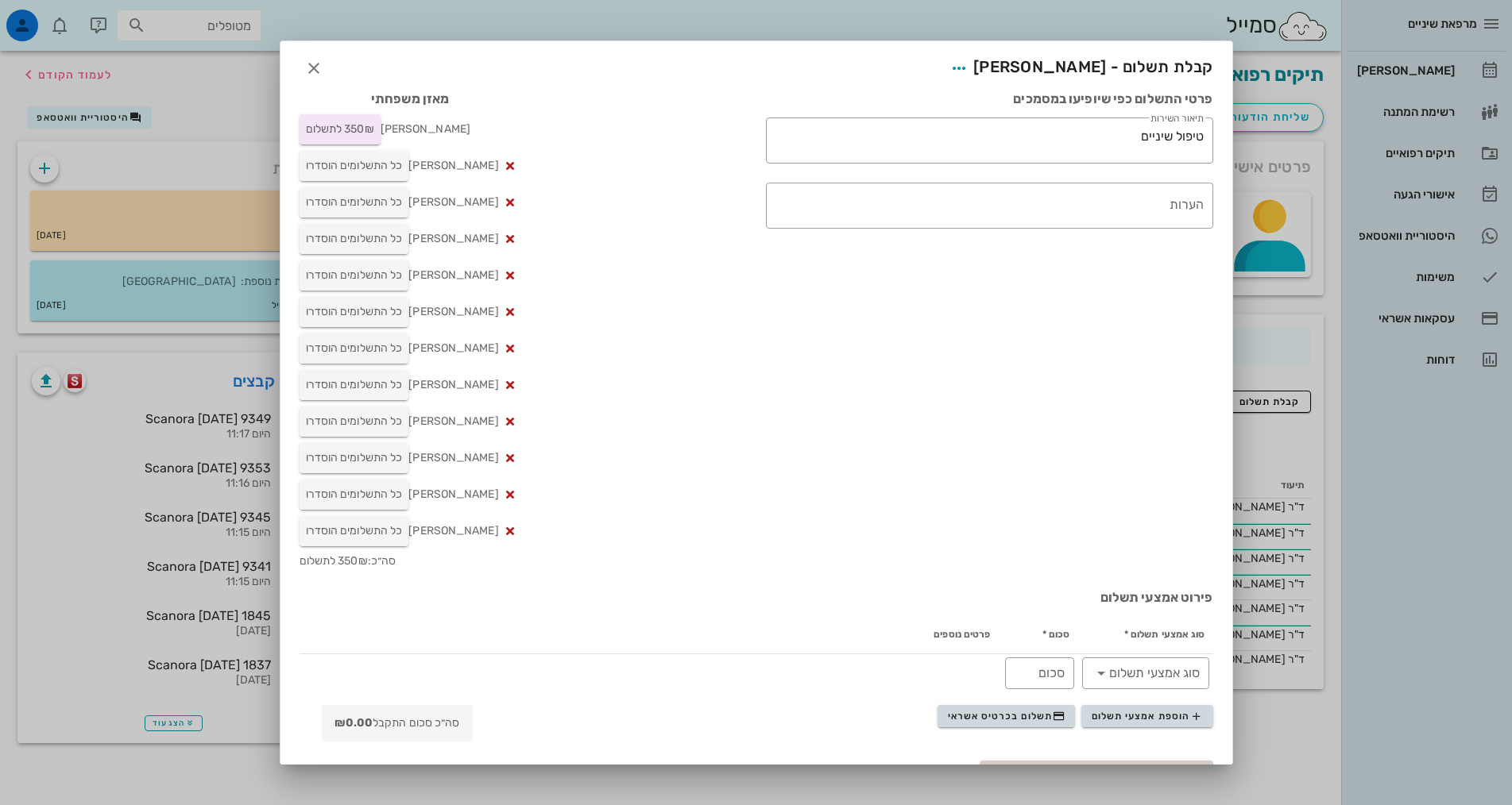
click at [920, 402] on div "פרטי התשלום כפי שיופיעו במסמכים ​ תיאור השירות טיפול שיניים ​ הערות" at bounding box center [989, 330] width 466 height 498
click at [1011, 409] on div "פרטי התשלום כפי שיופיעו במסמכים ​ תיאור השירות טיפול שיניים ​ הערות" at bounding box center [989, 330] width 466 height 498
click at [1047, 208] on textarea "הערות" at bounding box center [986, 210] width 434 height 39
click at [1061, 360] on div "פרטי התשלום כפי שיופיעו במסמכים ​ תיאור השירות טיפול שיניים ​ הערות" at bounding box center [989, 330] width 466 height 498
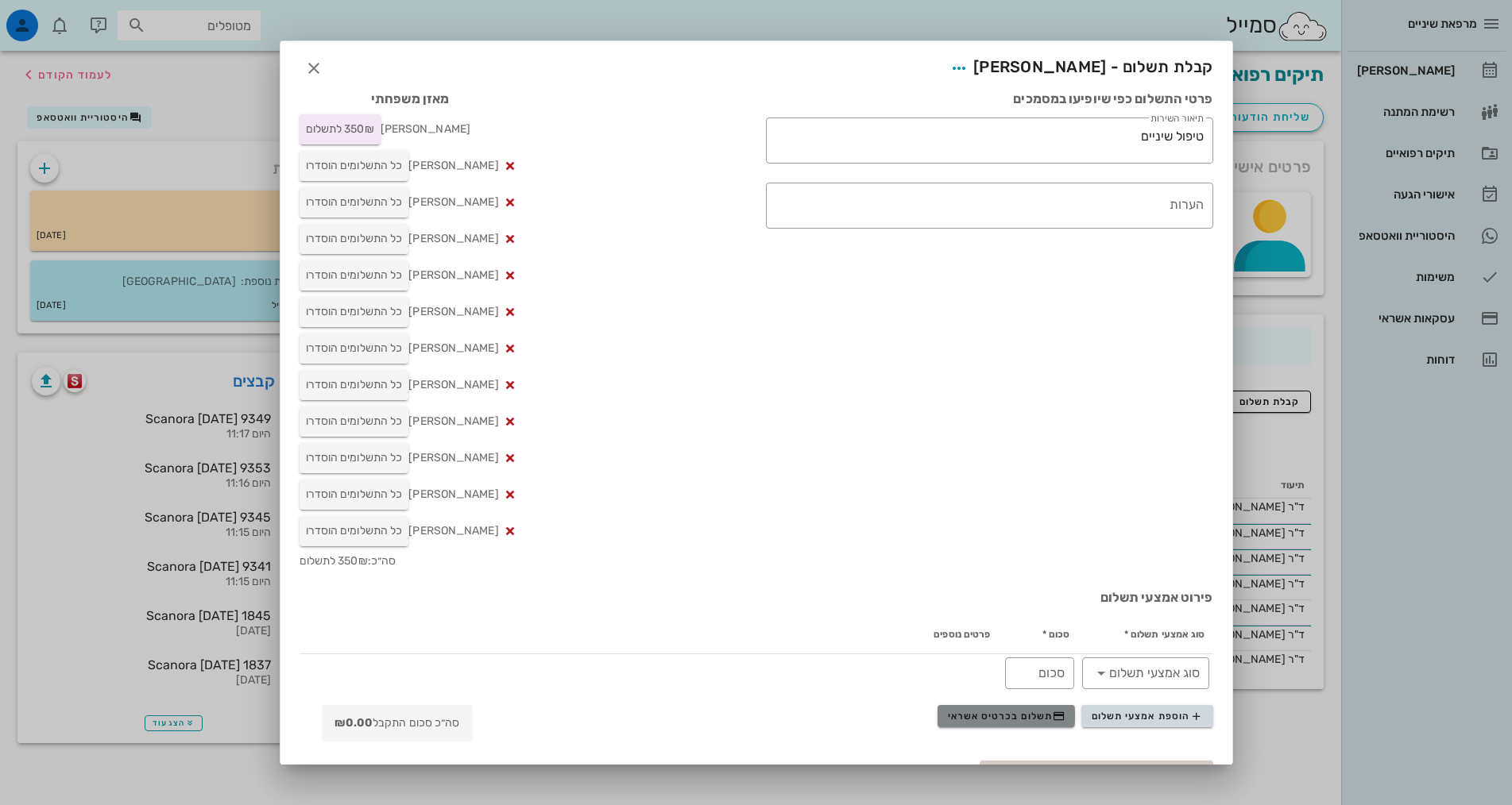
click at [1021, 718] on span "תשלום בכרטיס אשראי" at bounding box center [1006, 716] width 118 height 13
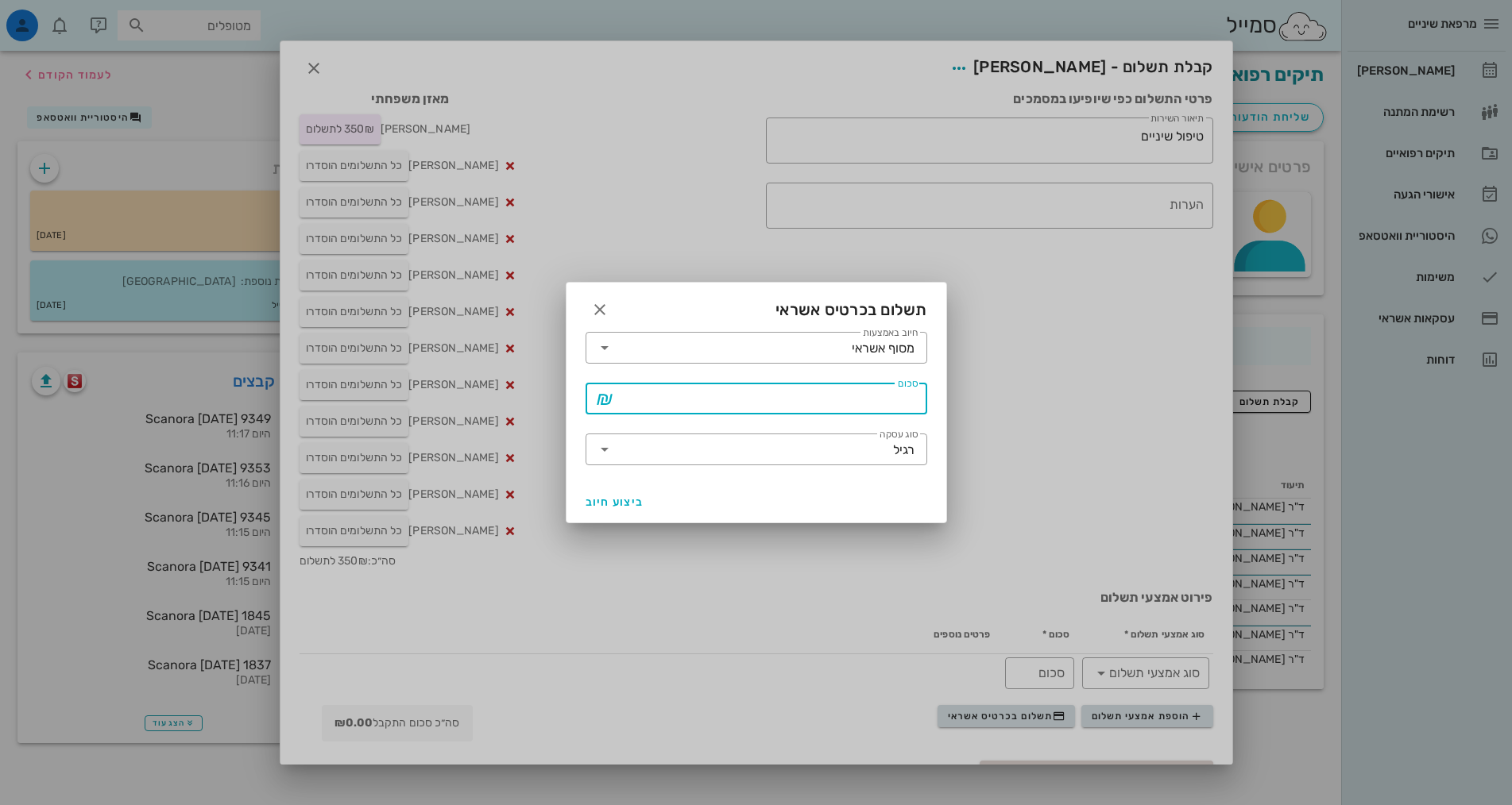
click at [854, 398] on input "סכום" at bounding box center [767, 399] width 300 height 26
click at [1106, 464] on div at bounding box center [756, 402] width 1512 height 805
click at [593, 316] on icon "button" at bounding box center [599, 309] width 19 height 19
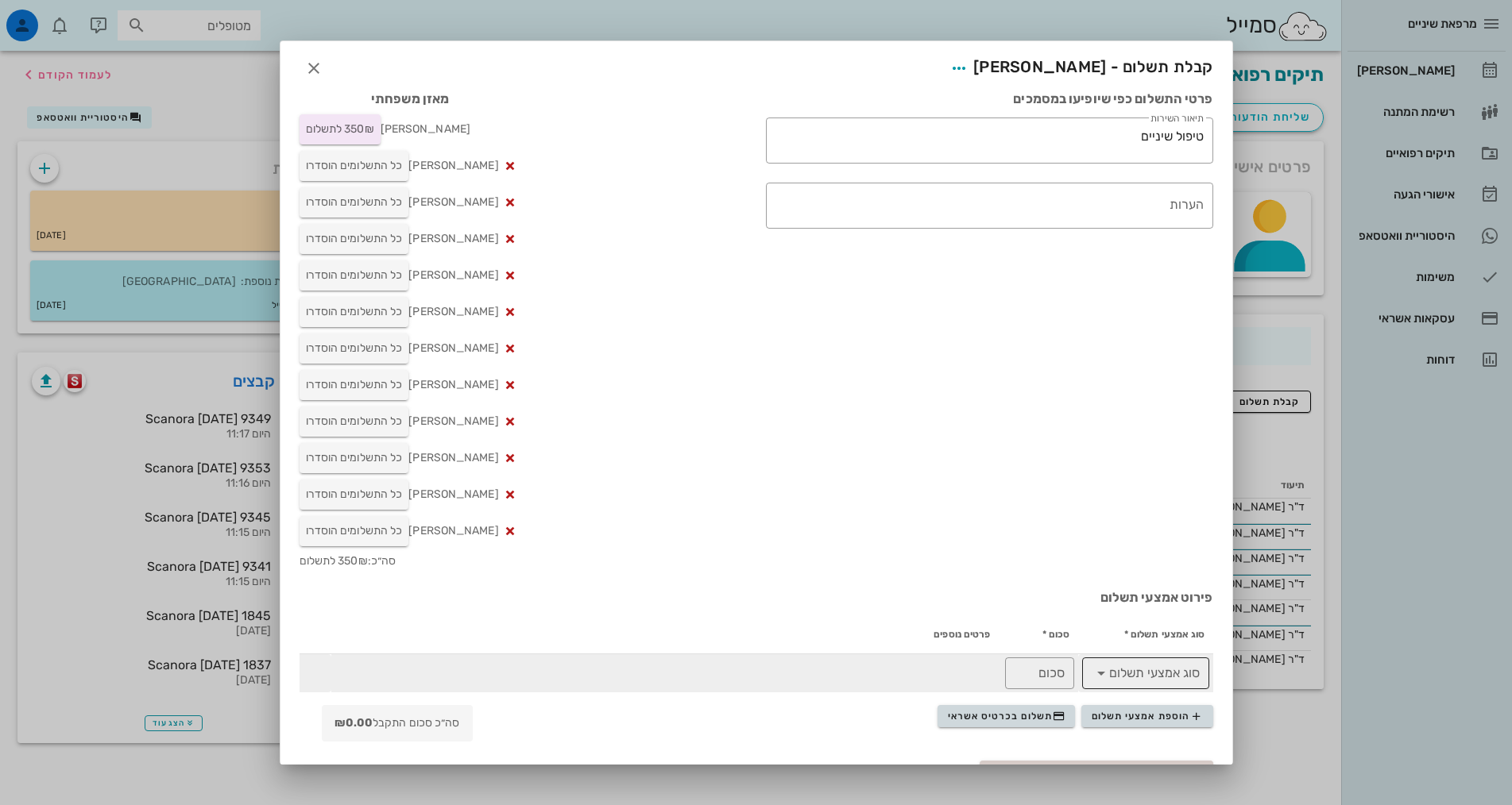
click at [1149, 667] on input "סוג אמצעי תשלום" at bounding box center [1156, 673] width 86 height 26
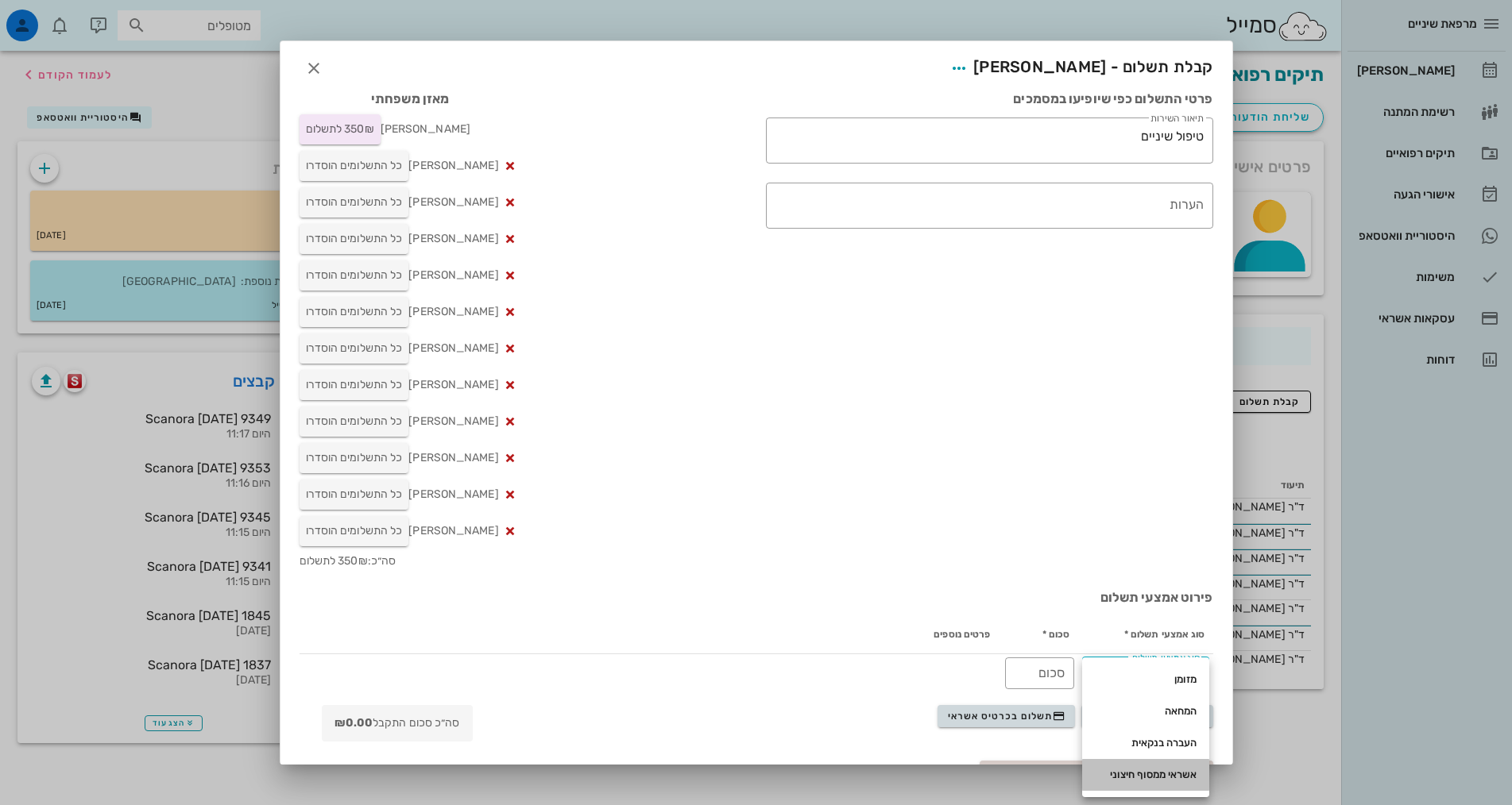
click at [1158, 777] on div "אשראי ממסוף חיצוני" at bounding box center [1145, 774] width 102 height 13
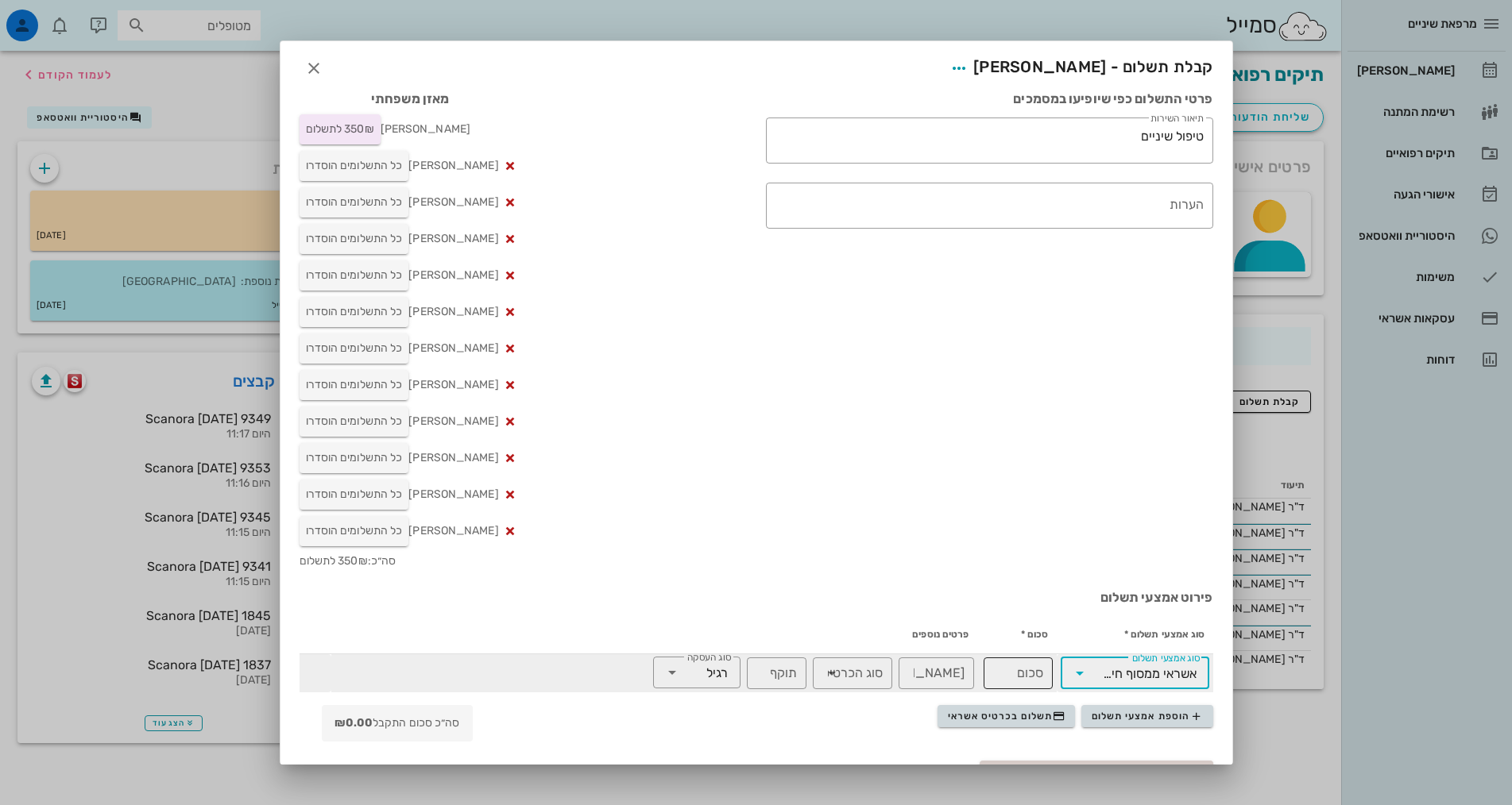
click at [1016, 677] on input "סכום" at bounding box center [1017, 673] width 50 height 26
click at [1015, 676] on input "סכום" at bounding box center [1017, 673] width 50 height 26
click at [1028, 671] on input "סכום" at bounding box center [1017, 673] width 50 height 26
click at [1067, 678] on div "​ סוג אמצעי תשלום אשראי ממסוף חיצוני" at bounding box center [1135, 673] width 148 height 32
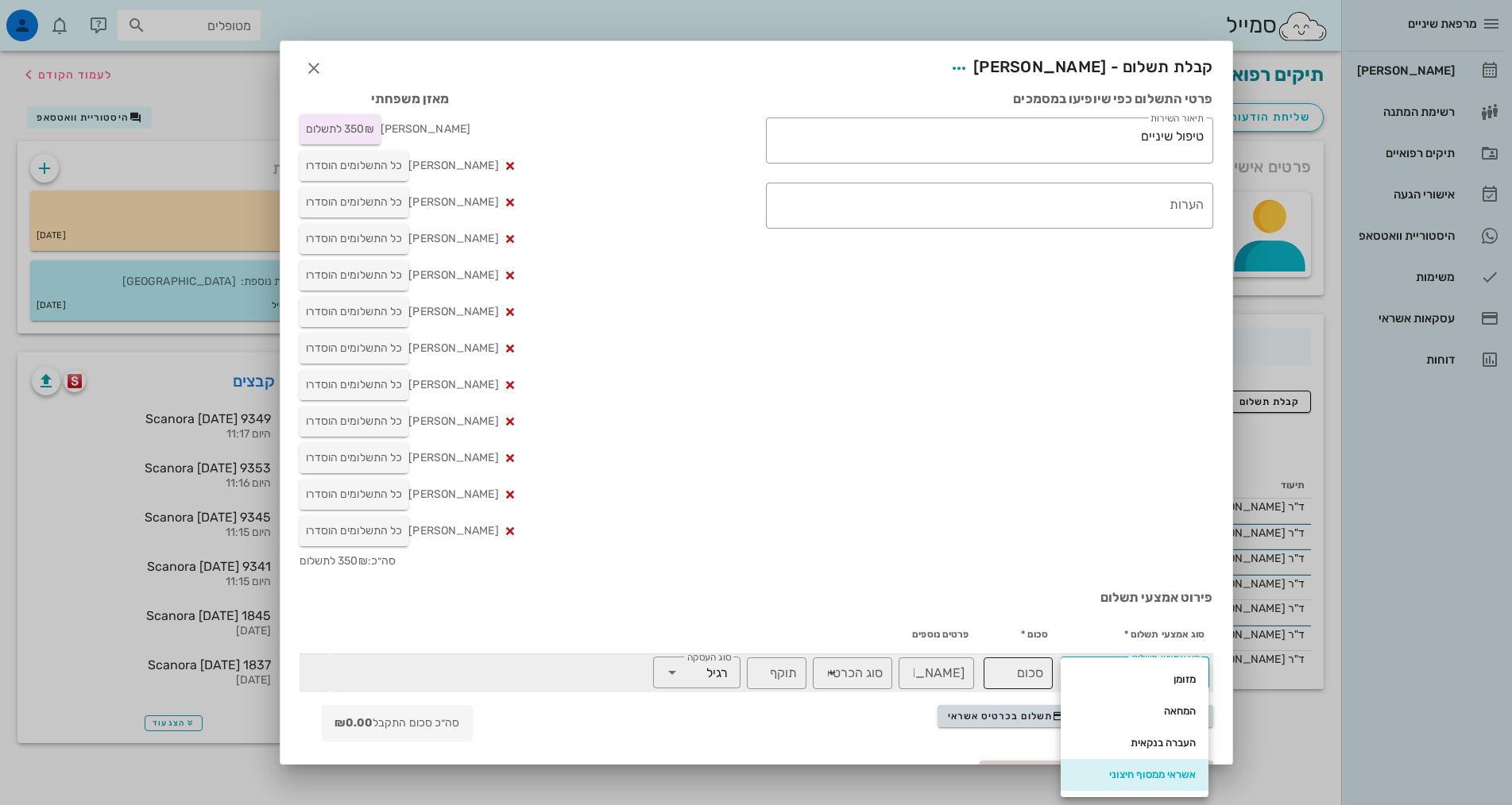
click at [1042, 670] on input "סכום" at bounding box center [1017, 673] width 50 height 26
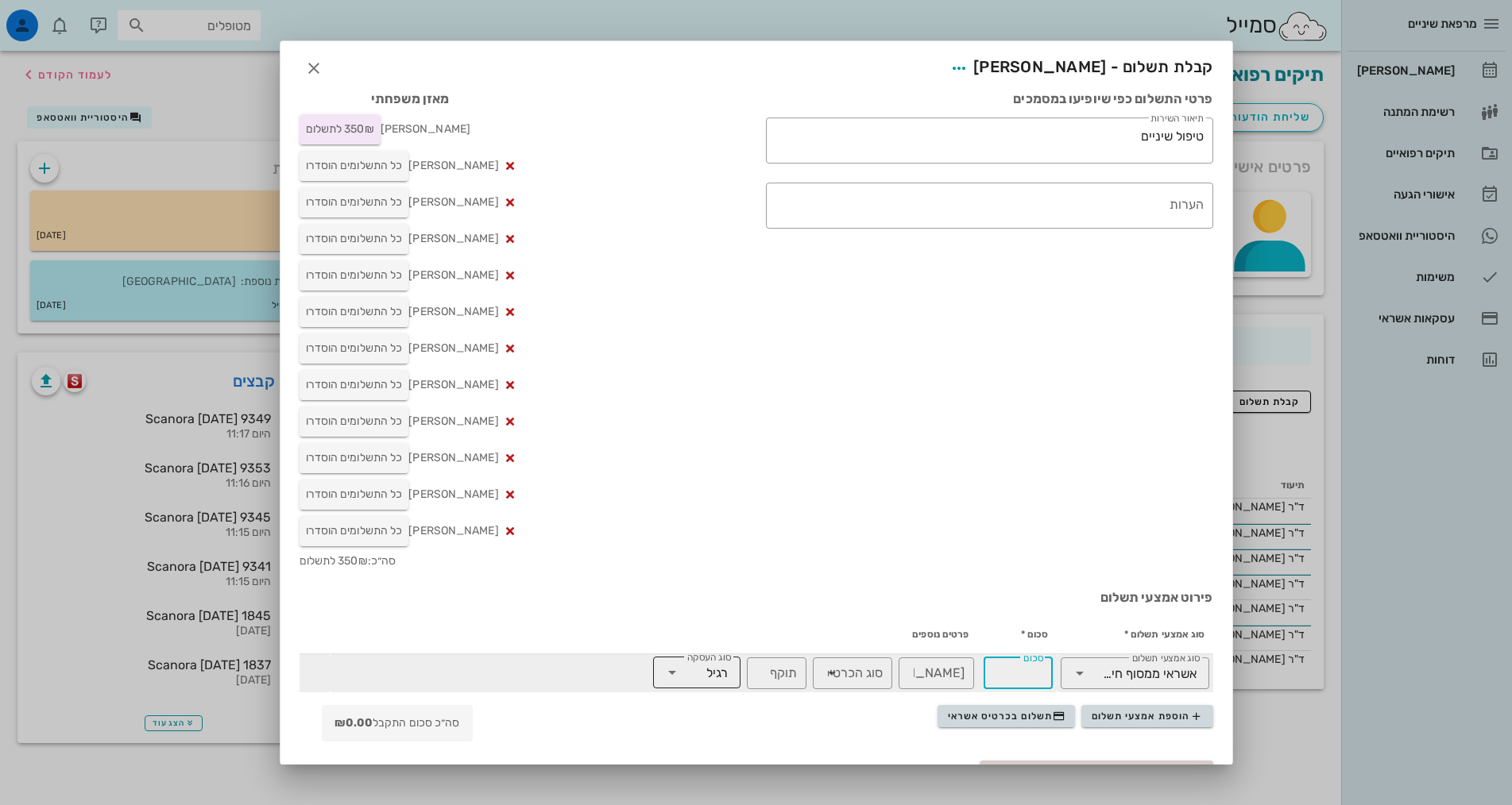
click at [683, 671] on div at bounding box center [673, 671] width 22 height 19
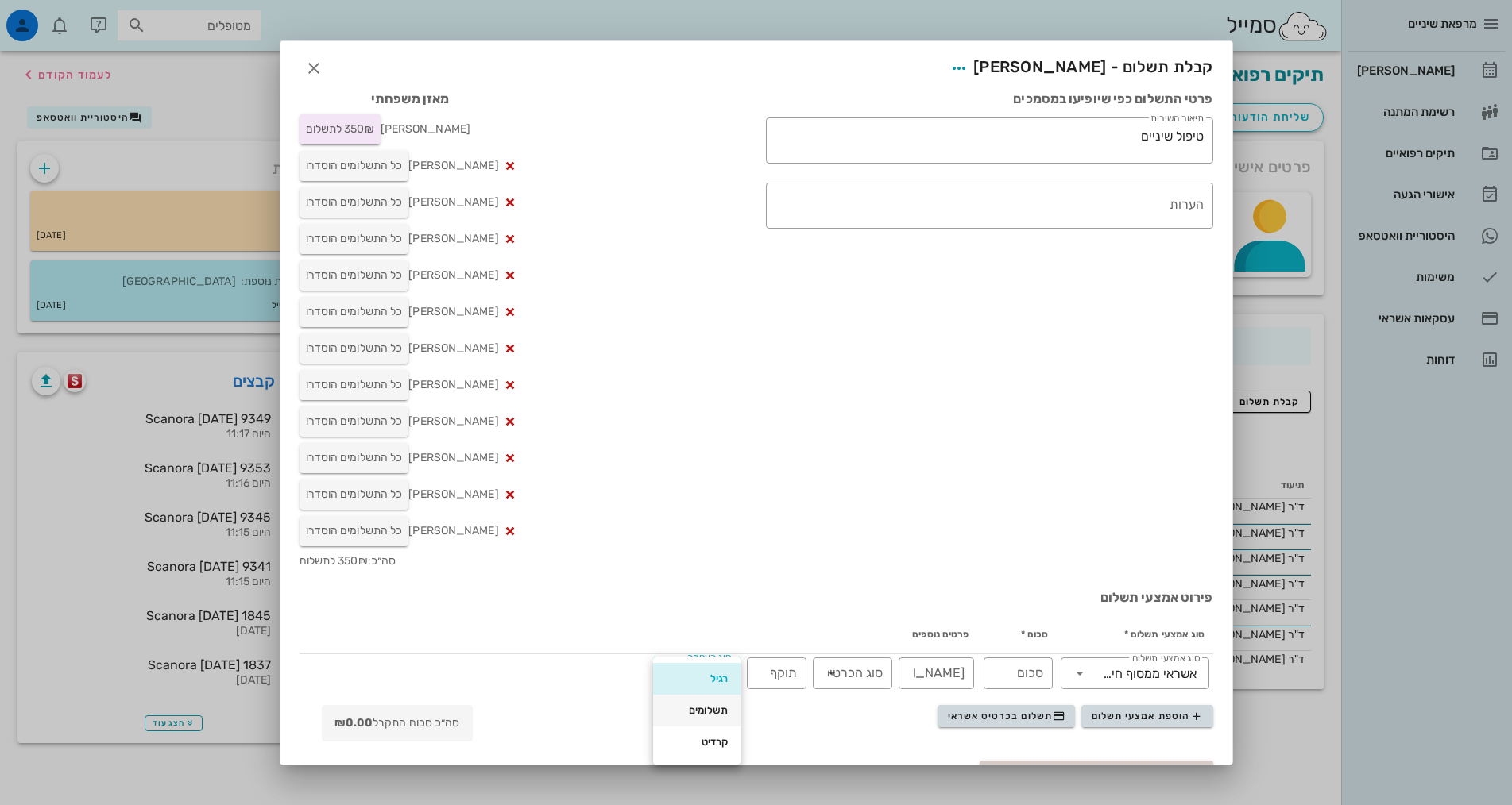
click at [710, 718] on div "תשלומים" at bounding box center [697, 711] width 62 height 26
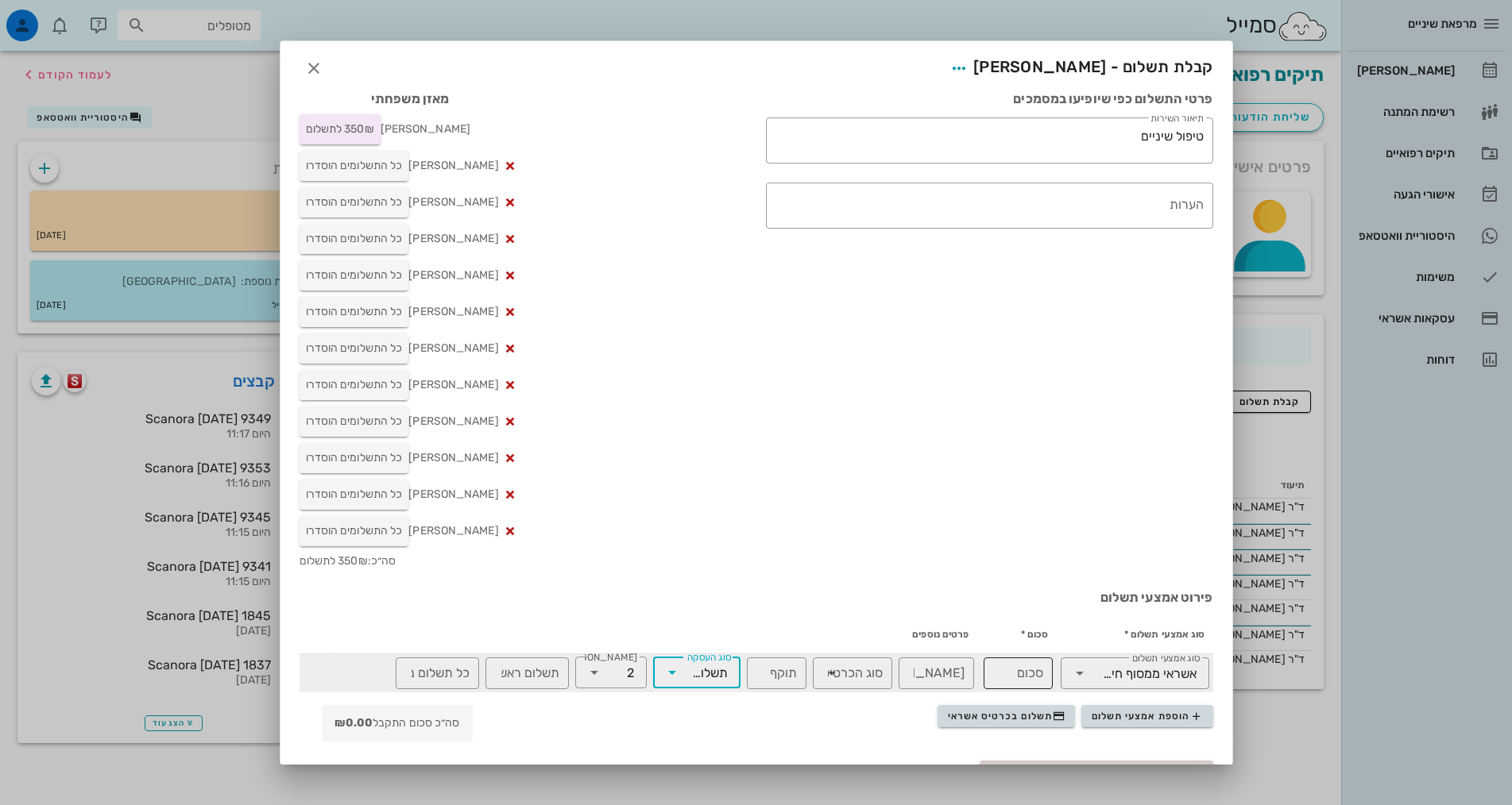
click at [1029, 676] on input "סכום" at bounding box center [1017, 673] width 50 height 26
click at [524, 673] on input "תשלום ראשון" at bounding box center [526, 673] width 64 height 26
click at [1017, 678] on input "סכום" at bounding box center [1017, 673] width 50 height 26
click at [959, 667] on div "[PERSON_NAME]׳ כרטיס" at bounding box center [936, 673] width 56 height 32
click at [1036, 670] on input "סכום" at bounding box center [1017, 673] width 50 height 26
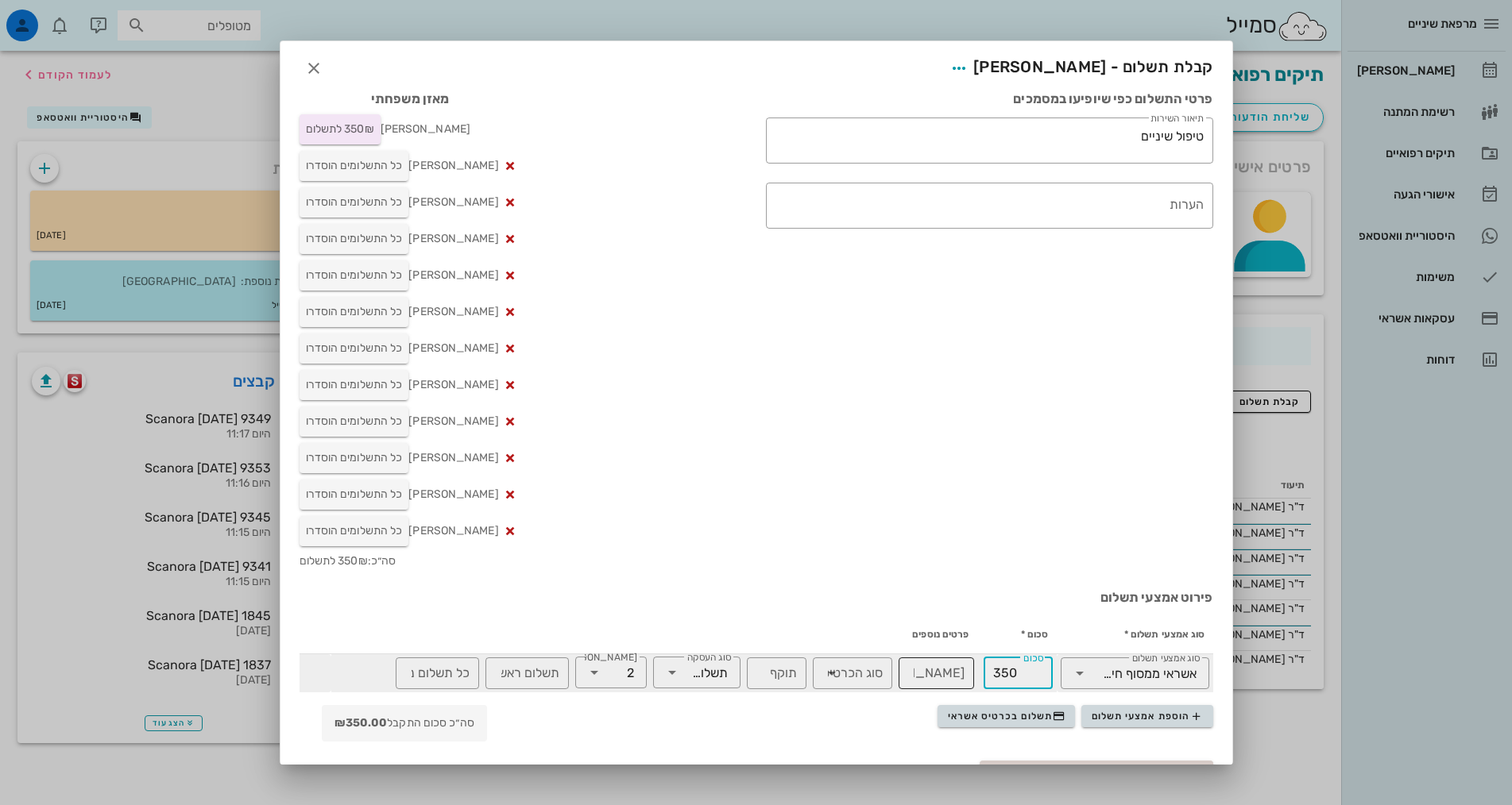
type input "350"
type input "175"
click at [944, 679] on input "[PERSON_NAME]׳ כרטיס" at bounding box center [936, 673] width 56 height 26
click at [944, 679] on input "4580" at bounding box center [936, 673] width 56 height 26
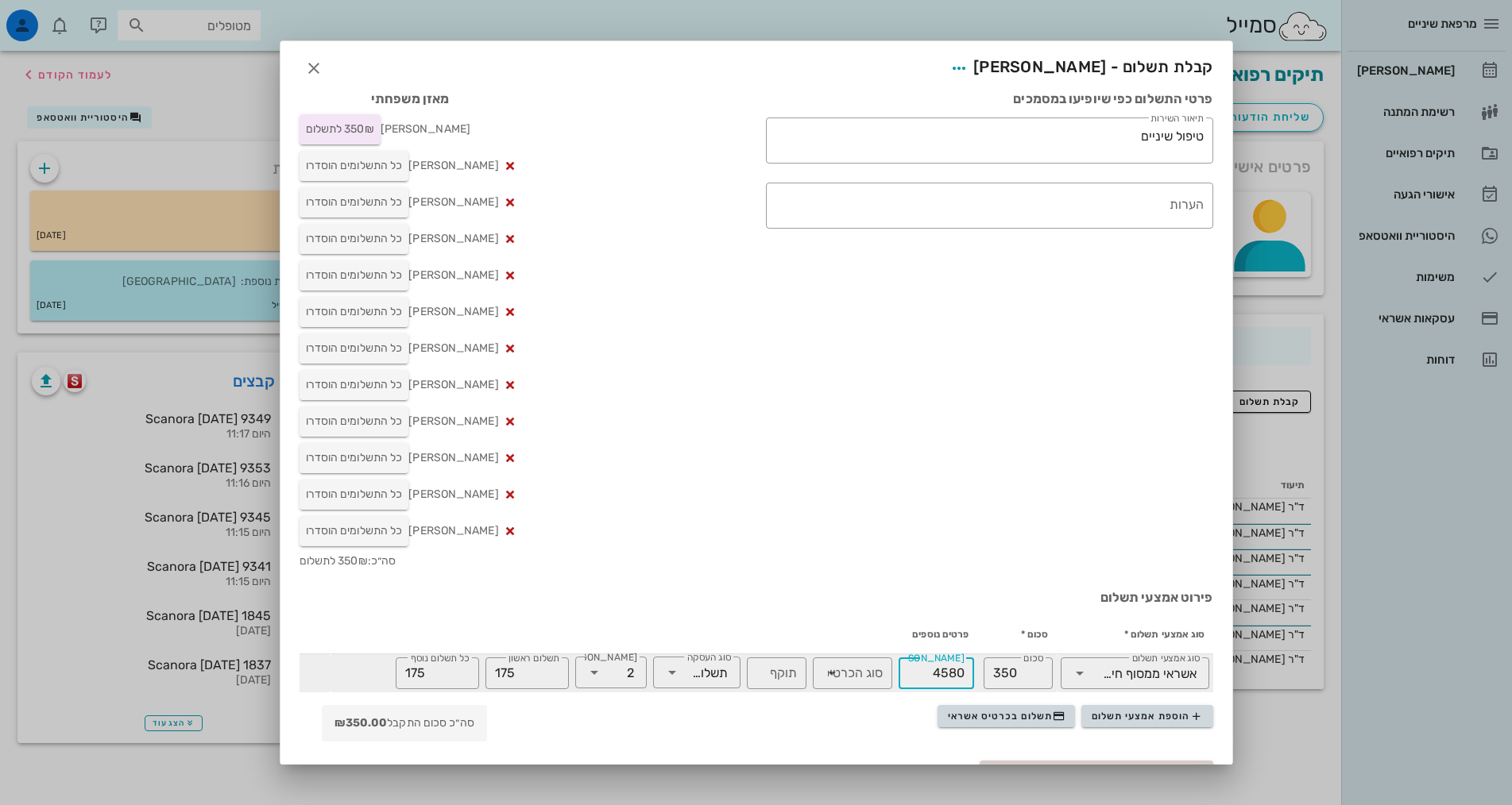
click at [944, 679] on input "4580" at bounding box center [936, 673] width 56 height 26
click at [943, 679] on input "4580" at bounding box center [936, 673] width 56 height 26
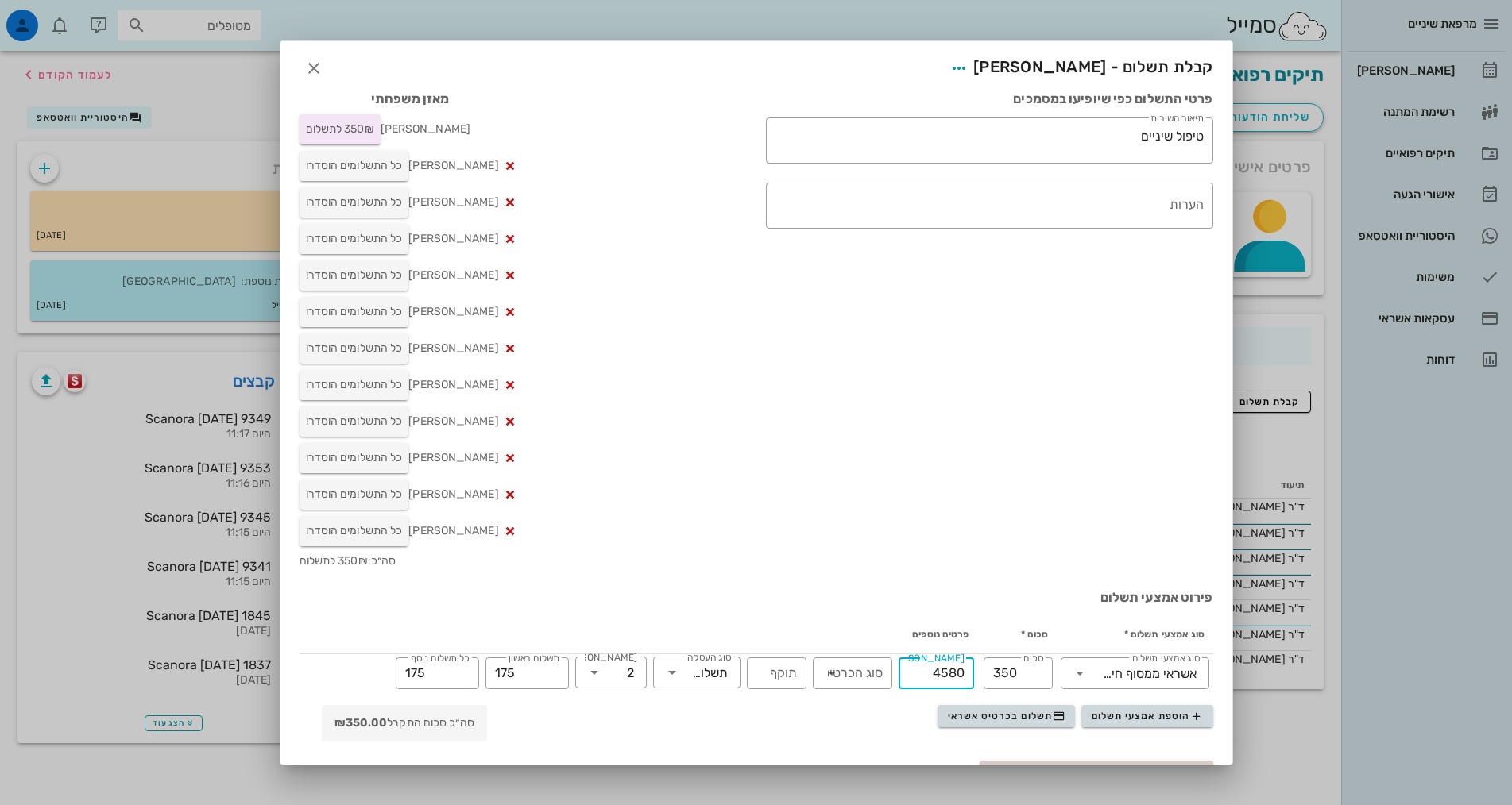
type input "4580"
click at [912, 604] on h3 "פירוט אמצעי תשלום" at bounding box center [756, 598] width 913 height 18
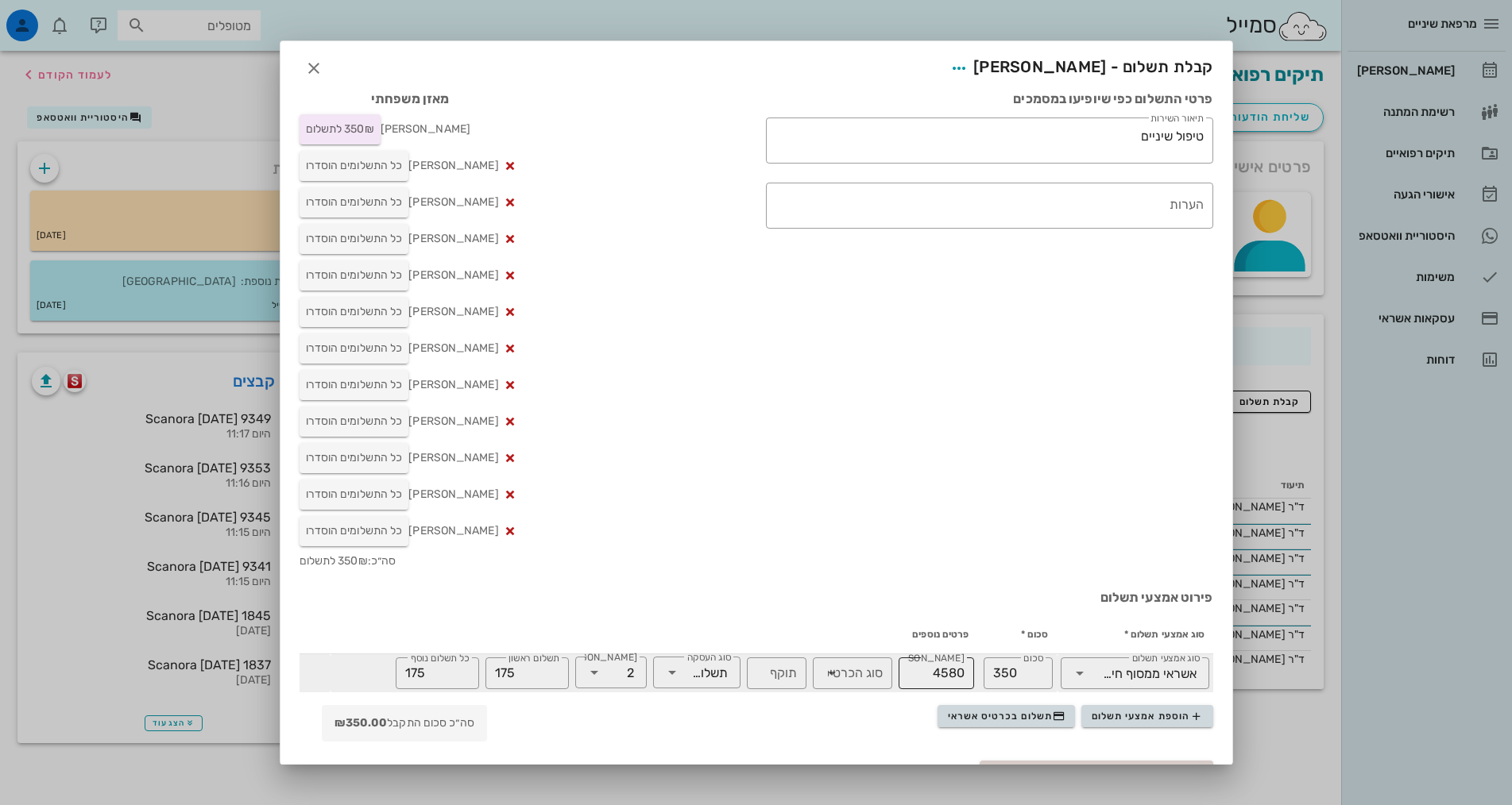
click at [948, 678] on input "4580" at bounding box center [936, 673] width 56 height 26
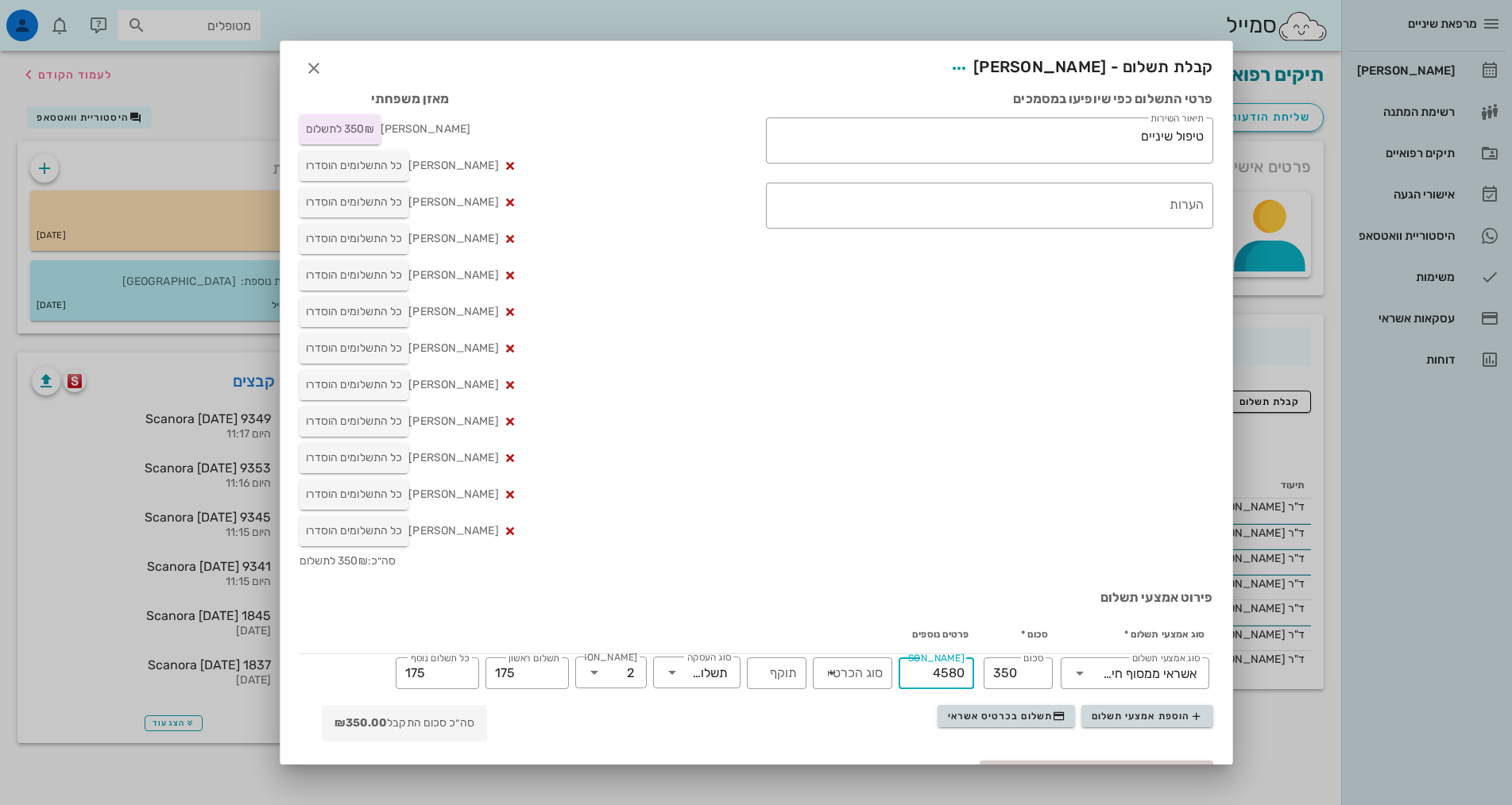
click at [928, 570] on div "פרטי התשלום כפי שיופיעו במסמכים ​ תיאור השירות טיפול שיניים ​ הערות" at bounding box center [989, 330] width 466 height 498
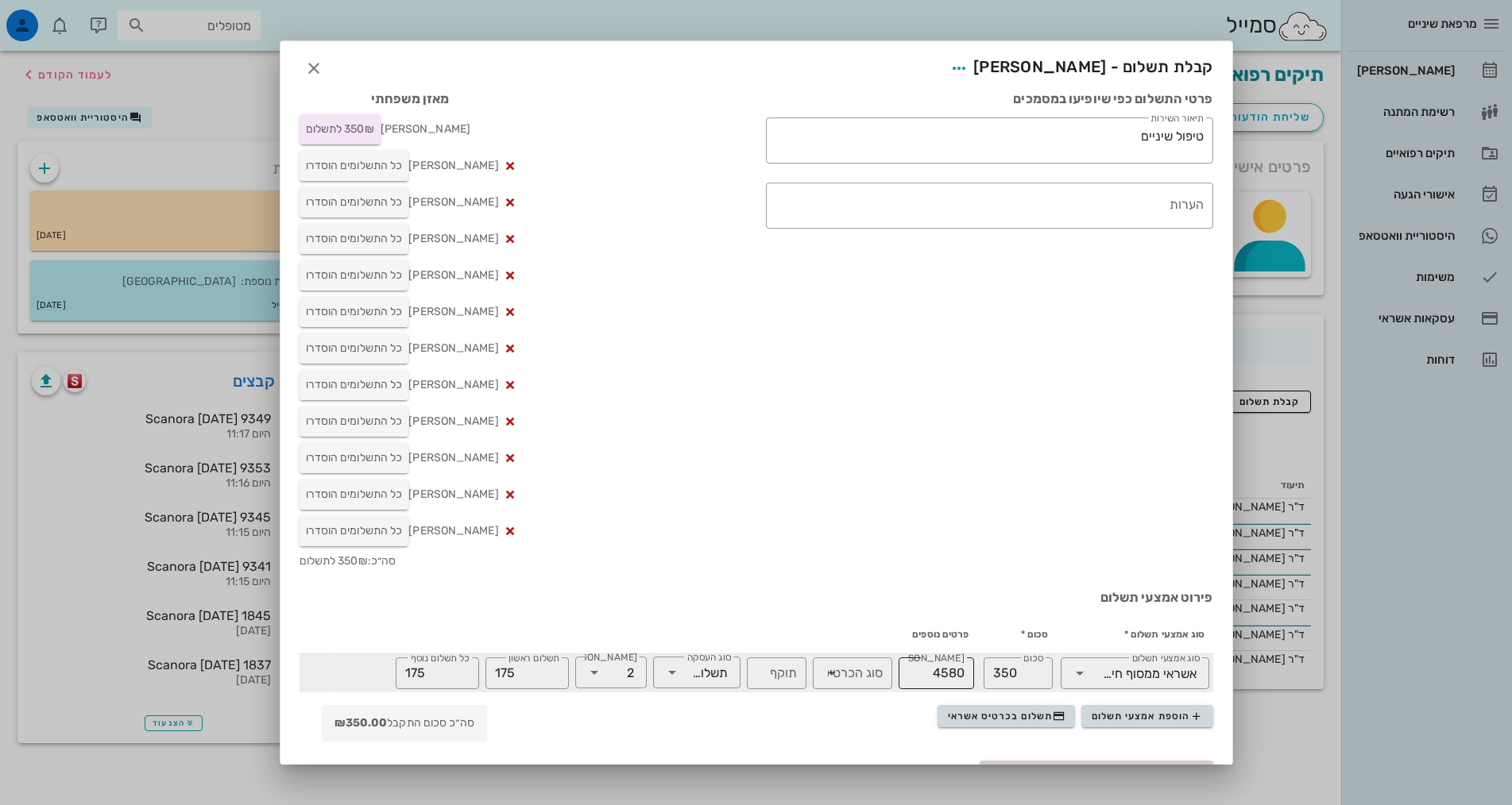
click at [932, 671] on input "4580" at bounding box center [936, 673] width 56 height 26
click at [868, 676] on input "סוג הכרטיס" at bounding box center [863, 673] width 39 height 26
click at [868, 676] on div "ויזה" at bounding box center [851, 677] width 86 height 13
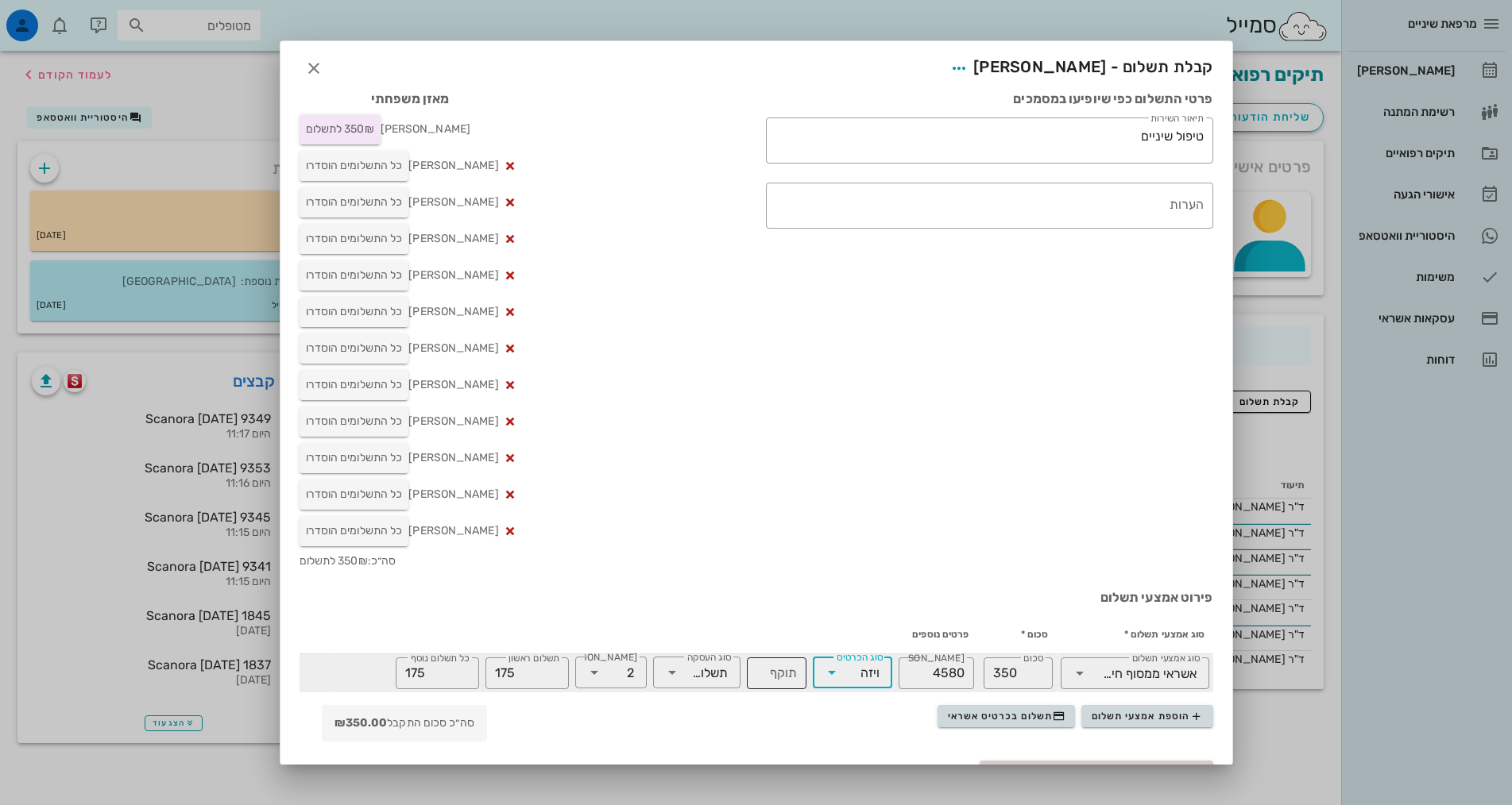
click at [791, 674] on input "תוקף" at bounding box center [776, 673] width 41 height 26
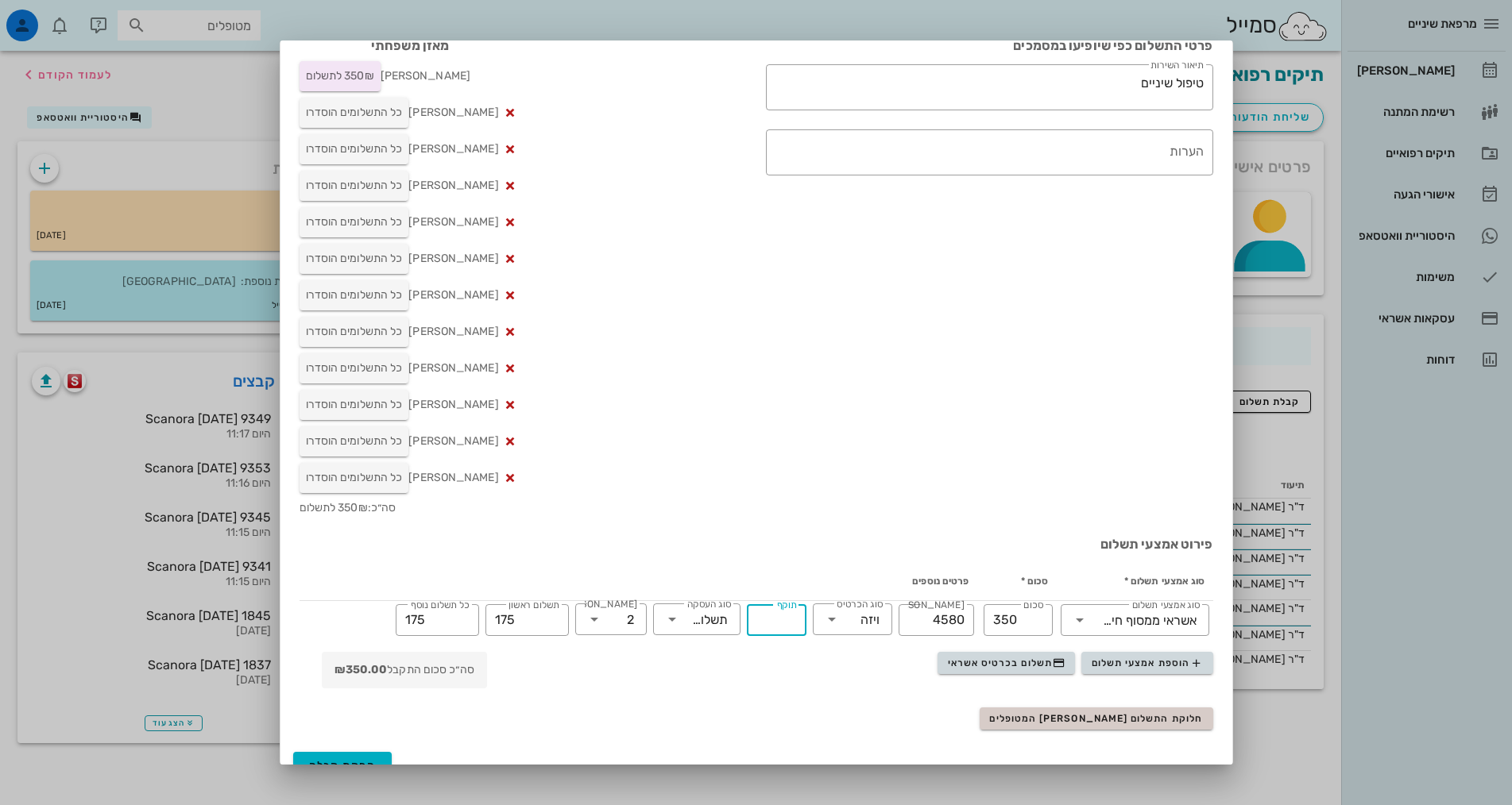
scroll to position [75, 0]
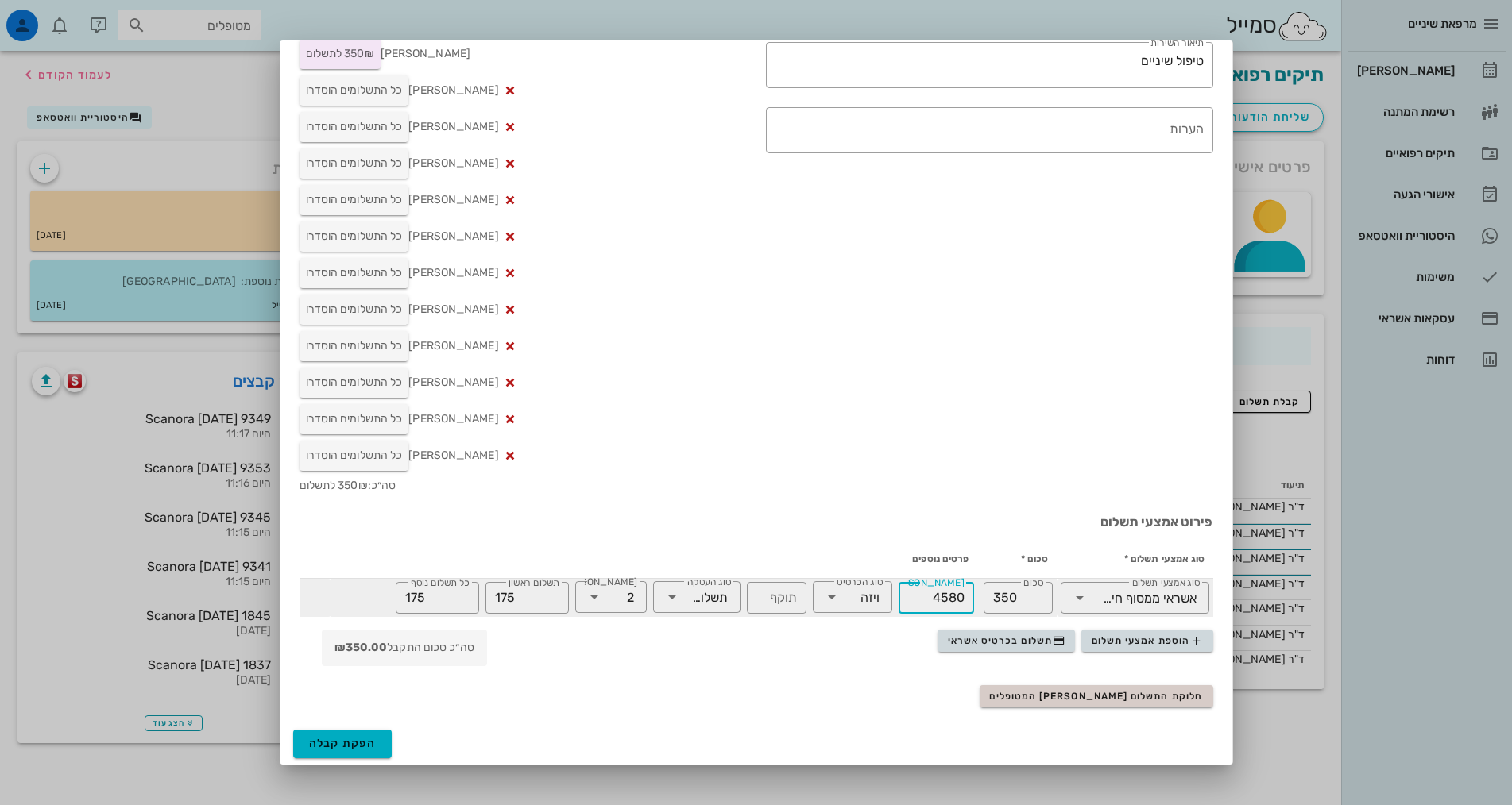
click at [943, 597] on input "4580" at bounding box center [936, 598] width 56 height 26
type input "4580"
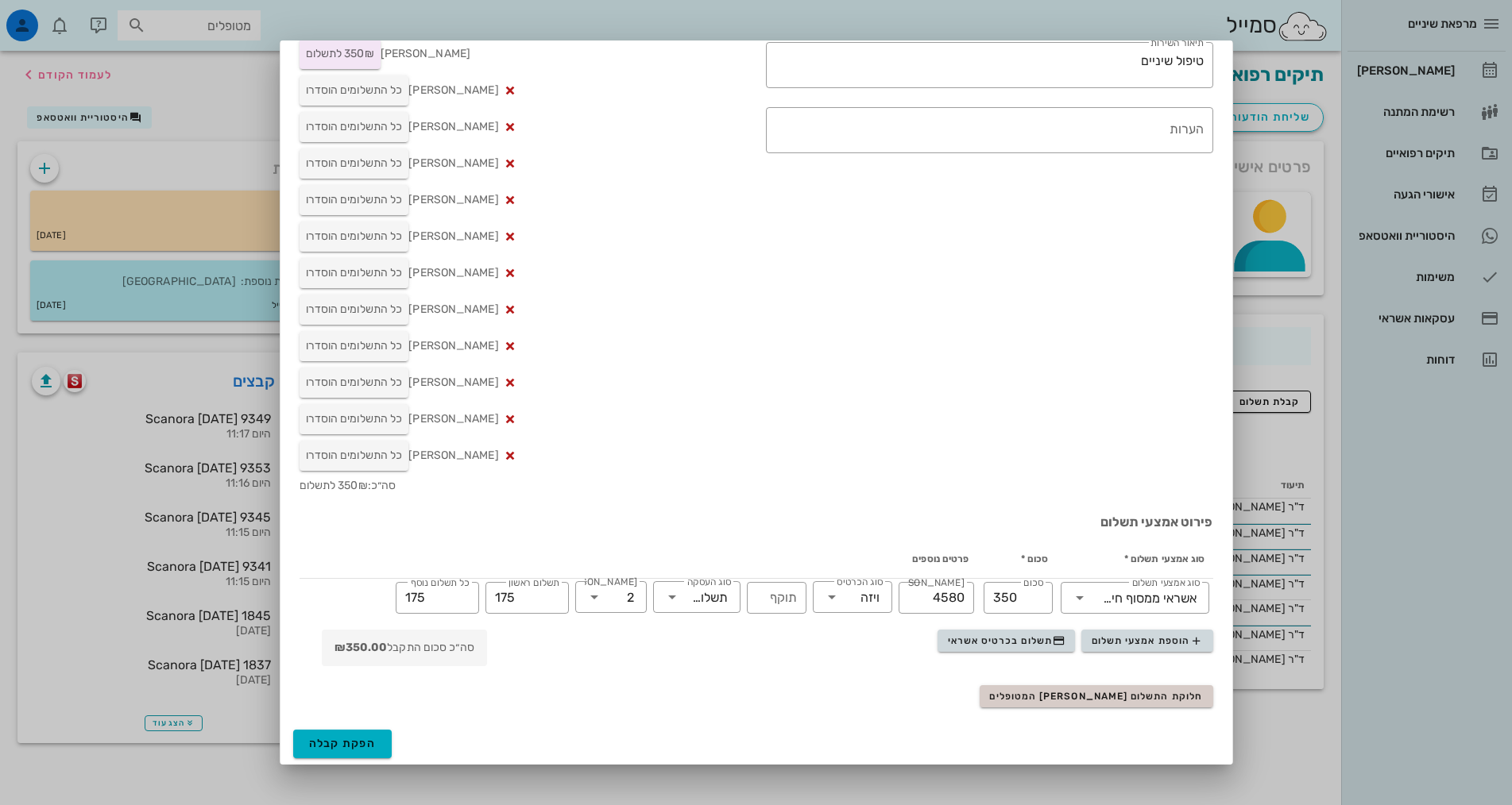
click at [943, 500] on div "פרטי התשלום כפי שיופיעו במסמכים ​ תיאור השירות טיפול שיניים ​ הערות" at bounding box center [989, 255] width 466 height 498
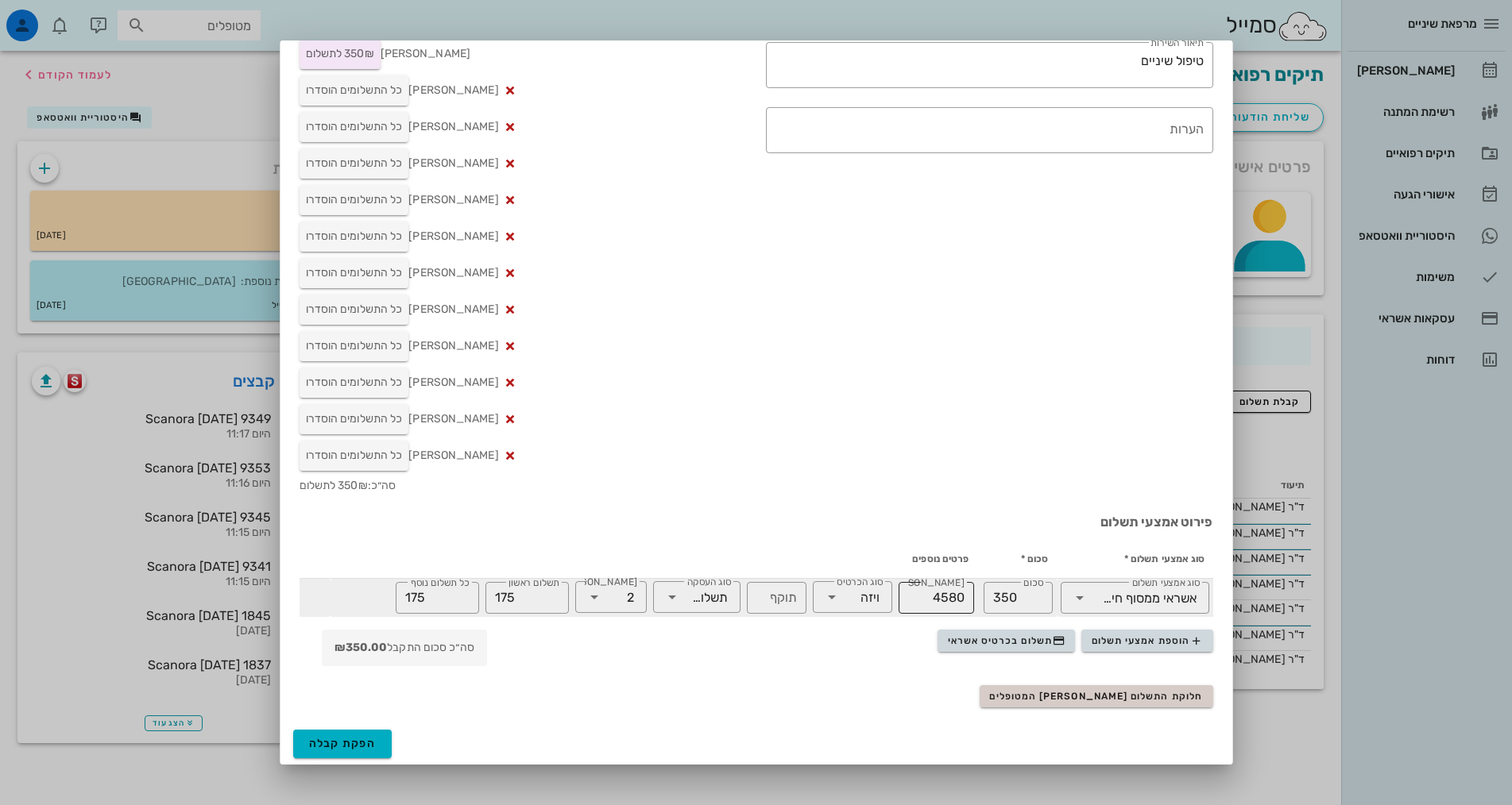
click at [956, 604] on input "4580" at bounding box center [936, 598] width 56 height 26
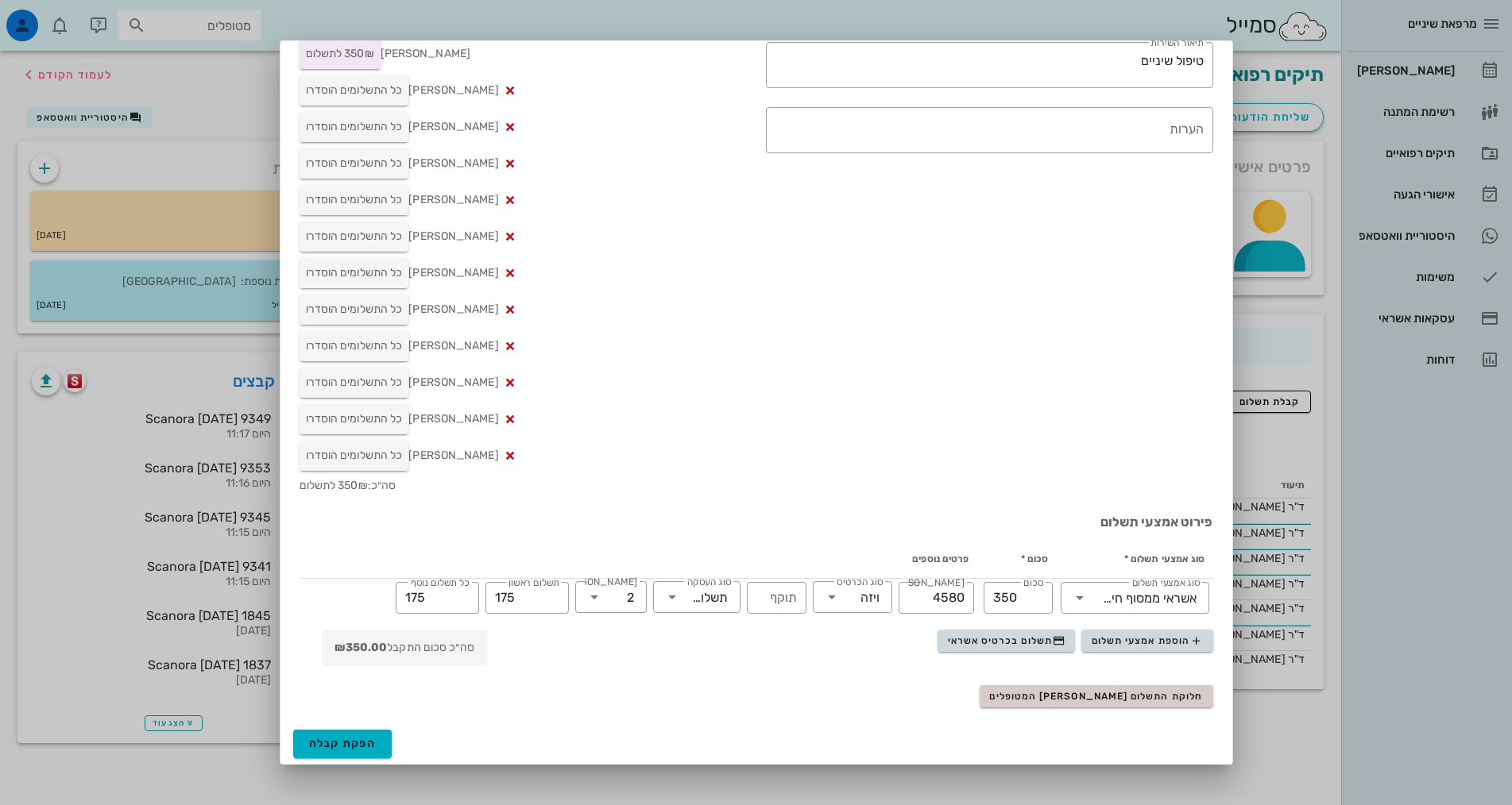
click at [958, 458] on div "פרטי התשלום כפי שיופיעו במסמכים ​ תיאור השירות טיפול שיניים ​ הערות" at bounding box center [989, 255] width 466 height 498
click at [987, 642] on span "תשלום בכרטיס אשראי" at bounding box center [1006, 640] width 118 height 13
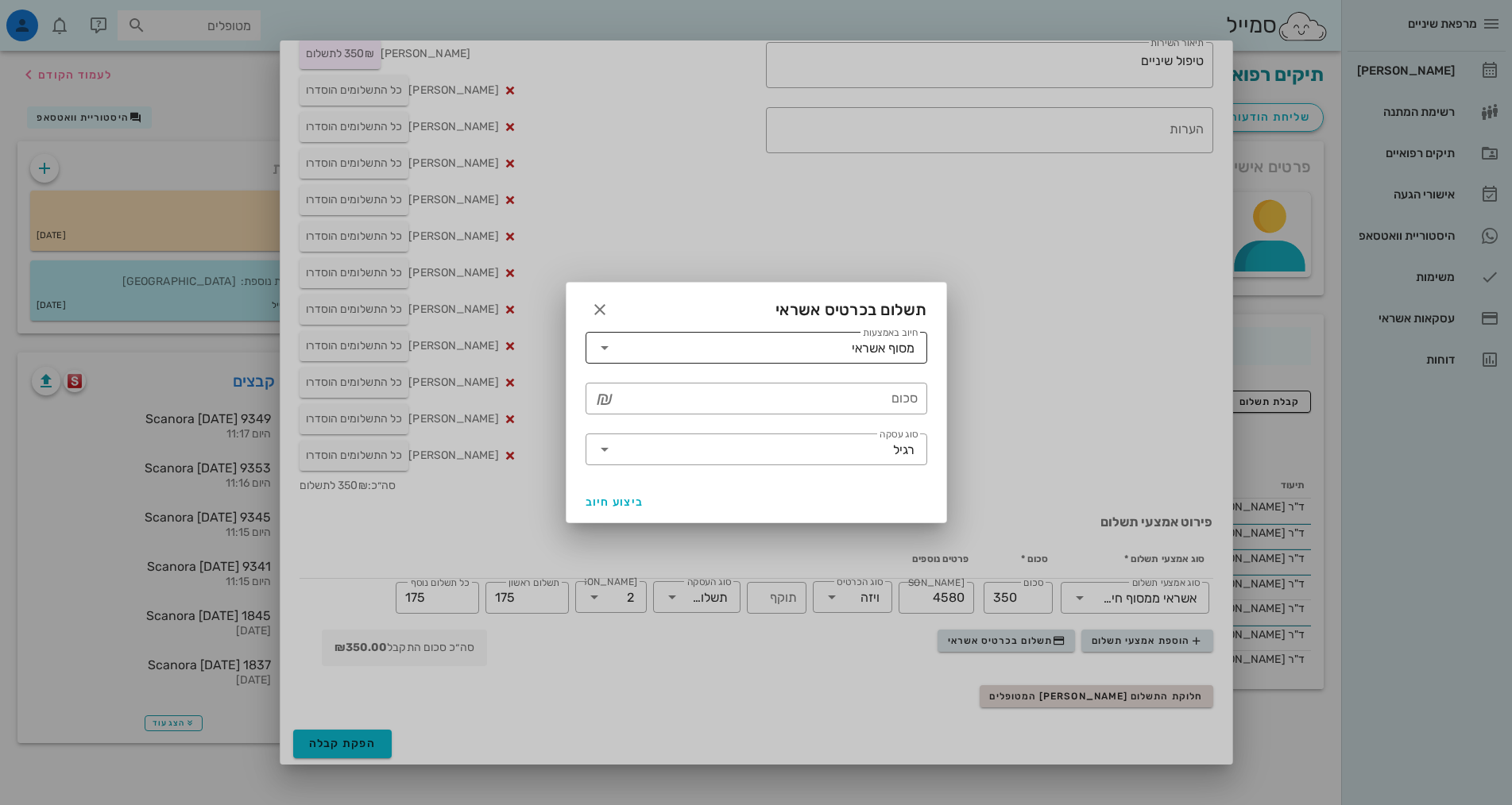
click at [826, 351] on input "חיוב באמצעות" at bounding box center [734, 348] width 235 height 26
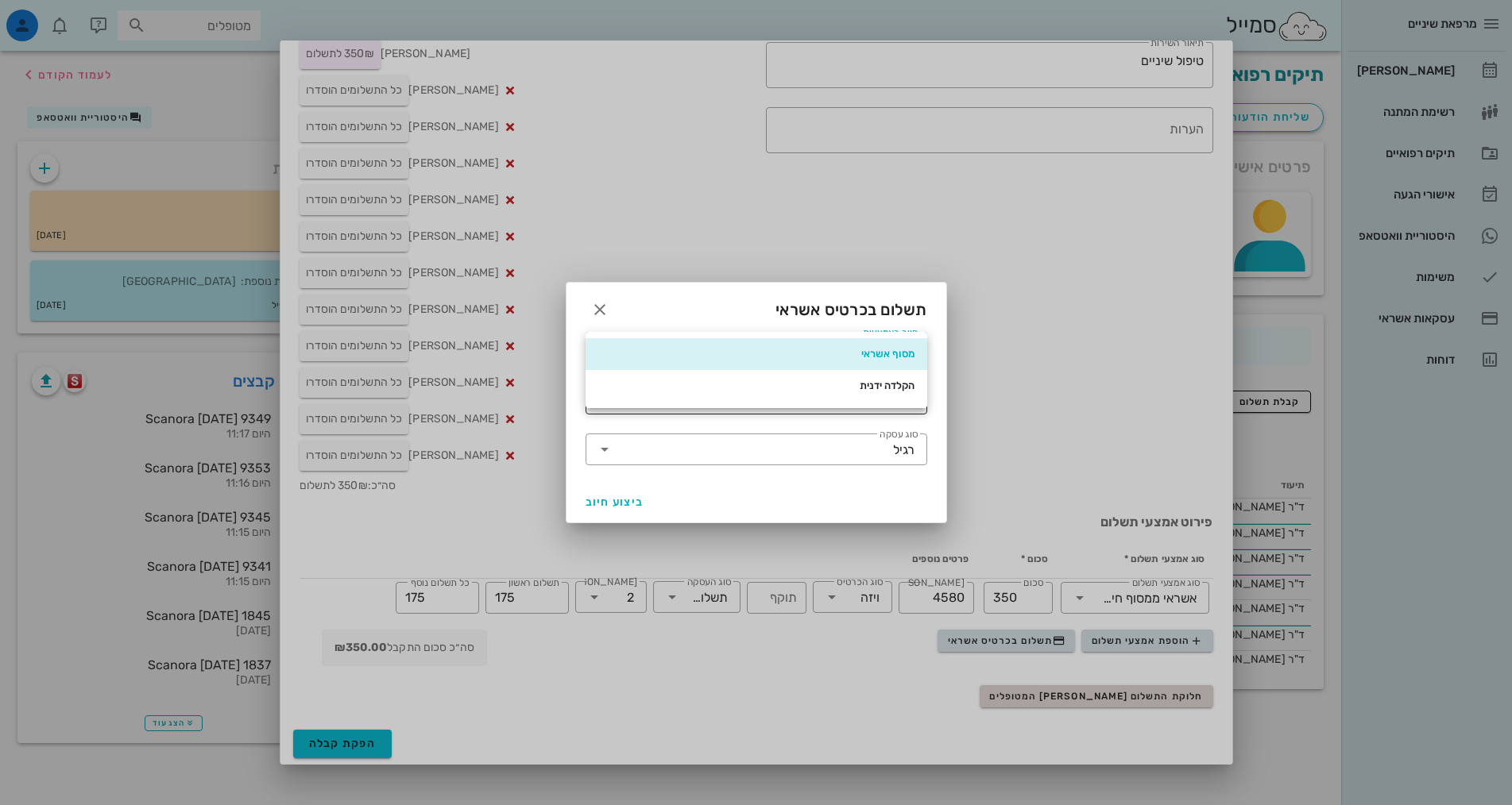
drag, startPoint x: 842, startPoint y: 401, endPoint x: 834, endPoint y: 394, distance: 10.6
click at [840, 401] on div "הקלדה ידנית" at bounding box center [756, 386] width 341 height 32
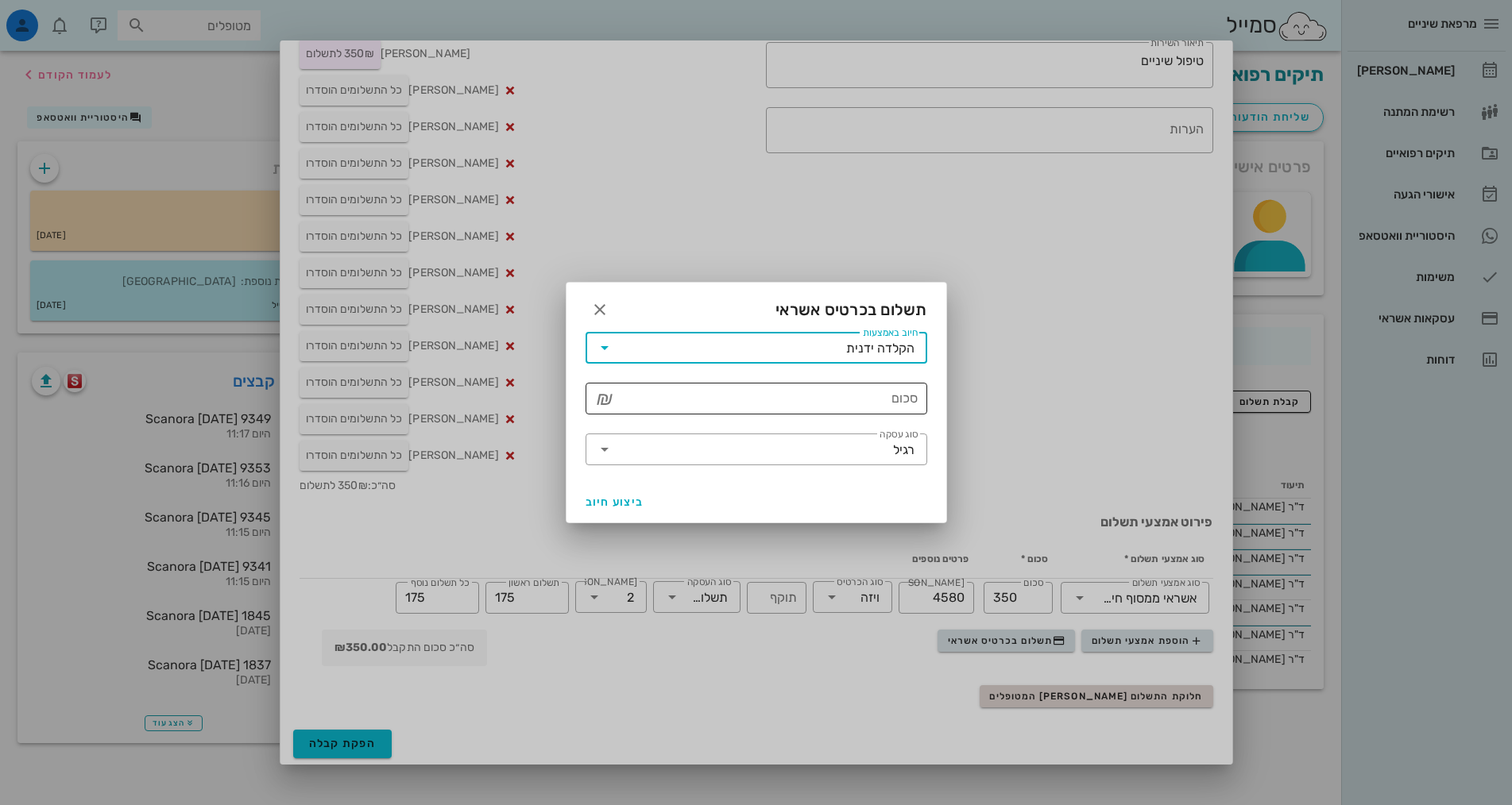
click at [825, 404] on input "סכום" at bounding box center [767, 399] width 300 height 26
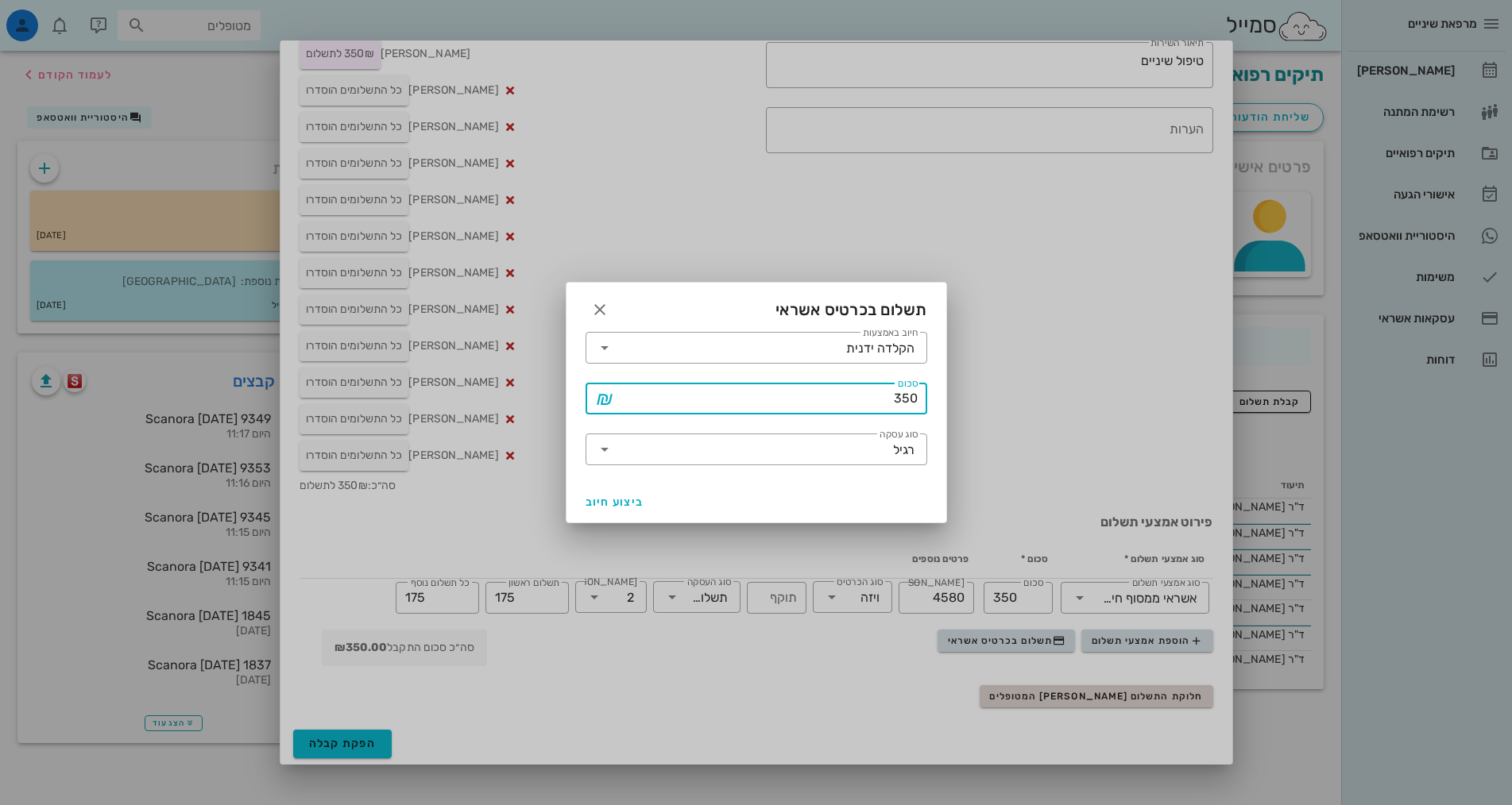
type input "350"
click at [601, 304] on icon "button" at bounding box center [599, 309] width 19 height 19
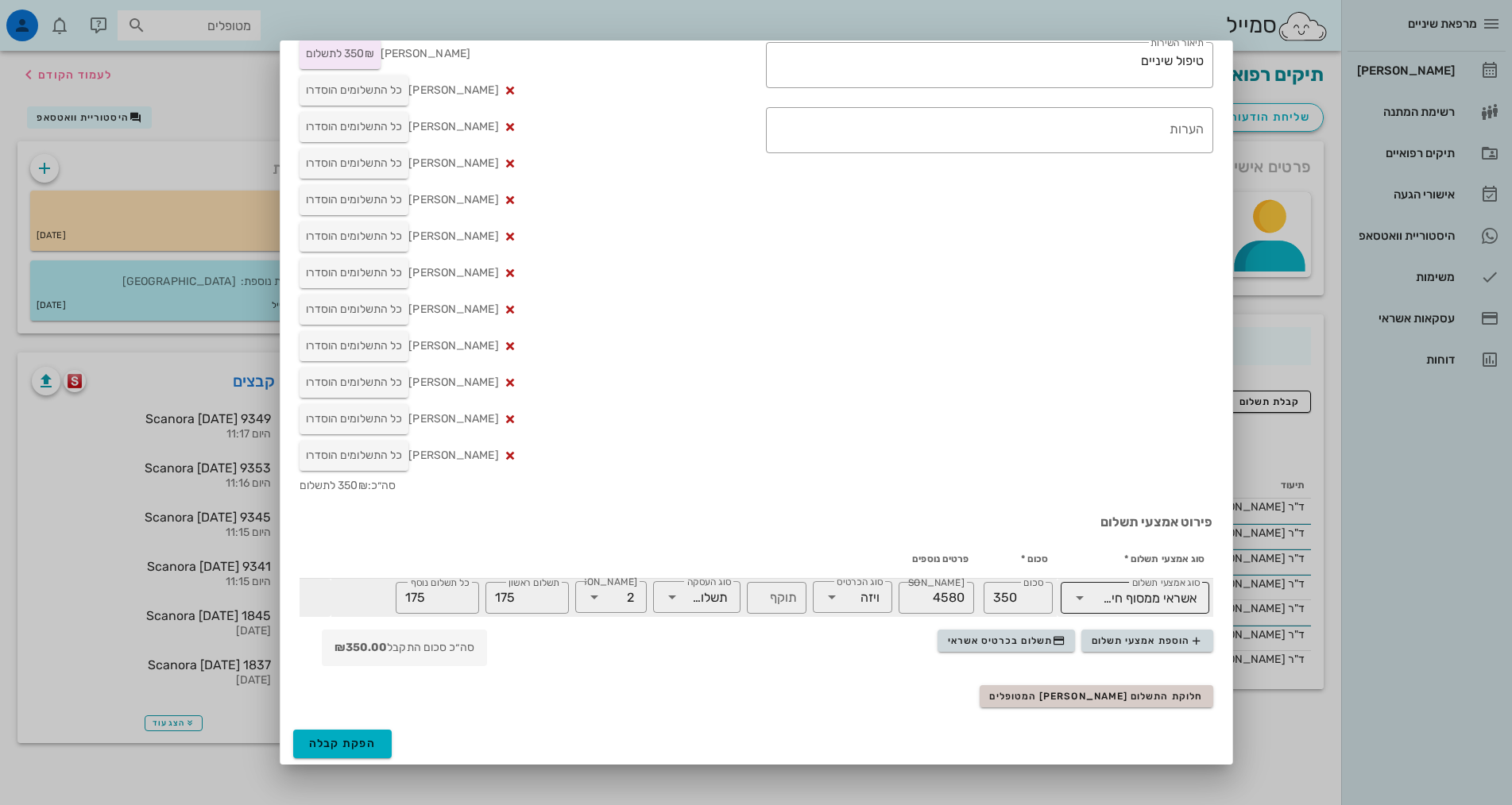
click at [1167, 611] on div "אשראי ממסוף חיצוני" at bounding box center [1146, 597] width 107 height 32
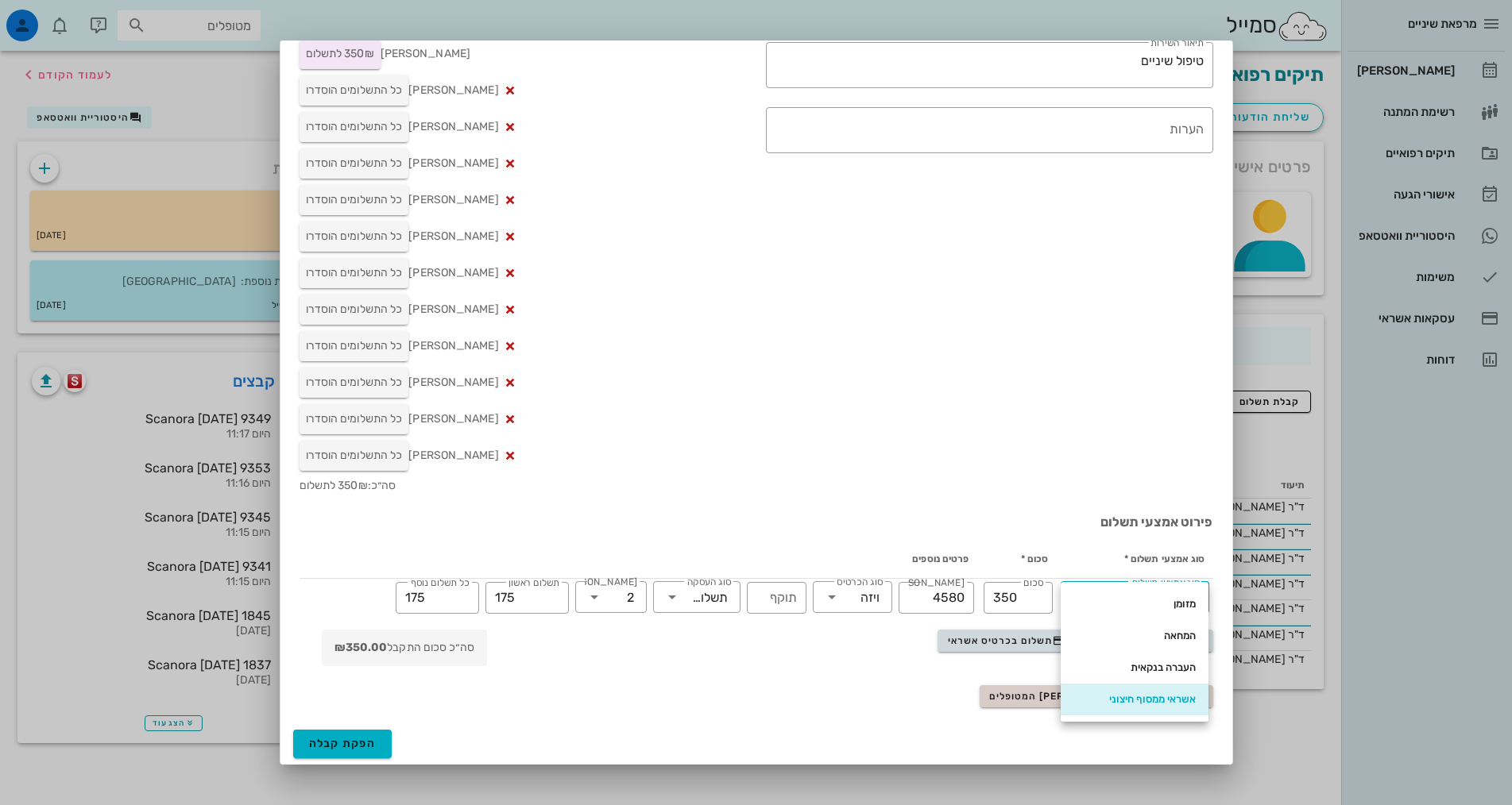
click at [974, 403] on div "פרטי התשלום כפי שיופיעו במסמכים ​ תיאור השירות טיפול שיניים ​ הערות" at bounding box center [989, 255] width 466 height 498
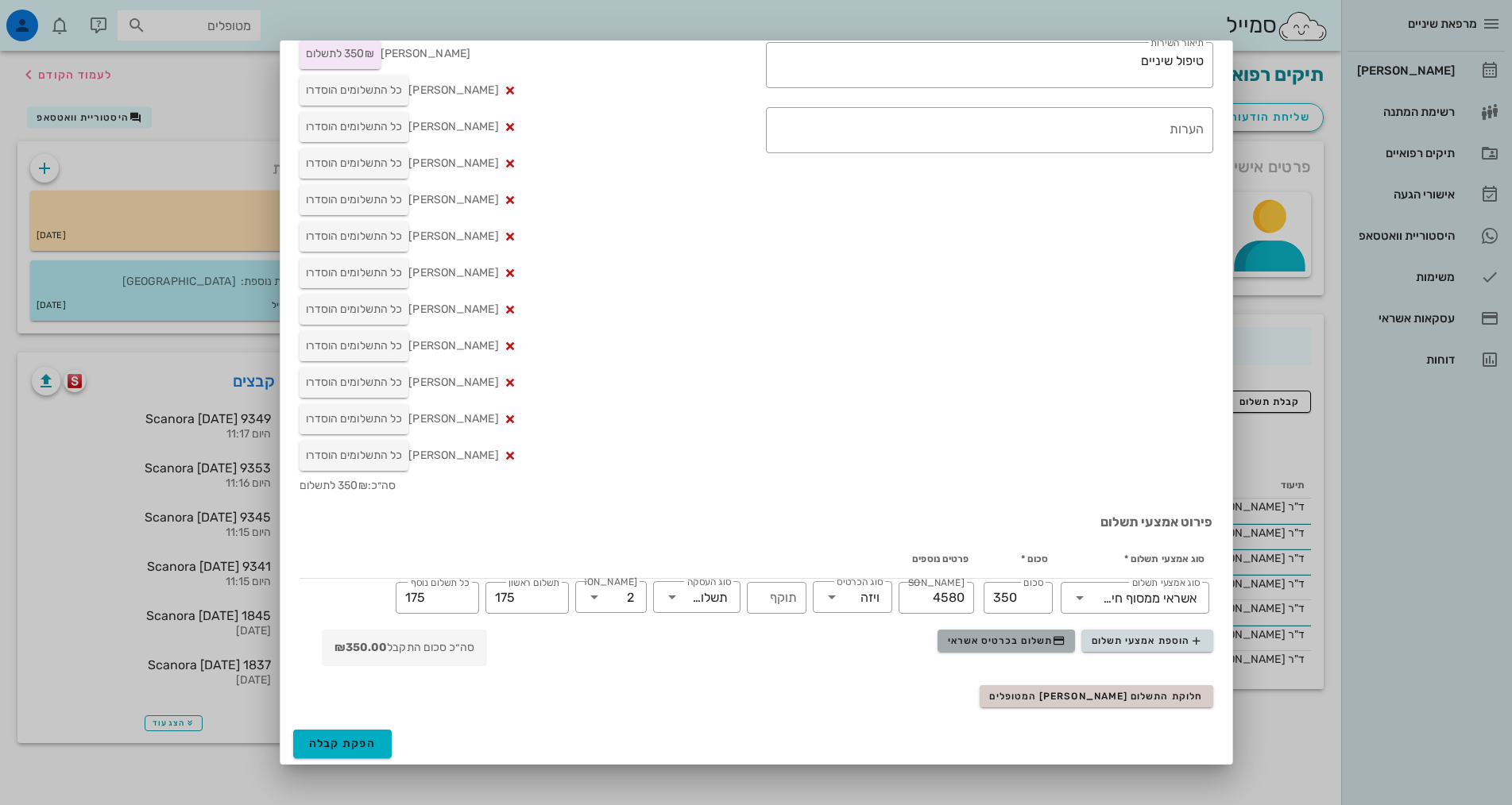
click at [1016, 645] on span "תשלום בכרטיס אשראי" at bounding box center [1006, 640] width 118 height 13
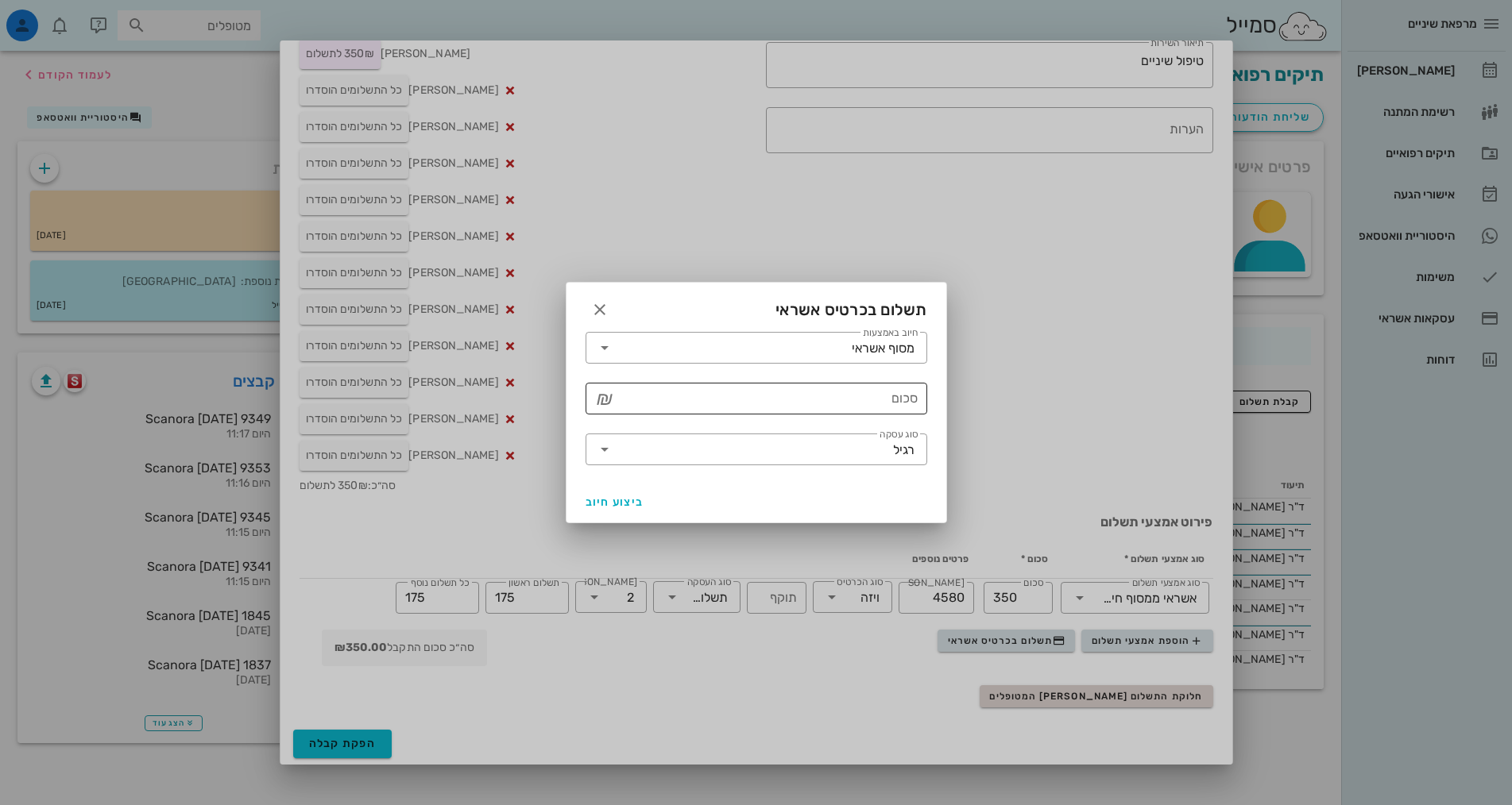
click at [826, 398] on input "סכום" at bounding box center [767, 399] width 300 height 26
type input "350"
click at [880, 343] on div "מסוף אשראי" at bounding box center [883, 348] width 62 height 14
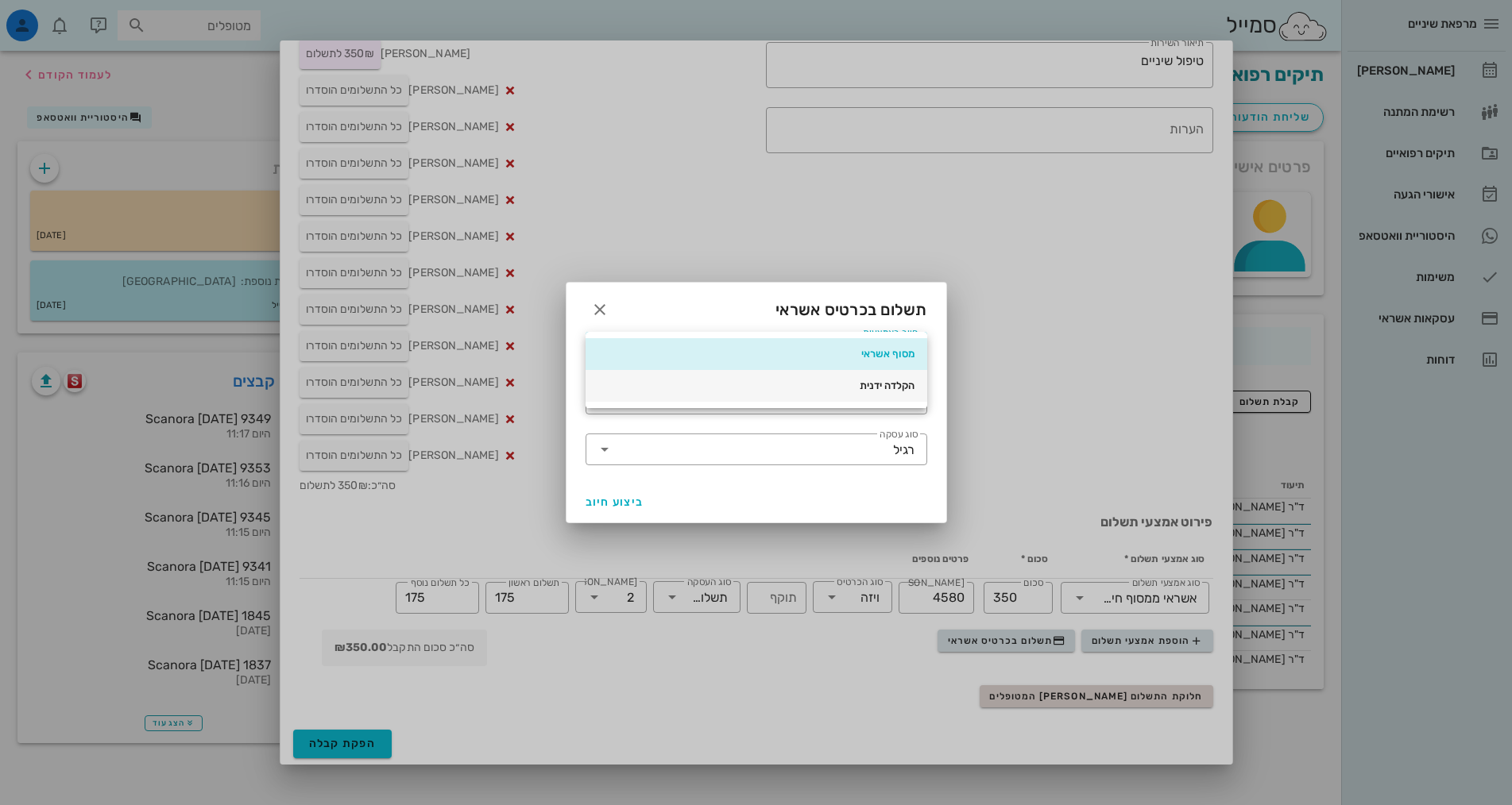
click at [900, 393] on div "הקלדה ידנית" at bounding box center [755, 386] width 316 height 26
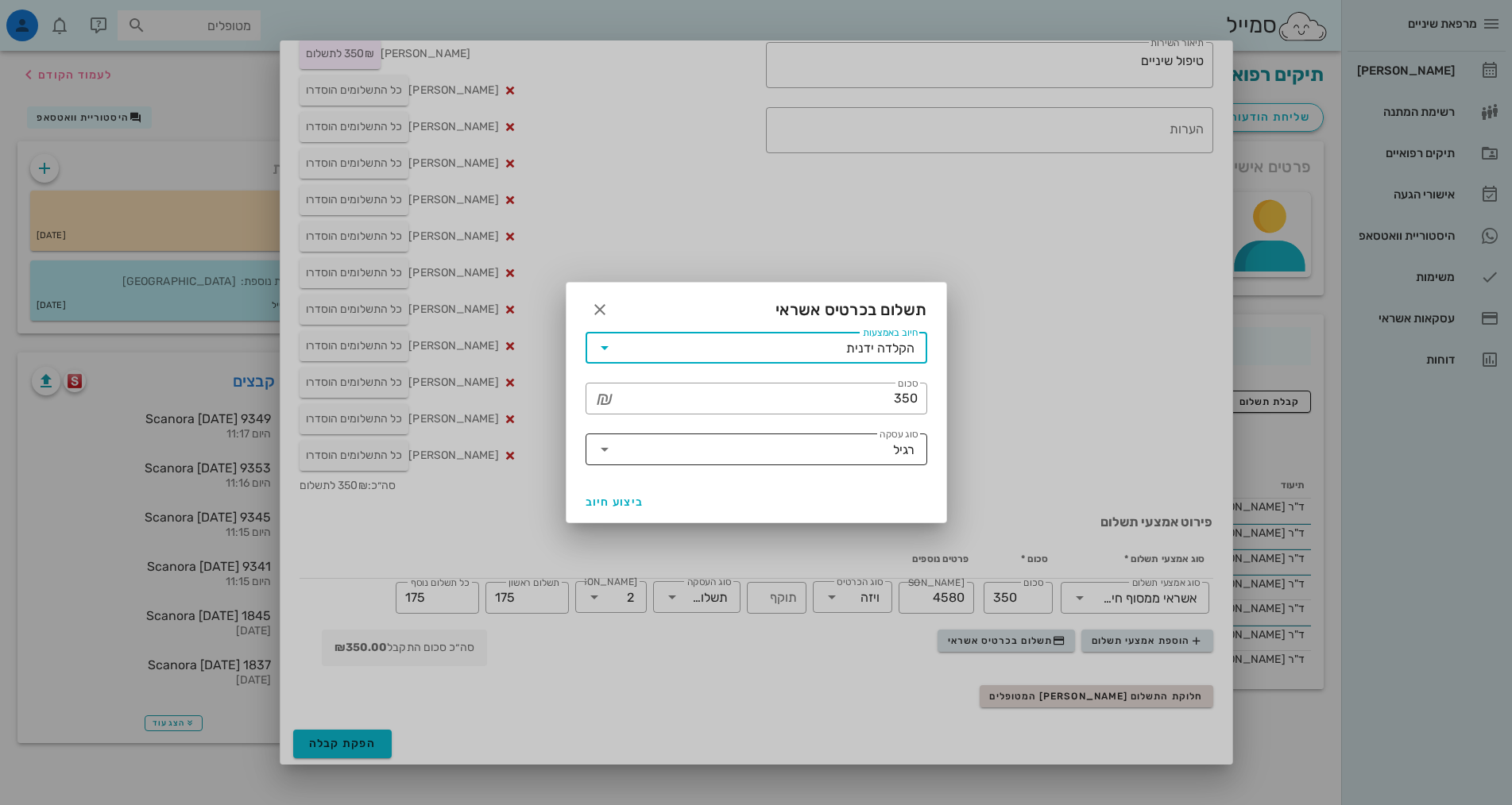
click at [887, 445] on input "סוג עסקה" at bounding box center [755, 450] width 276 height 26
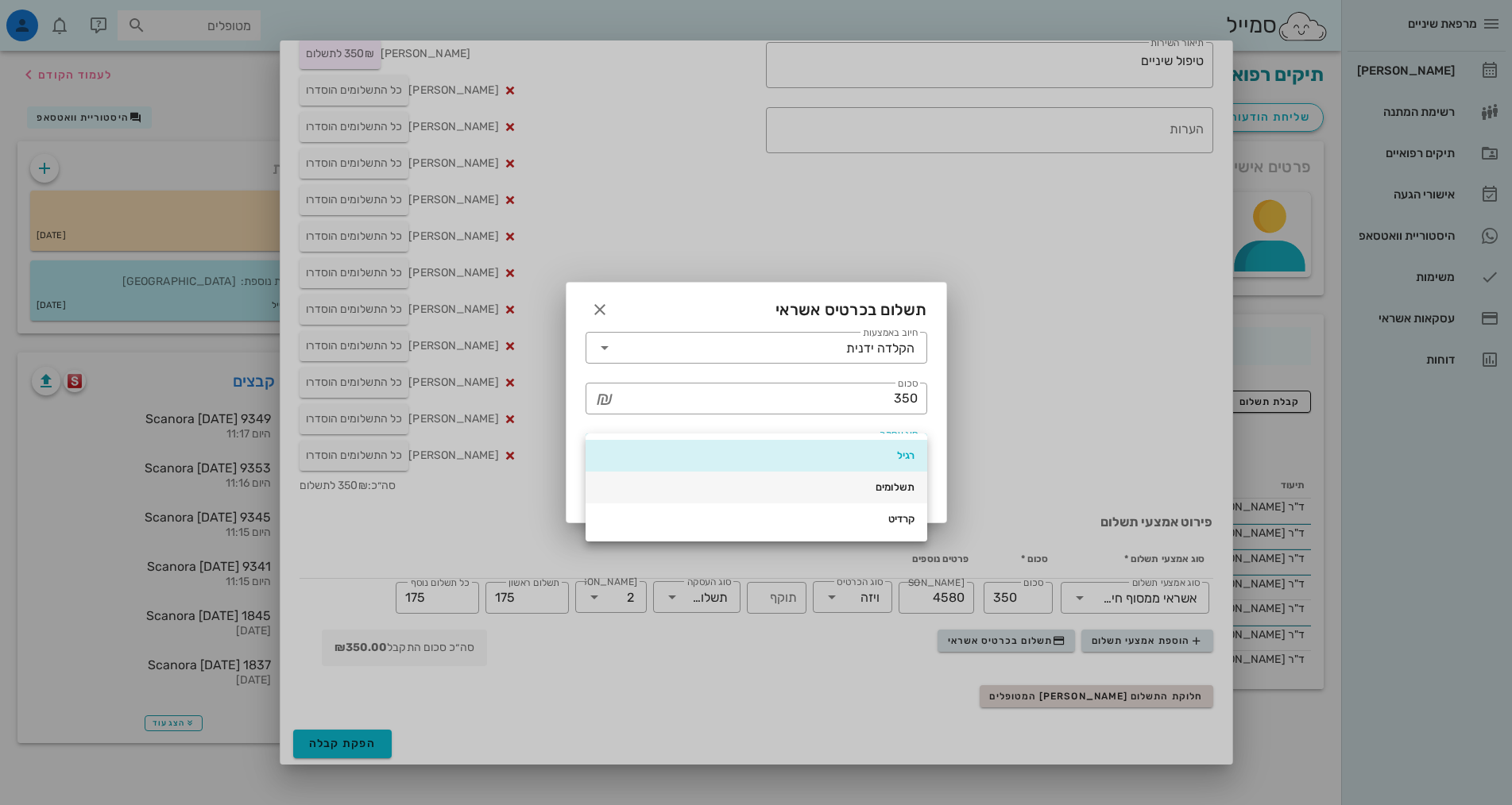
click at [863, 486] on div "תשלומים" at bounding box center [755, 487] width 316 height 13
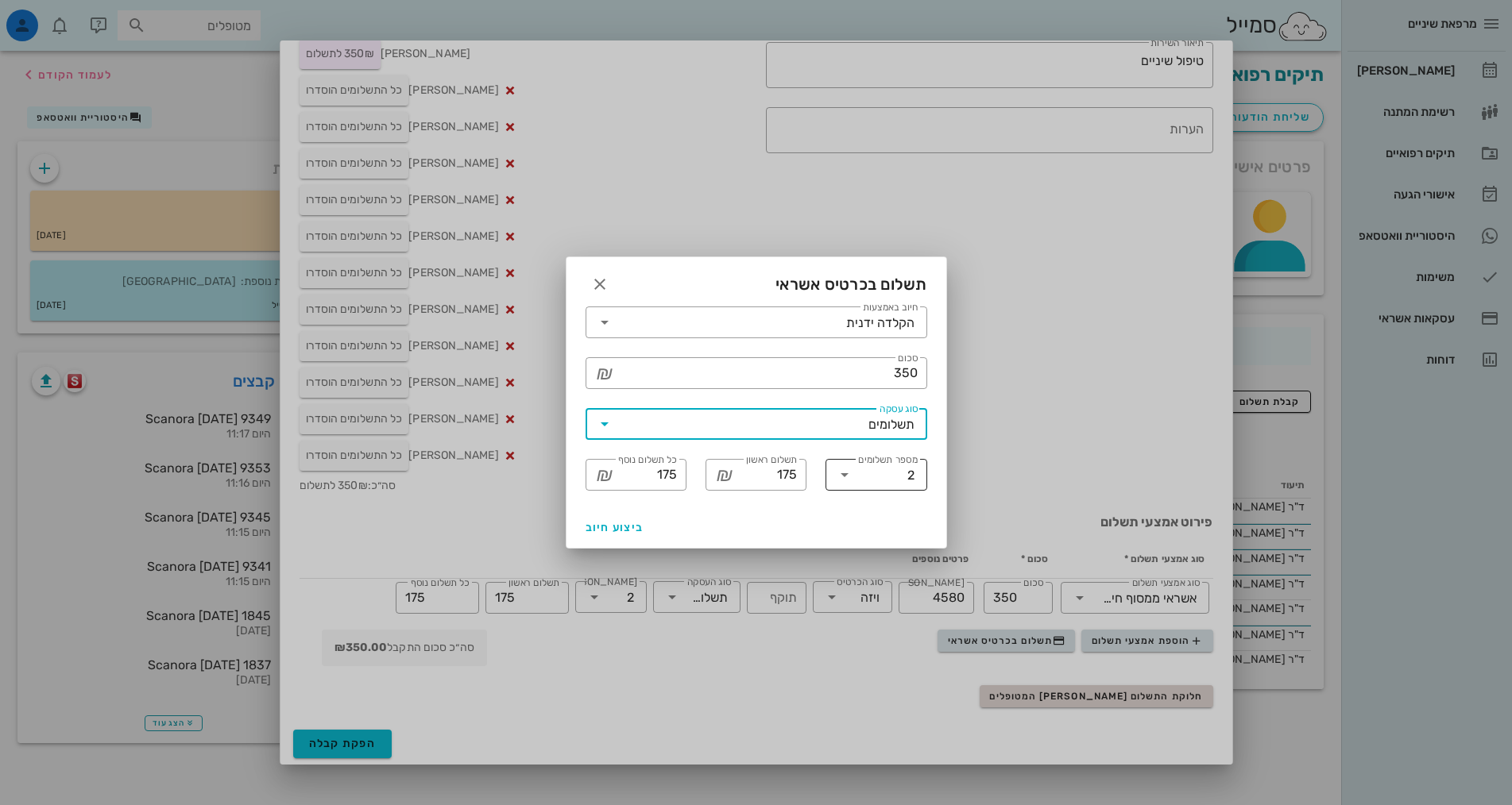
click at [870, 475] on input "מספר תשלומים" at bounding box center [882, 475] width 49 height 26
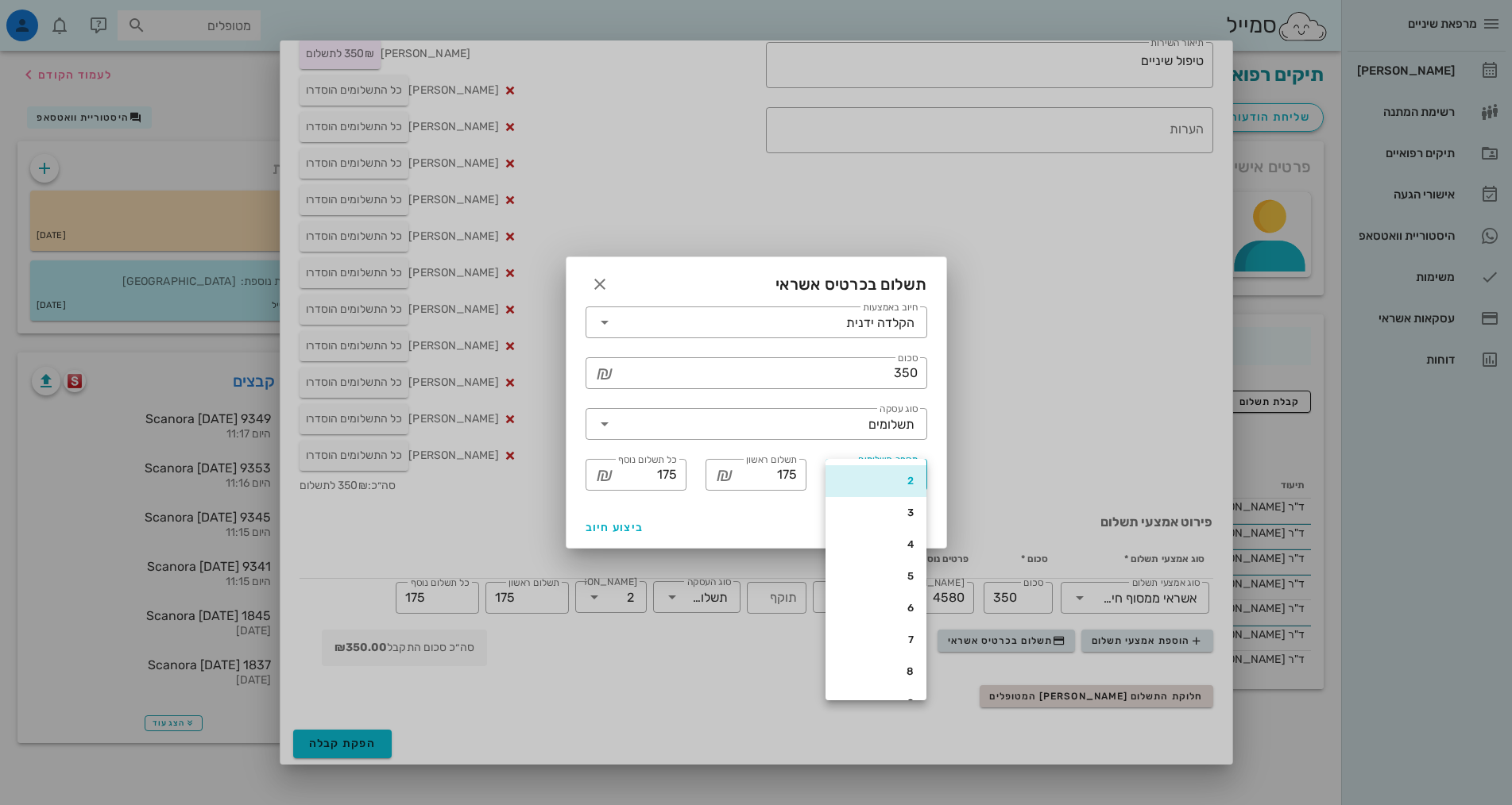
click at [789, 513] on div "ביצוע חיוב" at bounding box center [756, 527] width 380 height 42
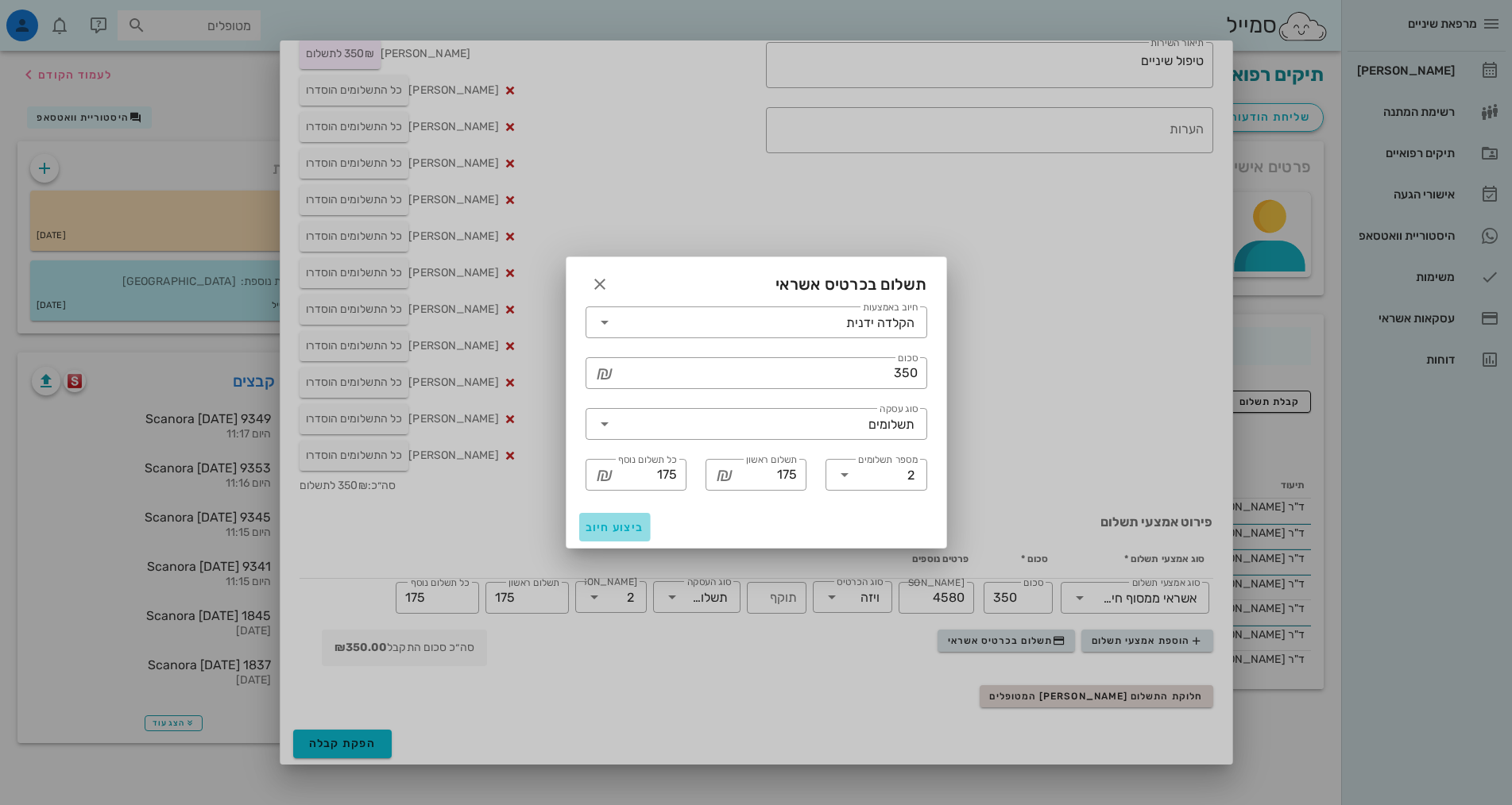
click at [626, 531] on span "ביצוע חיוב" at bounding box center [614, 528] width 58 height 14
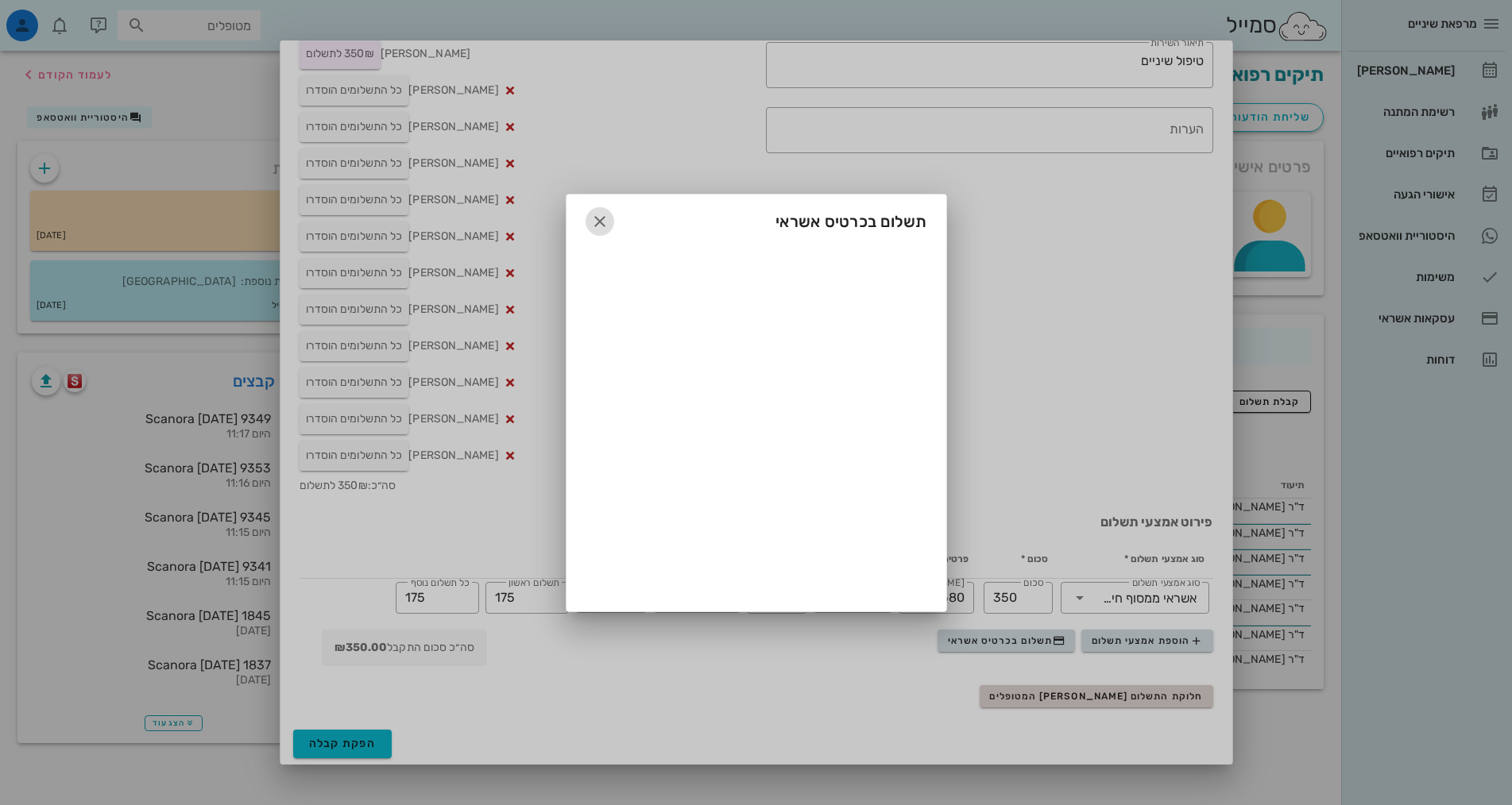
click at [603, 219] on icon "button" at bounding box center [599, 221] width 19 height 19
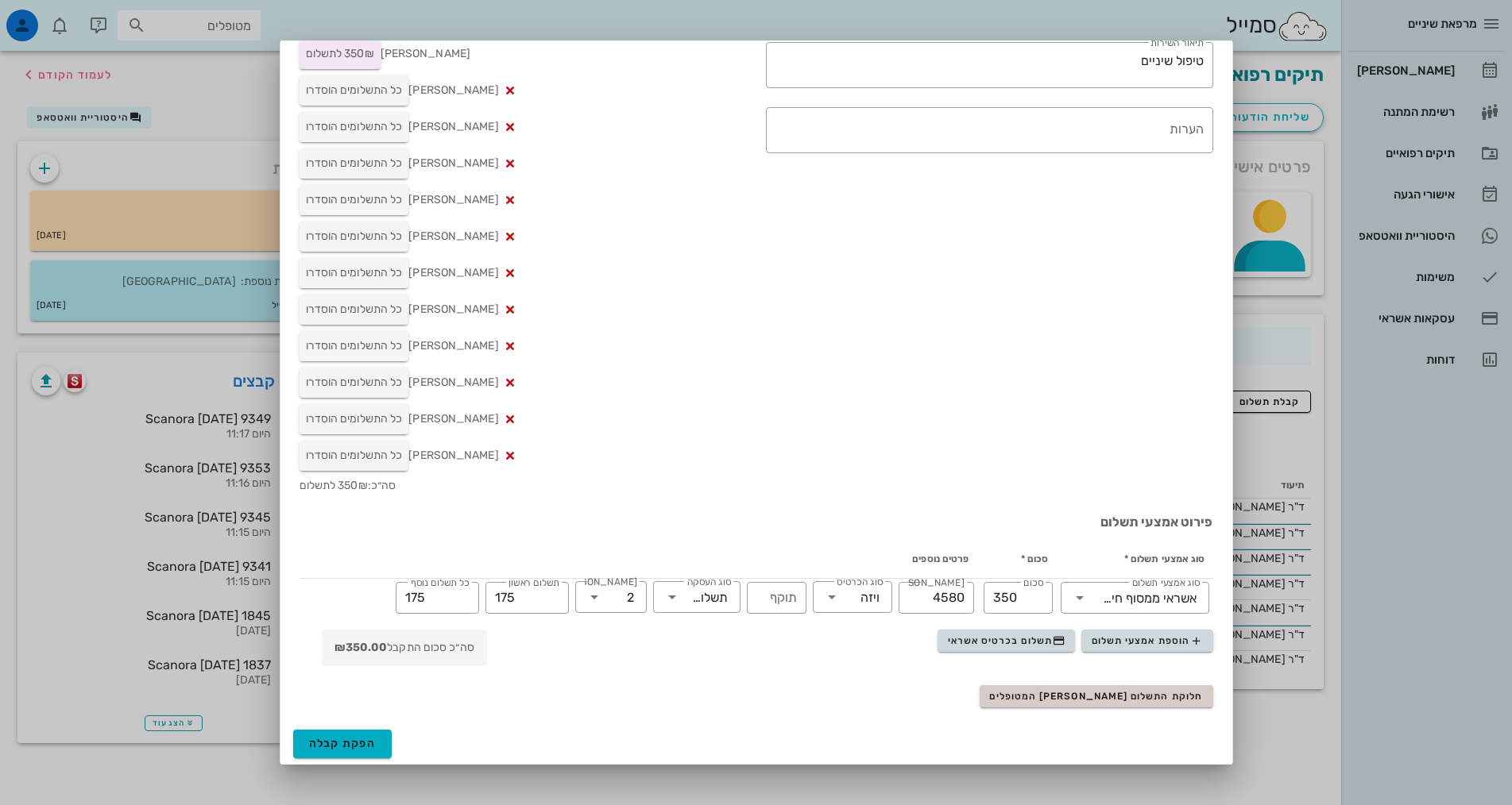
click at [621, 302] on div "מאזן משפחתי שרה יוגב 350₪ לתשלום איתי יוגב כל התשלומים הוסדרו דן יוגב כל התשלומ…" at bounding box center [522, 255] width 466 height 498
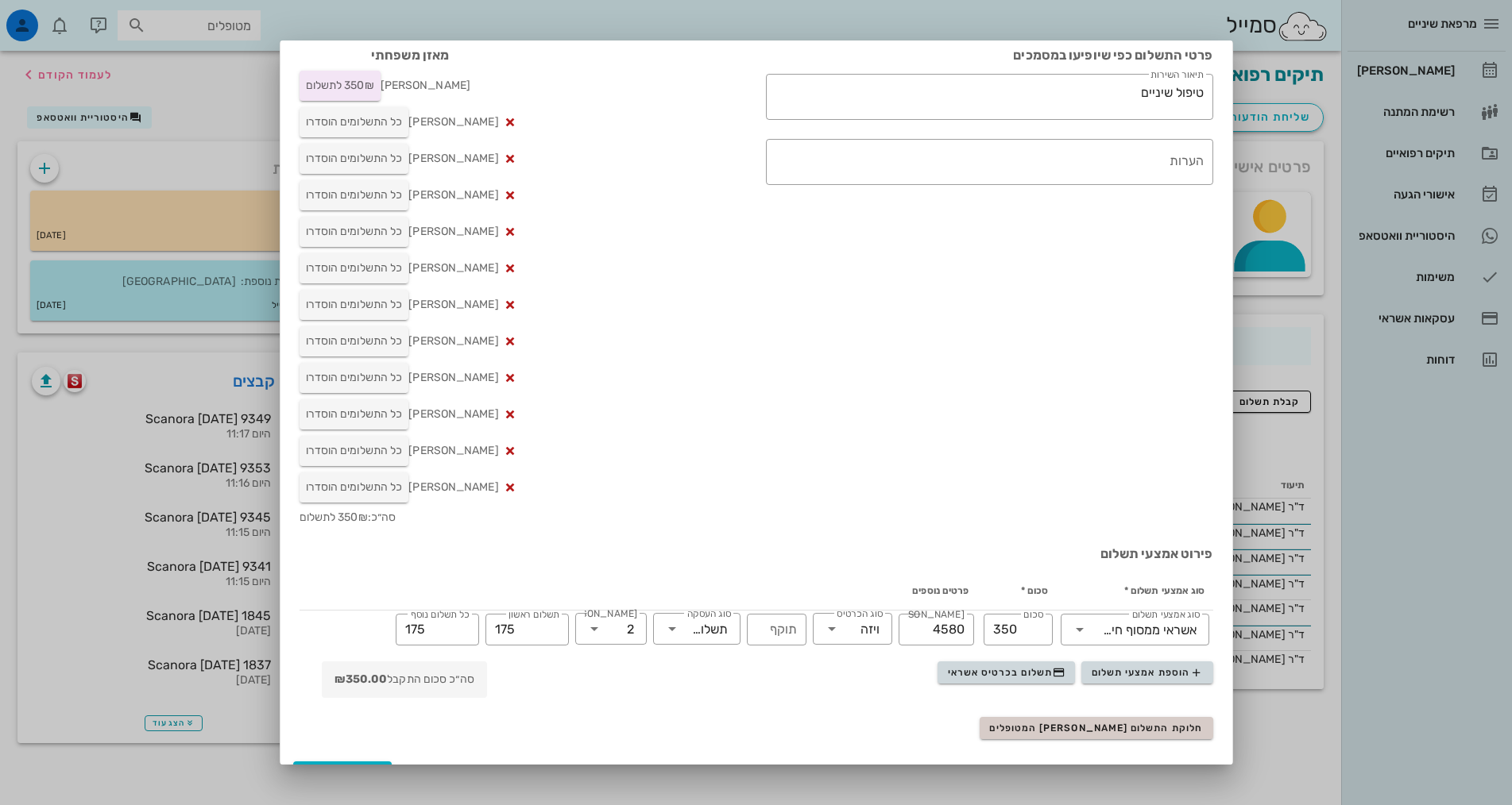
scroll to position [0, 0]
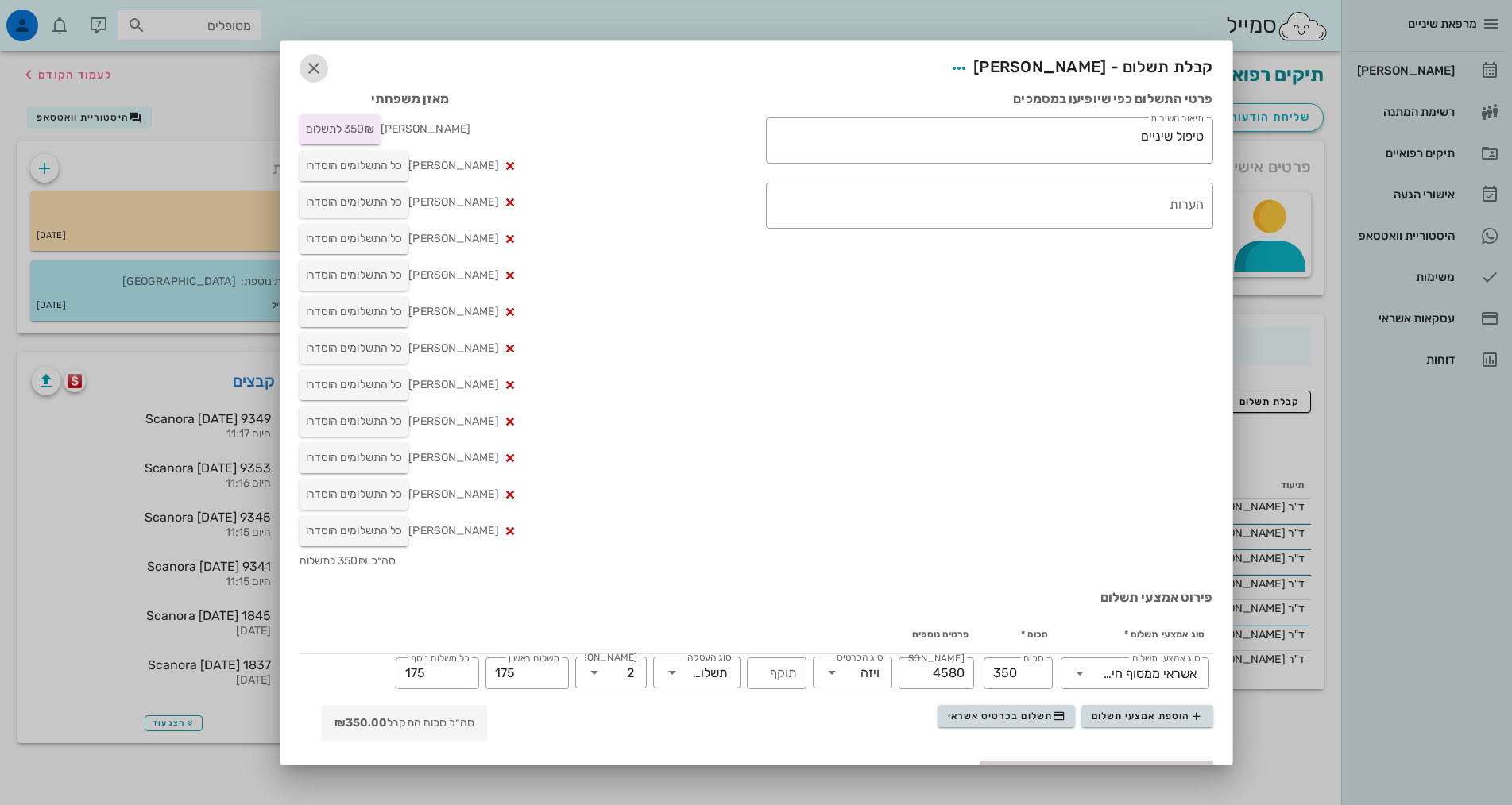
click at [324, 68] on icon "button" at bounding box center [313, 67] width 19 height 19
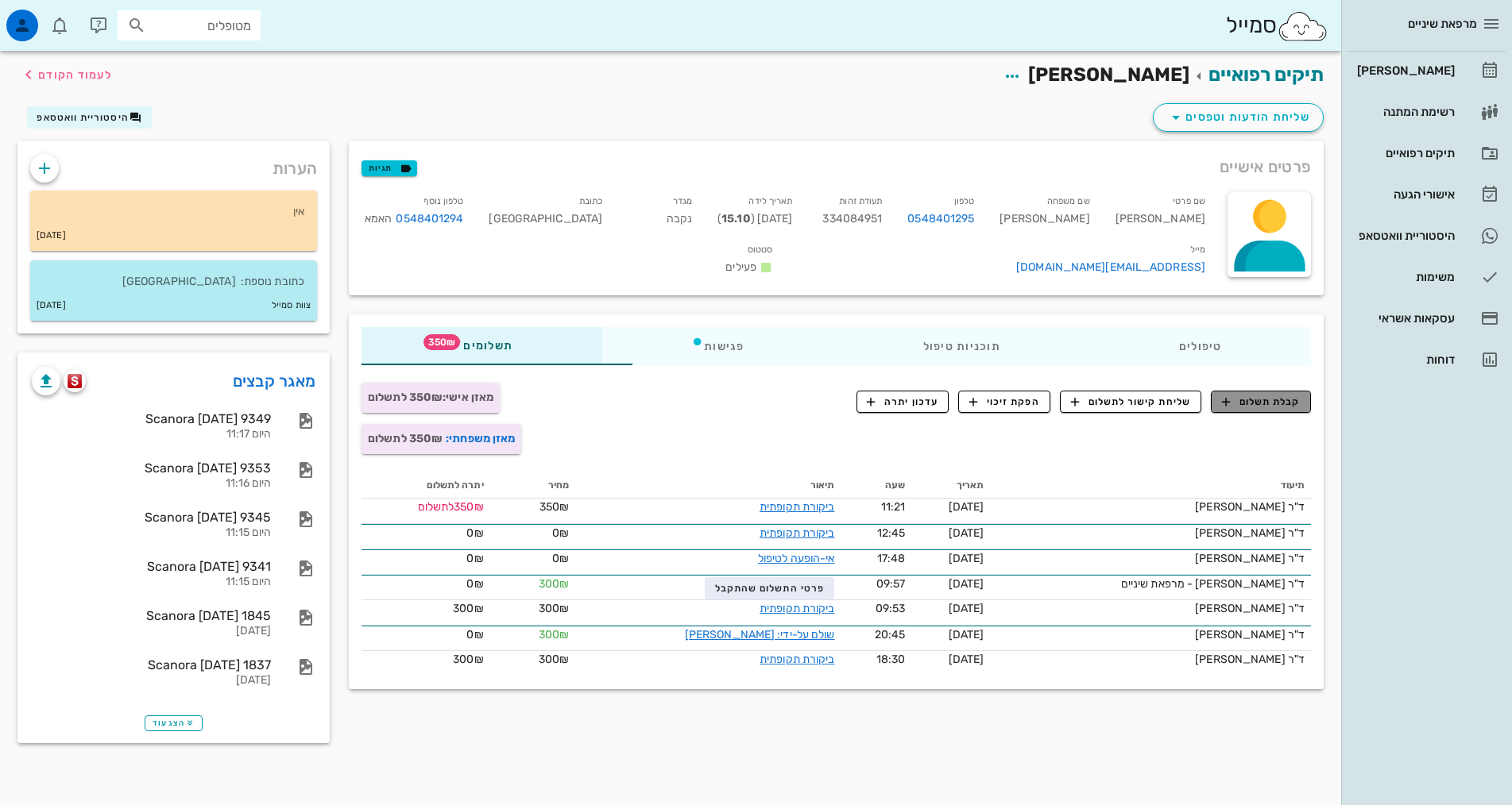
click at [1251, 395] on span "קבלת תשלום" at bounding box center [1261, 402] width 78 height 14
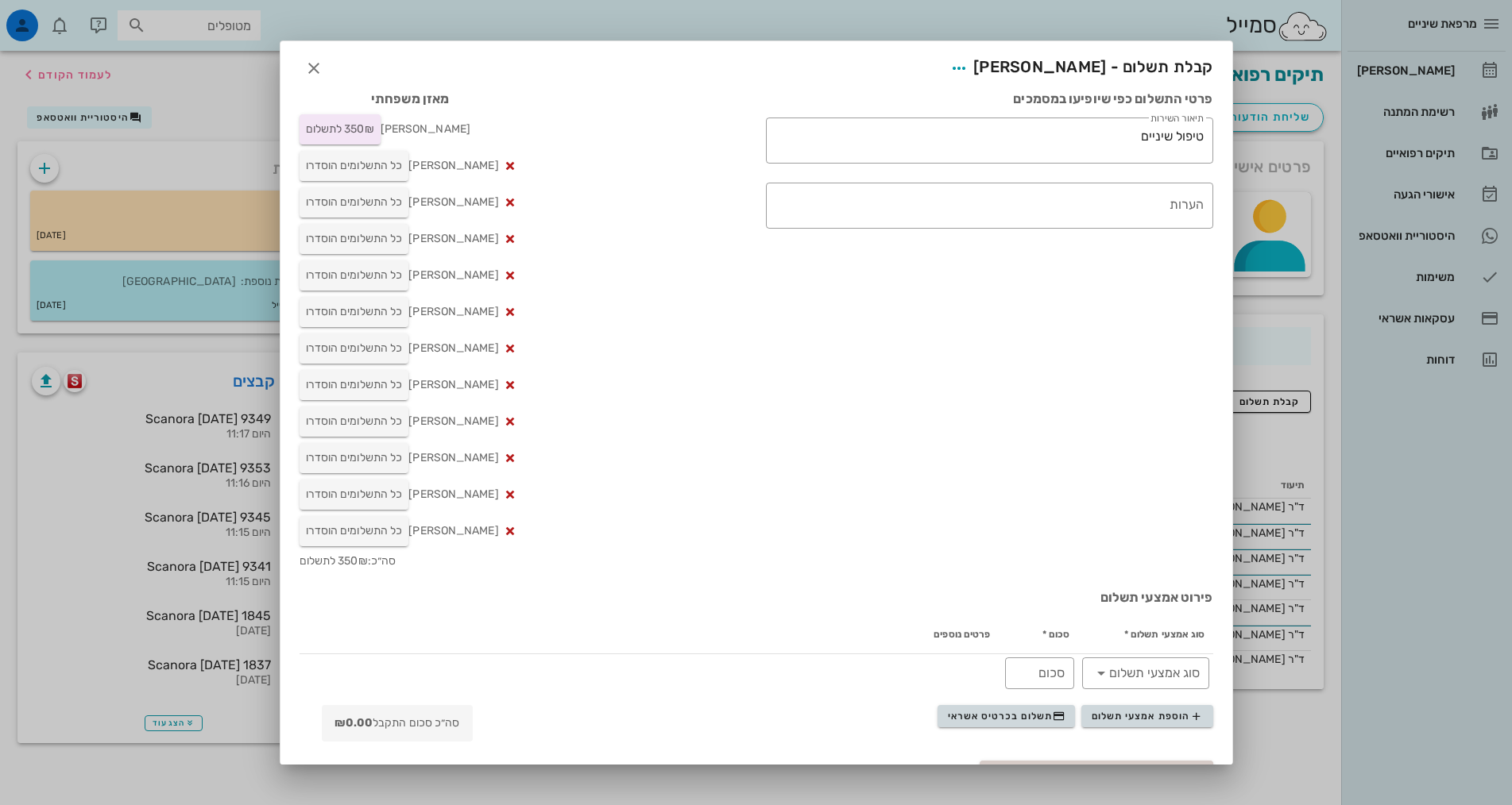
scroll to position [75, 0]
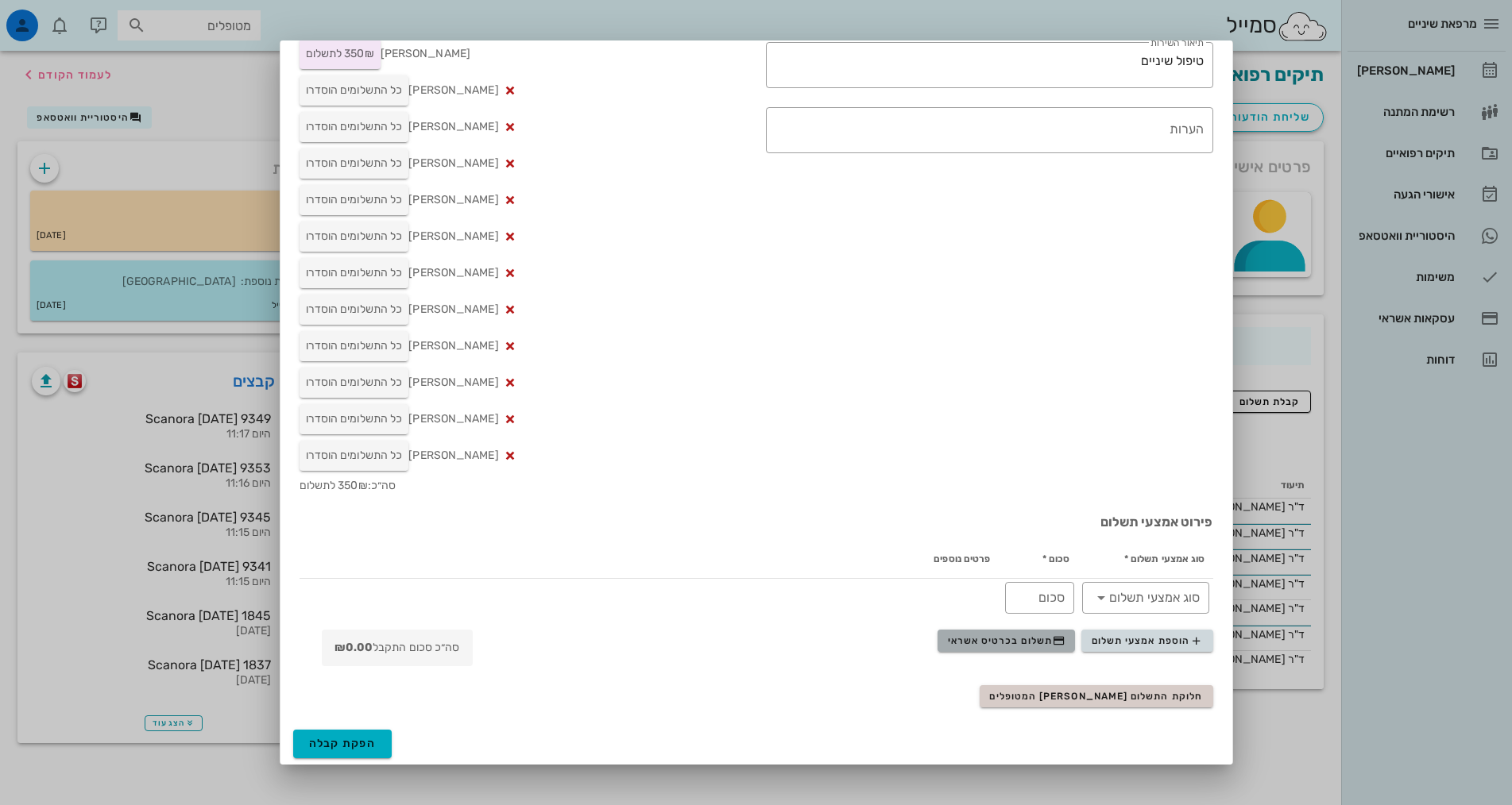
click at [1013, 640] on span "תשלום בכרטיס אשראי" at bounding box center [1006, 640] width 118 height 13
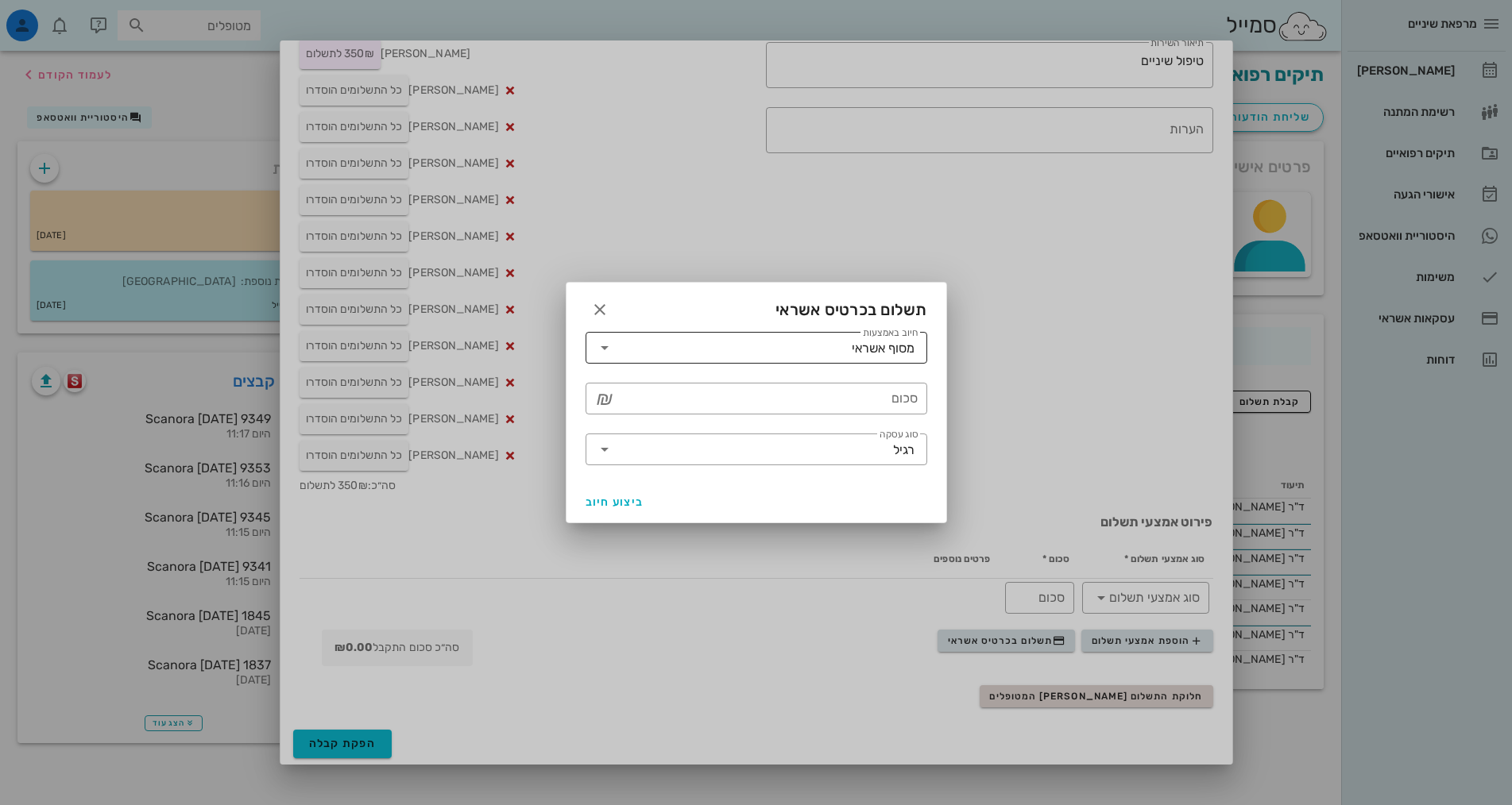
click at [827, 349] on input "חיוב באמצעות" at bounding box center [734, 348] width 235 height 26
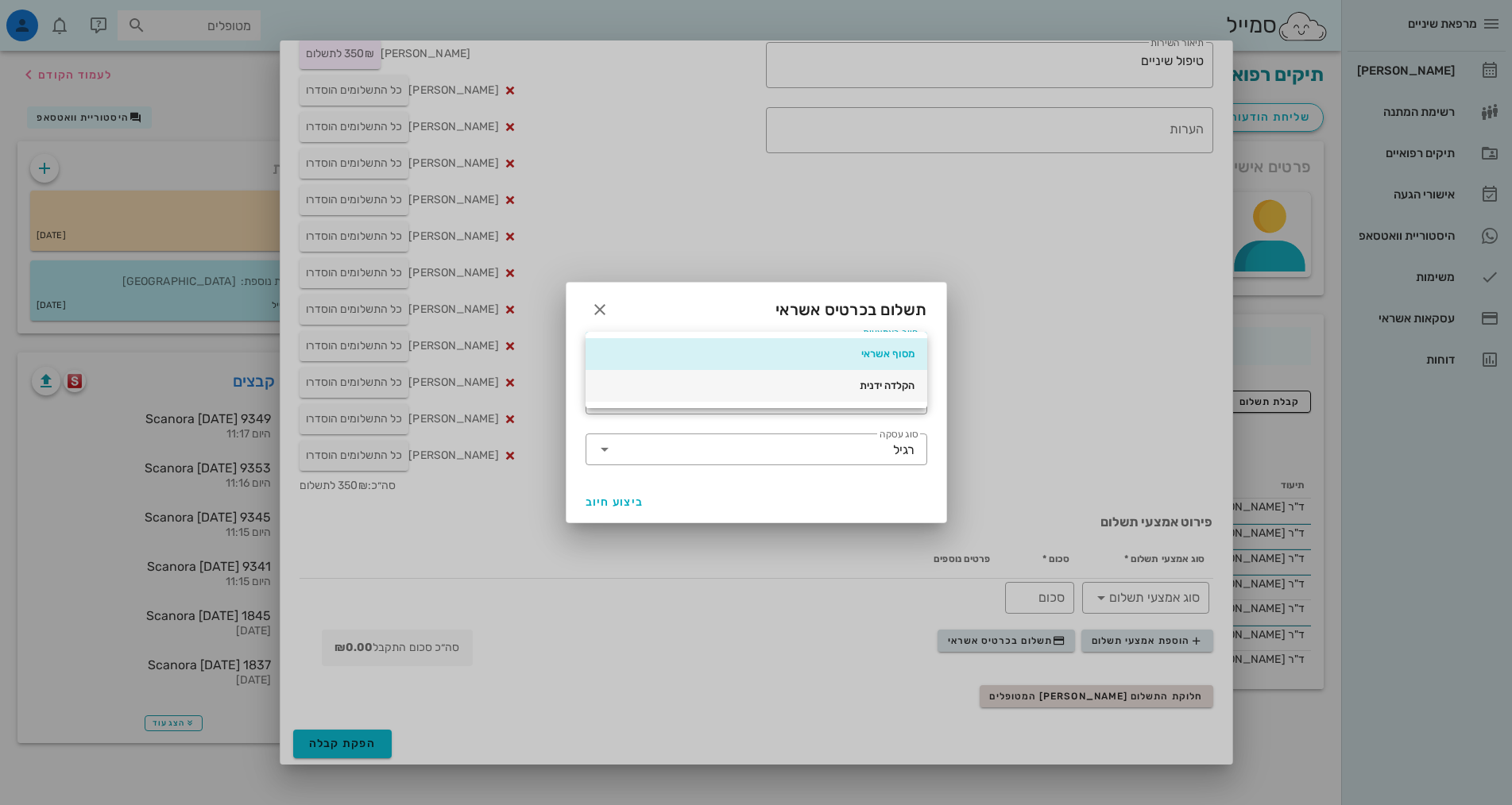
click at [850, 381] on div "הקלדה ידנית" at bounding box center [755, 386] width 316 height 13
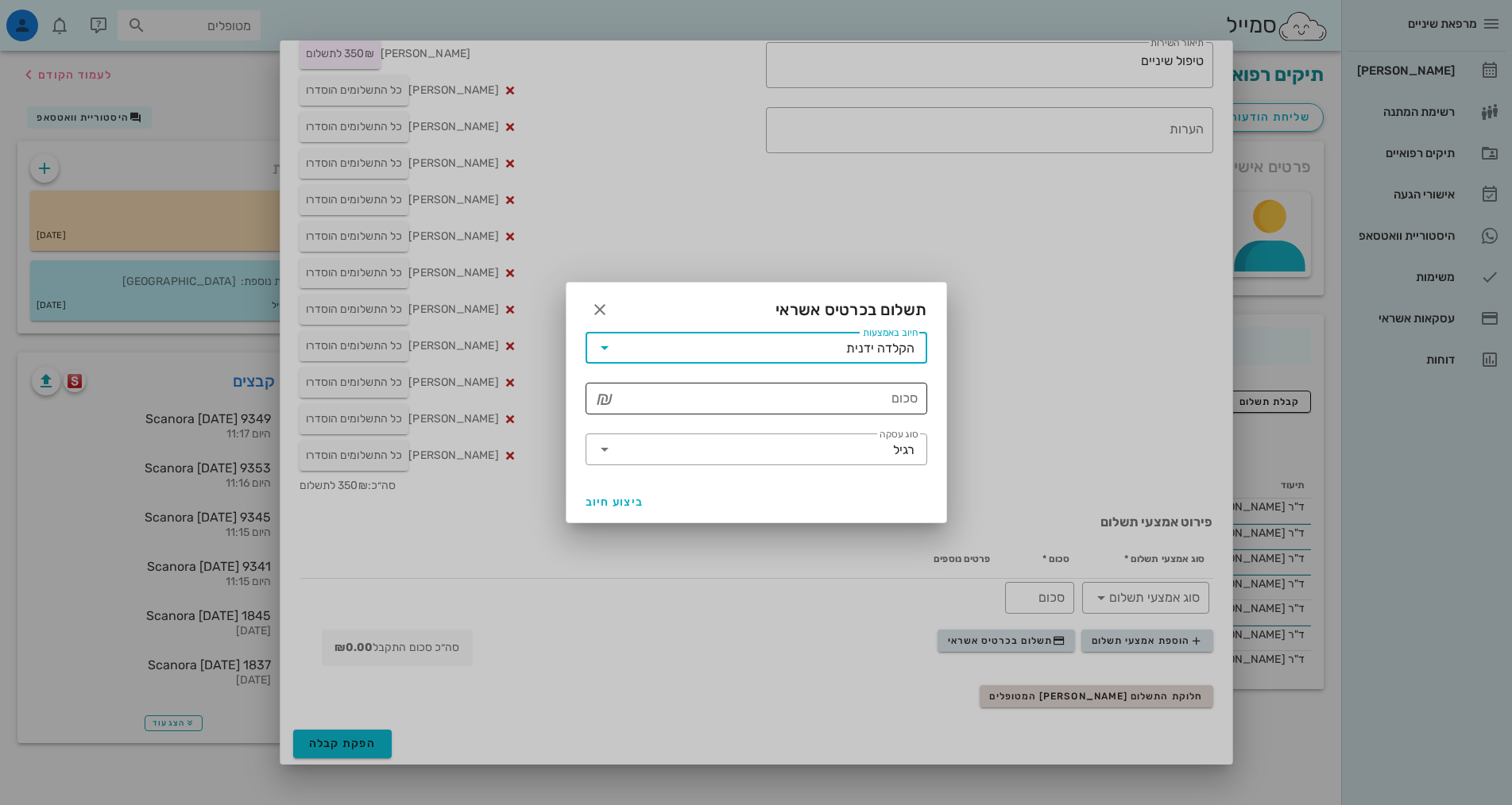
click at [886, 413] on div "סכום" at bounding box center [767, 399] width 300 height 32
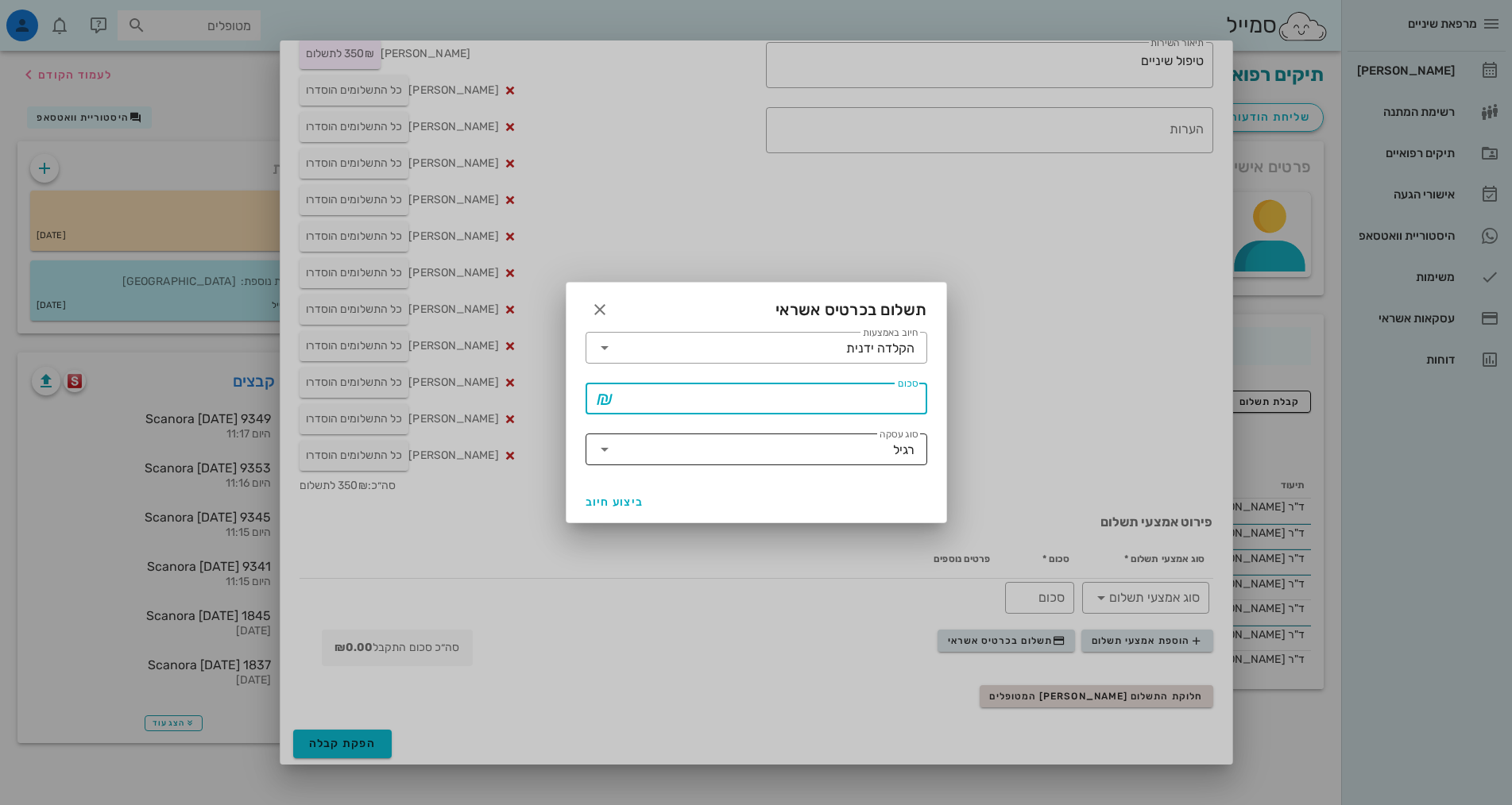
click at [899, 448] on div "רגיל" at bounding box center [903, 450] width 22 height 14
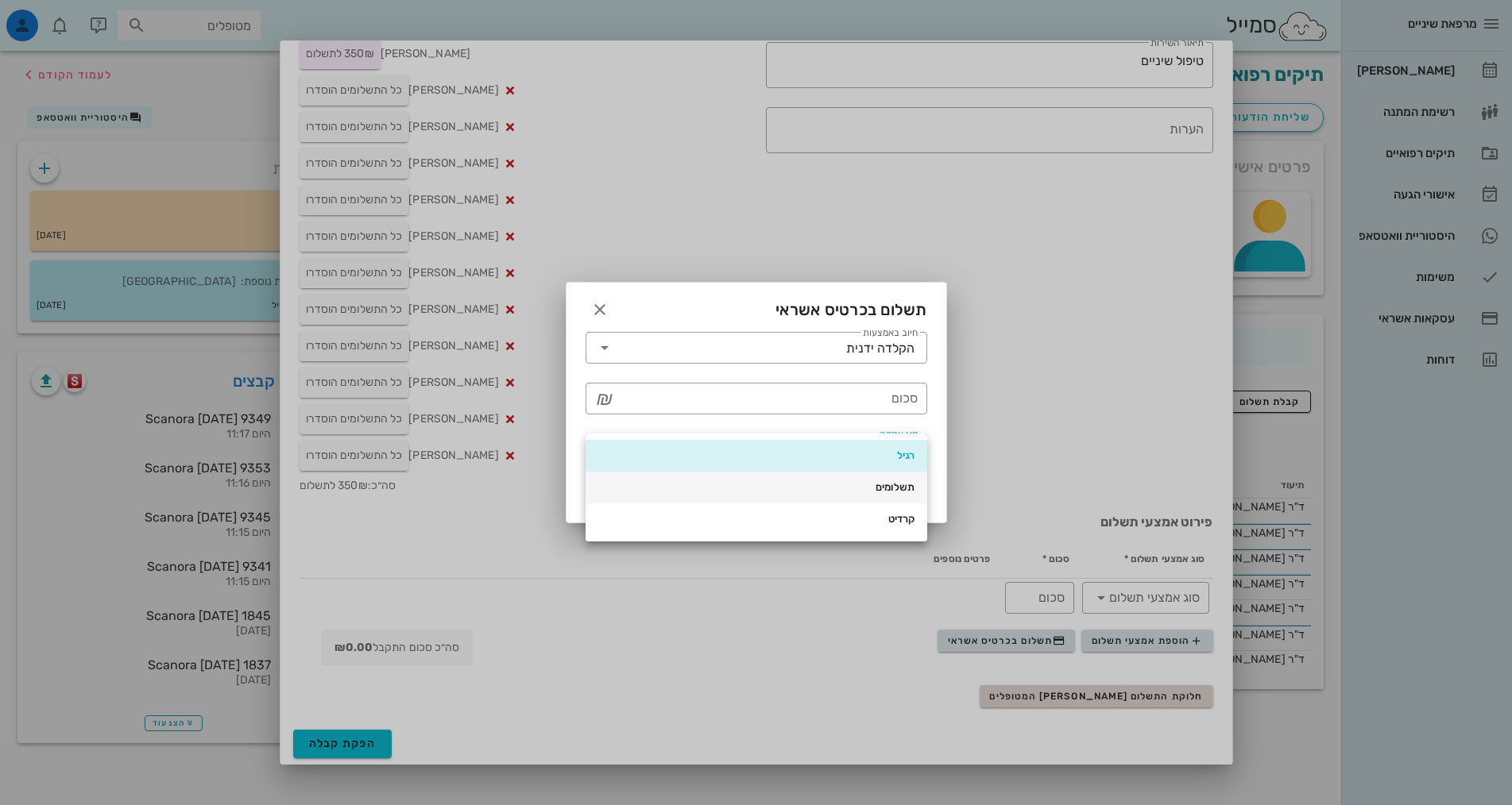
click at [884, 490] on div "תשלומים" at bounding box center [755, 487] width 316 height 13
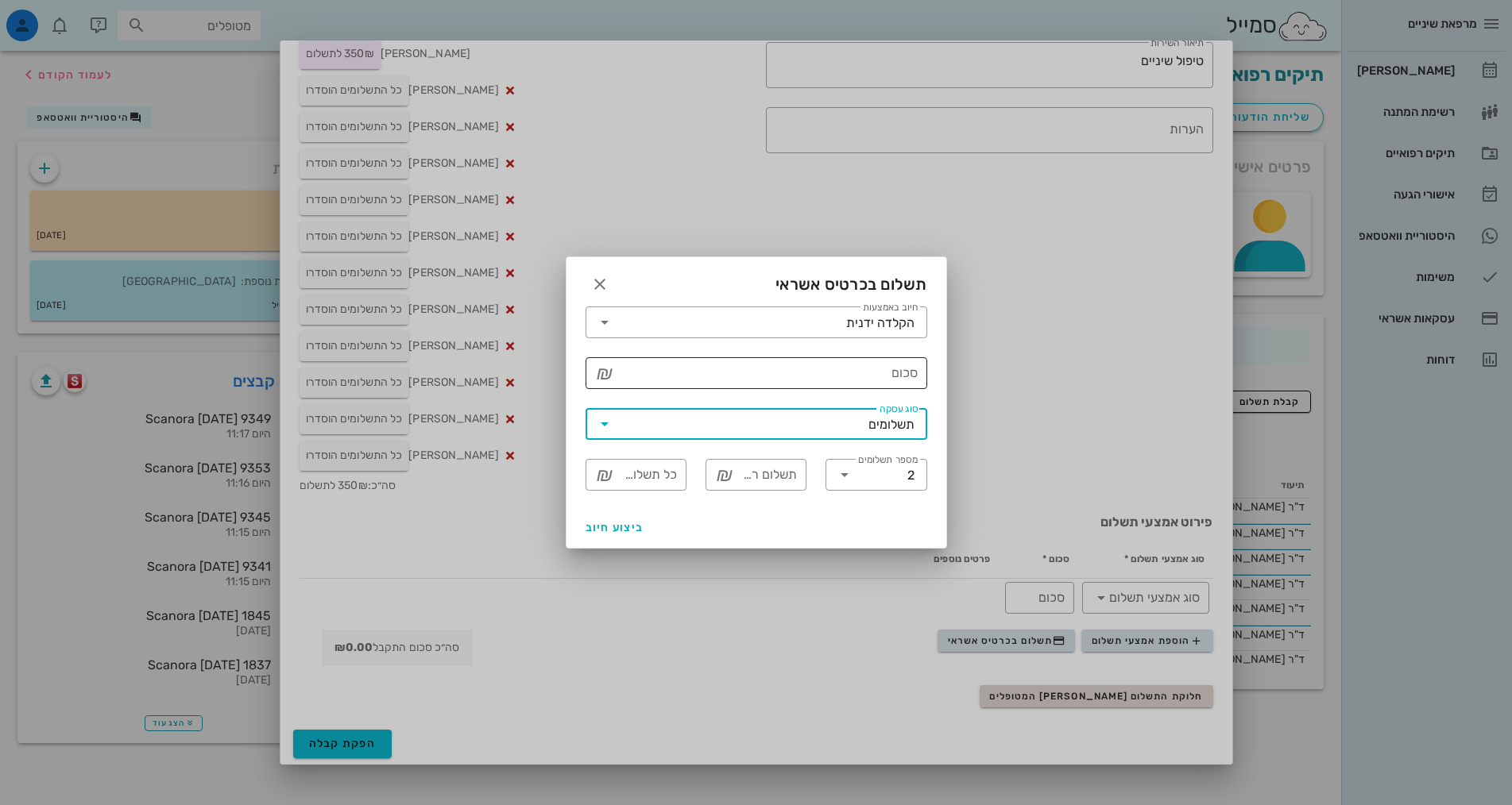
click at [849, 377] on input "סכום" at bounding box center [767, 373] width 300 height 26
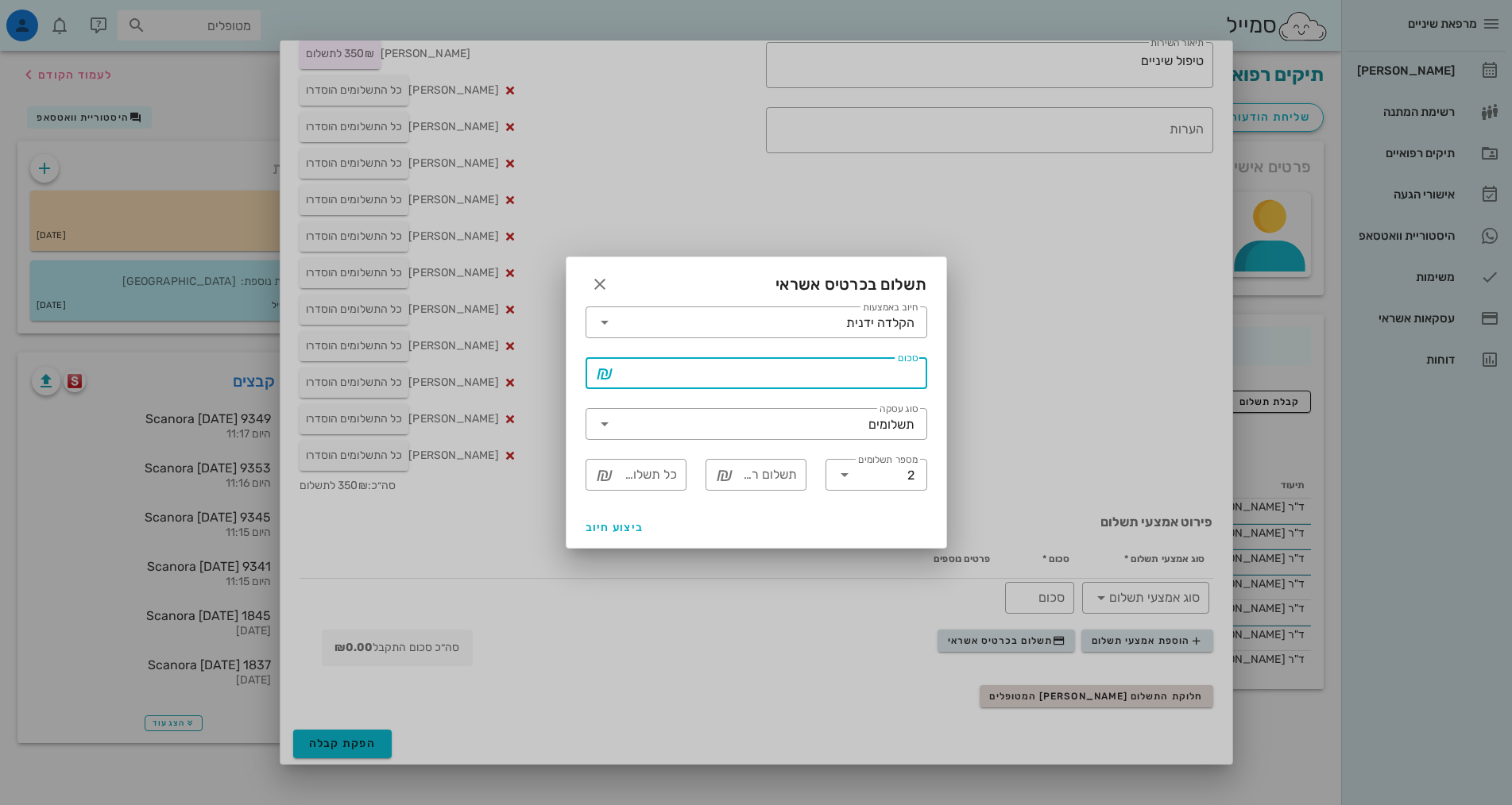
type input "3"
type input "2"
type input "1"
type input "35"
type input "18"
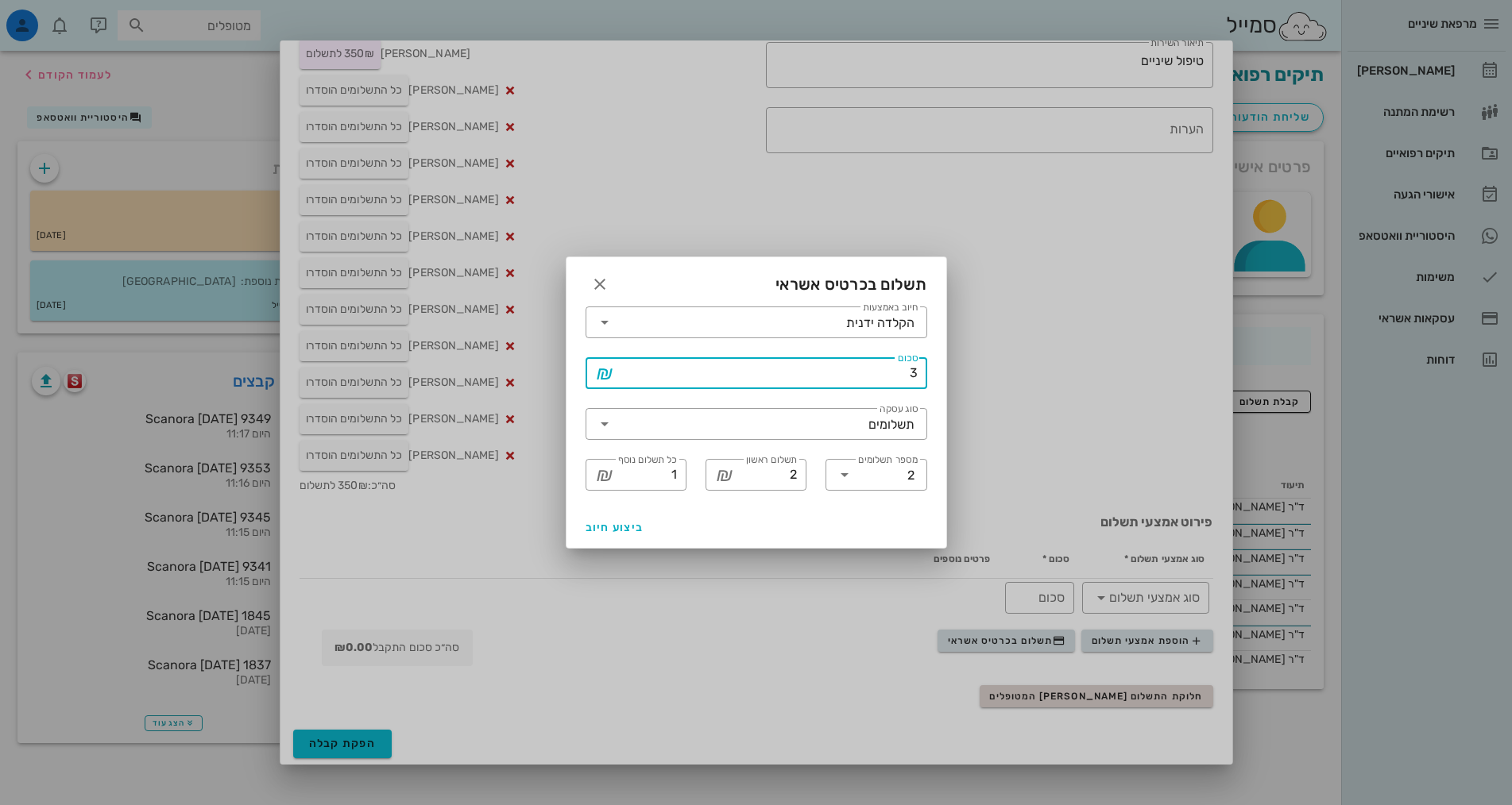
type input "17"
type input "350"
type input "175"
type input "350"
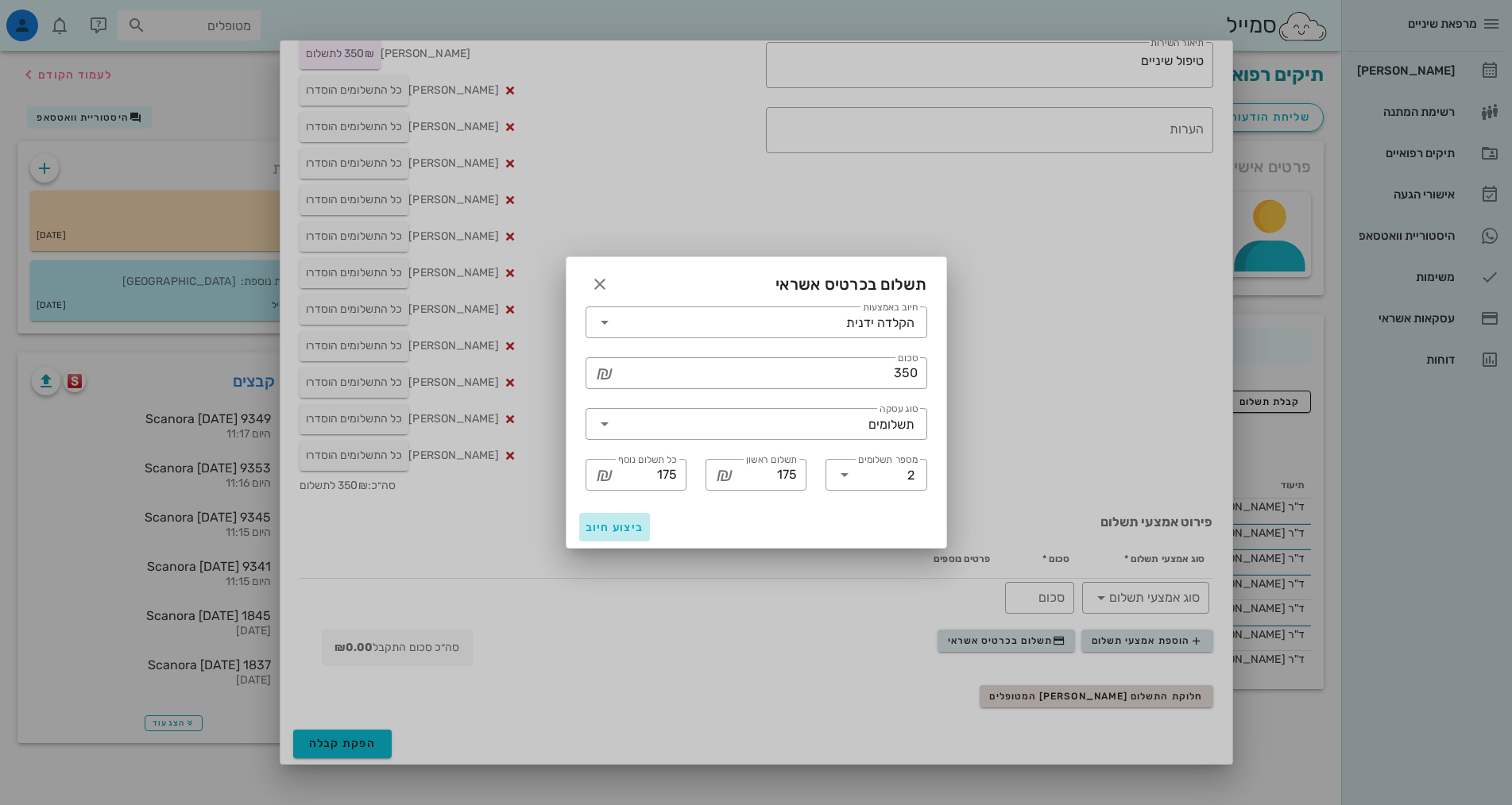
click at [625, 523] on span "ביצוע חיוב" at bounding box center [614, 528] width 58 height 14
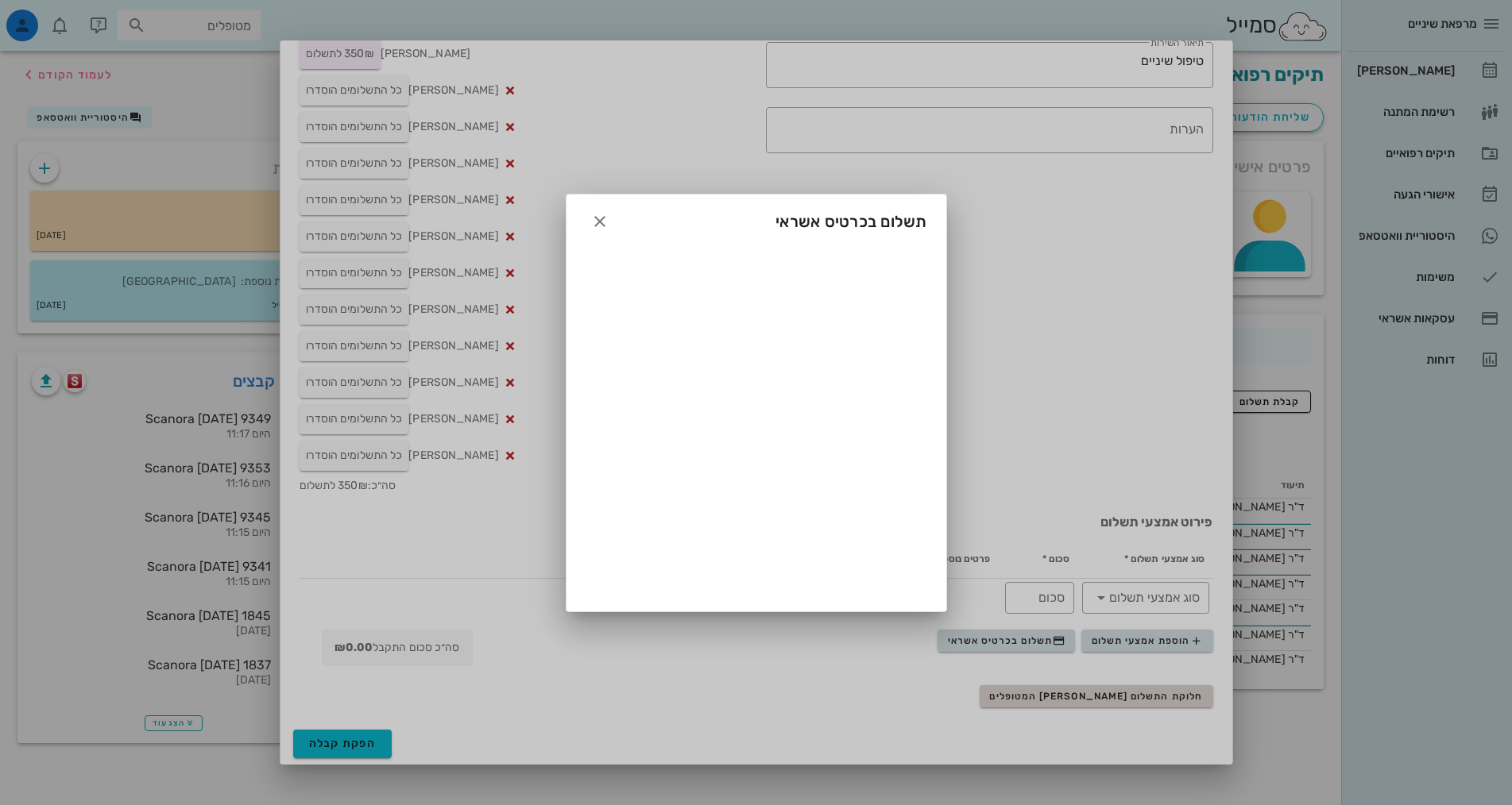
type input "350"
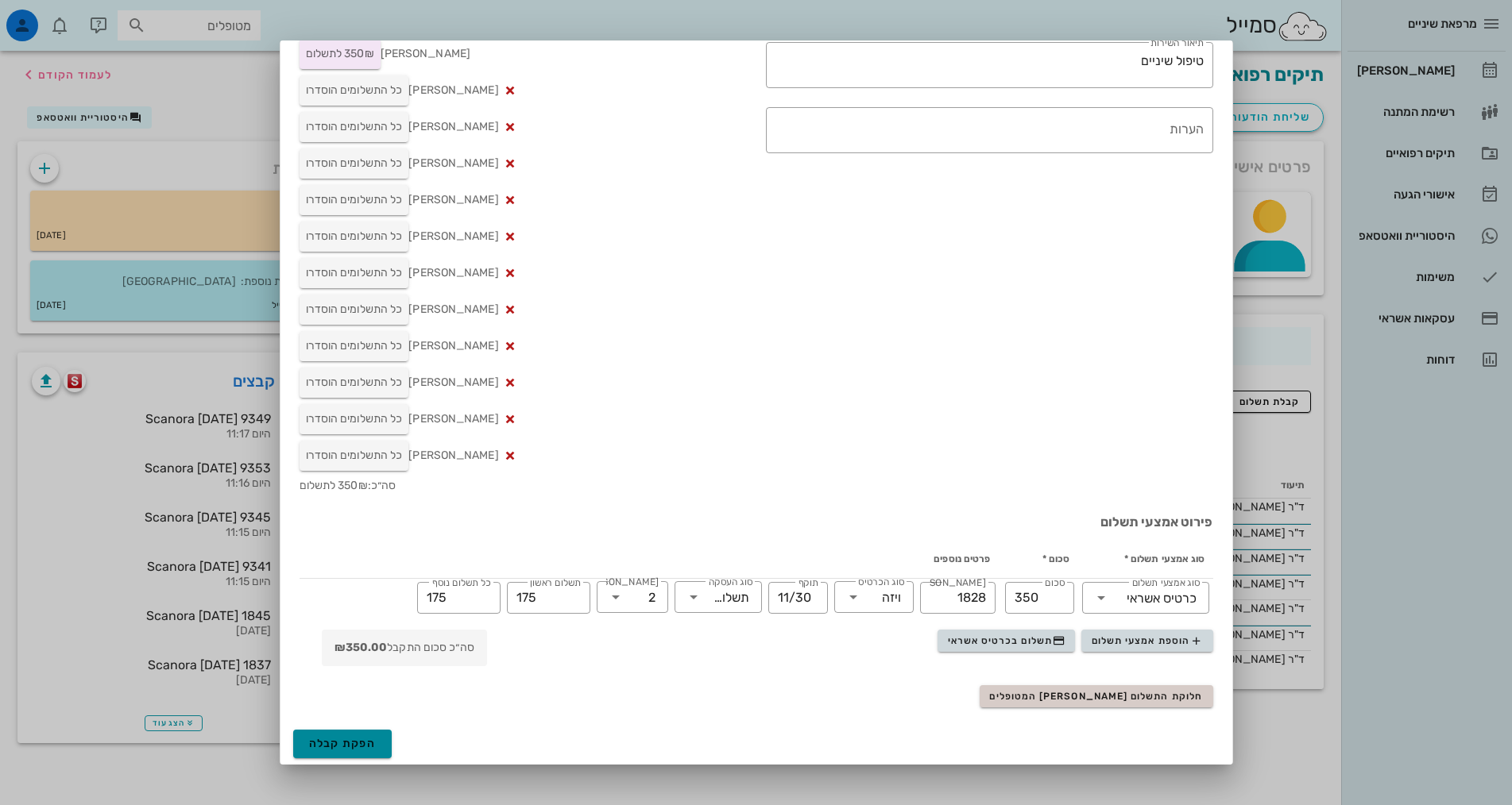
click at [384, 735] on button "הפקת קבלה" at bounding box center [342, 744] width 99 height 29
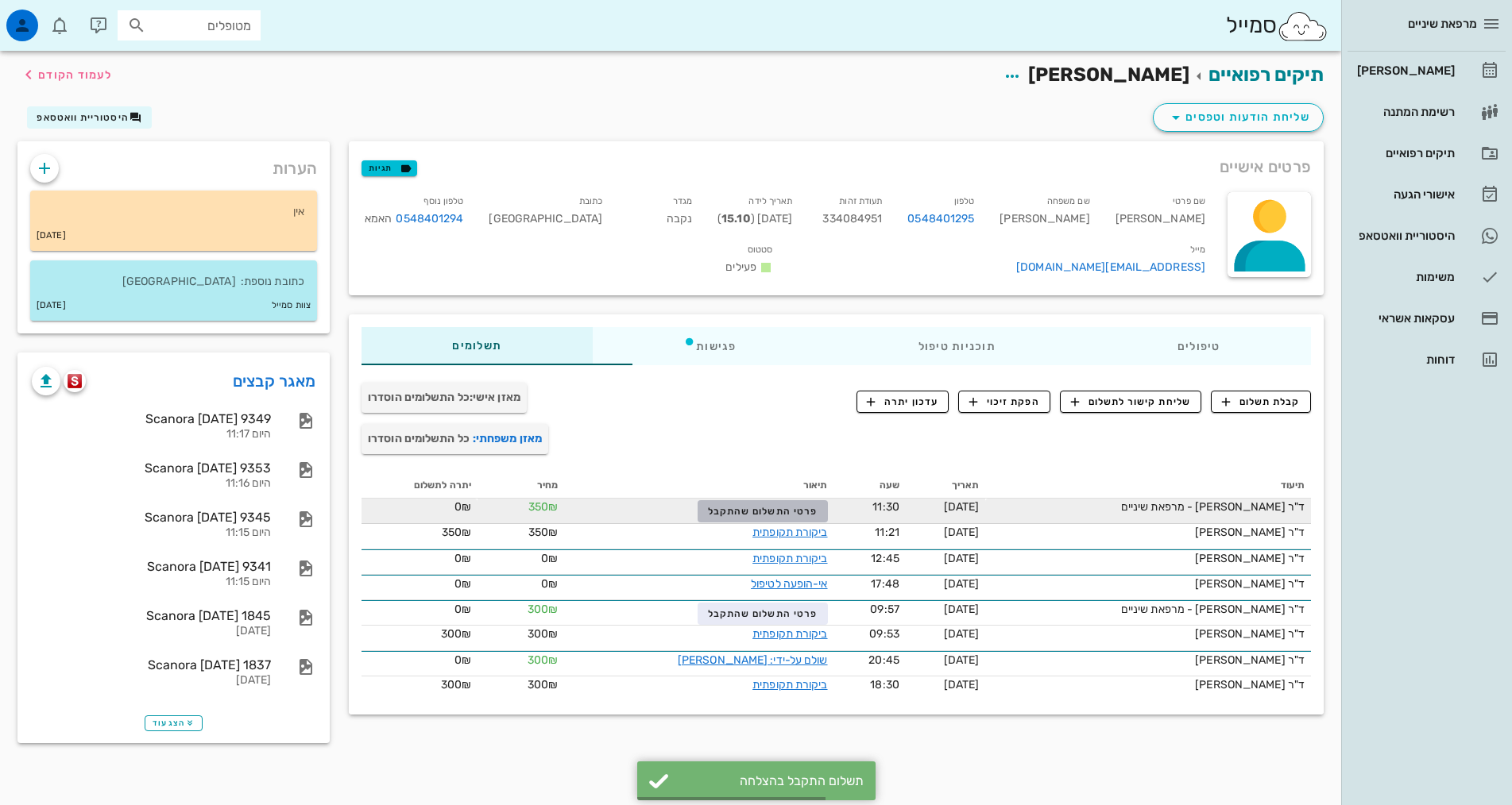
click at [708, 505] on span "פרטי התשלום שהתקבל" at bounding box center [762, 510] width 110 height 11
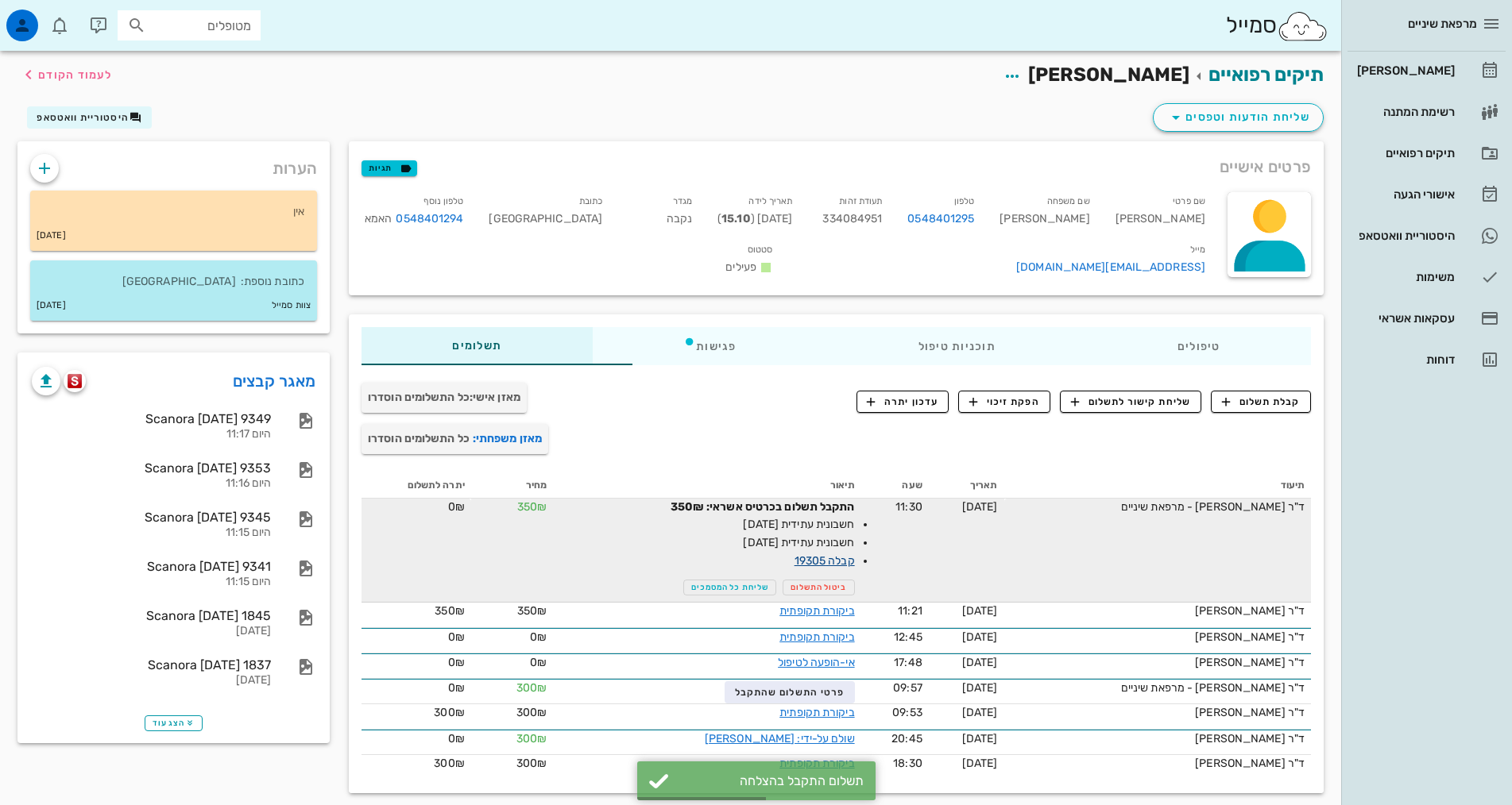
click at [796, 555] on link "קבלה 19305" at bounding box center [824, 561] width 60 height 14
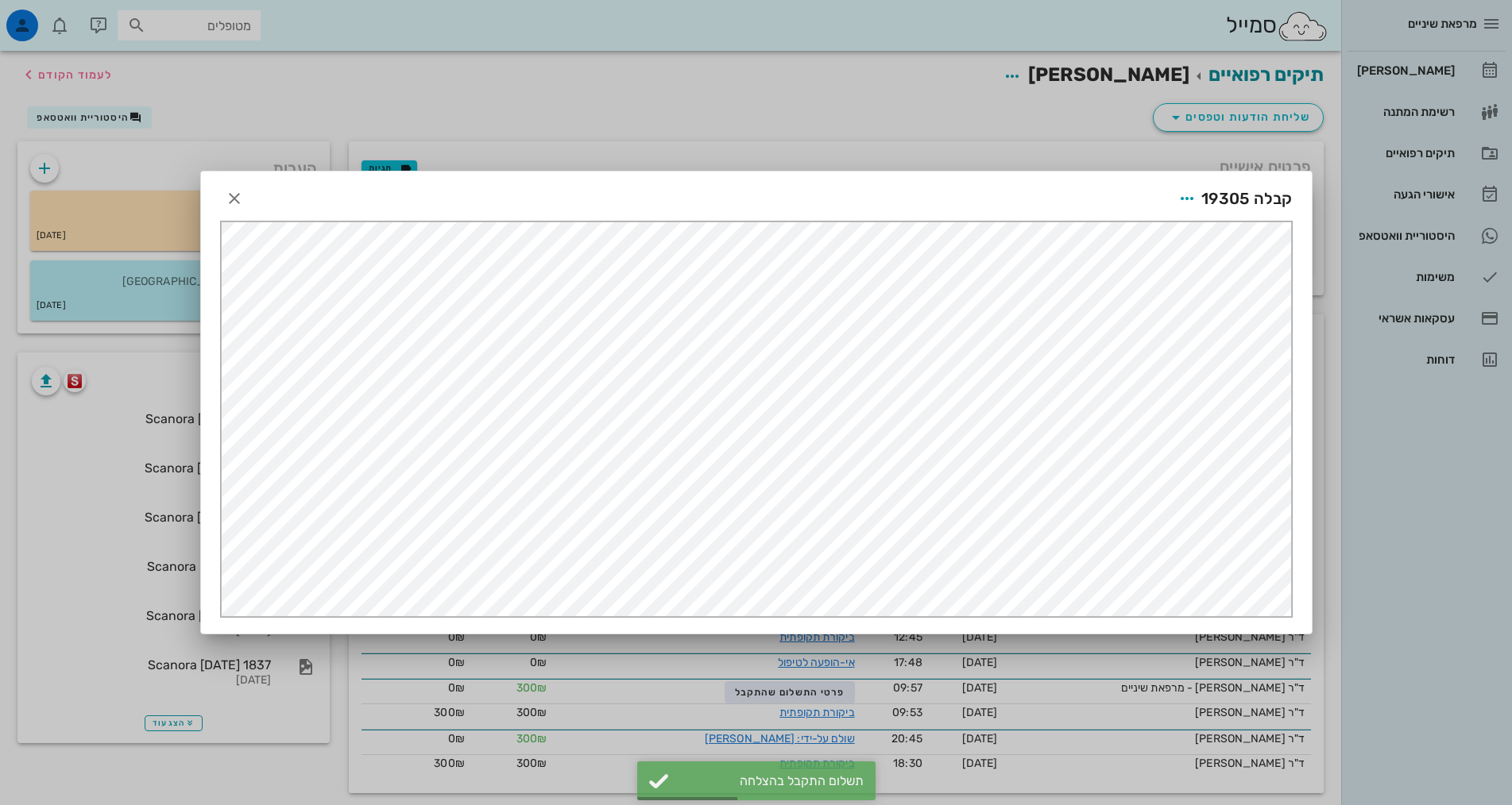
scroll to position [0, 0]
click at [1189, 200] on icon "button" at bounding box center [1186, 198] width 19 height 19
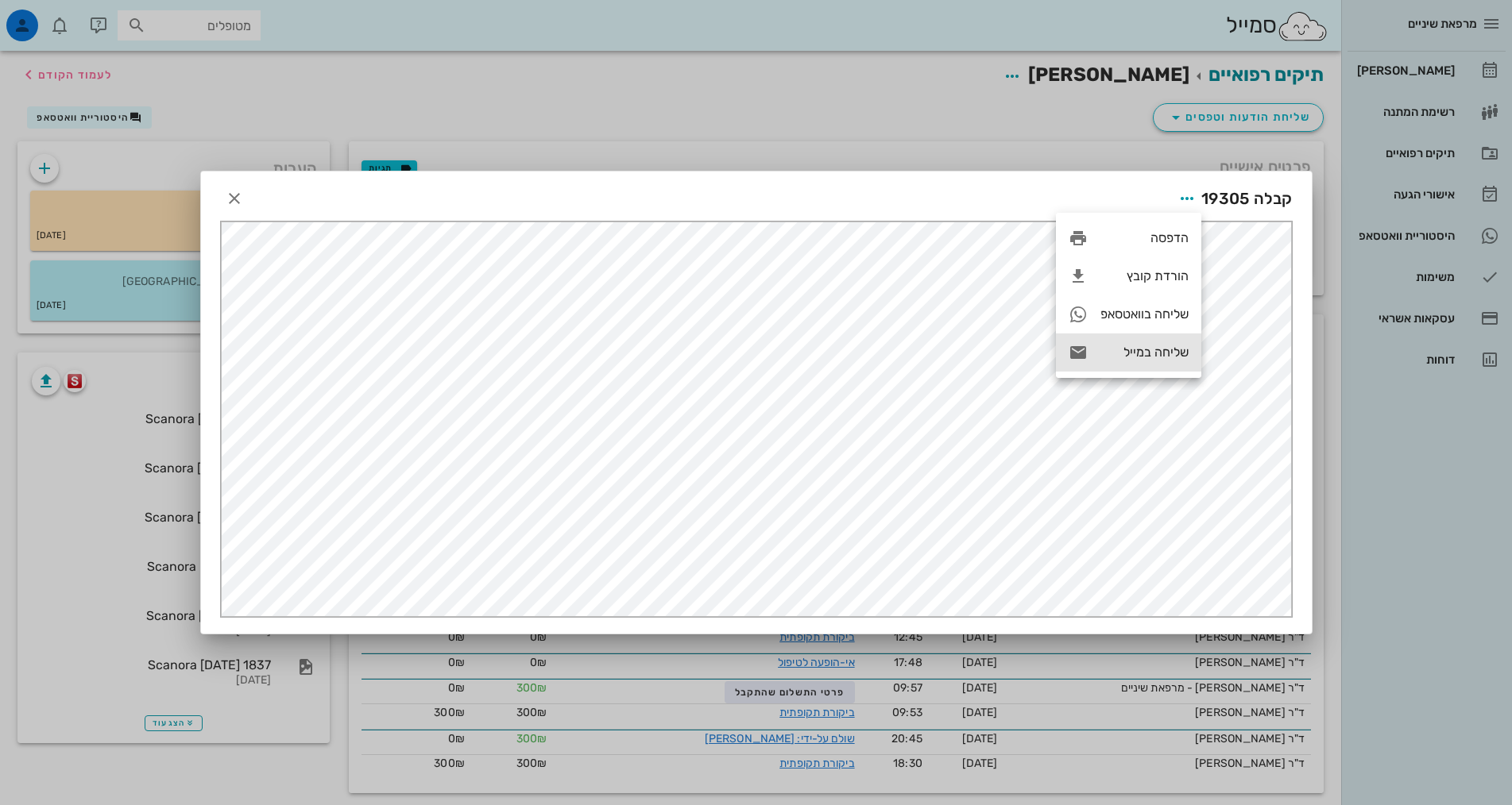
click at [1162, 346] on div "שליחה במייל" at bounding box center [1144, 351] width 88 height 15
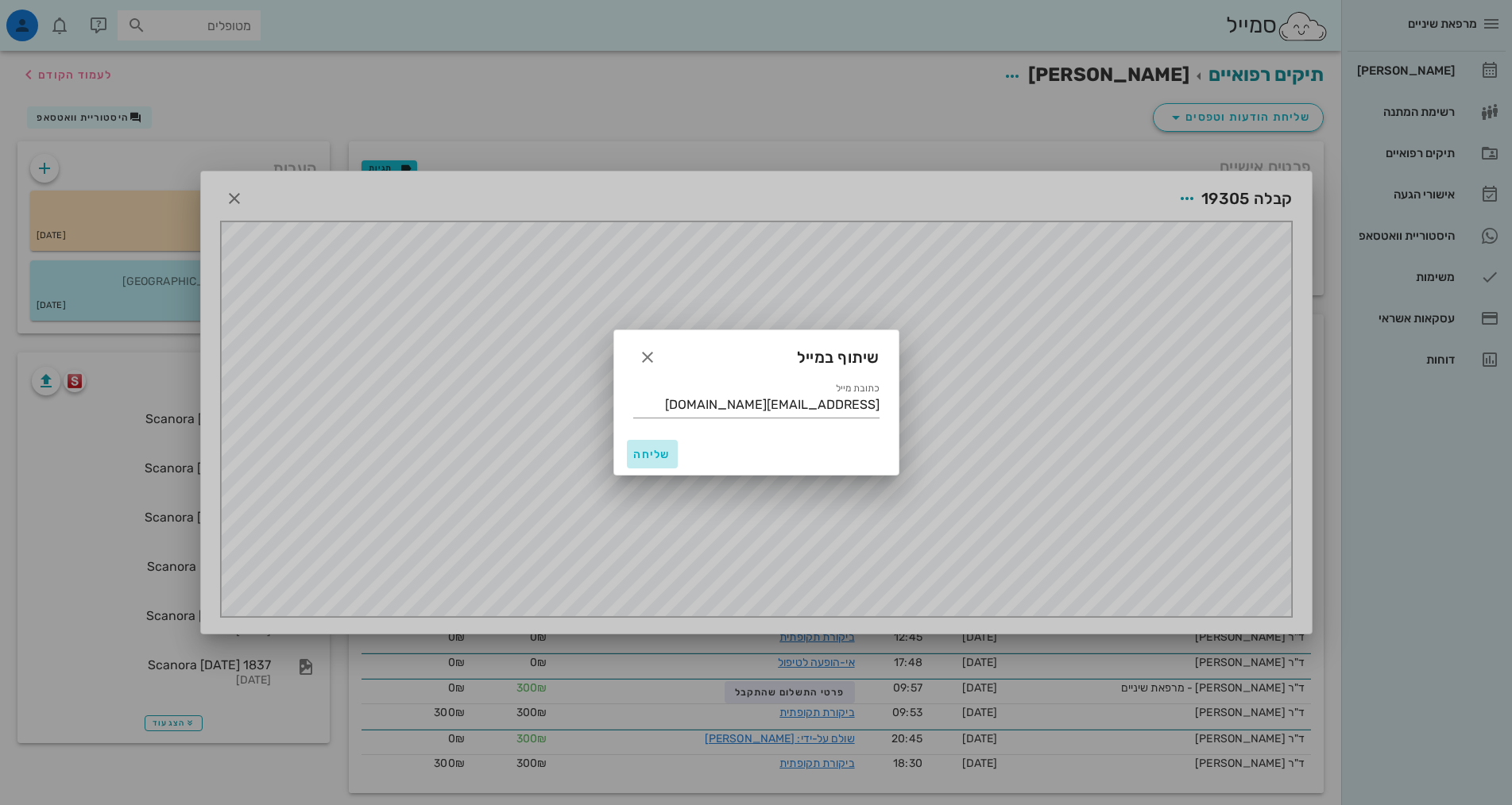
click at [643, 457] on span "שליחה" at bounding box center [652, 455] width 39 height 14
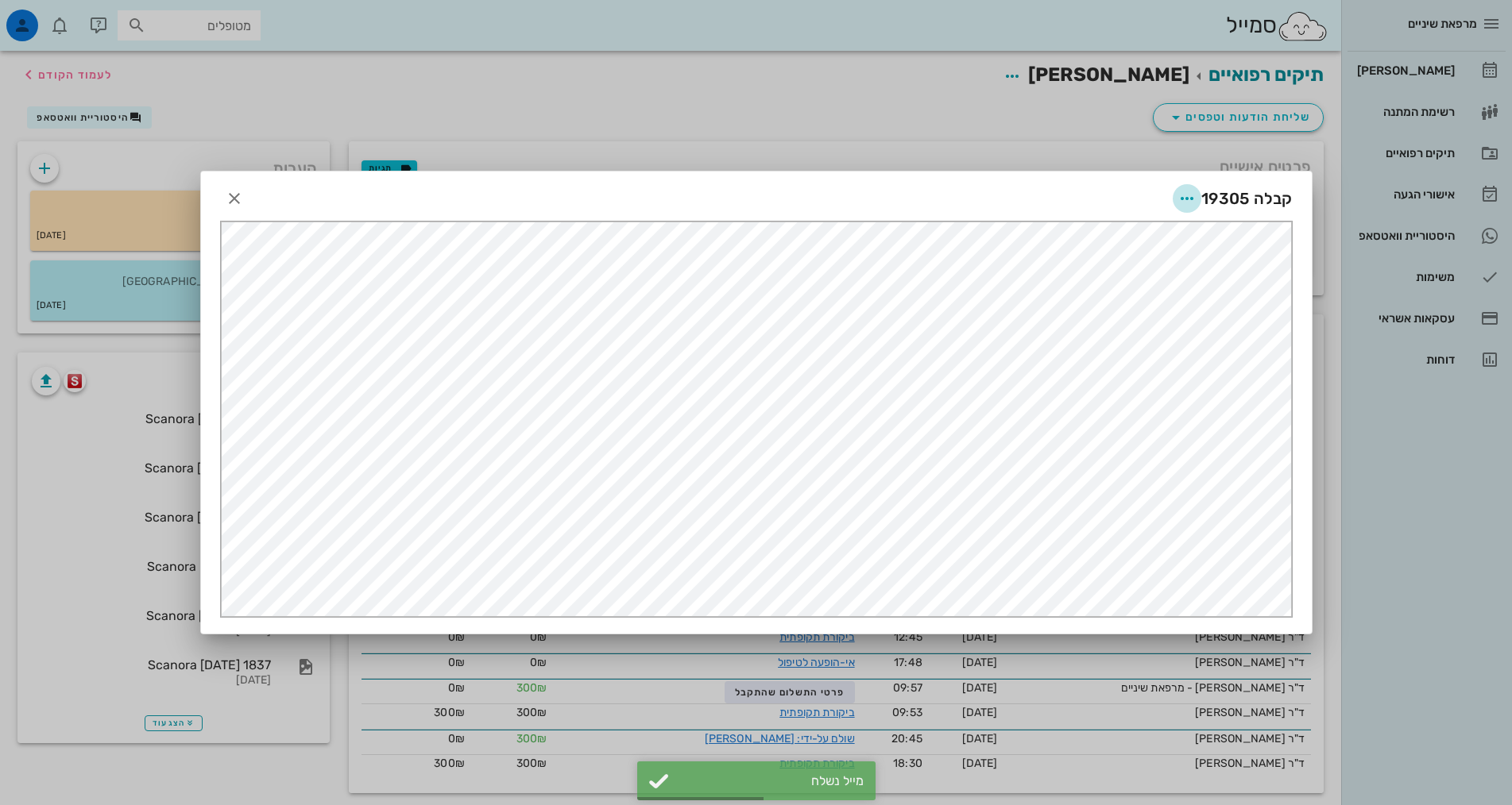
click at [1179, 195] on icon "button" at bounding box center [1186, 198] width 19 height 19
click at [1180, 307] on div "שליחה בוואטסאפ" at bounding box center [1144, 313] width 88 height 15
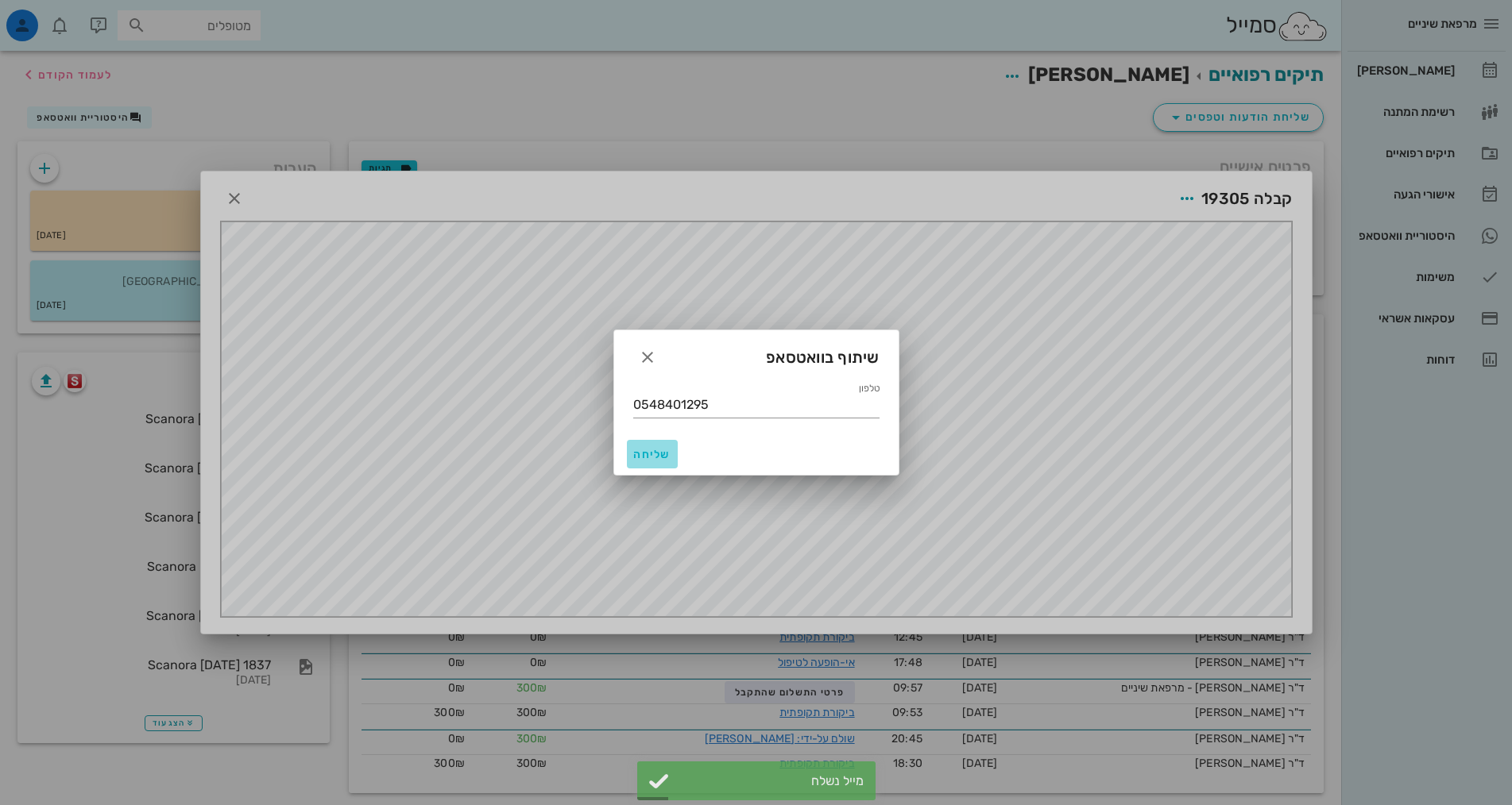
click at [649, 455] on span "שליחה" at bounding box center [652, 455] width 39 height 14
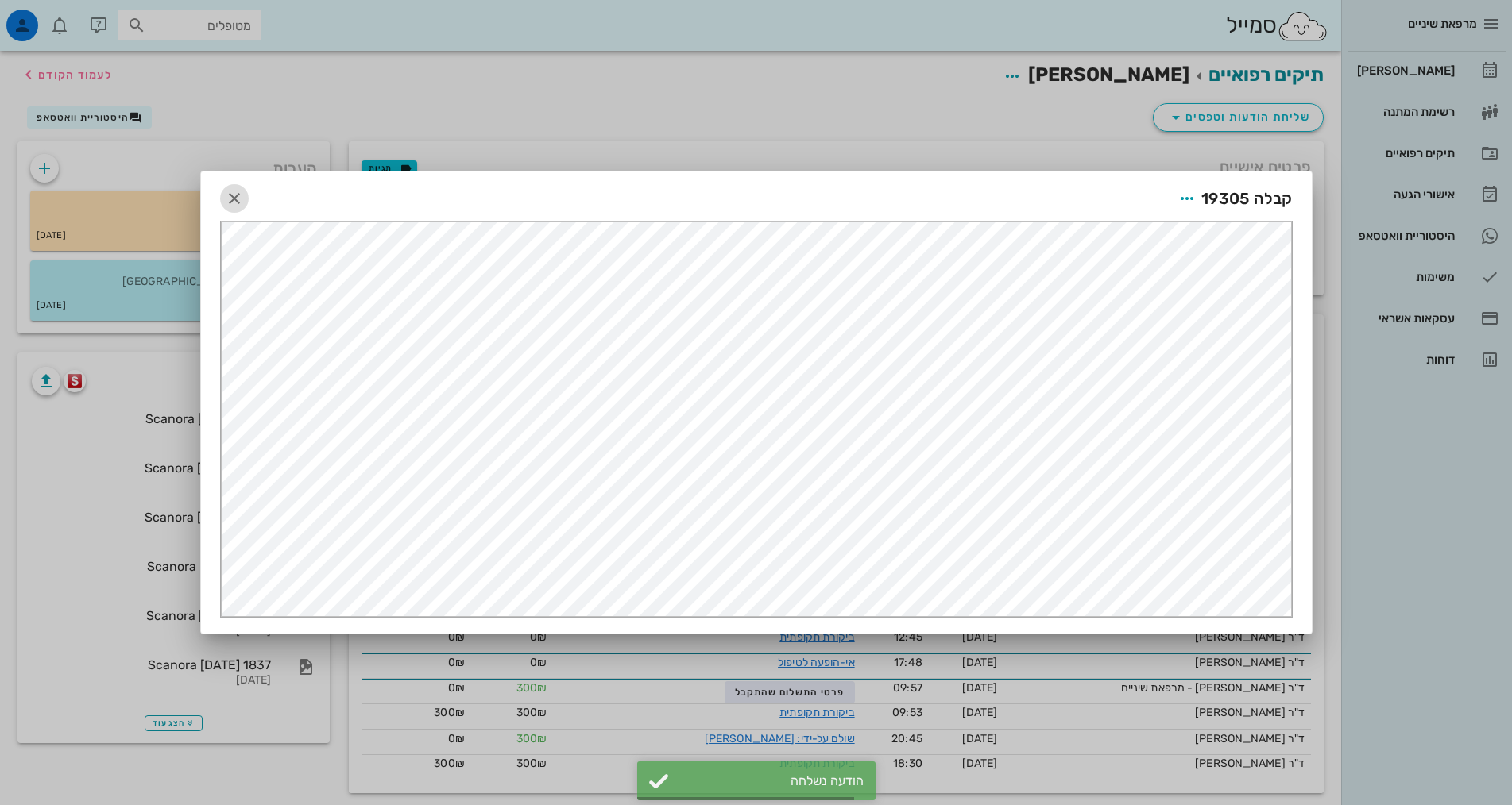
click at [230, 203] on icon "button" at bounding box center [234, 198] width 19 height 19
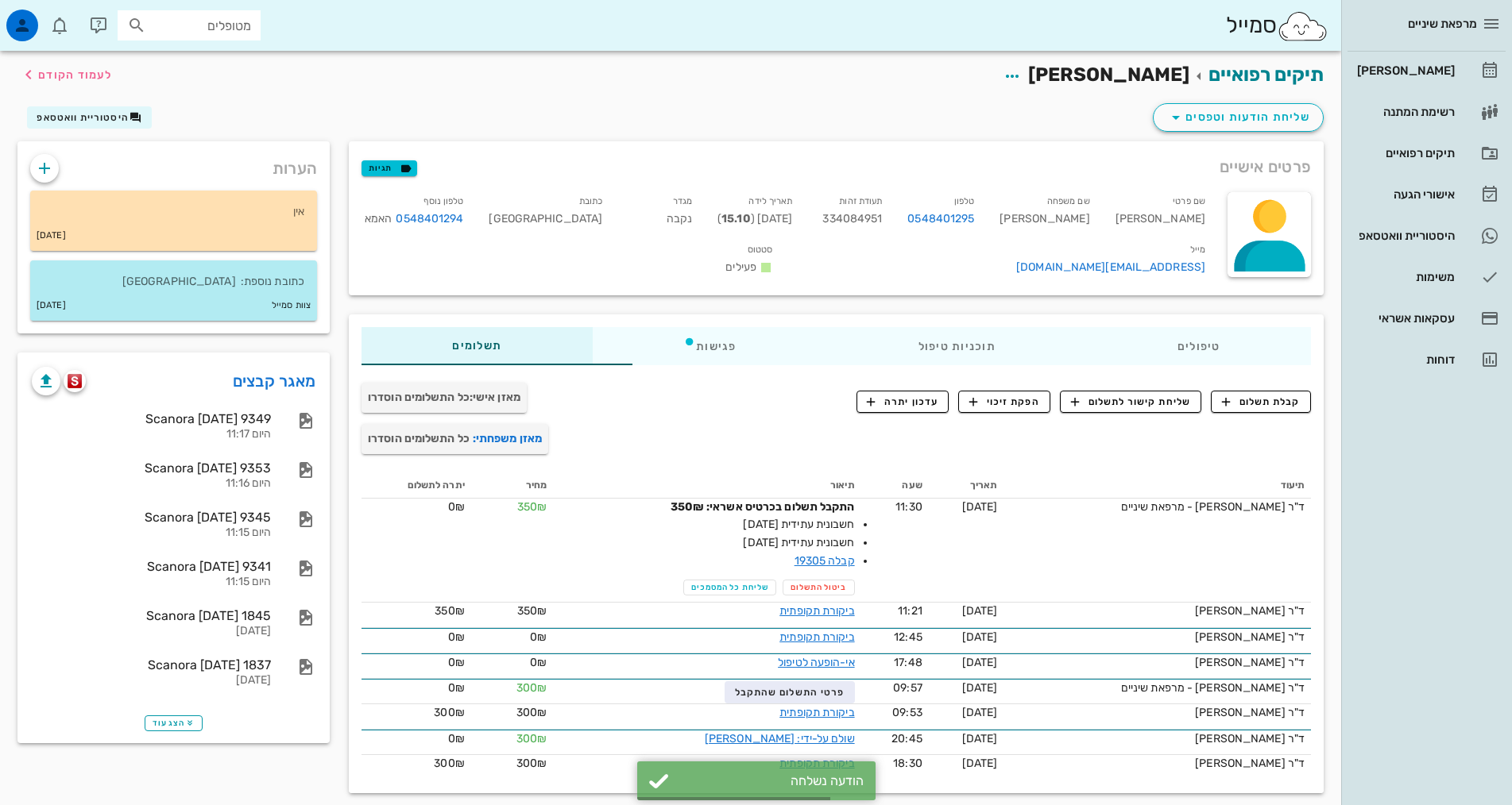
click at [886, 94] on div "תיקים רפואיים שרה יוגב לעמוד הקודם" at bounding box center [670, 75] width 1325 height 49
click at [82, 111] on span "היסטוריית וואטסאפ" at bounding box center [89, 117] width 105 height 13
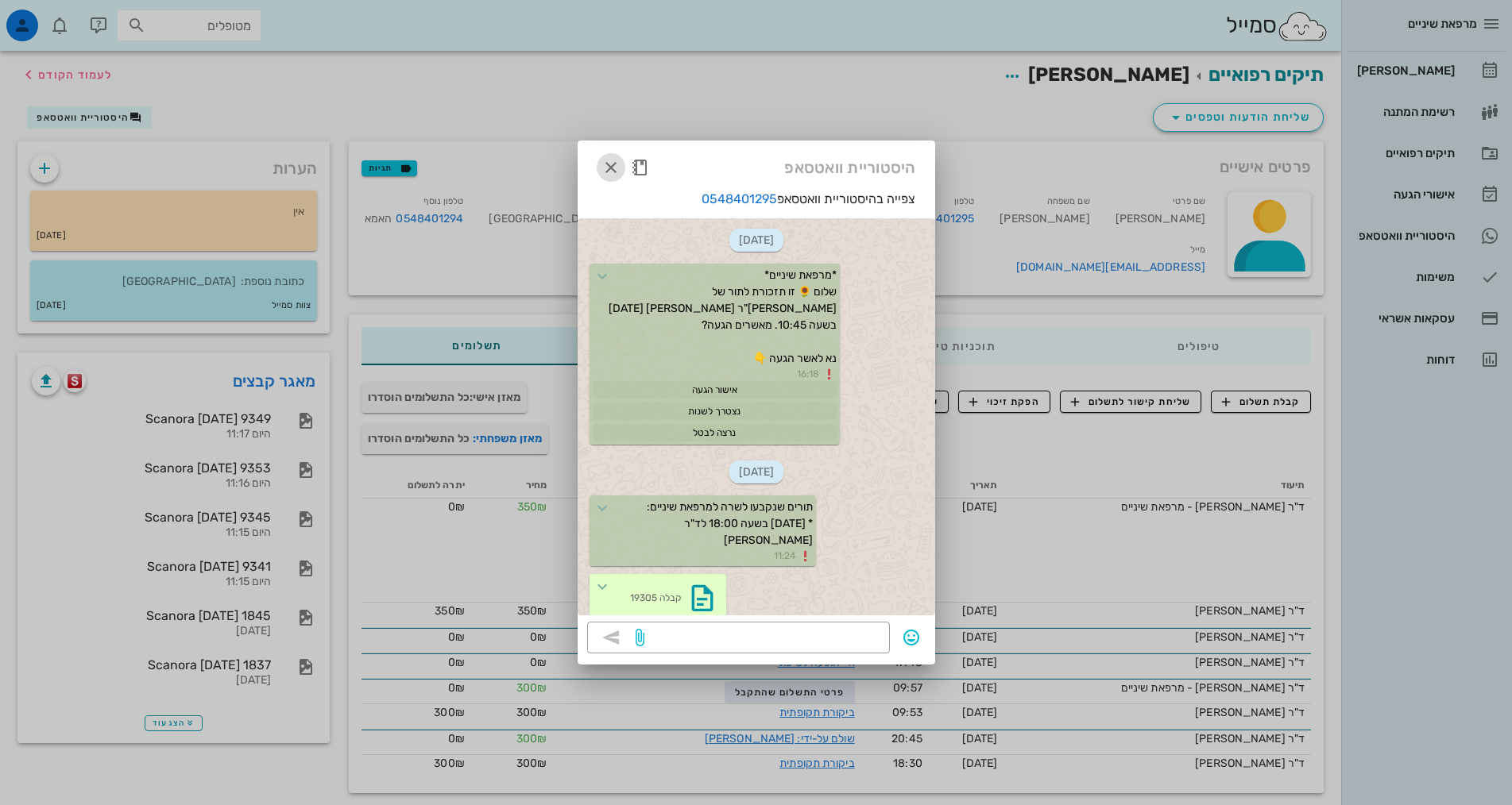
click at [613, 166] on icon "button" at bounding box center [611, 167] width 19 height 19
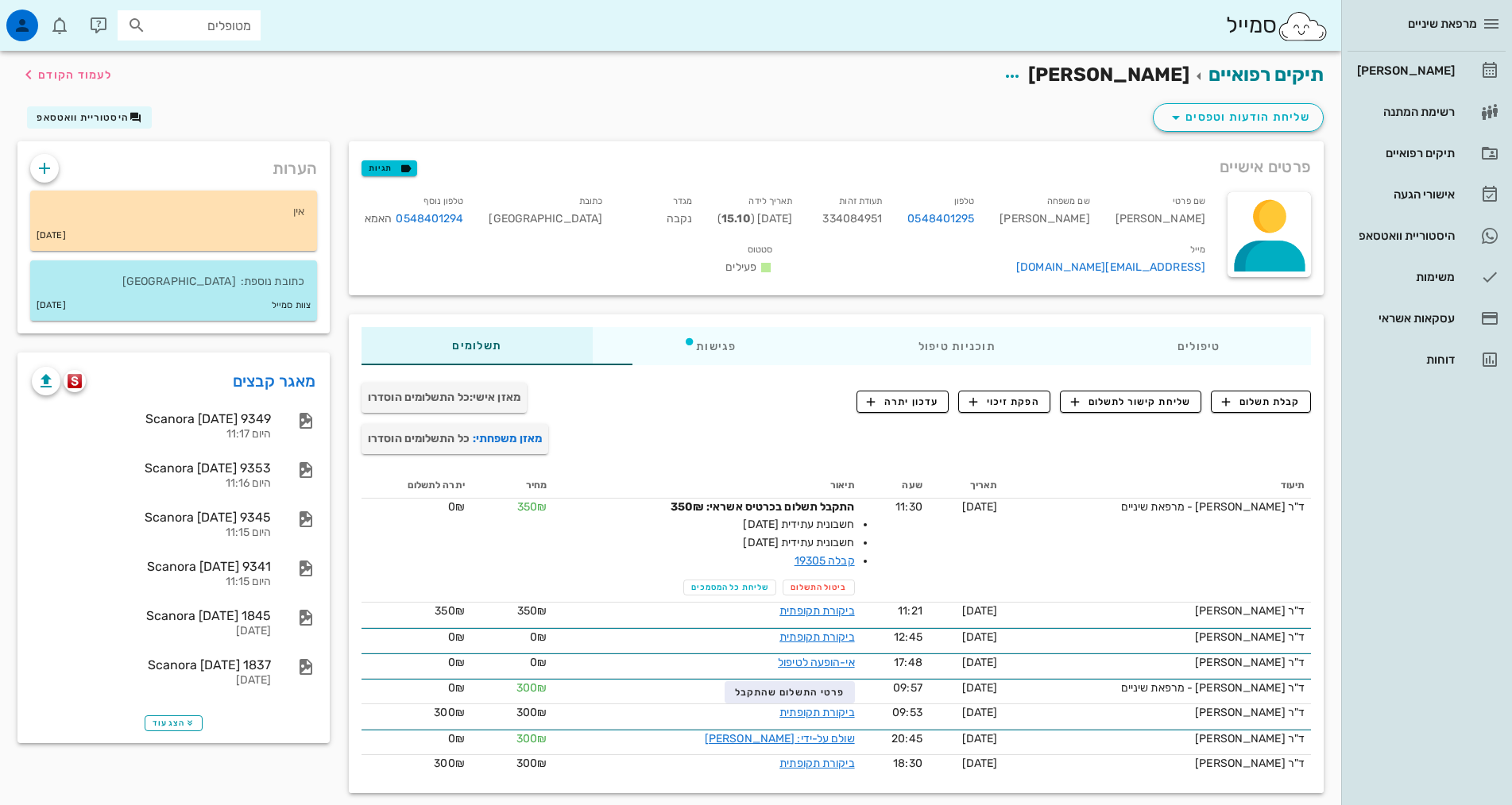
click at [898, 118] on div "שליחת הודעות וטפסים היסטוריית וואטסאפ" at bounding box center [670, 121] width 1325 height 42
click at [1358, 533] on div "מרפאת שיניים [PERSON_NAME] רשימת המתנה תיקים רפואיים אישורי הגעה היסטוריית וואט…" at bounding box center [1426, 402] width 171 height 805
click at [703, 117] on div "שליחת הודעות וטפסים היסטוריית וואטסאפ" at bounding box center [670, 121] width 1325 height 42
click at [1428, 74] on div "[PERSON_NAME]" at bounding box center [1404, 70] width 101 height 13
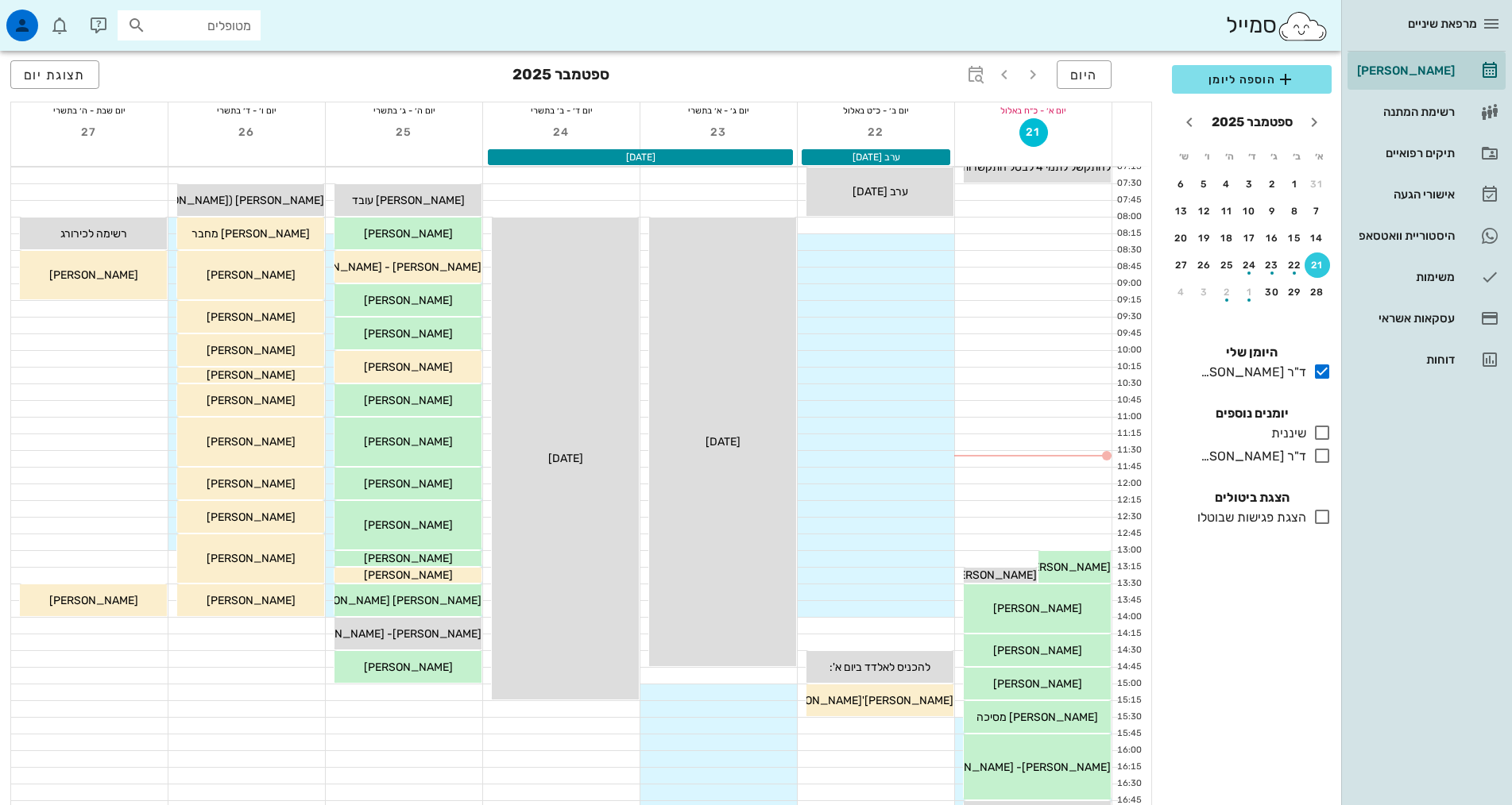
click at [1305, 678] on div "הוספה ליומן [DATE] א׳ ב׳ ג׳ ד׳ ה׳ ו׳ ש׳ 31 1 2 3 4 5 6 7 8 9 10 11 12 13 14 15 …" at bounding box center [1251, 430] width 179 height 750
click at [1298, 453] on div "ד"ר [PERSON_NAME]" at bounding box center [1250, 456] width 112 height 19
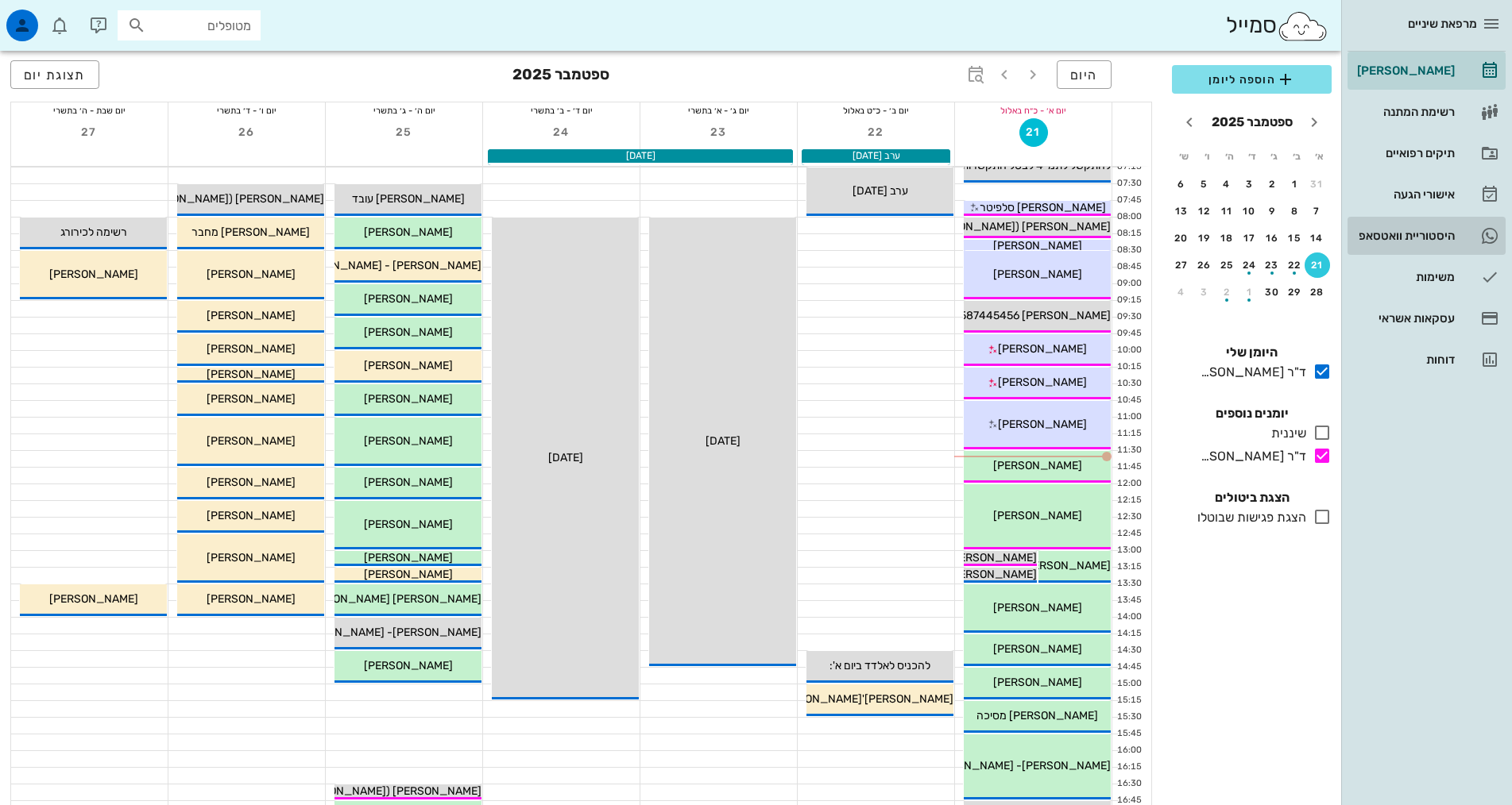
click at [1409, 224] on div "היסטוריית וואטסאפ" at bounding box center [1404, 236] width 101 height 26
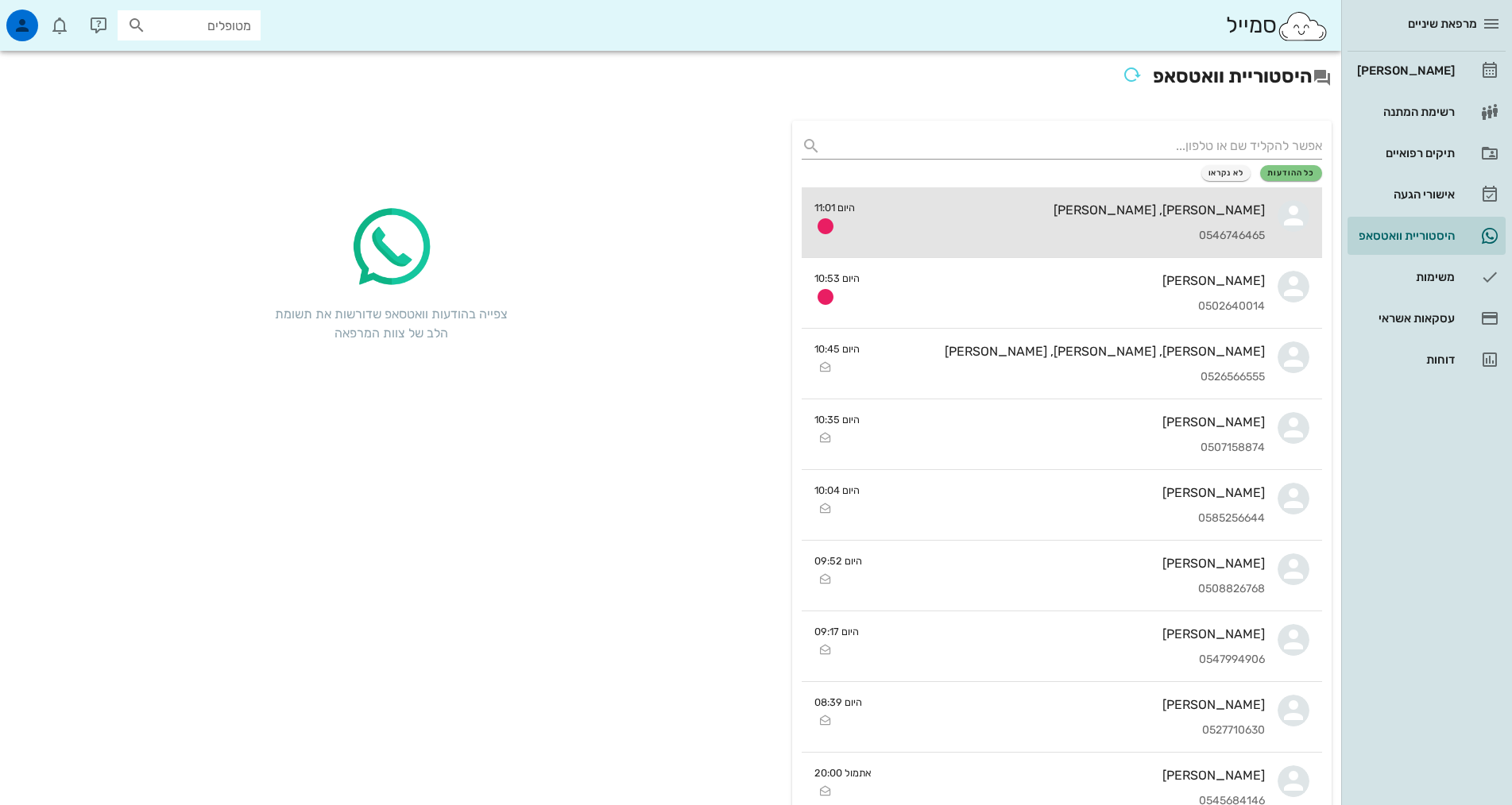
click at [1169, 208] on div "מאירה סנדהלם, ליסה דויד סנדהלם" at bounding box center [1066, 210] width 397 height 15
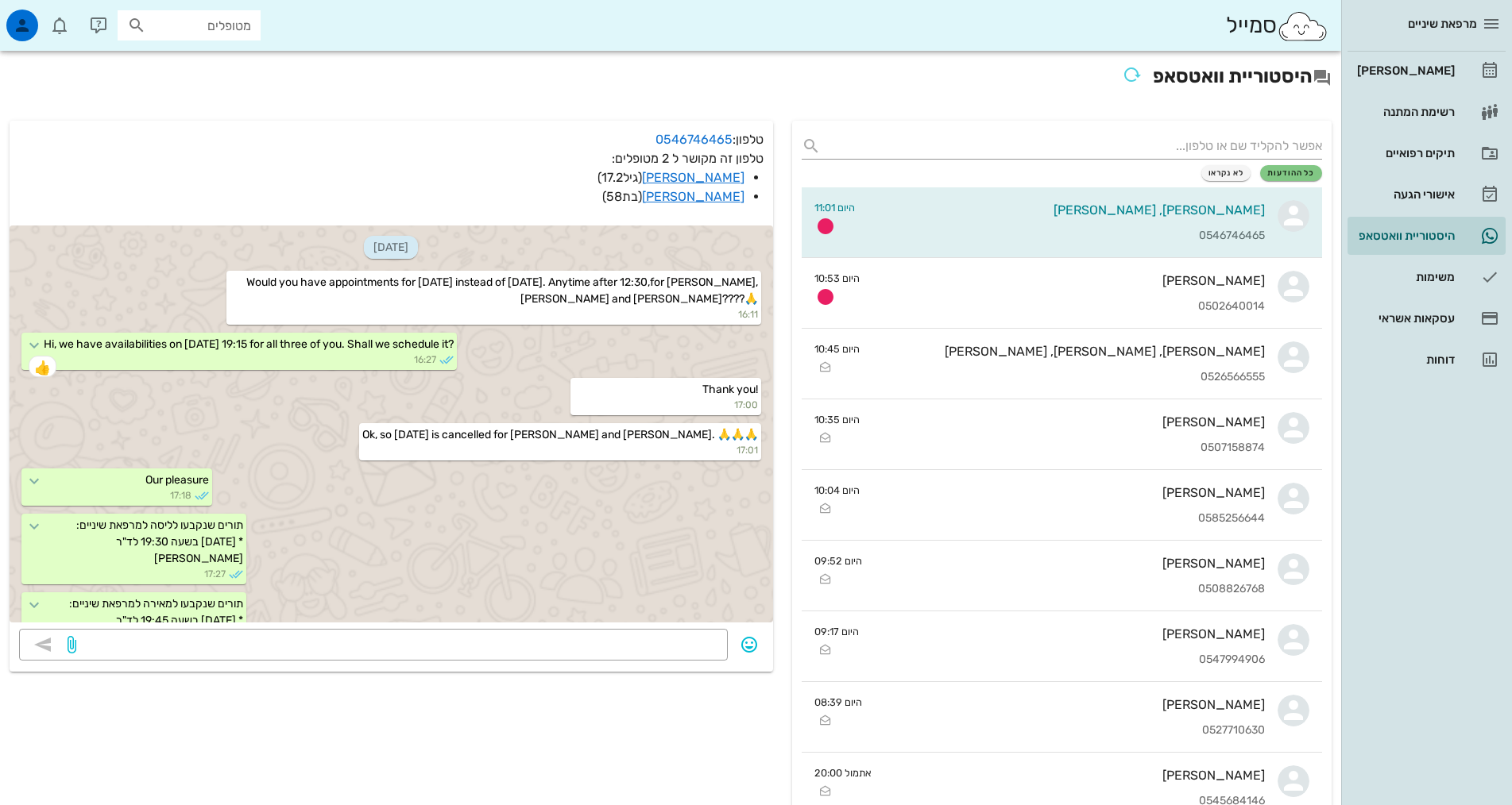
scroll to position [229, 0]
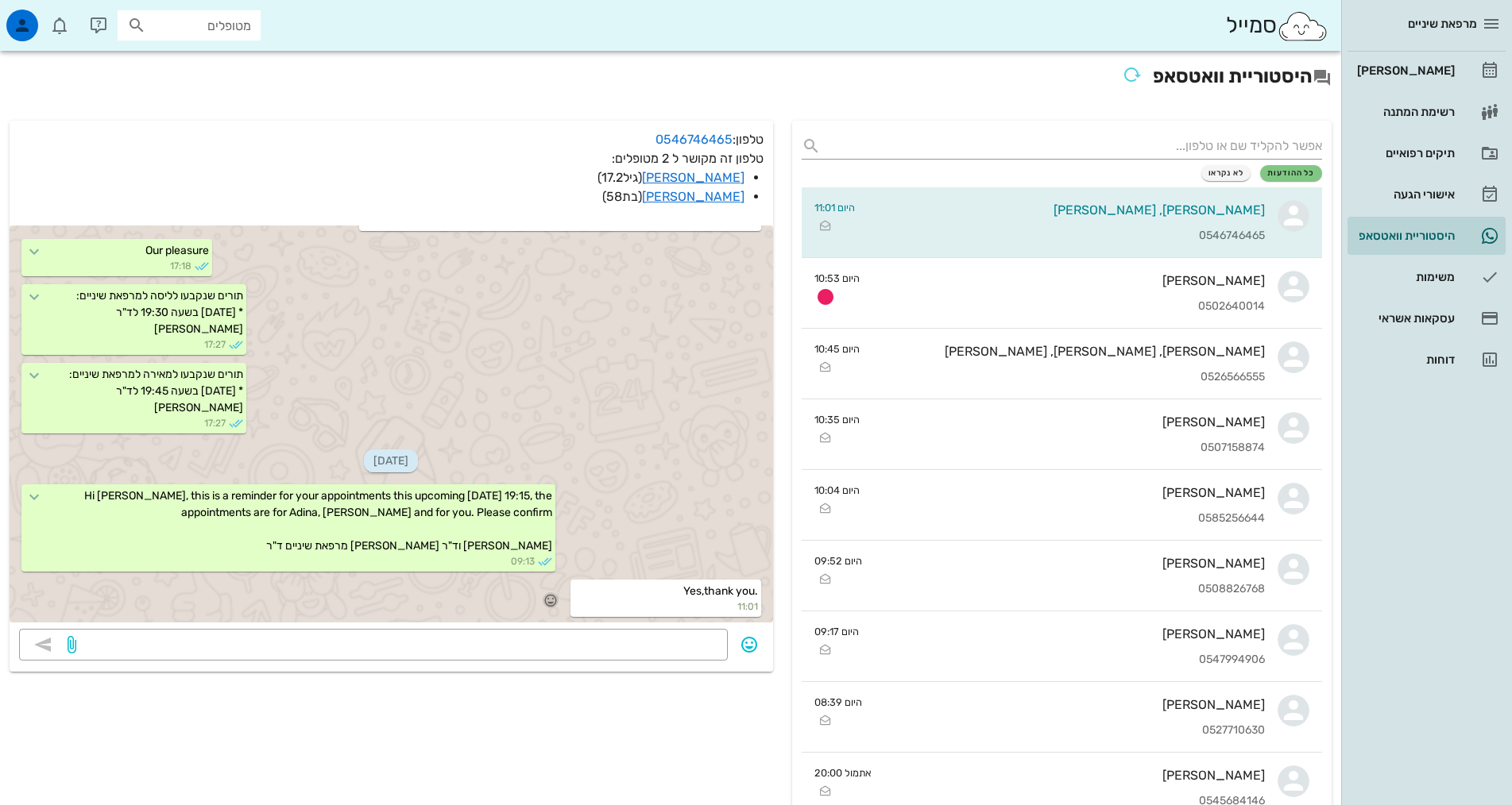
click at [552, 599] on icon "button" at bounding box center [550, 600] width 14 height 14
click at [548, 581] on div "👍" at bounding box center [539, 577] width 29 height 31
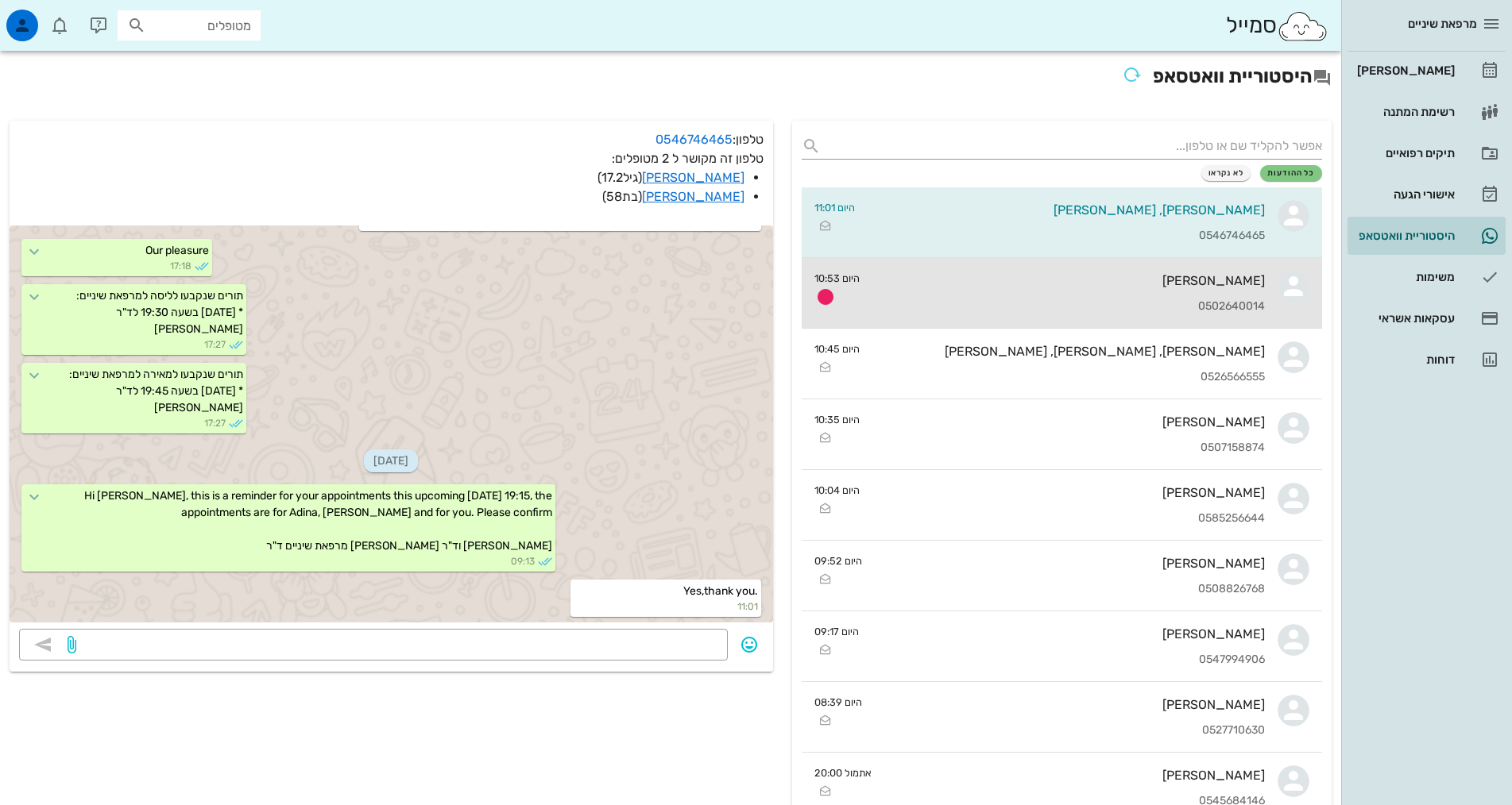
click at [1105, 286] on div "[PERSON_NAME]" at bounding box center [1068, 280] width 393 height 15
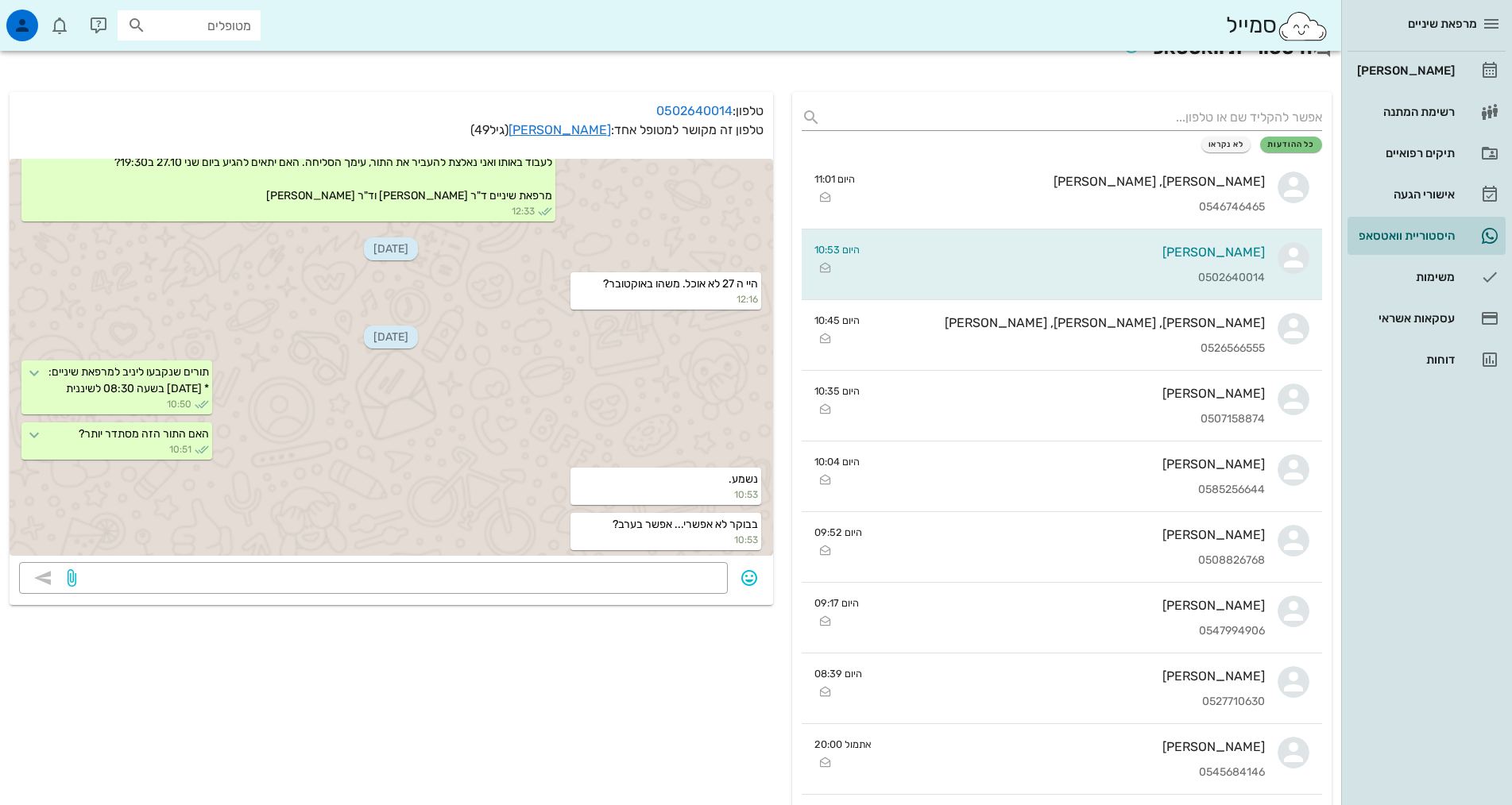
scroll to position [79, 0]
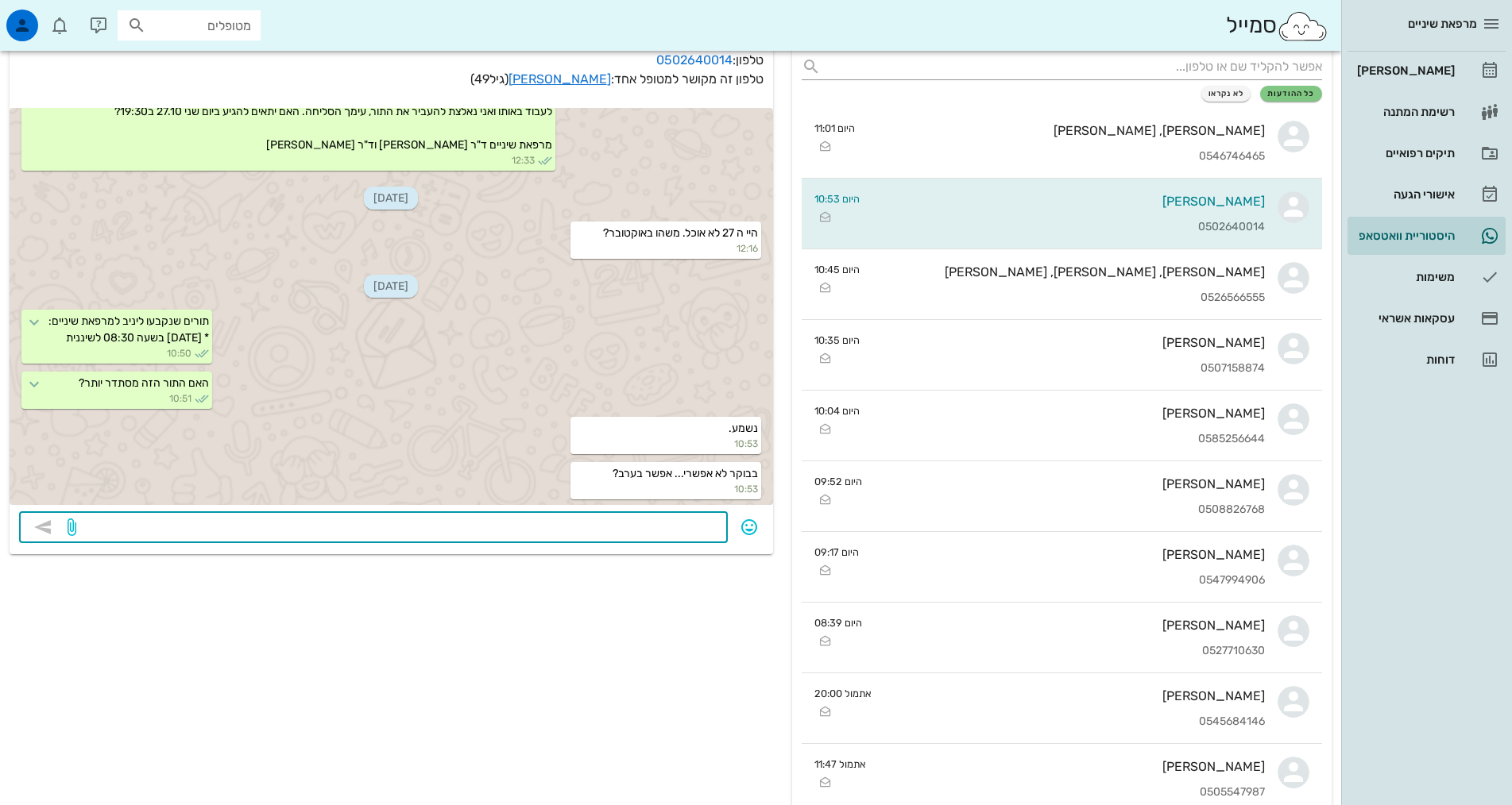
click at [619, 516] on textarea at bounding box center [398, 529] width 638 height 26
type textarea "התור ב27.10 היה בערב והוא היחיד הפנוי בערב בחודש אוקטובר."
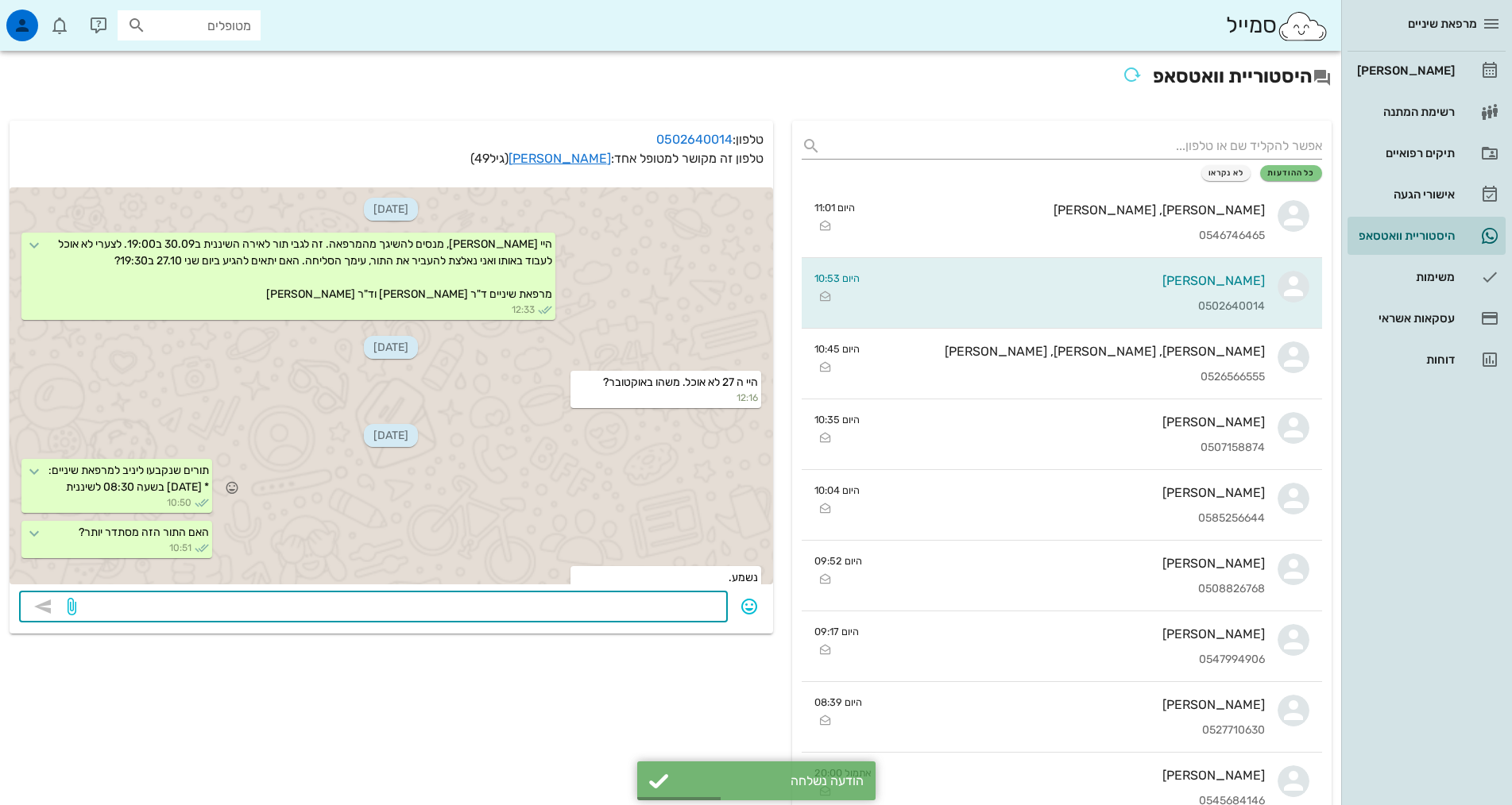
scroll to position [132, 0]
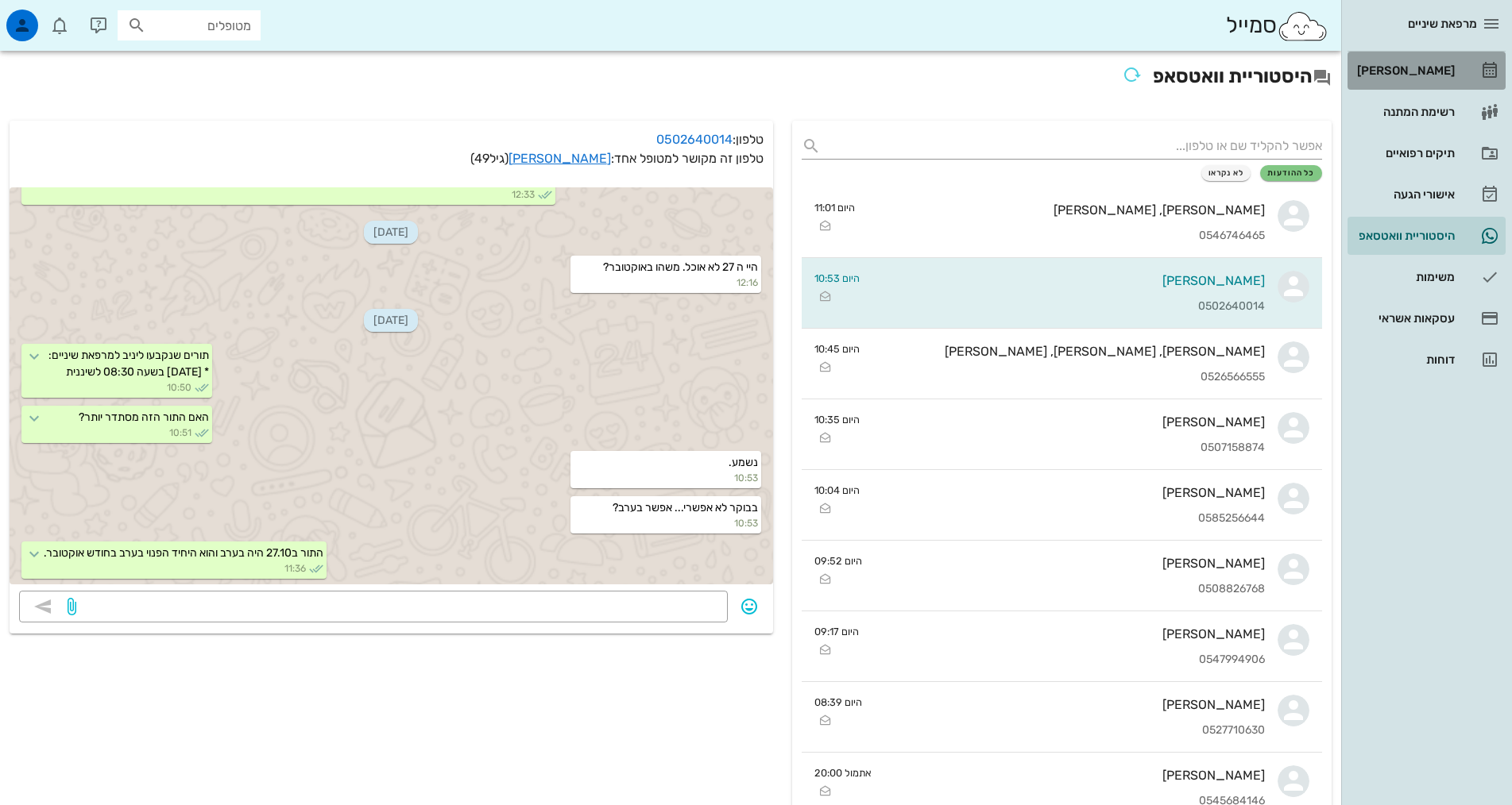
click at [1436, 85] on link "[PERSON_NAME]" at bounding box center [1426, 70] width 158 height 39
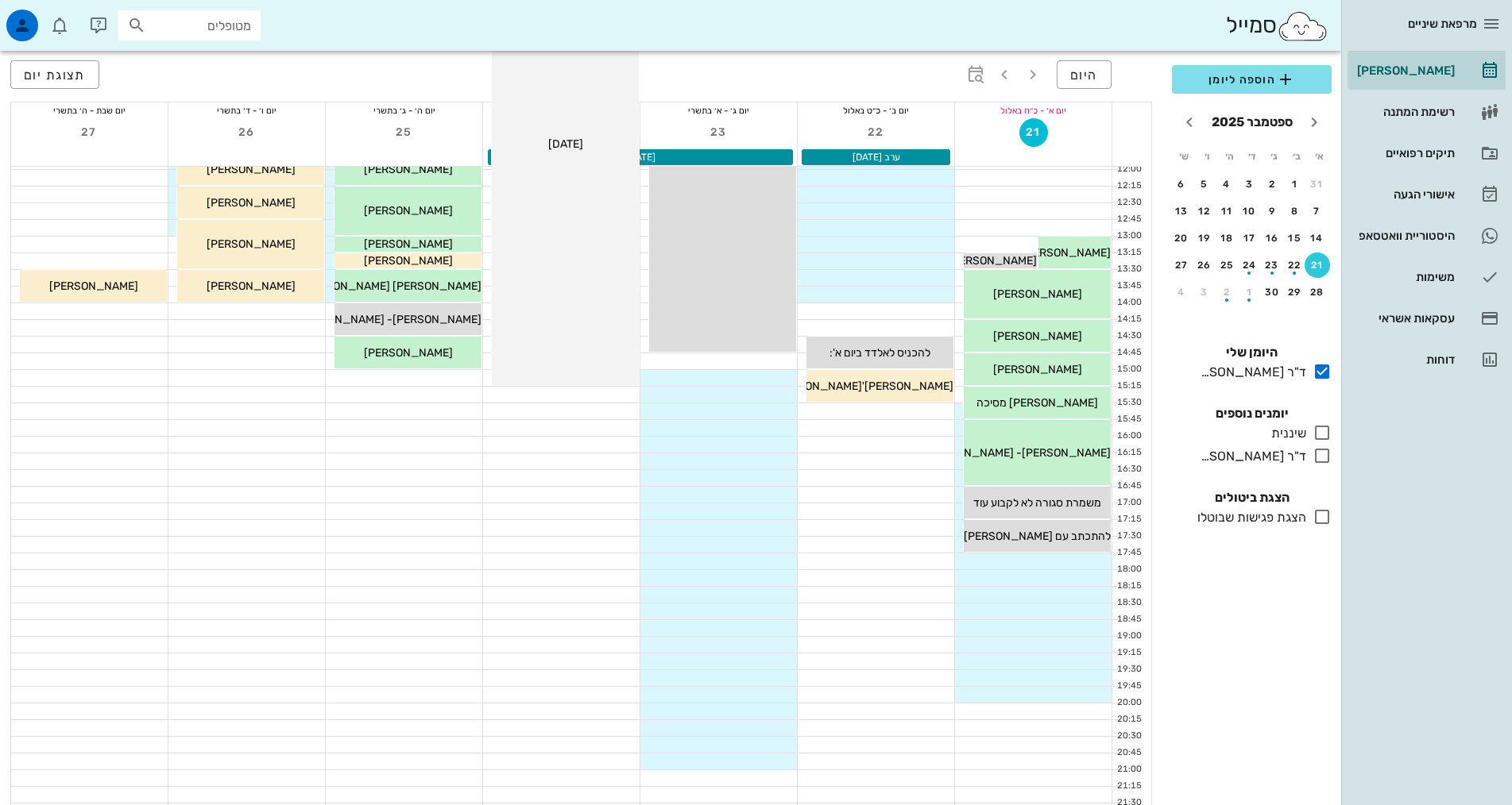
scroll to position [397, 0]
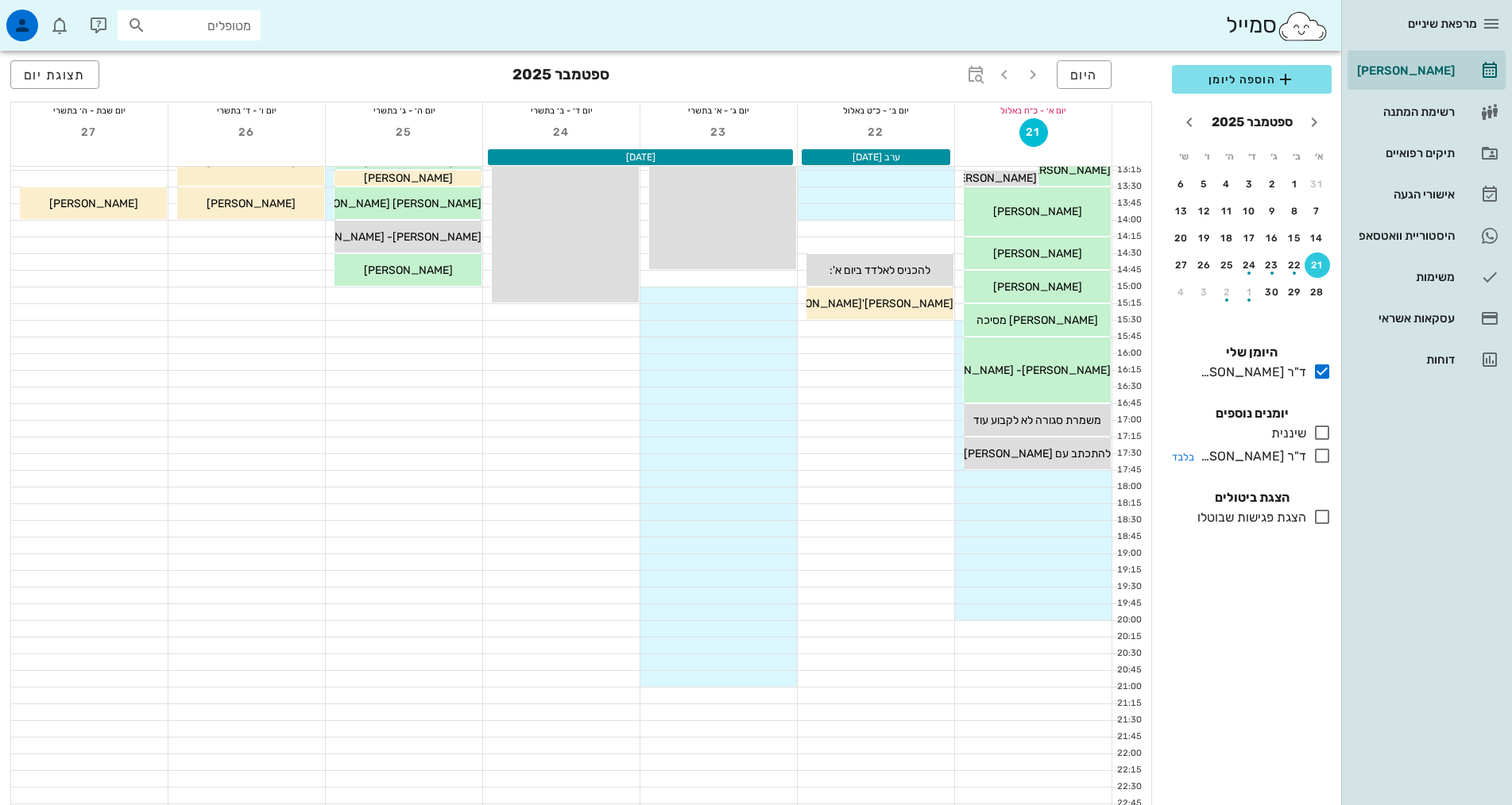
click at [1255, 453] on div "ד"ר [PERSON_NAME]" at bounding box center [1250, 456] width 112 height 19
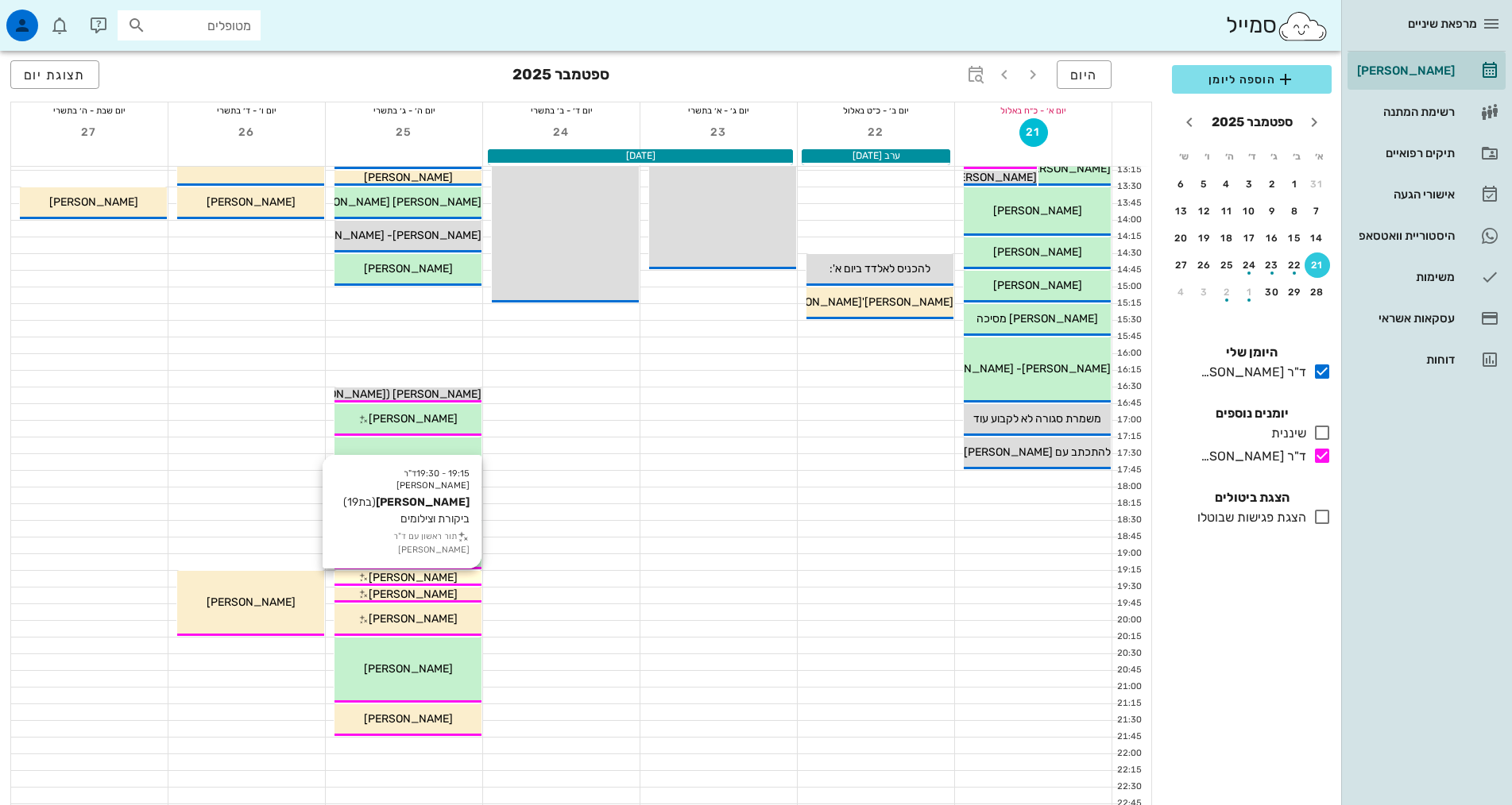
click at [411, 581] on span "[PERSON_NAME]" at bounding box center [413, 578] width 89 height 14
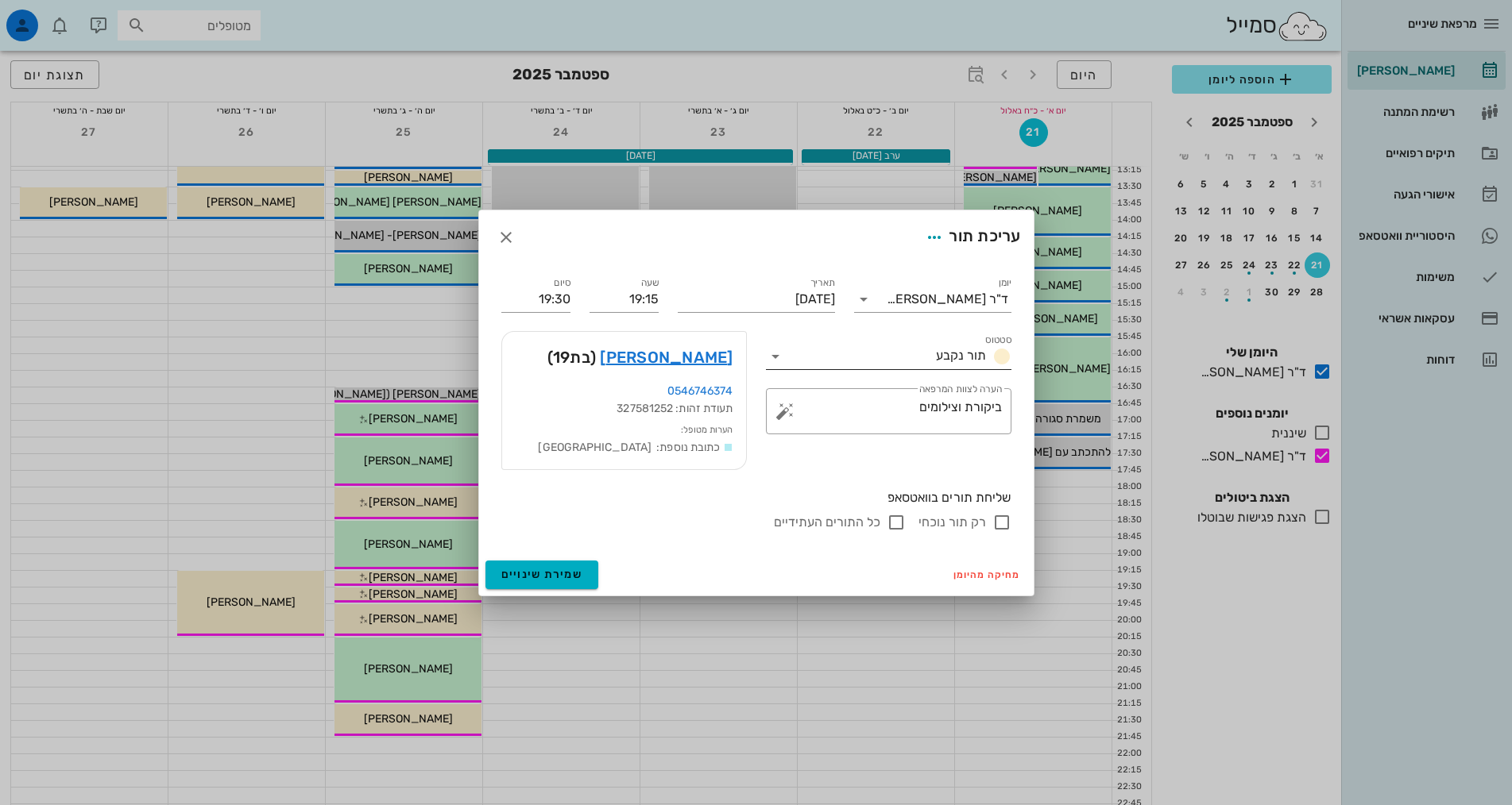
click at [954, 356] on span "תור נקבע" at bounding box center [961, 355] width 50 height 15
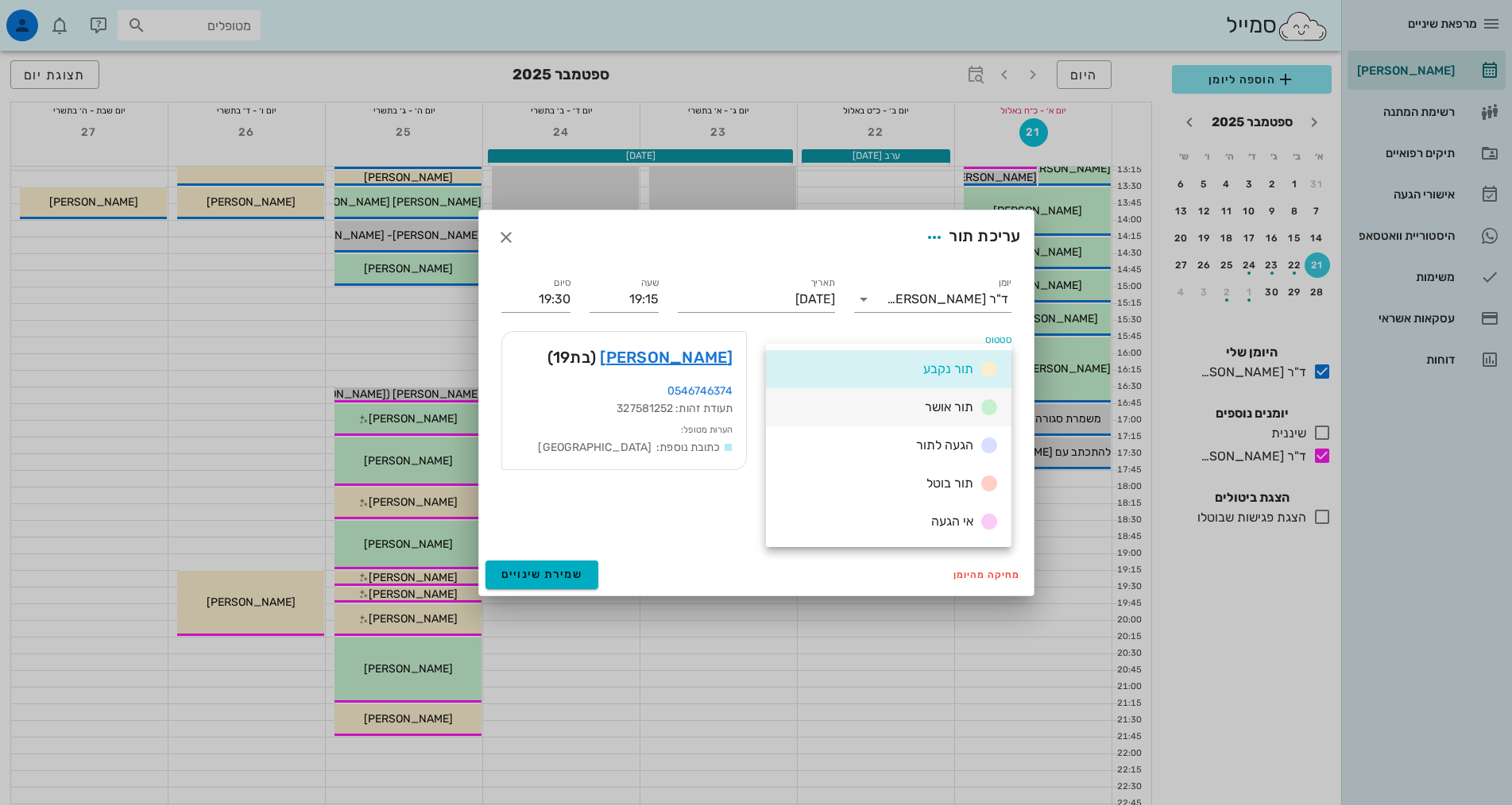
click at [956, 408] on span "תור אושר" at bounding box center [948, 406] width 48 height 15
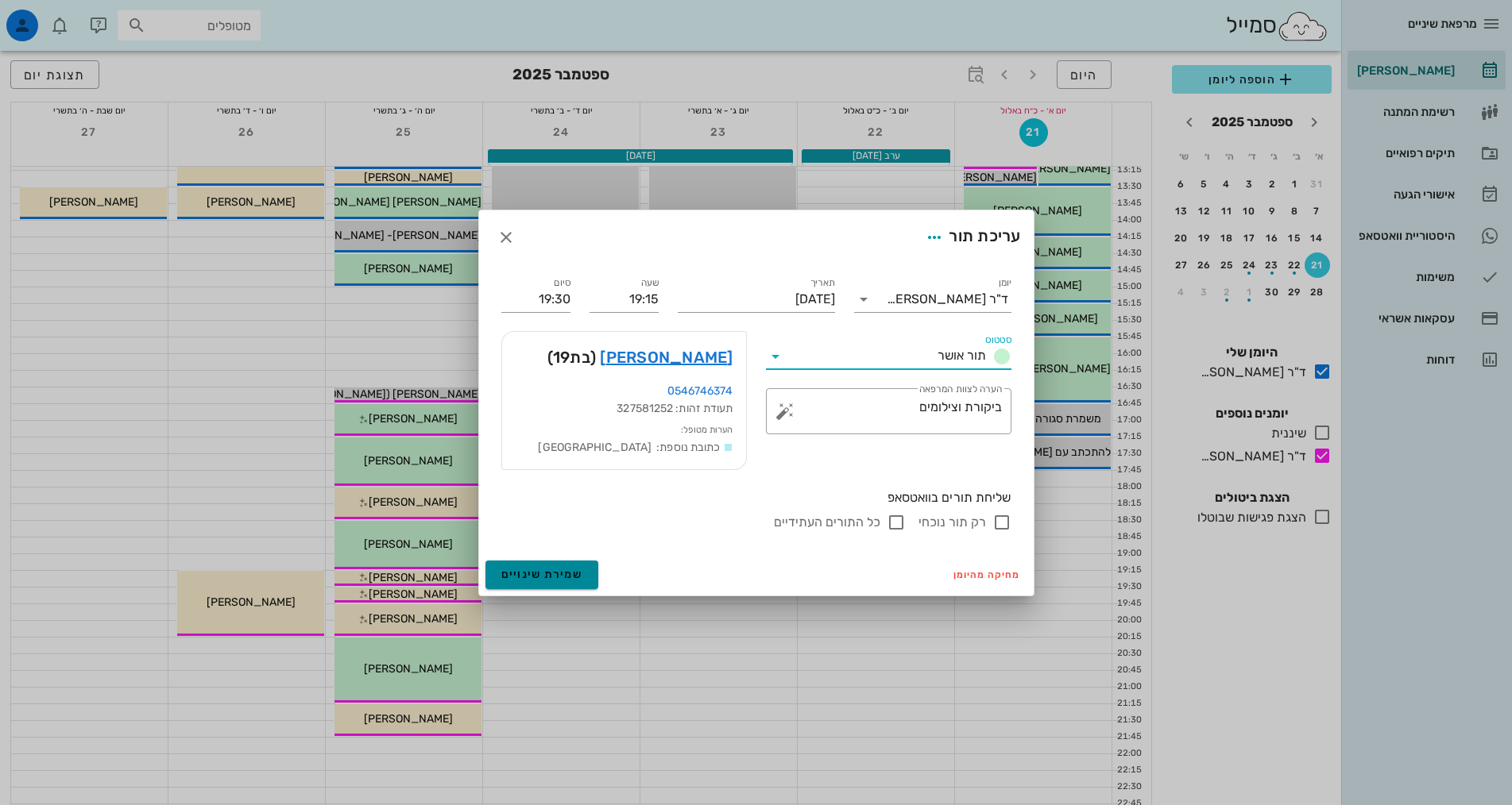
click at [537, 575] on span "שמירת שינויים" at bounding box center [542, 575] width 82 height 14
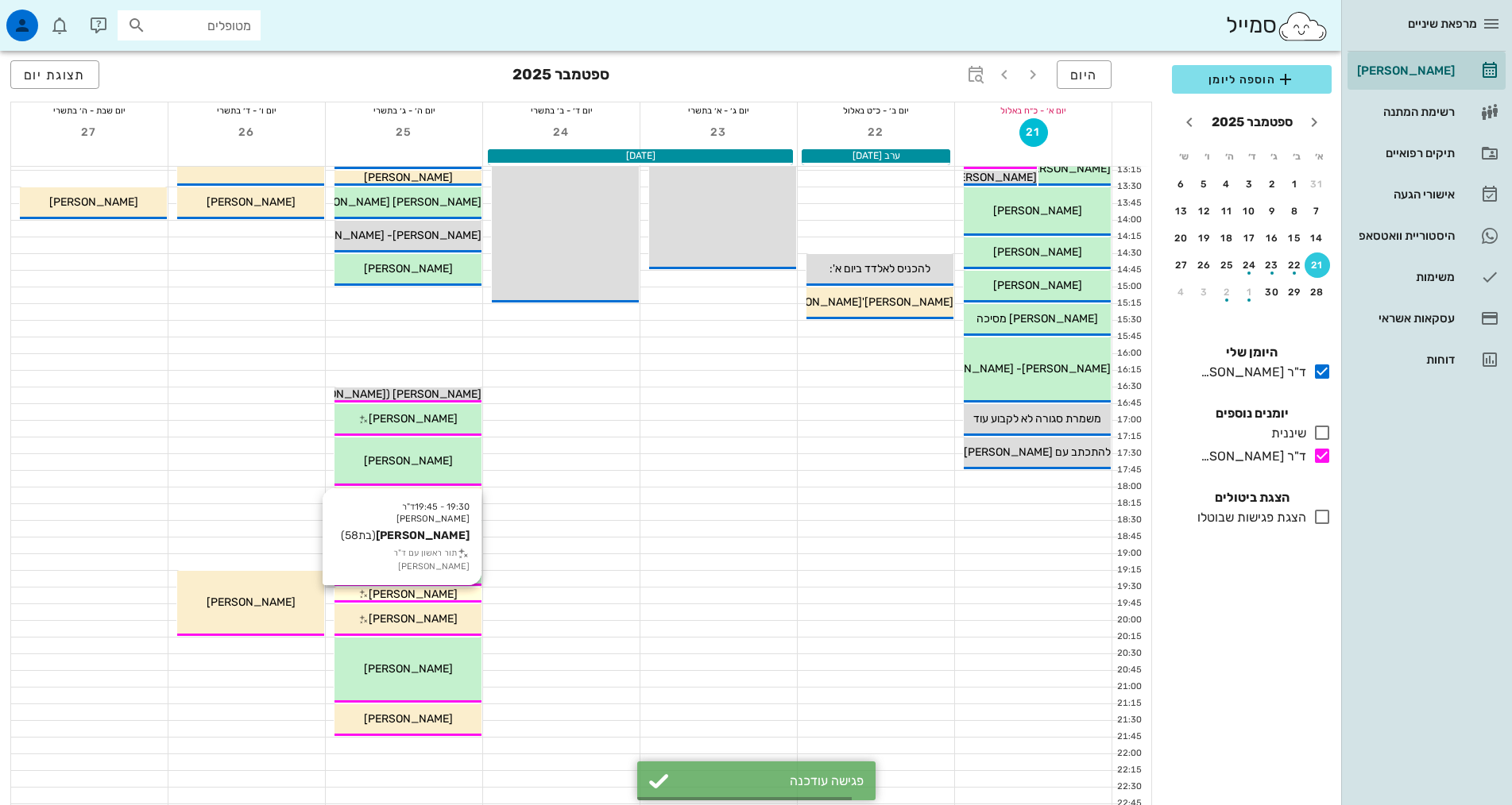
click at [419, 593] on span "[PERSON_NAME]" at bounding box center [413, 594] width 89 height 14
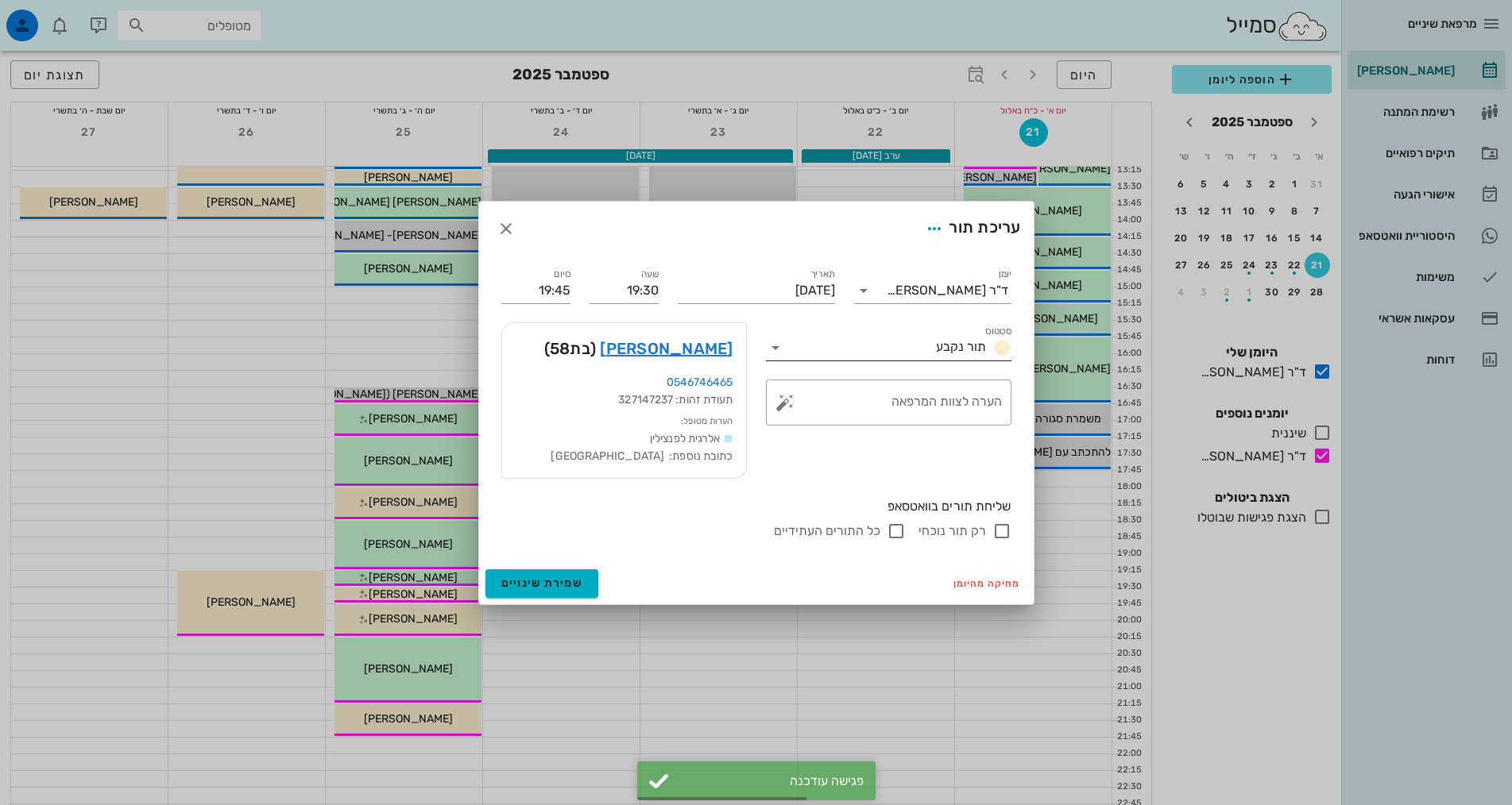
click at [934, 352] on div "תור נקבע" at bounding box center [970, 347] width 82 height 19
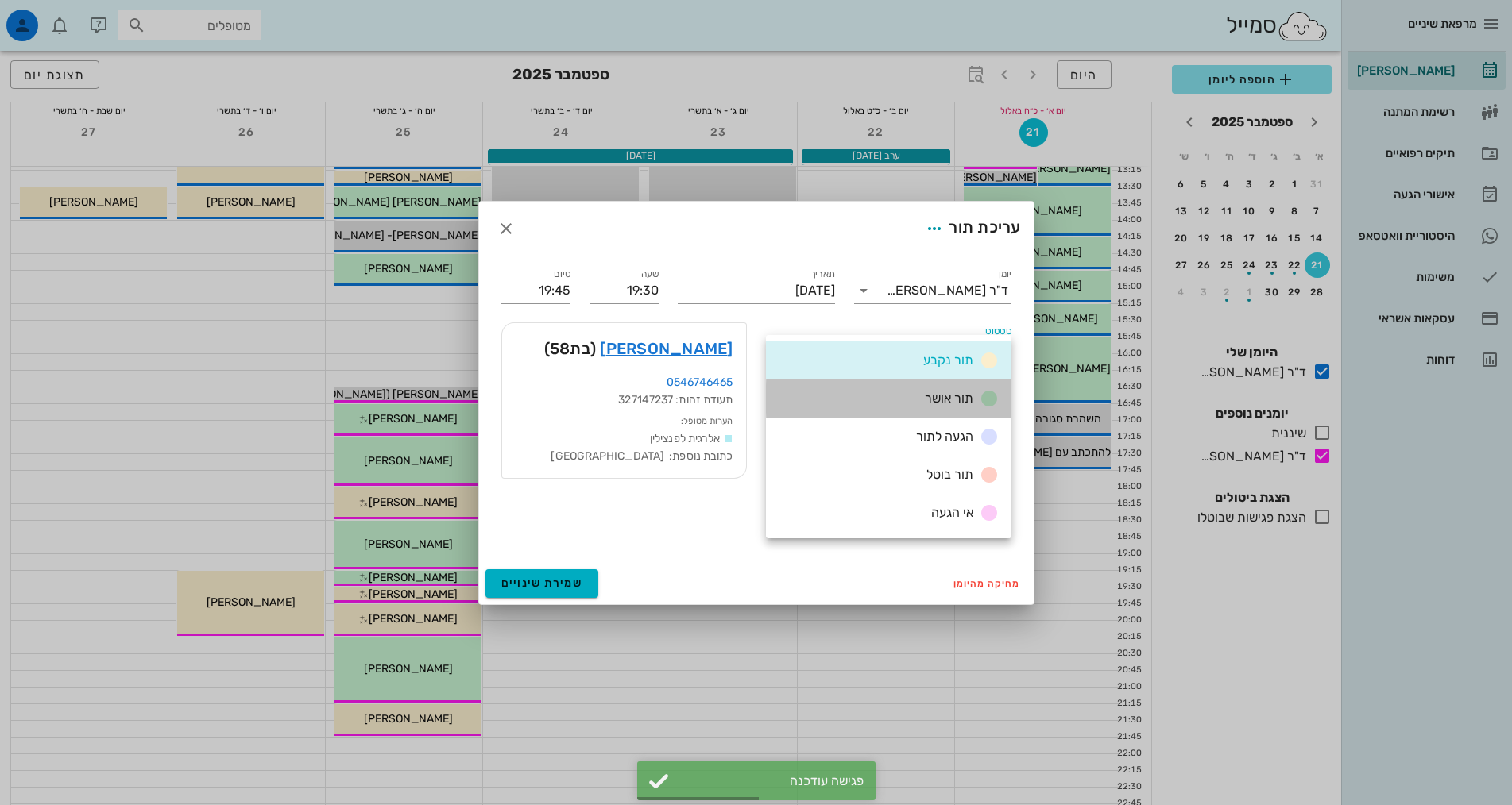
click at [937, 403] on span "תור אושר" at bounding box center [948, 398] width 48 height 15
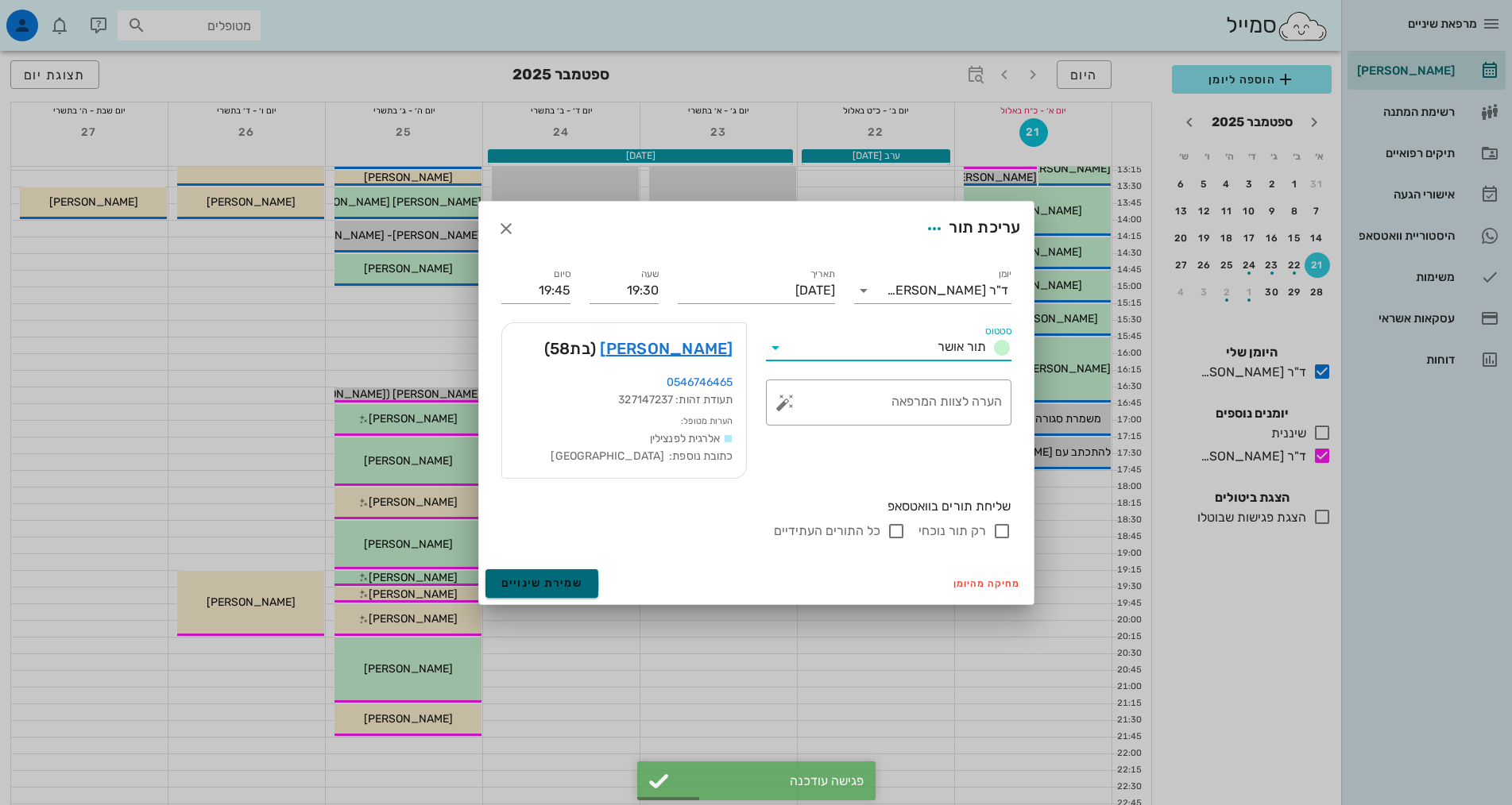
click at [523, 577] on span "שמירת שינויים" at bounding box center [542, 583] width 82 height 14
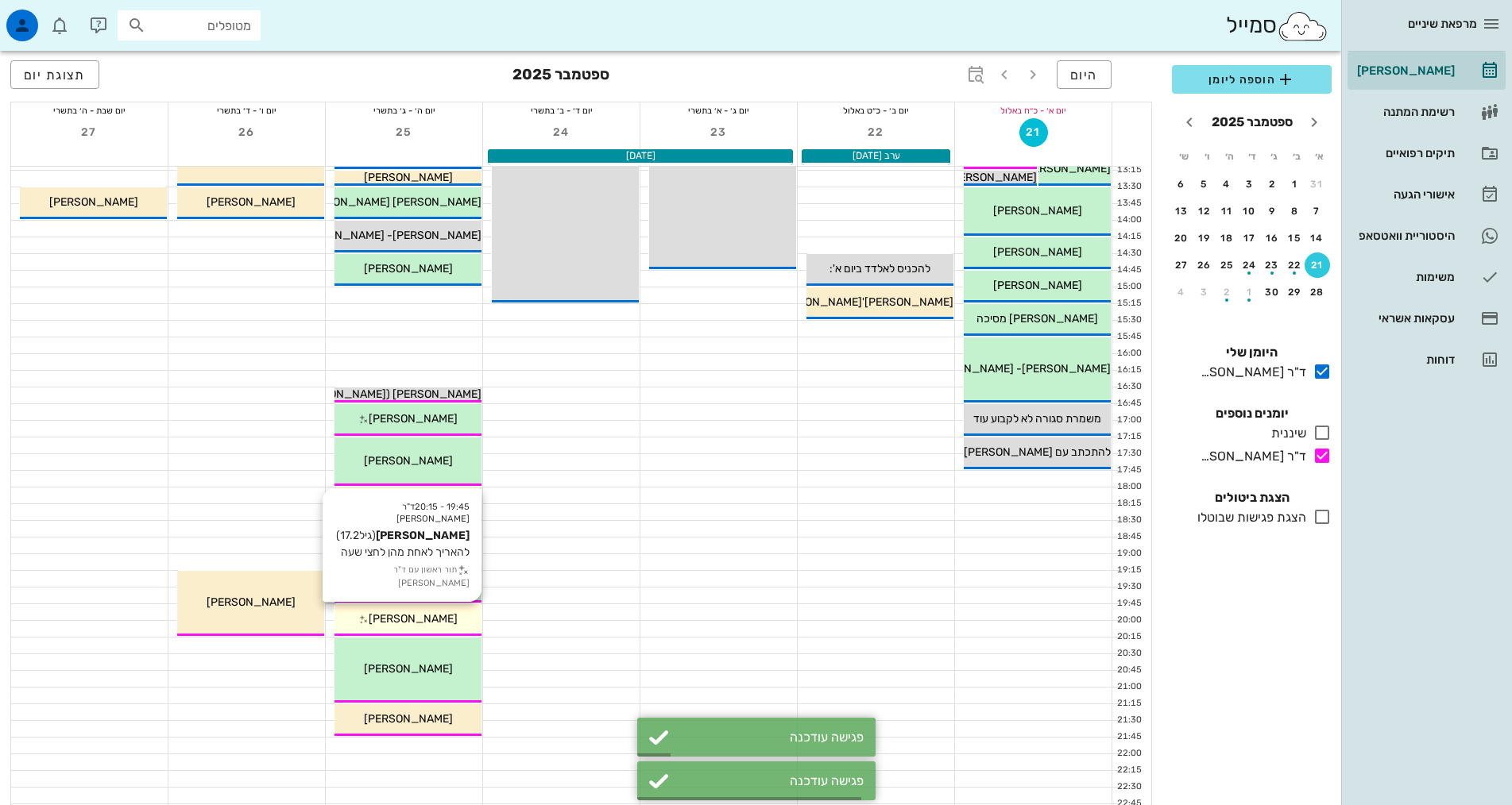
click at [407, 610] on div "[PERSON_NAME]" at bounding box center [408, 618] width 147 height 17
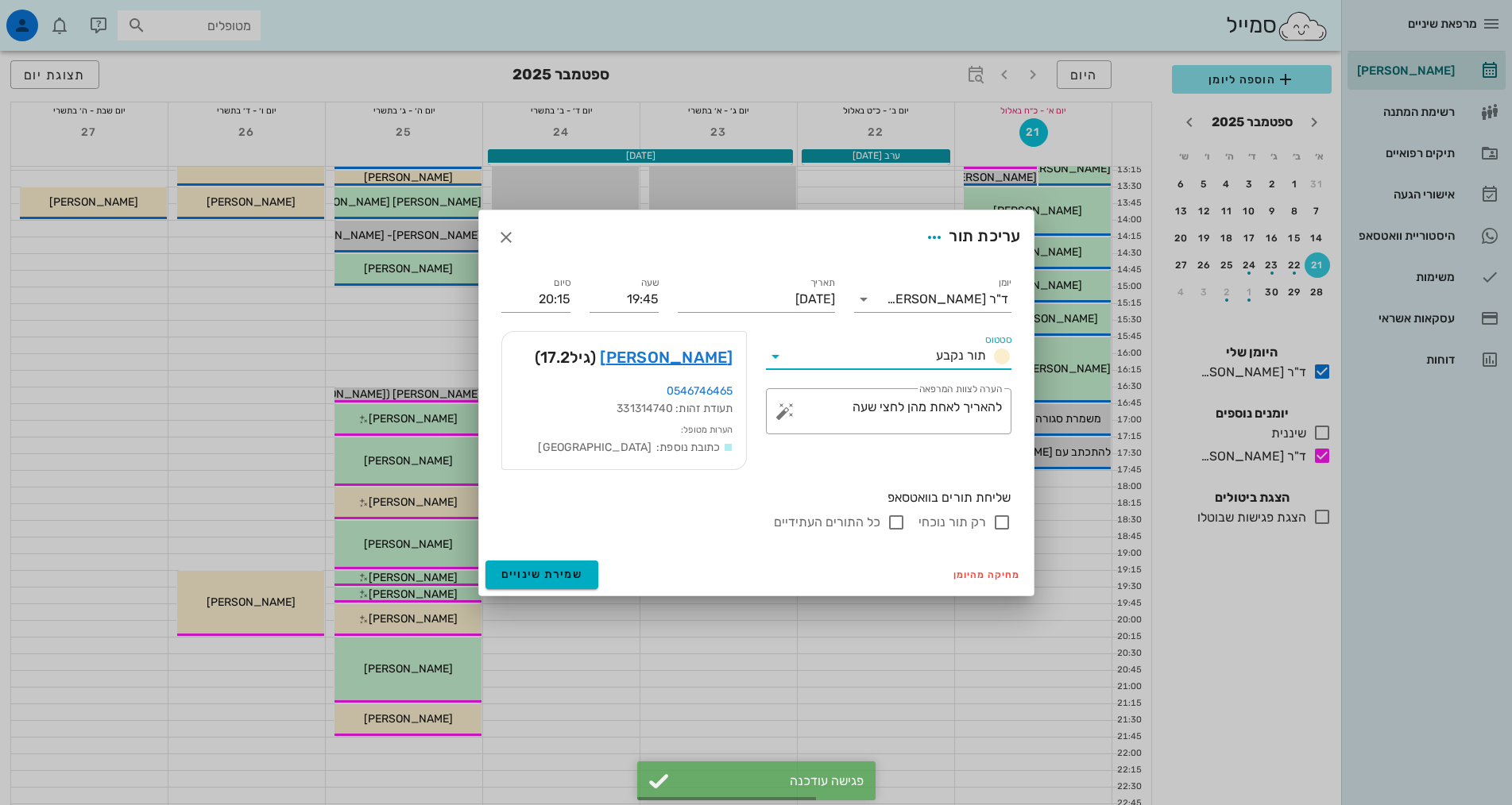
click at [921, 357] on input "סטטוס" at bounding box center [858, 357] width 142 height 26
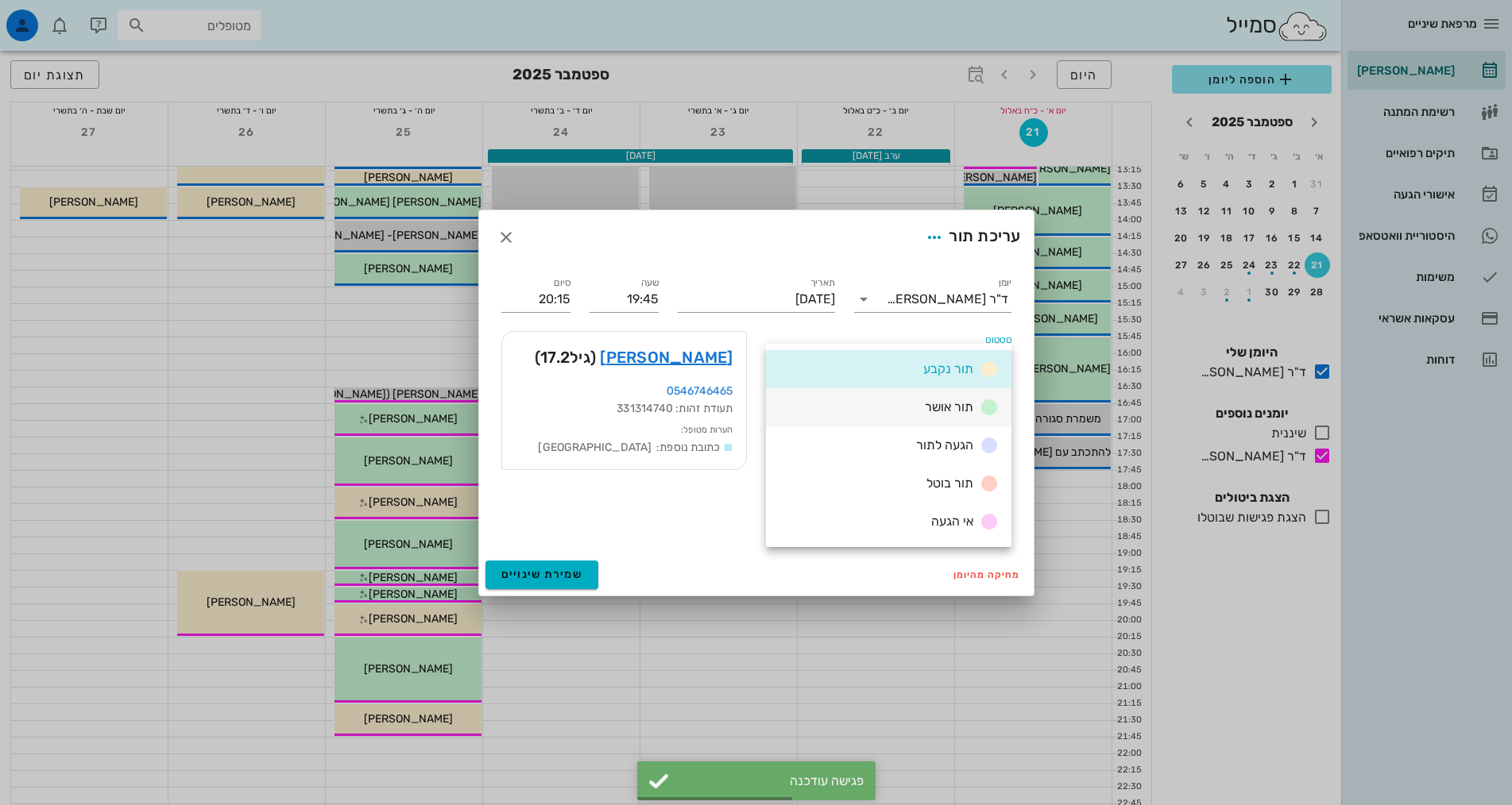
click at [919, 411] on div "תור אושר" at bounding box center [958, 407] width 80 height 20
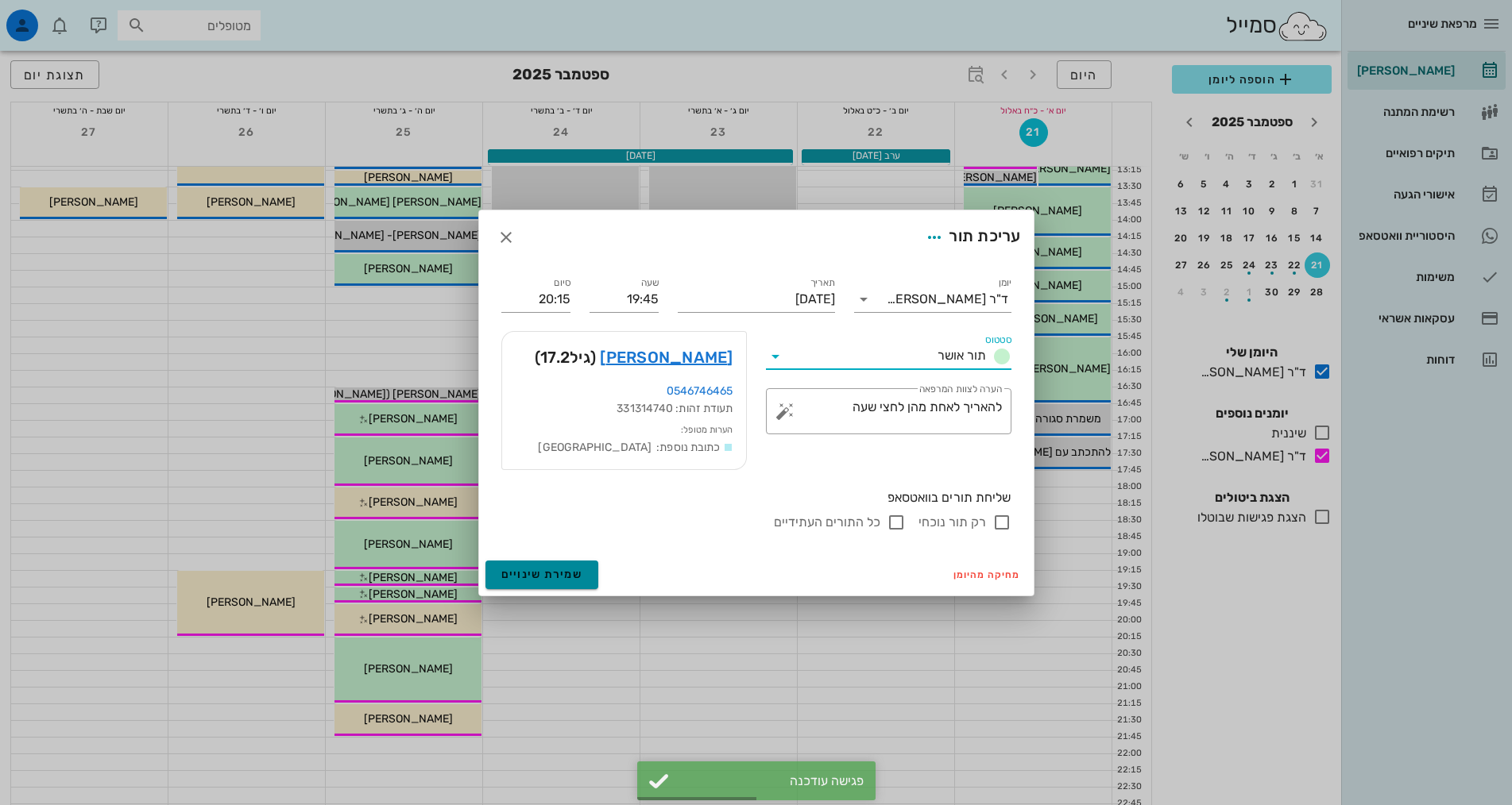
click at [572, 571] on span "שמירת שינויים" at bounding box center [542, 575] width 82 height 14
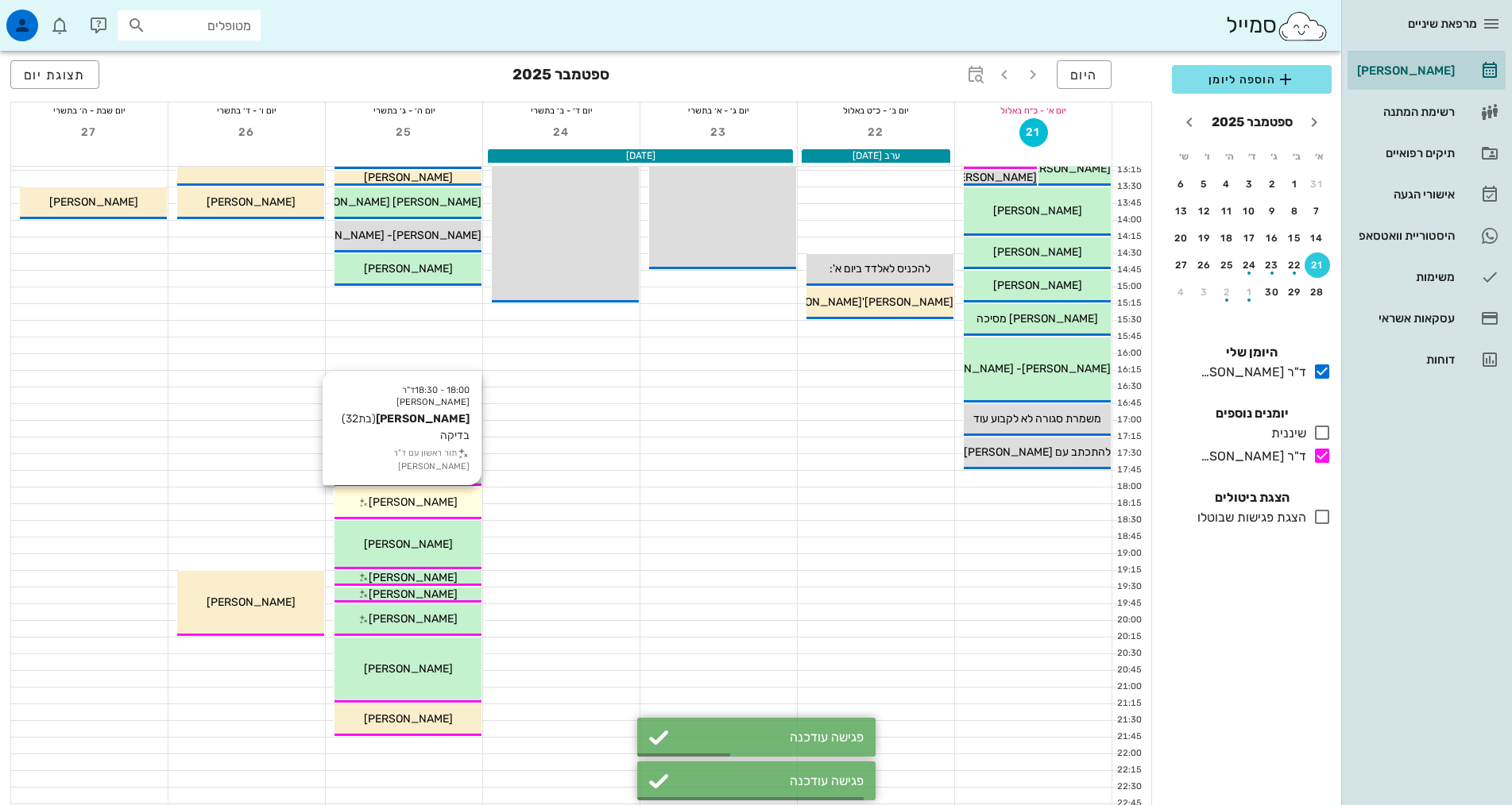
click at [422, 499] on span "[PERSON_NAME]" at bounding box center [413, 502] width 89 height 14
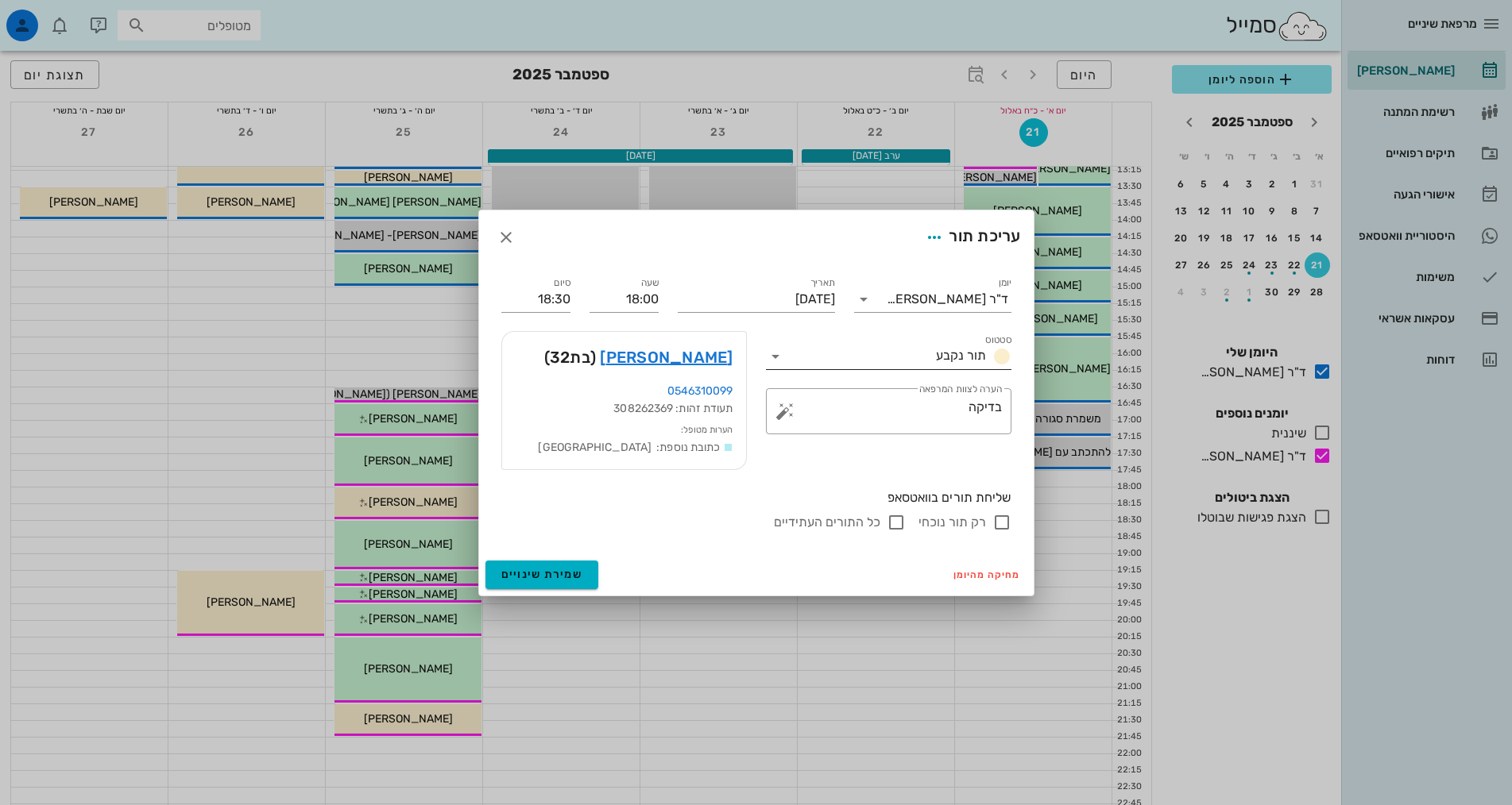
click at [926, 351] on input "סטטוס" at bounding box center [858, 357] width 142 height 26
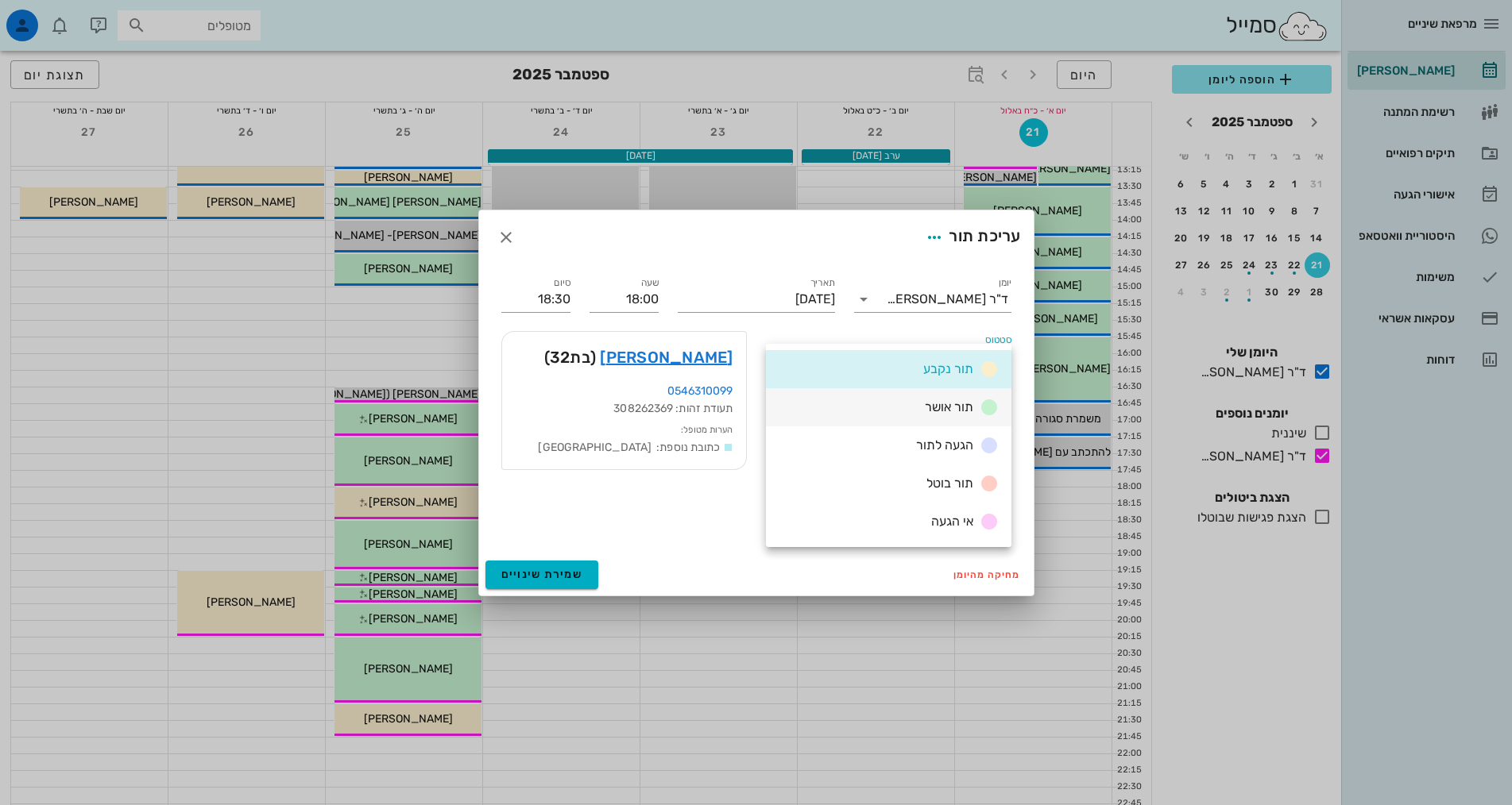
click at [973, 404] on div "תור אושר" at bounding box center [958, 407] width 80 height 20
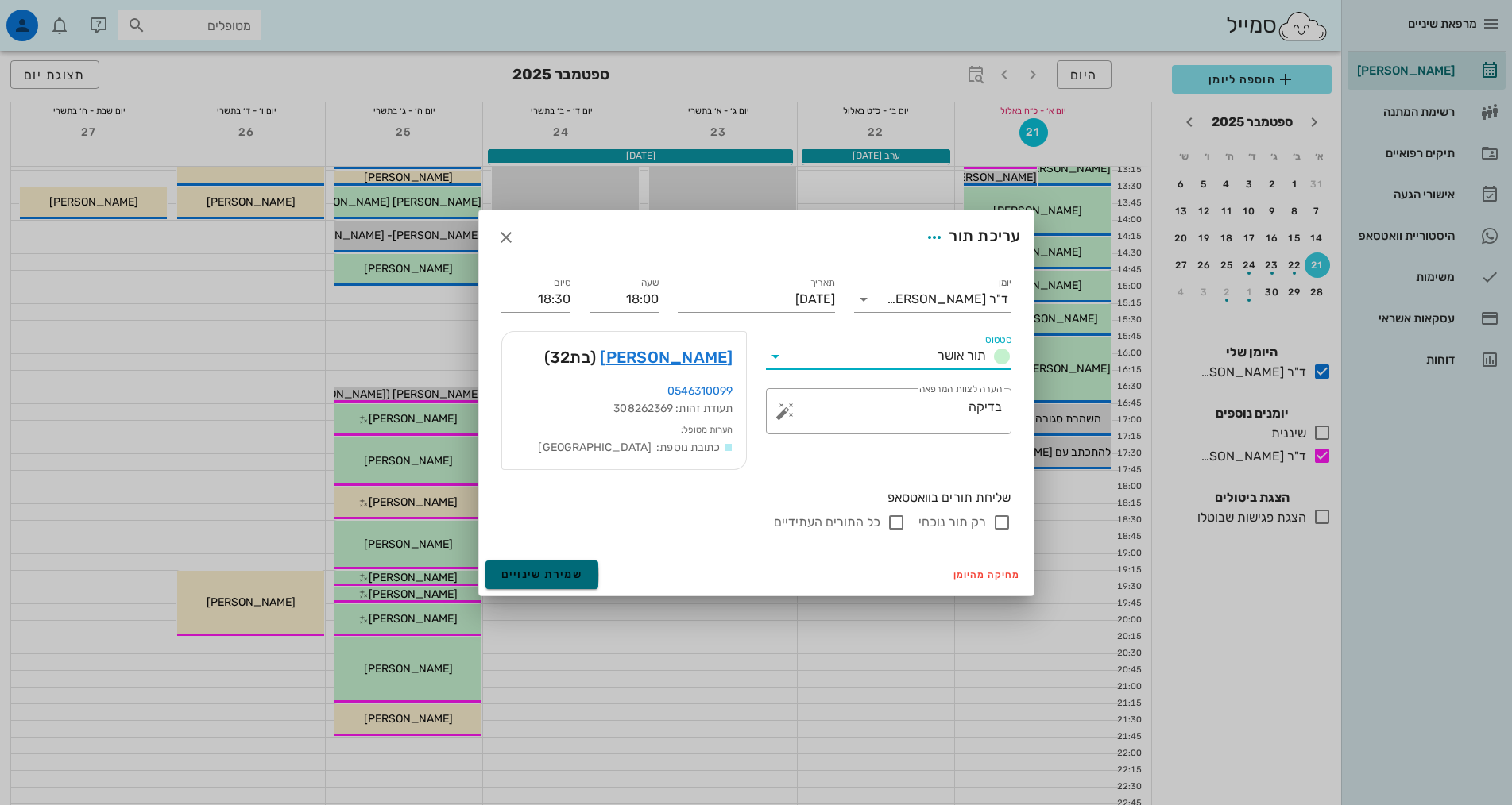
click at [574, 573] on span "שמירת שינויים" at bounding box center [542, 575] width 82 height 14
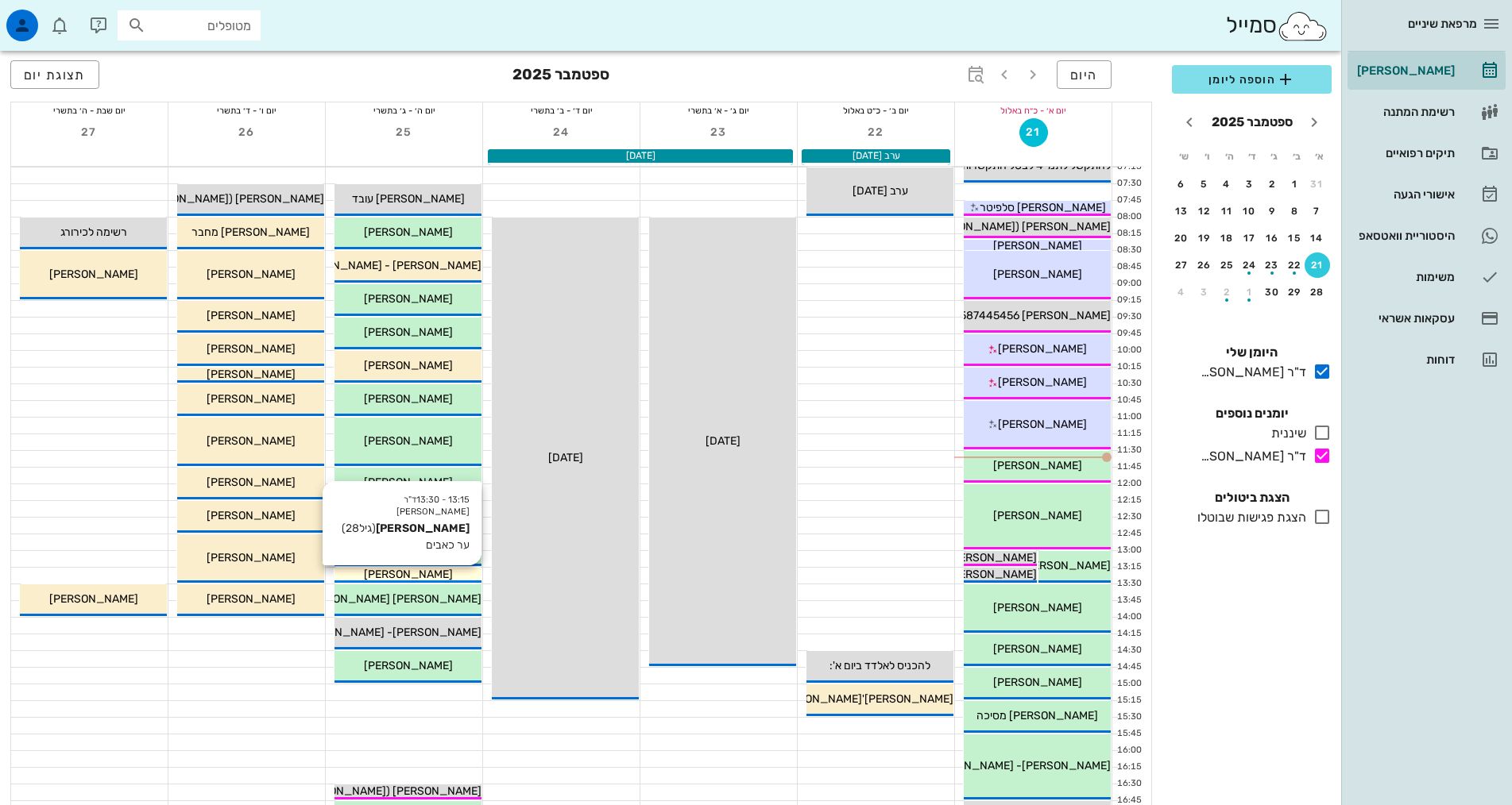
click at [460, 570] on div "[PERSON_NAME]" at bounding box center [408, 574] width 147 height 17
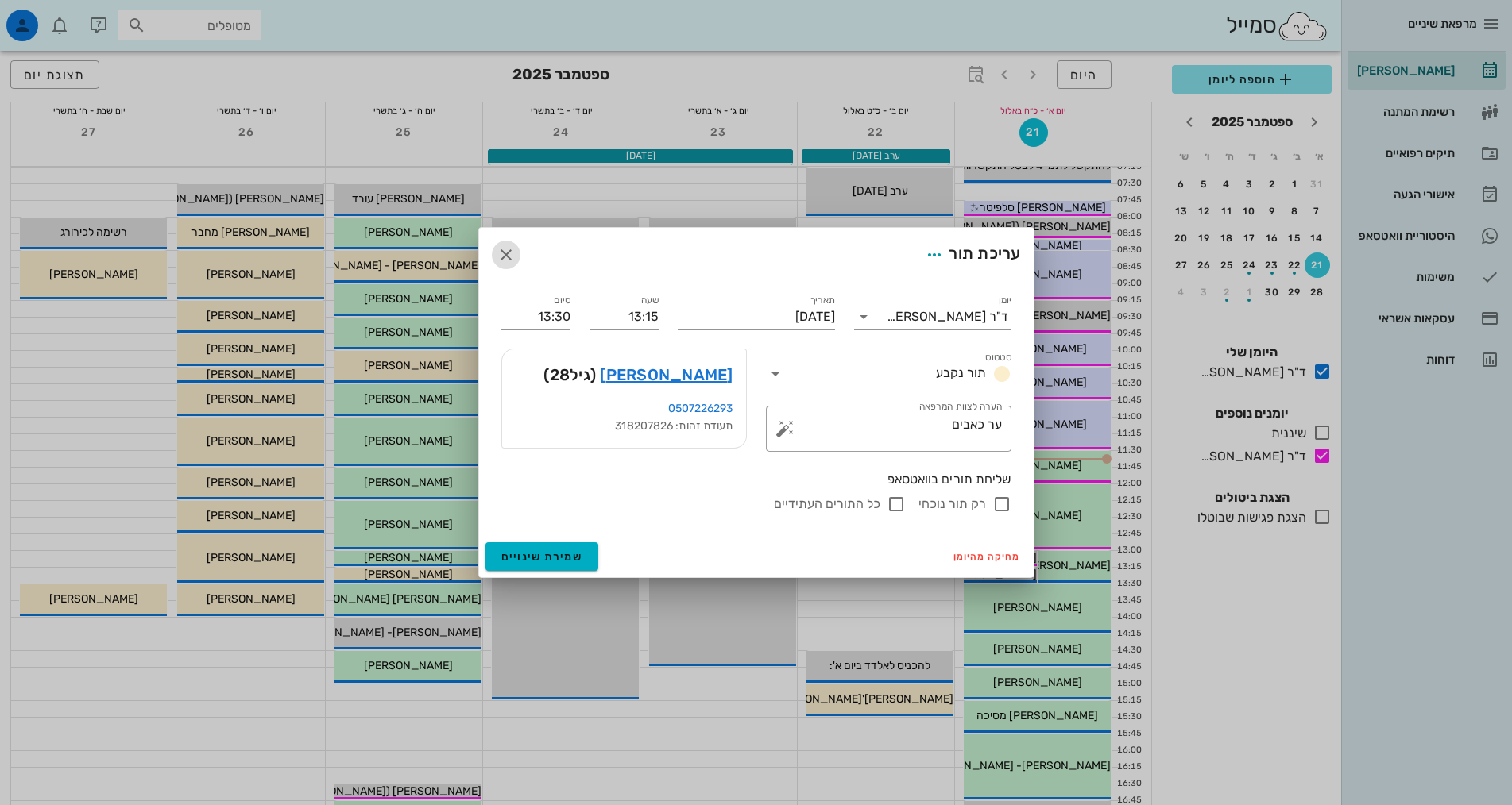
click at [493, 258] on span "button" at bounding box center [506, 254] width 29 height 19
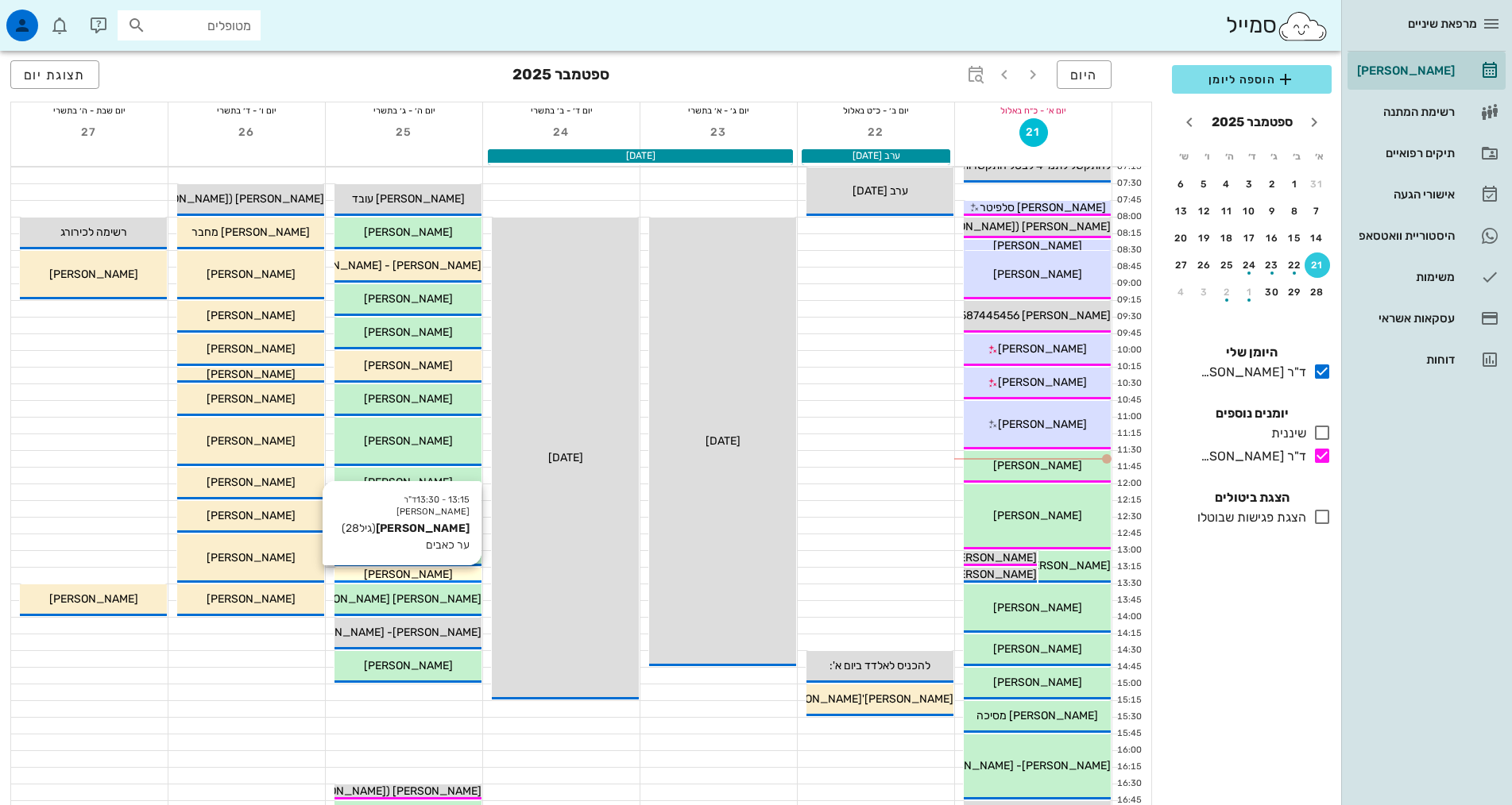
click at [423, 572] on span "[PERSON_NAME]" at bounding box center [409, 575] width 89 height 14
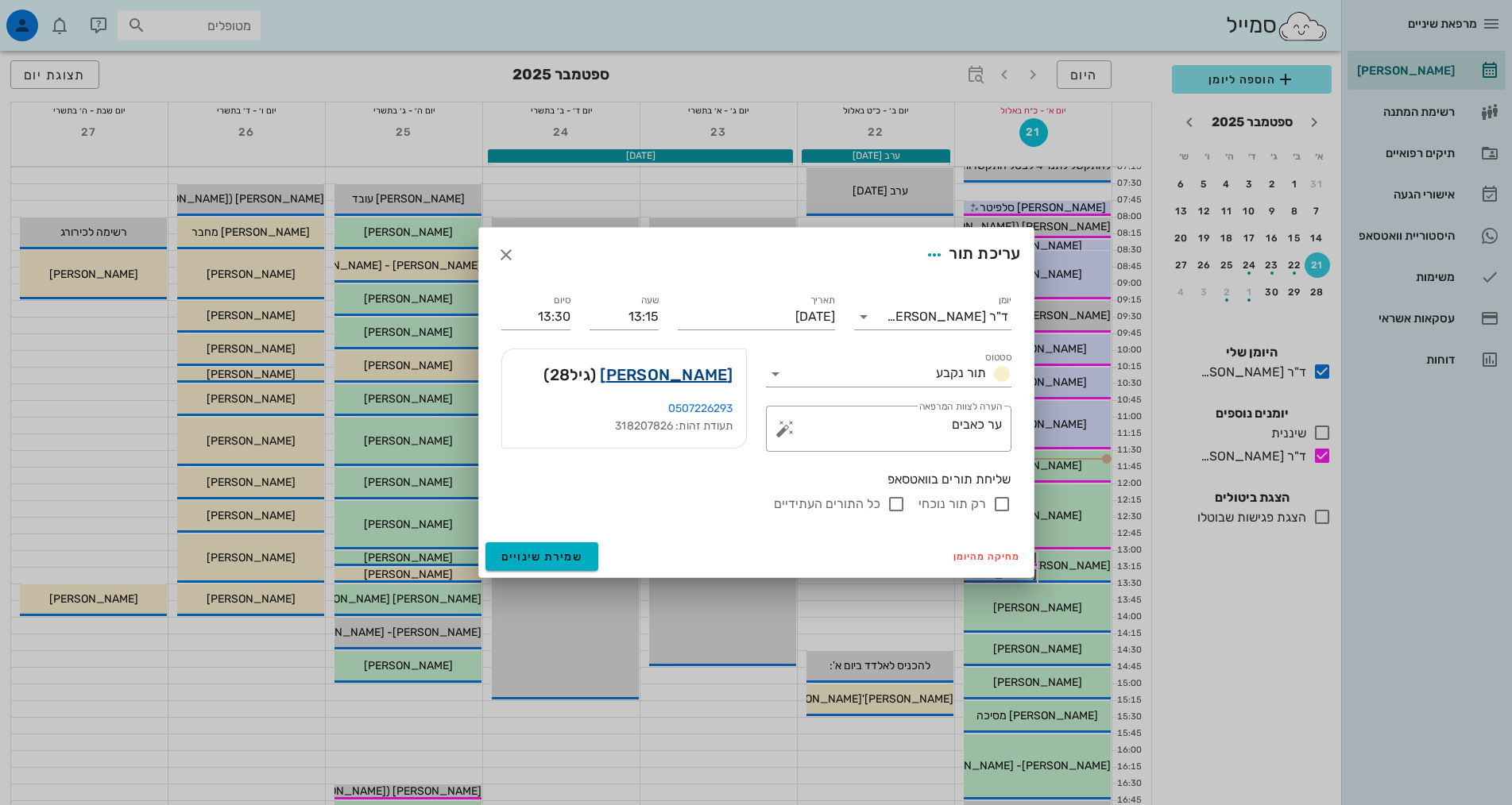
click at [669, 379] on link "[PERSON_NAME]" at bounding box center [666, 375] width 133 height 26
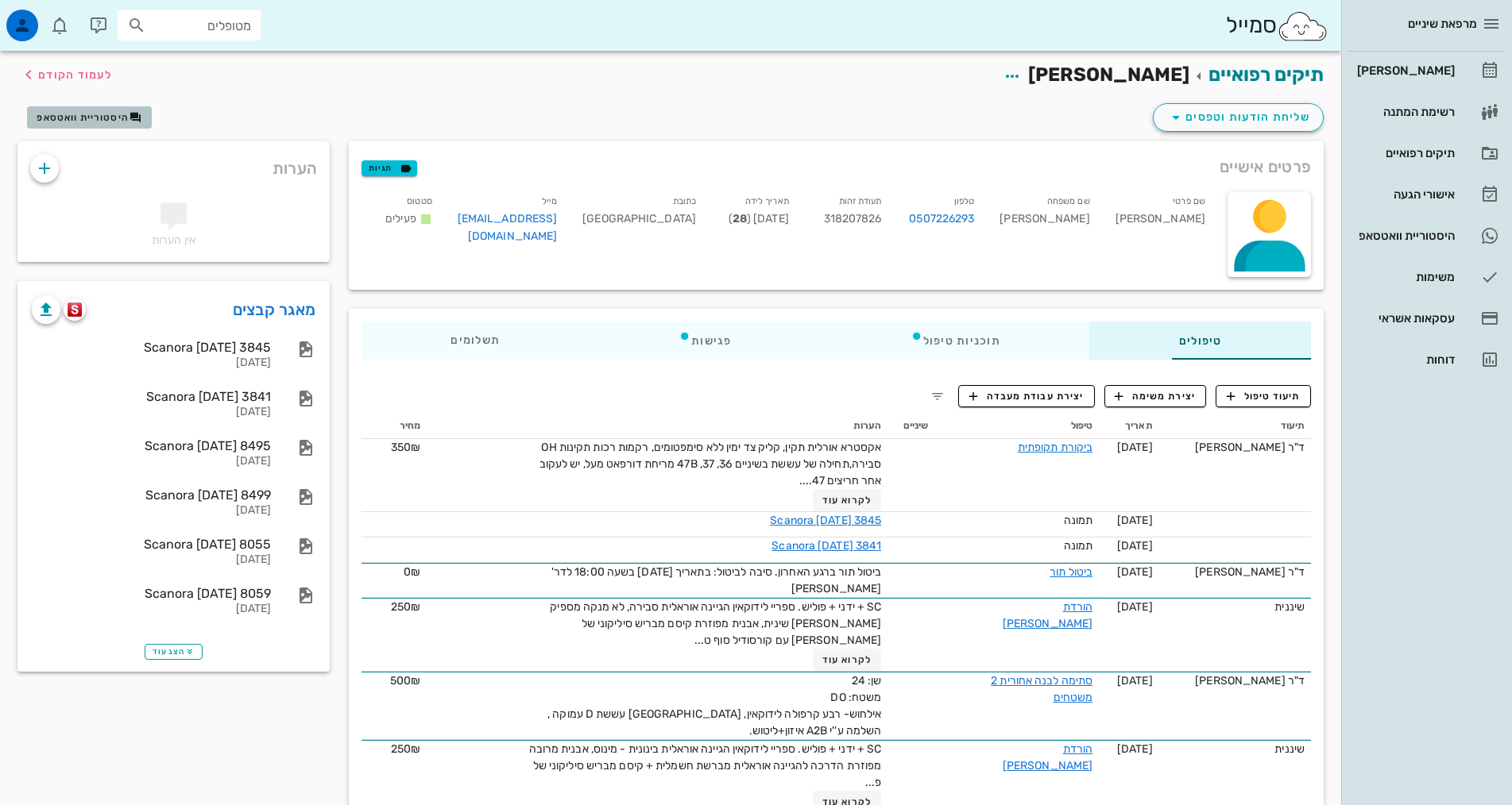
click at [134, 119] on icon "button" at bounding box center [136, 117] width 13 height 13
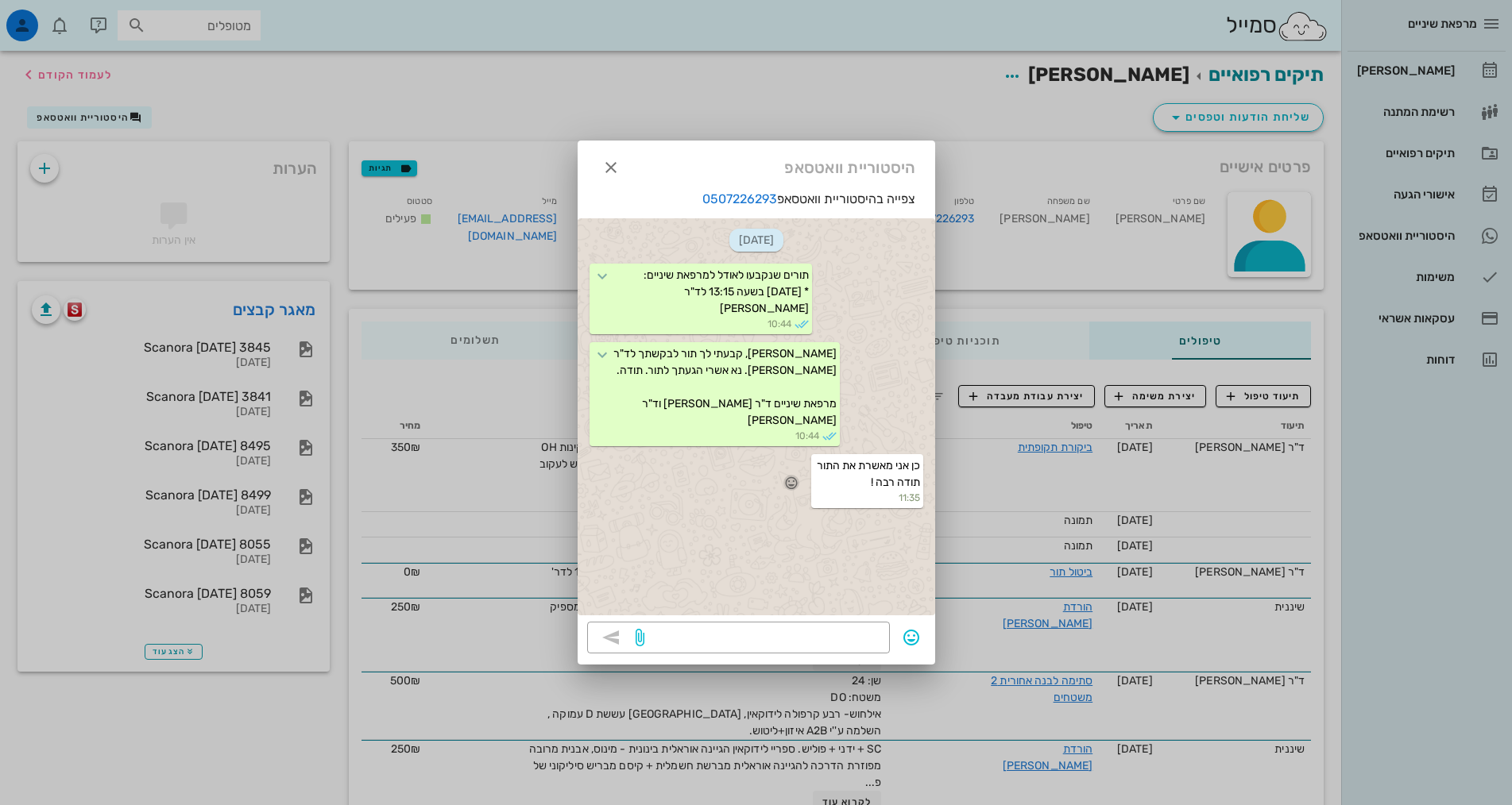
click at [792, 476] on icon "button" at bounding box center [791, 483] width 14 height 14
click at [780, 442] on div "👍" at bounding box center [774, 443] width 29 height 31
click at [1471, 64] on div at bounding box center [756, 402] width 1512 height 805
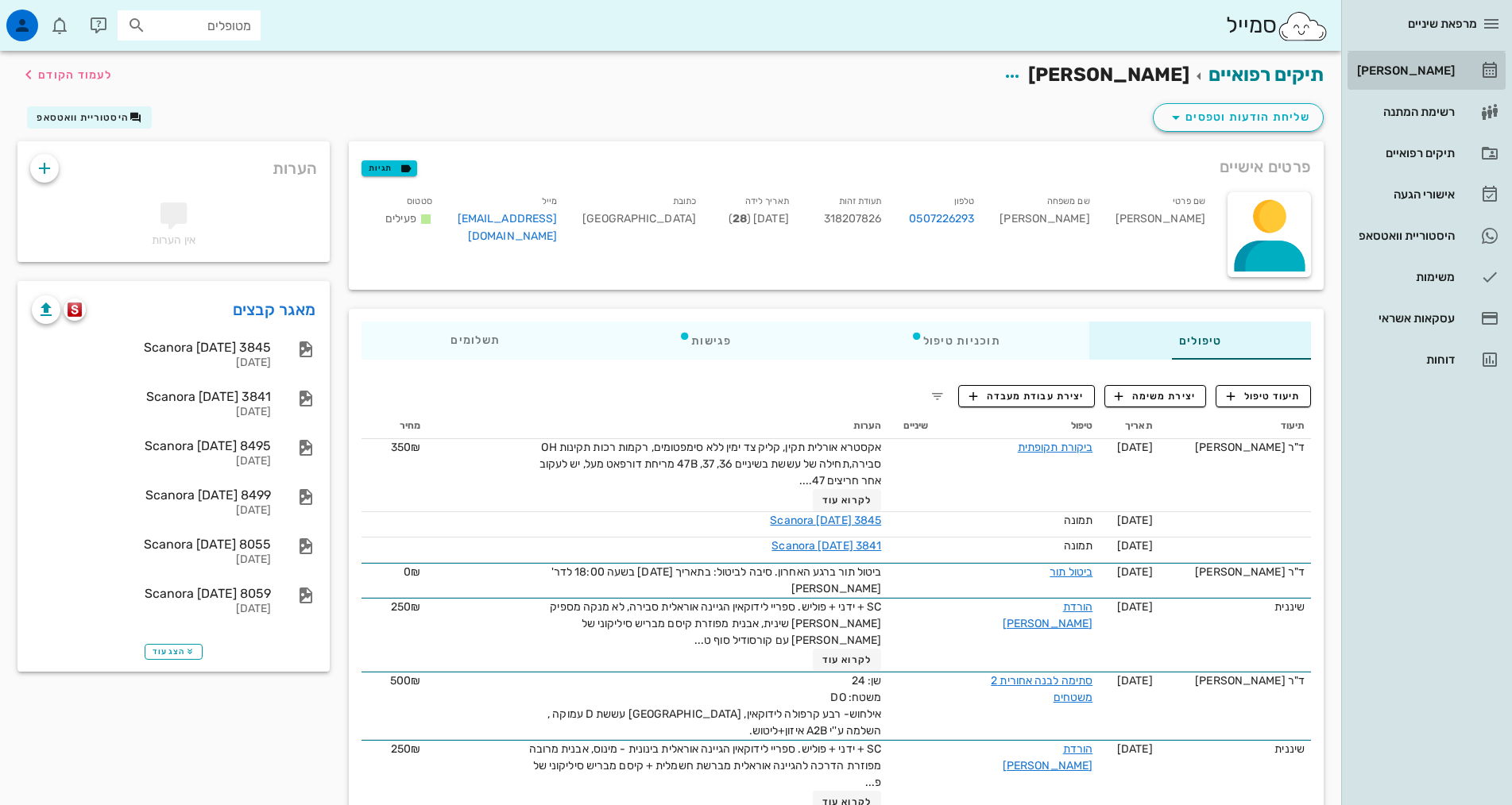
click at [1471, 68] on link "[PERSON_NAME]" at bounding box center [1426, 70] width 158 height 39
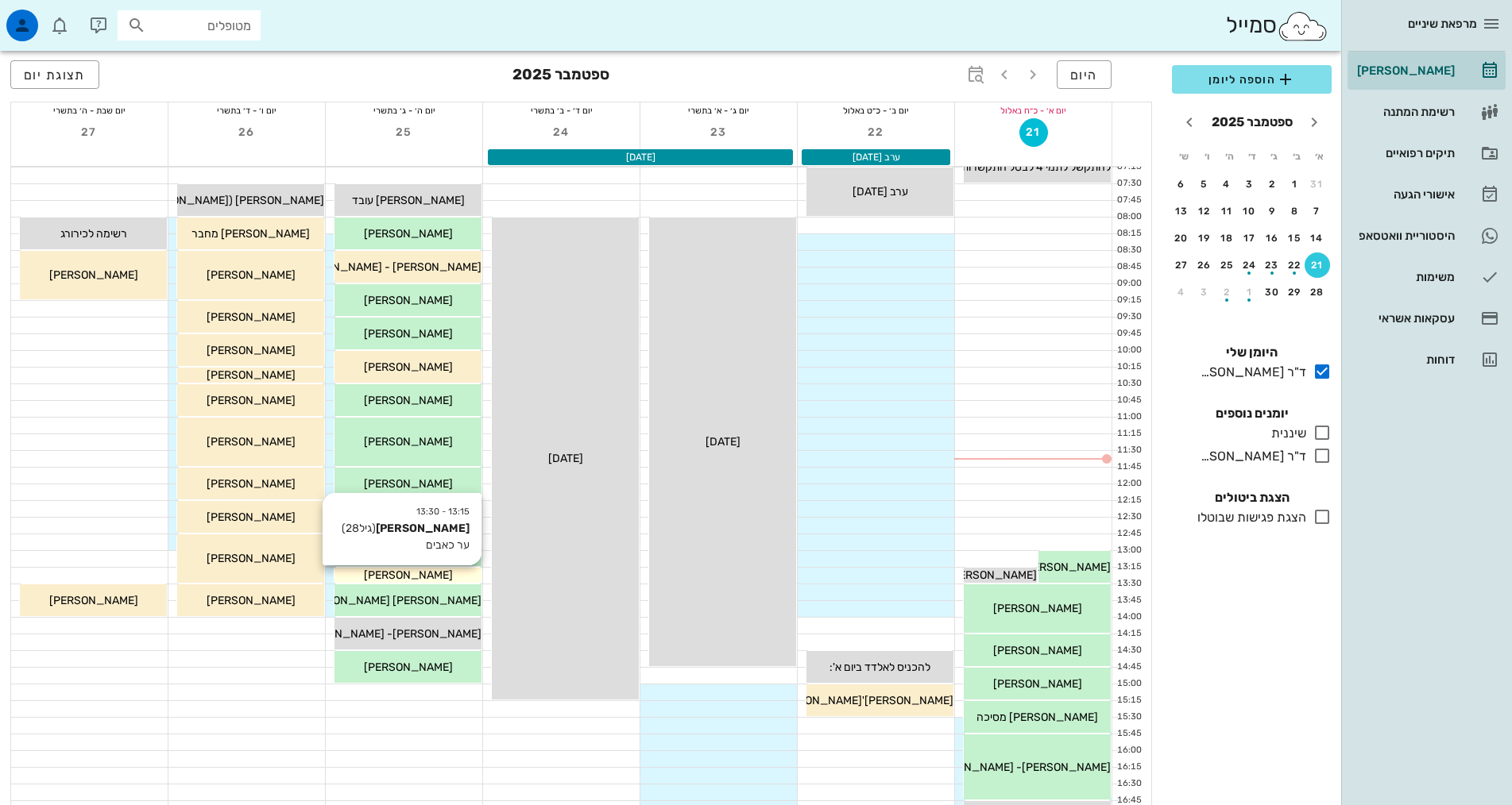
click at [433, 581] on div "[PERSON_NAME]" at bounding box center [408, 575] width 147 height 17
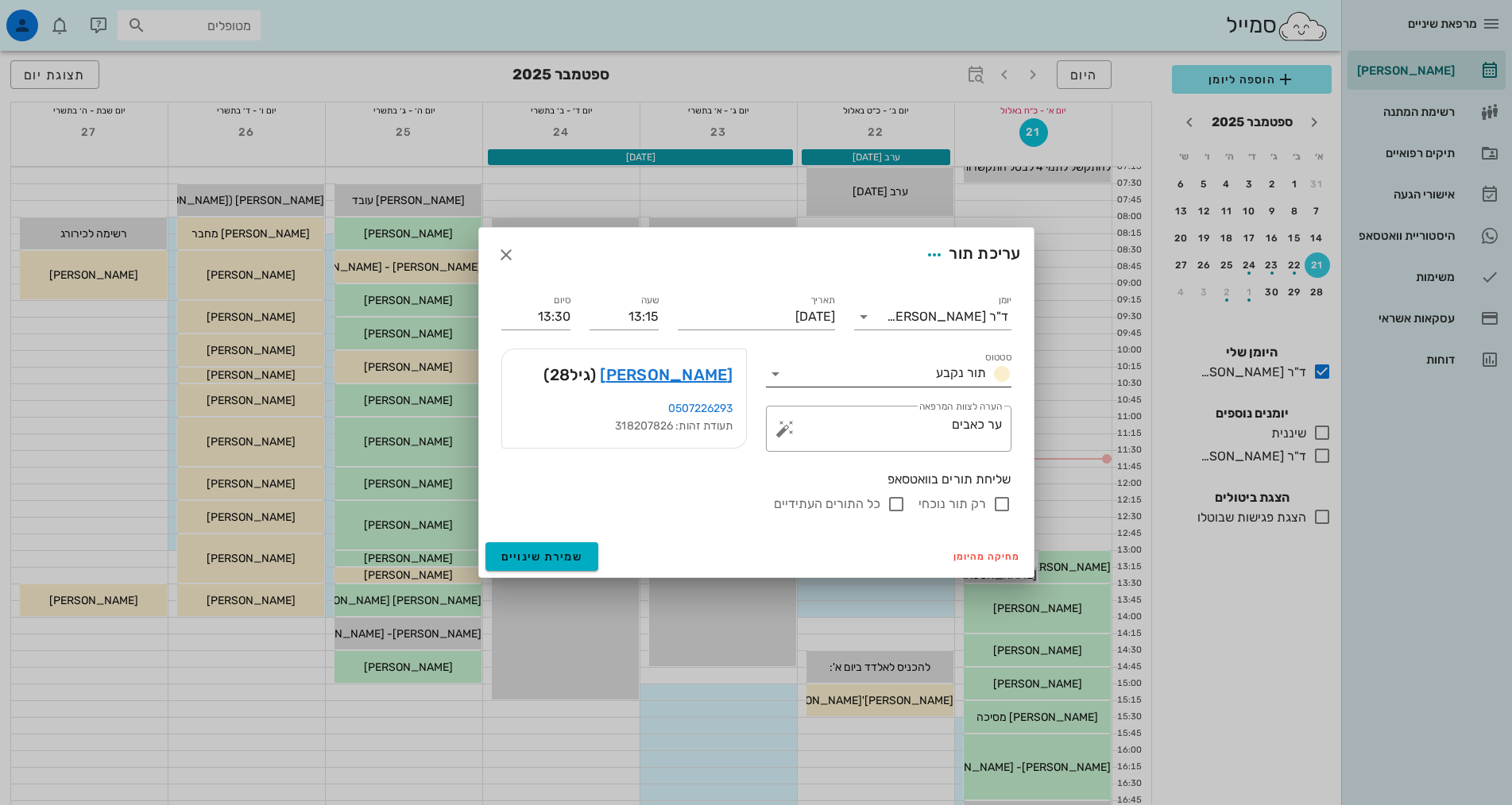
click at [929, 381] on input "סטטוס" at bounding box center [858, 374] width 142 height 26
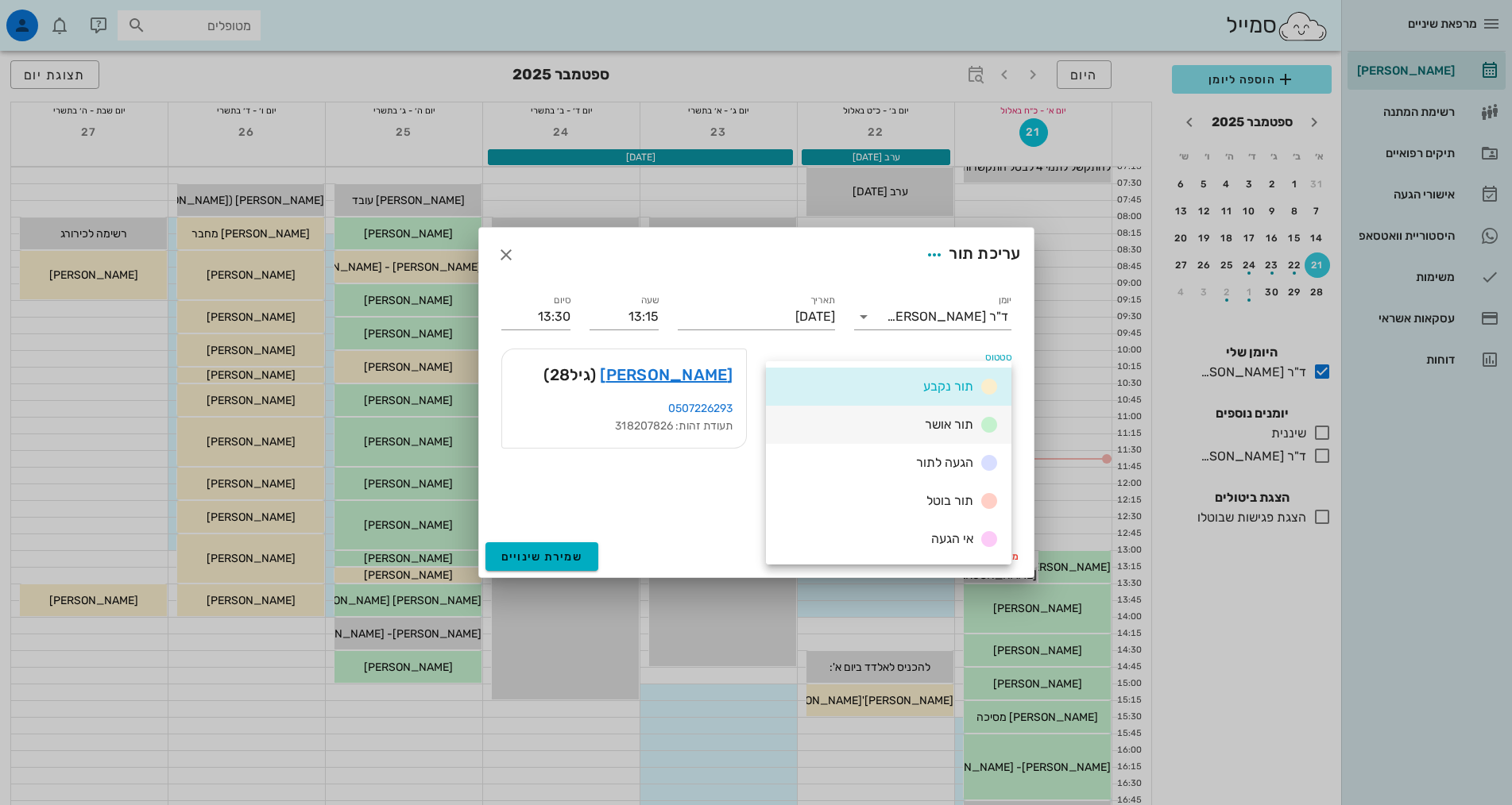
click at [932, 419] on span "תור אושר" at bounding box center [948, 423] width 48 height 15
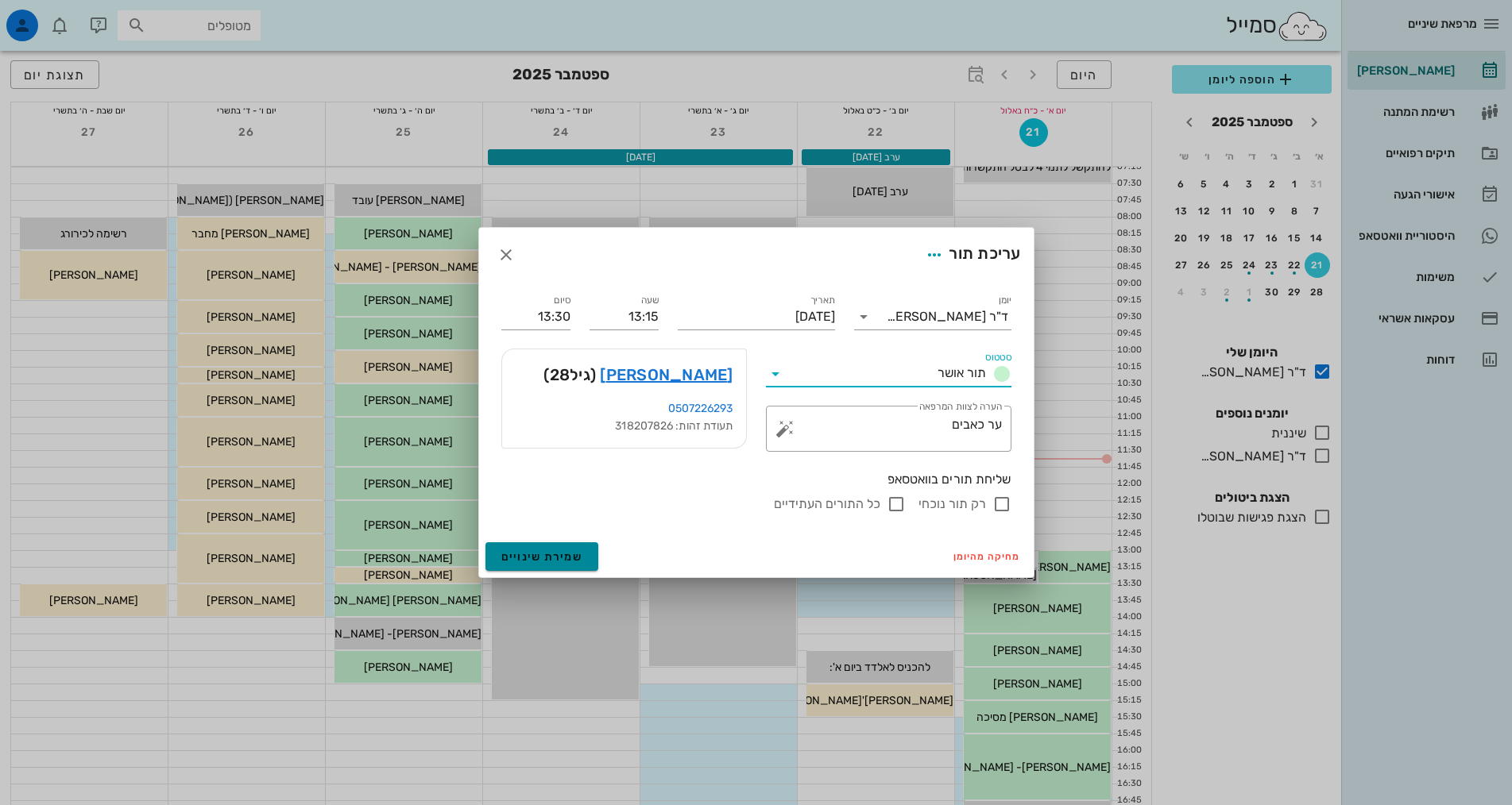
click at [561, 559] on span "שמירת שינויים" at bounding box center [542, 557] width 82 height 14
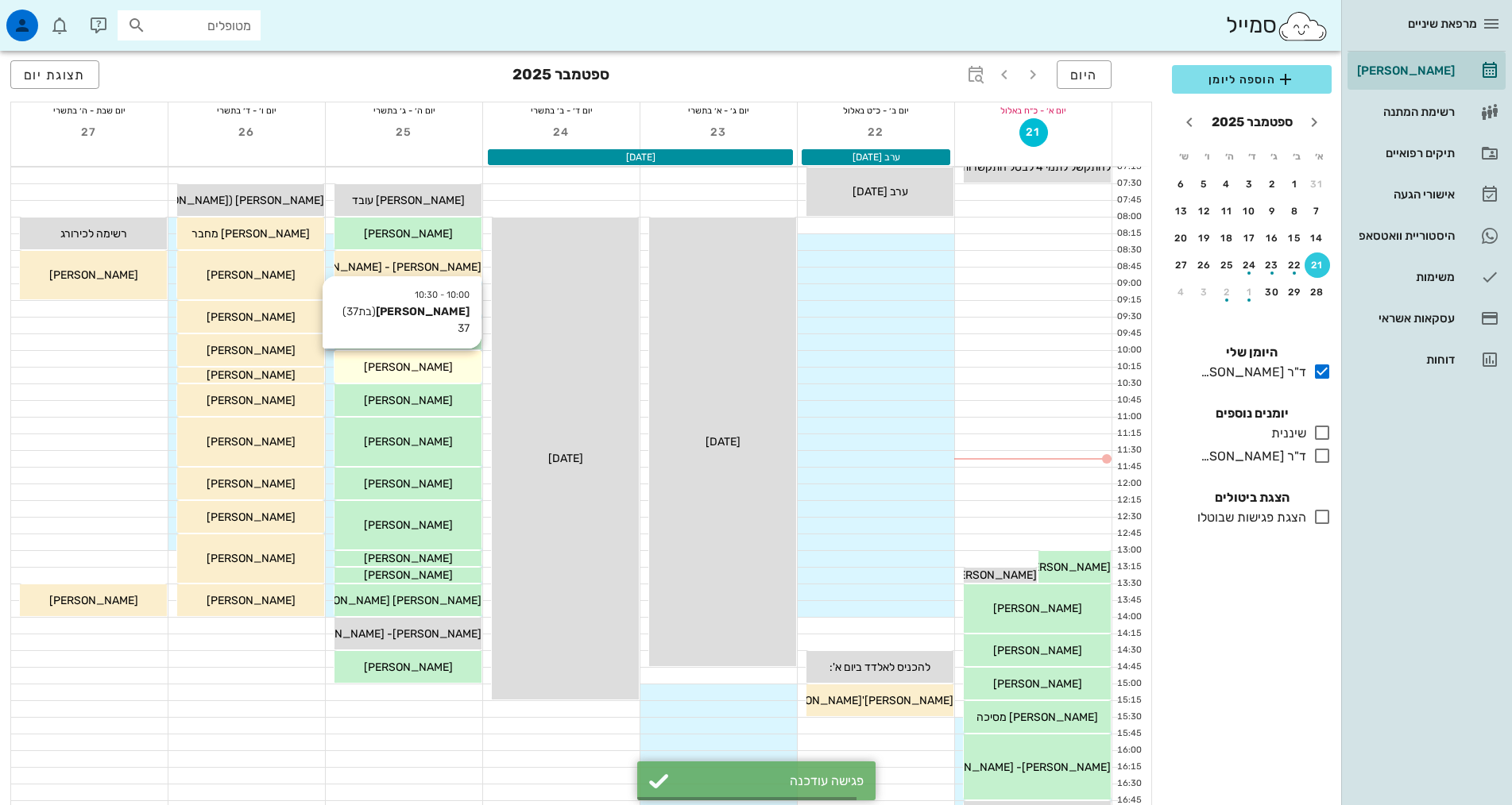
click at [419, 365] on span "[PERSON_NAME]" at bounding box center [409, 367] width 89 height 14
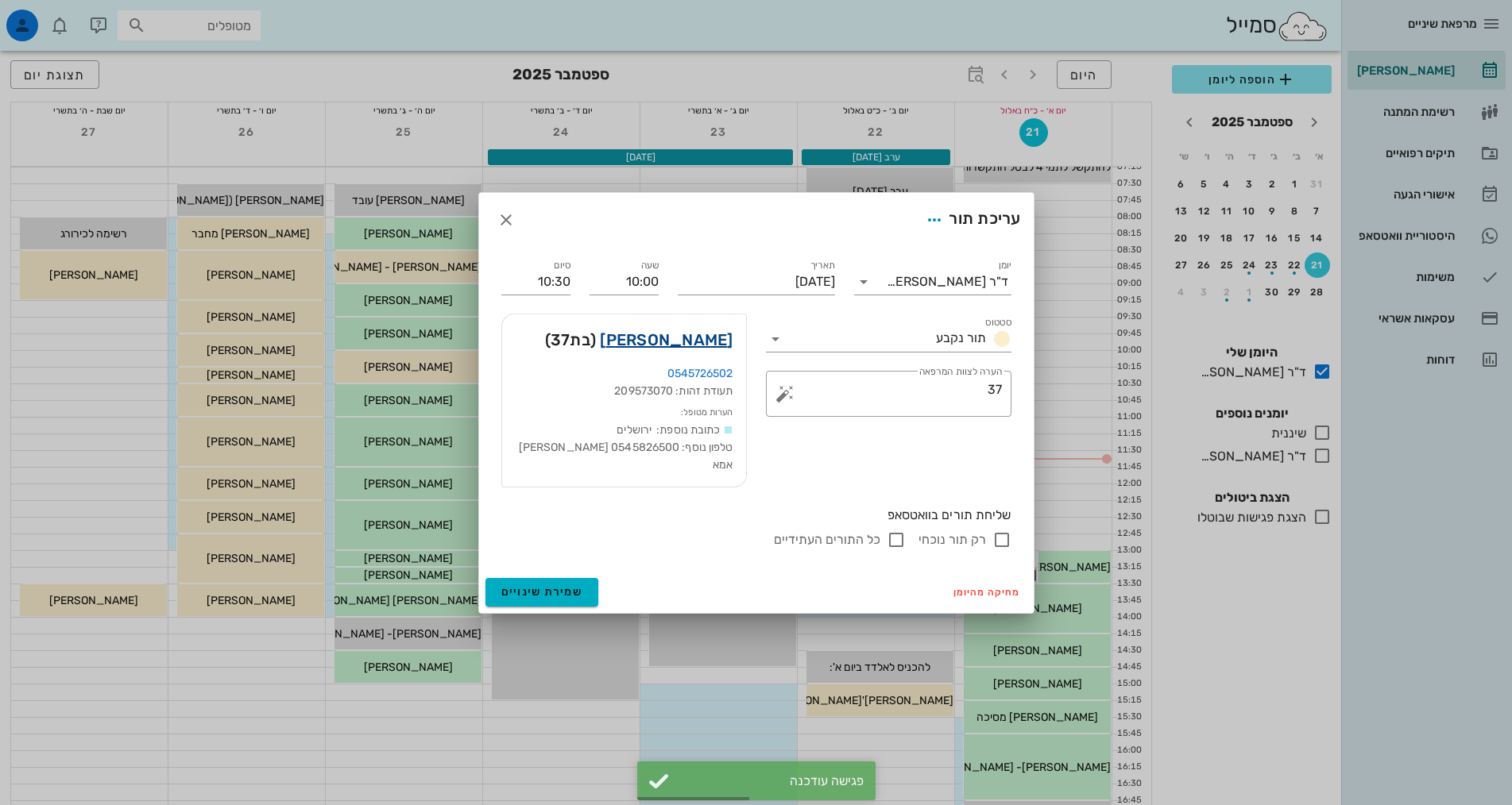
click at [705, 348] on link "אליה זפרני" at bounding box center [666, 340] width 133 height 26
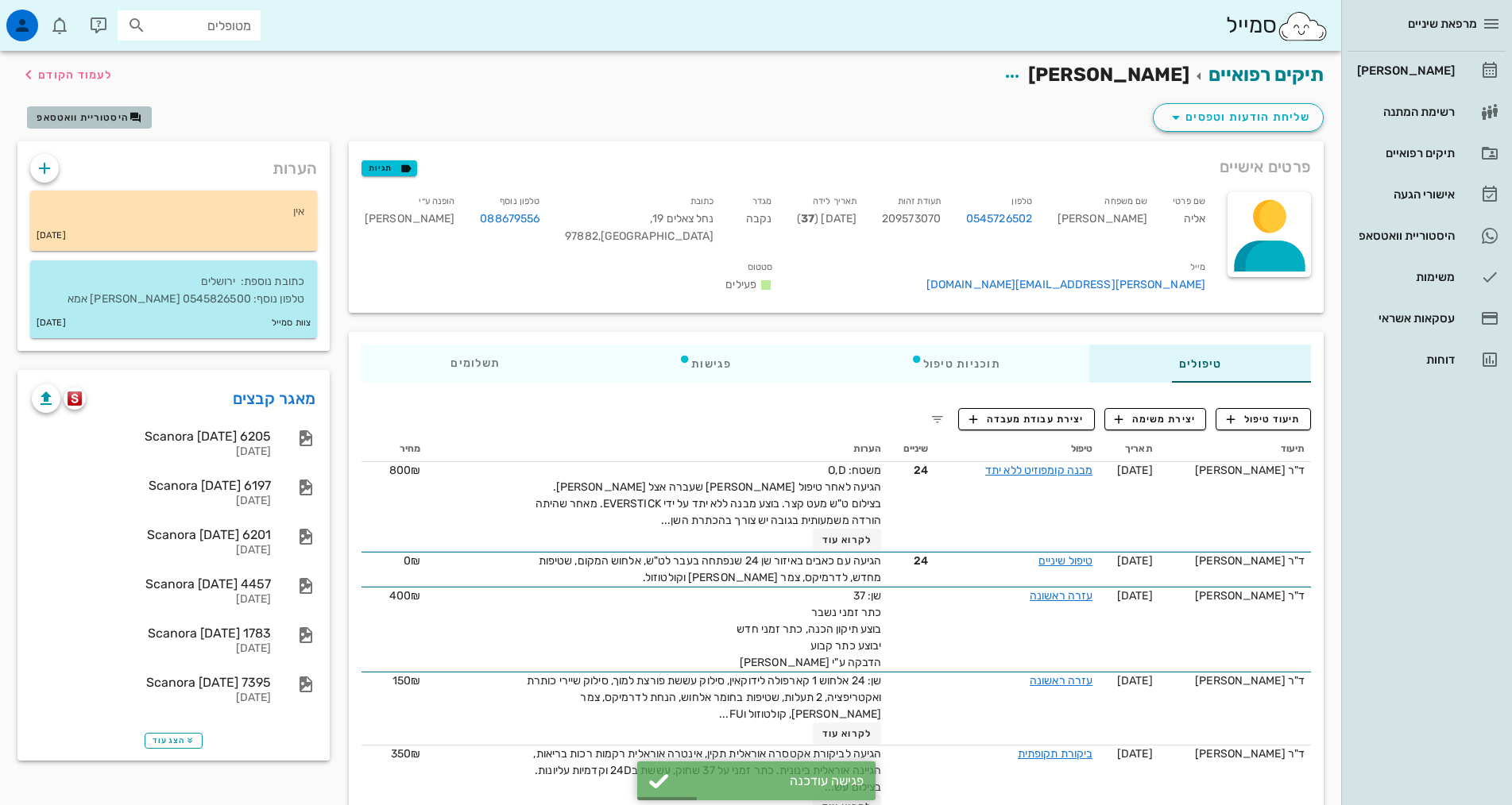
click at [111, 119] on span "היסטוריית וואטסאפ" at bounding box center [82, 117] width 92 height 11
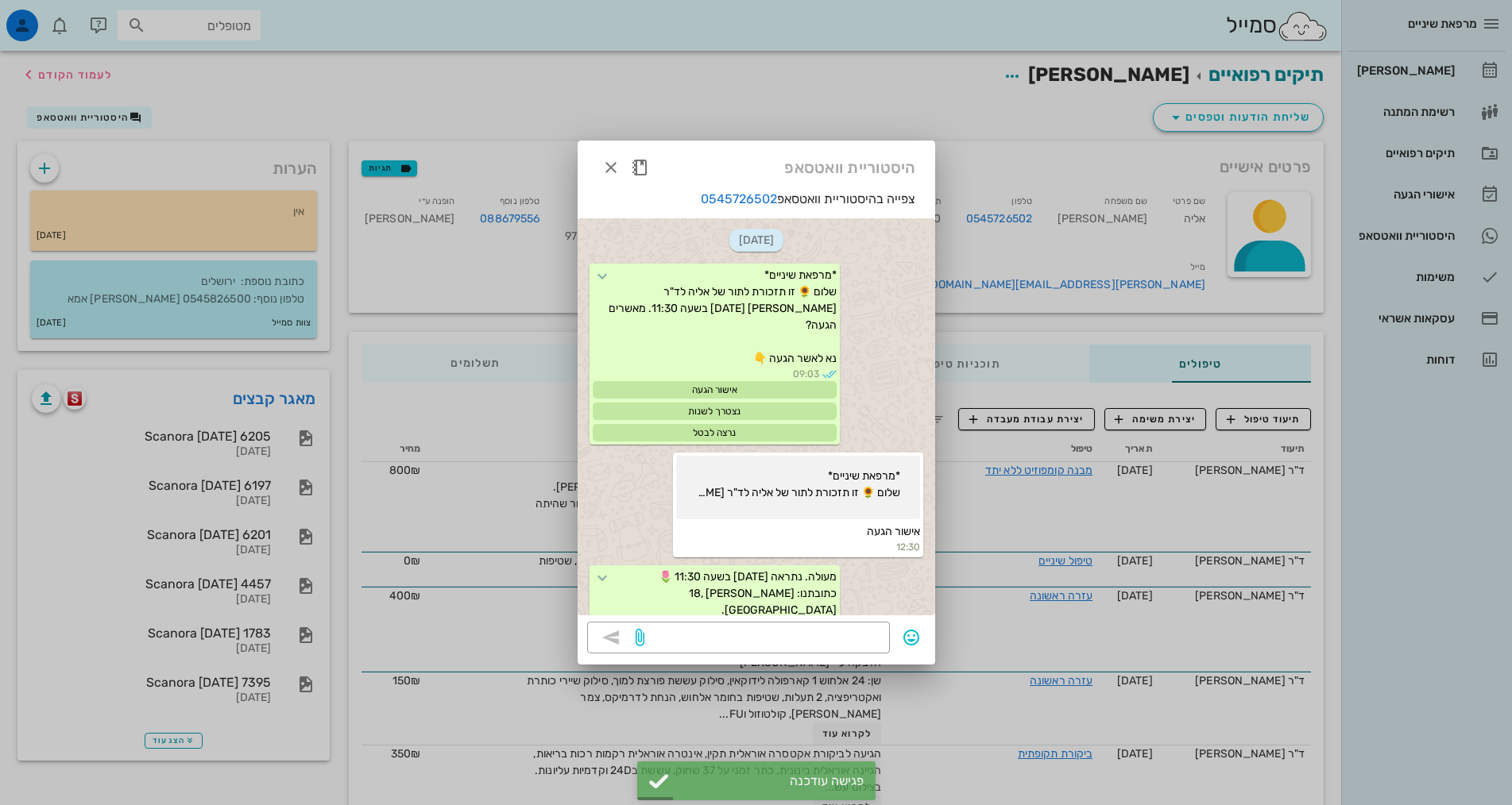
scroll to position [580, 0]
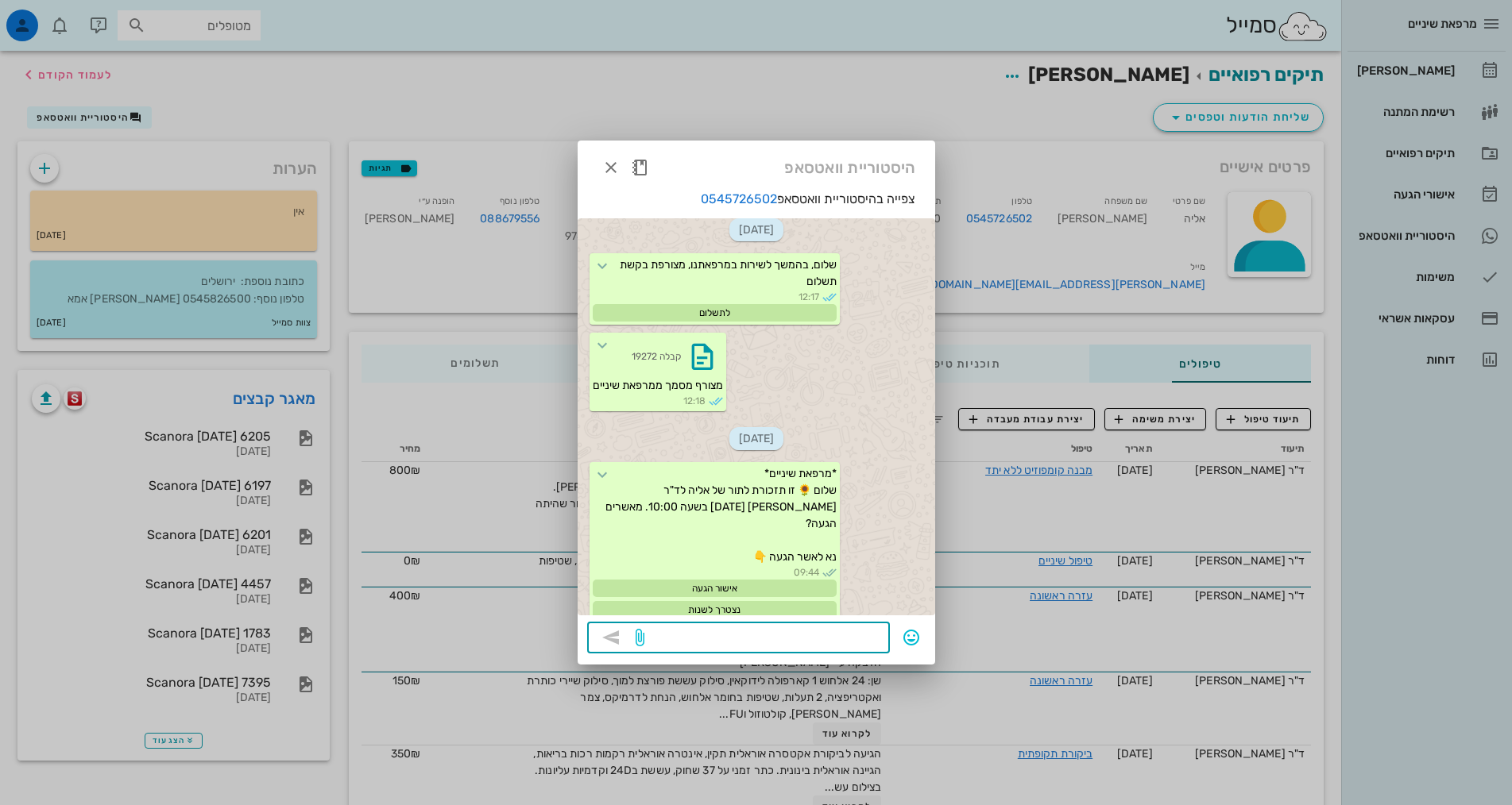
click at [843, 632] on textarea at bounding box center [763, 639] width 233 height 26
type textarea "נ"
click at [740, 634] on textarea at bounding box center [763, 639] width 233 height 26
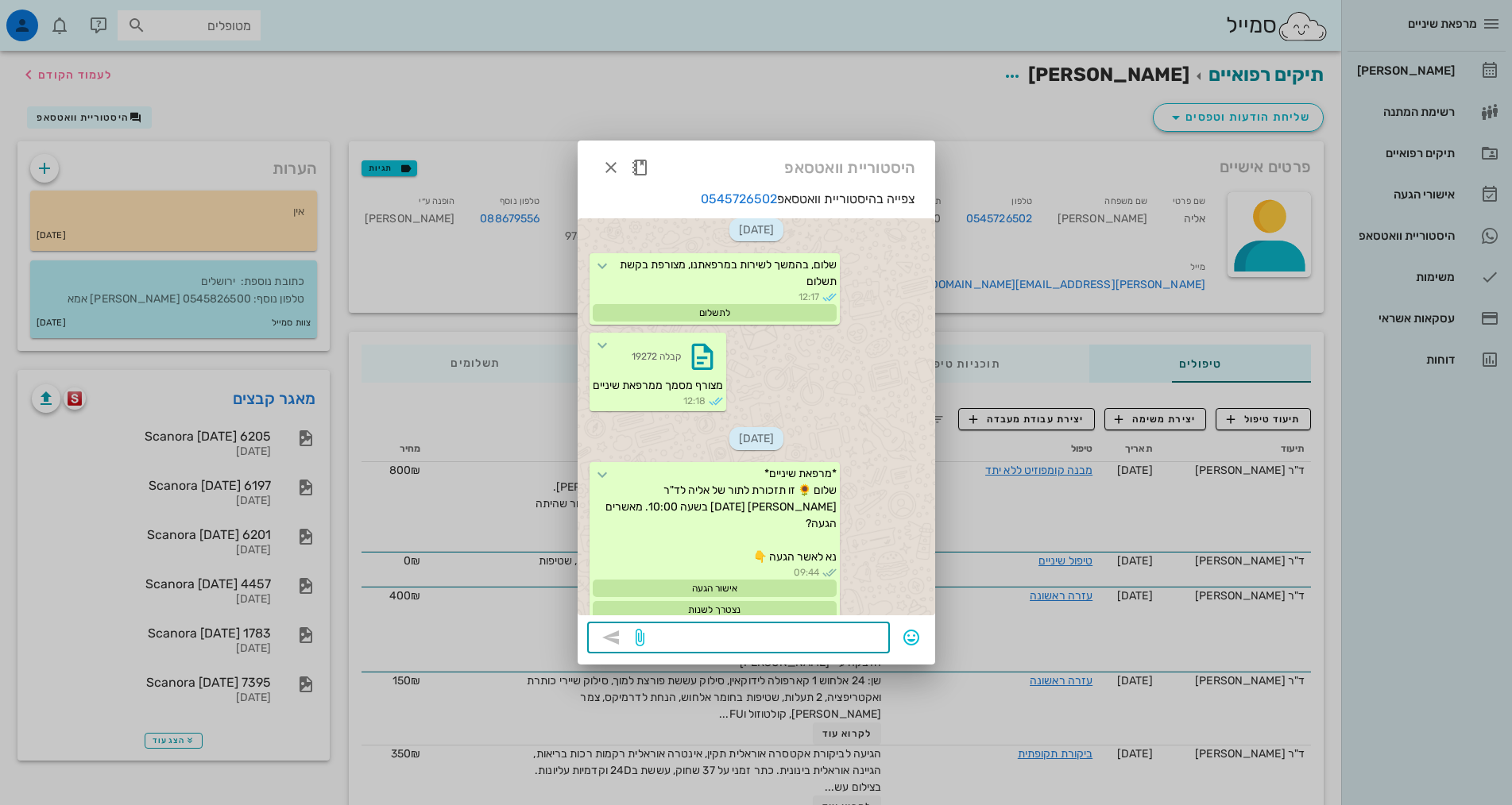
click at [740, 634] on textarea at bounding box center [763, 639] width 233 height 26
type textarea "שלום, נא לאשר הגעה לתור."
click at [835, 648] on textarea "שלום, נא לאשר הגעה לתור." at bounding box center [763, 639] width 233 height 26
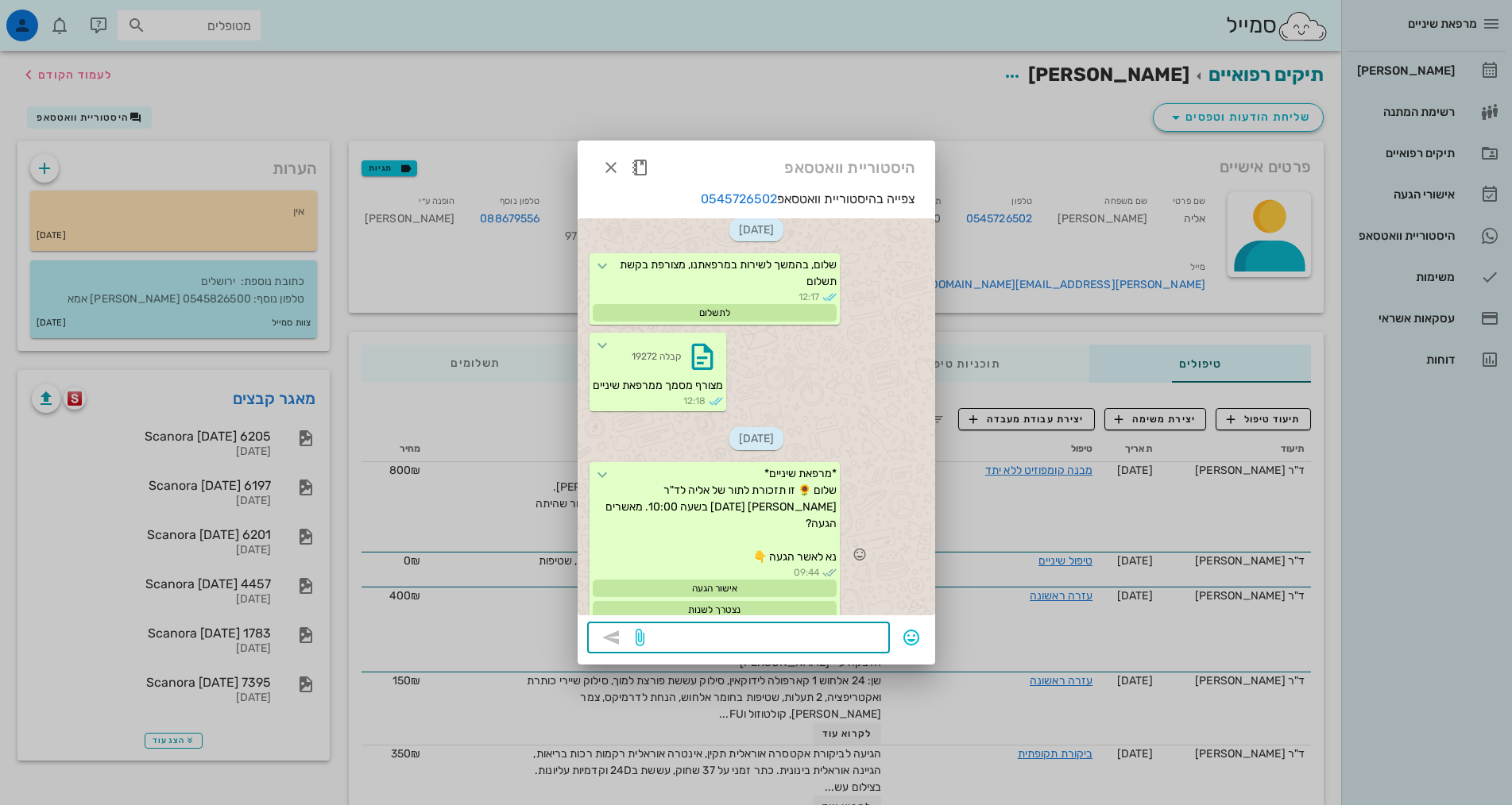
click at [716, 580] on div "אישור הגעה" at bounding box center [714, 588] width 243 height 18
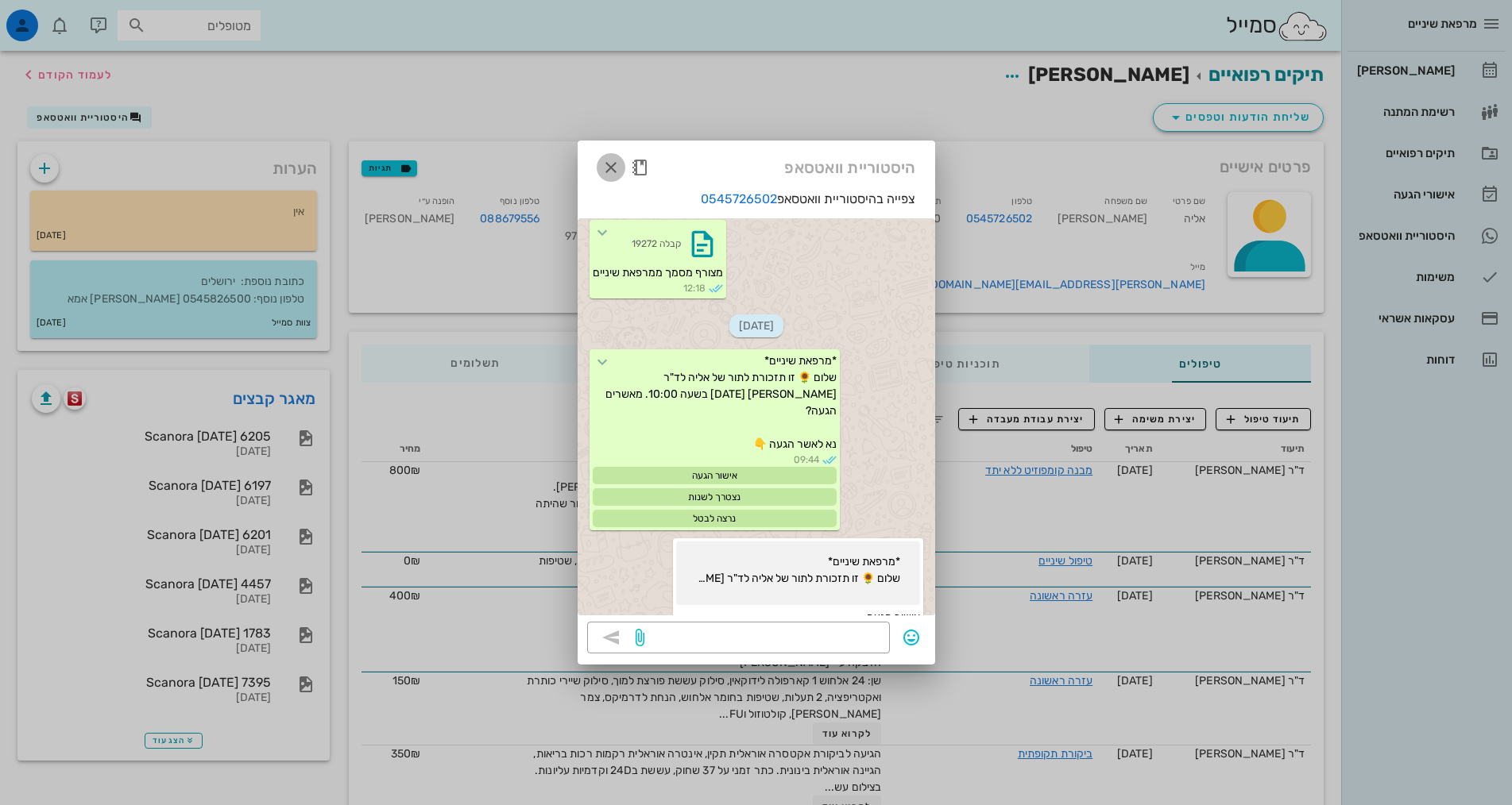
click at [602, 169] on icon "button" at bounding box center [611, 167] width 19 height 19
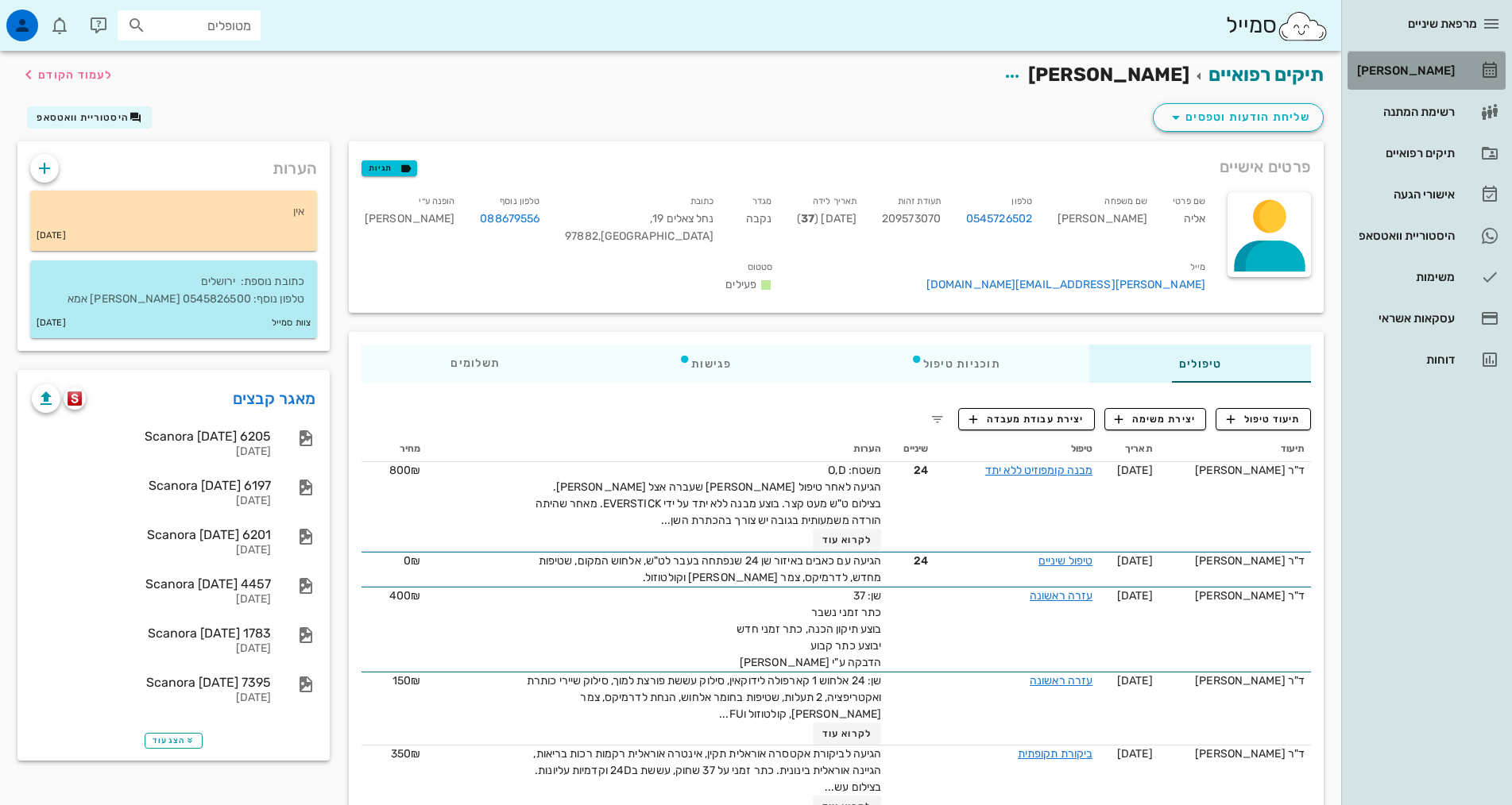
click at [1425, 77] on div "[PERSON_NAME]" at bounding box center [1404, 71] width 101 height 26
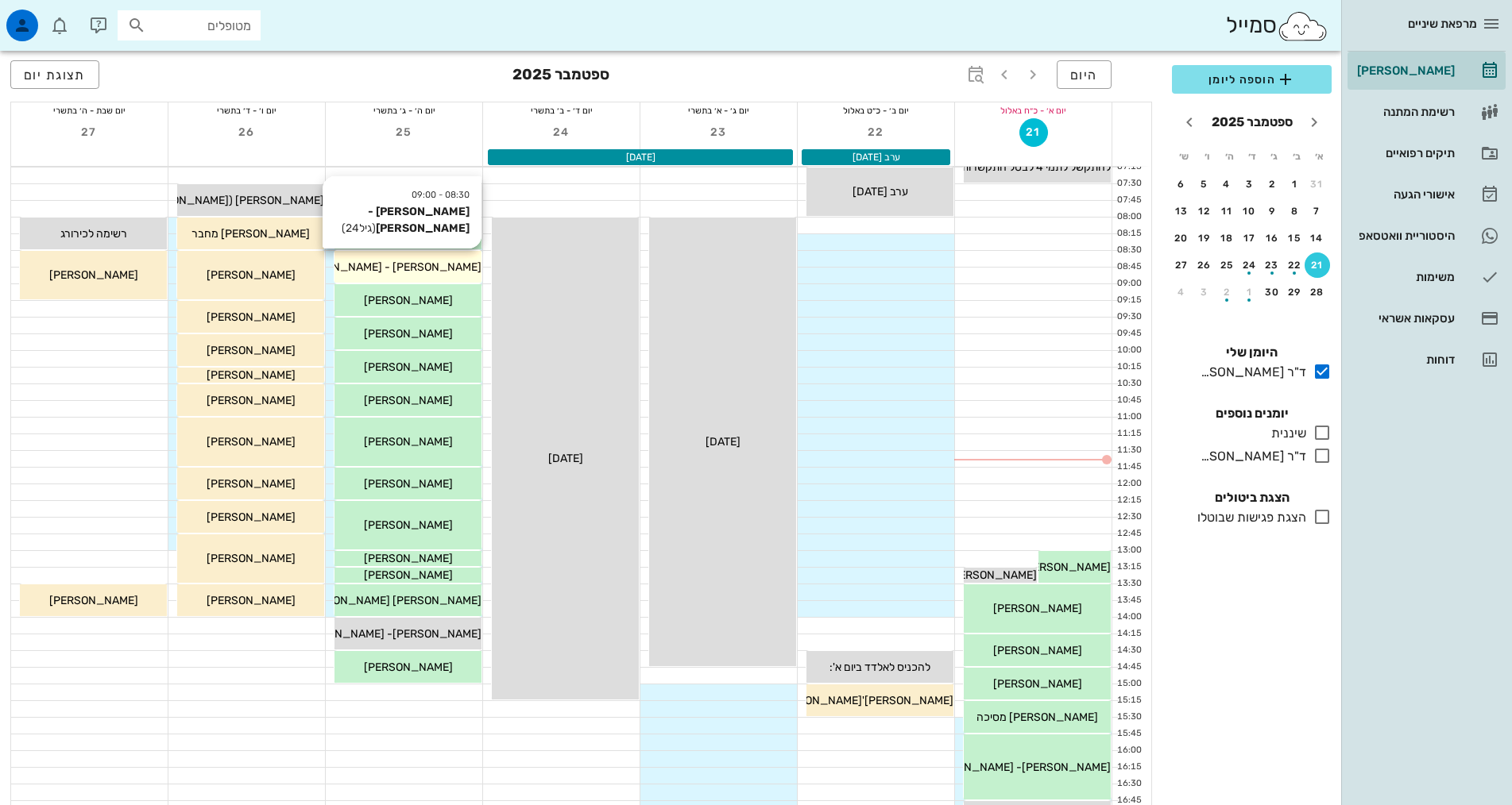
click at [427, 272] on span "[PERSON_NAME] - [PERSON_NAME]" at bounding box center [387, 267] width 188 height 14
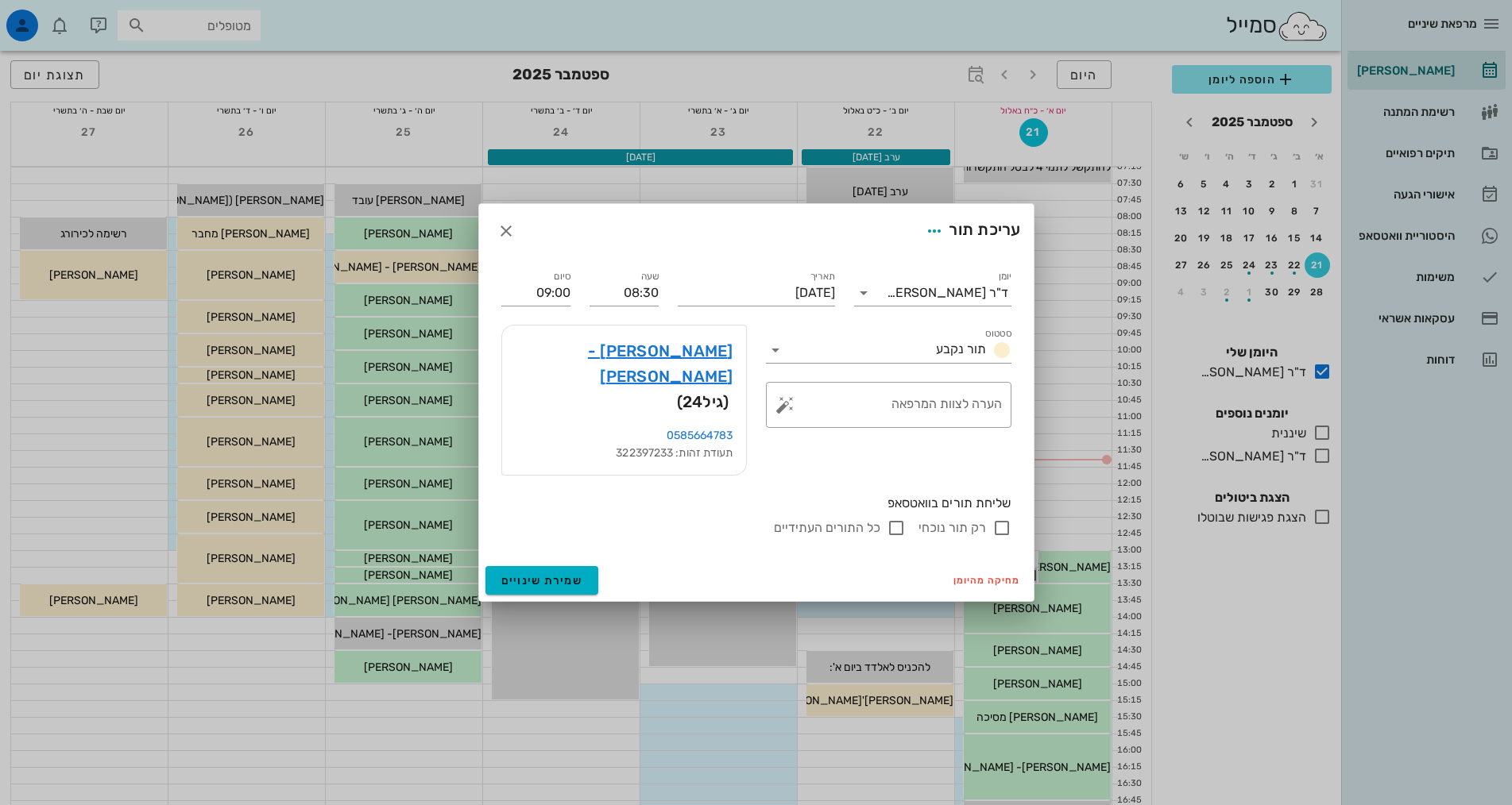
click at [672, 518] on div "רק תור נוכחי כל התורים העתידיים" at bounding box center [756, 527] width 510 height 19
click at [913, 363] on input "סטטוס" at bounding box center [858, 350] width 142 height 26
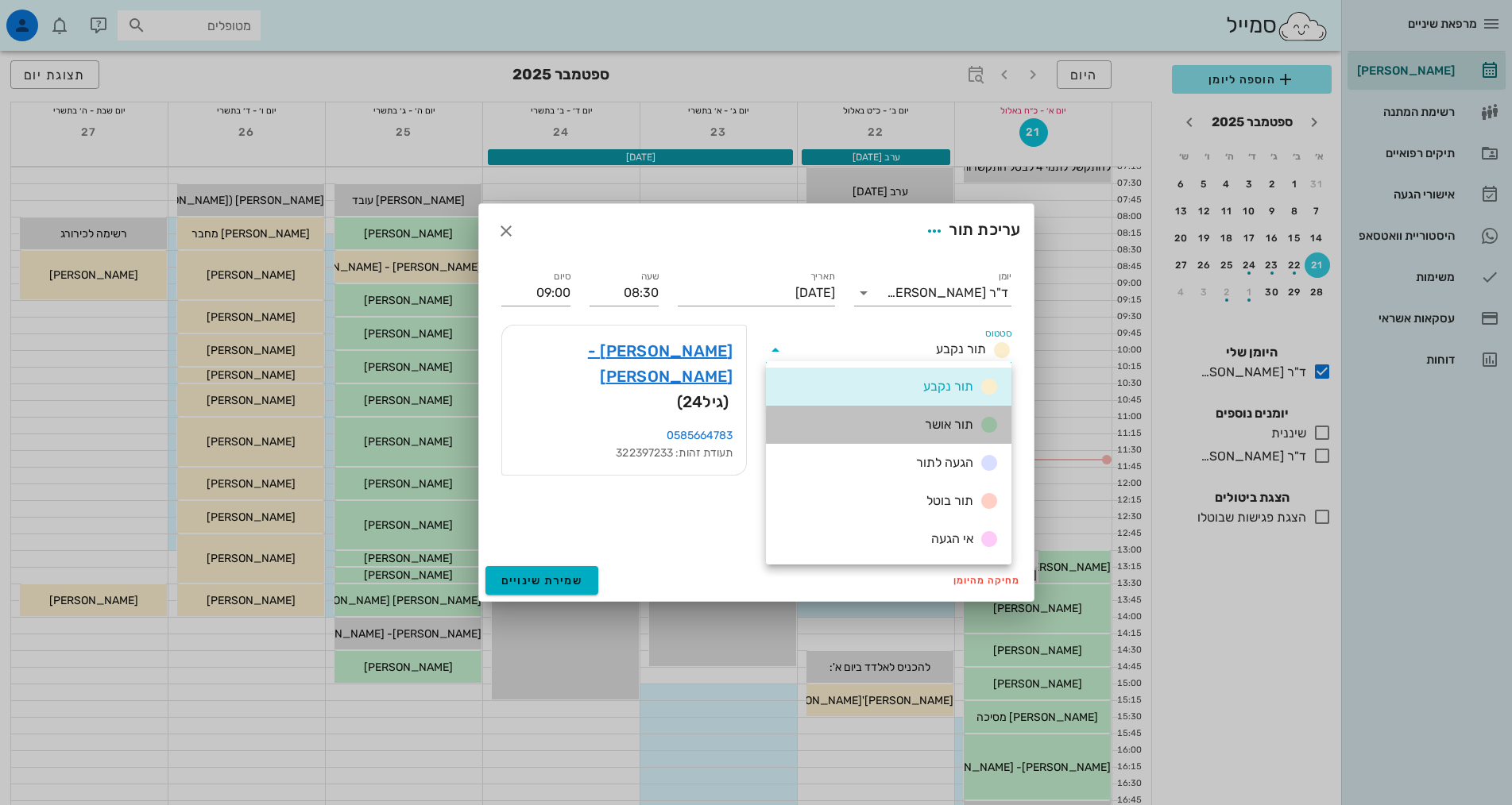
click at [937, 420] on span "תור אושר" at bounding box center [948, 423] width 48 height 15
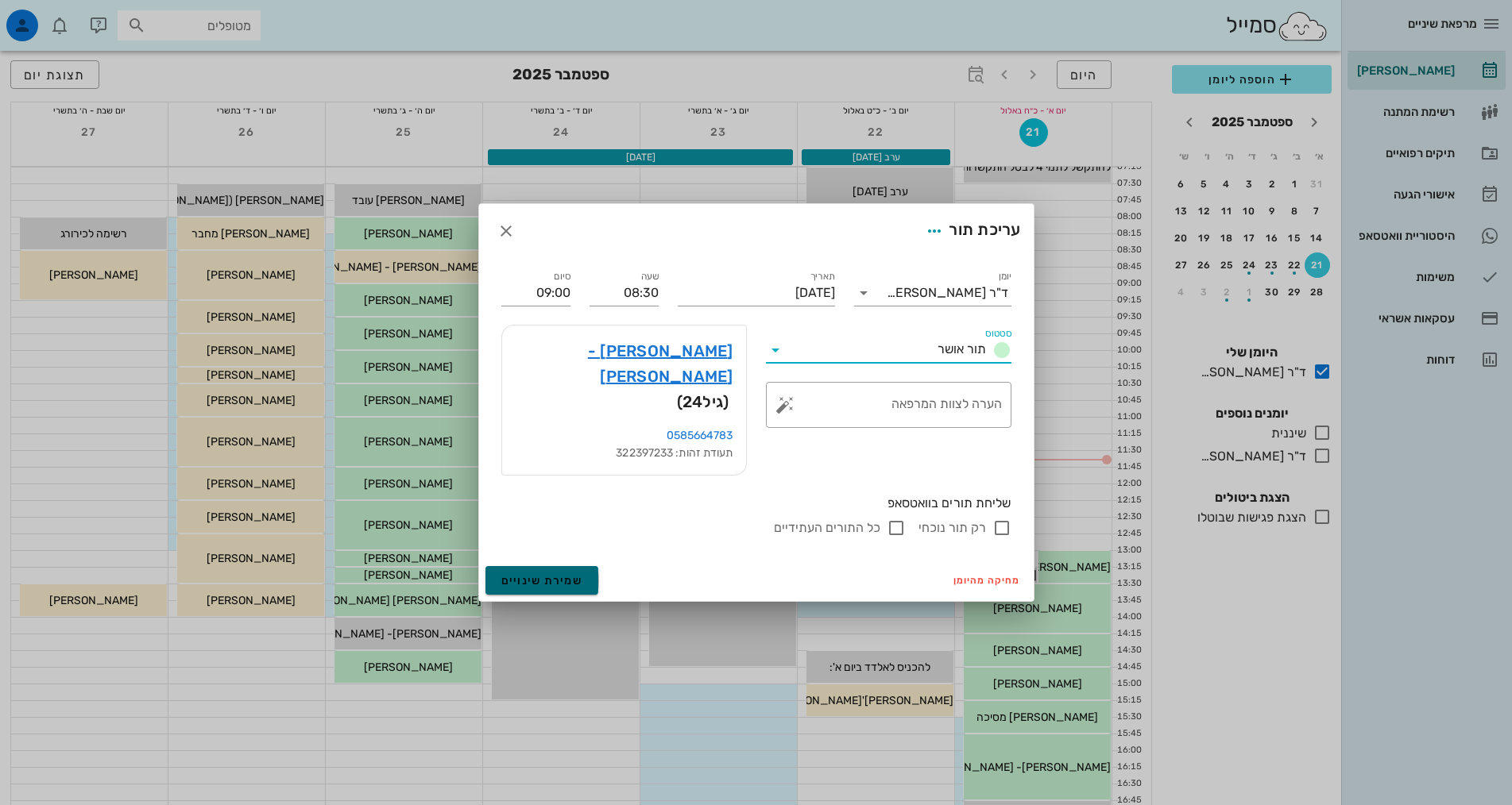
click at [574, 566] on button "שמירת שינויים" at bounding box center [541, 580] width 114 height 29
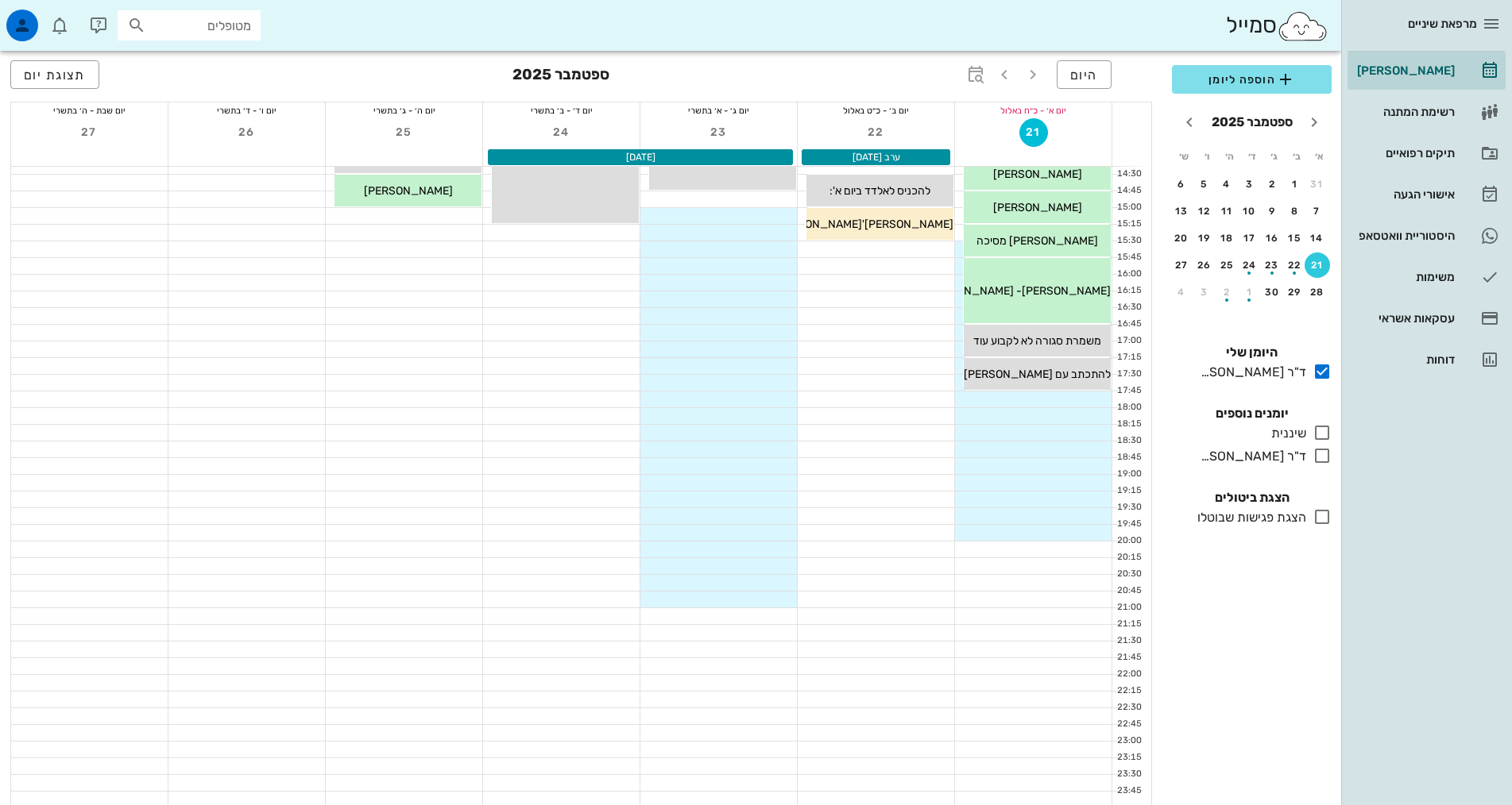
scroll to position [479, 0]
click at [1297, 457] on div "ד"ר [PERSON_NAME]" at bounding box center [1250, 456] width 112 height 19
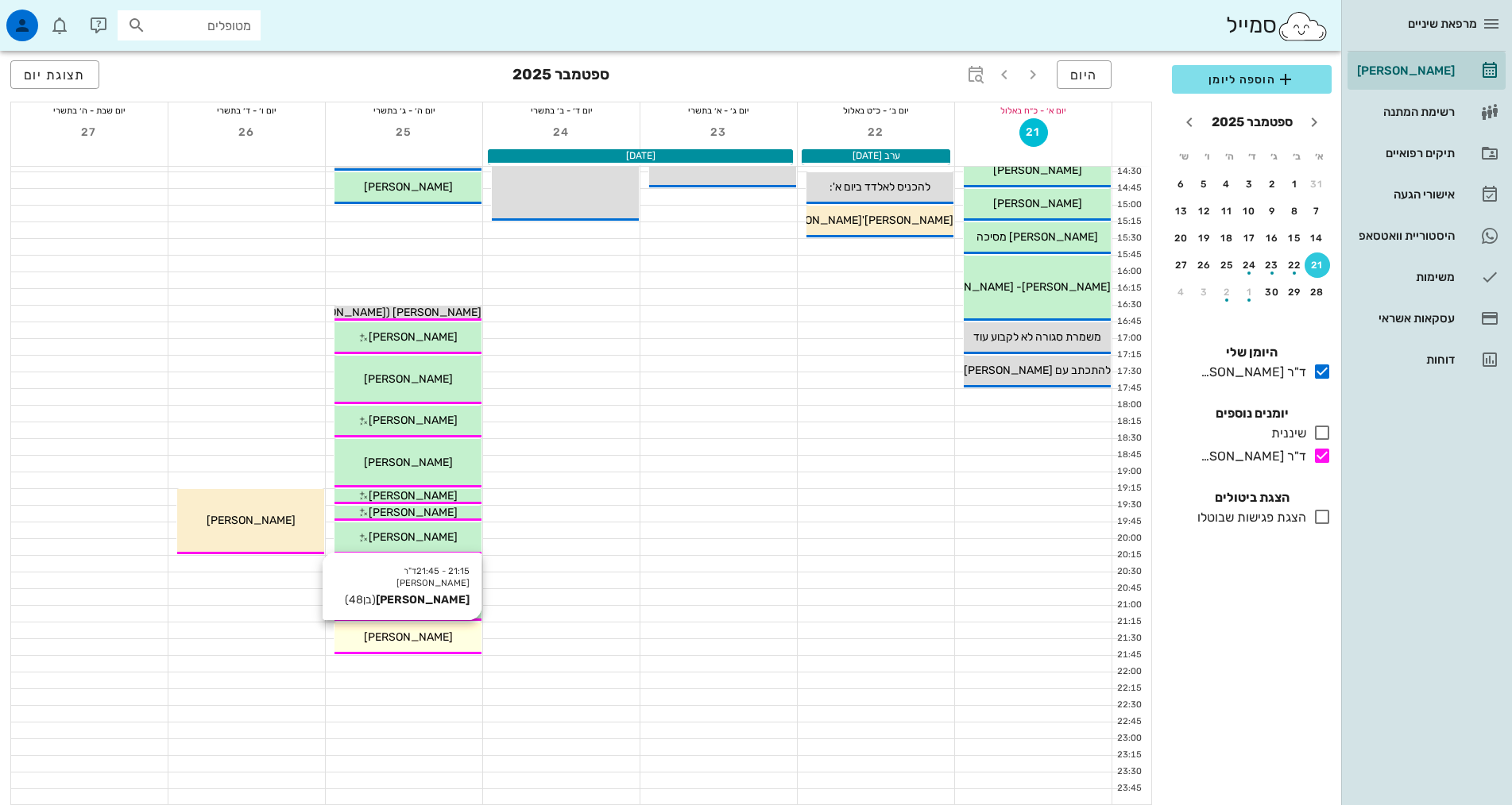
click at [427, 641] on span "[PERSON_NAME]" at bounding box center [409, 637] width 89 height 14
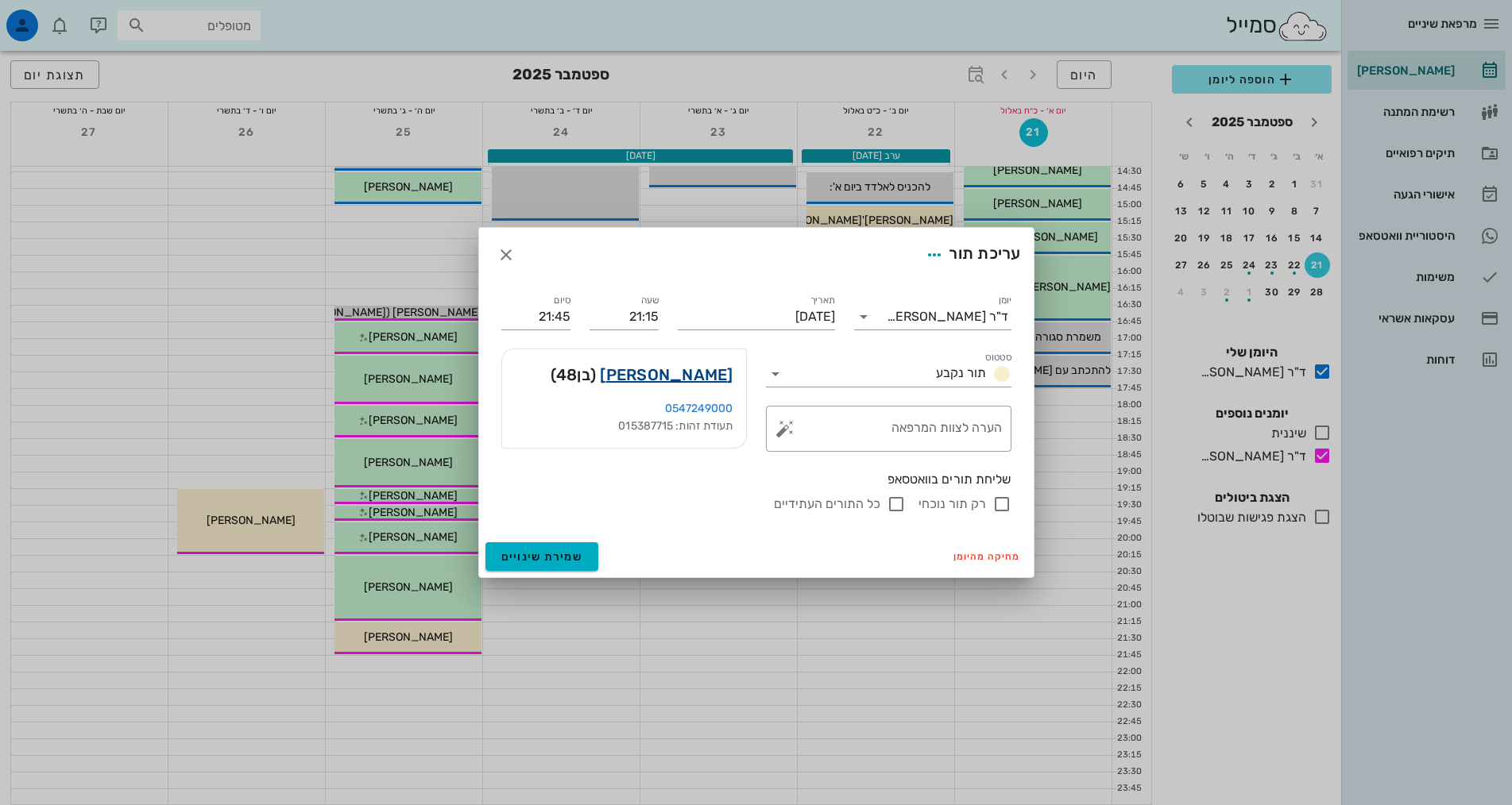
click at [675, 374] on link "[PERSON_NAME]" at bounding box center [666, 375] width 133 height 26
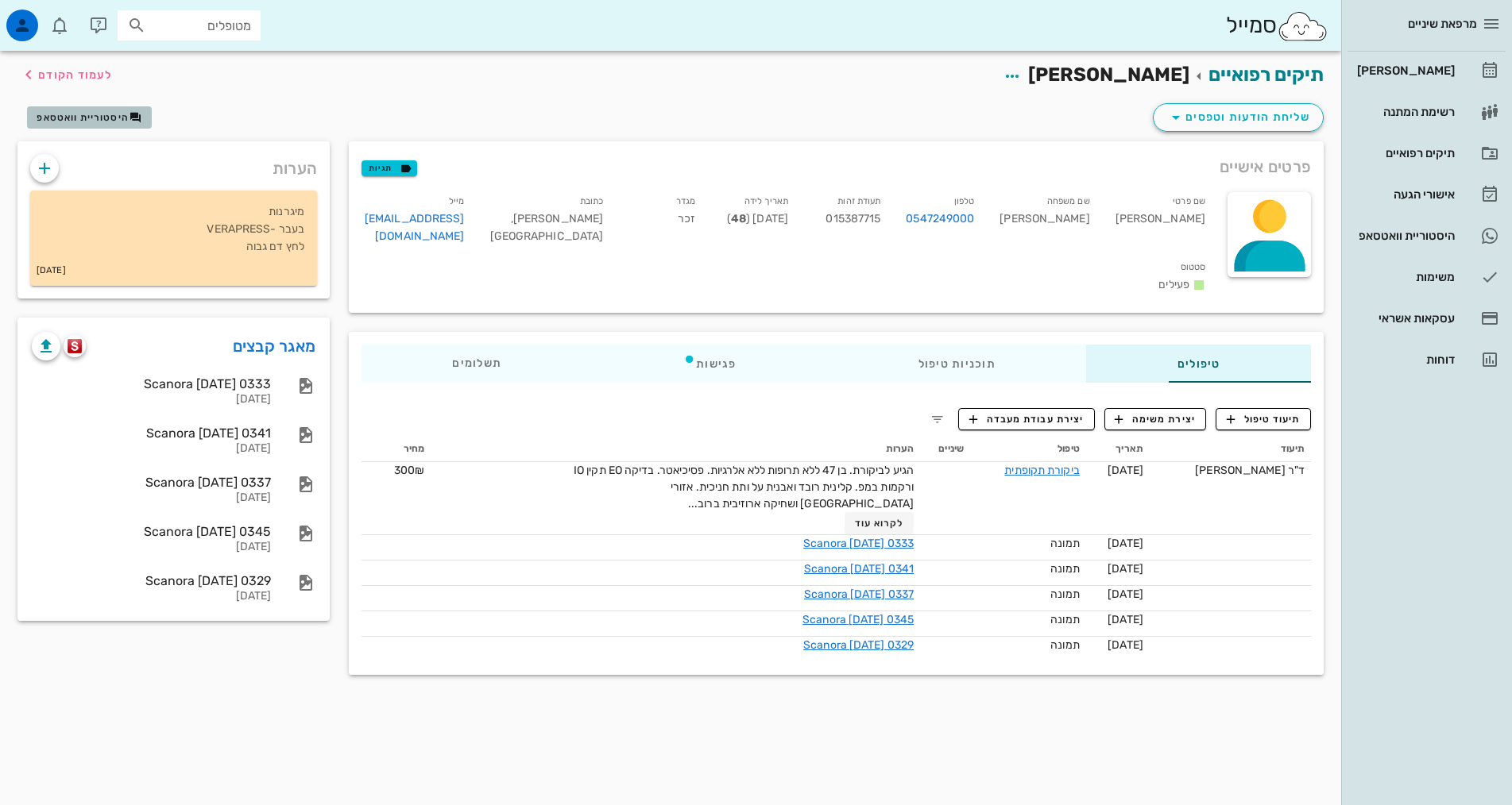
click at [126, 115] on span "היסטוריית וואטסאפ" at bounding box center [82, 117] width 92 height 11
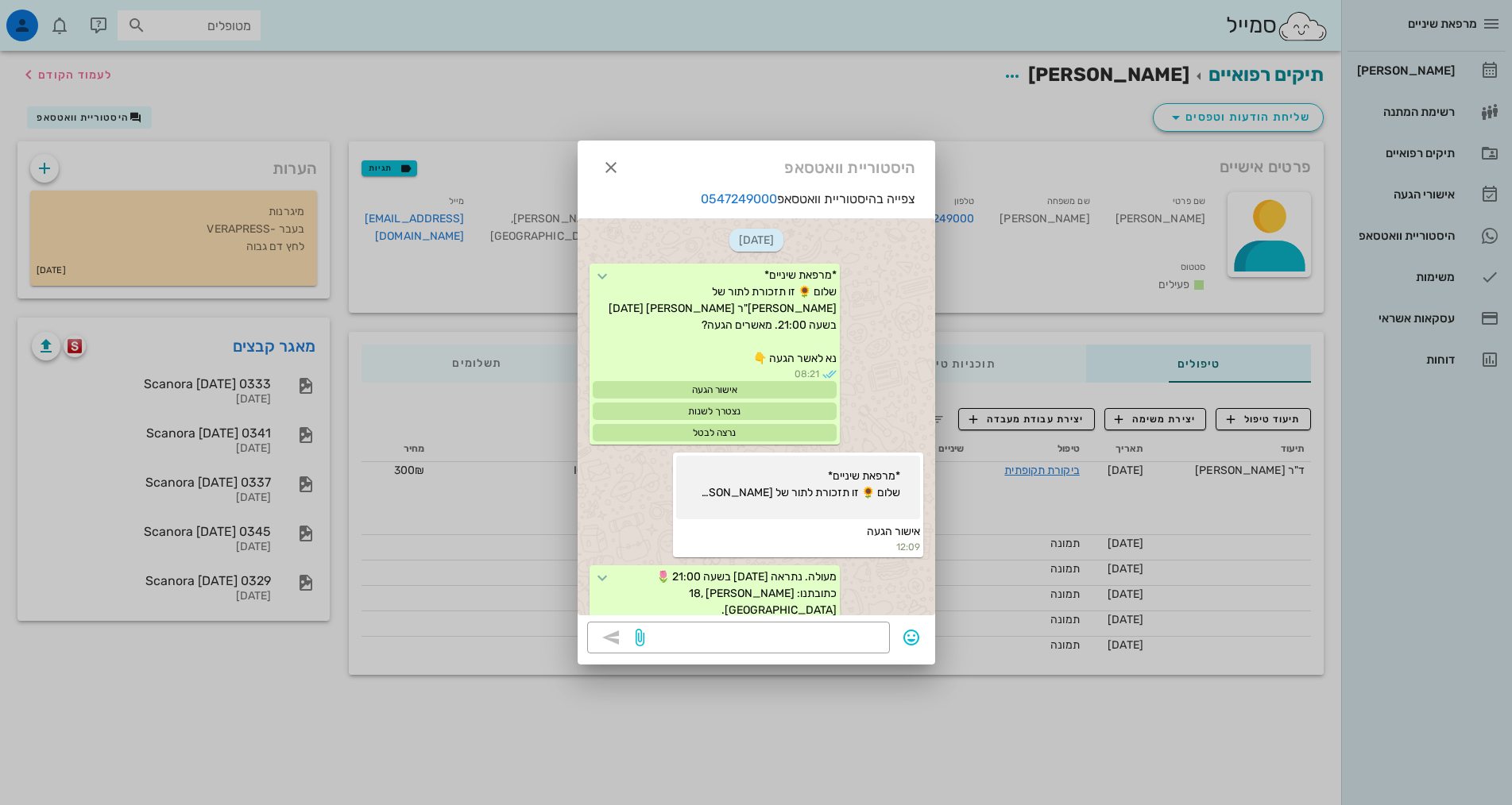
scroll to position [466, 0]
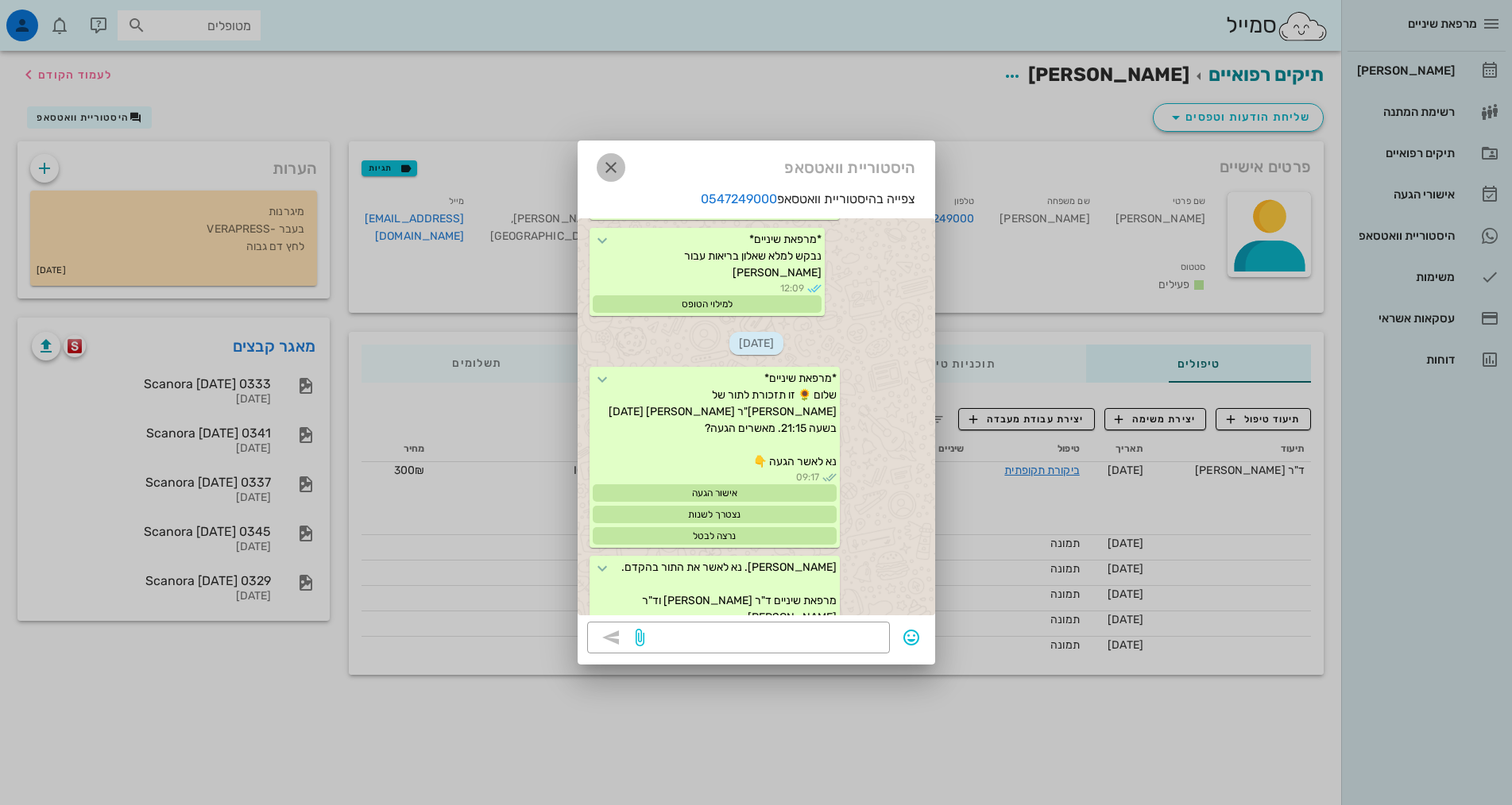
click at [618, 159] on icon "button" at bounding box center [611, 167] width 19 height 19
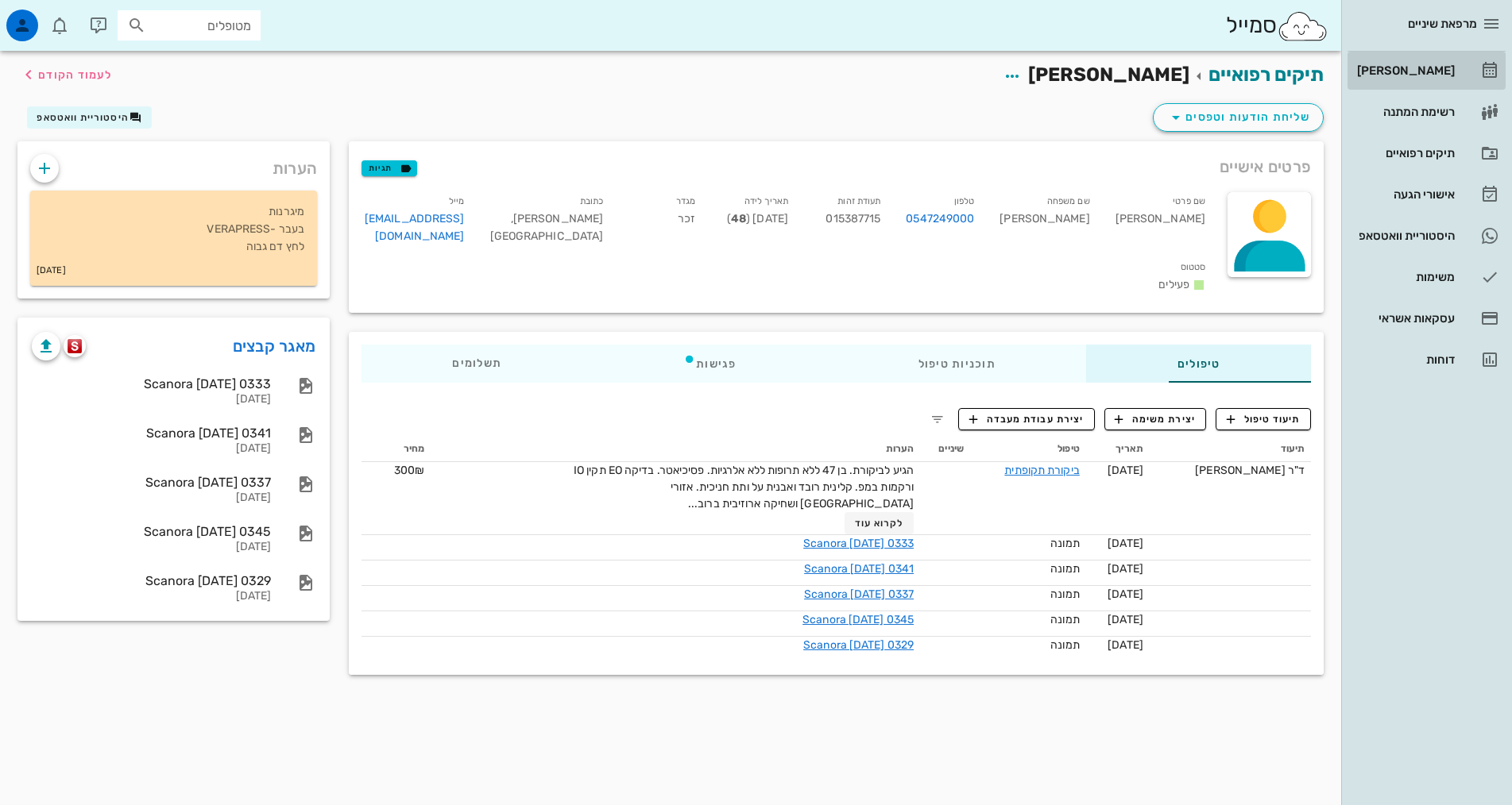
click at [1459, 70] on link "[PERSON_NAME]" at bounding box center [1426, 70] width 158 height 39
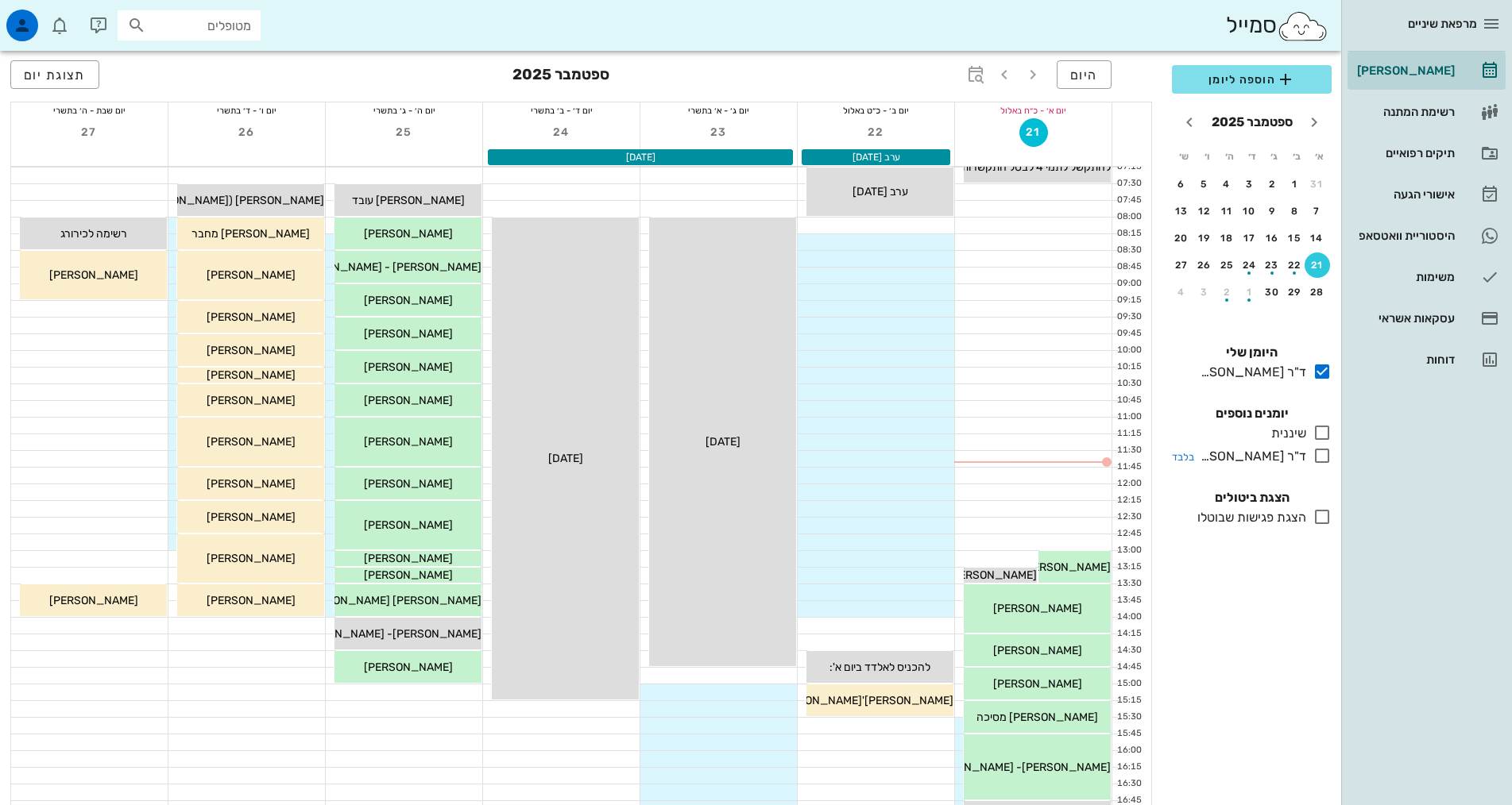
click at [1290, 453] on div "ד"ר [PERSON_NAME]" at bounding box center [1250, 456] width 112 height 19
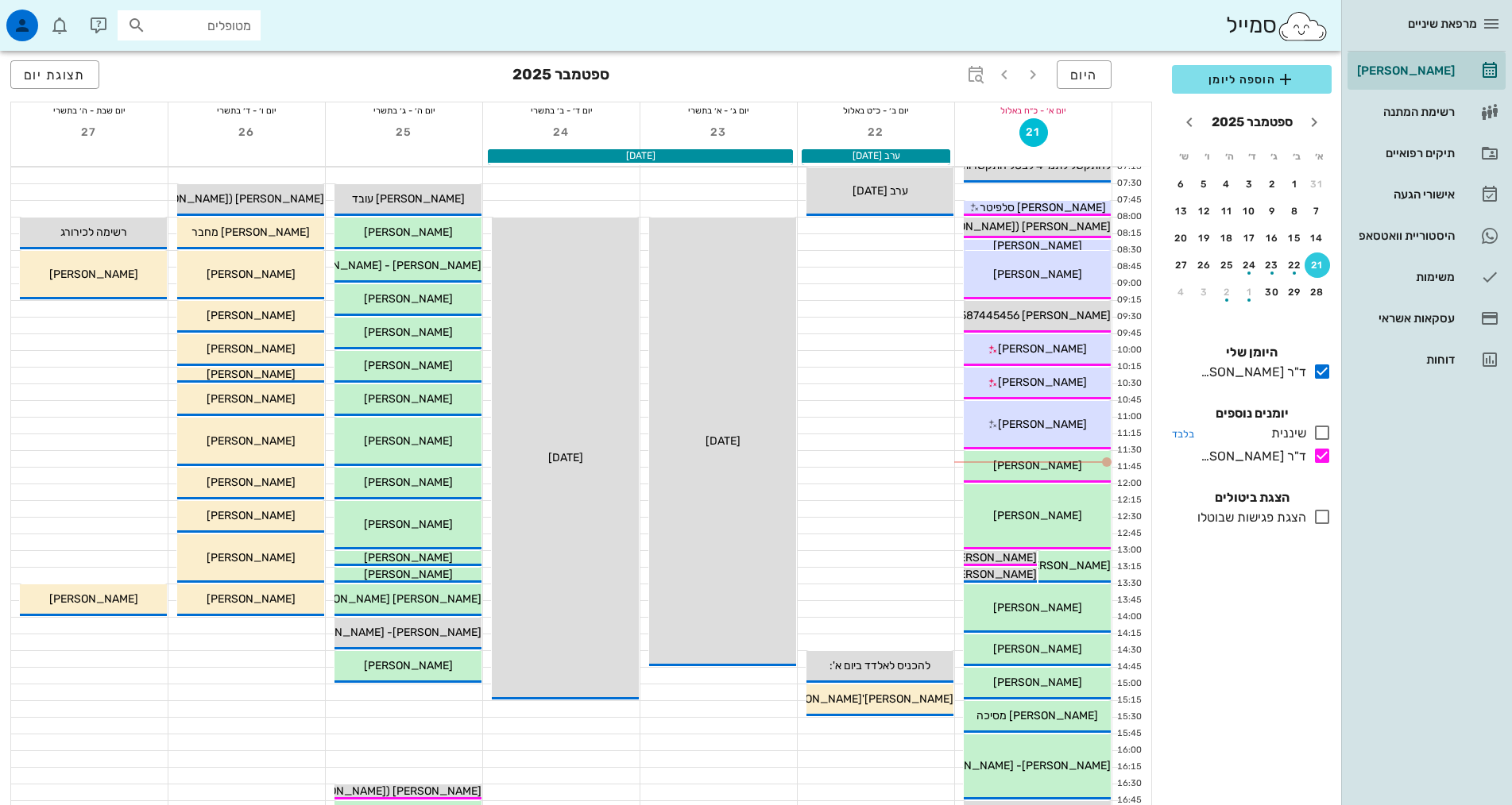
click at [1291, 432] on div "שיננית" at bounding box center [1285, 433] width 42 height 19
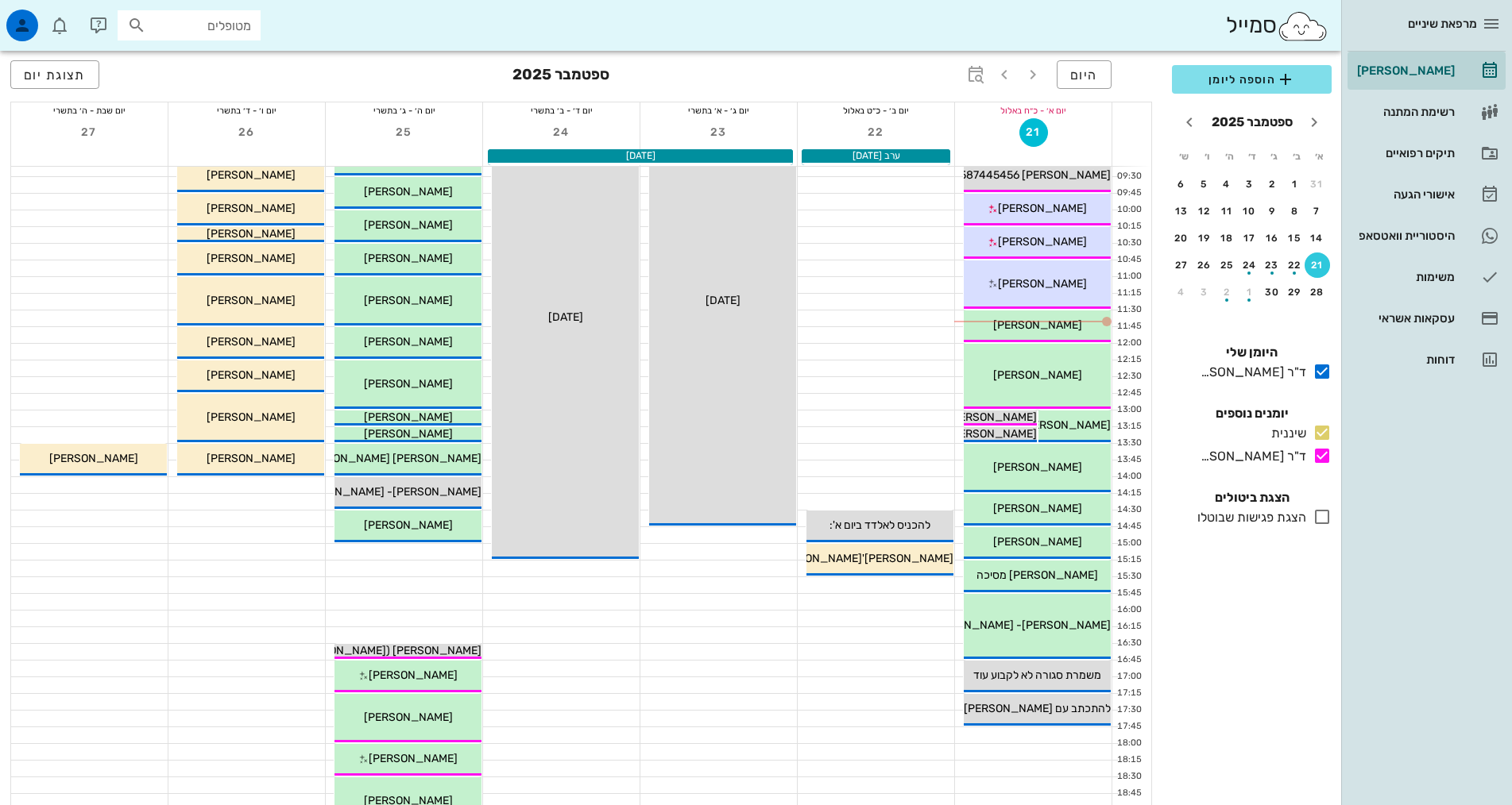
scroll to position [159, 0]
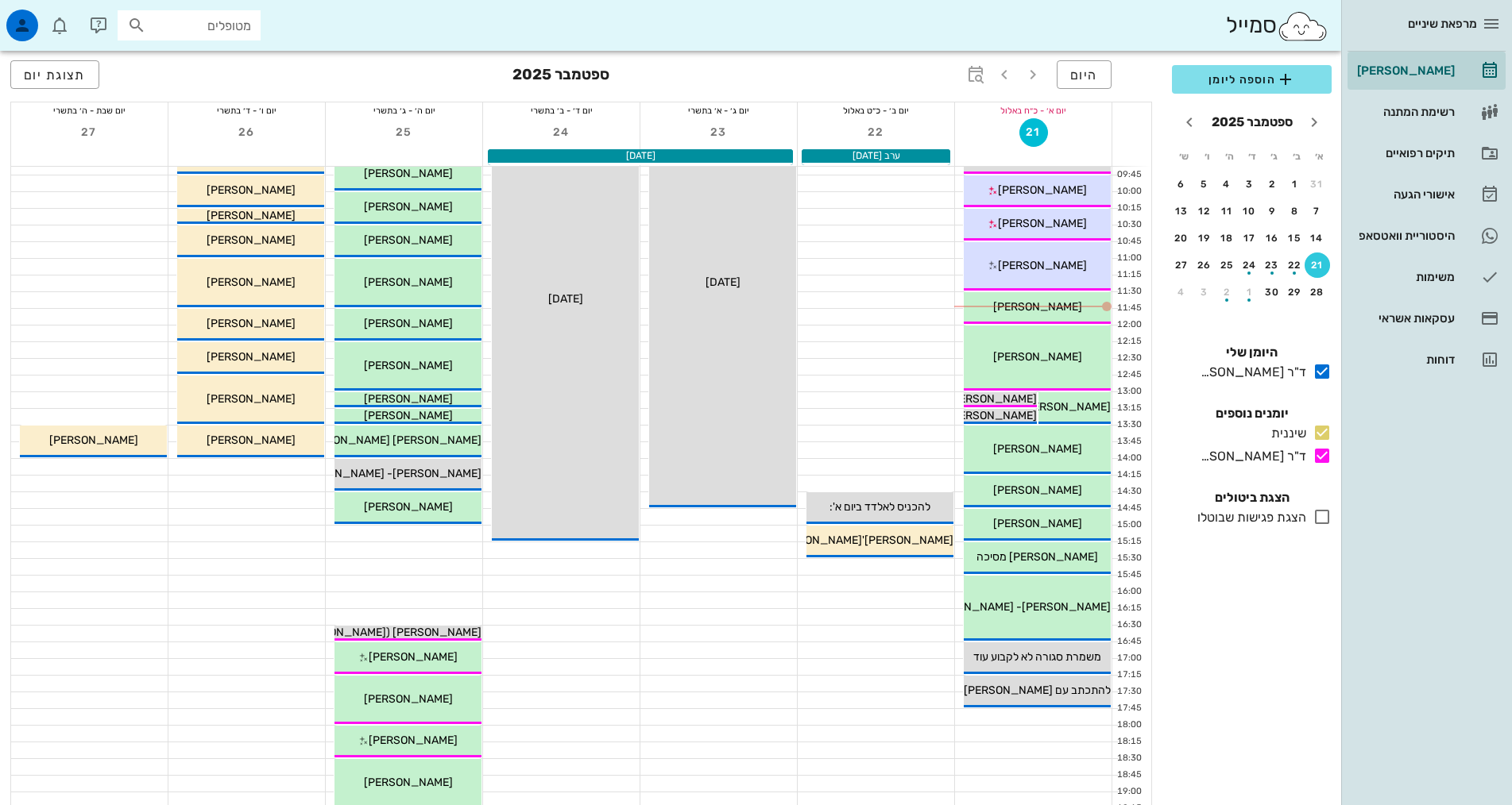
click at [1271, 636] on div "הוספה ליומן [DATE] א׳ ב׳ ג׳ ד׳ ה׳ ו׳ ש׳ 31 1 2 3 4 5 6 7 8 9 10 11 12 13 14 15 …" at bounding box center [1251, 430] width 179 height 750
click at [1440, 71] on div "[PERSON_NAME]" at bounding box center [1404, 70] width 101 height 13
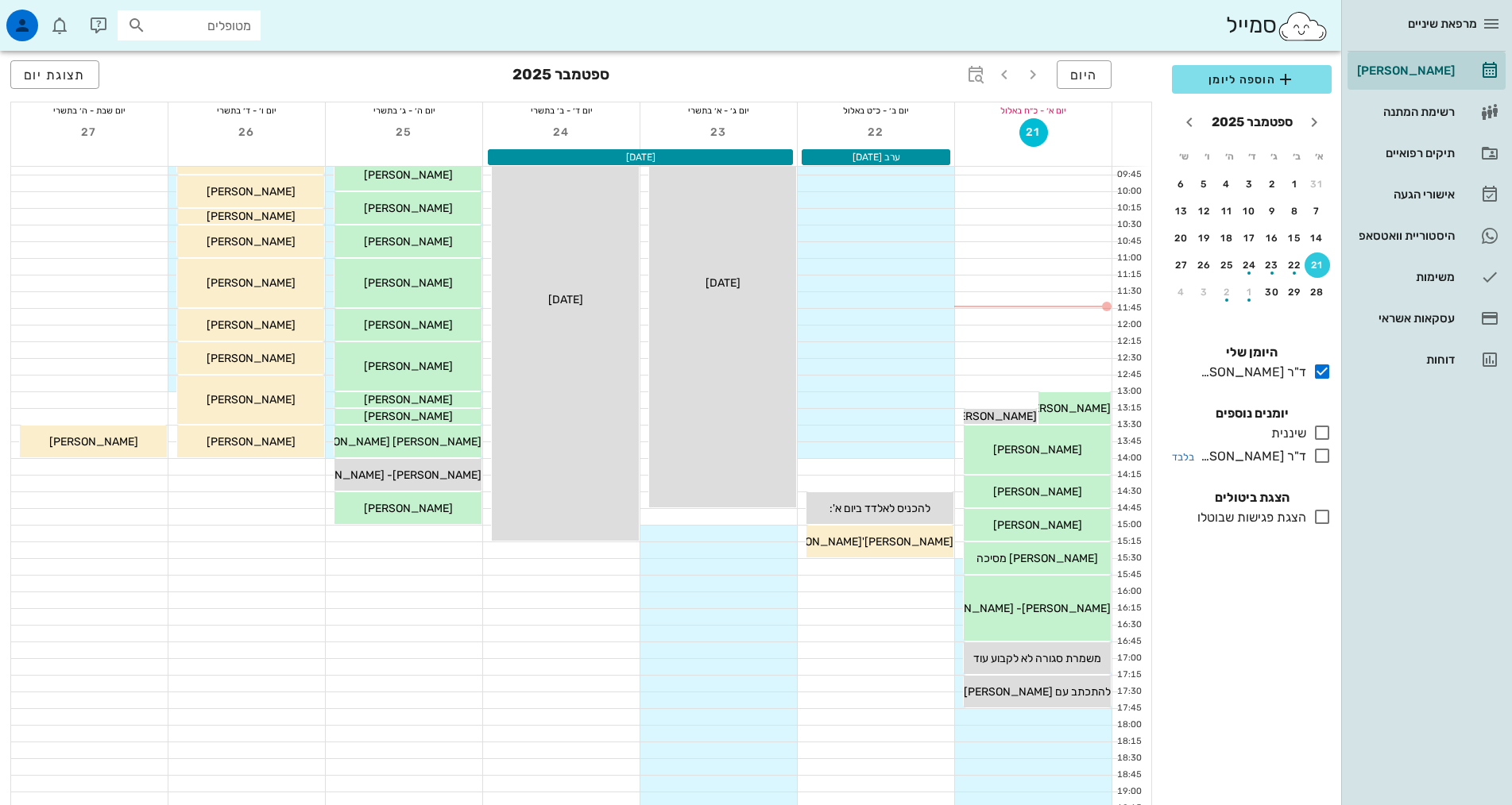
drag, startPoint x: 1263, startPoint y: 436, endPoint x: 1263, endPoint y: 447, distance: 11.0
click at [1263, 438] on div "שיננית" at bounding box center [1263, 433] width 138 height 20
click at [1263, 459] on div "ד"ר [PERSON_NAME]" at bounding box center [1250, 456] width 112 height 19
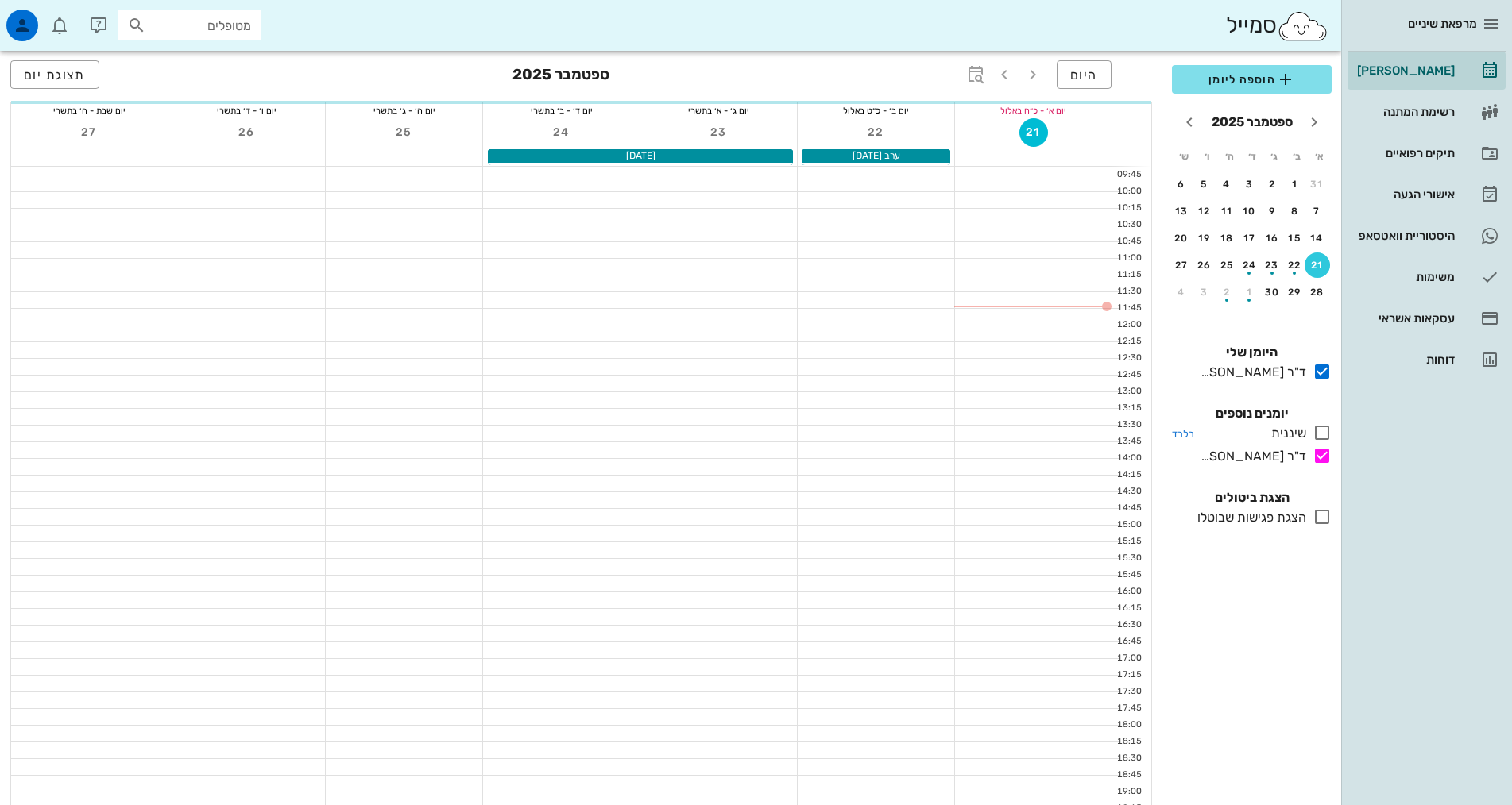
click at [1284, 439] on div "שיננית" at bounding box center [1285, 433] width 42 height 19
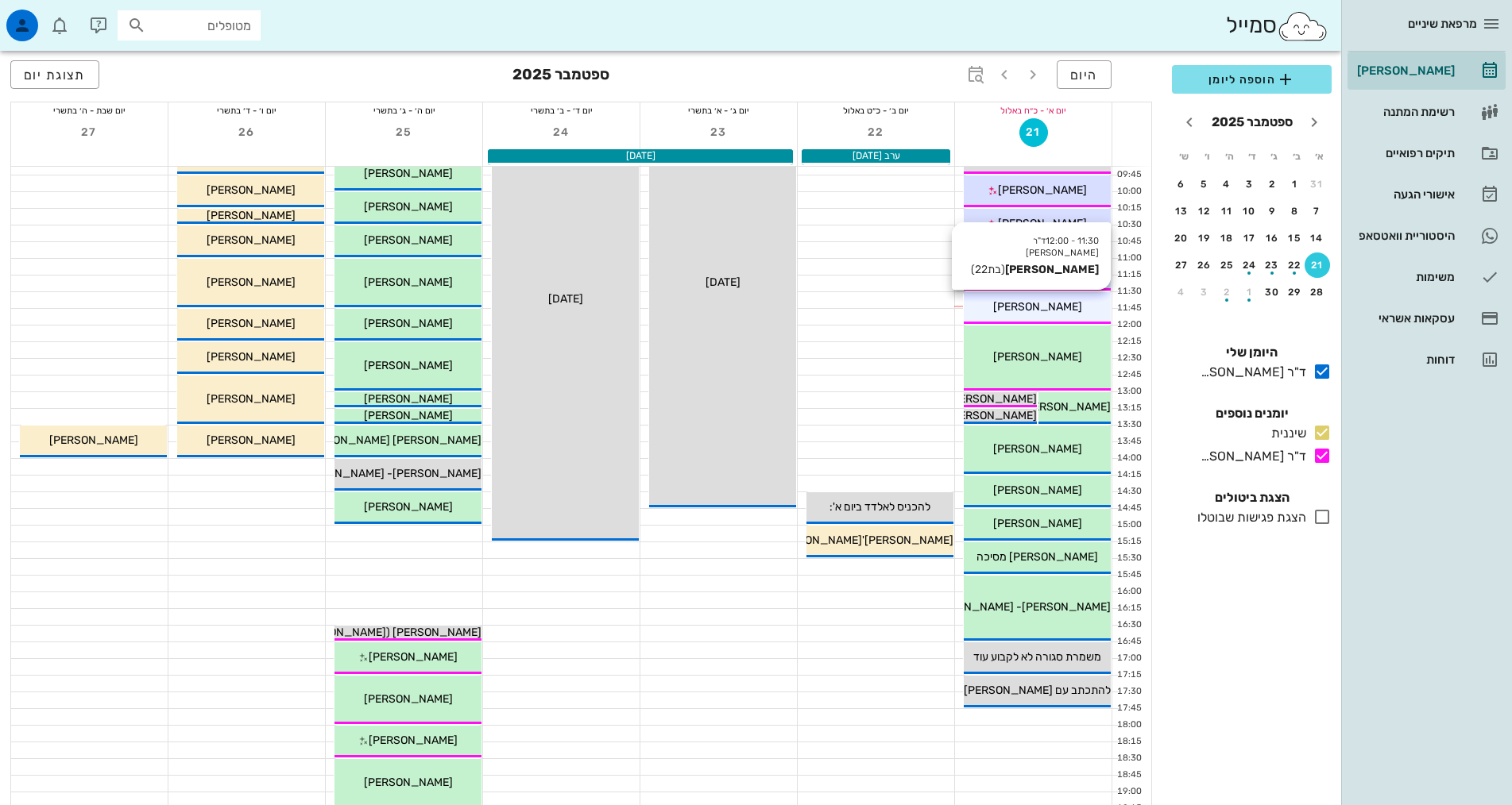
click at [1068, 315] on div "11:30 - 12:00 ד"ר [PERSON_NAME] [PERSON_NAME] (בת 22 ) [PERSON_NAME]" at bounding box center [1037, 308] width 147 height 32
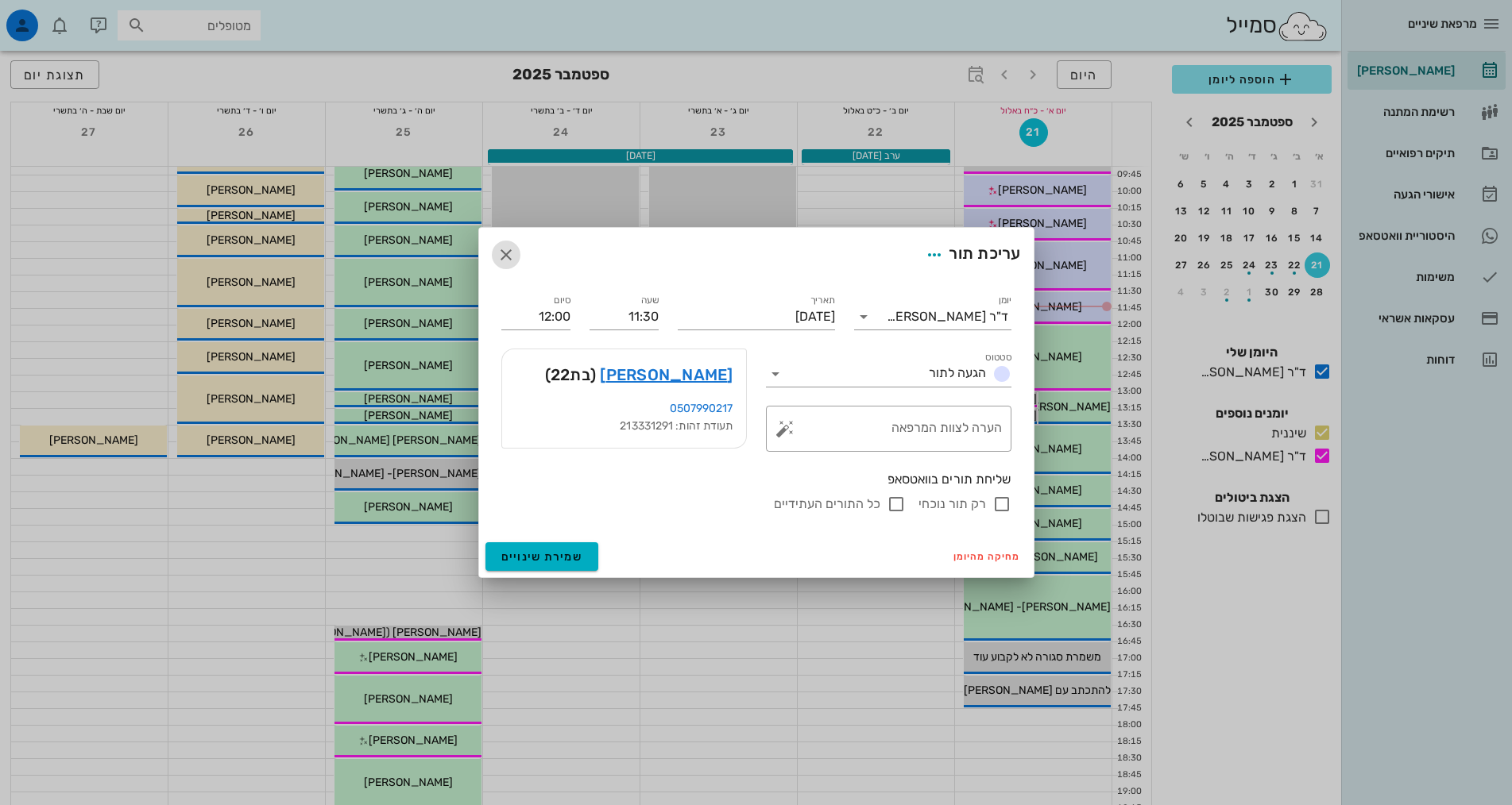
click at [510, 250] on icon "button" at bounding box center [506, 254] width 19 height 19
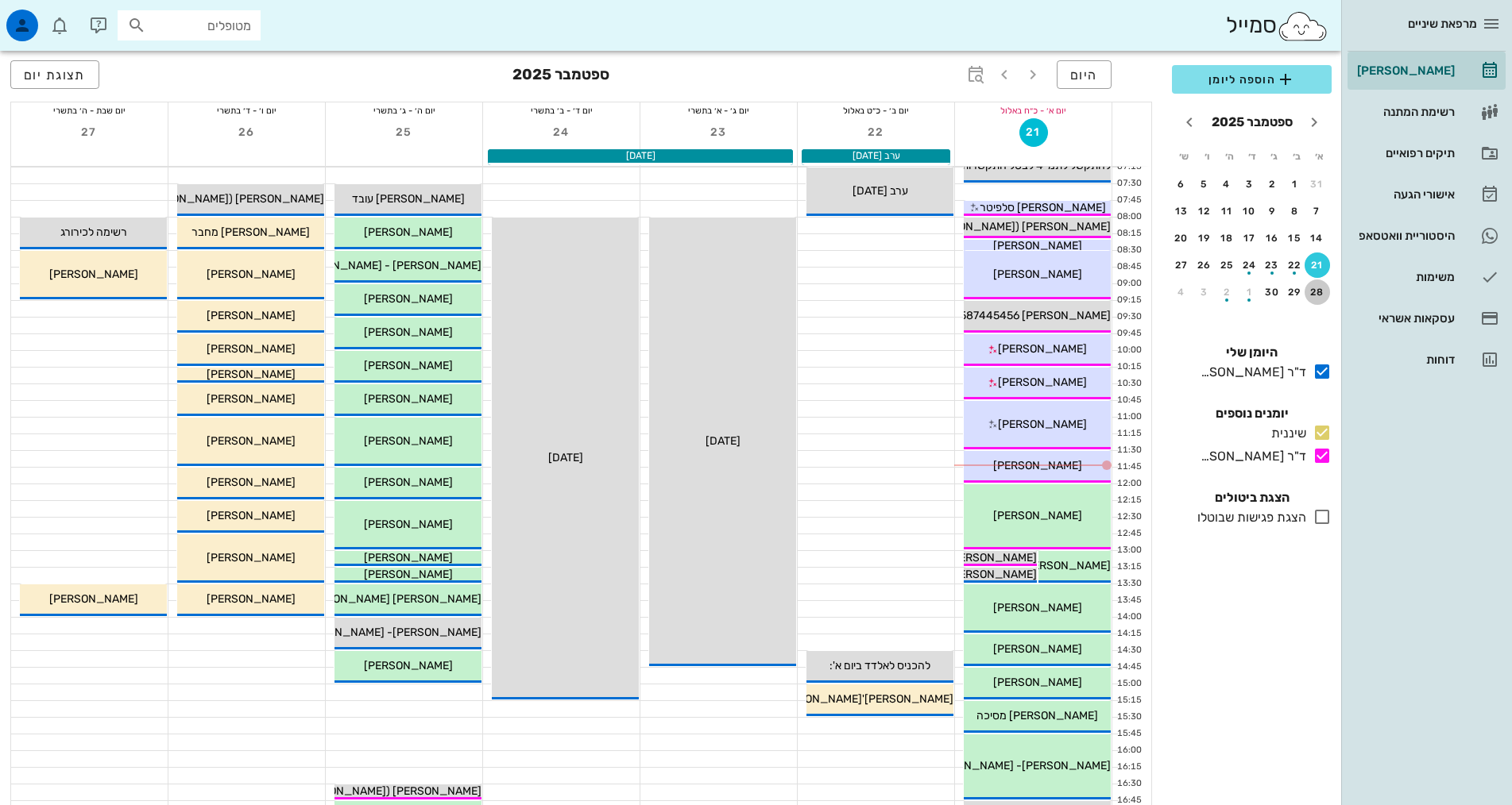
click at [1312, 289] on div "28" at bounding box center [1317, 292] width 26 height 11
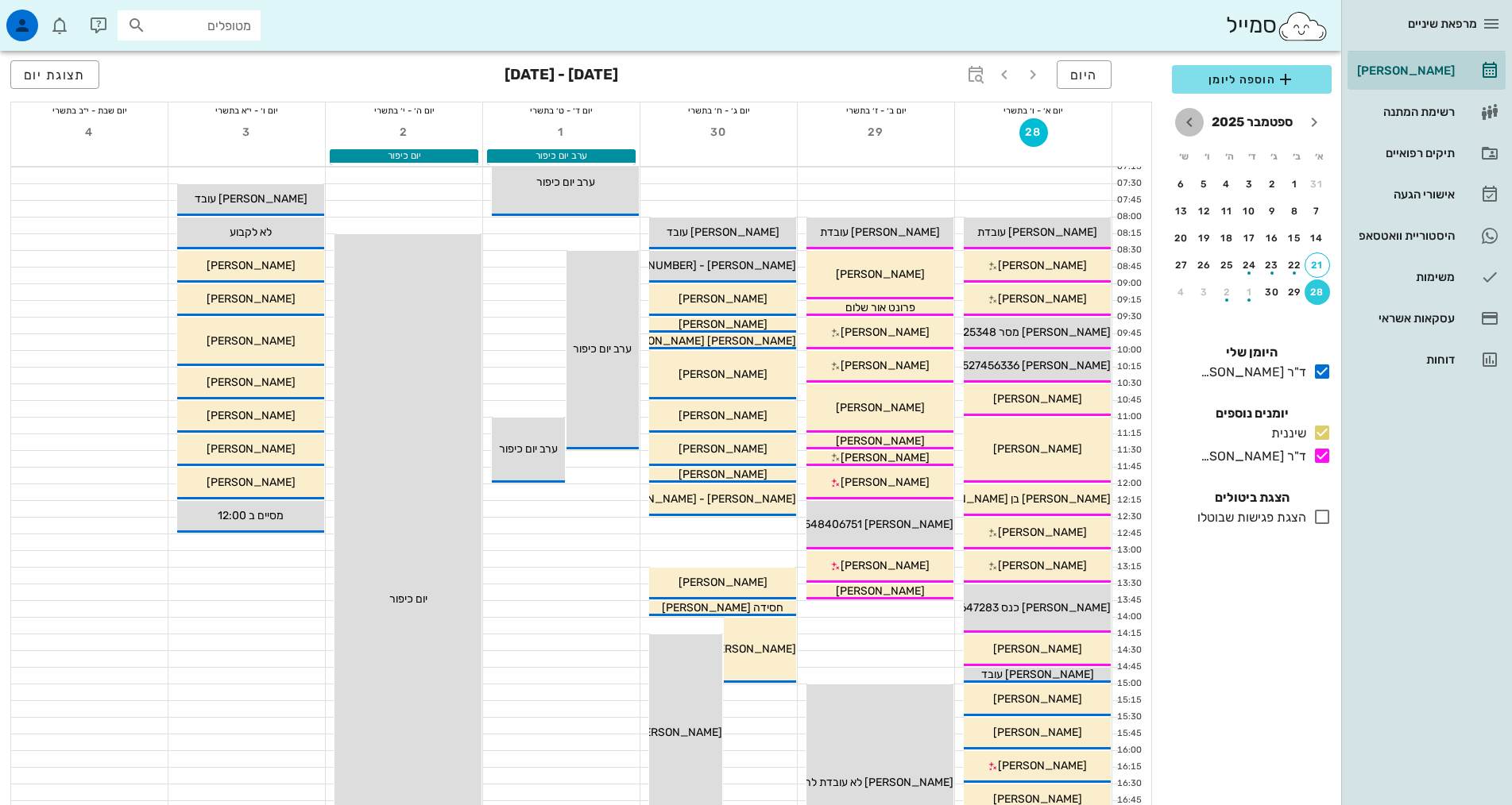
click at [1188, 124] on icon "חודש הבא" at bounding box center [1188, 122] width 19 height 19
click at [1287, 202] on button "6" at bounding box center [1295, 212] width 26 height 26
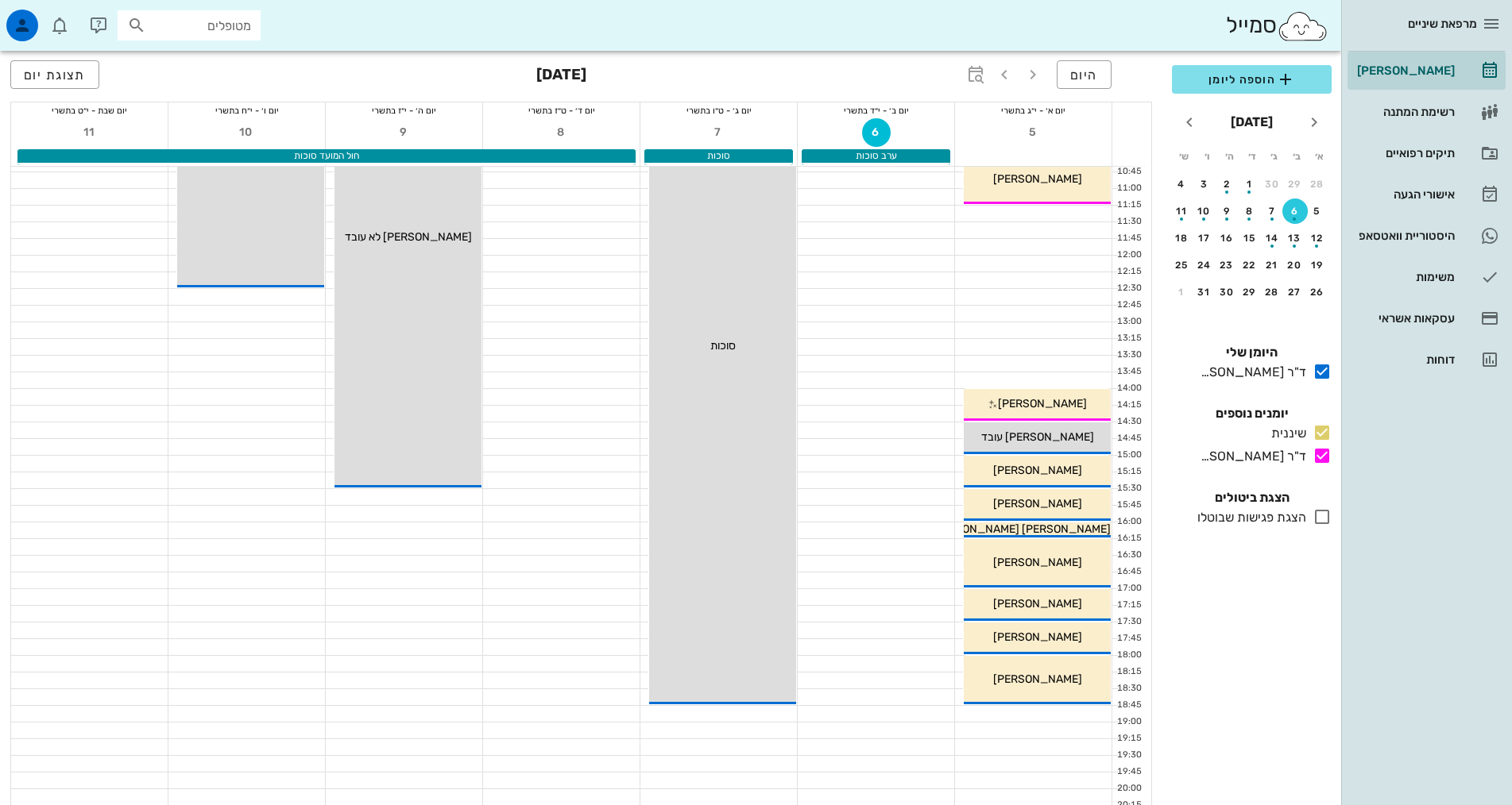
scroll to position [238, 0]
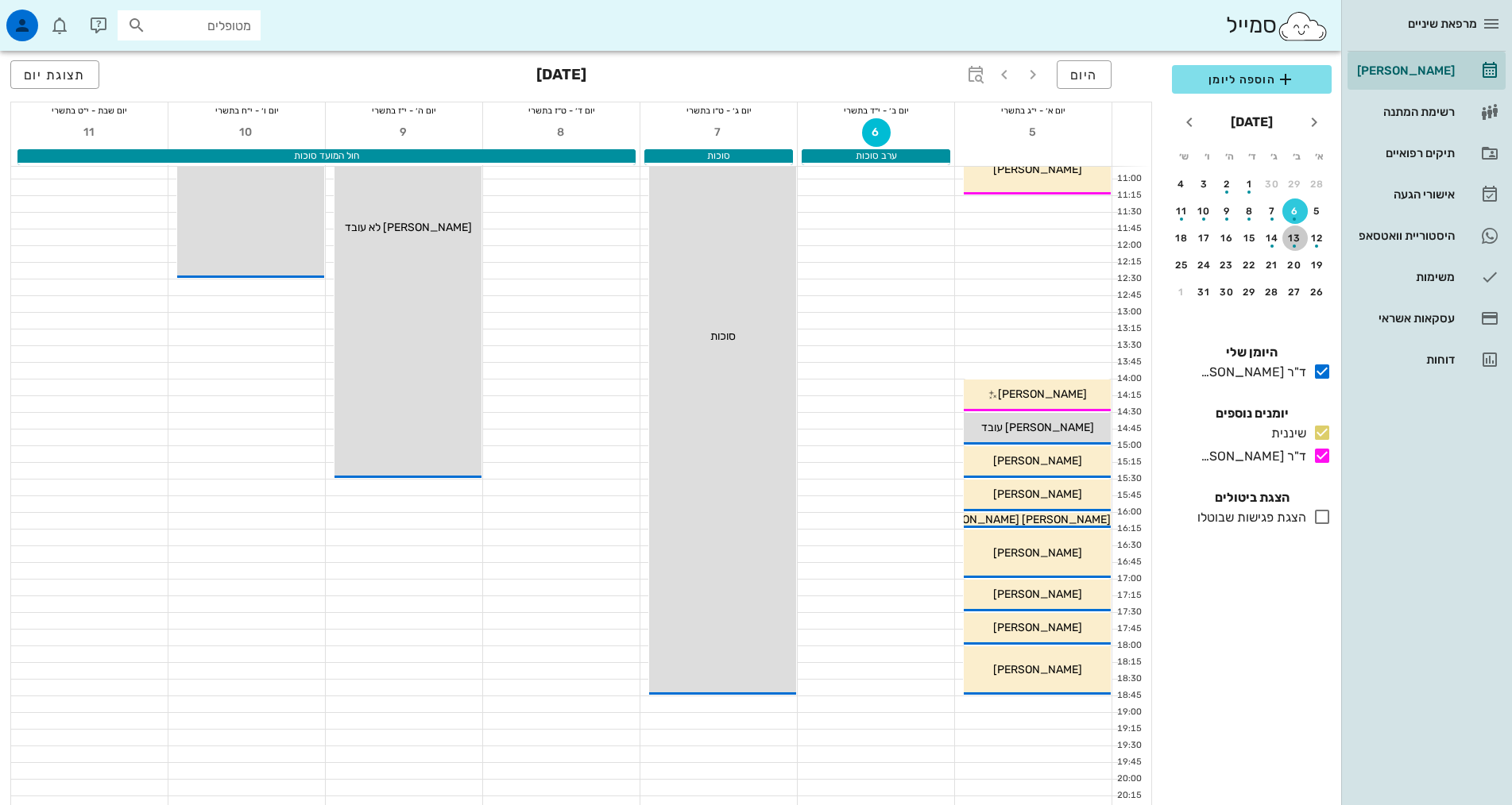
click at [1295, 240] on div "button" at bounding box center [1295, 241] width 26 height 9
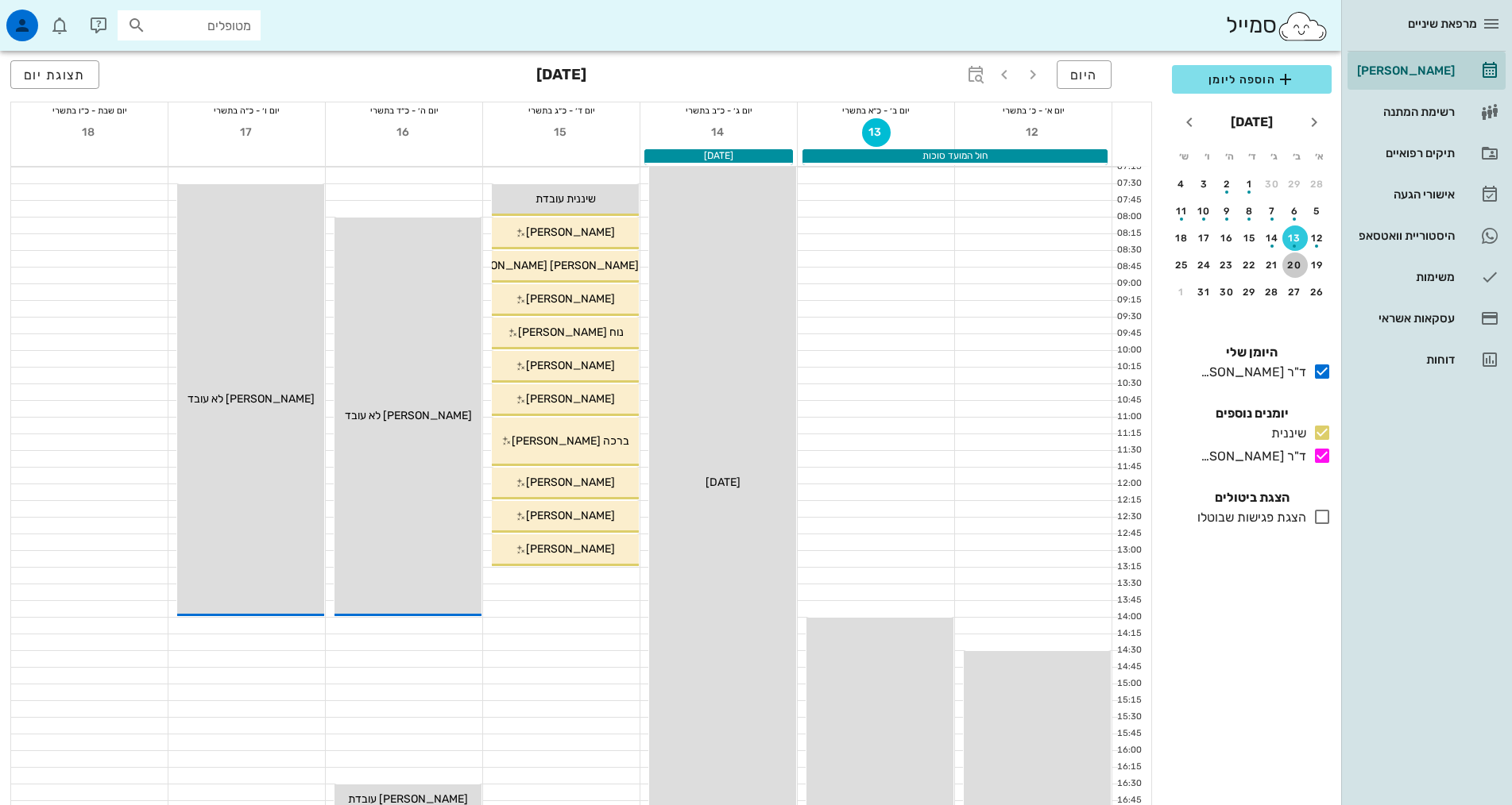
click at [1303, 262] on div "20" at bounding box center [1295, 264] width 26 height 11
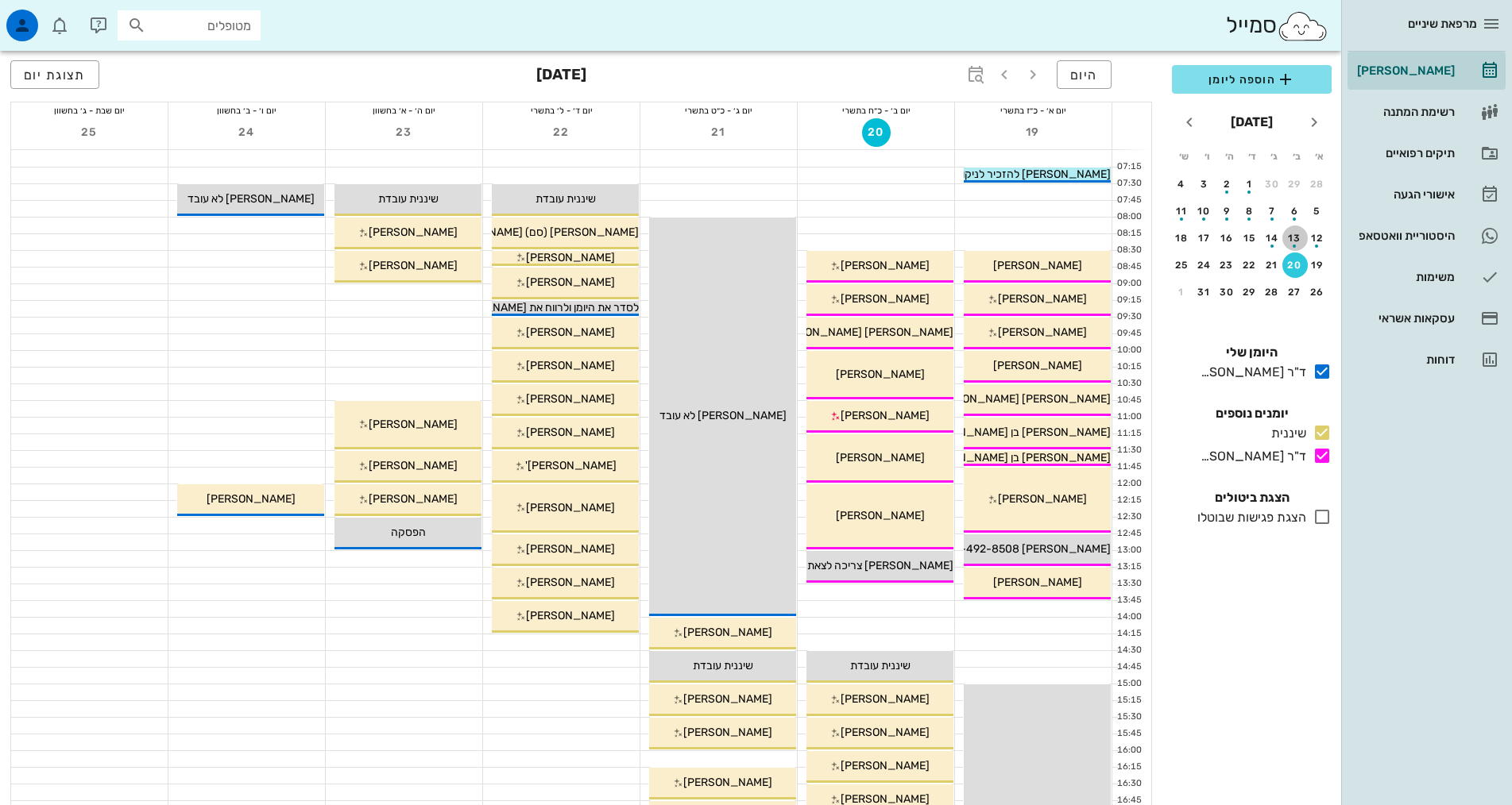
click at [1294, 232] on div "13" at bounding box center [1295, 237] width 26 height 11
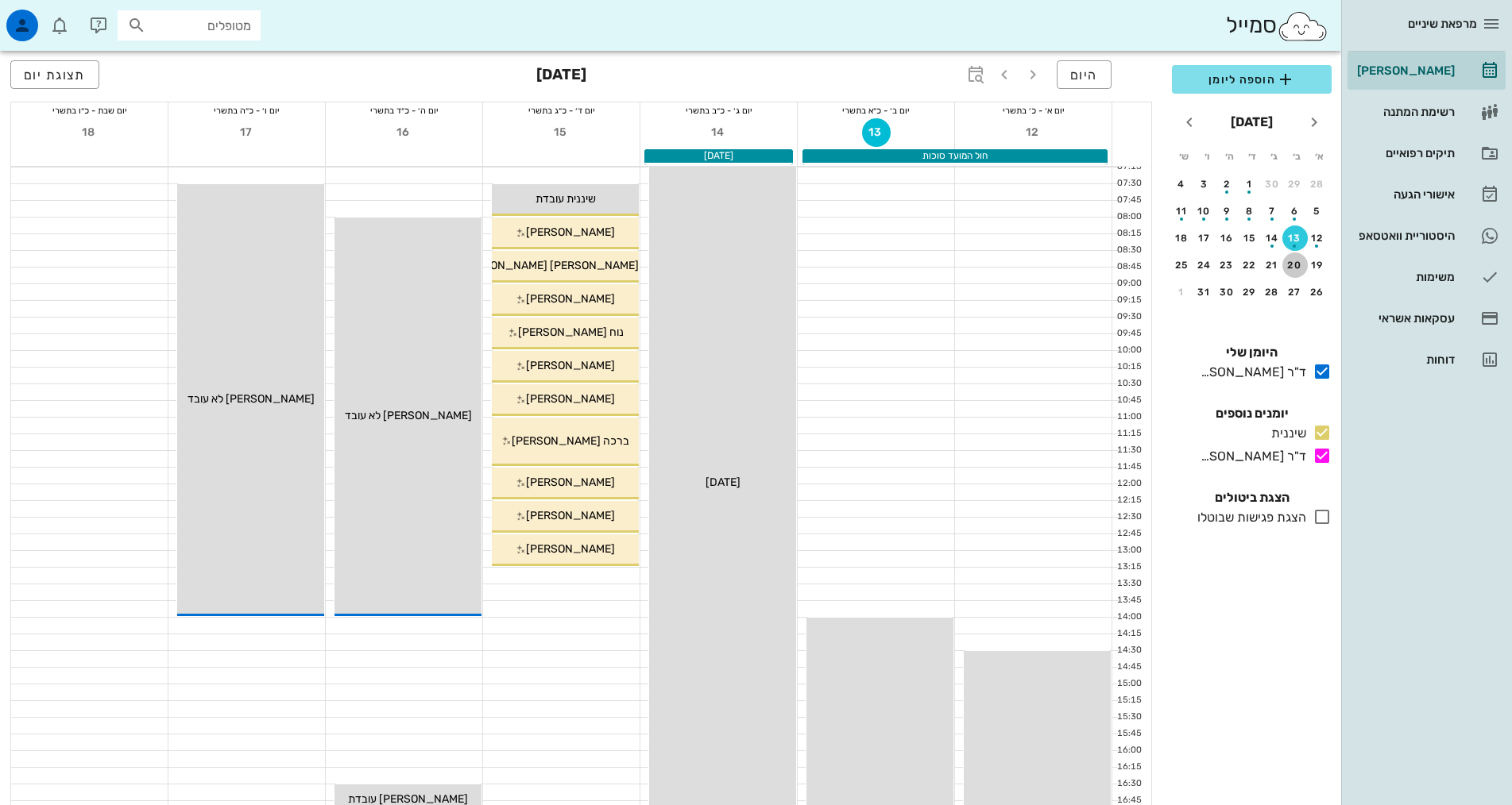
click at [1299, 268] on div "20" at bounding box center [1295, 264] width 26 height 11
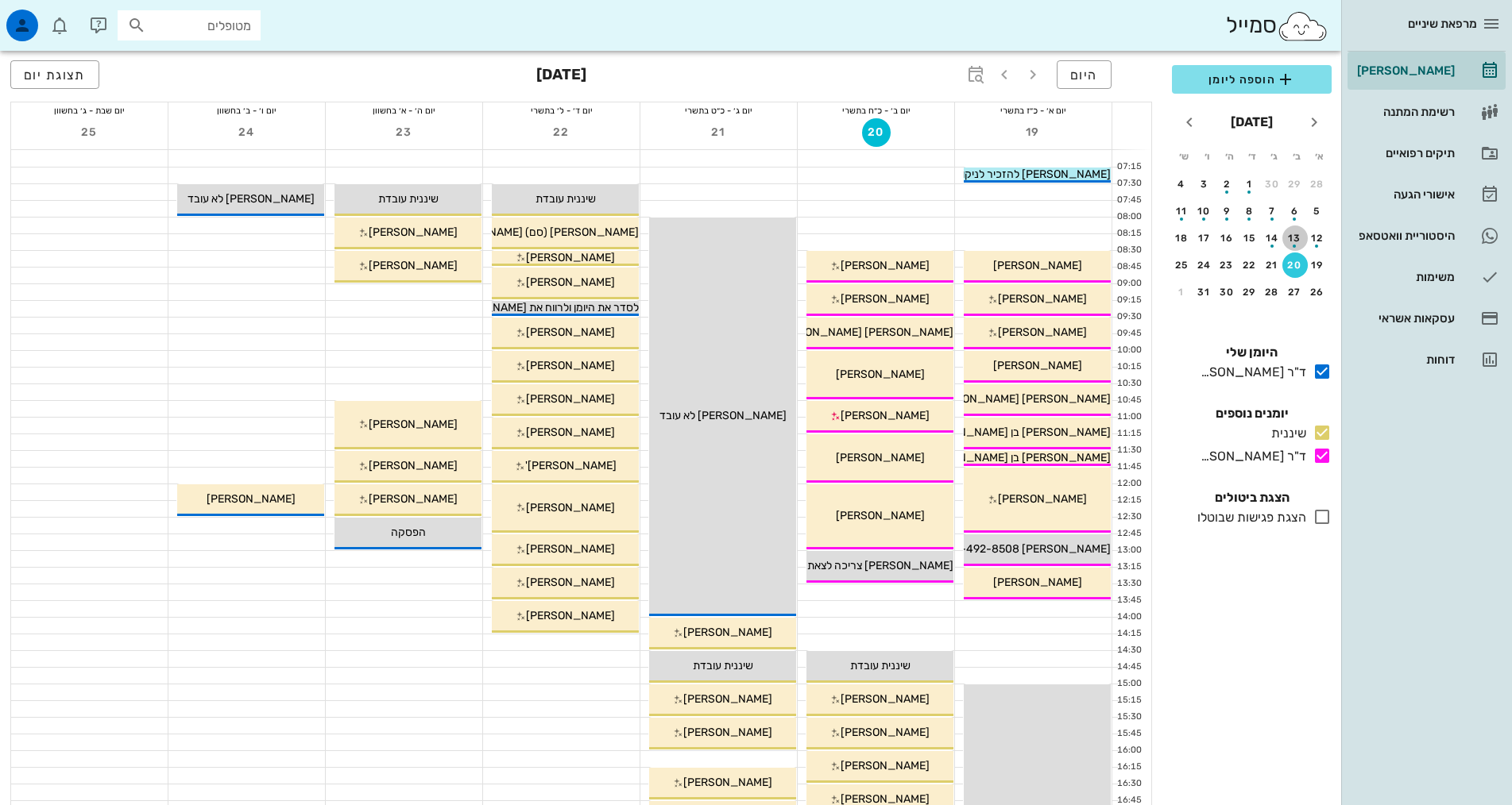
click at [1287, 247] on button "13" at bounding box center [1295, 238] width 26 height 26
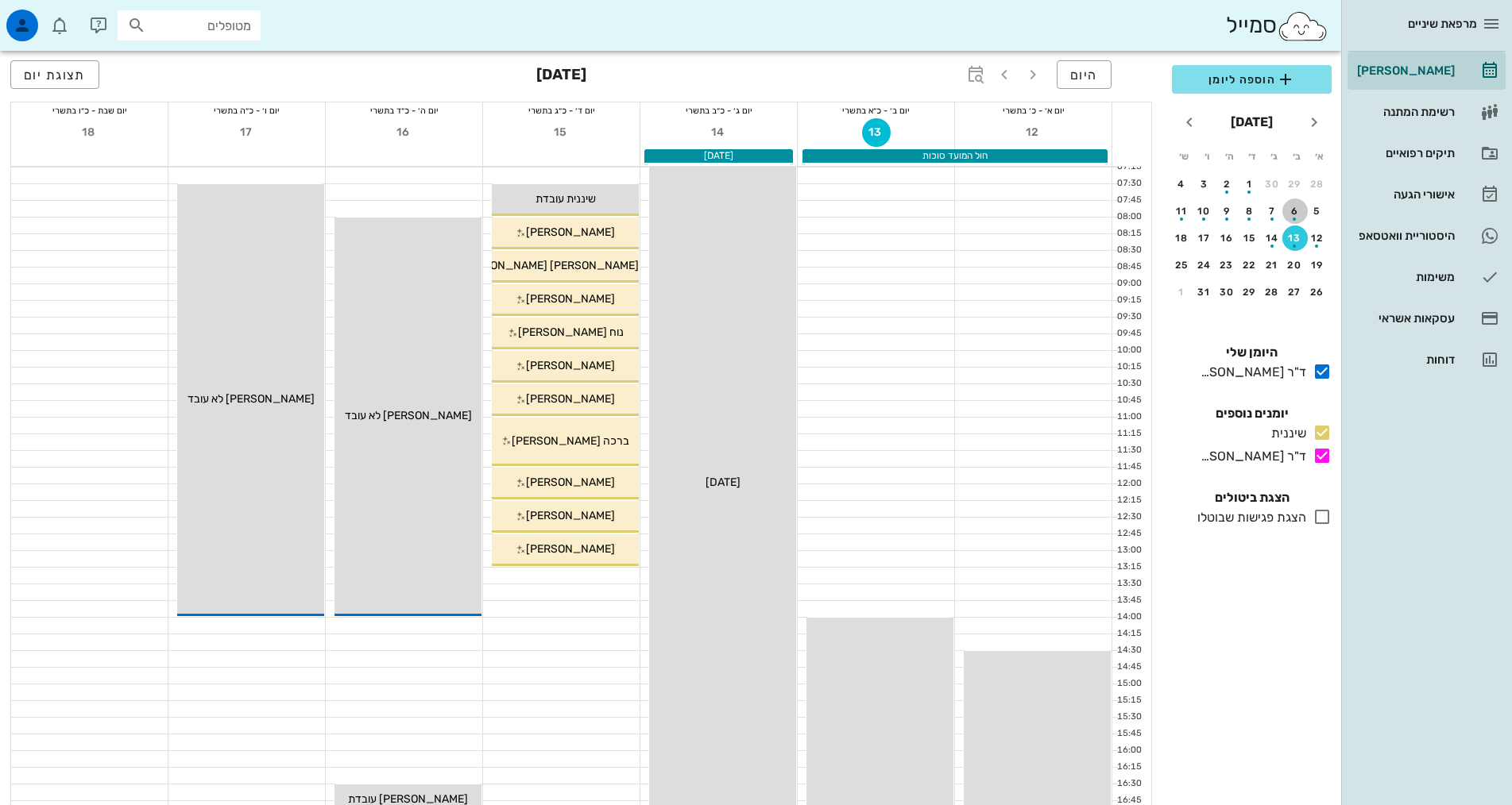
click at [1298, 211] on div "button" at bounding box center [1295, 215] width 26 height 9
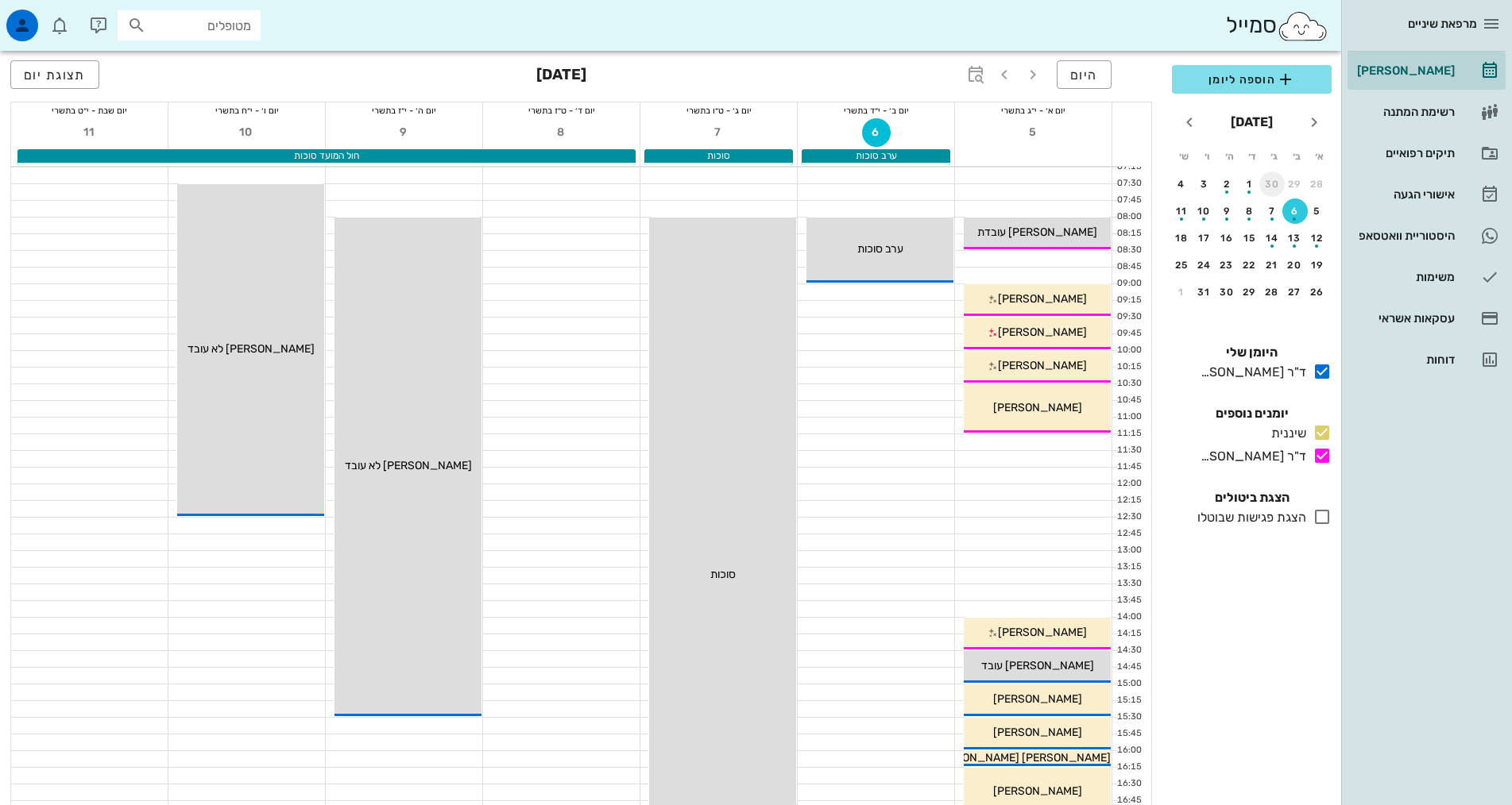
click at [1276, 189] on div "30" at bounding box center [1272, 184] width 26 height 11
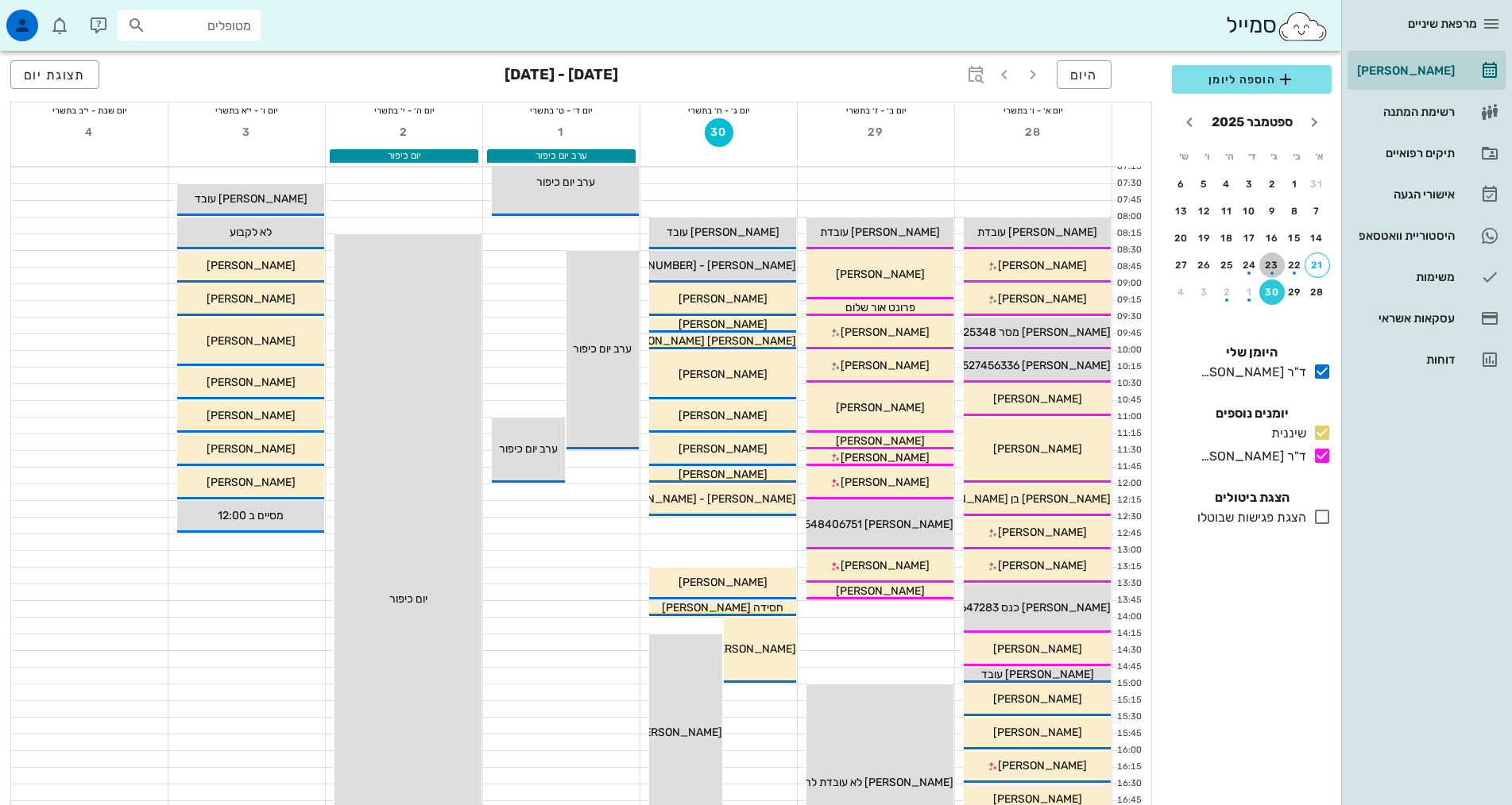
click at [1272, 264] on div "button" at bounding box center [1272, 268] width 26 height 9
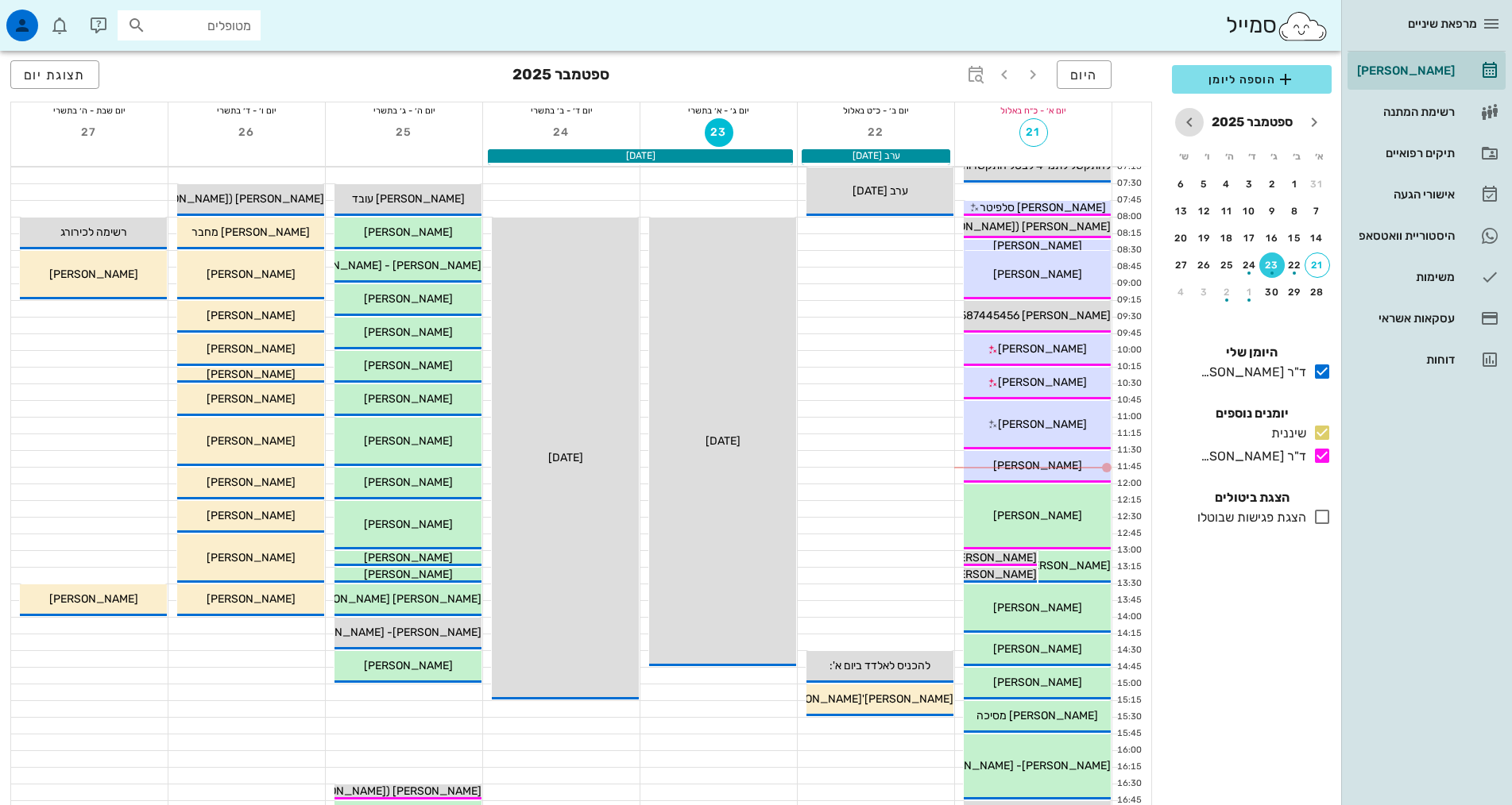
click at [1189, 119] on icon "חודש הבא" at bounding box center [1188, 122] width 19 height 19
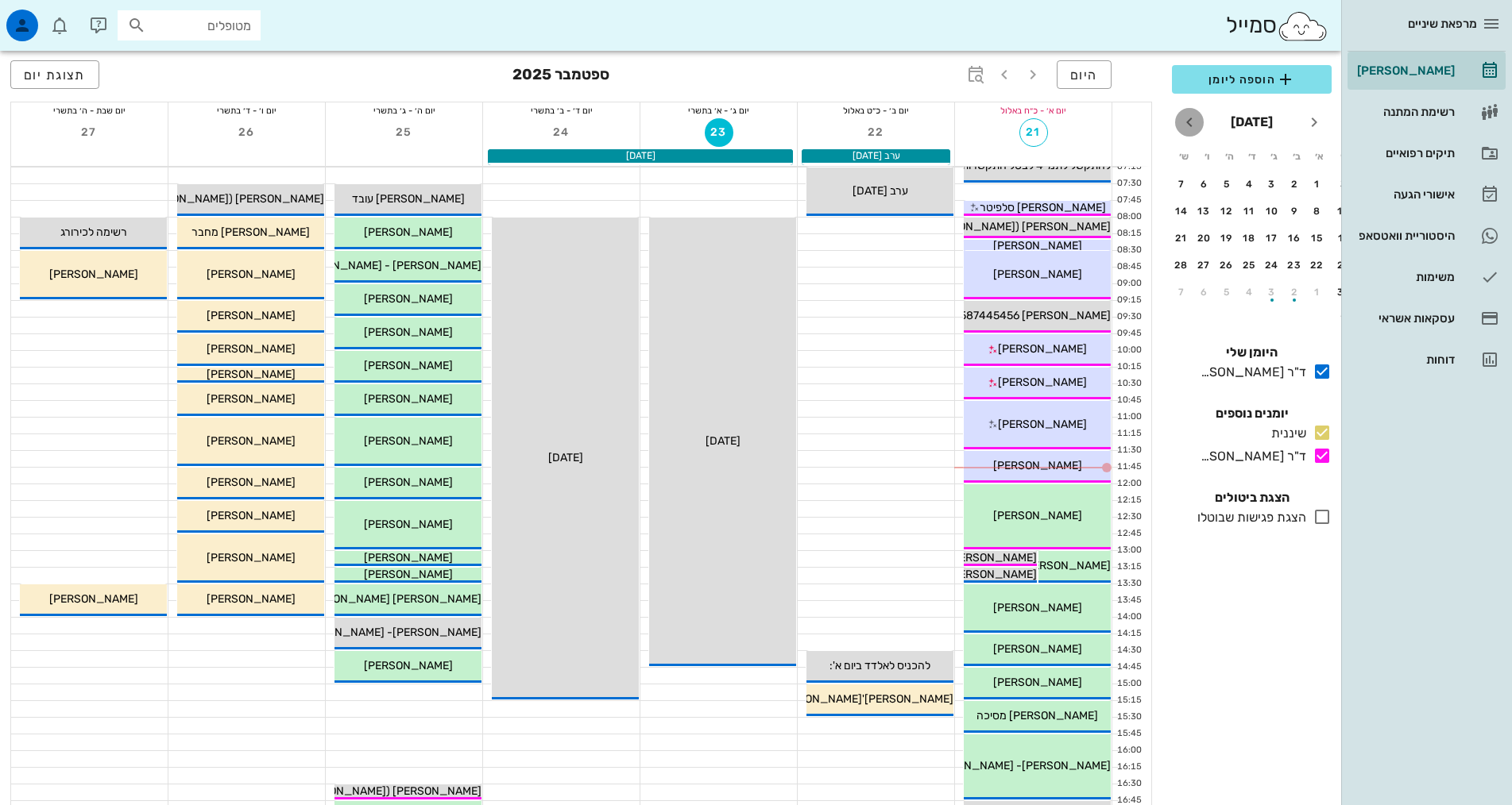
click at [1189, 119] on icon "חודש הבא" at bounding box center [1188, 122] width 19 height 19
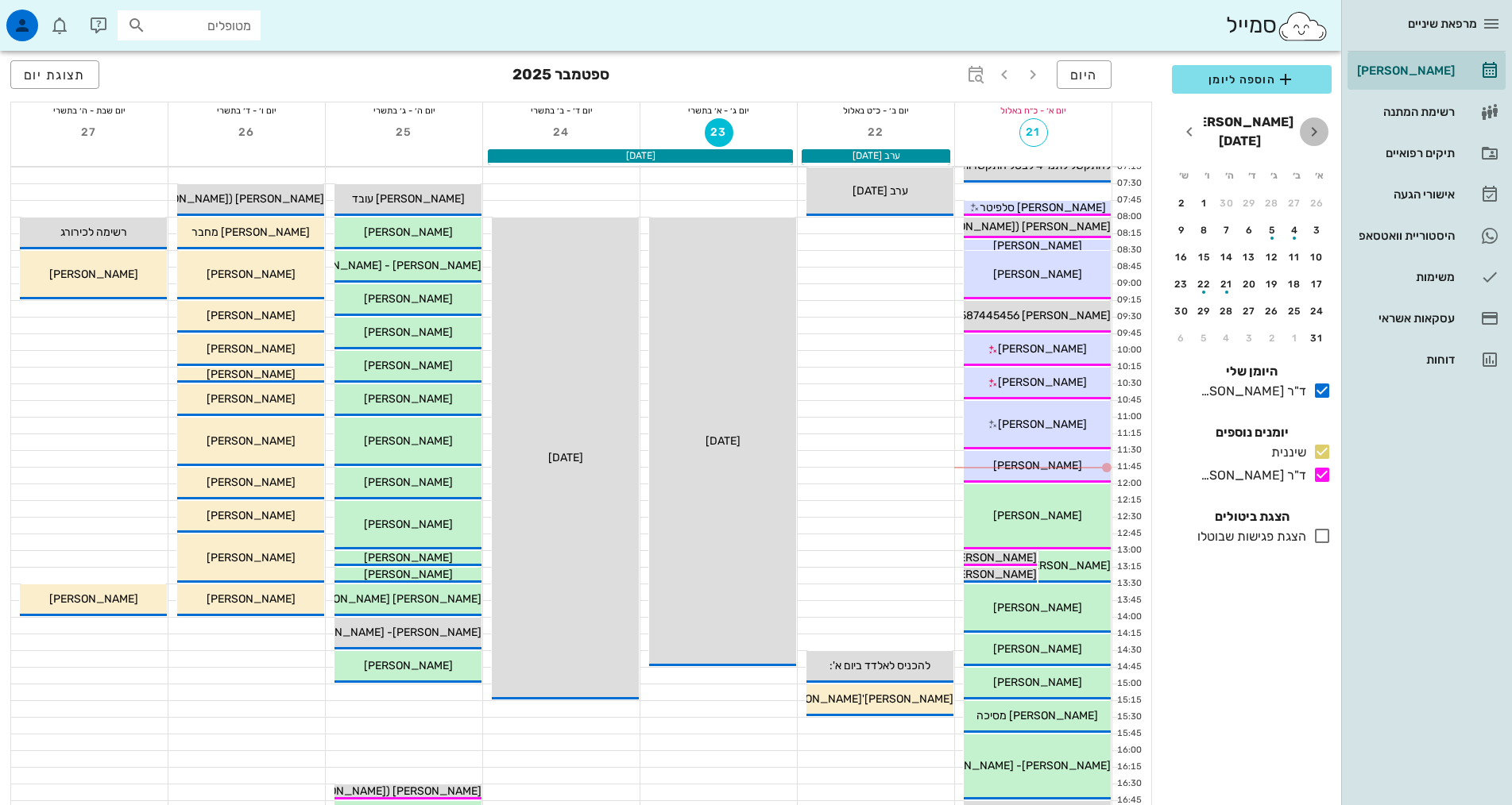
click at [1318, 123] on icon "חודש שעבר" at bounding box center [1313, 132] width 19 height 19
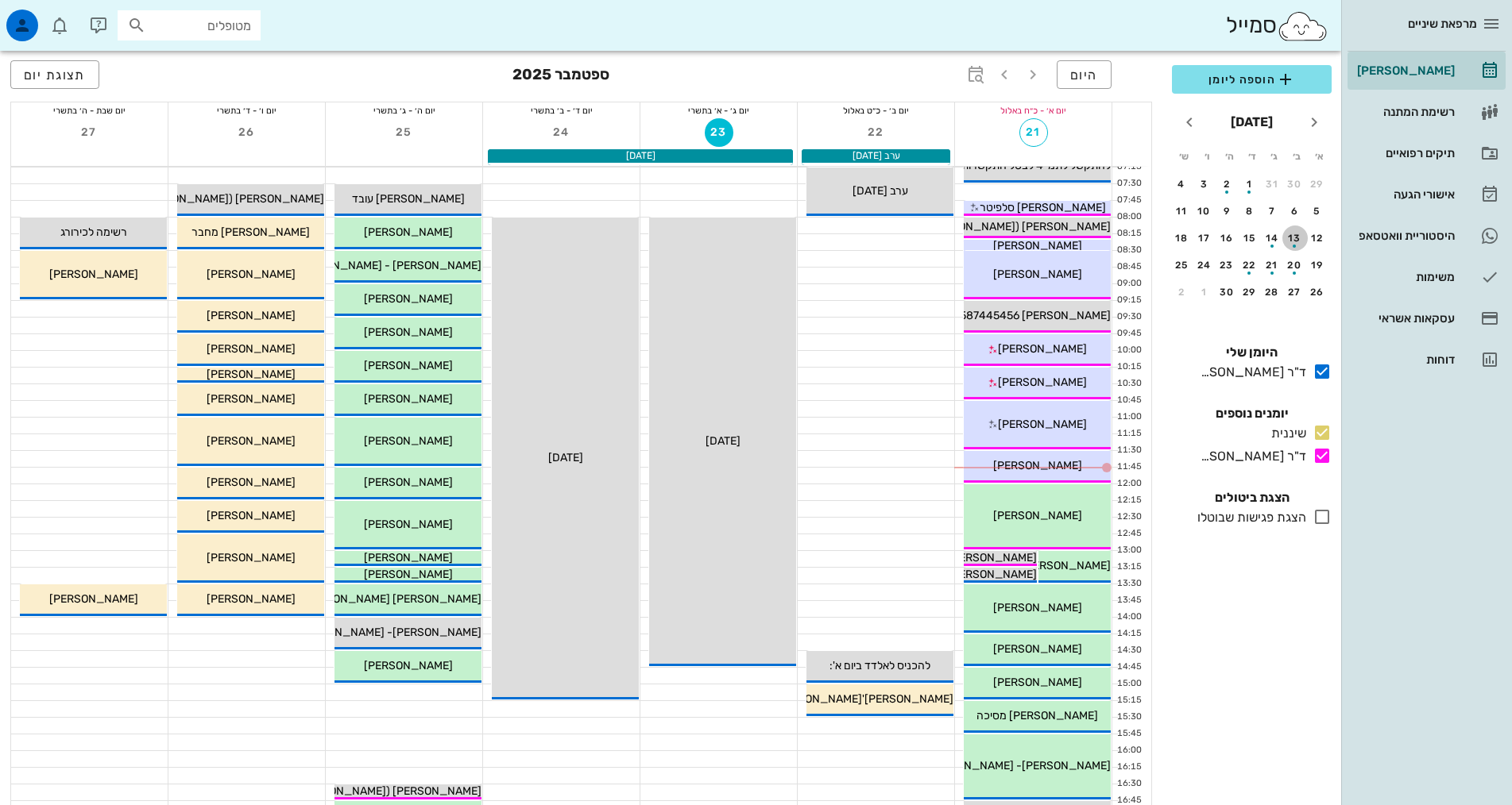
click at [1298, 229] on button "13" at bounding box center [1295, 238] width 26 height 26
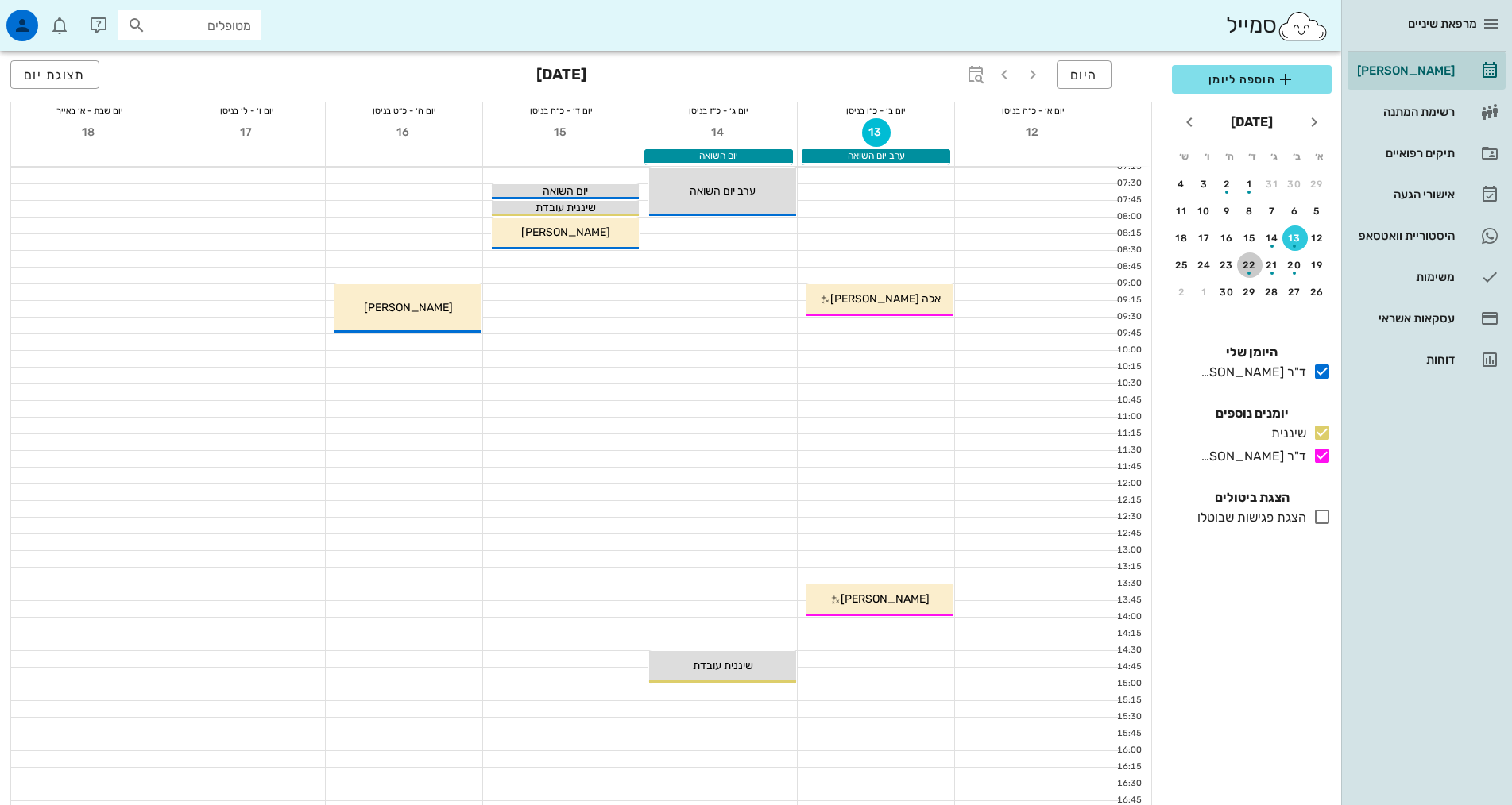
click at [1253, 263] on div "22" at bounding box center [1250, 264] width 26 height 11
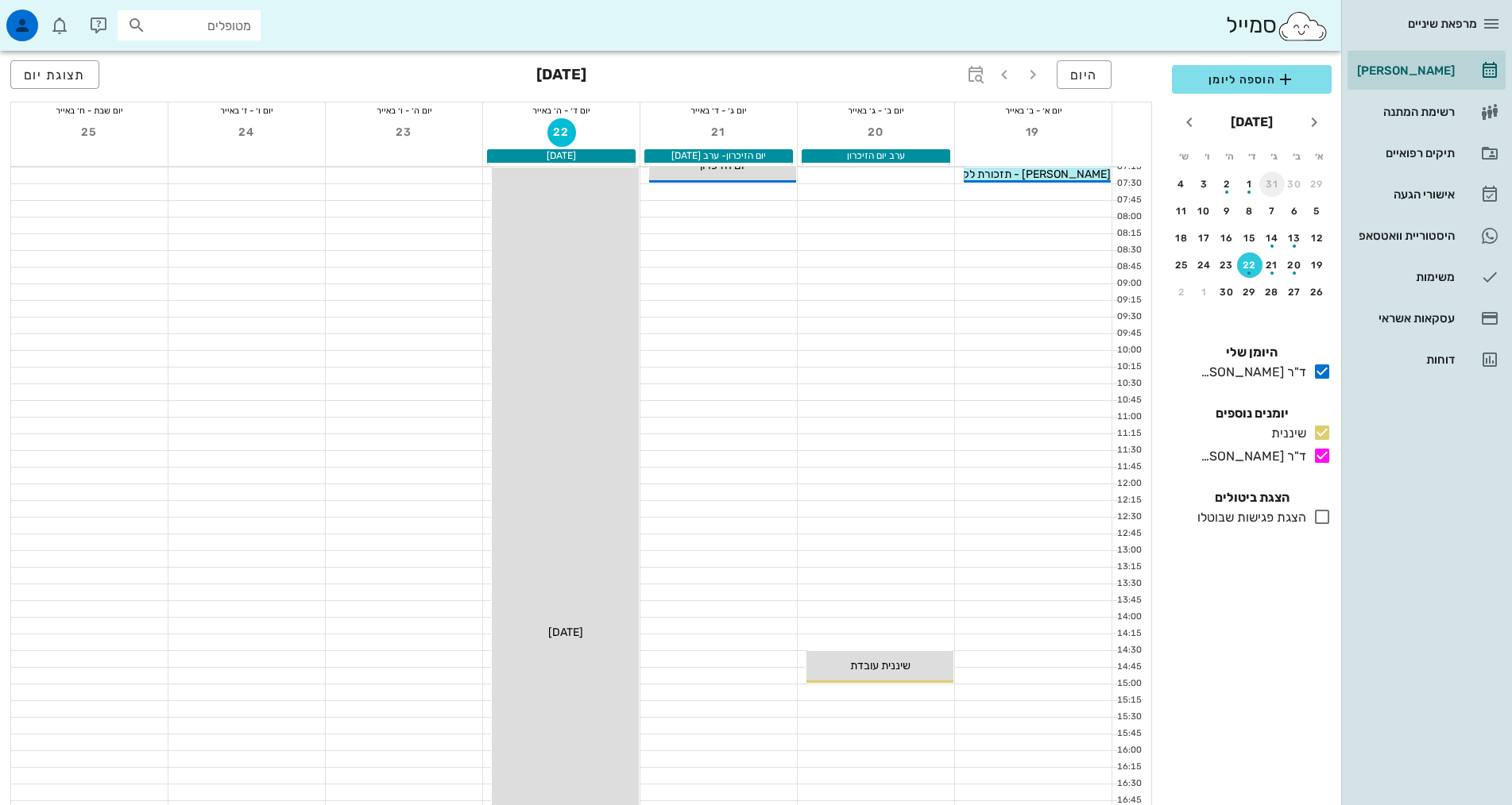
click at [1280, 183] on div "31" at bounding box center [1272, 184] width 26 height 11
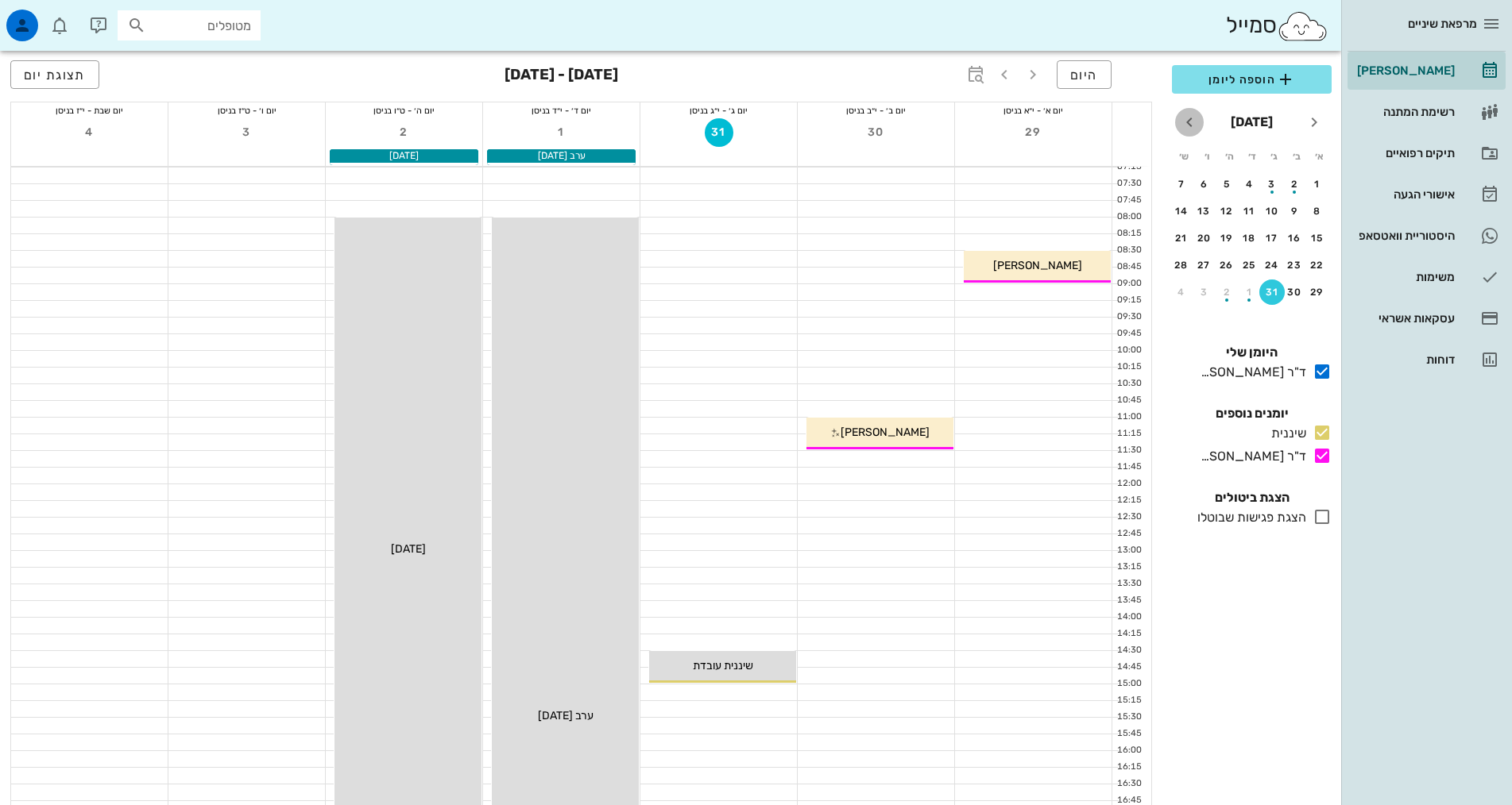
click at [1192, 127] on icon "חודש הבא" at bounding box center [1188, 122] width 19 height 19
click at [1273, 207] on div "7" at bounding box center [1272, 211] width 26 height 11
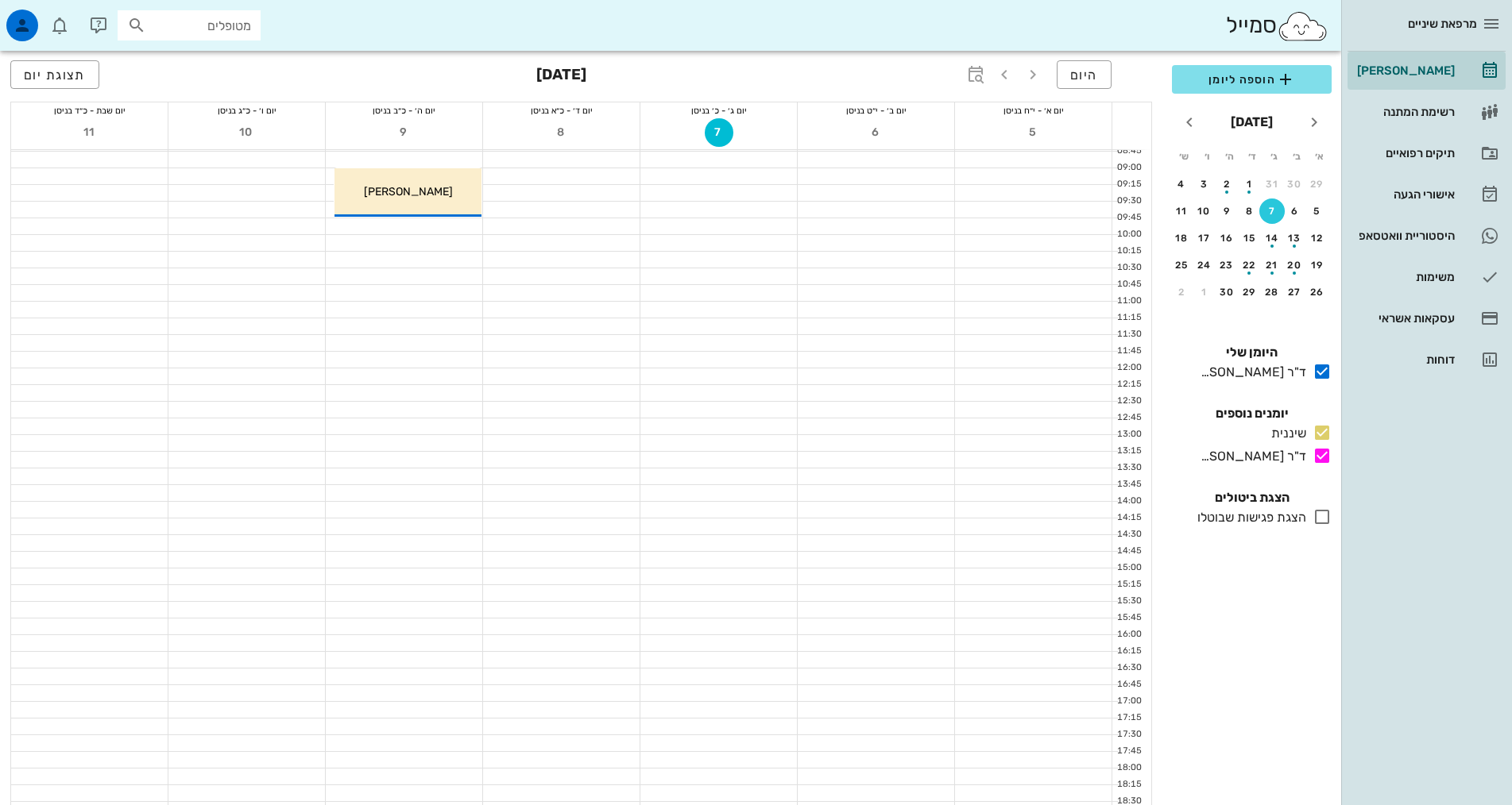
scroll to position [397, 0]
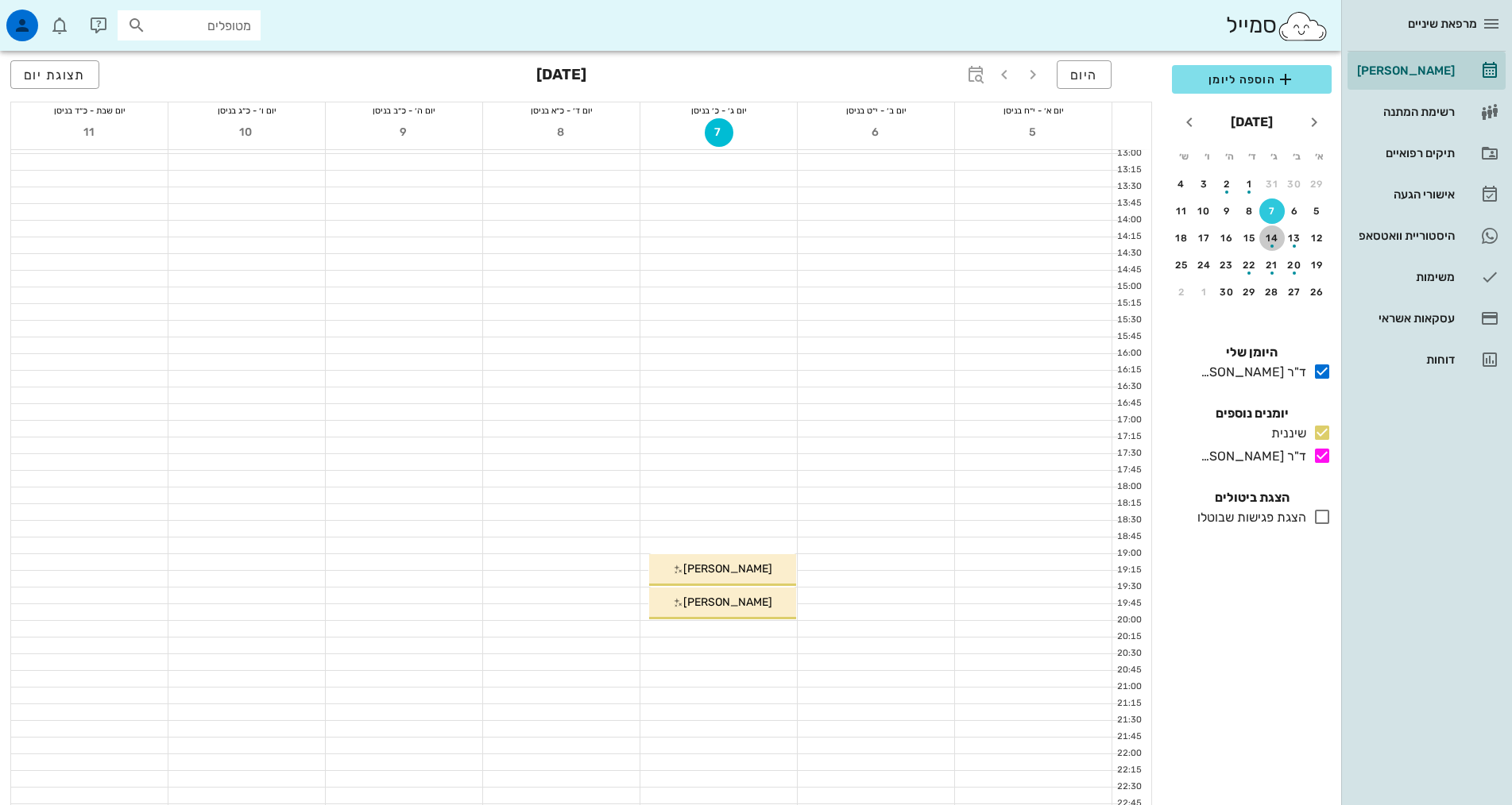
click at [1273, 233] on div "14" at bounding box center [1272, 237] width 26 height 11
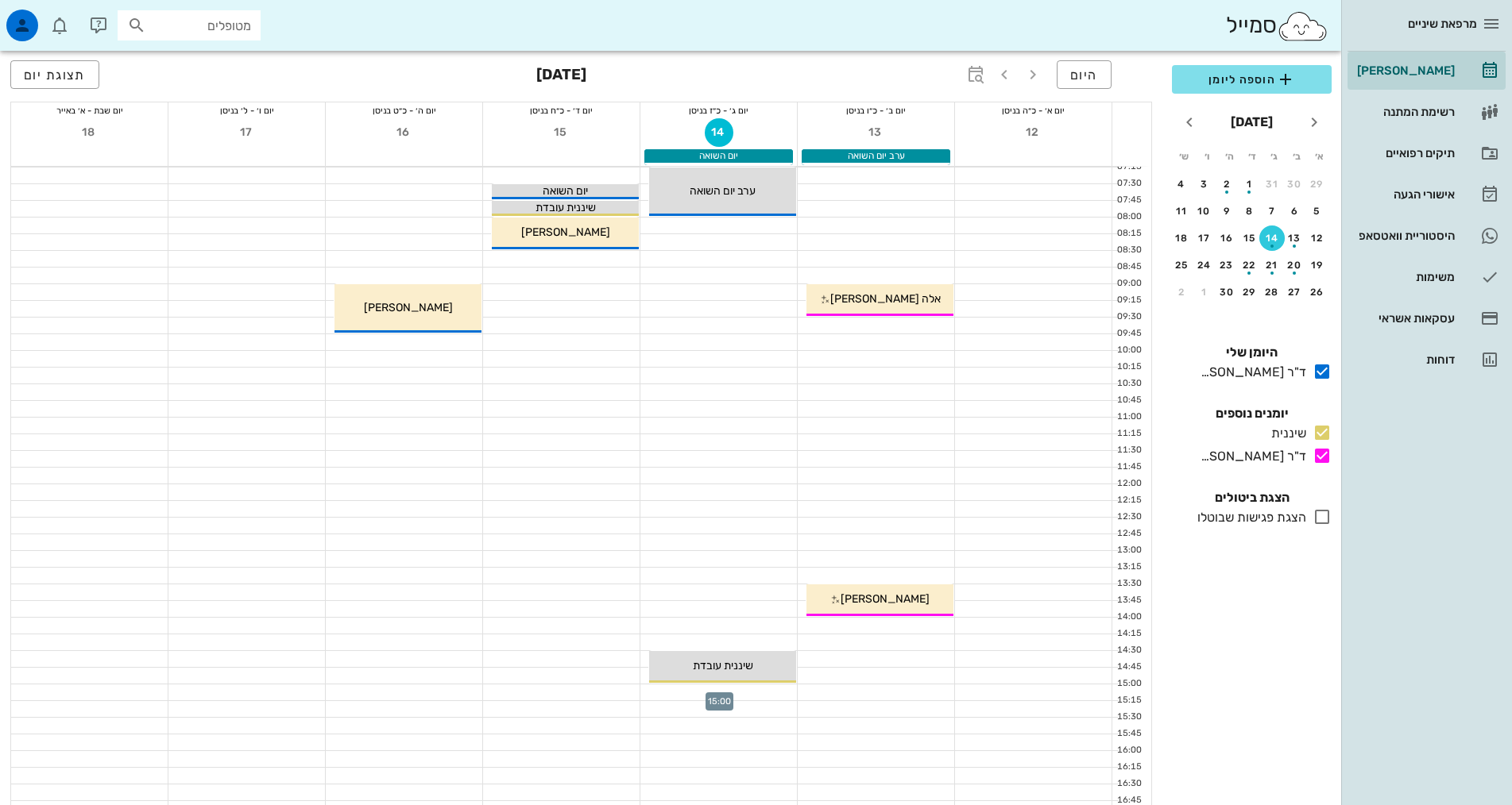
click at [744, 690] on div at bounding box center [718, 692] width 156 height 16
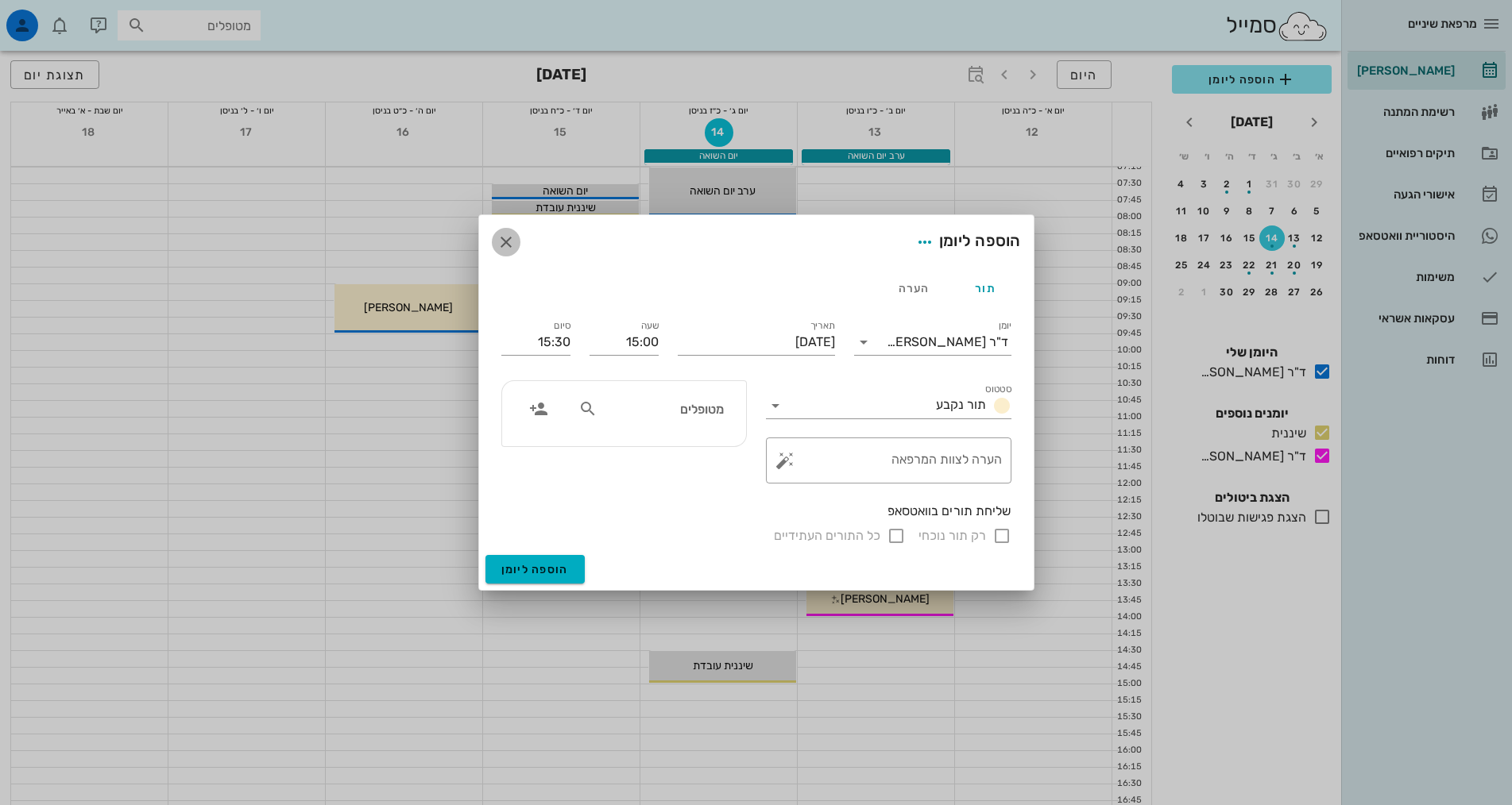
click at [502, 248] on icon "button" at bounding box center [506, 241] width 19 height 19
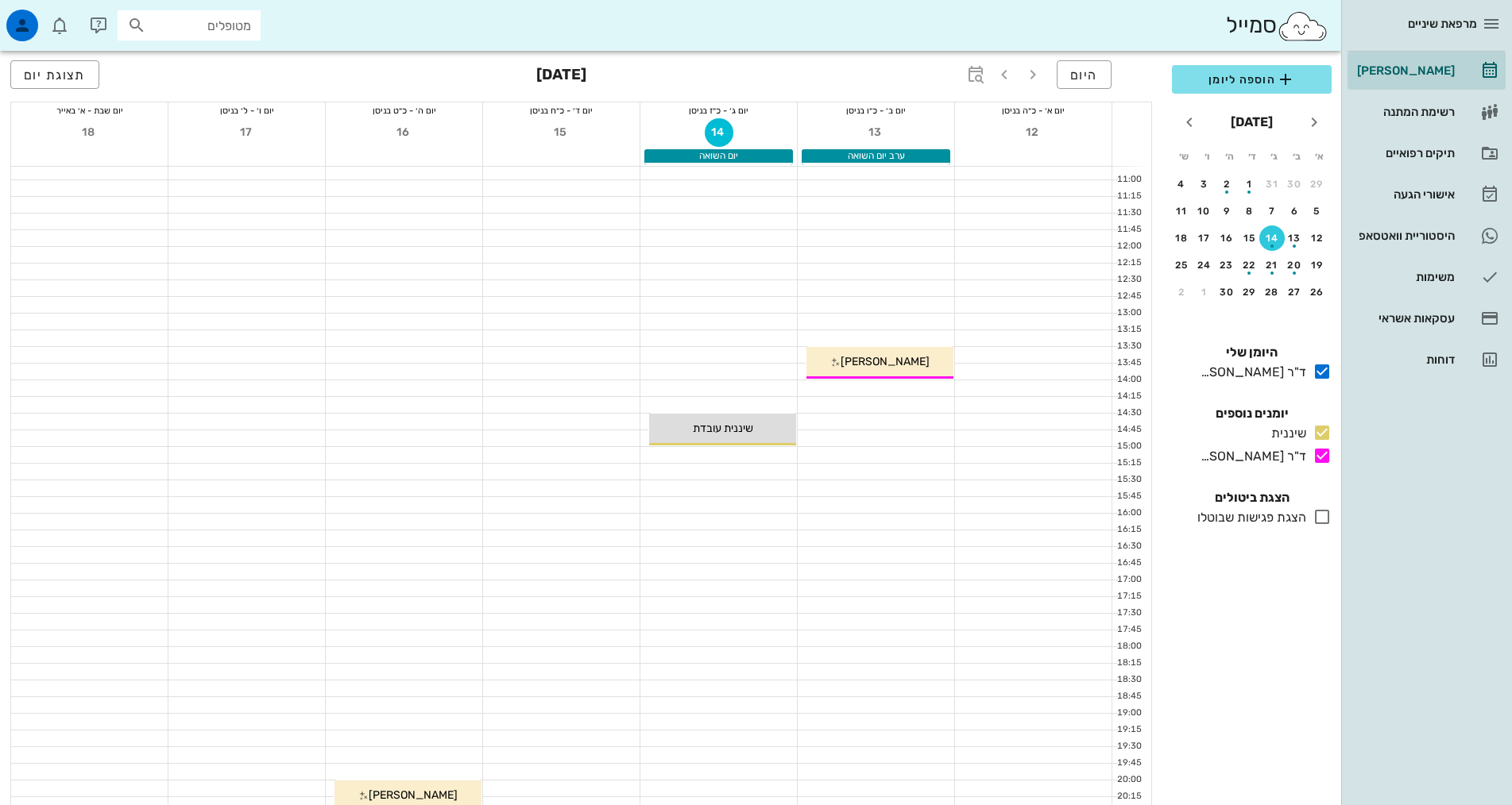
scroll to position [238, 0]
click at [741, 454] on div at bounding box center [718, 454] width 156 height 16
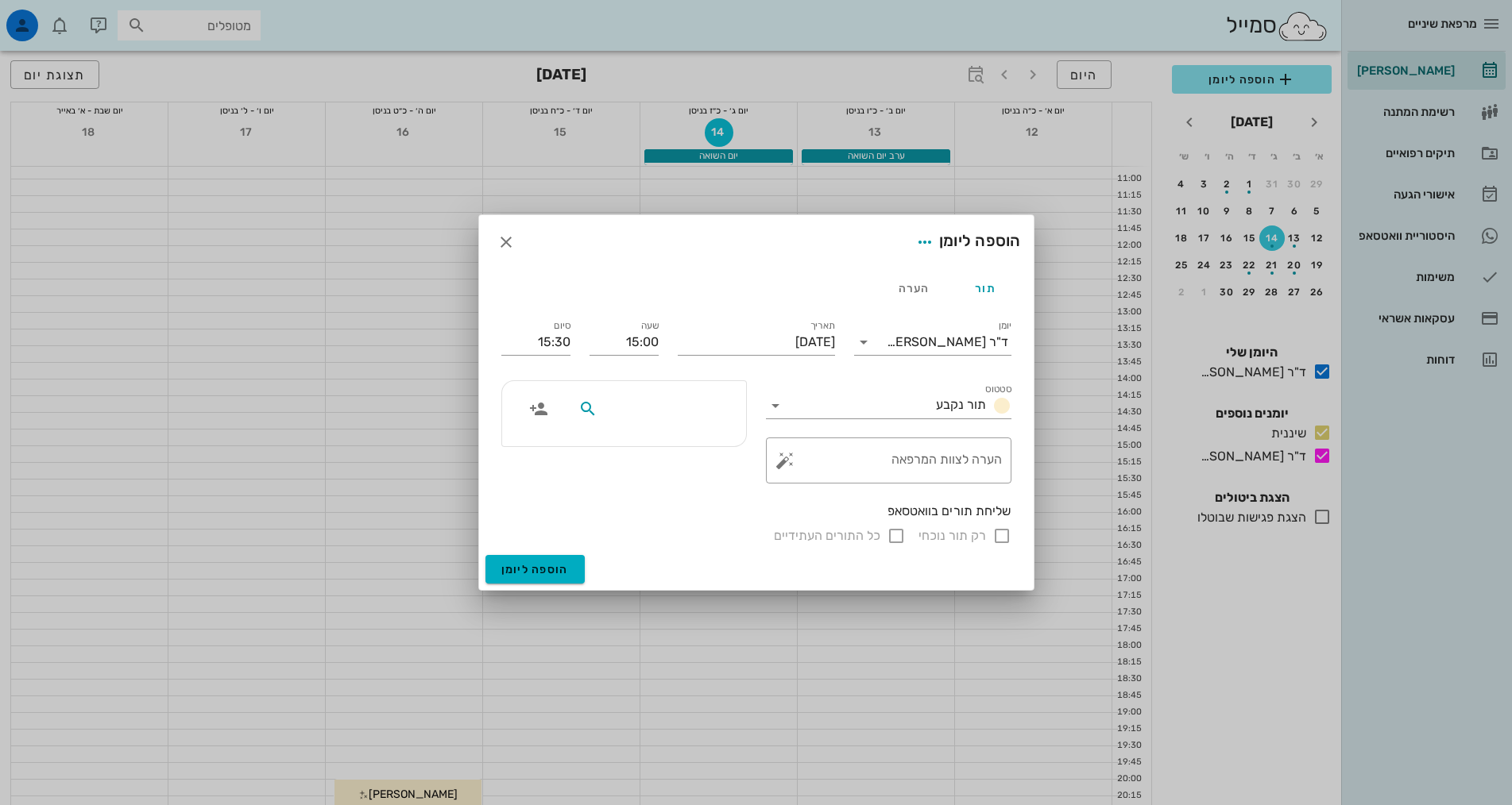
click at [690, 415] on input "text" at bounding box center [662, 408] width 123 height 21
click at [507, 243] on icon "button" at bounding box center [506, 241] width 19 height 19
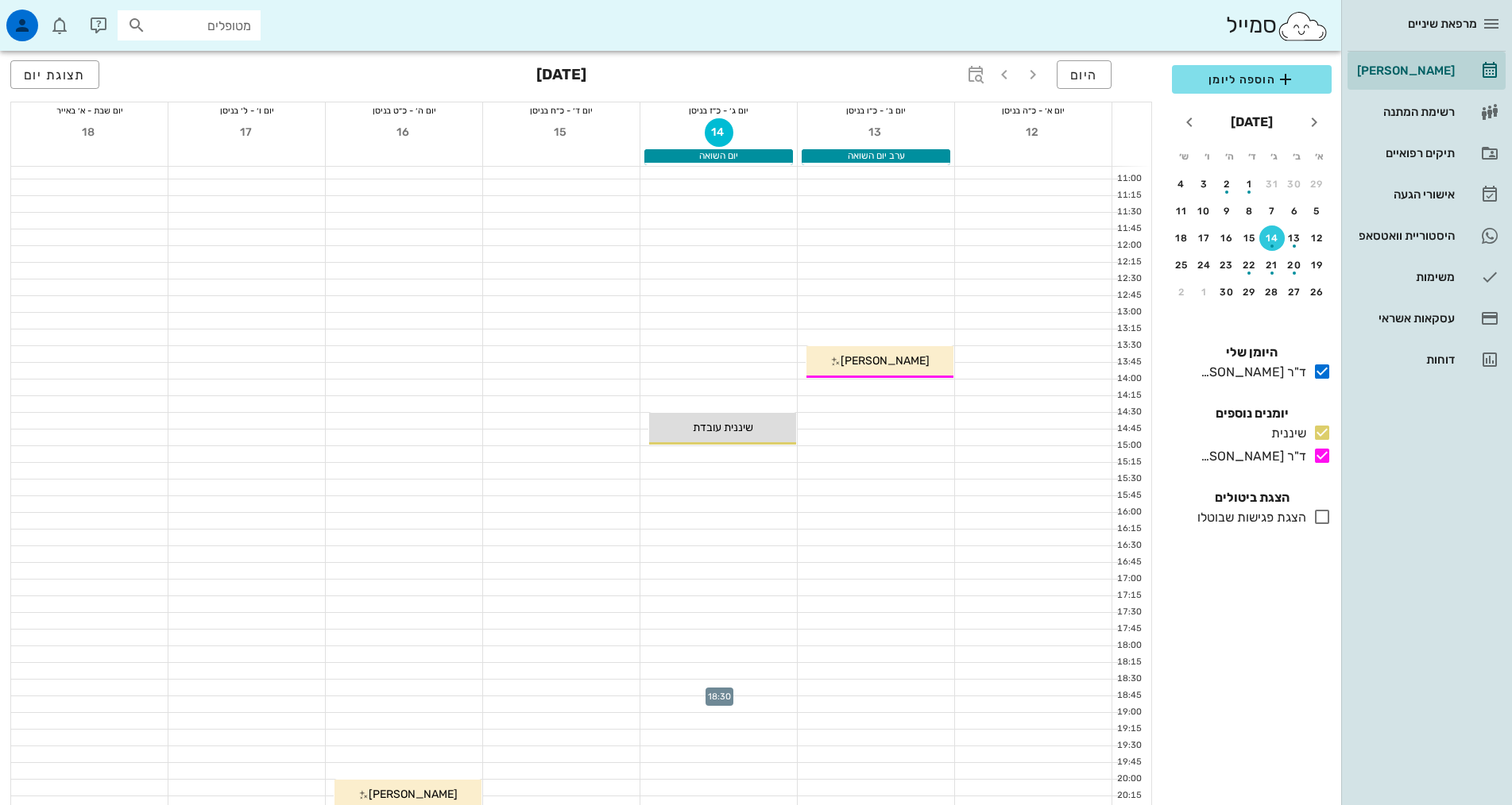
click at [743, 687] on div at bounding box center [718, 687] width 156 height 16
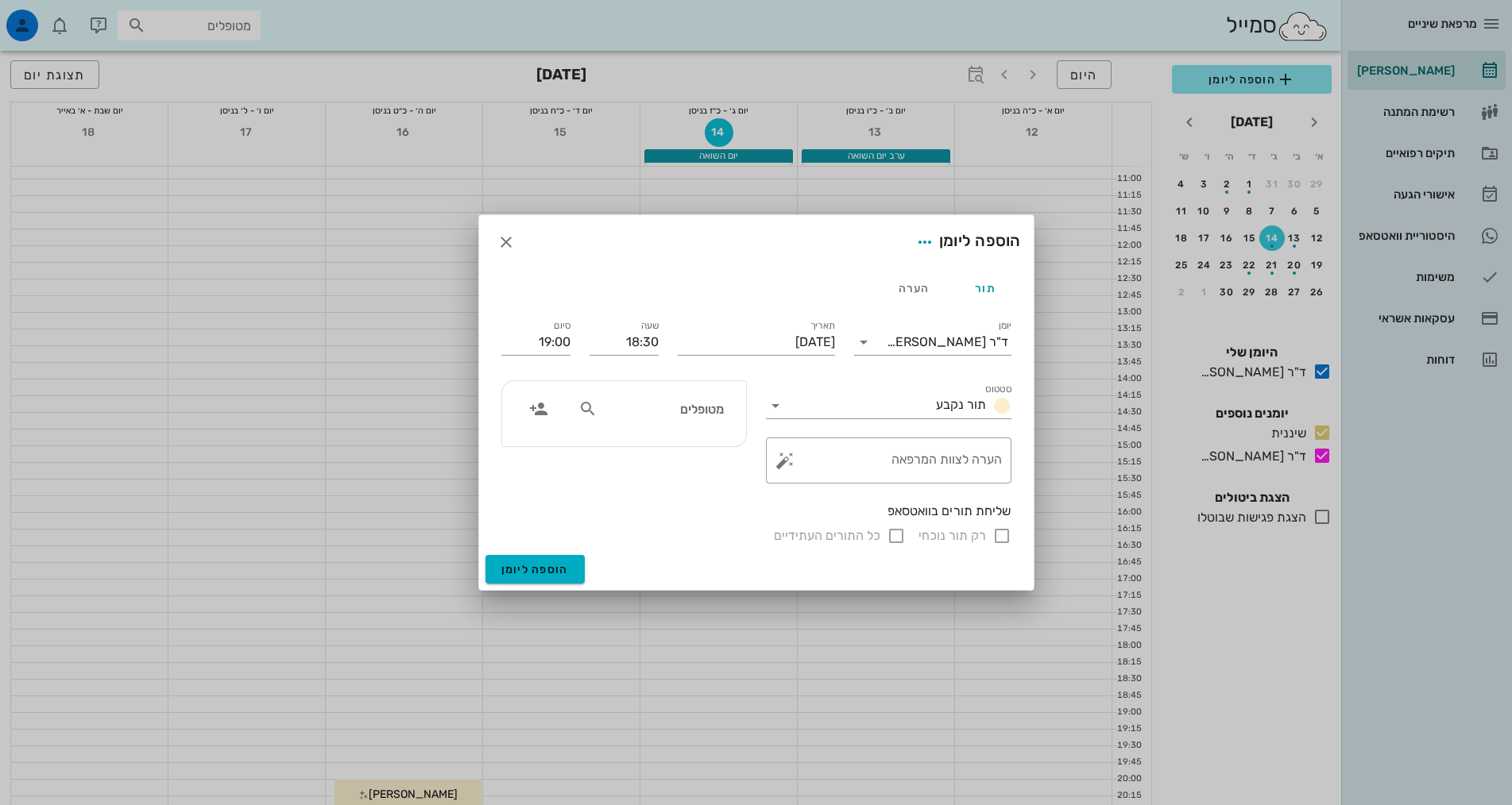
click at [675, 403] on input "מטופלים" at bounding box center [662, 408] width 123 height 21
click at [887, 343] on input "יומן" at bounding box center [881, 342] width 10 height 26
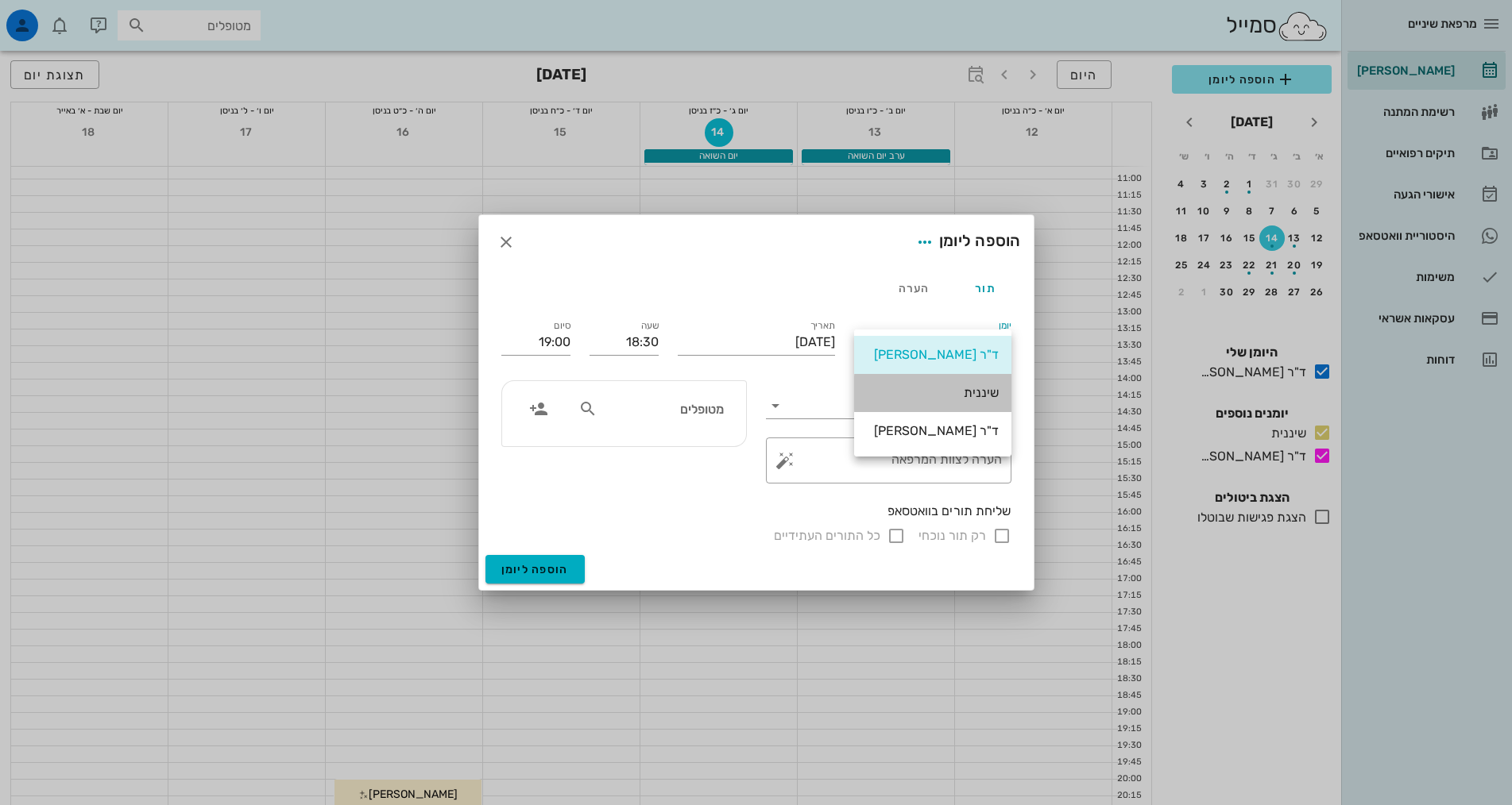
click at [899, 396] on div "שיננית" at bounding box center [932, 392] width 132 height 15
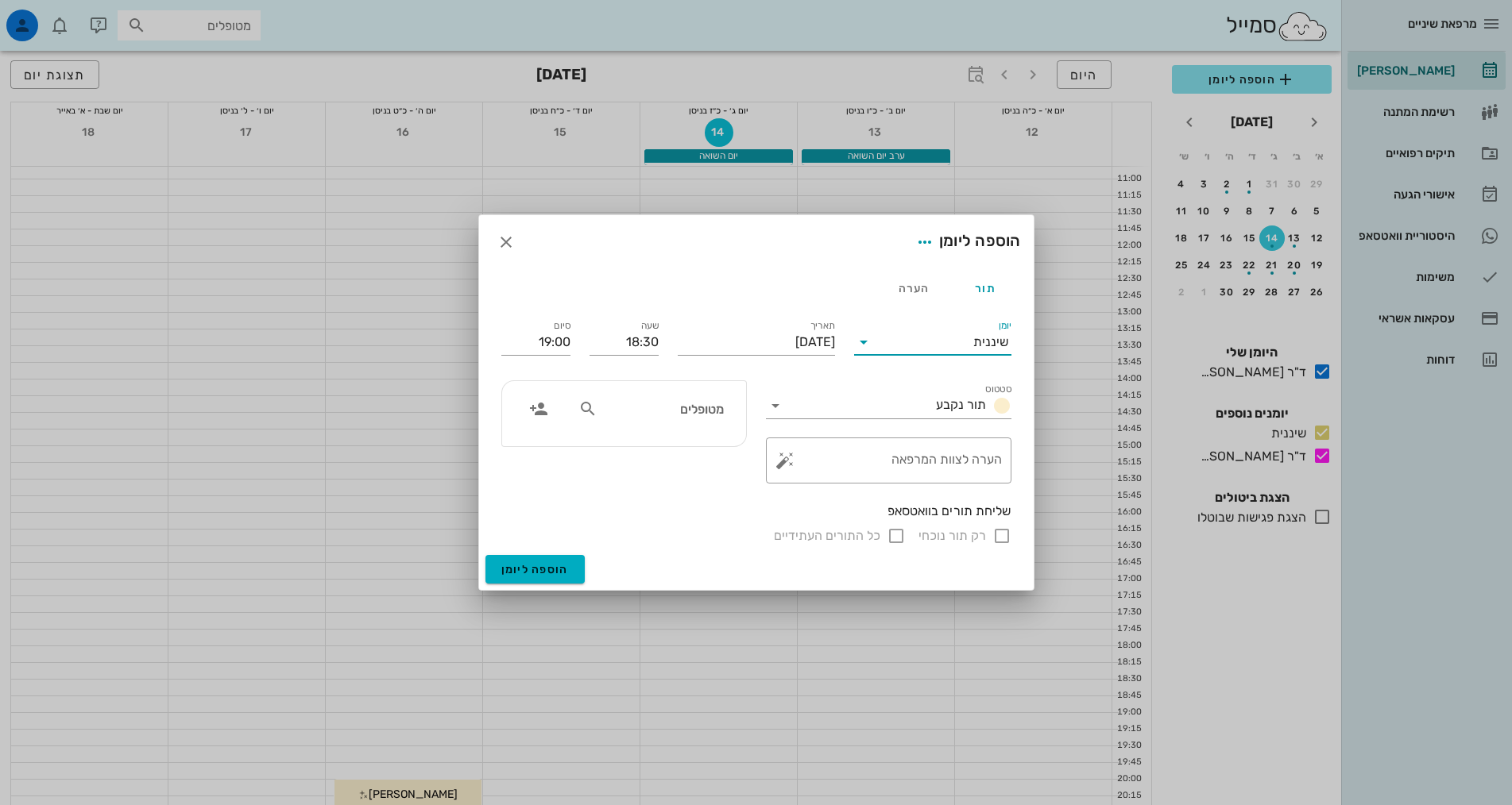
click at [721, 408] on input "מטופלים" at bounding box center [662, 408] width 123 height 21
click at [722, 413] on input "text" at bounding box center [662, 408] width 123 height 21
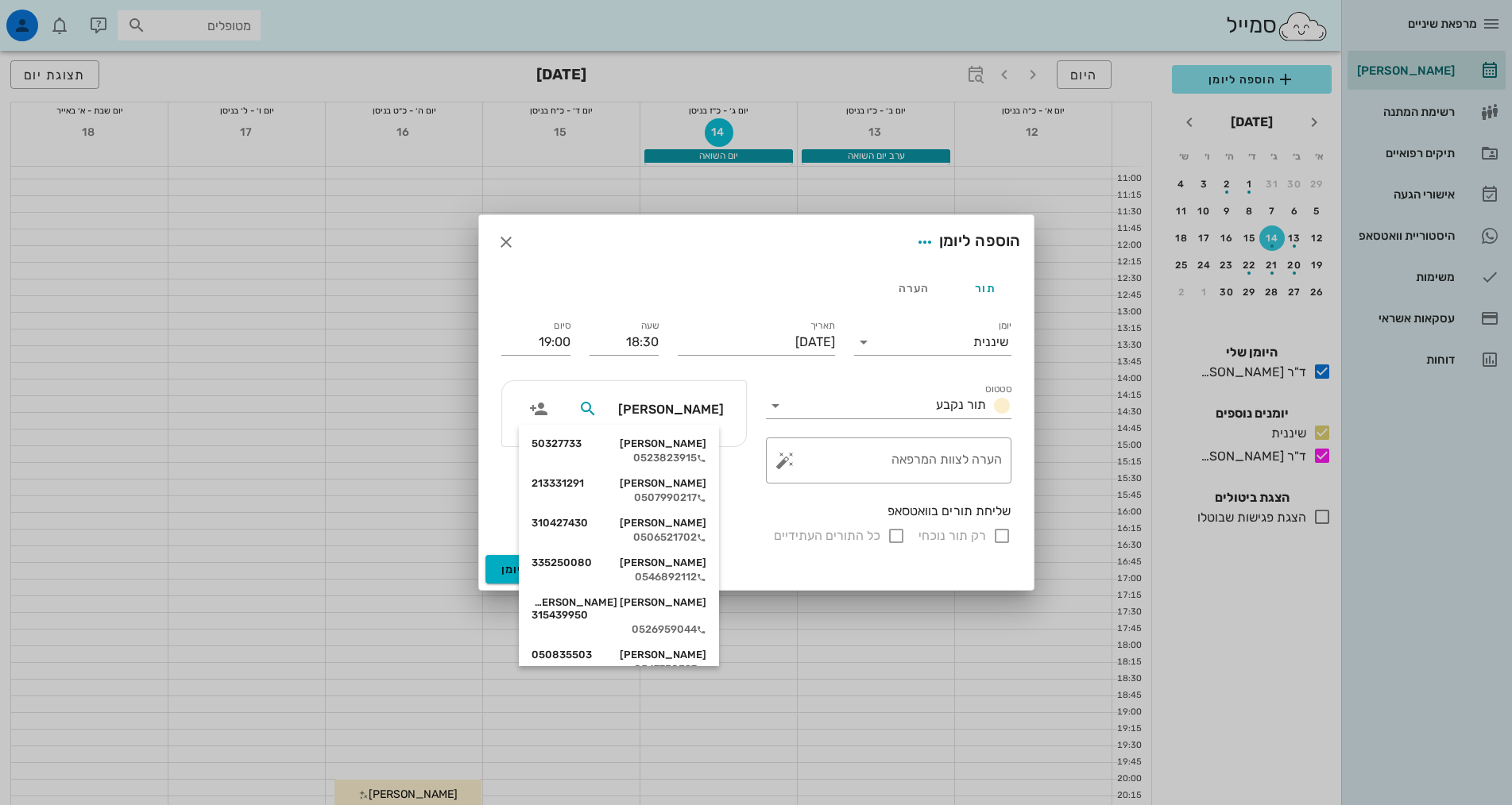
type input "כהן"
drag, startPoint x: 702, startPoint y: 482, endPoint x: 701, endPoint y: 474, distance: 8.1
click at [701, 474] on div "אליה כהן 213331291 0507990217" at bounding box center [618, 491] width 175 height 40
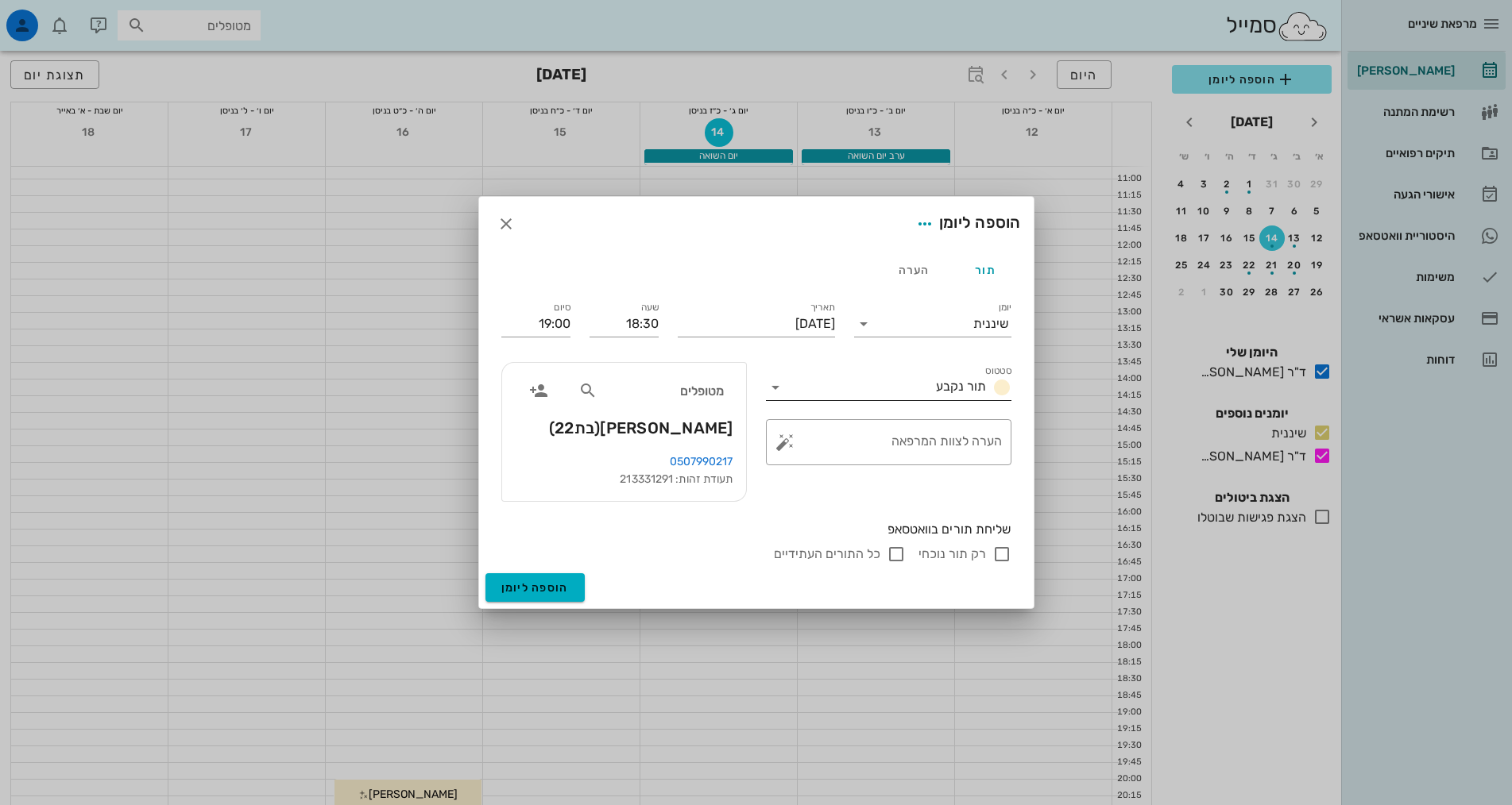
click at [846, 383] on input "סטטוס" at bounding box center [858, 388] width 142 height 26
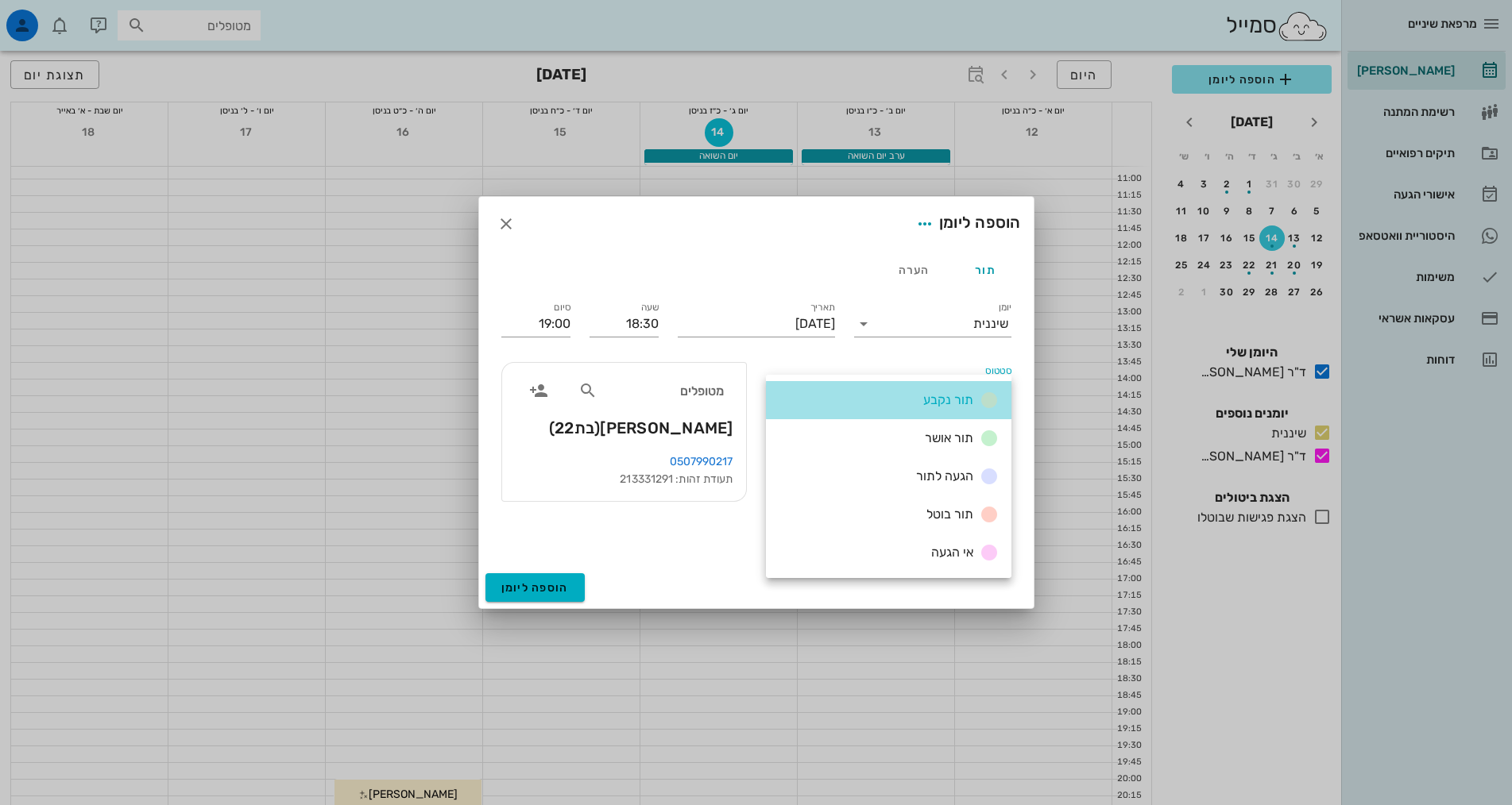
click at [870, 412] on div "תור נקבע" at bounding box center [889, 400] width 245 height 39
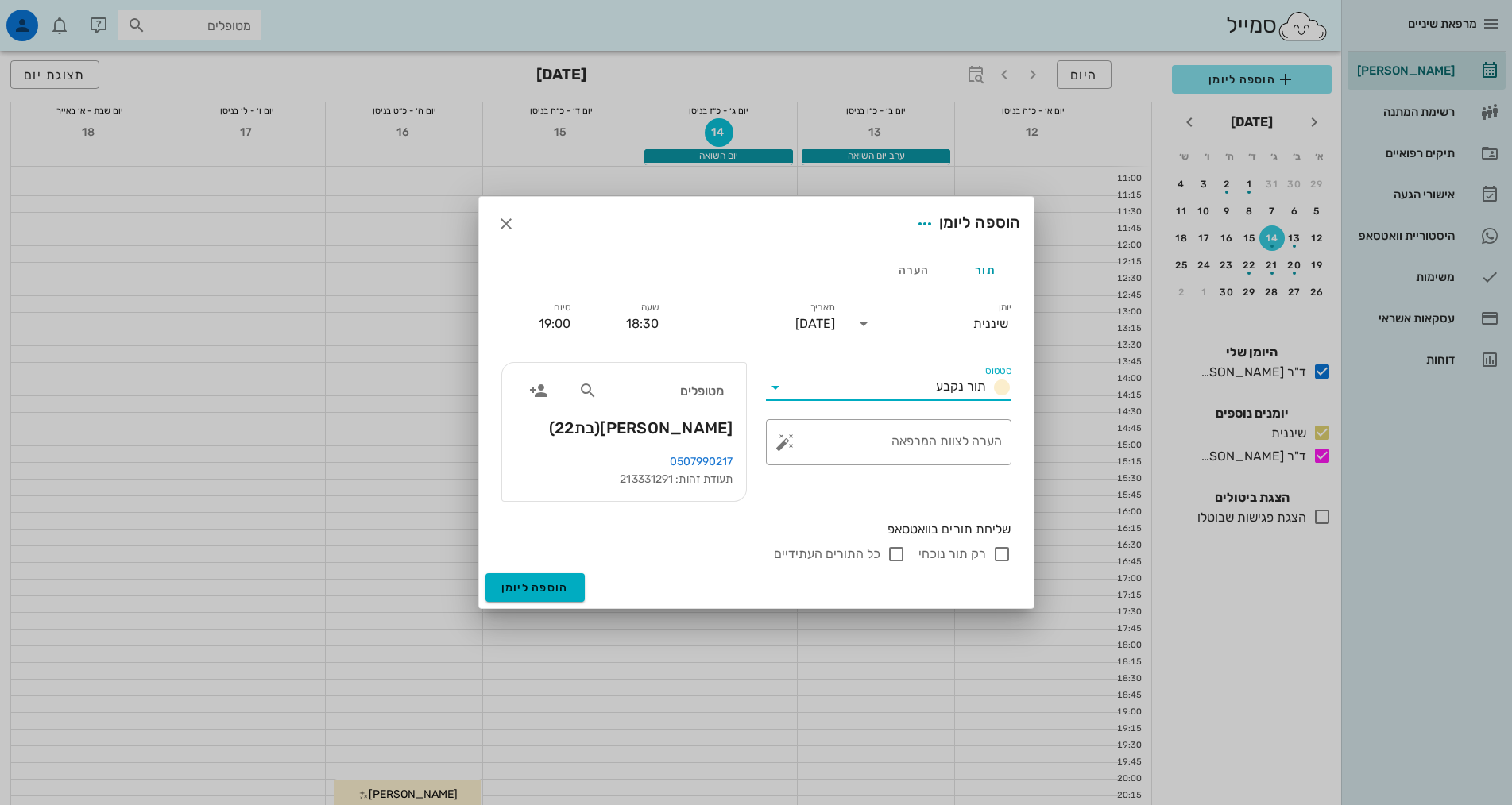
click at [787, 499] on div "סטטוס תור נקבע ​ הערה לצוות המרפאה" at bounding box center [888, 431] width 264 height 159
click at [942, 556] on label "רק תור נוכחי" at bounding box center [952, 554] width 67 height 16
checkbox input "true"
click at [924, 320] on input "יומן" at bounding box center [924, 324] width 97 height 26
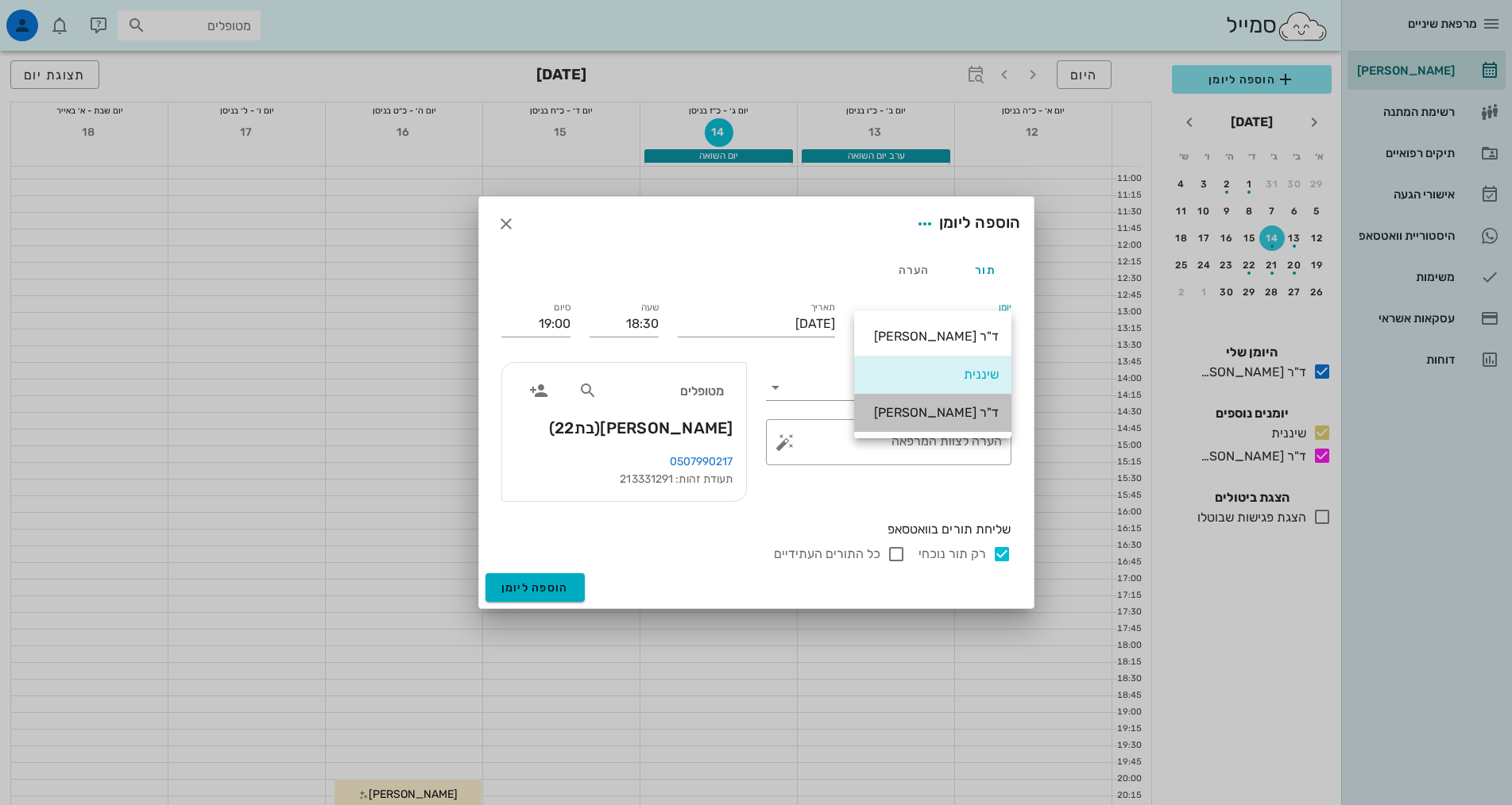
click at [956, 405] on div "ד"ר [PERSON_NAME]" at bounding box center [932, 411] width 132 height 15
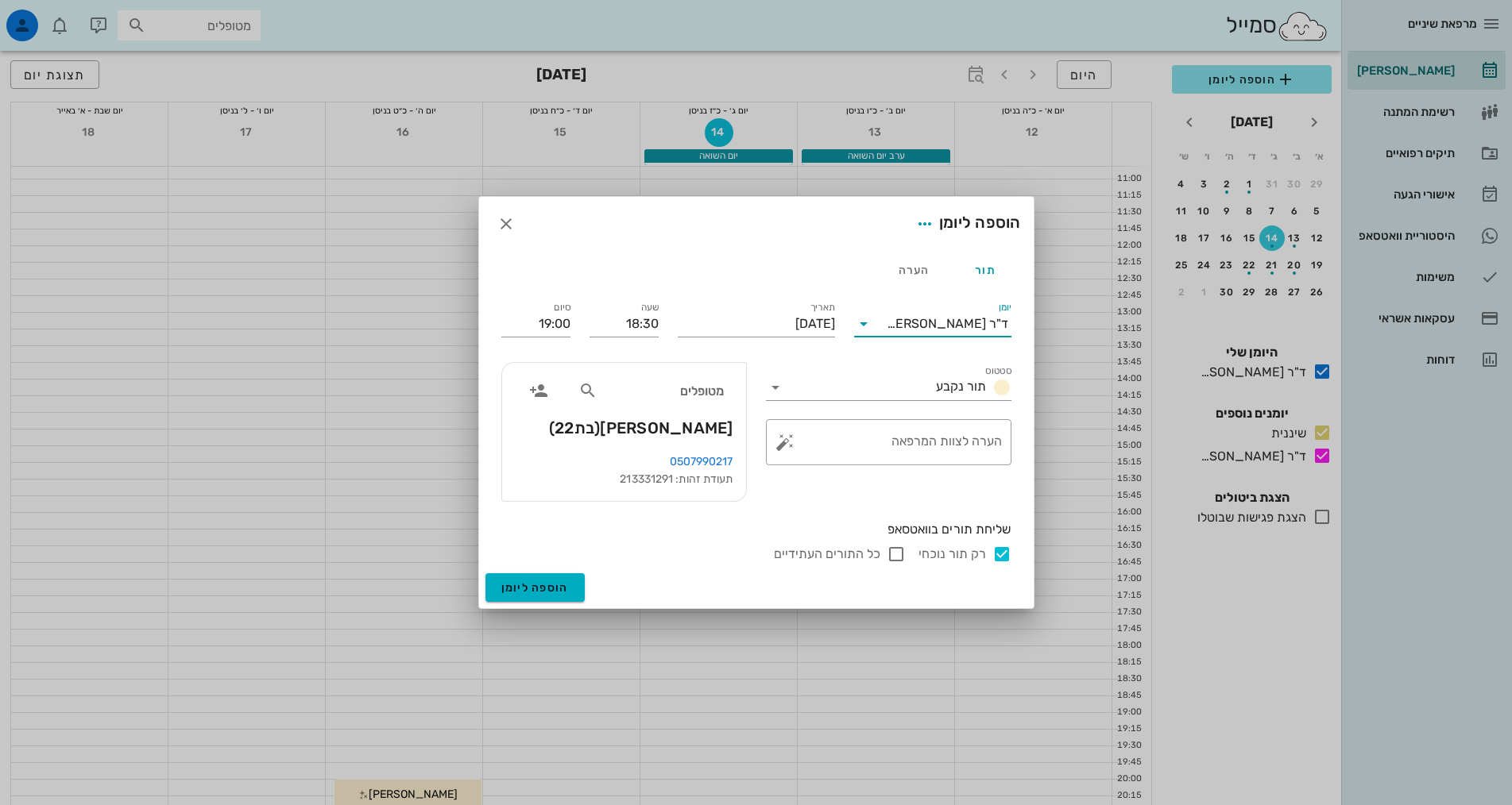
click at [956, 320] on div "ד"ר [PERSON_NAME]" at bounding box center [947, 323] width 122 height 14
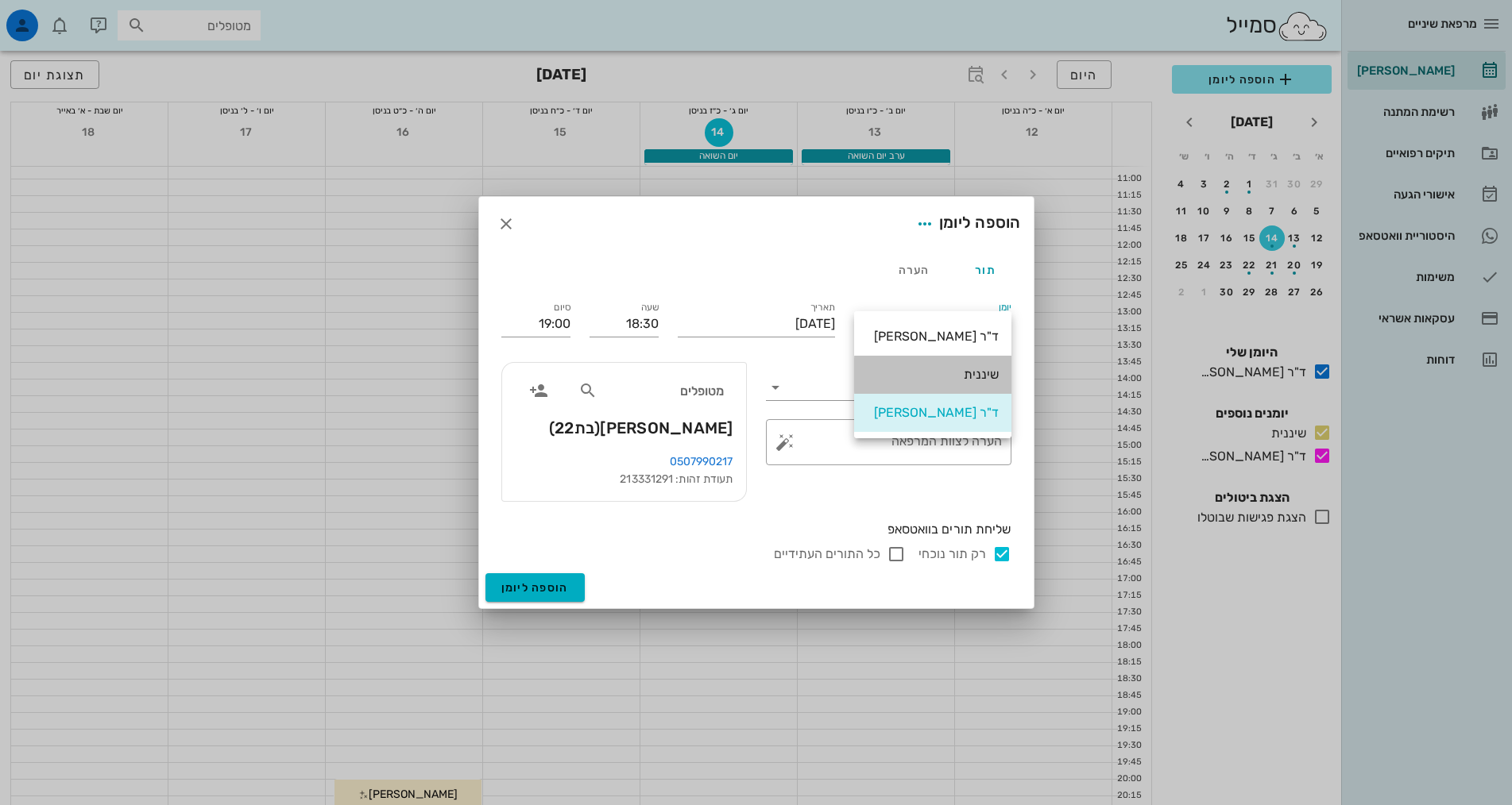
click at [967, 380] on div "שיננית" at bounding box center [932, 374] width 132 height 15
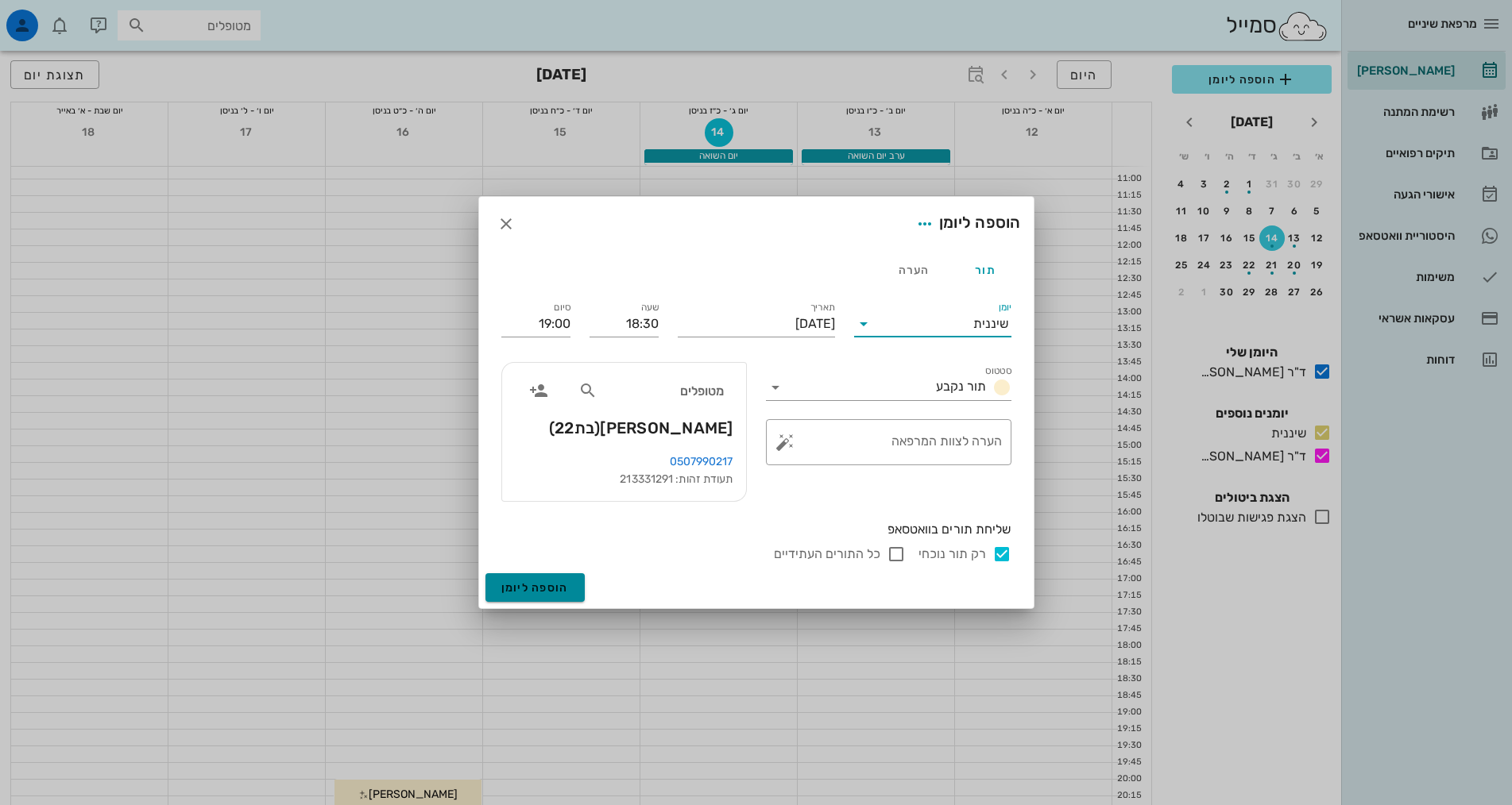
click at [548, 584] on span "הוספה ליומן" at bounding box center [535, 588] width 67 height 14
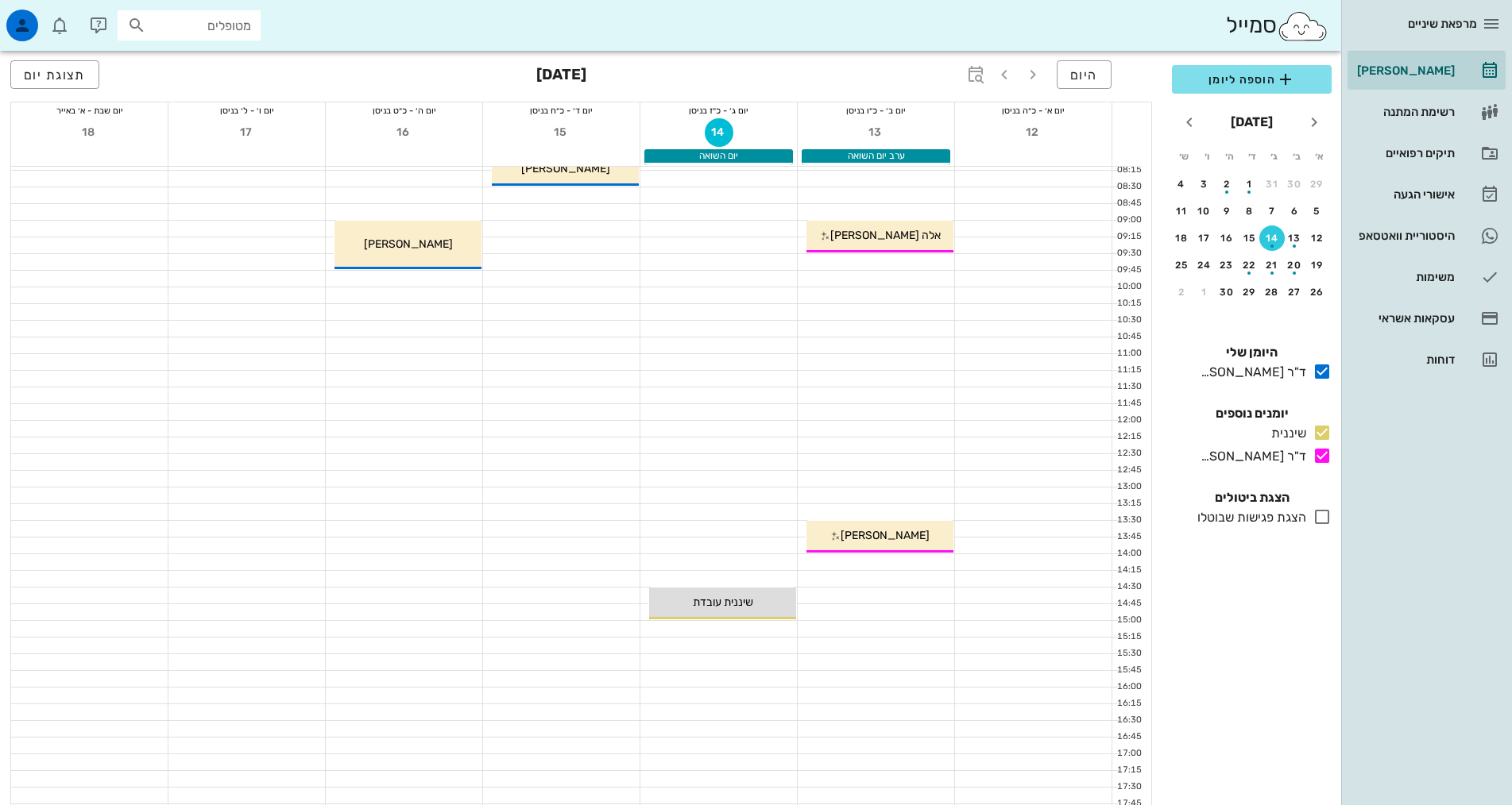
scroll to position [0, 0]
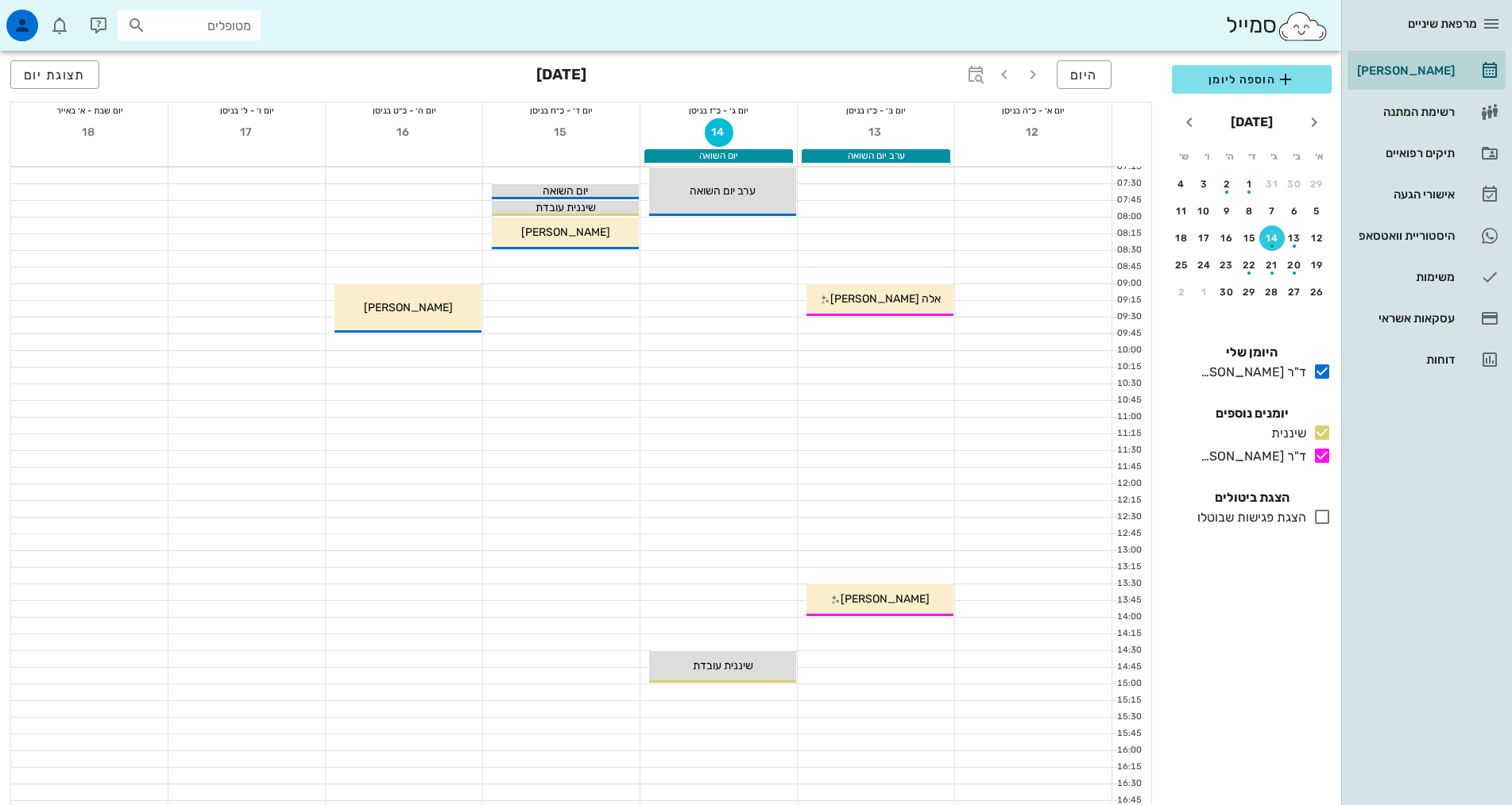
click at [1085, 356] on div at bounding box center [1033, 359] width 156 height 16
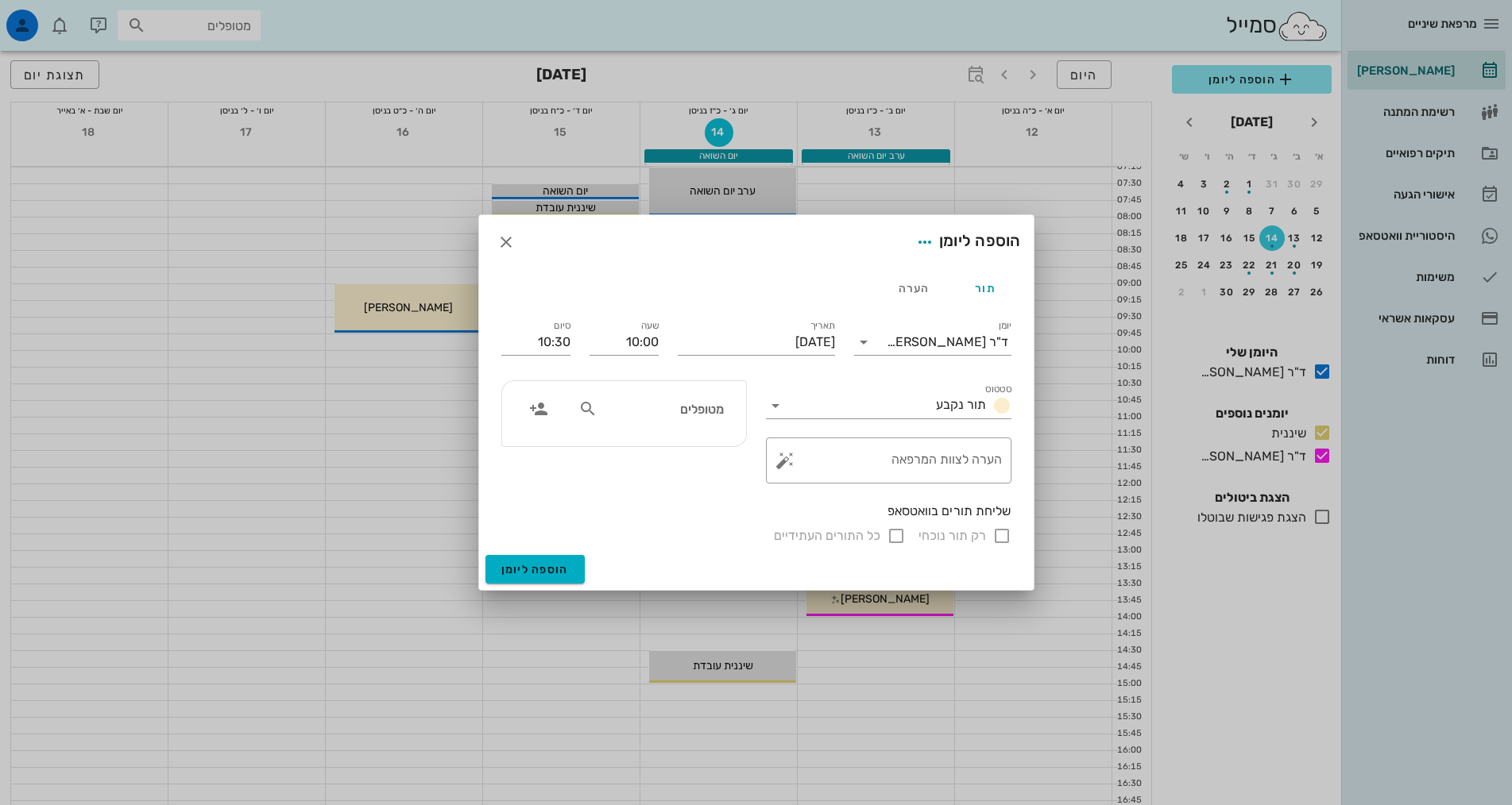
click at [706, 426] on div "מטופלים" at bounding box center [650, 413] width 163 height 40
click at [702, 415] on input "text" at bounding box center [662, 408] width 123 height 21
type input "כהן אלי"
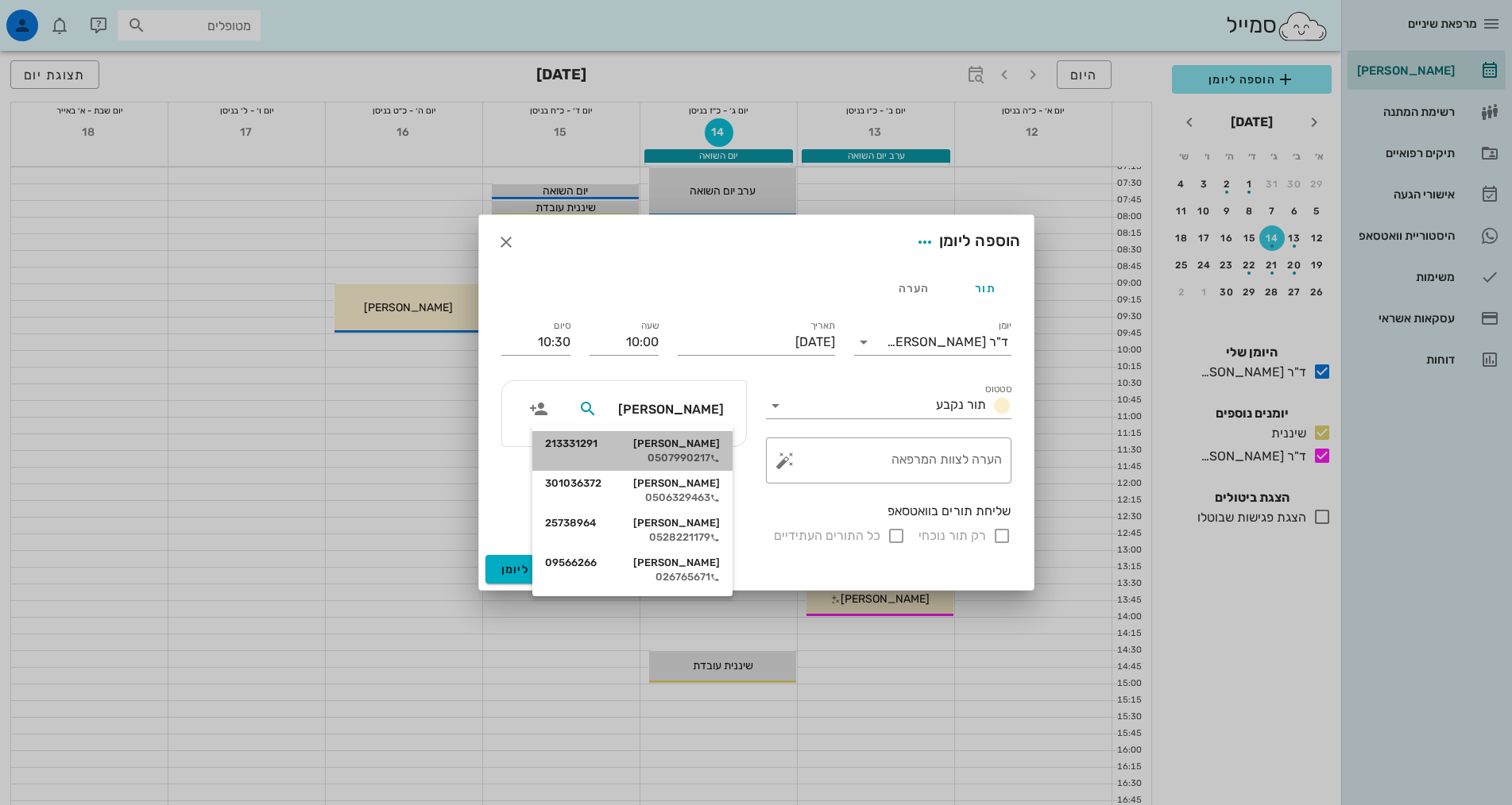
click at [709, 446] on div "אליה כהן 213331291" at bounding box center [632, 443] width 175 height 13
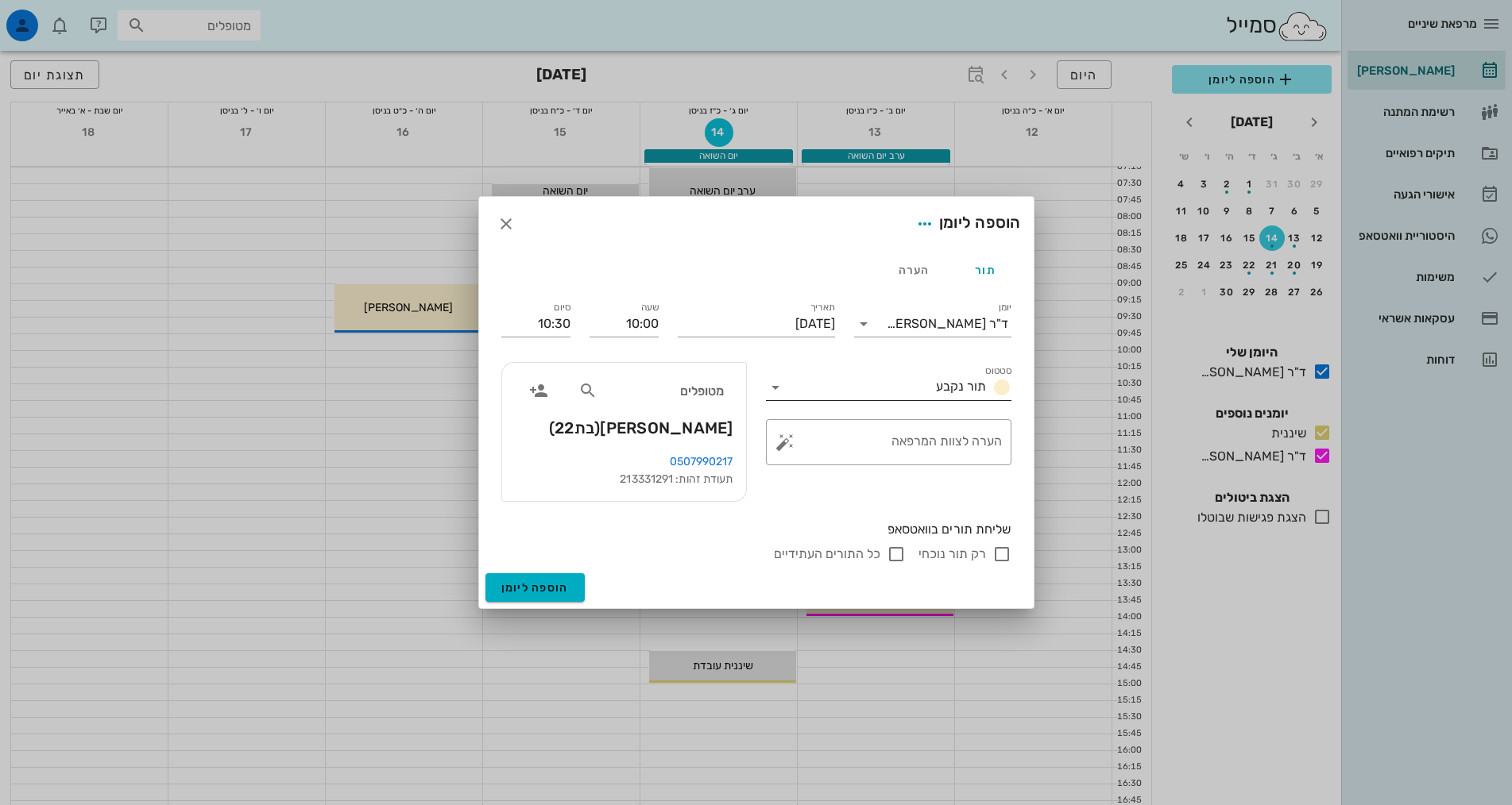
click at [899, 386] on input "סטטוס" at bounding box center [858, 388] width 142 height 26
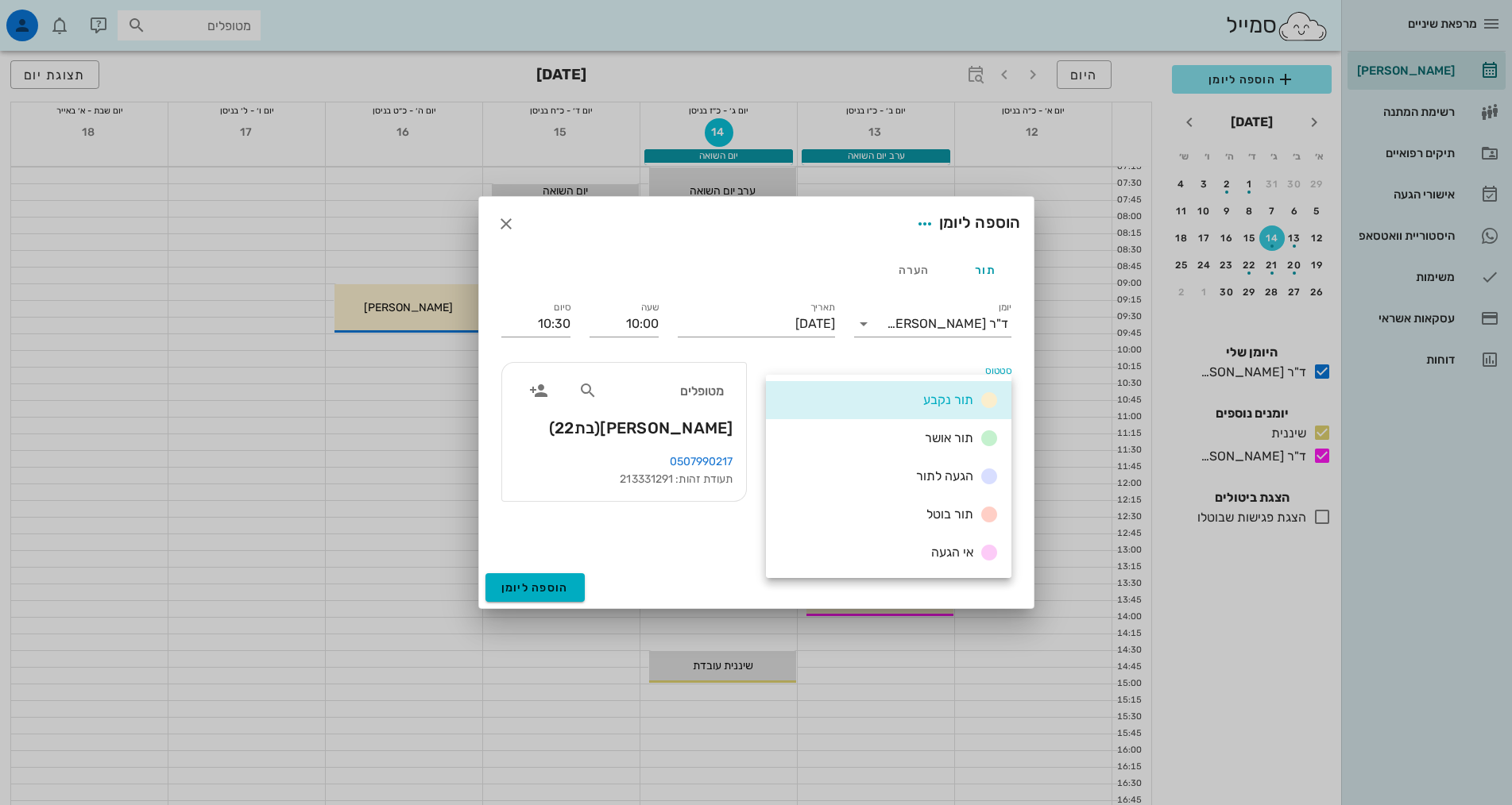
click at [899, 386] on div "תור נקבע" at bounding box center [889, 400] width 245 height 39
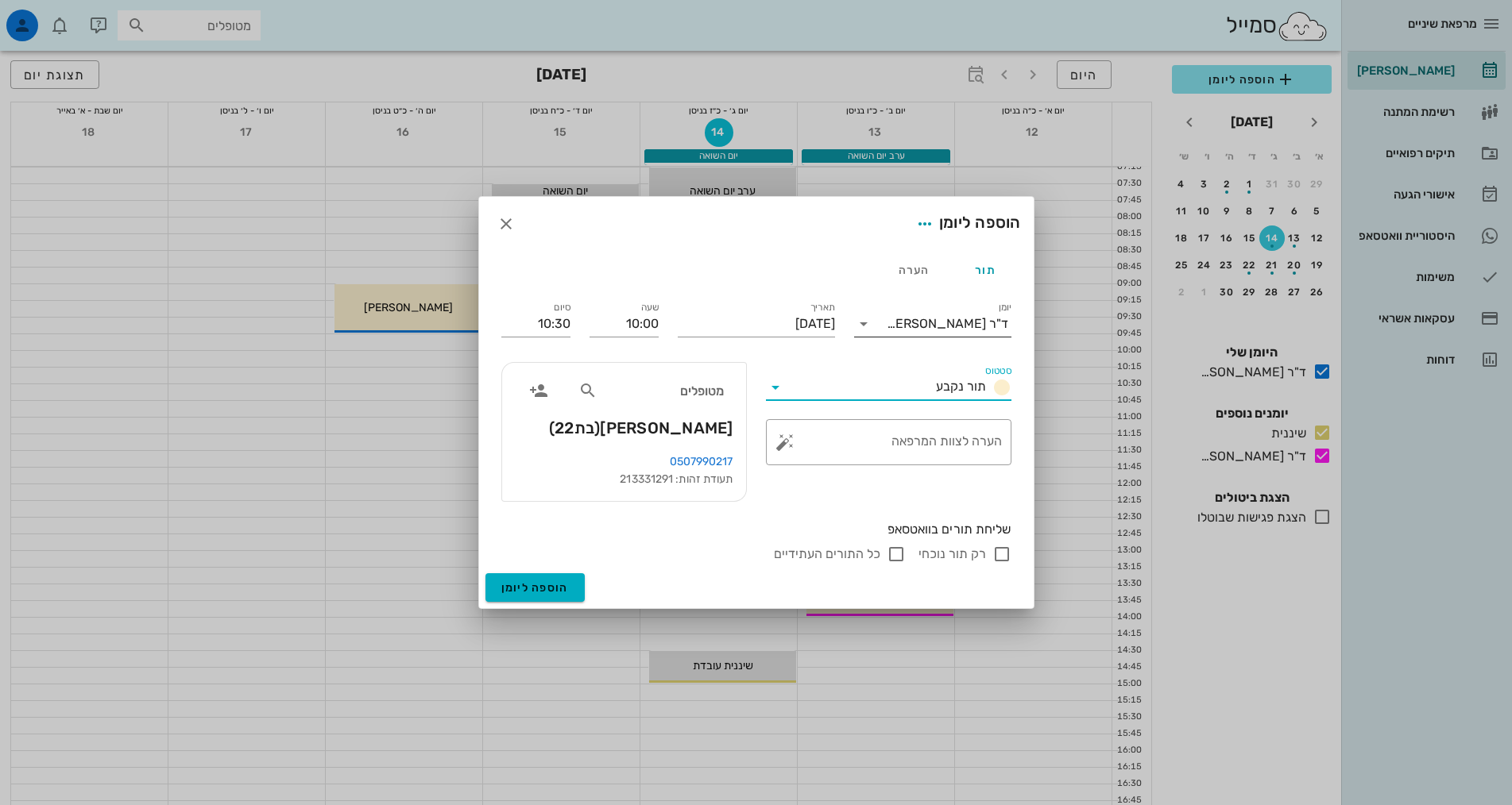
click at [887, 328] on input "יומן" at bounding box center [881, 324] width 10 height 26
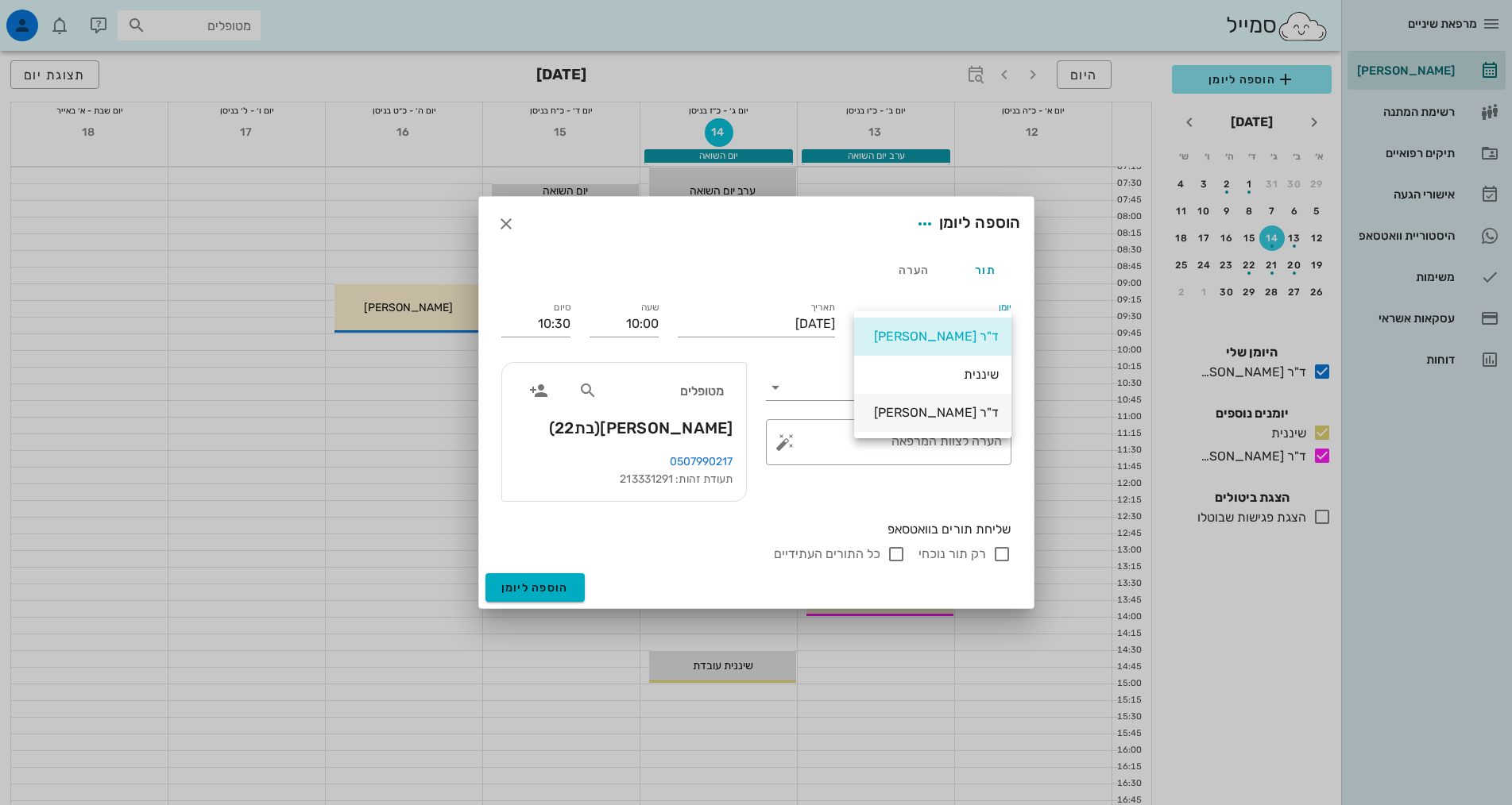
click at [933, 418] on div "ד"ר [PERSON_NAME]" at bounding box center [932, 411] width 132 height 15
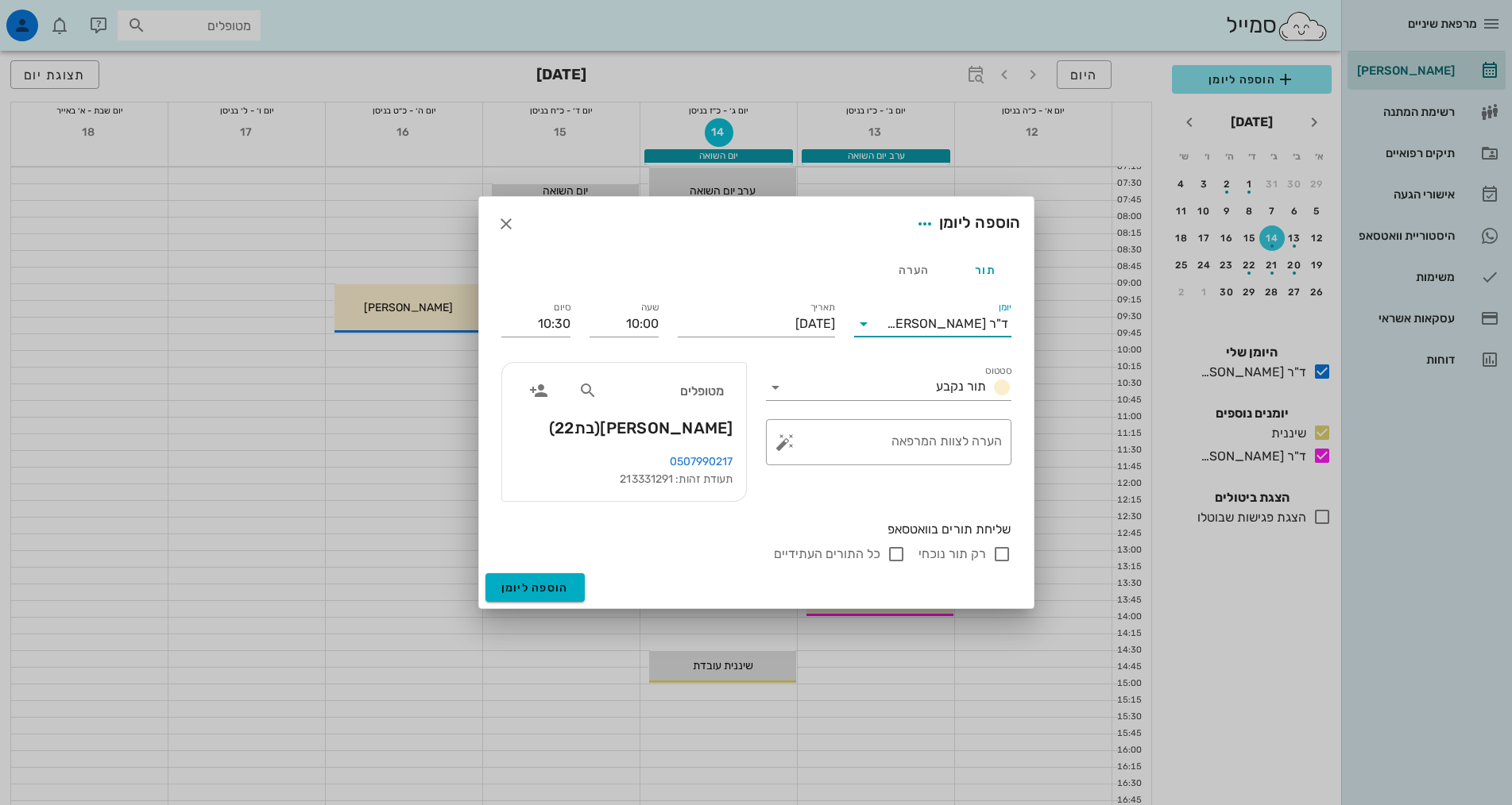
click at [859, 563] on div "כל התורים העתידיים" at bounding box center [839, 554] width 132 height 19
checkbox input "true"
click at [529, 594] on button "הוספה ליומן" at bounding box center [534, 587] width 99 height 29
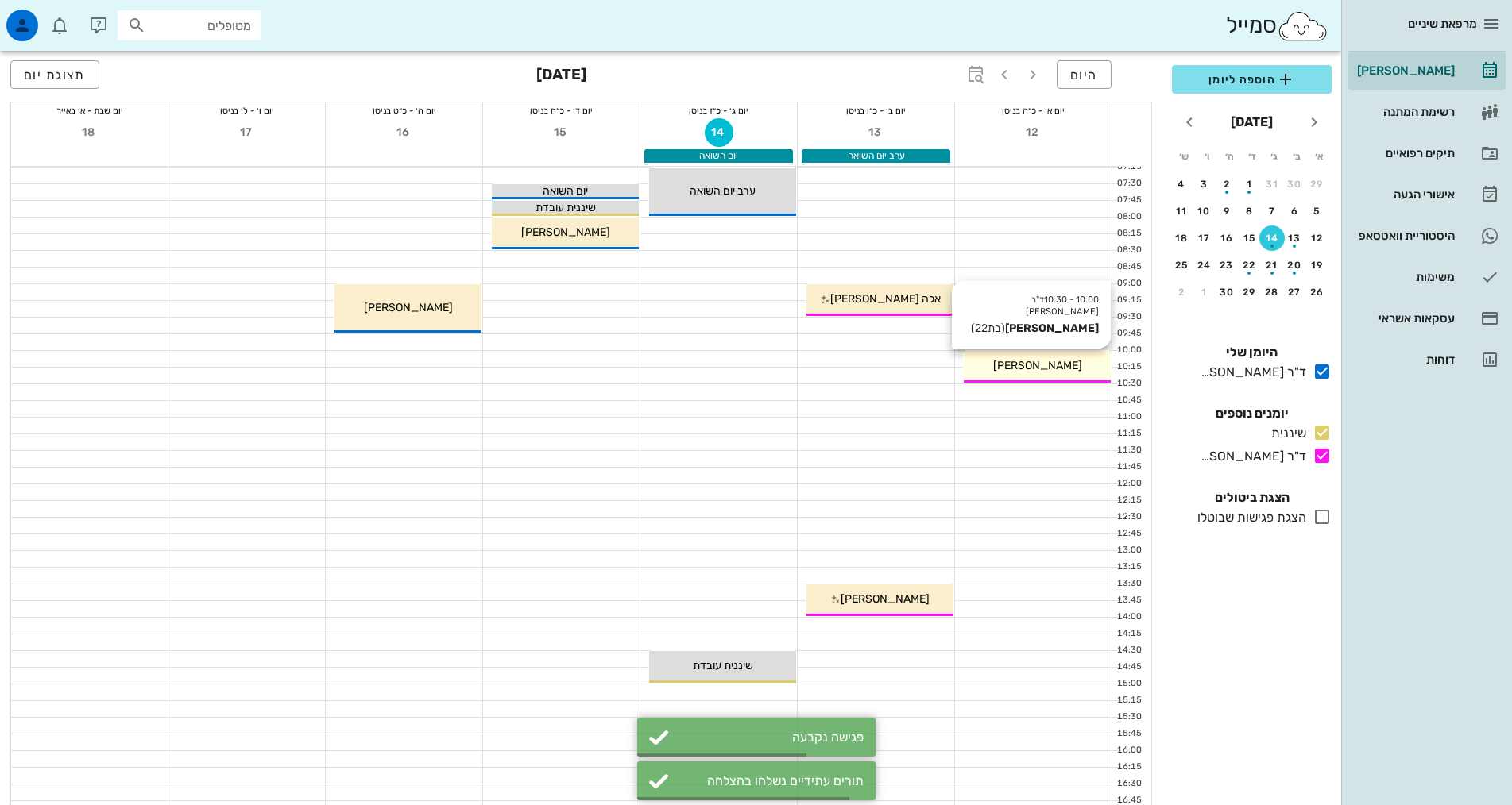
click at [1029, 368] on span "[PERSON_NAME]" at bounding box center [1037, 366] width 89 height 14
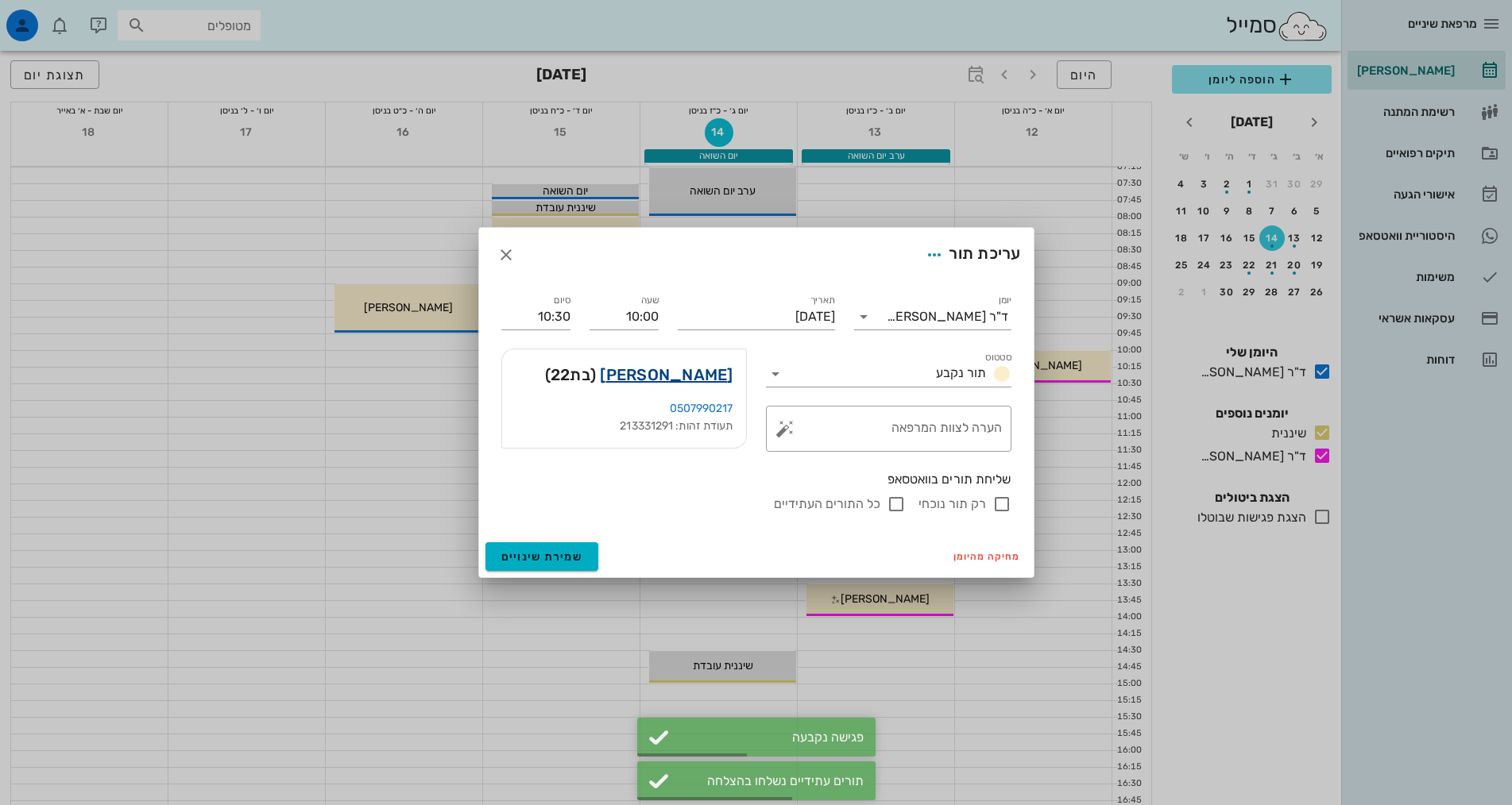
click at [700, 378] on link "[PERSON_NAME]" at bounding box center [666, 375] width 133 height 26
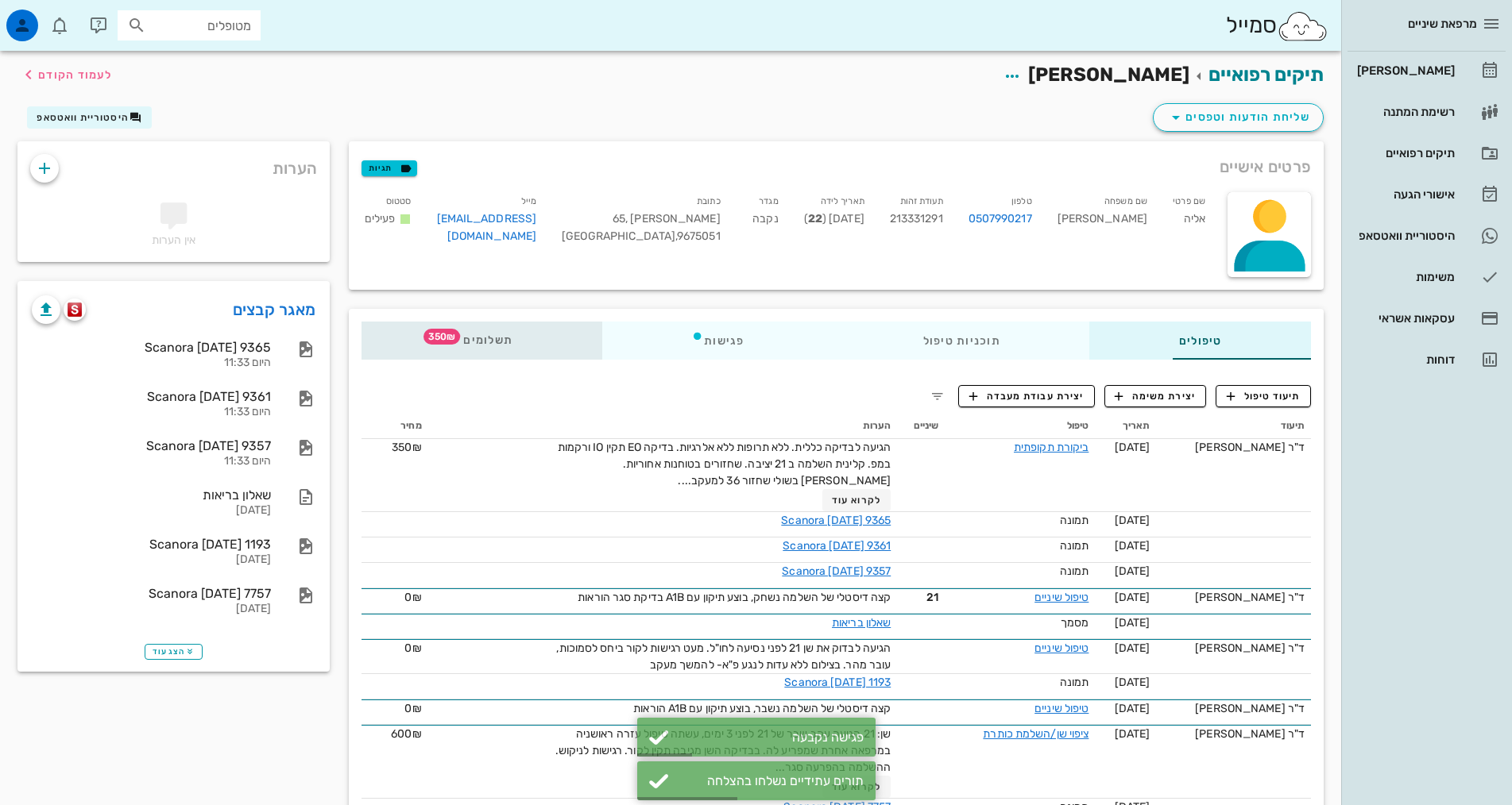
click at [424, 337] on span "350₪" at bounding box center [441, 336] width 37 height 16
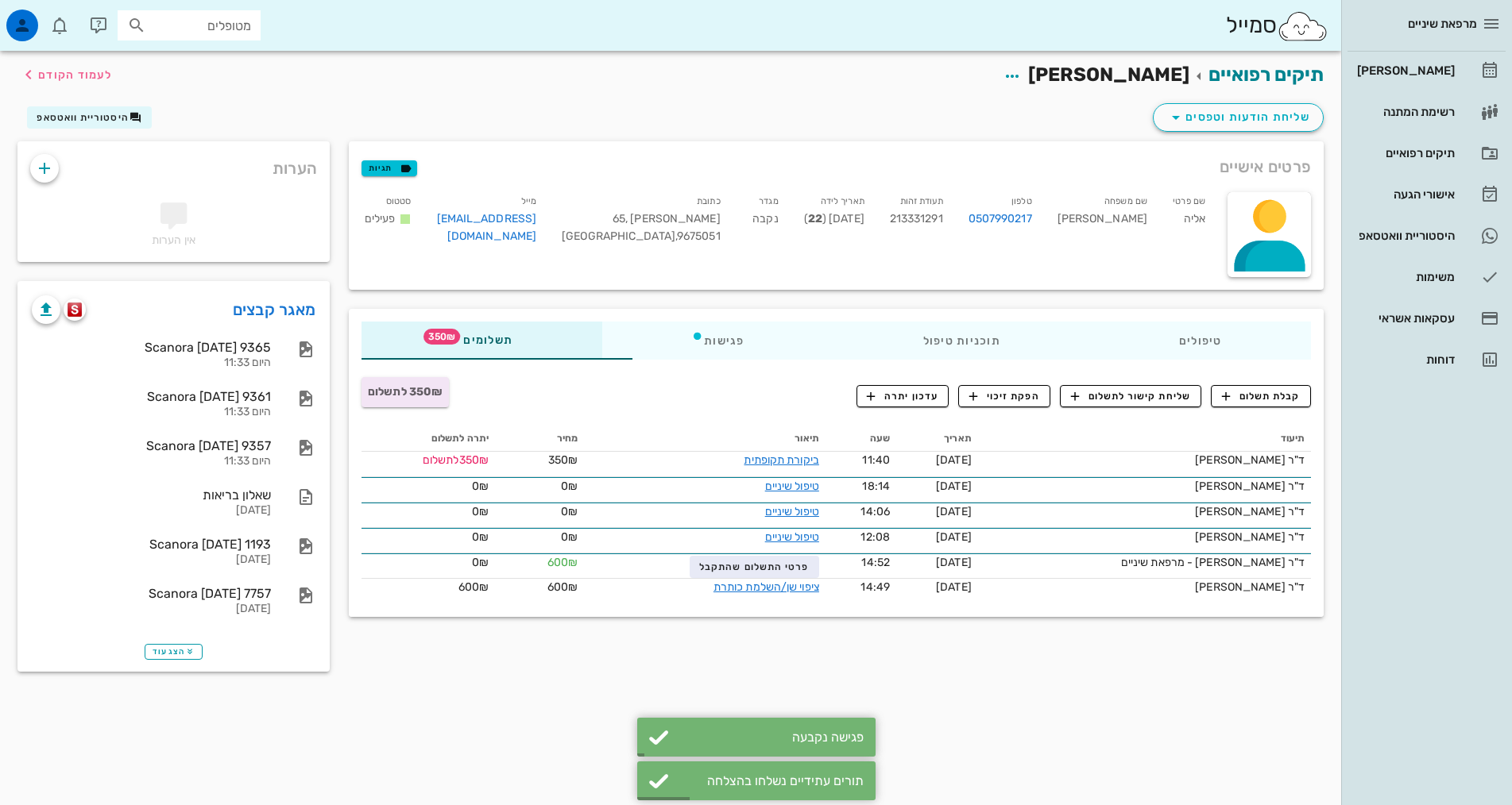
click at [1026, 671] on div "פרטים אישיים תגיות שם פרטי אליה שם משפחה כהן טלפון 0507990217 תעודת זהות 213331…" at bounding box center [836, 411] width 993 height 540
click at [682, 394] on div "קבלת תשלום שליחת קישור לתשלום הפקת זיכוי עדכון יתרה" at bounding box center [997, 397] width 646 height 42
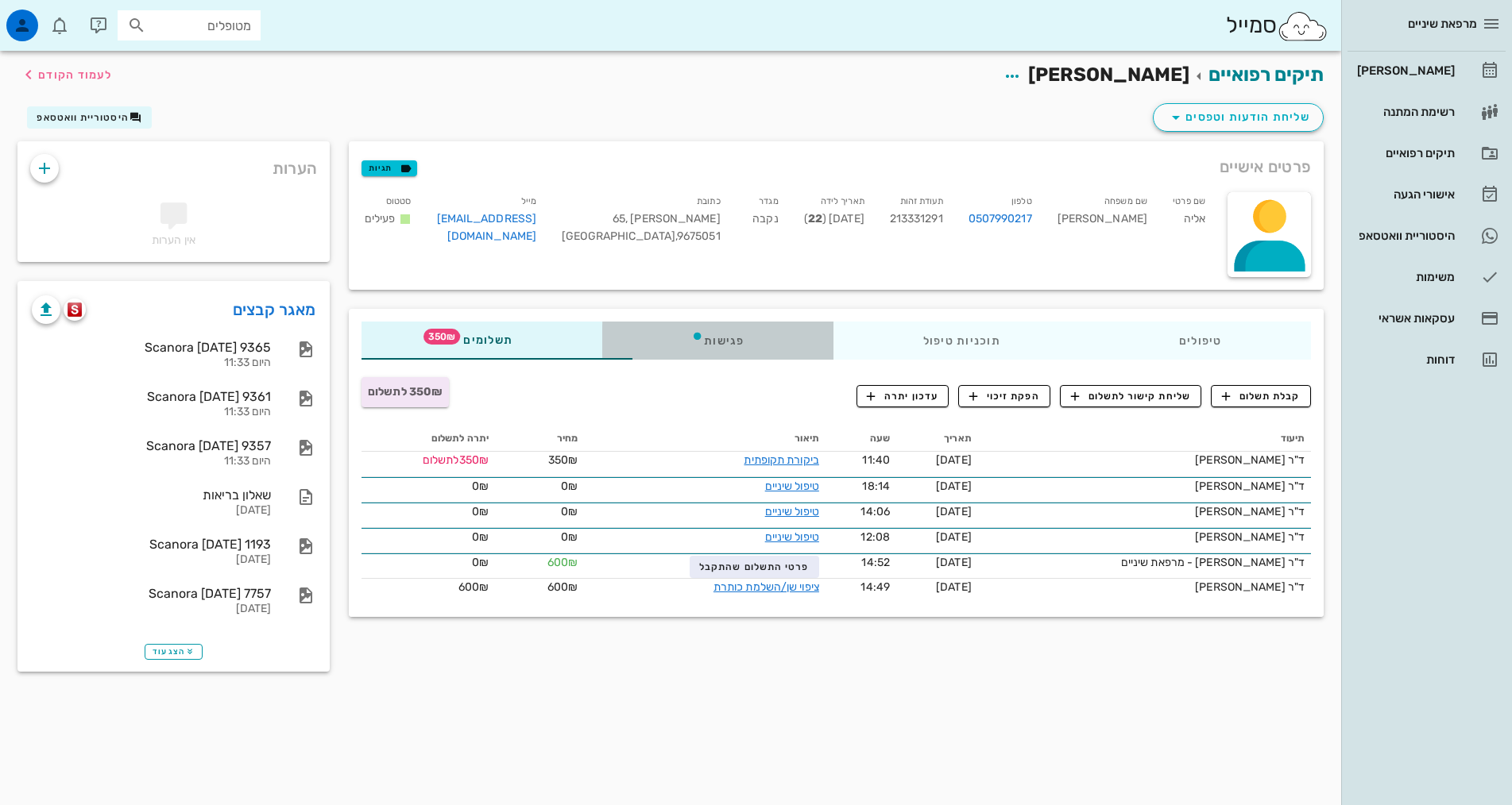
click at [663, 351] on div "פגישות" at bounding box center [717, 340] width 232 height 39
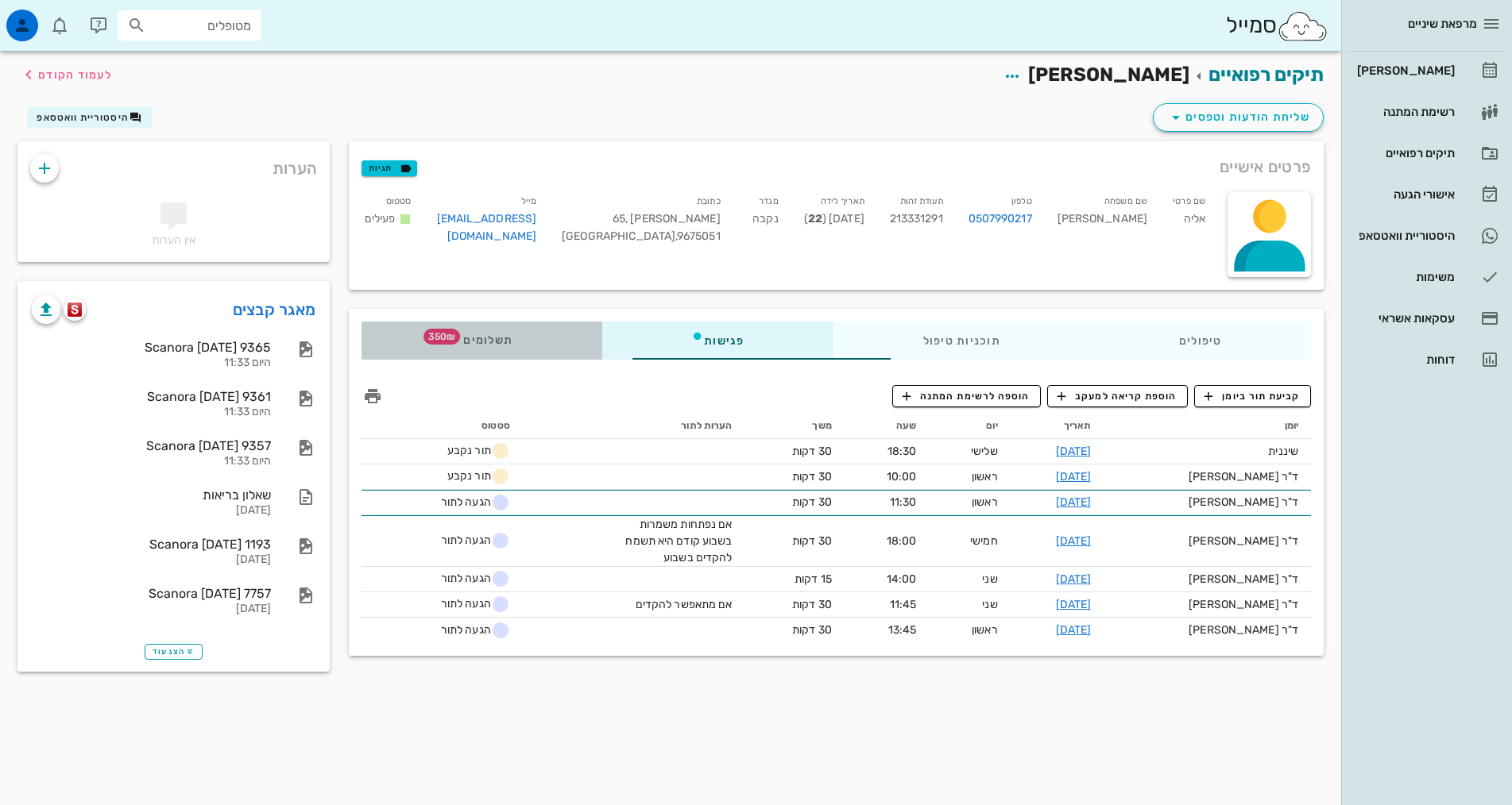
click at [450, 345] on span "תשלומים 350₪" at bounding box center [481, 340] width 62 height 11
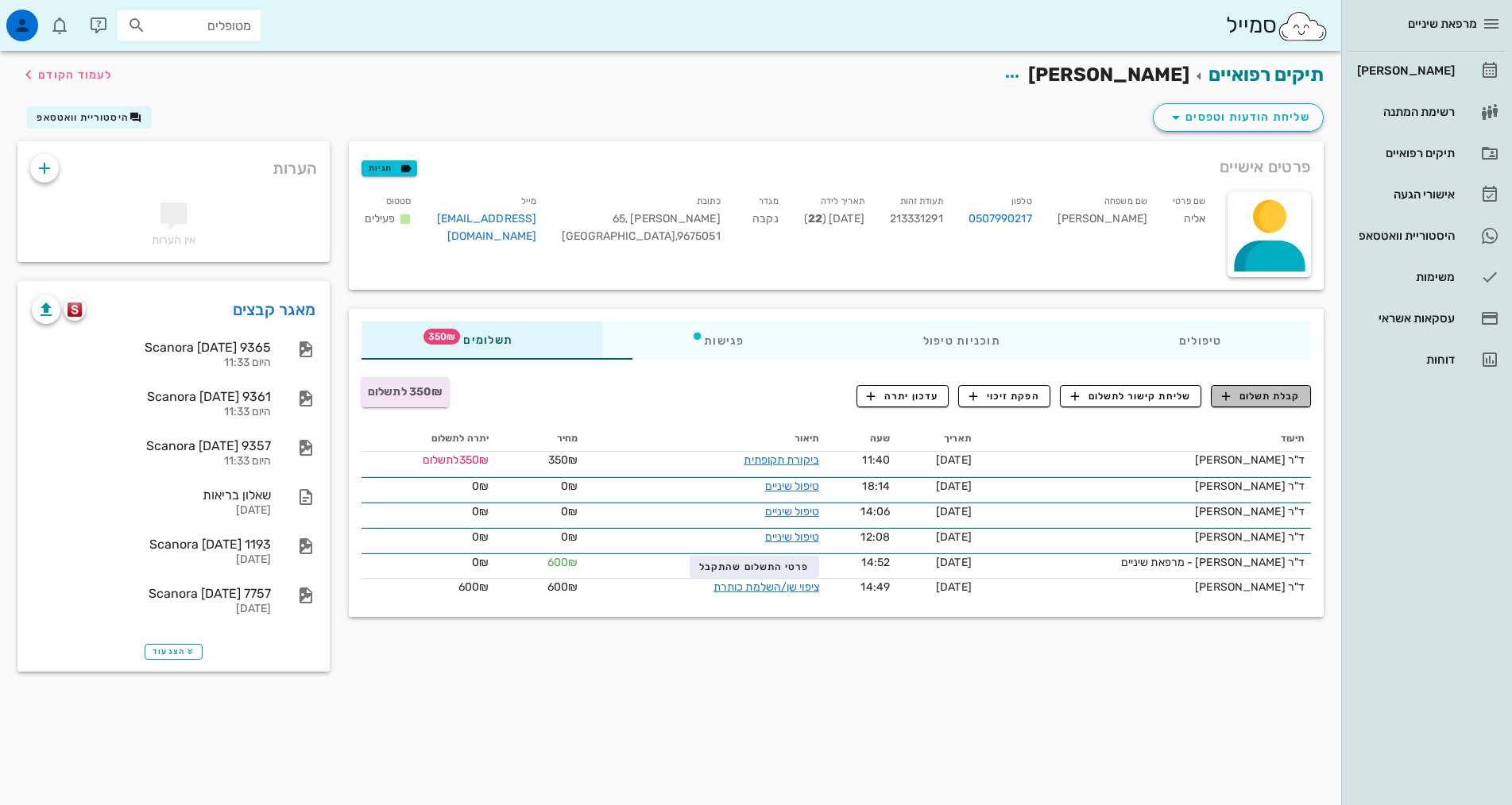
click at [1261, 397] on span "קבלת תשלום" at bounding box center [1261, 396] width 78 height 14
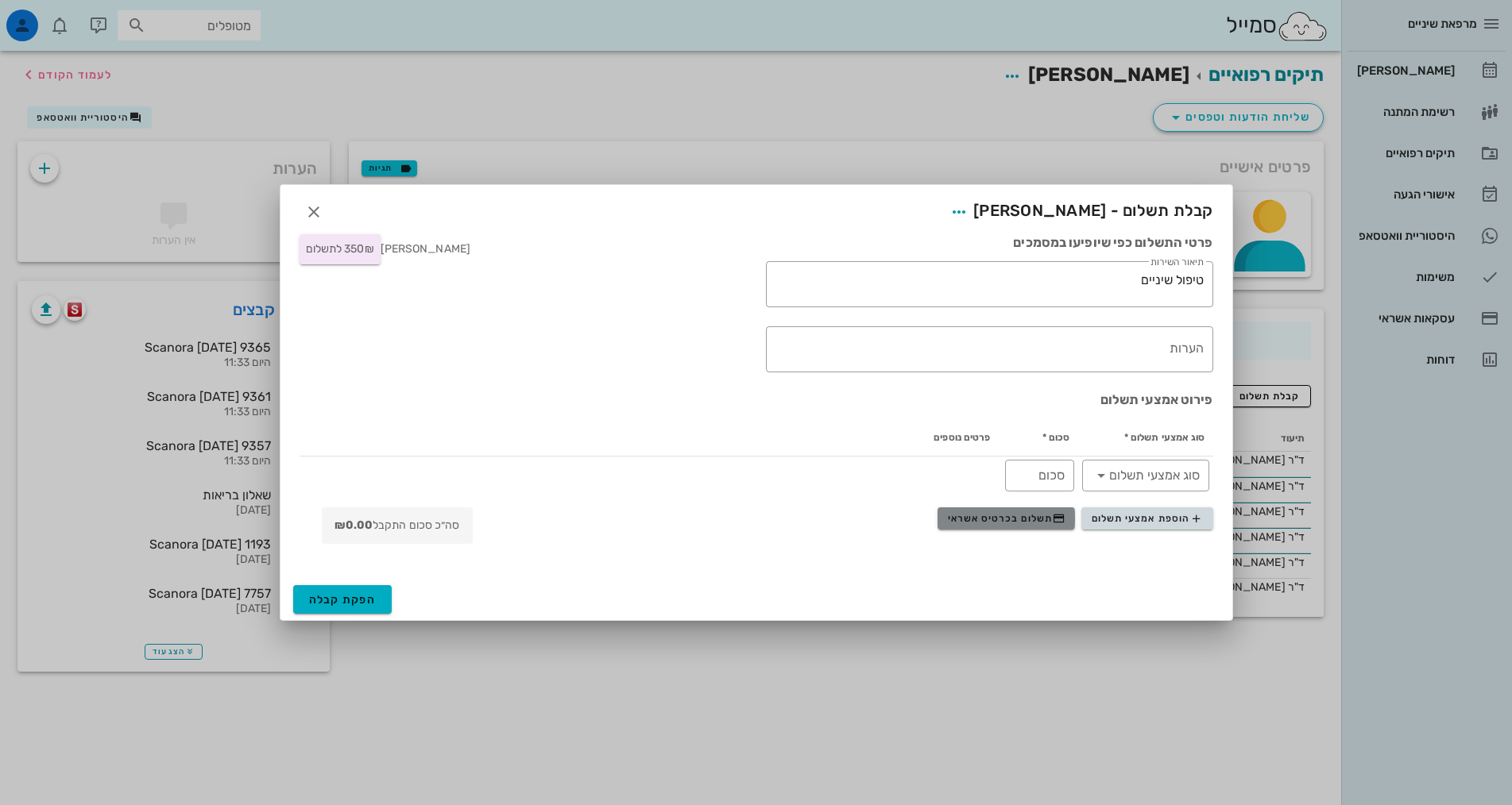
click at [1049, 528] on button "תשלום בכרטיס אשראי" at bounding box center [1005, 518] width 138 height 22
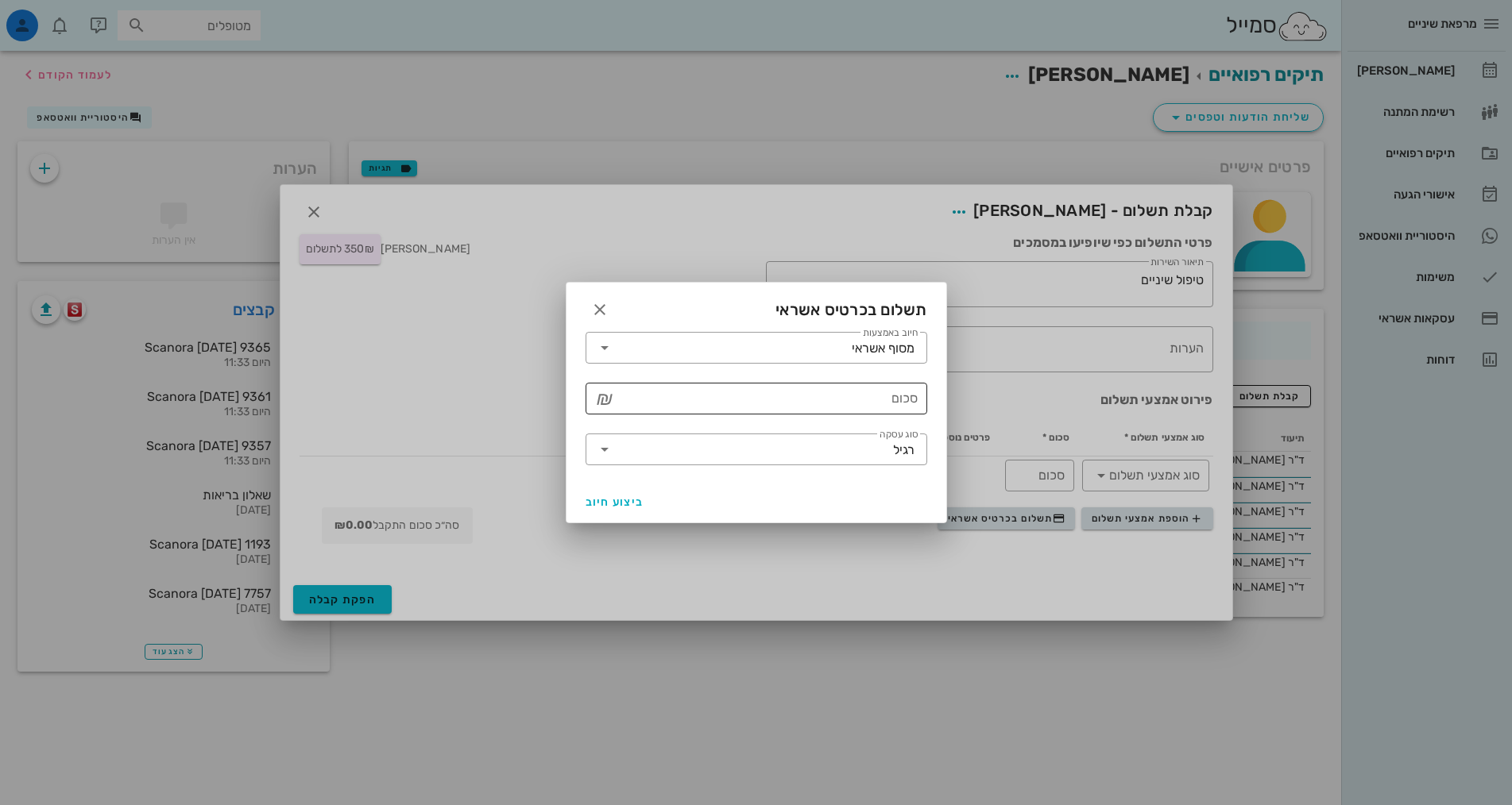
click at [844, 397] on input "סכום" at bounding box center [767, 399] width 300 height 26
type input "350"
click at [598, 501] on span "ביצוע חיוב" at bounding box center [614, 502] width 58 height 14
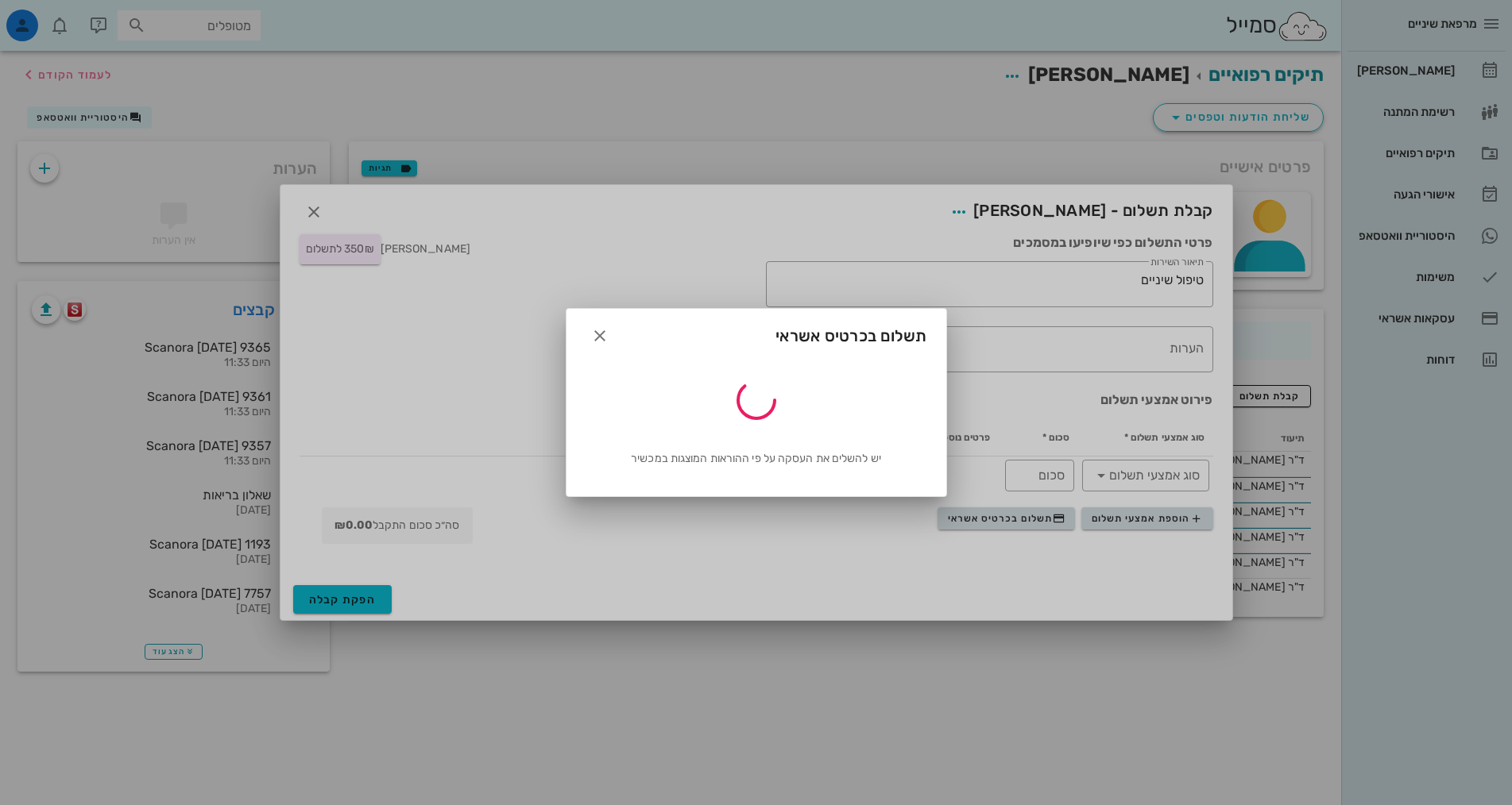
type input "350"
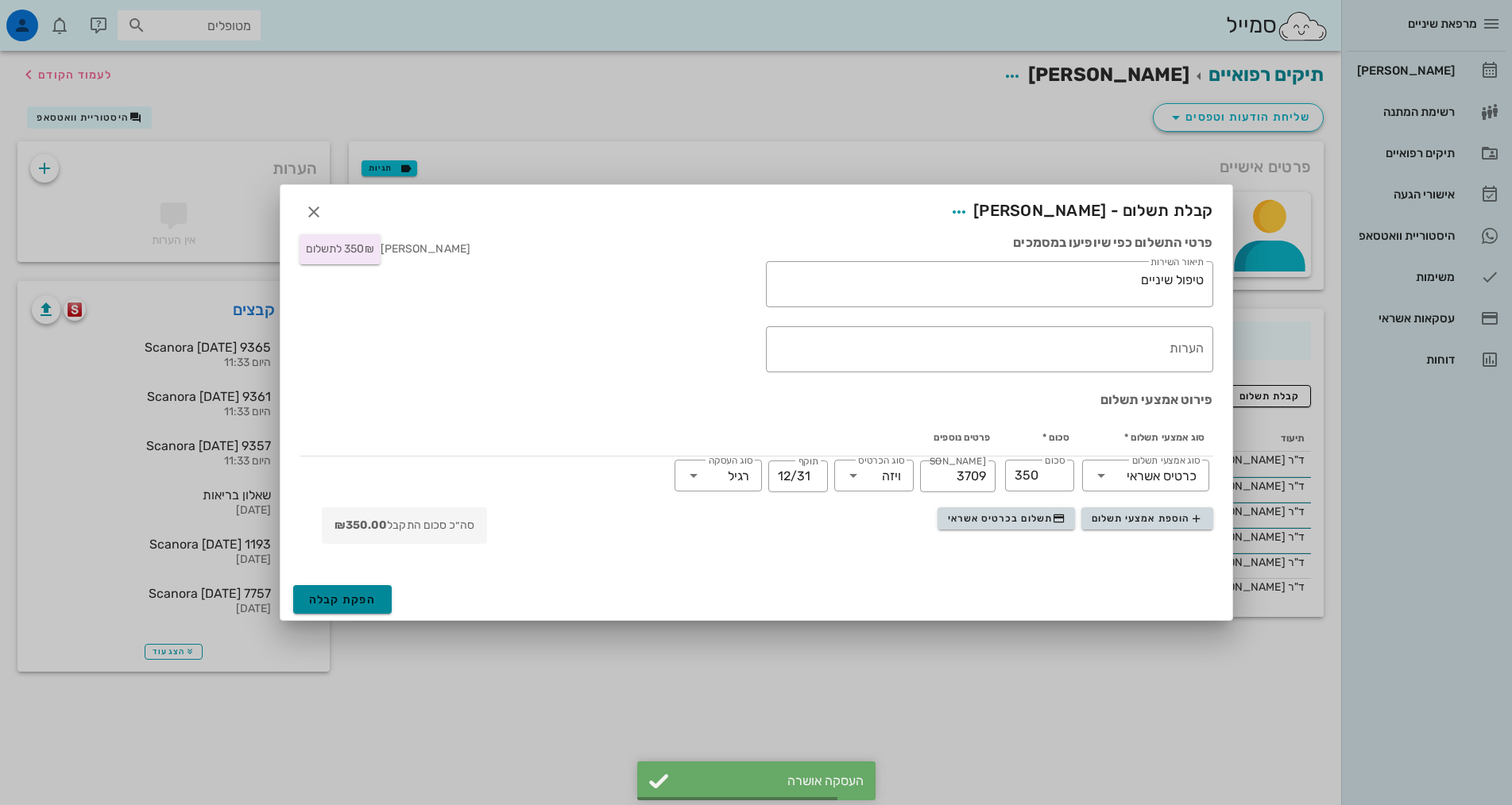
click at [343, 589] on button "הפקת קבלה" at bounding box center [342, 599] width 99 height 29
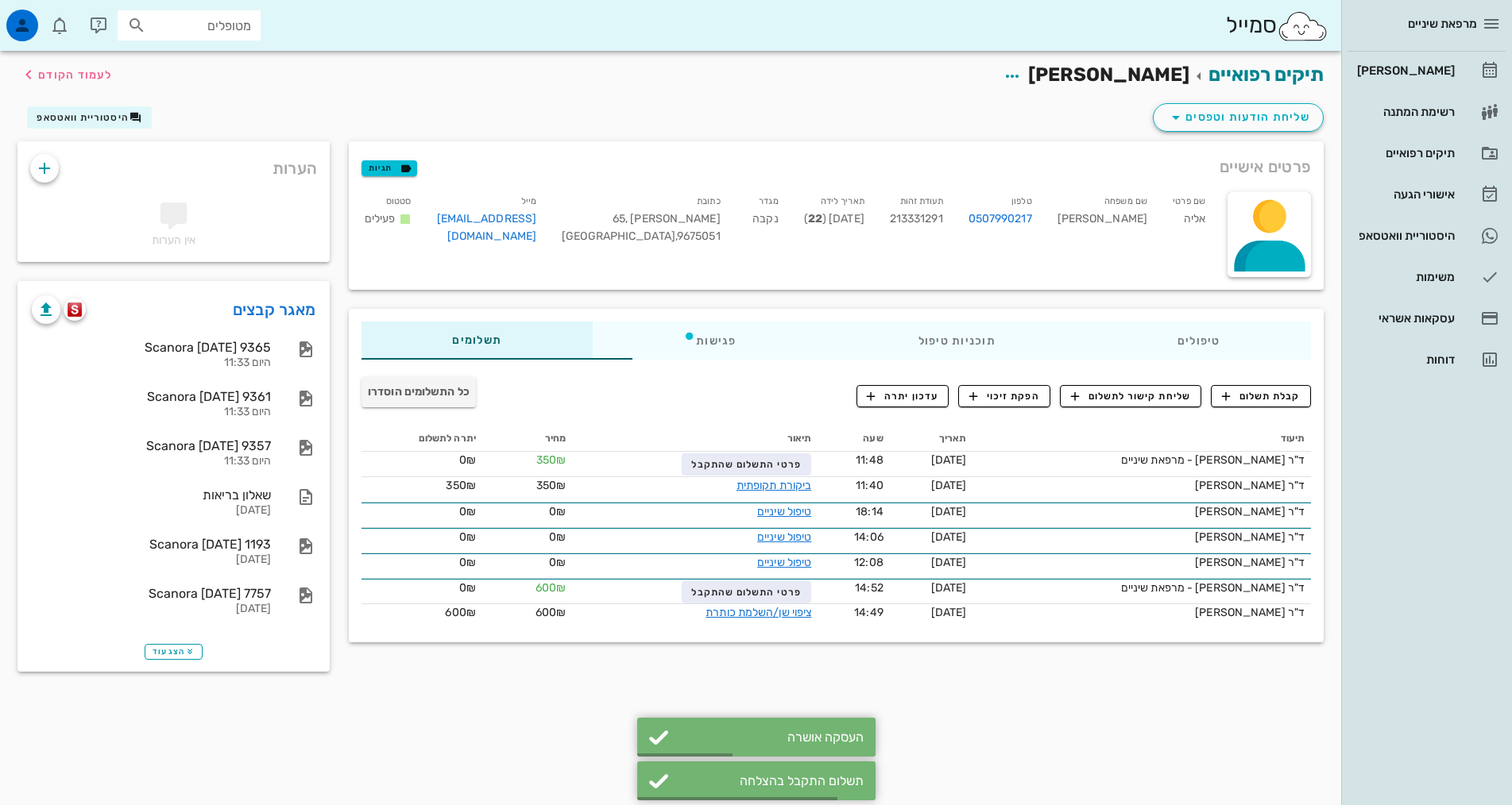
click at [654, 654] on div "פרטים אישיים תגיות שם פרטי אליה שם משפחה כהן טלפון 0507990217 תעודת זהות 213331…" at bounding box center [836, 411] width 993 height 540
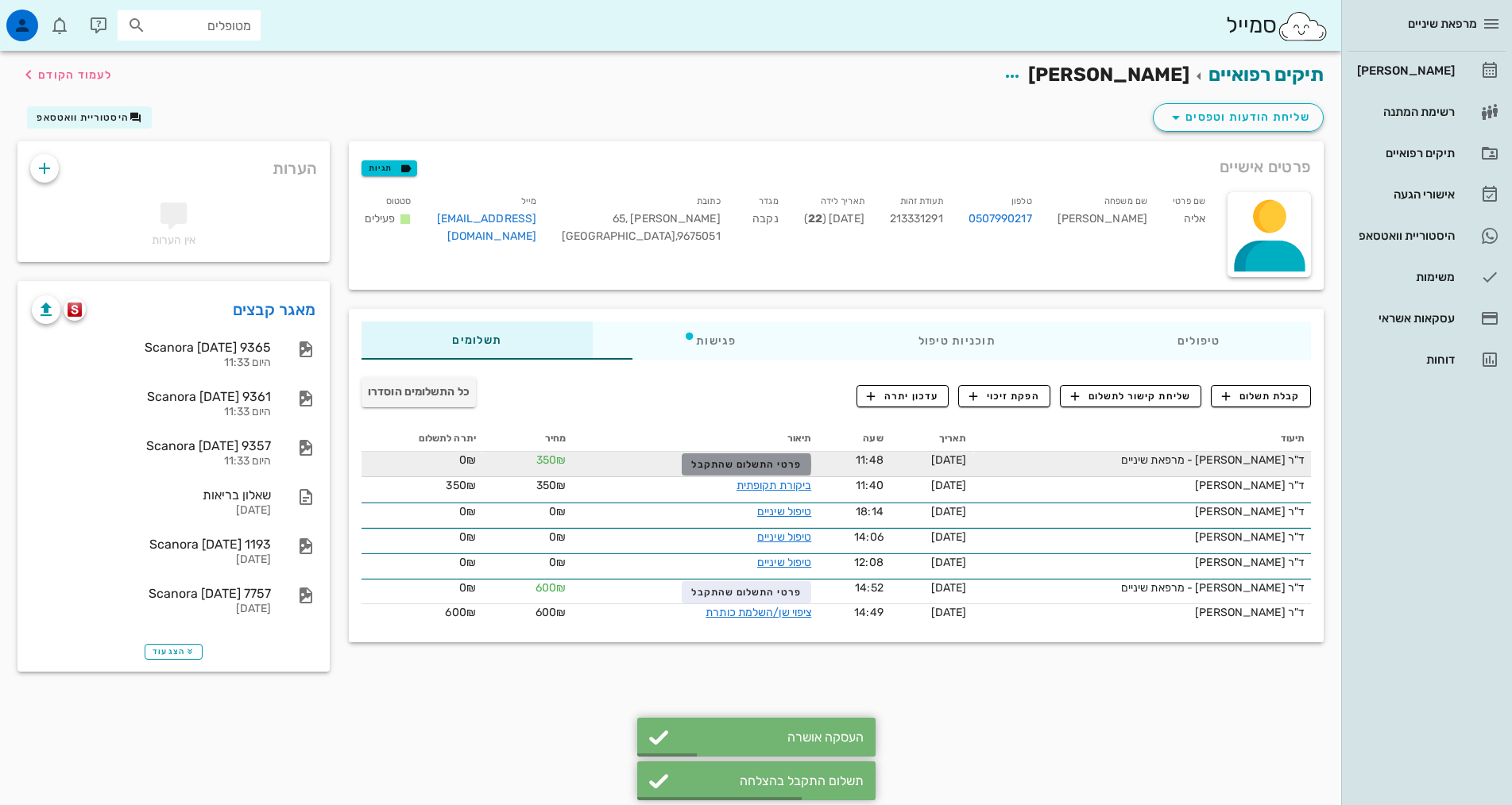
click at [691, 465] on span "פרטי התשלום שהתקבל" at bounding box center [745, 464] width 110 height 11
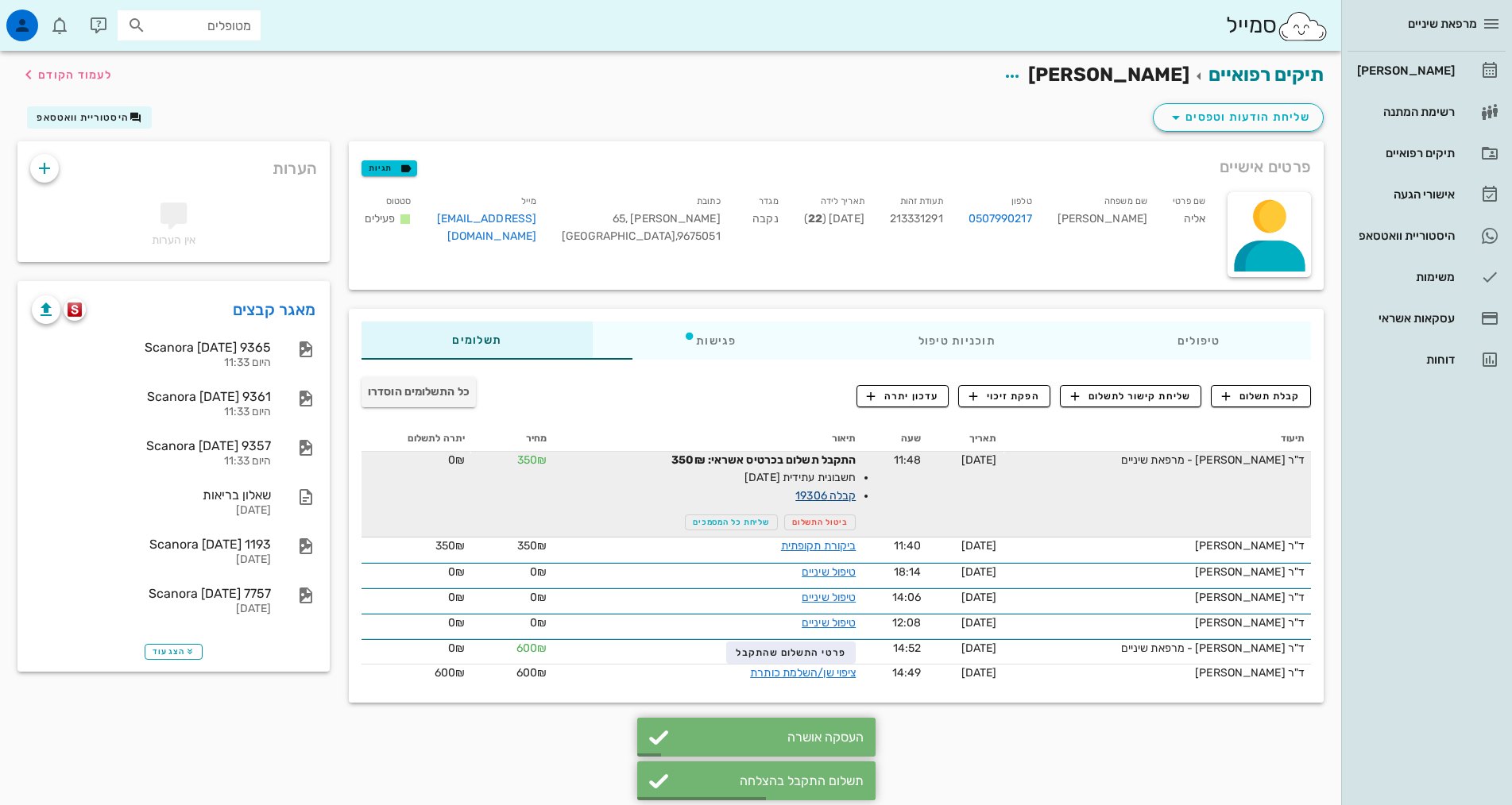
click at [796, 492] on link "קבלה 19306" at bounding box center [825, 495] width 60 height 14
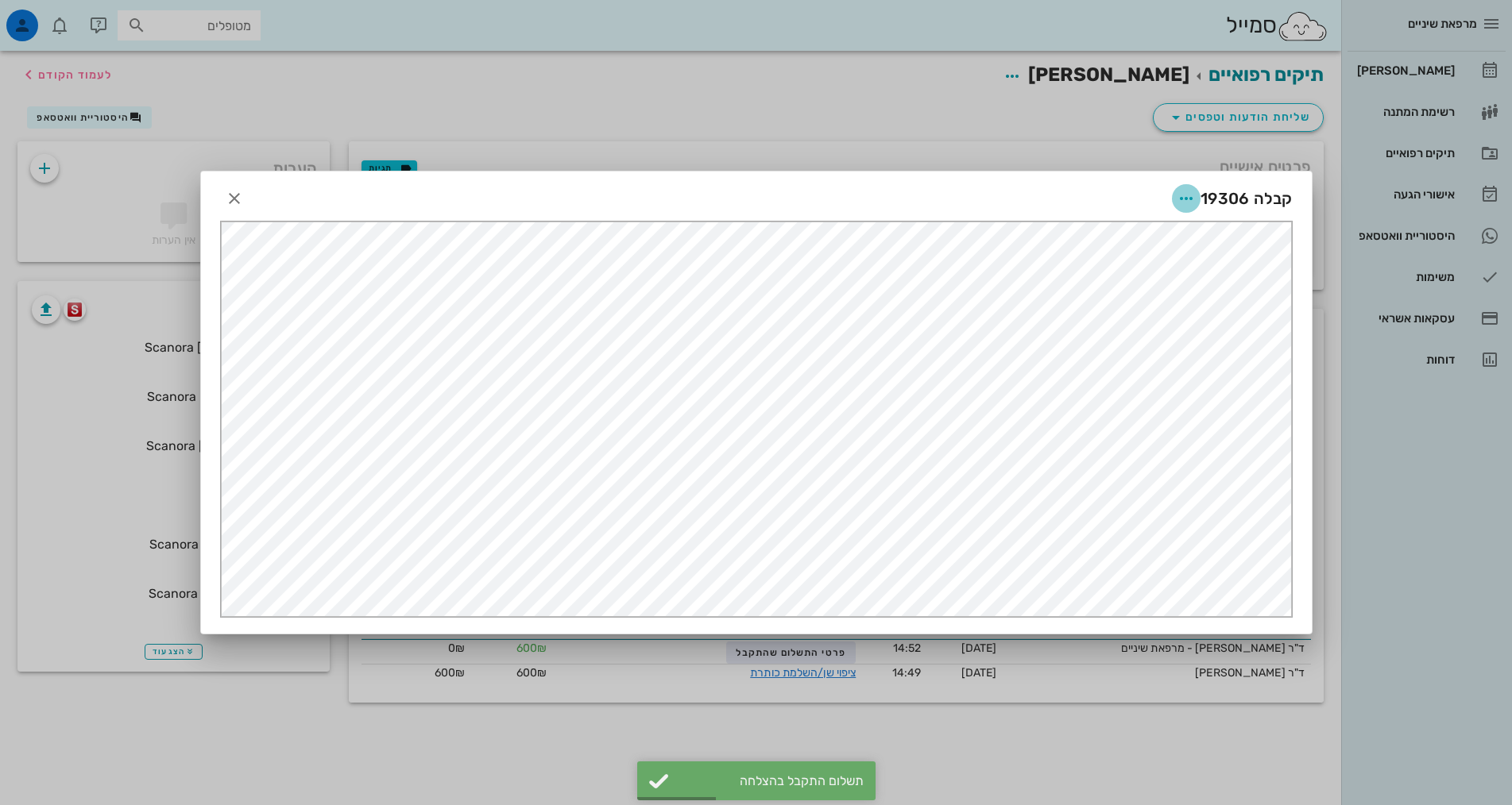
click at [1193, 200] on icon "button" at bounding box center [1185, 198] width 19 height 19
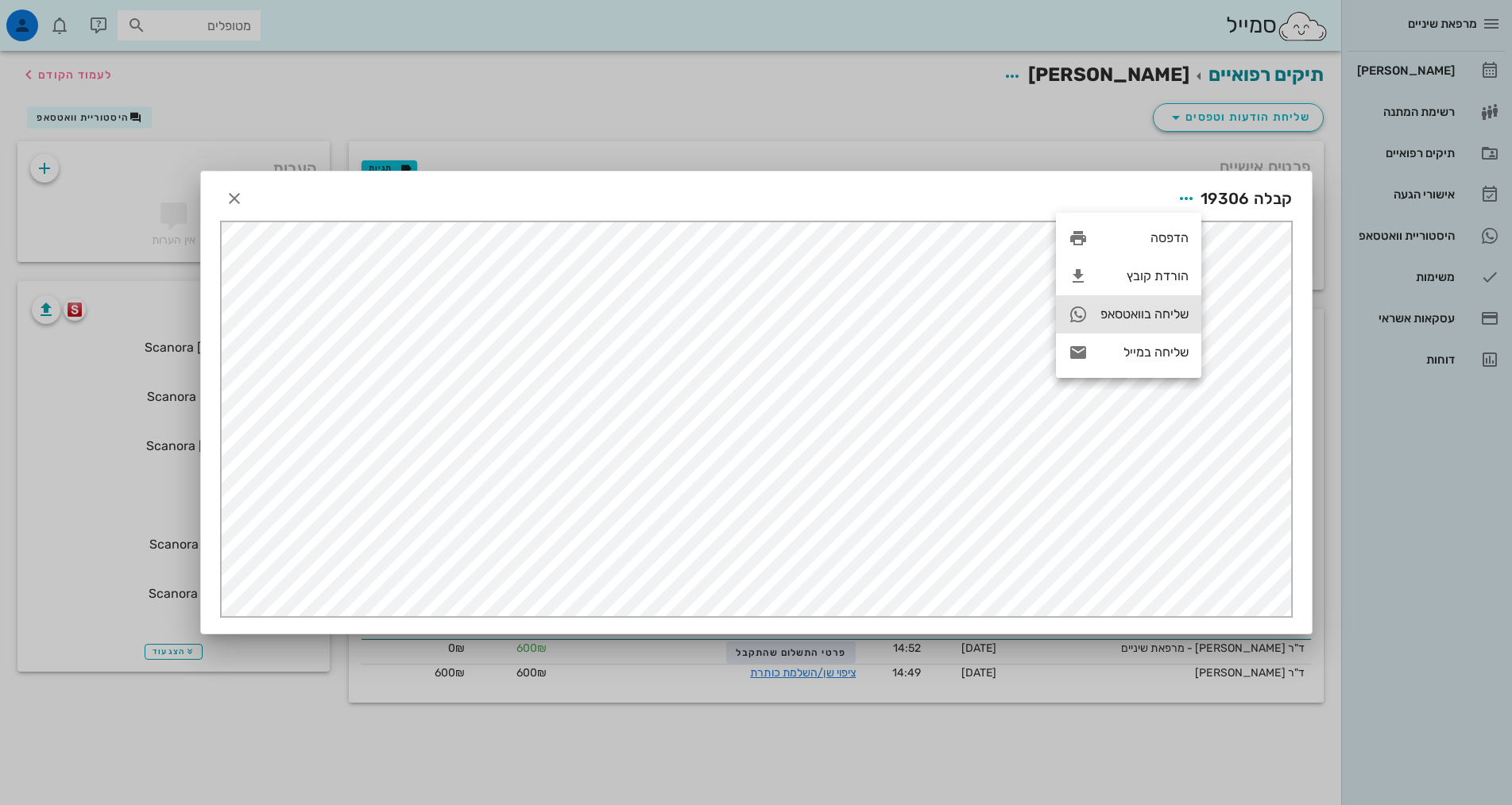
click at [1155, 312] on div "שליחה בוואטסאפ" at bounding box center [1144, 313] width 88 height 15
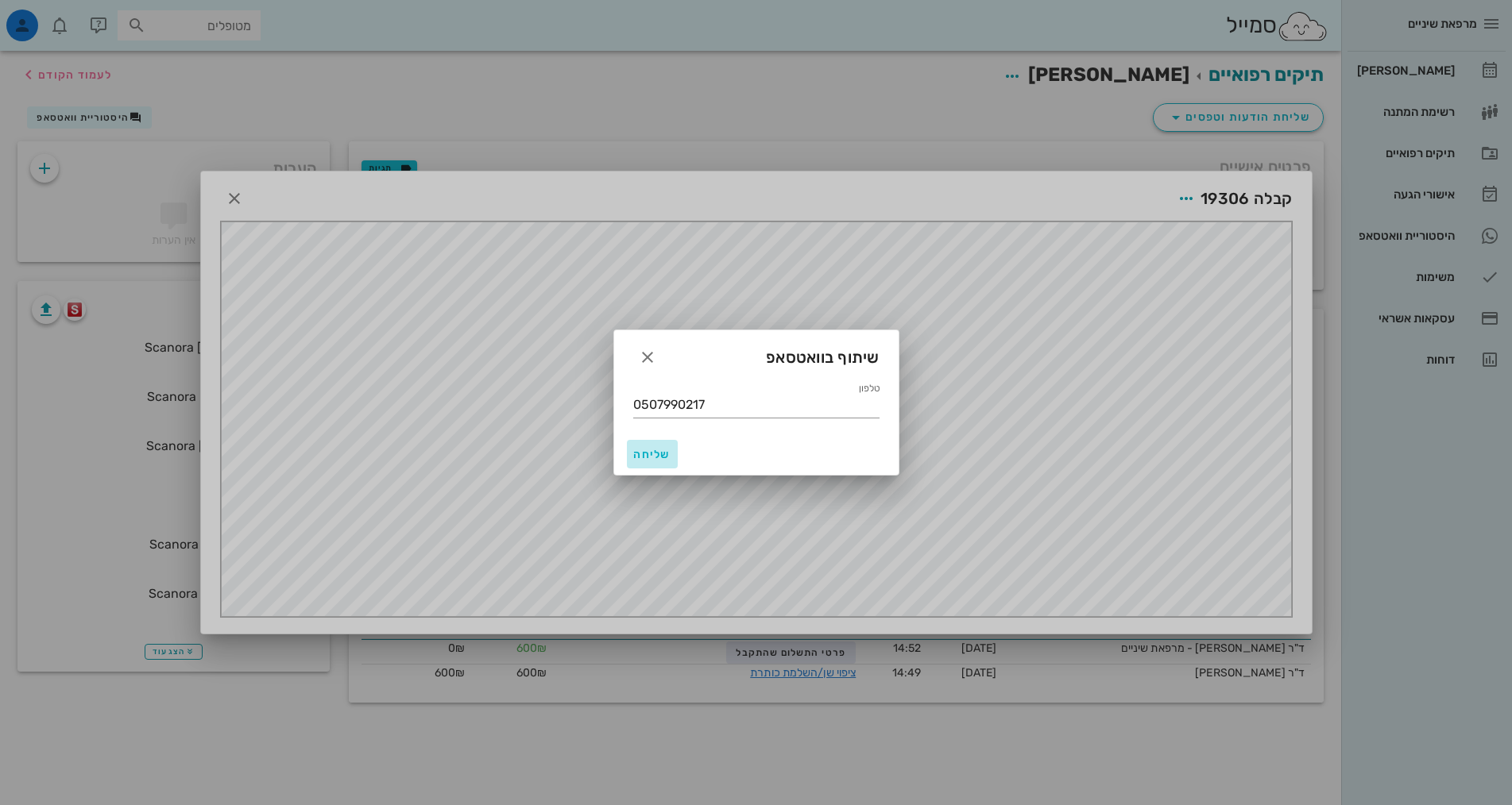
click at [641, 461] on button "שליחה" at bounding box center [651, 454] width 50 height 29
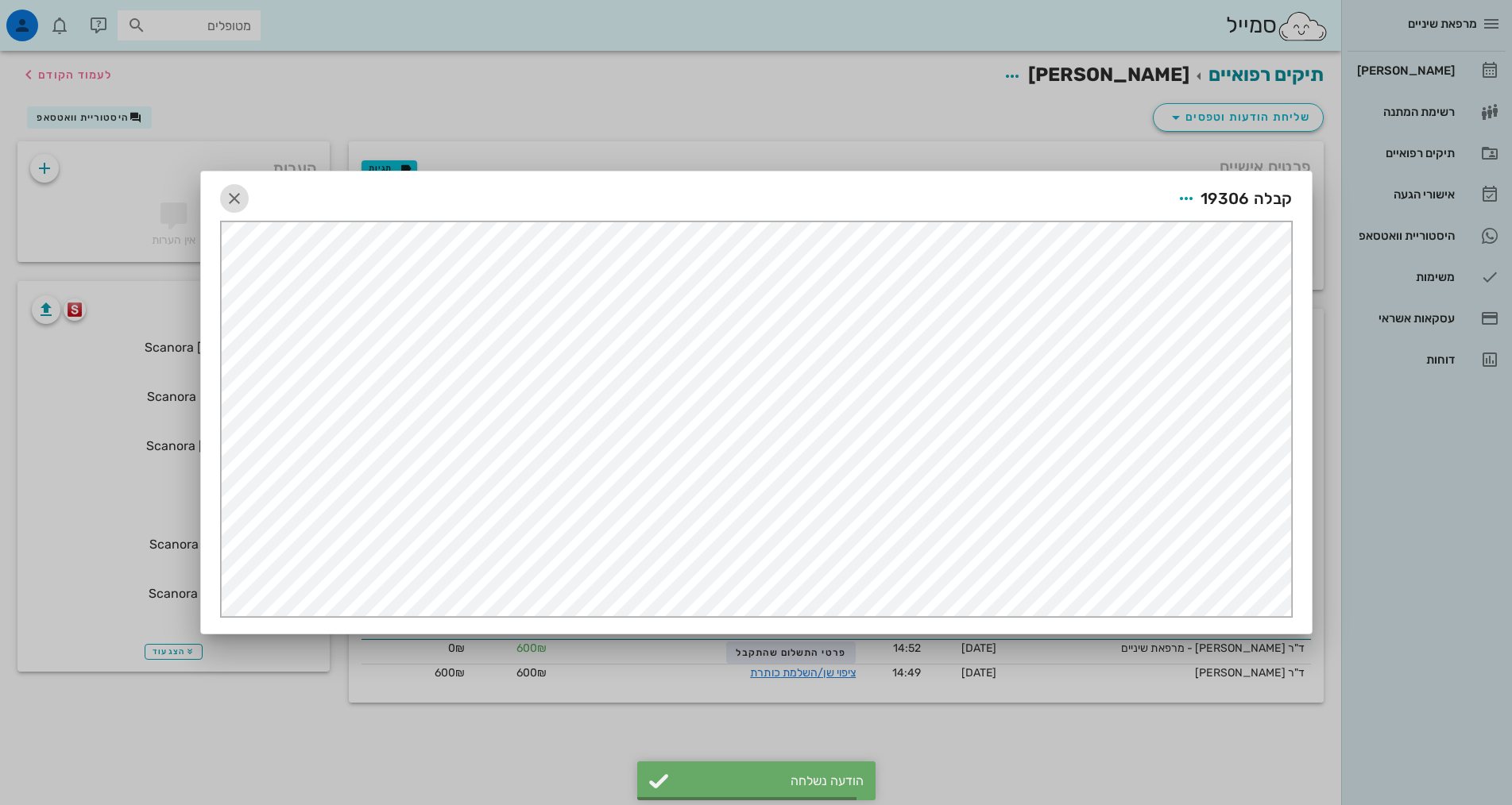
click at [235, 195] on icon "button" at bounding box center [234, 198] width 19 height 19
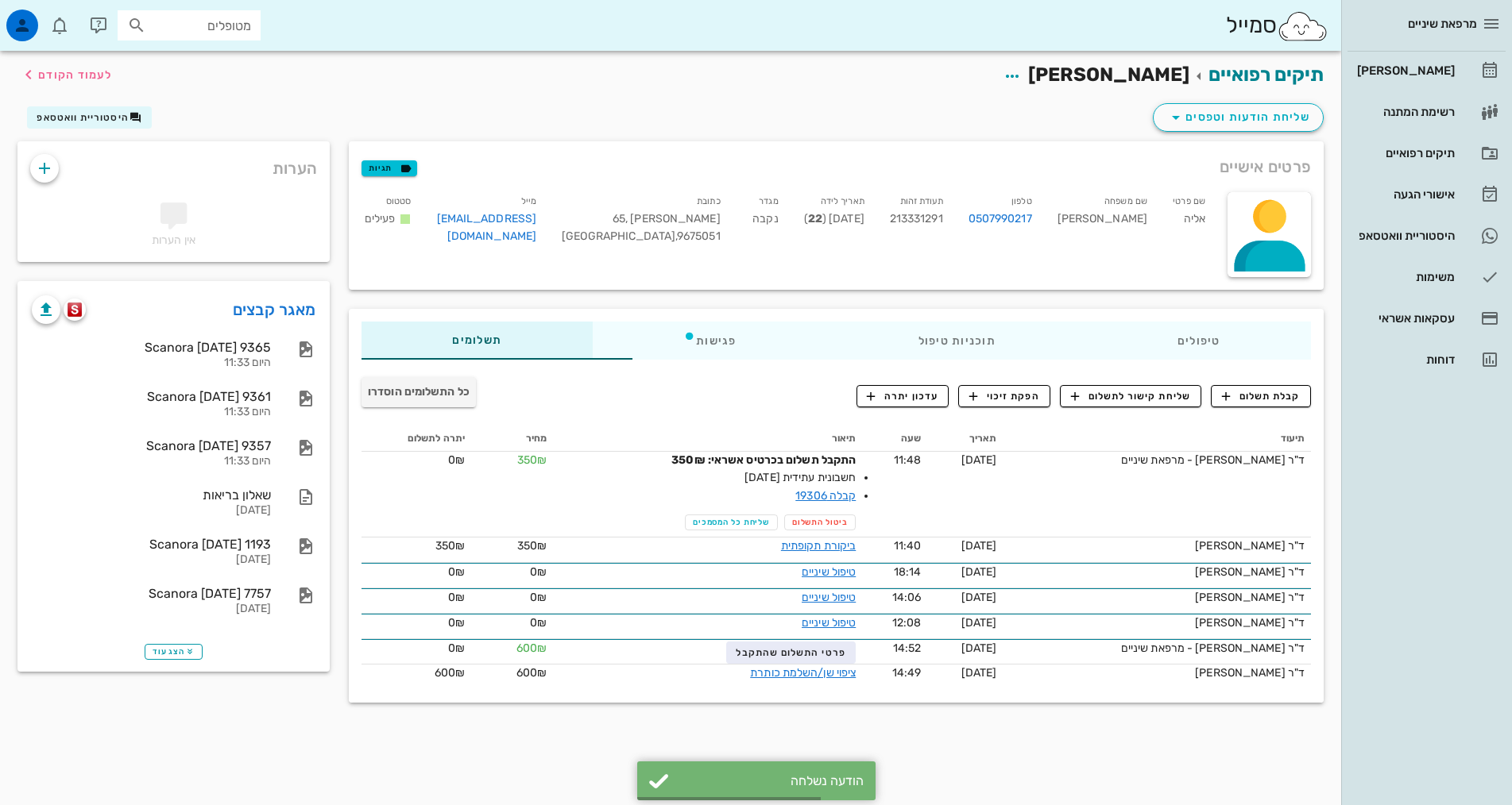
click at [905, 111] on div "שליחת הודעות וטפסים היסטוריית וואטסאפ" at bounding box center [670, 121] width 1325 height 42
click at [1465, 63] on link "[PERSON_NAME]" at bounding box center [1426, 70] width 158 height 39
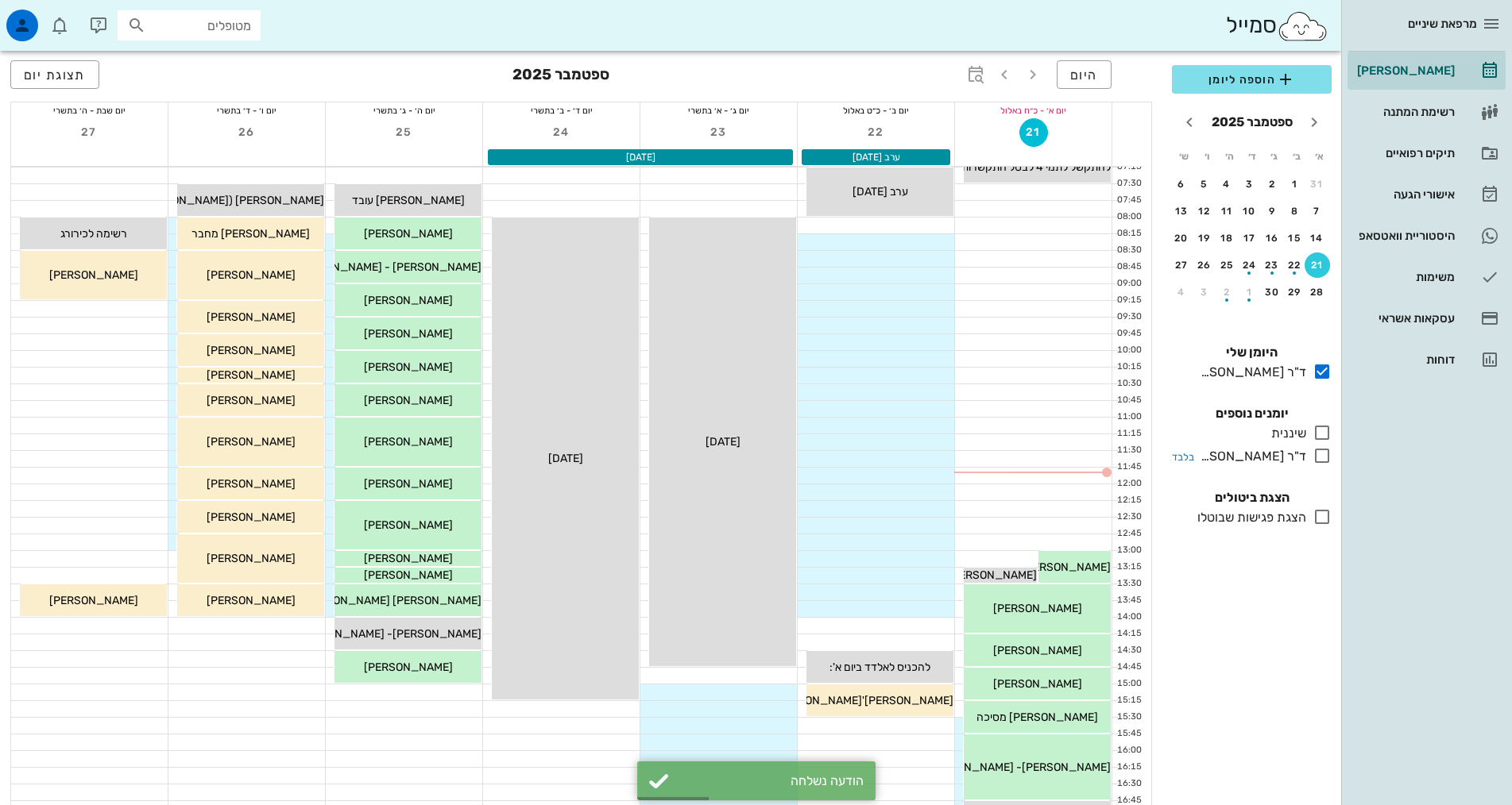
click at [1301, 459] on div "ד"ר [PERSON_NAME]" at bounding box center [1250, 456] width 112 height 19
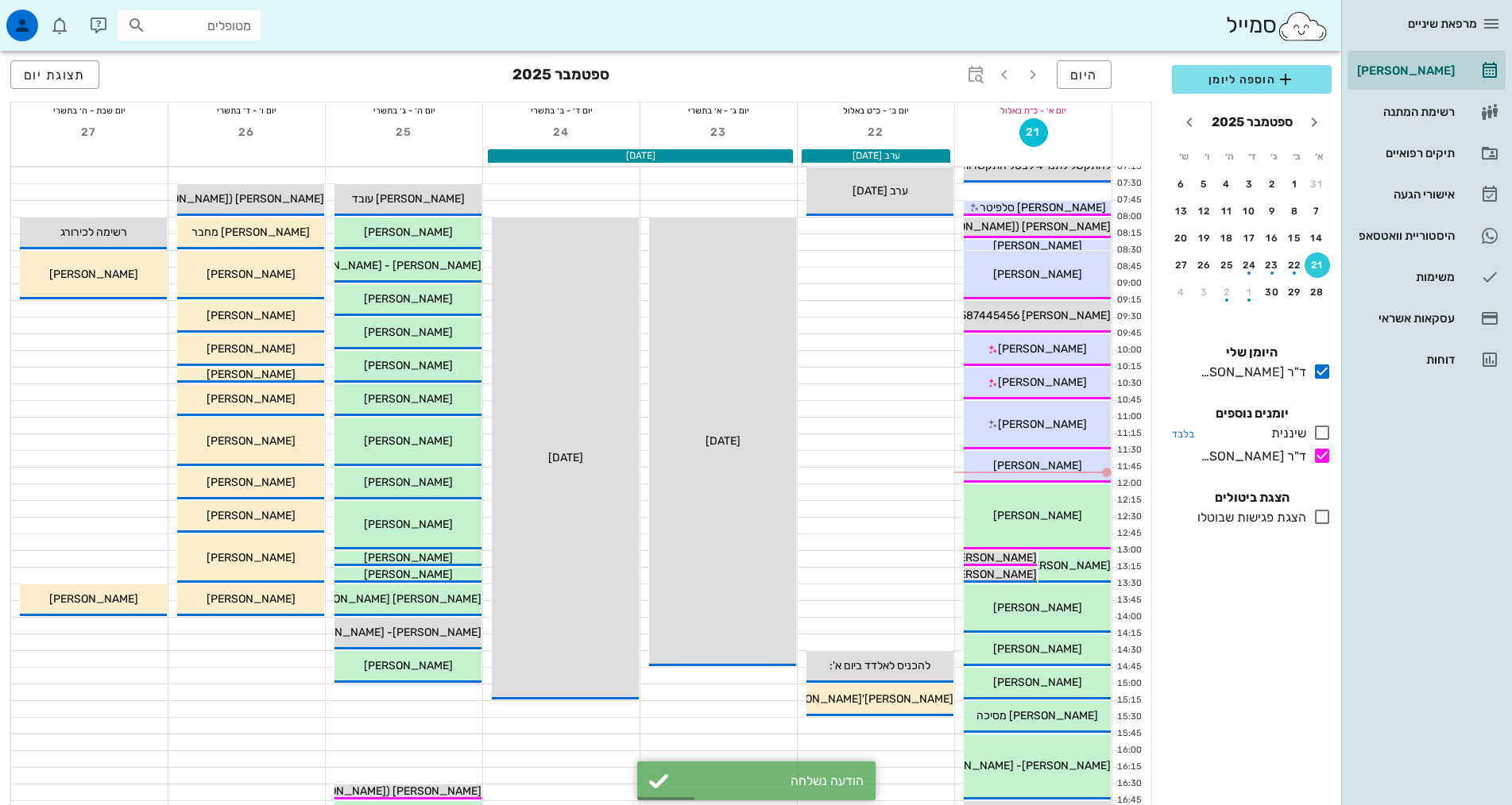
click at [1302, 429] on div "שיננית" at bounding box center [1285, 433] width 42 height 19
click at [1439, 525] on div "מרפאת שיניים [PERSON_NAME] רשימת המתנה תיקים רפואיים אישורי הגעה היסטוריית וואט…" at bounding box center [1426, 402] width 171 height 805
